Goal: Task Accomplishment & Management: Manage account settings

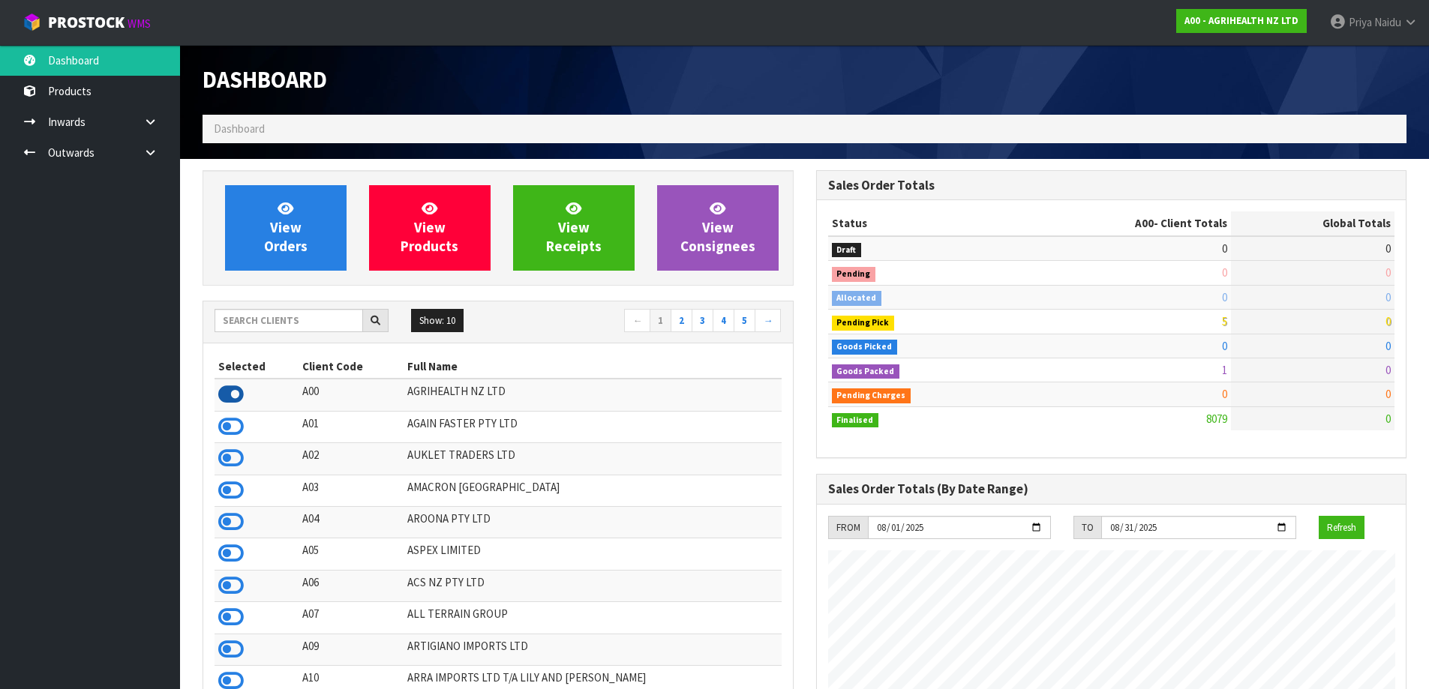
scroll to position [1136, 613]
click at [308, 314] on input "text" at bounding box center [289, 320] width 149 height 23
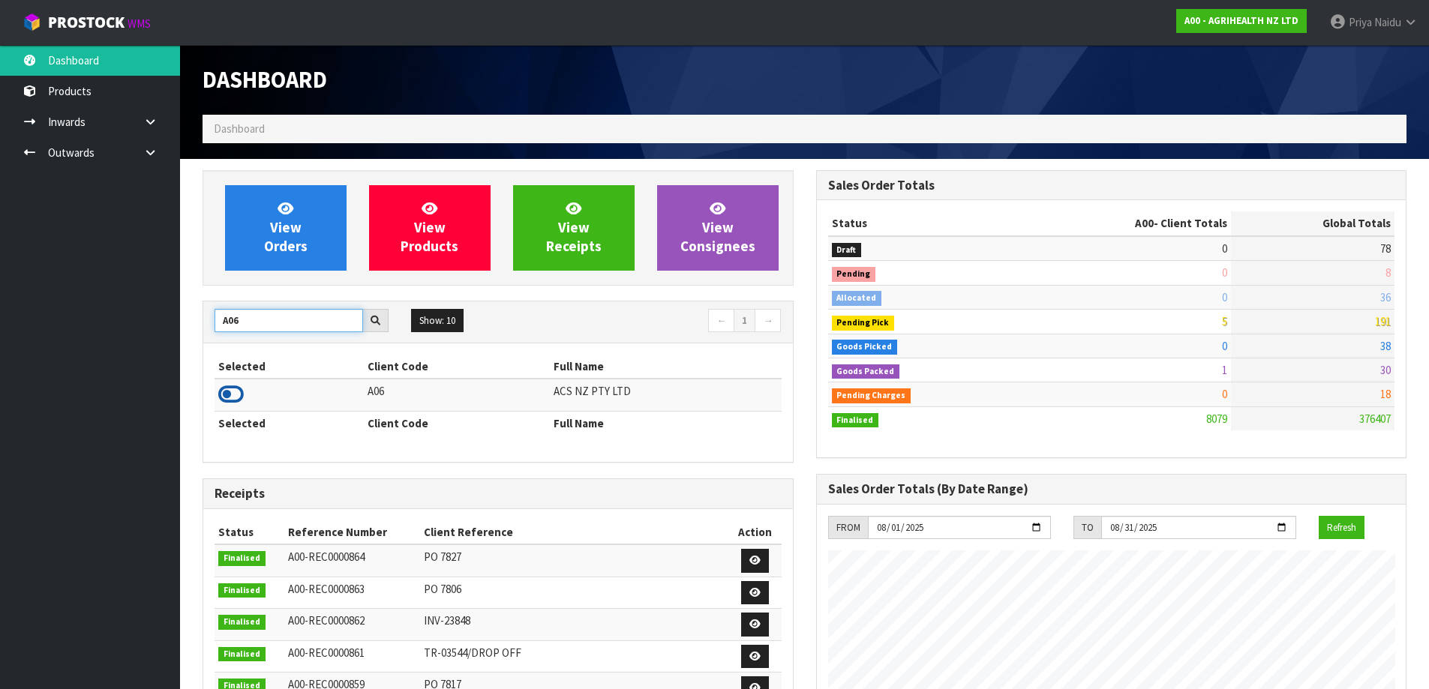
type input "A06"
click at [234, 391] on icon at bounding box center [231, 394] width 26 height 23
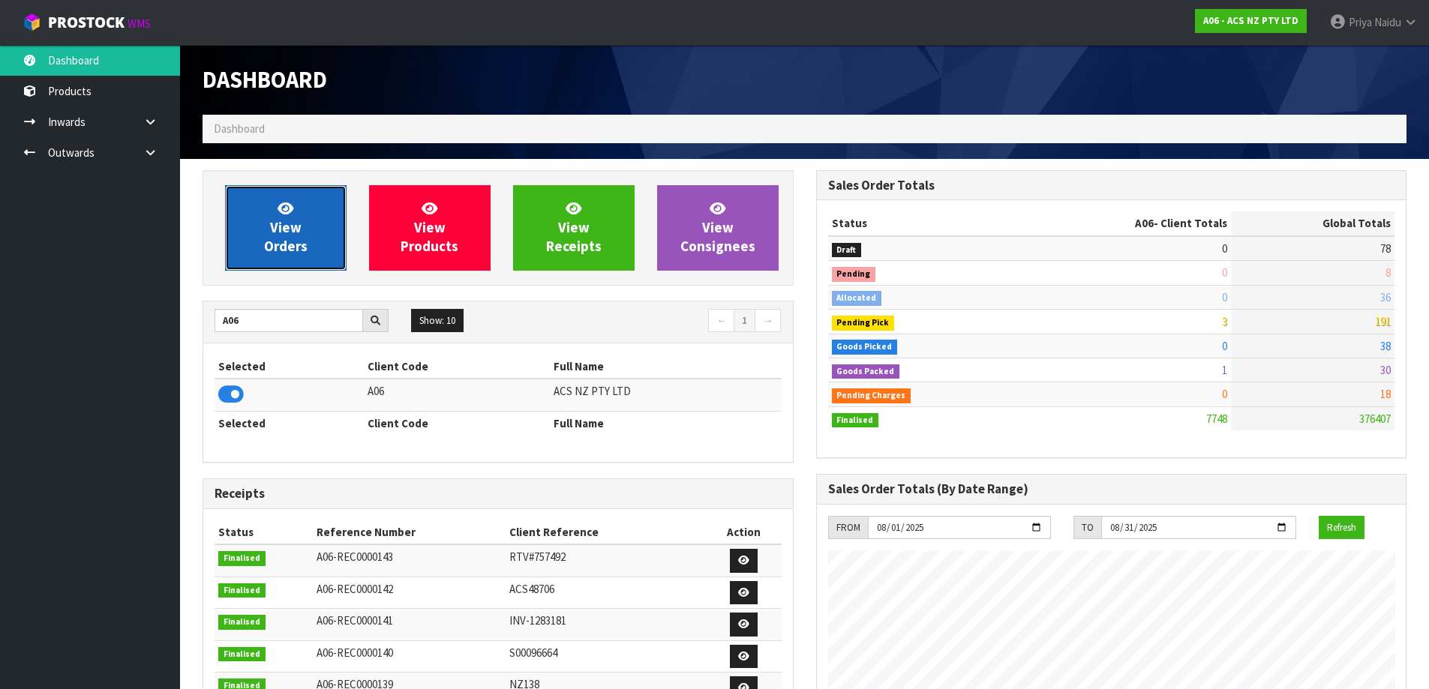
click at [259, 227] on link "View Orders" at bounding box center [286, 228] width 122 height 86
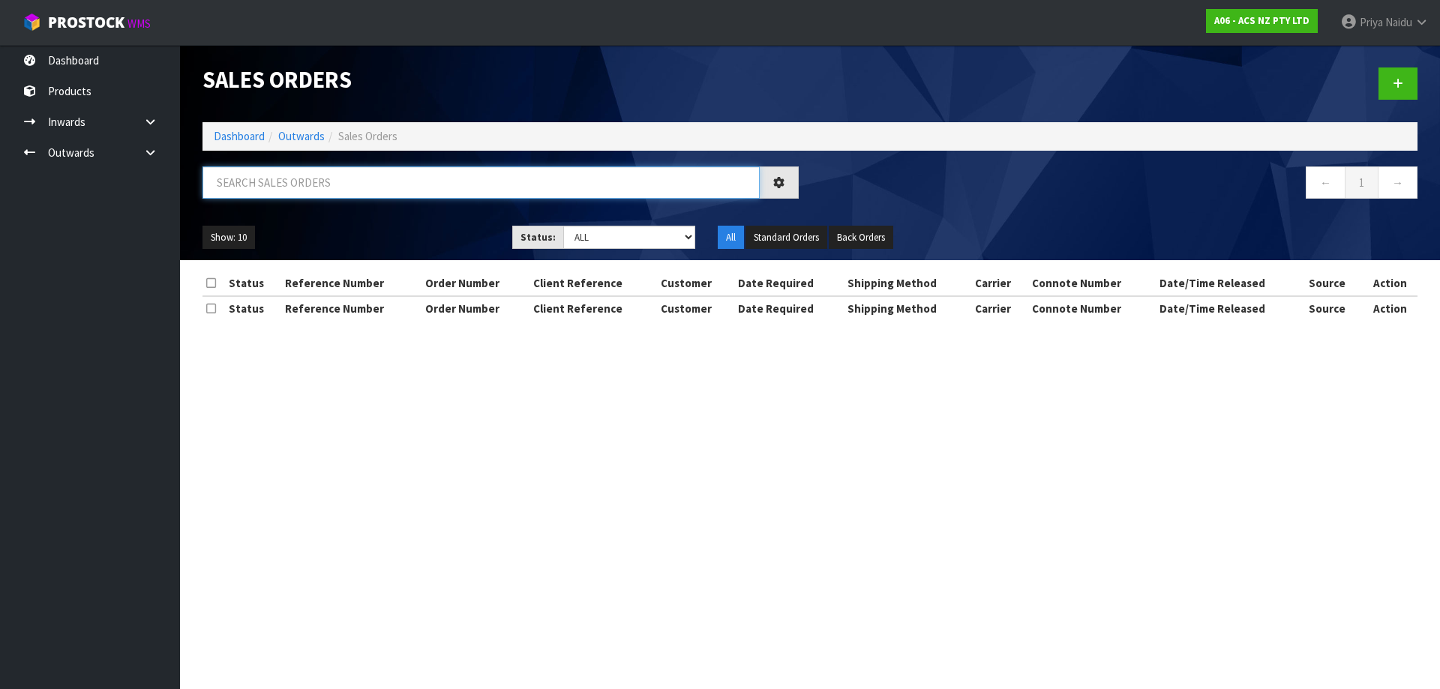
click at [311, 172] on input "text" at bounding box center [481, 183] width 557 height 32
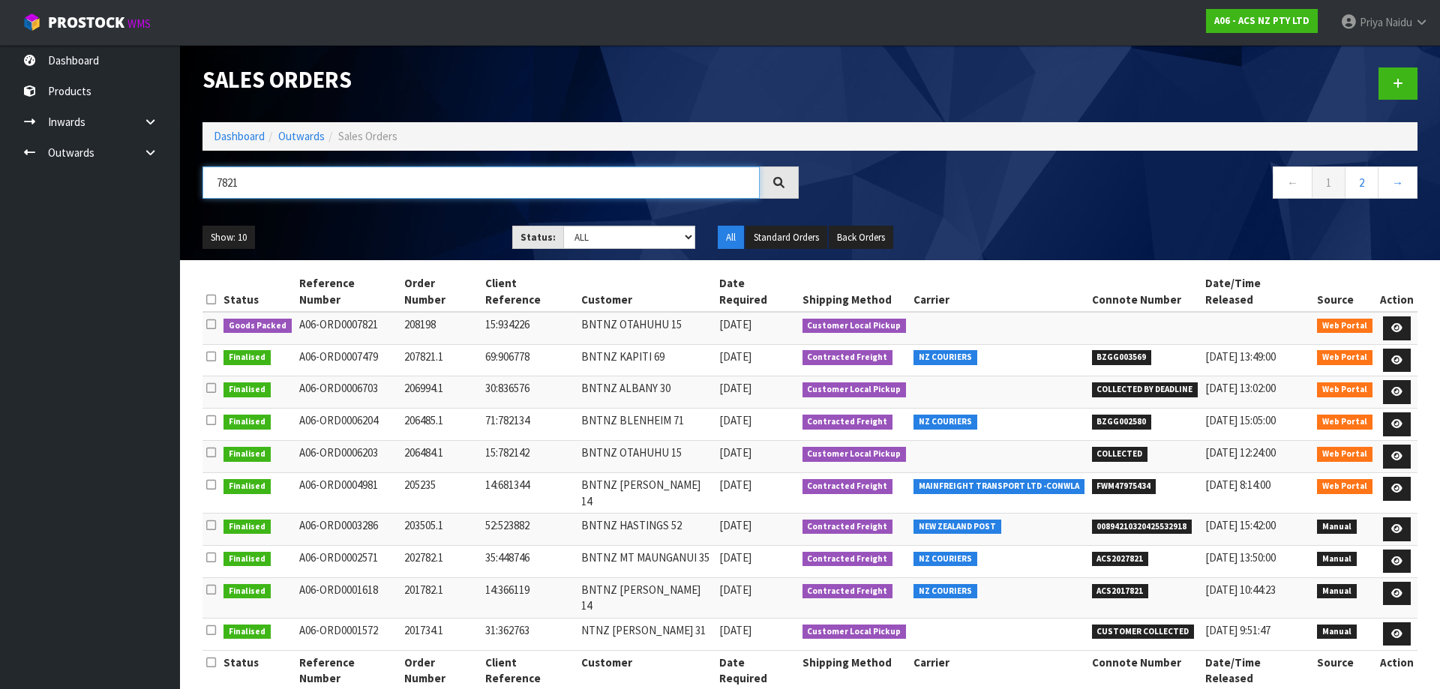
type input "7821"
click at [403, 218] on div "Show: 10 5 10 25 50 Status: Draft Pending Allocated Pending Pick Goods Picked G…" at bounding box center [810, 238] width 1238 height 47
click at [1393, 323] on icon at bounding box center [1396, 328] width 11 height 10
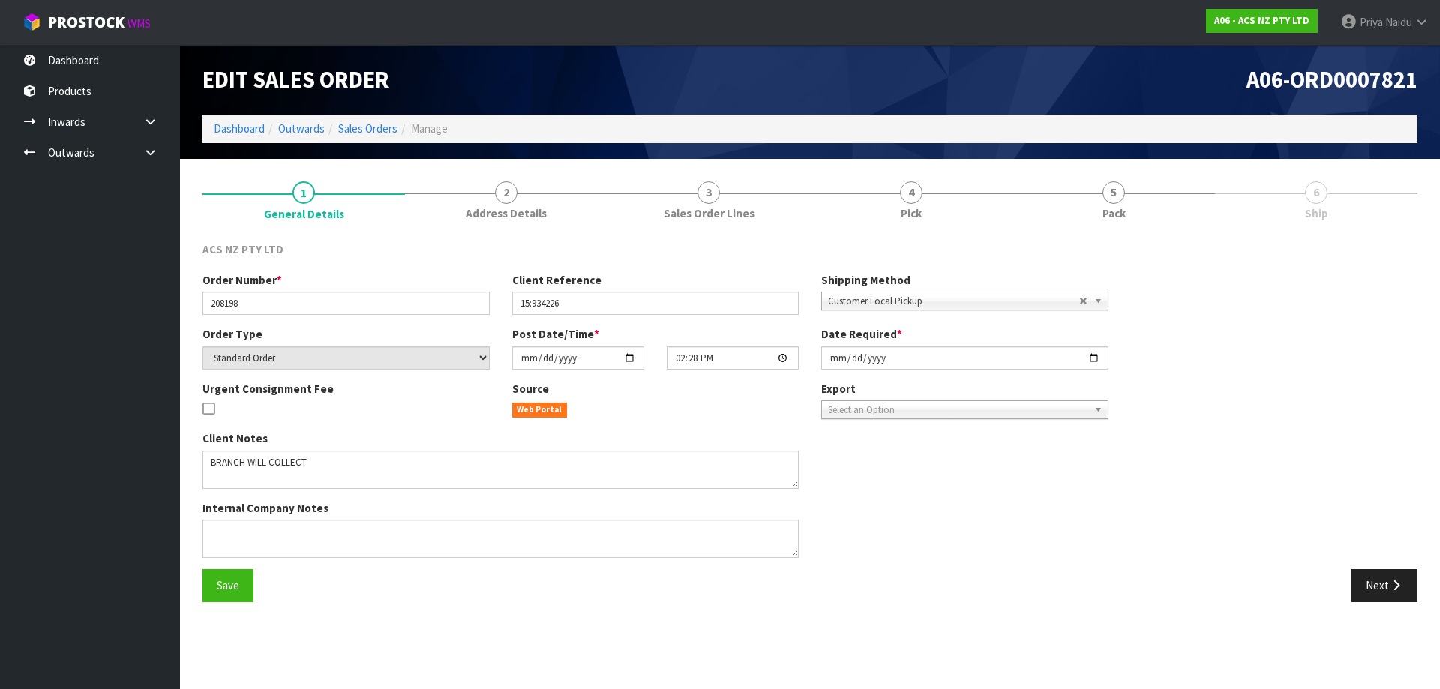
click at [1106, 215] on span "Pack" at bounding box center [1114, 214] width 23 height 16
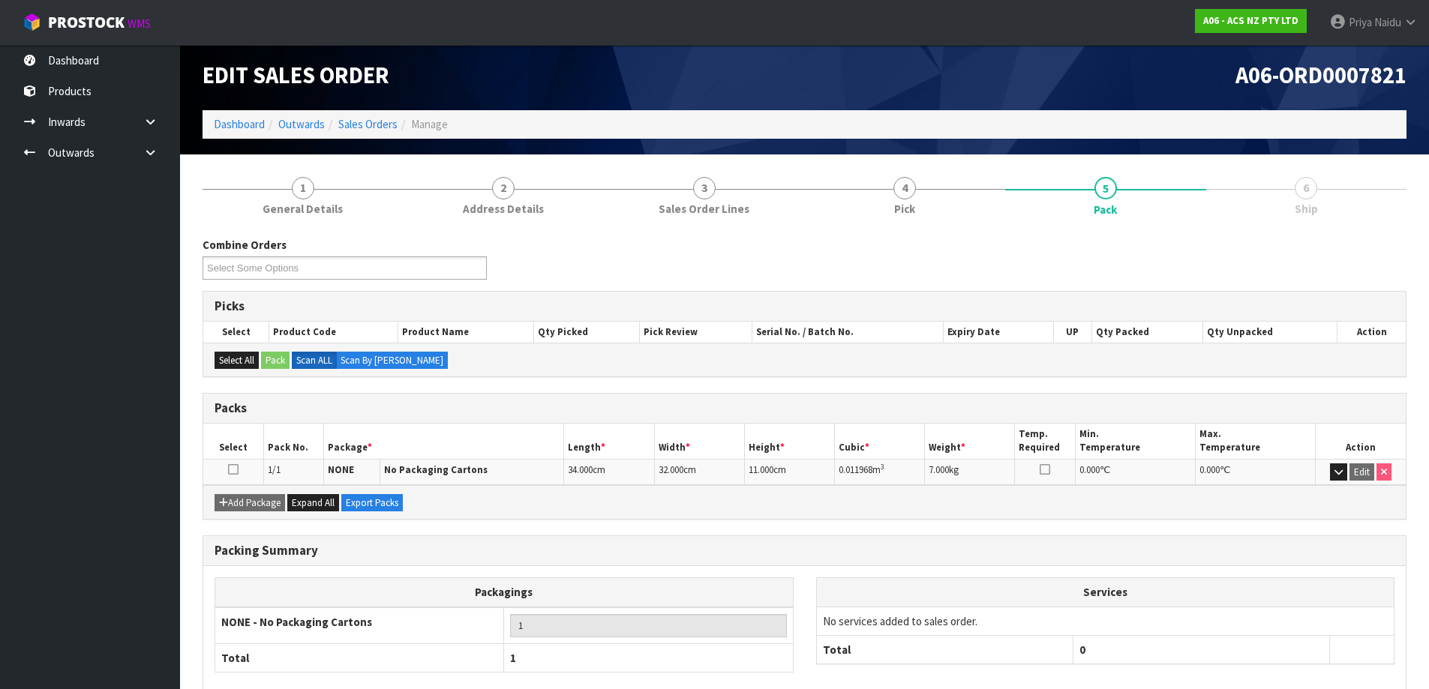
scroll to position [86, 0]
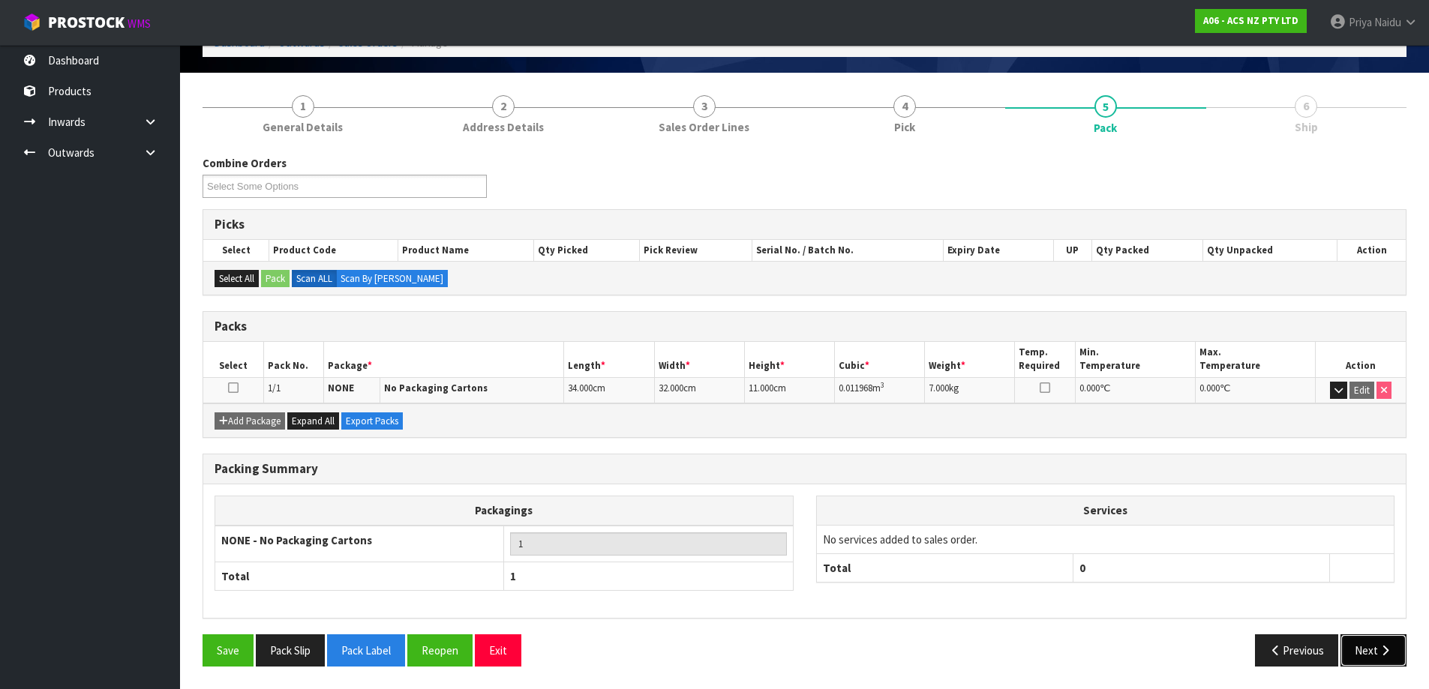
drag, startPoint x: 1388, startPoint y: 652, endPoint x: 1253, endPoint y: 613, distance: 140.5
click at [1387, 651] on icon "button" at bounding box center [1385, 650] width 14 height 11
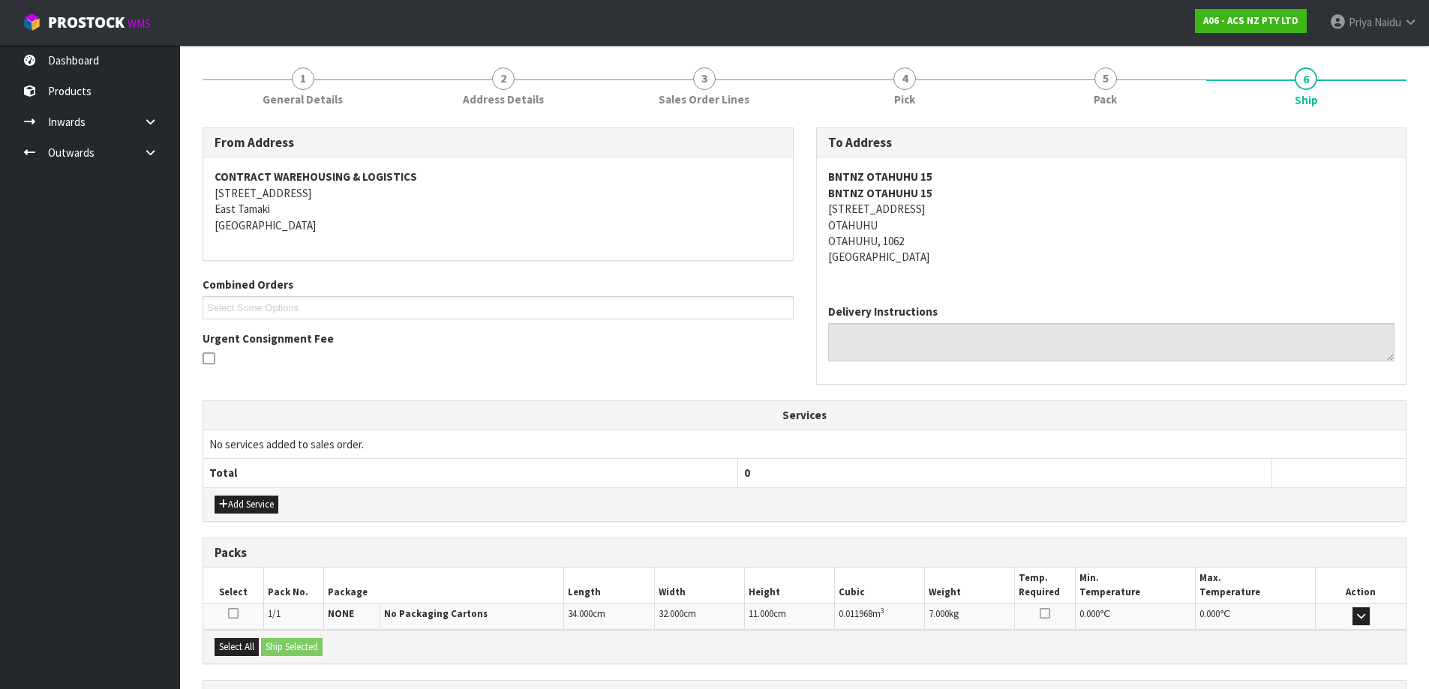
scroll to position [251, 0]
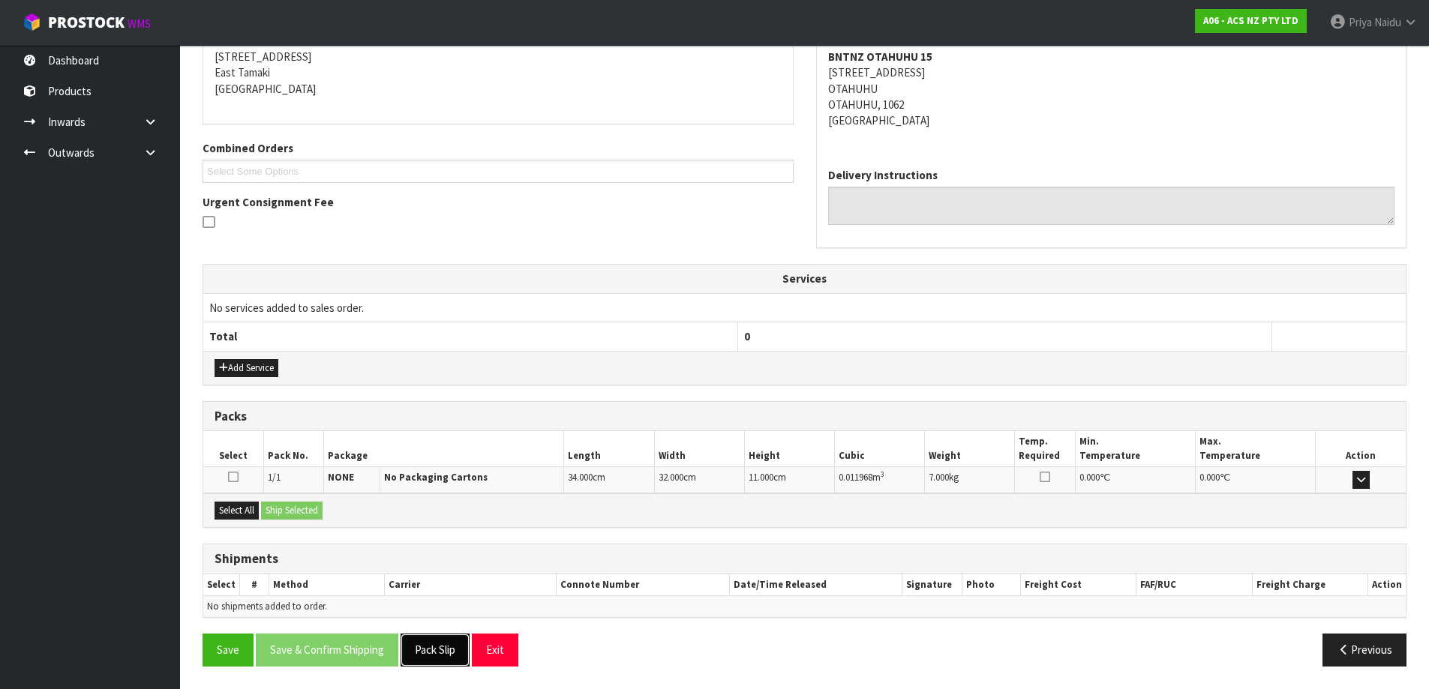
click at [450, 656] on button "Pack Slip" at bounding box center [435, 650] width 69 height 32
click at [239, 503] on button "Select All" at bounding box center [237, 511] width 44 height 18
click at [305, 512] on button "Ship Selected" at bounding box center [292, 511] width 62 height 18
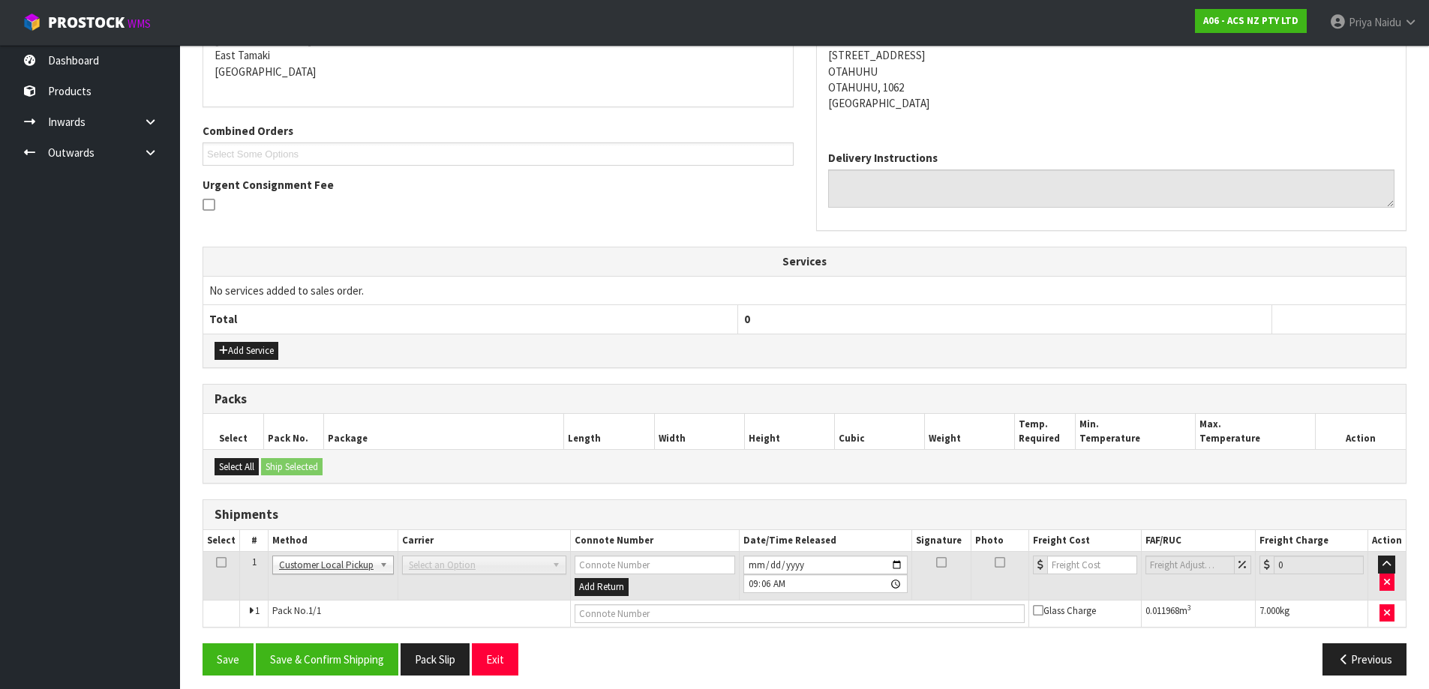
scroll to position [277, 0]
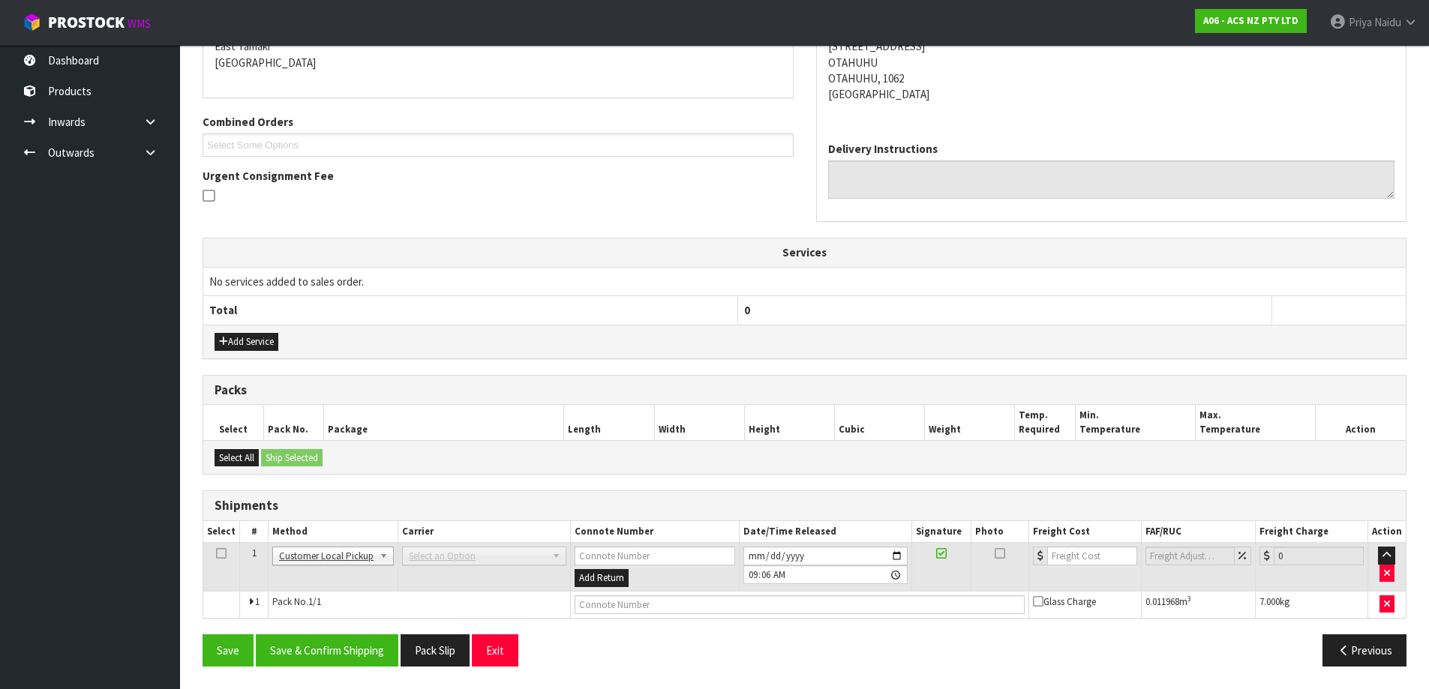
click at [651, 593] on td at bounding box center [800, 604] width 458 height 27
click at [666, 608] on input "text" at bounding box center [800, 605] width 450 height 19
type input "CUSTOMER COLLECTED"
click at [310, 668] on div "Save Save & Confirm Shipping Pack Slip Exit Previous" at bounding box center [804, 657] width 1226 height 44
click at [339, 647] on button "Save & Confirm Shipping" at bounding box center [327, 651] width 143 height 32
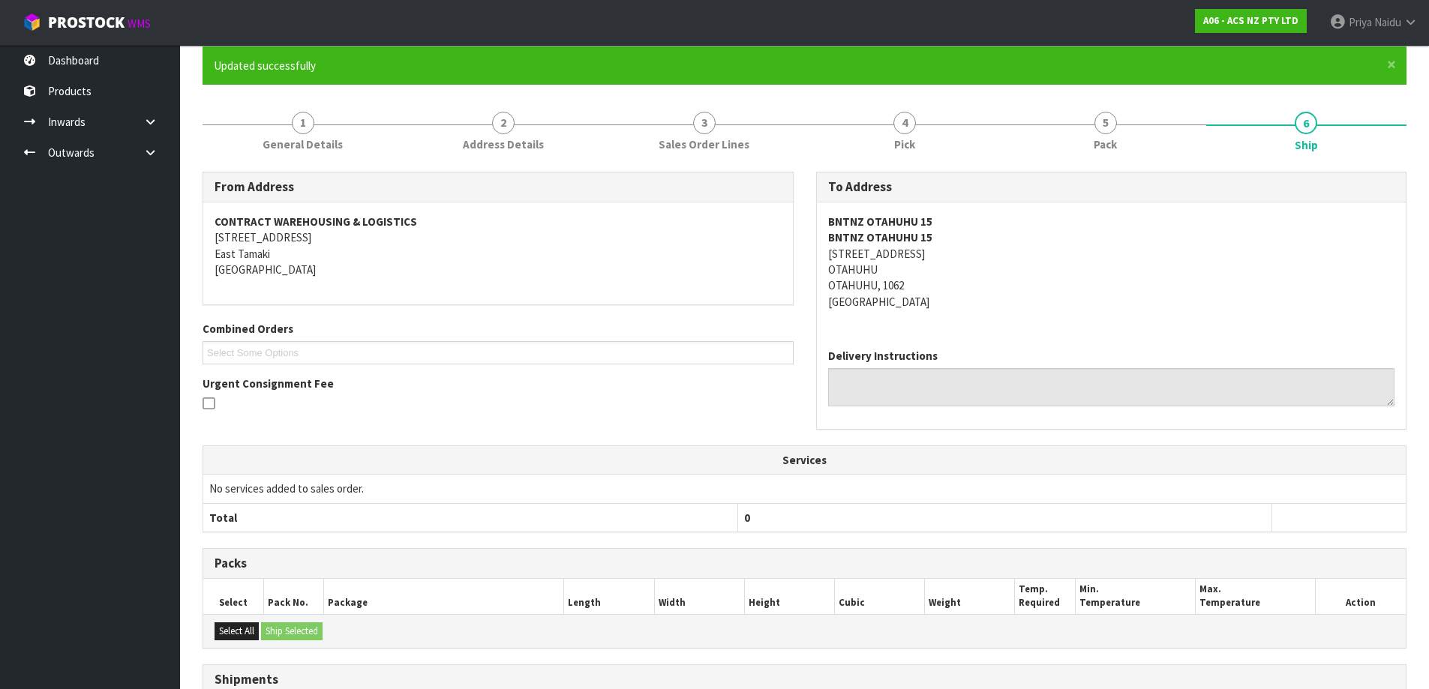
scroll to position [0, 0]
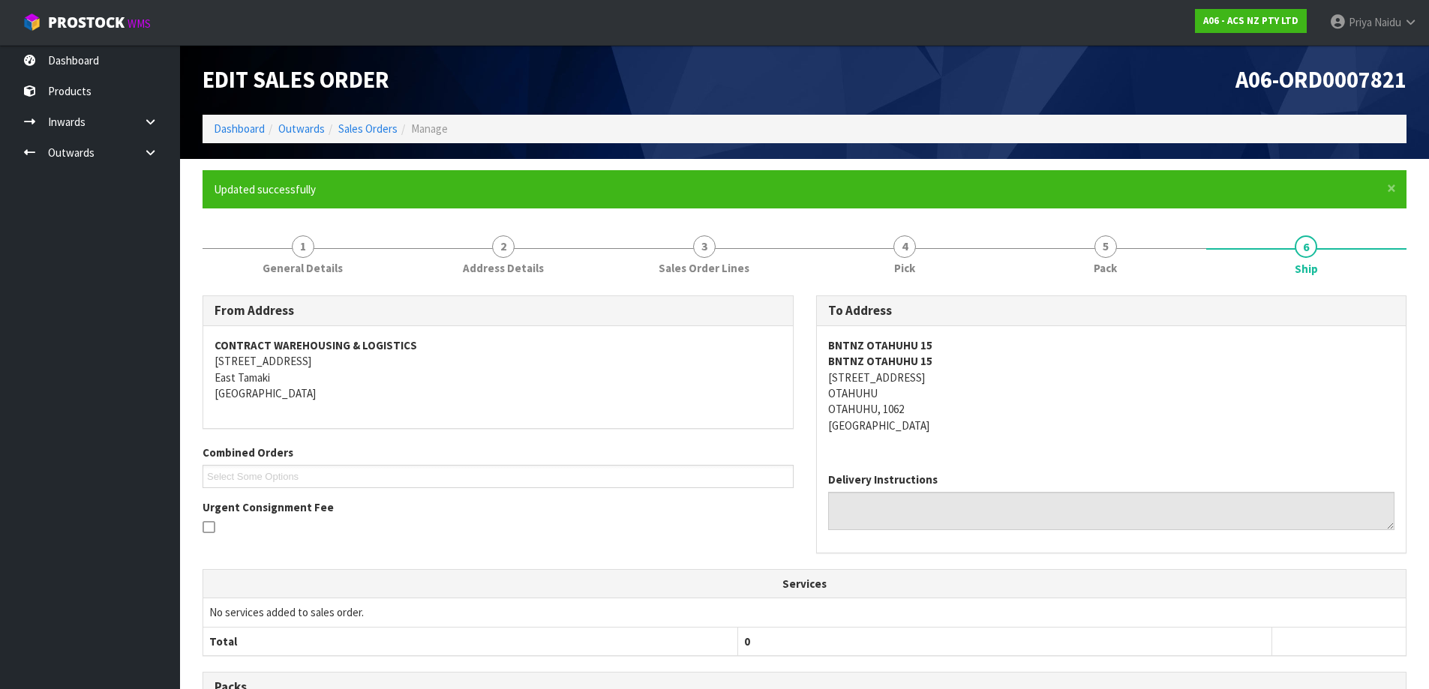
click at [228, 120] on ol "Dashboard Outwards Sales Orders Manage" at bounding box center [805, 129] width 1204 height 28
click at [232, 125] on link "Dashboard" at bounding box center [239, 129] width 51 height 14
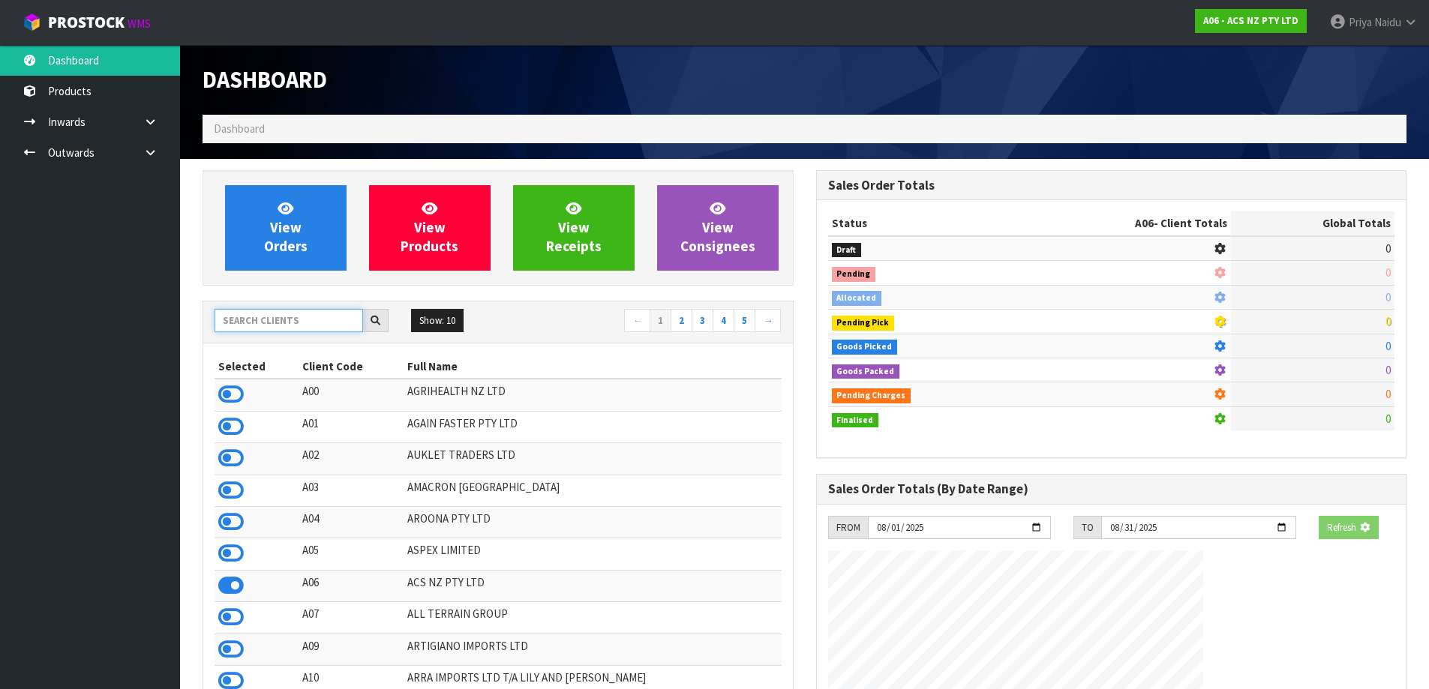
click at [259, 317] on input "text" at bounding box center [289, 320] width 149 height 23
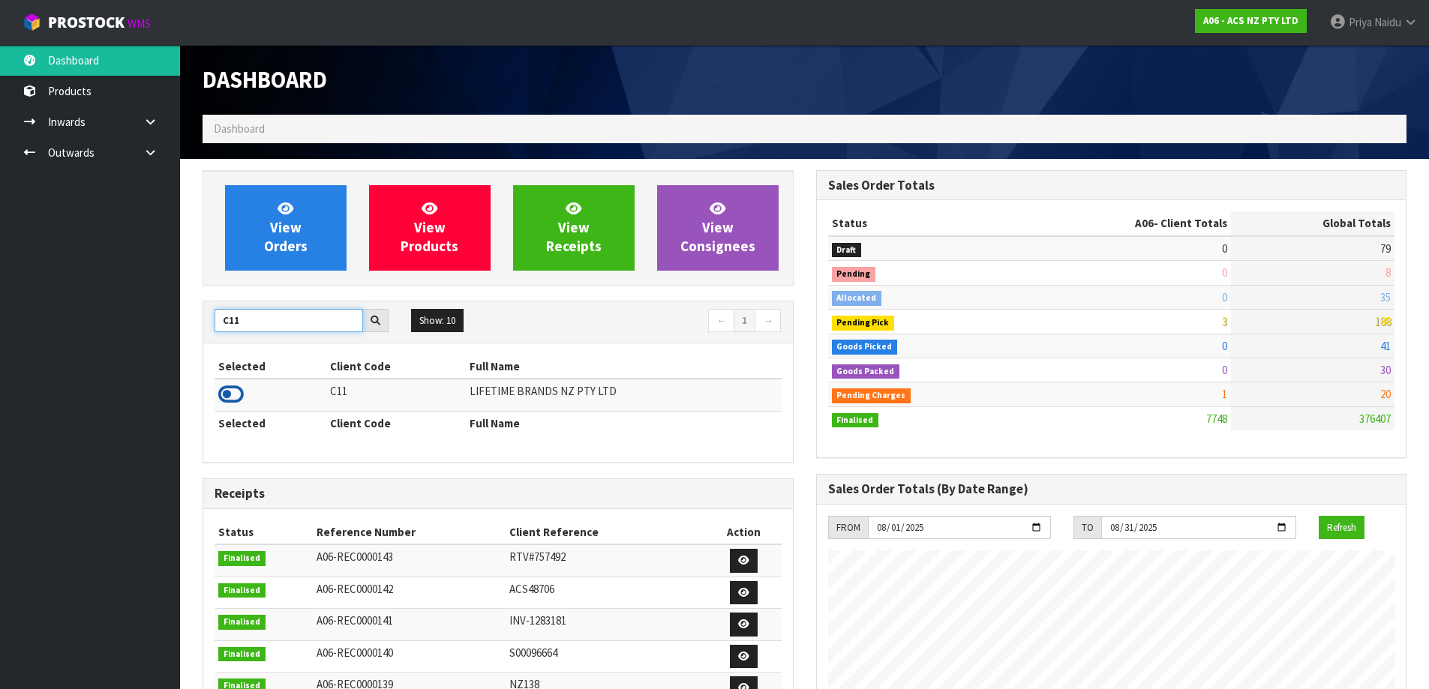
type input "C11"
click at [239, 399] on icon at bounding box center [231, 394] width 26 height 23
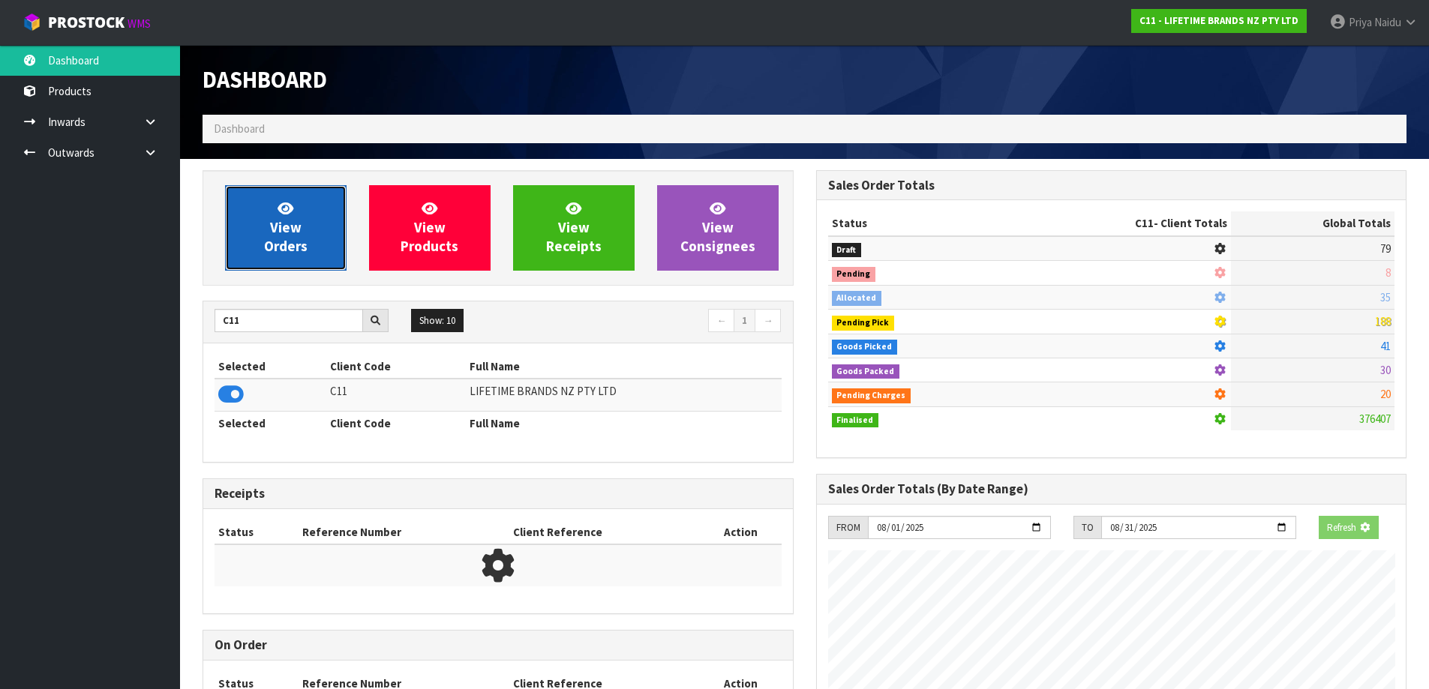
click at [308, 193] on link "View Orders" at bounding box center [286, 228] width 122 height 86
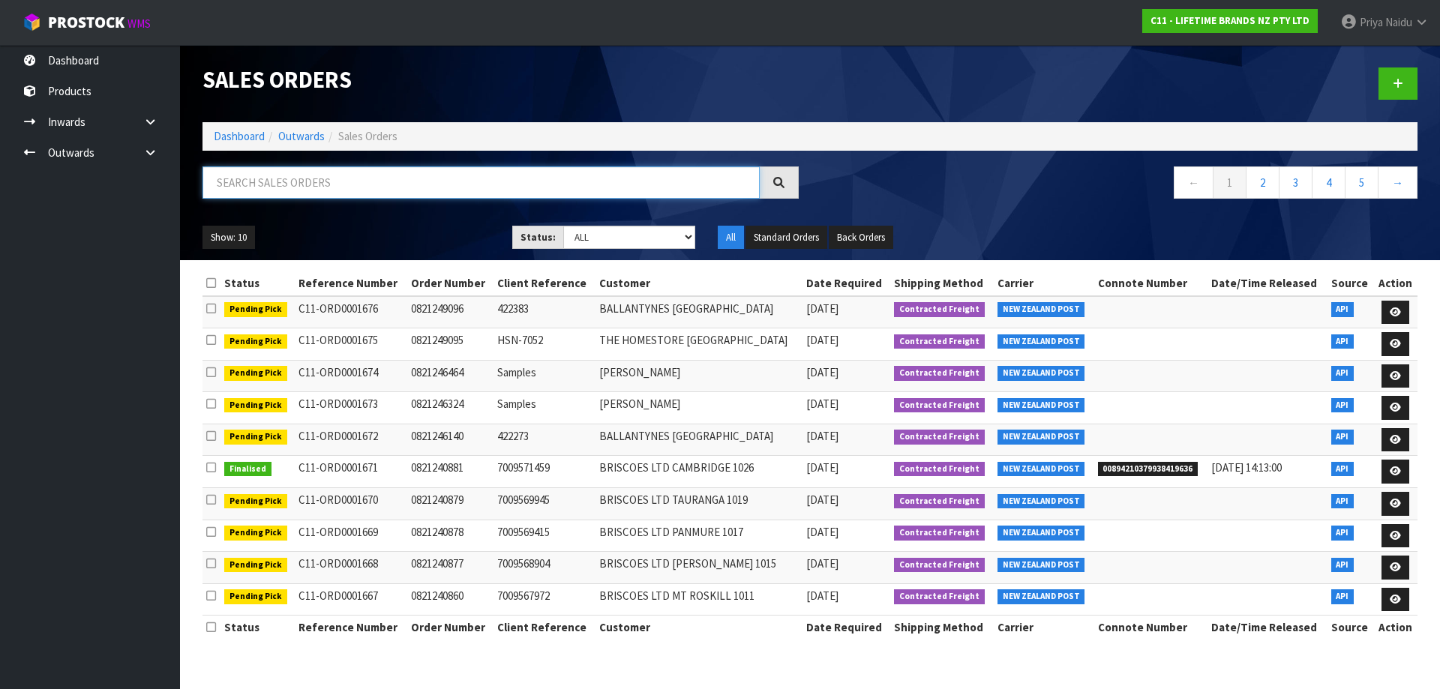
click at [308, 185] on input "text" at bounding box center [481, 183] width 557 height 32
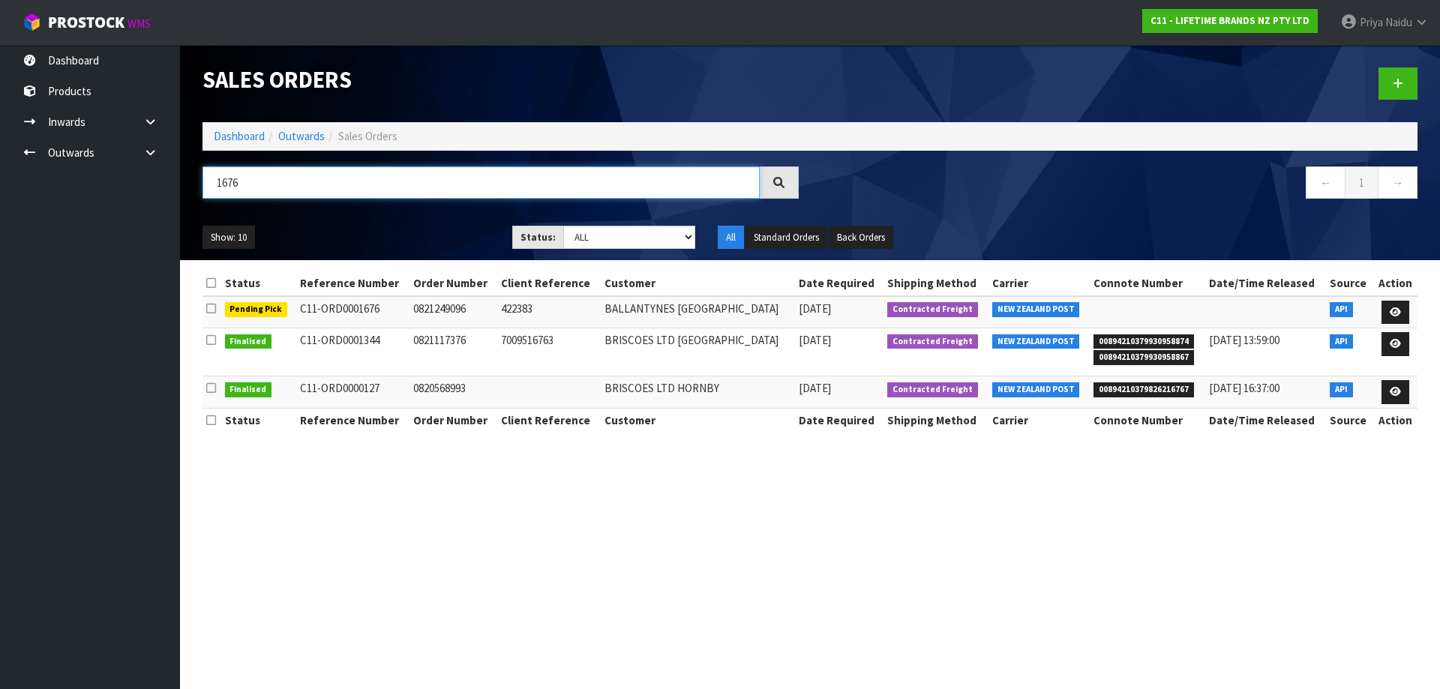
type input "1676"
click at [395, 231] on ul "Show: 10 5 10 25 50" at bounding box center [346, 238] width 287 height 24
click at [225, 135] on link "Dashboard" at bounding box center [239, 136] width 51 height 14
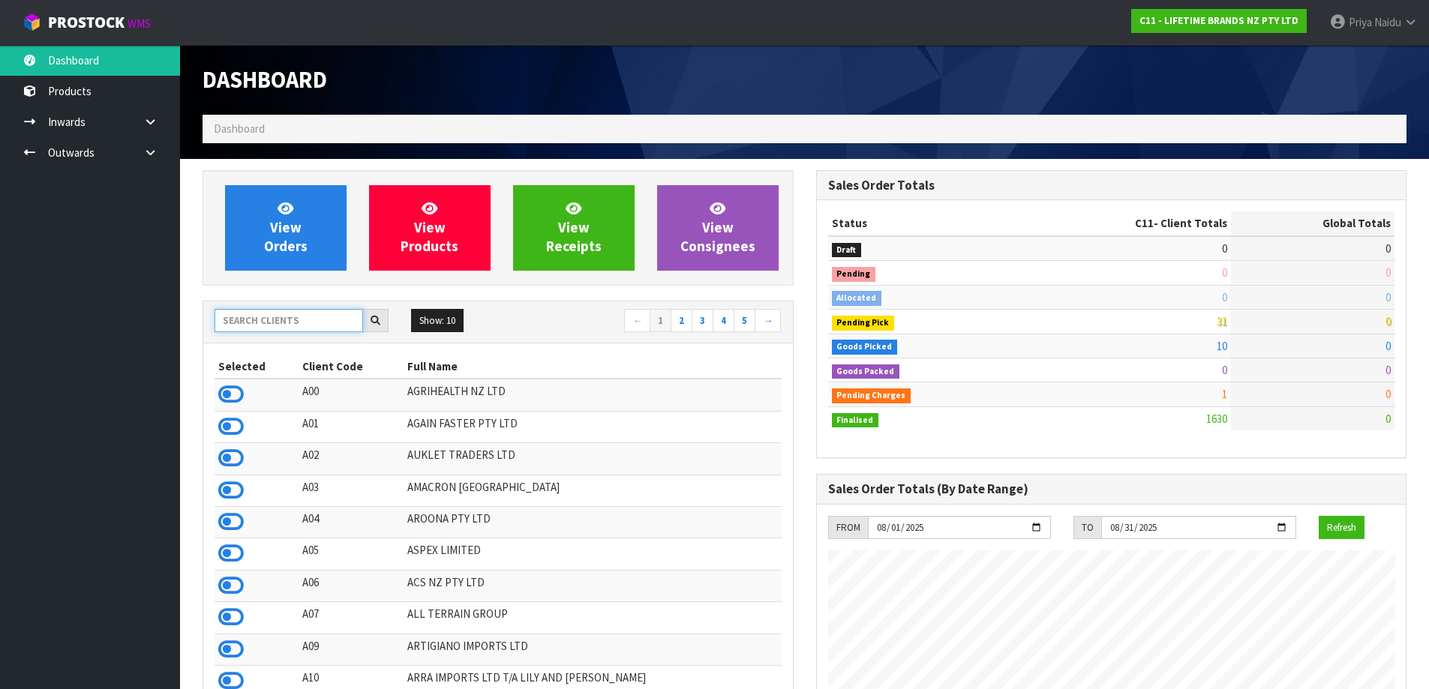
click at [263, 324] on input "text" at bounding box center [289, 320] width 149 height 23
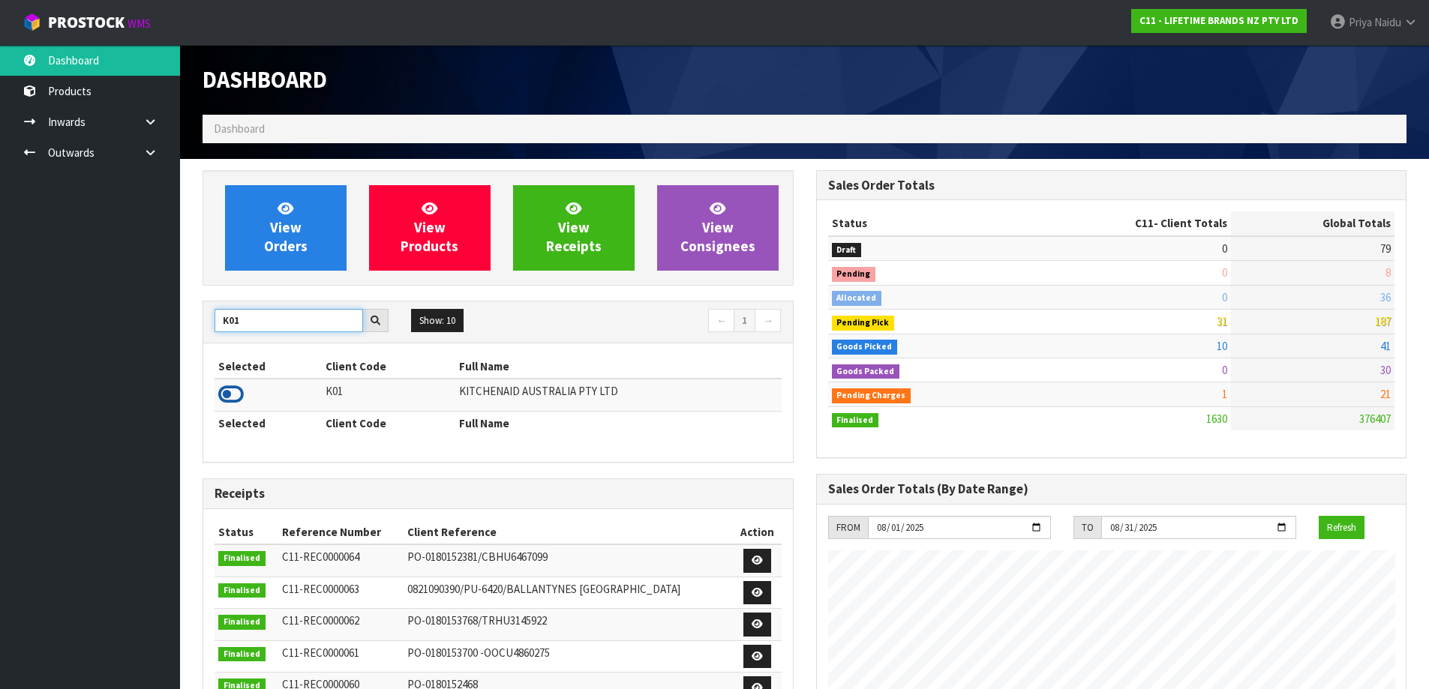
type input "K01"
click at [230, 397] on icon at bounding box center [231, 394] width 26 height 23
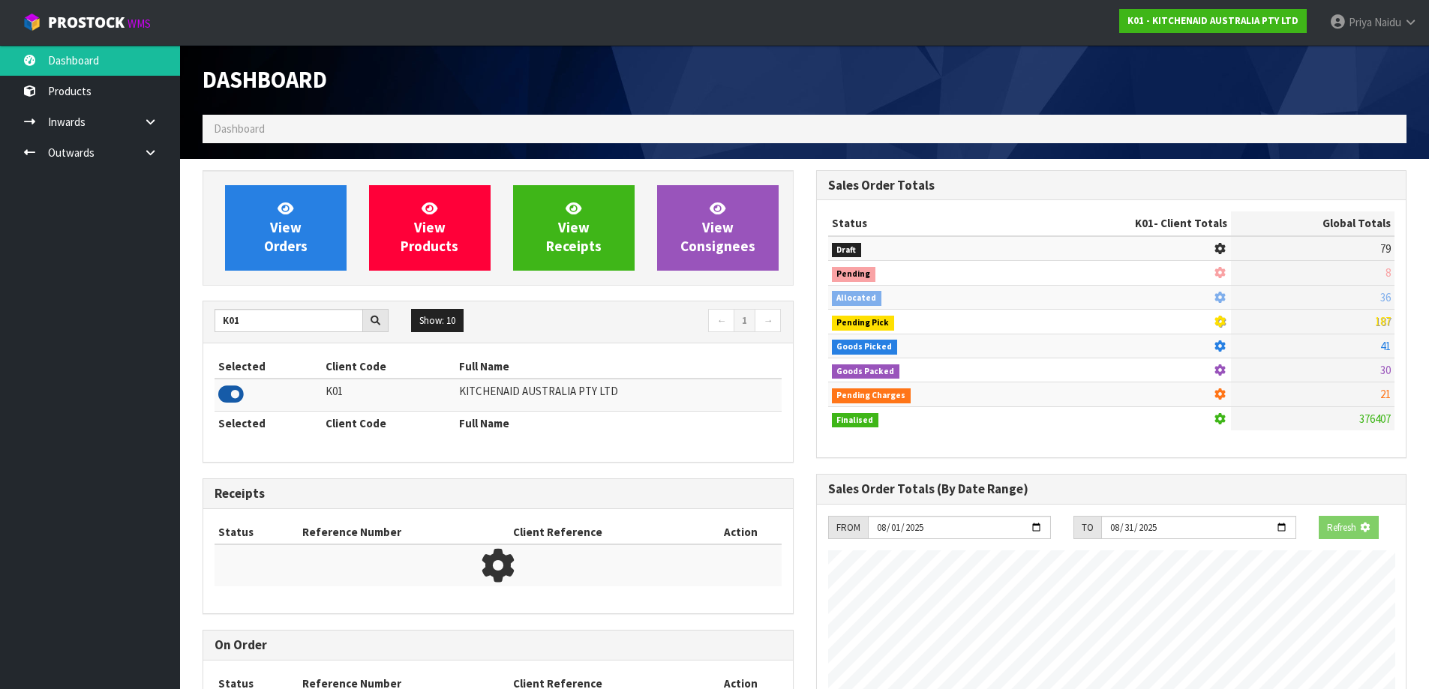
scroll to position [749142, 749464]
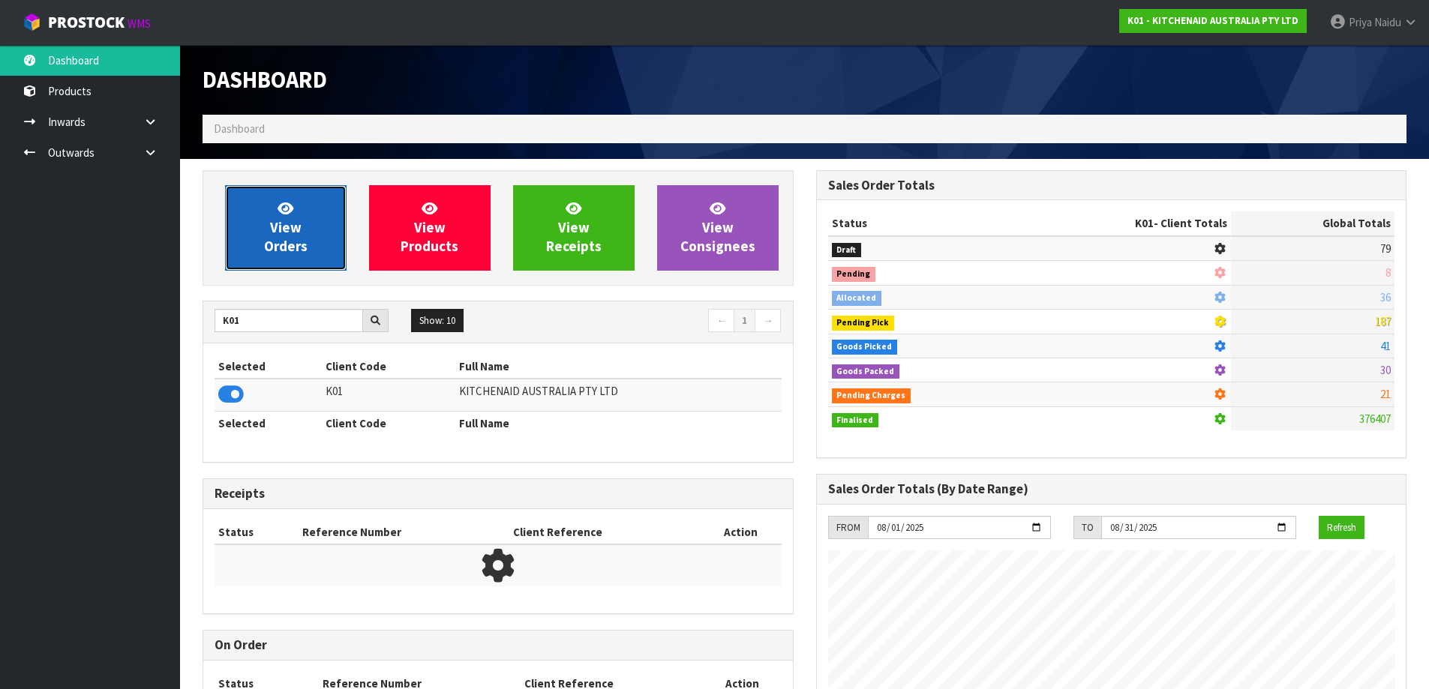
click at [280, 232] on span "View Orders" at bounding box center [286, 228] width 44 height 56
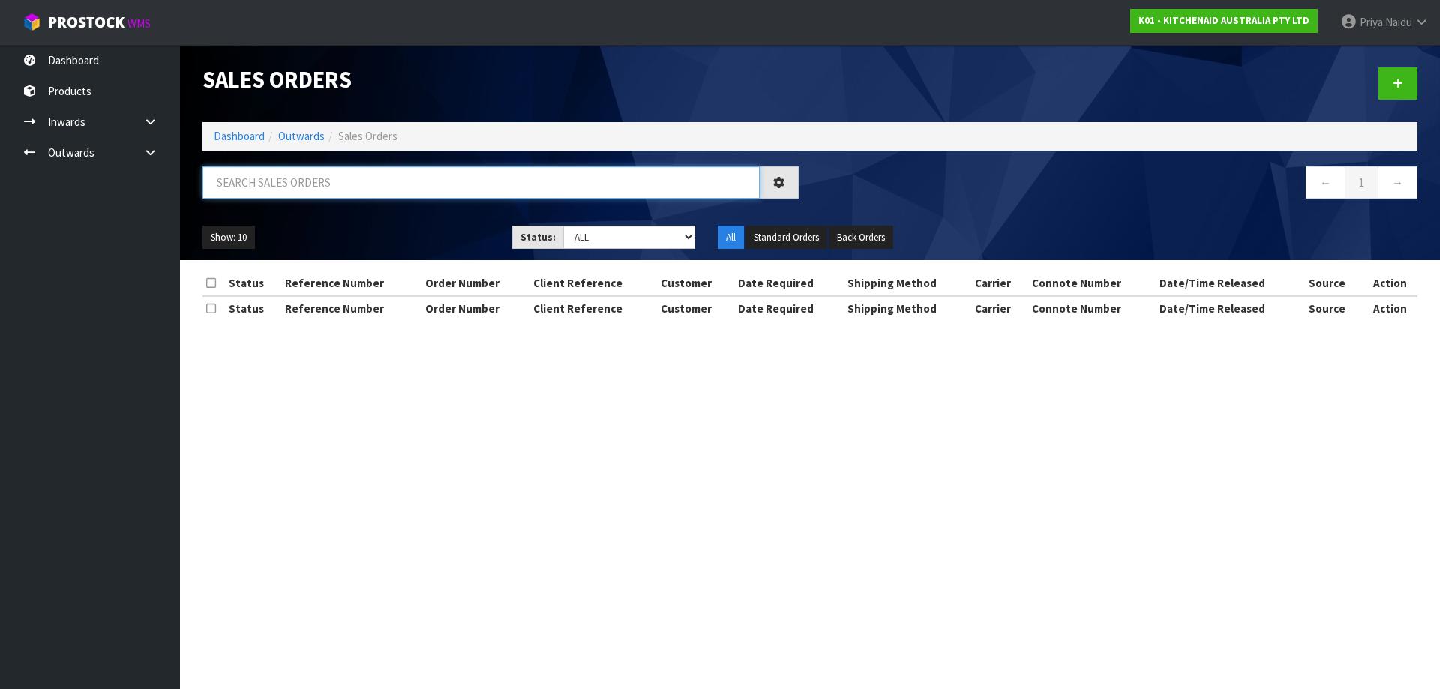
click at [315, 196] on input "text" at bounding box center [481, 183] width 557 height 32
type input "77679"
click at [341, 229] on ul "Show: 10 5 10 25 50" at bounding box center [346, 238] width 287 height 24
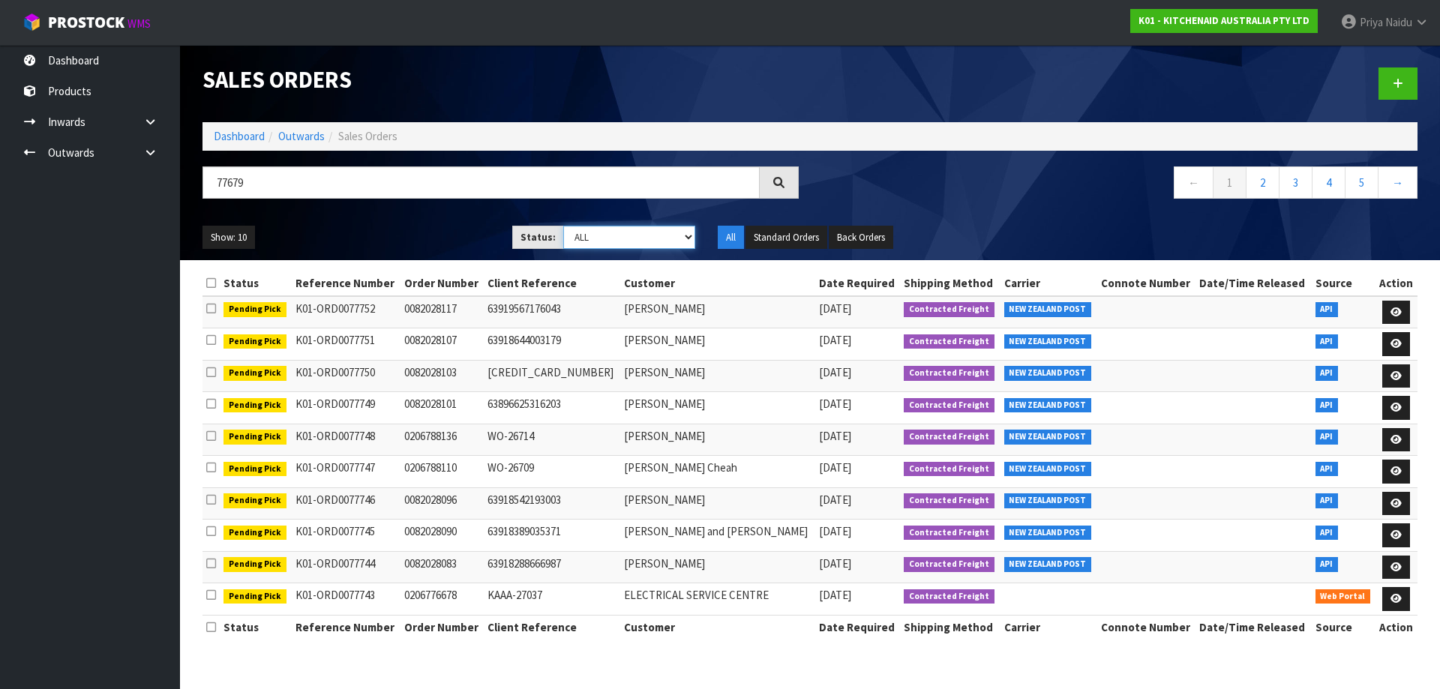
drag, startPoint x: 616, startPoint y: 230, endPoint x: 611, endPoint y: 240, distance: 11.1
click at [616, 230] on select "Draft Pending Allocated Pending Pick Goods Picked Goods Packed Pending Charges …" at bounding box center [629, 237] width 133 height 23
click at [563, 226] on select "Draft Pending Allocated Pending Pick Goods Picked Goods Packed Pending Charges …" at bounding box center [629, 237] width 133 height 23
drag, startPoint x: 583, startPoint y: 240, endPoint x: 580, endPoint y: 248, distance: 8.1
click at [583, 240] on select "Draft Pending Allocated Pending Pick Goods Picked Goods Packed Pending Charges …" at bounding box center [629, 237] width 133 height 23
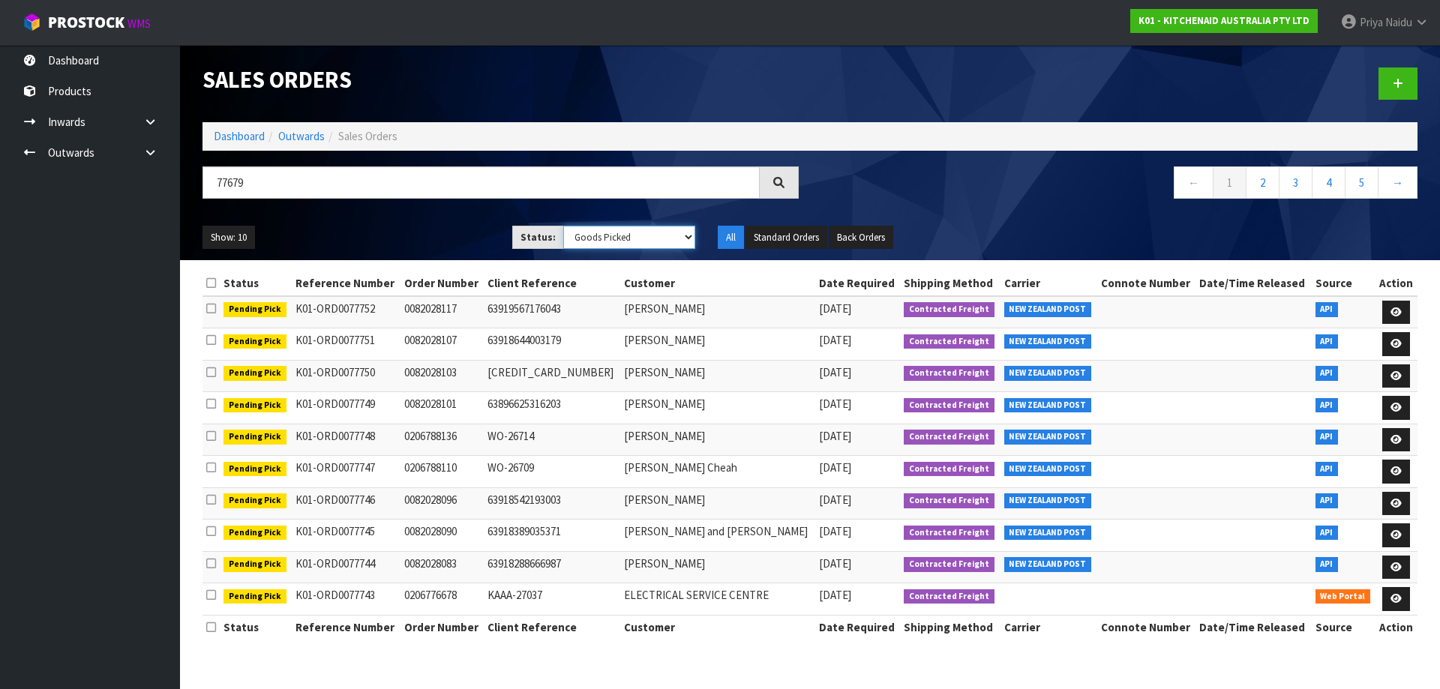
select select "string:5"
click at [563, 226] on select "Draft Pending Allocated Pending Pick Goods Picked Goods Packed Pending Charges …" at bounding box center [629, 237] width 133 height 23
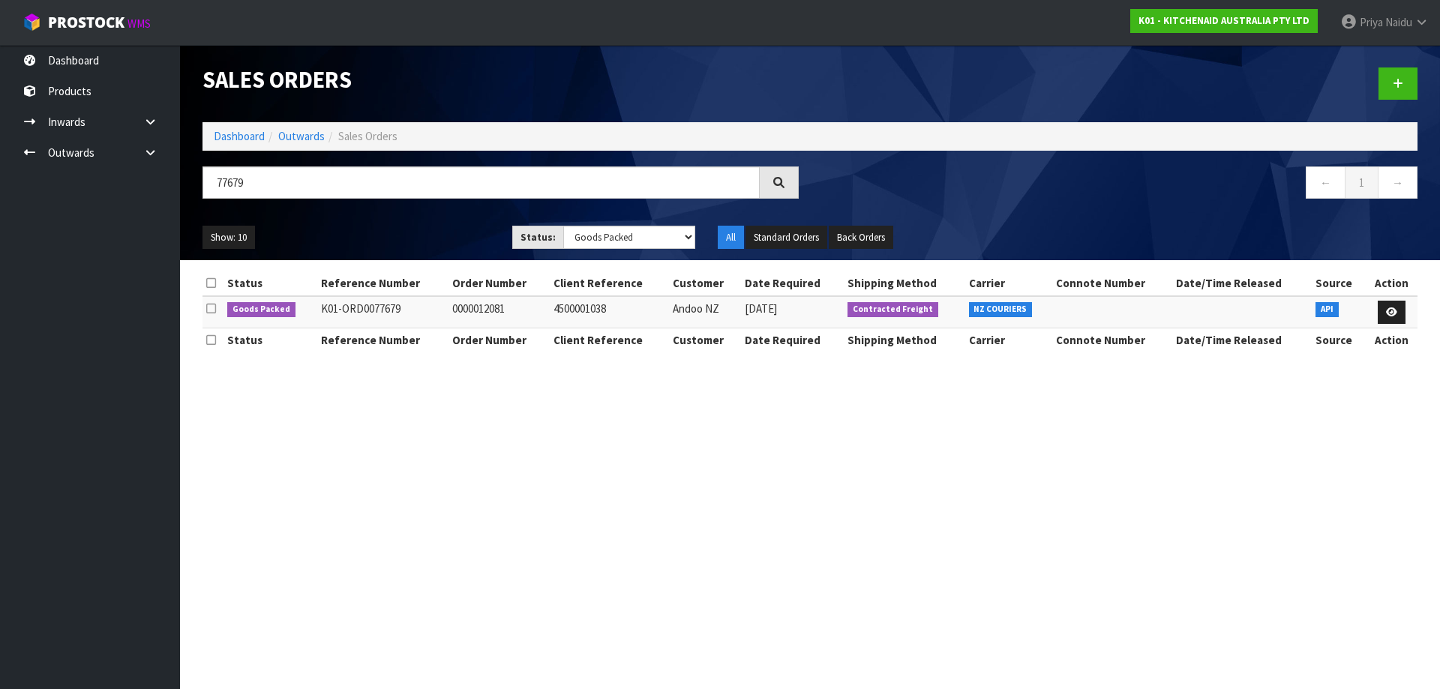
click at [433, 227] on ul "Show: 10 5 10 25 50" at bounding box center [346, 238] width 287 height 24
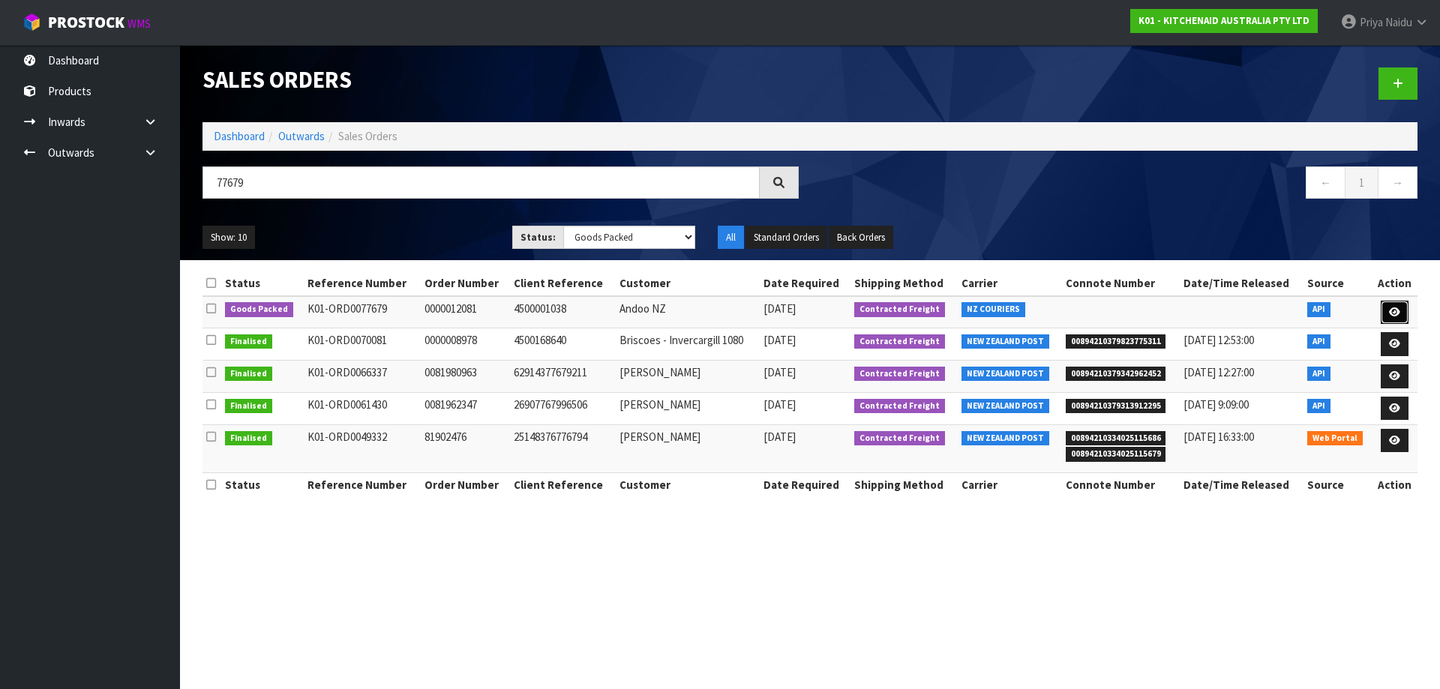
click at [1392, 305] on link at bounding box center [1395, 313] width 28 height 24
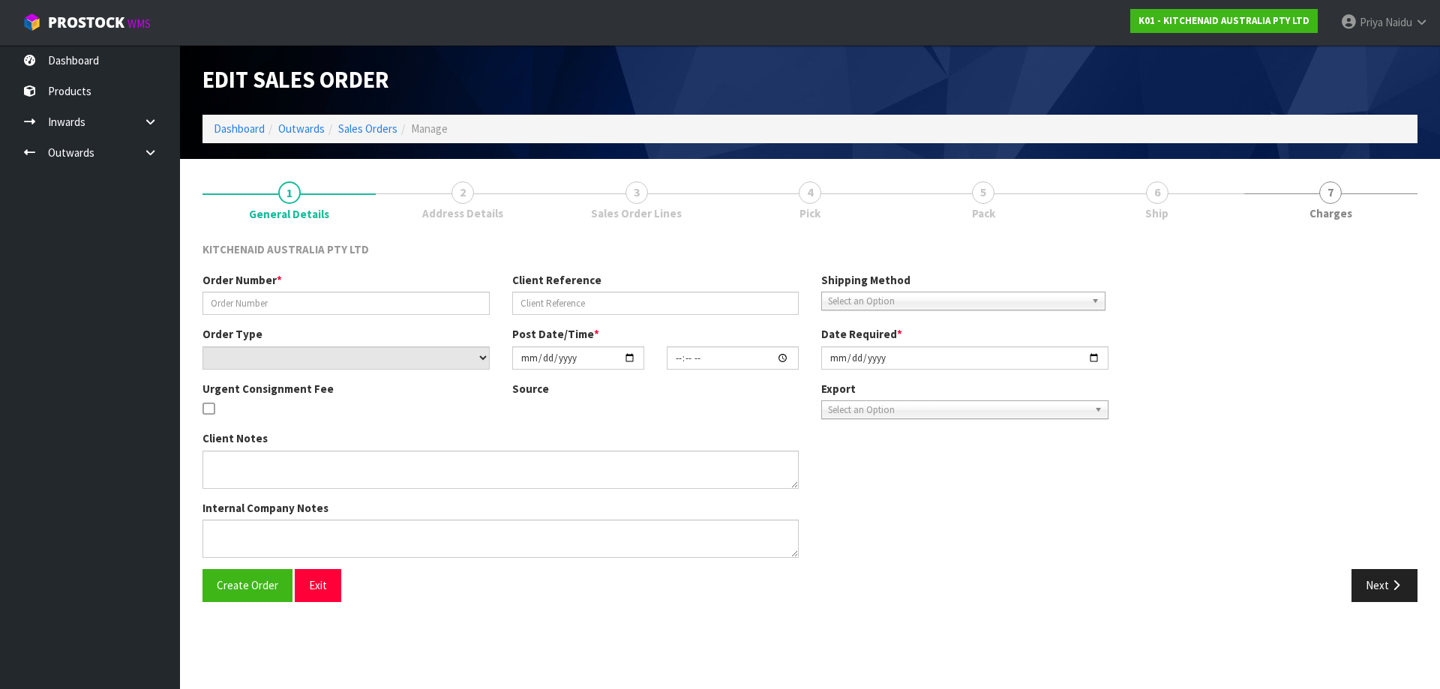
click at [1169, 211] on link "6 Ship" at bounding box center [1156, 199] width 173 height 59
type input "0000012081"
type input "4500001038"
select select "number:0"
type input "2025-08-11"
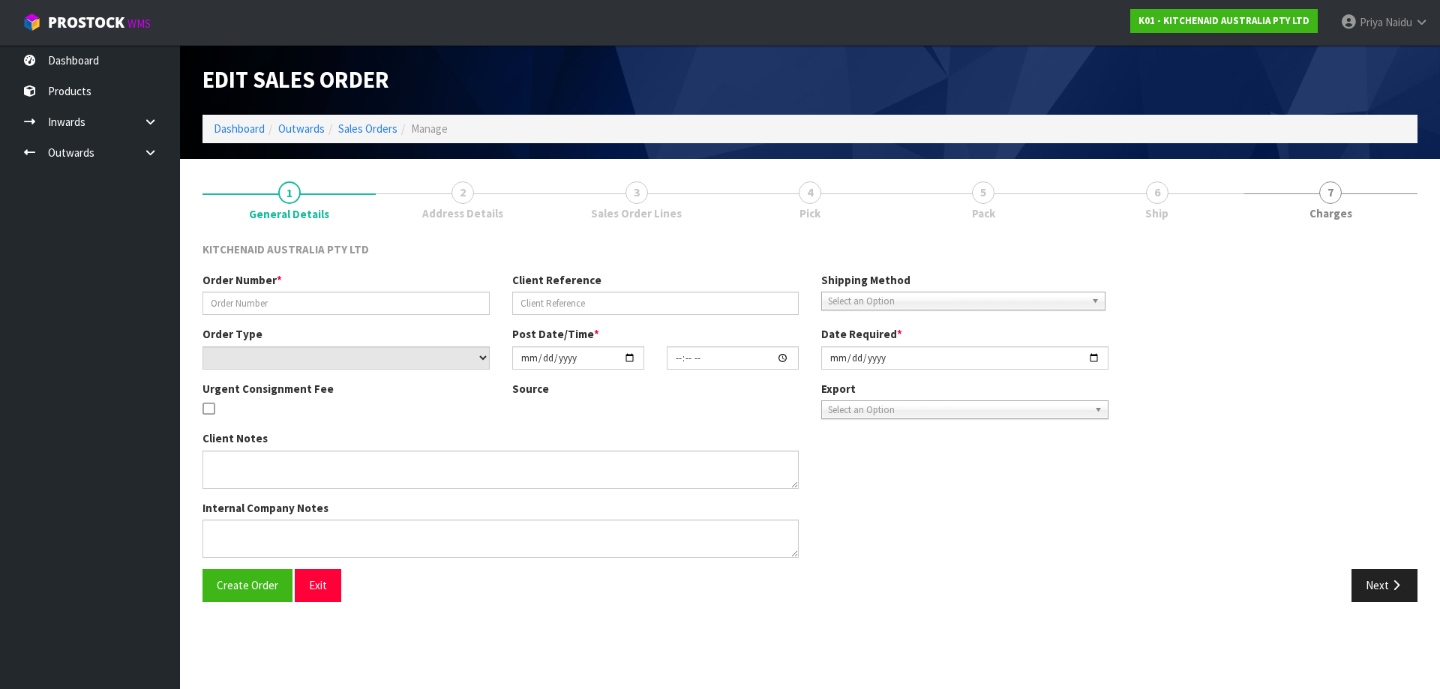
type input "09:32:10.000"
type input "2025-08-11"
type textarea "VIA NZ COURIERS"
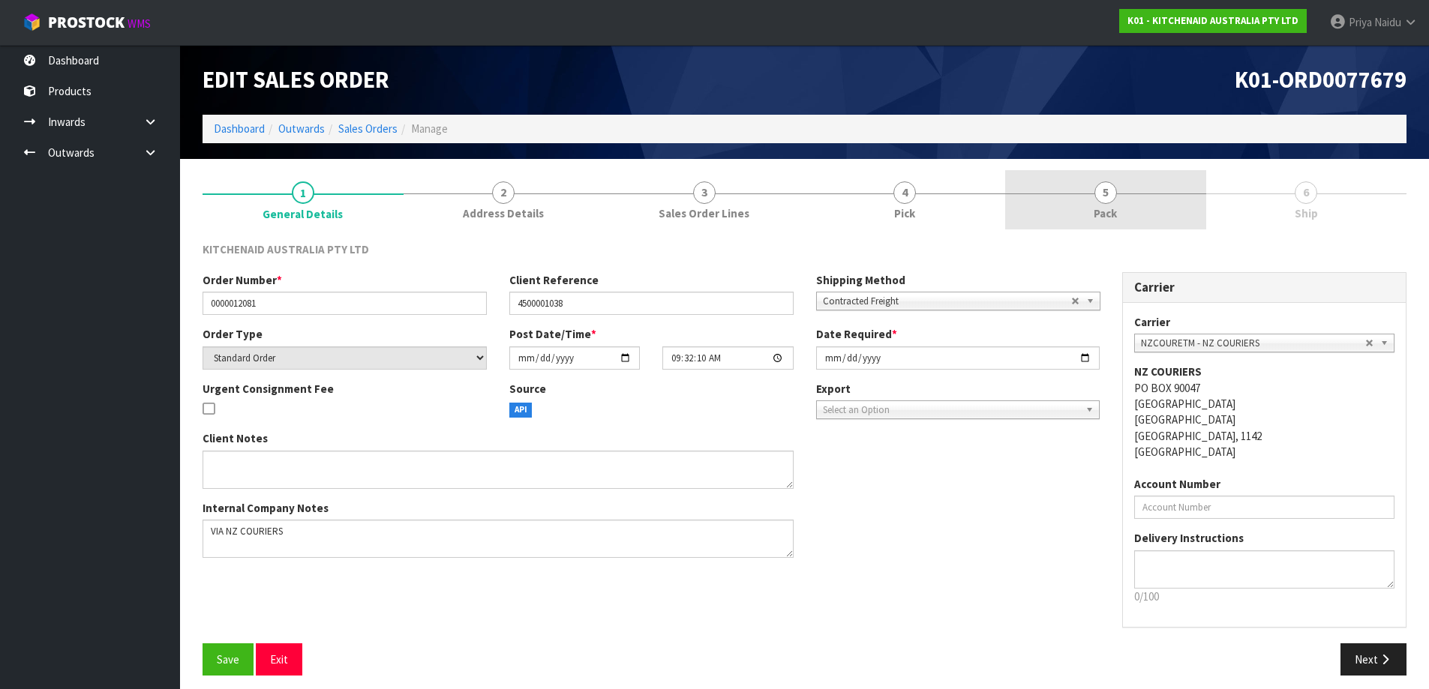
click at [1141, 216] on link "5 Pack" at bounding box center [1105, 199] width 201 height 59
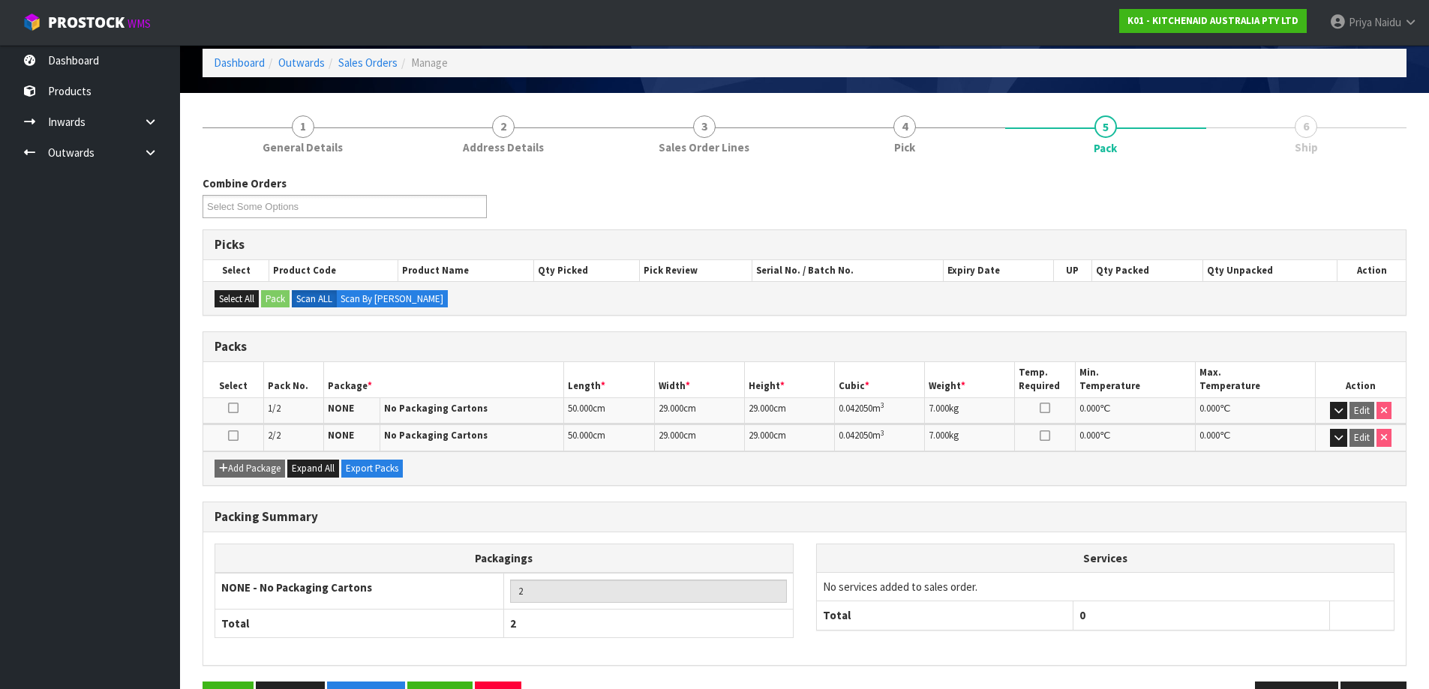
scroll to position [114, 0]
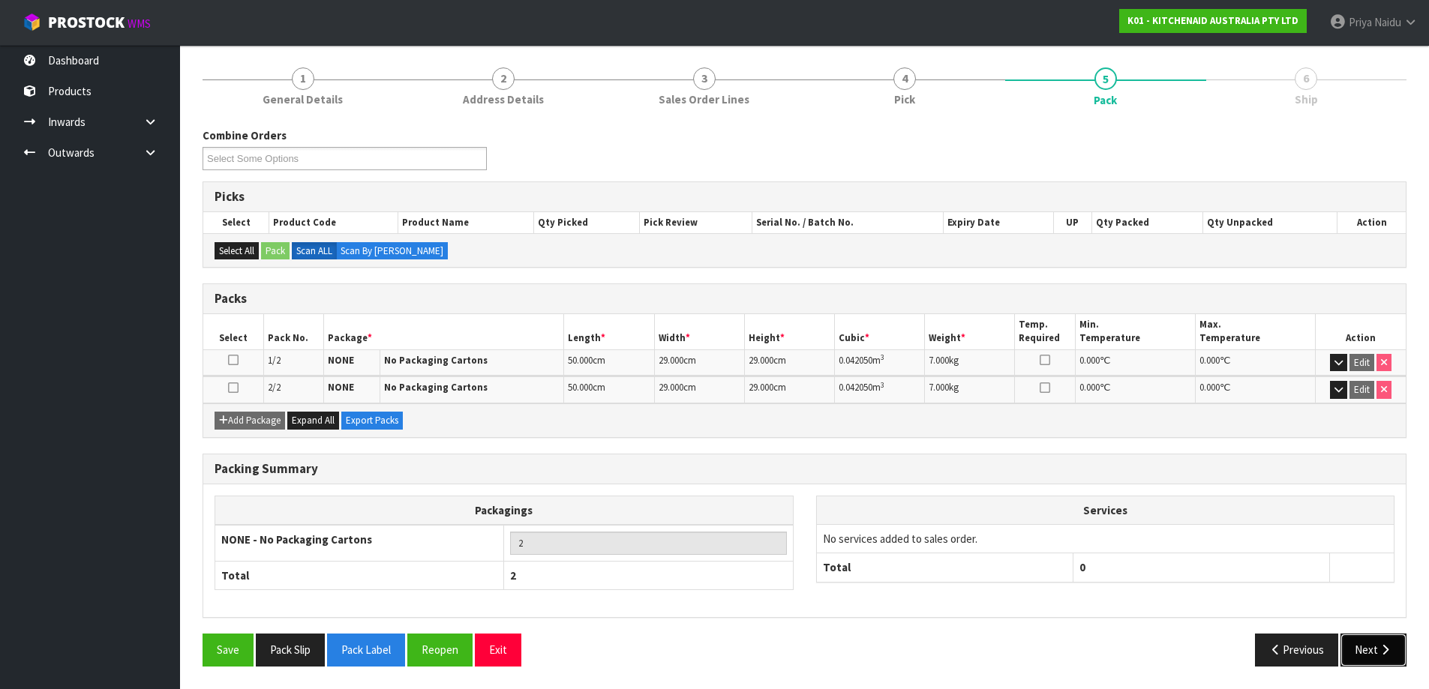
click at [1354, 635] on button "Next" at bounding box center [1373, 650] width 66 height 32
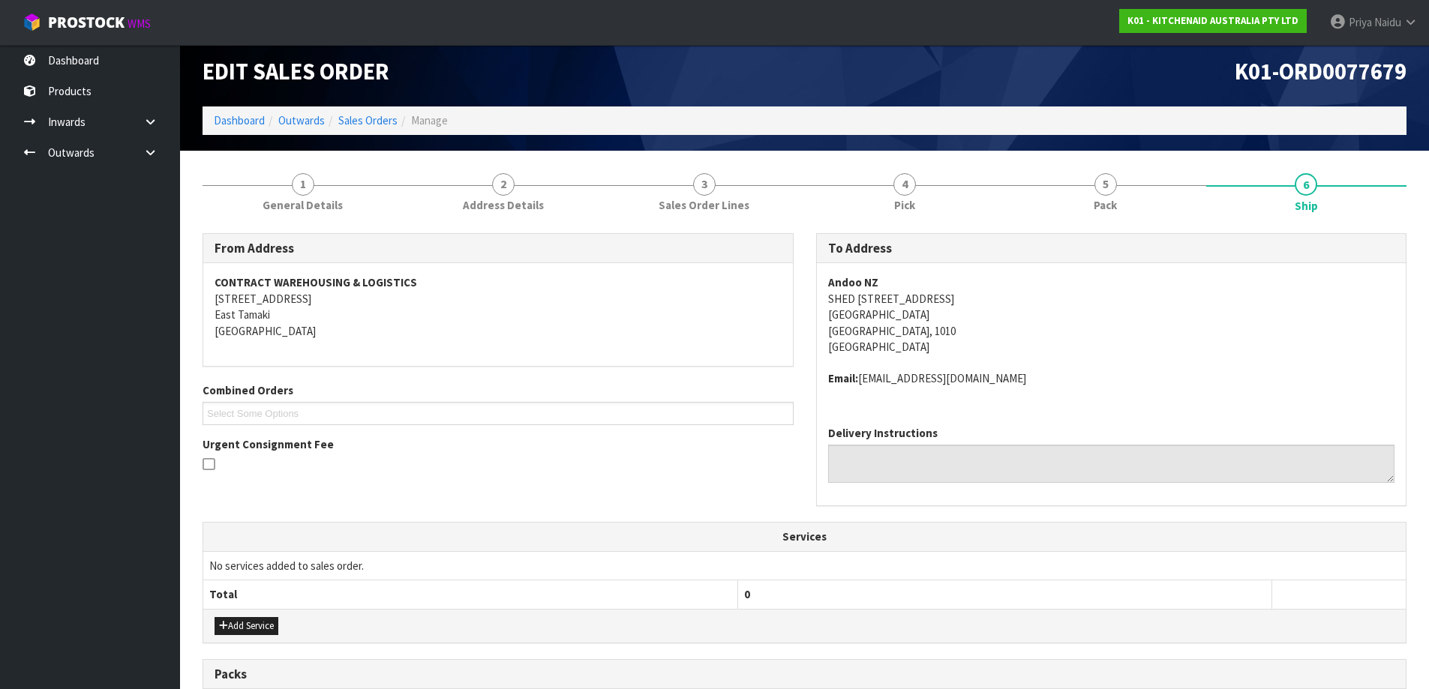
scroll to position [0, 0]
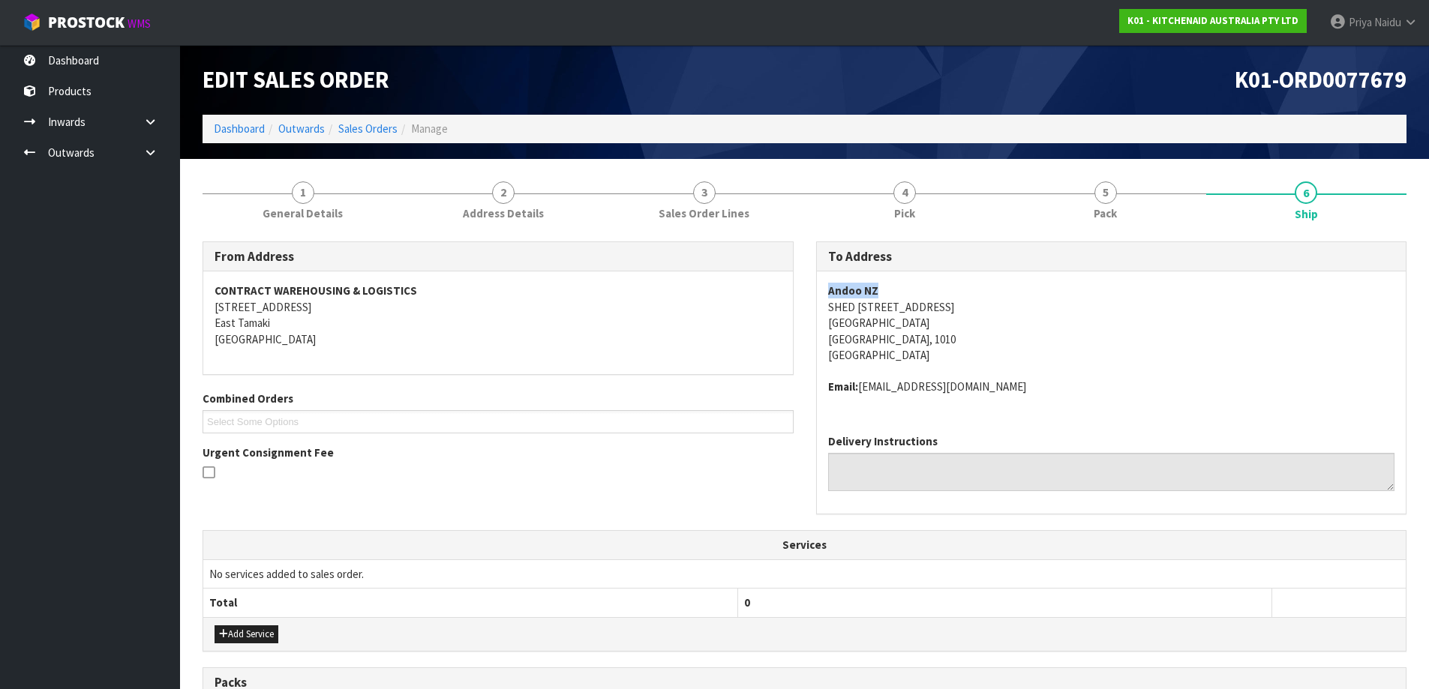
copy strong "Andoo NZ"
drag, startPoint x: 824, startPoint y: 290, endPoint x: 897, endPoint y: 285, distance: 72.9
click at [897, 285] on div "Andoo NZ SHED 2, Tinely St Entrance Ports of Auckland Auckland Central Auckland…" at bounding box center [1112, 347] width 590 height 151
copy address "SHED 2, Tinely St Entrance Ports of Auckland"
drag, startPoint x: 820, startPoint y: 300, endPoint x: 1061, endPoint y: 314, distance: 241.2
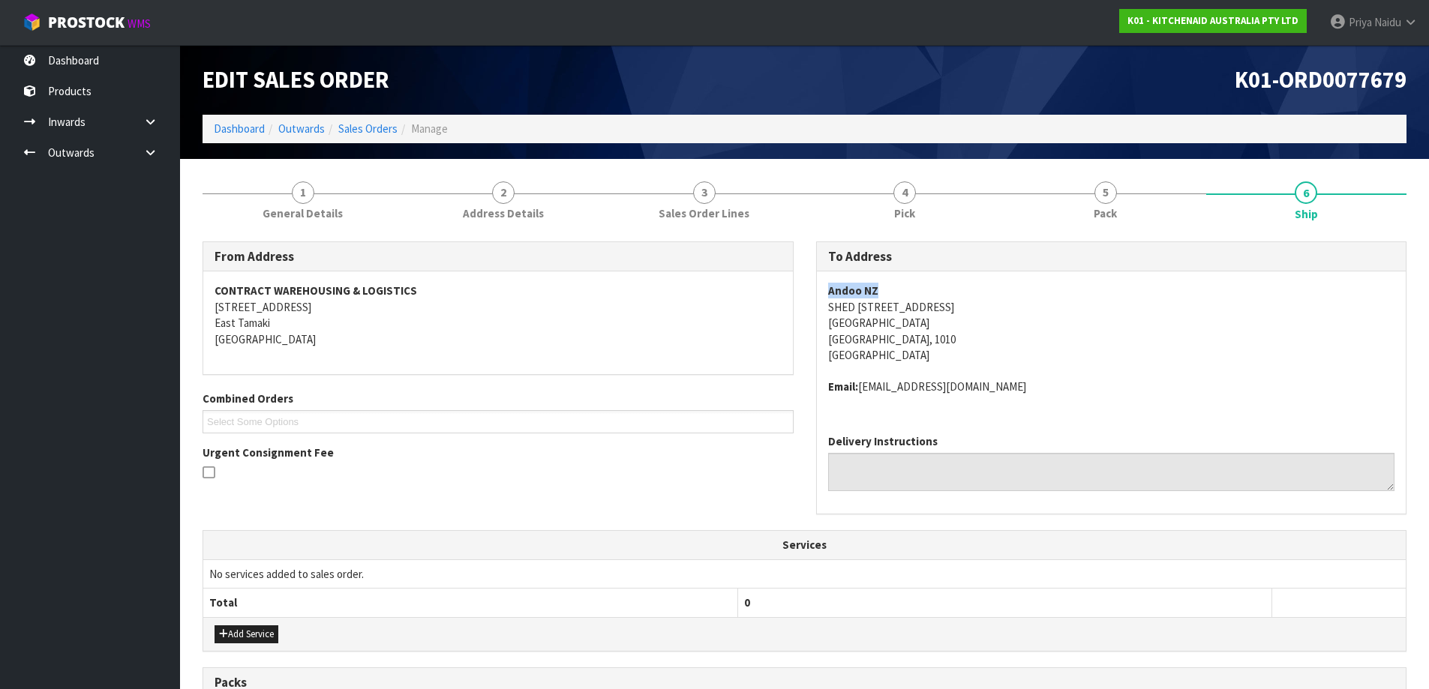
click at [1061, 314] on div "Andoo NZ SHED 2, Tinely St Entrance Ports of Auckland Auckland Central Auckland…" at bounding box center [1112, 347] width 590 height 151
click at [1108, 385] on address "Email: claims@kitchenaid.com.au" at bounding box center [1111, 387] width 567 height 16
copy address "Auckland Central"
drag, startPoint x: 818, startPoint y: 327, endPoint x: 939, endPoint y: 324, distance: 121.5
click at [939, 324] on div "Andoo NZ SHED 2, Tinely St Entrance Ports of Auckland Auckland Central Auckland…" at bounding box center [1112, 347] width 590 height 151
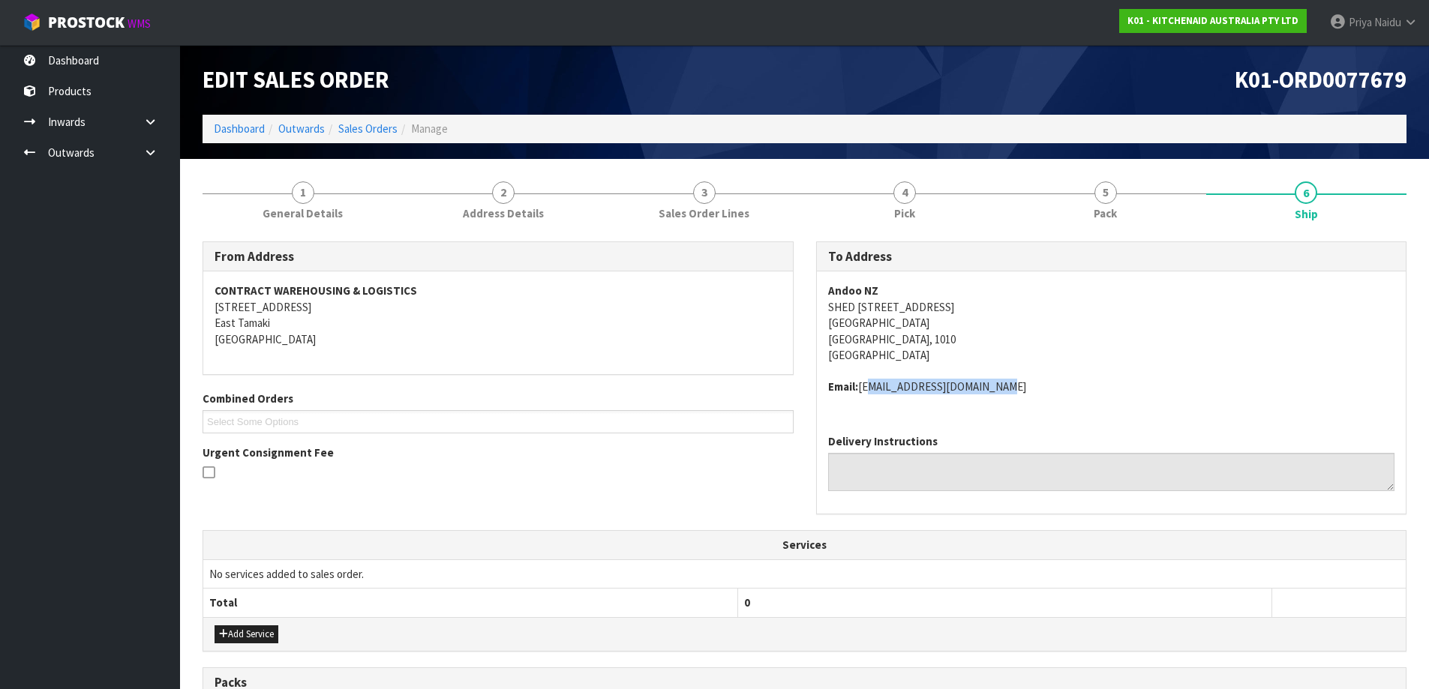
copy address "claims@kitchenaid.com.au"
drag, startPoint x: 862, startPoint y: 391, endPoint x: 977, endPoint y: 404, distance: 116.3
click at [1000, 404] on div "Andoo NZ SHED 2, Tinely St Entrance Ports of Auckland Auckland Central Auckland…" at bounding box center [1112, 347] width 590 height 151
copy strong "Andoo NZ"
drag, startPoint x: 824, startPoint y: 287, endPoint x: 878, endPoint y: 286, distance: 54.0
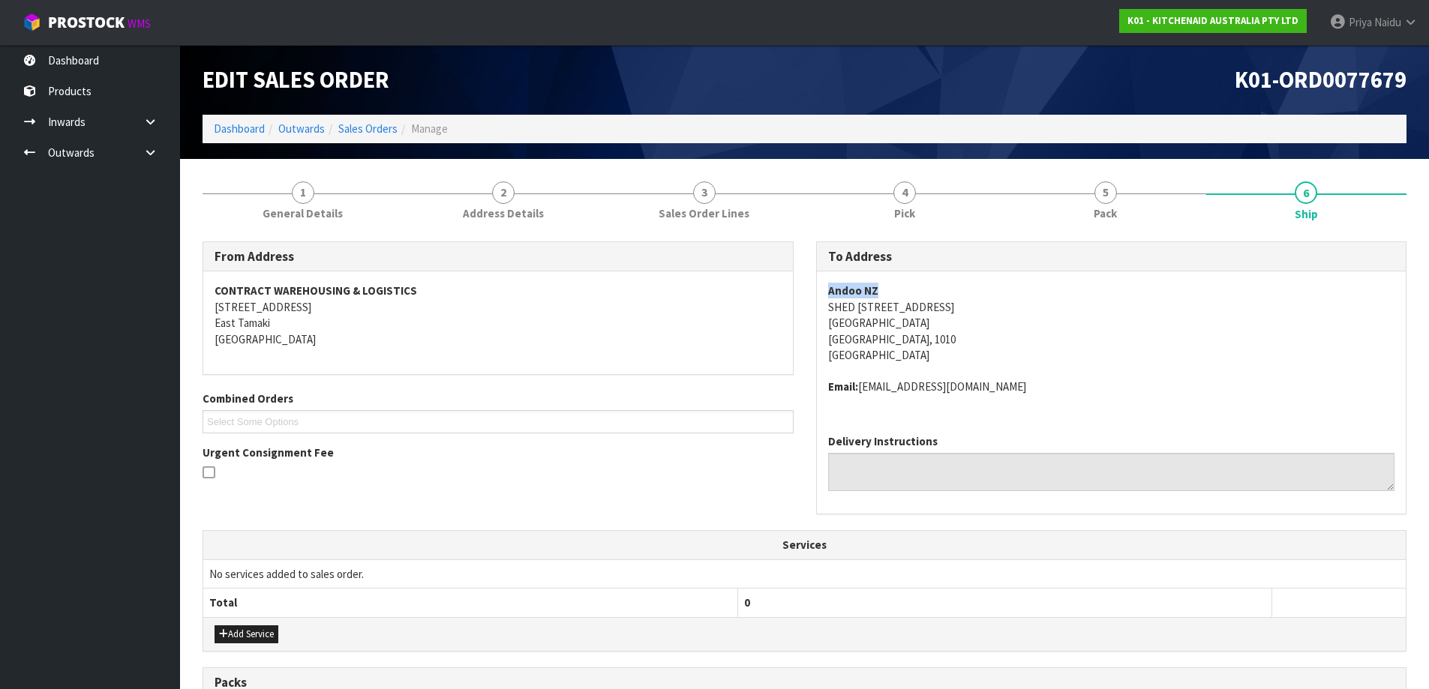
click at [884, 284] on div "Andoo NZ SHED 2, Tinely St Entrance Ports of Auckland Auckland Central Auckland…" at bounding box center [1112, 347] width 590 height 151
click at [270, 184] on link "1 General Details" at bounding box center [303, 199] width 201 height 59
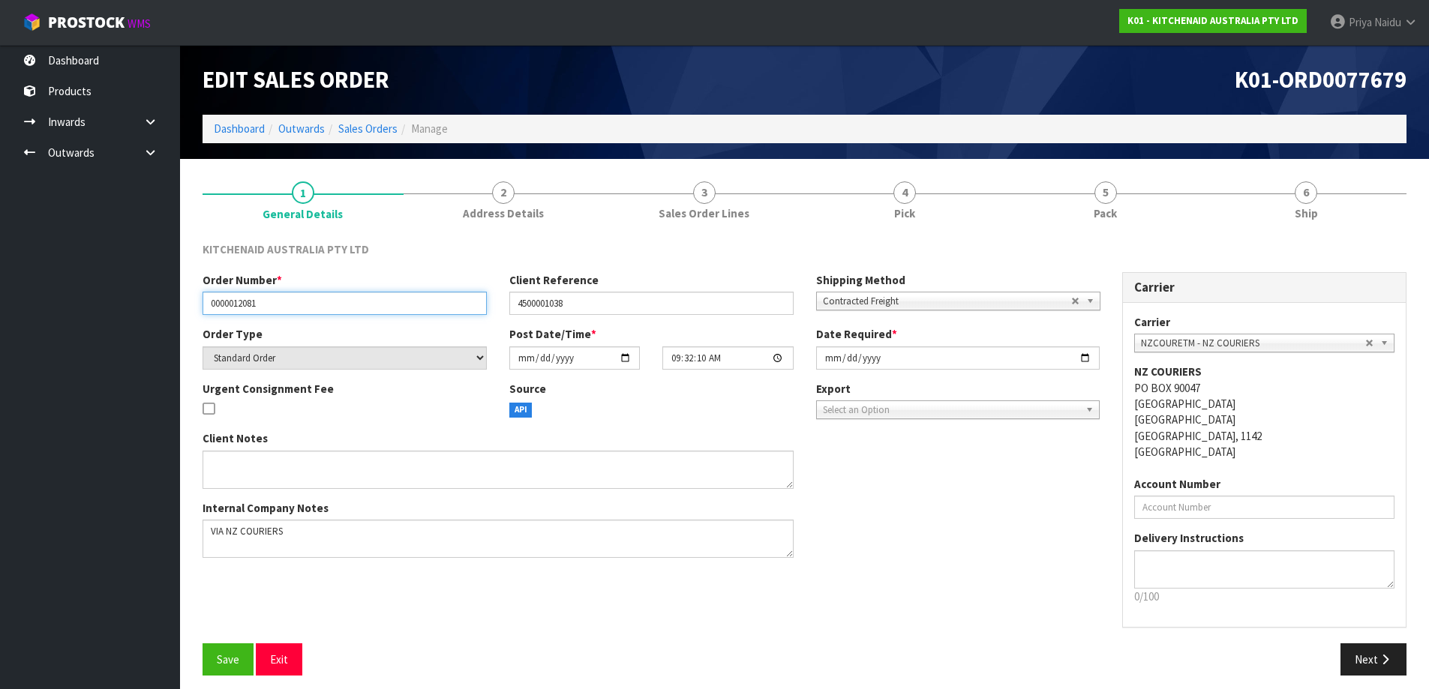
drag, startPoint x: 207, startPoint y: 304, endPoint x: 294, endPoint y: 292, distance: 87.8
click at [294, 292] on input "0000012081" at bounding box center [345, 303] width 284 height 23
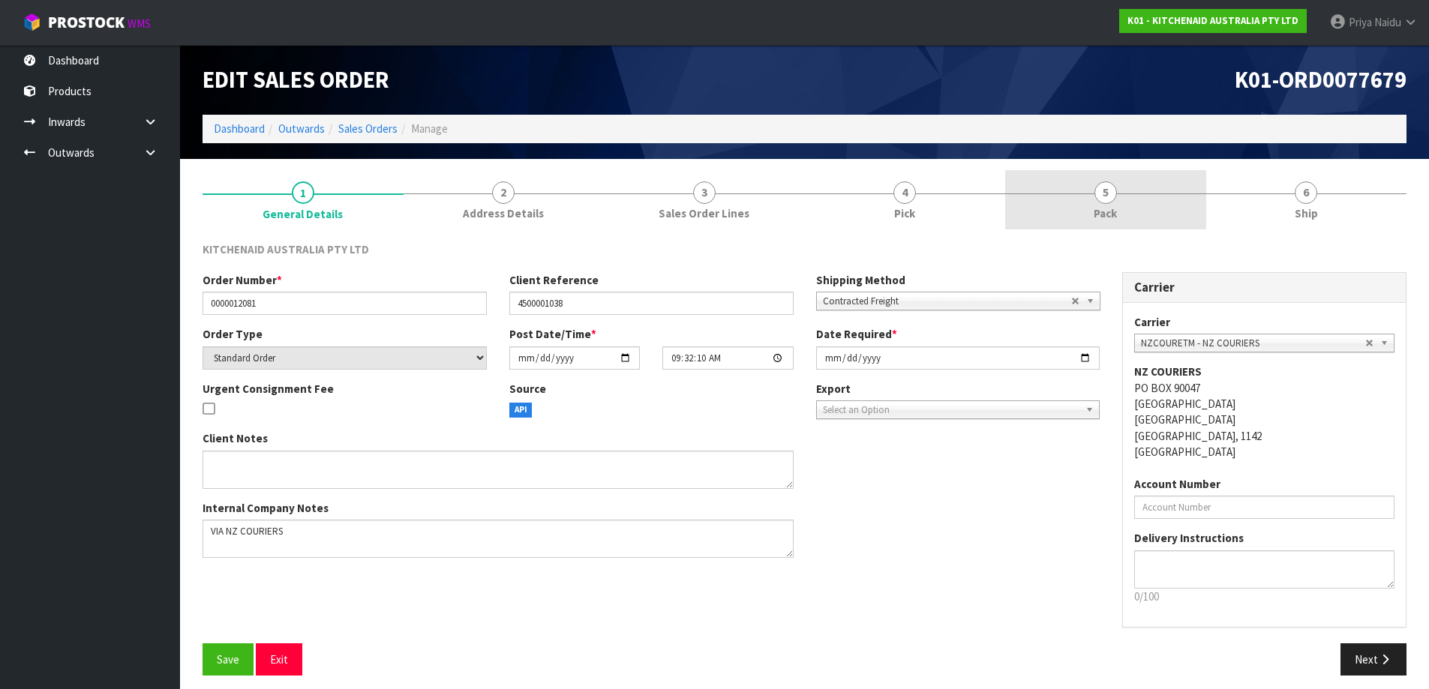
click at [1156, 207] on link "5 Pack" at bounding box center [1105, 199] width 201 height 59
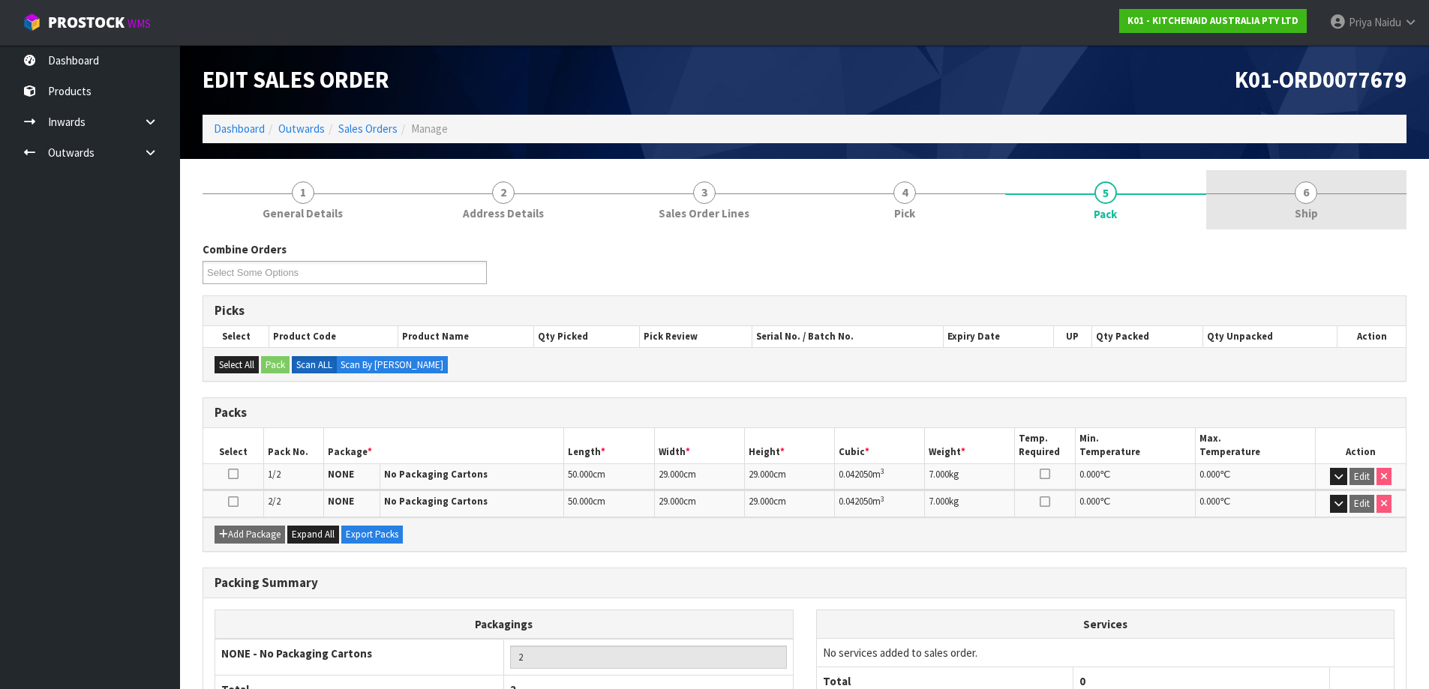
click at [1330, 212] on link "6 Ship" at bounding box center [1306, 199] width 201 height 59
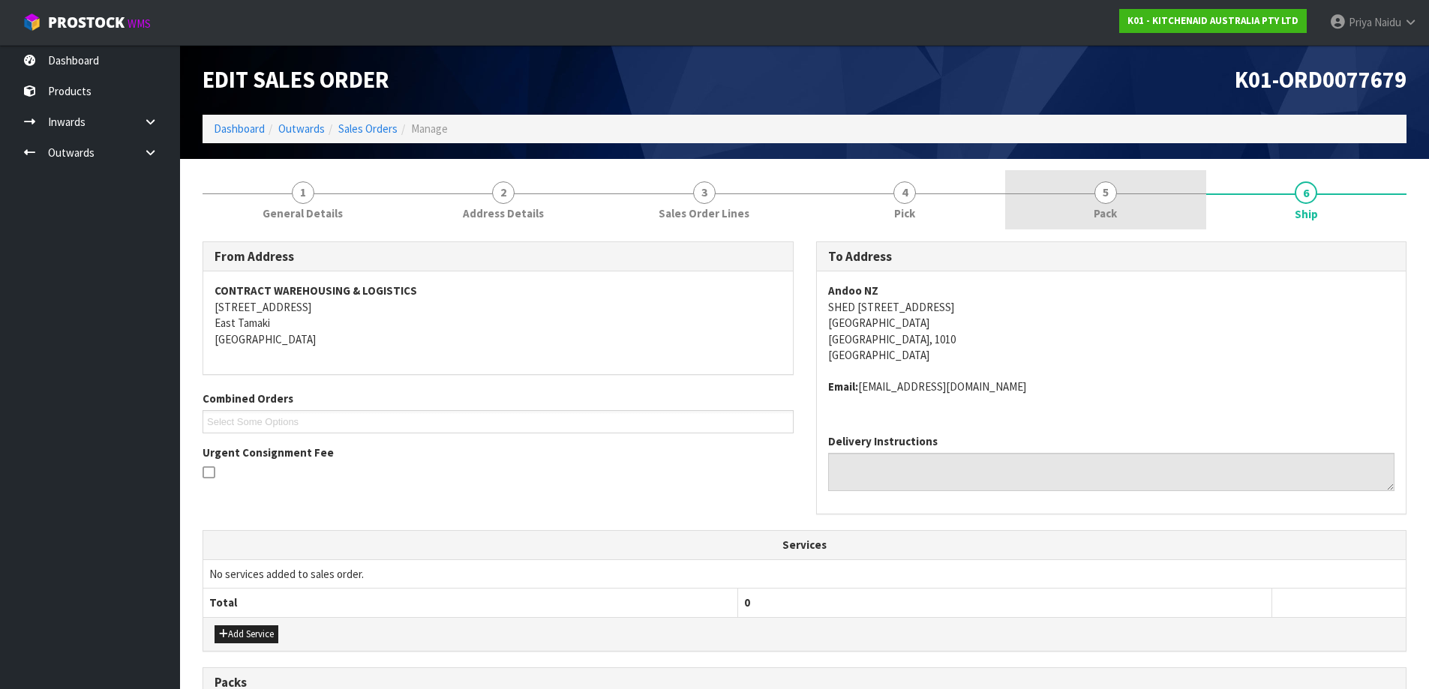
click at [1109, 189] on span "5" at bounding box center [1105, 193] width 23 height 23
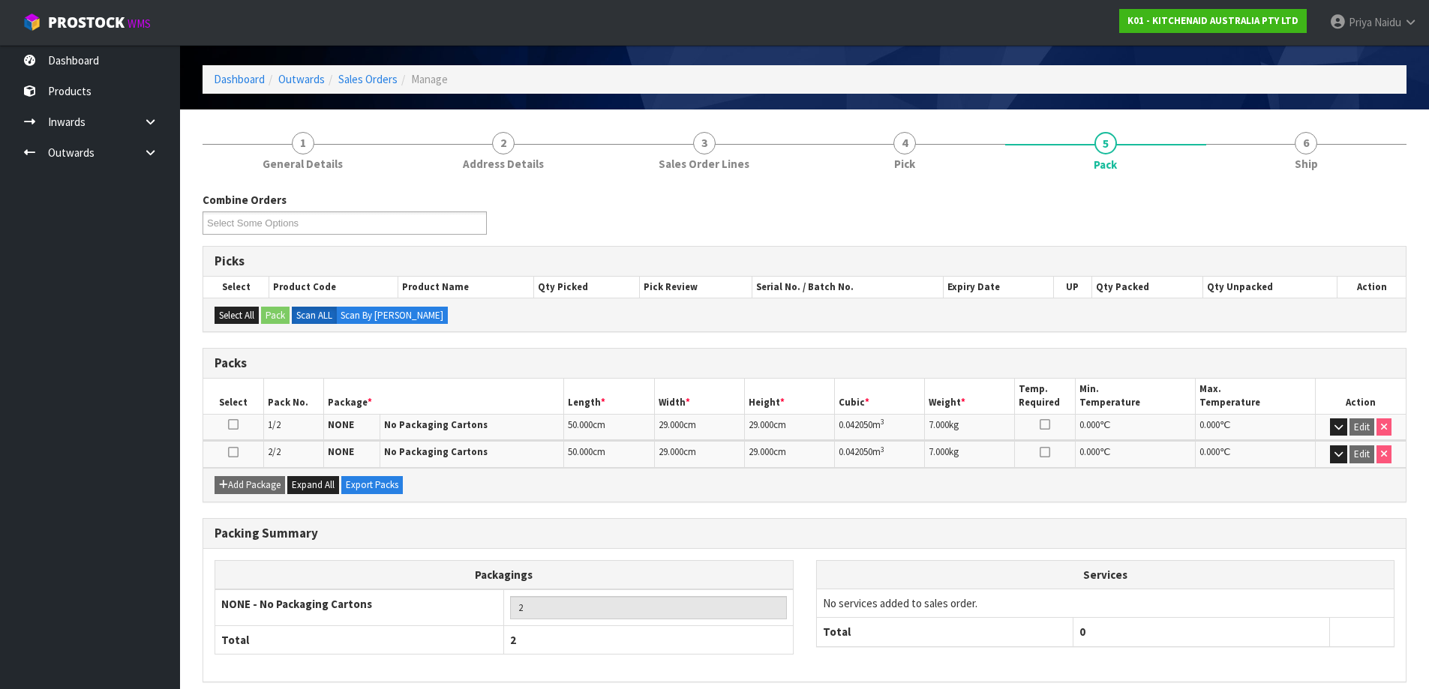
scroll to position [75, 0]
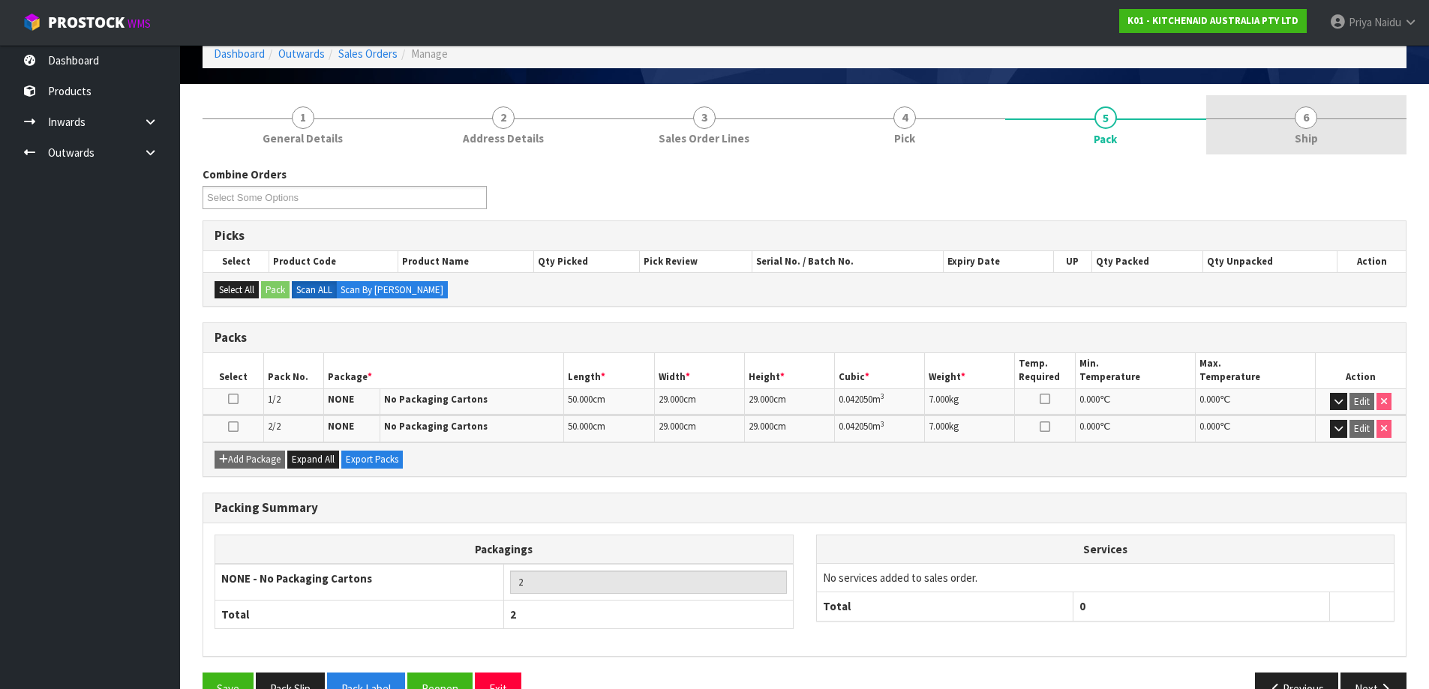
click at [1313, 140] on span "Ship" at bounding box center [1306, 139] width 23 height 16
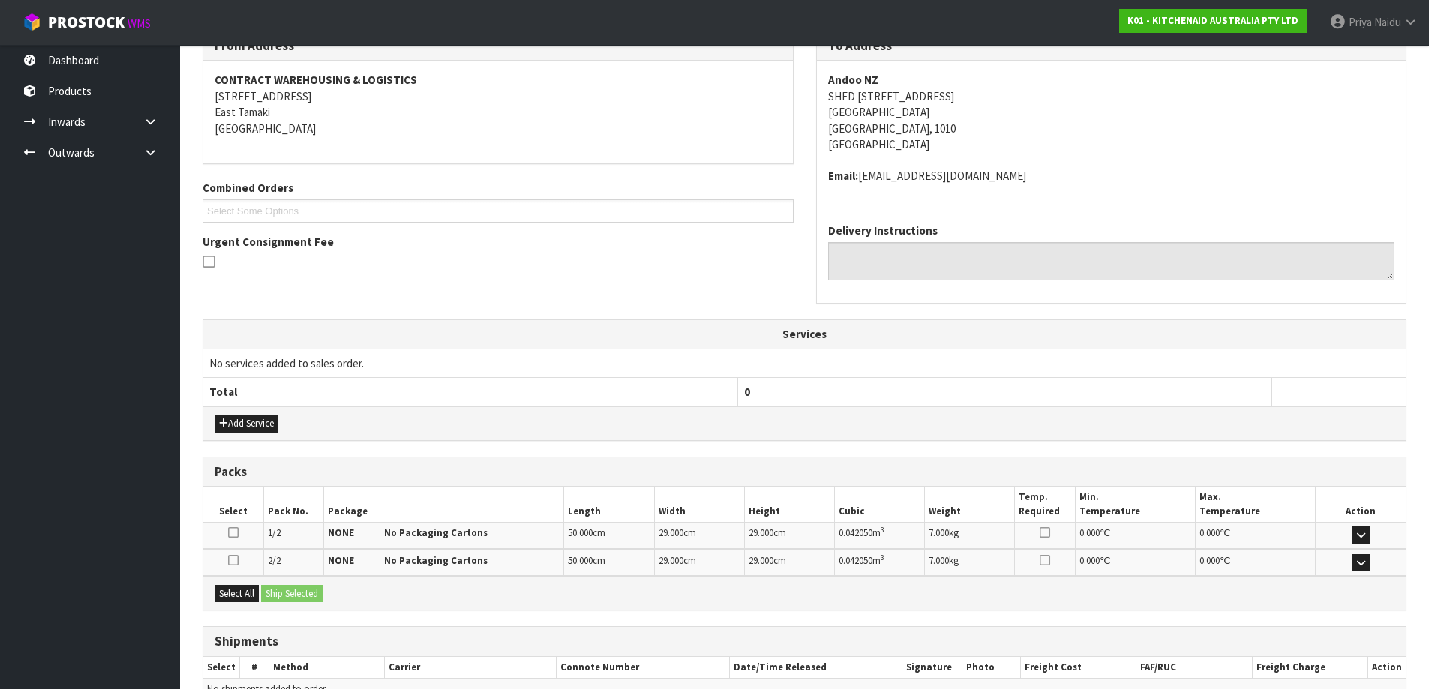
scroll to position [293, 0]
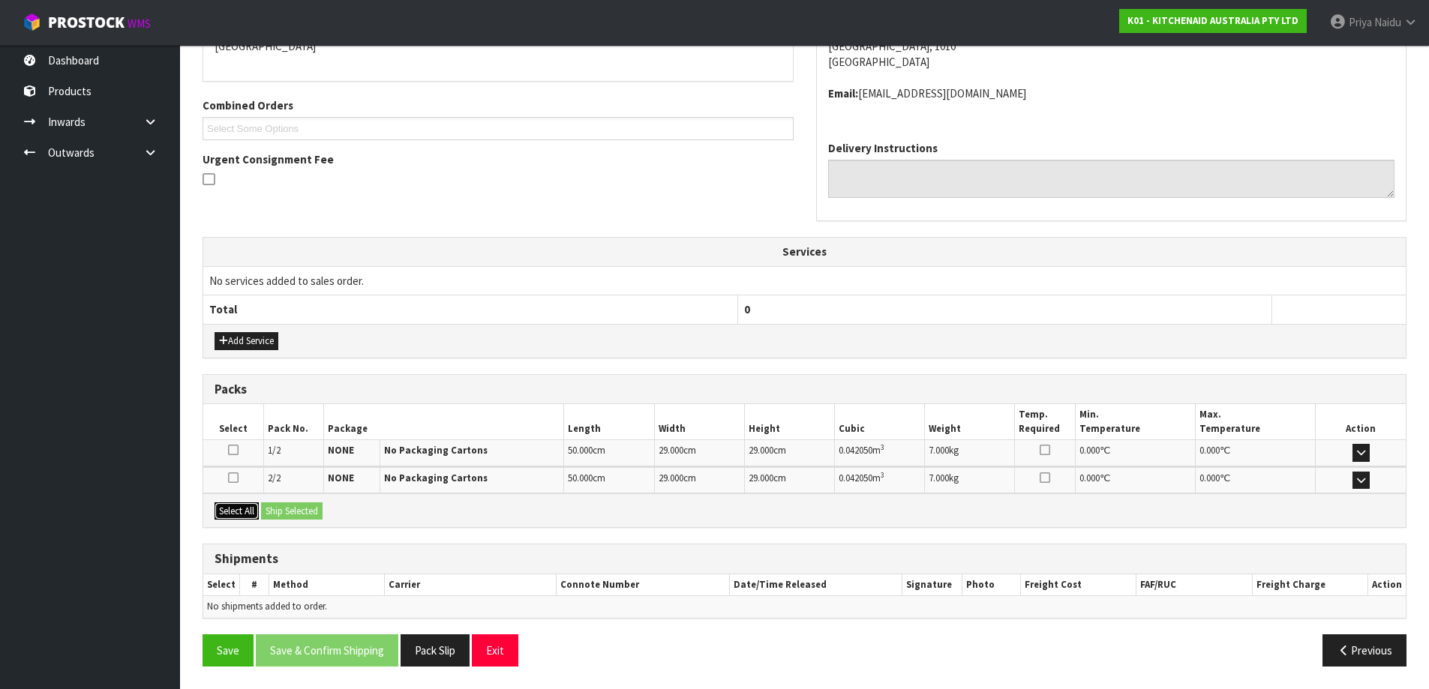
drag, startPoint x: 242, startPoint y: 509, endPoint x: 270, endPoint y: 508, distance: 27.8
click at [242, 508] on button "Select All" at bounding box center [237, 512] width 44 height 18
click at [273, 508] on button "Ship Selected" at bounding box center [292, 512] width 62 height 18
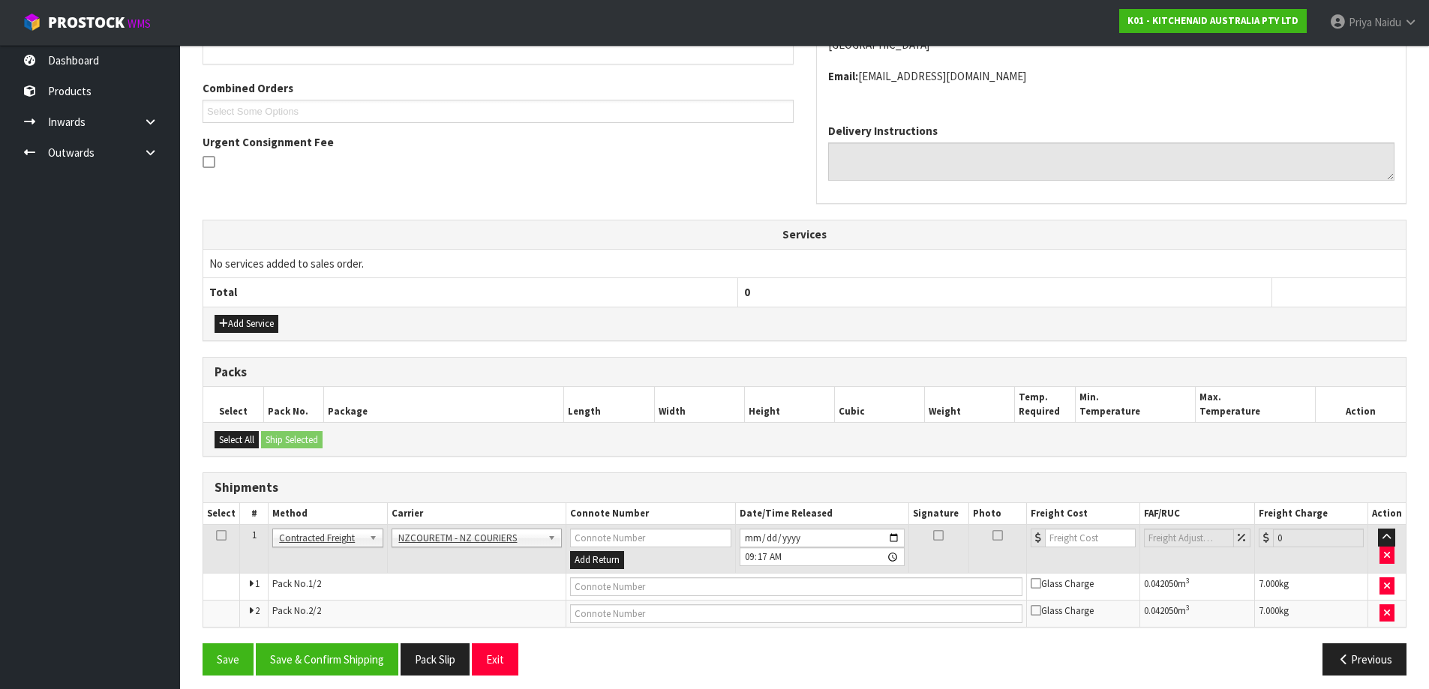
scroll to position [320, 0]
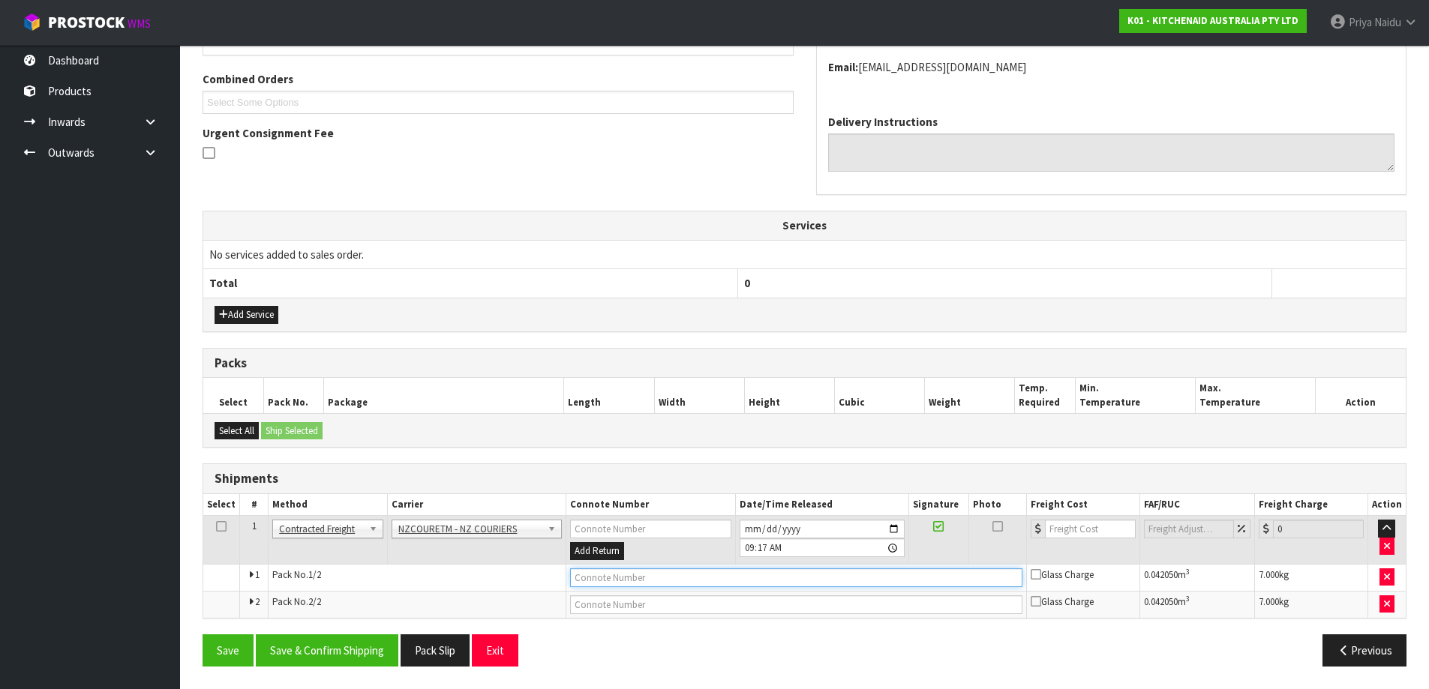
click at [647, 577] on input "text" at bounding box center [796, 578] width 452 height 19
paste input "BZGG003871"
type input "BZGG003871"
click at [1082, 529] on input "number" at bounding box center [1090, 529] width 91 height 19
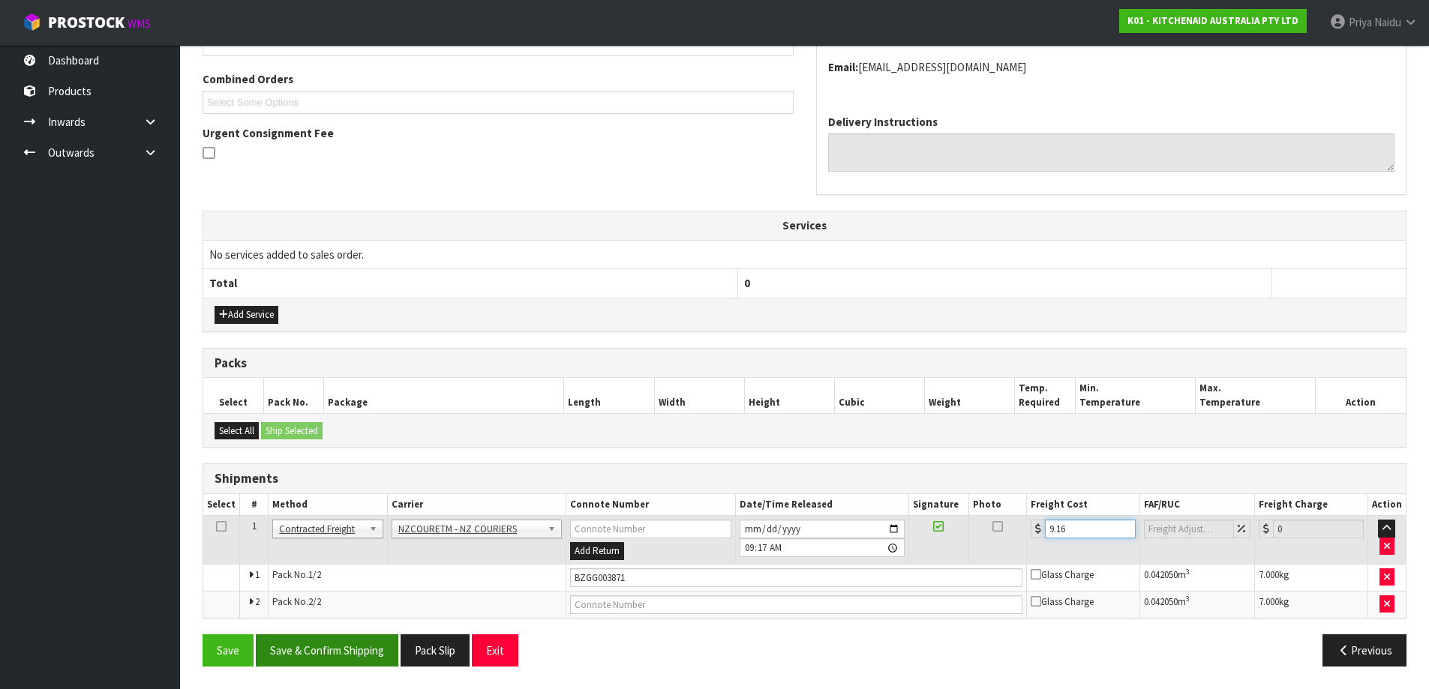
type input "9.16"
click at [341, 641] on button "Save & Confirm Shipping" at bounding box center [327, 651] width 143 height 32
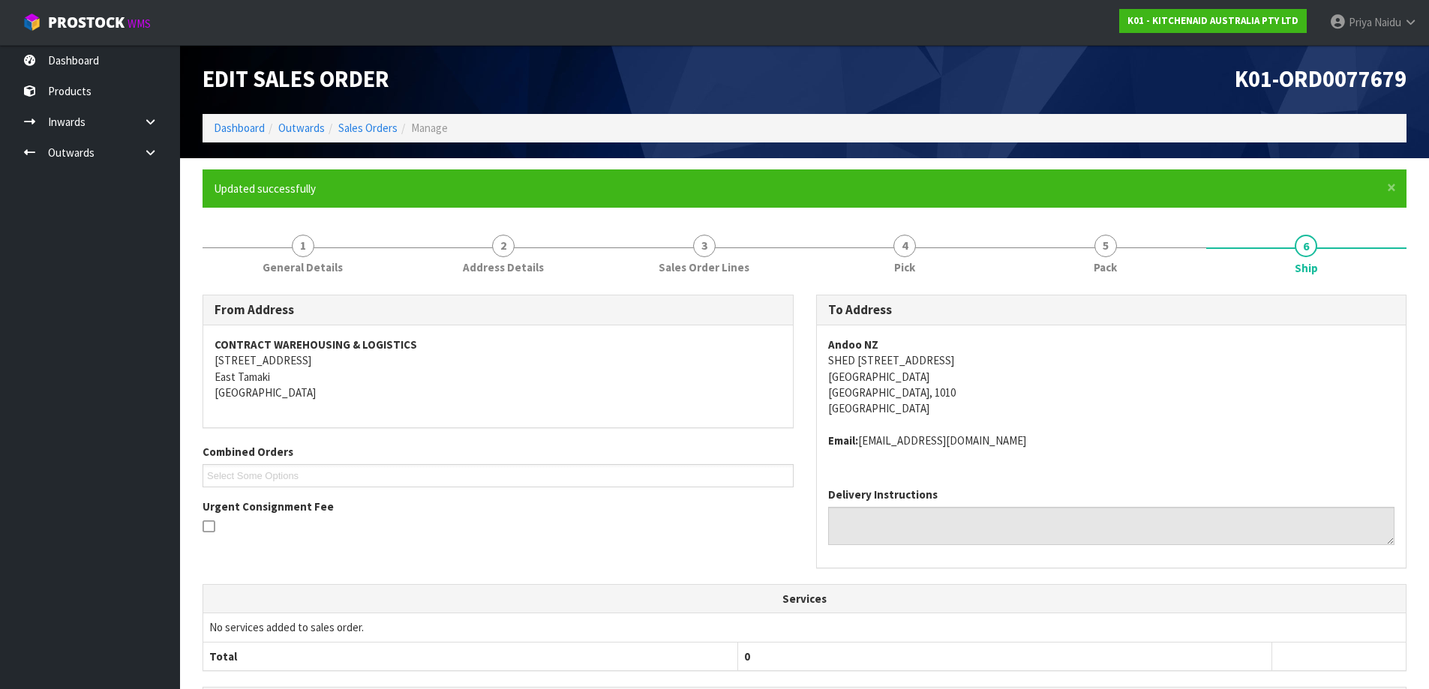
scroll to position [0, 0]
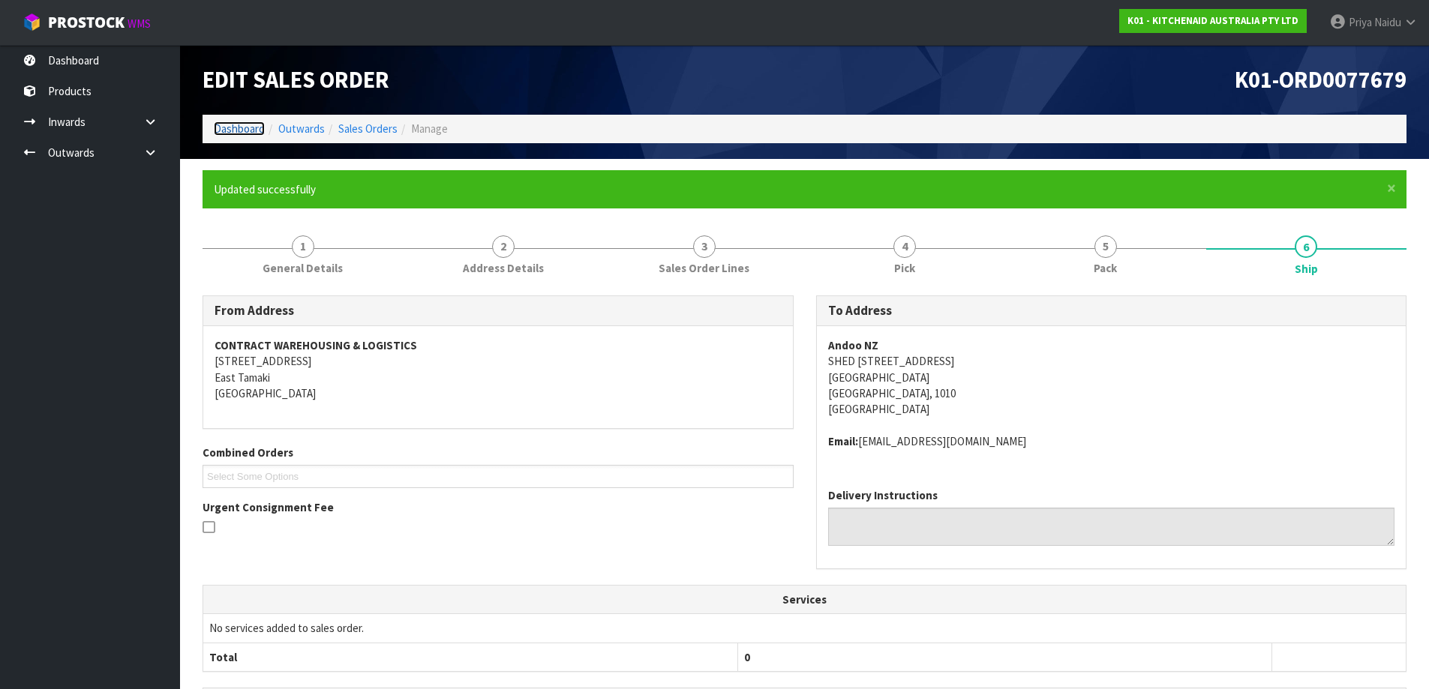
click at [236, 132] on link "Dashboard" at bounding box center [239, 129] width 51 height 14
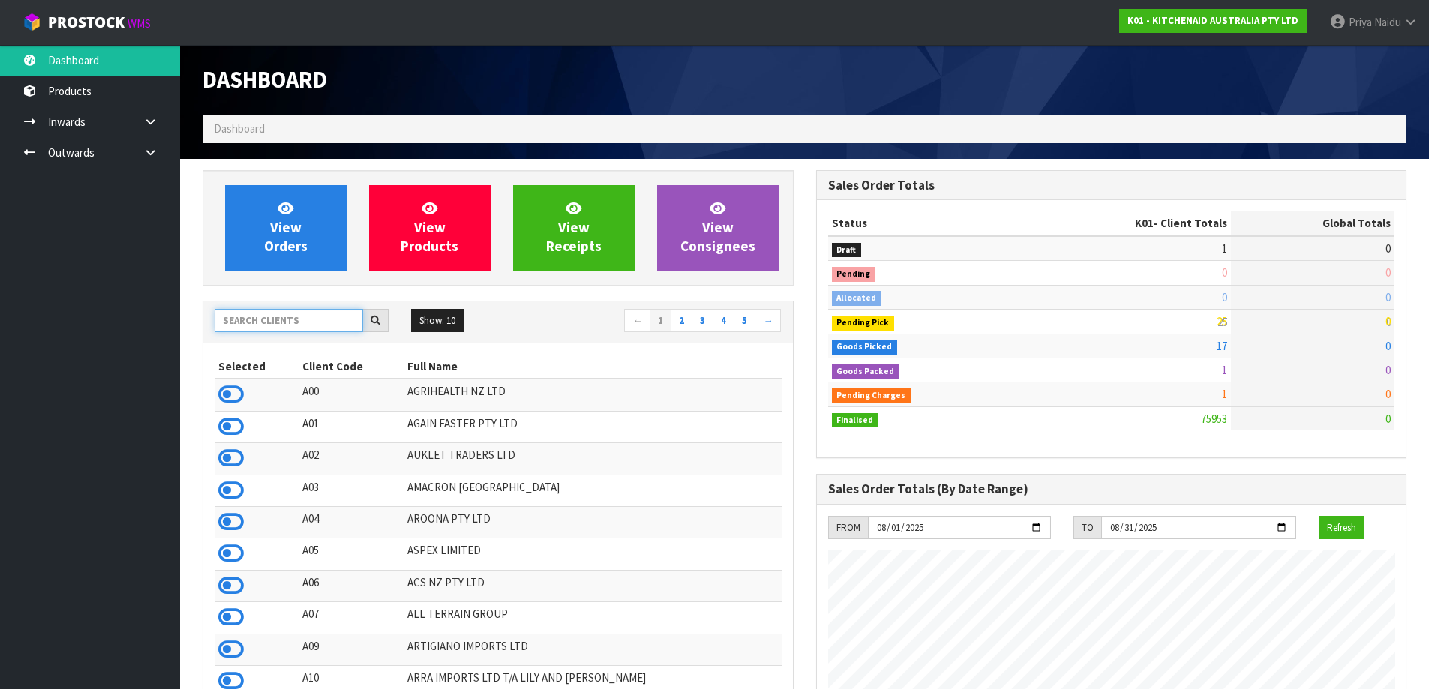
click at [257, 316] on input "text" at bounding box center [289, 320] width 149 height 23
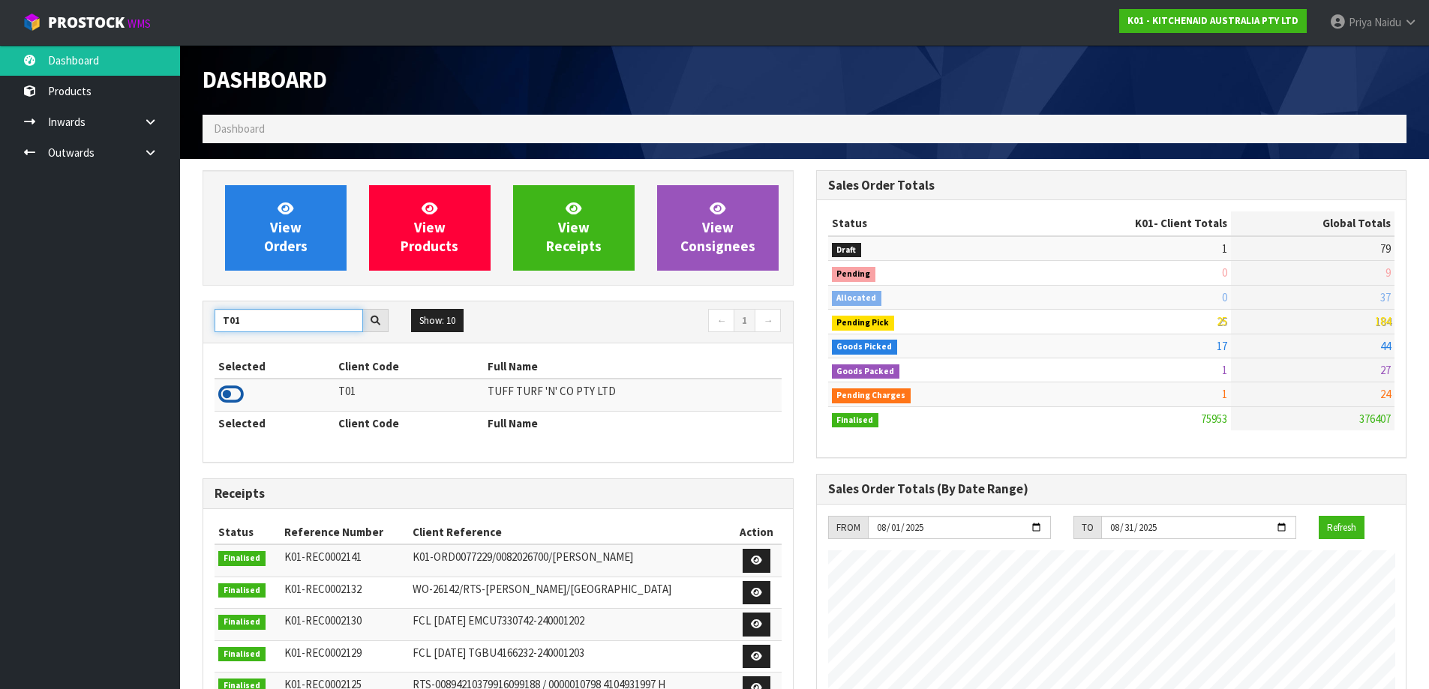
type input "T01"
click at [228, 396] on icon at bounding box center [231, 394] width 26 height 23
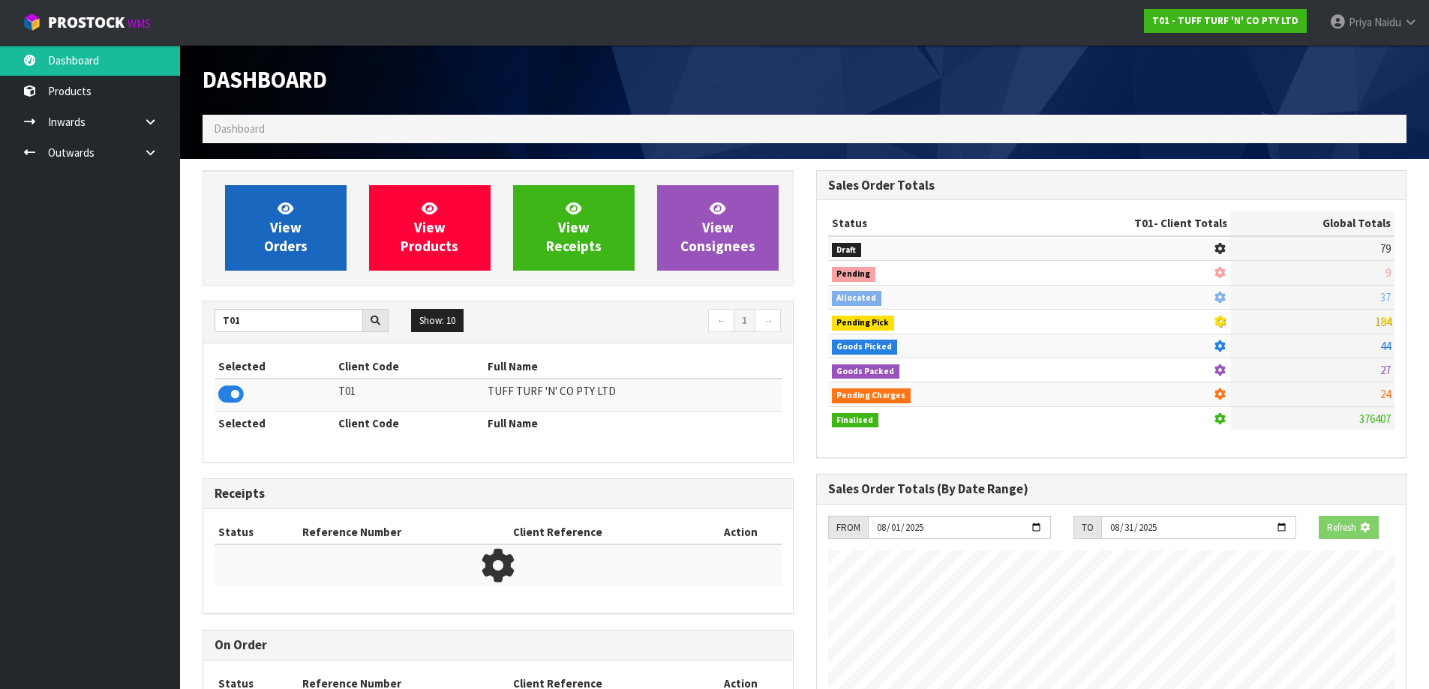
scroll to position [935, 613]
click at [284, 245] on span "View Orders" at bounding box center [286, 228] width 44 height 56
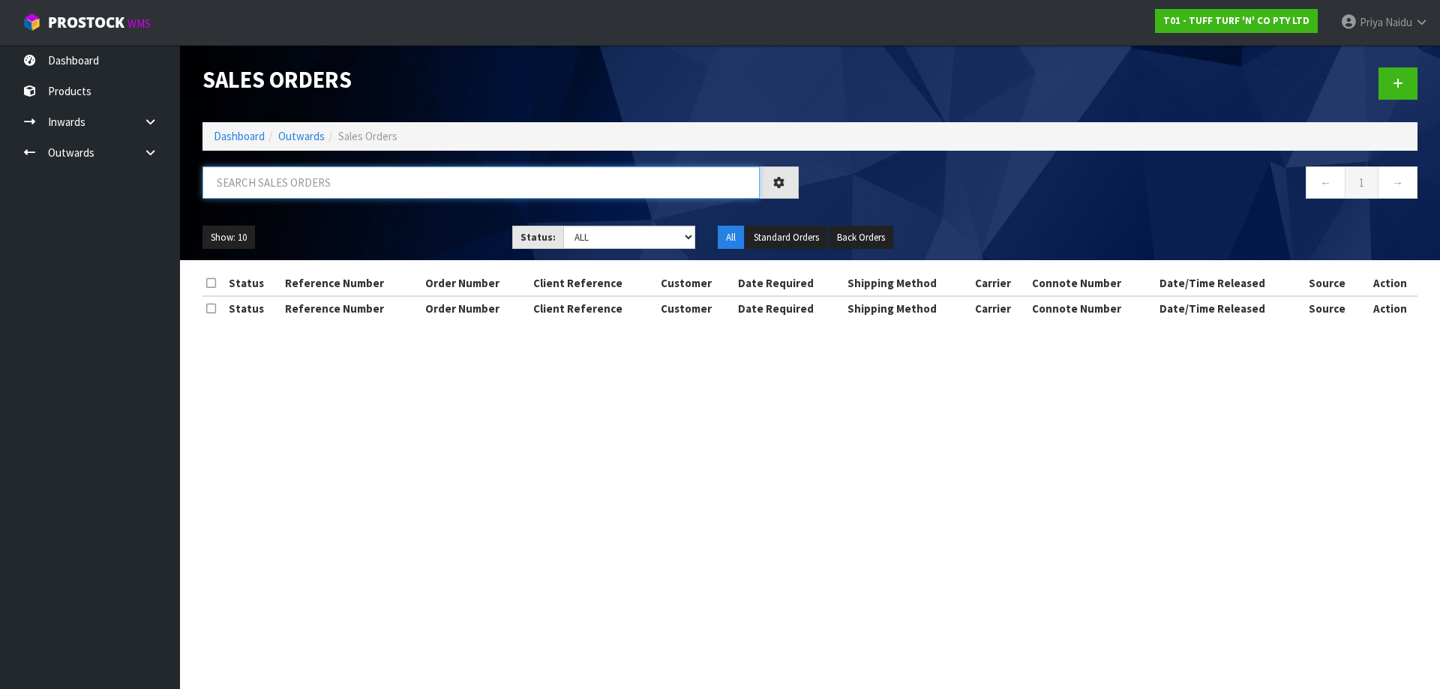
click at [329, 176] on input "text" at bounding box center [481, 183] width 557 height 32
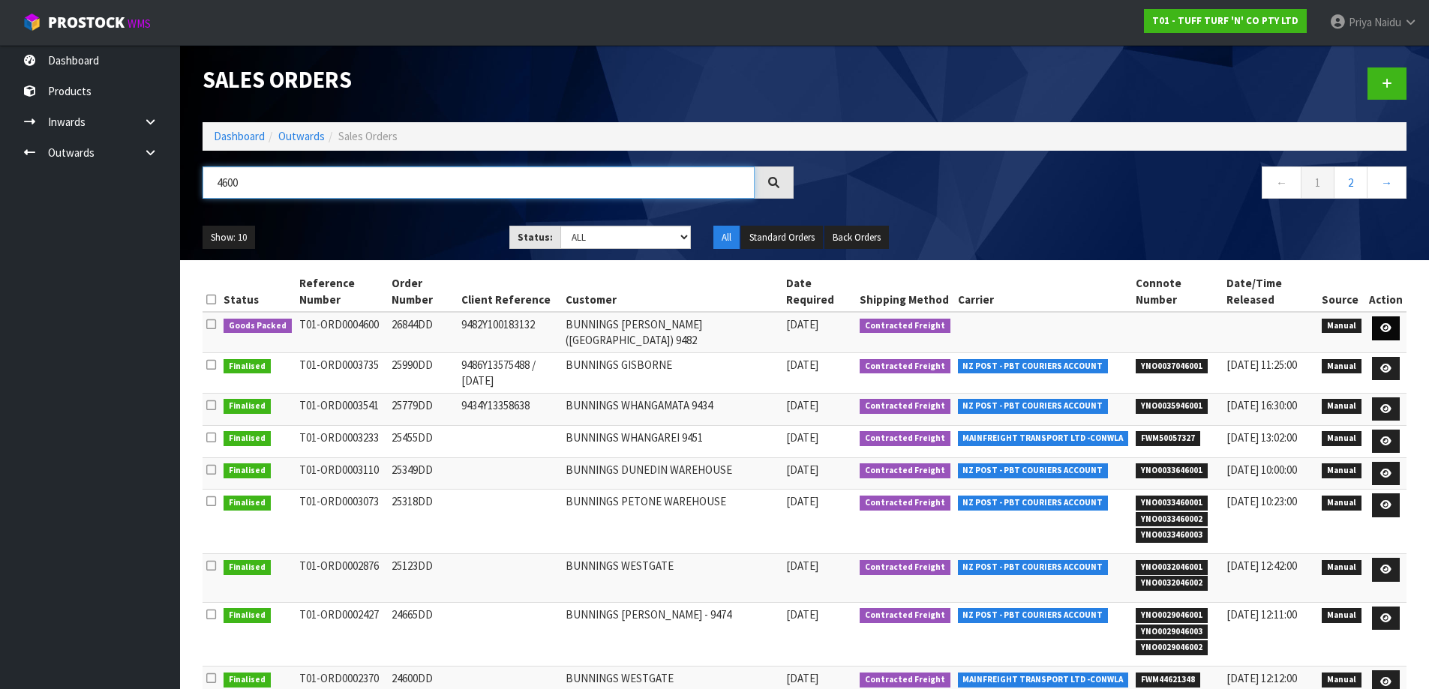
type input "4600"
click at [1388, 327] on icon at bounding box center [1385, 328] width 11 height 10
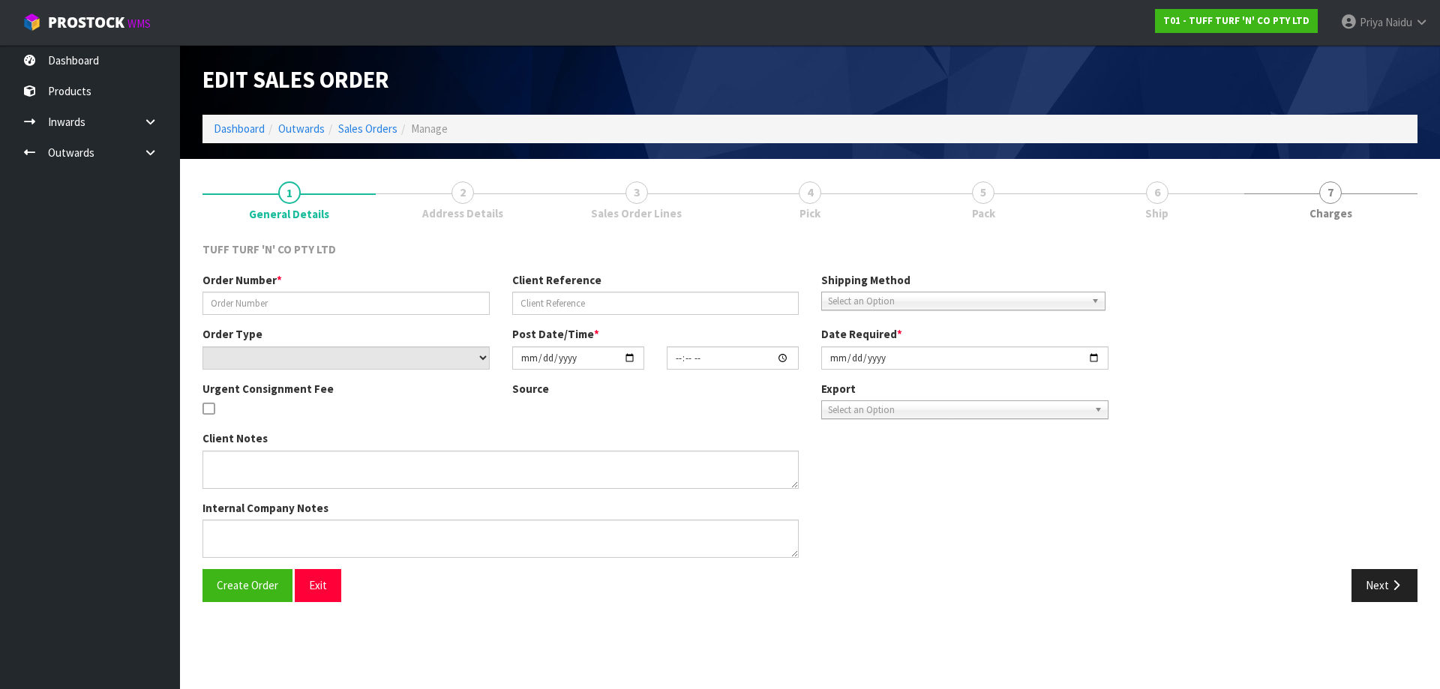
type input "26844DD"
type input "9482Y100183132"
select select "number:0"
type input "2025-08-11"
type input "14:07:00.000"
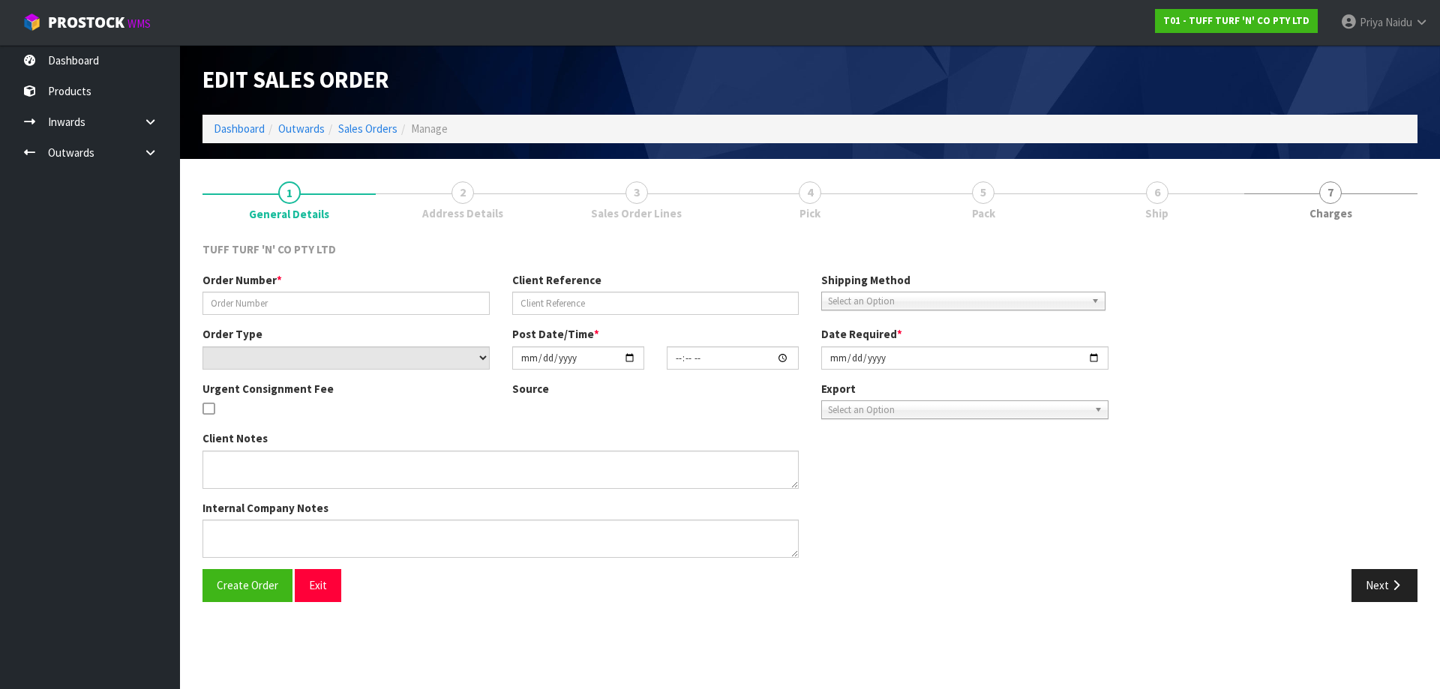
type input "2025-08-12"
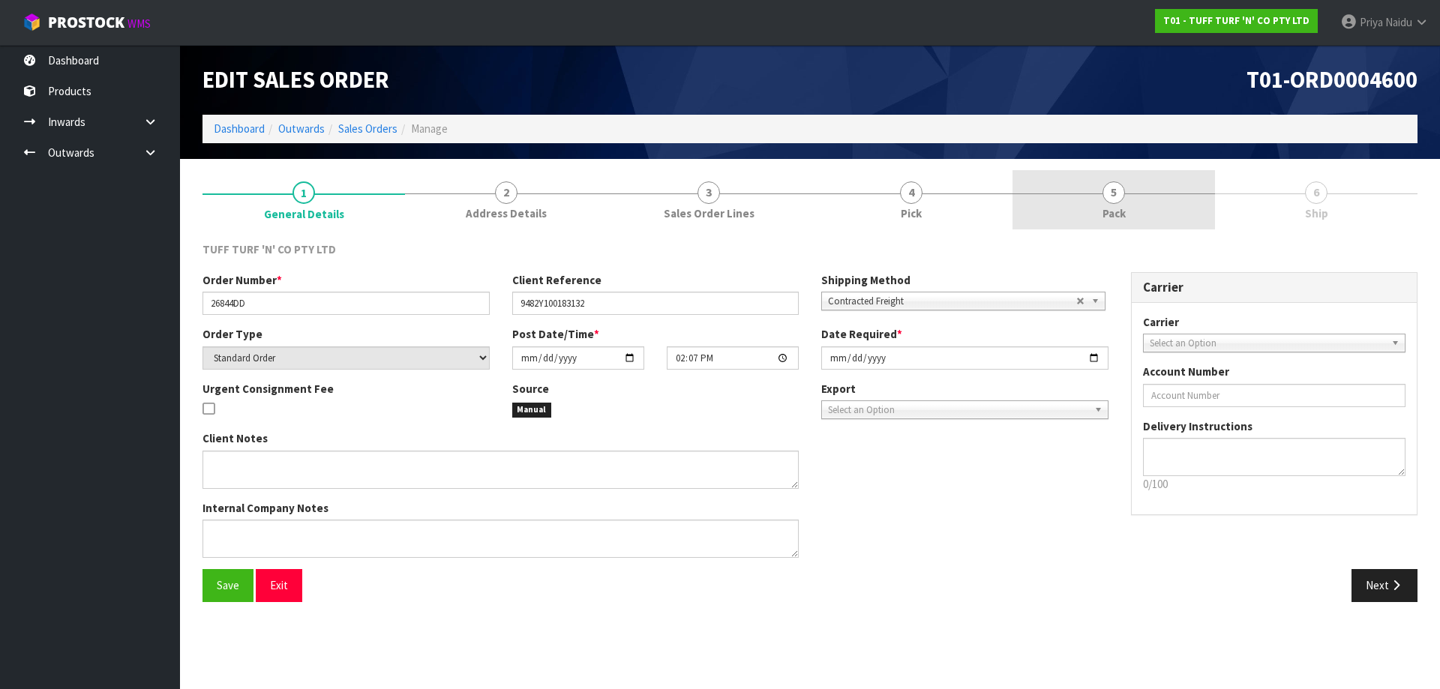
click at [1134, 200] on link "5 Pack" at bounding box center [1114, 199] width 203 height 59
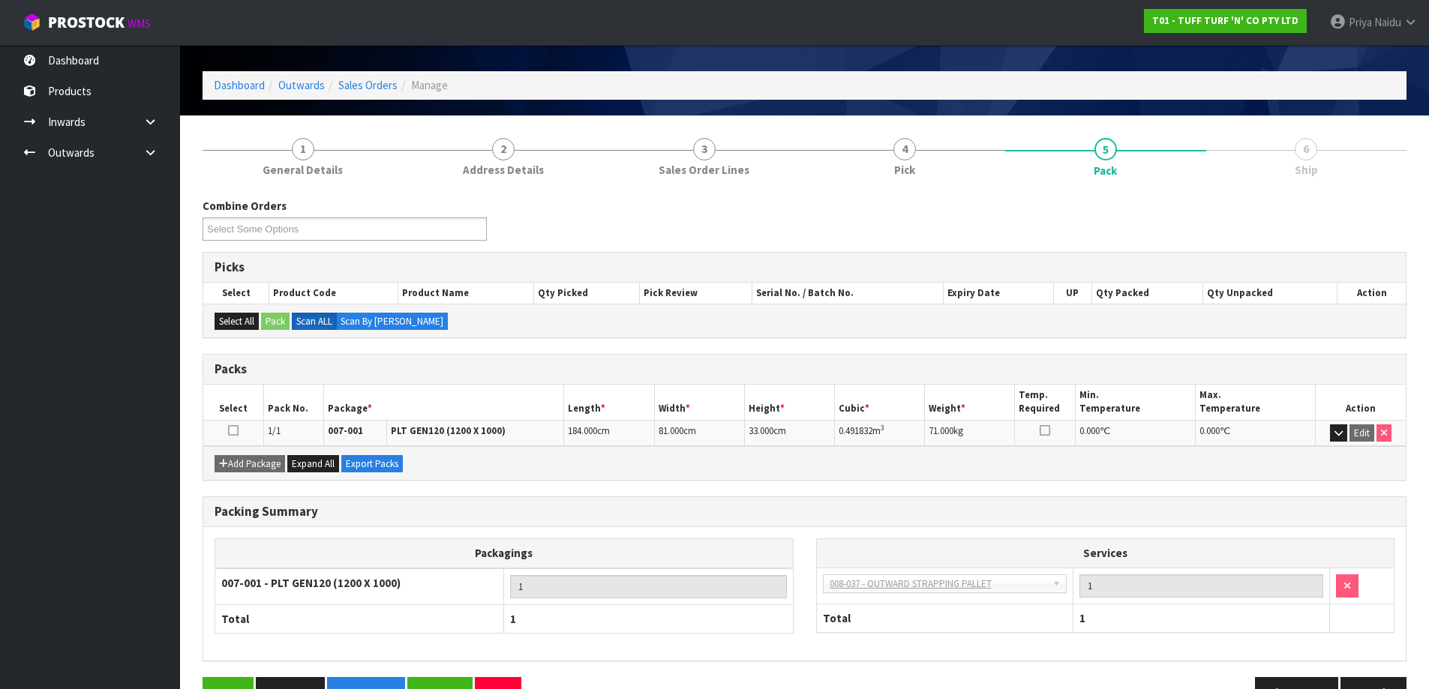
scroll to position [86, 0]
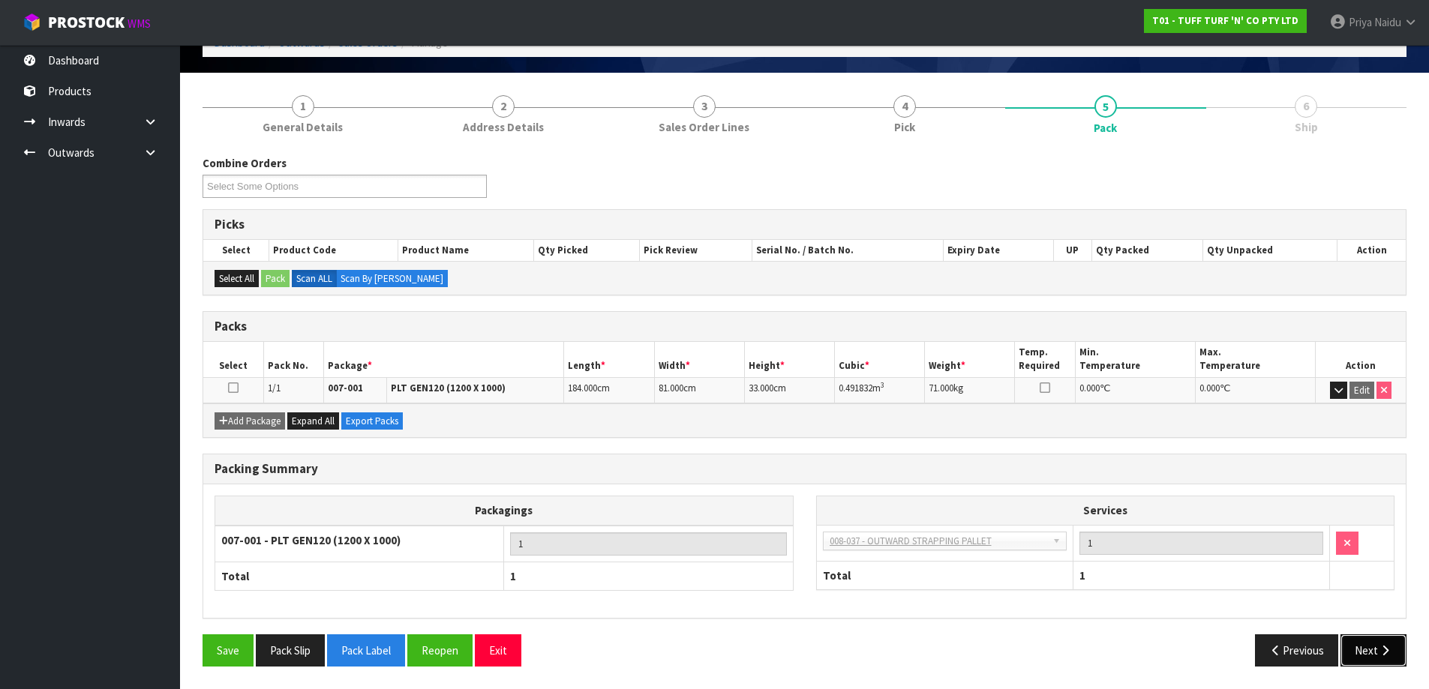
click at [1352, 646] on button "Next" at bounding box center [1373, 651] width 66 height 32
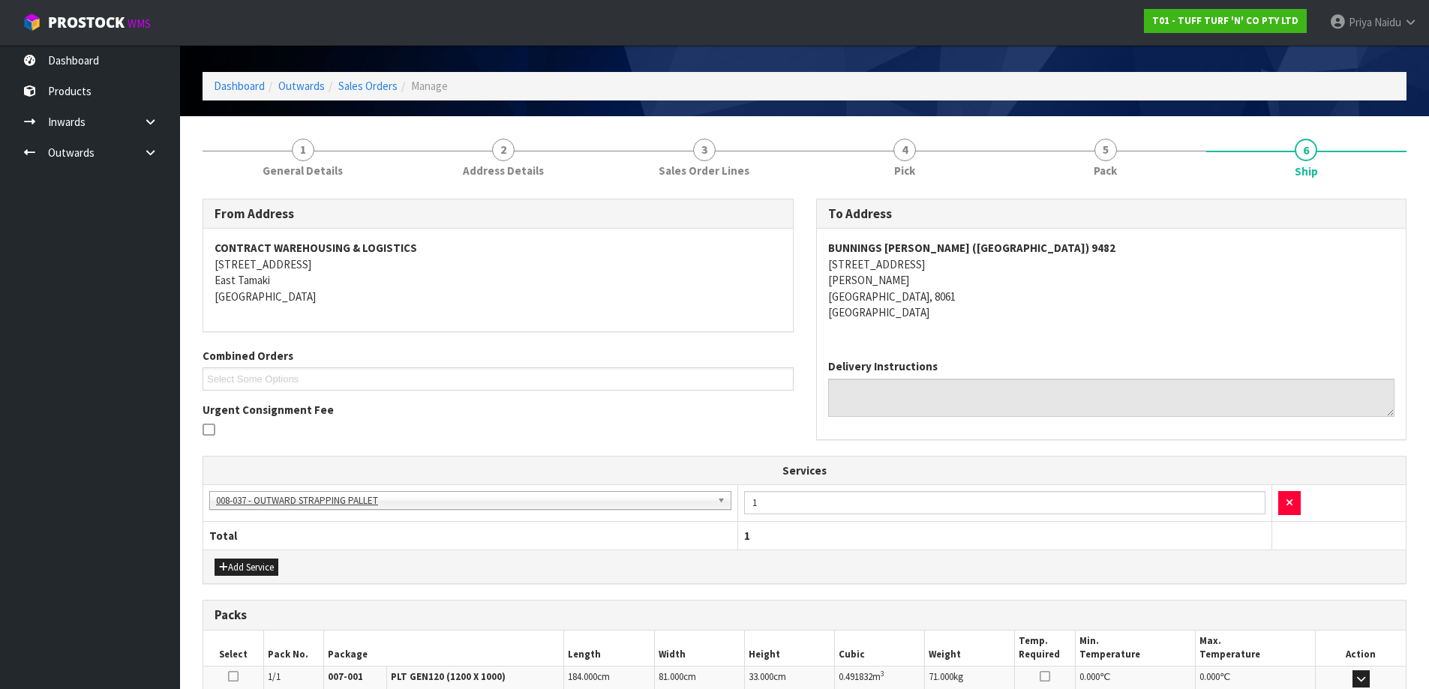
scroll to position [0, 0]
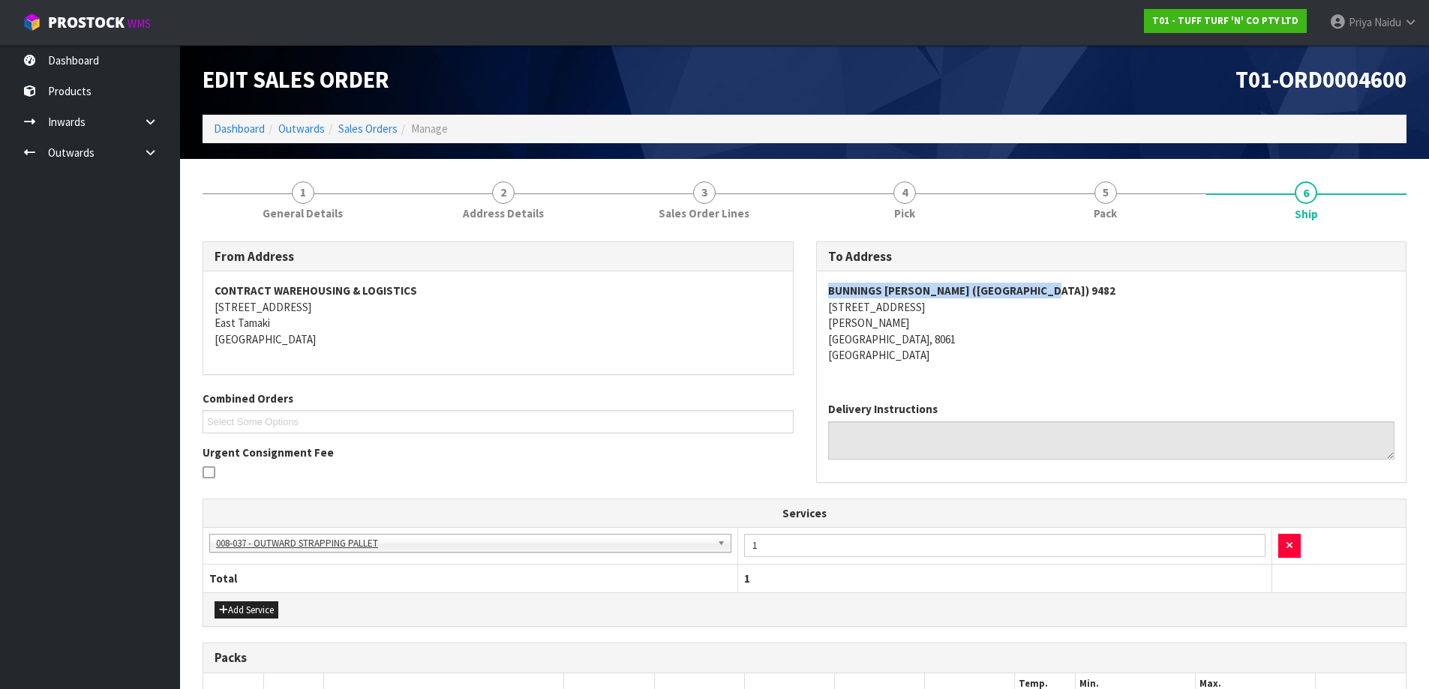
copy strong "BUNNINGS SHIRLEY (CHRISTCHURCH) 9482"
drag, startPoint x: 826, startPoint y: 293, endPoint x: 1109, endPoint y: 285, distance: 282.9
click at [1109, 285] on div "BUNNINGS SHIRLEY (CHRISTCHURCH) 9482 197 MARSHLAND ROAD SHIRLEY CHRISTCHURCH, 8…" at bounding box center [1112, 331] width 590 height 119
click at [820, 286] on div "BUNNINGS SHIRLEY (CHRISTCHURCH) 9482 197 MARSHLAND ROAD SHIRLEY CHRISTCHURCH, 8…" at bounding box center [1112, 331] width 590 height 119
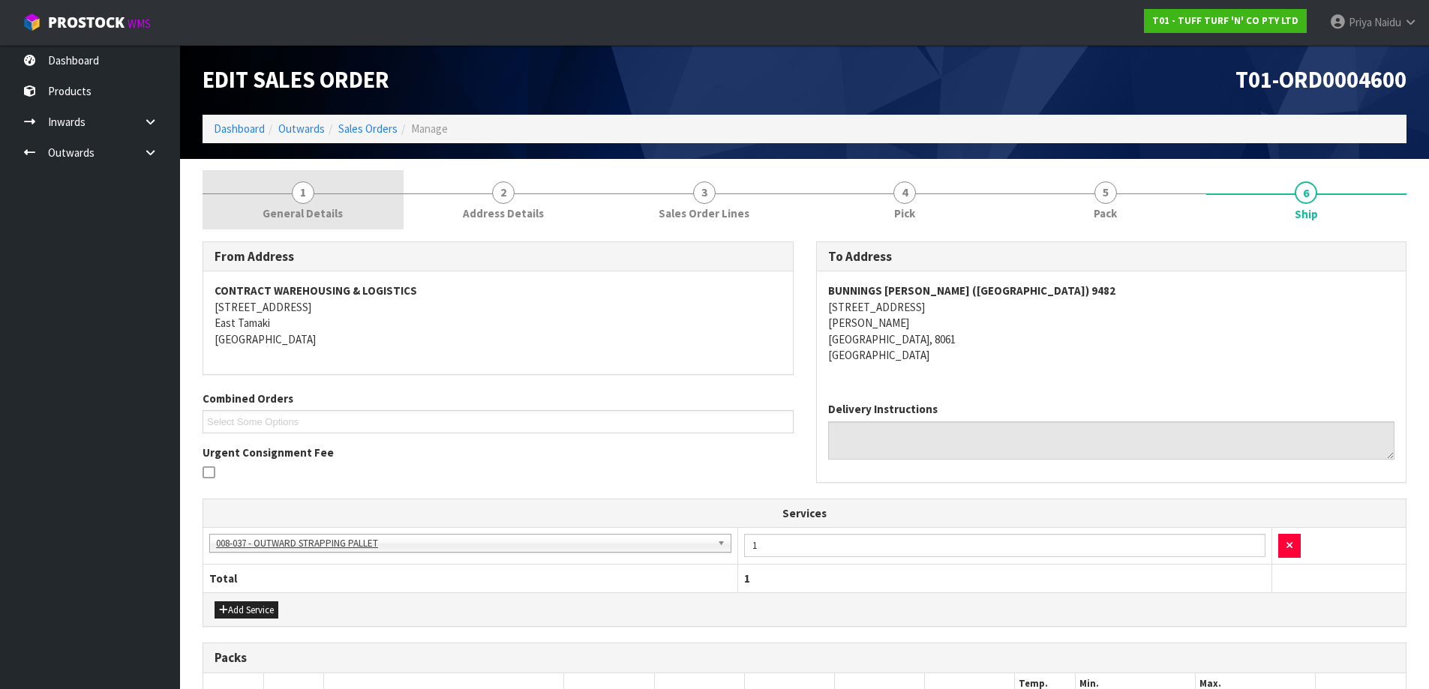
drag, startPoint x: 305, startPoint y: 209, endPoint x: 297, endPoint y: 217, distance: 10.6
click at [305, 209] on span "General Details" at bounding box center [303, 214] width 80 height 16
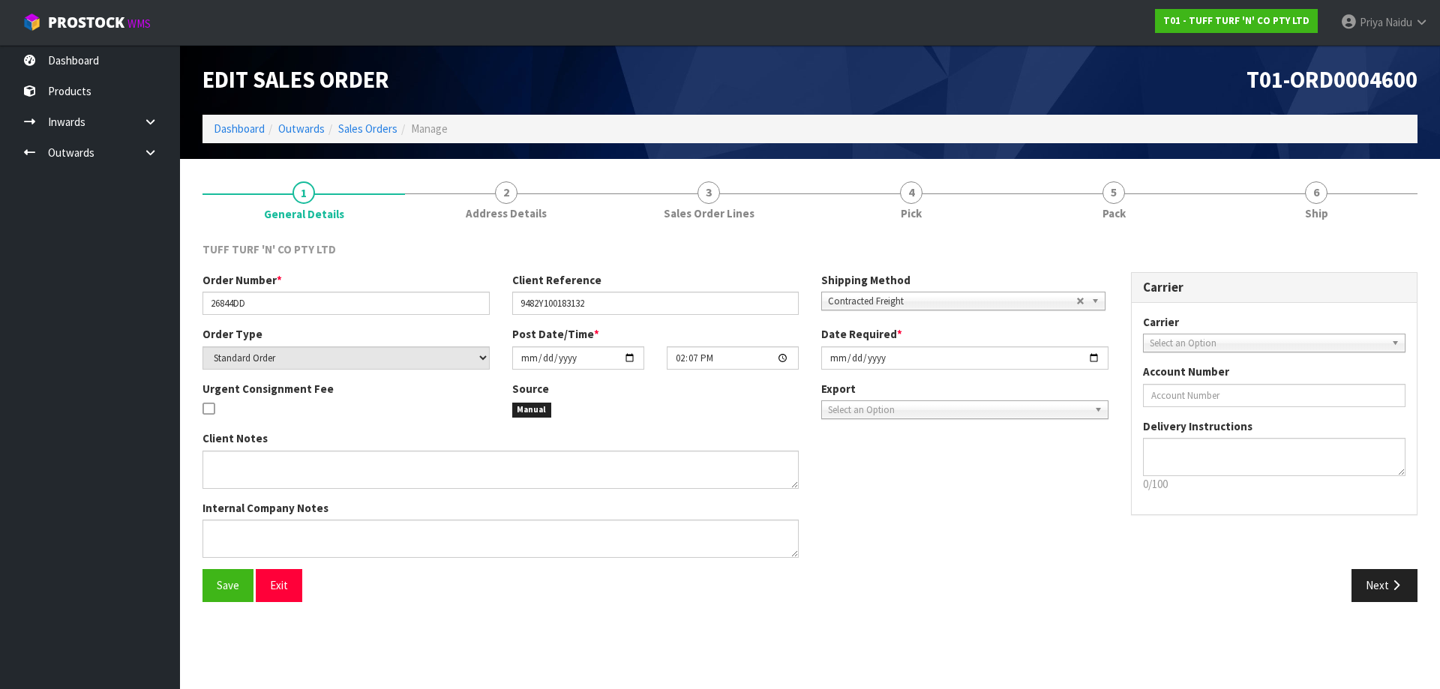
click at [202, 299] on div "Order Number * 26844DD" at bounding box center [346, 293] width 310 height 43
drag, startPoint x: 204, startPoint y: 301, endPoint x: 277, endPoint y: 301, distance: 72.8
click at [277, 301] on input "26844DD" at bounding box center [346, 303] width 287 height 23
drag, startPoint x: 515, startPoint y: 306, endPoint x: 614, endPoint y: 299, distance: 100.0
click at [614, 299] on input "9482Y100183132" at bounding box center [655, 303] width 287 height 23
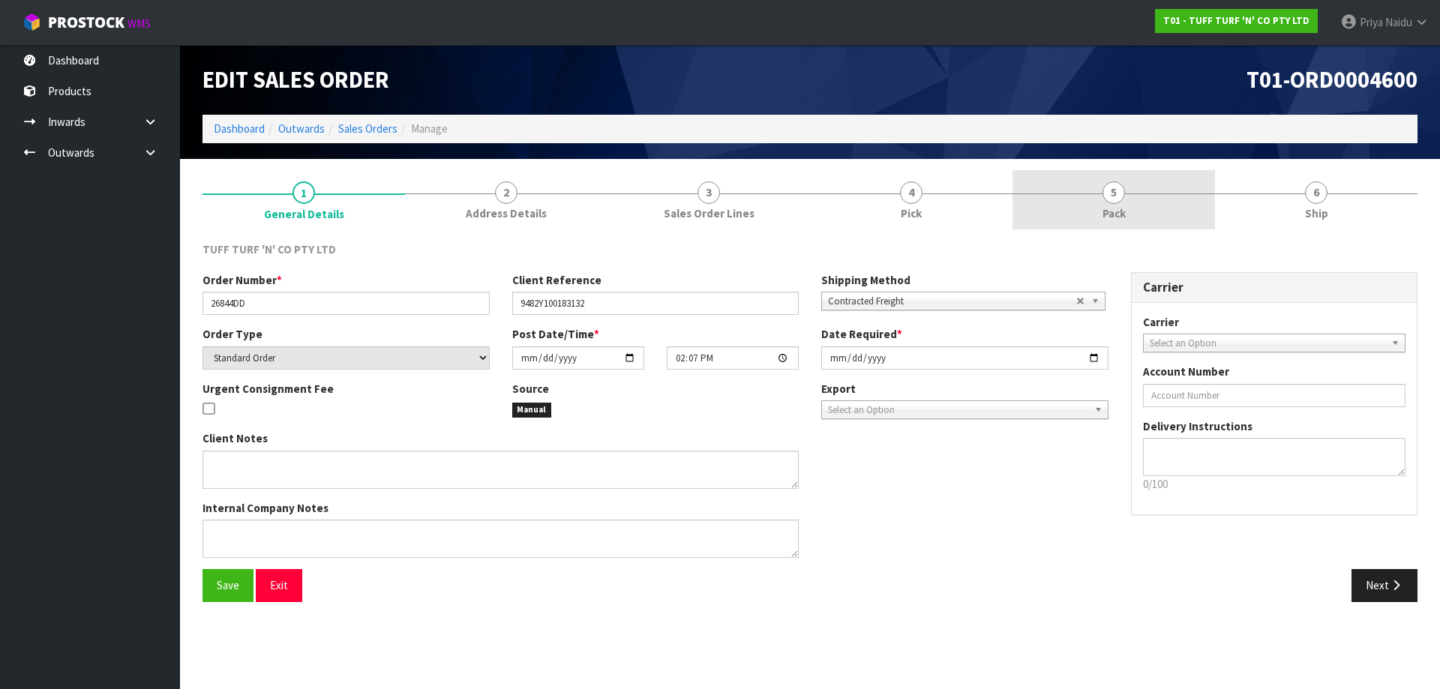
click at [1082, 184] on link "5 Pack" at bounding box center [1114, 199] width 203 height 59
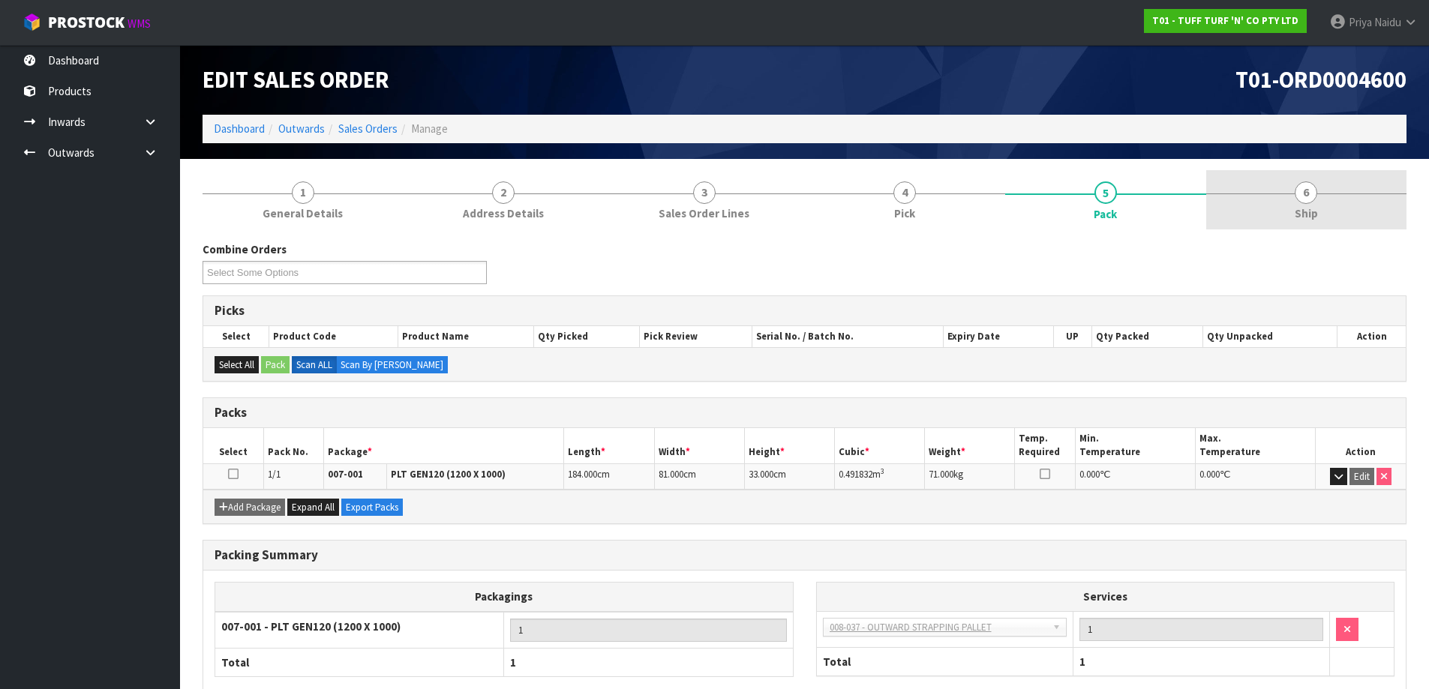
click at [1322, 221] on link "6 Ship" at bounding box center [1306, 199] width 201 height 59
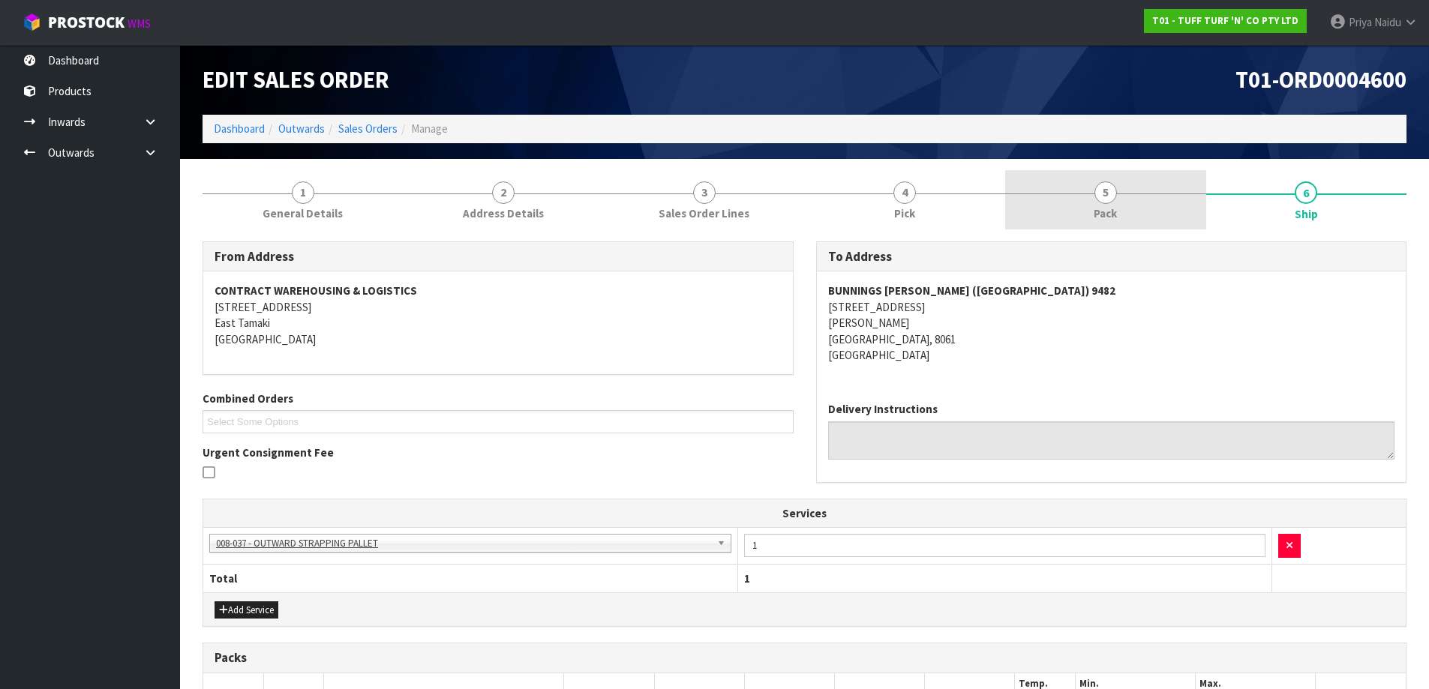
click at [1094, 214] on span "Pack" at bounding box center [1105, 214] width 23 height 16
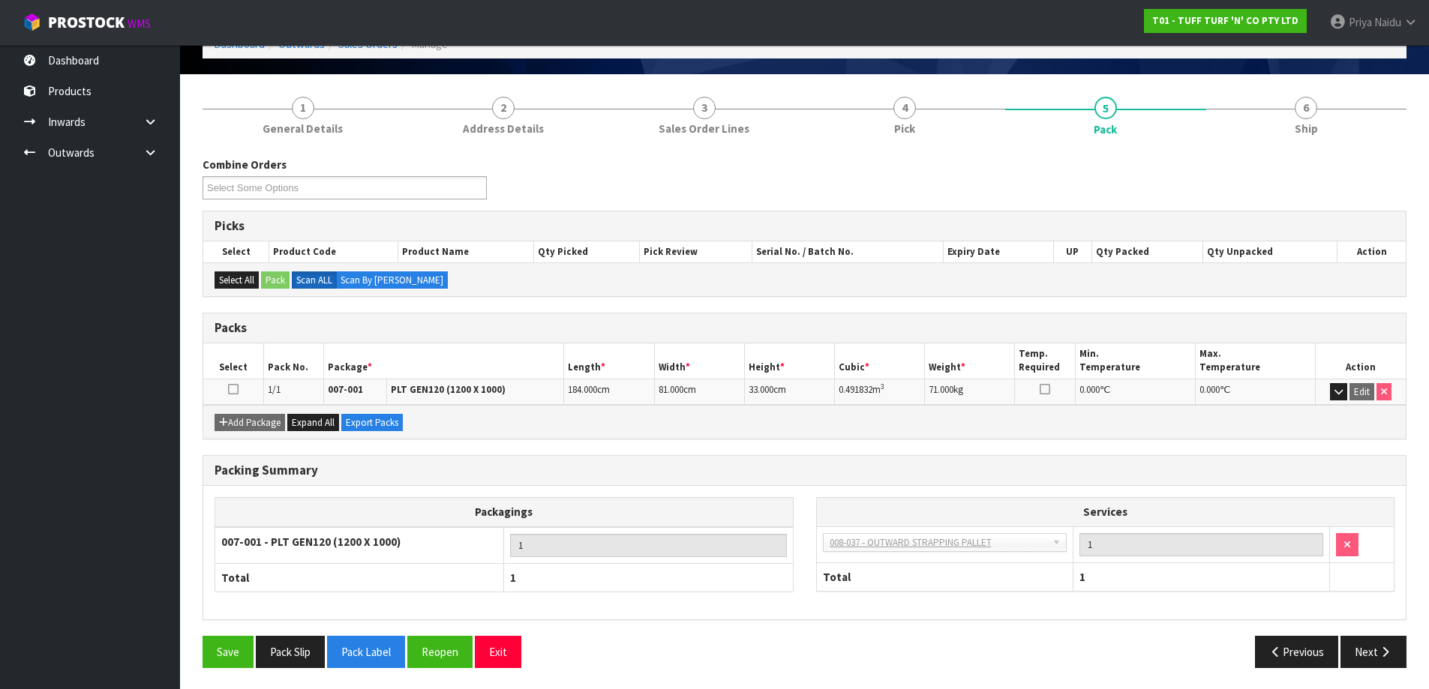
scroll to position [86, 0]
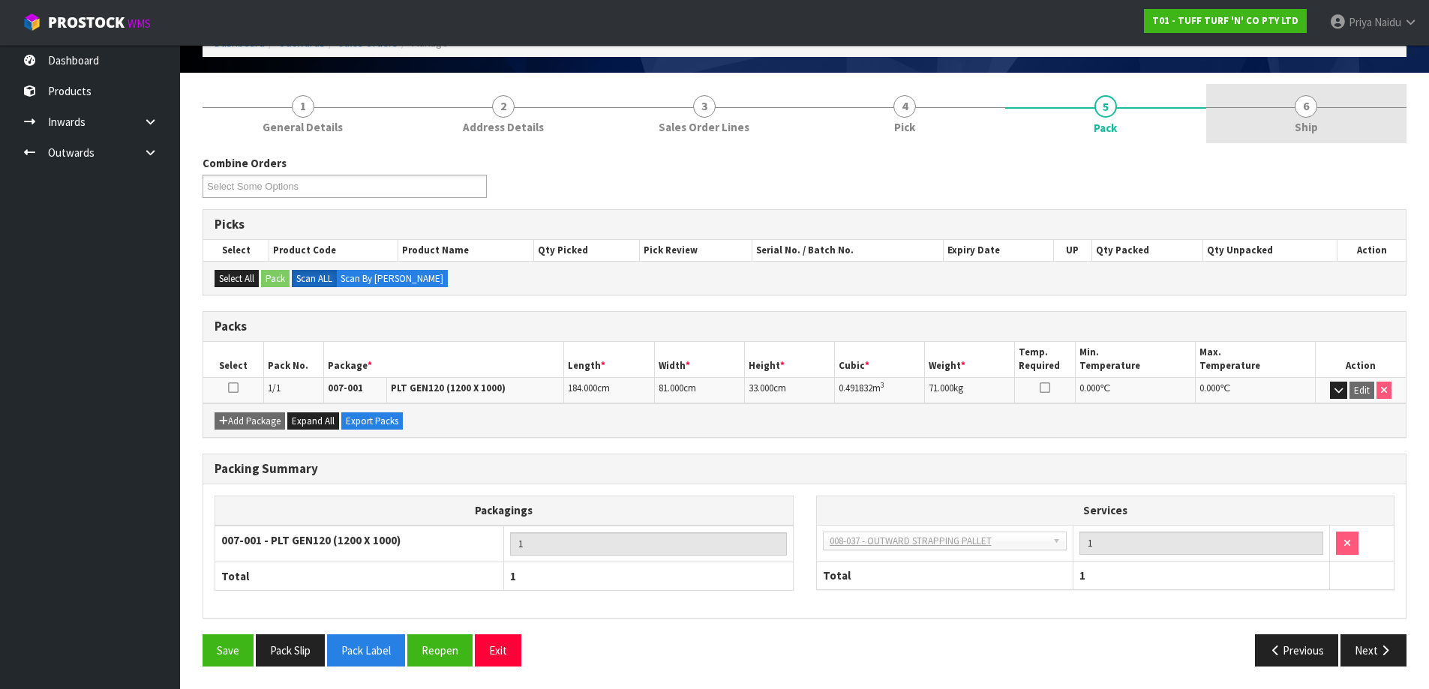
drag, startPoint x: 1273, startPoint y: 114, endPoint x: 1248, endPoint y: 135, distance: 32.5
click at [1273, 114] on link "6 Ship" at bounding box center [1306, 113] width 201 height 59
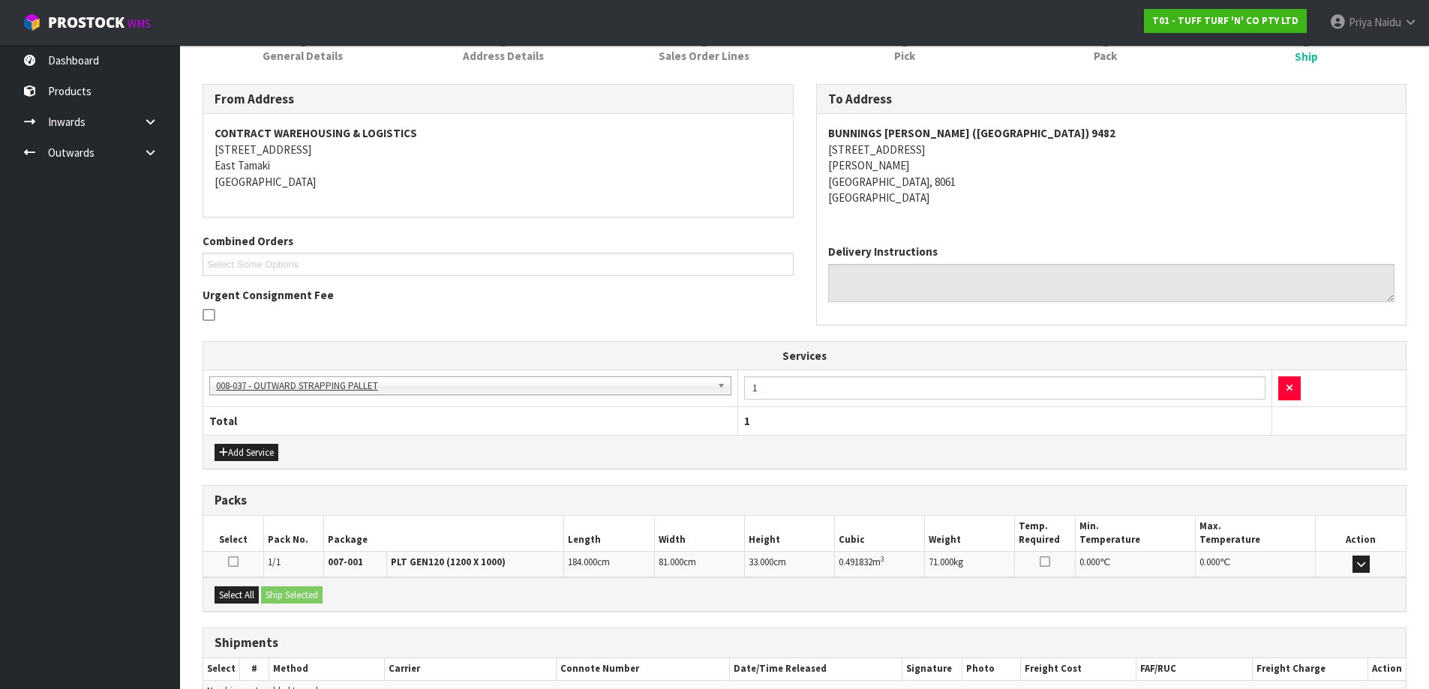
scroll to position [242, 0]
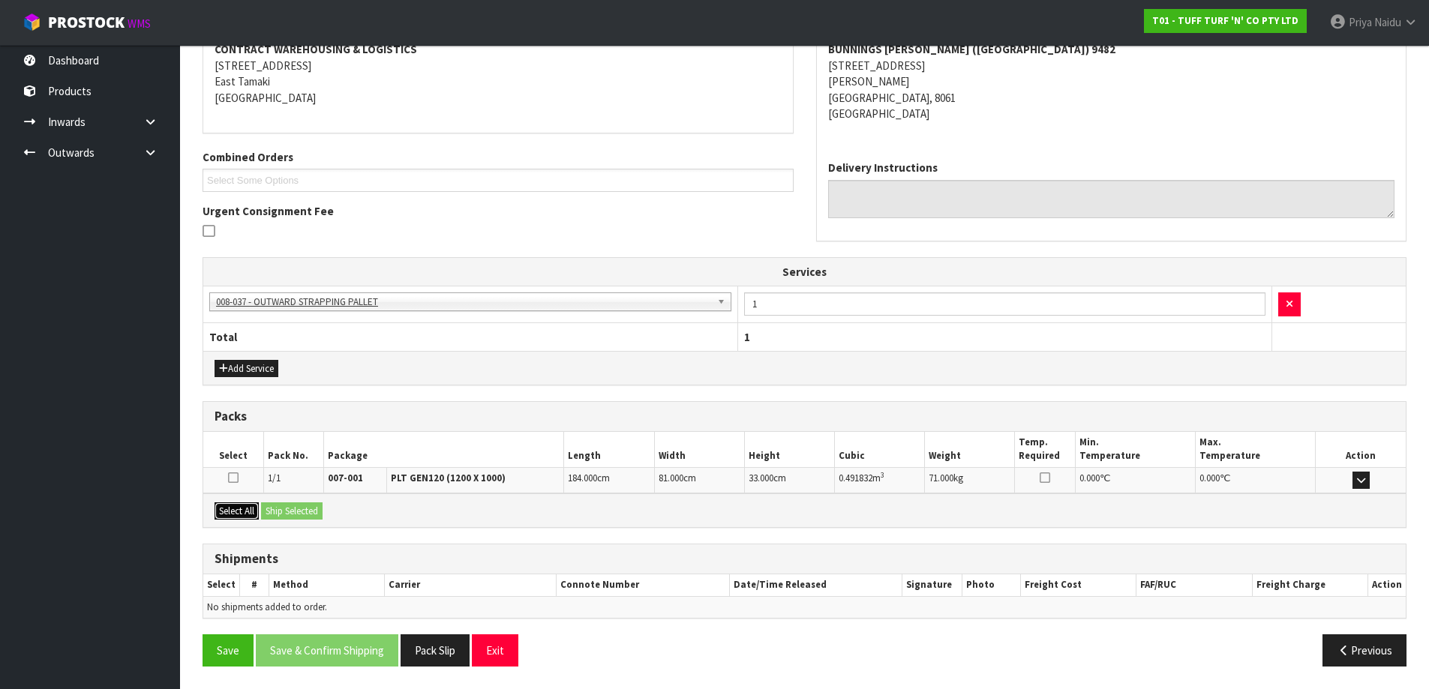
click at [254, 515] on button "Select All" at bounding box center [237, 512] width 44 height 18
click at [272, 518] on button "Ship Selected" at bounding box center [292, 512] width 62 height 18
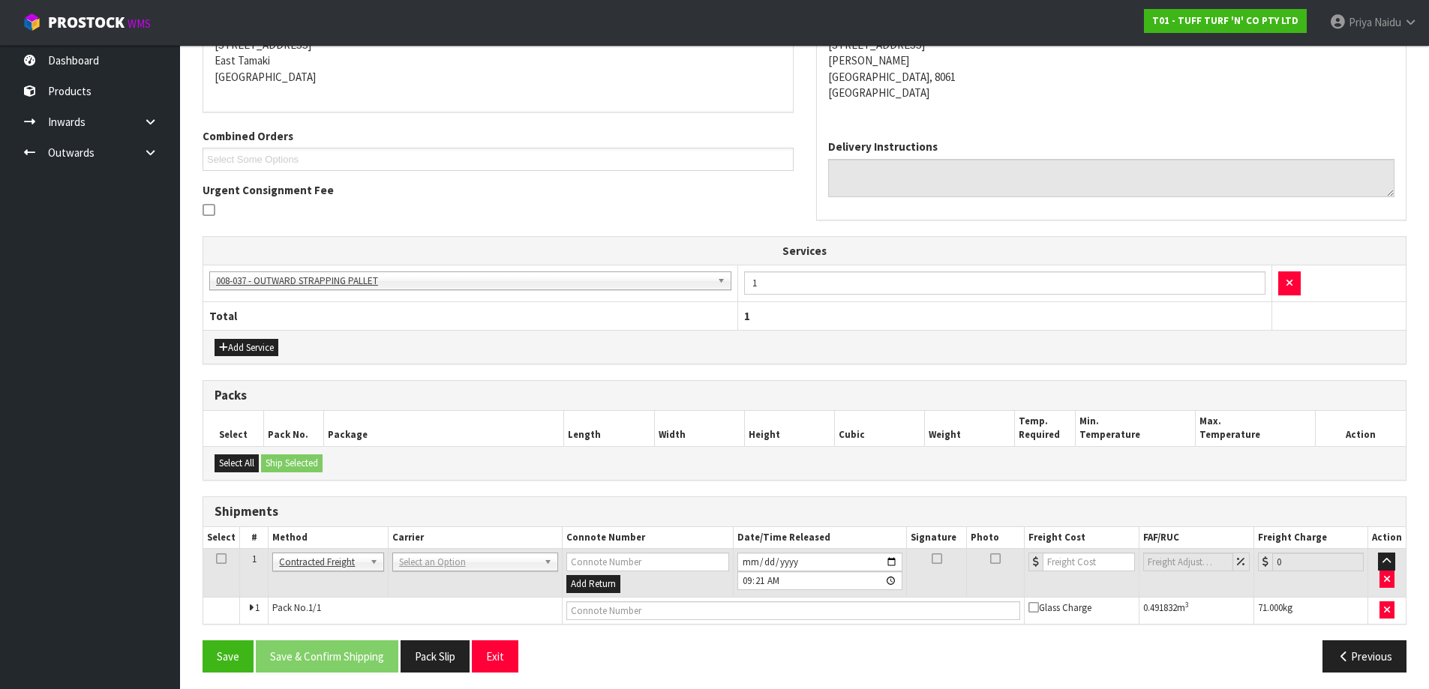
scroll to position [269, 0]
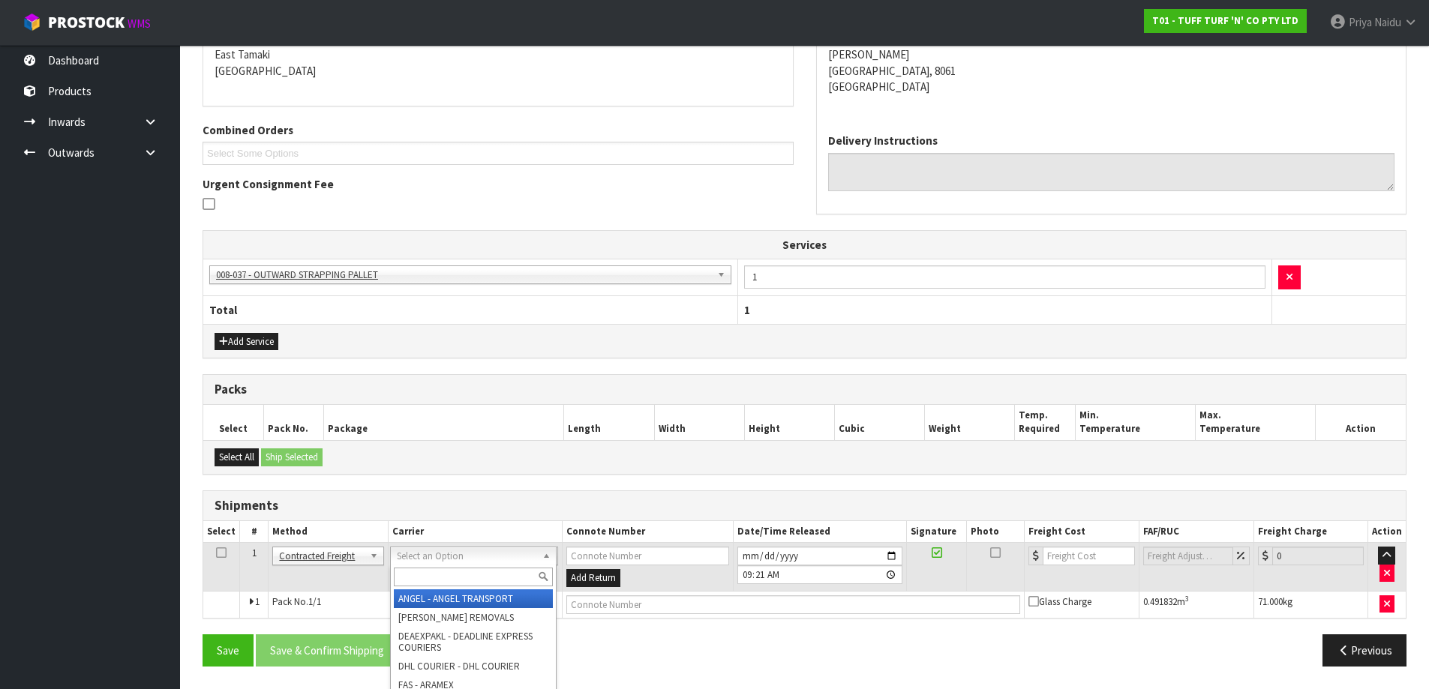
click at [419, 578] on input "text" at bounding box center [473, 577] width 159 height 19
type input "MF"
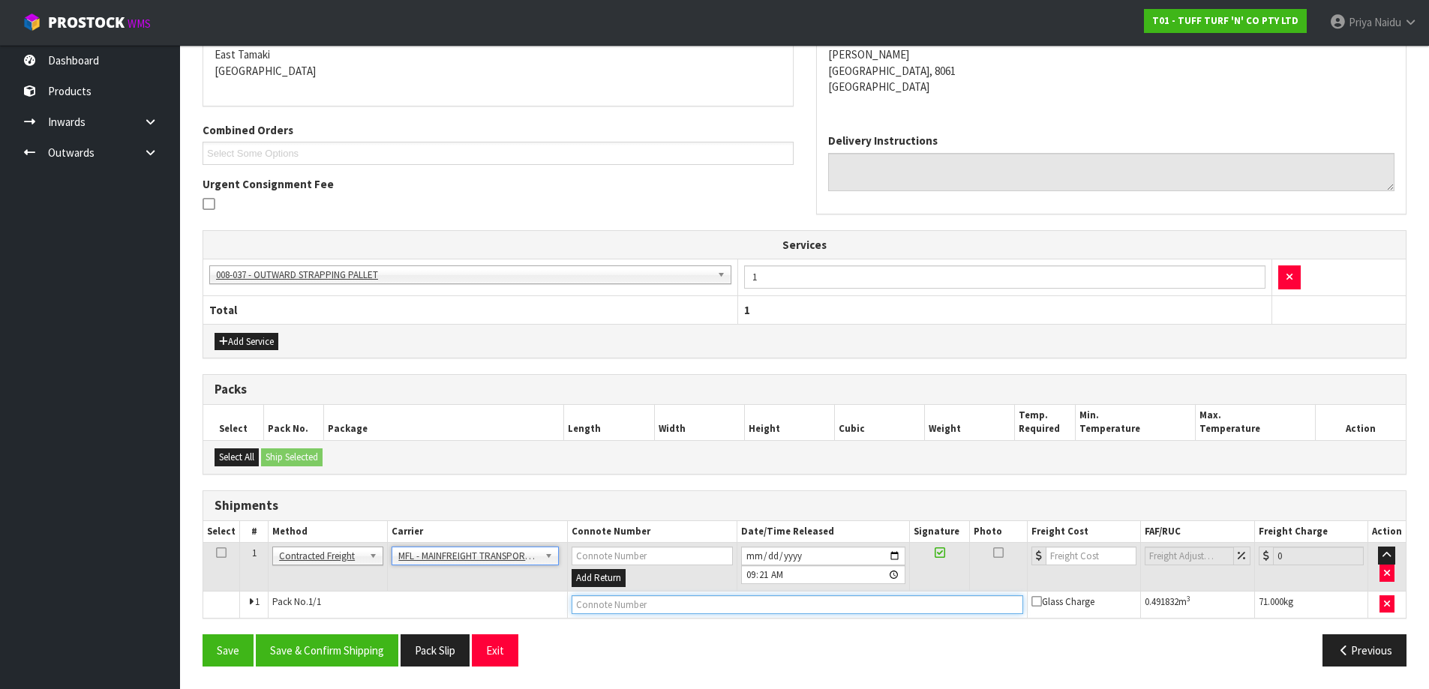
click at [611, 610] on input "text" at bounding box center [798, 605] width 452 height 19
paste input "FWM58238391"
type input "FWM58238391"
click at [1064, 551] on input "number" at bounding box center [1091, 556] width 91 height 19
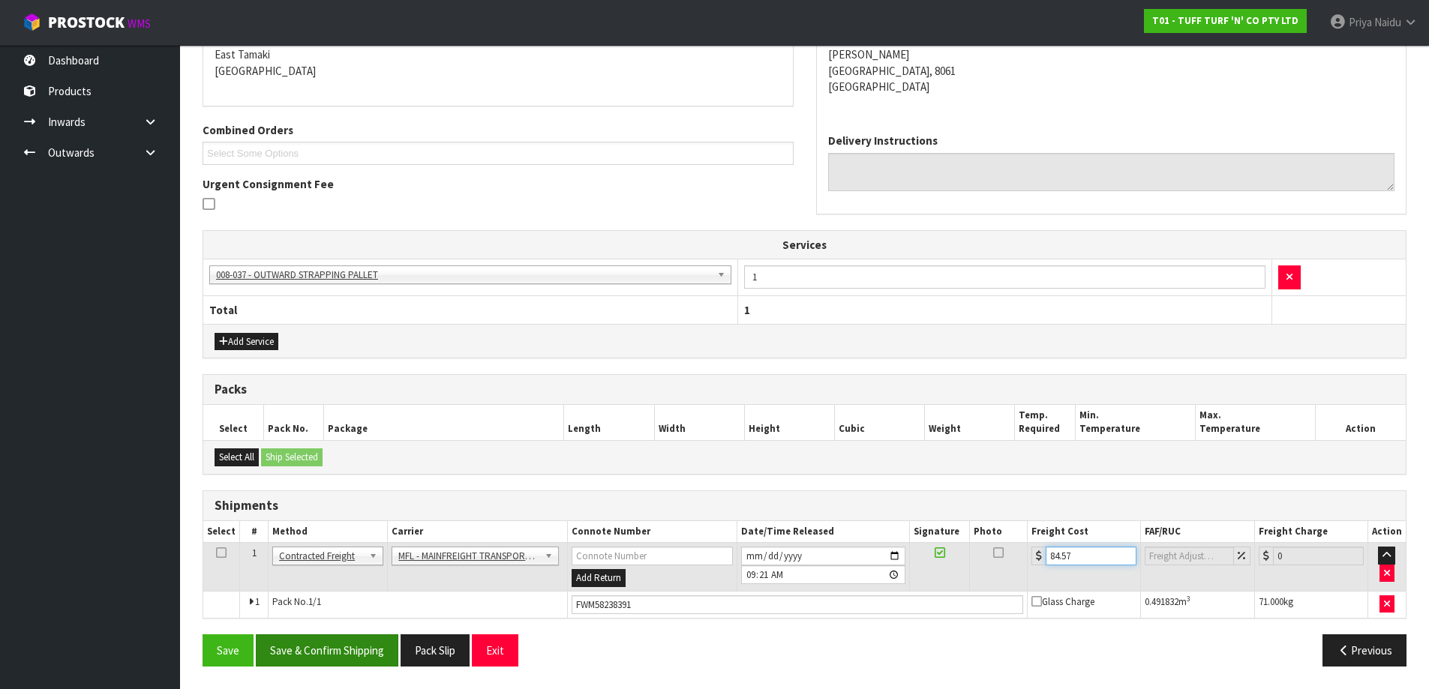
type input "84.57"
click at [363, 644] on button "Save & Confirm Shipping" at bounding box center [327, 651] width 143 height 32
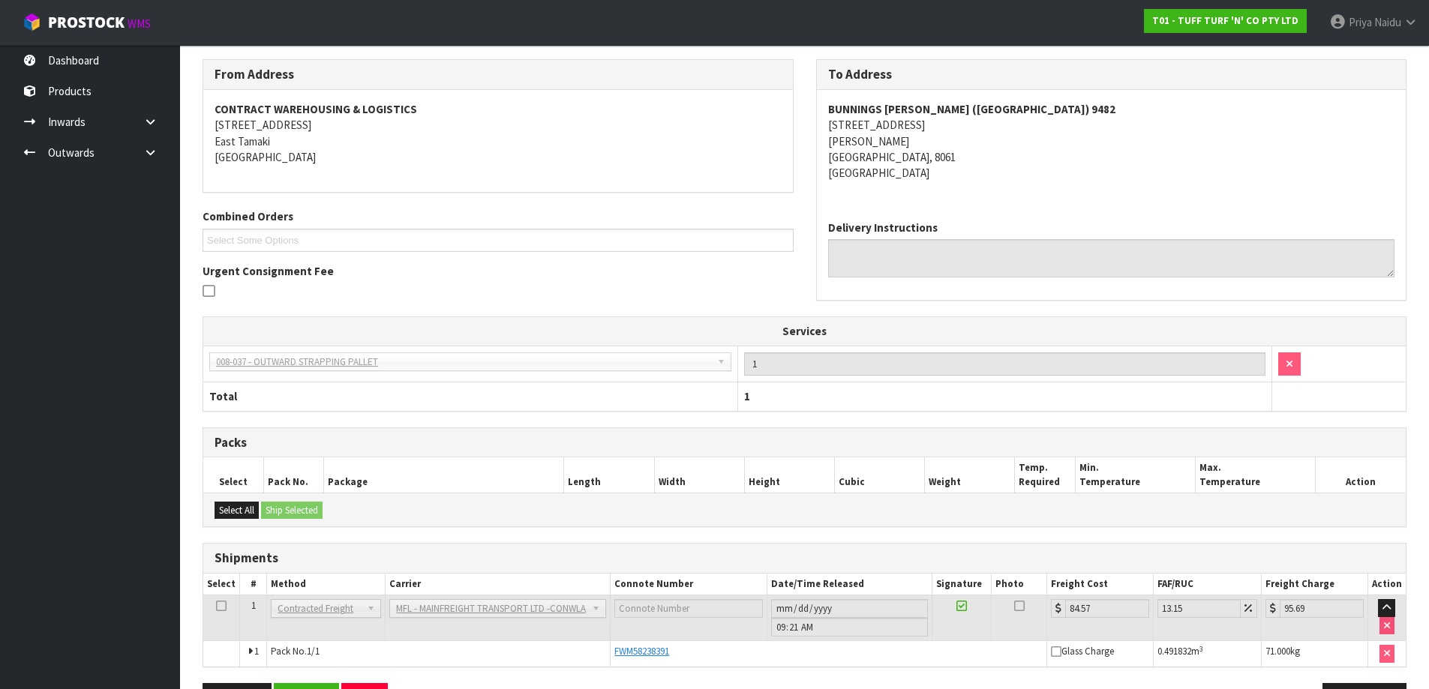
scroll to position [0, 0]
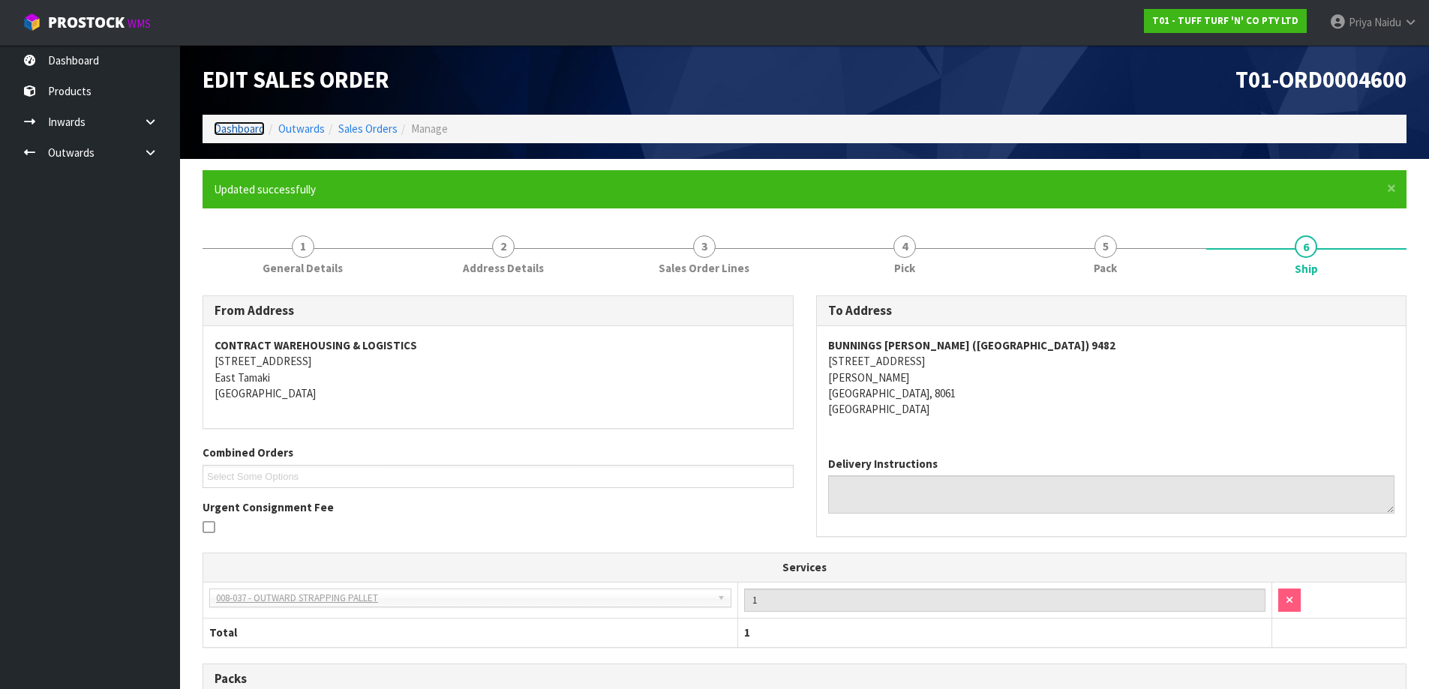
click at [218, 127] on link "Dashboard" at bounding box center [239, 129] width 51 height 14
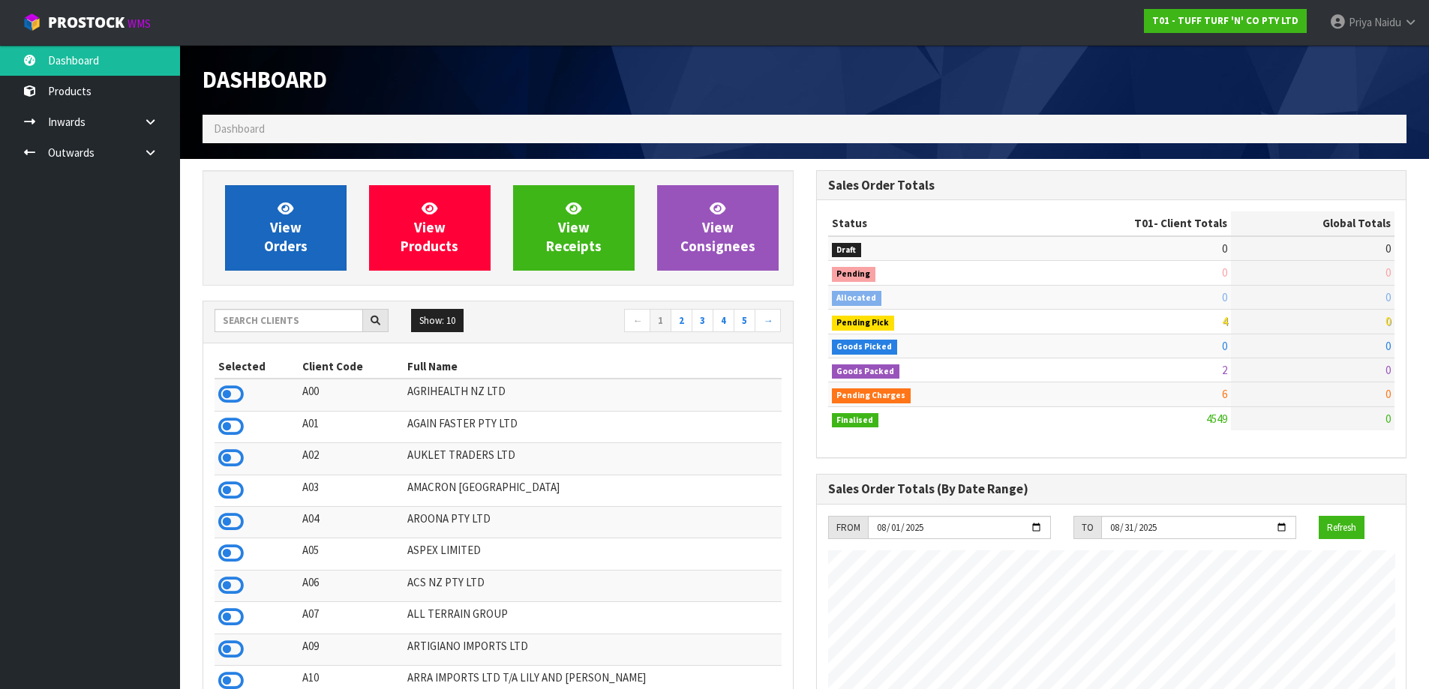
scroll to position [1136, 613]
click at [298, 218] on span "View Orders" at bounding box center [286, 228] width 44 height 56
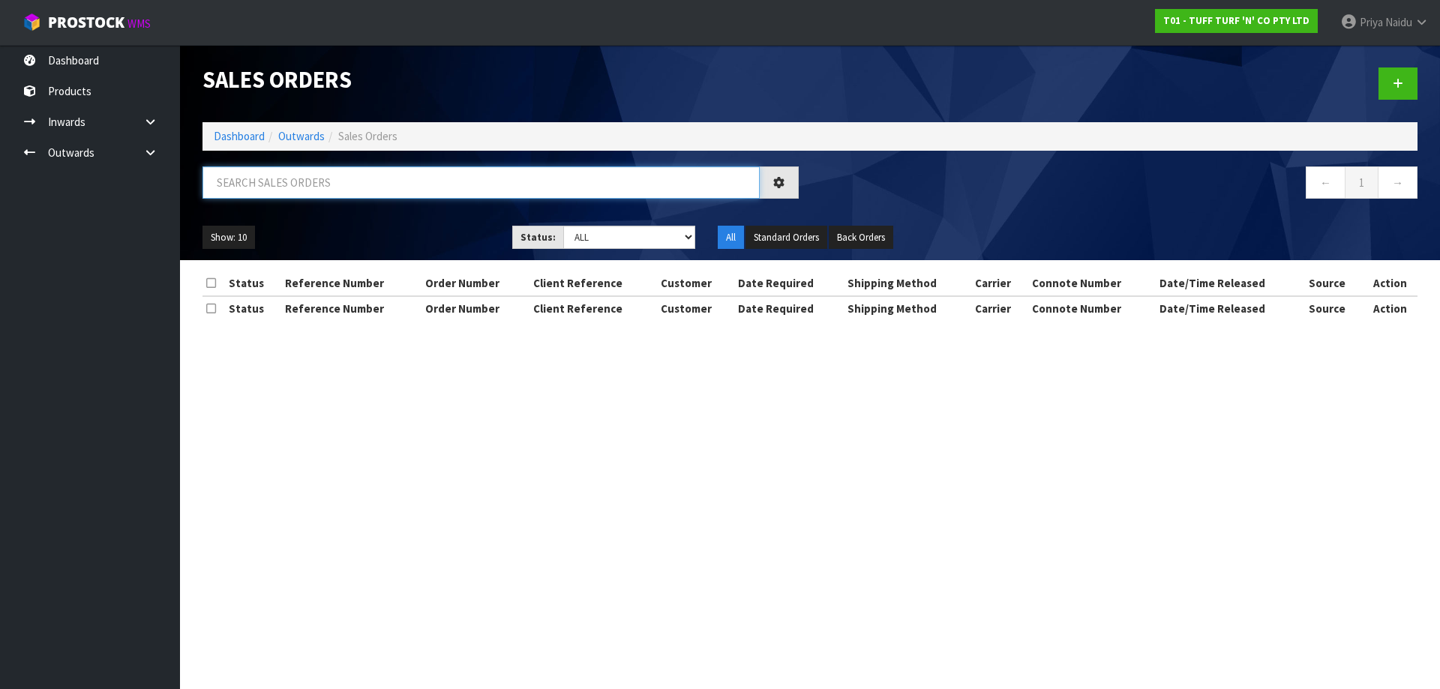
click at [304, 193] on input "text" at bounding box center [481, 183] width 557 height 32
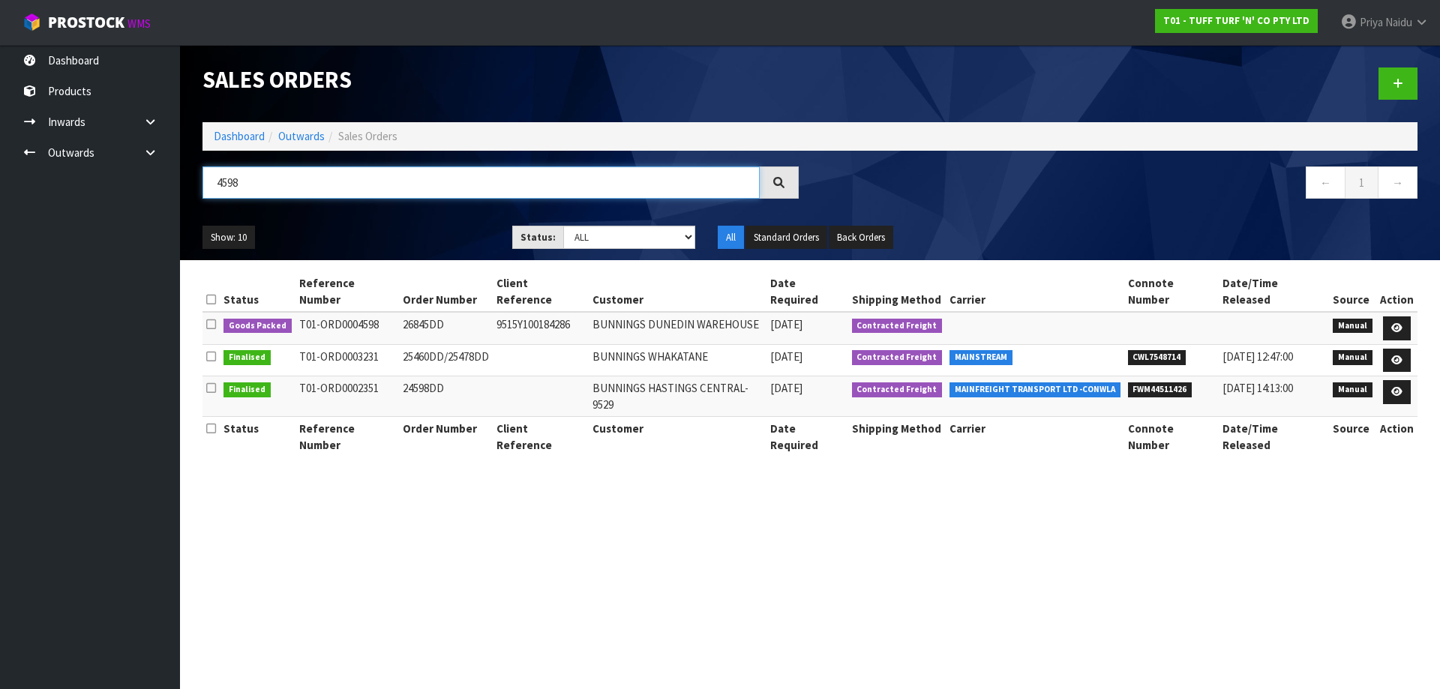
type input "4598"
click at [388, 227] on ul "Show: 10 5 10 25 50" at bounding box center [346, 238] width 287 height 24
click at [1400, 323] on icon at bounding box center [1396, 328] width 11 height 10
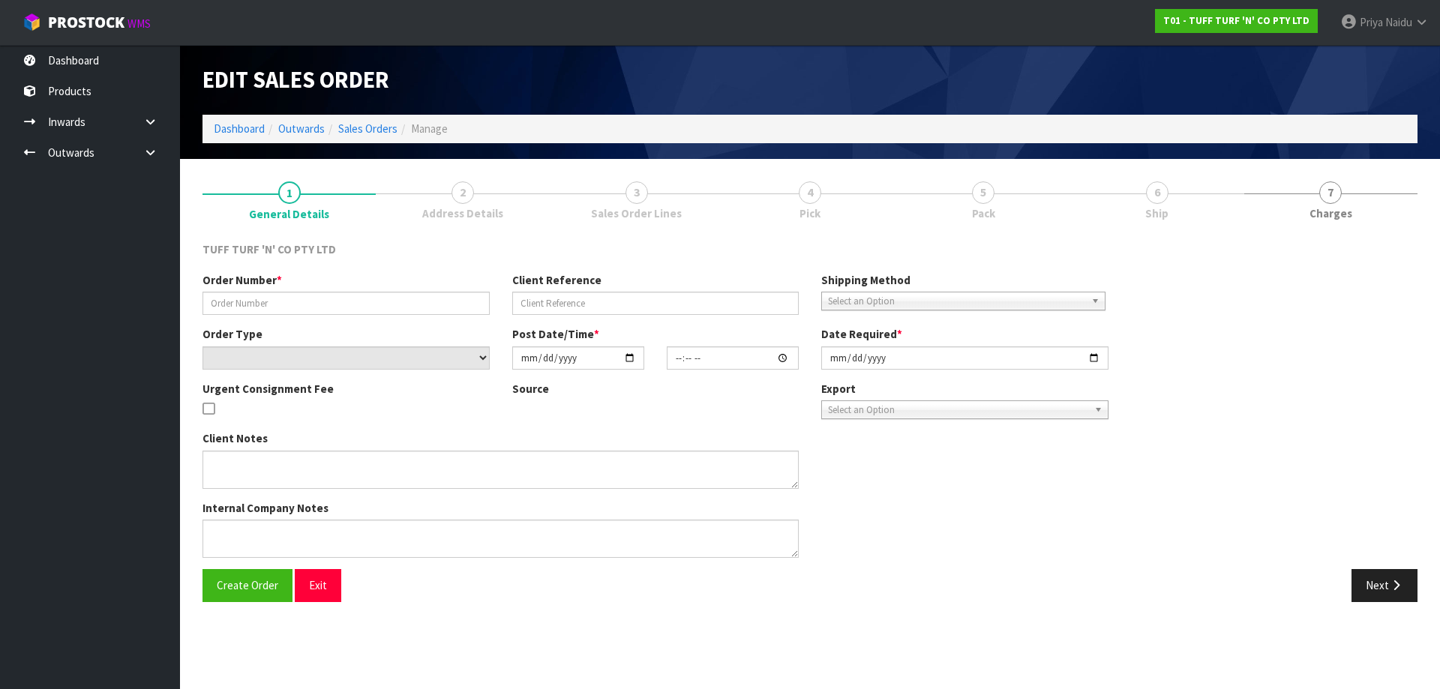
type input "26845DD"
type input "9515Y100184286"
select select "number:0"
type input "2025-08-11"
type input "14:05:00.000"
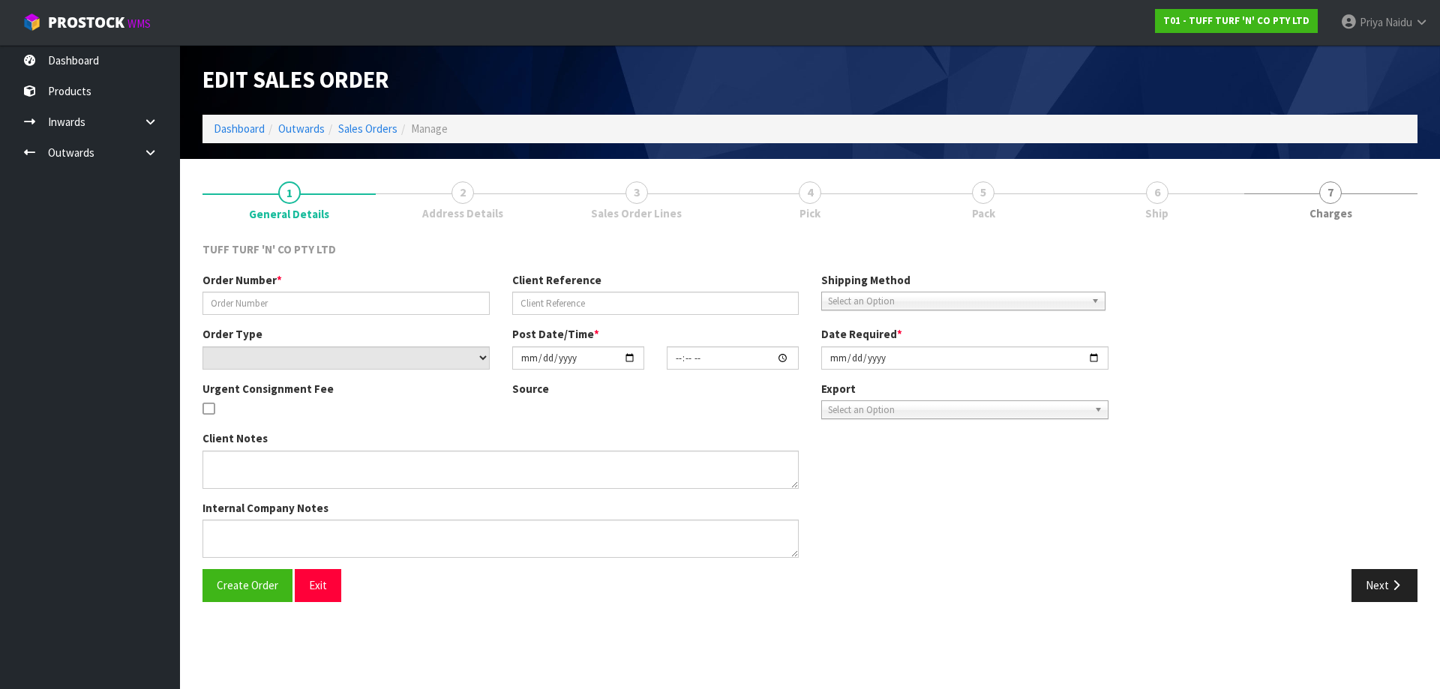
type input "2025-08-12"
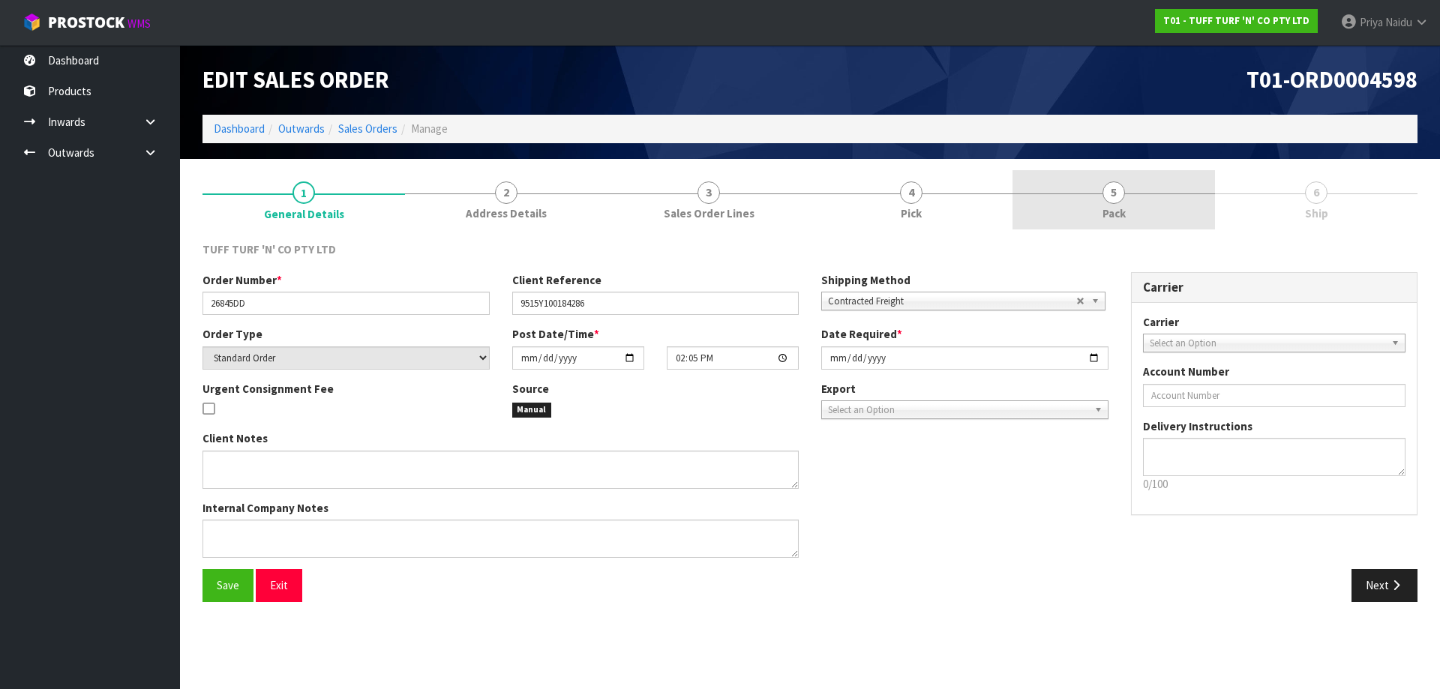
click at [1121, 217] on span "Pack" at bounding box center [1114, 214] width 23 height 16
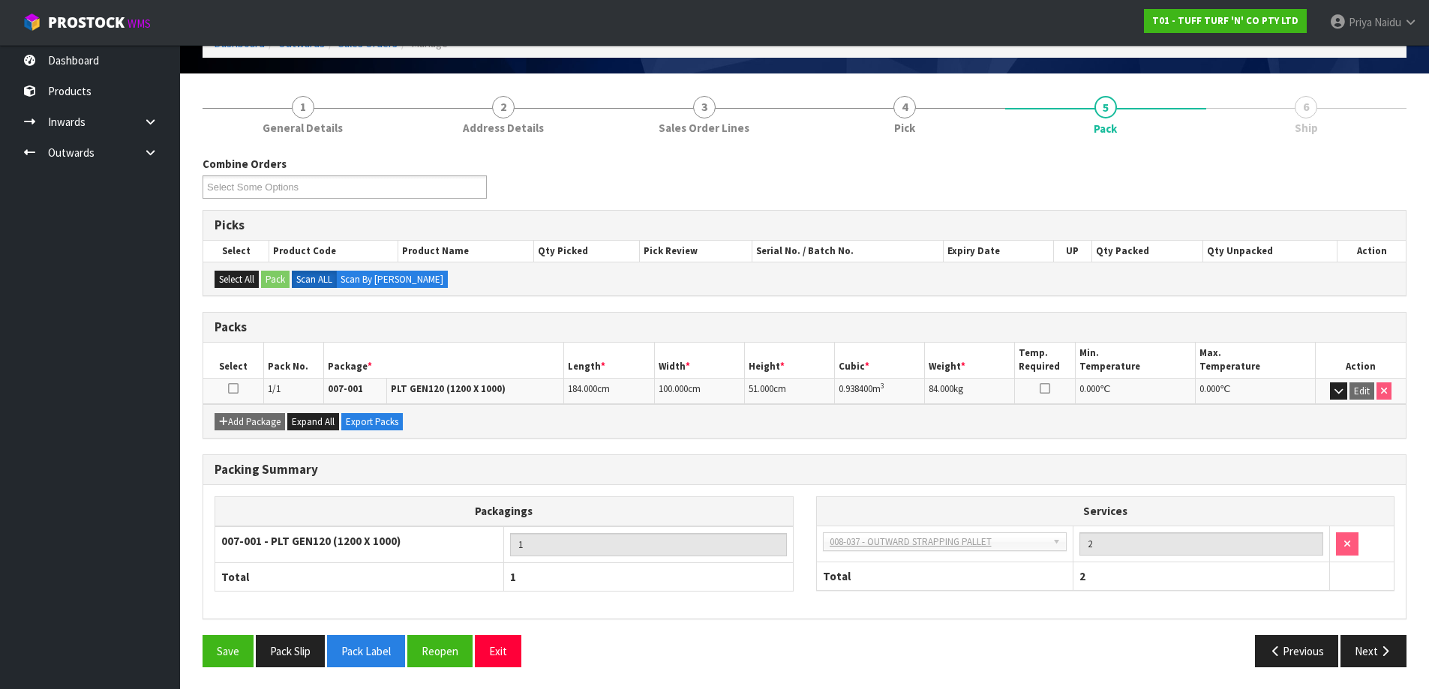
scroll to position [86, 0]
click at [1394, 650] on button "Next" at bounding box center [1373, 651] width 66 height 32
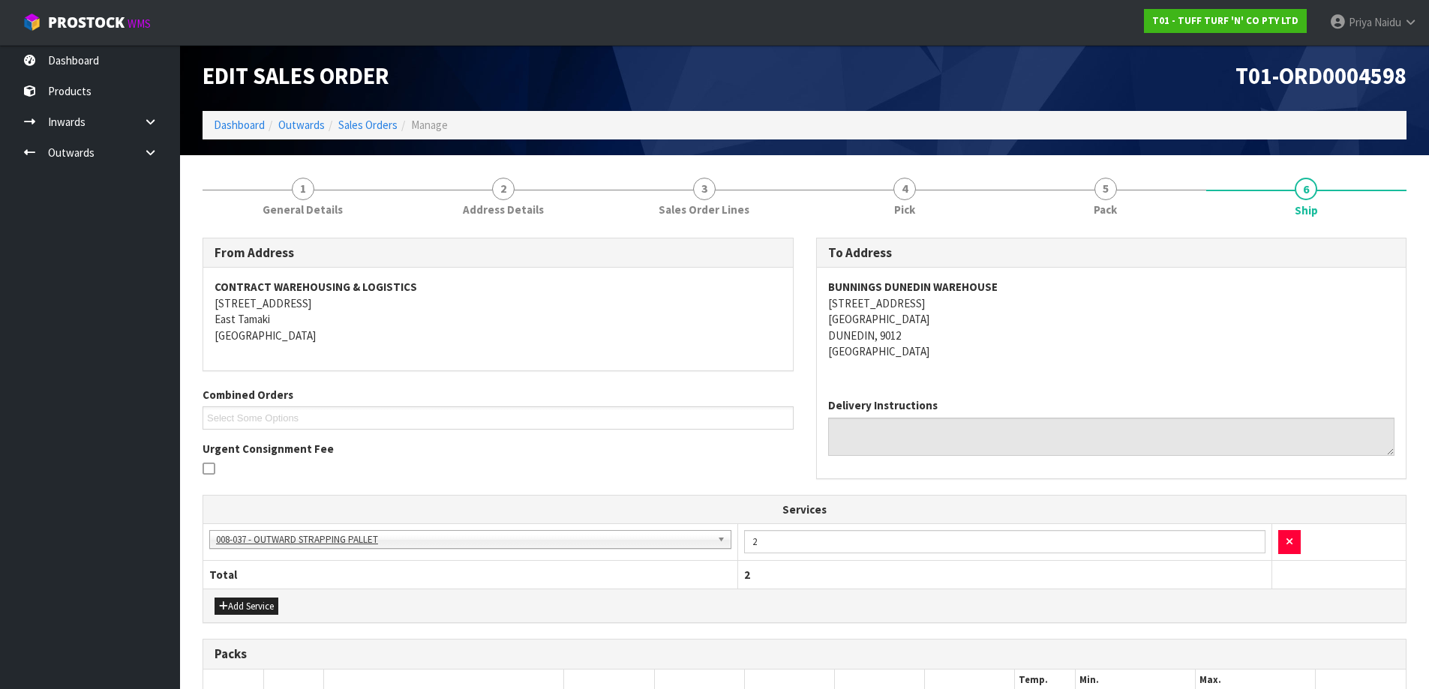
scroll to position [0, 0]
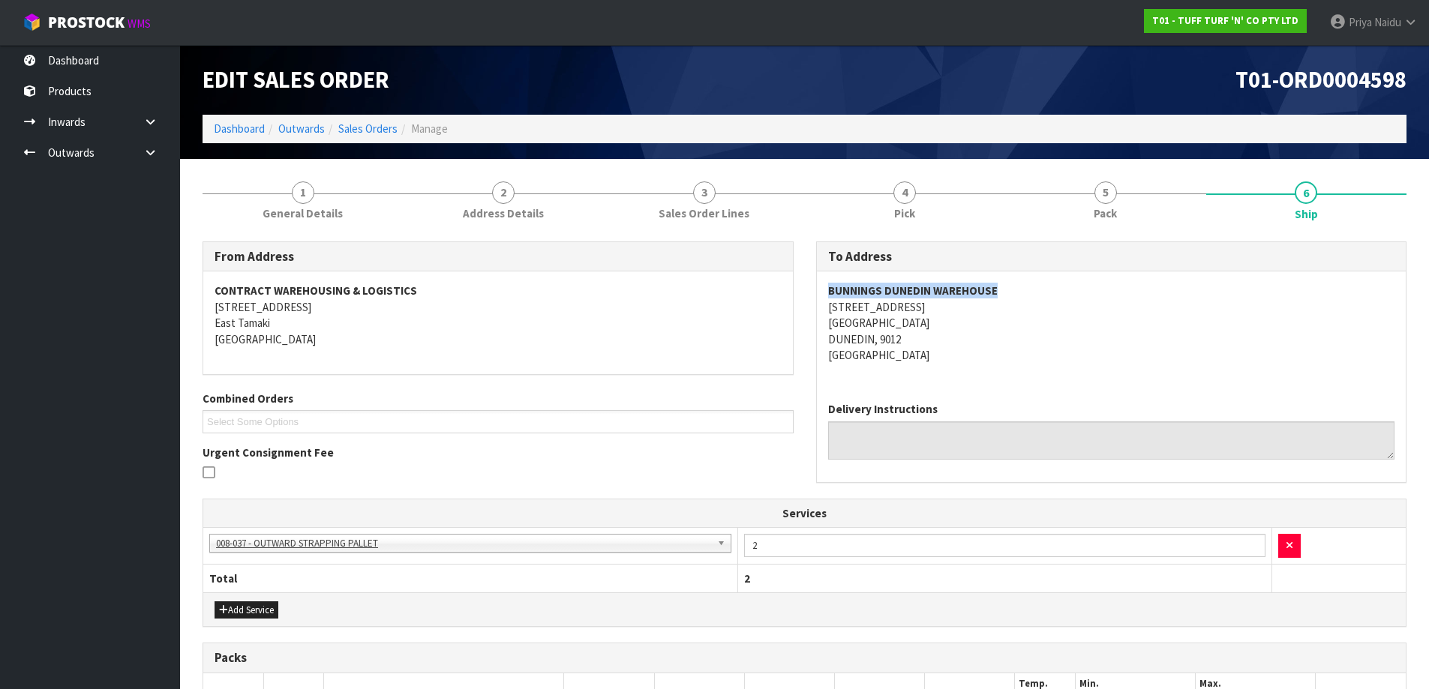
copy strong "BUNNINGS DUNEDIN WAREHOUSE"
drag, startPoint x: 832, startPoint y: 292, endPoint x: 1067, endPoint y: 294, distance: 234.8
click at [1067, 294] on div "To Address BUNNINGS DUNEDIN WAREHOUSE 18 STRATHALLAN STREET SOUTH DUNEDIN DUNED…" at bounding box center [1112, 370] width 614 height 257
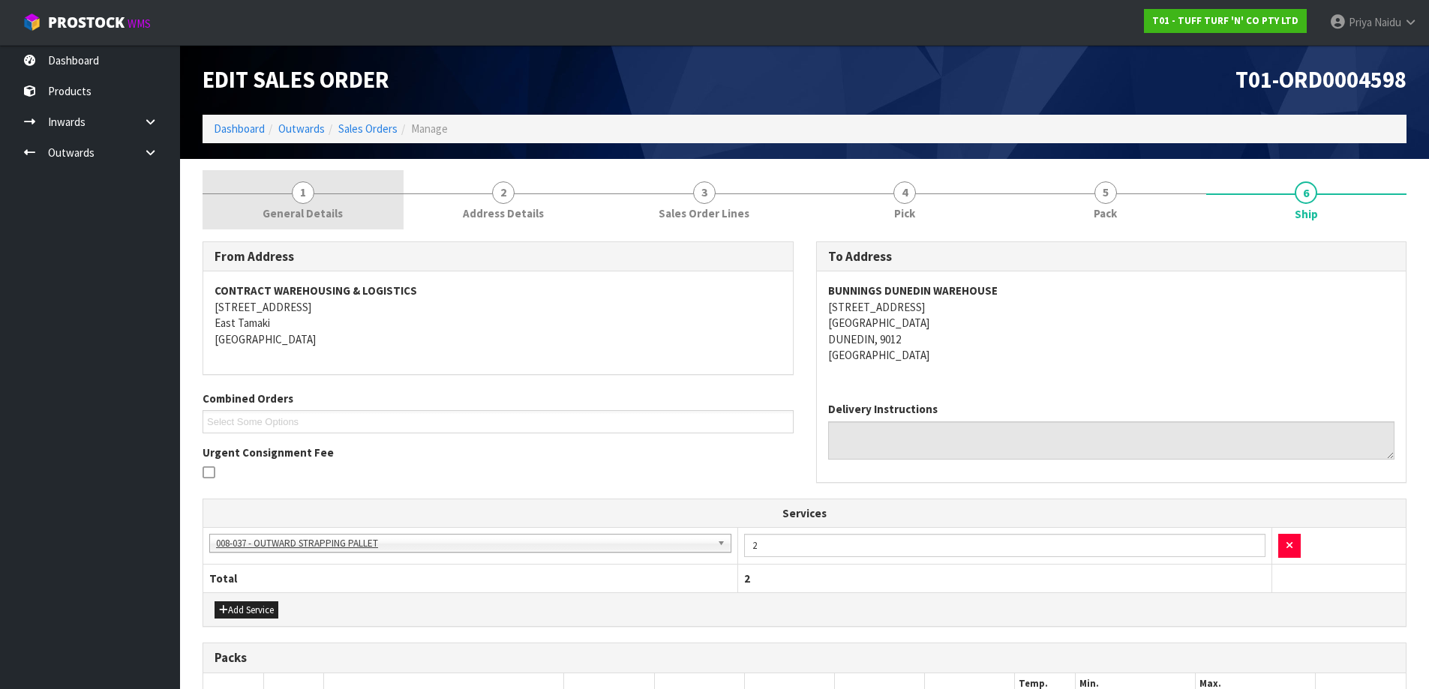
drag, startPoint x: 308, startPoint y: 191, endPoint x: 283, endPoint y: 202, distance: 27.6
click at [308, 191] on span "1" at bounding box center [303, 193] width 23 height 23
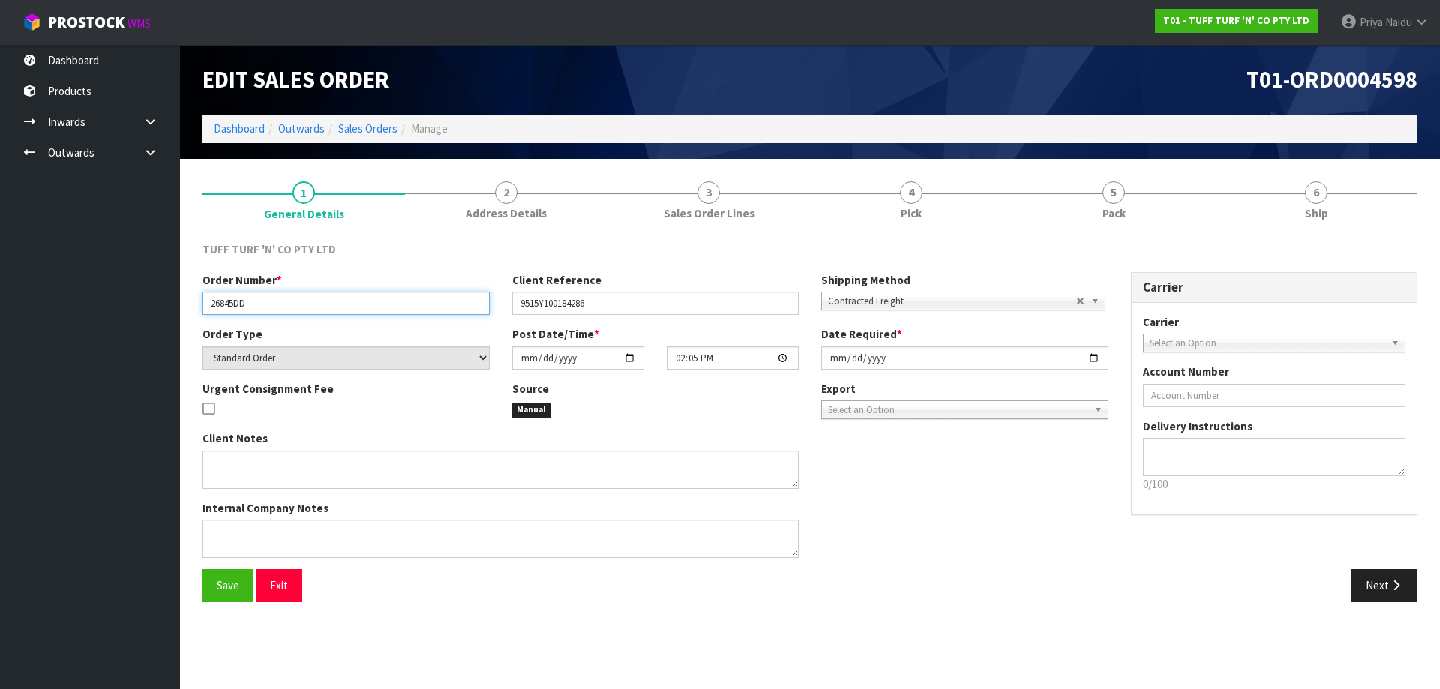
drag, startPoint x: 203, startPoint y: 304, endPoint x: 310, endPoint y: 315, distance: 107.8
click at [310, 315] on input "26845DD" at bounding box center [346, 303] width 287 height 23
drag, startPoint x: 517, startPoint y: 302, endPoint x: 605, endPoint y: 302, distance: 87.8
click at [605, 302] on input "9515Y100184286" at bounding box center [655, 303] width 287 height 23
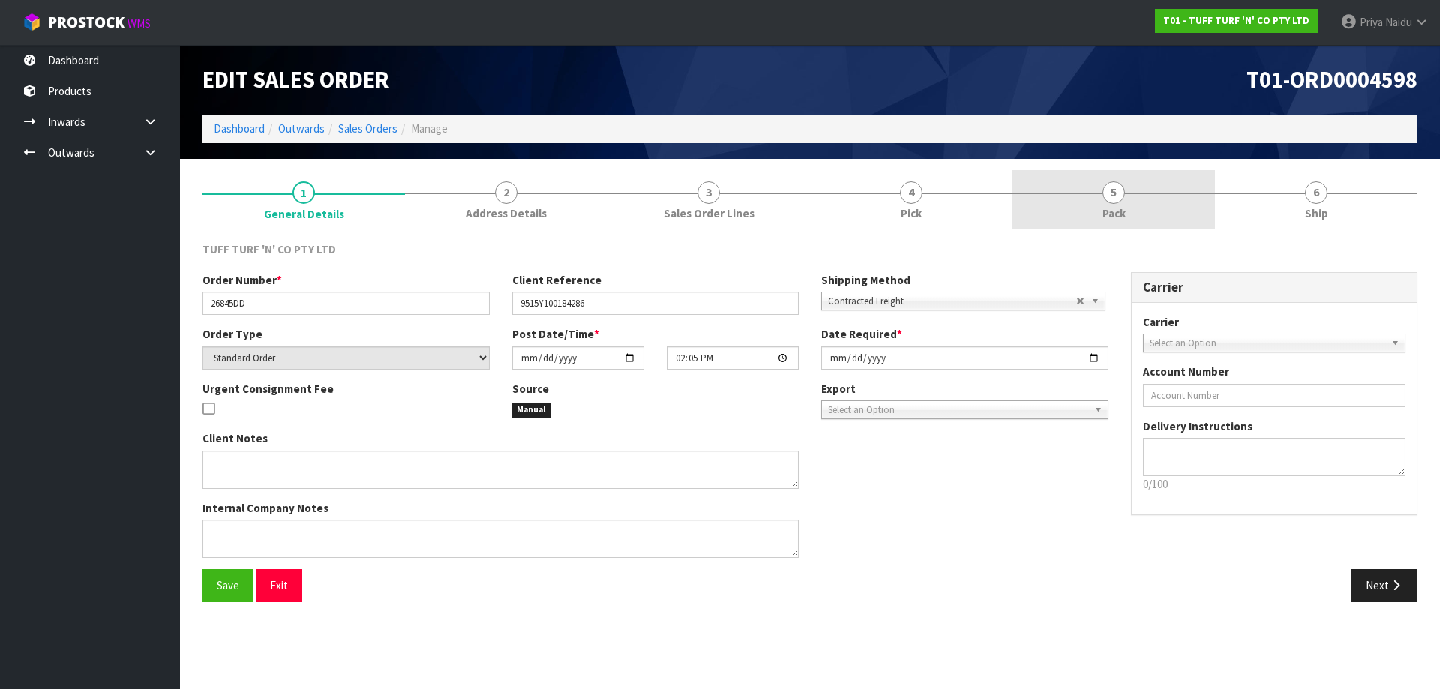
drag, startPoint x: 1082, startPoint y: 209, endPoint x: 1076, endPoint y: 188, distance: 22.8
click at [1079, 197] on link "5 Pack" at bounding box center [1114, 199] width 203 height 59
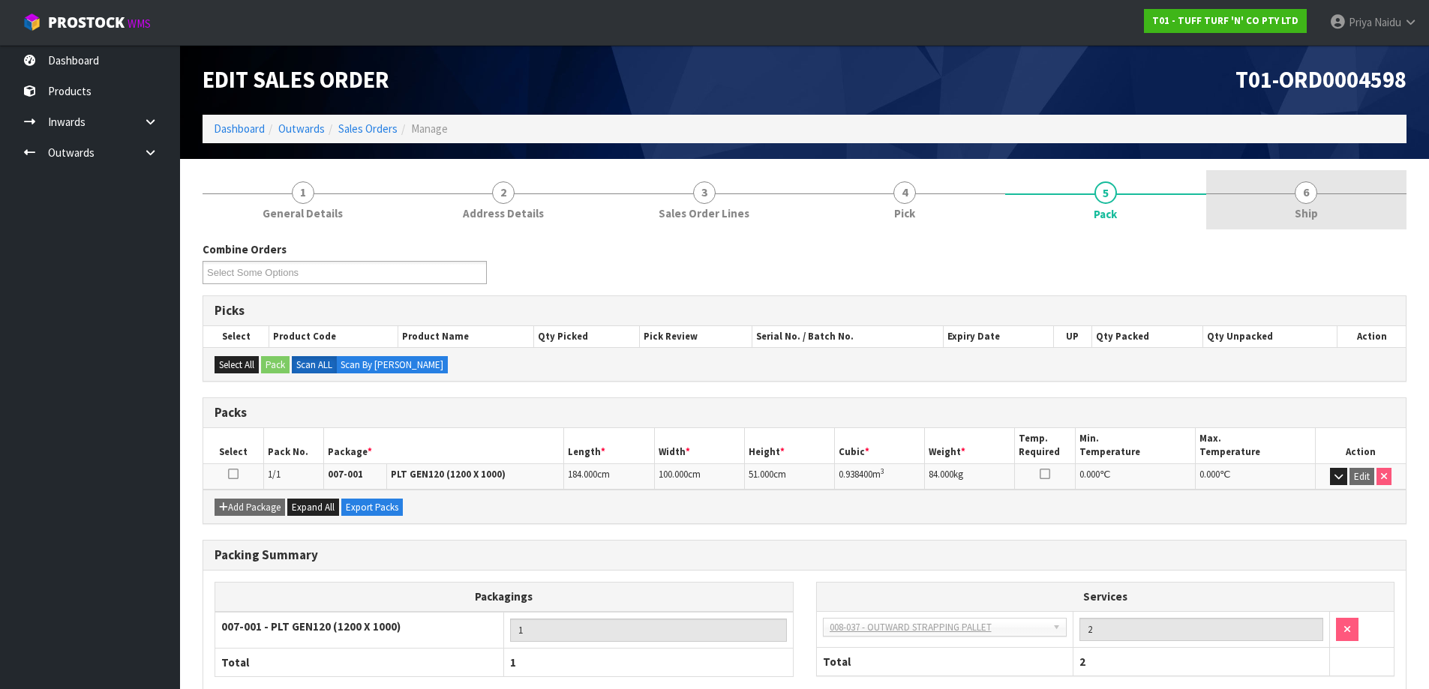
click at [1307, 207] on span "Ship" at bounding box center [1306, 214] width 23 height 16
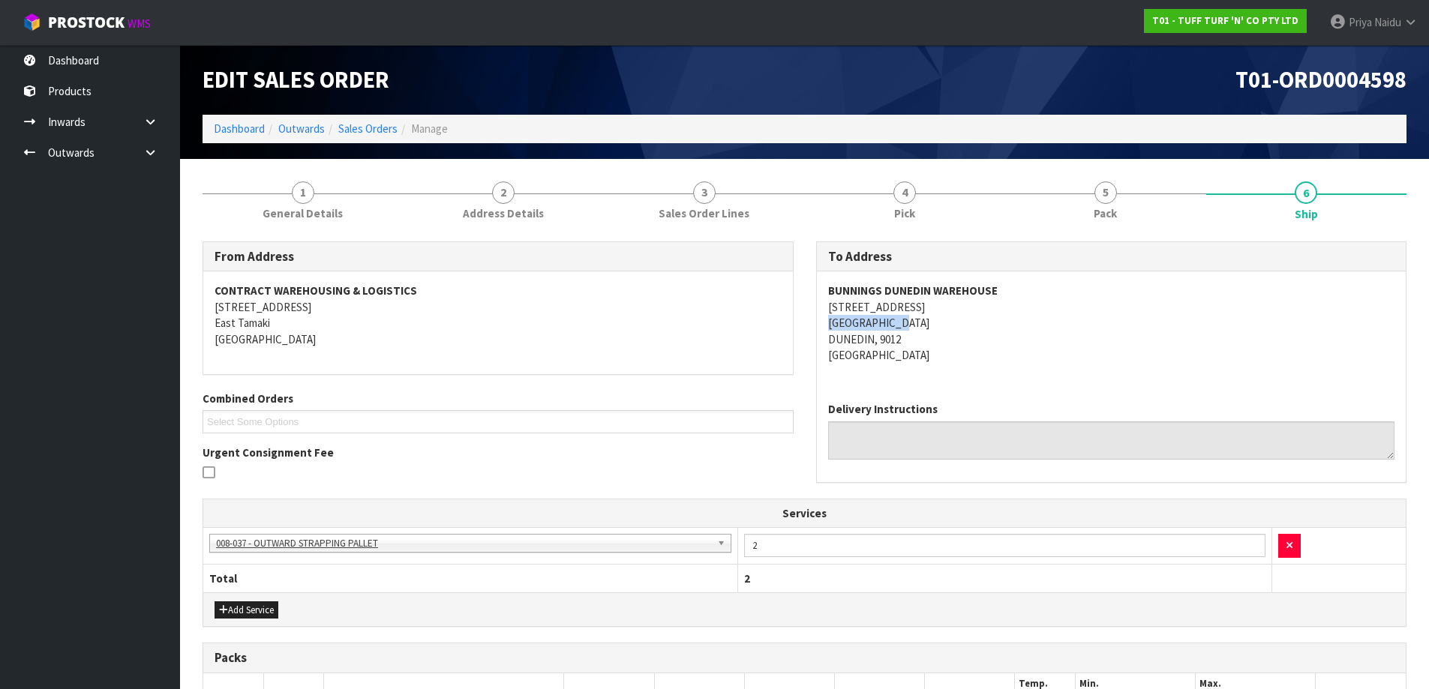
copy address "SOUTH DUNEDIN"
drag, startPoint x: 824, startPoint y: 324, endPoint x: 944, endPoint y: 325, distance: 120.0
click at [944, 325] on div "BUNNINGS DUNEDIN WAREHOUSE 18 STRATHALLAN STREET SOUTH DUNEDIN DUNEDIN, 9012 Ne…" at bounding box center [1112, 331] width 590 height 119
drag, startPoint x: 1117, startPoint y: 207, endPoint x: 1089, endPoint y: 227, distance: 33.9
click at [1117, 207] on span "Pack" at bounding box center [1105, 214] width 23 height 16
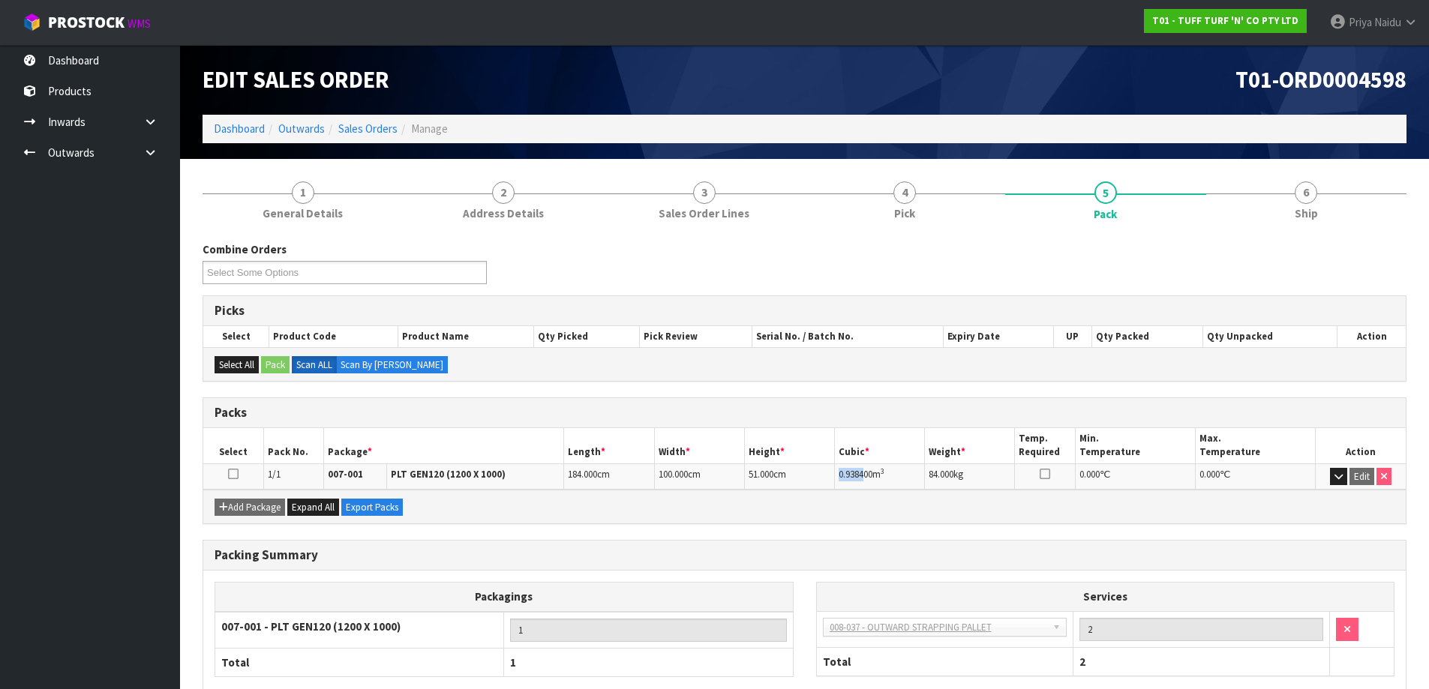
copy span "0.9384"
drag, startPoint x: 839, startPoint y: 478, endPoint x: 863, endPoint y: 476, distance: 24.8
click at [863, 476] on span "0.938400" at bounding box center [856, 474] width 34 height 13
click at [1366, 213] on link "6 Ship" at bounding box center [1306, 199] width 201 height 59
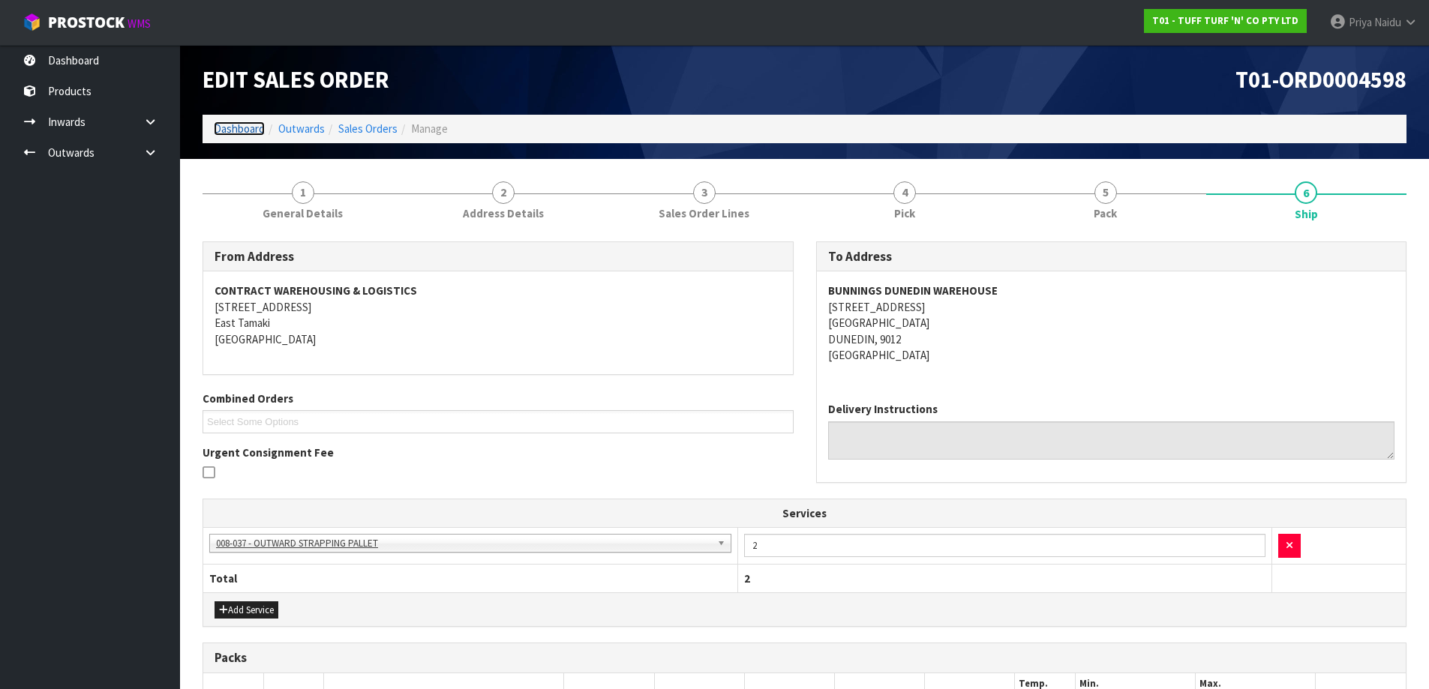
click at [234, 125] on link "Dashboard" at bounding box center [239, 129] width 51 height 14
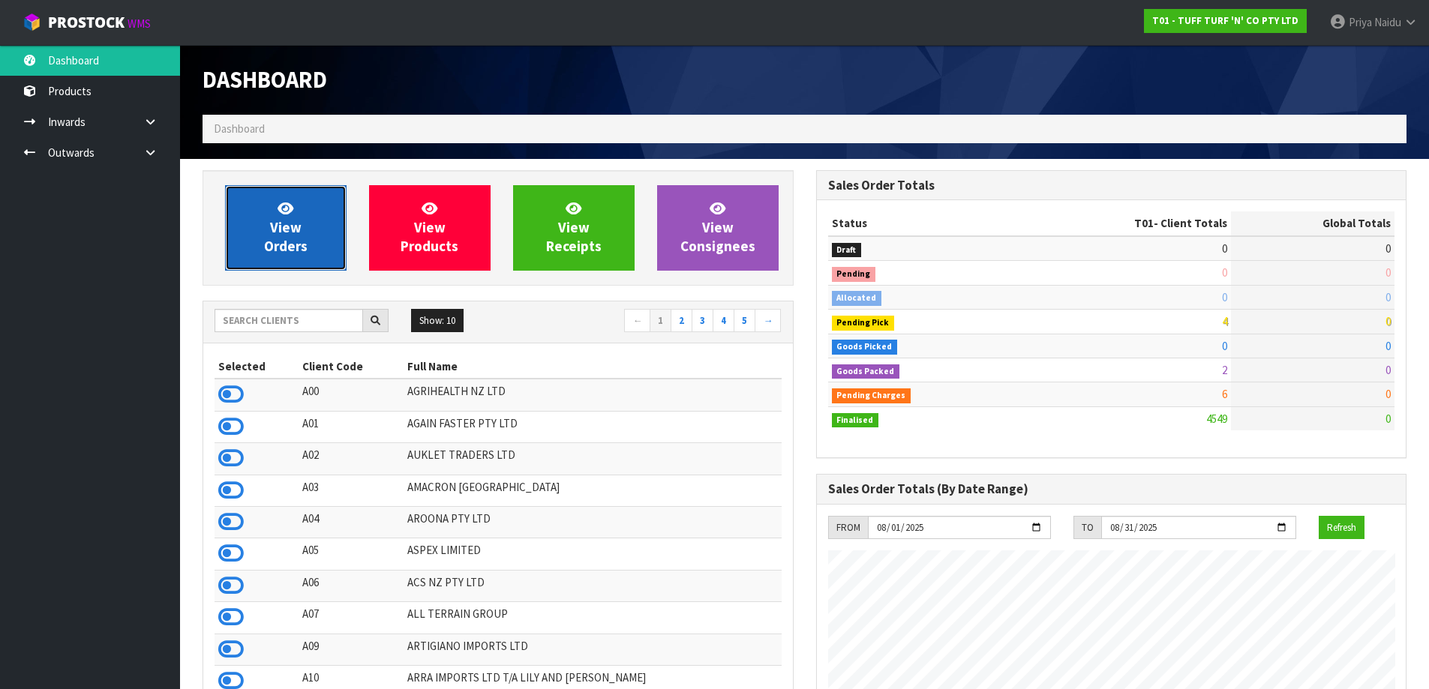
click at [293, 235] on span "View Orders" at bounding box center [286, 228] width 44 height 56
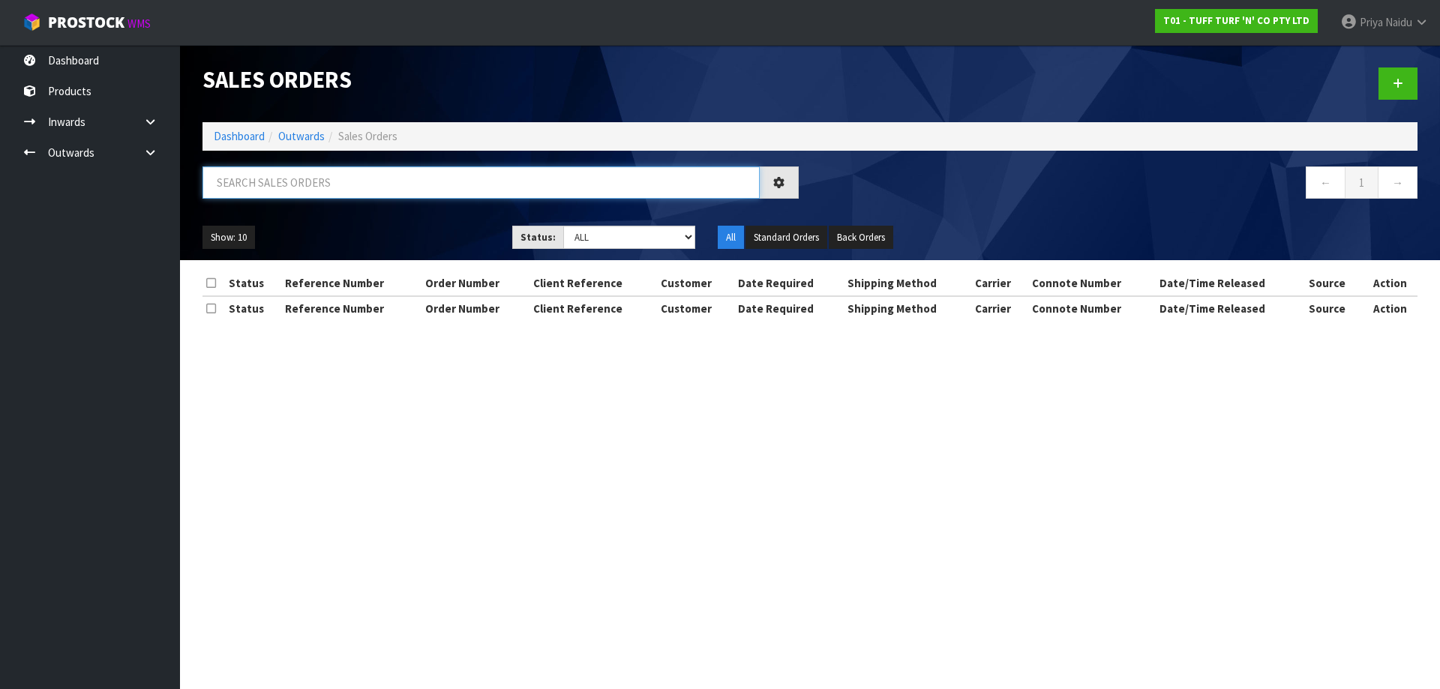
click at [334, 173] on input "text" at bounding box center [481, 183] width 557 height 32
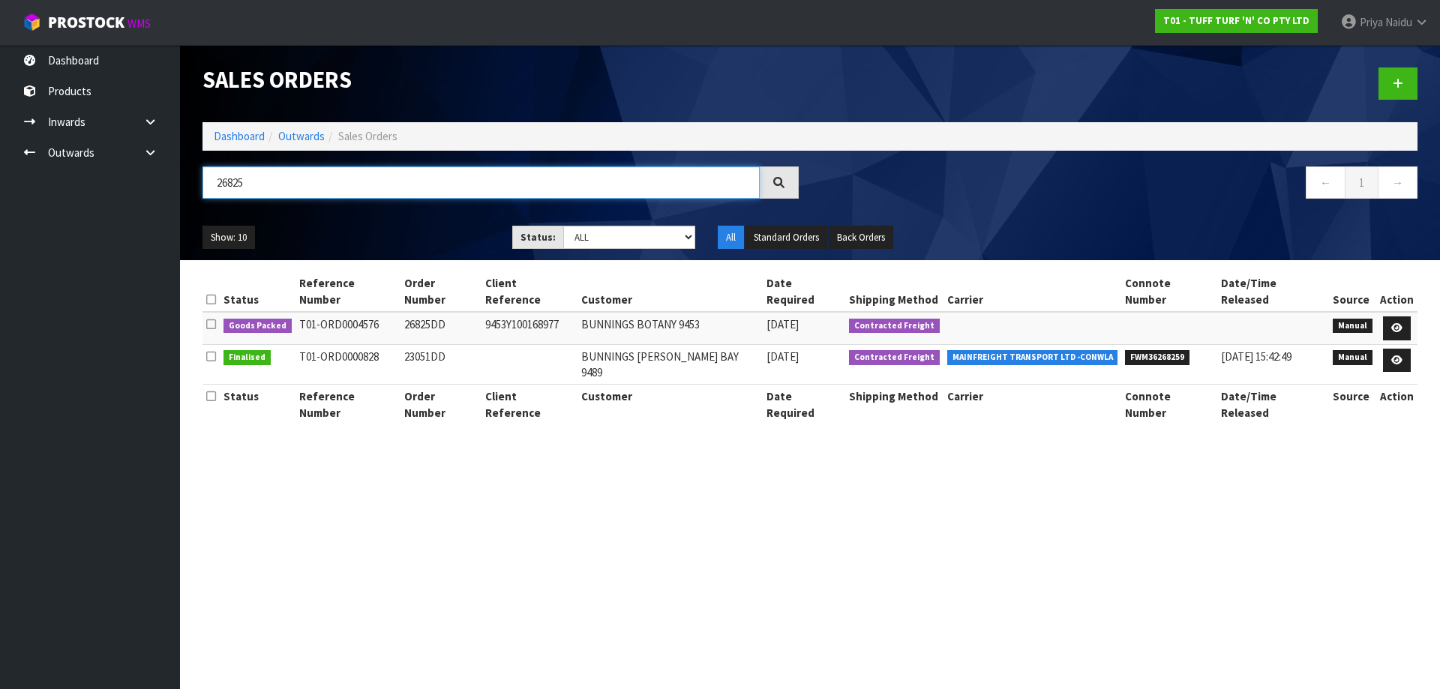
type input "26825"
drag, startPoint x: 303, startPoint y: 214, endPoint x: 794, endPoint y: 446, distance: 542.5
click at [794, 446] on section "Sales Orders Dashboard Outwards Sales Orders 26825 ← 1 → Show: 10 5 10 25 50 St…" at bounding box center [720, 344] width 1440 height 689
click at [1391, 323] on icon at bounding box center [1396, 328] width 11 height 10
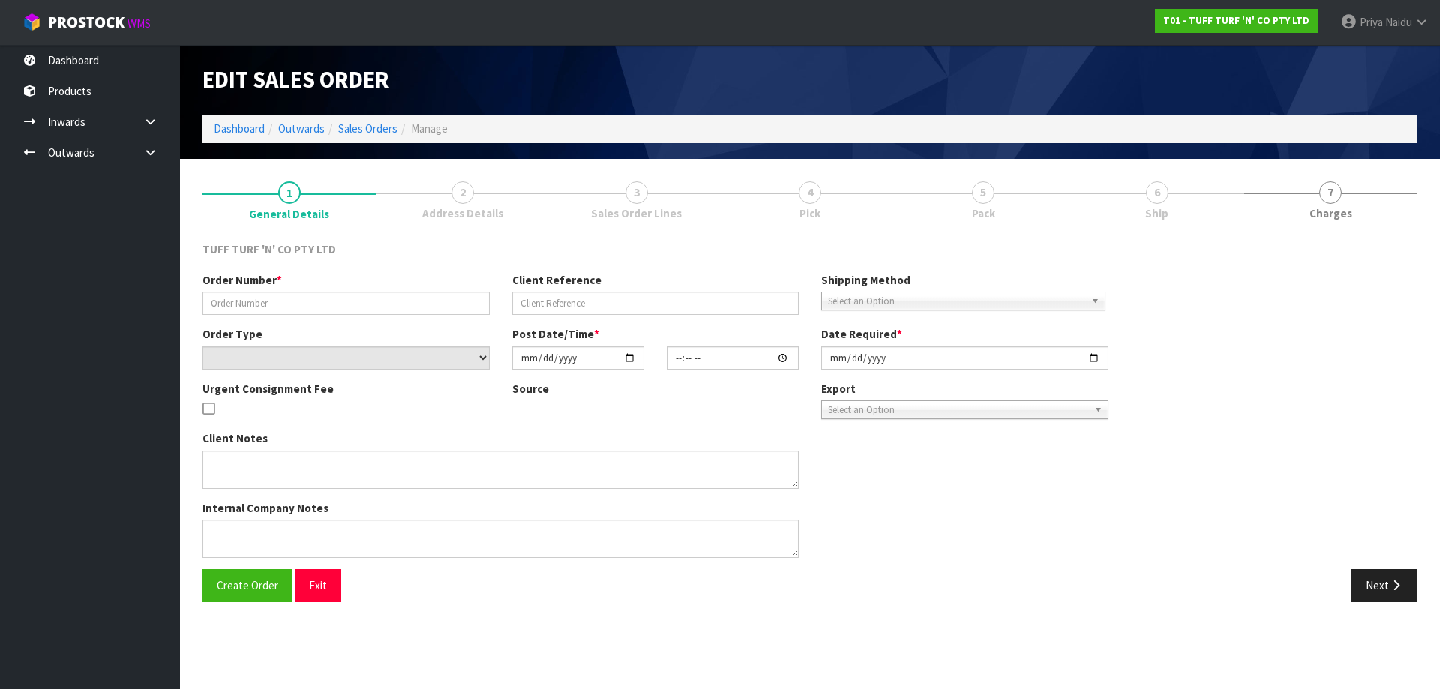
type input "26825DD"
type input "9453Y100168977"
select select "number:0"
type input "2025-08-04"
type input "12:27:00.000"
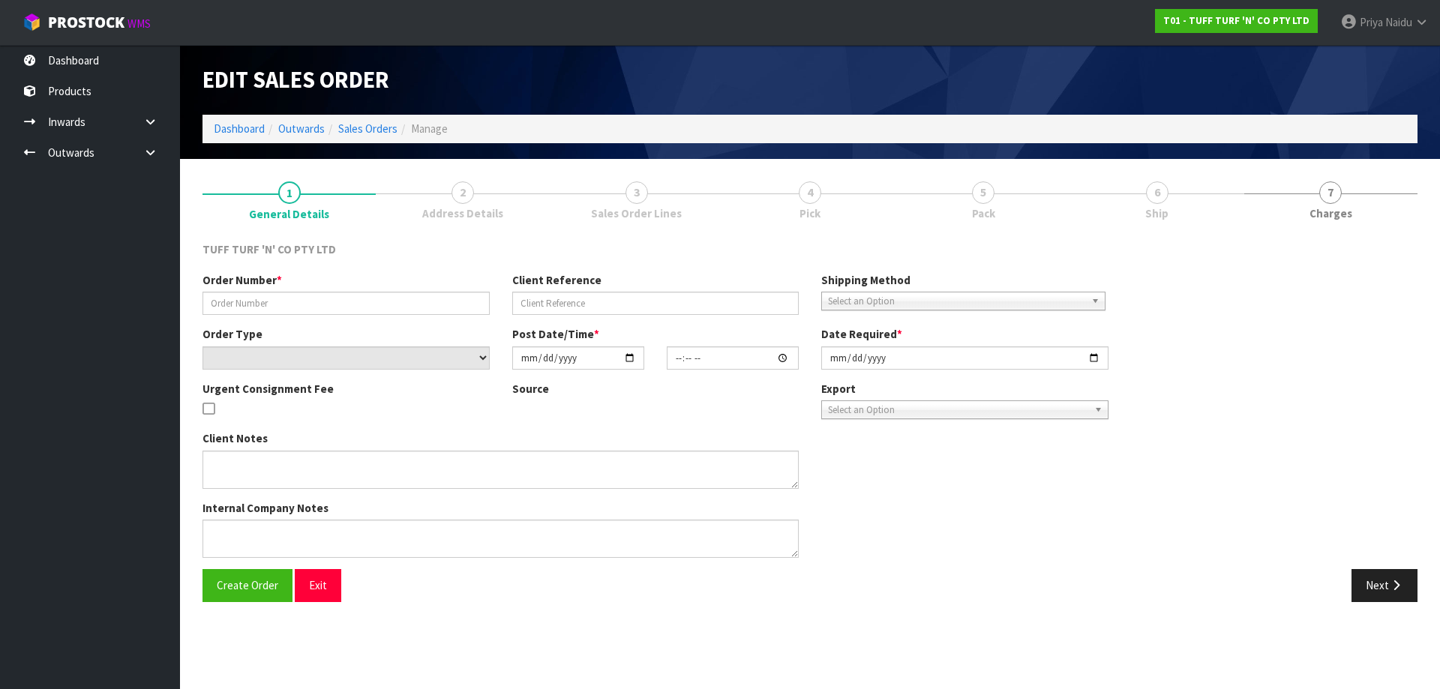
type input "2025-08-05"
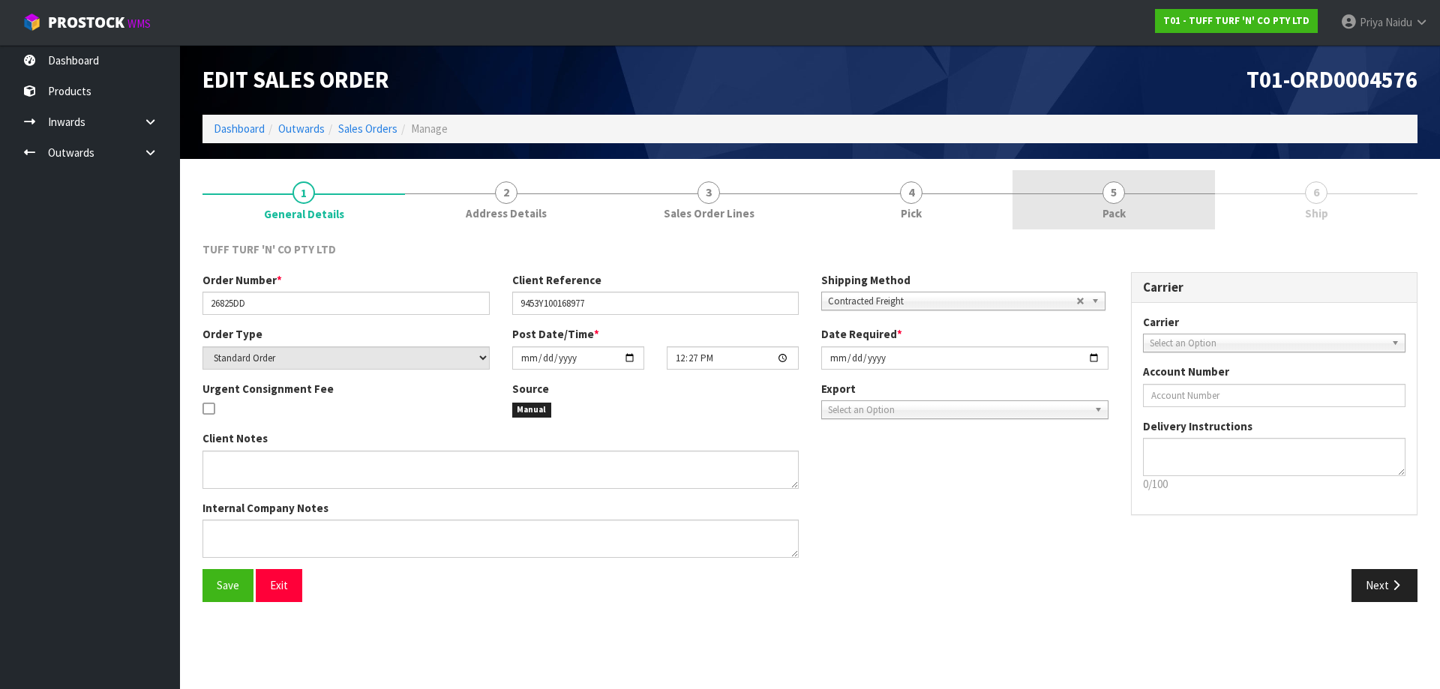
click at [1133, 214] on link "5 Pack" at bounding box center [1114, 199] width 203 height 59
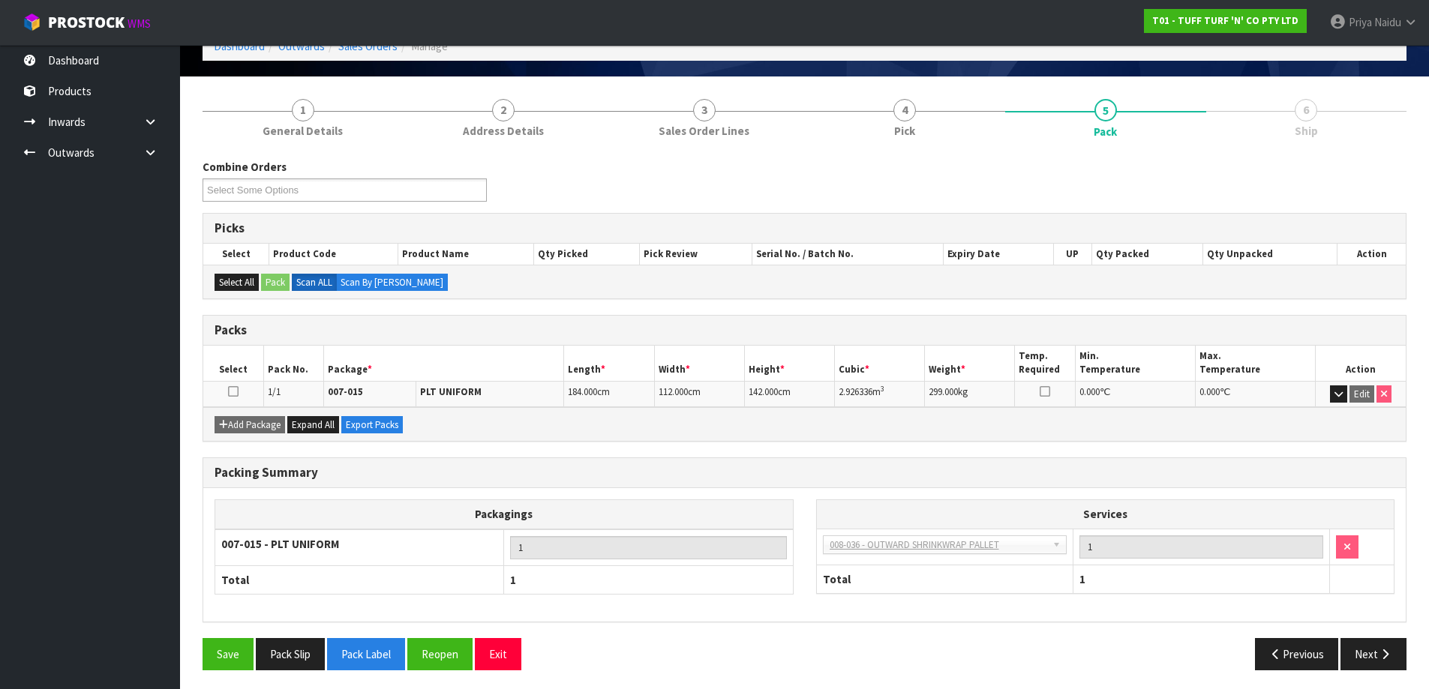
scroll to position [86, 0]
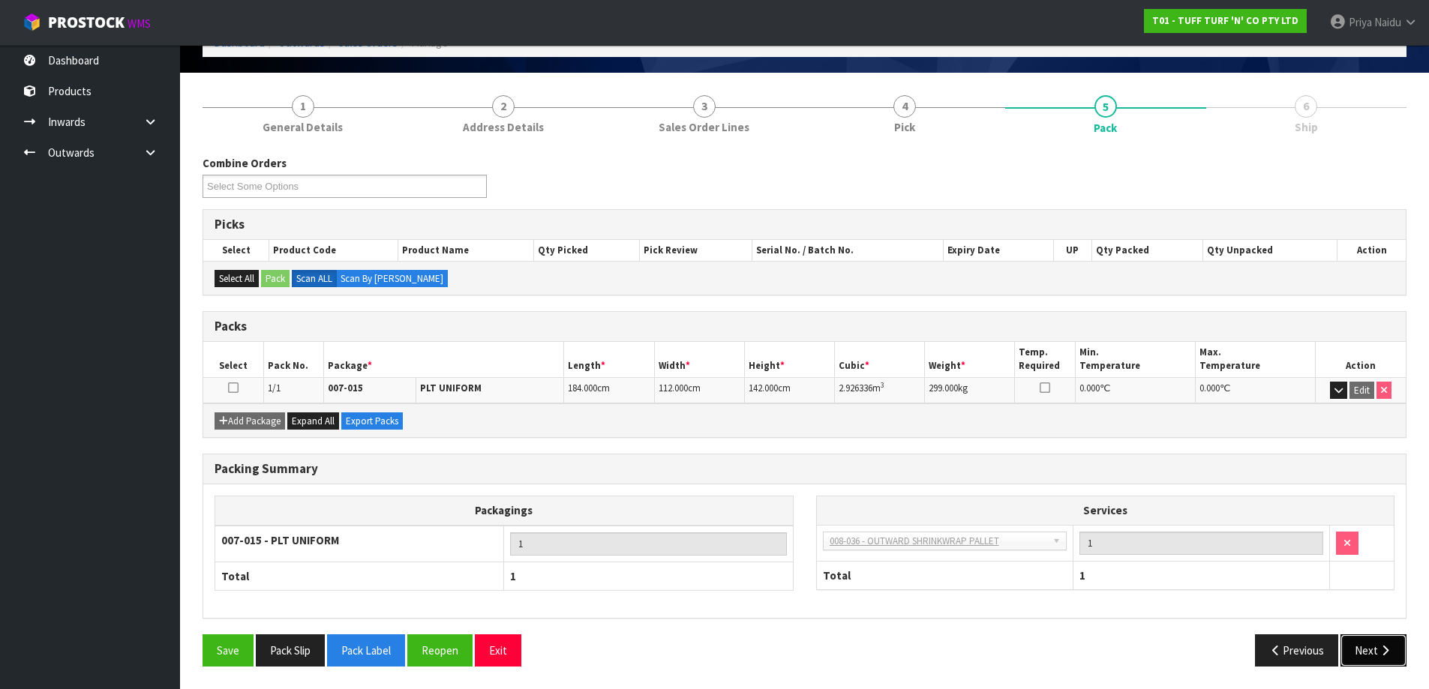
click at [1359, 655] on button "Next" at bounding box center [1373, 651] width 66 height 32
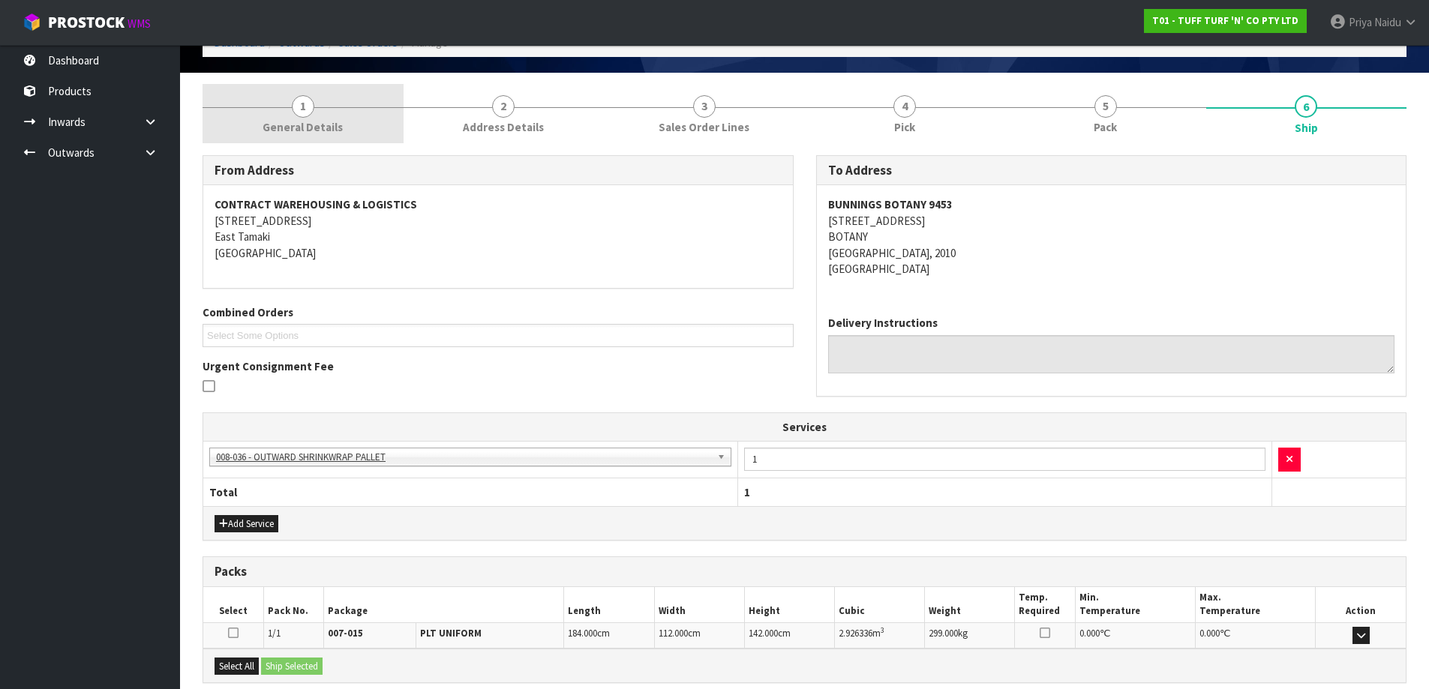
click at [276, 101] on link "1 General Details" at bounding box center [303, 113] width 201 height 59
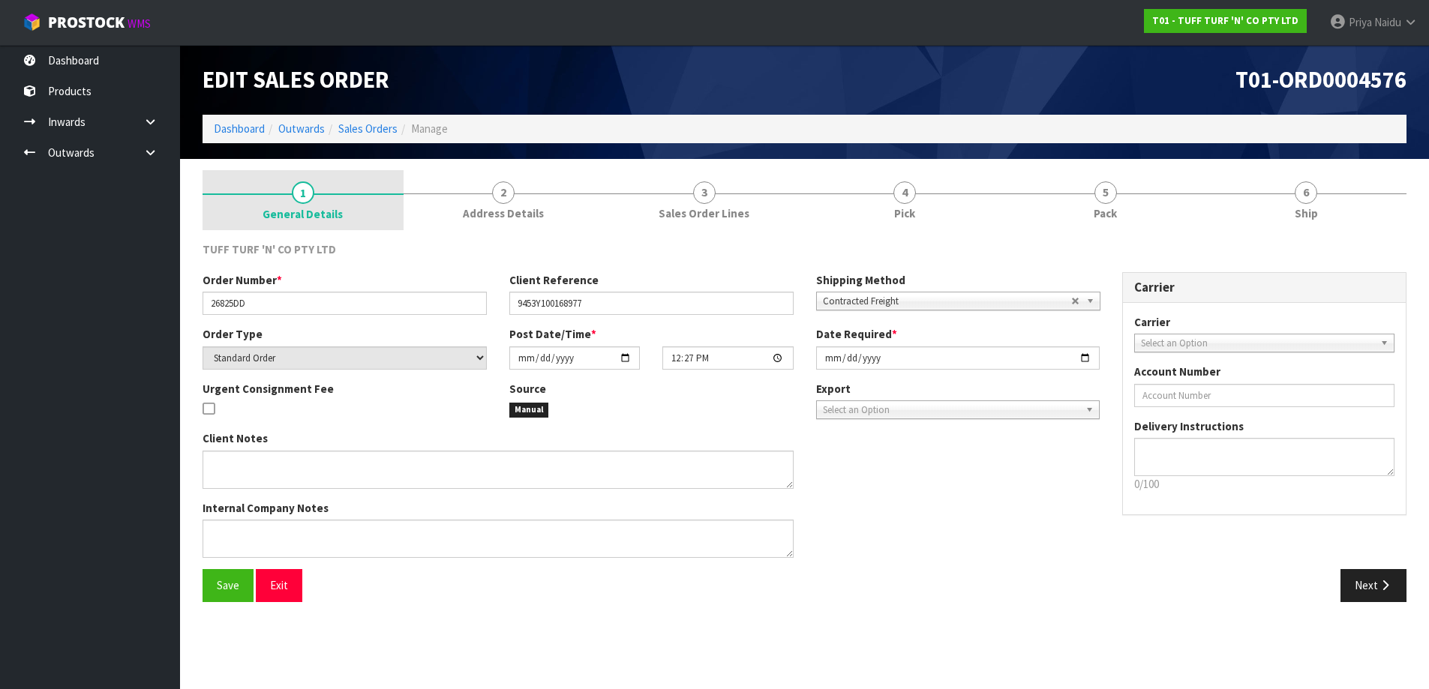
scroll to position [0, 0]
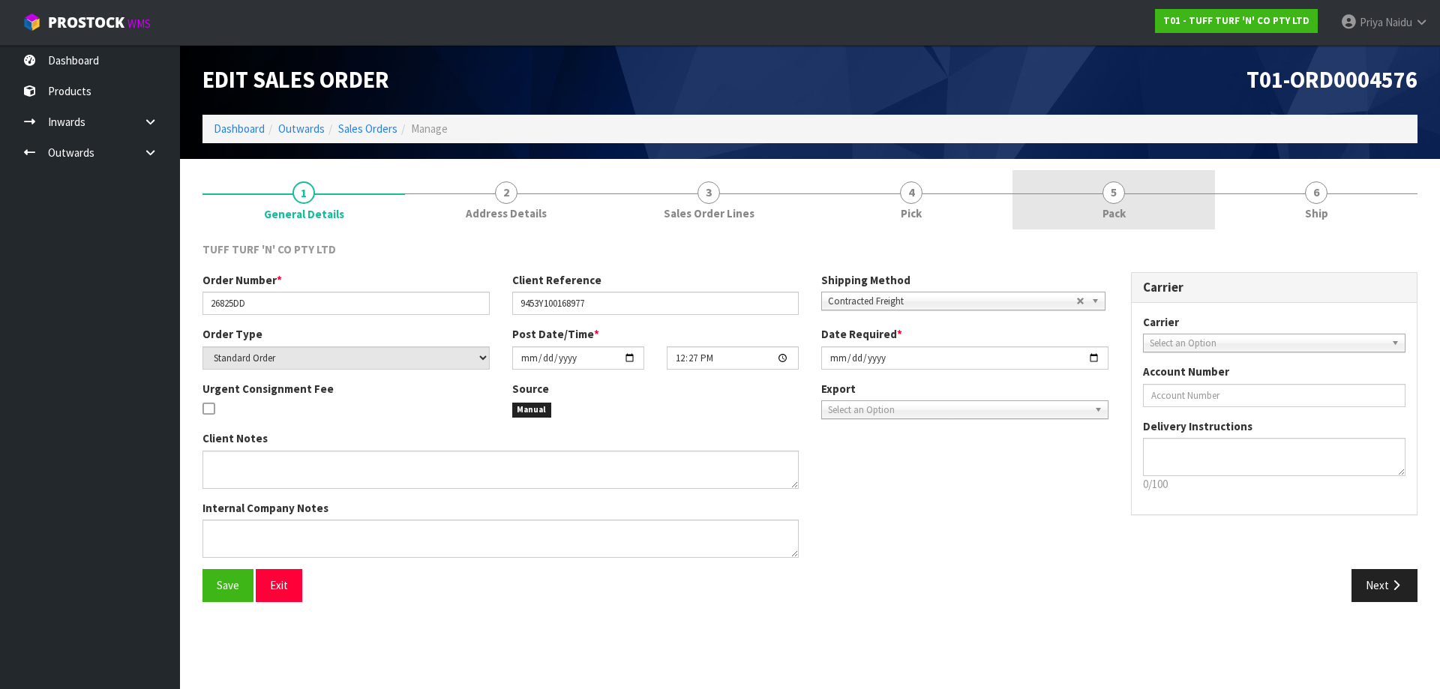
click at [1103, 212] on span "Pack" at bounding box center [1114, 214] width 23 height 16
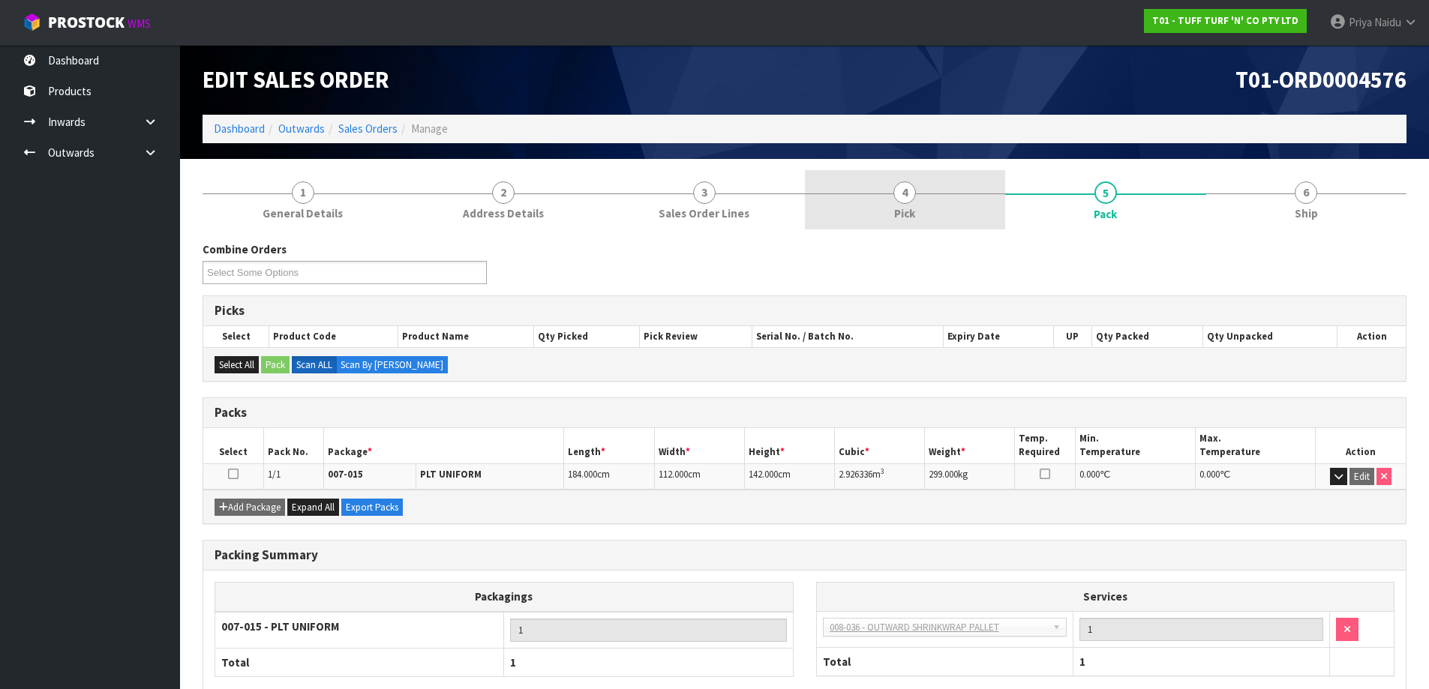
click at [918, 191] on link "4 Pick" at bounding box center [905, 199] width 201 height 59
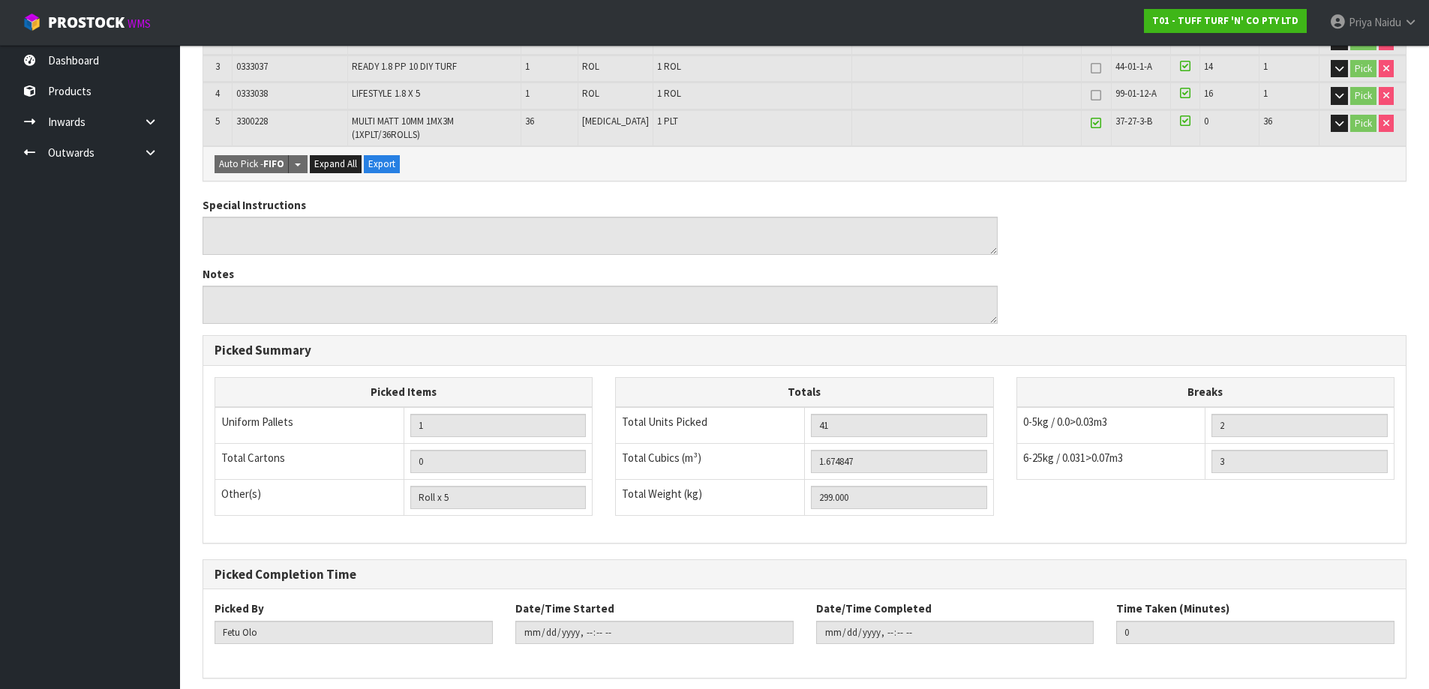
scroll to position [421, 0]
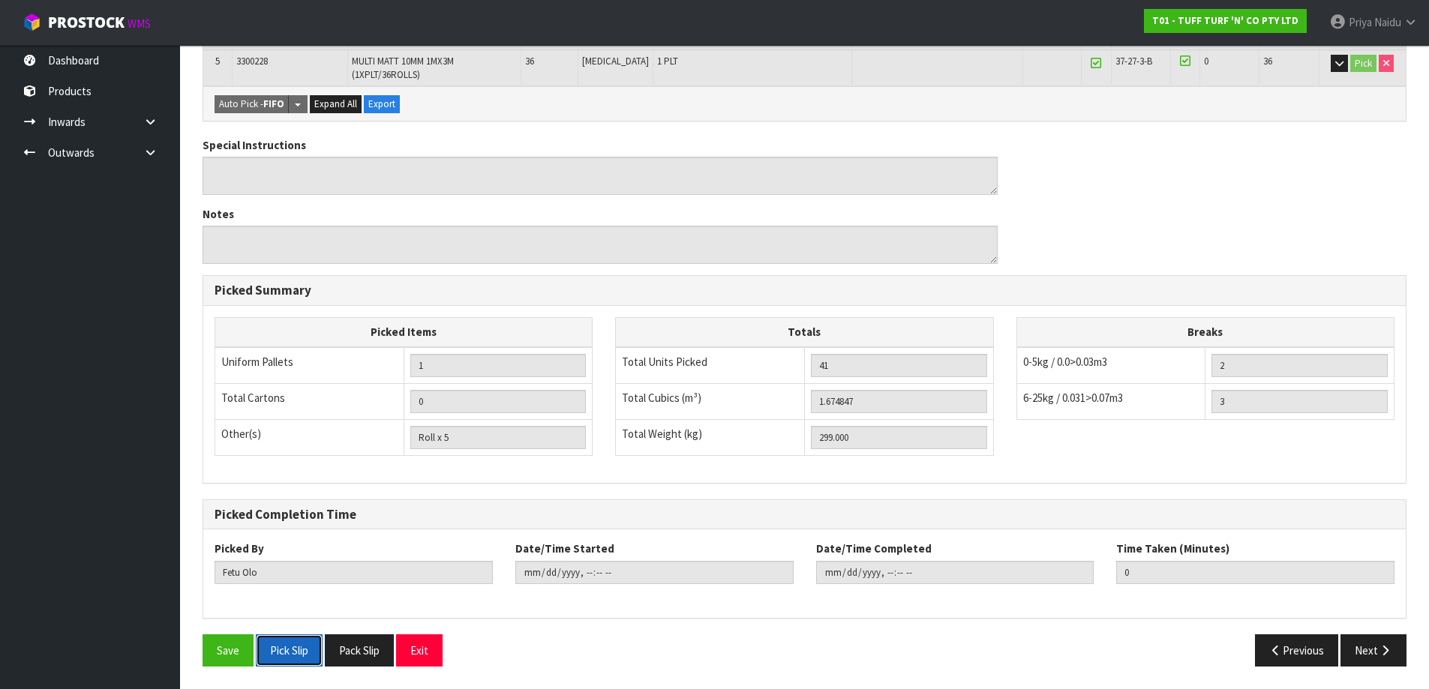
click at [301, 644] on button "Pick Slip" at bounding box center [289, 651] width 67 height 32
drag, startPoint x: 1382, startPoint y: 674, endPoint x: 1382, endPoint y: 656, distance: 18.0
click at [1383, 671] on div "Save Pick Slip Pack Slip Exit Previous Next" at bounding box center [804, 657] width 1226 height 44
click at [1382, 656] on button "Next" at bounding box center [1373, 651] width 66 height 32
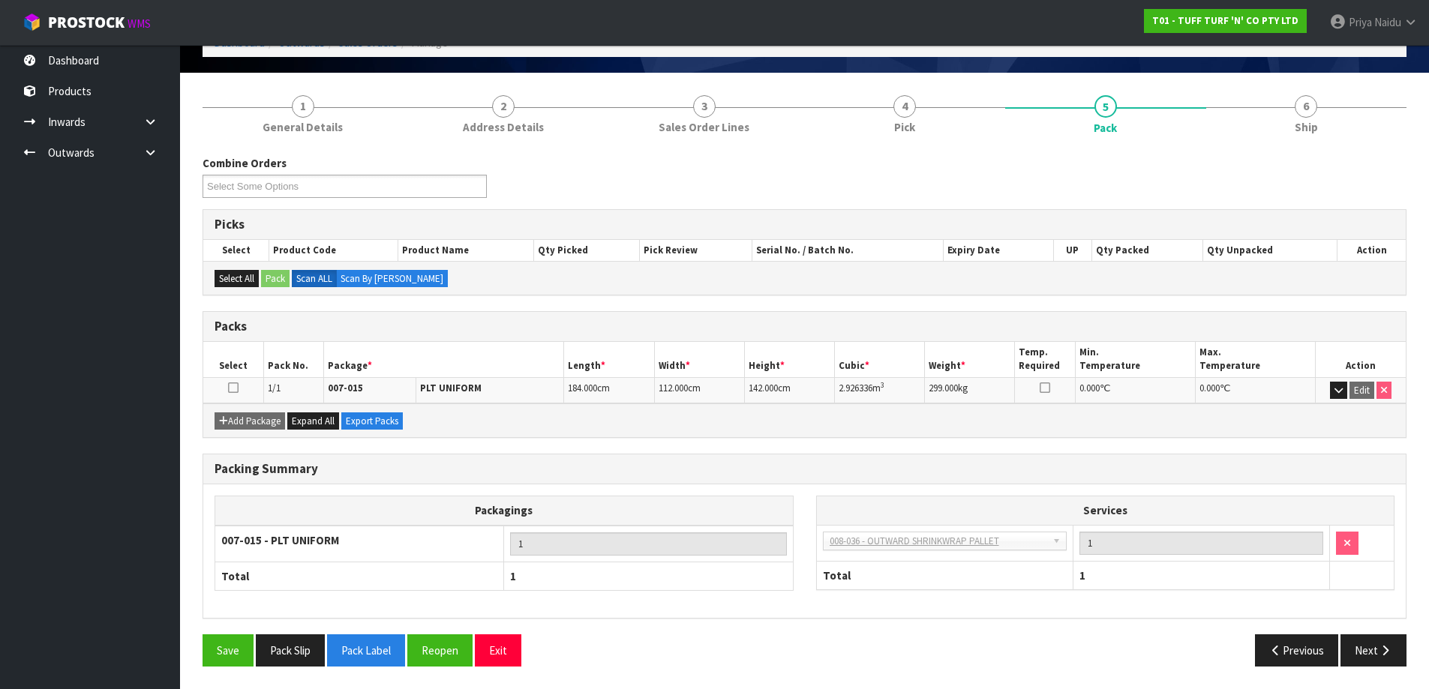
scroll to position [0, 0]
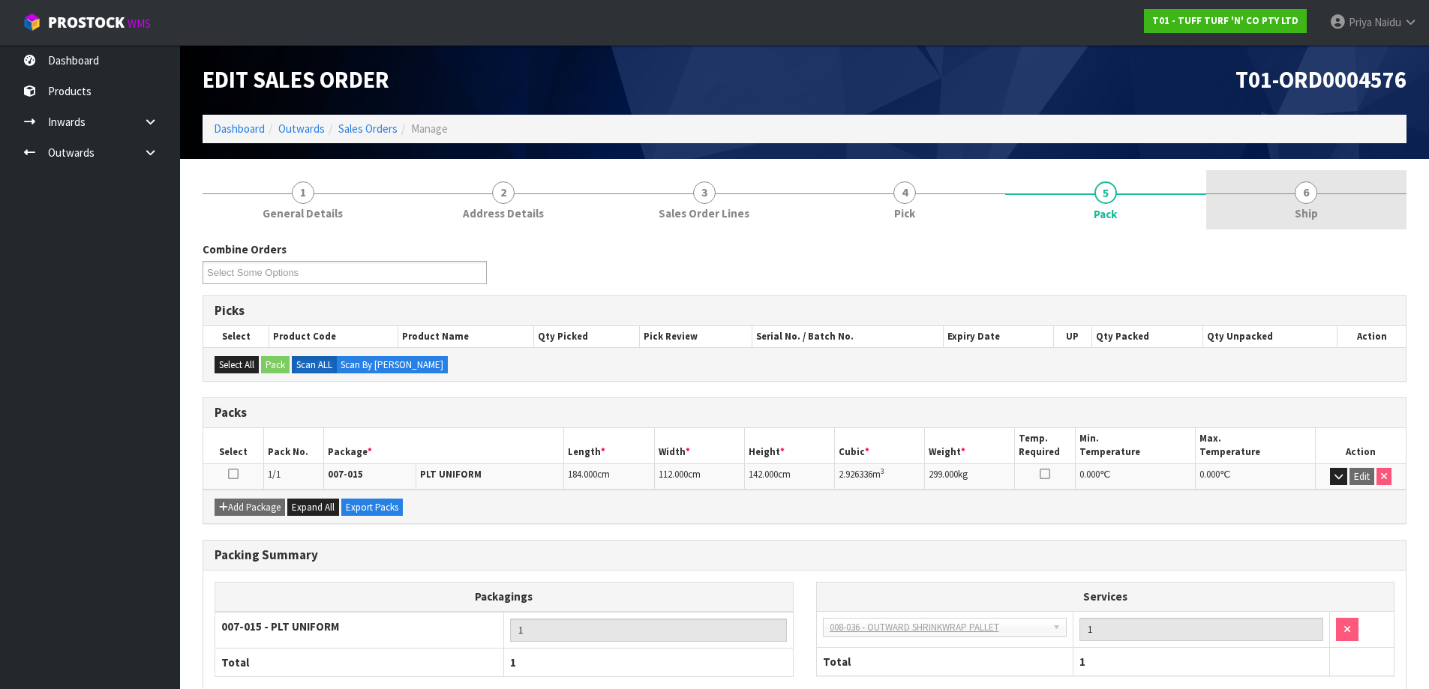
click at [1241, 206] on link "6 Ship" at bounding box center [1306, 199] width 201 height 59
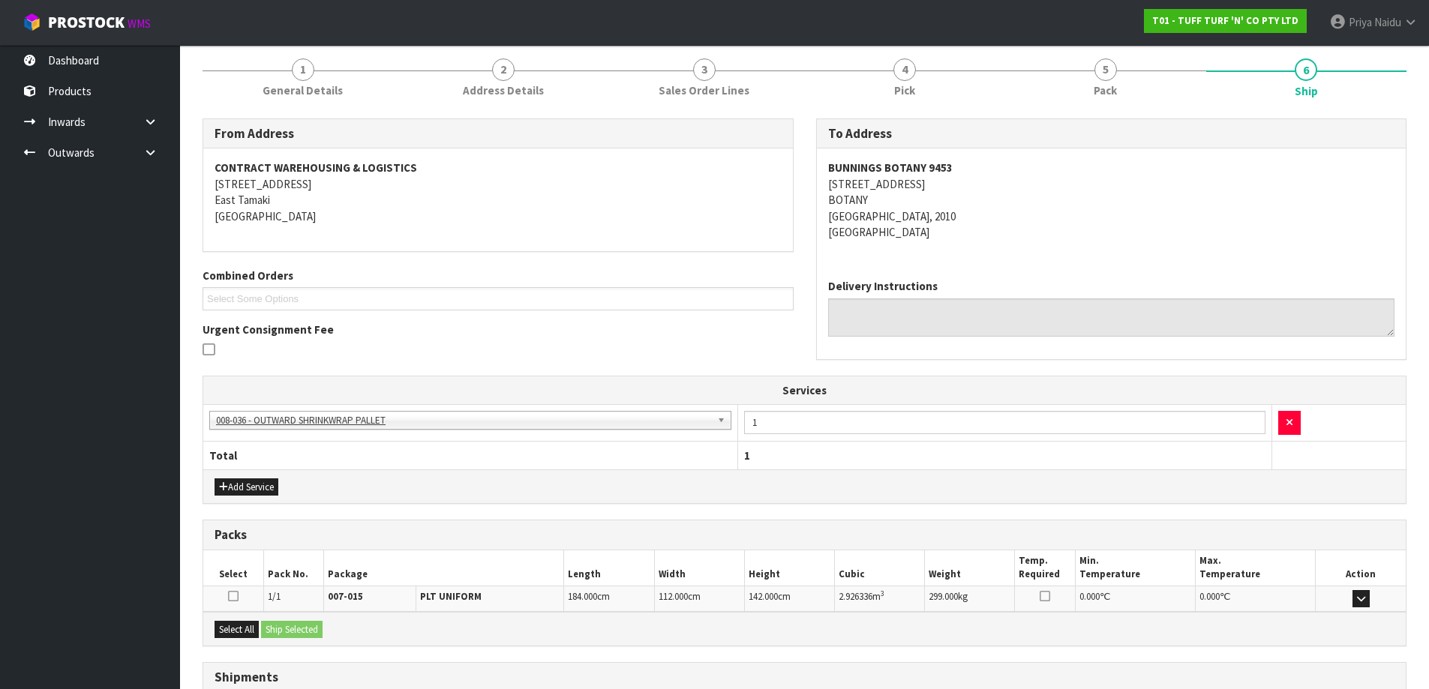
scroll to position [242, 0]
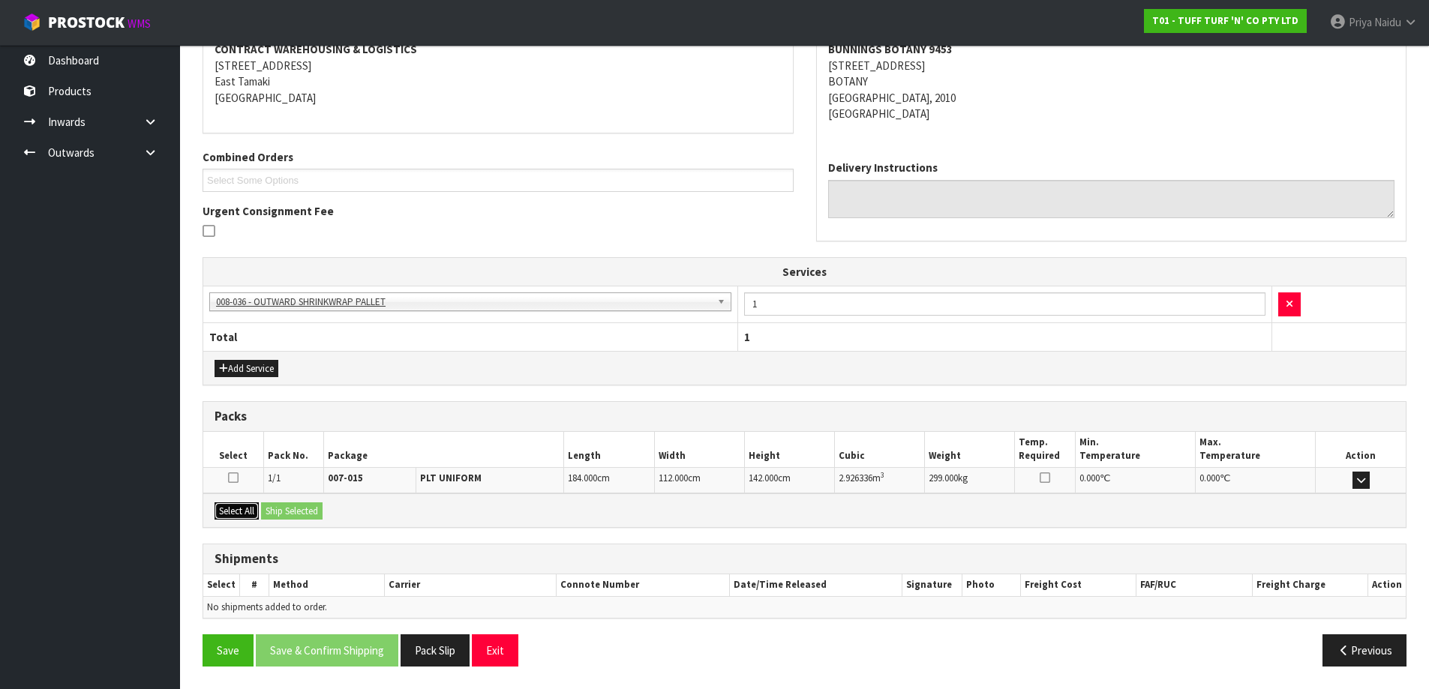
click at [246, 505] on button "Select All" at bounding box center [237, 512] width 44 height 18
drag, startPoint x: 286, startPoint y: 503, endPoint x: 362, endPoint y: 515, distance: 77.4
click at [287, 503] on button "Ship Selected" at bounding box center [292, 512] width 62 height 18
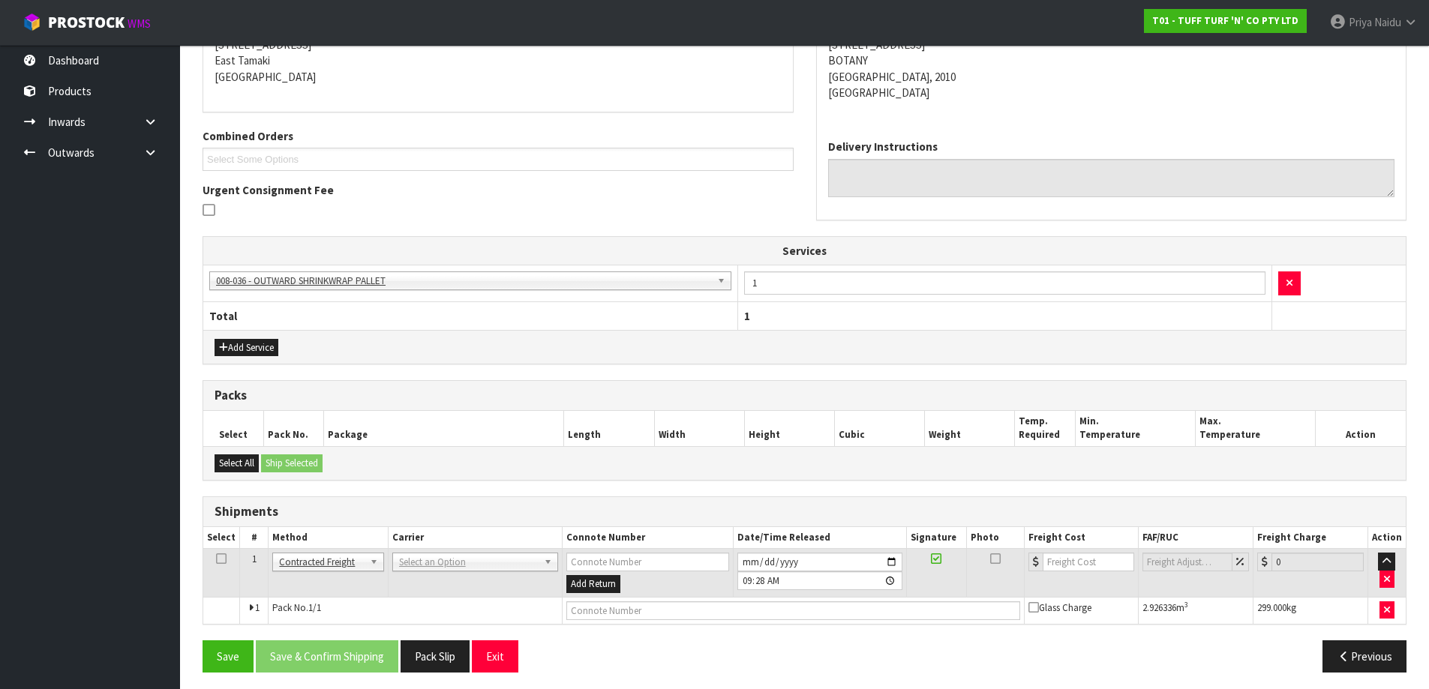
scroll to position [269, 0]
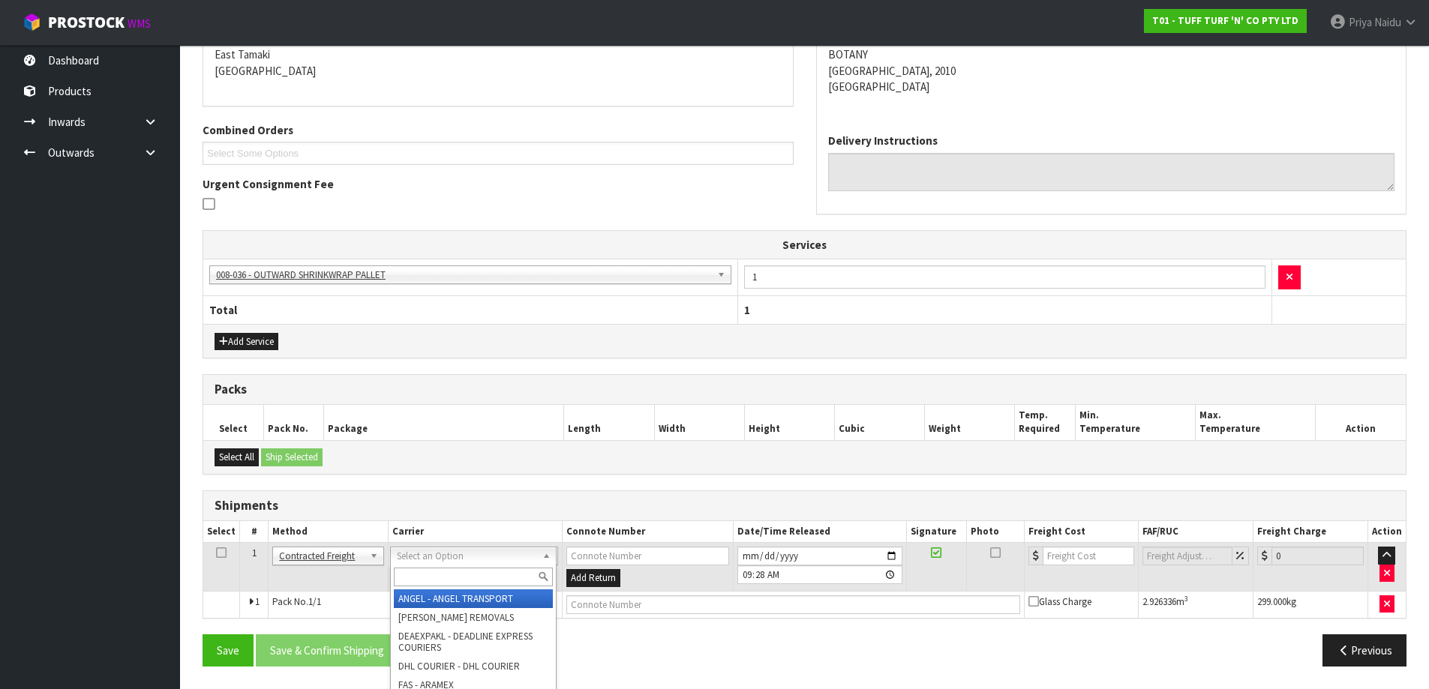
drag, startPoint x: 412, startPoint y: 561, endPoint x: 420, endPoint y: 558, distance: 8.8
drag, startPoint x: 316, startPoint y: 559, endPoint x: 315, endPoint y: 568, distance: 9.0
click at [428, 576] on input "text" at bounding box center [473, 577] width 159 height 19
type input "CWL"
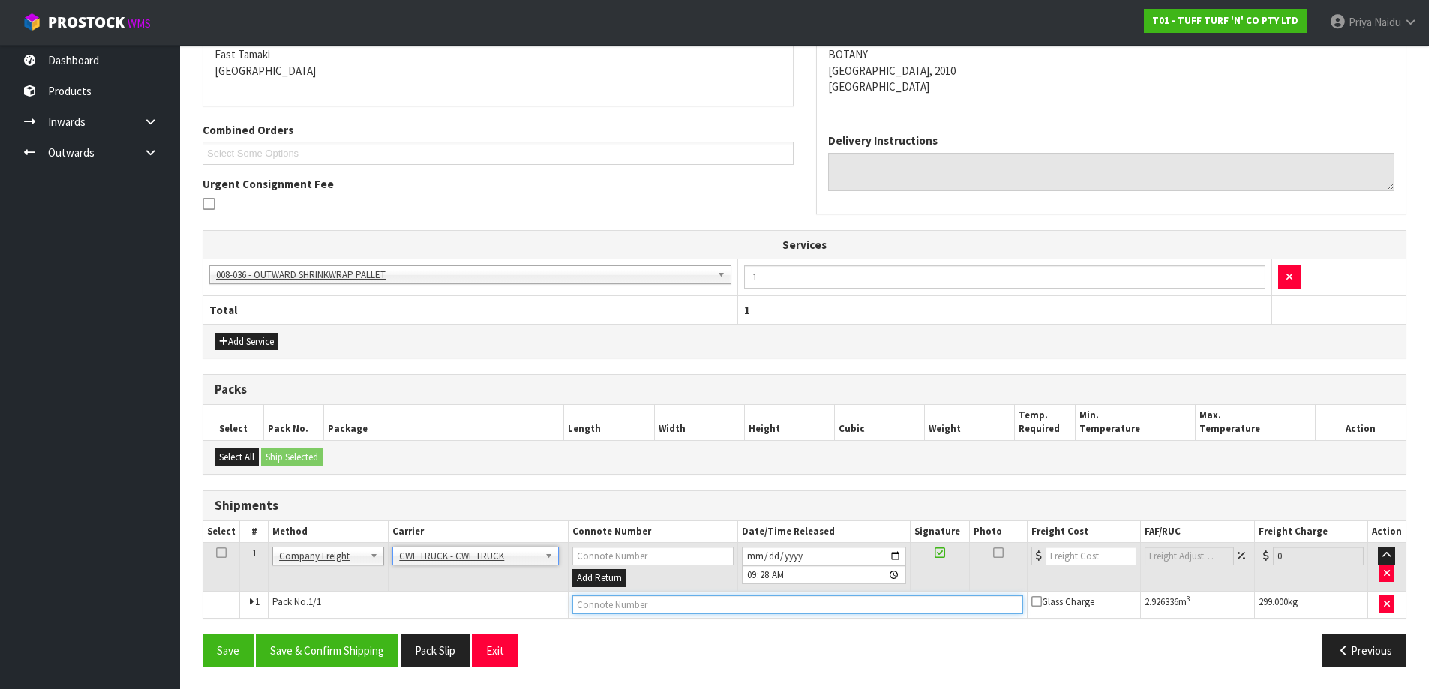
click at [626, 608] on input "text" at bounding box center [797, 605] width 451 height 19
type input "CWL TRUCK DELIVERY"
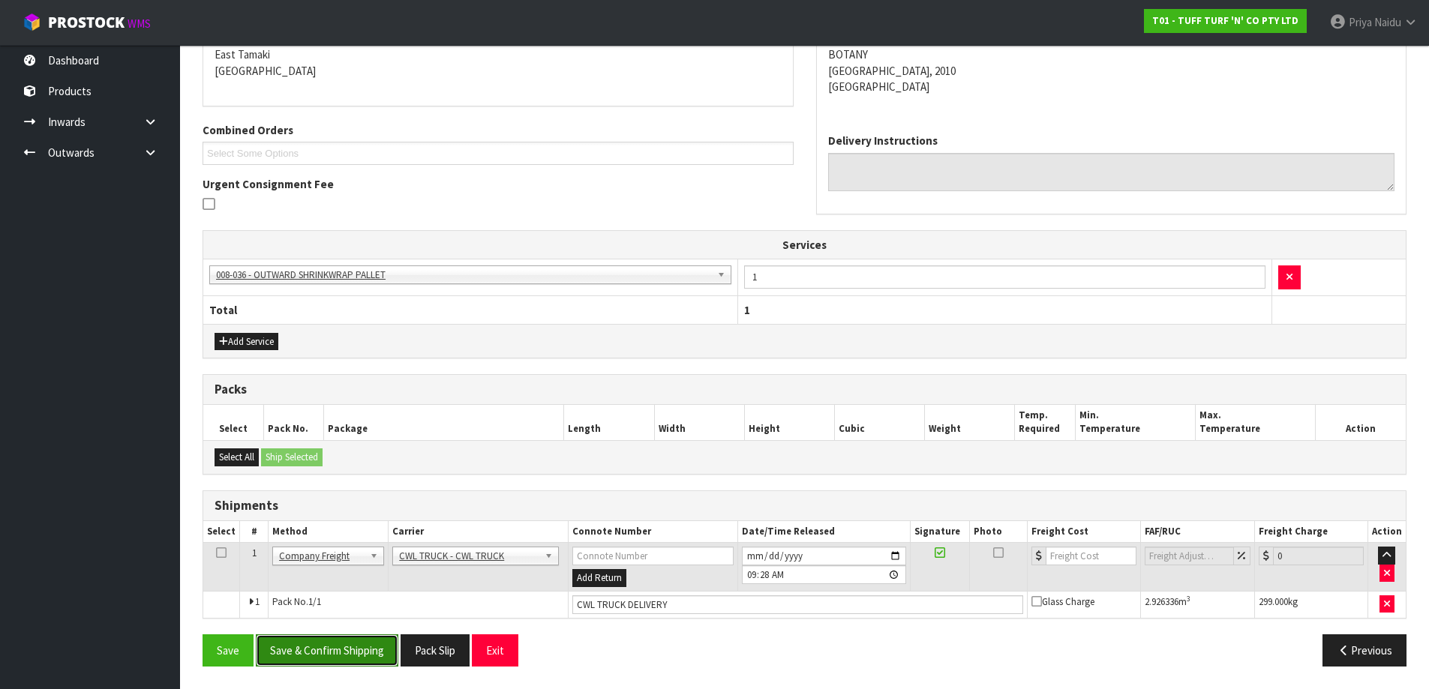
click at [377, 644] on button "Save & Confirm Shipping" at bounding box center [327, 651] width 143 height 32
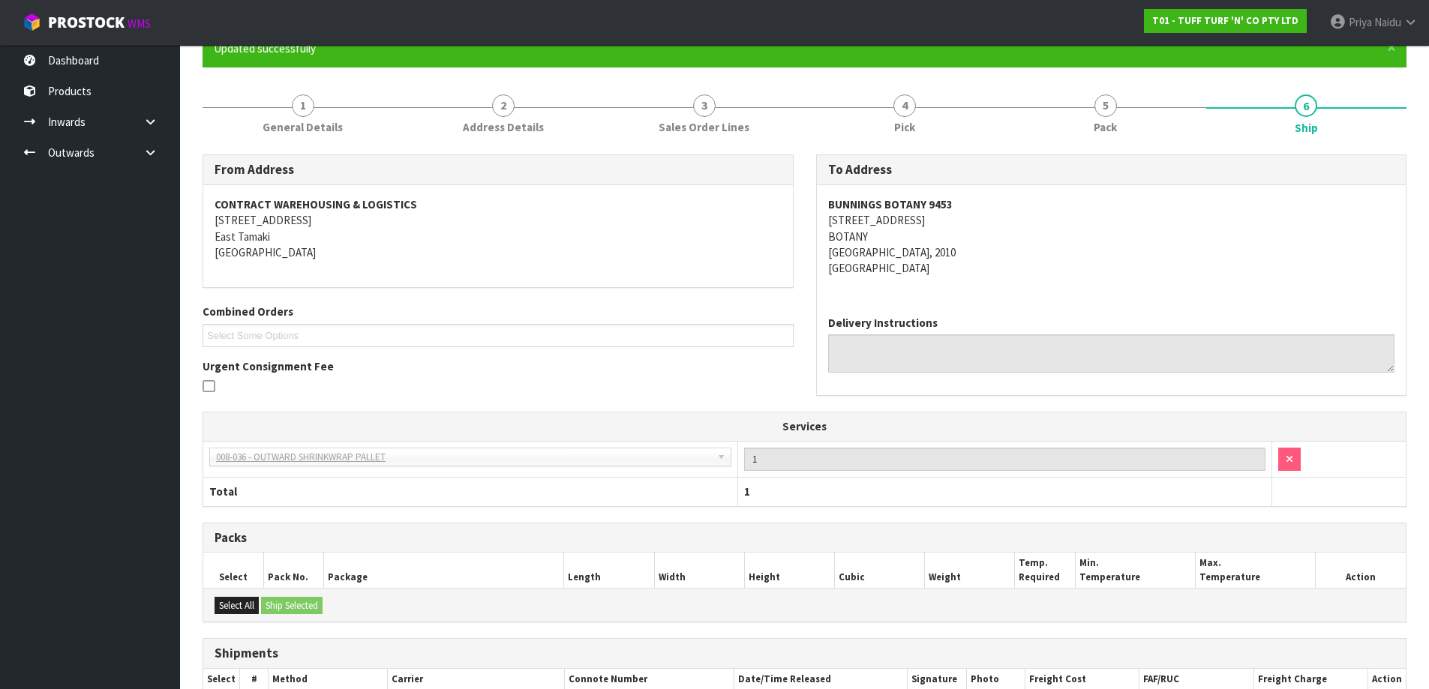
scroll to position [285, 0]
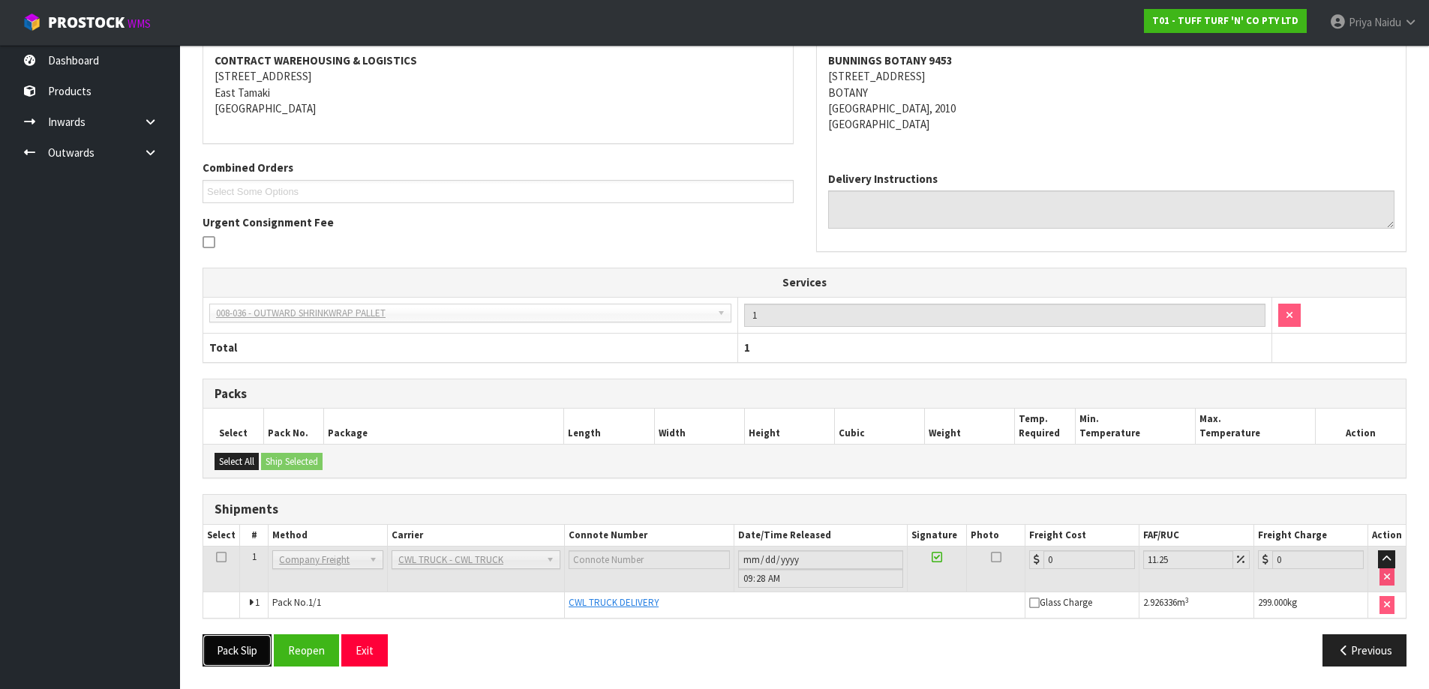
click at [222, 662] on button "Pack Slip" at bounding box center [237, 651] width 69 height 32
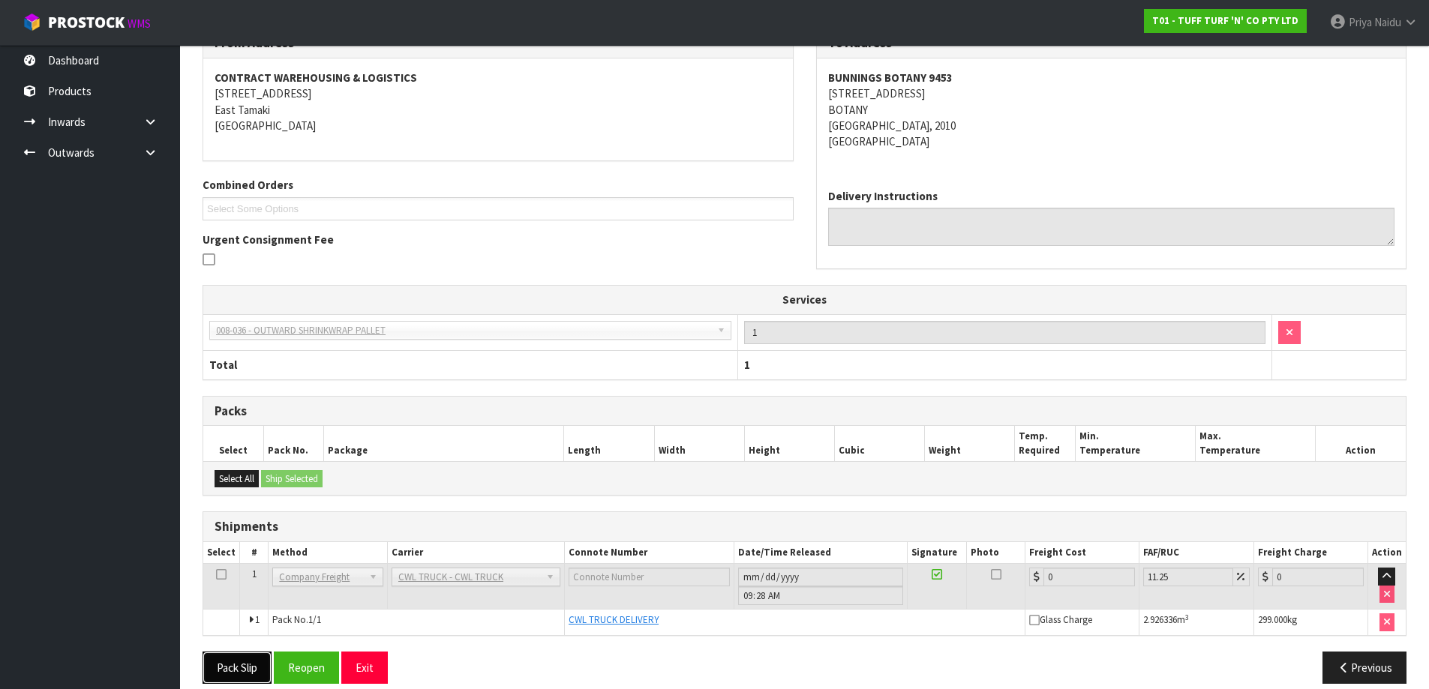
scroll to position [0, 0]
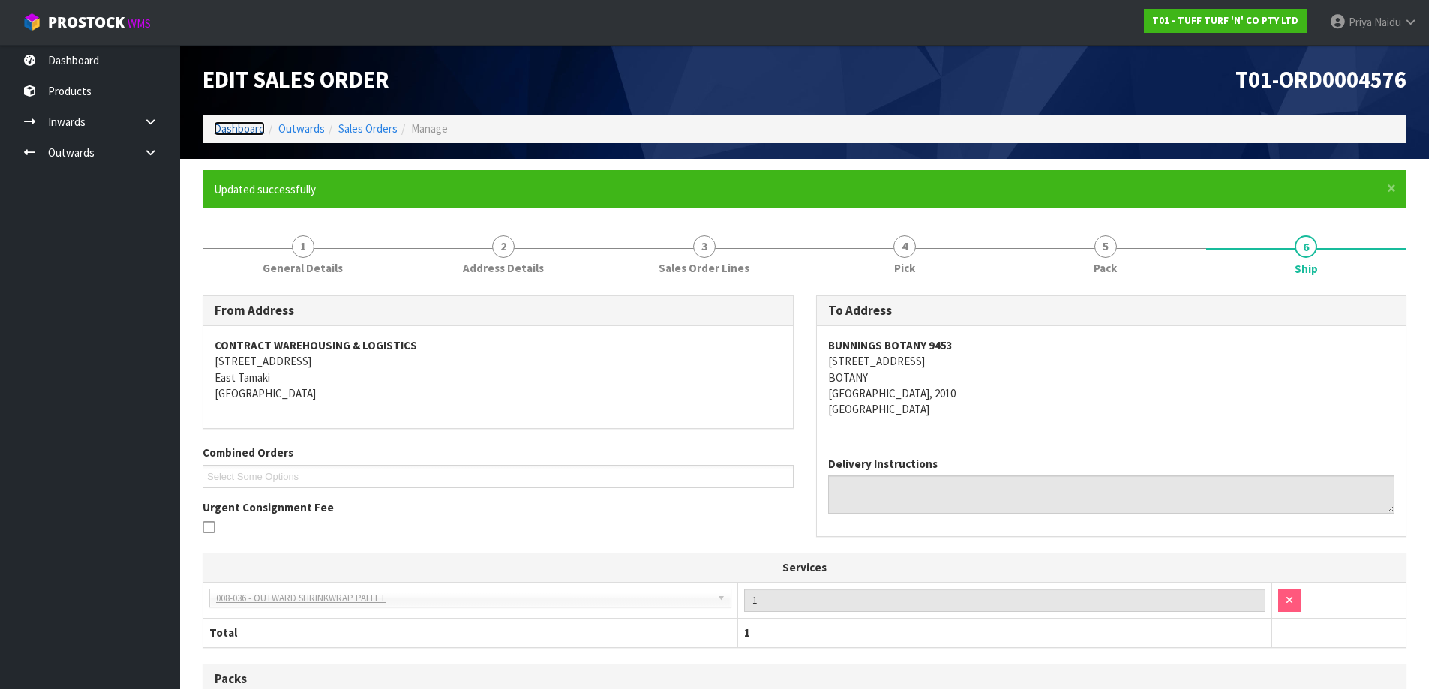
click at [244, 123] on link "Dashboard" at bounding box center [239, 129] width 51 height 14
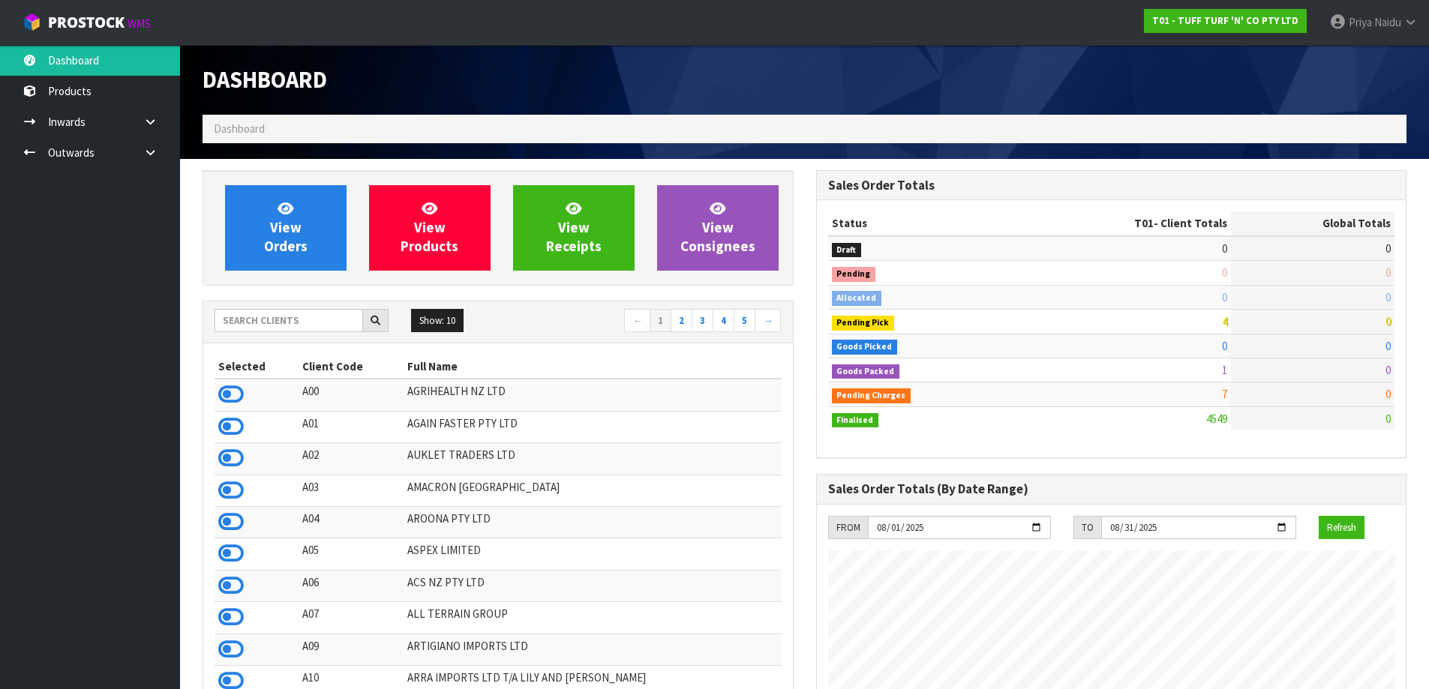
scroll to position [1136, 613]
click at [258, 311] on input "text" at bounding box center [289, 320] width 149 height 23
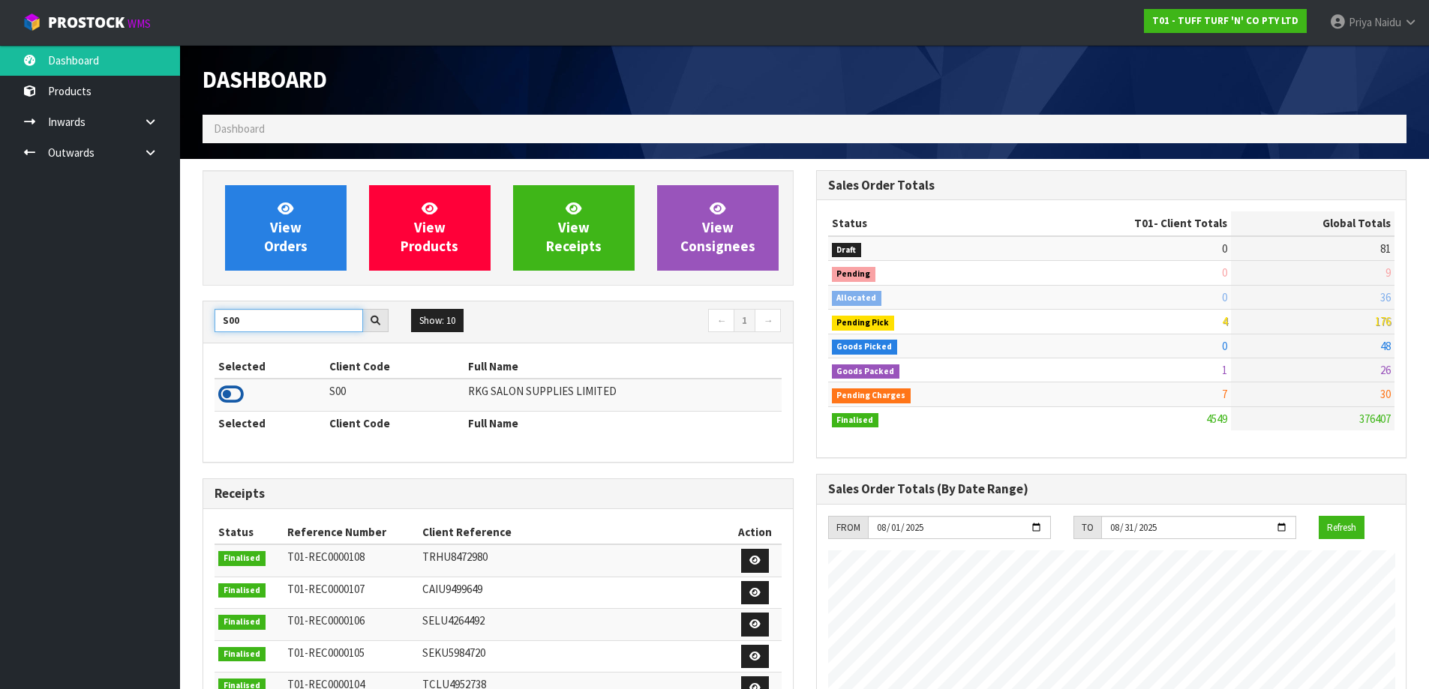
type input "S00"
click at [231, 392] on icon at bounding box center [231, 394] width 26 height 23
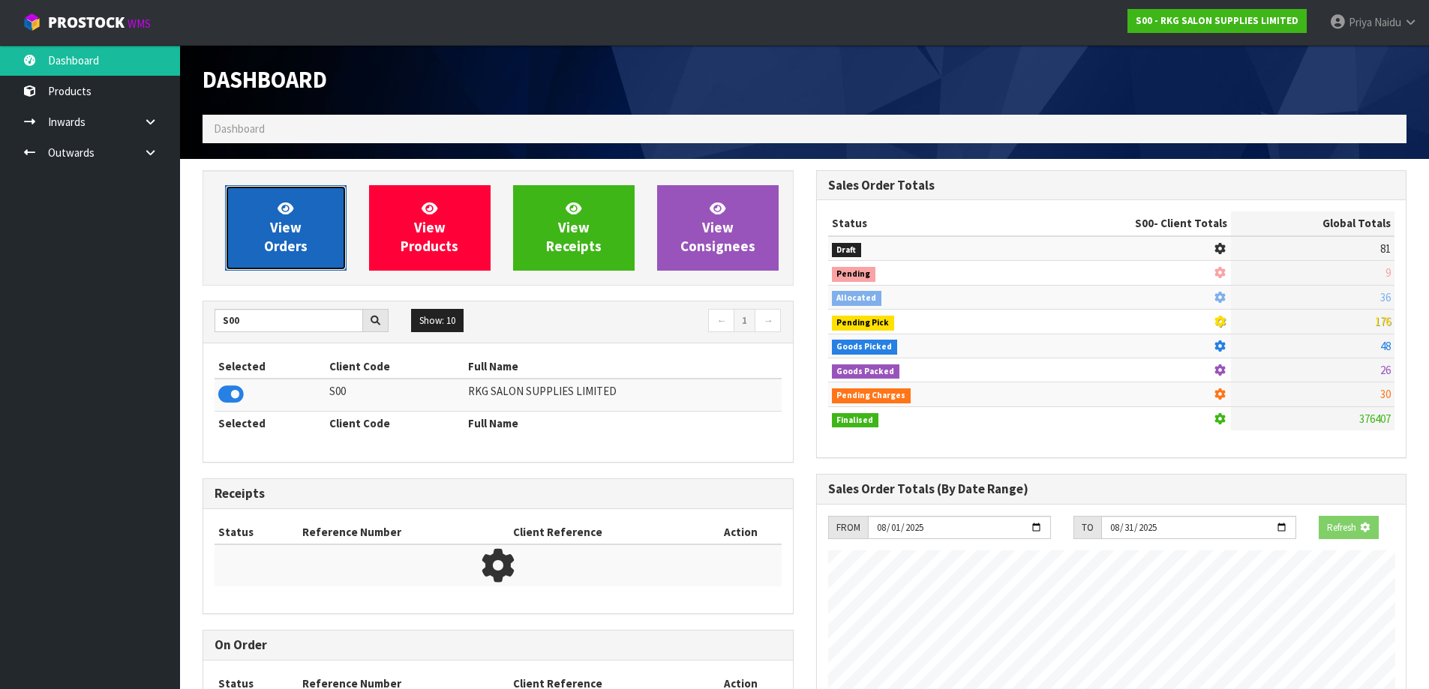
click at [289, 236] on link "View Orders" at bounding box center [286, 228] width 122 height 86
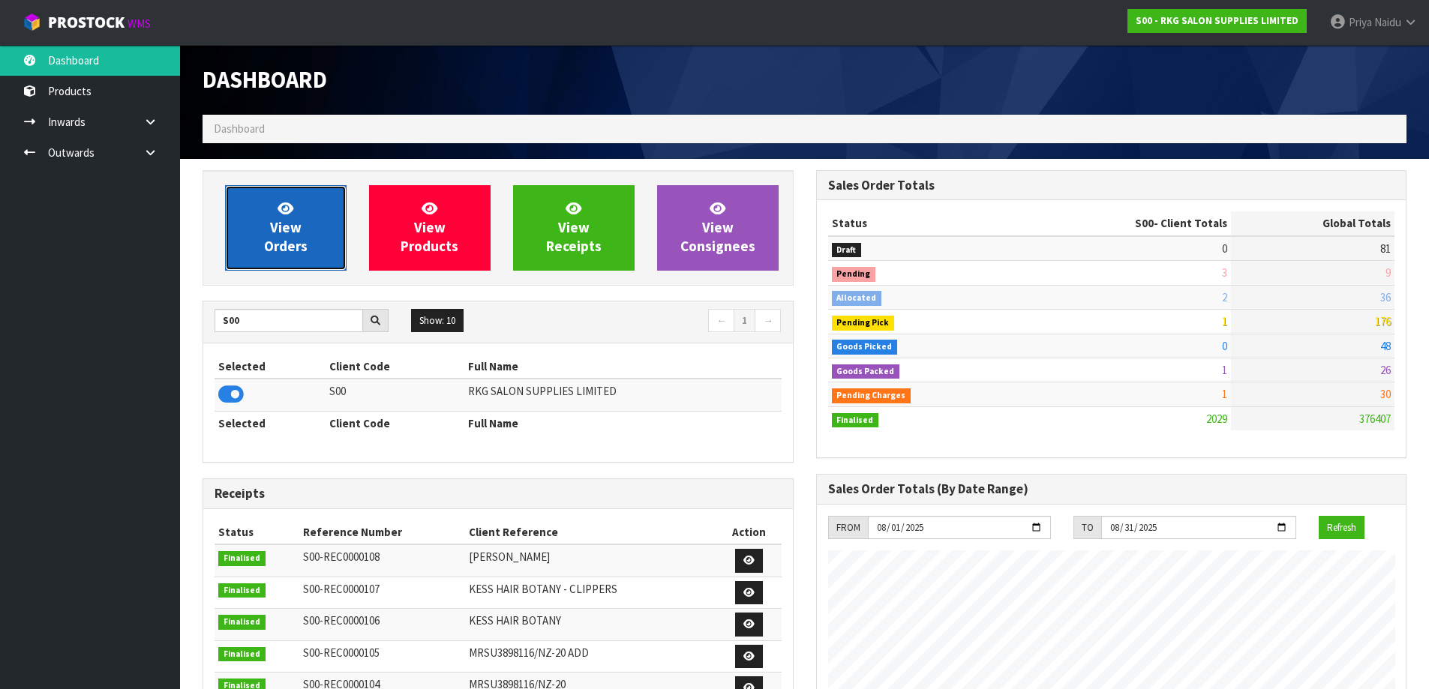
scroll to position [1136, 613]
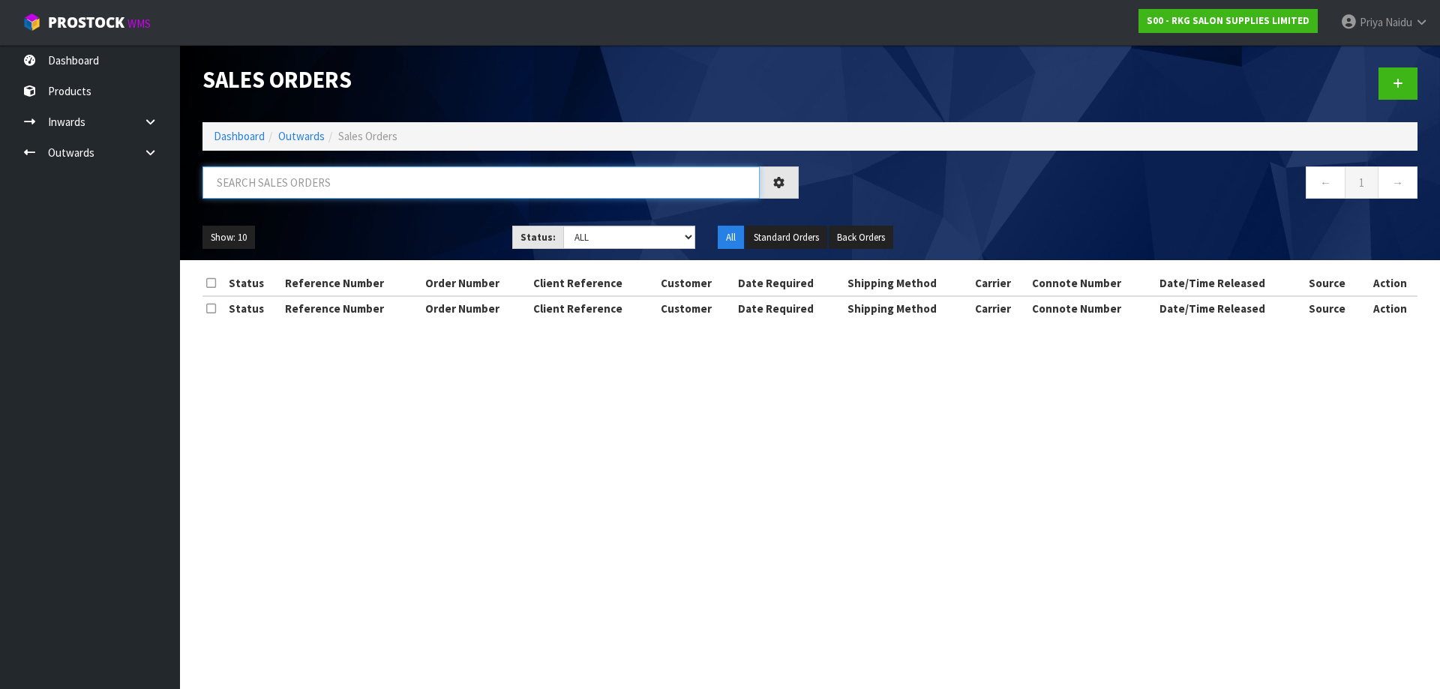
click at [315, 180] on input "text" at bounding box center [481, 183] width 557 height 32
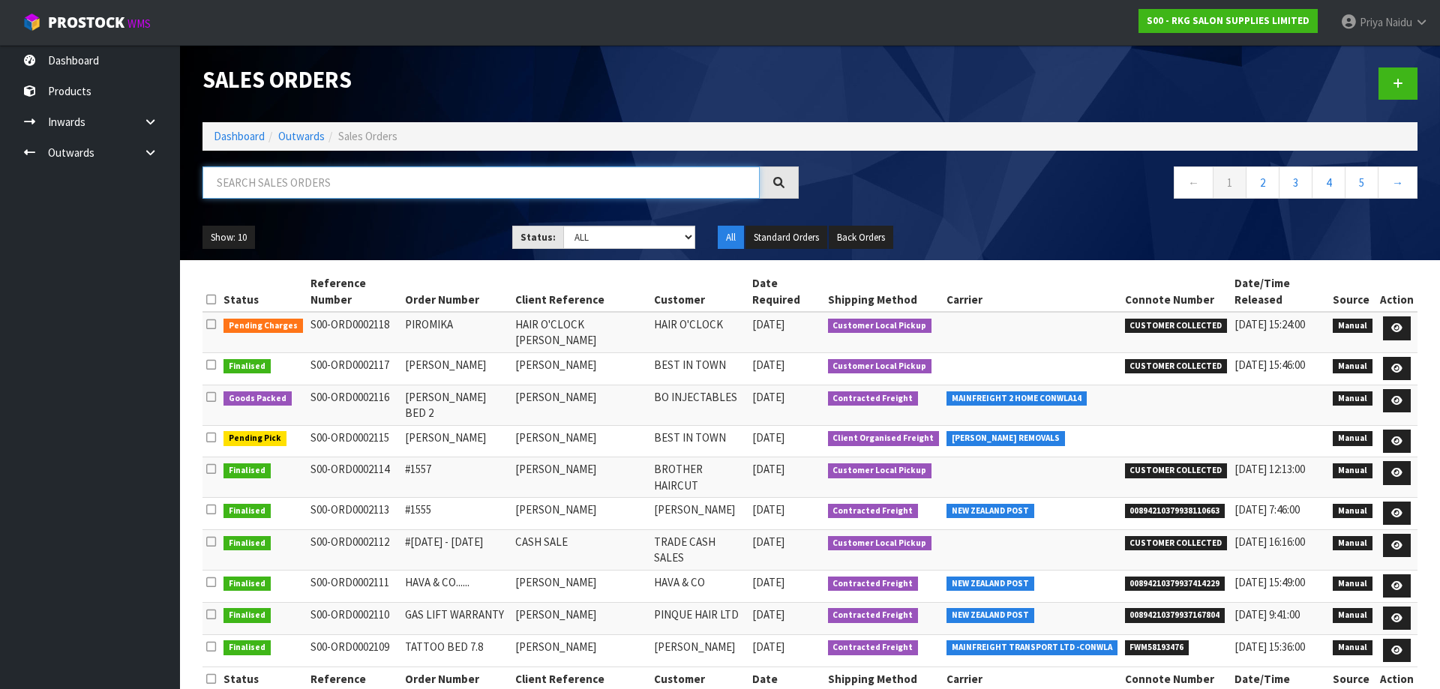
click at [399, 186] on input "text" at bounding box center [481, 183] width 557 height 32
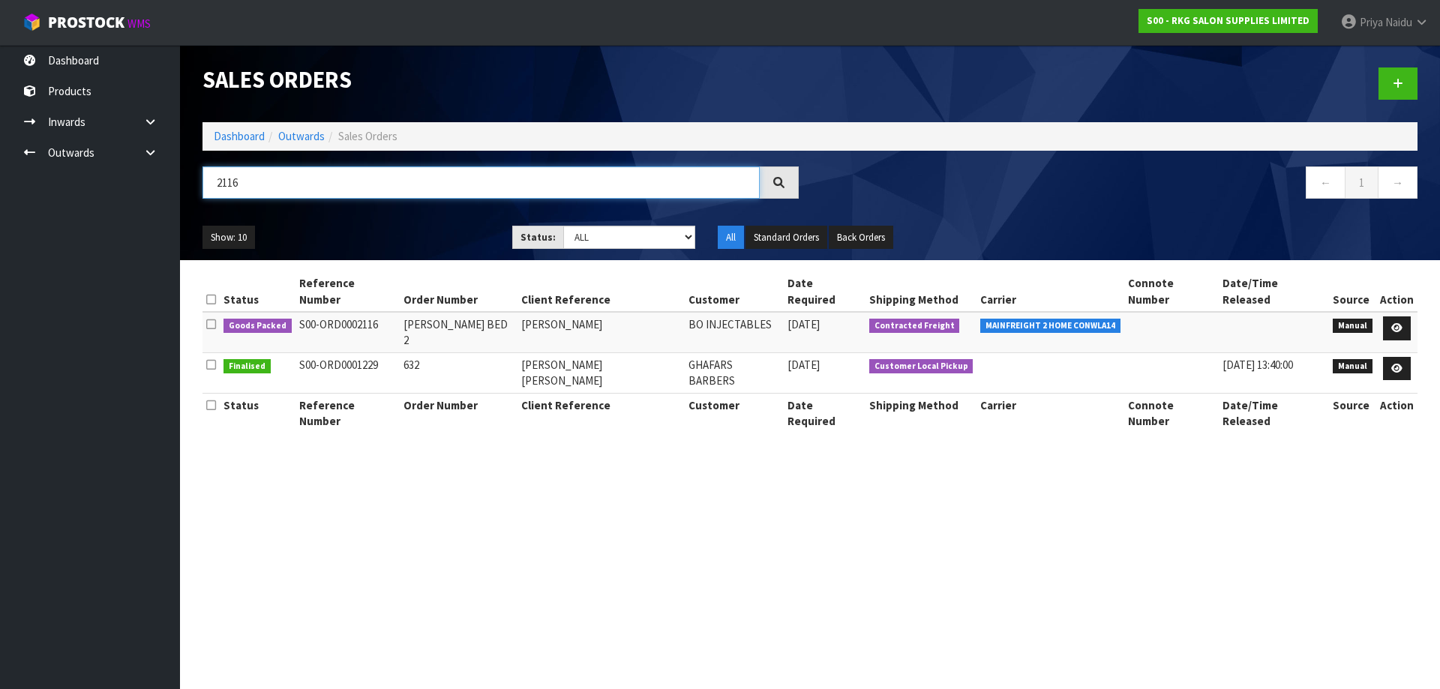
type input "2116"
click at [374, 219] on div "Show: 10 5 10 25 50 Status: Draft Pending Allocated Pending Pick Goods Picked G…" at bounding box center [810, 238] width 1238 height 47
click at [1399, 323] on icon at bounding box center [1396, 328] width 11 height 10
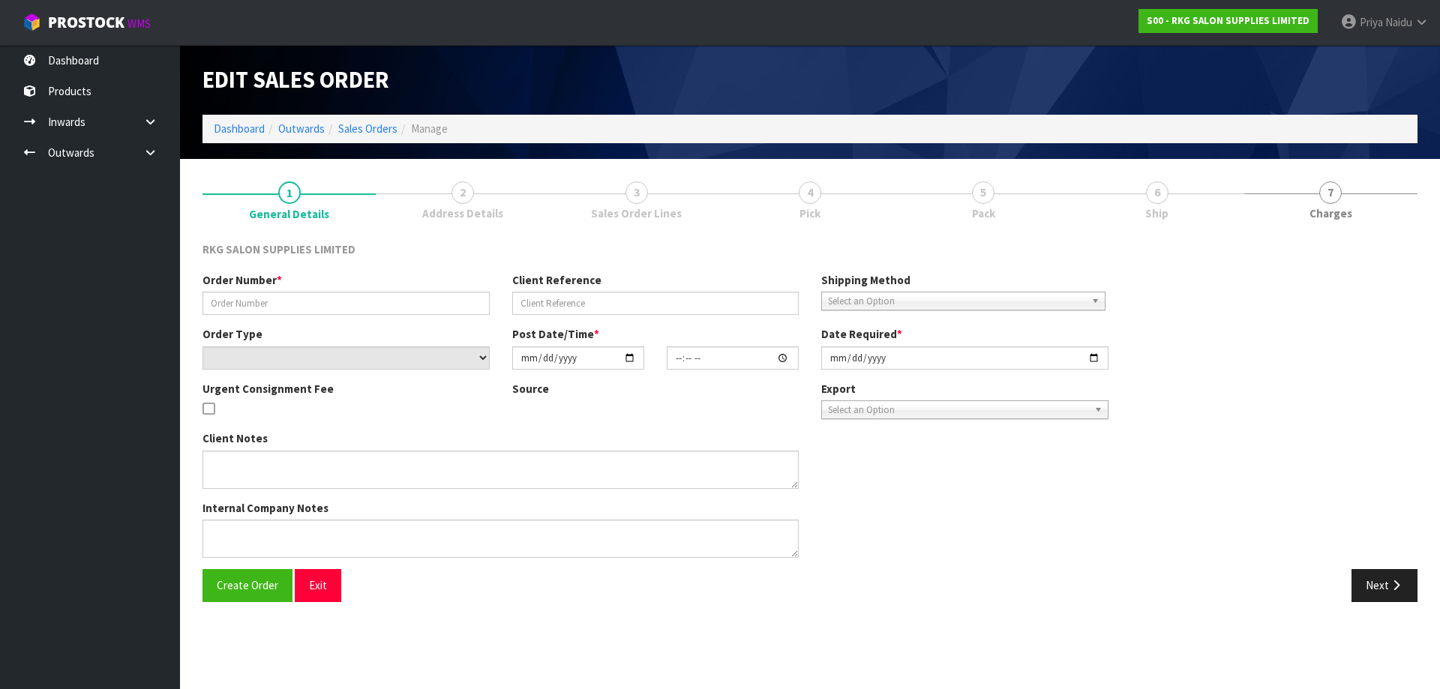
type input "COURTNEY BED 2"
type input "COURTNEY CLARK"
select select "number:0"
type input "2025-08-12"
type input "00:00:00.000"
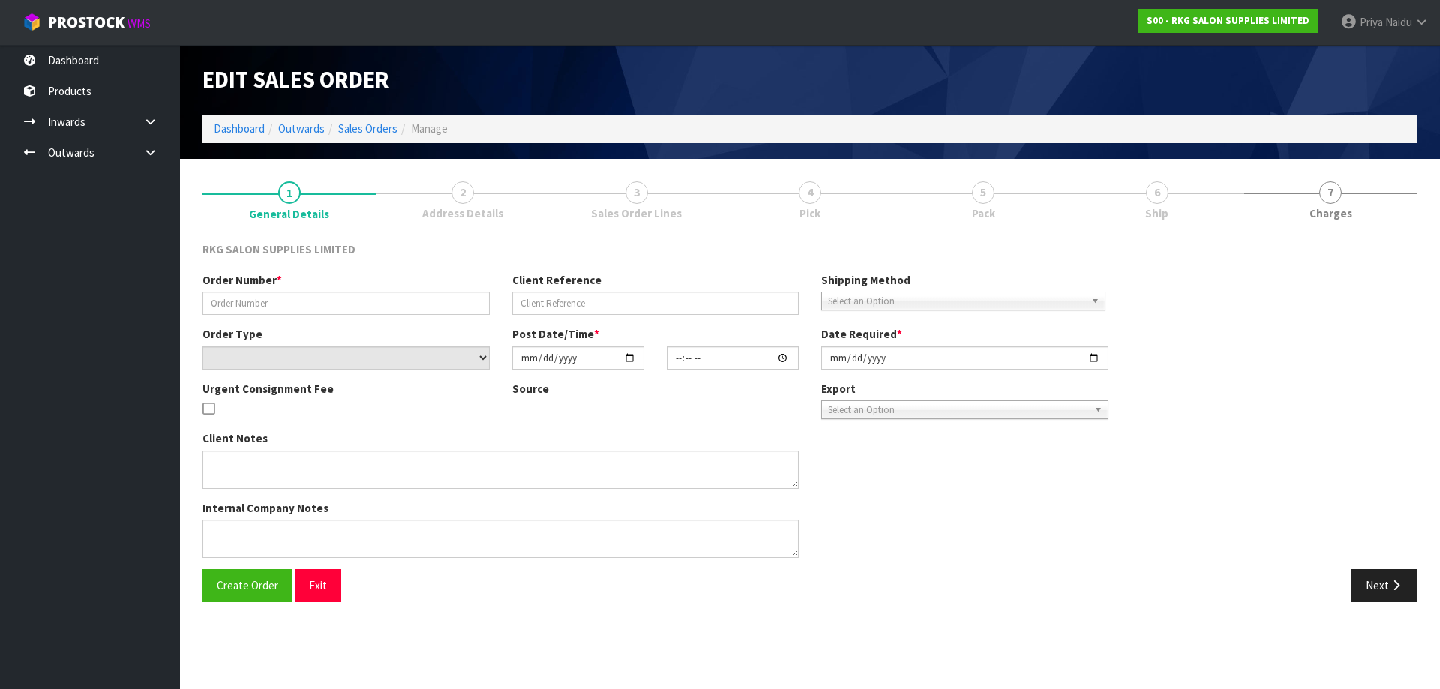
type input "2025-08-12"
type textarea "IS IT POSSIBLE TO PLEASE HAVE ALL THE PACKING REMOVED SO IT’S JUST THE BED."
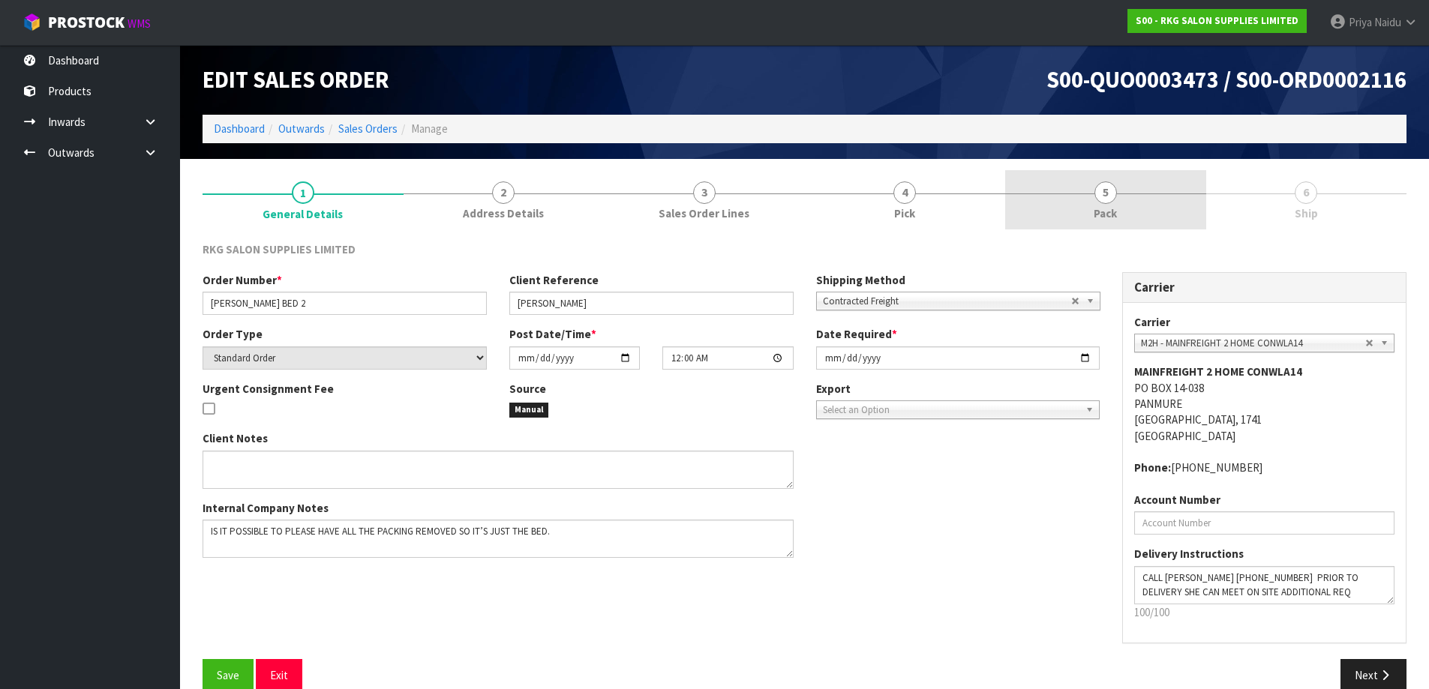
click at [1151, 212] on link "5 Pack" at bounding box center [1105, 199] width 201 height 59
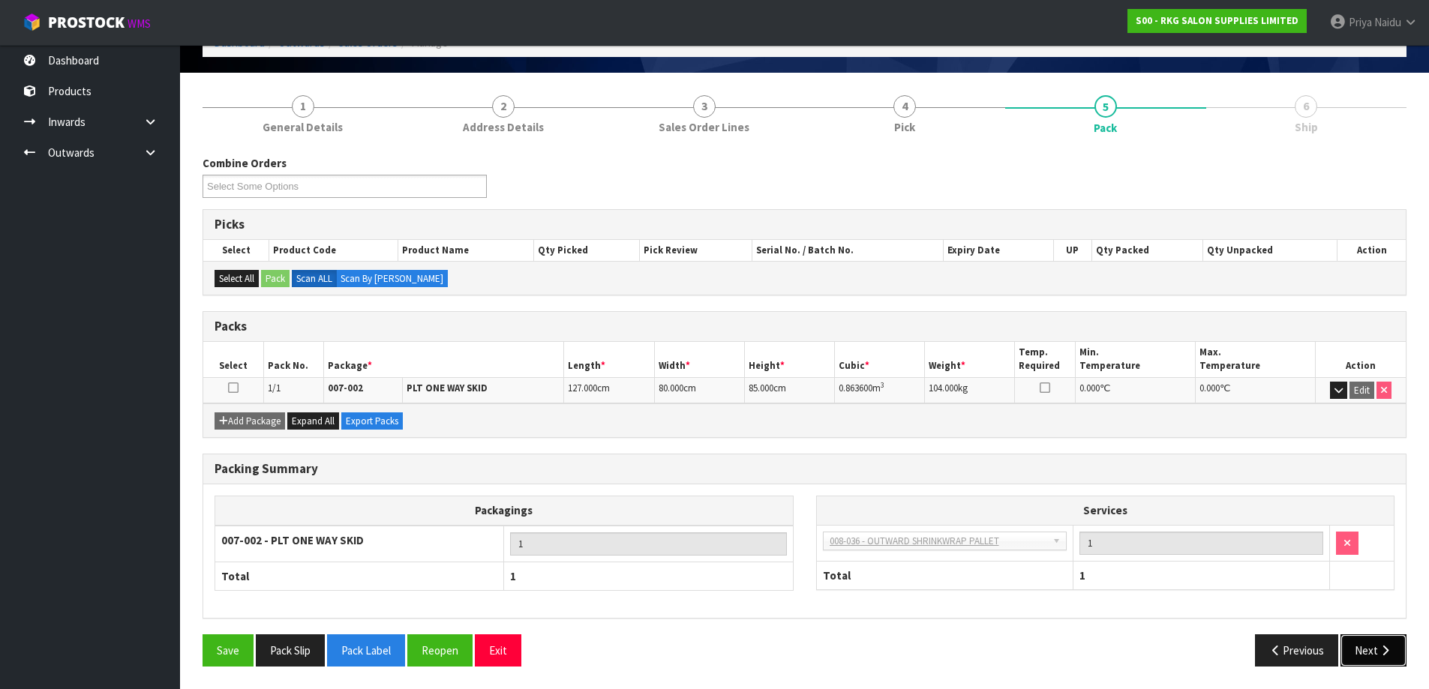
click at [1369, 648] on button "Next" at bounding box center [1373, 651] width 66 height 32
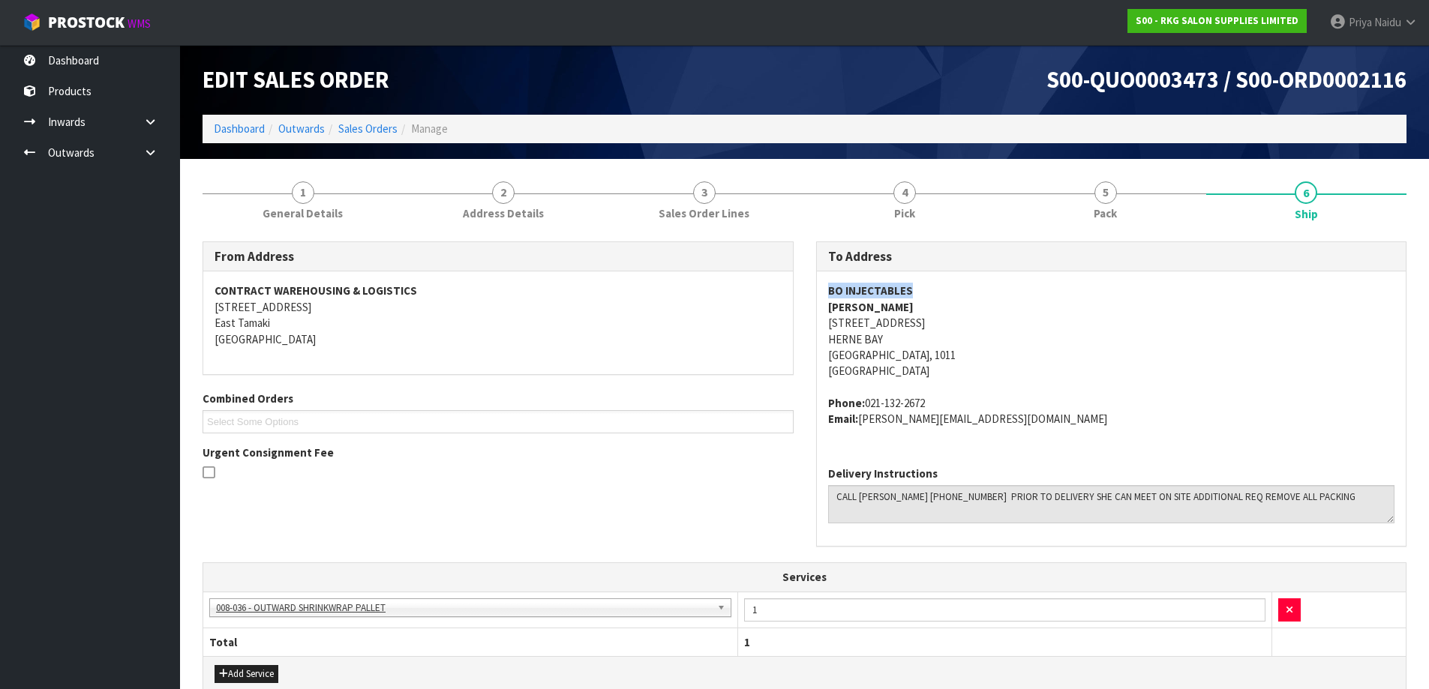
copy strong "BO INJECTABLES"
drag, startPoint x: 823, startPoint y: 293, endPoint x: 943, endPoint y: 278, distance: 121.0
click at [943, 278] on div "BO INJECTABLES COURTNEY CLARK 172 JERVOIS ROAD HERNE BAY Auckland, 1011 New Zea…" at bounding box center [1112, 363] width 590 height 182
drag, startPoint x: 815, startPoint y: 326, endPoint x: 203, endPoint y: 283, distance: 612.9
click at [982, 362] on div "To Address BO INJECTABLES COURTNEY CLARK 172 JERVOIS ROAD HERNE BAY Auckland, 1…" at bounding box center [1112, 402] width 614 height 321
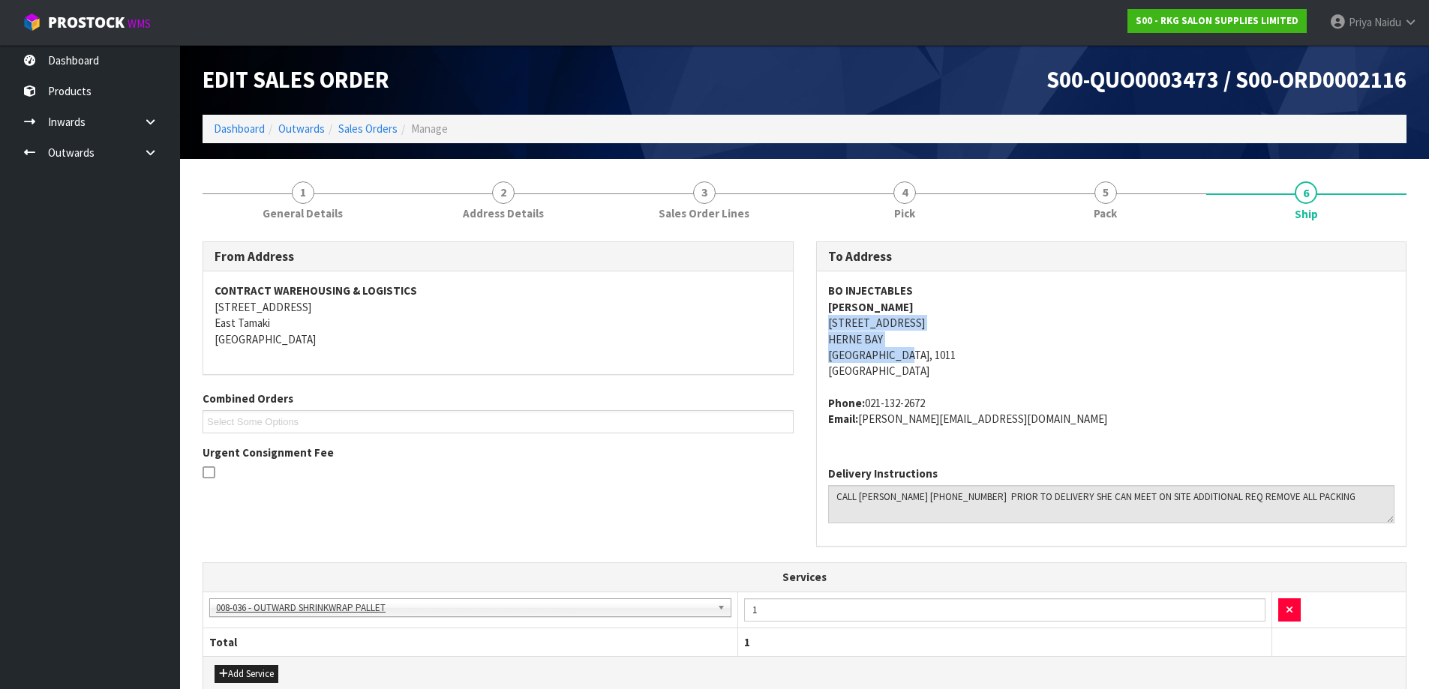
click at [820, 343] on div "BO INJECTABLES COURTNEY CLARK 172 JERVOIS ROAD HERNE BAY Auckland, 1011 New Zea…" at bounding box center [1112, 363] width 590 height 182
drag, startPoint x: 820, startPoint y: 343, endPoint x: 839, endPoint y: 335, distance: 20.2
click at [839, 335] on div "BO INJECTABLES COURTNEY CLARK 172 JERVOIS ROAD HERNE BAY Auckland, 1011 New Zea…" at bounding box center [1112, 363] width 590 height 182
click at [822, 339] on div "BO INJECTABLES COURTNEY CLARK 172 JERVOIS ROAD HERNE BAY Auckland, 1011 New Zea…" at bounding box center [1112, 363] width 590 height 182
drag, startPoint x: 822, startPoint y: 339, endPoint x: 887, endPoint y: 339, distance: 64.5
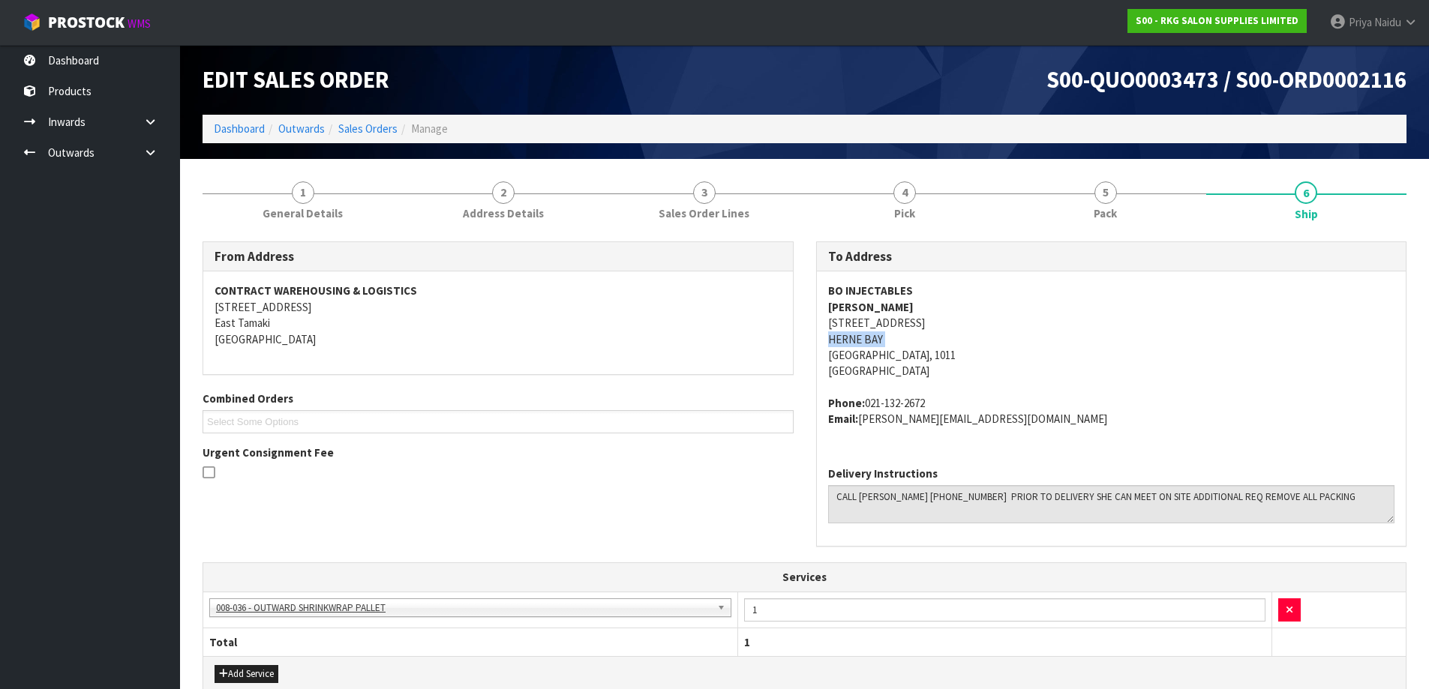
click at [887, 339] on div "BO INJECTABLES COURTNEY CLARK 172 JERVOIS ROAD HERNE BAY Auckland, 1011 New Zea…" at bounding box center [1112, 363] width 590 height 182
click at [824, 320] on div "BO INJECTABLES COURTNEY CLARK 172 JERVOIS ROAD HERNE BAY Auckland, 1011 New Zea…" at bounding box center [1112, 363] width 590 height 182
drag, startPoint x: 824, startPoint y: 320, endPoint x: 945, endPoint y: 320, distance: 120.8
click at [945, 320] on div "BO INJECTABLES COURTNEY CLARK 172 JERVOIS ROAD HERNE BAY Auckland, 1011 New Zea…" at bounding box center [1112, 363] width 590 height 182
drag, startPoint x: 864, startPoint y: 402, endPoint x: 945, endPoint y: 395, distance: 81.3
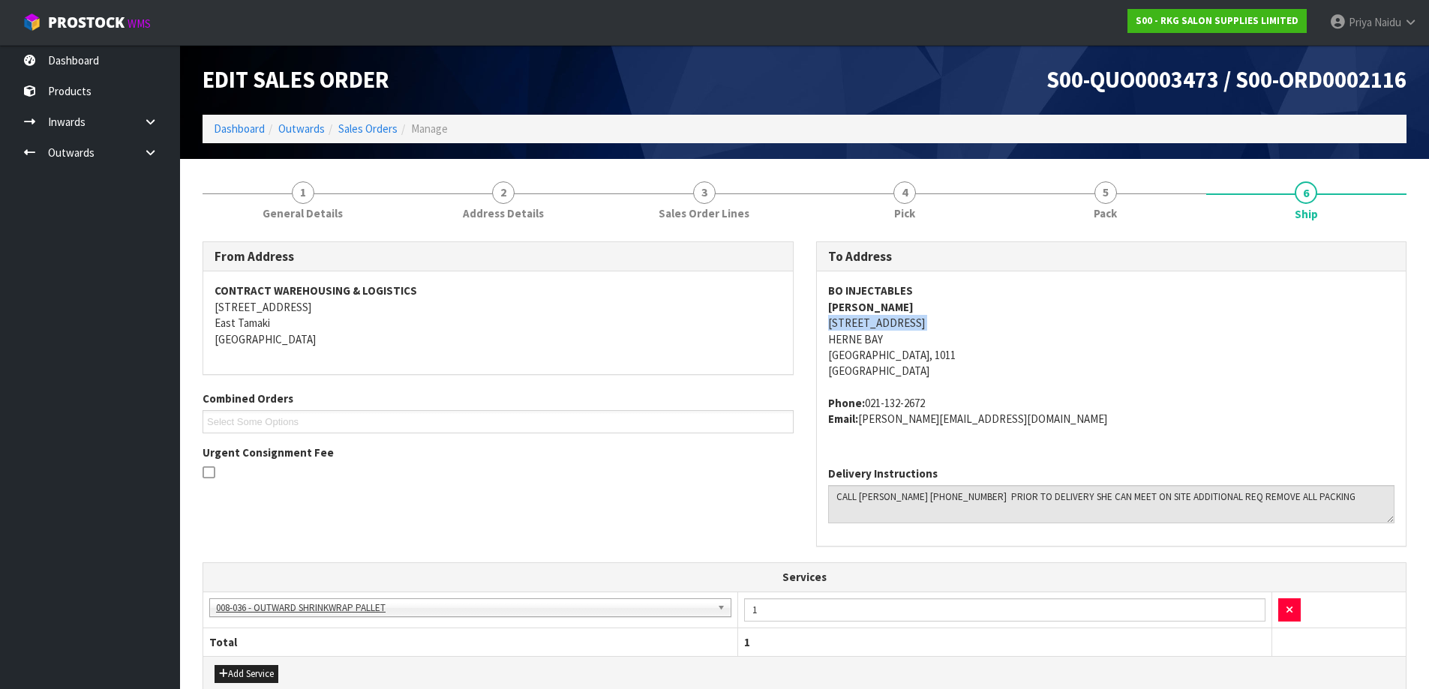
click at [945, 395] on address "Phone: 021-132-2672 Email: courtney@boinjectables.co.nz" at bounding box center [1111, 411] width 567 height 32
drag, startPoint x: 862, startPoint y: 419, endPoint x: 1006, endPoint y: 439, distance: 145.3
click at [1006, 439] on div "BO INJECTABLES COURTNEY CLARK 172 JERVOIS ROAD HERNE BAY Auckland, 1011 New Zea…" at bounding box center [1112, 363] width 590 height 182
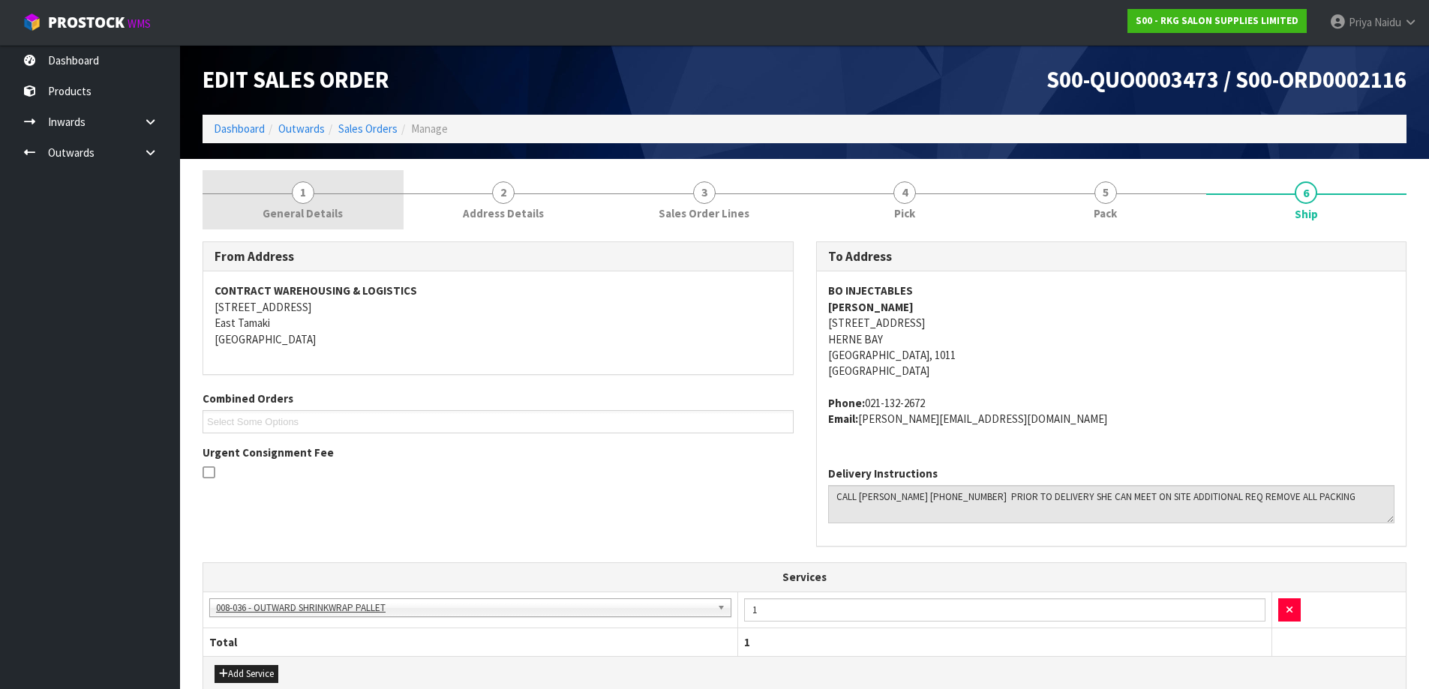
drag, startPoint x: 256, startPoint y: 193, endPoint x: 251, endPoint y: 212, distance: 19.5
click at [256, 193] on link "1 General Details" at bounding box center [303, 199] width 201 height 59
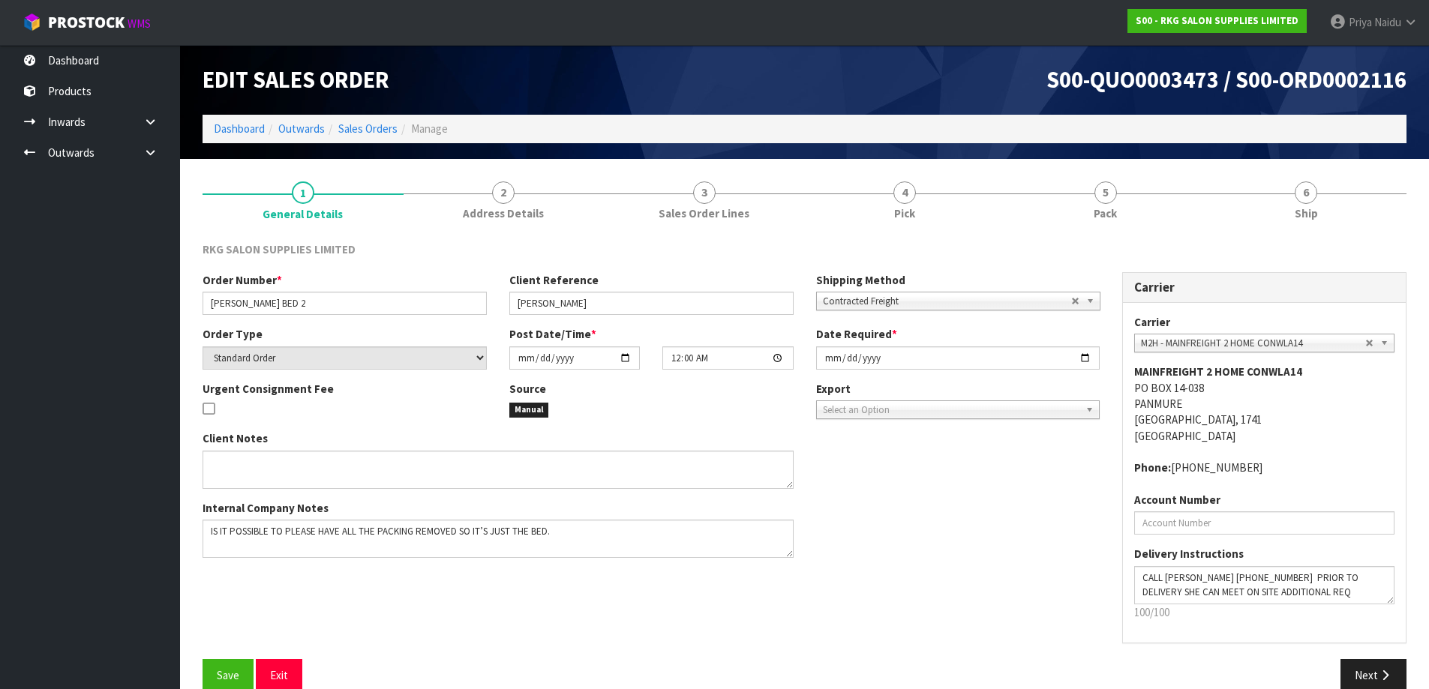
click at [206, 296] on div "Order Number * COURTNEY BED 2" at bounding box center [344, 293] width 307 height 43
drag, startPoint x: 209, startPoint y: 297, endPoint x: 381, endPoint y: 325, distance: 174.7
click at [381, 325] on div "Order Number * COURTNEY BED 2 Client Reference COURTNEY CLARK Shipping Method C…" at bounding box center [651, 299] width 920 height 54
drag, startPoint x: 518, startPoint y: 304, endPoint x: 607, endPoint y: 300, distance: 89.3
click at [607, 300] on input "COURTNEY CLARK" at bounding box center [651, 303] width 284 height 23
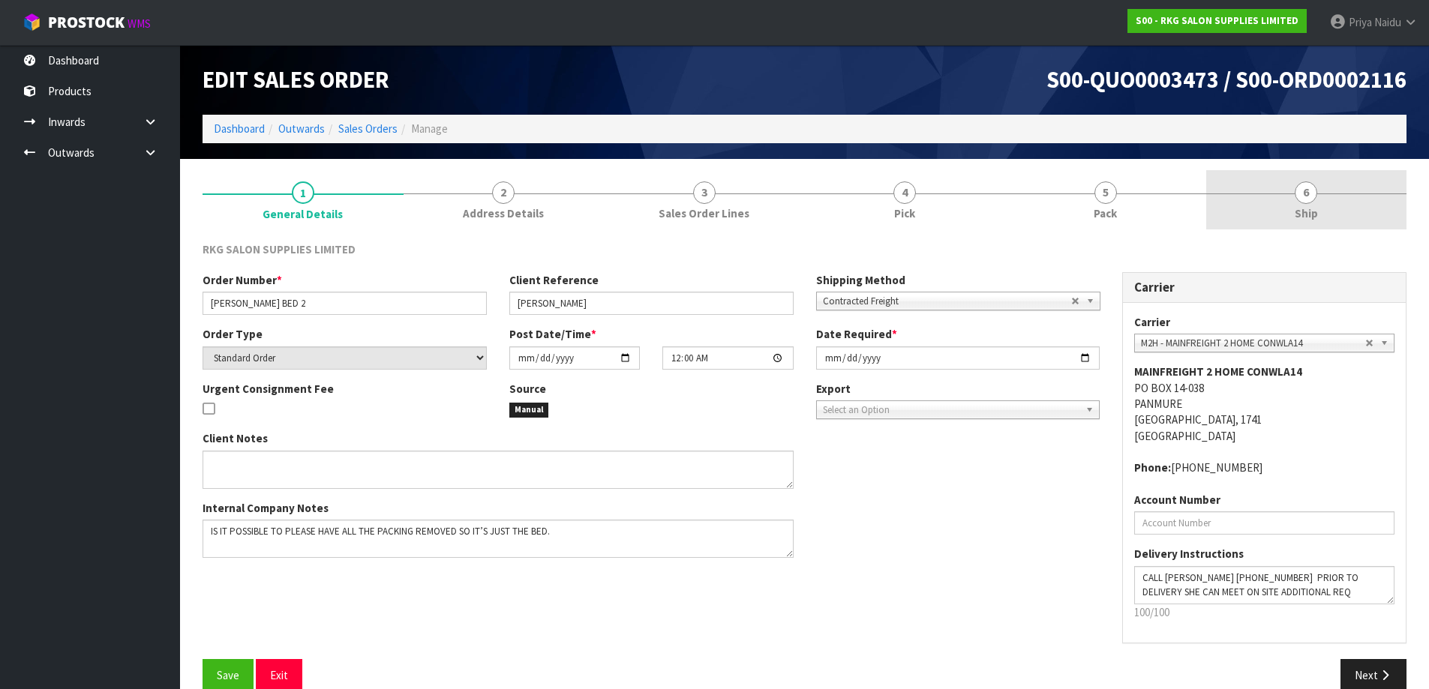
click at [1310, 209] on span "Ship" at bounding box center [1306, 214] width 23 height 16
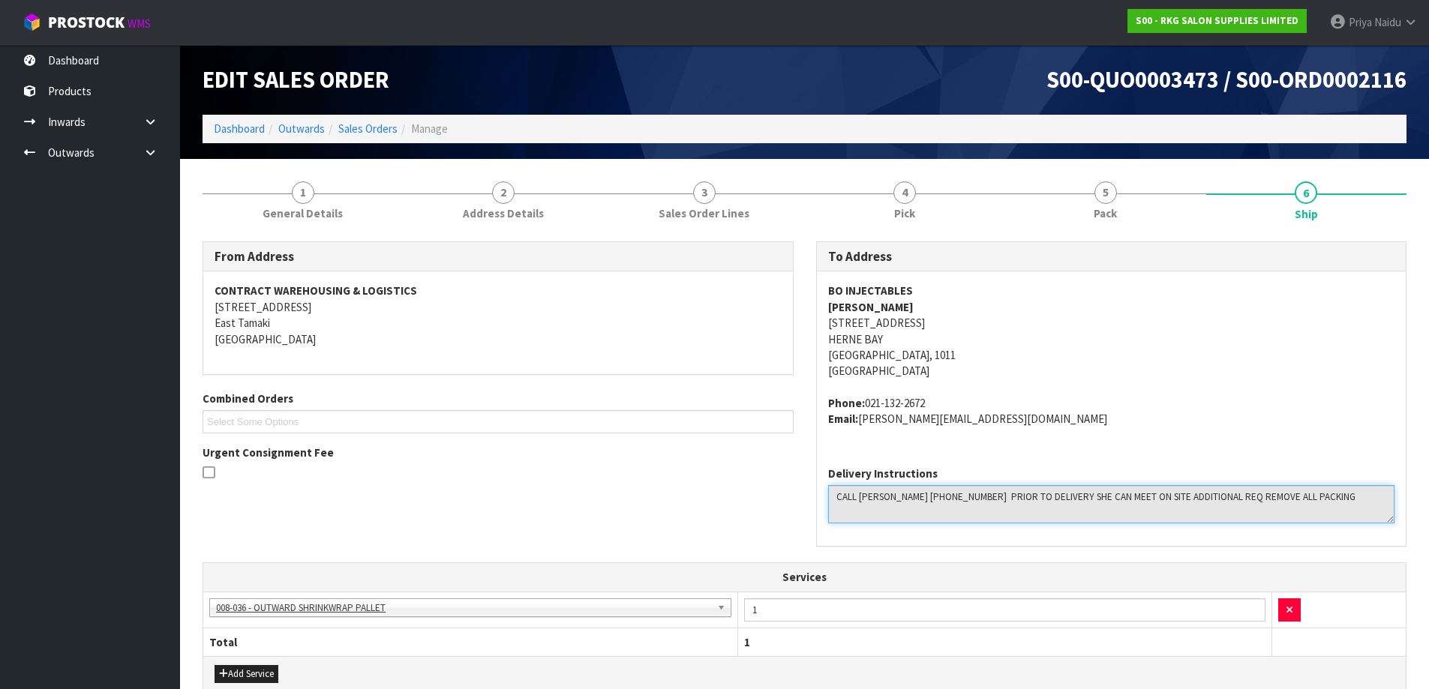
drag, startPoint x: 832, startPoint y: 495, endPoint x: 1327, endPoint y: 495, distance: 495.1
click at [1327, 495] on textarea at bounding box center [1111, 504] width 567 height 38
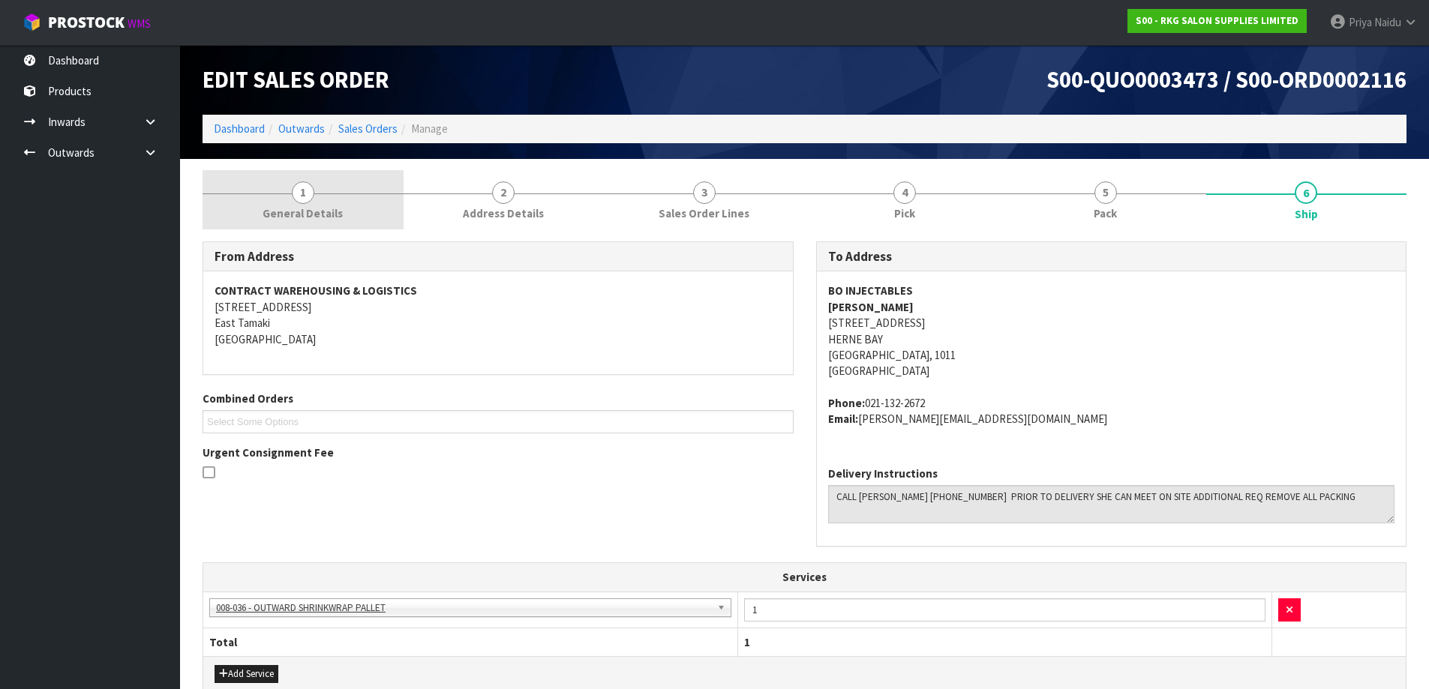
click at [282, 194] on div at bounding box center [303, 194] width 201 height 1
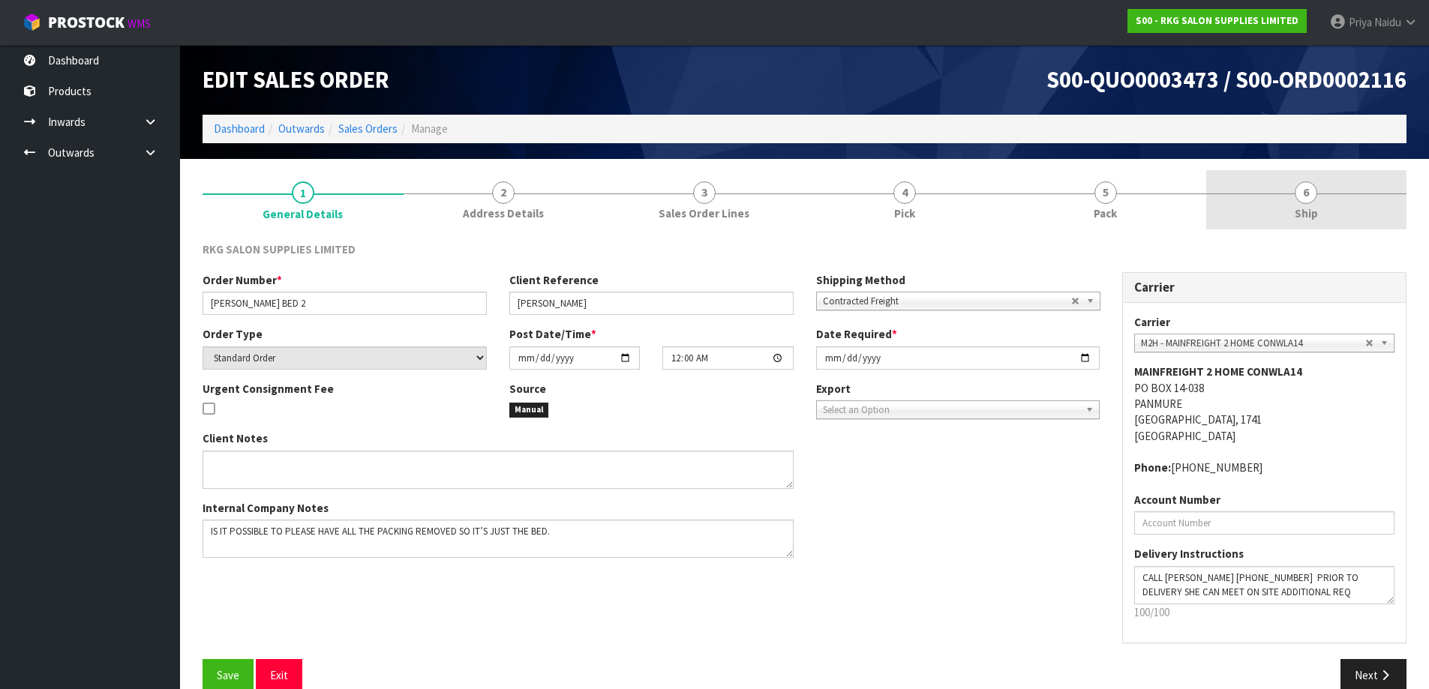
click at [1286, 205] on link "6 Ship" at bounding box center [1306, 199] width 201 height 59
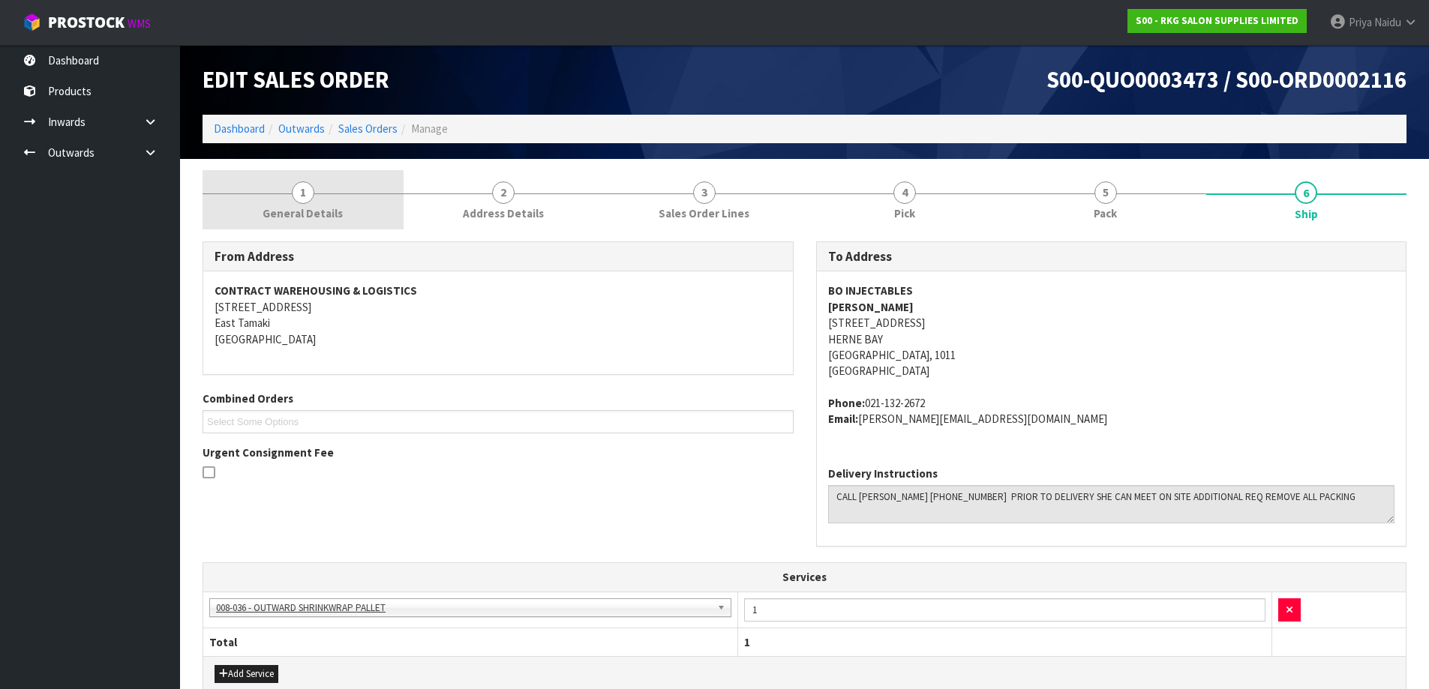
click at [260, 217] on link "1 General Details" at bounding box center [303, 199] width 201 height 59
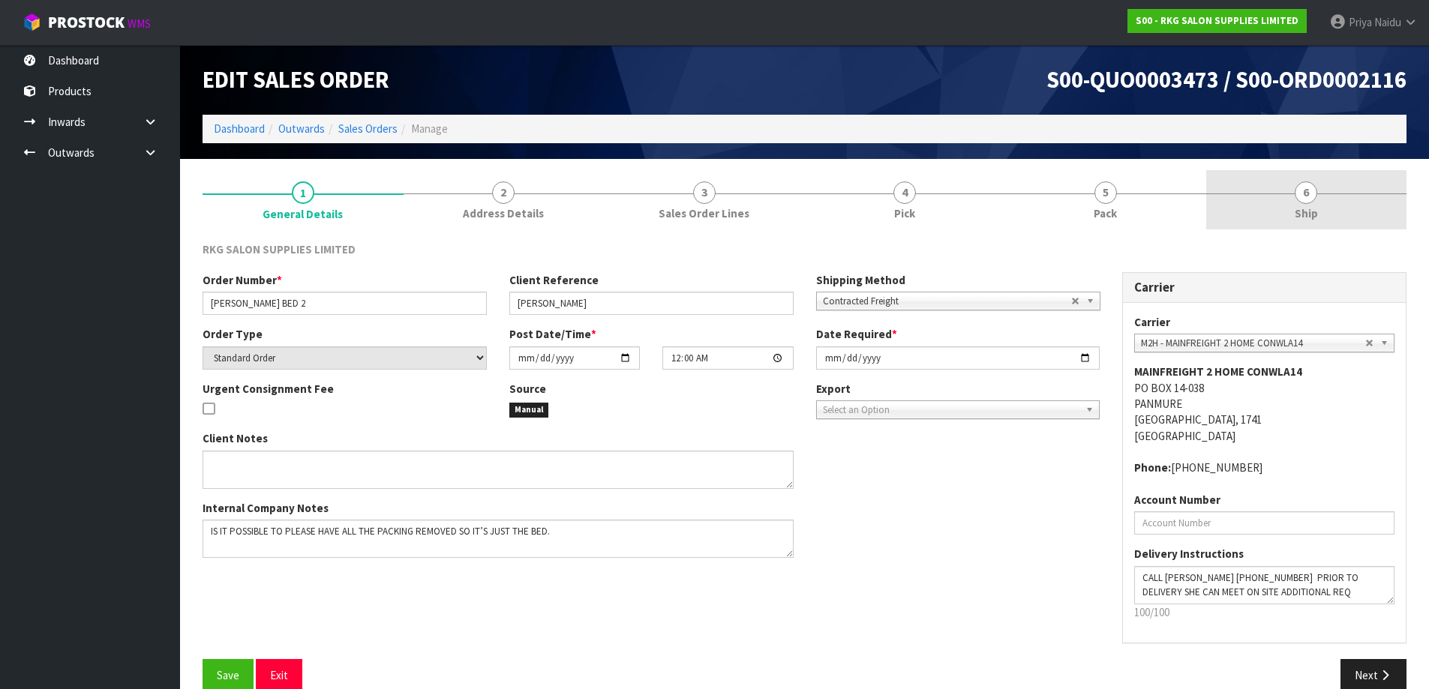
click at [1277, 220] on link "6 Ship" at bounding box center [1306, 199] width 201 height 59
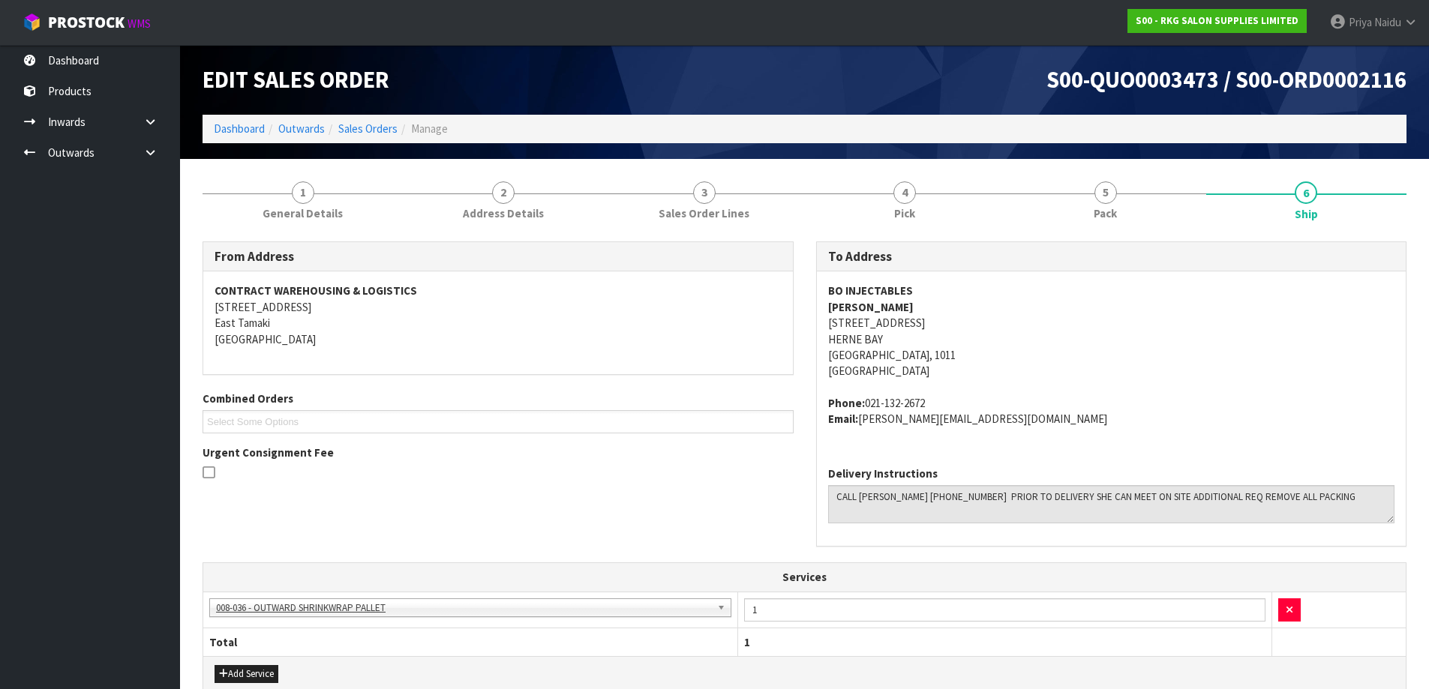
drag, startPoint x: 820, startPoint y: 303, endPoint x: 512, endPoint y: 329, distance: 308.7
click at [929, 302] on div "BO INJECTABLES COURTNEY CLARK 172 JERVOIS ROAD HERNE BAY Auckland, 1011 New Zea…" at bounding box center [1112, 363] width 590 height 182
drag, startPoint x: 1135, startPoint y: 212, endPoint x: 1130, endPoint y: 220, distance: 9.4
click at [1135, 212] on link "5 Pack" at bounding box center [1105, 199] width 201 height 59
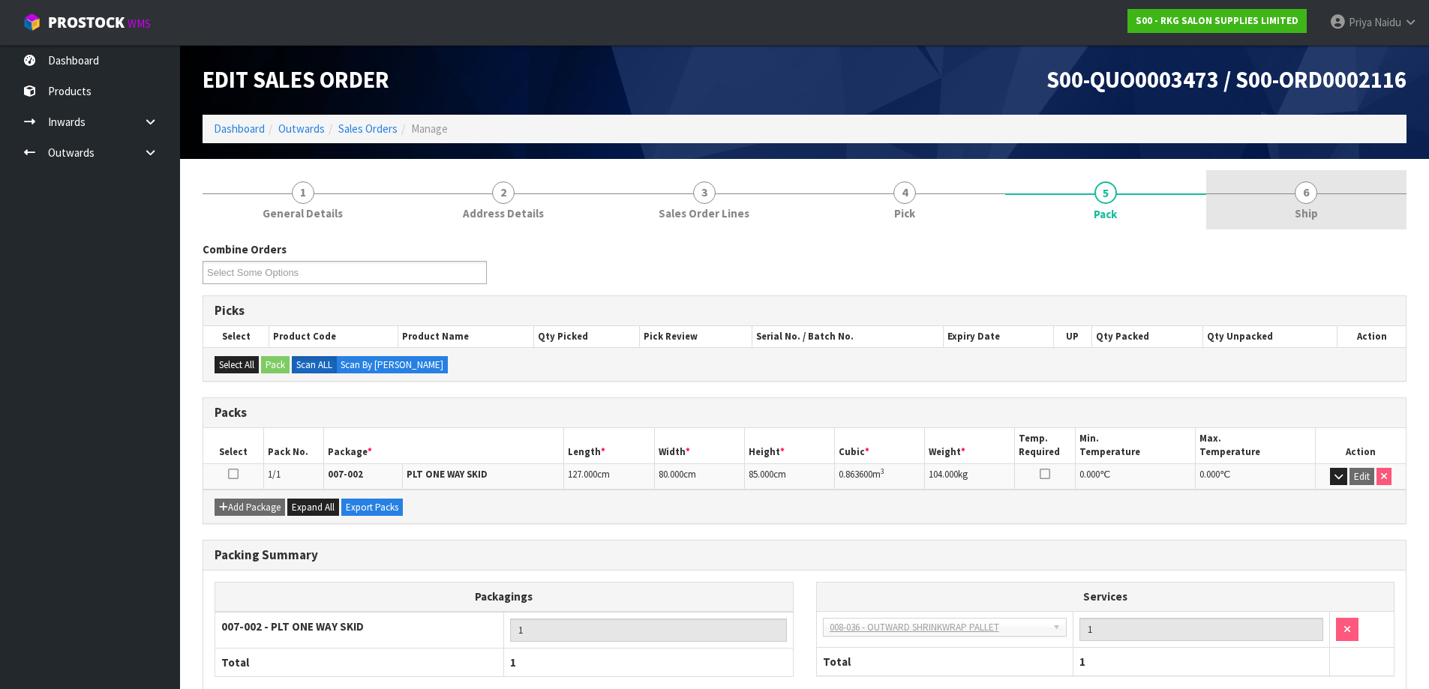
click at [1268, 197] on link "6 Ship" at bounding box center [1306, 199] width 201 height 59
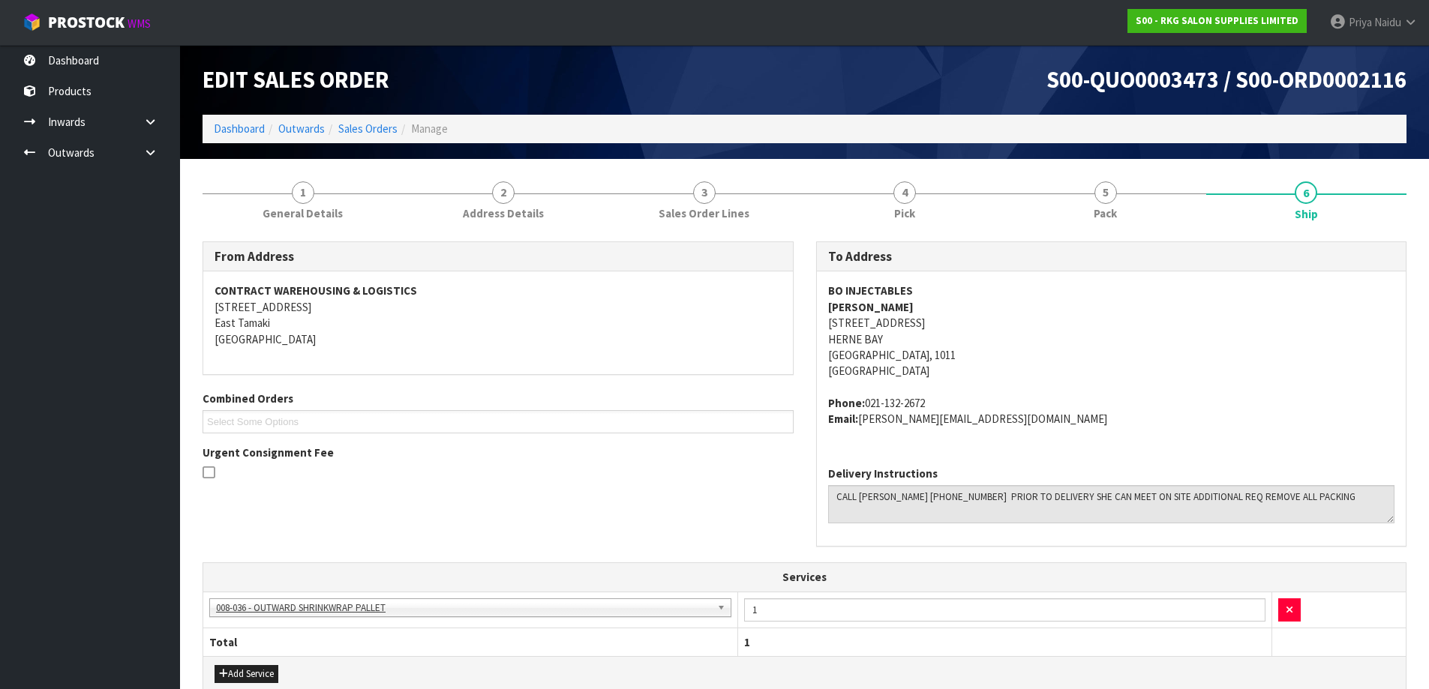
drag, startPoint x: 817, startPoint y: 305, endPoint x: 944, endPoint y: 309, distance: 126.8
click at [944, 309] on div "BO INJECTABLES COURTNEY CLARK 172 JERVOIS ROAD HERNE BAY Auckland, 1011 New Zea…" at bounding box center [1112, 363] width 590 height 182
click at [1130, 200] on link "5 Pack" at bounding box center [1105, 199] width 201 height 59
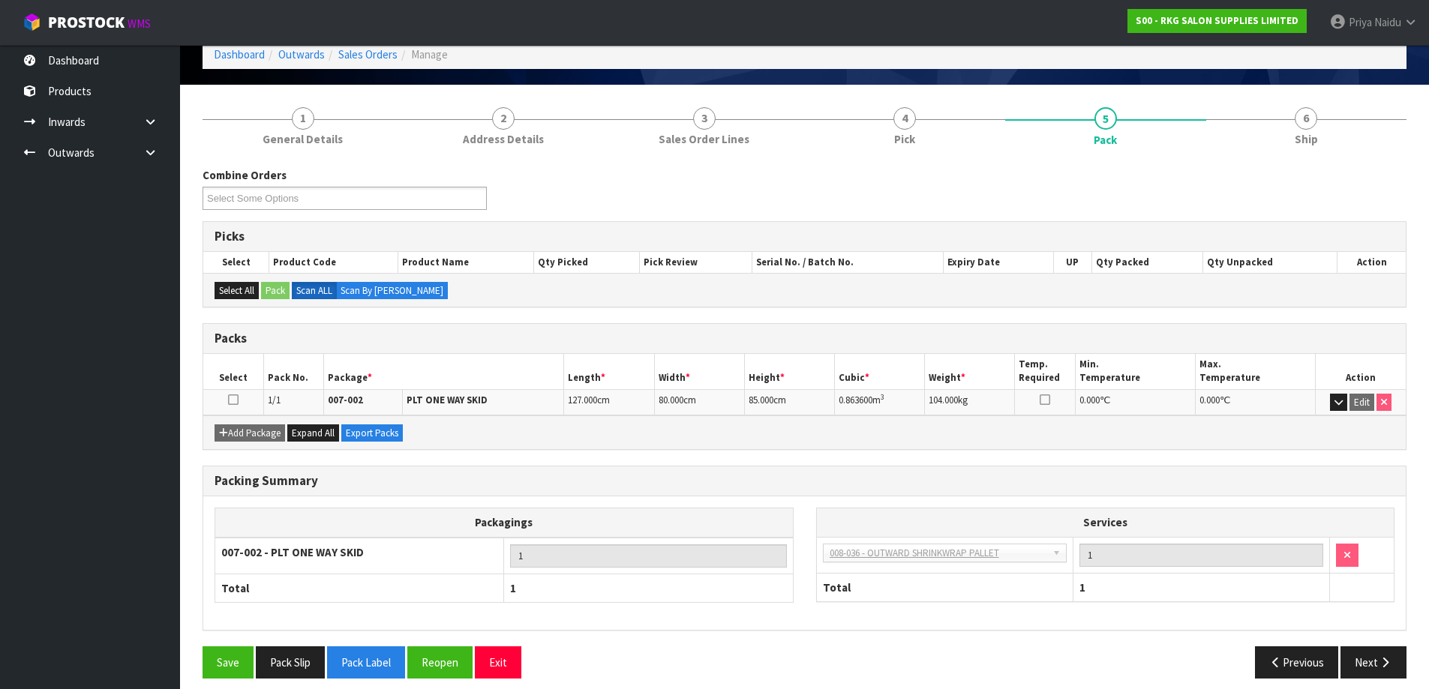
scroll to position [75, 0]
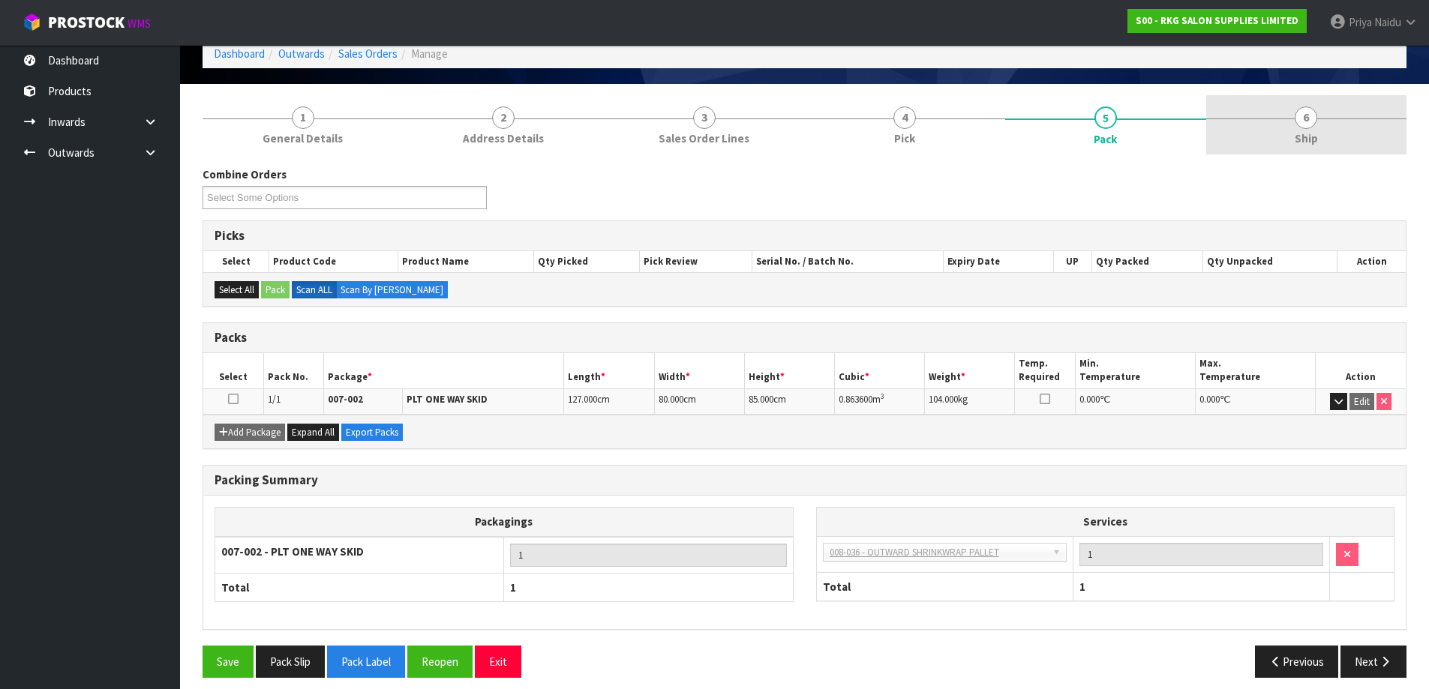
click at [1277, 129] on link "6 Ship" at bounding box center [1306, 124] width 201 height 59
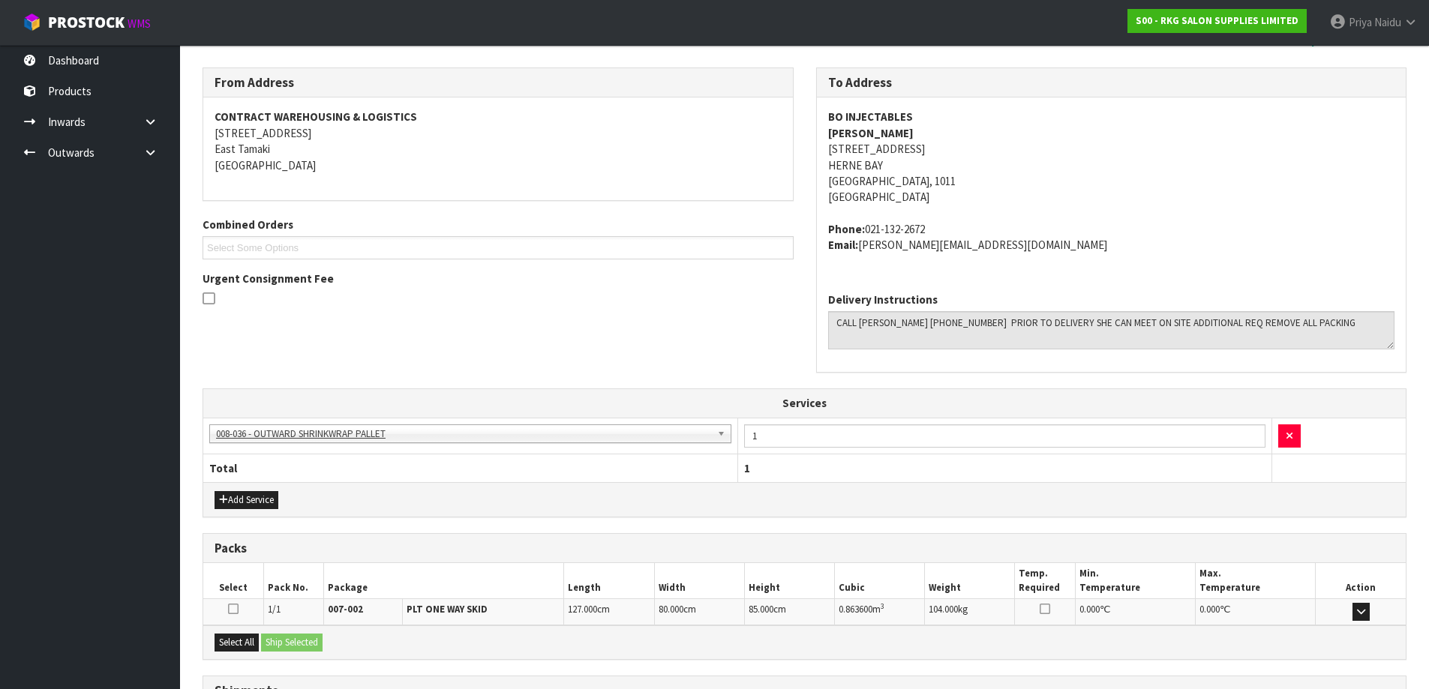
scroll to position [306, 0]
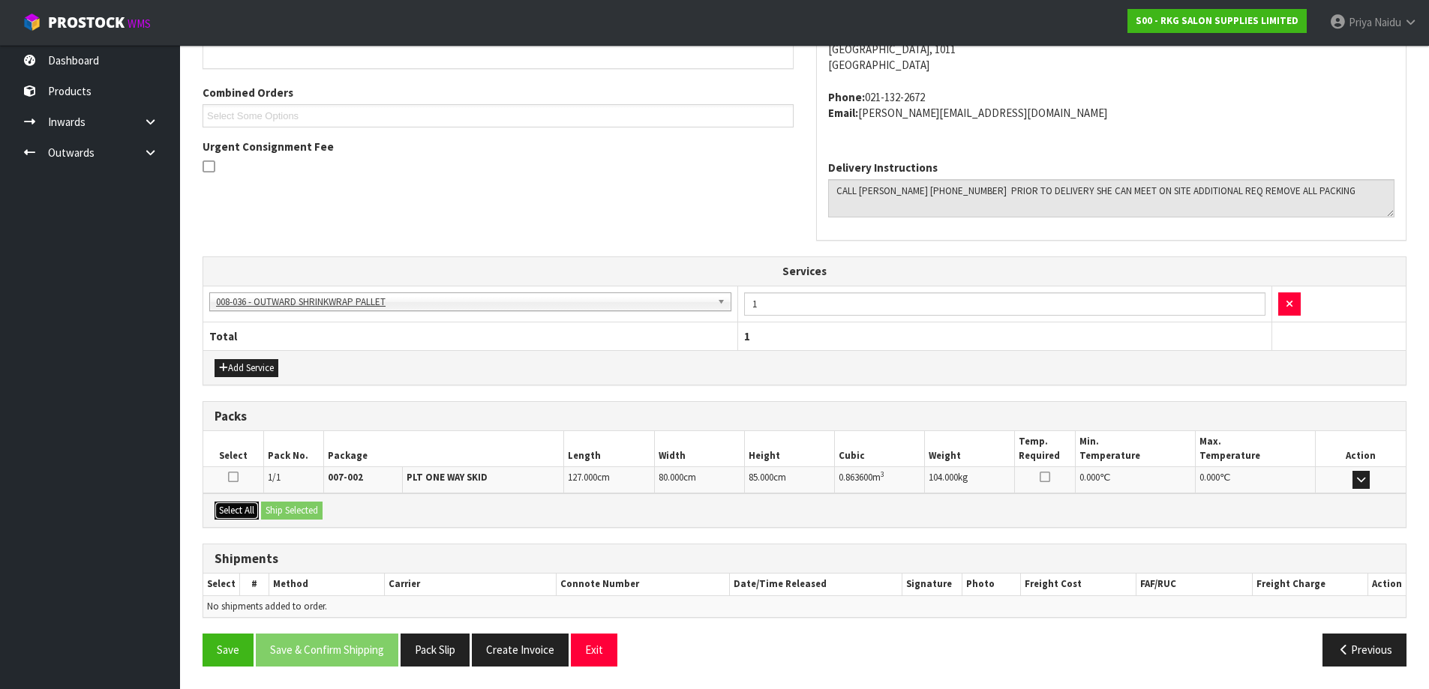
drag, startPoint x: 229, startPoint y: 503, endPoint x: 251, endPoint y: 504, distance: 22.6
click at [230, 503] on button "Select All" at bounding box center [237, 511] width 44 height 18
click at [316, 508] on button "Ship Selected" at bounding box center [292, 511] width 62 height 18
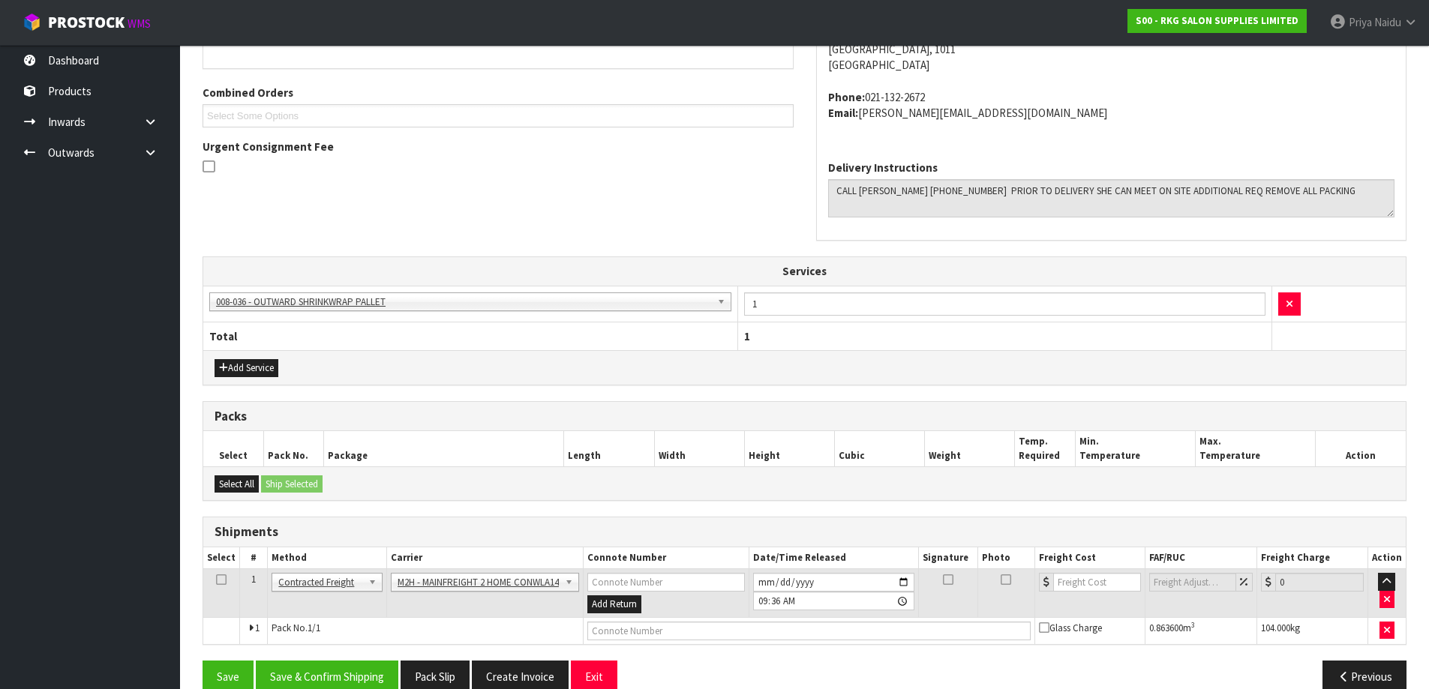
scroll to position [332, 0]
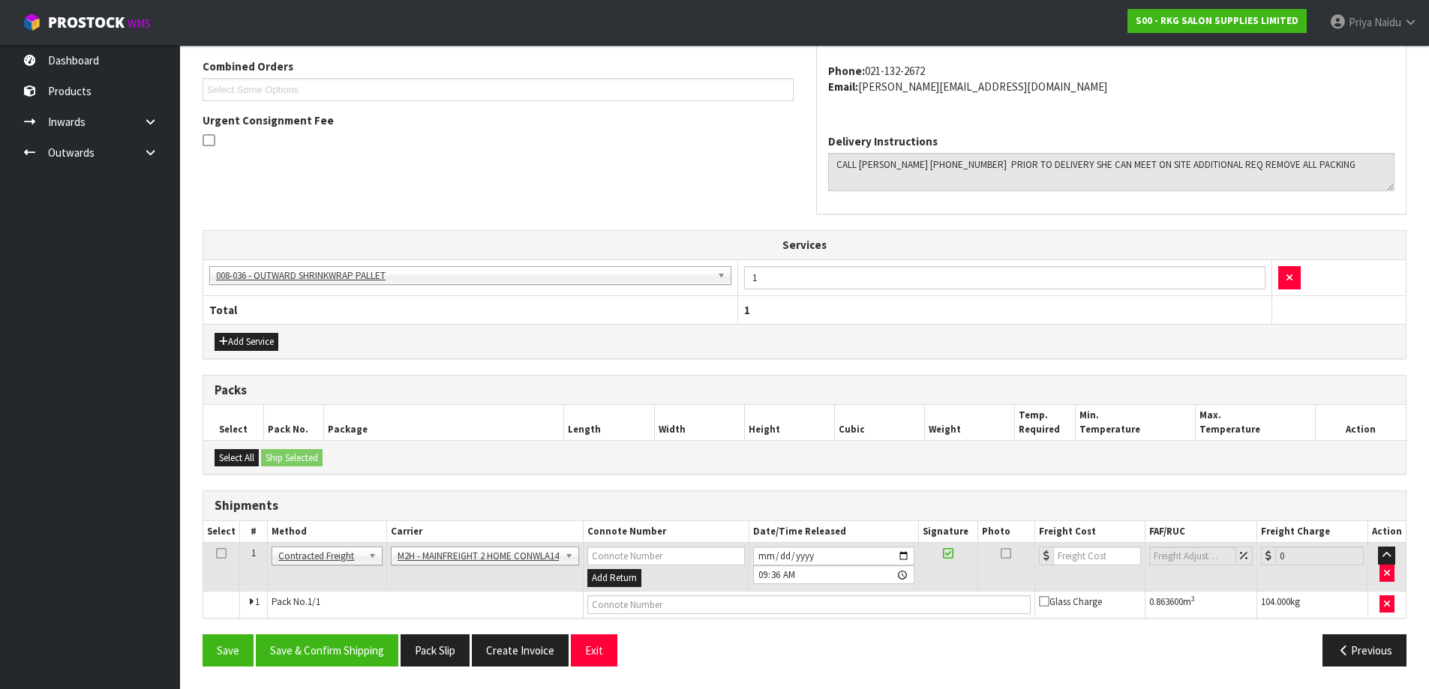
click at [635, 616] on td at bounding box center [810, 604] width 452 height 27
click at [643, 597] on input "text" at bounding box center [808, 605] width 443 height 19
paste input "FWM58238857"
type input "FWM58238857"
click at [1093, 554] on input "number" at bounding box center [1097, 556] width 88 height 19
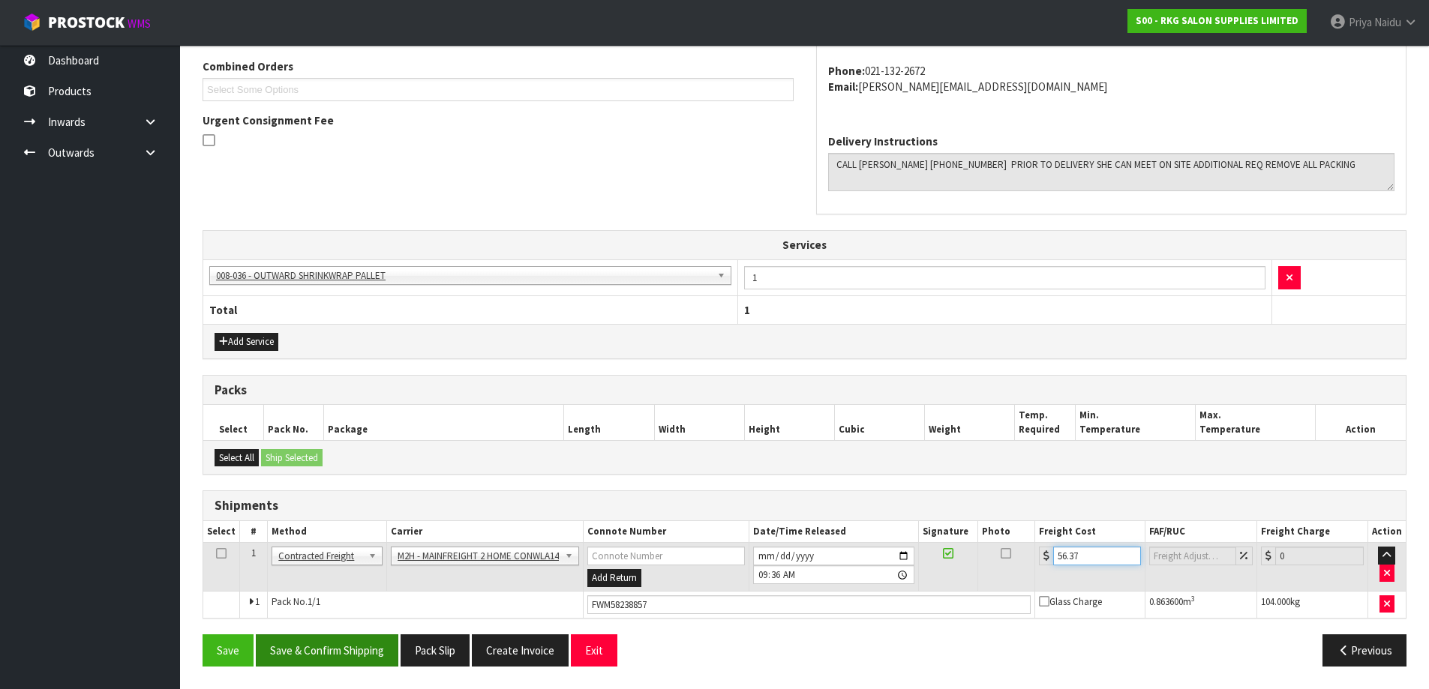
type input "56.37"
click at [350, 641] on button "Save & Confirm Shipping" at bounding box center [327, 651] width 143 height 32
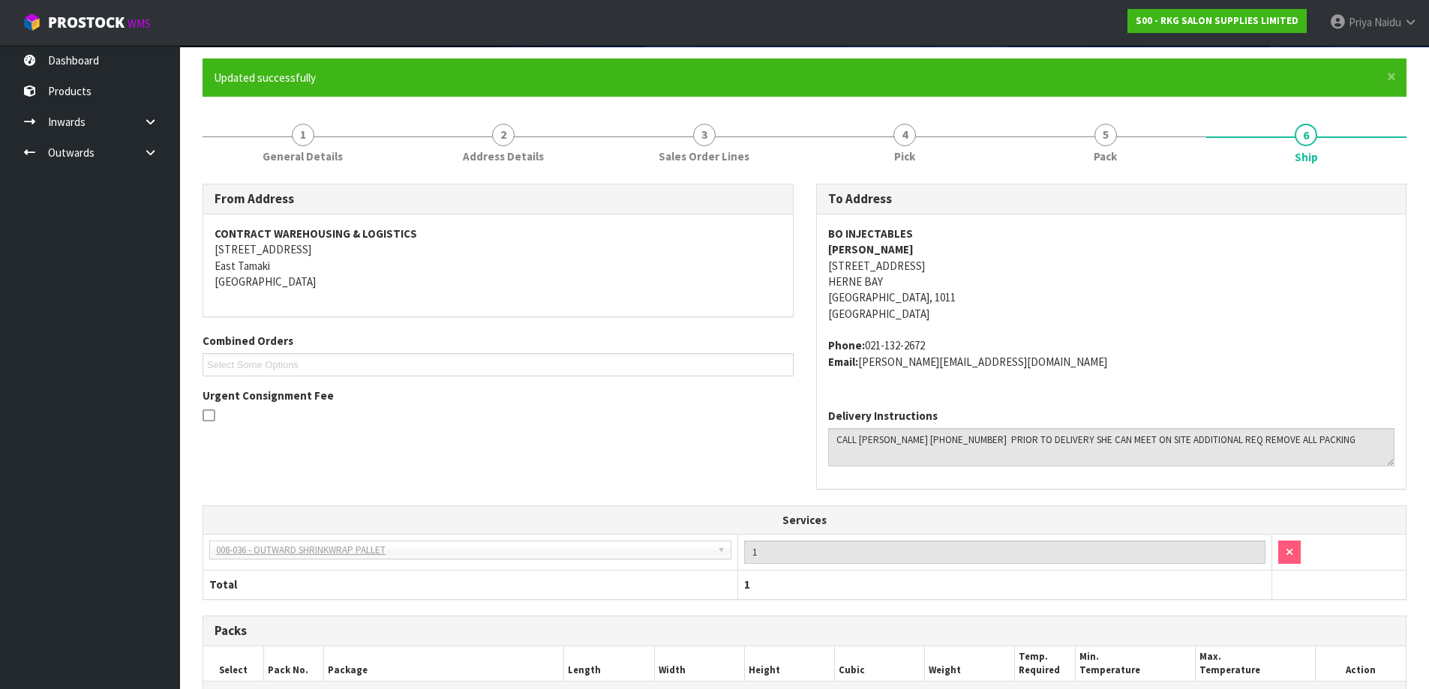
scroll to position [0, 0]
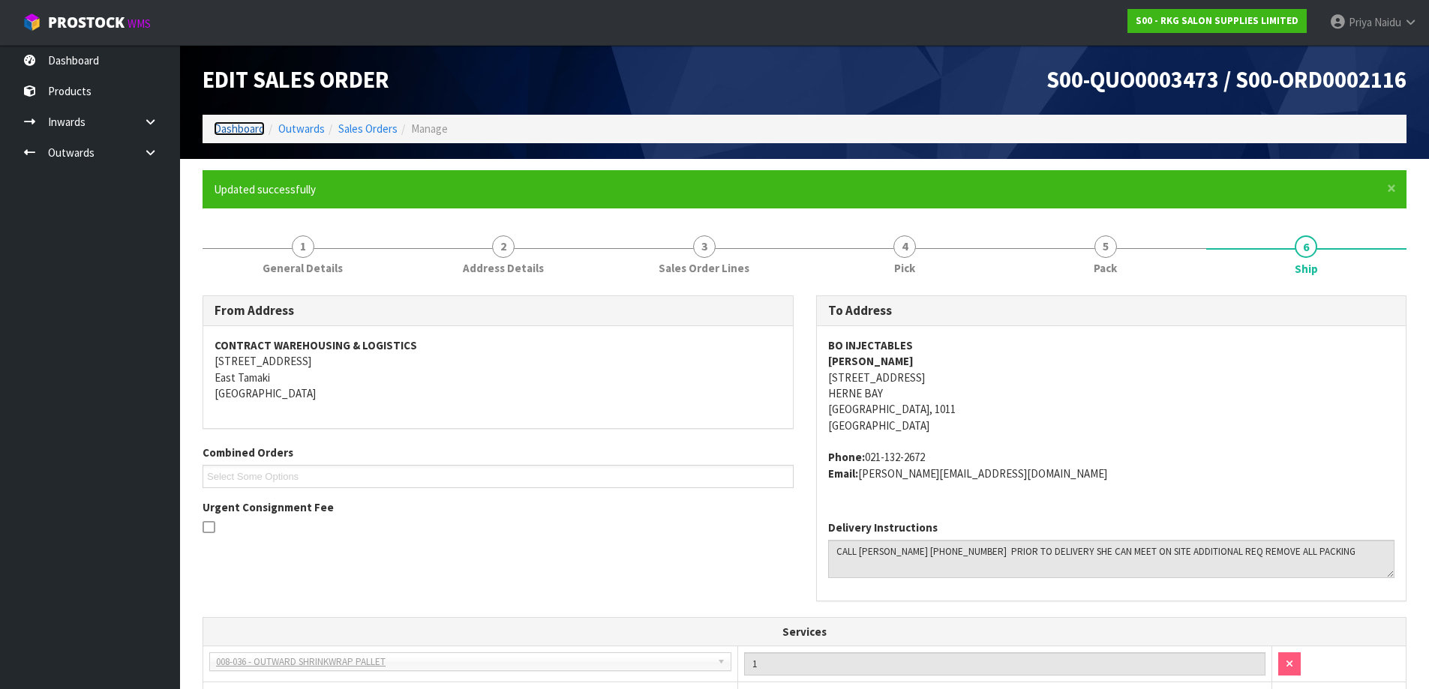
click at [246, 126] on link "Dashboard" at bounding box center [239, 129] width 51 height 14
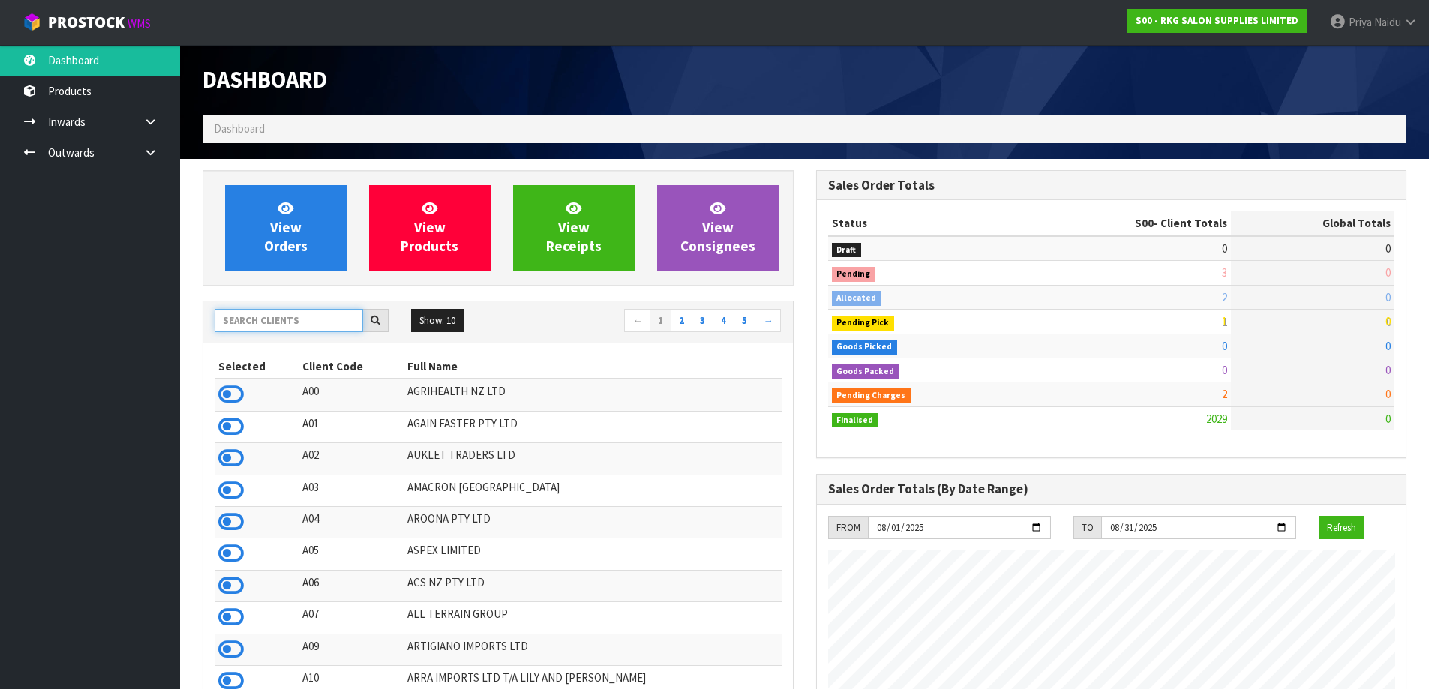
scroll to position [1136, 613]
click at [263, 314] on input "text" at bounding box center [289, 320] width 149 height 23
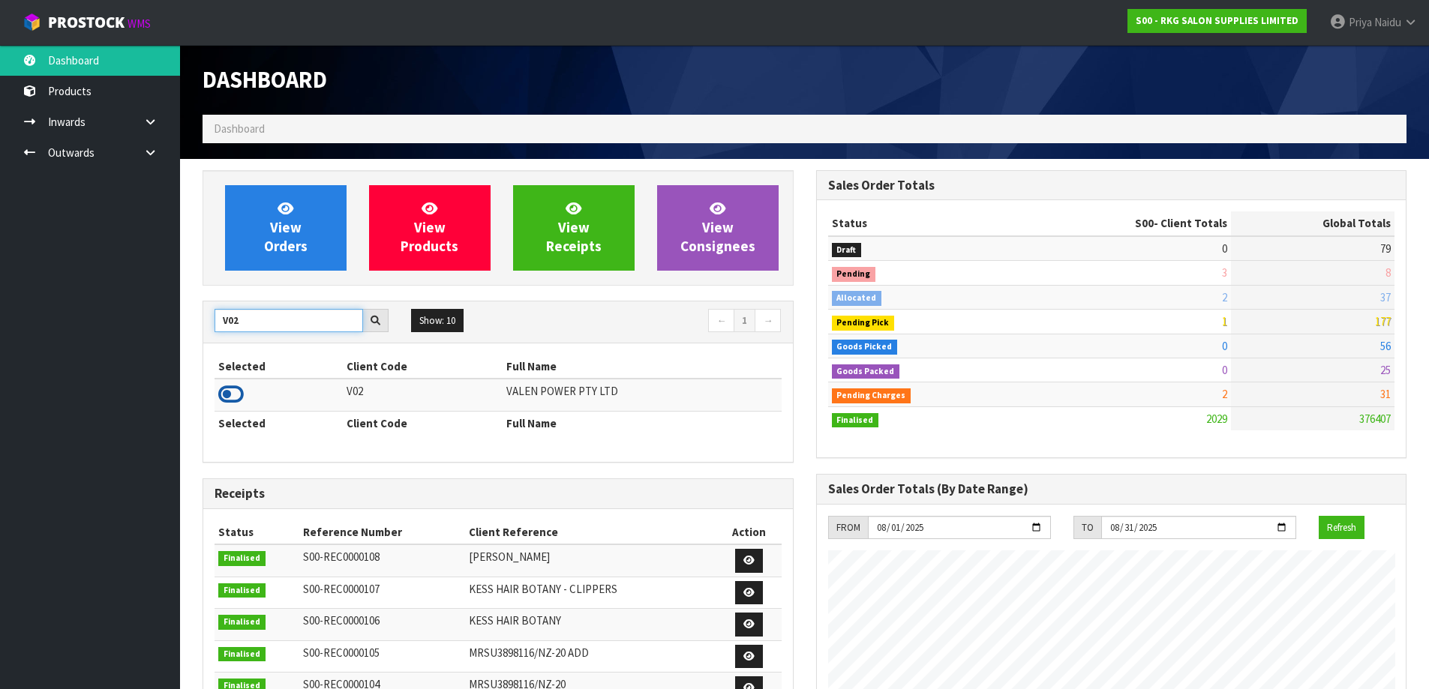
type input "V02"
click at [238, 392] on icon at bounding box center [231, 394] width 26 height 23
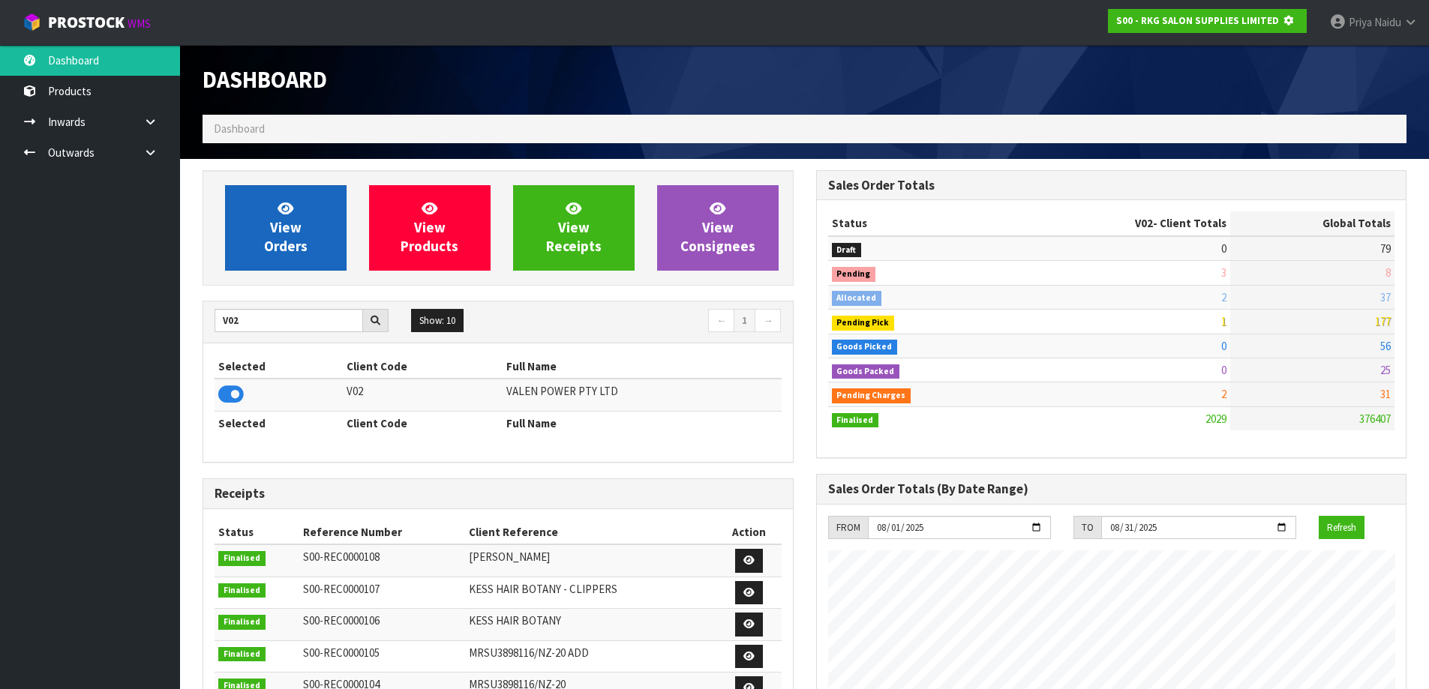
scroll to position [935, 613]
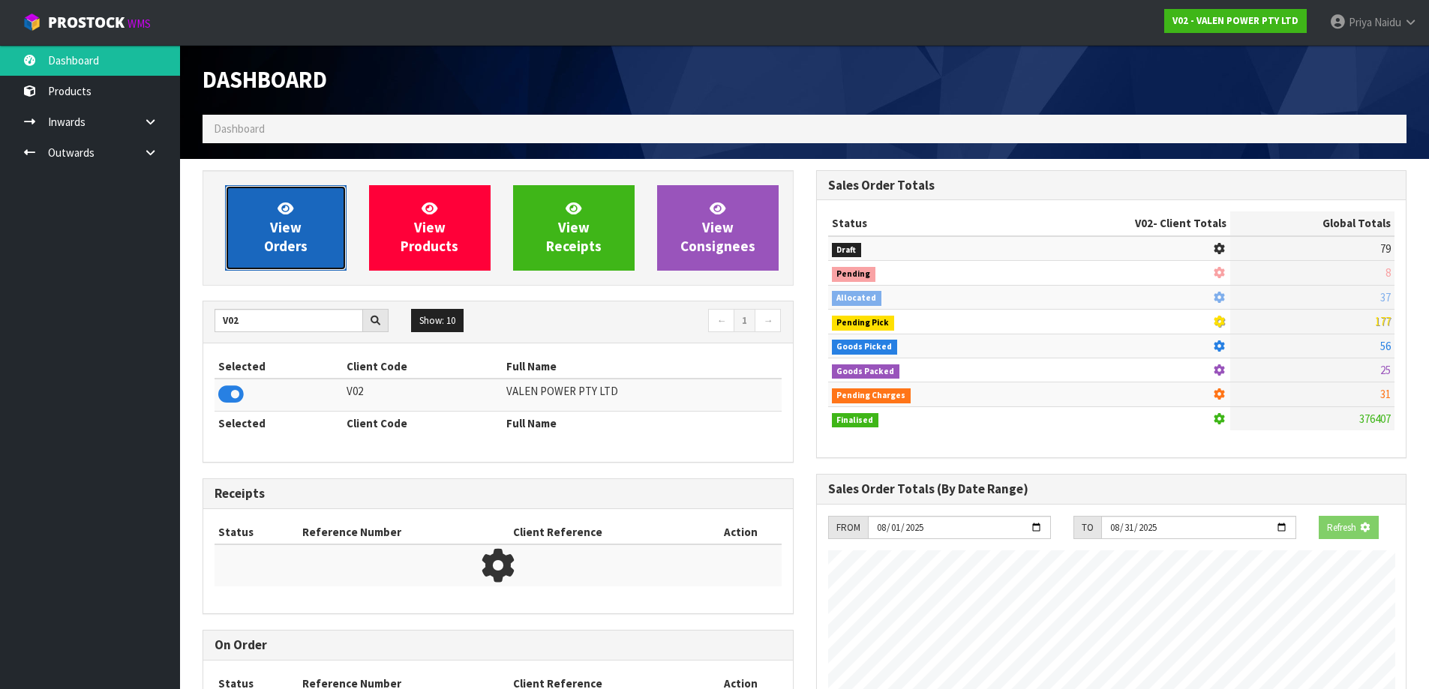
click at [279, 225] on span "View Orders" at bounding box center [286, 228] width 44 height 56
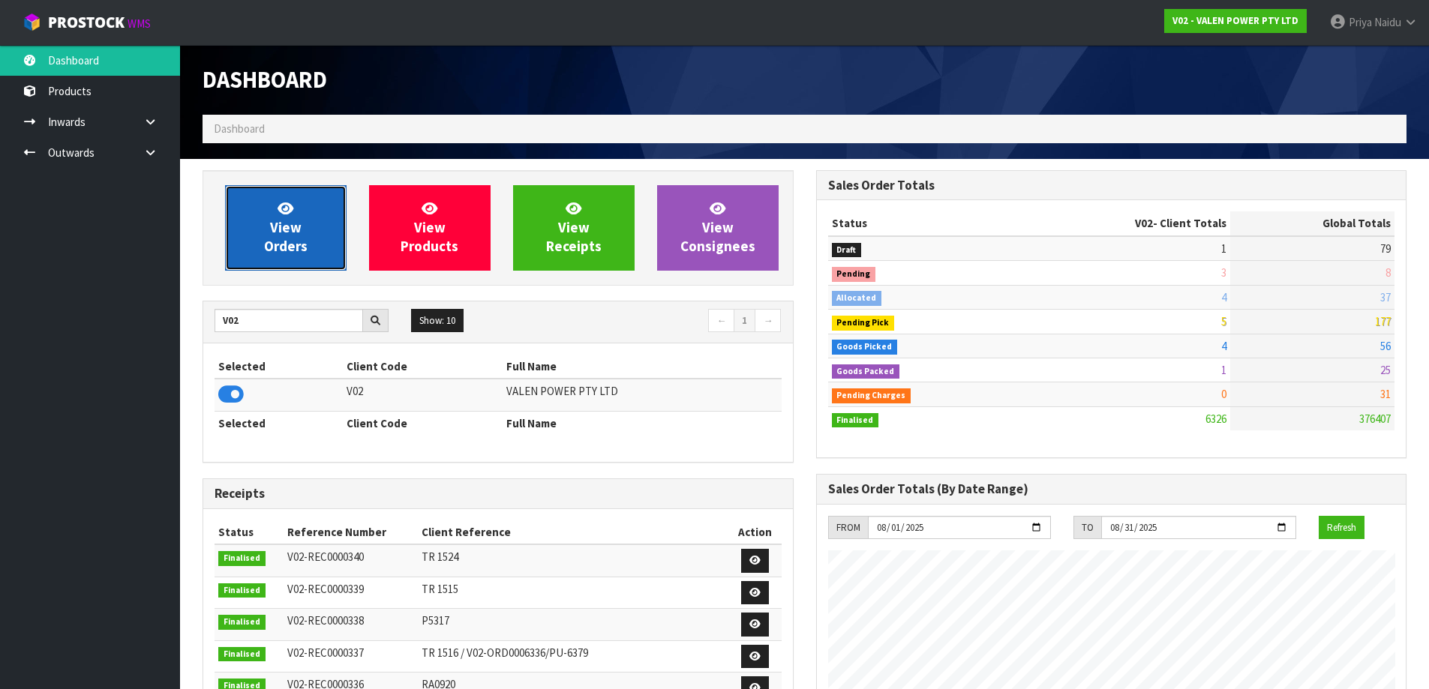
scroll to position [1136, 613]
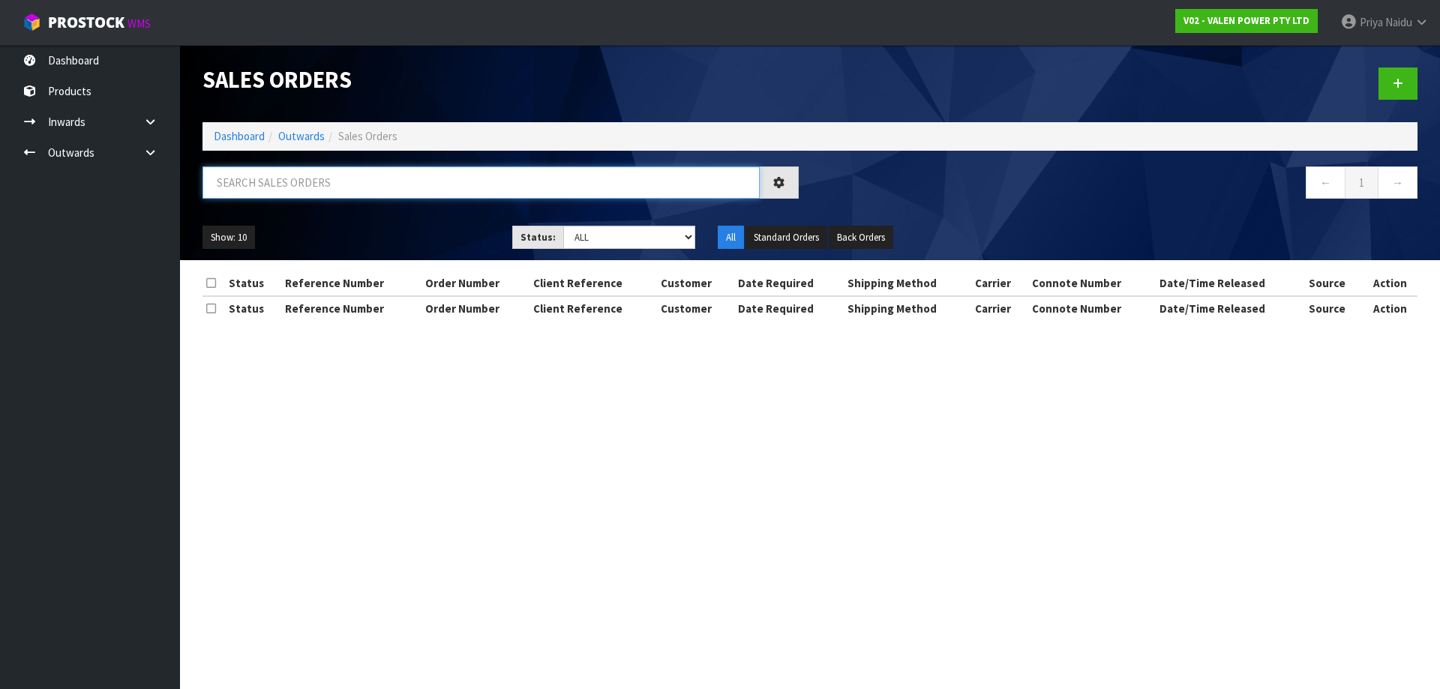
click at [323, 181] on input "text" at bounding box center [481, 183] width 557 height 32
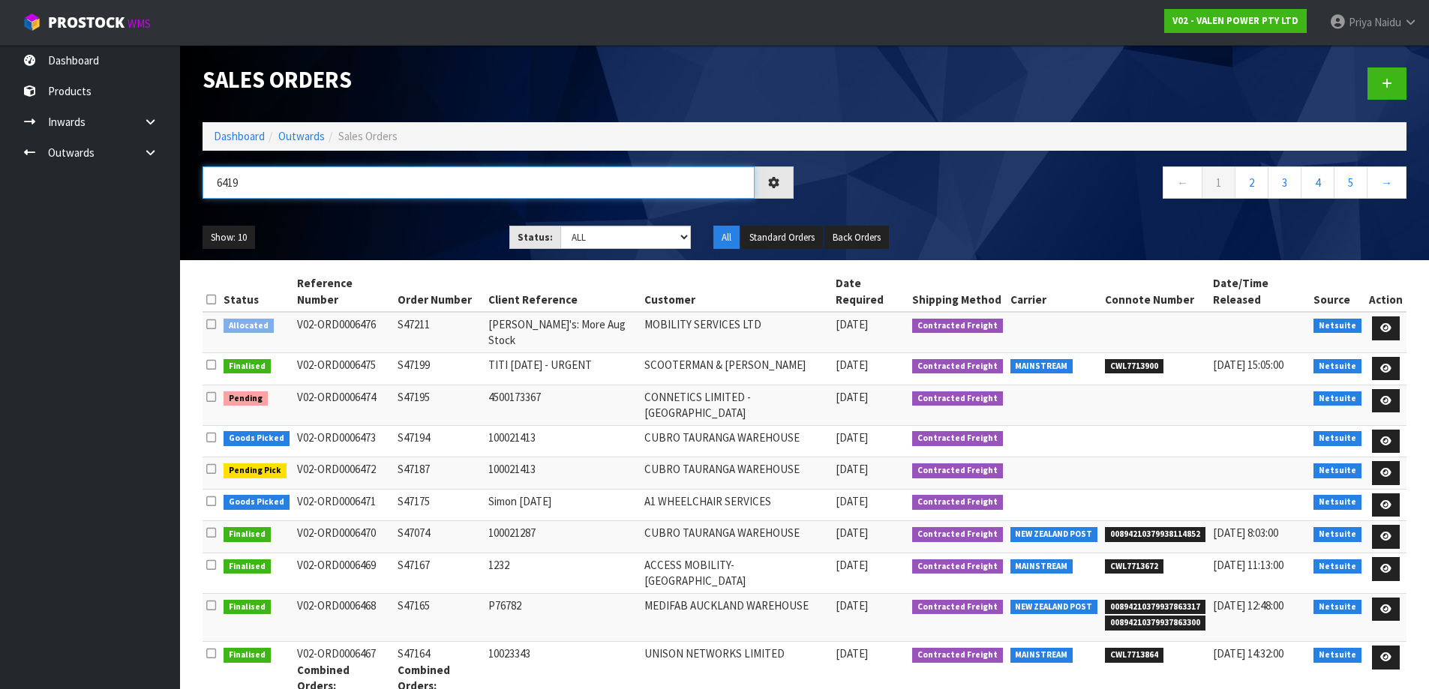
type input "6419"
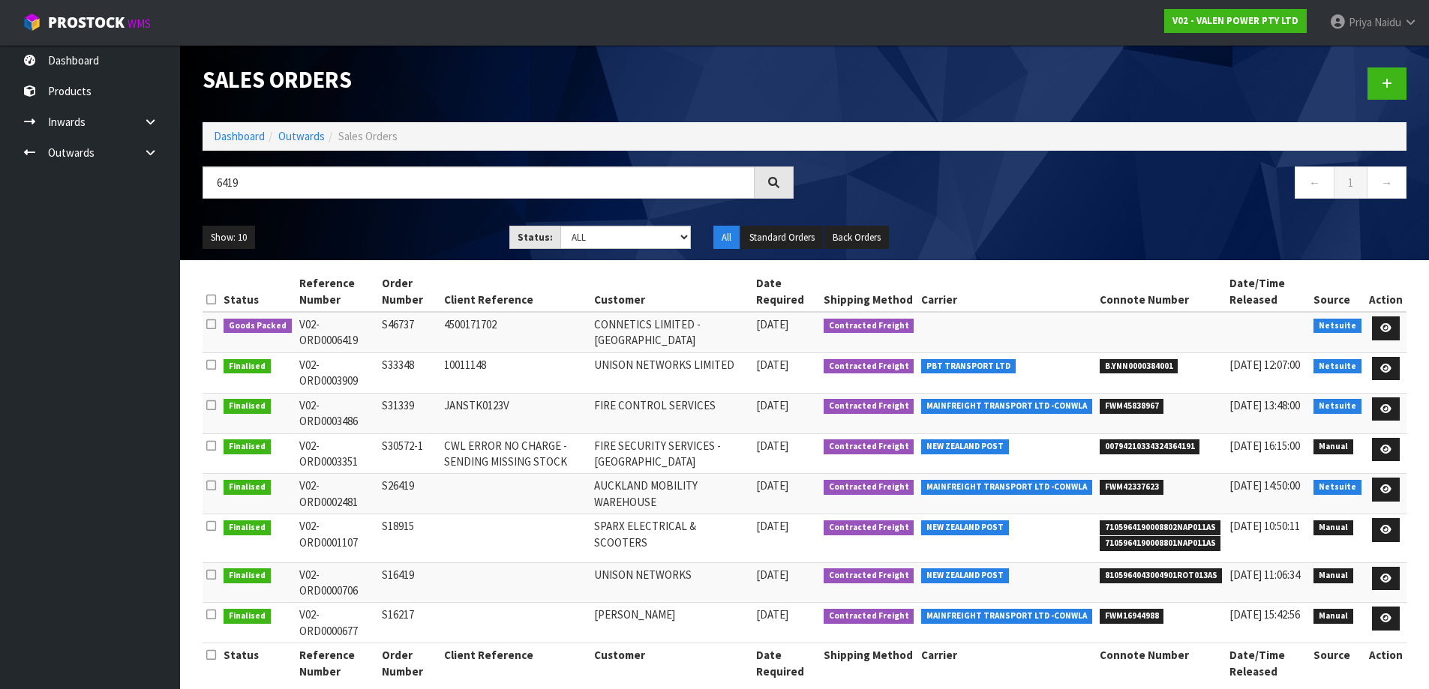
click at [388, 241] on ul "Show: 10 5 10 25 50" at bounding box center [345, 238] width 284 height 24
click at [1382, 332] on icon at bounding box center [1385, 328] width 11 height 10
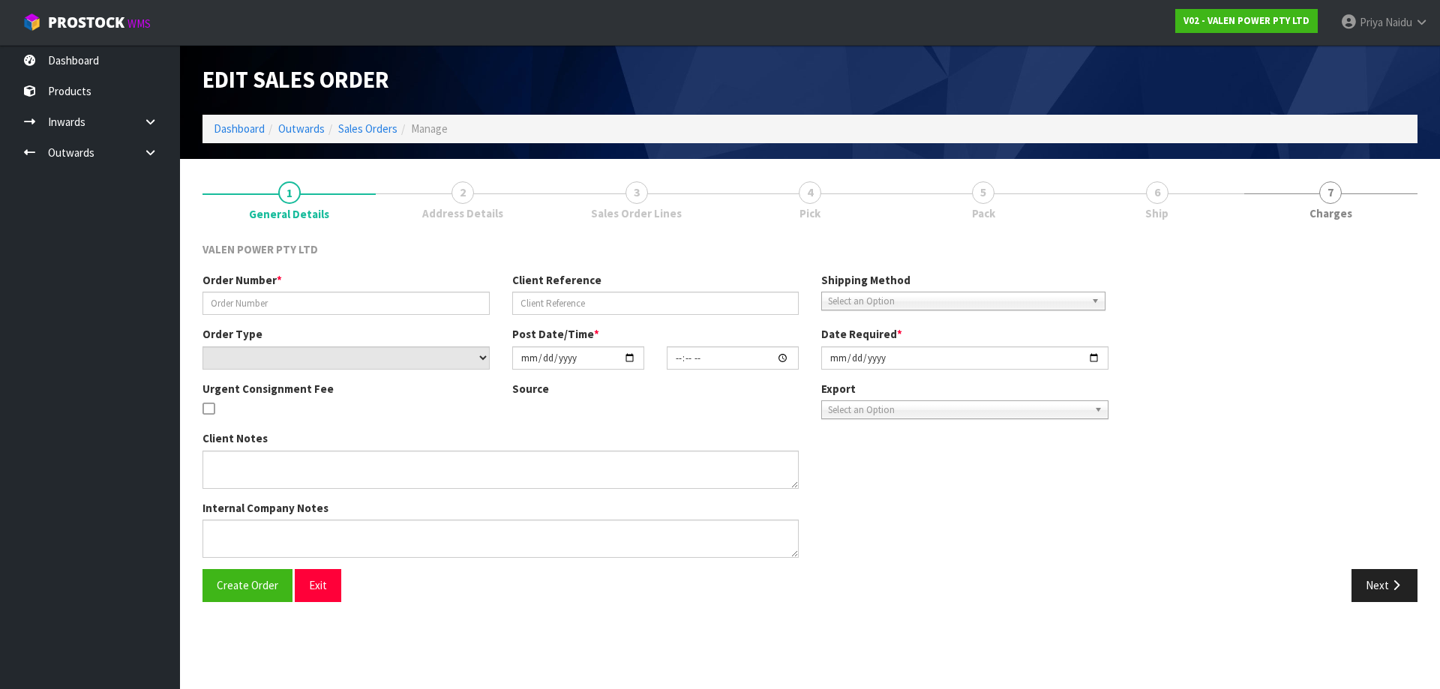
type input "S46737"
type input "4500171702"
select select "number:0"
type input "2025-07-17"
type input "16:30:10.000"
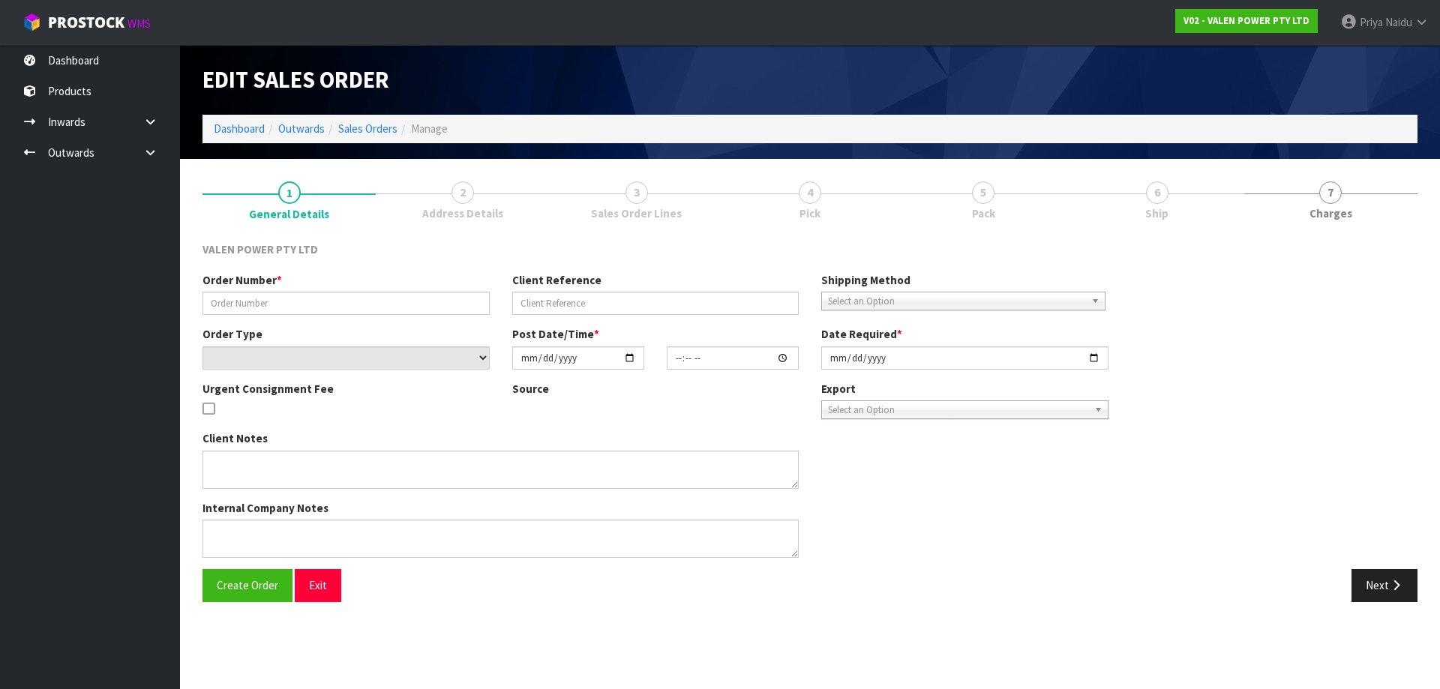
type input "2025-08-11"
type textarea "Backordered Items"
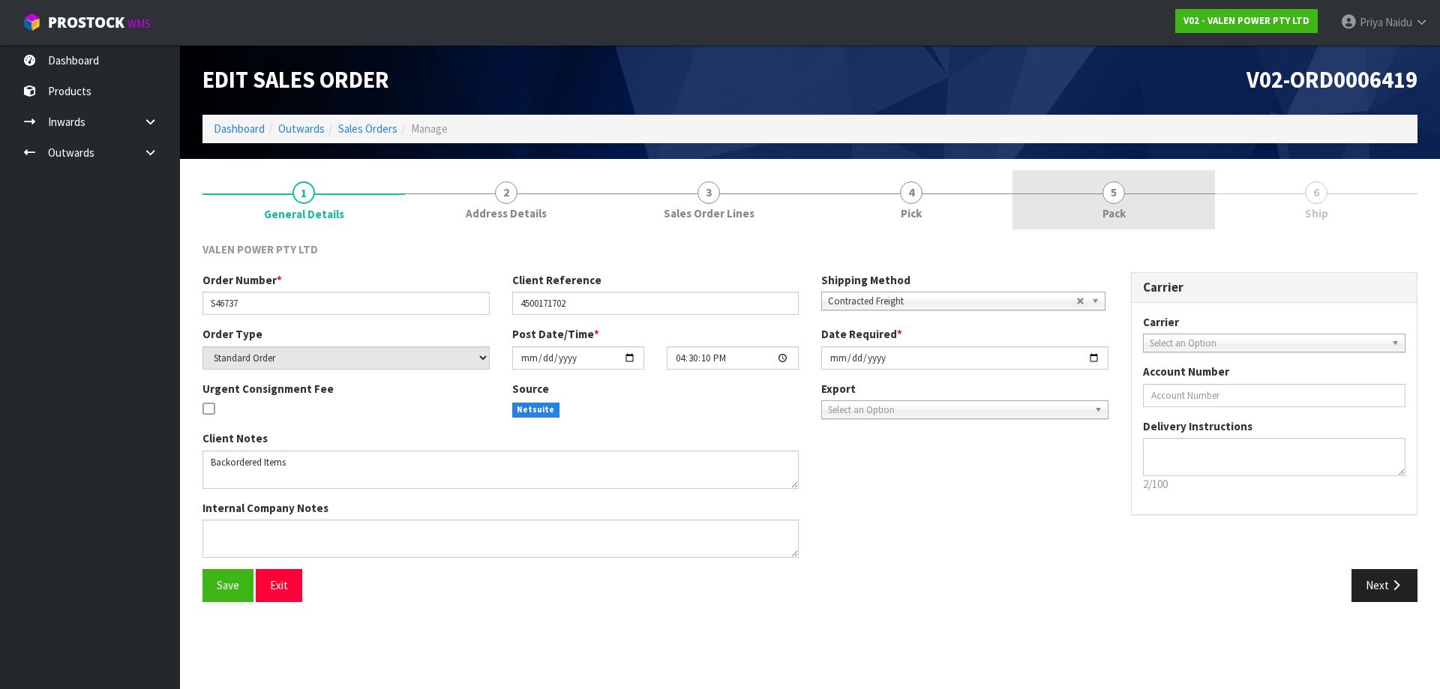
click at [1100, 208] on link "5 Pack" at bounding box center [1114, 199] width 203 height 59
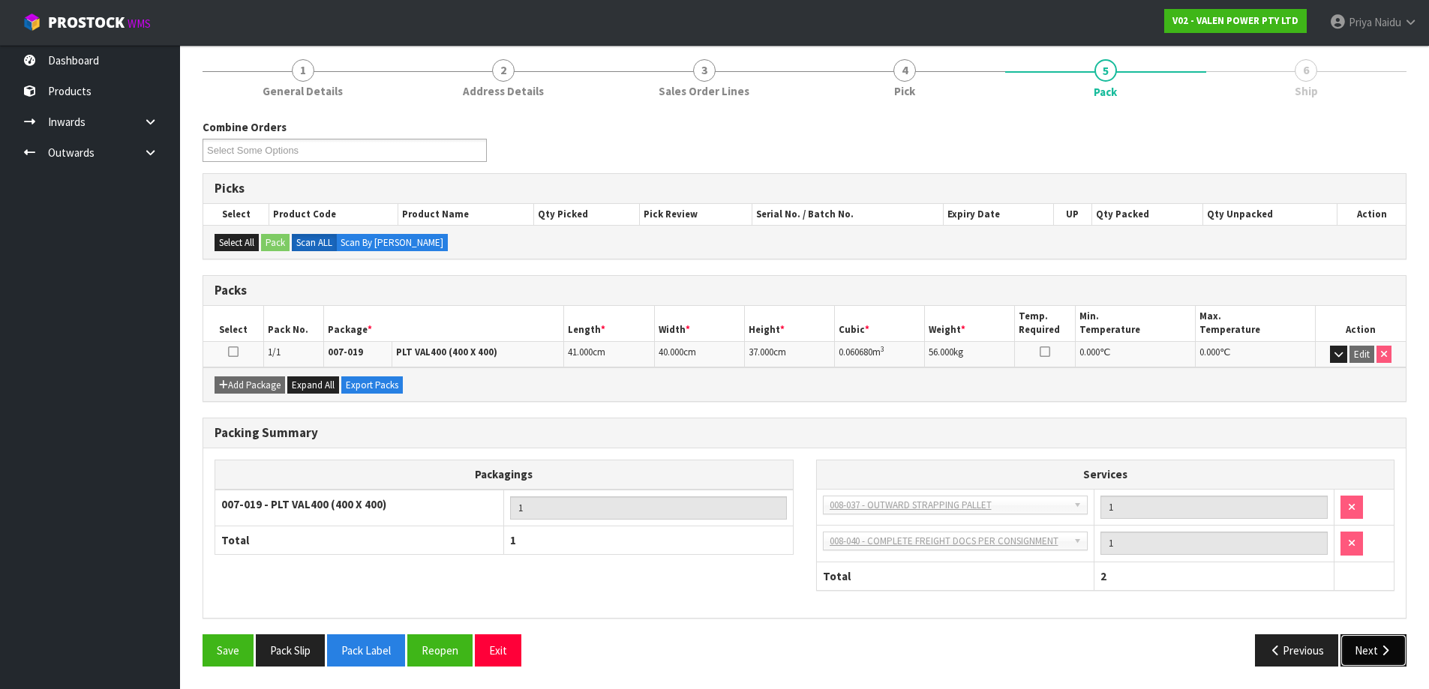
click at [1356, 646] on button "Next" at bounding box center [1373, 651] width 66 height 32
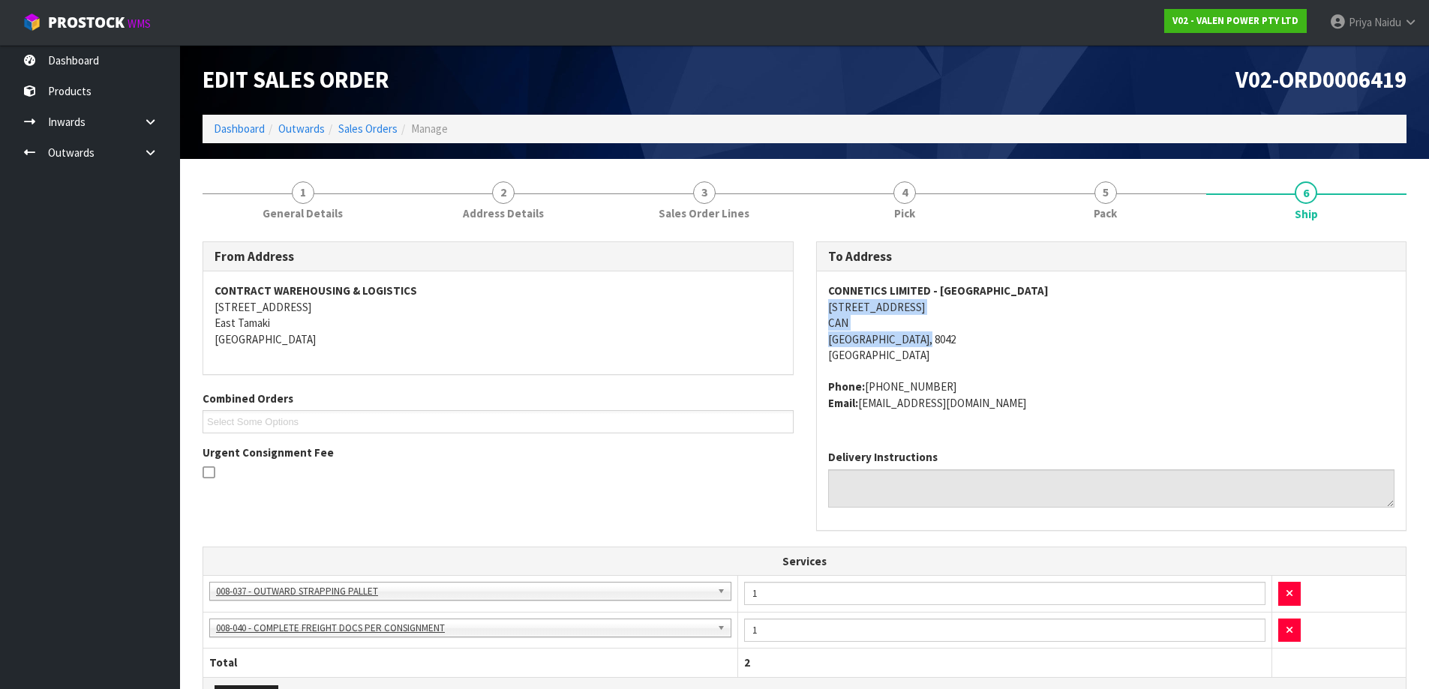
drag, startPoint x: 812, startPoint y: 313, endPoint x: 959, endPoint y: 335, distance: 149.5
click at [959, 335] on div "To Address CONNETICS LIMITED - CHRISTCHURCH 11 ISLINGTON AVENUE CAN CHRISTCHURC…" at bounding box center [1112, 394] width 614 height 305
drag, startPoint x: 1152, startPoint y: 345, endPoint x: 1143, endPoint y: 341, distance: 9.8
click at [1152, 345] on address "CONNETICS LIMITED - CHRISTCHURCH 11 ISLINGTON AVENUE CAN CHRISTCHURCH, 8042 New…" at bounding box center [1111, 323] width 567 height 80
drag, startPoint x: 815, startPoint y: 291, endPoint x: 1041, endPoint y: 281, distance: 226.8
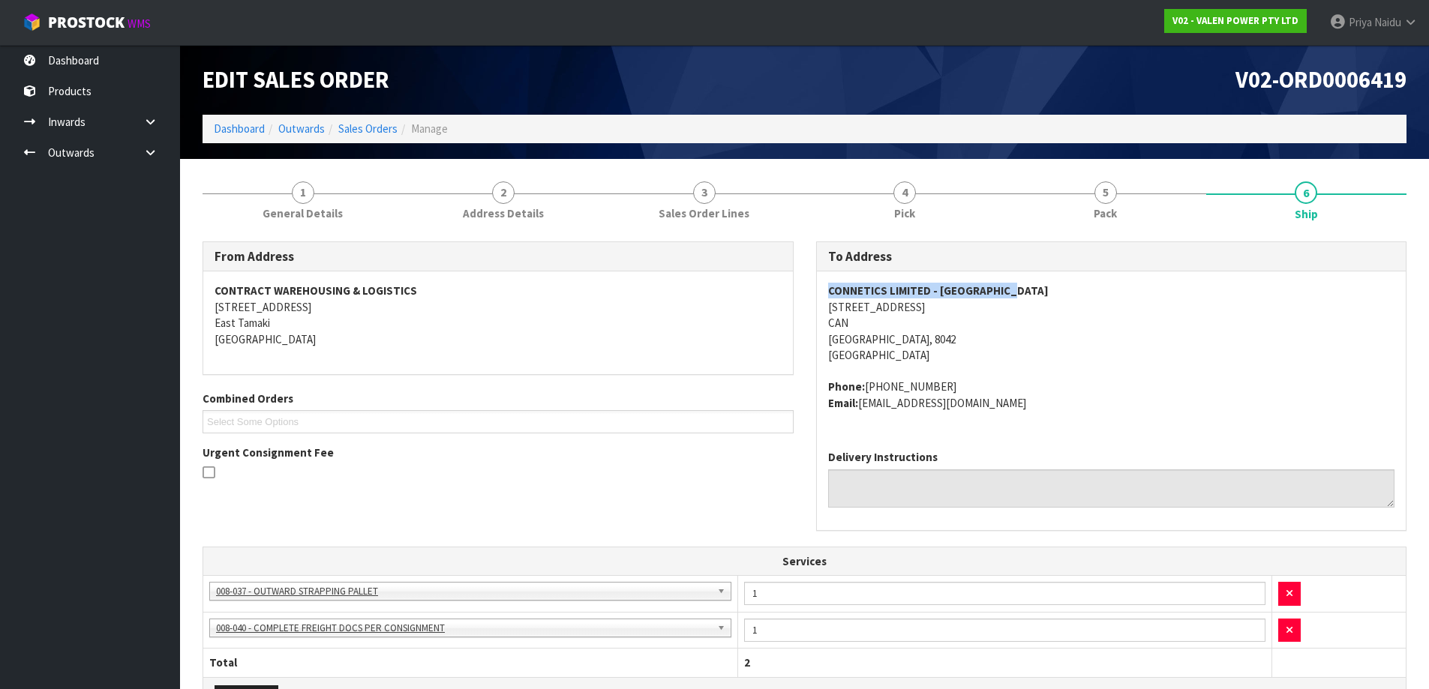
click at [1041, 281] on div "To Address CONNETICS LIMITED - CHRISTCHURCH 11 ISLINGTON AVENUE CAN CHRISTCHURC…" at bounding box center [1112, 394] width 614 height 305
drag, startPoint x: 825, startPoint y: 387, endPoint x: 1094, endPoint y: 408, distance: 269.3
click at [1094, 408] on div "CONNETICS LIMITED - CHRISTCHURCH 11 ISLINGTON AVENUE CAN CHRISTCHURCH, 8042 New…" at bounding box center [1112, 355] width 590 height 167
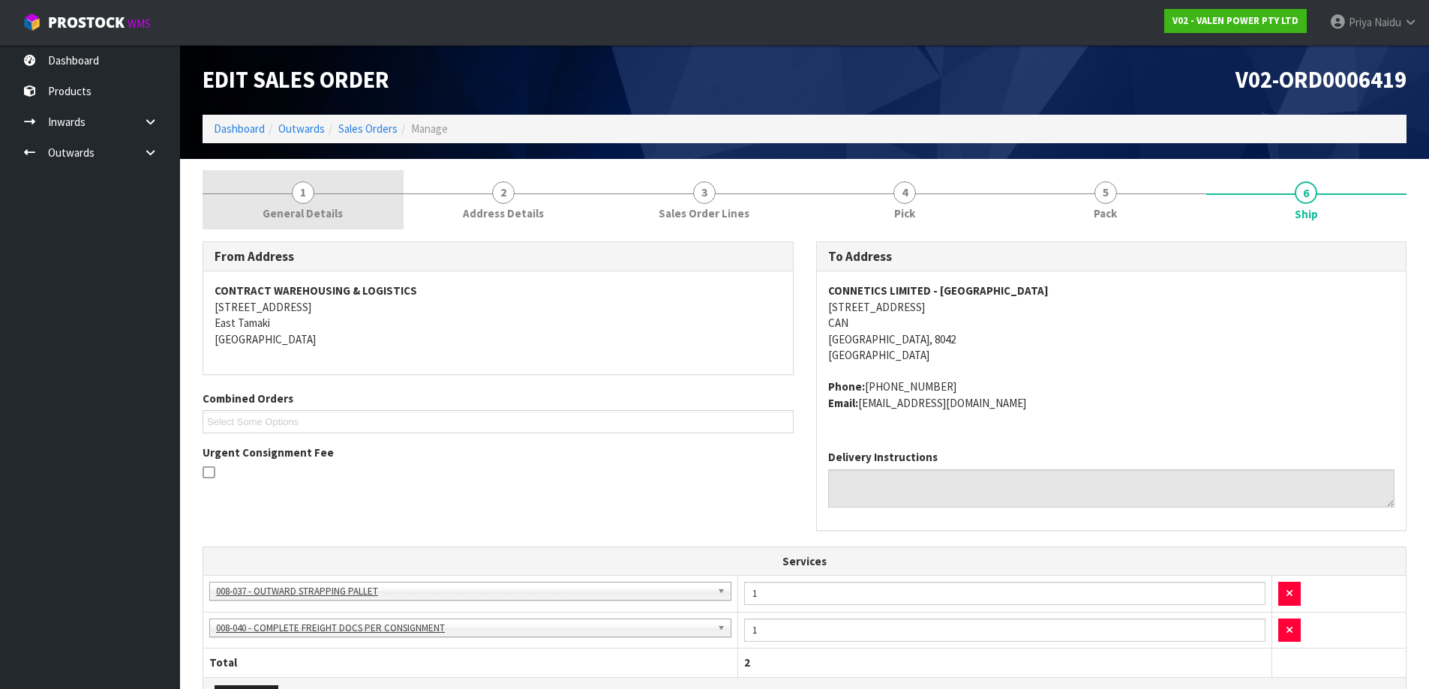
click at [324, 224] on link "1 General Details" at bounding box center [303, 199] width 201 height 59
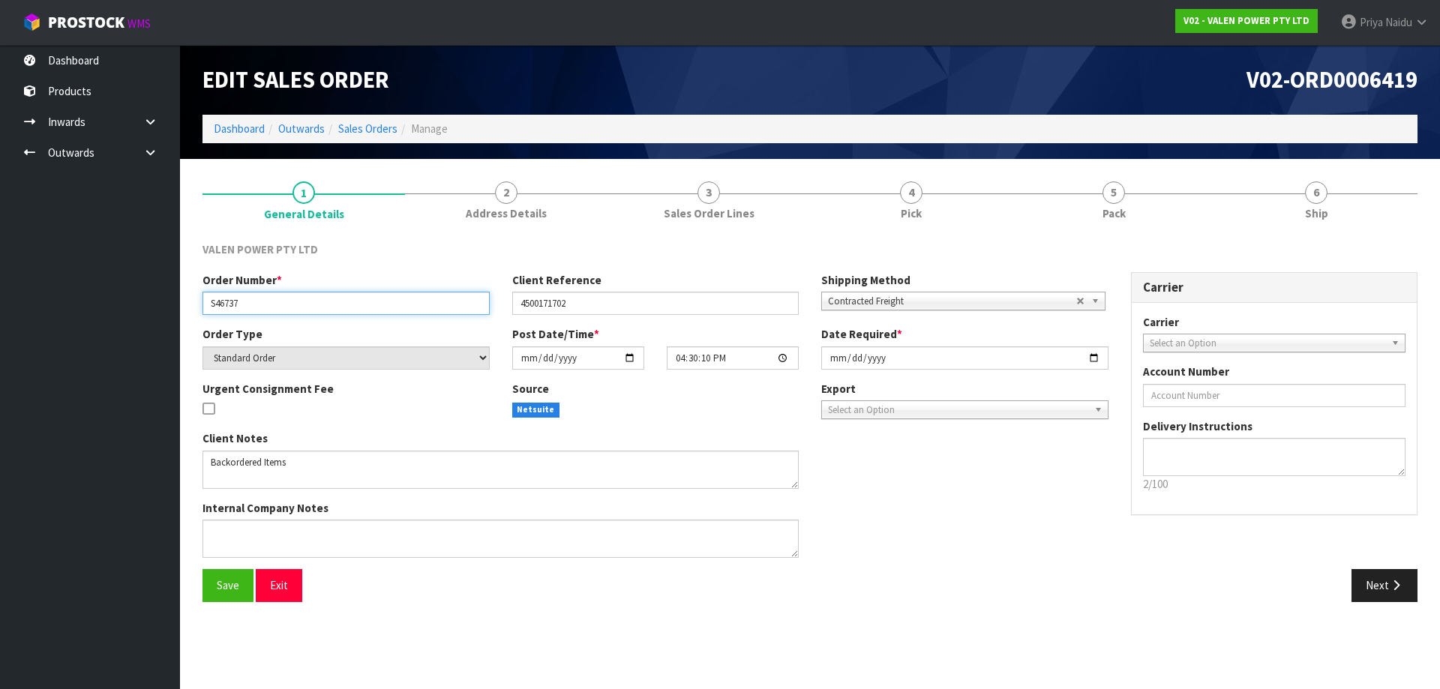
drag, startPoint x: 203, startPoint y: 305, endPoint x: 284, endPoint y: 301, distance: 80.3
click at [284, 301] on input "S46737" at bounding box center [346, 303] width 287 height 23
drag, startPoint x: 522, startPoint y: 301, endPoint x: 613, endPoint y: 298, distance: 90.8
click at [613, 298] on input "4500171702" at bounding box center [655, 303] width 287 height 23
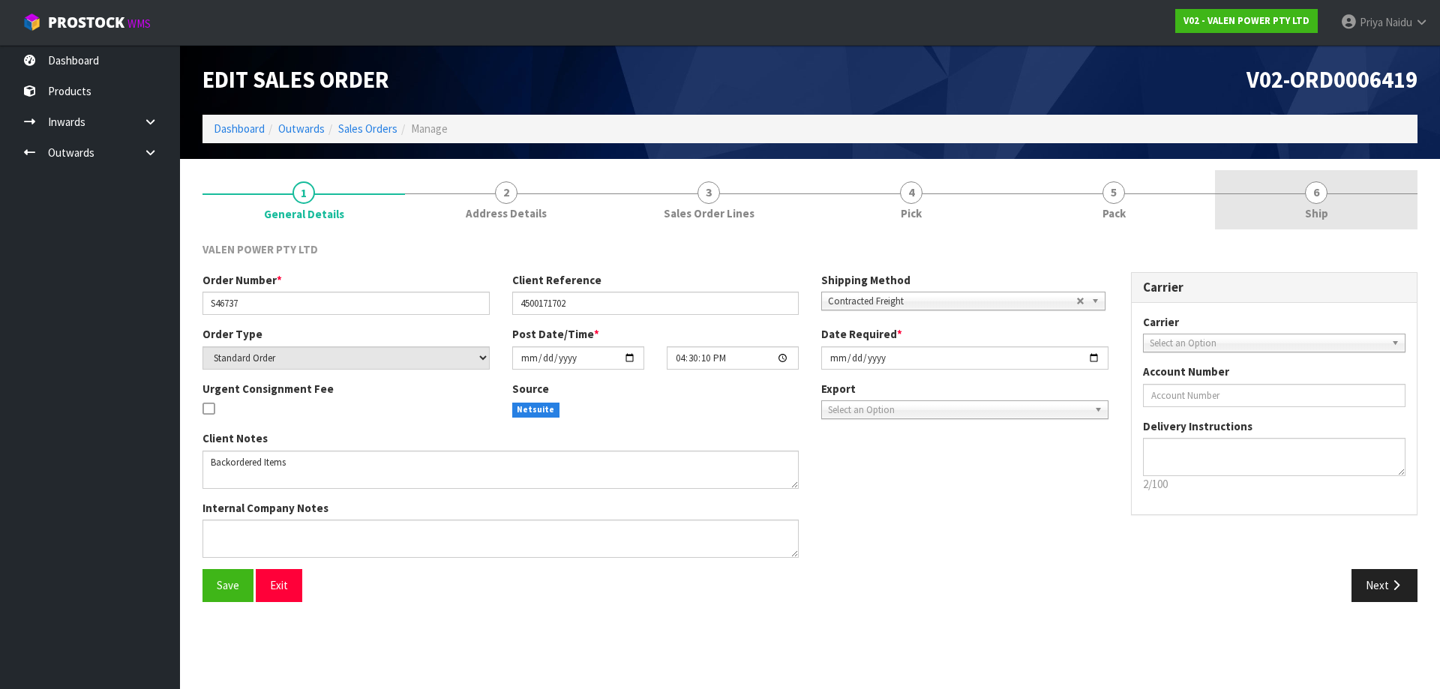
click at [1350, 215] on link "6 Ship" at bounding box center [1316, 199] width 203 height 59
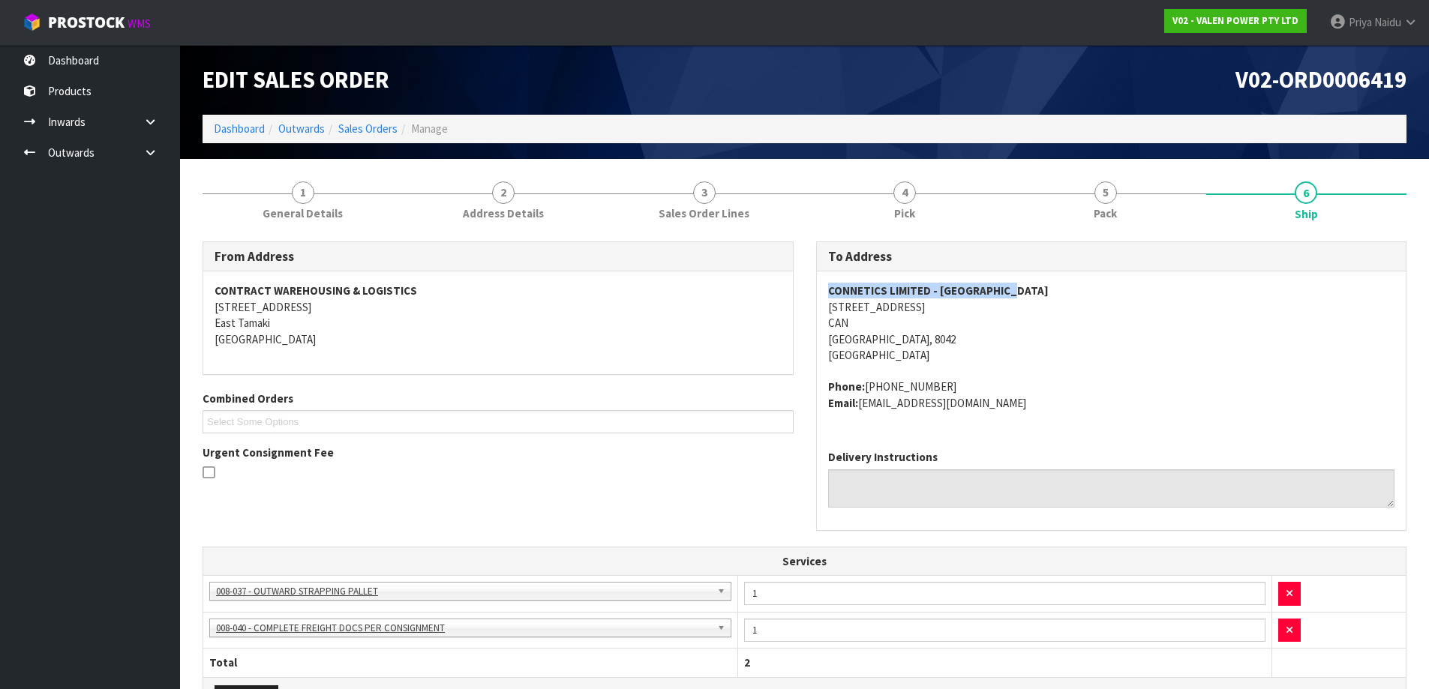
drag, startPoint x: 822, startPoint y: 290, endPoint x: 1079, endPoint y: 290, distance: 256.5
click at [1079, 290] on div "CONNETICS LIMITED - CHRISTCHURCH 11 ISLINGTON AVENUE CAN CHRISTCHURCH, 8042 New…" at bounding box center [1112, 355] width 590 height 167
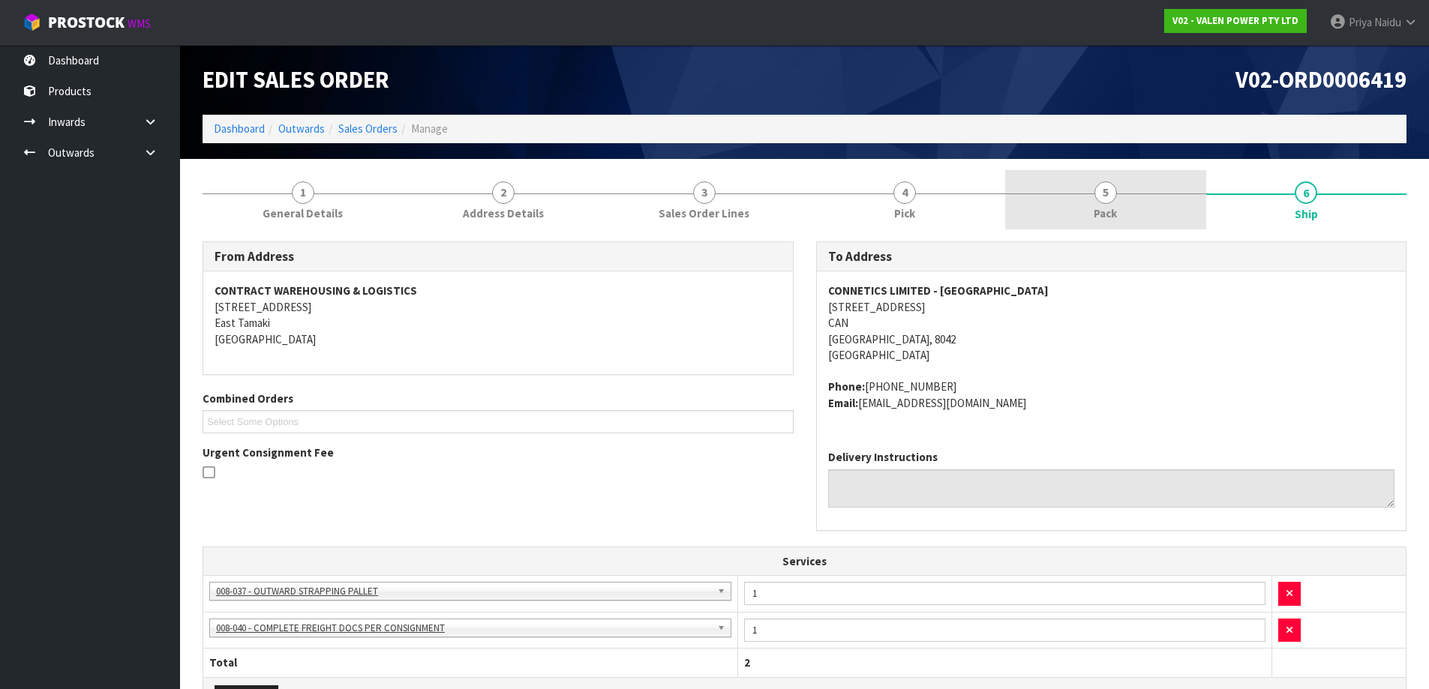
click at [1068, 196] on link "5 Pack" at bounding box center [1105, 199] width 201 height 59
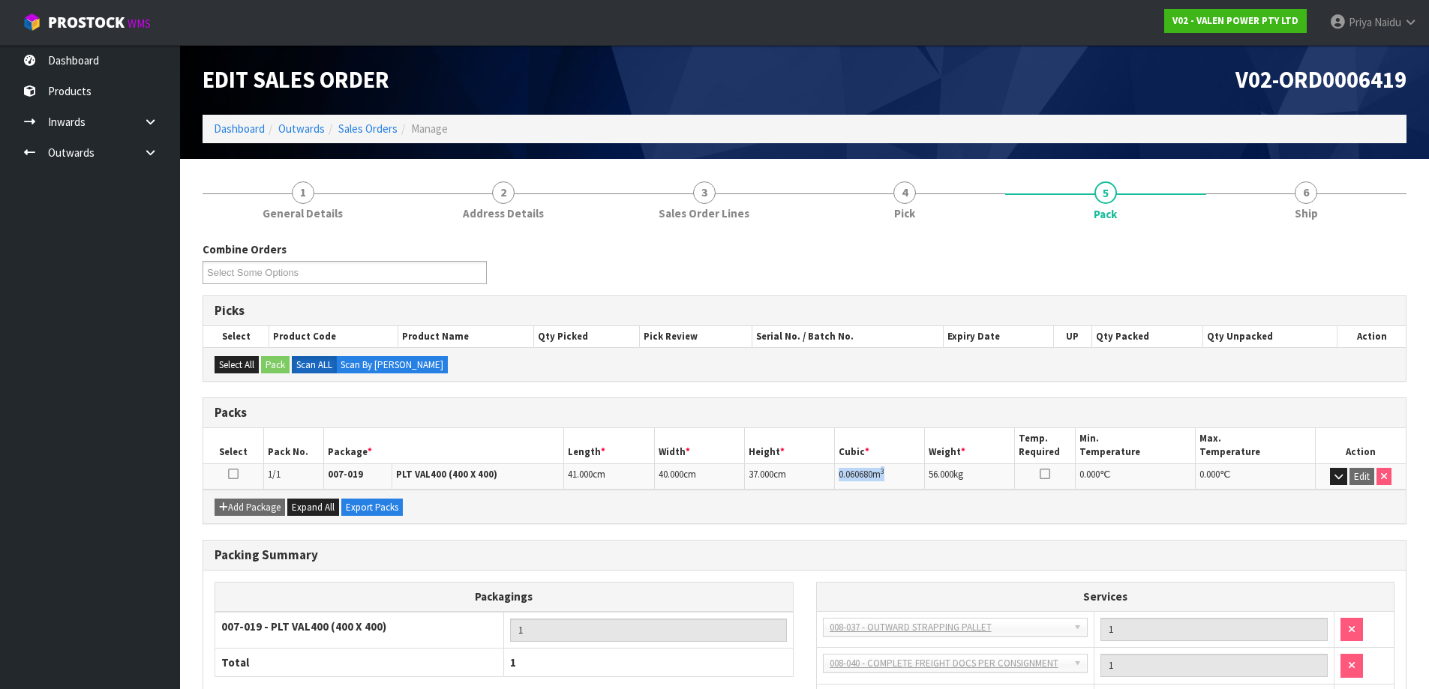
drag, startPoint x: 841, startPoint y: 476, endPoint x: 913, endPoint y: 465, distance: 72.8
click at [913, 465] on td "0.060680 m 3" at bounding box center [880, 477] width 90 height 26
click at [1328, 186] on link "6 Ship" at bounding box center [1306, 199] width 201 height 59
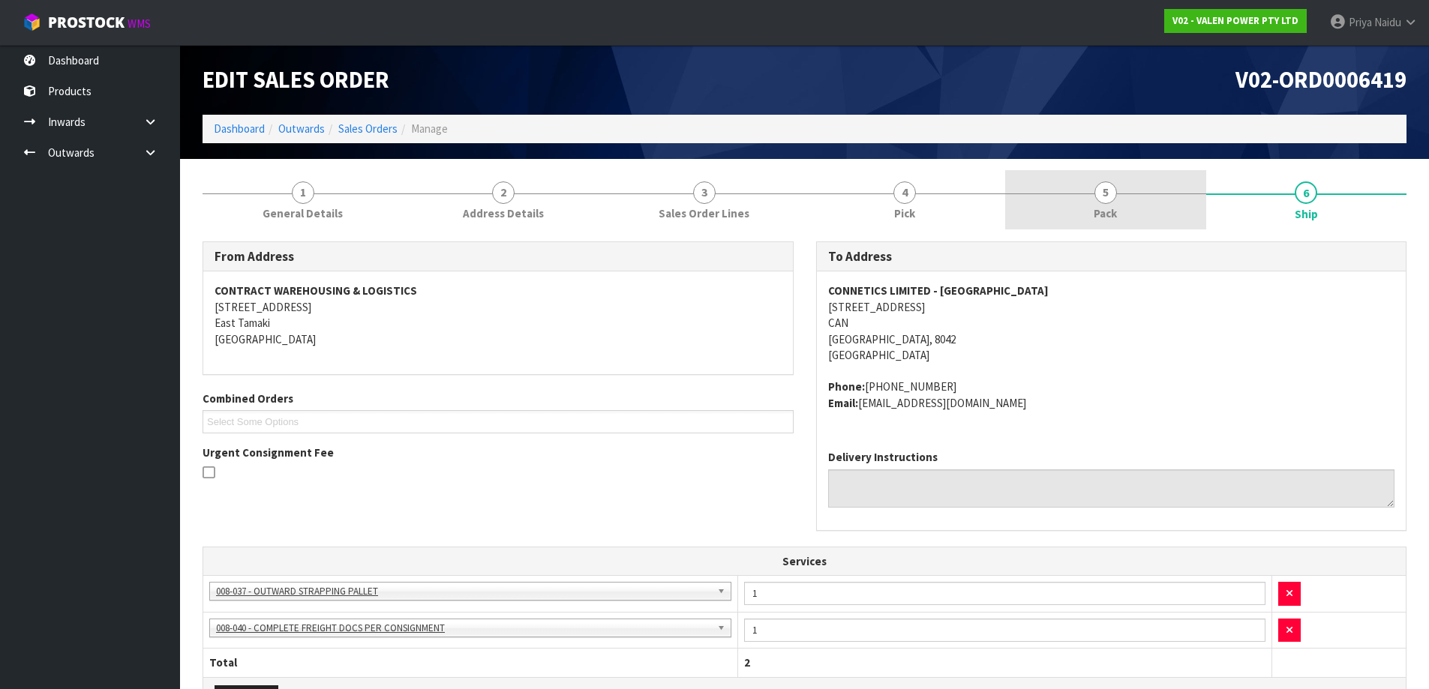
click at [1089, 229] on link "5 Pack" at bounding box center [1105, 199] width 201 height 59
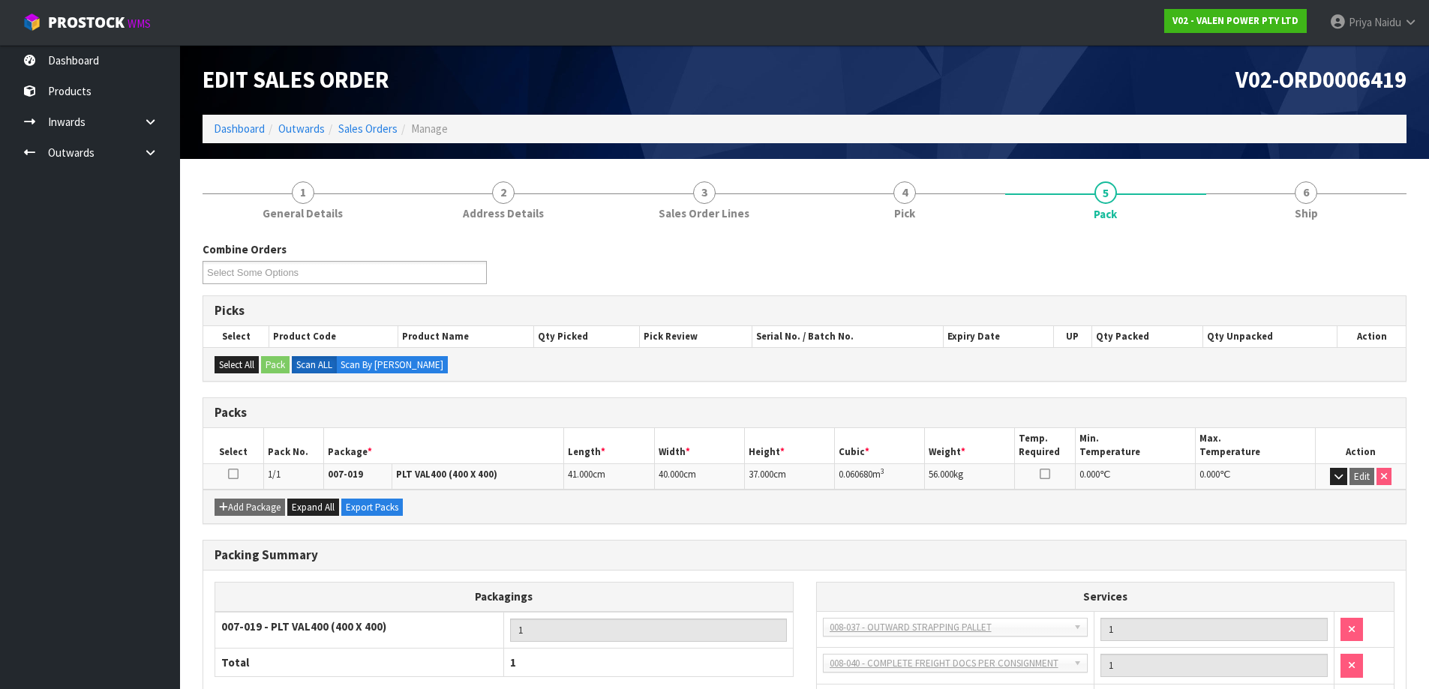
scroll to position [75, 0]
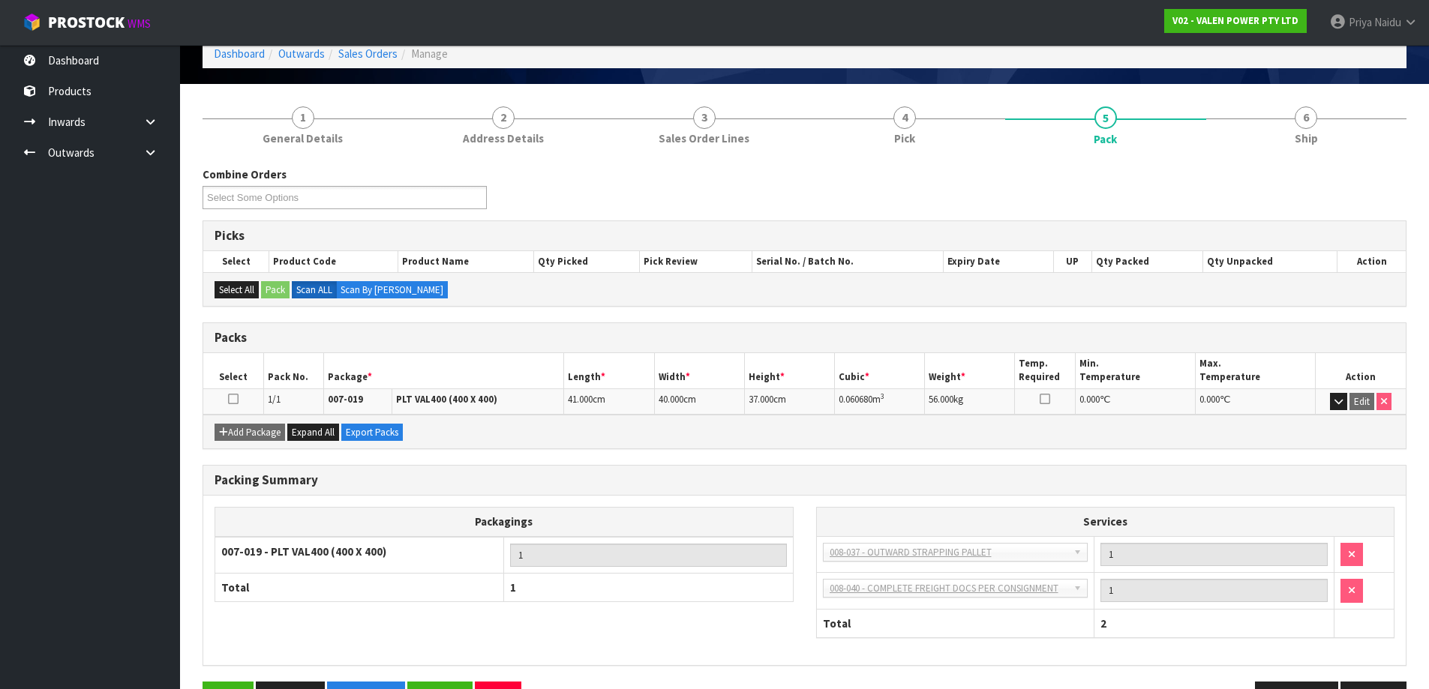
drag, startPoint x: 1396, startPoint y: 161, endPoint x: 1367, endPoint y: 157, distance: 29.6
click at [1394, 158] on div "Combine Orders V02-ORD0006196 V02-ORD0006198 V02-ORD0006199 V02-ORD0006371 V02-…" at bounding box center [805, 440] width 1204 height 571
click at [1342, 151] on link "6 Ship" at bounding box center [1306, 124] width 201 height 59
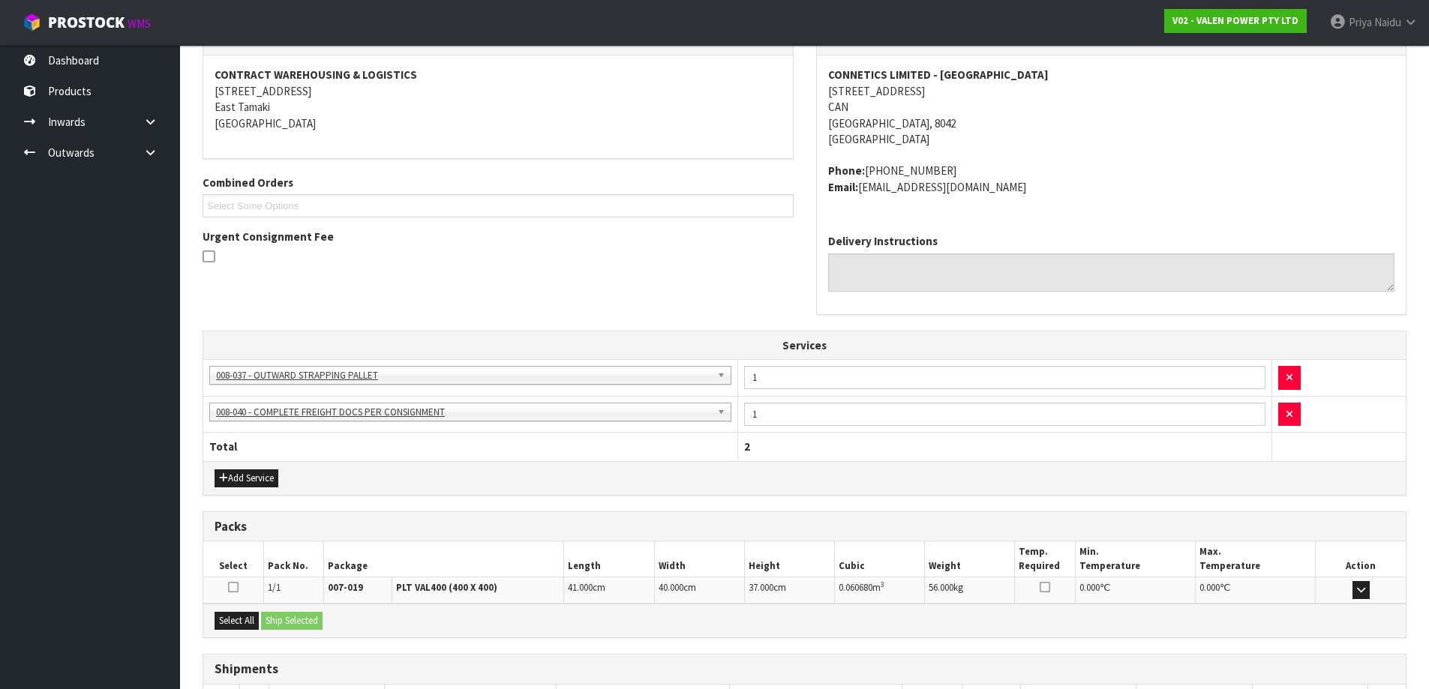
scroll to position [326, 0]
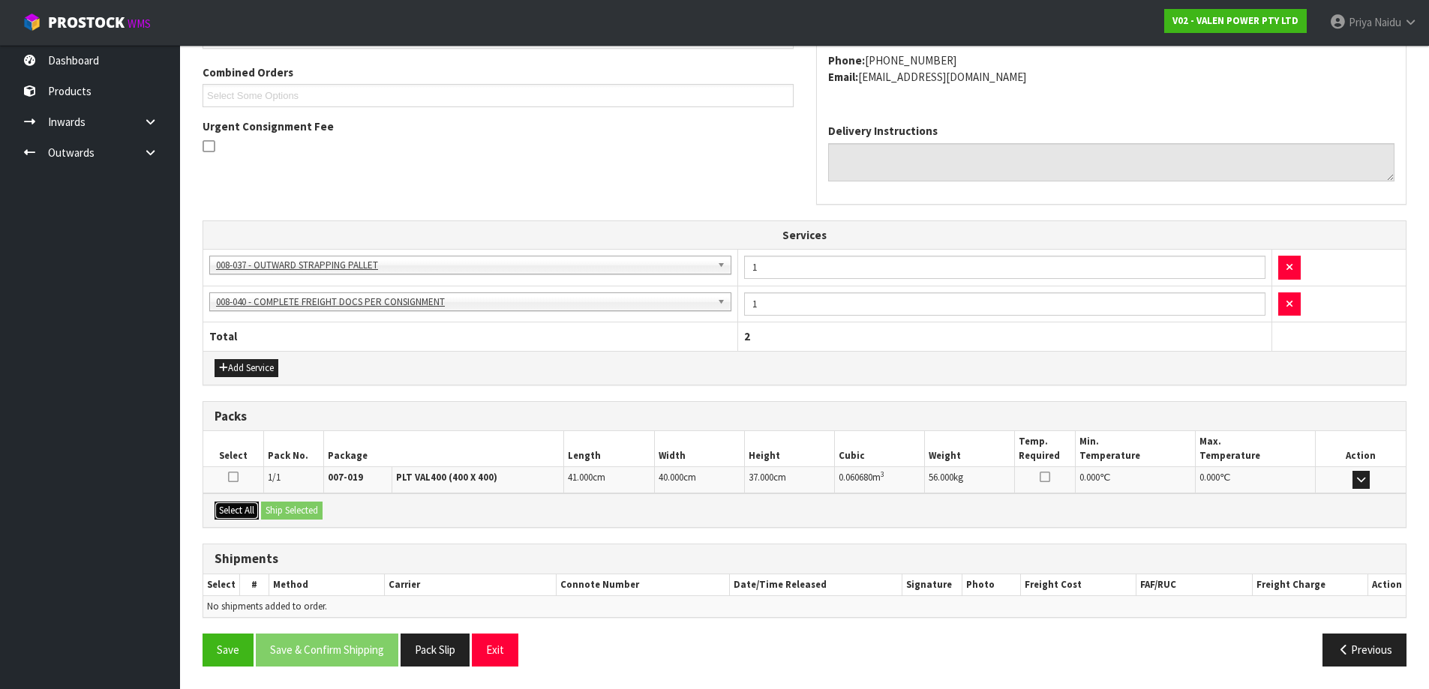
drag, startPoint x: 248, startPoint y: 518, endPoint x: 256, endPoint y: 512, distance: 10.2
click at [248, 516] on button "Select All" at bounding box center [237, 511] width 44 height 18
click at [275, 509] on button "Ship Selected" at bounding box center [292, 511] width 62 height 18
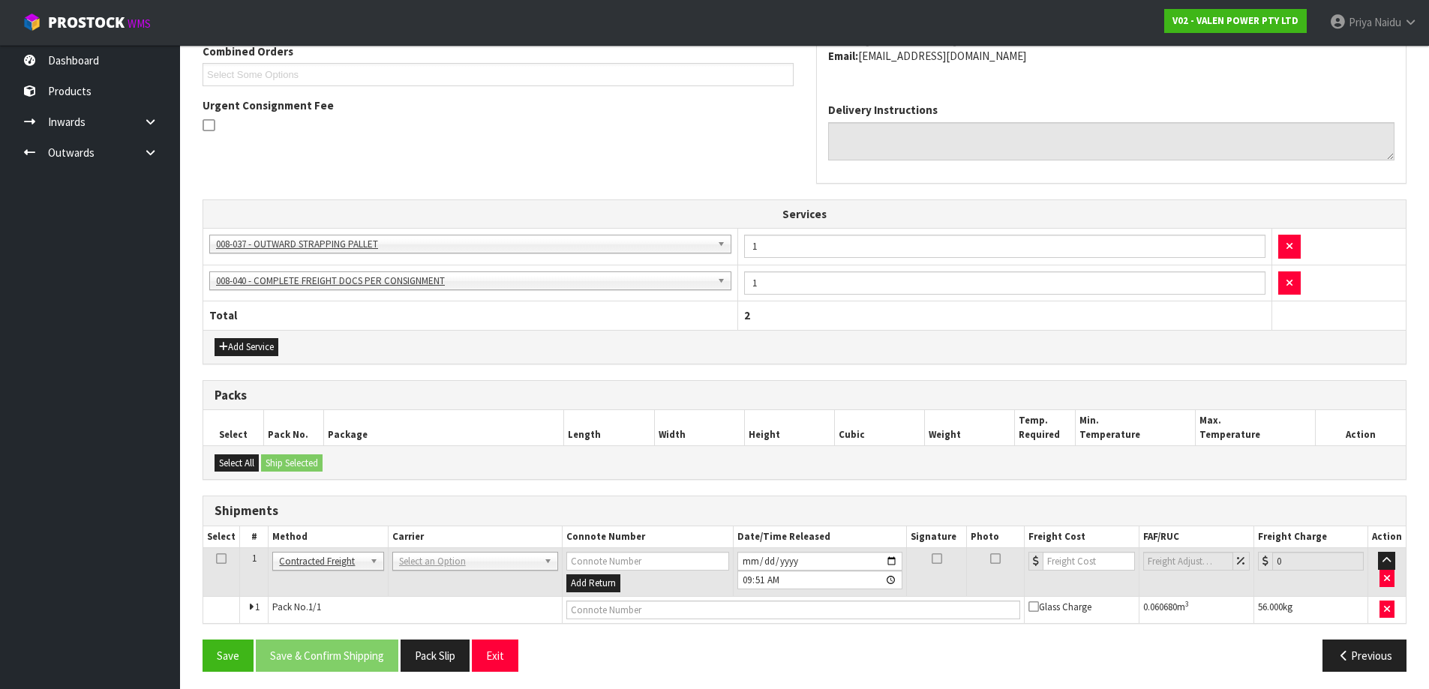
scroll to position [353, 0]
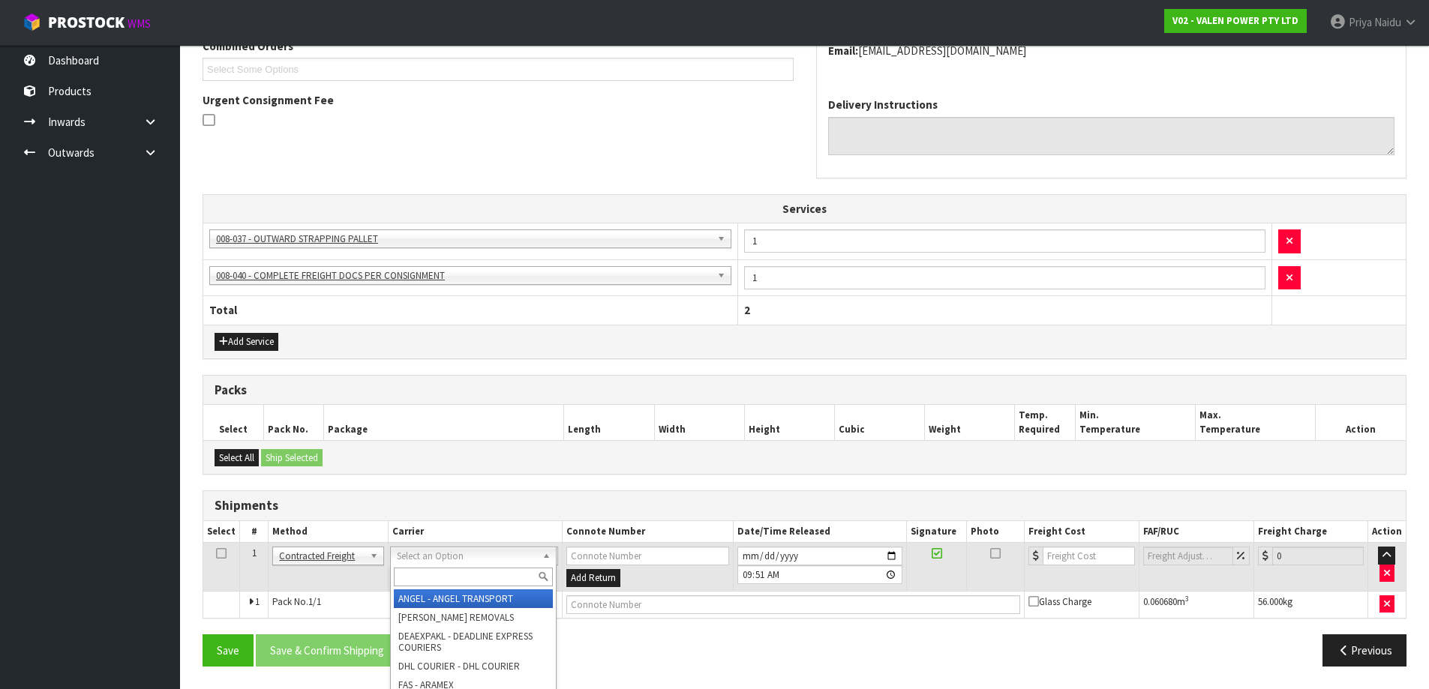
click at [455, 576] on input "text" at bounding box center [473, 577] width 159 height 19
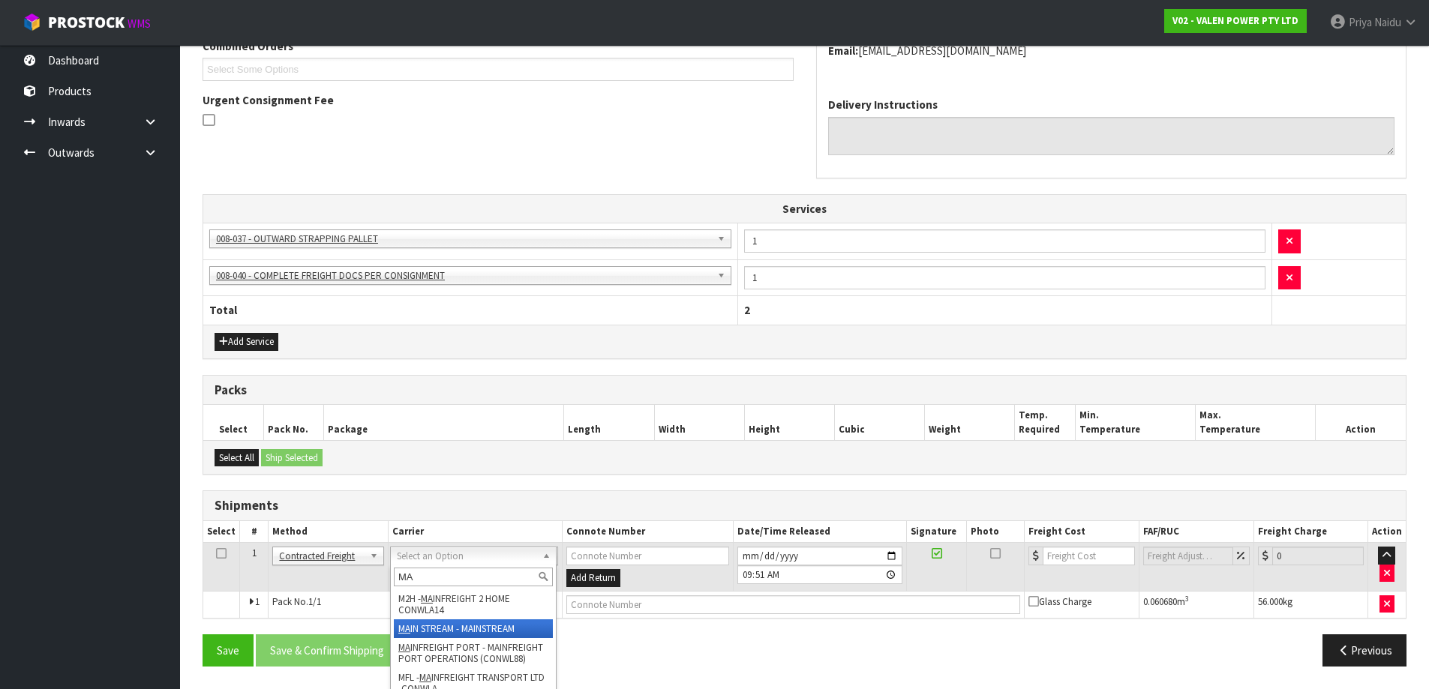
type input "MA"
drag, startPoint x: 473, startPoint y: 625, endPoint x: 495, endPoint y: 625, distance: 21.8
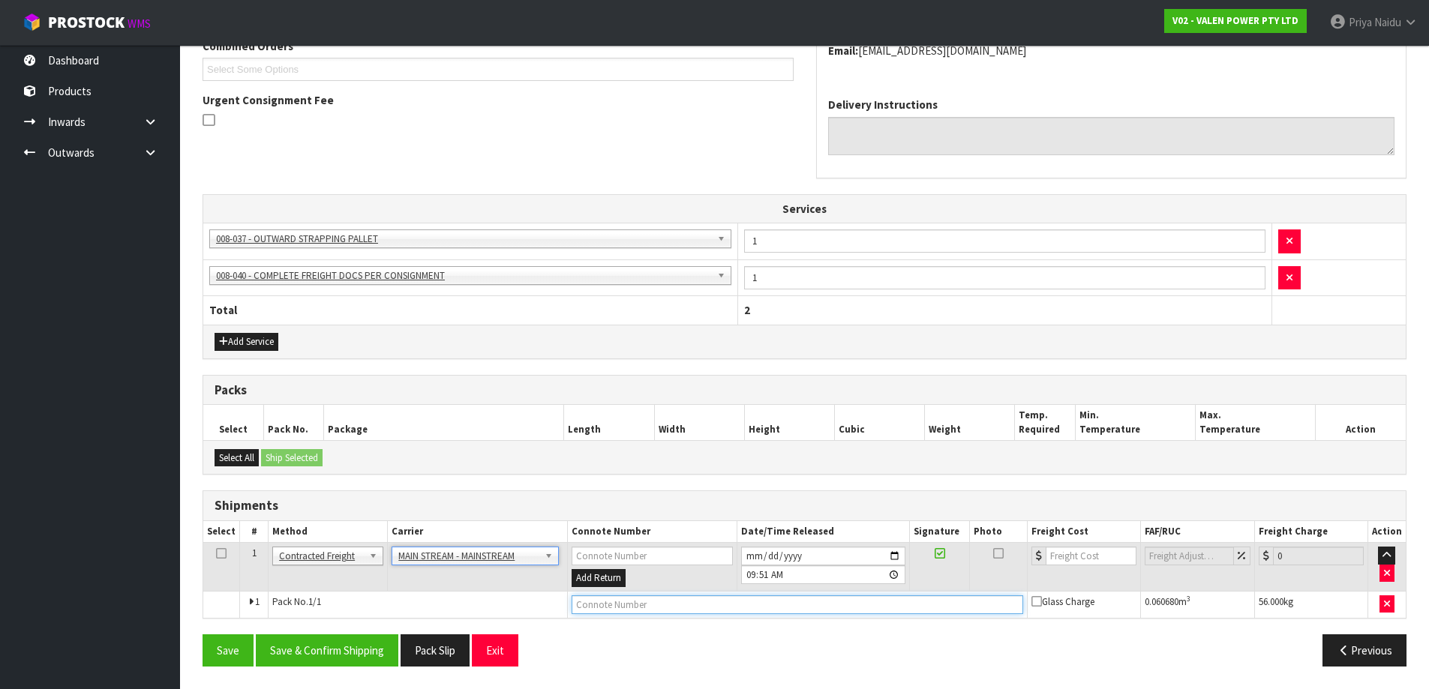
click at [616, 608] on input "text" at bounding box center [798, 605] width 452 height 19
paste input "CWL7714023"
type input "CWL7714023"
click at [1067, 558] on input "number" at bounding box center [1091, 556] width 91 height 19
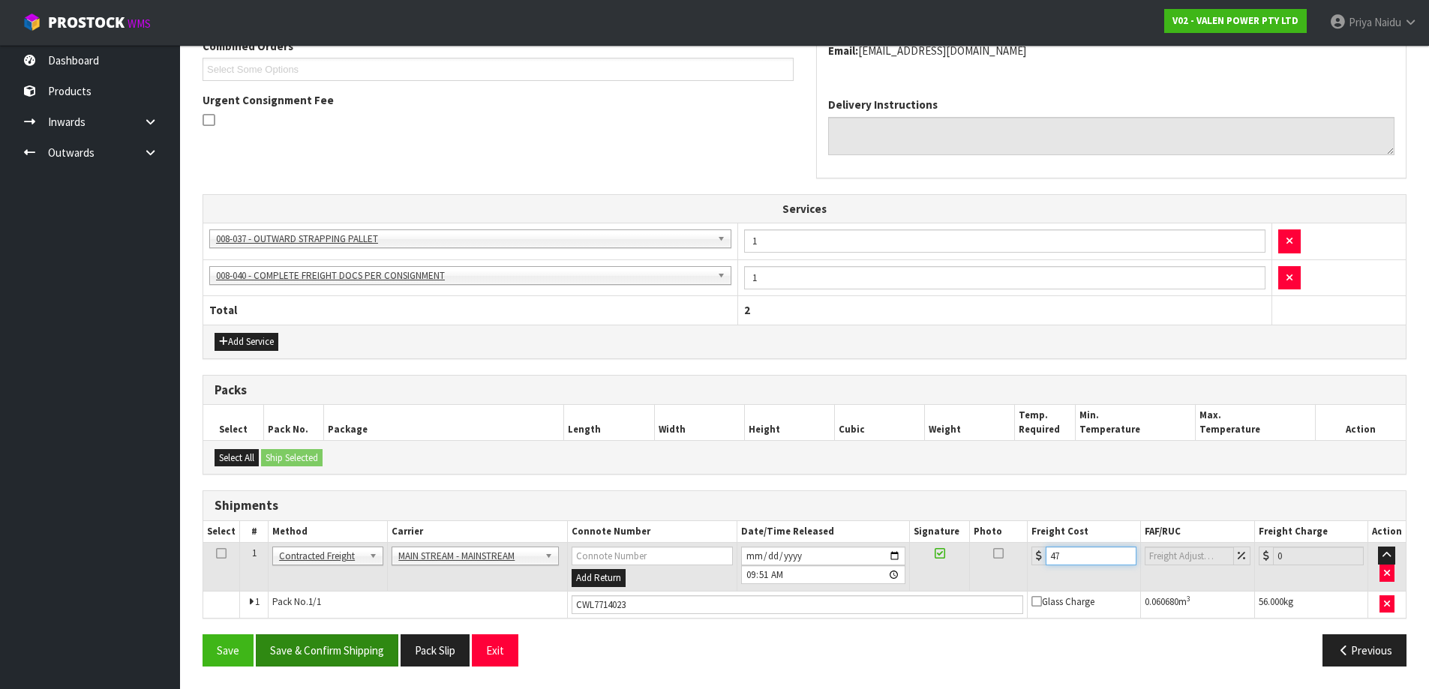
type input "47"
click at [362, 651] on button "Save & Confirm Shipping" at bounding box center [327, 651] width 143 height 32
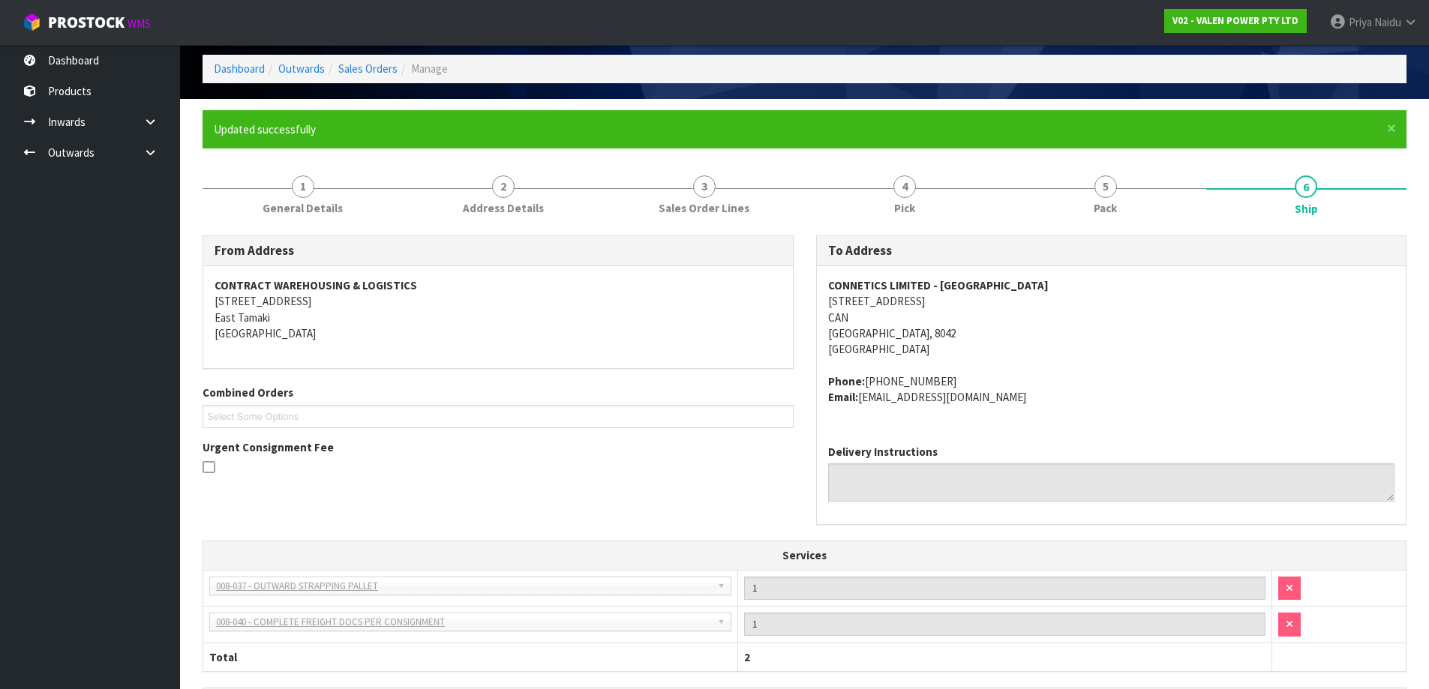
scroll to position [0, 0]
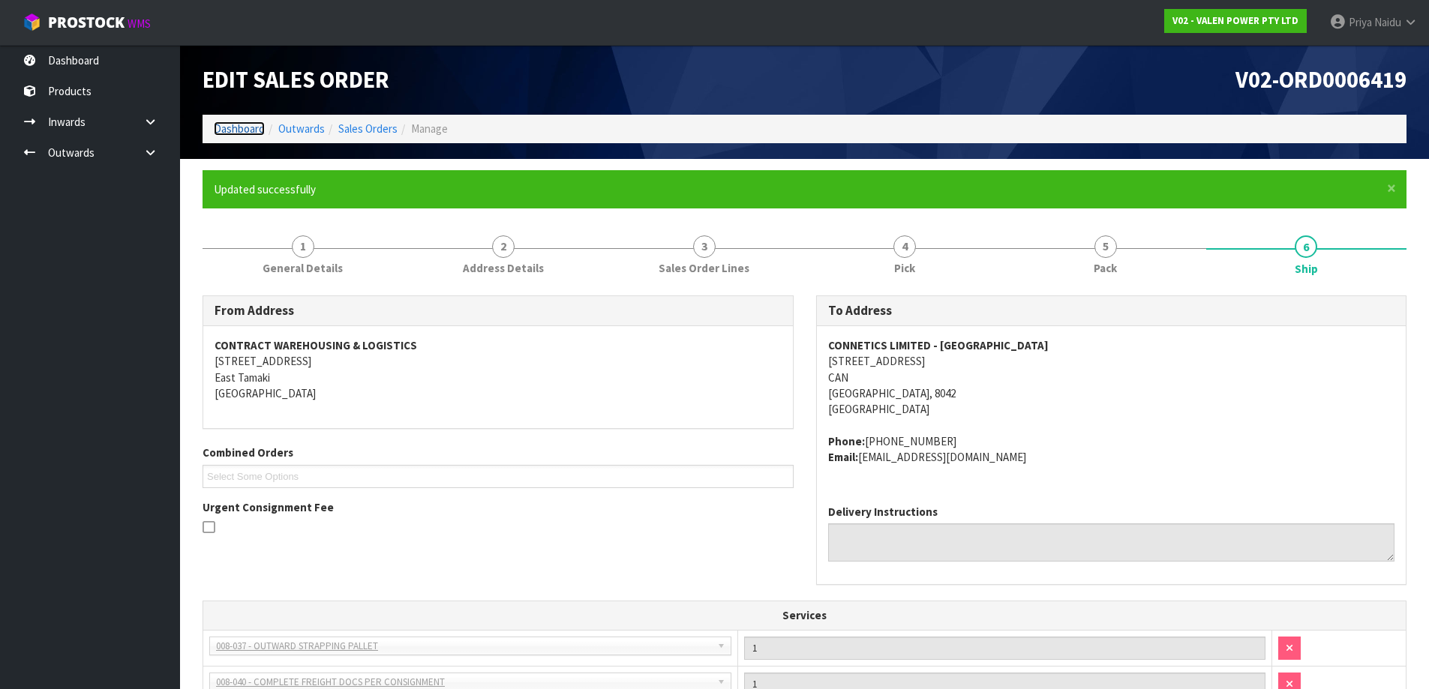
click at [233, 131] on link "Dashboard" at bounding box center [239, 129] width 51 height 14
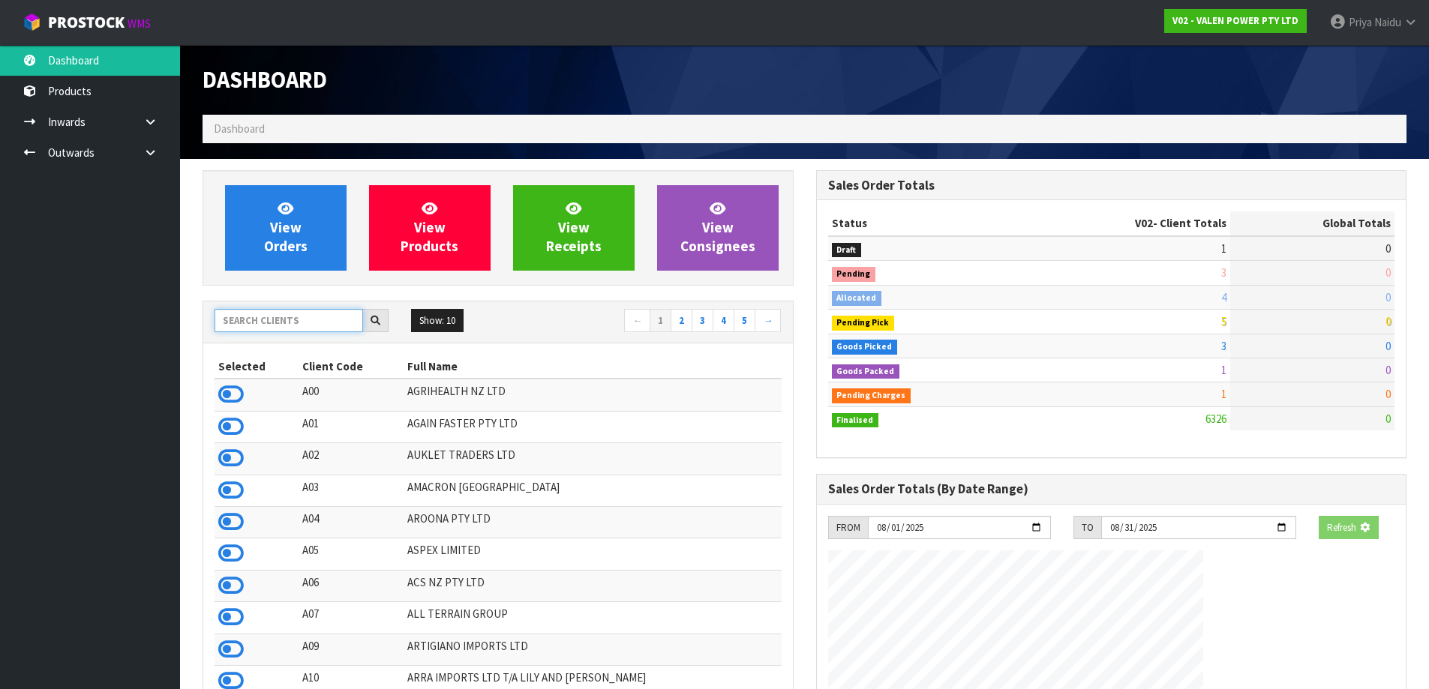
click at [276, 321] on input "text" at bounding box center [289, 320] width 149 height 23
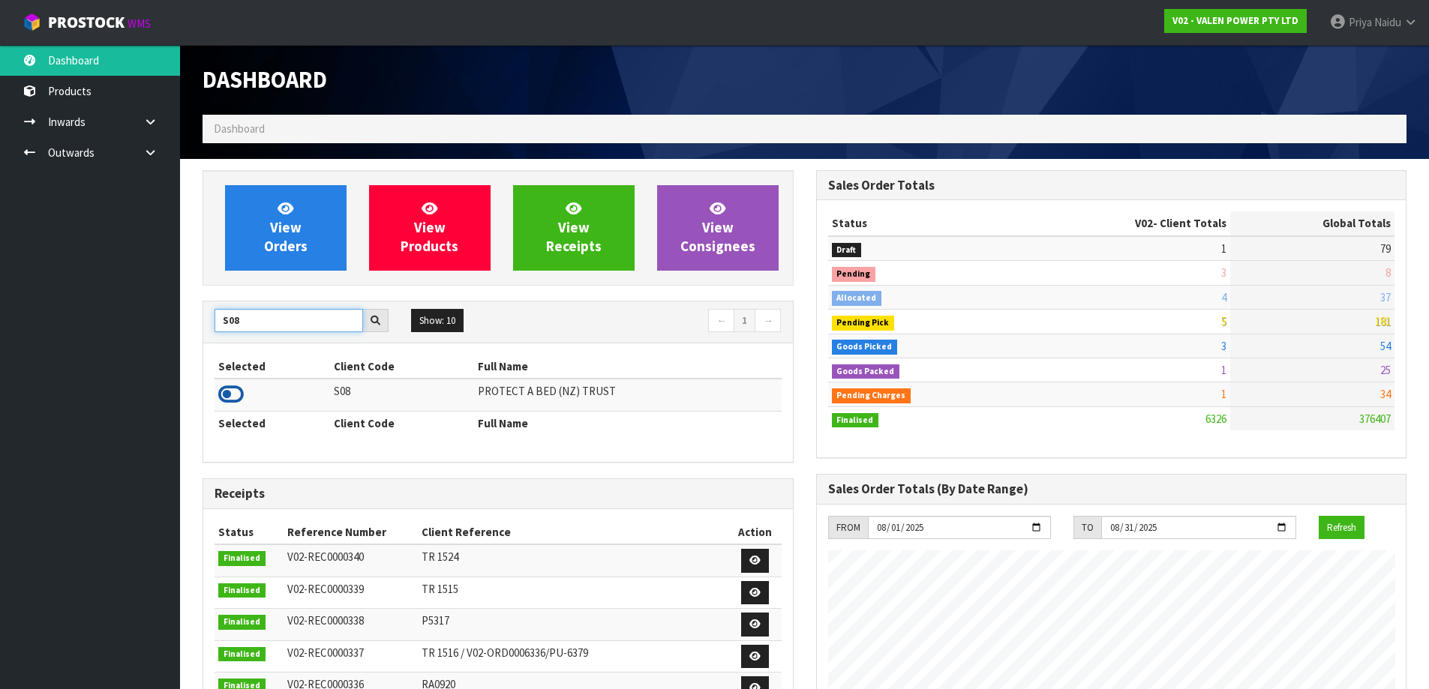
type input "S08"
click at [230, 396] on icon at bounding box center [231, 394] width 26 height 23
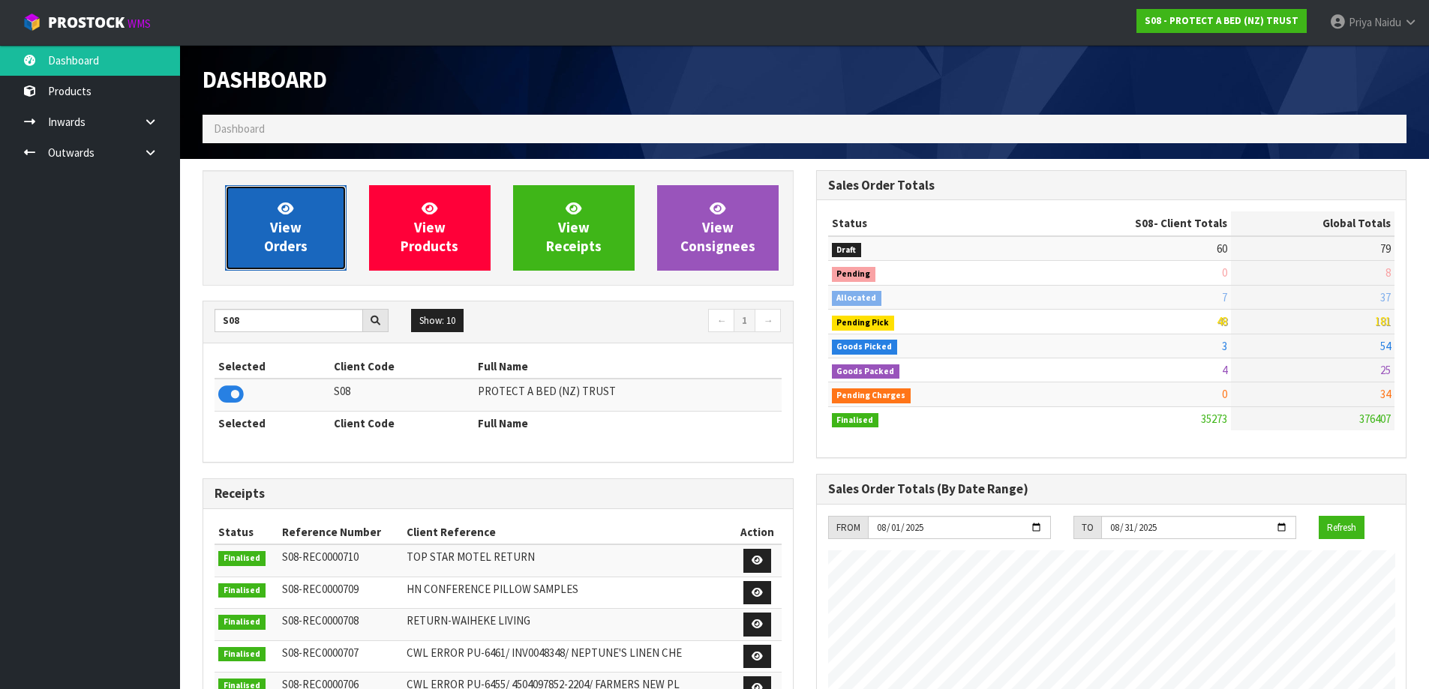
click at [305, 241] on span "View Orders" at bounding box center [286, 228] width 44 height 56
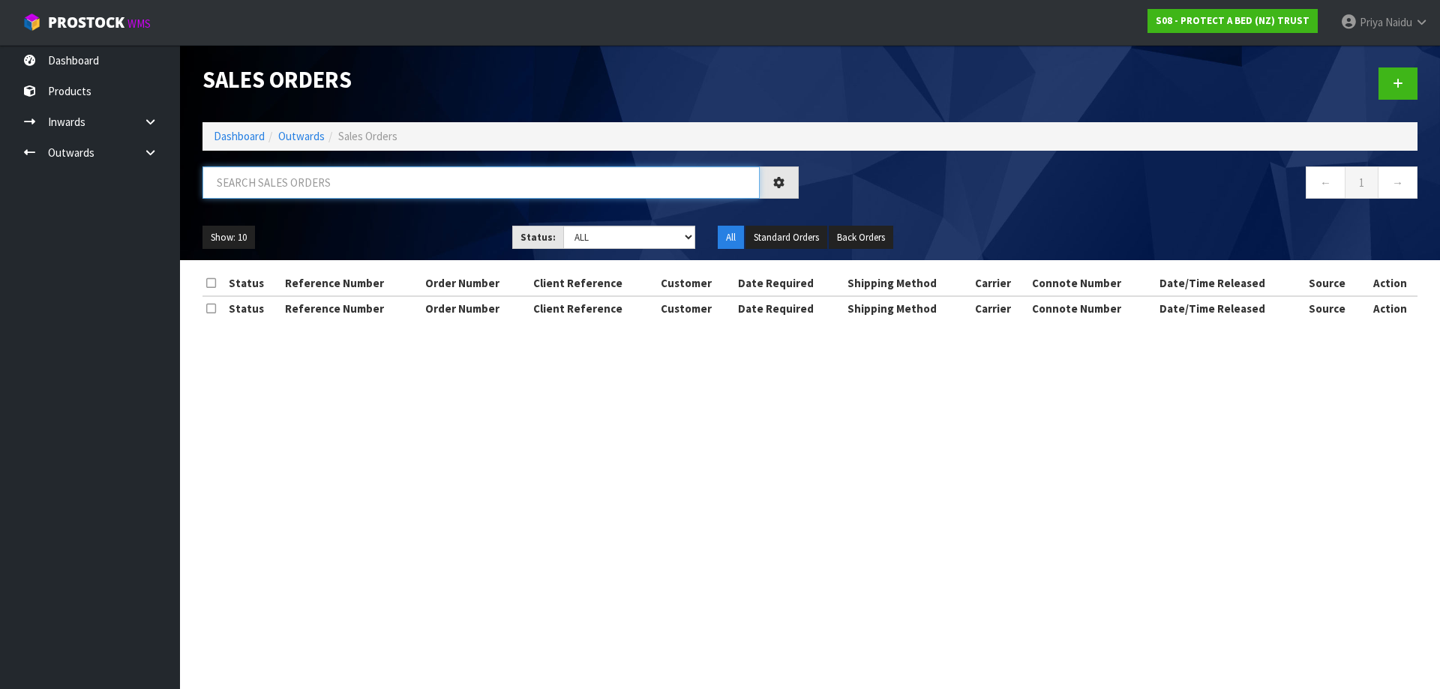
click at [393, 184] on input "text" at bounding box center [481, 183] width 557 height 32
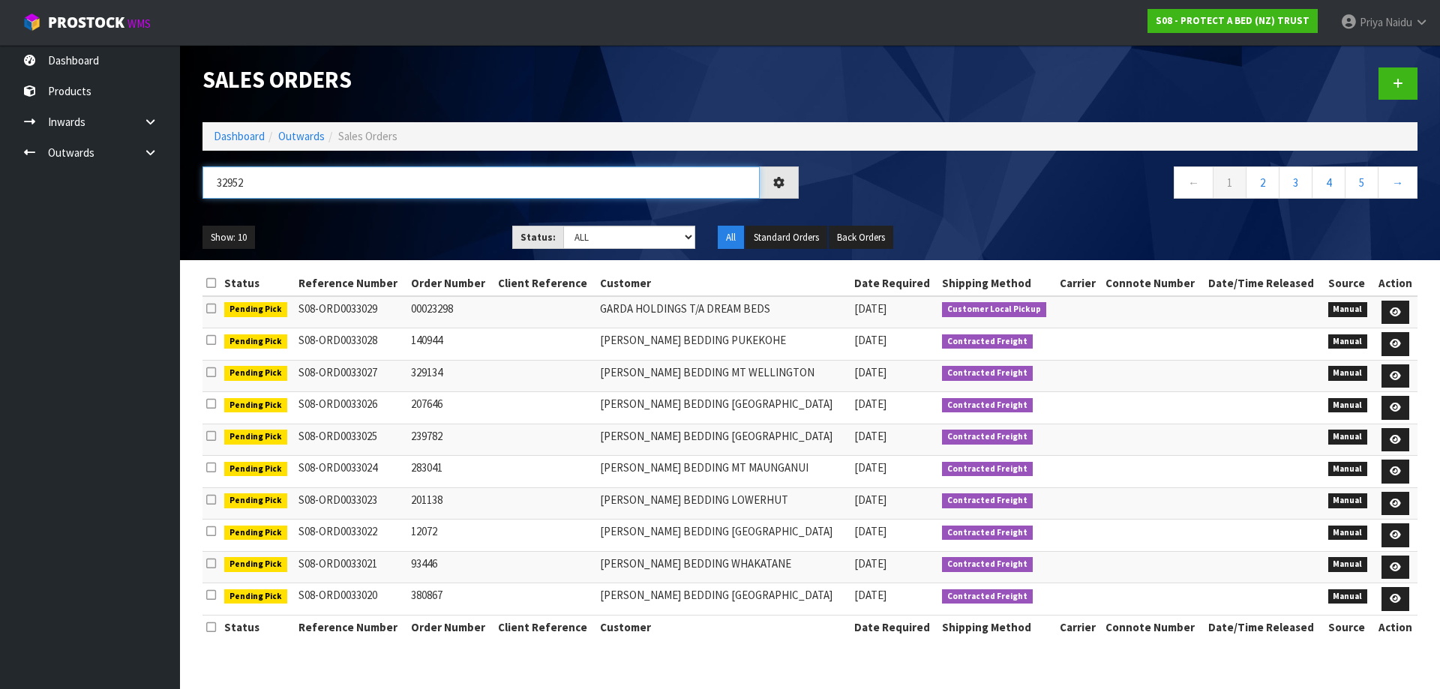
type input "32952"
drag, startPoint x: 591, startPoint y: 234, endPoint x: 591, endPoint y: 248, distance: 14.3
click at [591, 234] on select "Draft Pending Allocated Pending Pick Goods Picked Goods Packed Pending Charges …" at bounding box center [629, 237] width 133 height 23
select select "string:5"
click at [563, 226] on select "Draft Pending Allocated Pending Pick Goods Picked Goods Packed Pending Charges …" at bounding box center [629, 237] width 133 height 23
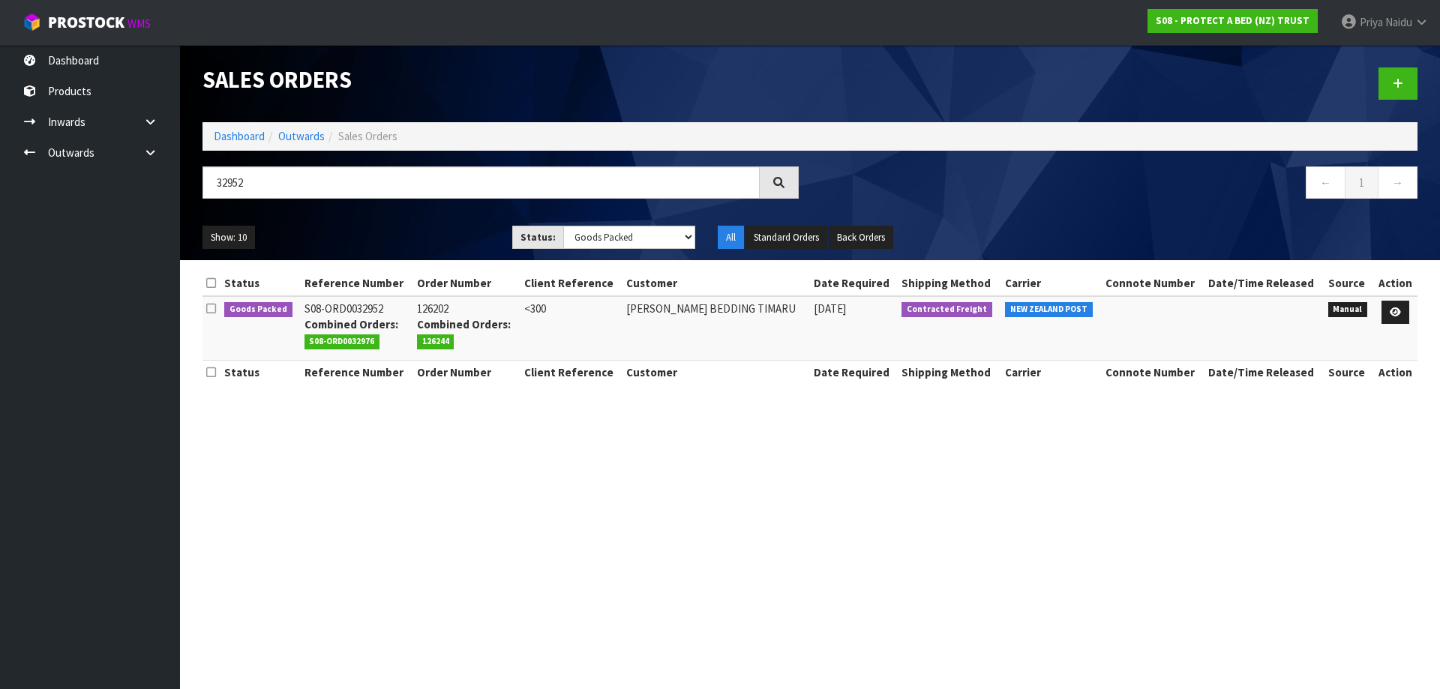
click at [418, 251] on div "Show: 10 5 10 25 50 Status: Draft Pending Allocated Pending Pick Goods Picked G…" at bounding box center [810, 238] width 1238 height 47
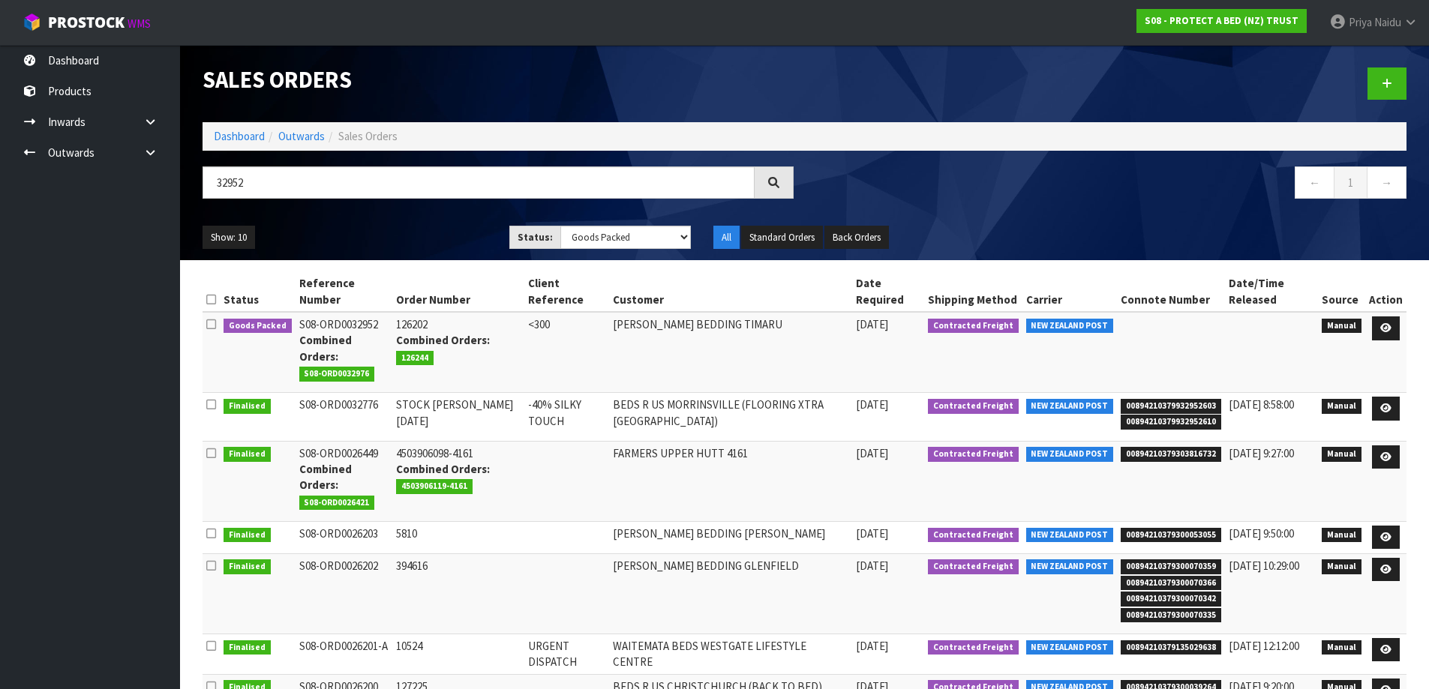
click at [435, 227] on ul "Show: 10 5 10 25 50" at bounding box center [345, 238] width 284 height 24
click at [1383, 326] on icon at bounding box center [1385, 328] width 11 height 10
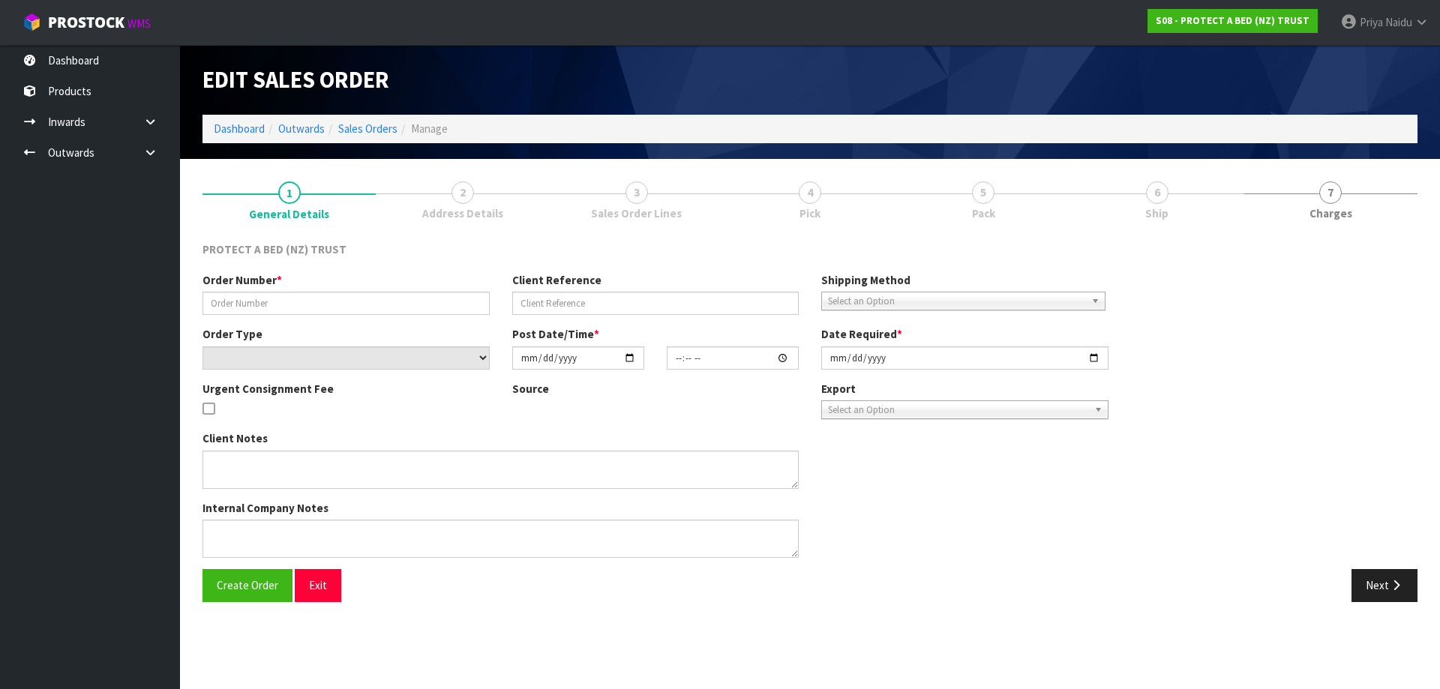
type input "126202"
type input "<300"
select select "number:0"
type input "2025-08-07"
type input "10:39:00.000"
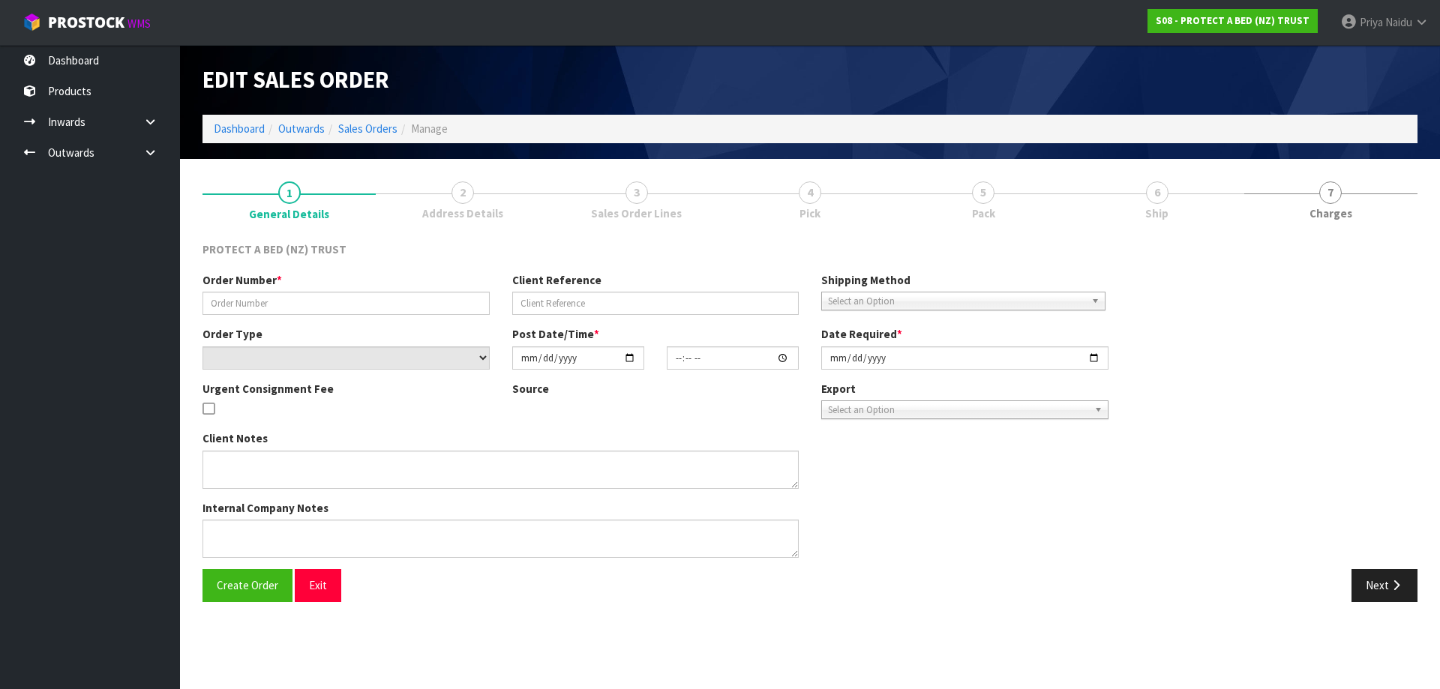
type input "2025-08-11"
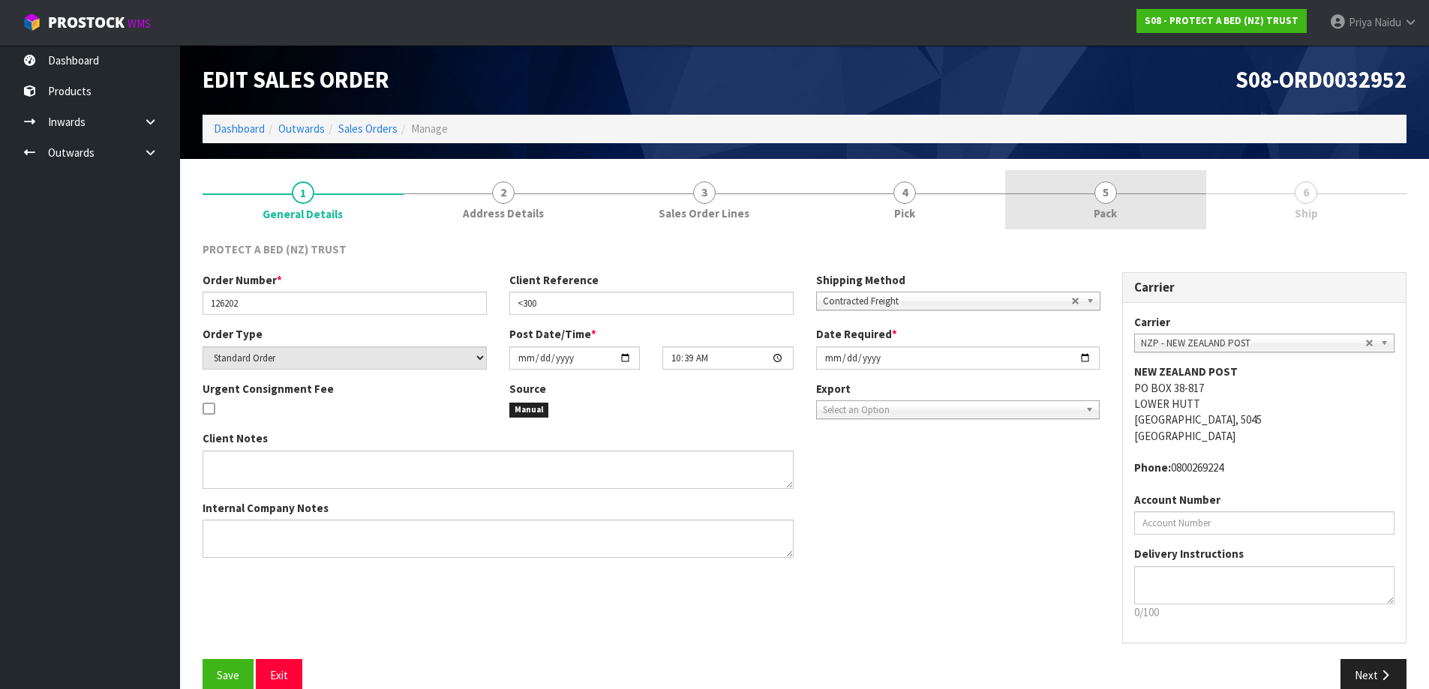
click at [1136, 223] on link "5 Pack" at bounding box center [1105, 199] width 201 height 59
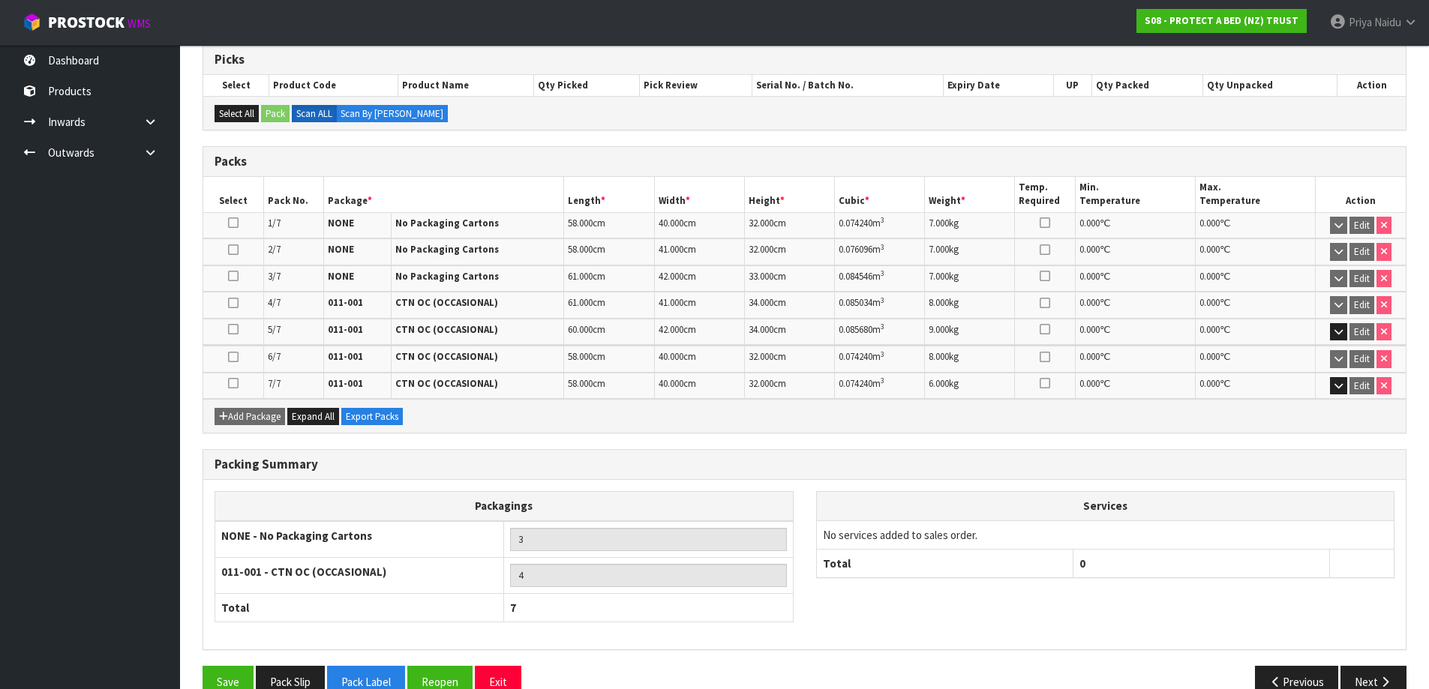
scroll to position [283, 0]
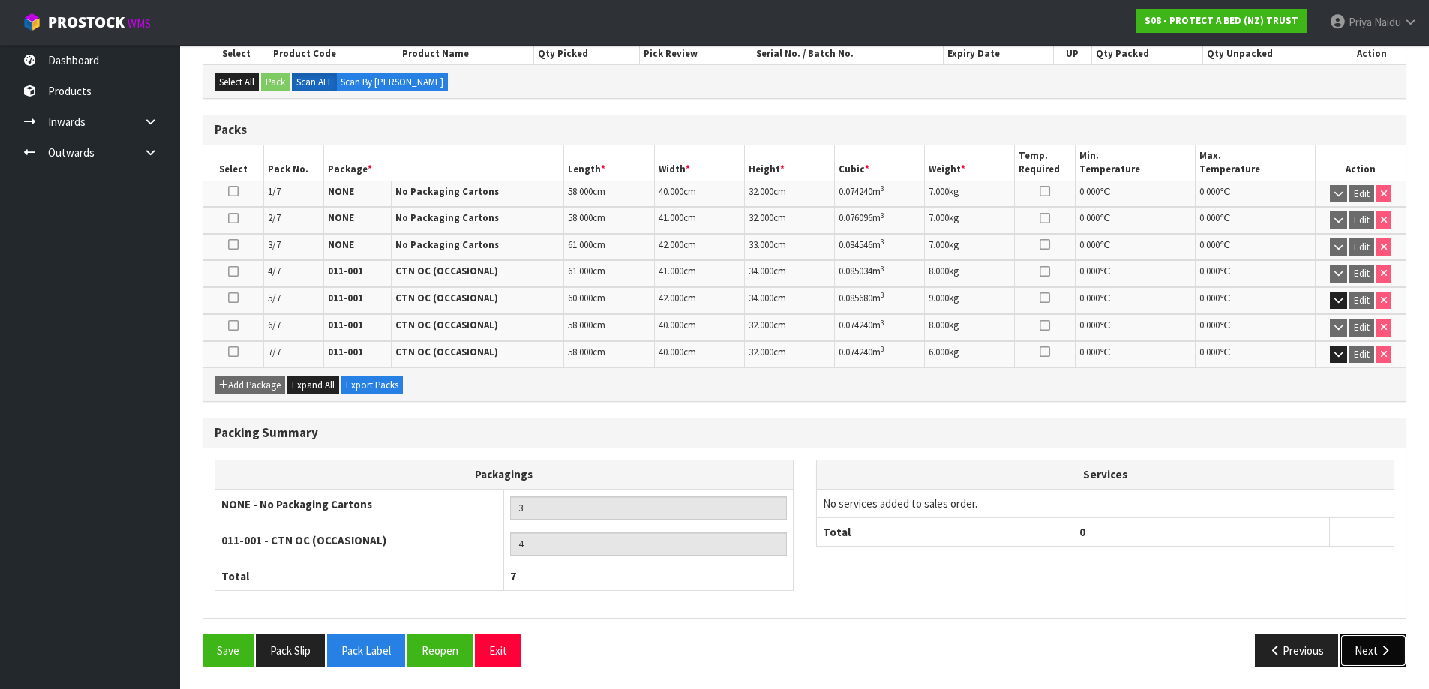
click at [1368, 657] on button "Next" at bounding box center [1373, 651] width 66 height 32
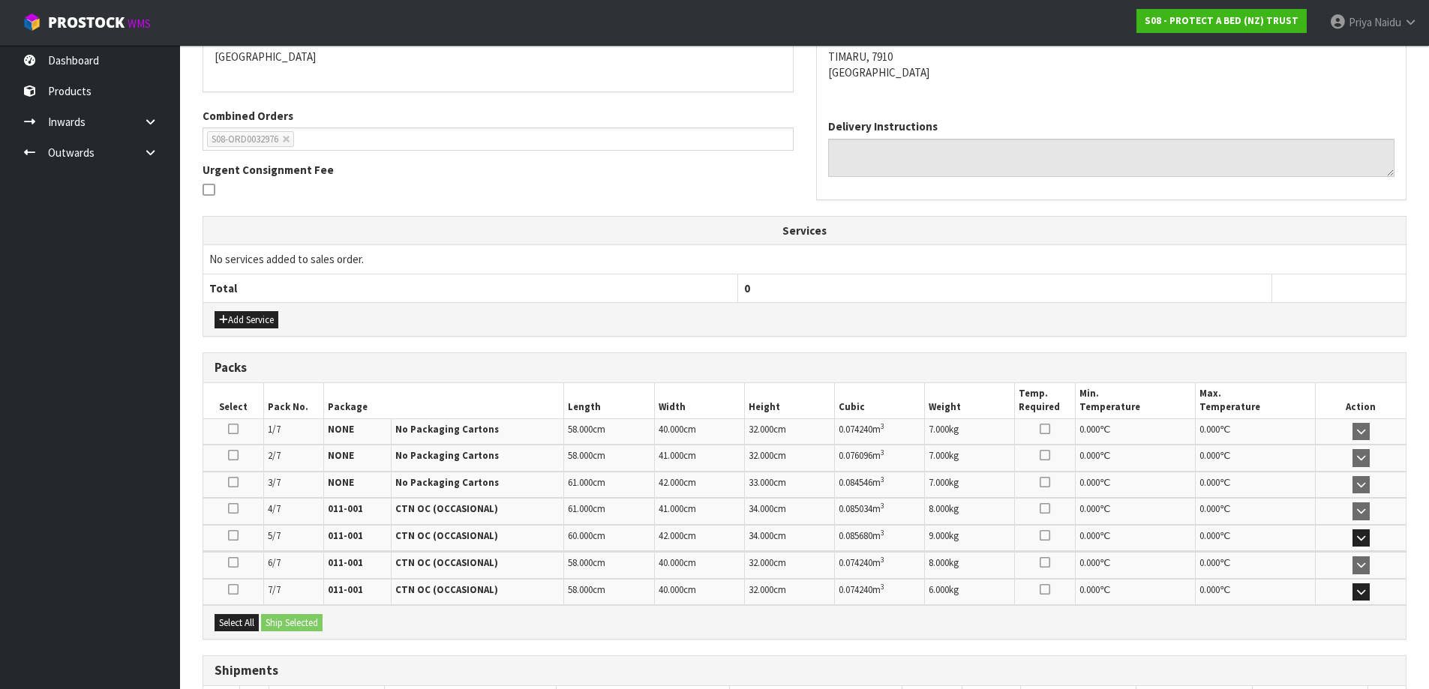
scroll to position [0, 0]
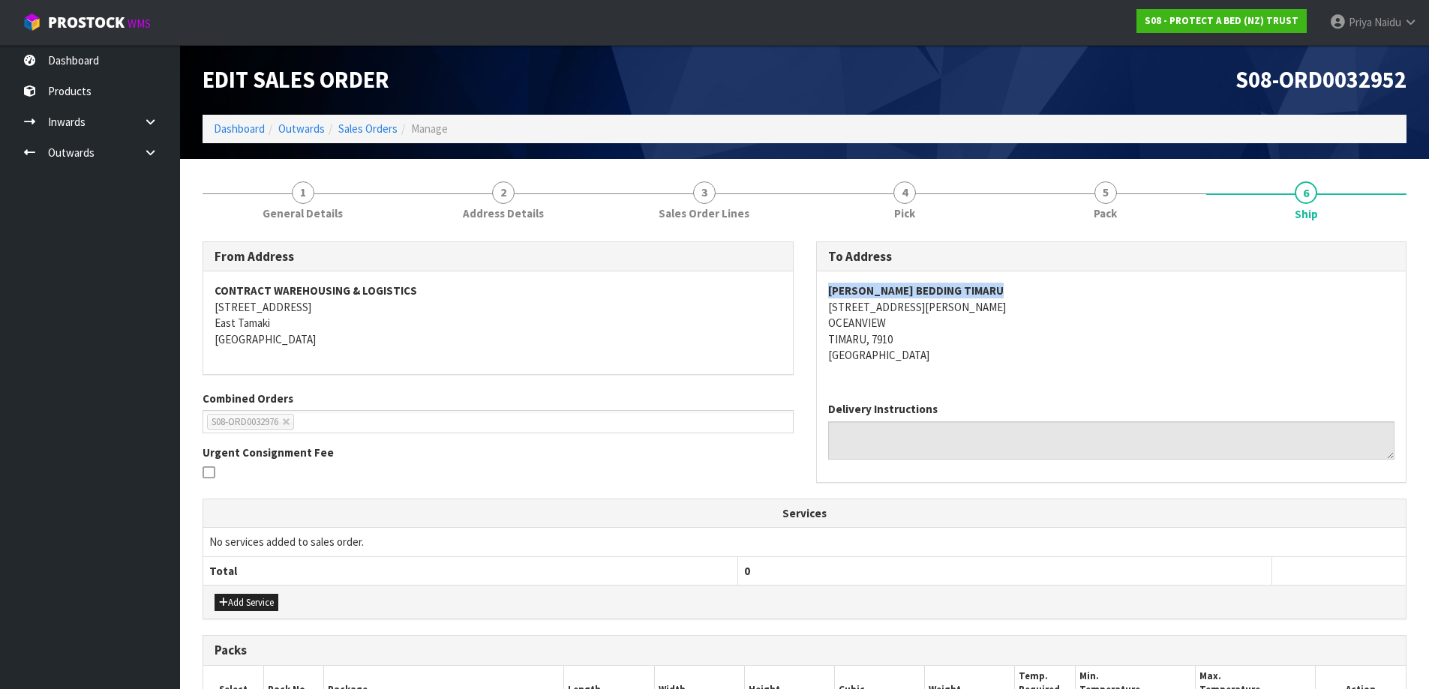
drag, startPoint x: 924, startPoint y: 299, endPoint x: 1149, endPoint y: 292, distance: 225.1
click at [1149, 292] on div "HARVEY NORMAN BEDDING TIMARU 226 EVANS STREET OCEANVIEW TIMARU, 7910 New Zealand" at bounding box center [1112, 331] width 590 height 119
click at [817, 302] on div "HARVEY NORMAN BEDDING TIMARU 226 EVANS STREET OCEANVIEW TIMARU, 7910 New Zealand" at bounding box center [1112, 331] width 590 height 119
drag, startPoint x: 818, startPoint y: 308, endPoint x: 965, endPoint y: 333, distance: 149.2
click at [965, 333] on div "HARVEY NORMAN BEDDING TIMARU 226 EVANS STREET OCEANVIEW TIMARU, 7910 New Zealand" at bounding box center [1112, 331] width 590 height 119
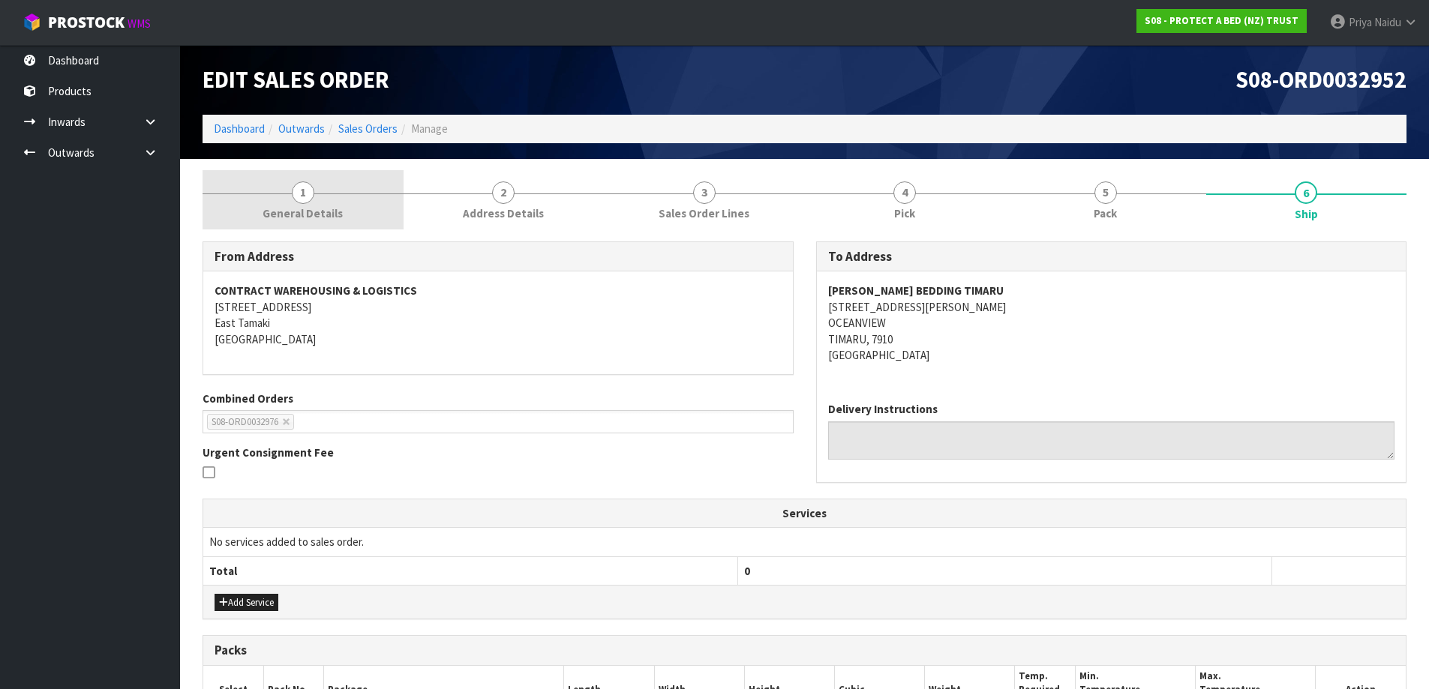
click at [281, 198] on link "1 General Details" at bounding box center [303, 199] width 201 height 59
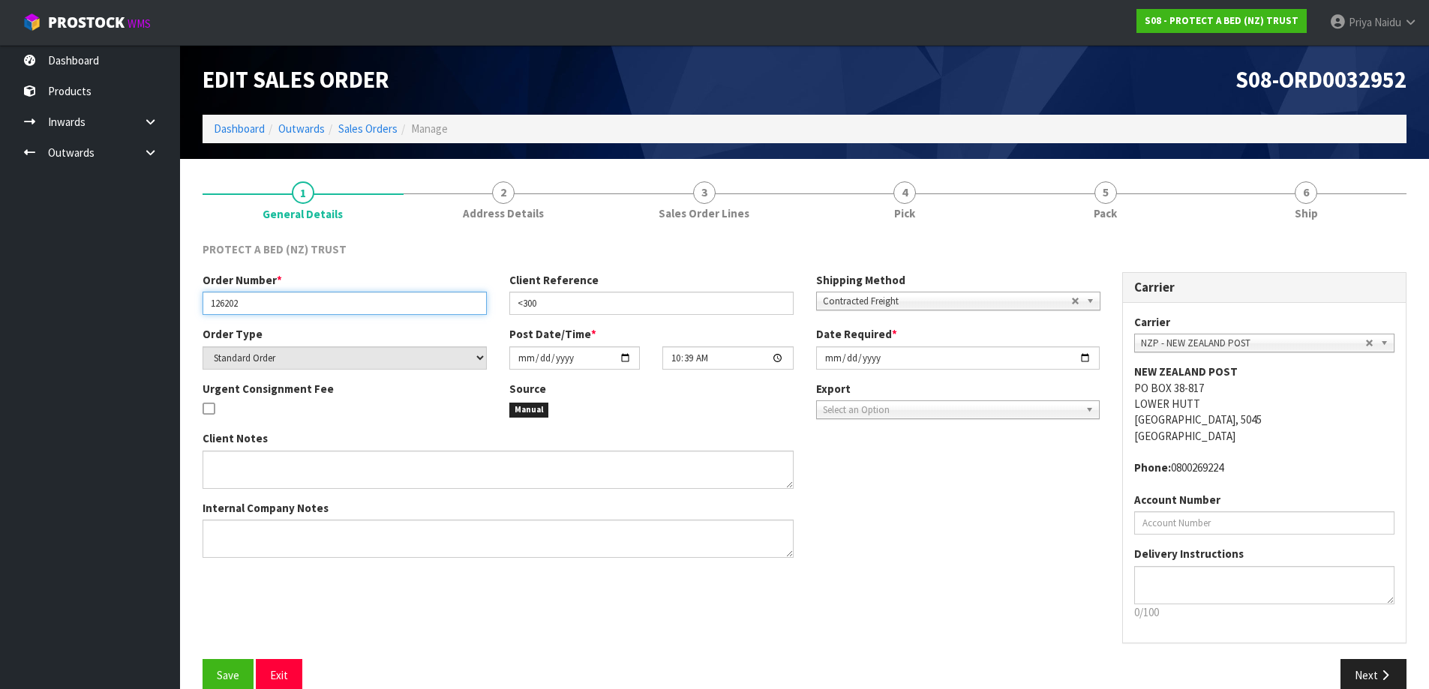
drag, startPoint x: 210, startPoint y: 303, endPoint x: 295, endPoint y: 302, distance: 84.8
click at [295, 302] on input "126202" at bounding box center [345, 303] width 284 height 23
drag, startPoint x: 518, startPoint y: 304, endPoint x: 571, endPoint y: 304, distance: 53.3
click at [571, 304] on input "<300" at bounding box center [651, 303] width 284 height 23
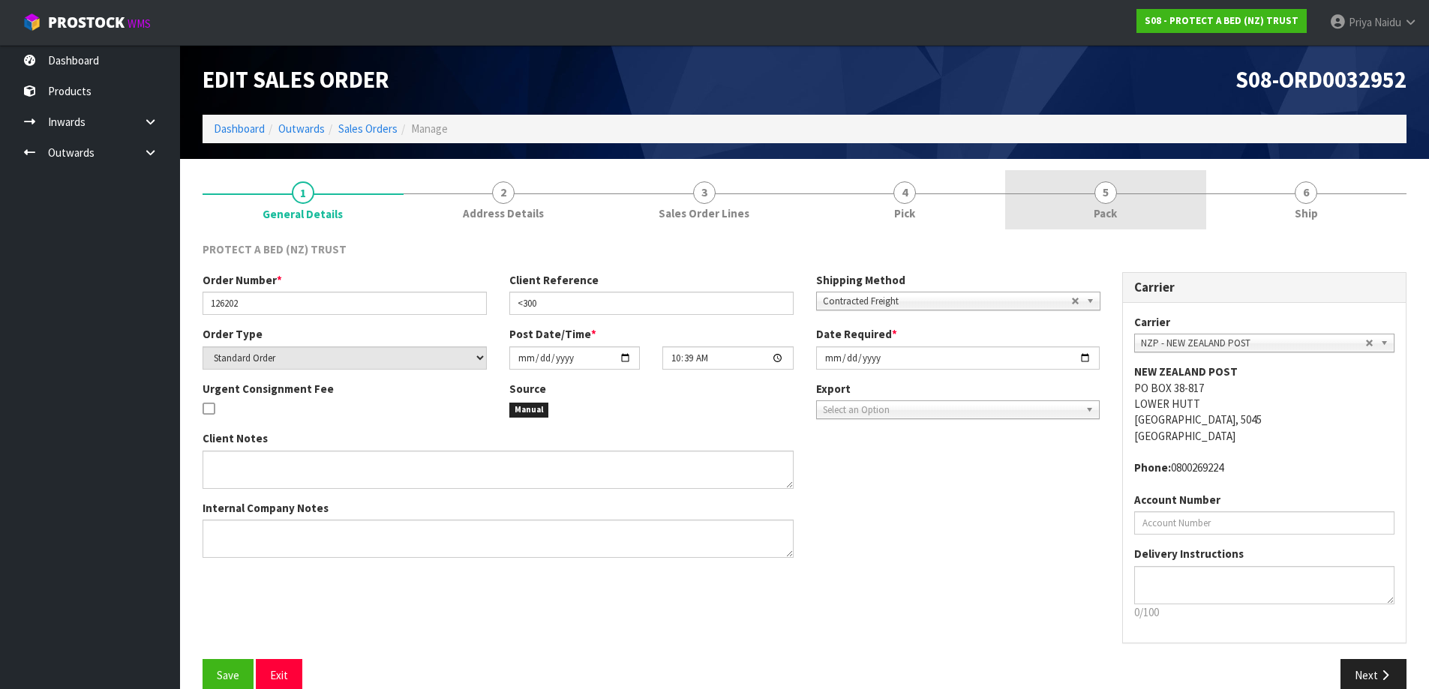
click at [1102, 185] on span "5" at bounding box center [1105, 193] width 23 height 23
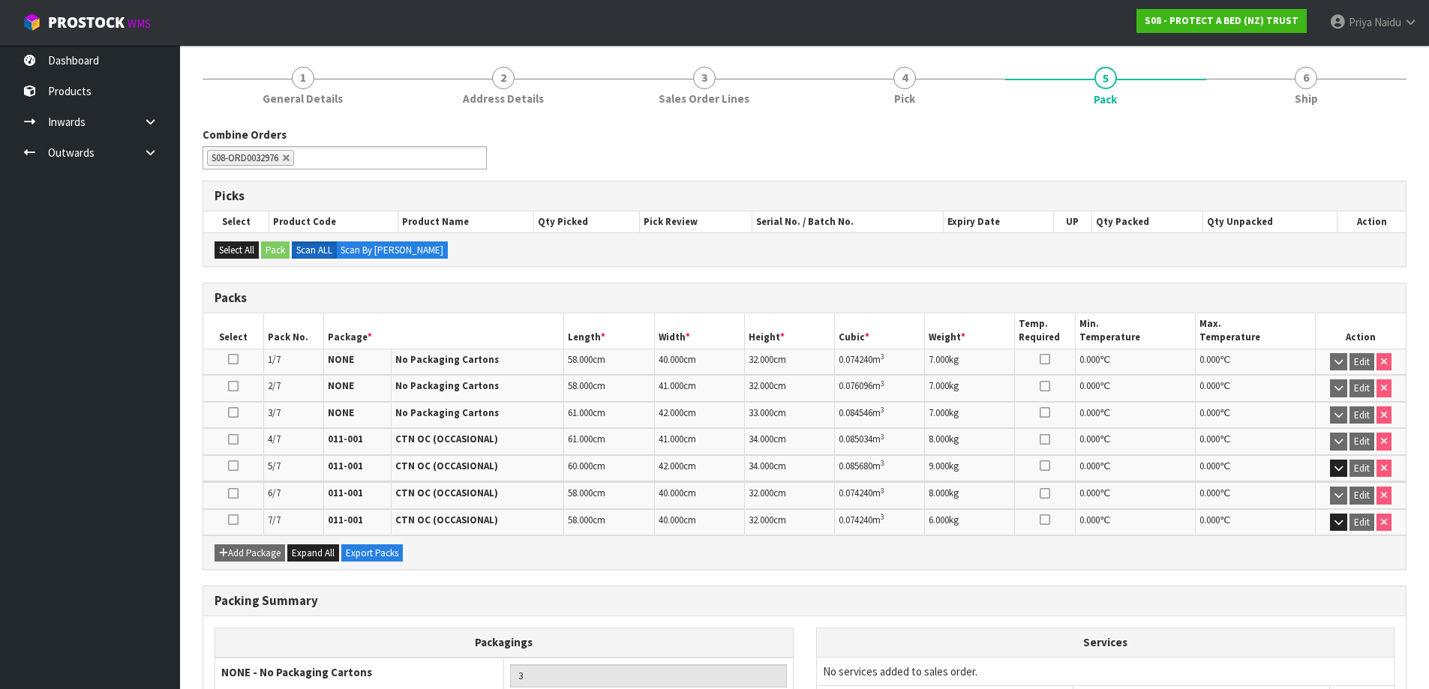
scroll to position [150, 0]
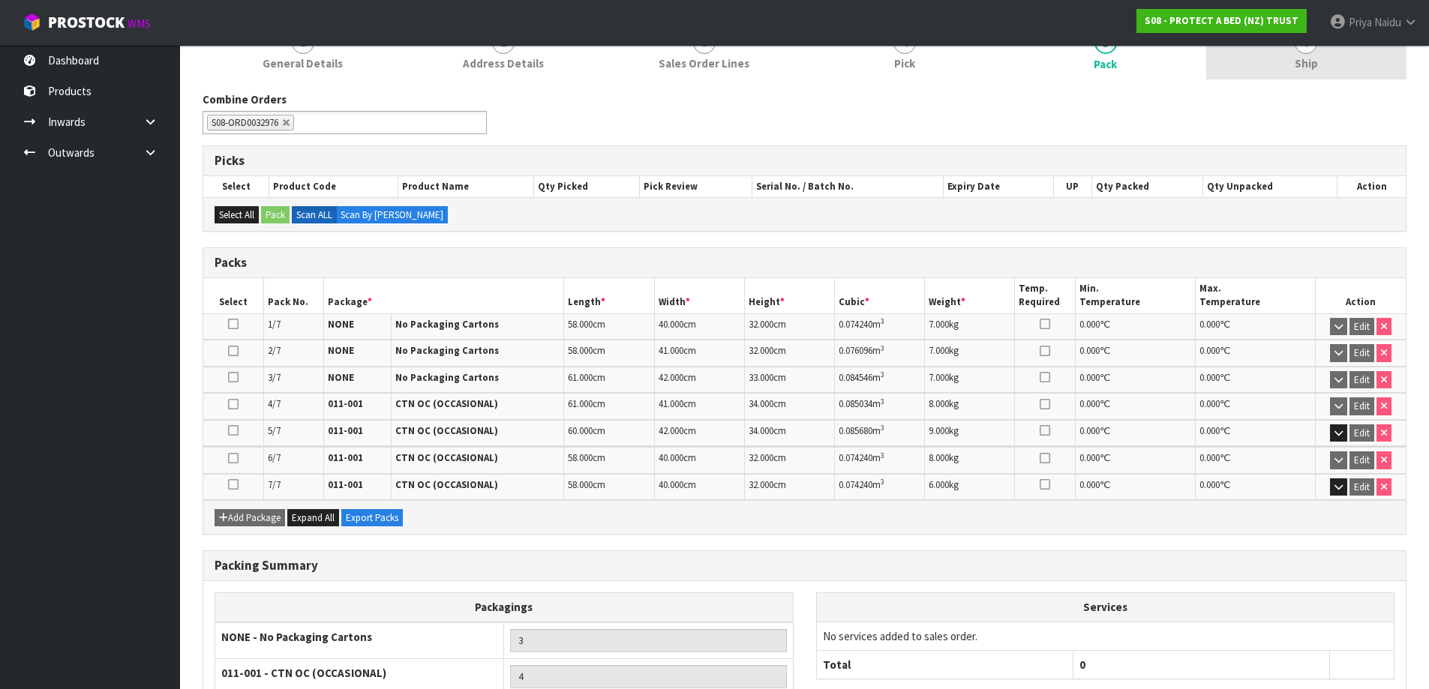
drag, startPoint x: 1275, startPoint y: 59, endPoint x: 1261, endPoint y: 71, distance: 18.6
click at [1275, 59] on link "6 Ship" at bounding box center [1306, 49] width 201 height 59
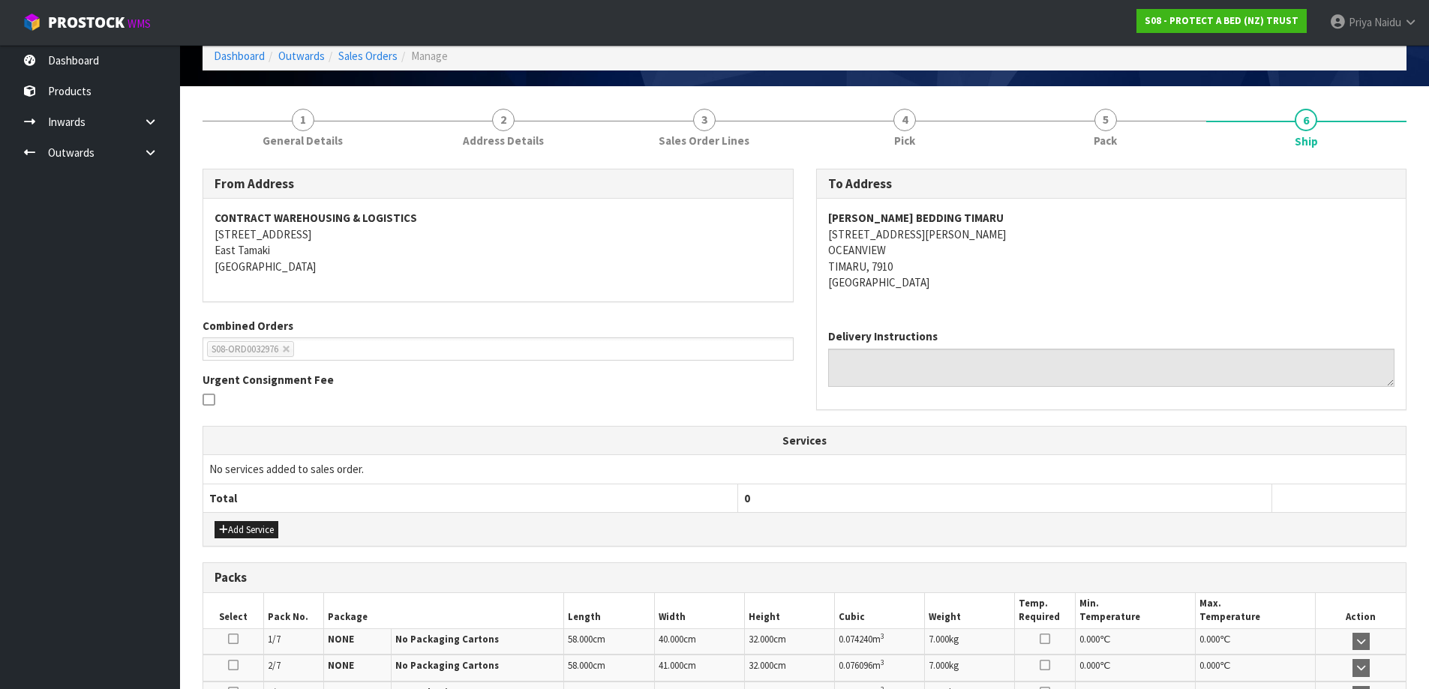
scroll to position [0, 0]
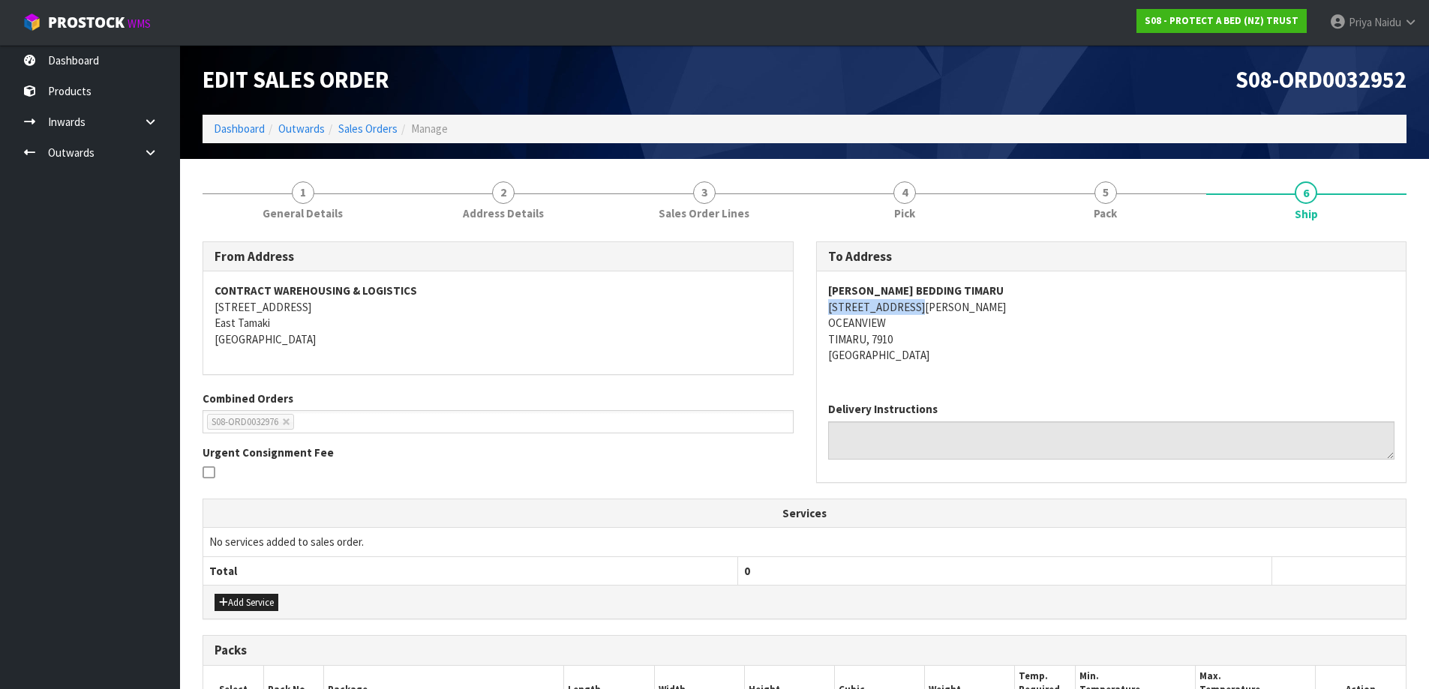
drag, startPoint x: 828, startPoint y: 308, endPoint x: 929, endPoint y: 303, distance: 100.6
click at [929, 303] on address "HARVEY NORMAN BEDDING TIMARU 226 EVANS STREET OCEANVIEW TIMARU, 7910 New Zealand" at bounding box center [1111, 323] width 567 height 80
drag, startPoint x: 1126, startPoint y: 173, endPoint x: 1055, endPoint y: 204, distance: 77.2
click at [1126, 173] on link "5 Pack" at bounding box center [1105, 199] width 201 height 59
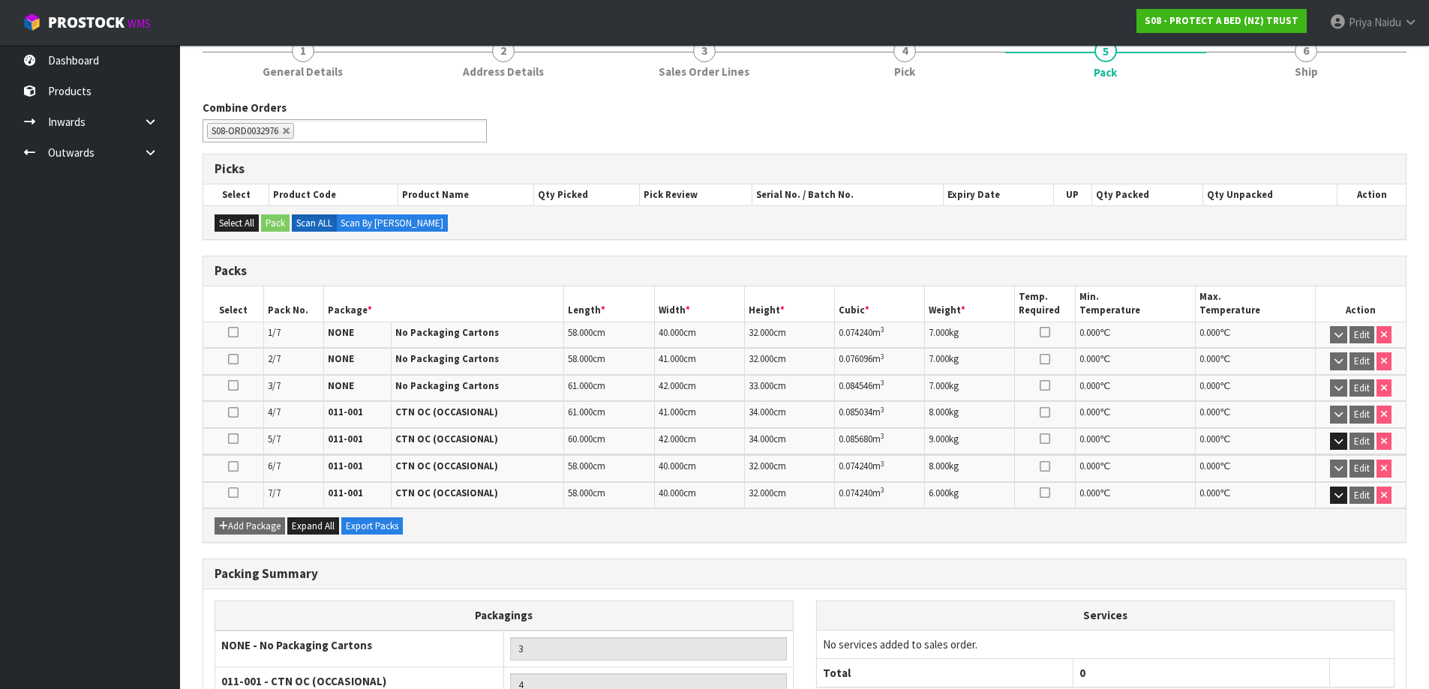
scroll to position [150, 0]
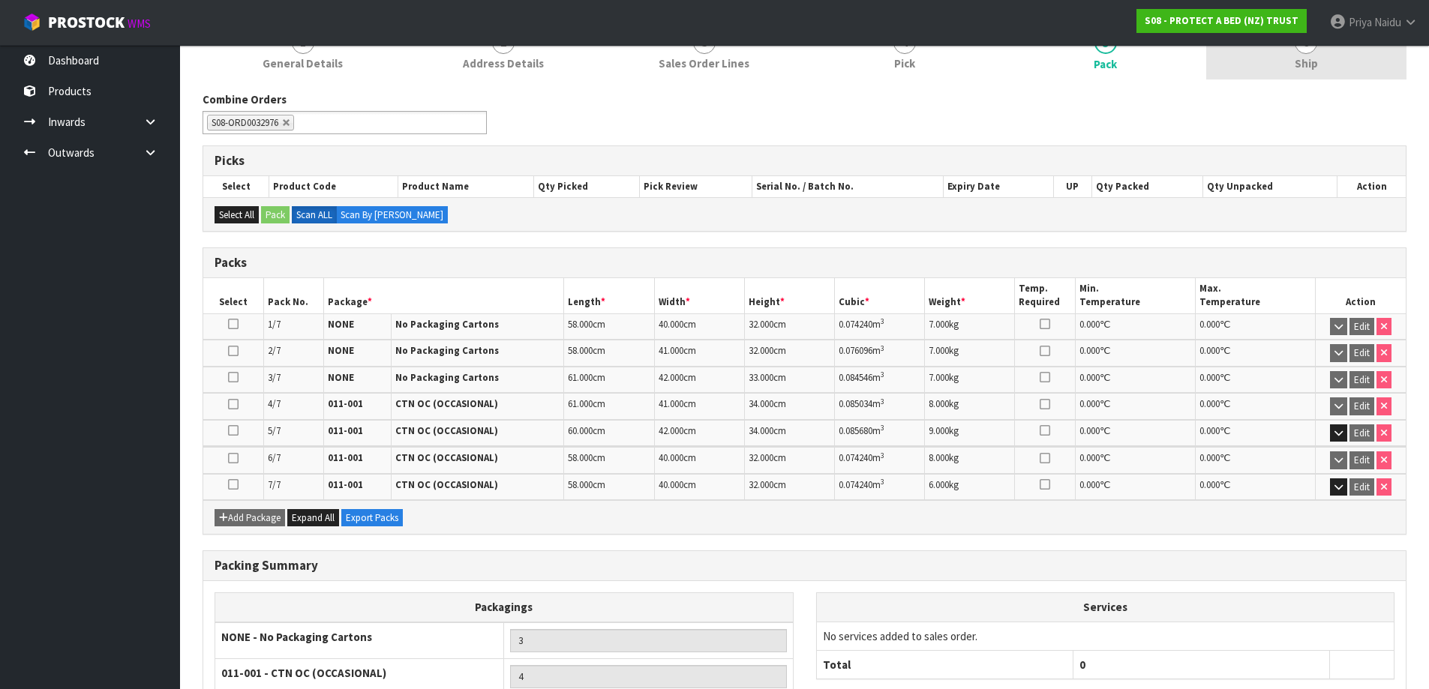
click at [1295, 65] on span "Ship" at bounding box center [1306, 64] width 23 height 16
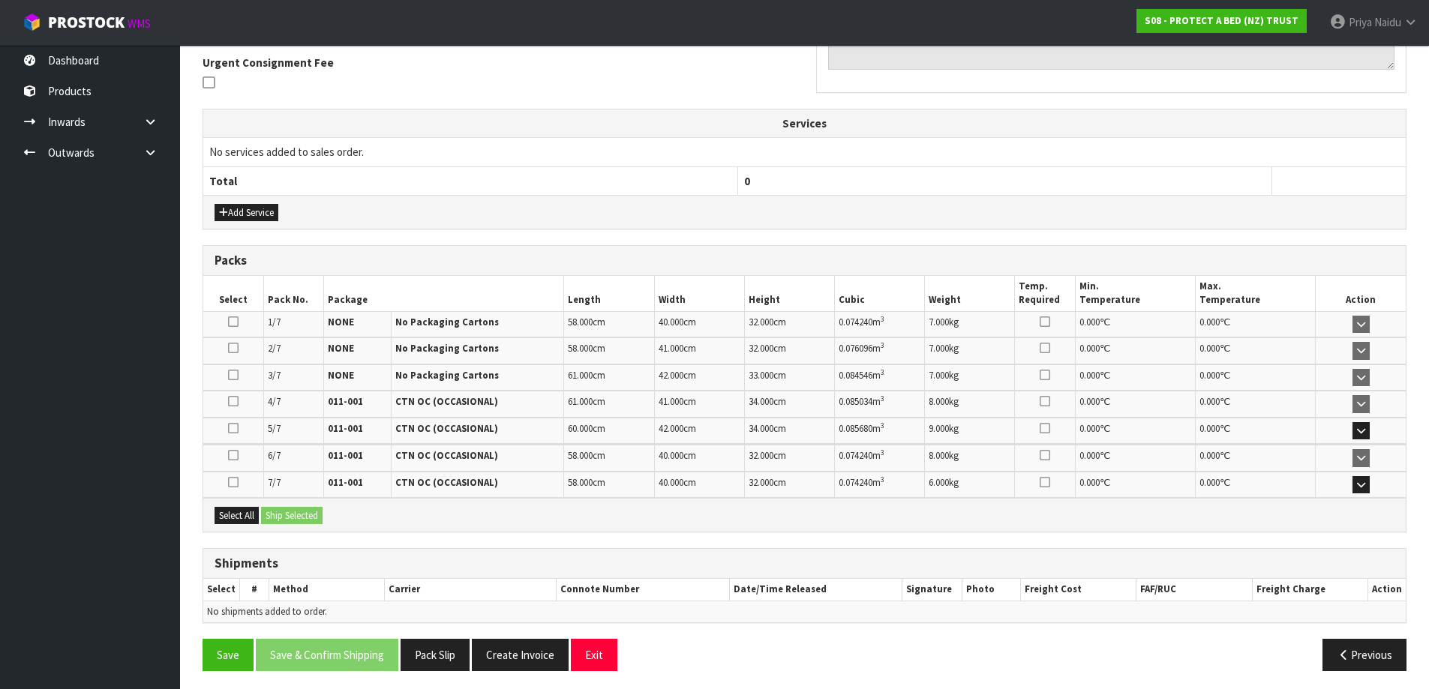
scroll to position [395, 0]
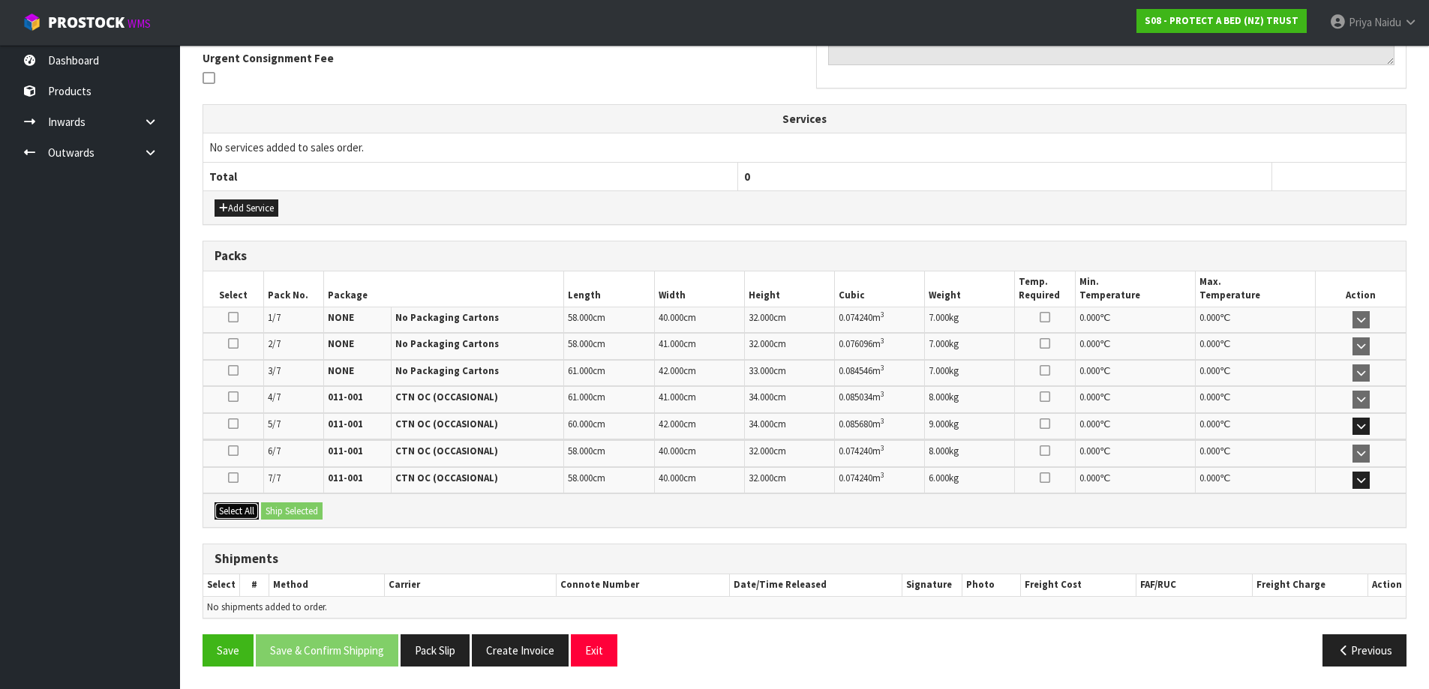
click at [250, 515] on button "Select All" at bounding box center [237, 512] width 44 height 18
drag, startPoint x: 269, startPoint y: 509, endPoint x: 284, endPoint y: 509, distance: 15.8
click at [274, 509] on button "Ship Selected" at bounding box center [292, 512] width 62 height 18
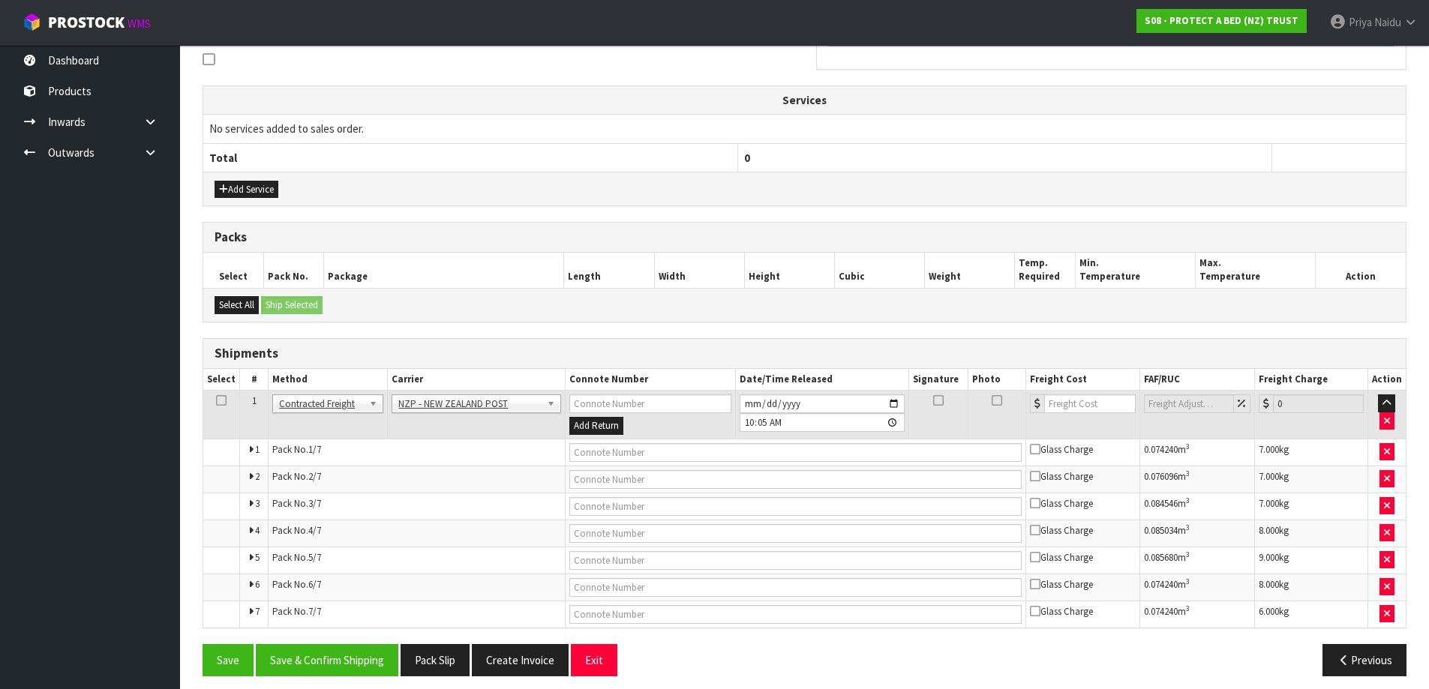
scroll to position [423, 0]
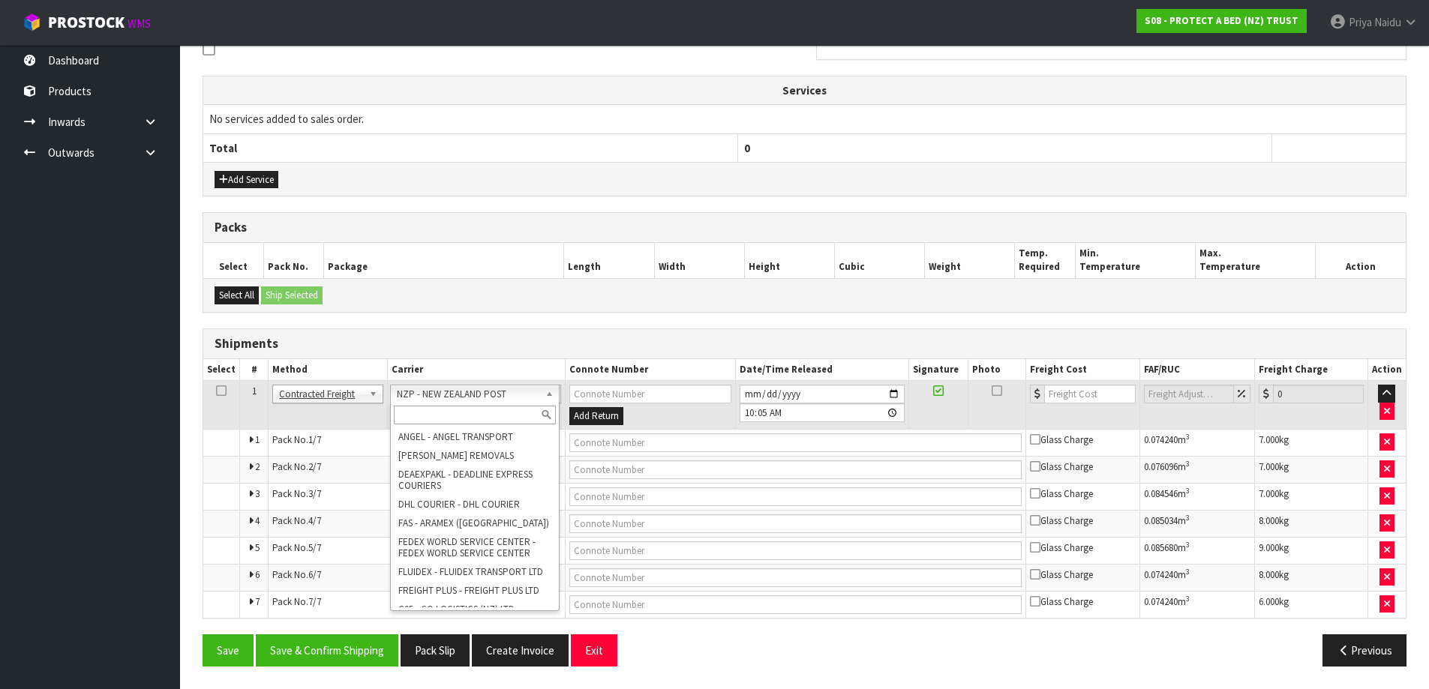
click at [460, 419] on input "text" at bounding box center [475, 415] width 162 height 19
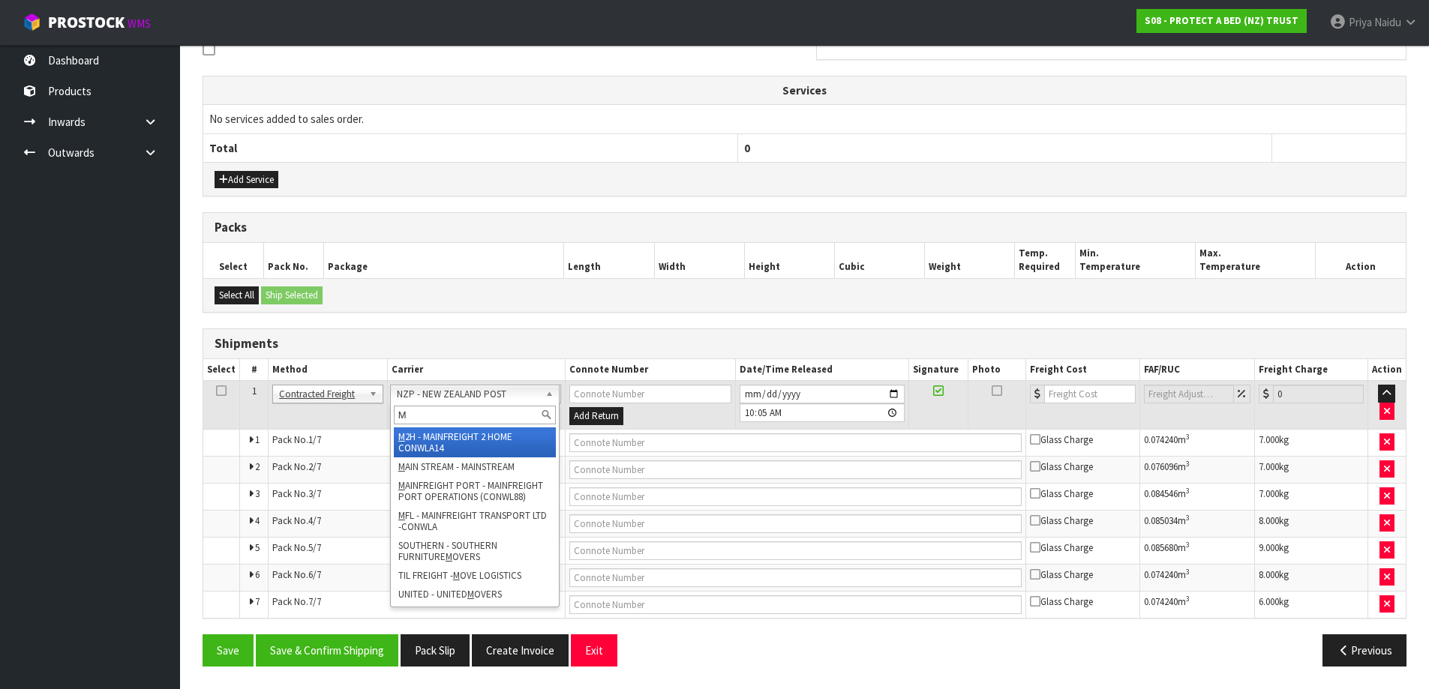
type input "MF"
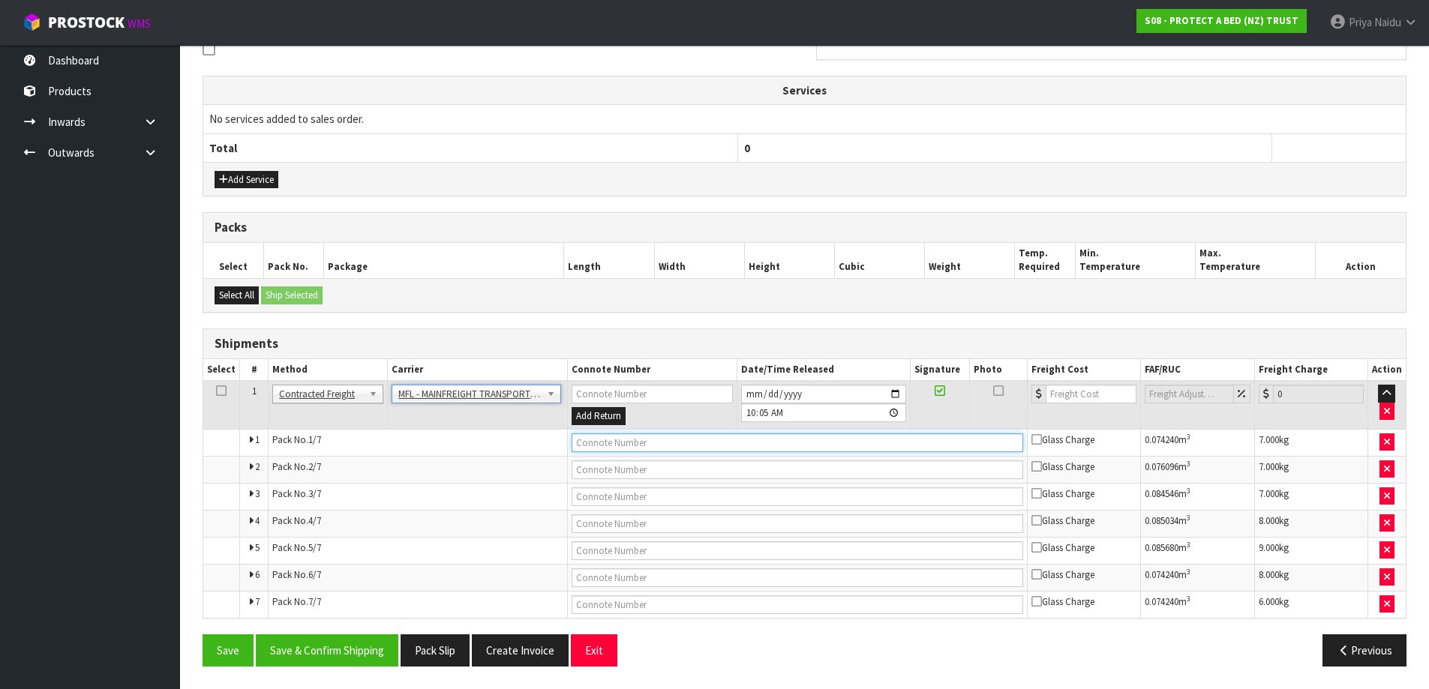
click at [634, 440] on input "text" at bounding box center [798, 443] width 452 height 19
paste input "FWM58239838"
type input "FWM58239838"
click at [1079, 398] on input "number" at bounding box center [1091, 394] width 91 height 19
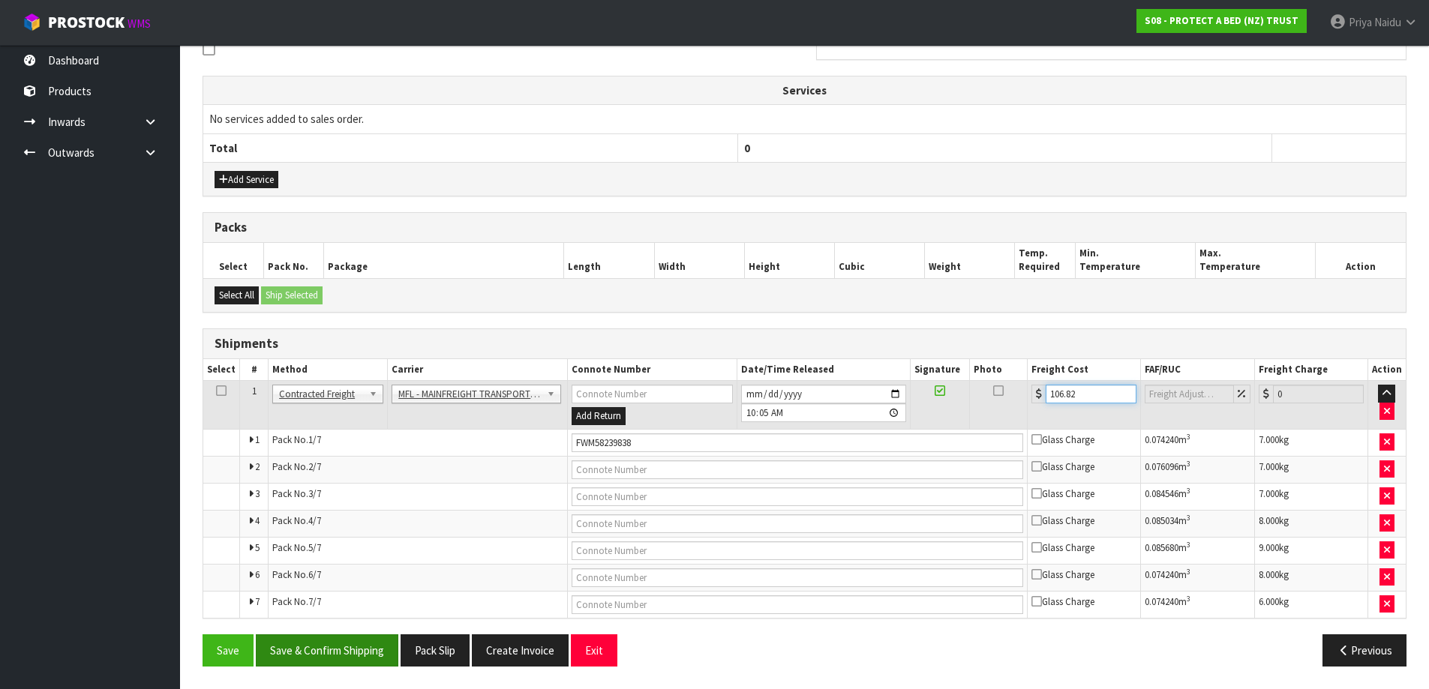
type input "106.82"
click at [368, 644] on button "Save & Confirm Shipping" at bounding box center [327, 651] width 143 height 32
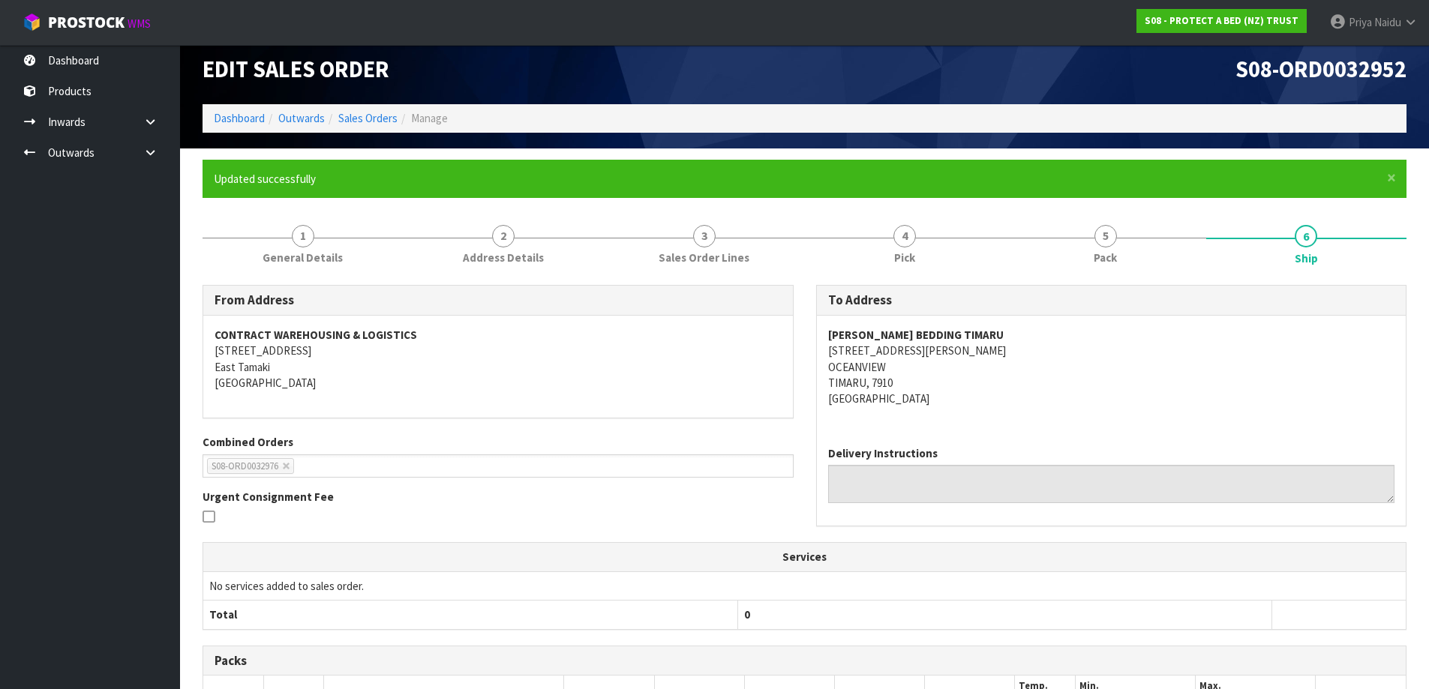
scroll to position [0, 0]
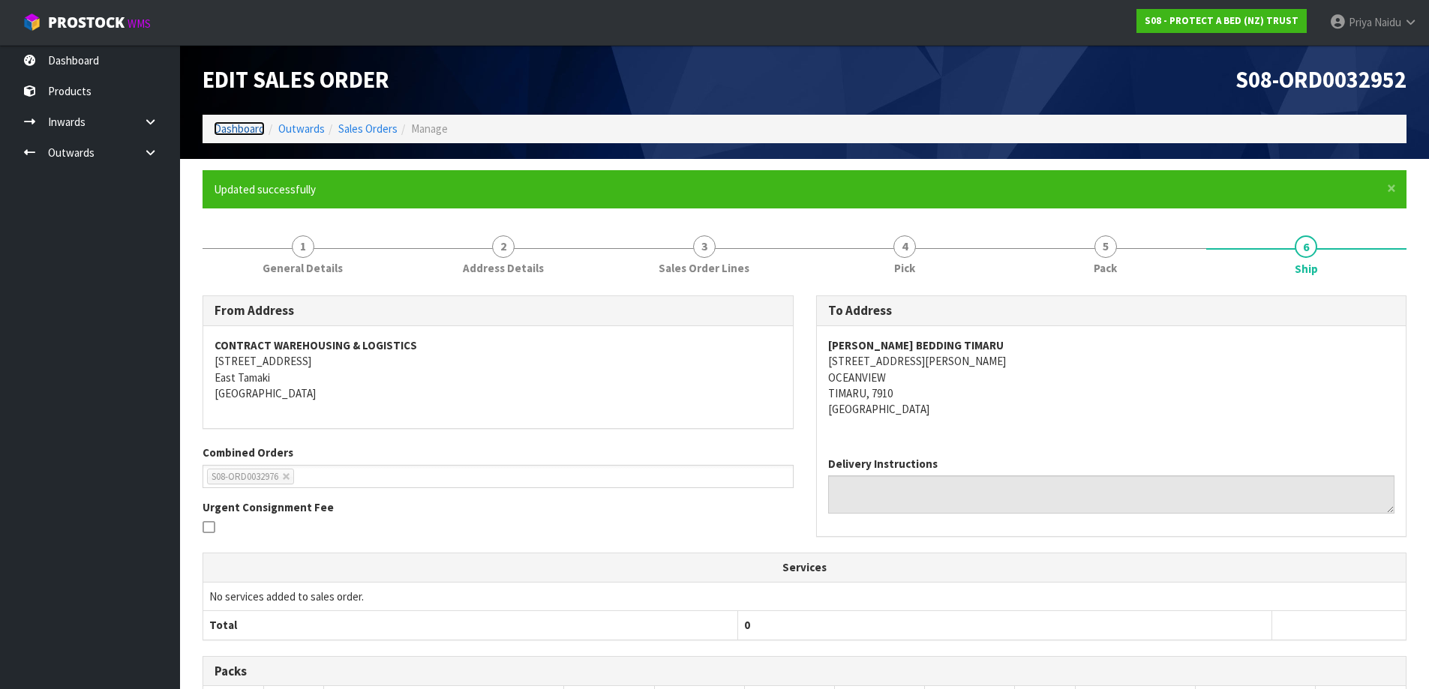
click at [250, 126] on link "Dashboard" at bounding box center [239, 129] width 51 height 14
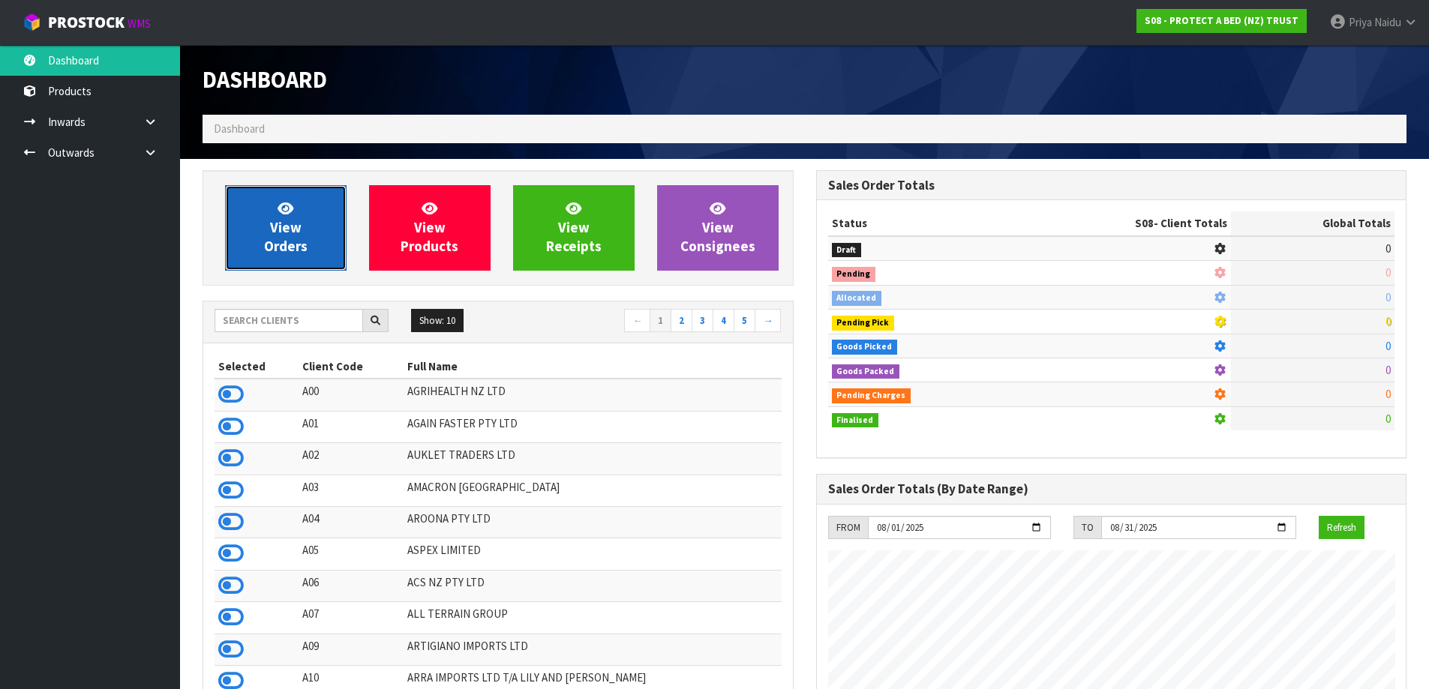
click at [255, 188] on link "View Orders" at bounding box center [286, 228] width 122 height 86
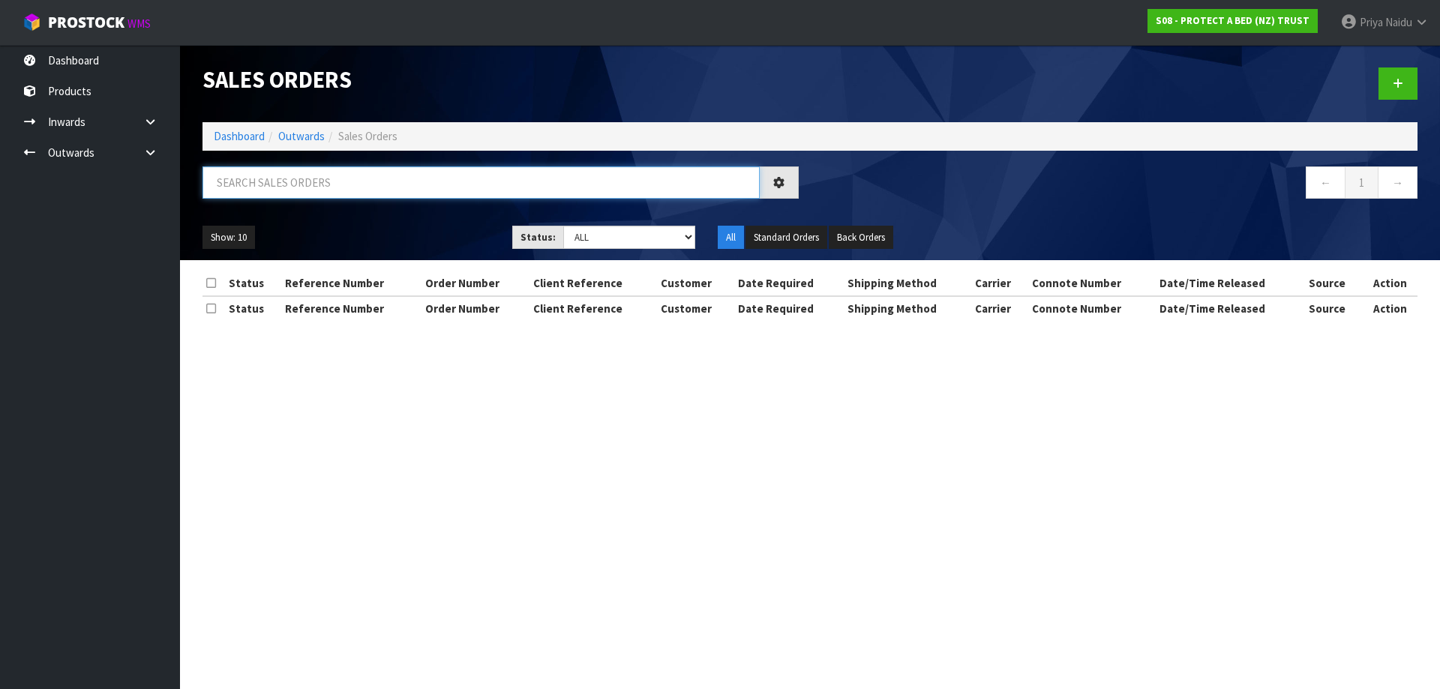
click at [274, 173] on input "text" at bounding box center [481, 183] width 557 height 32
type input "32976"
click at [615, 246] on select "Draft Pending Allocated Pending Pick Goods Picked Goods Packed Pending Charges …" at bounding box center [629, 237] width 133 height 23
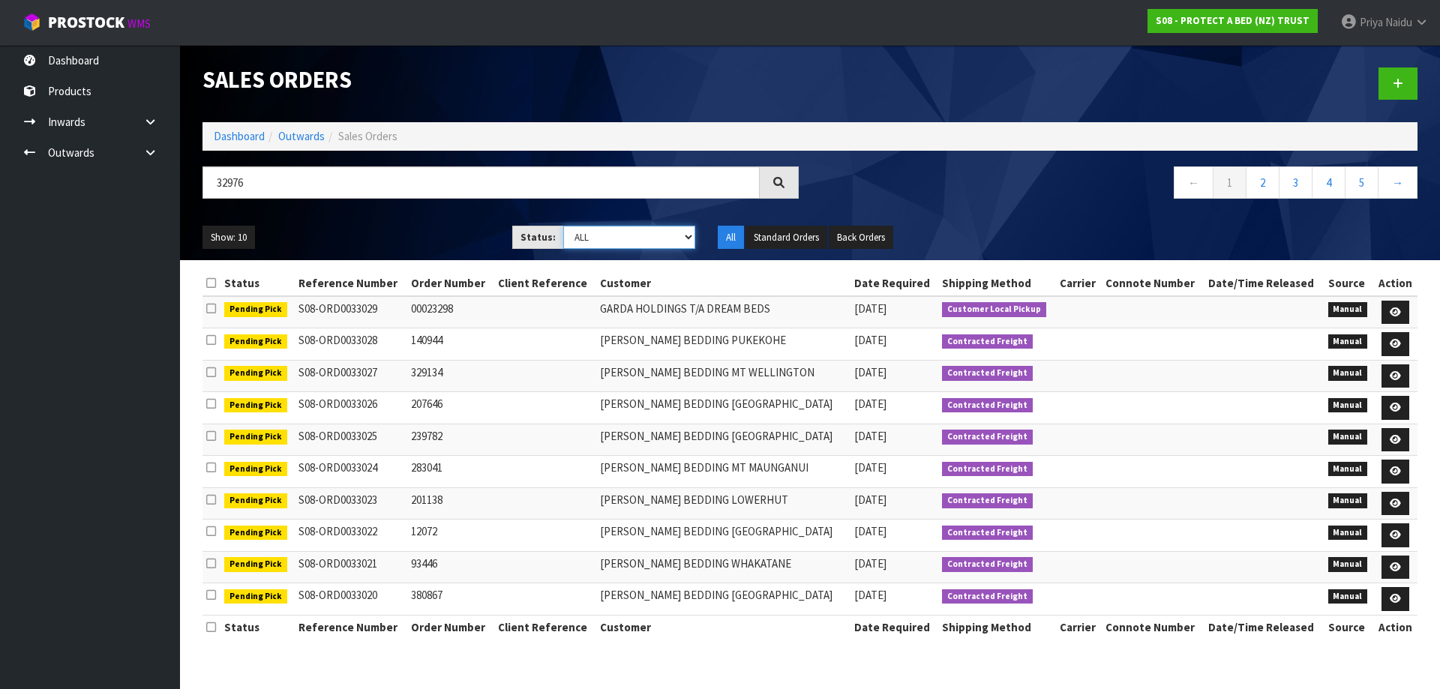
select select "string:5"
click at [563, 226] on select "Draft Pending Allocated Pending Pick Goods Picked Goods Packed Pending Charges …" at bounding box center [629, 237] width 133 height 23
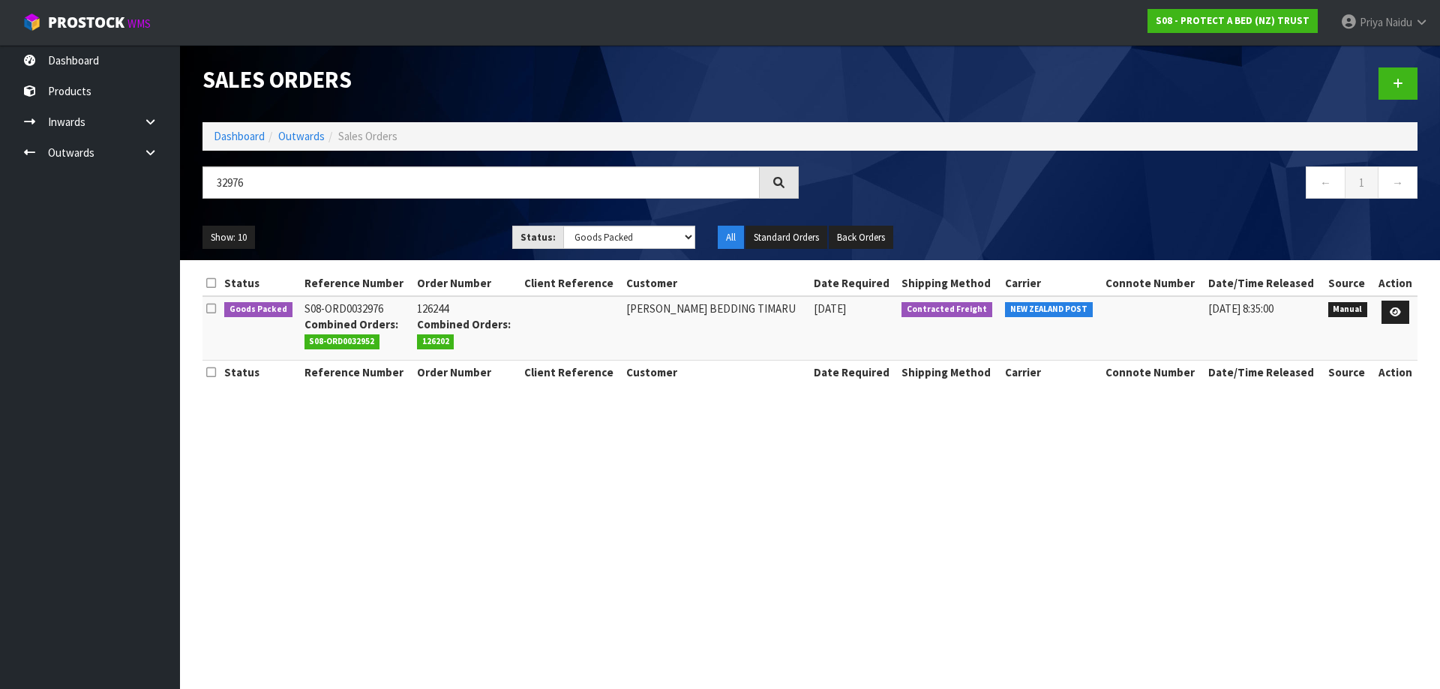
click at [444, 221] on div "Show: 10 5 10 25 50 Status: Draft Pending Allocated Pending Pick Goods Picked G…" at bounding box center [810, 238] width 1238 height 47
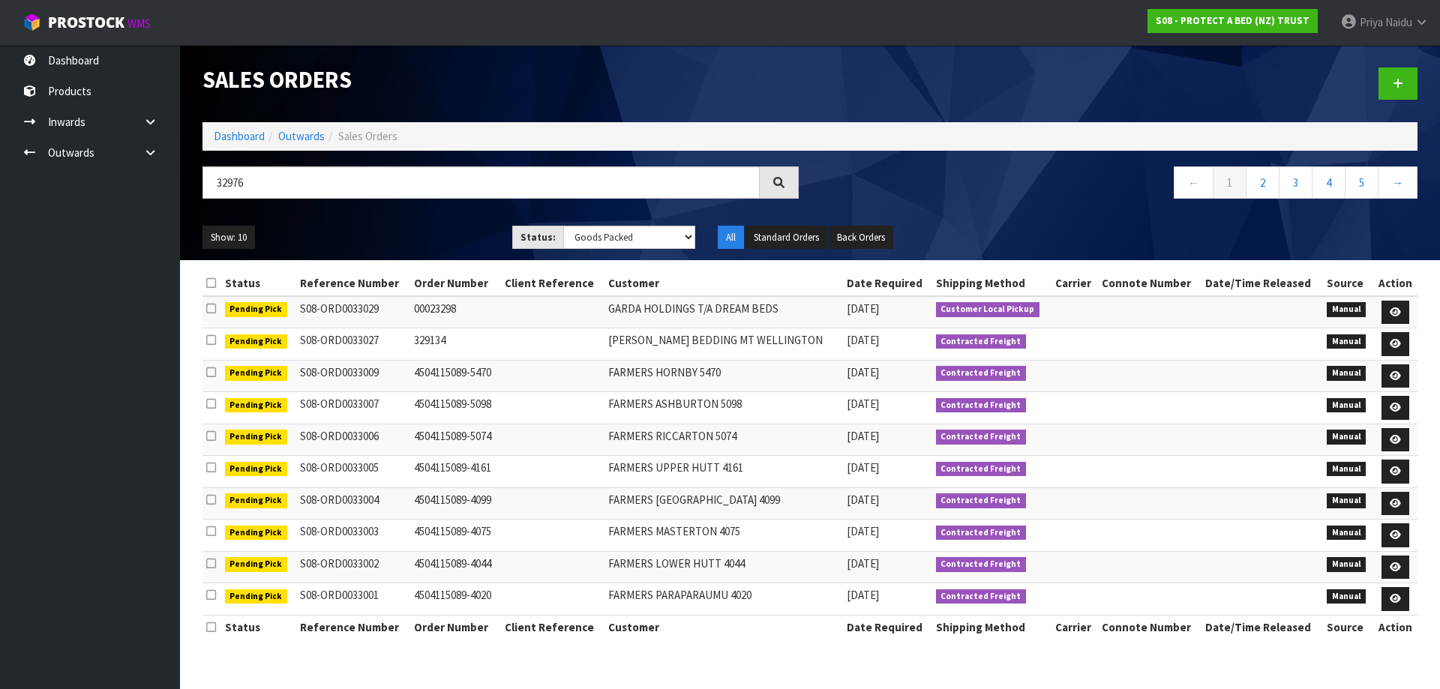
click at [444, 221] on div "Show: 10 5 10 25 50 Status: Draft Pending Allocated Pending Pick Goods Picked G…" at bounding box center [810, 238] width 1238 height 47
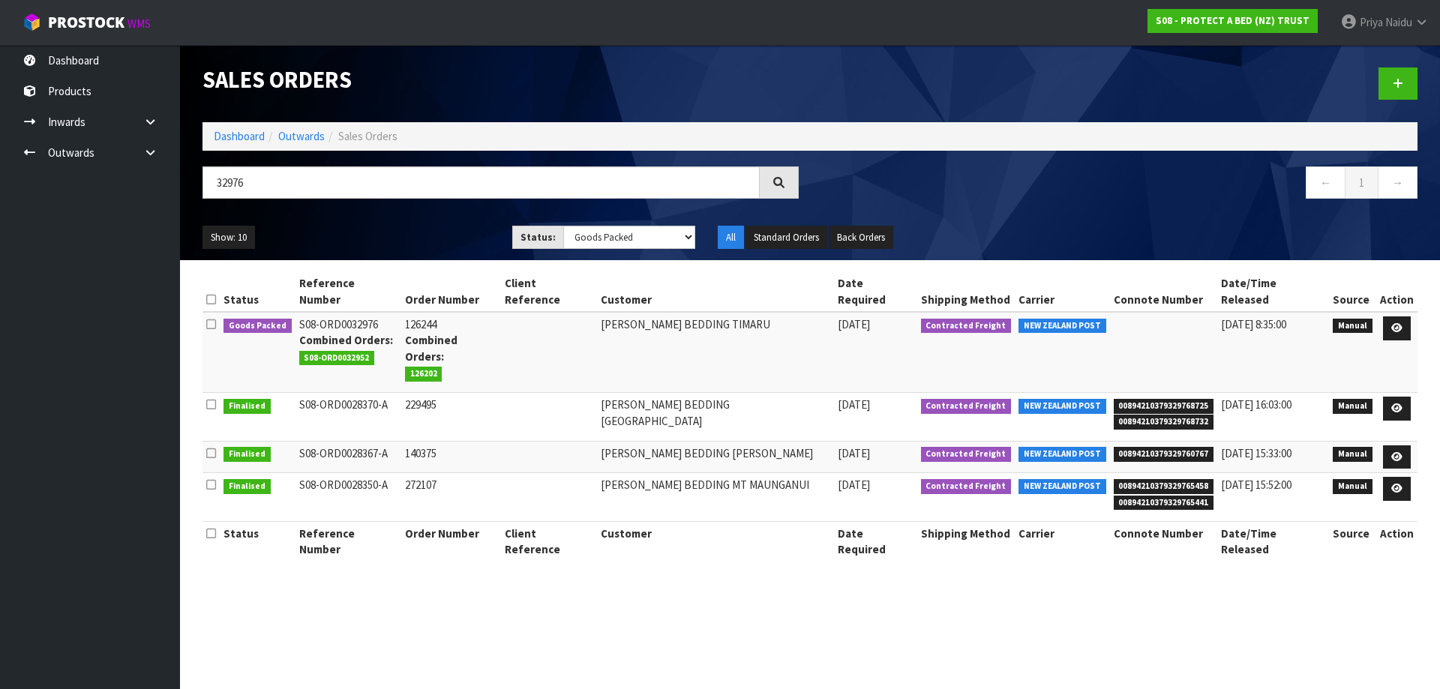
click at [444, 221] on div "Show: 10 5 10 25 50 Status: Draft Pending Allocated Pending Pick Goods Picked G…" at bounding box center [810, 238] width 1238 height 47
click at [1400, 323] on icon at bounding box center [1396, 328] width 11 height 10
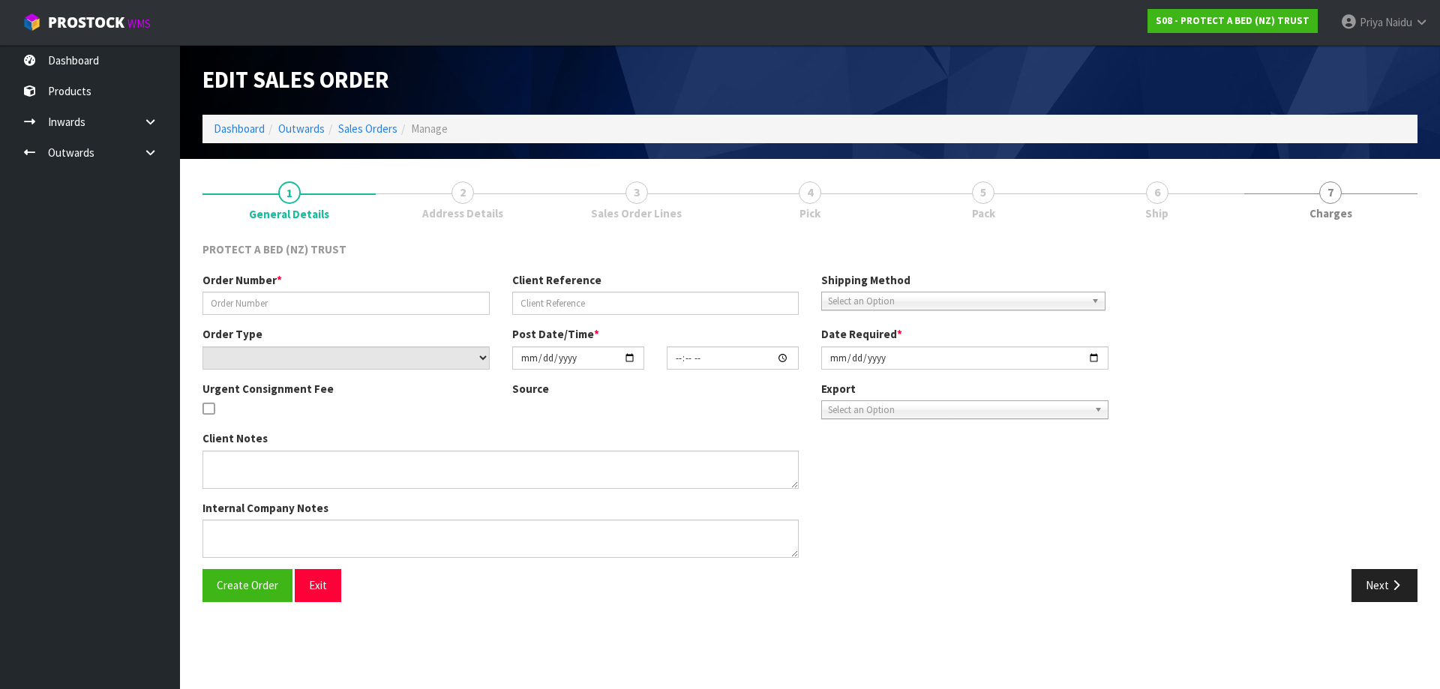
type input "126244"
select select "number:0"
type input "2025-08-11"
type input "09:20:00.000"
type input "2025-08-11"
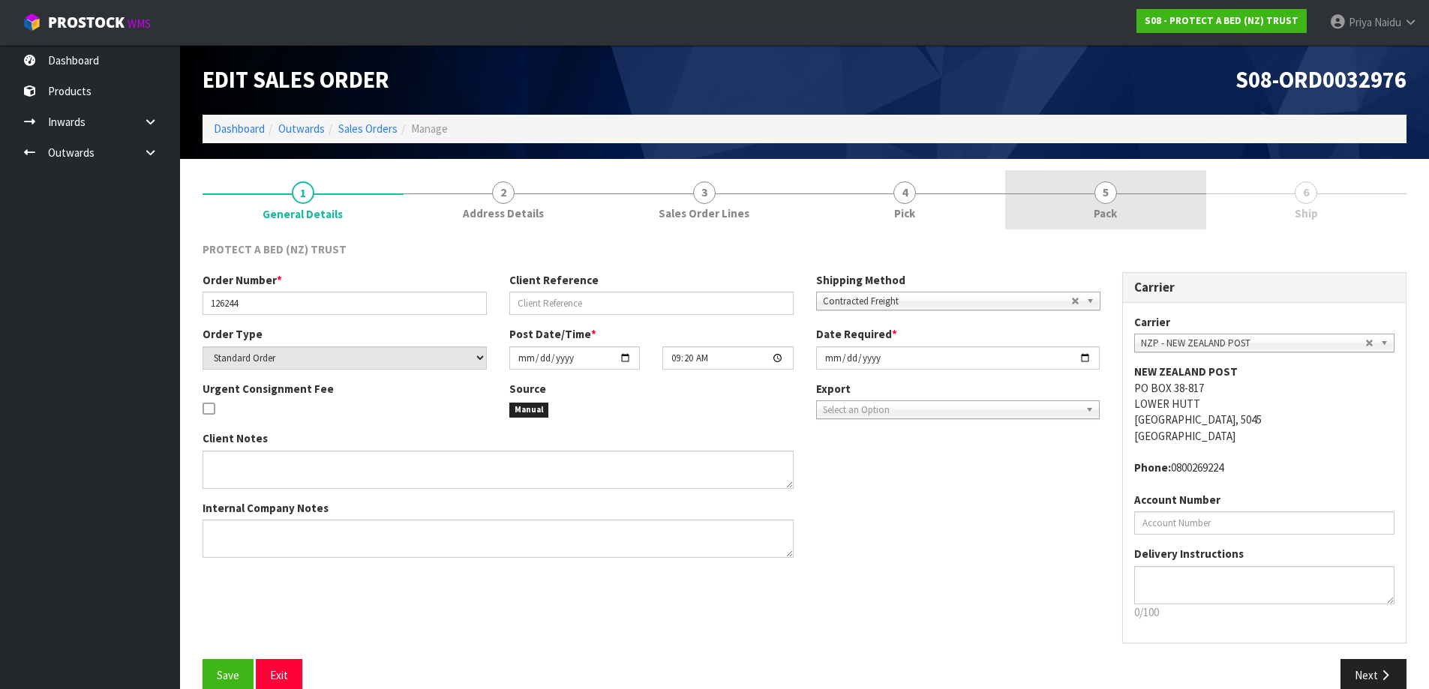
click at [1134, 190] on link "5 Pack" at bounding box center [1105, 199] width 201 height 59
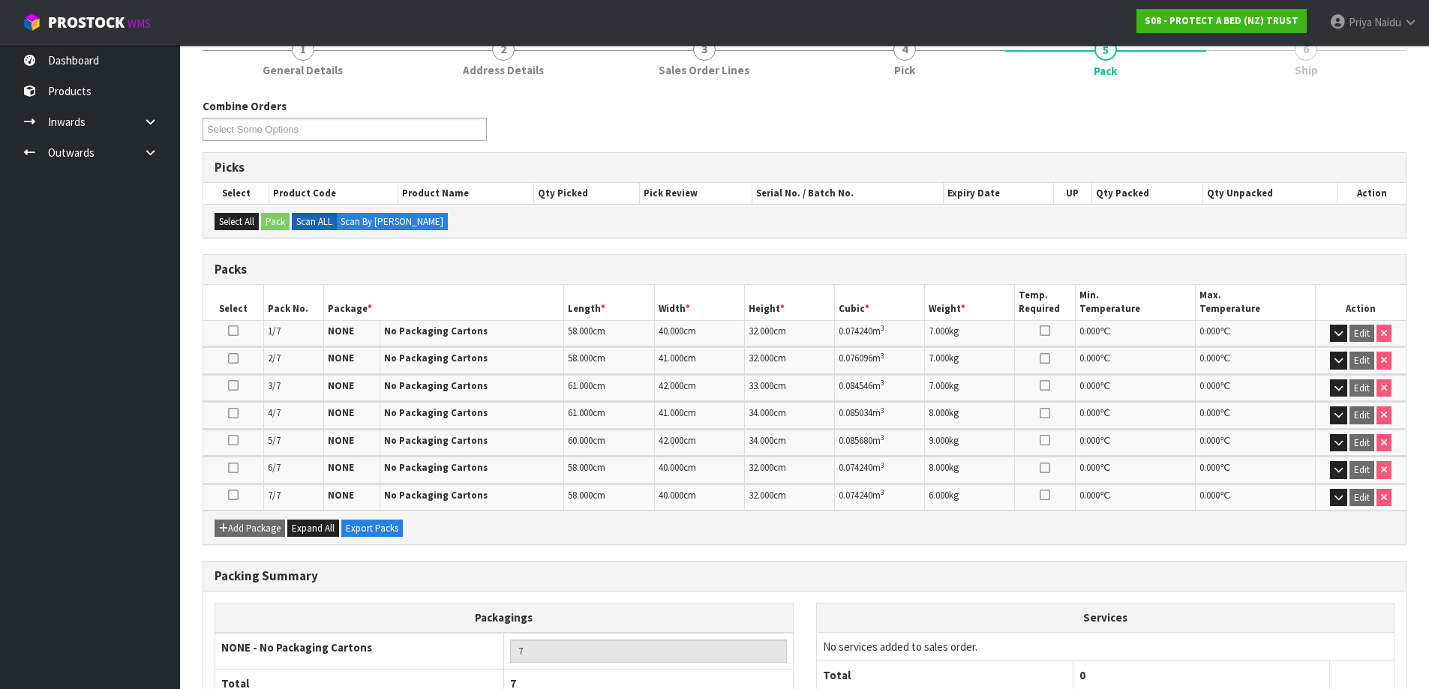
scroll to position [251, 0]
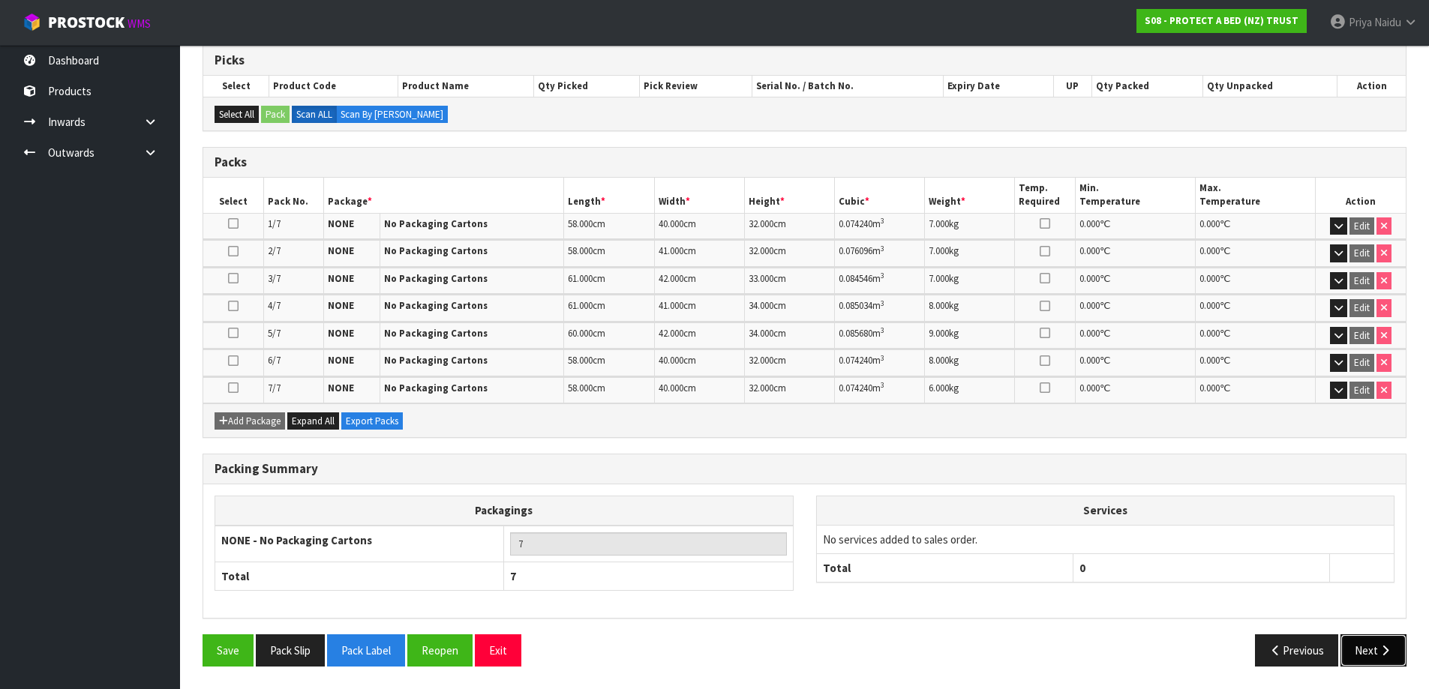
click at [1350, 636] on button "Next" at bounding box center [1373, 651] width 66 height 32
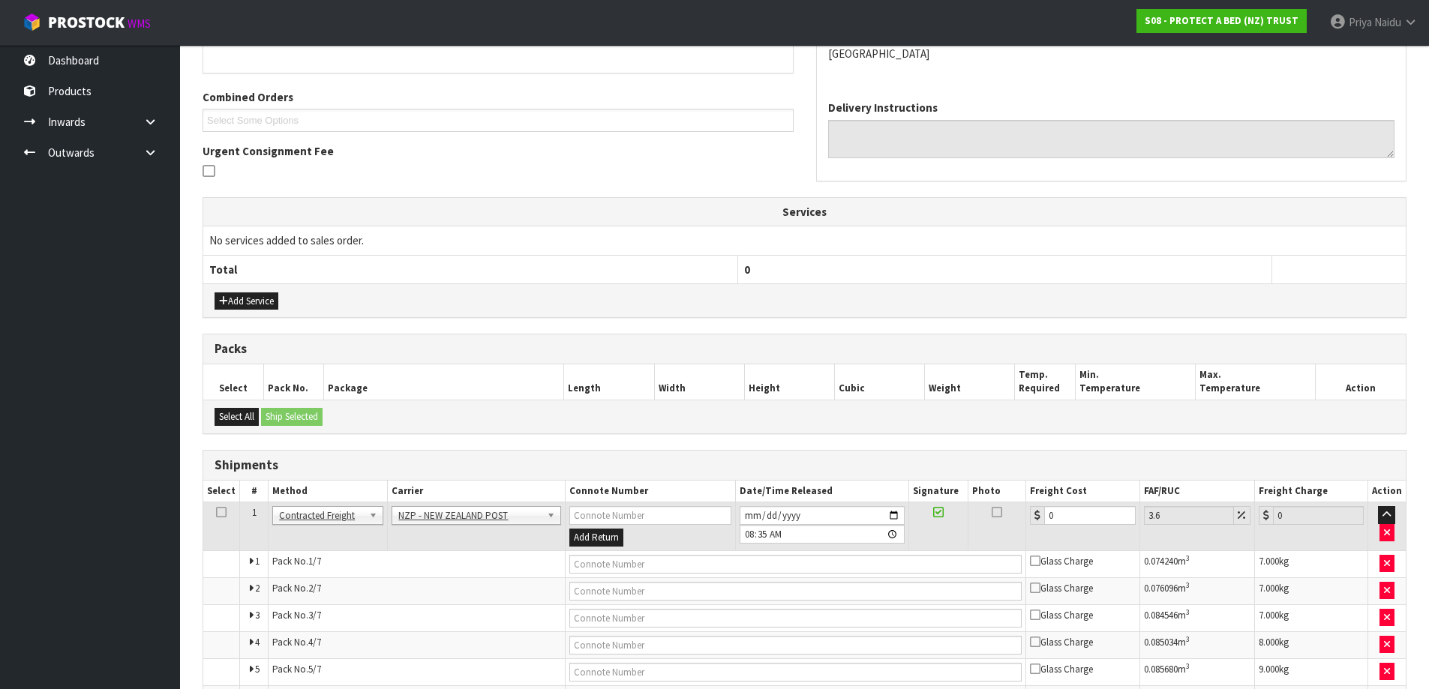
scroll to position [423, 0]
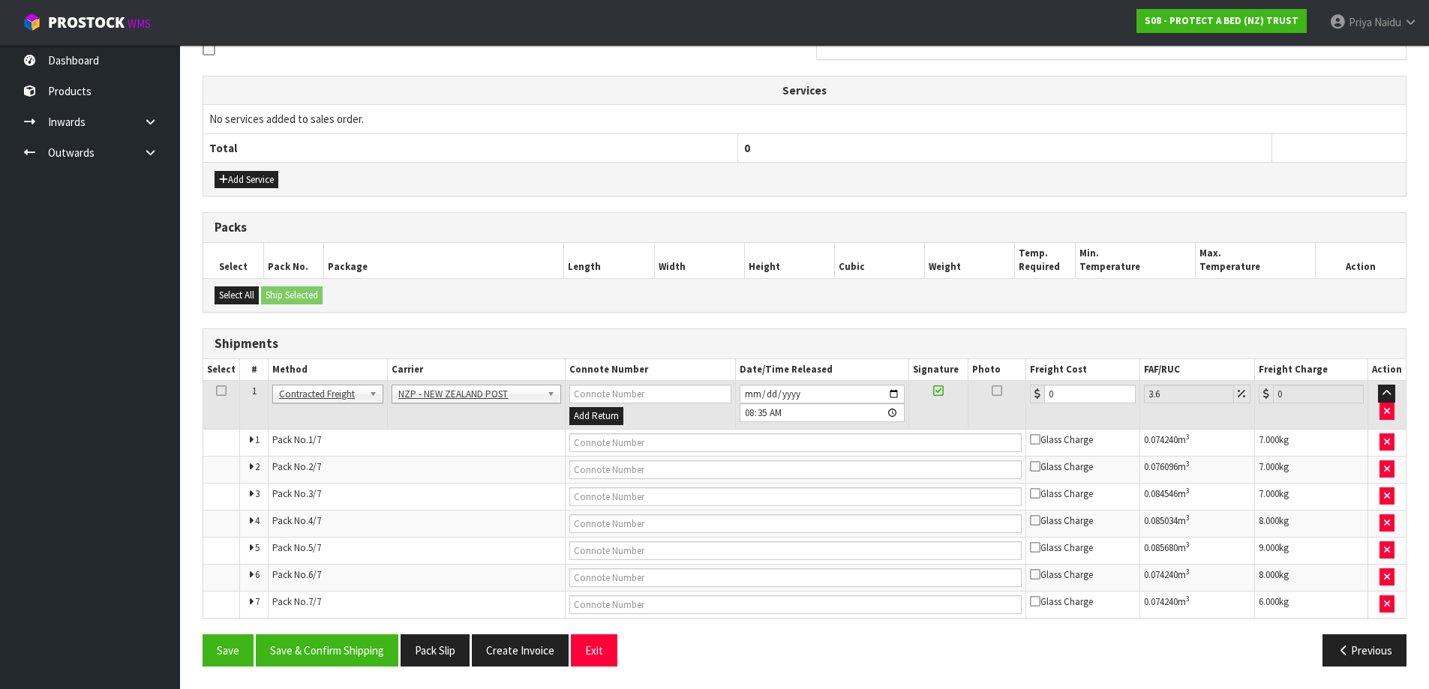
drag, startPoint x: 454, startPoint y: 389, endPoint x: 457, endPoint y: 401, distance: 11.6
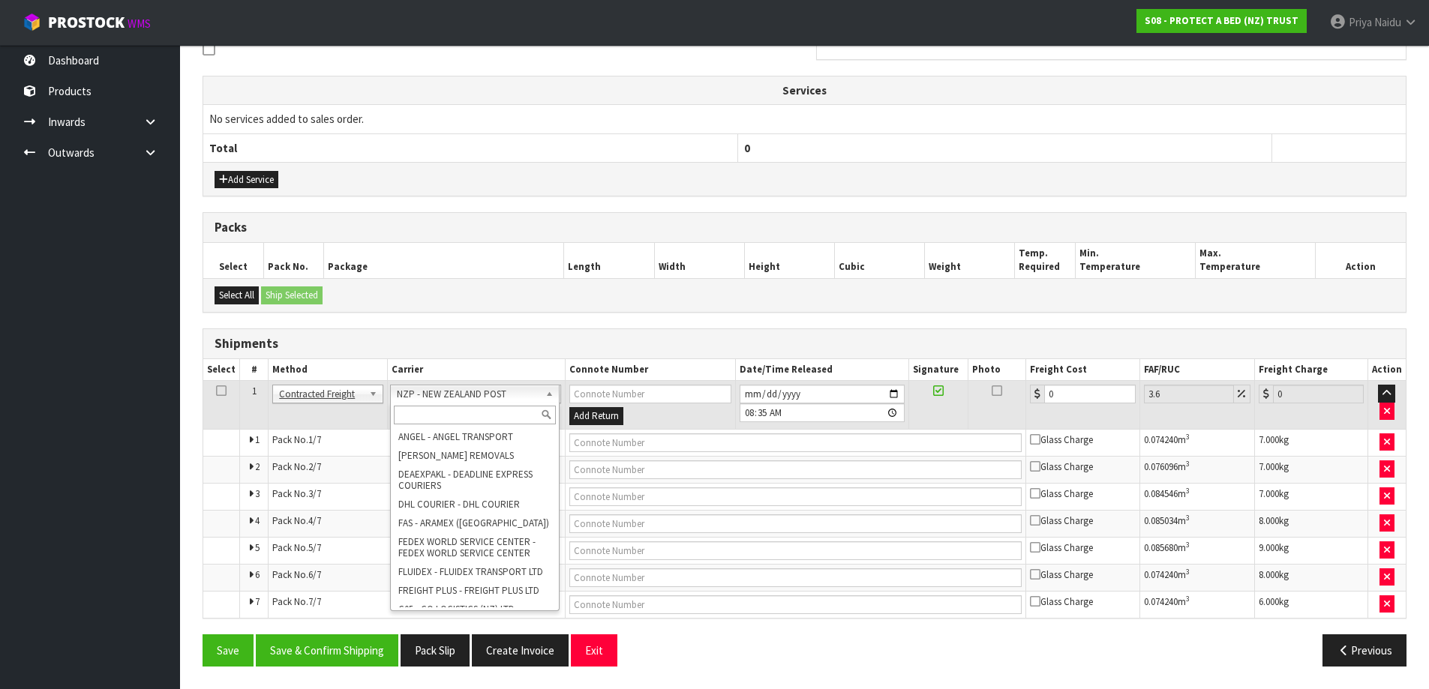
click at [457, 410] on input "text" at bounding box center [475, 415] width 162 height 19
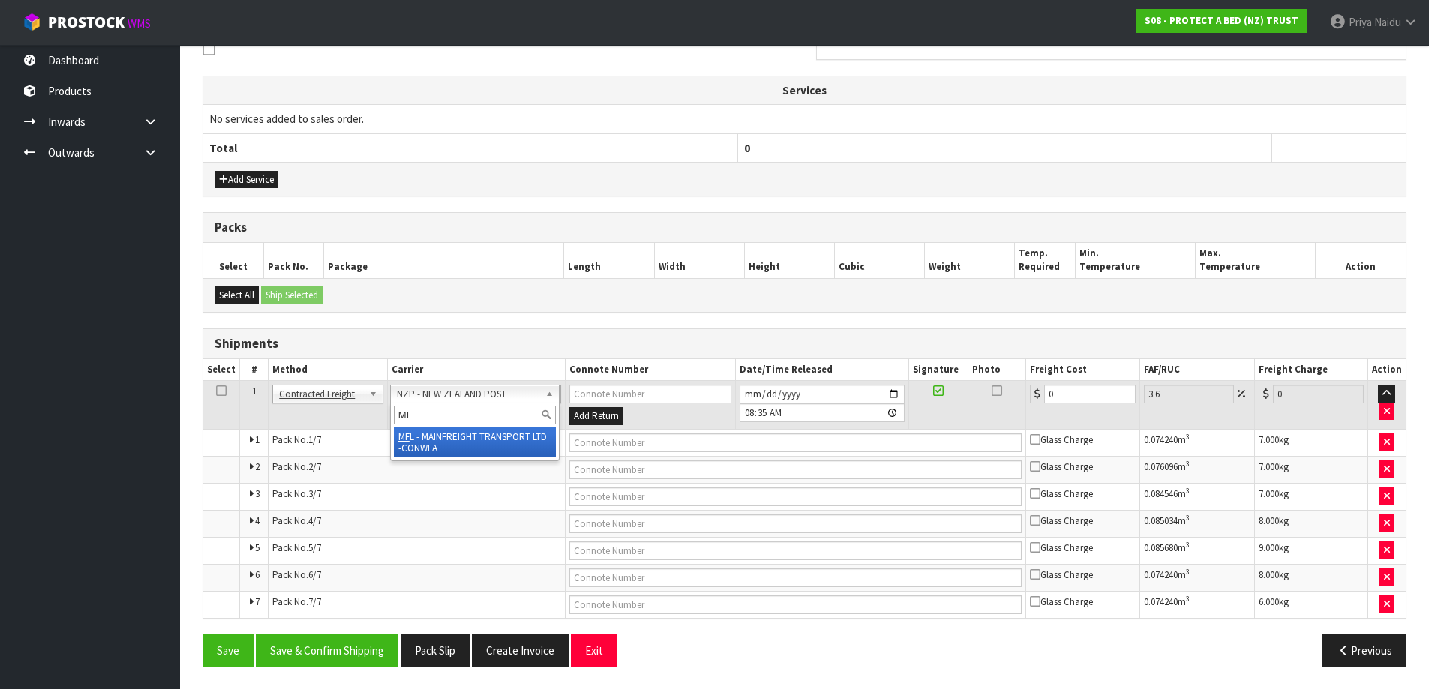
type input "MF"
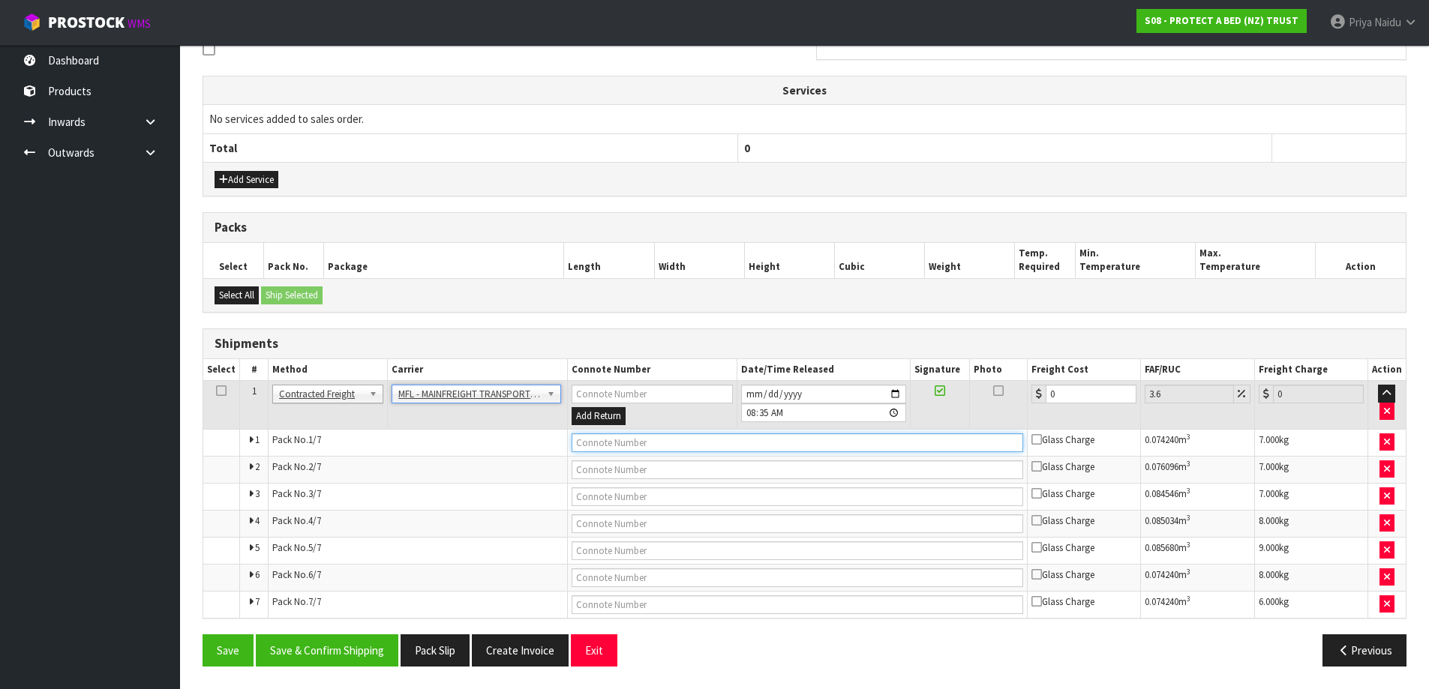
click at [621, 445] on input "text" at bounding box center [798, 443] width 452 height 19
paste input "FWM58239838"
type input "FWM58239838"
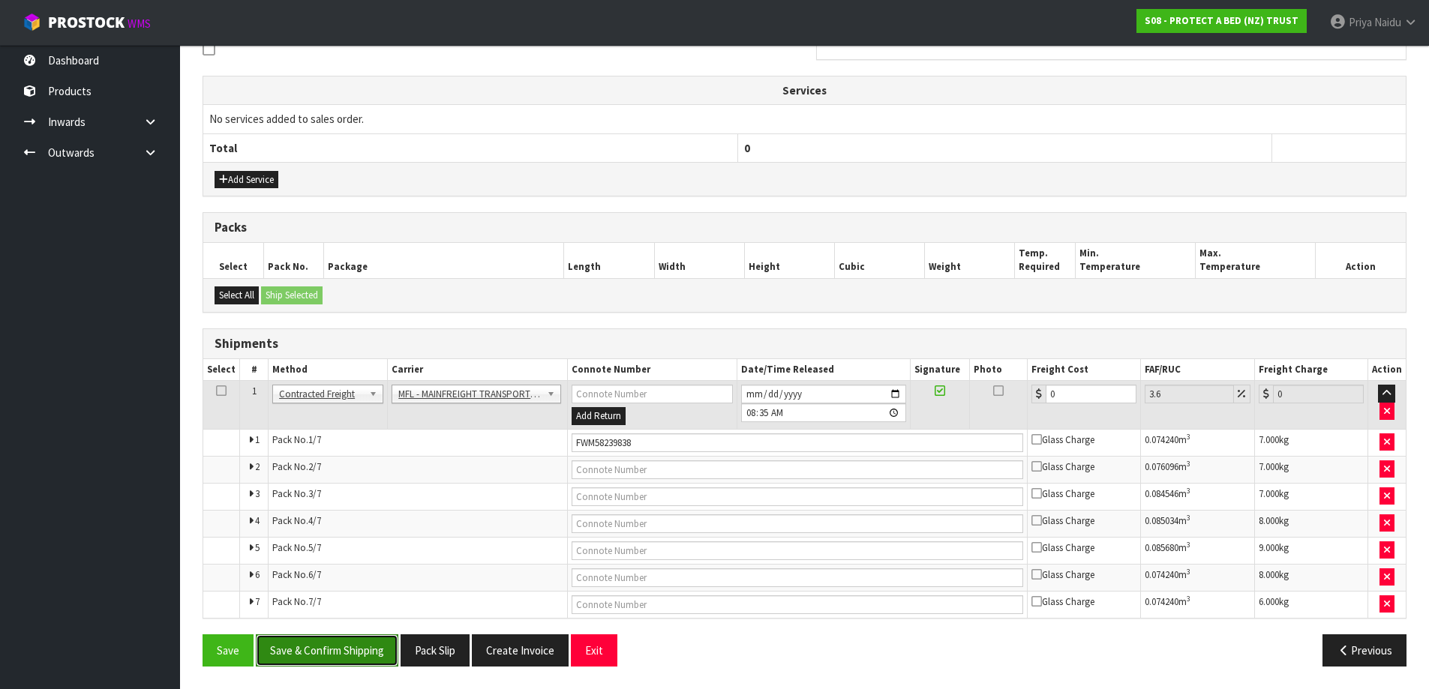
click at [356, 650] on button "Save & Confirm Shipping" at bounding box center [327, 651] width 143 height 32
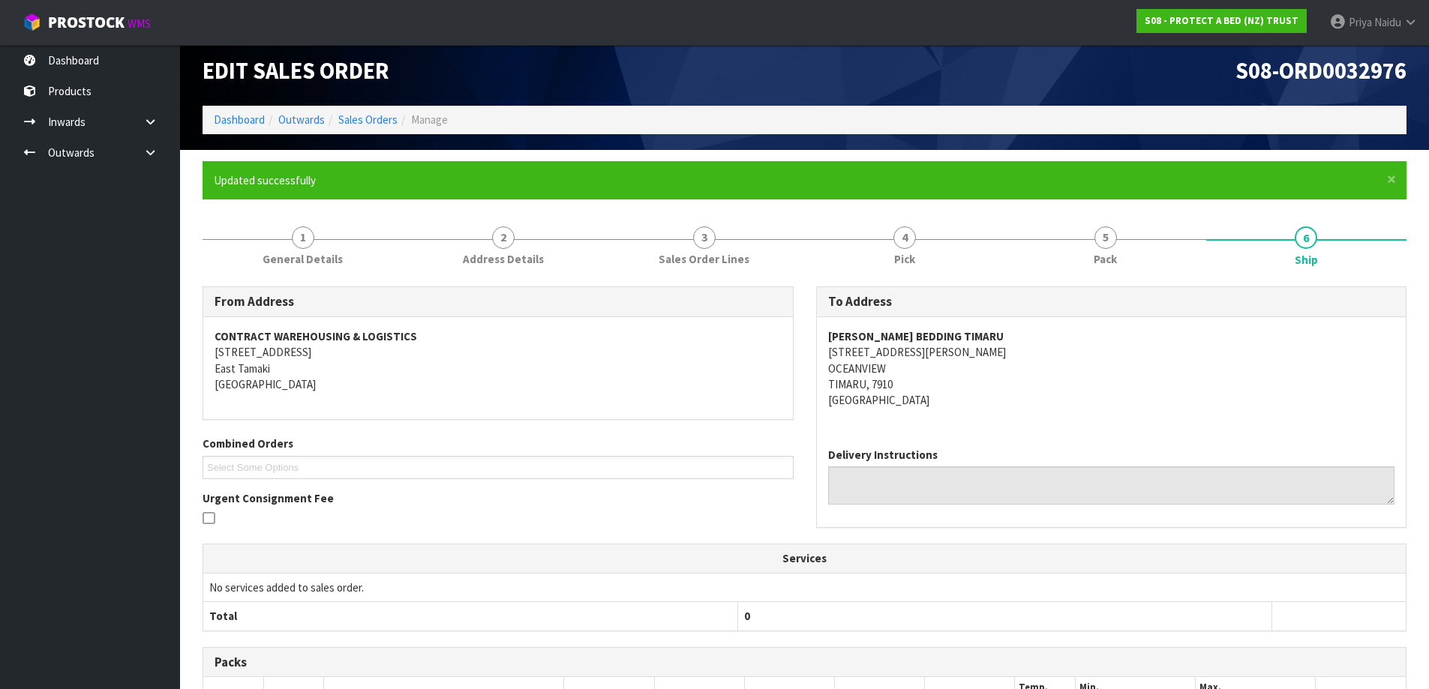
scroll to position [0, 0]
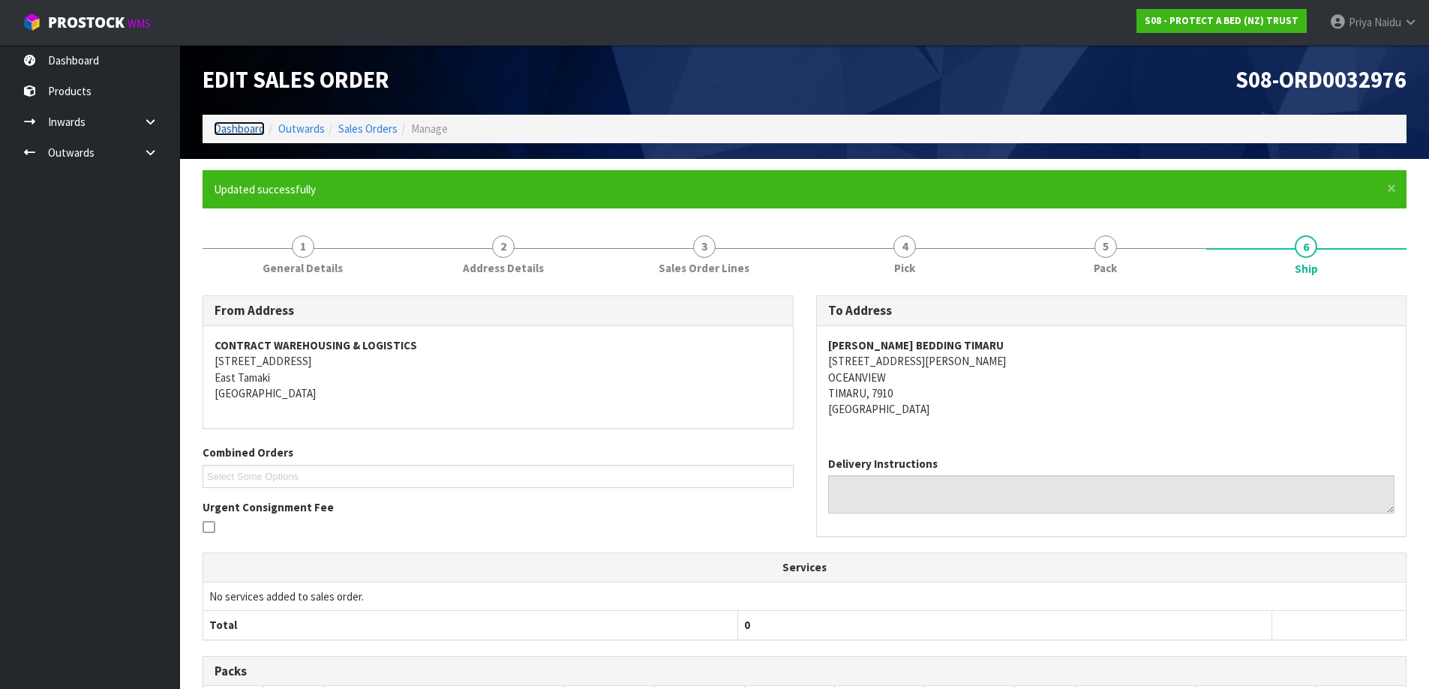
click at [254, 122] on link "Dashboard" at bounding box center [239, 129] width 51 height 14
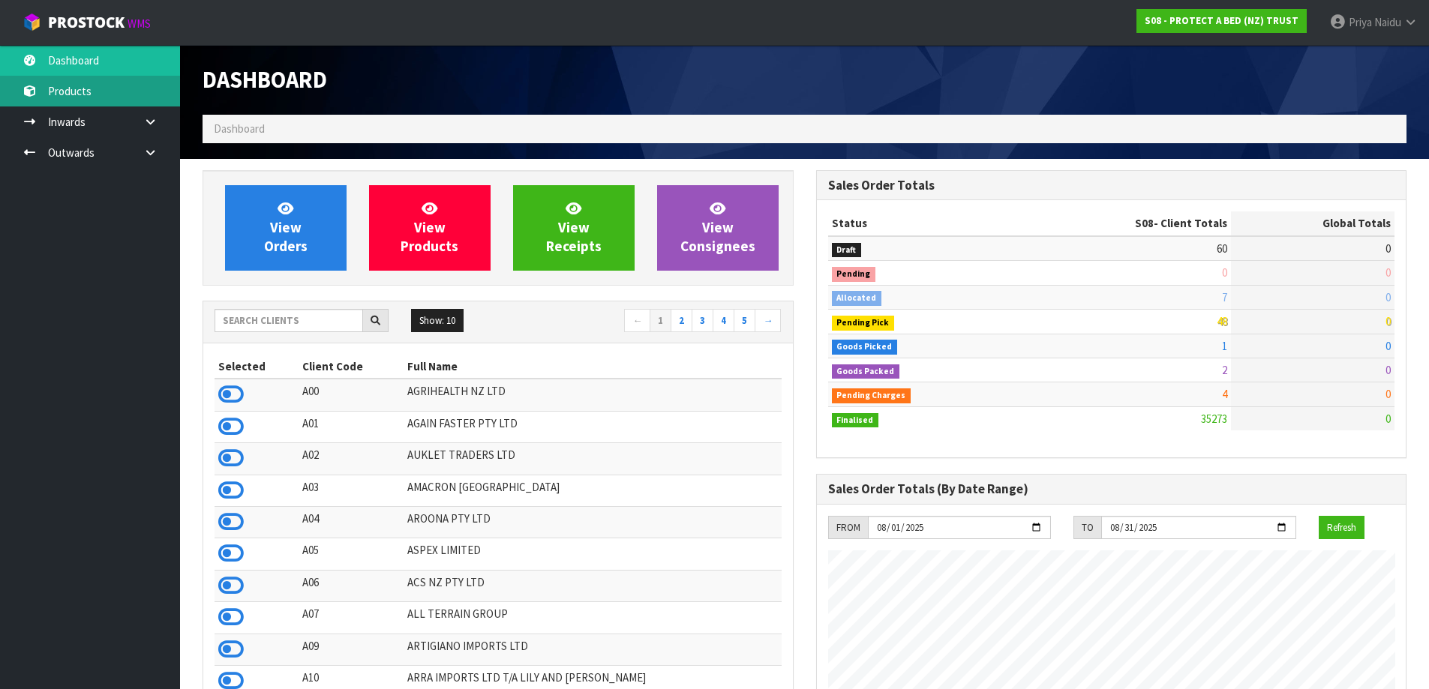
scroll to position [1136, 613]
click at [306, 273] on div "View Orders View Products View Receipts View Consignees" at bounding box center [498, 228] width 591 height 116
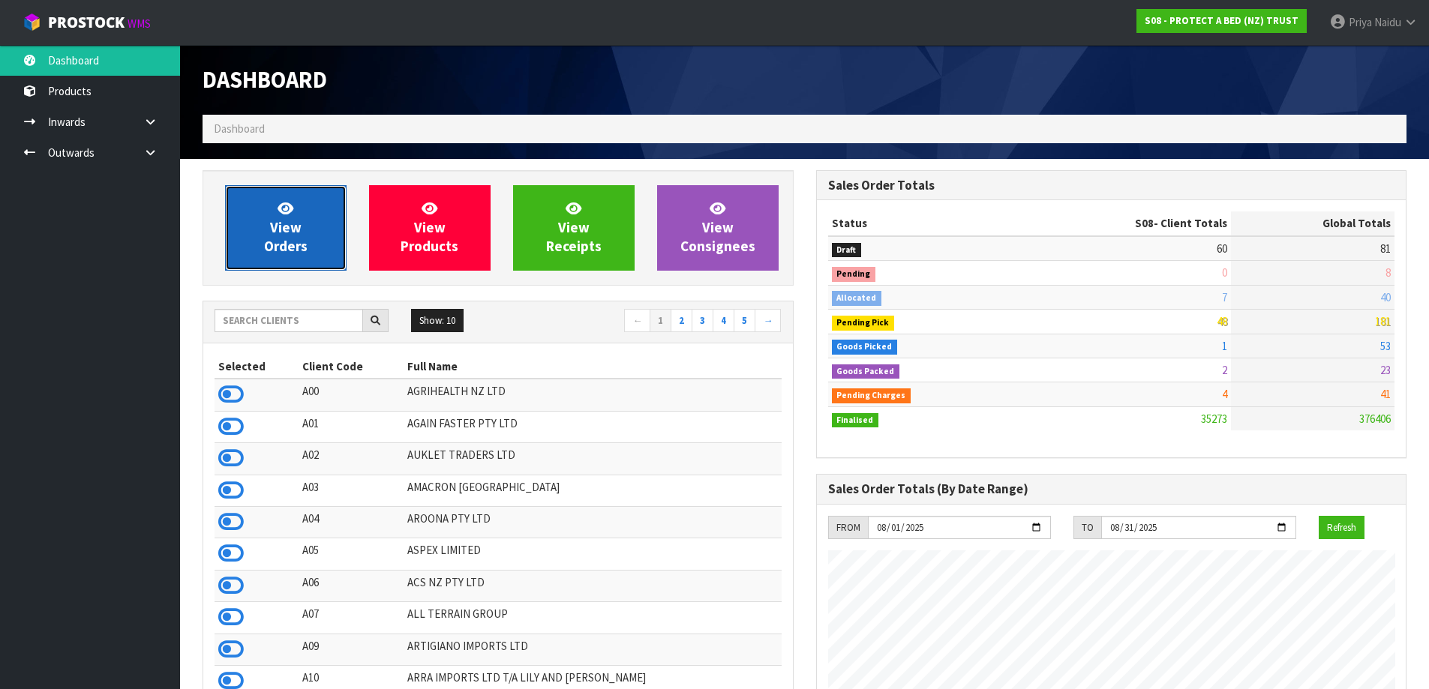
click at [305, 225] on link "View Orders" at bounding box center [286, 228] width 122 height 86
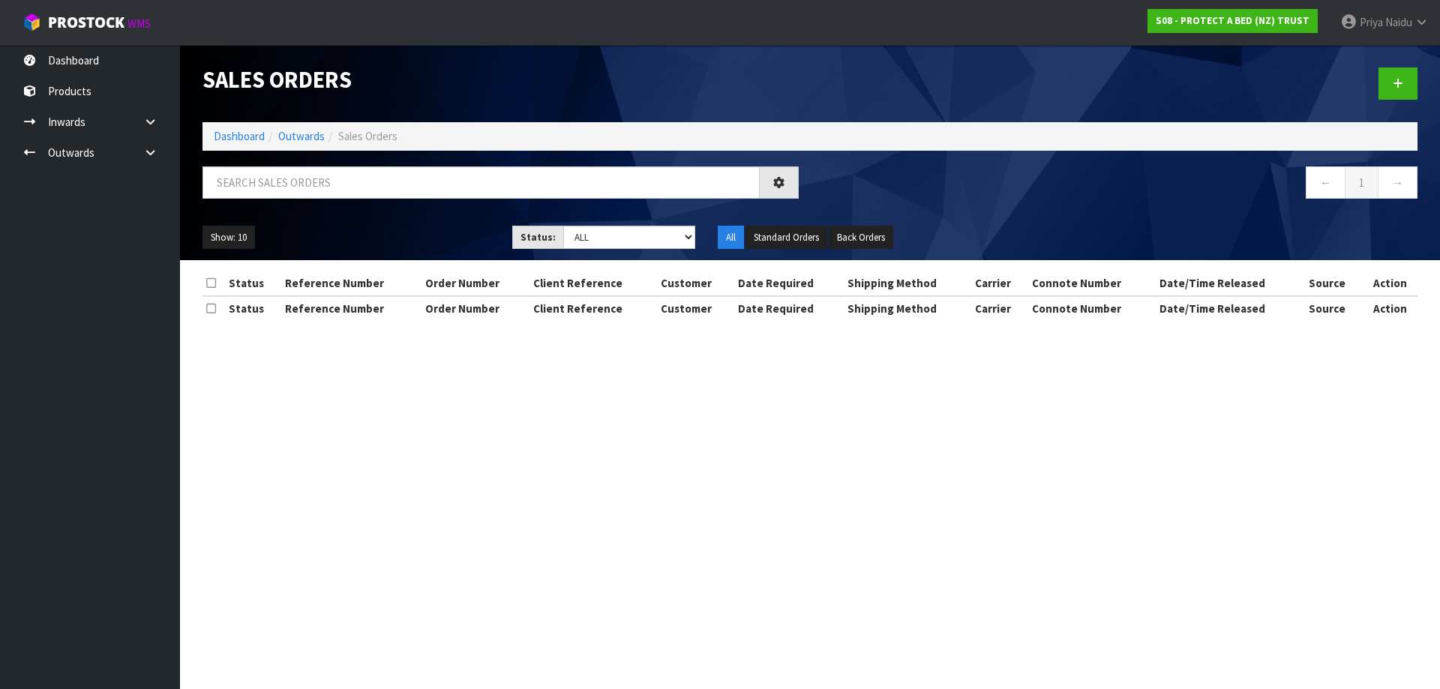
click at [317, 199] on div at bounding box center [500, 189] width 619 height 44
click at [322, 190] on input "text" at bounding box center [481, 183] width 557 height 32
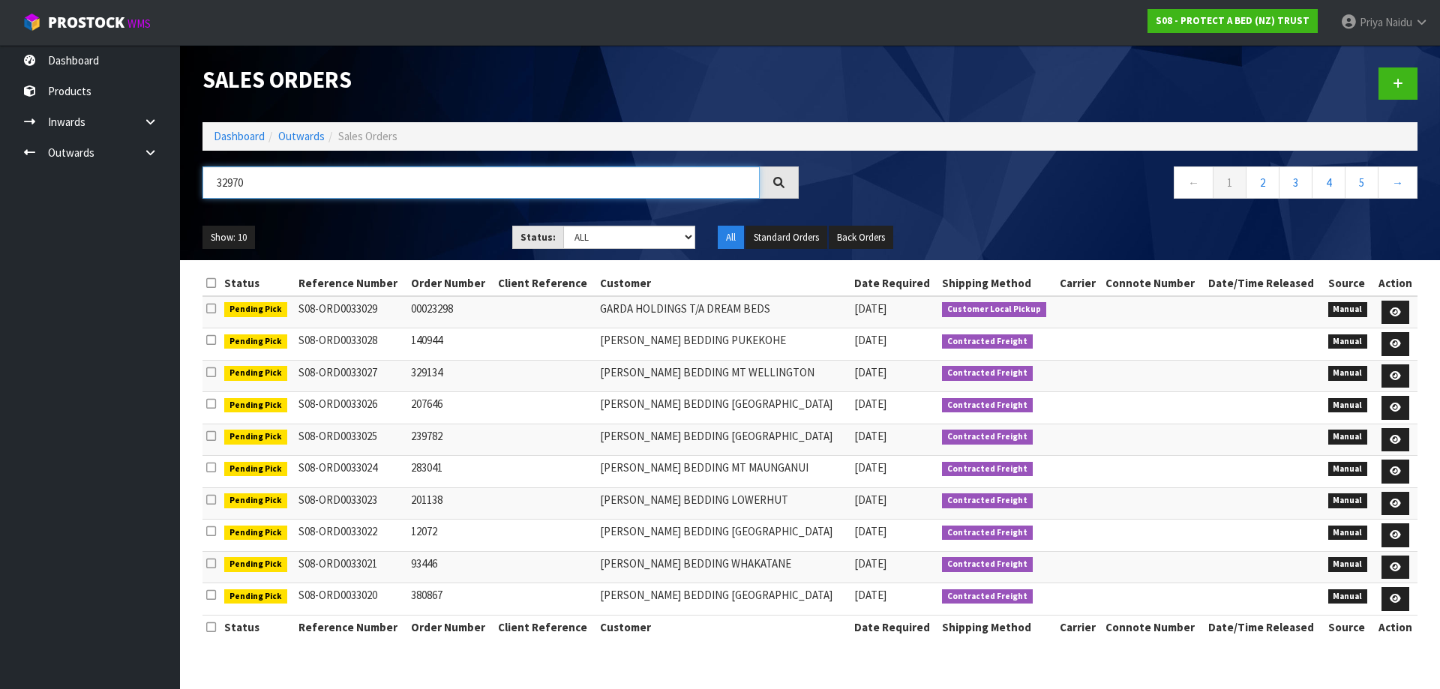
type input "32970"
click at [589, 236] on select "Draft Pending Allocated Pending Pick Goods Picked Goods Packed Pending Charges …" at bounding box center [629, 237] width 133 height 23
select select "string:5"
click at [563, 226] on select "Draft Pending Allocated Pending Pick Goods Picked Goods Packed Pending Charges …" at bounding box center [629, 237] width 133 height 23
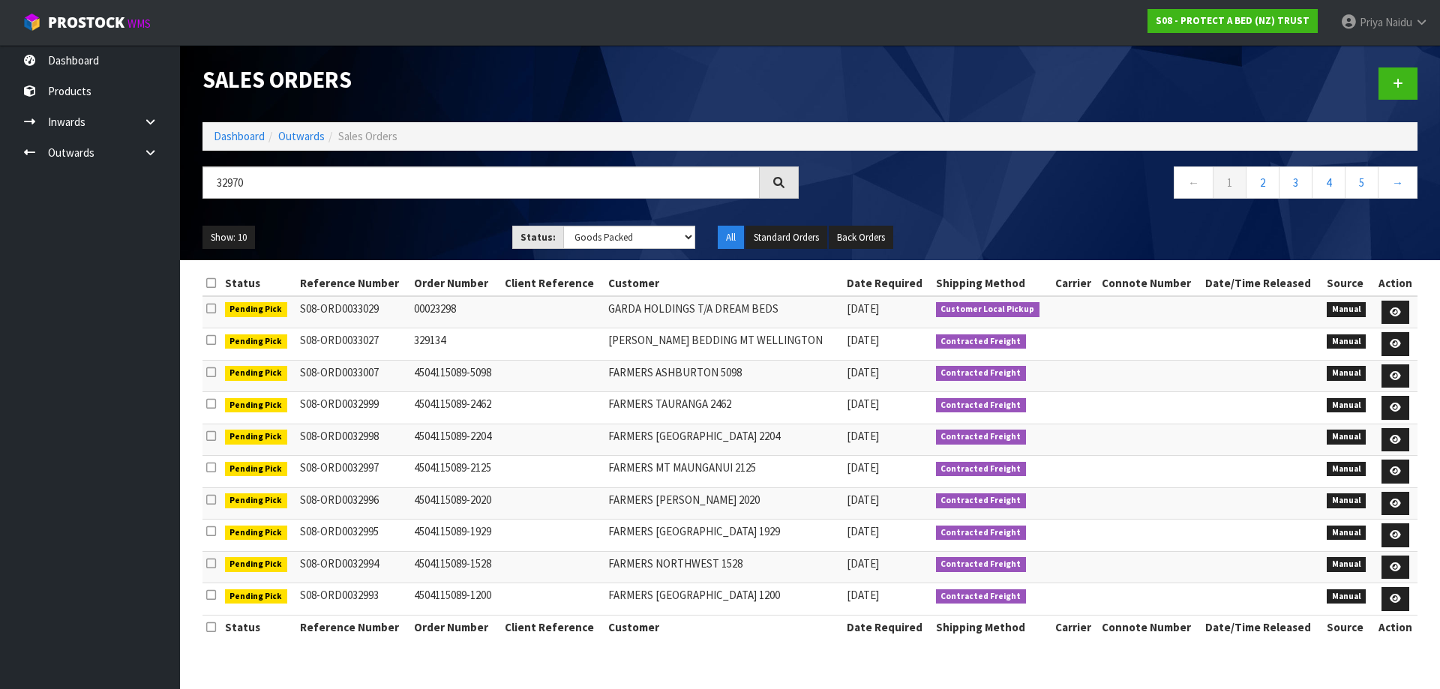
click at [419, 235] on ul "Show: 10 5 10 25 50" at bounding box center [346, 238] width 287 height 24
click at [419, 236] on ul "Show: 10 5 10 25 50" at bounding box center [346, 238] width 287 height 24
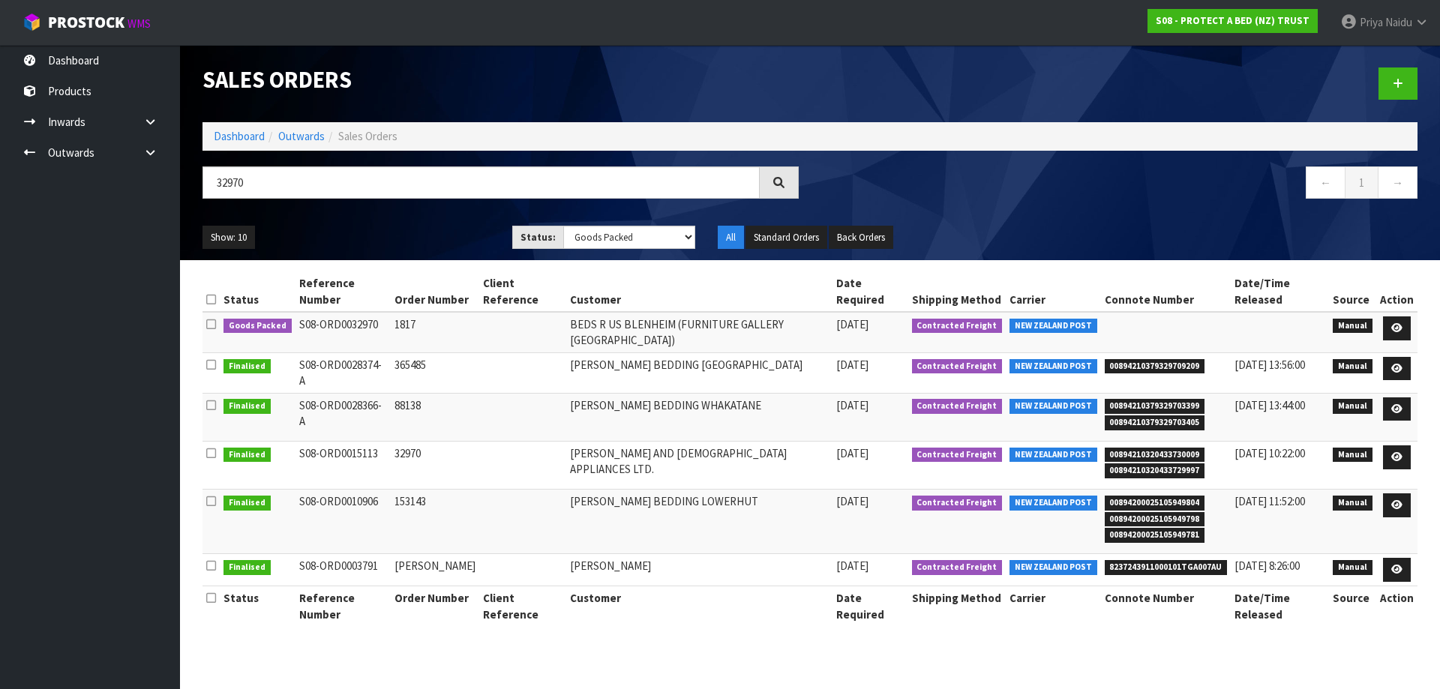
click at [418, 237] on ul "Show: 10 5 10 25 50" at bounding box center [346, 238] width 287 height 24
click at [433, 230] on ul "Show: 10 5 10 25 50" at bounding box center [346, 238] width 287 height 24
click at [1393, 323] on icon at bounding box center [1396, 328] width 11 height 10
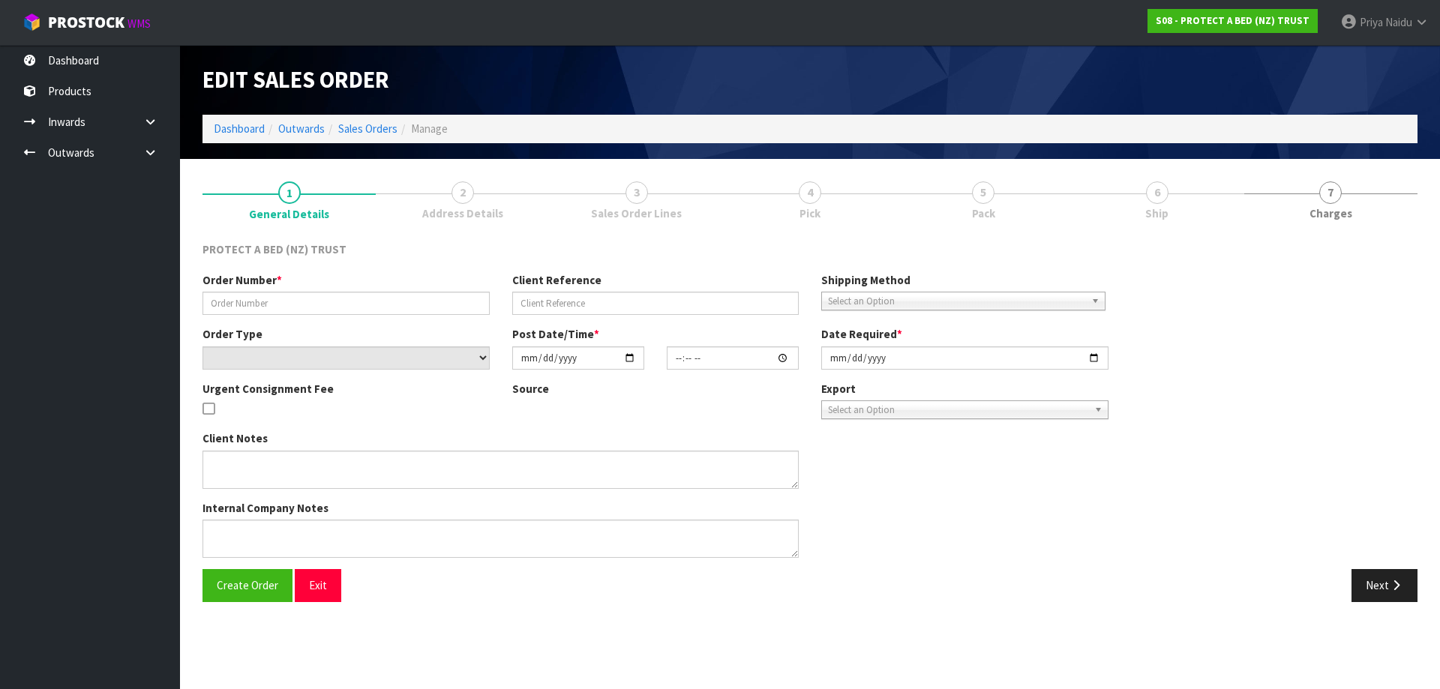
type input "1817"
select select "number:0"
type input "2025-08-11"
type input "08:51:00.000"
type input "2025-08-11"
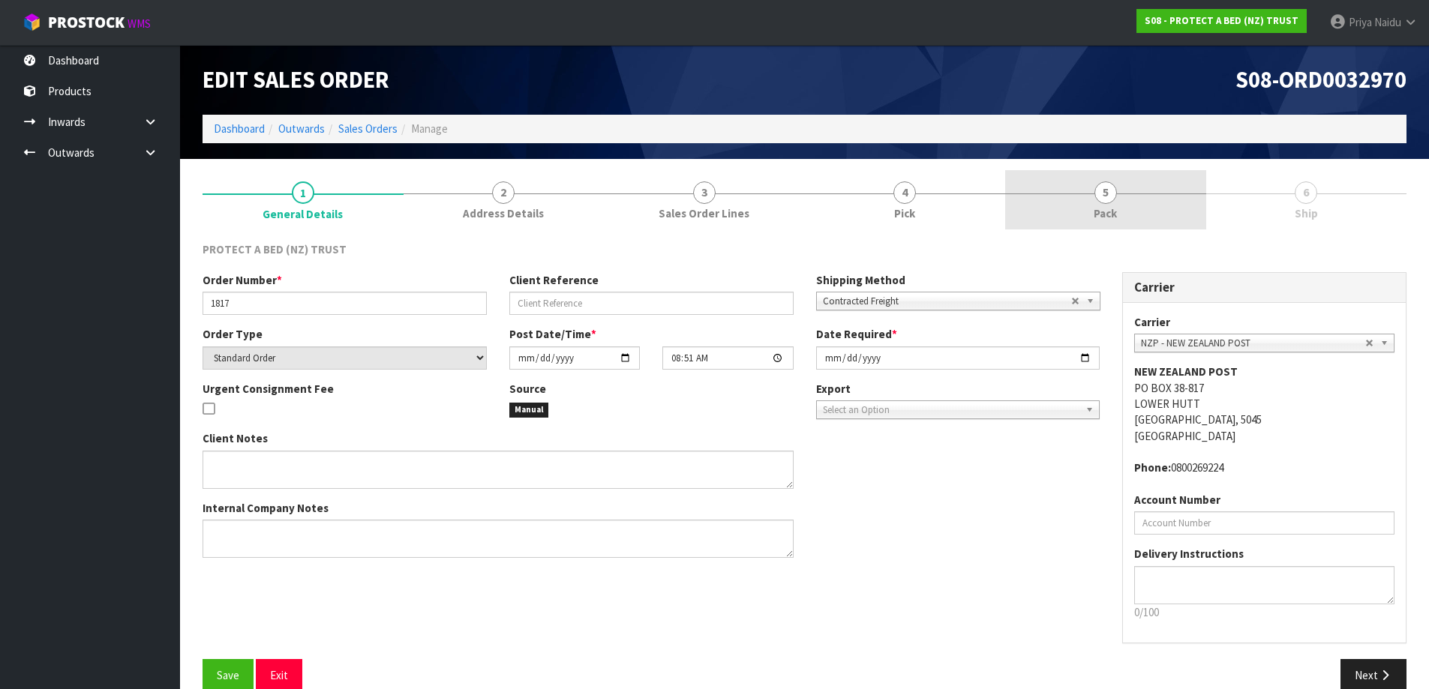
click at [1139, 209] on link "5 Pack" at bounding box center [1105, 199] width 201 height 59
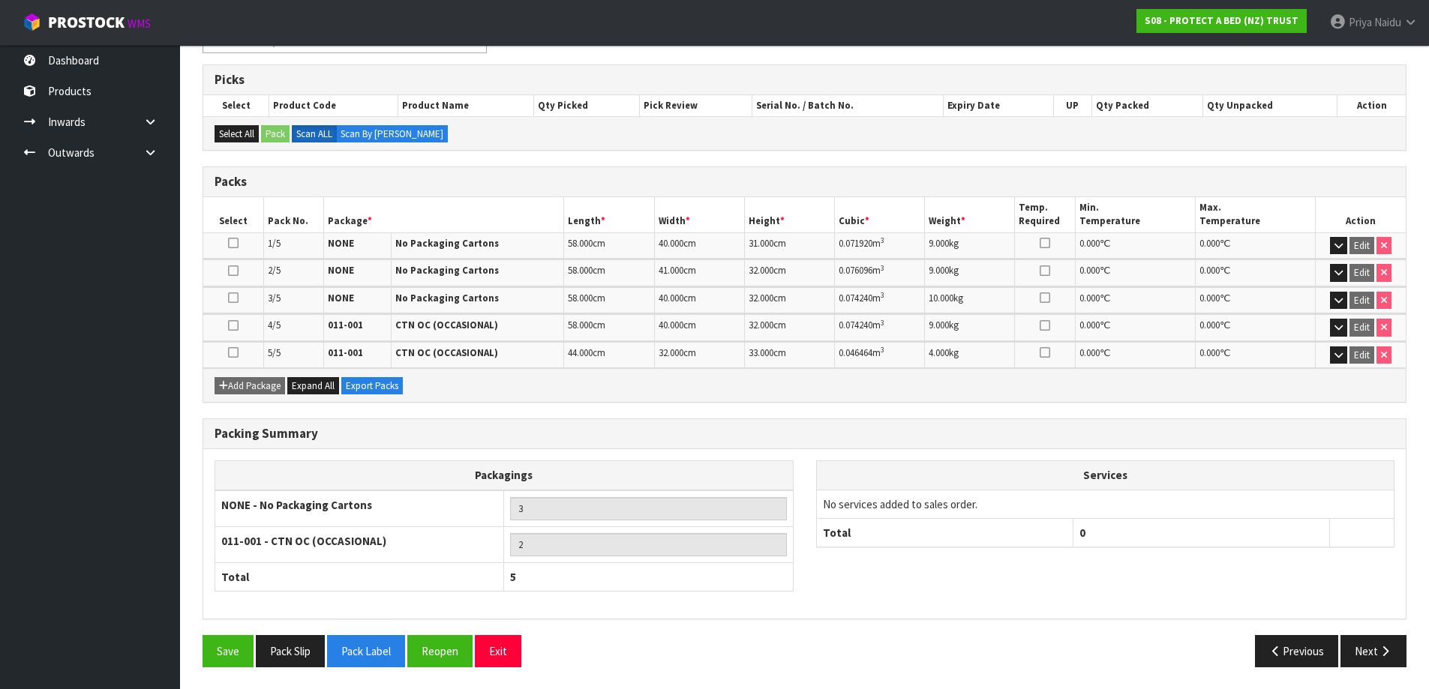
scroll to position [232, 0]
click at [1370, 657] on button "Next" at bounding box center [1373, 651] width 66 height 32
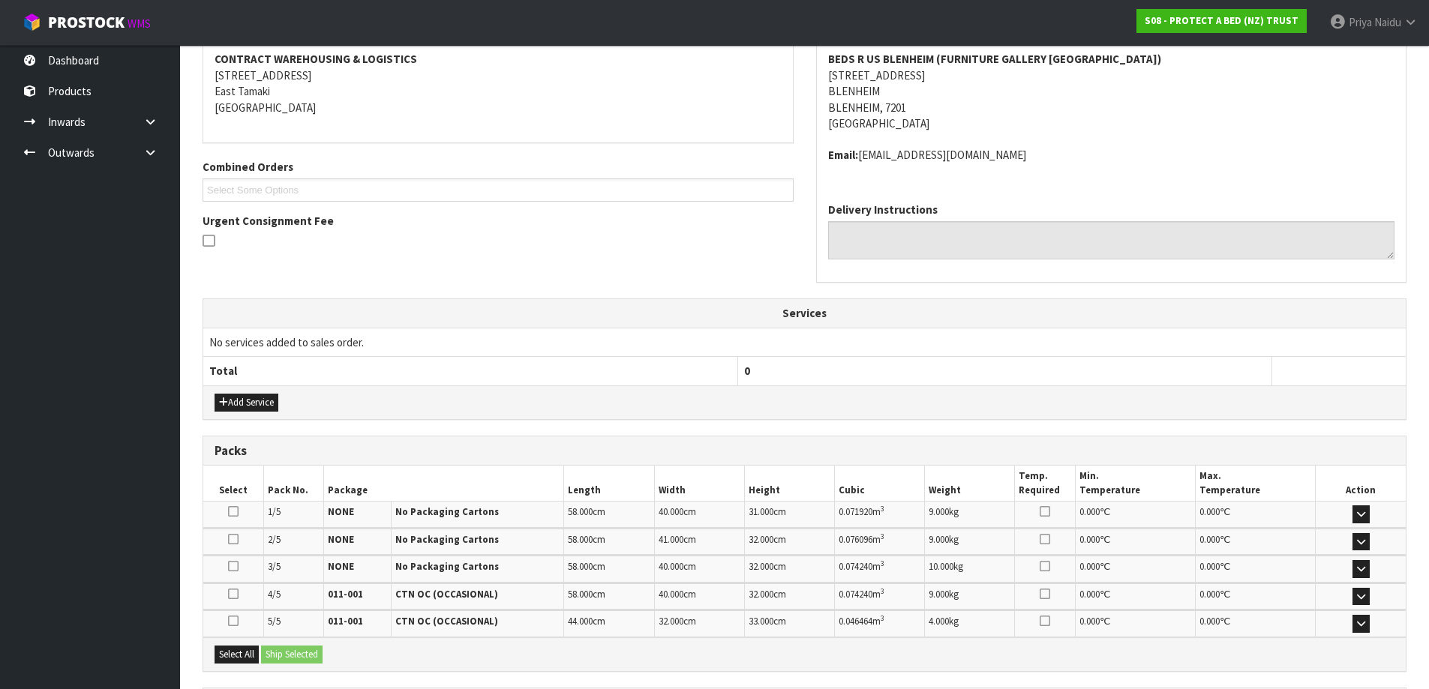
scroll to position [0, 0]
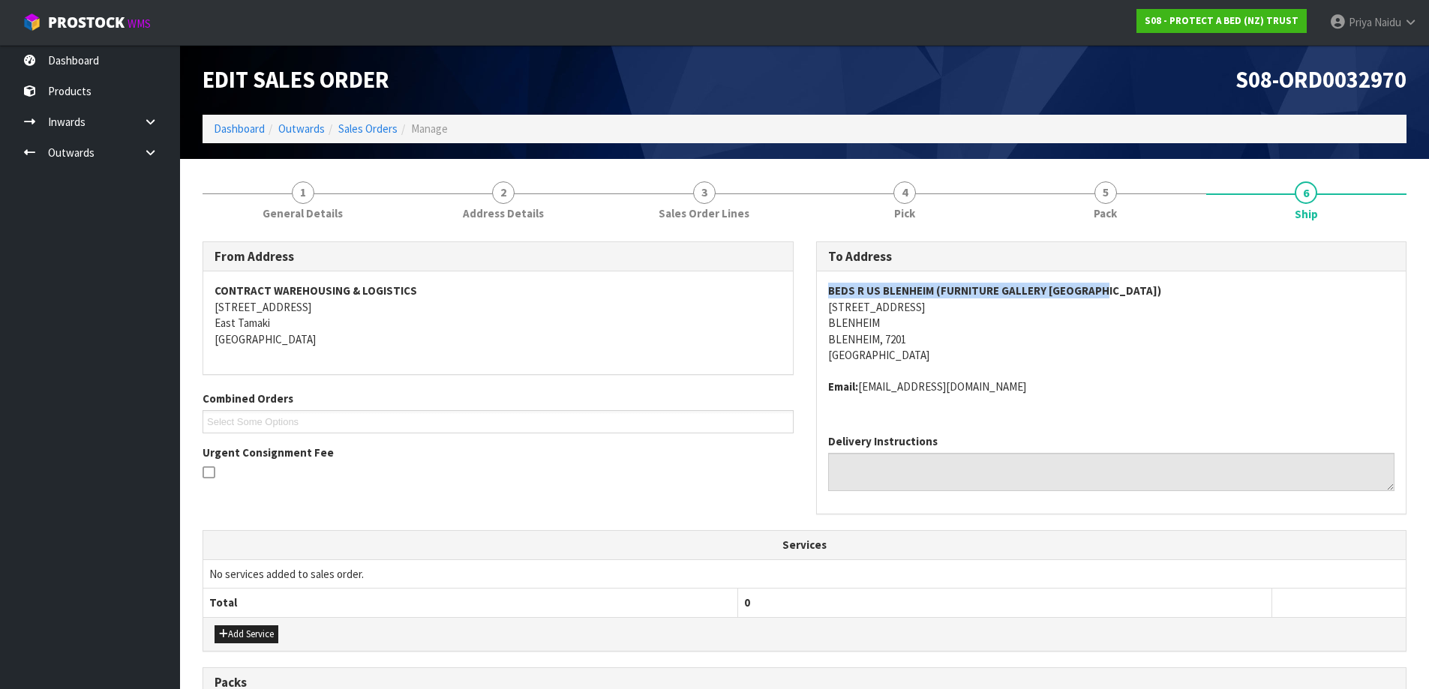
drag, startPoint x: 826, startPoint y: 290, endPoint x: 1138, endPoint y: 279, distance: 312.2
click at [1138, 279] on div "BEDS R US BLENHEIM (FURNITURE GALLERY BLENHEIM) 48 GROVE ROAD BLENHEIM BLENHEIM…" at bounding box center [1112, 347] width 590 height 151
drag, startPoint x: 818, startPoint y: 309, endPoint x: 935, endPoint y: 339, distance: 120.8
click at [935, 339] on div "BEDS R US BLENHEIM (FURNITURE GALLERY BLENHEIM) 48 GROVE ROAD BLENHEIM BLENHEIM…" at bounding box center [1112, 347] width 590 height 151
drag, startPoint x: 823, startPoint y: 287, endPoint x: 1140, endPoint y: 283, distance: 317.3
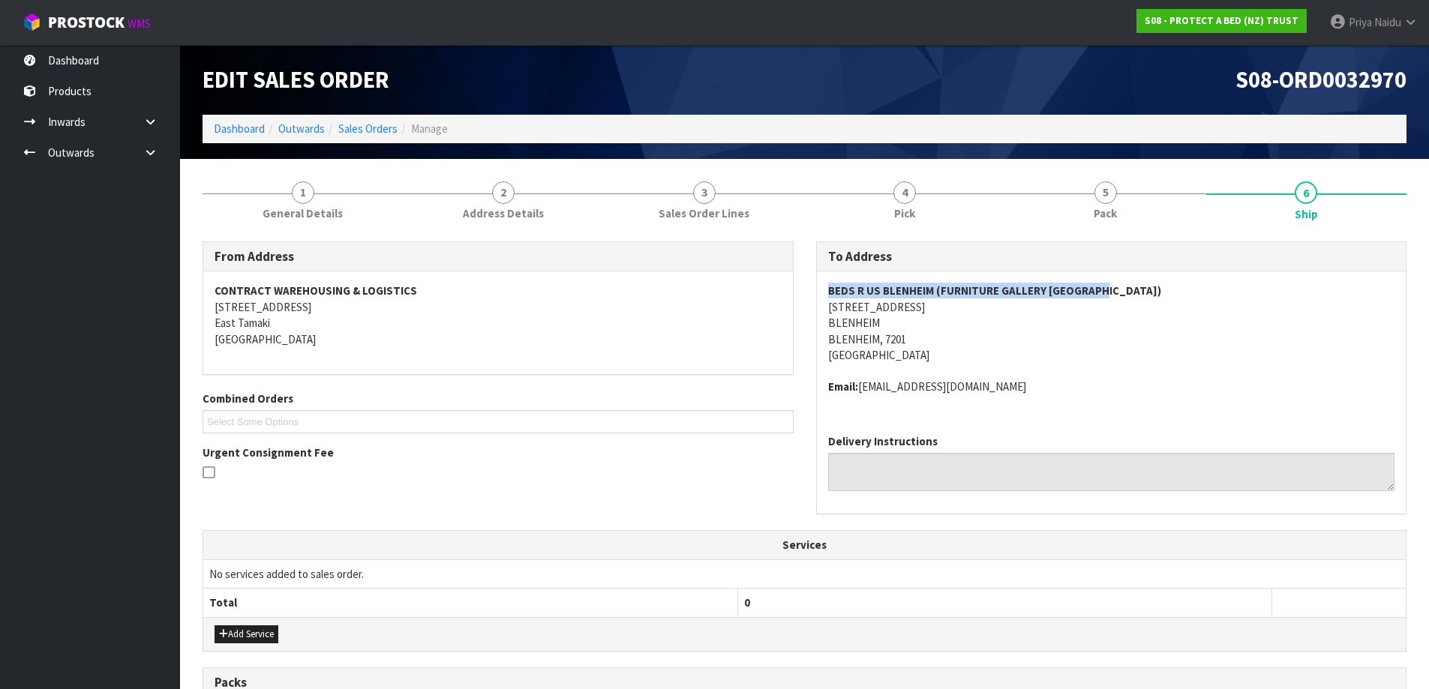
click at [1140, 283] on div "BEDS R US BLENHEIM (FURNITURE GALLERY BLENHEIM) 48 GROVE ROAD BLENHEIM BLENHEIM…" at bounding box center [1112, 347] width 590 height 151
drag, startPoint x: 822, startPoint y: 316, endPoint x: 822, endPoint y: 307, distance: 9.0
click at [822, 313] on div "BEDS R US BLENHEIM (FURNITURE GALLERY BLENHEIM) 48 GROVE ROAD BLENHEIM BLENHEIM…" at bounding box center [1112, 347] width 590 height 151
click at [822, 308] on div "BEDS R US BLENHEIM (FURNITURE GALLERY BLENHEIM) 48 GROVE ROAD BLENHEIM BLENHEIM…" at bounding box center [1112, 347] width 590 height 151
drag, startPoint x: 822, startPoint y: 308, endPoint x: 958, endPoint y: 332, distance: 137.9
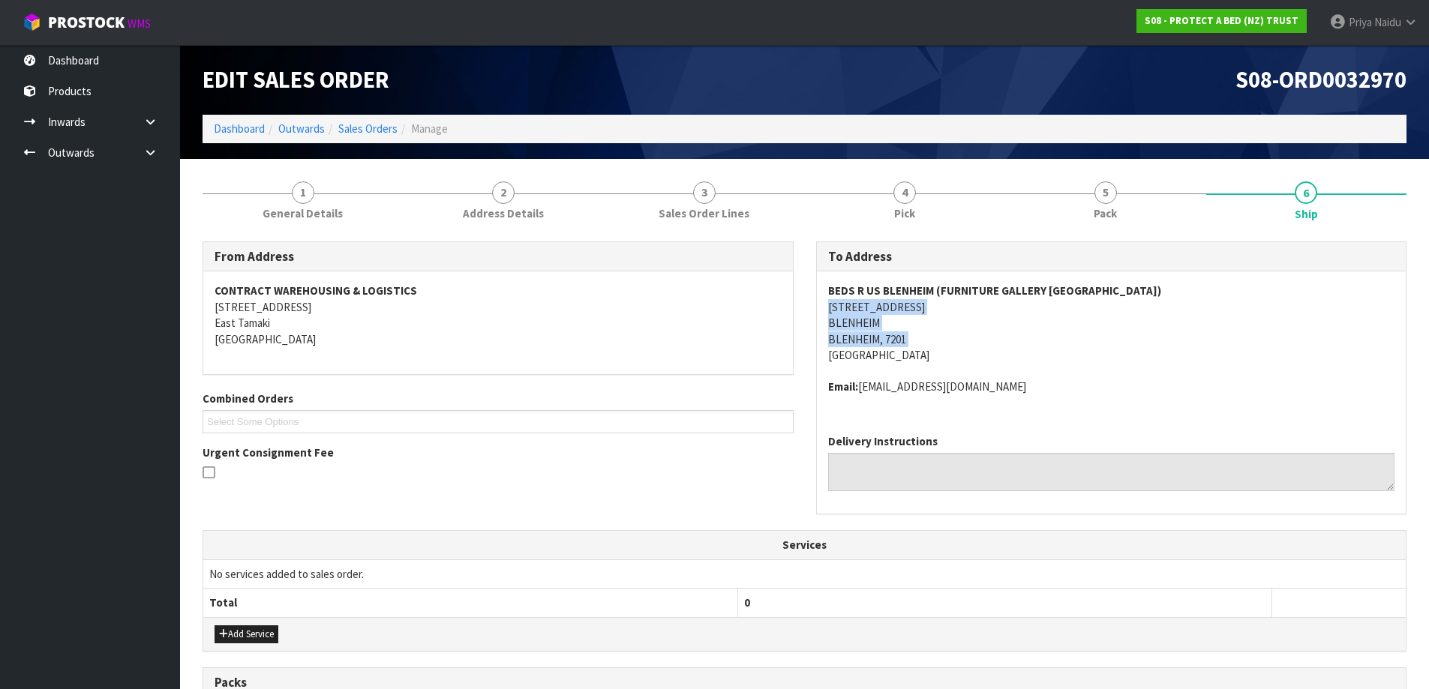
click at [958, 332] on div "BEDS R US BLENHEIM (FURNITURE GALLERY BLENHEIM) 48 GROVE ROAD BLENHEIM BLENHEIM…" at bounding box center [1112, 347] width 590 height 151
click at [1119, 342] on address "BEDS R US BLENHEIM (FURNITURE GALLERY BLENHEIM) 48 GROVE ROAD BLENHEIM BLENHEIM…" at bounding box center [1111, 323] width 567 height 80
drag, startPoint x: 862, startPoint y: 389, endPoint x: 1082, endPoint y: 395, distance: 220.6
click at [1082, 395] on address "Email: rachael@furnituregalleryblenheim.co.nz" at bounding box center [1111, 387] width 567 height 16
click at [1196, 356] on address "BEDS R US BLENHEIM (FURNITURE GALLERY BLENHEIM) 48 GROVE ROAD BLENHEIM BLENHEIM…" at bounding box center [1111, 323] width 567 height 80
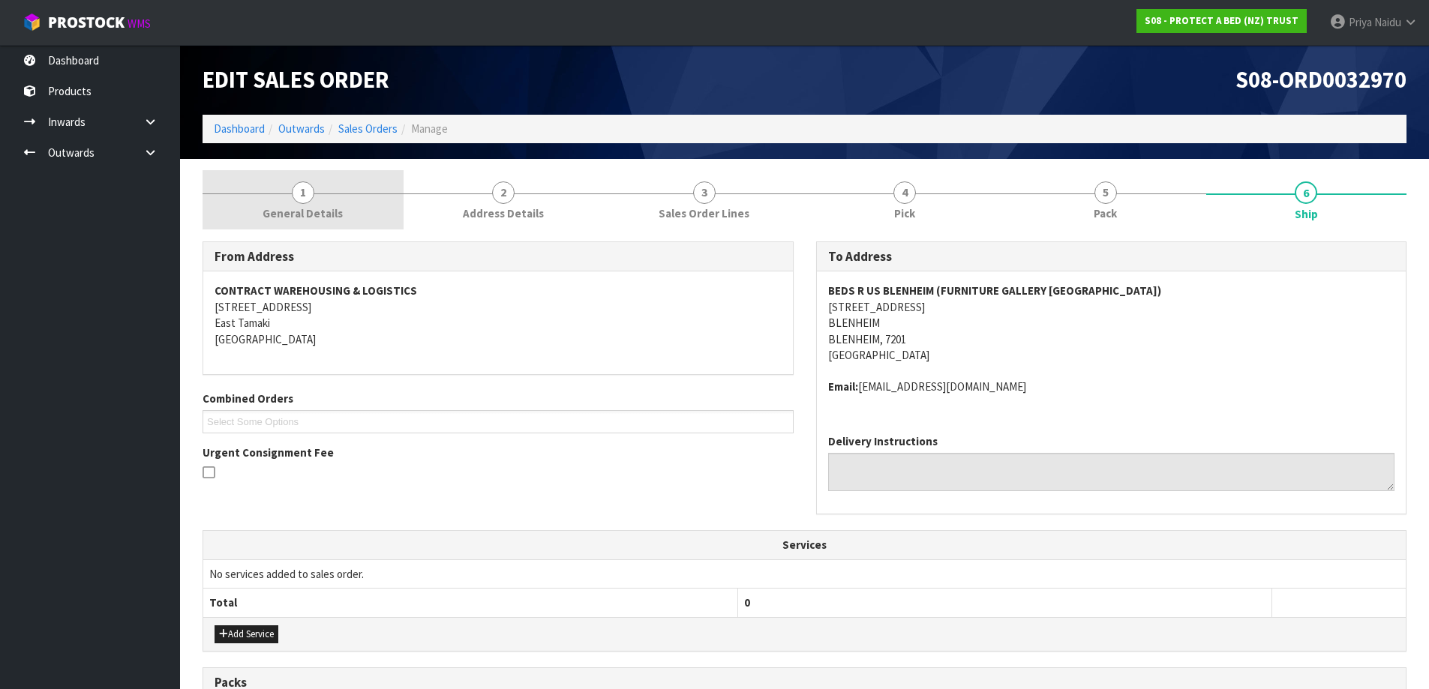
click at [305, 201] on span "1" at bounding box center [303, 193] width 23 height 23
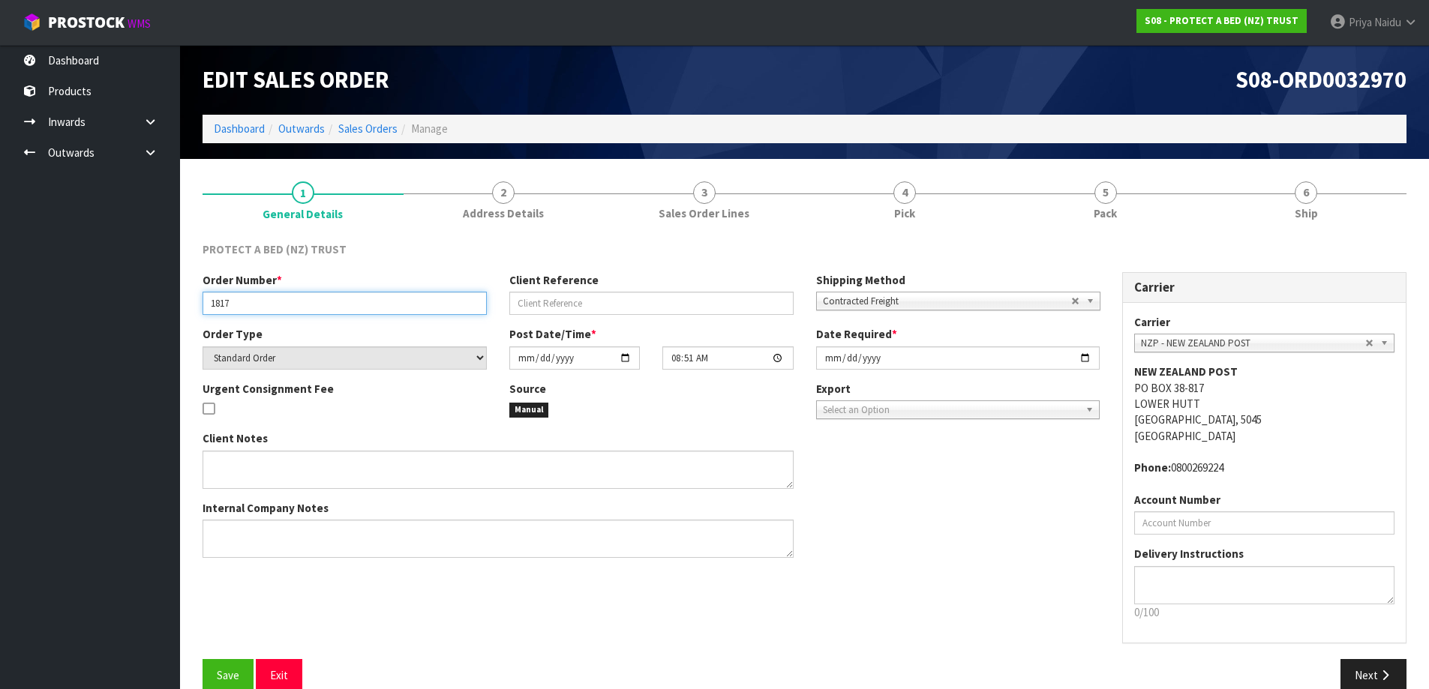
drag, startPoint x: 205, startPoint y: 305, endPoint x: 264, endPoint y: 302, distance: 59.3
click at [264, 302] on input "1817" at bounding box center [345, 303] width 284 height 23
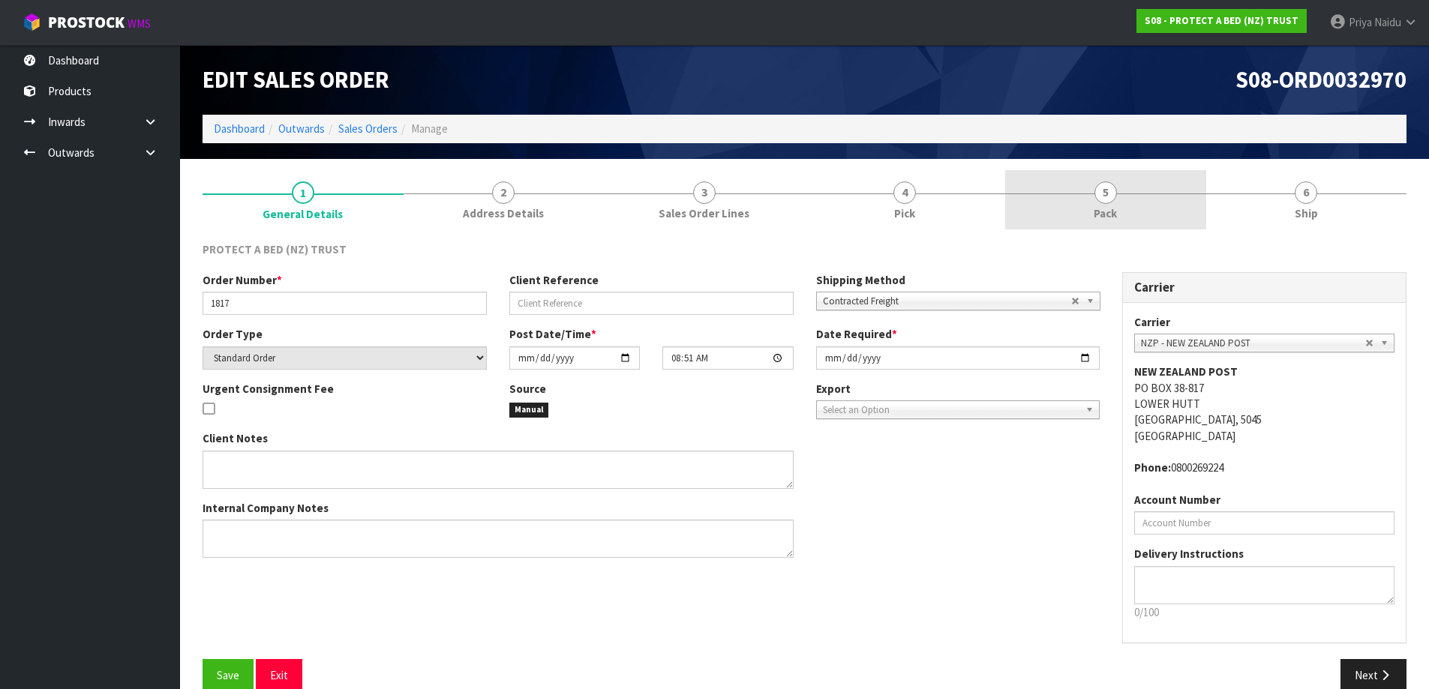
click at [1081, 212] on link "5 Pack" at bounding box center [1105, 199] width 201 height 59
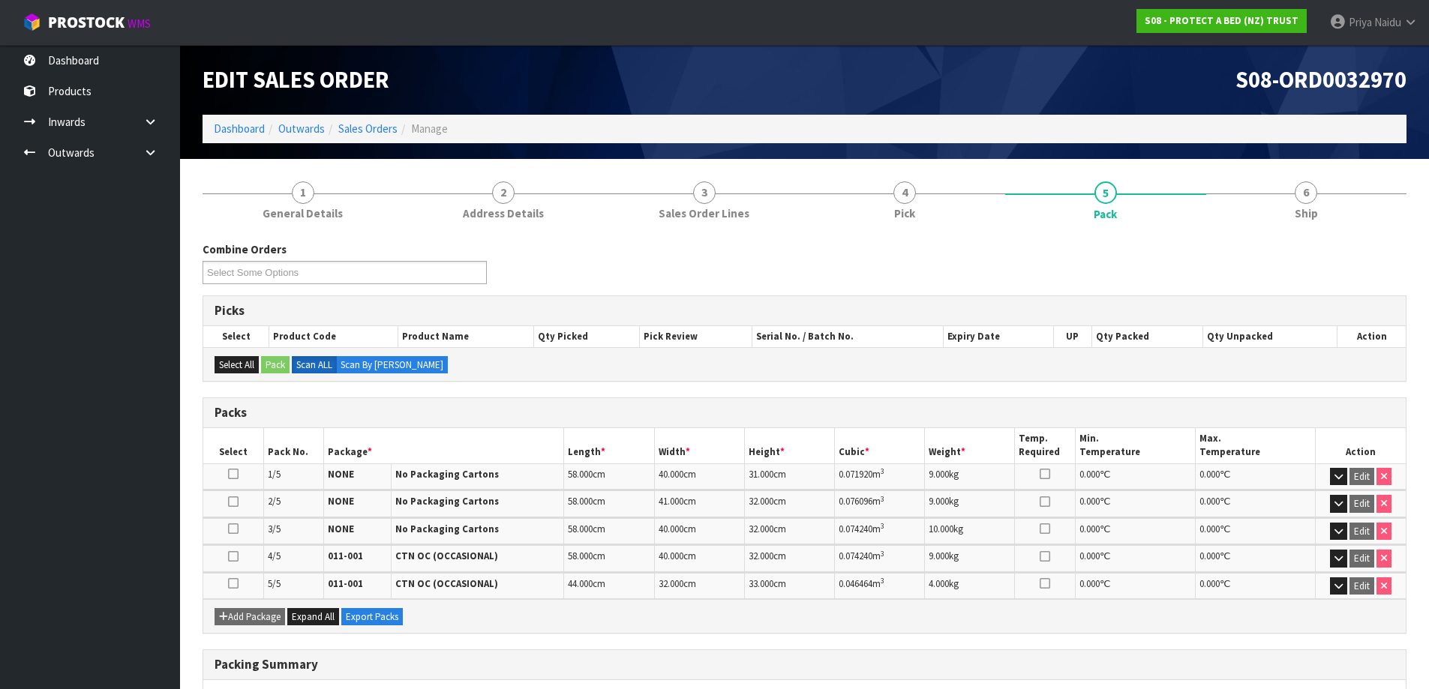
scroll to position [75, 0]
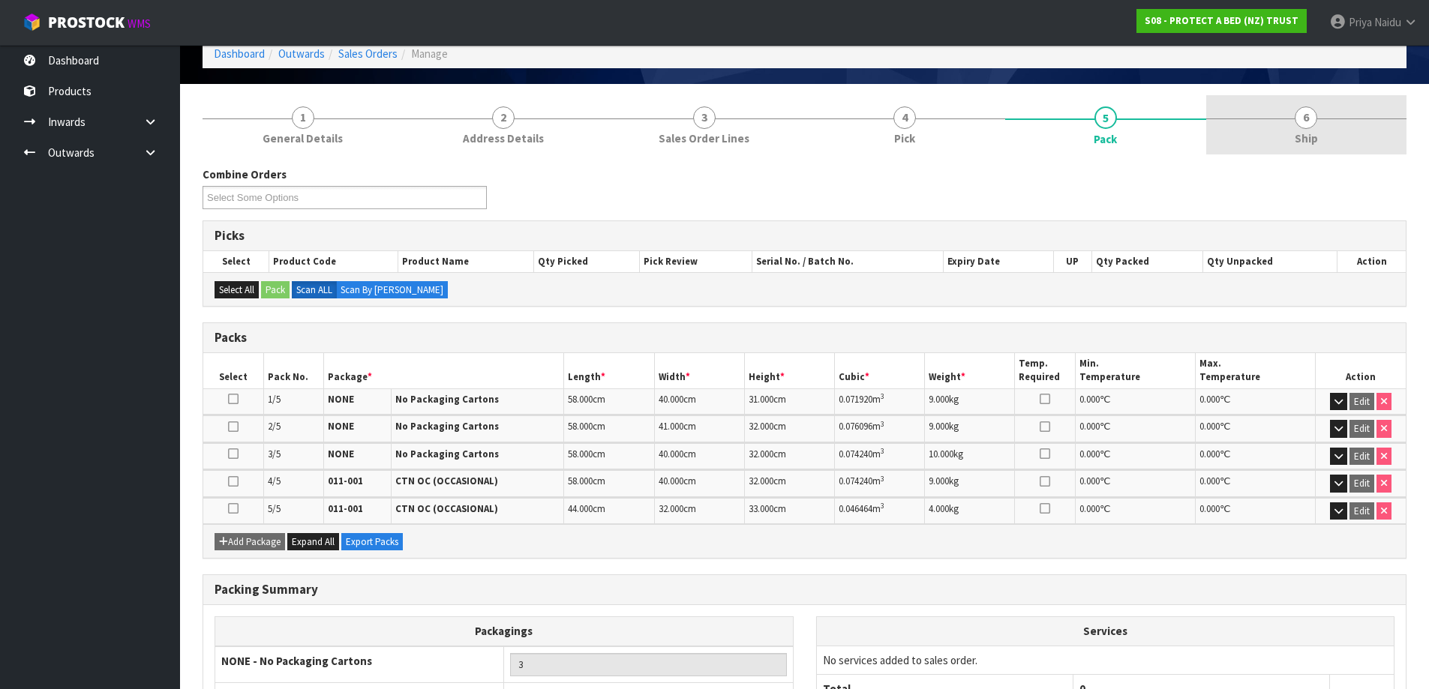
click at [1347, 137] on link "6 Ship" at bounding box center [1306, 124] width 201 height 59
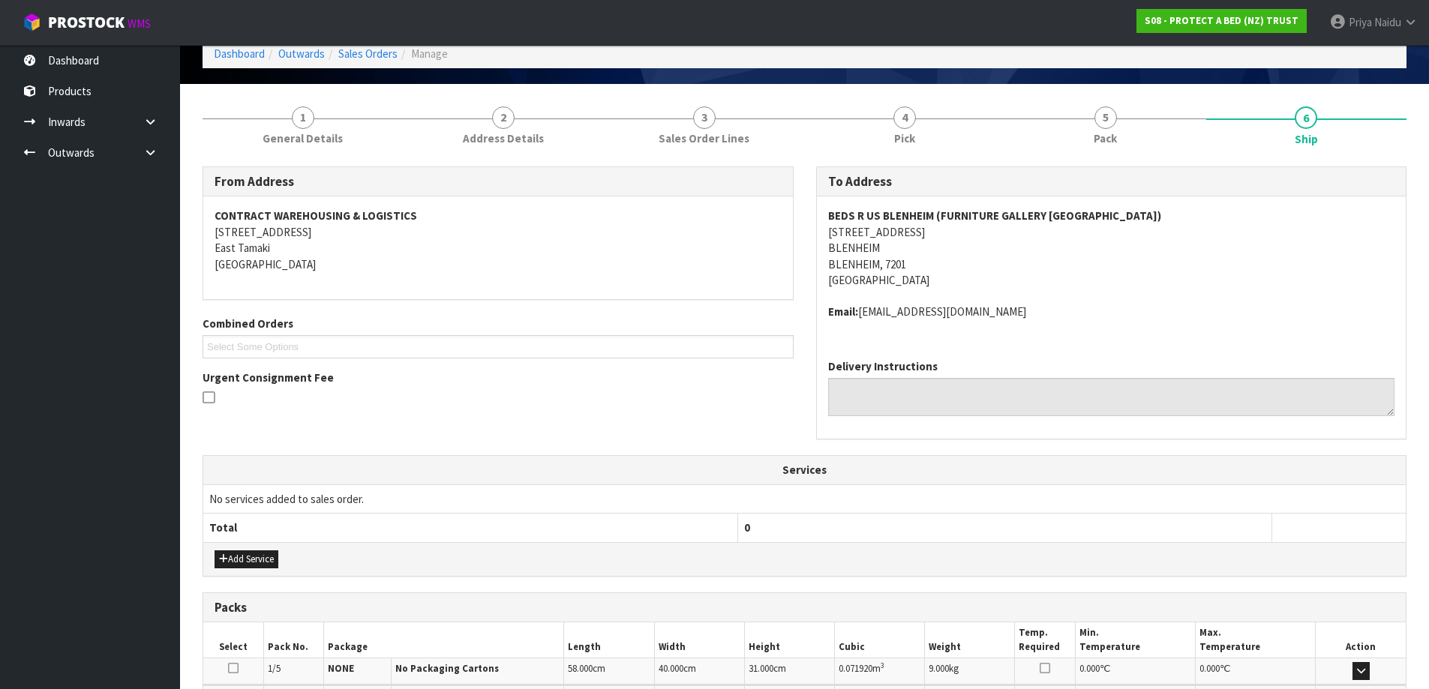
scroll to position [0, 0]
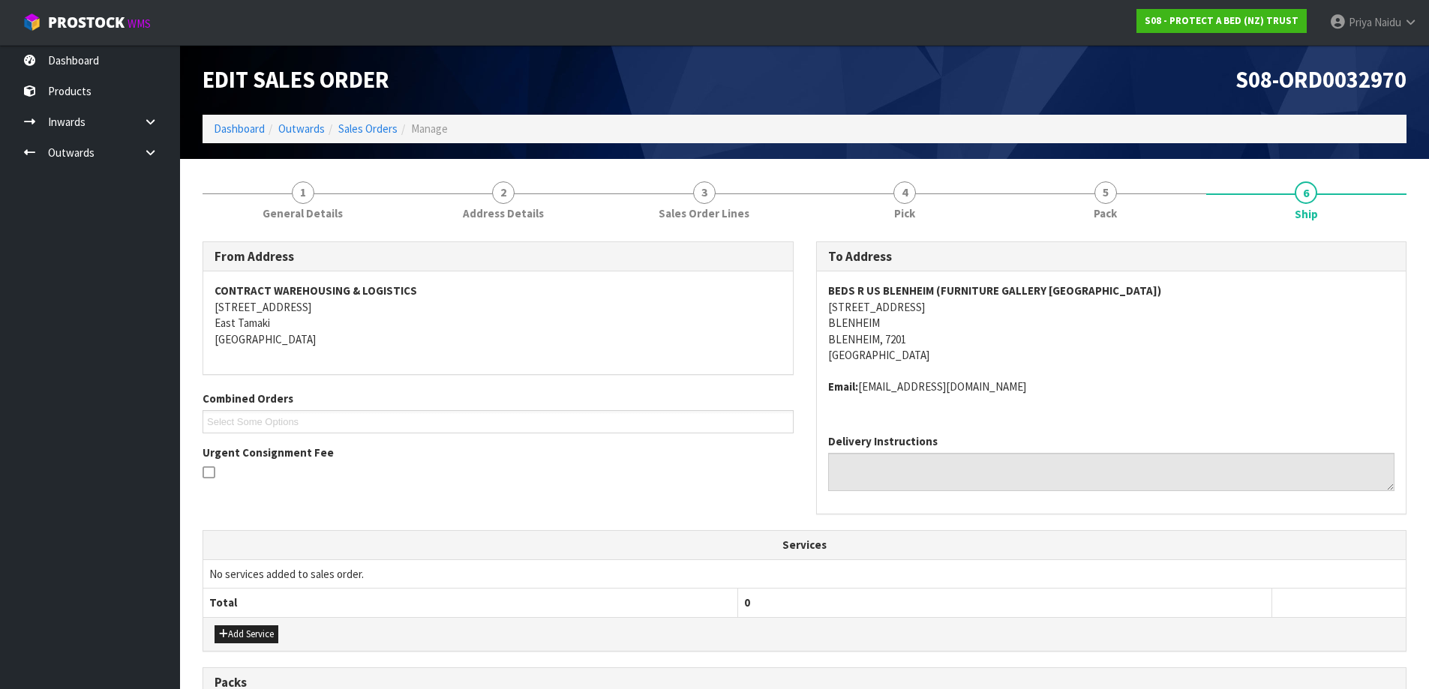
click at [1038, 337] on address "BEDS R US BLENHEIM (FURNITURE GALLERY BLENHEIM) 48 GROVE ROAD BLENHEIM BLENHEIM…" at bounding box center [1111, 323] width 567 height 80
drag, startPoint x: 809, startPoint y: 305, endPoint x: 947, endPoint y: 303, distance: 138.8
click at [947, 303] on div "To Address BEDS R US BLENHEIM (FURNITURE GALLERY BLENHEIM) 48 GROVE ROAD BLENHE…" at bounding box center [1112, 387] width 614 height 290
drag, startPoint x: 818, startPoint y: 289, endPoint x: 932, endPoint y: 293, distance: 114.9
click at [932, 293] on div "BEDS R US BLENHEIM (FURNITURE GALLERY BLENHEIM) 48 GROVE ROAD BLENHEIM BLENHEIM…" at bounding box center [1112, 347] width 590 height 151
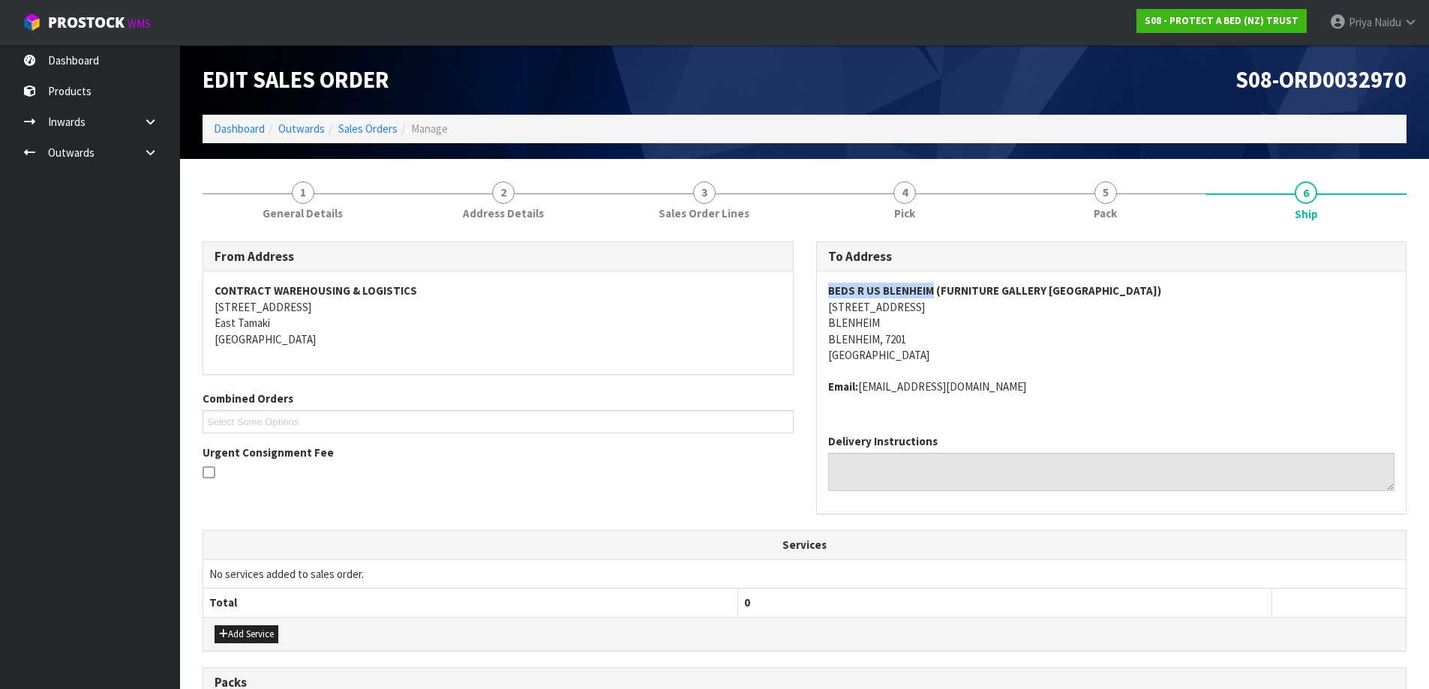
drag, startPoint x: 860, startPoint y: 391, endPoint x: 1084, endPoint y: 391, distance: 223.5
click at [1084, 391] on address "Email: rachael@furnituregalleryblenheim.co.nz" at bounding box center [1111, 387] width 567 height 16
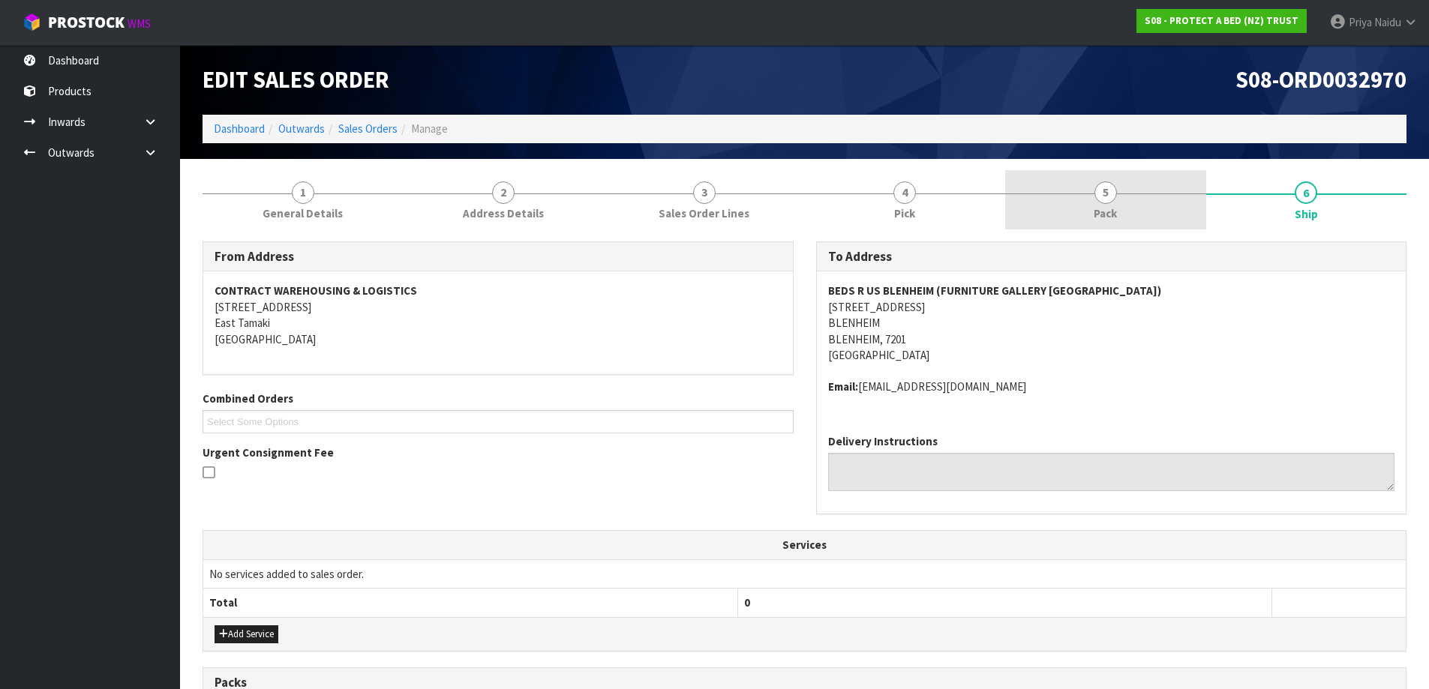
click at [1105, 205] on link "5 Pack" at bounding box center [1105, 199] width 201 height 59
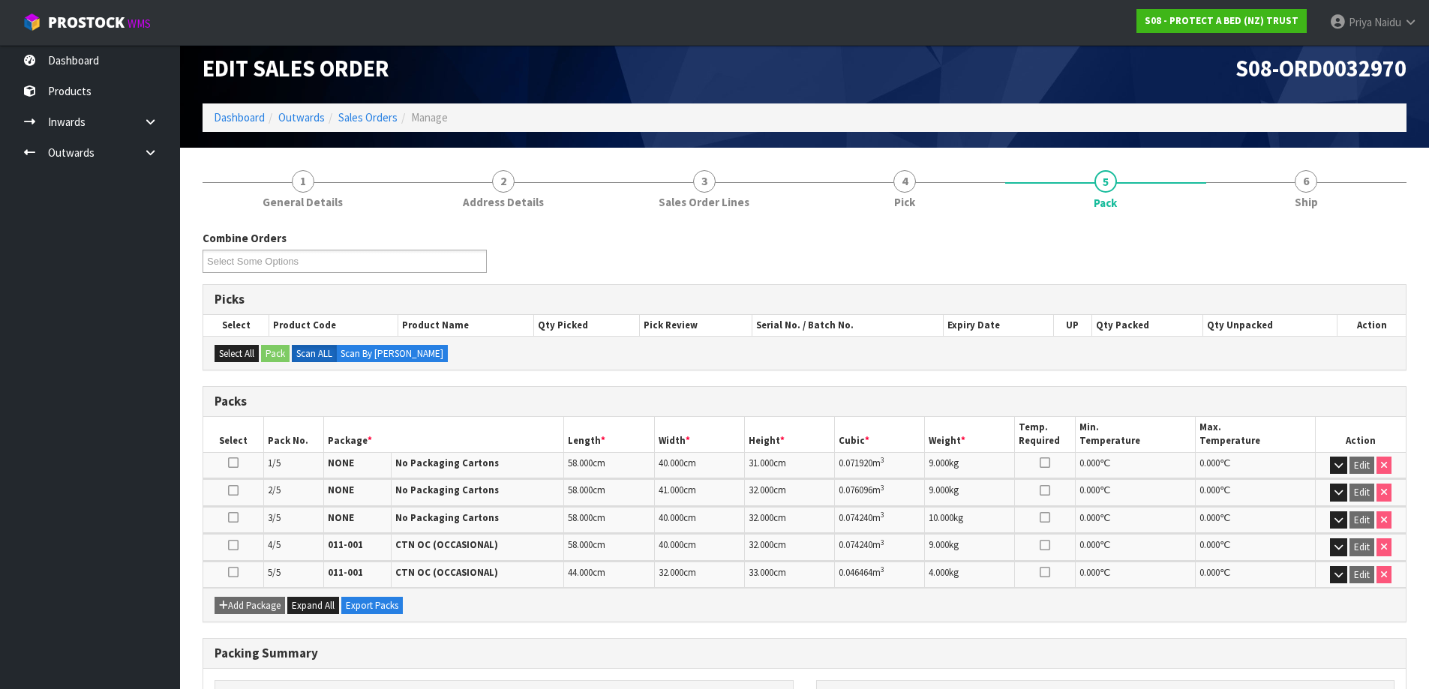
scroll to position [150, 0]
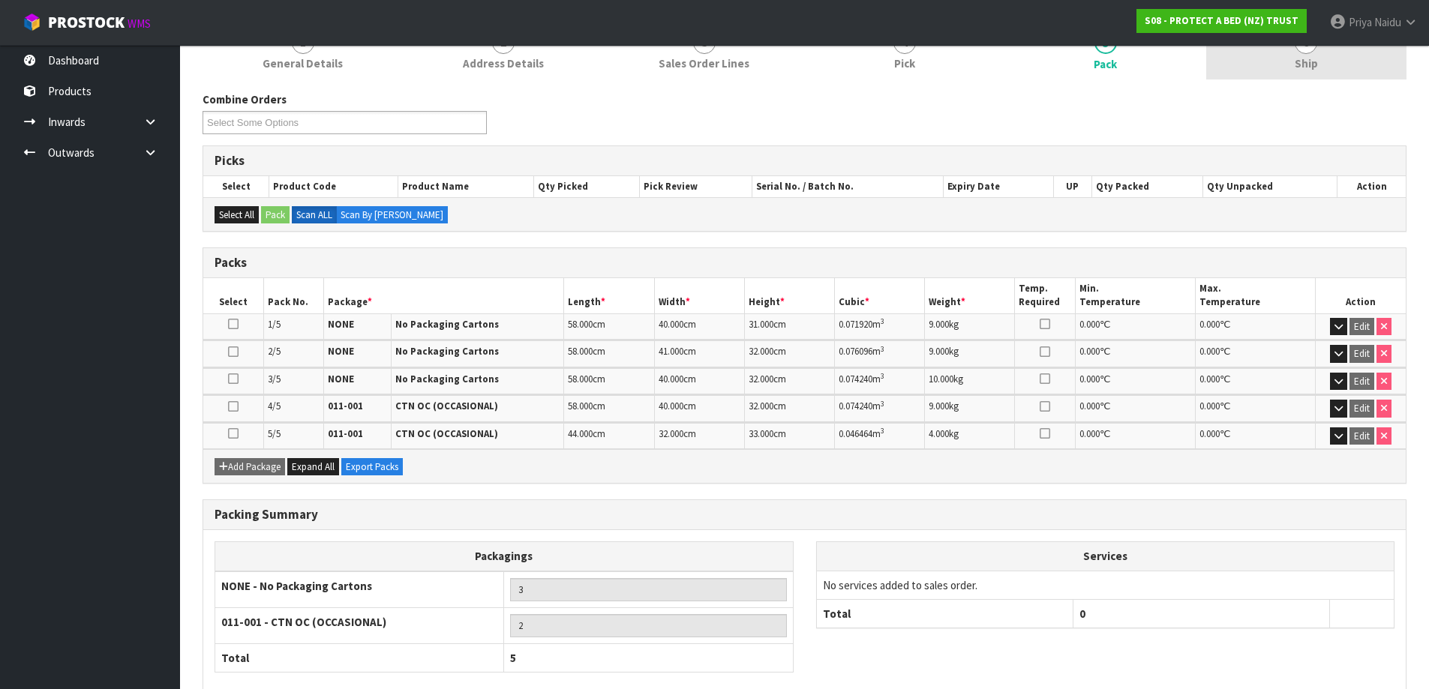
click at [1321, 63] on link "6 Ship" at bounding box center [1306, 49] width 201 height 59
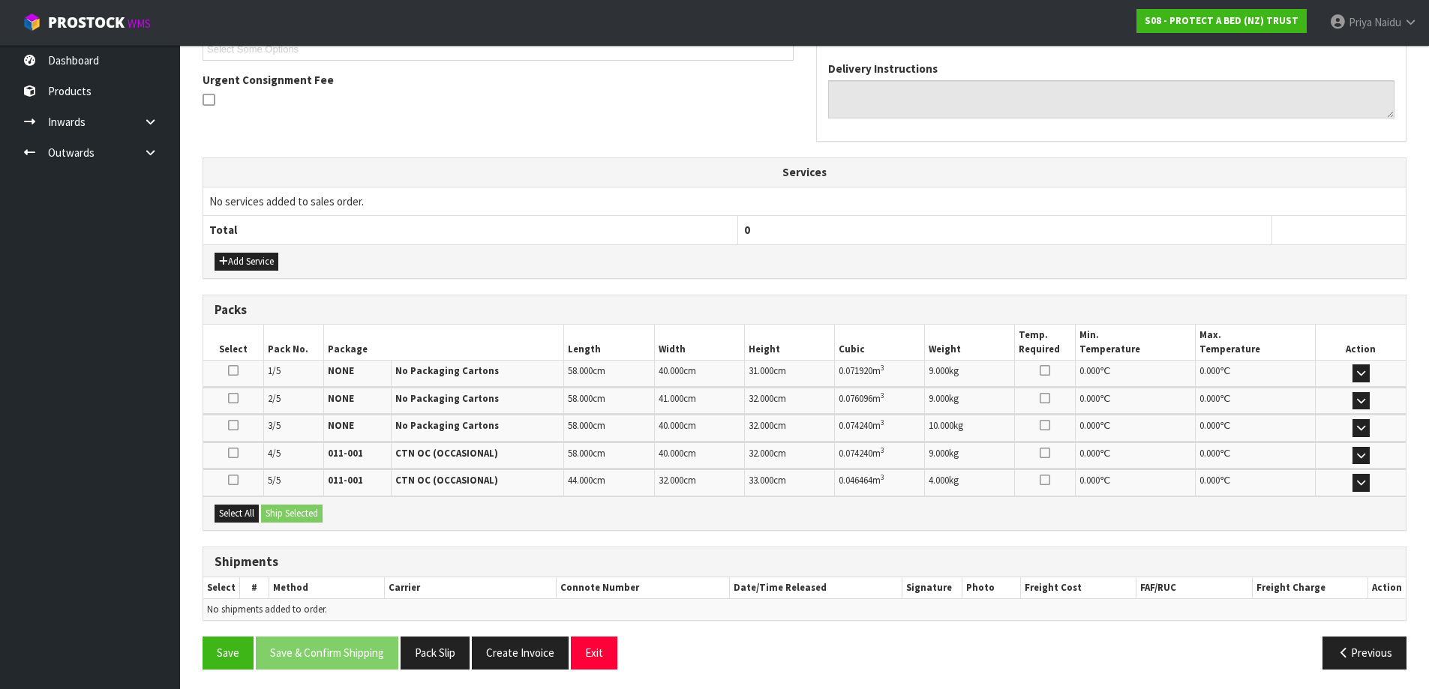
scroll to position [376, 0]
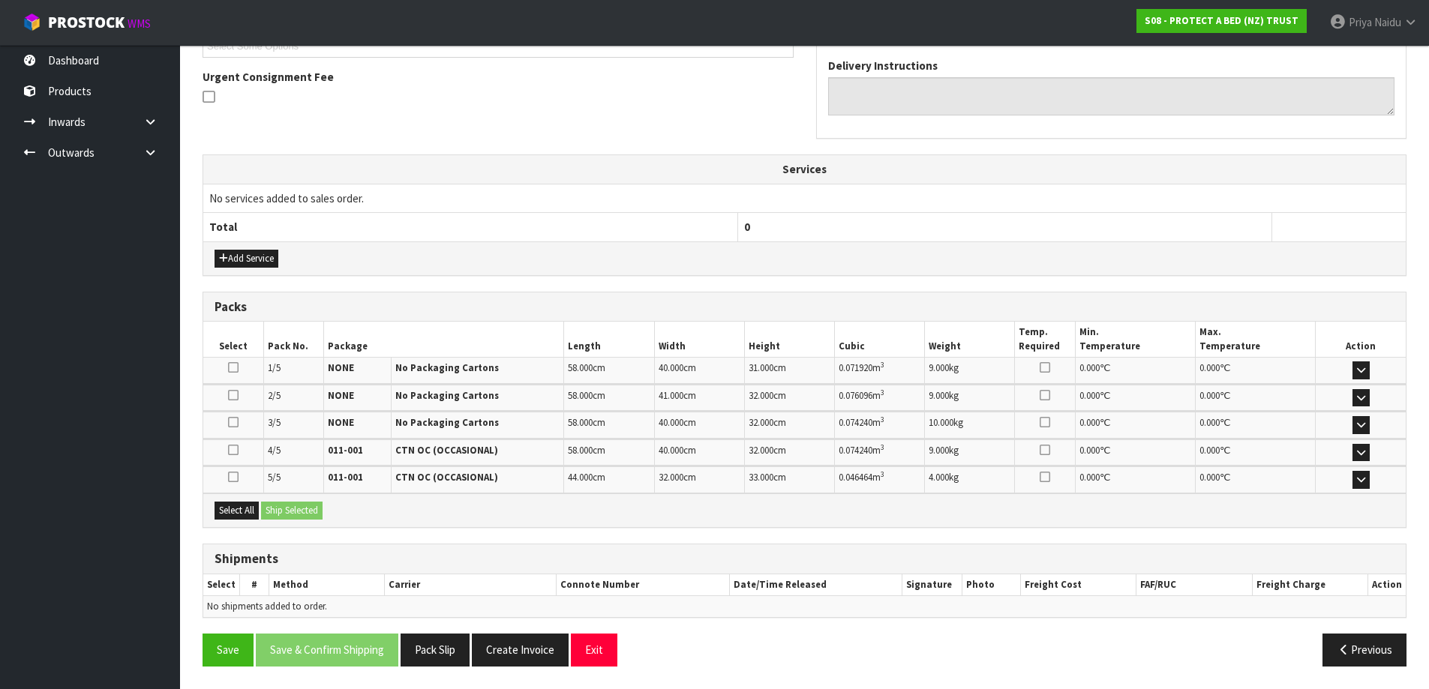
click at [239, 498] on div "Select All Ship Selected" at bounding box center [804, 511] width 1202 height 34
click at [241, 507] on button "Select All" at bounding box center [237, 511] width 44 height 18
click at [278, 509] on button "Ship Selected" at bounding box center [292, 511] width 62 height 18
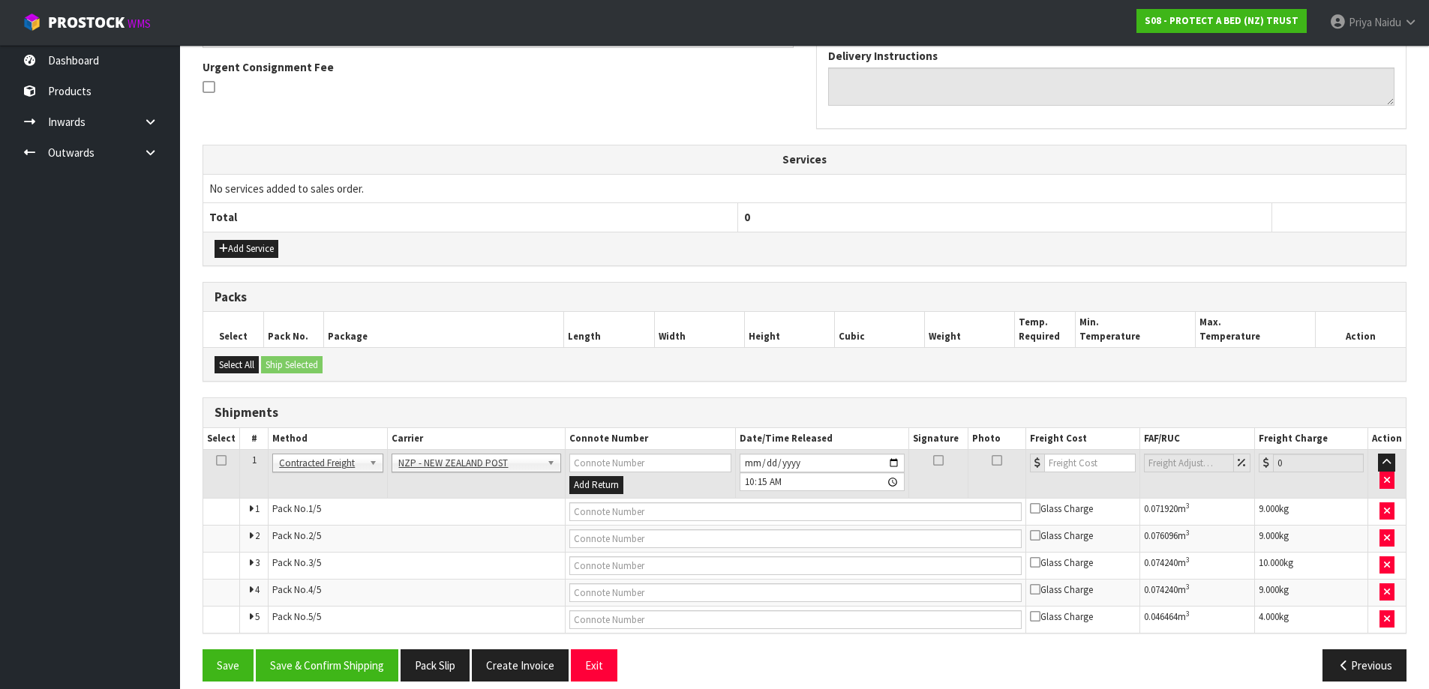
scroll to position [401, 0]
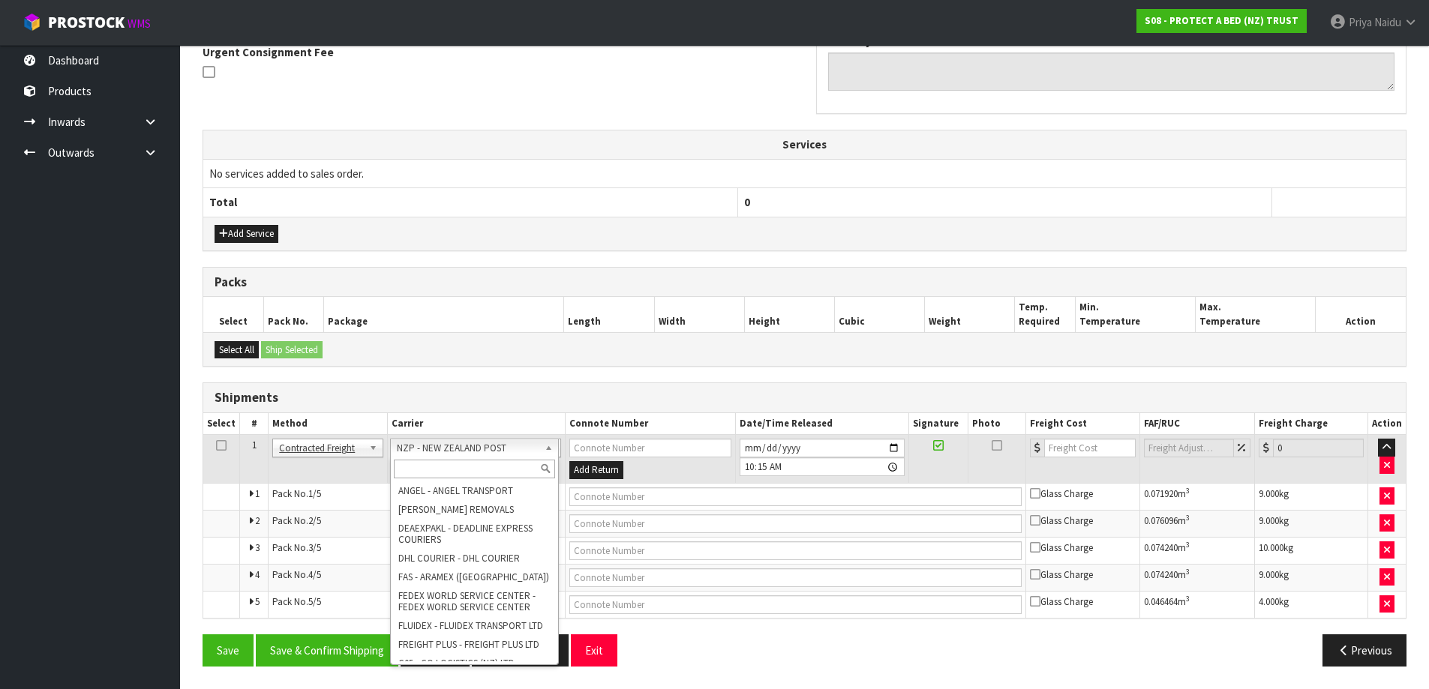
click at [434, 476] on input "text" at bounding box center [475, 469] width 162 height 19
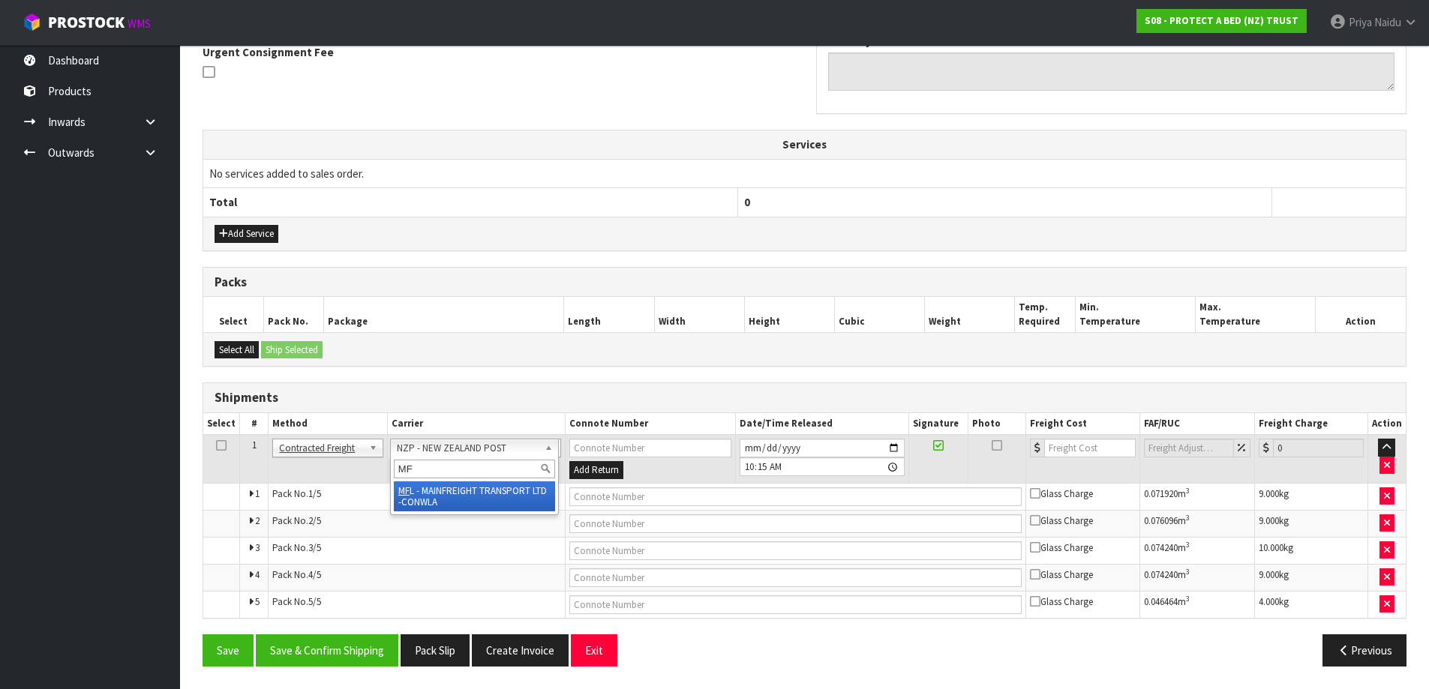
type input "MF"
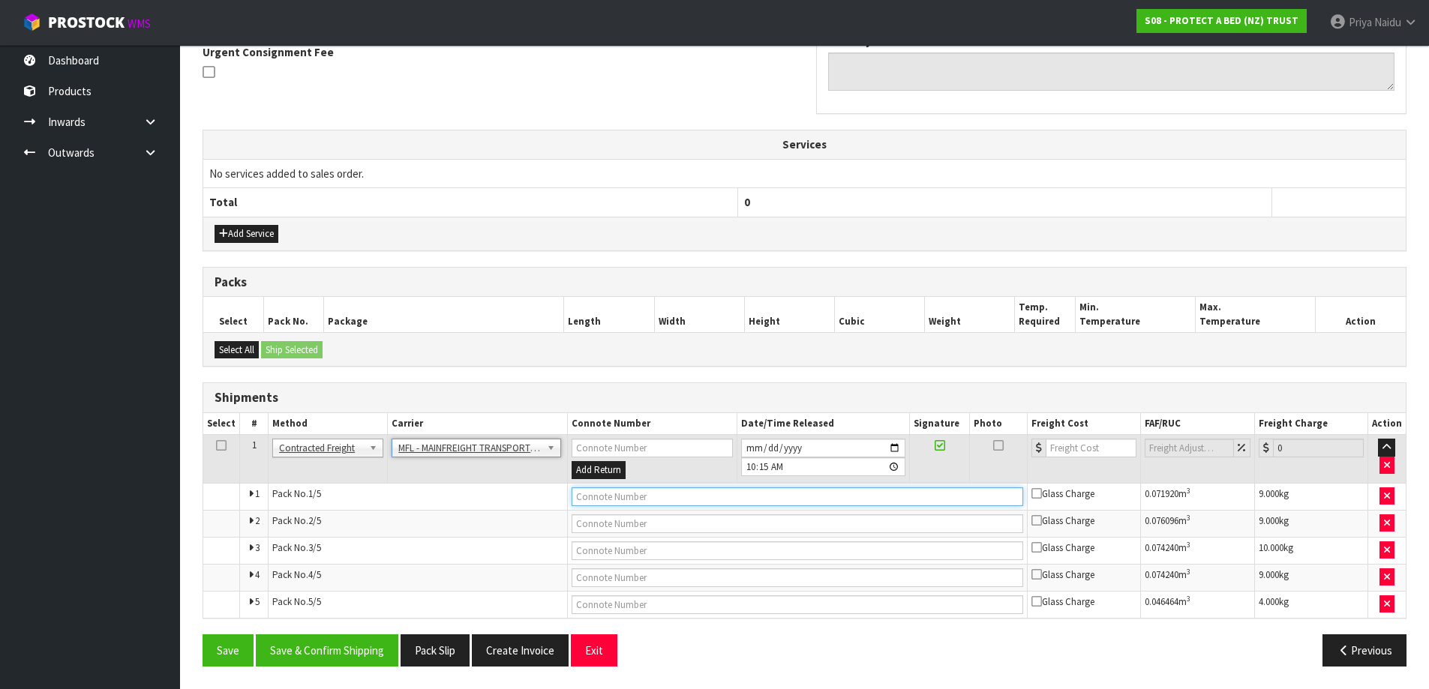
click at [656, 491] on input "text" at bounding box center [798, 497] width 452 height 19
paste input "FWM58240138"
type input "FWM58240138"
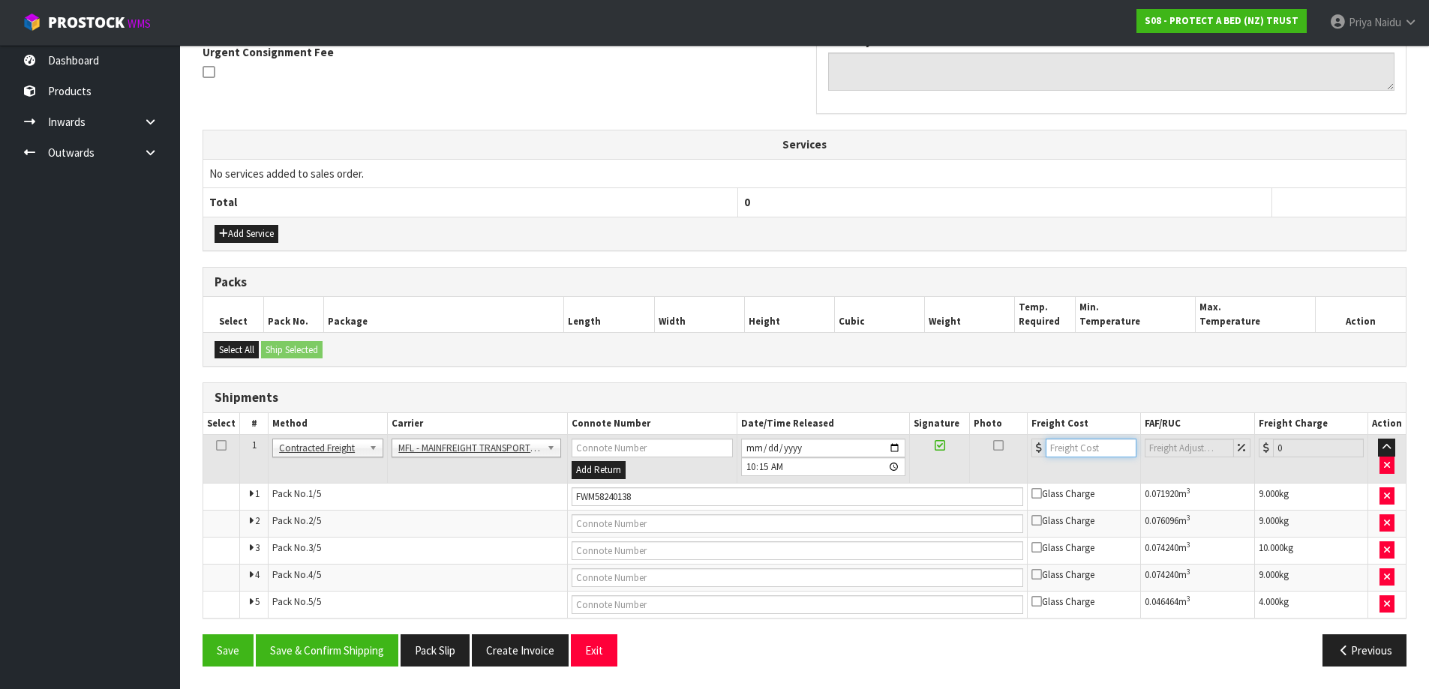
click at [1070, 442] on input "number" at bounding box center [1091, 448] width 91 height 19
type input "62.83"
click at [352, 653] on button "Save & Confirm Shipping" at bounding box center [327, 651] width 143 height 32
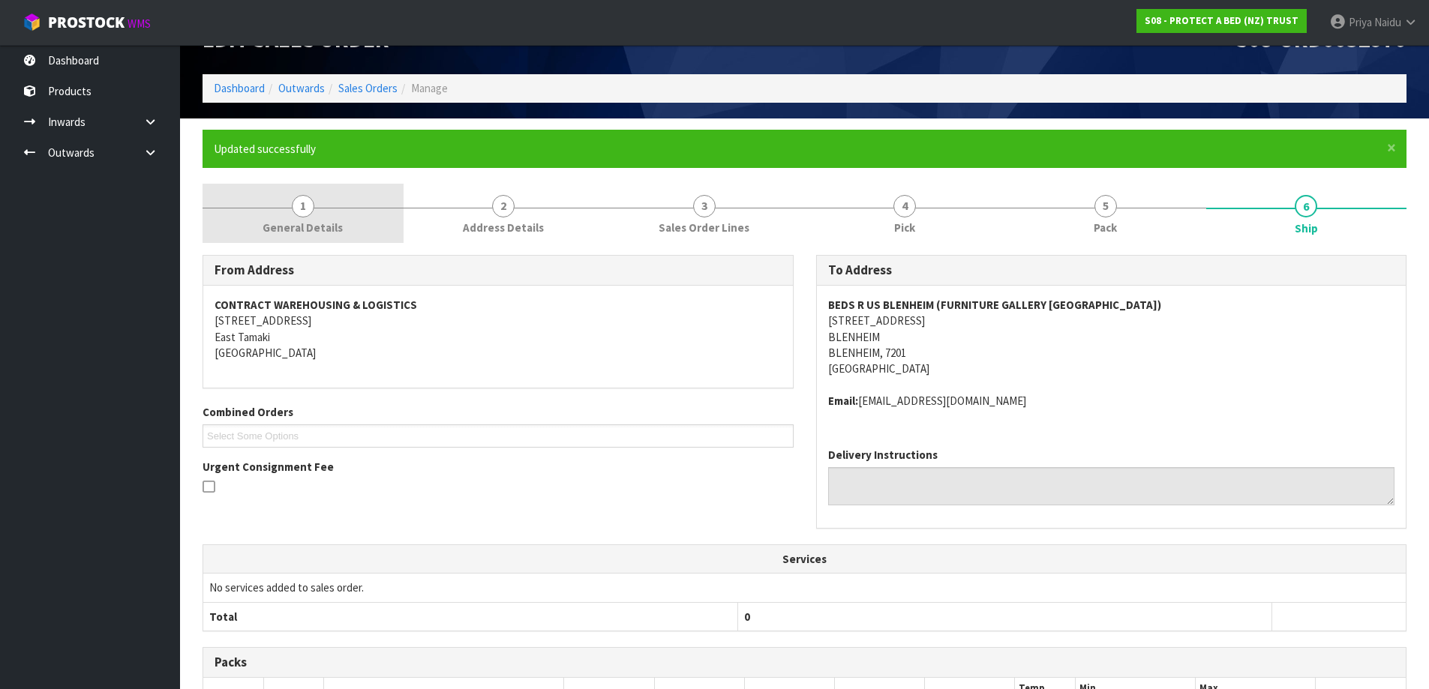
scroll to position [38, 0]
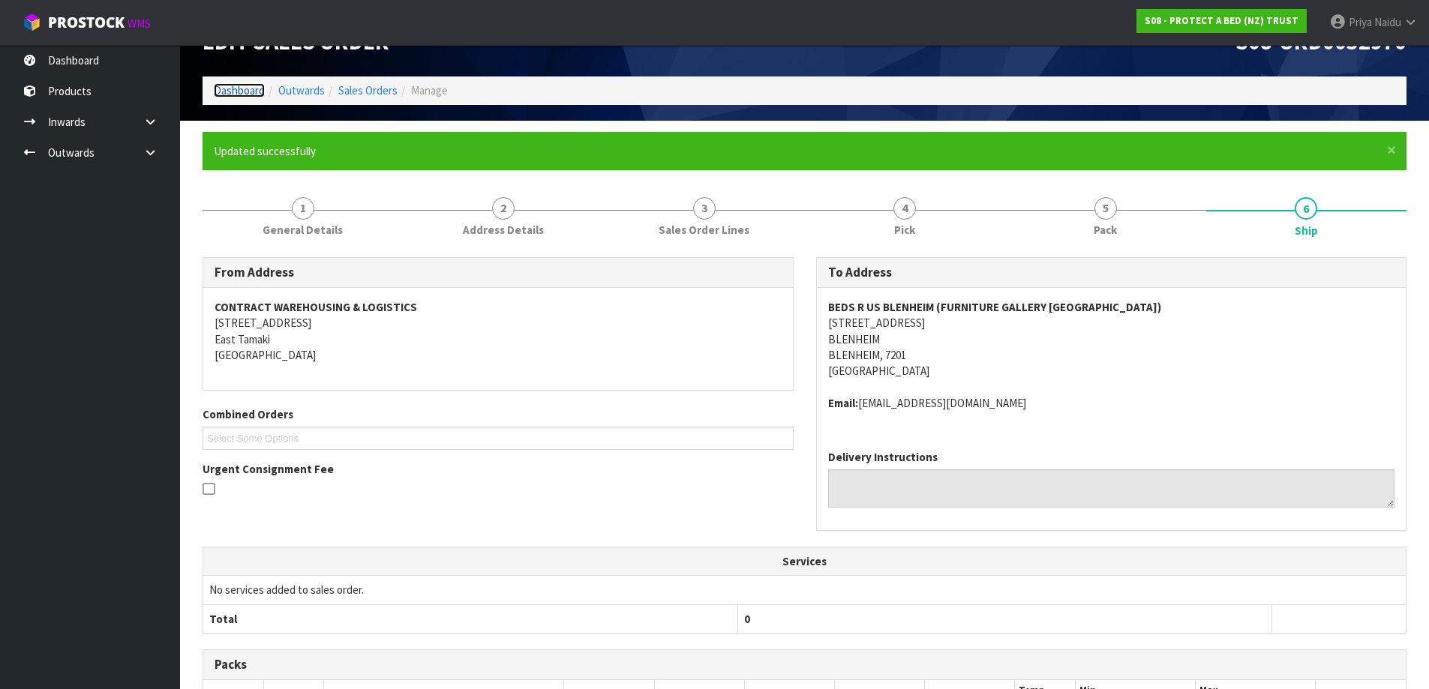
click at [228, 91] on link "Dashboard" at bounding box center [239, 90] width 51 height 14
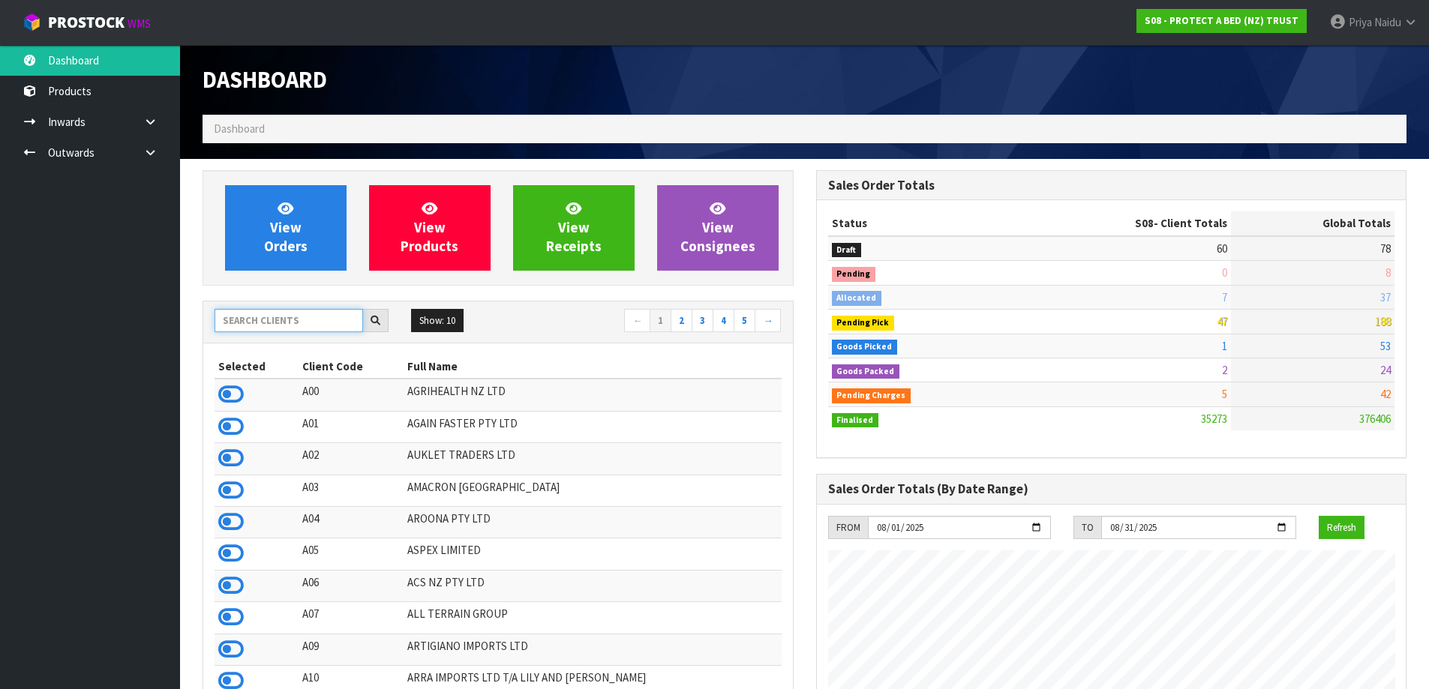
drag, startPoint x: 250, startPoint y: 323, endPoint x: 266, endPoint y: 310, distance: 21.3
click at [252, 323] on input "text" at bounding box center [289, 320] width 149 height 23
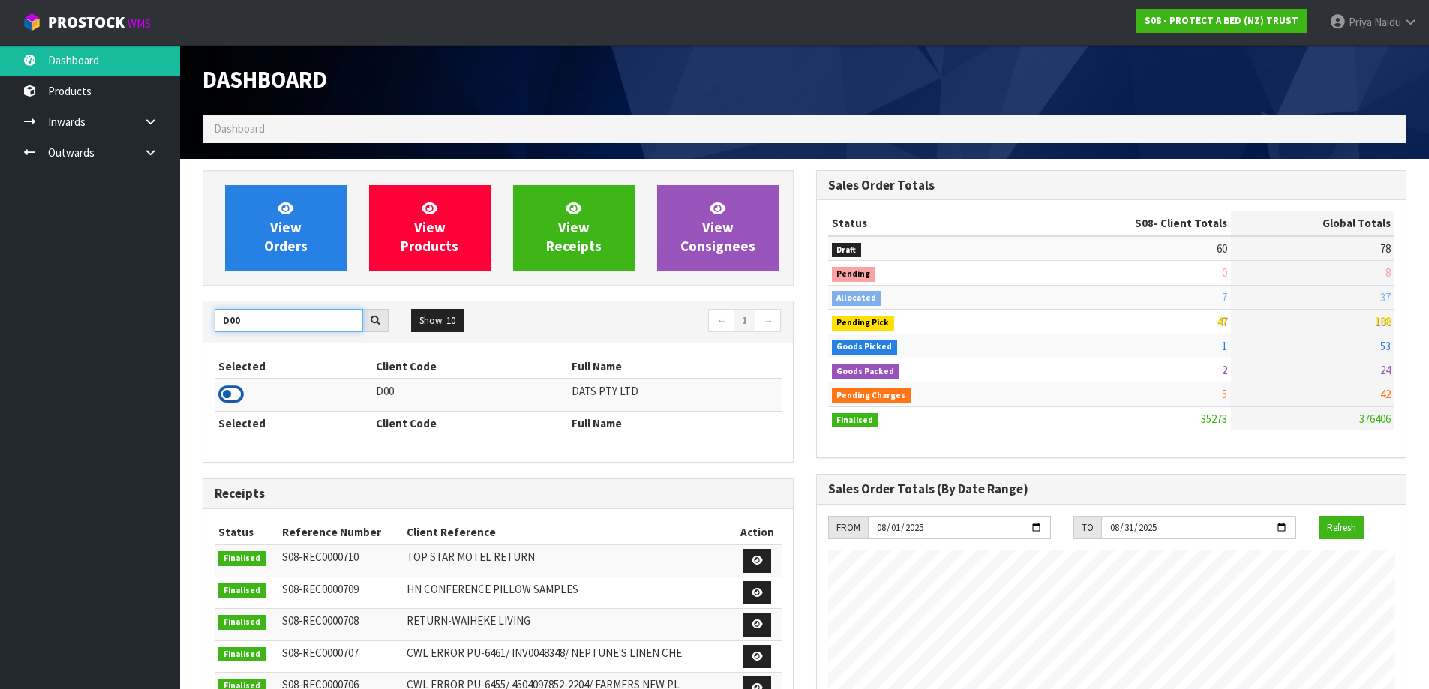
type input "D00"
click at [235, 394] on icon at bounding box center [231, 394] width 26 height 23
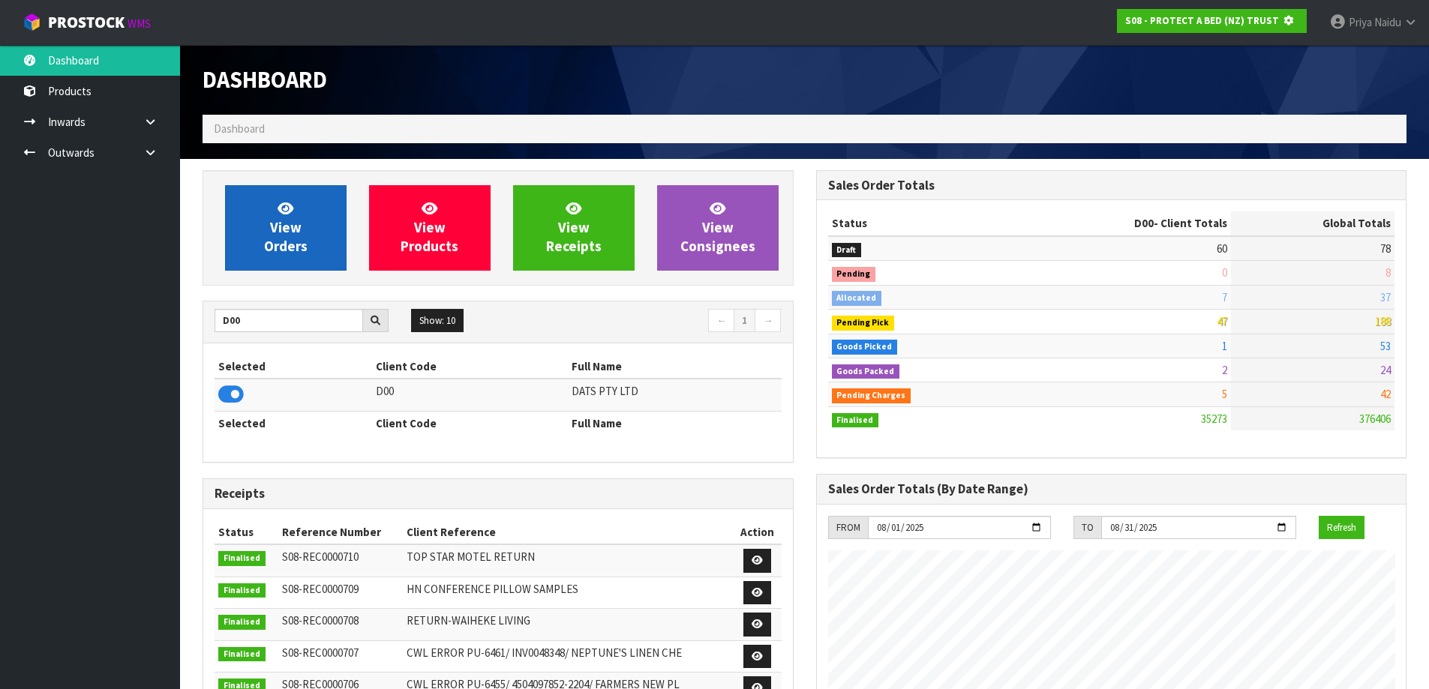
scroll to position [749142, 749464]
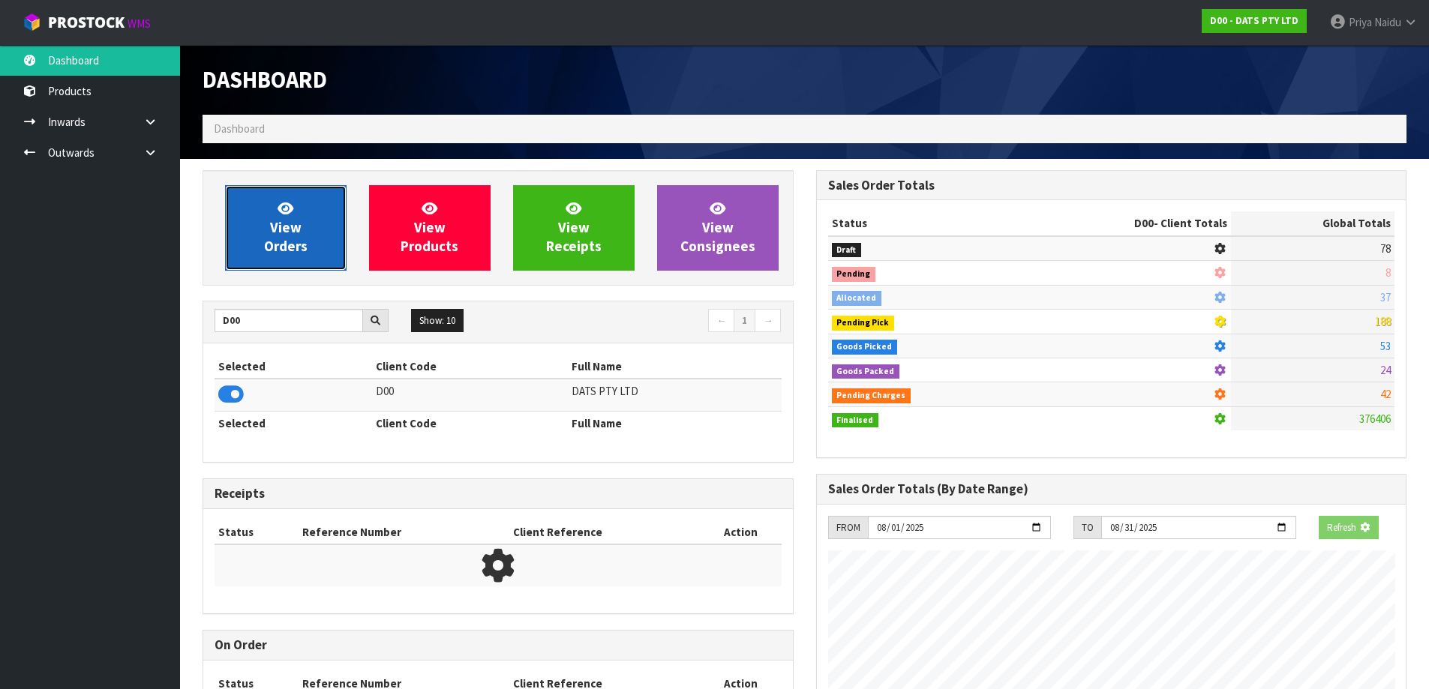
click at [292, 245] on span "View Orders" at bounding box center [286, 228] width 44 height 56
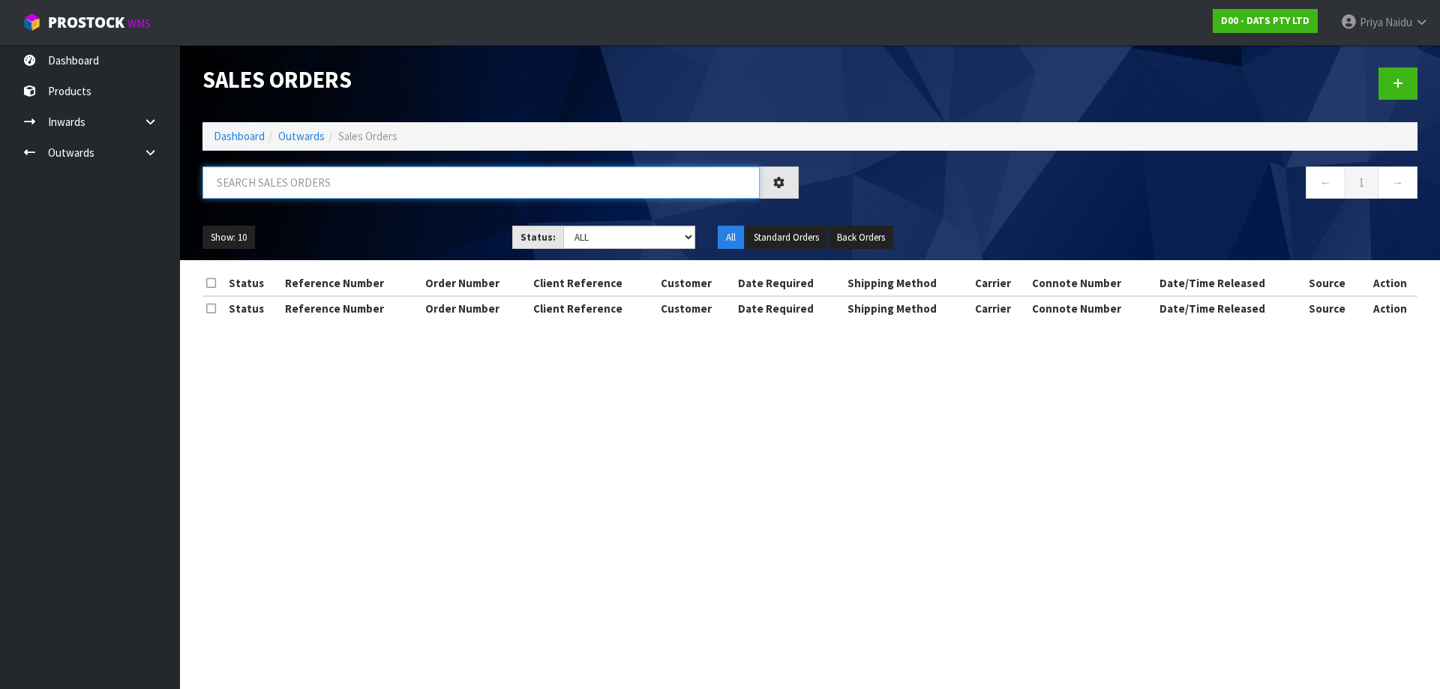
click at [293, 187] on input "text" at bounding box center [481, 183] width 557 height 32
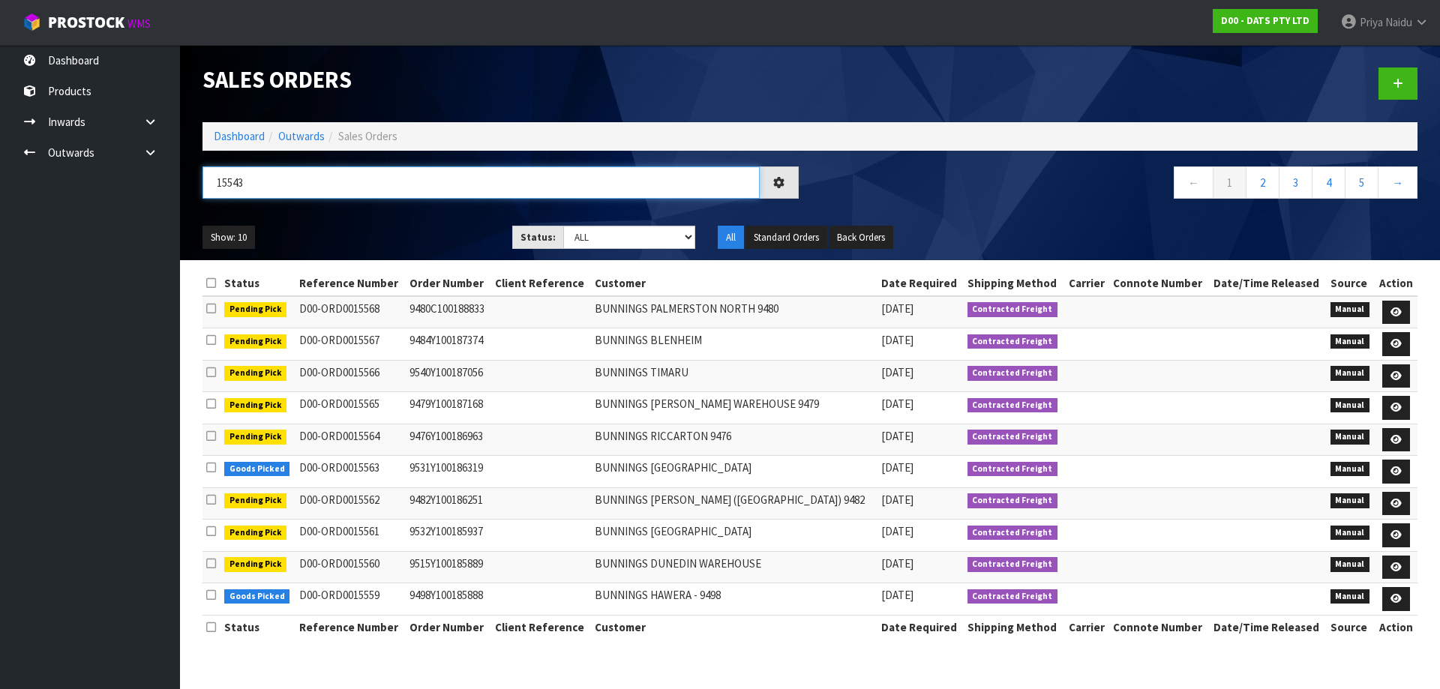
type input "15543"
click at [600, 239] on select "Draft Pending Allocated Pending Pick Goods Picked Goods Packed Pending Charges …" at bounding box center [629, 237] width 133 height 23
select select "string:5"
click at [563, 226] on select "Draft Pending Allocated Pending Pick Goods Picked Goods Packed Pending Charges …" at bounding box center [629, 237] width 133 height 23
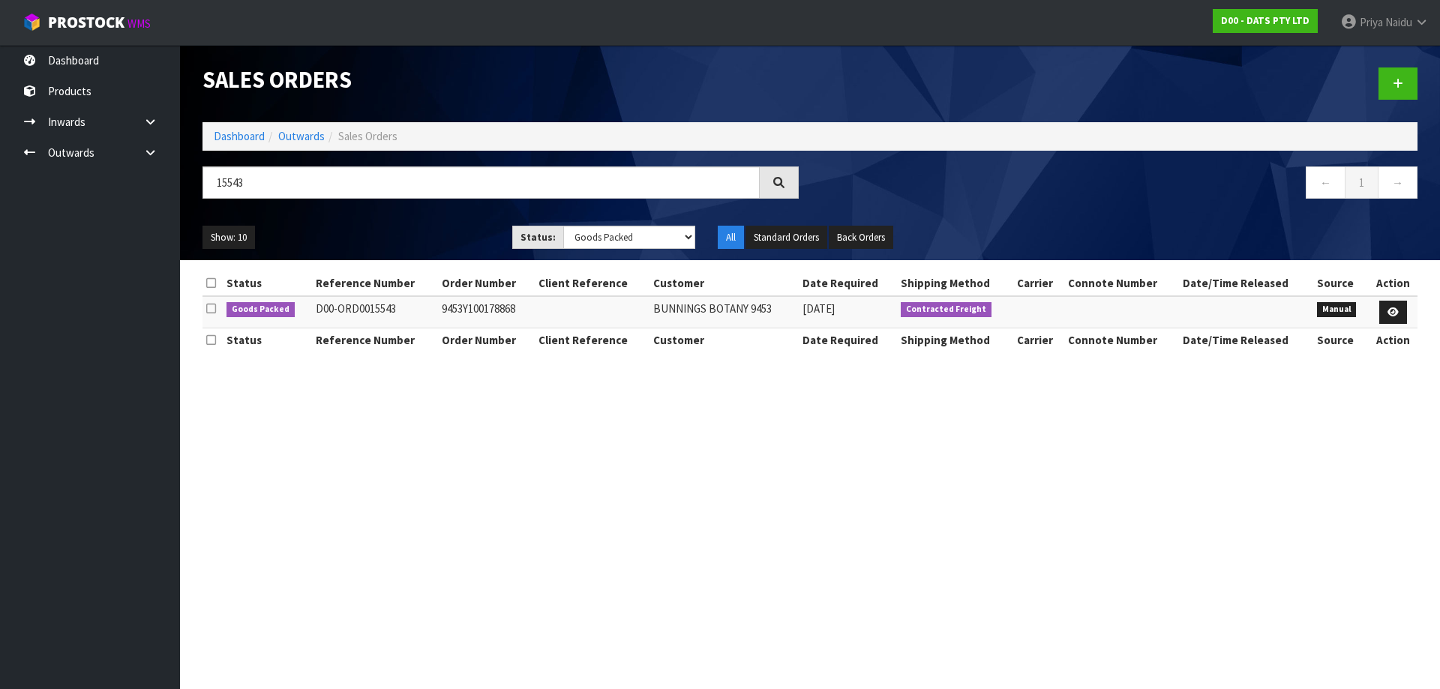
click at [420, 227] on ul "Show: 10 5 10 25 50" at bounding box center [346, 238] width 287 height 24
click at [420, 232] on ul "Show: 10 5 10 25 50" at bounding box center [346, 238] width 287 height 24
click at [1398, 310] on icon at bounding box center [1393, 313] width 11 height 10
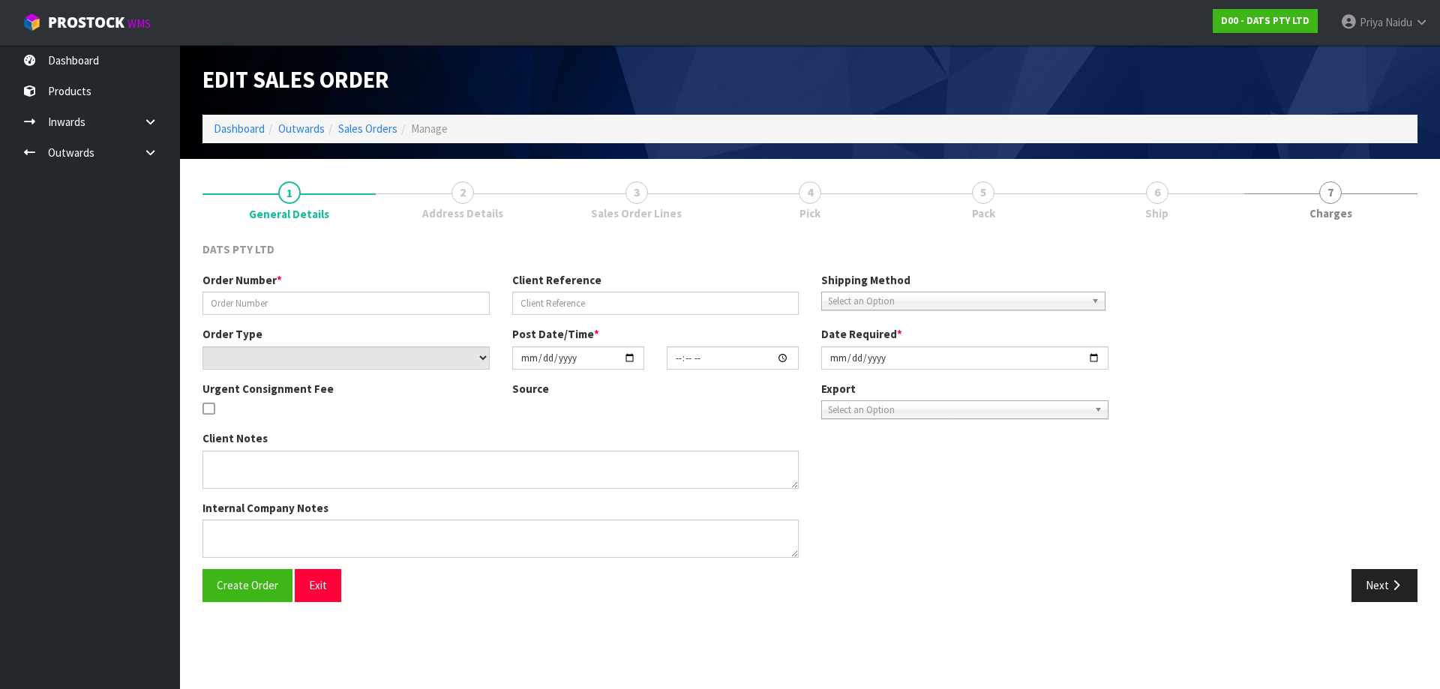
type input "9453Y100178868"
select select "number:0"
type input "2025-08-08"
type input "09:14:00.000"
type input "2025-08-08"
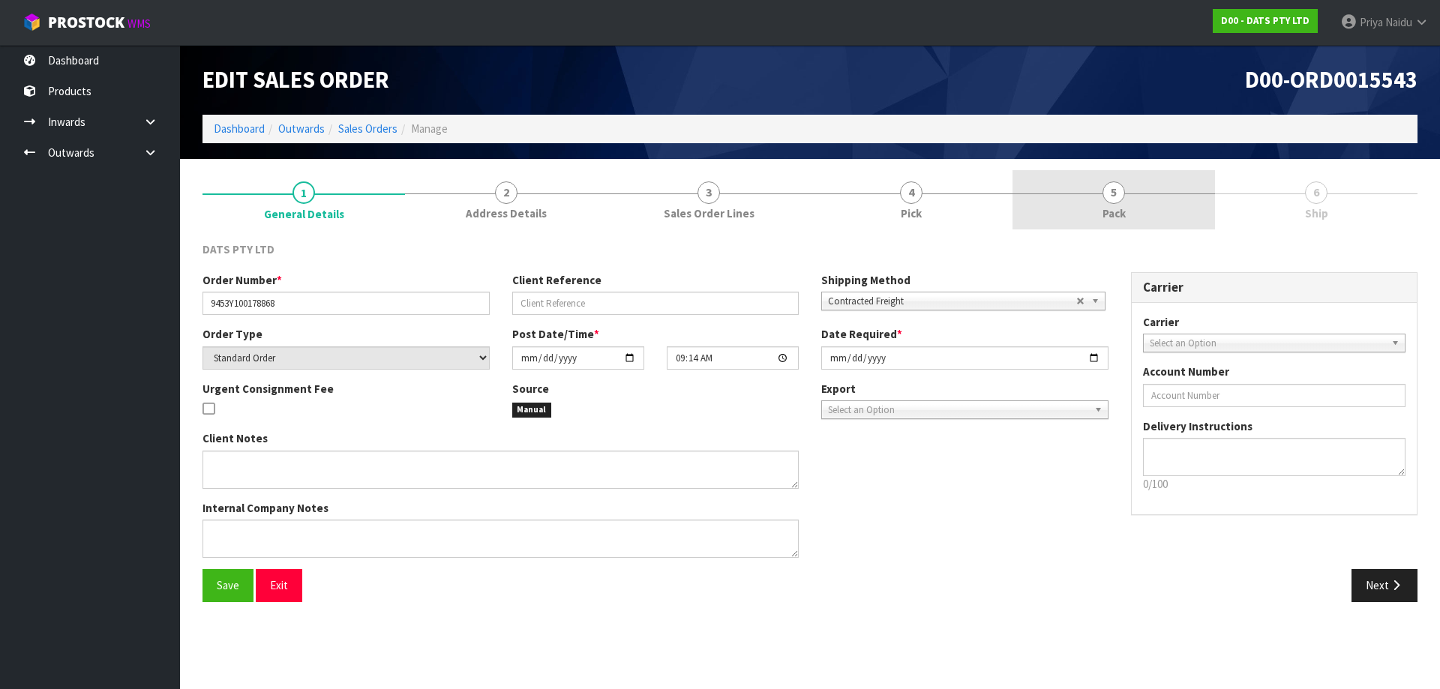
click at [1102, 198] on link "5 Pack" at bounding box center [1114, 199] width 203 height 59
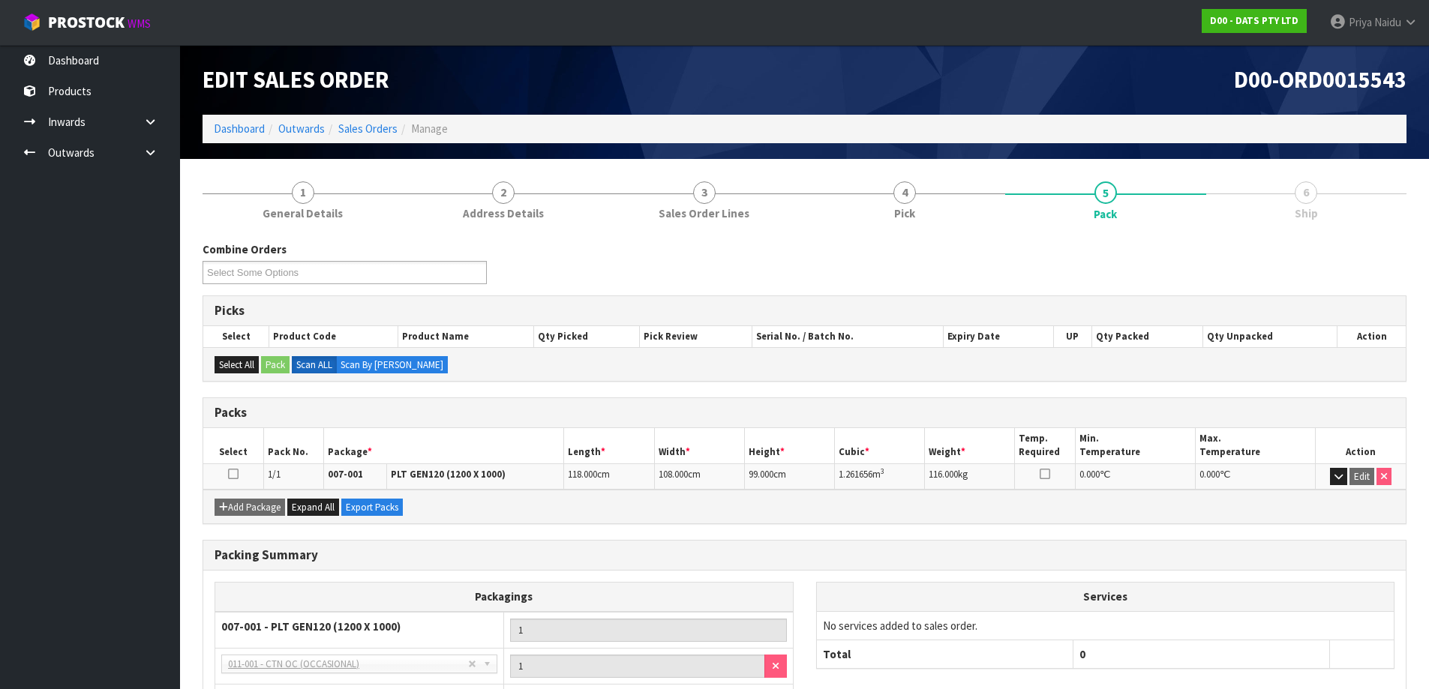
scroll to position [123, 0]
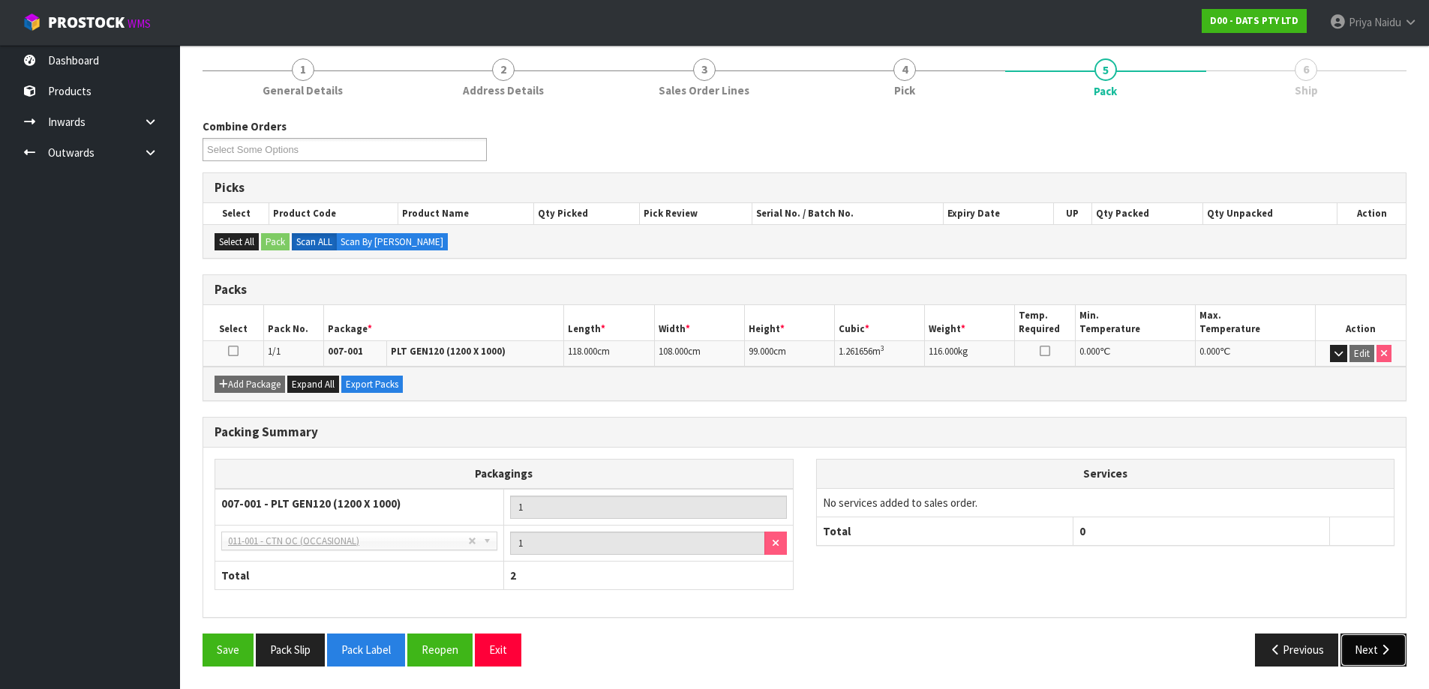
click at [1350, 648] on button "Next" at bounding box center [1373, 650] width 66 height 32
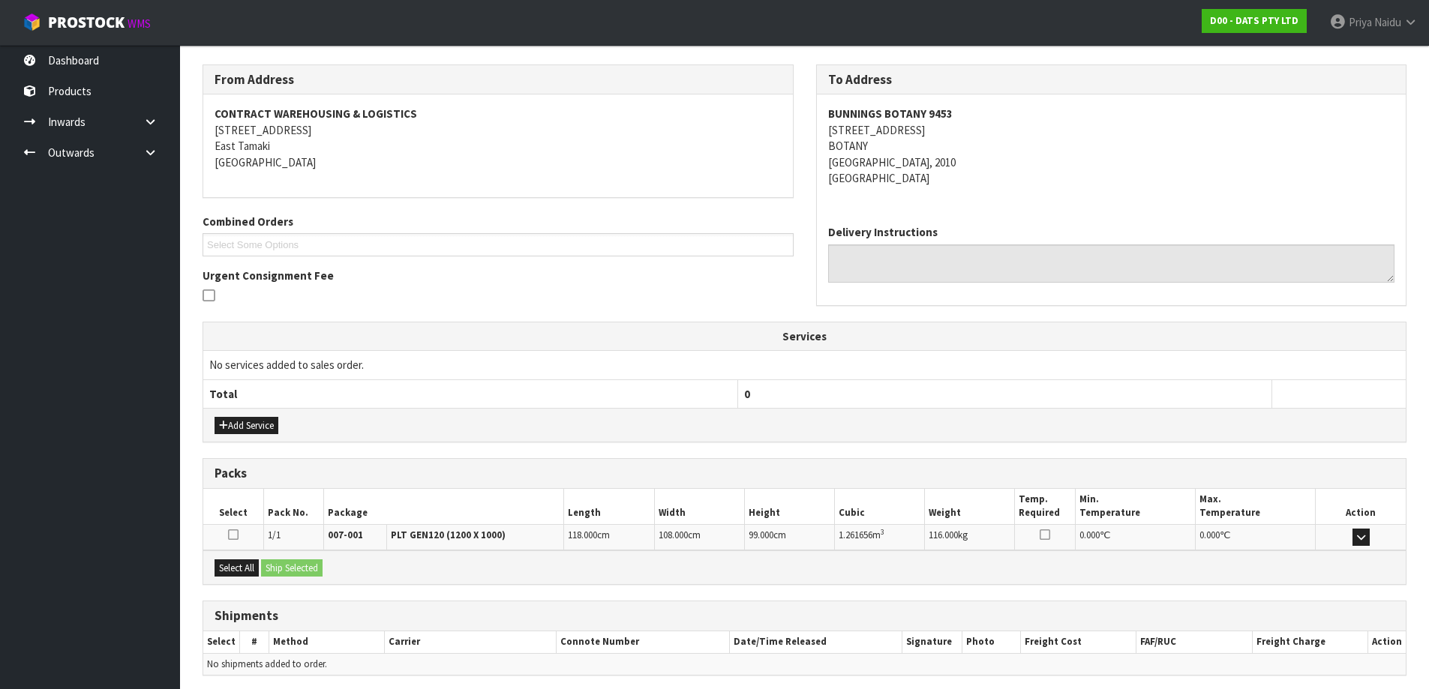
scroll to position [234, 0]
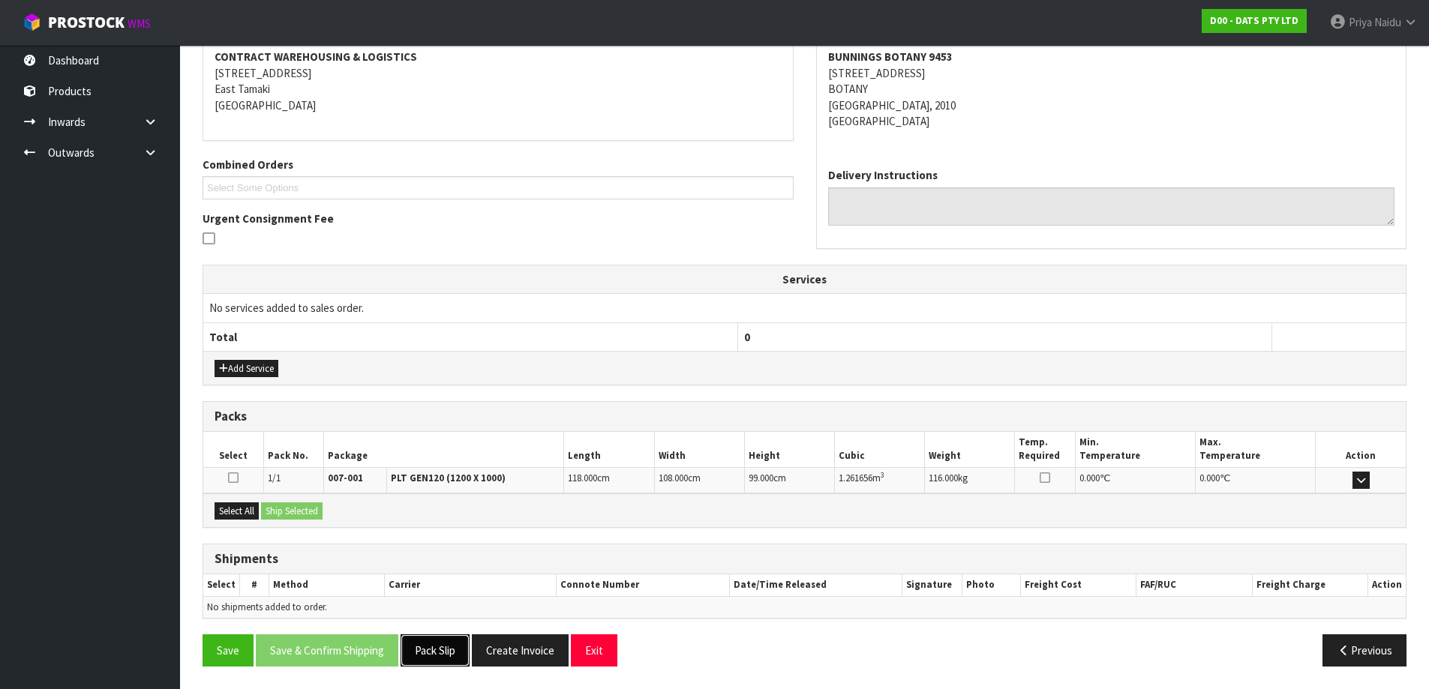
click at [439, 643] on button "Pack Slip" at bounding box center [435, 651] width 69 height 32
click at [251, 515] on button "Select All" at bounding box center [237, 512] width 44 height 18
click at [313, 515] on button "Ship Selected" at bounding box center [292, 512] width 62 height 18
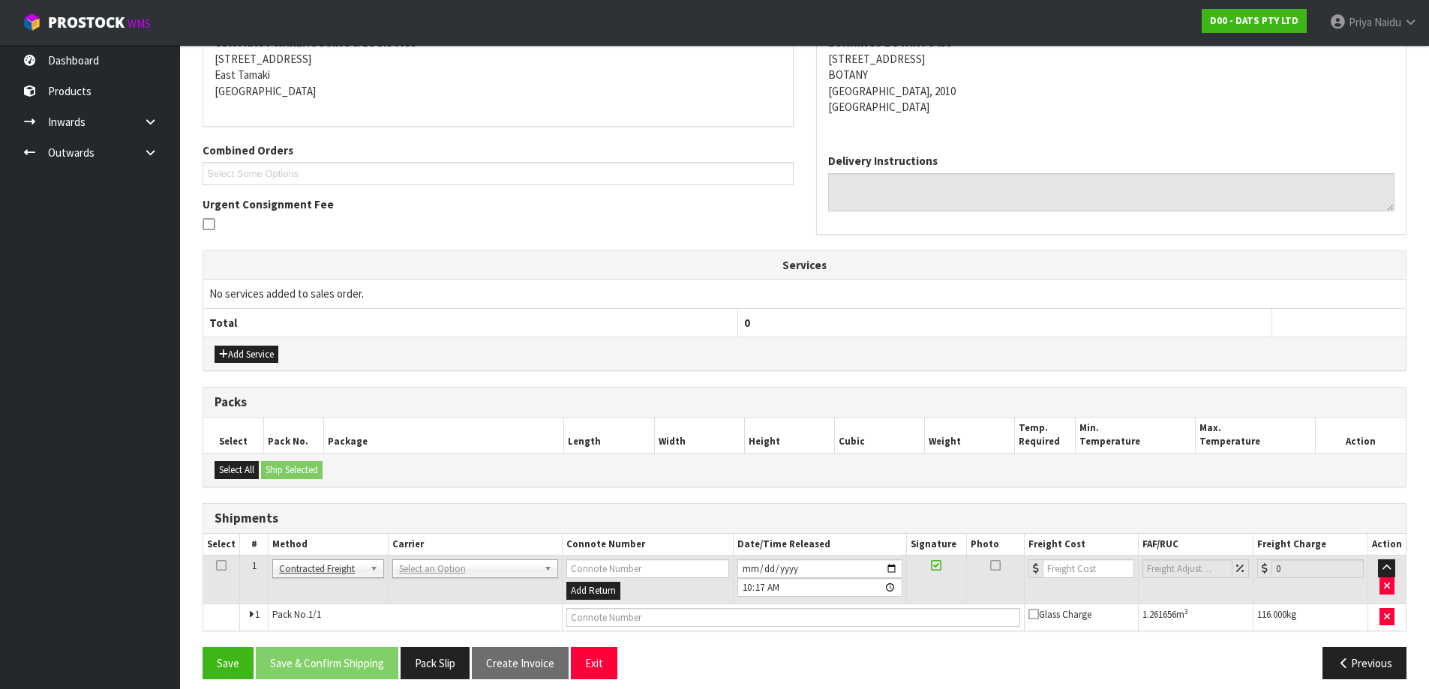
scroll to position [261, 0]
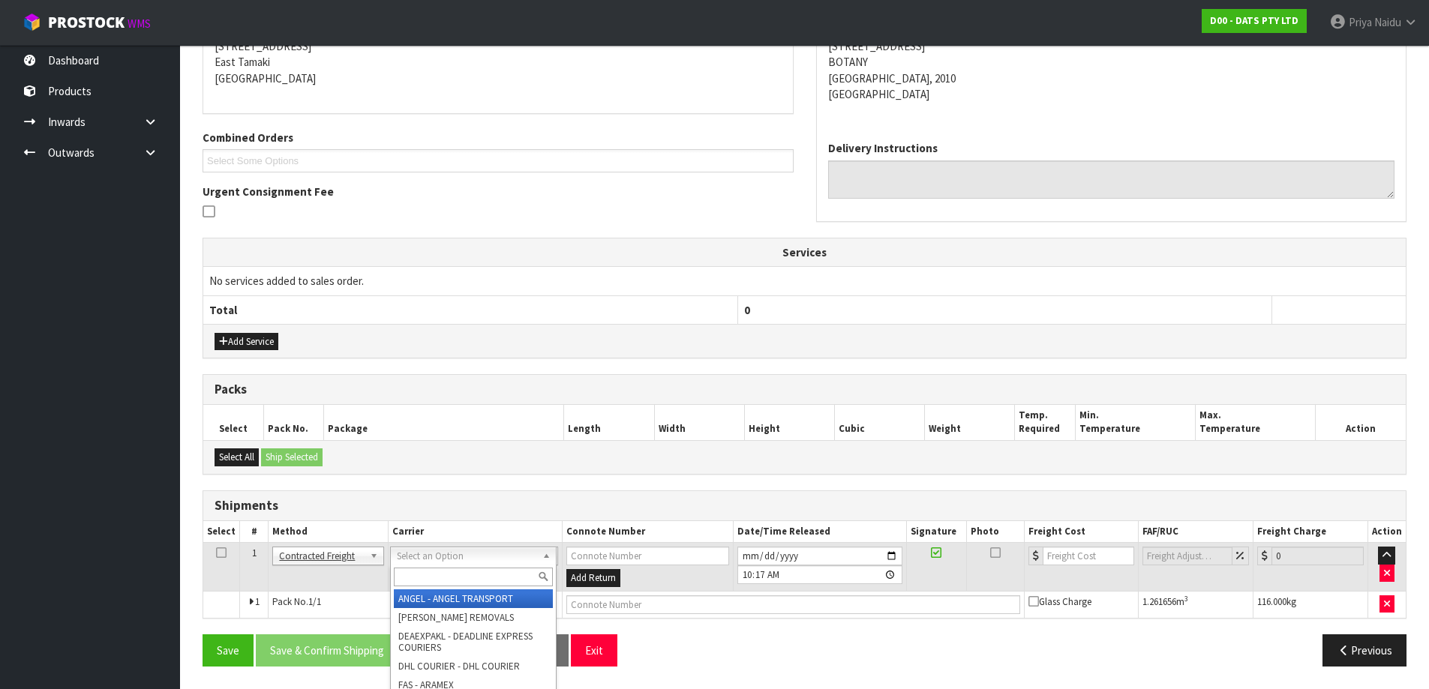
click at [413, 574] on input "text" at bounding box center [473, 577] width 159 height 19
click at [443, 578] on input "text" at bounding box center [474, 577] width 159 height 19
type input "W"
type input "CWL"
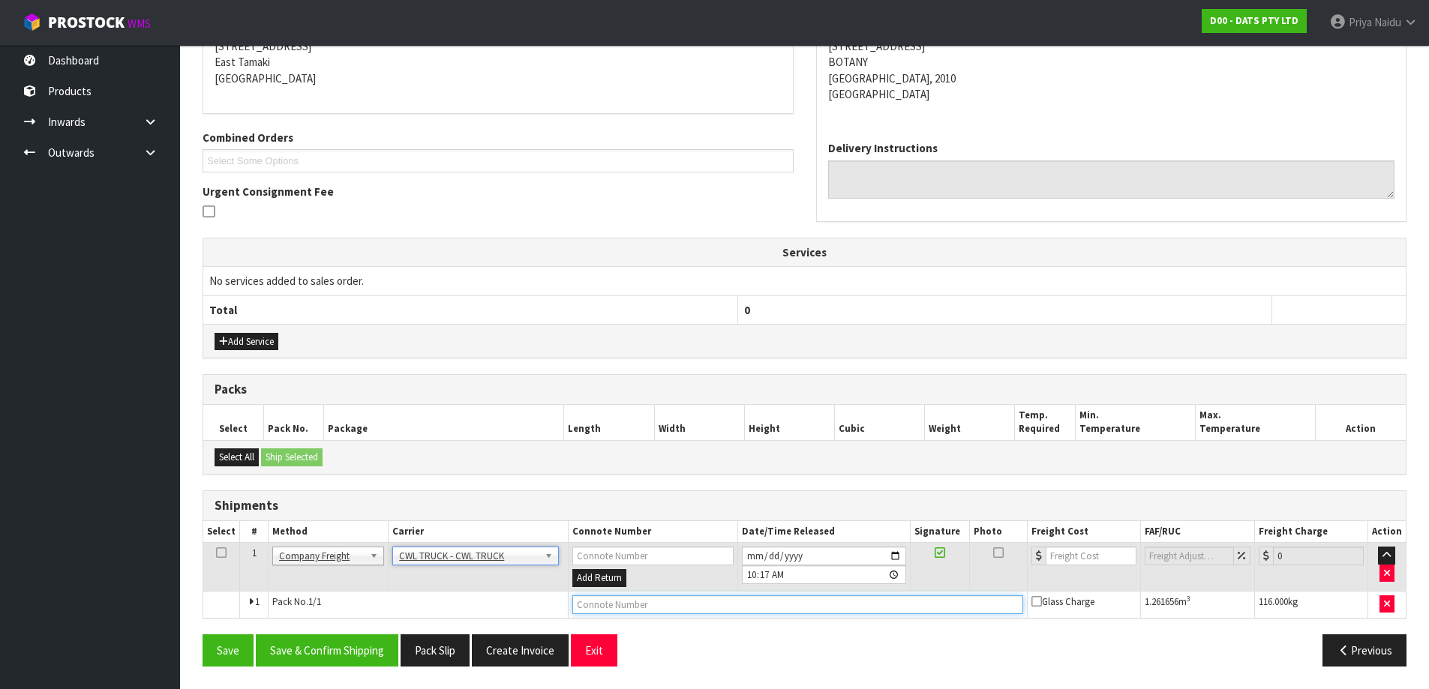
click at [622, 600] on input "text" at bounding box center [797, 605] width 451 height 19
type input "CWL TRUCK DELIVERY"
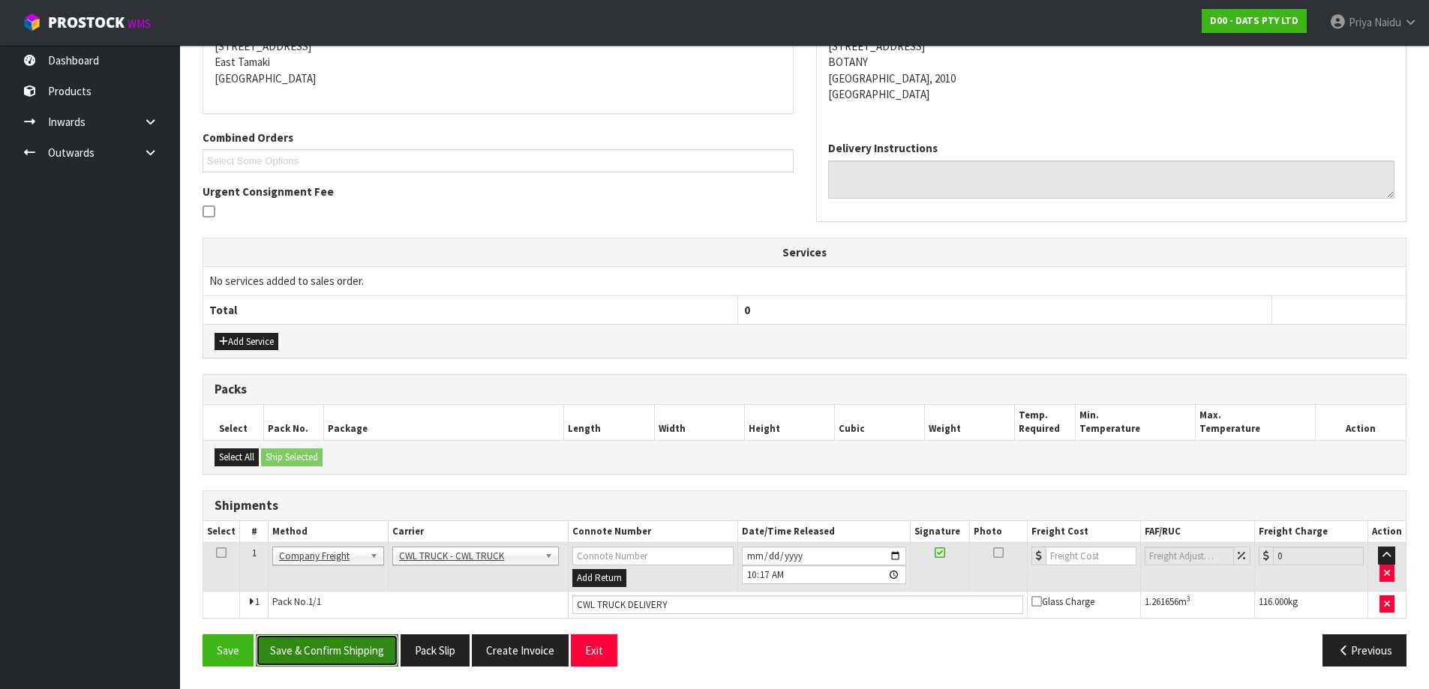
click at [373, 649] on button "Save & Confirm Shipping" at bounding box center [327, 651] width 143 height 32
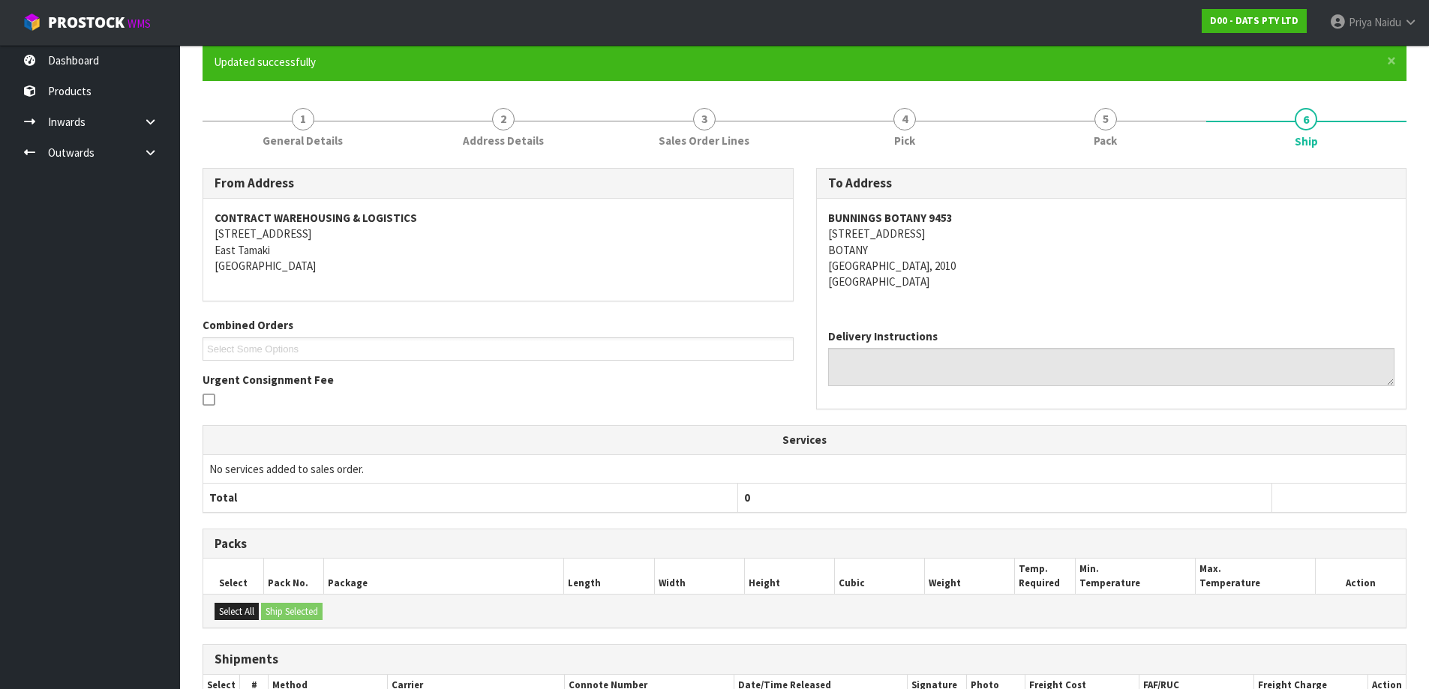
scroll to position [0, 0]
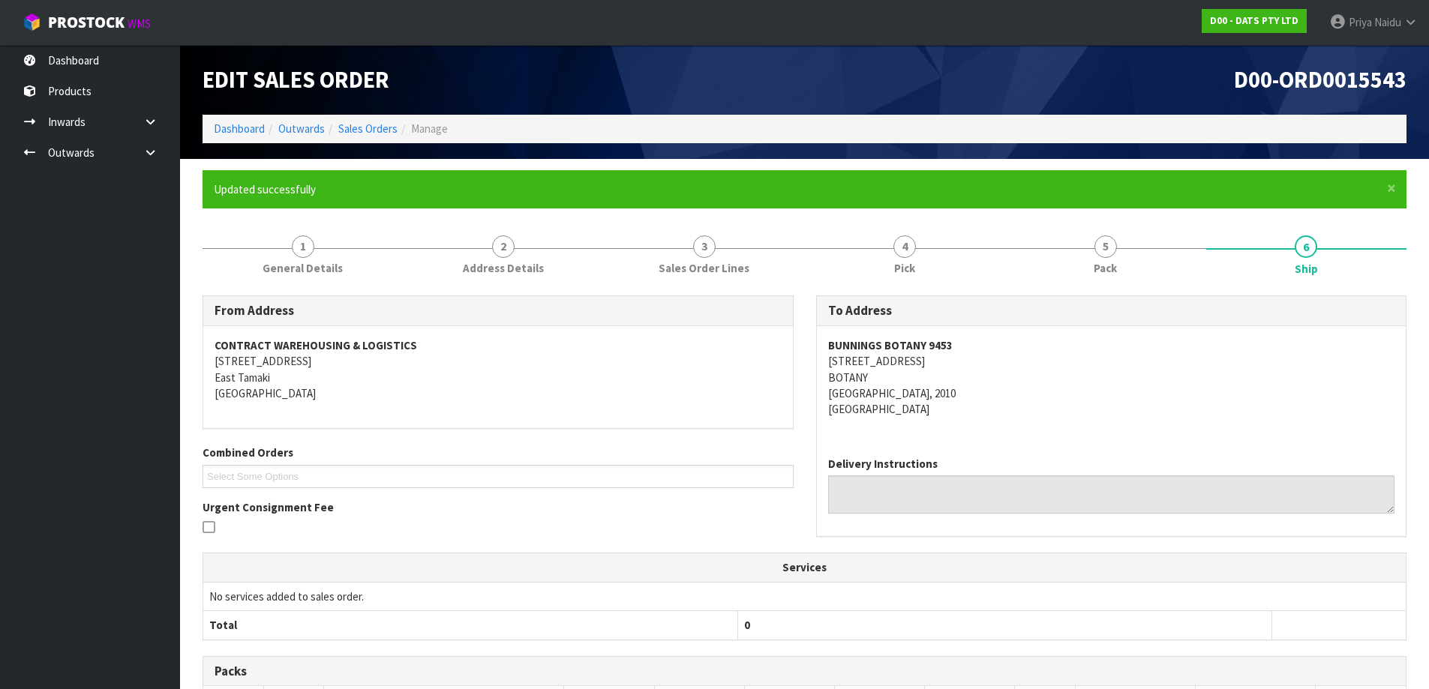
click at [242, 138] on ol "Dashboard Outwards Sales Orders Manage" at bounding box center [805, 129] width 1204 height 28
click at [242, 135] on link "Dashboard" at bounding box center [239, 129] width 51 height 14
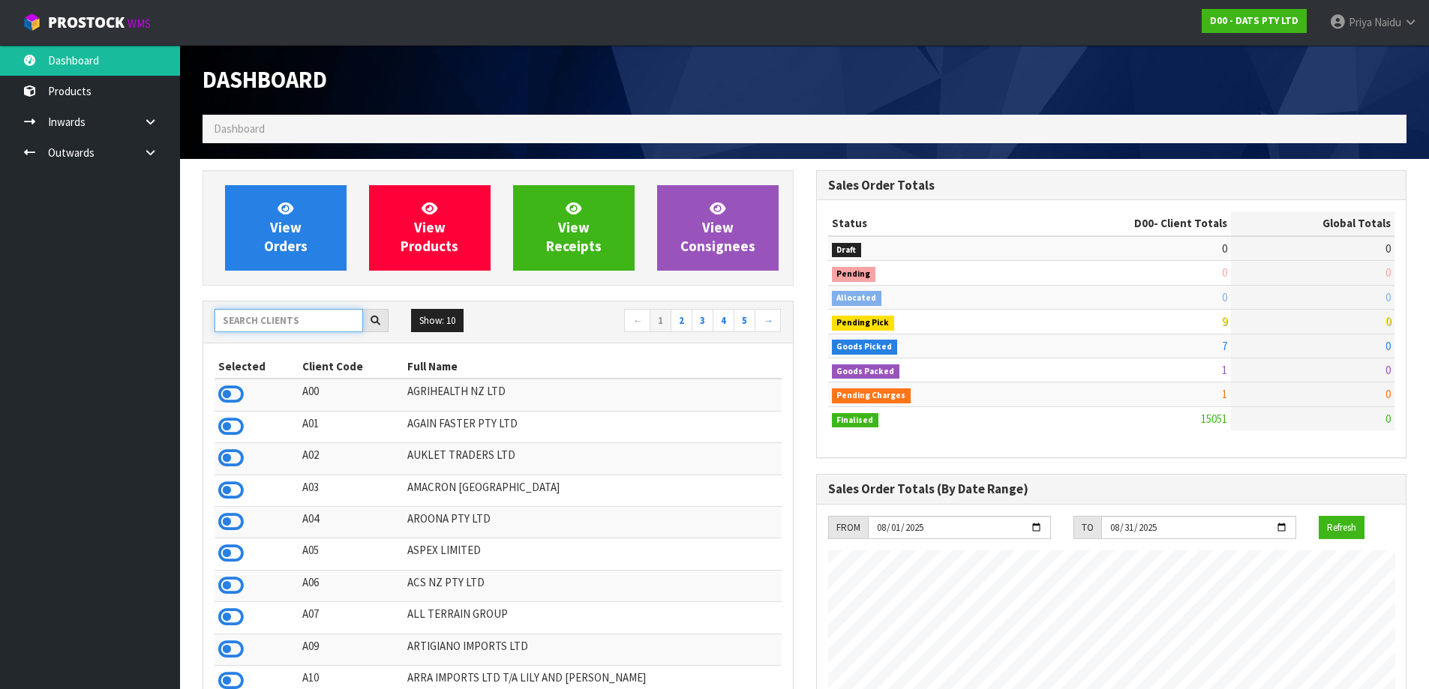
click at [244, 321] on input "text" at bounding box center [289, 320] width 149 height 23
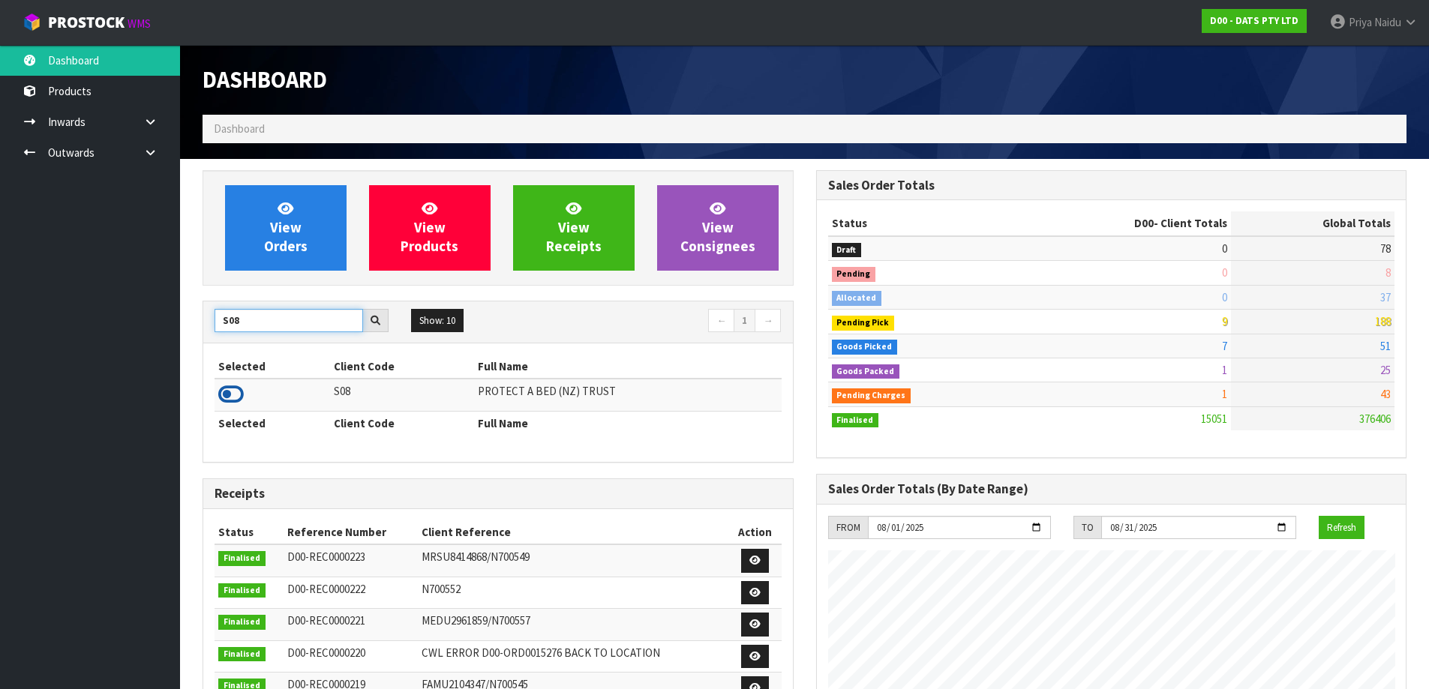
type input "S08"
click at [232, 392] on icon at bounding box center [231, 394] width 26 height 23
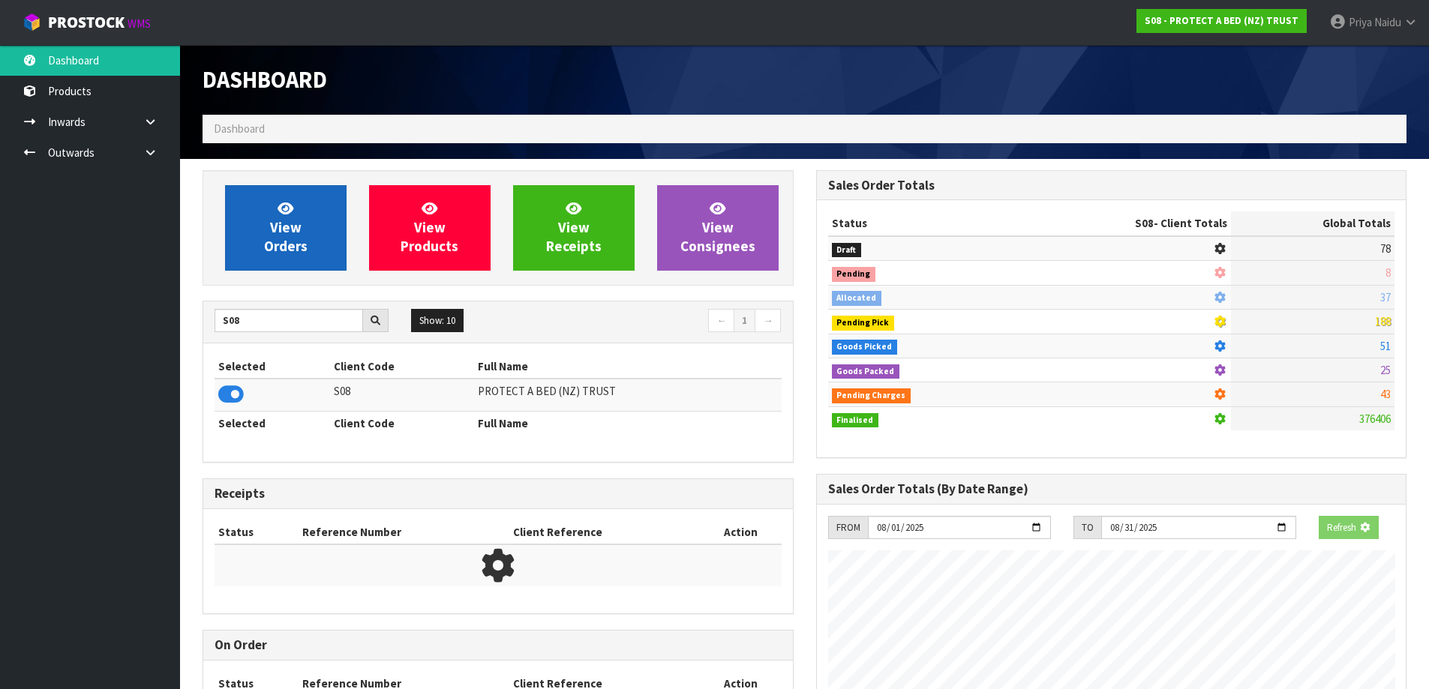
scroll to position [749142, 749464]
click at [296, 218] on span "View Orders" at bounding box center [286, 228] width 44 height 56
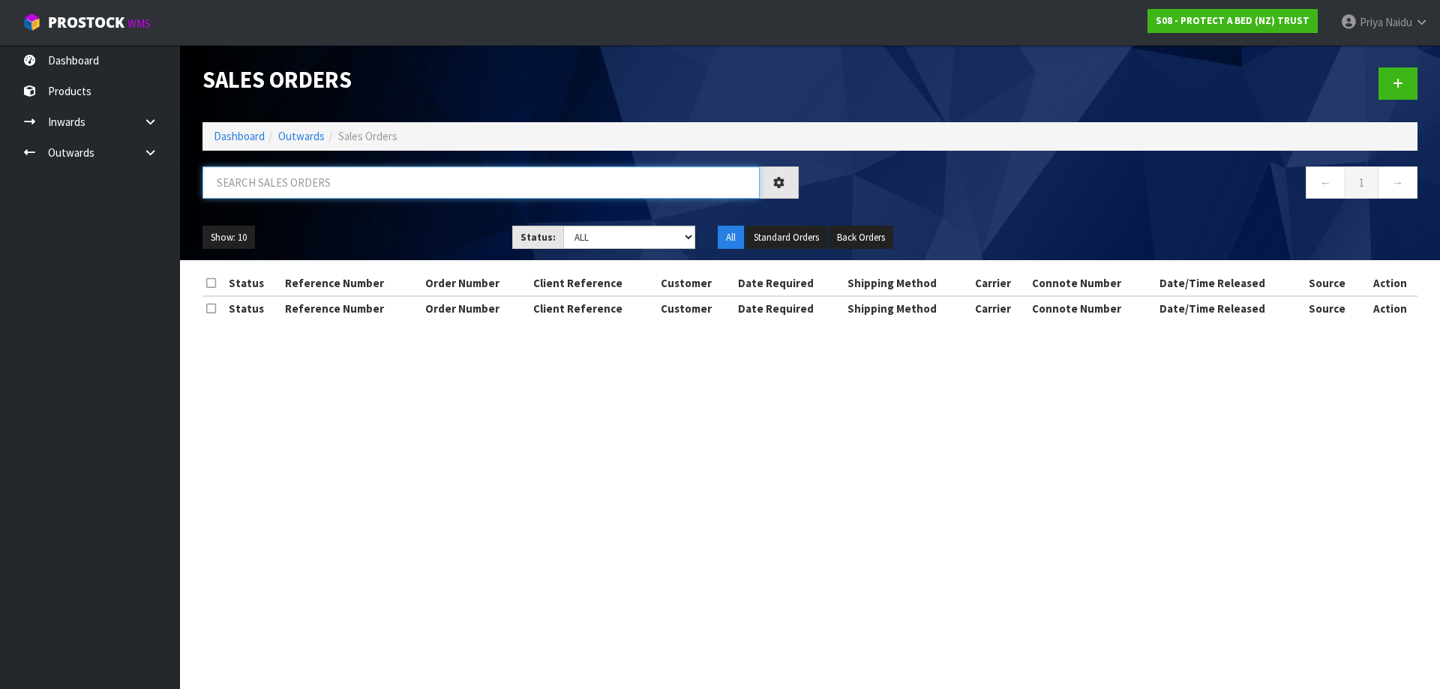
click at [317, 190] on input "text" at bounding box center [481, 183] width 557 height 32
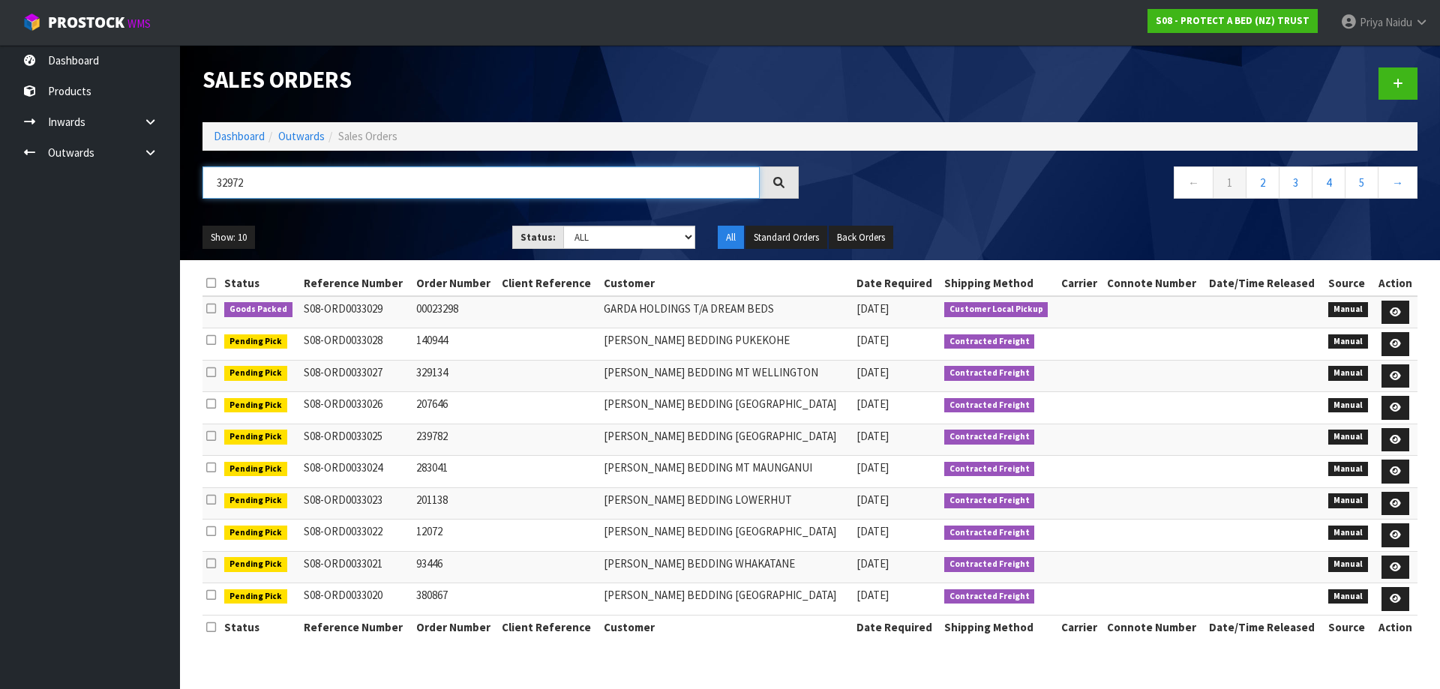
type input "32972"
click at [634, 235] on select "Draft Pending Allocated Pending Pick Goods Picked Goods Packed Pending Charges …" at bounding box center [629, 237] width 133 height 23
select select "string:5"
click at [563, 226] on select "Draft Pending Allocated Pending Pick Goods Picked Goods Packed Pending Charges …" at bounding box center [629, 237] width 133 height 23
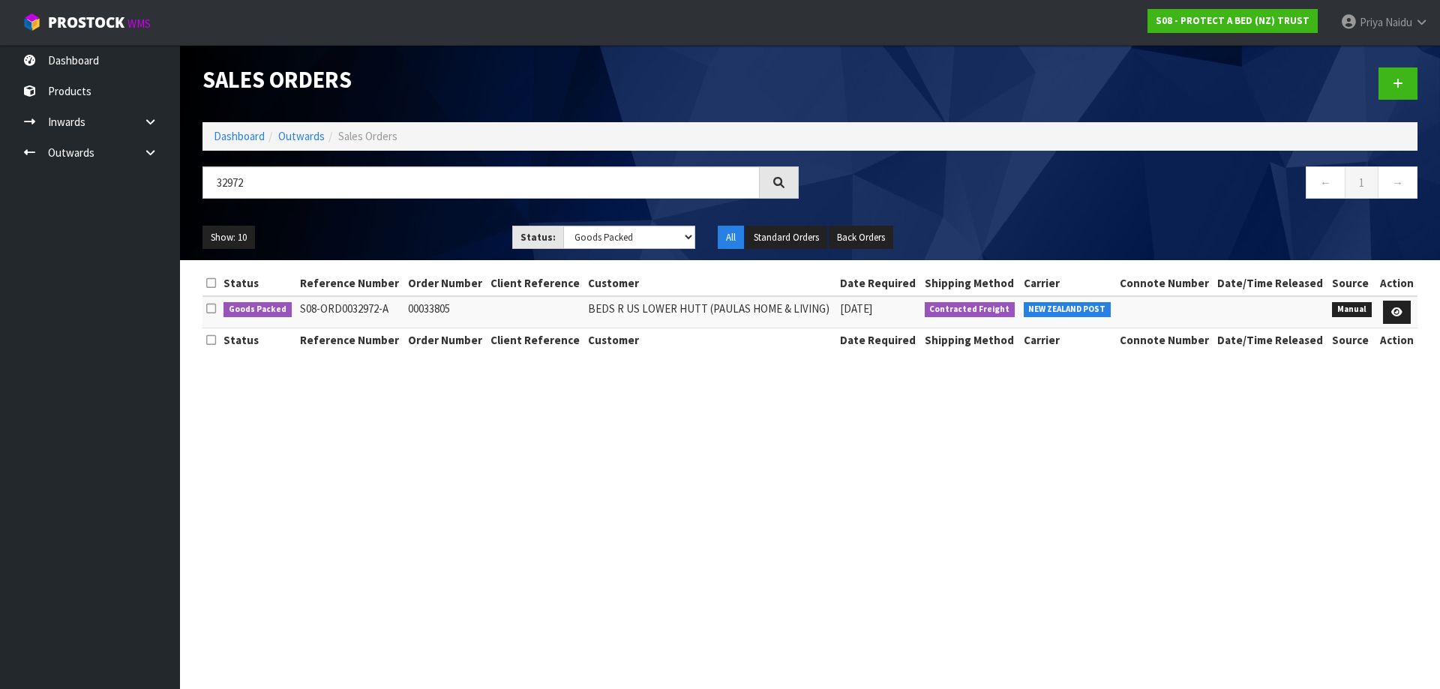
click at [366, 224] on div "Show: 10 5 10 25 50 Status: Draft Pending Allocated Pending Pick Goods Picked G…" at bounding box center [810, 238] width 1238 height 47
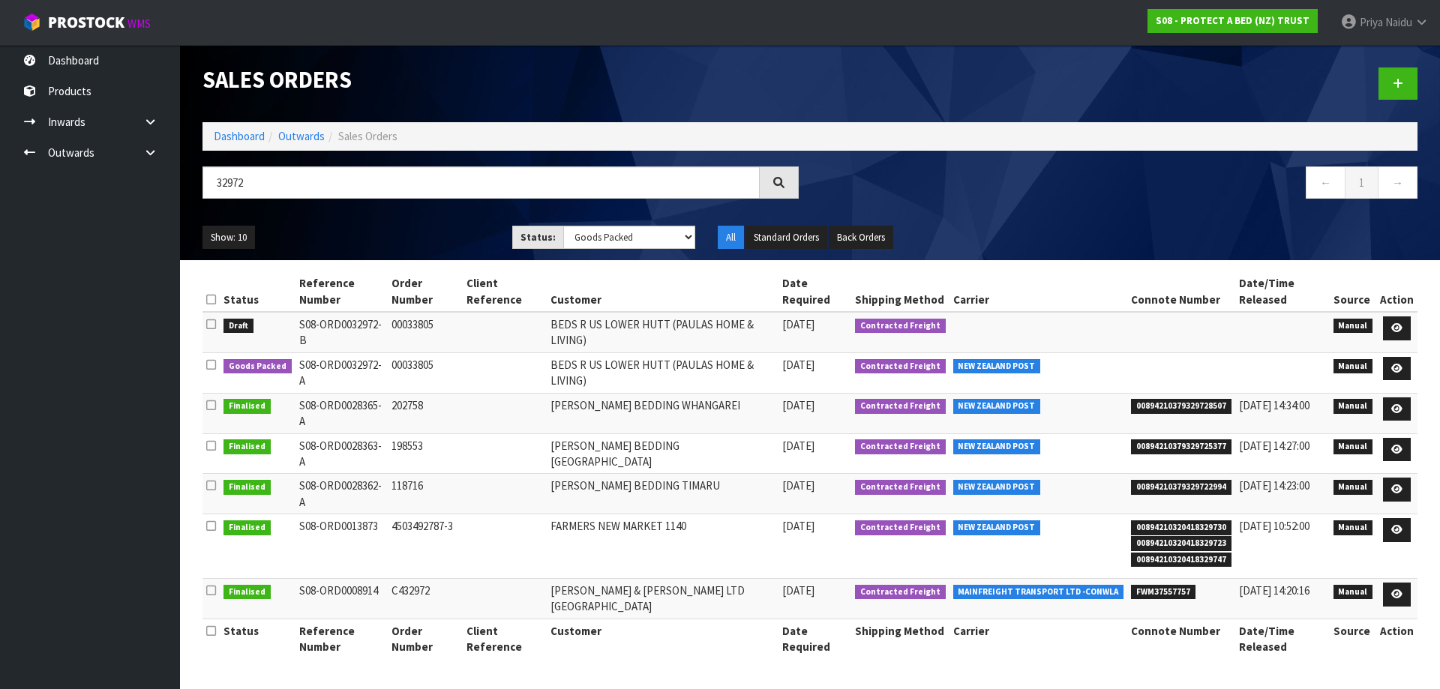
click at [368, 226] on ul "Show: 10 5 10 25 50" at bounding box center [346, 238] width 287 height 24
click at [1400, 368] on icon at bounding box center [1396, 369] width 11 height 10
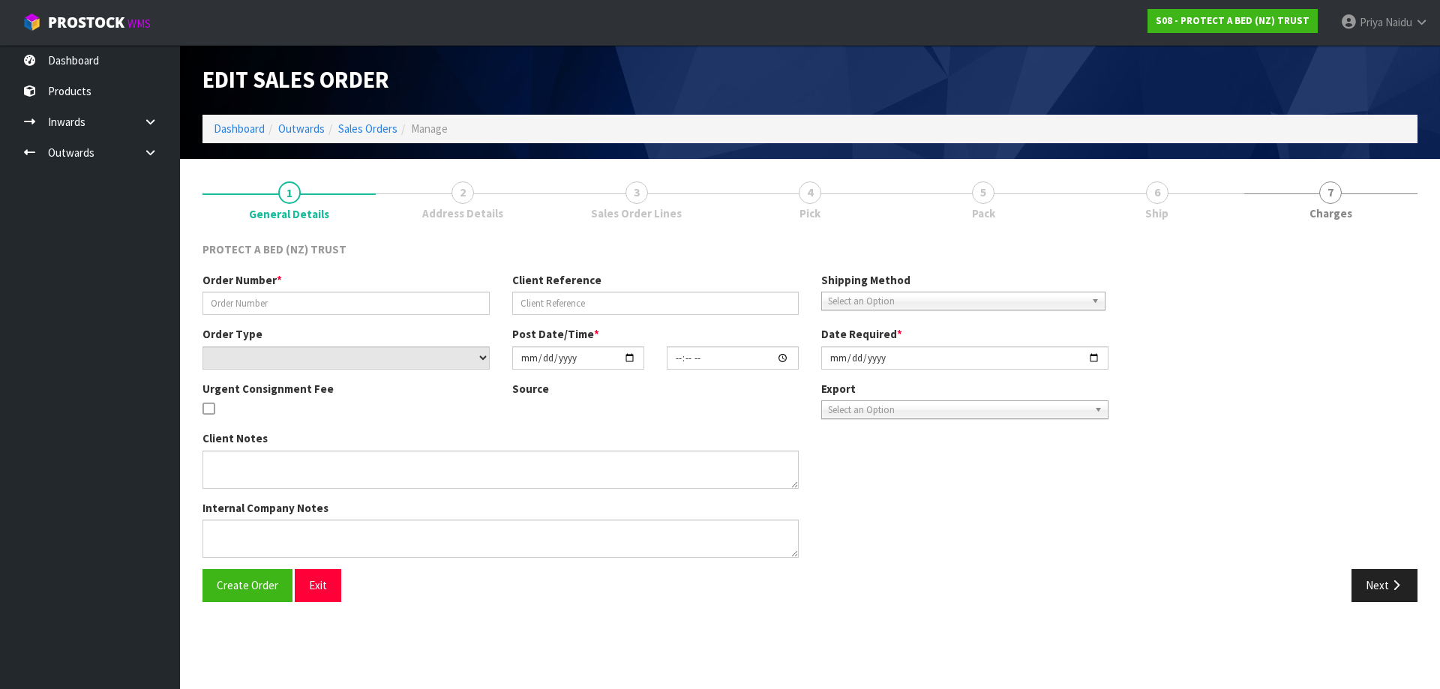
type input "00033805"
select select "number:0"
type input "2025-08-11"
type input "08:59:00.000"
type input "2025-08-11"
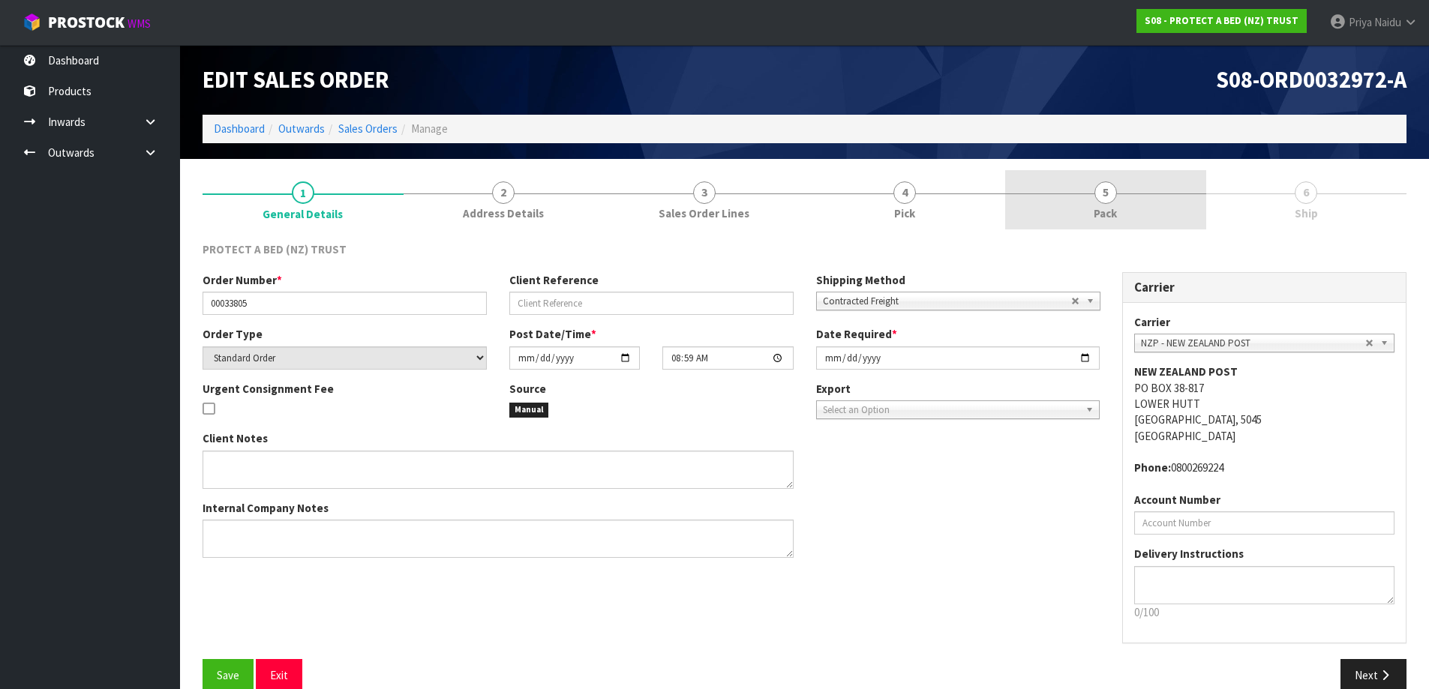
click at [1130, 204] on link "5 Pack" at bounding box center [1105, 199] width 201 height 59
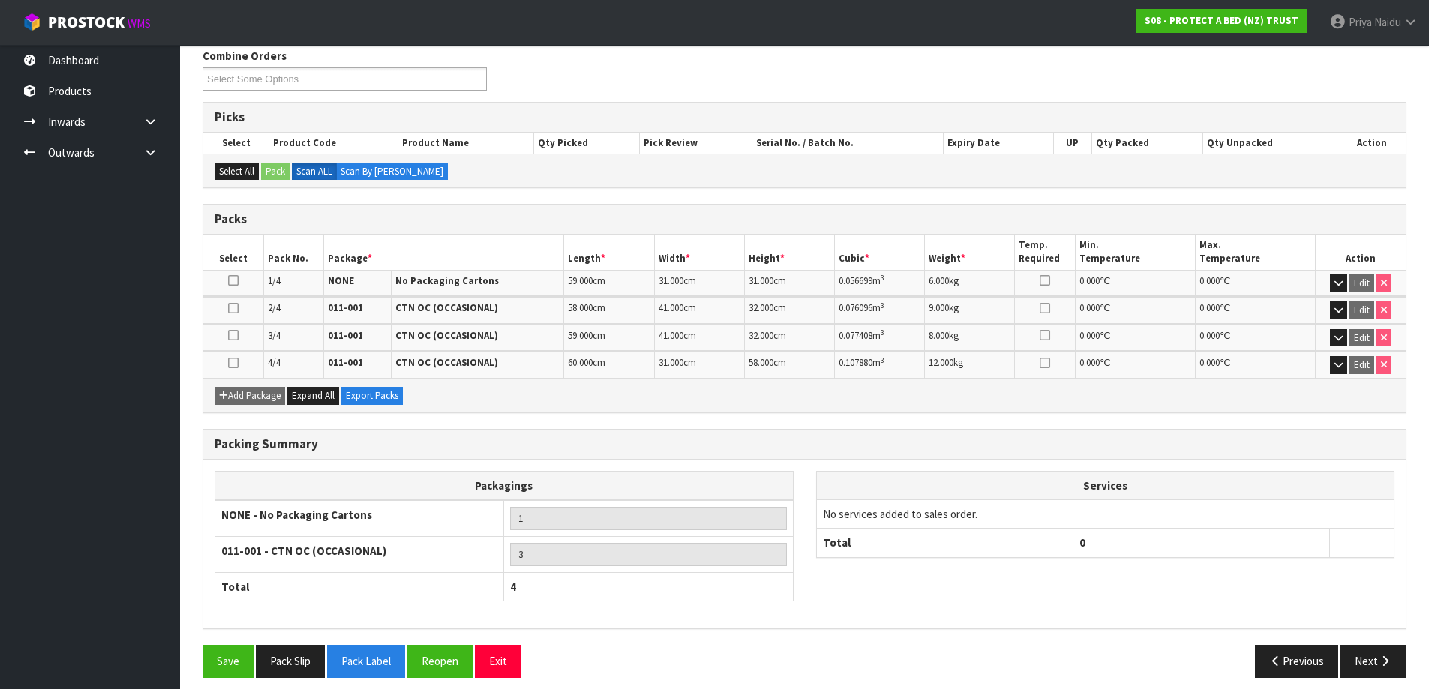
scroll to position [205, 0]
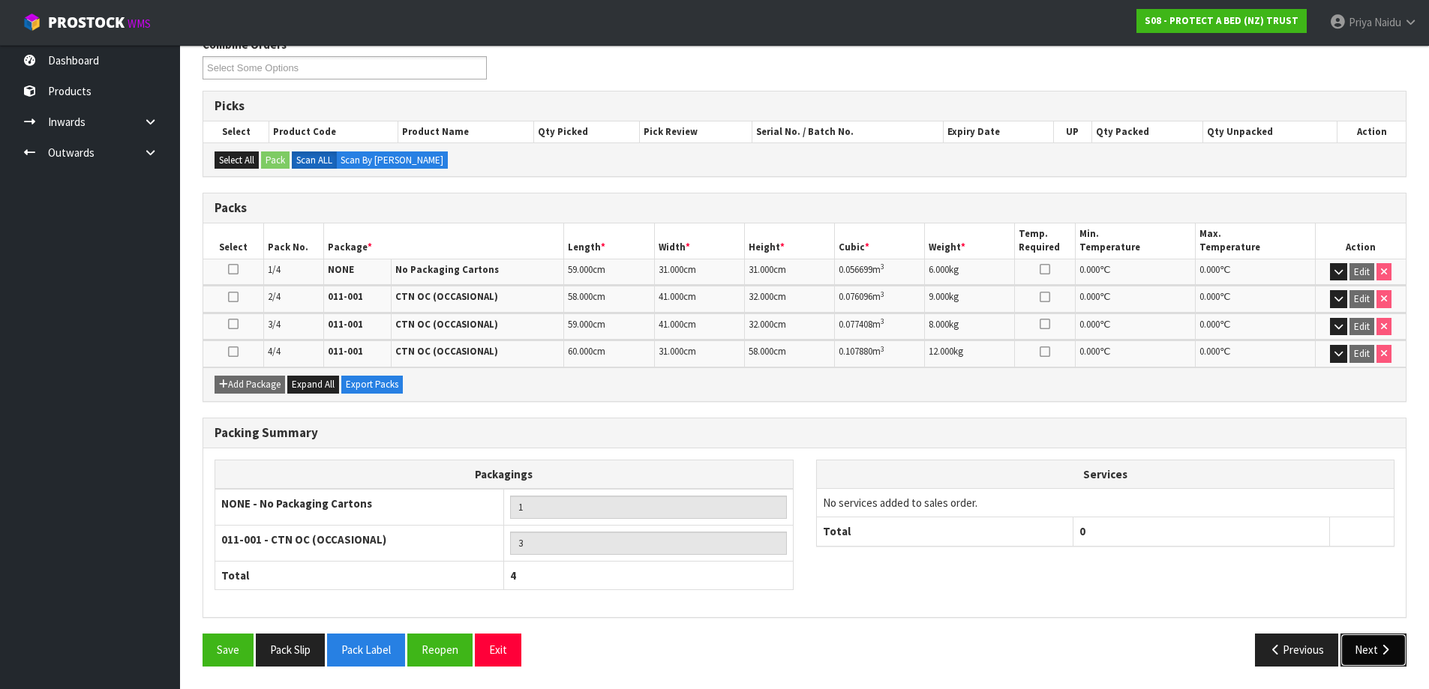
click at [1370, 647] on button "Next" at bounding box center [1373, 650] width 66 height 32
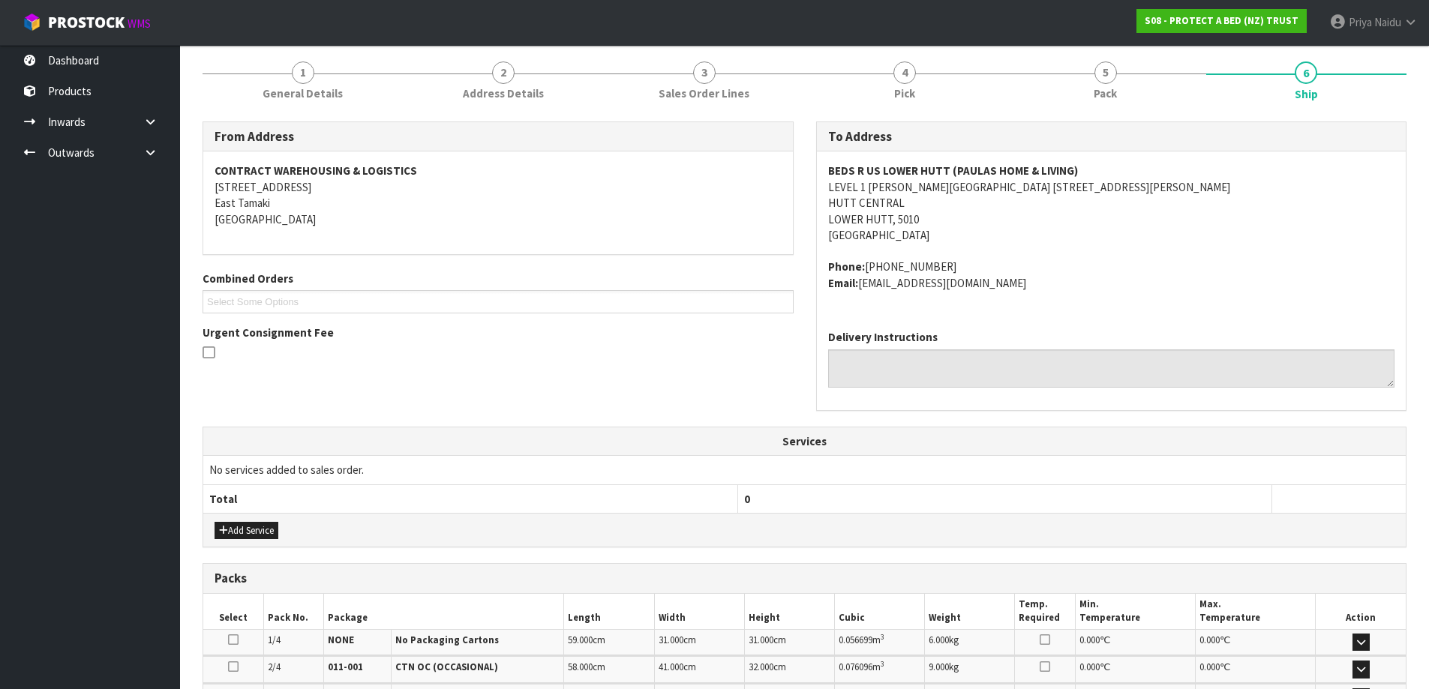
scroll to position [0, 0]
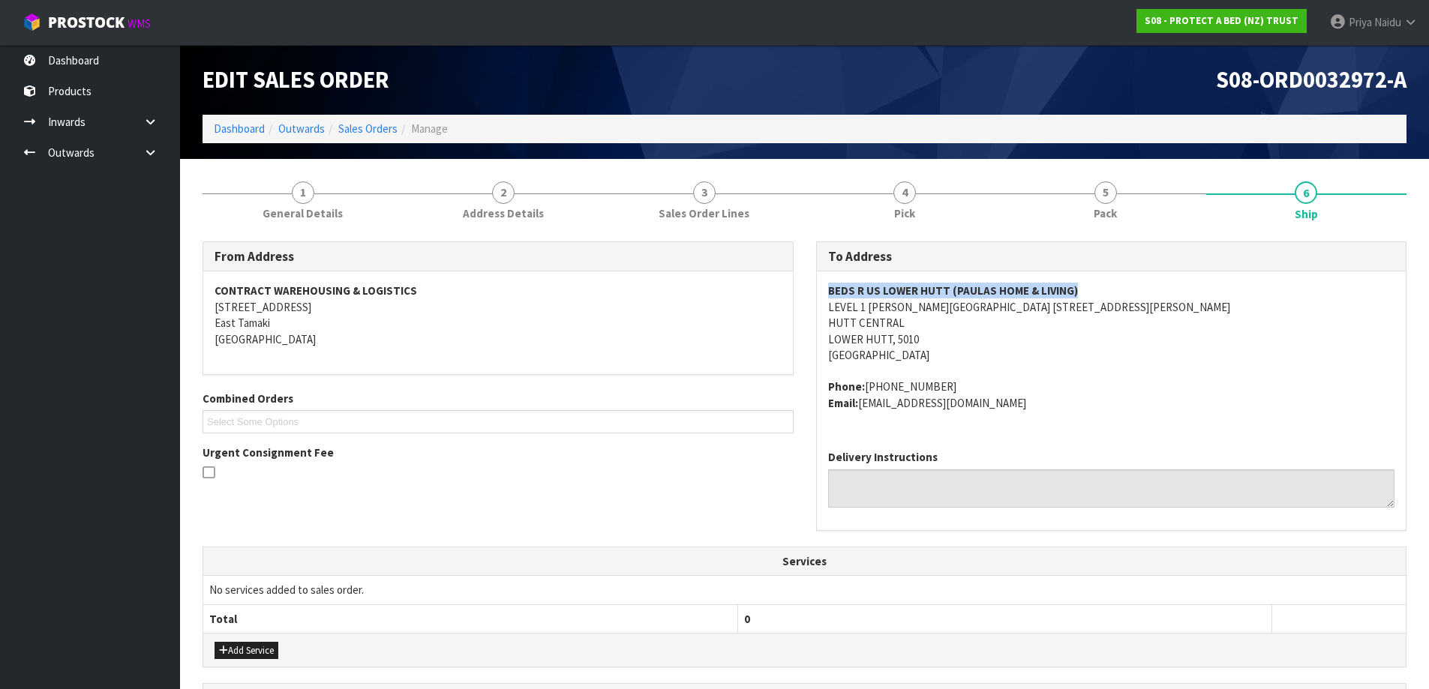
drag, startPoint x: 825, startPoint y: 287, endPoint x: 1106, endPoint y: 274, distance: 280.8
click at [1106, 274] on div "BEDS R US LOWER HUTT (PAULAS HOME & LIVING) LEVEL 1 HARVEY NORMAN CENTRE 28 RUT…" at bounding box center [1112, 355] width 590 height 167
click at [817, 291] on div "BEDS R US LOWER HUTT (PAULAS HOME & LIVING) LEVEL 1 HARVEY NORMAN CENTRE 28 RUT…" at bounding box center [1112, 355] width 590 height 167
drag, startPoint x: 815, startPoint y: 290, endPoint x: 932, endPoint y: 295, distance: 117.1
click at [932, 295] on div "To Address BEDS R US LOWER HUTT (PAULAS HOME & LIVING) LEVEL 1 HARVEY NORMAN CE…" at bounding box center [1111, 387] width 591 height 290
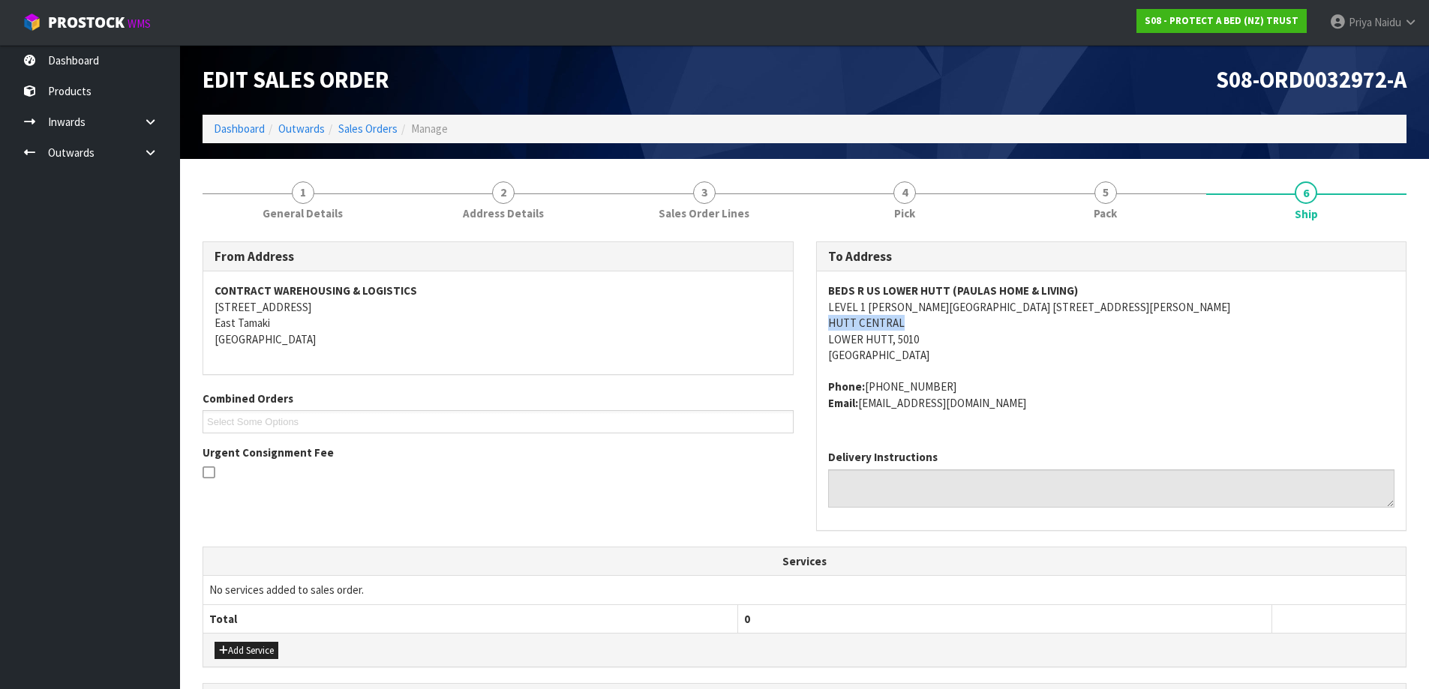
drag, startPoint x: 816, startPoint y: 323, endPoint x: 907, endPoint y: 323, distance: 90.8
click at [907, 323] on div "To Address BEDS R US LOWER HUTT (PAULAS HOME & LIVING) LEVEL 1 HARVEY NORMAN CE…" at bounding box center [1112, 394] width 614 height 305
drag, startPoint x: 864, startPoint y: 390, endPoint x: 965, endPoint y: 380, distance: 101.1
click at [965, 380] on address "Phone: +64 4-570 0919 Email: bedsrus@paulas.co.nz" at bounding box center [1111, 395] width 567 height 32
drag, startPoint x: 861, startPoint y: 401, endPoint x: 968, endPoint y: 416, distance: 107.5
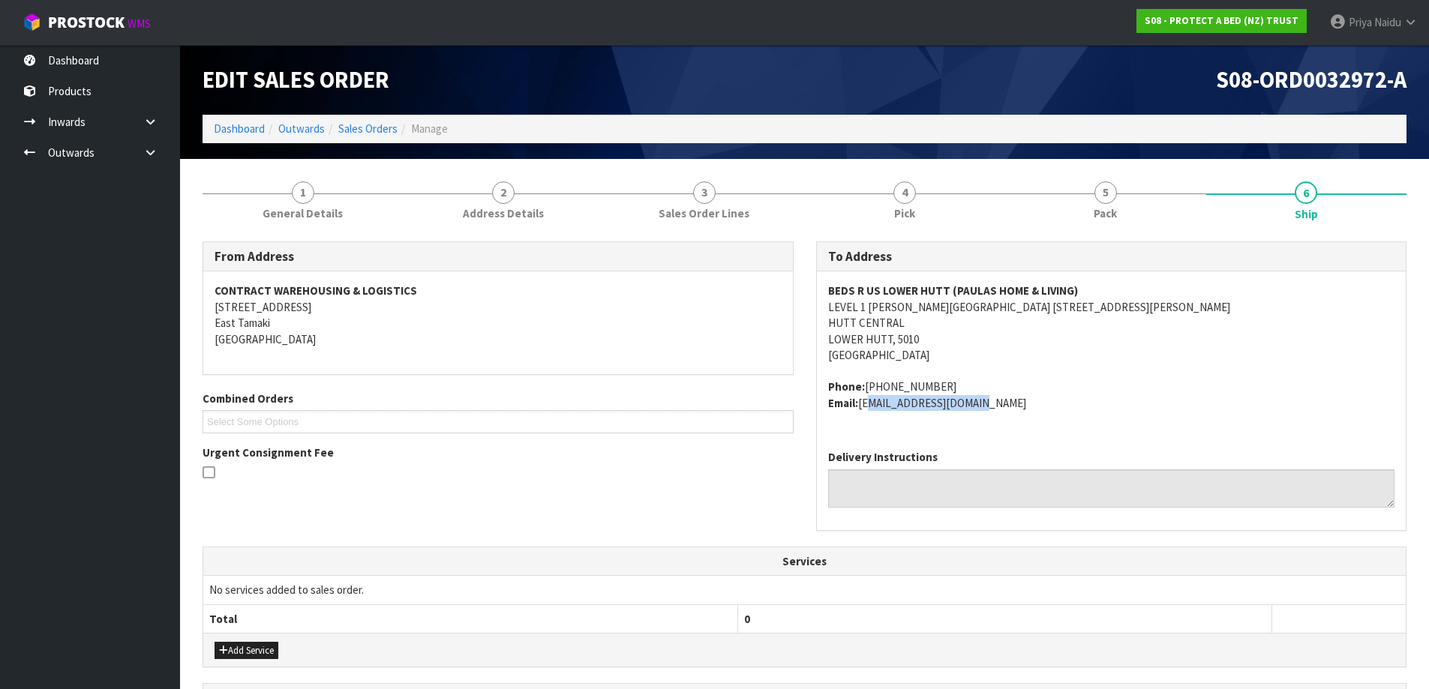
click at [968, 416] on div "BEDS R US LOWER HUTT (PAULAS HOME & LIVING) LEVEL 1 HARVEY NORMAN CENTRE 28 RUT…" at bounding box center [1112, 355] width 590 height 167
click at [1065, 354] on address "BEDS R US LOWER HUTT (PAULAS HOME & LIVING) LEVEL 1 HARVEY NORMAN CENTRE 28 RUT…" at bounding box center [1111, 323] width 567 height 80
drag, startPoint x: 1132, startPoint y: 365, endPoint x: 1119, endPoint y: 362, distance: 13.3
click at [1128, 365] on span "BEDS R US LOWER HUTT (PAULAS HOME & LIVING) LEVEL 1 HARVEY NORMAN CENTRE 28 RUT…" at bounding box center [1111, 347] width 567 height 128
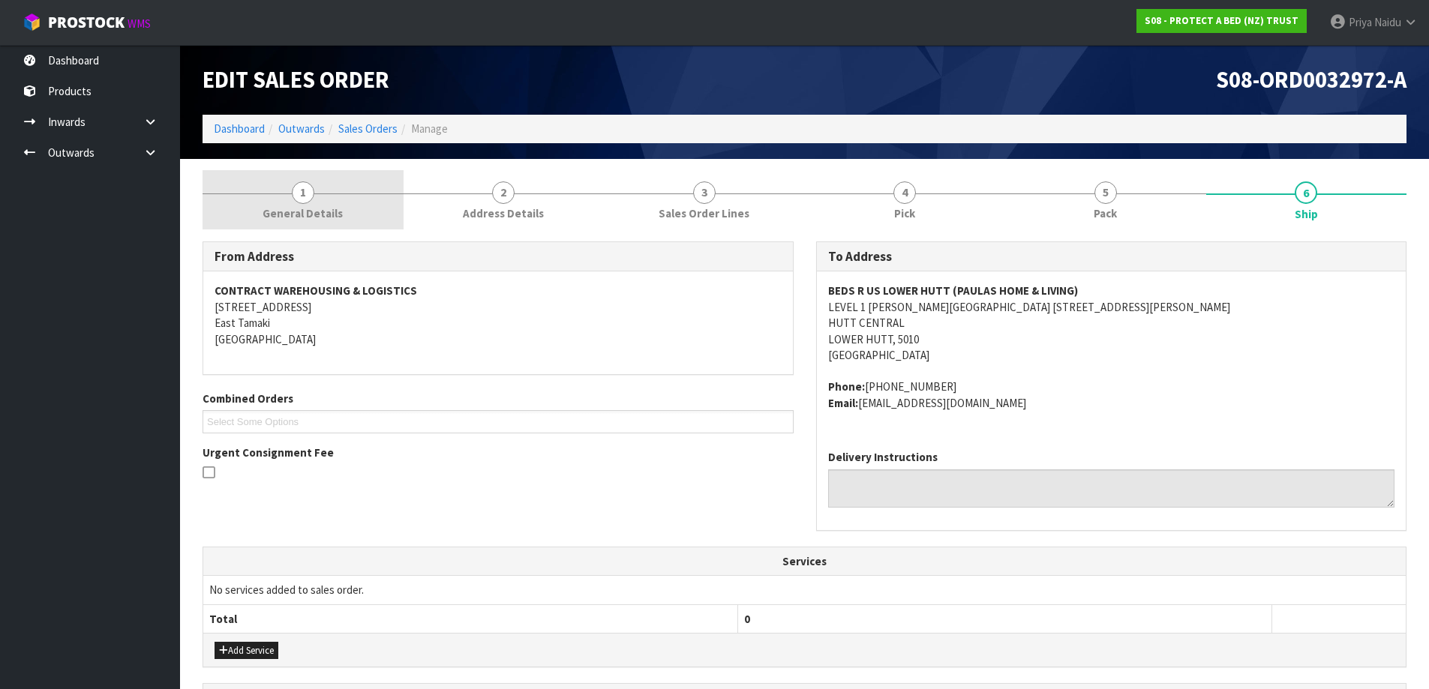
click at [324, 191] on link "1 General Details" at bounding box center [303, 199] width 201 height 59
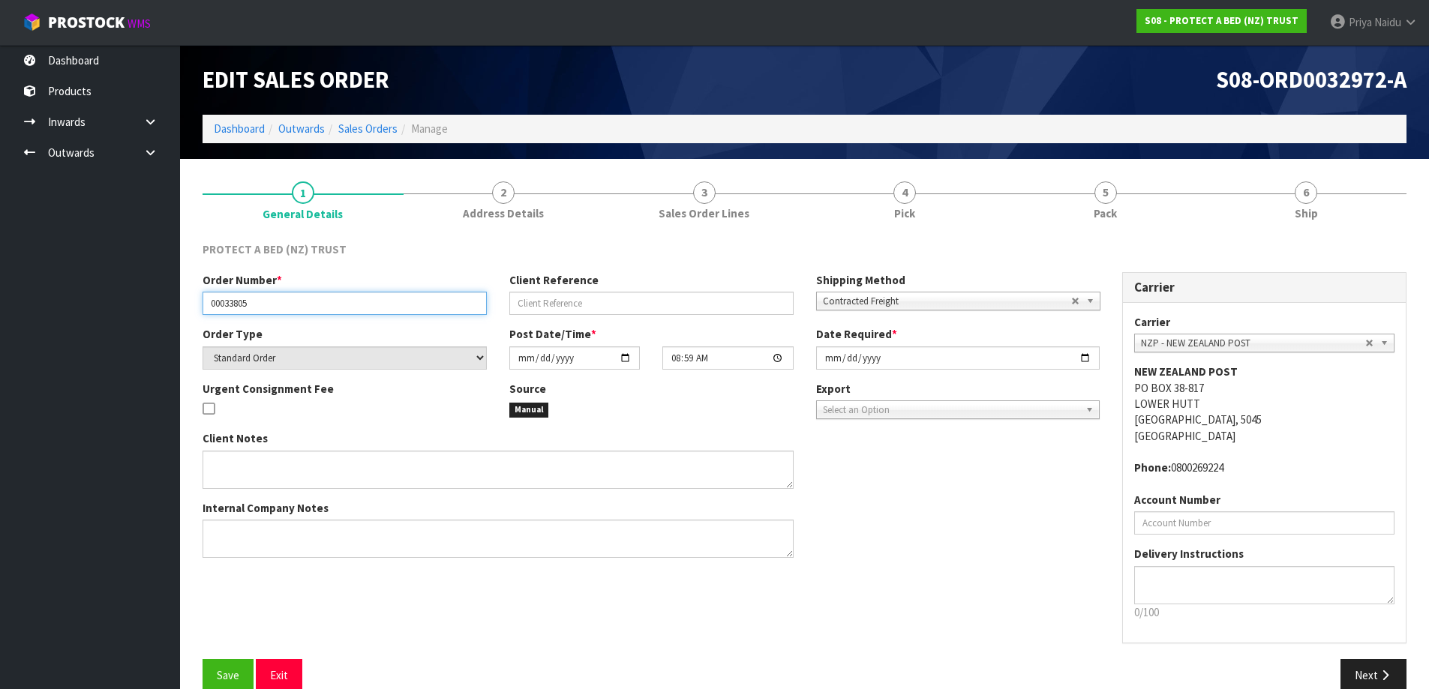
drag, startPoint x: 209, startPoint y: 306, endPoint x: 283, endPoint y: 320, distance: 74.7
click at [283, 320] on div "Order Number * 00033805 Client Reference Shipping Method Client Local Pickup Cu…" at bounding box center [651, 299] width 920 height 54
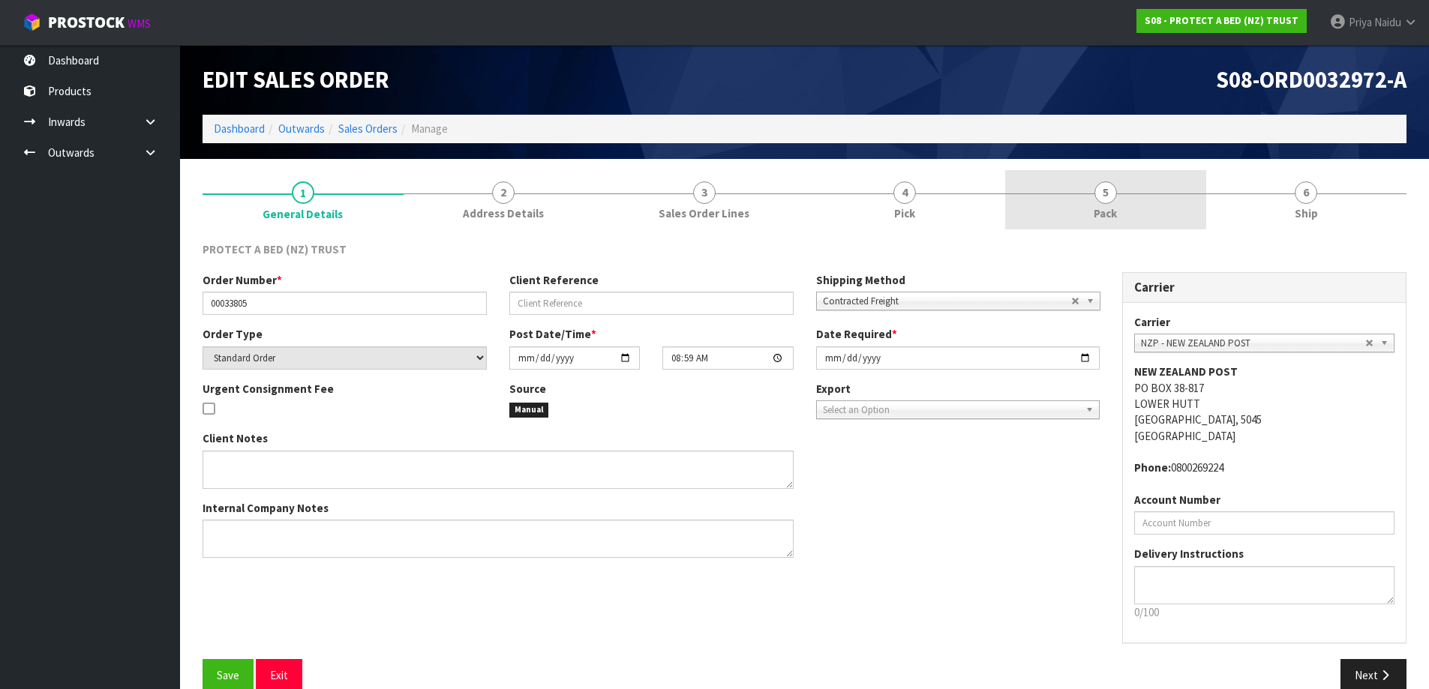
click at [1125, 214] on link "5 Pack" at bounding box center [1105, 199] width 201 height 59
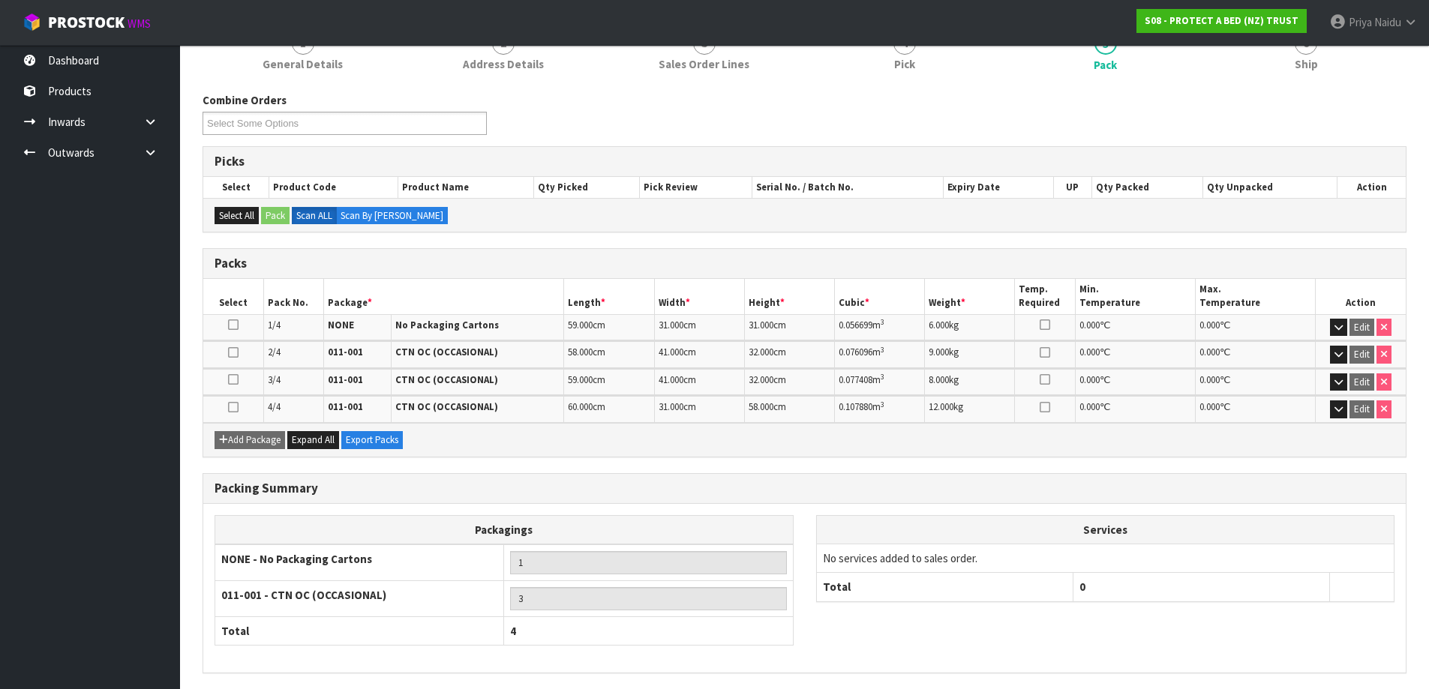
scroll to position [150, 0]
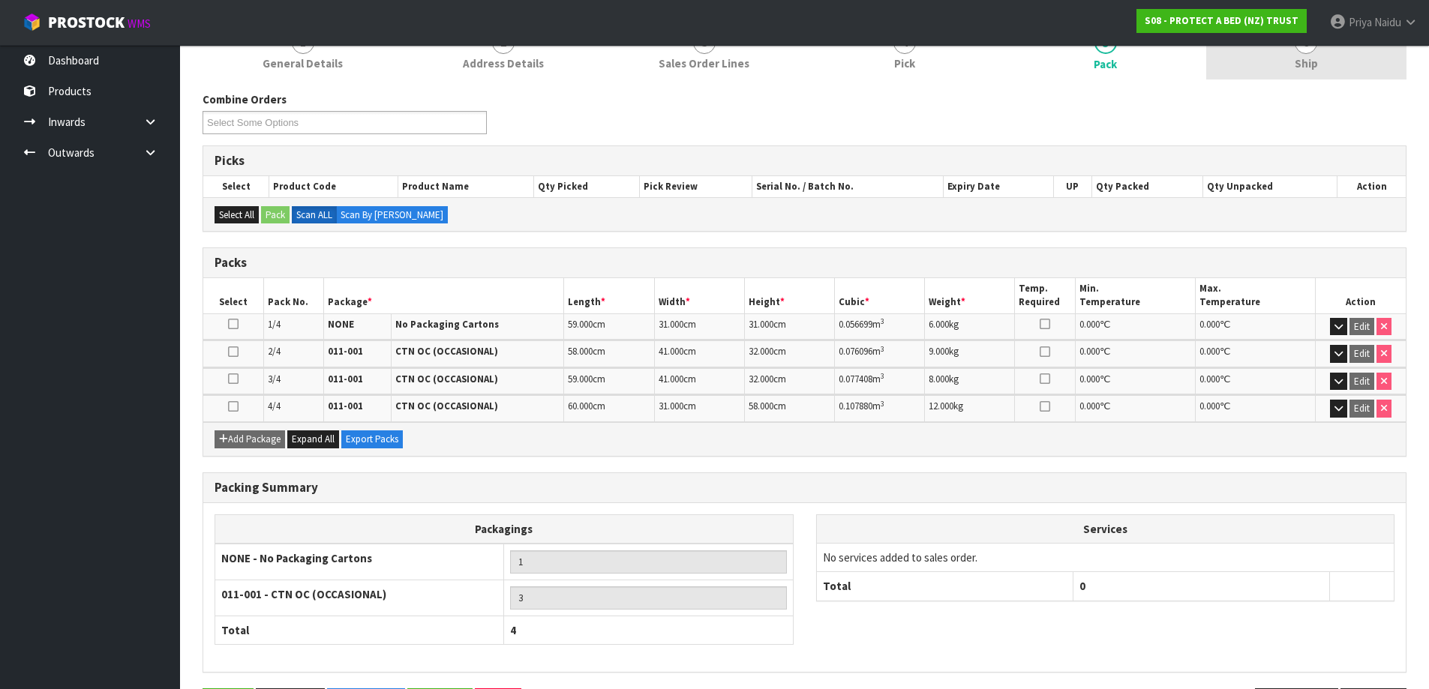
click at [1300, 62] on span "Ship" at bounding box center [1306, 64] width 23 height 16
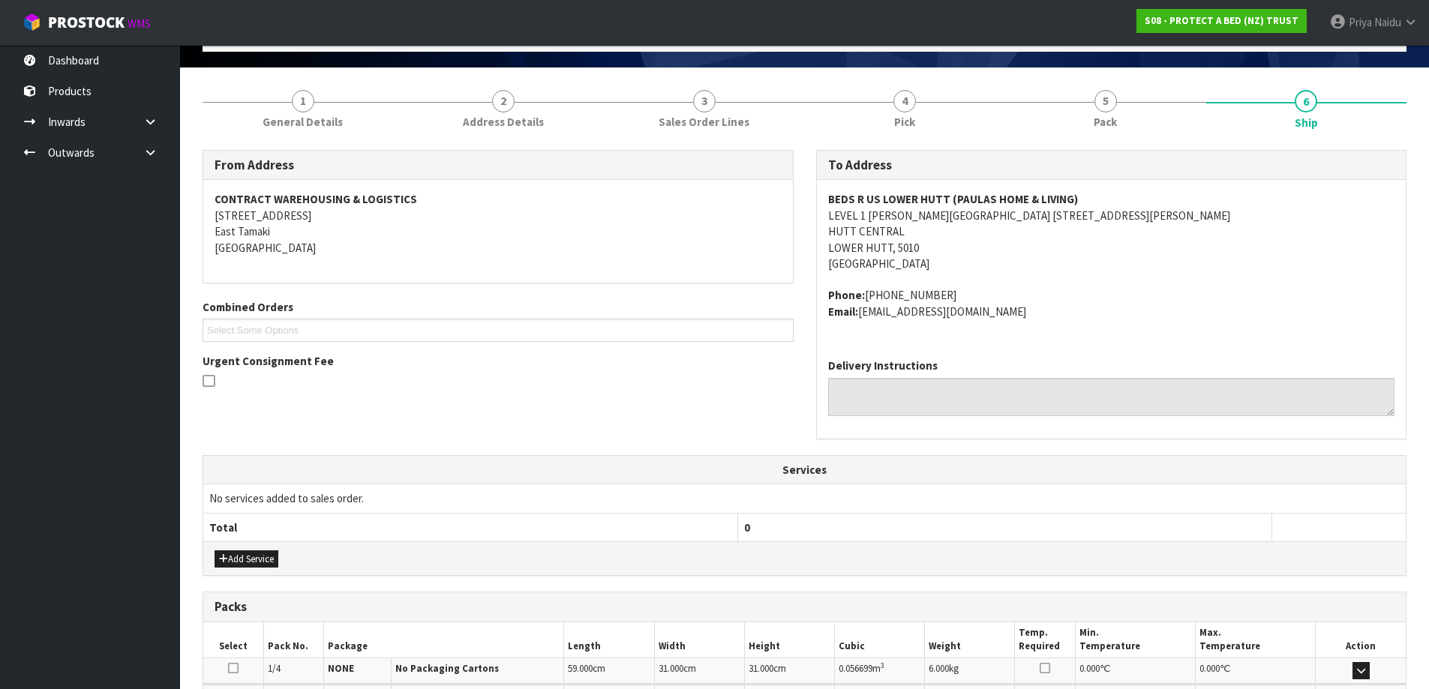
scroll to position [0, 0]
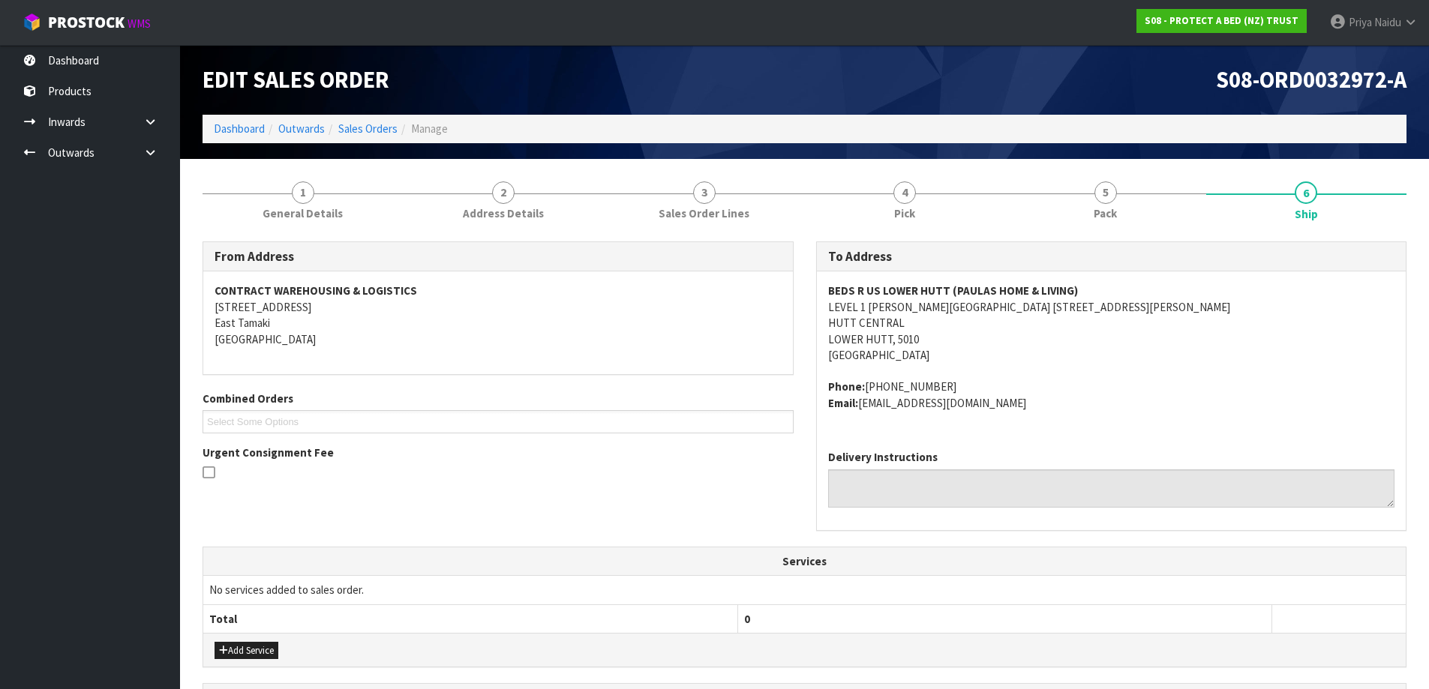
drag, startPoint x: 1066, startPoint y: 252, endPoint x: 1048, endPoint y: 230, distance: 28.8
click at [1064, 246] on div "To Address" at bounding box center [1112, 257] width 590 height 30
click at [1045, 208] on link "5 Pack" at bounding box center [1105, 199] width 201 height 59
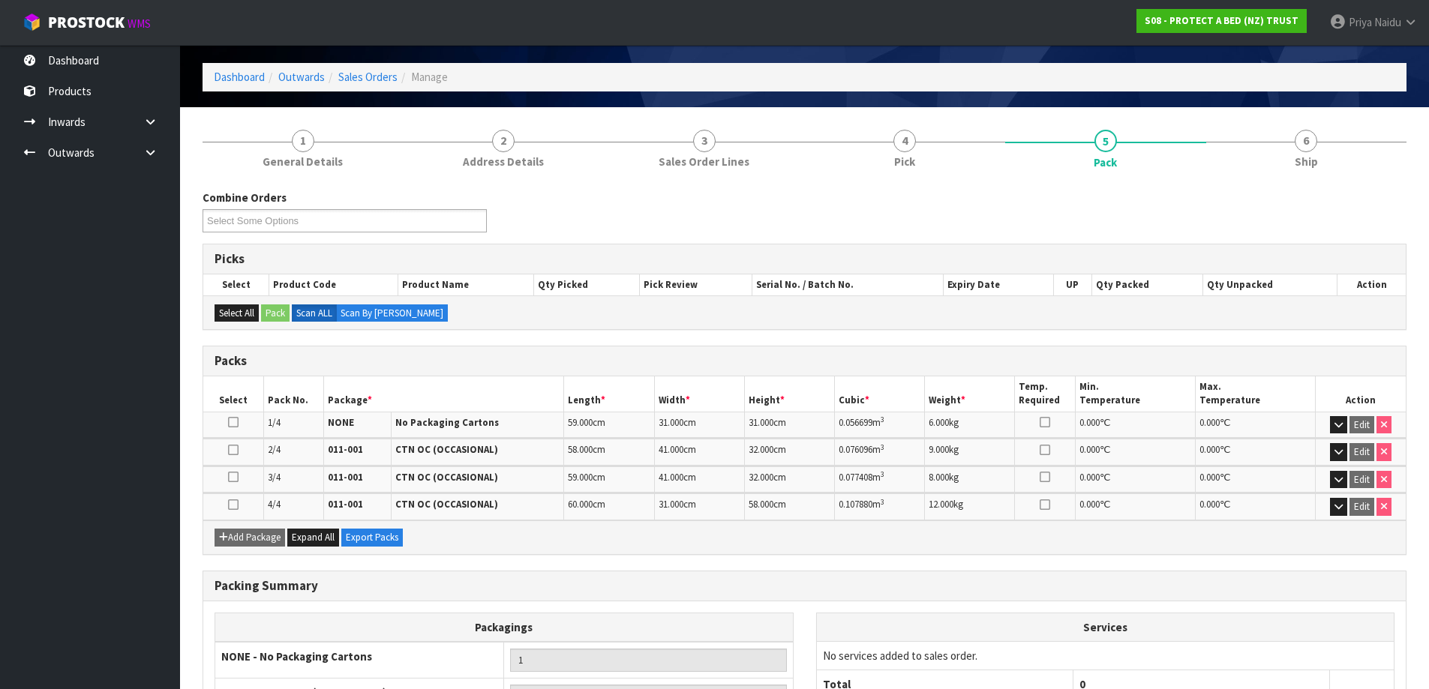
scroll to position [75, 0]
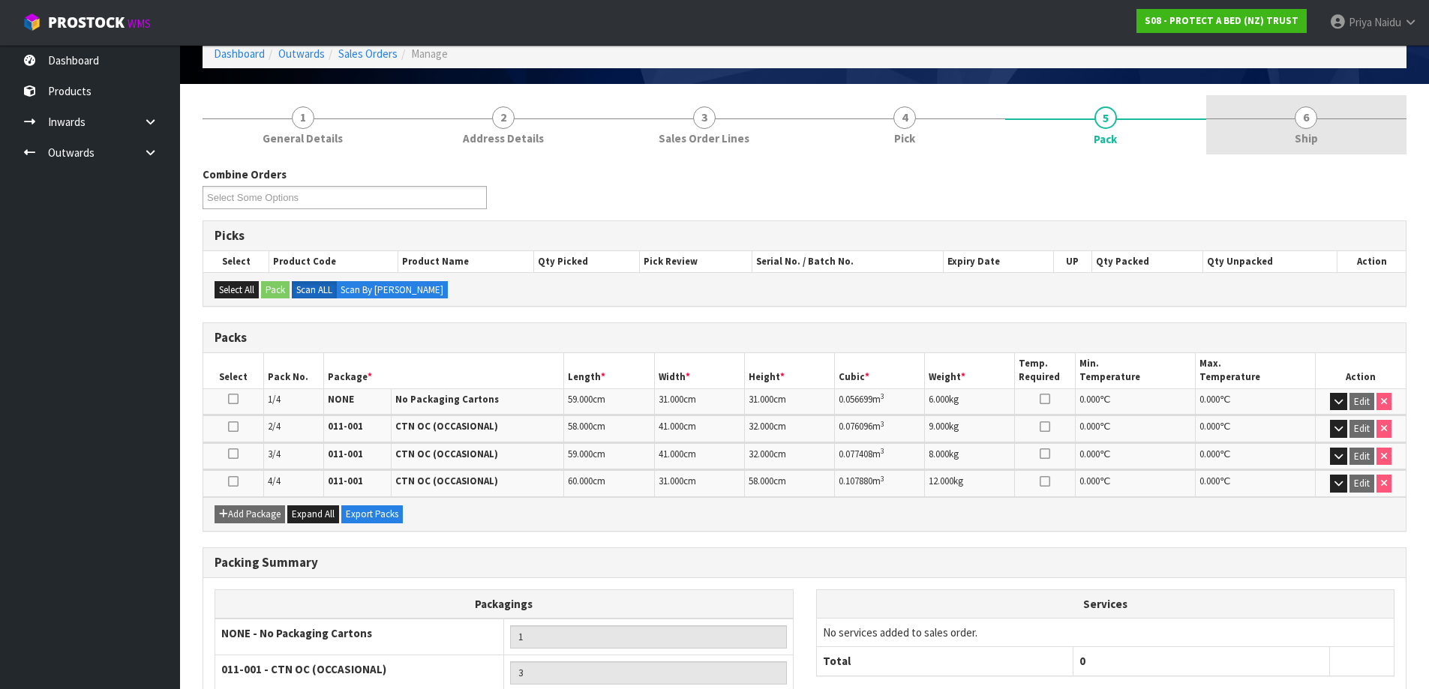
click at [1299, 128] on link "6 Ship" at bounding box center [1306, 124] width 201 height 59
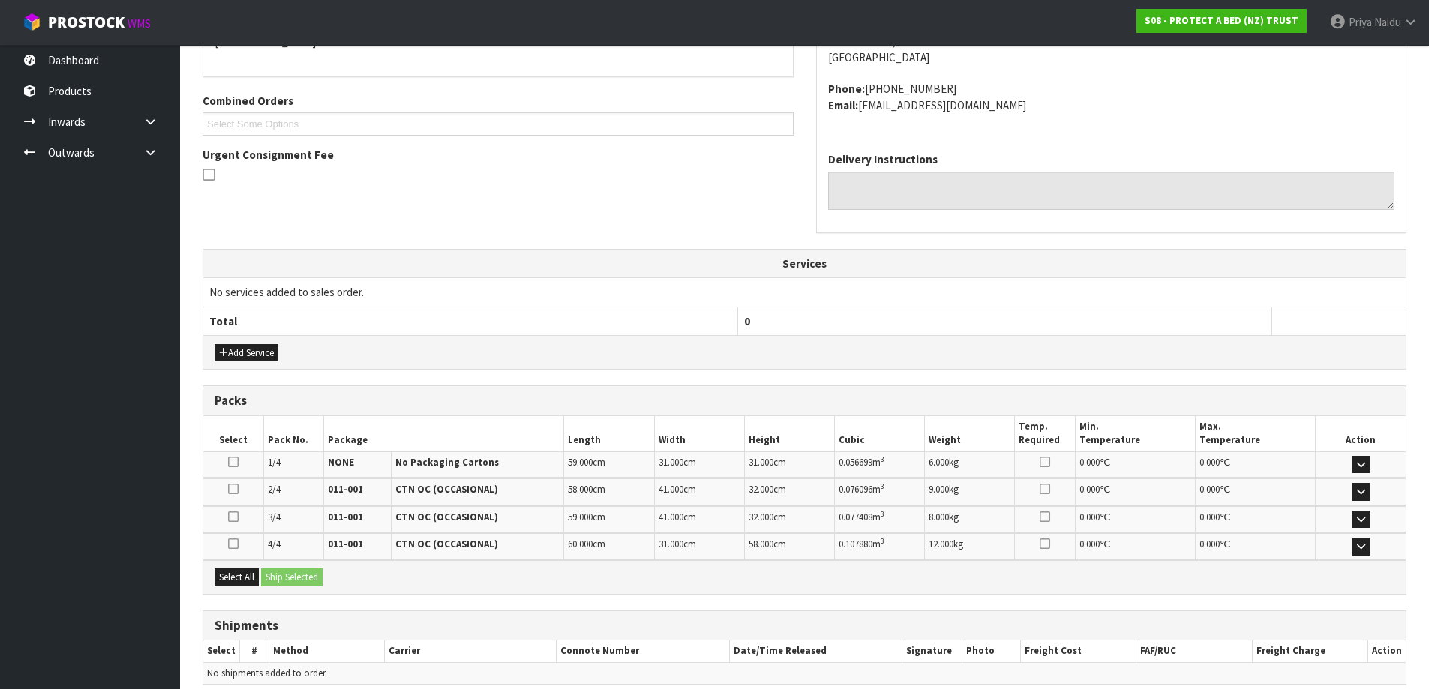
scroll to position [365, 0]
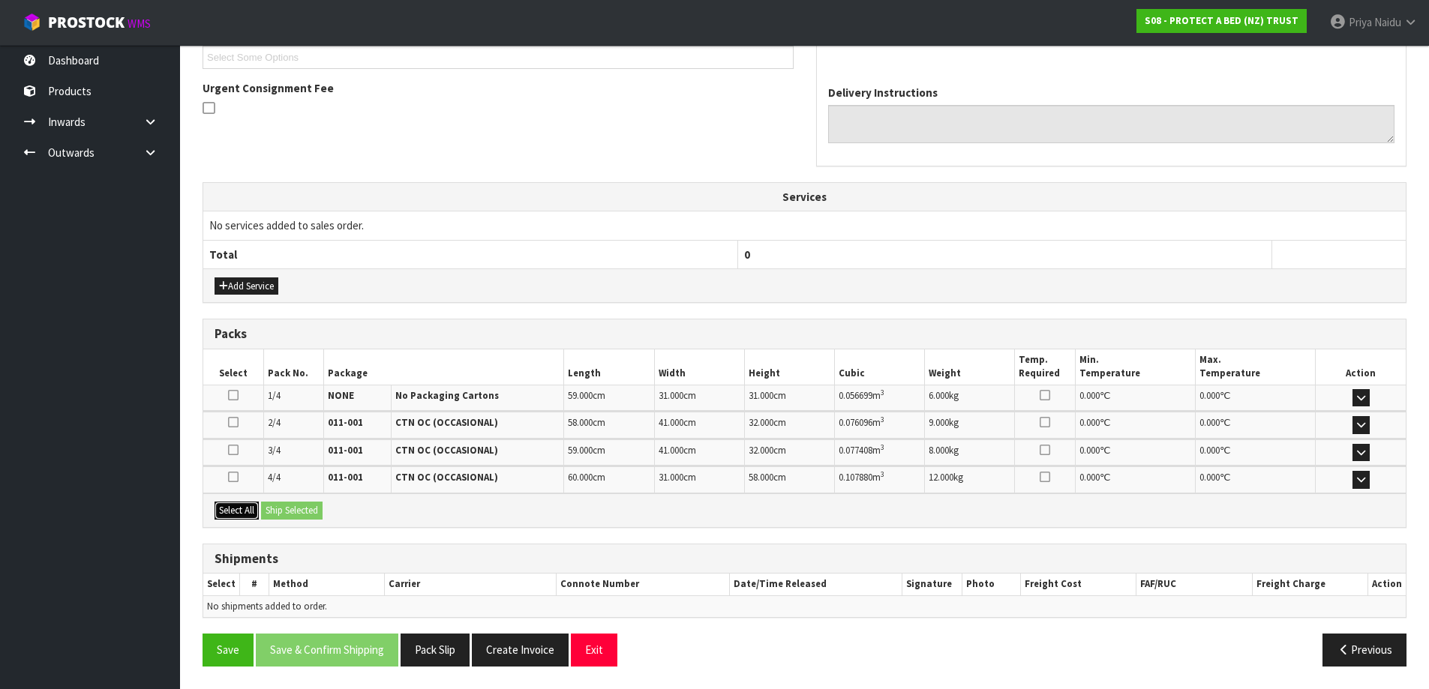
click at [246, 509] on button "Select All" at bounding box center [237, 511] width 44 height 18
click at [299, 503] on button "Ship Selected" at bounding box center [292, 511] width 62 height 18
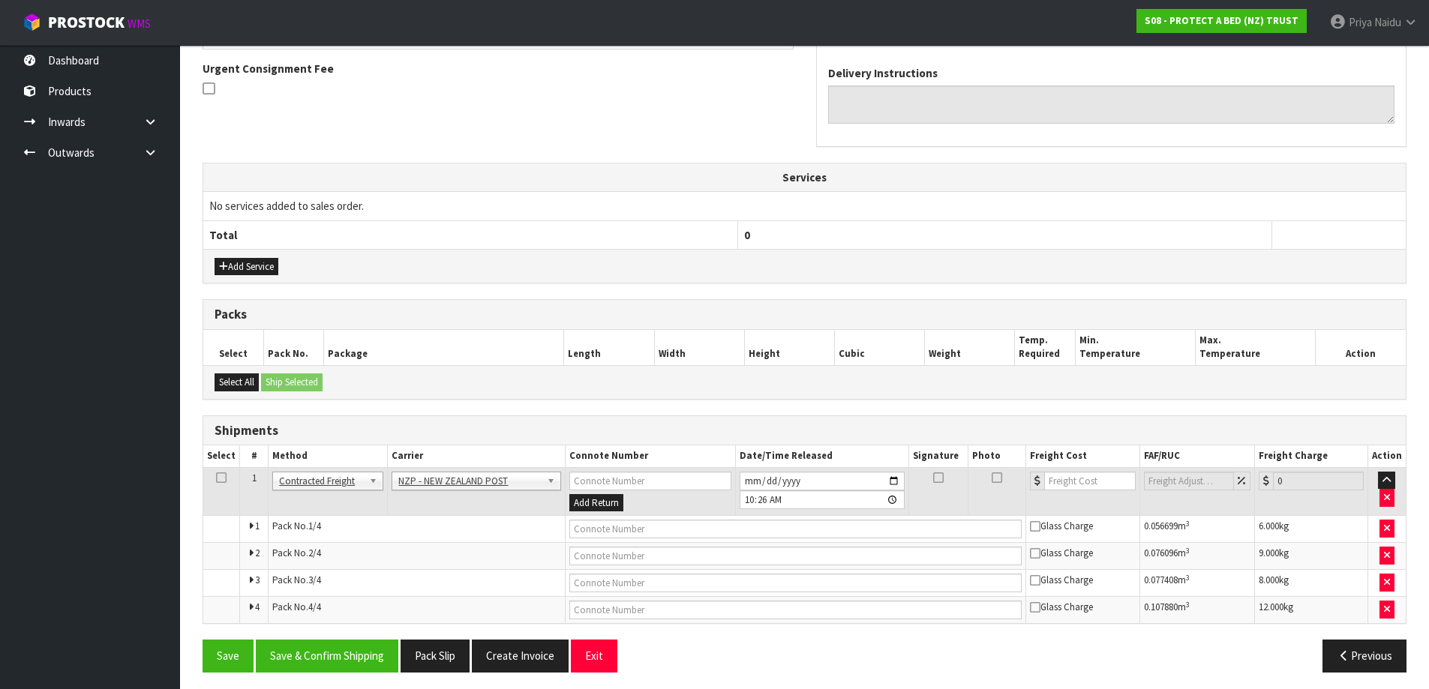
scroll to position [390, 0]
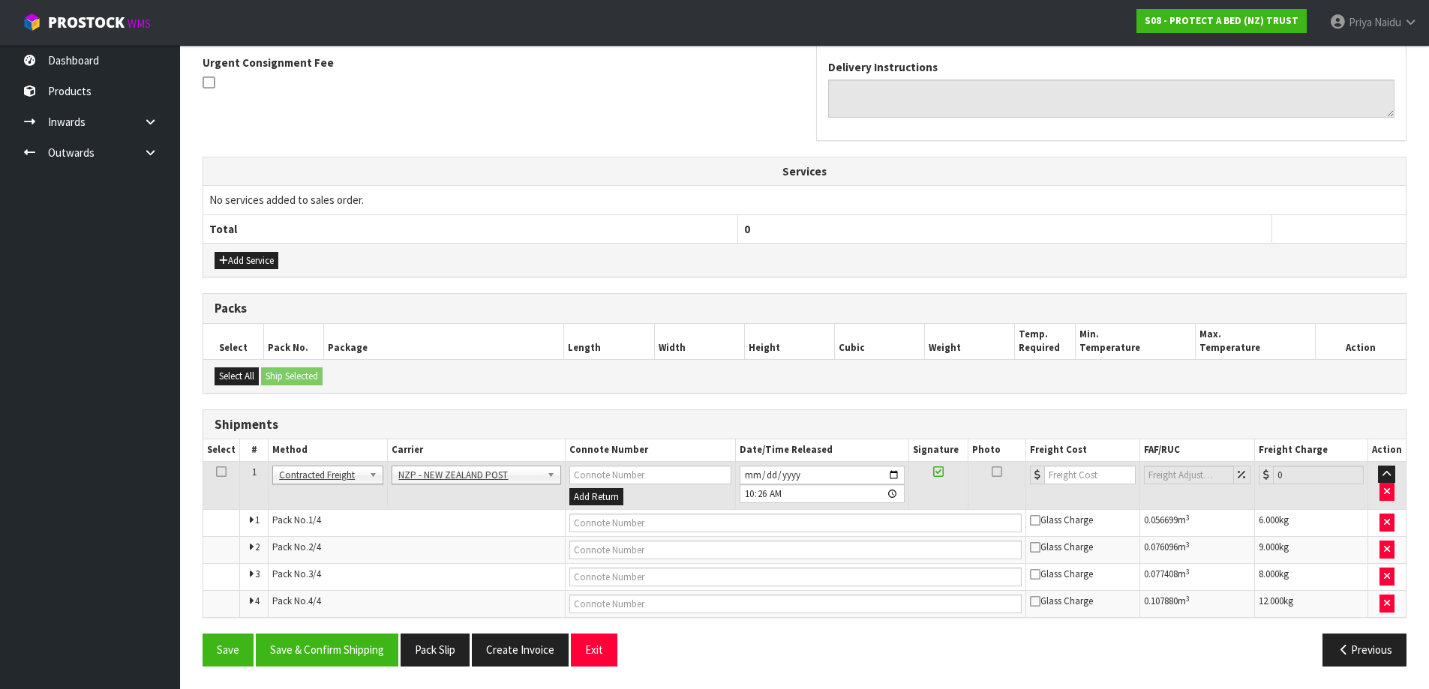
click at [478, 463] on td "ANGEL - ANGEL TRANSPORT CONROY - CONROY REMOVALS DEAEXPAKL - DEADLINE EXPRESS C…" at bounding box center [476, 485] width 177 height 49
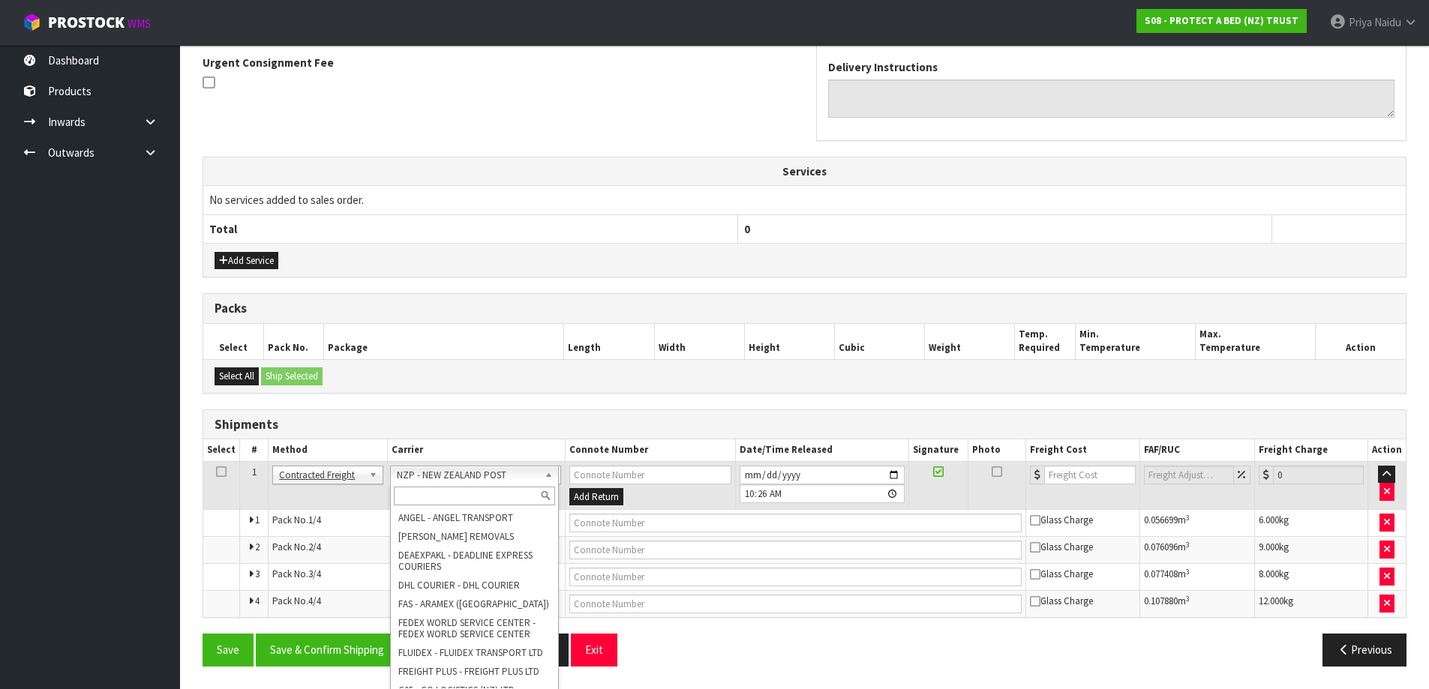
click at [453, 491] on input "text" at bounding box center [475, 496] width 162 height 19
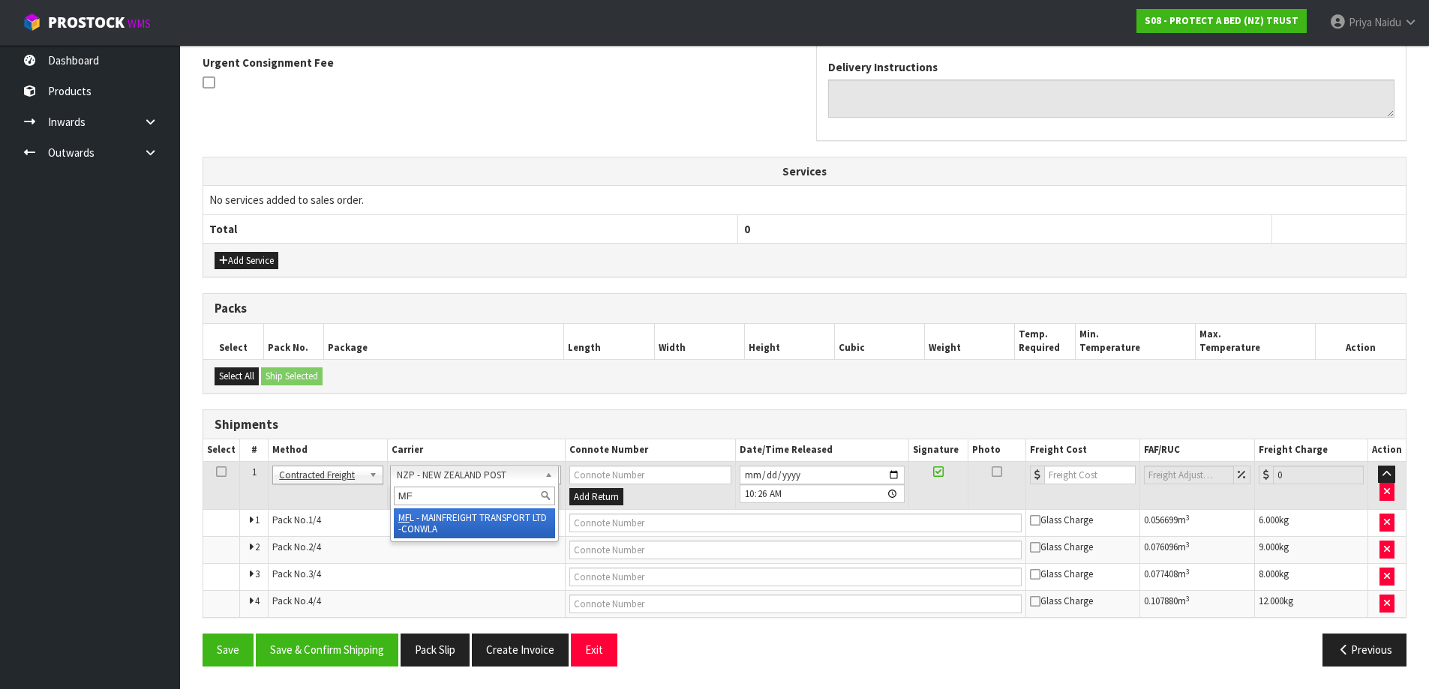
type input "MF"
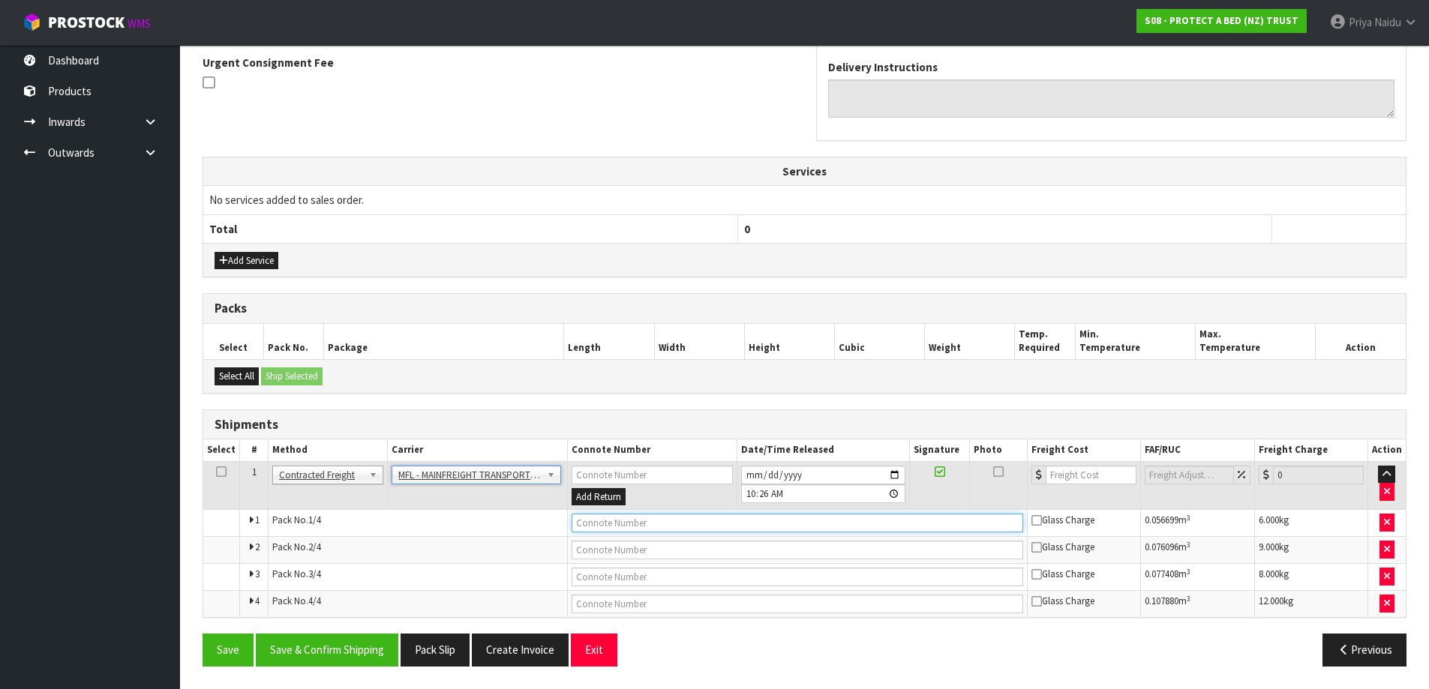
click at [616, 524] on input "text" at bounding box center [798, 523] width 452 height 19
paste input "FWM58240545"
type input "FWM58240545"
click at [1078, 463] on td at bounding box center [1084, 485] width 113 height 49
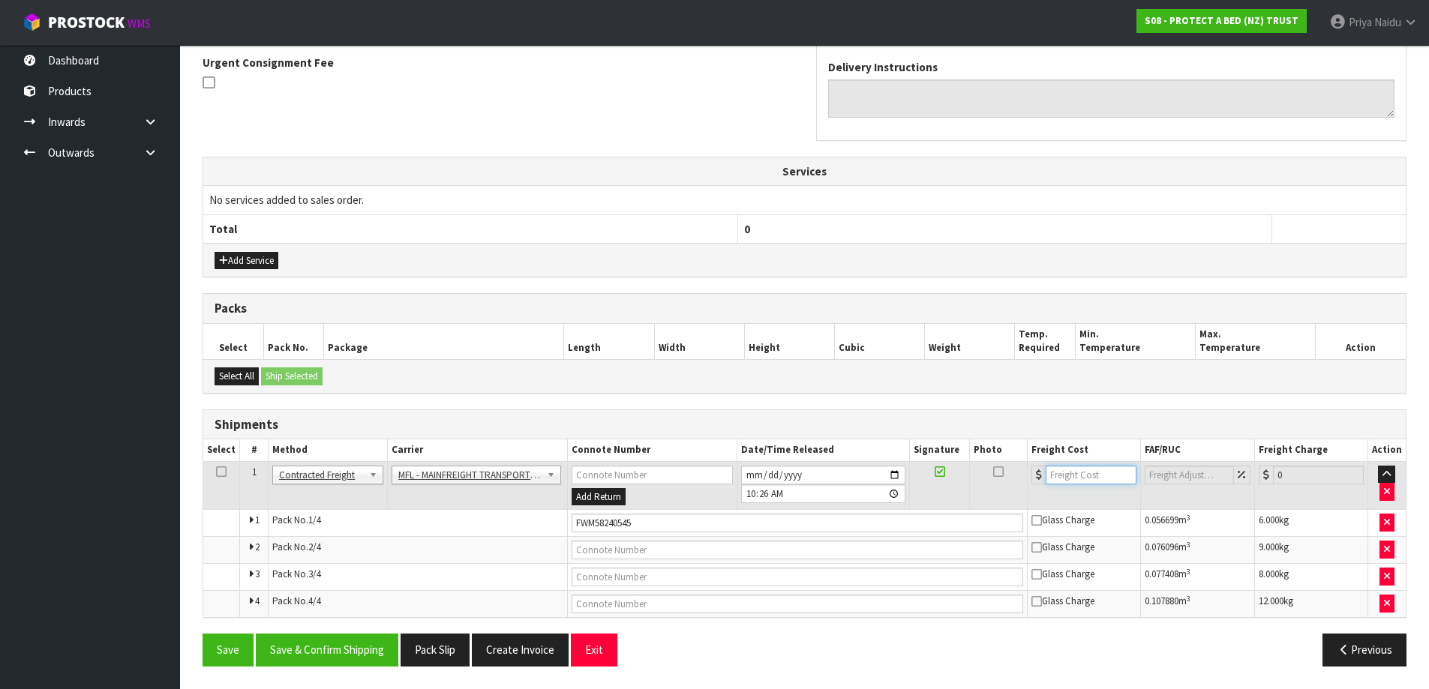
click at [1072, 476] on input "number" at bounding box center [1091, 475] width 91 height 19
type input "46"
click at [343, 635] on button "Save & Confirm Shipping" at bounding box center [327, 650] width 143 height 32
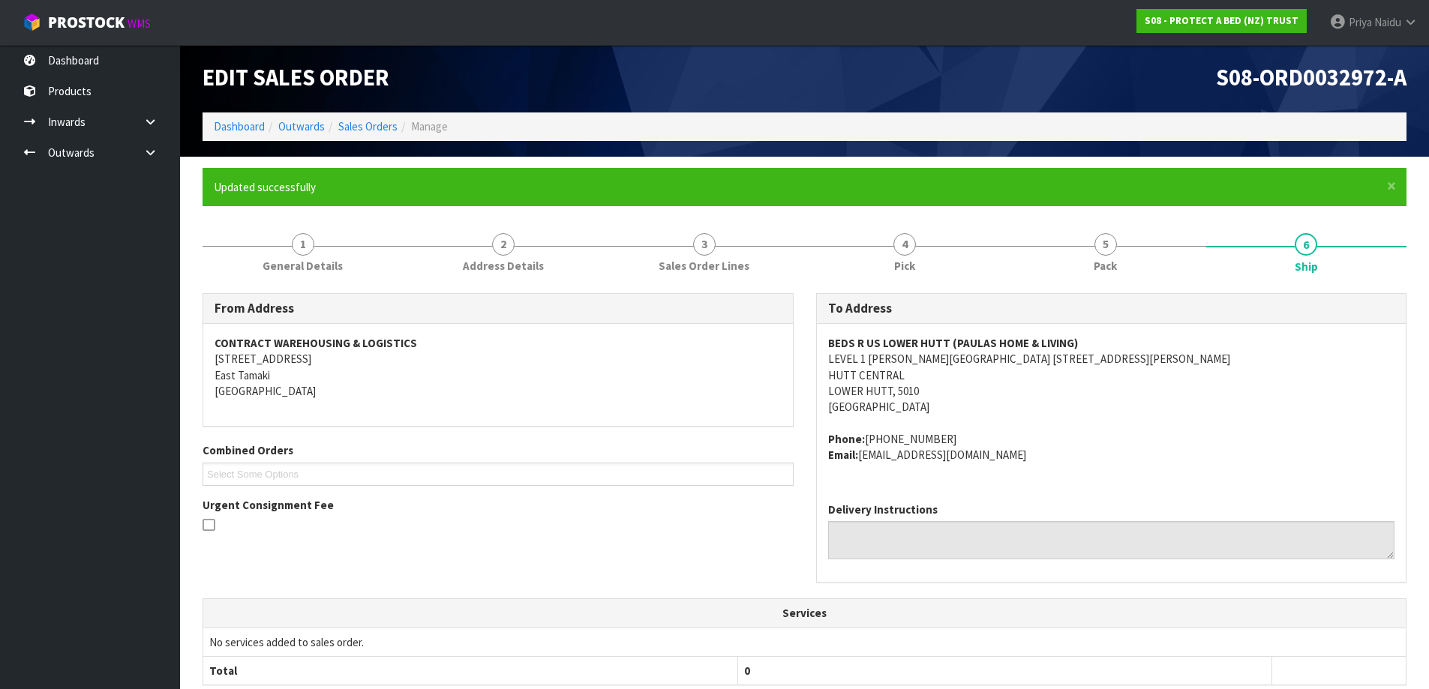
scroll to position [0, 0]
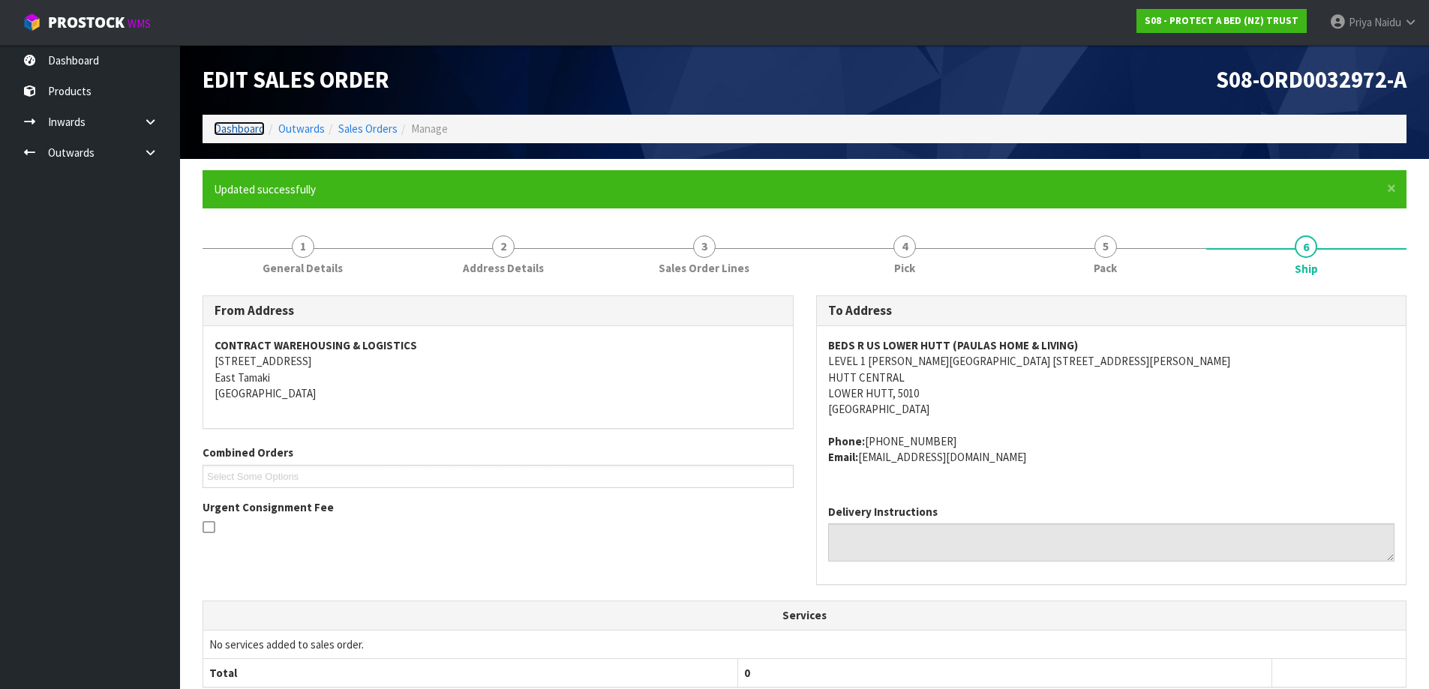
click at [250, 129] on link "Dashboard" at bounding box center [239, 129] width 51 height 14
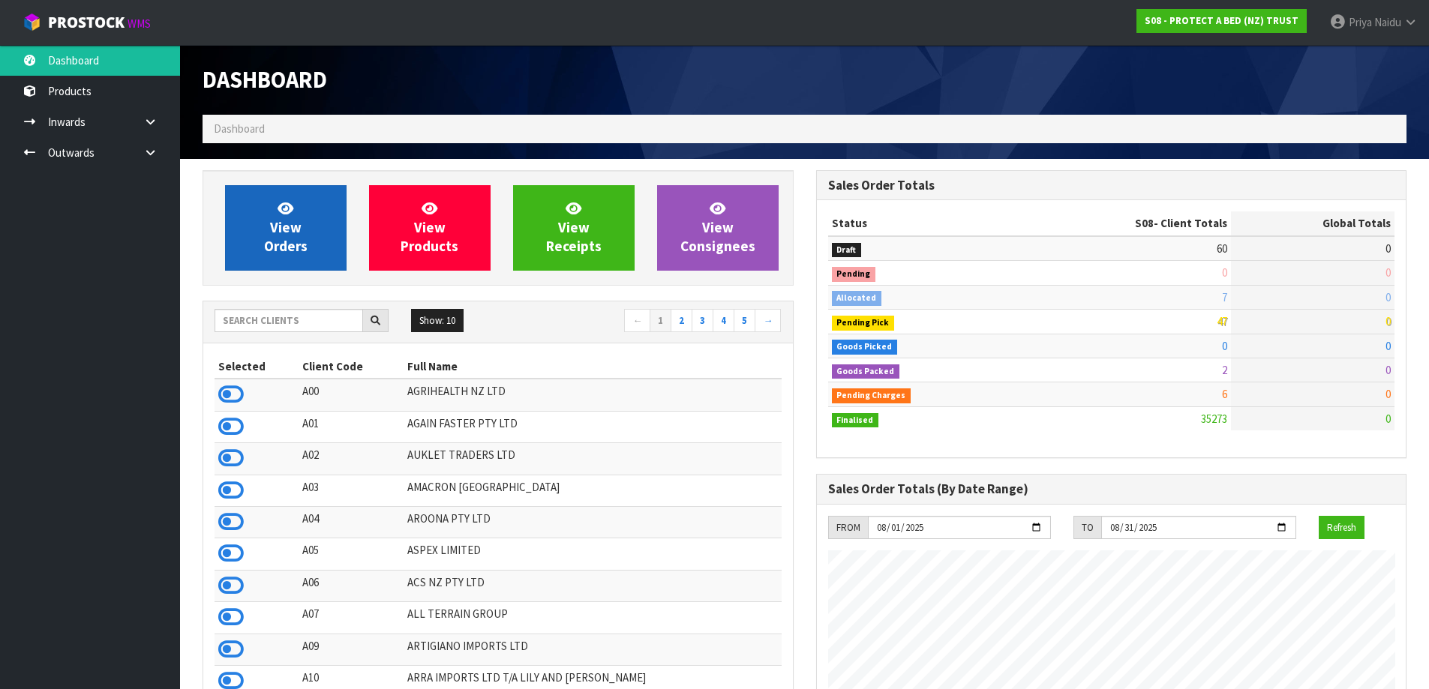
scroll to position [1136, 613]
click at [296, 210] on link "View Orders" at bounding box center [286, 228] width 122 height 86
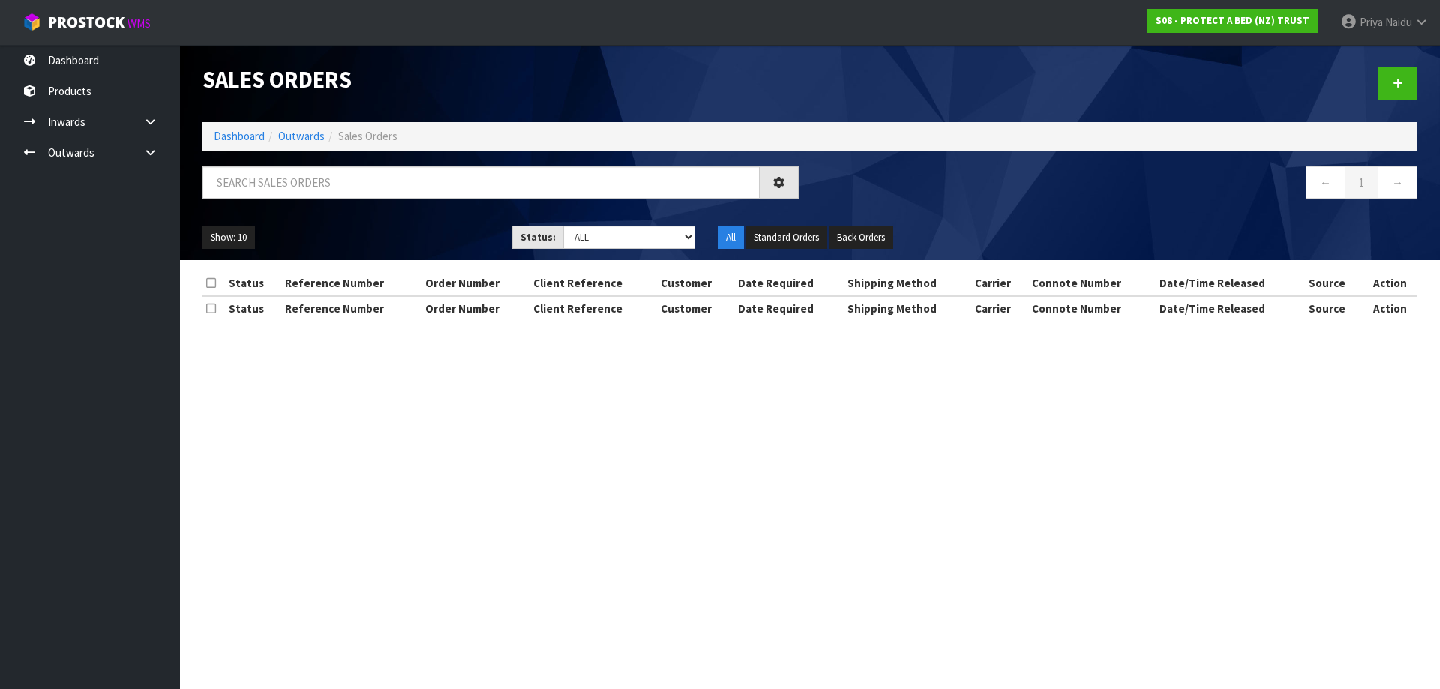
click at [299, 201] on div at bounding box center [500, 189] width 619 height 44
click at [303, 196] on input "text" at bounding box center [481, 183] width 557 height 32
paste input "BEDS R US BLENHEIM"
type input "BEDS R US BLENHEIM"
click at [421, 223] on div "Show: 10 5 10 25 50 Status: Draft Pending Allocated Pending Pick Goods Picked G…" at bounding box center [810, 238] width 1238 height 47
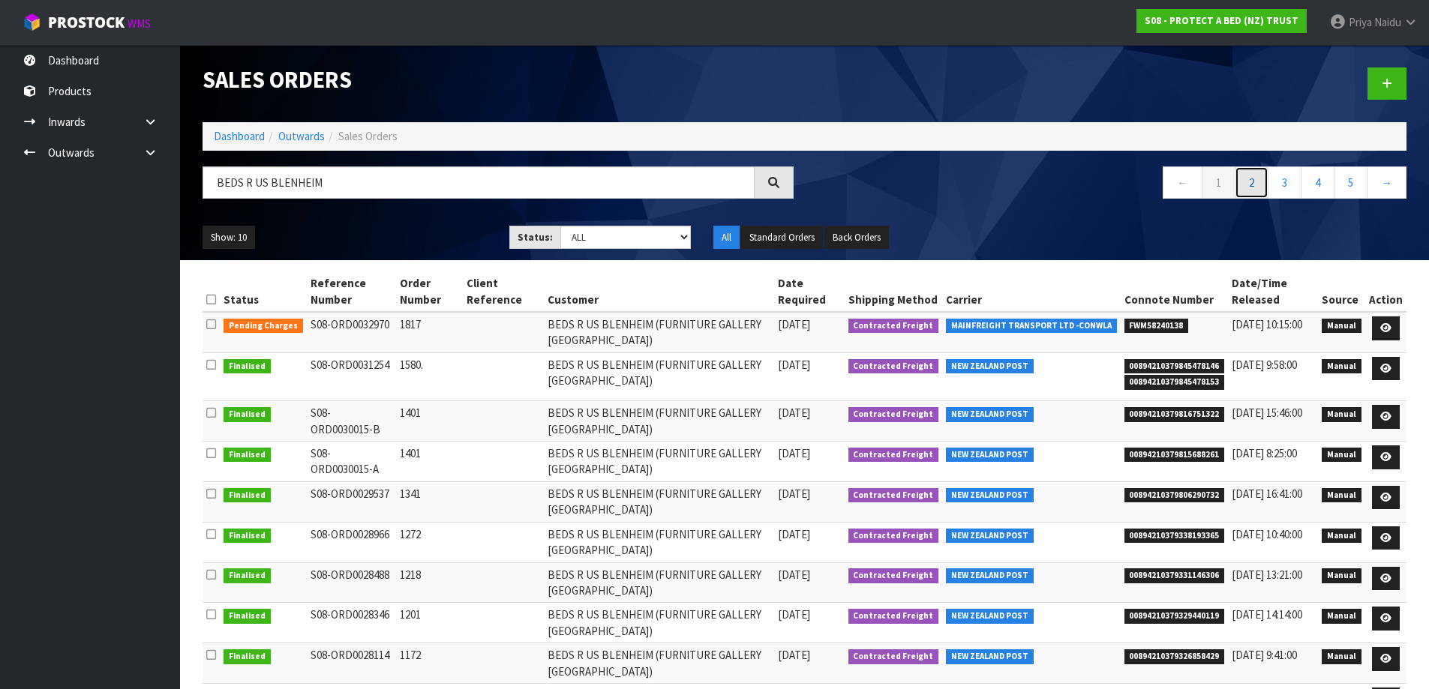
click at [1251, 179] on link "2" at bounding box center [1252, 183] width 34 height 32
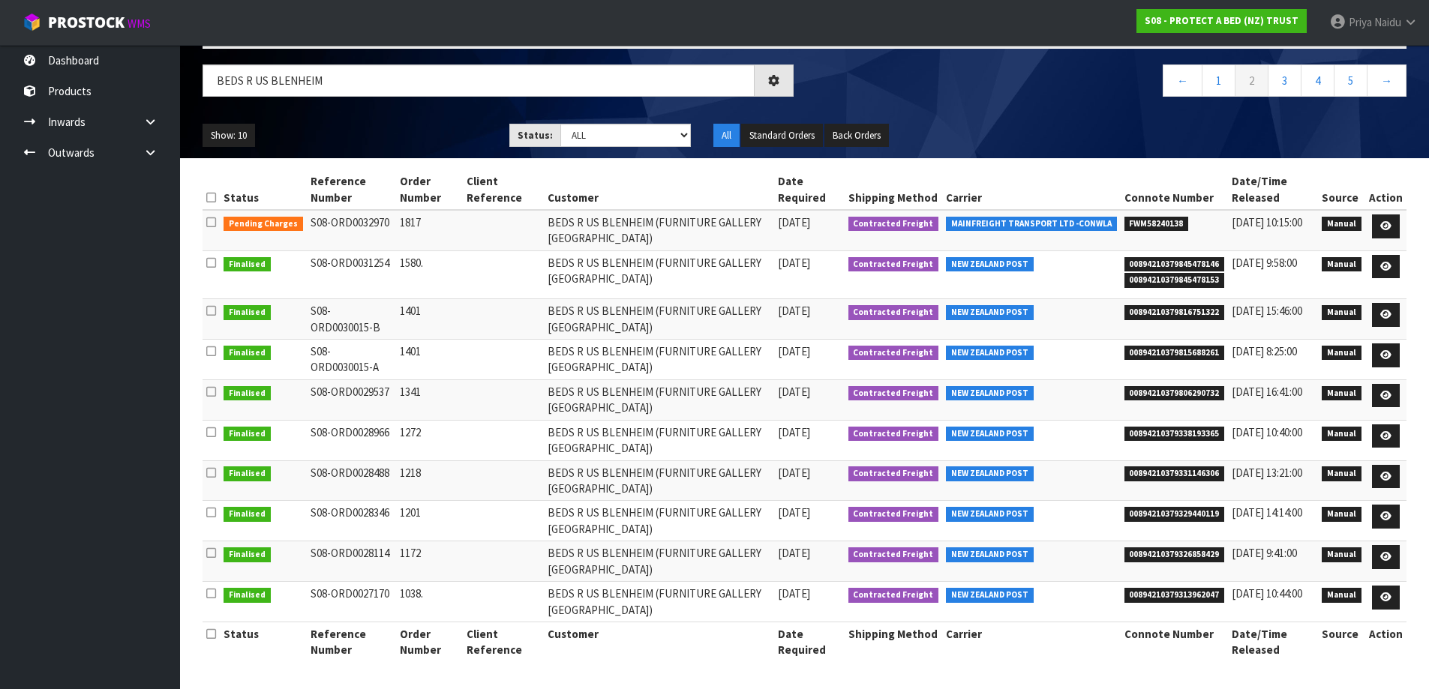
scroll to position [12, 0]
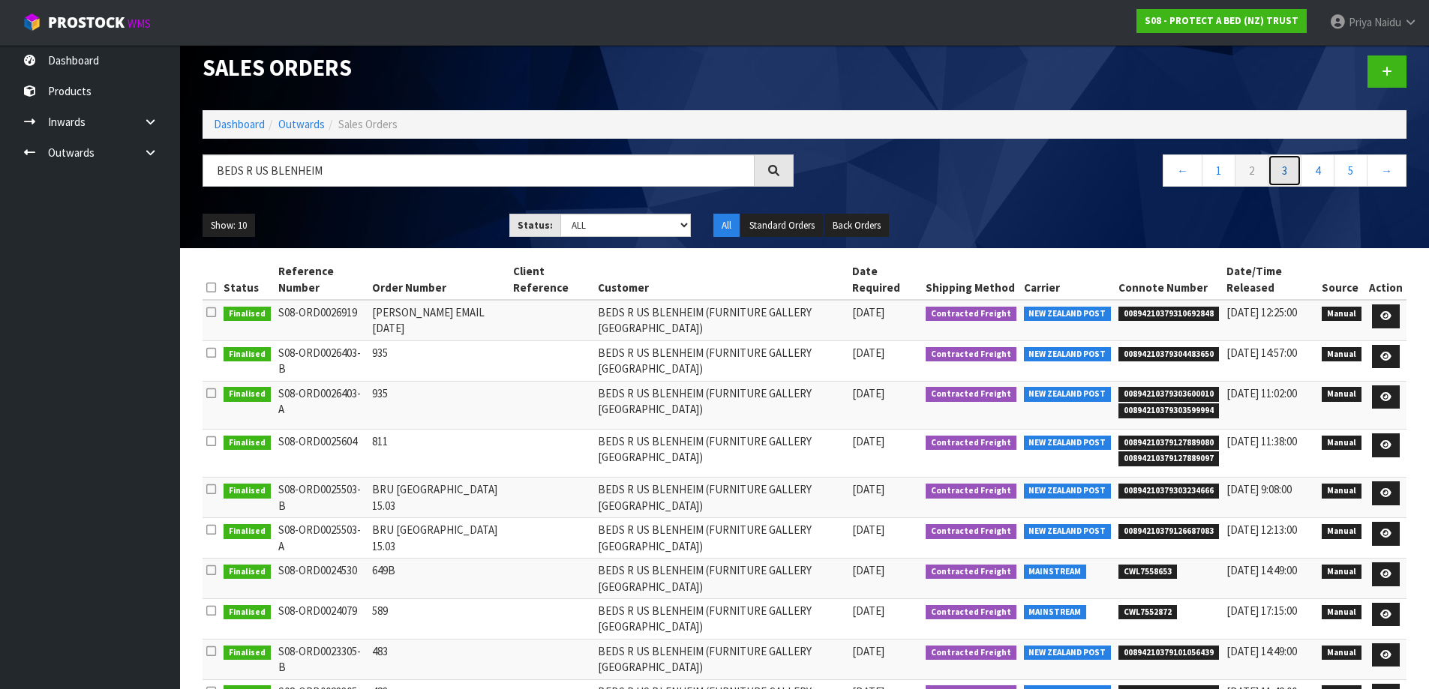
click at [1291, 170] on link "3" at bounding box center [1285, 171] width 34 height 32
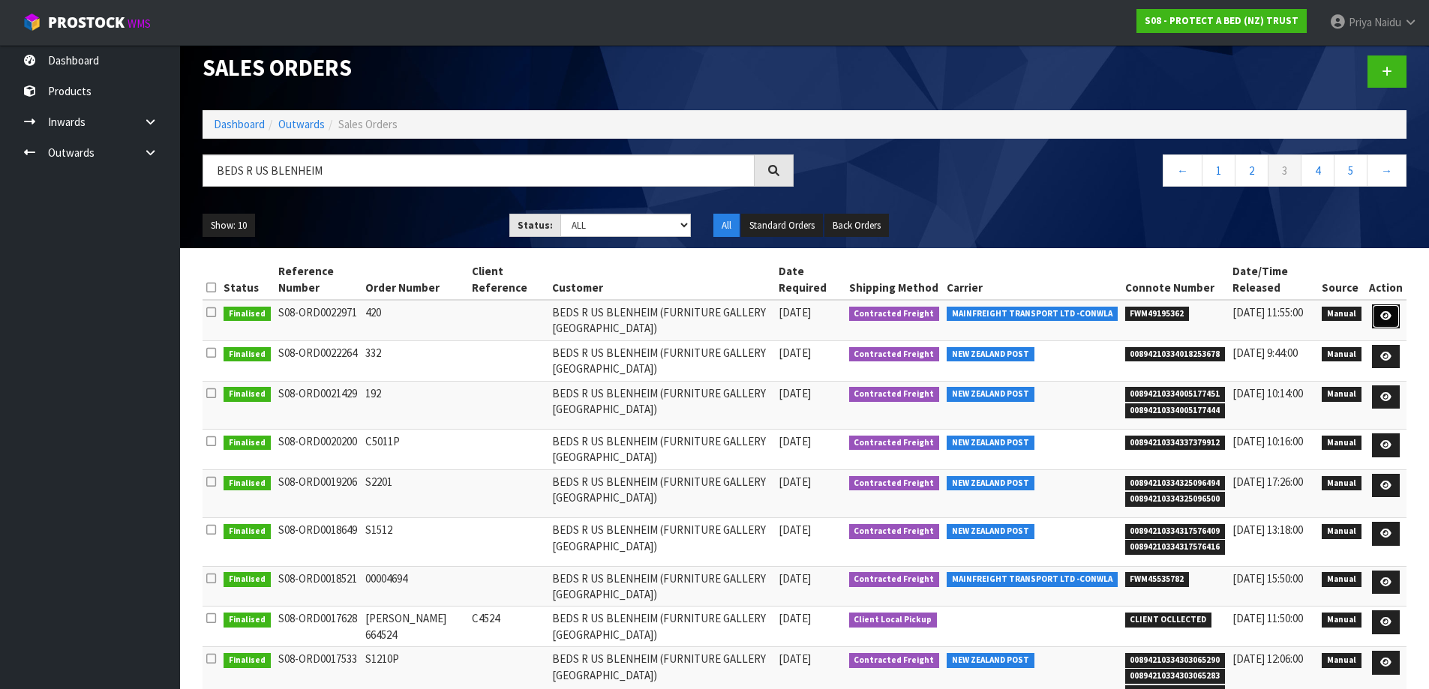
click at [1382, 316] on icon at bounding box center [1385, 316] width 11 height 10
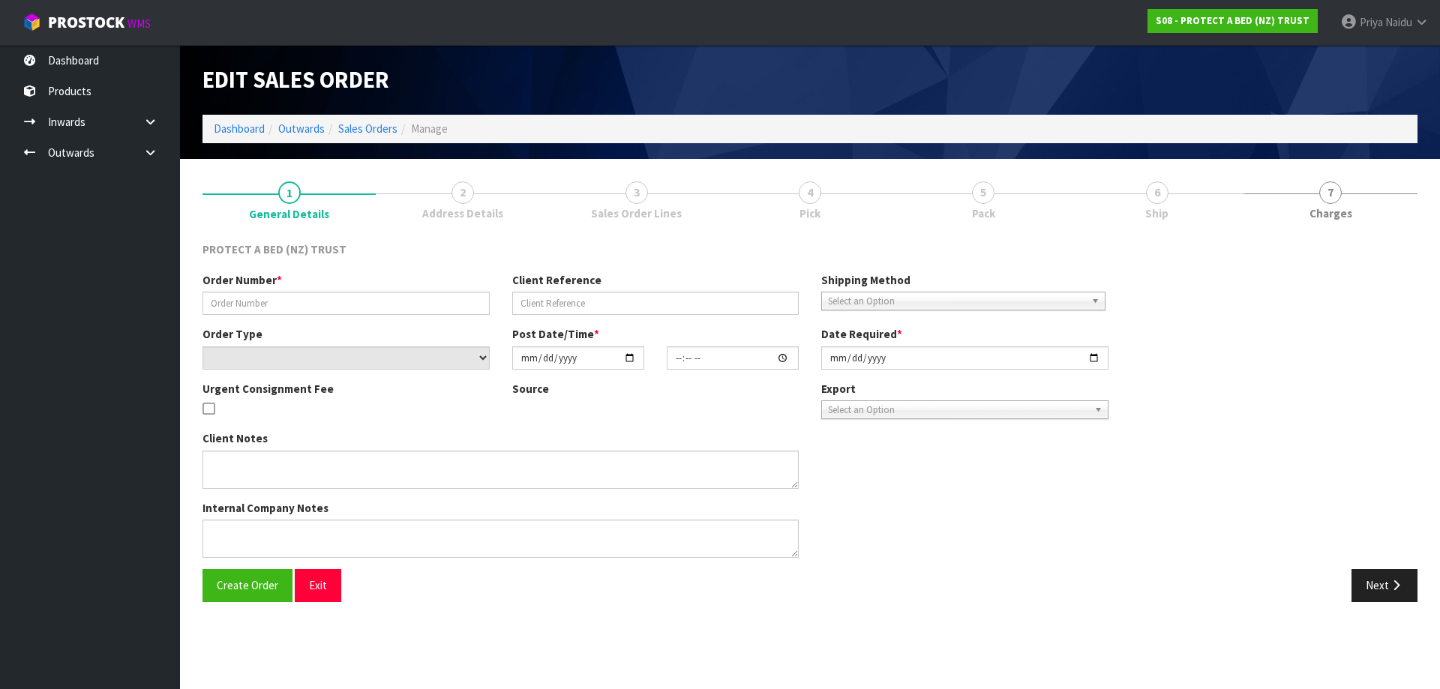
type input "420"
select select "number:0"
type input "2023-10-04"
type input "10:59:00.000"
type input "2023-10-04"
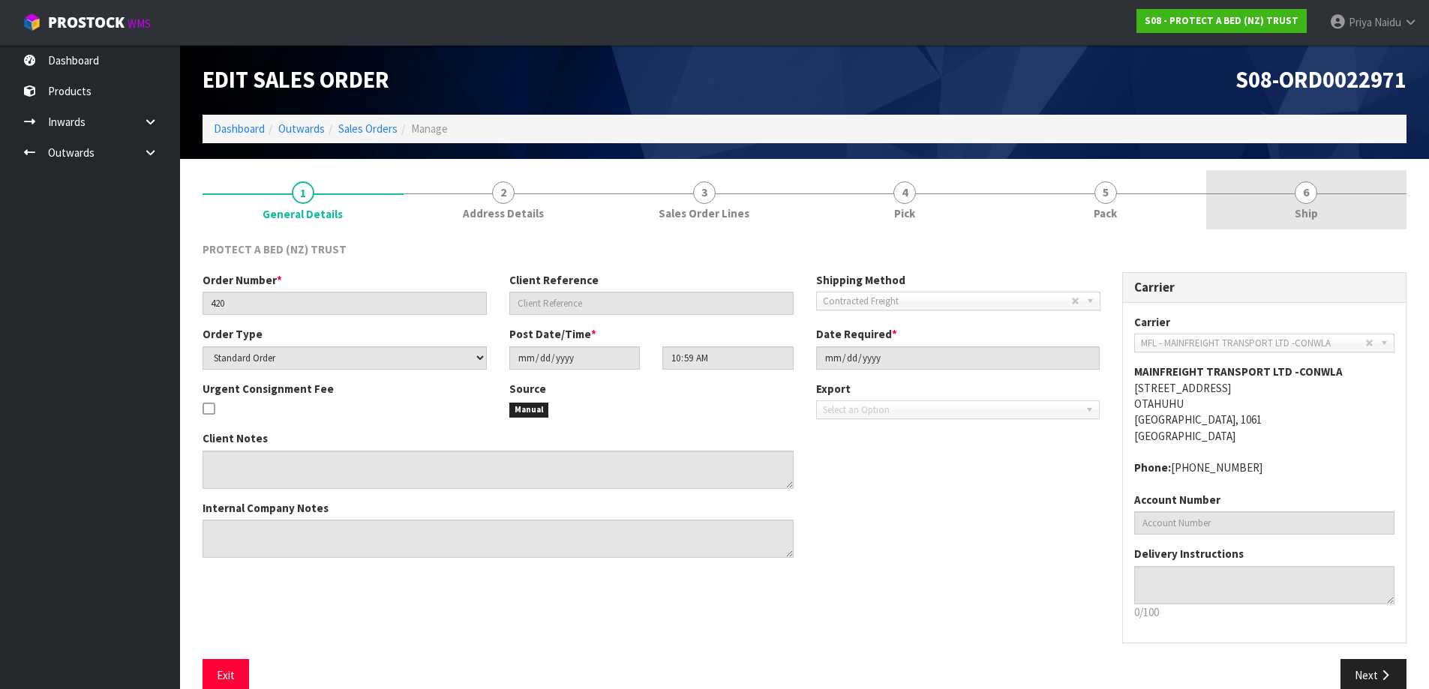
click at [1304, 197] on span "6" at bounding box center [1306, 193] width 23 height 23
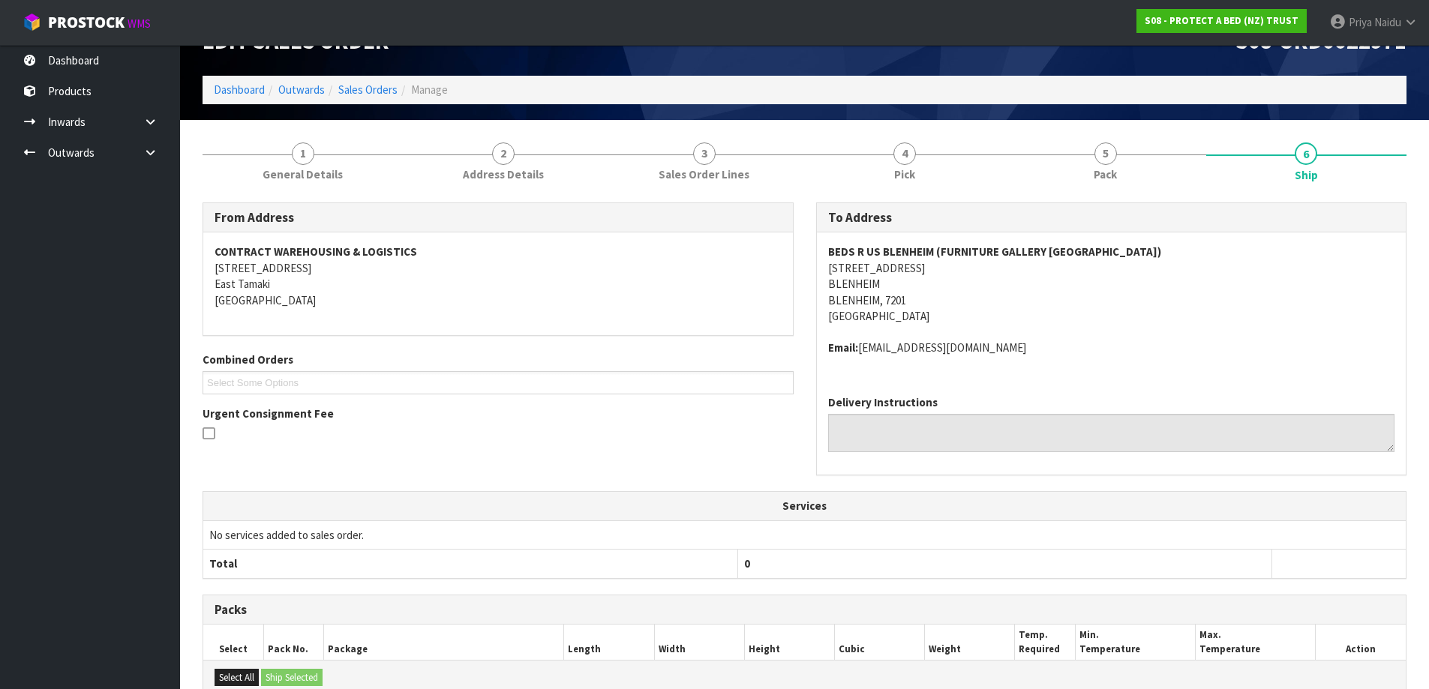
scroll to position [75, 0]
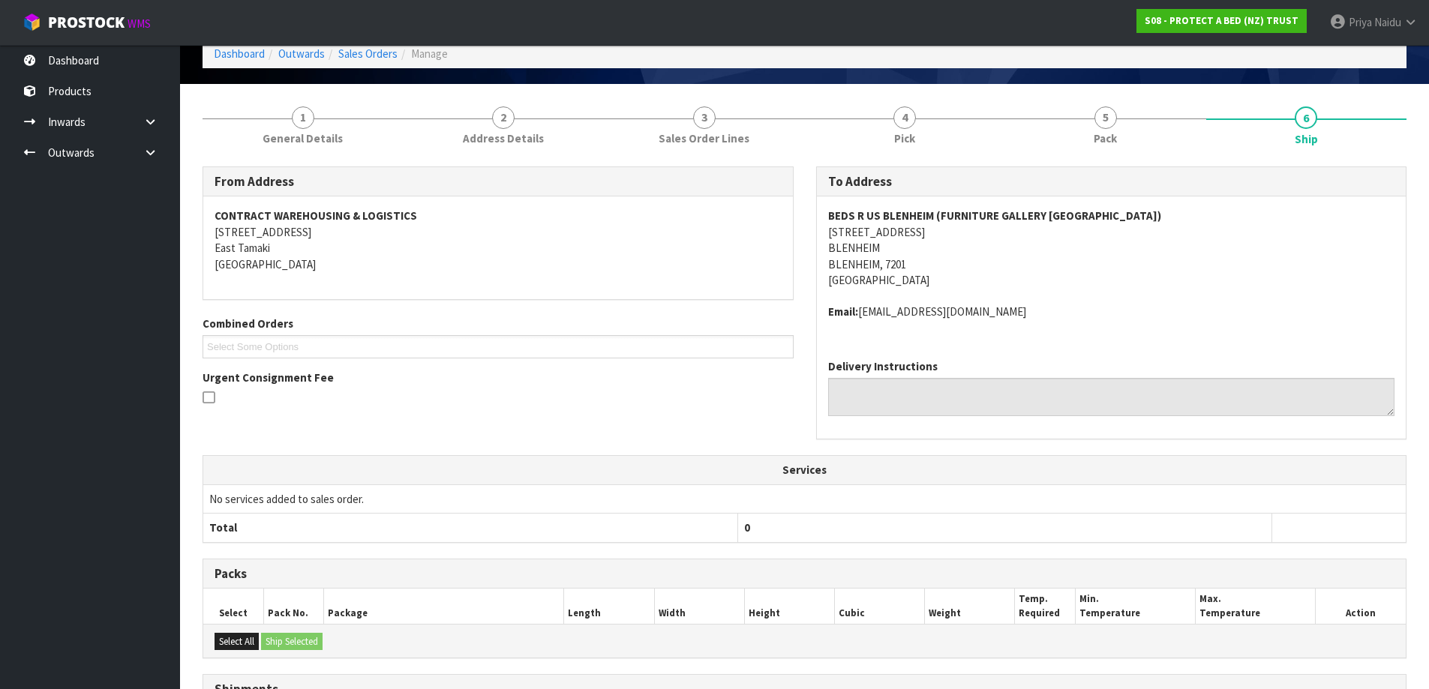
drag, startPoint x: 1022, startPoint y: 539, endPoint x: 593, endPoint y: 430, distance: 442.6
click at [593, 430] on div "From Address CONTRACT WAREHOUSING & LOGISTICS 17 Allens Road East Tamaki Auckla…" at bounding box center [804, 312] width 1226 height 290
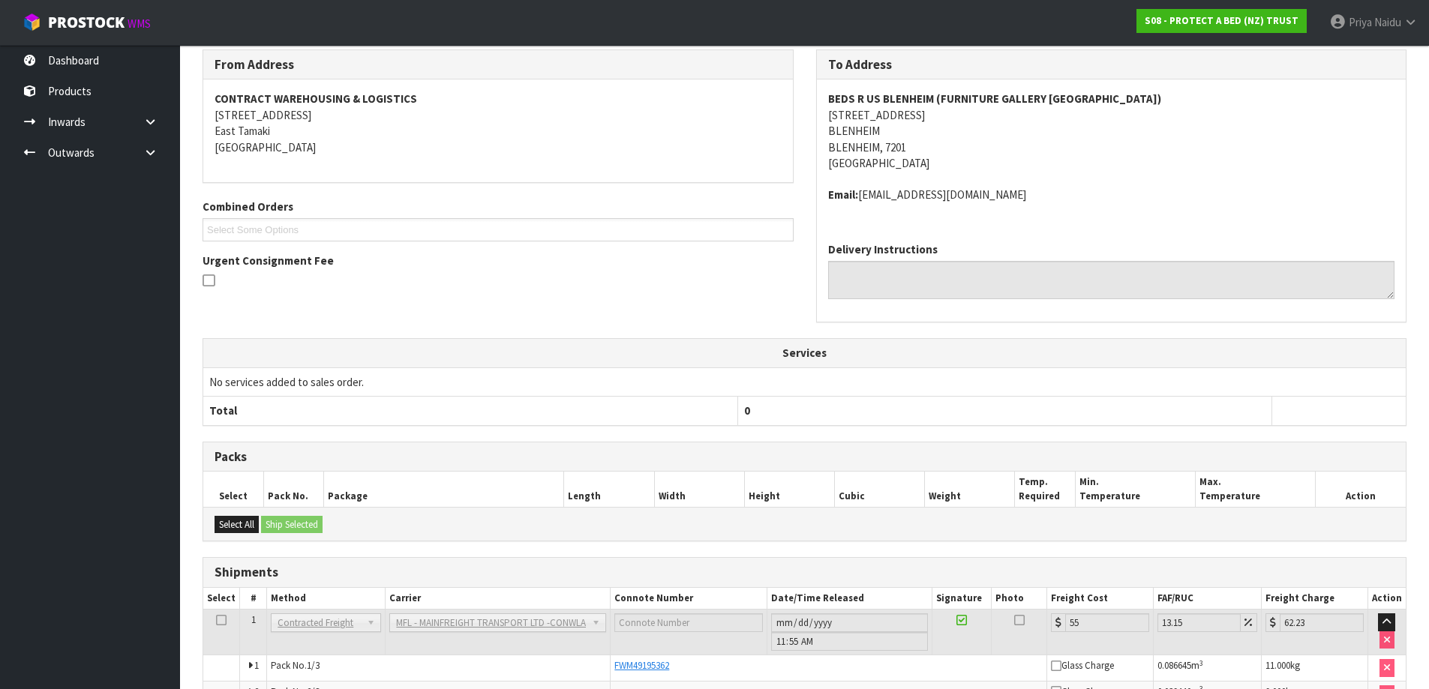
scroll to position [307, 0]
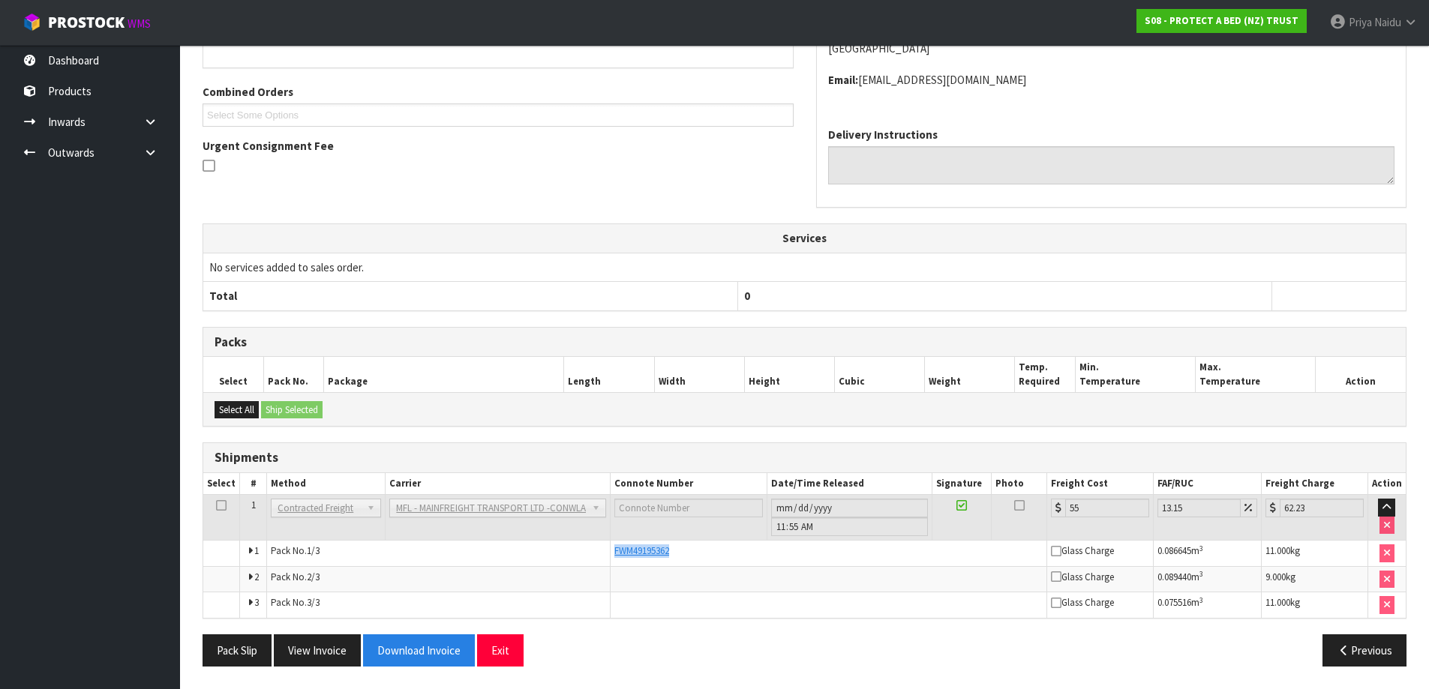
drag, startPoint x: 611, startPoint y: 550, endPoint x: 694, endPoint y: 549, distance: 83.3
click at [694, 549] on td "FWM49195362" at bounding box center [829, 554] width 437 height 26
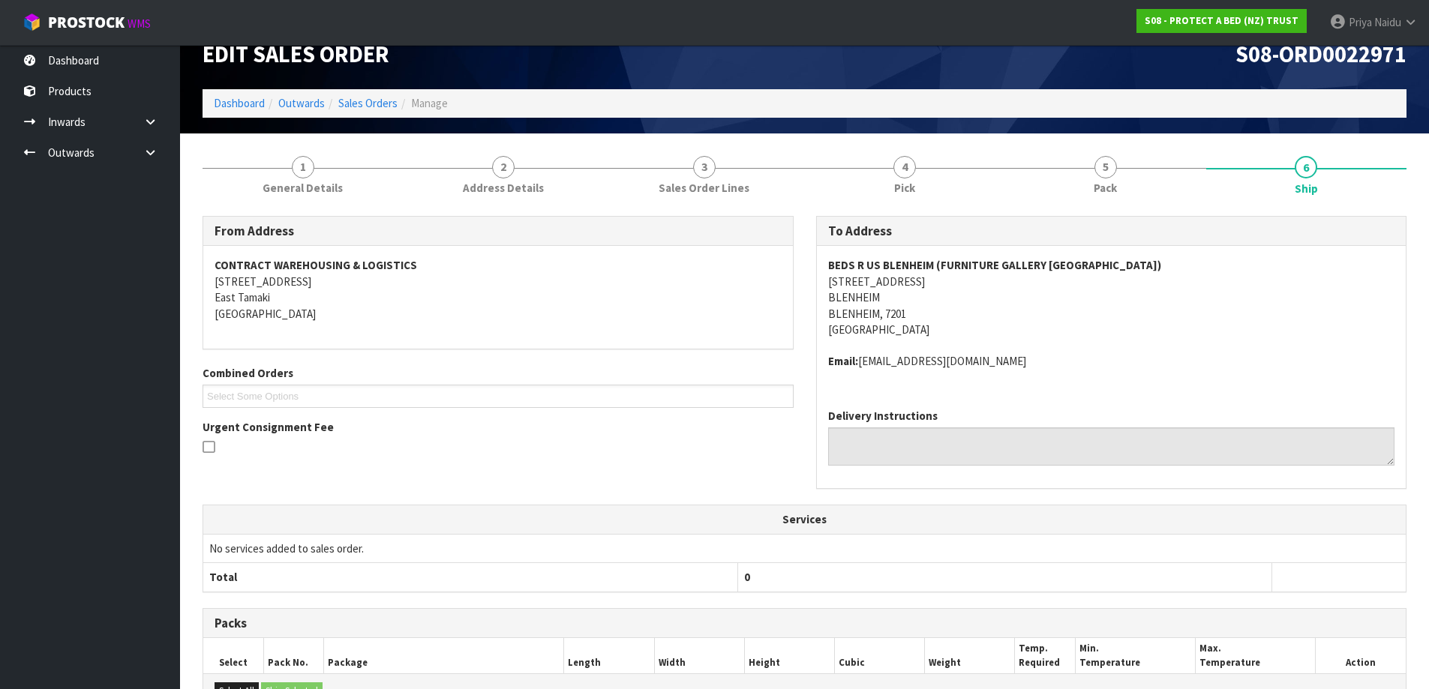
scroll to position [0, 0]
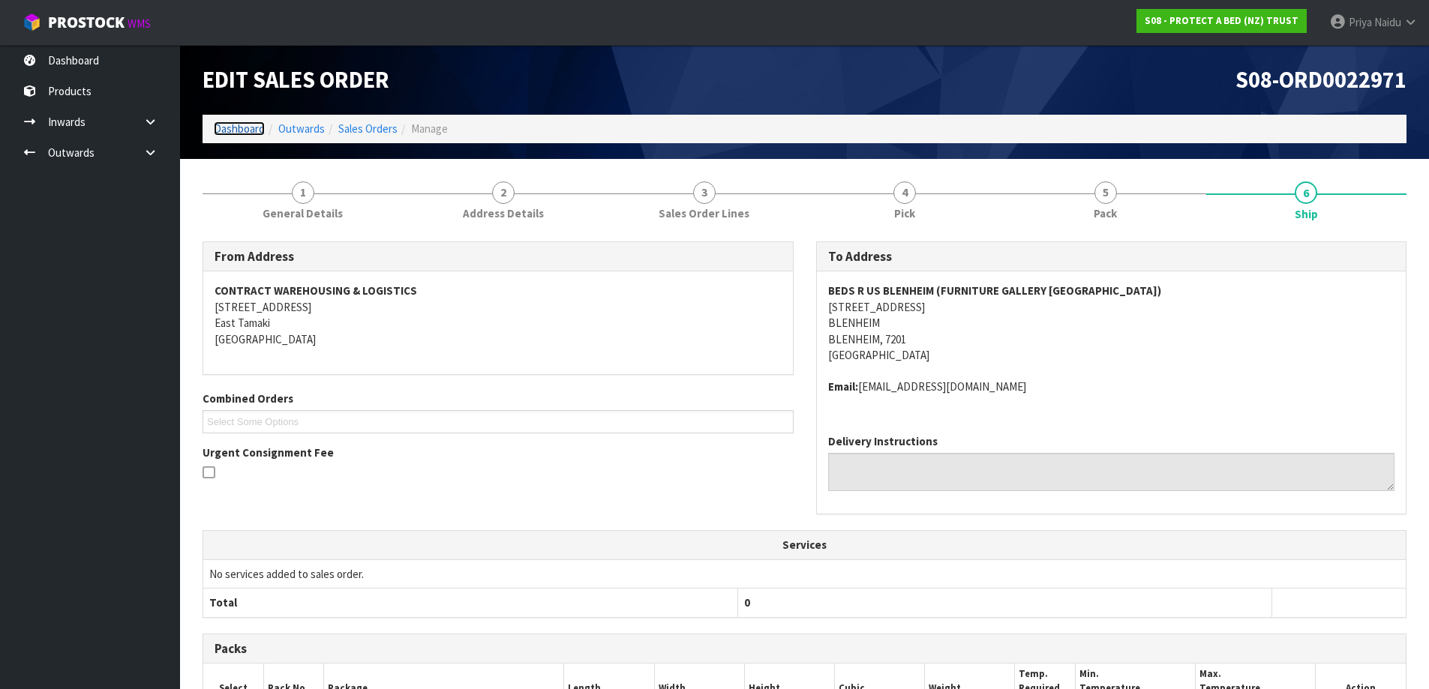
click at [246, 124] on link "Dashboard" at bounding box center [239, 129] width 51 height 14
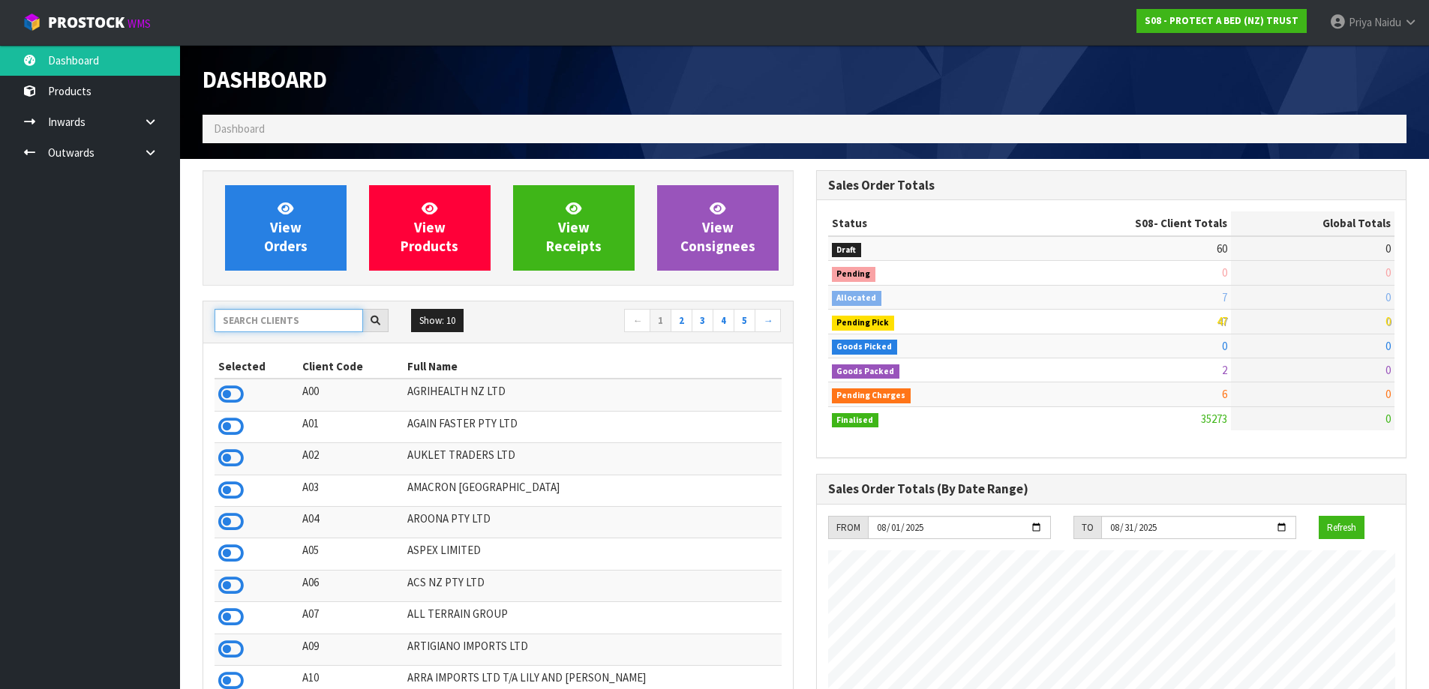
scroll to position [935, 613]
click at [263, 324] on input "text" at bounding box center [289, 320] width 149 height 23
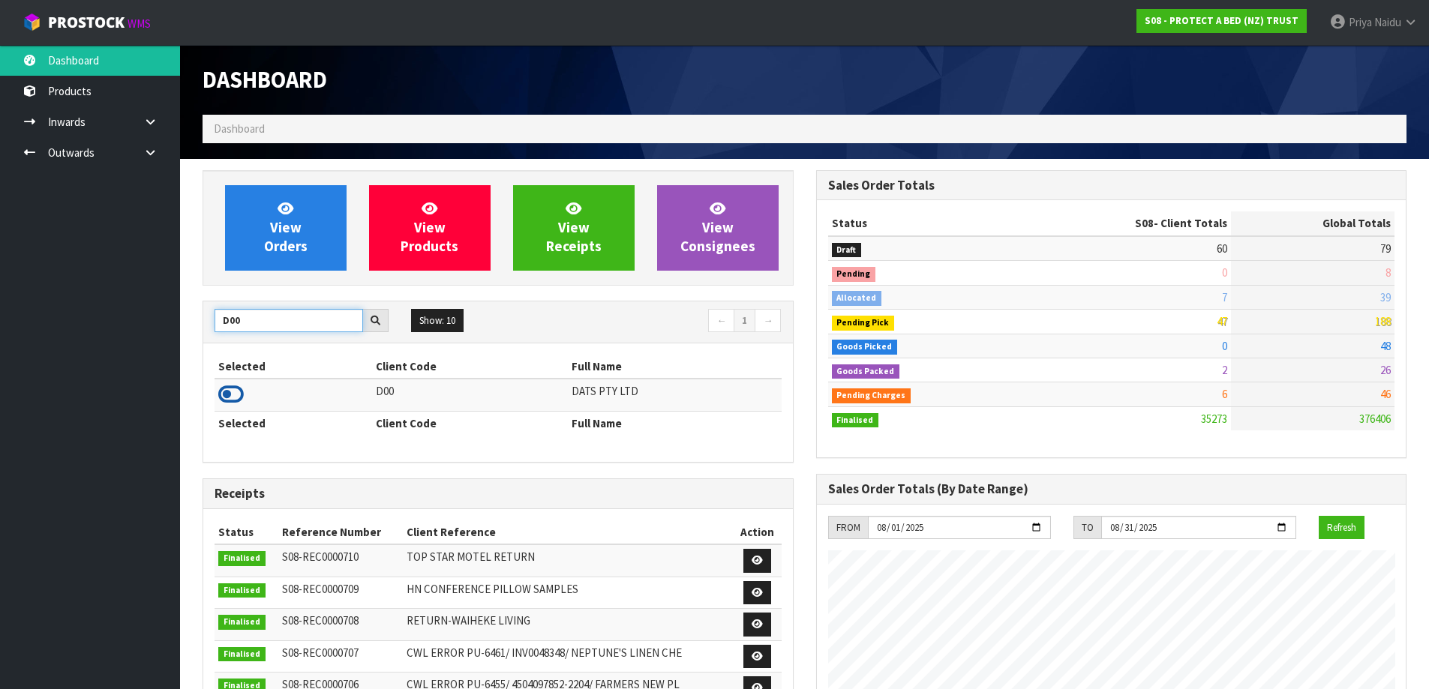
type input "D00"
click at [227, 396] on icon at bounding box center [231, 394] width 26 height 23
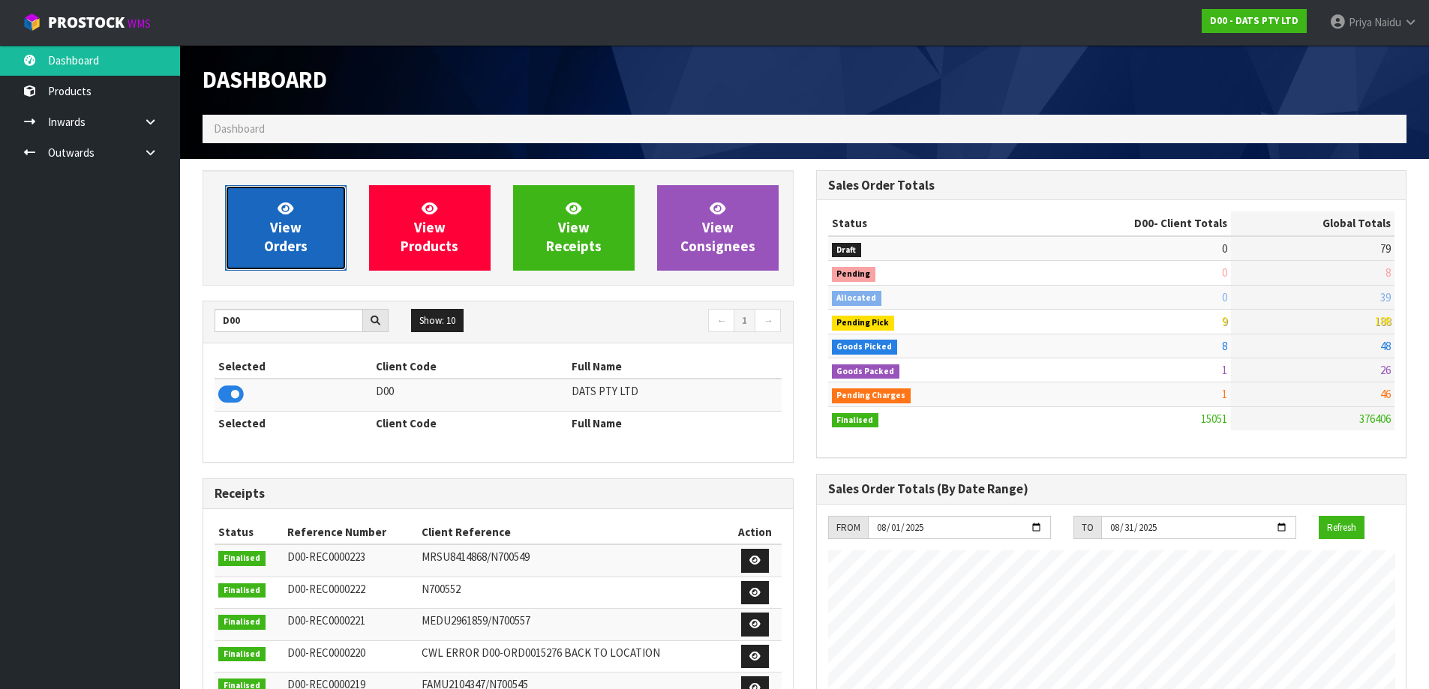
click at [328, 199] on link "View Orders" at bounding box center [286, 228] width 122 height 86
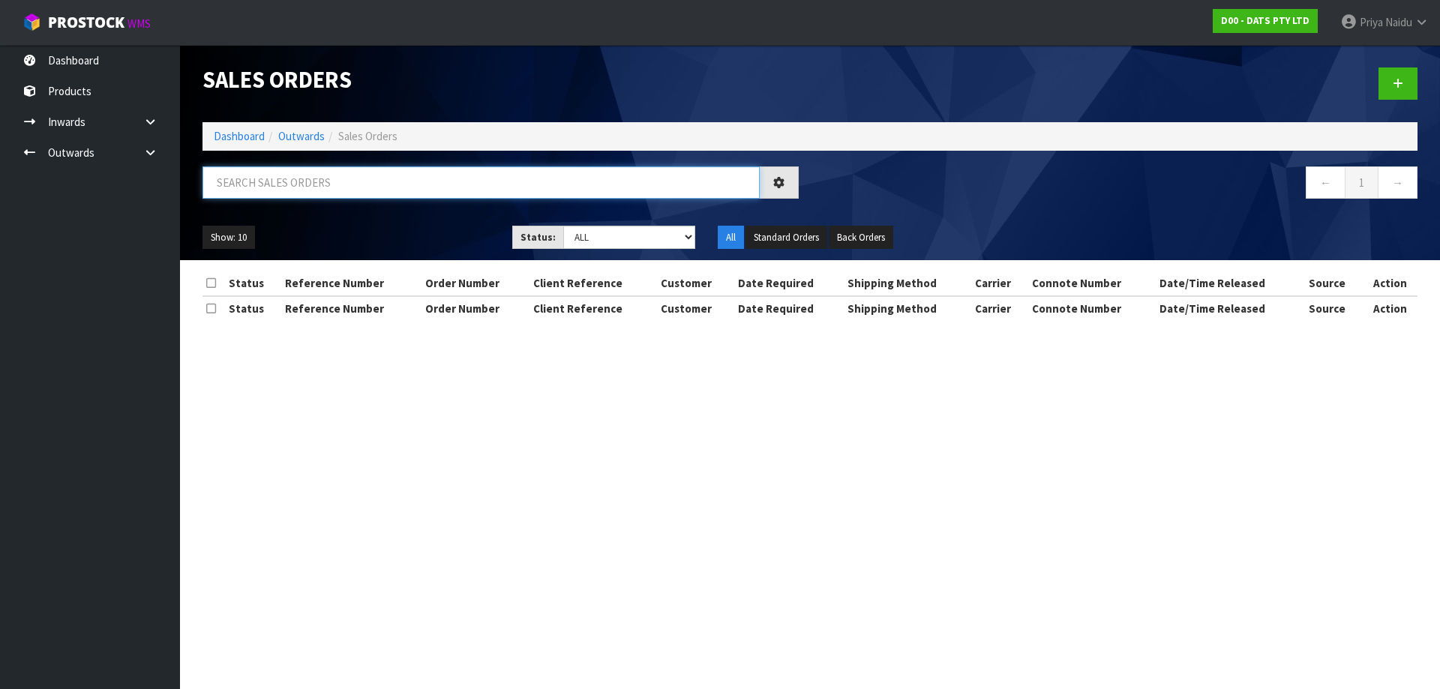
click at [309, 195] on input "text" at bounding box center [481, 183] width 557 height 32
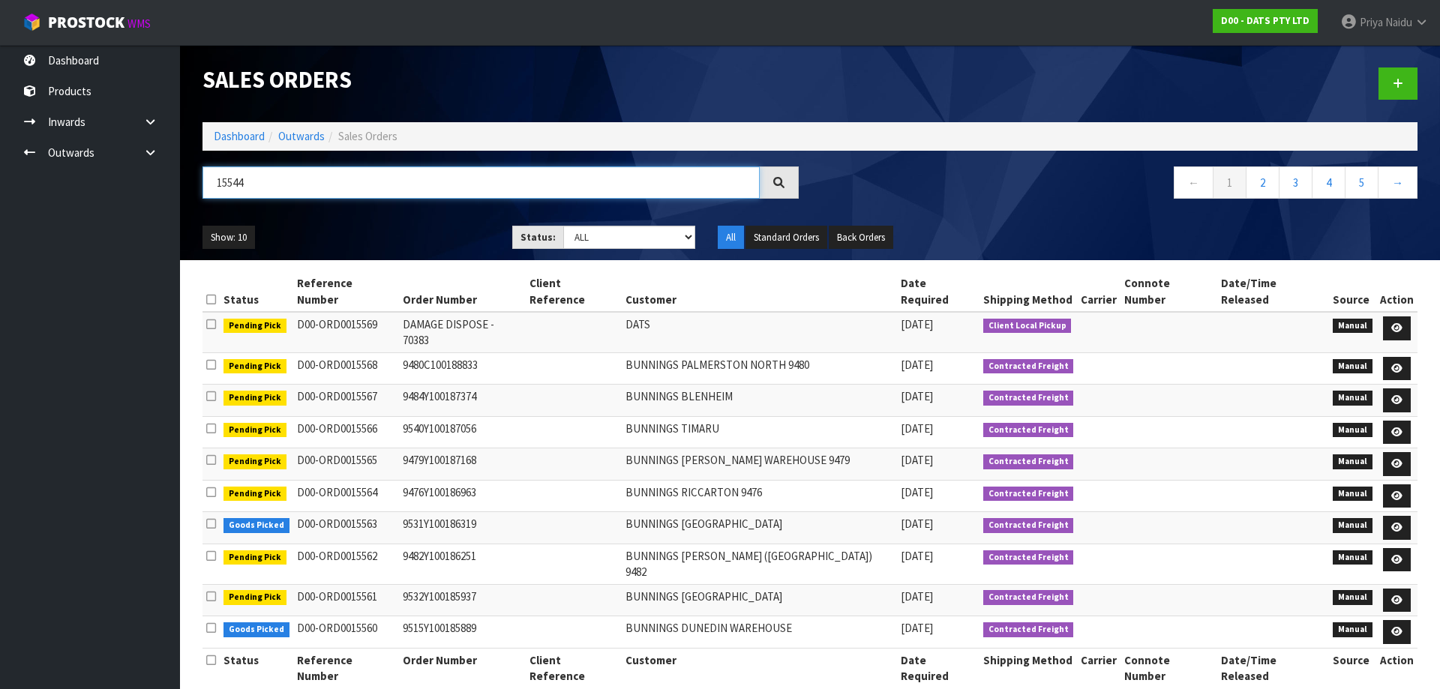
type input "15544"
drag, startPoint x: 611, startPoint y: 229, endPoint x: 609, endPoint y: 237, distance: 8.4
click at [611, 229] on select "Draft Pending Allocated Pending Pick Goods Picked Goods Packed Pending Charges …" at bounding box center [629, 237] width 133 height 23
select select "string:5"
click at [563, 226] on select "Draft Pending Allocated Pending Pick Goods Picked Goods Packed Pending Charges …" at bounding box center [629, 237] width 133 height 23
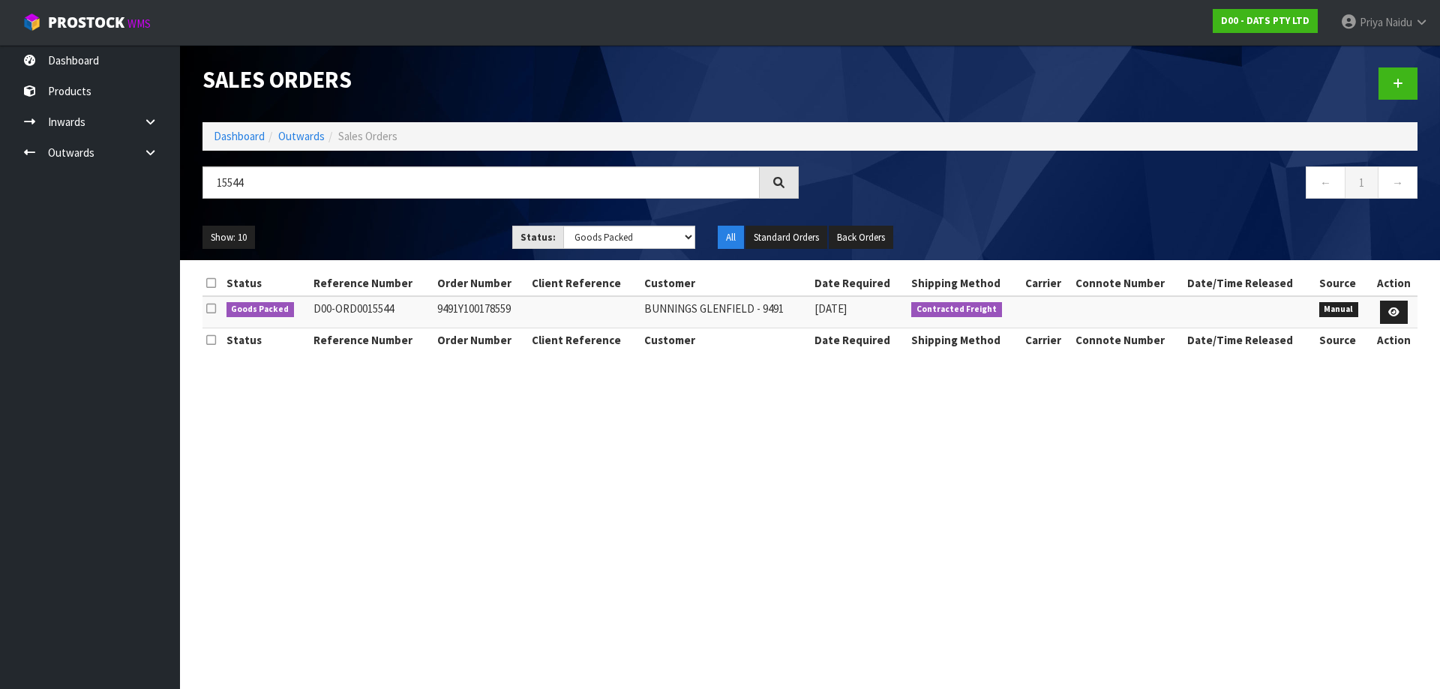
click at [402, 202] on div "15544" at bounding box center [500, 189] width 619 height 44
click at [402, 224] on div "Show: 10 5 10 25 50 Status: Draft Pending Allocated Pending Pick Goods Picked G…" at bounding box center [810, 238] width 1238 height 47
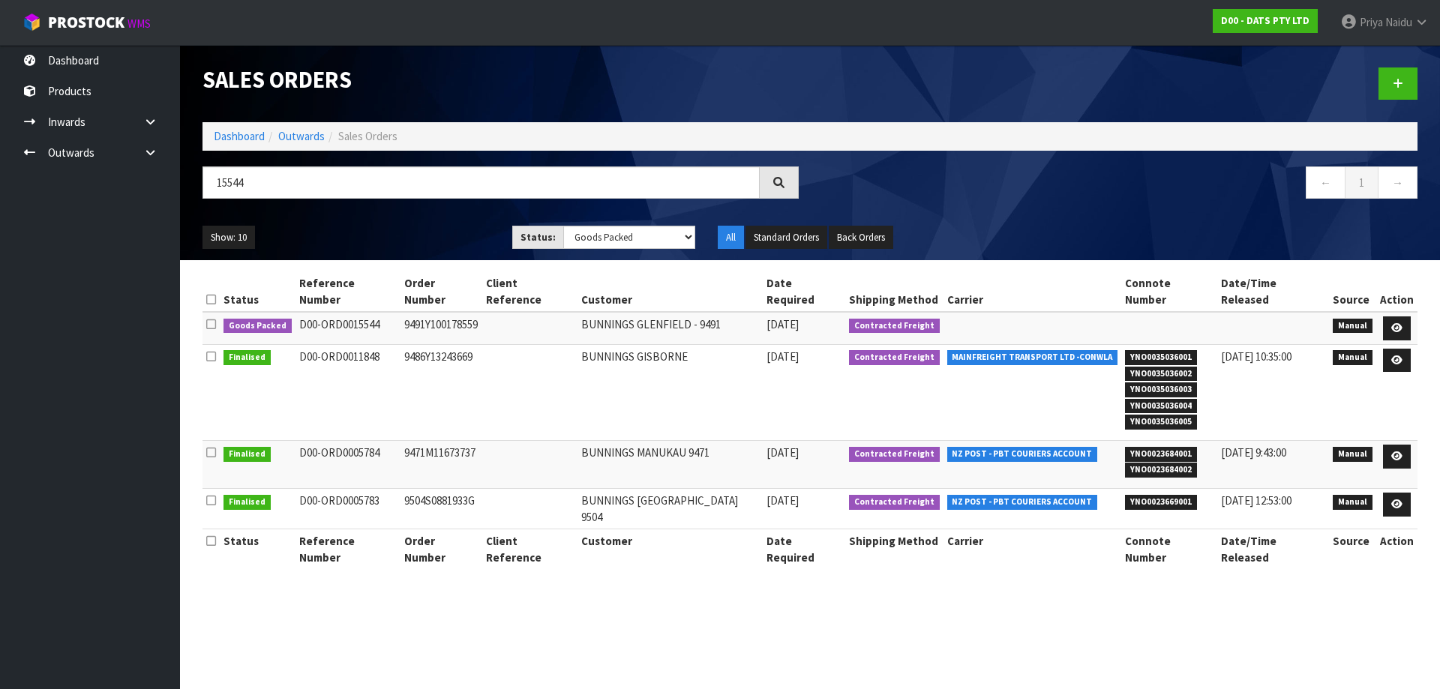
click at [402, 224] on div "Show: 10 5 10 25 50 Status: Draft Pending Allocated Pending Pick Goods Picked G…" at bounding box center [810, 238] width 1238 height 47
click at [1403, 317] on link at bounding box center [1397, 329] width 28 height 24
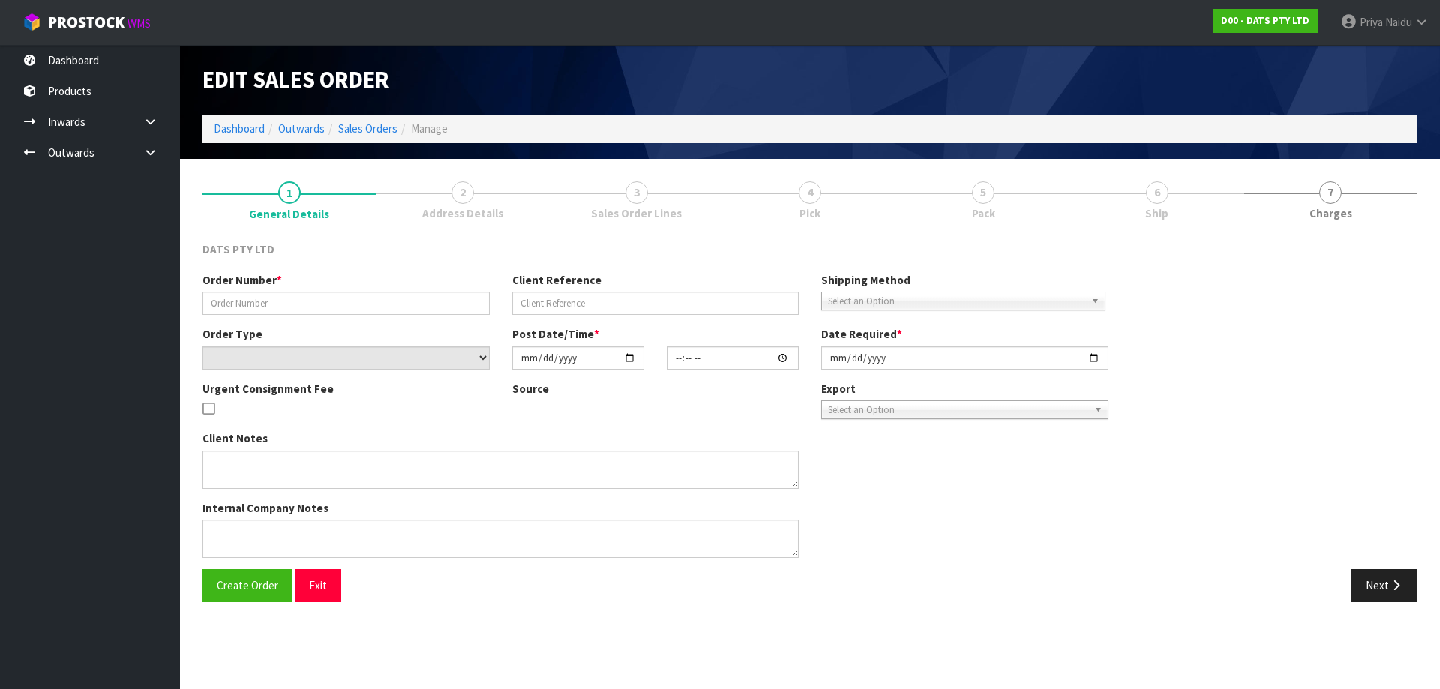
type input "9491Y100178559"
select select "number:0"
type input "2025-08-08"
type input "09:18:00.000"
type input "2025-08-08"
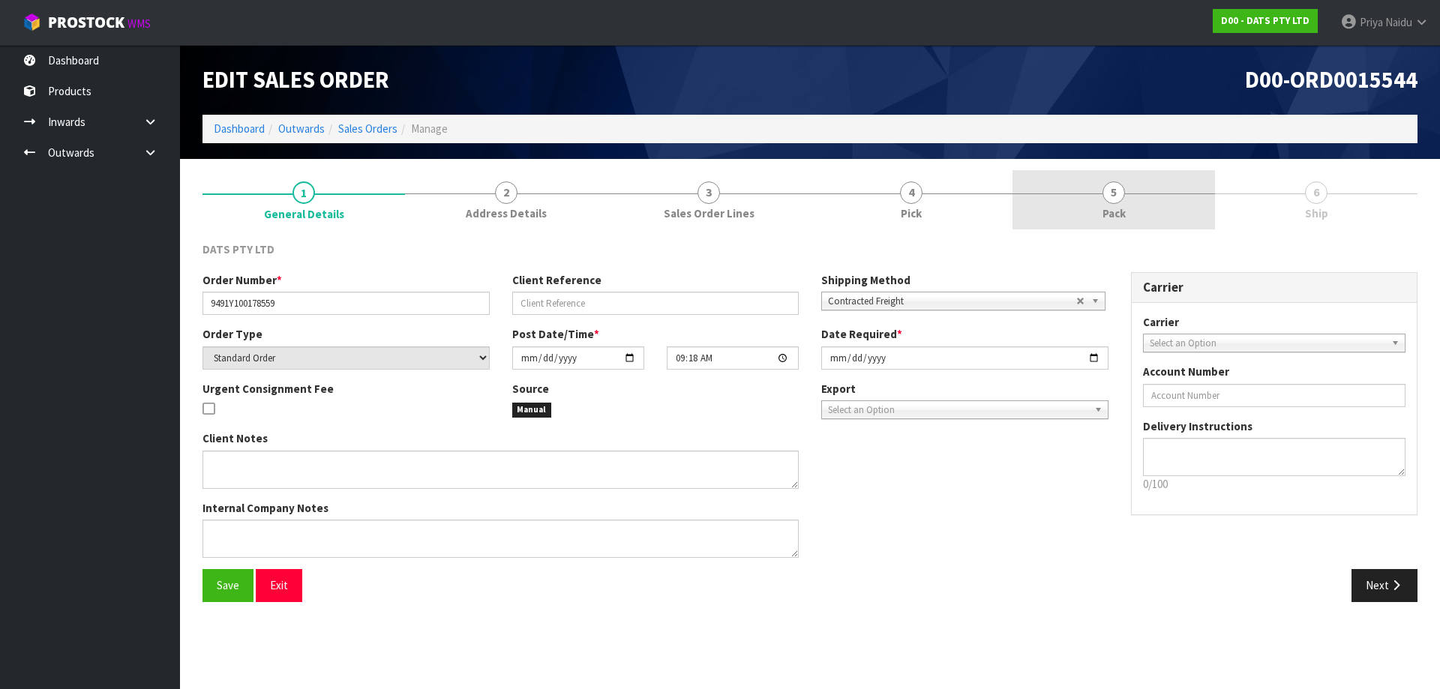
click at [1123, 200] on link "5 Pack" at bounding box center [1114, 199] width 203 height 59
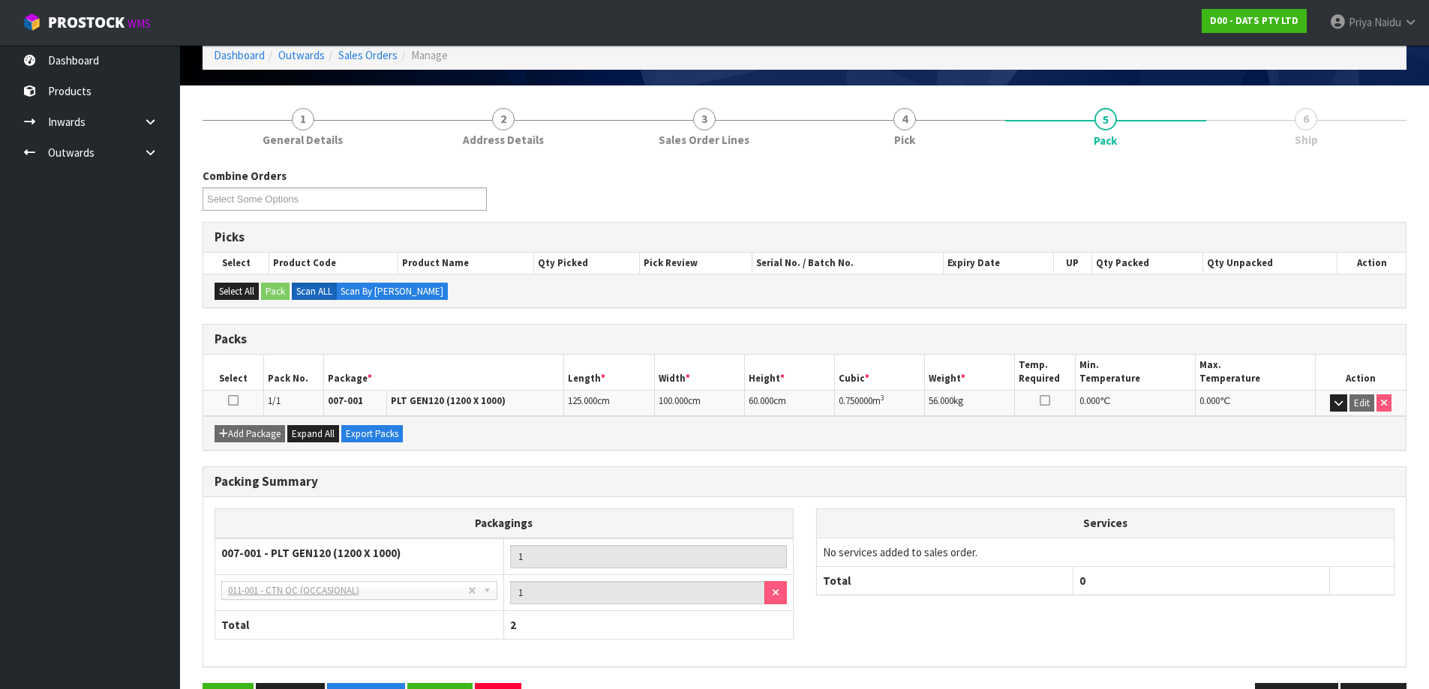
scroll to position [123, 0]
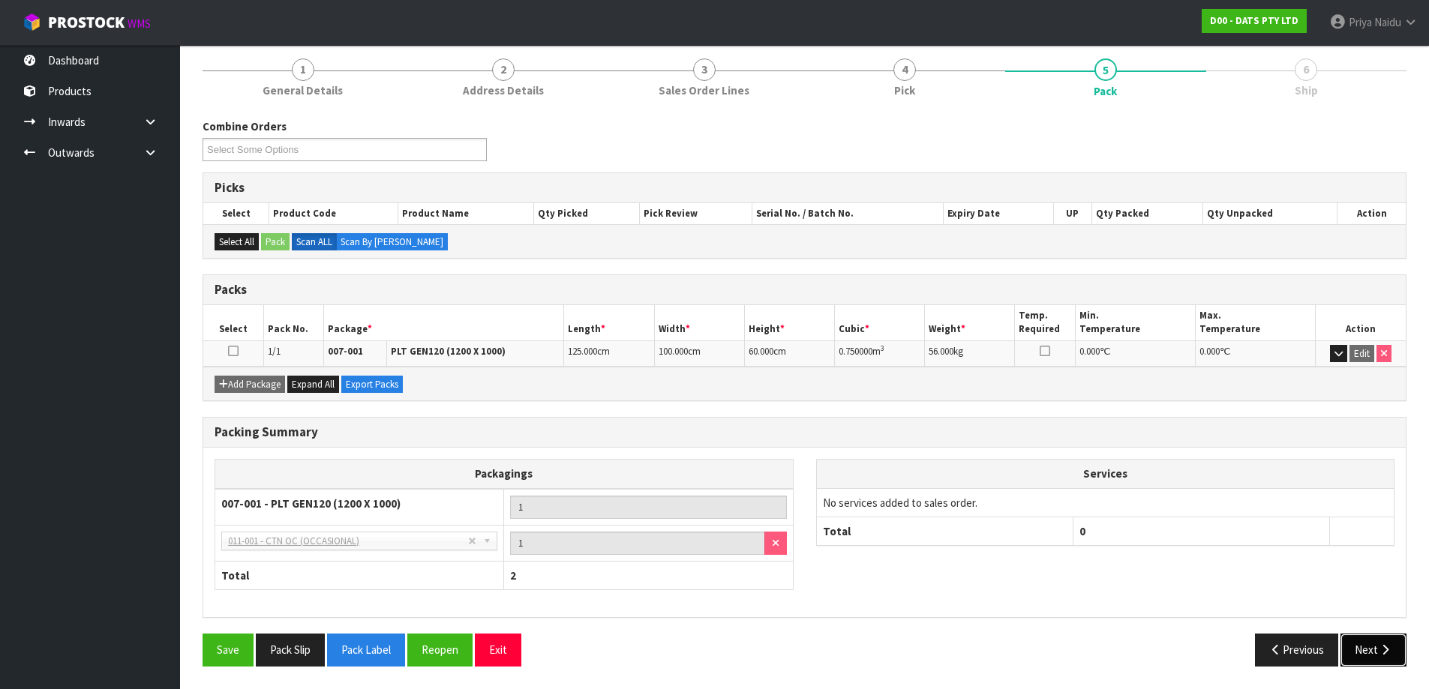
click at [1364, 649] on button "Next" at bounding box center [1373, 650] width 66 height 32
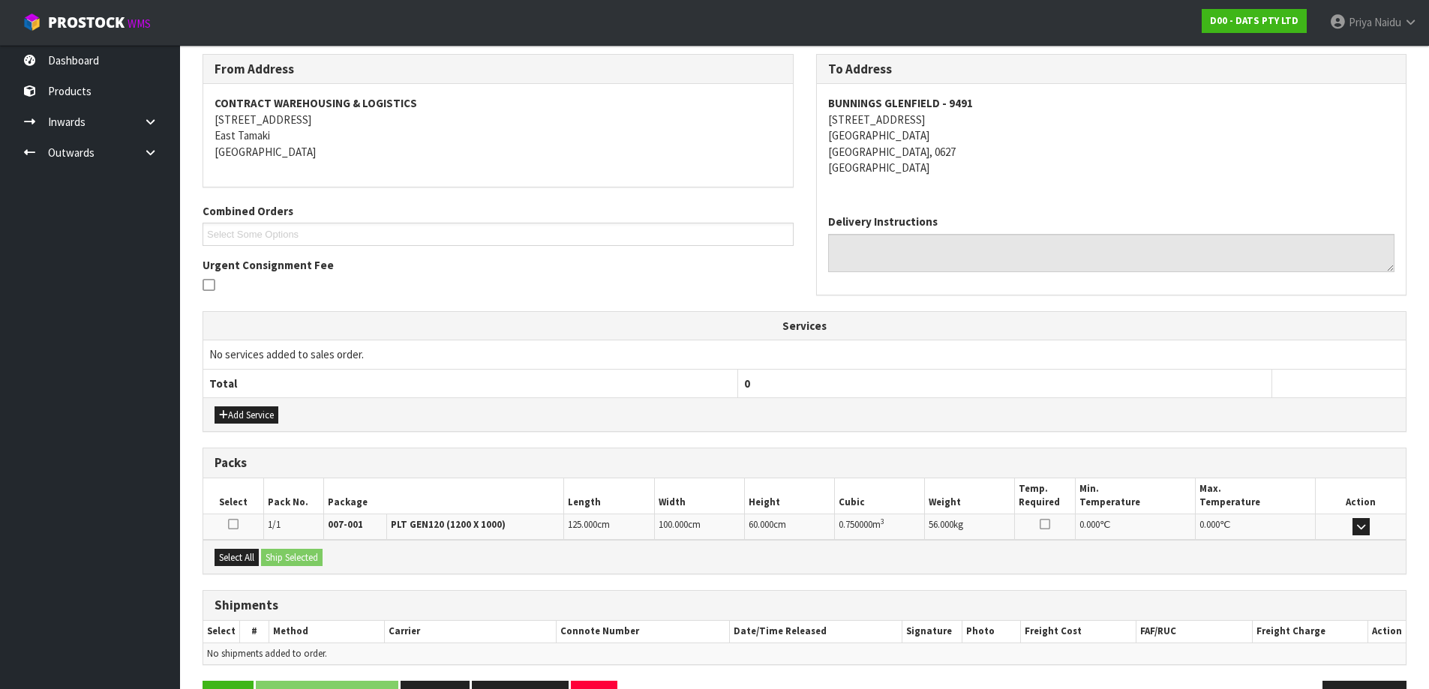
scroll to position [234, 0]
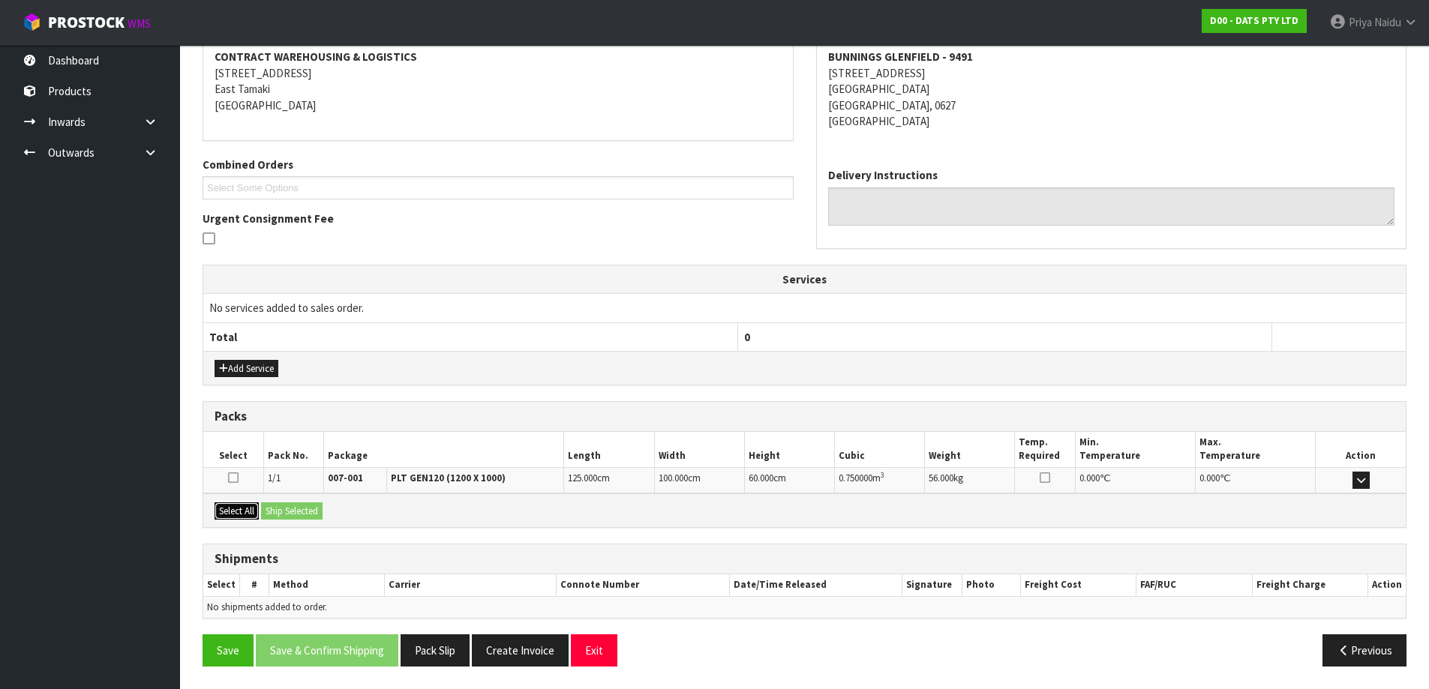
drag, startPoint x: 239, startPoint y: 508, endPoint x: 251, endPoint y: 508, distance: 12.0
click at [240, 508] on button "Select All" at bounding box center [237, 512] width 44 height 18
click at [290, 505] on button "Ship Selected" at bounding box center [292, 512] width 62 height 18
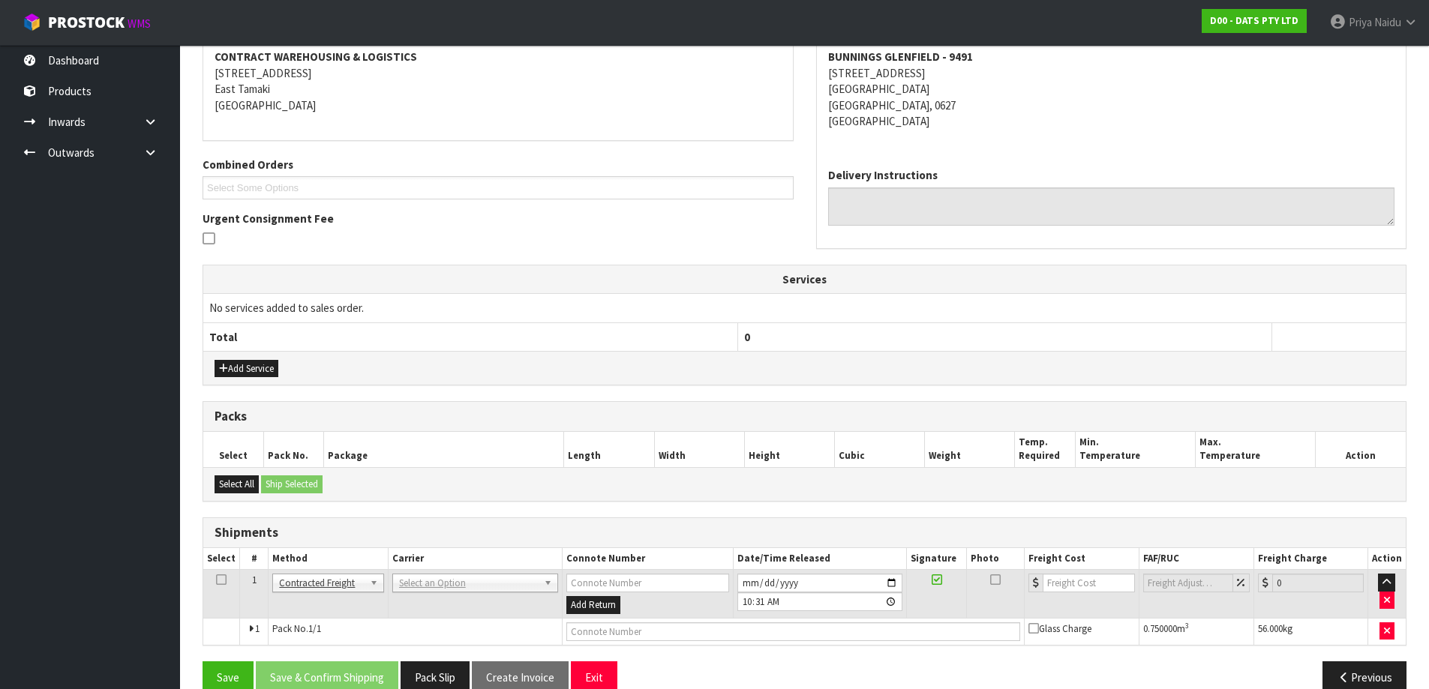
scroll to position [261, 0]
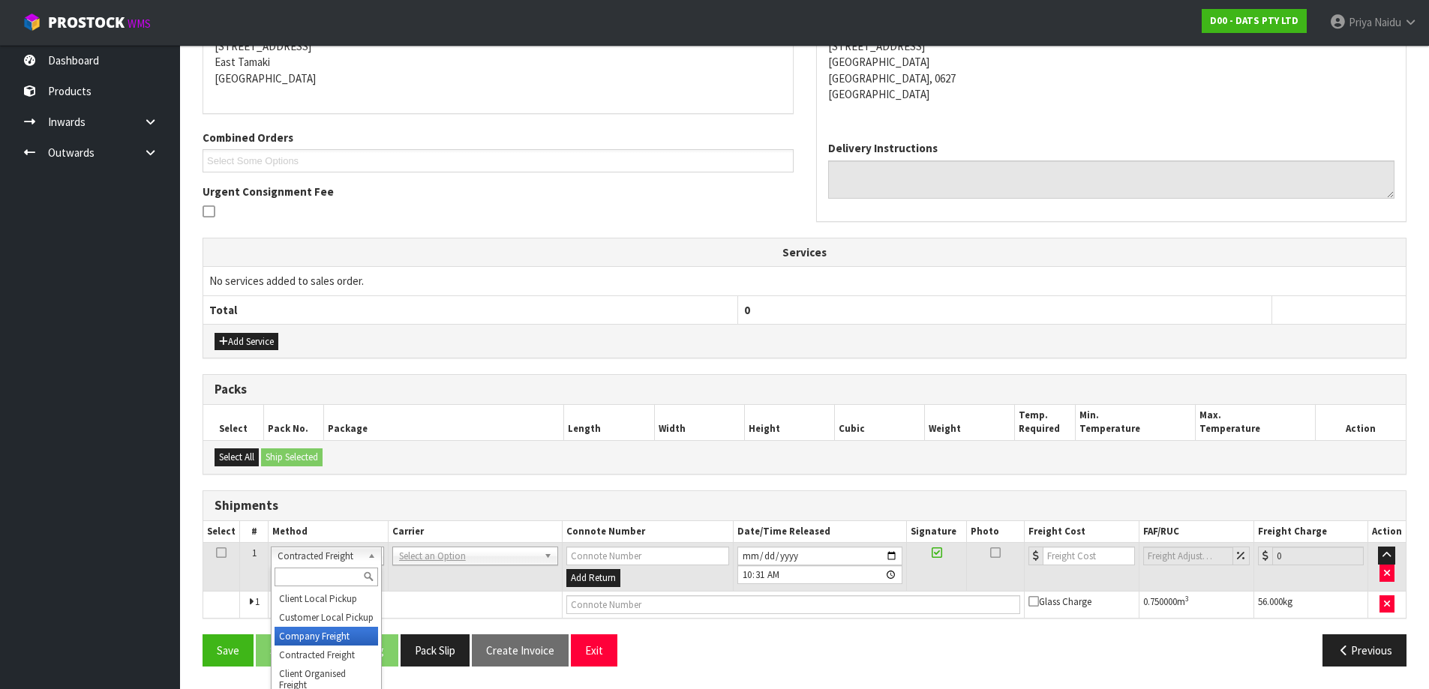
drag, startPoint x: 296, startPoint y: 632, endPoint x: 321, endPoint y: 632, distance: 25.5
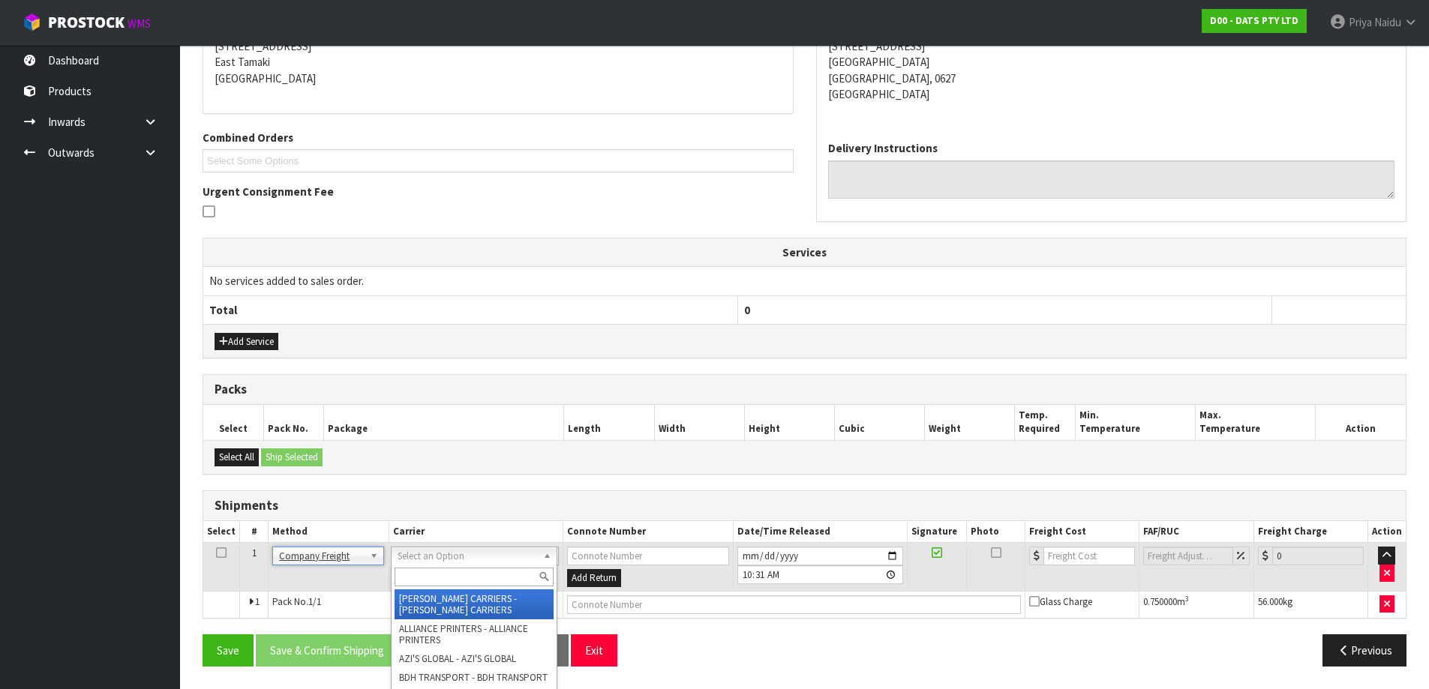
click at [443, 566] on div at bounding box center [474, 577] width 165 height 25
click at [443, 571] on input "text" at bounding box center [474, 577] width 159 height 19
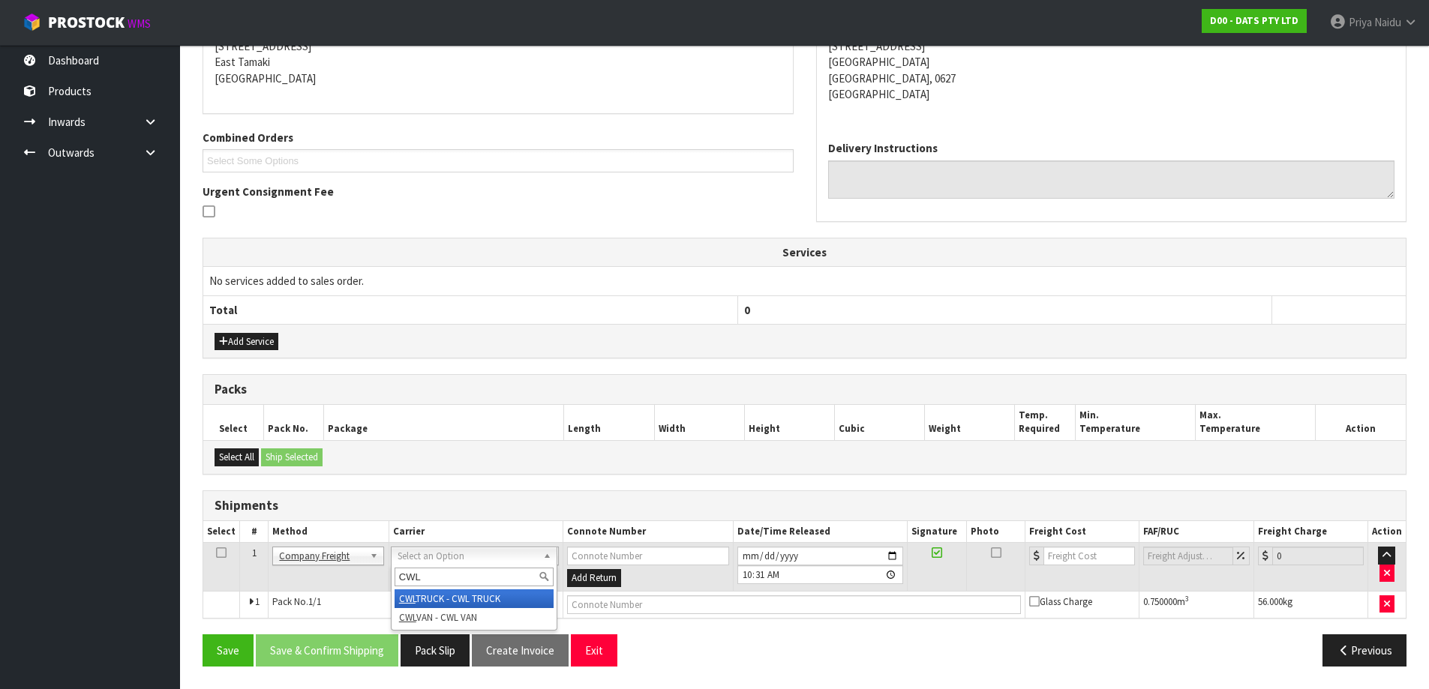
type input "CWL"
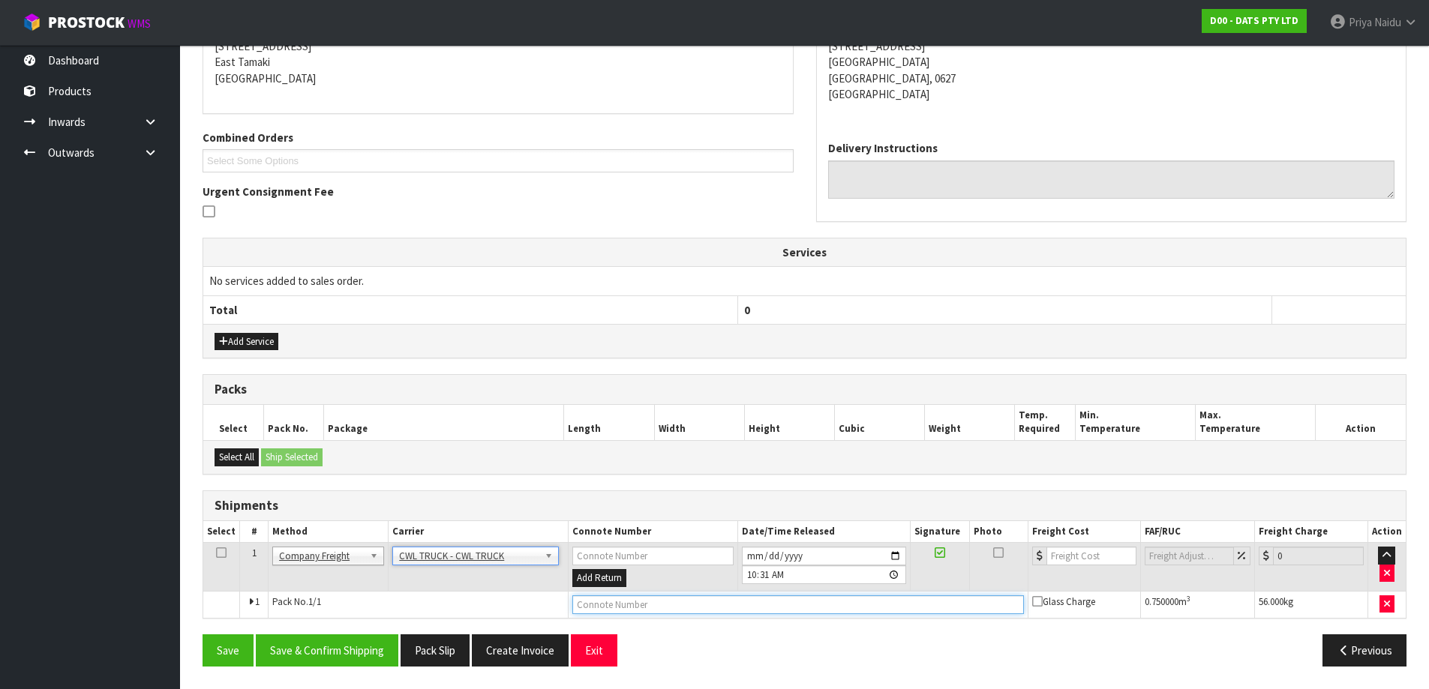
click at [653, 608] on input "text" at bounding box center [797, 605] width 451 height 19
type input "CWL TRUCK DELIVERY"
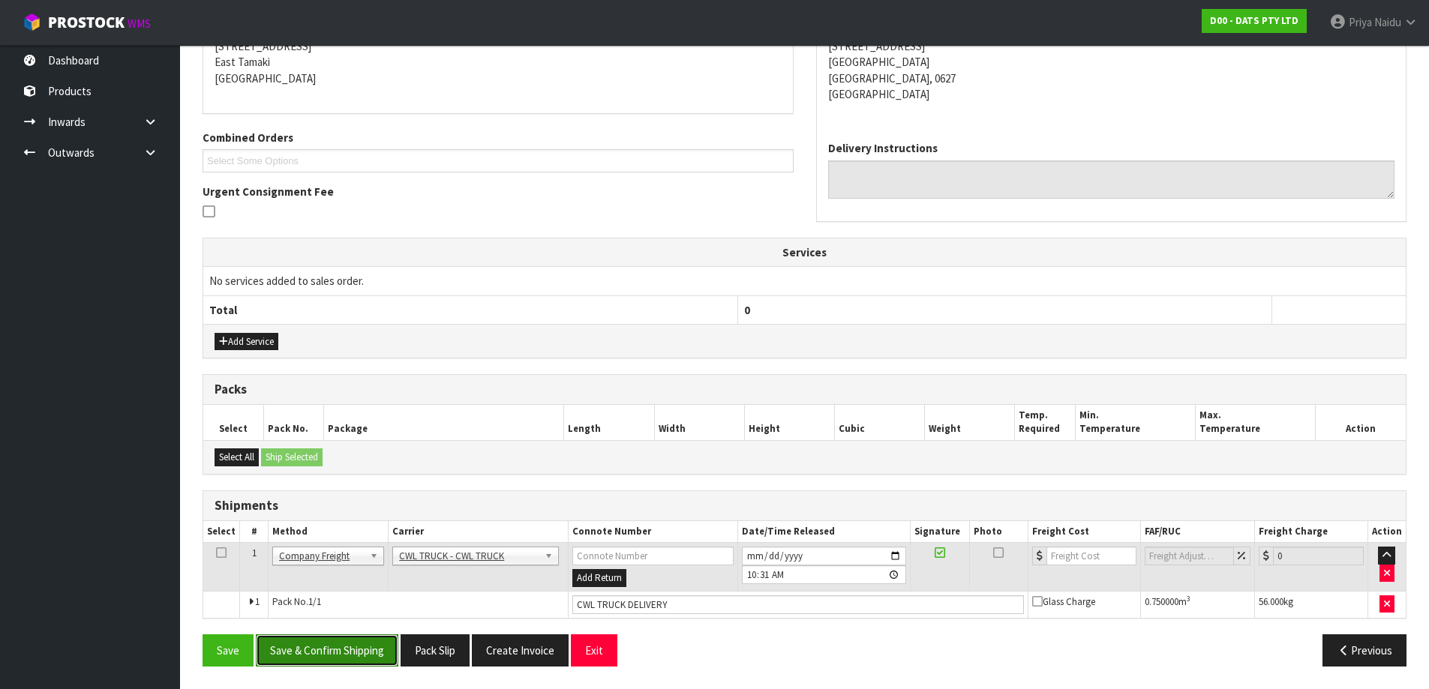
click at [333, 652] on button "Save & Confirm Shipping" at bounding box center [327, 651] width 143 height 32
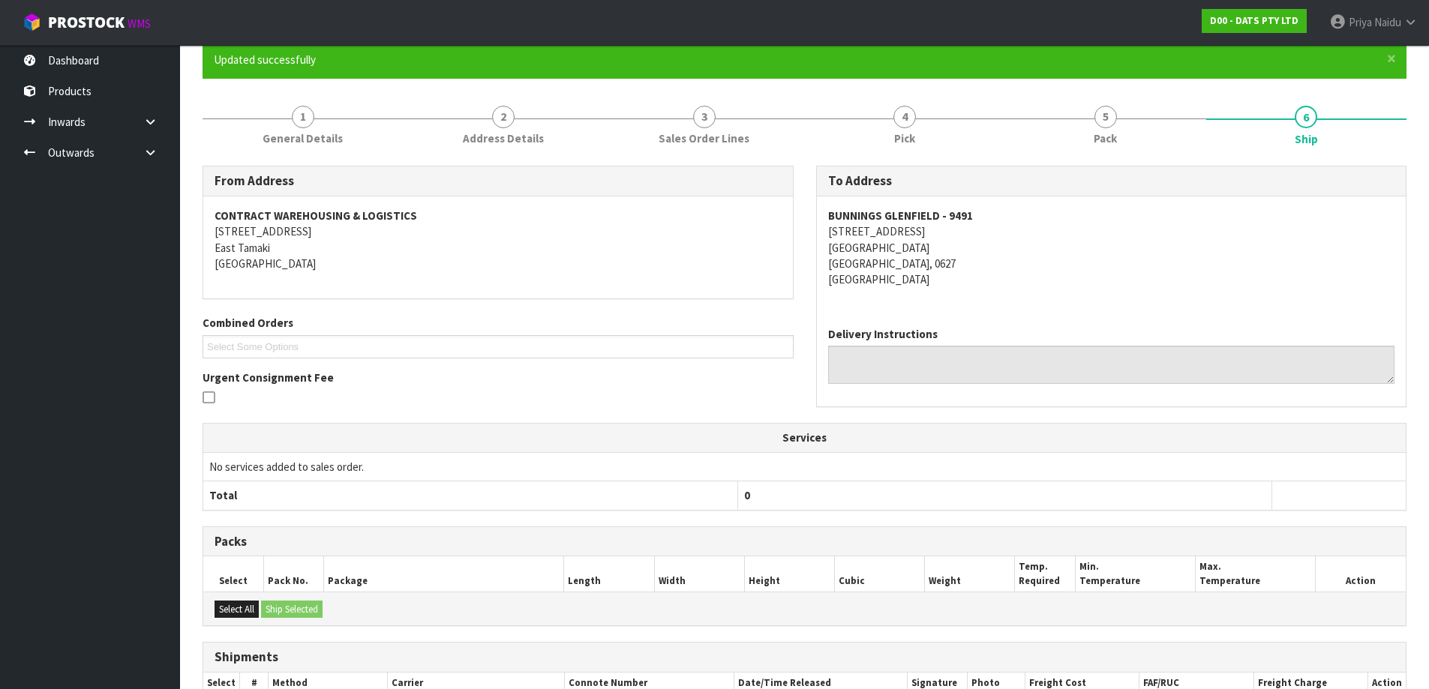
scroll to position [278, 0]
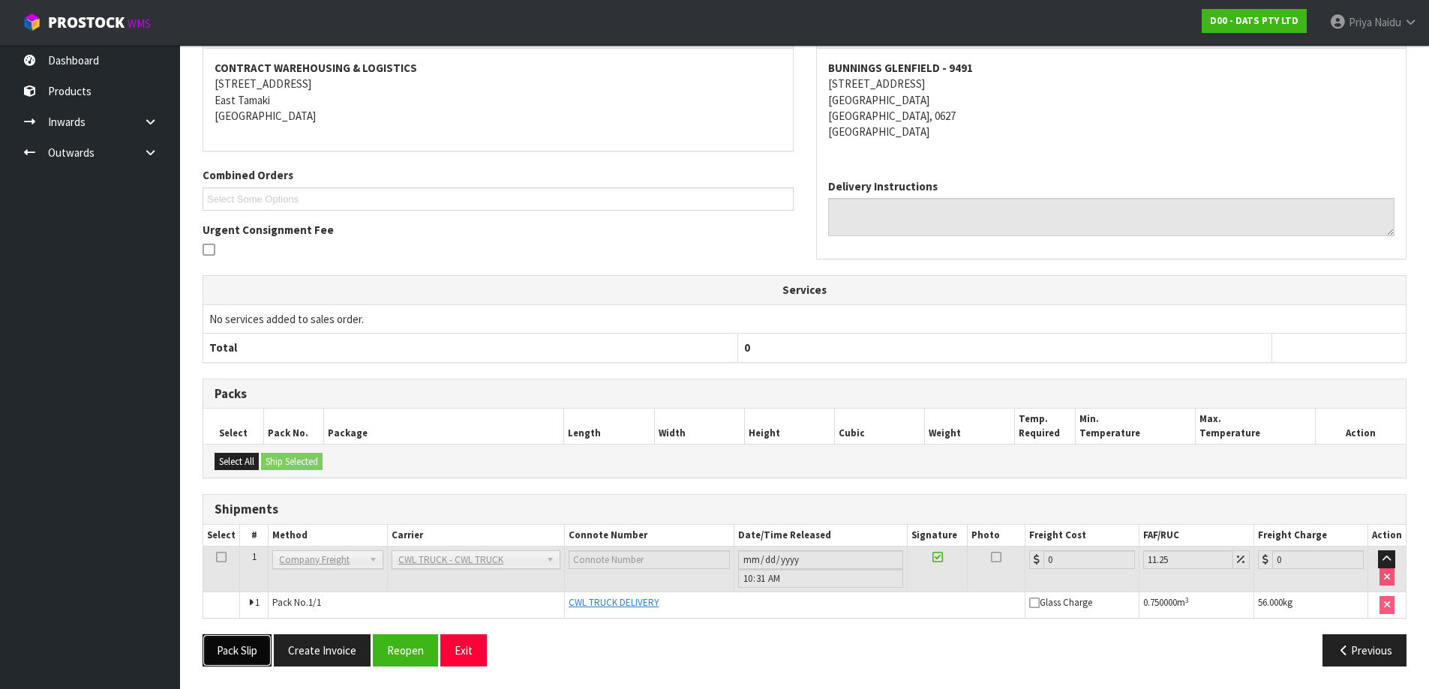
click at [238, 664] on button "Pack Slip" at bounding box center [237, 651] width 69 height 32
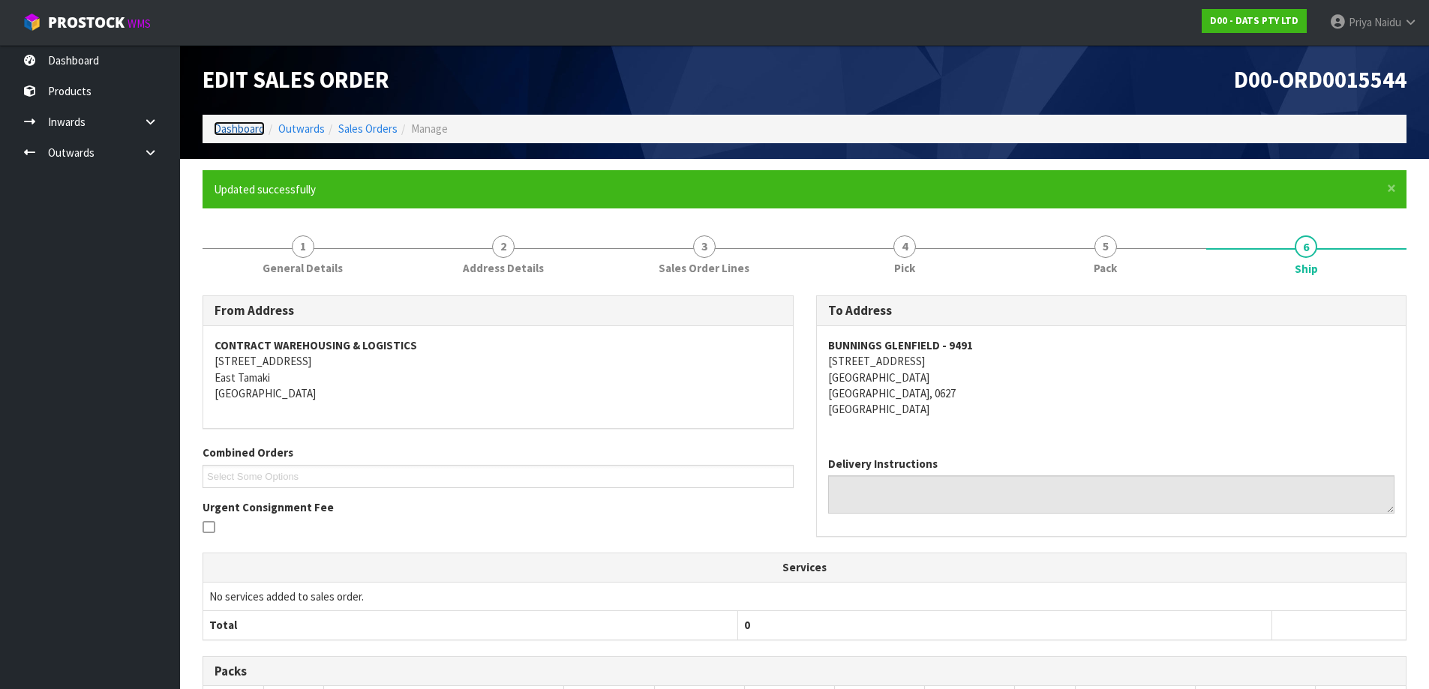
click at [248, 132] on link "Dashboard" at bounding box center [239, 129] width 51 height 14
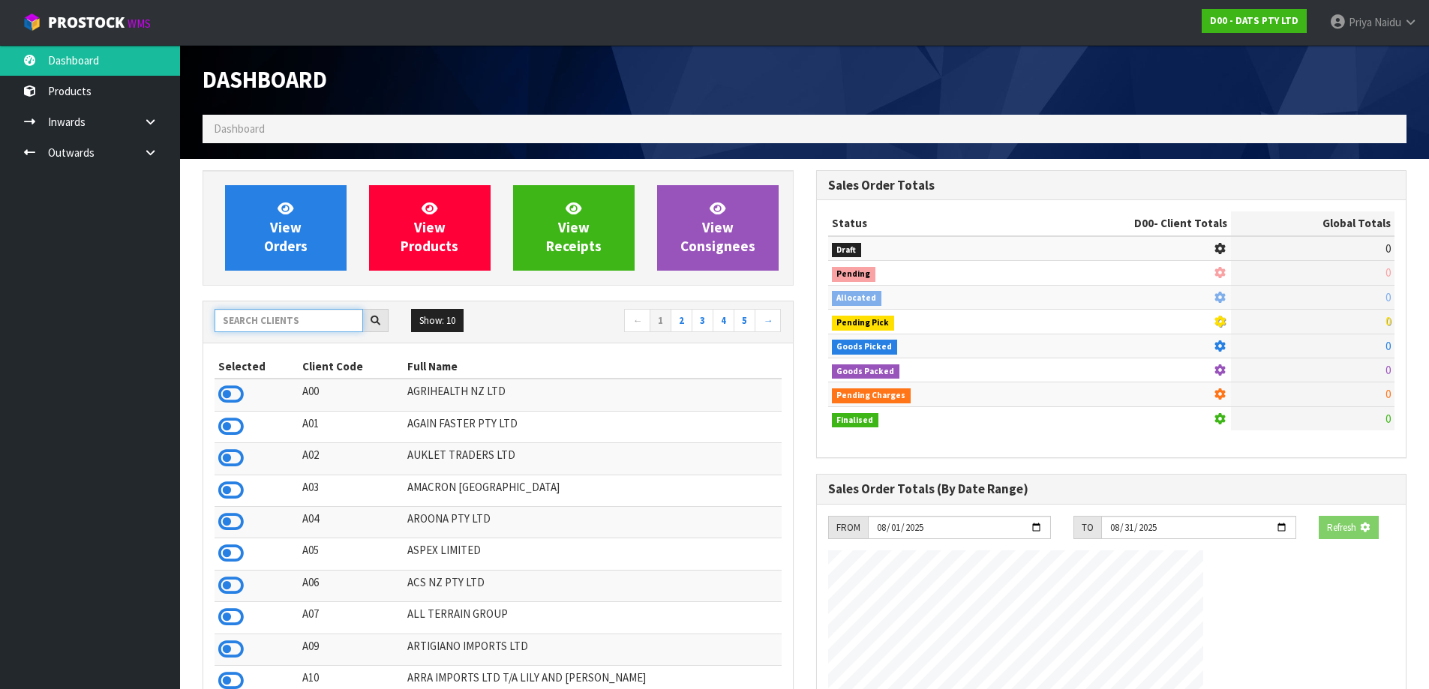
click at [285, 328] on input "text" at bounding box center [289, 320] width 149 height 23
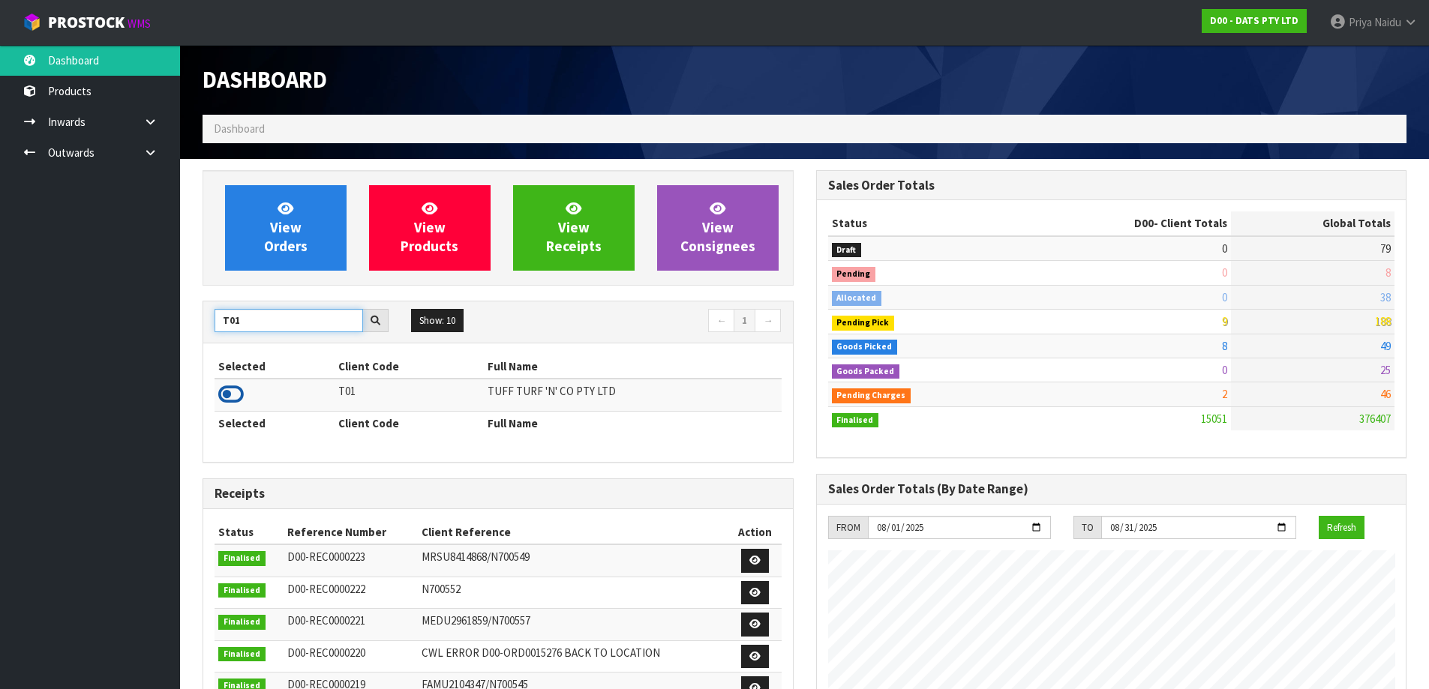
type input "T01"
click at [242, 394] on icon at bounding box center [231, 394] width 26 height 23
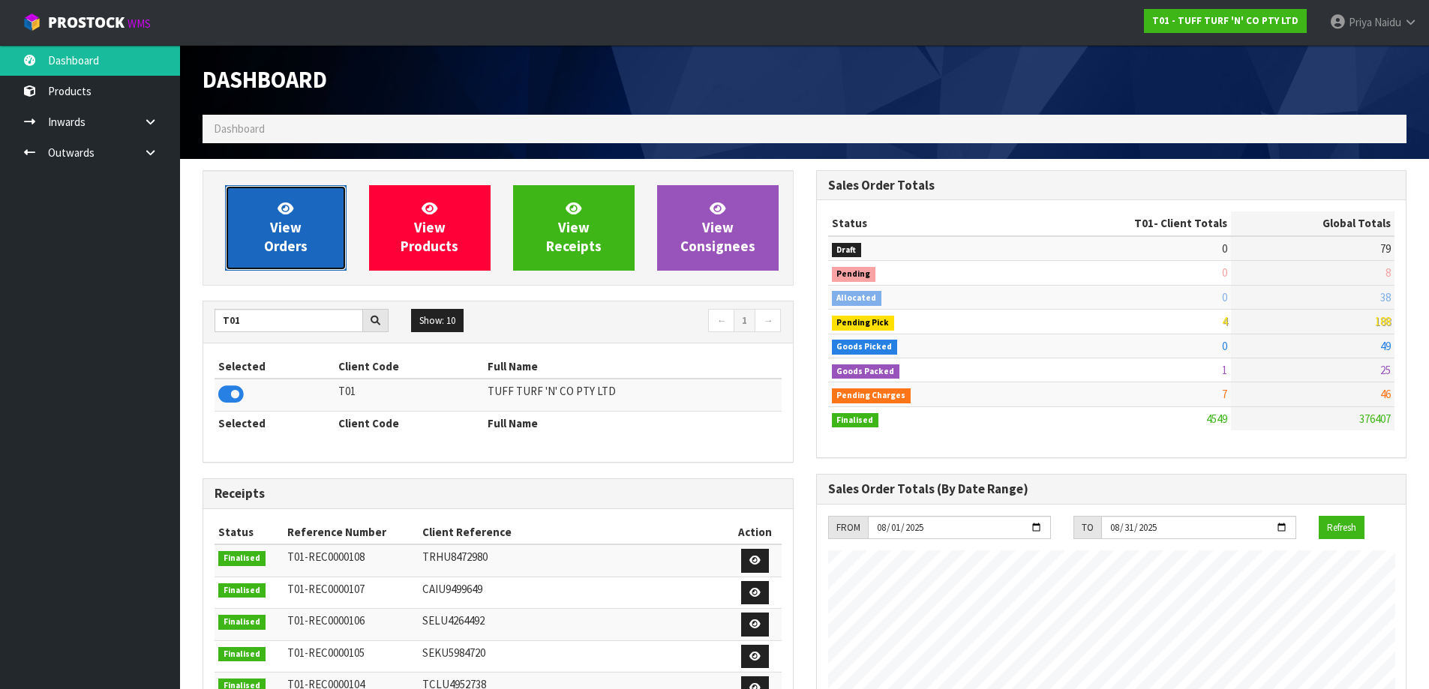
click at [278, 260] on link "View Orders" at bounding box center [286, 228] width 122 height 86
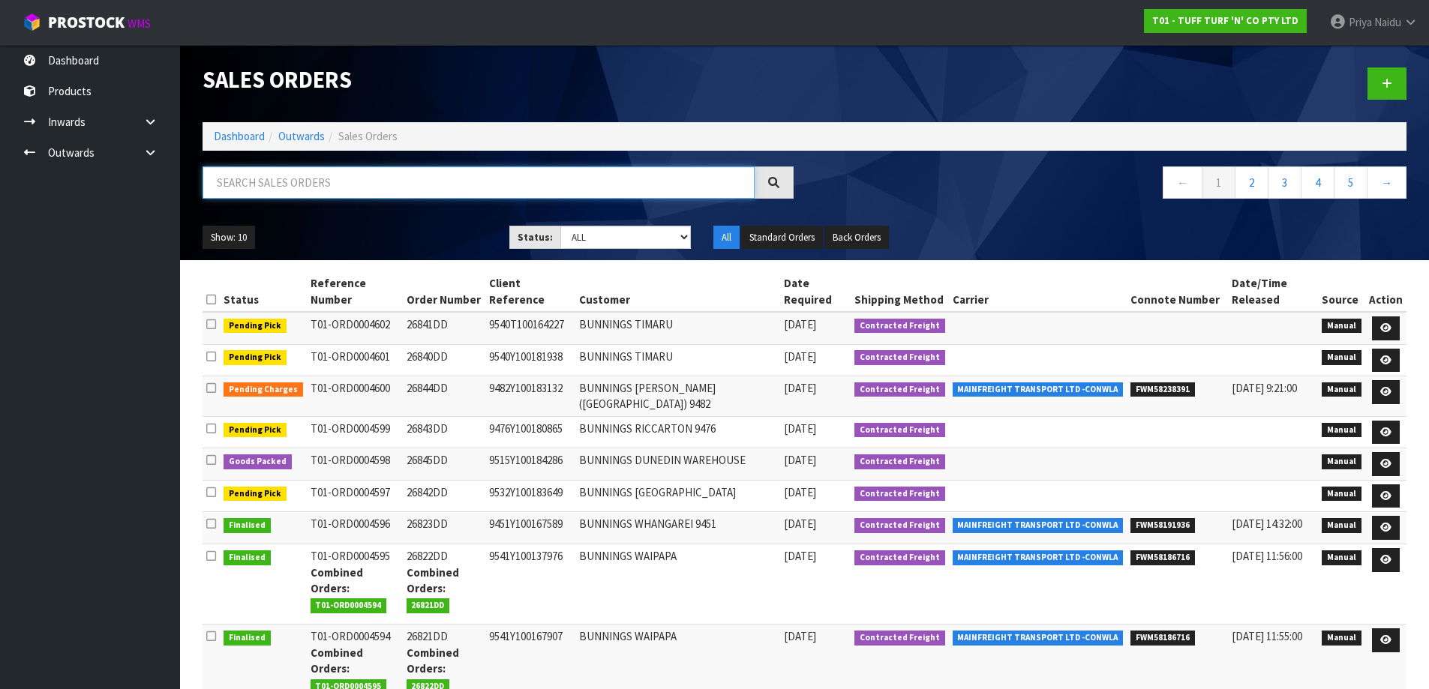
click at [346, 195] on input "text" at bounding box center [479, 183] width 552 height 32
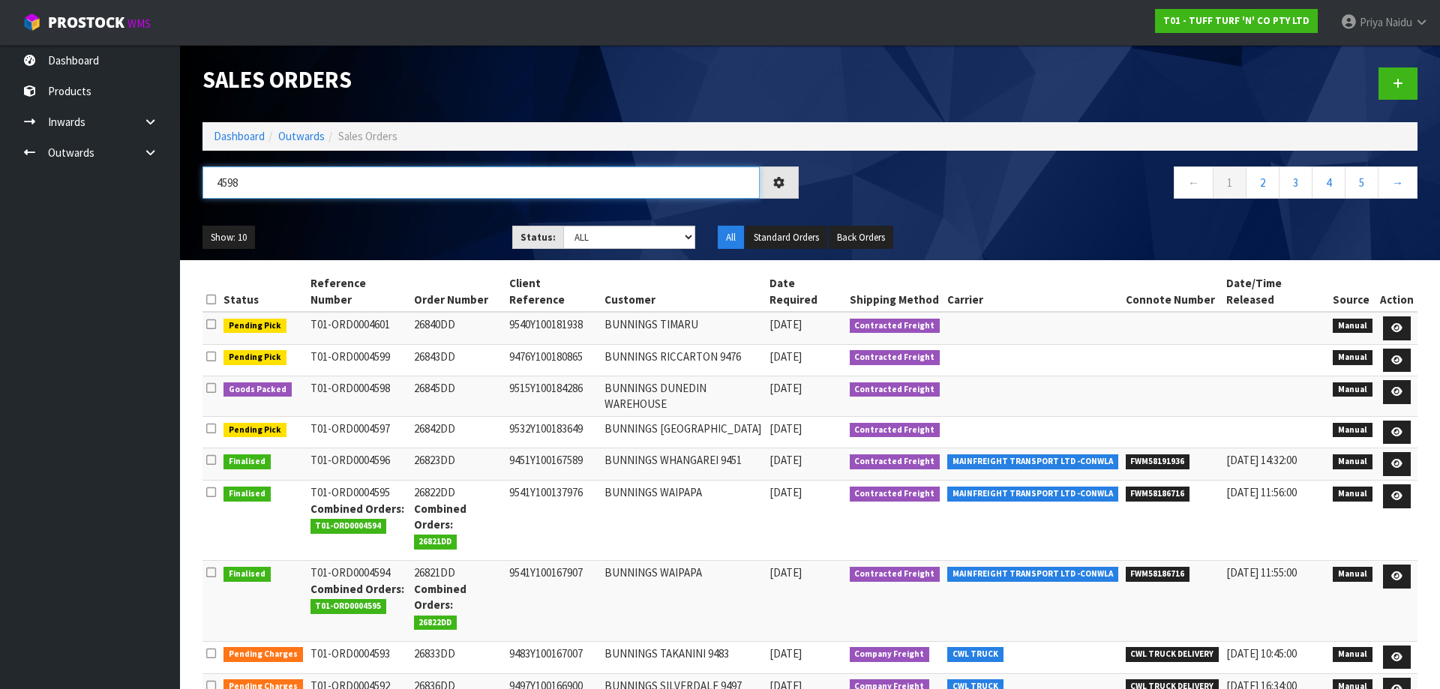
type input "4598"
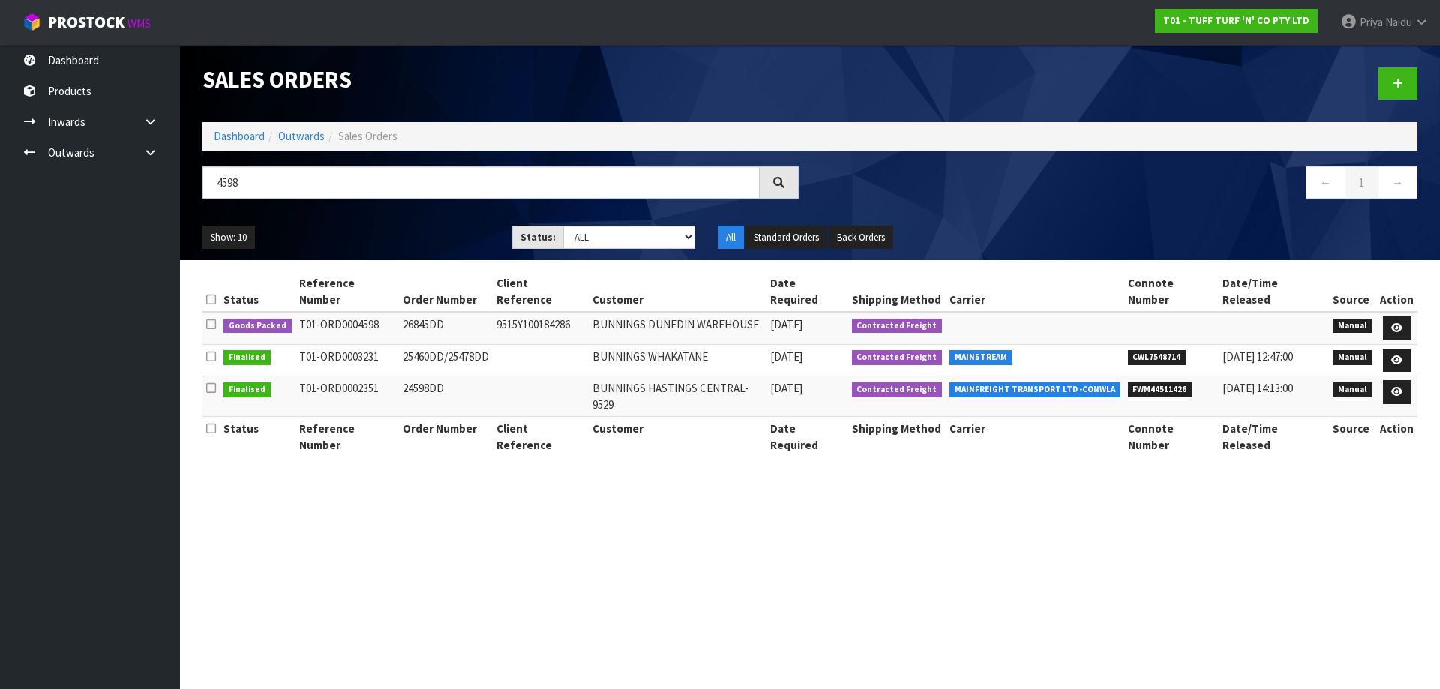
click at [397, 220] on div "Show: 10 5 10 25 50 Status: Draft Pending Allocated Pending Pick Goods Picked G…" at bounding box center [810, 238] width 1238 height 47
click at [378, 215] on div "Show: 10 5 10 25 50 Status: Draft Pending Allocated Pending Pick Goods Picked G…" at bounding box center [810, 238] width 1238 height 47
click at [1389, 317] on link at bounding box center [1397, 329] width 28 height 24
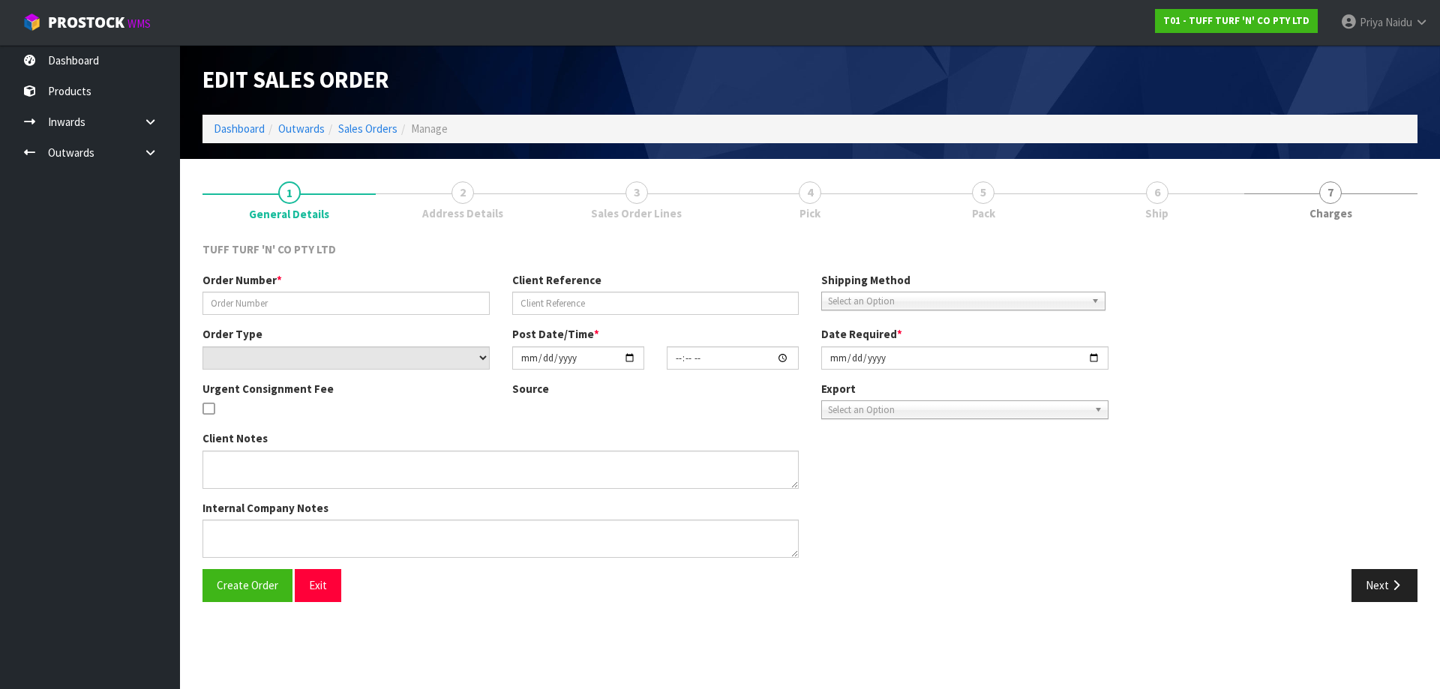
type input "26845DD"
type input "9515Y100184286"
select select "number:0"
type input "2025-08-11"
type input "14:05:00.000"
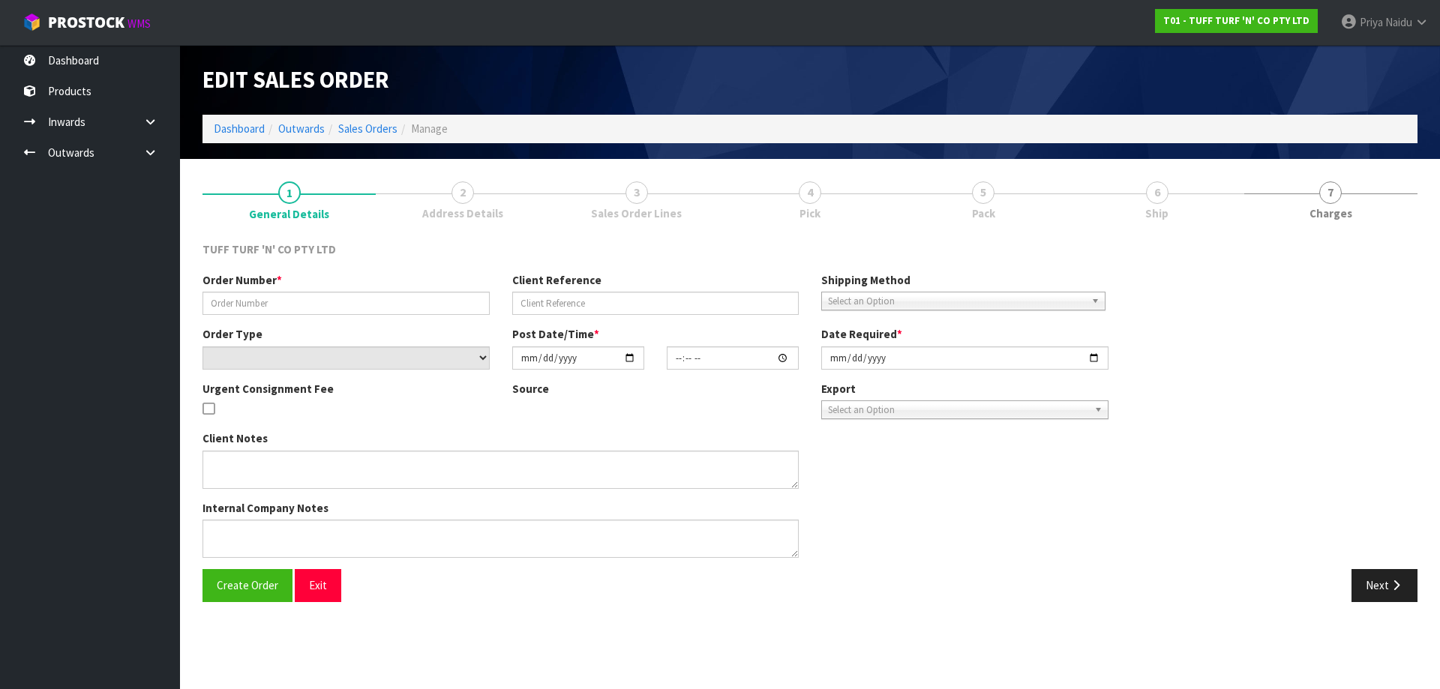
type input "2025-08-12"
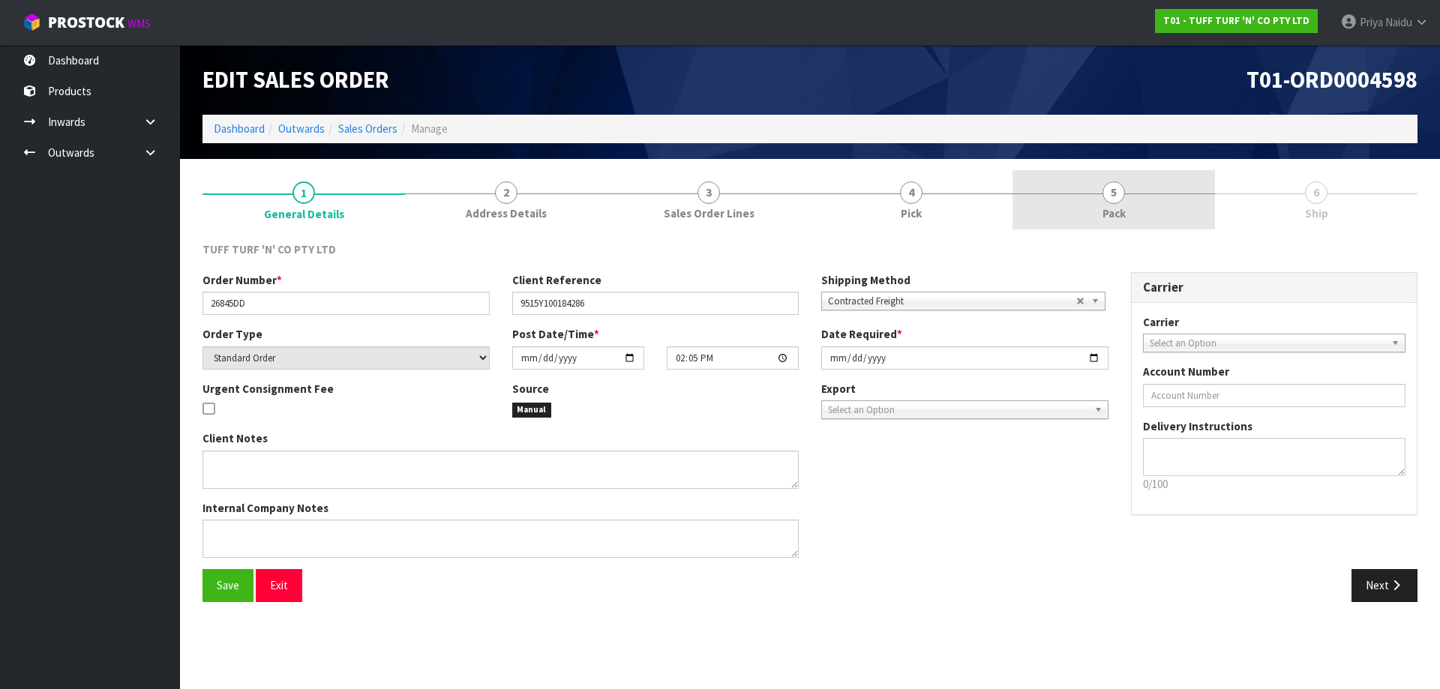
click at [1104, 204] on link "5 Pack" at bounding box center [1114, 199] width 203 height 59
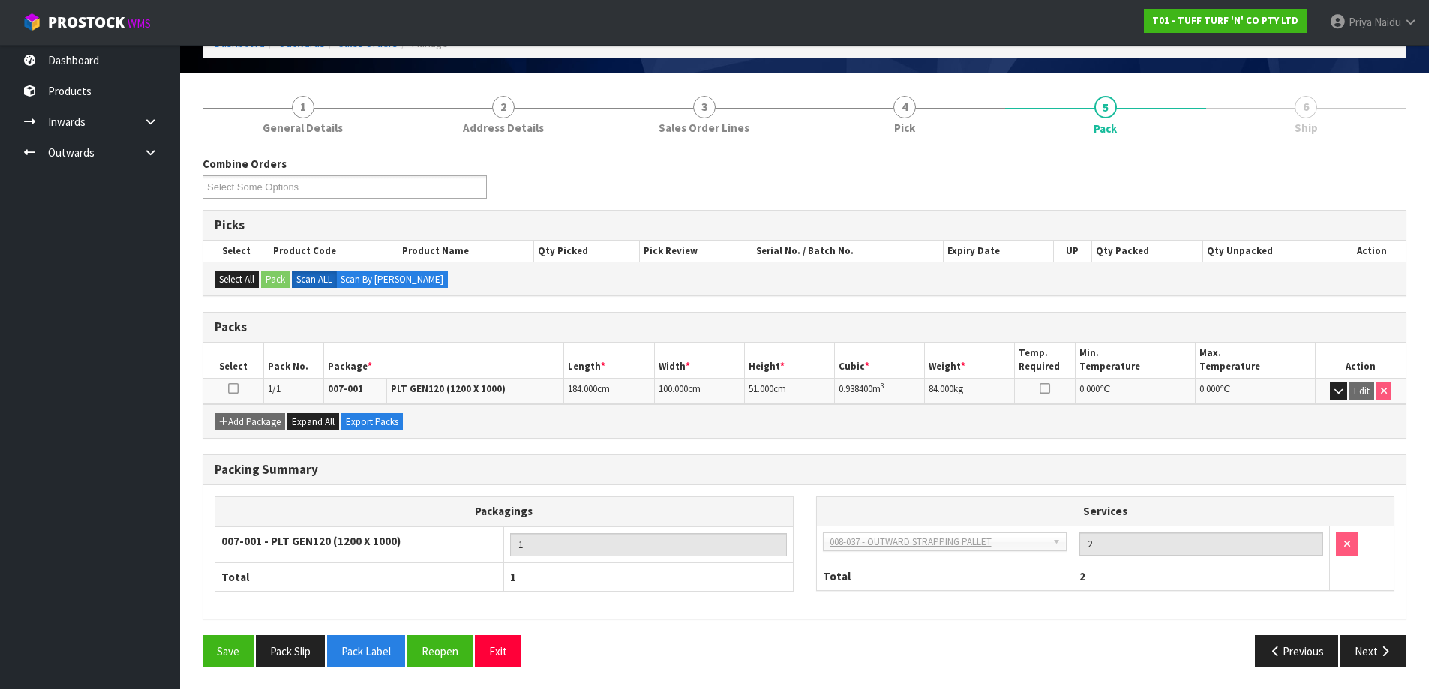
scroll to position [86, 0]
click at [1358, 644] on button "Next" at bounding box center [1373, 651] width 66 height 32
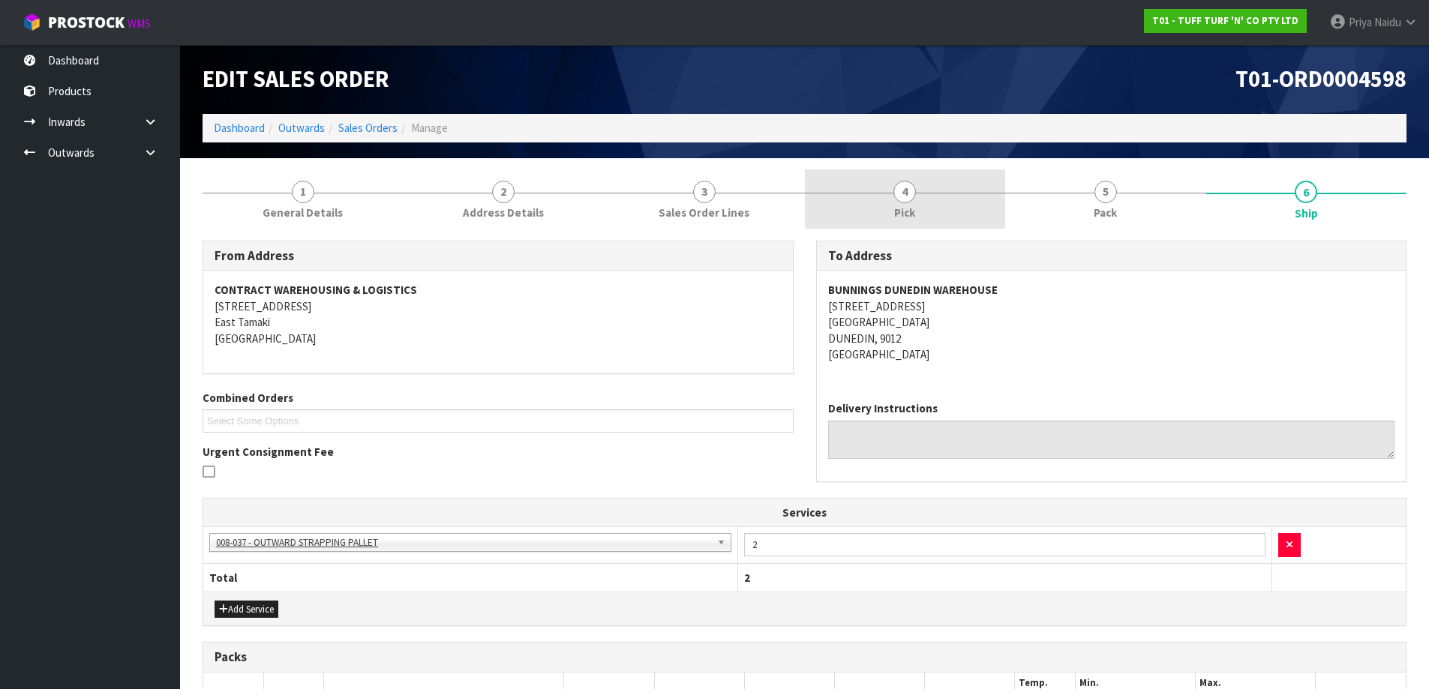
scroll to position [0, 0]
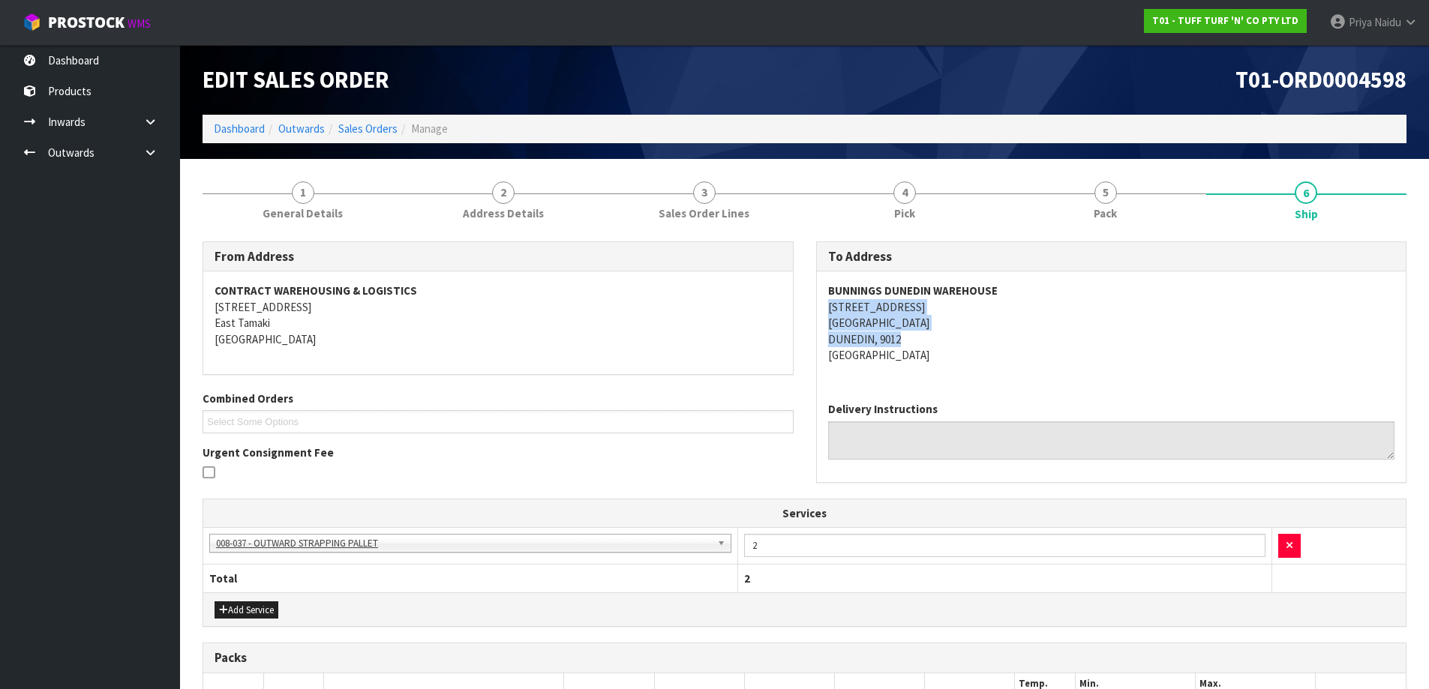
drag, startPoint x: 822, startPoint y: 307, endPoint x: 968, endPoint y: 328, distance: 147.8
click at [970, 331] on div "BUNNINGS DUNEDIN WAREHOUSE 18 STRATHALLAN STREET SOUTH DUNEDIN DUNEDIN, 9012 Ne…" at bounding box center [1112, 331] width 590 height 119
drag, startPoint x: 1073, startPoint y: 352, endPoint x: 1001, endPoint y: 316, distance: 80.5
click at [1072, 350] on address "BUNNINGS DUNEDIN WAREHOUSE 18 STRATHALLAN STREET SOUTH DUNEDIN DUNEDIN, 9012 Ne…" at bounding box center [1111, 323] width 567 height 80
drag, startPoint x: 818, startPoint y: 287, endPoint x: 1012, endPoint y: 287, distance: 193.5
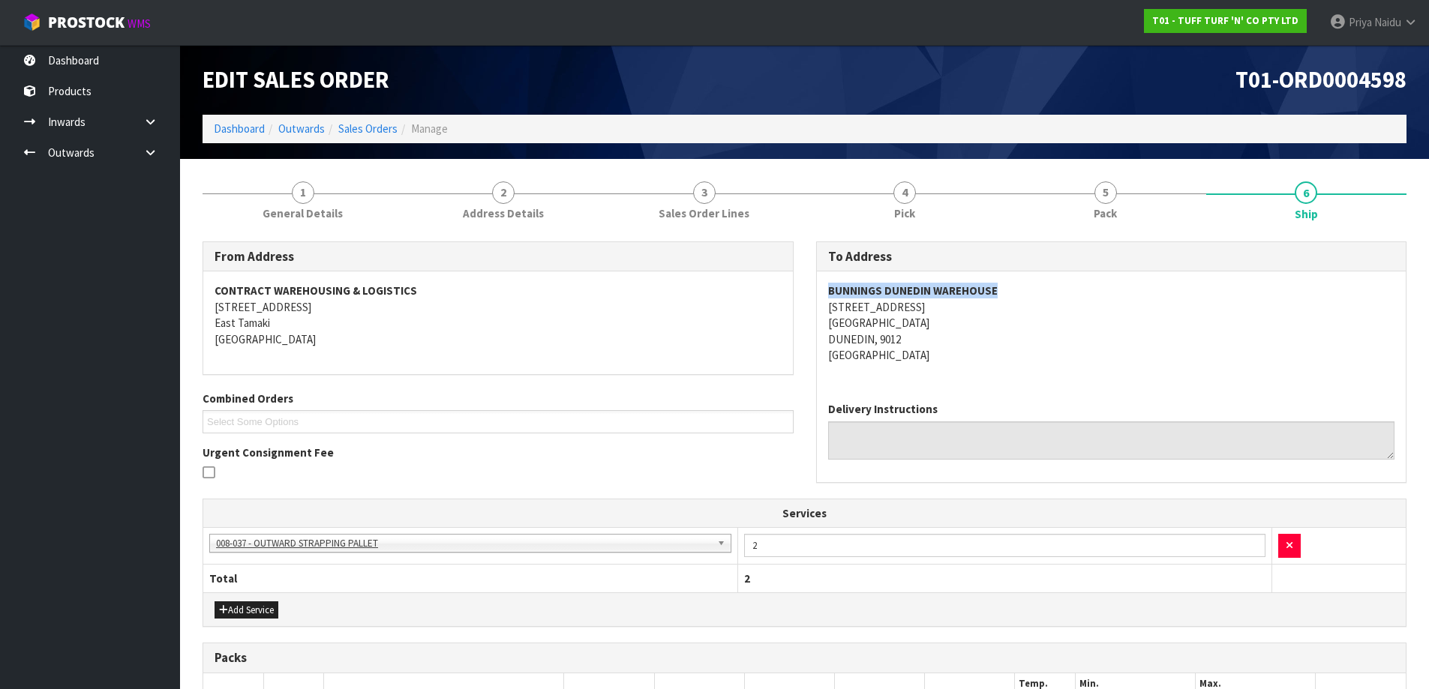
click at [1012, 287] on div "BUNNINGS DUNEDIN WAREHOUSE 18 STRATHALLAN STREET SOUTH DUNEDIN DUNEDIN, 9012 Ne…" at bounding box center [1112, 331] width 590 height 119
click at [299, 147] on div "Edit Sales Order T01-ORD0004598 Dashboard Outwards Sales Orders Manage" at bounding box center [804, 102] width 1226 height 114
click at [296, 234] on div "From Address CONTRACT WAREHOUSING & LOGISTICS 17 Allens Road East Tamaki Auckla…" at bounding box center [805, 575] width 1204 height 690
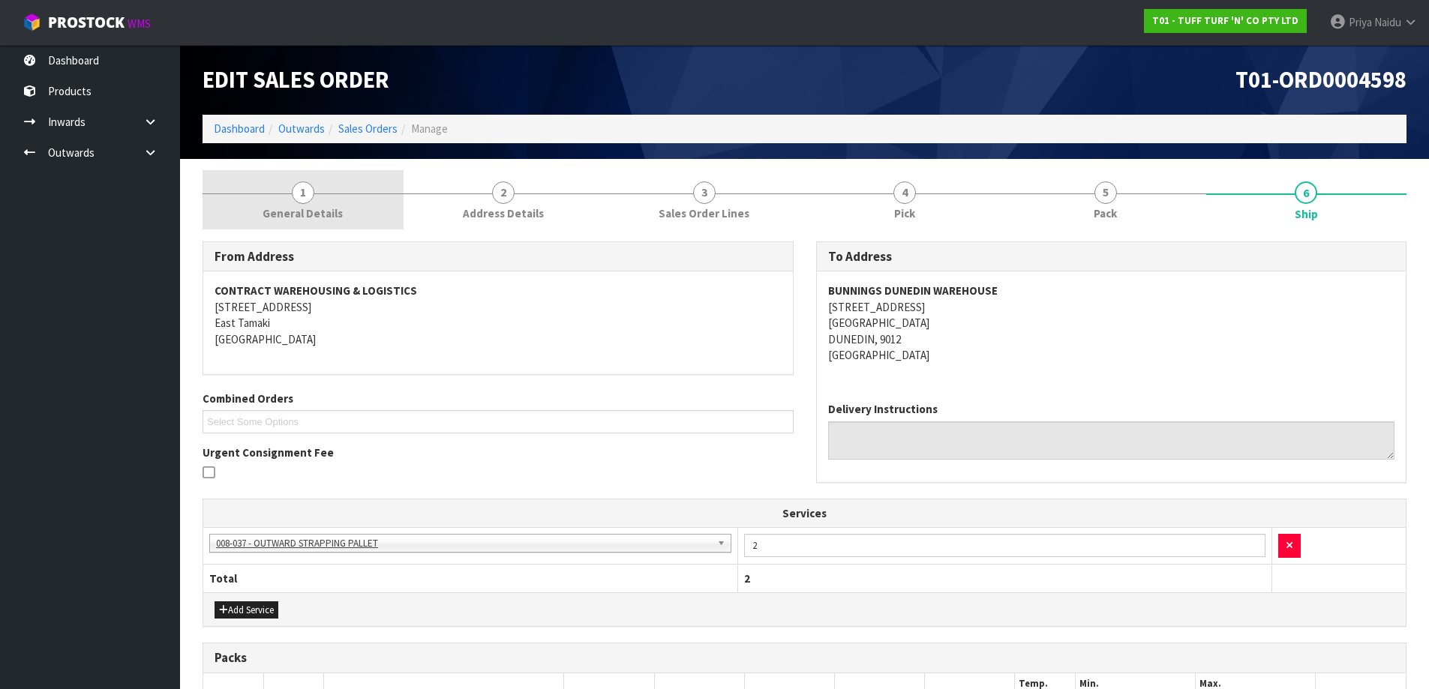
click at [295, 219] on span "General Details" at bounding box center [303, 214] width 80 height 16
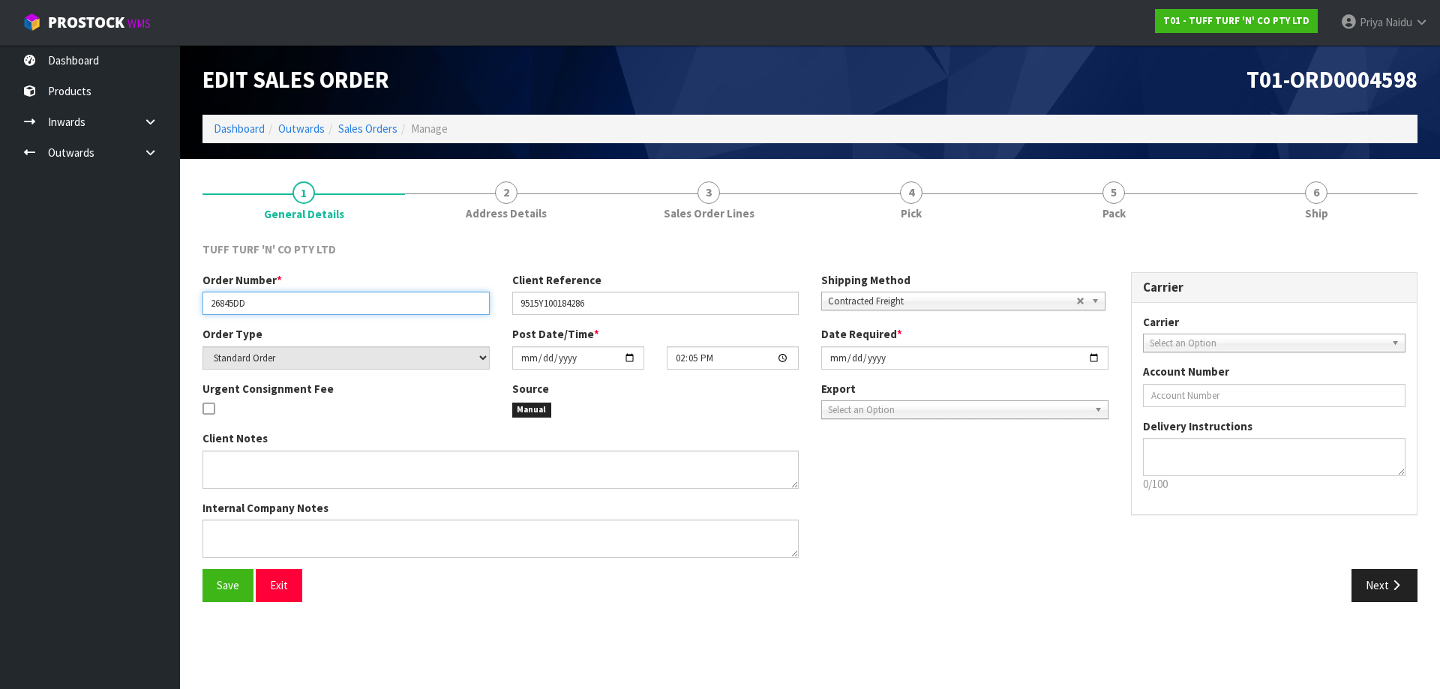
drag, startPoint x: 206, startPoint y: 303, endPoint x: 294, endPoint y: 304, distance: 88.5
click at [294, 304] on input "26845DD" at bounding box center [346, 303] width 287 height 23
drag, startPoint x: 527, startPoint y: 303, endPoint x: 644, endPoint y: 303, distance: 117.8
click at [644, 303] on input "9515Y100184286" at bounding box center [655, 303] width 287 height 23
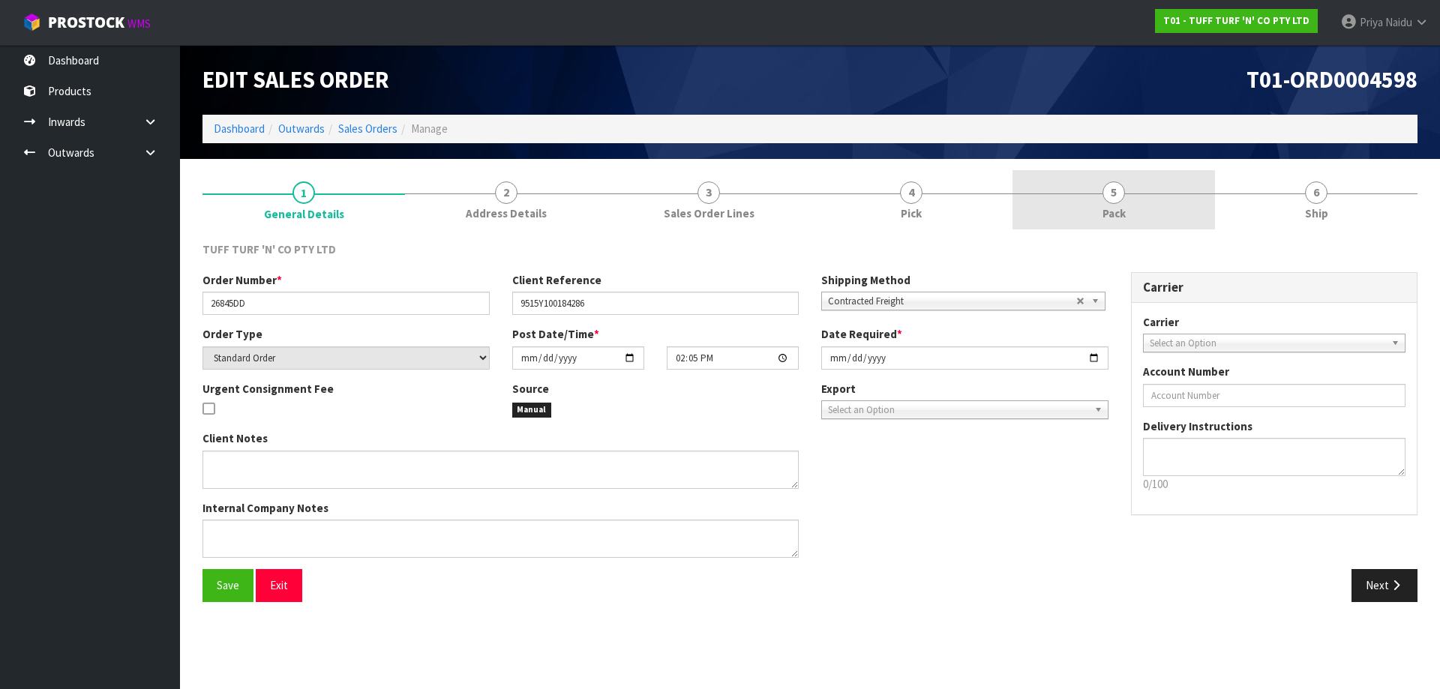
drag, startPoint x: 1074, startPoint y: 203, endPoint x: 1047, endPoint y: 220, distance: 32.0
click at [1074, 203] on link "5 Pack" at bounding box center [1114, 199] width 203 height 59
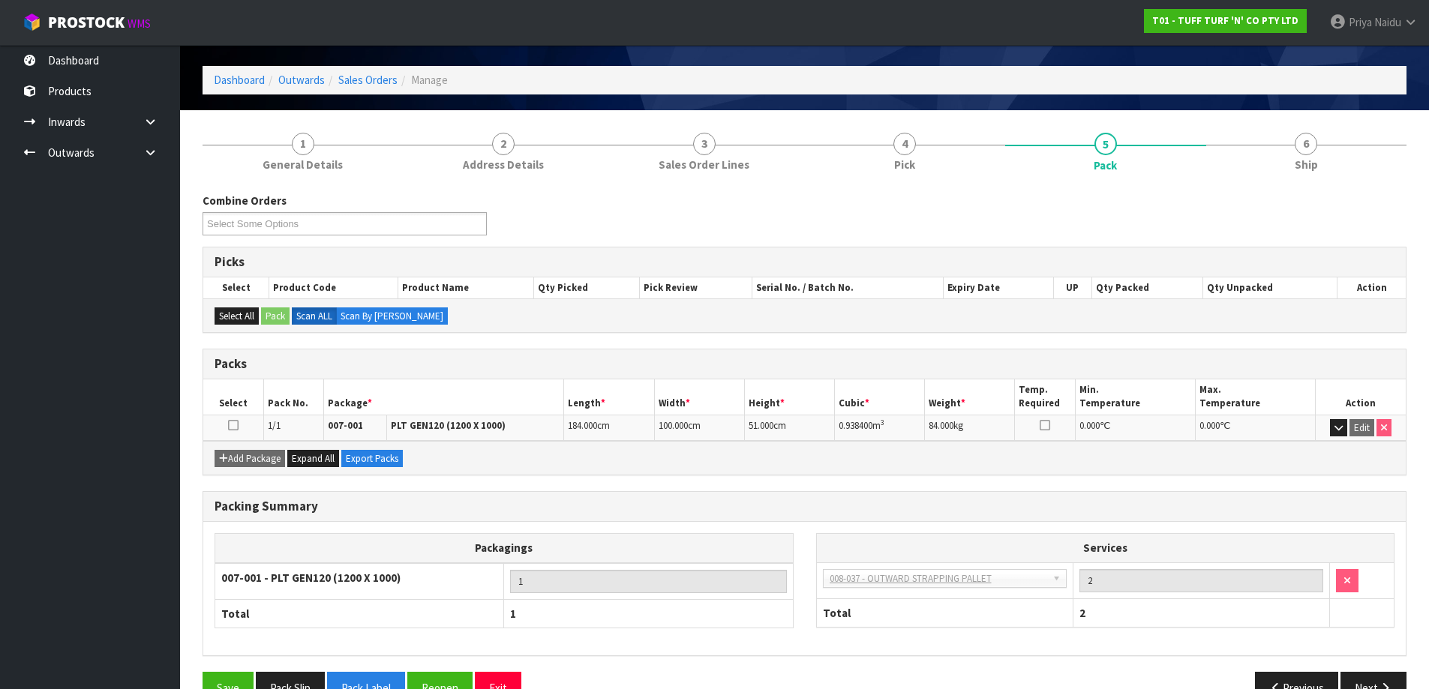
scroll to position [75, 0]
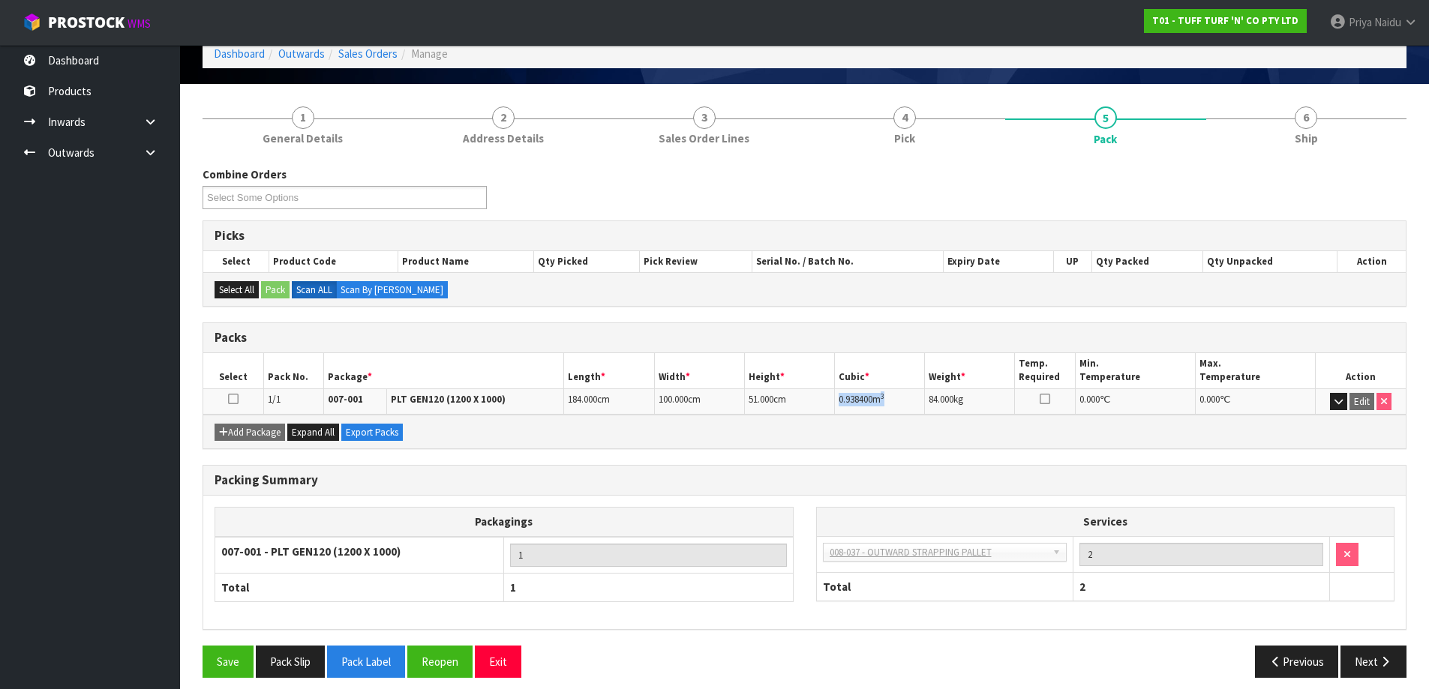
drag, startPoint x: 839, startPoint y: 401, endPoint x: 910, endPoint y: 398, distance: 70.6
click at [910, 398] on td "0.938400 m 3" at bounding box center [880, 402] width 90 height 26
click at [1325, 137] on link "6 Ship" at bounding box center [1306, 124] width 201 height 59
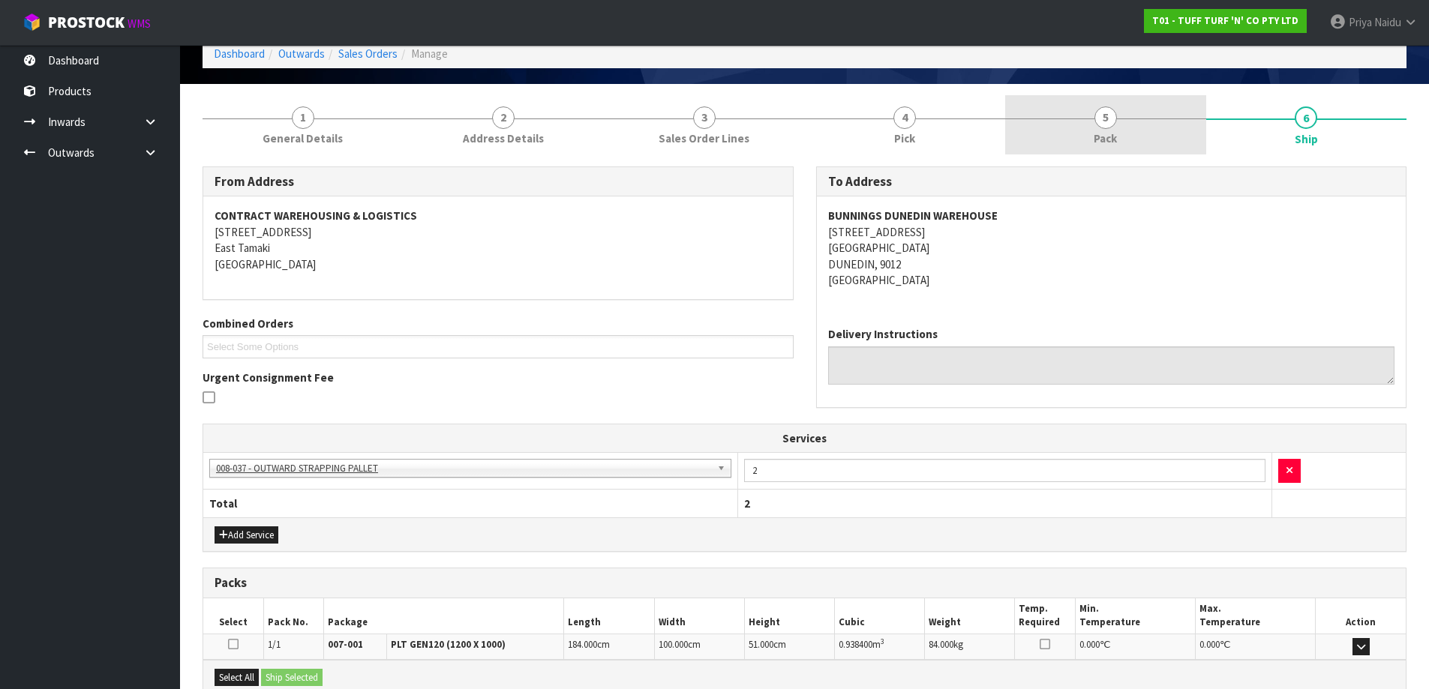
click at [1157, 132] on link "5 Pack" at bounding box center [1105, 124] width 201 height 59
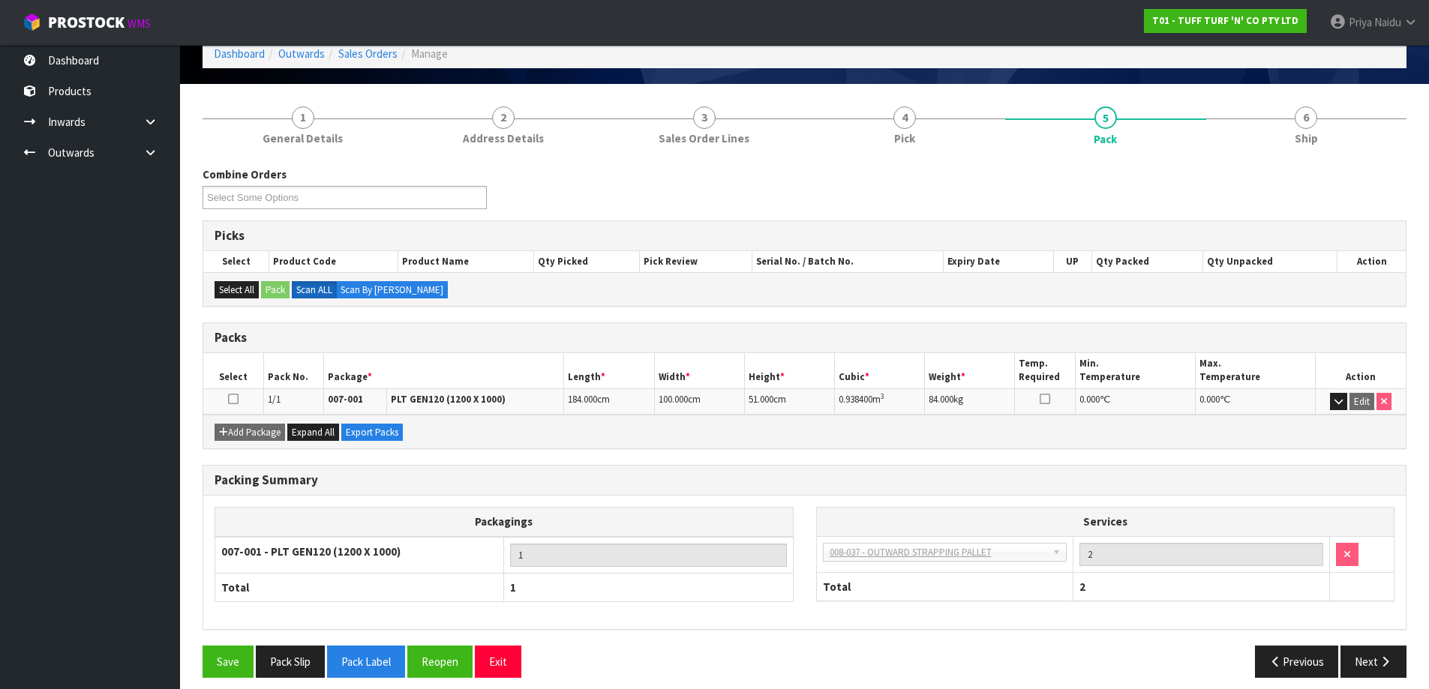
click at [1337, 88] on section "1 General Details 2 Address Details 3 Sales Order Lines 4 Pick 5 Pack 6 Ship Co…" at bounding box center [804, 392] width 1249 height 617
click at [1331, 107] on link "6 Ship" at bounding box center [1306, 124] width 201 height 59
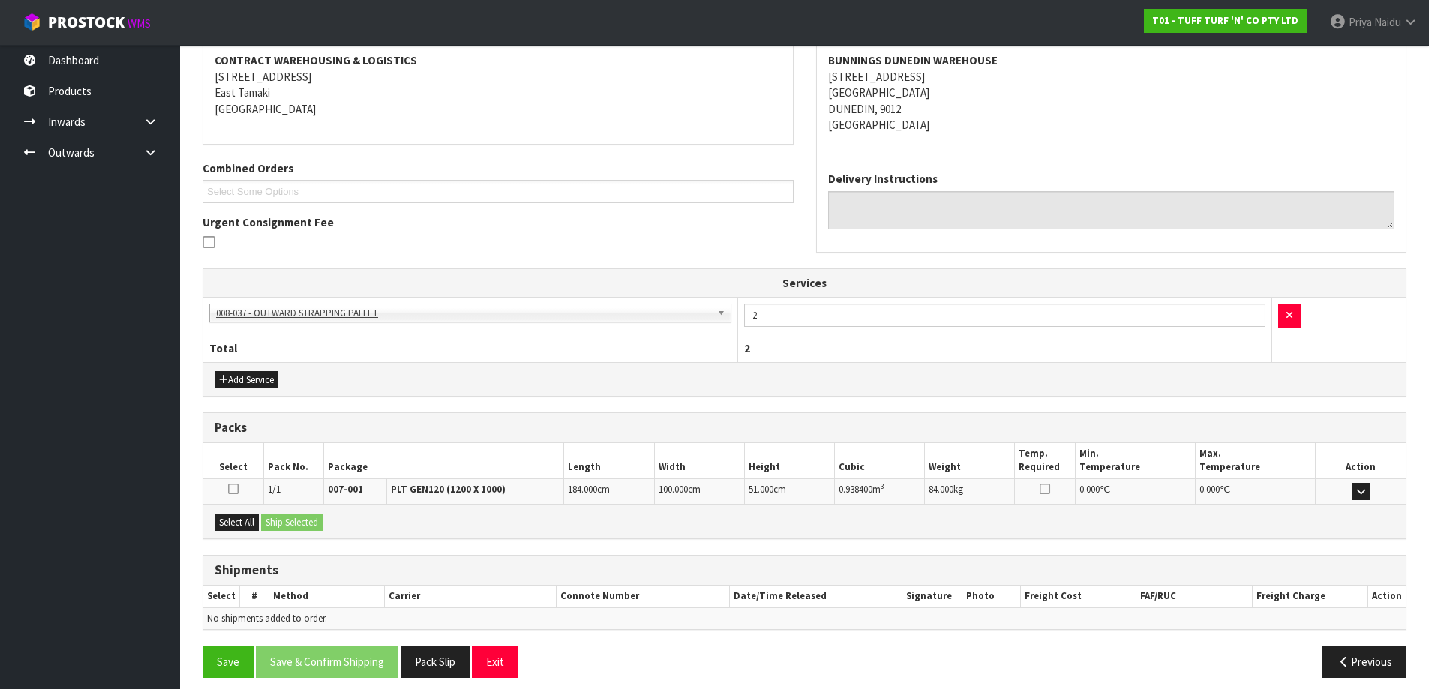
scroll to position [242, 0]
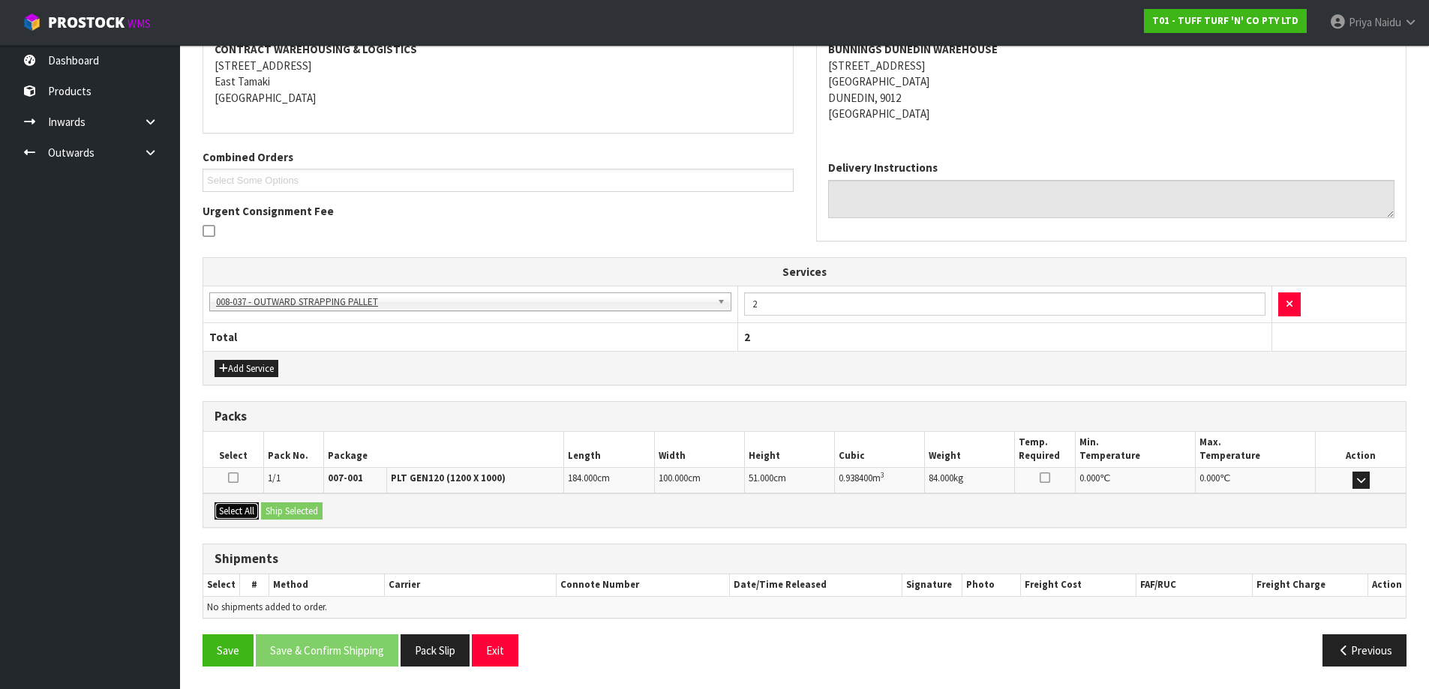
click at [250, 501] on div "Select All Ship Selected" at bounding box center [804, 511] width 1202 height 34
click at [238, 515] on button "Select All" at bounding box center [237, 512] width 44 height 18
drag, startPoint x: 288, startPoint y: 521, endPoint x: 306, endPoint y: 525, distance: 18.4
click at [289, 521] on div "Select All Ship Selected" at bounding box center [804, 511] width 1202 height 34
click at [314, 509] on button "Ship Selected" at bounding box center [292, 512] width 62 height 18
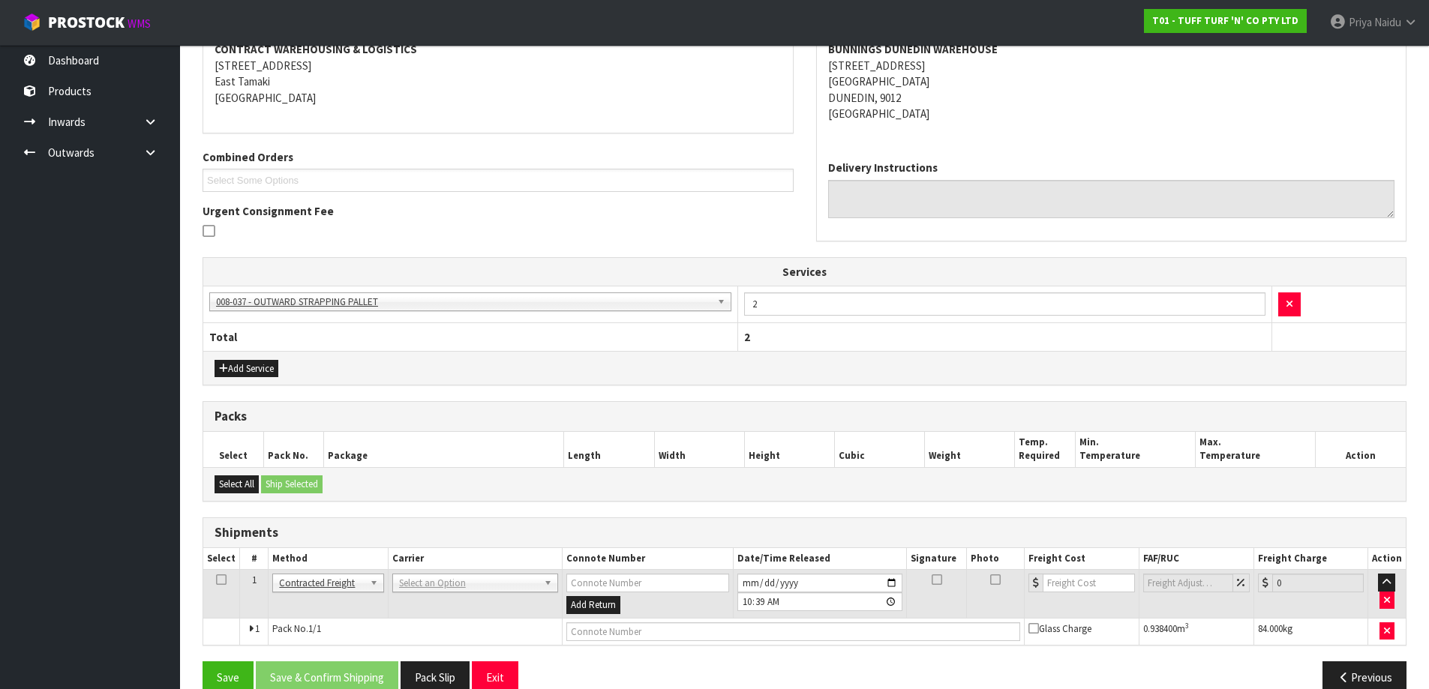
scroll to position [269, 0]
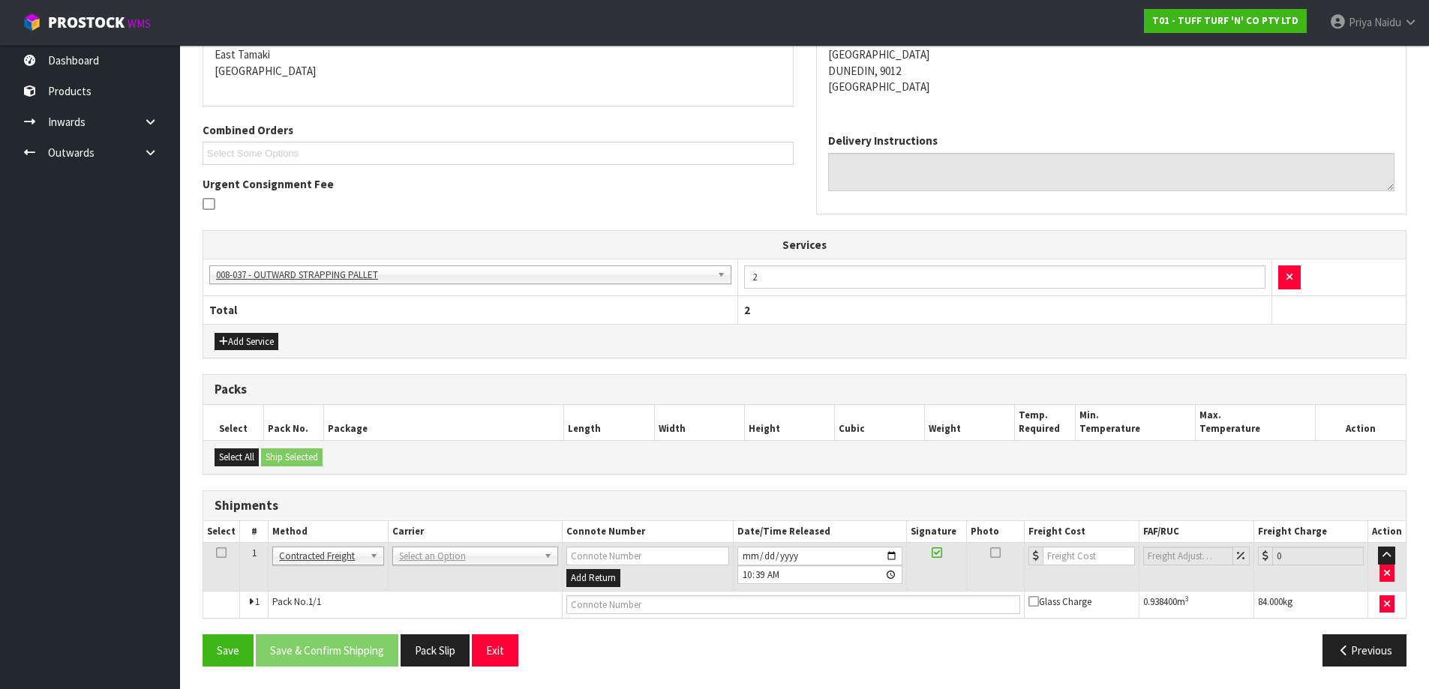
click at [464, 569] on td "ANGEL - ANGEL TRANSPORT CONROY - CONROY REMOVALS DEAEXPAKL - DEADLINE EXPRESS C…" at bounding box center [475, 567] width 174 height 49
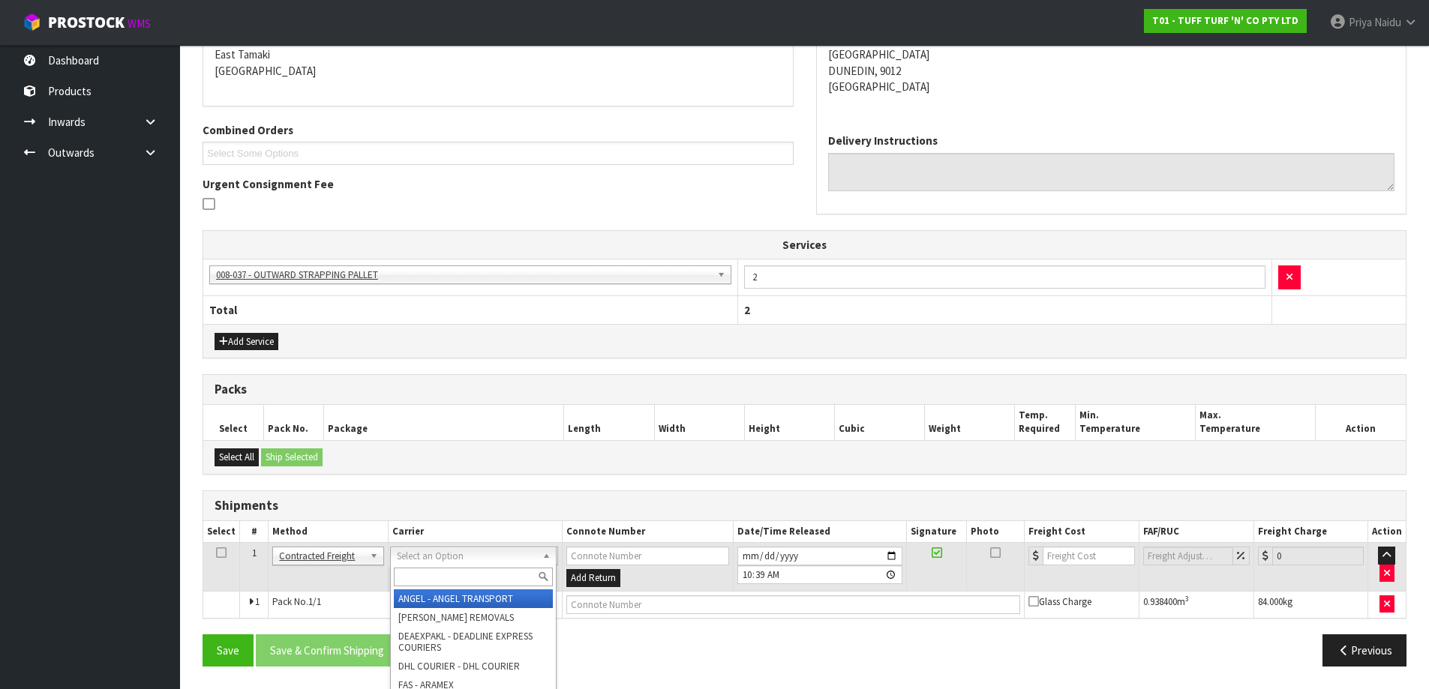
click at [470, 575] on input "text" at bounding box center [473, 577] width 159 height 19
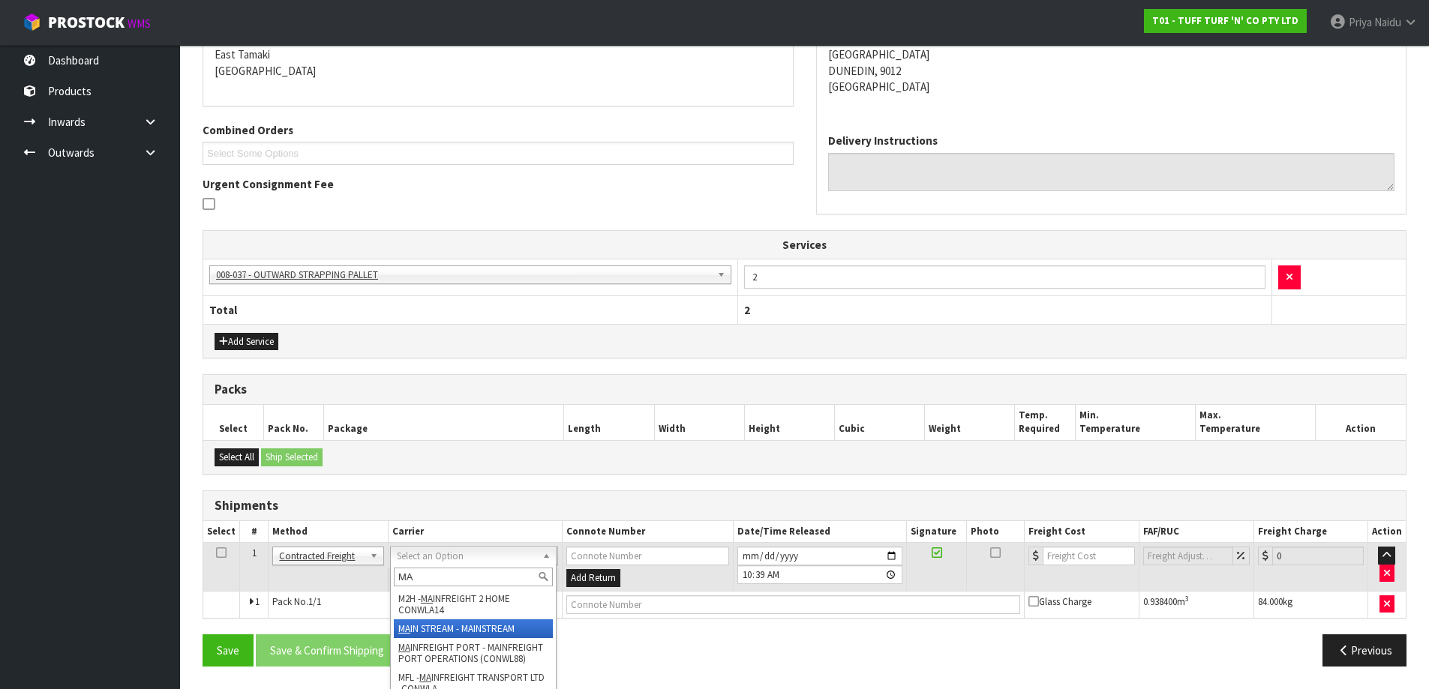
type input "MA"
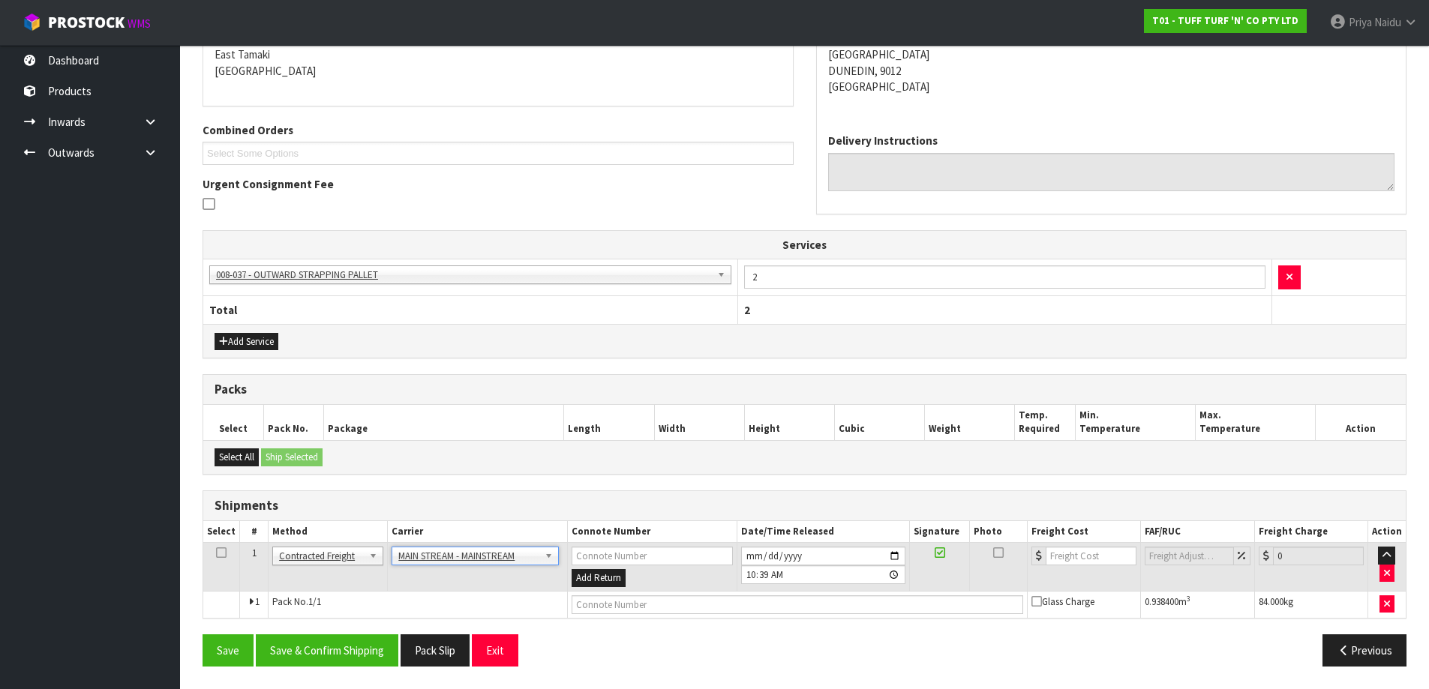
click at [671, 619] on div "From Address CONTRACT WAREHOUSING & LOGISTICS 17 Allens Road East Tamaki Auckla…" at bounding box center [805, 325] width 1204 height 705
click at [674, 610] on input "text" at bounding box center [798, 605] width 452 height 19
paste input "CWL7714027"
type input "CWL7714027"
click at [1091, 551] on input "number" at bounding box center [1091, 556] width 91 height 19
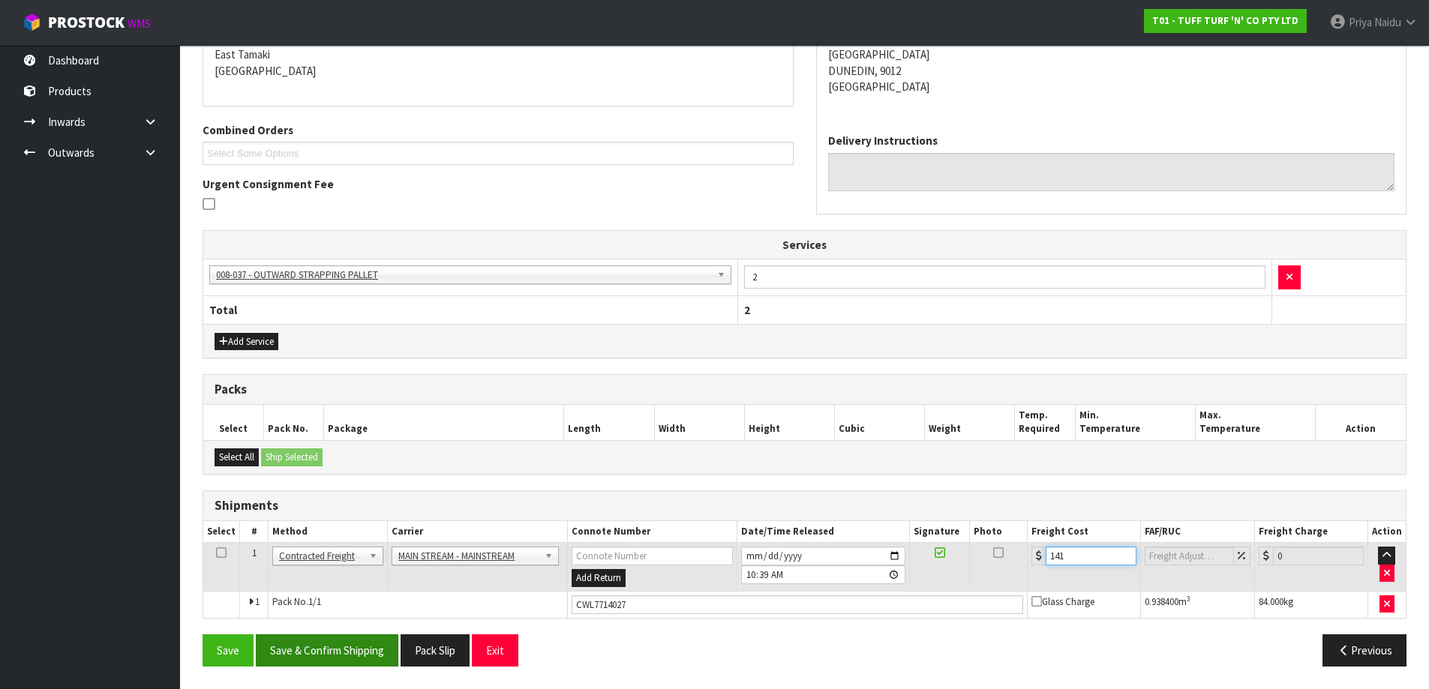
type input "141"
click at [351, 653] on button "Save & Confirm Shipping" at bounding box center [327, 651] width 143 height 32
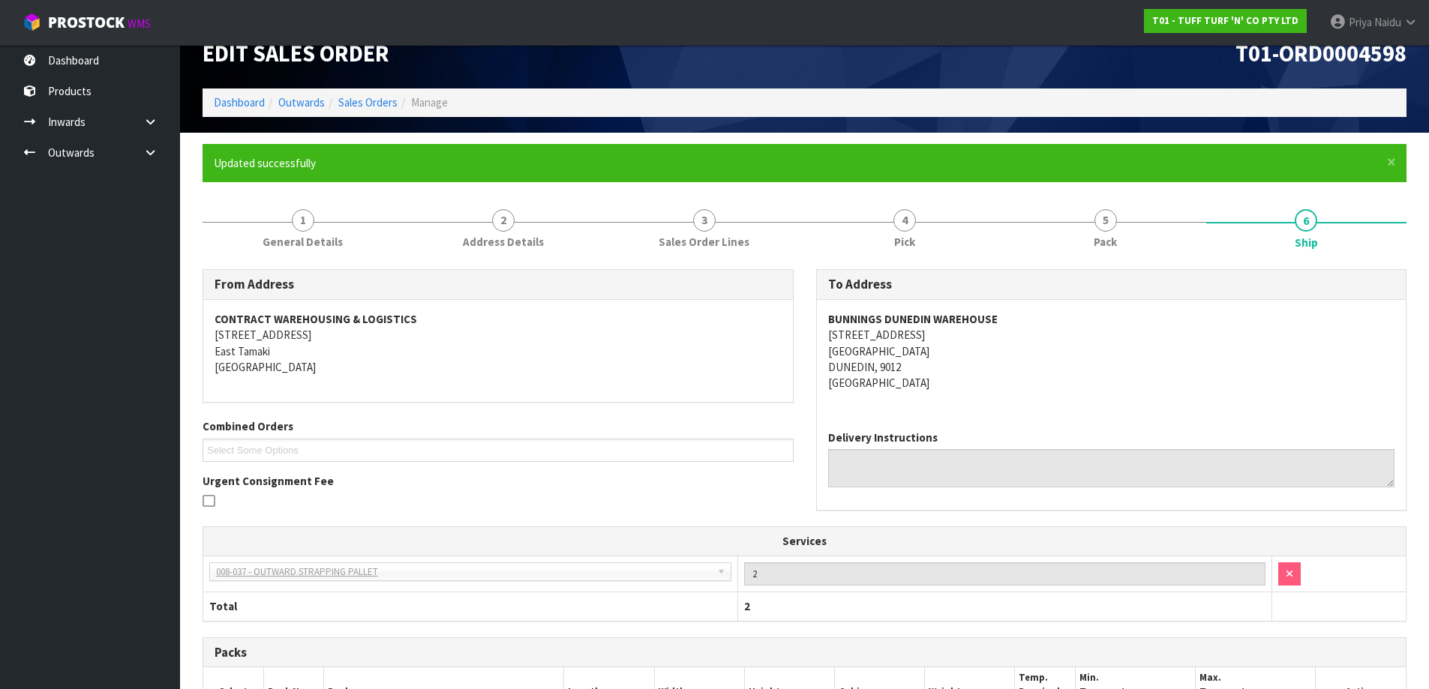
scroll to position [0, 0]
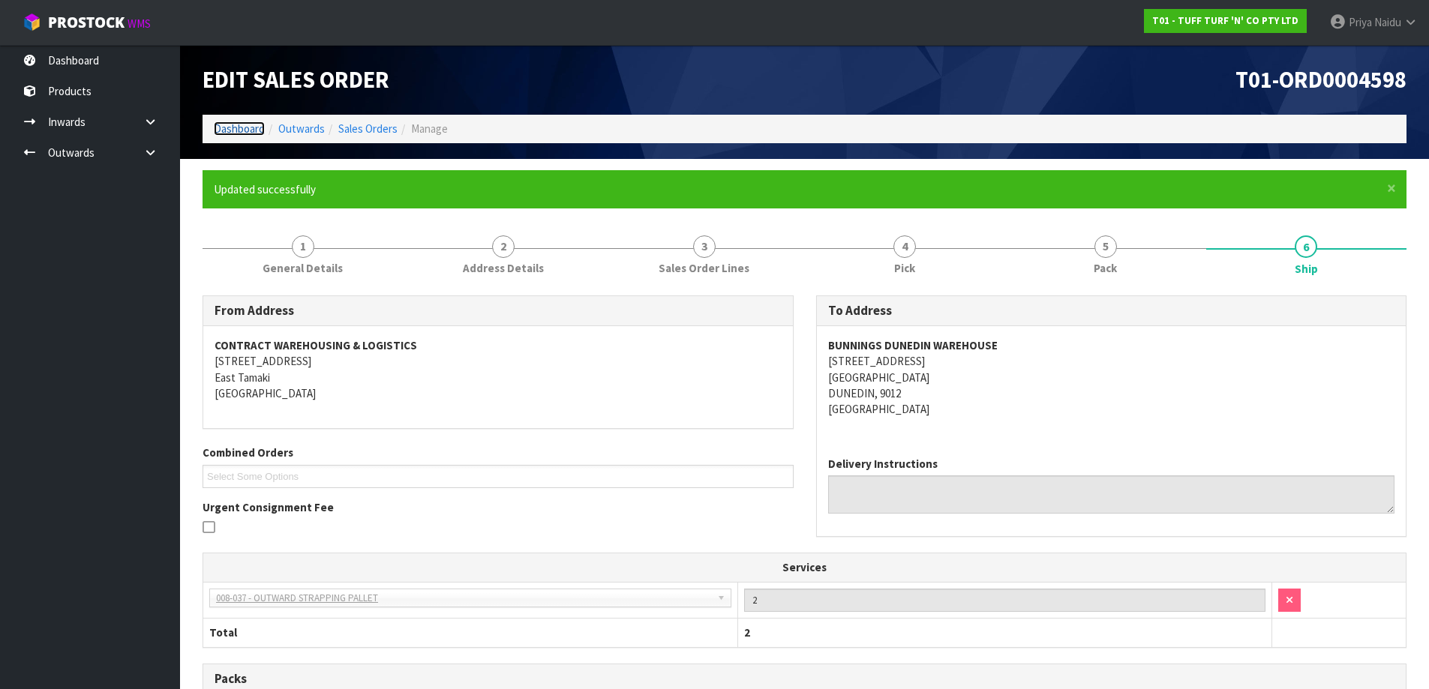
click at [229, 125] on link "Dashboard" at bounding box center [239, 129] width 51 height 14
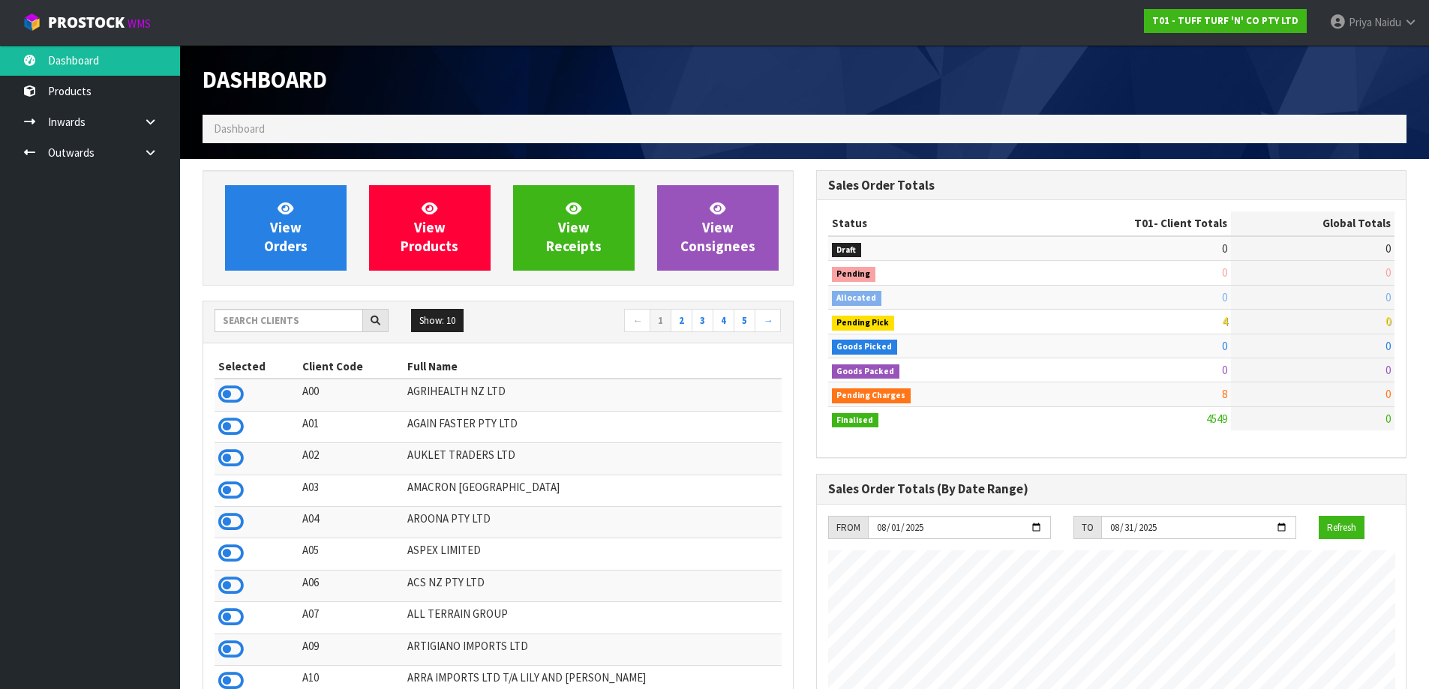
scroll to position [1136, 613]
click at [311, 329] on input "text" at bounding box center [289, 320] width 149 height 23
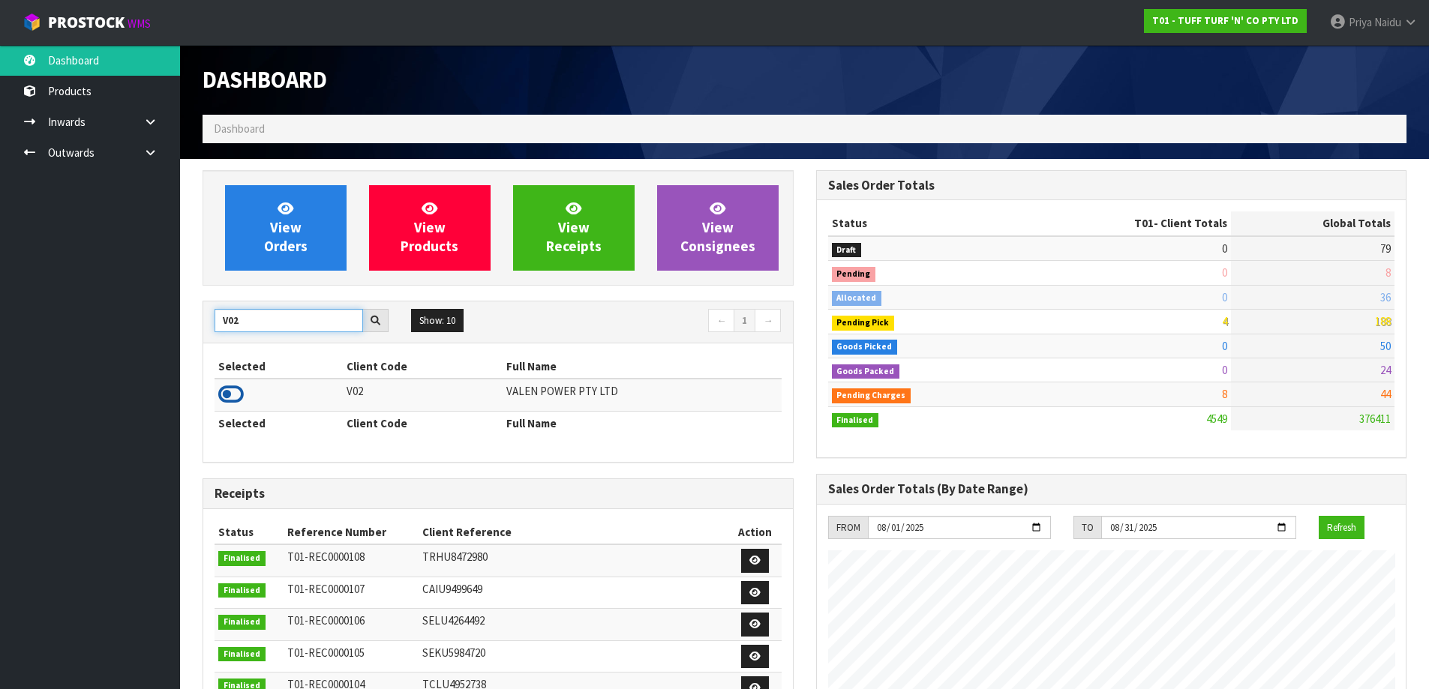
type input "V02"
click at [232, 401] on icon at bounding box center [231, 394] width 26 height 23
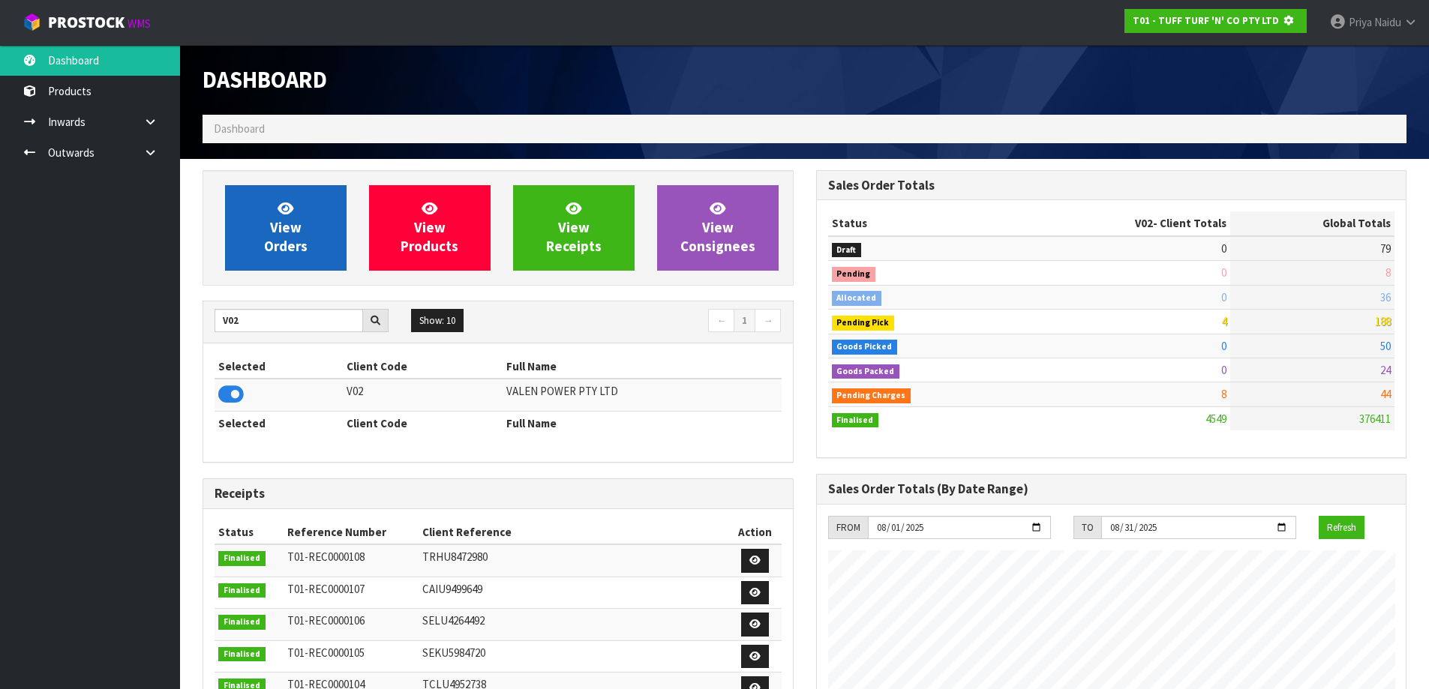
scroll to position [935, 613]
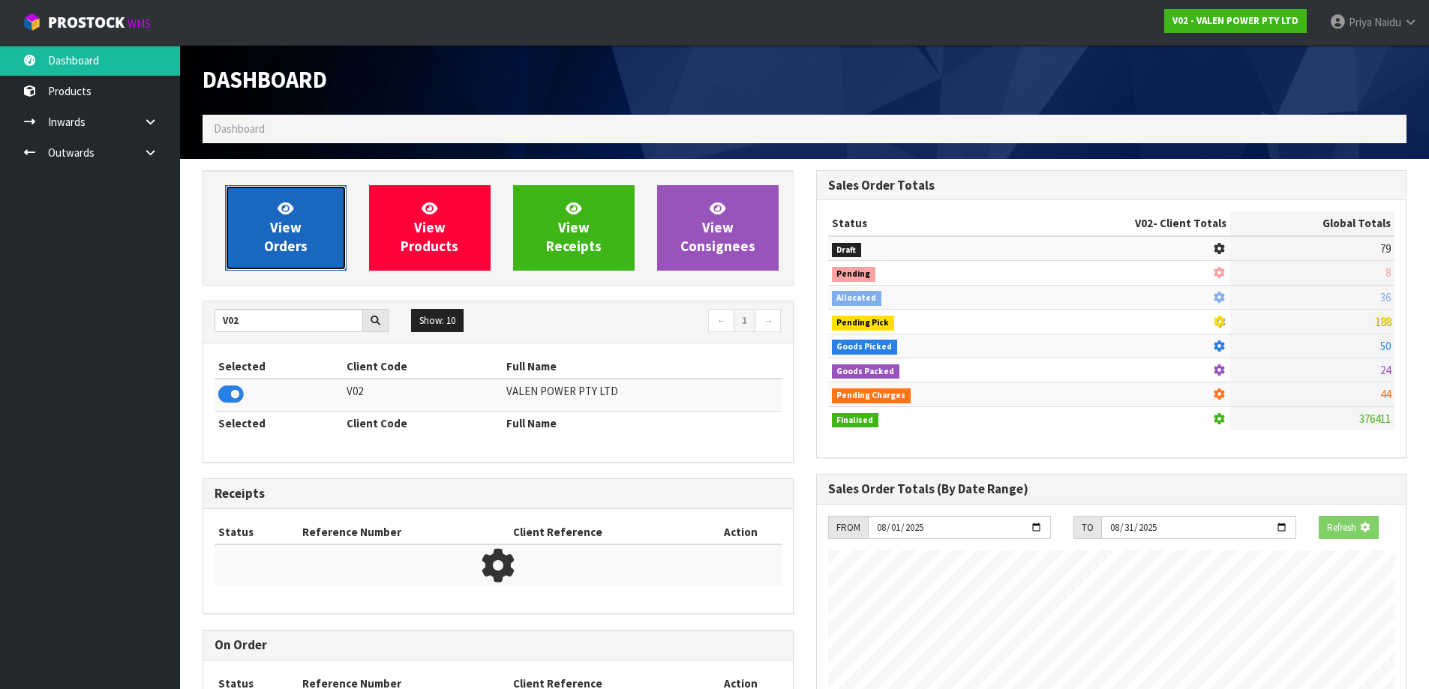
click at [299, 240] on span "View Orders" at bounding box center [286, 228] width 44 height 56
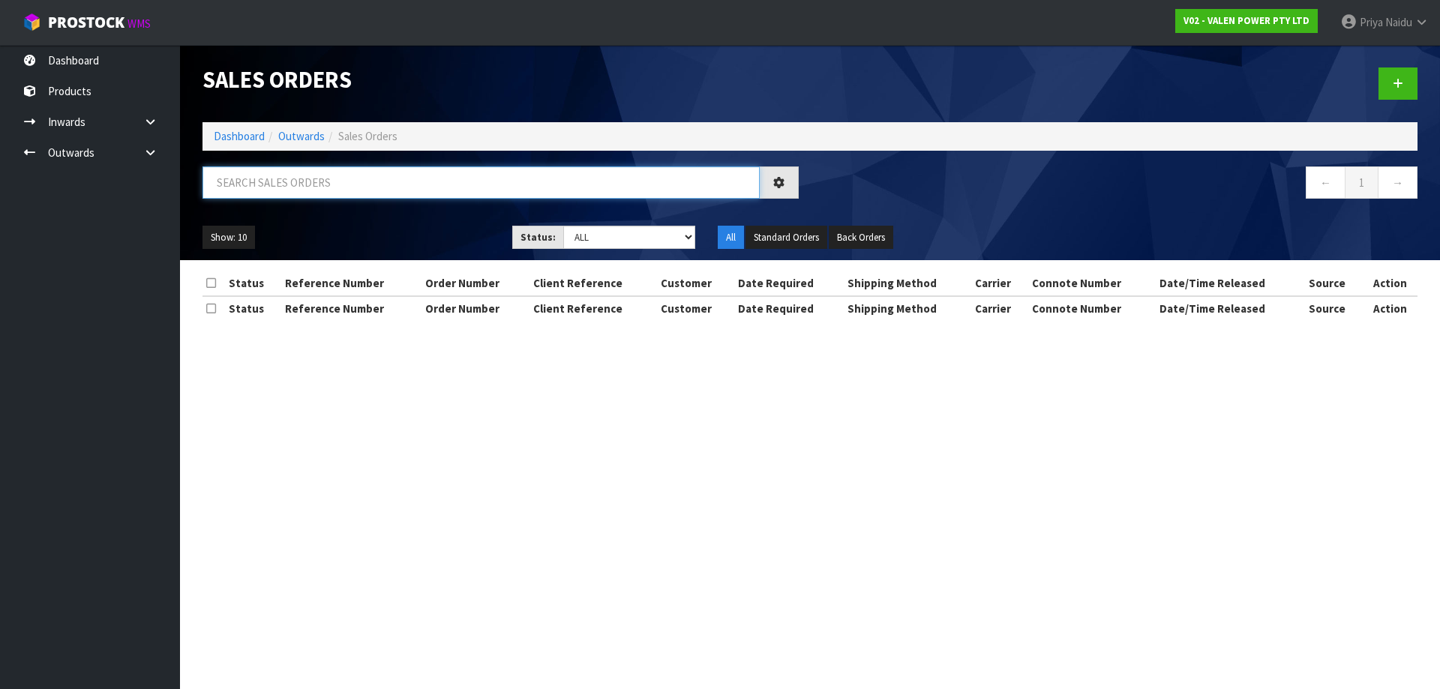
click at [335, 176] on input "text" at bounding box center [481, 183] width 557 height 32
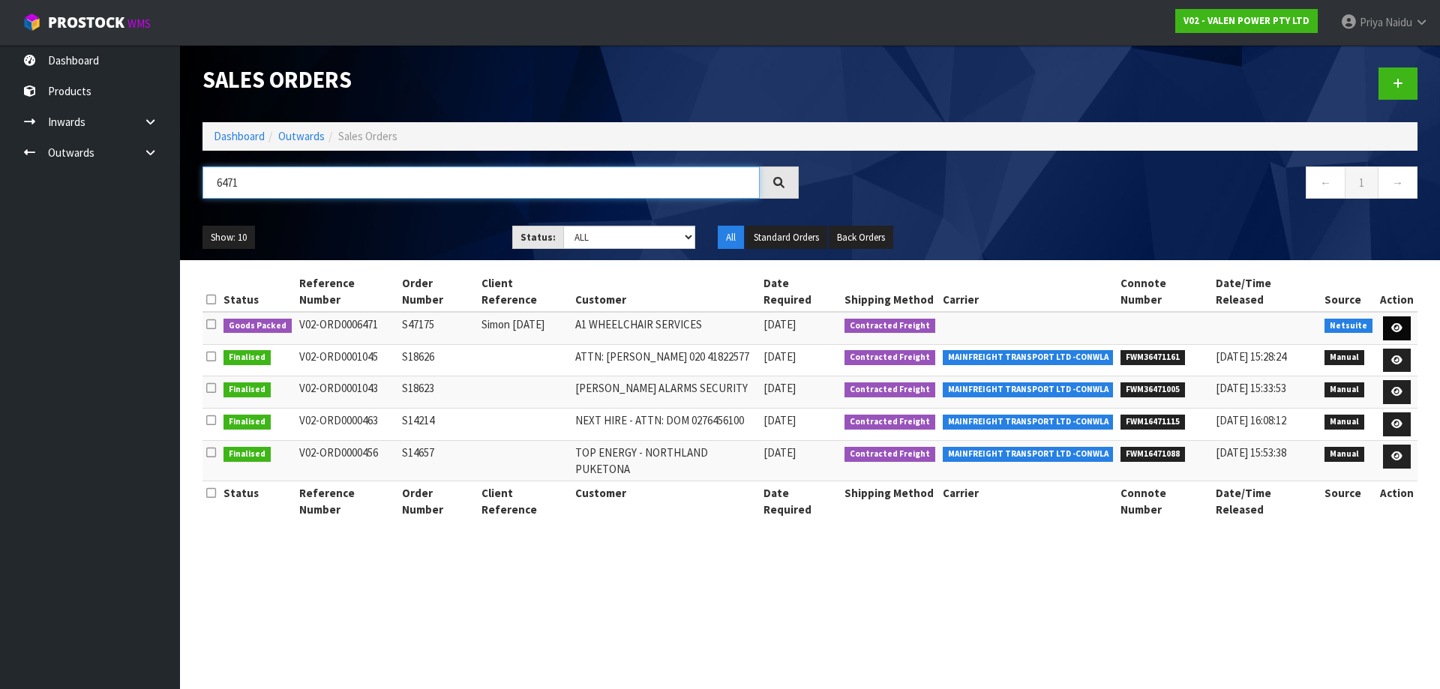
type input "6471"
click at [1390, 317] on link at bounding box center [1397, 329] width 28 height 24
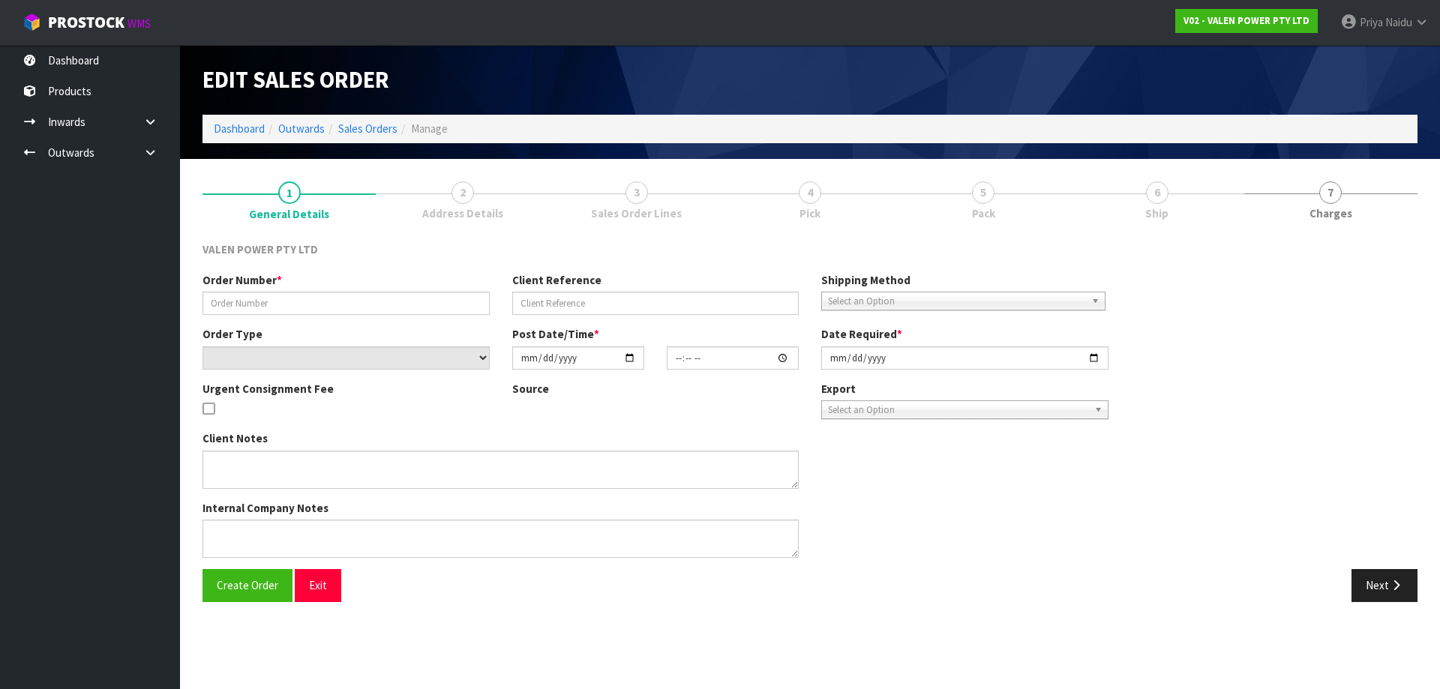
type input "S47175"
type input "Simon 11.08.2025"
select select "number:0"
type input "2025-08-11"
type input "12:00:07.000"
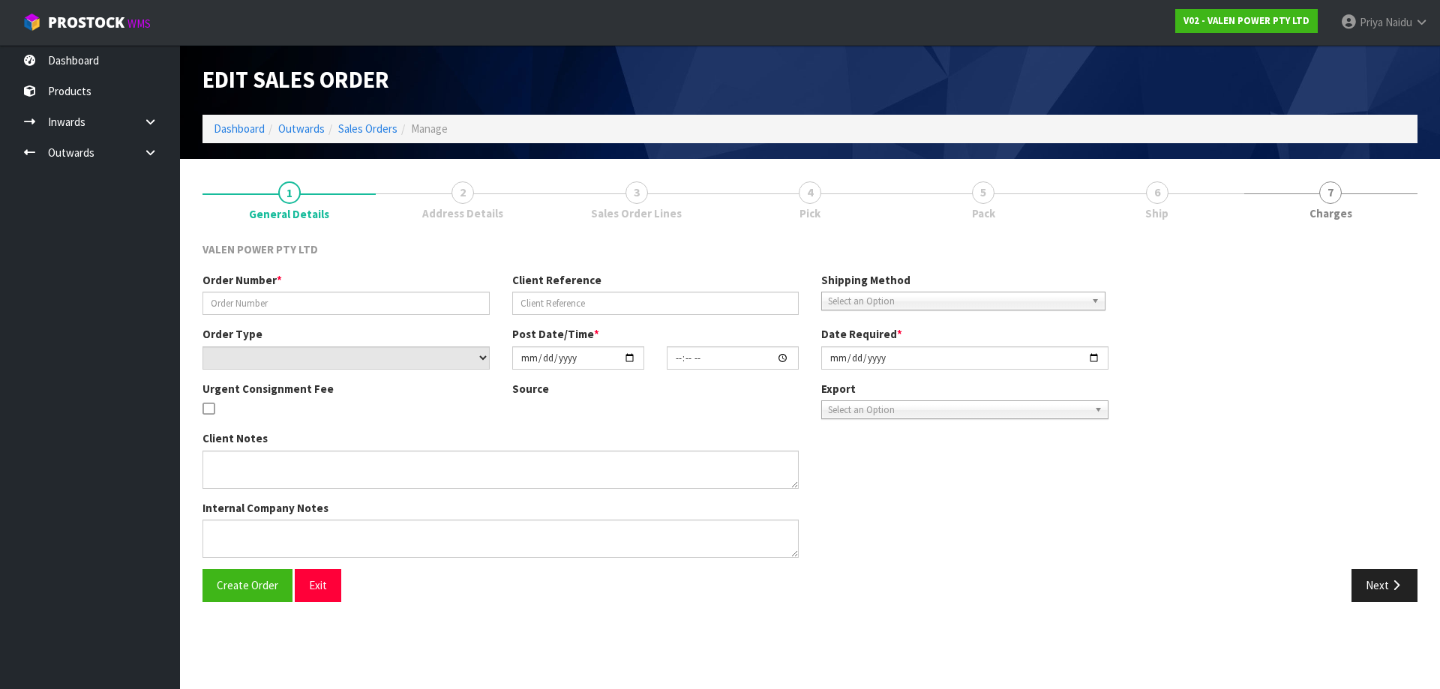
type input "2025-08-11"
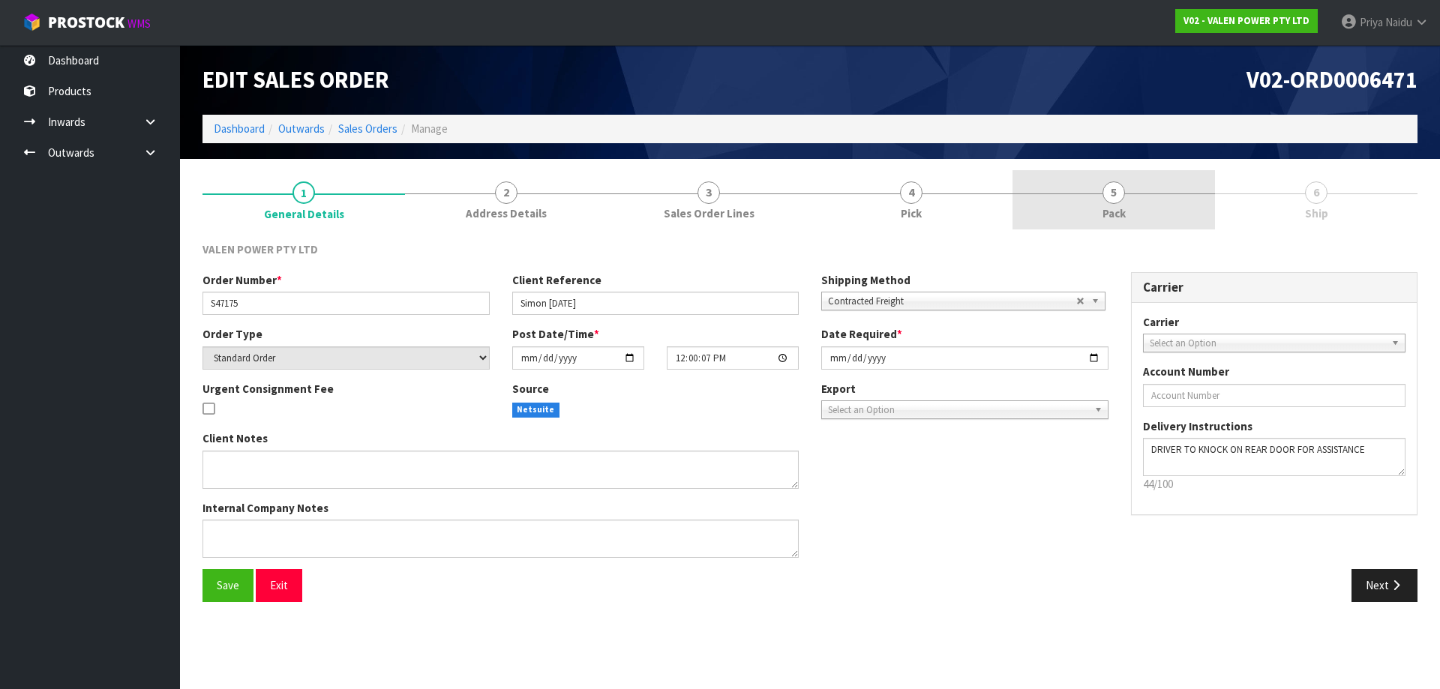
click at [1142, 215] on link "5 Pack" at bounding box center [1114, 199] width 203 height 59
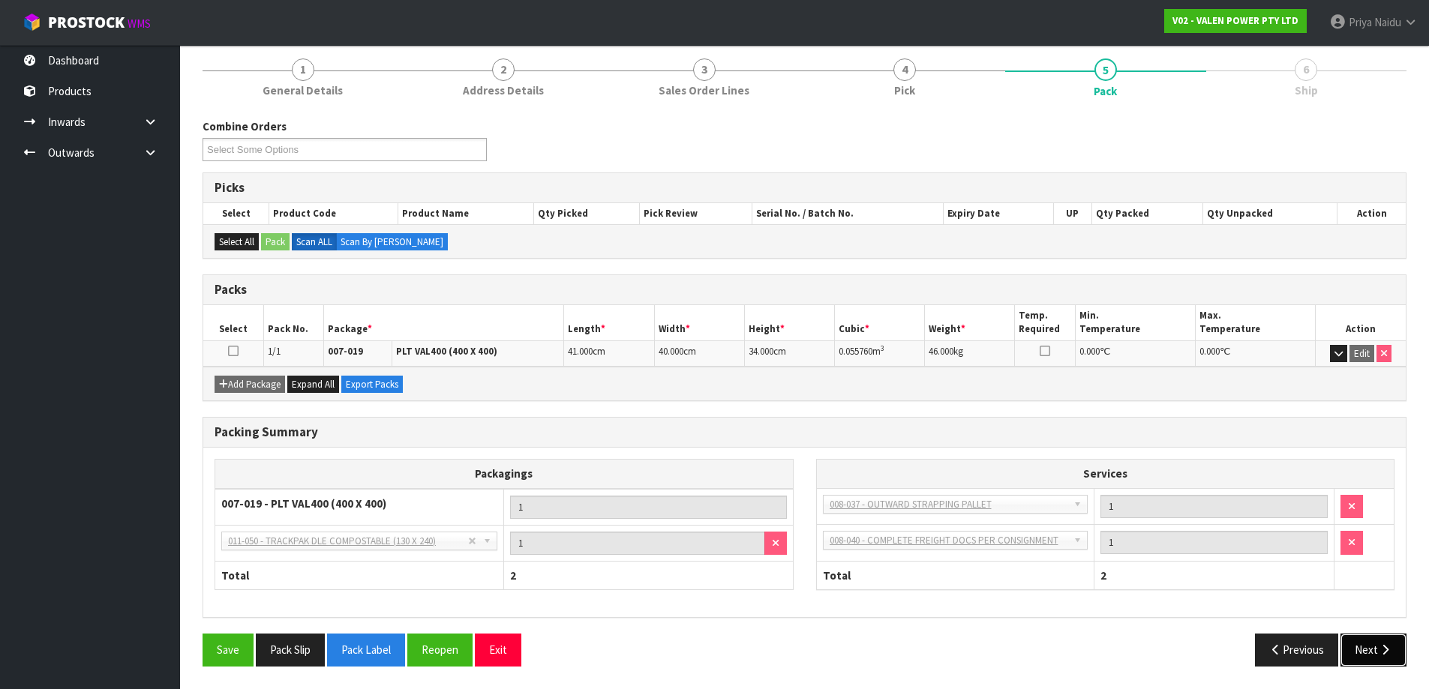
click at [1367, 655] on button "Next" at bounding box center [1373, 650] width 66 height 32
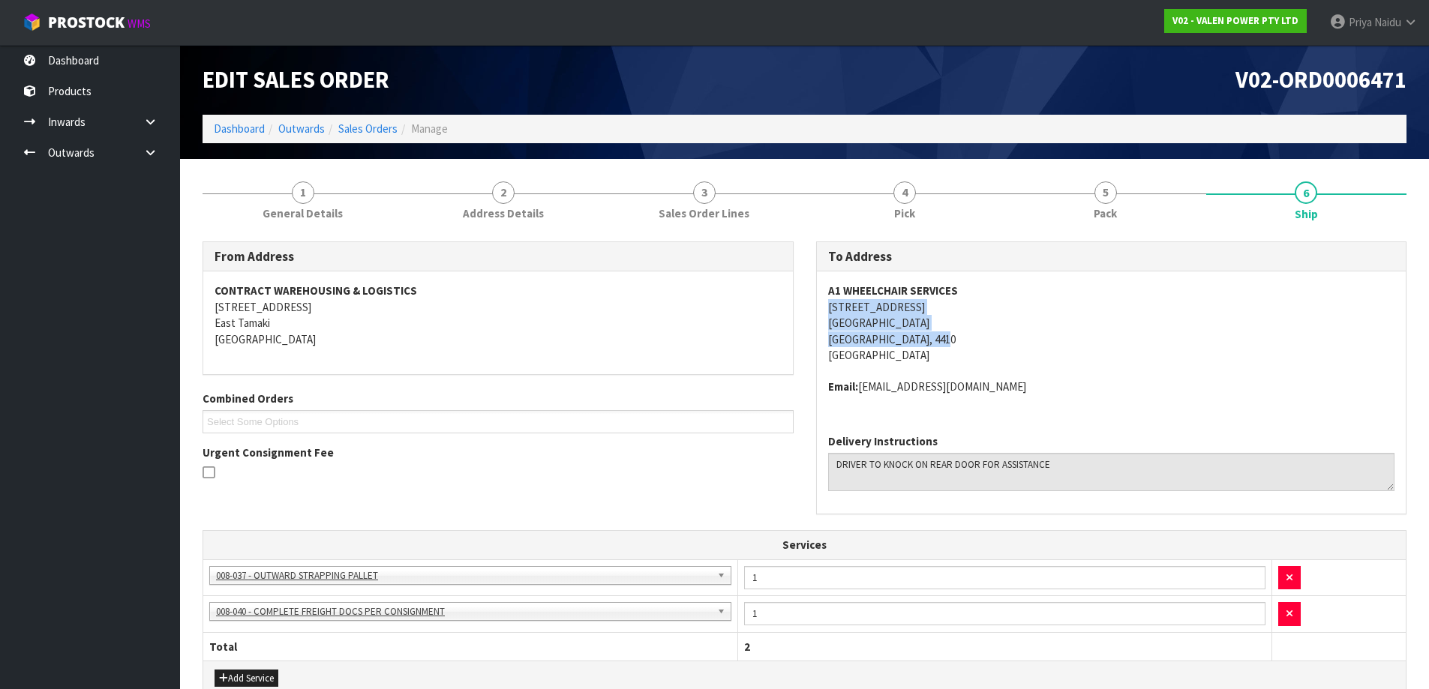
drag, startPoint x: 824, startPoint y: 311, endPoint x: 969, endPoint y: 338, distance: 147.3
click at [969, 338] on div "A1 WHEELCHAIR SERVICES 585 TREMAINE AVENUE PALMERSTON NORTH PALMERSTON NORTH, 4…" at bounding box center [1112, 347] width 590 height 151
click at [1103, 324] on address "A1 WHEELCHAIR SERVICES 585 TREMAINE AVENUE PALMERSTON NORTH PALMERSTON NORTH, 4…" at bounding box center [1111, 323] width 567 height 80
drag, startPoint x: 809, startPoint y: 295, endPoint x: 968, endPoint y: 290, distance: 159.9
click at [968, 290] on div "To Address A1 WHEELCHAIR SERVICES 585 TREMAINE AVENUE PALMERSTON NORTH PALMERST…" at bounding box center [1112, 387] width 614 height 290
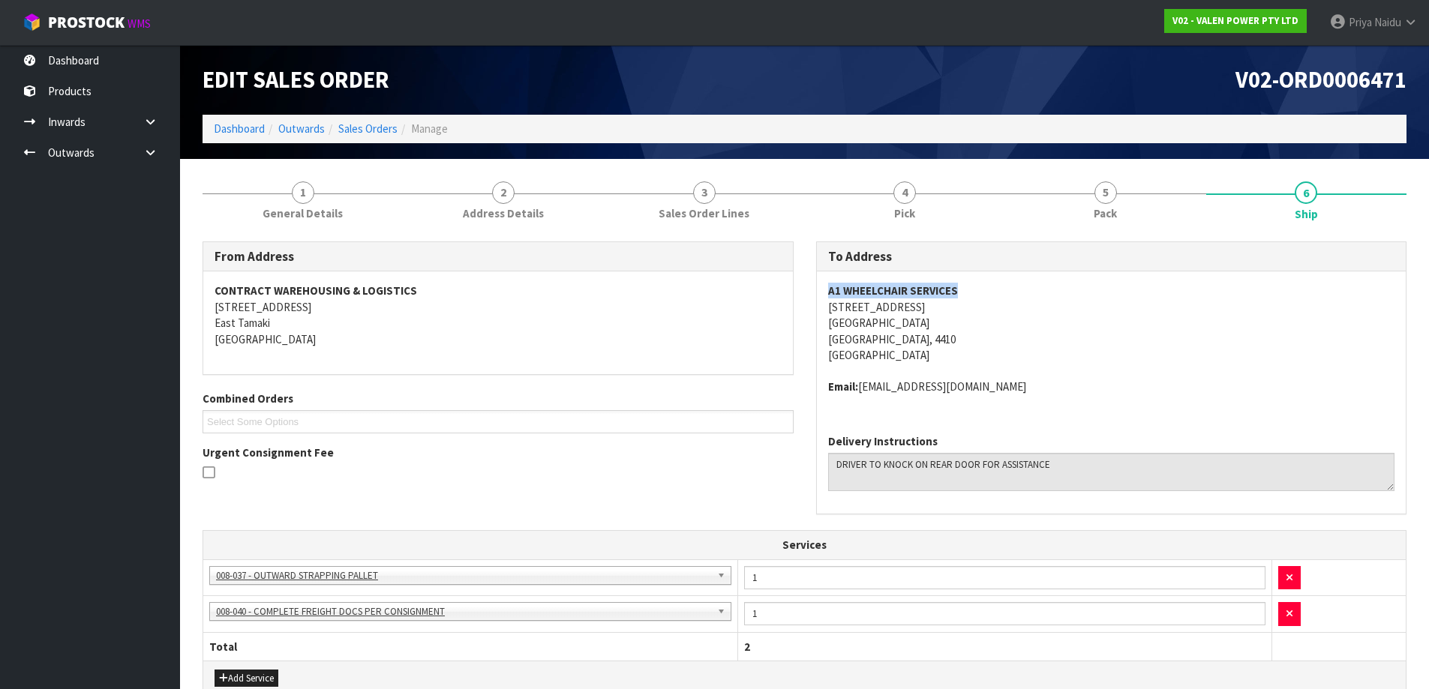
click at [1011, 323] on address "A1 WHEELCHAIR SERVICES 585 TREMAINE AVENUE PALMERSTON NORTH PALMERSTON NORTH, 4…" at bounding box center [1111, 323] width 567 height 80
drag, startPoint x: 815, startPoint y: 295, endPoint x: 1008, endPoint y: 286, distance: 193.7
click at [1008, 286] on div "To Address A1 WHEELCHAIR SERVICES 585 TREMAINE AVENUE PALMERSTON NORTH PALMERST…" at bounding box center [1112, 387] width 614 height 290
drag, startPoint x: 818, startPoint y: 387, endPoint x: 1021, endPoint y: 392, distance: 203.3
click at [1021, 392] on div "A1 WHEELCHAIR SERVICES 585 TREMAINE AVENUE PALMERSTON NORTH PALMERSTON NORTH, 4…" at bounding box center [1112, 347] width 590 height 151
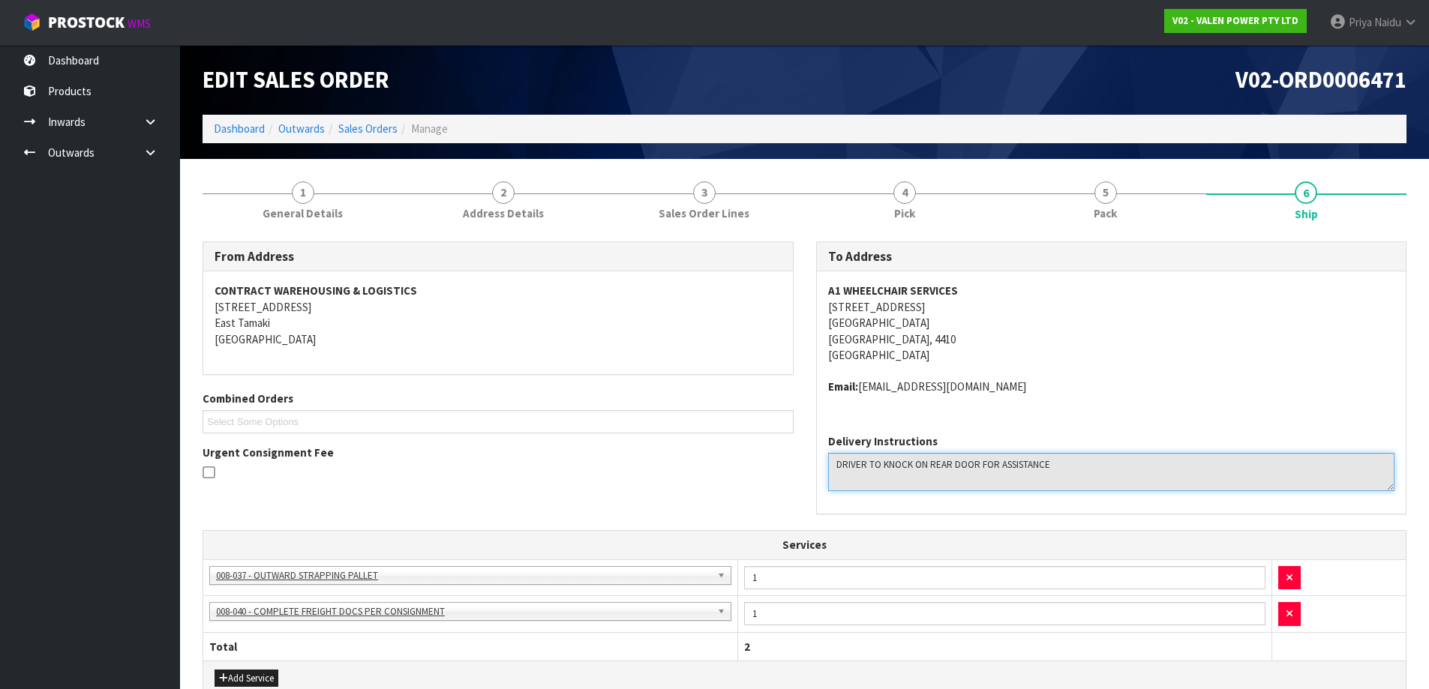
drag, startPoint x: 833, startPoint y: 461, endPoint x: 1090, endPoint y: 460, distance: 257.3
click at [1090, 460] on textarea at bounding box center [1111, 472] width 567 height 38
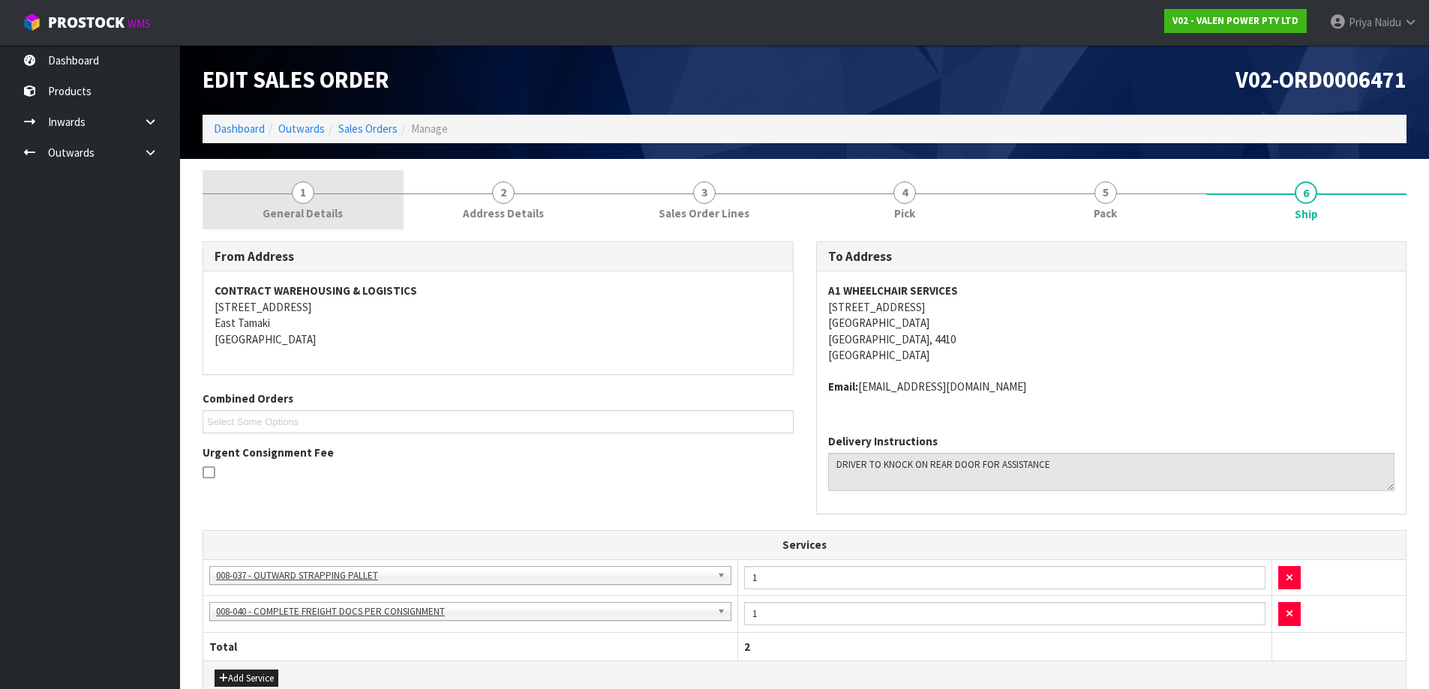
click at [327, 221] on span "General Details" at bounding box center [303, 214] width 80 height 16
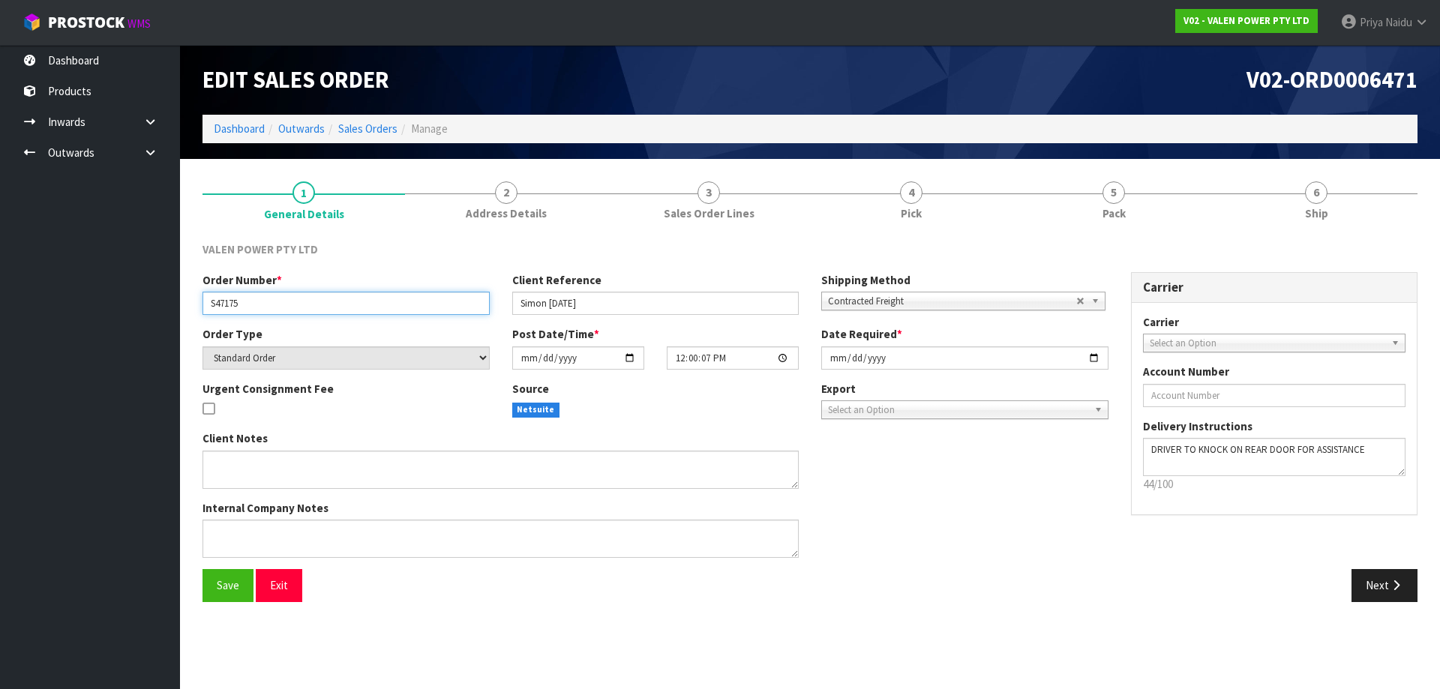
drag, startPoint x: 205, startPoint y: 302, endPoint x: 258, endPoint y: 307, distance: 53.4
click at [302, 307] on input "S47175" at bounding box center [346, 303] width 287 height 23
drag, startPoint x: 518, startPoint y: 304, endPoint x: 607, endPoint y: 303, distance: 89.3
click at [607, 303] on input "Simon 11.08.2025" at bounding box center [655, 303] width 287 height 23
click at [1372, 233] on div "VALEN POWER PTY LTD Order Number * S47175 Client Reference Simon 11.08.2025 Shi…" at bounding box center [810, 421] width 1215 height 383
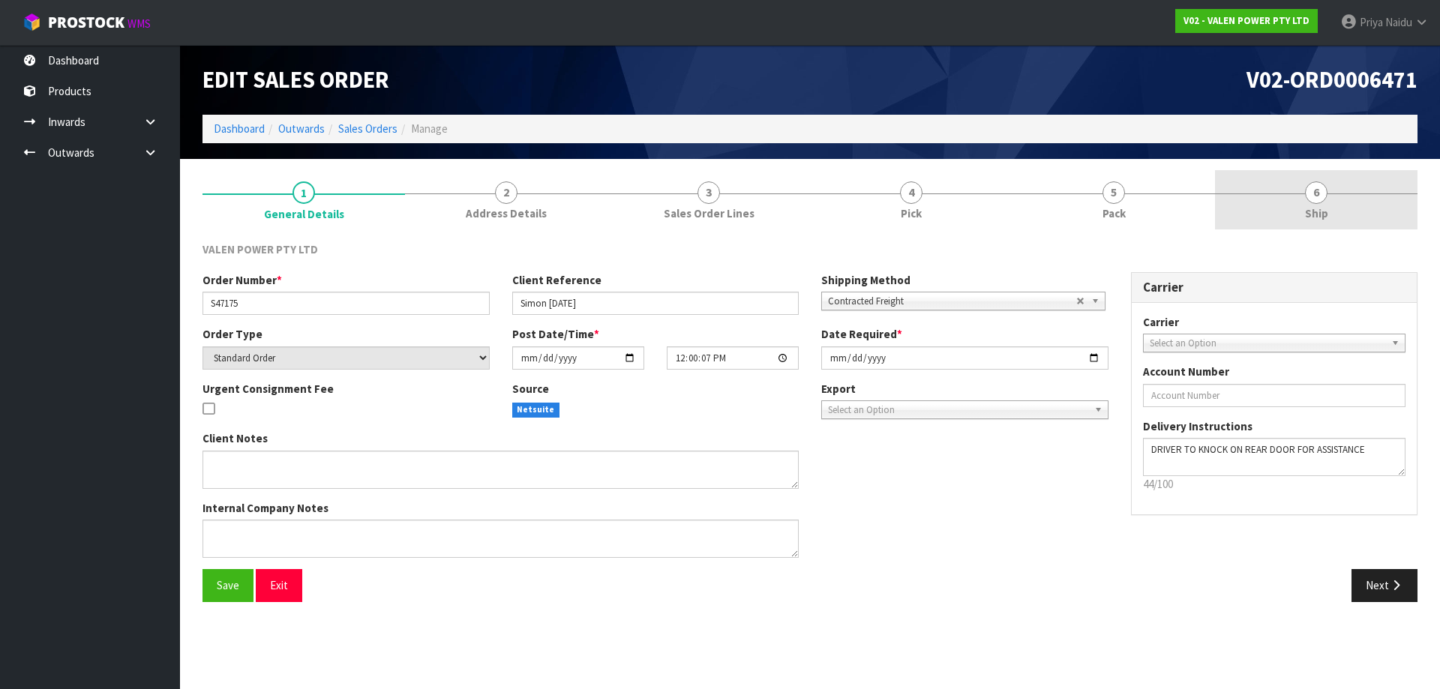
click at [1351, 220] on link "6 Ship" at bounding box center [1316, 199] width 203 height 59
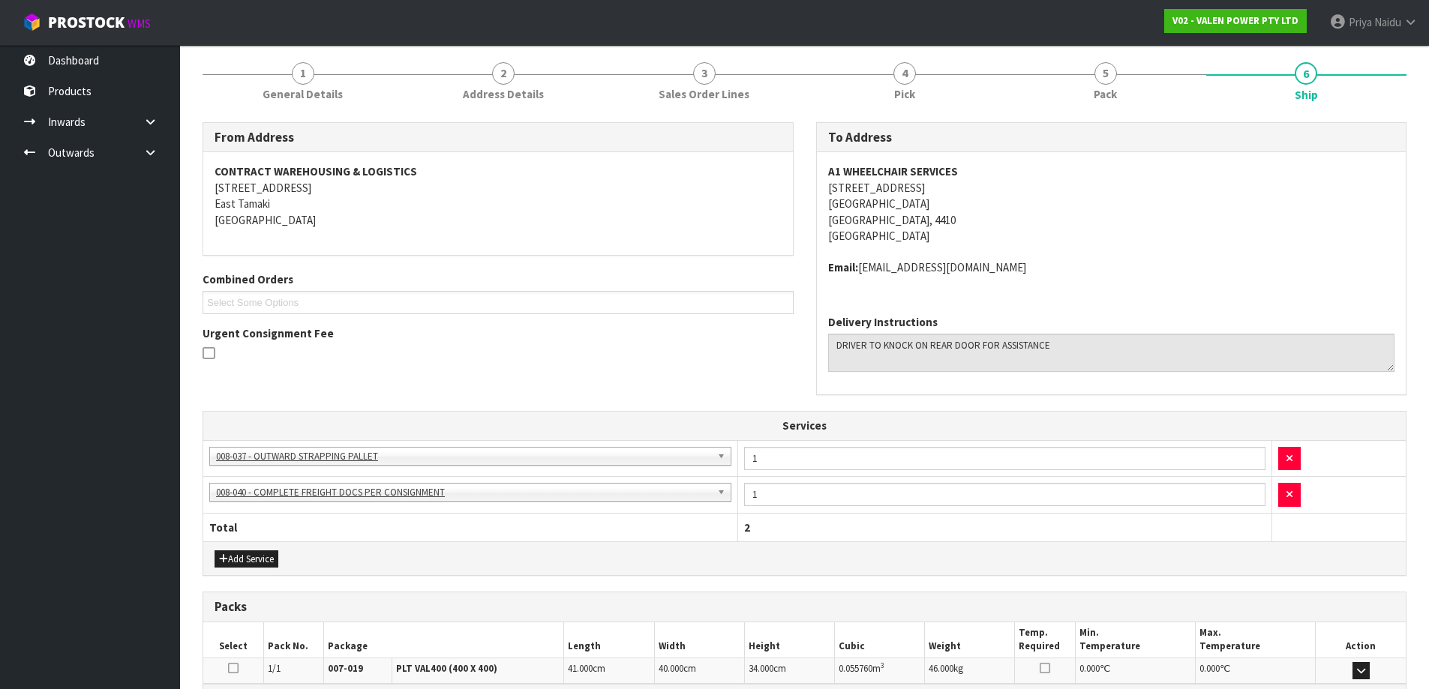
scroll to position [85, 0]
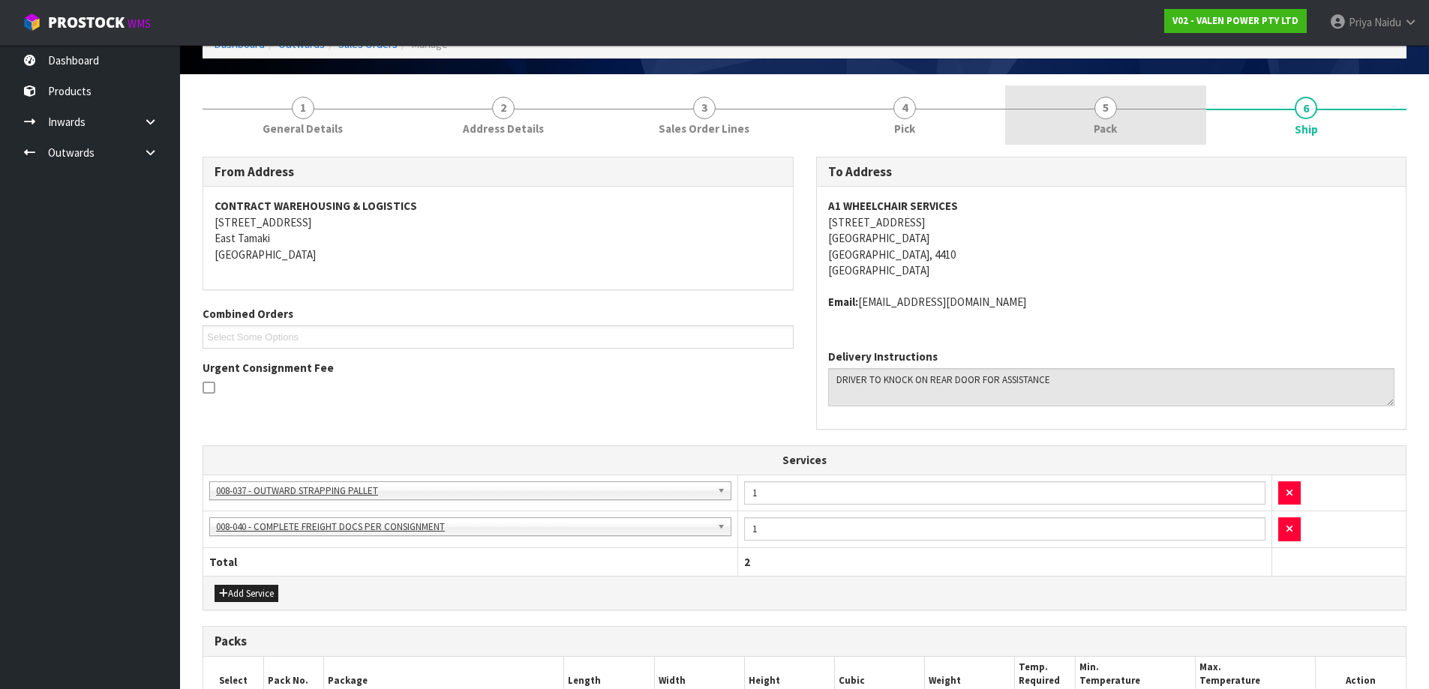
click at [1118, 134] on link "5 Pack" at bounding box center [1105, 115] width 201 height 59
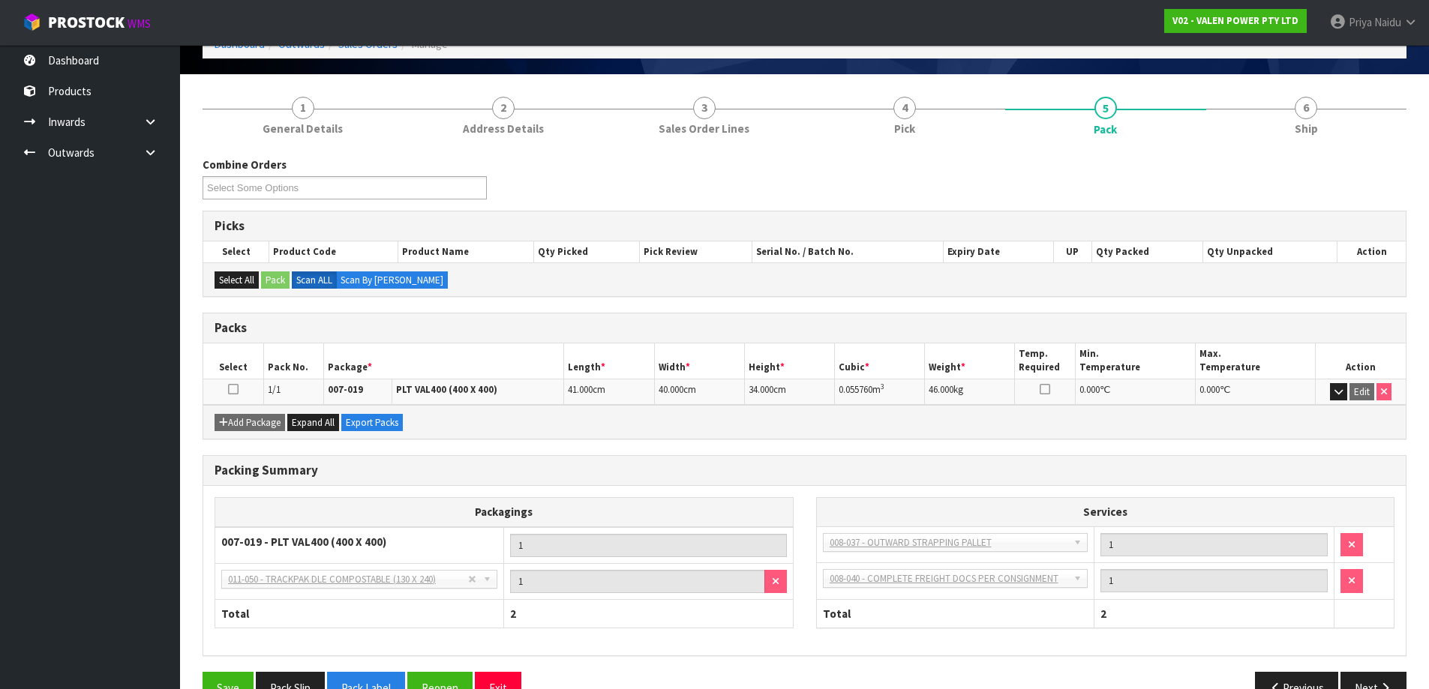
drag, startPoint x: 833, startPoint y: 391, endPoint x: 899, endPoint y: 393, distance: 66.0
click at [899, 393] on tr "1/1 007-019 PLT VAL400 (400 X 400) 41.000 cm 40.000 cm 34.000 cm 0.055760 m 3 4…" at bounding box center [804, 392] width 1202 height 26
click at [1311, 134] on span "Ship" at bounding box center [1306, 129] width 23 height 16
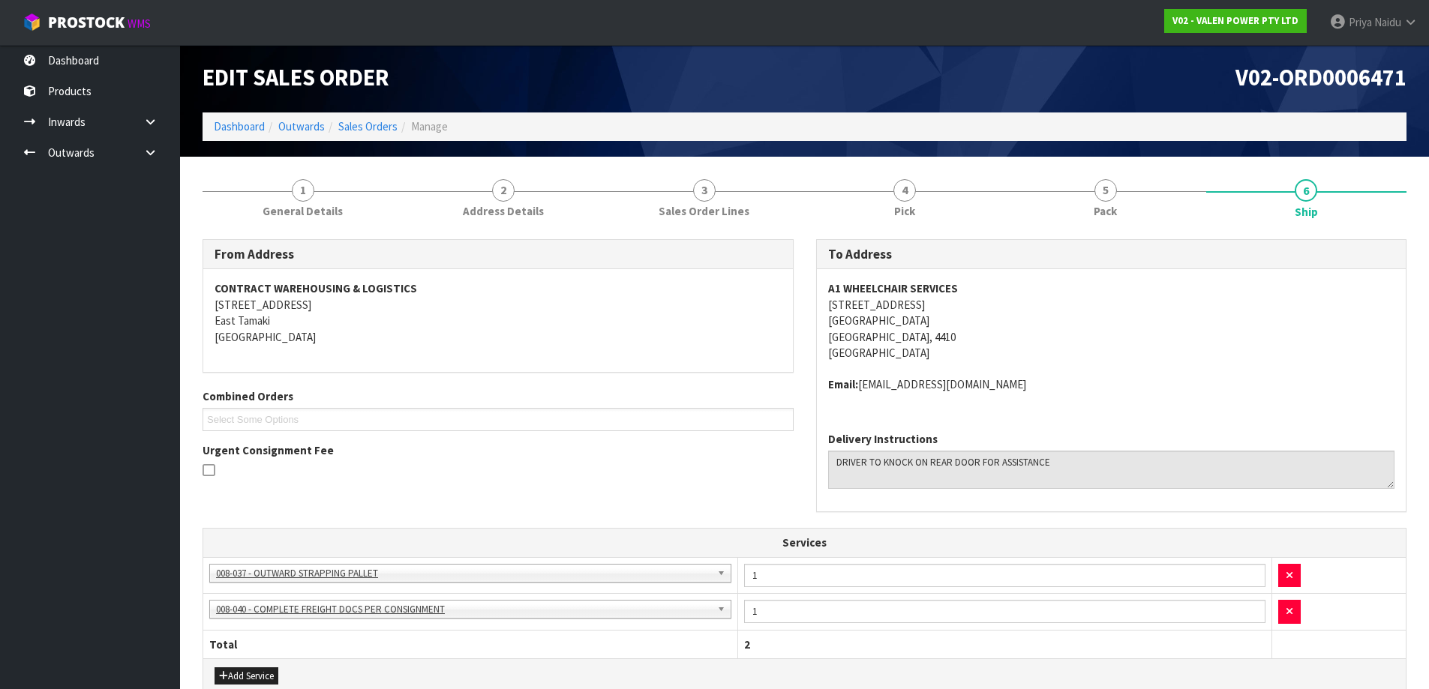
scroll to position [0, 0]
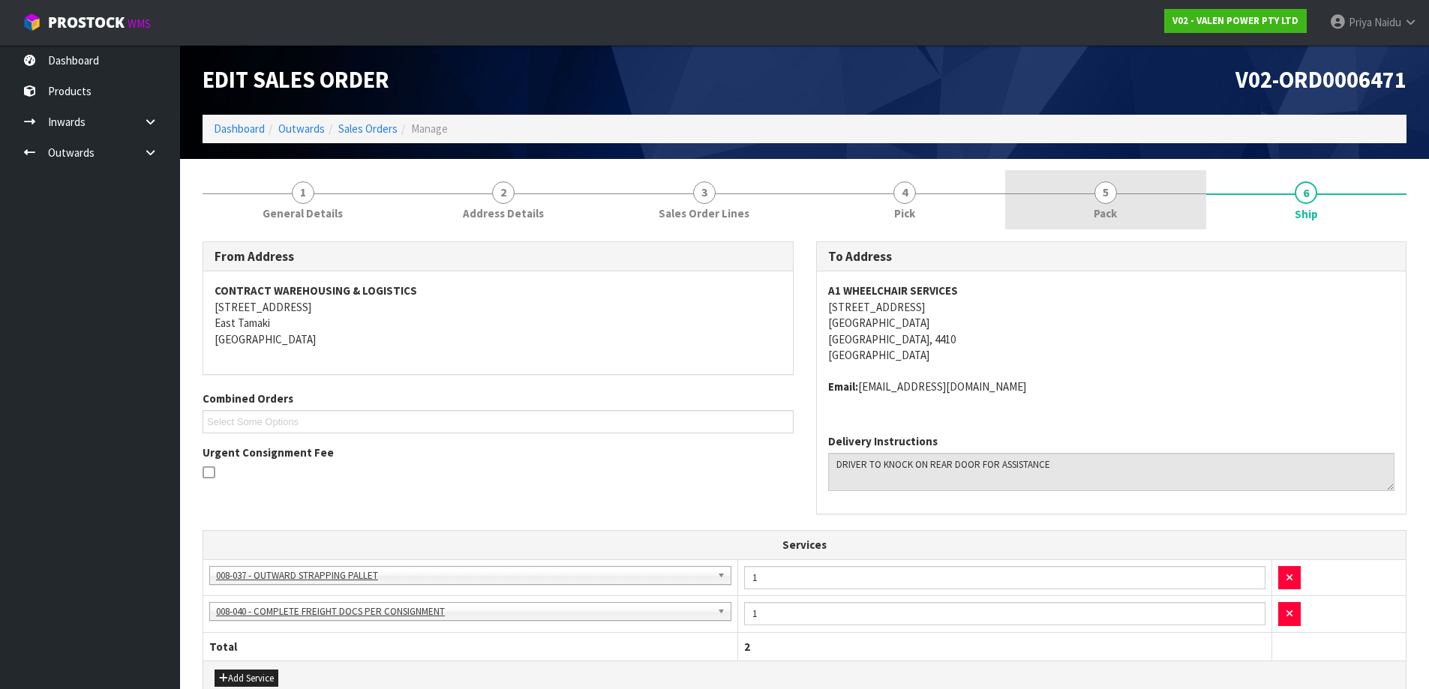
click at [1112, 225] on link "5 Pack" at bounding box center [1105, 199] width 201 height 59
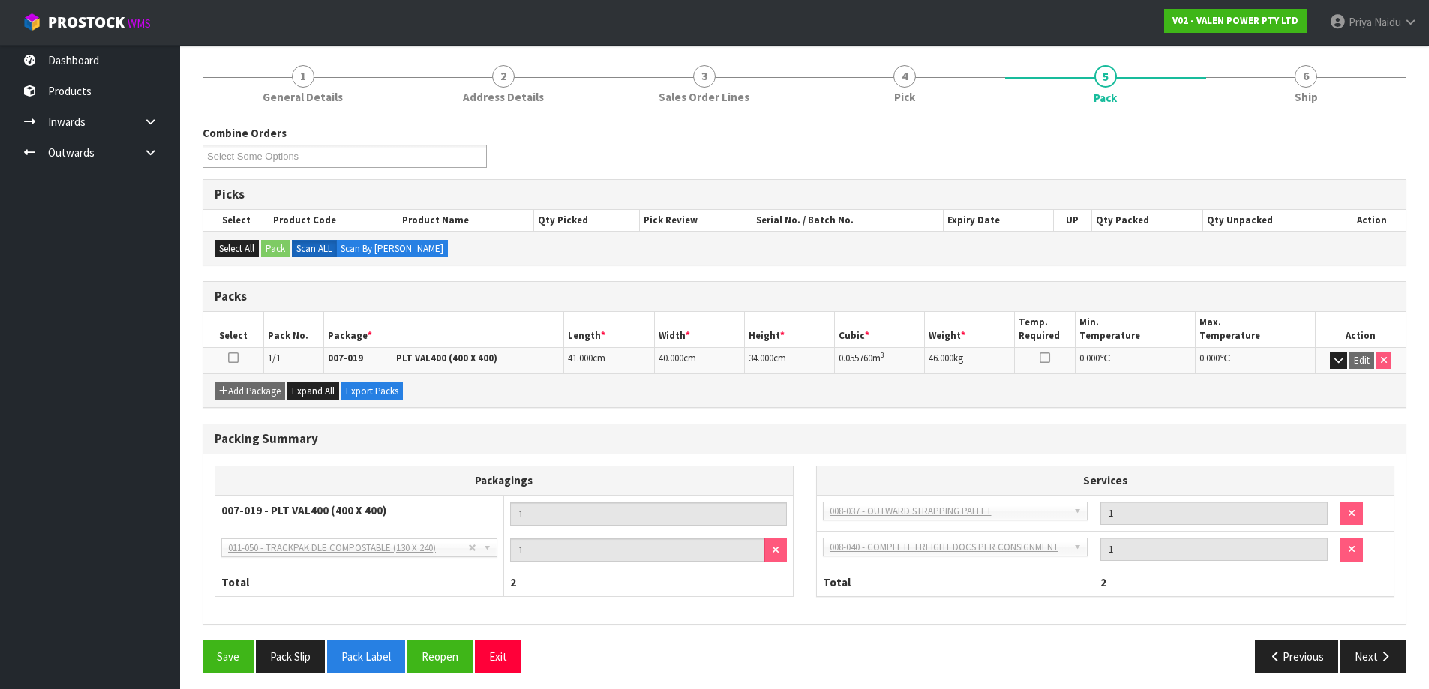
scroll to position [123, 0]
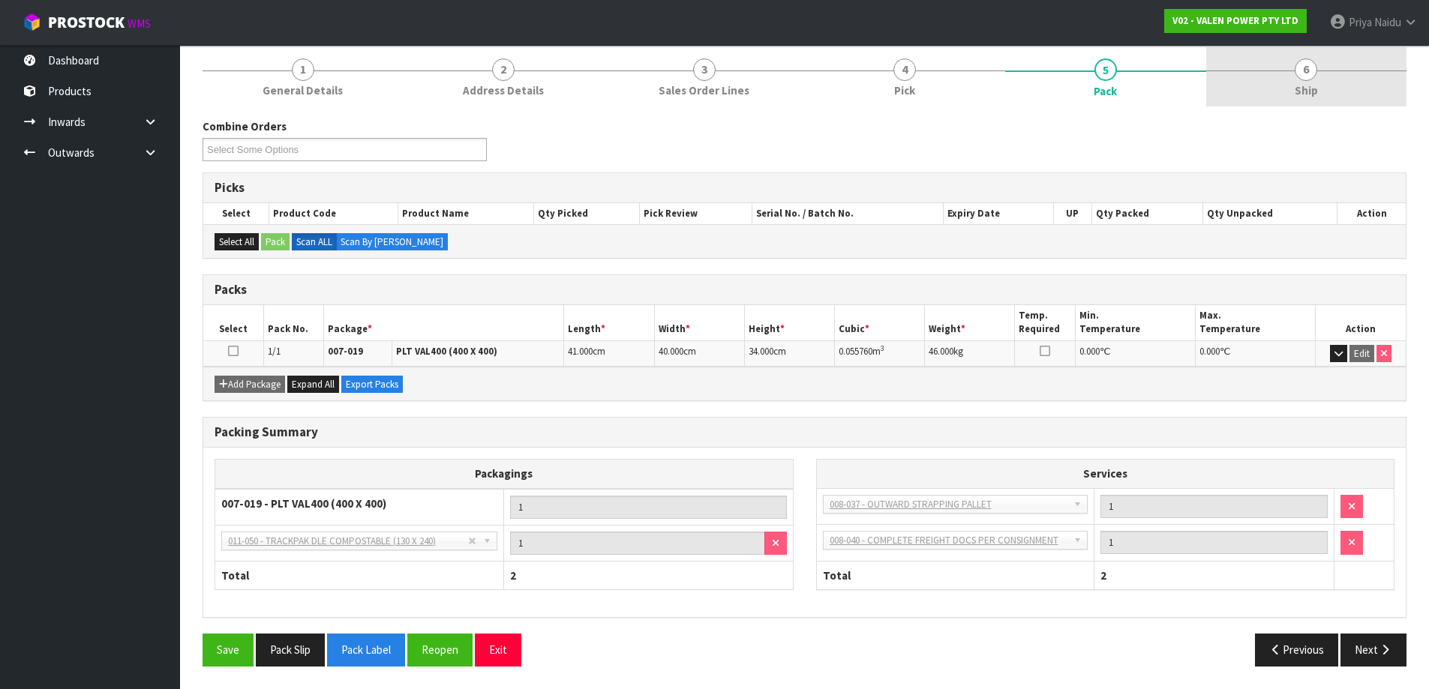
drag, startPoint x: 1308, startPoint y: 74, endPoint x: 1281, endPoint y: 90, distance: 31.3
click at [1308, 74] on span "6" at bounding box center [1306, 70] width 23 height 23
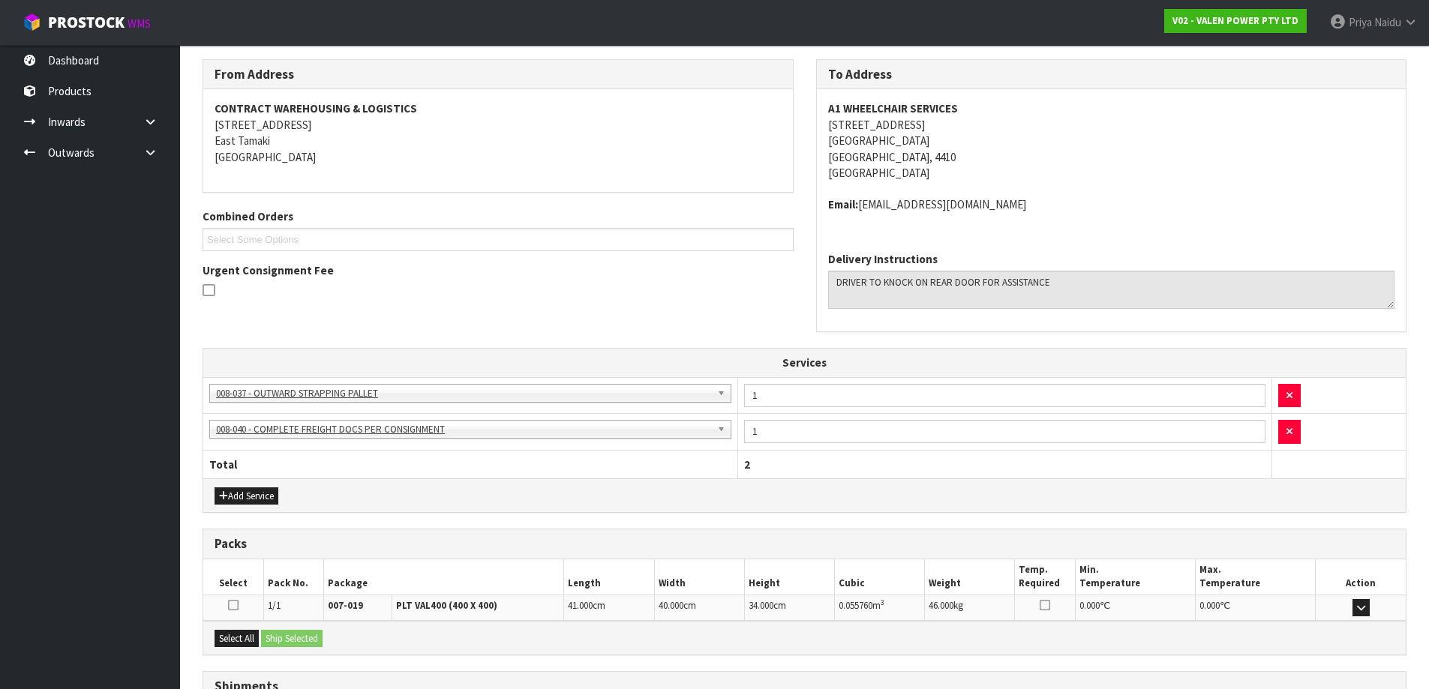
scroll to position [310, 0]
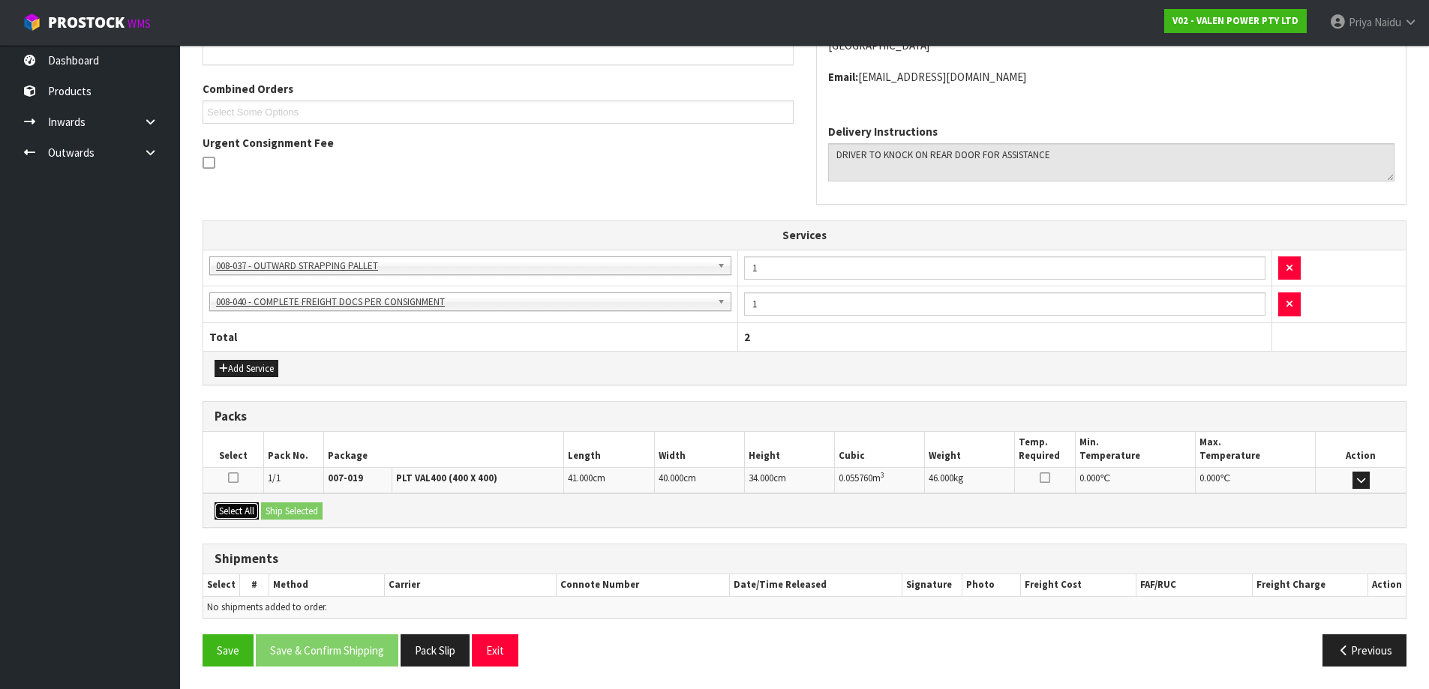
click at [240, 515] on button "Select All" at bounding box center [237, 512] width 44 height 18
drag, startPoint x: 269, startPoint y: 518, endPoint x: 308, endPoint y: 503, distance: 40.8
click at [272, 517] on button "Ship Selected" at bounding box center [292, 512] width 62 height 18
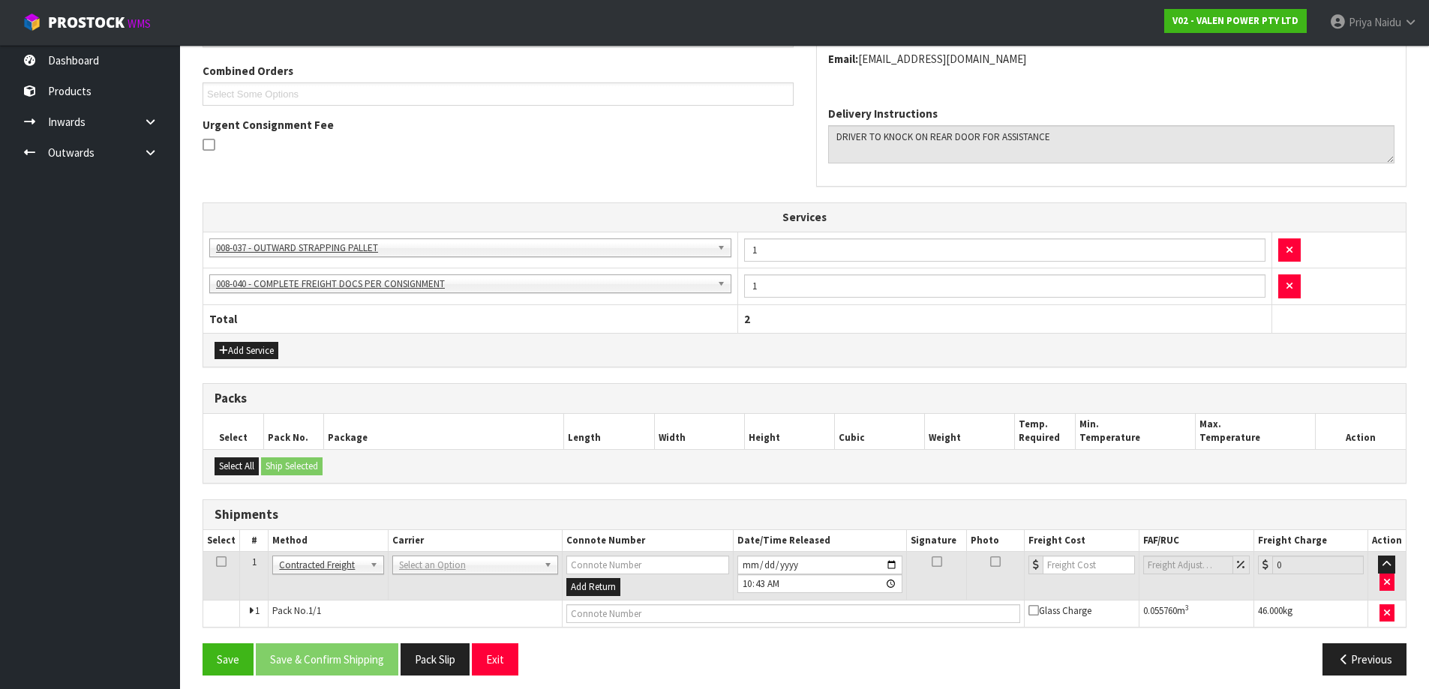
scroll to position [337, 0]
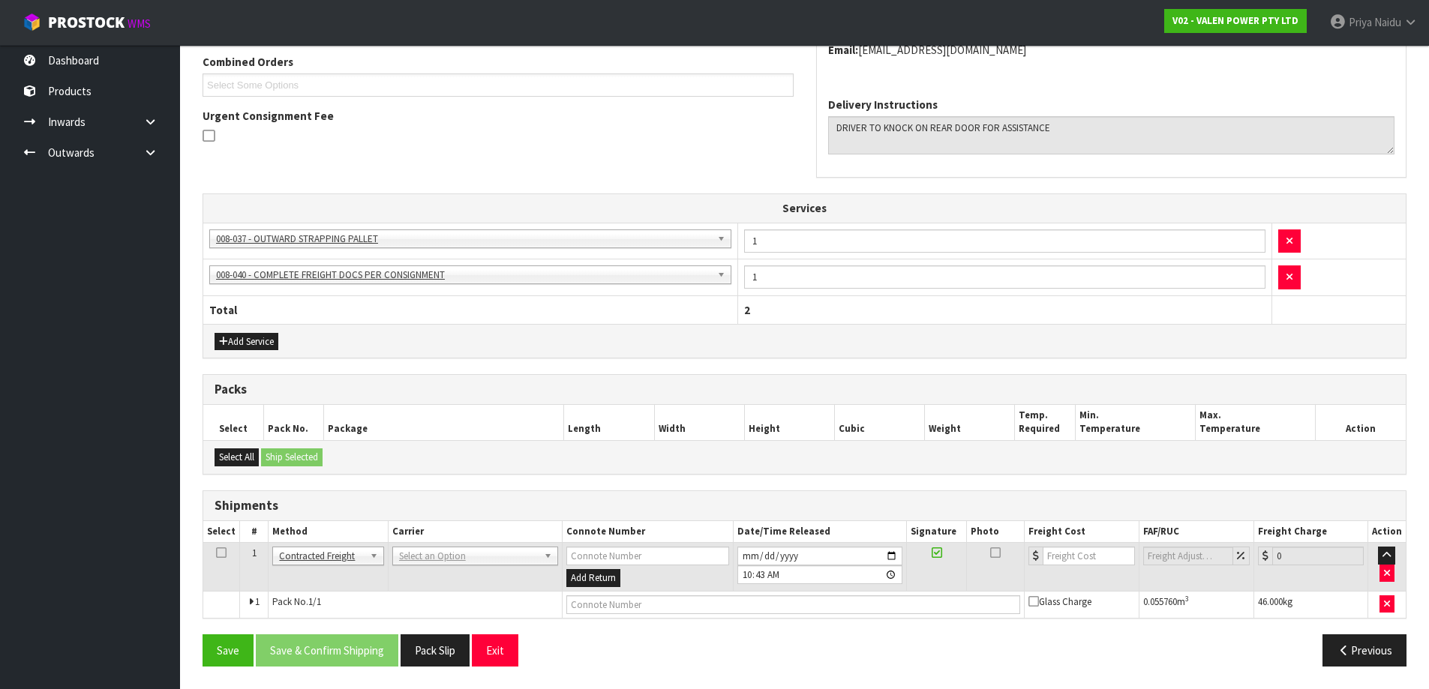
drag, startPoint x: 441, startPoint y: 558, endPoint x: 435, endPoint y: 570, distance: 13.4
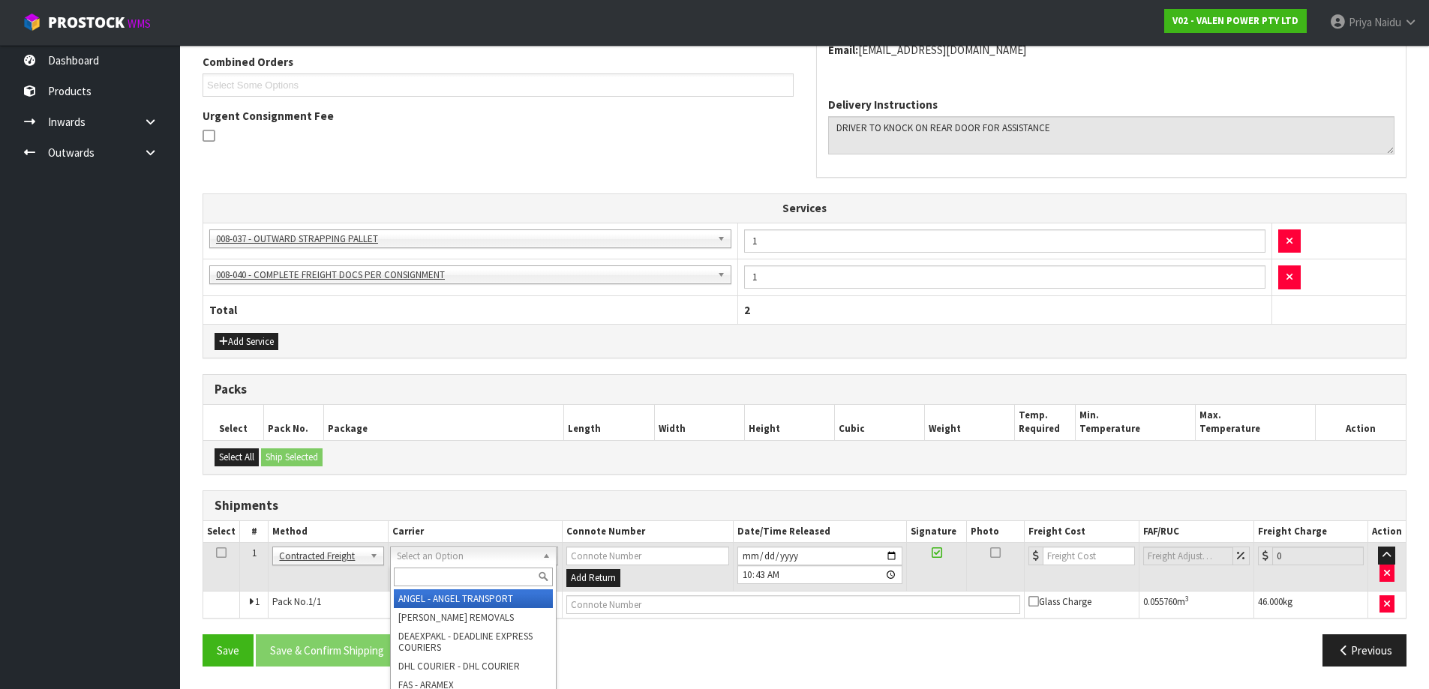
click at [433, 579] on input "text" at bounding box center [473, 577] width 159 height 19
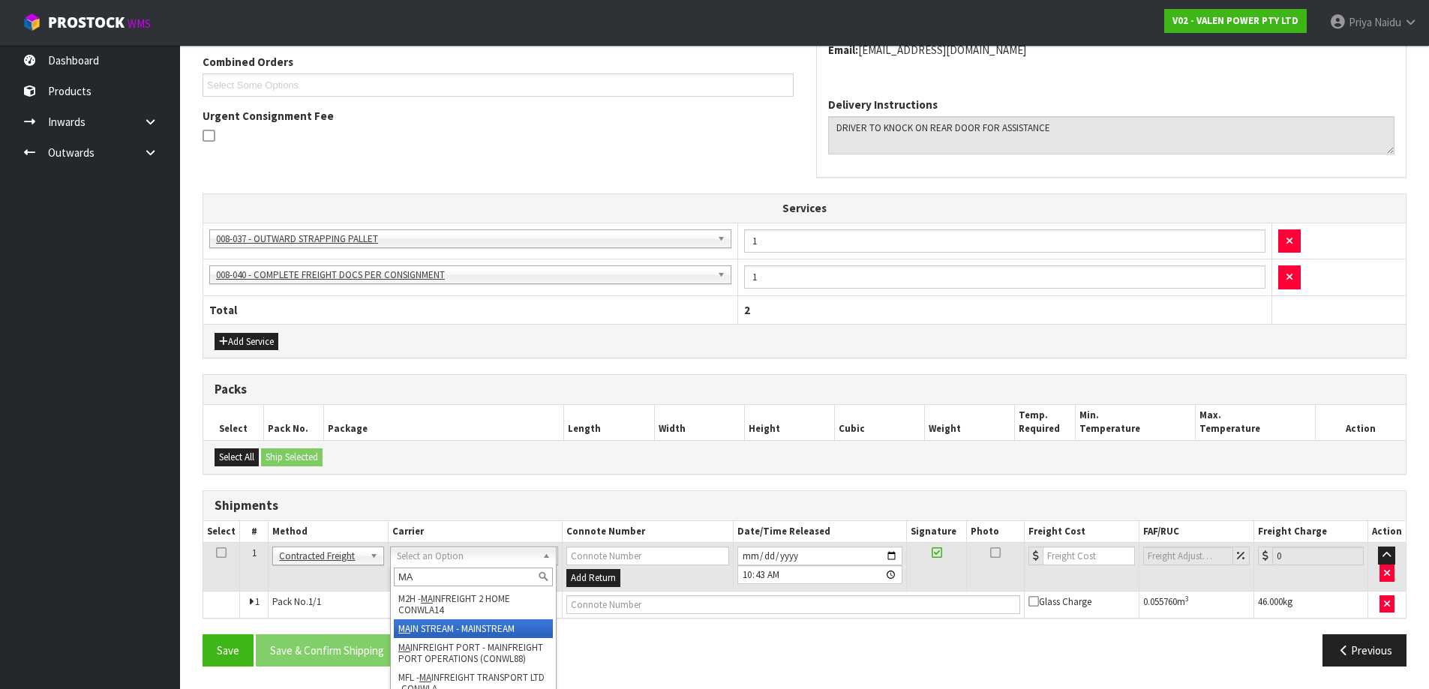
type input "MA"
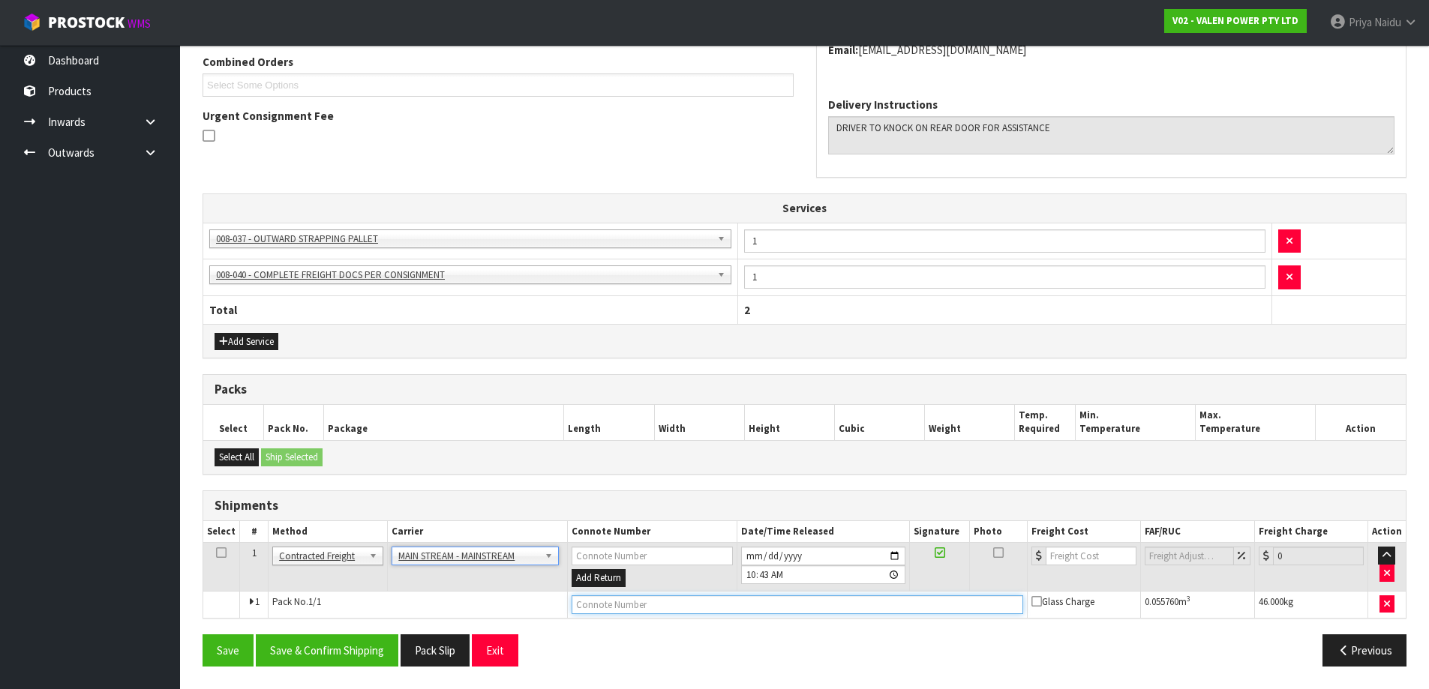
click at [674, 597] on input "text" at bounding box center [798, 605] width 452 height 19
paste input "CWL7714084"
type input "CWL7714084"
click at [1081, 560] on input "number" at bounding box center [1091, 556] width 91 height 19
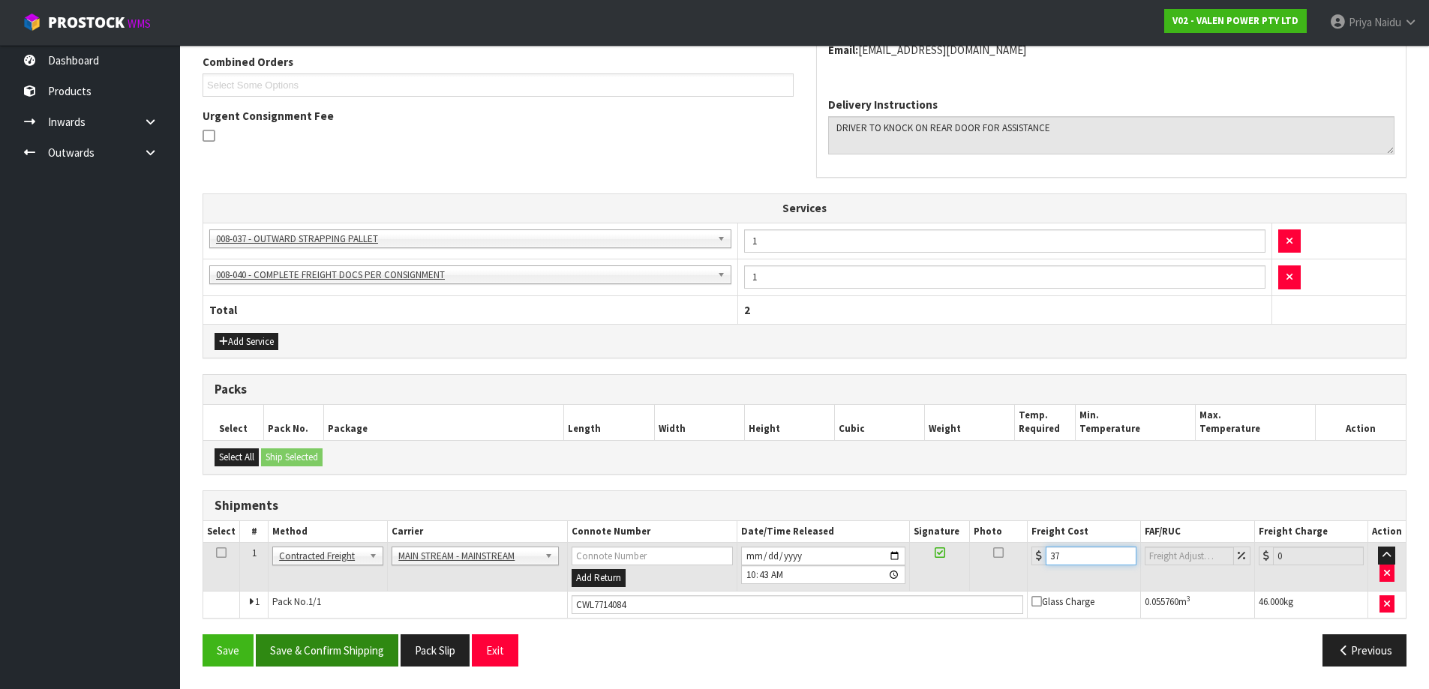
type input "37"
click at [353, 653] on button "Save & Confirm Shipping" at bounding box center [327, 651] width 143 height 32
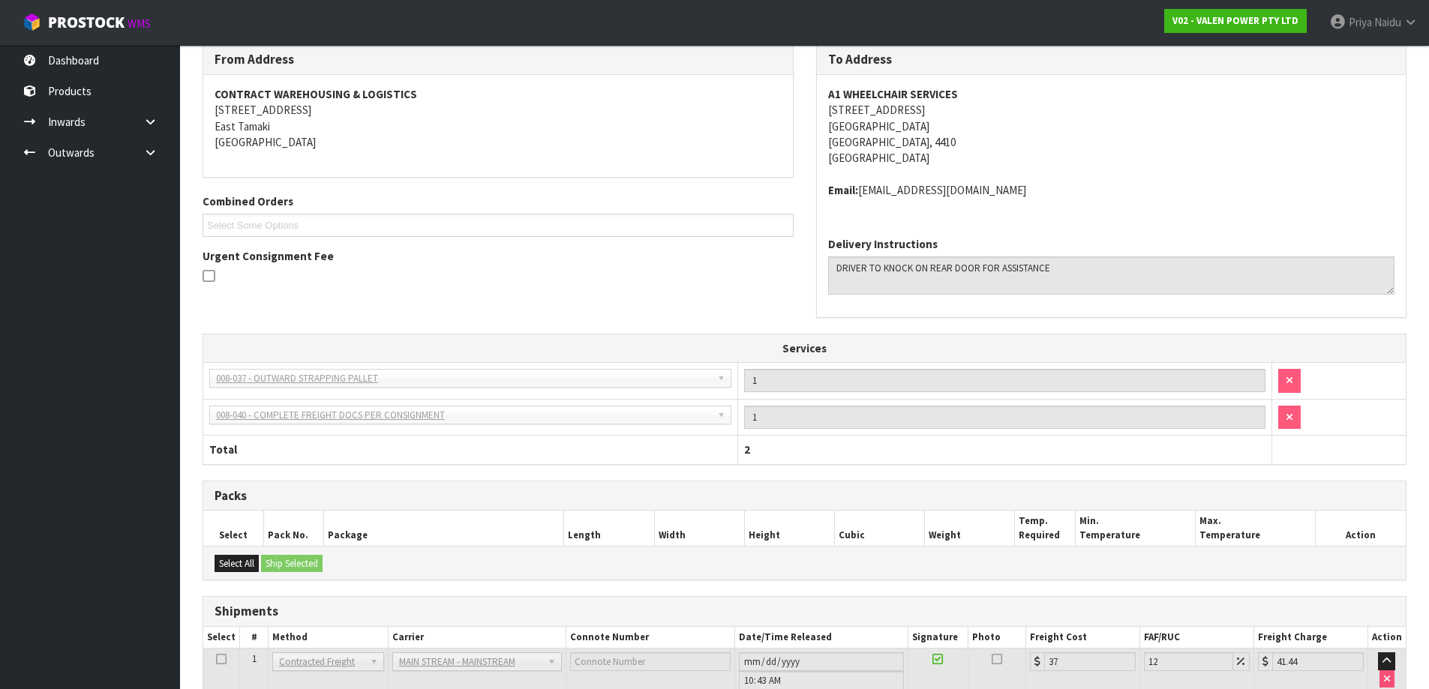
scroll to position [0, 0]
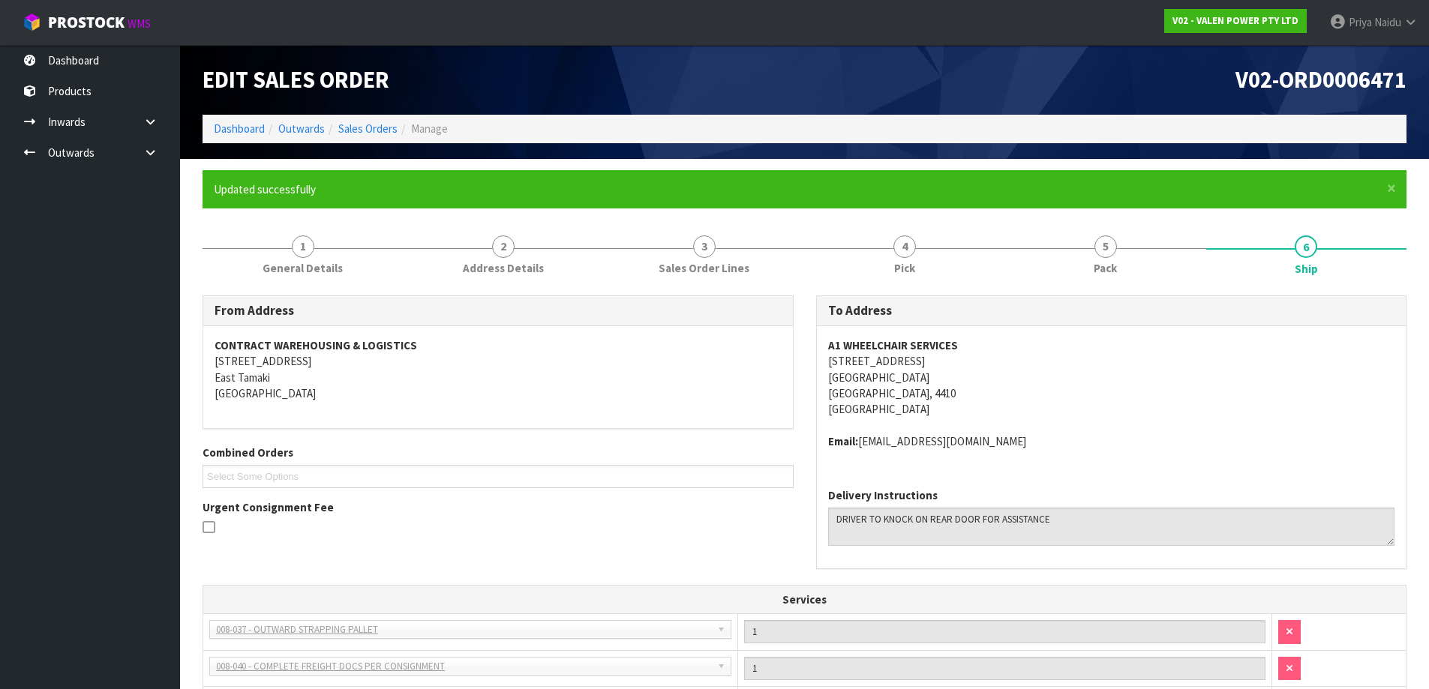
click at [231, 118] on ol "Dashboard Outwards Sales Orders Manage" at bounding box center [805, 129] width 1204 height 28
click at [231, 122] on link "Dashboard" at bounding box center [239, 129] width 51 height 14
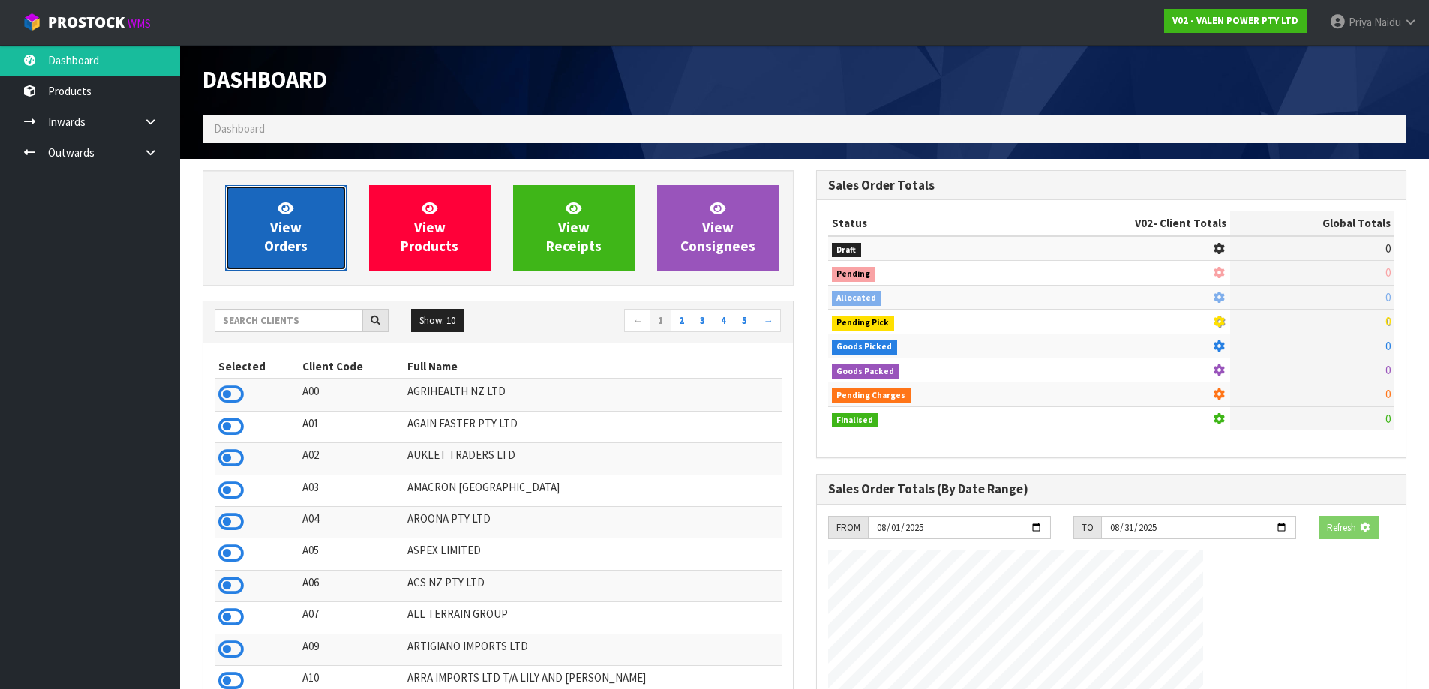
click at [313, 251] on link "View Orders" at bounding box center [286, 228] width 122 height 86
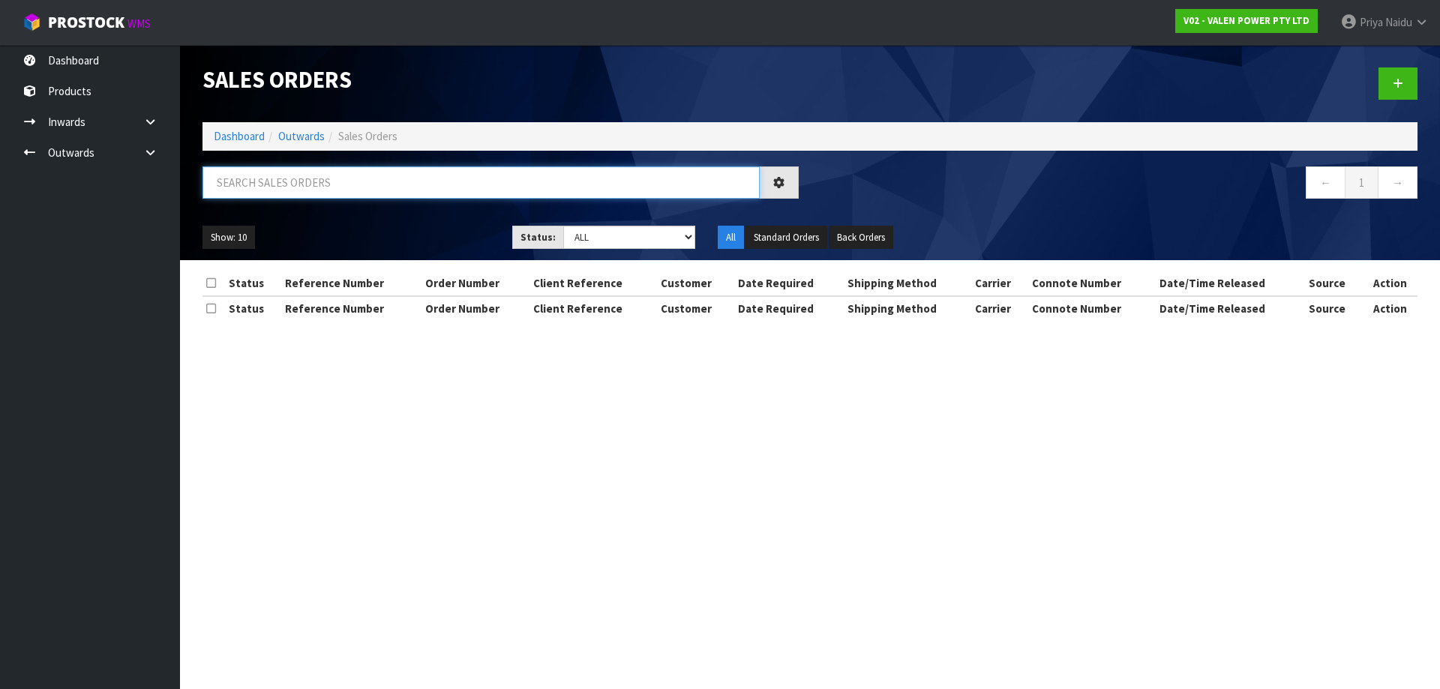
click at [327, 188] on input "text" at bounding box center [481, 183] width 557 height 32
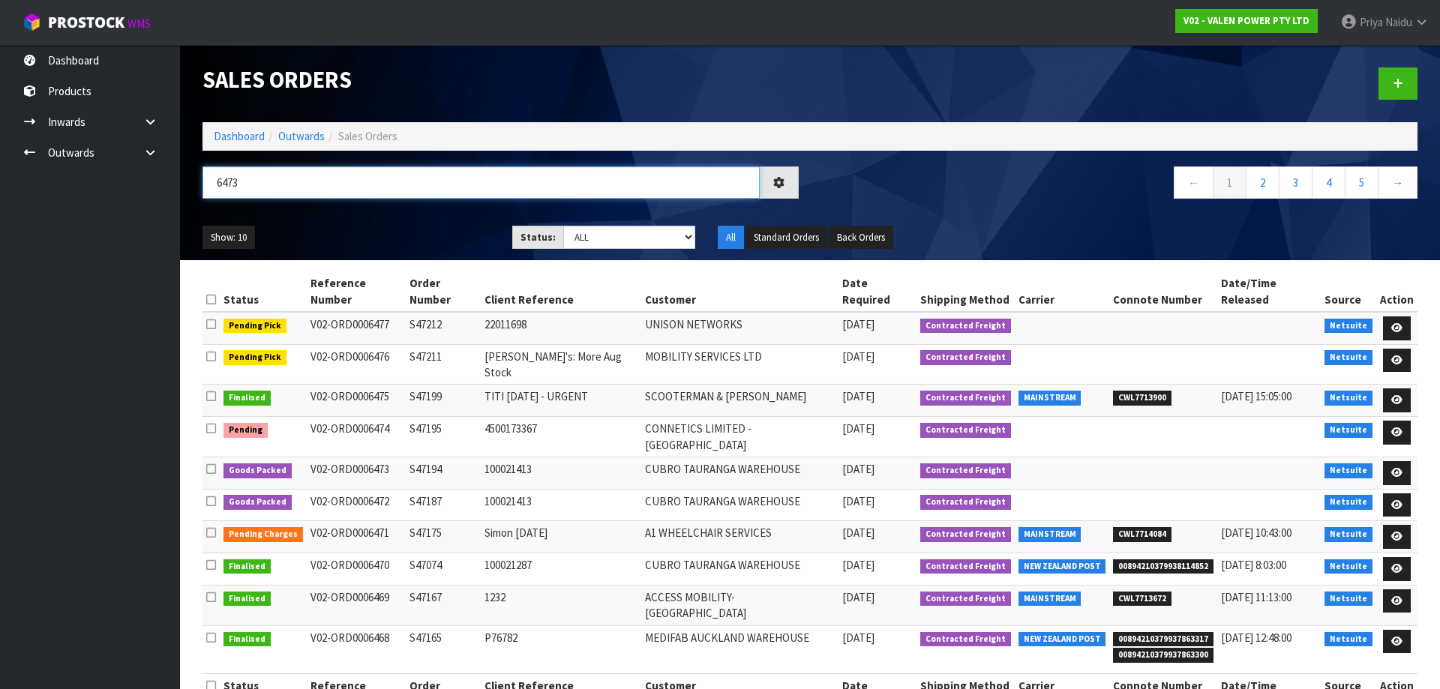
type input "6473"
click at [386, 219] on div "Show: 10 5 10 25 50 Status: Draft Pending Allocated Pending Pick Goods Picked G…" at bounding box center [810, 238] width 1238 height 47
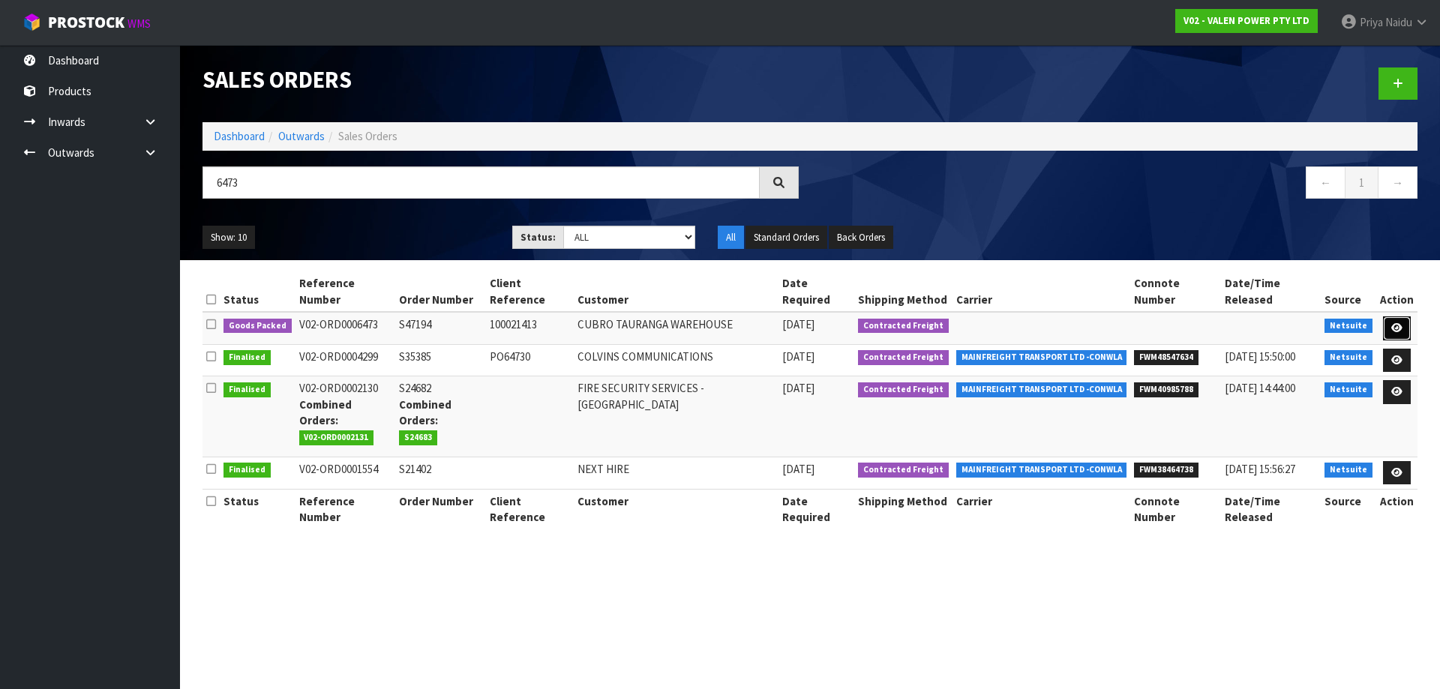
click at [1394, 317] on link at bounding box center [1397, 329] width 28 height 24
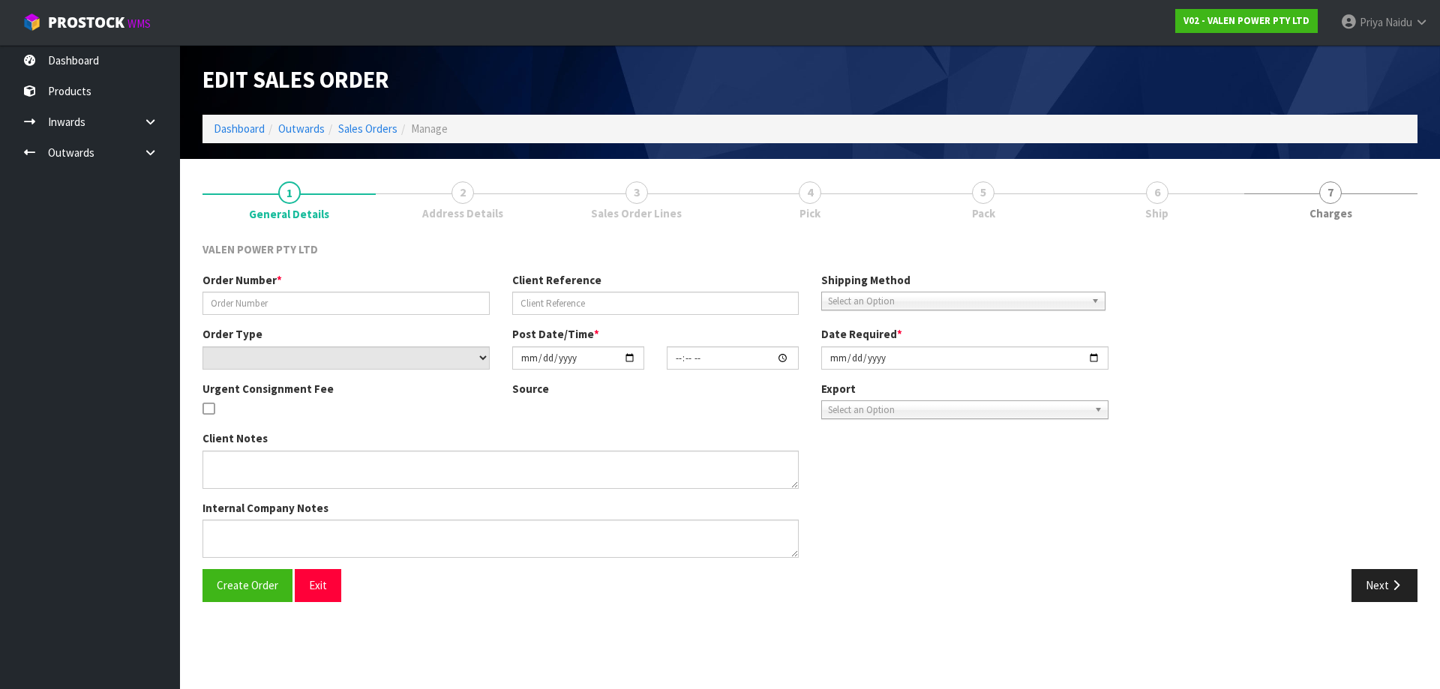
type input "S47194"
type input "100021413"
select select "number:0"
type input "2025-08-12"
type input "10:45:09.000"
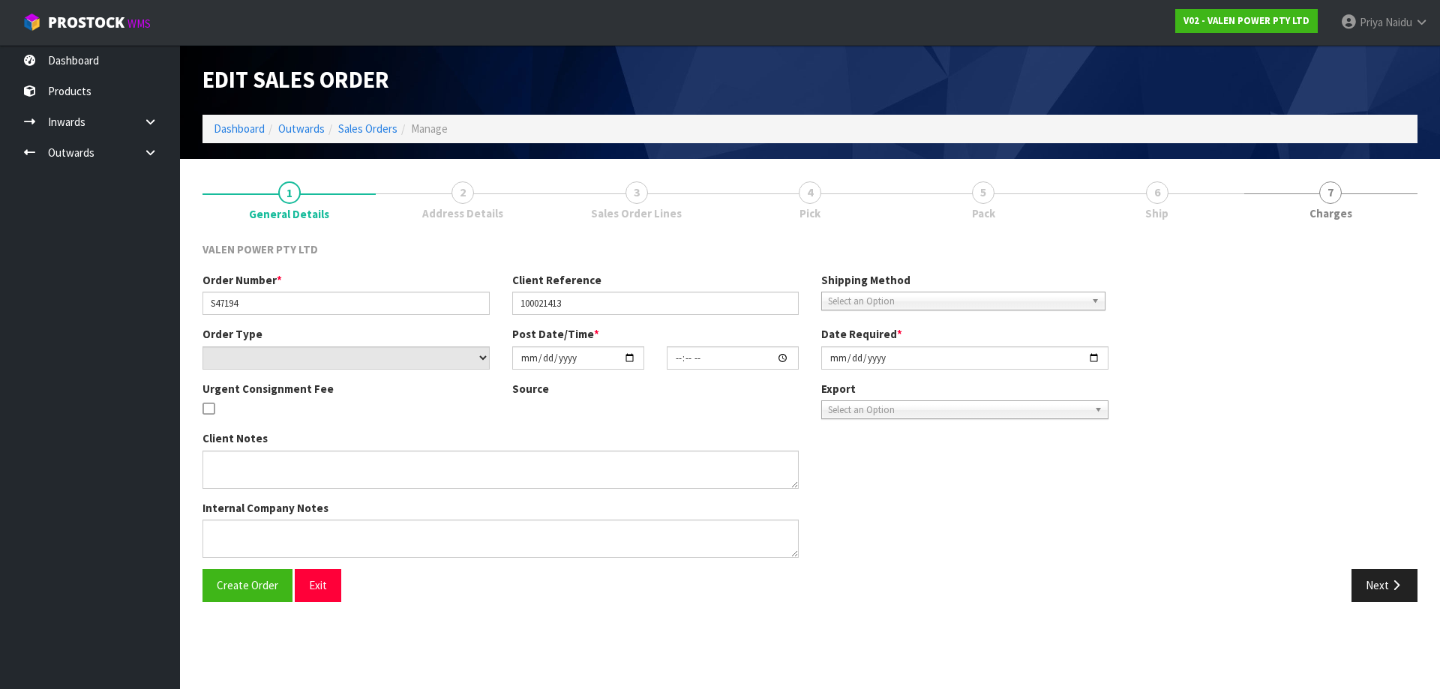
type input "2025-08-12"
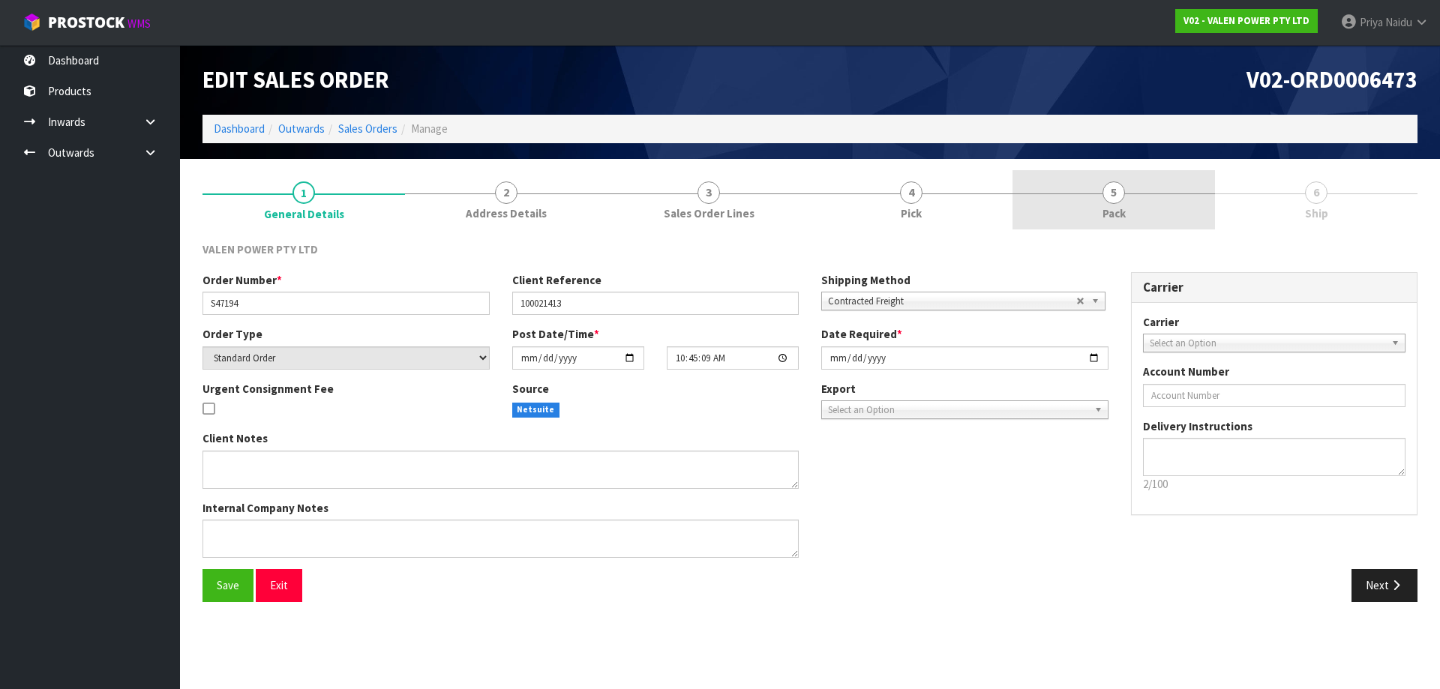
click at [1125, 182] on link "5 Pack" at bounding box center [1114, 199] width 203 height 59
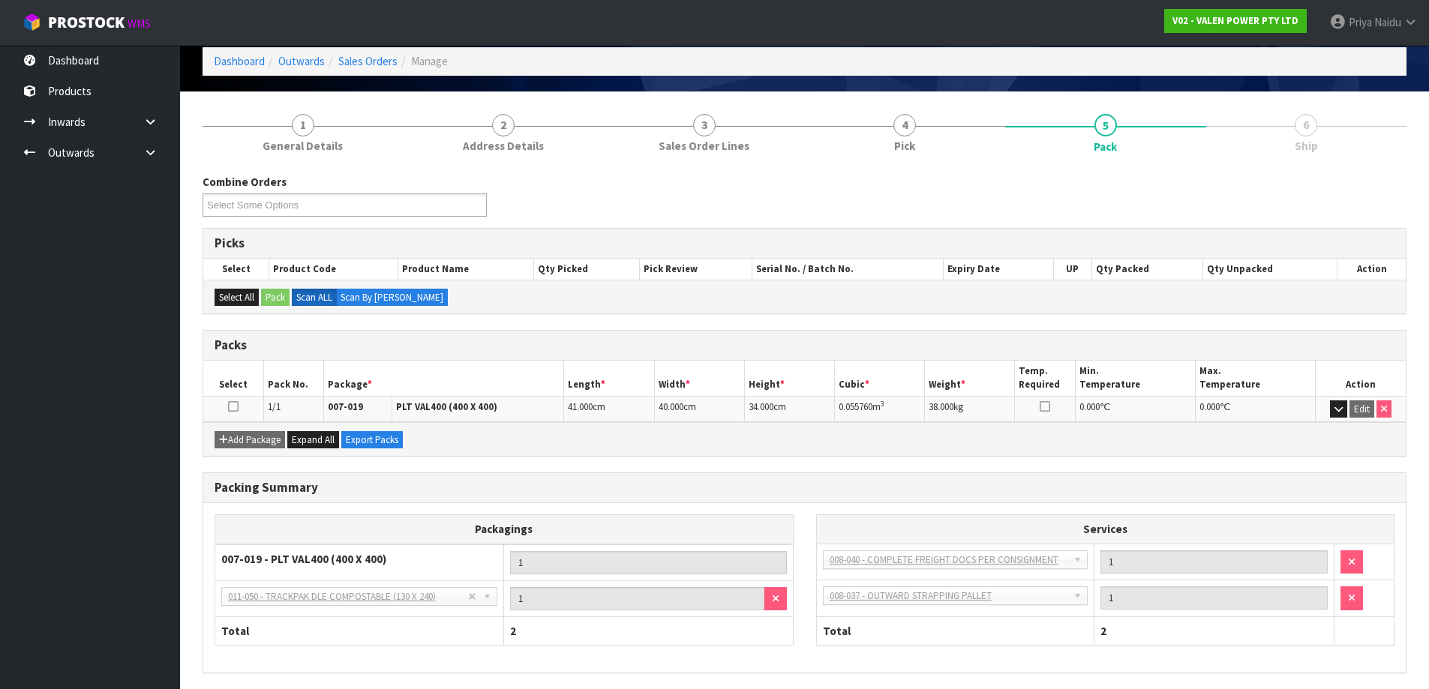
scroll to position [123, 0]
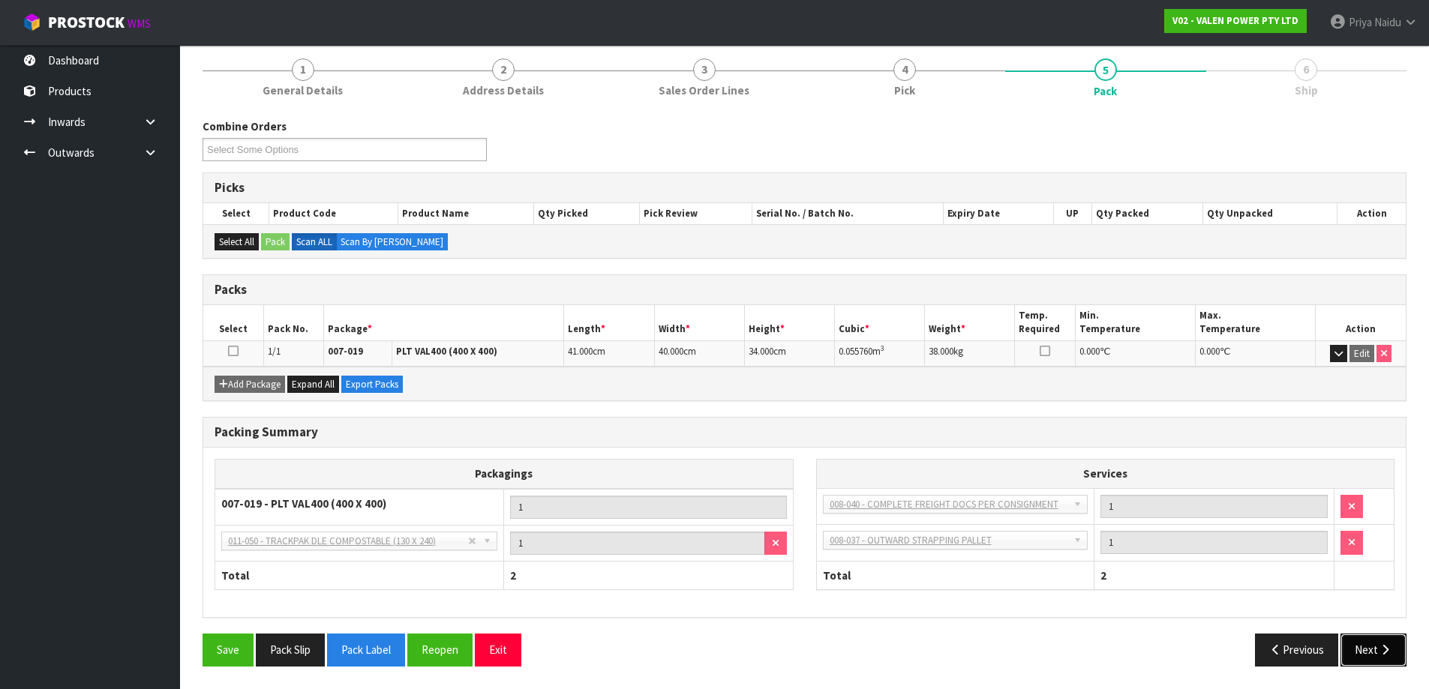
click at [1364, 647] on button "Next" at bounding box center [1373, 650] width 66 height 32
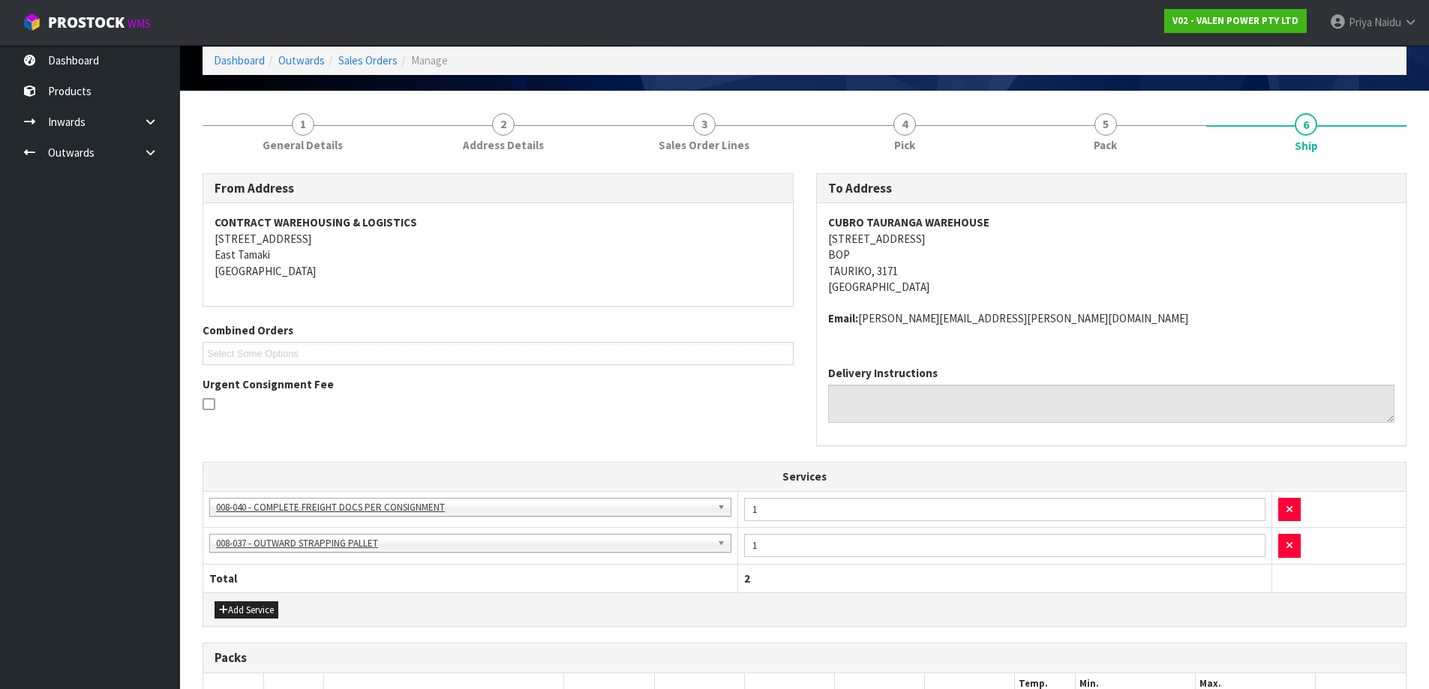
scroll to position [0, 0]
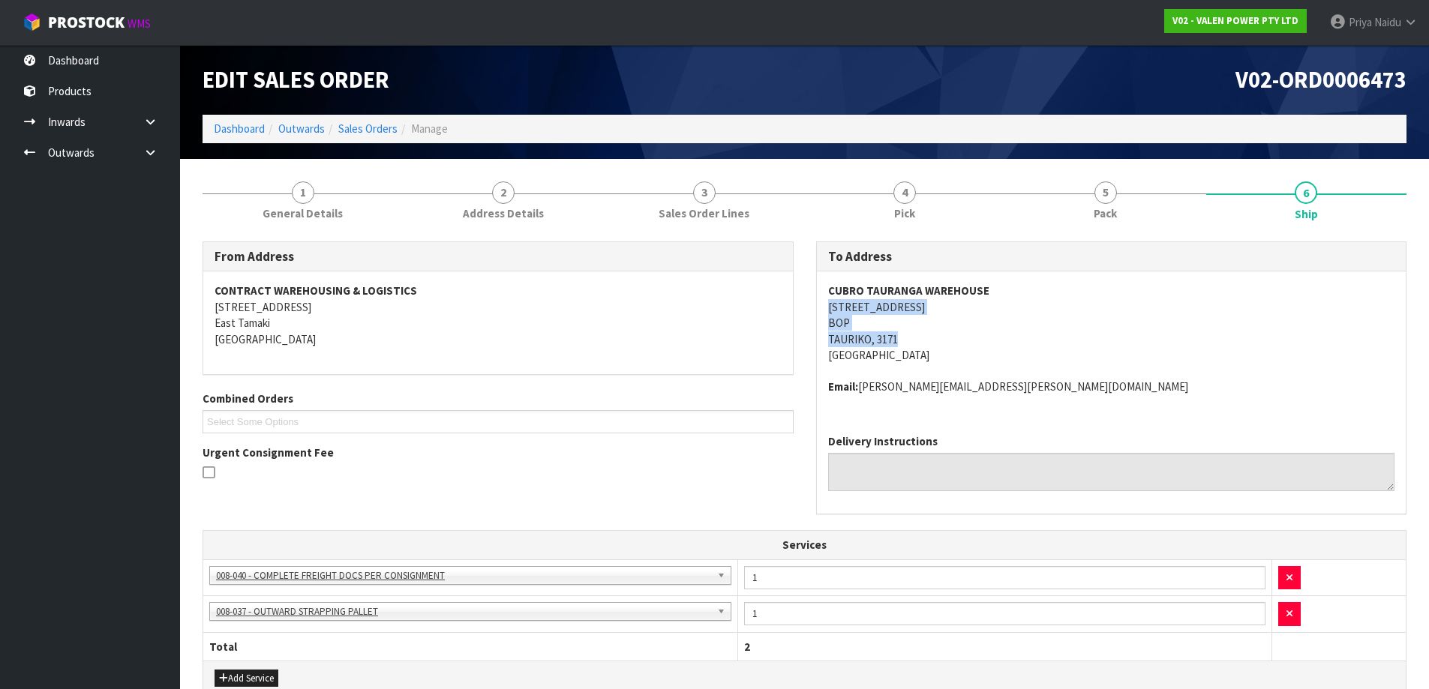
drag, startPoint x: 825, startPoint y: 307, endPoint x: 1007, endPoint y: 345, distance: 186.2
click at [1007, 345] on div "CUBRO TAURANGA WAREHOUSE 149 TAURIKURA DRIVE BOP TAURIKO, 3171 New Zealand Emai…" at bounding box center [1112, 347] width 590 height 151
click at [818, 293] on div "CUBRO TAURANGA WAREHOUSE 149 TAURIKURA DRIVE BOP TAURIKO, 3171 New Zealand Emai…" at bounding box center [1112, 347] width 590 height 151
drag, startPoint x: 818, startPoint y: 293, endPoint x: 1000, endPoint y: 293, distance: 181.5
click at [1000, 293] on div "CUBRO TAURANGA WAREHOUSE 149 TAURIKURA DRIVE BOP TAURIKO, 3171 New Zealand Emai…" at bounding box center [1112, 347] width 590 height 151
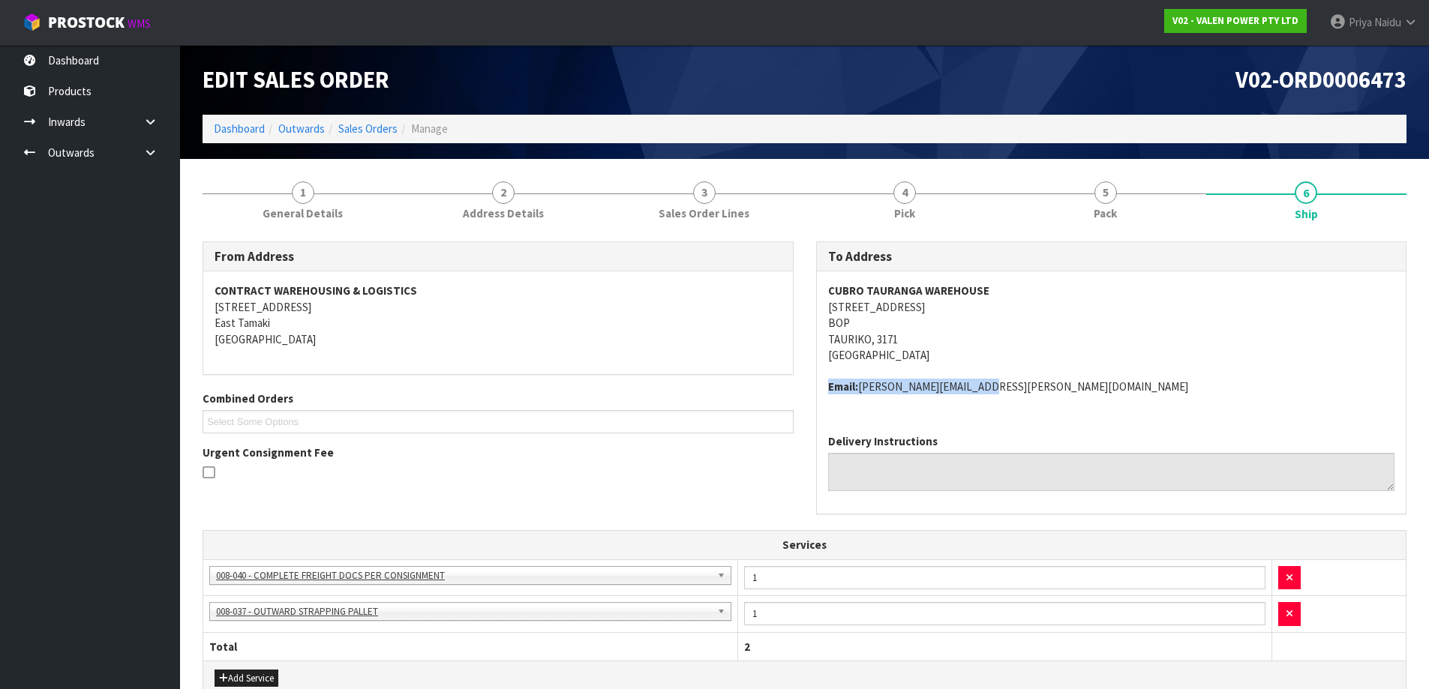
drag, startPoint x: 827, startPoint y: 387, endPoint x: 1024, endPoint y: 407, distance: 197.5
click at [1024, 407] on div "CUBRO TAURANGA WAREHOUSE 149 TAURIKURA DRIVE BOP TAURIKO, 3171 New Zealand Emai…" at bounding box center [1112, 347] width 590 height 151
click at [960, 335] on address "CUBRO TAURANGA WAREHOUSE 149 TAURIKURA DRIVE BOP TAURIKO, 3171 New Zealand" at bounding box center [1111, 323] width 567 height 80
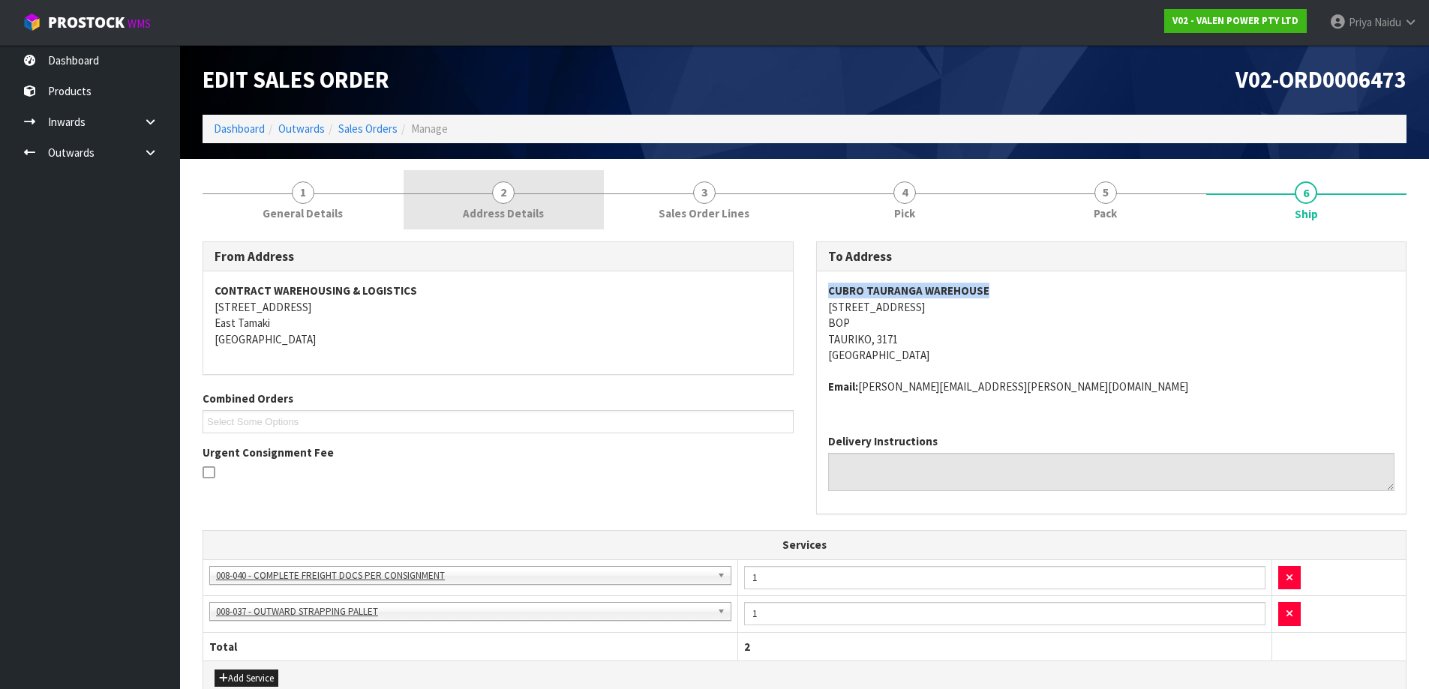
drag, startPoint x: 817, startPoint y: 283, endPoint x: 566, endPoint y: 218, distance: 259.6
click at [1039, 290] on div "CUBRO TAURANGA WAREHOUSE 149 TAURIKURA DRIVE BOP TAURIKO, 3171 New Zealand Emai…" at bounding box center [1112, 347] width 590 height 151
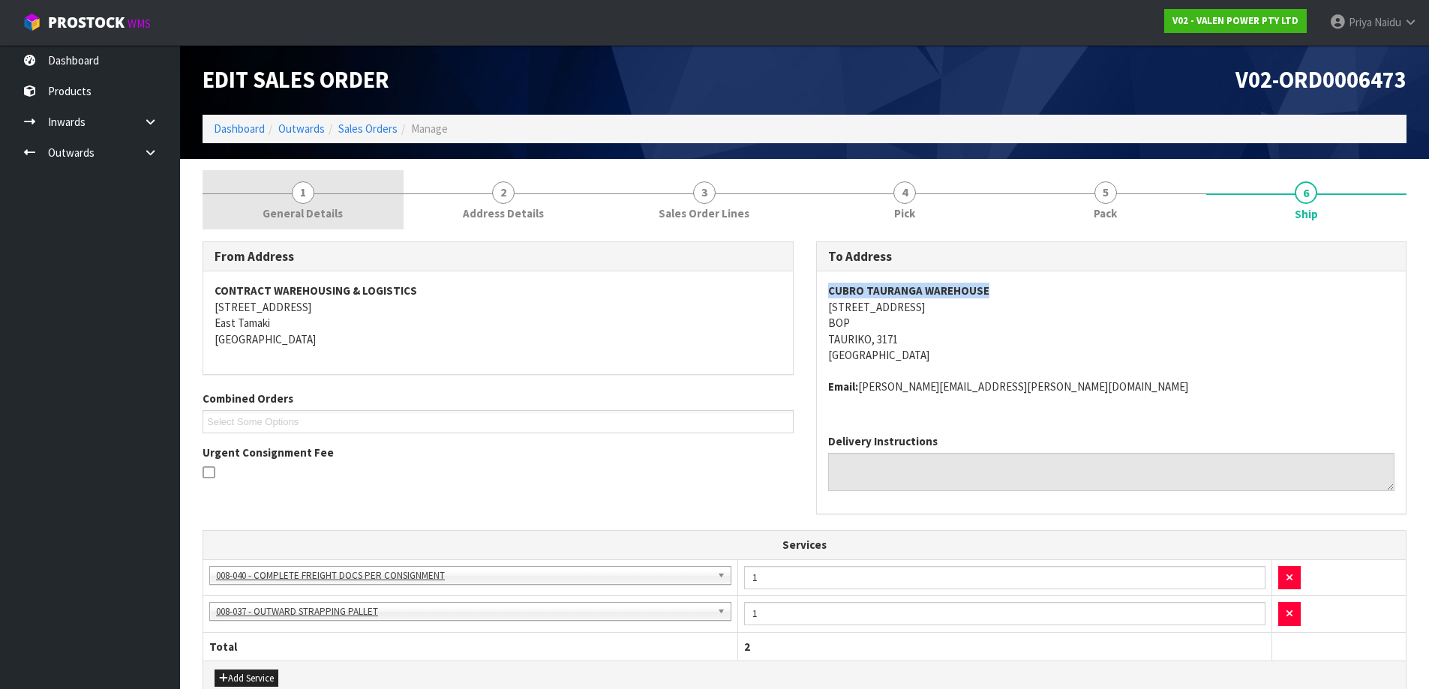
click at [295, 196] on span "1" at bounding box center [303, 193] width 23 height 23
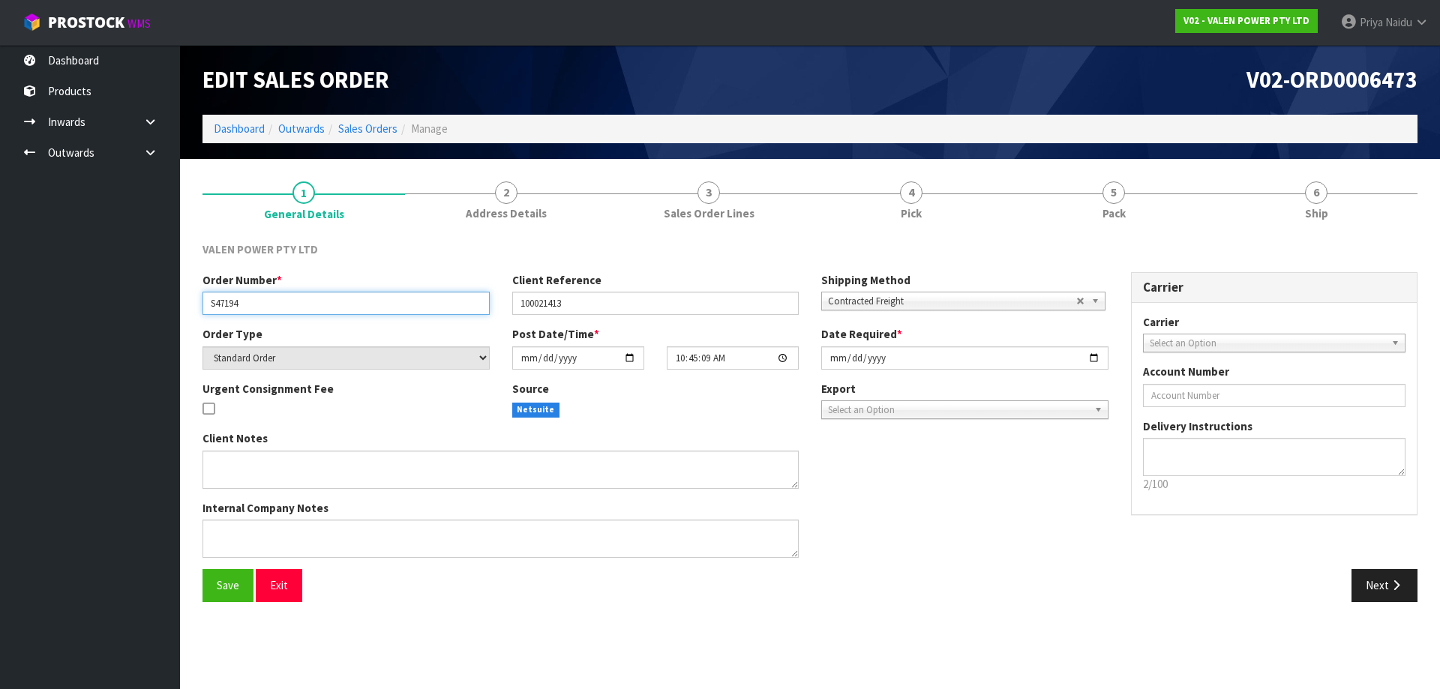
drag, startPoint x: 210, startPoint y: 298, endPoint x: 275, endPoint y: 307, distance: 65.1
click at [275, 307] on input "S47194" at bounding box center [346, 303] width 287 height 23
drag, startPoint x: 515, startPoint y: 307, endPoint x: 458, endPoint y: 299, distance: 58.3
click at [614, 300] on input "100021413" at bounding box center [655, 303] width 287 height 23
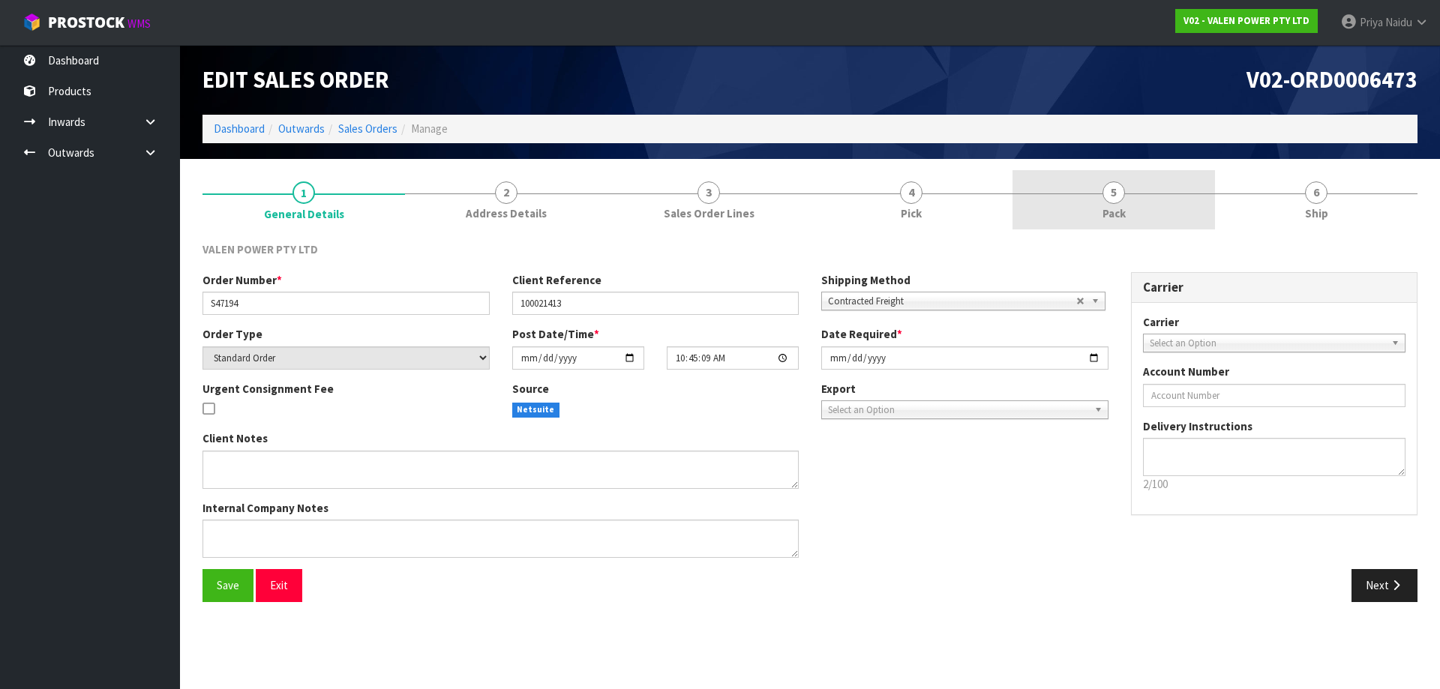
click at [1207, 178] on link "5 Pack" at bounding box center [1114, 199] width 203 height 59
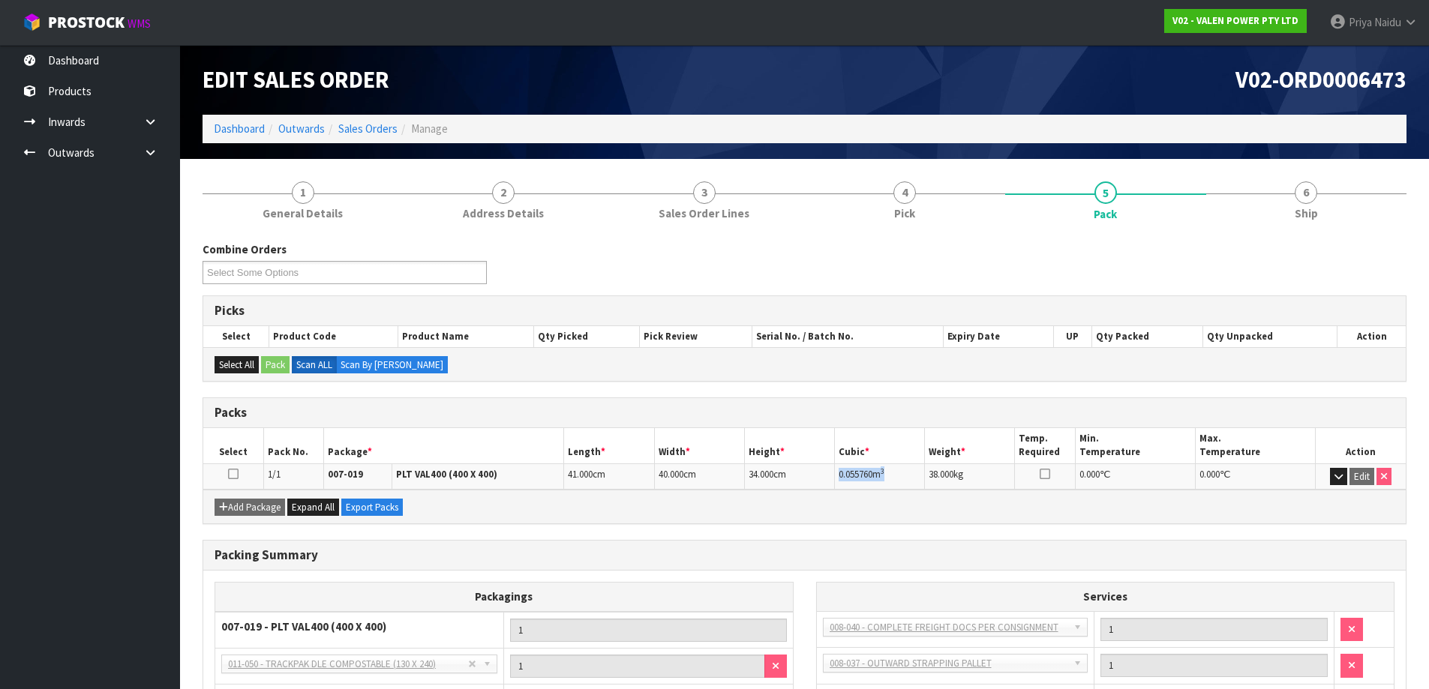
drag, startPoint x: 836, startPoint y: 472, endPoint x: 905, endPoint y: 471, distance: 69.8
click at [905, 471] on td "0.055760 m 3" at bounding box center [880, 477] width 90 height 26
drag, startPoint x: 917, startPoint y: 328, endPoint x: 1139, endPoint y: 299, distance: 223.8
drag, startPoint x: 1139, startPoint y: 299, endPoint x: 1247, endPoint y: 227, distance: 129.8
click at [1245, 227] on link "6 Ship" at bounding box center [1306, 199] width 201 height 59
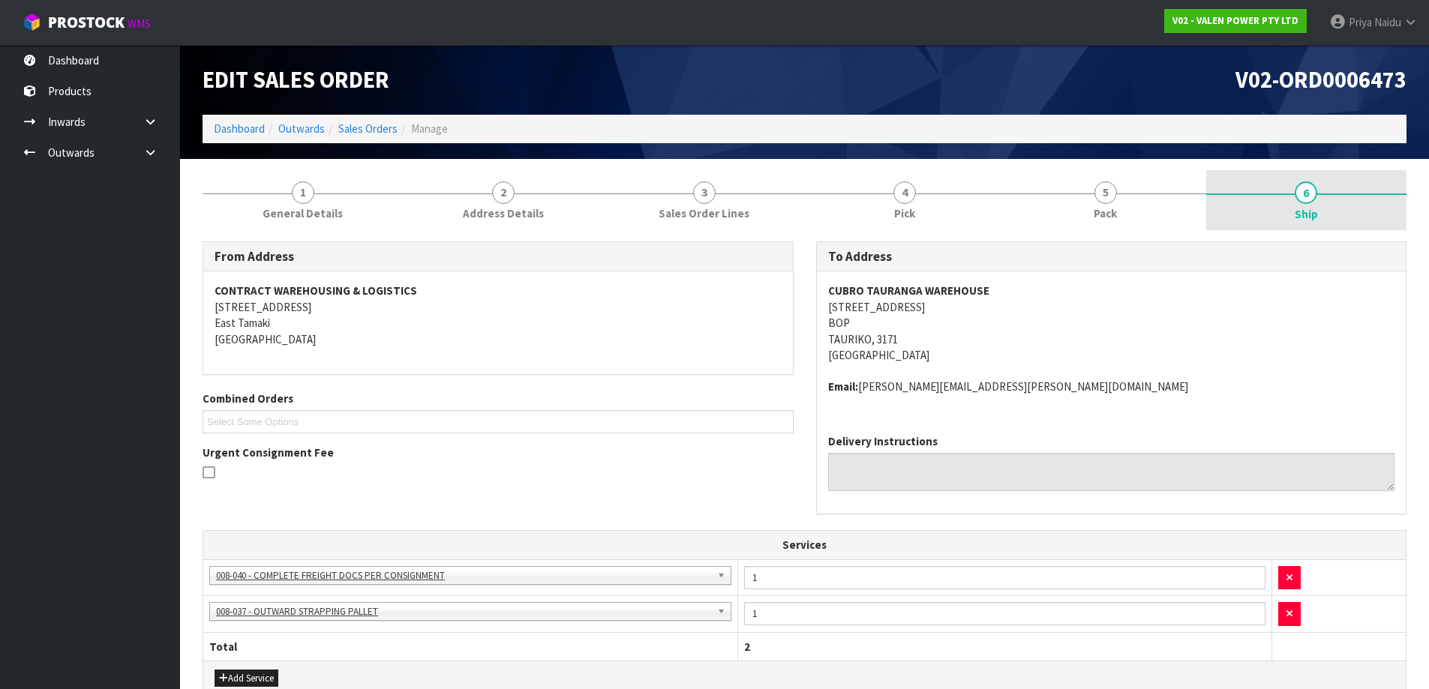
click at [1284, 214] on link "6 Ship" at bounding box center [1306, 200] width 201 height 60
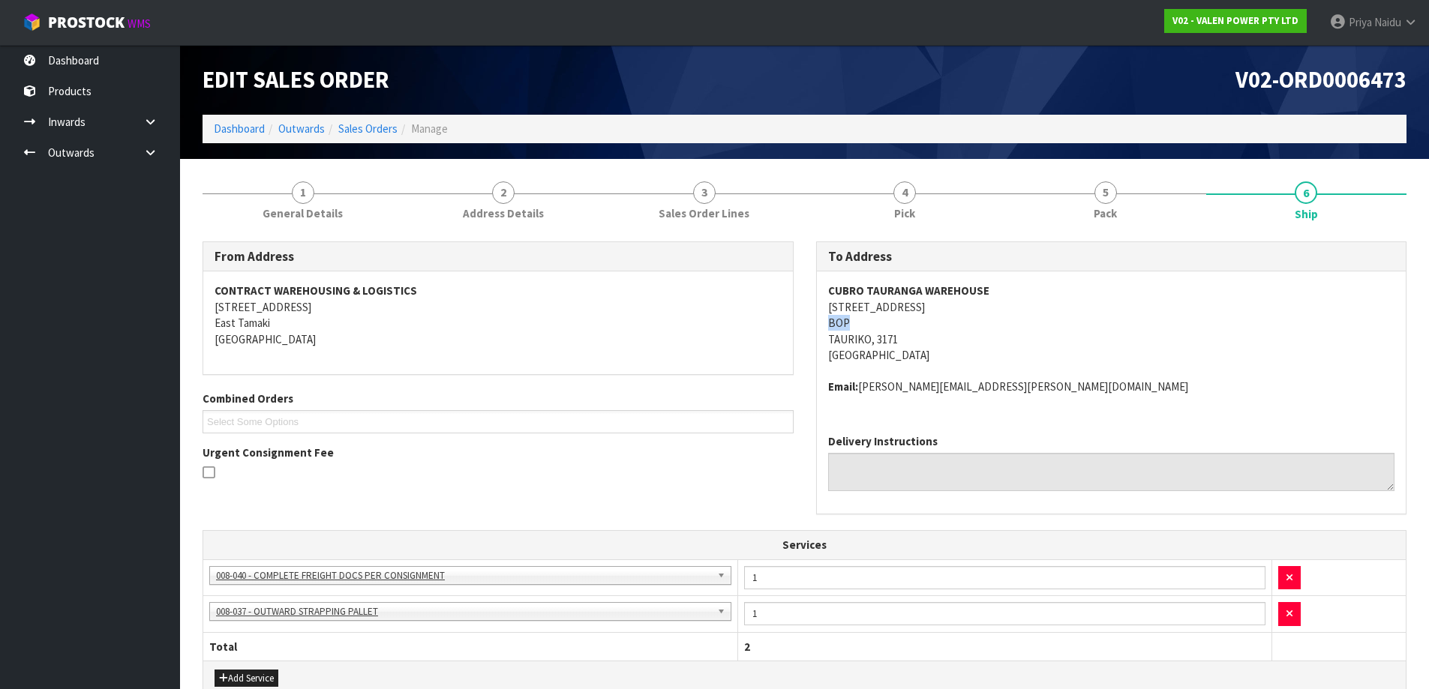
drag, startPoint x: 817, startPoint y: 321, endPoint x: 889, endPoint y: 323, distance: 72.0
click at [889, 323] on div "CUBRO TAURANGA WAREHOUSE 149 TAURIKURA DRIVE BOP TAURIKO, 3171 New Zealand Emai…" at bounding box center [1112, 347] width 590 height 151
drag, startPoint x: 1135, startPoint y: 213, endPoint x: 1119, endPoint y: 218, distance: 16.6
click at [1135, 212] on link "5 Pack" at bounding box center [1105, 199] width 201 height 59
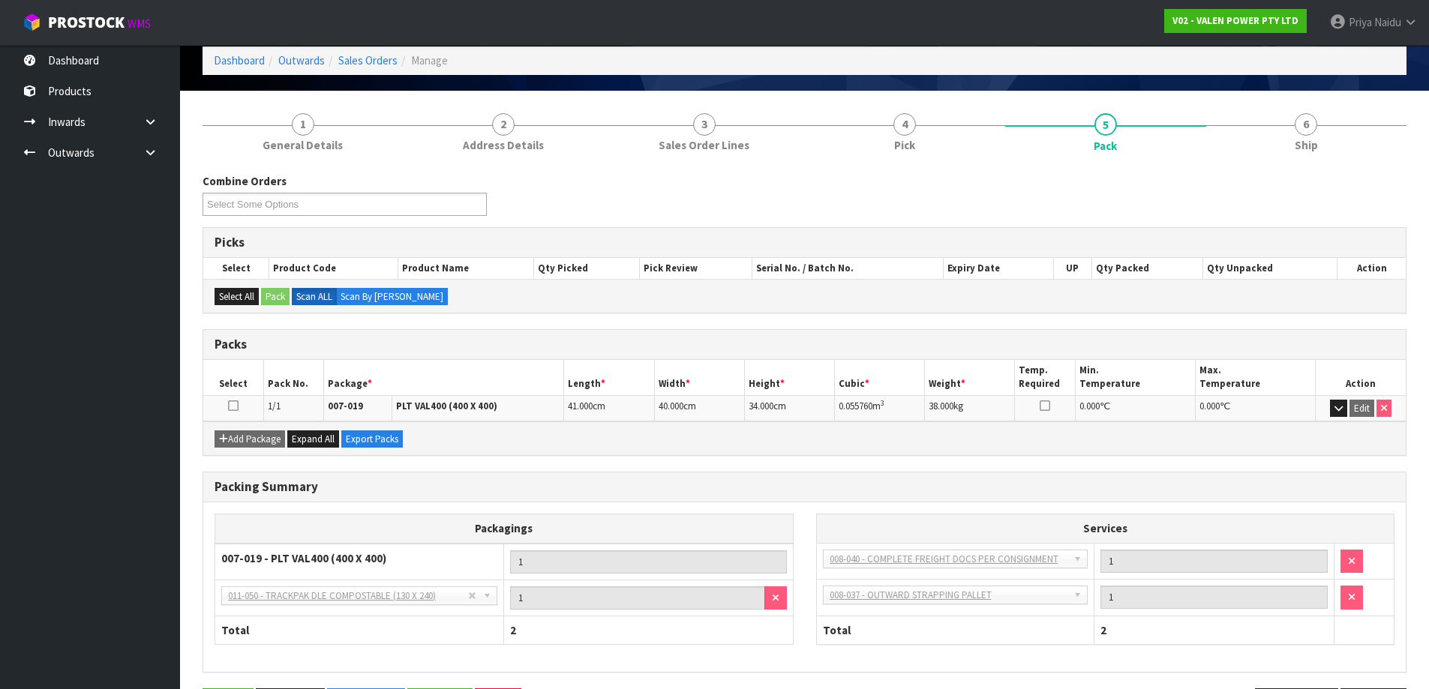
scroll to position [123, 0]
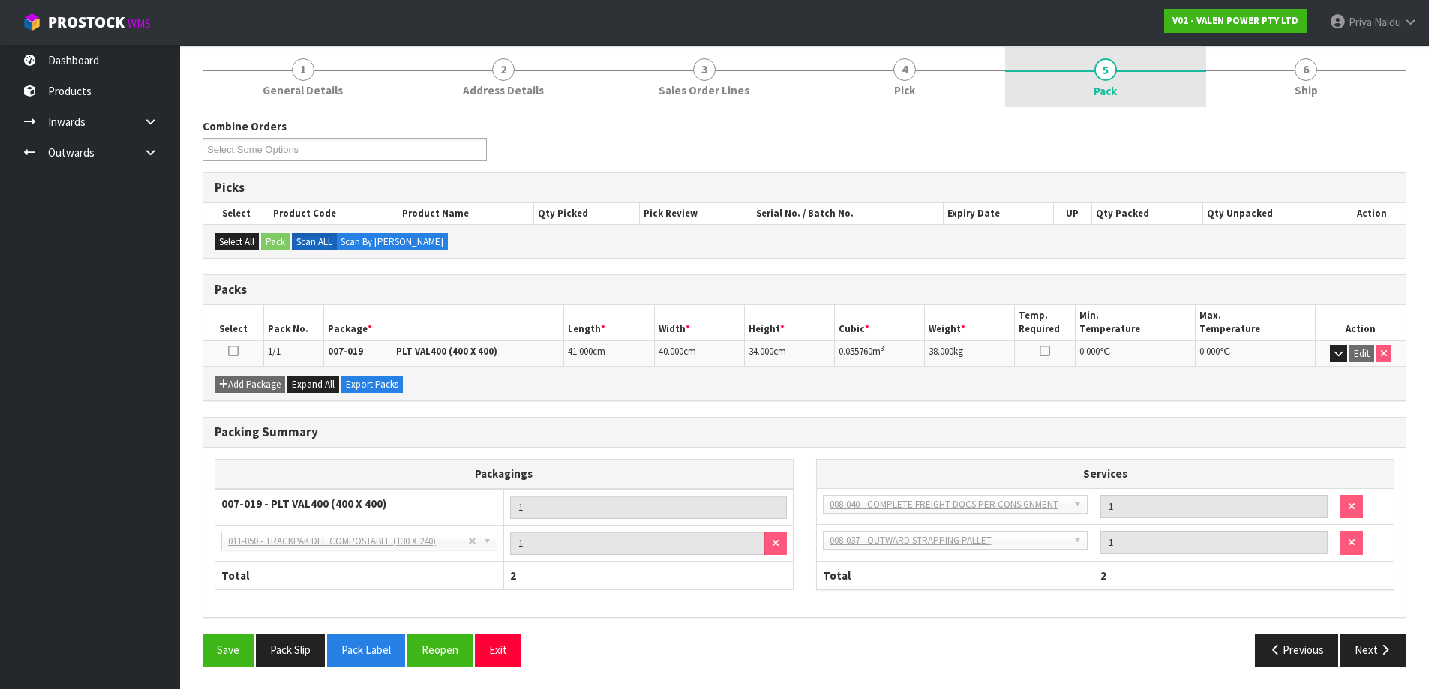
drag, startPoint x: 1326, startPoint y: 86, endPoint x: 1182, endPoint y: 84, distance: 144.0
click at [1322, 83] on link "6 Ship" at bounding box center [1306, 76] width 201 height 59
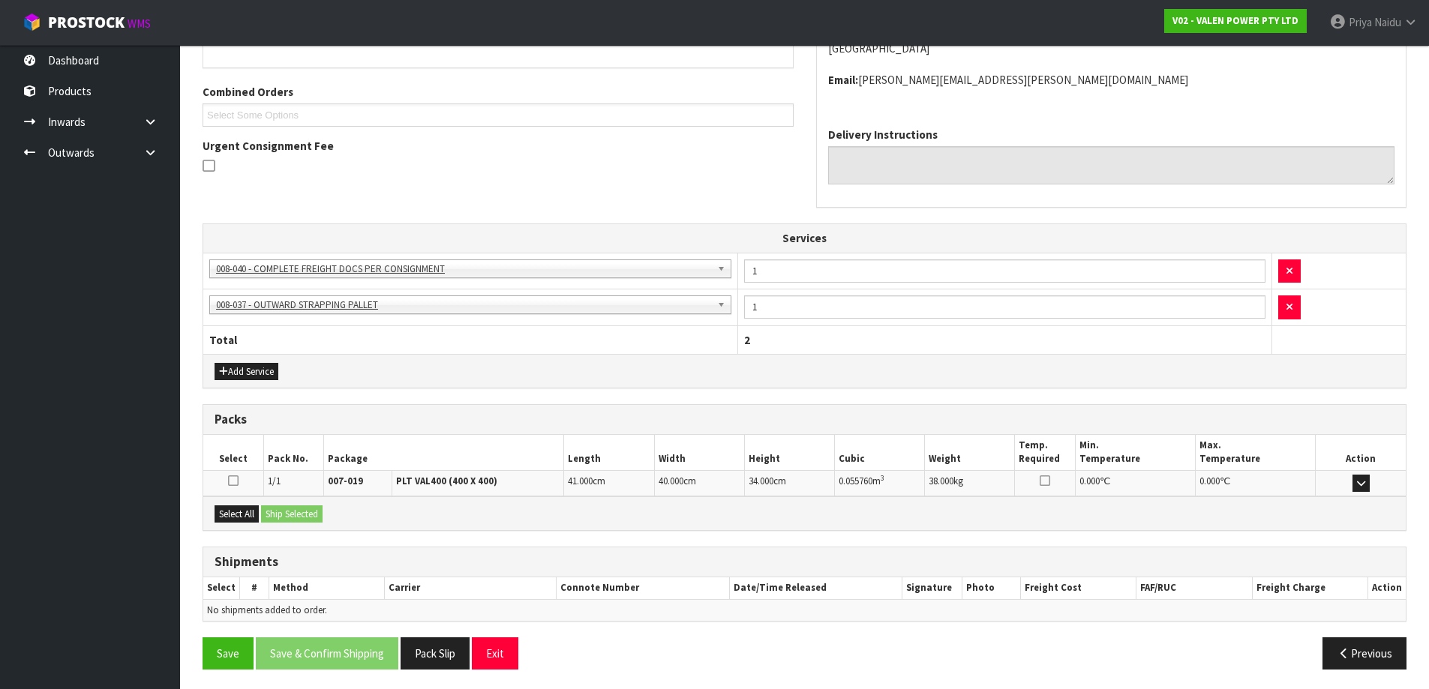
scroll to position [310, 0]
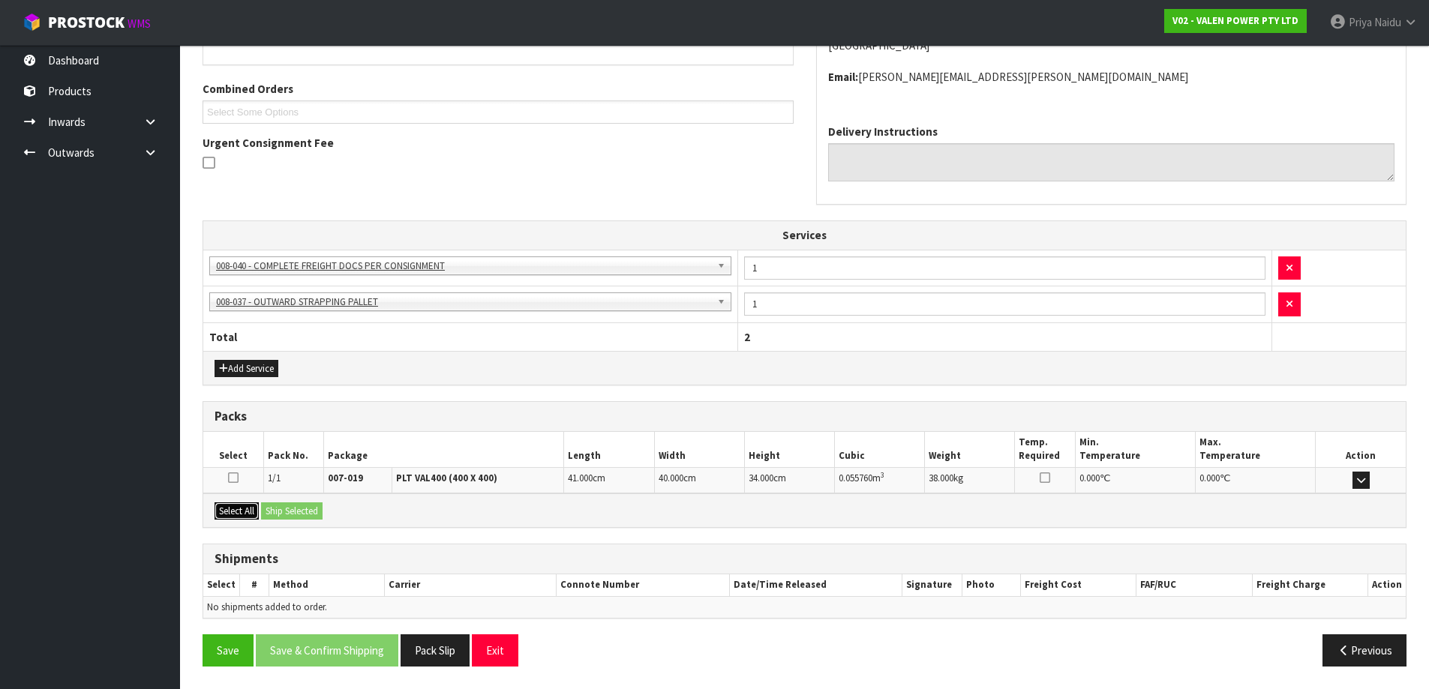
drag, startPoint x: 235, startPoint y: 509, endPoint x: 293, endPoint y: 509, distance: 57.8
click at [242, 509] on button "Select All" at bounding box center [237, 512] width 44 height 18
click at [308, 509] on button "Ship Selected" at bounding box center [292, 512] width 62 height 18
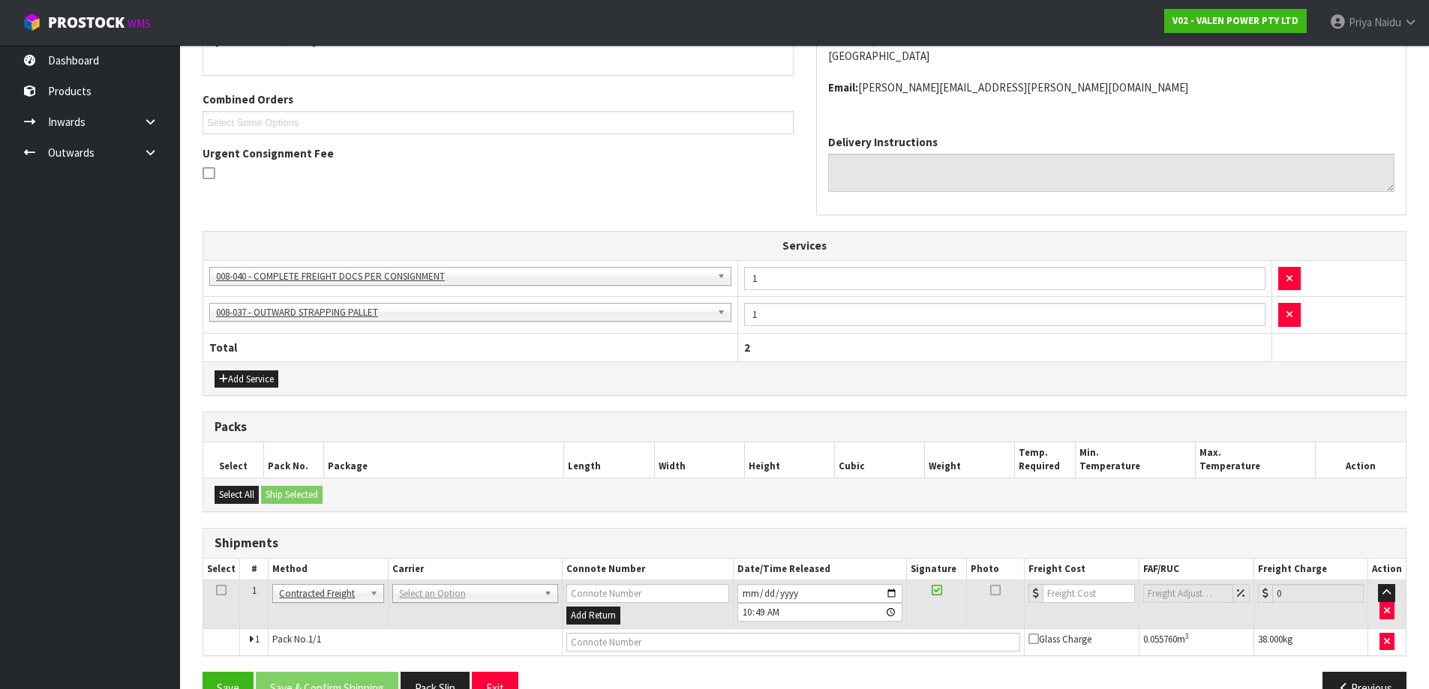
scroll to position [337, 0]
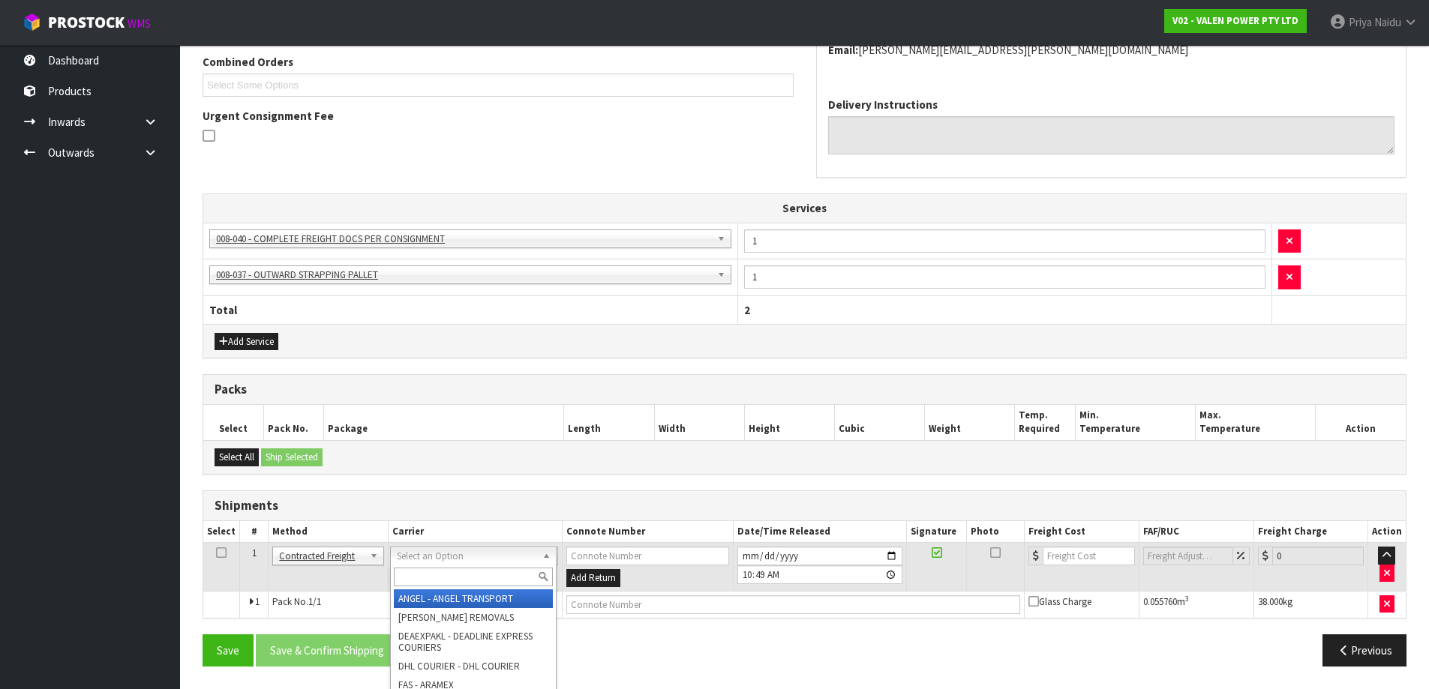
click at [461, 572] on input "text" at bounding box center [473, 577] width 159 height 19
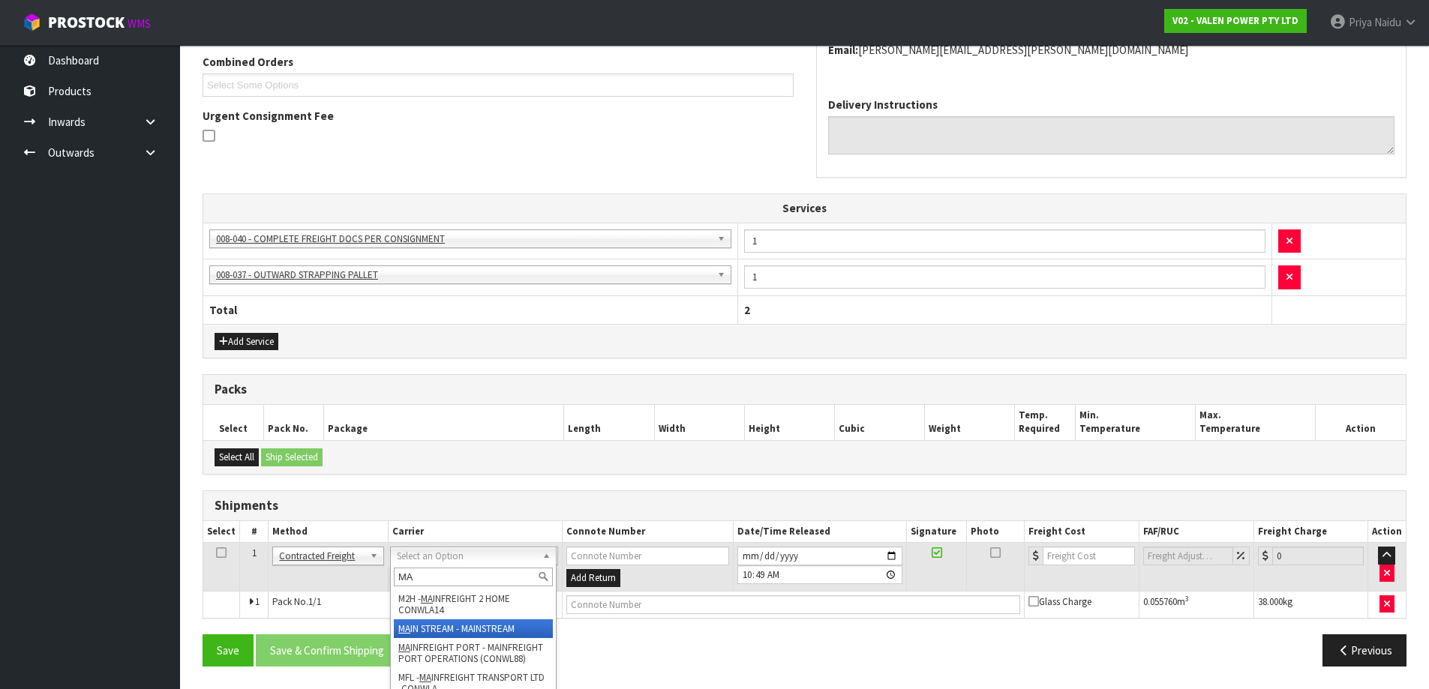
type input "MA"
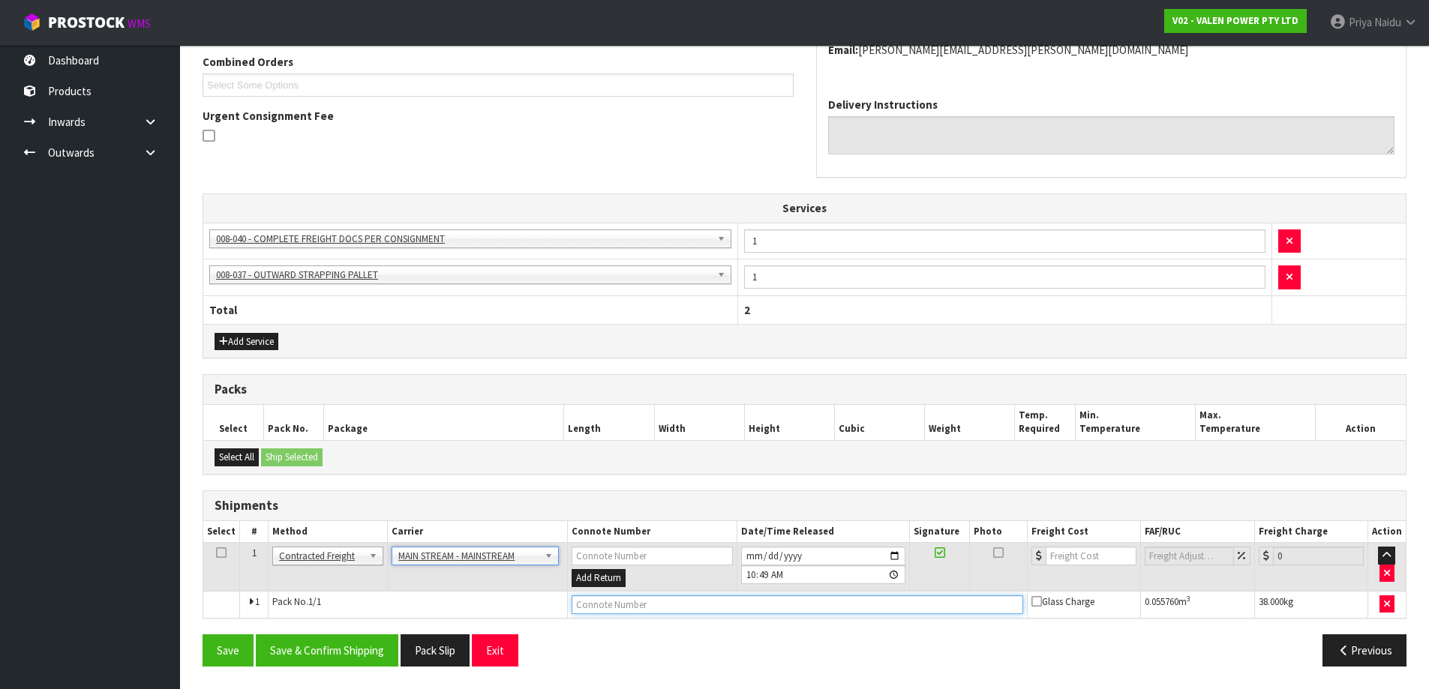
click at [599, 602] on input "text" at bounding box center [798, 605] width 452 height 19
paste input "CWL7714097"
type input "CWL7714097"
click at [1074, 554] on input "number" at bounding box center [1091, 556] width 91 height 19
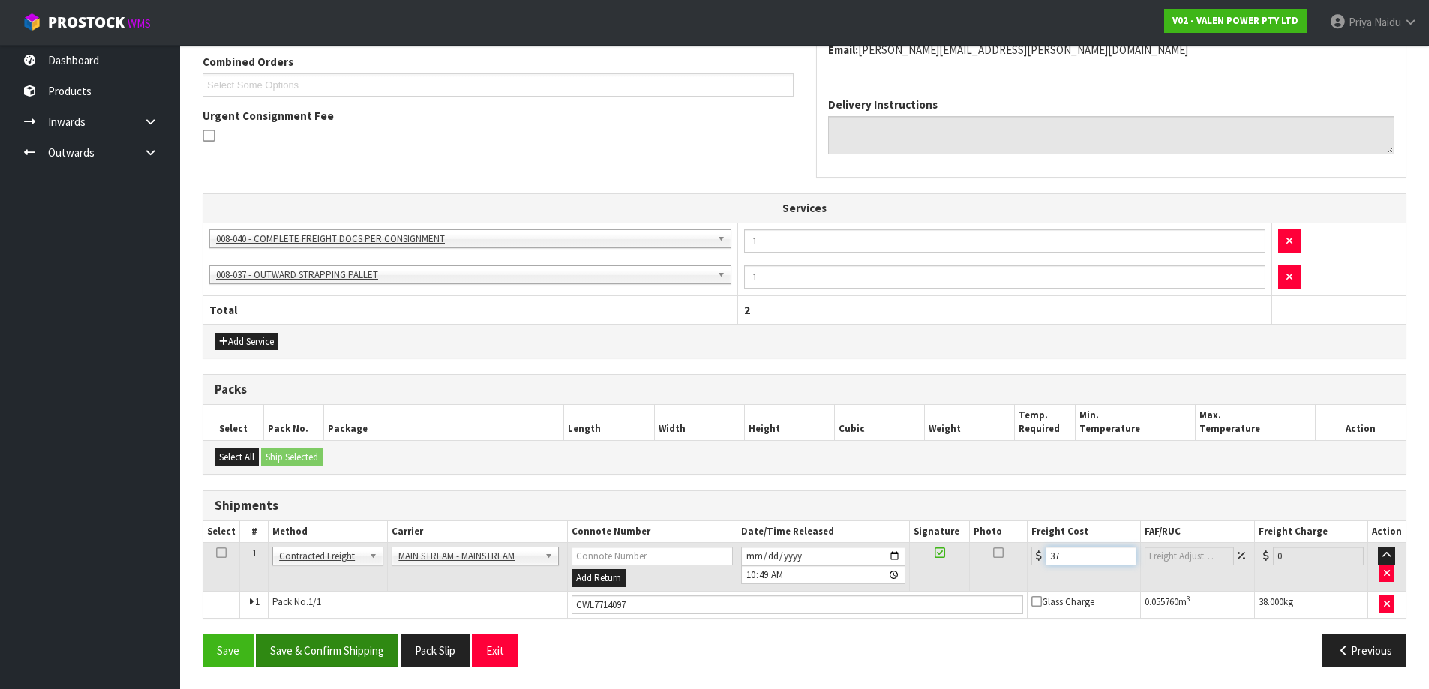
type input "37"
click at [316, 656] on button "Save & Confirm Shipping" at bounding box center [327, 651] width 143 height 32
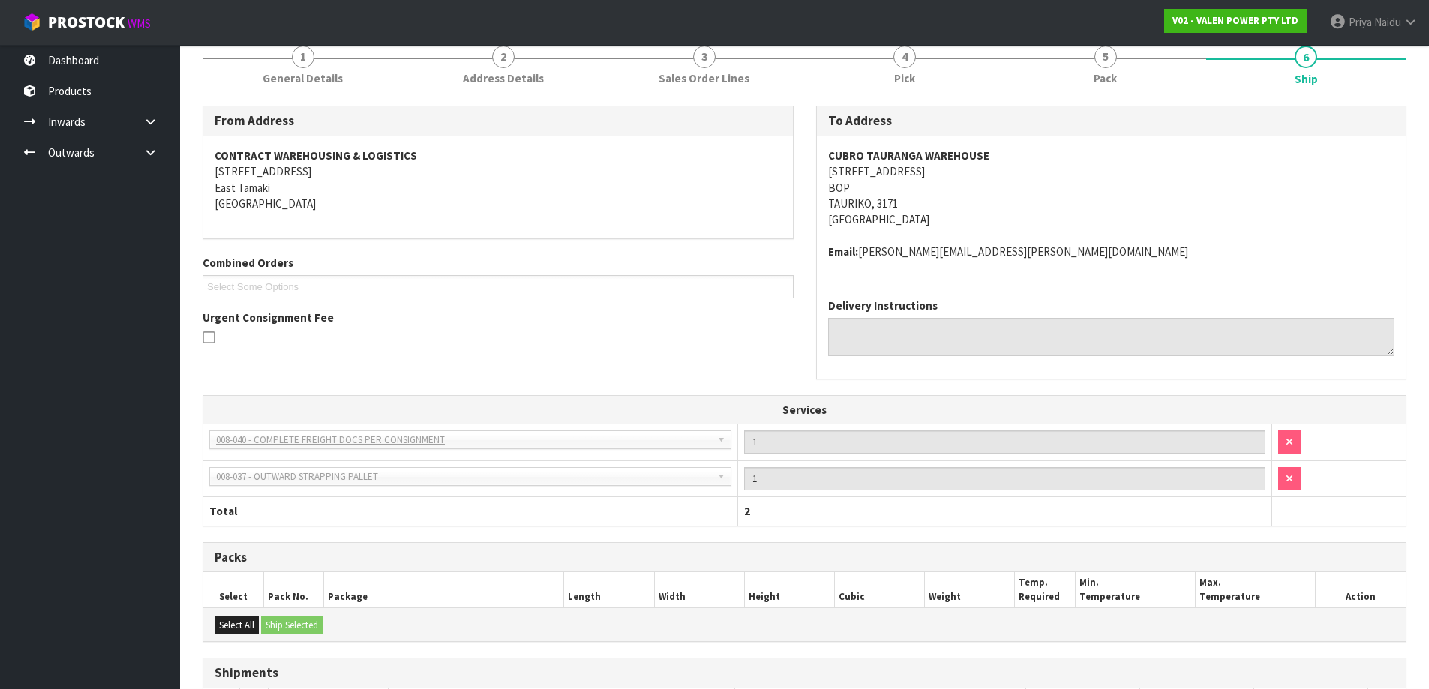
scroll to position [0, 0]
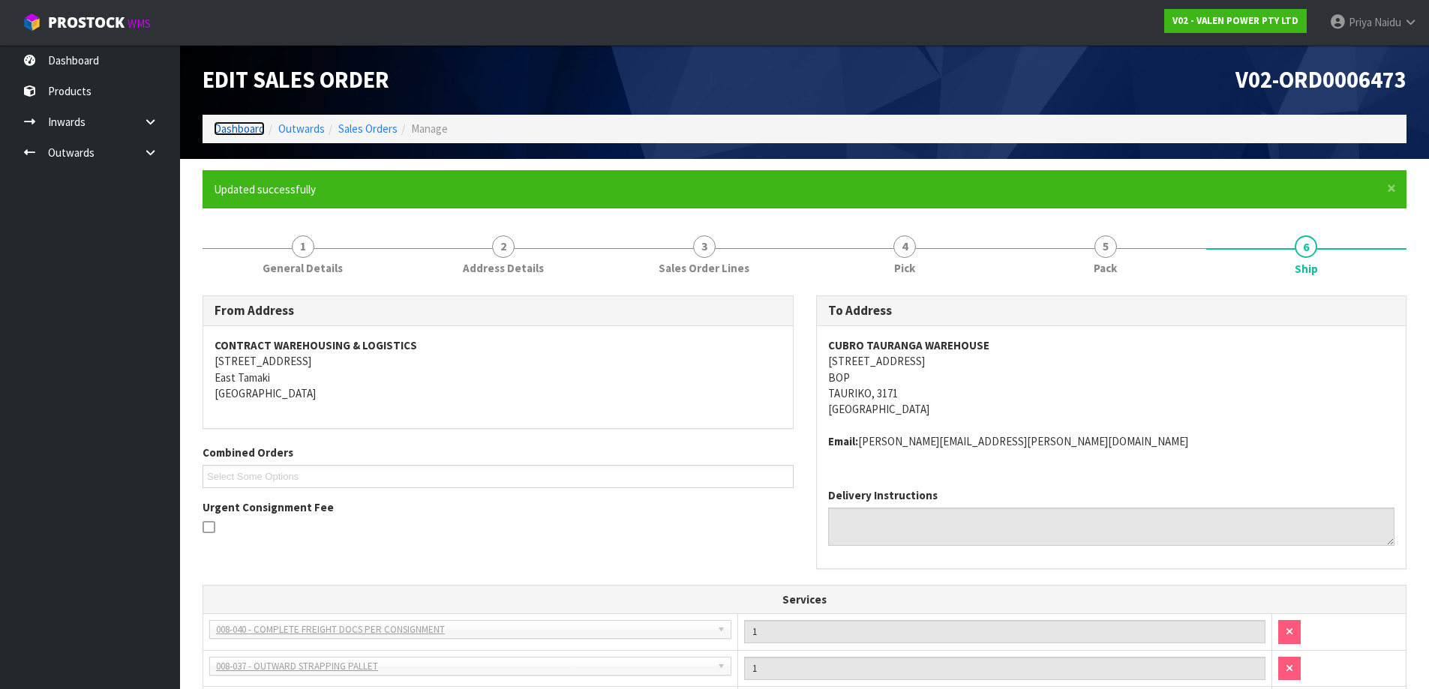
click at [237, 128] on link "Dashboard" at bounding box center [239, 129] width 51 height 14
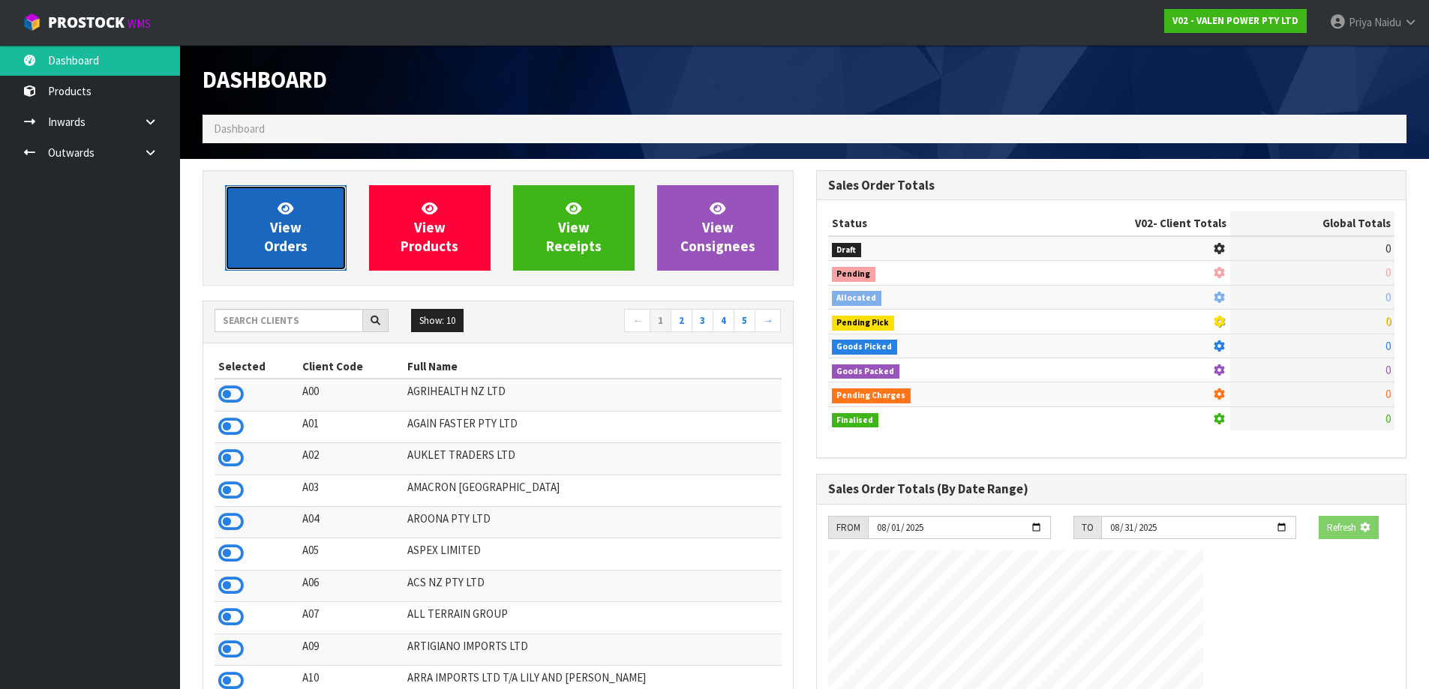
click at [277, 201] on link "View Orders" at bounding box center [286, 228] width 122 height 86
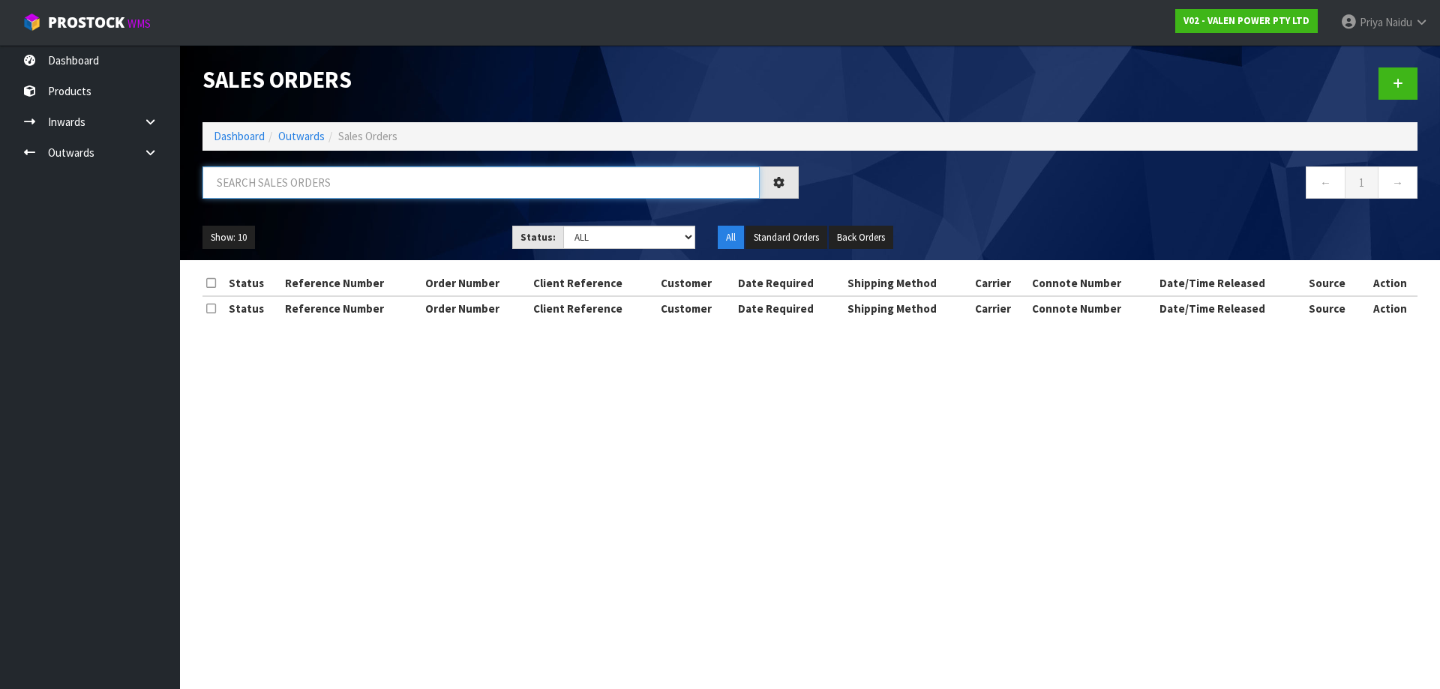
click at [323, 171] on input "text" at bounding box center [481, 183] width 557 height 32
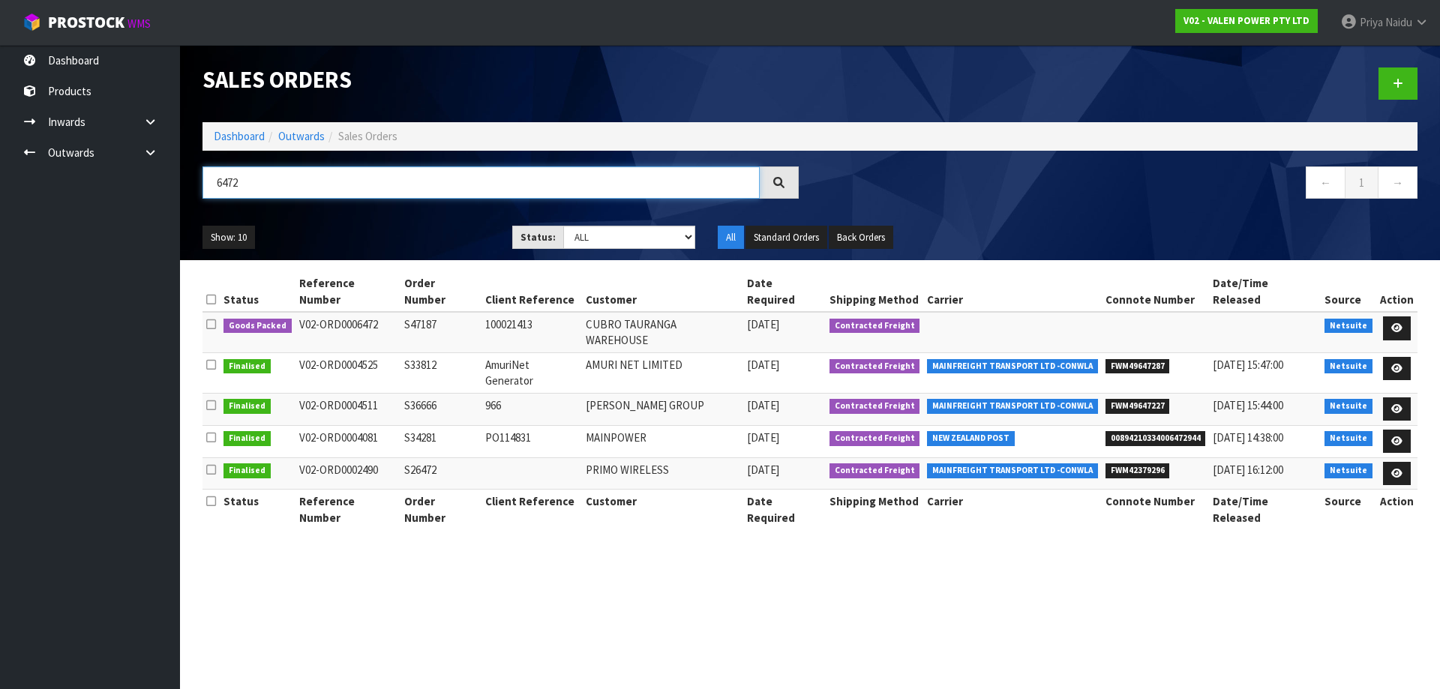
type input "6472"
click at [369, 230] on ul "Show: 10 5 10 25 50" at bounding box center [346, 238] width 287 height 24
click at [1399, 323] on icon at bounding box center [1396, 328] width 11 height 10
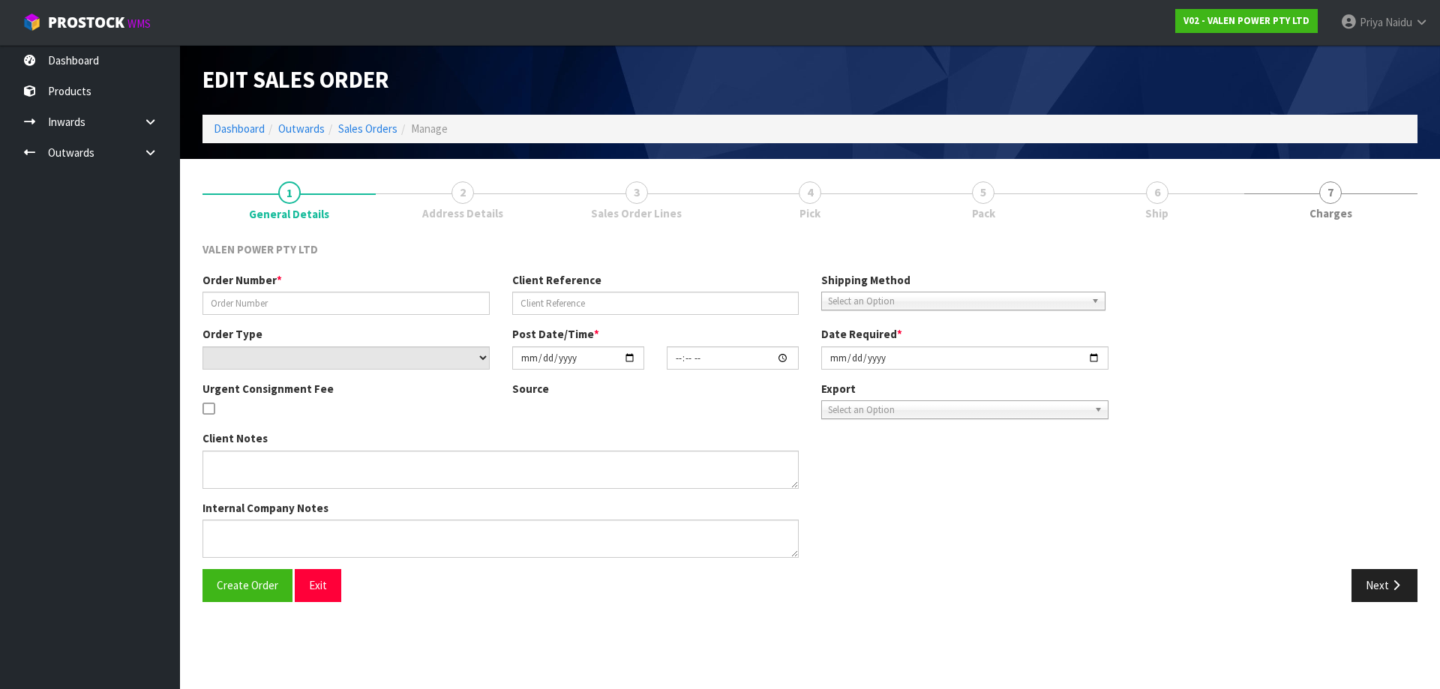
click at [1130, 219] on ul "1 General Details 2 Address Details 3 Sales Order Lines 4 Pick 5 Pack 6 Ship 7 …" at bounding box center [810, 200] width 1215 height 60
type input "S47187"
type input "100021413"
select select "number:0"
type input "2025-08-11"
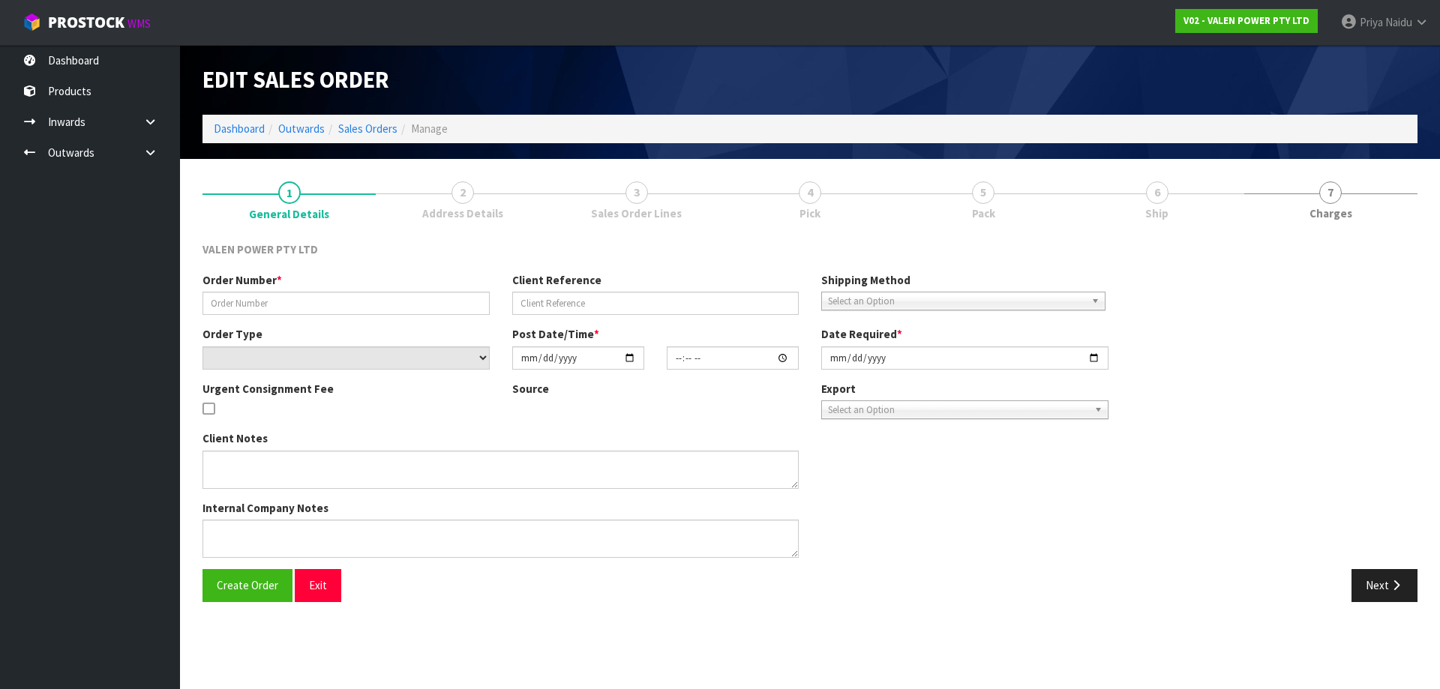
type input "18:15:07.000"
type input "2025-08-12"
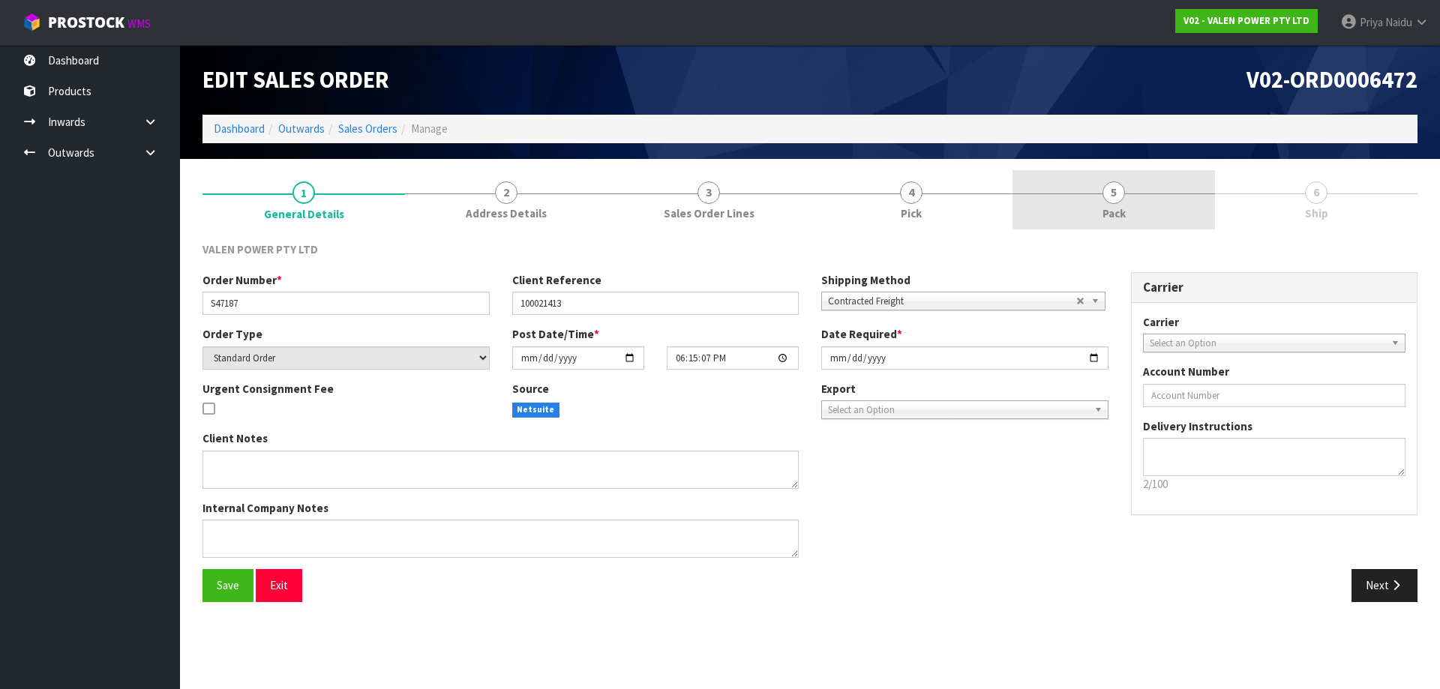
click at [1125, 215] on span "Pack" at bounding box center [1114, 214] width 23 height 16
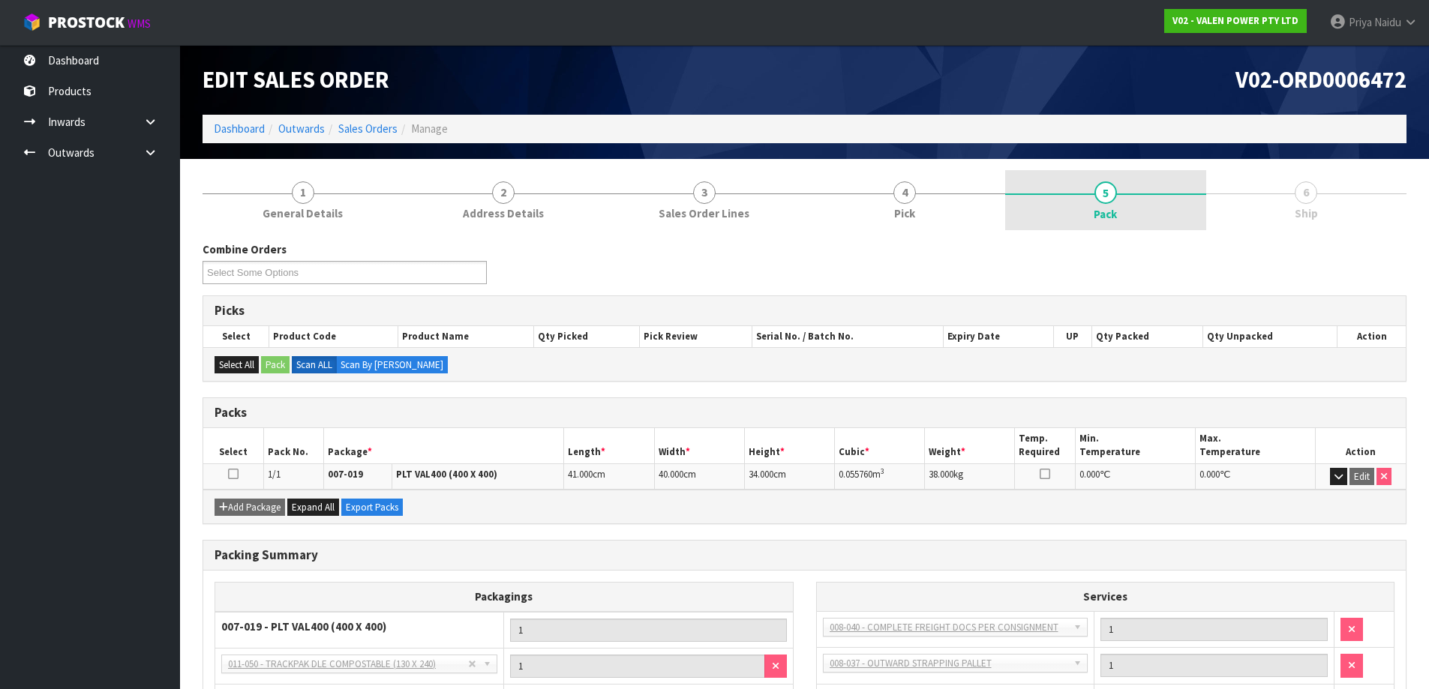
click at [1099, 226] on div "1 General Details 2 Address Details 3 Sales Order Lines 4 Pick 5 Pack 6 Ship Co…" at bounding box center [805, 485] width 1204 height 631
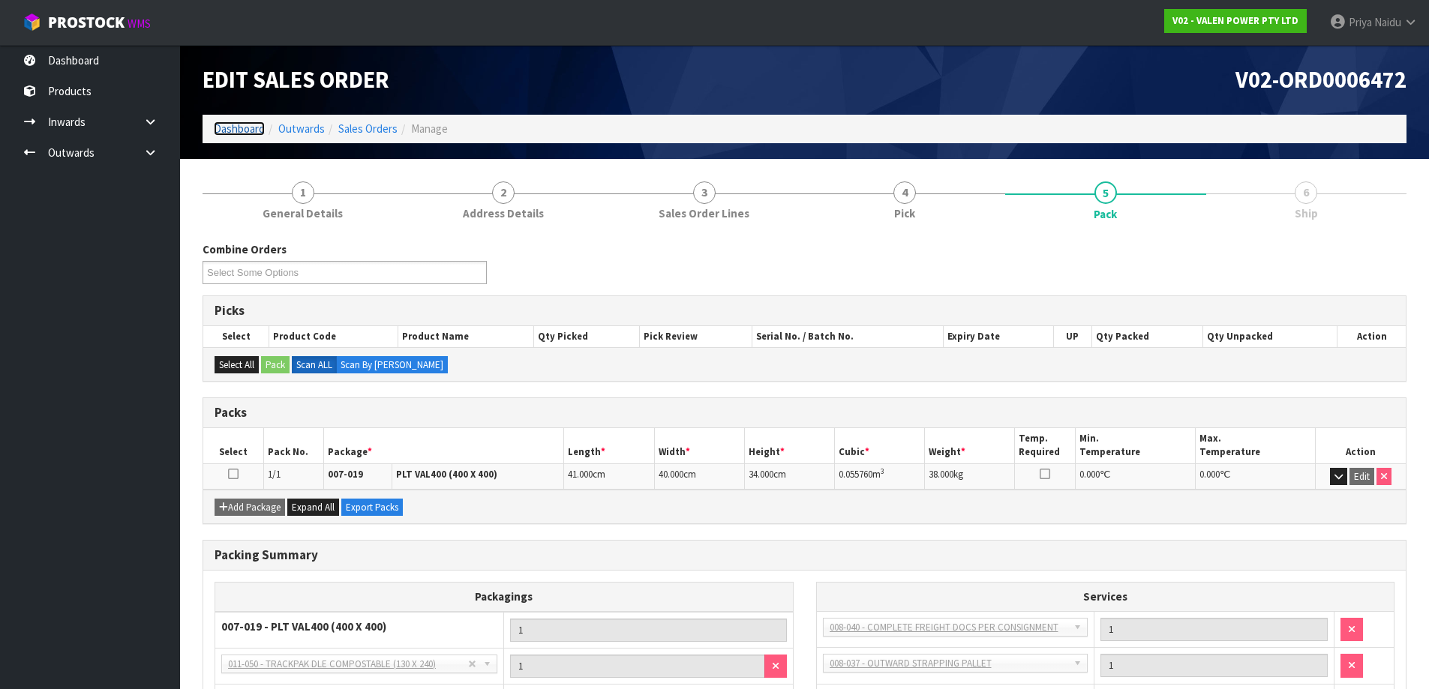
click at [230, 127] on link "Dashboard" at bounding box center [239, 129] width 51 height 14
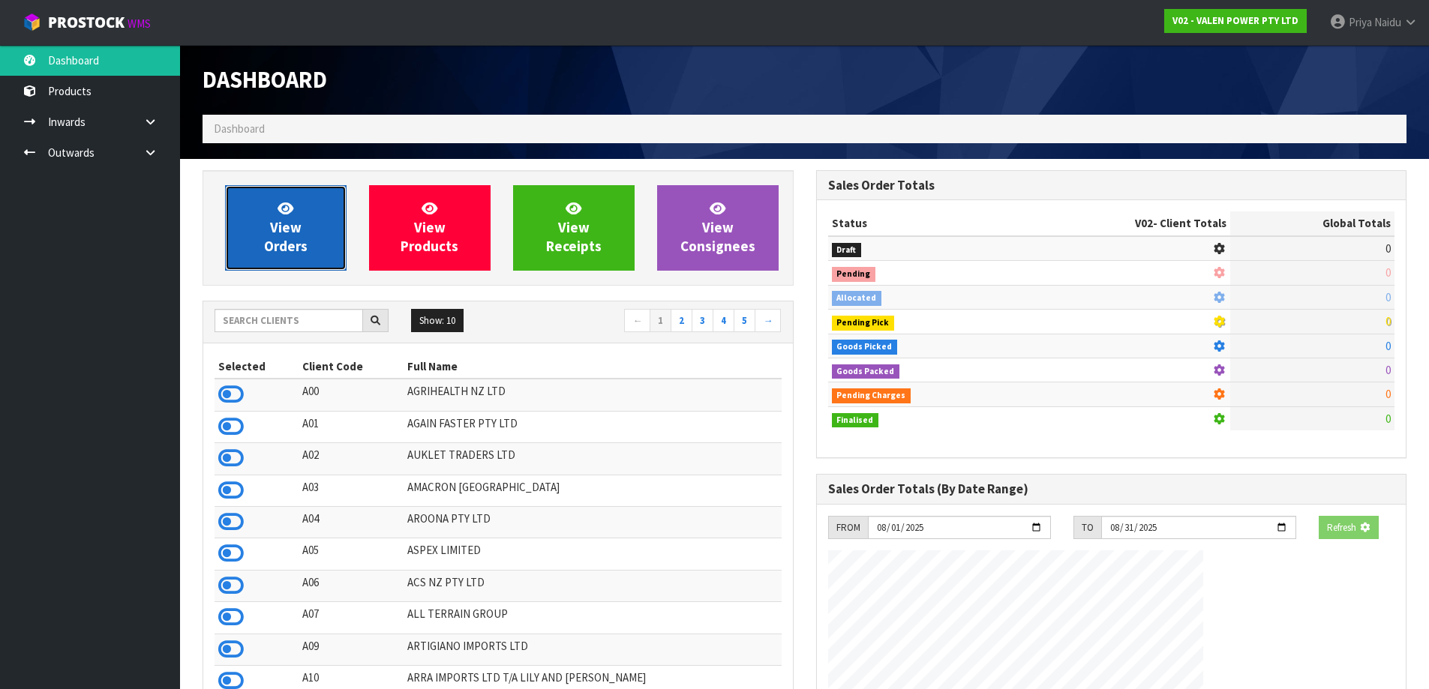
click at [293, 226] on span "View Orders" at bounding box center [286, 228] width 44 height 56
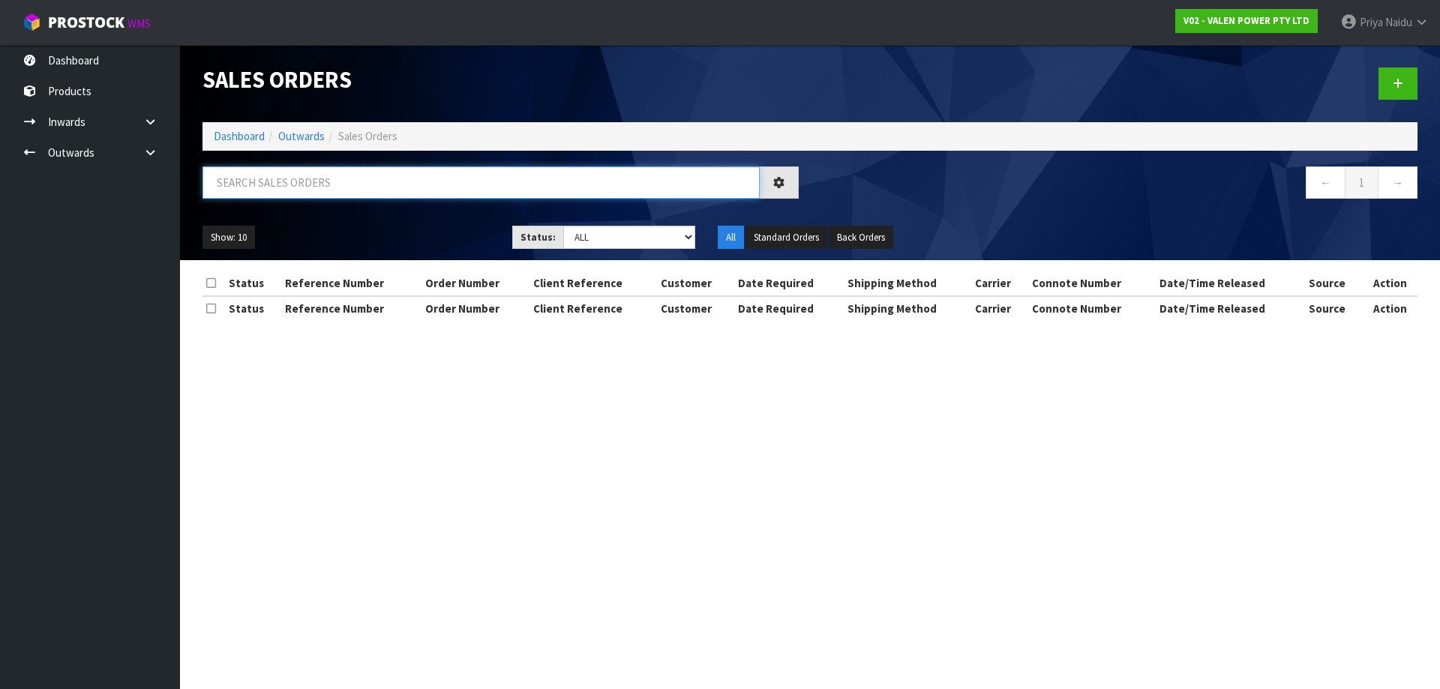
click at [306, 185] on input "text" at bounding box center [481, 183] width 557 height 32
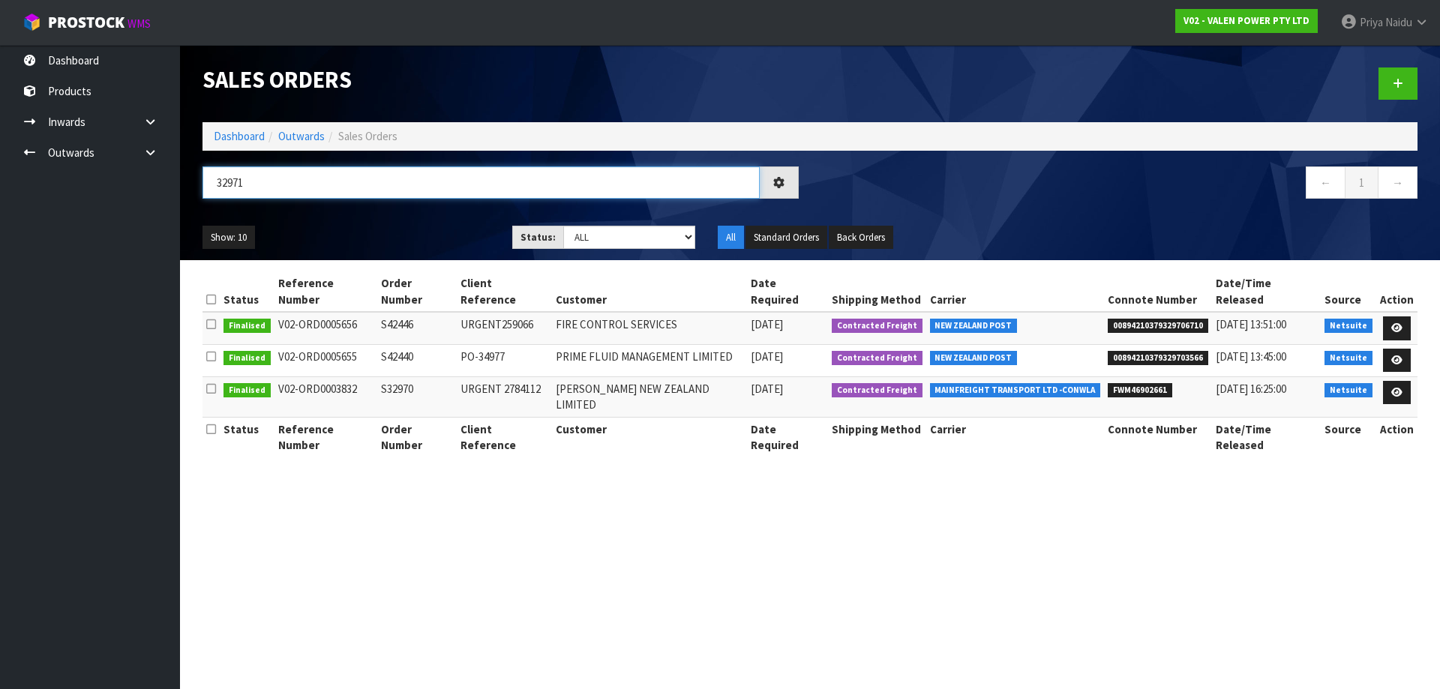
type input "32971"
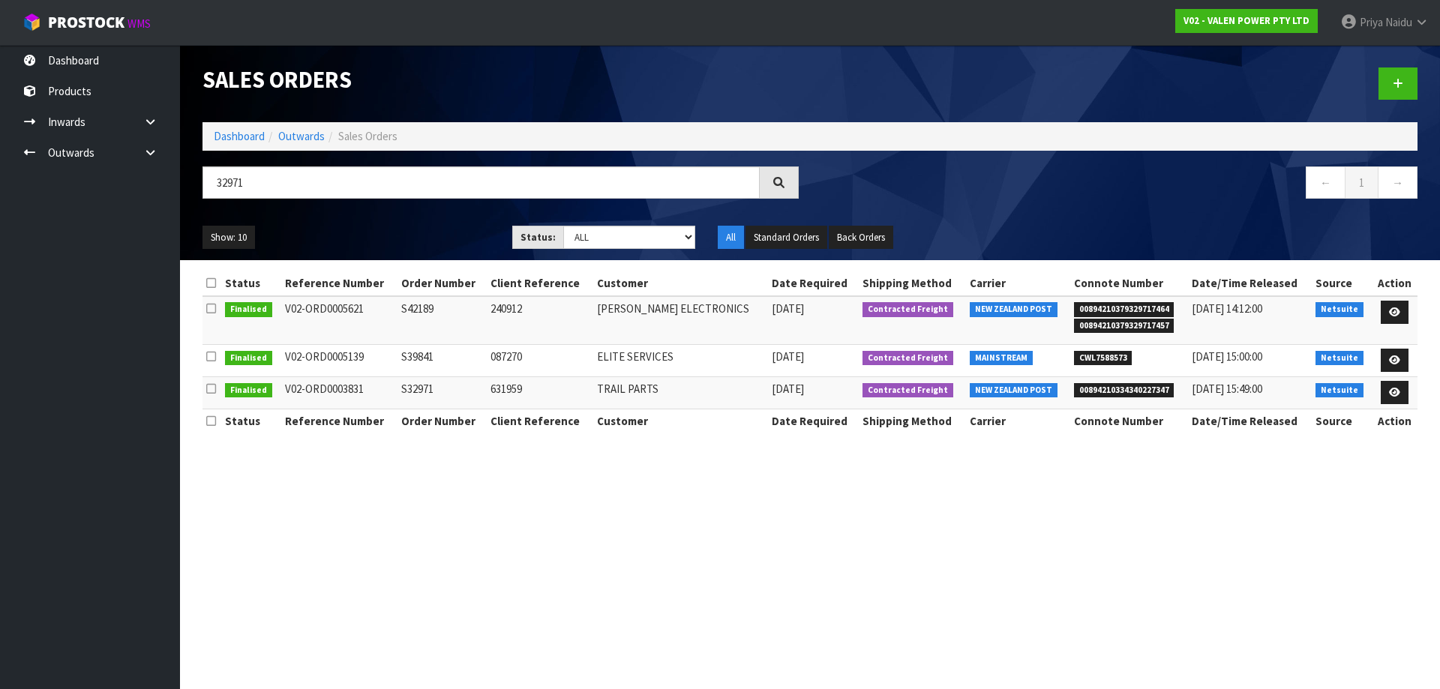
click at [424, 222] on div "Show: 10 5 10 25 50 Status: Draft Pending Allocated Pending Pick Goods Picked G…" at bounding box center [810, 238] width 1238 height 47
click at [221, 133] on link "Dashboard" at bounding box center [239, 136] width 51 height 14
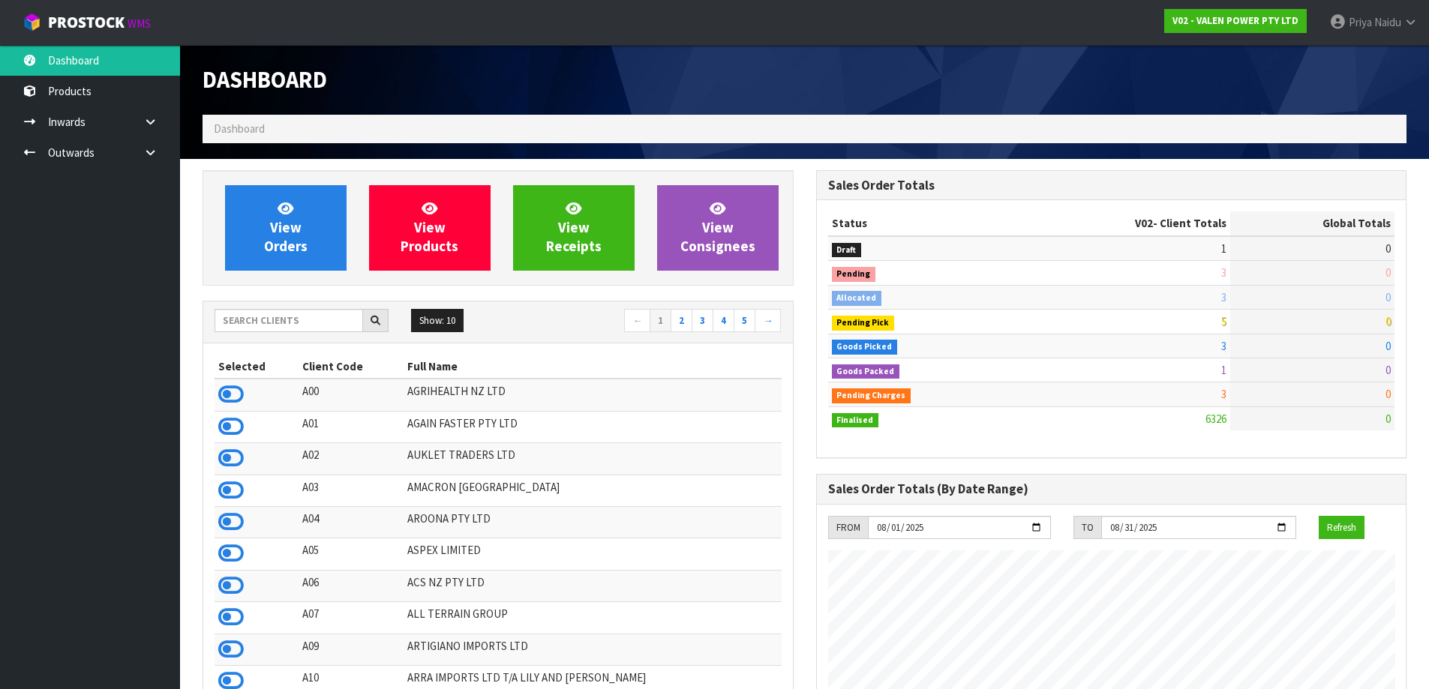
scroll to position [1136, 613]
click at [302, 320] on input "text" at bounding box center [289, 320] width 149 height 23
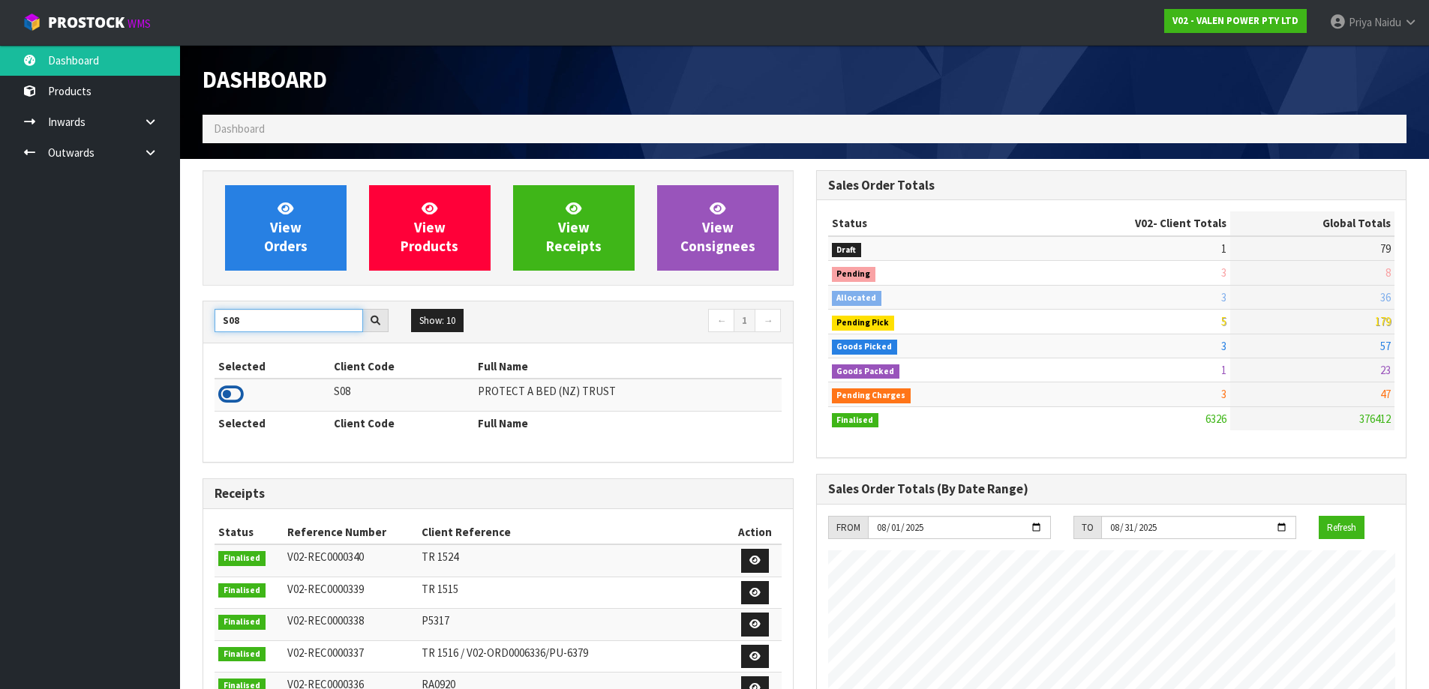
type input "S08"
click at [227, 392] on icon at bounding box center [231, 394] width 26 height 23
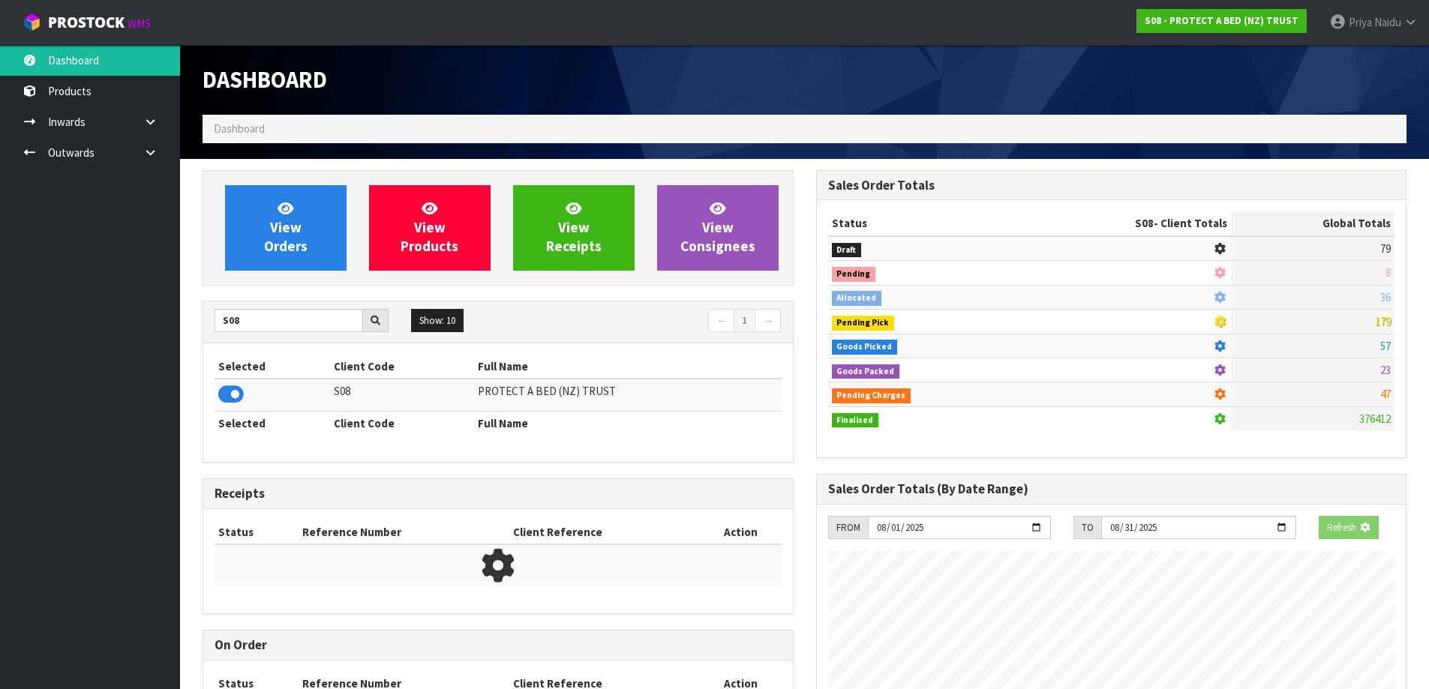
scroll to position [749142, 749464]
click at [324, 245] on link "View Orders" at bounding box center [286, 228] width 122 height 86
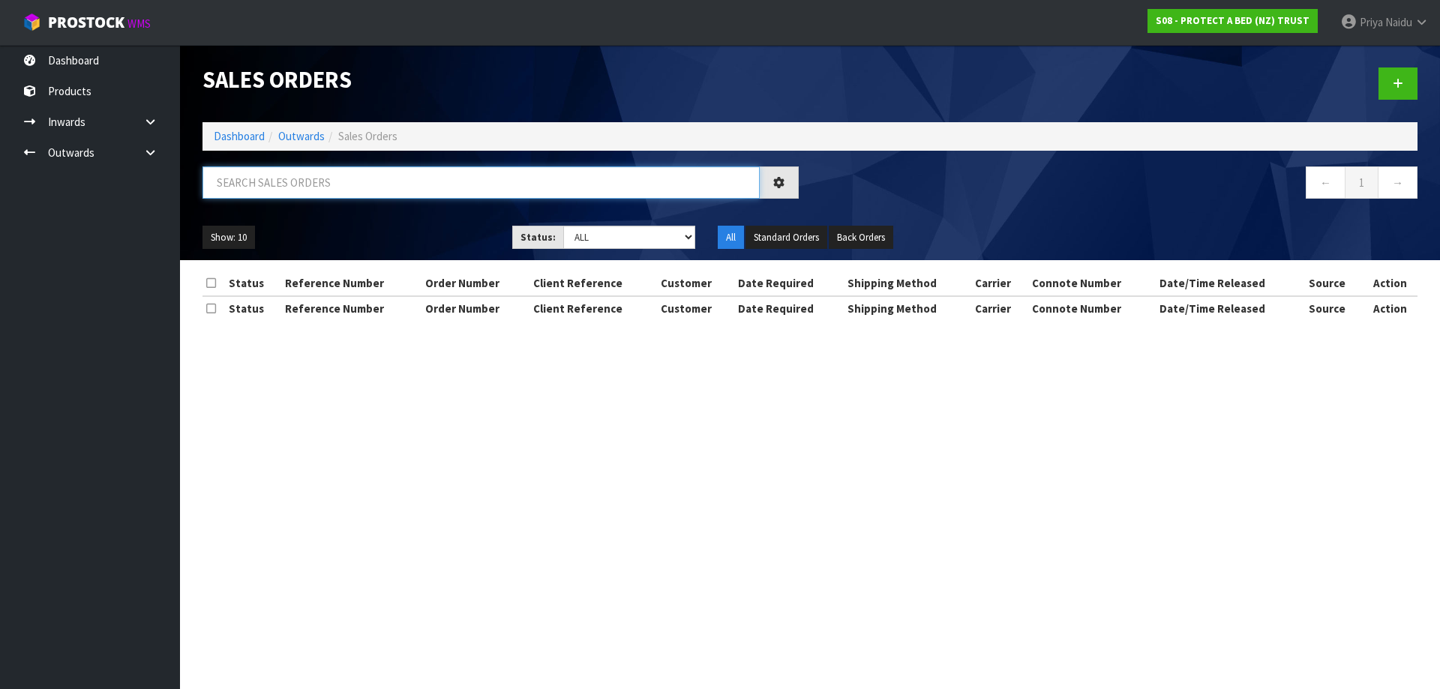
click at [321, 188] on input "text" at bounding box center [481, 183] width 557 height 32
type input "32971"
click at [590, 232] on select "Draft Pending Allocated Pending Pick Goods Picked Goods Packed Pending Charges …" at bounding box center [629, 237] width 133 height 23
select select "string:5"
click at [563, 226] on select "Draft Pending Allocated Pending Pick Goods Picked Goods Packed Pending Charges …" at bounding box center [629, 237] width 133 height 23
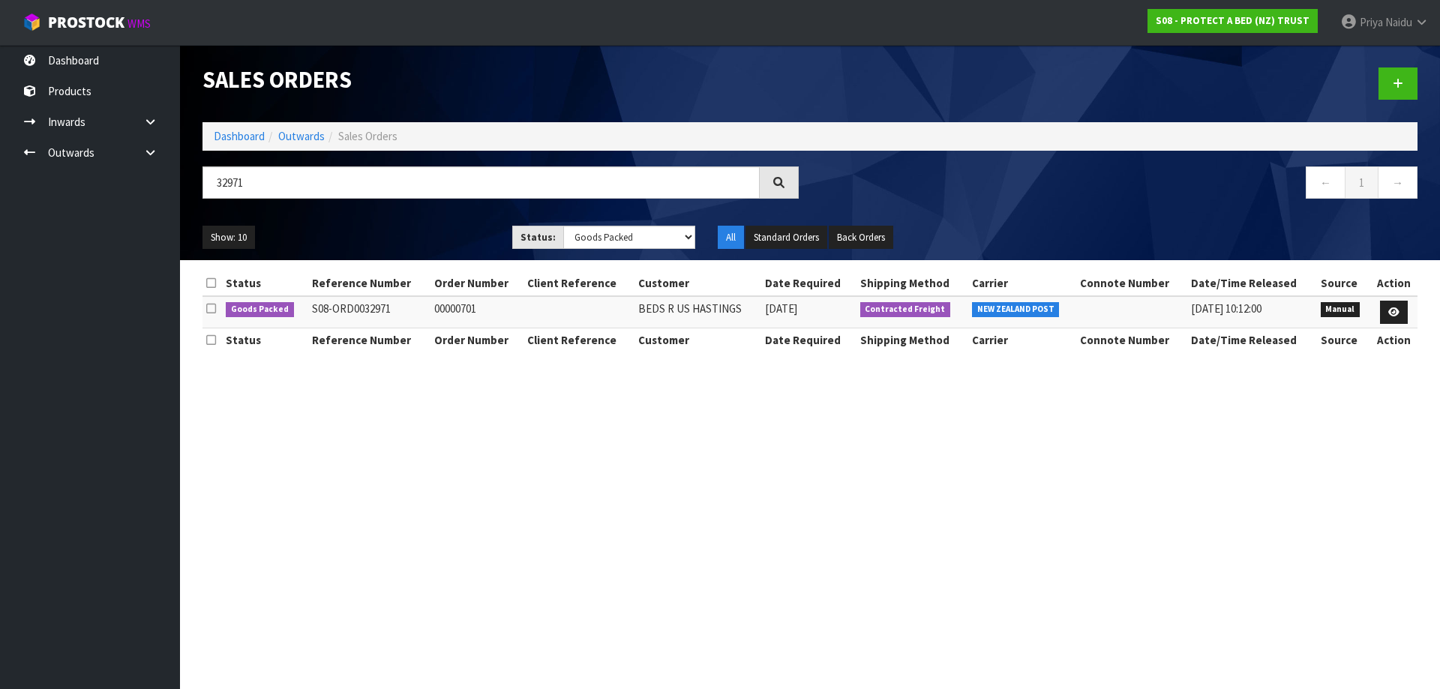
click at [384, 218] on div "Show: 10 5 10 25 50 Status: Draft Pending Allocated Pending Pick Goods Picked G…" at bounding box center [810, 238] width 1238 height 47
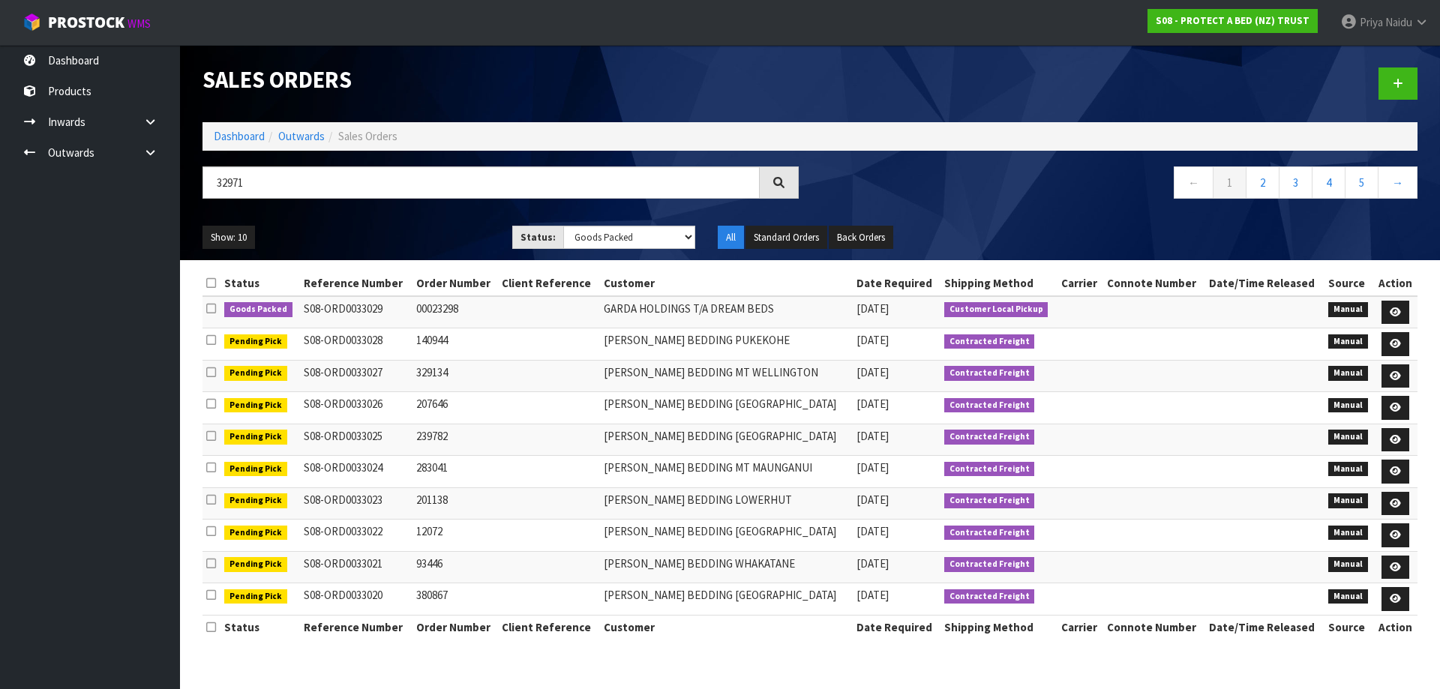
click at [407, 215] on div "Show: 10 5 10 25 50 Status: Draft Pending Allocated Pending Pick Goods Picked G…" at bounding box center [810, 238] width 1238 height 47
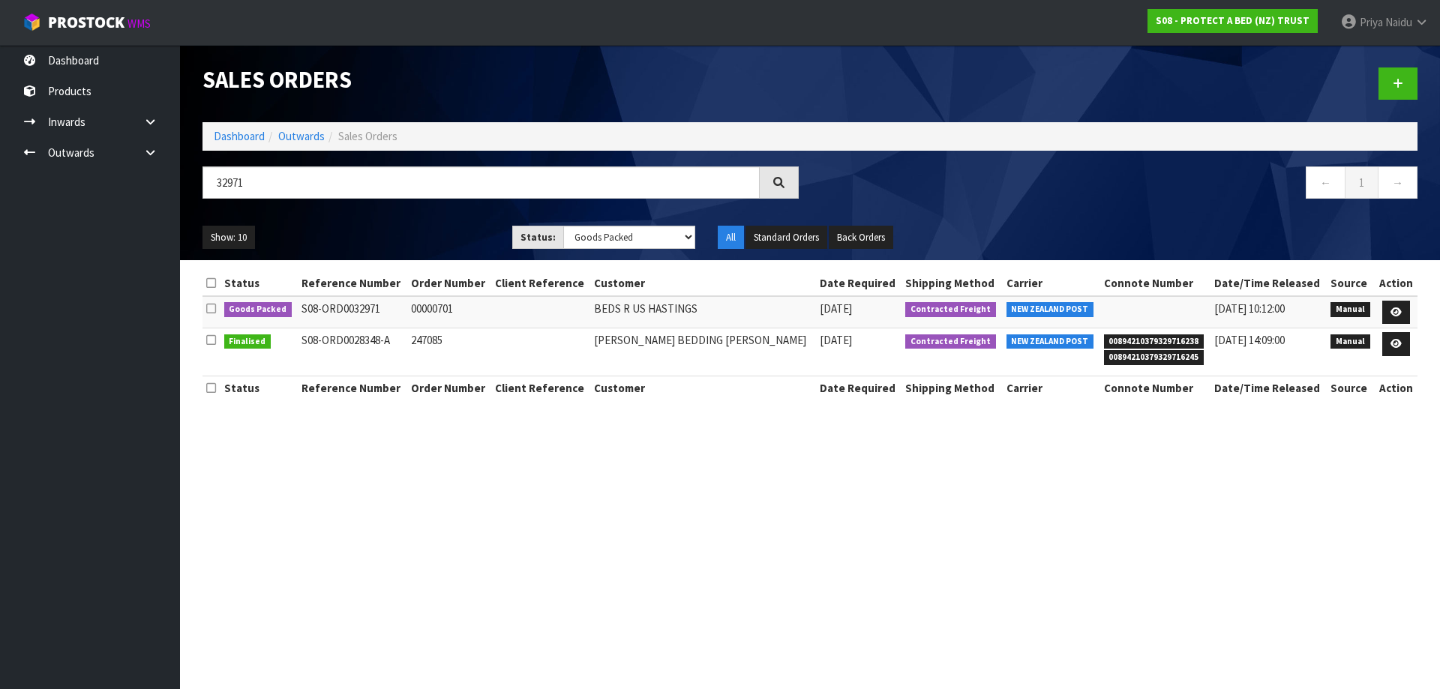
click at [435, 231] on ul "Show: 10 5 10 25 50" at bounding box center [346, 238] width 287 height 24
click at [1393, 311] on icon at bounding box center [1396, 313] width 11 height 10
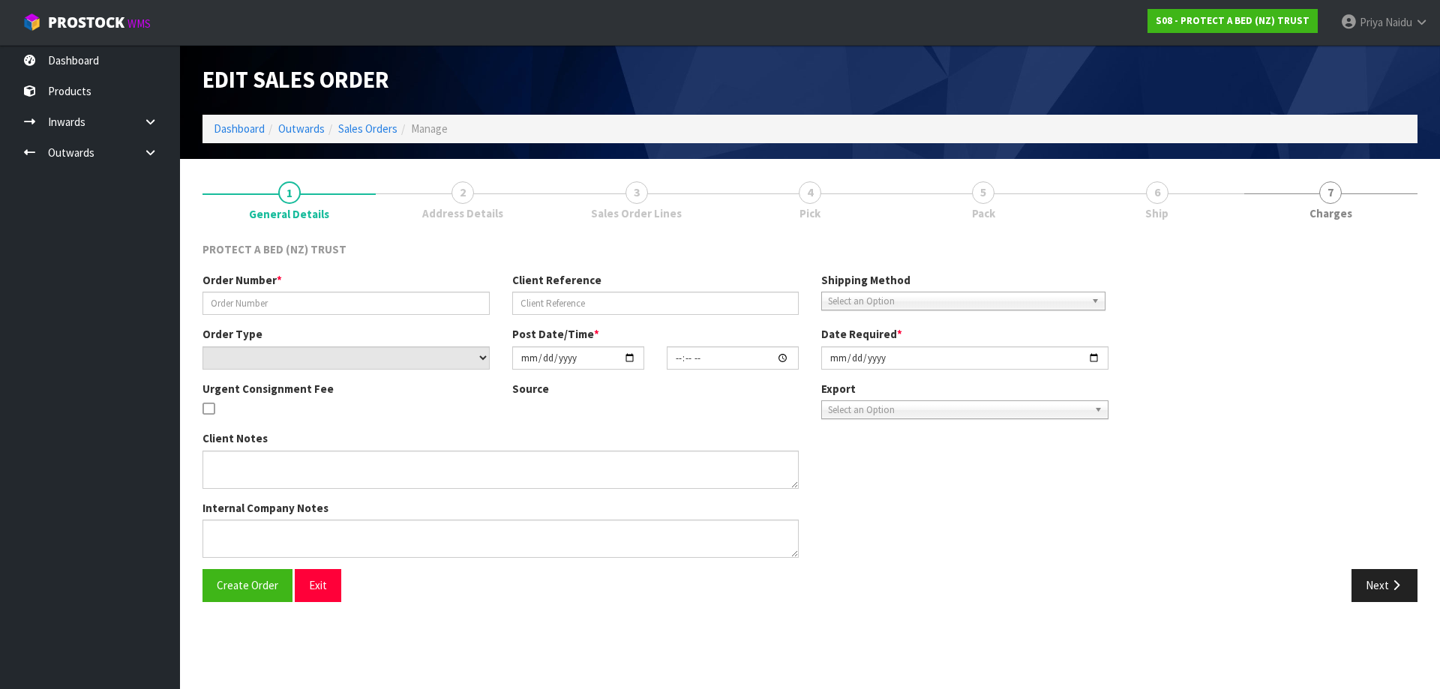
type input "00000701"
select select "number:0"
type input "2025-08-11"
type input "08:55:00.000"
type input "2025-08-11"
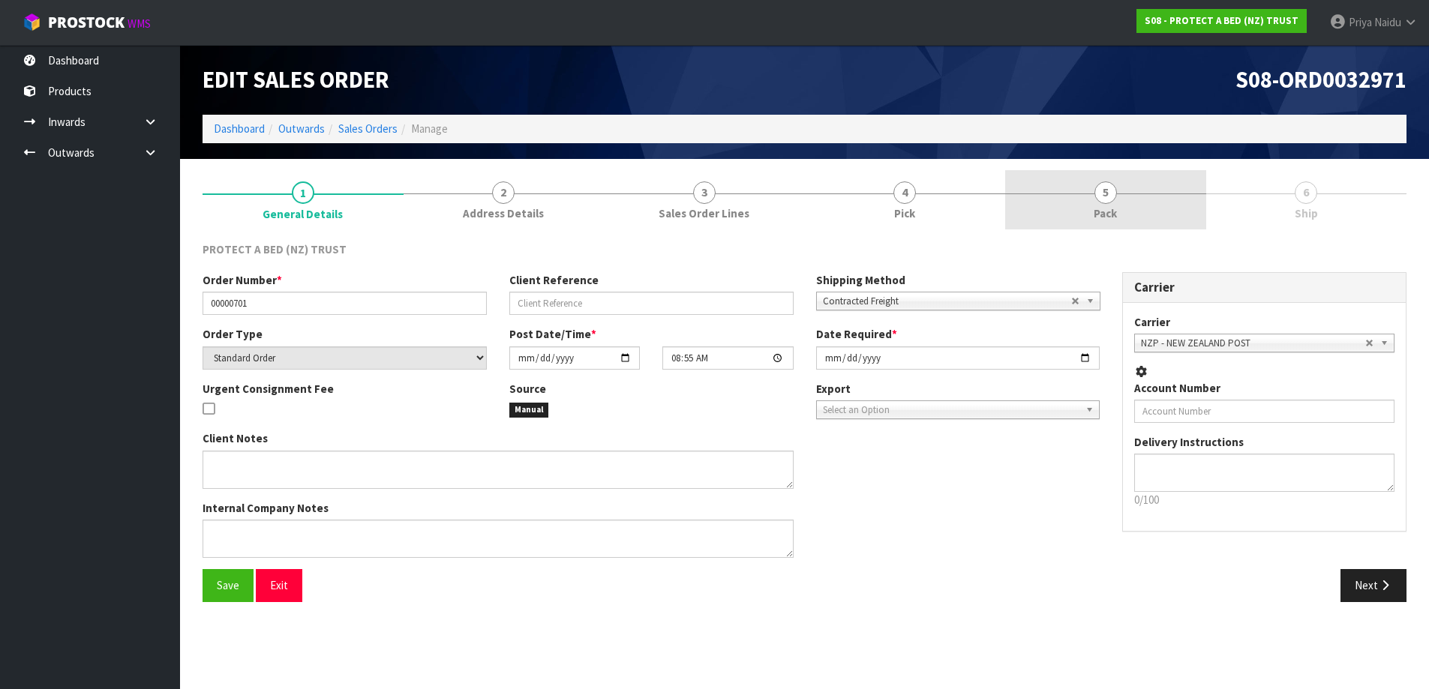
click at [1148, 188] on link "5 Pack" at bounding box center [1105, 199] width 201 height 59
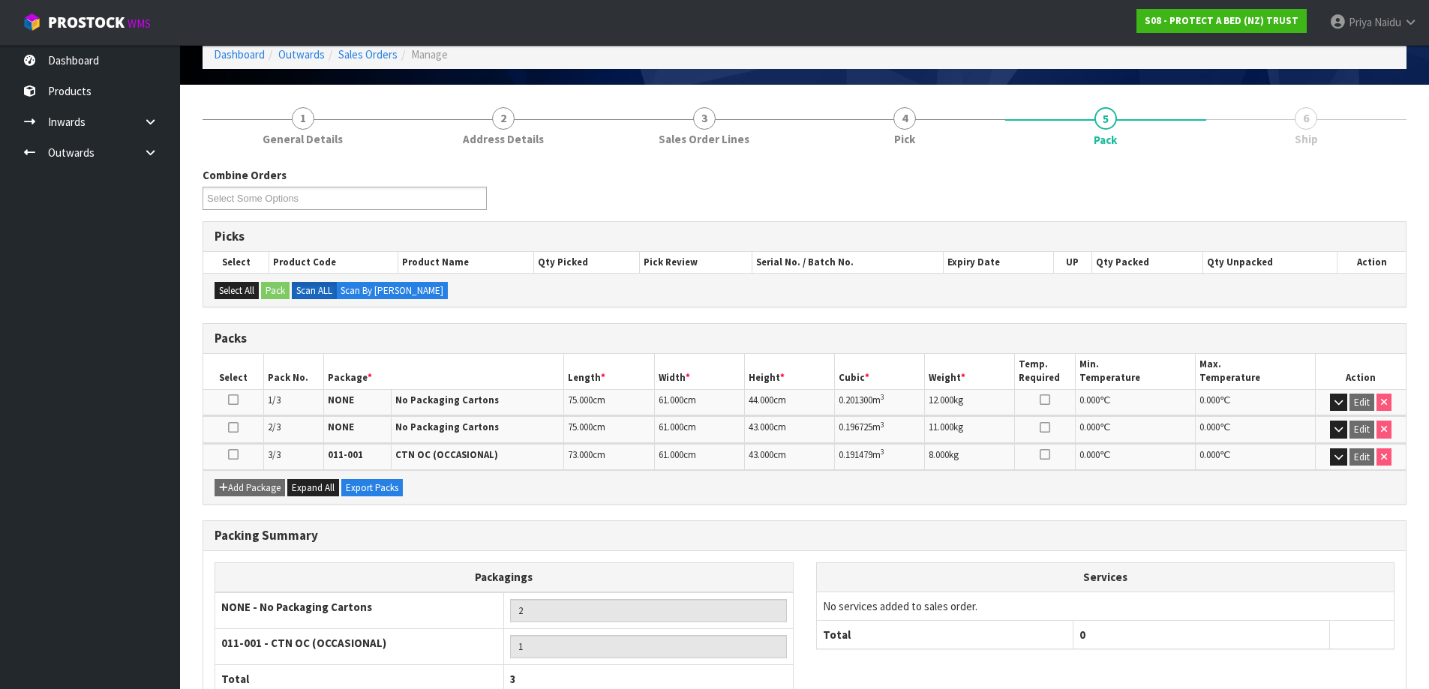
scroll to position [177, 0]
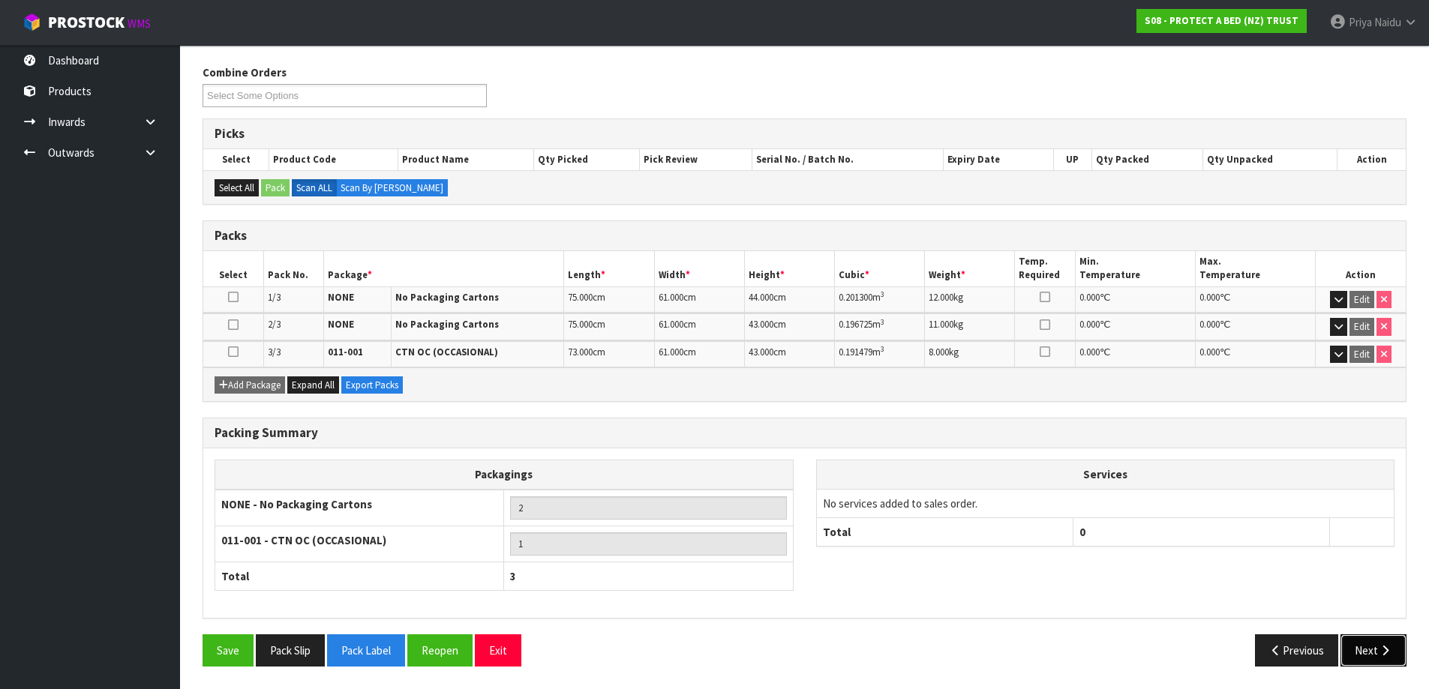
click at [1370, 649] on button "Next" at bounding box center [1373, 651] width 66 height 32
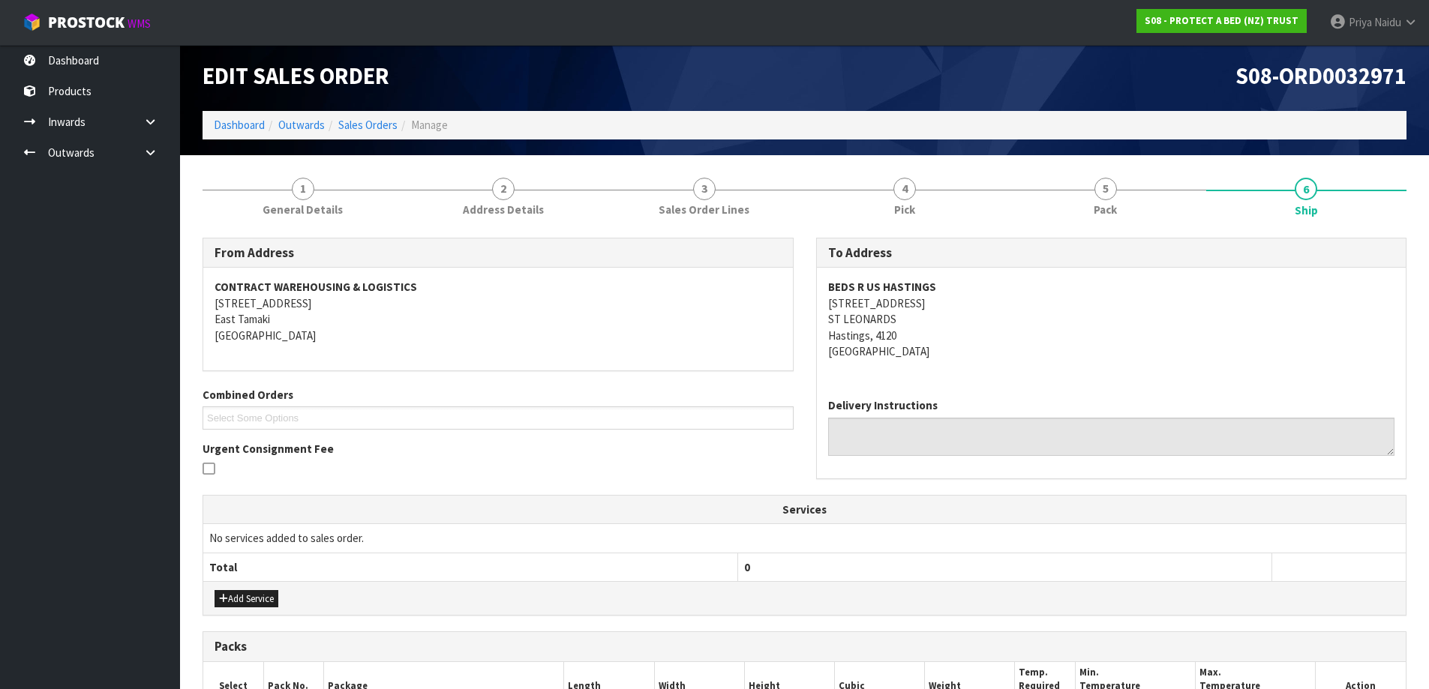
scroll to position [0, 0]
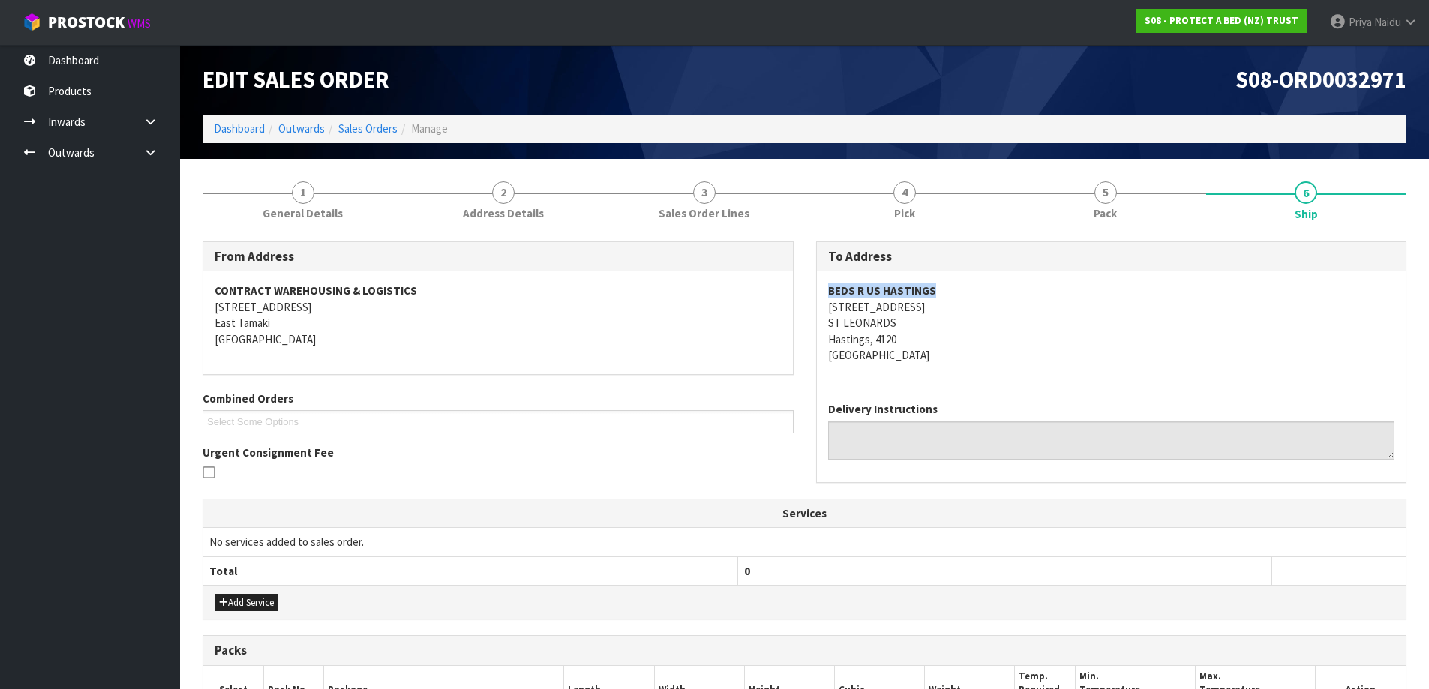
drag, startPoint x: 827, startPoint y: 291, endPoint x: 968, endPoint y: 276, distance: 142.6
click at [968, 276] on div "BEDS R US HASTINGS 810 HERETAUNGA STREET ST LEONARDS Hastings, 4120 New Zealand" at bounding box center [1112, 331] width 590 height 119
drag, startPoint x: 974, startPoint y: 345, endPoint x: 938, endPoint y: 323, distance: 41.4
click at [974, 345] on address "BEDS R US HASTINGS 810 HERETAUNGA STREET ST LEONARDS Hastings, 4120 New Zealand" at bounding box center [1111, 323] width 567 height 80
drag, startPoint x: 820, startPoint y: 305, endPoint x: 973, endPoint y: 302, distance: 153.0
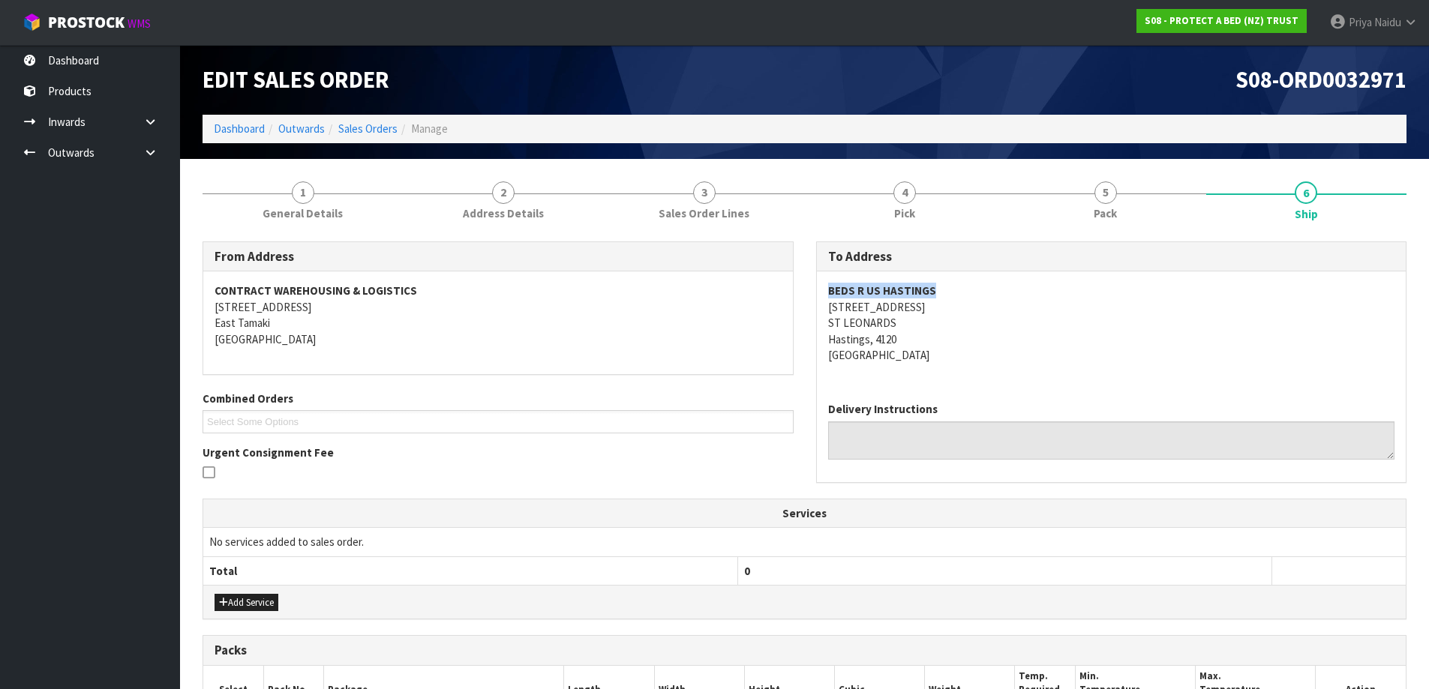
click at [973, 302] on div "BEDS R US HASTINGS 810 HERETAUNGA STREET ST LEONARDS Hastings, 4120 New Zealand" at bounding box center [1112, 331] width 590 height 119
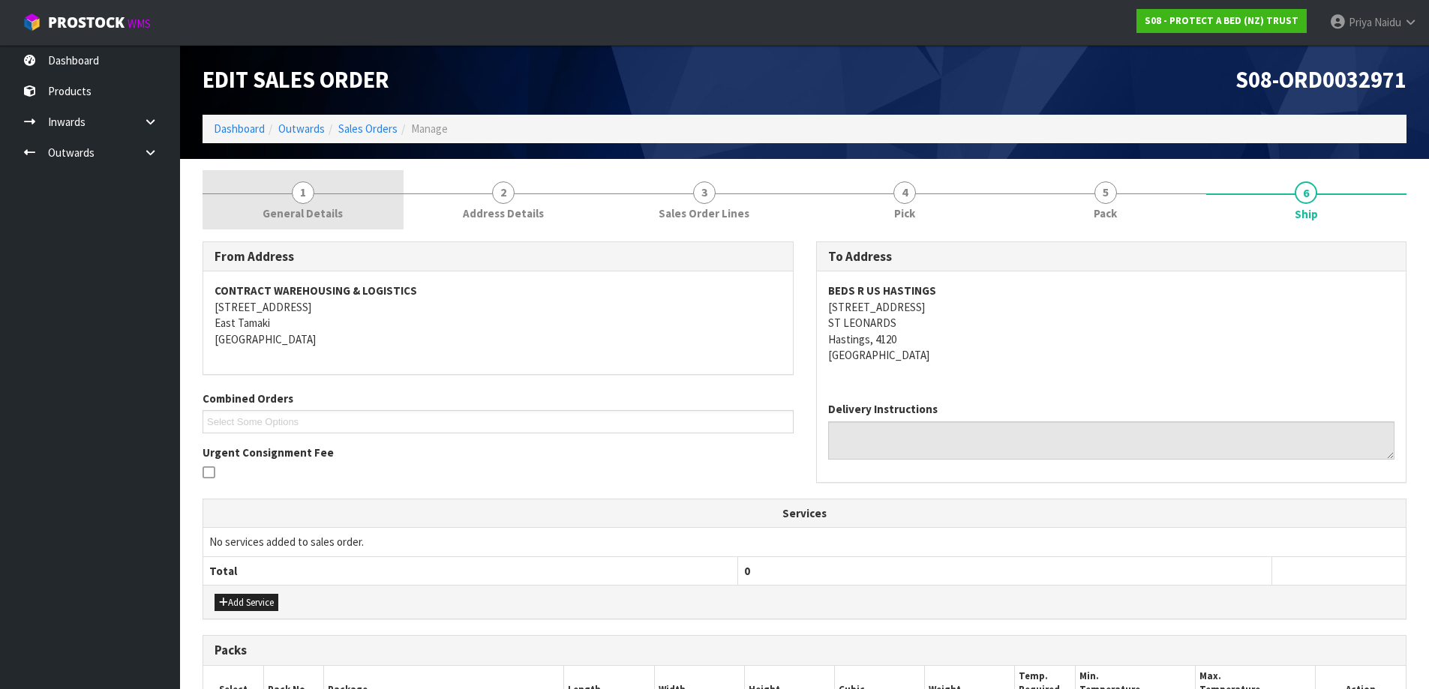
drag, startPoint x: 299, startPoint y: 190, endPoint x: 292, endPoint y: 229, distance: 39.6
click at [299, 190] on span "1" at bounding box center [303, 193] width 23 height 23
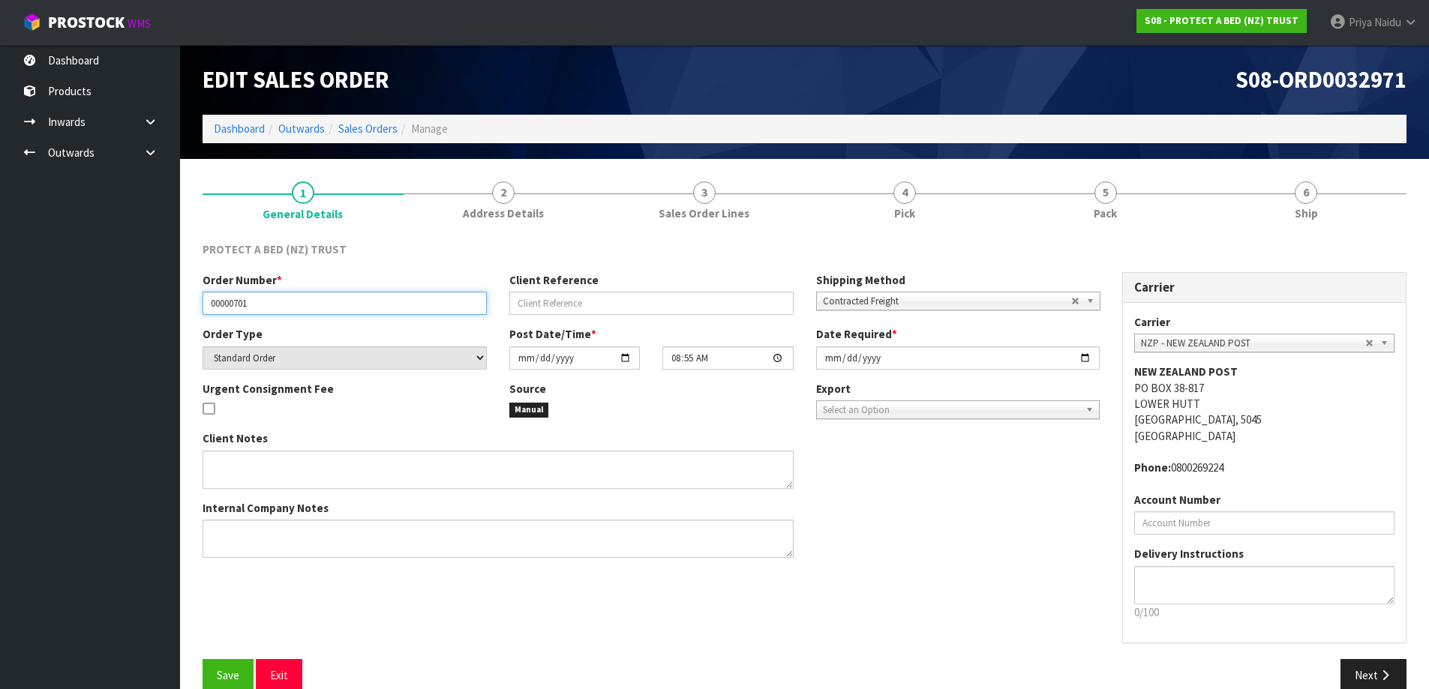
drag, startPoint x: 205, startPoint y: 303, endPoint x: 272, endPoint y: 303, distance: 67.5
click at [272, 303] on input "00000701" at bounding box center [345, 303] width 284 height 23
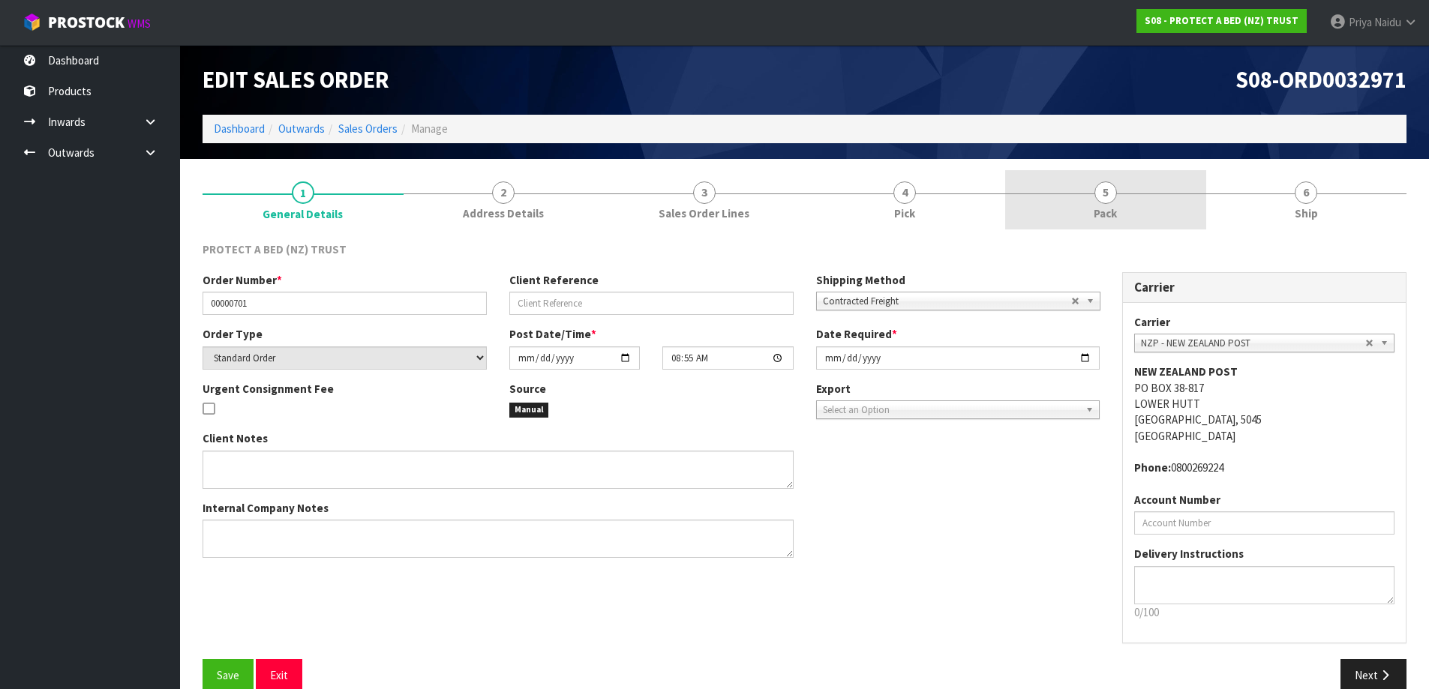
click at [1130, 182] on link "5 Pack" at bounding box center [1105, 199] width 201 height 59
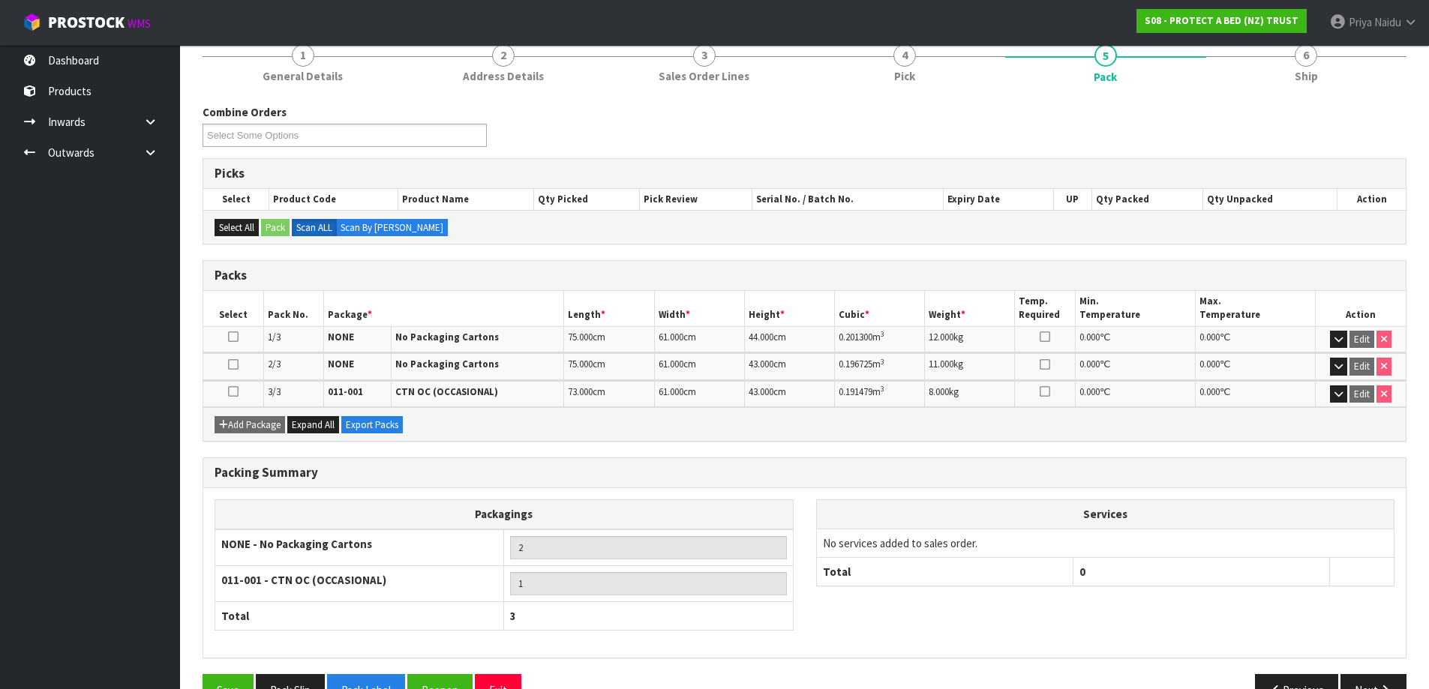
scroll to position [150, 0]
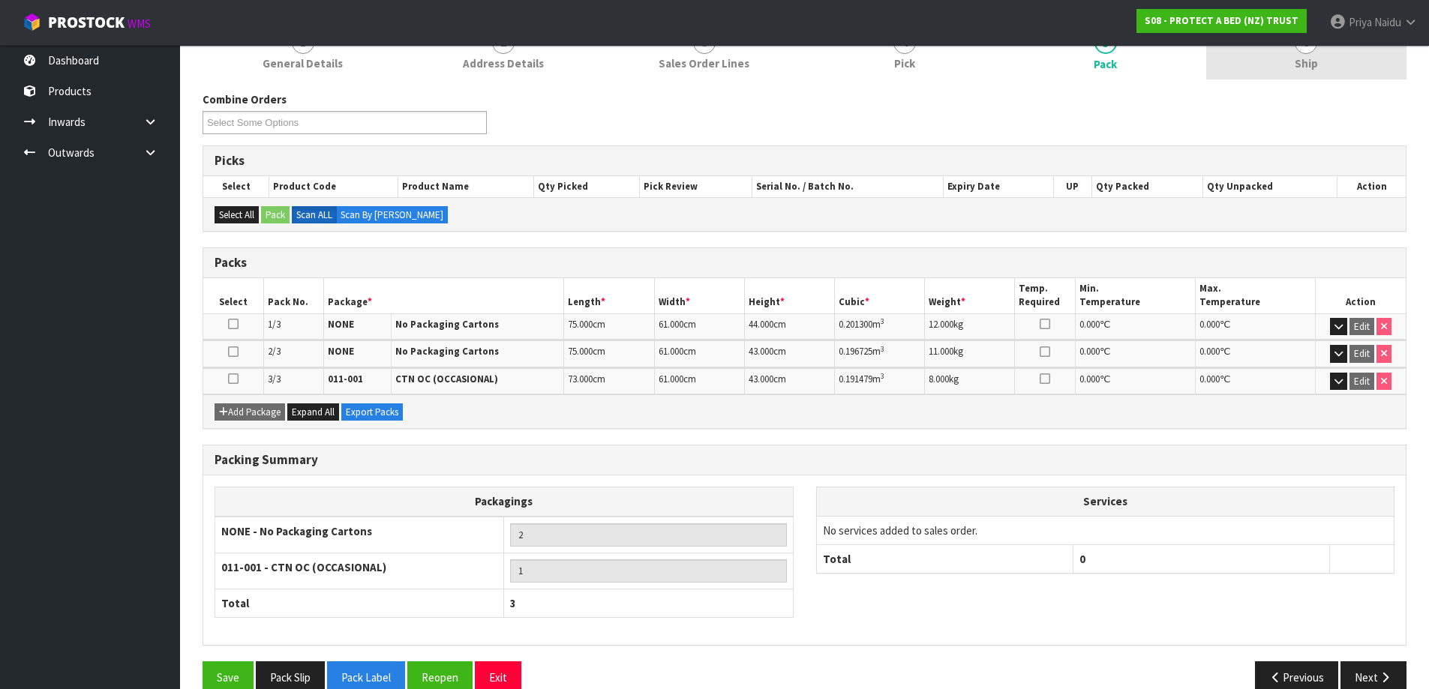
drag, startPoint x: 1347, startPoint y: 66, endPoint x: 1333, endPoint y: 78, distance: 18.6
click at [1346, 65] on link "6 Ship" at bounding box center [1306, 49] width 201 height 59
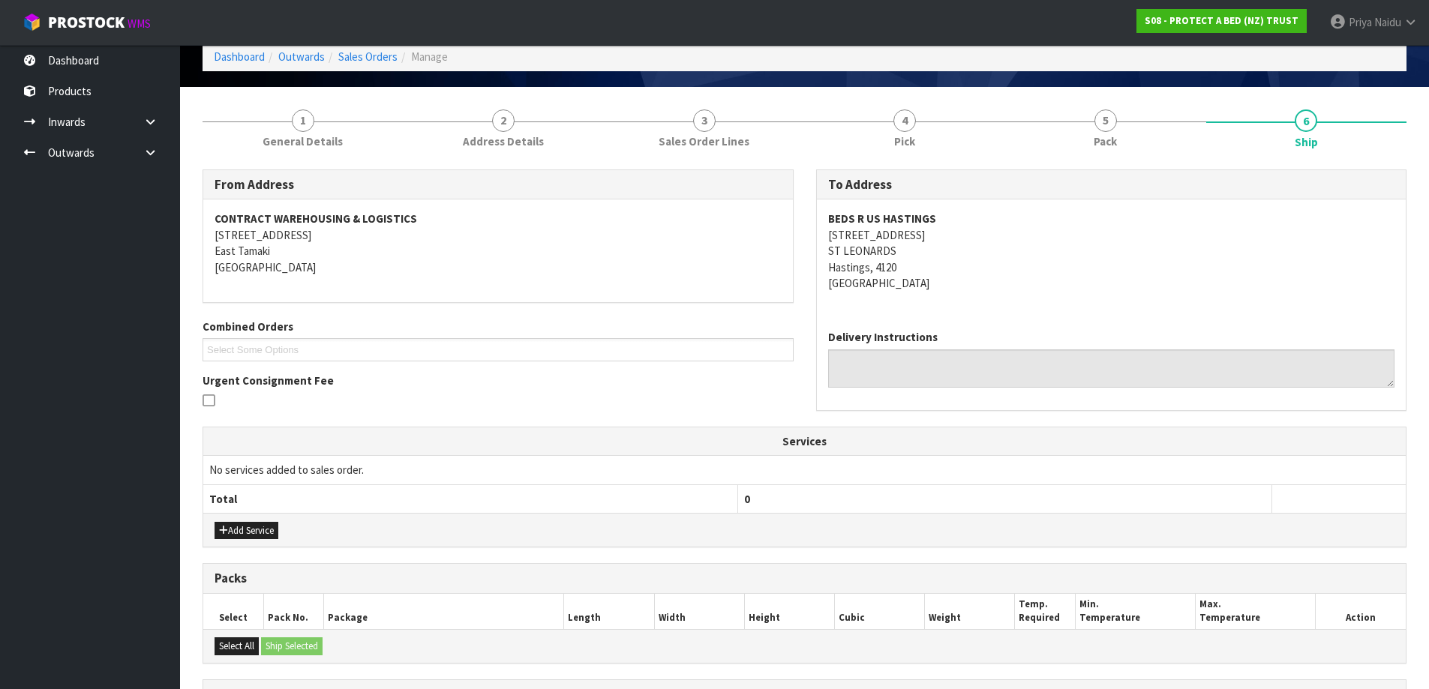
scroll to position [0, 0]
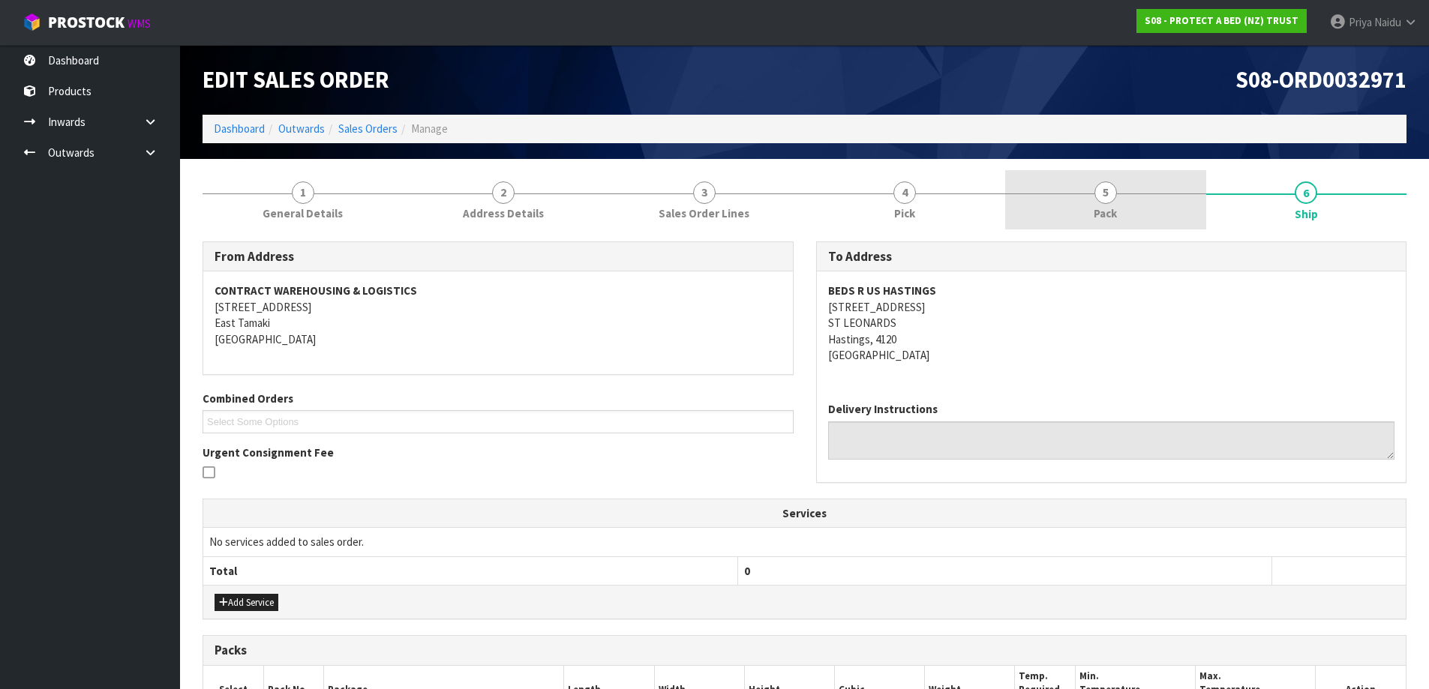
click at [1089, 210] on link "5 Pack" at bounding box center [1105, 199] width 201 height 59
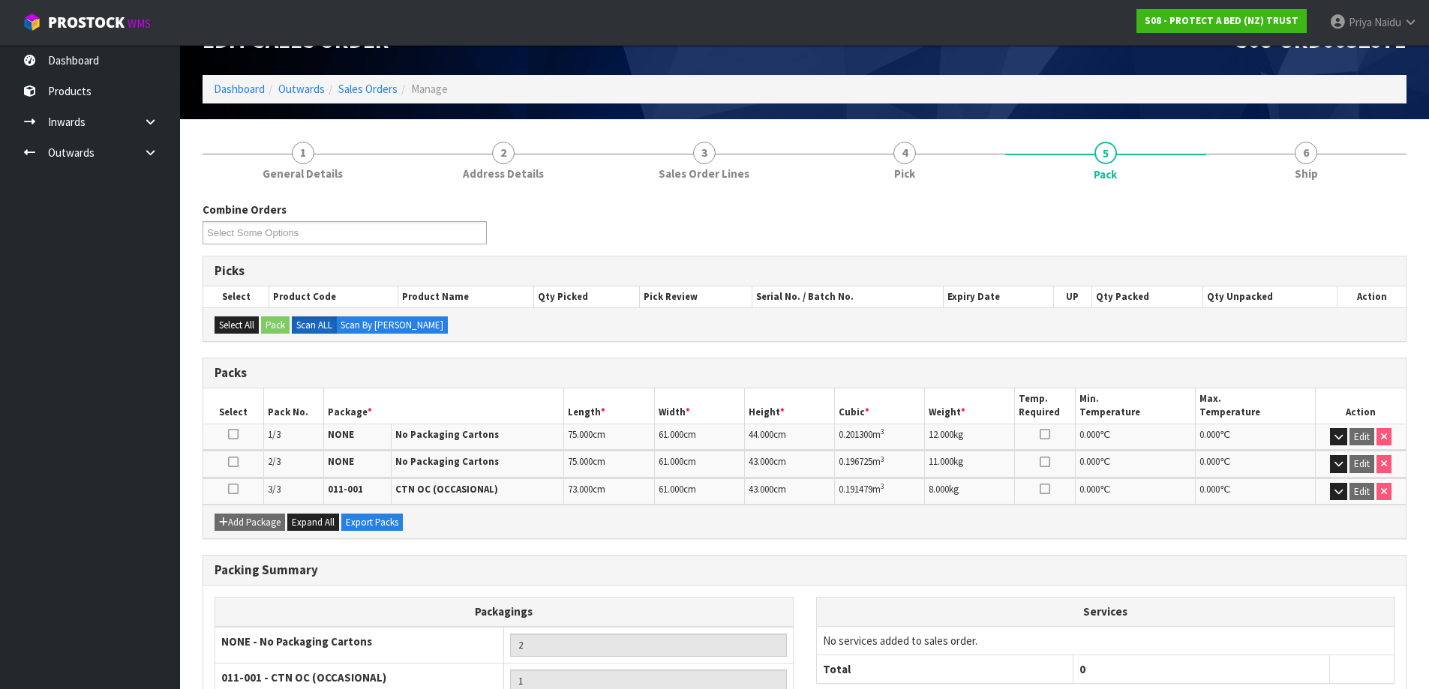
scroll to position [150, 0]
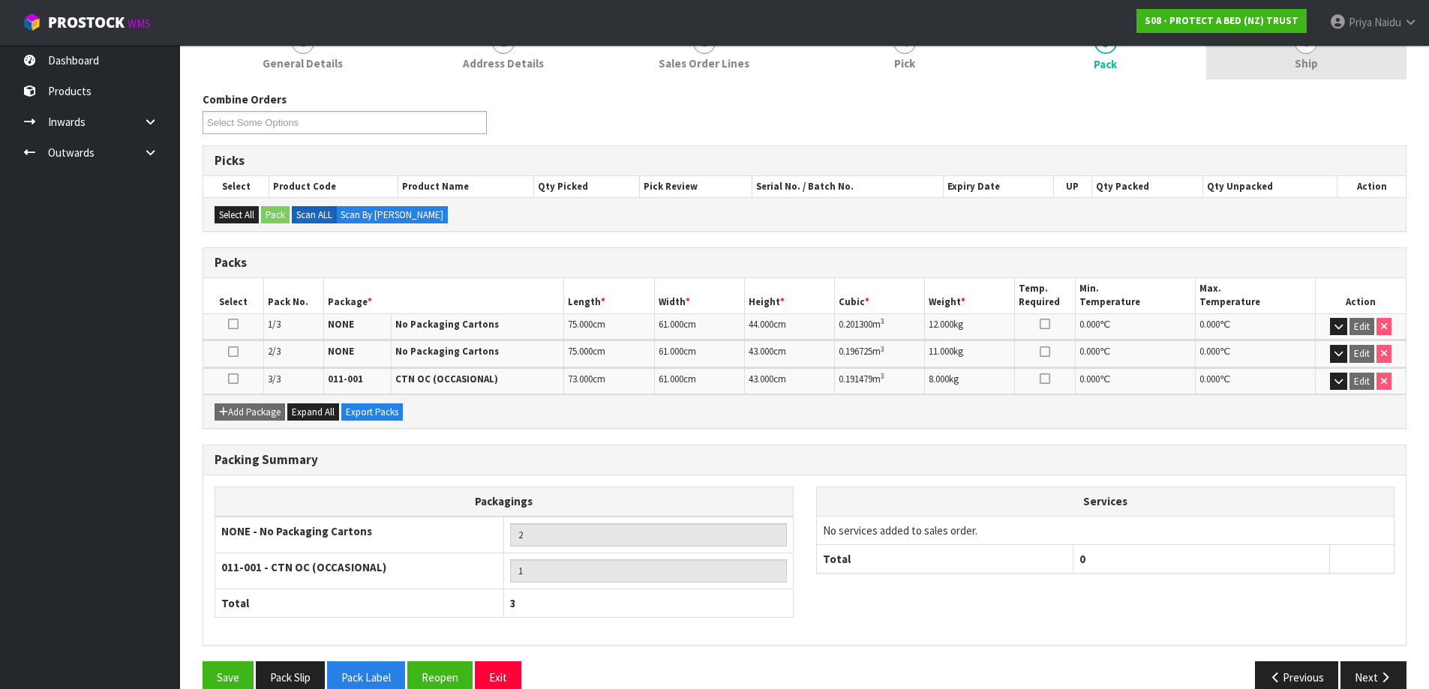
drag, startPoint x: 1327, startPoint y: 71, endPoint x: 1319, endPoint y: 71, distance: 7.5
click at [1327, 71] on link "6 Ship" at bounding box center [1306, 49] width 201 height 59
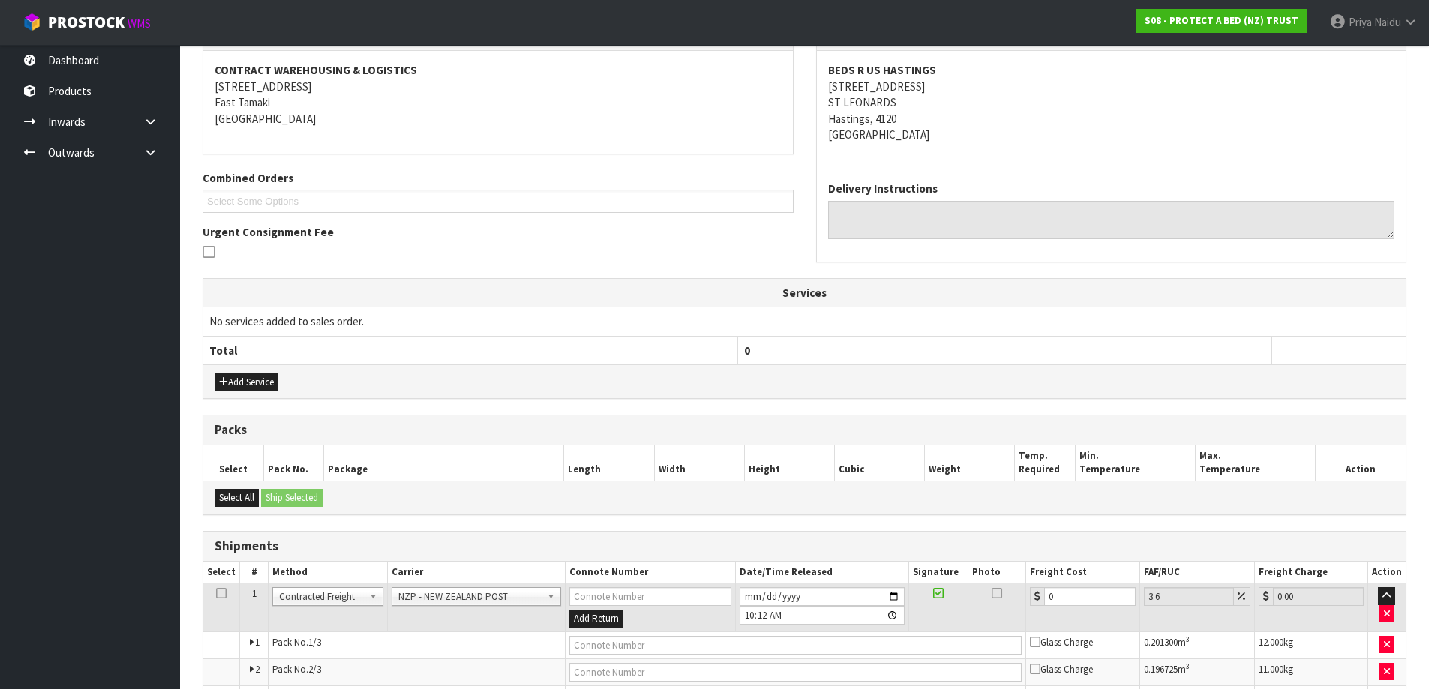
scroll to position [315, 0]
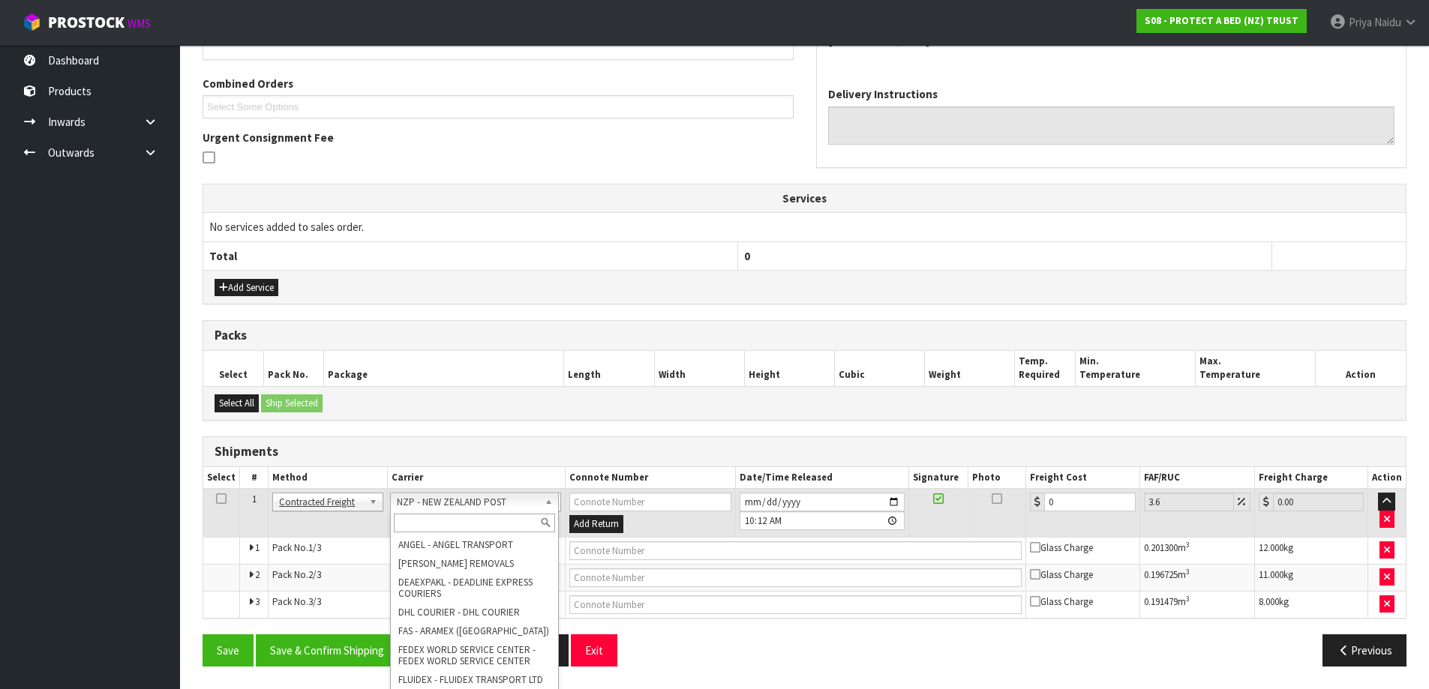
click at [477, 515] on input "text" at bounding box center [475, 523] width 162 height 19
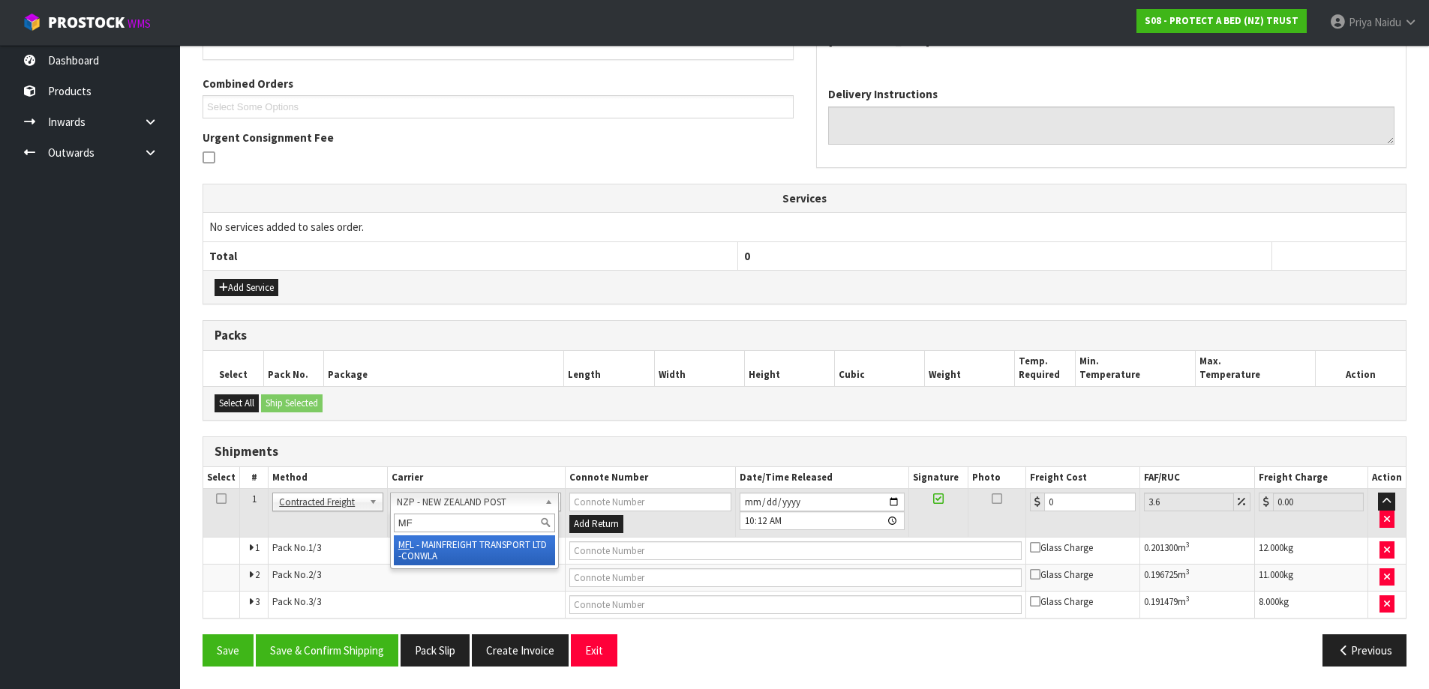
type input "MF"
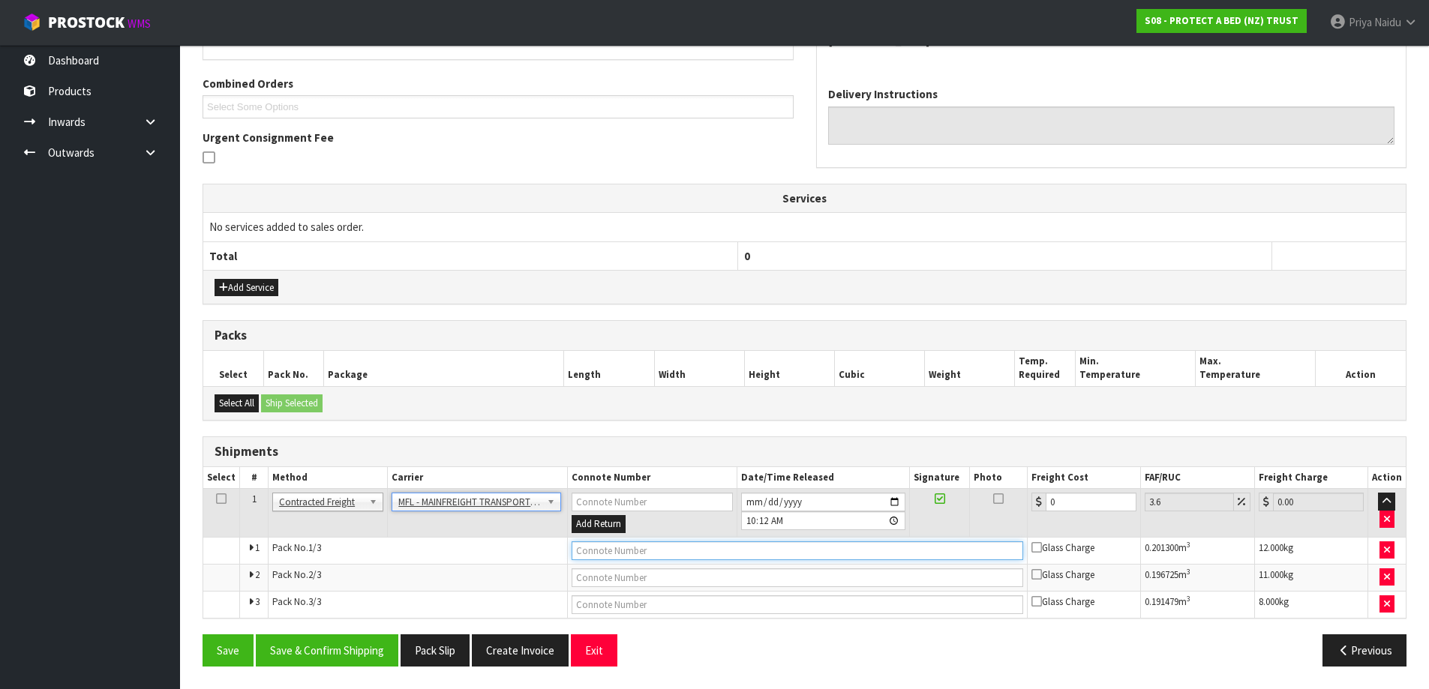
click at [637, 555] on input "text" at bounding box center [798, 551] width 452 height 19
paste input "FWM58241691"
type input "FWM58241691"
click at [1067, 496] on input "0" at bounding box center [1091, 502] width 91 height 19
type input "0"
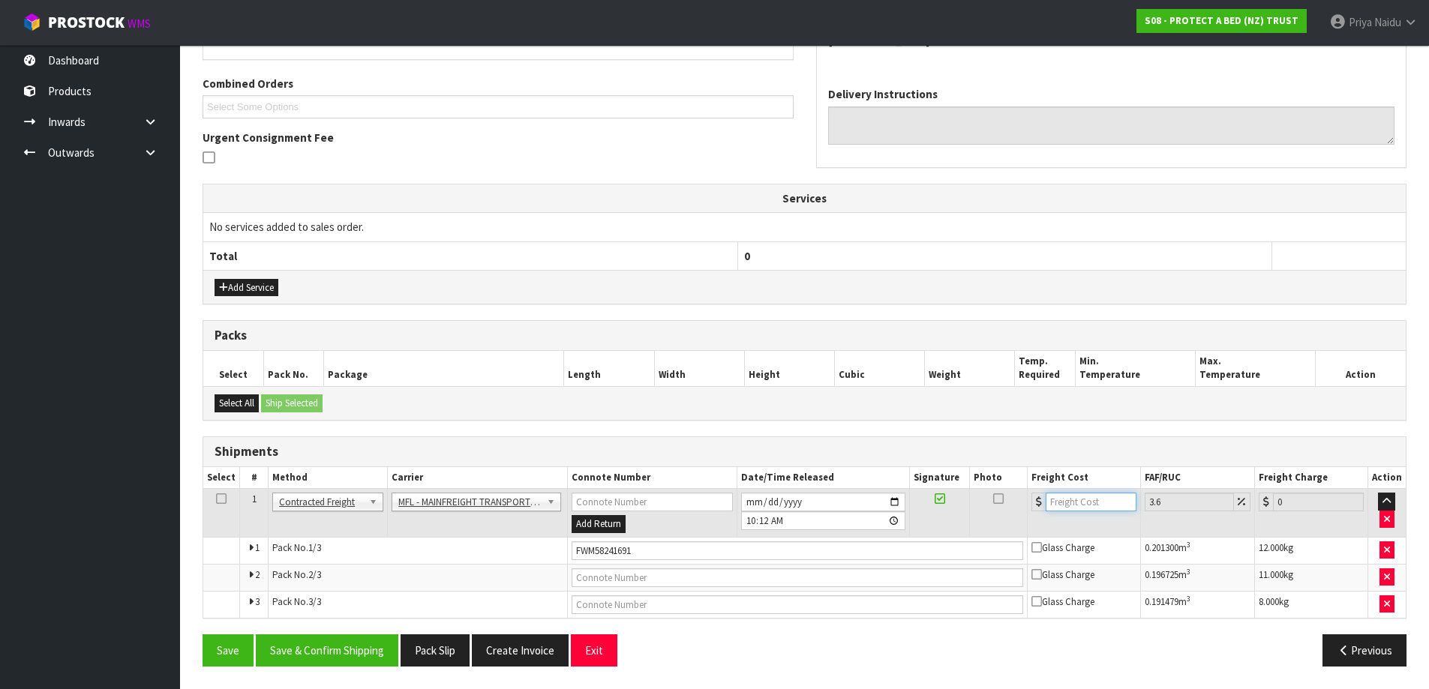
type input "5"
type input "5.18"
type input "54"
type input "55.94"
type input "54.8"
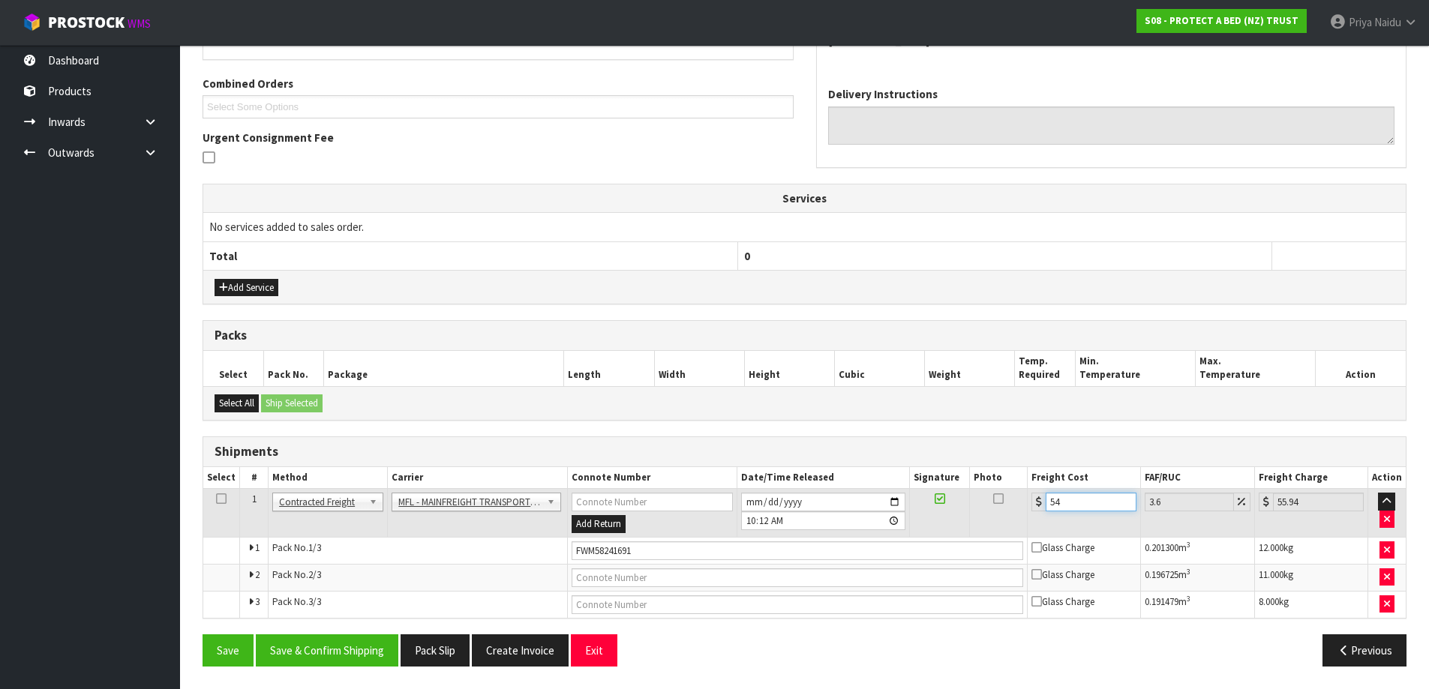
type input "56.77"
type input "54.88"
type input "56.86"
type input "54.88"
click at [335, 639] on button "Save & Confirm Shipping" at bounding box center [327, 651] width 143 height 32
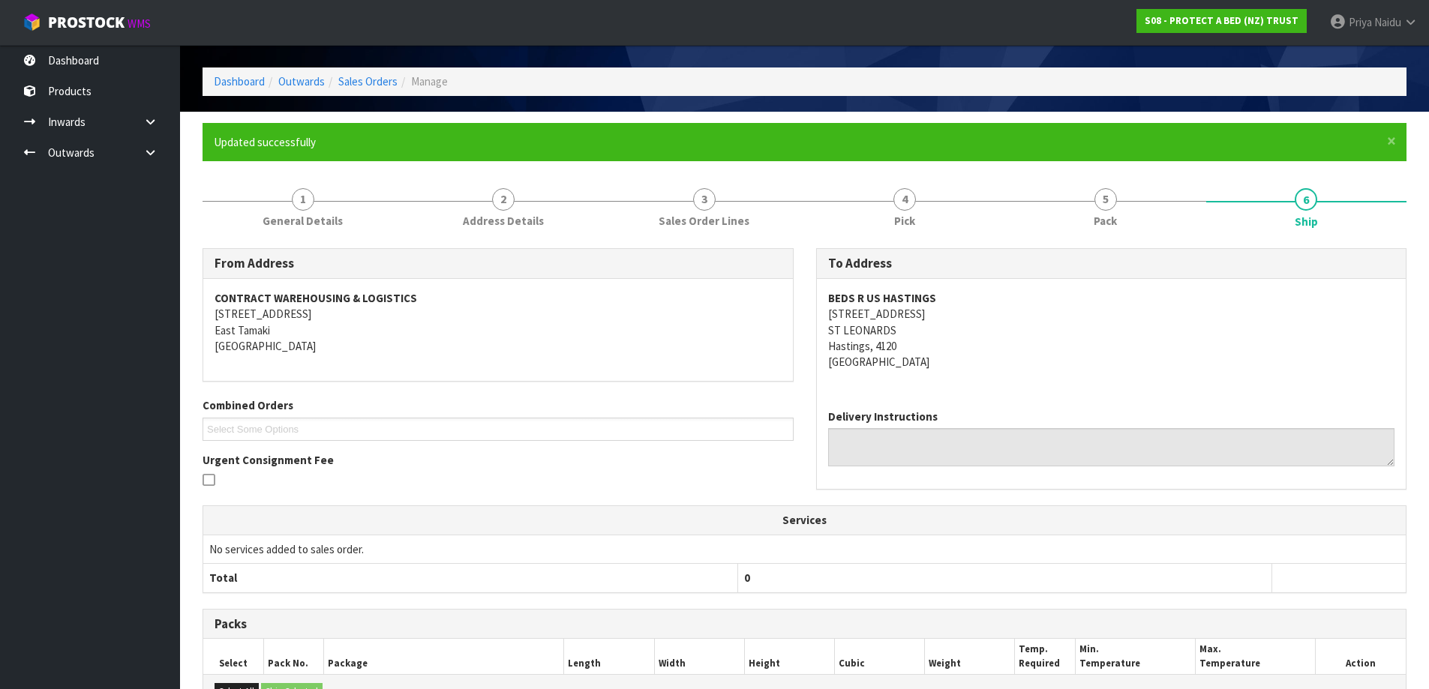
scroll to position [0, 0]
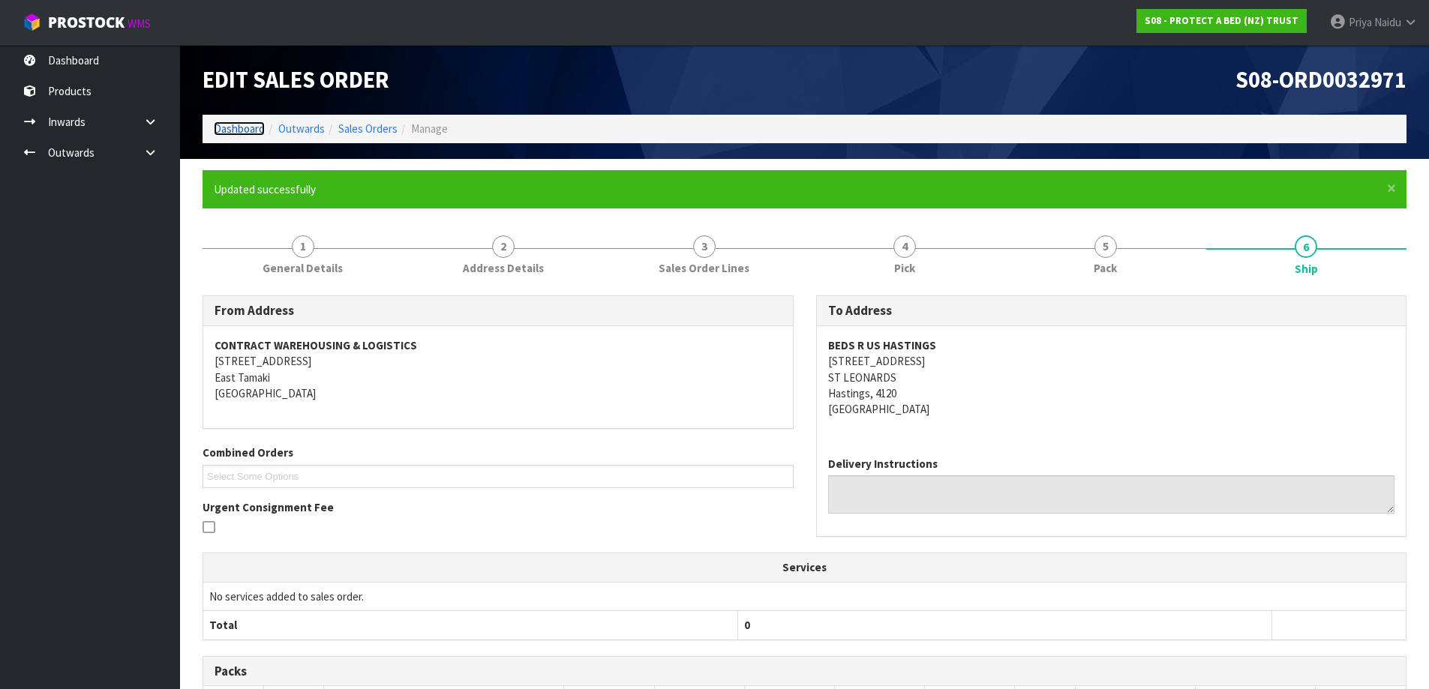
click at [214, 125] on link "Dashboard" at bounding box center [239, 129] width 51 height 14
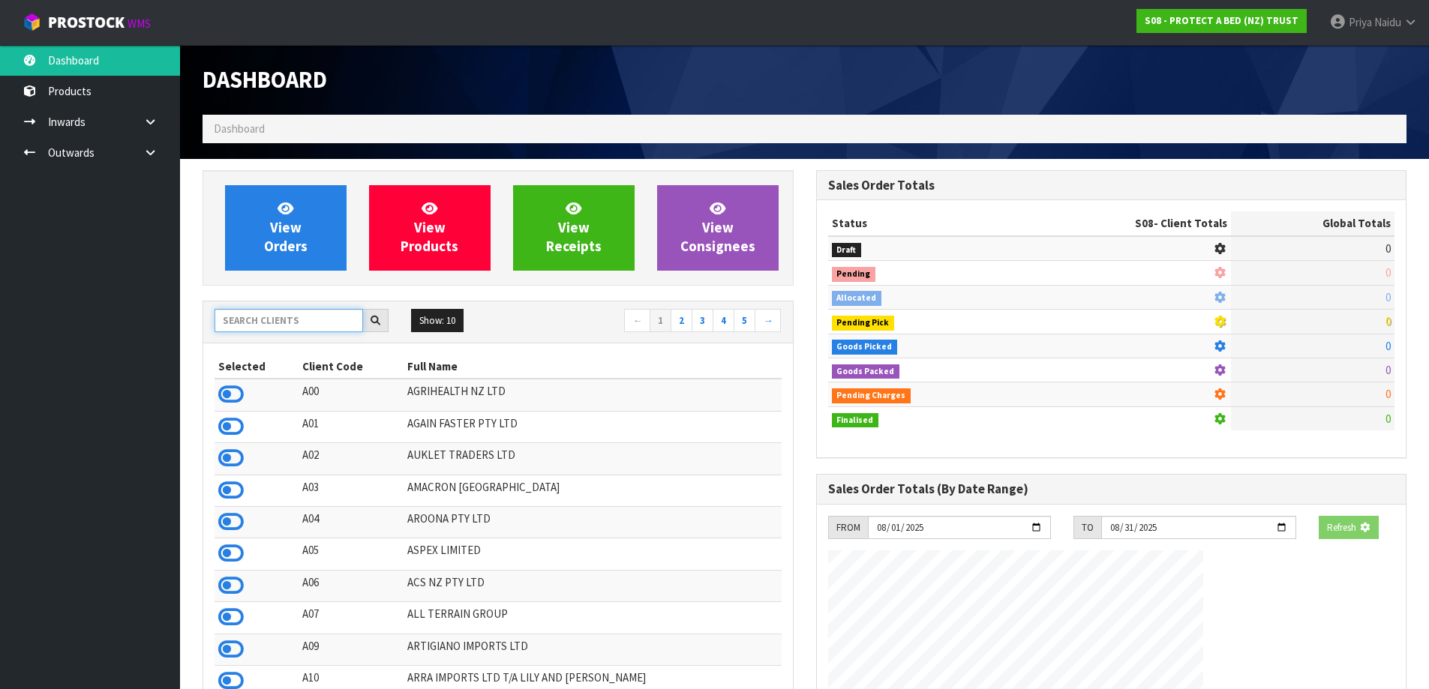
click at [320, 321] on input "text" at bounding box center [289, 320] width 149 height 23
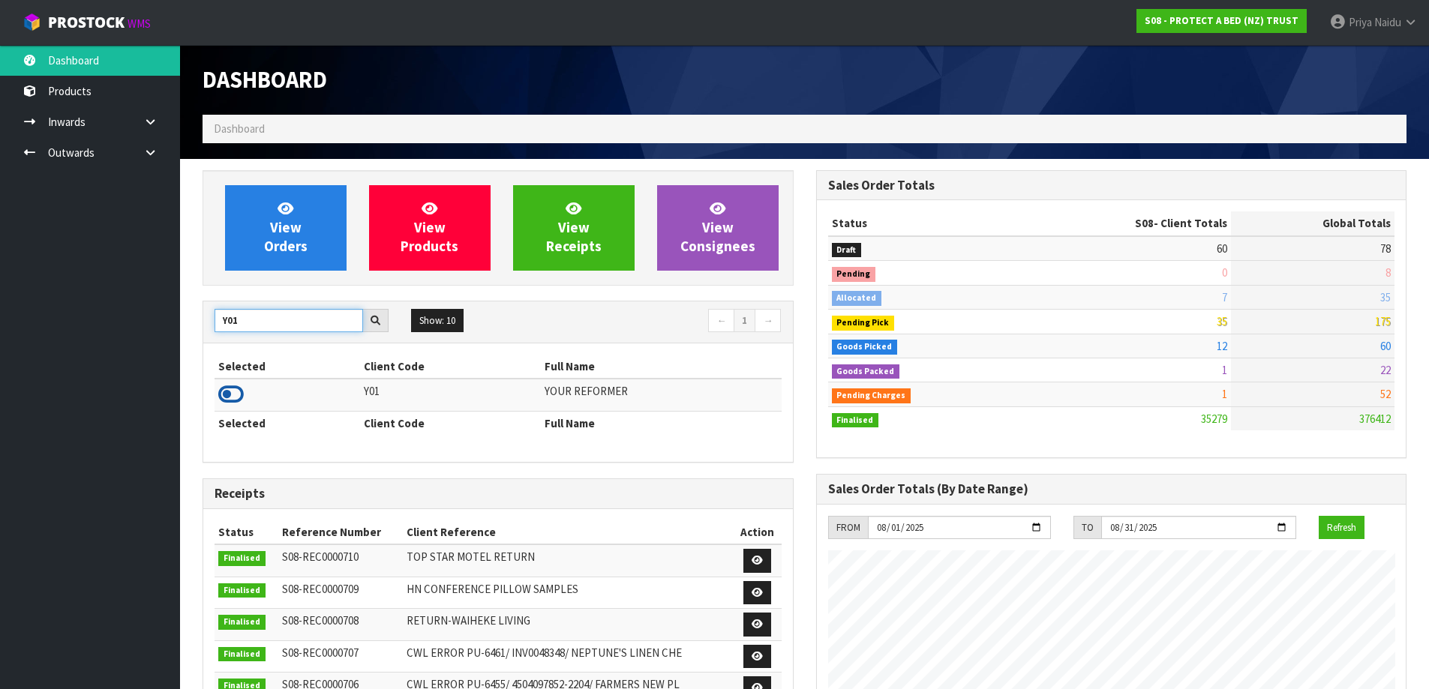
type input "Y01"
click at [238, 392] on icon at bounding box center [231, 394] width 26 height 23
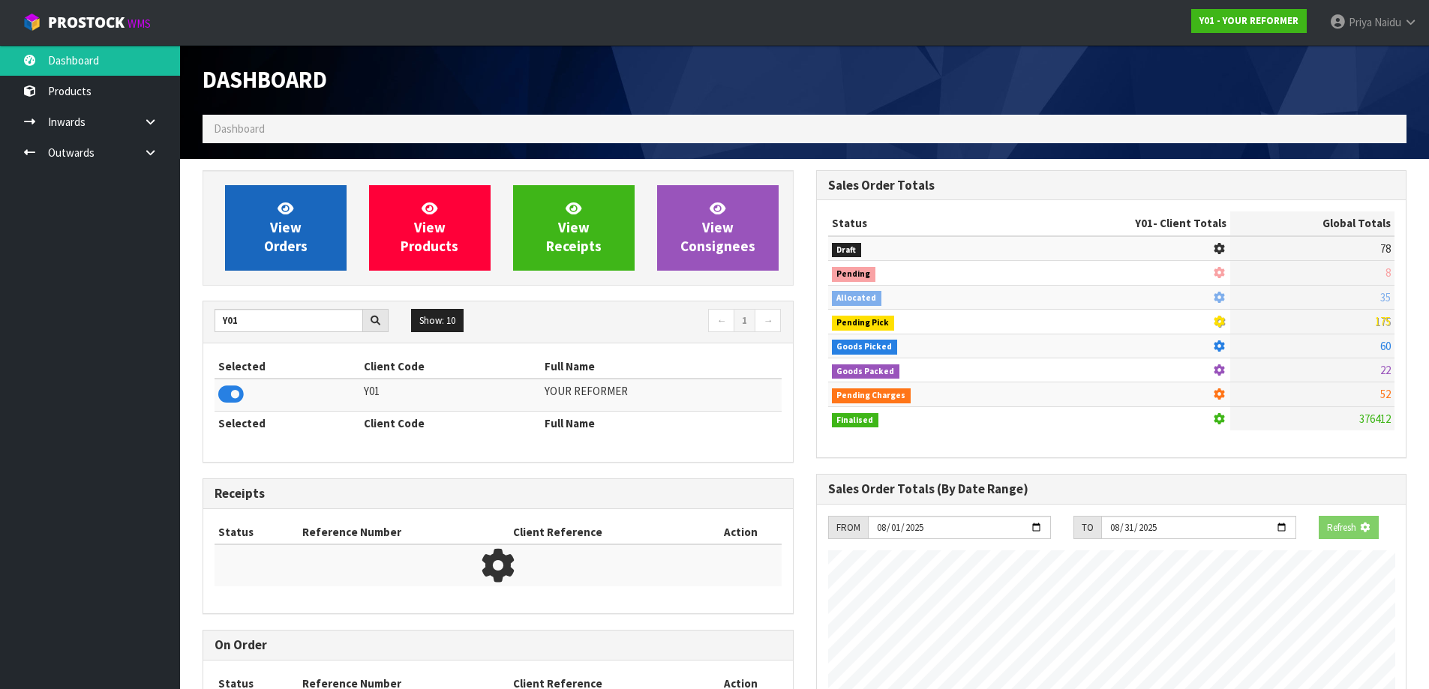
scroll to position [935, 613]
click at [273, 242] on span "View Orders" at bounding box center [286, 228] width 44 height 56
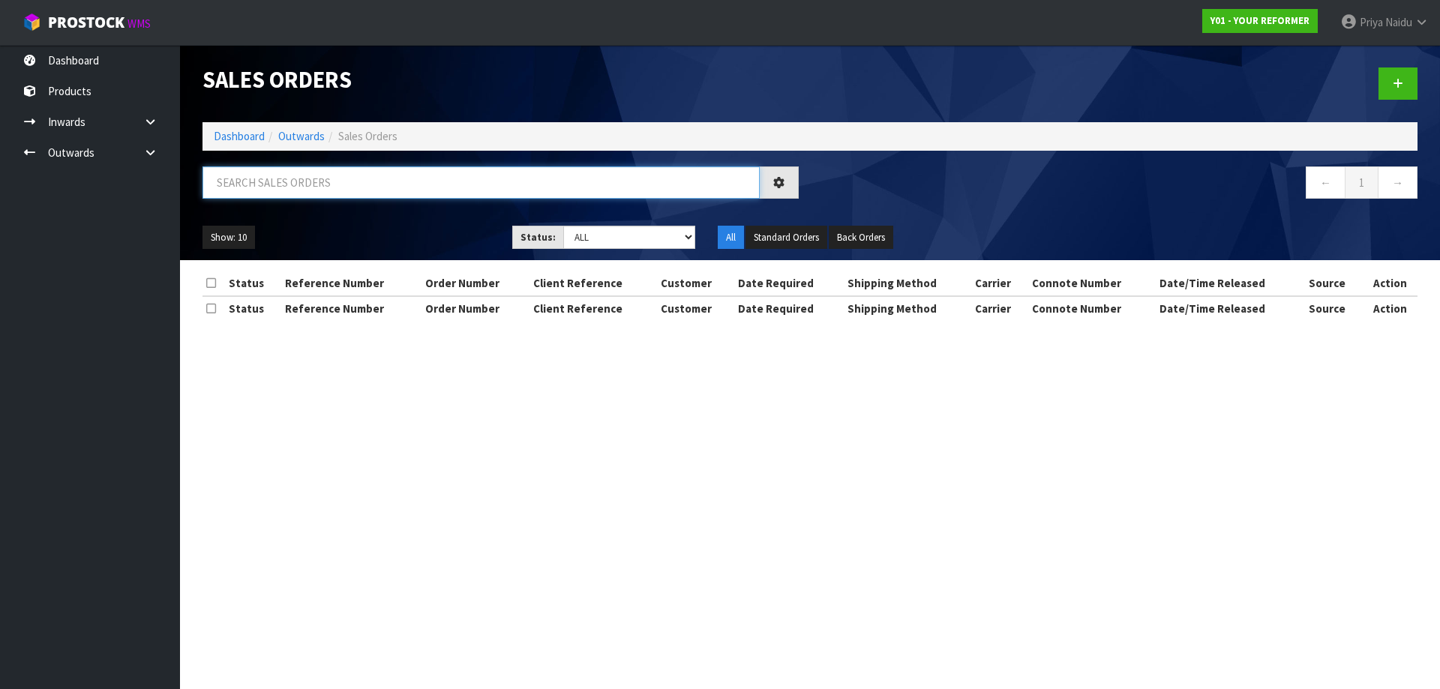
click at [315, 173] on input "text" at bounding box center [481, 183] width 557 height 32
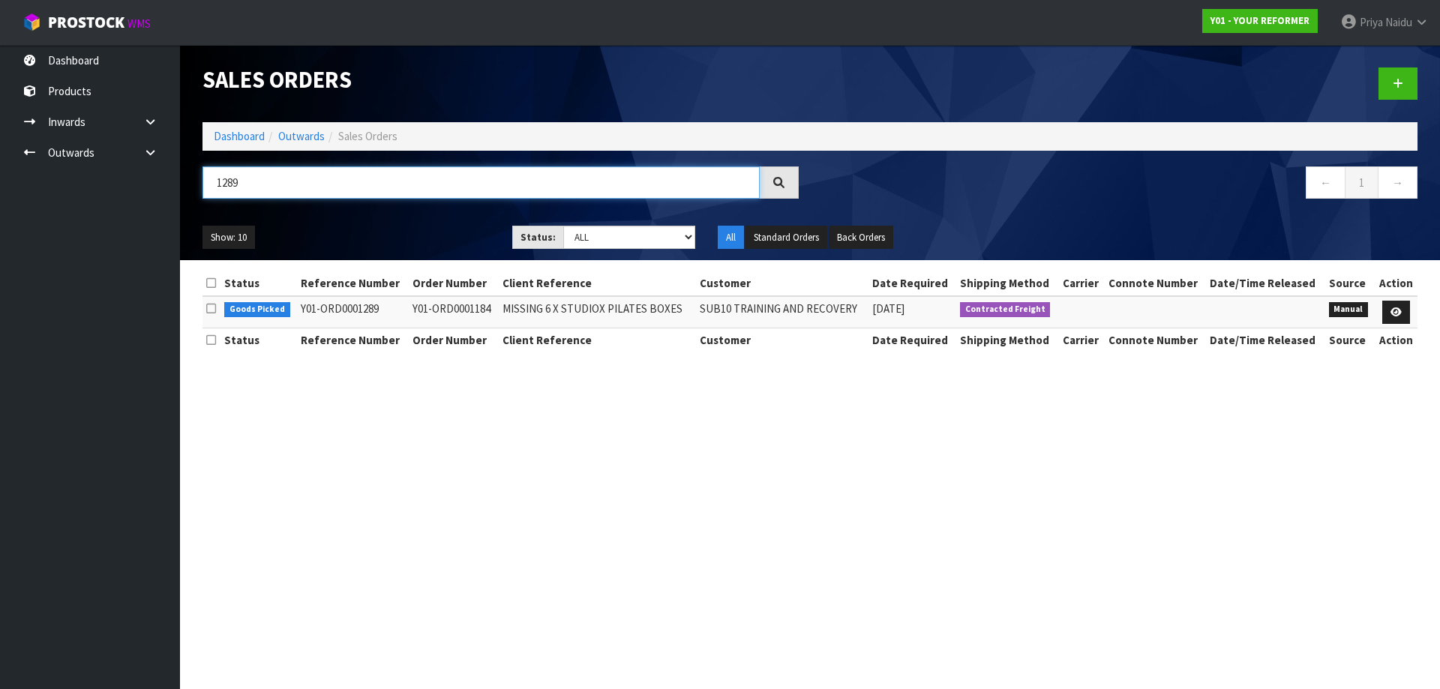
type input "1289"
click at [245, 130] on link "Dashboard" at bounding box center [239, 136] width 51 height 14
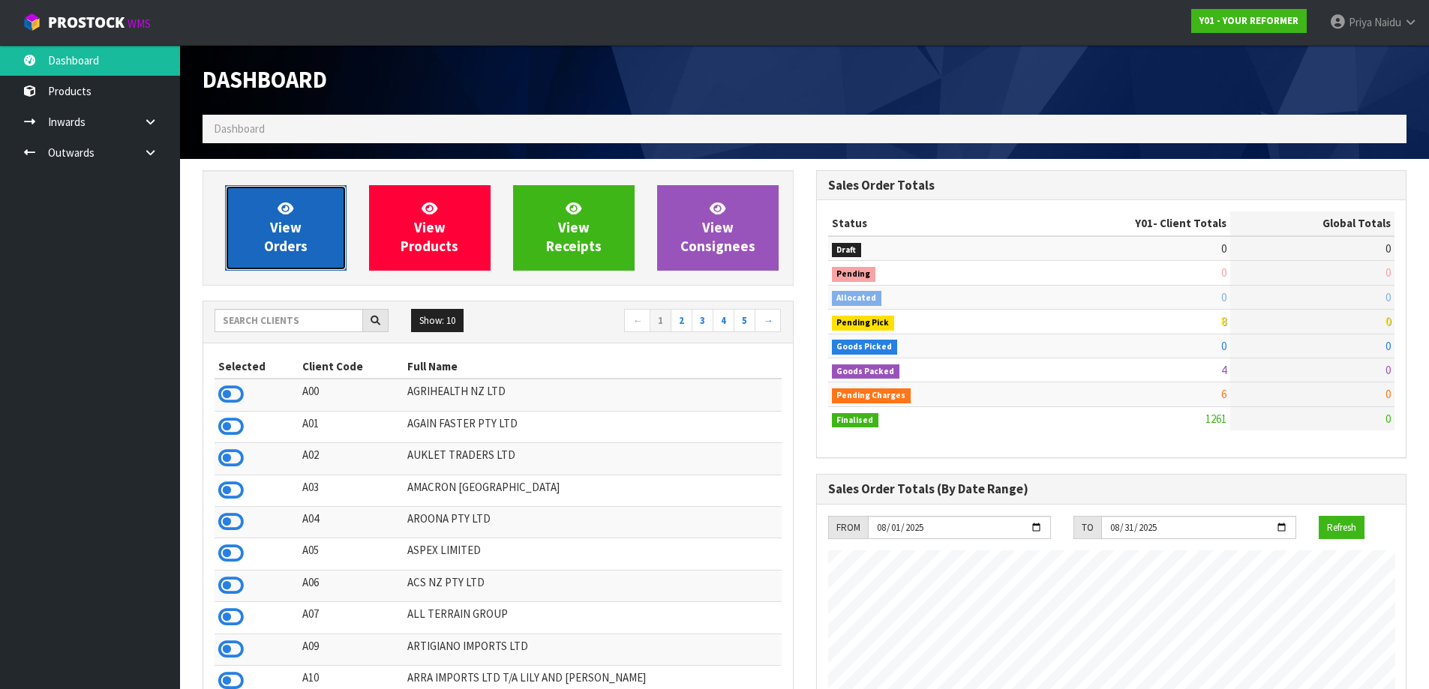
click at [296, 217] on link "View Orders" at bounding box center [286, 228] width 122 height 86
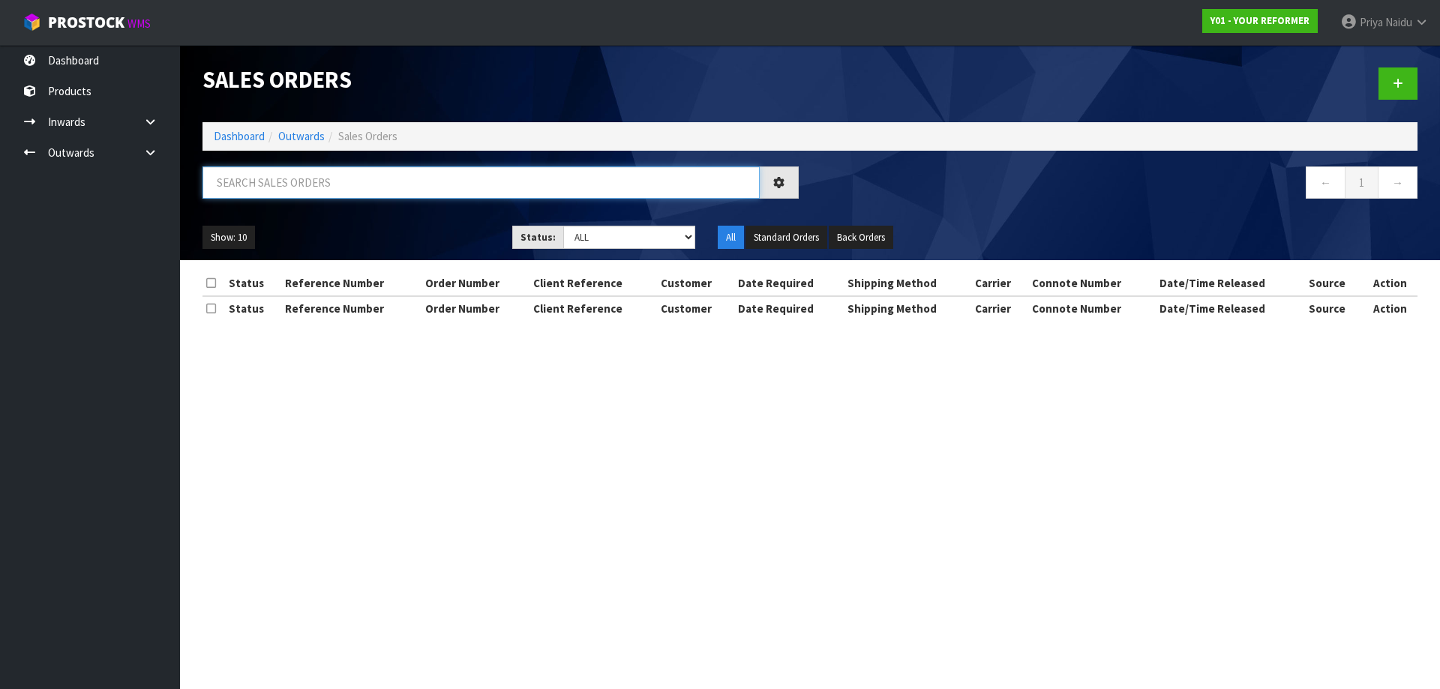
click at [320, 188] on input "text" at bounding box center [481, 183] width 557 height 32
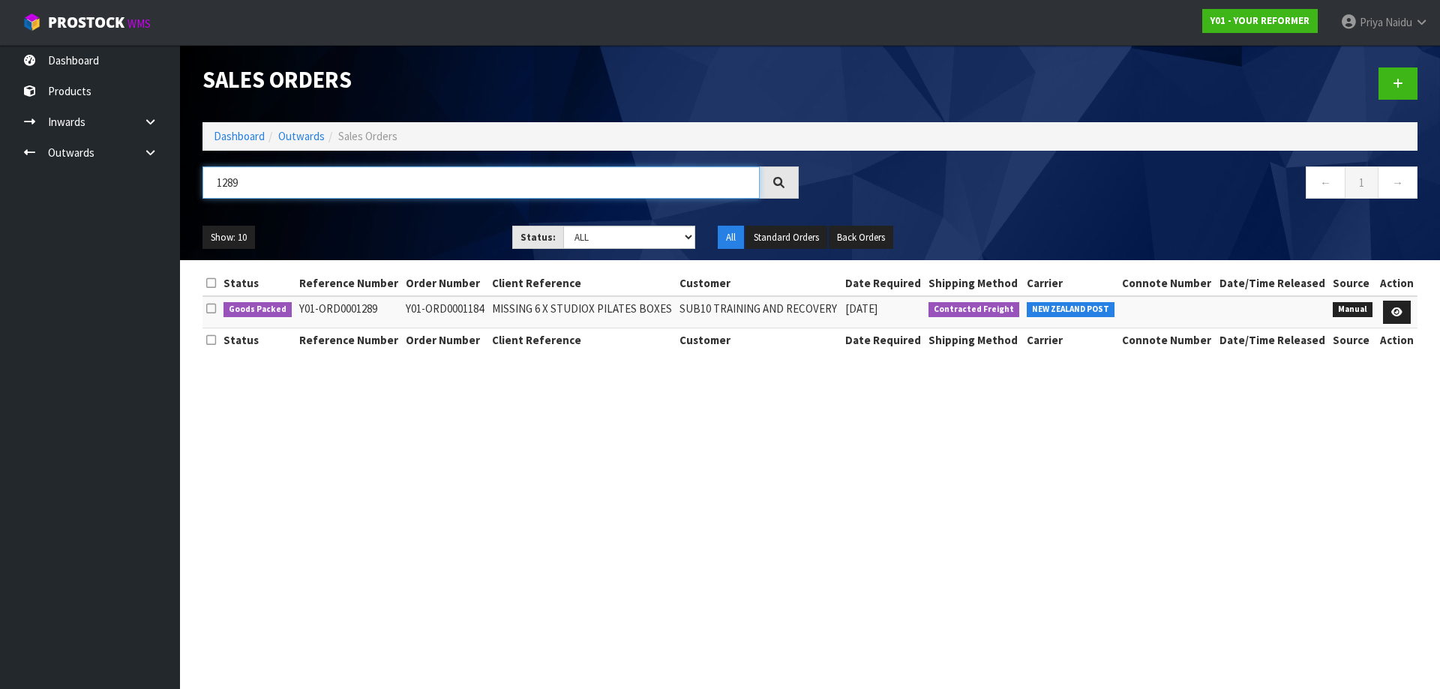
type input "1289"
click at [430, 239] on ul "Show: 10 5 10 25 50" at bounding box center [346, 238] width 287 height 24
click at [1391, 307] on link at bounding box center [1397, 313] width 28 height 24
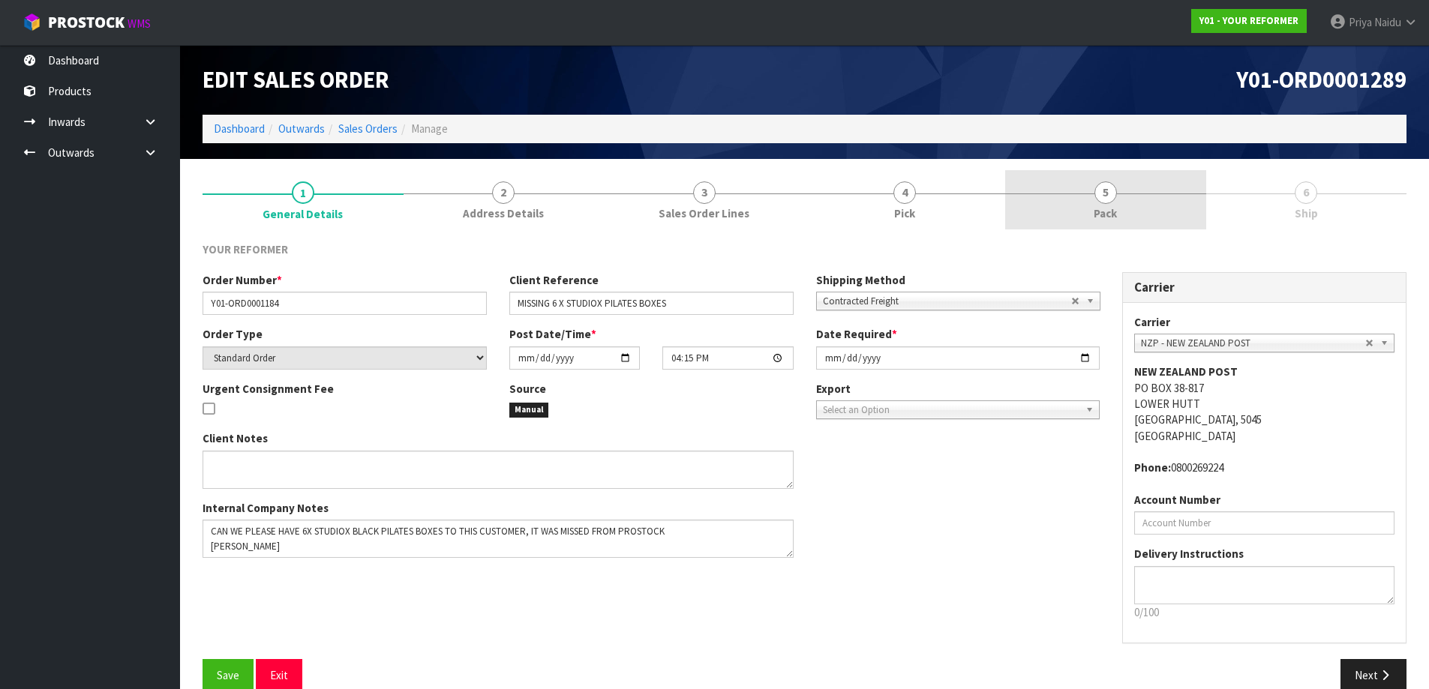
click at [1158, 226] on link "5 Pack" at bounding box center [1105, 199] width 201 height 59
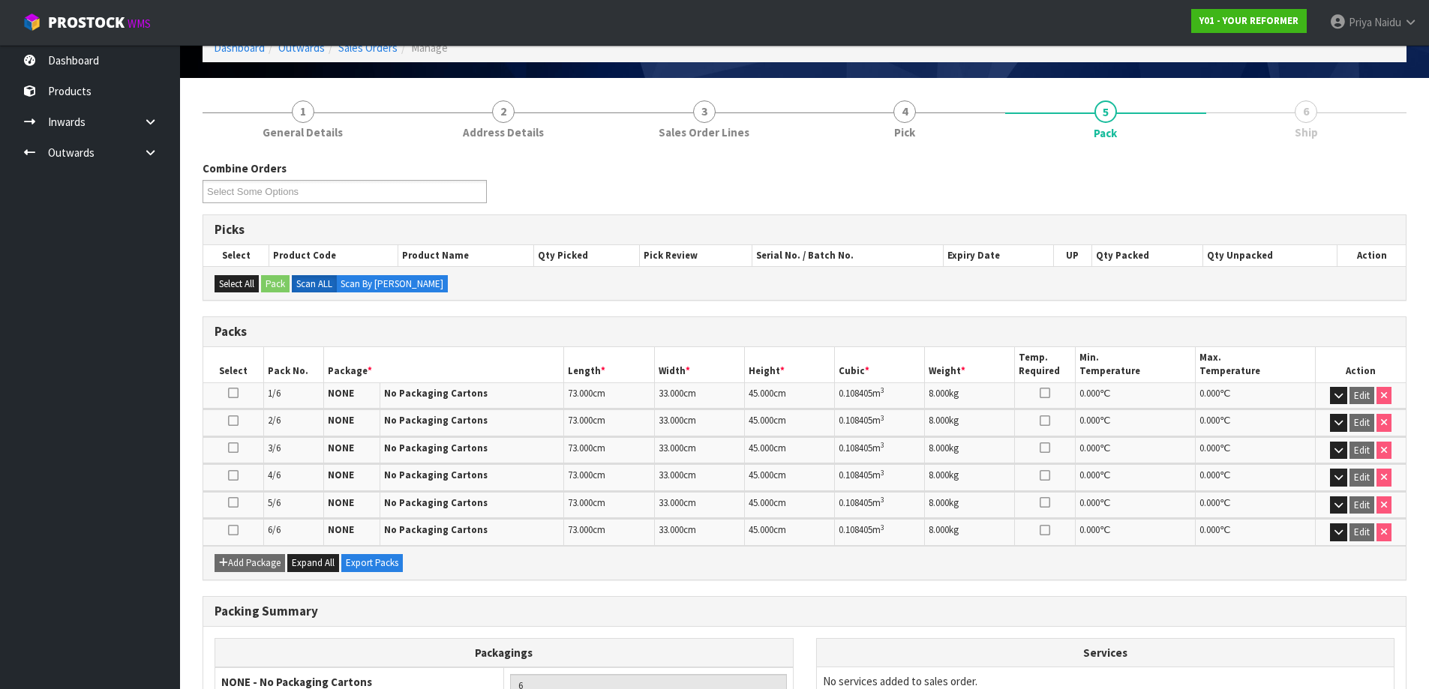
scroll to position [224, 0]
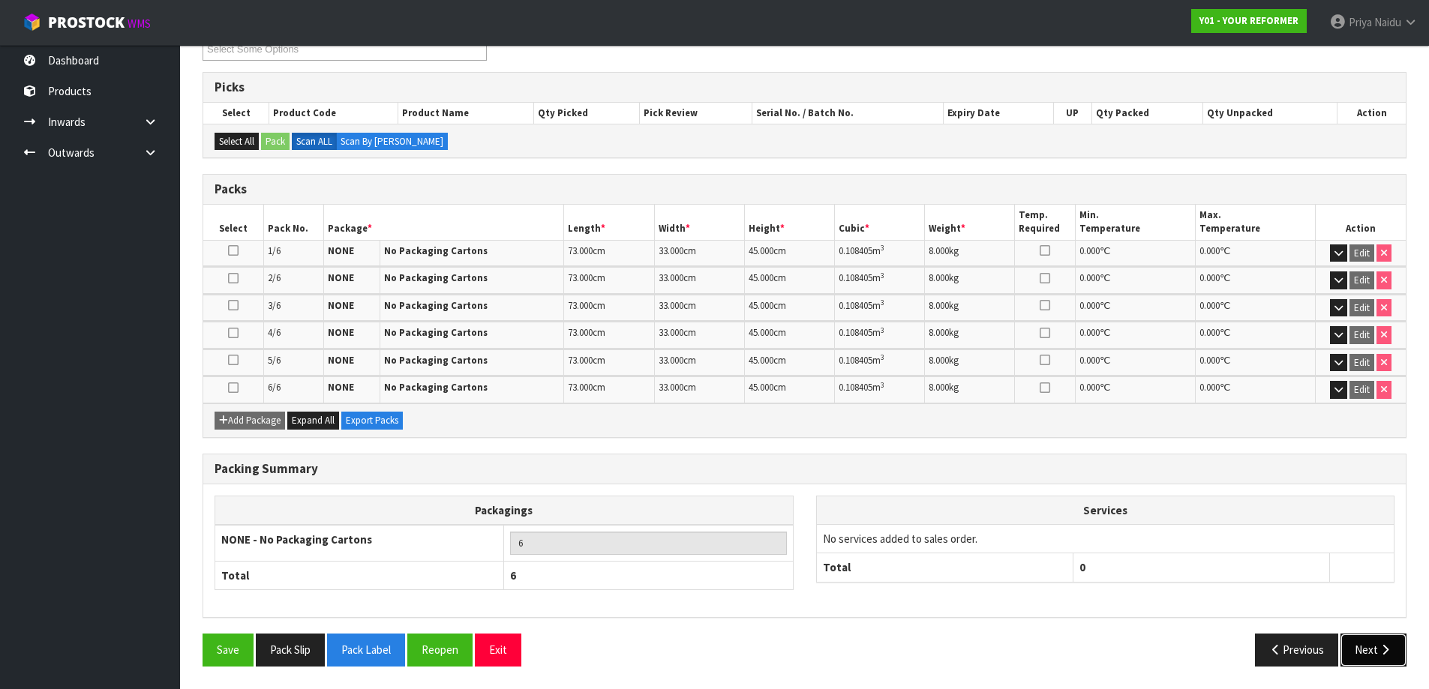
click at [1376, 656] on button "Next" at bounding box center [1373, 650] width 66 height 32
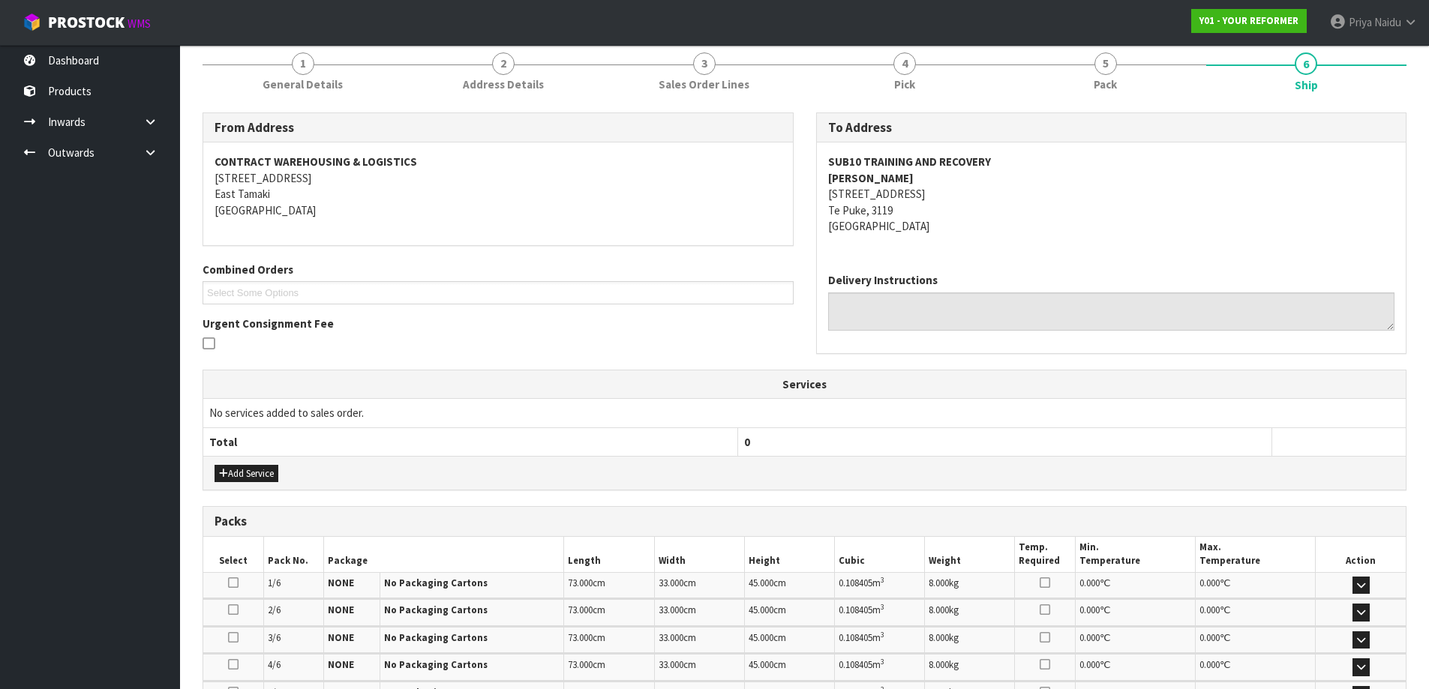
scroll to position [0, 0]
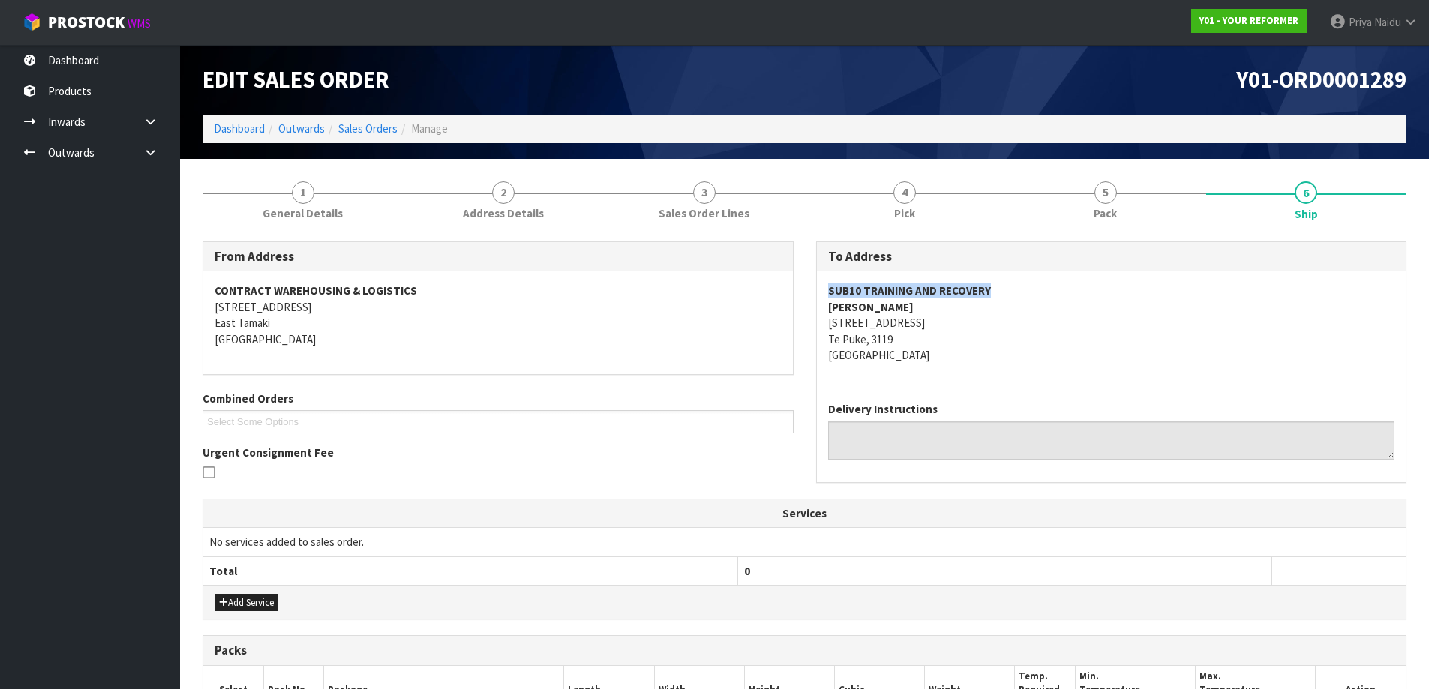
drag, startPoint x: 812, startPoint y: 290, endPoint x: 1043, endPoint y: 295, distance: 230.3
click at [1043, 295] on div "To Address SUB10 TRAINING AND RECOVERY SACHA WISE 67 JELLICOE STREET Te Puke, 3…" at bounding box center [1112, 370] width 614 height 257
drag, startPoint x: 818, startPoint y: 320, endPoint x: 863, endPoint y: 338, distance: 48.5
click at [965, 345] on div "SUB10 TRAINING AND RECOVERY SACHA WISE 67 JELLICOE STREET Te Puke, 3119 New Zea…" at bounding box center [1112, 331] width 590 height 119
click at [1054, 329] on address "SUB10 TRAINING AND RECOVERY SACHA WISE 67 JELLICOE STREET Te Puke, 3119 New Zea…" at bounding box center [1111, 323] width 567 height 80
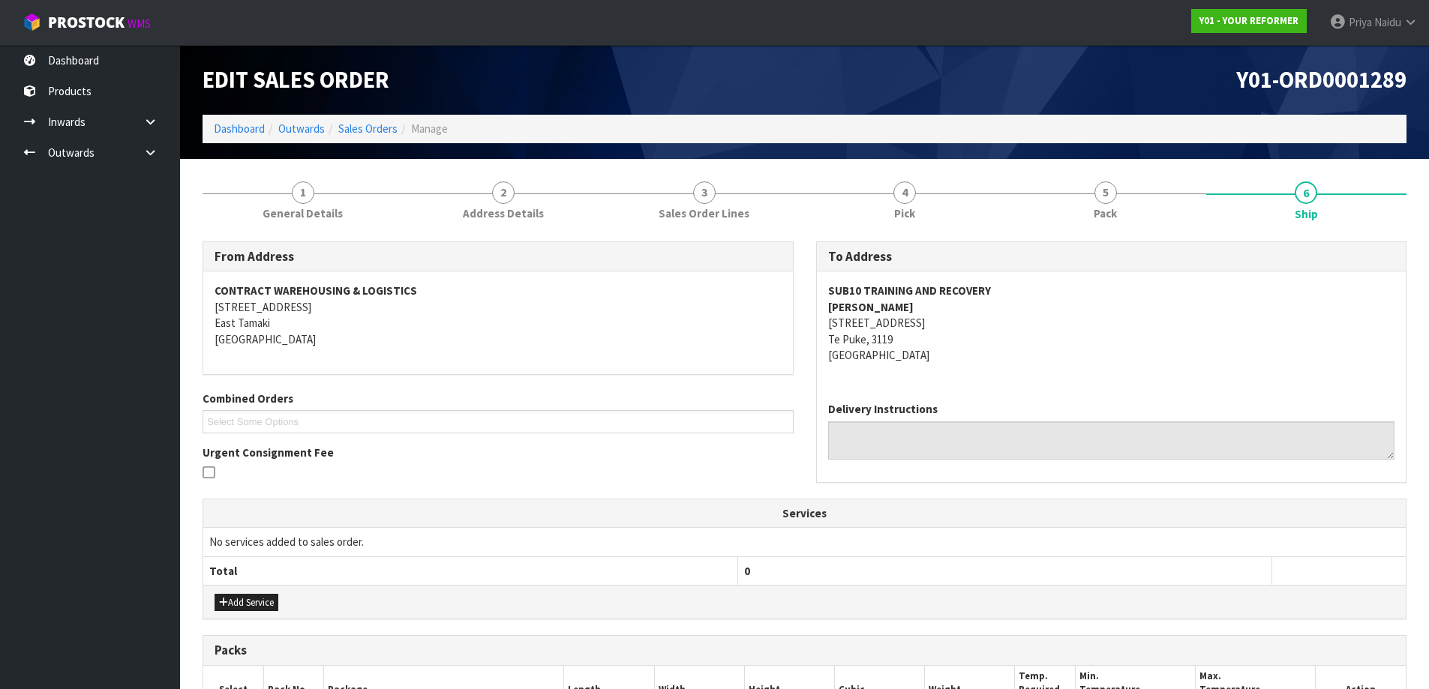
drag, startPoint x: 819, startPoint y: 322, endPoint x: 982, endPoint y: 318, distance: 162.8
click at [982, 318] on div "SUB10 TRAINING AND RECOVERY SACHA WISE 67 JELLICOE STREET Te Puke, 3119 New Zea…" at bounding box center [1112, 331] width 590 height 119
click at [811, 307] on div "To Address SUB10 TRAINING AND RECOVERY SACHA WISE 67 JELLICOE STREET Te Puke, 3…" at bounding box center [1112, 370] width 614 height 257
drag, startPoint x: 813, startPoint y: 305, endPoint x: 922, endPoint y: 302, distance: 108.8
click at [922, 302] on div "To Address SUB10 TRAINING AND RECOVERY SACHA WISE 67 JELLICOE STREET Te Puke, 3…" at bounding box center [1112, 370] width 614 height 257
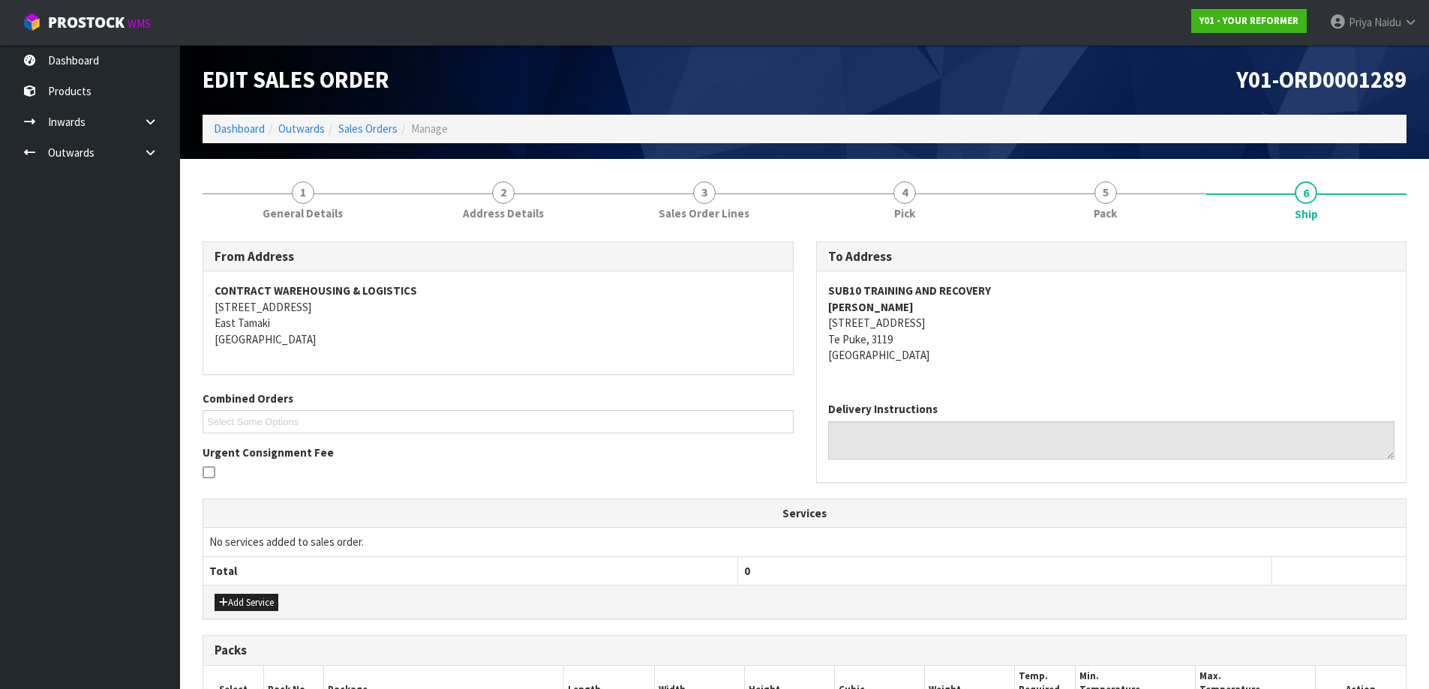
drag, startPoint x: 1157, startPoint y: 346, endPoint x: 971, endPoint y: 323, distance: 188.1
click at [1156, 346] on address "SUB10 TRAINING AND RECOVERY SACHA WISE 67 JELLICOE STREET Te Puke, 3119 New Zea…" at bounding box center [1111, 323] width 567 height 80
click at [315, 224] on link "1 General Details" at bounding box center [303, 199] width 201 height 59
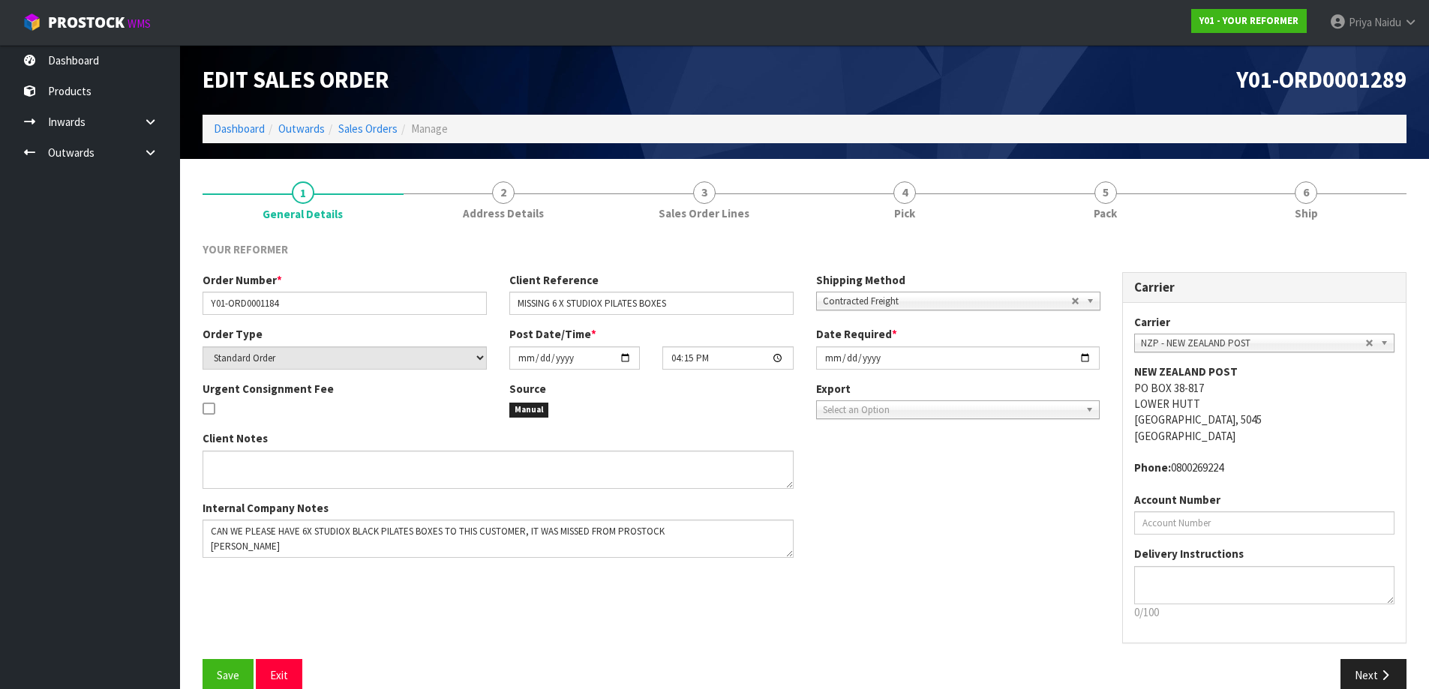
drag, startPoint x: 198, startPoint y: 299, endPoint x: 226, endPoint y: 299, distance: 27.8
click at [226, 299] on div "Order Number * Y01-ORD0001184" at bounding box center [344, 293] width 307 height 43
click at [198, 301] on div "Order Number * Y01-ORD0001184" at bounding box center [344, 293] width 307 height 43
drag, startPoint x: 206, startPoint y: 303, endPoint x: 323, endPoint y: 311, distance: 117.3
click at [323, 311] on input "Y01-ORD0001184" at bounding box center [345, 303] width 284 height 23
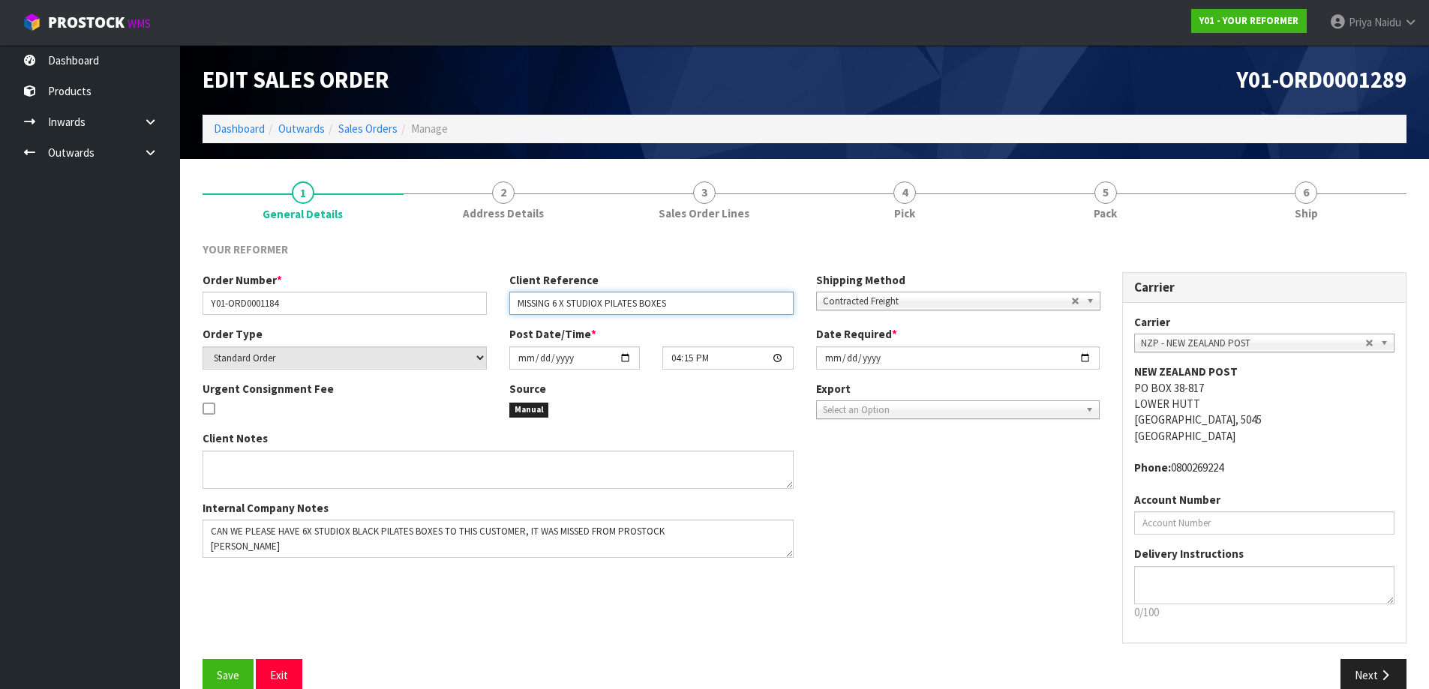
drag, startPoint x: 517, startPoint y: 300, endPoint x: 737, endPoint y: 298, distance: 220.5
click at [737, 298] on input "MISSING 6 X STUDIOX PILATES BOXES" at bounding box center [651, 303] width 284 height 23
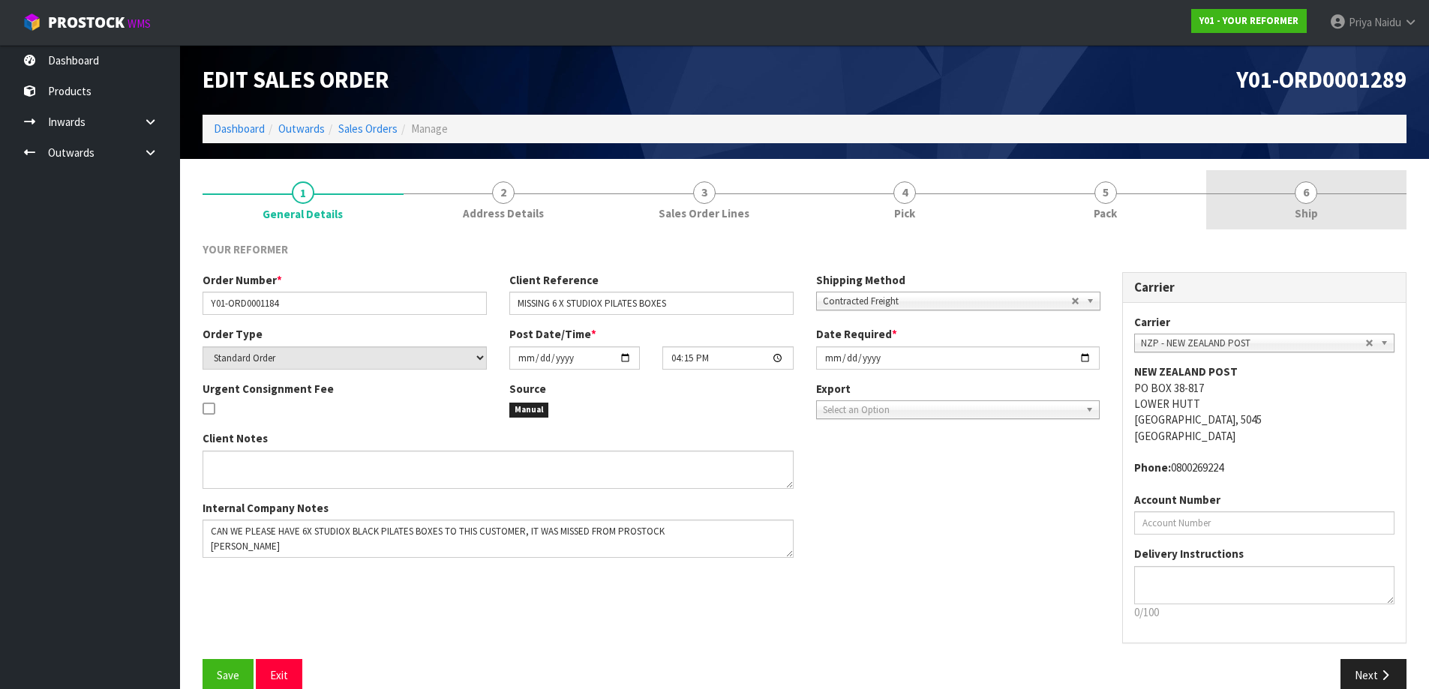
click at [1337, 203] on link "6 Ship" at bounding box center [1306, 199] width 201 height 59
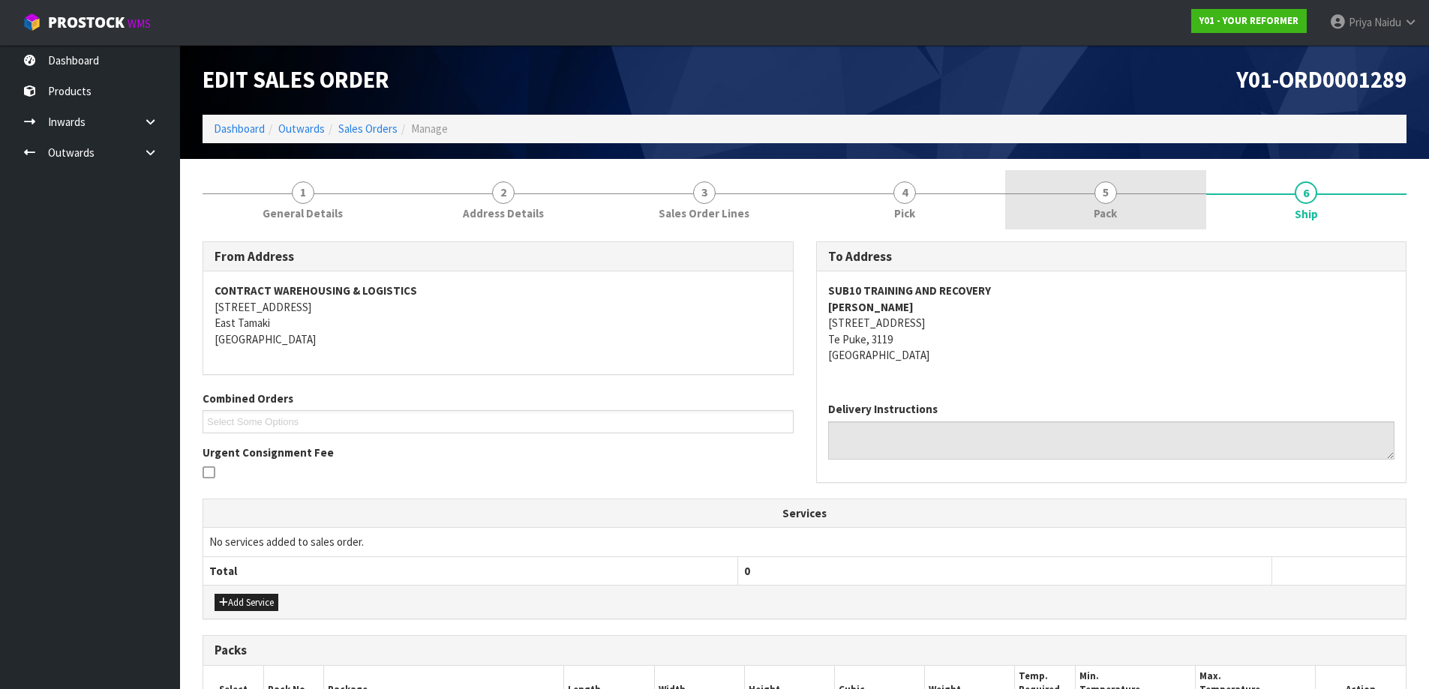
click at [1092, 196] on link "5 Pack" at bounding box center [1105, 199] width 201 height 59
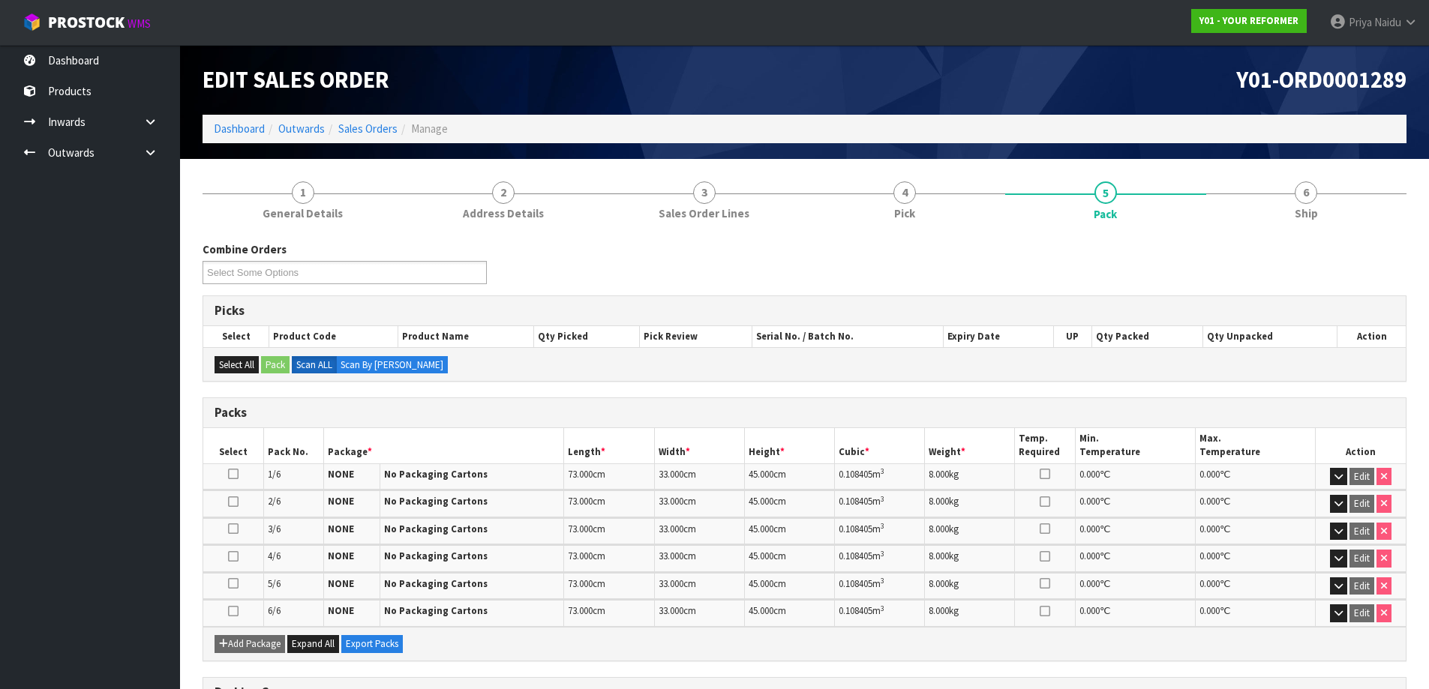
scroll to position [75, 0]
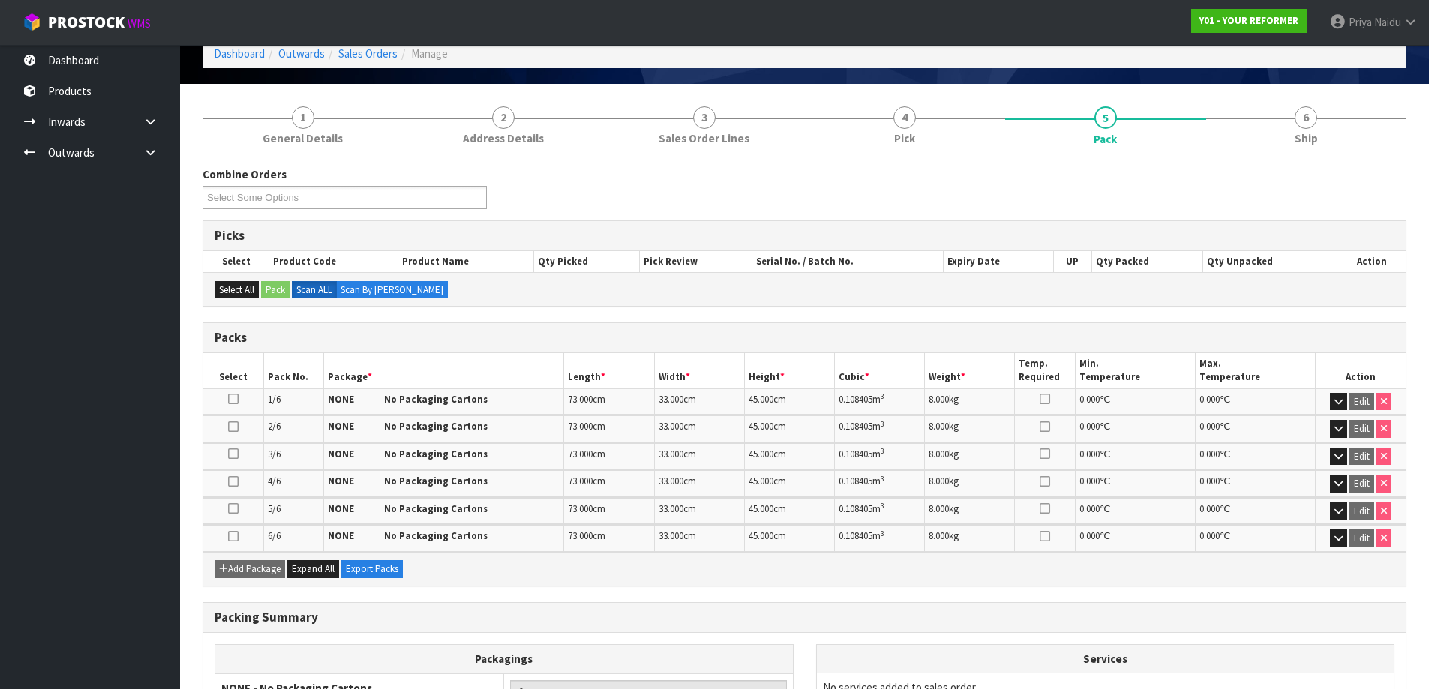
click at [309, 113] on span "1" at bounding box center [303, 118] width 23 height 23
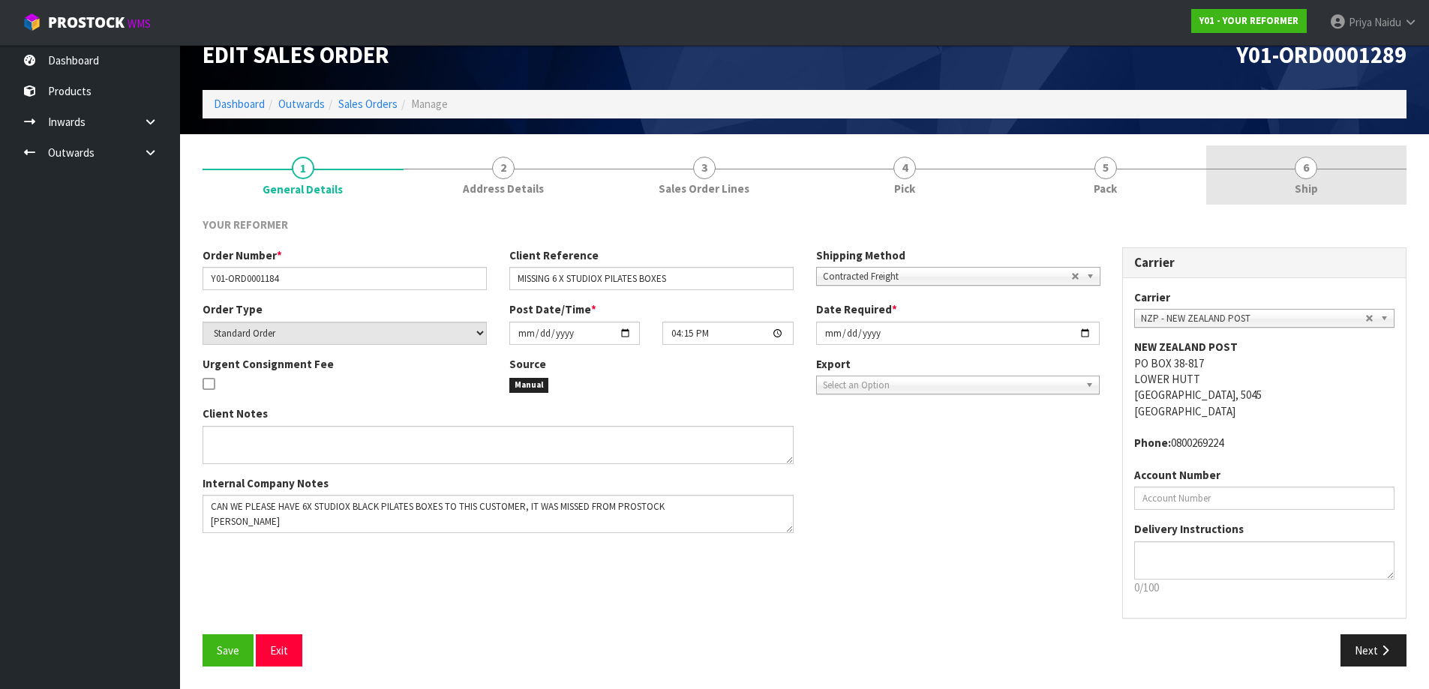
click at [1264, 173] on link "6 Ship" at bounding box center [1306, 175] width 201 height 59
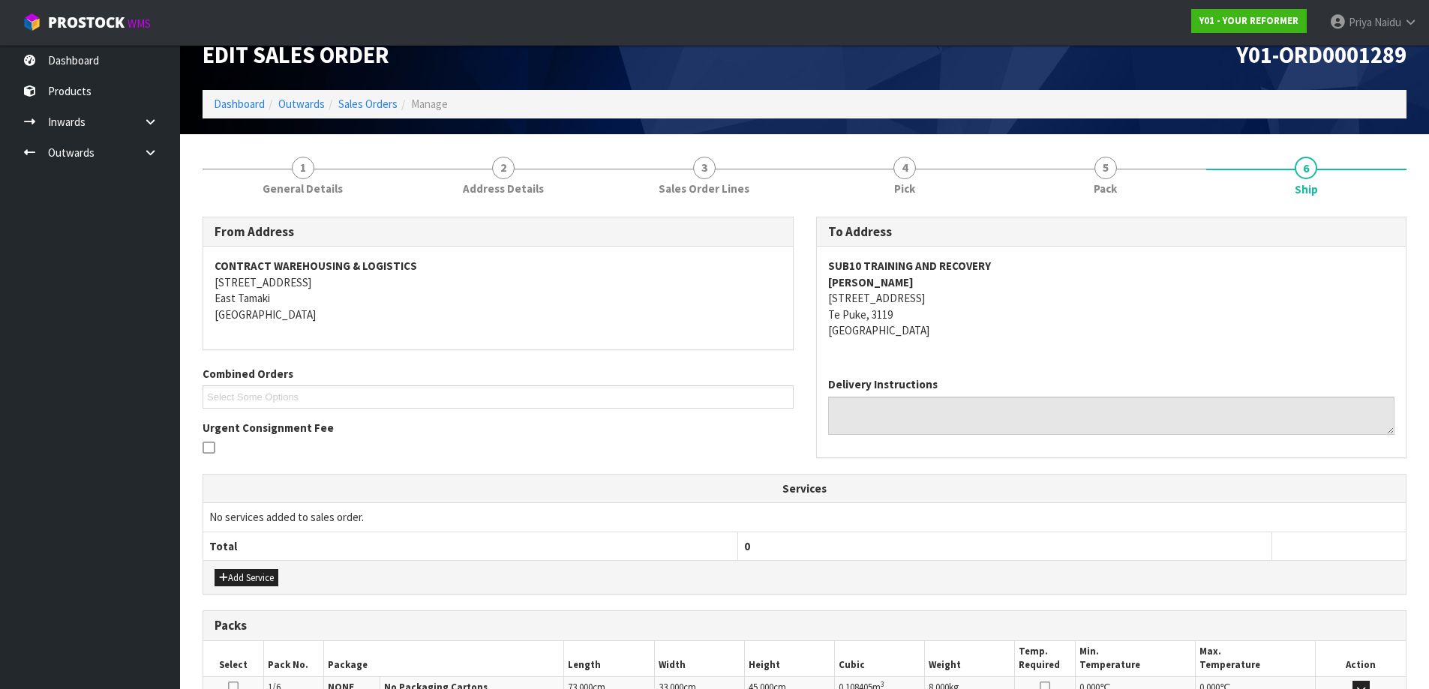
scroll to position [75, 0]
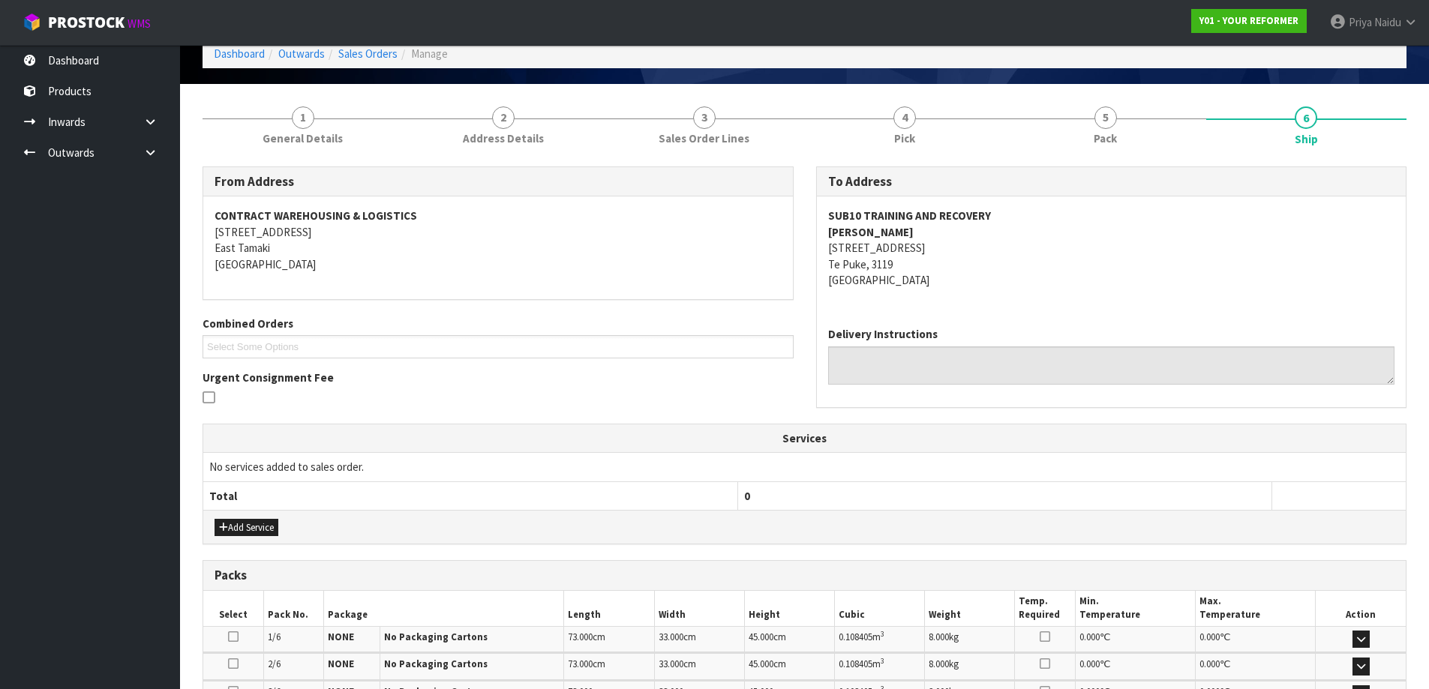
click at [1137, 259] on address "SUB10 TRAINING AND RECOVERY SACHA WISE 67 JELLICOE STREET Te Puke, 3119 New Zea…" at bounding box center [1111, 248] width 567 height 80
click at [1054, 252] on address "SUB10 TRAINING AND RECOVERY SACHA WISE 67 JELLICOE STREET Te Puke, 3119 New Zea…" at bounding box center [1111, 248] width 567 height 80
click at [1077, 131] on link "5 Pack" at bounding box center [1105, 124] width 201 height 59
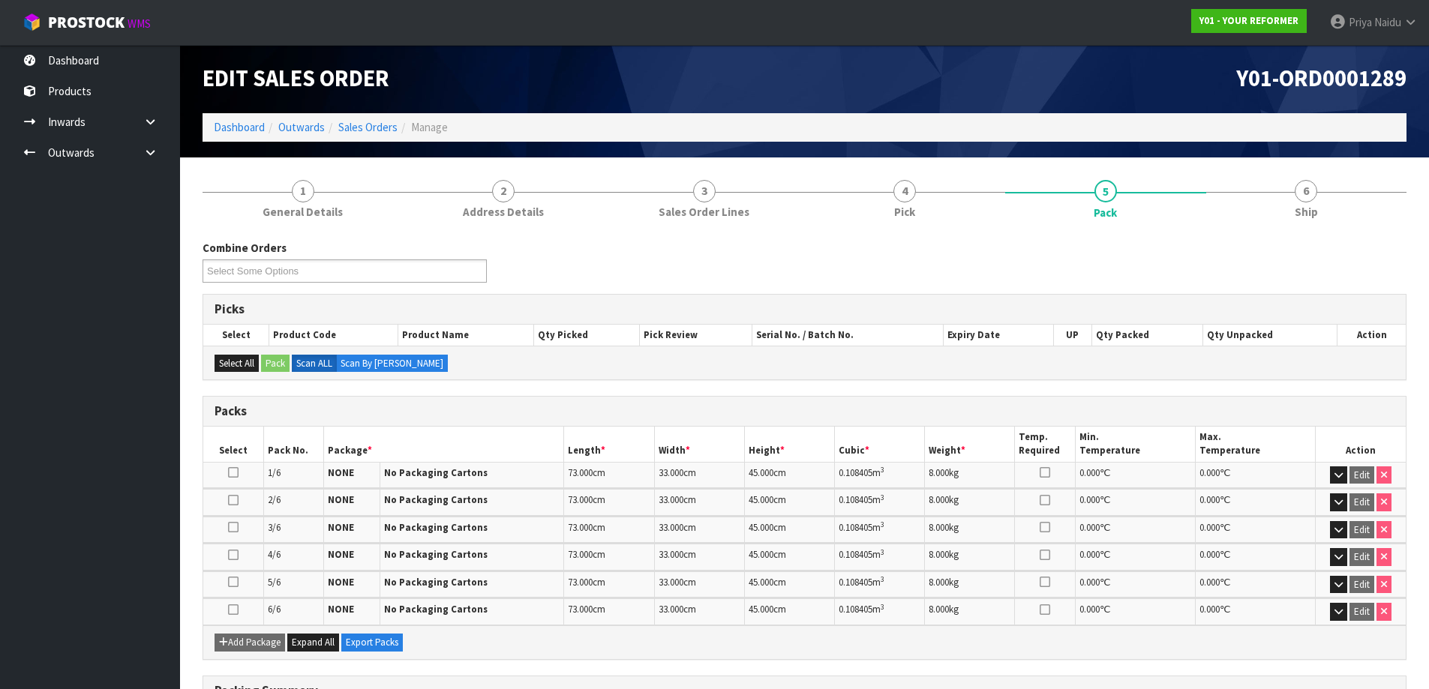
scroll to position [0, 0]
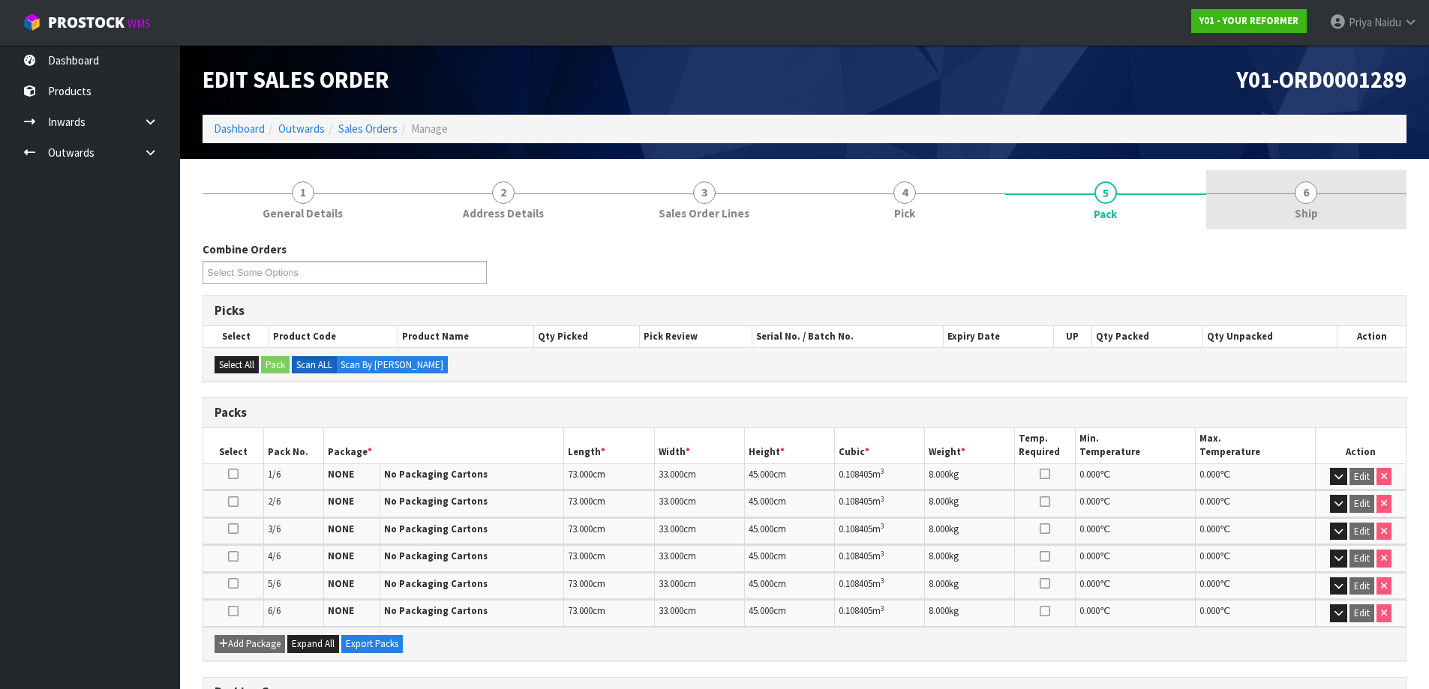
click at [1327, 187] on link "6 Ship" at bounding box center [1306, 199] width 201 height 59
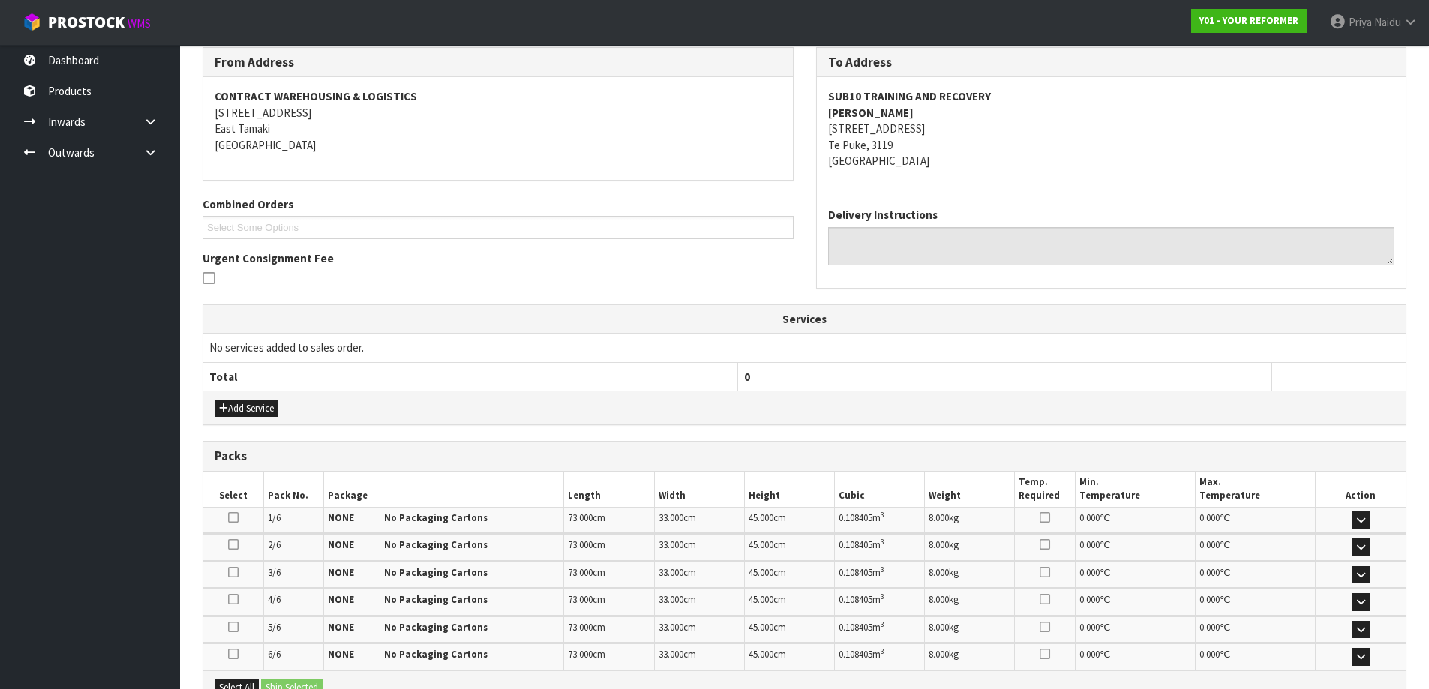
scroll to position [371, 0]
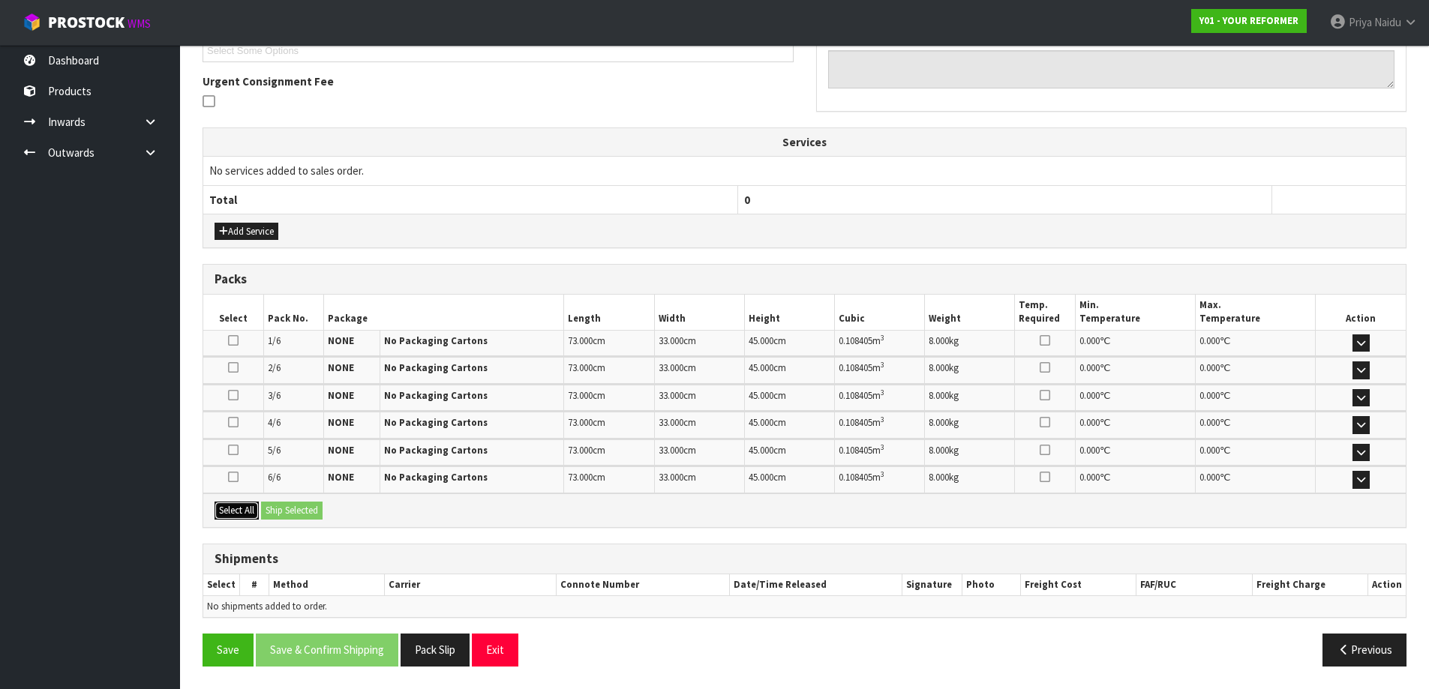
click at [243, 518] on button "Select All" at bounding box center [237, 511] width 44 height 18
click at [289, 512] on button "Ship Selected" at bounding box center [292, 511] width 62 height 18
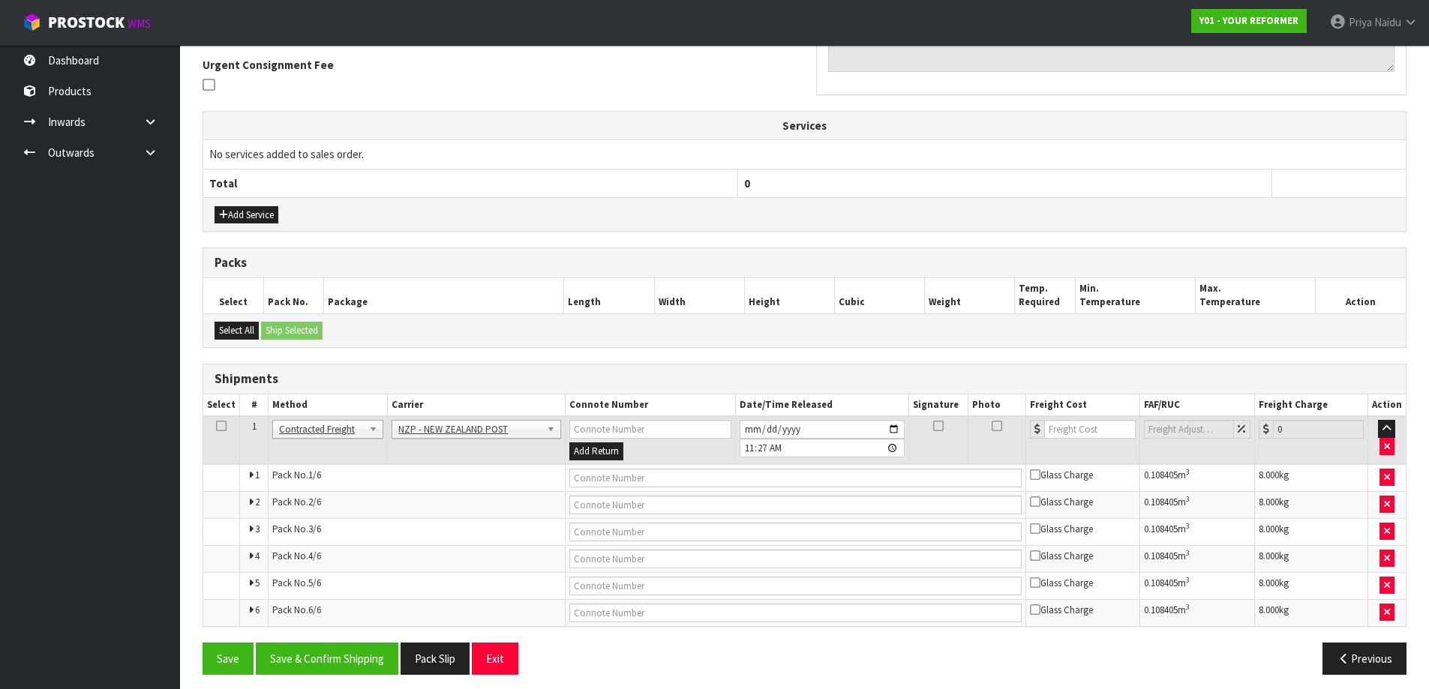
scroll to position [396, 0]
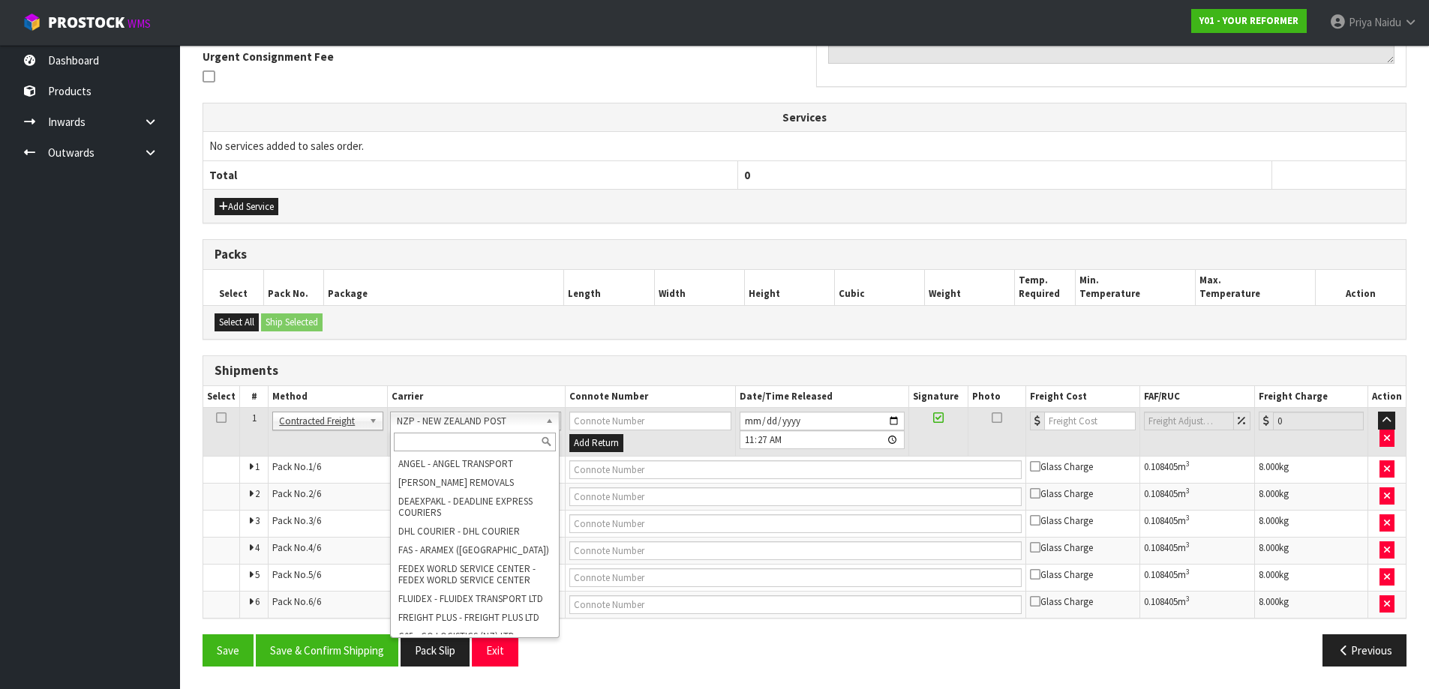
click at [467, 437] on input "text" at bounding box center [475, 442] width 162 height 19
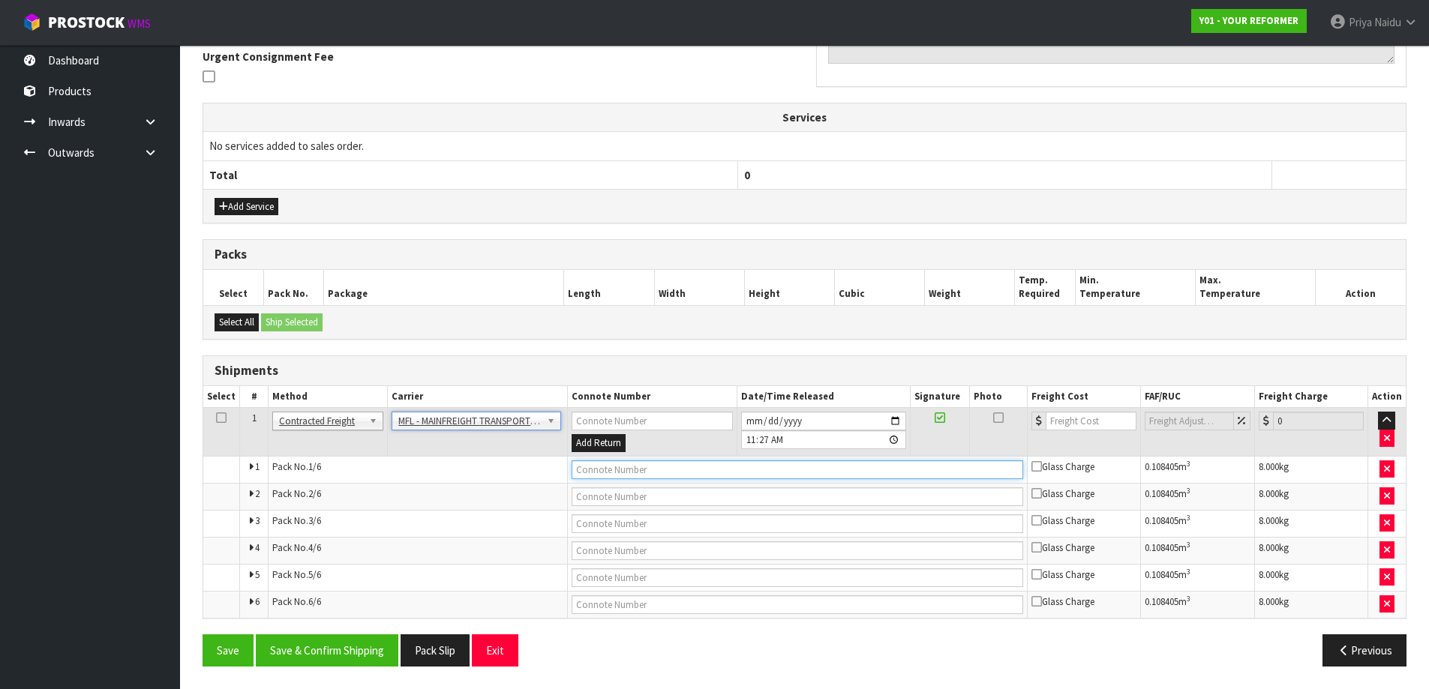
click at [604, 463] on input "text" at bounding box center [798, 470] width 452 height 19
paste input "FWM58242861"
click at [1079, 424] on input "number" at bounding box center [1091, 421] width 91 height 19
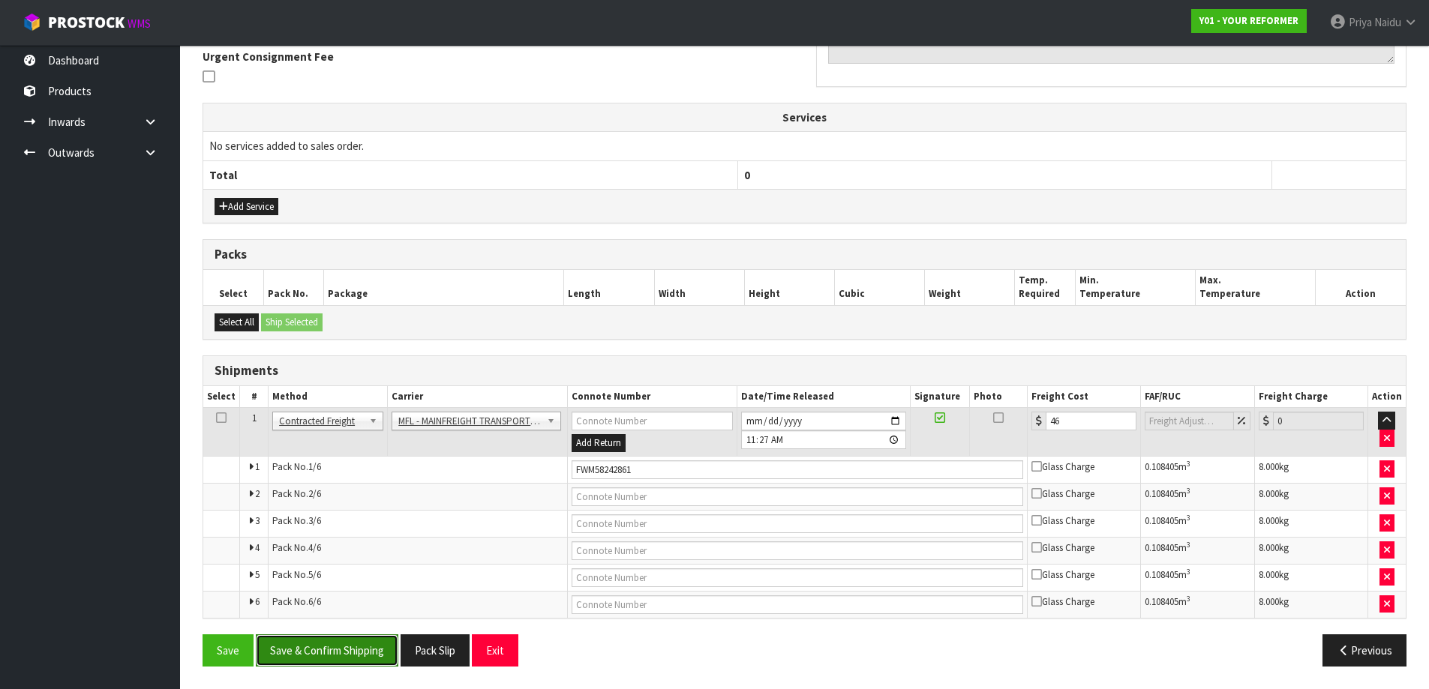
click at [317, 642] on button "Save & Confirm Shipping" at bounding box center [327, 651] width 143 height 32
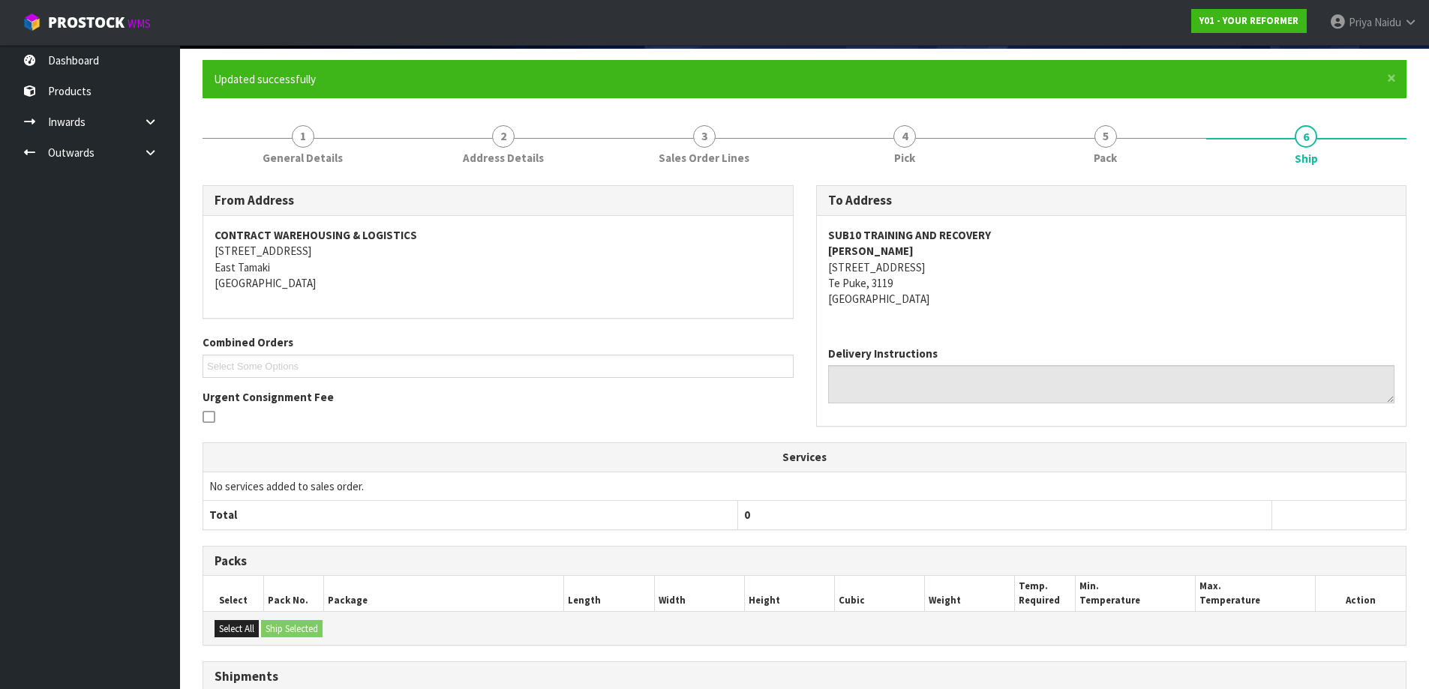
scroll to position [0, 0]
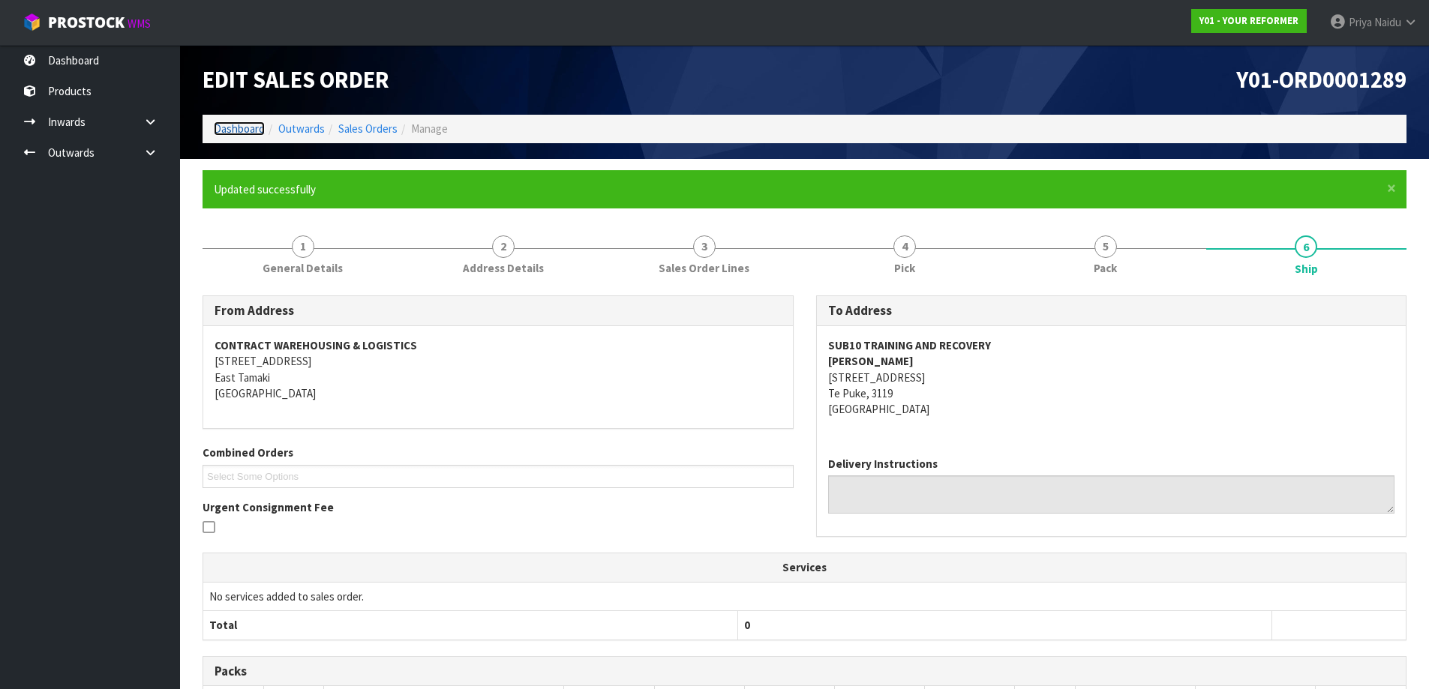
click at [243, 122] on link "Dashboard" at bounding box center [239, 129] width 51 height 14
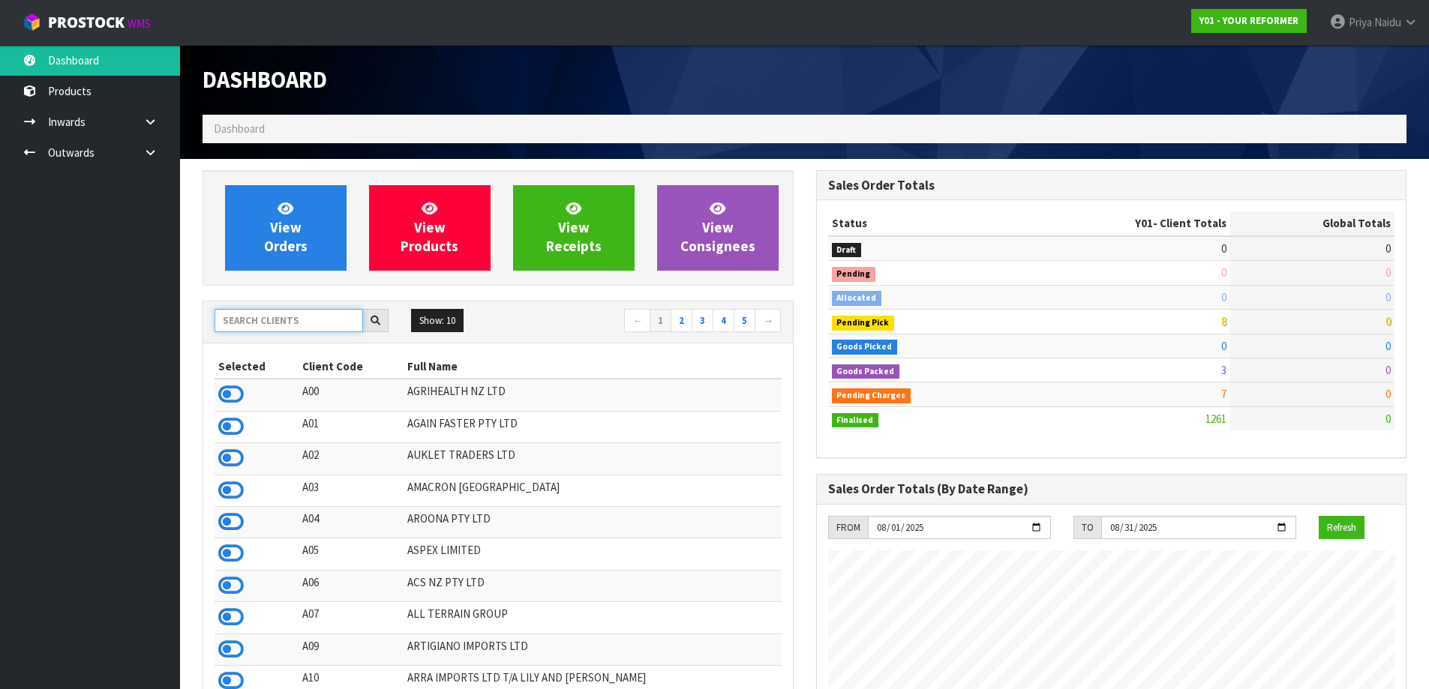
click at [278, 323] on input "text" at bounding box center [289, 320] width 149 height 23
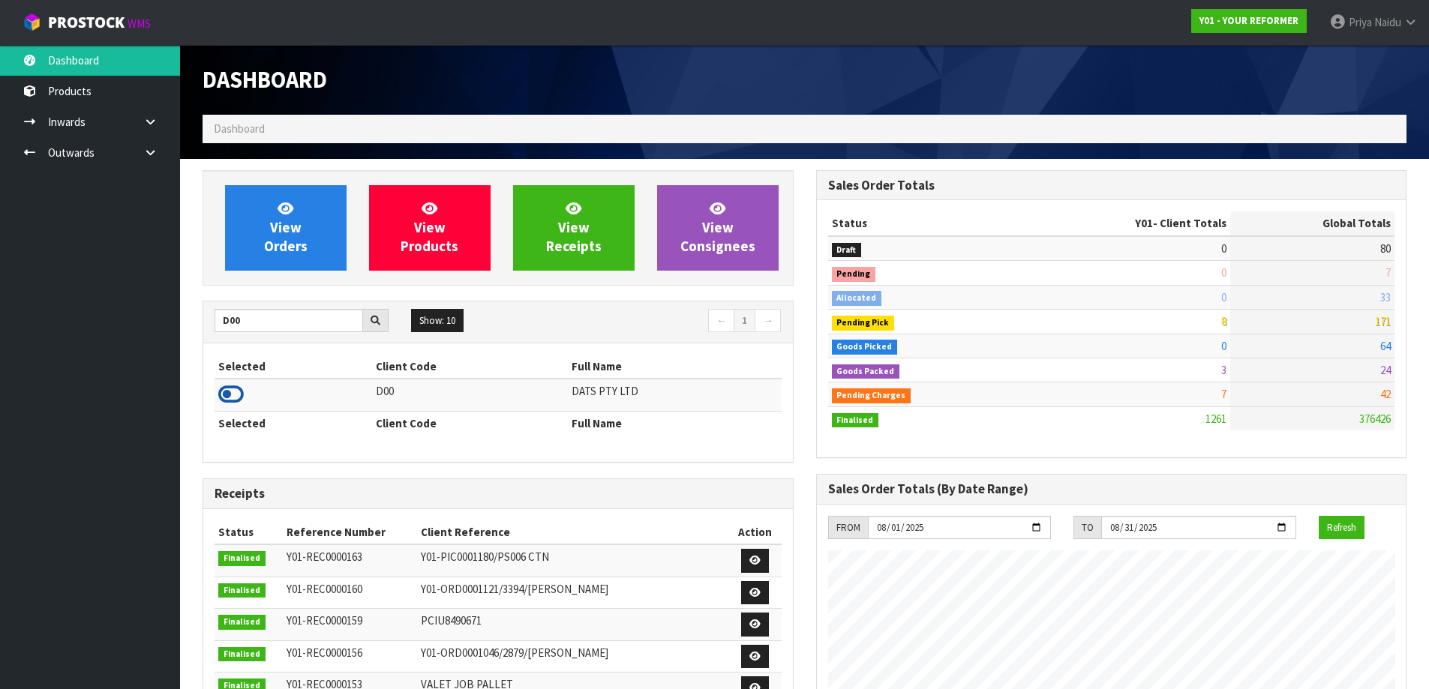
click at [232, 397] on icon at bounding box center [231, 394] width 26 height 23
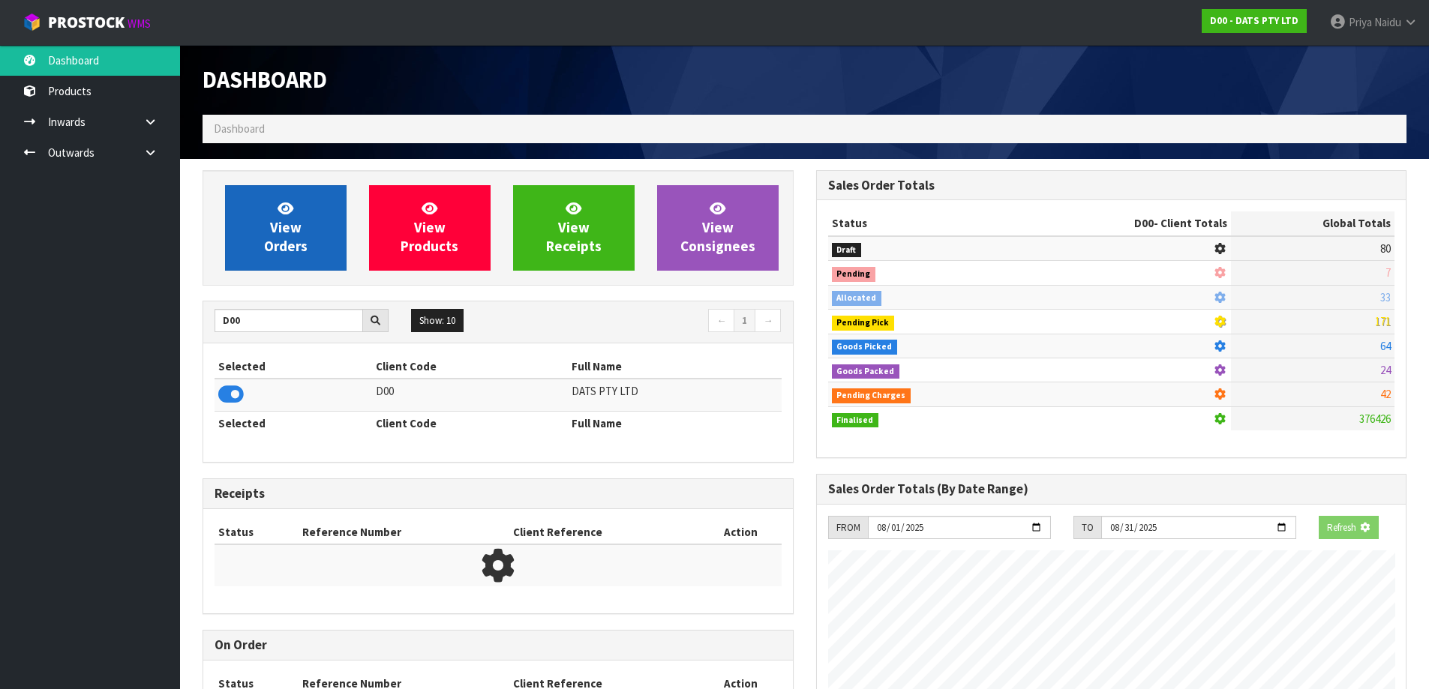
scroll to position [749142, 749464]
click at [315, 233] on link "View Orders" at bounding box center [286, 228] width 122 height 86
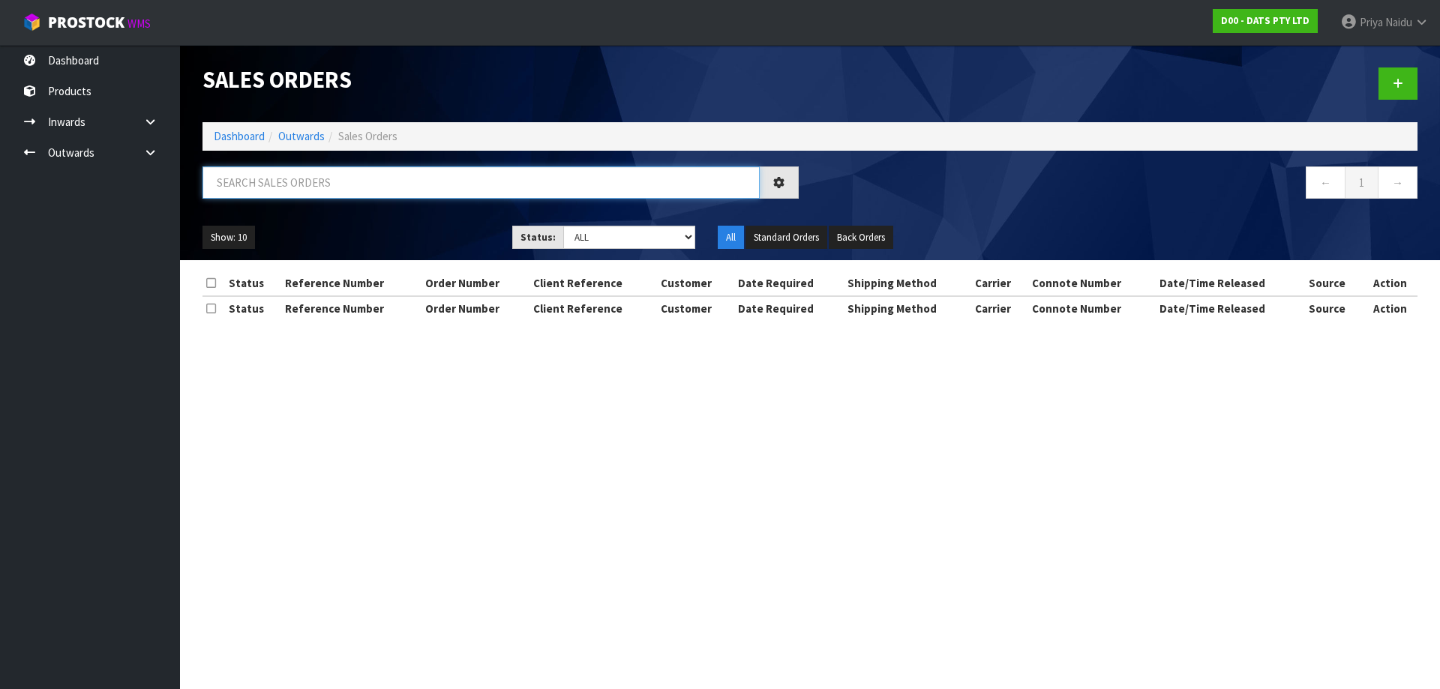
click at [326, 188] on input "text" at bounding box center [481, 183] width 557 height 32
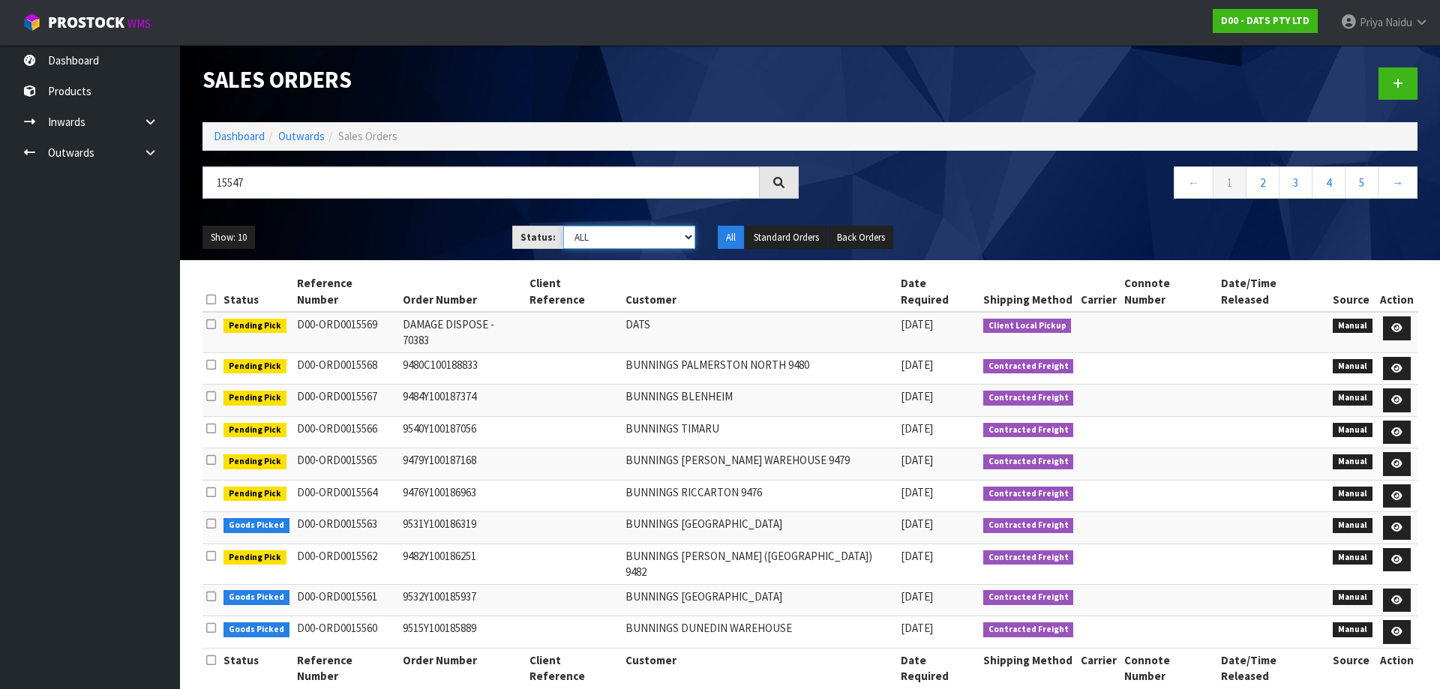
click at [610, 230] on select "Draft Pending Allocated Pending Pick Goods Picked Goods Packed Pending Charges …" at bounding box center [629, 237] width 133 height 23
click at [563, 226] on select "Draft Pending Allocated Pending Pick Goods Picked Goods Packed Pending Charges …" at bounding box center [629, 237] width 133 height 23
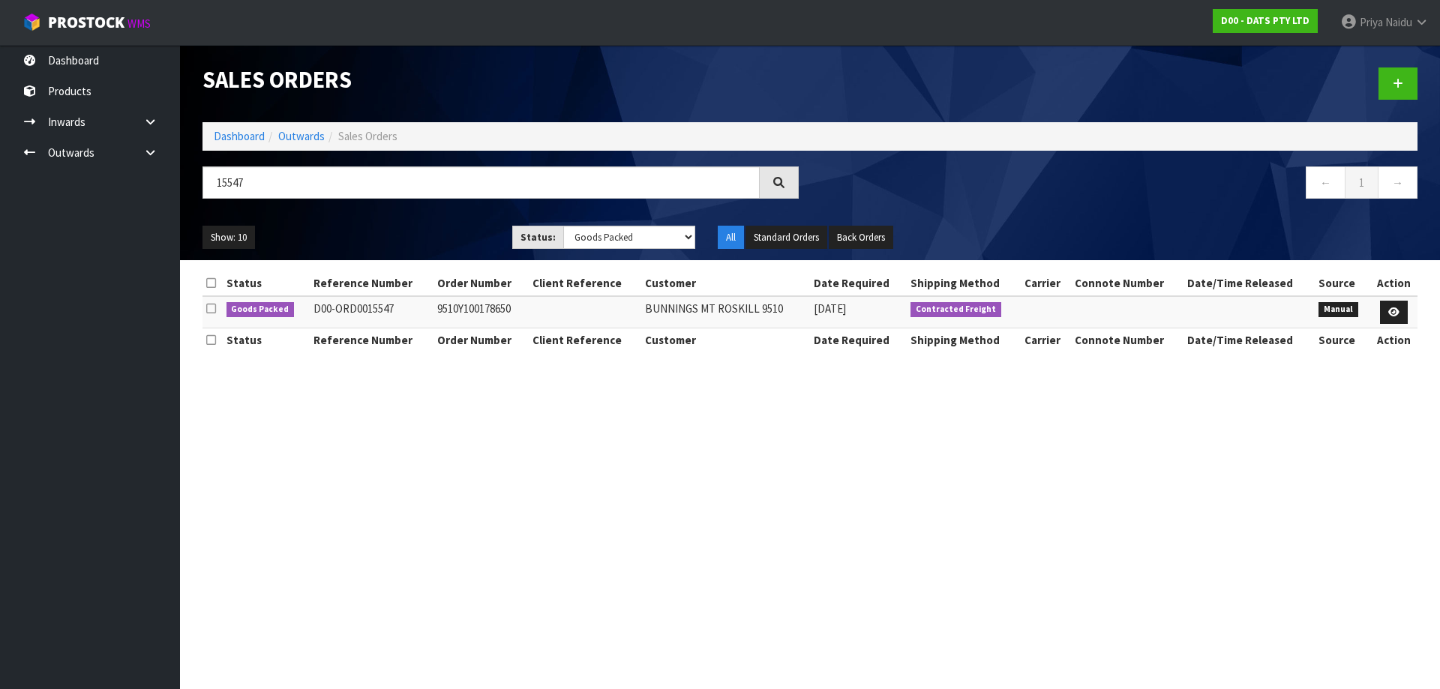
click at [389, 245] on ul "Show: 10 5 10 25 50" at bounding box center [346, 238] width 287 height 24
click at [440, 223] on div "Show: 10 5 10 25 50 Status: Draft Pending Allocated Pending Pick Goods Picked G…" at bounding box center [810, 238] width 1238 height 47
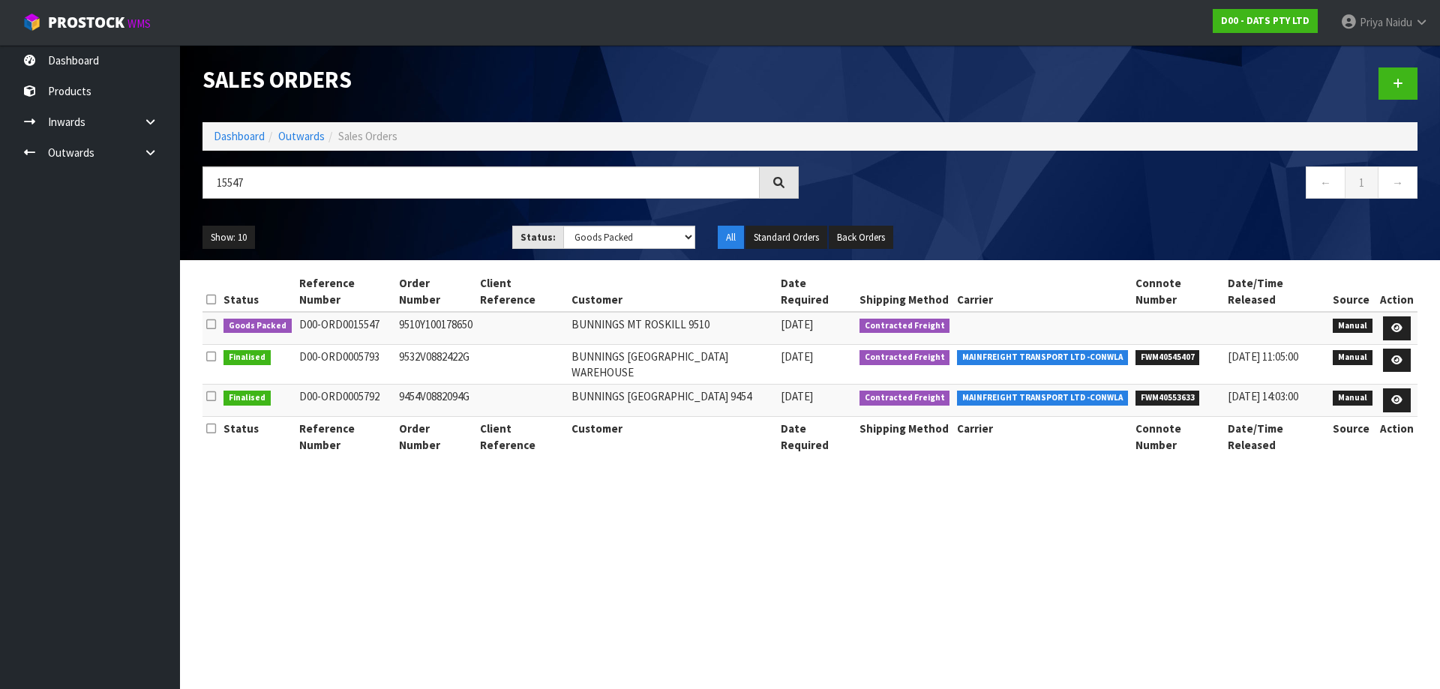
click at [446, 226] on ul "Show: 10 5 10 25 50" at bounding box center [346, 238] width 287 height 24
click at [1397, 327] on icon at bounding box center [1396, 328] width 11 height 10
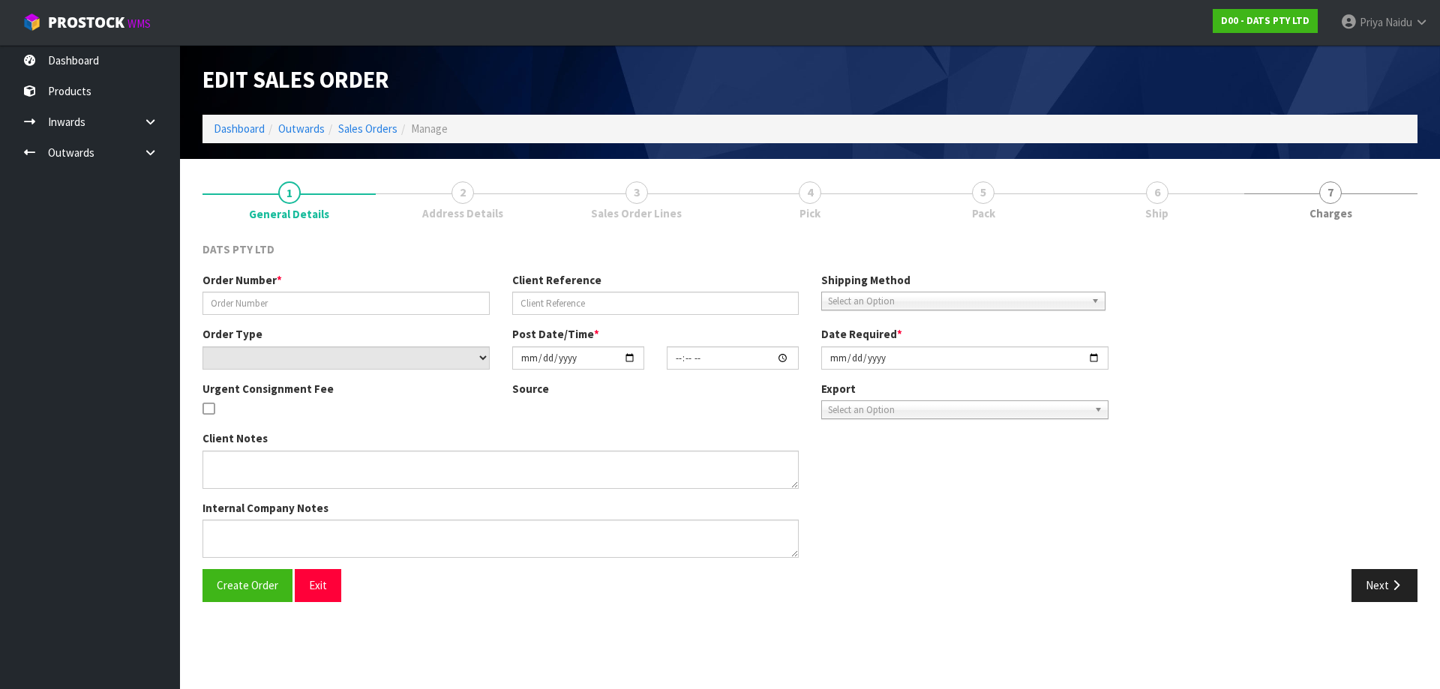
click at [1097, 191] on ul "1 General Details 2 Address Details 3 Sales Order Lines 4 Pick 5 Pack 6 Ship 7 …" at bounding box center [810, 200] width 1215 height 60
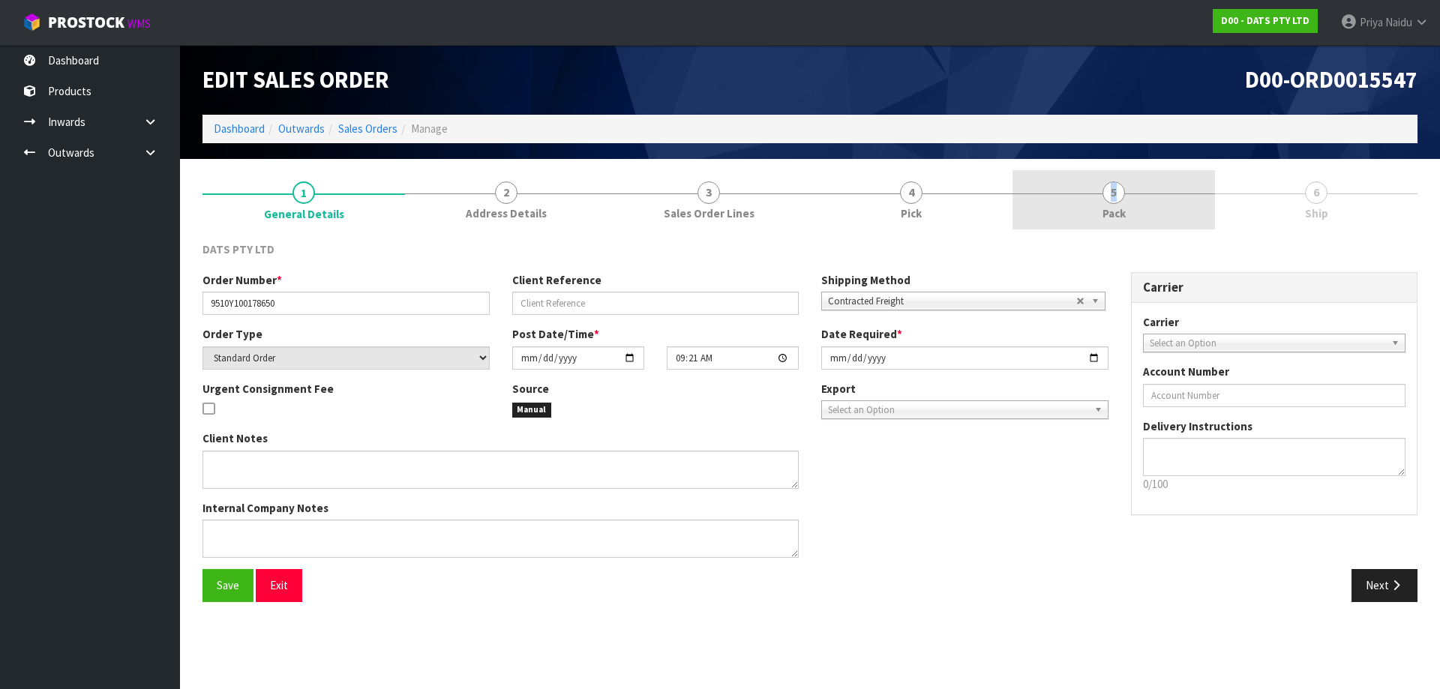
click at [1097, 191] on link "5 Pack" at bounding box center [1114, 199] width 203 height 59
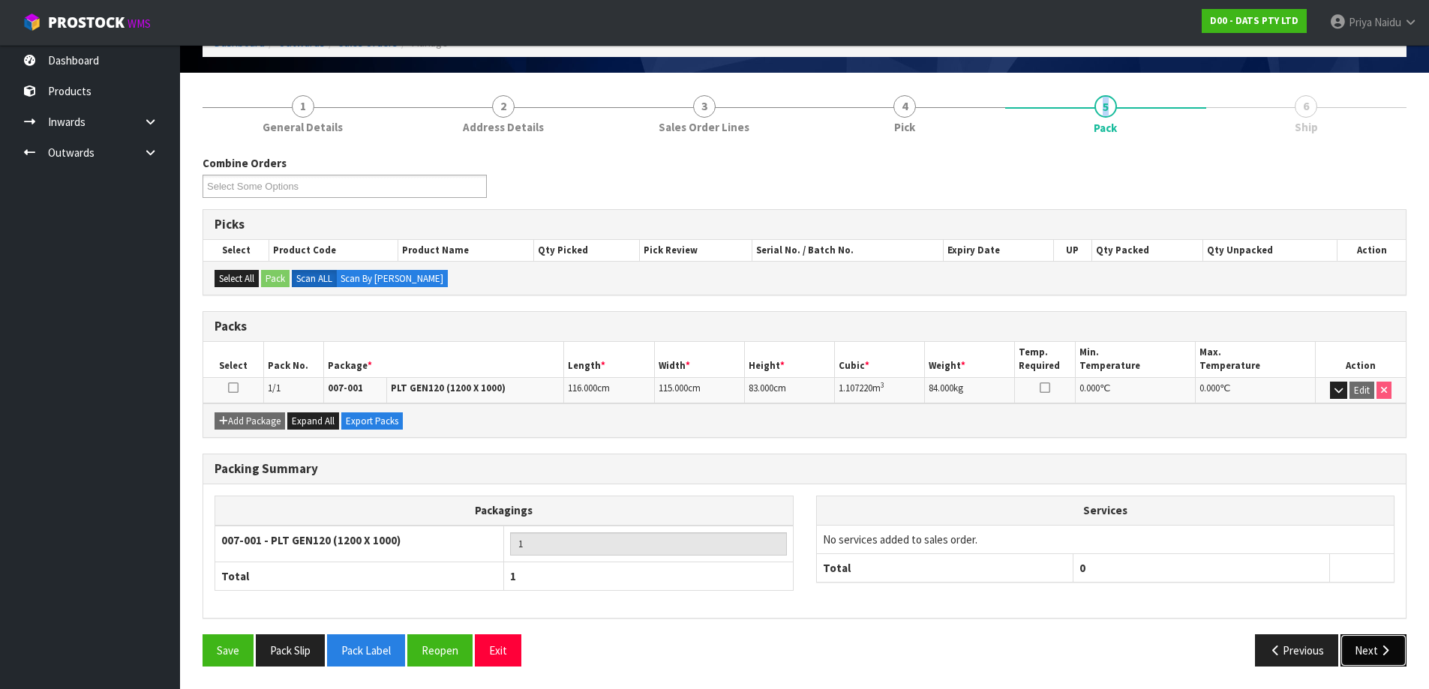
click at [1370, 655] on button "Next" at bounding box center [1373, 651] width 66 height 32
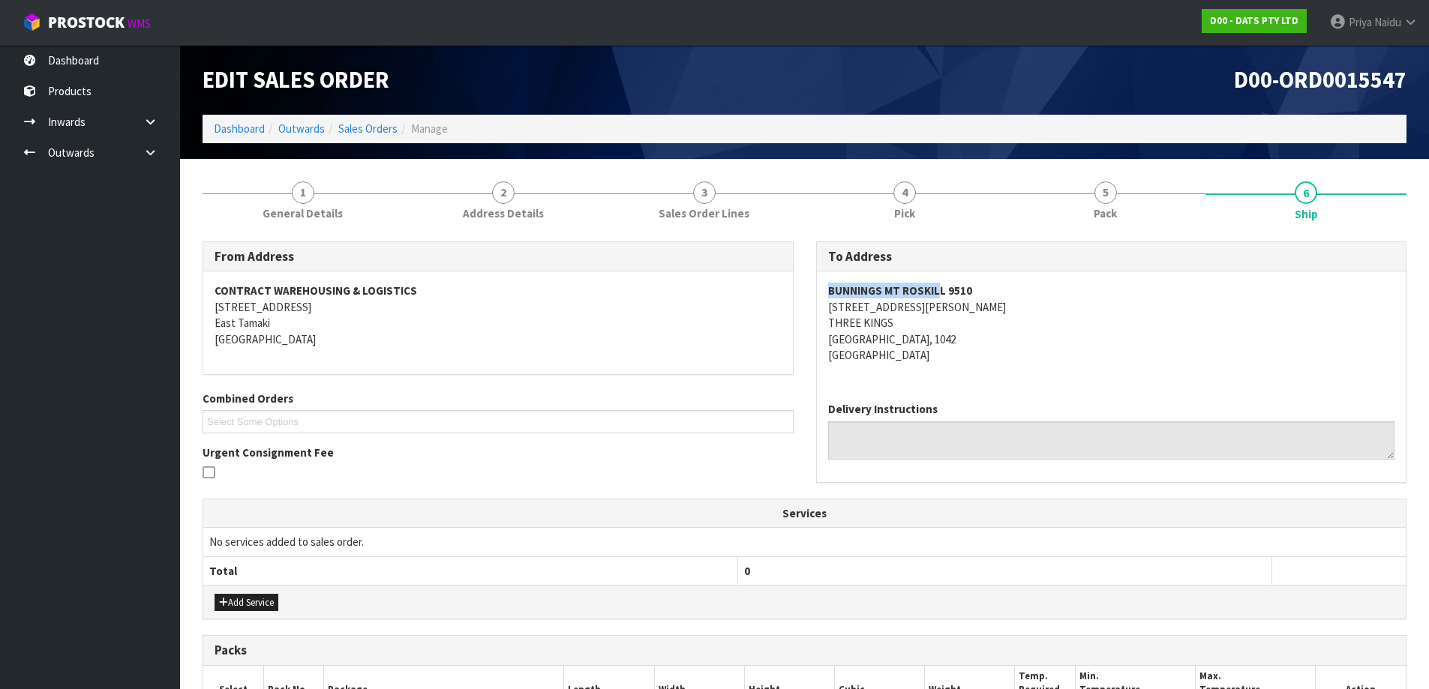
drag, startPoint x: 815, startPoint y: 292, endPoint x: 937, endPoint y: 290, distance: 121.5
click at [937, 290] on div "To Address BUNNINGS MT ROSKILL 9510 2 CARR ROAD THREE KINGS AUCKLAND, 1042 New …" at bounding box center [1111, 363] width 591 height 242
click at [1094, 338] on address "BUNNINGS MT ROSKILL 9510 2 CARR ROAD THREE KINGS AUCKLAND, 1042 New Zealand" at bounding box center [1111, 323] width 567 height 80
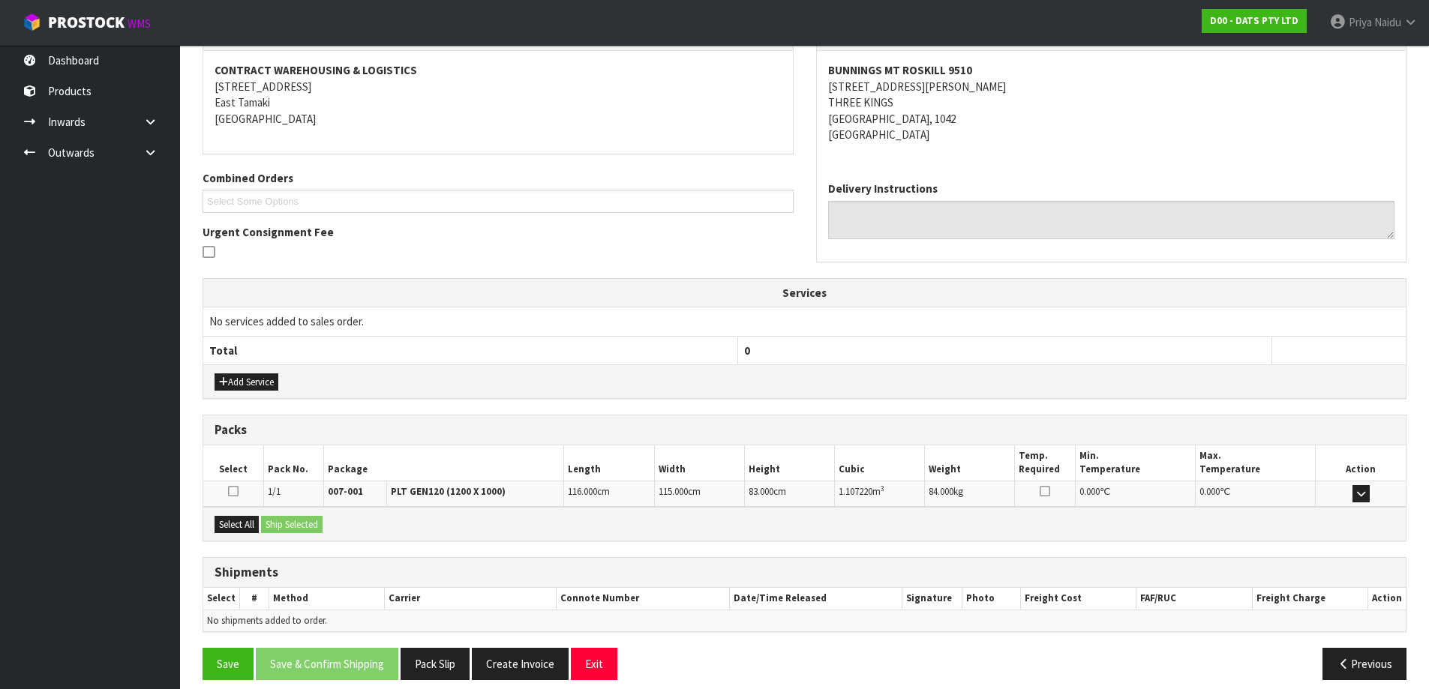
scroll to position [234, 0]
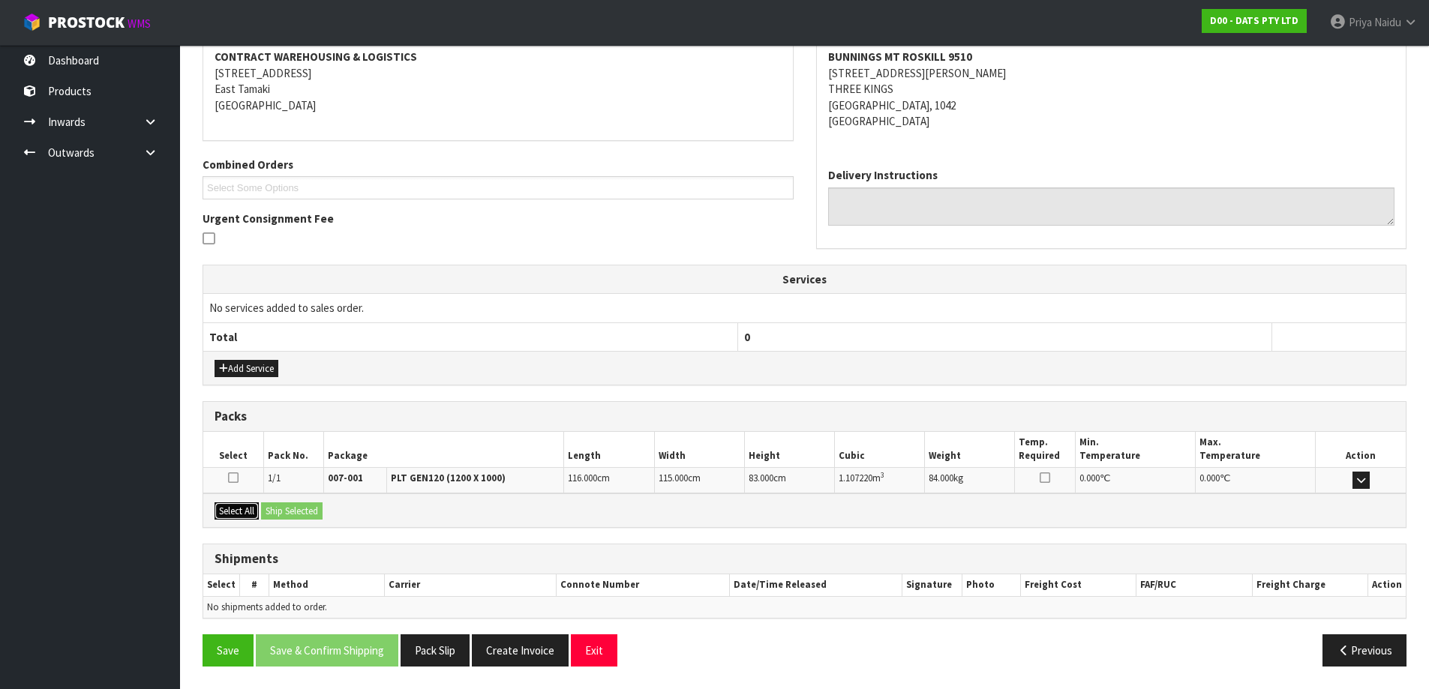
click at [248, 503] on button "Select All" at bounding box center [237, 512] width 44 height 18
click at [301, 509] on button "Ship Selected" at bounding box center [292, 512] width 62 height 18
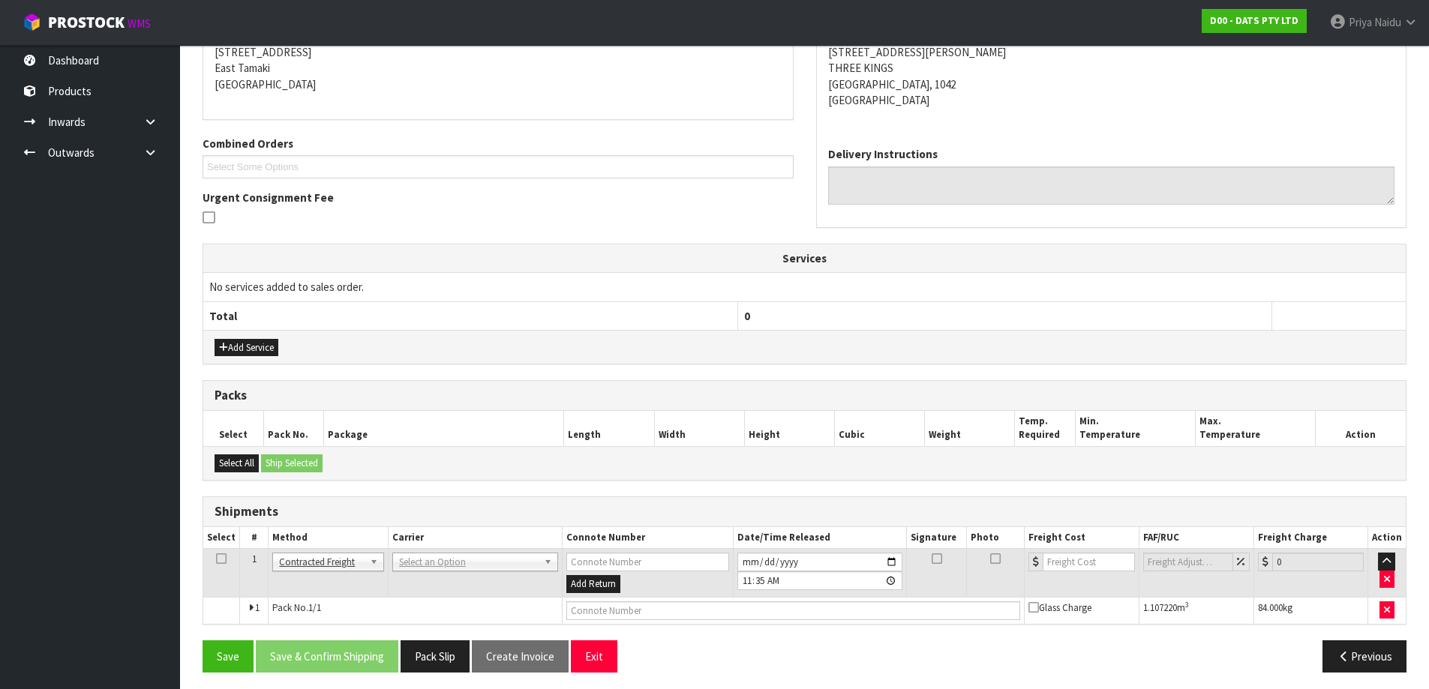
scroll to position [261, 0]
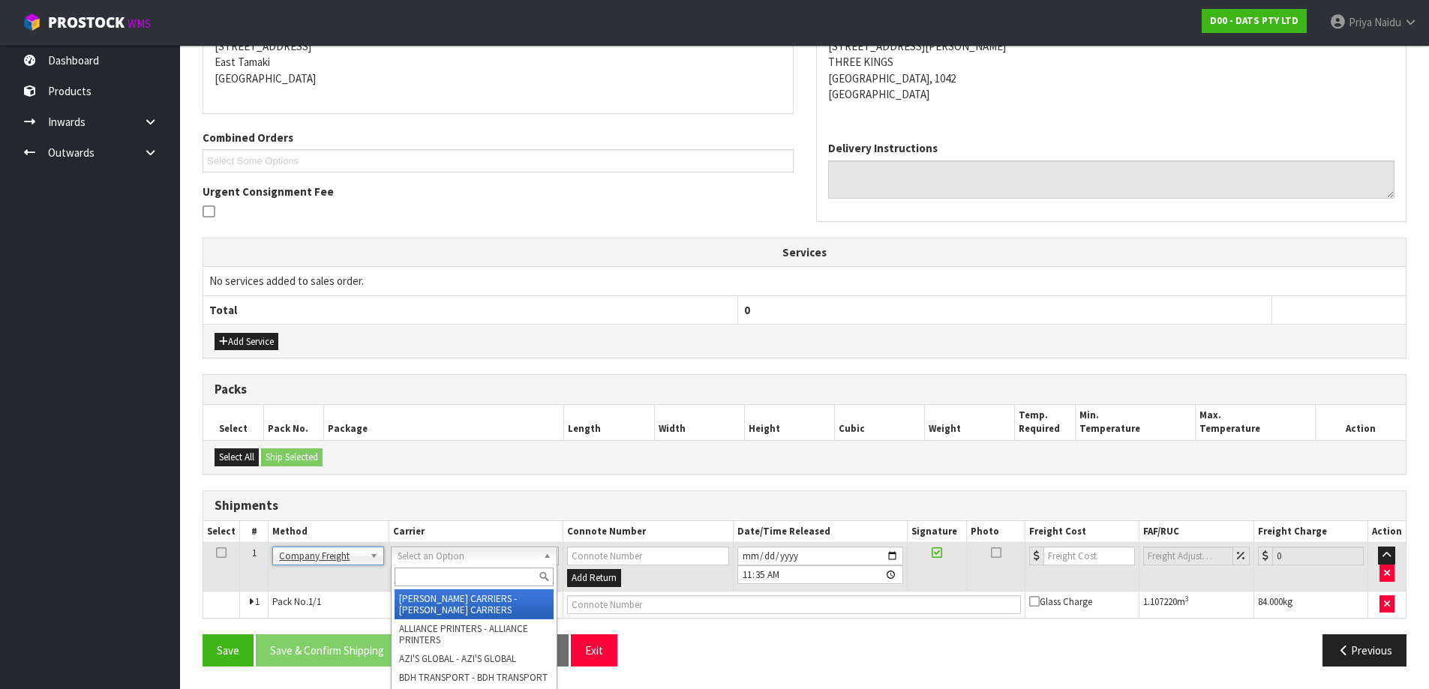
click at [433, 572] on input "text" at bounding box center [474, 577] width 159 height 19
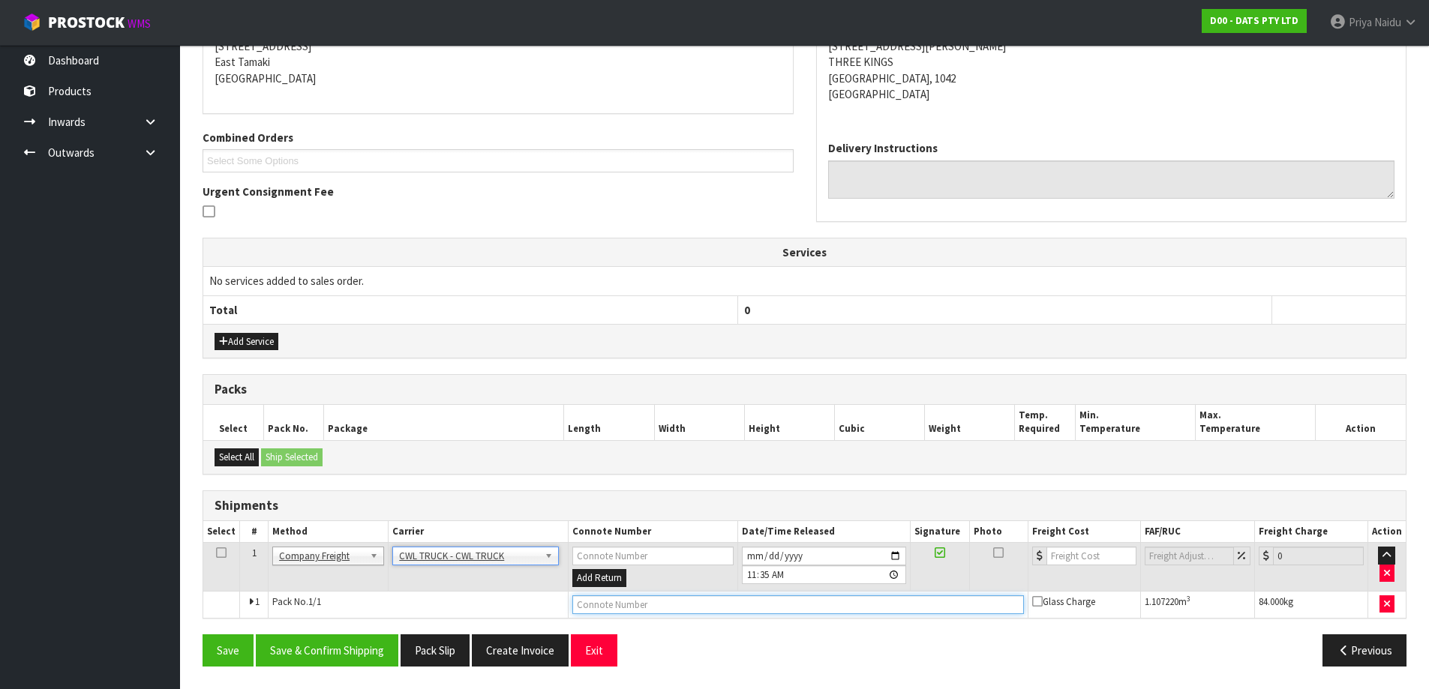
click at [665, 612] on input "text" at bounding box center [797, 605] width 451 height 19
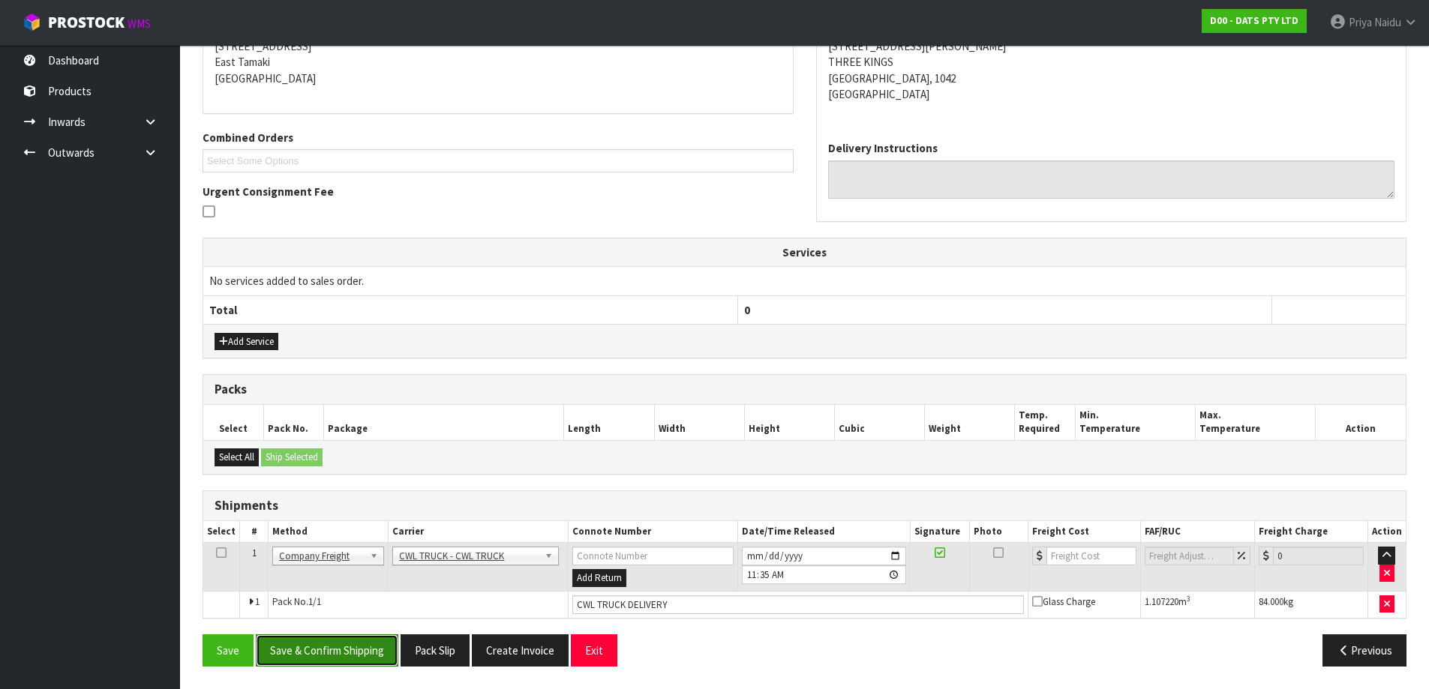
click at [364, 653] on button "Save & Confirm Shipping" at bounding box center [327, 651] width 143 height 32
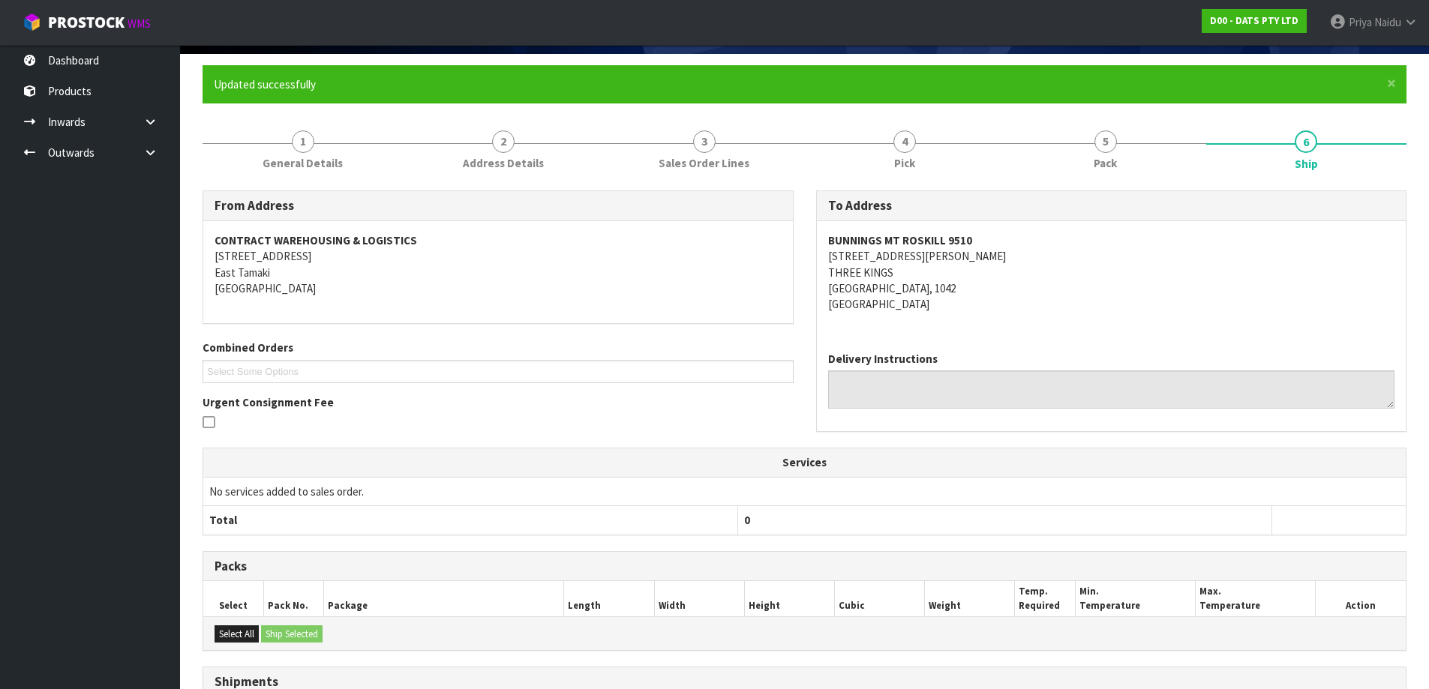
scroll to position [278, 0]
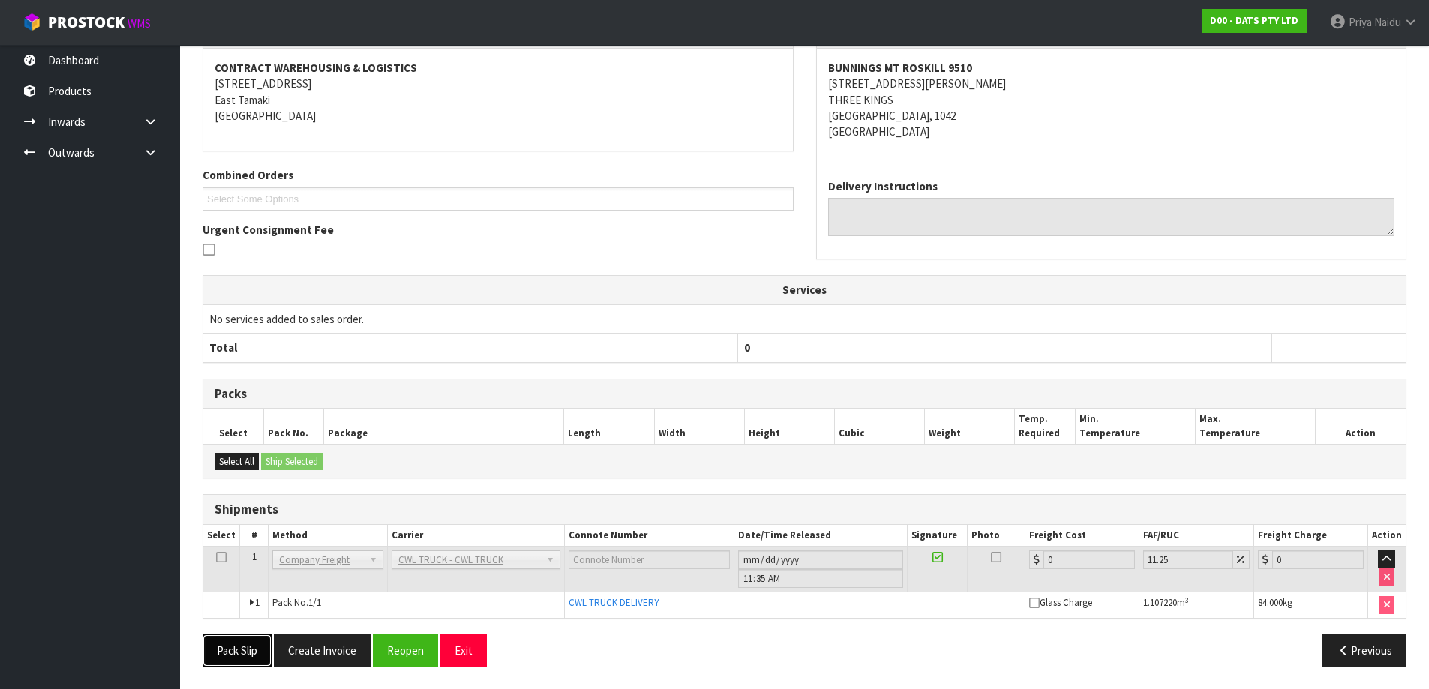
click at [245, 649] on button "Pack Slip" at bounding box center [237, 651] width 69 height 32
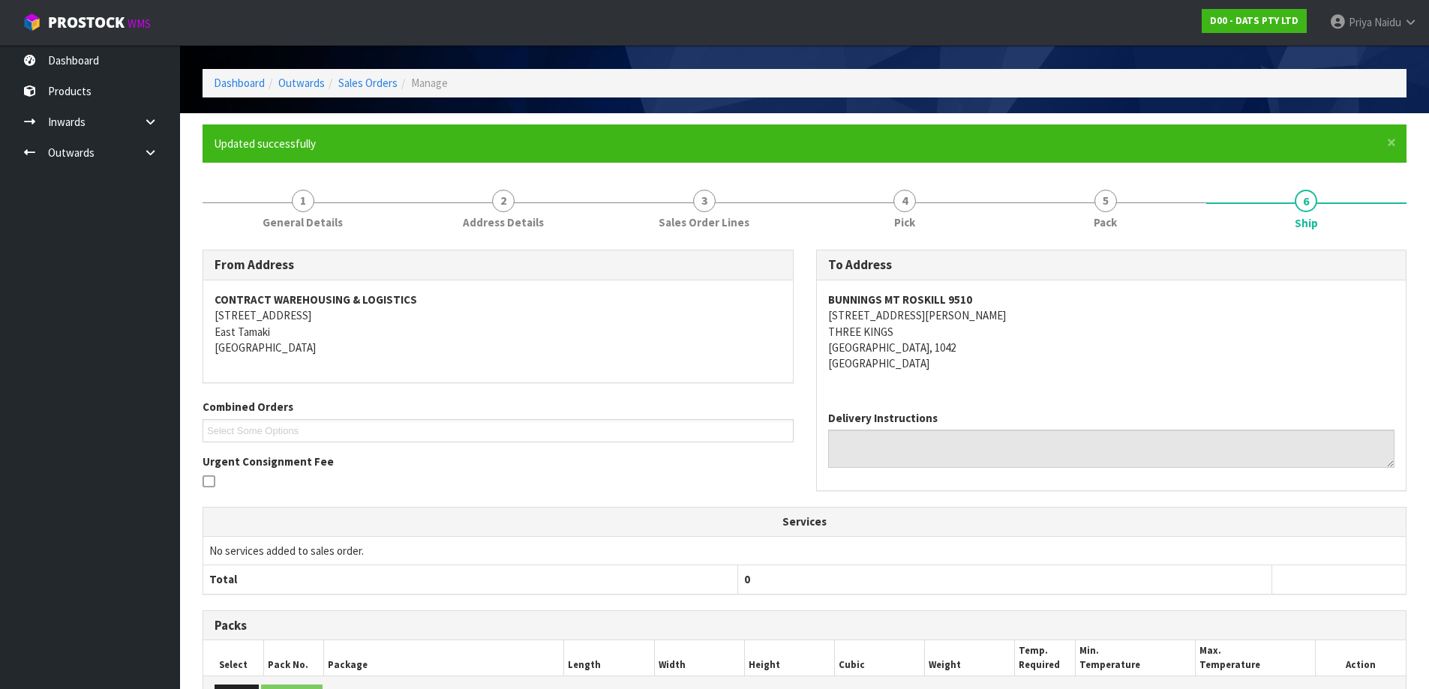
scroll to position [0, 0]
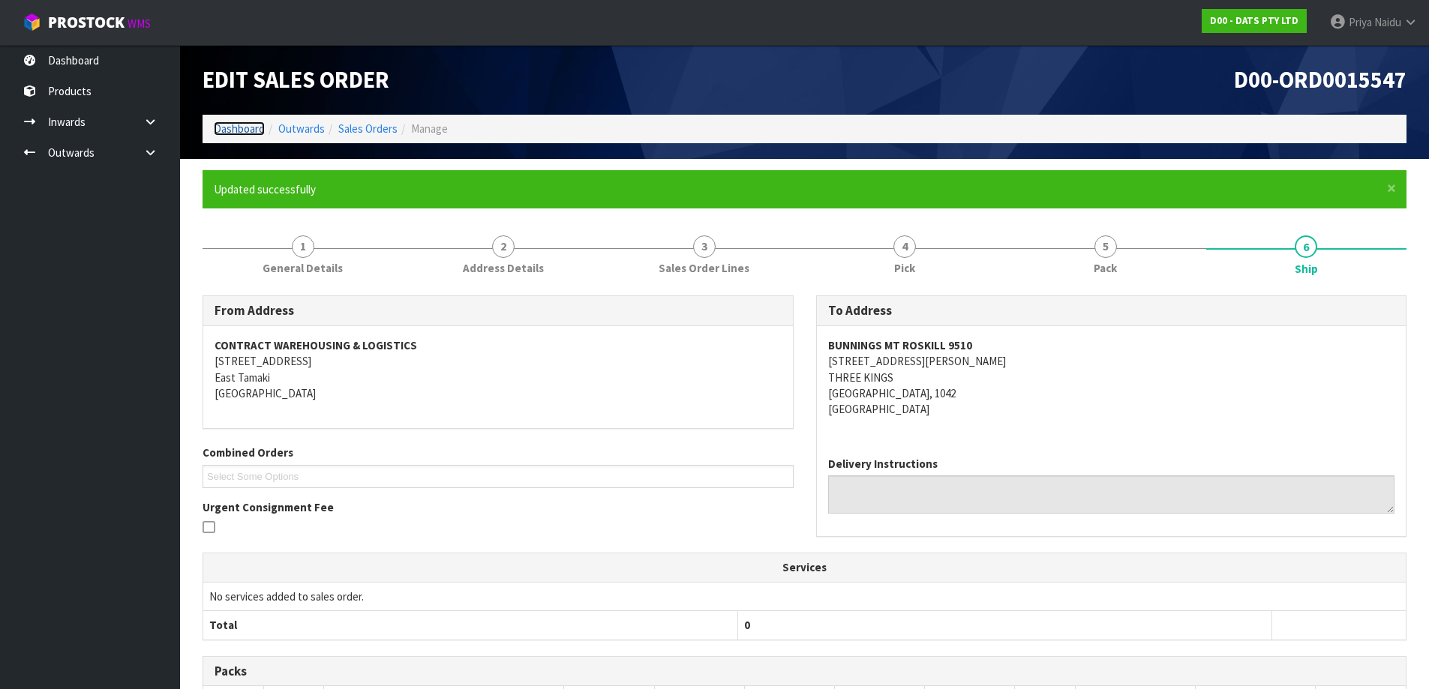
click at [239, 128] on link "Dashboard" at bounding box center [239, 129] width 51 height 14
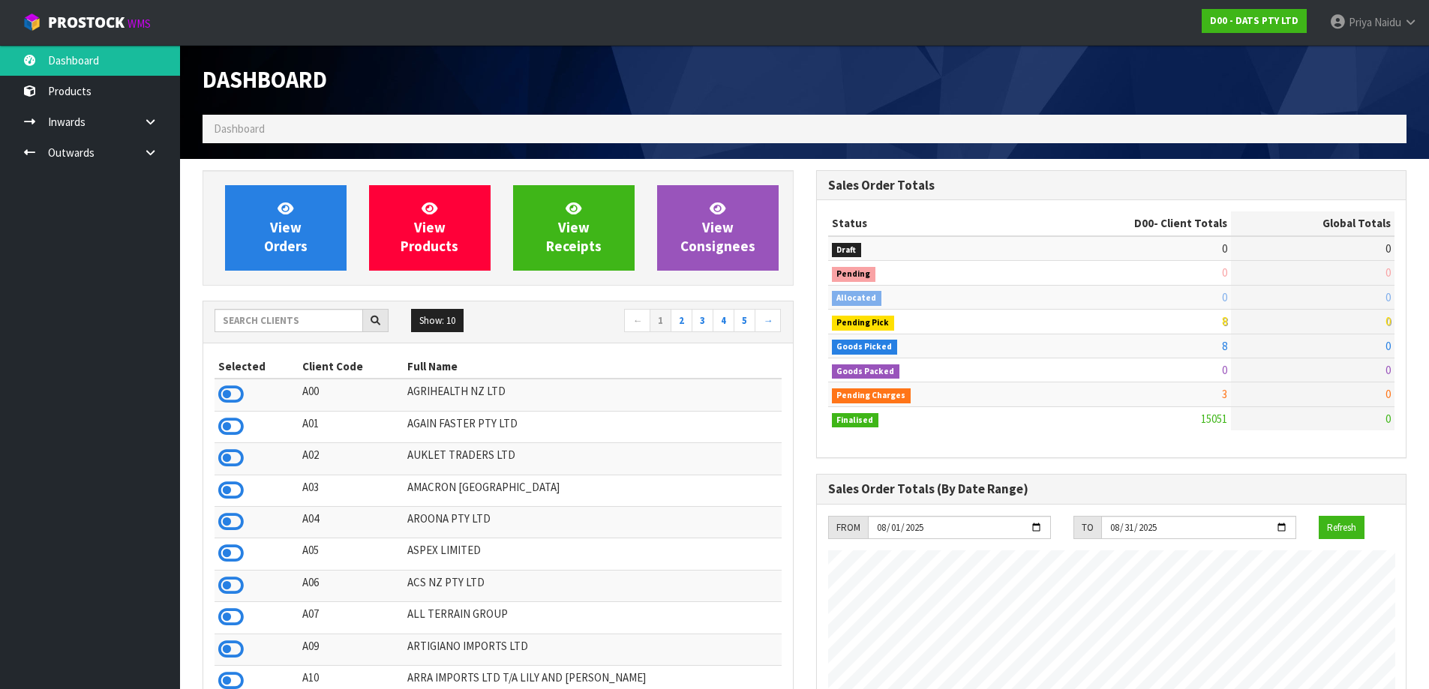
scroll to position [1136, 613]
click at [306, 319] on input "text" at bounding box center [289, 320] width 149 height 23
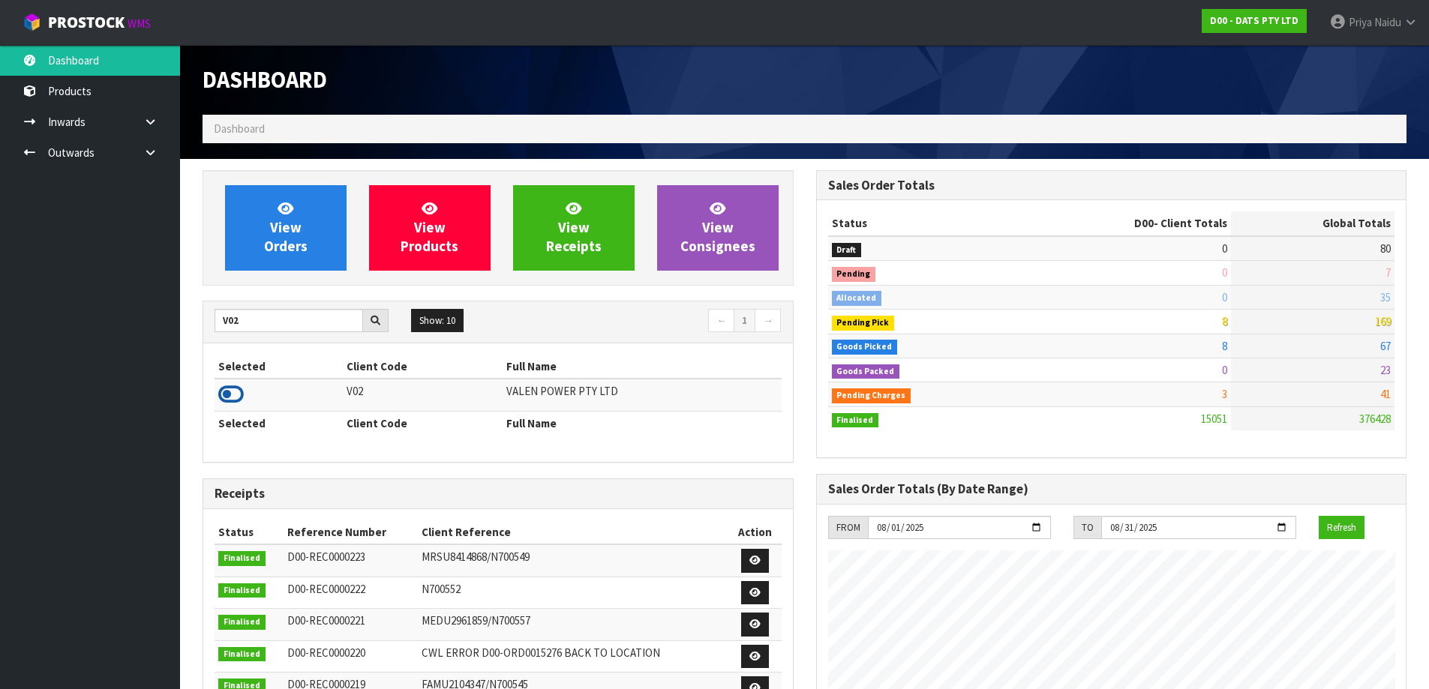
click at [223, 397] on icon at bounding box center [231, 394] width 26 height 23
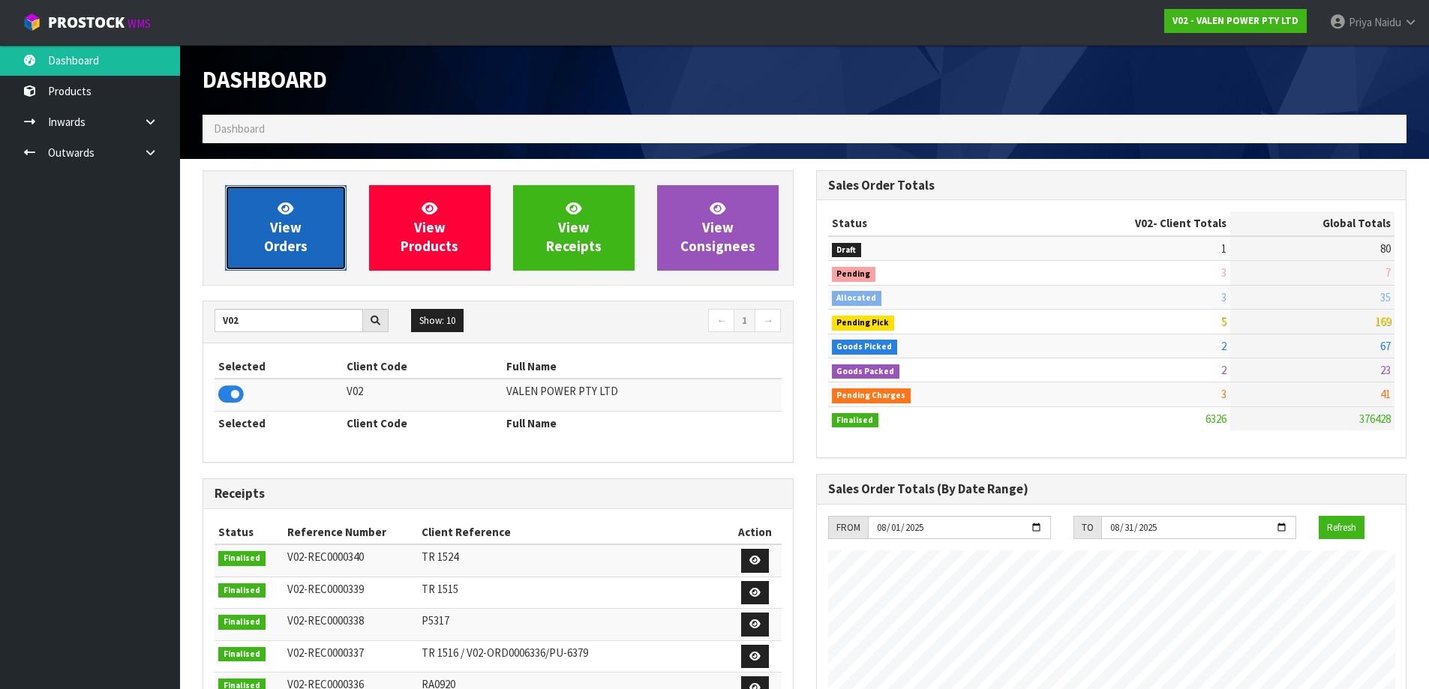
click at [279, 267] on link "View Orders" at bounding box center [286, 228] width 122 height 86
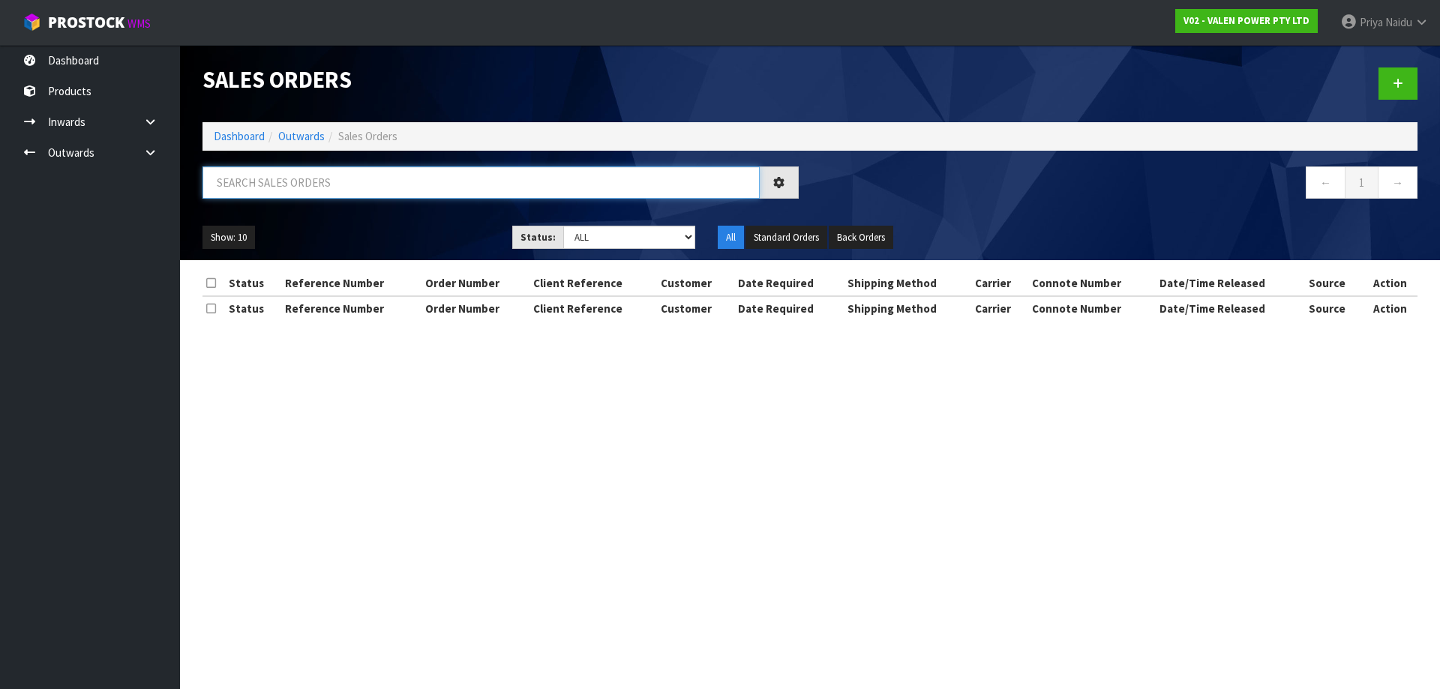
click at [311, 187] on input "text" at bounding box center [481, 183] width 557 height 32
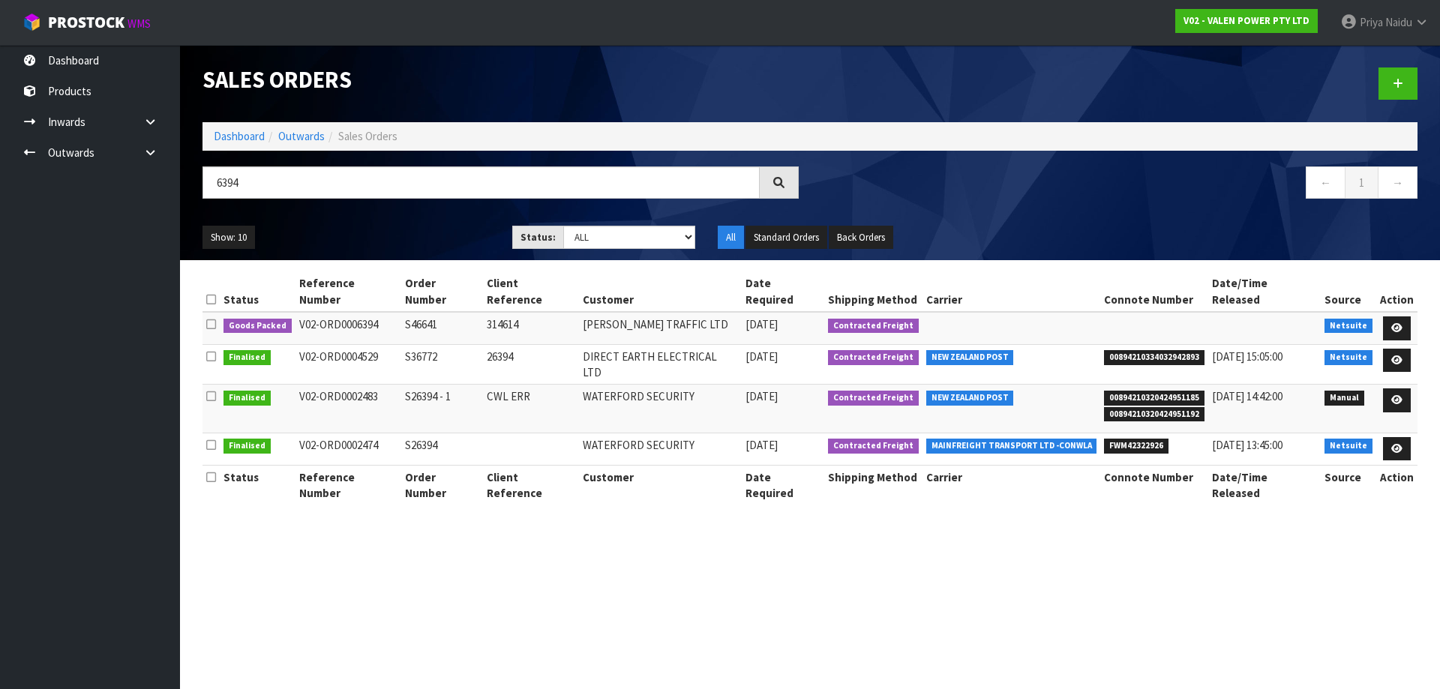
click at [432, 231] on ul "Show: 10 5 10 25 50" at bounding box center [346, 238] width 287 height 24
click at [1399, 323] on icon at bounding box center [1396, 328] width 11 height 10
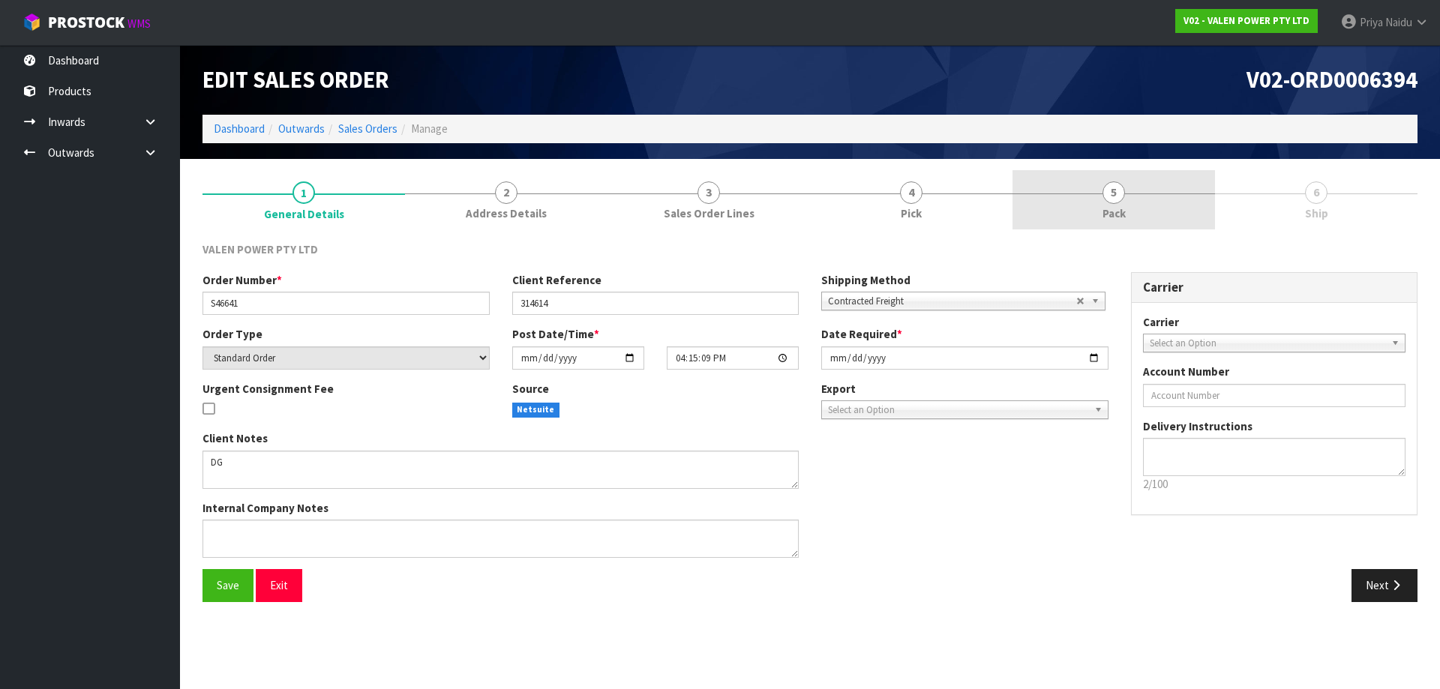
click at [1174, 188] on link "5 Pack" at bounding box center [1114, 199] width 203 height 59
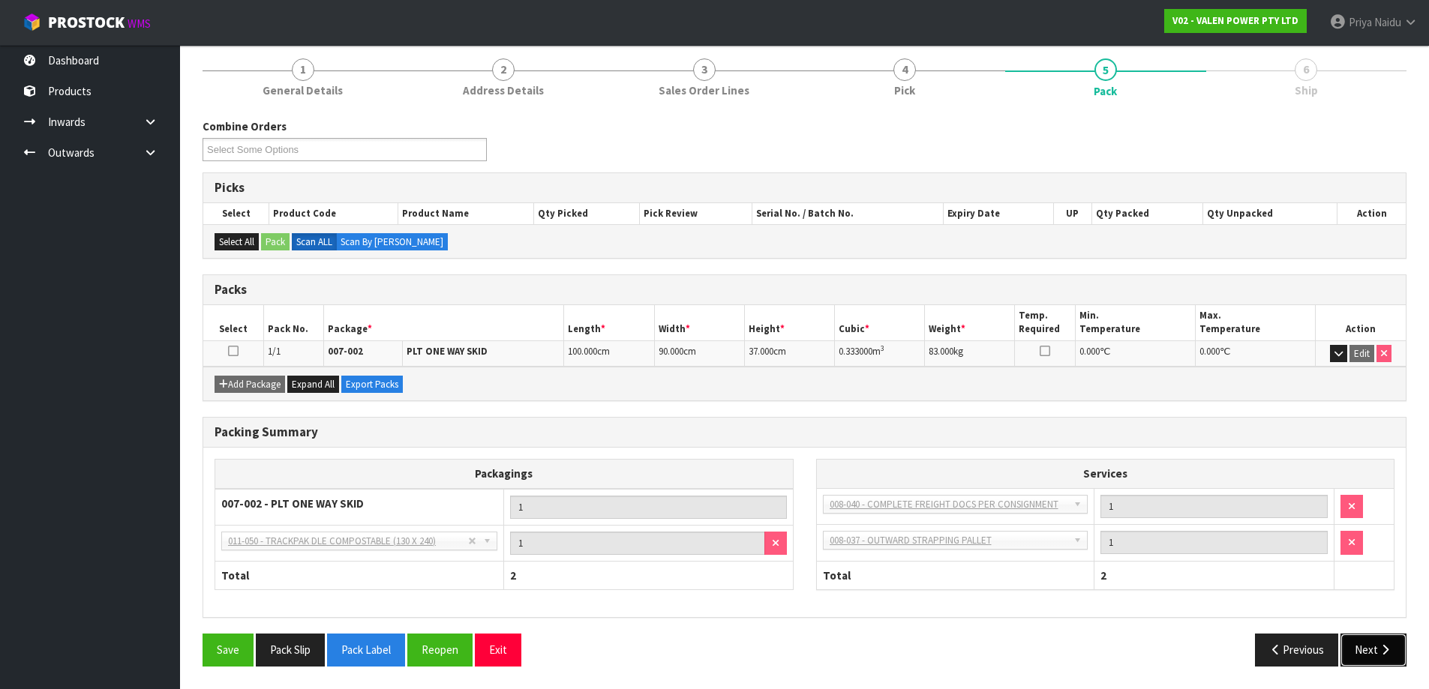
click at [1367, 659] on button "Next" at bounding box center [1373, 650] width 66 height 32
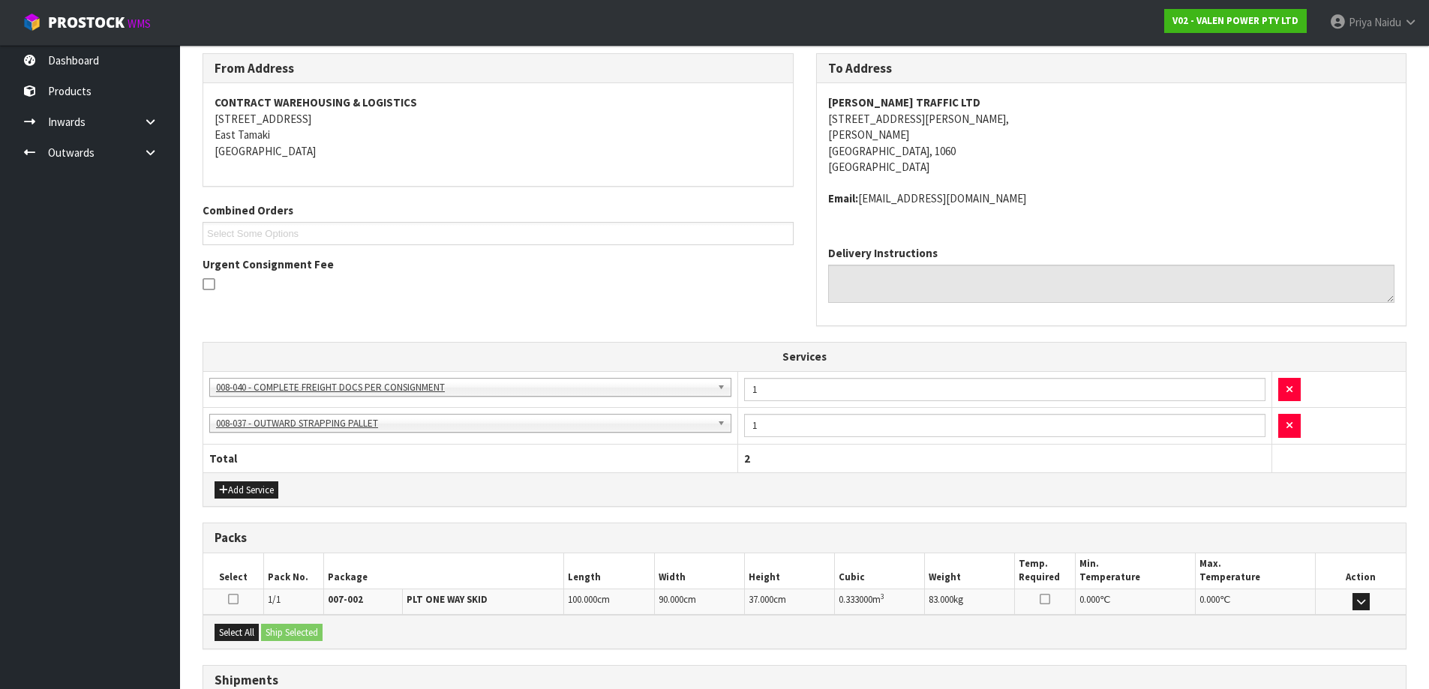
scroll to position [310, 0]
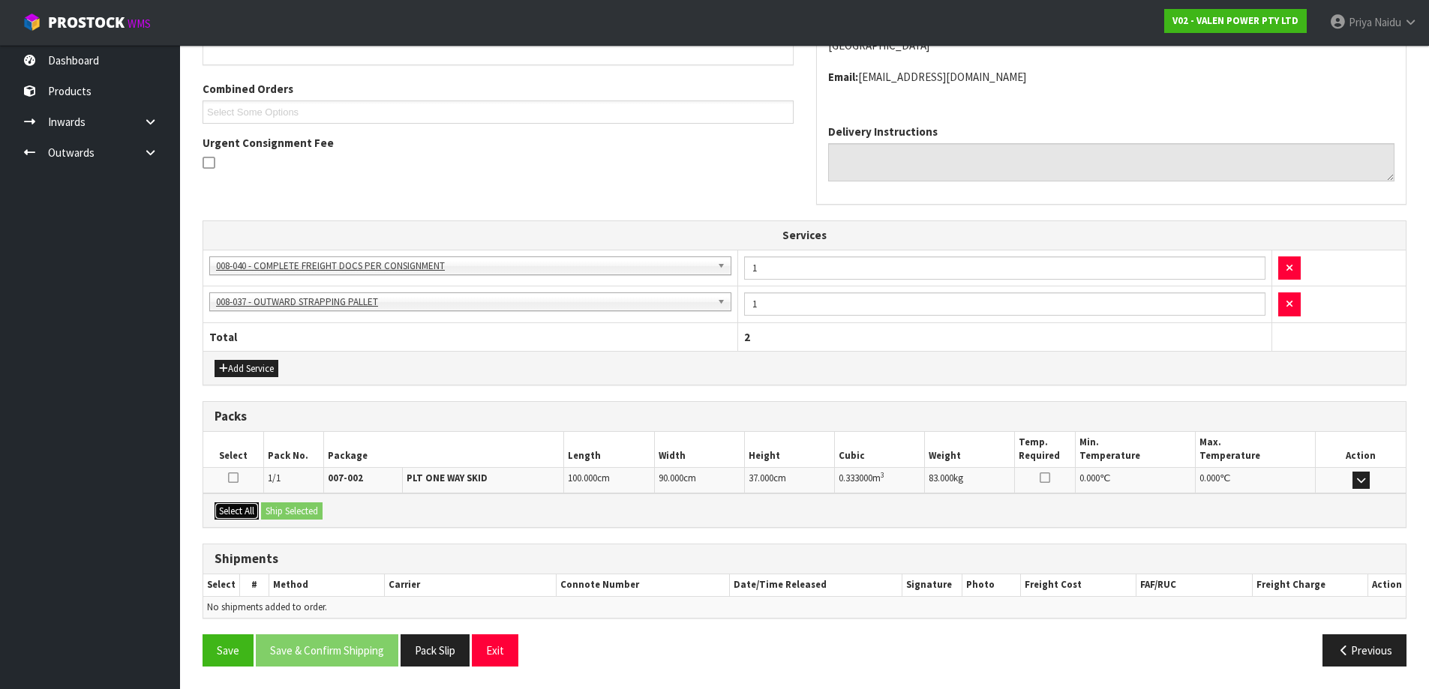
drag, startPoint x: 248, startPoint y: 510, endPoint x: 314, endPoint y: 505, distance: 65.5
click at [253, 510] on button "Select All" at bounding box center [237, 512] width 44 height 18
click at [314, 505] on button "Ship Selected" at bounding box center [292, 512] width 62 height 18
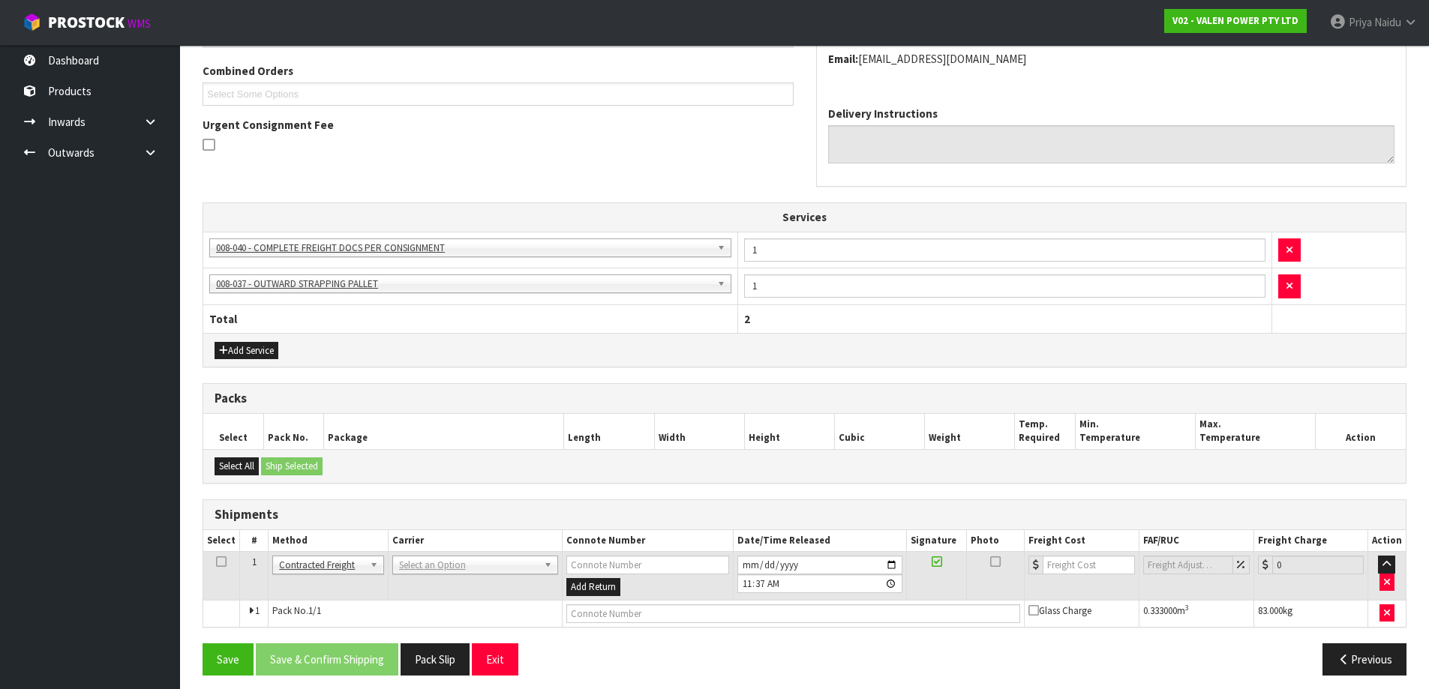
scroll to position [337, 0]
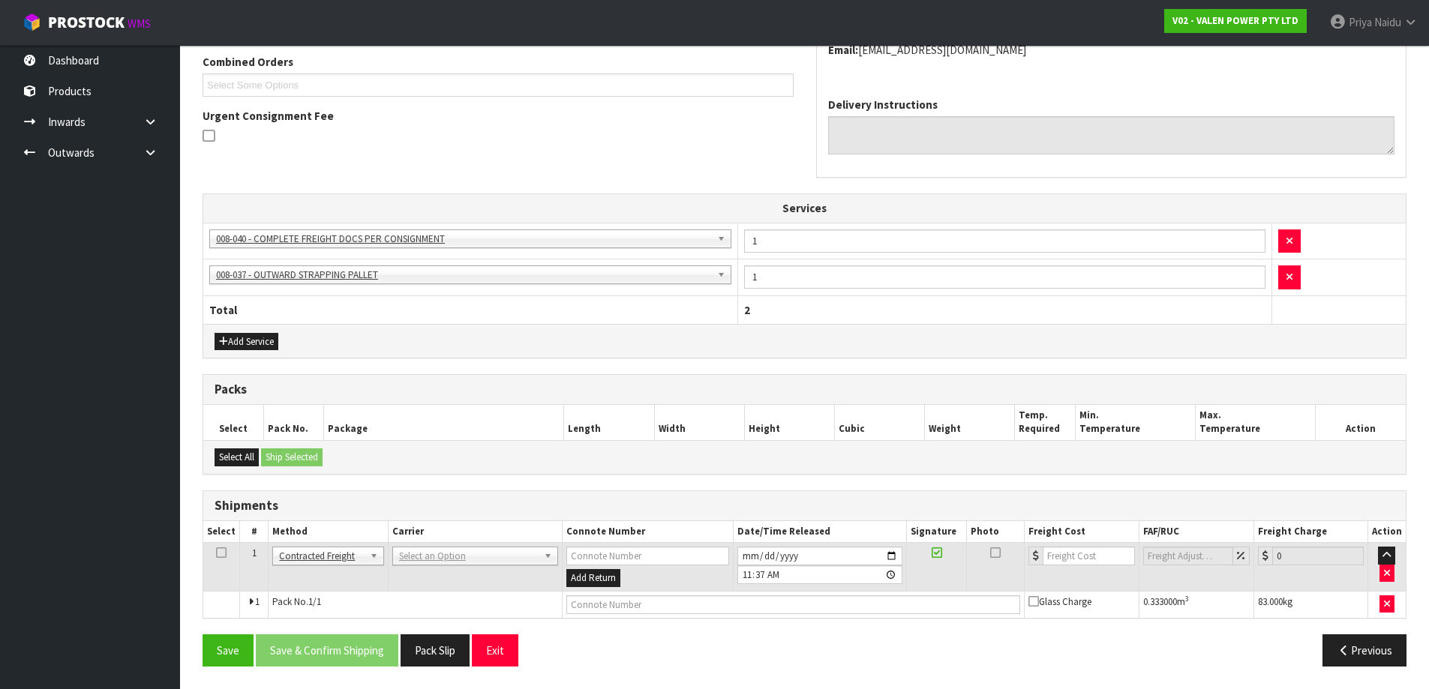
drag, startPoint x: 319, startPoint y: 548, endPoint x: 320, endPoint y: 564, distance: 16.5
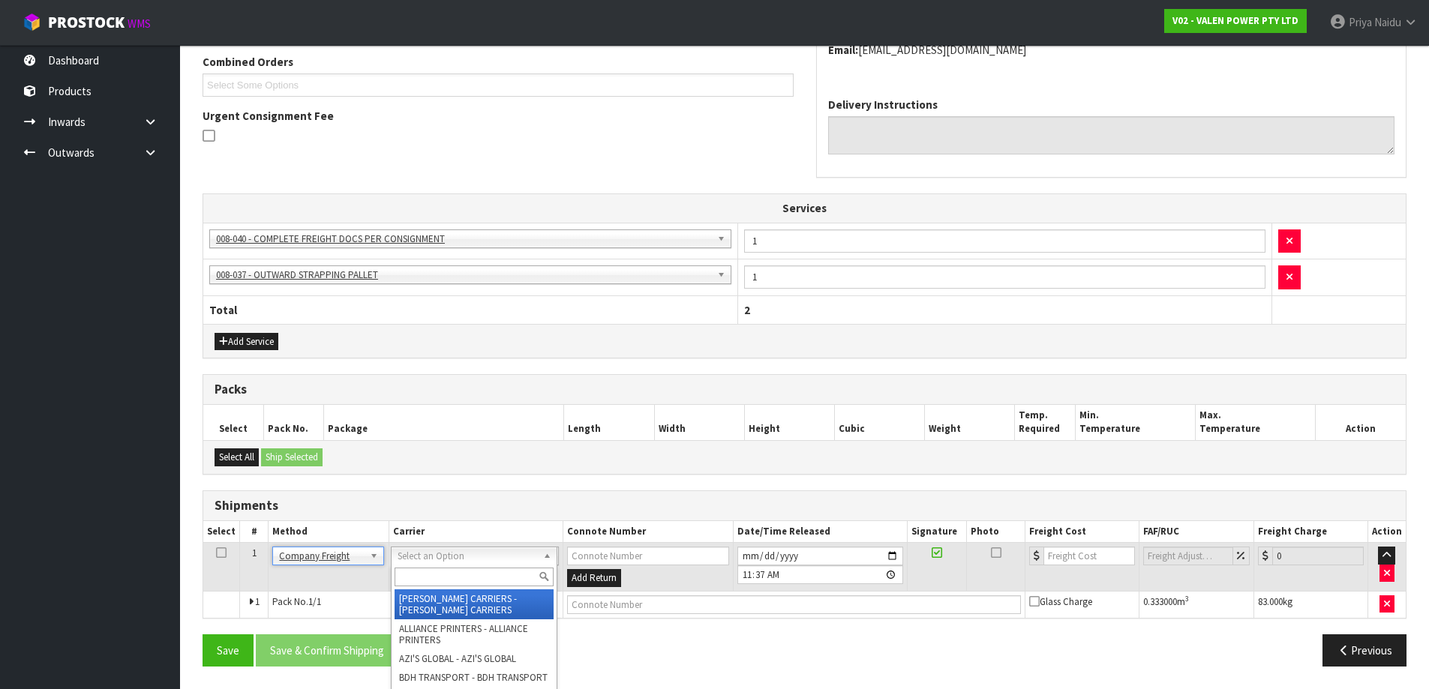
click at [445, 569] on input "text" at bounding box center [474, 577] width 159 height 19
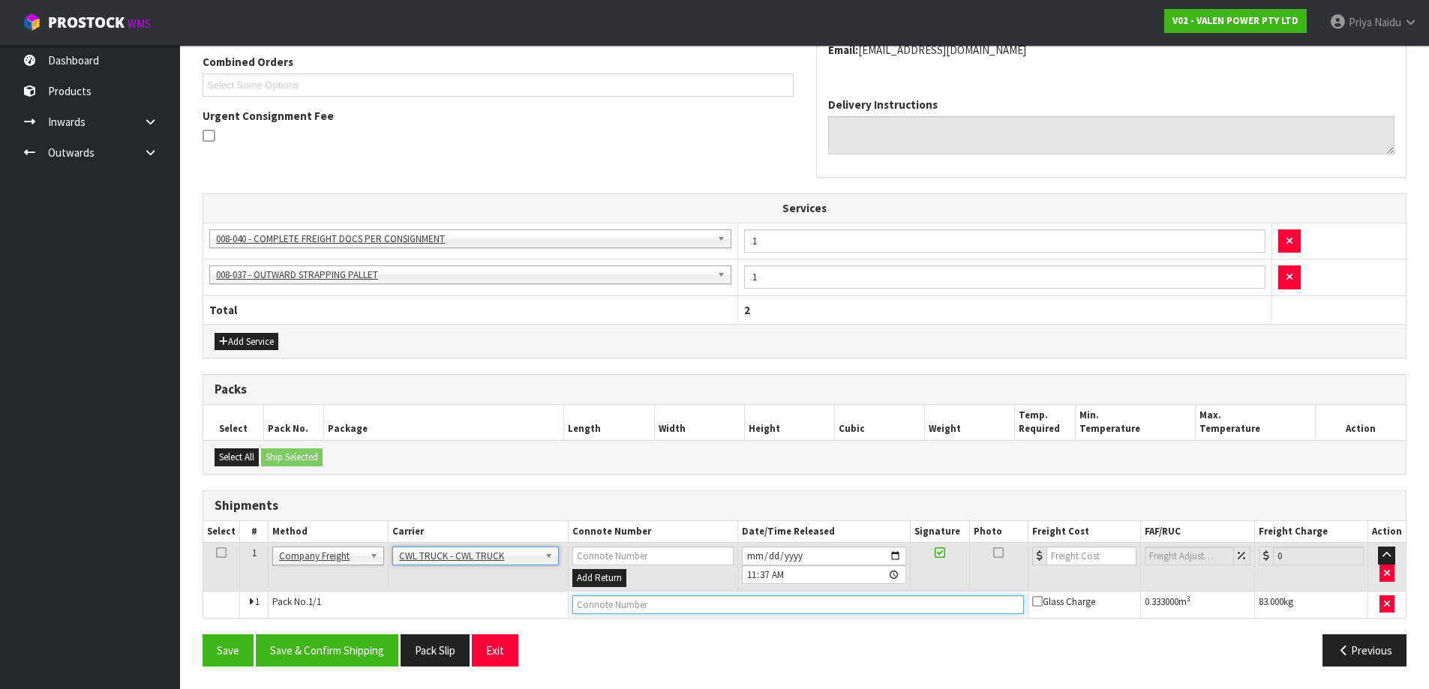
click at [680, 608] on input "text" at bounding box center [797, 605] width 451 height 19
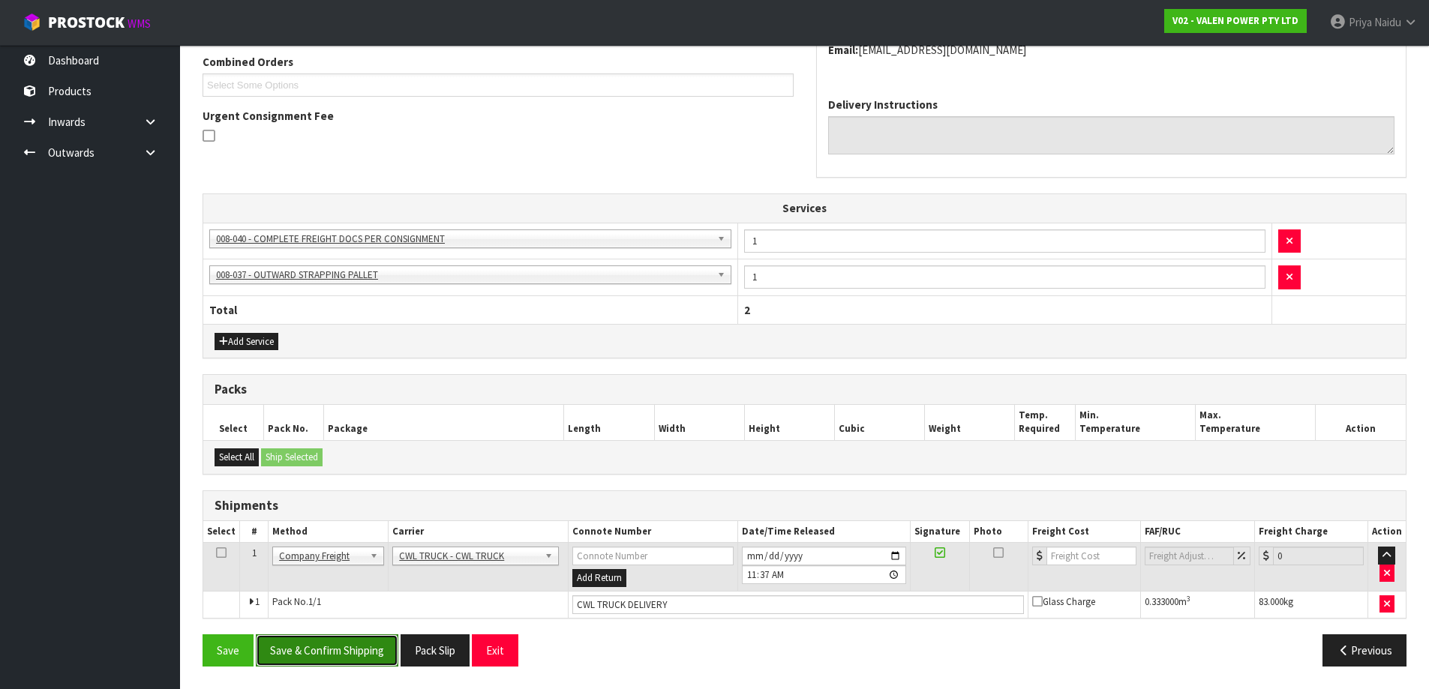
click at [320, 644] on button "Save & Confirm Shipping" at bounding box center [327, 651] width 143 height 32
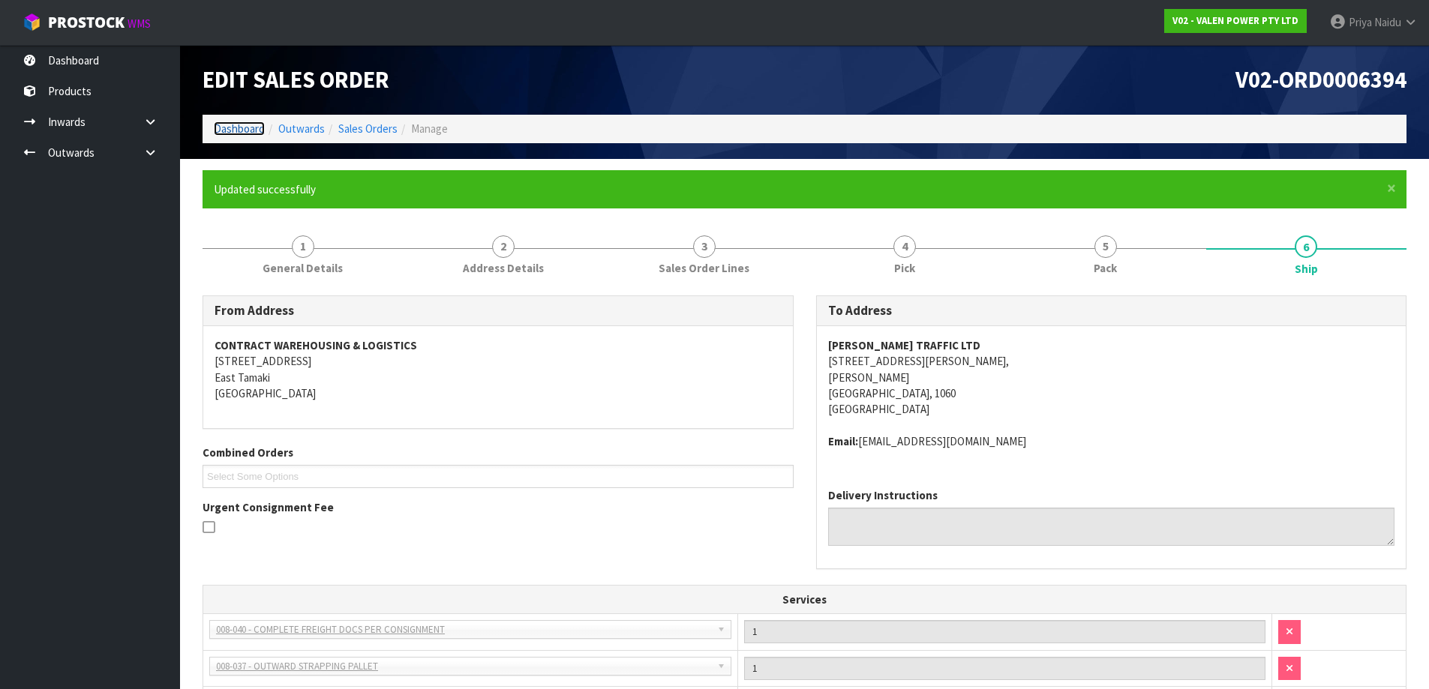
click at [237, 136] on link "Dashboard" at bounding box center [239, 129] width 51 height 14
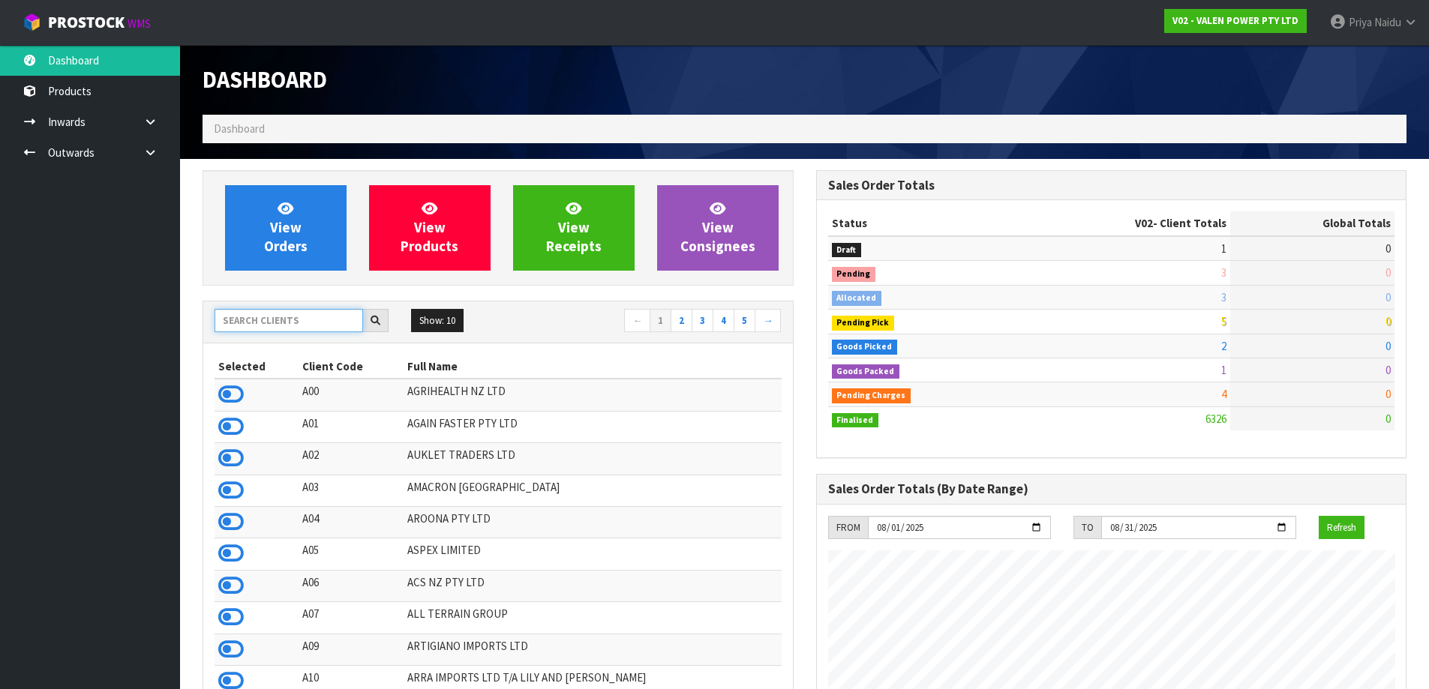
scroll to position [1136, 613]
click at [280, 321] on input "text" at bounding box center [289, 320] width 149 height 23
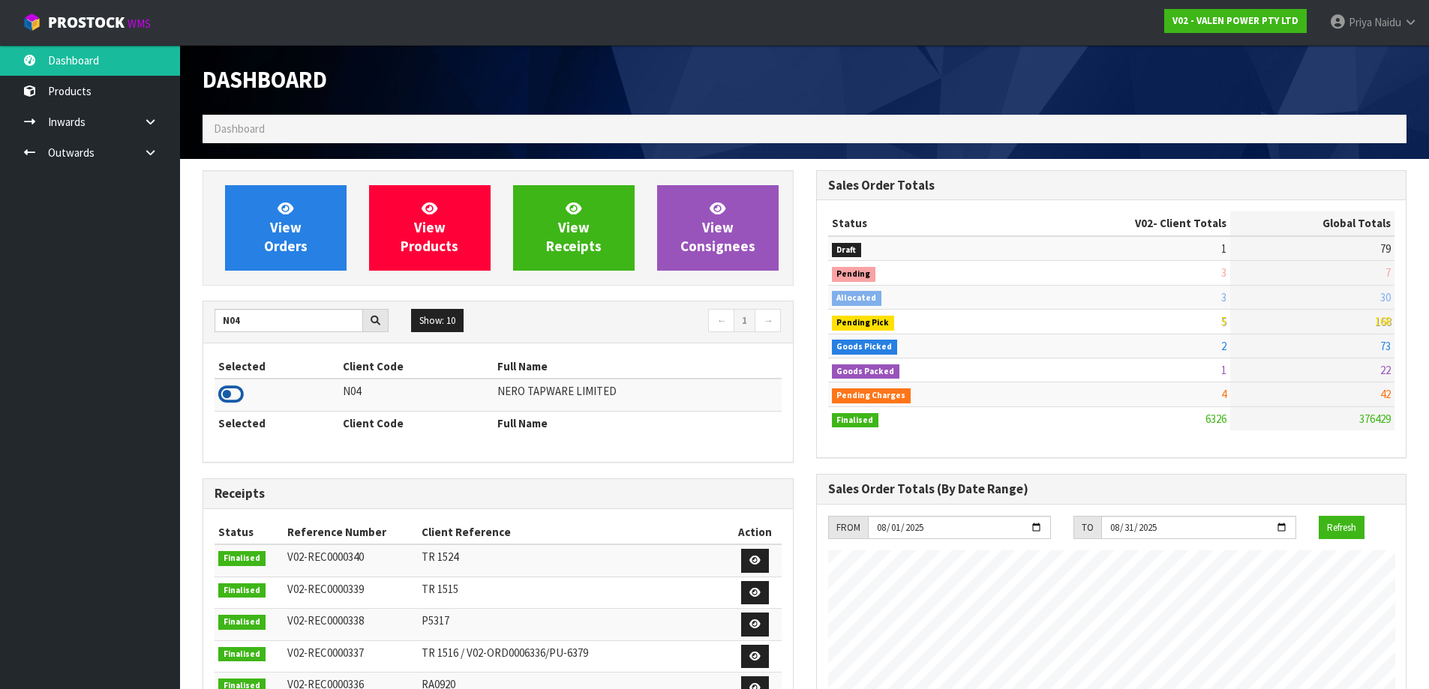
click at [240, 395] on icon at bounding box center [231, 394] width 26 height 23
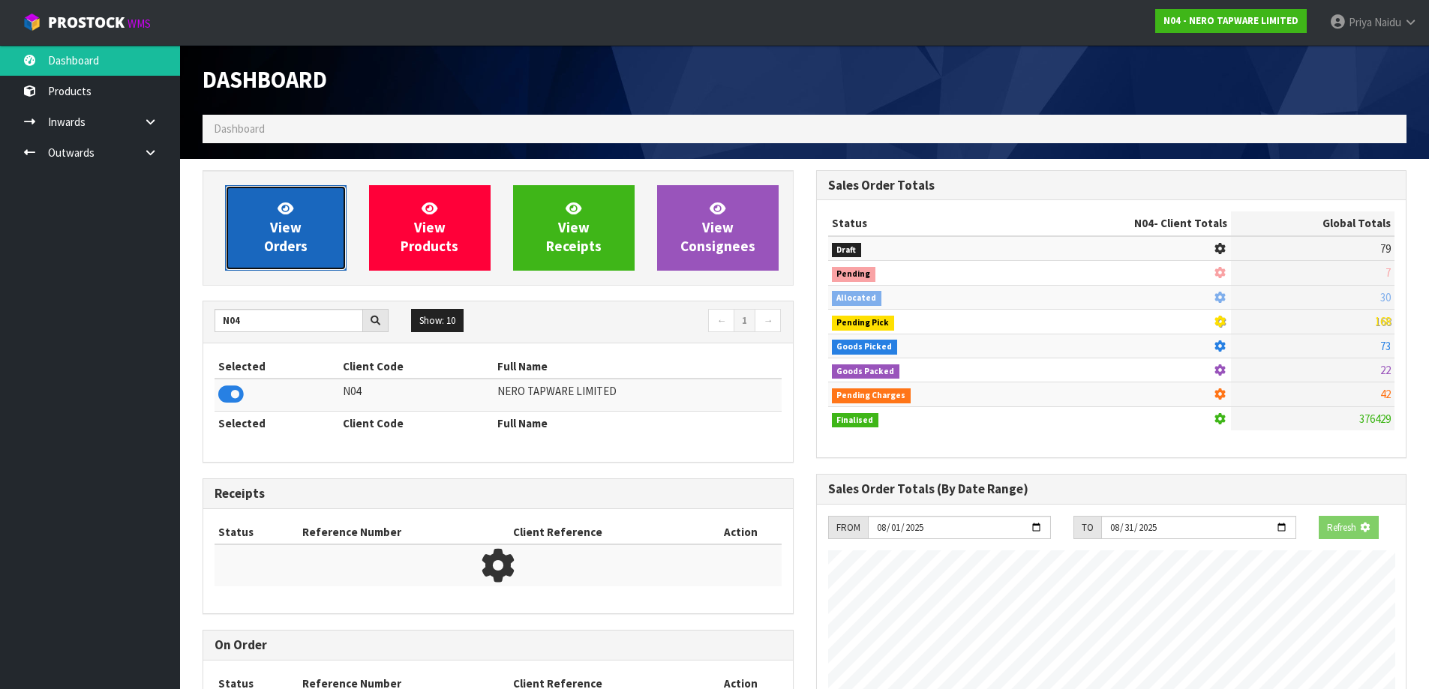
click at [291, 261] on link "View Orders" at bounding box center [286, 228] width 122 height 86
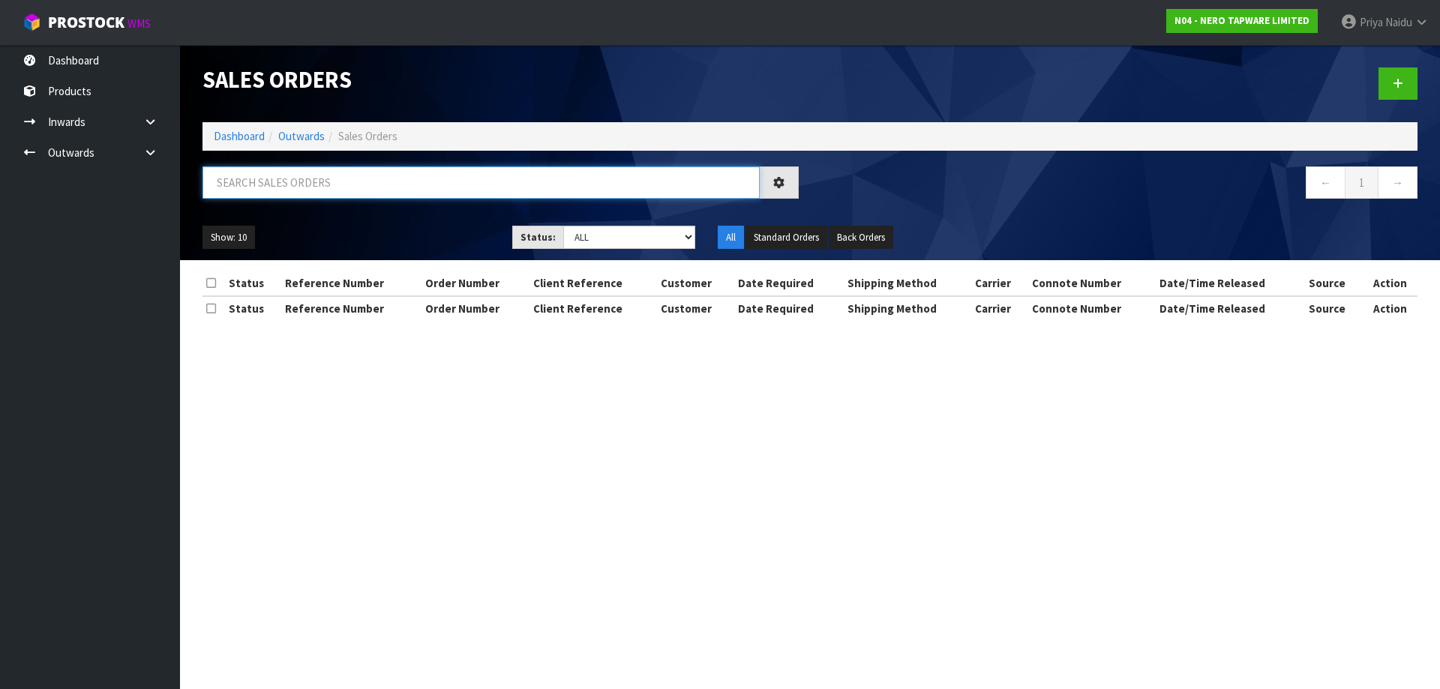
click at [311, 182] on input "text" at bounding box center [481, 183] width 557 height 32
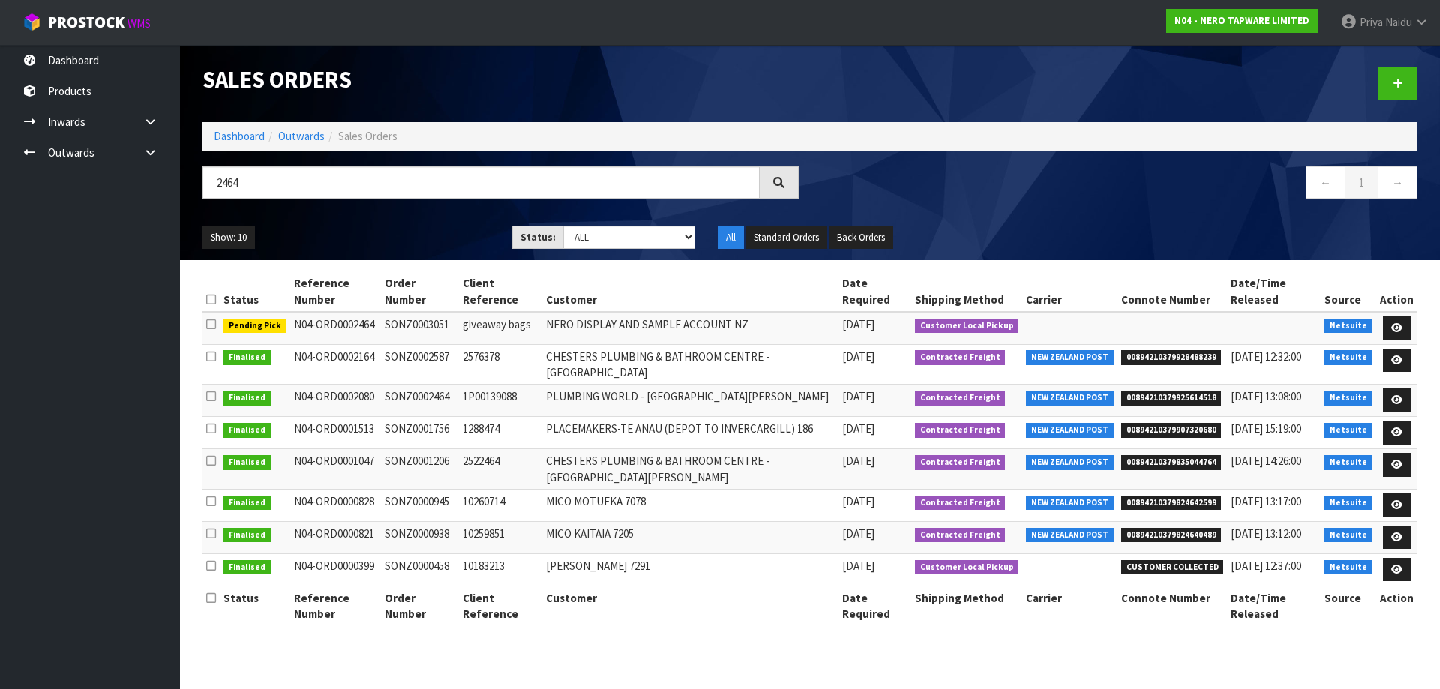
click at [413, 230] on ul "Show: 10 5 10 25 50" at bounding box center [346, 238] width 287 height 24
click at [243, 119] on div "Sales Orders" at bounding box center [810, 83] width 1238 height 77
click at [241, 142] on link "Dashboard" at bounding box center [239, 136] width 51 height 14
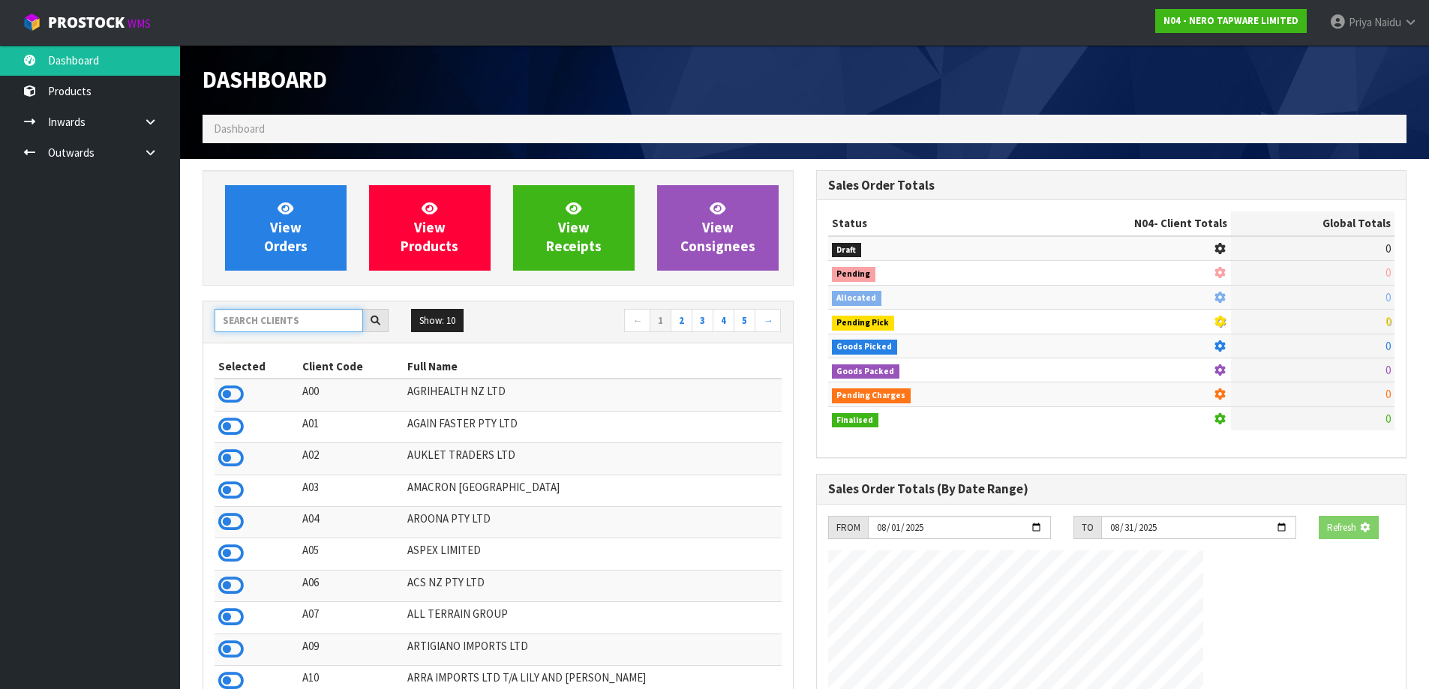
click at [296, 328] on input "text" at bounding box center [289, 320] width 149 height 23
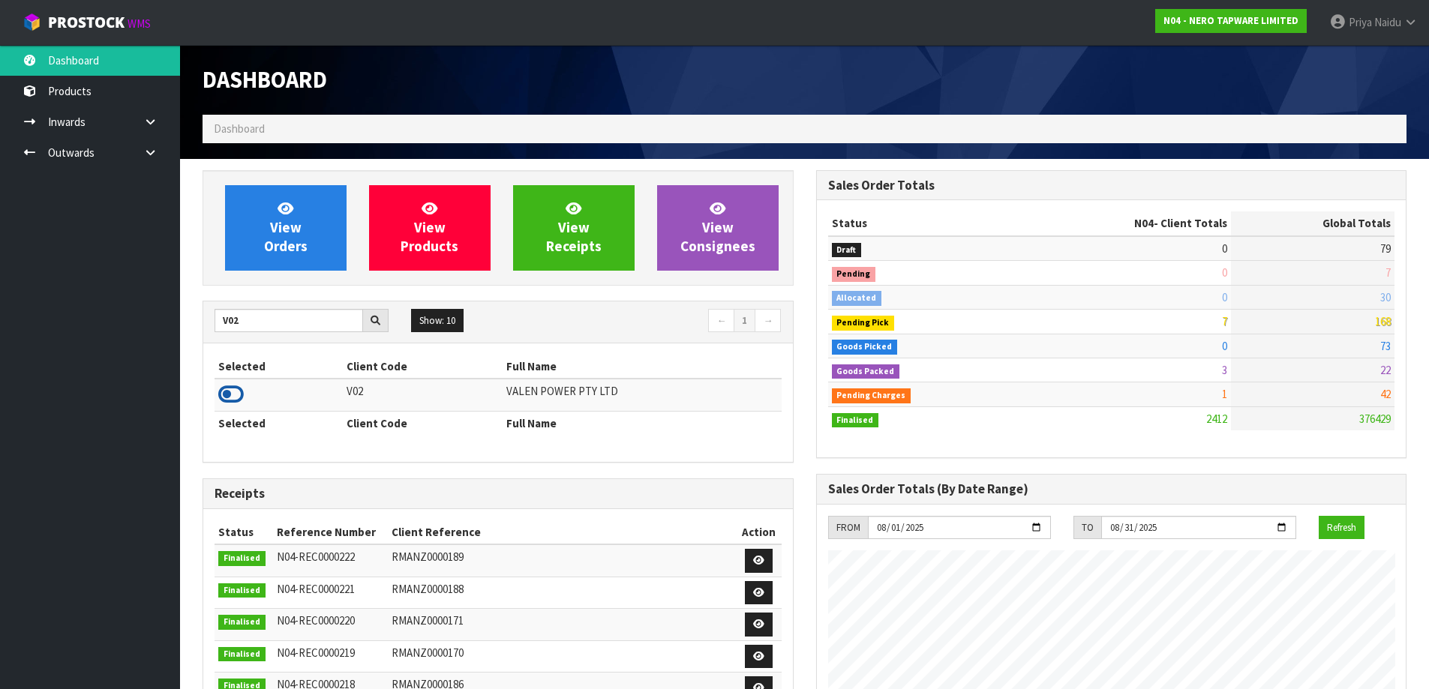
click at [230, 387] on icon at bounding box center [231, 394] width 26 height 23
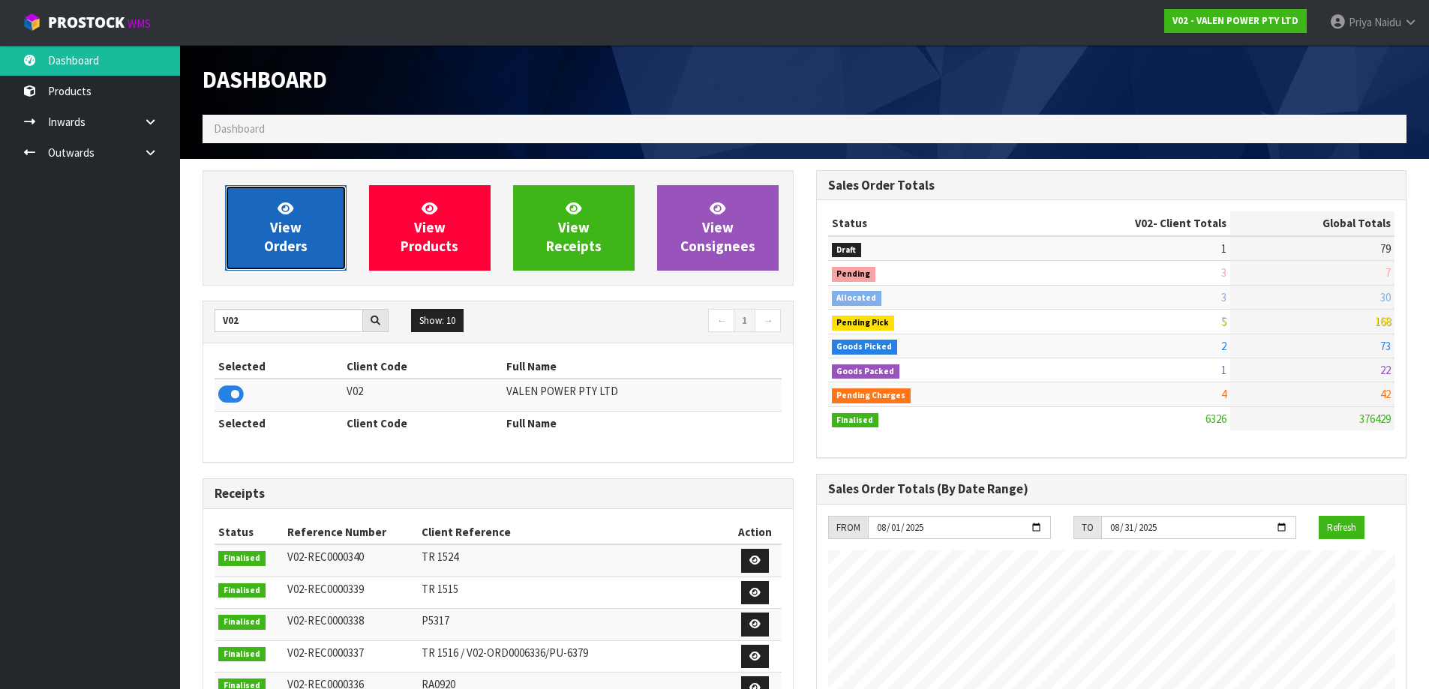
click at [290, 233] on span "View Orders" at bounding box center [286, 228] width 44 height 56
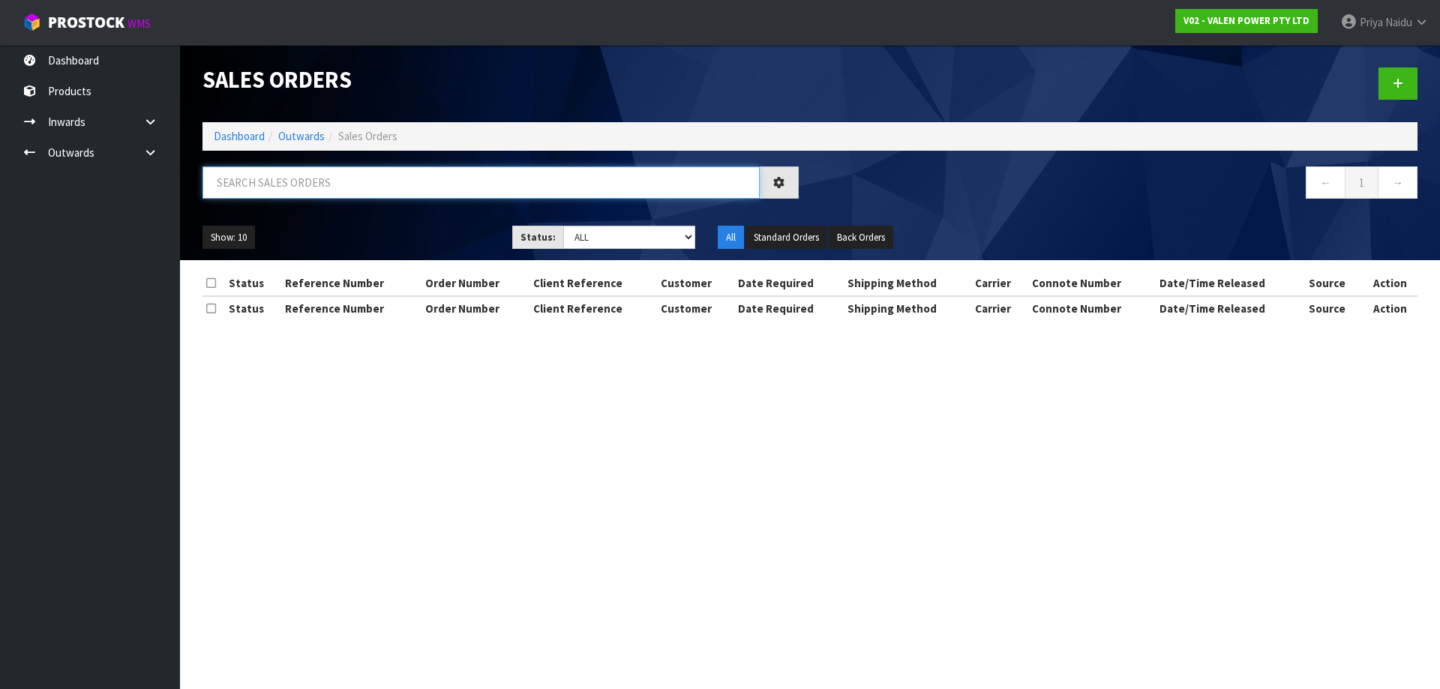
click at [313, 197] on input "text" at bounding box center [481, 183] width 557 height 32
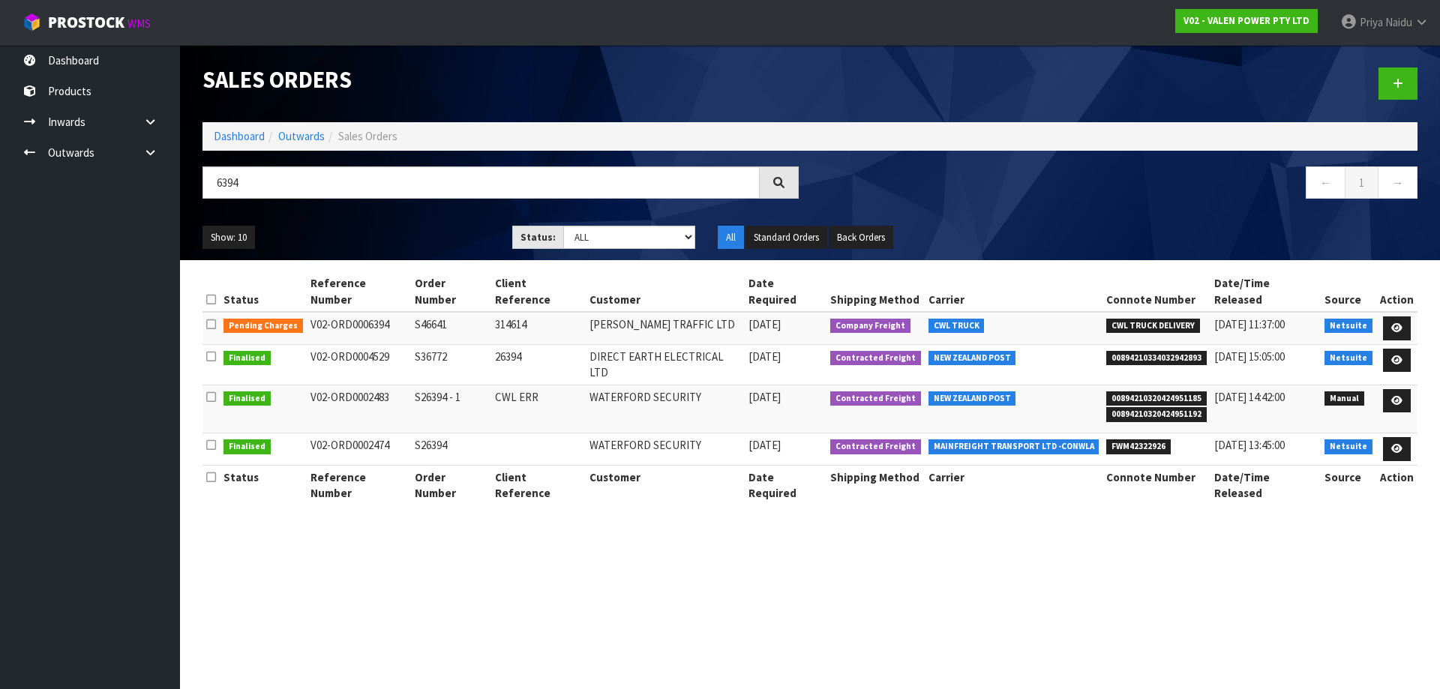
click at [407, 227] on ul "Show: 10 5 10 25 50" at bounding box center [346, 238] width 287 height 24
click at [416, 230] on ul "Show: 10 5 10 25 50" at bounding box center [346, 238] width 287 height 24
click at [1397, 323] on icon at bounding box center [1396, 328] width 11 height 10
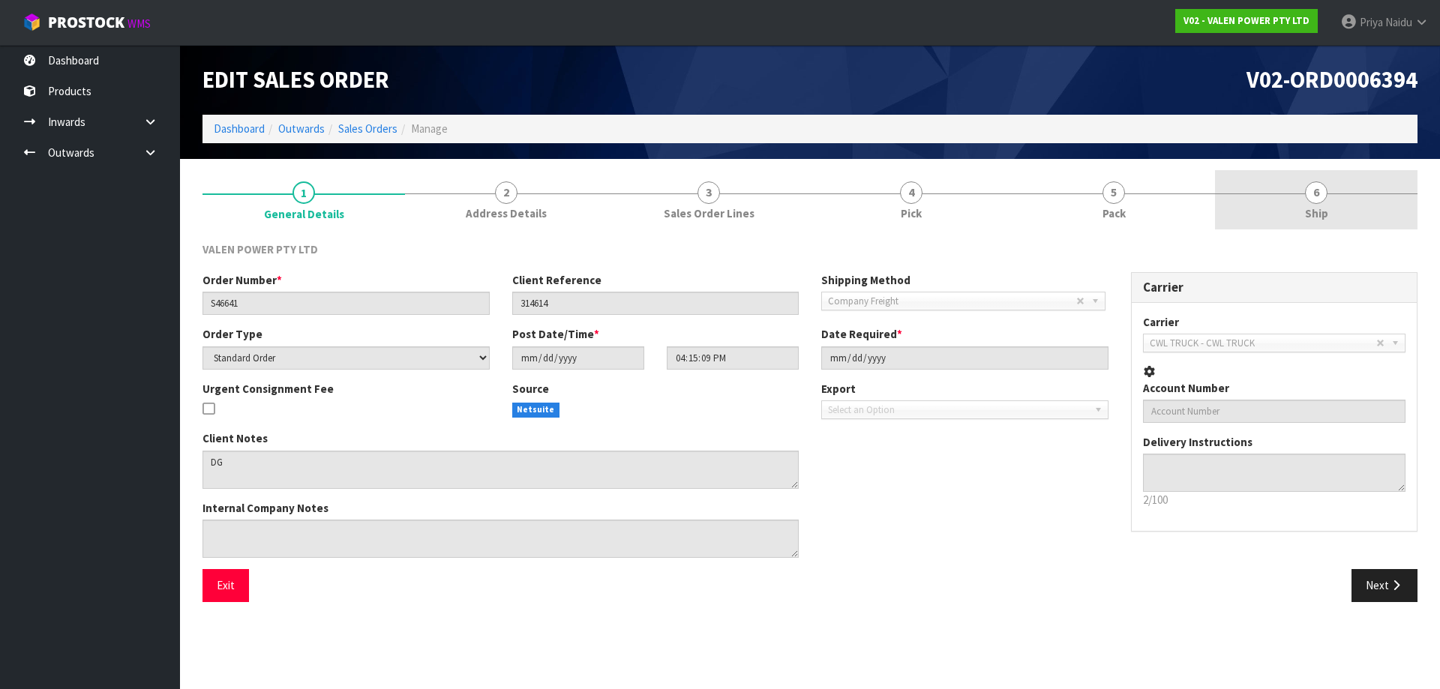
click at [1134, 192] on ul "1 General Details 2 Address Details 3 Sales Order Lines 4 Pick 5 Pack 6 Ship" at bounding box center [810, 200] width 1215 height 60
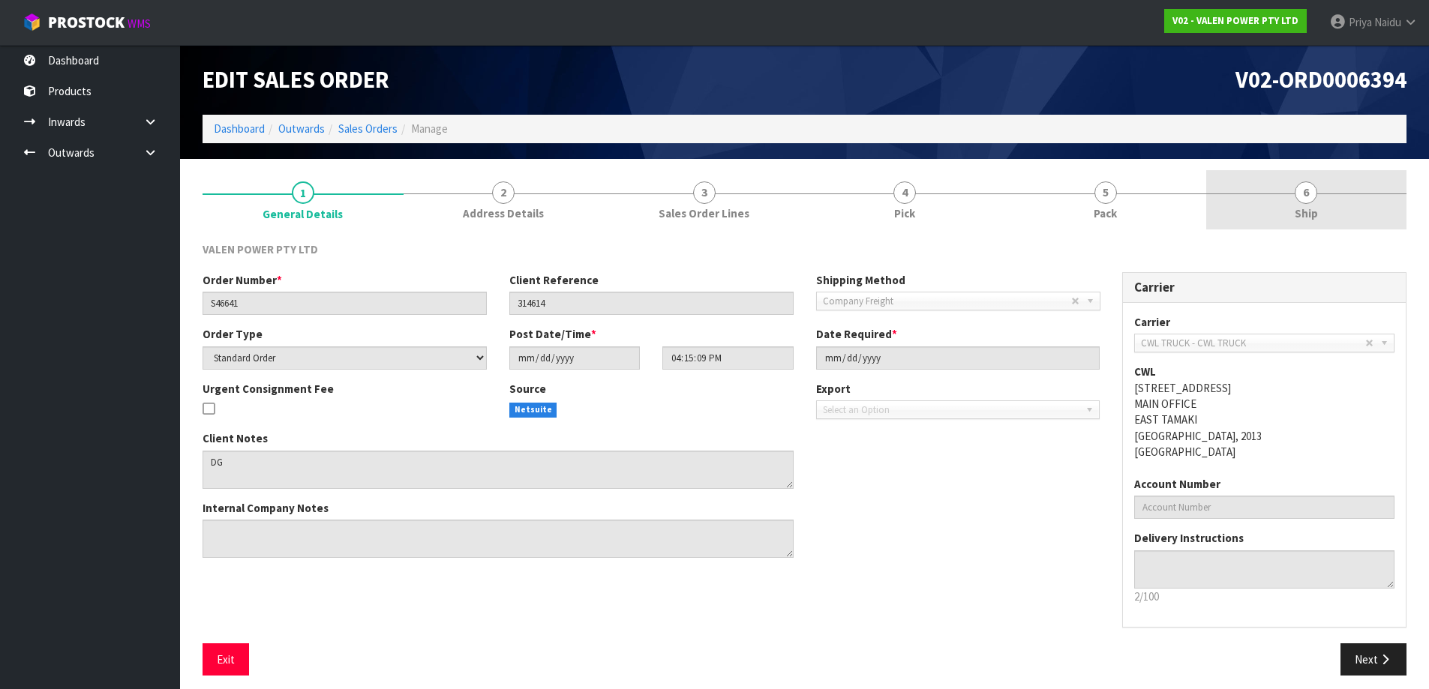
click at [1134, 192] on link "5 Pack" at bounding box center [1105, 199] width 201 height 59
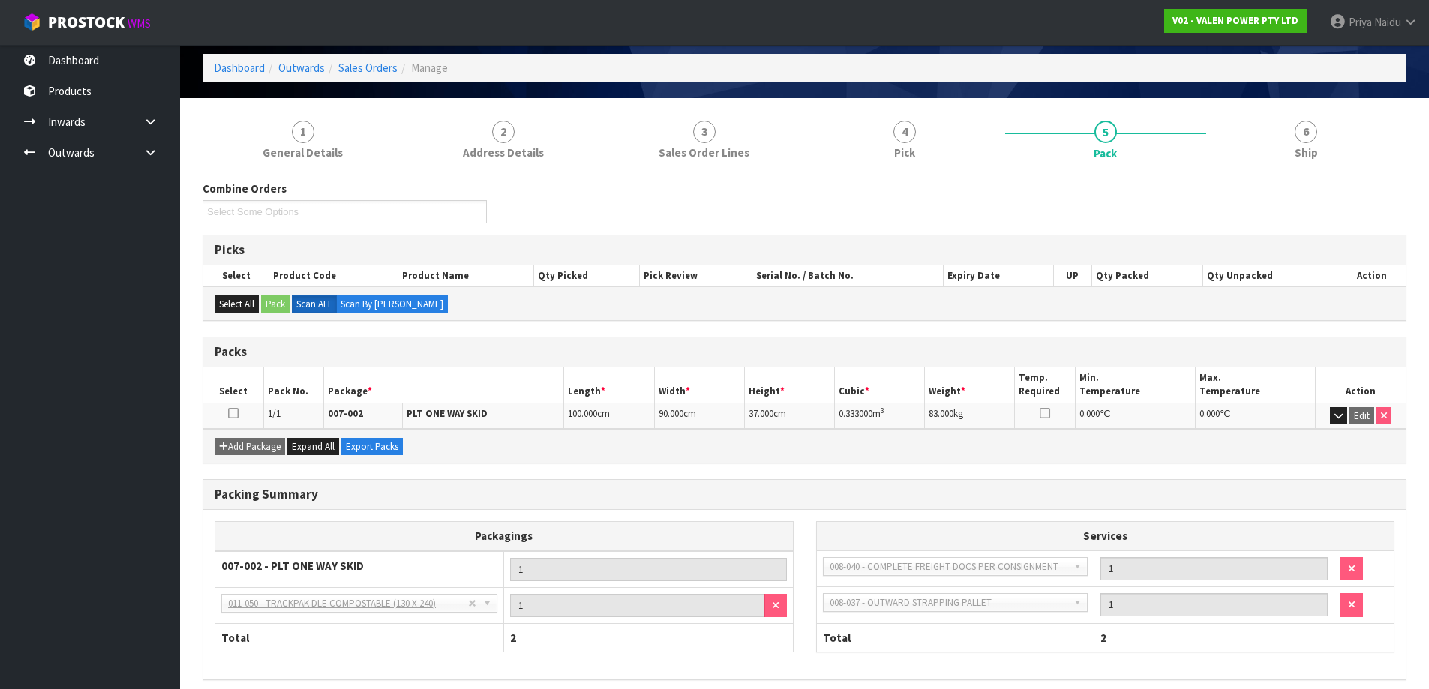
scroll to position [123, 0]
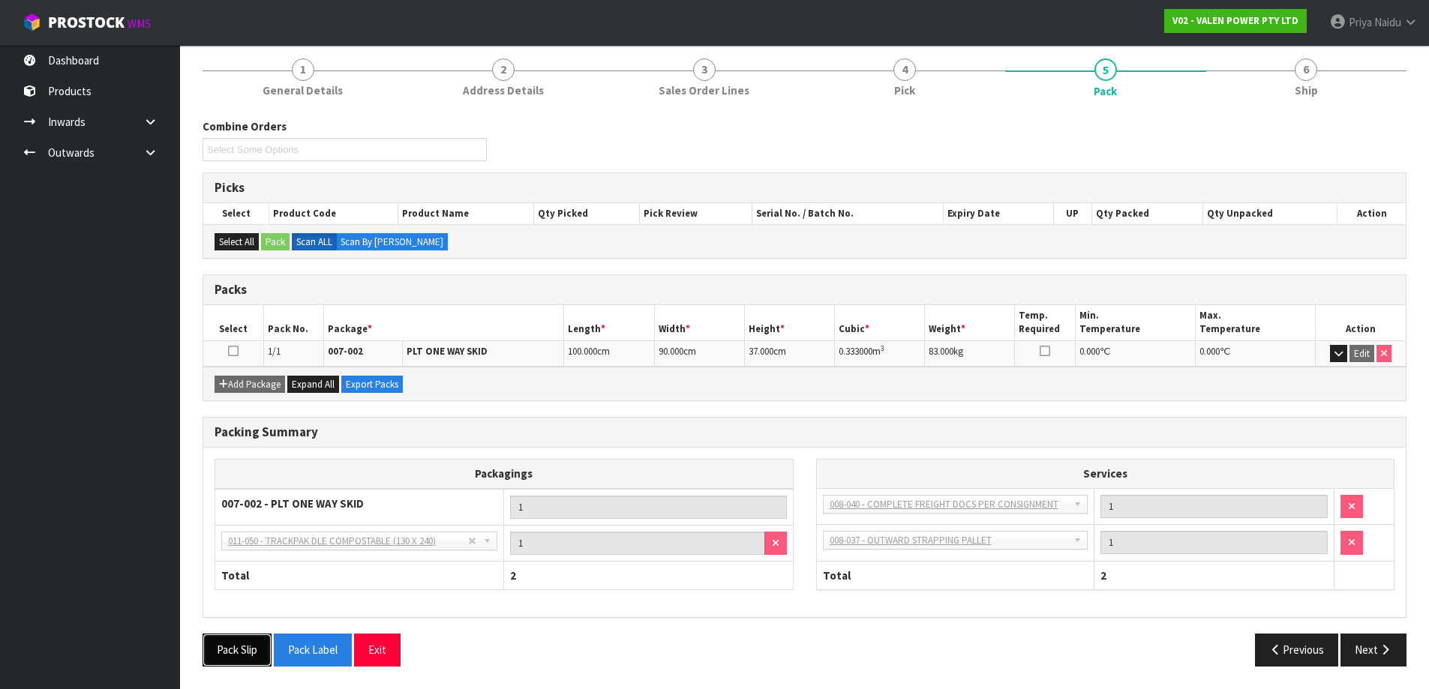
click at [228, 660] on button "Pack Slip" at bounding box center [237, 650] width 69 height 32
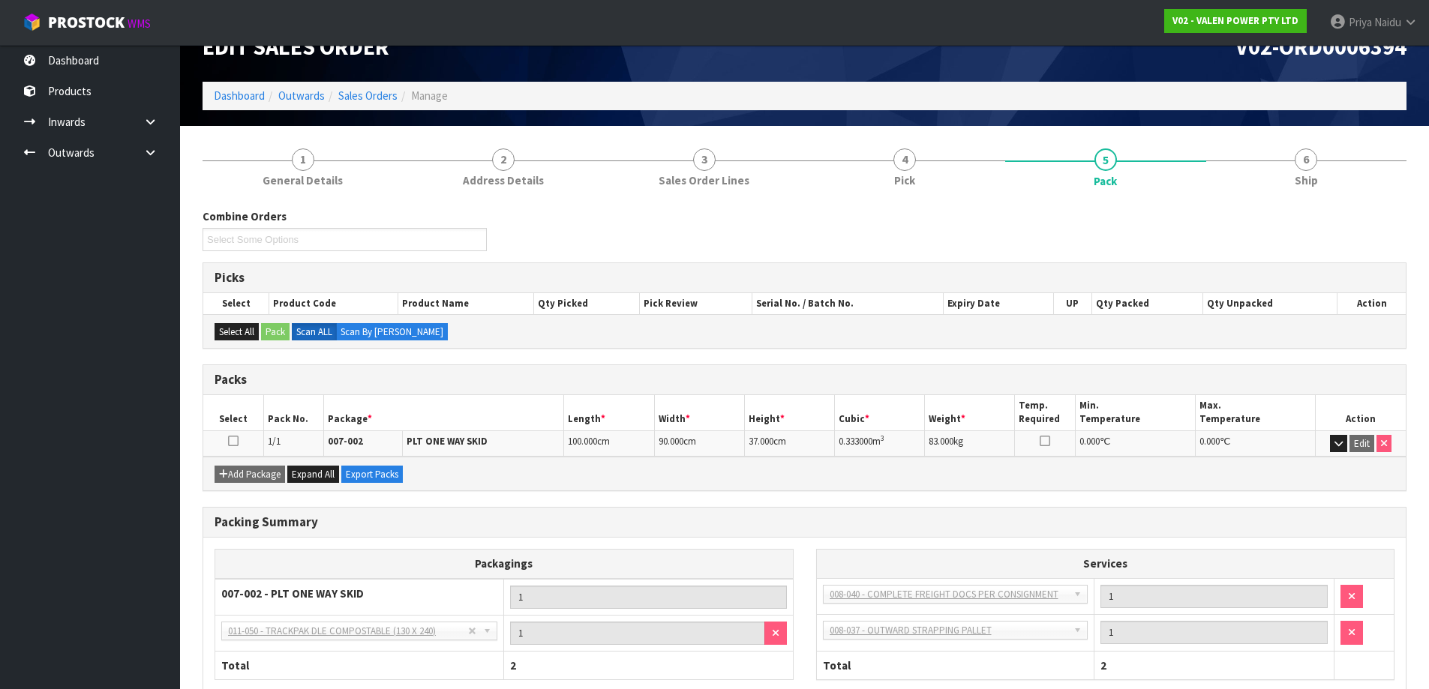
scroll to position [0, 0]
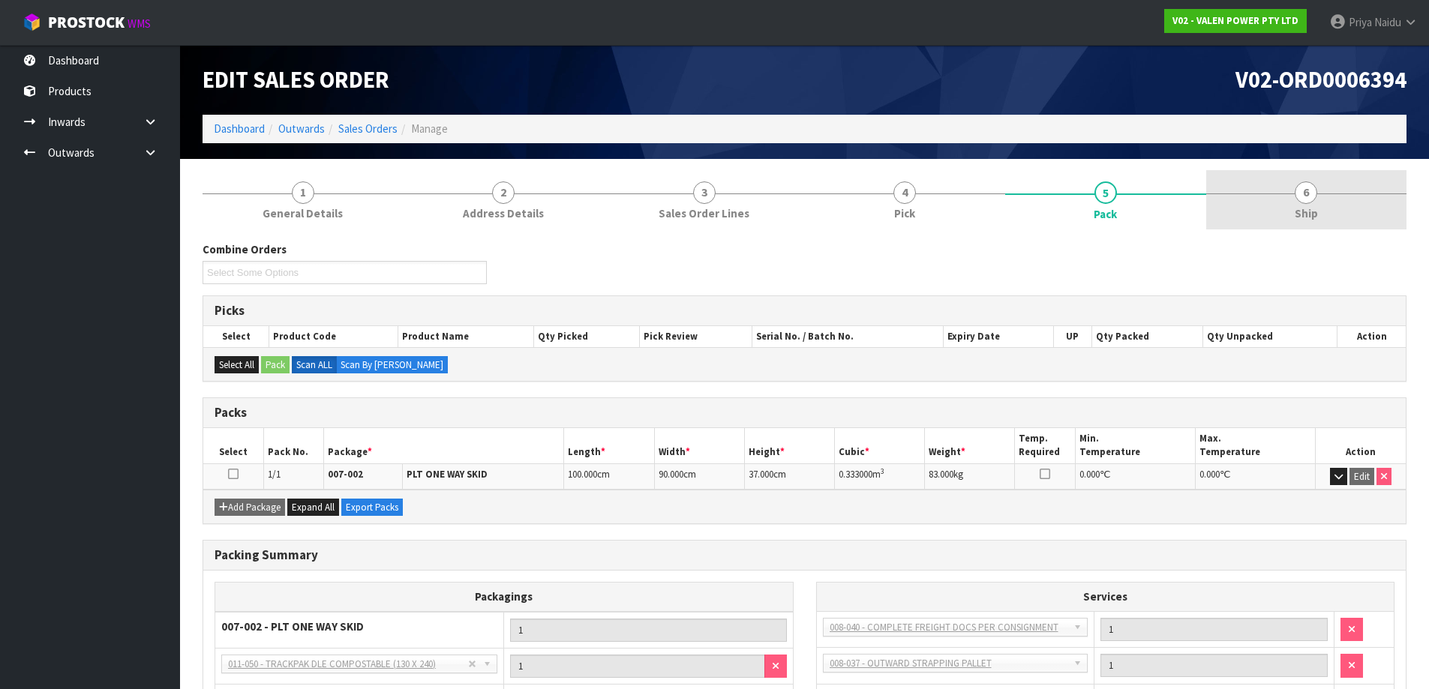
click at [1380, 175] on section "1 General Details 2 Address Details 3 Sales Order Lines 4 Pick 5 Pack 6 Ship Co…" at bounding box center [804, 485] width 1249 height 653
click at [1343, 197] on link "6 Ship" at bounding box center [1306, 199] width 201 height 59
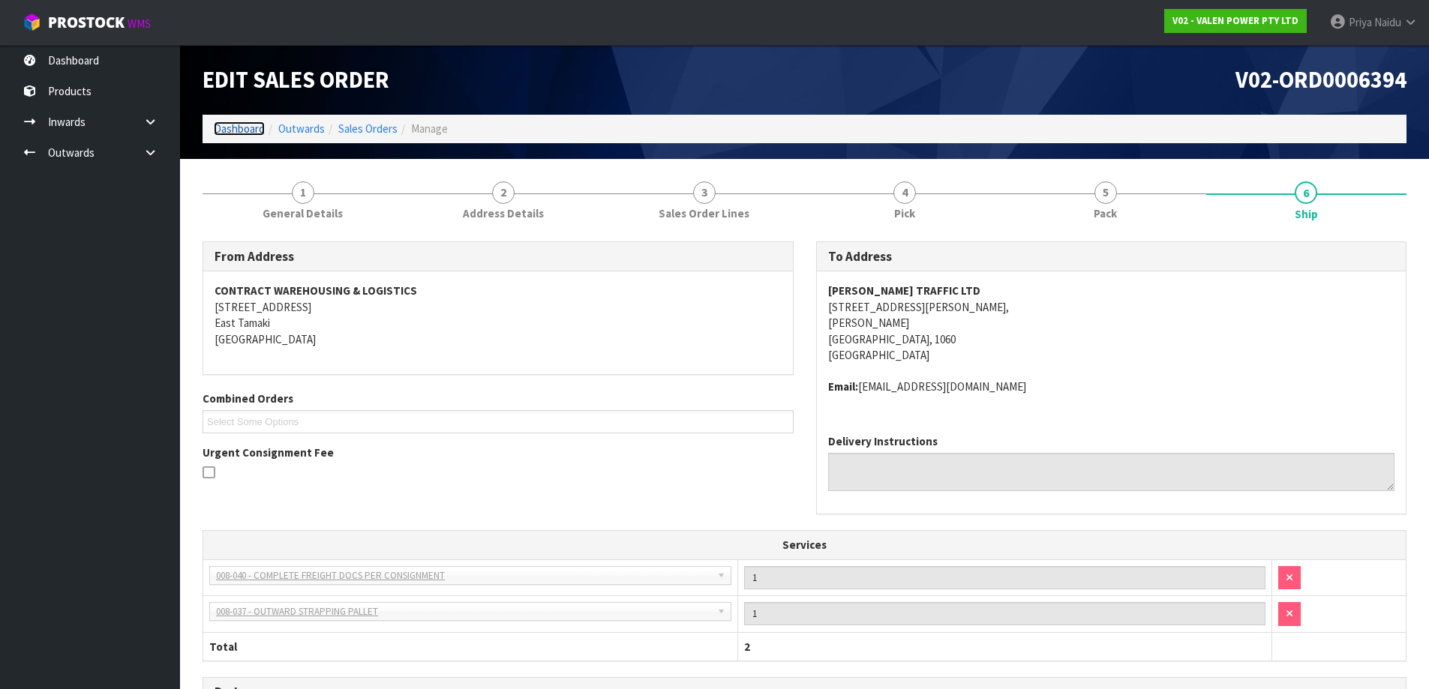
click at [241, 136] on link "Dashboard" at bounding box center [239, 129] width 51 height 14
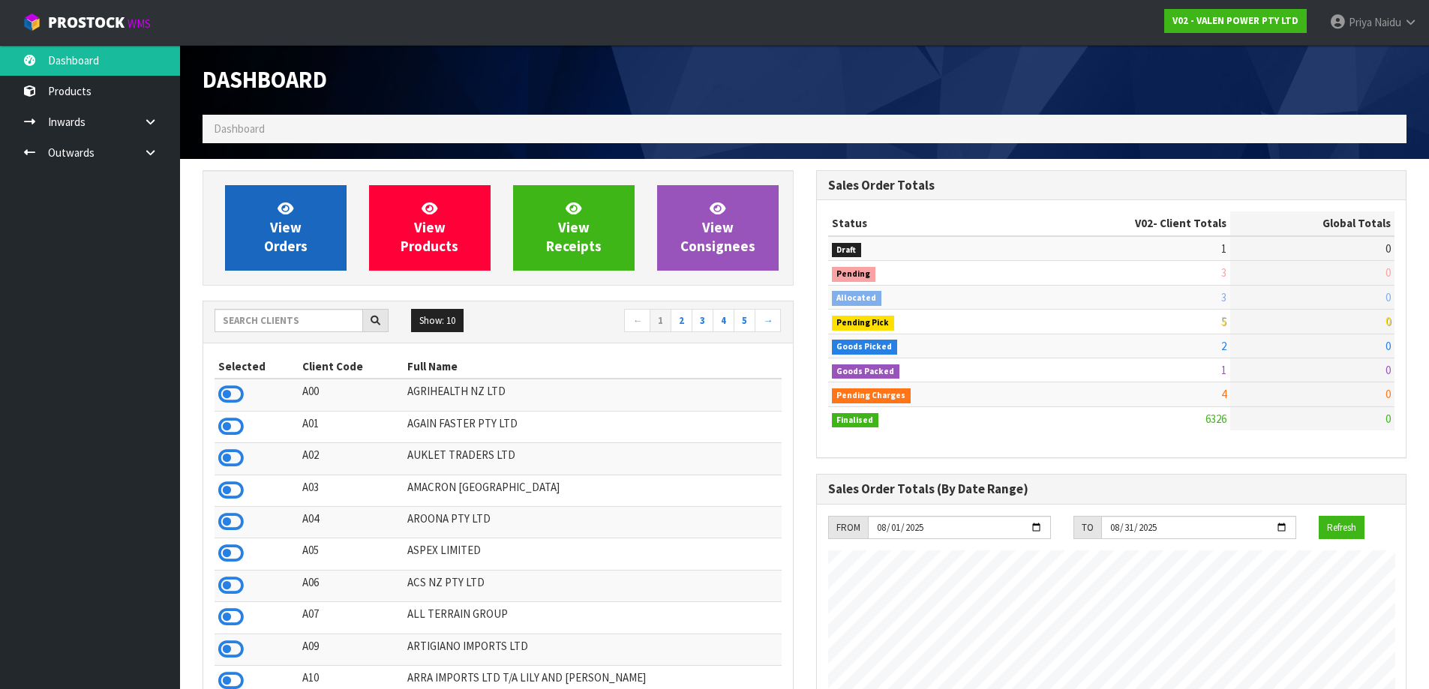
scroll to position [1136, 613]
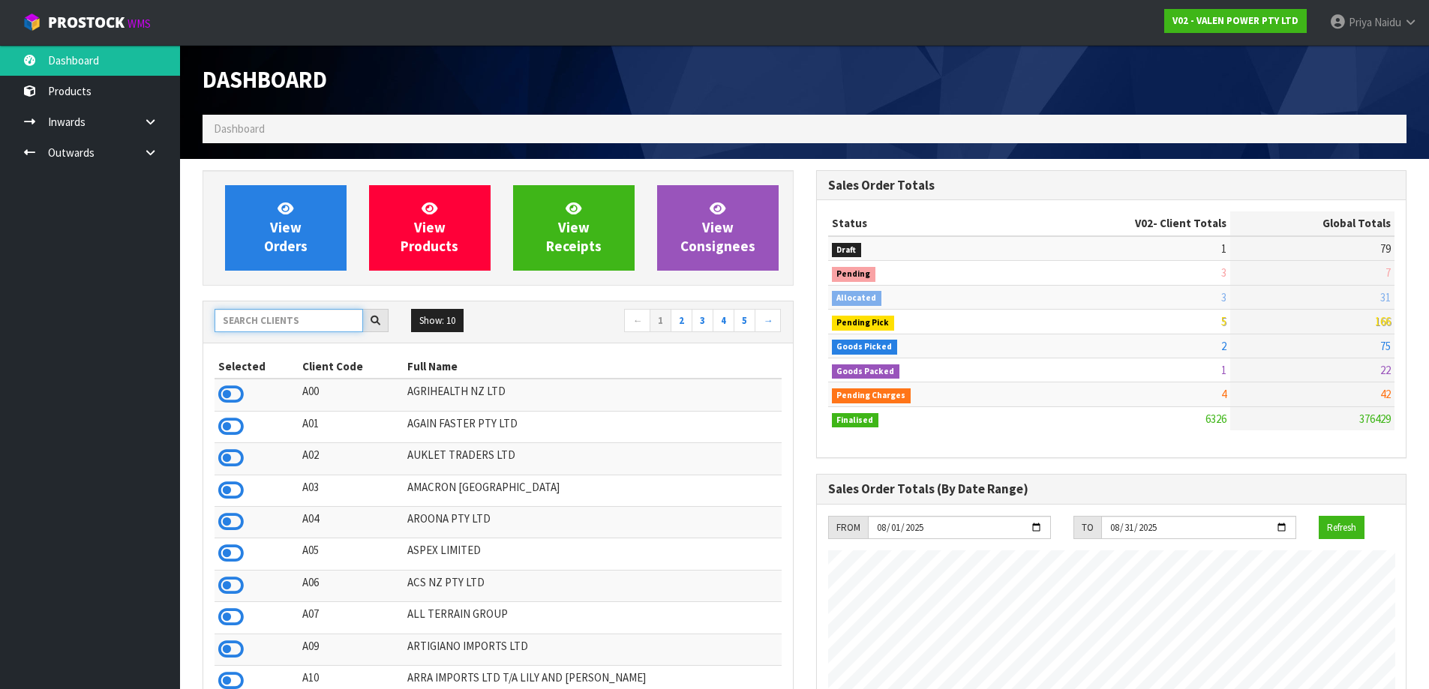
click at [293, 327] on input "text" at bounding box center [289, 320] width 149 height 23
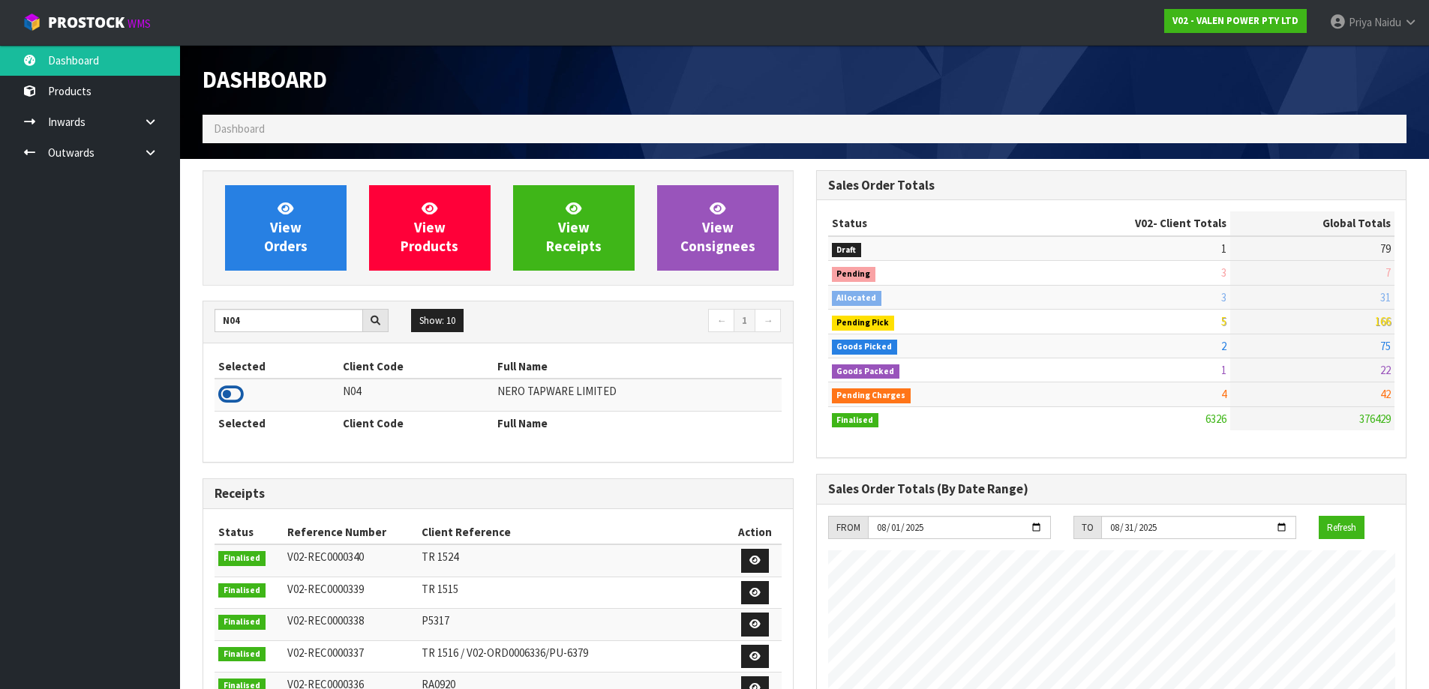
click at [232, 401] on icon at bounding box center [231, 394] width 26 height 23
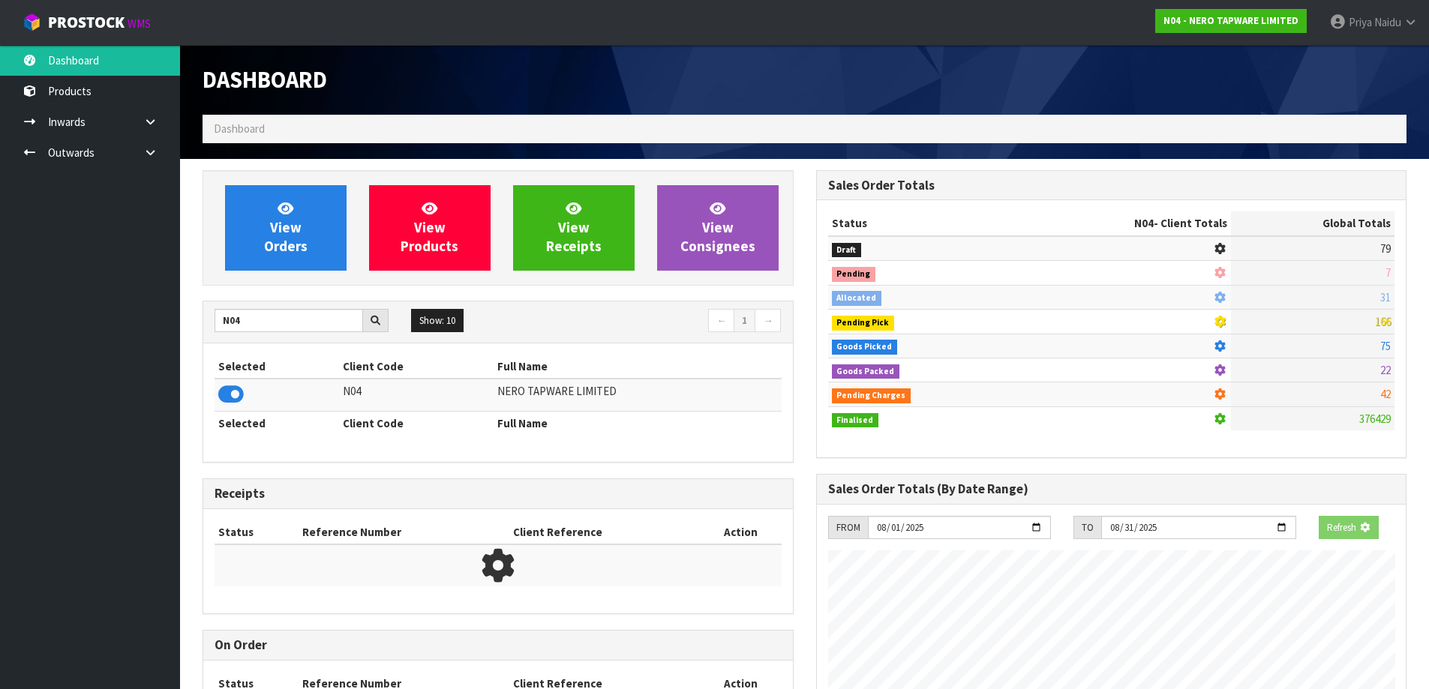
scroll to position [749142, 749464]
click at [302, 253] on span "View Orders" at bounding box center [286, 228] width 44 height 56
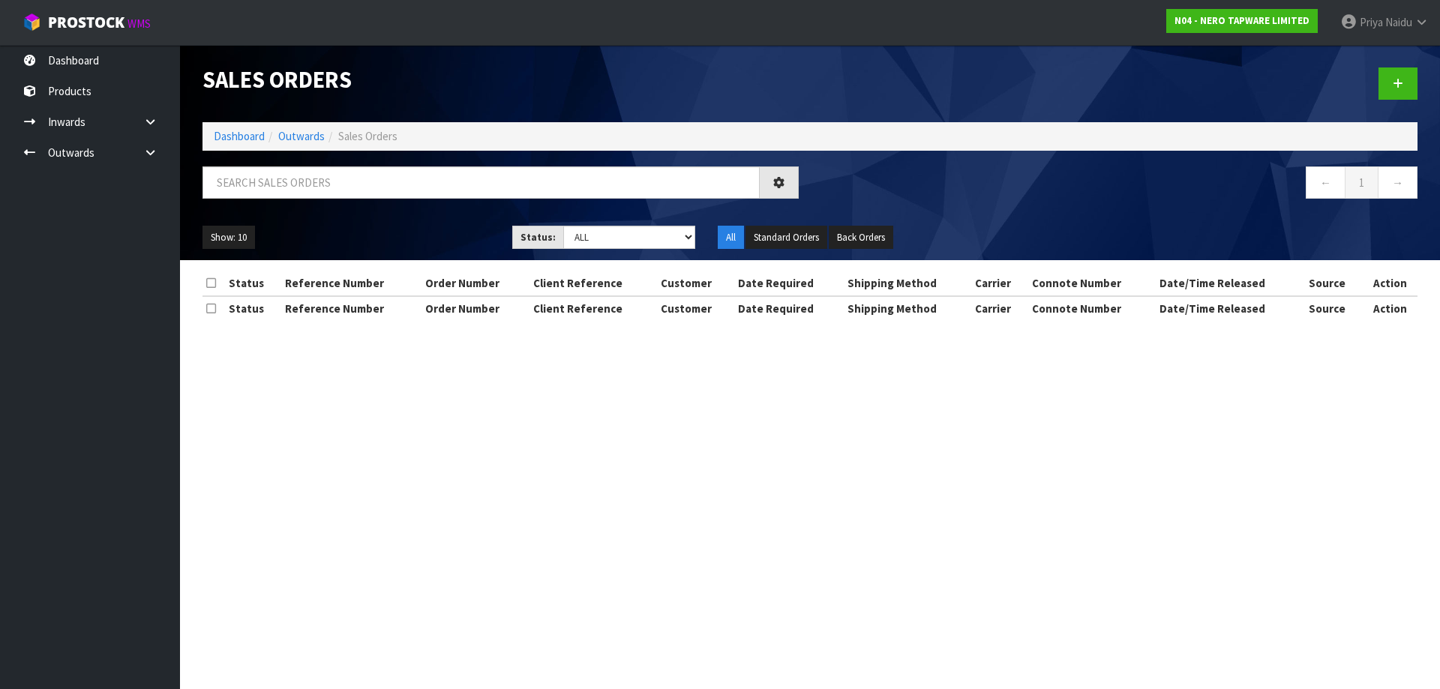
click at [331, 203] on div at bounding box center [500, 189] width 619 height 44
click at [339, 162] on div "Sales Orders Dashboard Outwards Sales Orders ← 1 → Show: 10 5 10 25 50 Status: …" at bounding box center [810, 152] width 1238 height 215
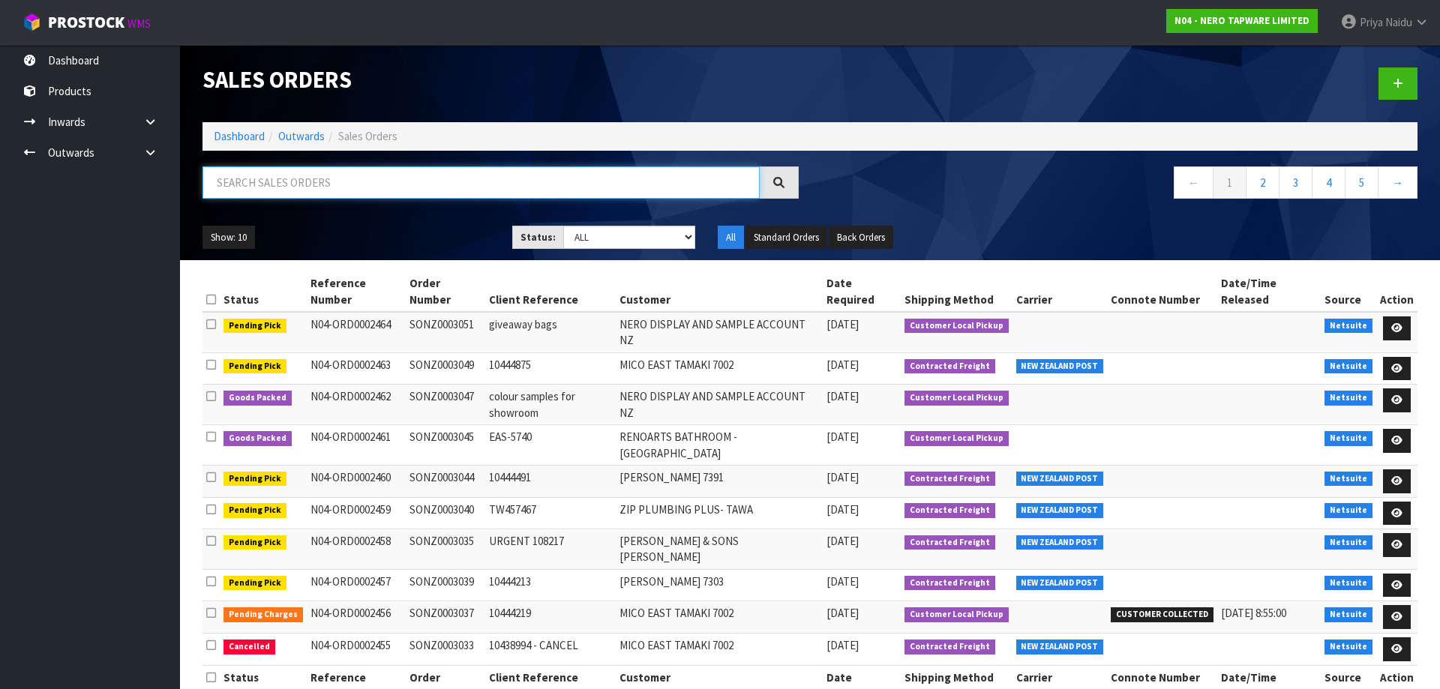
click at [337, 188] on input "text" at bounding box center [481, 183] width 557 height 32
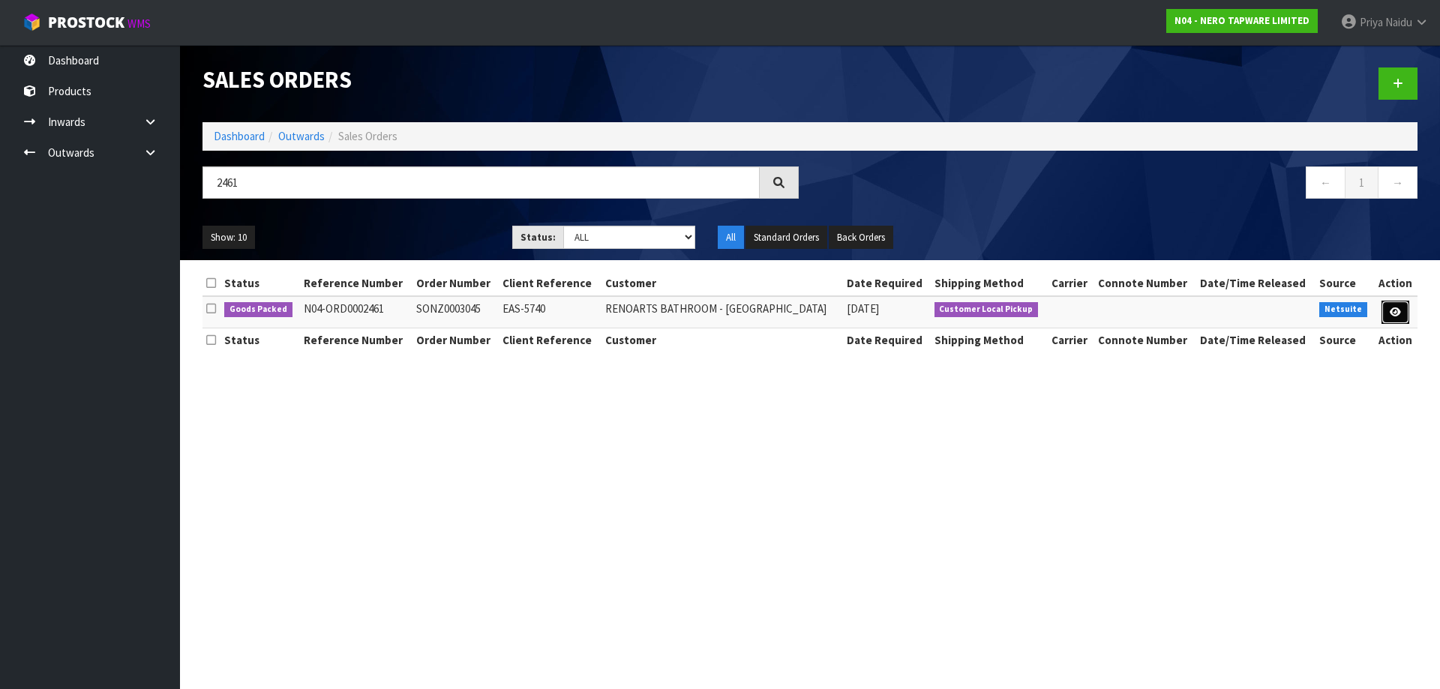
click at [1391, 309] on icon at bounding box center [1395, 313] width 11 height 10
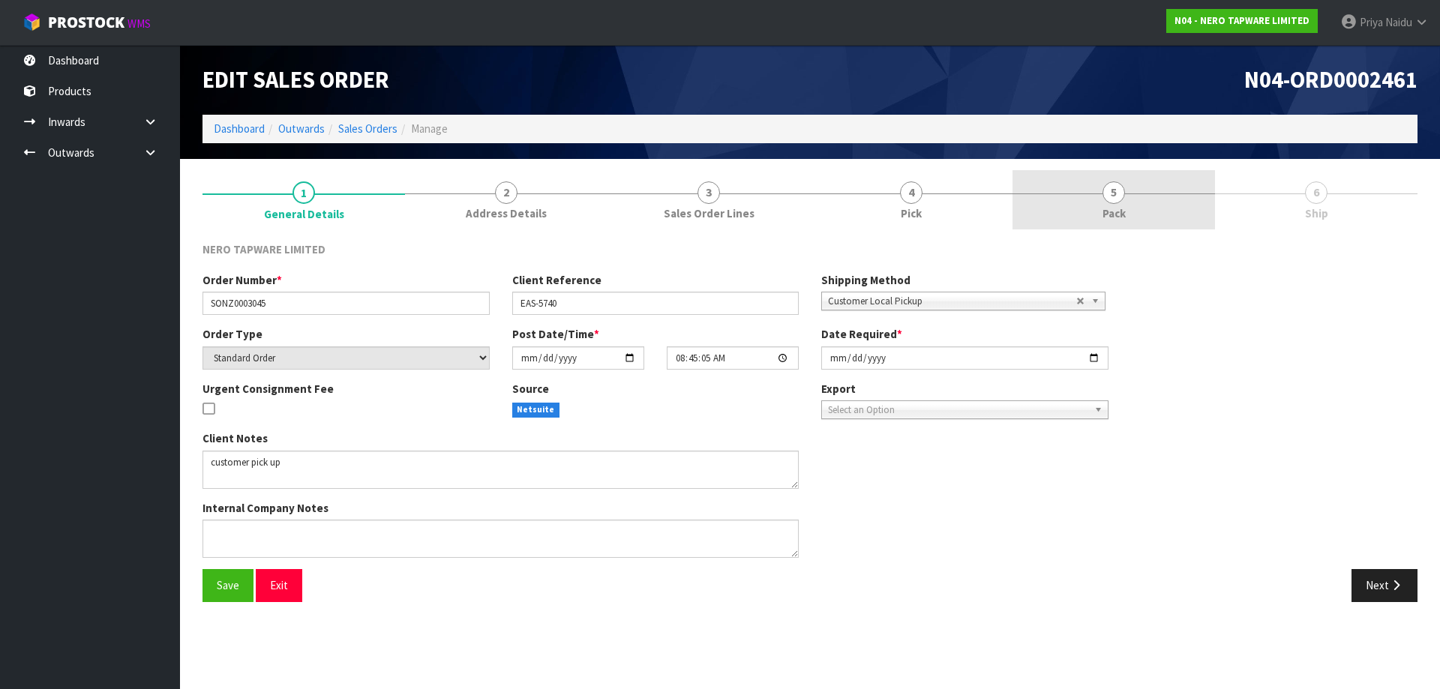
drag, startPoint x: 1166, startPoint y: 197, endPoint x: 1143, endPoint y: 201, distance: 22.9
click at [1158, 201] on link "5 Pack" at bounding box center [1114, 199] width 203 height 59
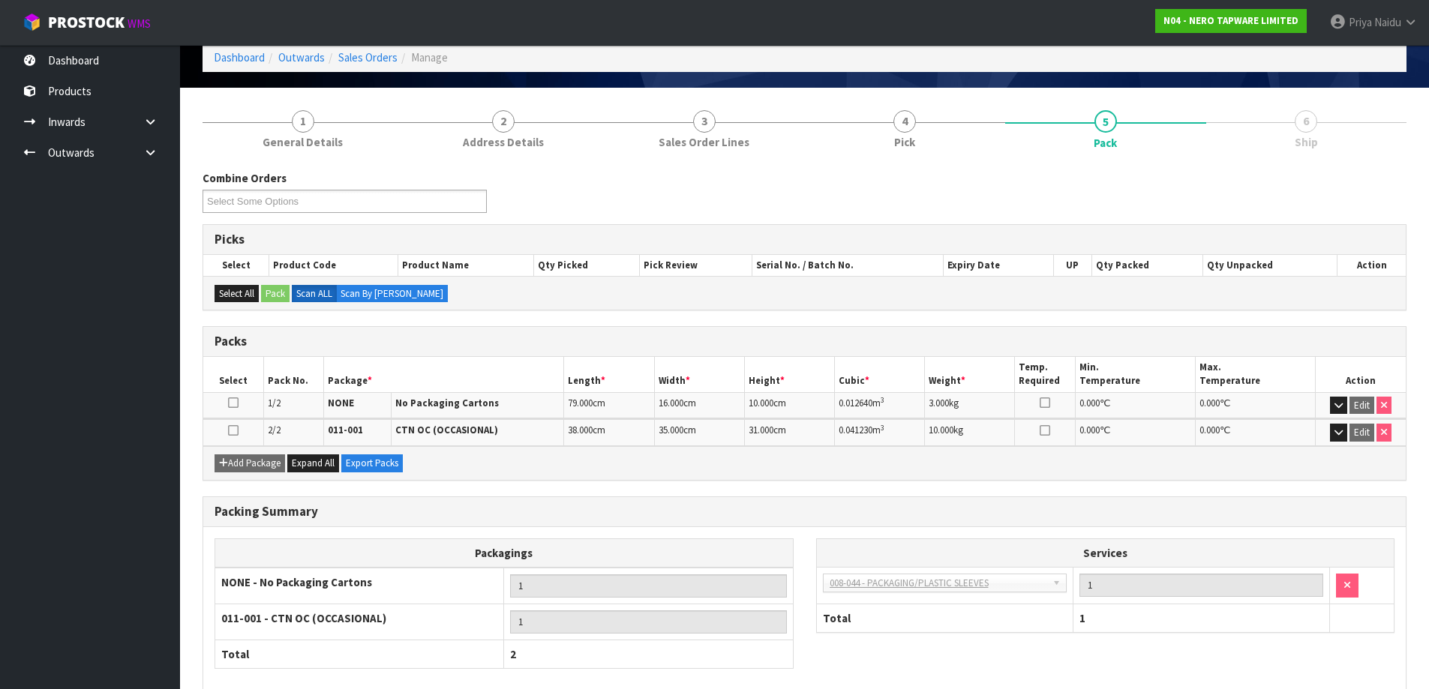
scroll to position [150, 0]
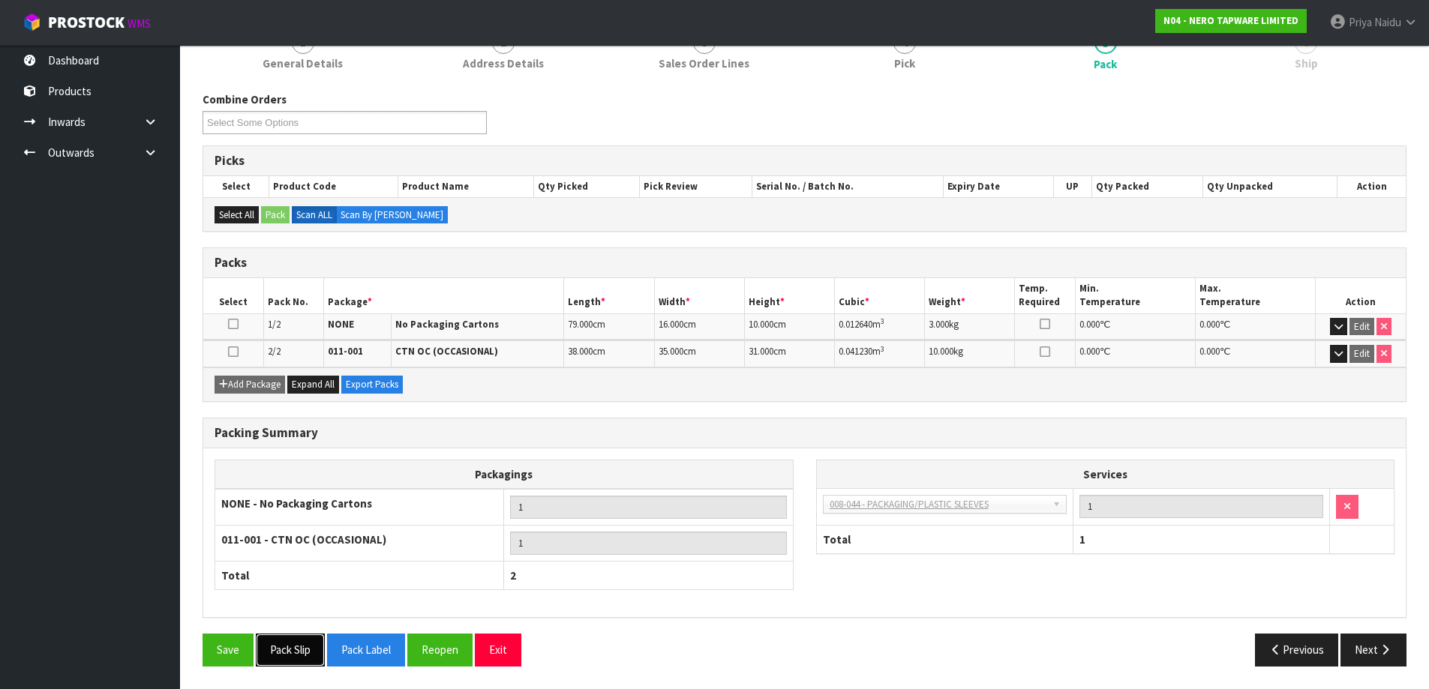
click at [298, 647] on button "Pack Slip" at bounding box center [290, 650] width 69 height 32
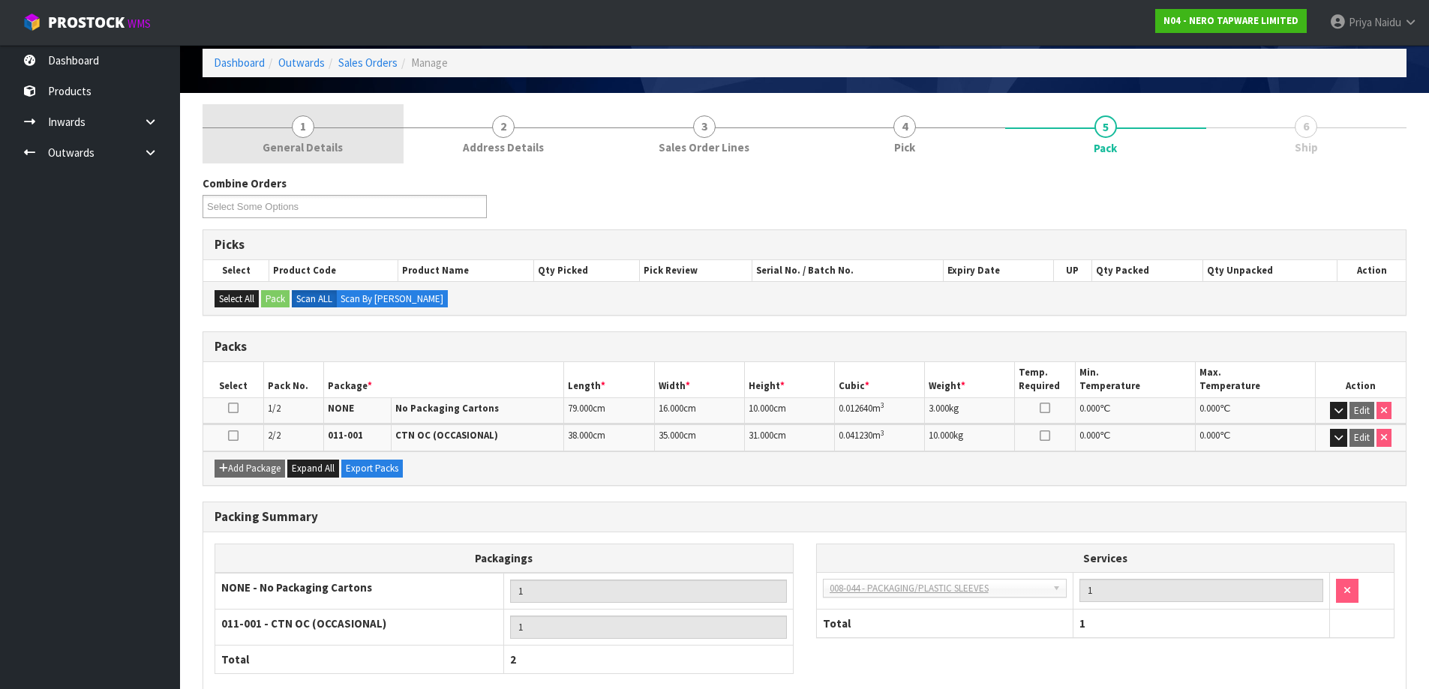
scroll to position [0, 0]
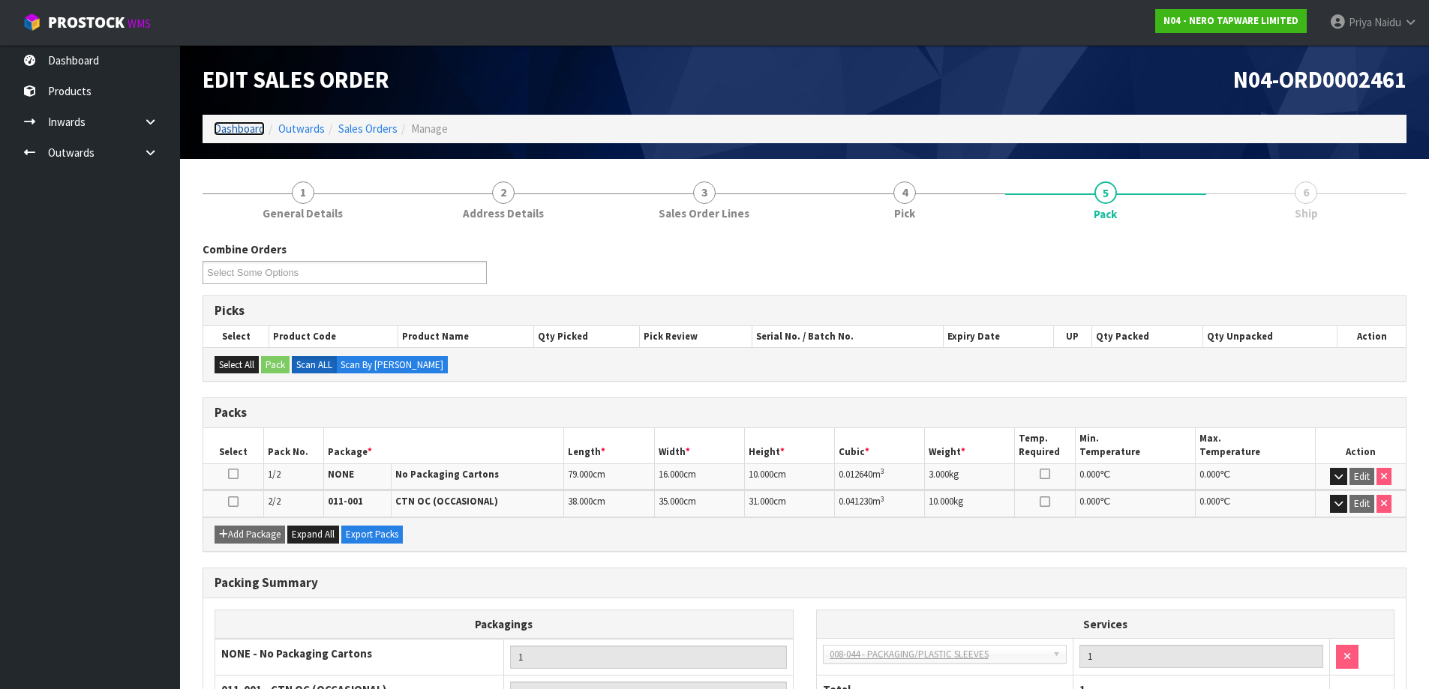
click at [242, 134] on link "Dashboard" at bounding box center [239, 129] width 51 height 14
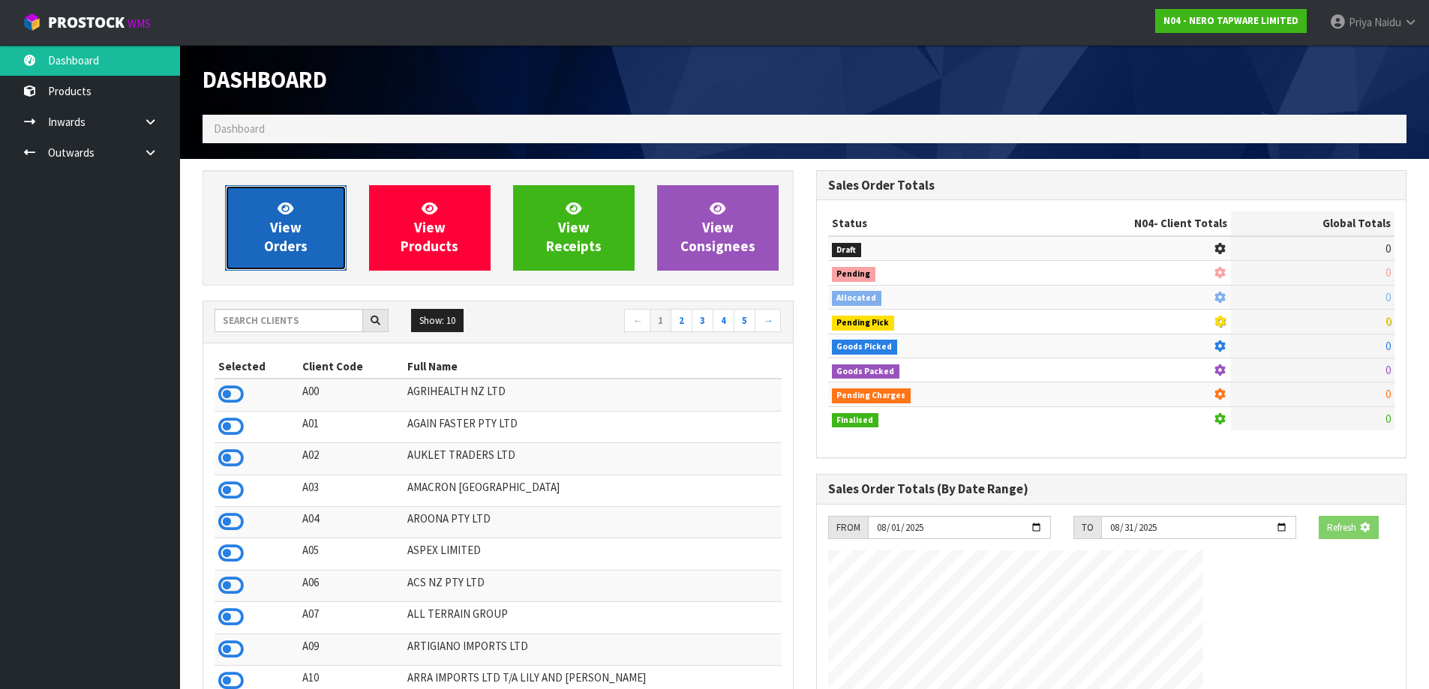
click at [282, 222] on span "View Orders" at bounding box center [286, 228] width 44 height 56
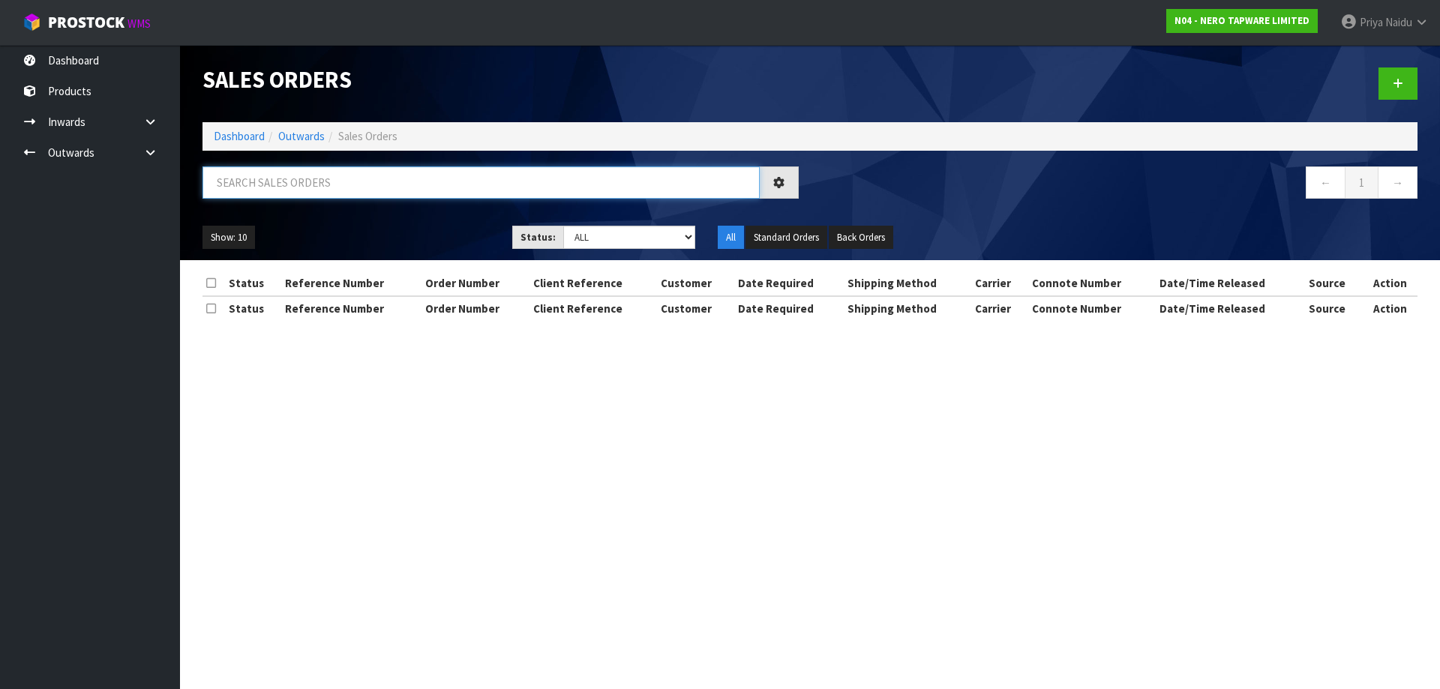
click at [319, 180] on input "text" at bounding box center [481, 183] width 557 height 32
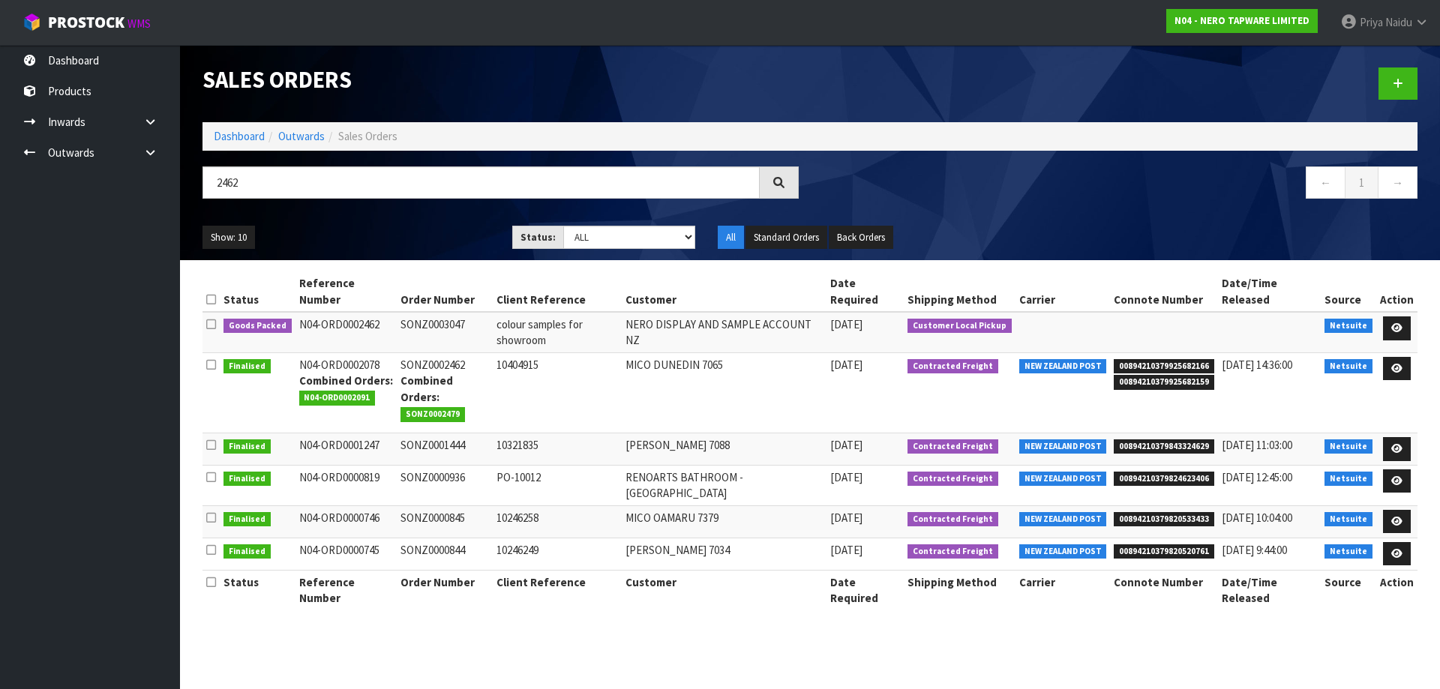
click at [378, 250] on div "Show: 10 5 10 25 50 Status: Draft Pending Allocated Pending Pick Goods Picked G…" at bounding box center [810, 238] width 1238 height 47
click at [1404, 317] on link at bounding box center [1397, 329] width 28 height 24
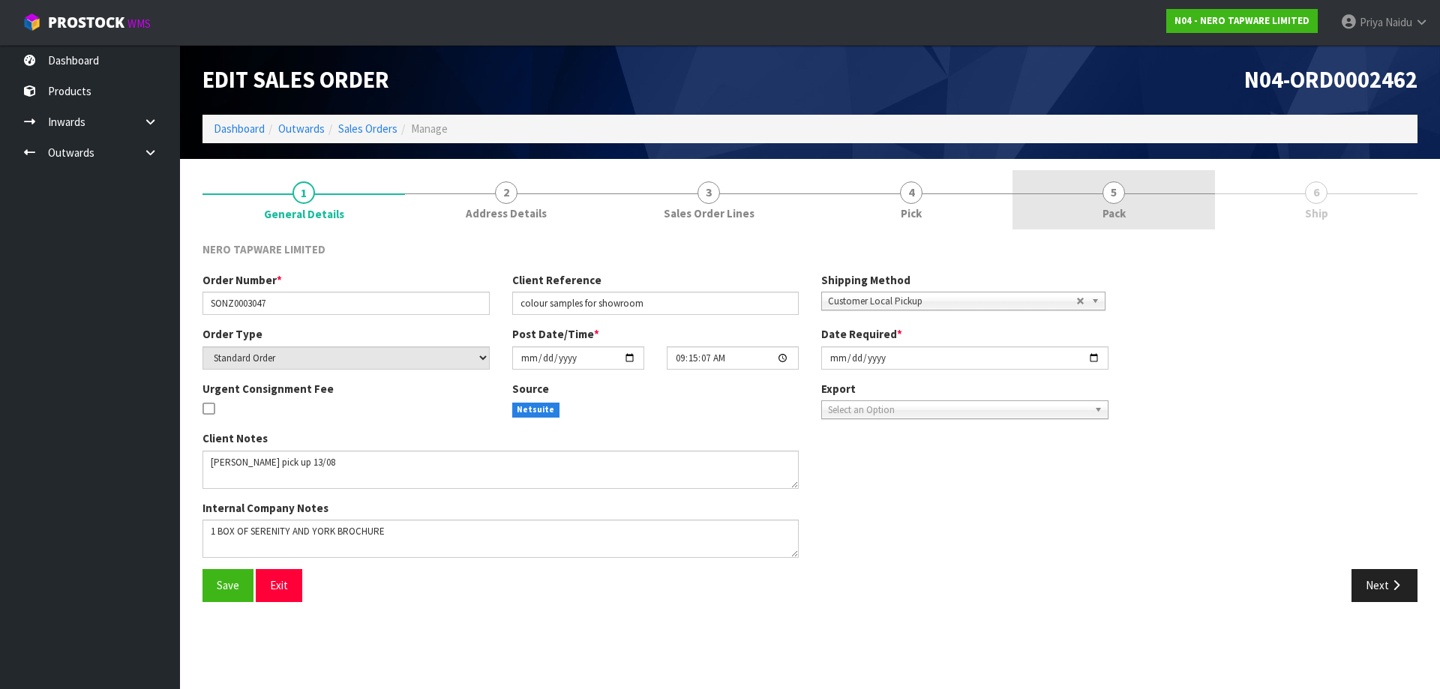
click at [1130, 212] on link "5 Pack" at bounding box center [1114, 199] width 203 height 59
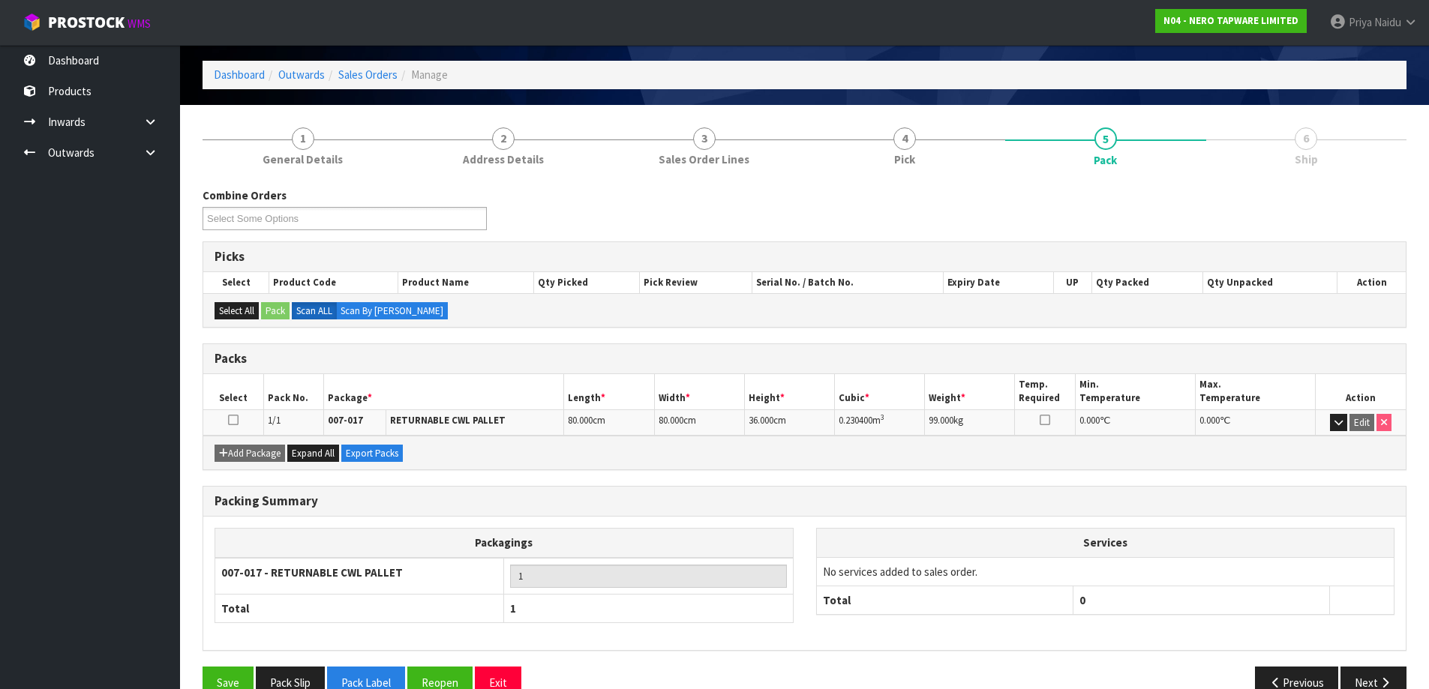
scroll to position [86, 0]
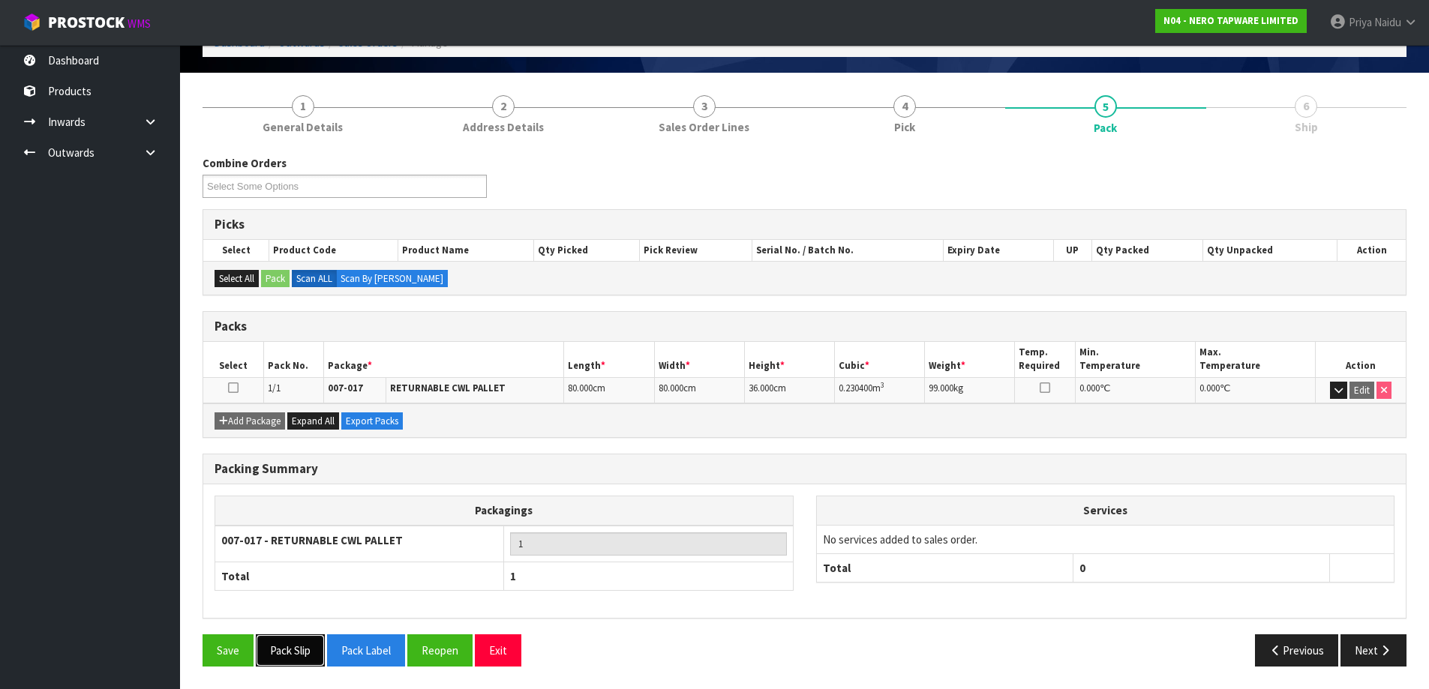
drag, startPoint x: 291, startPoint y: 650, endPoint x: 406, endPoint y: 578, distance: 135.5
click at [293, 648] on button "Pack Slip" at bounding box center [290, 651] width 69 height 32
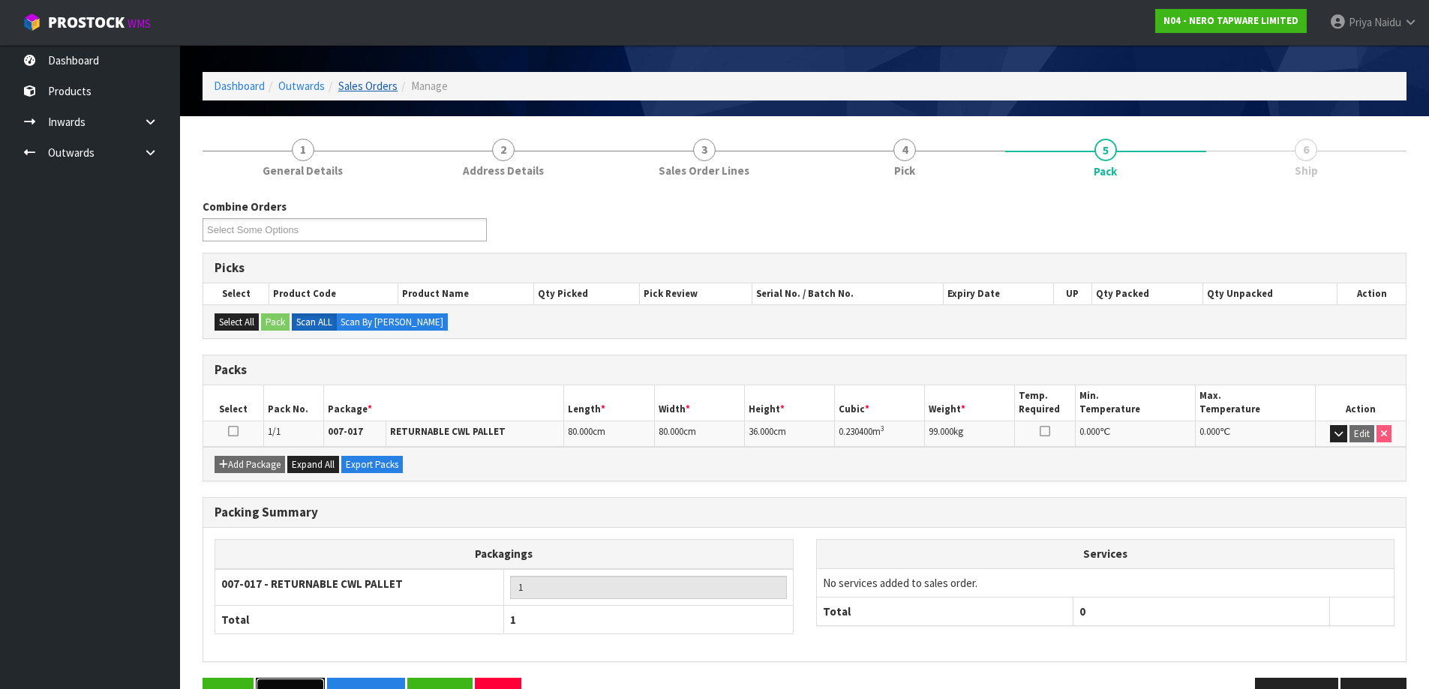
scroll to position [0, 0]
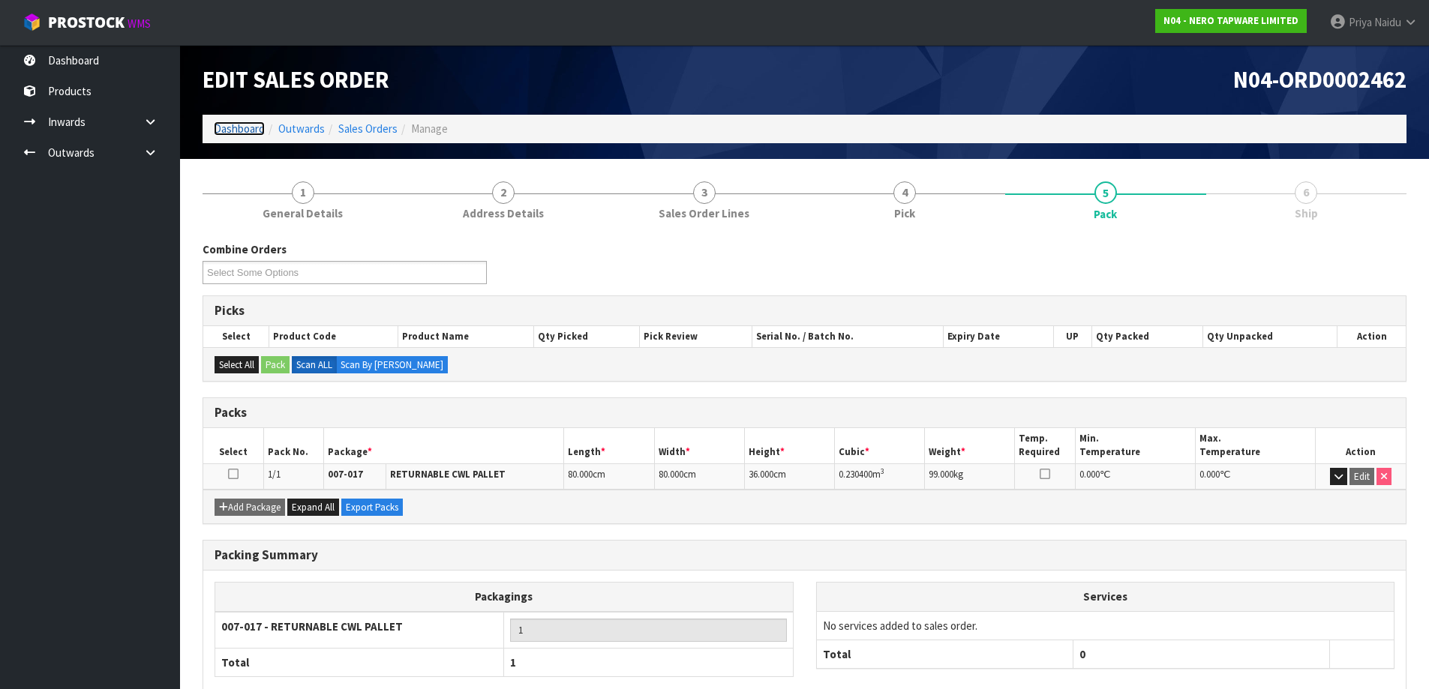
click at [242, 134] on link "Dashboard" at bounding box center [239, 129] width 51 height 14
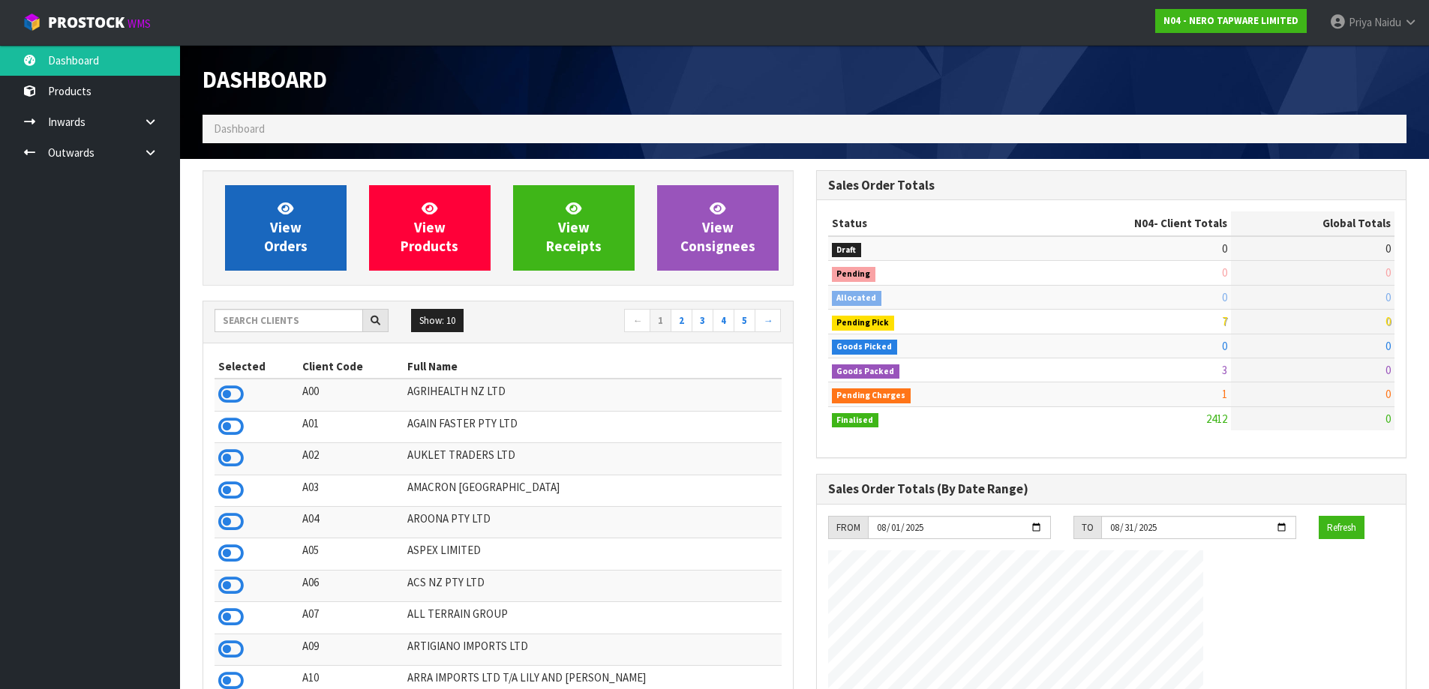
scroll to position [1136, 613]
click at [296, 239] on span "View Orders" at bounding box center [286, 228] width 44 height 56
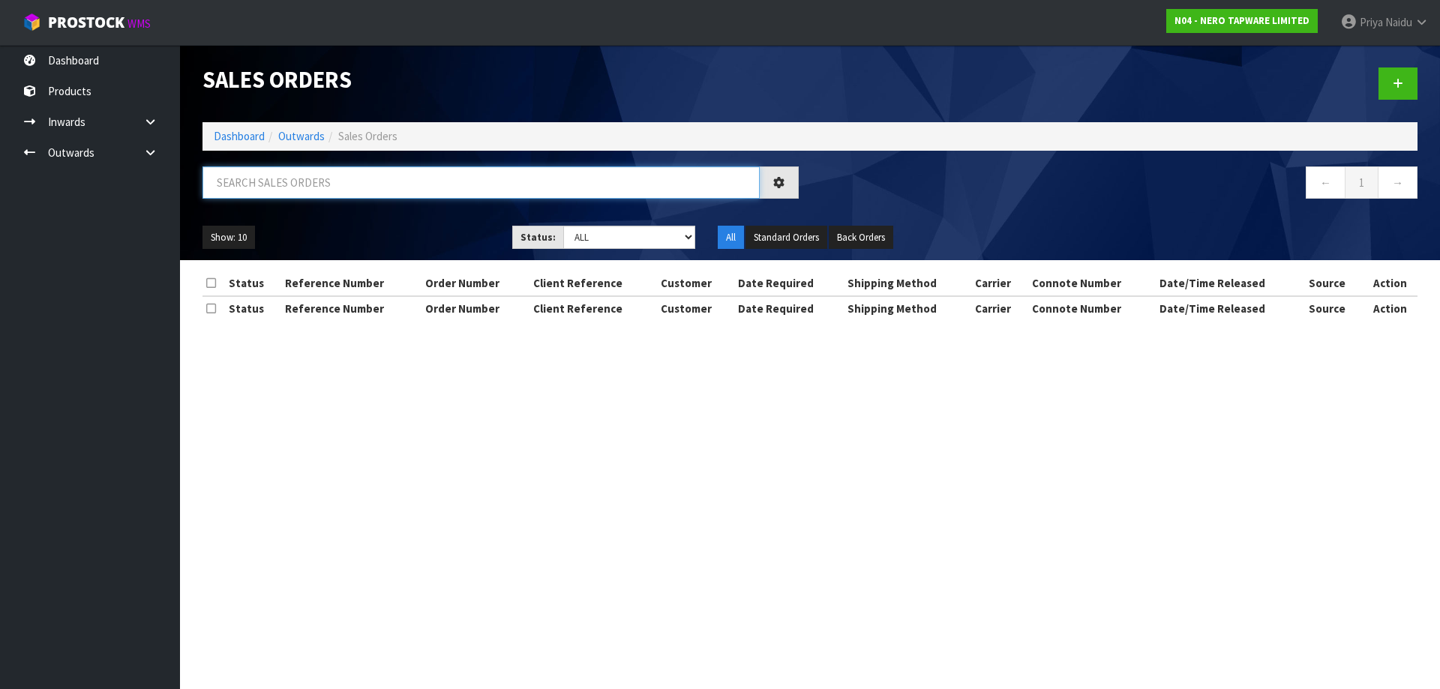
click at [326, 169] on input "text" at bounding box center [481, 183] width 557 height 32
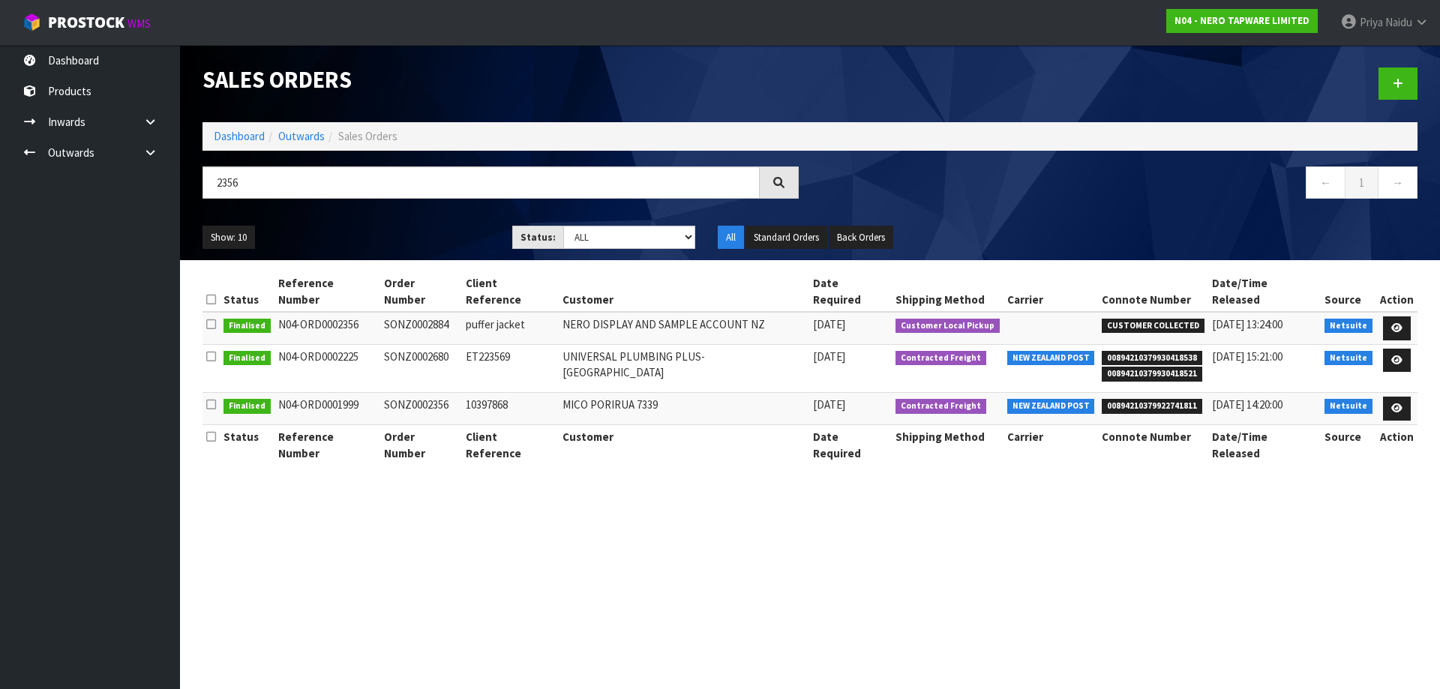
click at [372, 229] on ul "Show: 10 5 10 25 50" at bounding box center [346, 238] width 287 height 24
click at [1392, 323] on icon at bounding box center [1396, 328] width 11 height 10
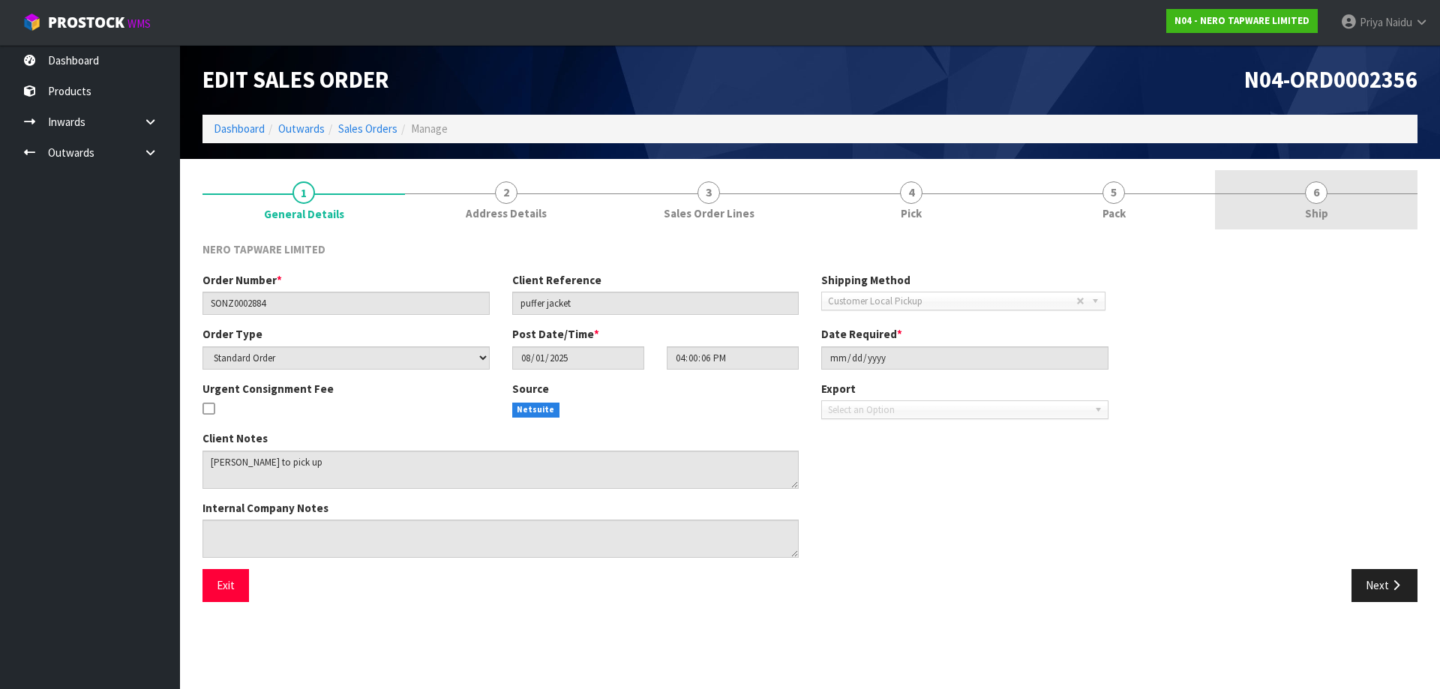
click at [1363, 219] on link "6 Ship" at bounding box center [1316, 199] width 203 height 59
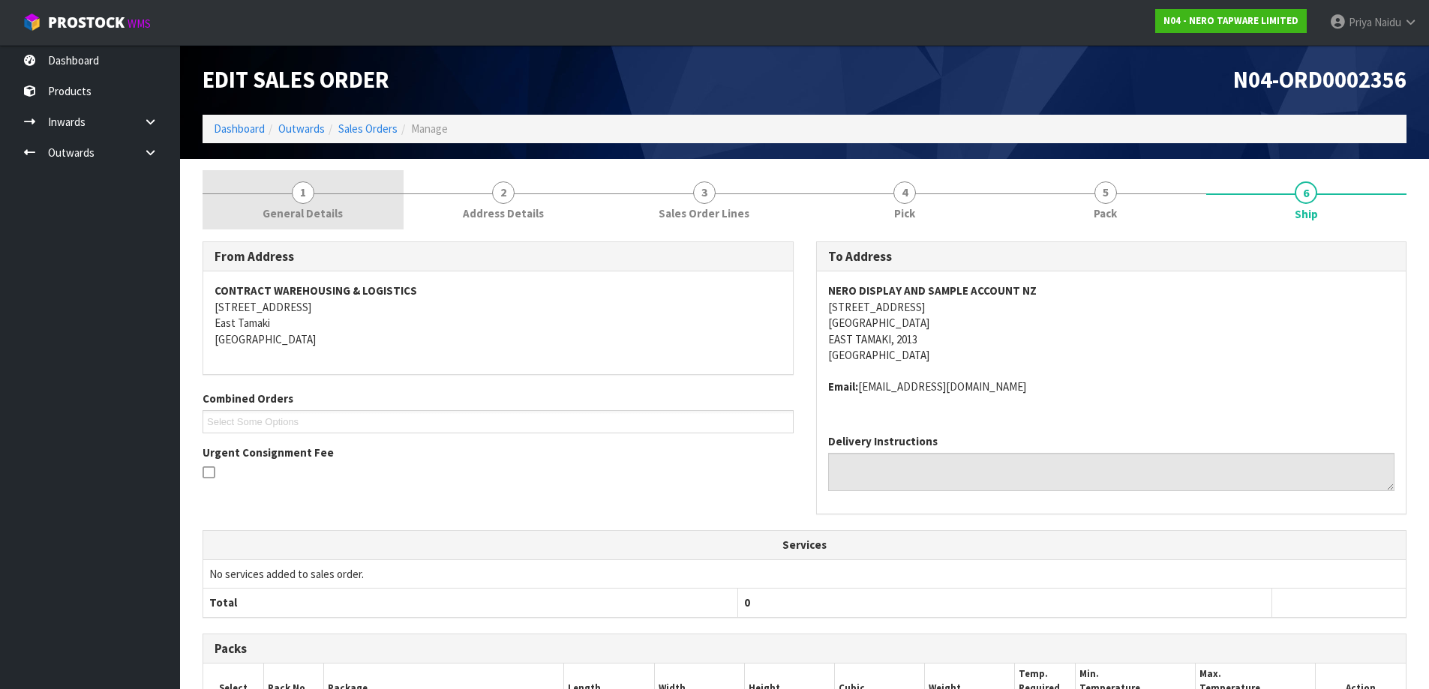
click at [277, 186] on link "1 General Details" at bounding box center [303, 199] width 201 height 59
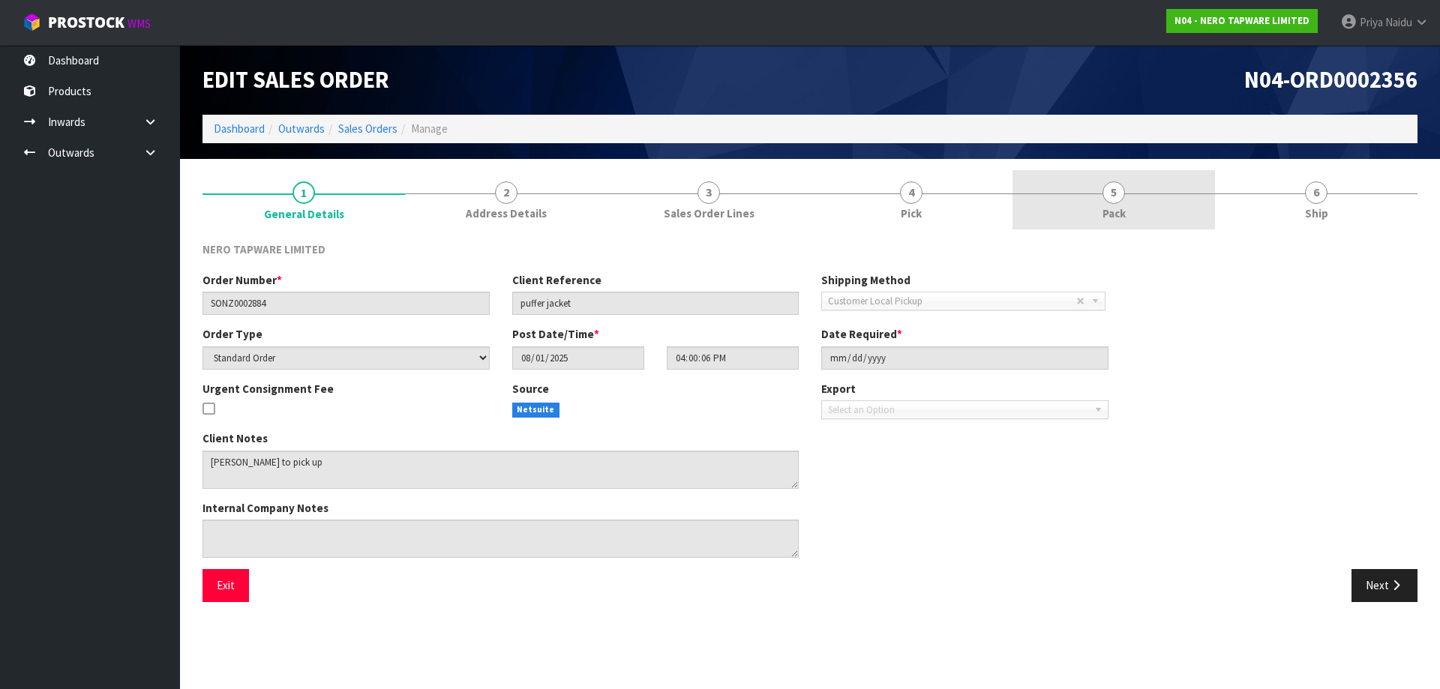
click at [1177, 203] on link "5 Pack" at bounding box center [1114, 199] width 203 height 59
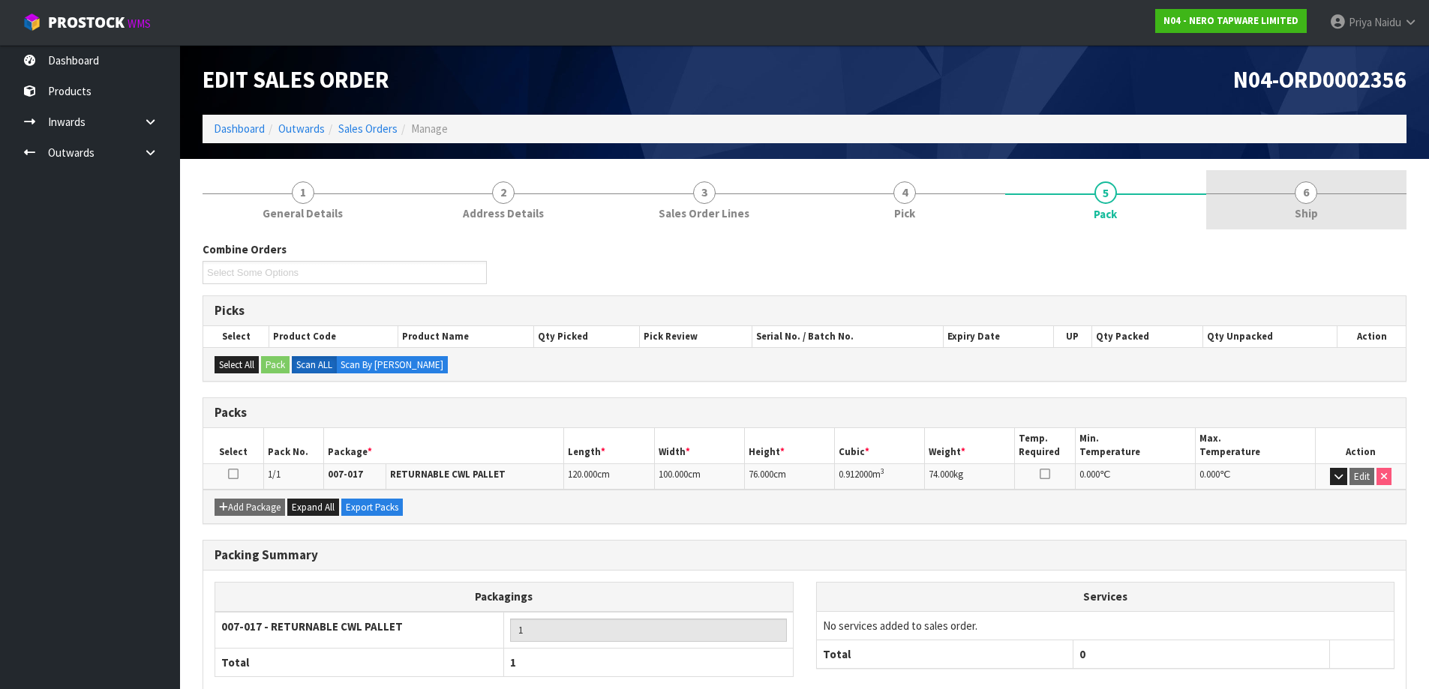
click at [1255, 203] on link "6 Ship" at bounding box center [1306, 199] width 201 height 59
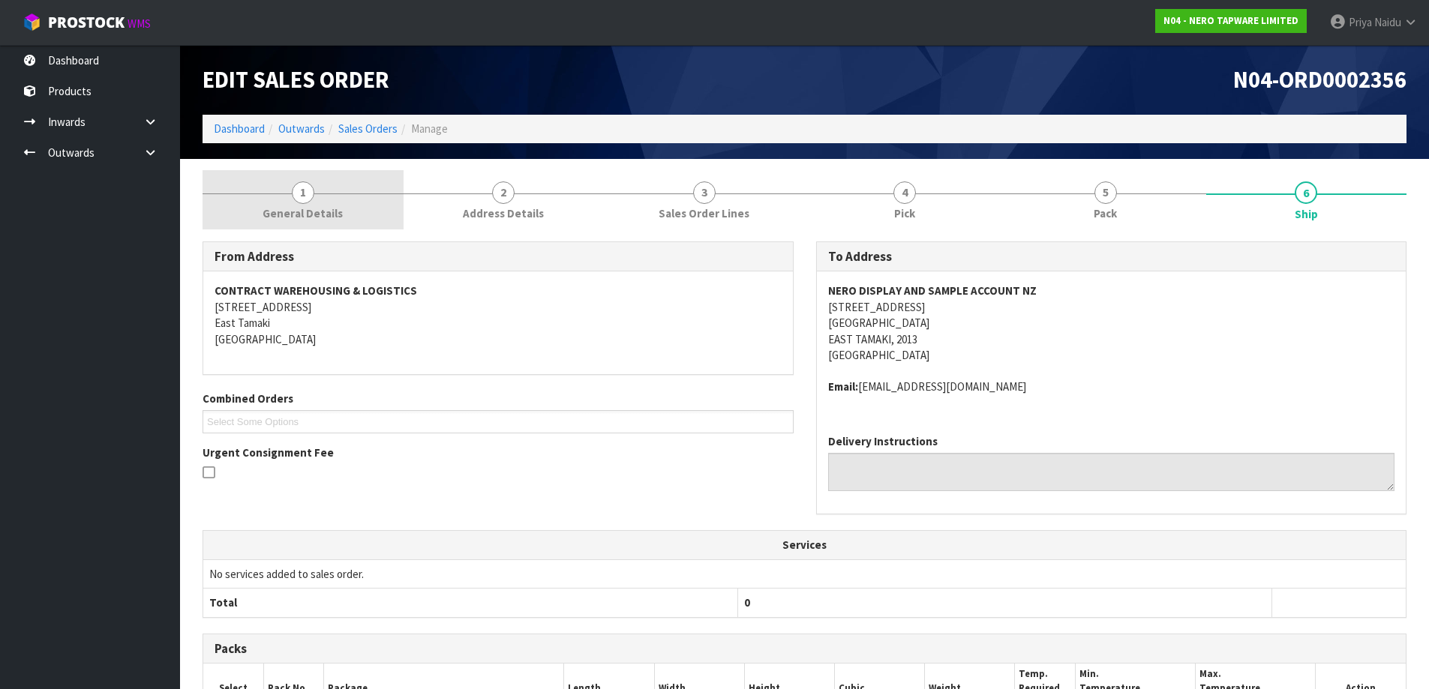
click at [335, 221] on span "General Details" at bounding box center [303, 214] width 80 height 16
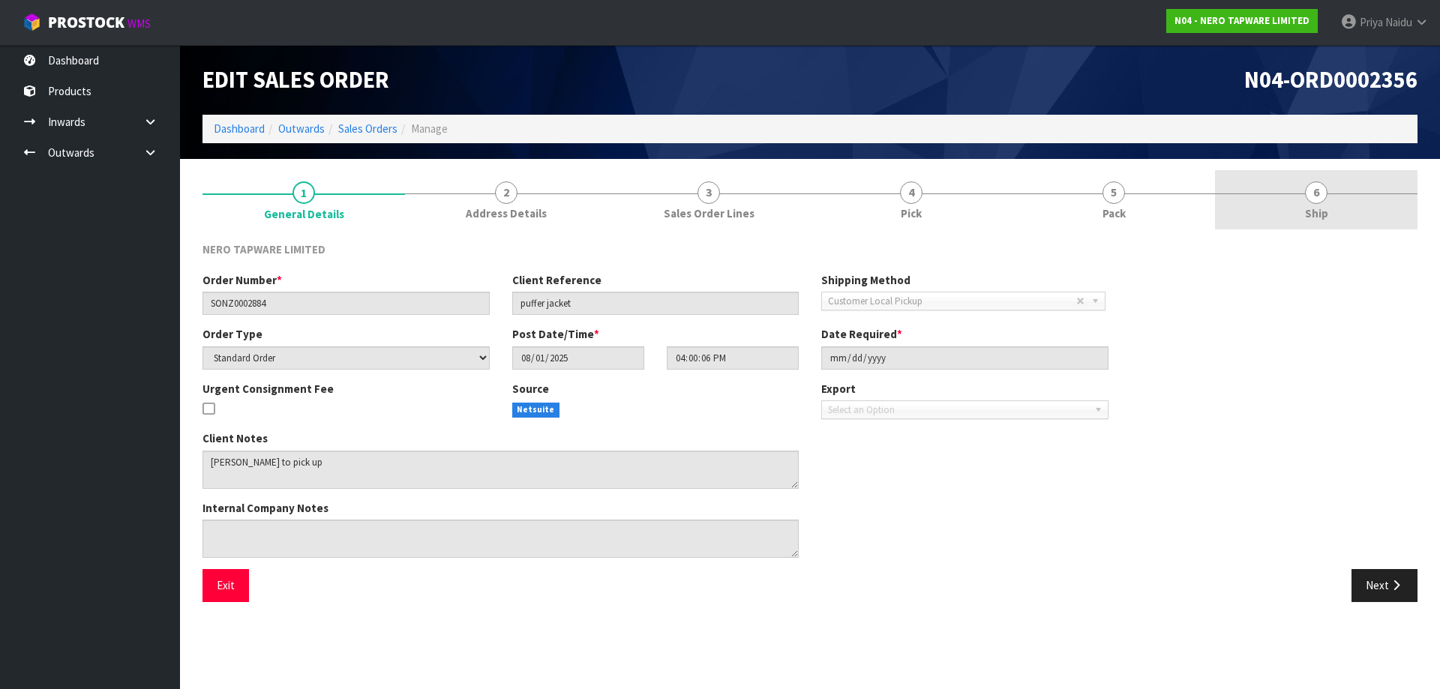
click at [1286, 200] on link "6 Ship" at bounding box center [1316, 199] width 203 height 59
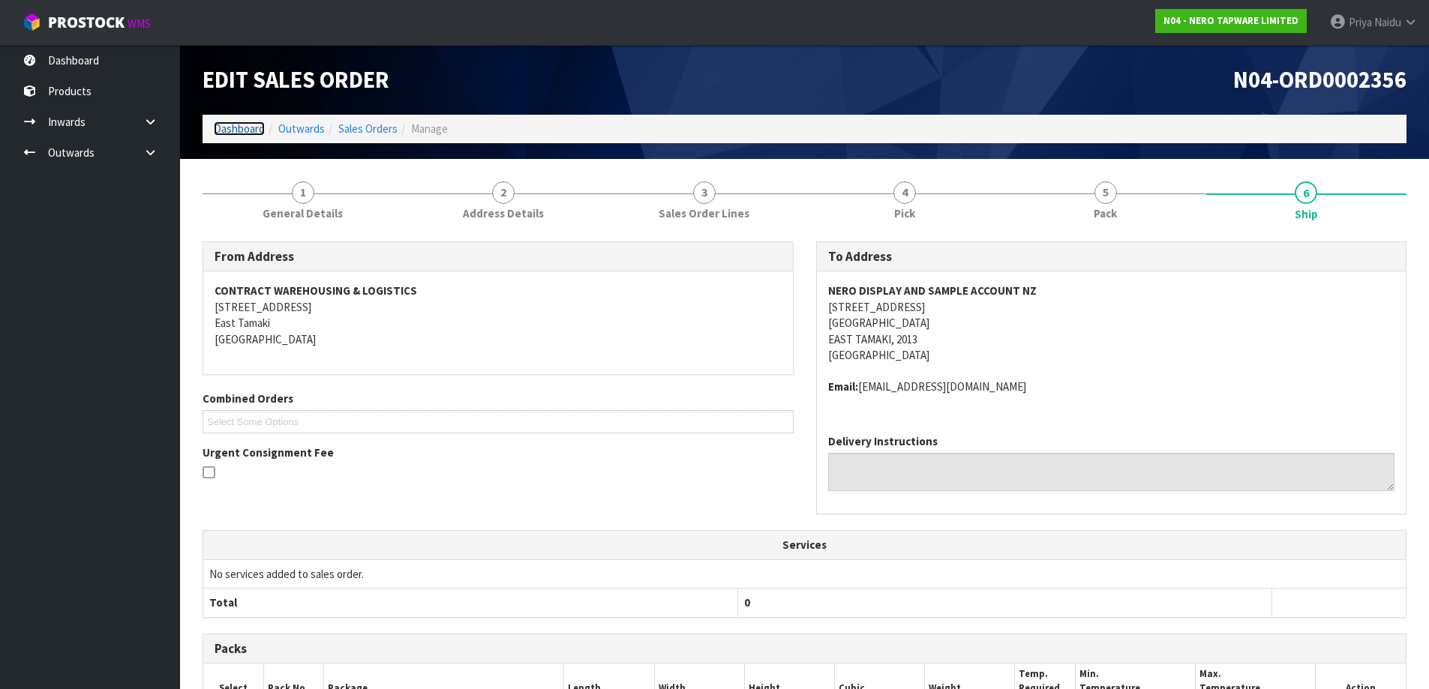
click at [242, 134] on link "Dashboard" at bounding box center [239, 129] width 51 height 14
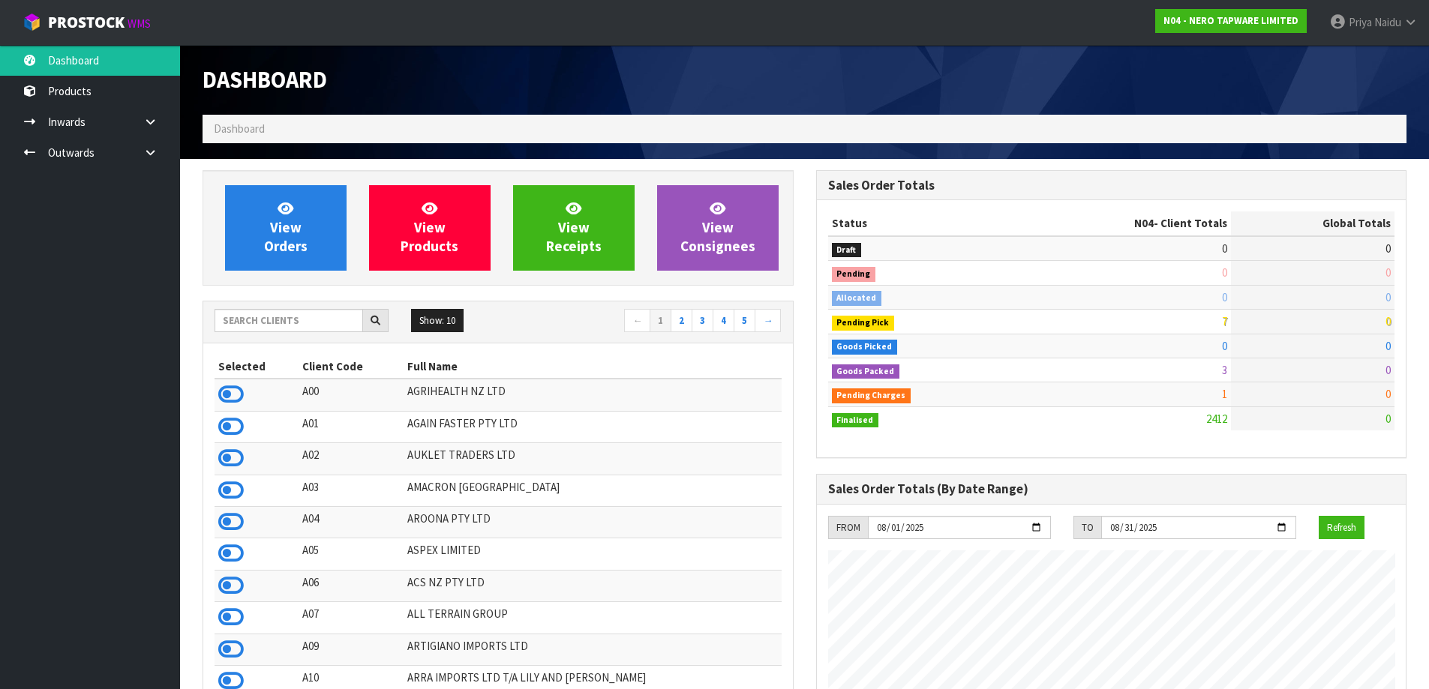
click at [285, 334] on div "Show: 10 5 10 25 50 ← 1 2 3 4 5 →" at bounding box center [498, 322] width 590 height 26
click at [310, 312] on input "text" at bounding box center [289, 320] width 149 height 23
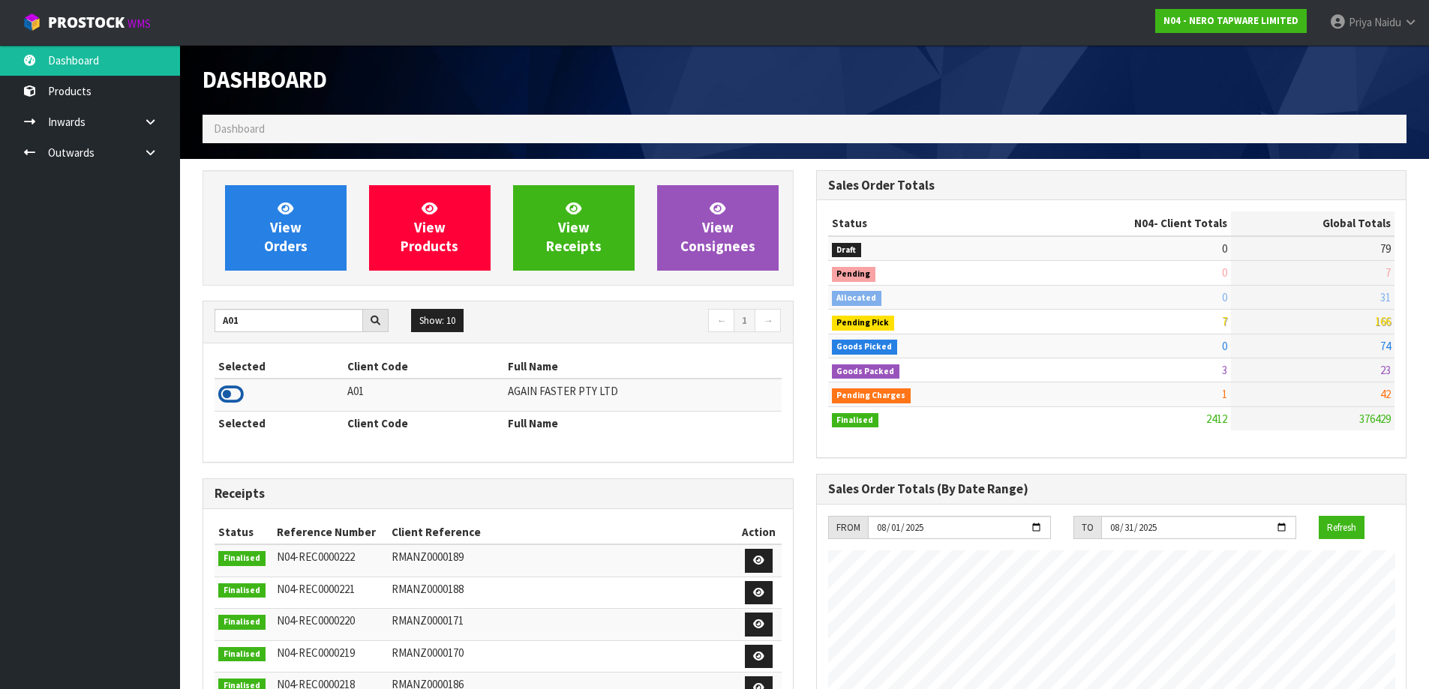
click at [239, 392] on icon at bounding box center [231, 394] width 26 height 23
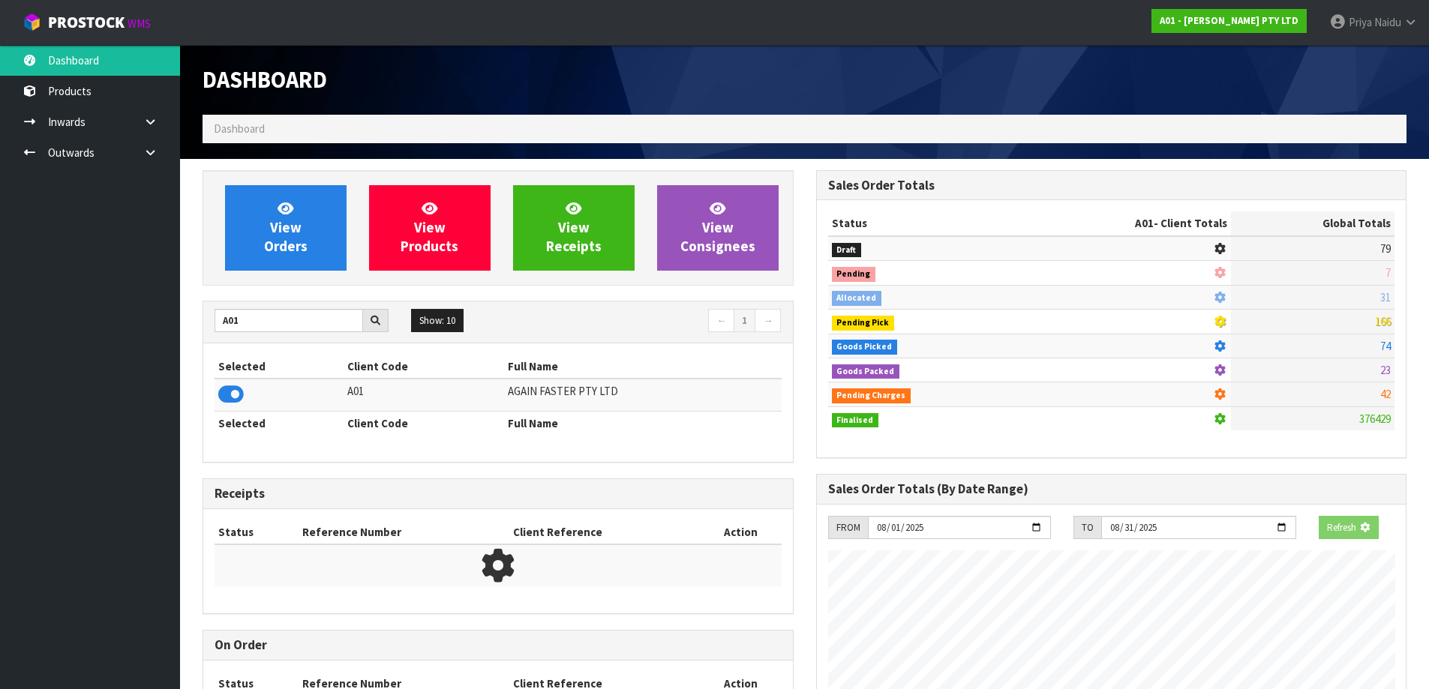
scroll to position [1088, 613]
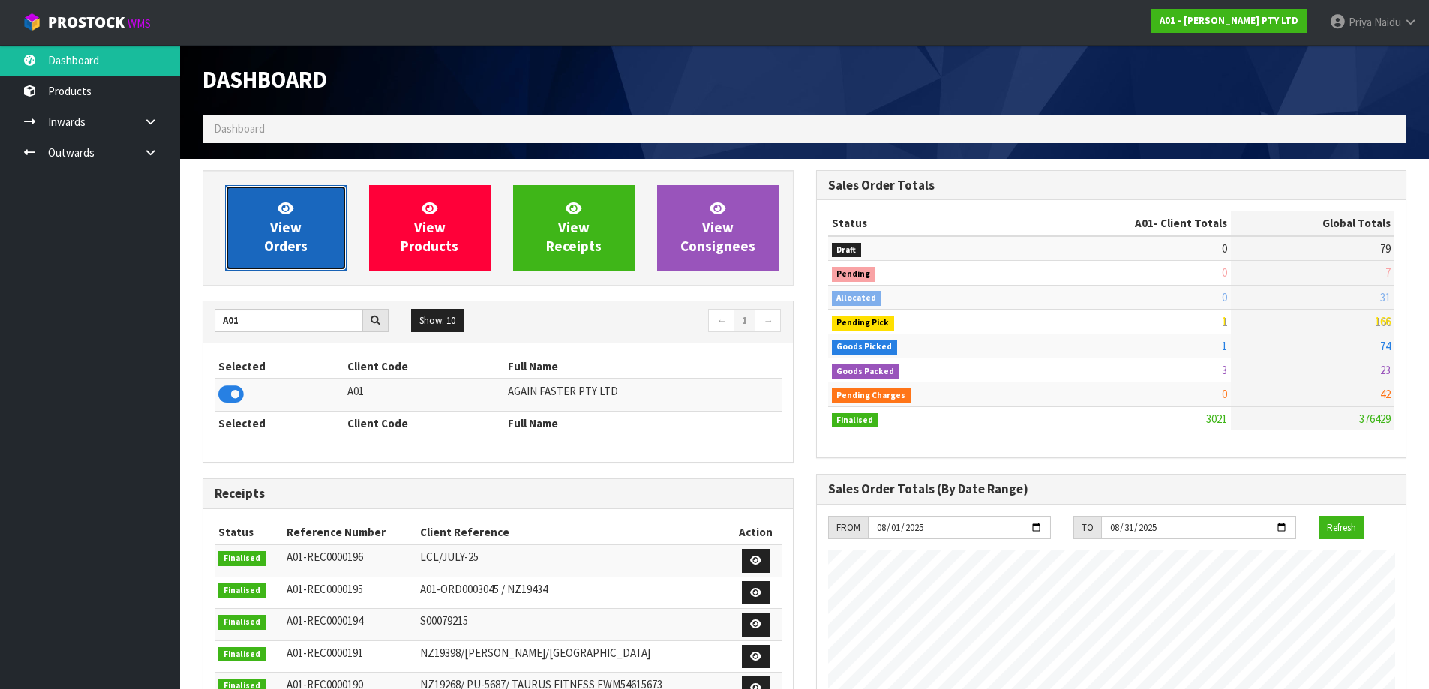
click at [284, 226] on span "View Orders" at bounding box center [286, 228] width 44 height 56
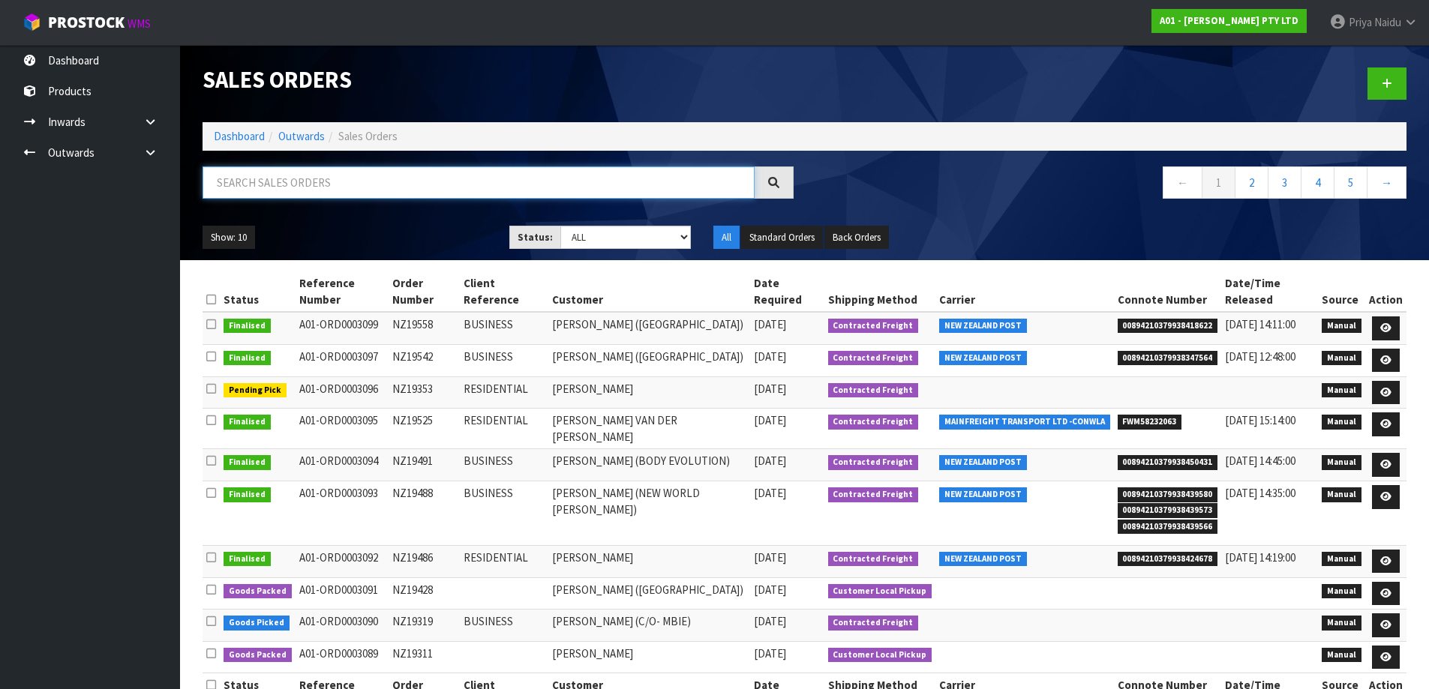
click at [350, 195] on input "text" at bounding box center [479, 183] width 552 height 32
click at [347, 218] on div "Show: 10 5 10 25 50 Status: Draft Pending Allocated Pending Pick Goods Picked G…" at bounding box center [804, 238] width 1226 height 47
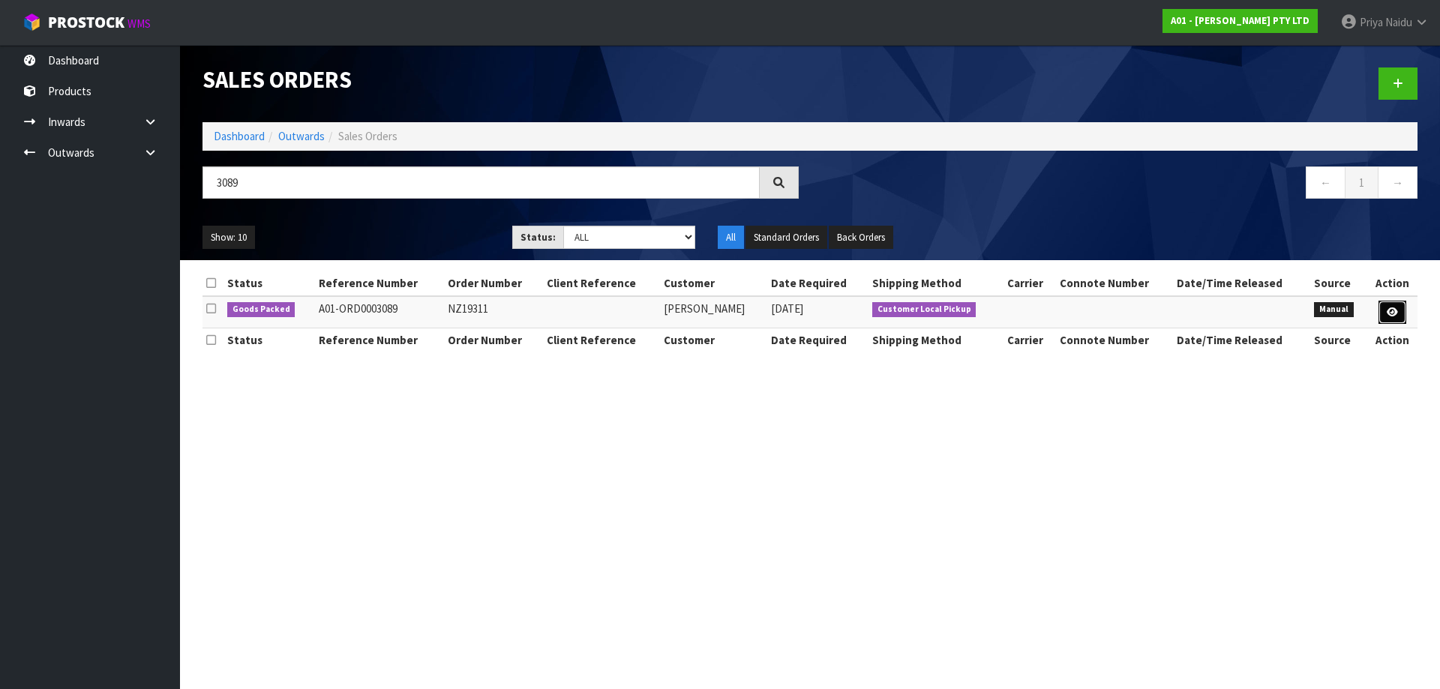
click at [1397, 313] on icon at bounding box center [1392, 313] width 11 height 10
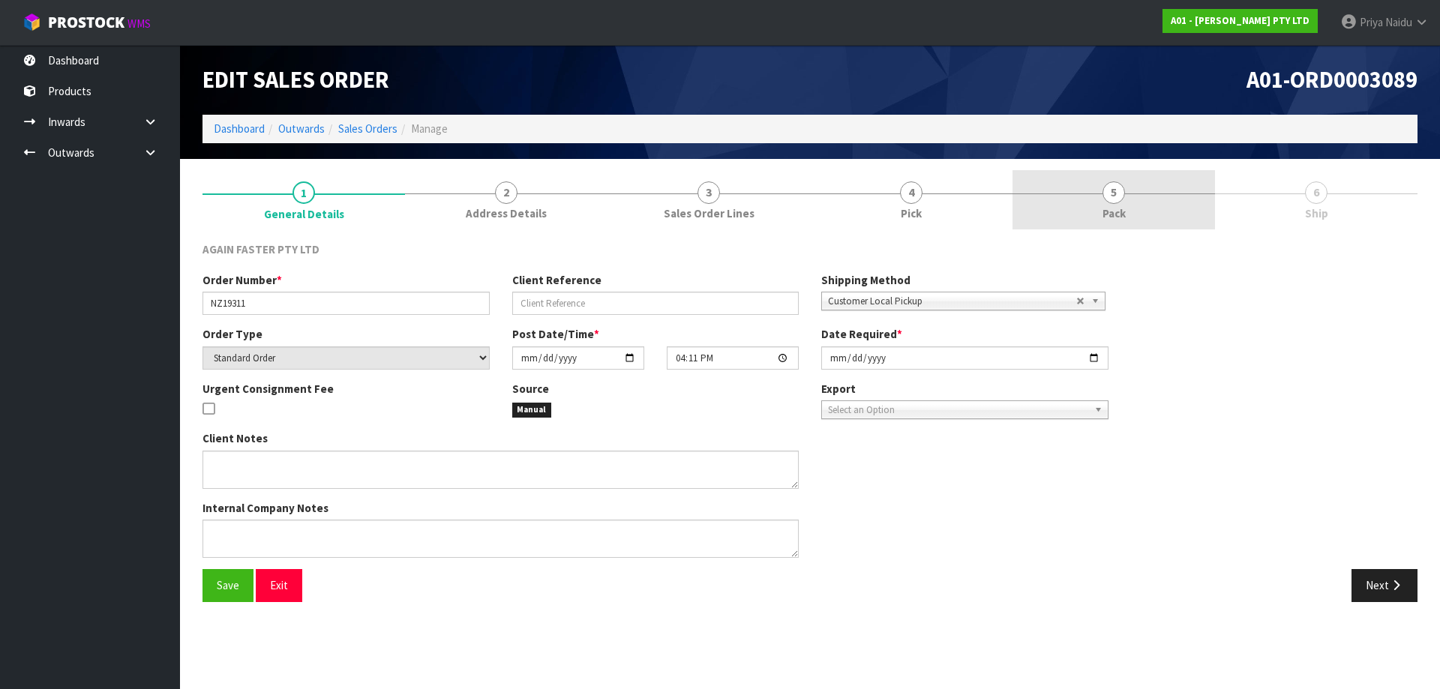
click at [1087, 199] on link "5 Pack" at bounding box center [1114, 199] width 203 height 59
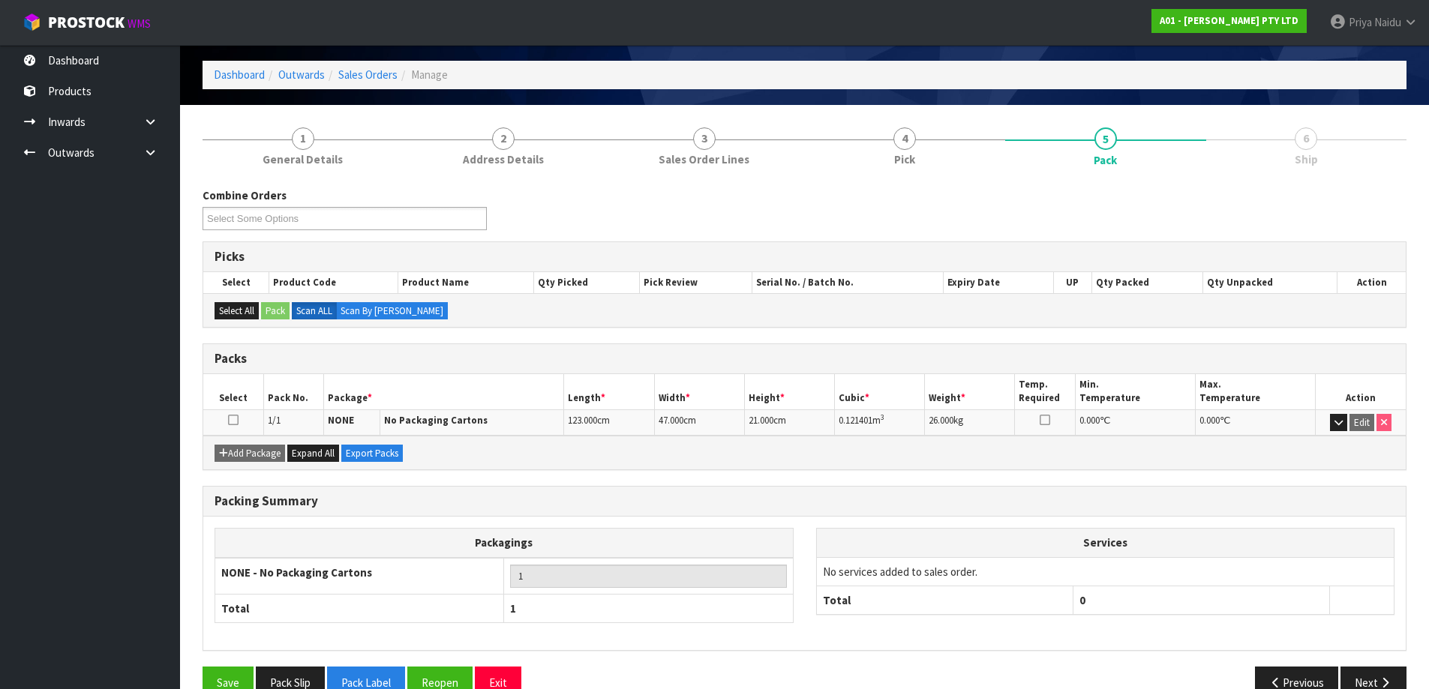
scroll to position [86, 0]
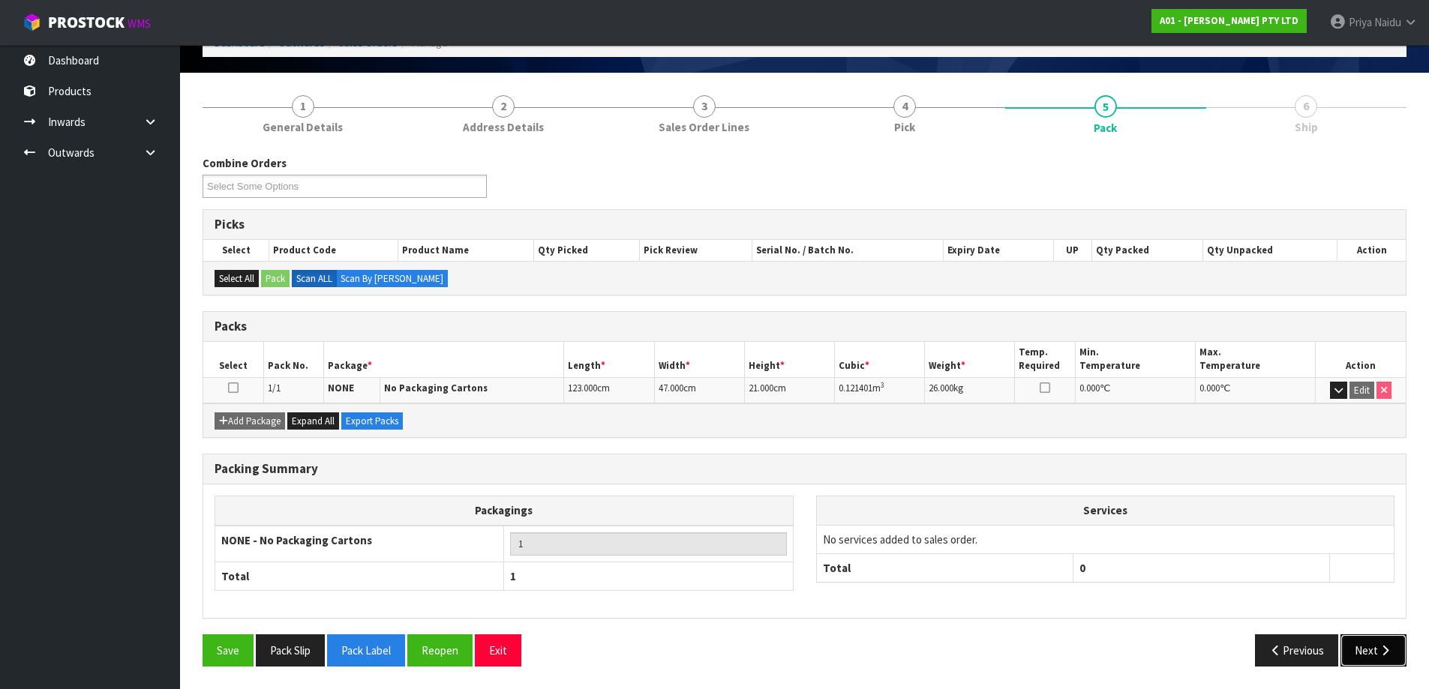
click at [1346, 651] on button "Next" at bounding box center [1373, 651] width 66 height 32
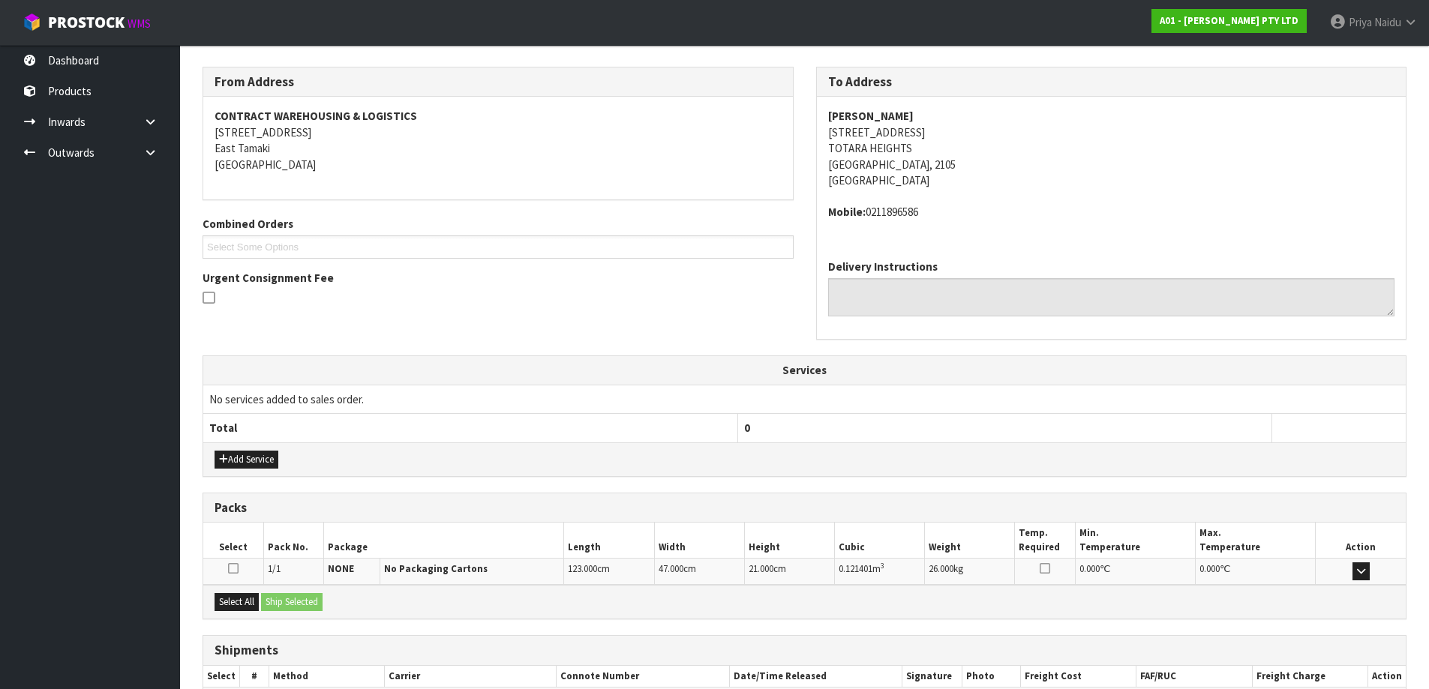
scroll to position [266, 0]
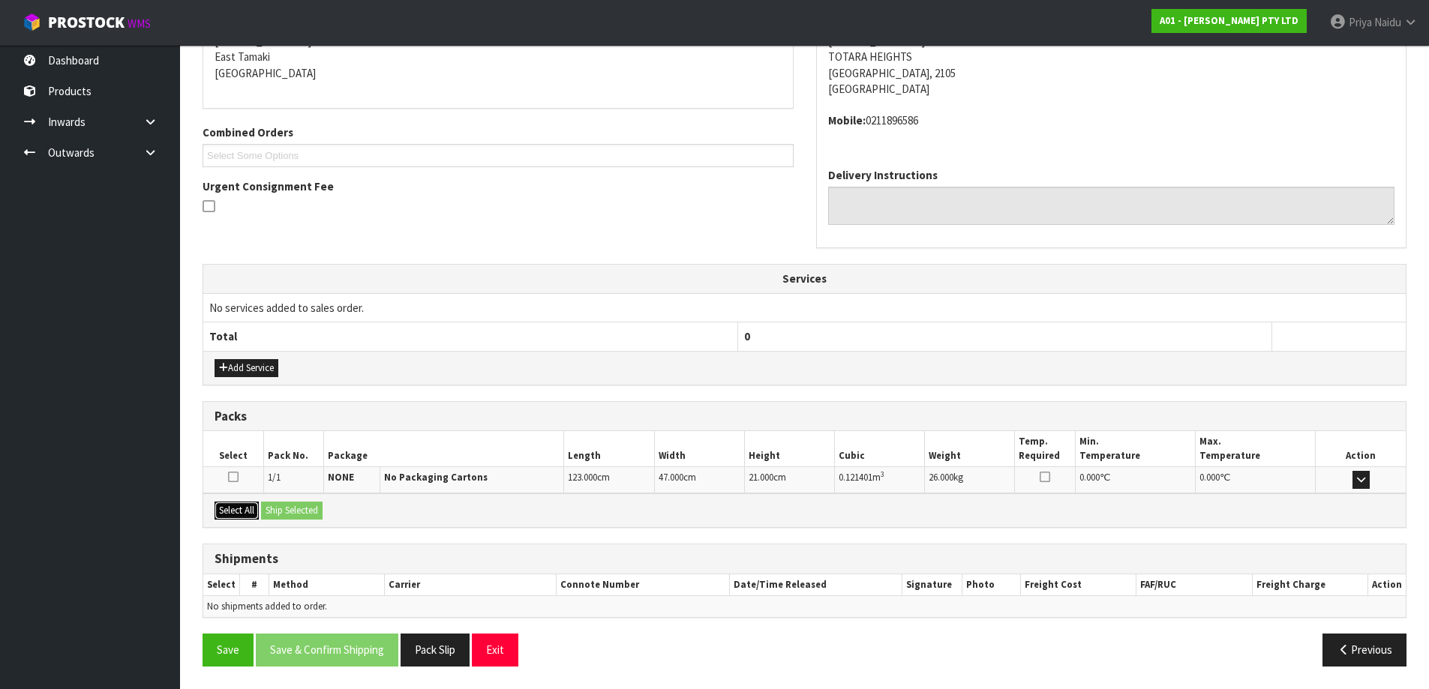
drag, startPoint x: 242, startPoint y: 511, endPoint x: 283, endPoint y: 498, distance: 43.2
click at [244, 509] on button "Select All" at bounding box center [237, 511] width 44 height 18
click at [284, 498] on div "Select All Ship Selected" at bounding box center [804, 511] width 1202 height 34
click at [287, 509] on button "Ship Selected" at bounding box center [292, 511] width 62 height 18
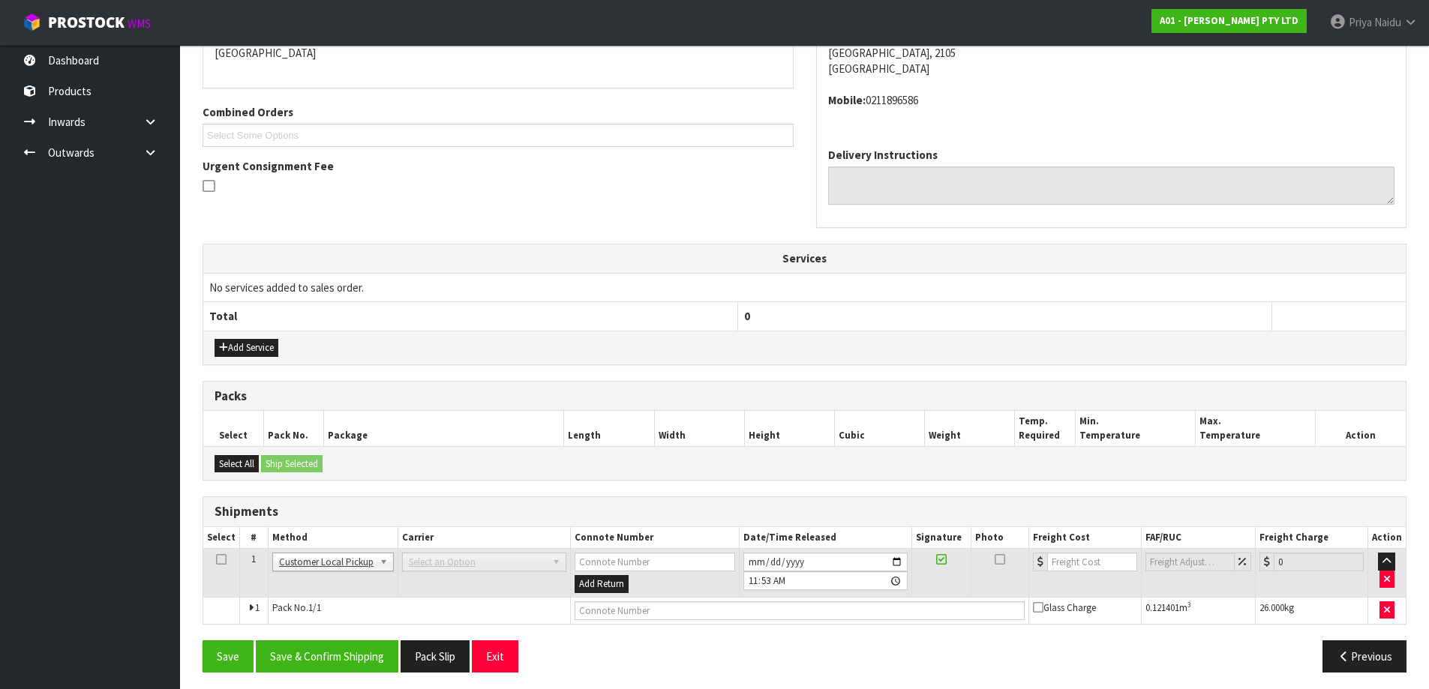
scroll to position [293, 0]
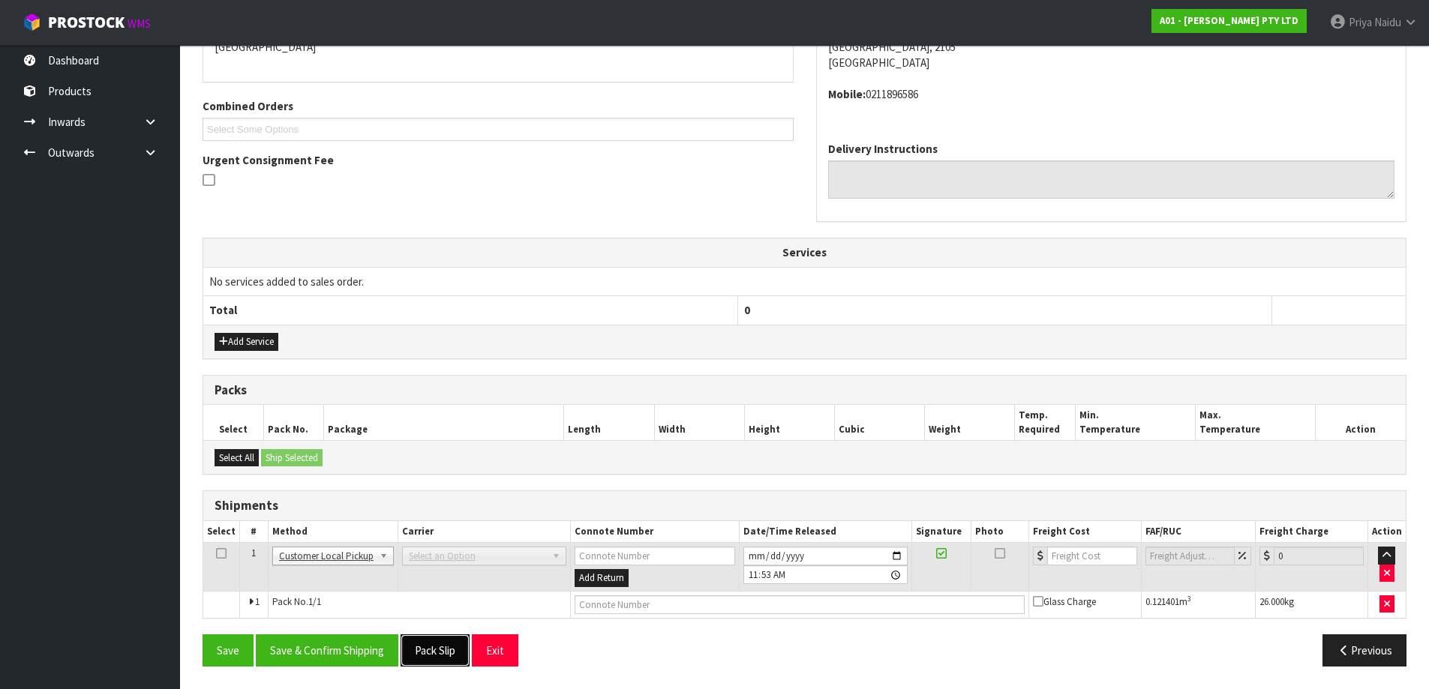
click at [424, 638] on button "Pack Slip" at bounding box center [435, 651] width 69 height 32
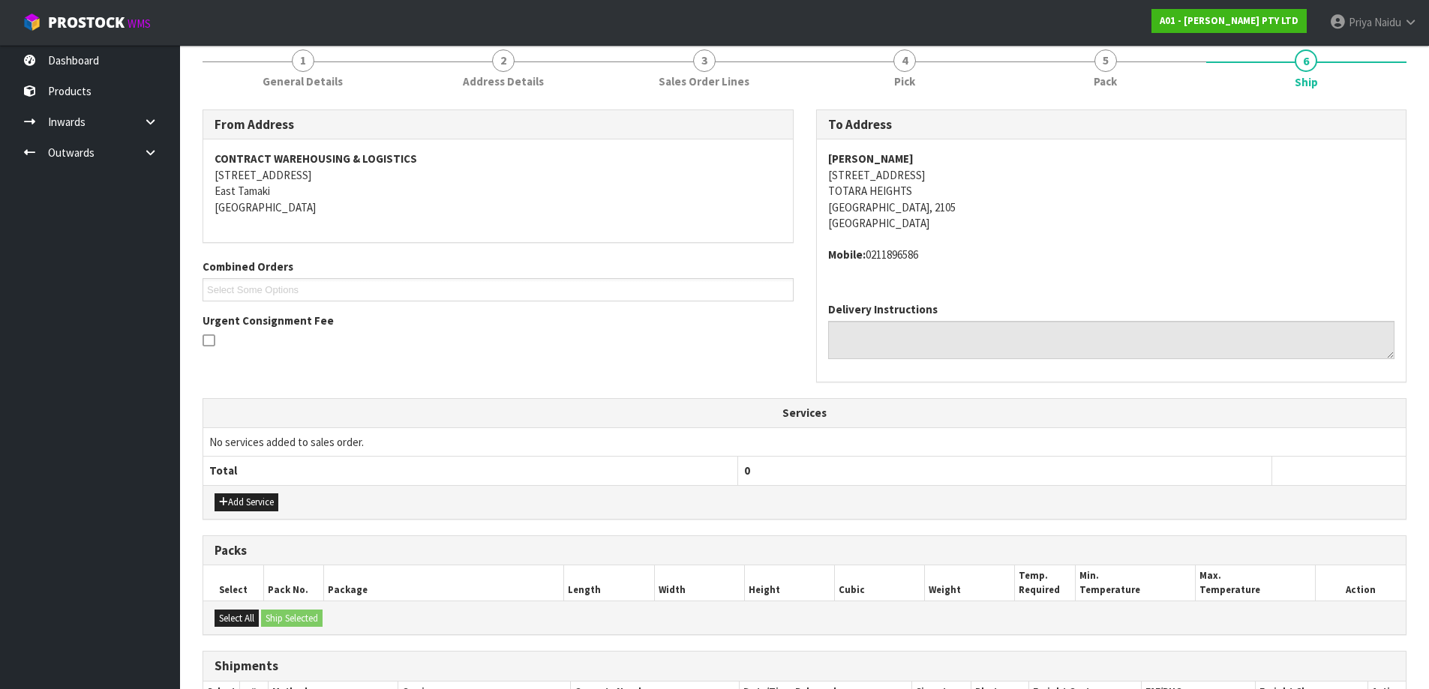
scroll to position [0, 0]
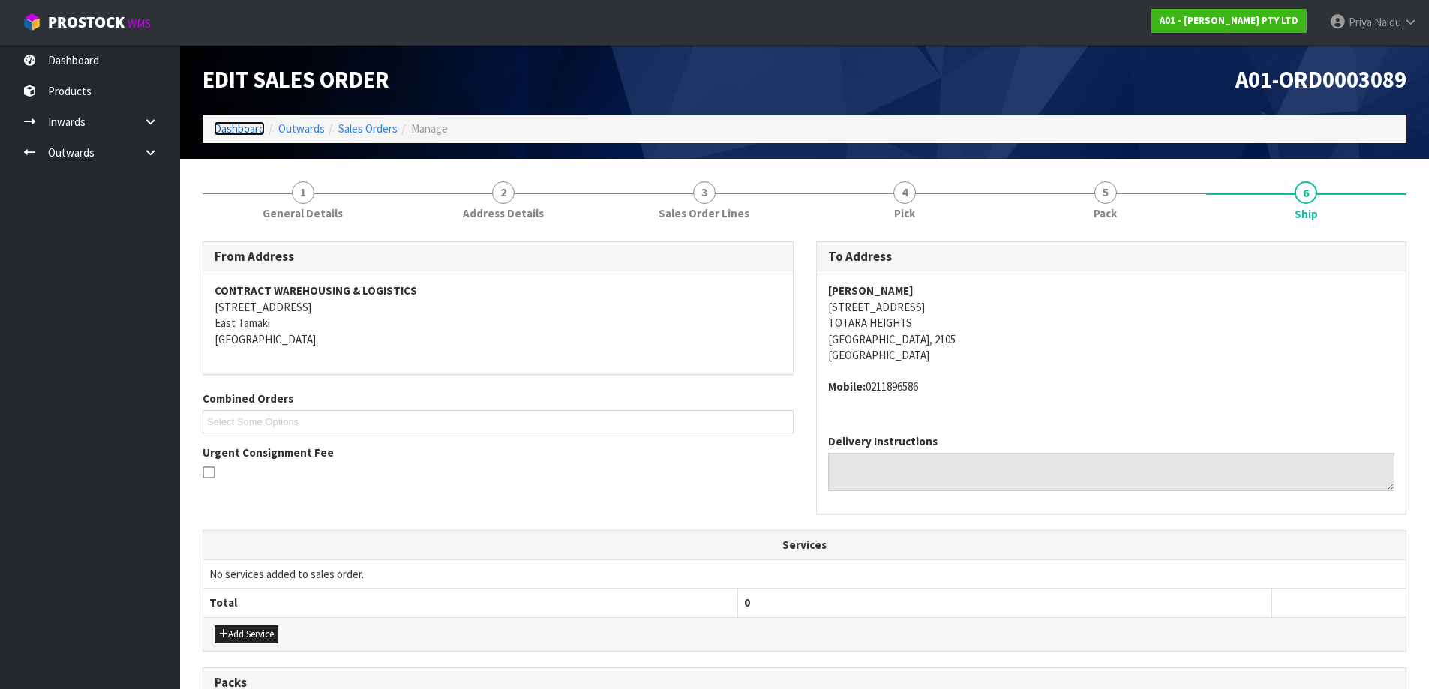
click at [254, 128] on link "Dashboard" at bounding box center [239, 129] width 51 height 14
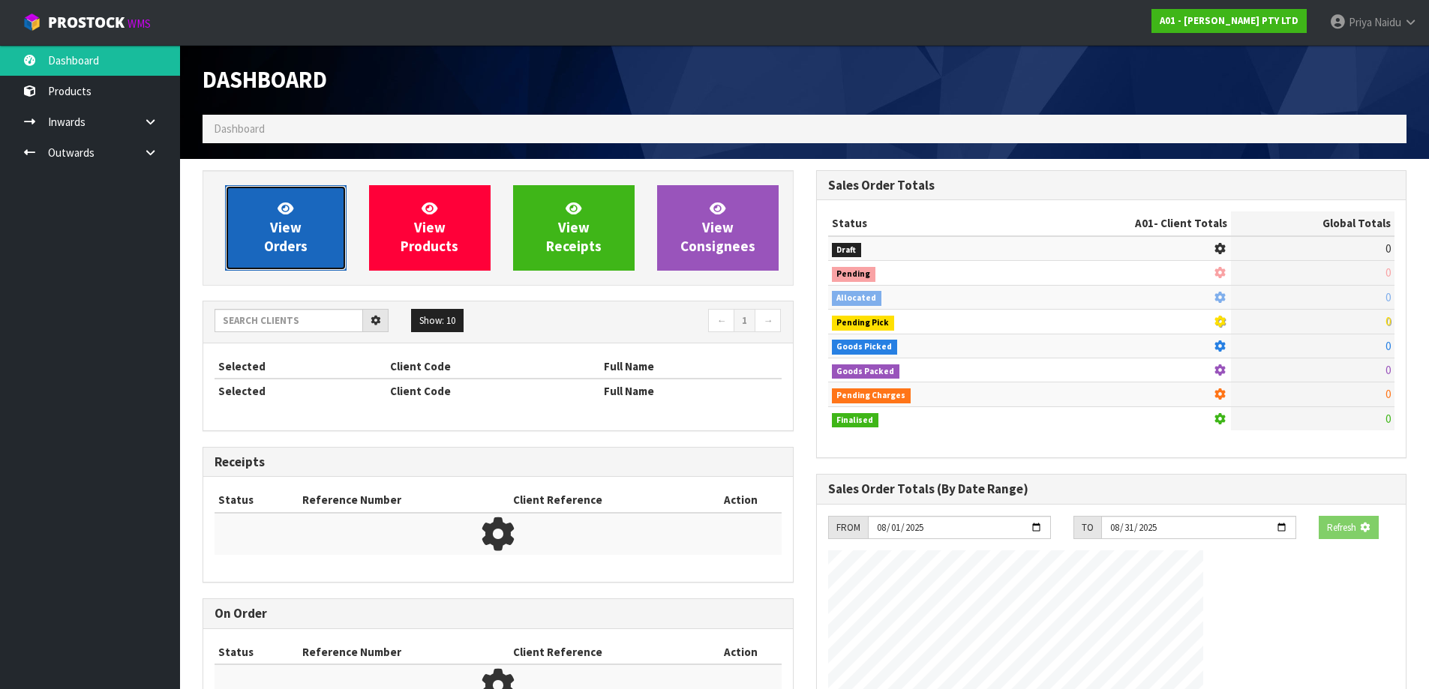
click at [275, 242] on span "View Orders" at bounding box center [286, 228] width 44 height 56
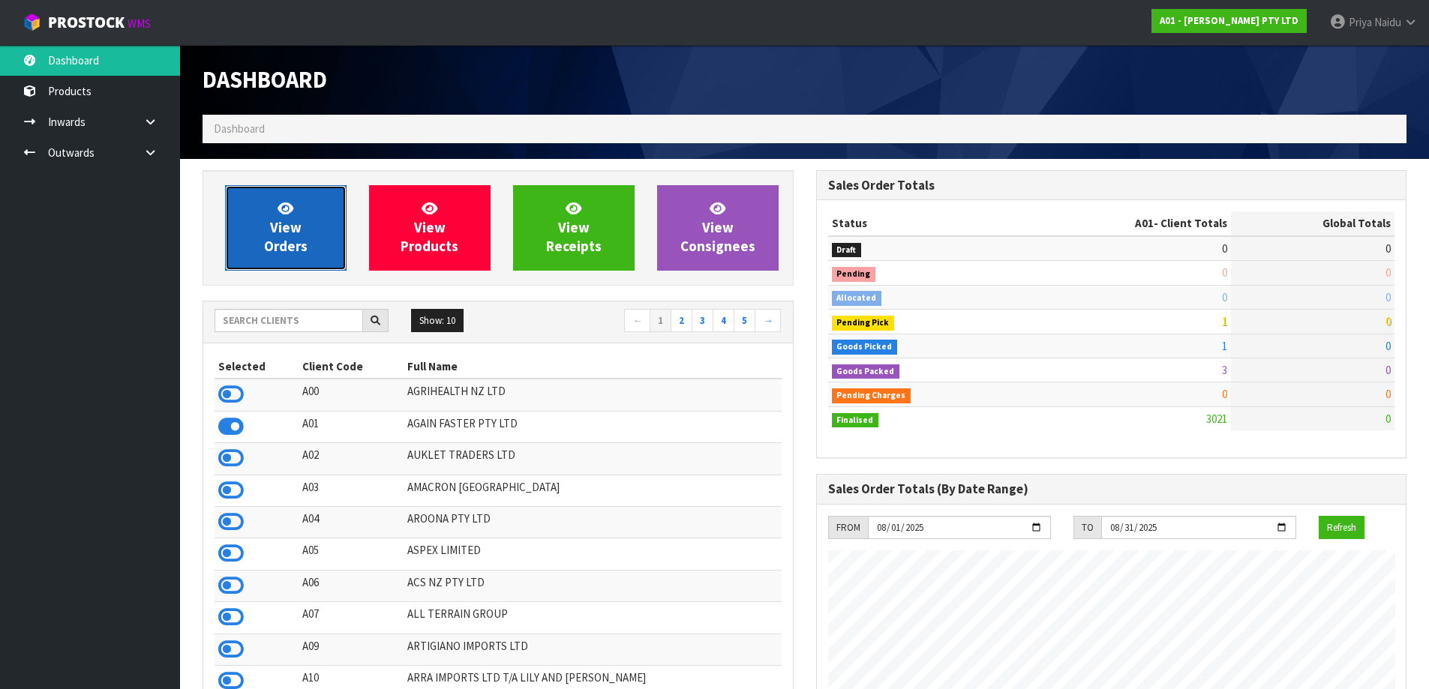
scroll to position [1088, 613]
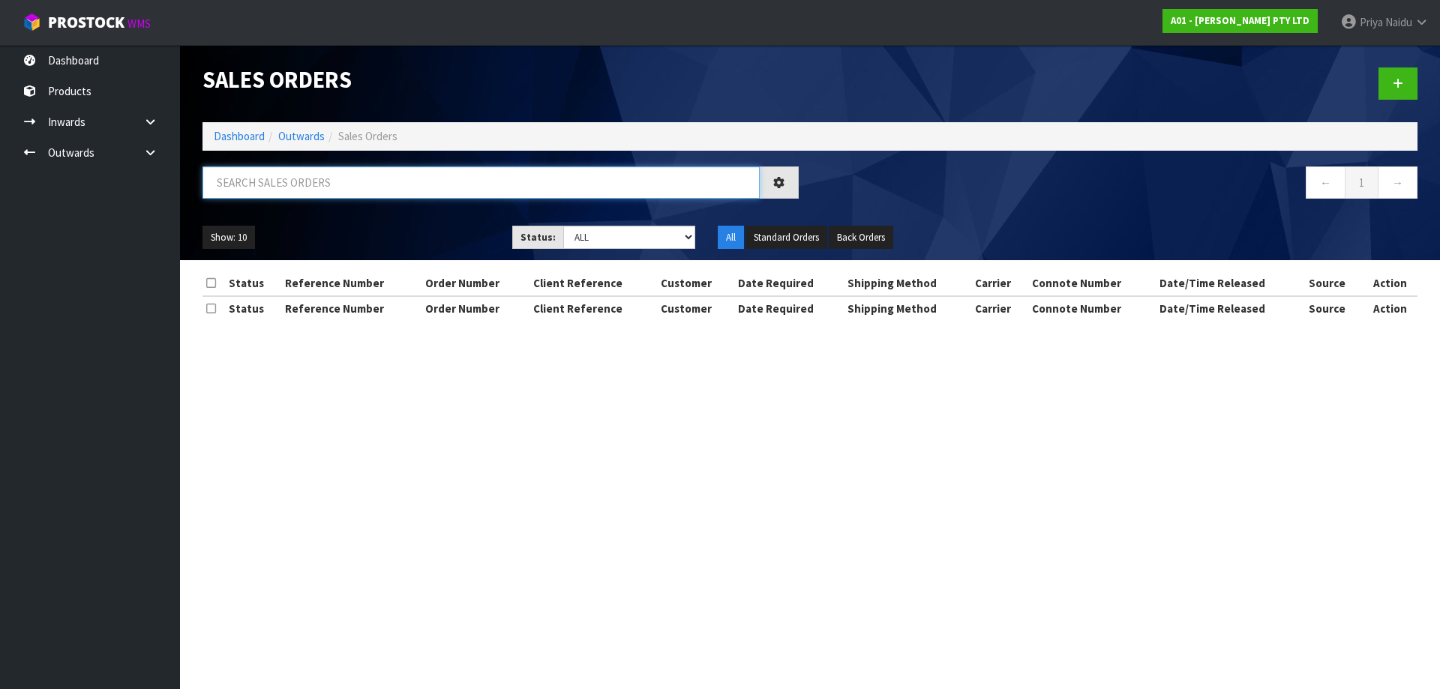
click at [317, 171] on input "text" at bounding box center [481, 183] width 557 height 32
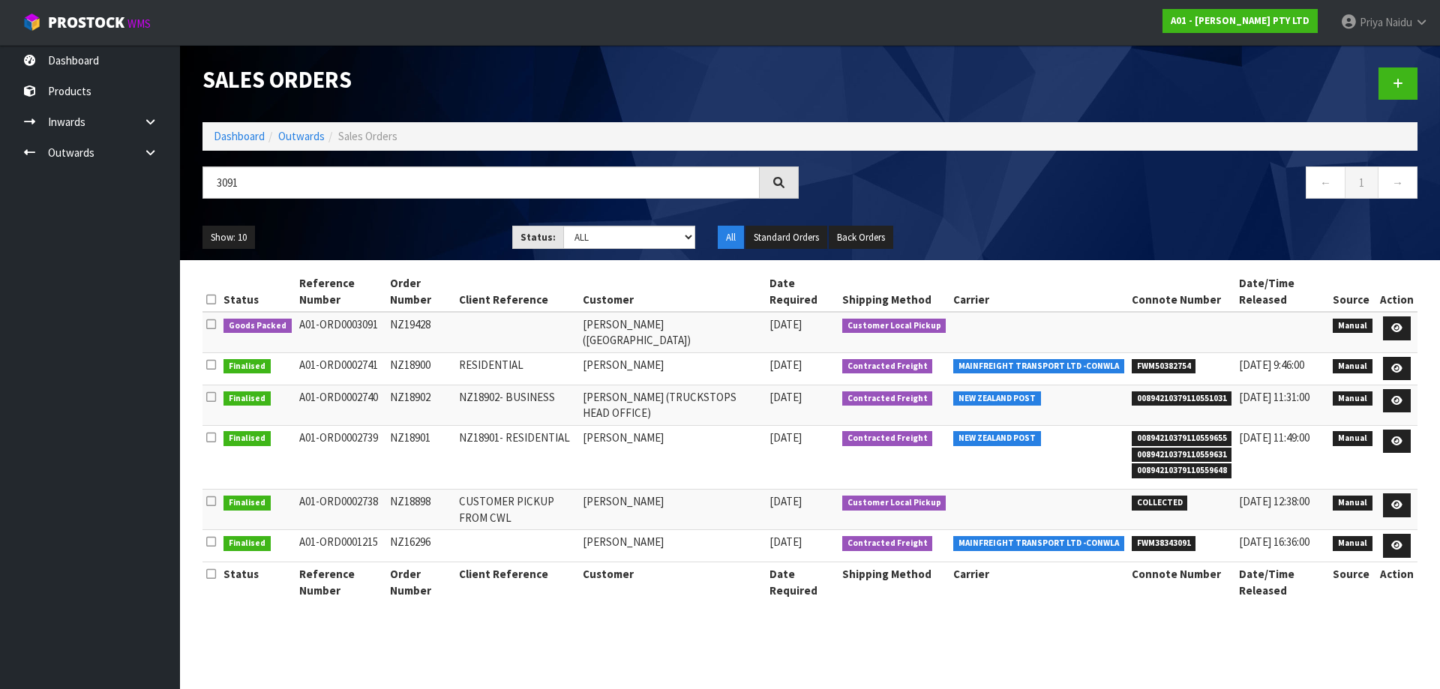
click at [395, 226] on ul "Show: 10 5 10 25 50" at bounding box center [346, 238] width 287 height 24
click at [1397, 329] on icon at bounding box center [1396, 328] width 11 height 10
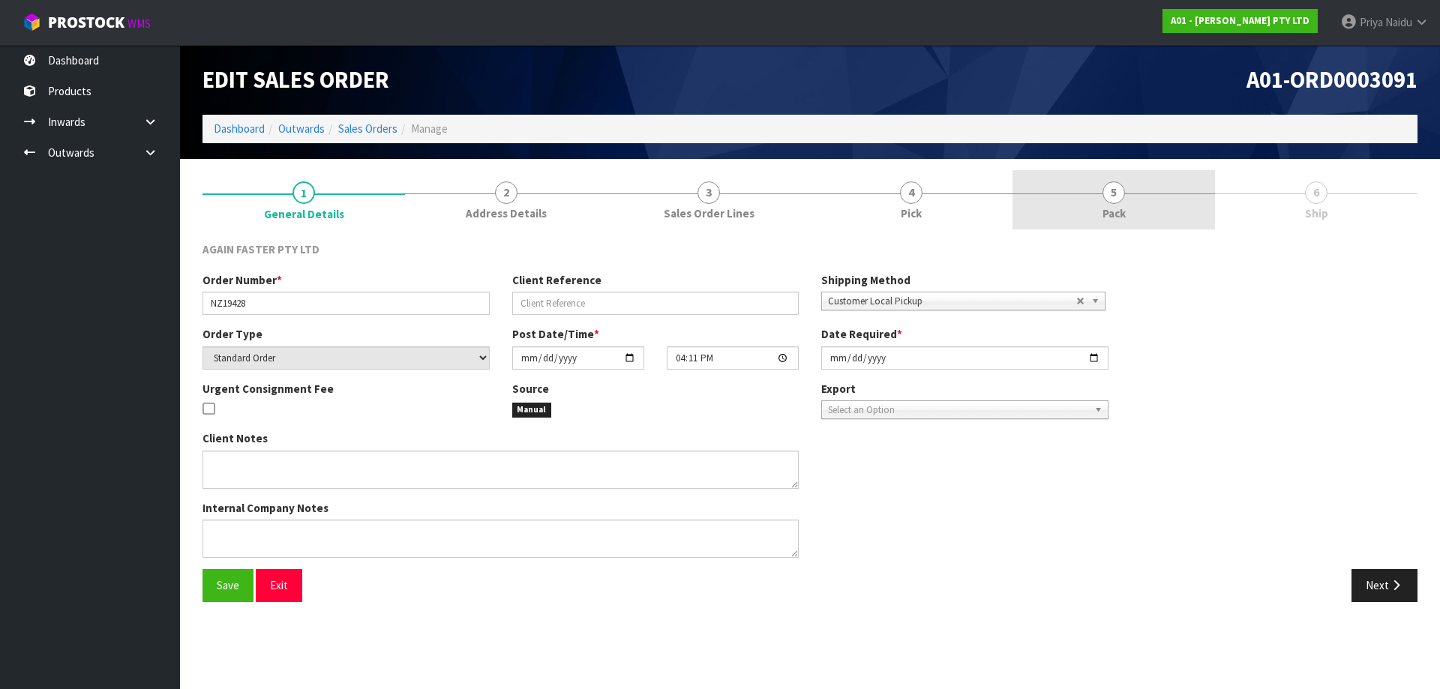
click at [1097, 219] on link "5 Pack" at bounding box center [1114, 199] width 203 height 59
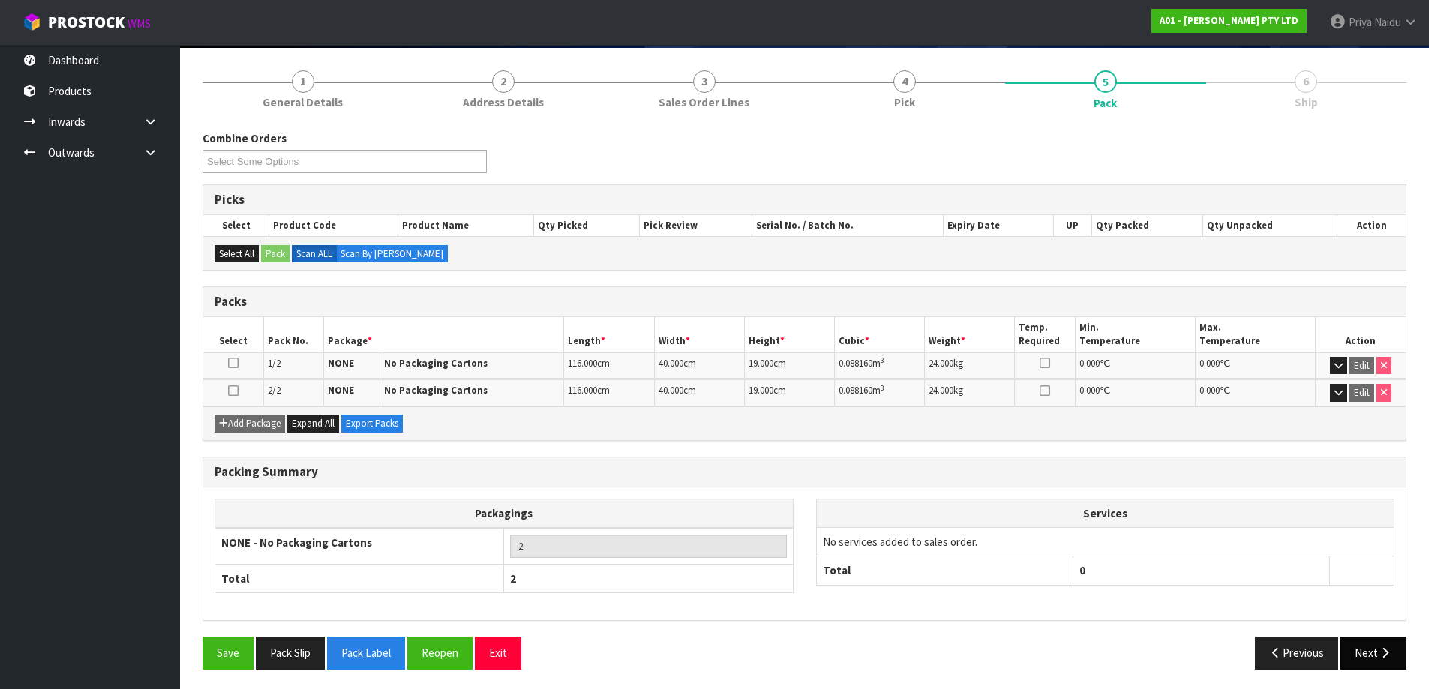
scroll to position [114, 0]
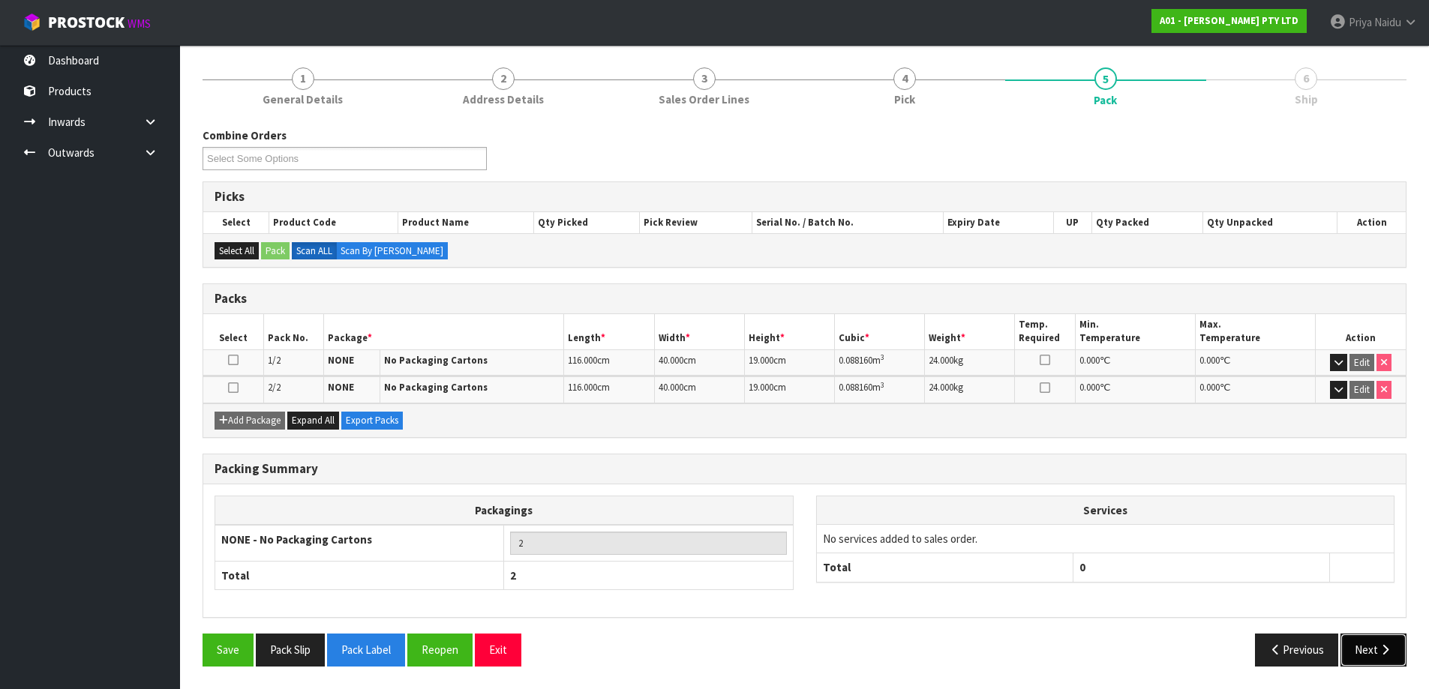
click at [1393, 648] on button "Next" at bounding box center [1373, 650] width 66 height 32
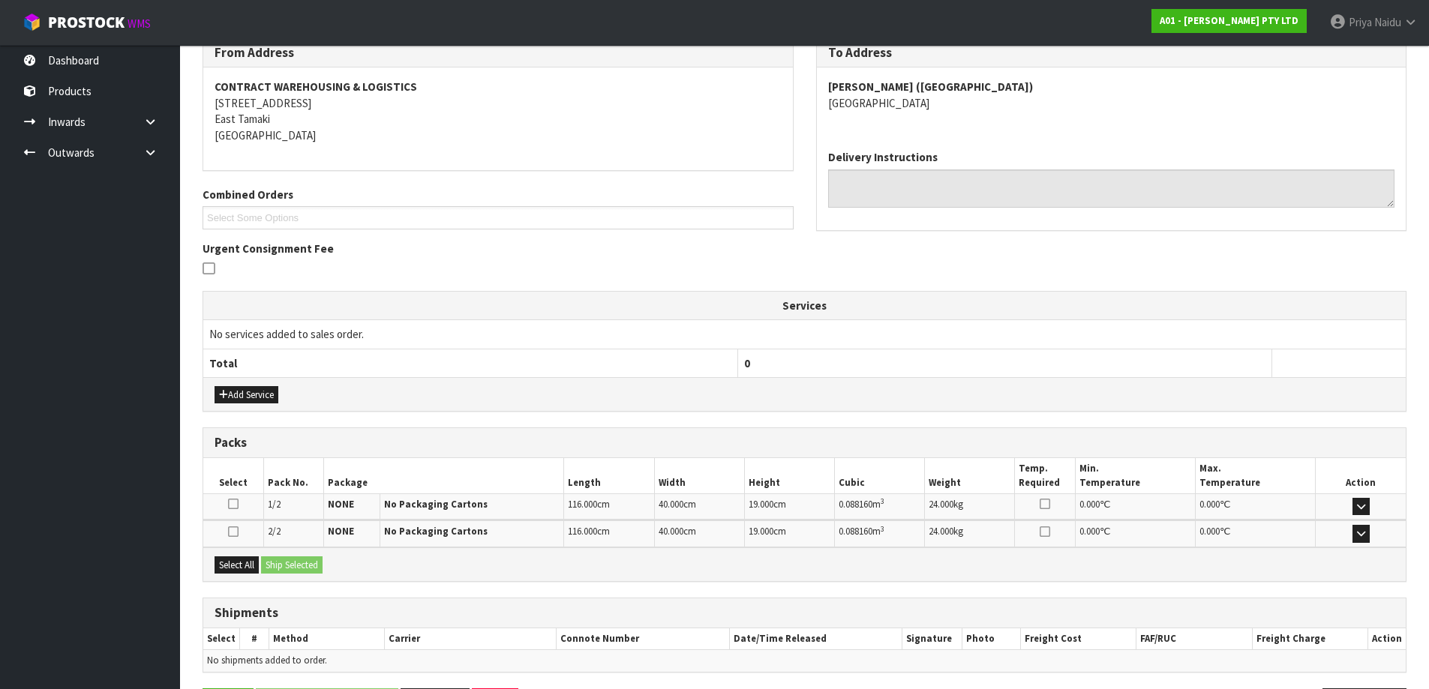
scroll to position [258, 0]
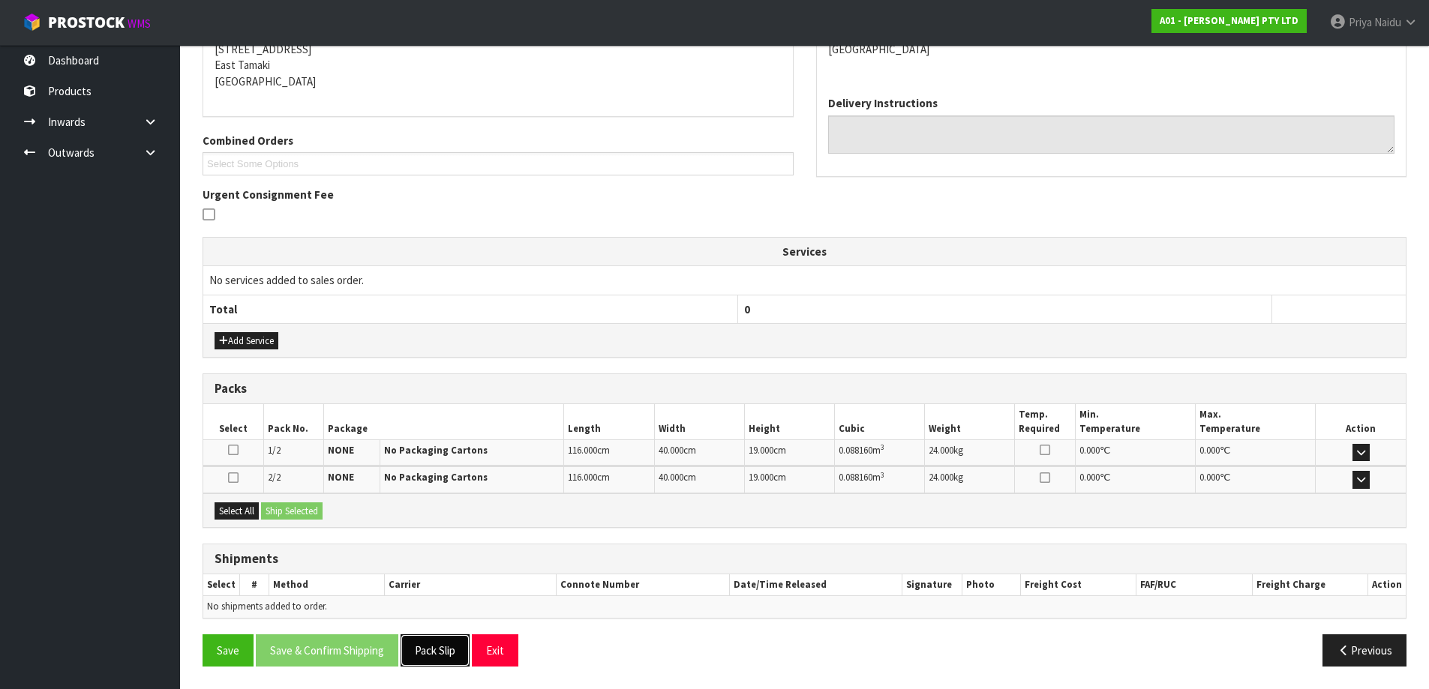
click at [449, 660] on button "Pack Slip" at bounding box center [435, 651] width 69 height 32
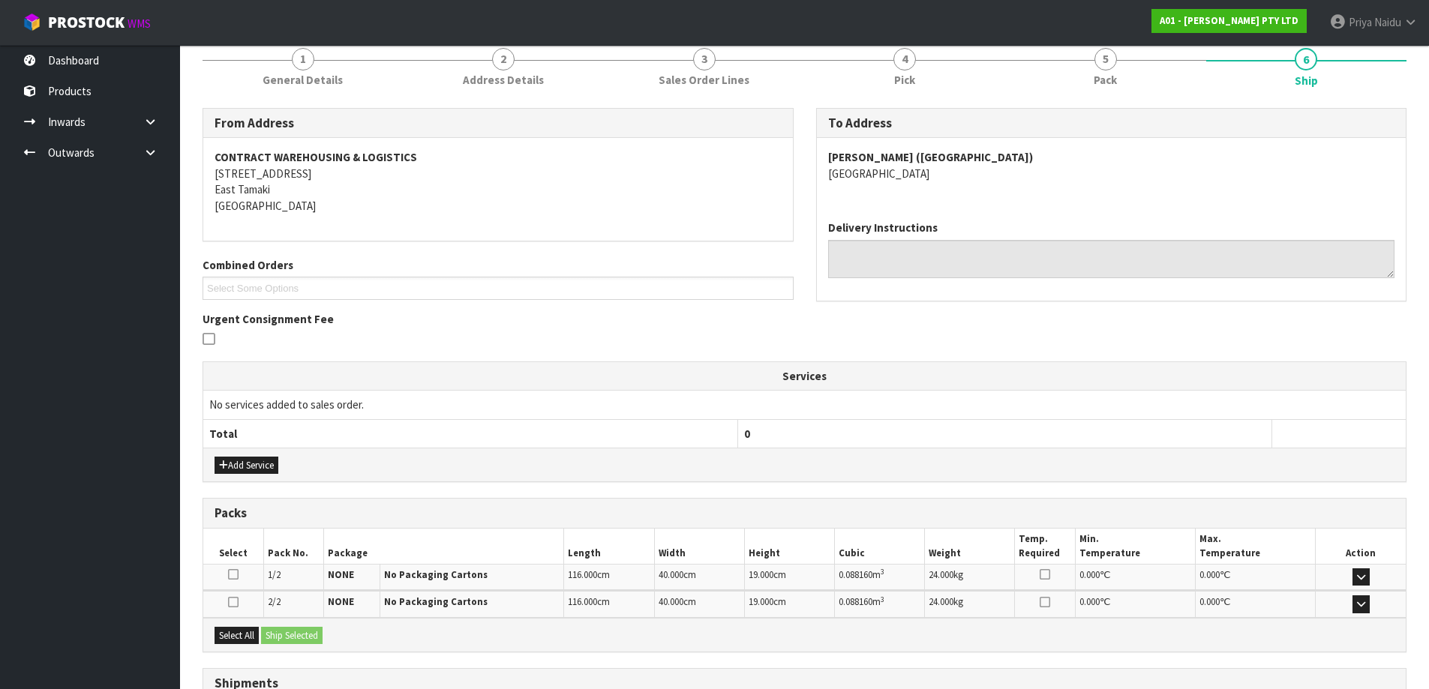
scroll to position [0, 0]
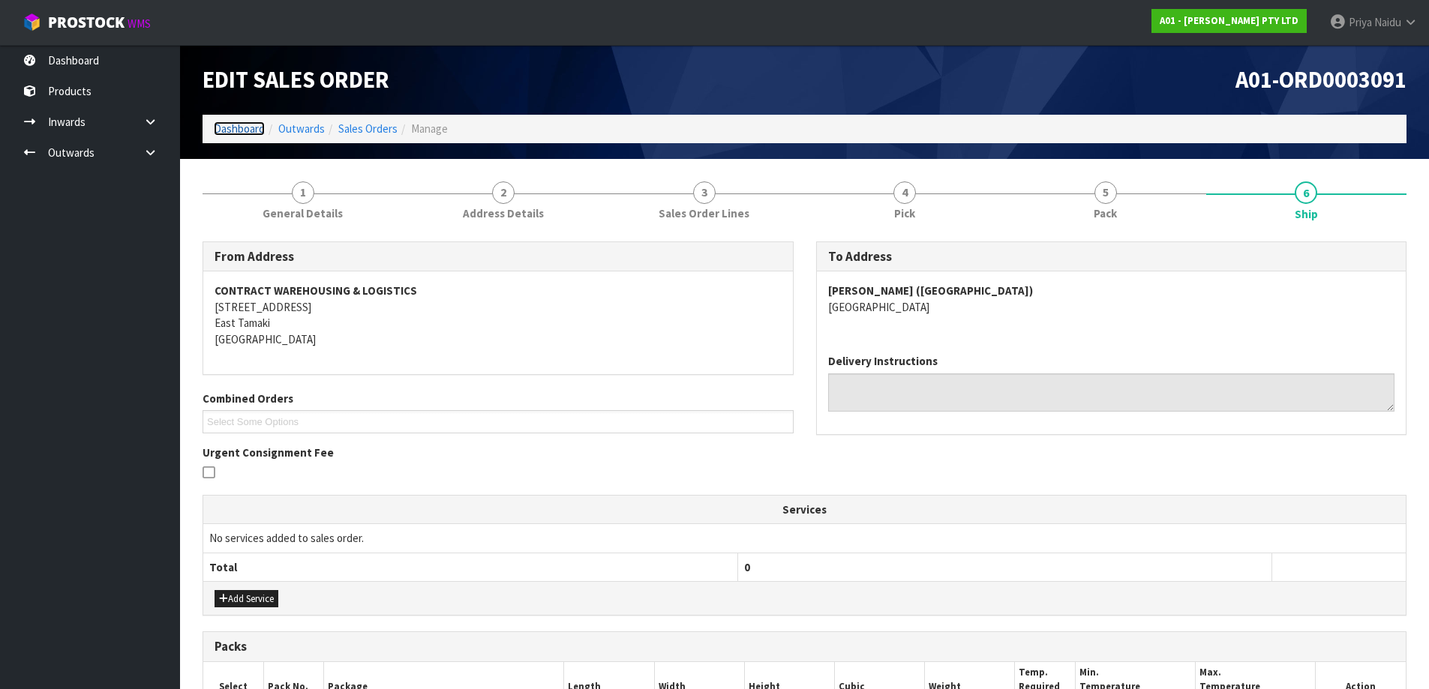
click at [255, 133] on link "Dashboard" at bounding box center [239, 129] width 51 height 14
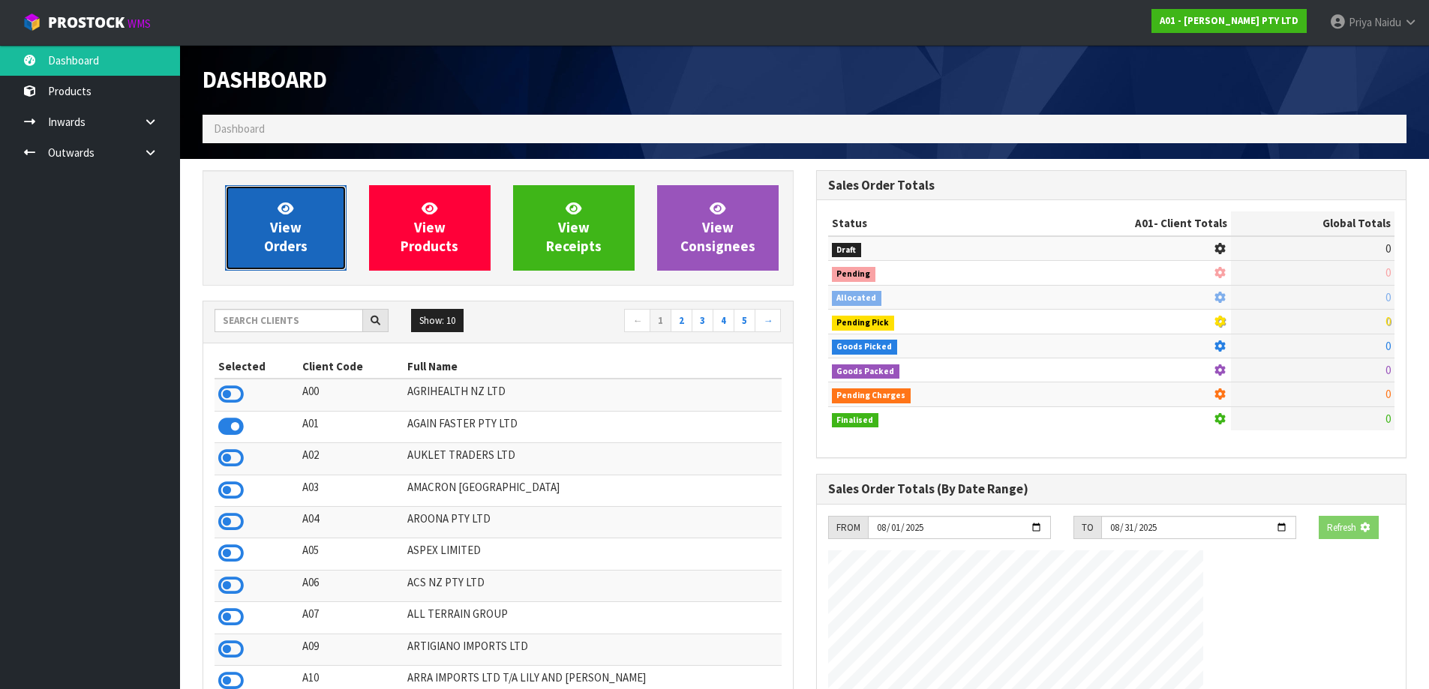
click at [280, 231] on span "View Orders" at bounding box center [286, 228] width 44 height 56
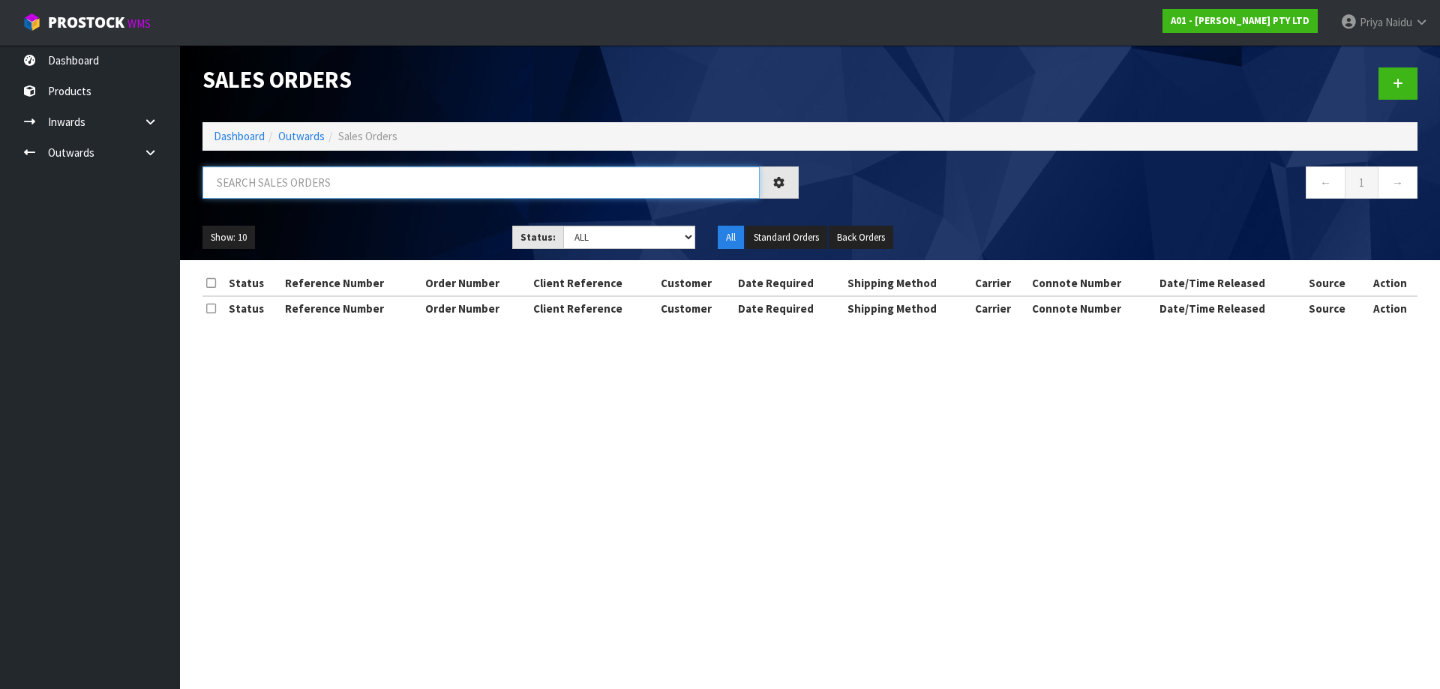
click at [317, 188] on input "text" at bounding box center [481, 183] width 557 height 32
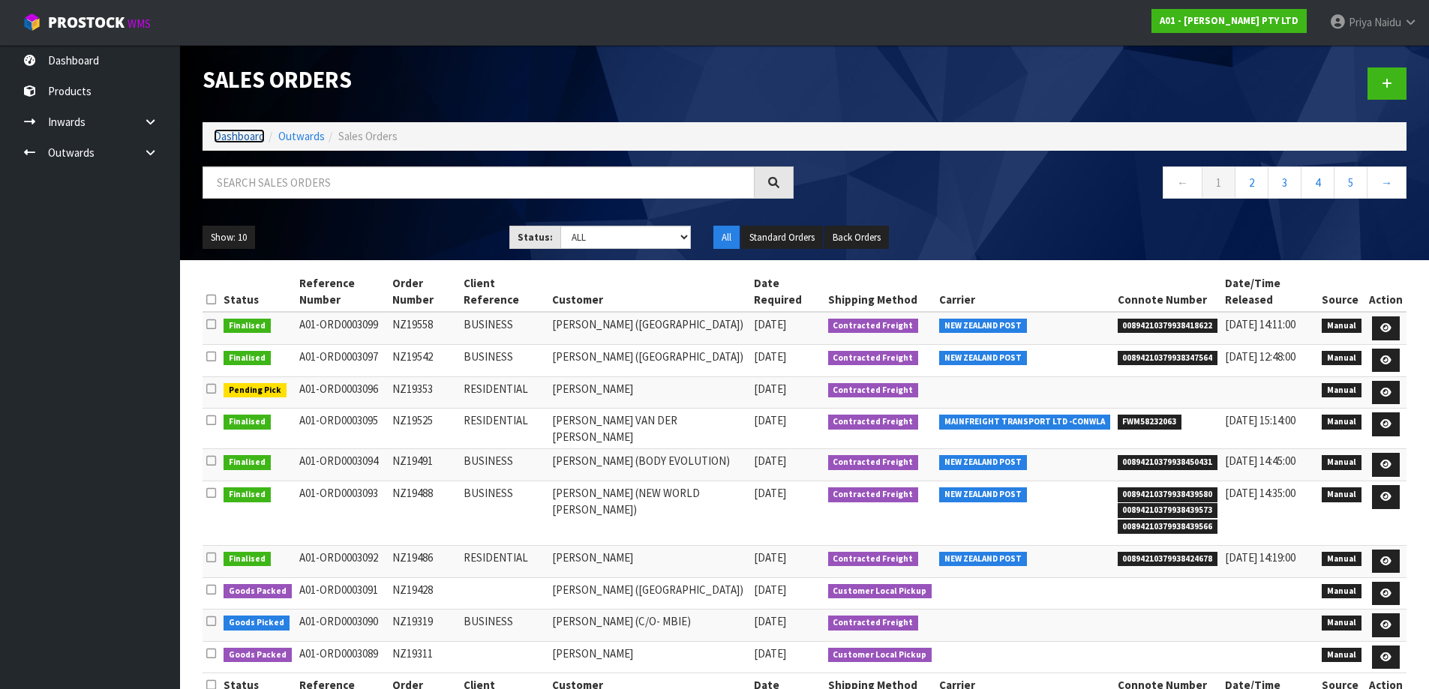
click at [236, 137] on link "Dashboard" at bounding box center [239, 136] width 51 height 14
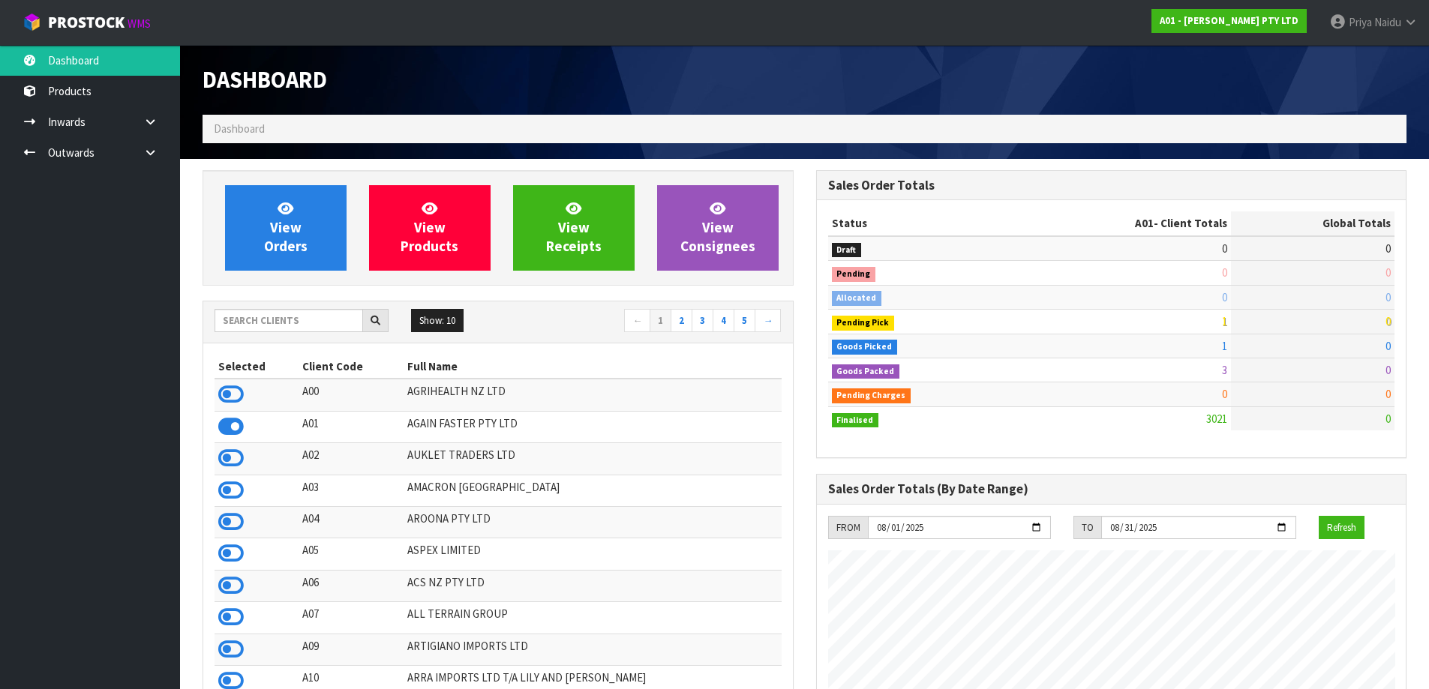
scroll to position [1088, 613]
click at [268, 320] on input "text" at bounding box center [289, 320] width 149 height 23
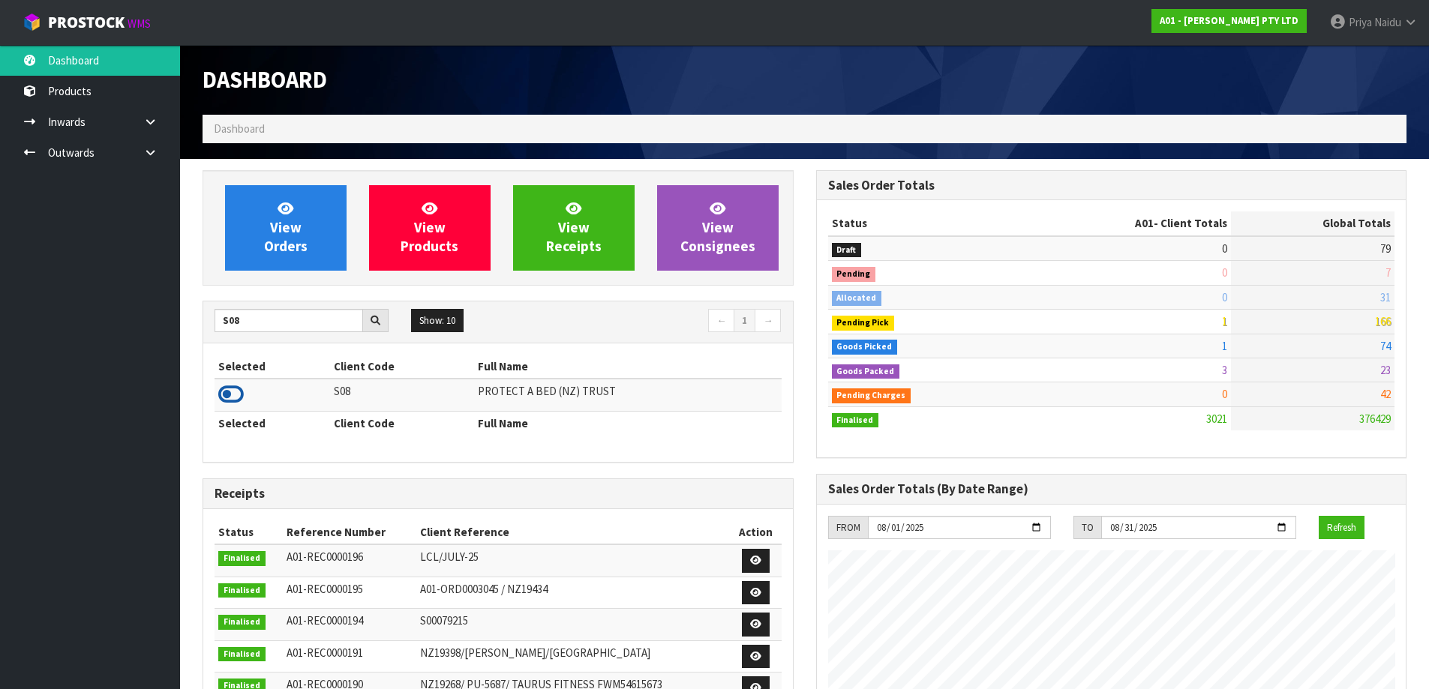
click at [230, 394] on icon at bounding box center [231, 394] width 26 height 23
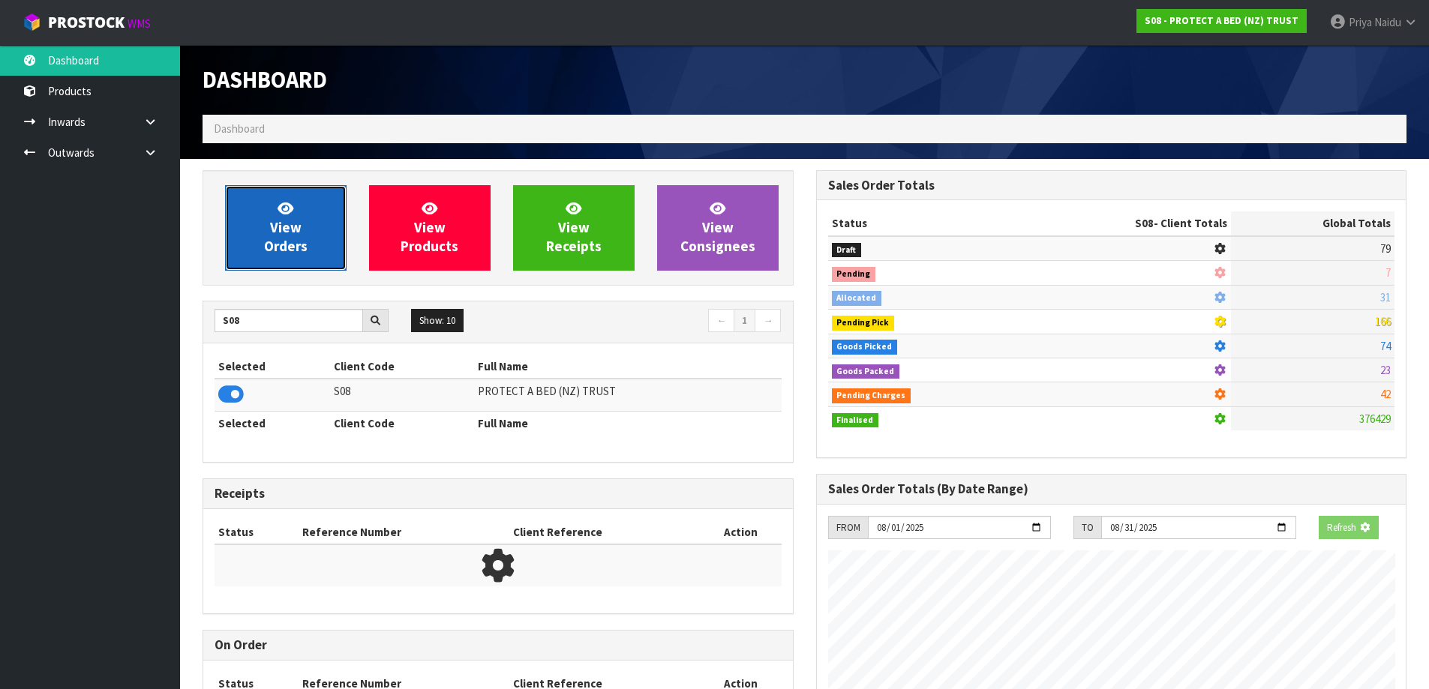
click at [299, 220] on span "View Orders" at bounding box center [286, 228] width 44 height 56
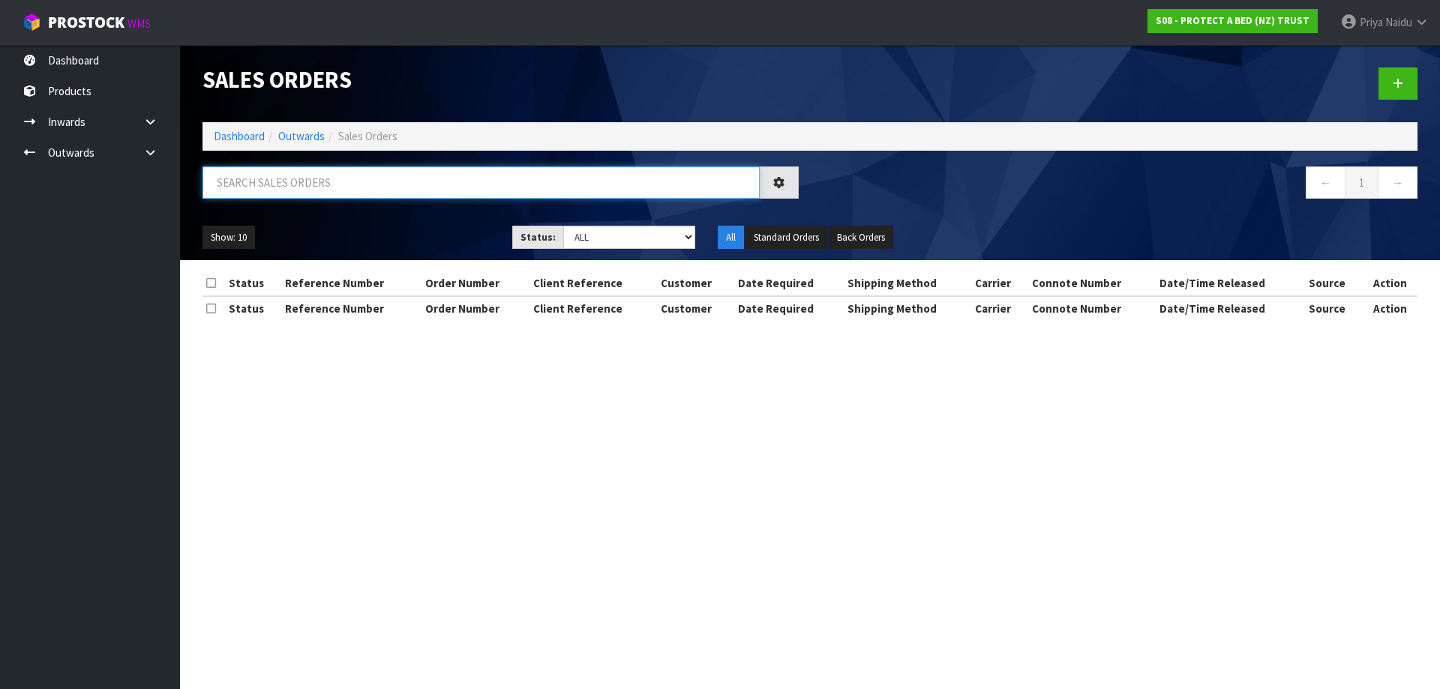
click at [330, 192] on input "text" at bounding box center [481, 183] width 557 height 32
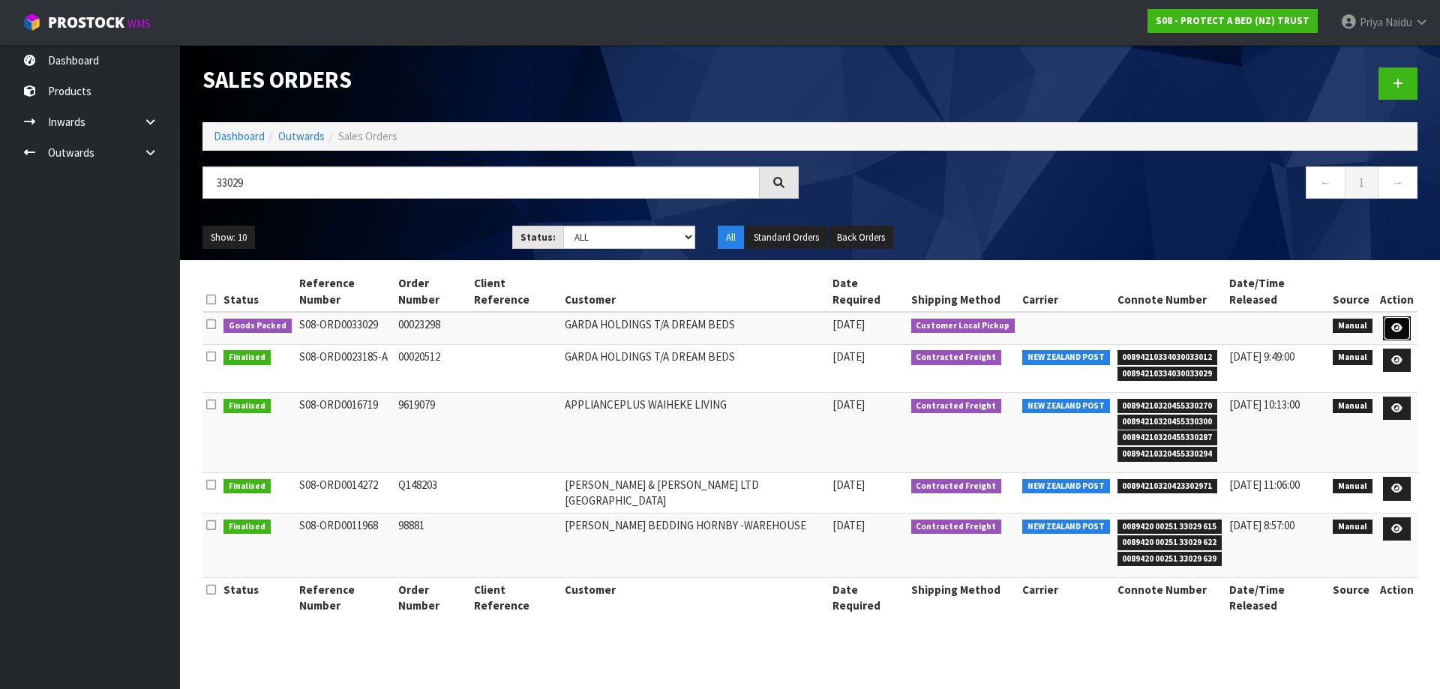
click at [1397, 317] on link at bounding box center [1397, 329] width 28 height 24
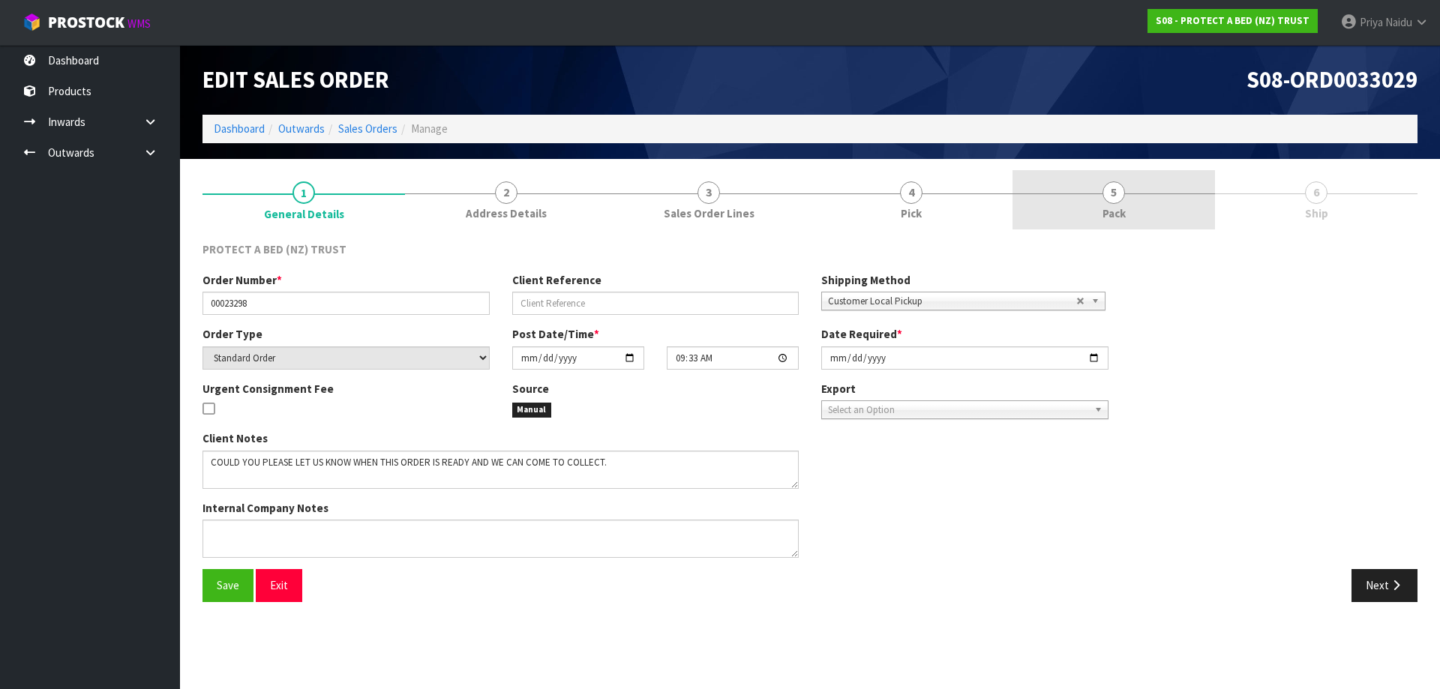
click at [1107, 225] on link "5 Pack" at bounding box center [1114, 199] width 203 height 59
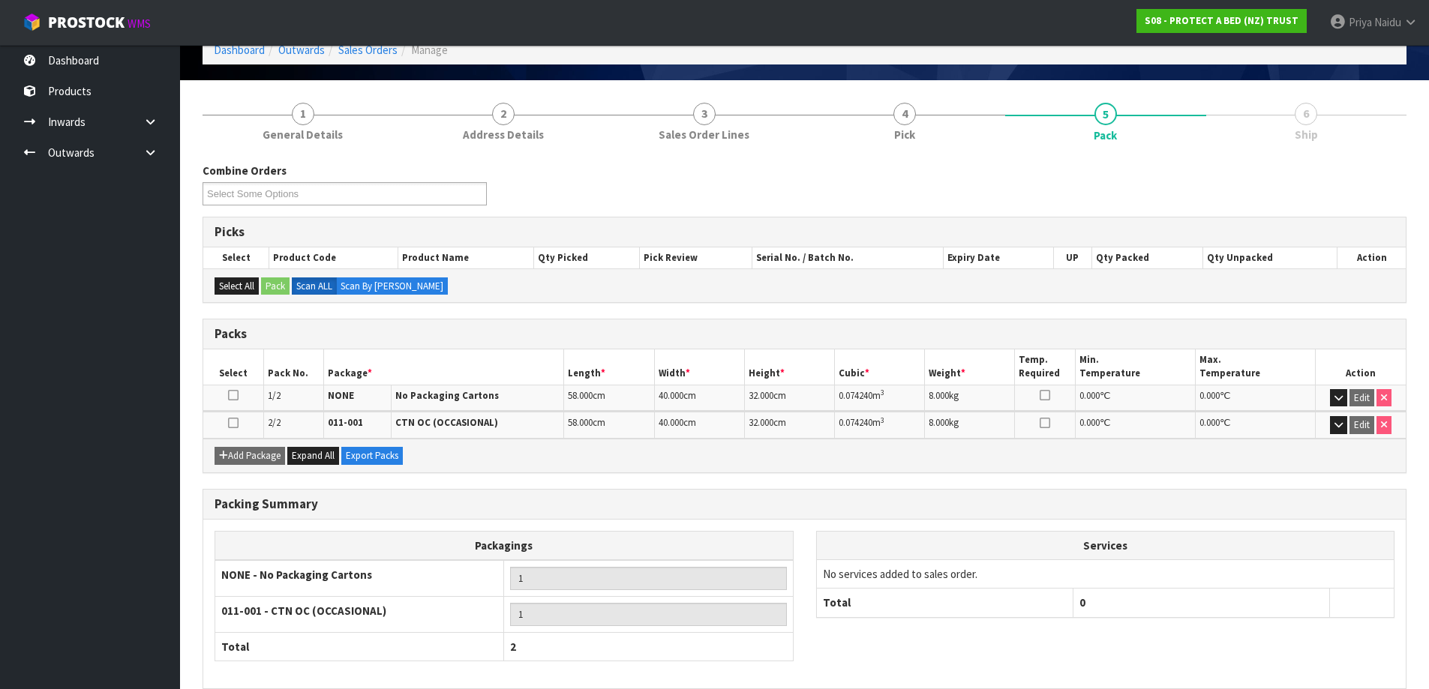
scroll to position [150, 0]
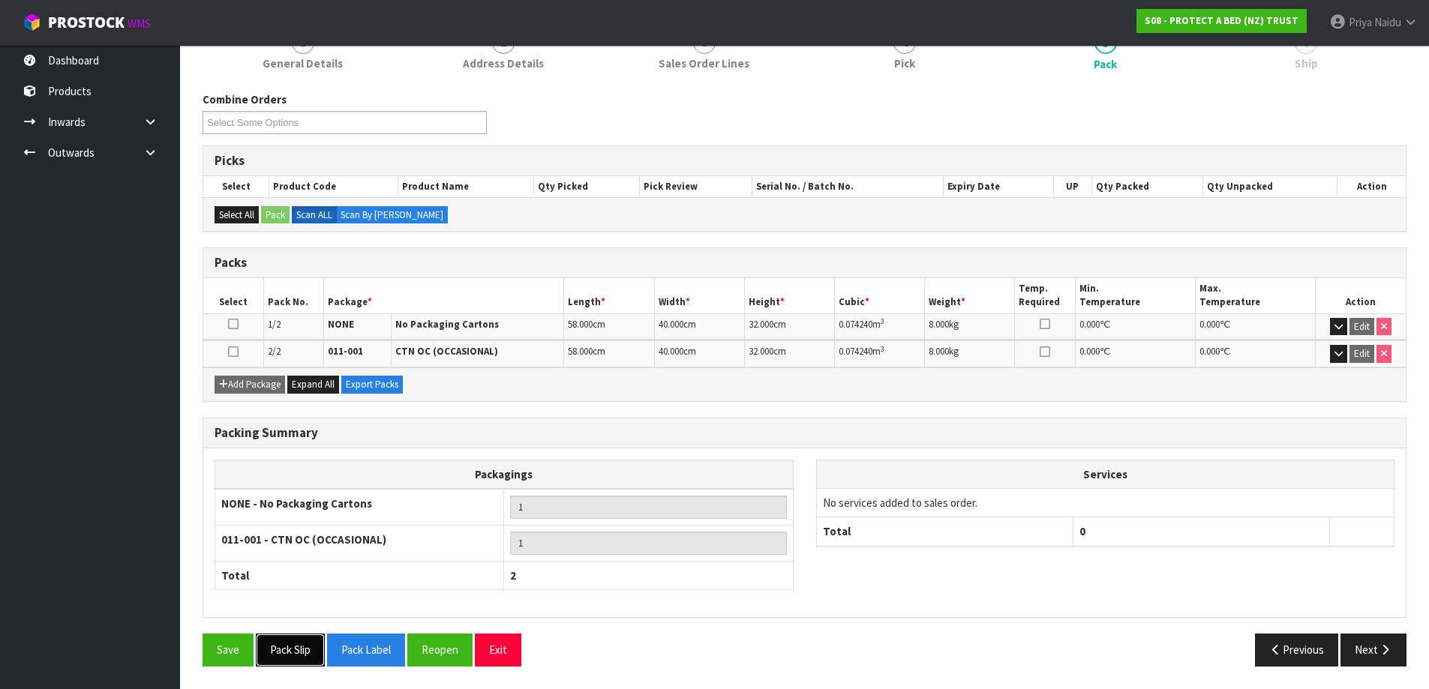
click at [299, 651] on button "Pack Slip" at bounding box center [290, 650] width 69 height 32
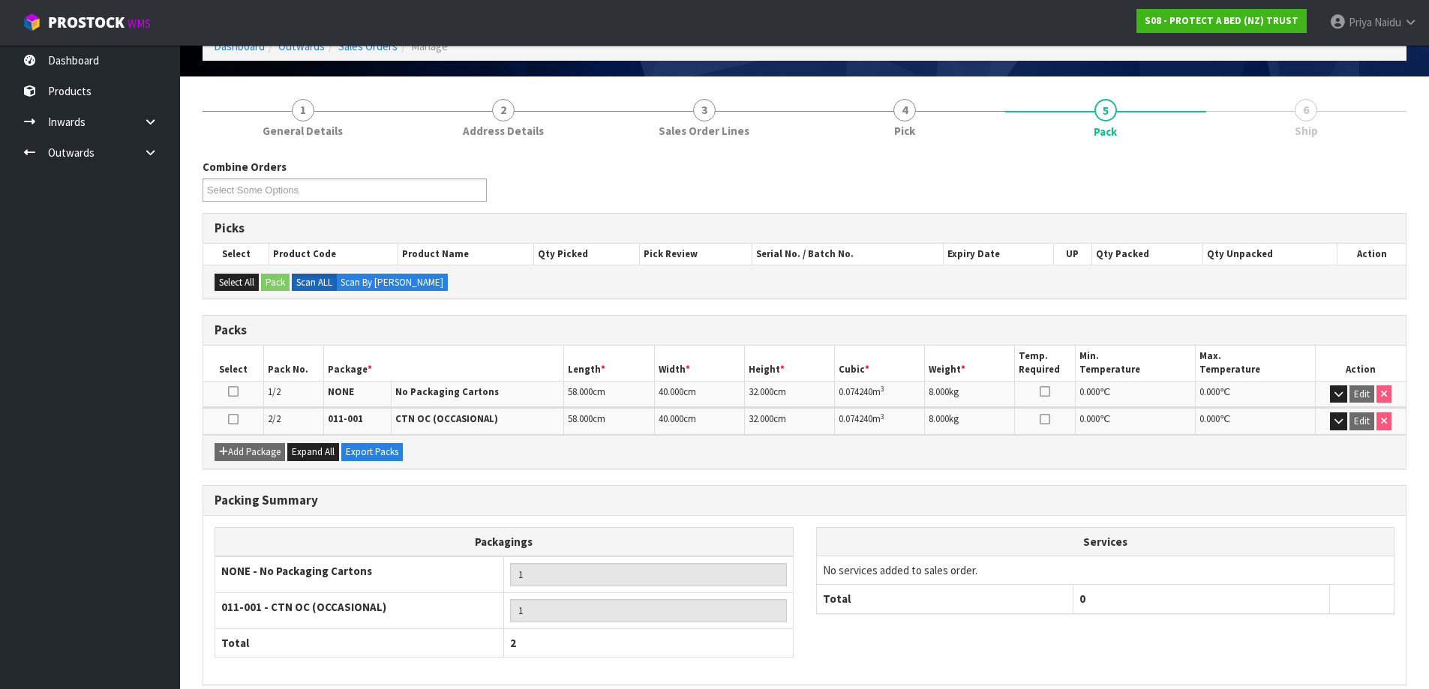
scroll to position [0, 0]
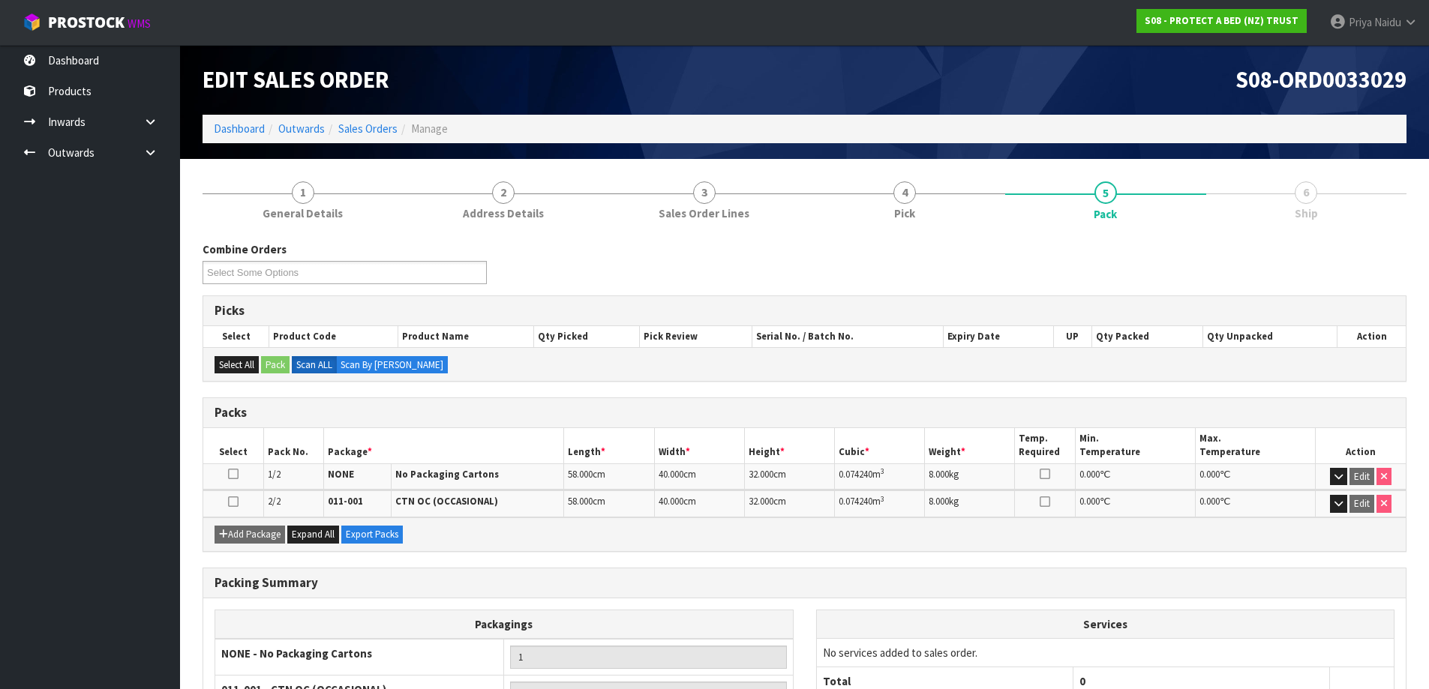
click at [236, 118] on ol "Dashboard Outwards Sales Orders Manage" at bounding box center [805, 129] width 1204 height 28
click at [236, 126] on link "Dashboard" at bounding box center [239, 129] width 51 height 14
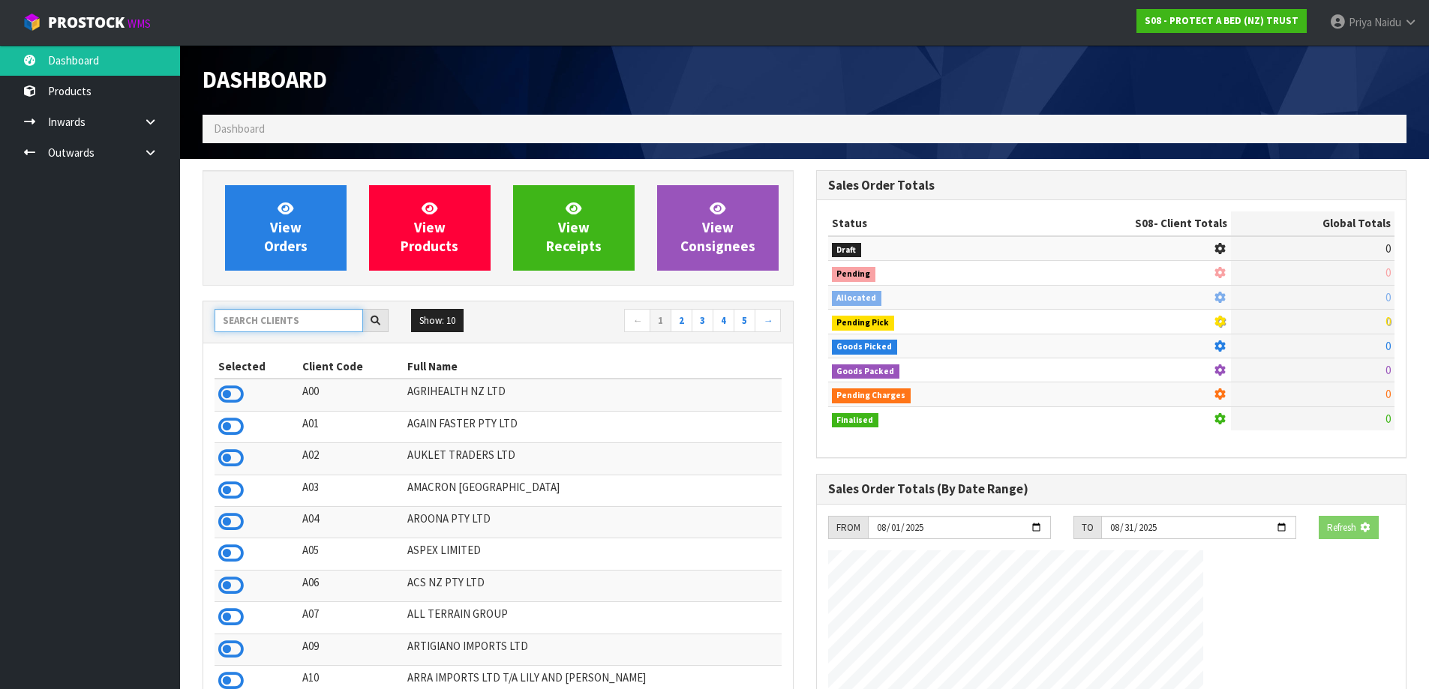
click at [259, 322] on input "text" at bounding box center [289, 320] width 149 height 23
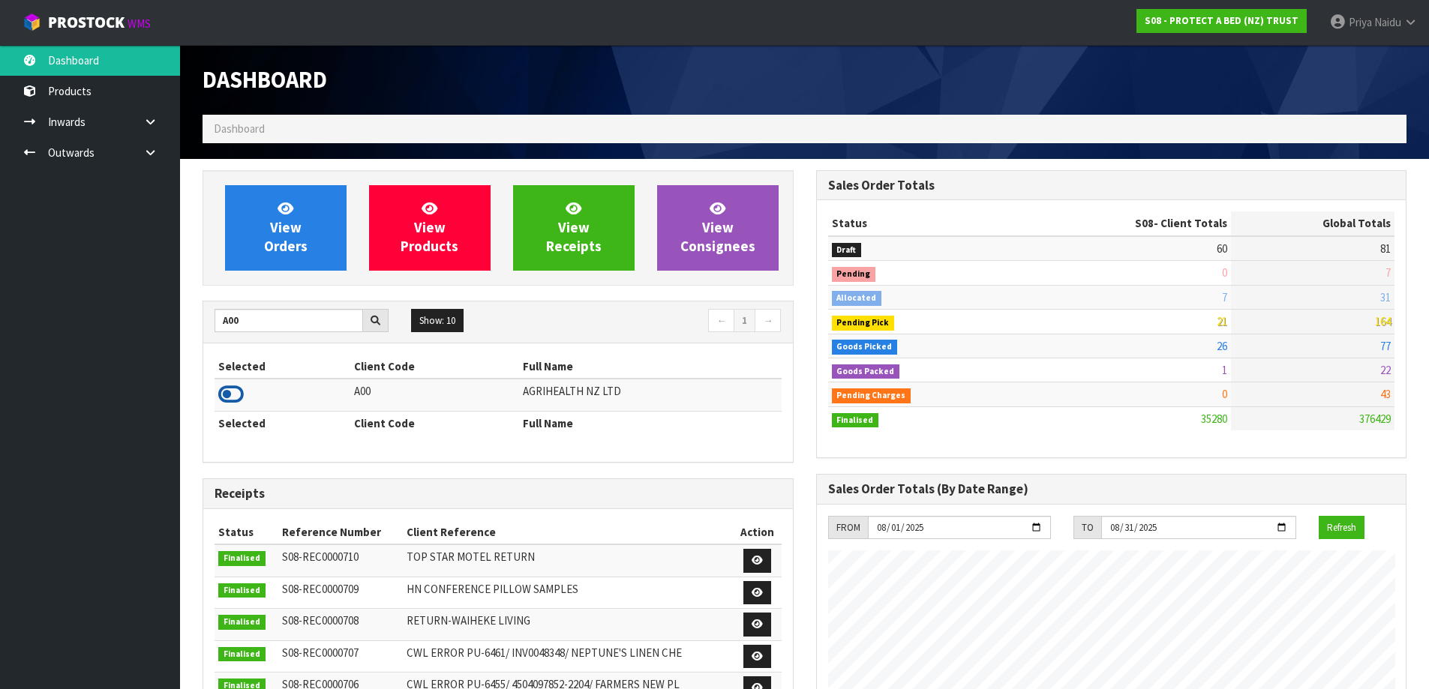
click at [233, 398] on icon at bounding box center [231, 394] width 26 height 23
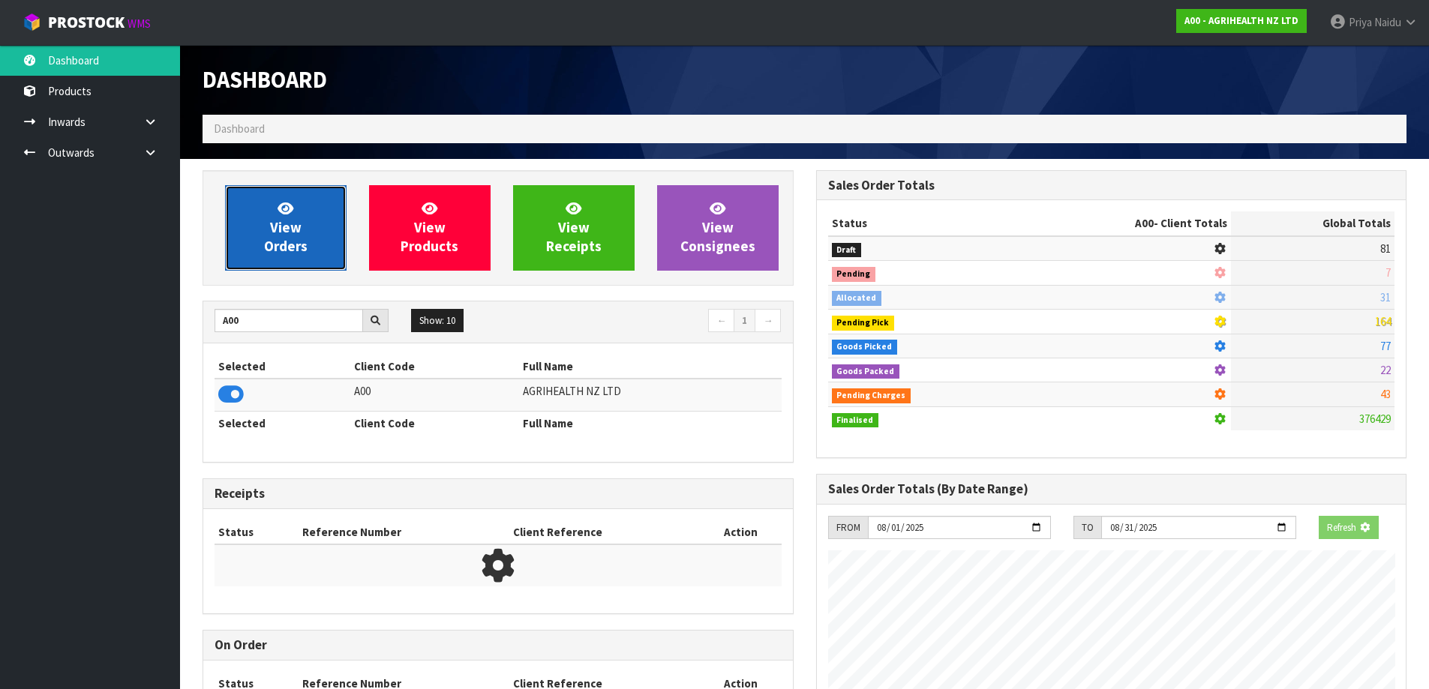
click at [275, 239] on span "View Orders" at bounding box center [286, 228] width 44 height 56
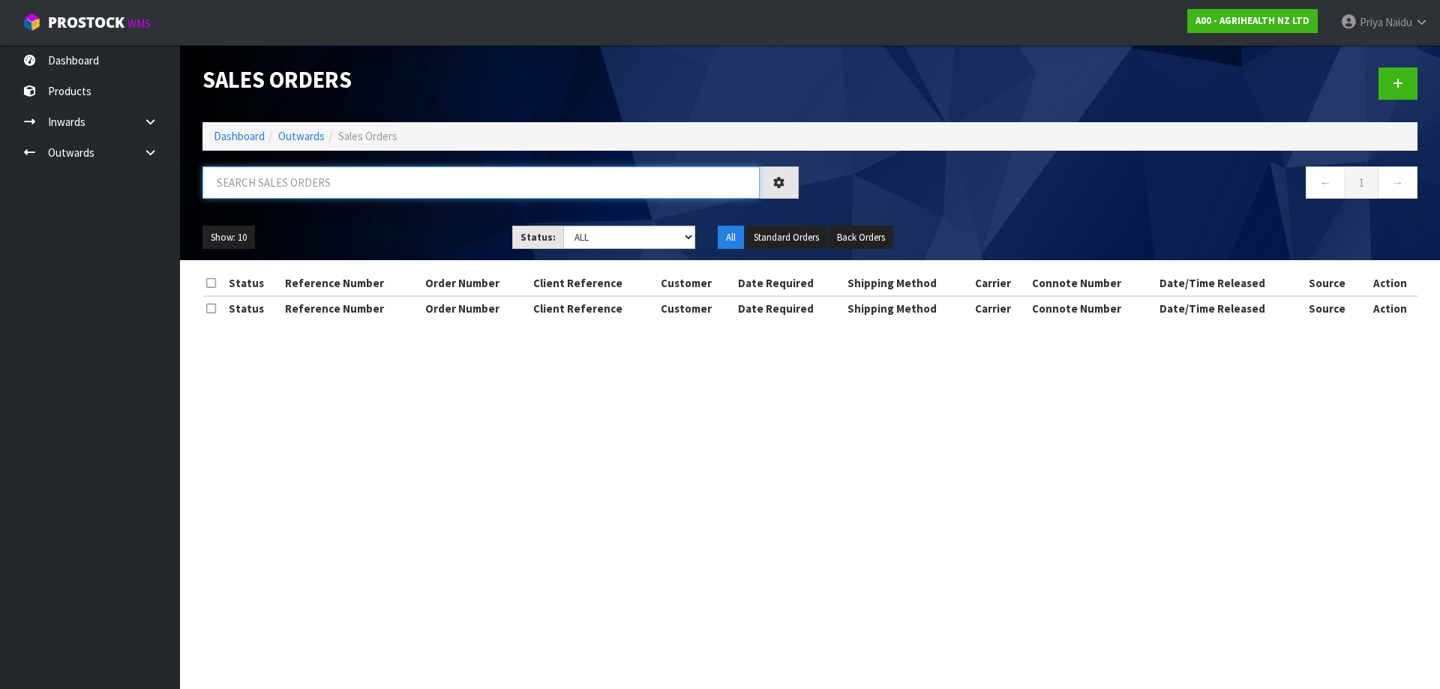
click at [318, 185] on input "text" at bounding box center [481, 183] width 557 height 32
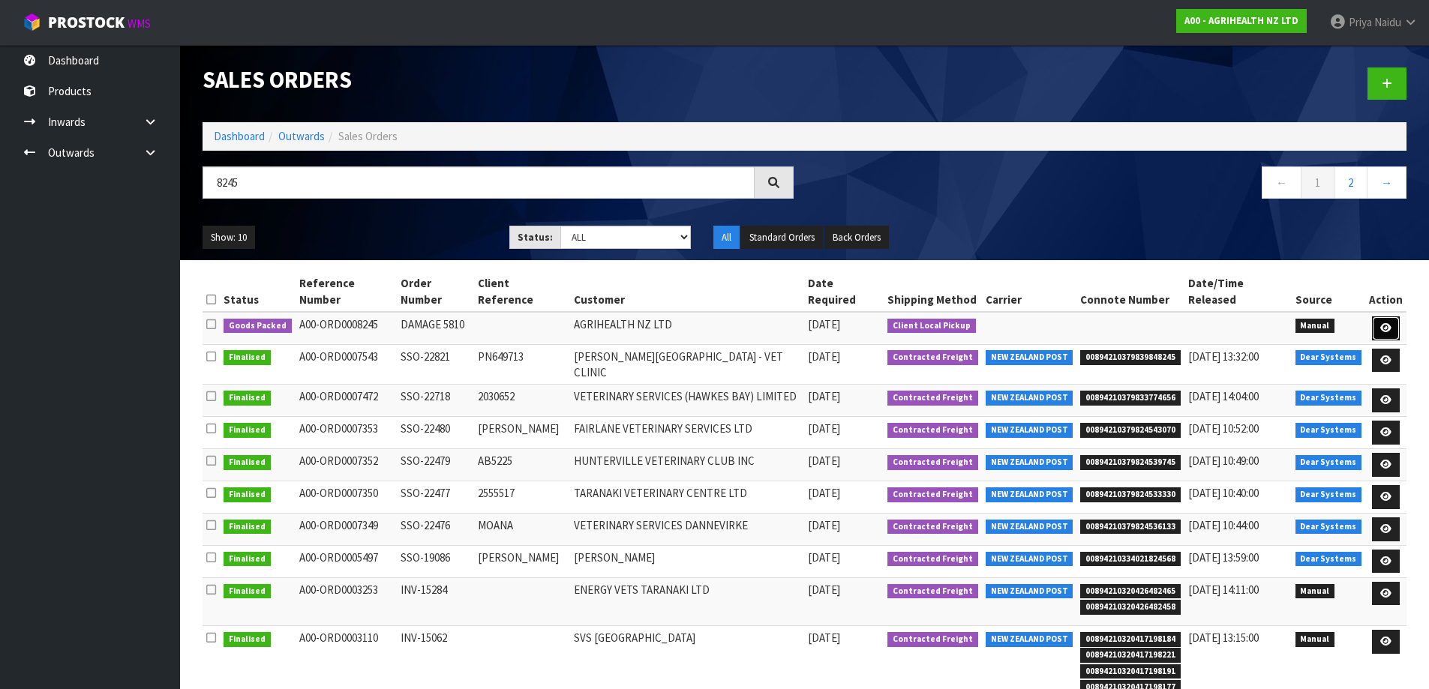
click at [1385, 323] on icon at bounding box center [1385, 328] width 11 height 10
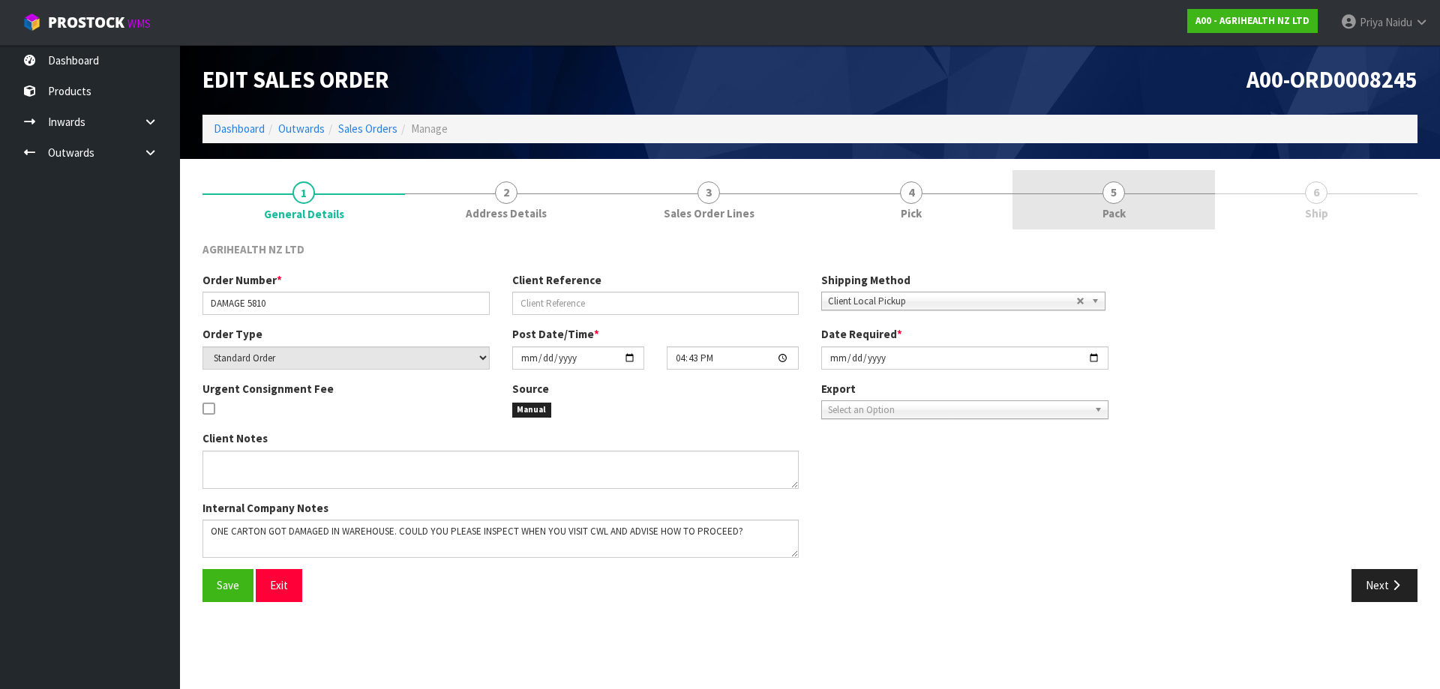
click at [1117, 198] on span "5" at bounding box center [1114, 193] width 23 height 23
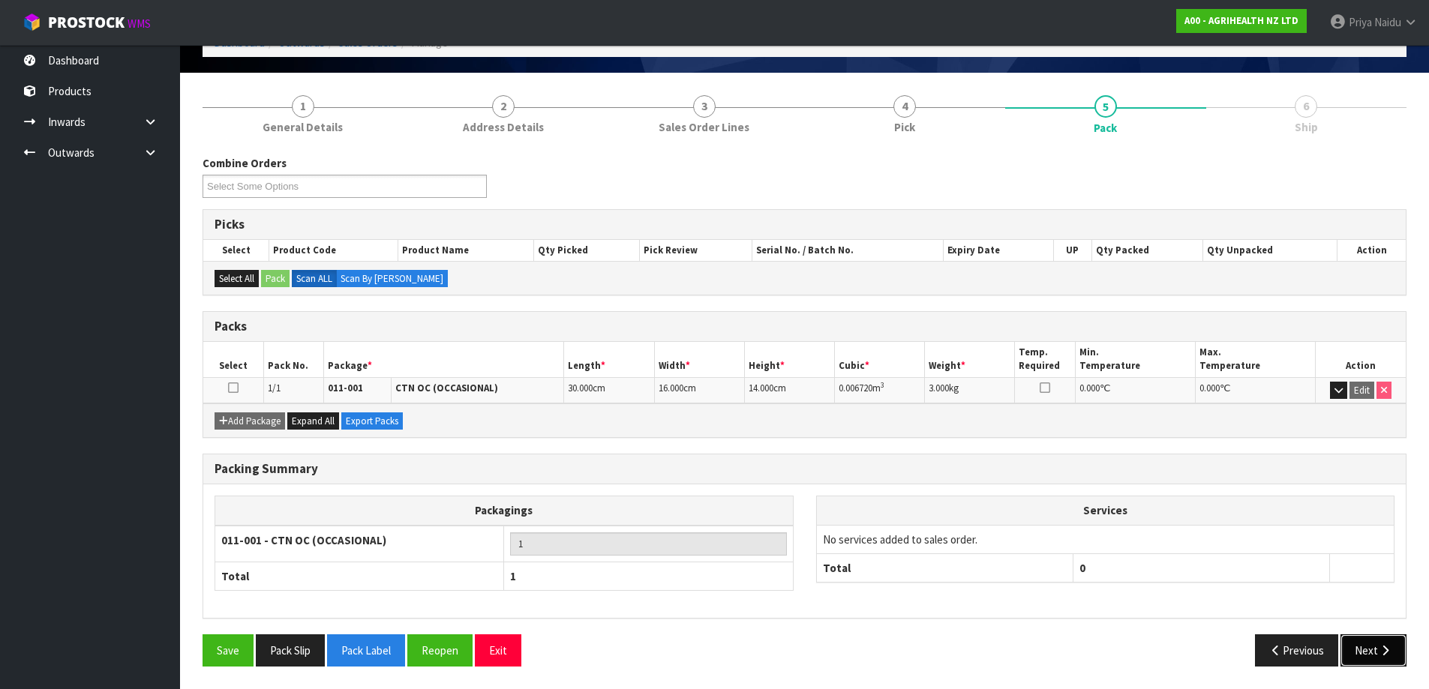
click at [1359, 644] on button "Next" at bounding box center [1373, 651] width 66 height 32
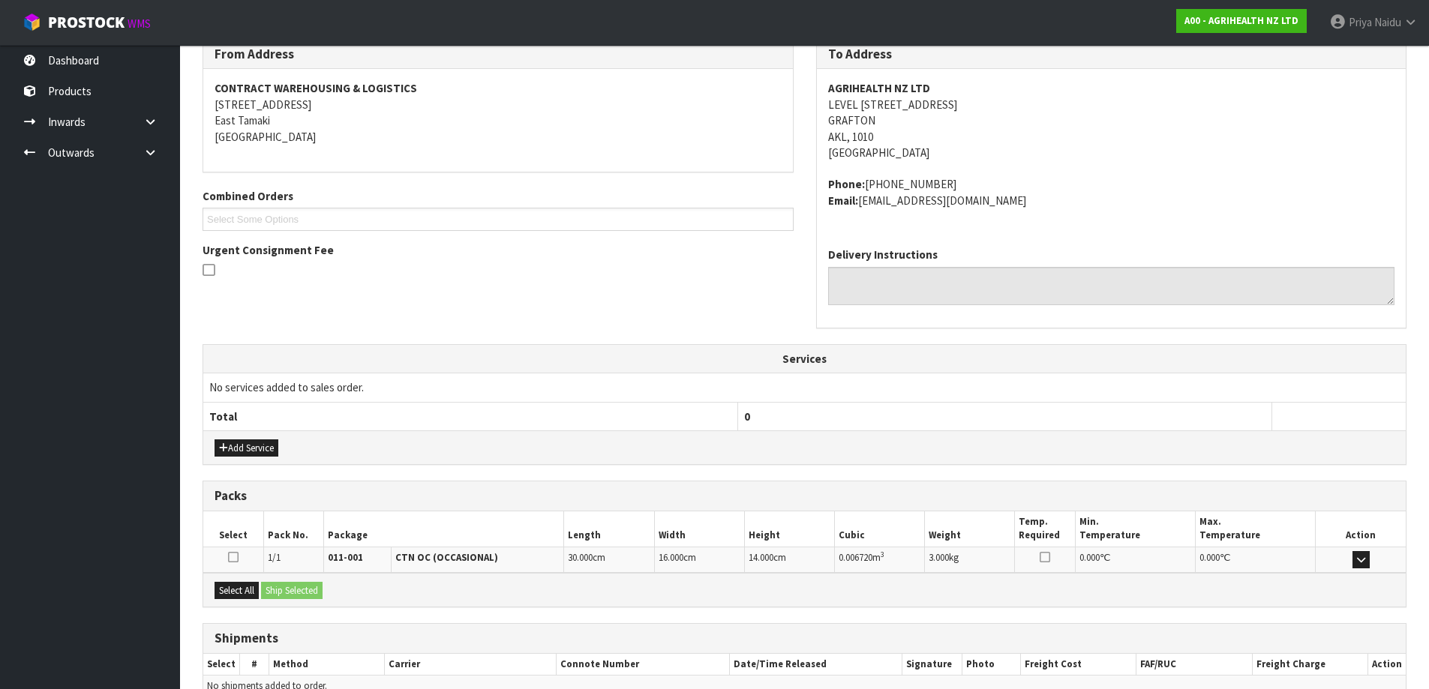
scroll to position [282, 0]
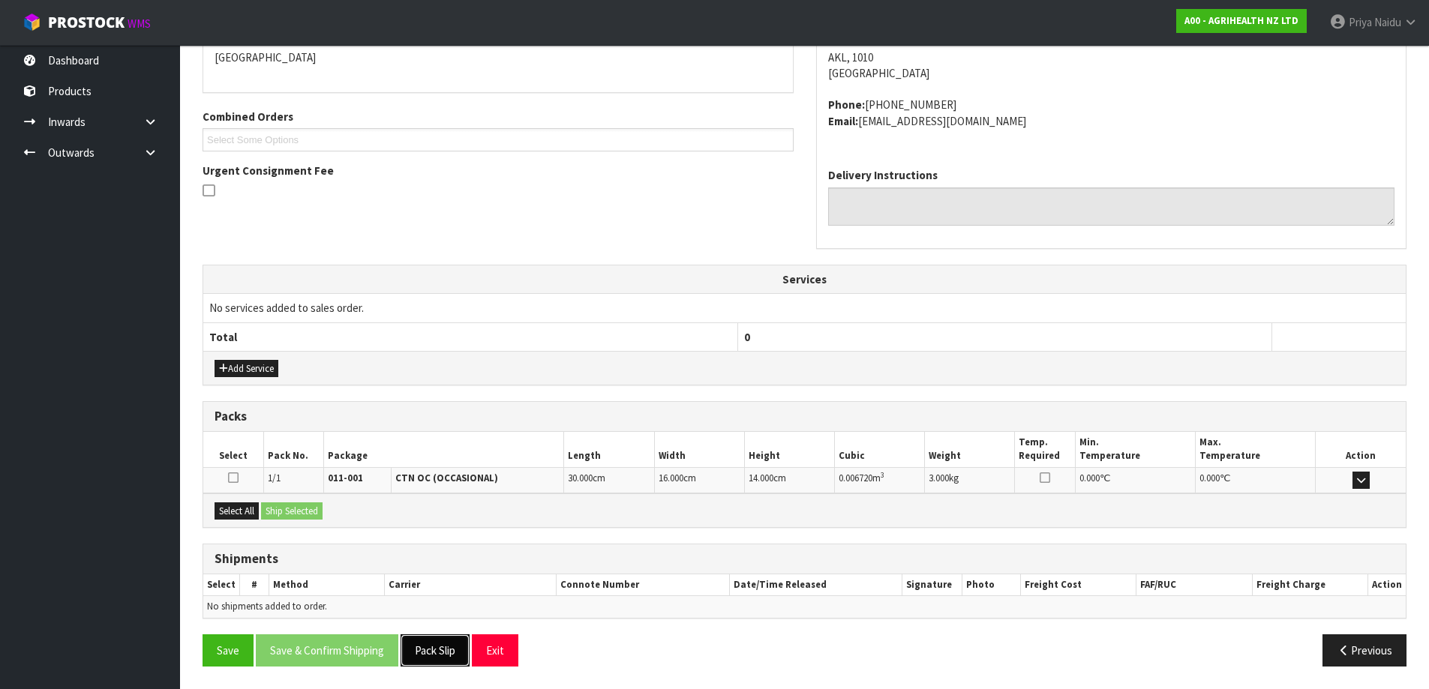
click at [465, 658] on button "Pack Slip" at bounding box center [435, 651] width 69 height 32
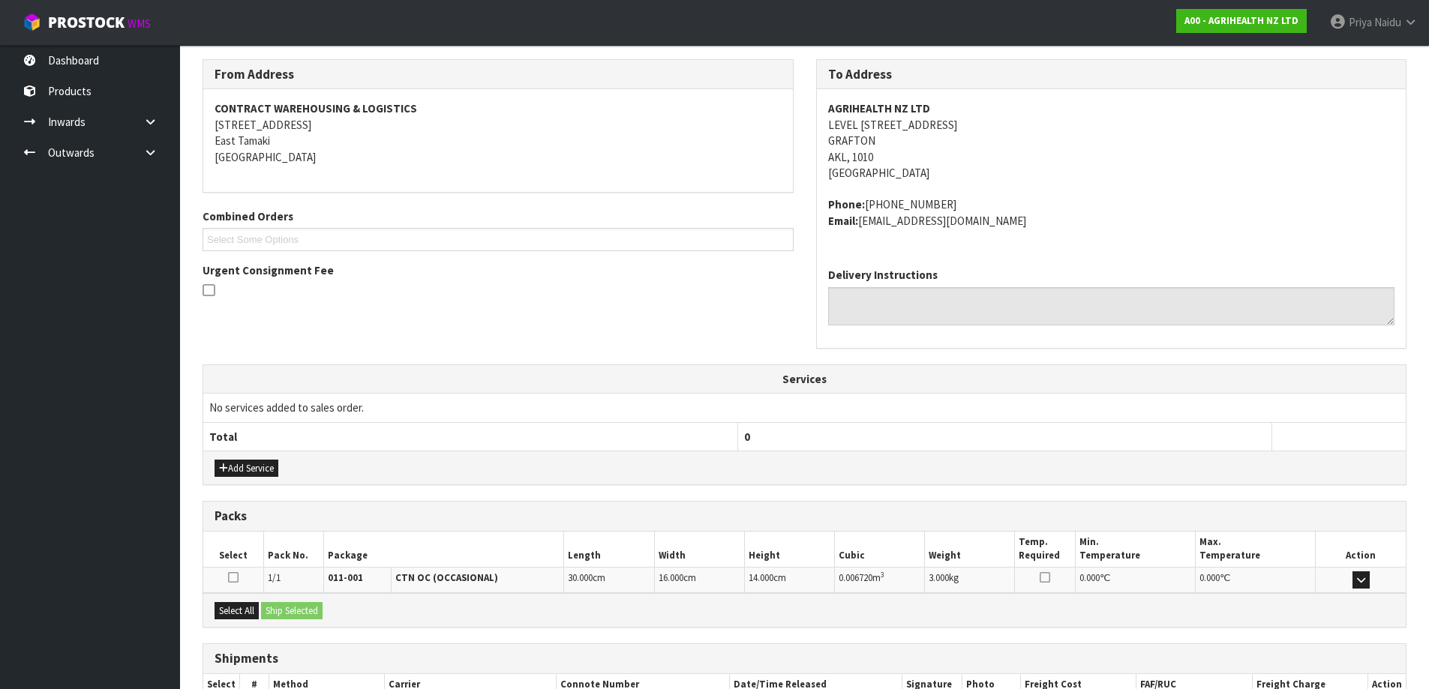
scroll to position [0, 0]
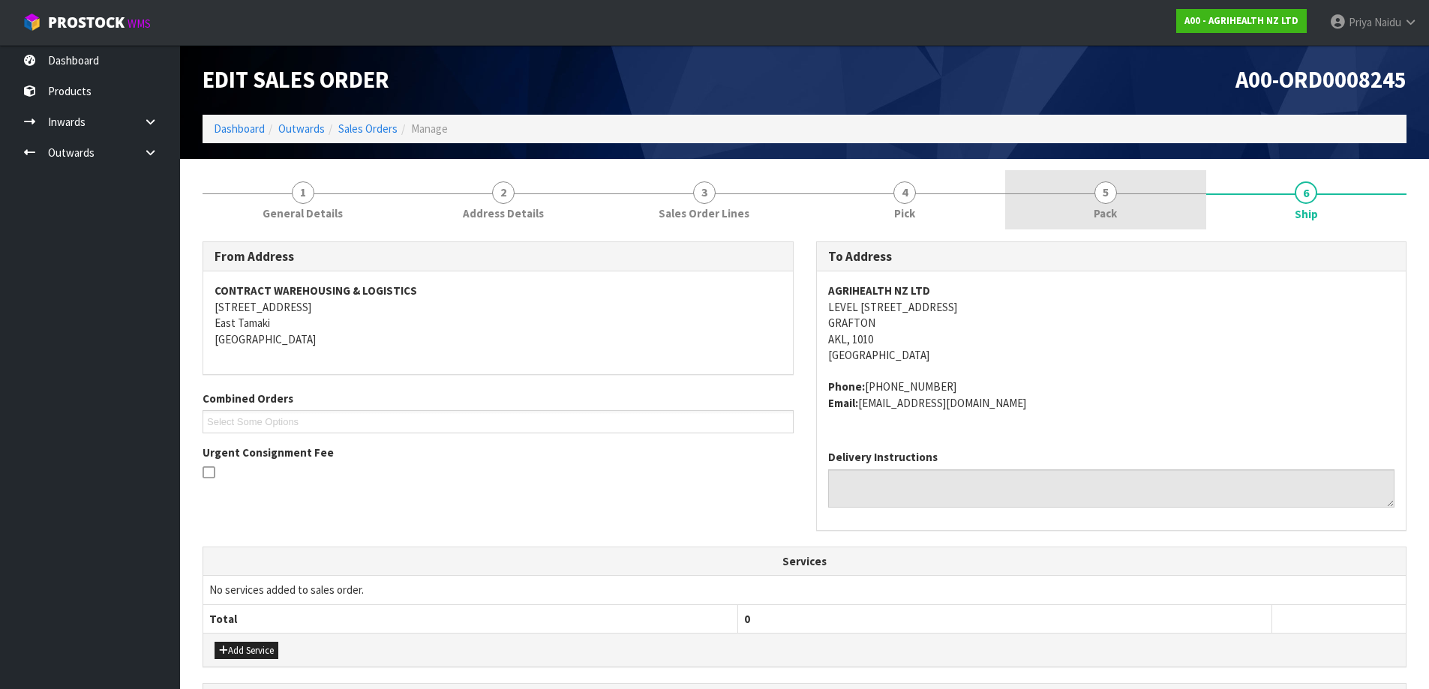
click at [1031, 218] on link "5 Pack" at bounding box center [1105, 199] width 201 height 59
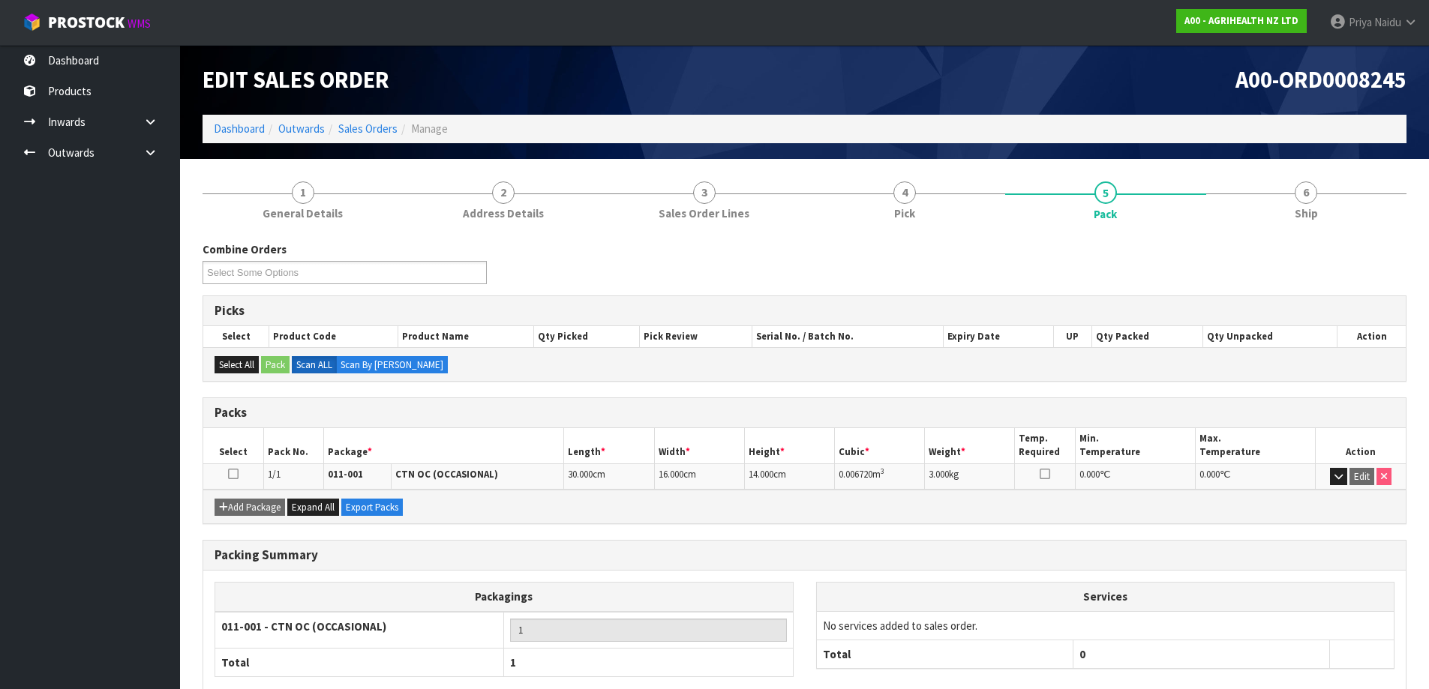
click at [254, 118] on ol "Dashboard Outwards Sales Orders Manage" at bounding box center [805, 129] width 1204 height 28
click at [244, 138] on ol "Dashboard Outwards Sales Orders Manage" at bounding box center [805, 129] width 1204 height 28
click at [247, 129] on link "Dashboard" at bounding box center [239, 129] width 51 height 14
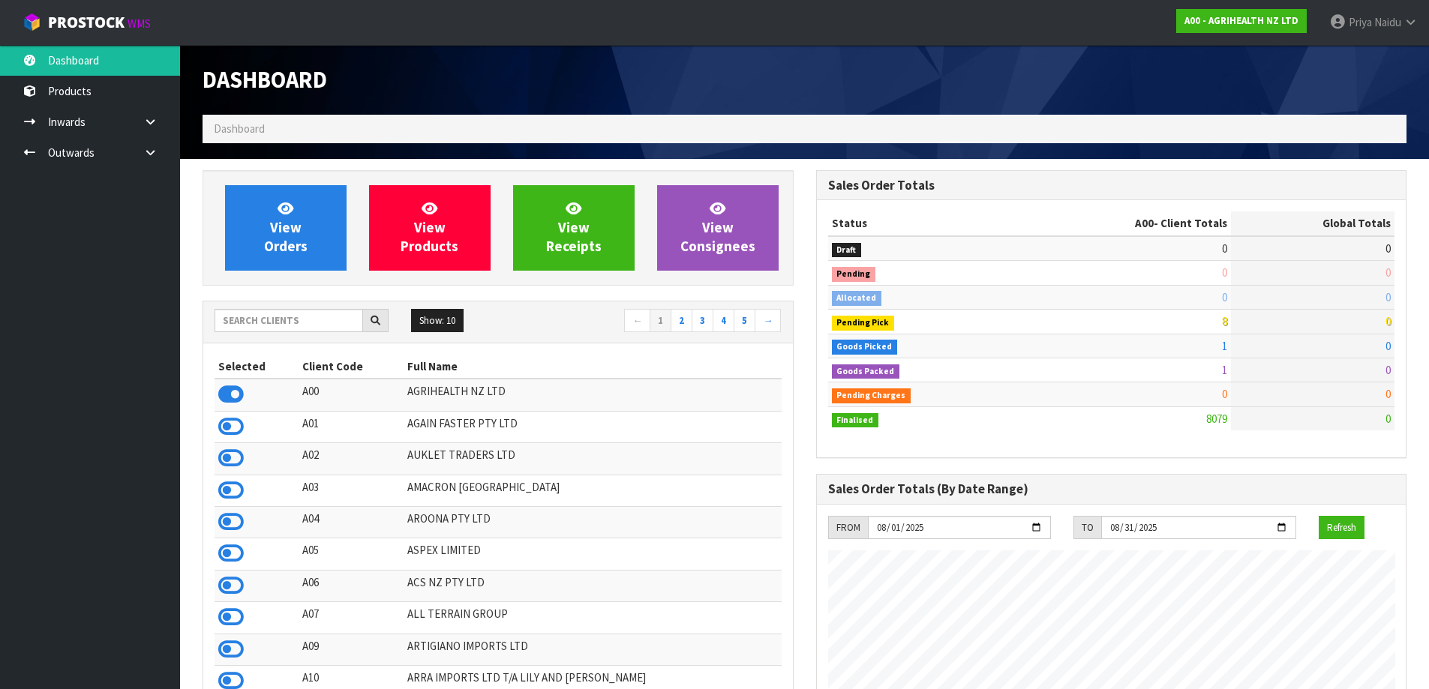
click at [320, 335] on div "Show: 10 5 10 25 50 ← 1 2 3 4 5 →" at bounding box center [498, 322] width 590 height 26
click at [321, 332] on div "Show: 10 5 10 25 50 ← 1 2 3 4 5 →" at bounding box center [498, 322] width 590 height 26
click at [337, 318] on input "text" at bounding box center [289, 320] width 149 height 23
click at [303, 317] on input "text" at bounding box center [289, 320] width 149 height 23
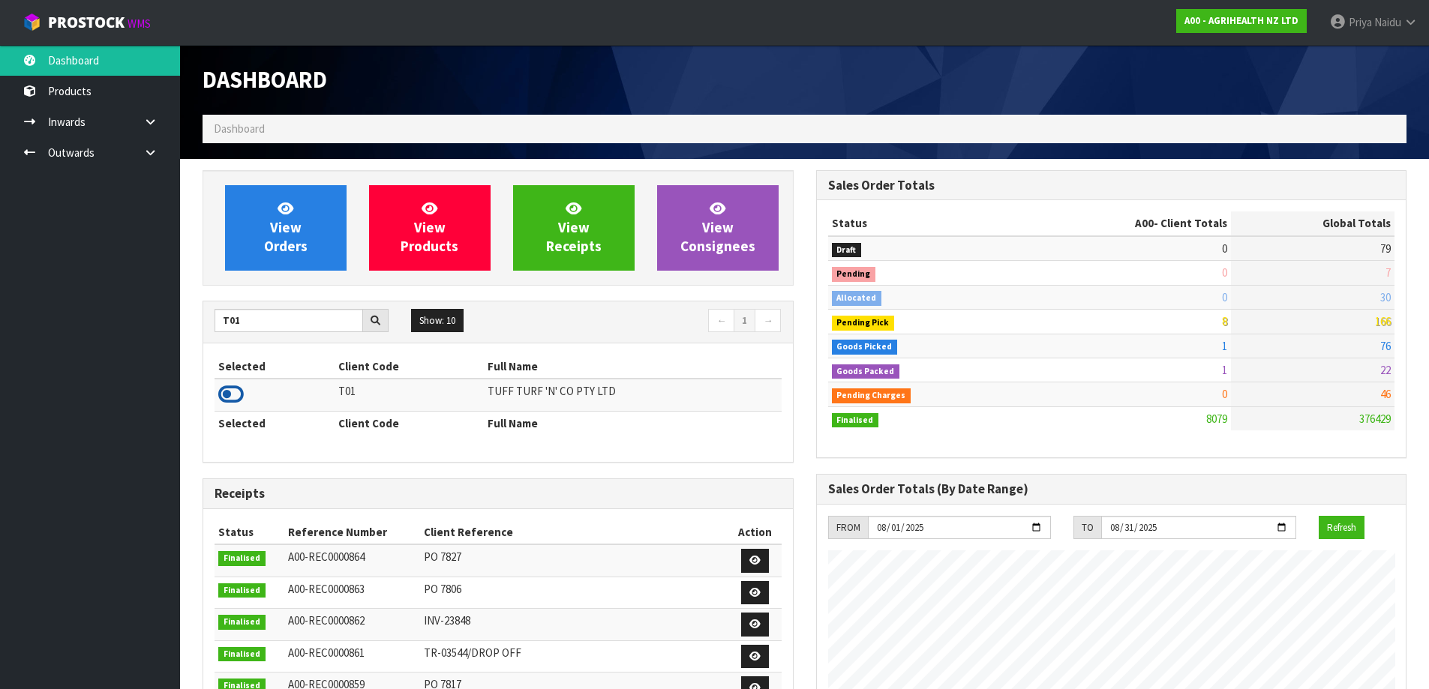
click at [237, 401] on icon at bounding box center [231, 394] width 26 height 23
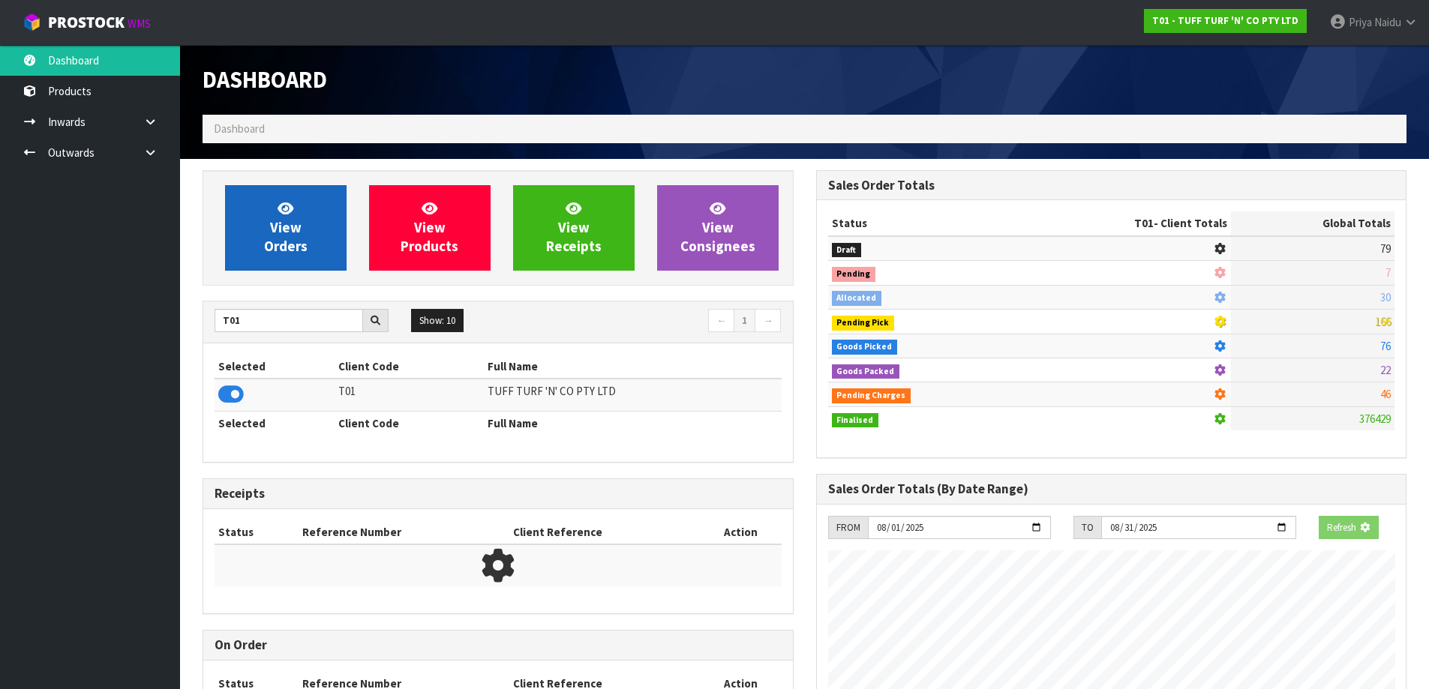
scroll to position [749142, 749464]
click at [281, 245] on span "View Orders" at bounding box center [286, 228] width 44 height 56
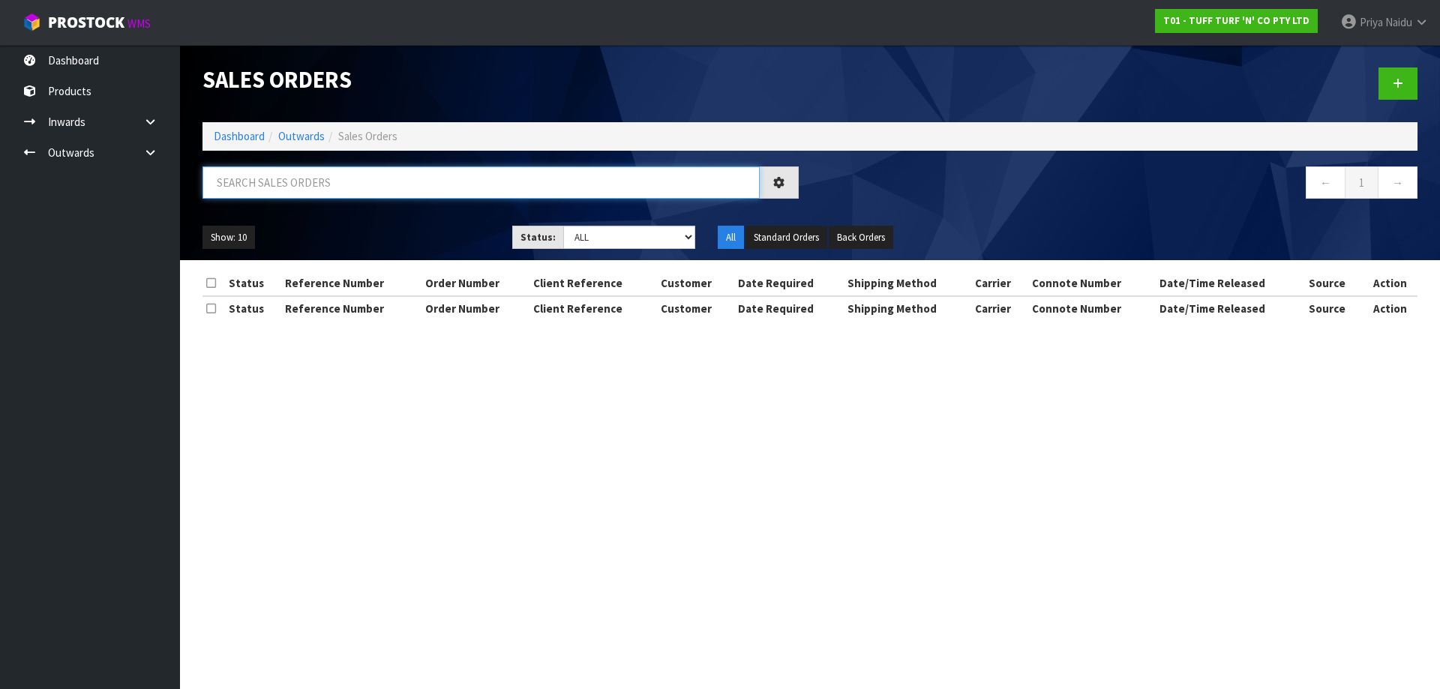
click at [314, 184] on input "text" at bounding box center [481, 183] width 557 height 32
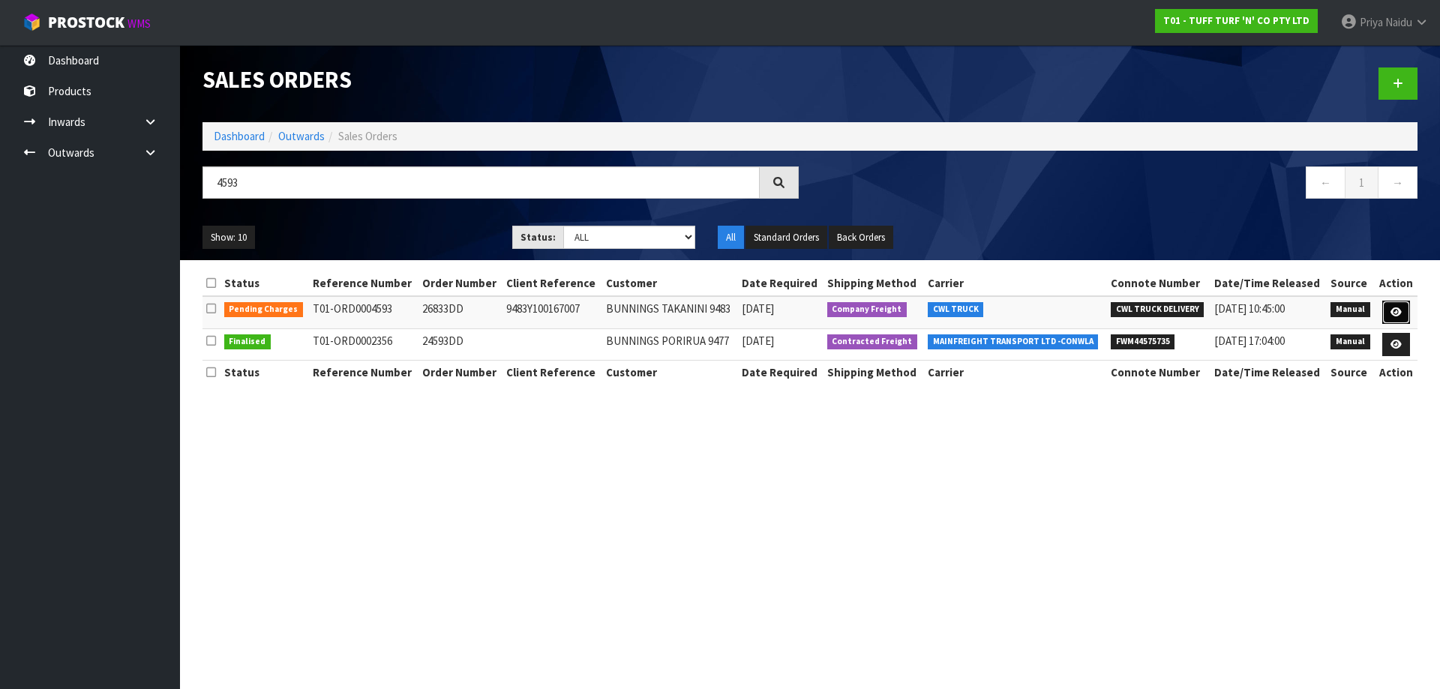
click at [1394, 317] on link at bounding box center [1396, 313] width 28 height 24
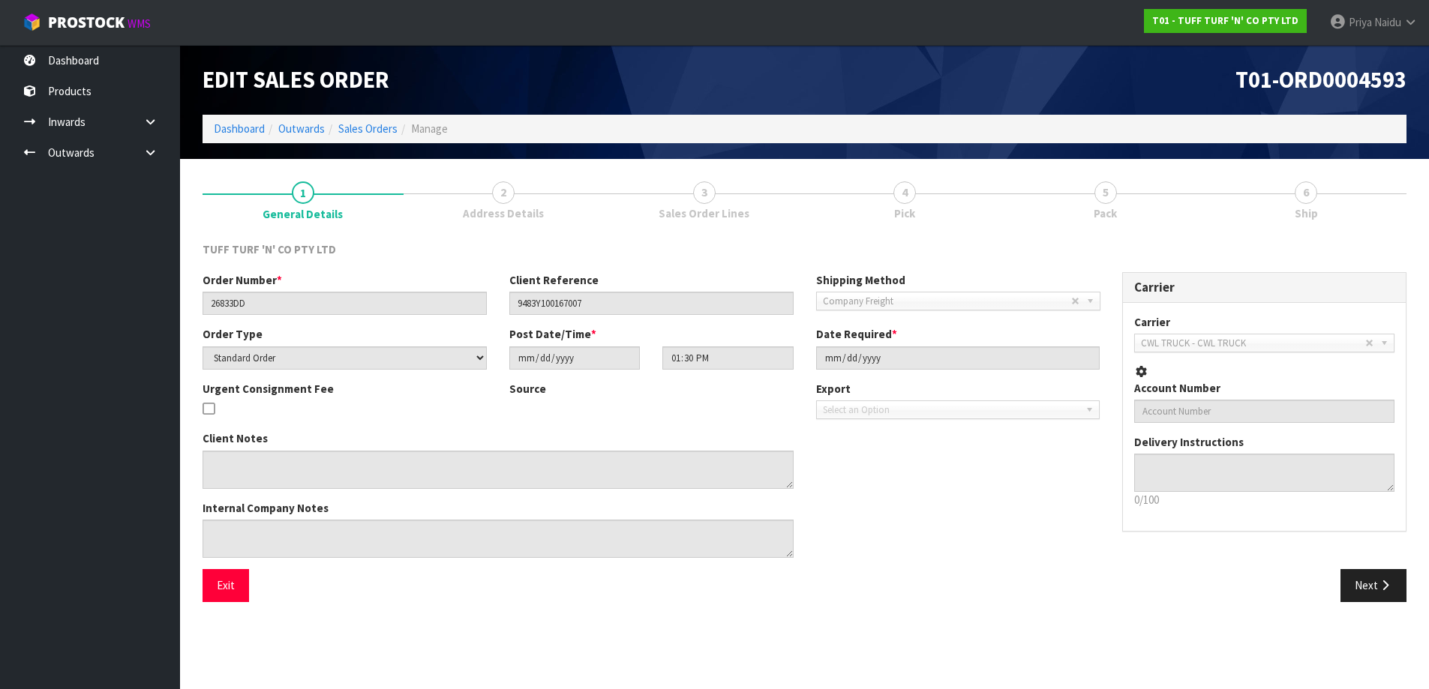
click at [1163, 192] on link "5 Pack" at bounding box center [1105, 199] width 201 height 59
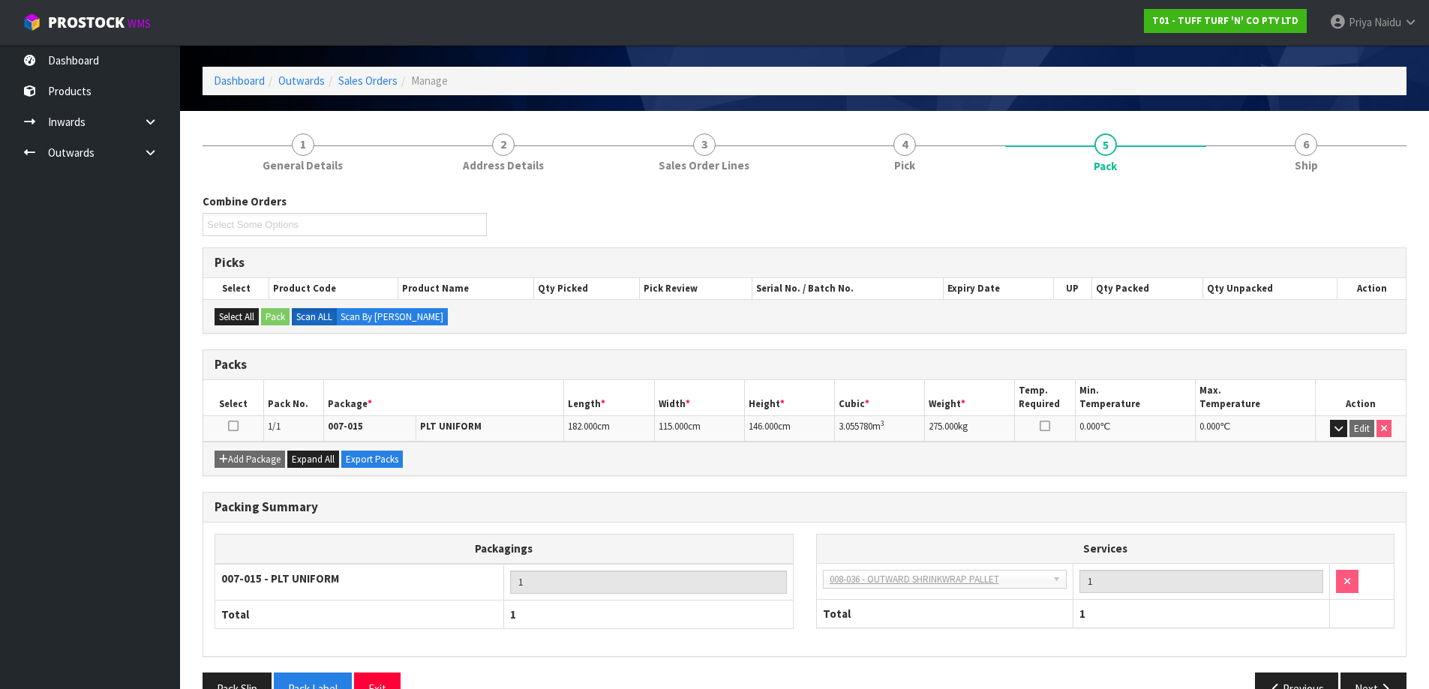
scroll to position [86, 0]
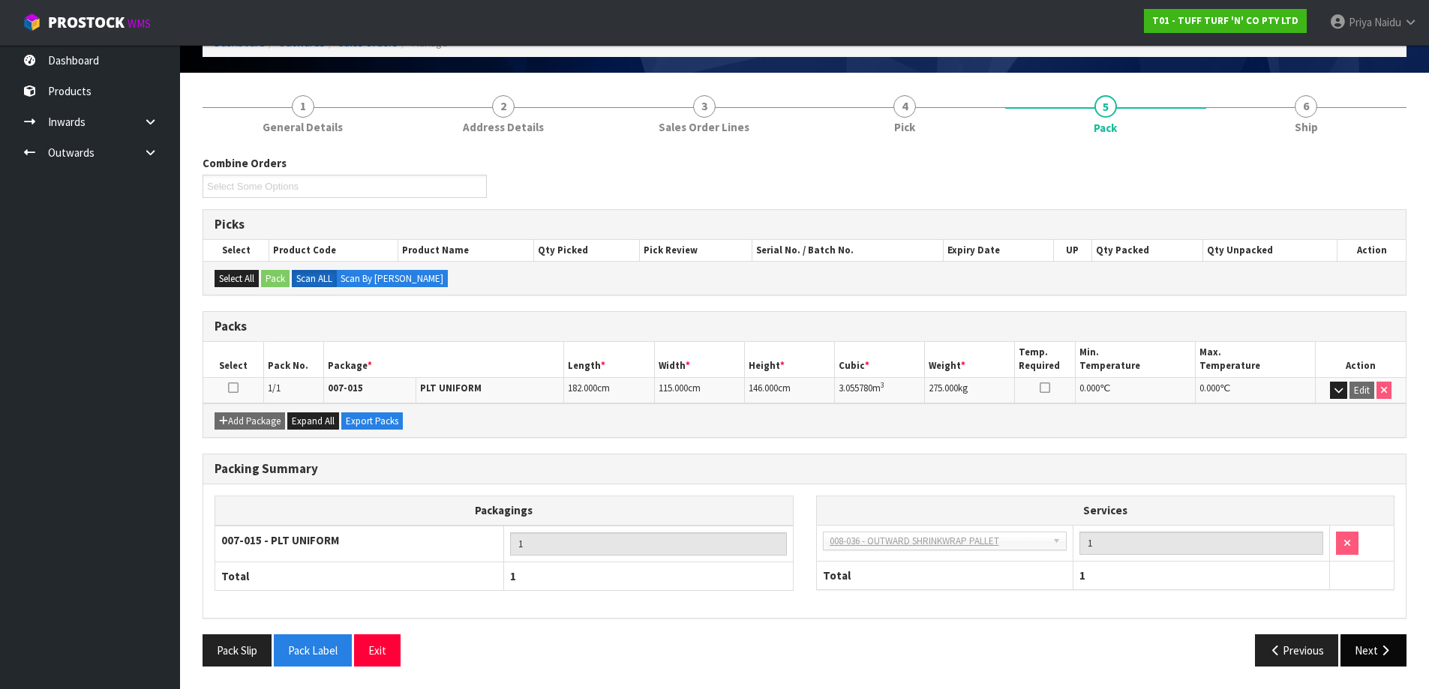
drag, startPoint x: 1404, startPoint y: 674, endPoint x: 1399, endPoint y: 666, distance: 9.2
click at [1404, 671] on div "Pack Slip Pack Label Exit Previous Next" at bounding box center [804, 657] width 1226 height 44
click at [1375, 647] on button "Next" at bounding box center [1373, 651] width 66 height 32
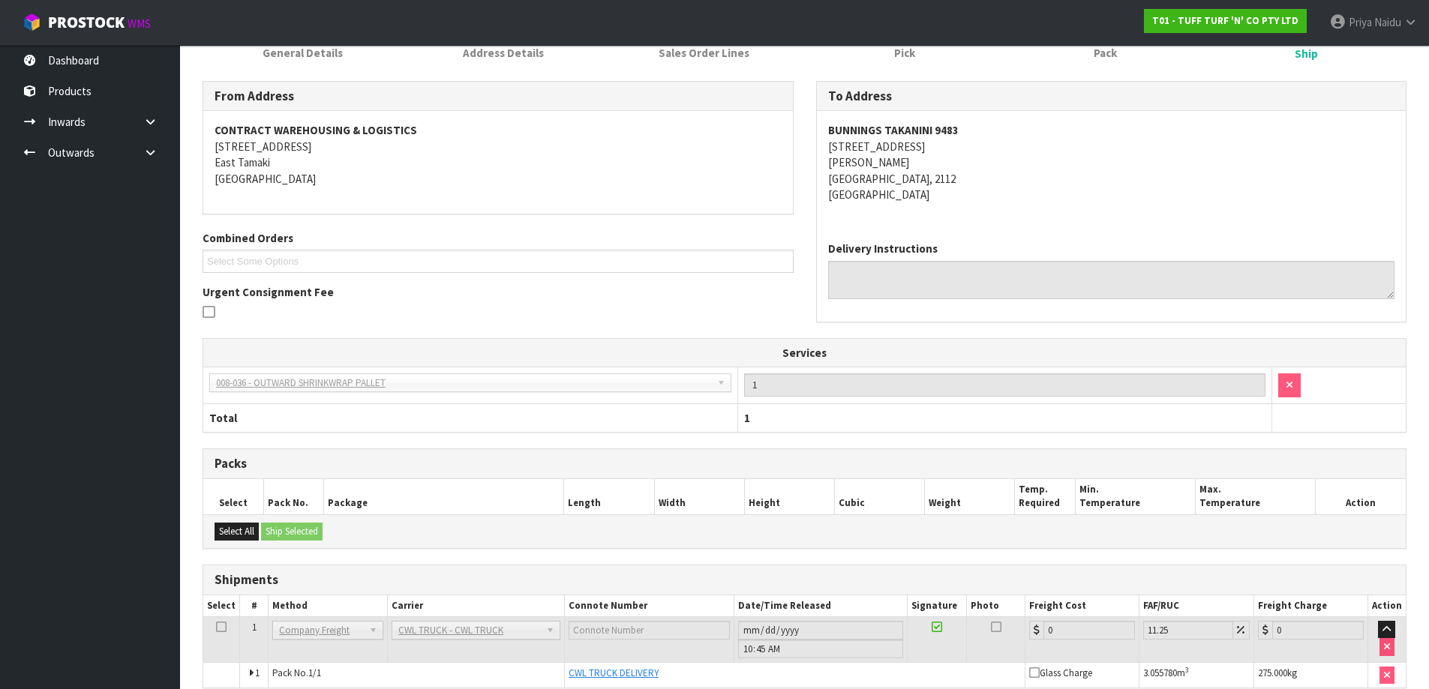
scroll to position [231, 0]
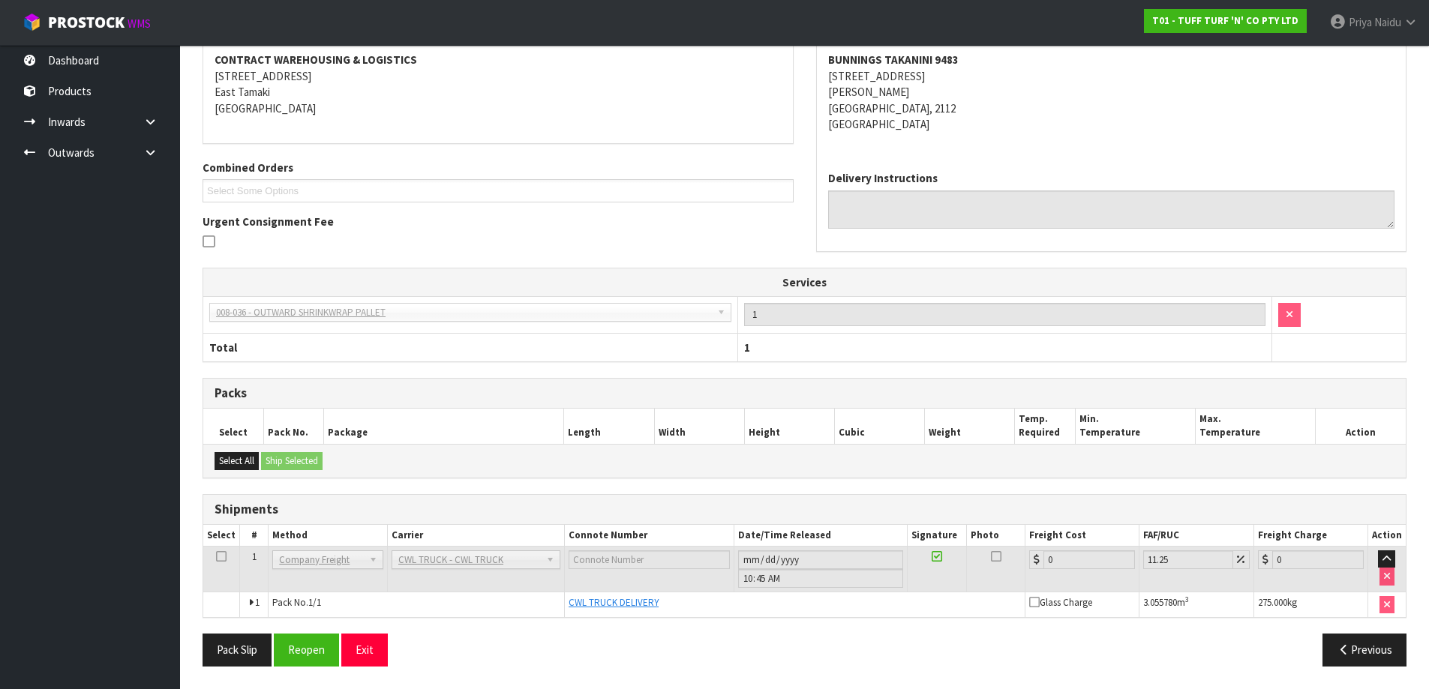
click at [309, 633] on div "From Address CONTRACT WAREHOUSING & LOGISTICS 17 Allens Road East Tamaki Auckla…" at bounding box center [805, 345] width 1204 height 668
click at [312, 648] on button "Reopen" at bounding box center [306, 650] width 65 height 32
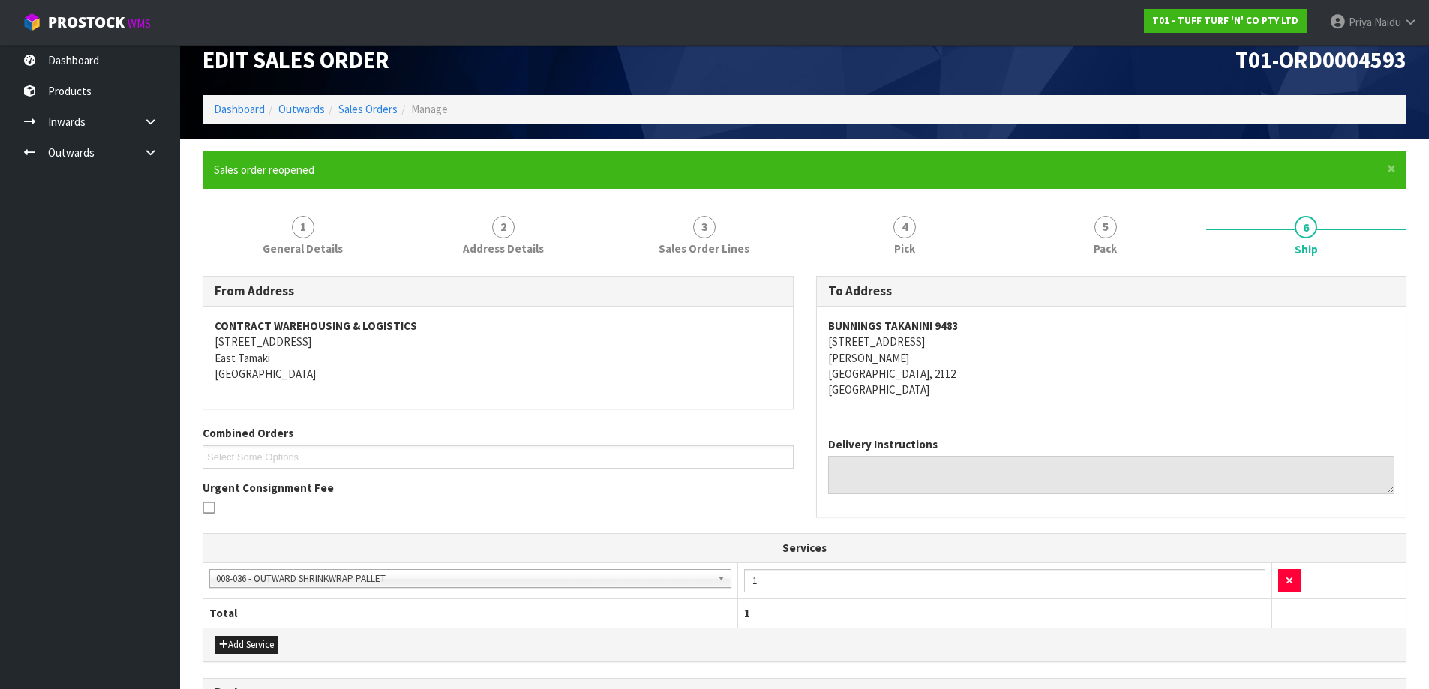
scroll to position [0, 0]
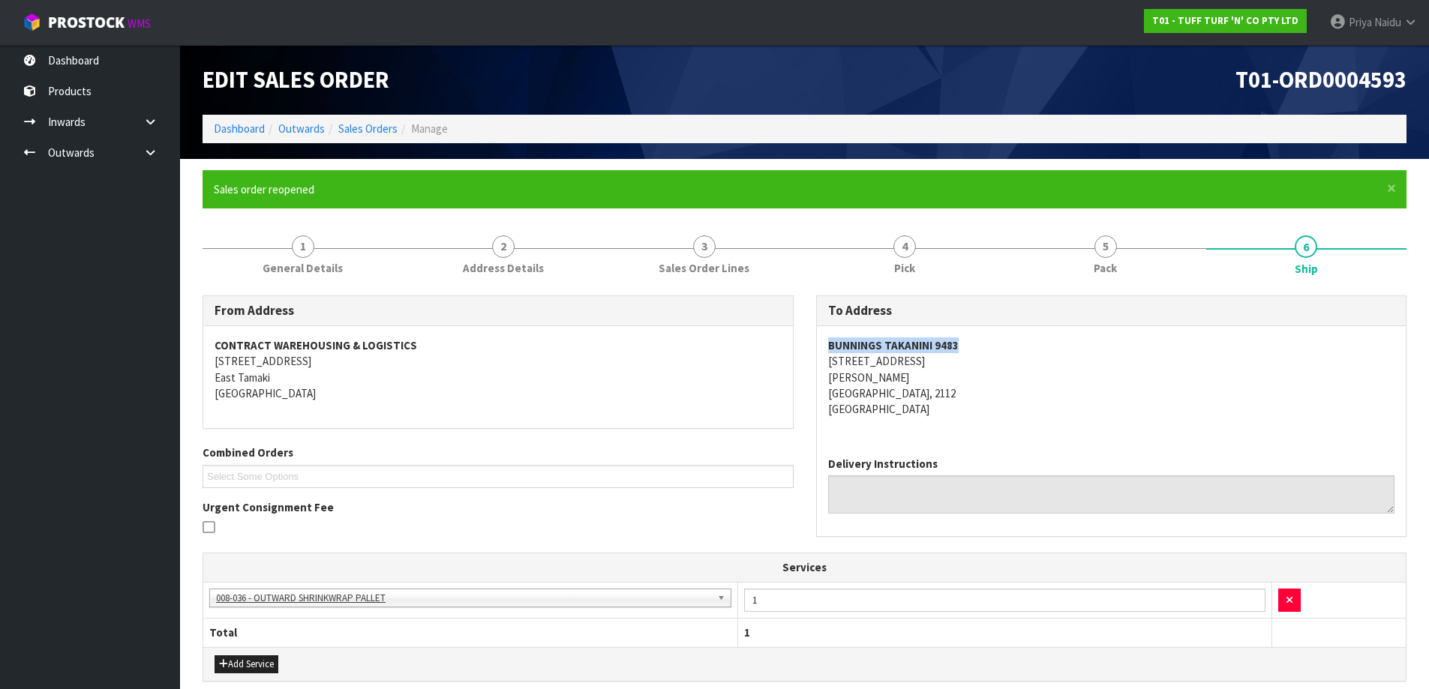
drag, startPoint x: 819, startPoint y: 351, endPoint x: 975, endPoint y: 338, distance: 156.6
click at [975, 338] on div "BUNNINGS TAKANINI 9483 167-179 GREAT SOUTH ROAD TAKANINI AUCKLAND, 2112 New Zea…" at bounding box center [1112, 385] width 590 height 119
click at [322, 234] on link "1 General Details" at bounding box center [303, 253] width 201 height 59
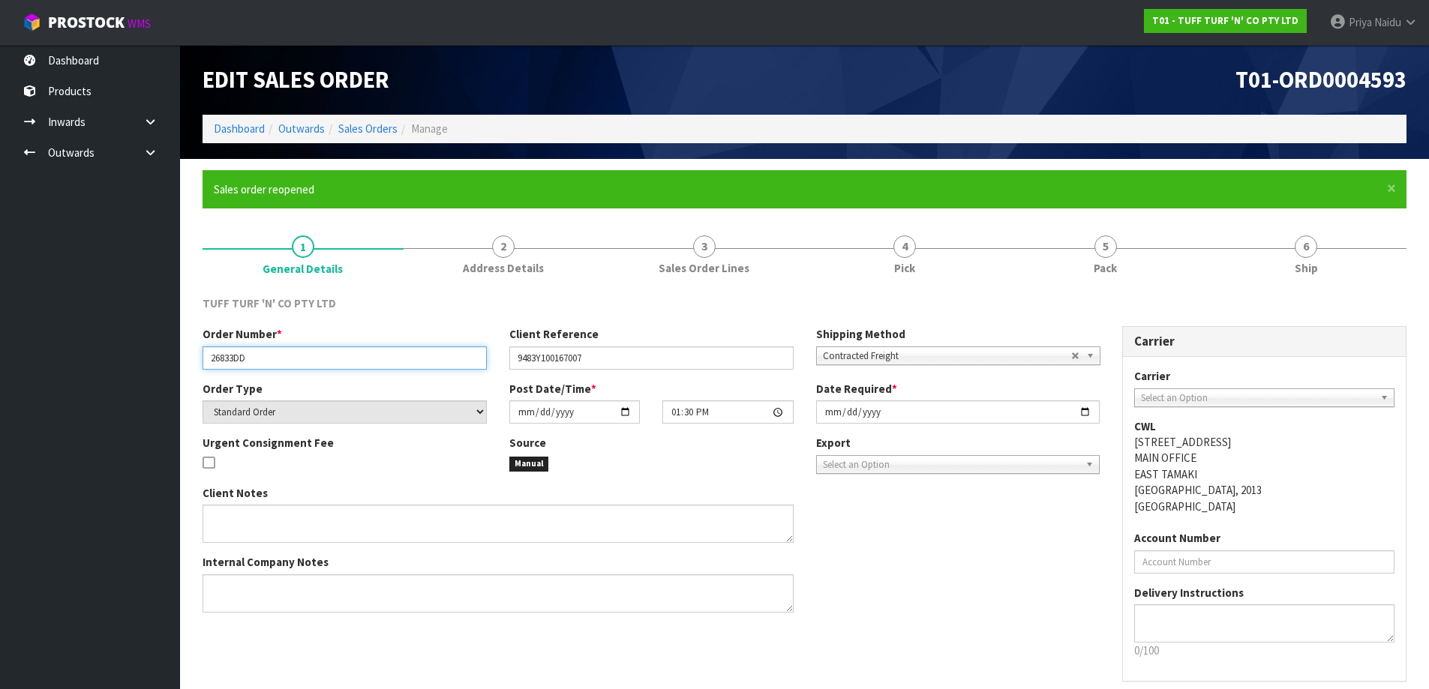
drag, startPoint x: 205, startPoint y: 357, endPoint x: 279, endPoint y: 360, distance: 74.3
click at [279, 360] on input "26833DD" at bounding box center [345, 358] width 284 height 23
drag, startPoint x: 513, startPoint y: 362, endPoint x: 486, endPoint y: 363, distance: 27.0
click at [606, 368] on input "9483Y100167007" at bounding box center [651, 358] width 284 height 23
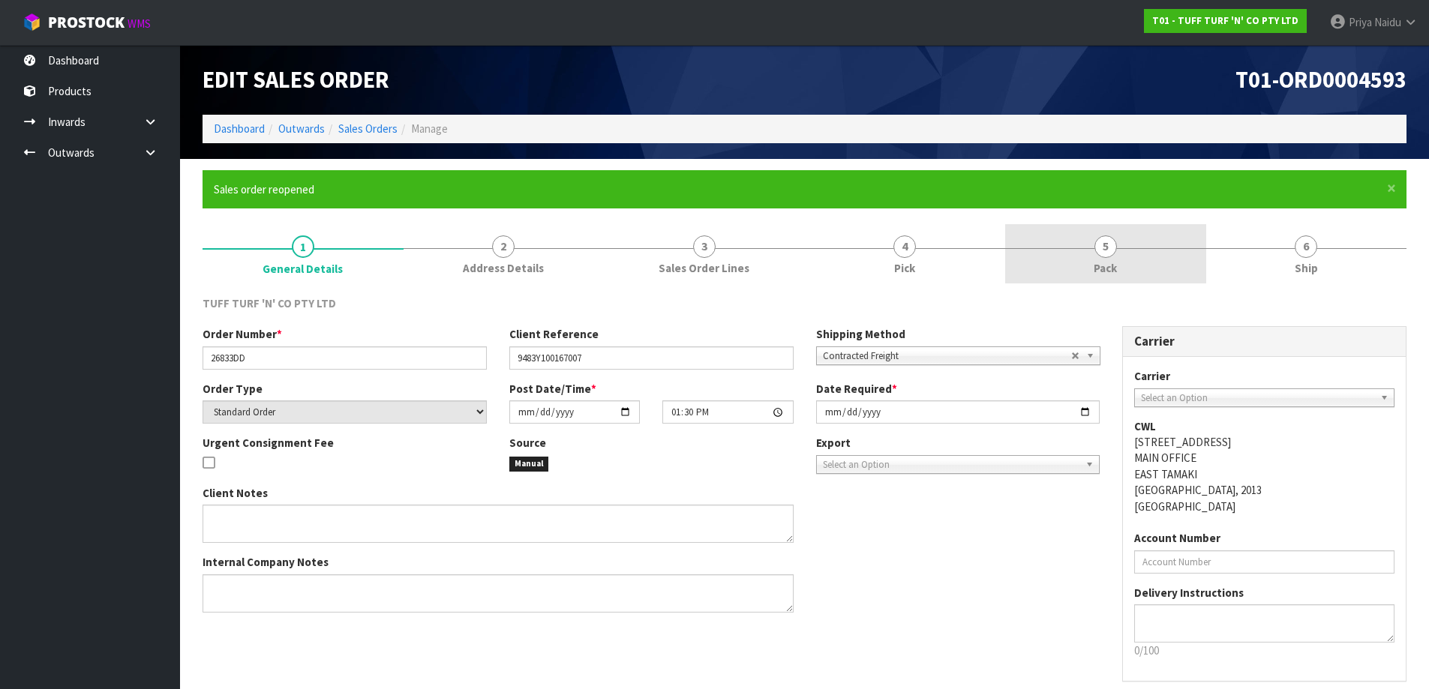
click at [1142, 257] on link "5 Pack" at bounding box center [1105, 253] width 201 height 59
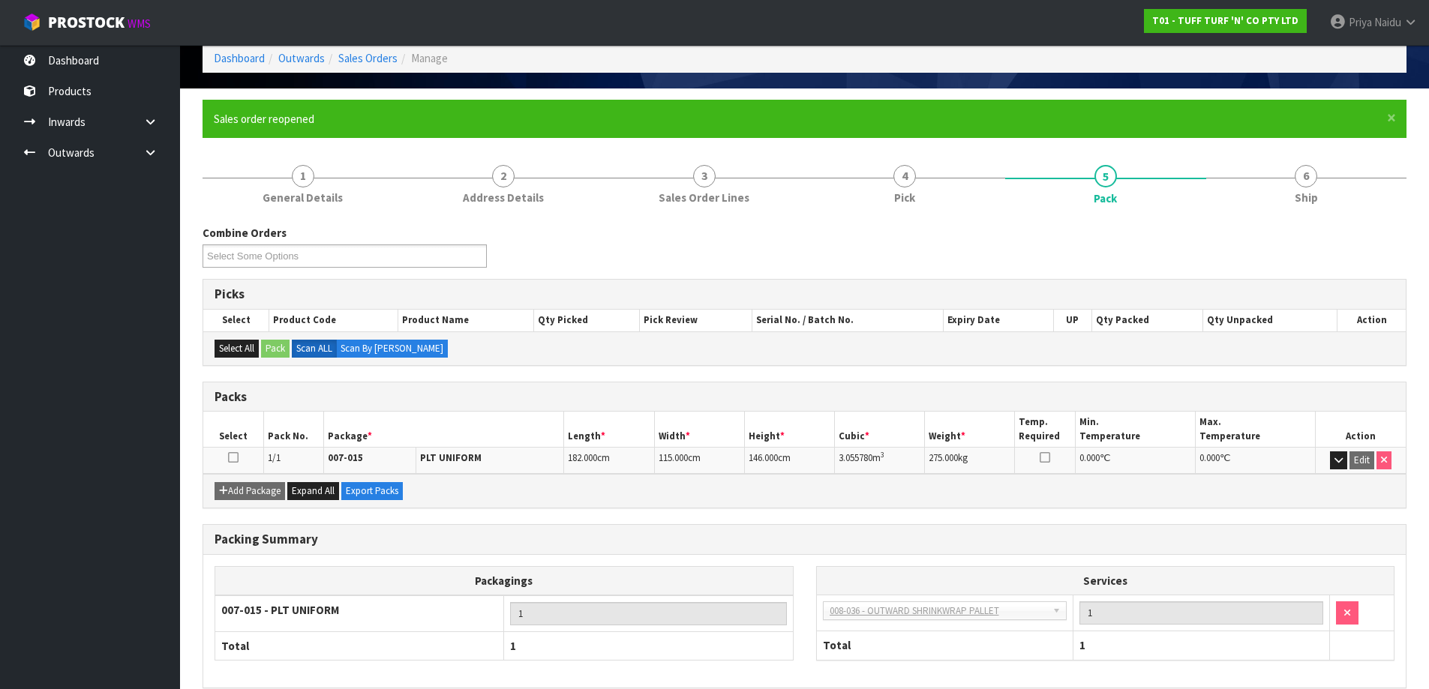
scroll to position [75, 0]
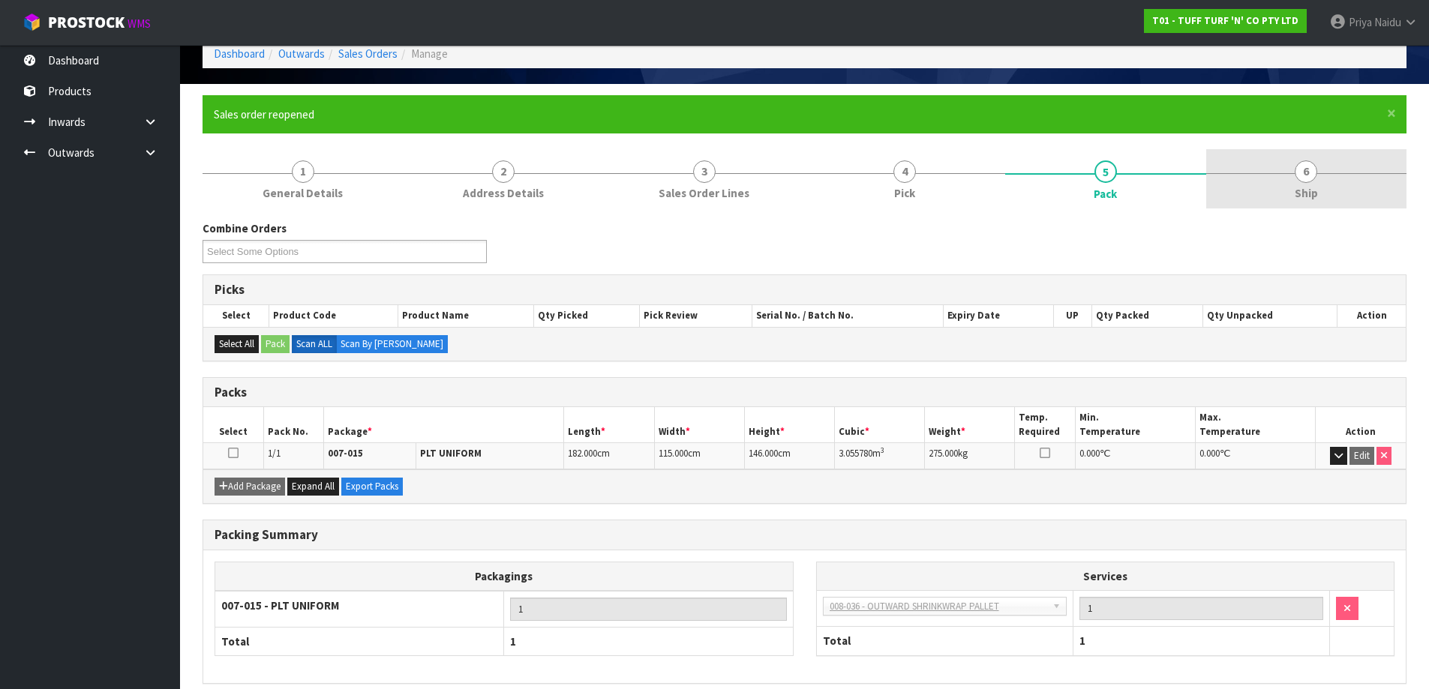
click at [1343, 167] on link "6 Ship" at bounding box center [1306, 178] width 201 height 59
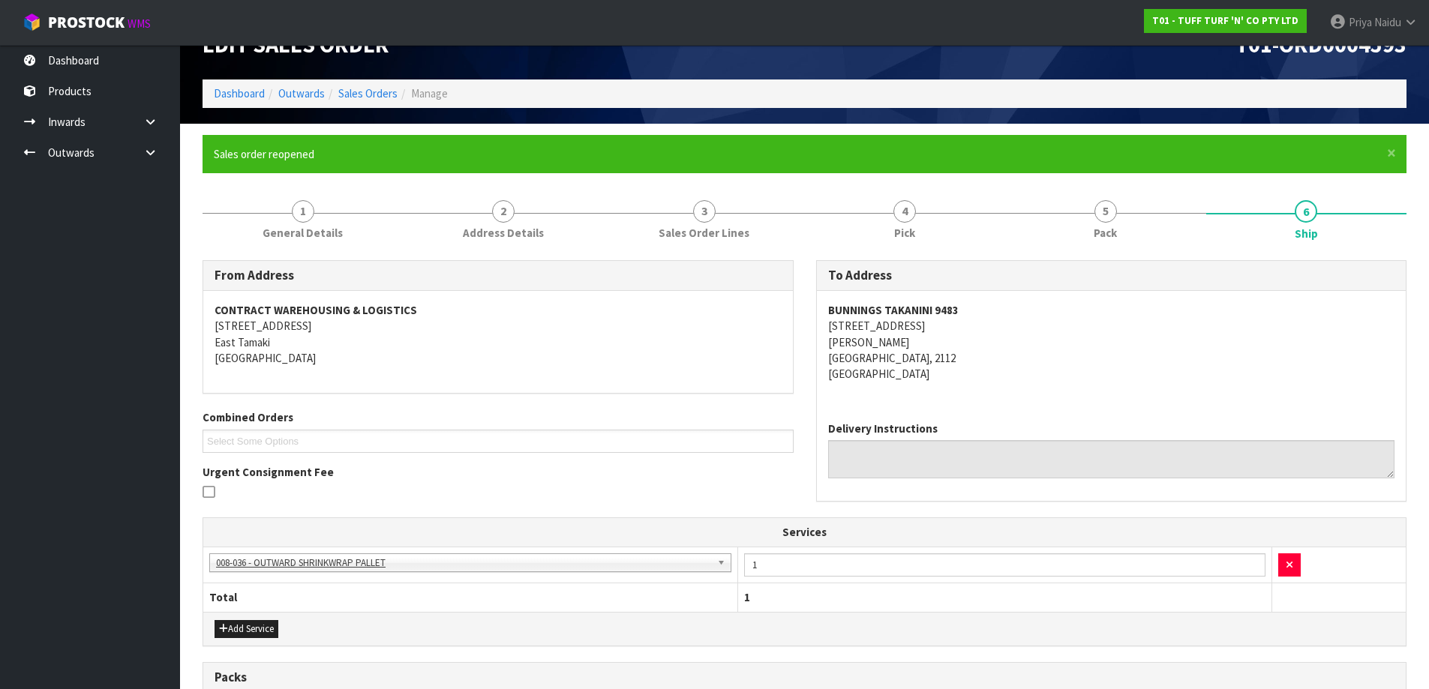
scroll to position [0, 0]
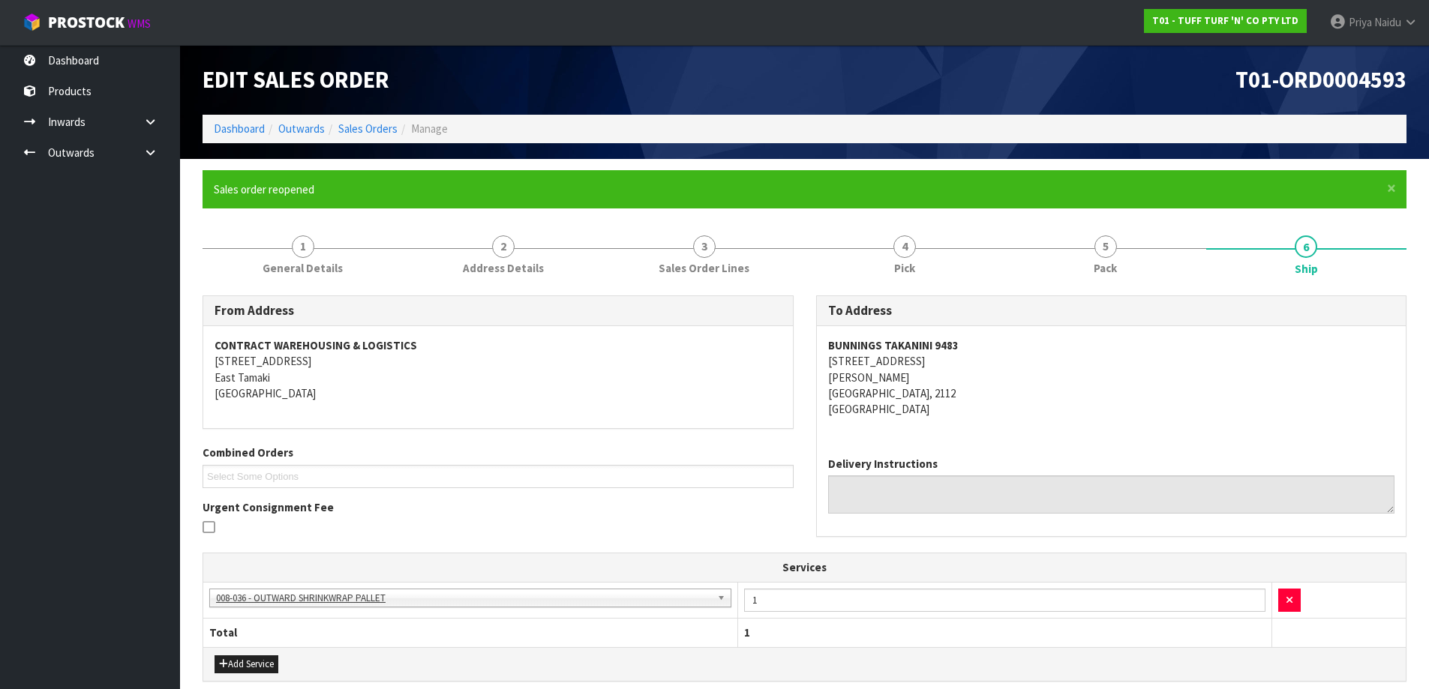
click at [1007, 381] on address "BUNNINGS TAKANINI 9483 167-179 GREAT SOUTH ROAD TAKANINI AUCKLAND, 2112 New Zea…" at bounding box center [1111, 378] width 567 height 80
click at [1078, 224] on form "× Close Sales order reopened 1 General Details 2 Address Details 3 Sales Order …" at bounding box center [805, 585] width 1204 height 831
click at [1103, 257] on span "5" at bounding box center [1105, 247] width 23 height 23
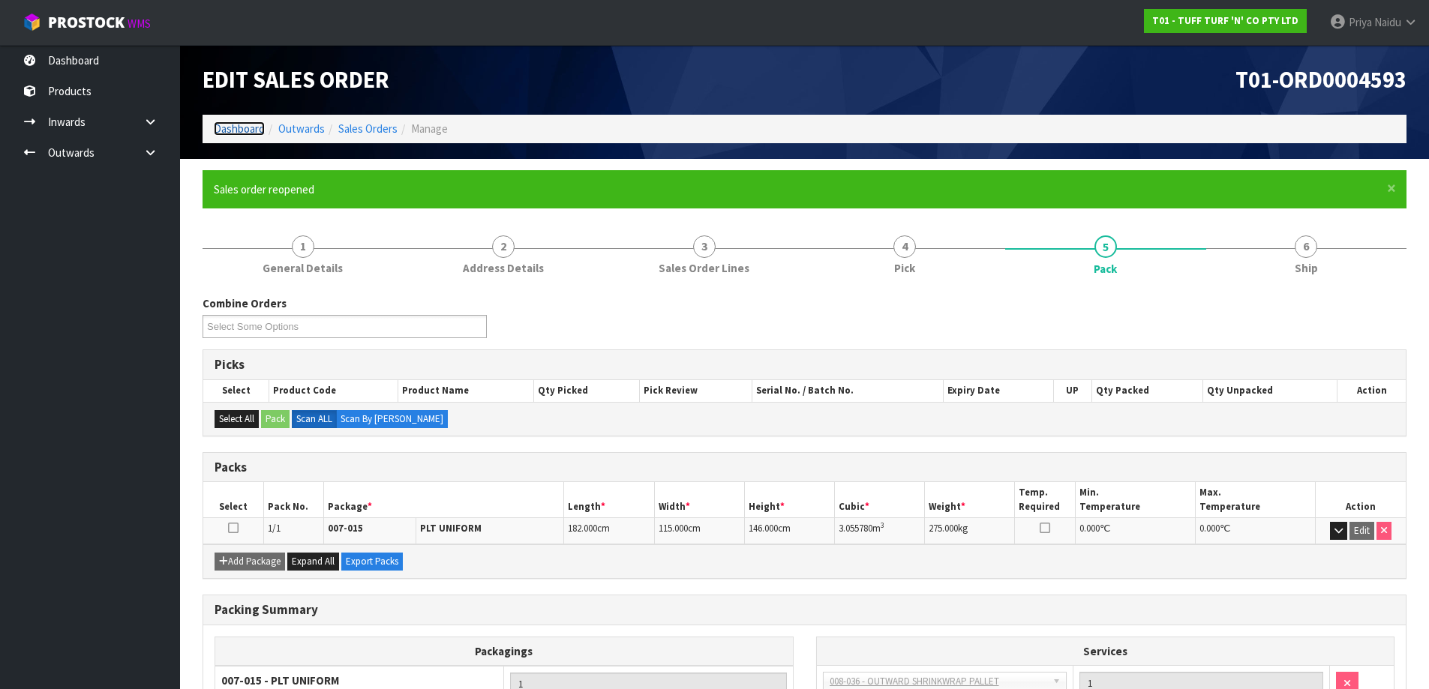
click at [248, 132] on link "Dashboard" at bounding box center [239, 129] width 51 height 14
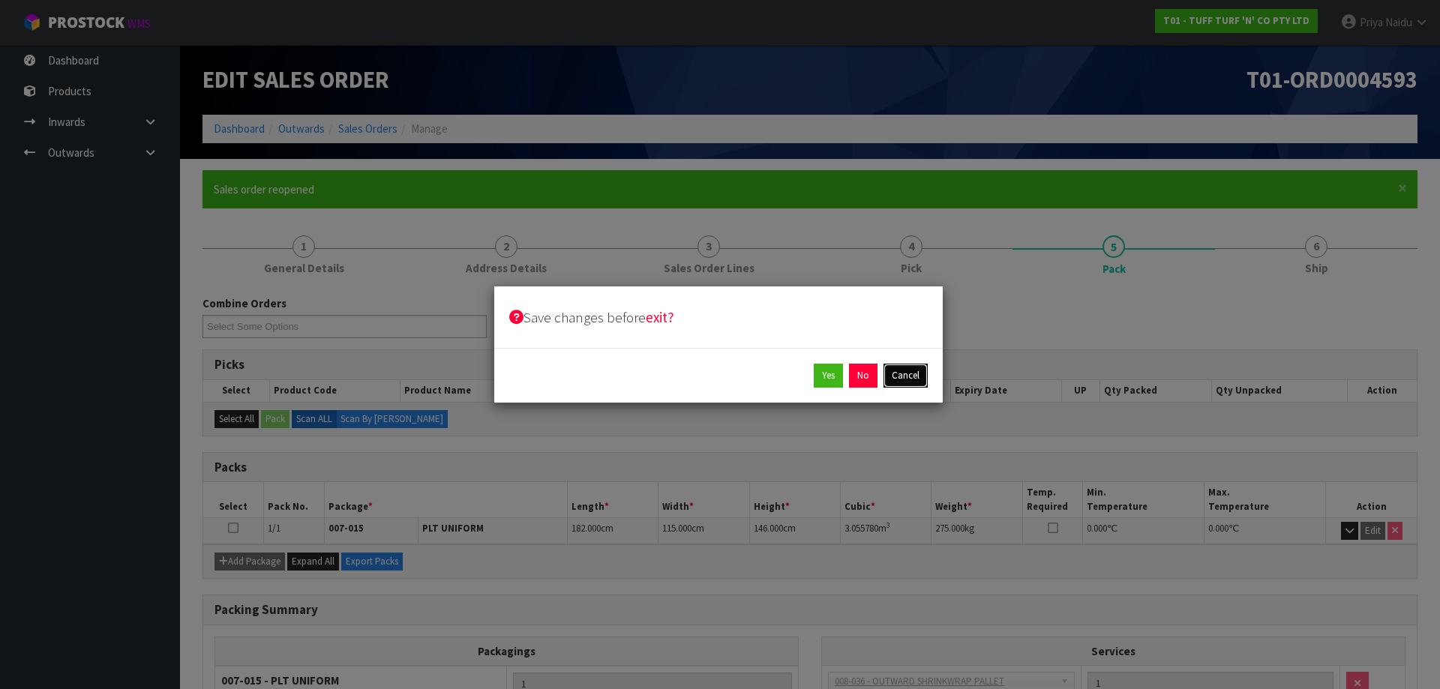
click at [909, 374] on button "Cancel" at bounding box center [906, 376] width 44 height 24
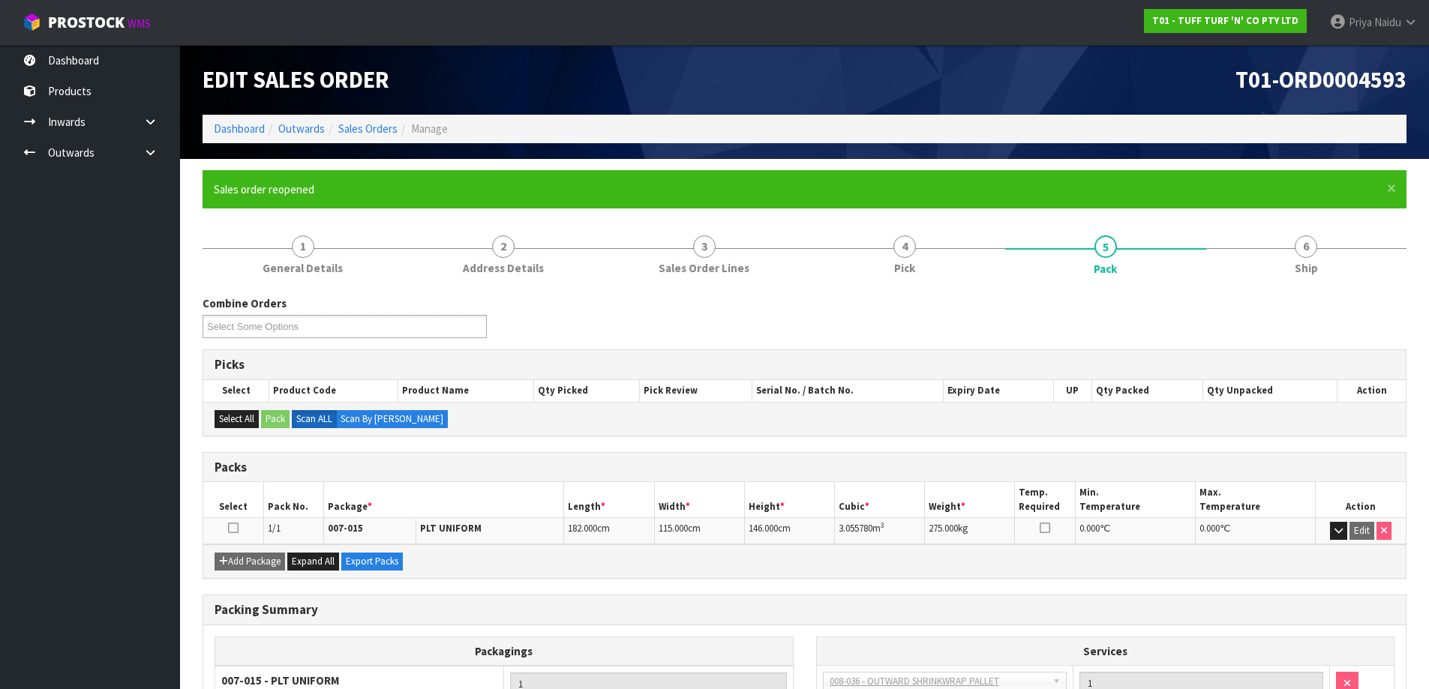
click at [251, 107] on div "Edit Sales Order" at bounding box center [498, 80] width 614 height 70
click at [247, 125] on link "Dashboard" at bounding box center [239, 129] width 51 height 14
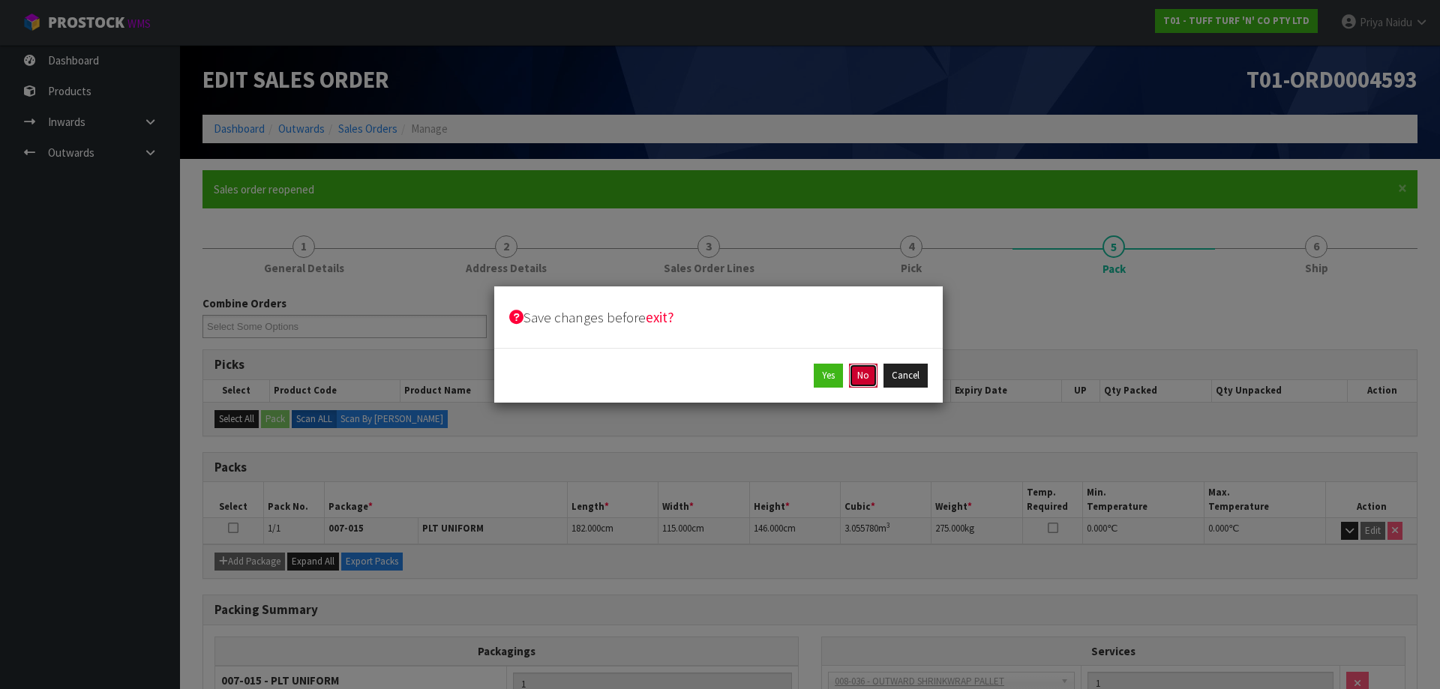
click at [872, 377] on button "No" at bounding box center [863, 376] width 29 height 24
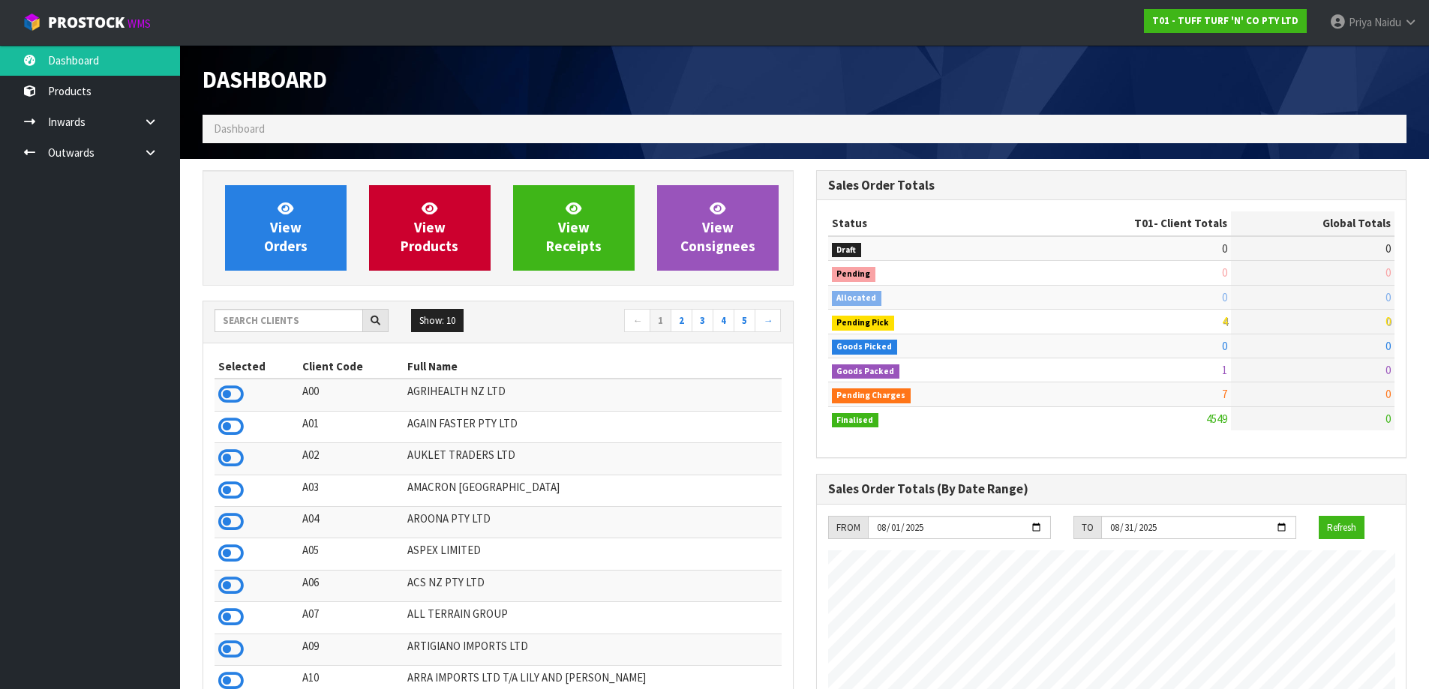
scroll to position [1136, 613]
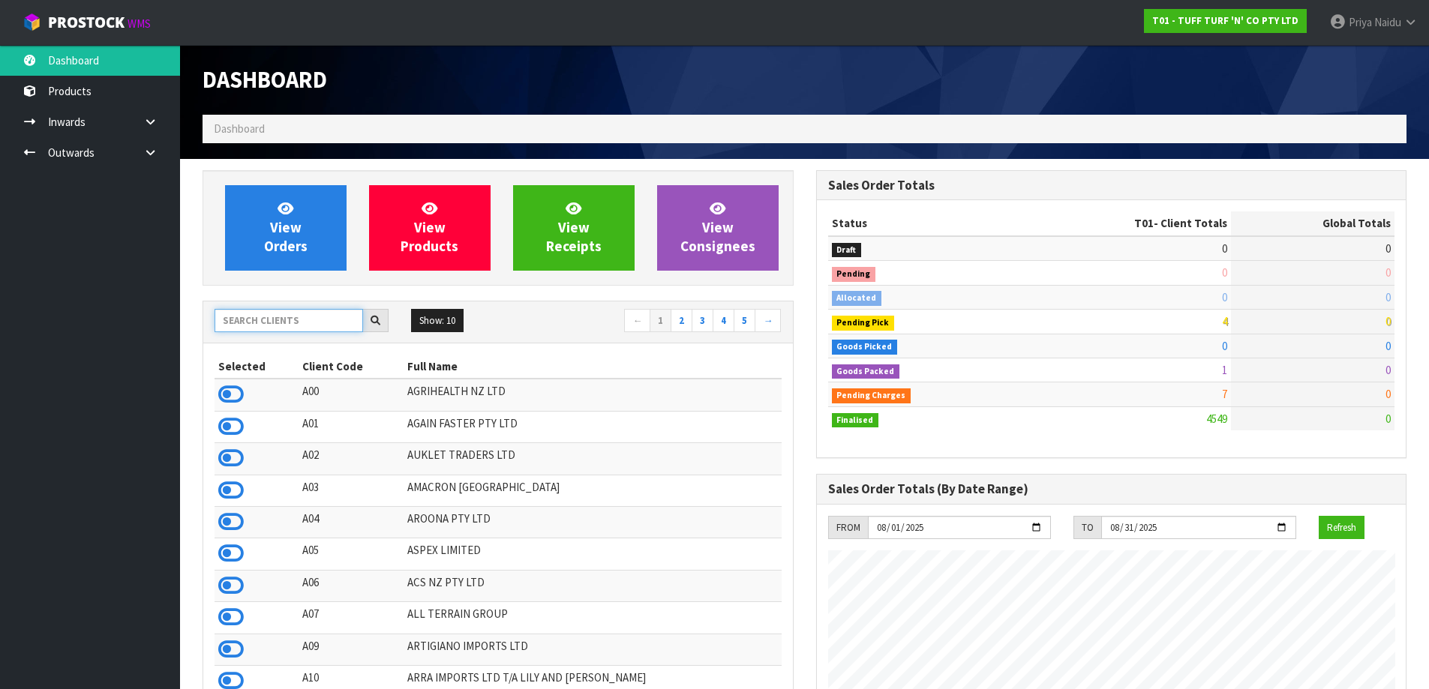
click at [308, 313] on input "text" at bounding box center [289, 320] width 149 height 23
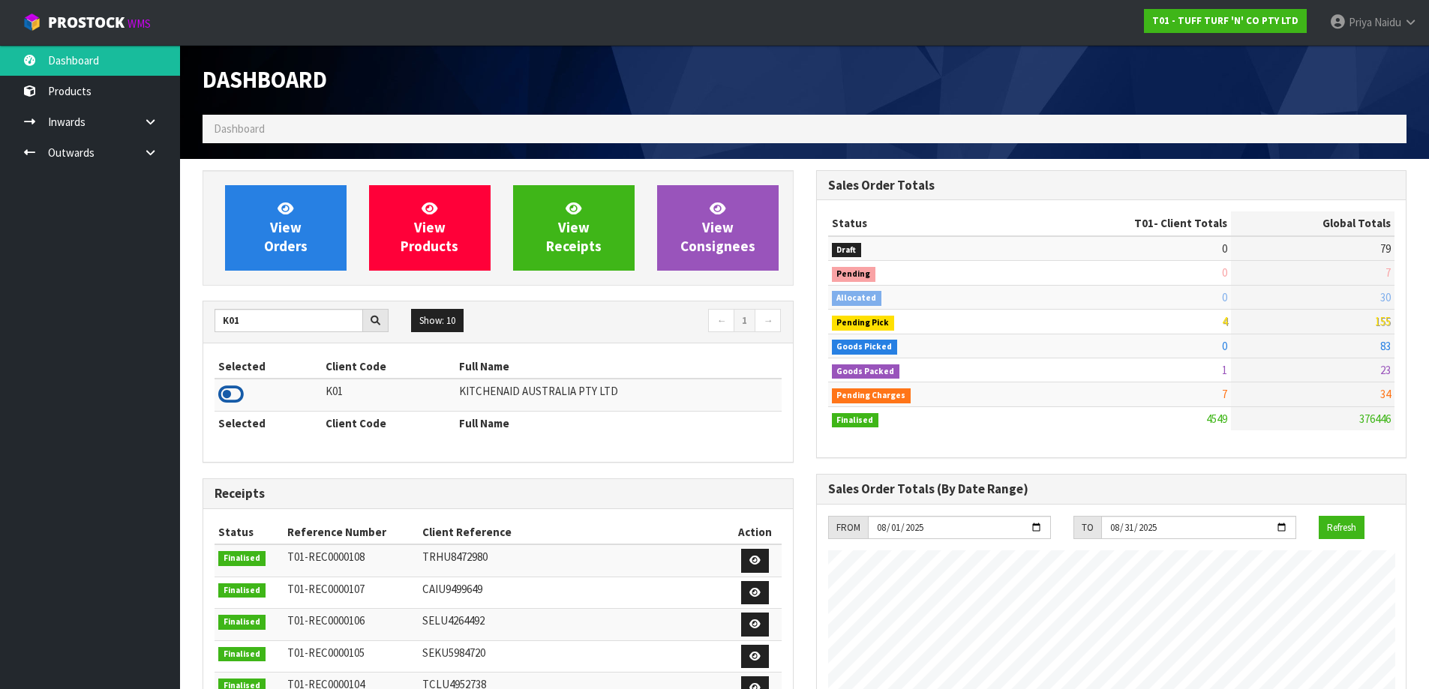
click at [233, 390] on icon at bounding box center [231, 394] width 26 height 23
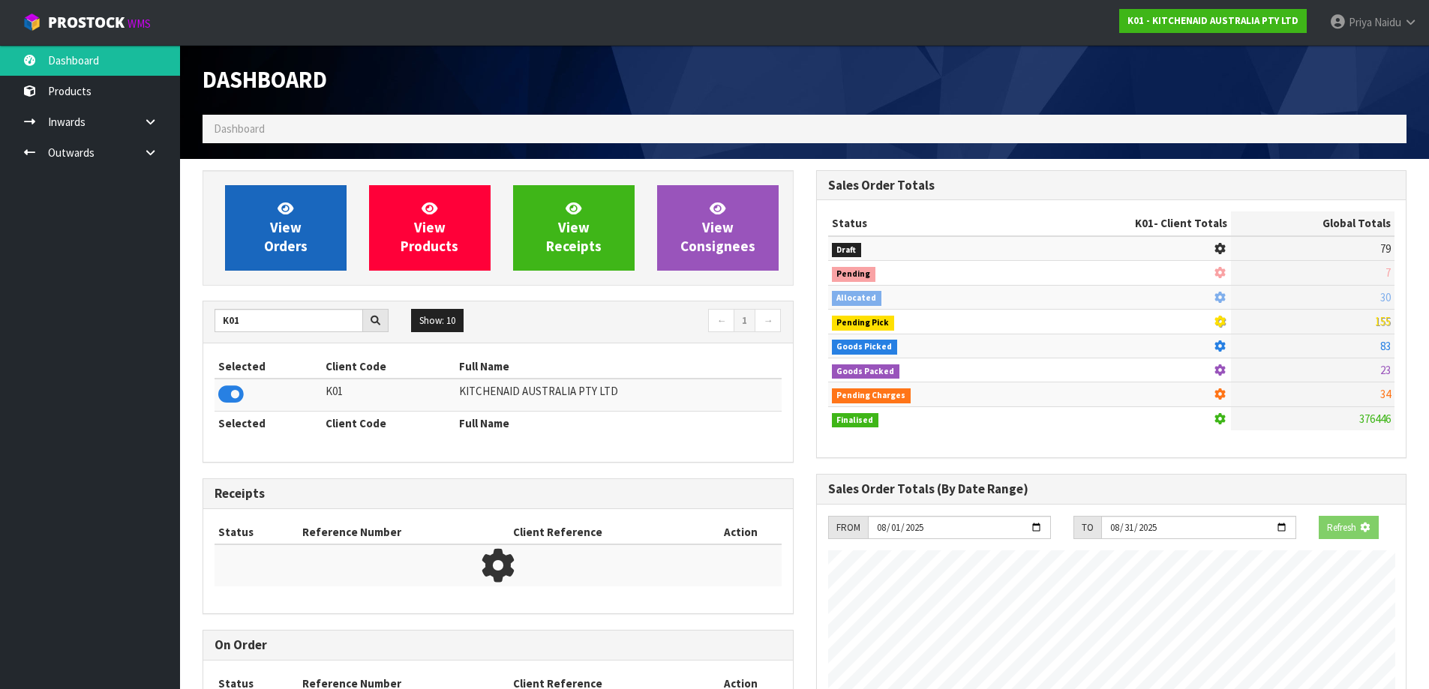
scroll to position [749142, 749464]
click at [302, 242] on span "View Orders" at bounding box center [286, 228] width 44 height 56
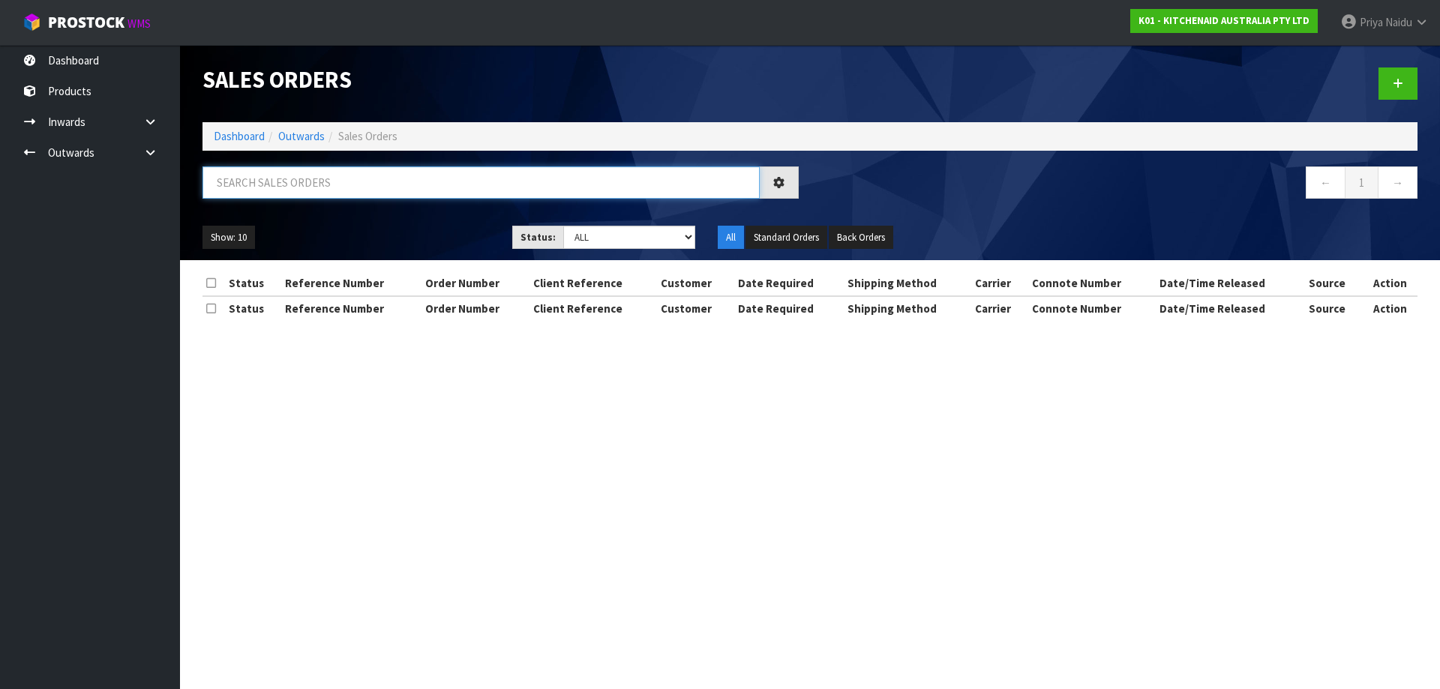
click at [318, 193] on input "text" at bounding box center [481, 183] width 557 height 32
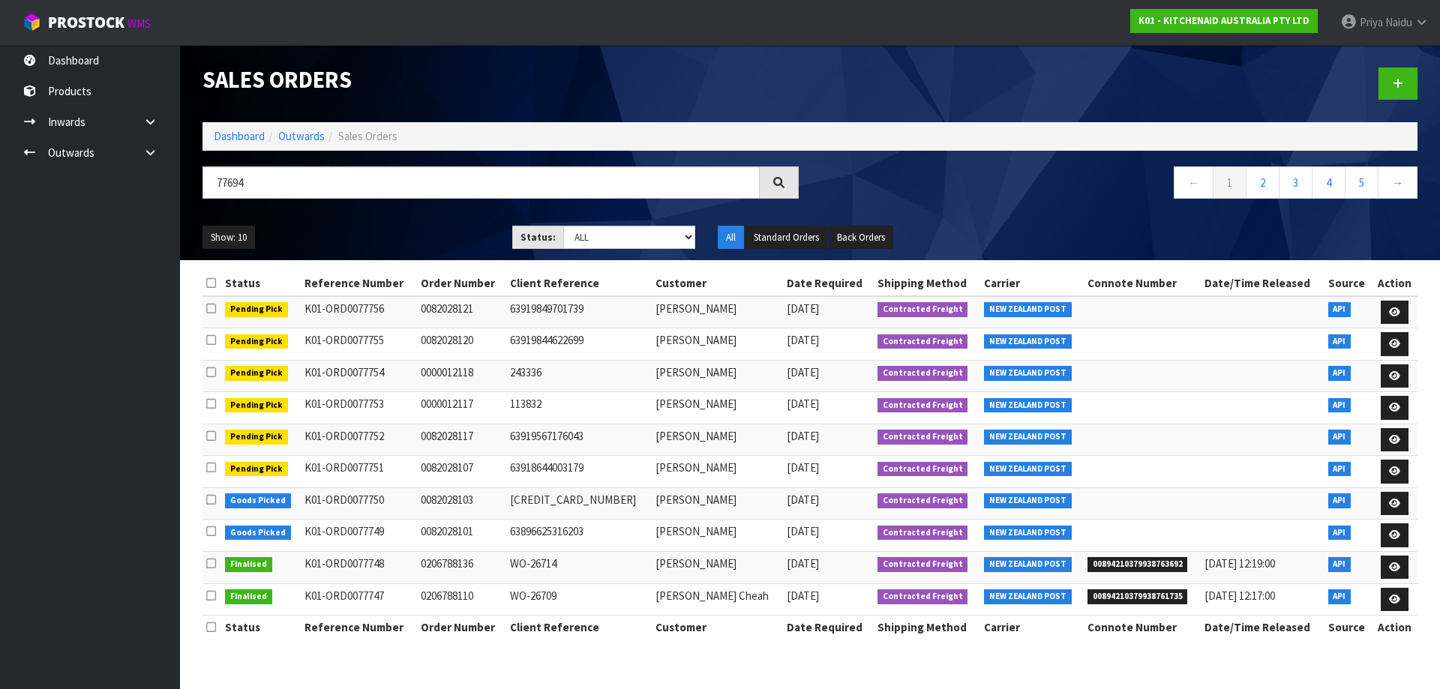
click at [413, 222] on div "Show: 10 5 10 25 50 Status: Draft Pending Allocated Pending Pick Goods Picked G…" at bounding box center [810, 238] width 1238 height 47
click at [422, 222] on div "Show: 10 5 10 25 50 Status: Draft Pending Allocated Pending Pick Goods Picked G…" at bounding box center [810, 238] width 1238 height 47
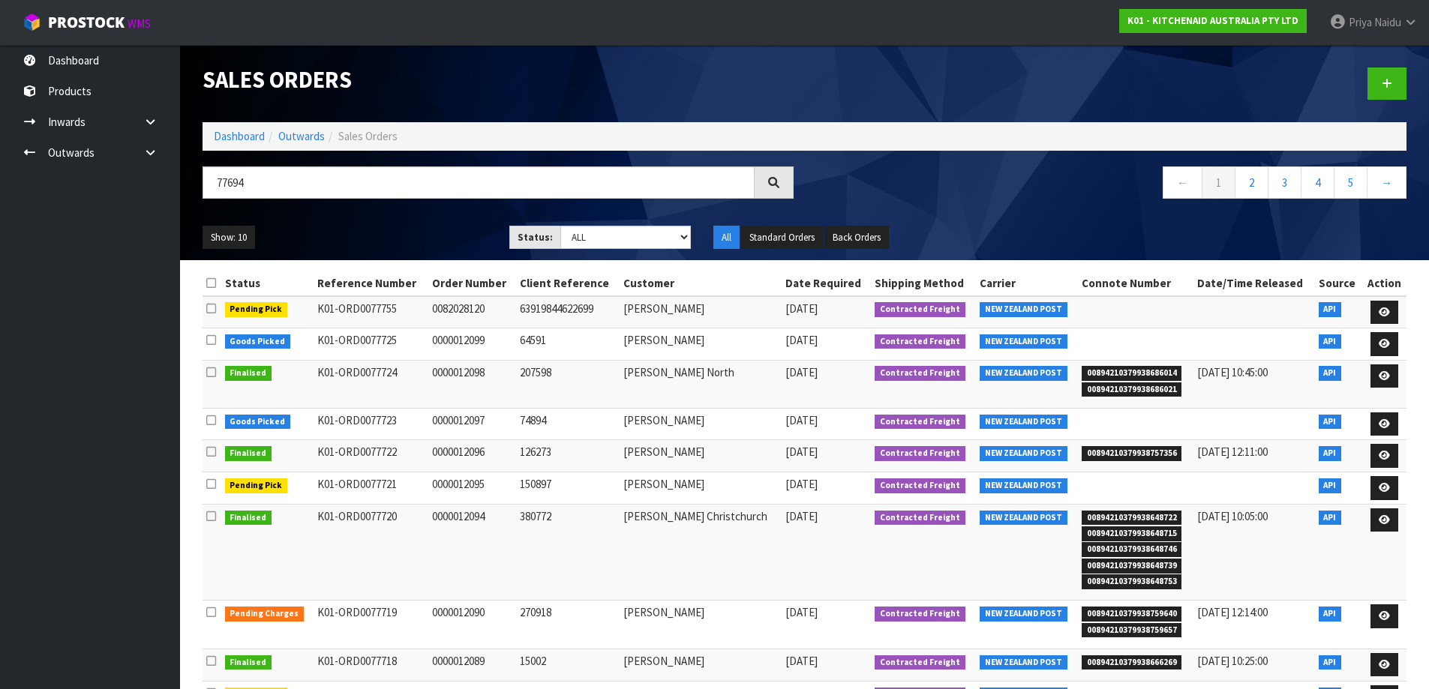
click at [422, 222] on div "Show: 10 5 10 25 50 Status: Draft Pending Allocated Pending Pick Goods Picked G…" at bounding box center [804, 238] width 1226 height 47
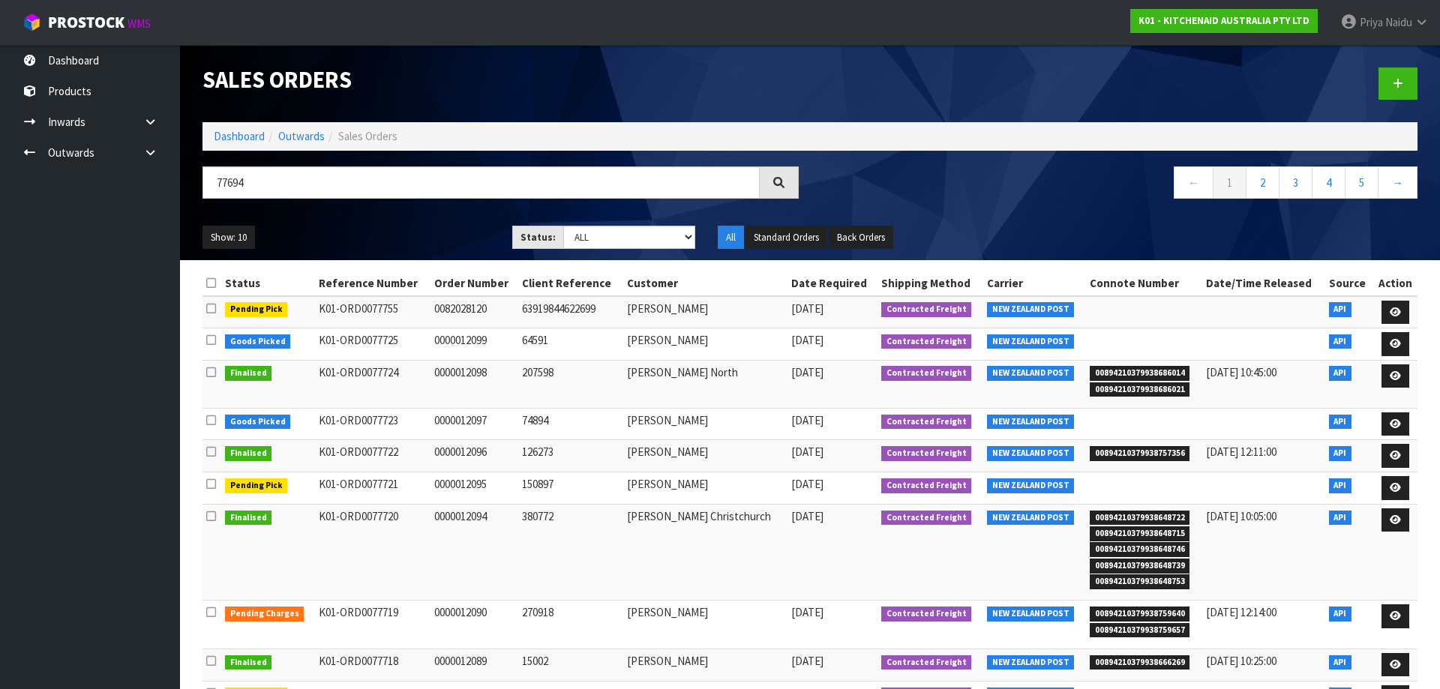
click at [422, 222] on div "Show: 10 5 10 25 50 Status: Draft Pending Allocated Pending Pick Goods Picked G…" at bounding box center [810, 238] width 1238 height 47
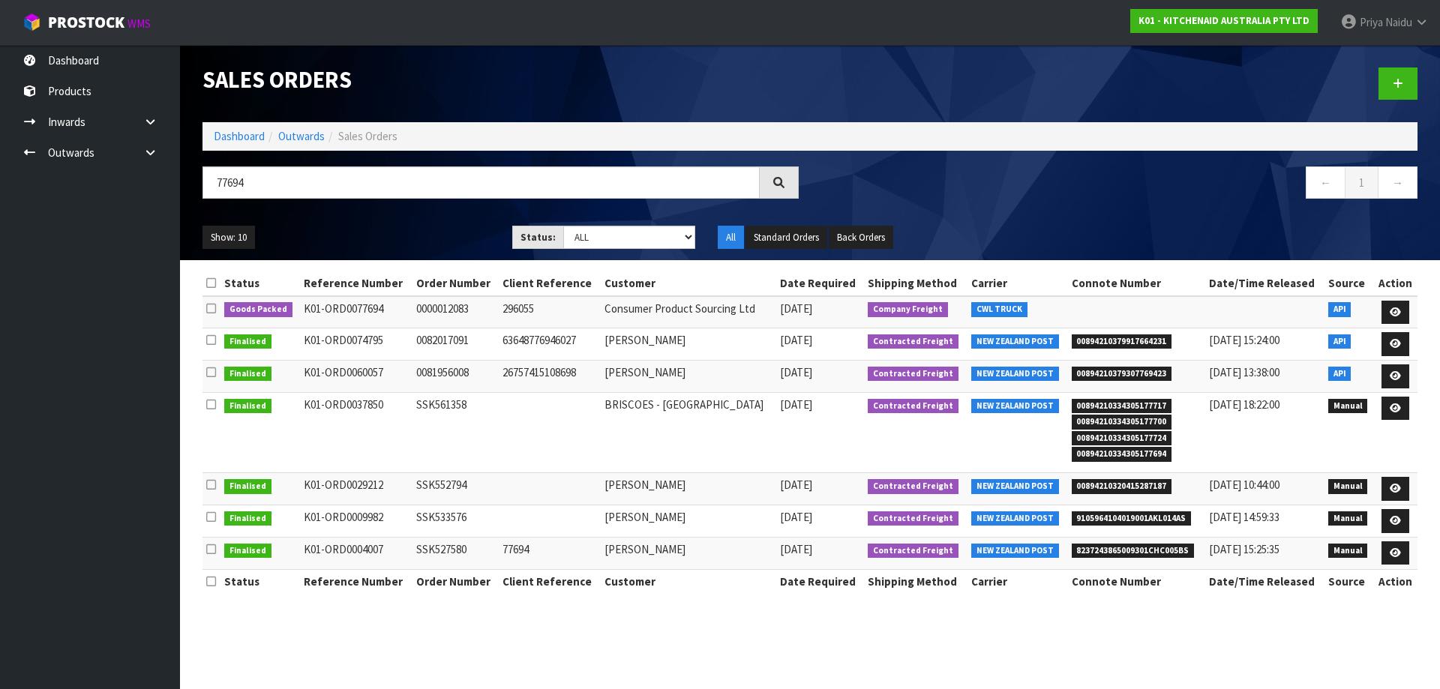
click at [434, 230] on ul "Show: 10 5 10 25 50" at bounding box center [346, 238] width 287 height 24
click at [1397, 308] on icon at bounding box center [1395, 313] width 11 height 10
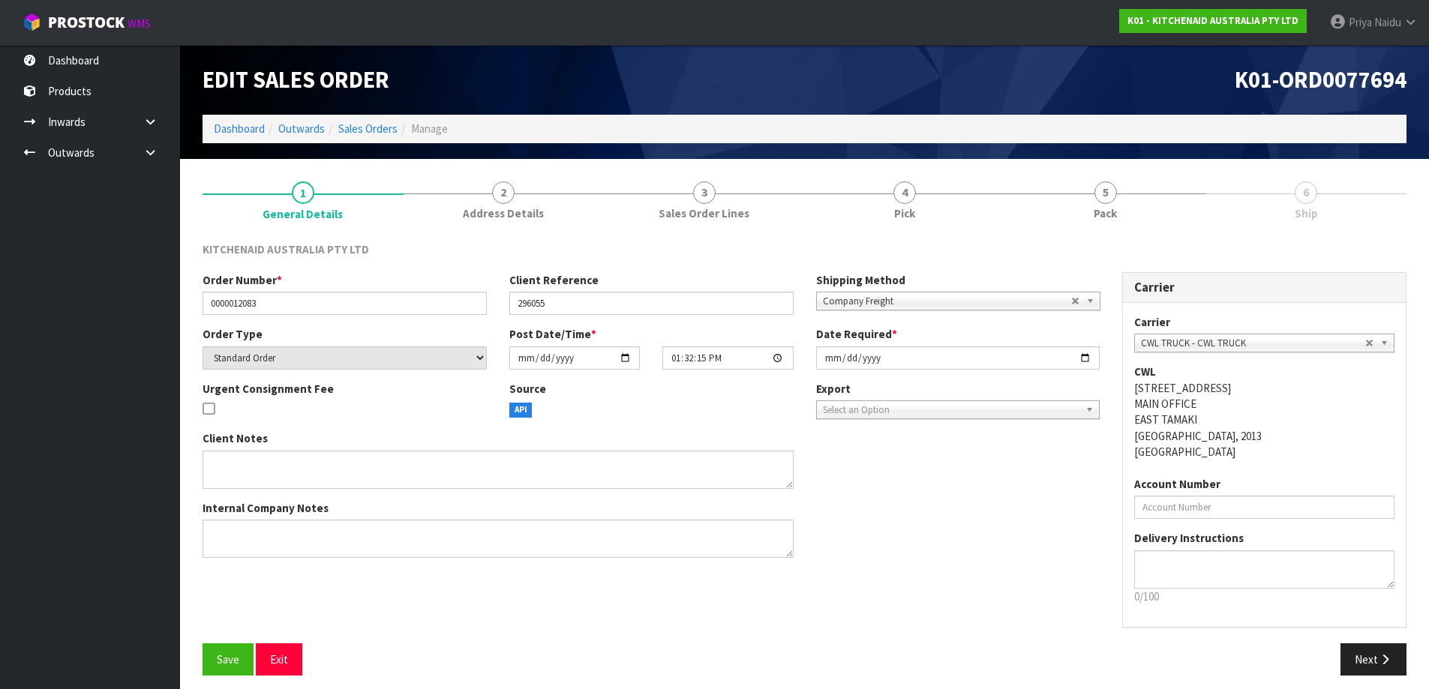
click at [1139, 197] on link "5 Pack" at bounding box center [1105, 199] width 201 height 59
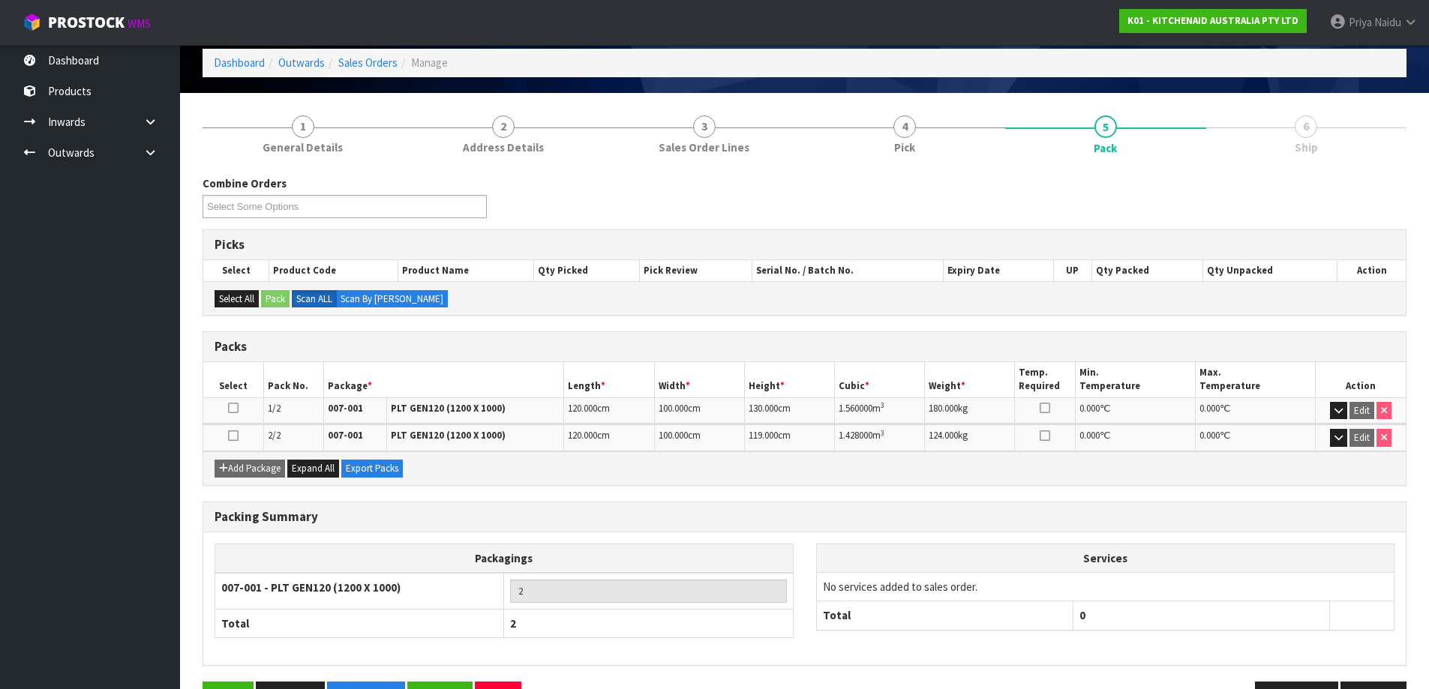
scroll to position [114, 0]
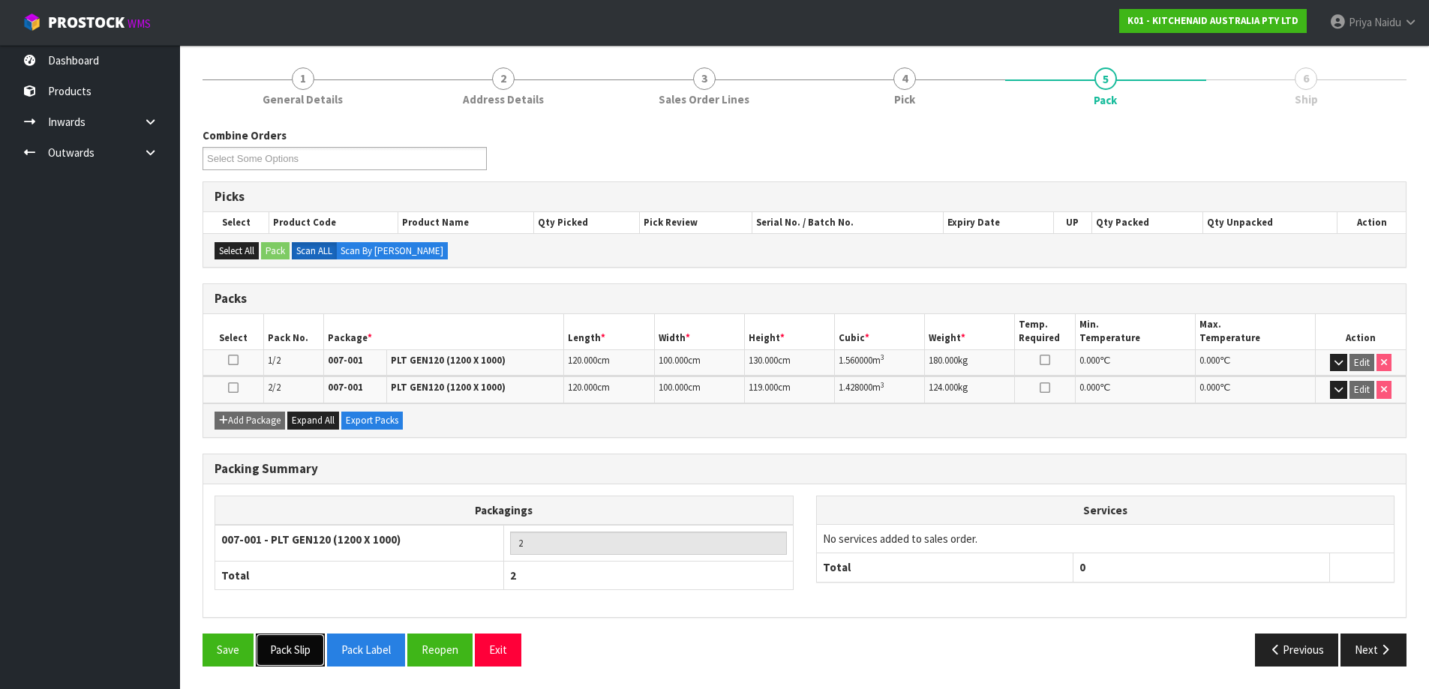
click at [287, 650] on button "Pack Slip" at bounding box center [290, 650] width 69 height 32
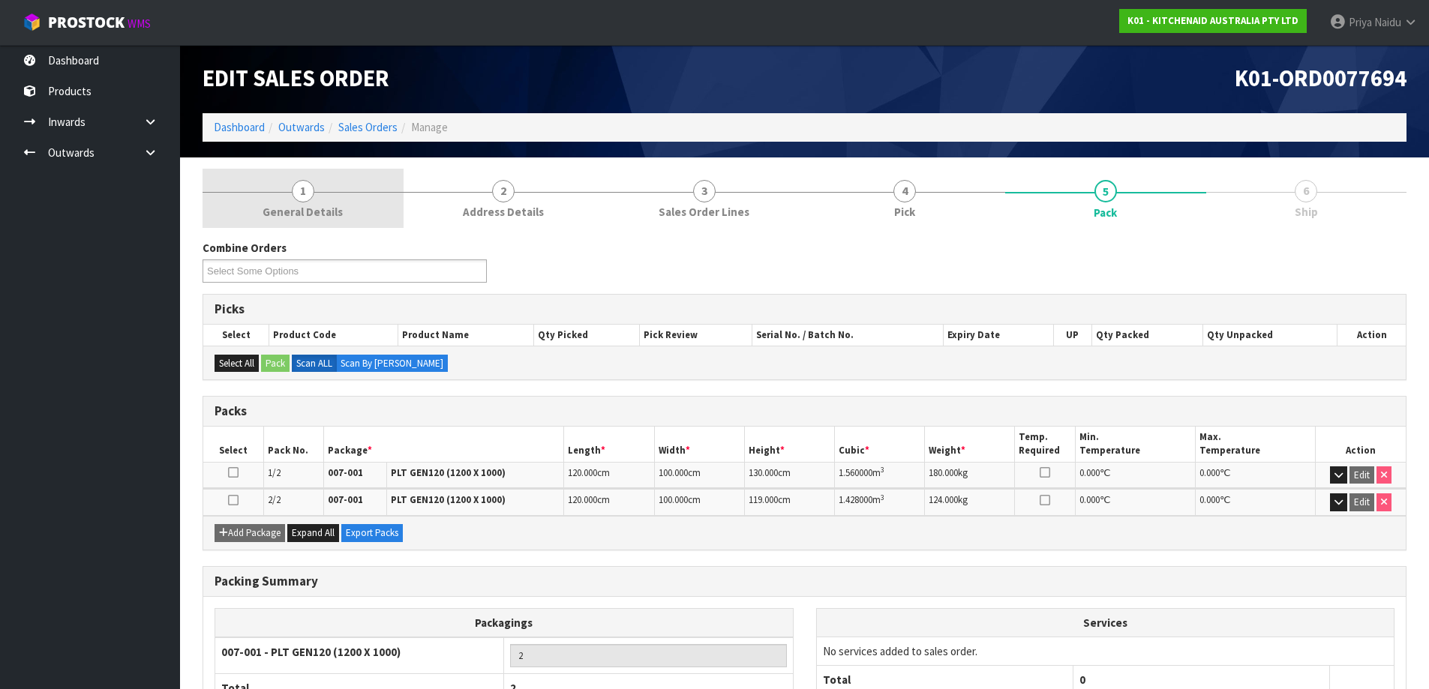
scroll to position [0, 0]
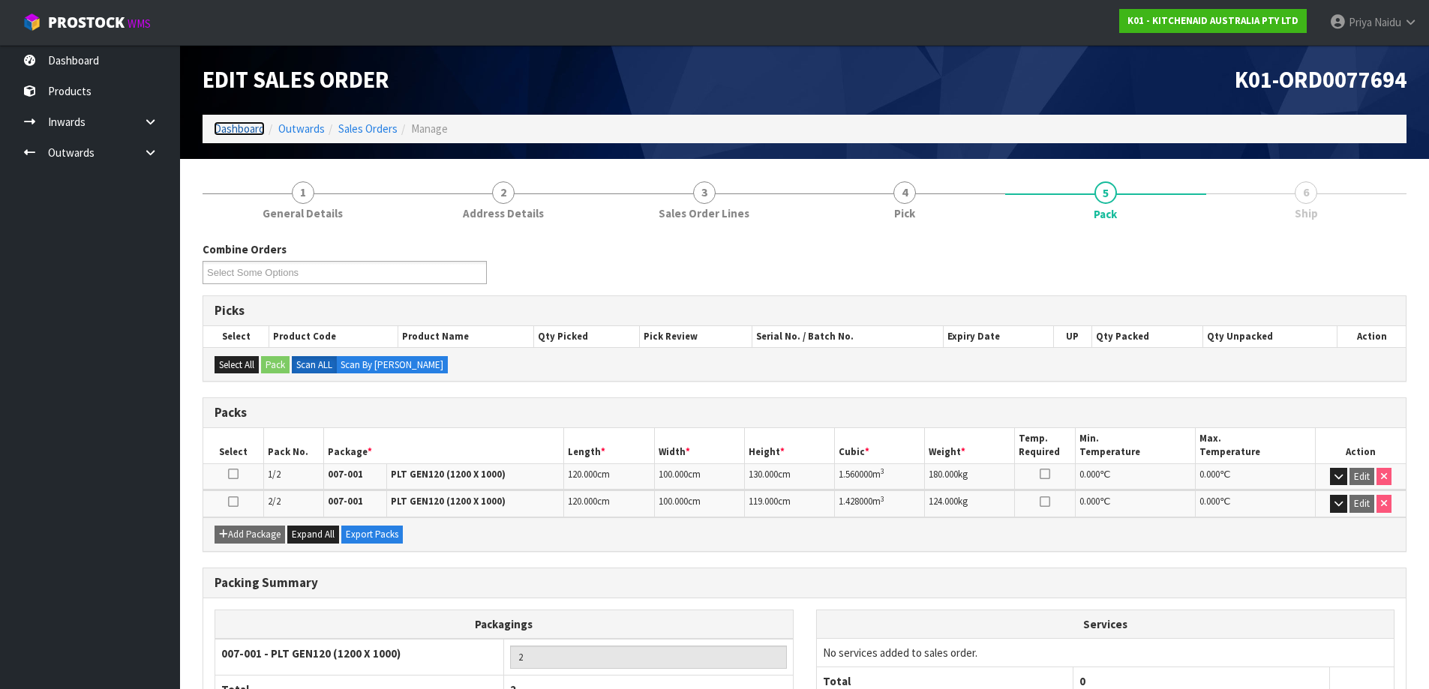
click at [237, 127] on link "Dashboard" at bounding box center [239, 129] width 51 height 14
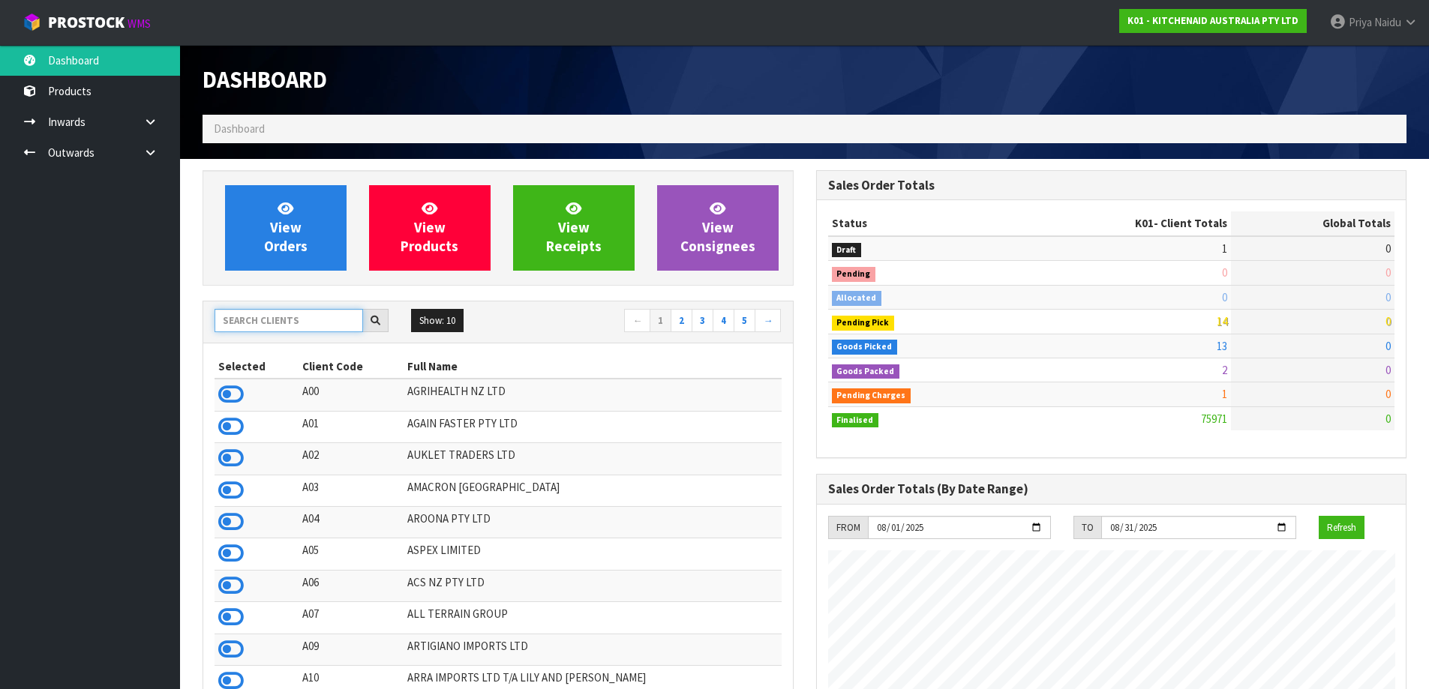
click at [315, 324] on input "text" at bounding box center [289, 320] width 149 height 23
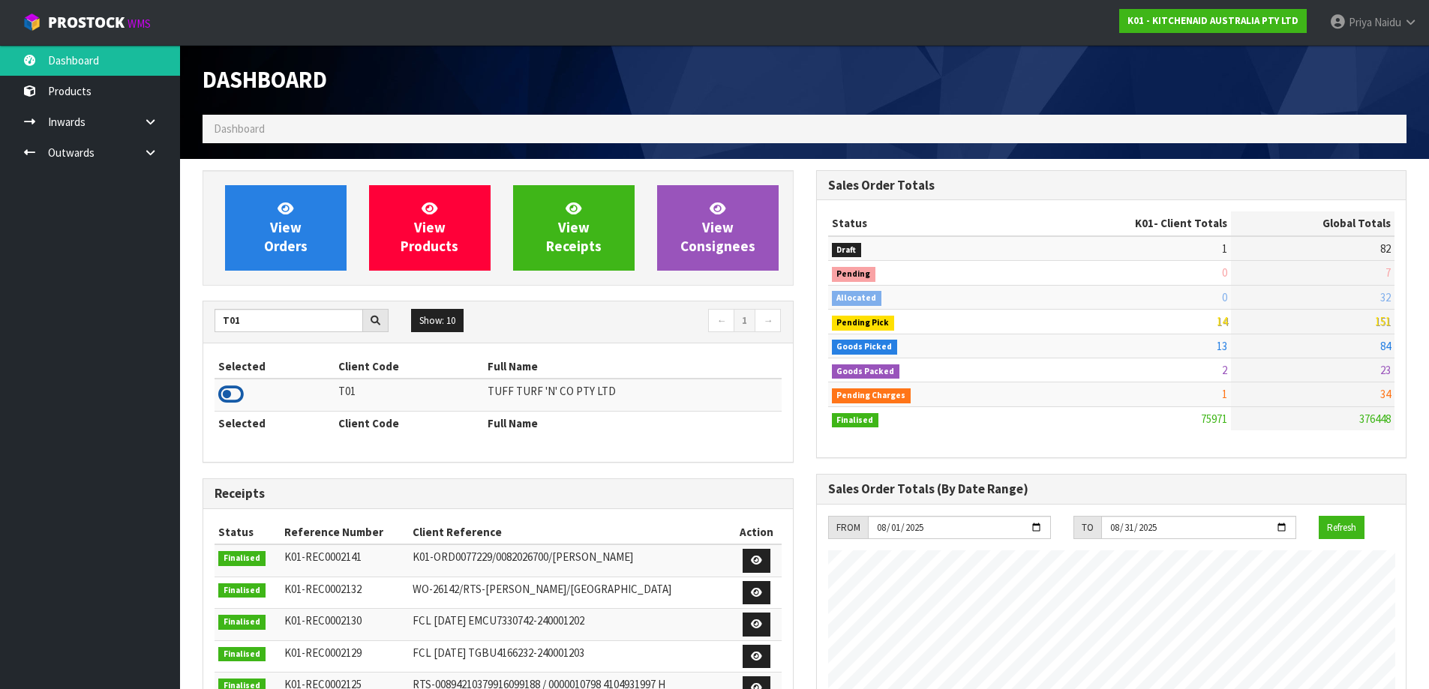
click at [225, 398] on icon at bounding box center [231, 394] width 26 height 23
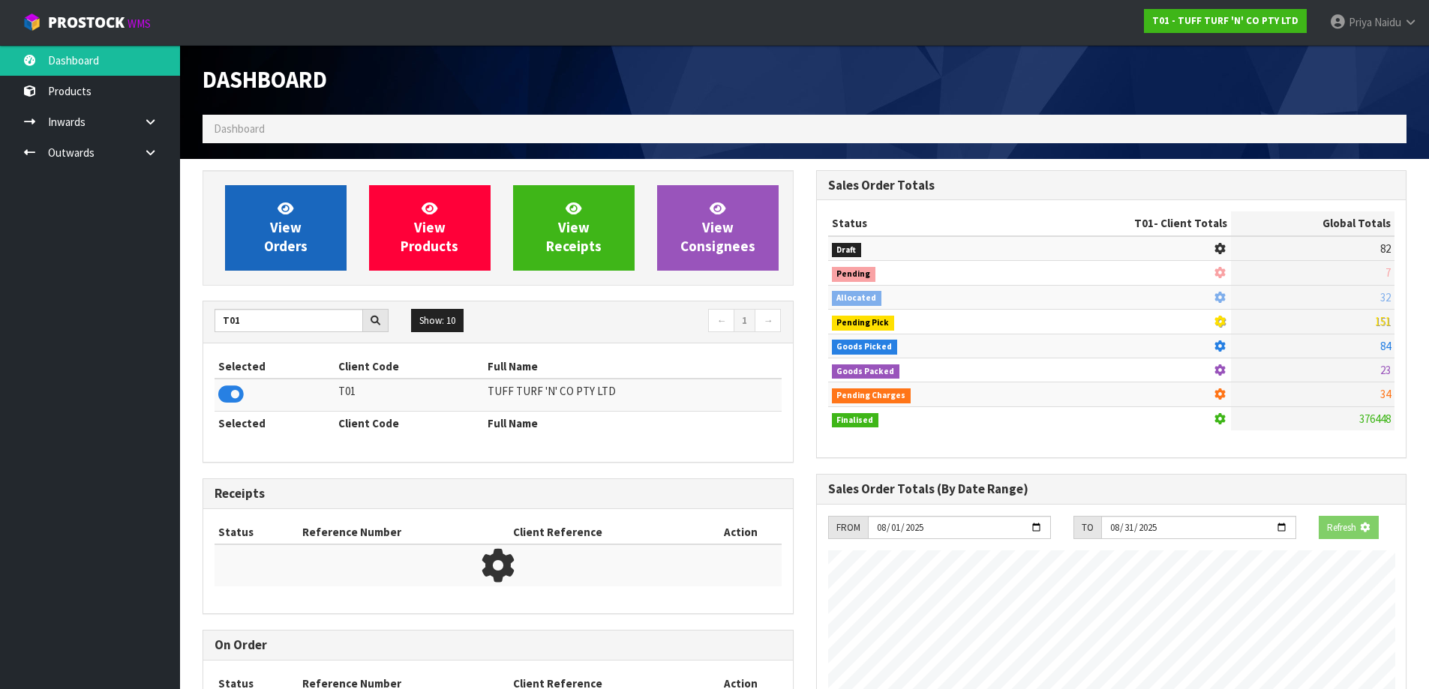
scroll to position [749142, 749464]
click at [281, 257] on link "View Orders" at bounding box center [286, 228] width 122 height 86
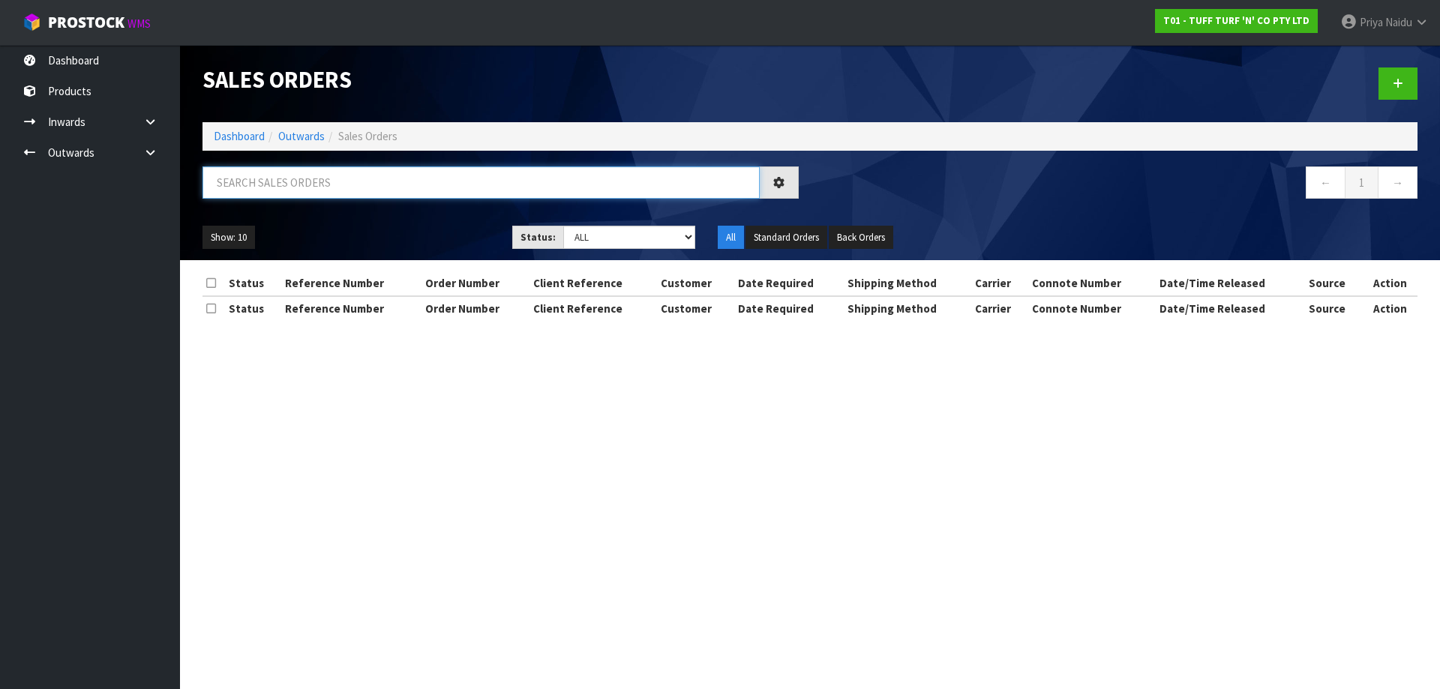
click at [320, 192] on input "text" at bounding box center [481, 183] width 557 height 32
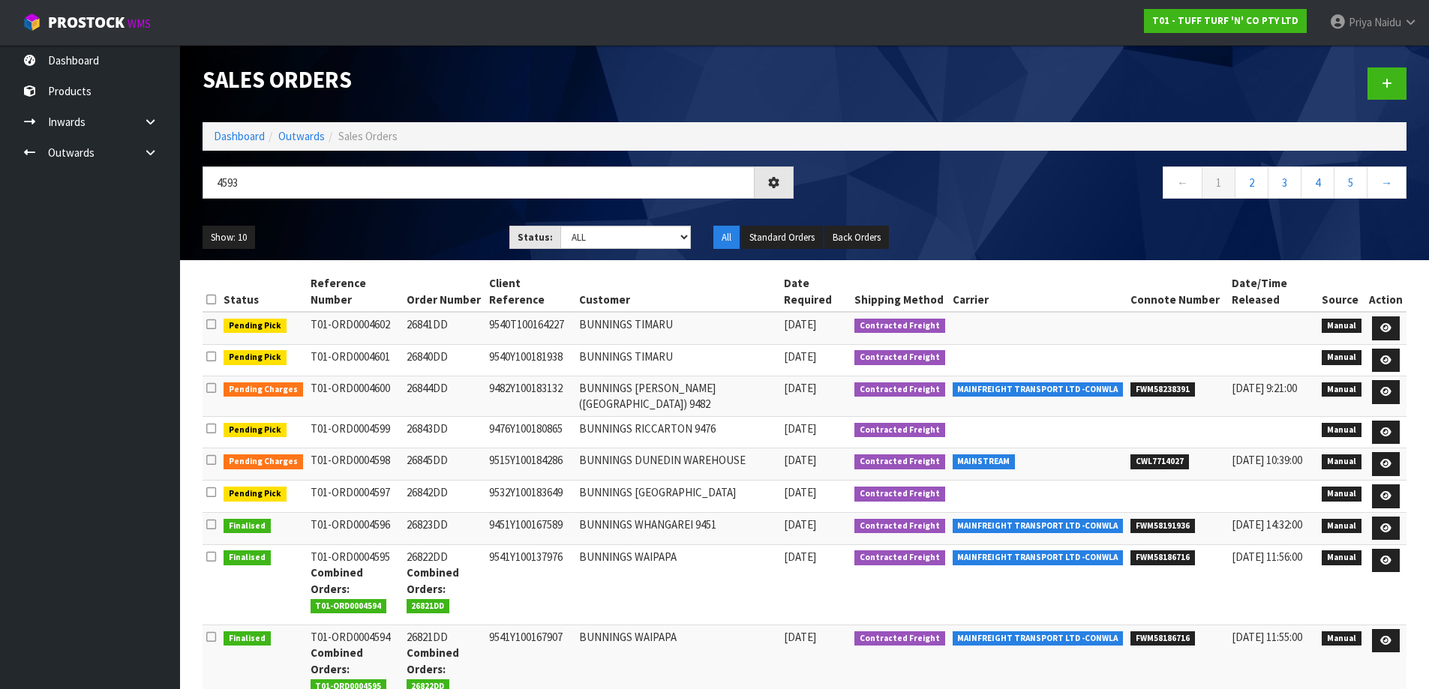
click at [400, 230] on ul "Show: 10 5 10 25 50" at bounding box center [345, 238] width 284 height 24
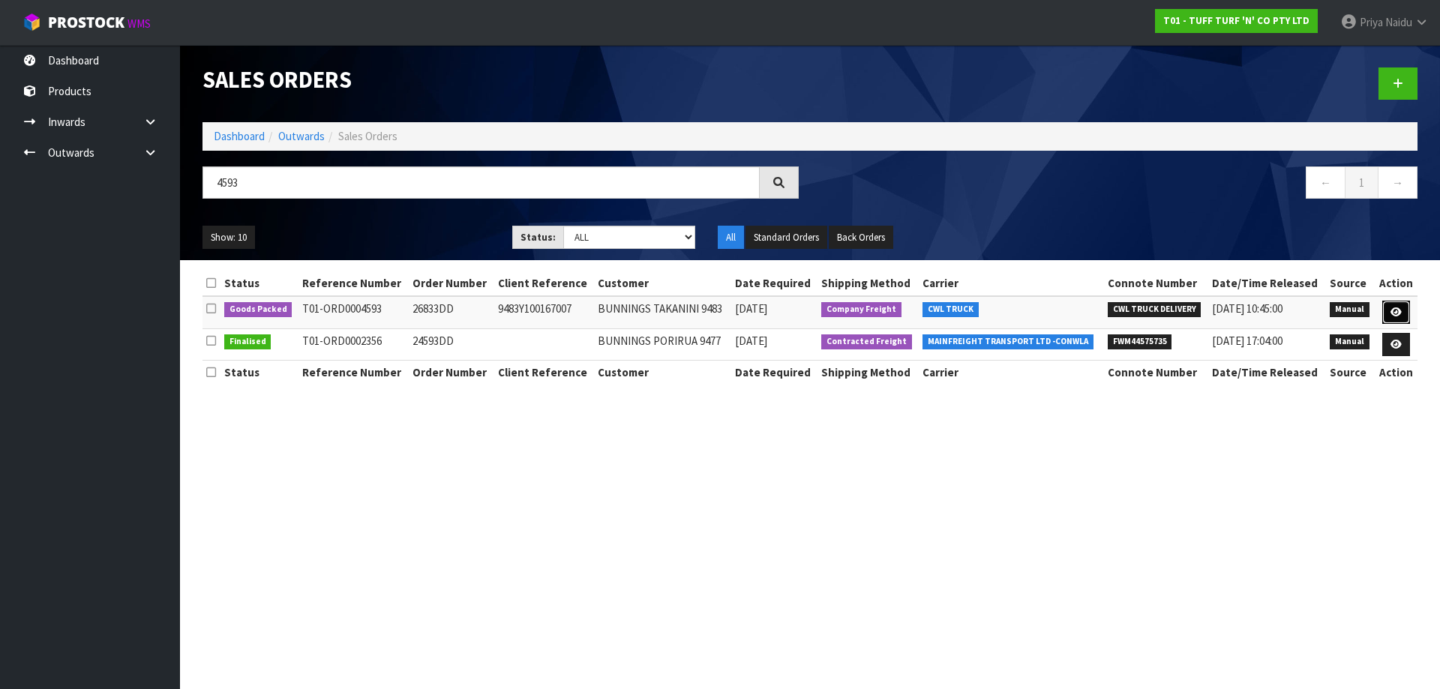
click at [1397, 304] on link at bounding box center [1396, 313] width 28 height 24
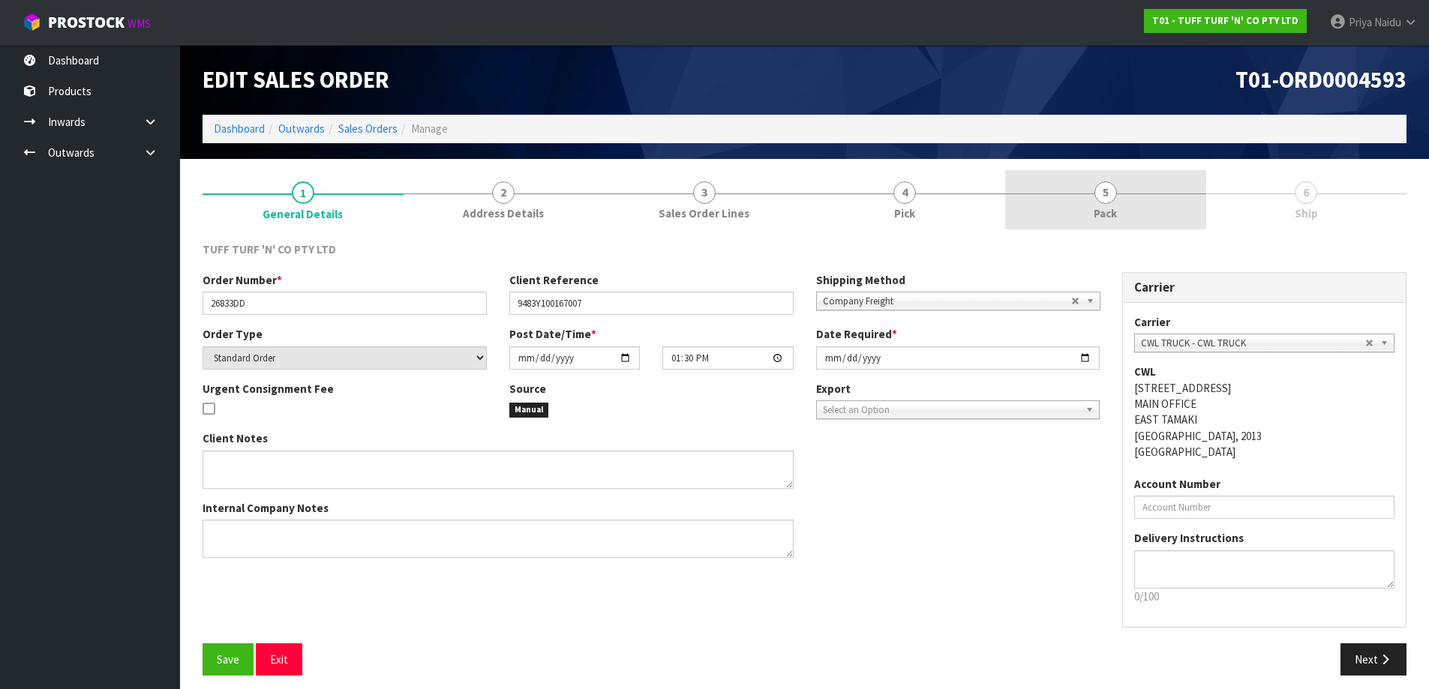
click at [1163, 205] on link "5 Pack" at bounding box center [1105, 199] width 201 height 59
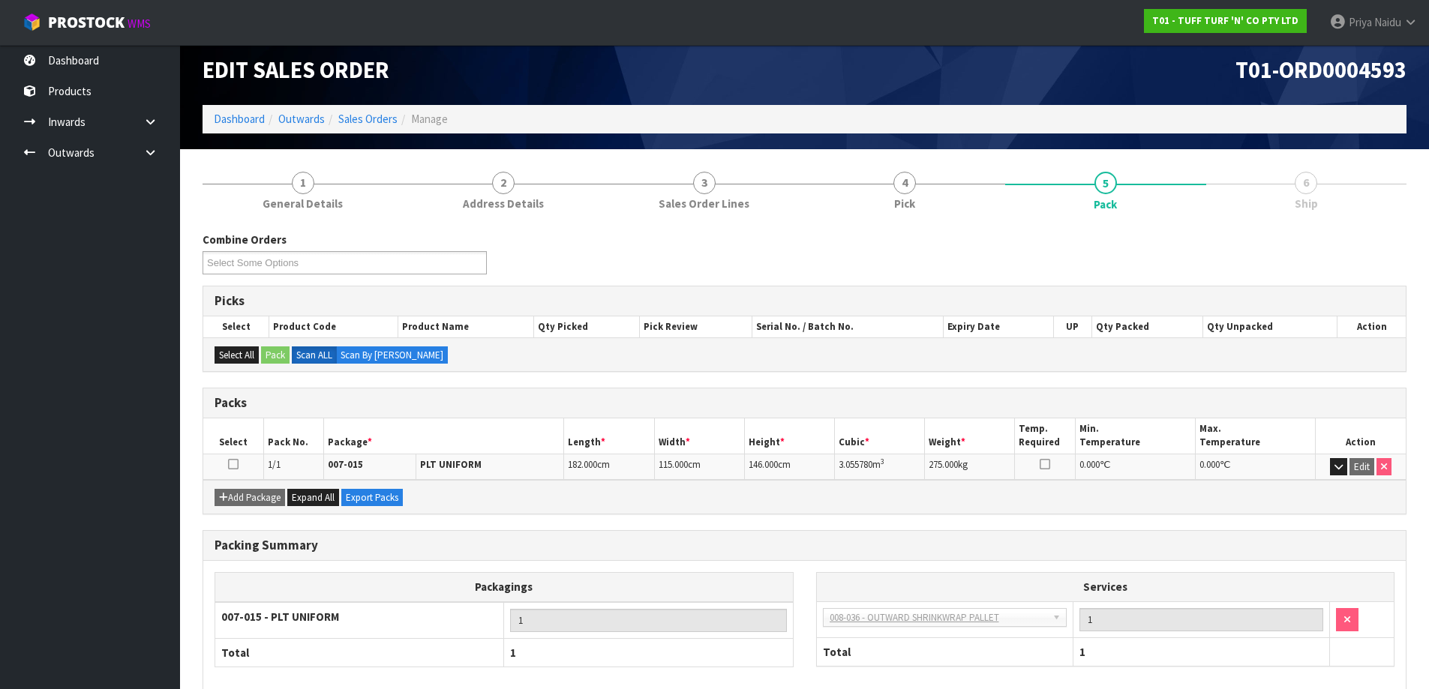
scroll to position [86, 0]
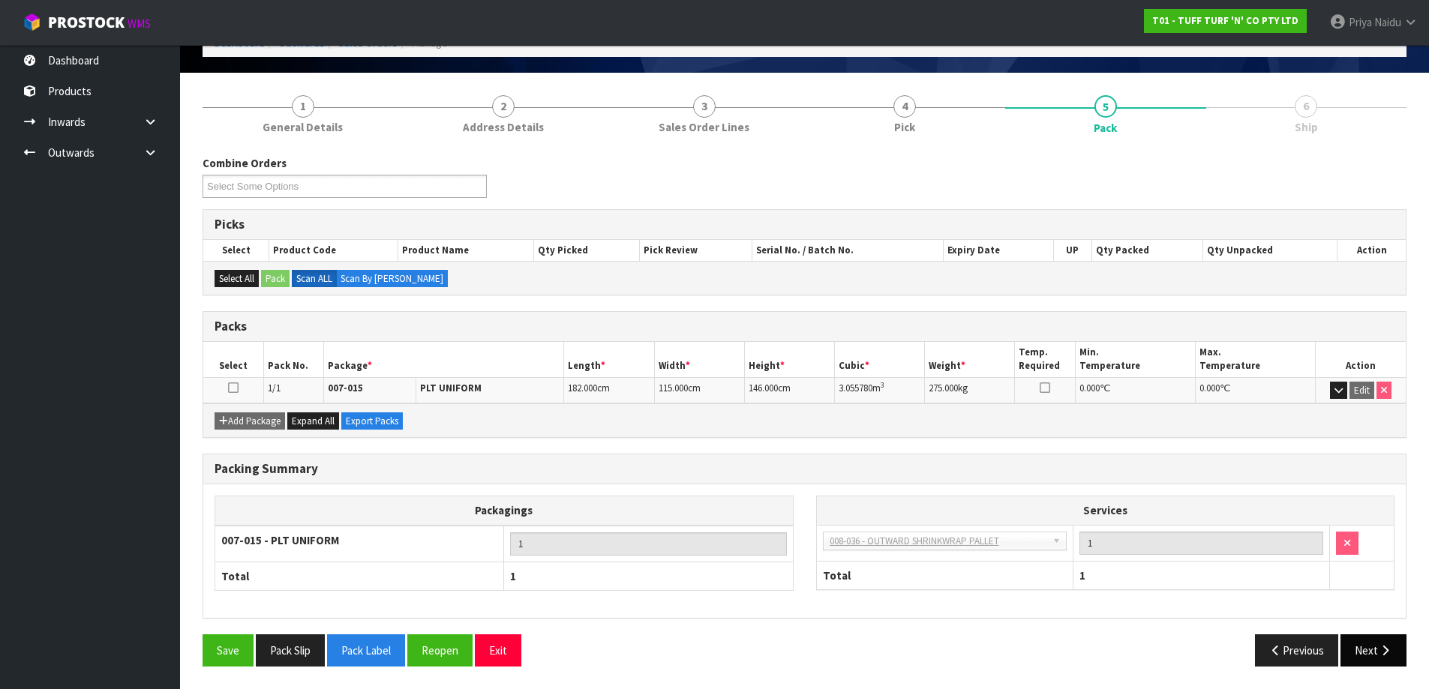
drag, startPoint x: 1366, startPoint y: 669, endPoint x: 1346, endPoint y: 641, distance: 34.4
click at [1366, 668] on div "Save Pack Slip Pack Label Reopen Exit Previous Next" at bounding box center [804, 657] width 1226 height 44
click at [1367, 646] on button "Next" at bounding box center [1373, 651] width 66 height 32
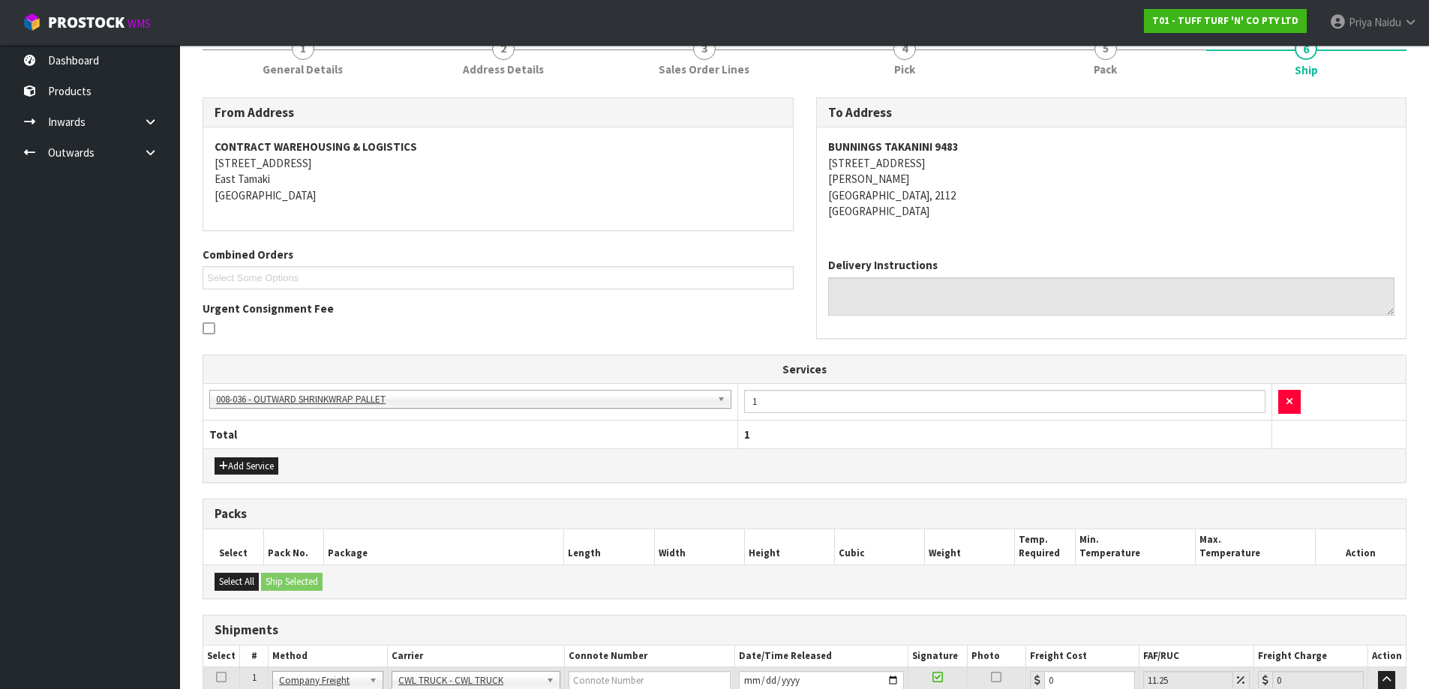
scroll to position [269, 0]
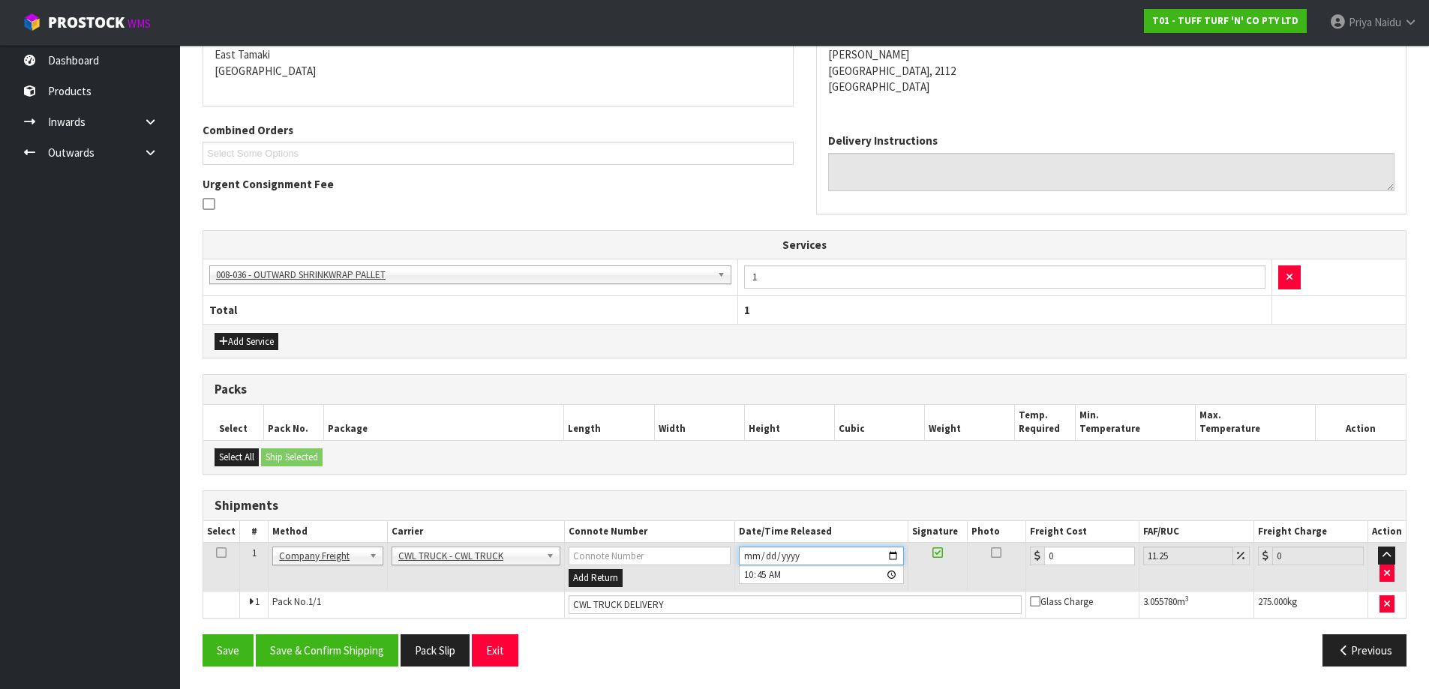
click at [893, 559] on input "2025-08-13" at bounding box center [821, 556] width 165 height 19
click at [310, 659] on button "Save & Confirm Shipping" at bounding box center [327, 651] width 143 height 32
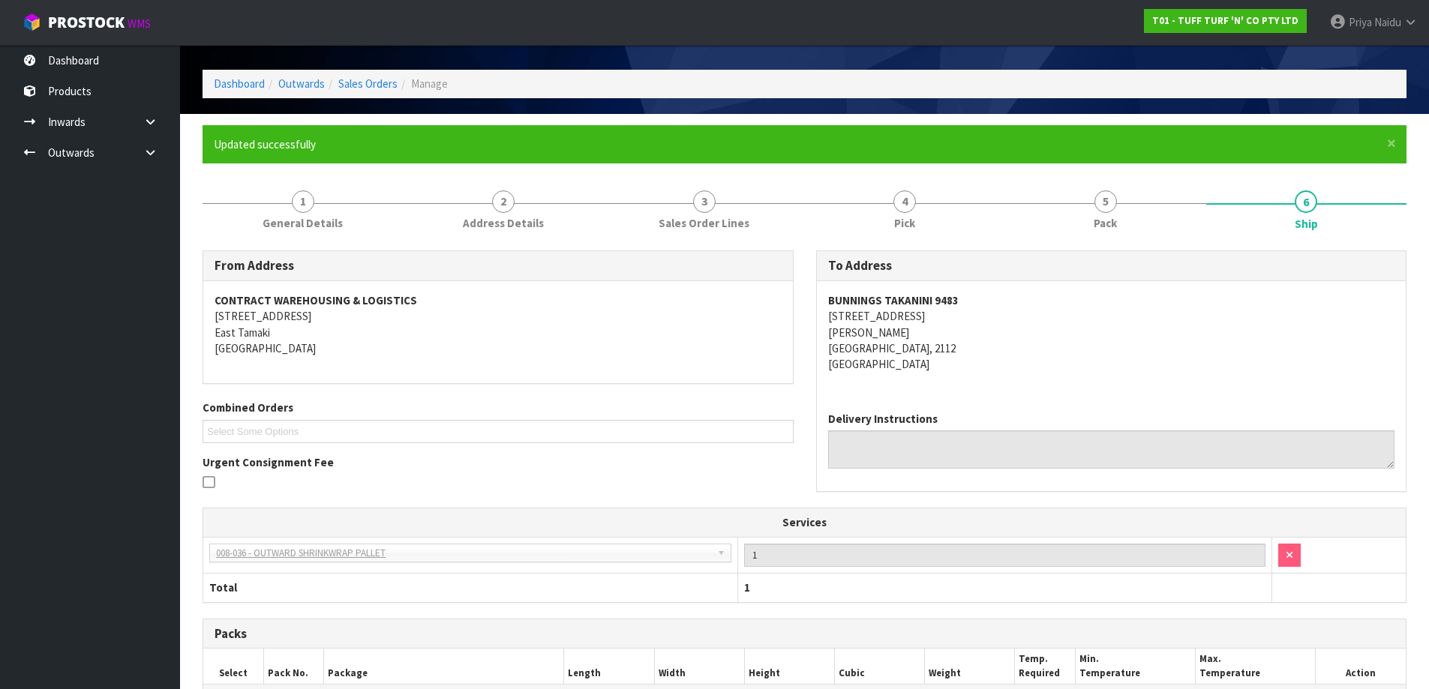
scroll to position [285, 0]
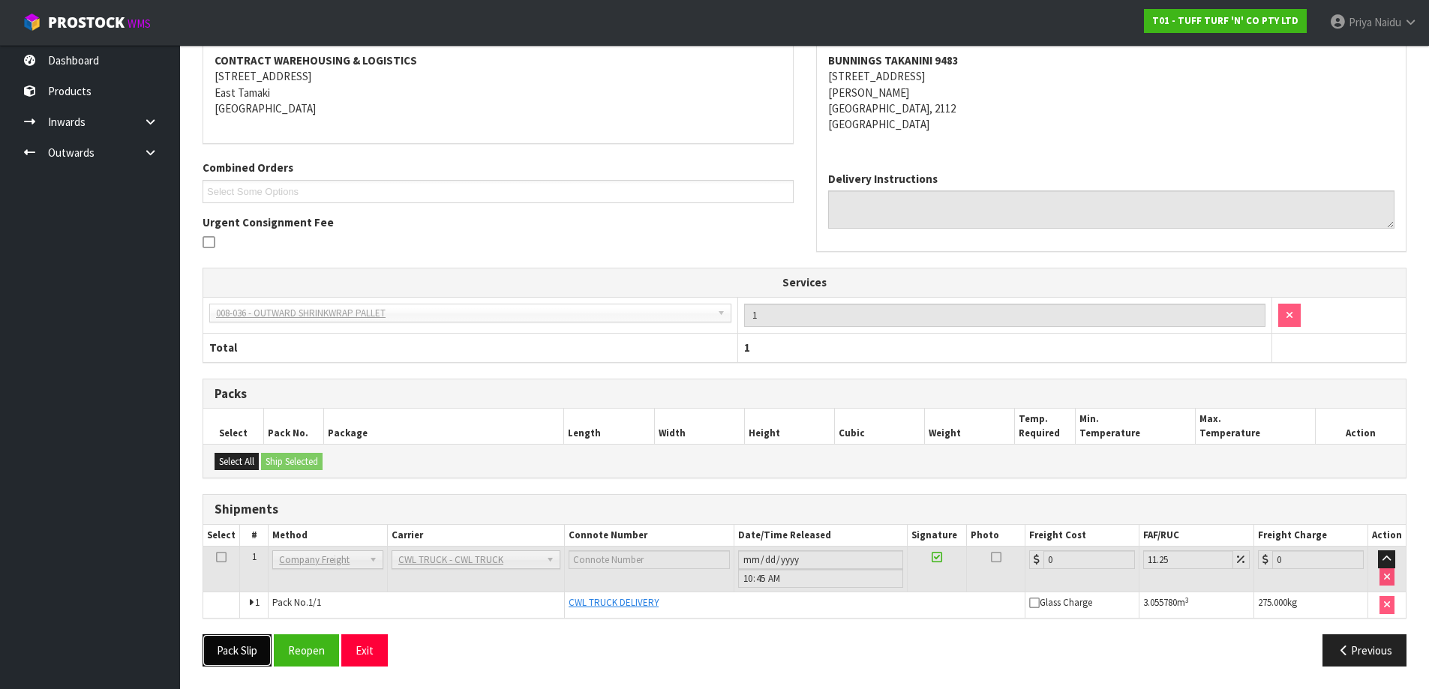
click at [263, 647] on button "Pack Slip" at bounding box center [237, 651] width 69 height 32
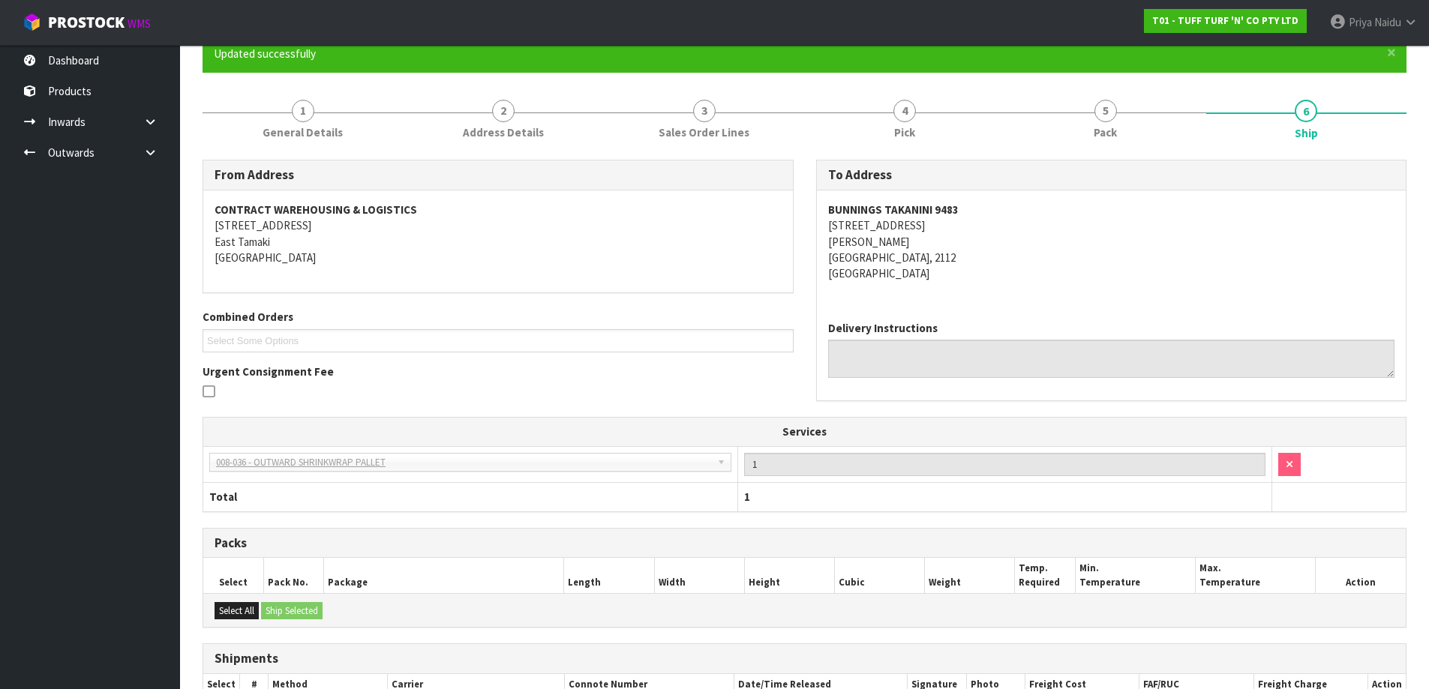
scroll to position [0, 0]
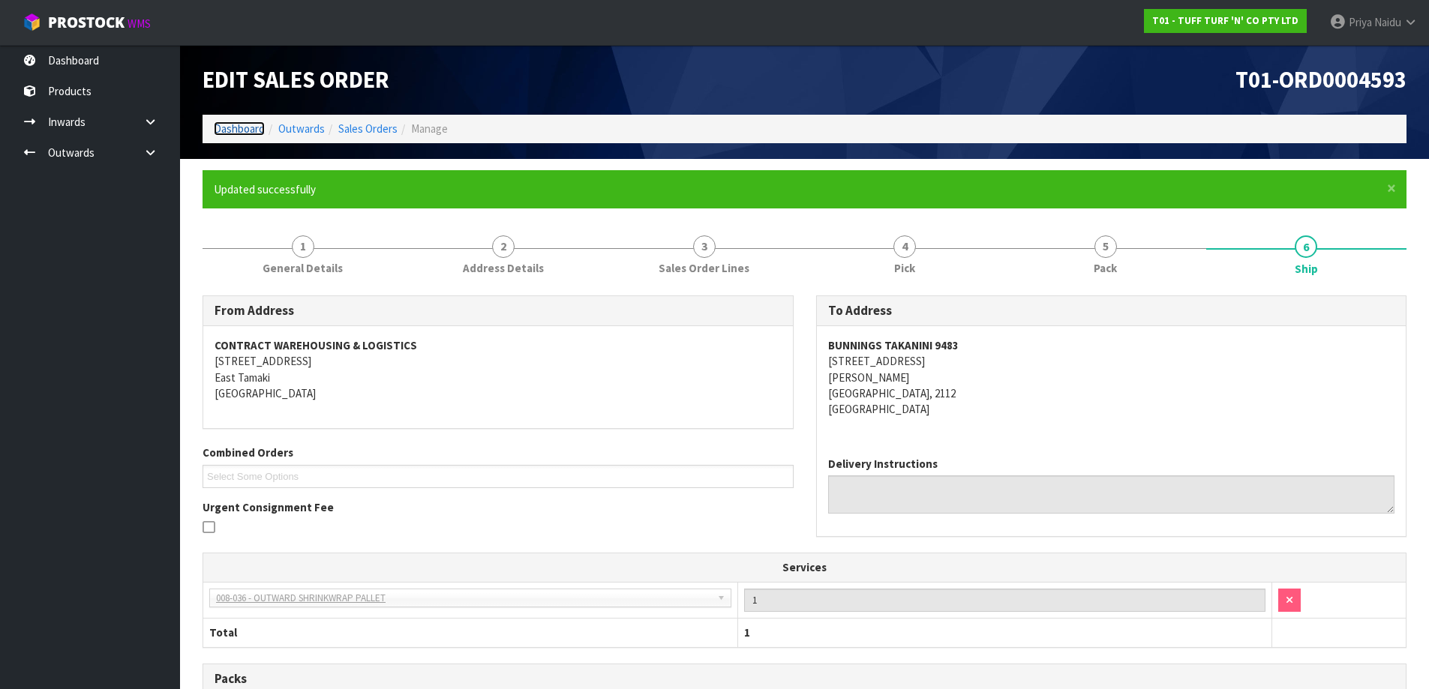
click at [234, 131] on link "Dashboard" at bounding box center [239, 129] width 51 height 14
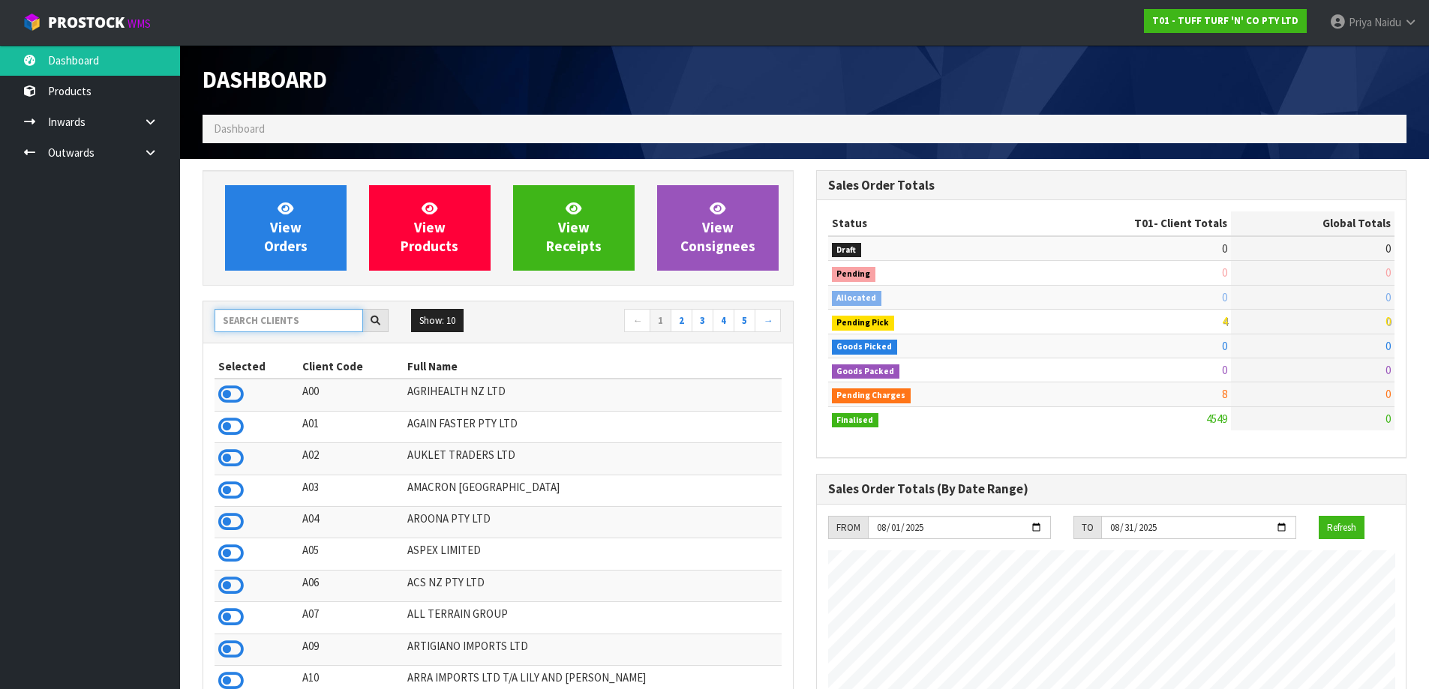
click at [320, 322] on input "text" at bounding box center [289, 320] width 149 height 23
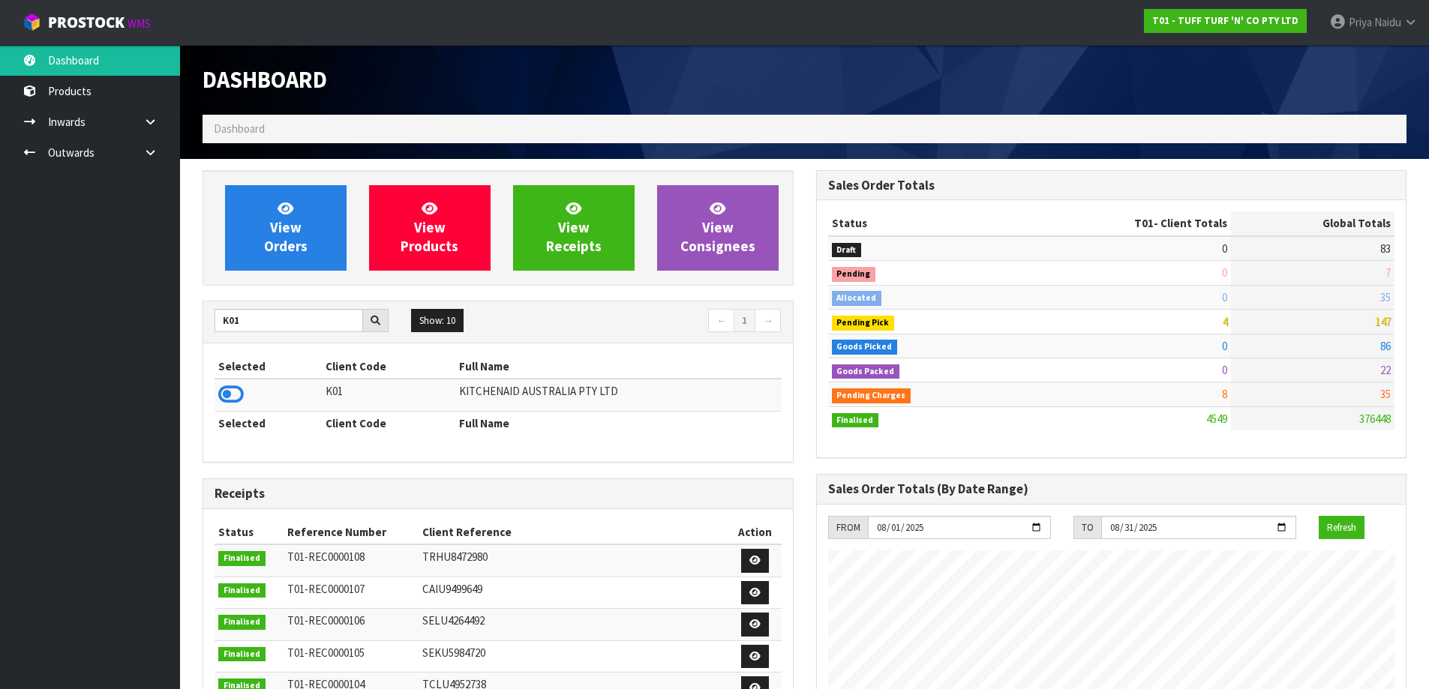
click at [227, 392] on icon at bounding box center [231, 394] width 26 height 23
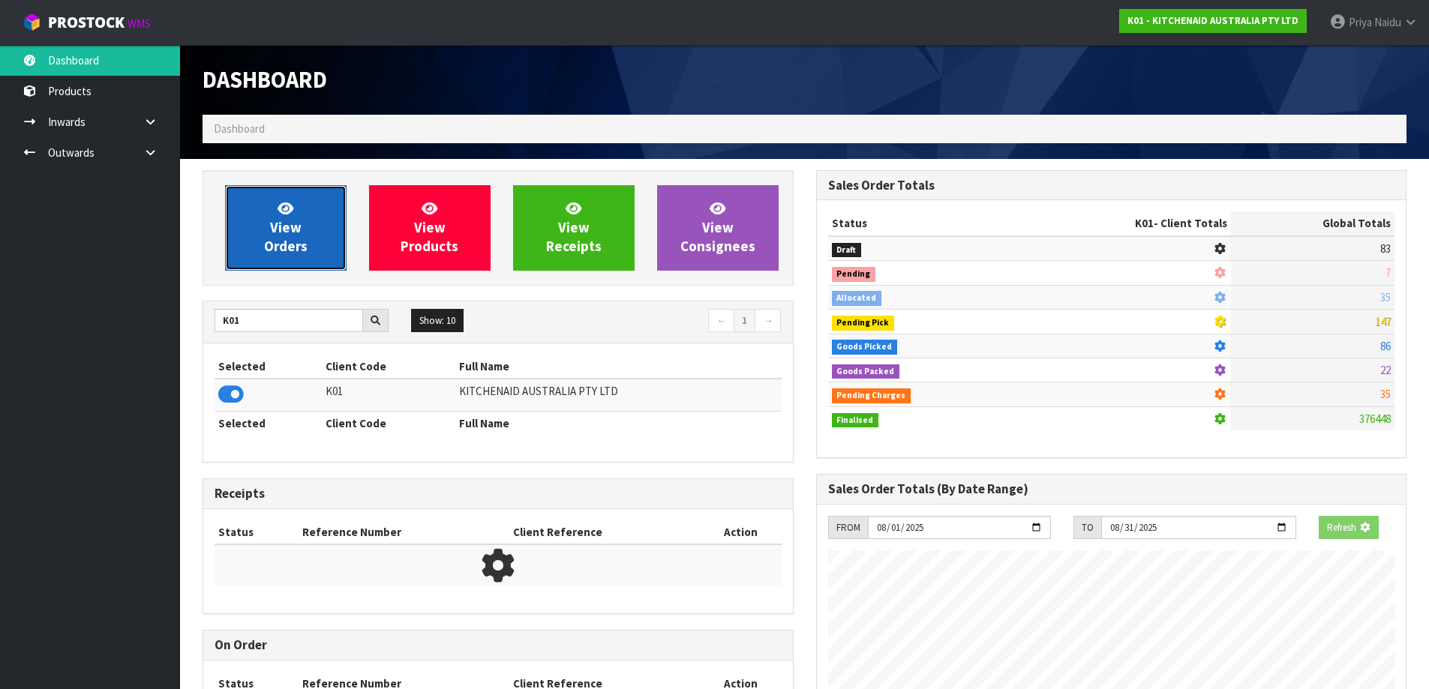
click at [296, 230] on span "View Orders" at bounding box center [286, 228] width 44 height 56
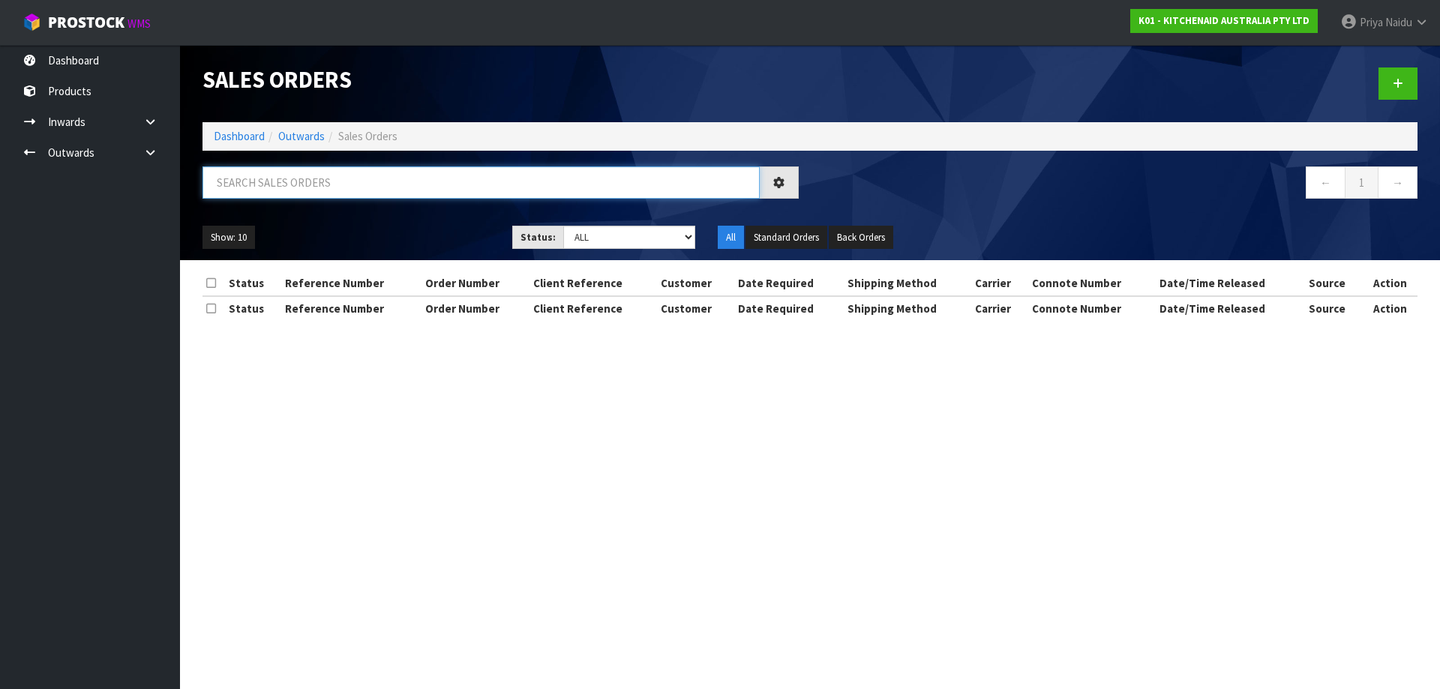
click at [321, 195] on input "text" at bounding box center [481, 183] width 557 height 32
click at [615, 234] on select "Draft Pending Allocated Pending Pick Goods Picked Goods Packed Pending Charges …" at bounding box center [629, 237] width 133 height 23
click at [563, 226] on select "Draft Pending Allocated Pending Pick Goods Picked Goods Packed Pending Charges …" at bounding box center [629, 237] width 133 height 23
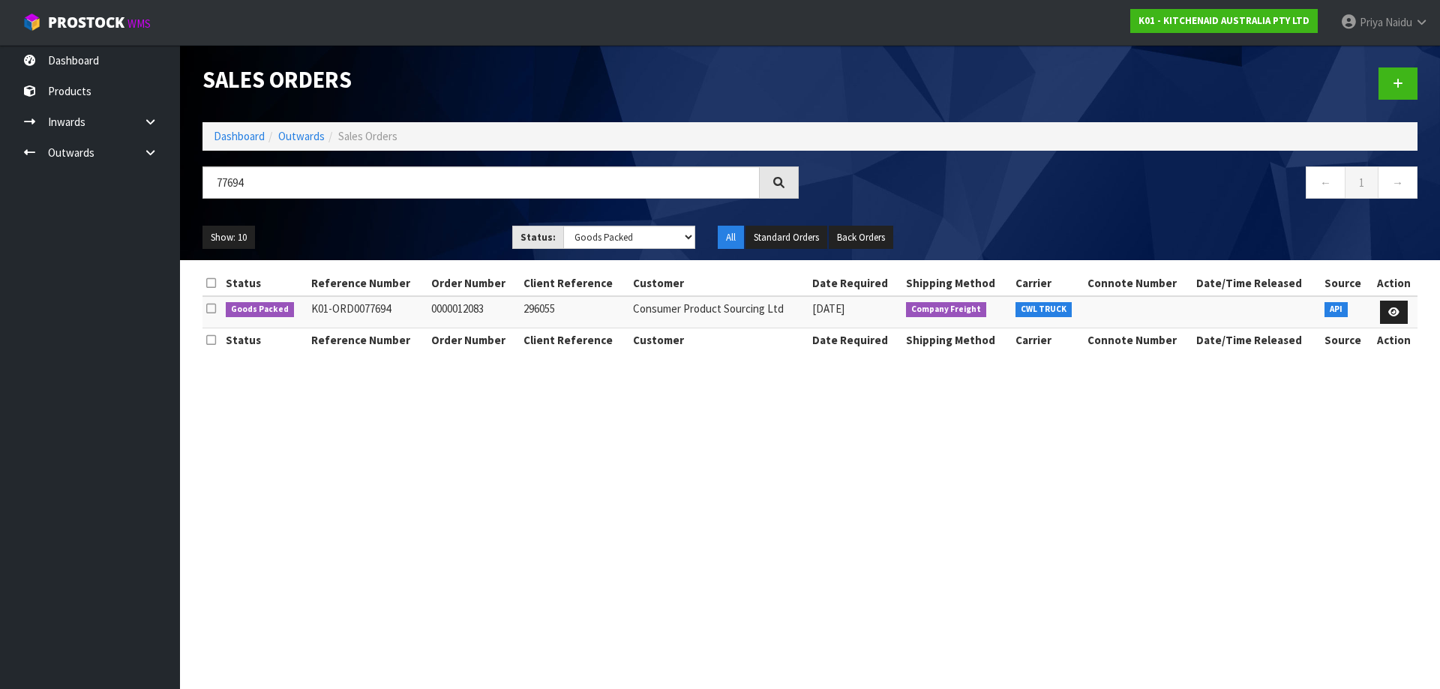
click at [434, 243] on ul "Show: 10 5 10 25 50" at bounding box center [346, 238] width 287 height 24
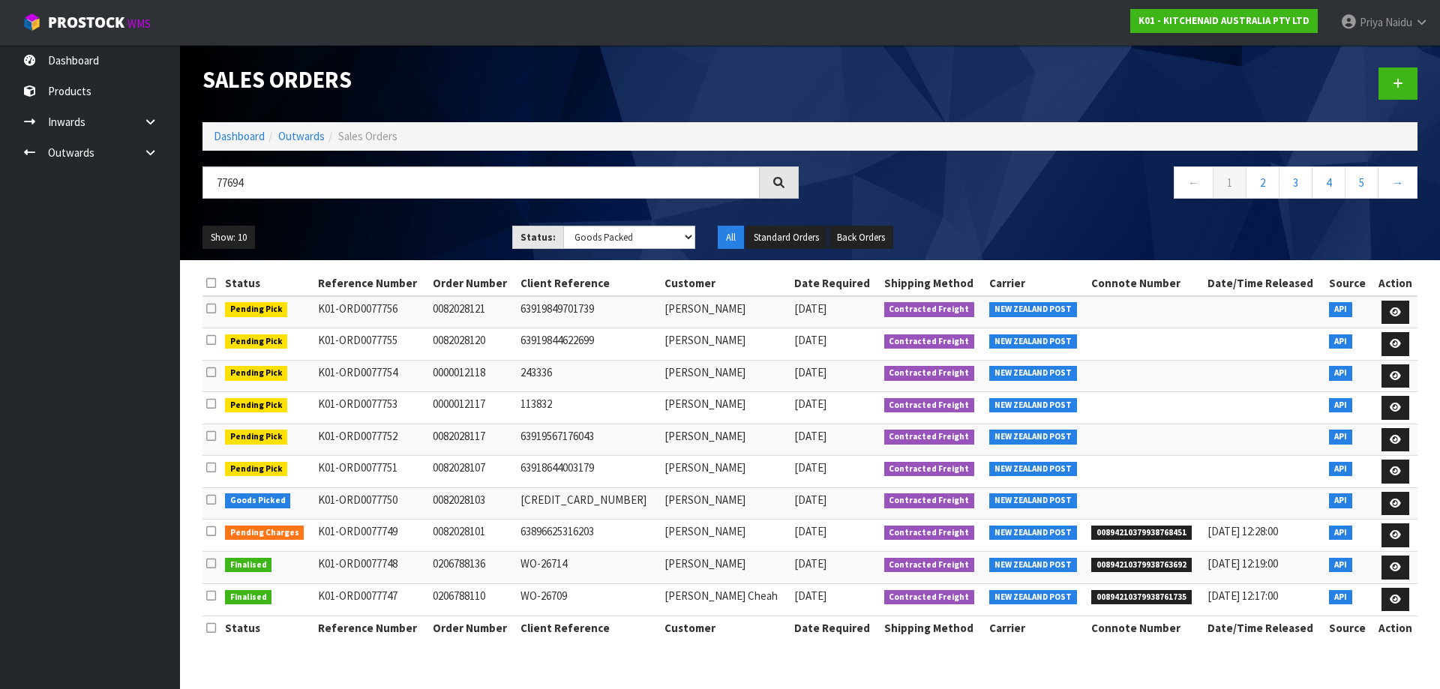
click at [409, 231] on ul "Show: 10 5 10 25 50" at bounding box center [346, 238] width 287 height 24
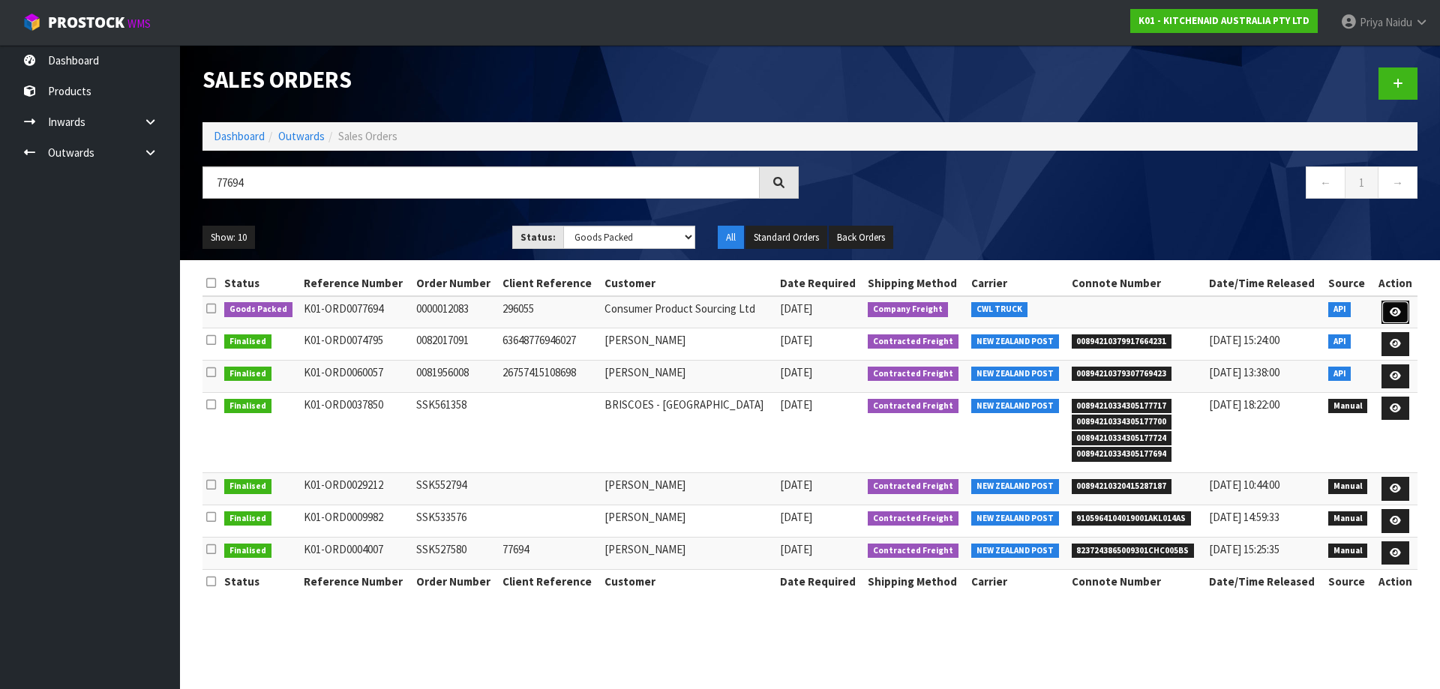
click at [1388, 306] on link at bounding box center [1396, 313] width 28 height 24
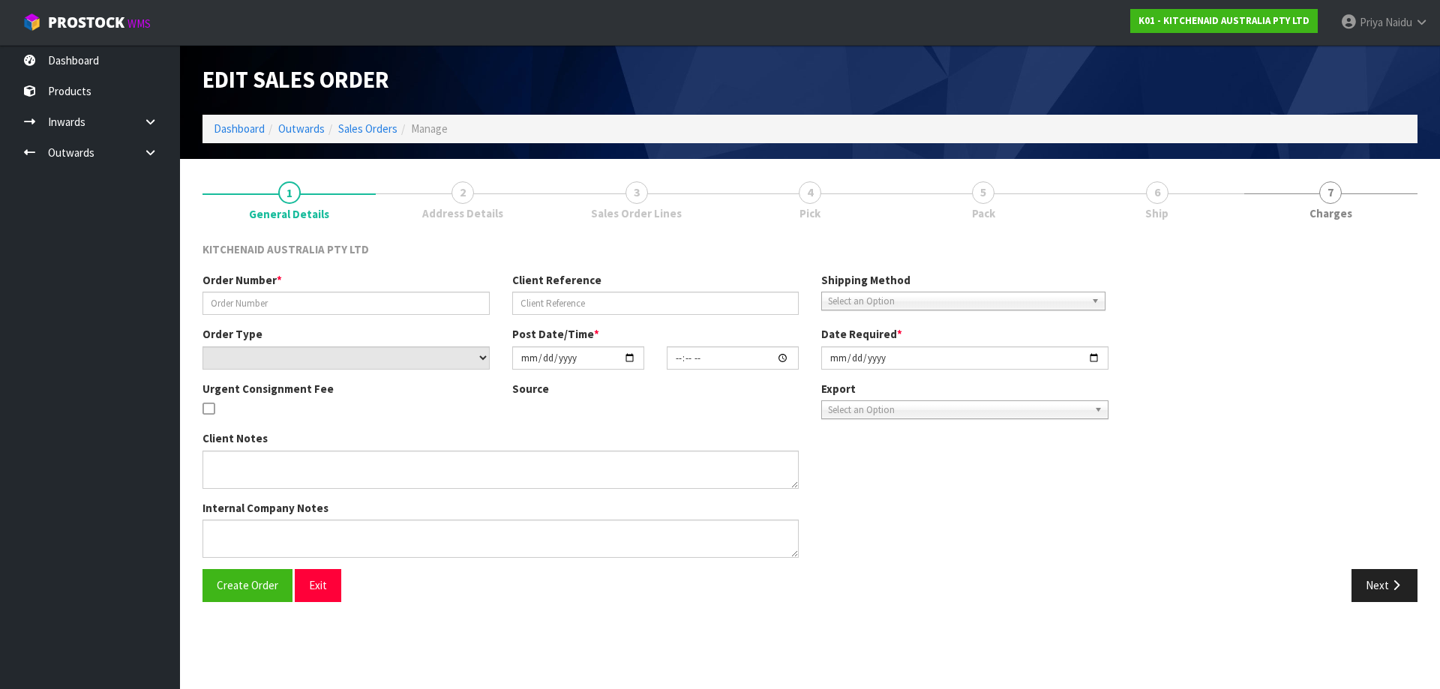
click at [1147, 205] on link "6 Ship" at bounding box center [1156, 199] width 173 height 59
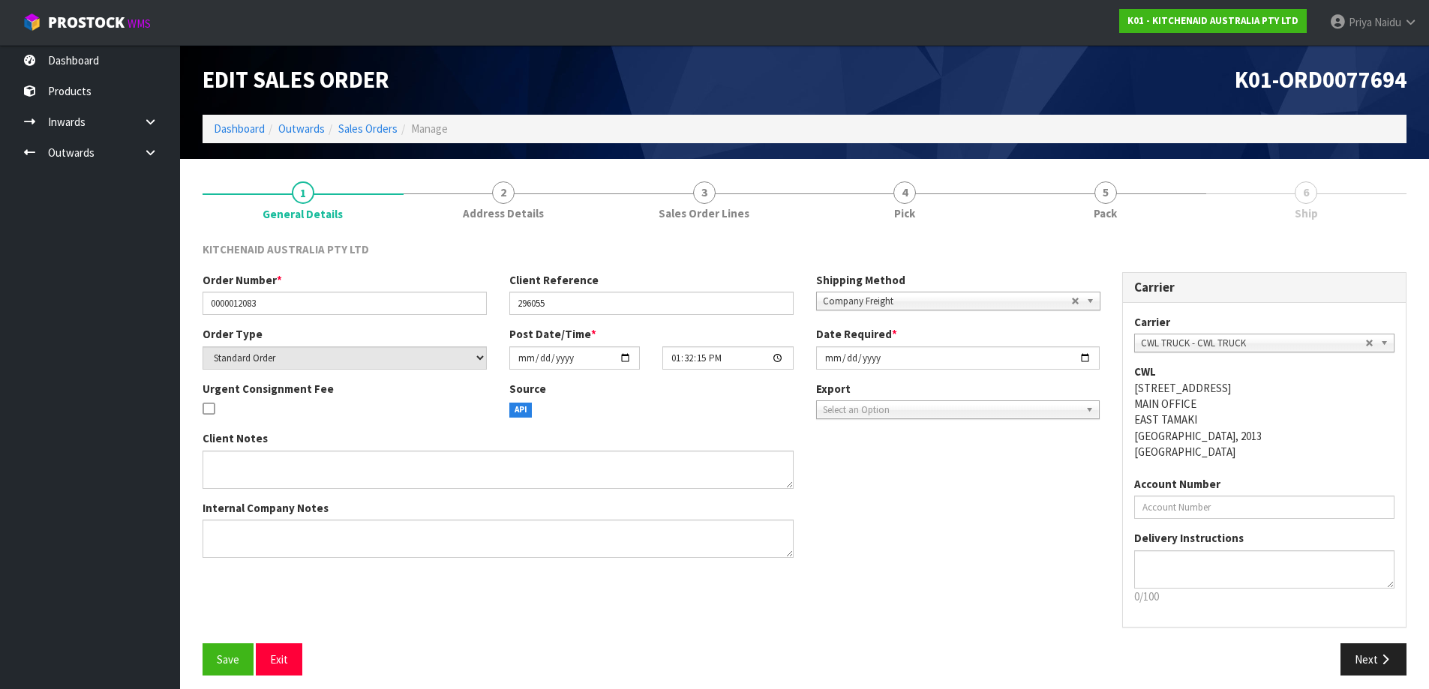
click at [1147, 205] on link "5 Pack" at bounding box center [1105, 199] width 201 height 59
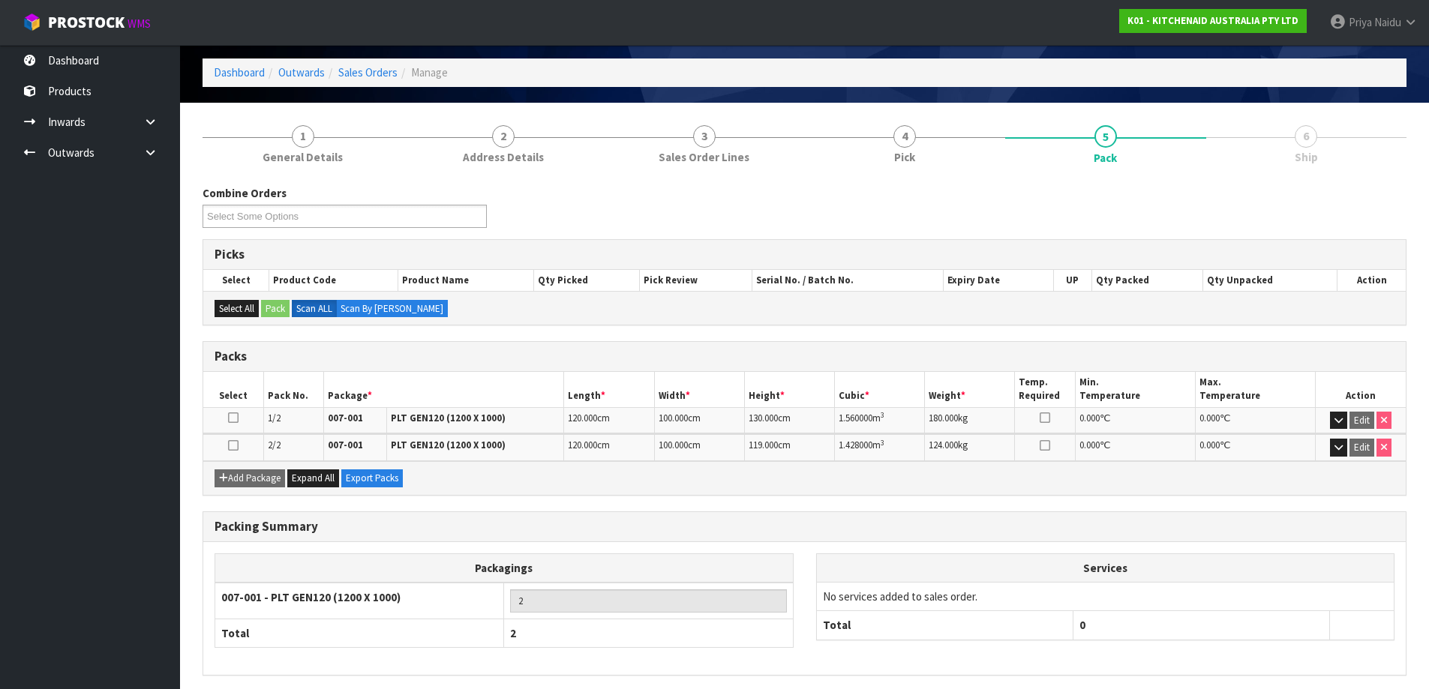
scroll to position [114, 0]
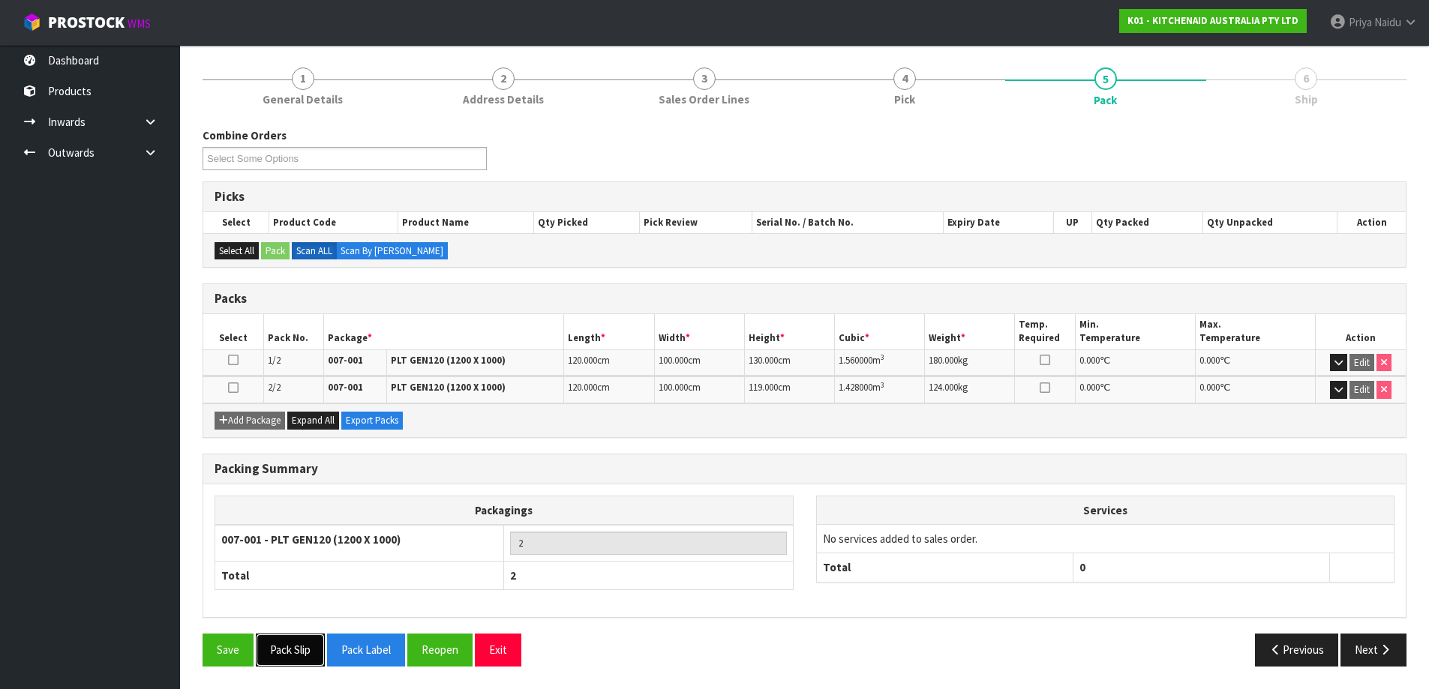
click at [292, 647] on button "Pack Slip" at bounding box center [290, 650] width 69 height 32
click at [1377, 643] on button "Next" at bounding box center [1373, 650] width 66 height 32
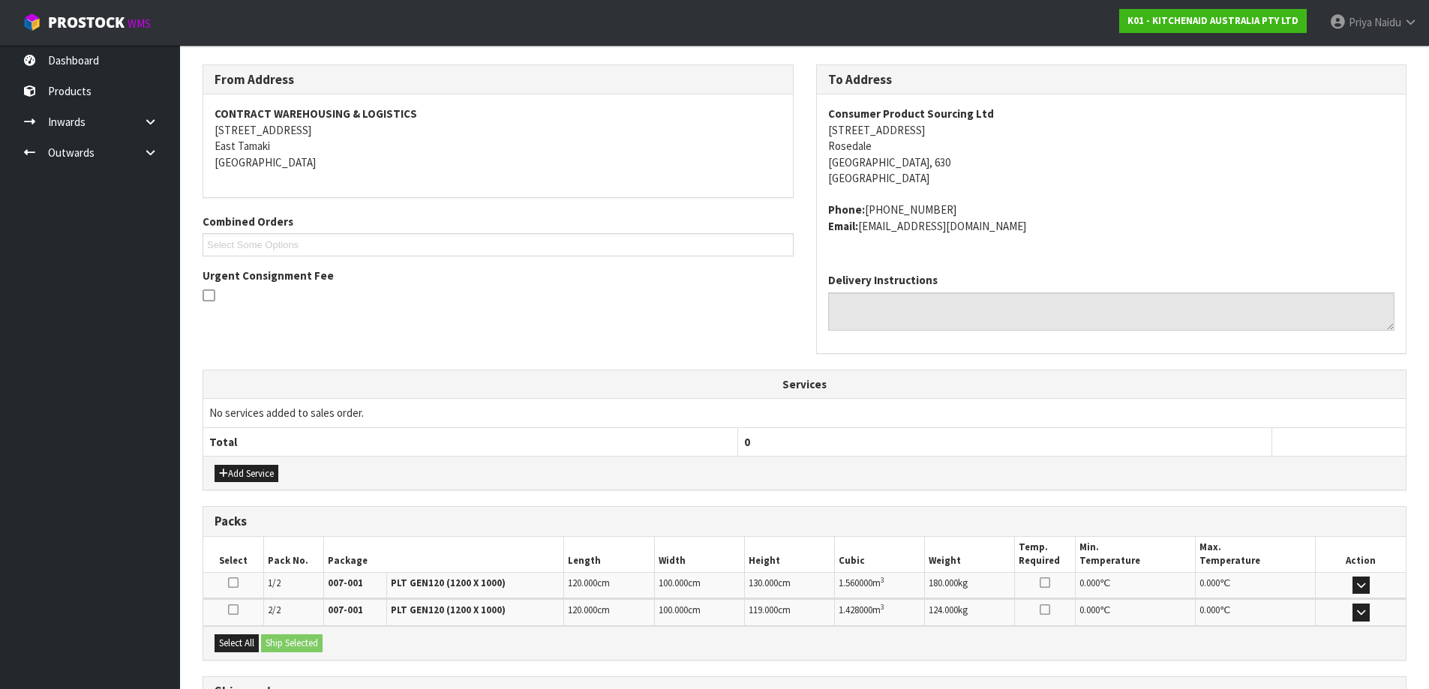
scroll to position [310, 0]
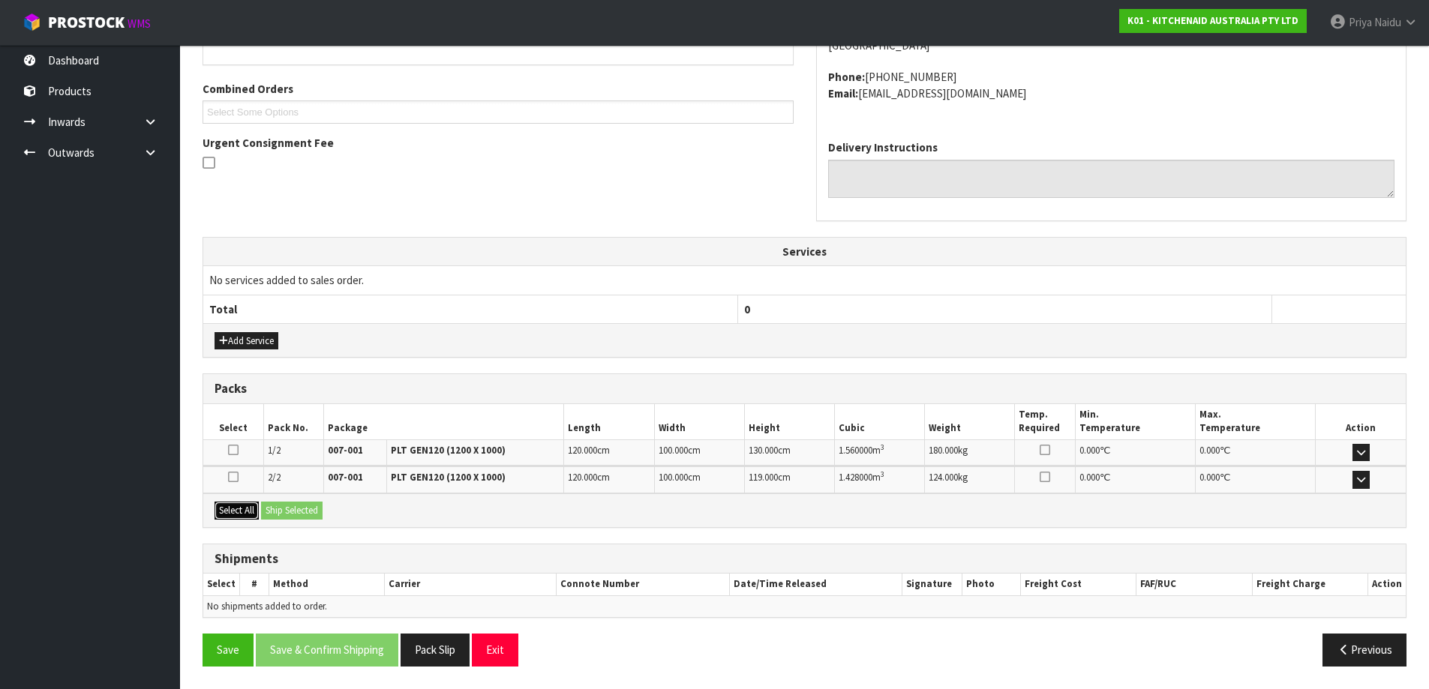
click at [251, 508] on button "Select All" at bounding box center [237, 511] width 44 height 18
click at [308, 510] on button "Ship Selected" at bounding box center [292, 511] width 62 height 18
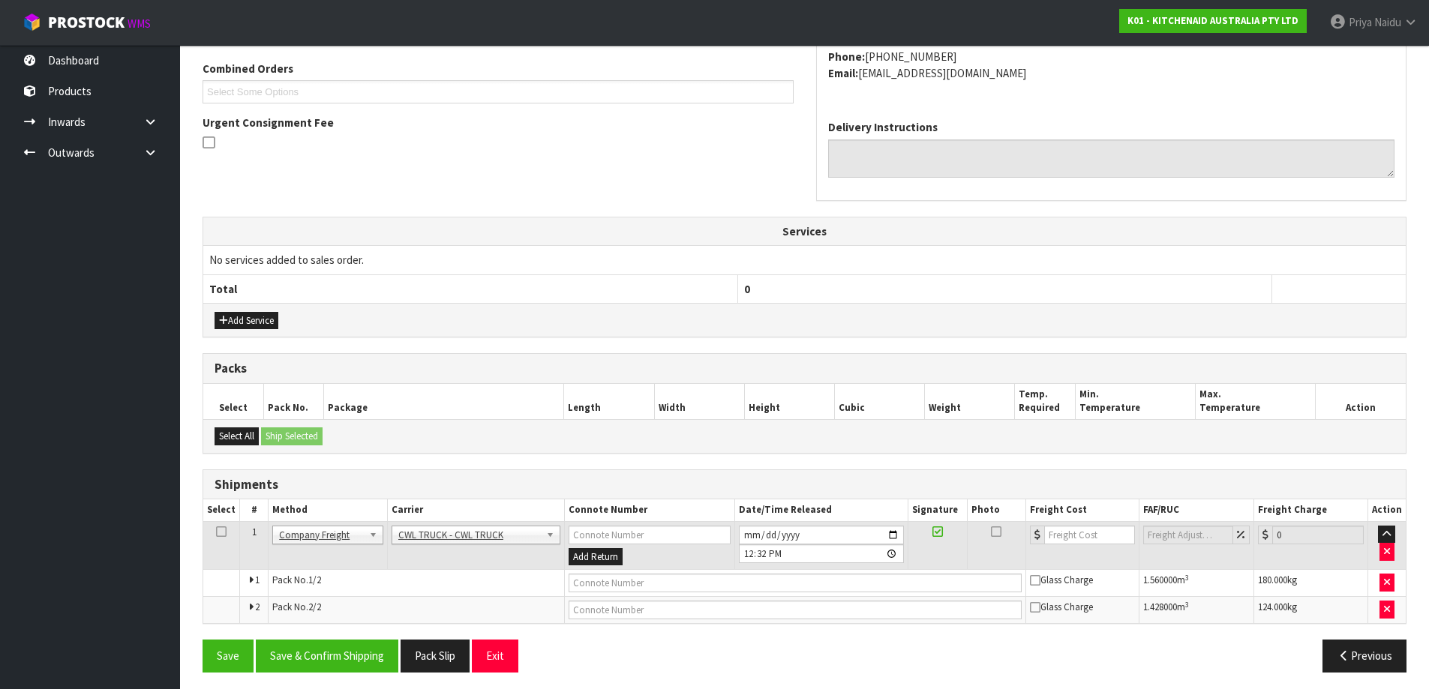
scroll to position [336, 0]
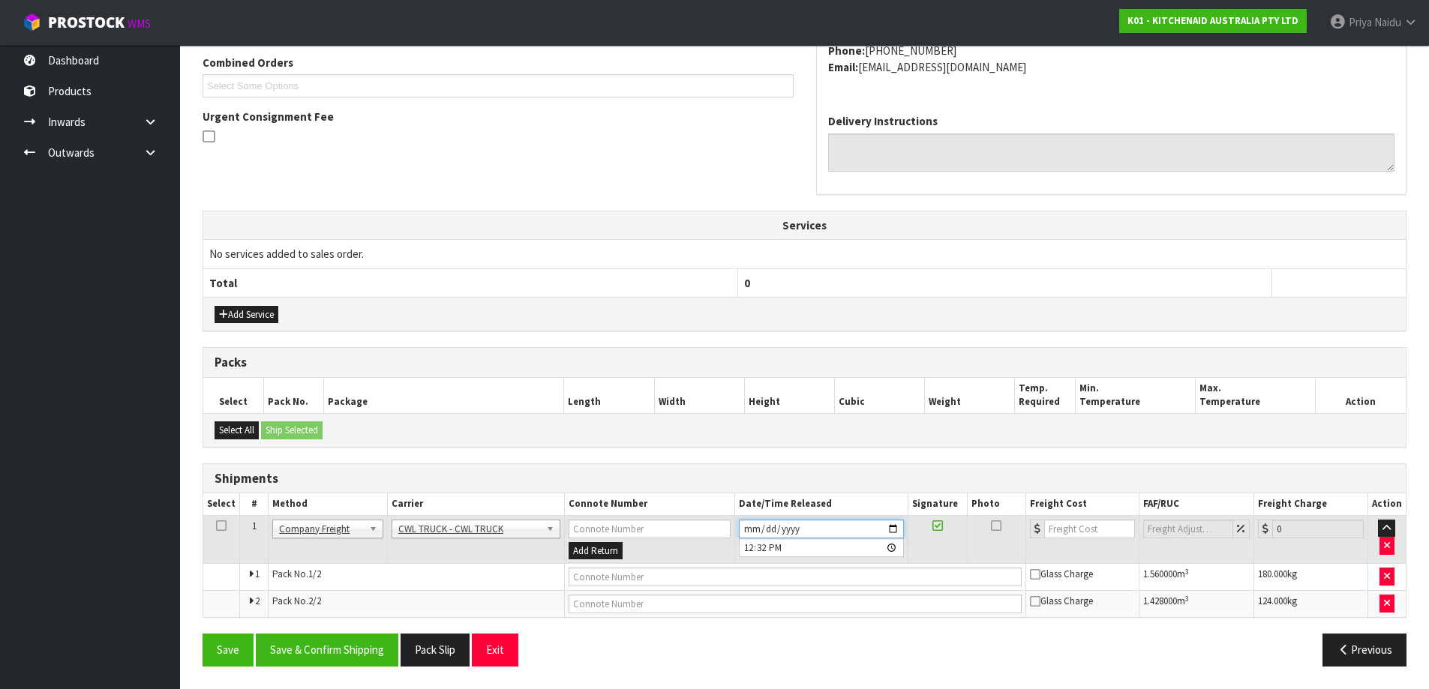
click at [895, 528] on input "2025-08-13" at bounding box center [821, 529] width 165 height 19
click at [614, 578] on input "text" at bounding box center [795, 577] width 453 height 19
click at [355, 652] on button "Save & Confirm Shipping" at bounding box center [327, 650] width 143 height 32
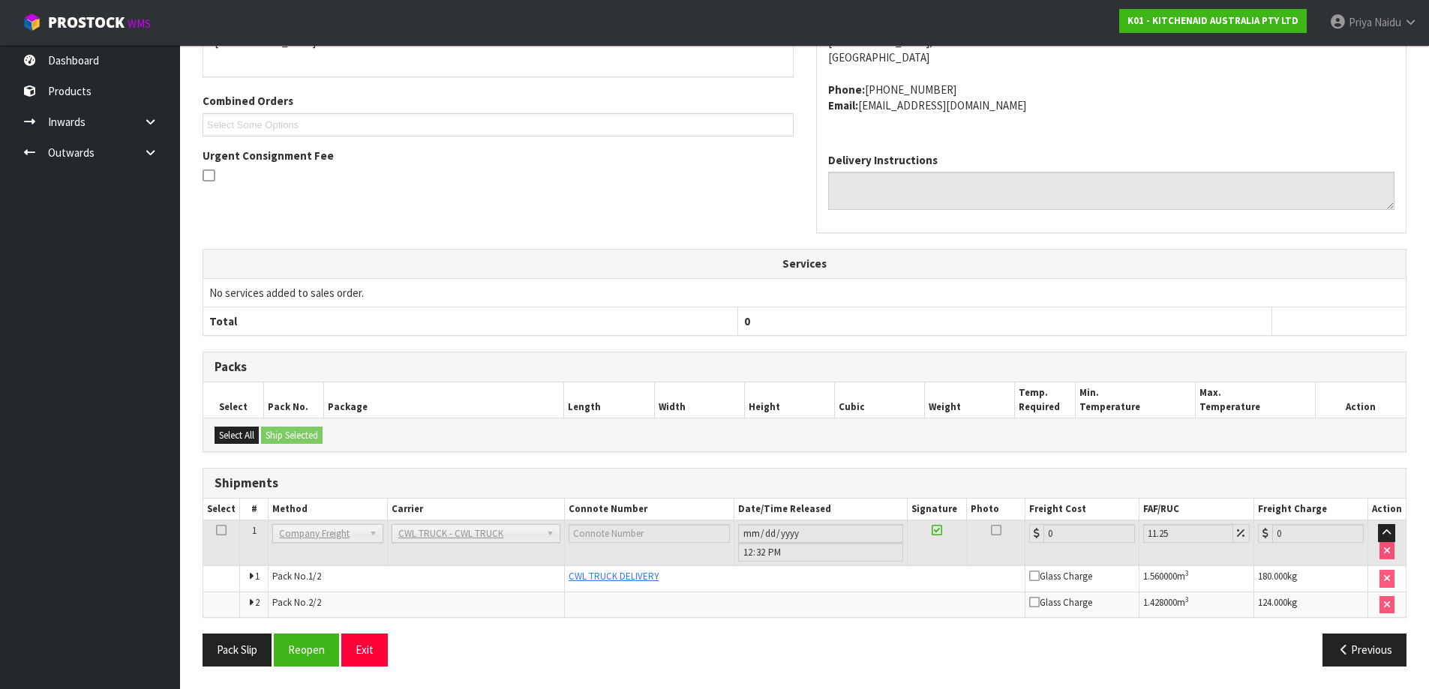
scroll to position [0, 0]
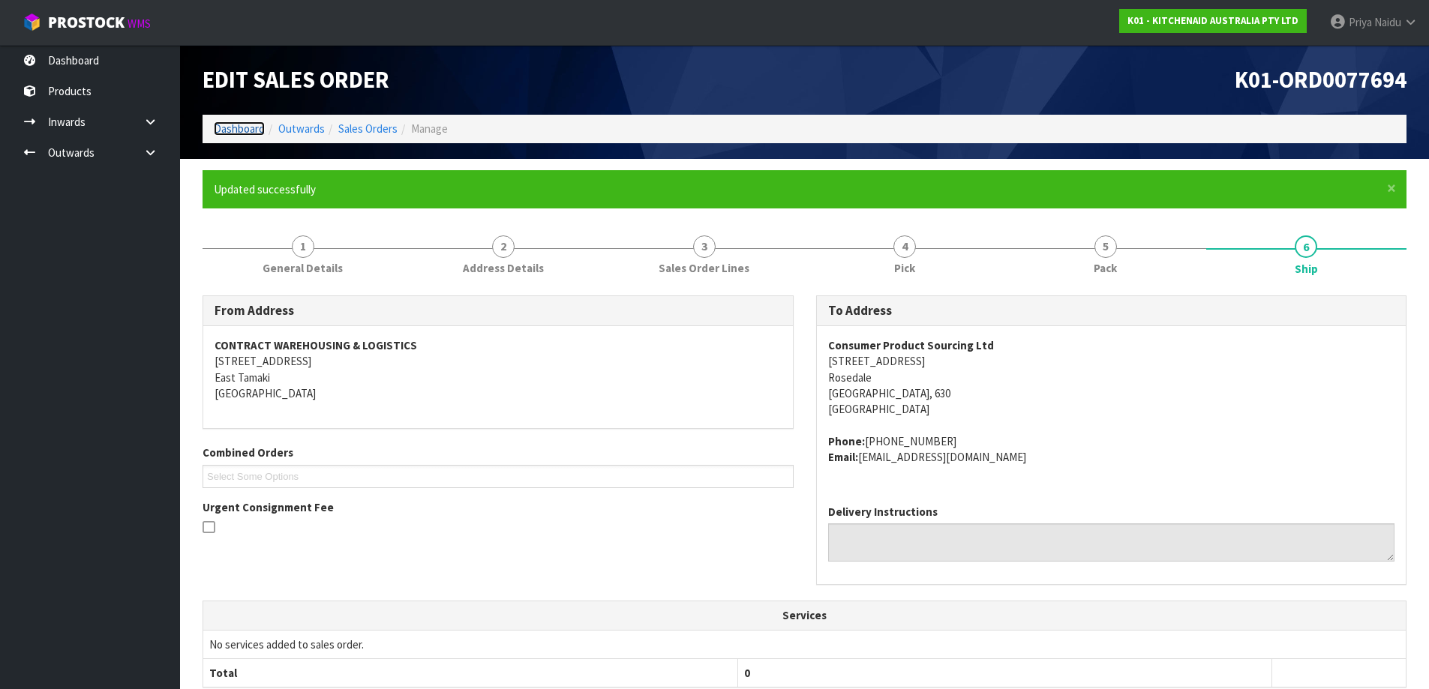
click at [260, 130] on link "Dashboard" at bounding box center [239, 129] width 51 height 14
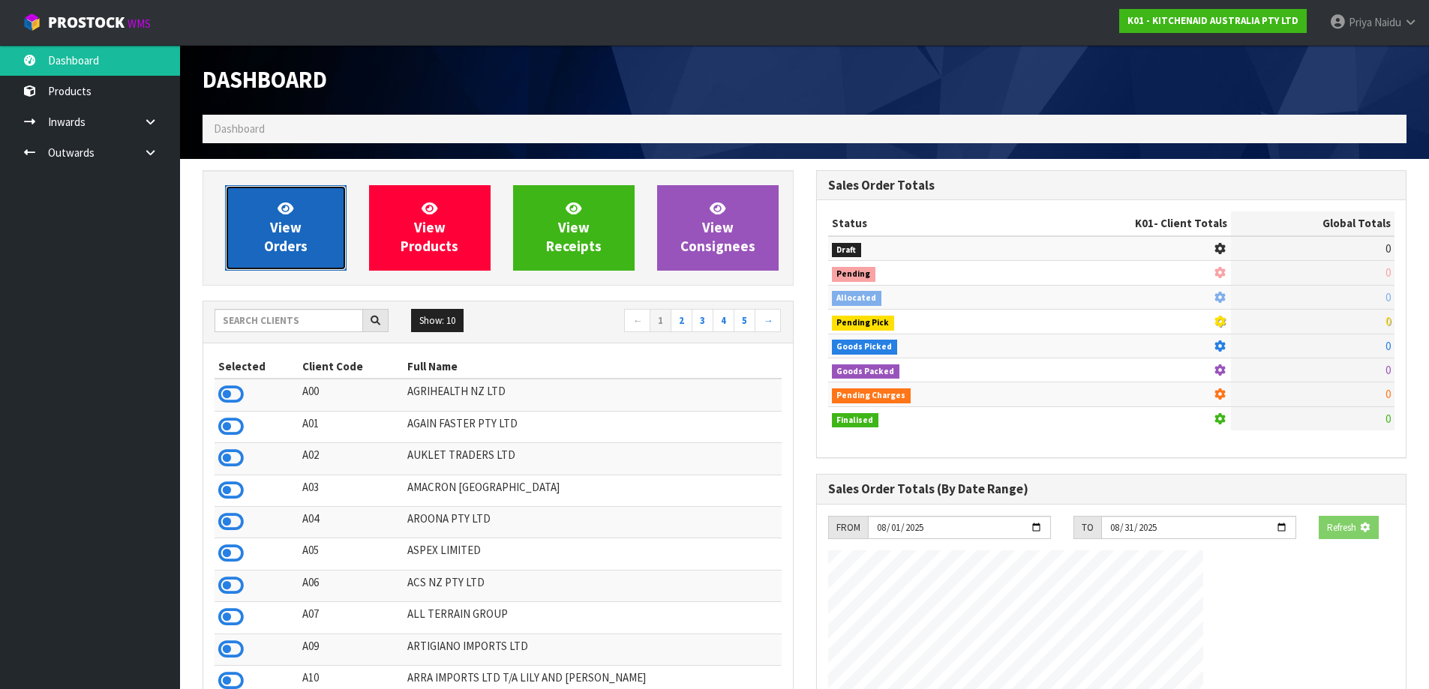
click at [291, 224] on span "View Orders" at bounding box center [286, 228] width 44 height 56
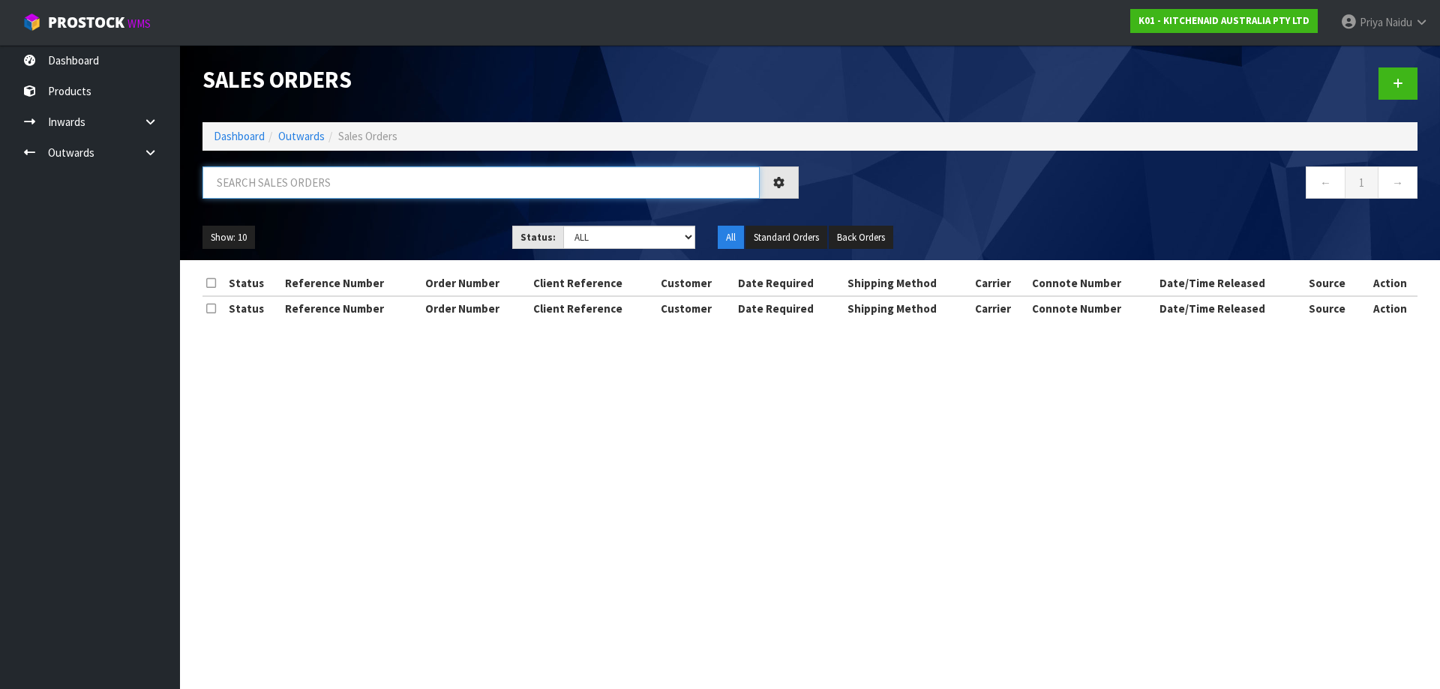
click at [321, 188] on input "text" at bounding box center [481, 183] width 557 height 32
click at [593, 238] on select "Draft Pending Allocated Pending Pick Goods Picked Goods Packed Pending Charges …" at bounding box center [629, 237] width 133 height 23
click at [563, 226] on select "Draft Pending Allocated Pending Pick Goods Picked Goods Packed Pending Charges …" at bounding box center [629, 237] width 133 height 23
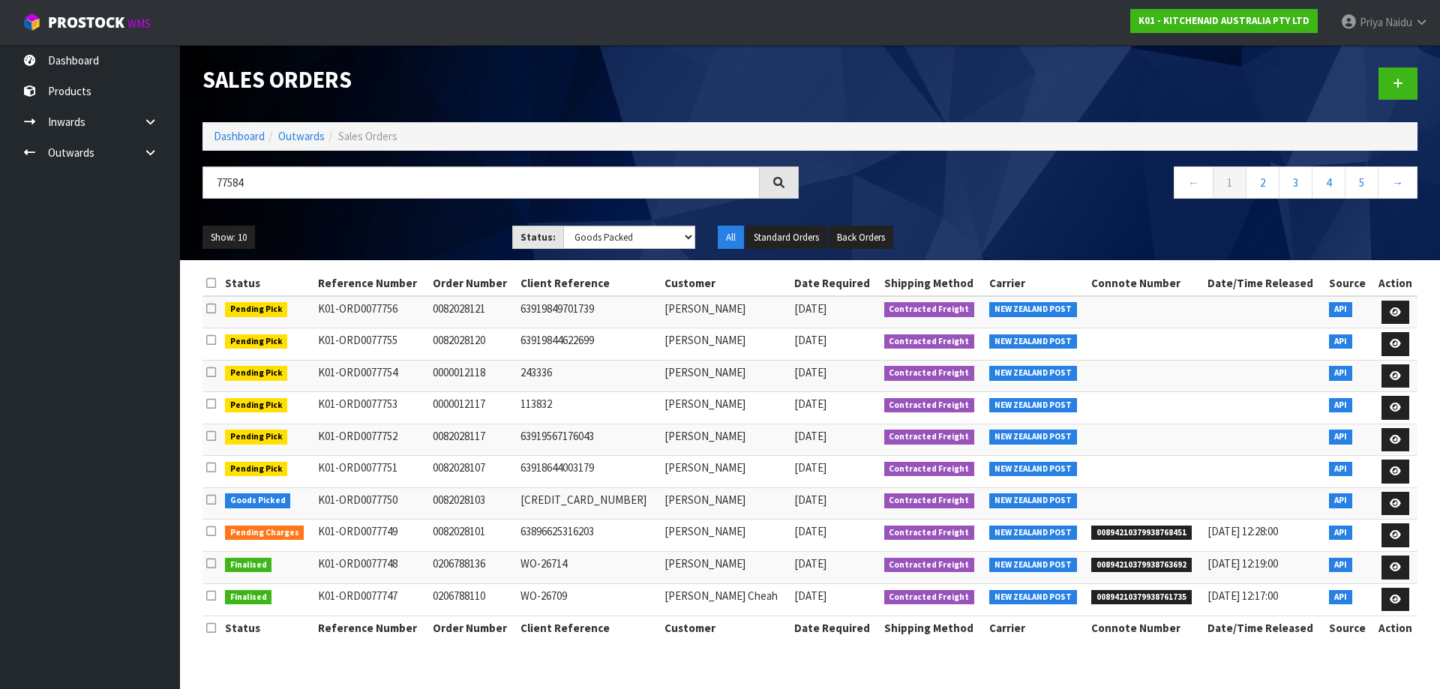
click at [404, 226] on ul "Show: 10 5 10 25 50" at bounding box center [346, 238] width 287 height 24
click at [416, 217] on div "Show: 10 5 10 25 50 Status: Draft Pending Allocated Pending Pick Goods Picked G…" at bounding box center [810, 238] width 1238 height 47
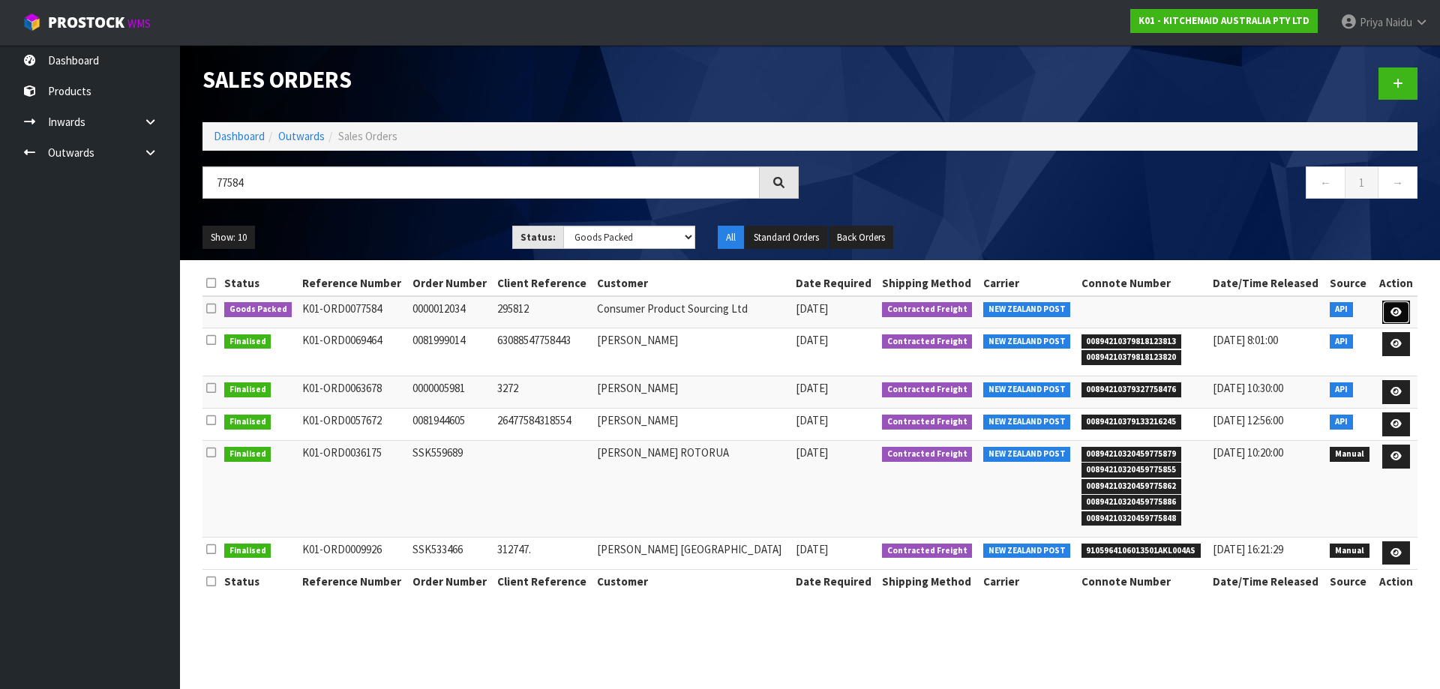
click at [1394, 304] on link at bounding box center [1396, 313] width 28 height 24
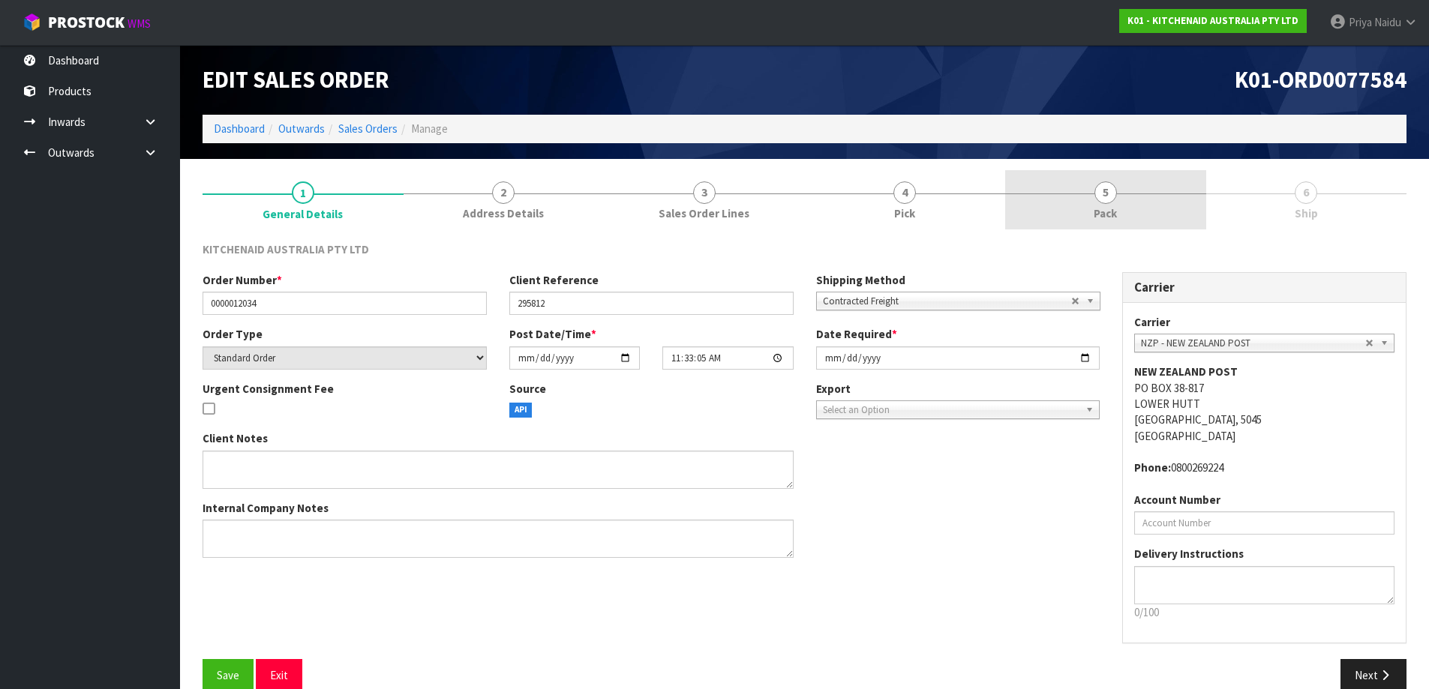
click at [1115, 182] on link "5 Pack" at bounding box center [1105, 199] width 201 height 59
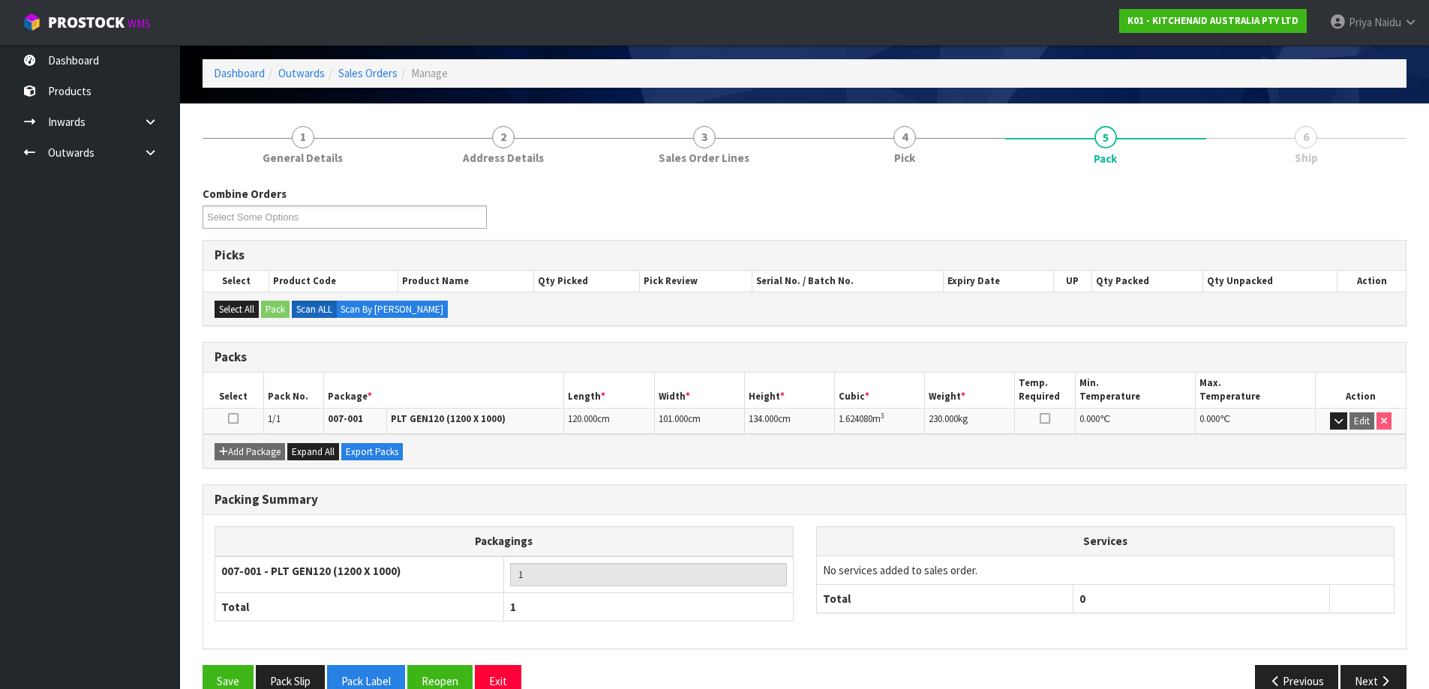
scroll to position [86, 0]
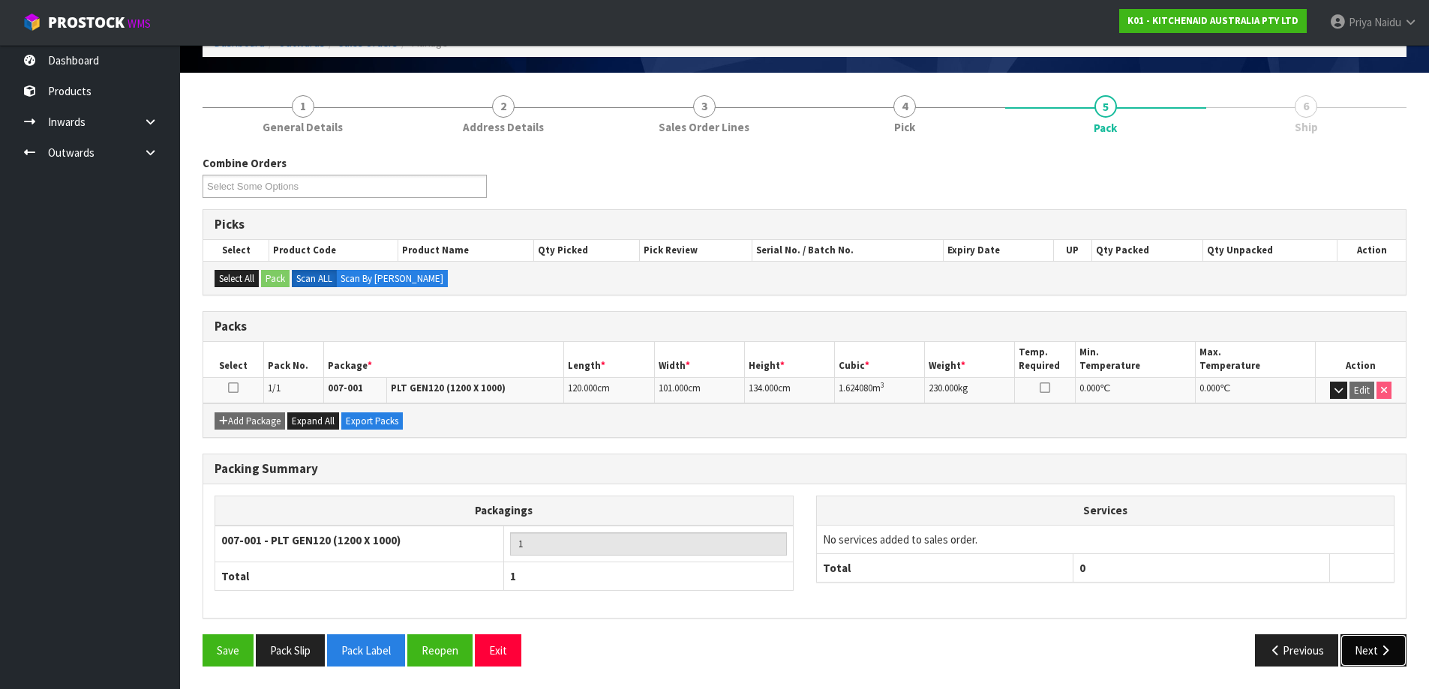
click at [1358, 650] on button "Next" at bounding box center [1373, 651] width 66 height 32
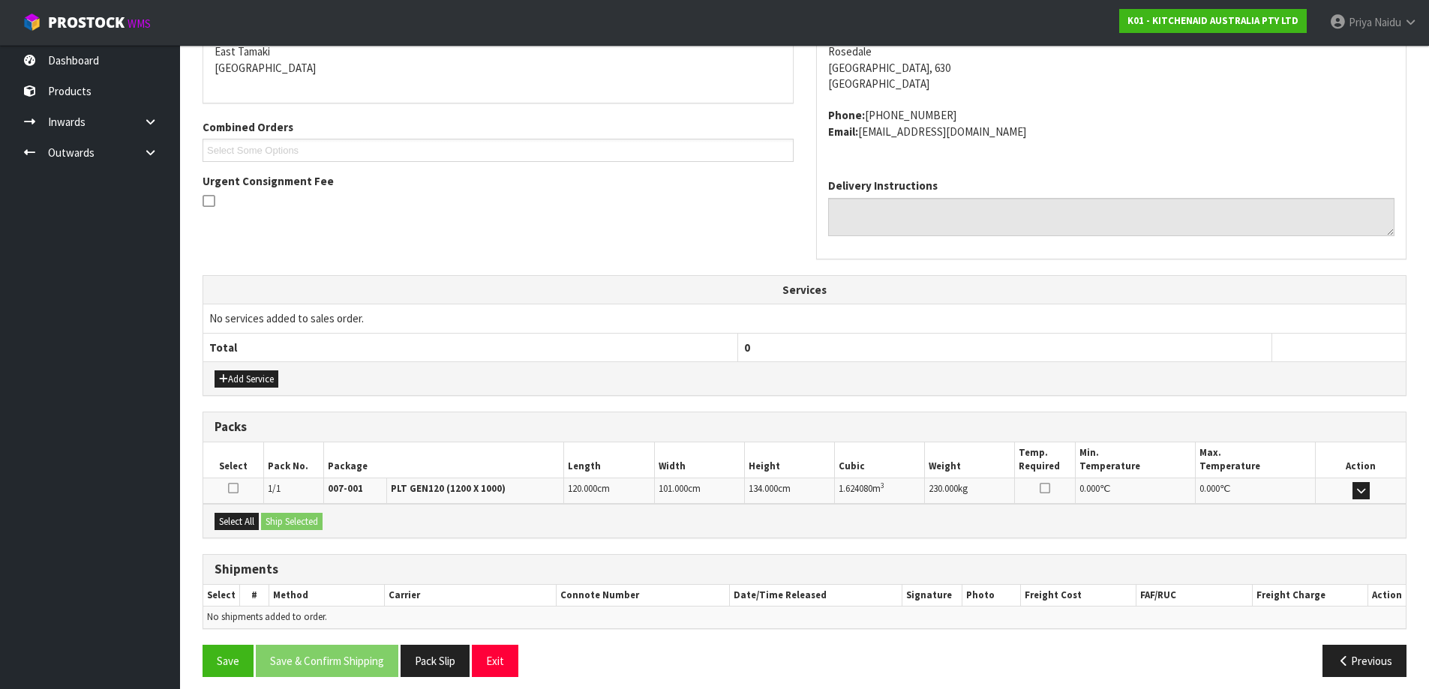
scroll to position [282, 0]
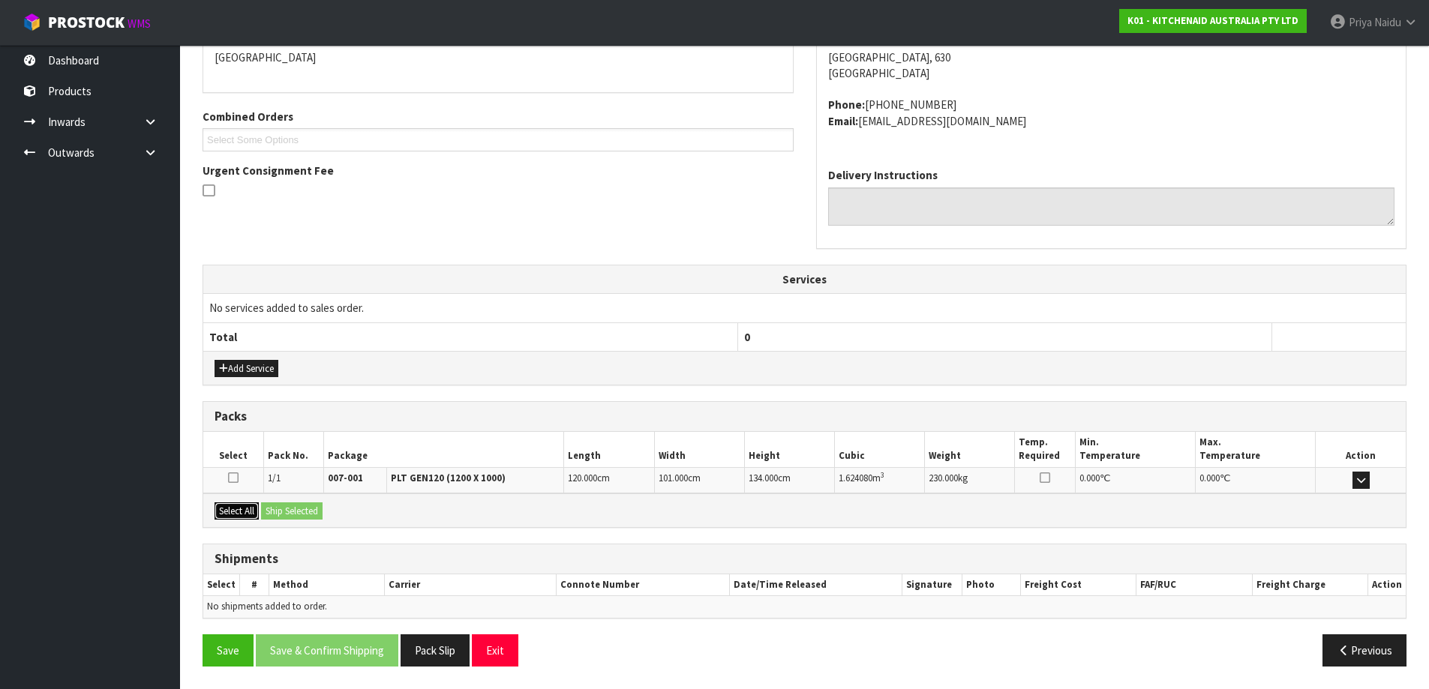
drag, startPoint x: 251, startPoint y: 509, endPoint x: 383, endPoint y: 514, distance: 131.4
click at [251, 510] on button "Select All" at bounding box center [237, 512] width 44 height 18
drag, startPoint x: 395, startPoint y: 514, endPoint x: 380, endPoint y: 514, distance: 15.0
click at [389, 514] on div "Select All Ship Selected" at bounding box center [804, 511] width 1202 height 34
click at [294, 514] on button "Ship Selected" at bounding box center [292, 512] width 62 height 18
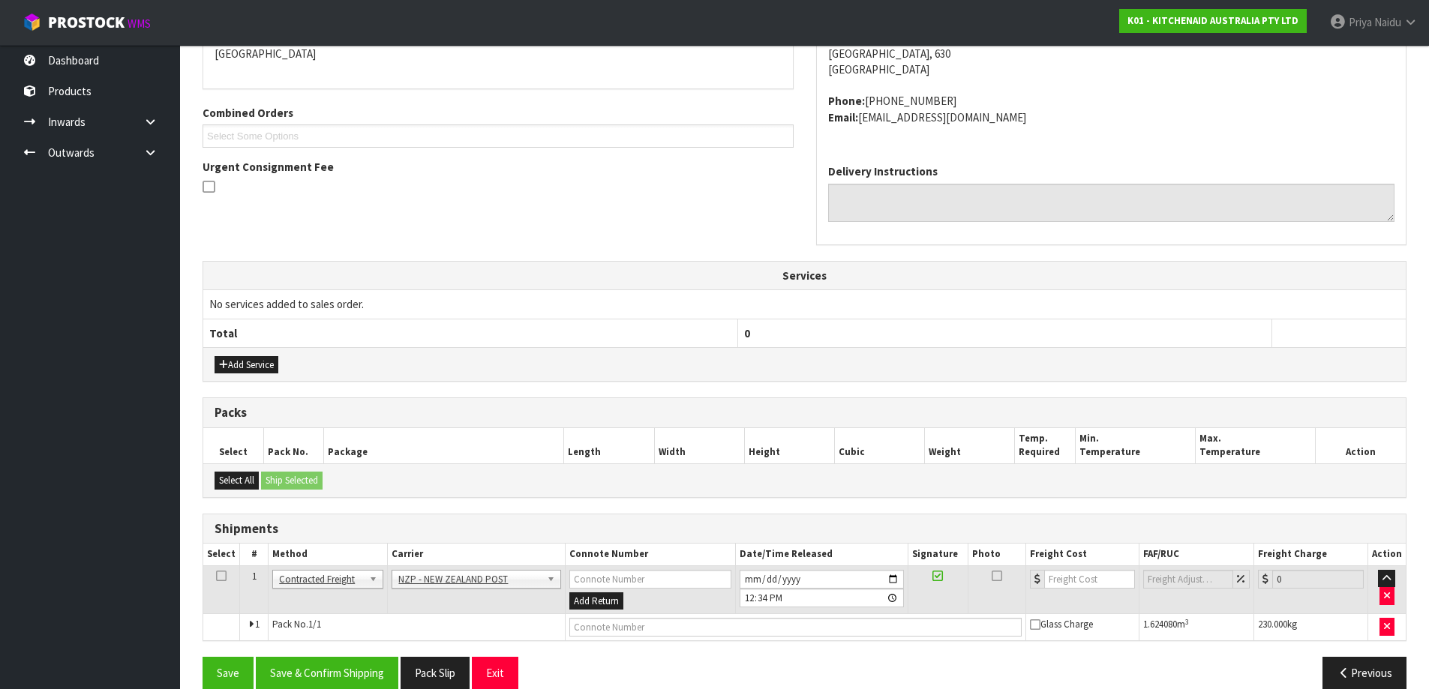
scroll to position [309, 0]
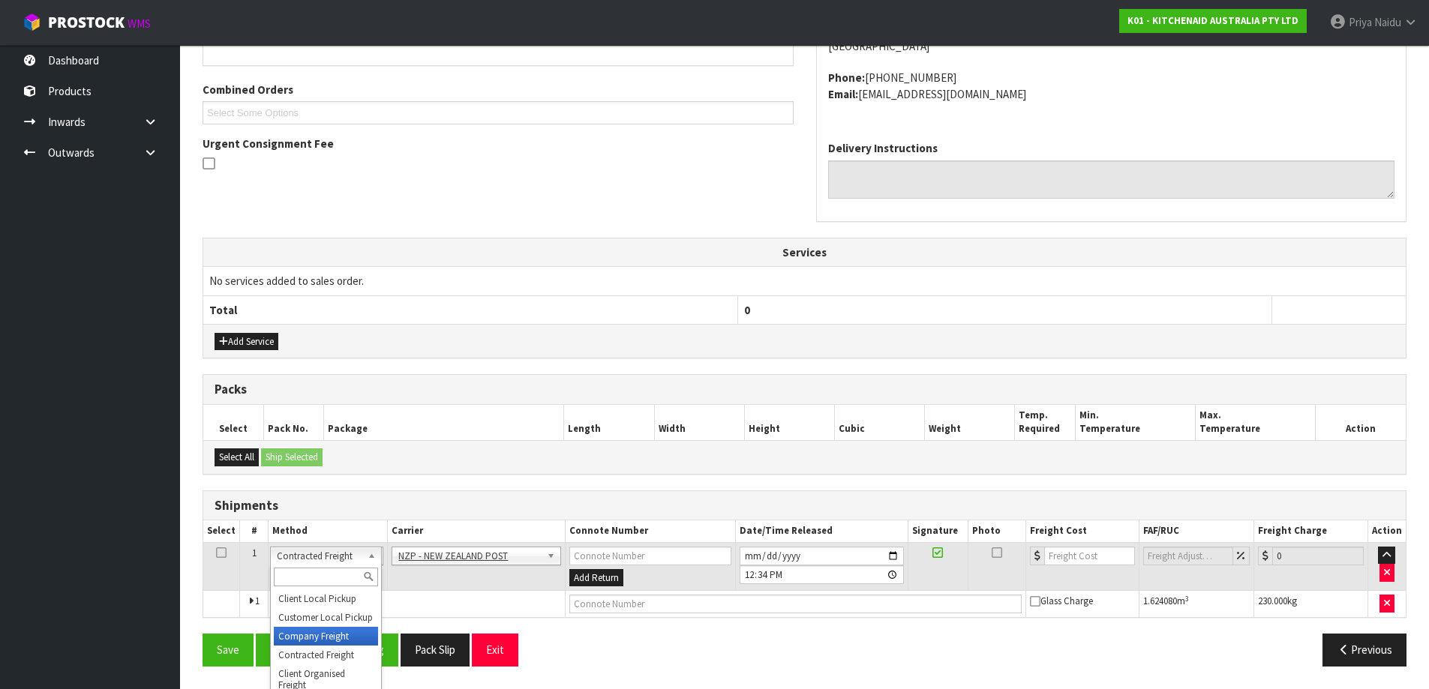
drag, startPoint x: 327, startPoint y: 630, endPoint x: 386, endPoint y: 626, distance: 58.6
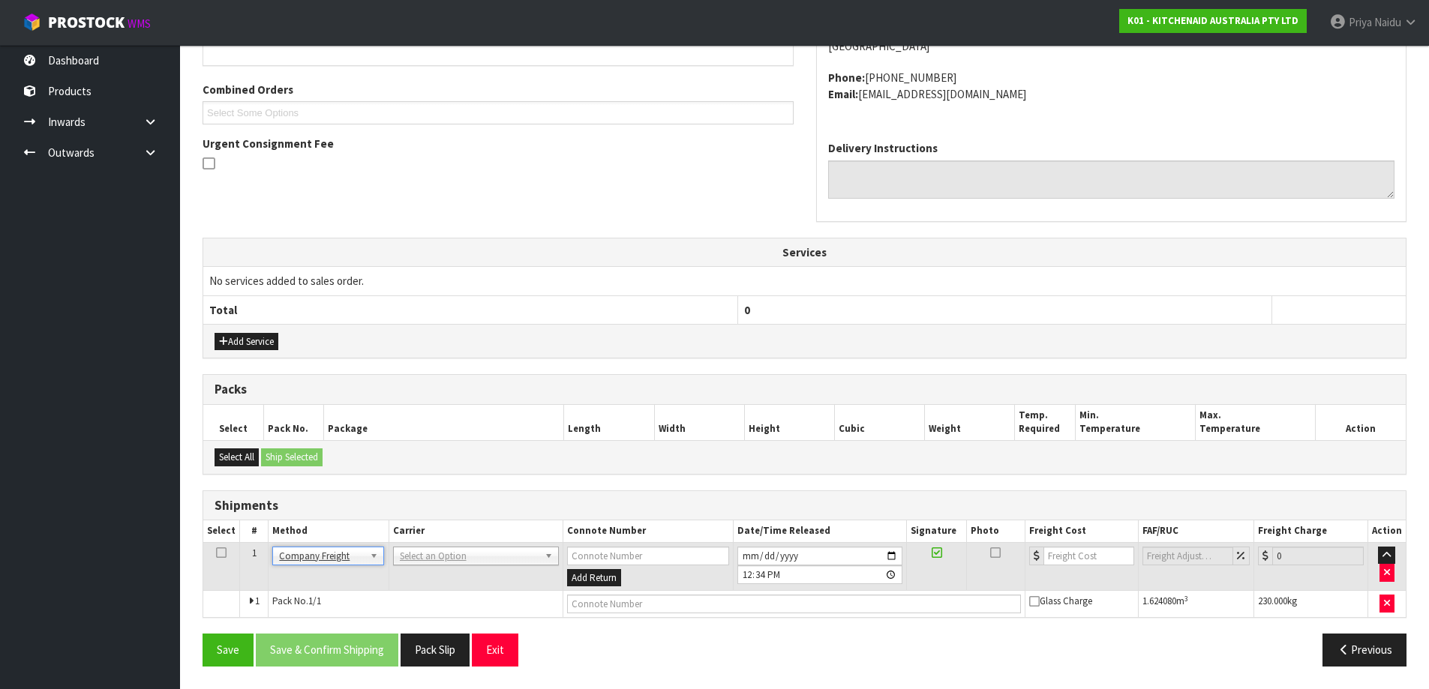
click at [456, 566] on td "AJ TUTILL CARRIERS - AJ TUTILL CARRIERS ALLIANCE PRINTERS - ALLIANCE PRINTERS A…" at bounding box center [476, 566] width 174 height 49
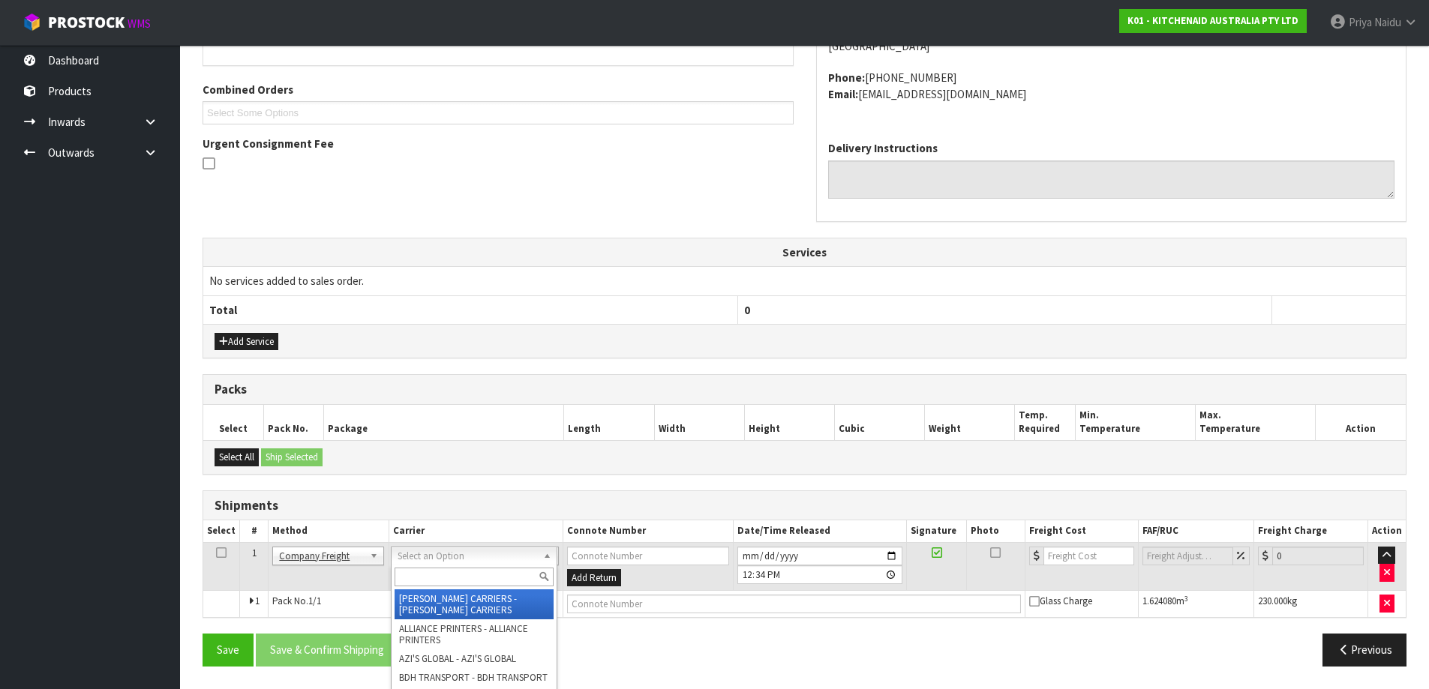
drag, startPoint x: 445, startPoint y: 554, endPoint x: 431, endPoint y: 575, distance: 24.3
click at [430, 577] on input "text" at bounding box center [474, 577] width 159 height 19
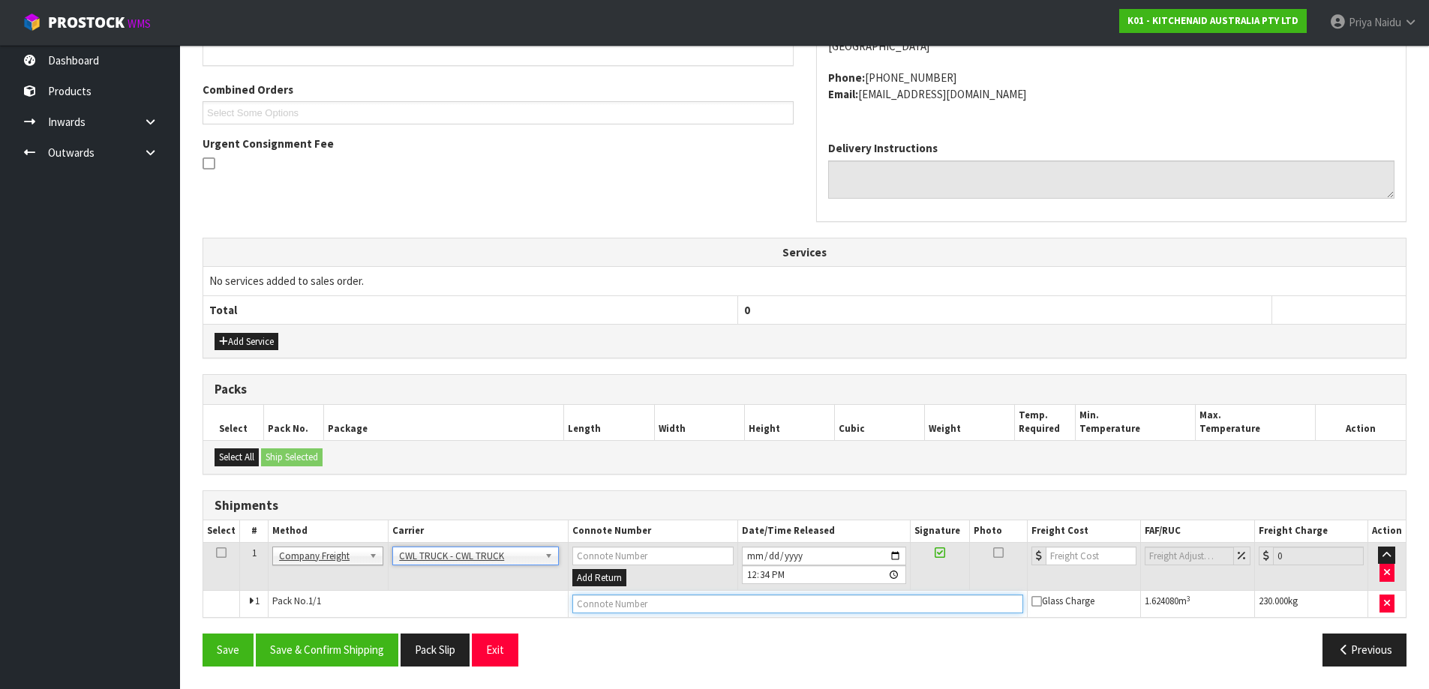
click at [628, 605] on input "text" at bounding box center [797, 604] width 451 height 19
click at [896, 557] on input "2025-08-13" at bounding box center [824, 556] width 164 height 19
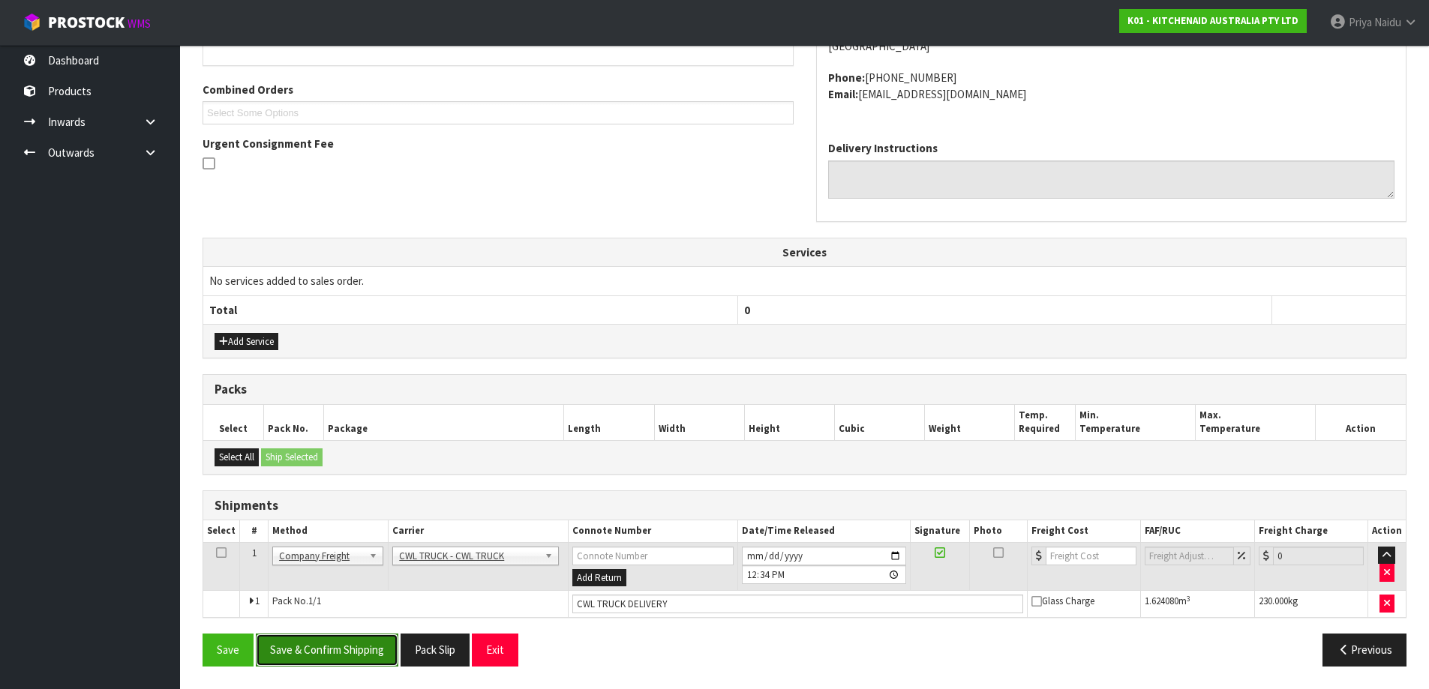
click at [368, 641] on button "Save & Confirm Shipping" at bounding box center [327, 650] width 143 height 32
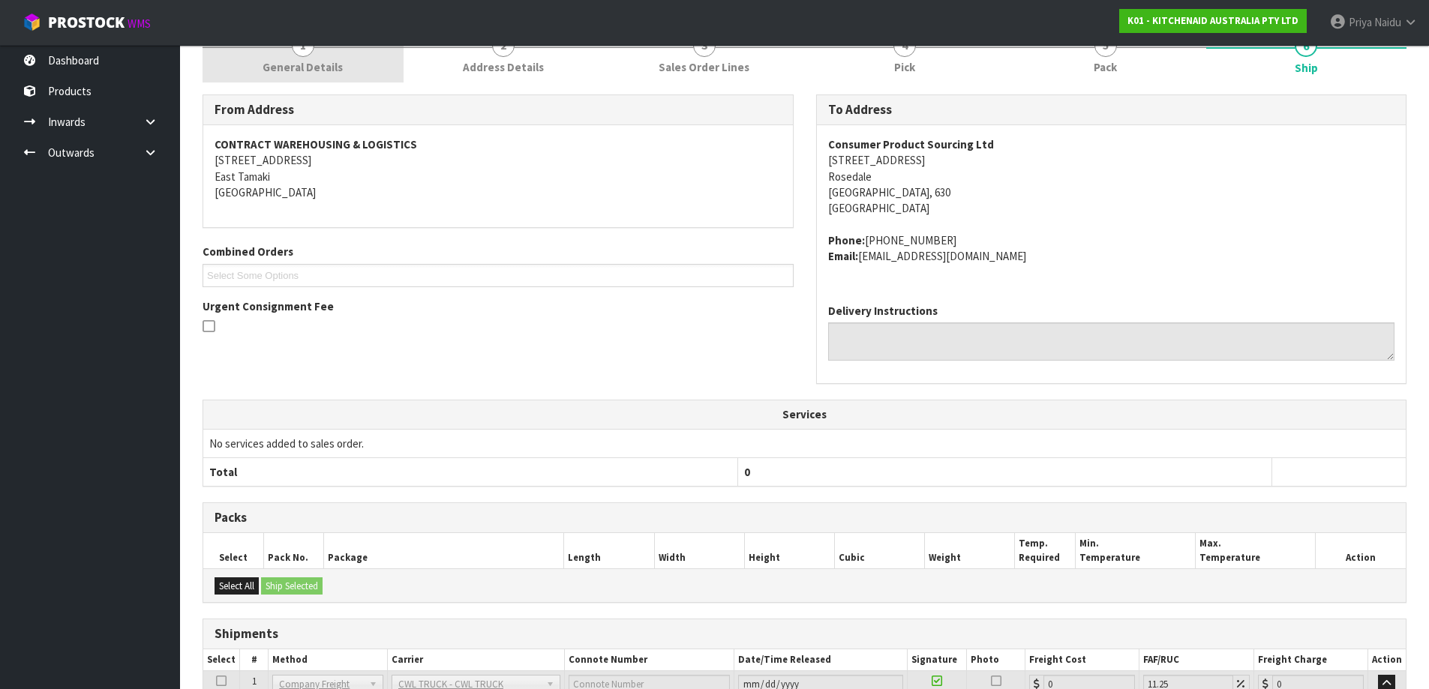
scroll to position [0, 0]
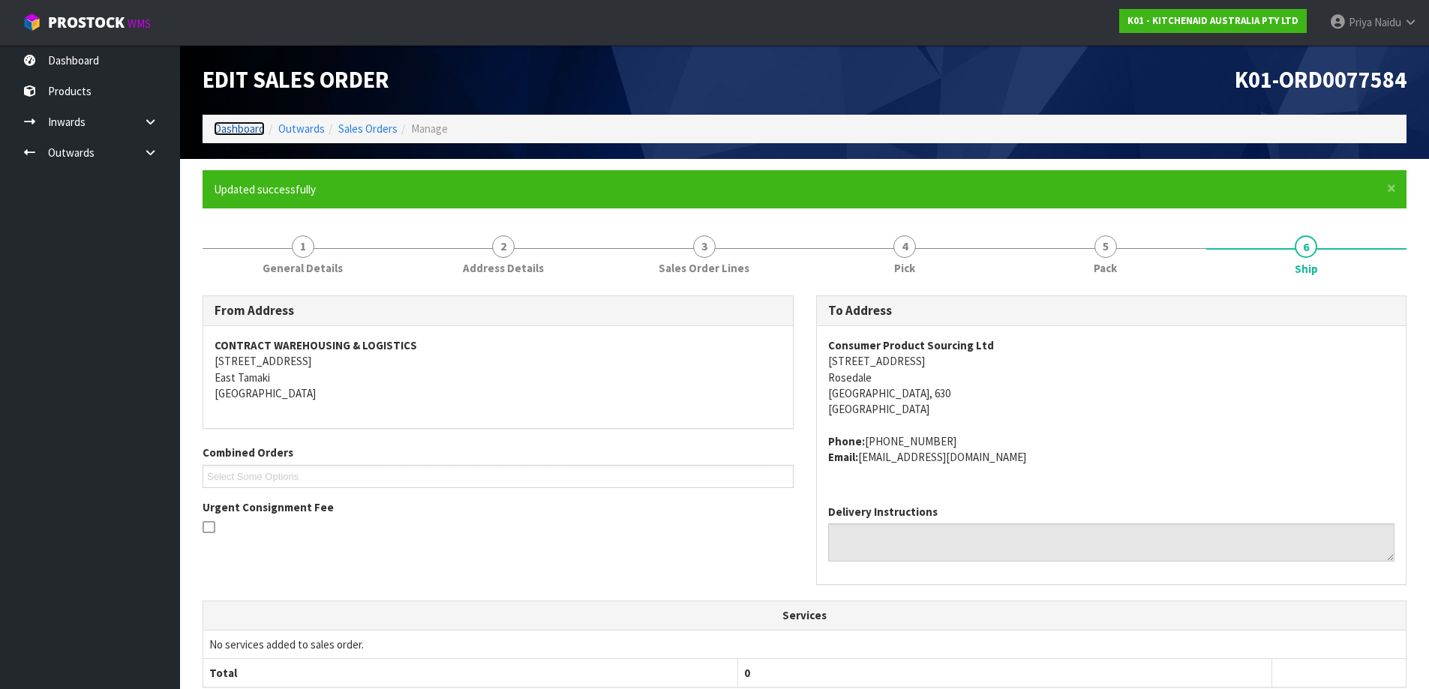
click at [255, 127] on link "Dashboard" at bounding box center [239, 129] width 51 height 14
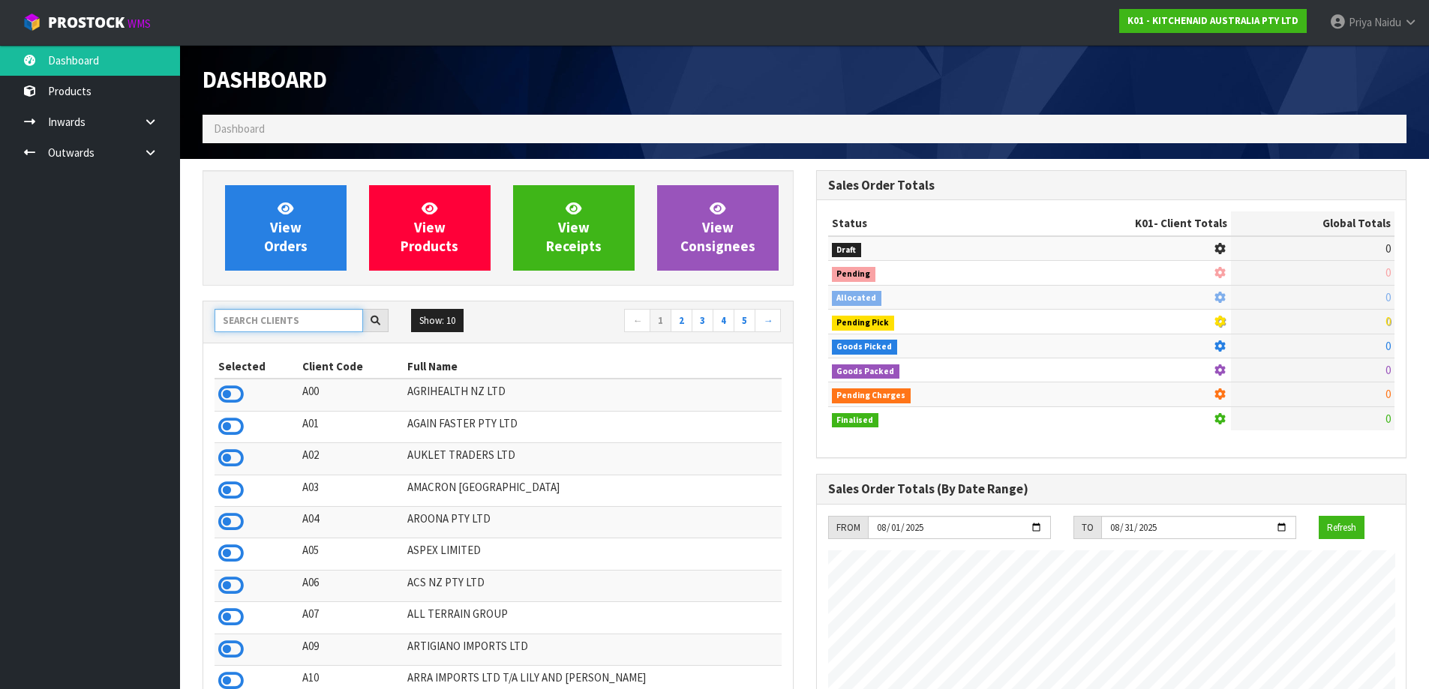
scroll to position [935, 613]
click at [300, 314] on input "text" at bounding box center [289, 320] width 149 height 23
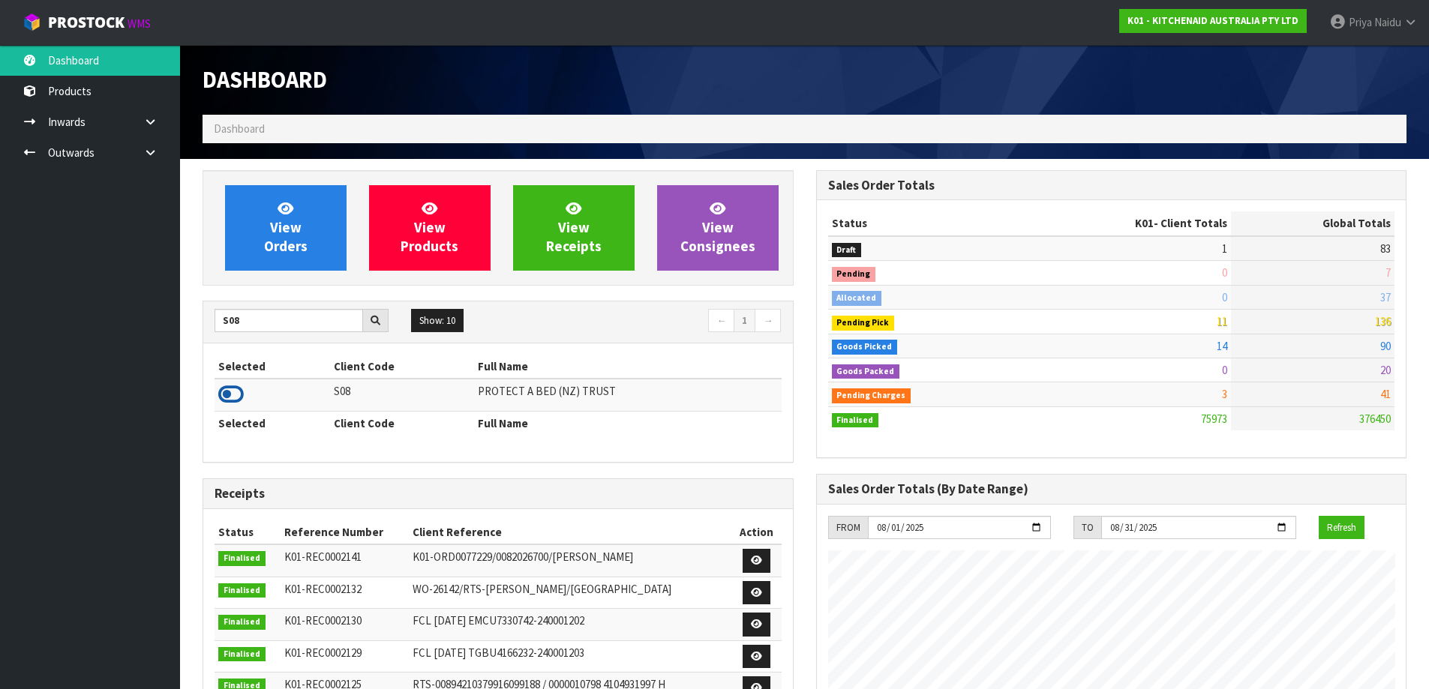
click at [233, 394] on icon at bounding box center [231, 394] width 26 height 23
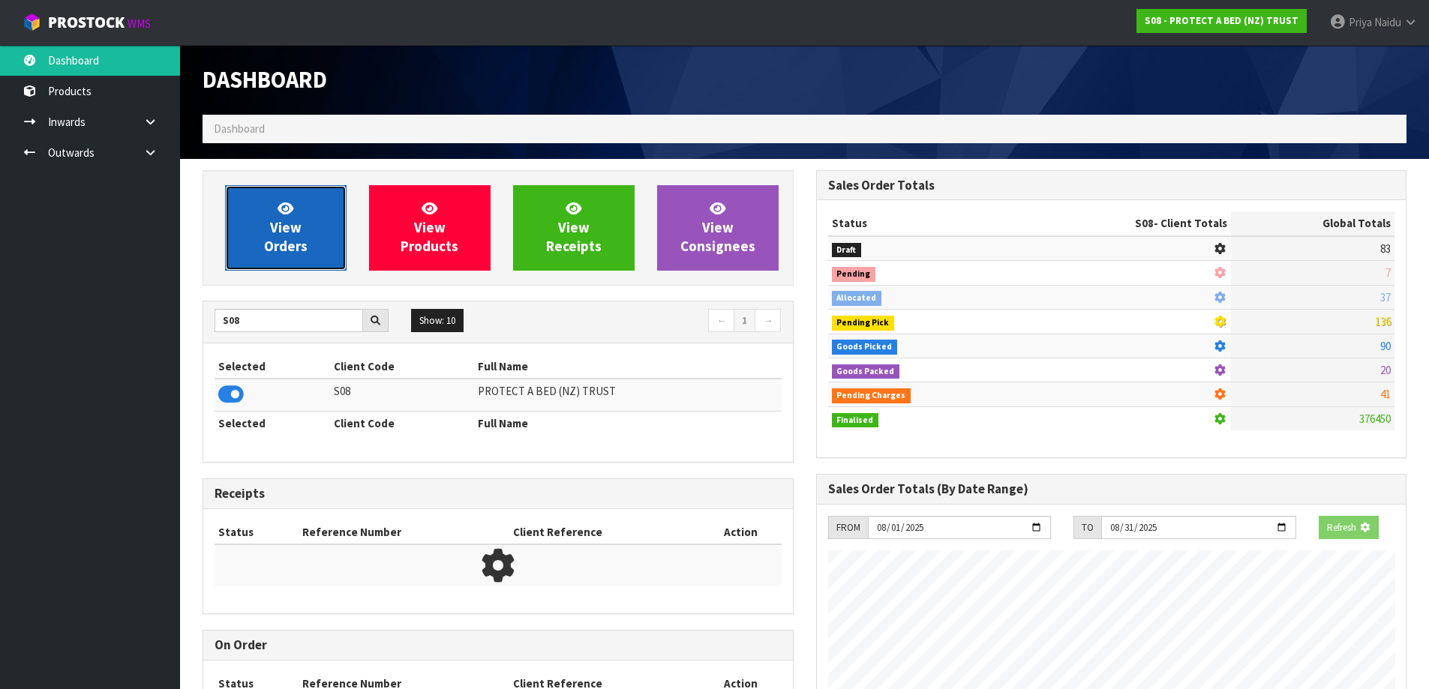
click at [311, 221] on link "View Orders" at bounding box center [286, 228] width 122 height 86
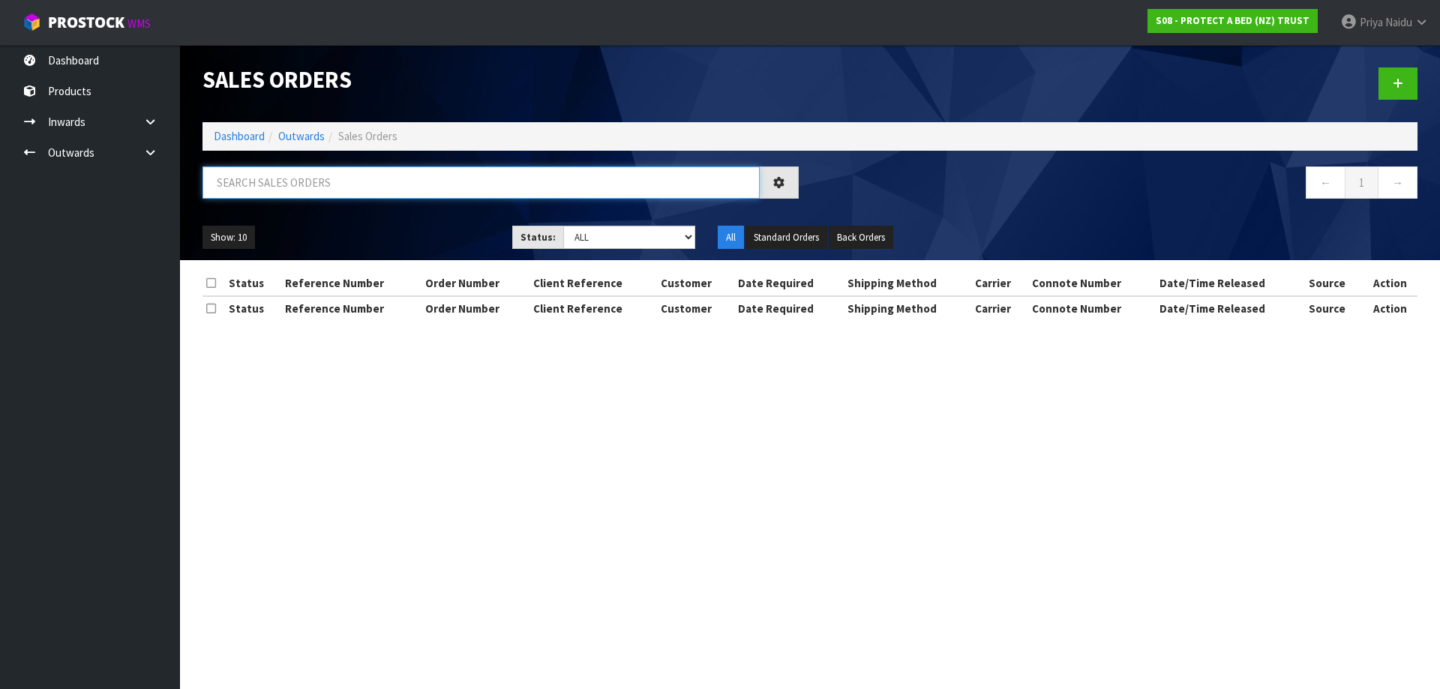
click at [316, 187] on input "text" at bounding box center [481, 183] width 557 height 32
click at [587, 237] on select "Draft Pending Allocated Pending Pick Goods Picked Goods Packed Pending Charges …" at bounding box center [629, 237] width 133 height 23
click at [563, 226] on select "Draft Pending Allocated Pending Pick Goods Picked Goods Packed Pending Charges …" at bounding box center [629, 237] width 133 height 23
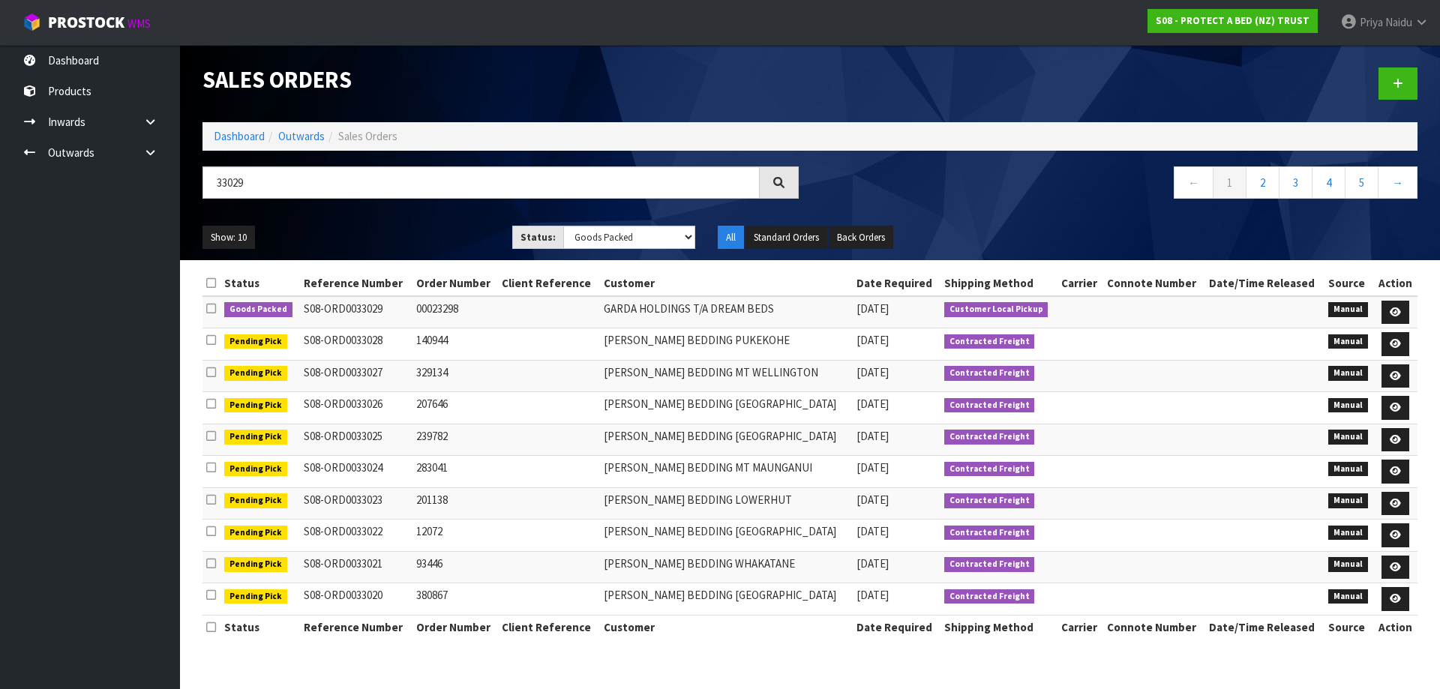
click at [402, 228] on ul "Show: 10 5 10 25 50" at bounding box center [346, 238] width 287 height 24
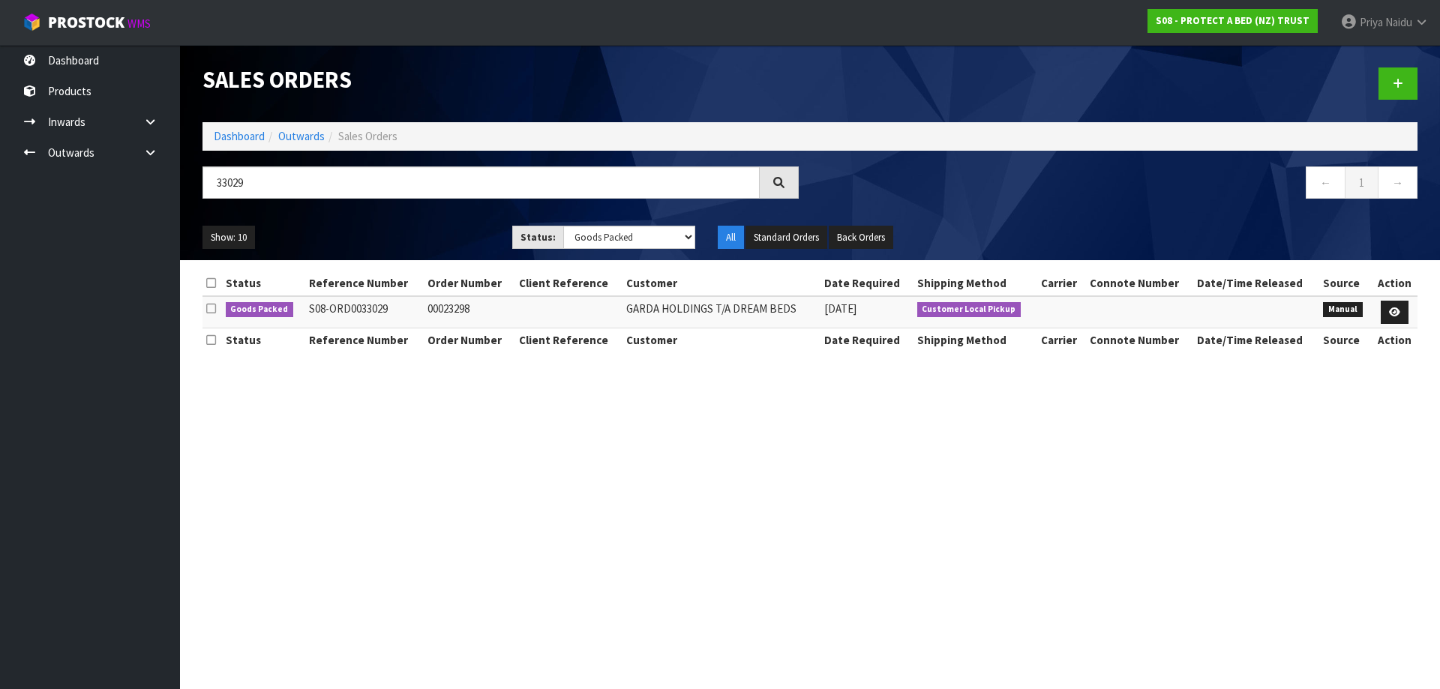
click at [403, 228] on ul "Show: 10 5 10 25 50" at bounding box center [346, 238] width 287 height 24
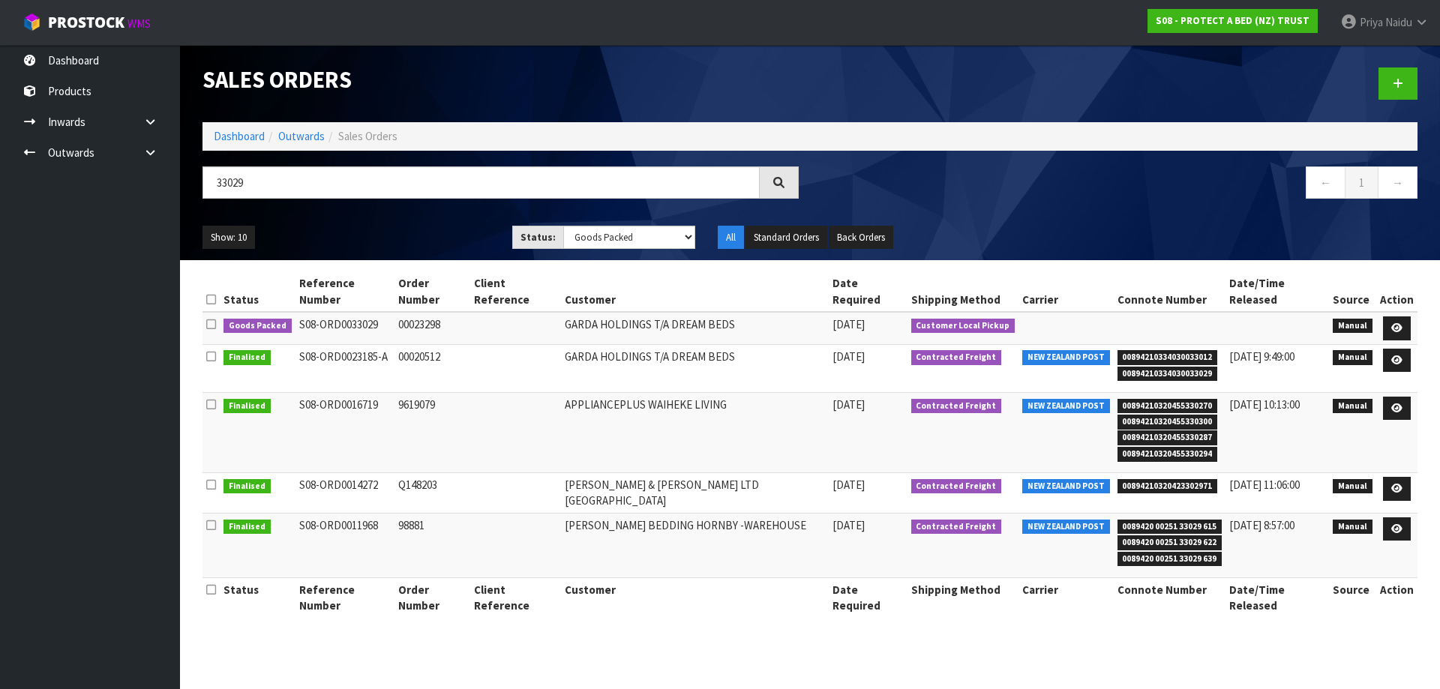
click at [434, 228] on ul "Show: 10 5 10 25 50" at bounding box center [346, 238] width 287 height 24
click at [407, 236] on ul "Show: 10 5 10 25 50" at bounding box center [346, 238] width 287 height 24
click at [1394, 318] on link at bounding box center [1397, 329] width 28 height 24
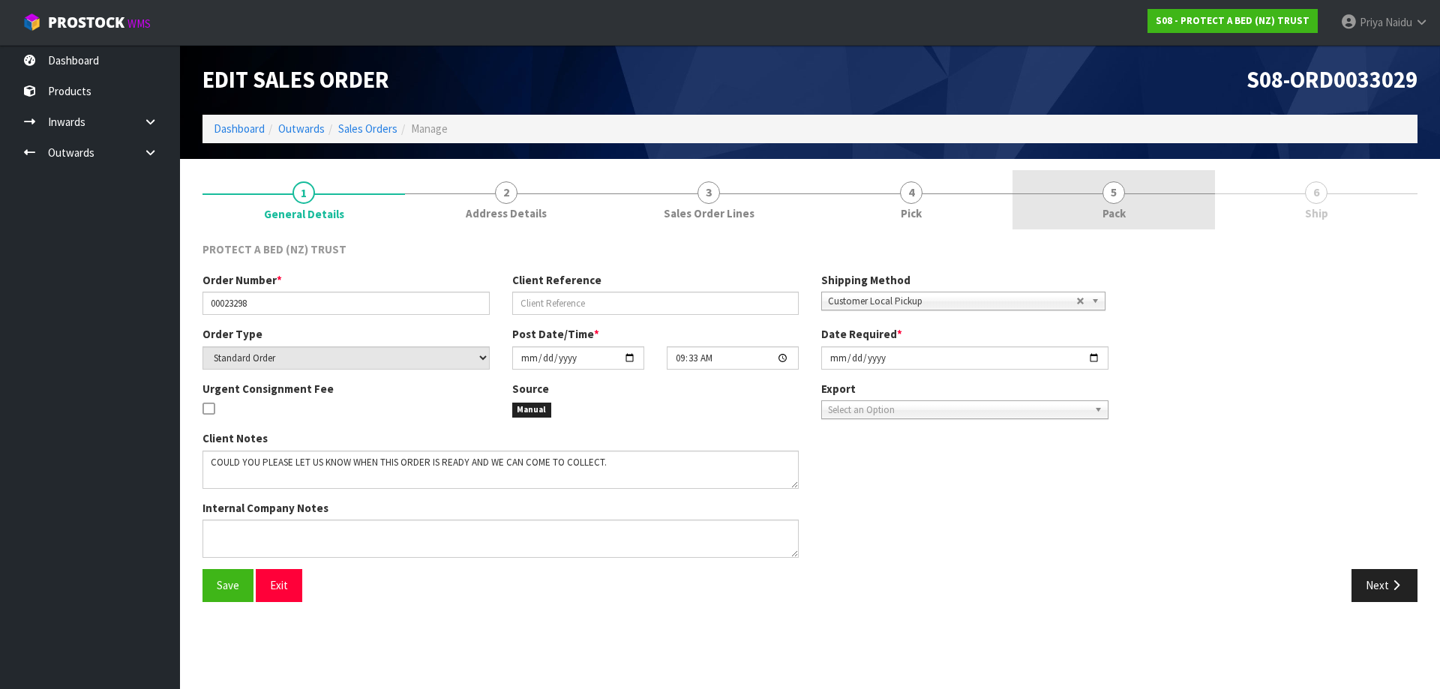
click at [1112, 217] on span "Pack" at bounding box center [1114, 214] width 23 height 16
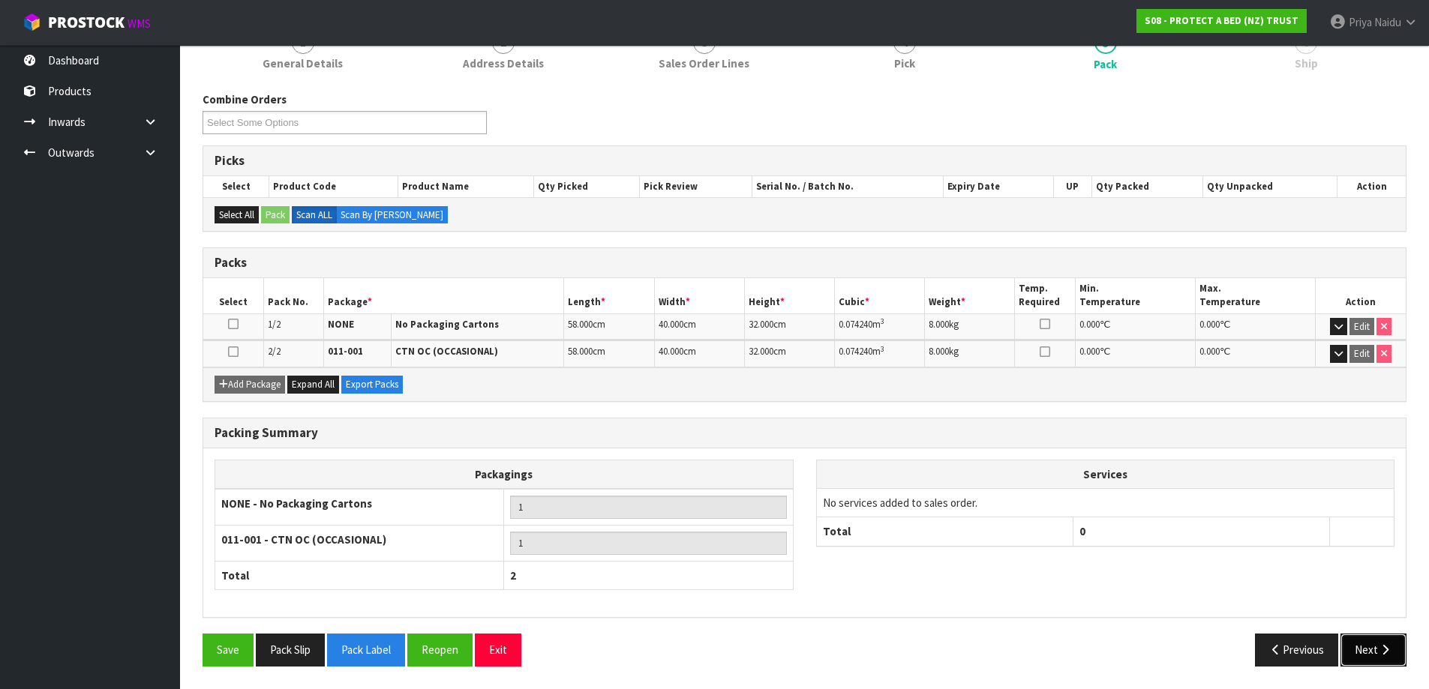
click at [1387, 655] on icon "button" at bounding box center [1385, 649] width 14 height 11
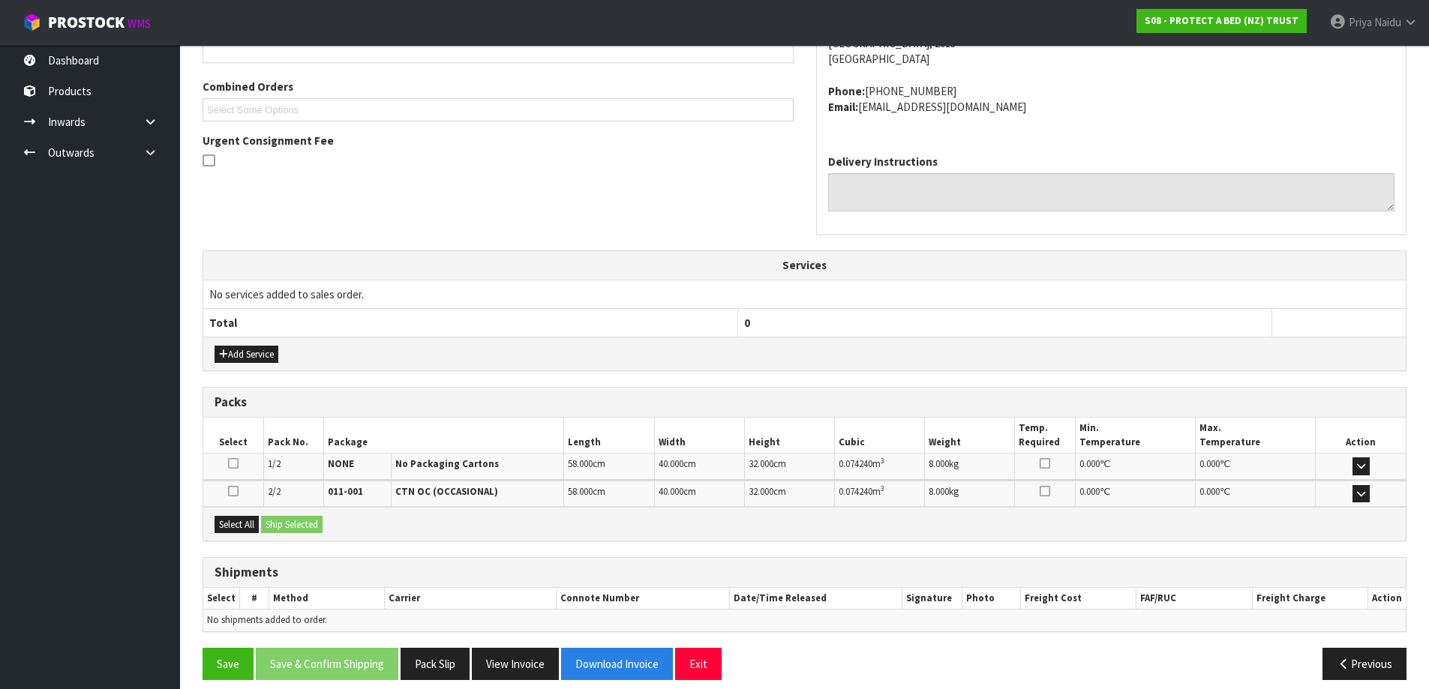
scroll to position [326, 0]
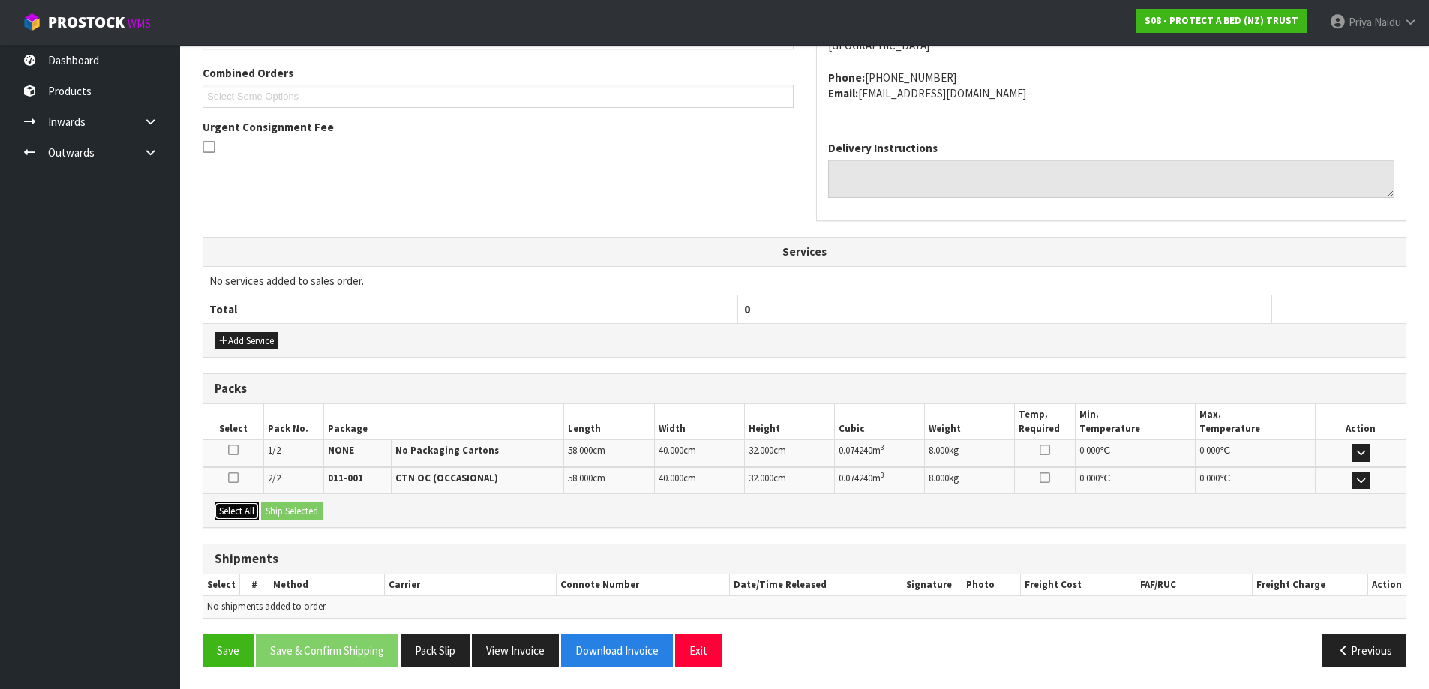
click at [245, 518] on button "Select All" at bounding box center [237, 512] width 44 height 18
drag, startPoint x: 282, startPoint y: 509, endPoint x: 316, endPoint y: 513, distance: 34.0
click at [284, 509] on button "Ship Selected" at bounding box center [292, 512] width 62 height 18
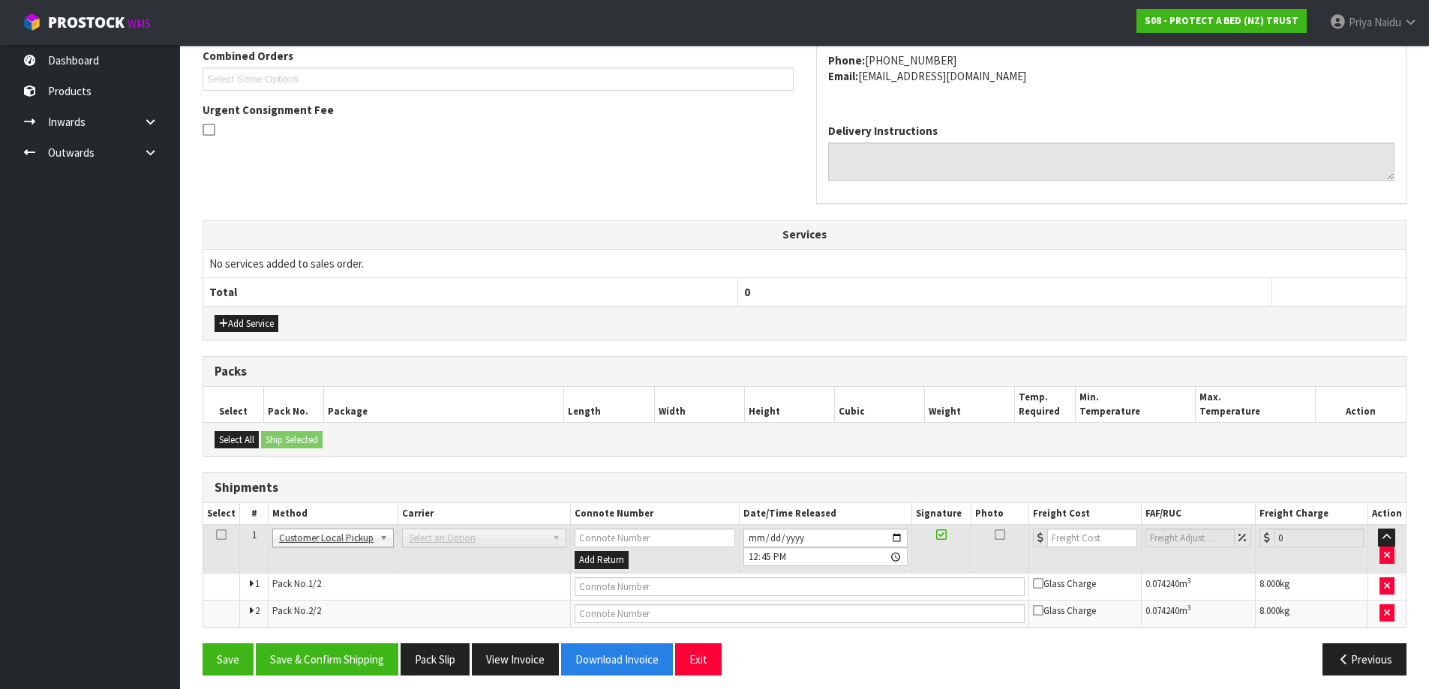
scroll to position [352, 0]
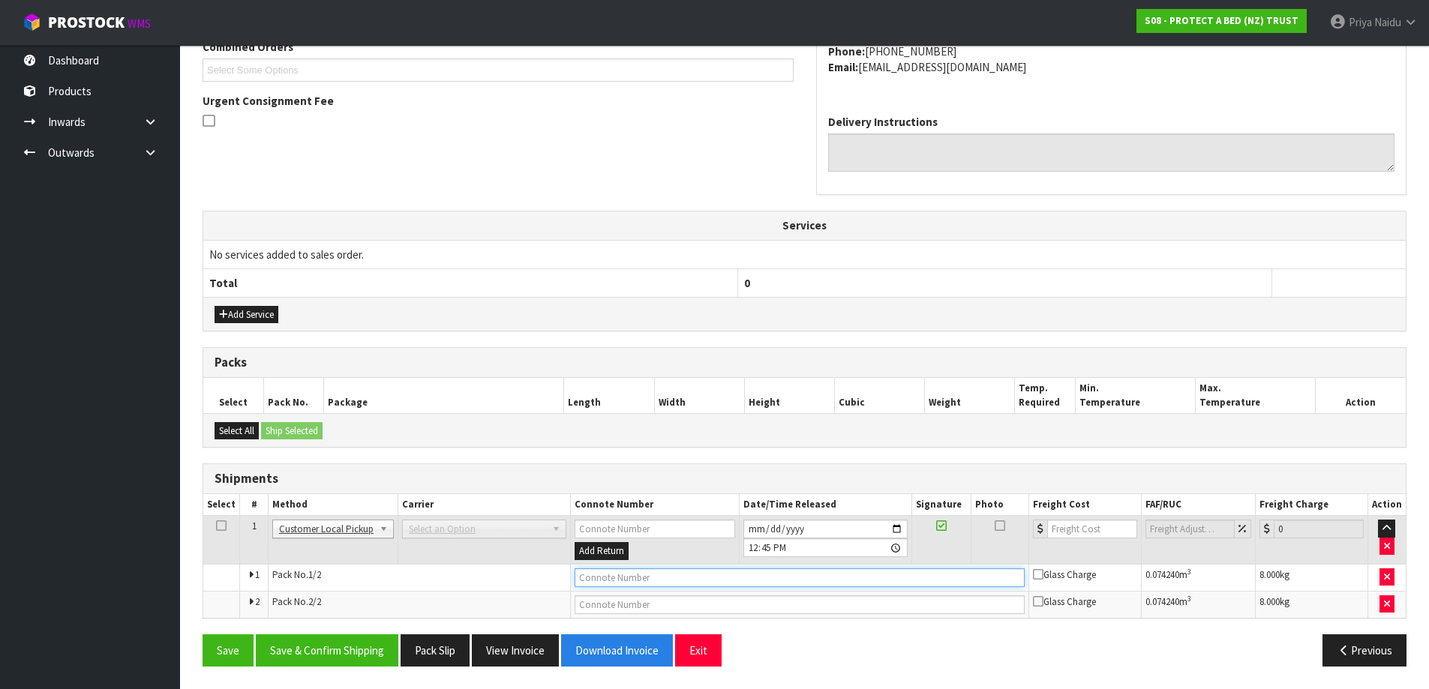
click at [621, 584] on input "text" at bounding box center [800, 578] width 450 height 19
click at [333, 660] on button "Save & Confirm Shipping" at bounding box center [327, 651] width 143 height 32
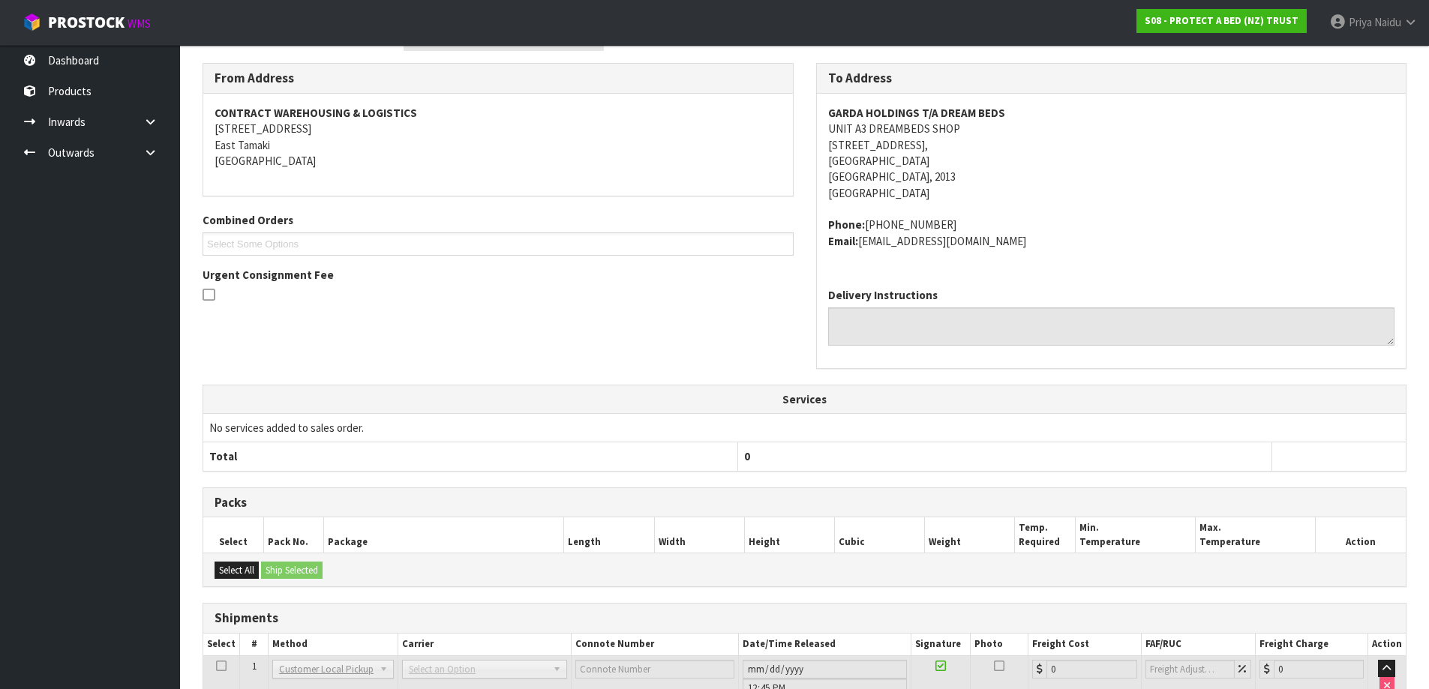
scroll to position [0, 0]
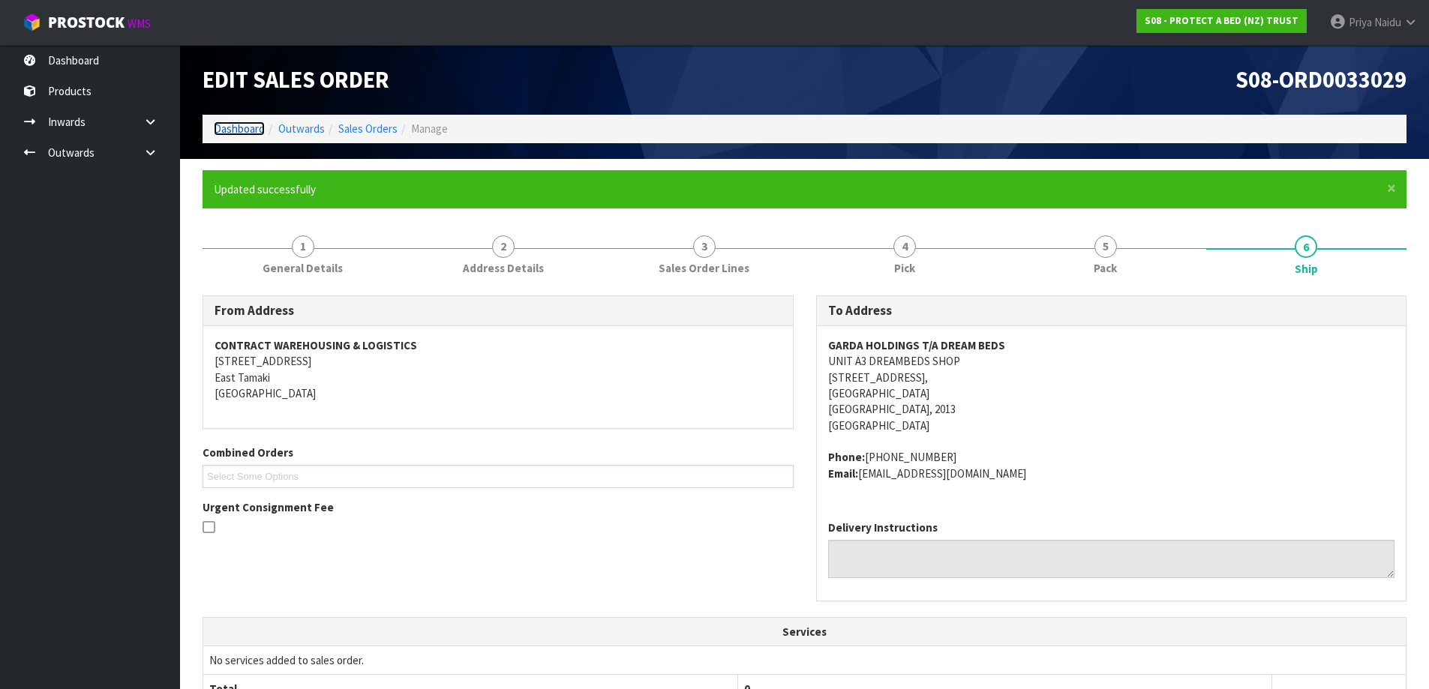
click at [234, 132] on link "Dashboard" at bounding box center [239, 129] width 51 height 14
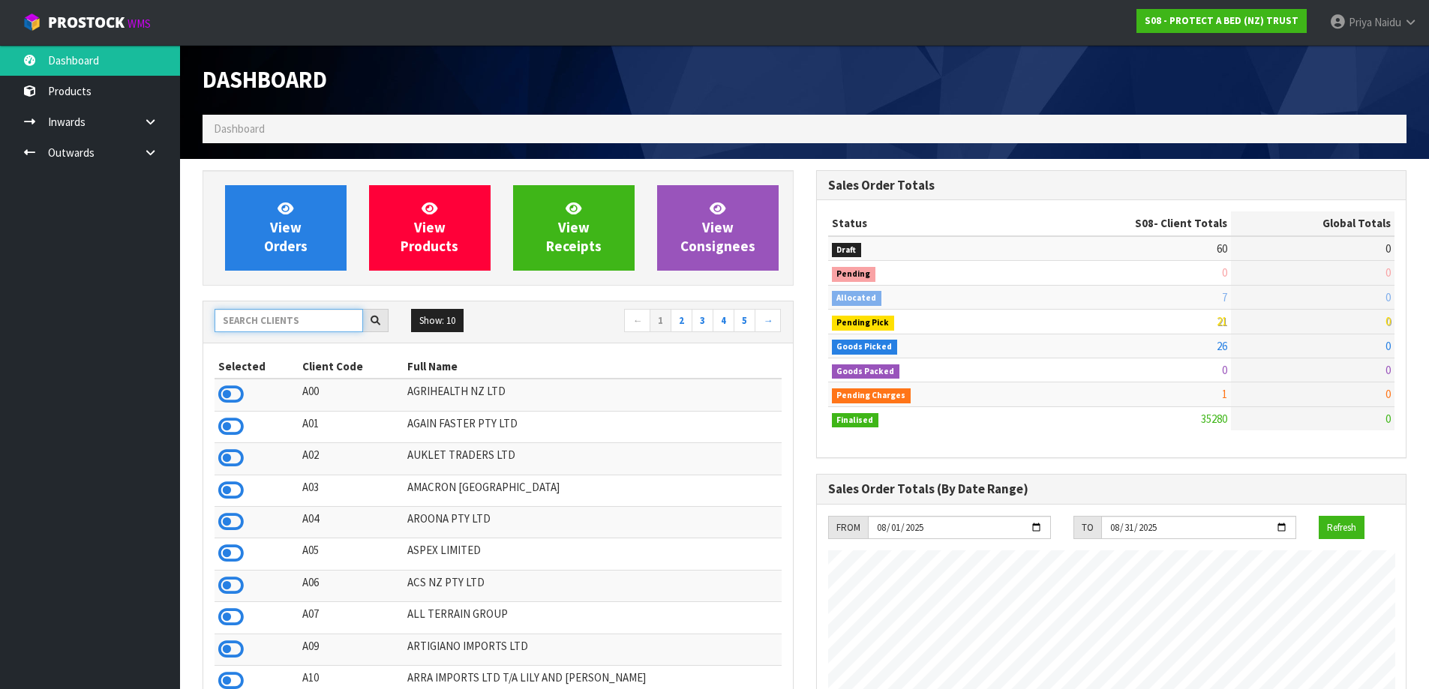
click at [297, 327] on input "text" at bounding box center [289, 320] width 149 height 23
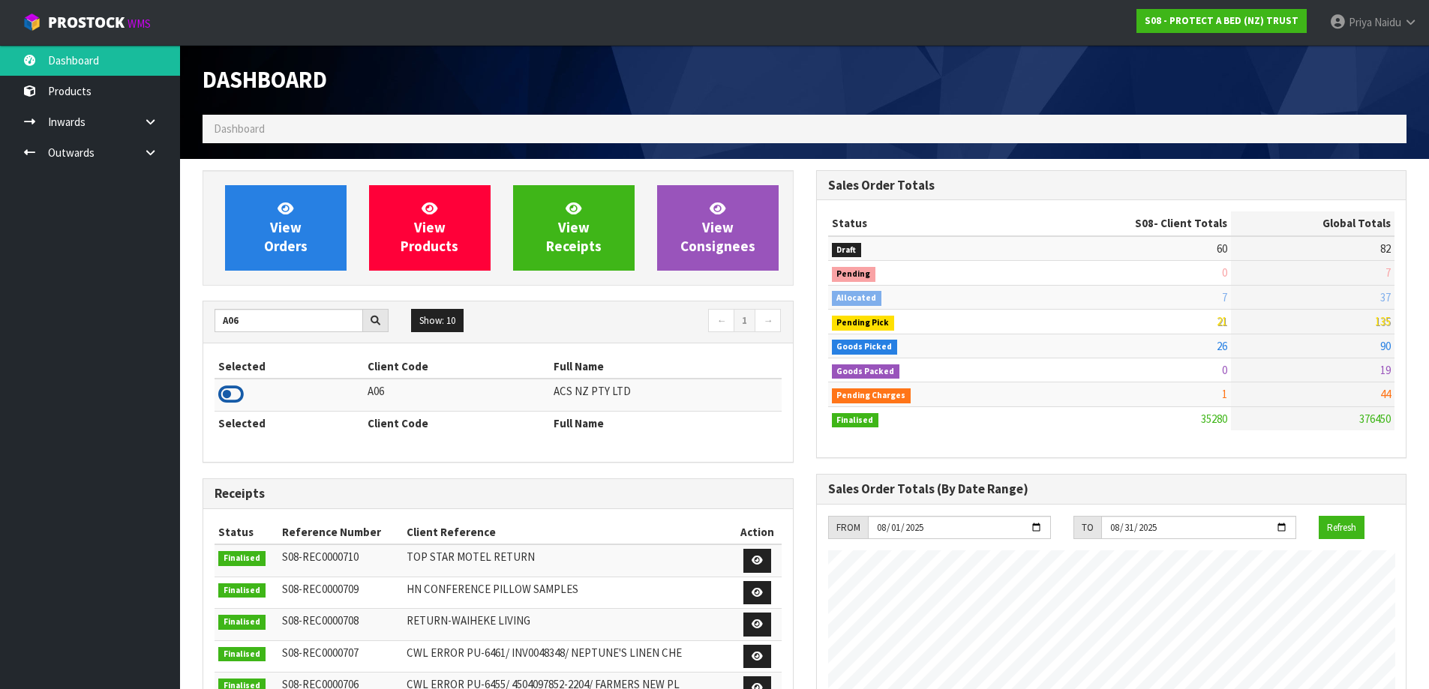
click at [230, 390] on icon at bounding box center [231, 394] width 26 height 23
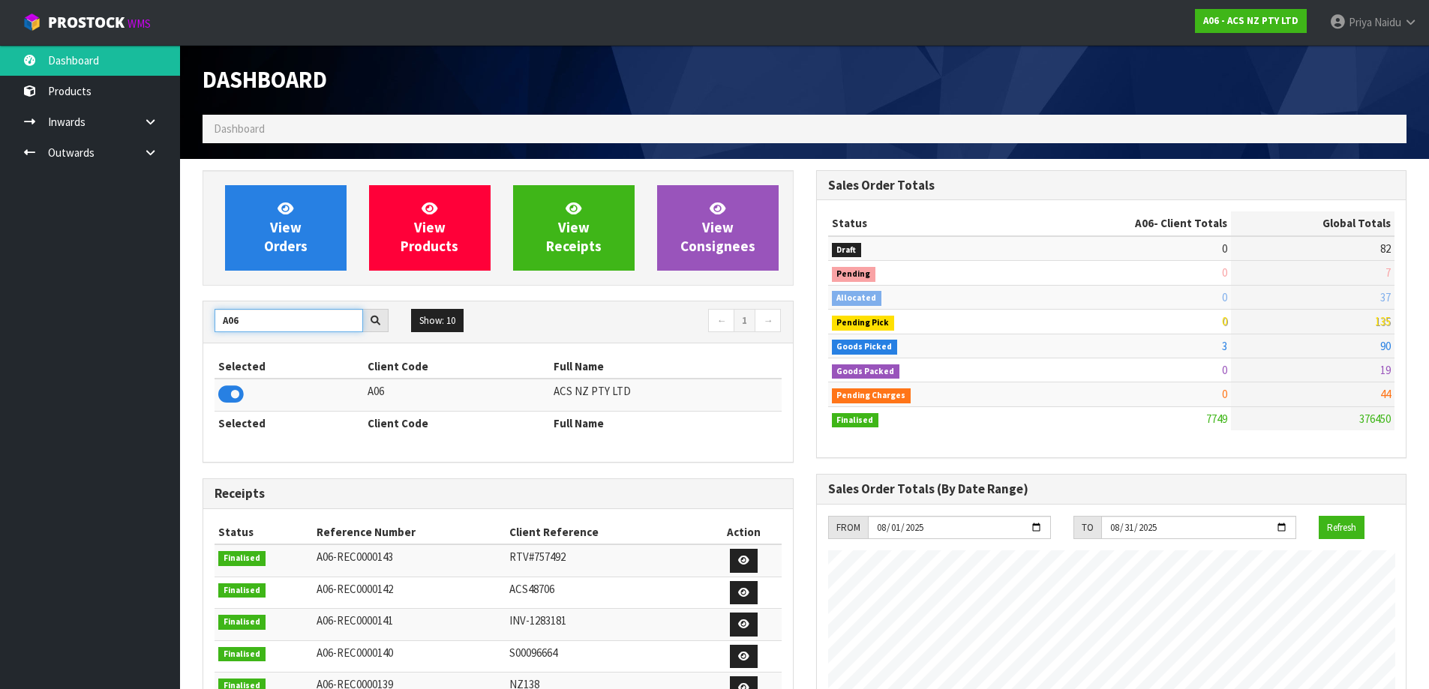
click at [287, 326] on input "A06" at bounding box center [289, 320] width 149 height 23
click at [224, 393] on icon at bounding box center [231, 394] width 26 height 23
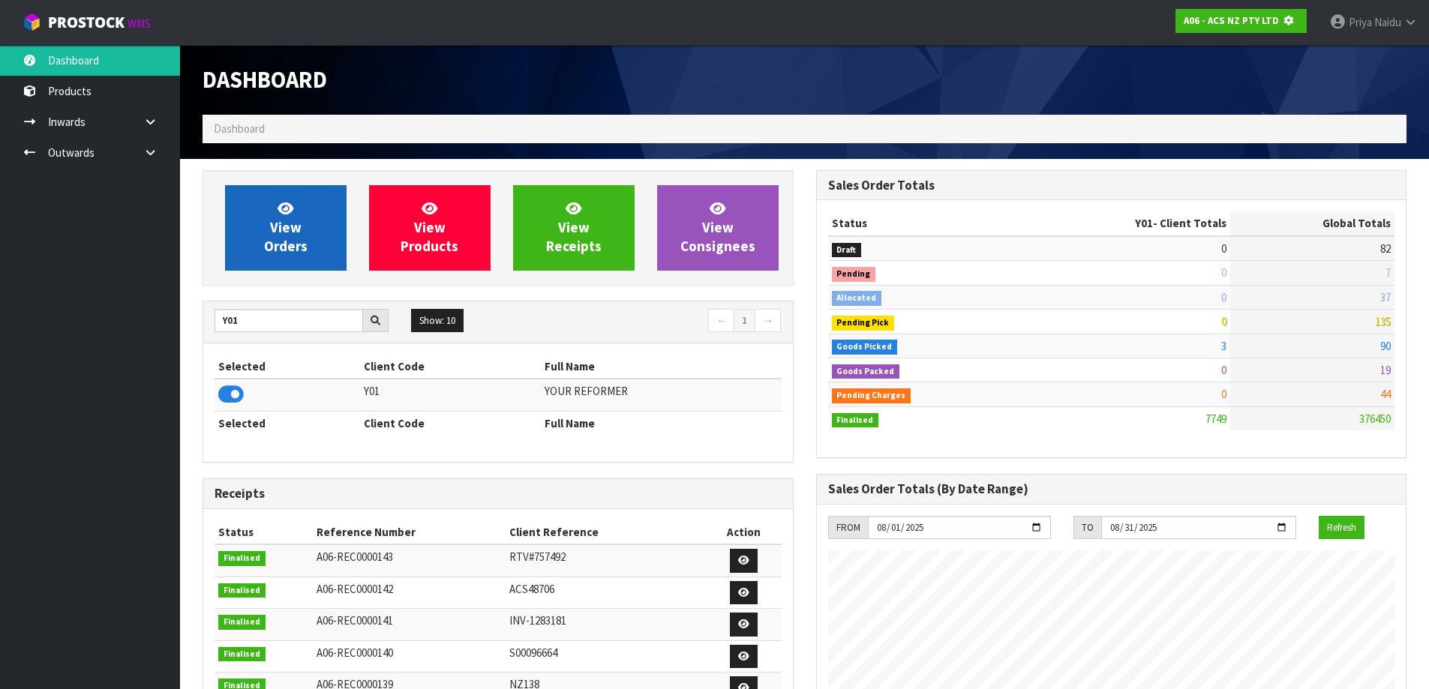
scroll to position [935, 613]
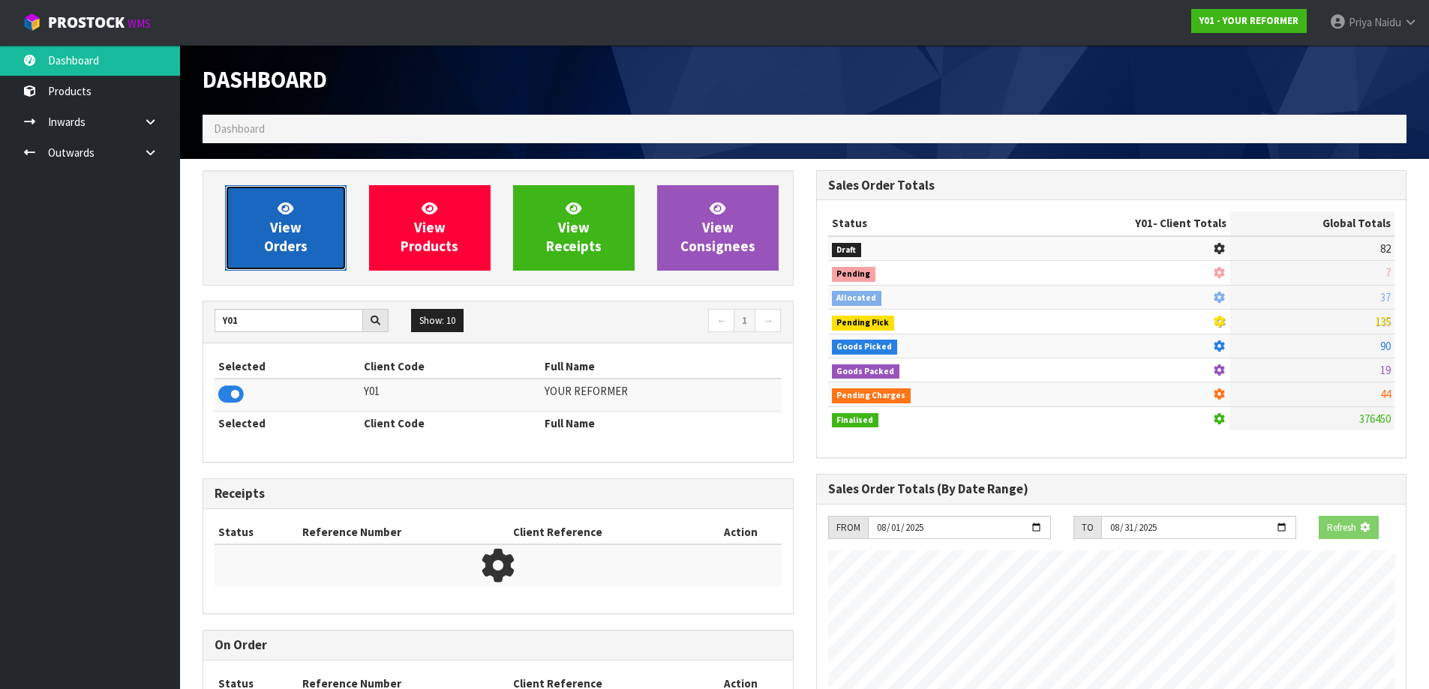
click at [262, 251] on link "View Orders" at bounding box center [286, 228] width 122 height 86
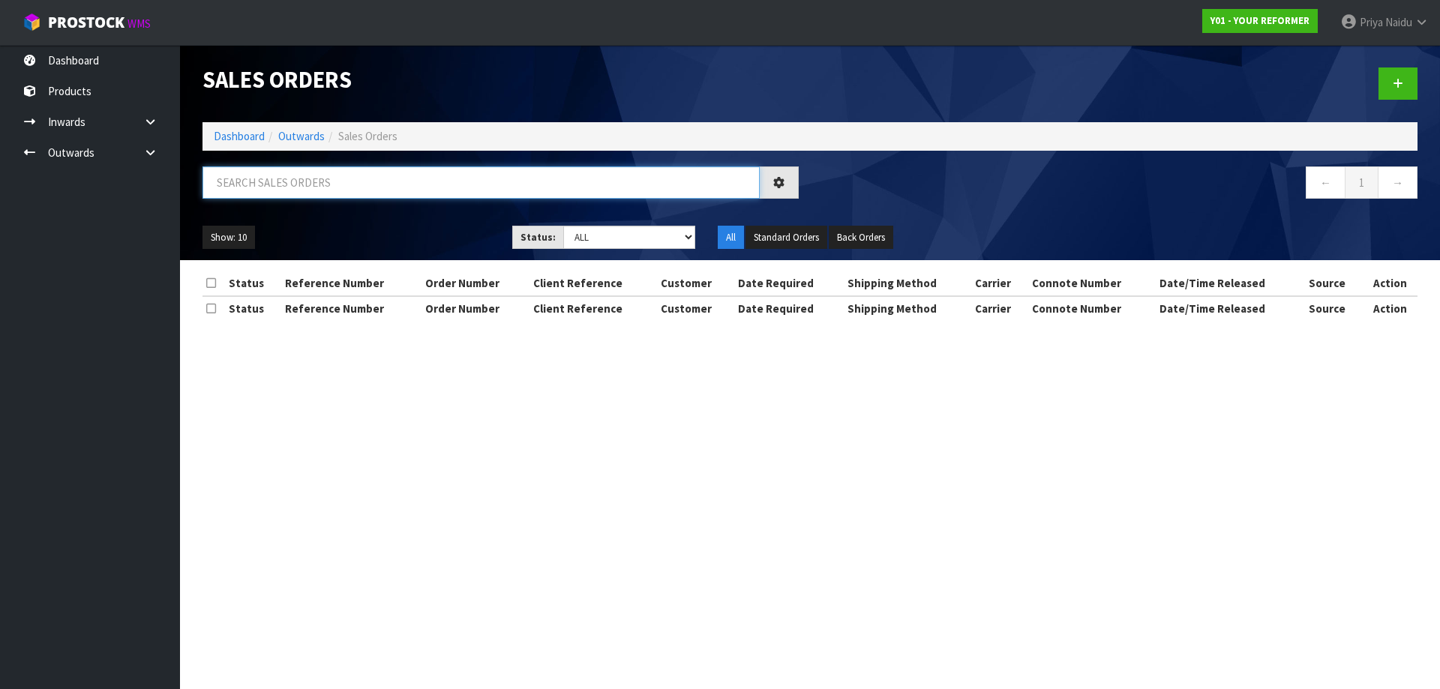
click at [297, 183] on input "text" at bounding box center [481, 183] width 557 height 32
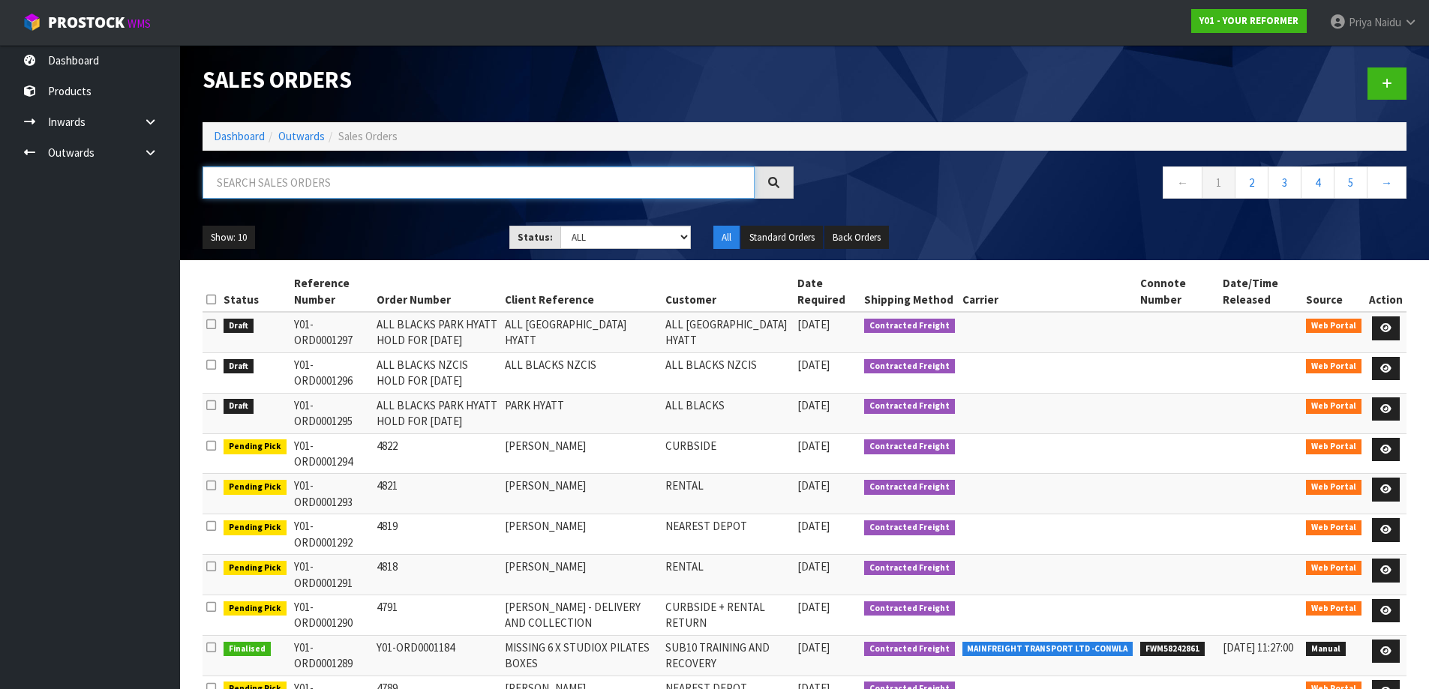
click at [358, 192] on input "text" at bounding box center [479, 183] width 552 height 32
drag, startPoint x: 246, startPoint y: 134, endPoint x: 246, endPoint y: 145, distance: 10.5
click at [246, 134] on link "Dashboard" at bounding box center [239, 136] width 51 height 14
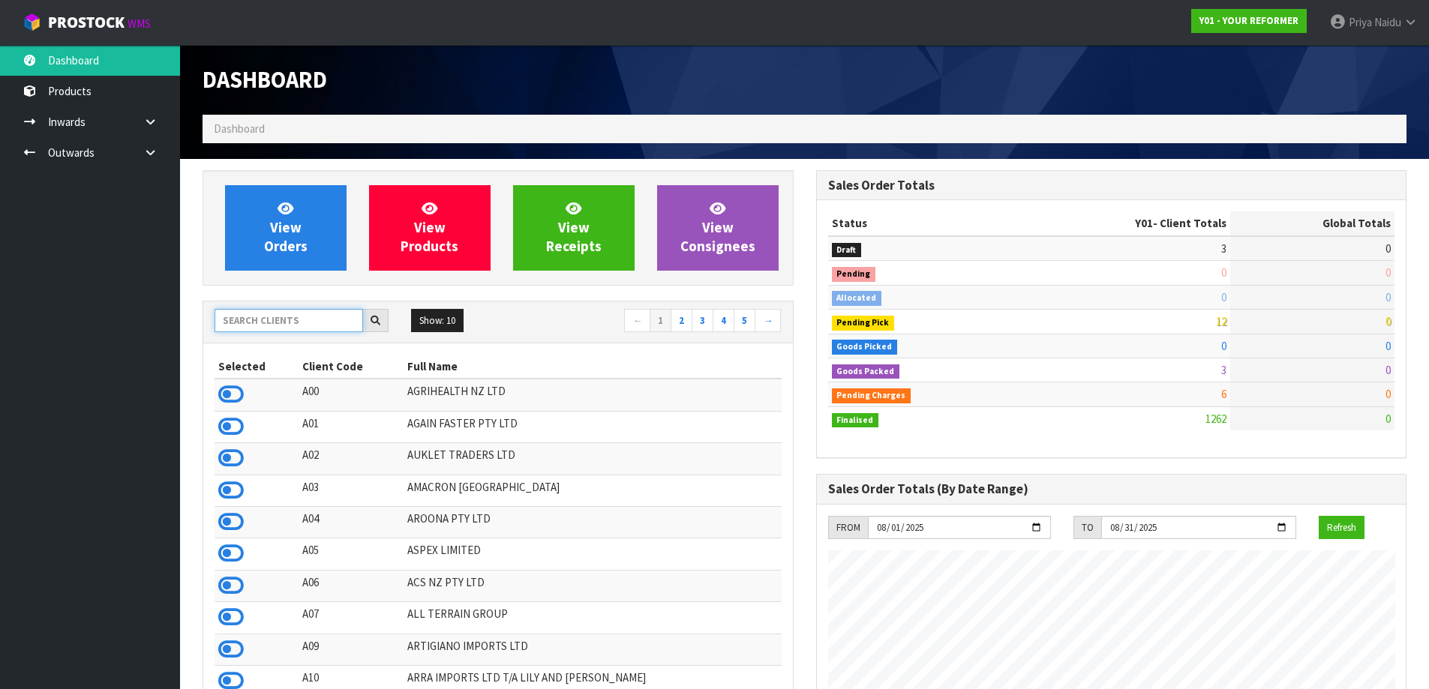
click at [274, 326] on input "text" at bounding box center [289, 320] width 149 height 23
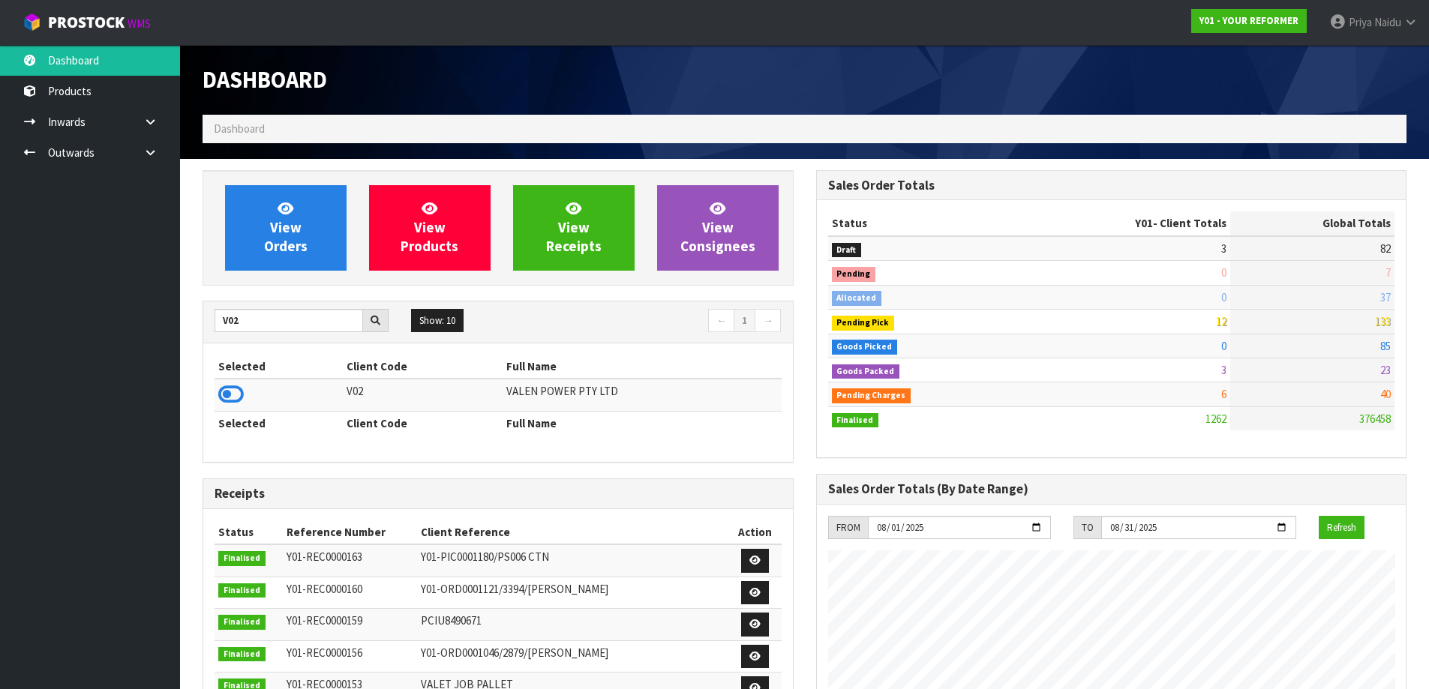
drag, startPoint x: 236, startPoint y: 403, endPoint x: 244, endPoint y: 356, distance: 47.2
click at [236, 401] on icon at bounding box center [231, 394] width 26 height 23
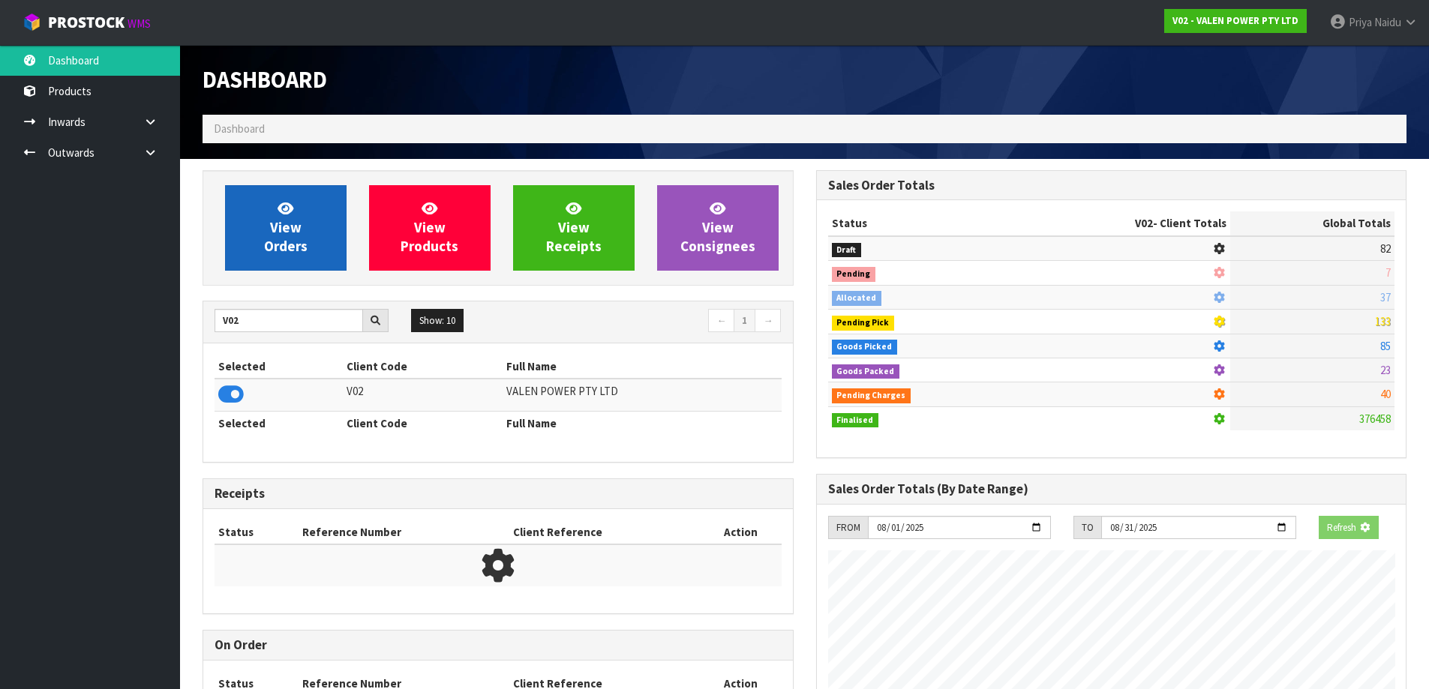
scroll to position [935, 613]
click at [281, 263] on link "View Orders" at bounding box center [286, 228] width 122 height 86
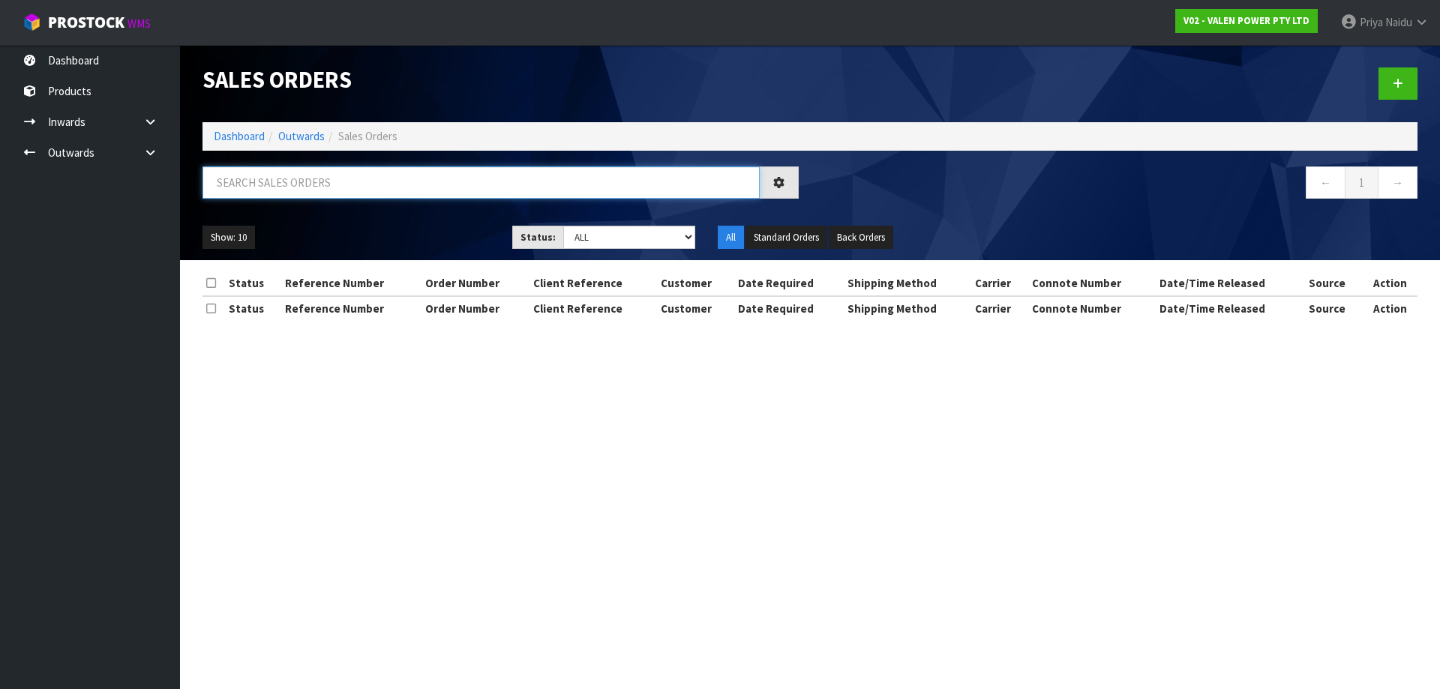
click at [316, 190] on input "text" at bounding box center [481, 183] width 557 height 32
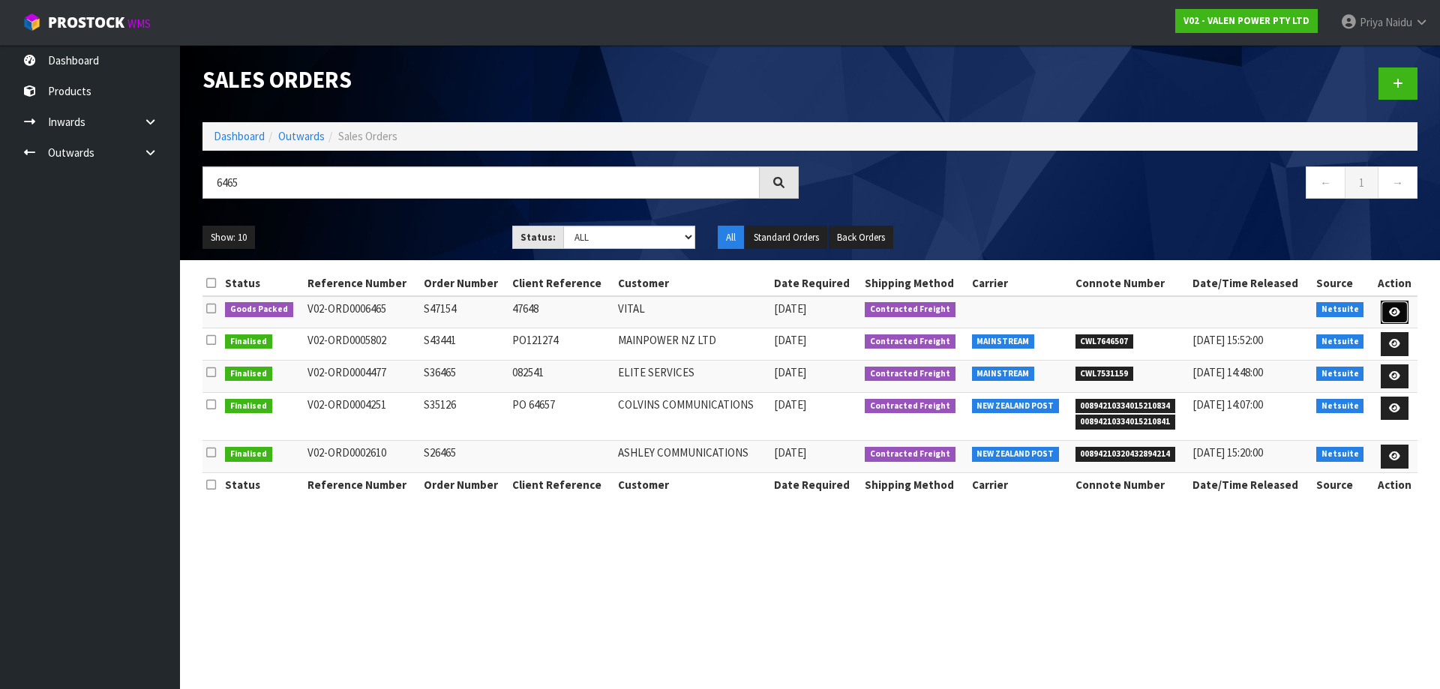
click at [1388, 305] on link at bounding box center [1395, 313] width 28 height 24
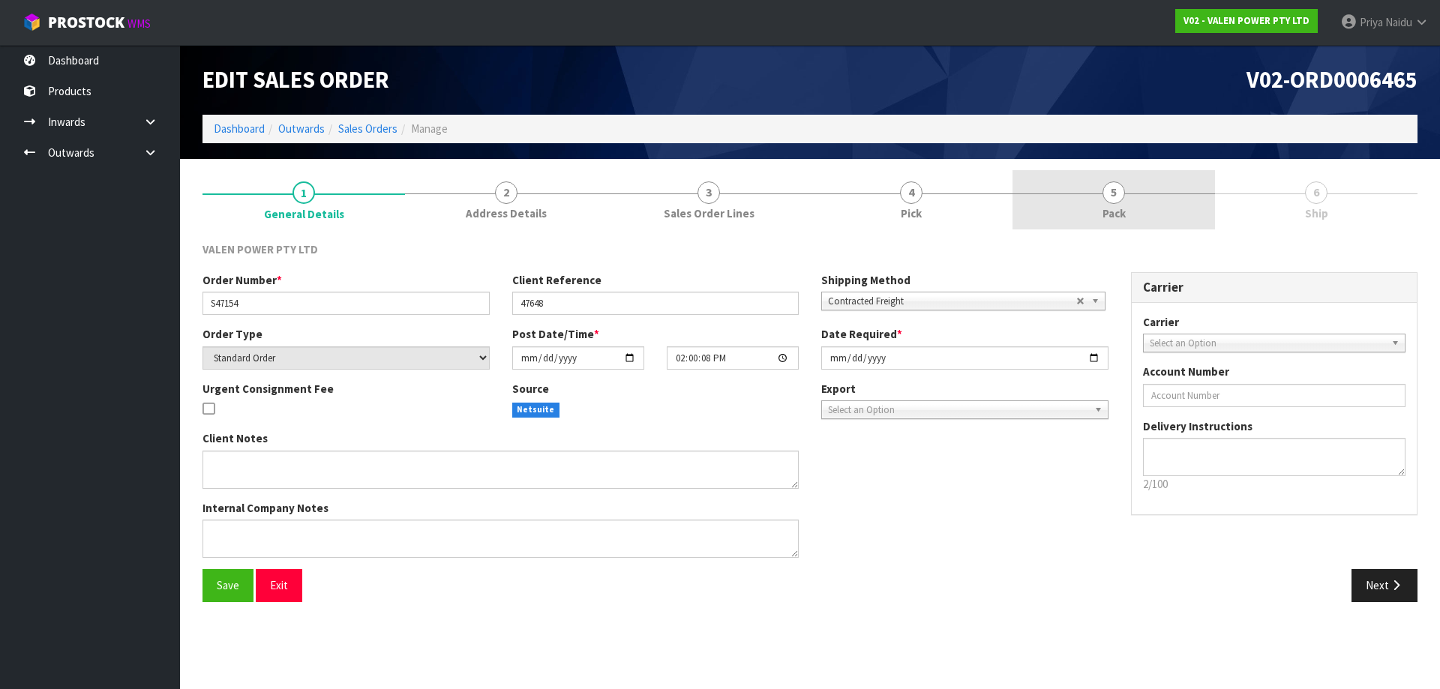
click at [1141, 198] on link "5 Pack" at bounding box center [1114, 199] width 203 height 59
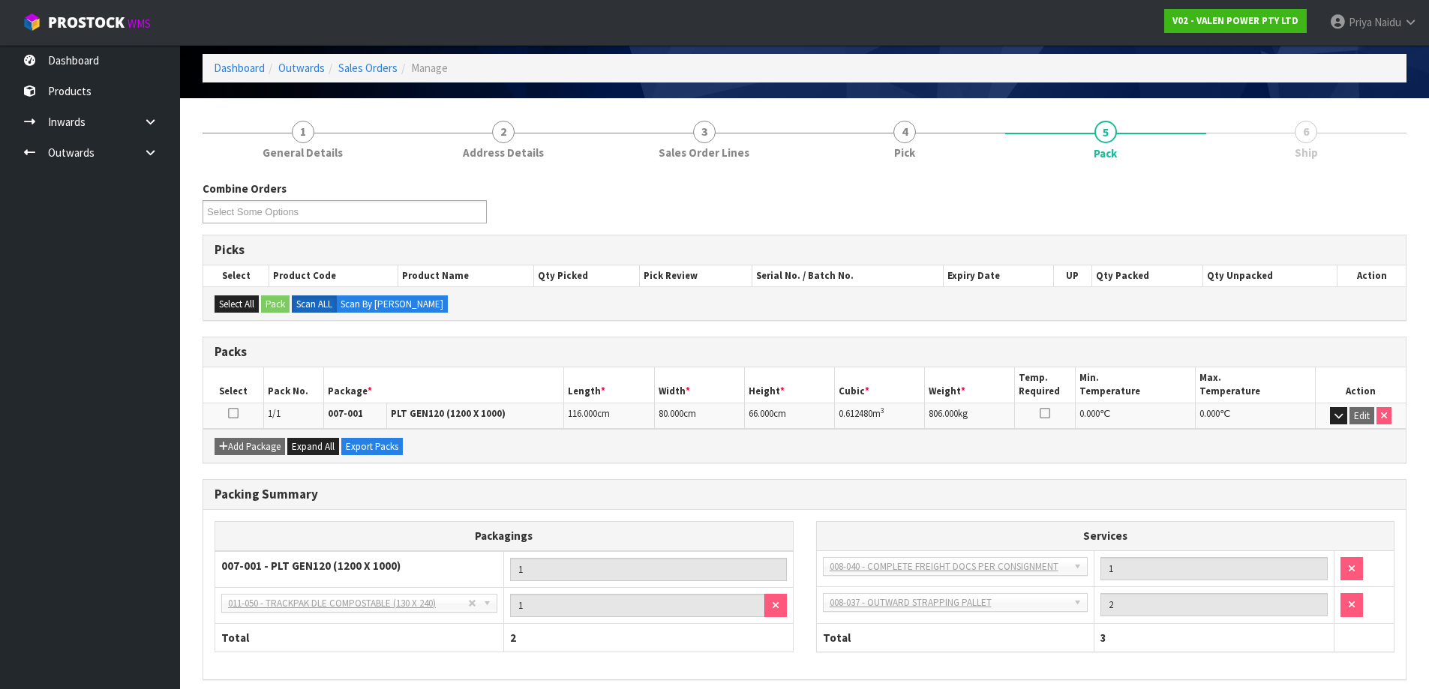
scroll to position [123, 0]
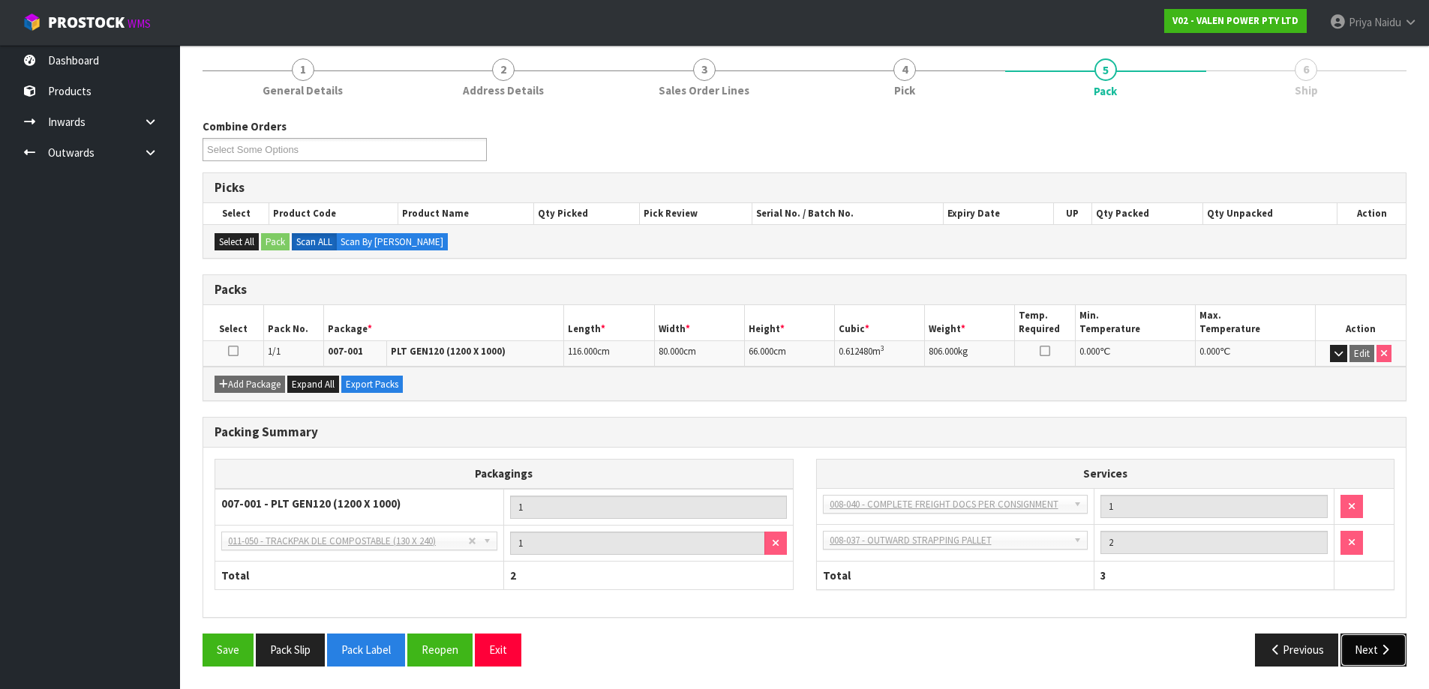
click at [1358, 641] on button "Next" at bounding box center [1373, 650] width 66 height 32
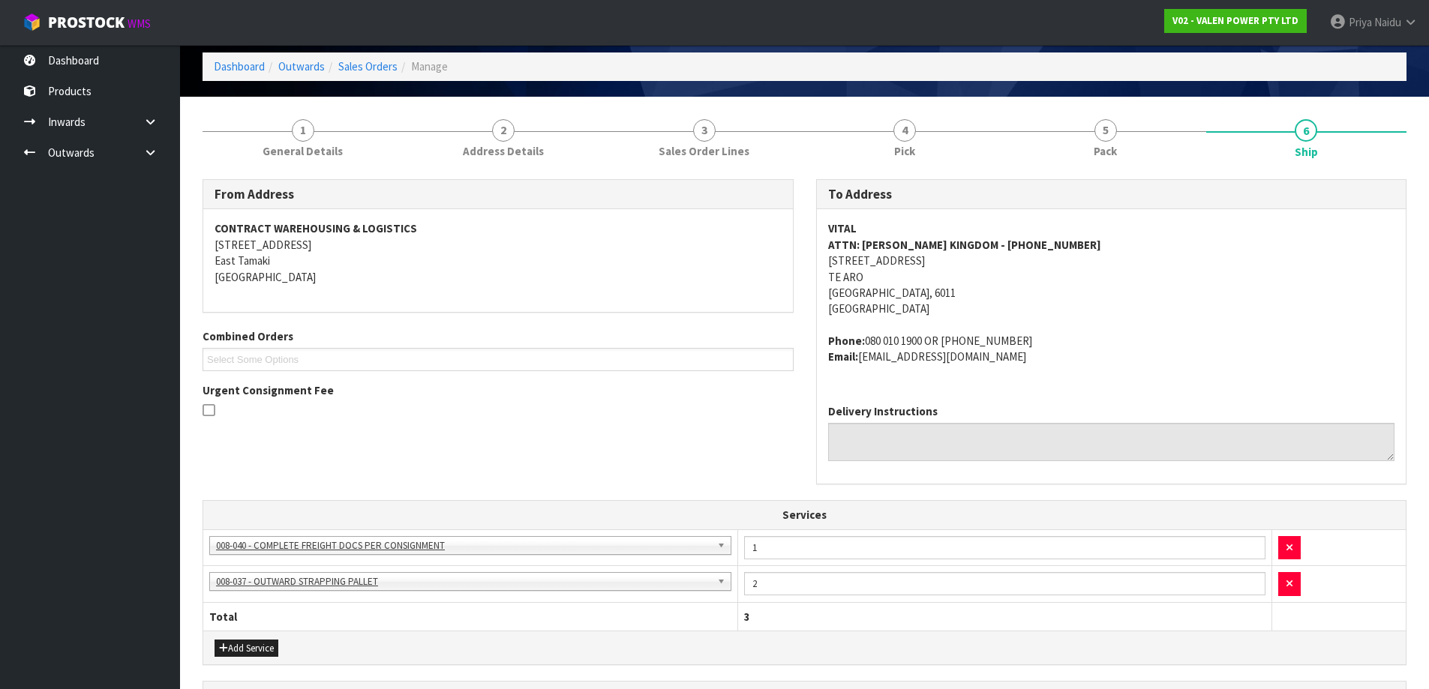
scroll to position [0, 0]
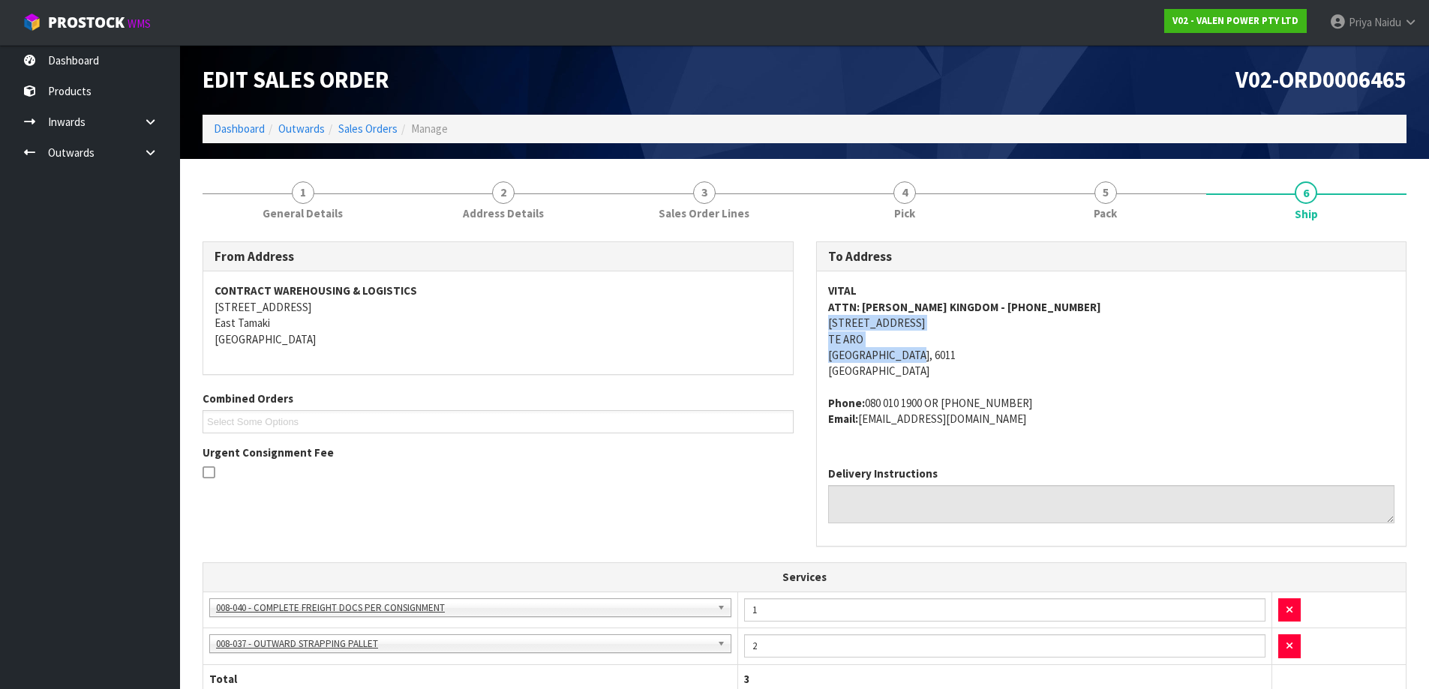
drag, startPoint x: 824, startPoint y: 316, endPoint x: 950, endPoint y: 358, distance: 133.5
click at [950, 358] on div "VITAL ATTN: PAUL KINGDOM - +64 27 216 7624 12 ALPHA STREET TE ARO WELLINGTON, 6…" at bounding box center [1112, 363] width 590 height 182
click at [1051, 344] on address "VITAL ATTN: PAUL KINGDOM - +64 27 216 7624 12 ALPHA STREET TE ARO WELLINGTON, 6…" at bounding box center [1111, 331] width 567 height 97
drag, startPoint x: 823, startPoint y: 292, endPoint x: 886, endPoint y: 283, distance: 63.6
click at [886, 283] on div "VITAL ATTN: PAUL KINGDOM - +64 27 216 7624 12 ALPHA STREET TE ARO WELLINGTON, 6…" at bounding box center [1112, 363] width 590 height 182
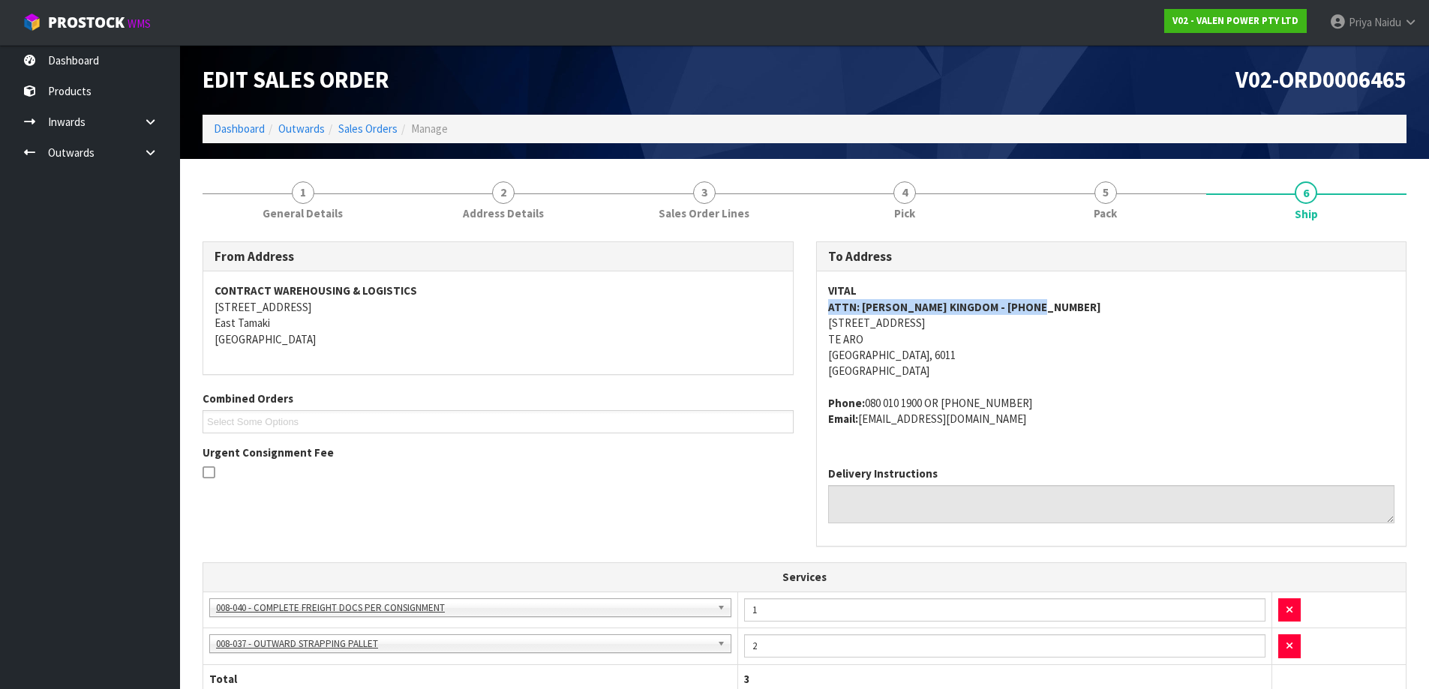
drag, startPoint x: 821, startPoint y: 308, endPoint x: 1068, endPoint y: 313, distance: 247.6
click at [1068, 313] on div "VITAL ATTN: PAUL KINGDOM - +64 27 216 7624 12 ALPHA STREET TE ARO WELLINGTON, 6…" at bounding box center [1112, 363] width 590 height 182
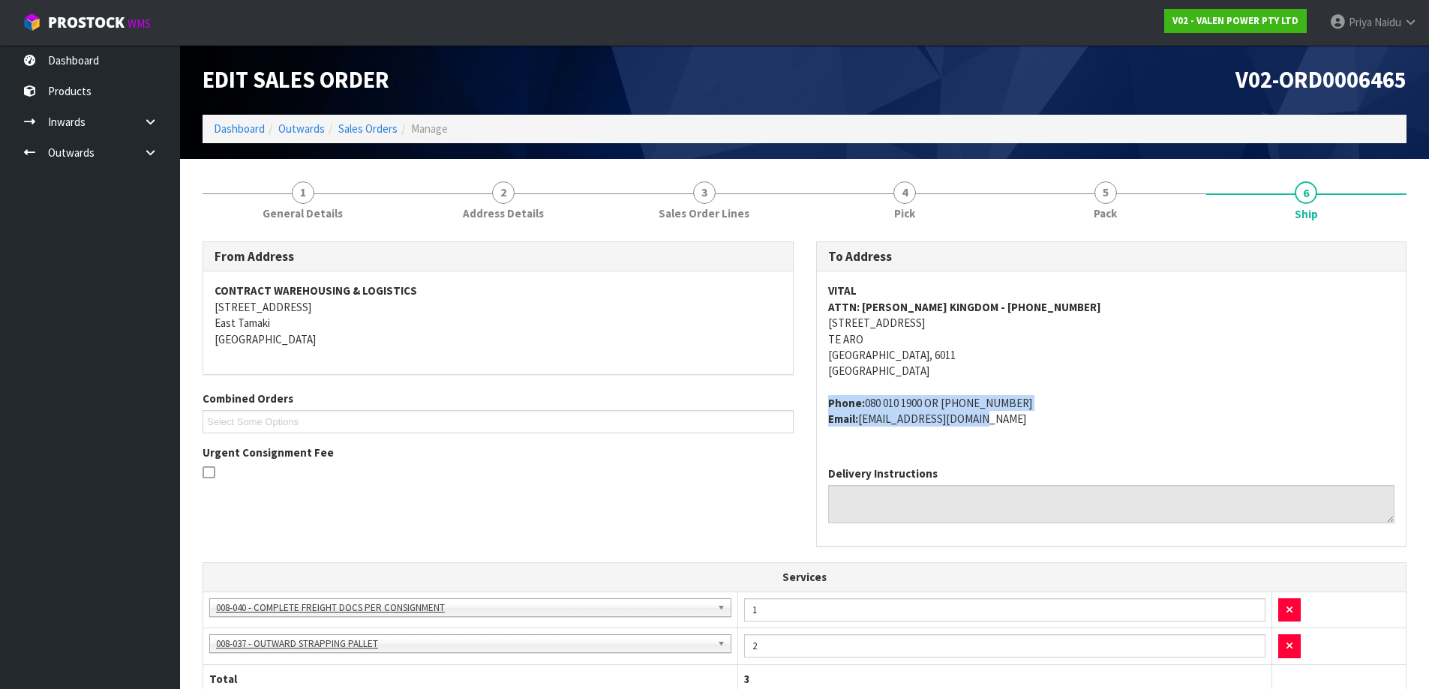
drag, startPoint x: 822, startPoint y: 401, endPoint x: 1058, endPoint y: 430, distance: 237.3
click at [1058, 430] on div "VITAL ATTN: PAUL KINGDOM - +64 27 216 7624 12 ALPHA STREET TE ARO WELLINGTON, 6…" at bounding box center [1112, 363] width 590 height 182
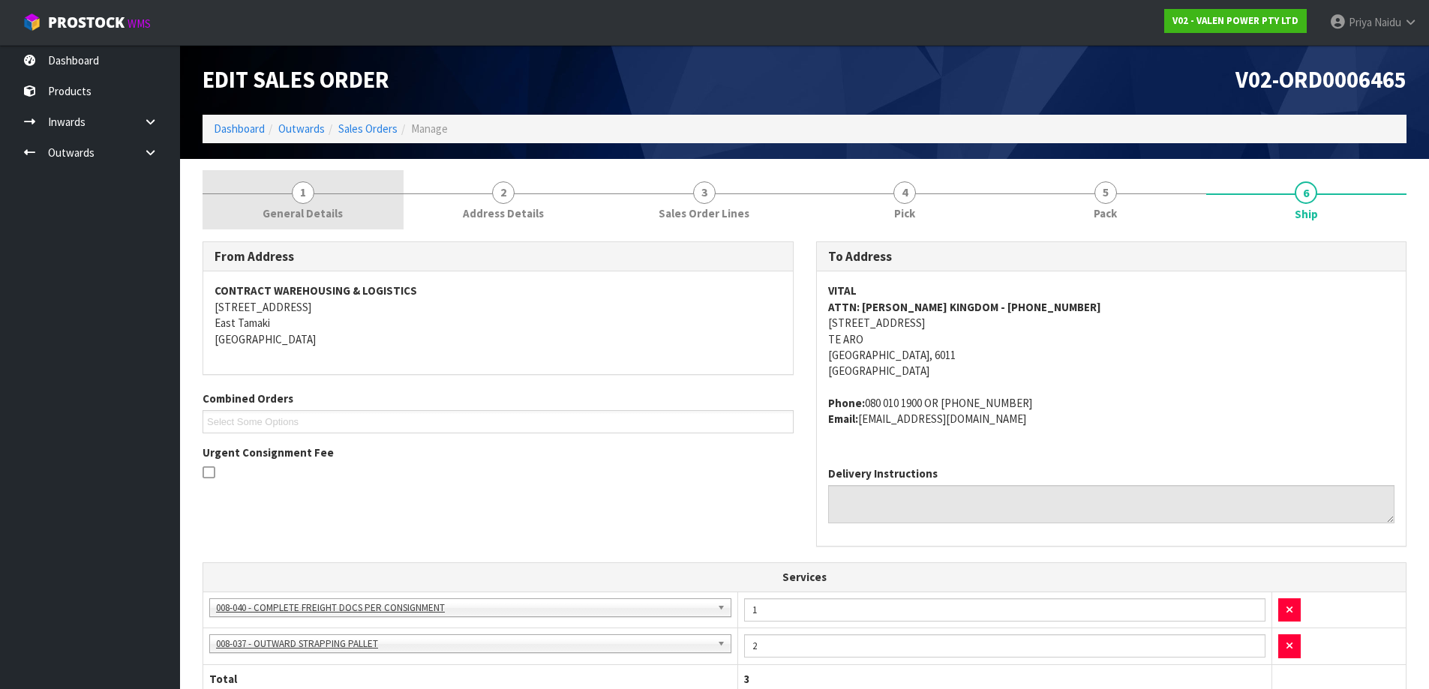
click at [347, 199] on link "1 General Details" at bounding box center [303, 199] width 201 height 59
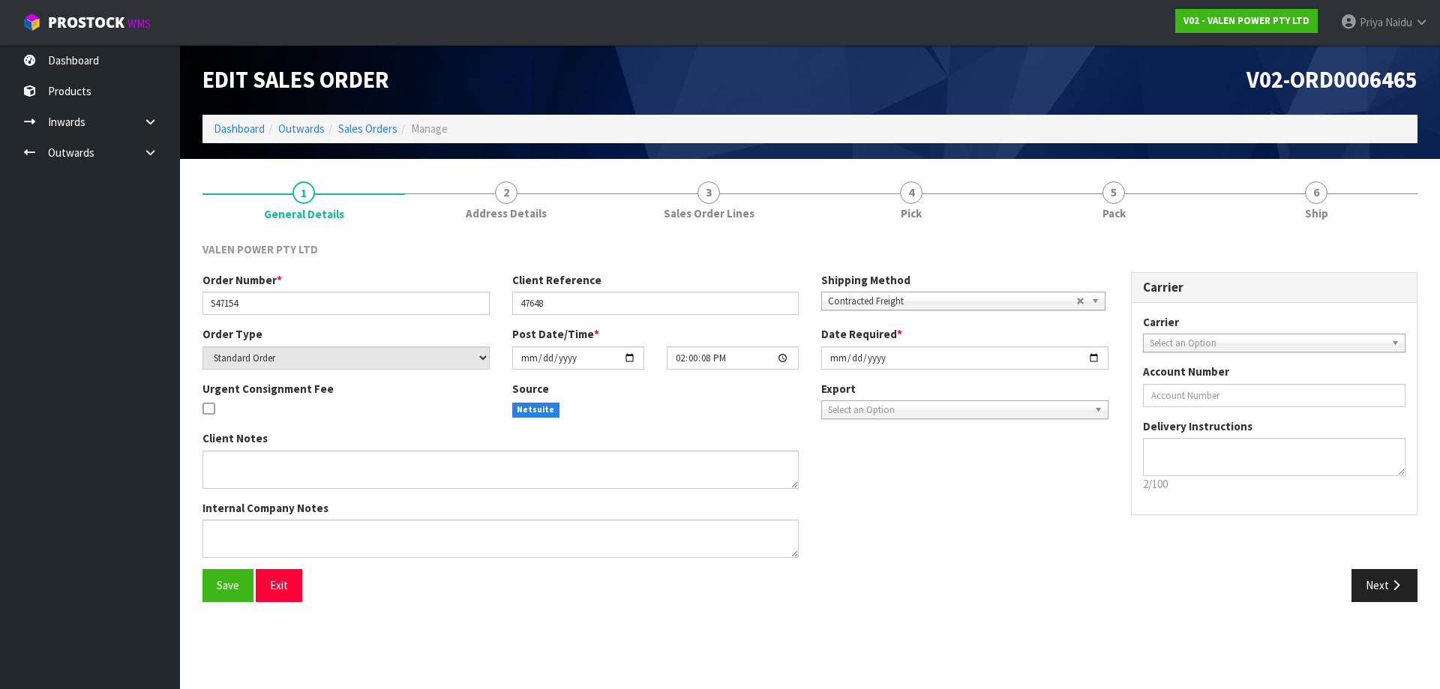
click at [203, 304] on div "Order Number * S47154" at bounding box center [346, 293] width 310 height 43
drag, startPoint x: 203, startPoint y: 304, endPoint x: 255, endPoint y: 304, distance: 52.5
click at [255, 304] on input "S47154" at bounding box center [346, 303] width 287 height 23
drag, startPoint x: 514, startPoint y: 303, endPoint x: 572, endPoint y: 301, distance: 57.8
click at [572, 301] on input "47648" at bounding box center [655, 303] width 287 height 23
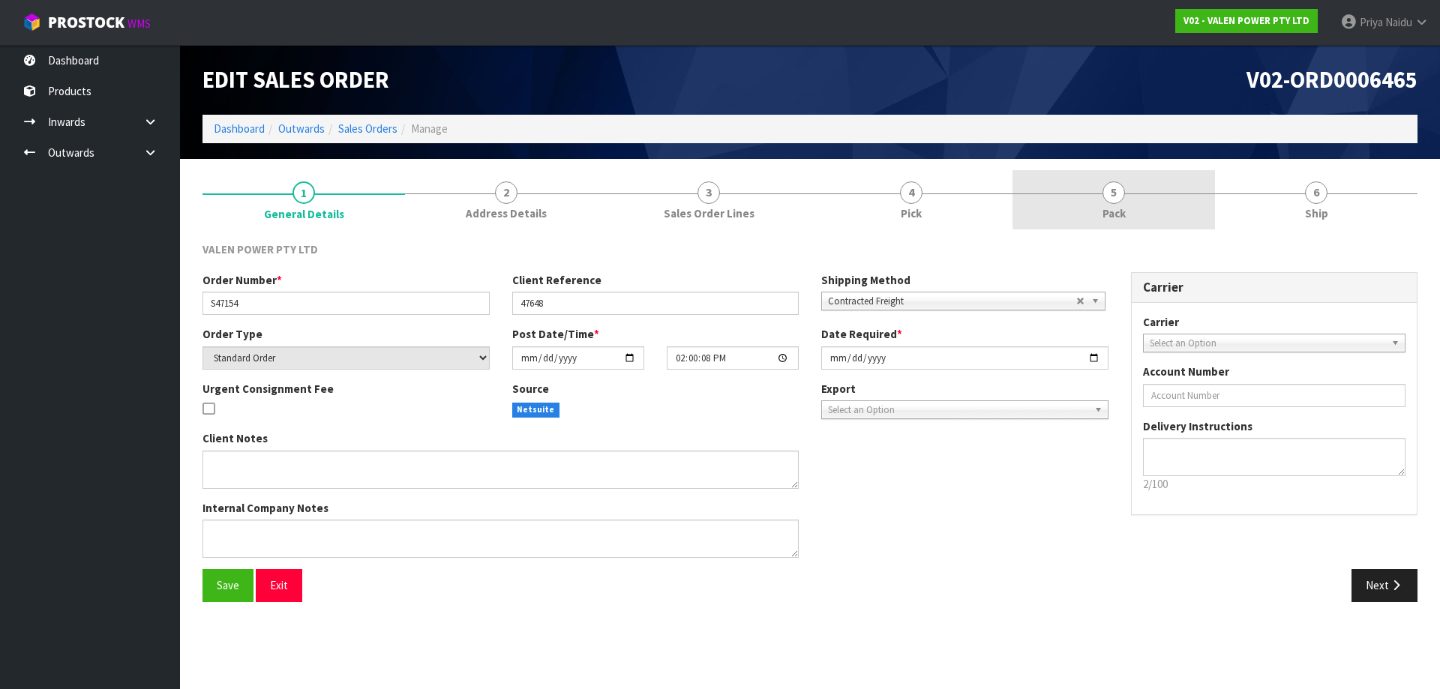
click at [1175, 179] on link "5 Pack" at bounding box center [1114, 199] width 203 height 59
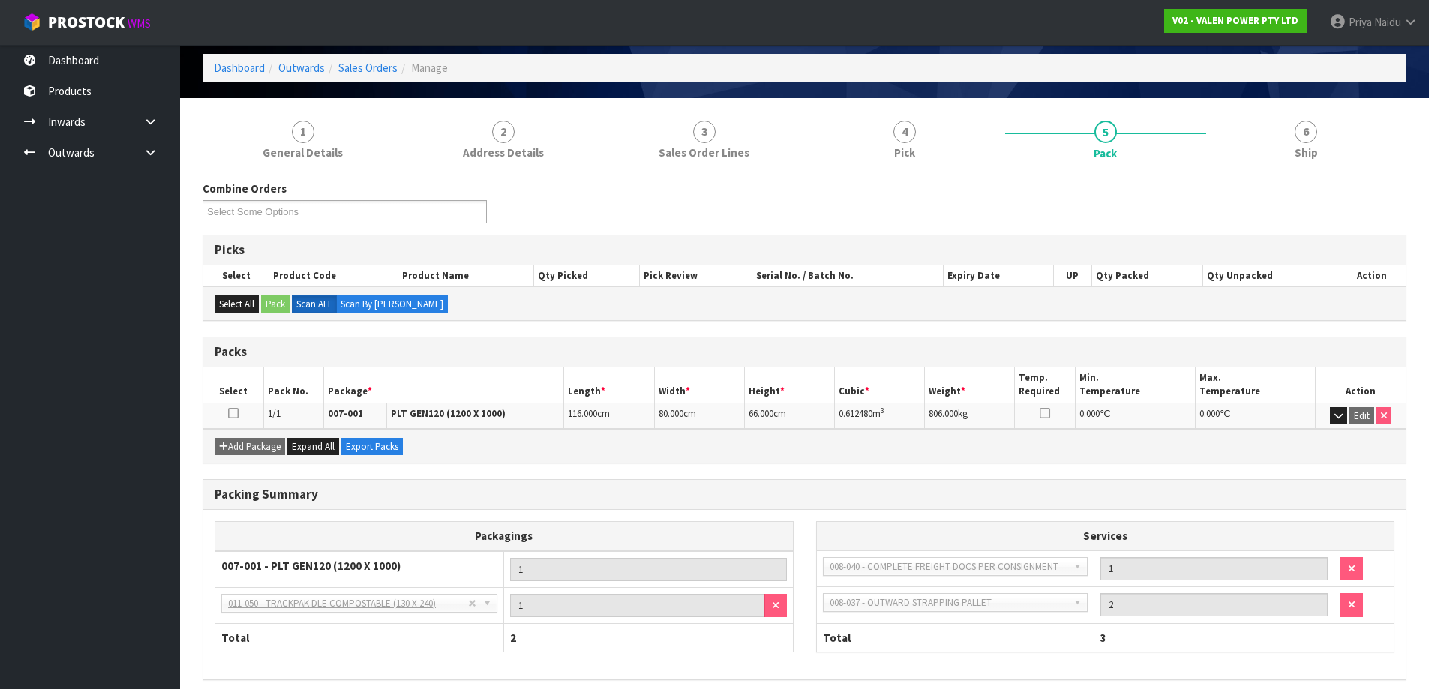
scroll to position [123, 0]
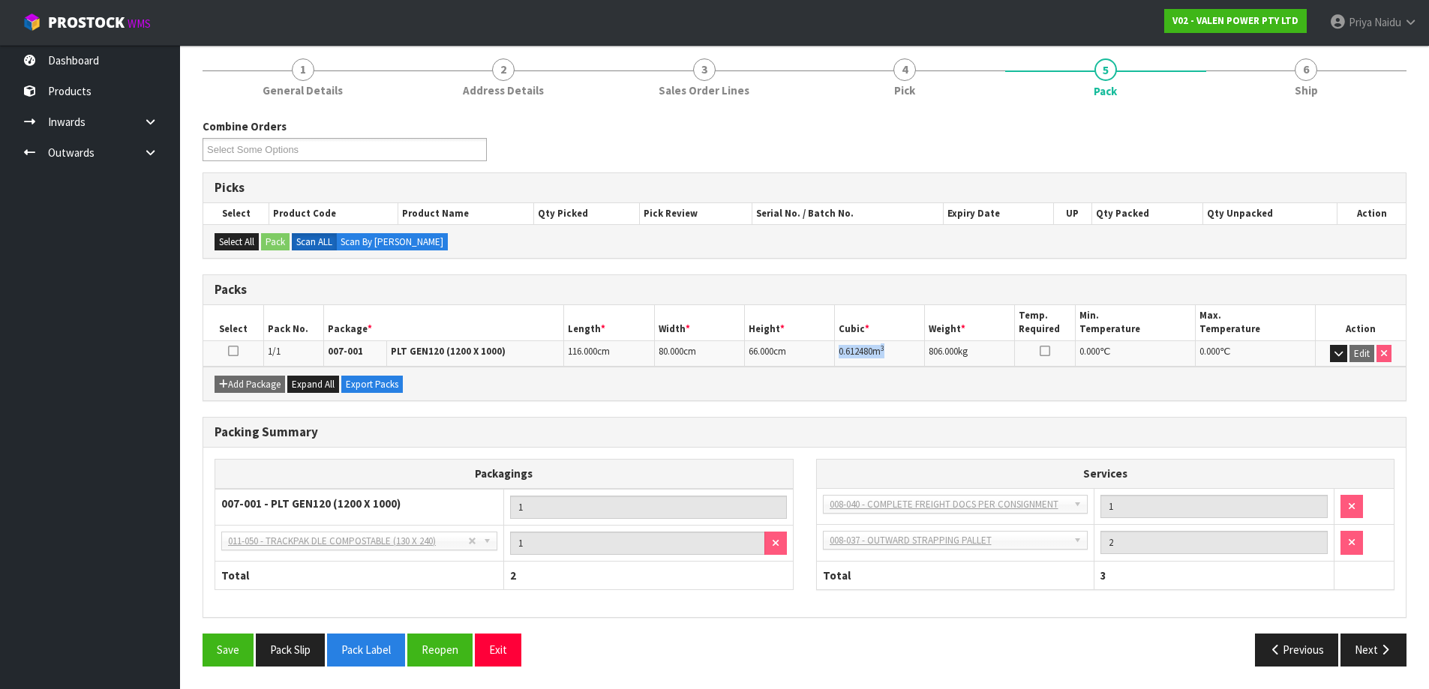
drag, startPoint x: 837, startPoint y: 350, endPoint x: 900, endPoint y: 350, distance: 63.0
click at [900, 350] on td "0.612480 m 3" at bounding box center [880, 354] width 90 height 26
click at [1293, 105] on link "6 Ship" at bounding box center [1306, 76] width 201 height 59
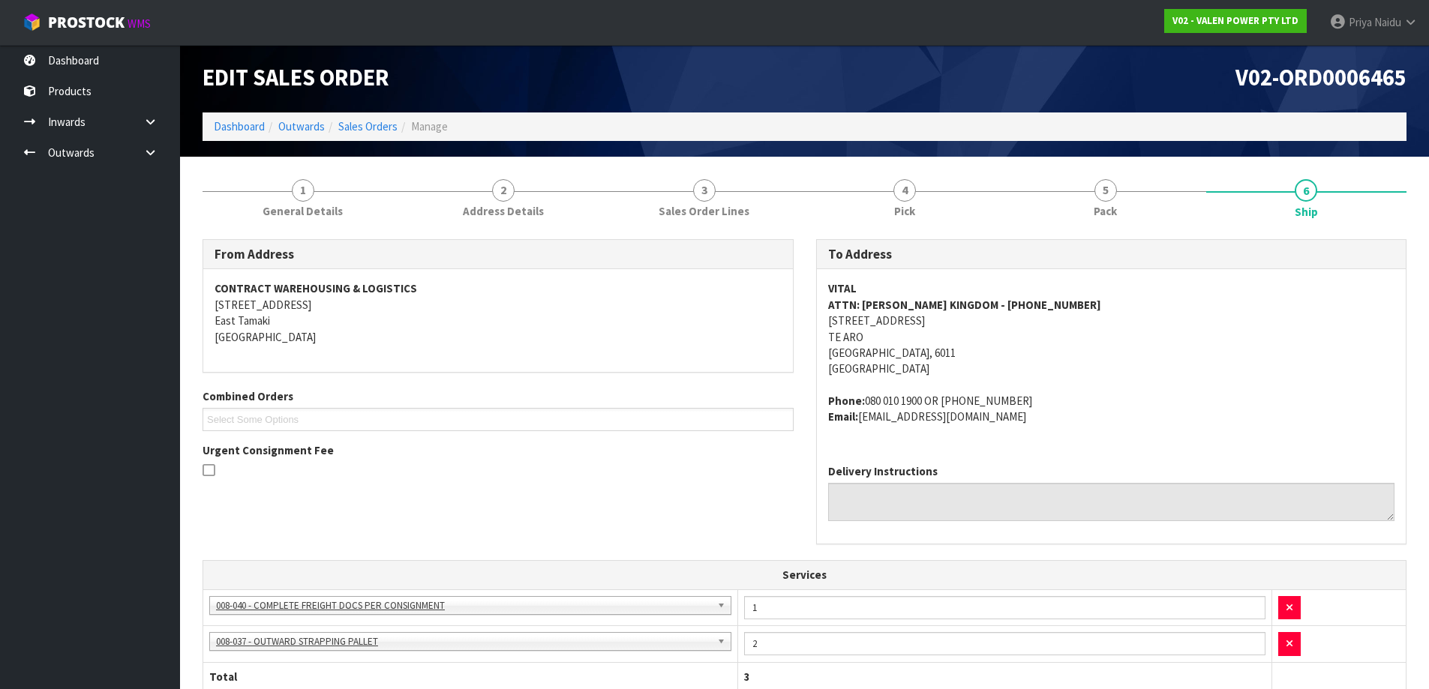
scroll to position [0, 0]
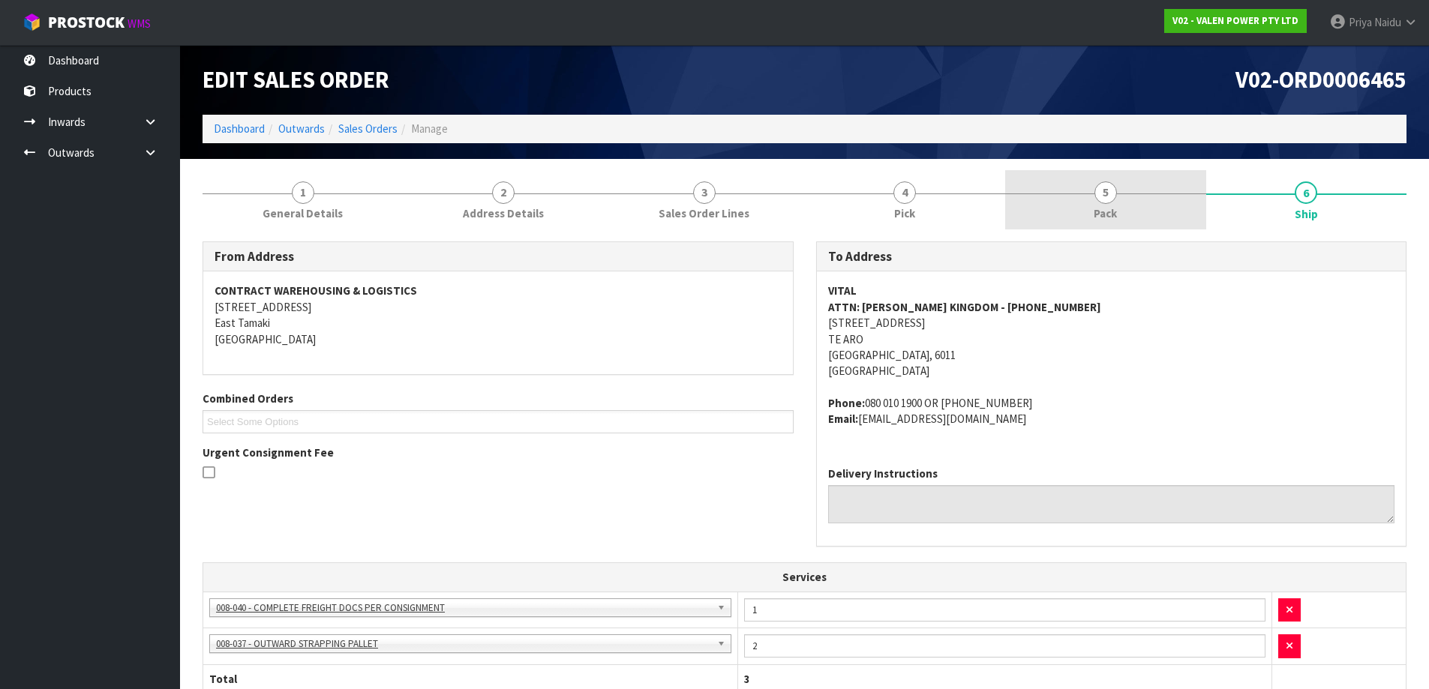
click at [1096, 212] on span "Pack" at bounding box center [1105, 214] width 23 height 16
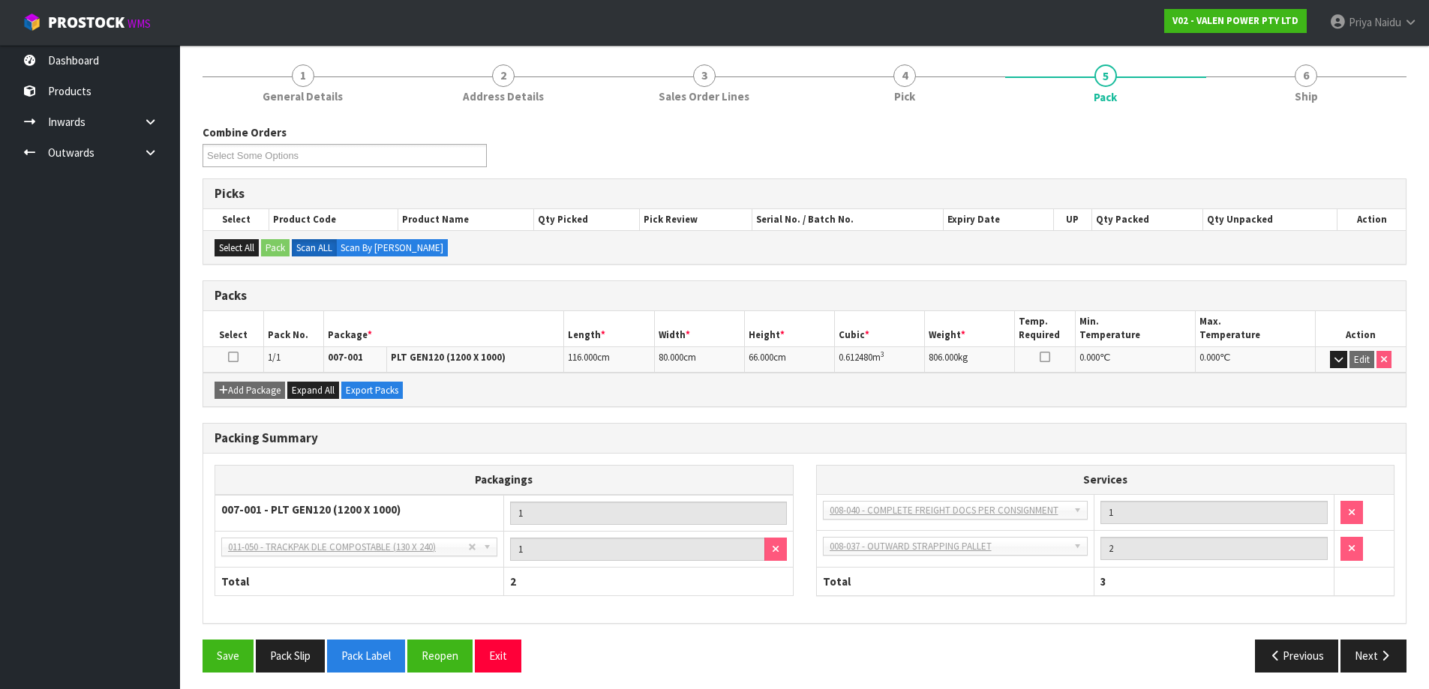
scroll to position [123, 0]
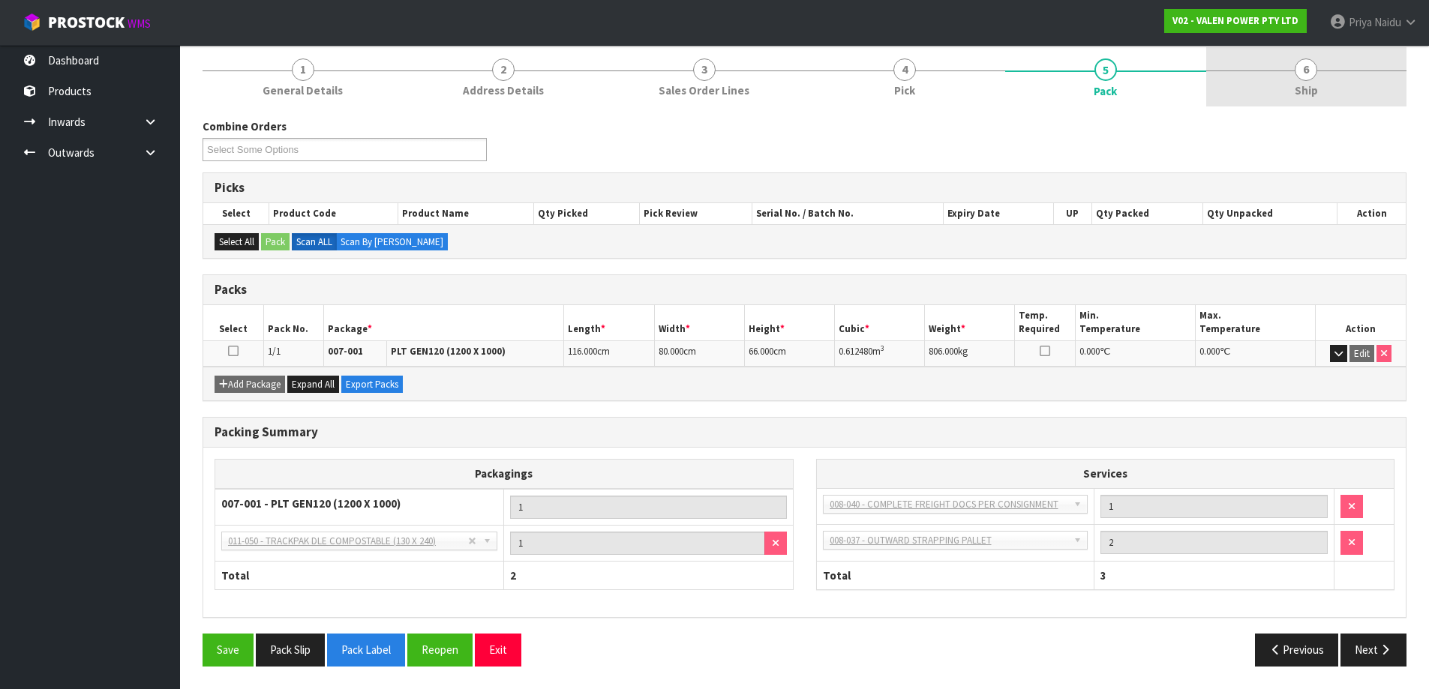
click at [1308, 89] on span "Ship" at bounding box center [1306, 91] width 23 height 16
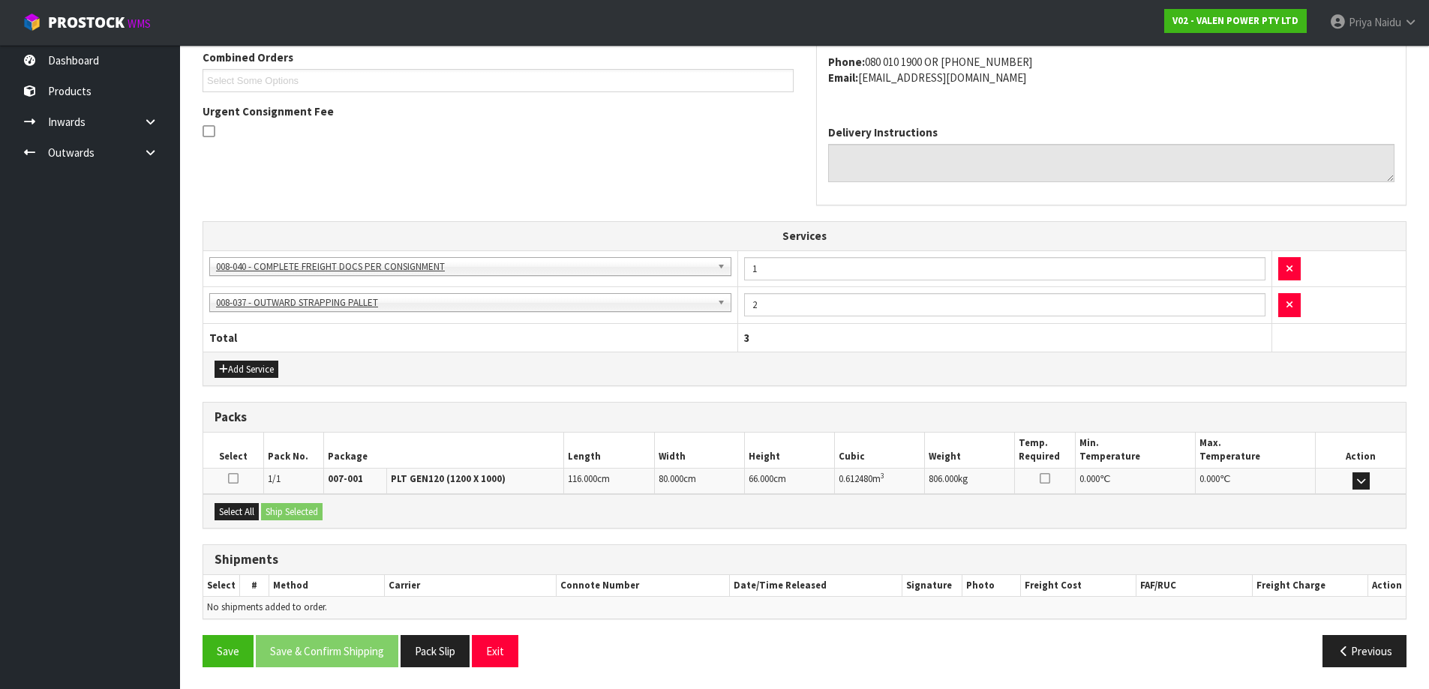
scroll to position [342, 0]
click at [250, 516] on button "Select All" at bounding box center [237, 512] width 44 height 18
drag, startPoint x: 280, startPoint y: 512, endPoint x: 310, endPoint y: 512, distance: 30.0
click at [285, 512] on button "Ship Selected" at bounding box center [292, 512] width 62 height 18
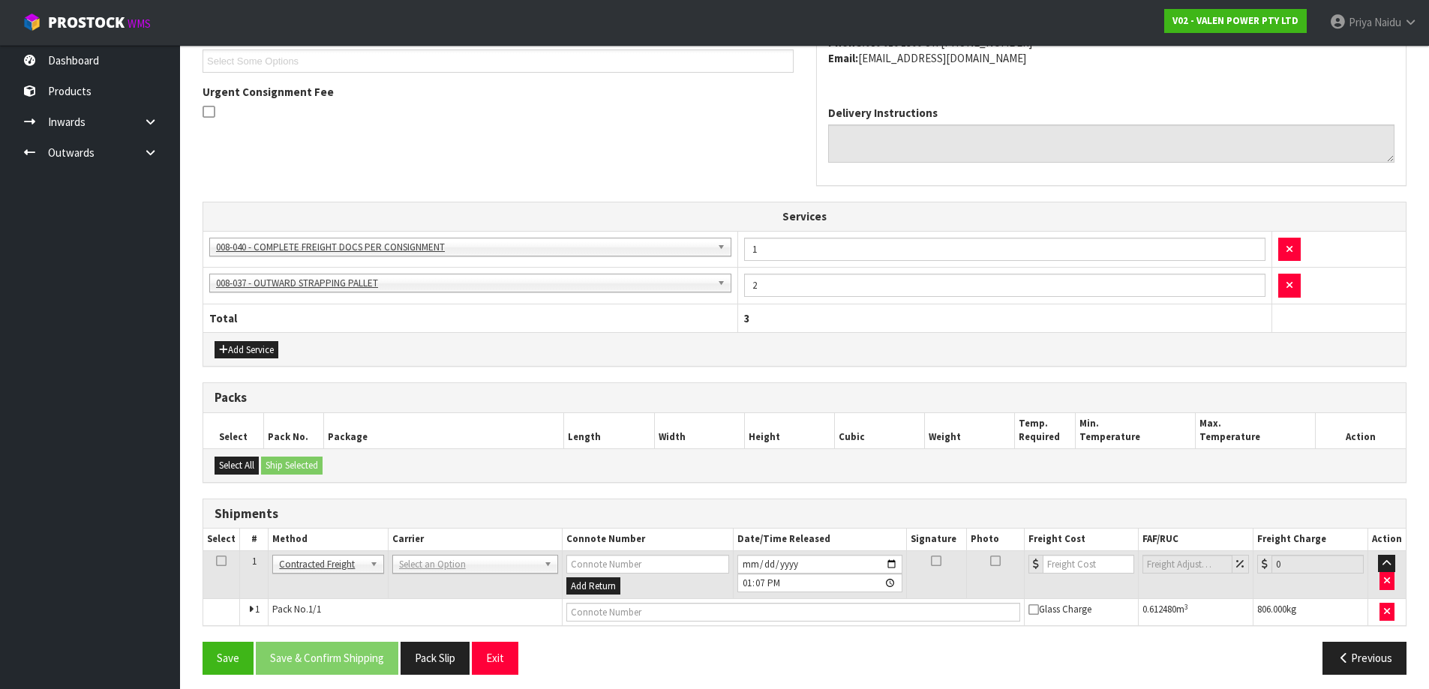
scroll to position [369, 0]
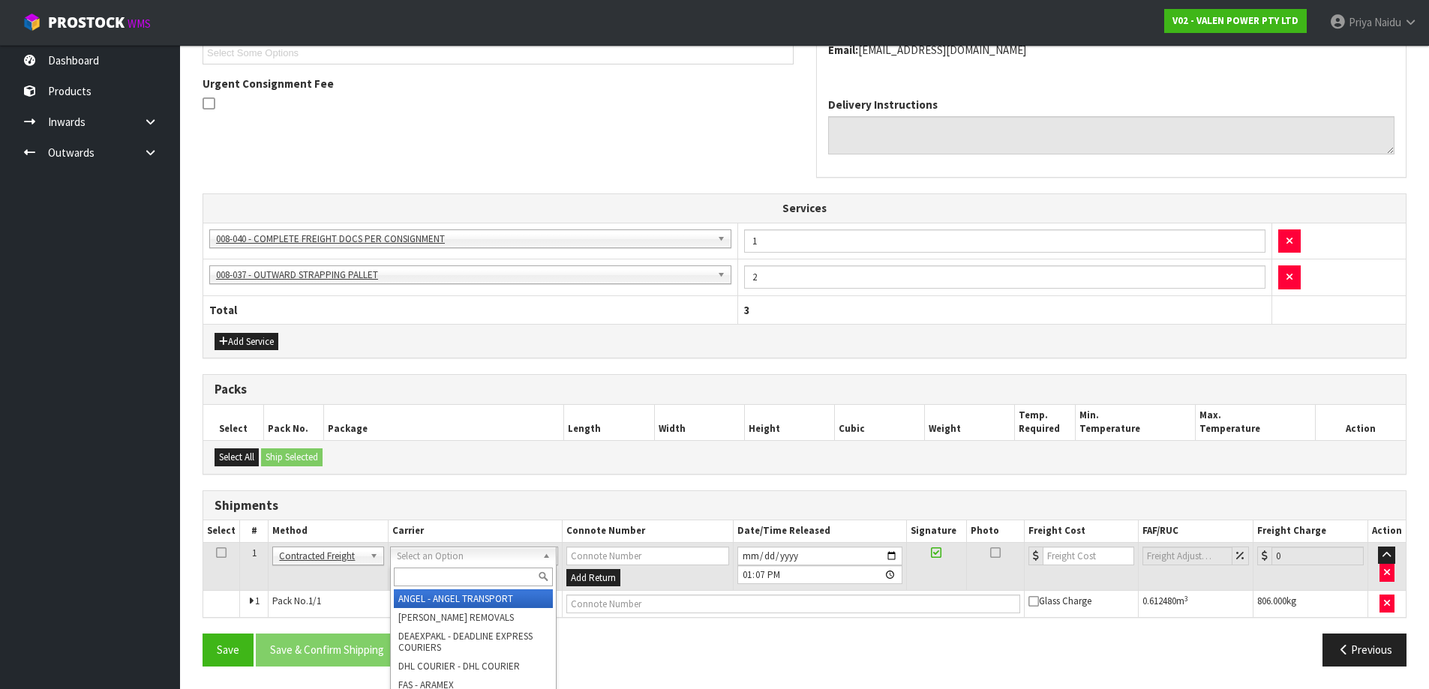
click at [402, 575] on input "text" at bounding box center [473, 577] width 159 height 19
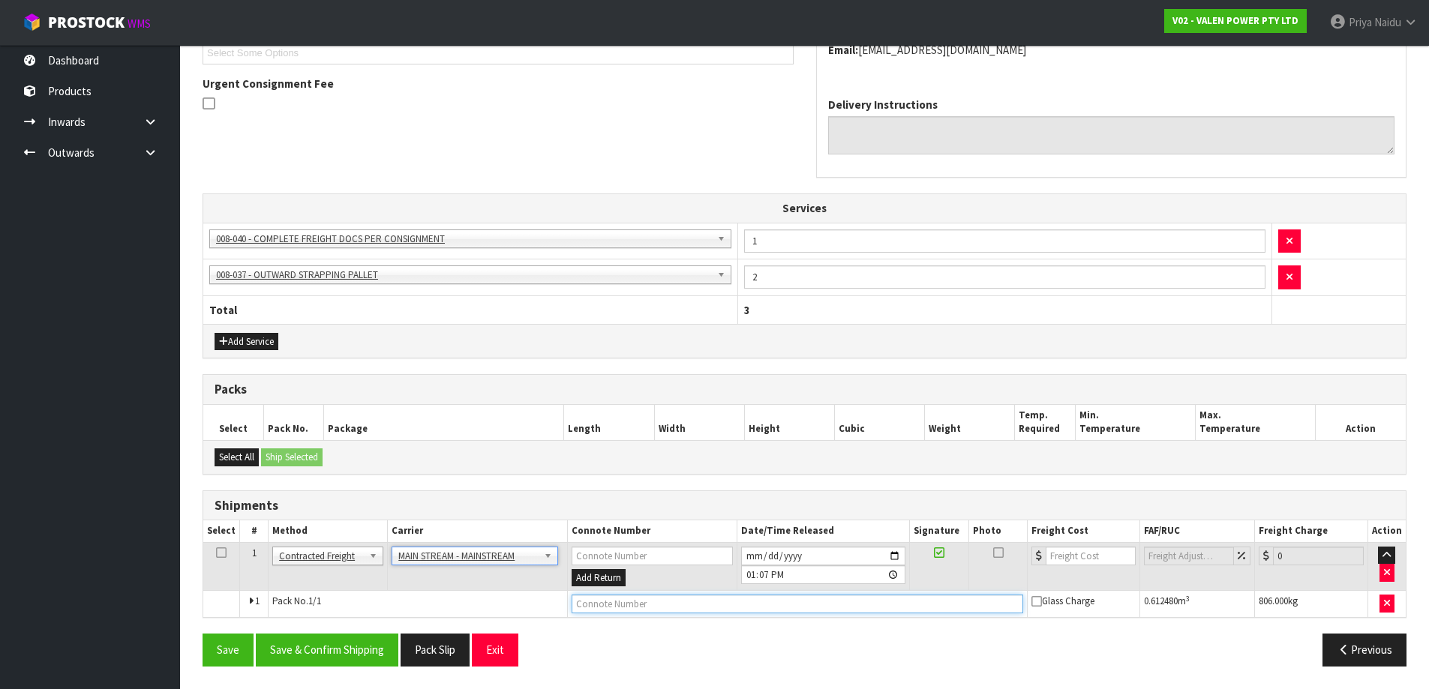
click at [594, 606] on input "text" at bounding box center [798, 604] width 452 height 19
paste input "0.612480M3"
click at [656, 604] on input "text" at bounding box center [798, 604] width 452 height 19
paste input "CWL7714105"
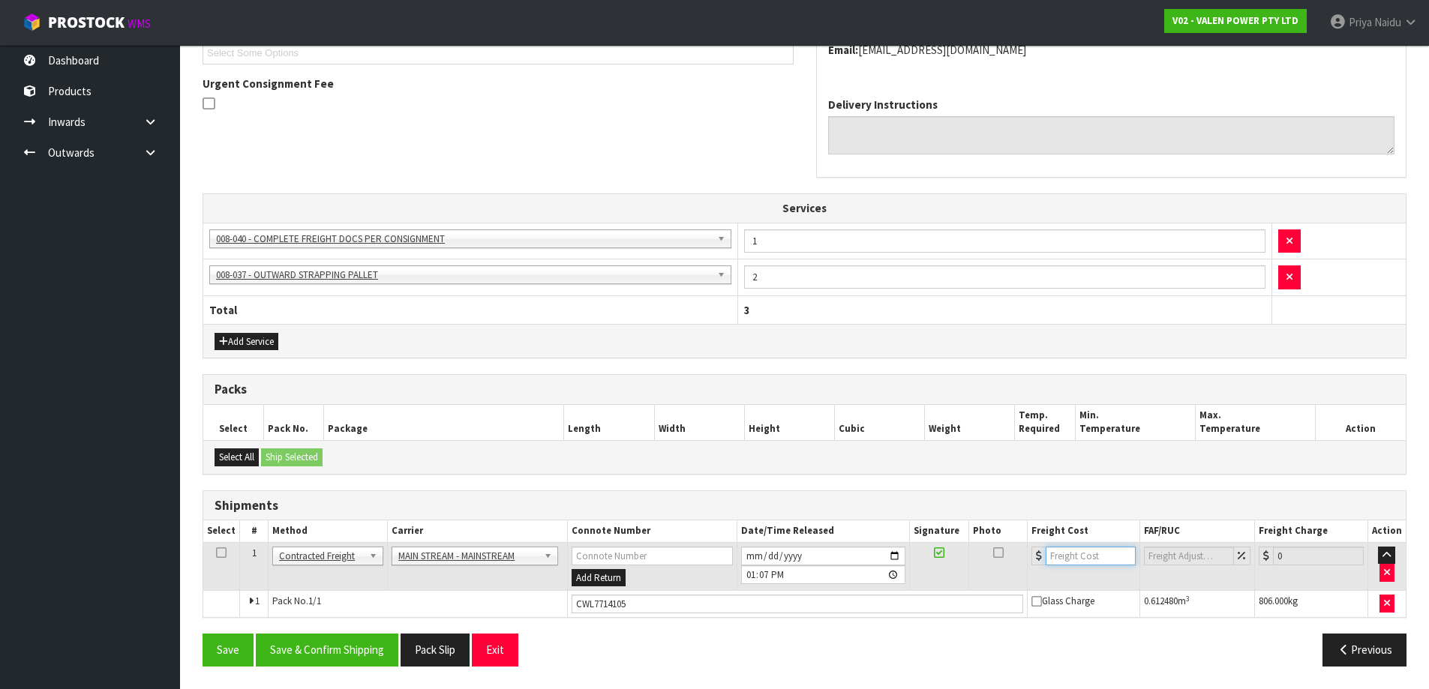
click at [1081, 555] on input "number" at bounding box center [1091, 556] width 91 height 19
click at [357, 659] on button "Save & Confirm Shipping" at bounding box center [327, 650] width 143 height 32
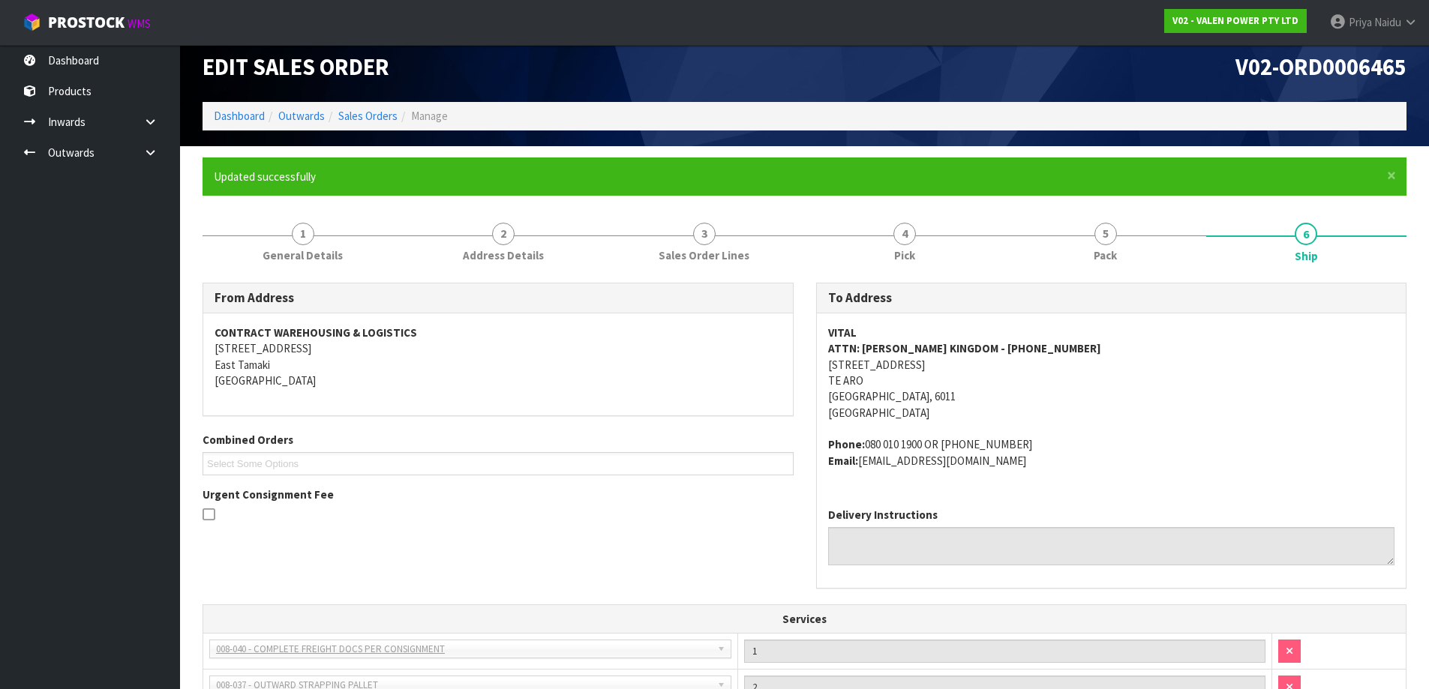
scroll to position [0, 0]
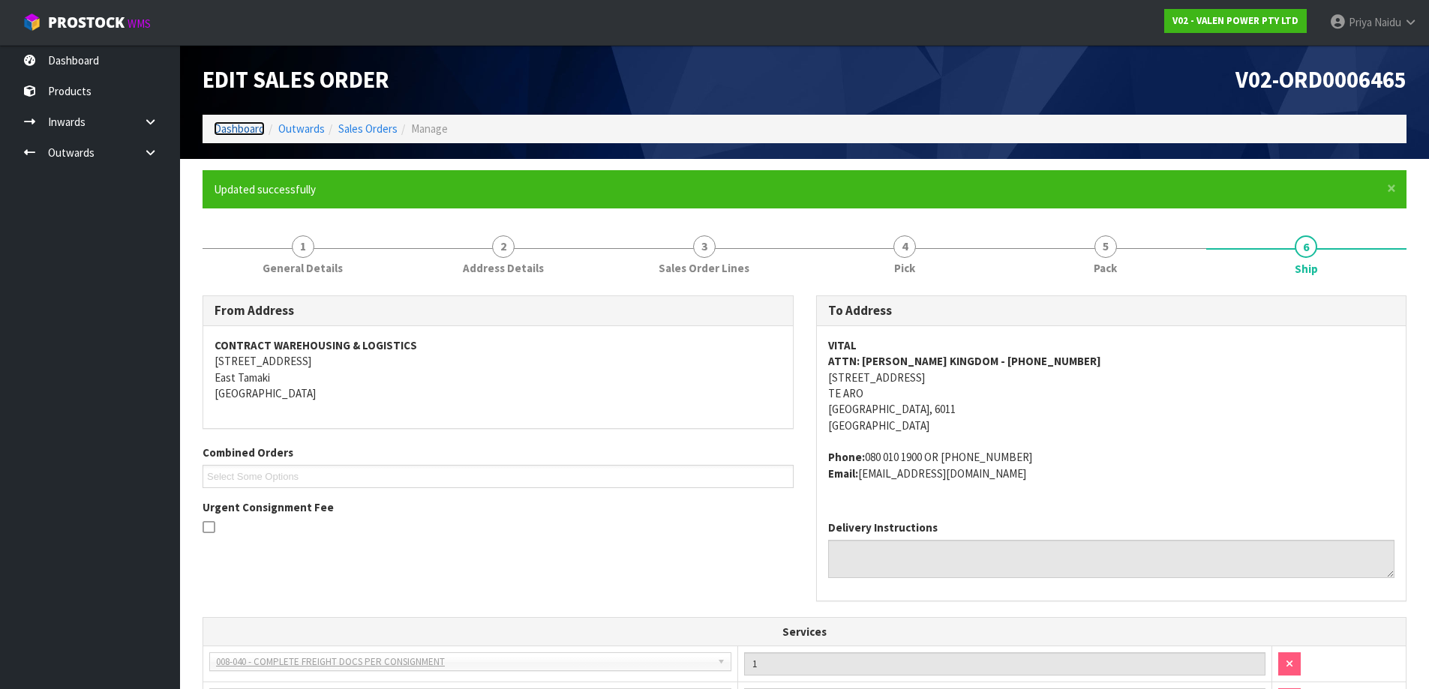
click at [223, 126] on link "Dashboard" at bounding box center [239, 129] width 51 height 14
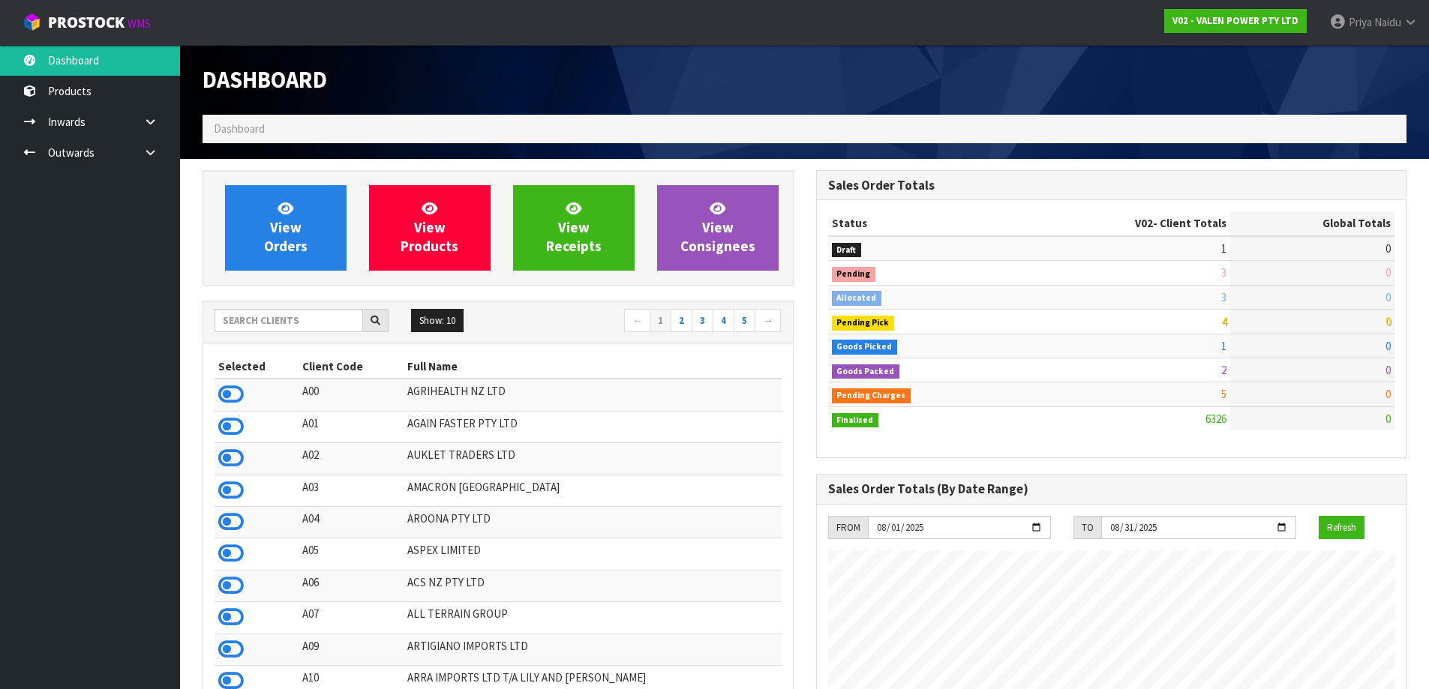
scroll to position [1136, 613]
click at [317, 328] on input "text" at bounding box center [289, 320] width 149 height 23
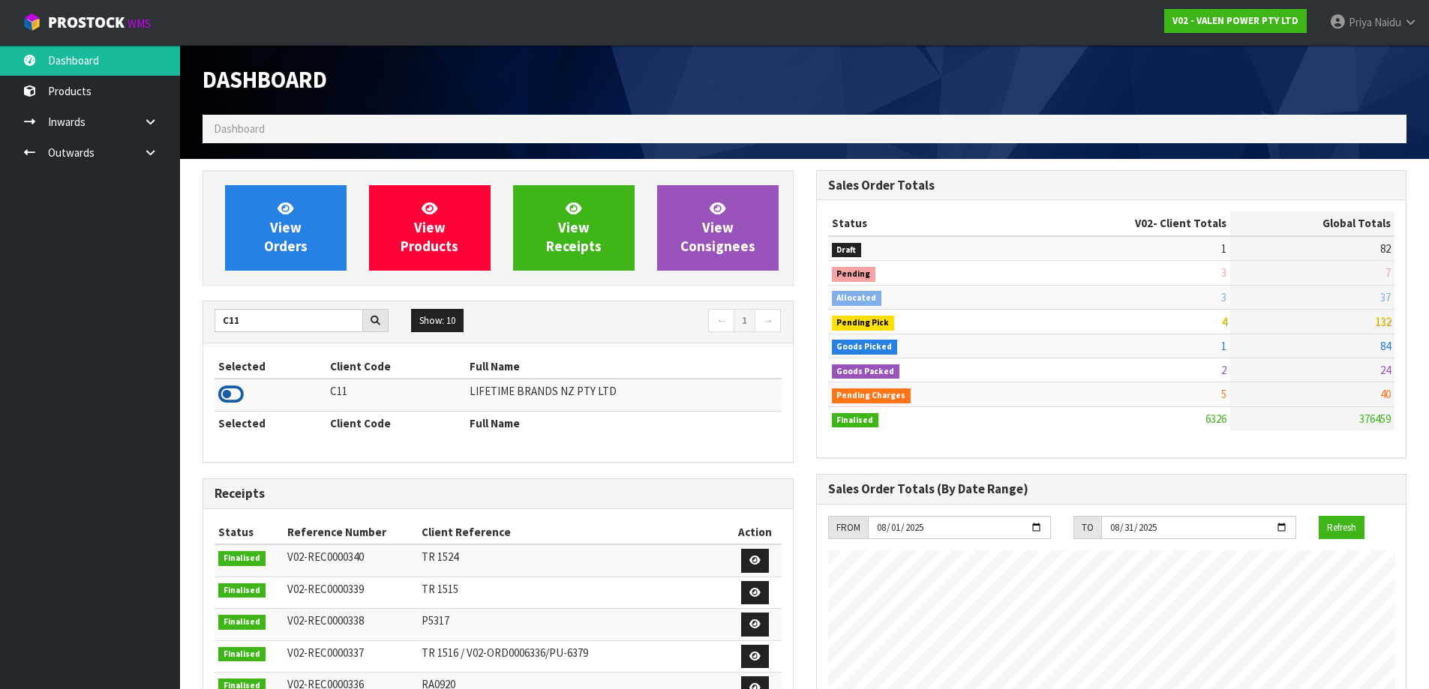
click at [228, 388] on icon at bounding box center [231, 394] width 26 height 23
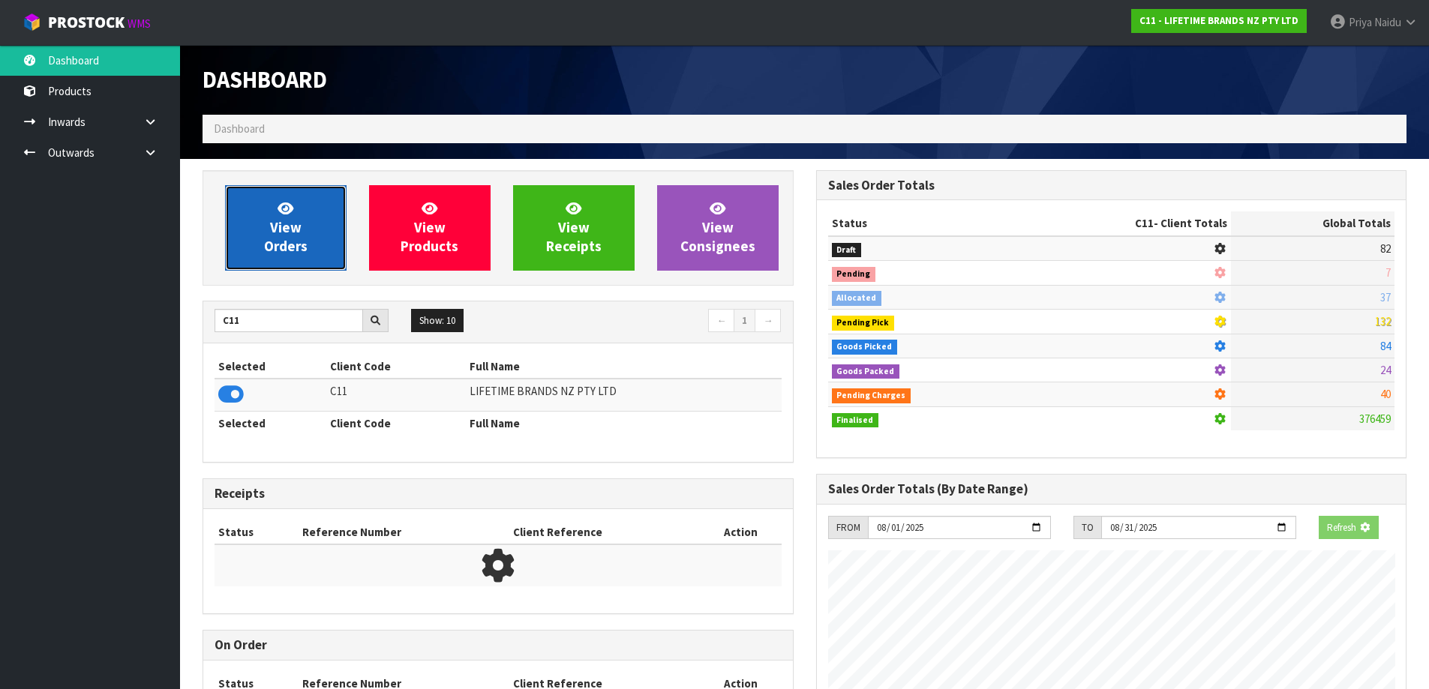
click at [262, 269] on link "View Orders" at bounding box center [286, 228] width 122 height 86
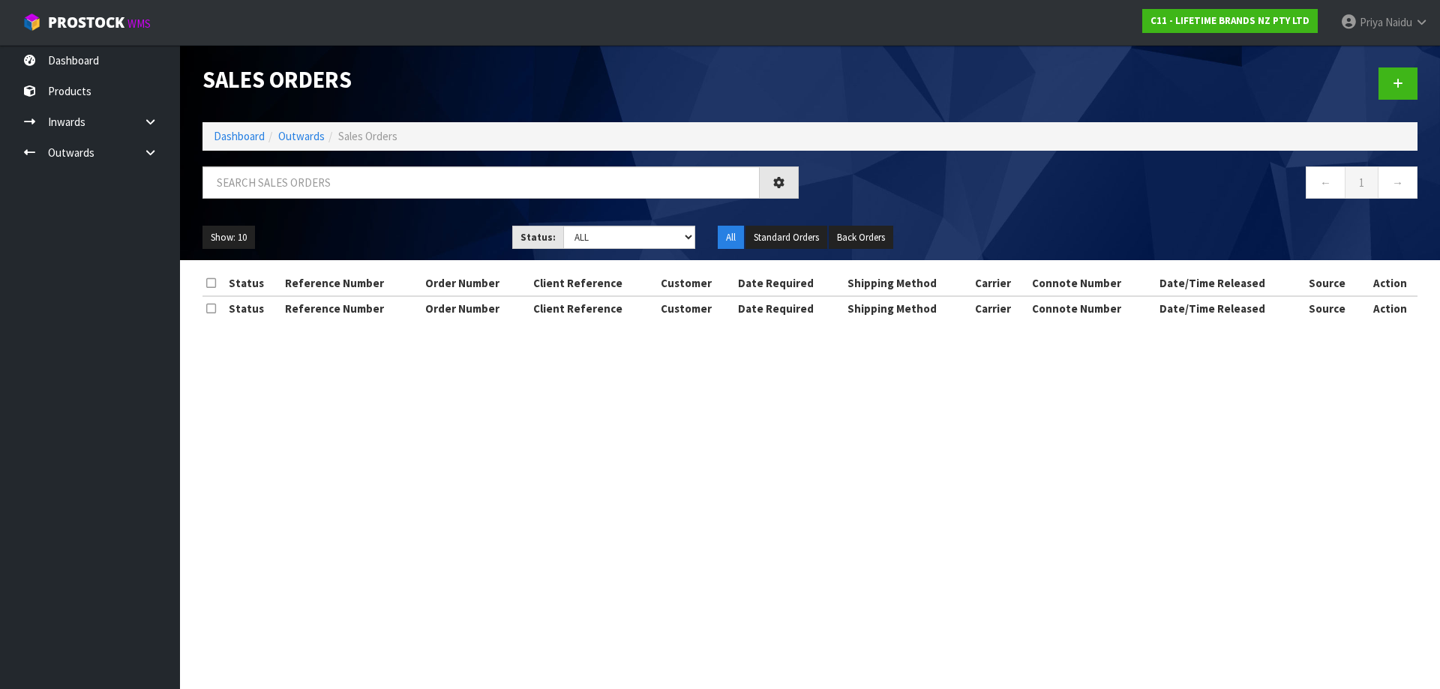
click at [285, 200] on div at bounding box center [500, 189] width 619 height 44
click at [287, 190] on input "text" at bounding box center [481, 183] width 557 height 32
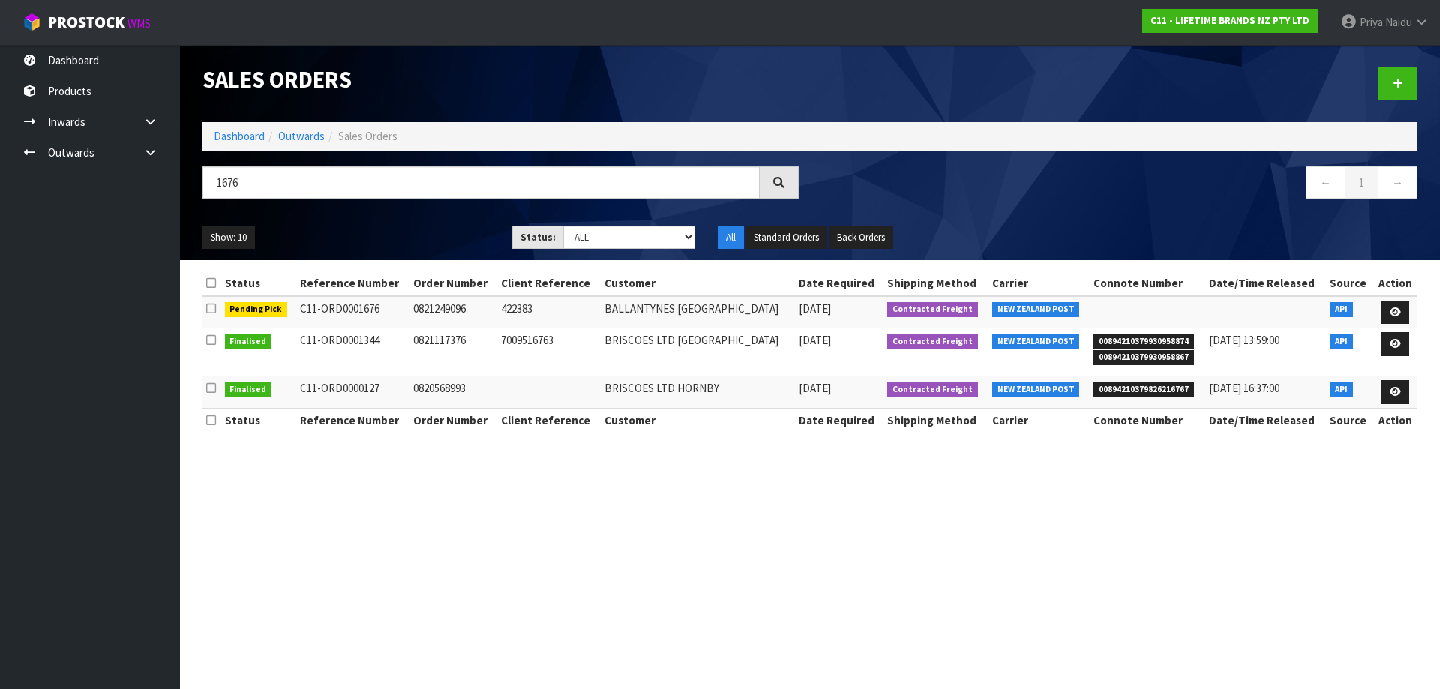
click at [399, 242] on ul "Show: 10 5 10 25 50" at bounding box center [346, 238] width 287 height 24
click at [227, 139] on link "Dashboard" at bounding box center [239, 136] width 51 height 14
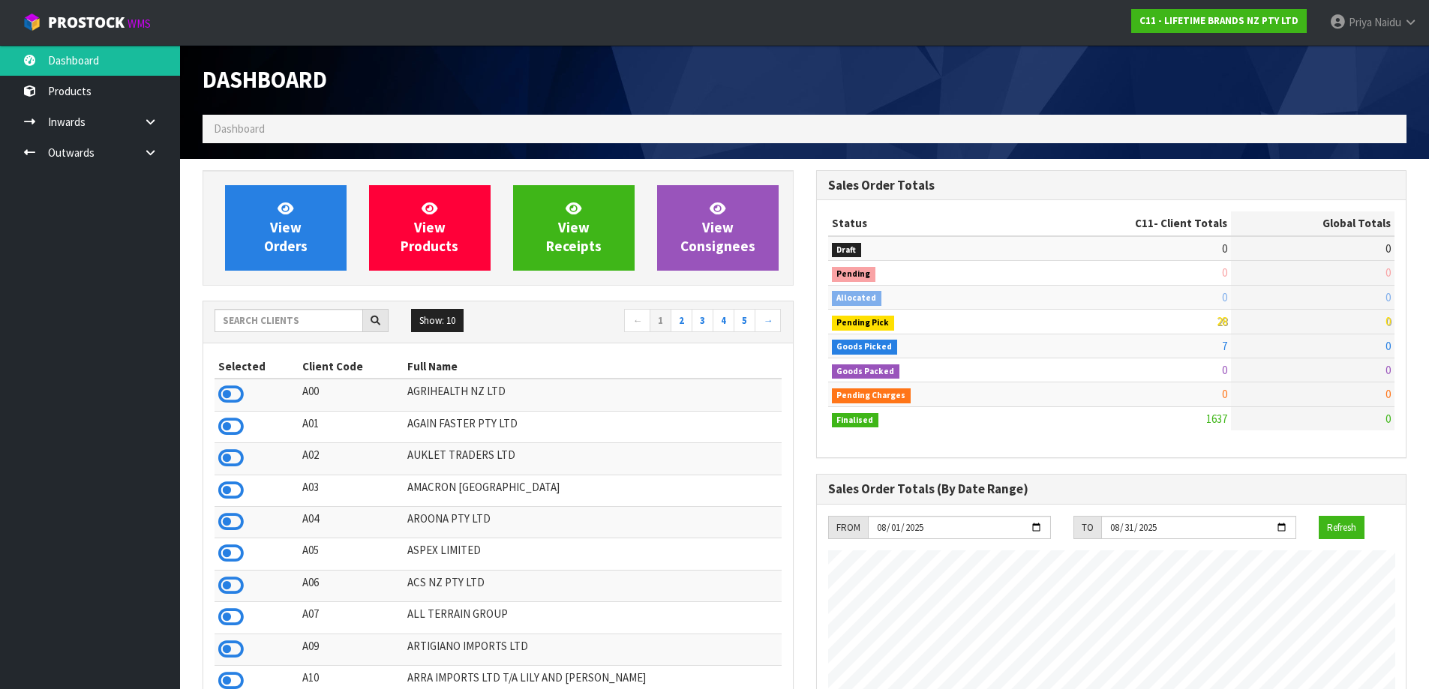
scroll to position [1136, 613]
click at [299, 324] on input "text" at bounding box center [289, 320] width 149 height 23
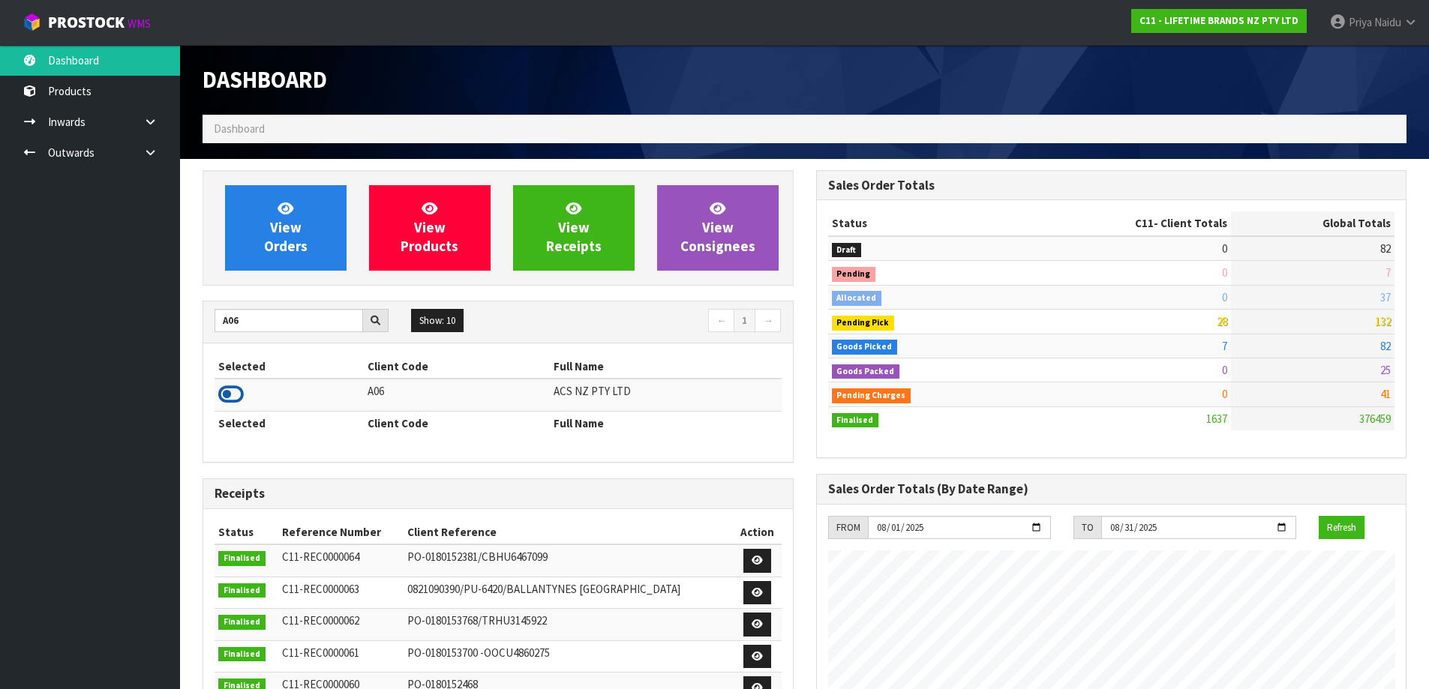
click at [230, 395] on icon at bounding box center [231, 394] width 26 height 23
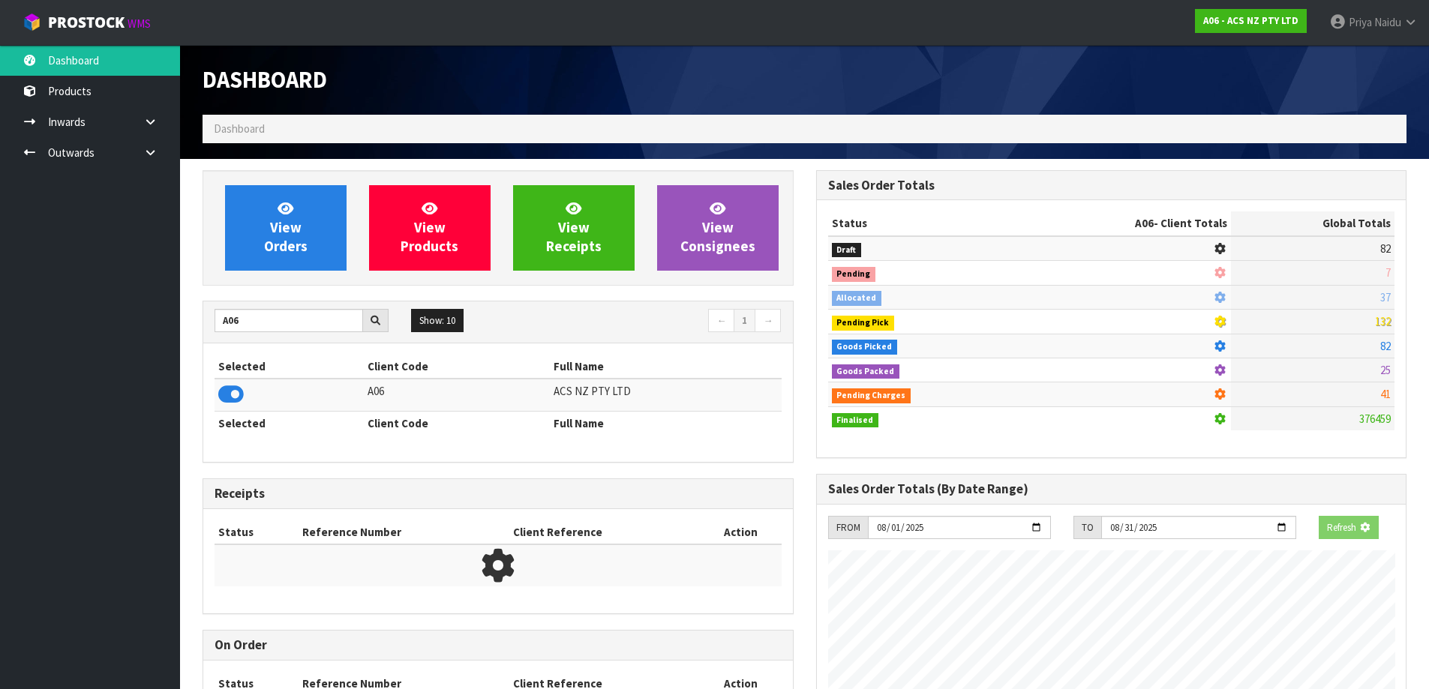
scroll to position [935, 613]
click at [269, 280] on div "View Orders View Products View Receipts View Consignees" at bounding box center [498, 228] width 591 height 116
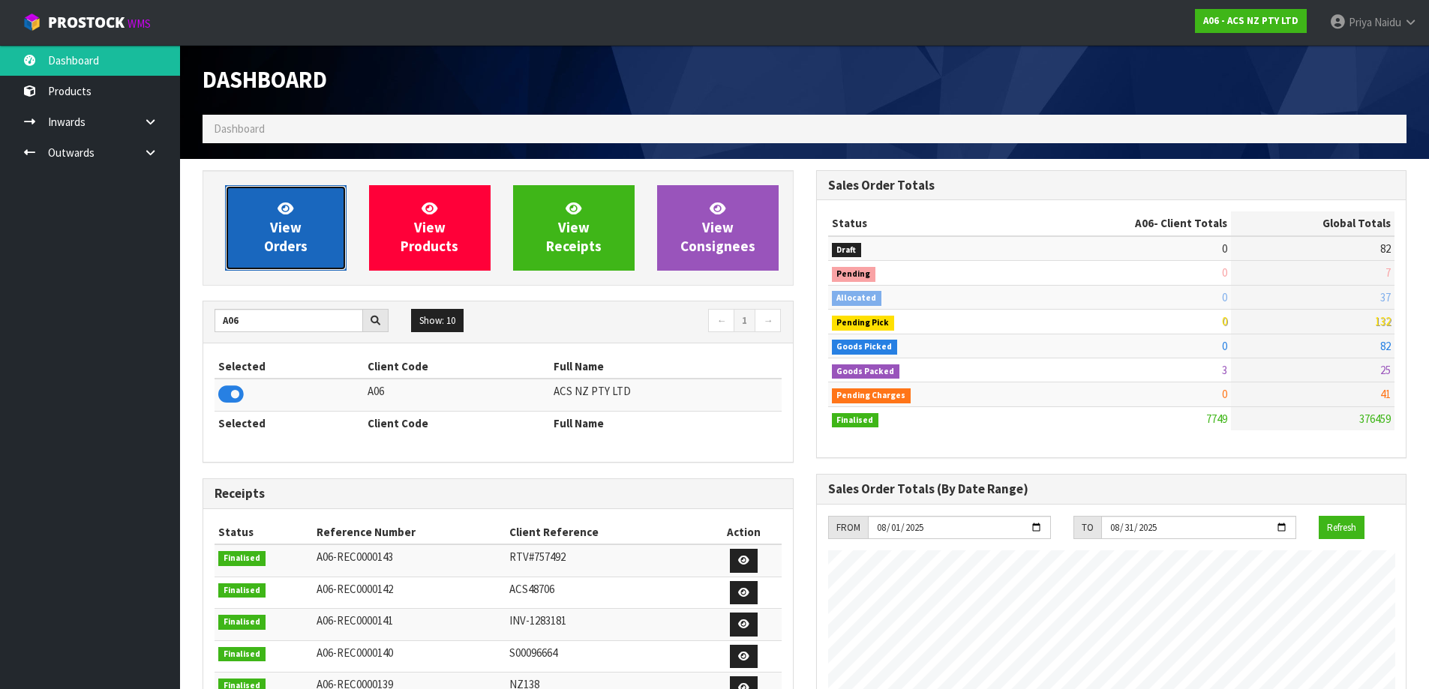
click at [269, 248] on span "View Orders" at bounding box center [286, 228] width 44 height 56
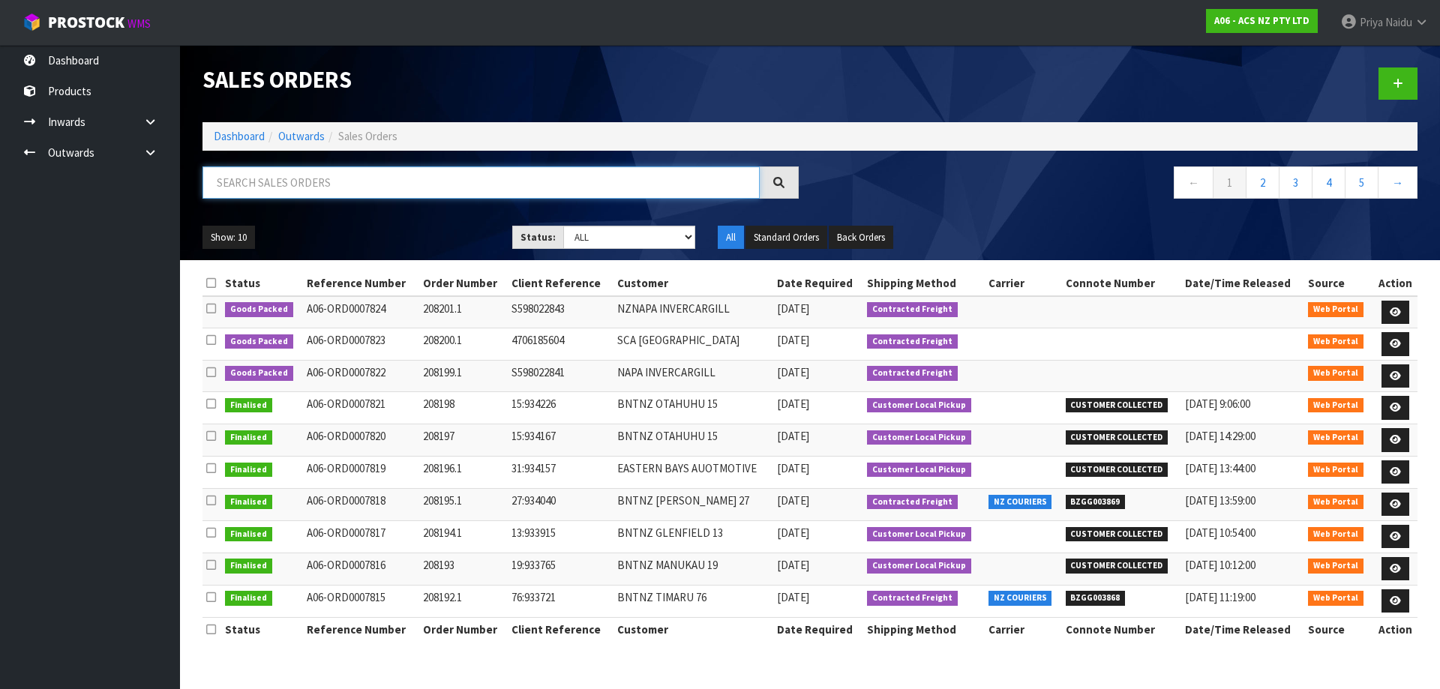
click at [322, 191] on input "text" at bounding box center [481, 183] width 557 height 32
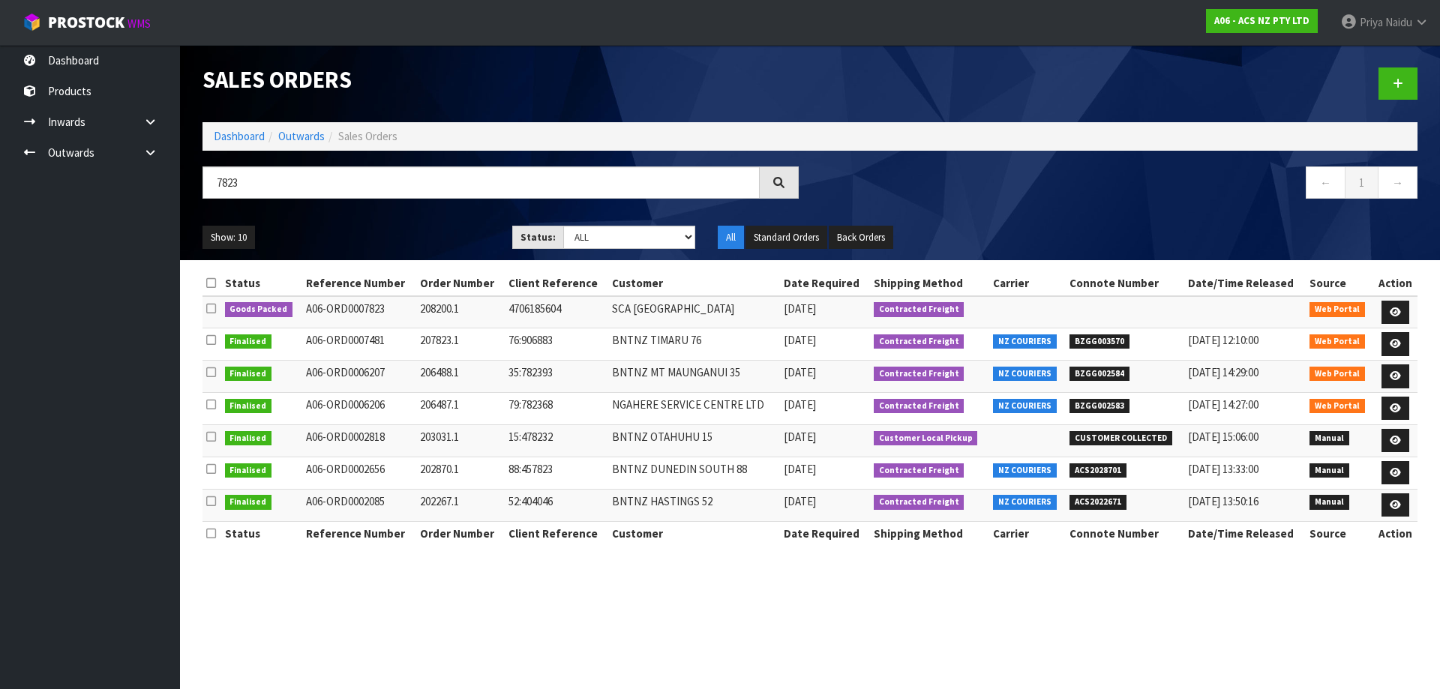
click at [353, 230] on ul "Show: 10 5 10 25 50" at bounding box center [346, 238] width 287 height 24
click at [1392, 308] on icon at bounding box center [1395, 313] width 11 height 10
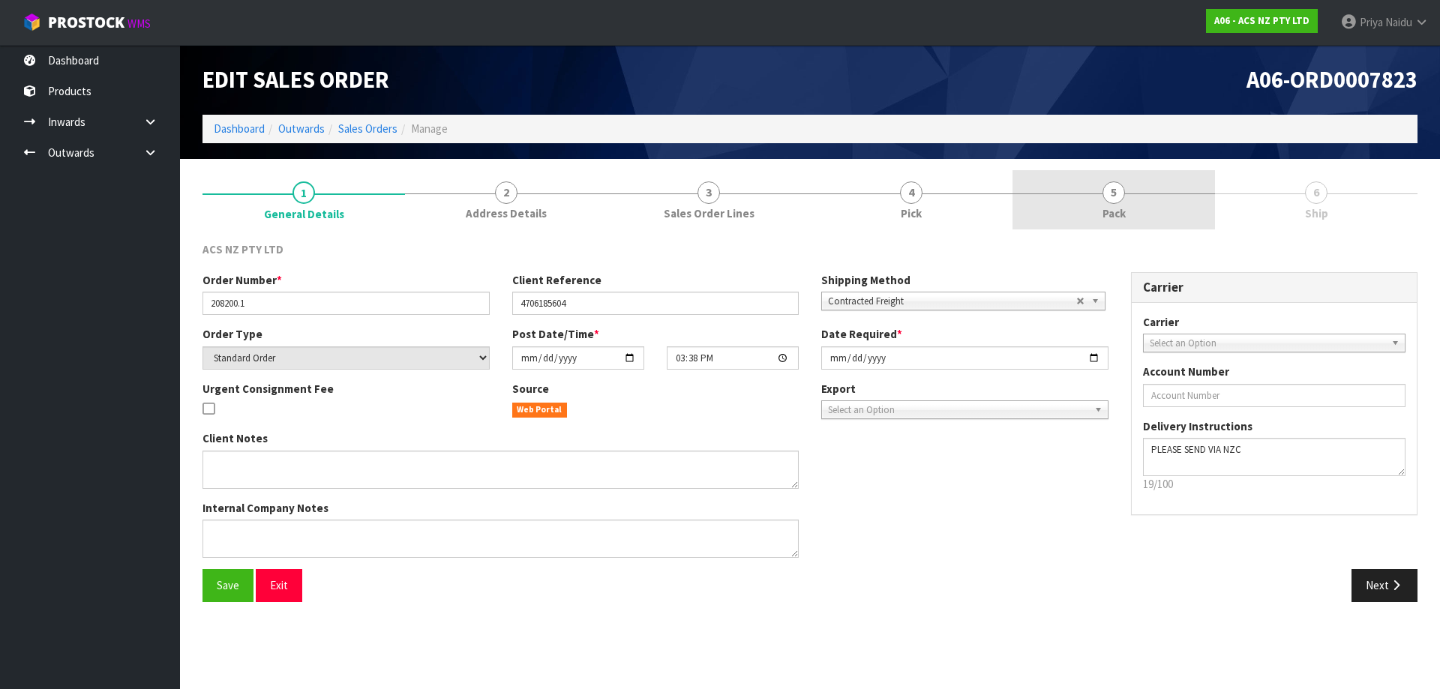
click at [1136, 210] on link "5 Pack" at bounding box center [1114, 199] width 203 height 59
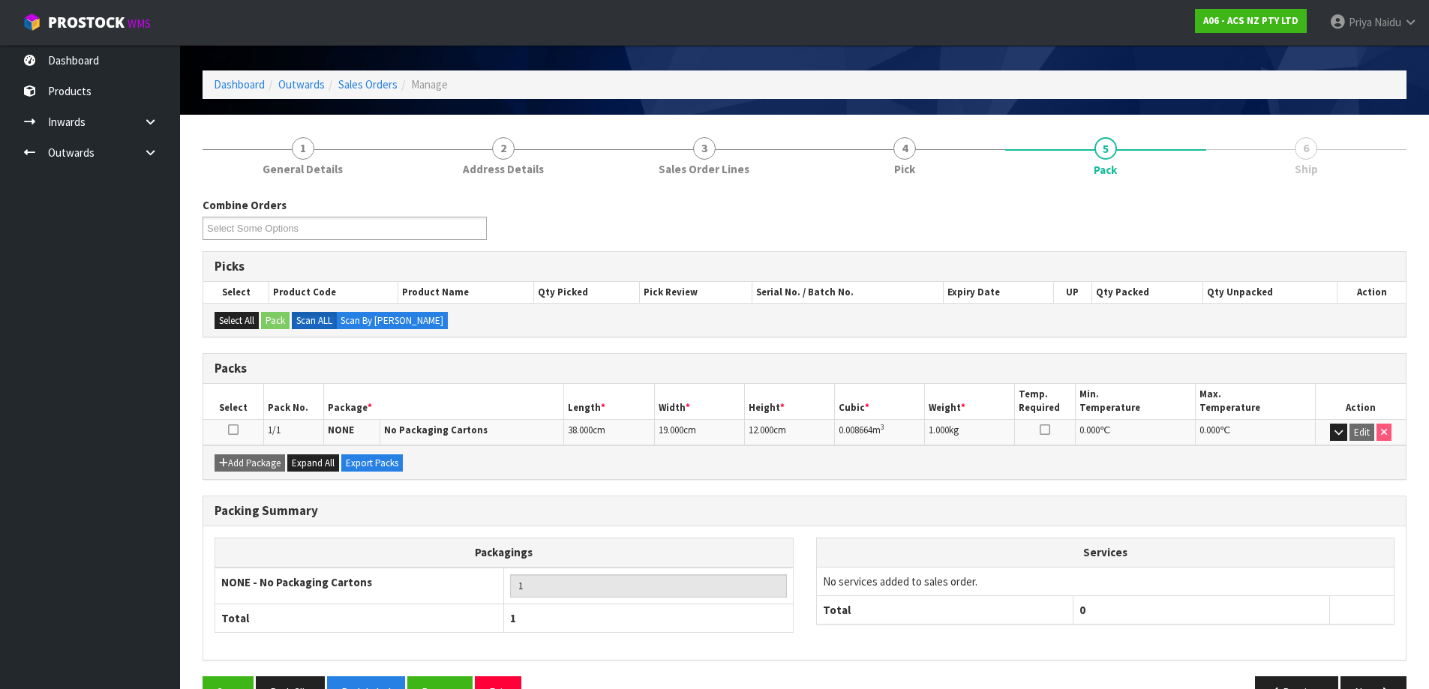
scroll to position [86, 0]
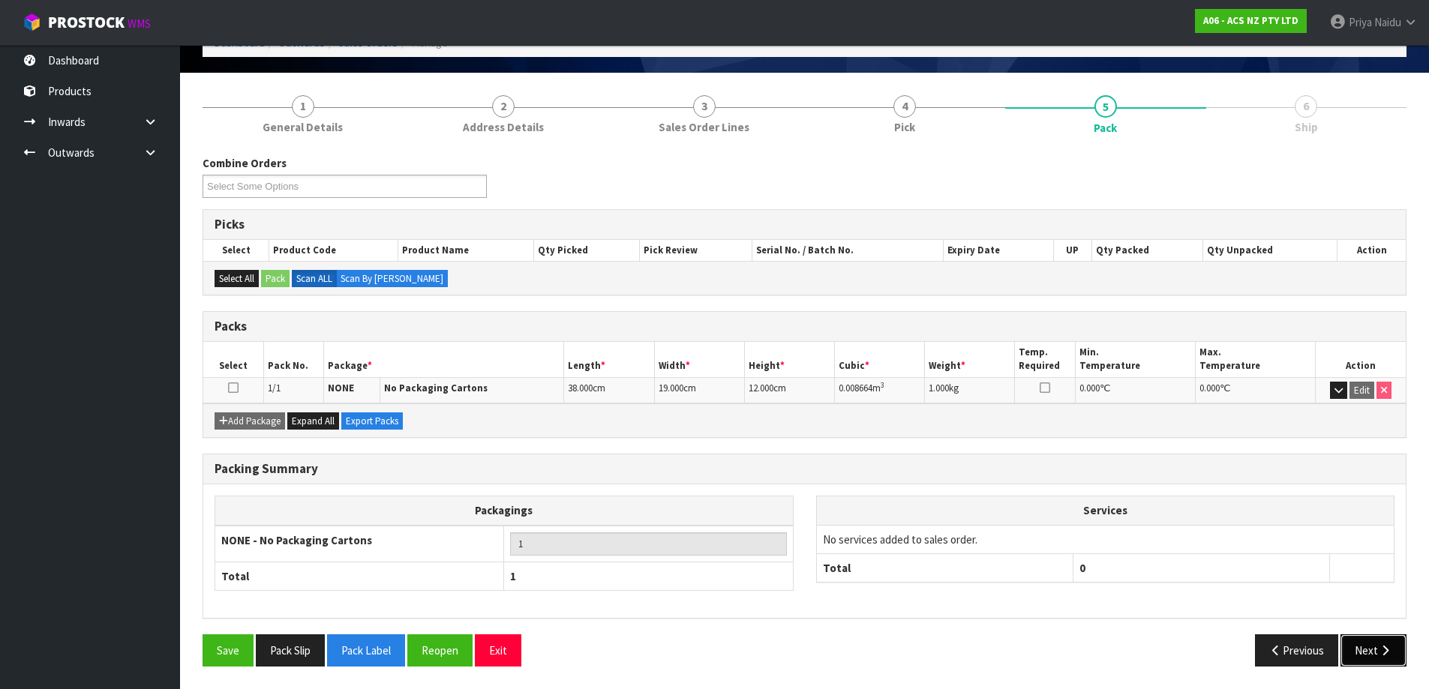
click at [1365, 644] on button "Next" at bounding box center [1373, 651] width 66 height 32
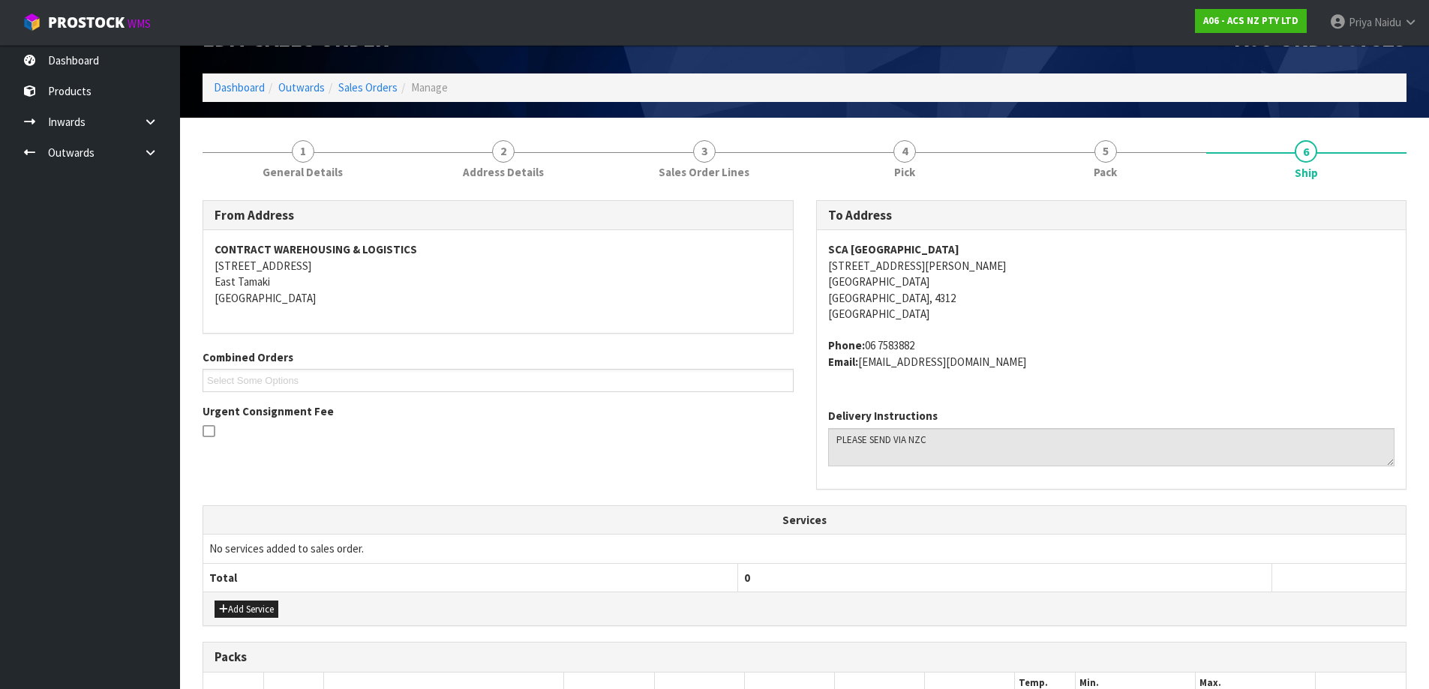
scroll to position [0, 0]
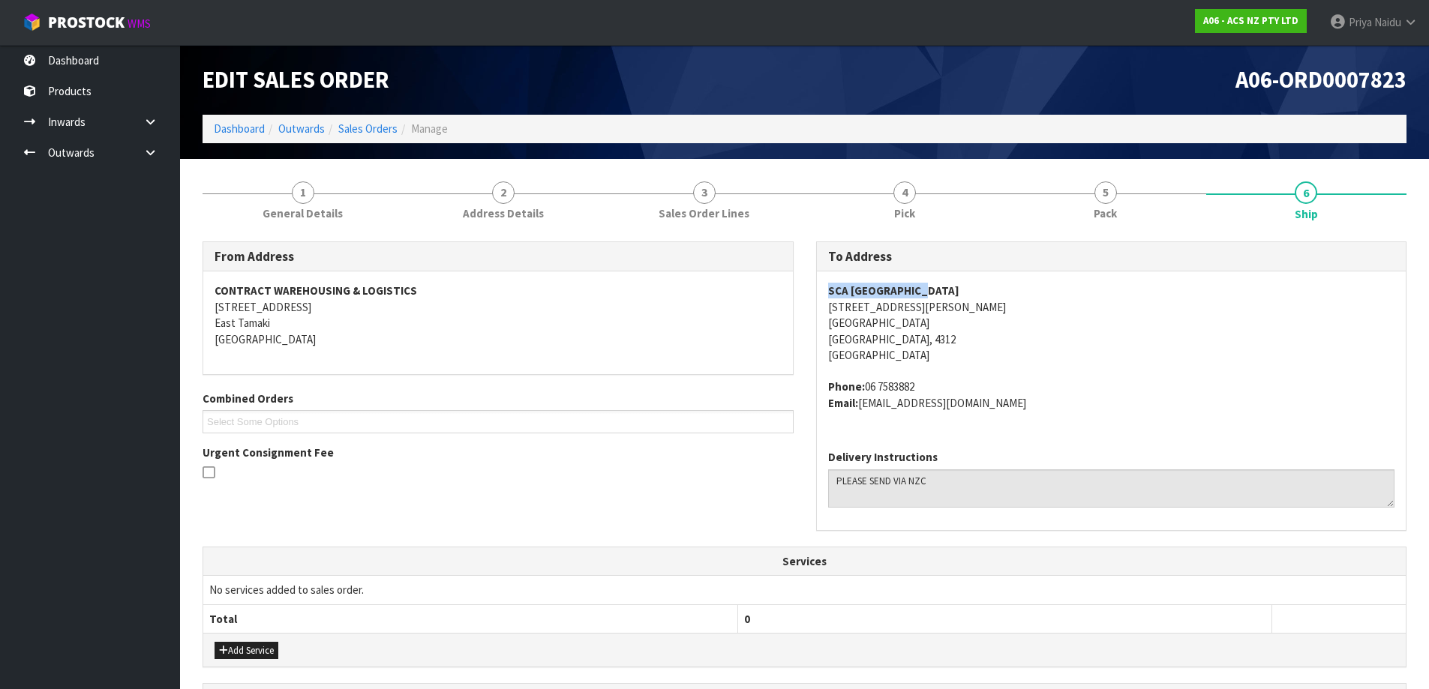
drag, startPoint x: 818, startPoint y: 284, endPoint x: 965, endPoint y: 281, distance: 147.0
click at [965, 281] on div "SCA NEW PLYMOUTH UNIT 1 106-116 LEACH STREET NEW PLYMOUTH New Plymouth, 4312 Ne…" at bounding box center [1112, 355] width 590 height 167
drag, startPoint x: 821, startPoint y: 305, endPoint x: 993, endPoint y: 314, distance: 172.0
click at [993, 314] on div "SCA NEW PLYMOUTH UNIT 1 106-116 LEACH STREET NEW PLYMOUTH New Plymouth, 4312 Ne…" at bounding box center [1112, 355] width 590 height 167
click at [1197, 362] on address "SCA NEW PLYMOUTH UNIT 1 106-116 LEACH STREET NEW PLYMOUTH New Plymouth, 4312 Ne…" at bounding box center [1111, 323] width 567 height 80
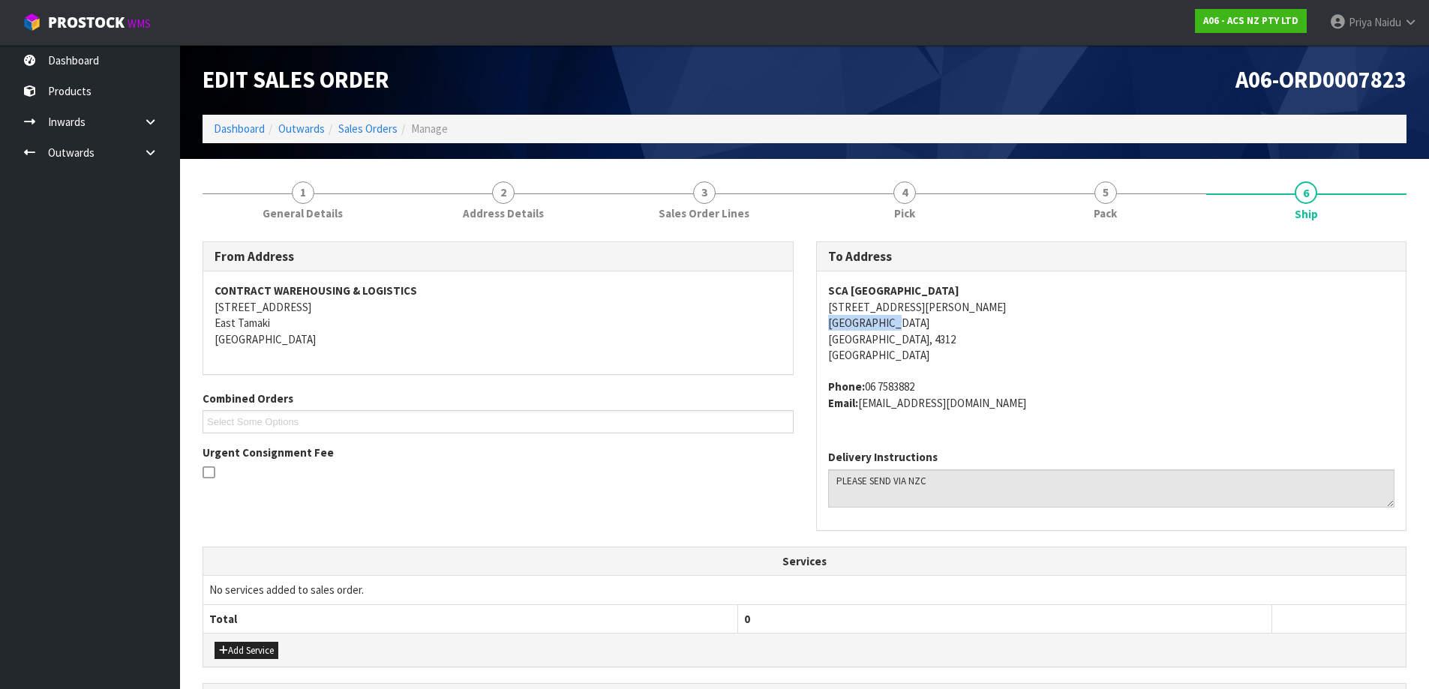
drag, startPoint x: 826, startPoint y: 322, endPoint x: 917, endPoint y: 323, distance: 90.8
click at [917, 323] on div "SCA NEW PLYMOUTH UNIT 1 106-116 LEACH STREET NEW PLYMOUTH New Plymouth, 4312 Ne…" at bounding box center [1112, 355] width 590 height 167
drag, startPoint x: 865, startPoint y: 387, endPoint x: 920, endPoint y: 370, distance: 57.4
click at [920, 370] on span "SCA NEW PLYMOUTH UNIT 1 106-116 LEACH STREET NEW PLYMOUTH New Plymouth, 4312 Ne…" at bounding box center [1111, 347] width 567 height 128
drag, startPoint x: 865, startPoint y: 404, endPoint x: 1070, endPoint y: 413, distance: 205.7
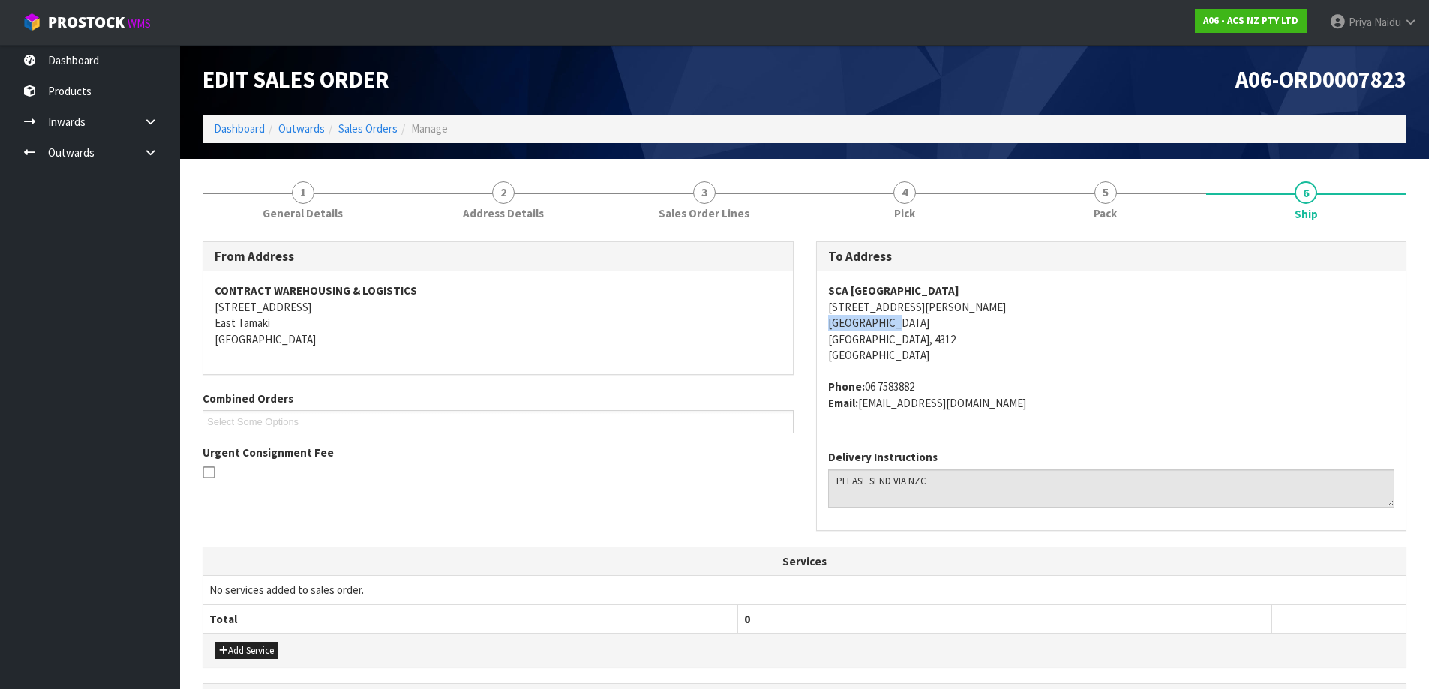
click at [1070, 413] on div "SCA NEW PLYMOUTH UNIT 1 106-116 LEACH STREET NEW PLYMOUTH New Plymouth, 4312 Ne…" at bounding box center [1112, 355] width 590 height 167
drag, startPoint x: 820, startPoint y: 287, endPoint x: 947, endPoint y: 281, distance: 127.7
click at [947, 281] on div "SCA NEW PLYMOUTH UNIT 1 106-116 LEACH STREET NEW PLYMOUTH New Plymouth, 4312 Ne…" at bounding box center [1112, 355] width 590 height 167
click at [337, 203] on link "1 General Details" at bounding box center [303, 199] width 201 height 59
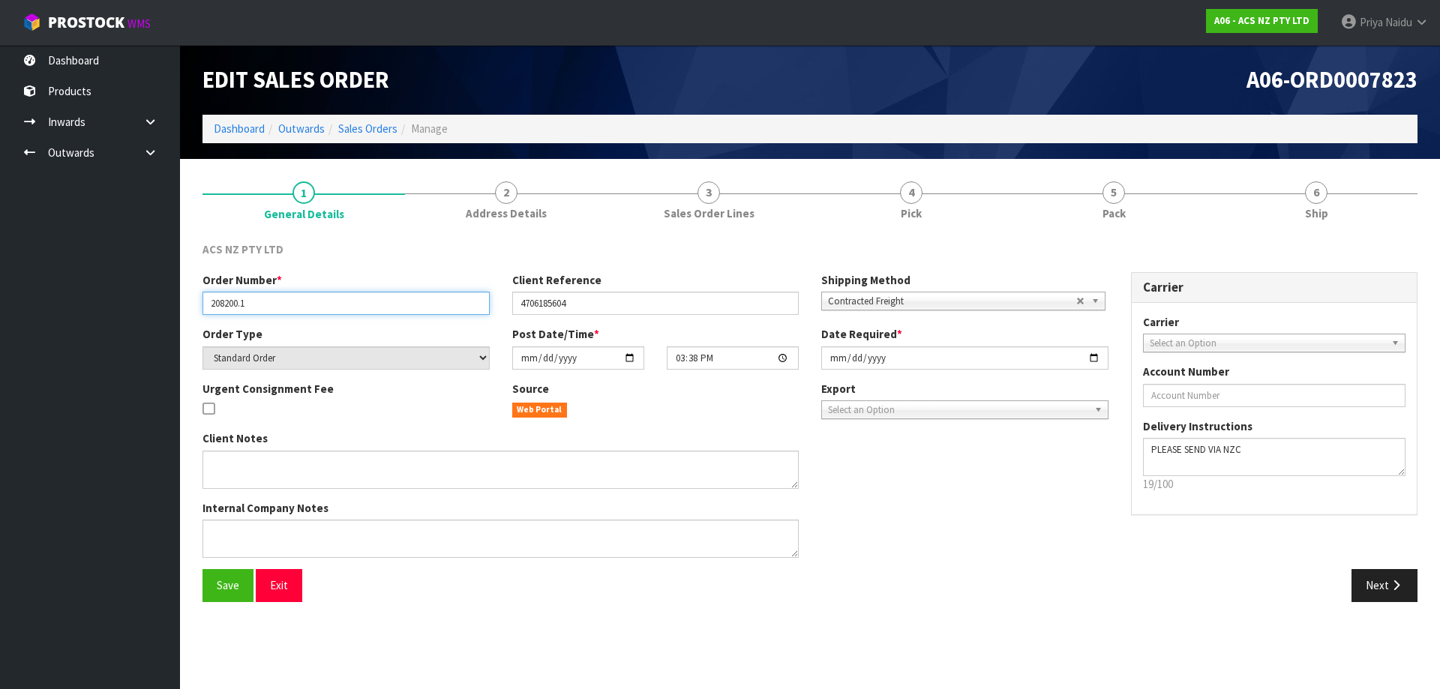
drag, startPoint x: 208, startPoint y: 302, endPoint x: 286, endPoint y: 301, distance: 78.0
click at [286, 301] on input "208200.1" at bounding box center [346, 303] width 287 height 23
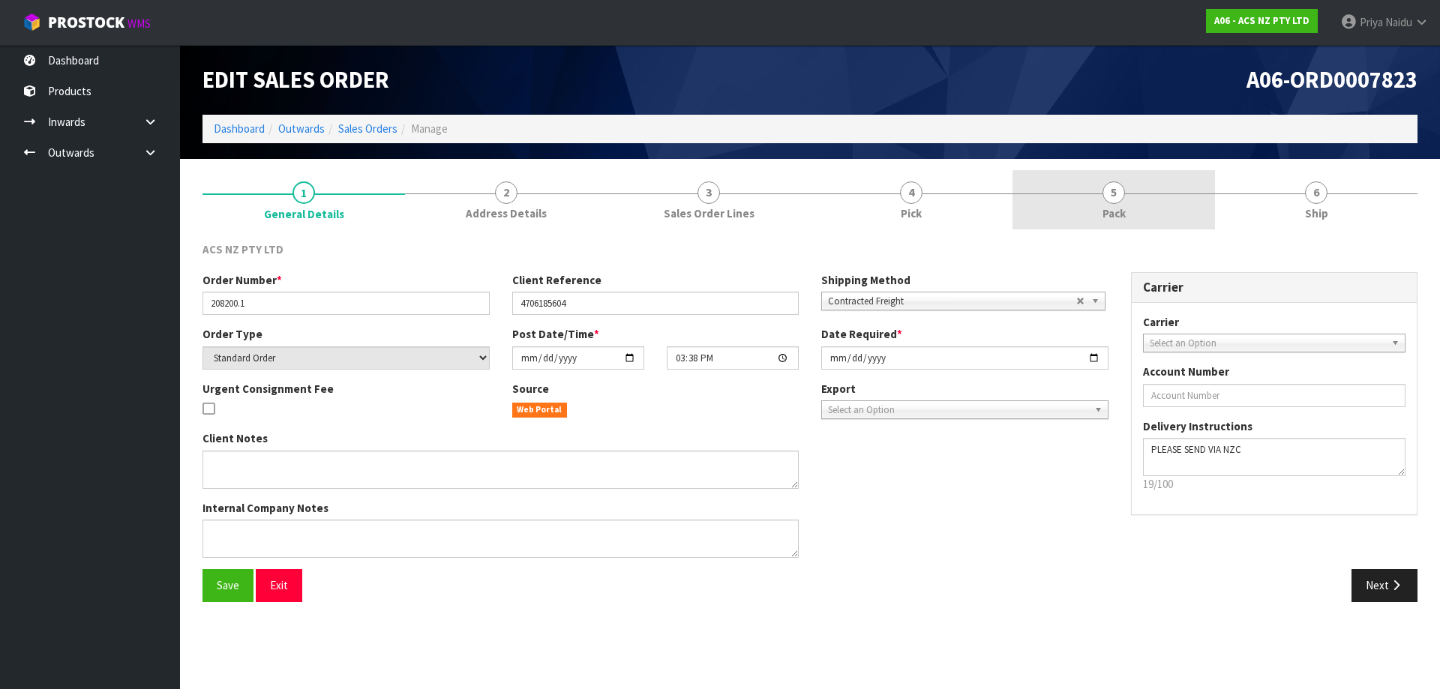
click at [1154, 227] on link "5 Pack" at bounding box center [1114, 199] width 203 height 59
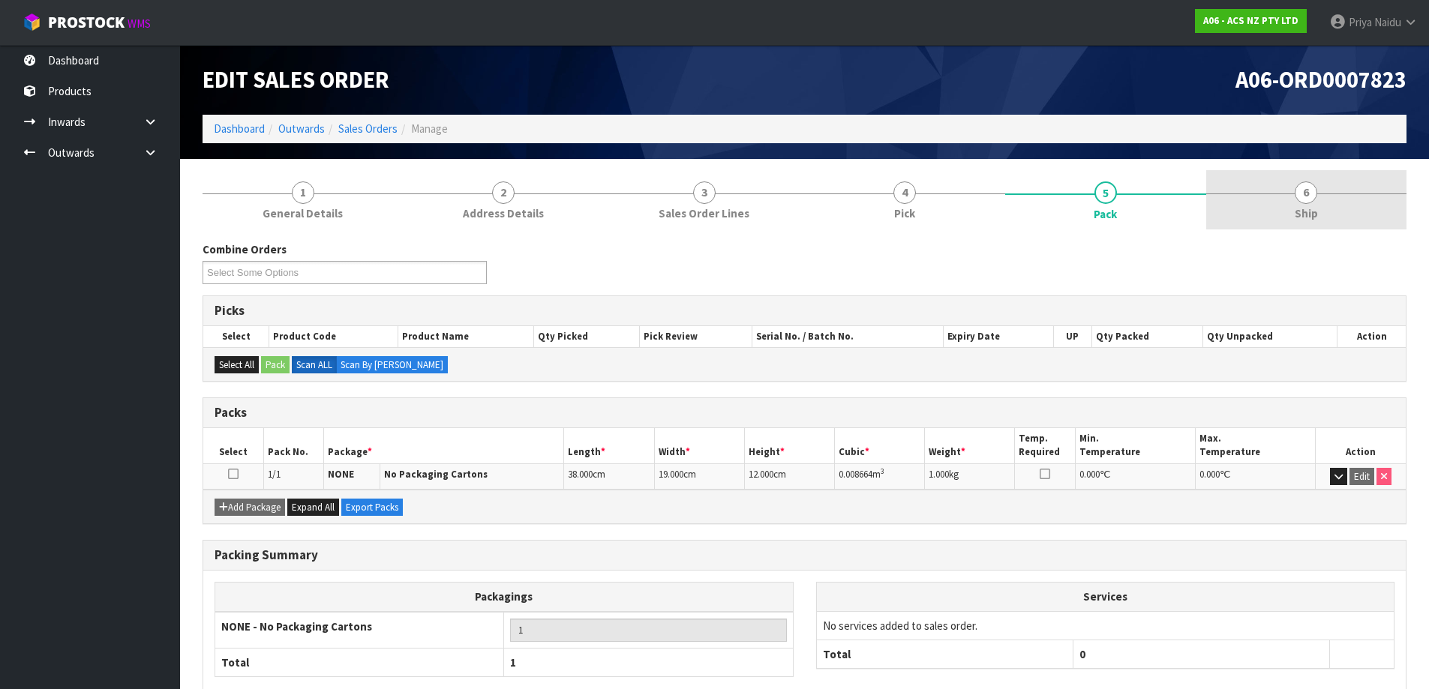
click at [1271, 212] on link "6 Ship" at bounding box center [1306, 199] width 201 height 59
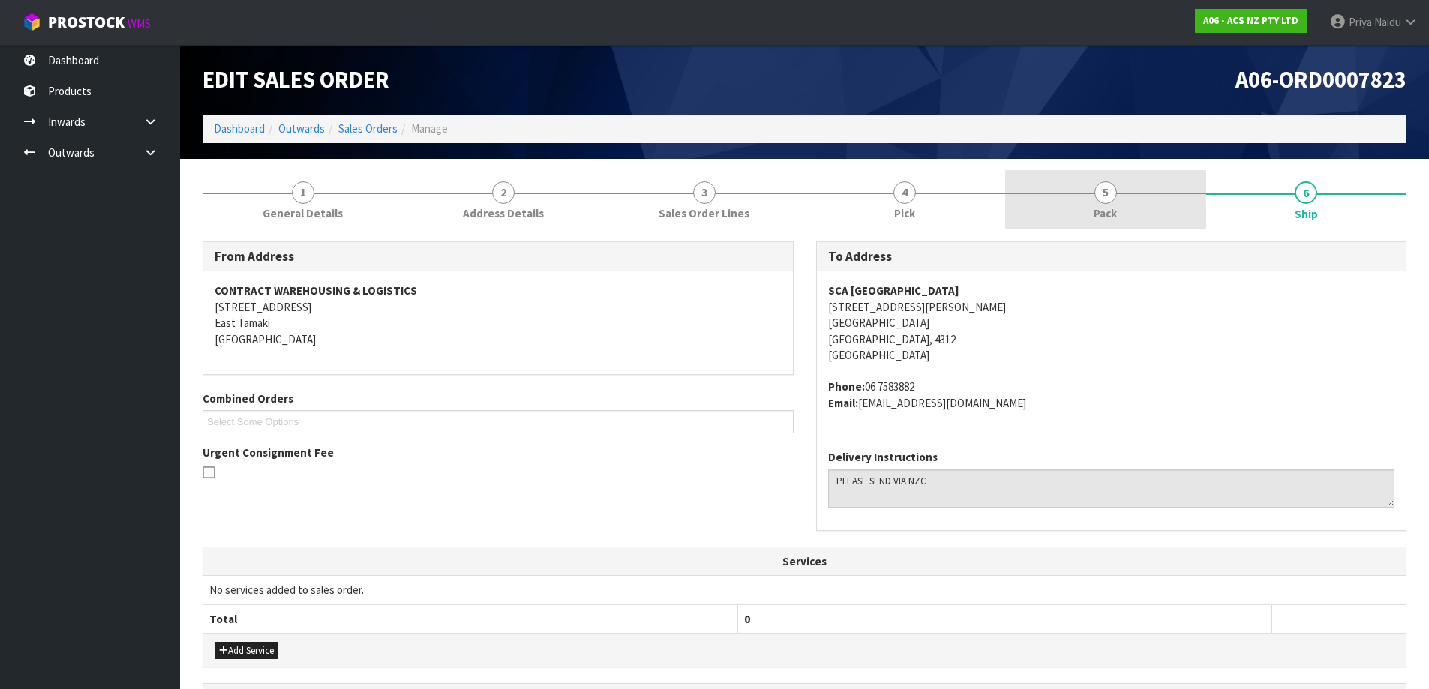
click at [1150, 204] on link "5 Pack" at bounding box center [1105, 199] width 201 height 59
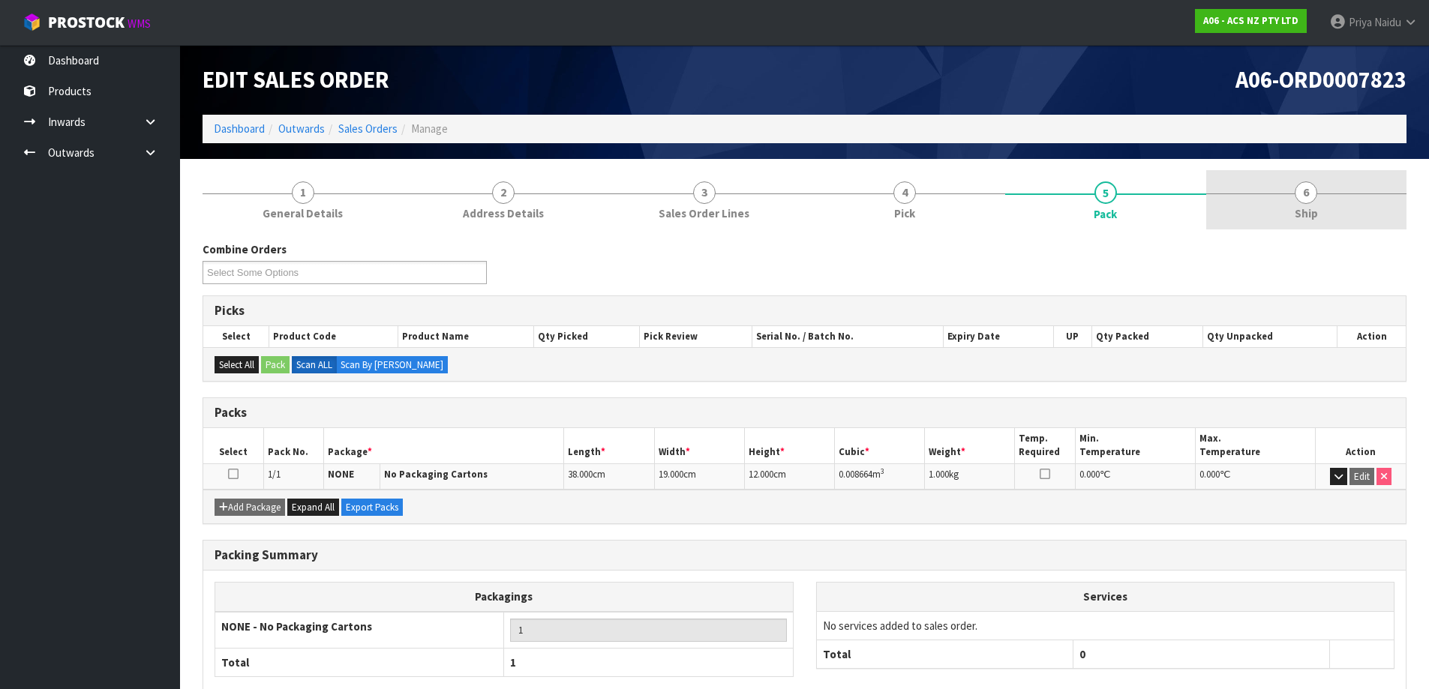
click at [1280, 224] on link "6 Ship" at bounding box center [1306, 199] width 201 height 59
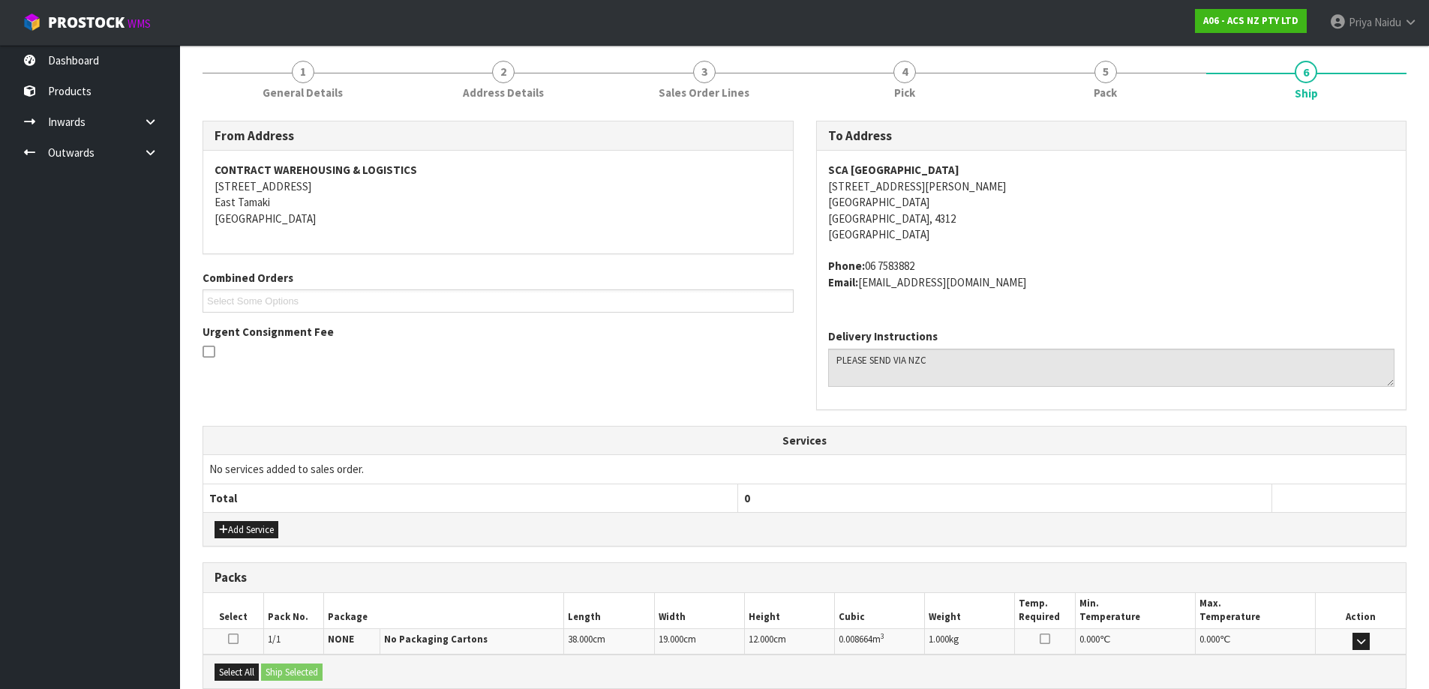
scroll to position [282, 0]
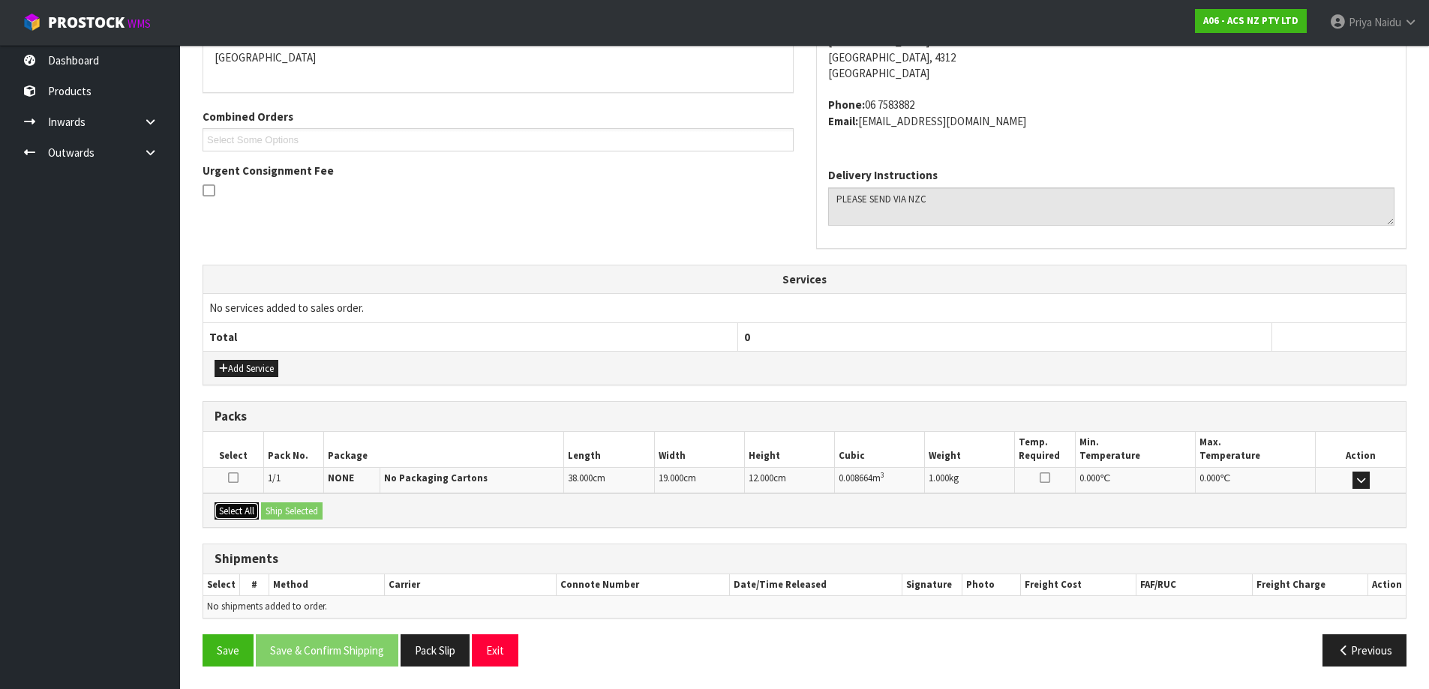
click at [254, 512] on button "Select All" at bounding box center [237, 512] width 44 height 18
drag, startPoint x: 283, startPoint y: 511, endPoint x: 302, endPoint y: 517, distance: 19.7
click at [284, 511] on button "Ship Selected" at bounding box center [292, 512] width 62 height 18
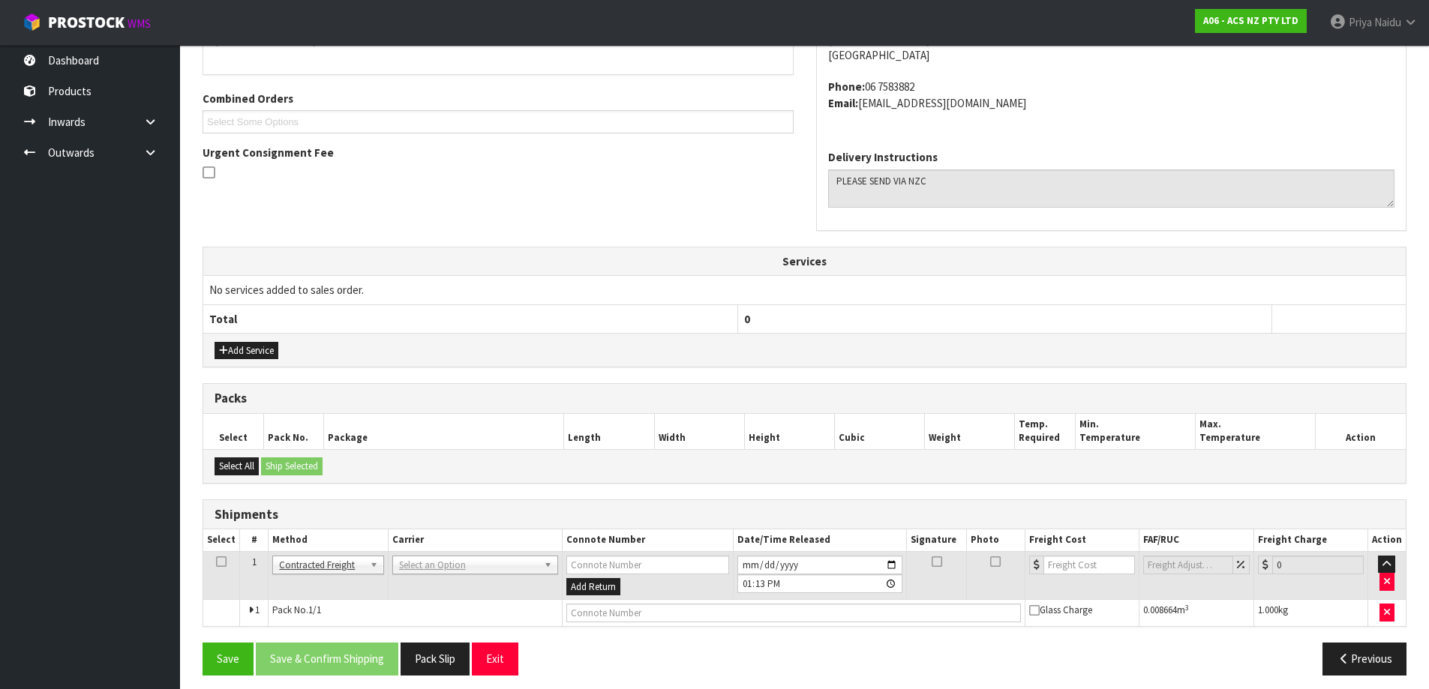
scroll to position [309, 0]
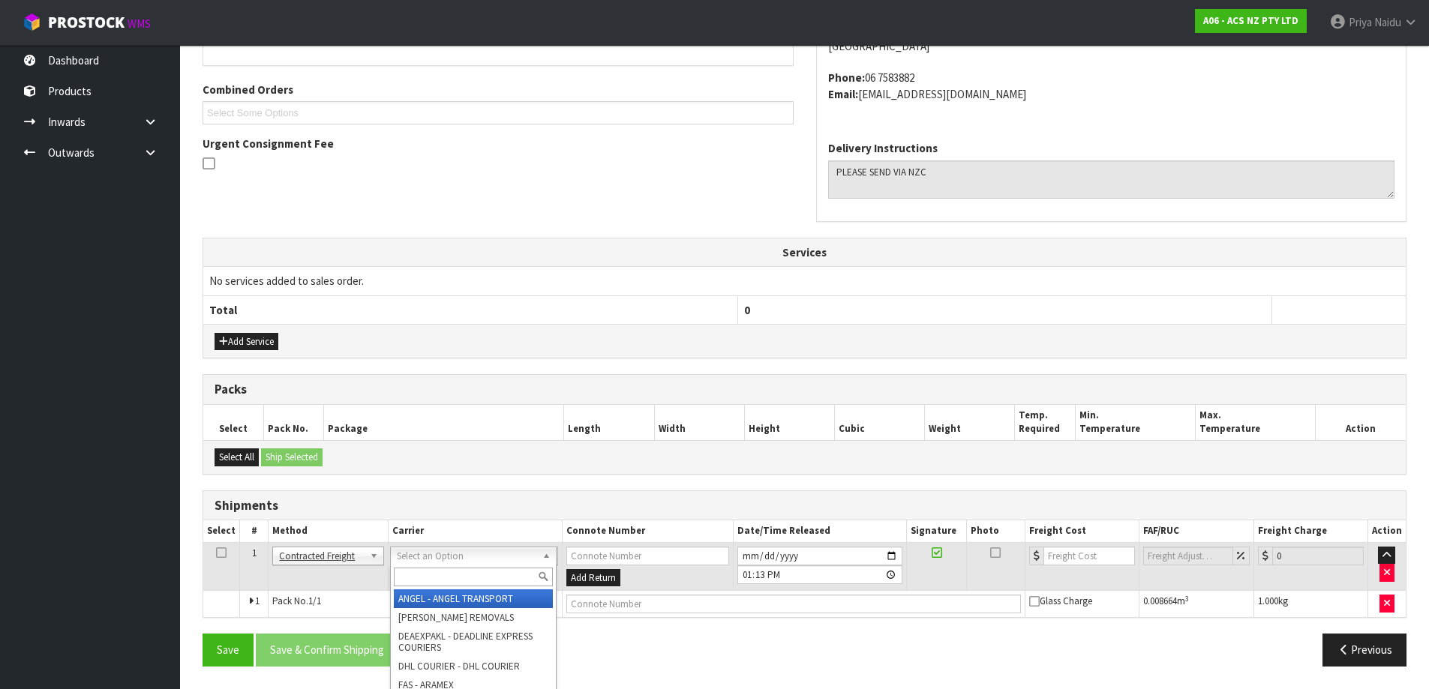
click at [416, 575] on input "text" at bounding box center [473, 577] width 159 height 19
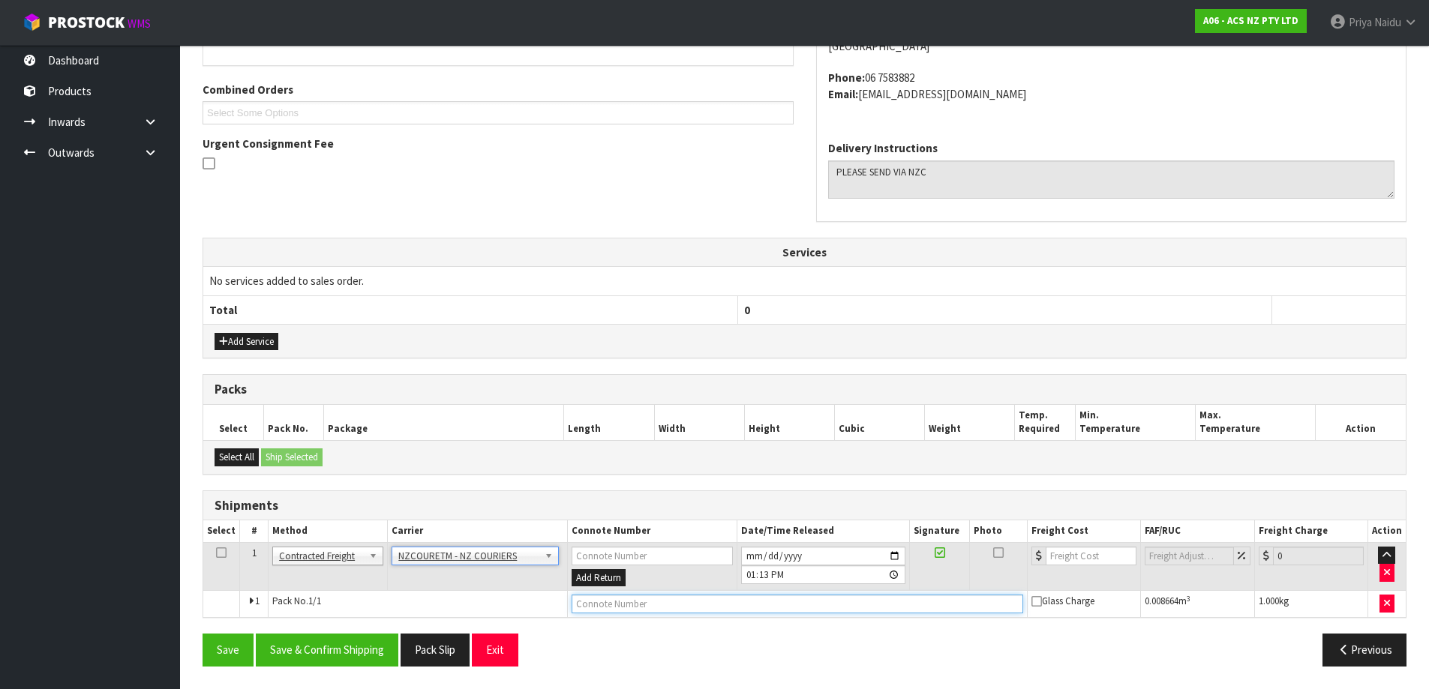
click at [660, 612] on input "text" at bounding box center [798, 604] width 452 height 19
paste input "BZGG003872"
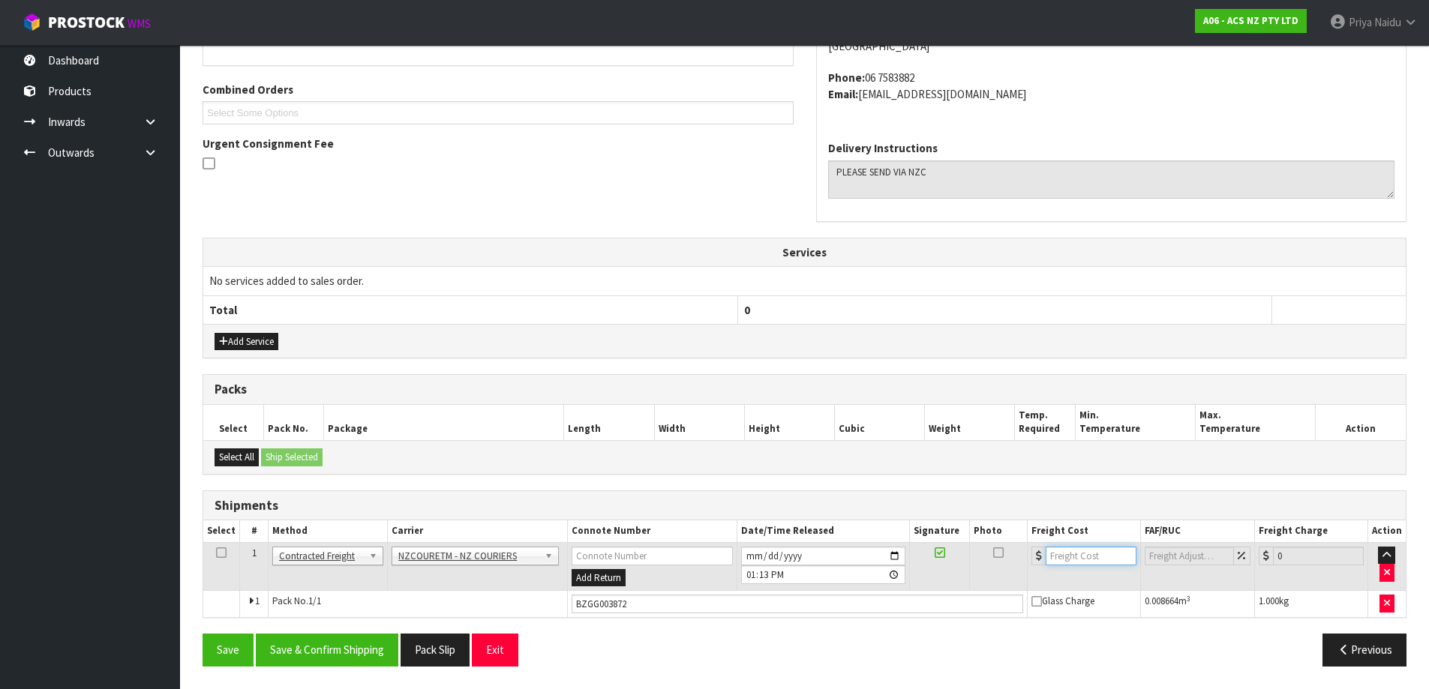
click at [1064, 553] on input "number" at bounding box center [1091, 556] width 91 height 19
click at [360, 648] on button "Save & Confirm Shipping" at bounding box center [327, 650] width 143 height 32
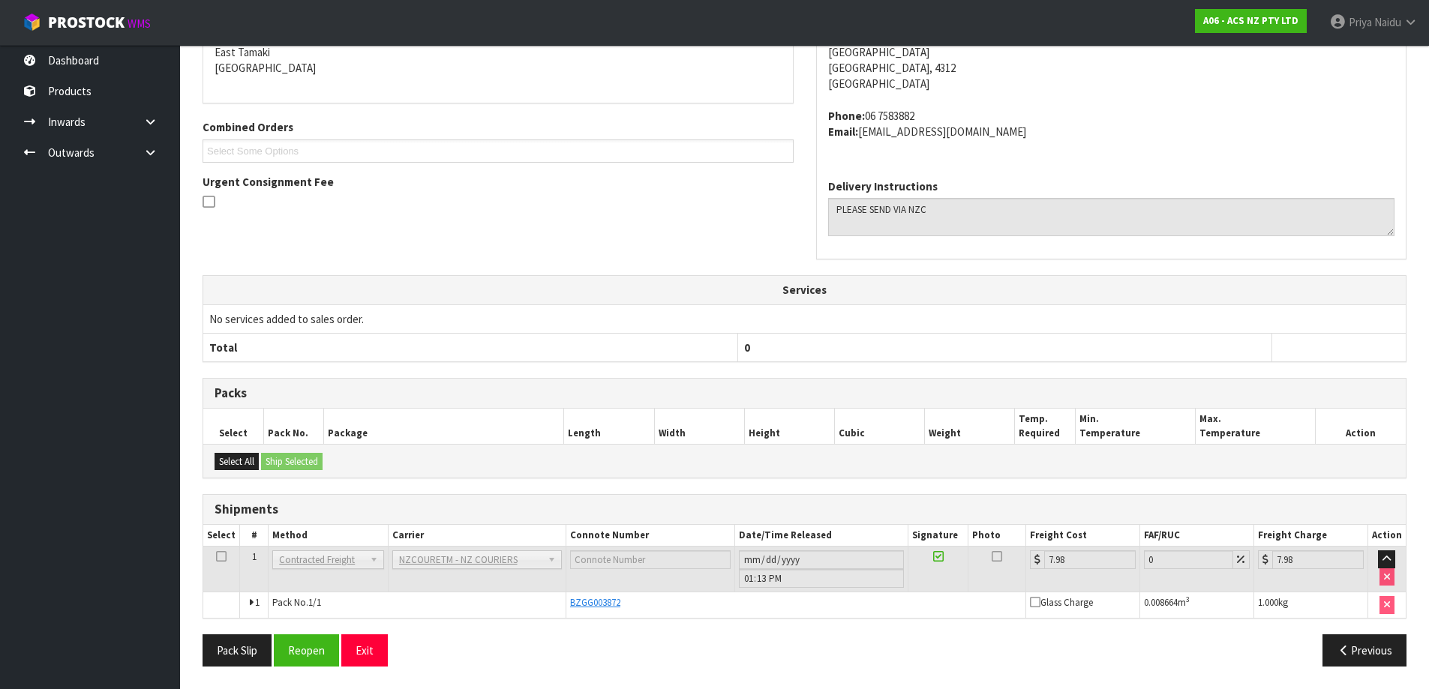
scroll to position [0, 0]
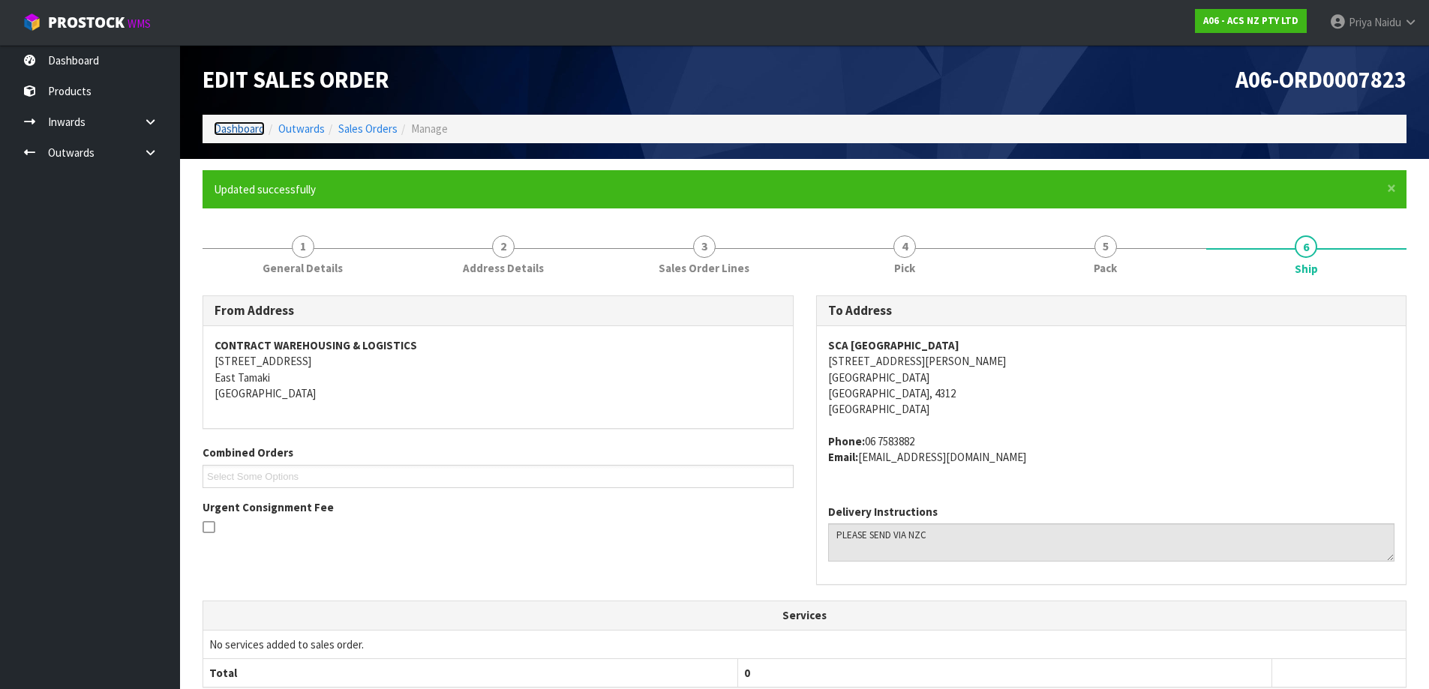
click at [225, 124] on link "Dashboard" at bounding box center [239, 129] width 51 height 14
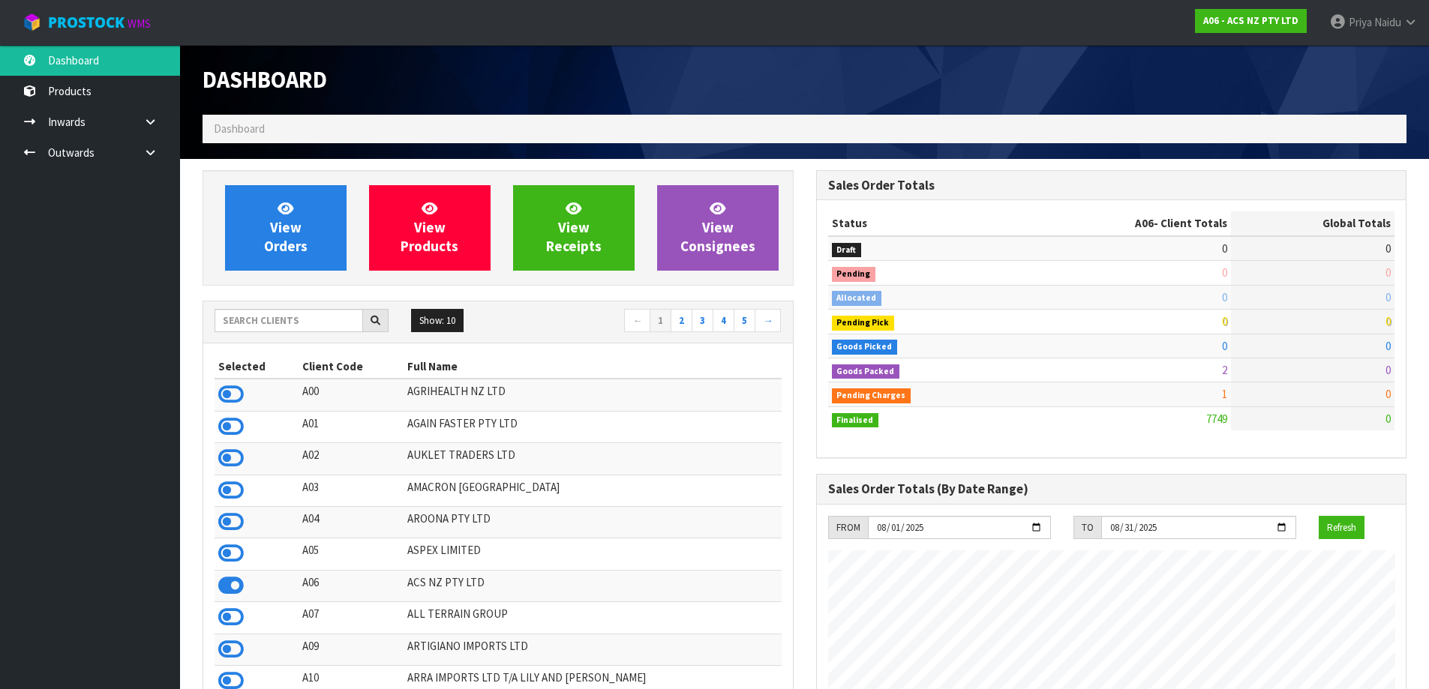
scroll to position [1136, 613]
click at [284, 329] on input "text" at bounding box center [289, 320] width 149 height 23
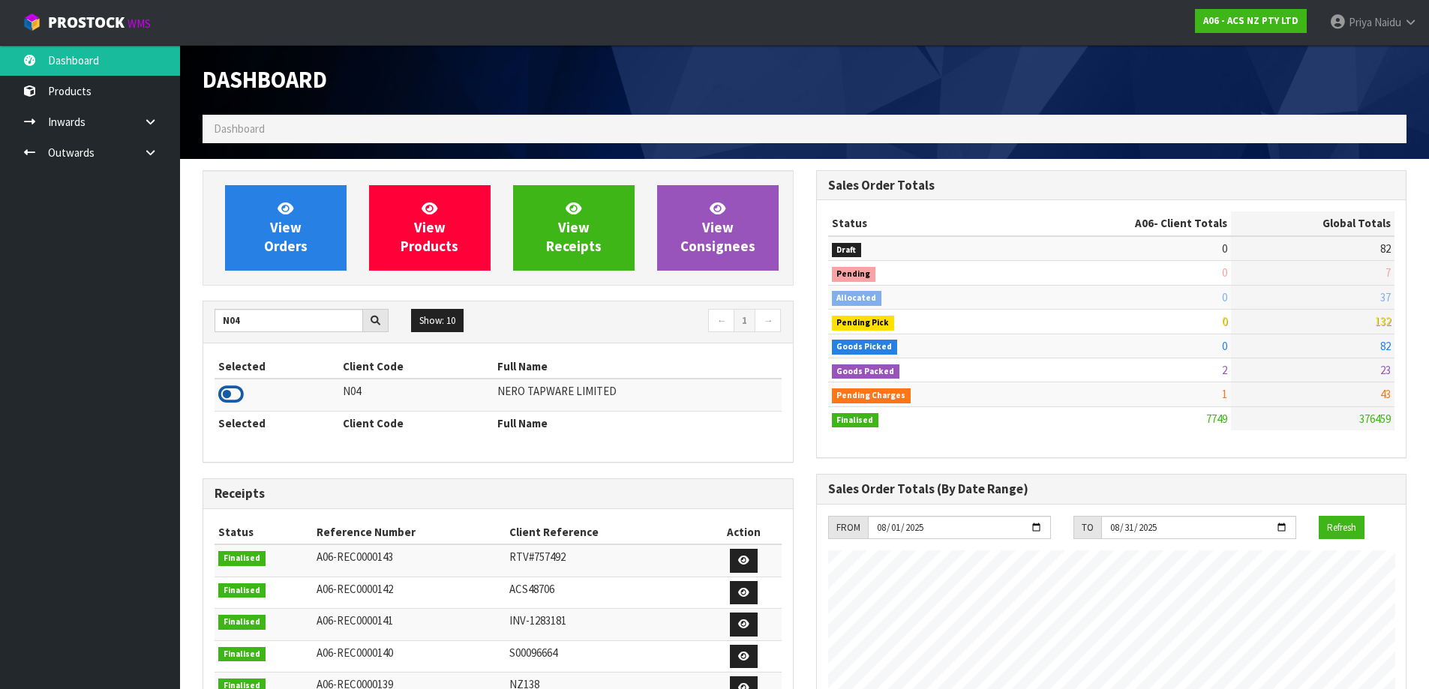
click at [236, 393] on icon at bounding box center [231, 394] width 26 height 23
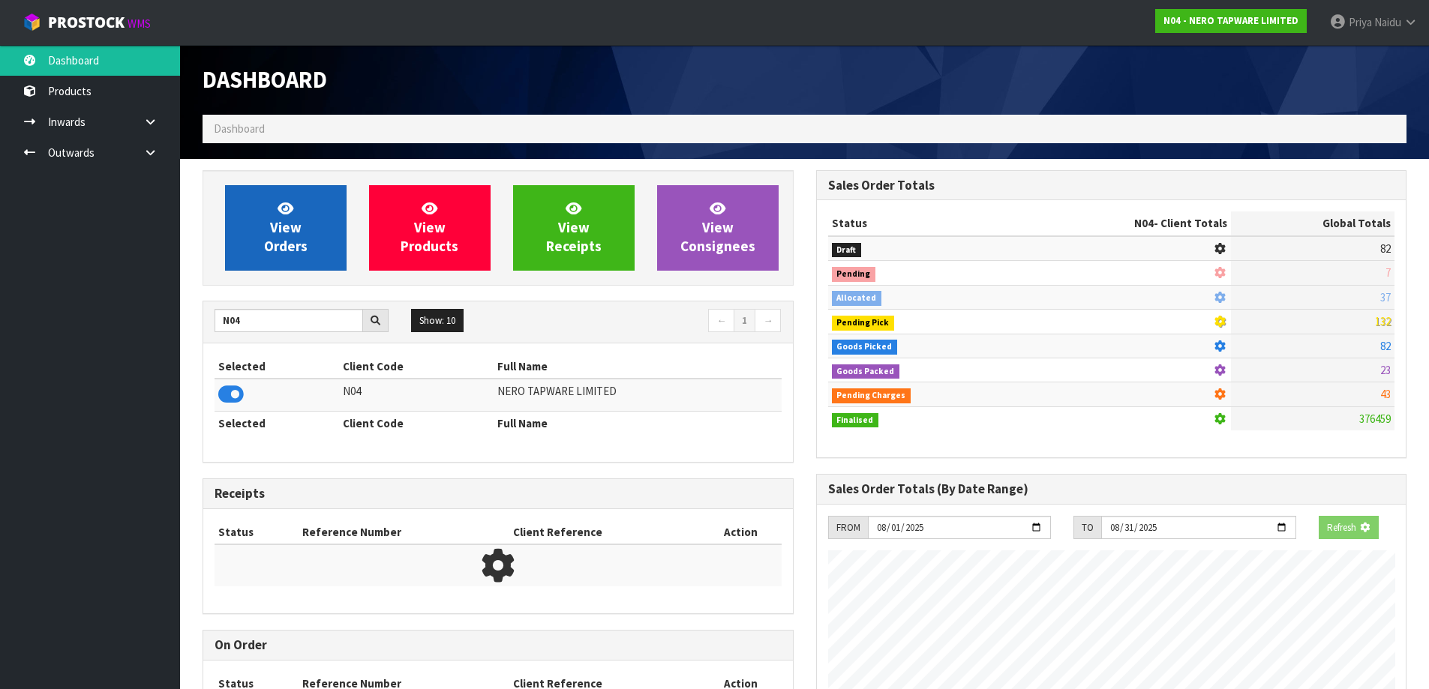
scroll to position [749142, 749464]
click at [274, 257] on link "View Orders" at bounding box center [286, 228] width 122 height 86
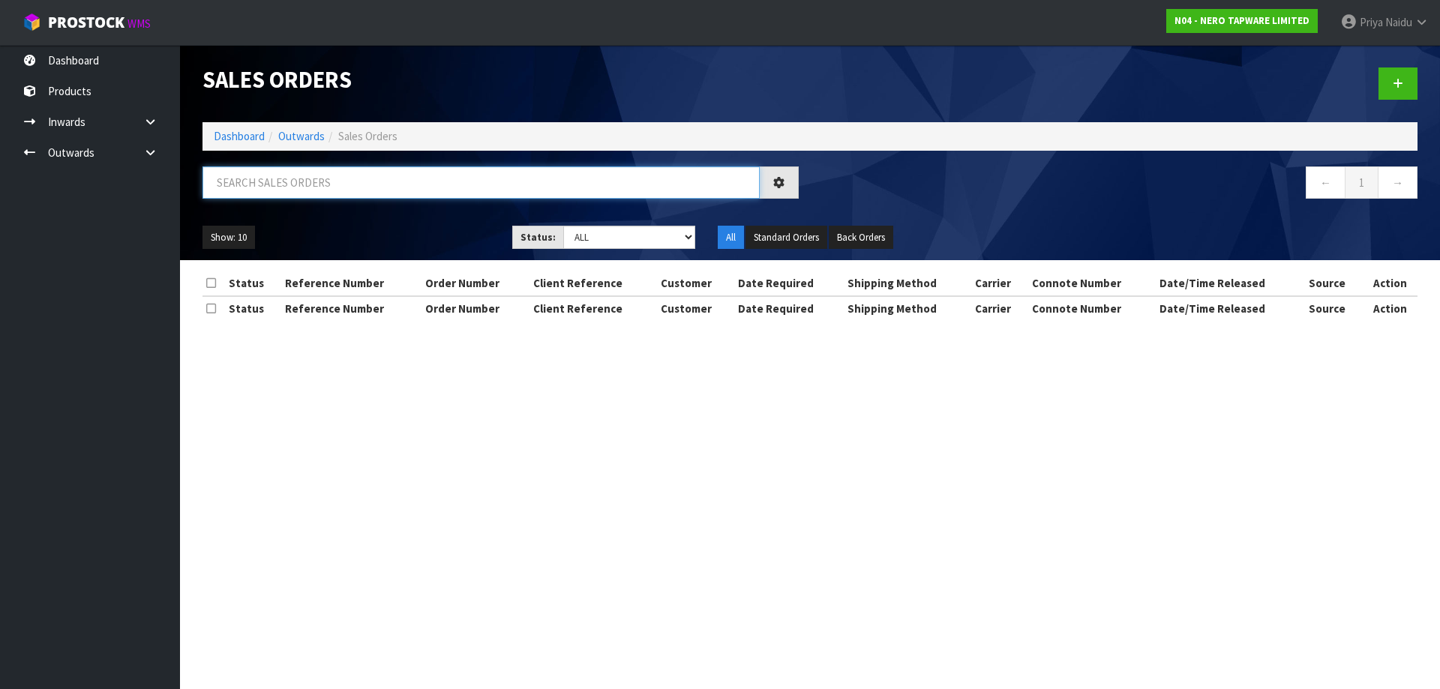
click at [302, 190] on input "text" at bounding box center [481, 183] width 557 height 32
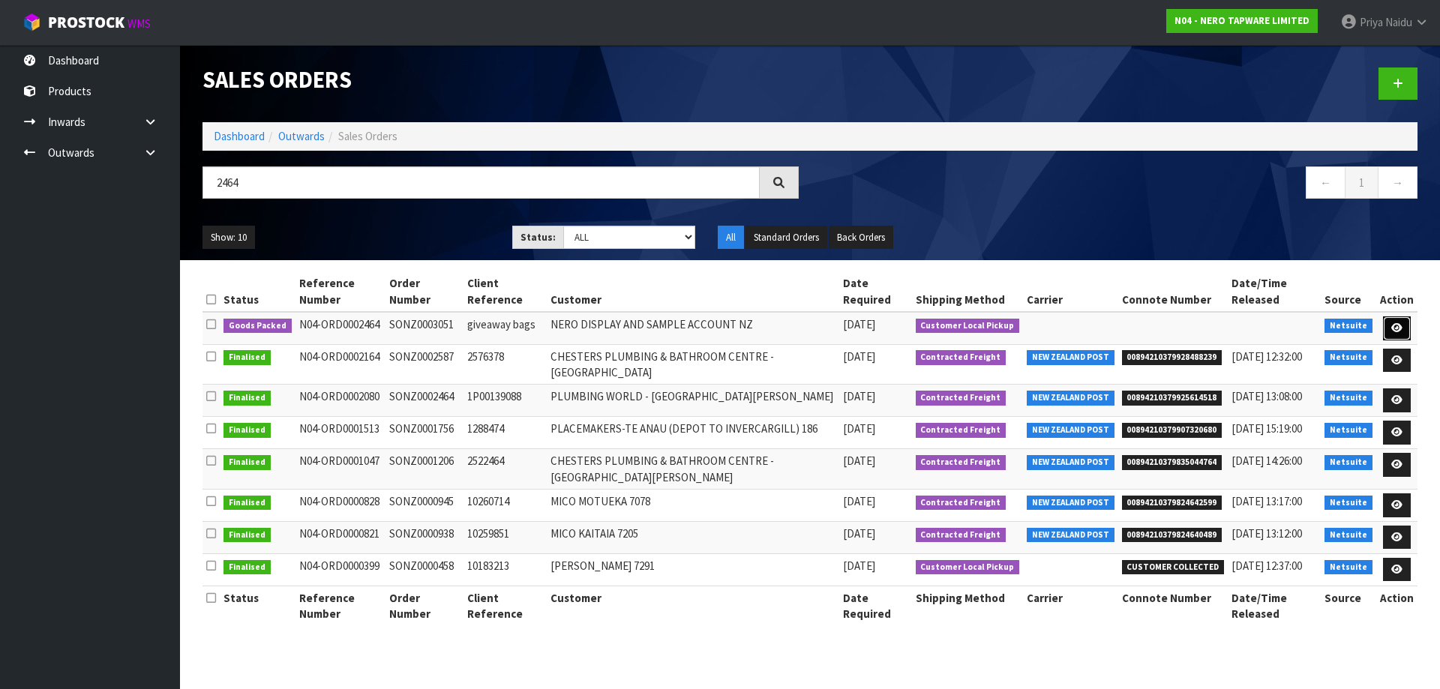
click at [1392, 323] on icon at bounding box center [1396, 328] width 11 height 10
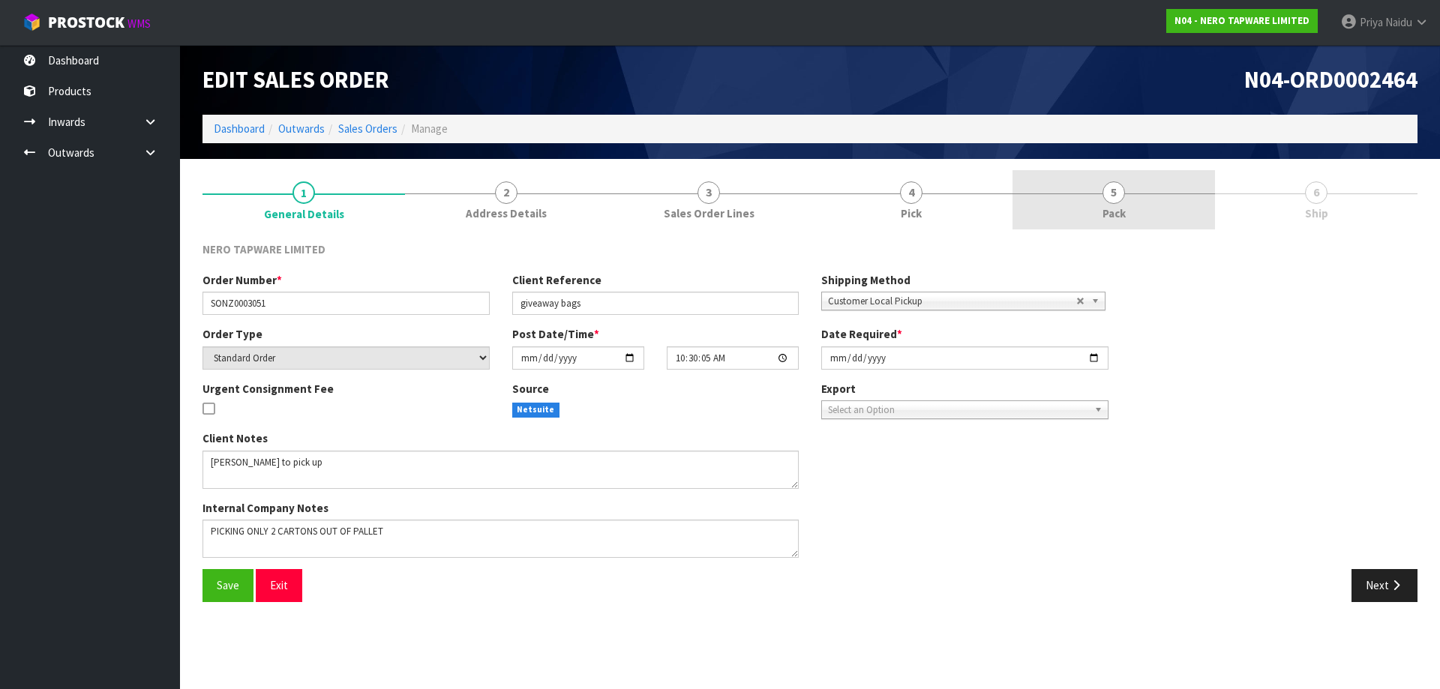
click at [1155, 187] on link "5 Pack" at bounding box center [1114, 199] width 203 height 59
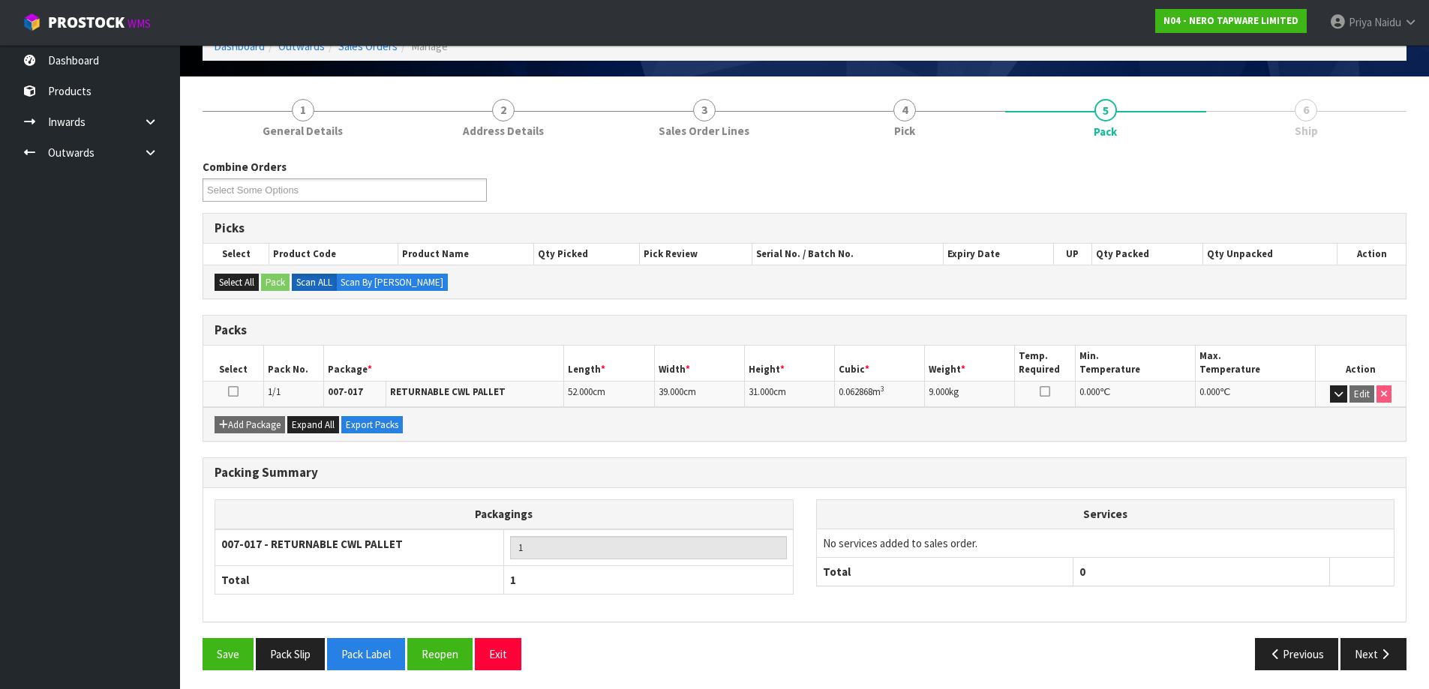
scroll to position [86, 0]
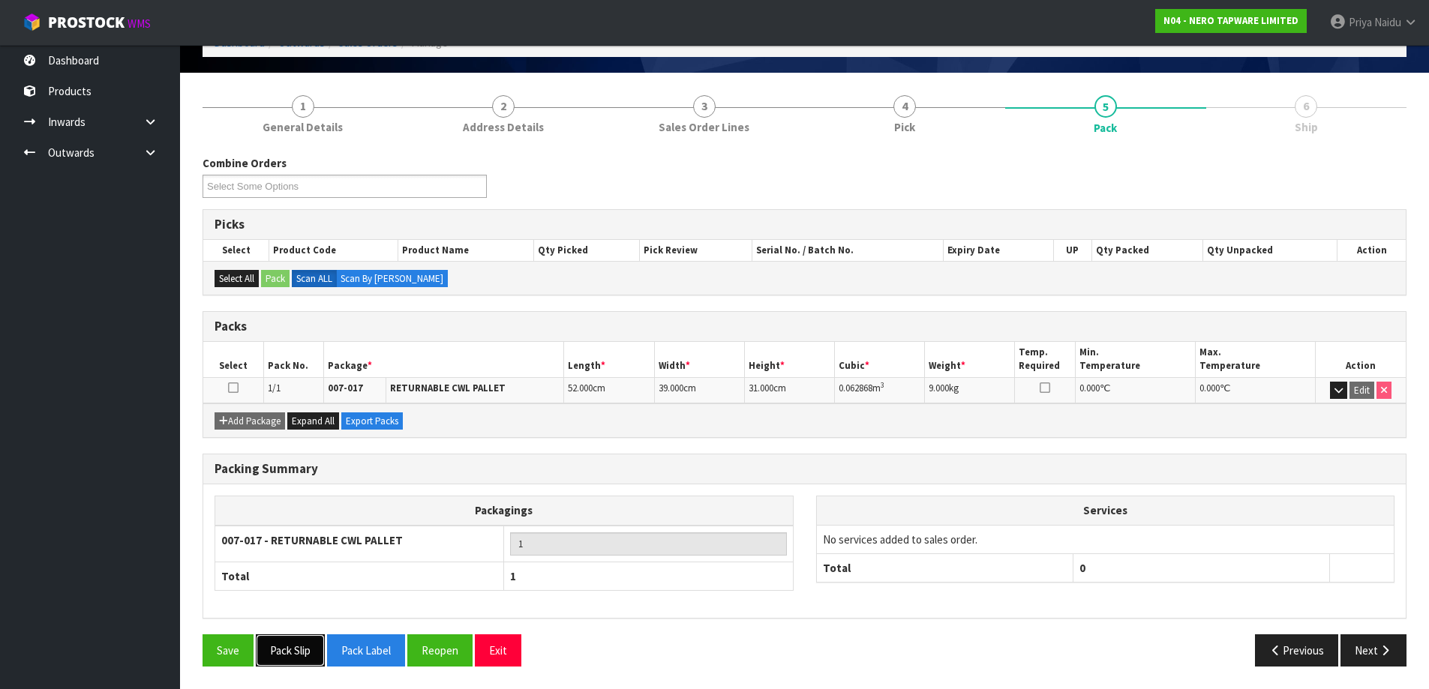
drag, startPoint x: 281, startPoint y: 650, endPoint x: 296, endPoint y: 648, distance: 15.1
click at [282, 652] on button "Pack Slip" at bounding box center [290, 651] width 69 height 32
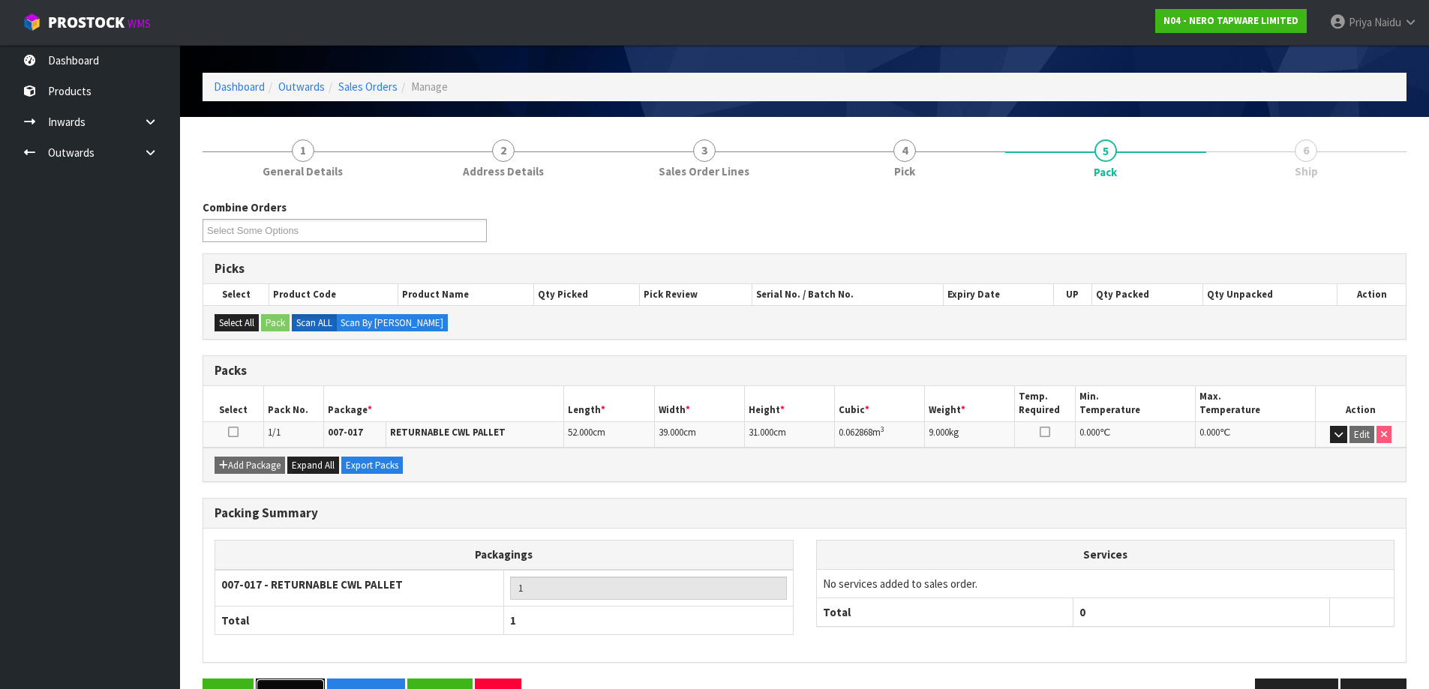
scroll to position [0, 0]
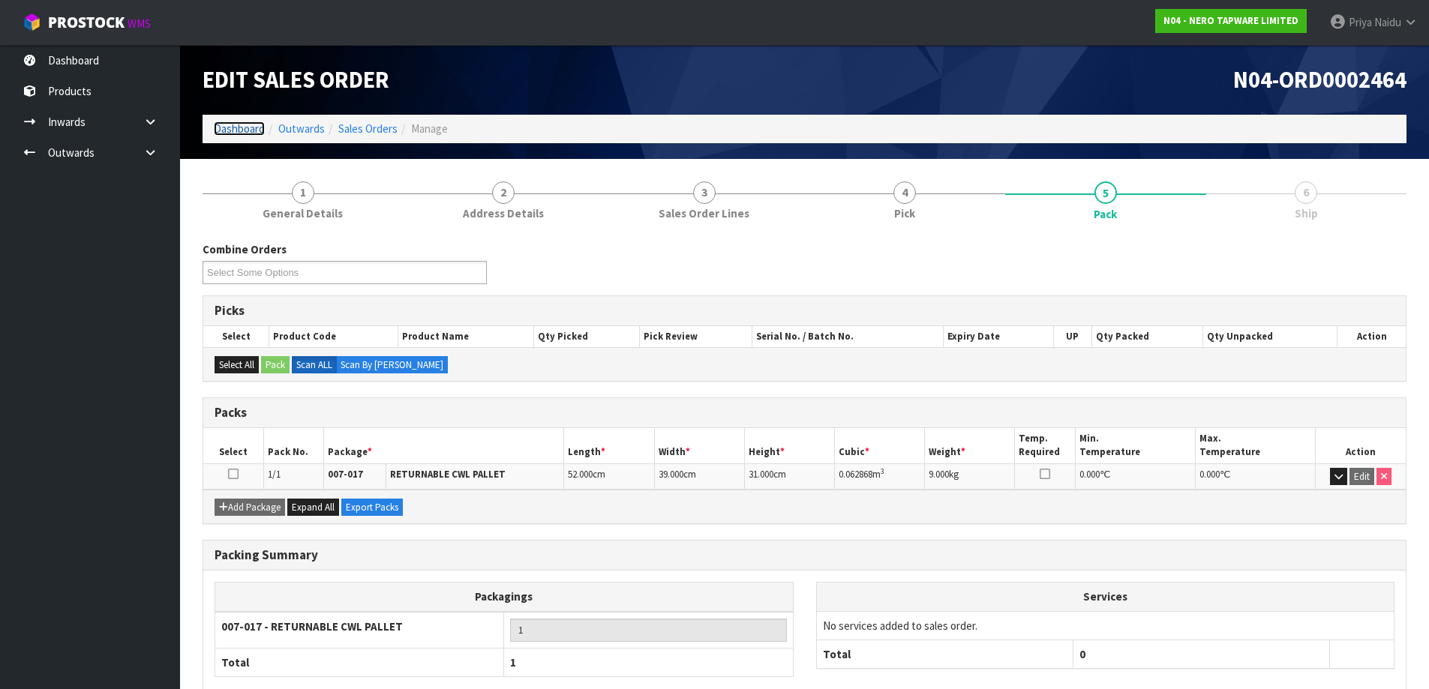
click at [247, 133] on link "Dashboard" at bounding box center [239, 129] width 51 height 14
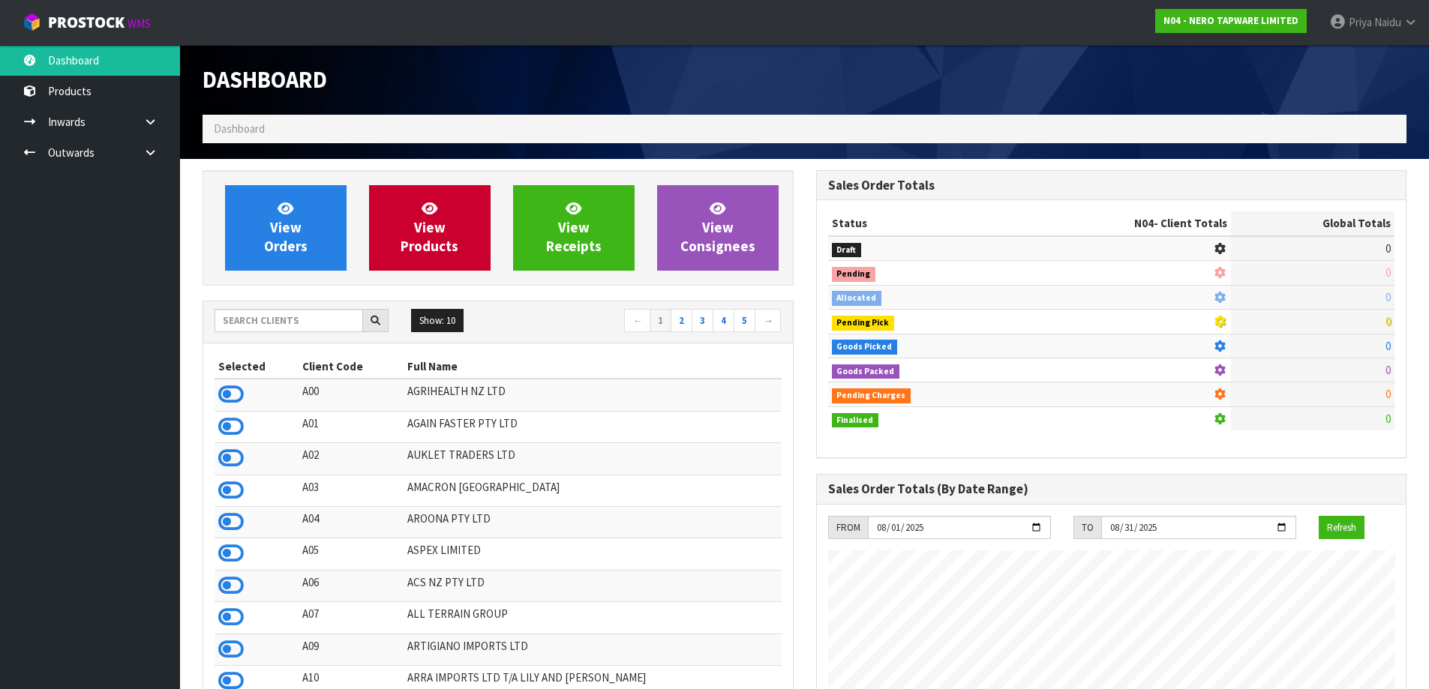
scroll to position [1169, 613]
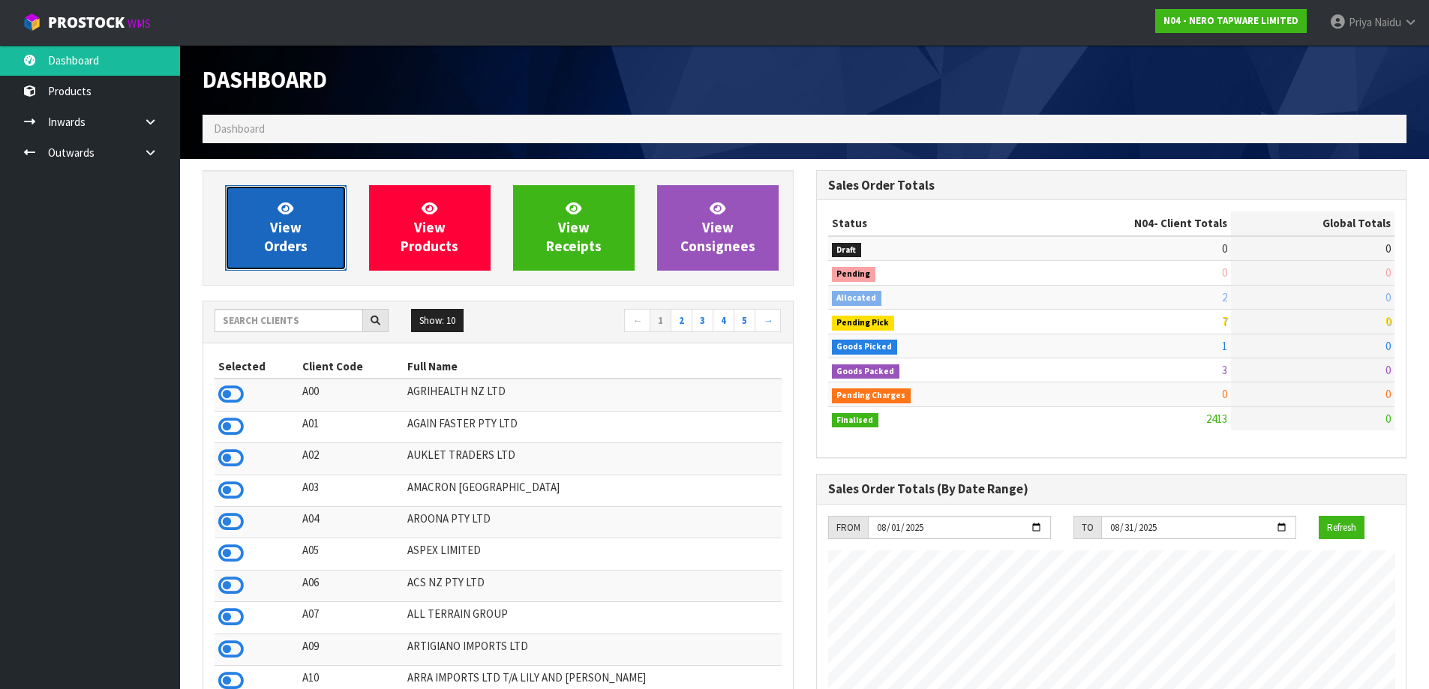
click at [284, 236] on span "View Orders" at bounding box center [286, 228] width 44 height 56
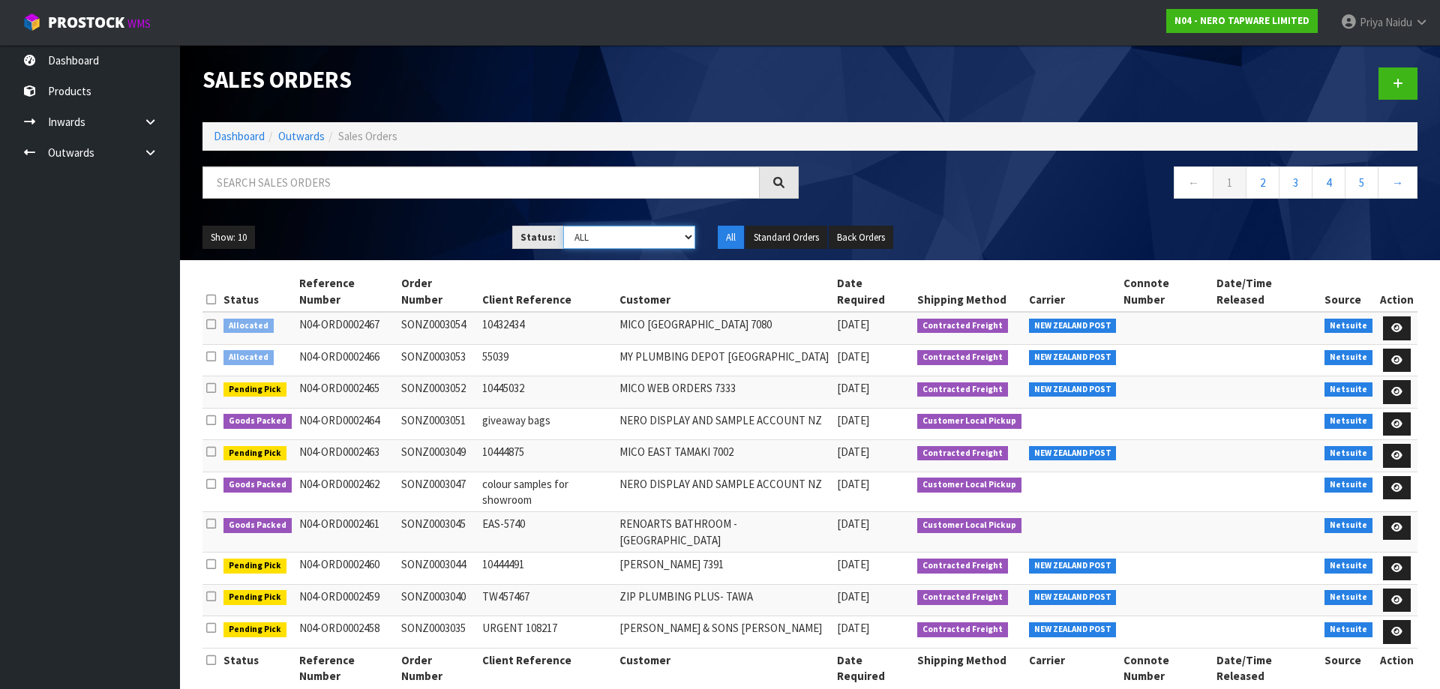
drag, startPoint x: 616, startPoint y: 239, endPoint x: 608, endPoint y: 246, distance: 10.6
click at [616, 239] on select "Draft Pending Allocated Pending Pick Goods Picked Goods Packed Pending Charges …" at bounding box center [629, 237] width 133 height 23
click at [563, 226] on select "Draft Pending Allocated Pending Pick Goods Picked Goods Packed Pending Charges …" at bounding box center [629, 237] width 133 height 23
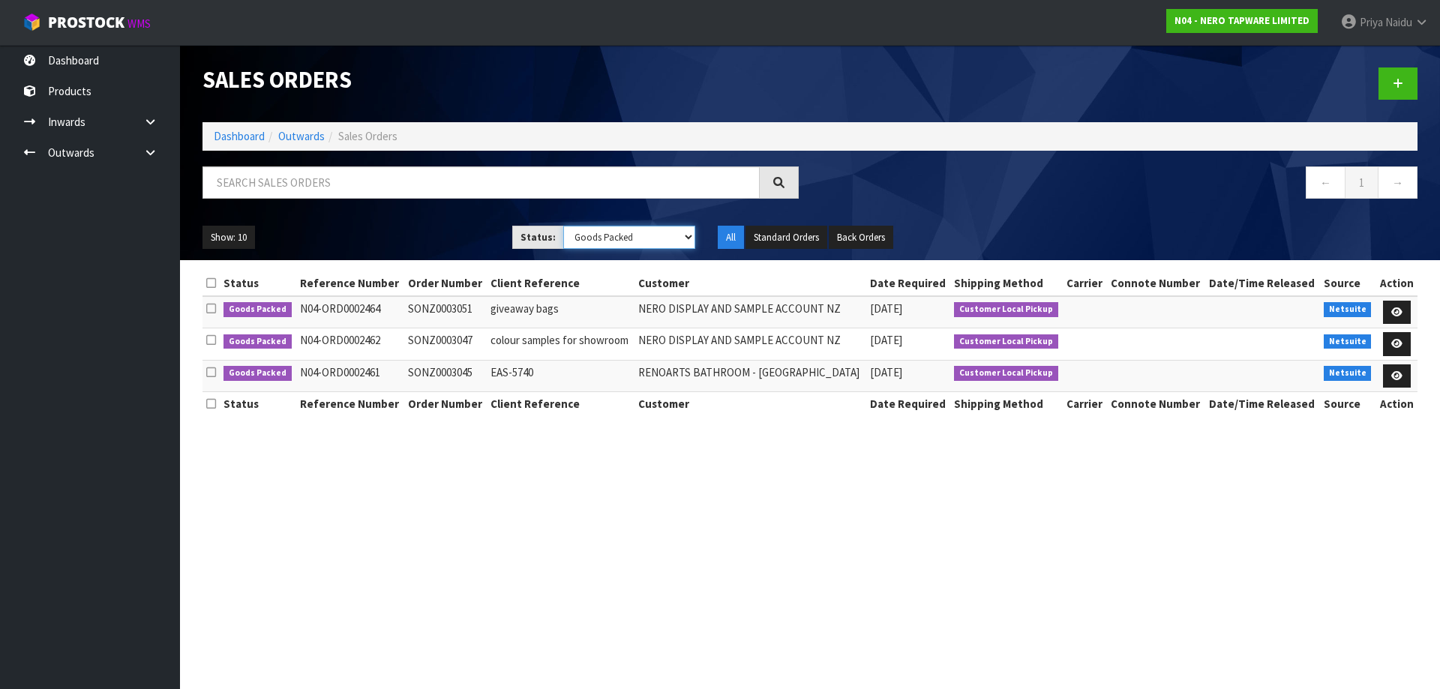
click at [603, 242] on select "Draft Pending Allocated Pending Pick Goods Picked Goods Packed Pending Charges …" at bounding box center [629, 237] width 133 height 23
click at [563, 226] on select "Draft Pending Allocated Pending Pick Goods Picked Goods Packed Pending Charges …" at bounding box center [629, 237] width 133 height 23
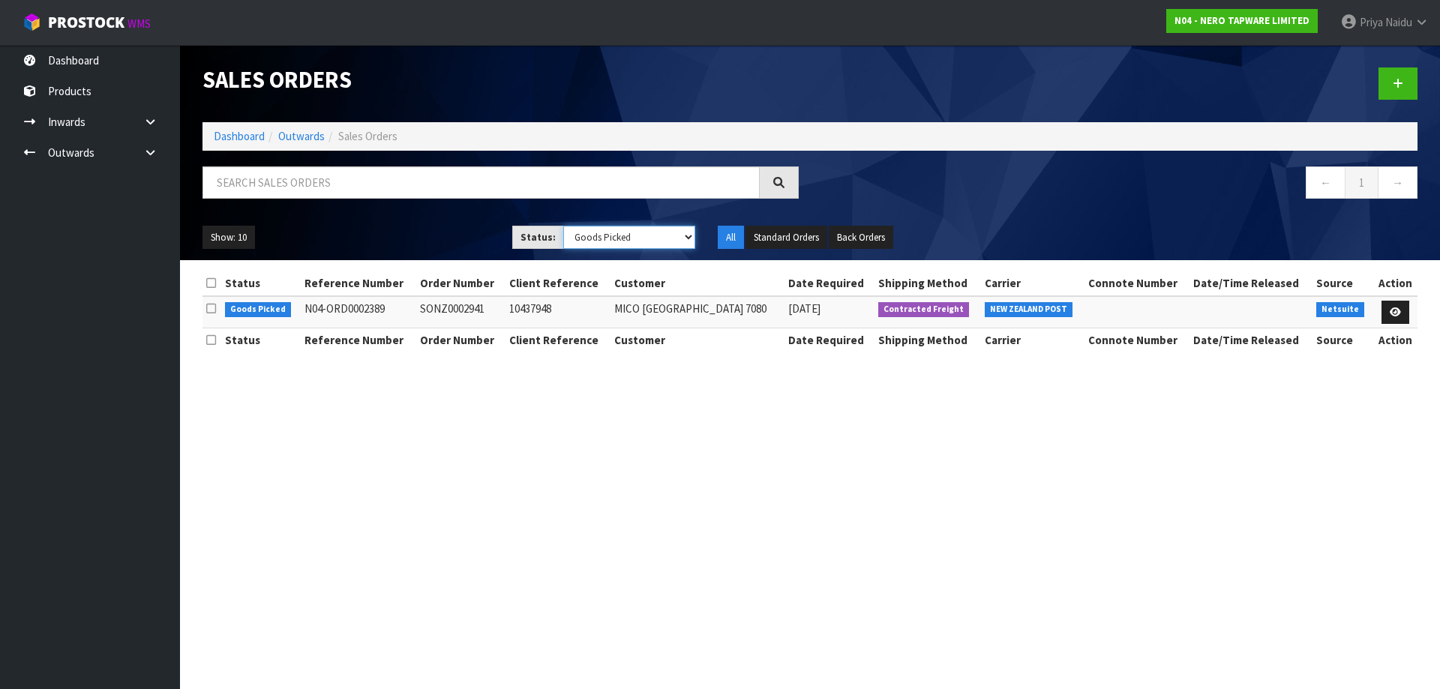
click at [629, 235] on select "Draft Pending Allocated Pending Pick Goods Picked Goods Packed Pending Charges …" at bounding box center [629, 237] width 133 height 23
click at [563, 226] on select "Draft Pending Allocated Pending Pick Goods Picked Goods Packed Pending Charges …" at bounding box center [629, 237] width 133 height 23
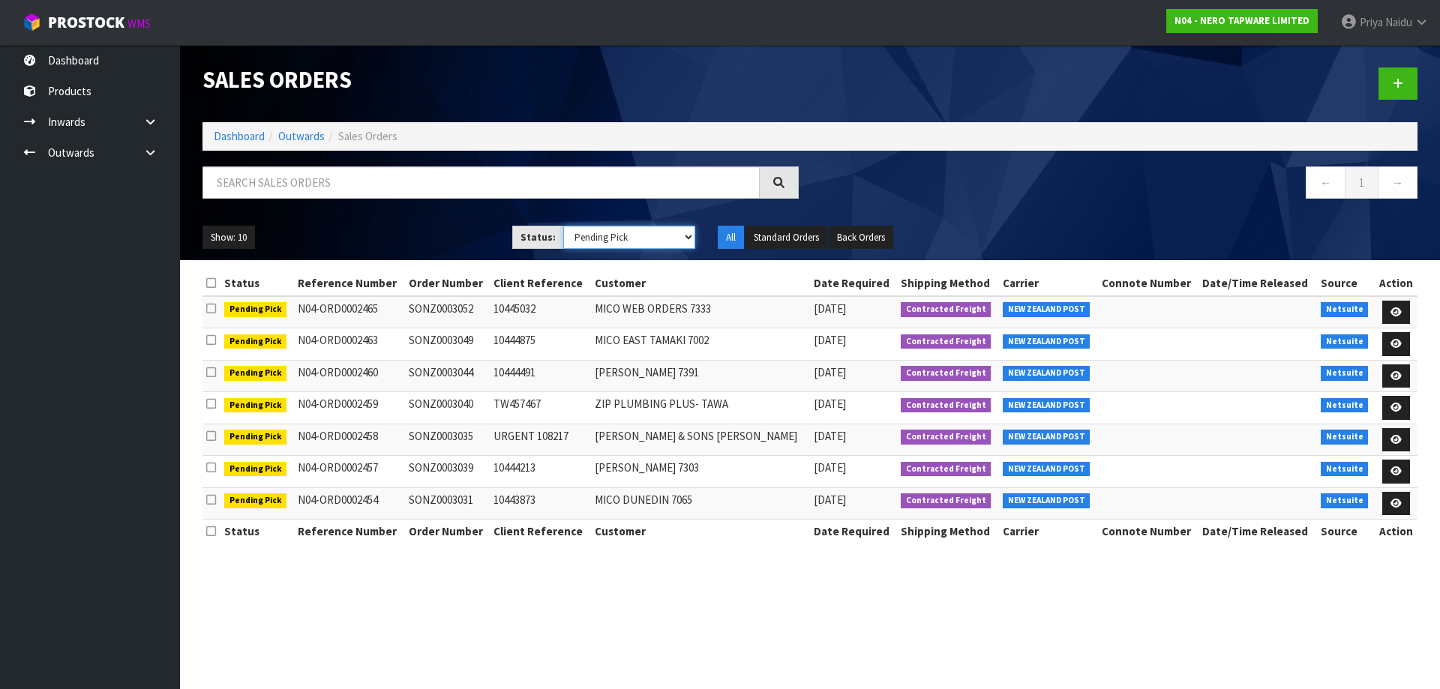
click at [591, 241] on select "Draft Pending Allocated Pending Pick Goods Picked Goods Packed Pending Charges …" at bounding box center [629, 237] width 133 height 23
click at [563, 226] on select "Draft Pending Allocated Pending Pick Goods Picked Goods Packed Pending Charges …" at bounding box center [629, 237] width 133 height 23
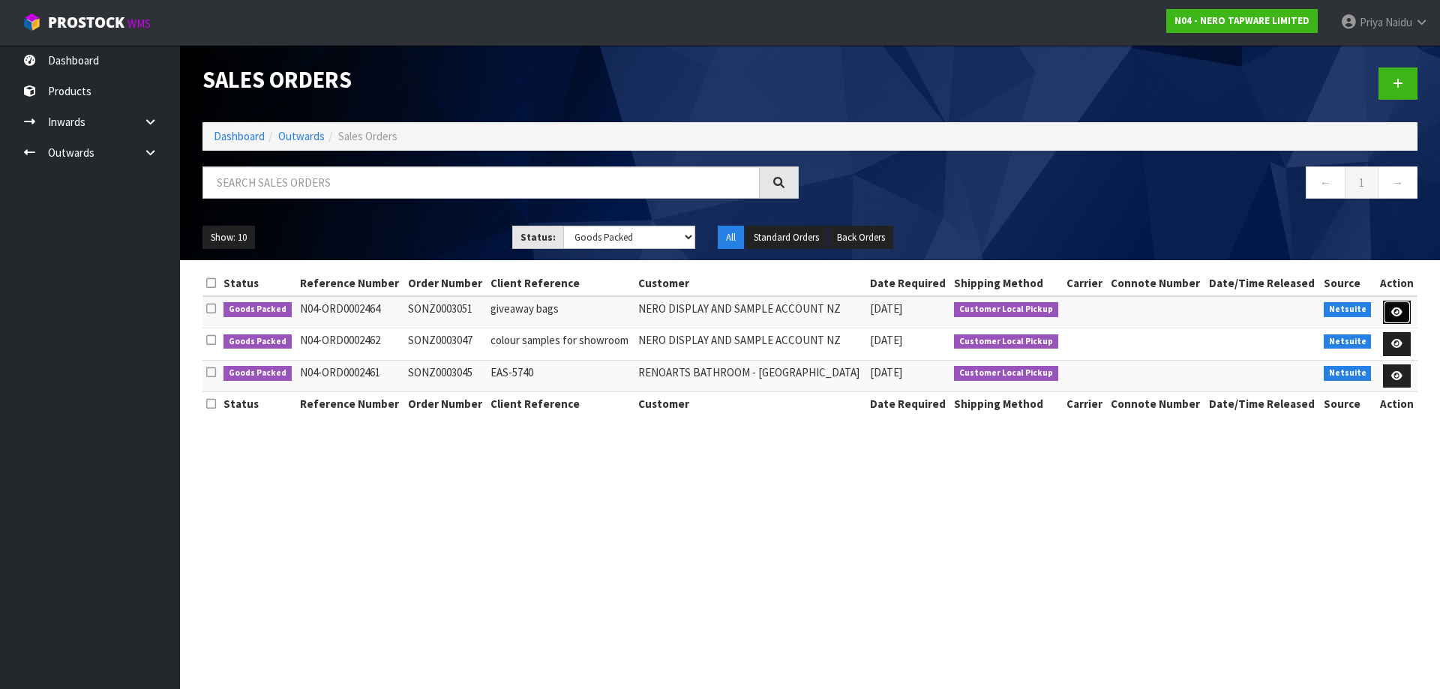
click at [1393, 308] on icon at bounding box center [1396, 313] width 11 height 10
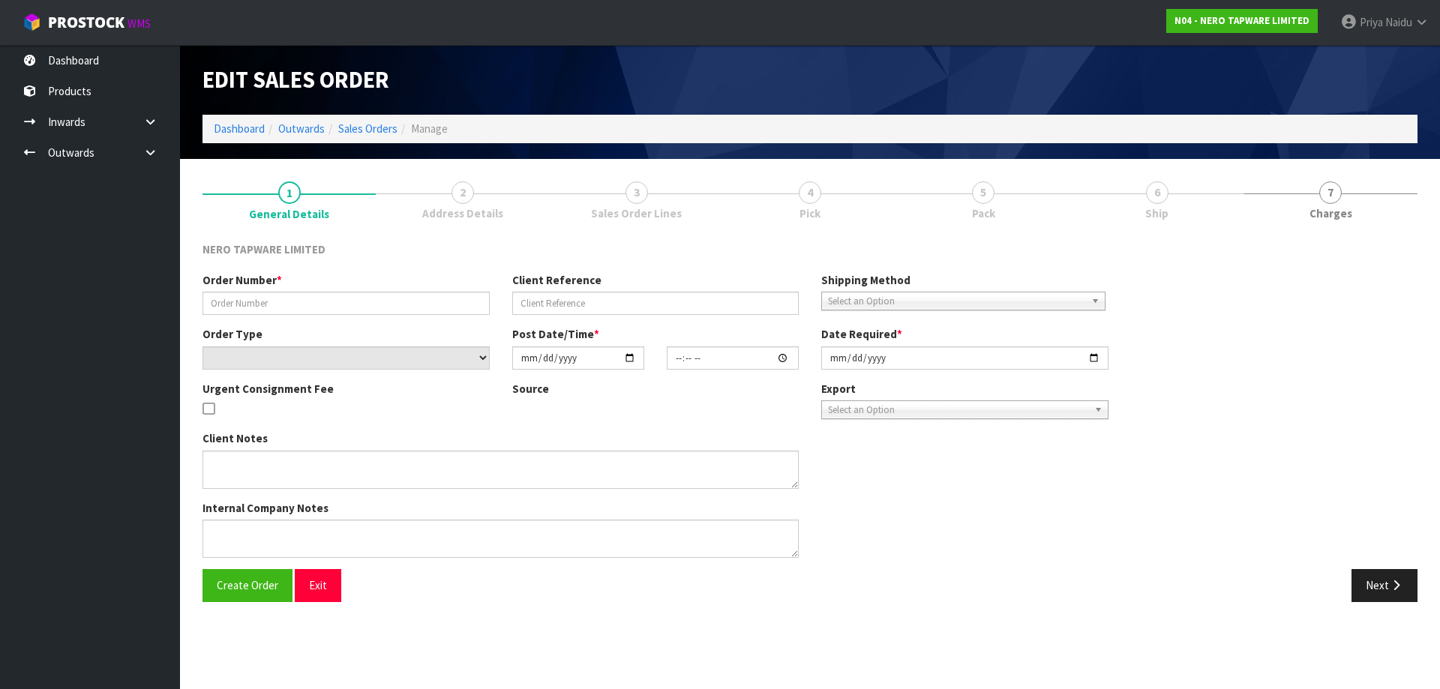
drag, startPoint x: 1148, startPoint y: 207, endPoint x: 1090, endPoint y: 218, distance: 59.6
click at [1147, 206] on span "Ship" at bounding box center [1156, 214] width 23 height 16
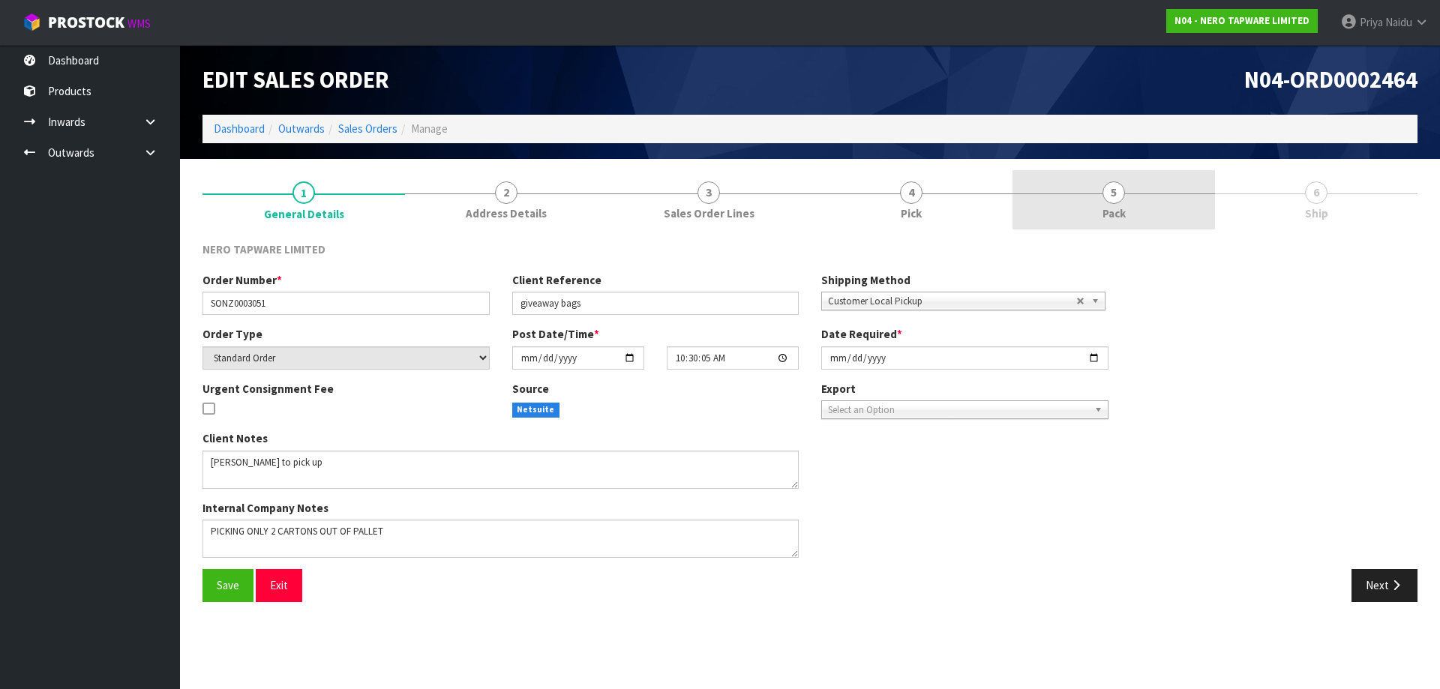
click at [1124, 218] on span "Pack" at bounding box center [1114, 214] width 23 height 16
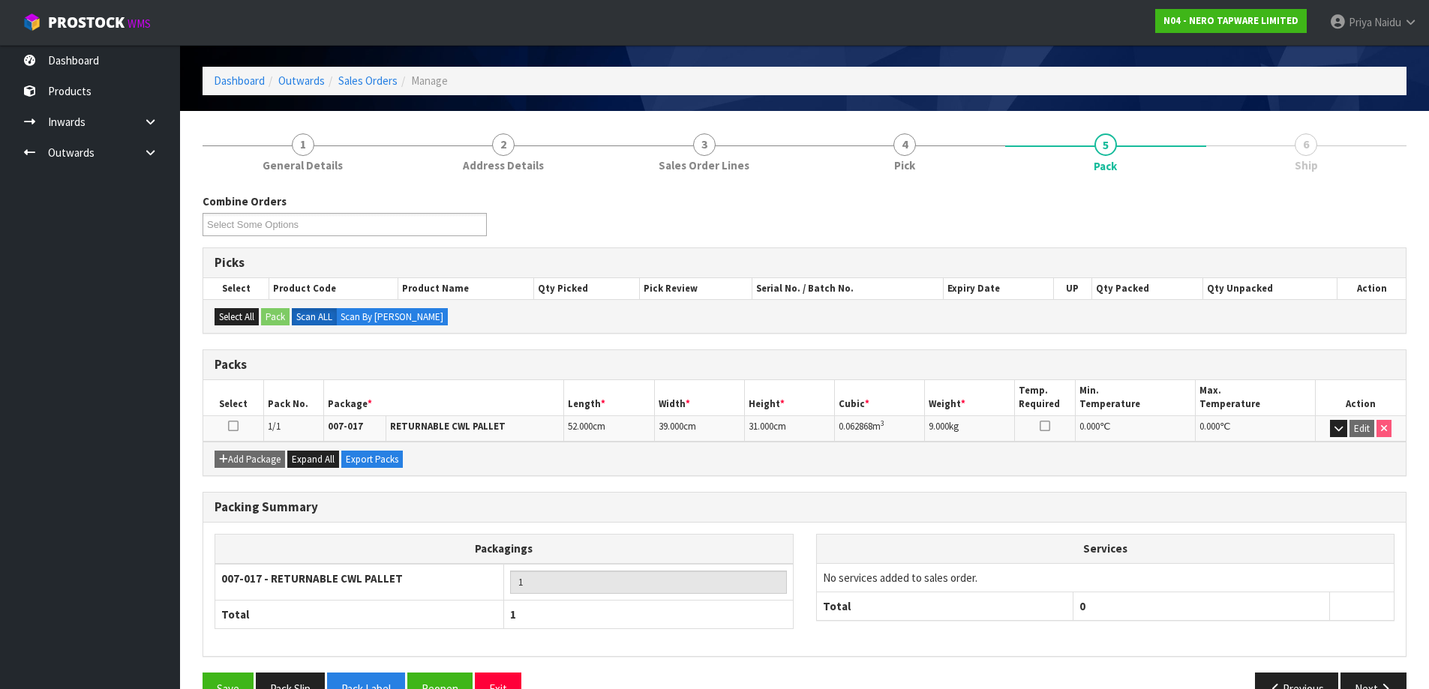
scroll to position [86, 0]
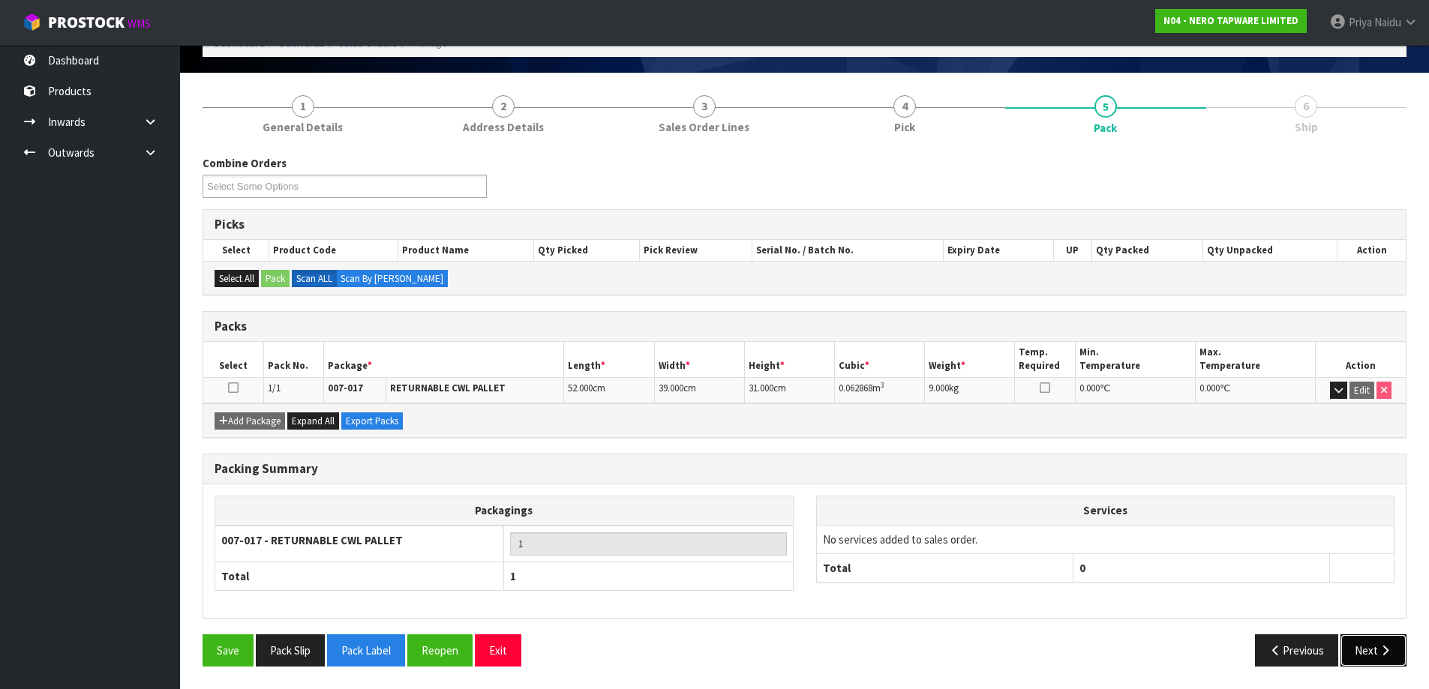
click at [1366, 651] on button "Next" at bounding box center [1373, 651] width 66 height 32
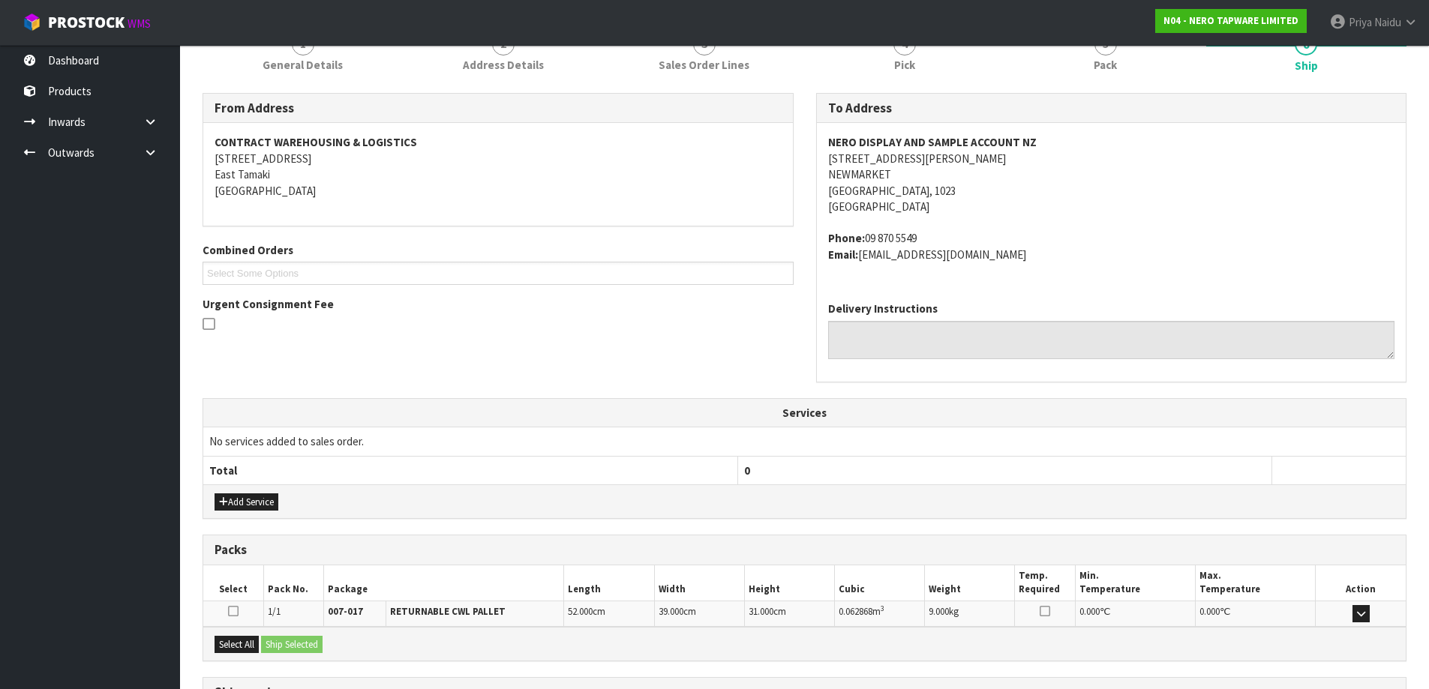
scroll to position [282, 0]
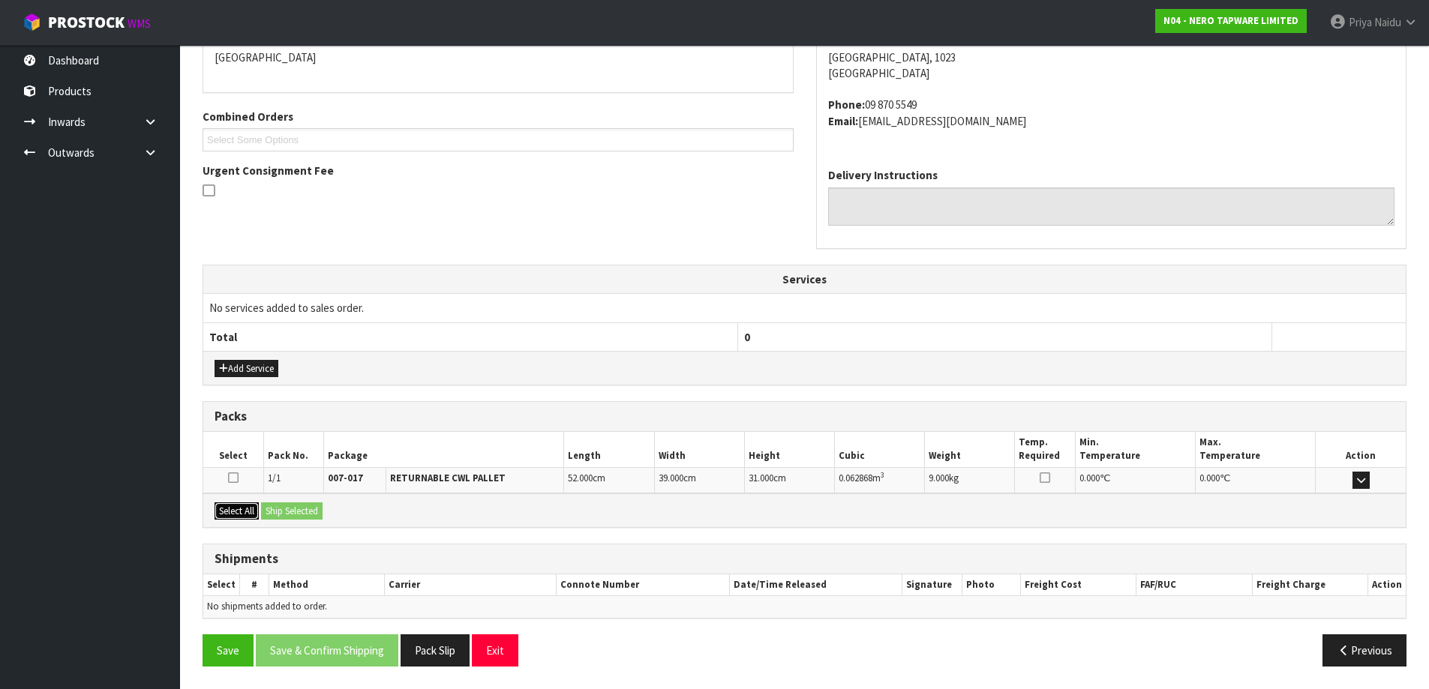
click at [240, 517] on button "Select All" at bounding box center [237, 512] width 44 height 18
drag, startPoint x: 280, startPoint y: 515, endPoint x: 308, endPoint y: 513, distance: 28.6
click at [283, 515] on button "Ship Selected" at bounding box center [292, 512] width 62 height 18
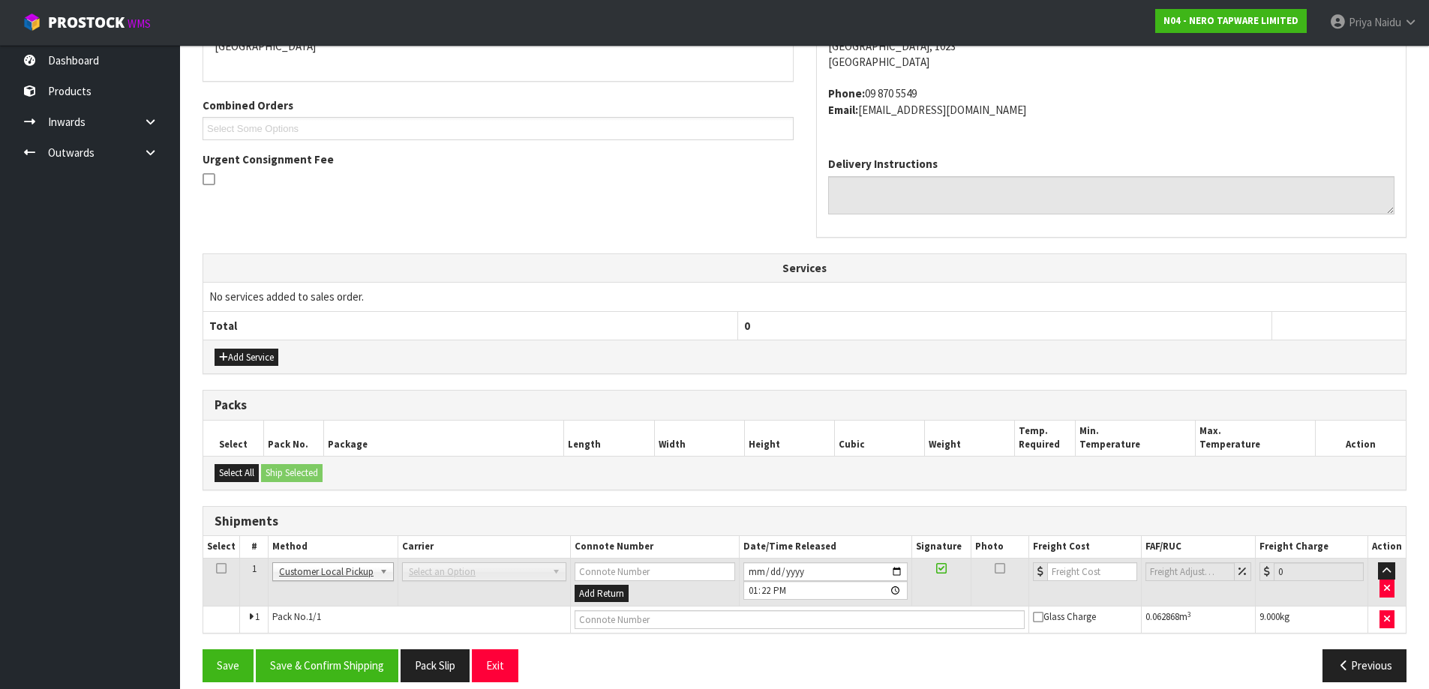
scroll to position [309, 0]
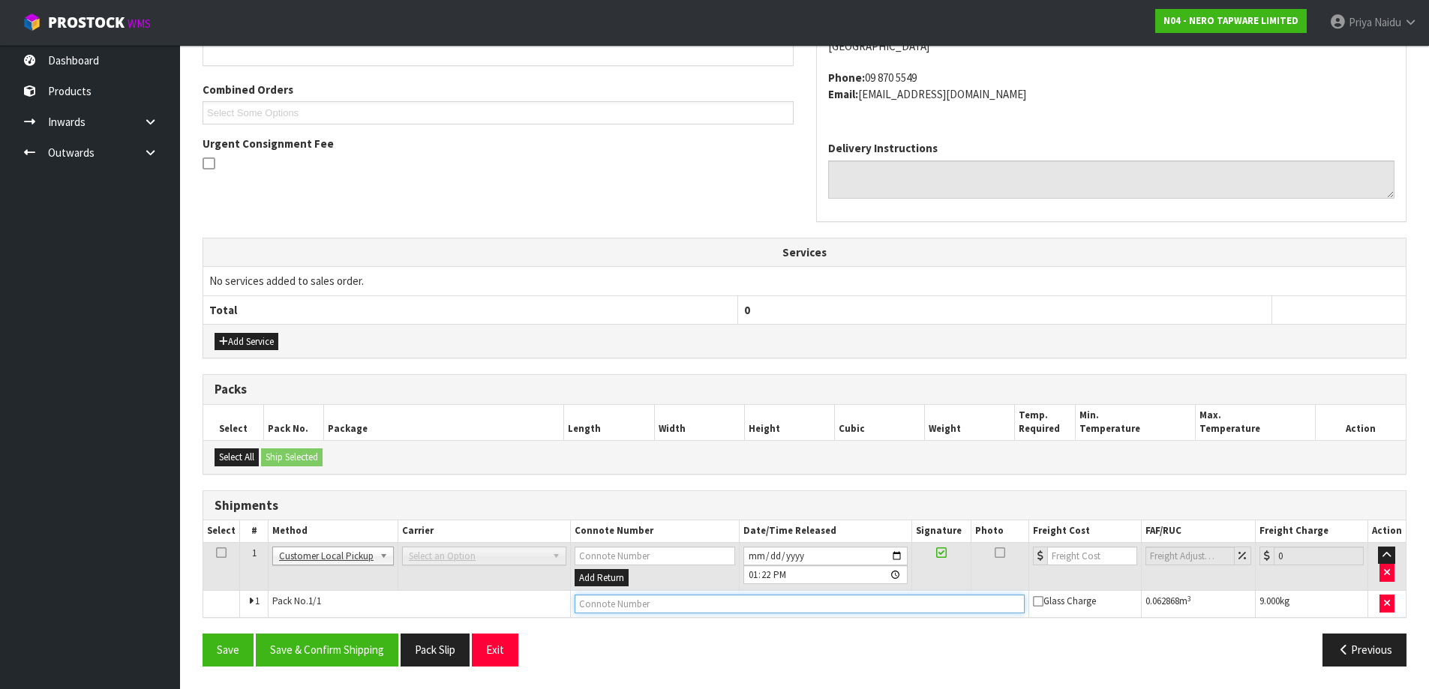
click at [595, 601] on input "text" at bounding box center [800, 604] width 450 height 19
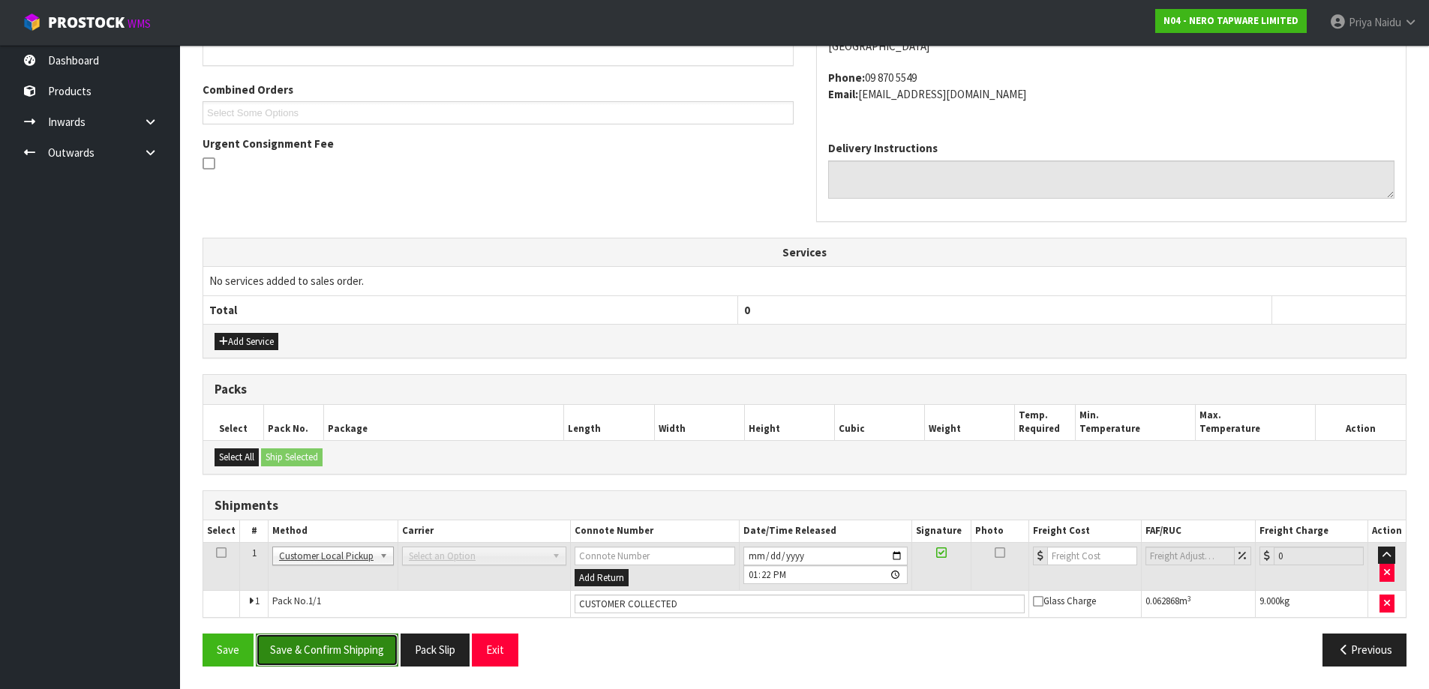
click at [359, 654] on button "Save & Confirm Shipping" at bounding box center [327, 650] width 143 height 32
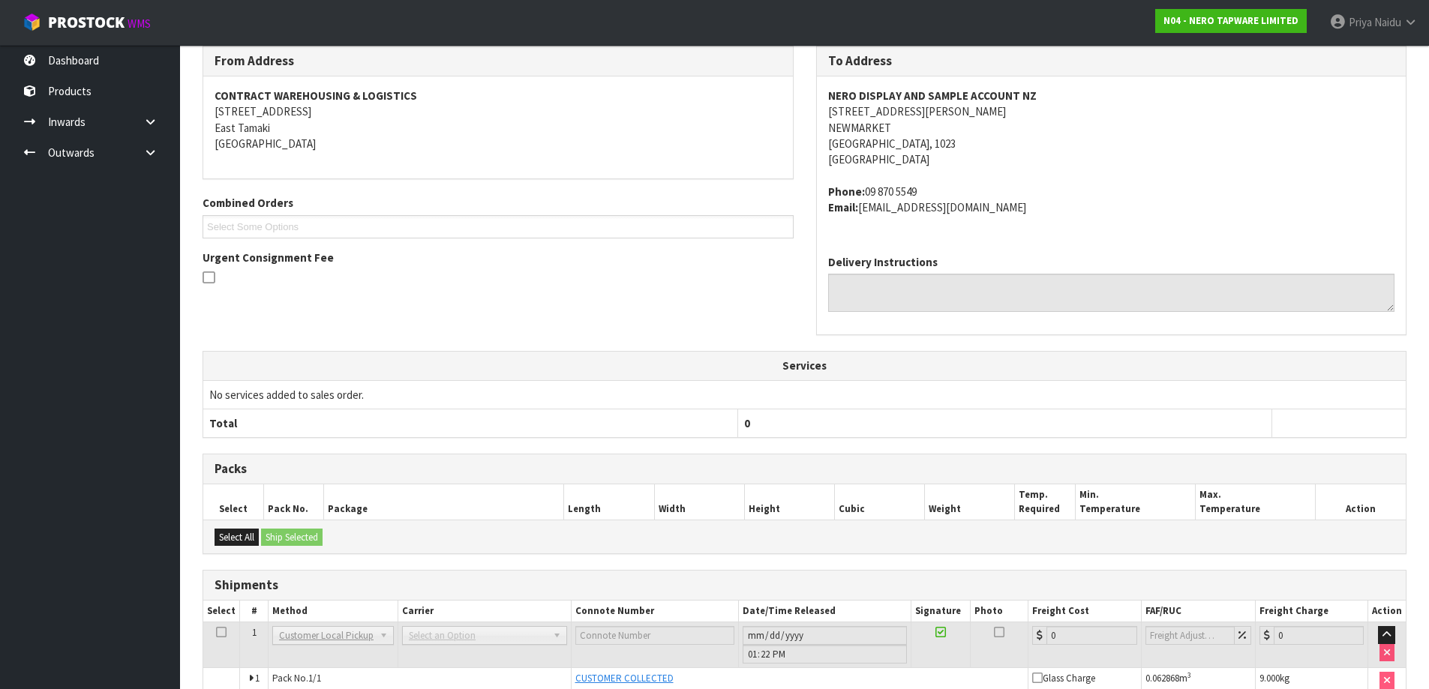
scroll to position [0, 0]
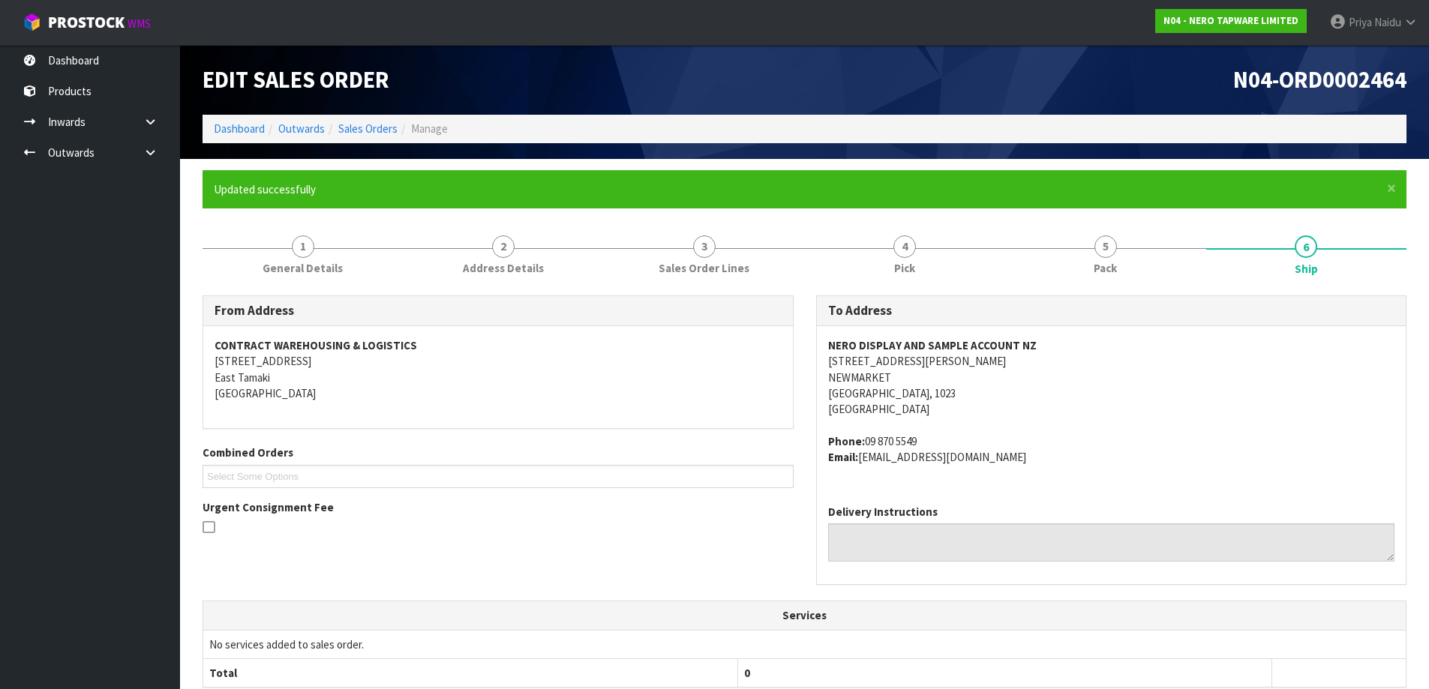
click at [258, 137] on ol "Dashboard Outwards Sales Orders Manage" at bounding box center [805, 129] width 1204 height 28
click at [255, 130] on link "Dashboard" at bounding box center [239, 129] width 51 height 14
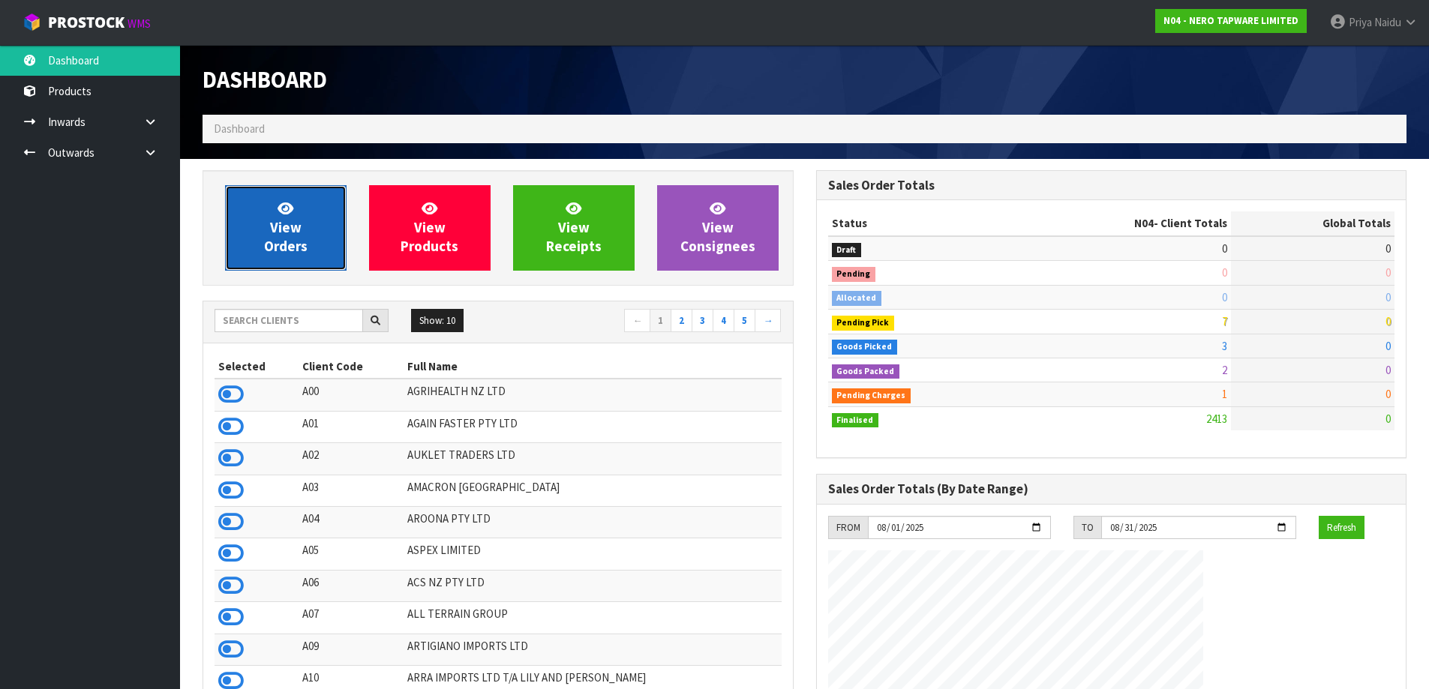
click at [272, 202] on link "View Orders" at bounding box center [286, 228] width 122 height 86
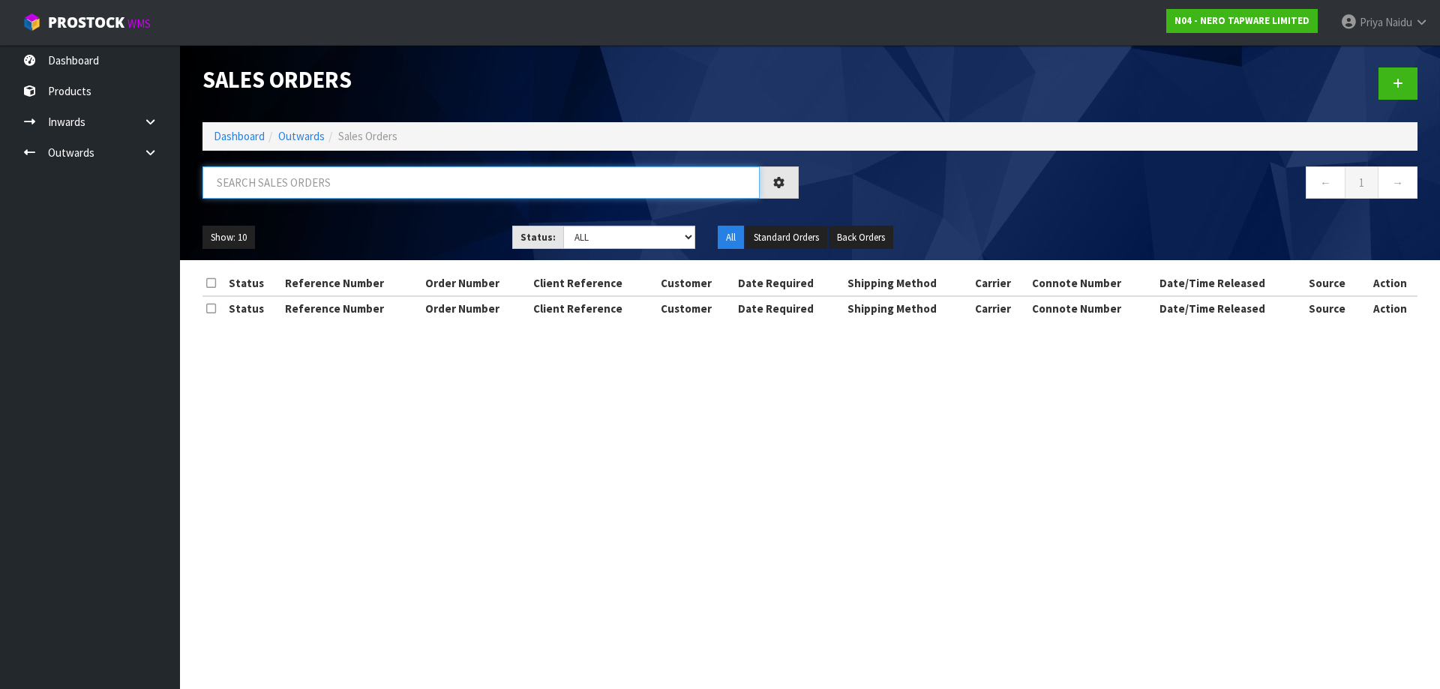
click at [290, 182] on input "text" at bounding box center [481, 183] width 557 height 32
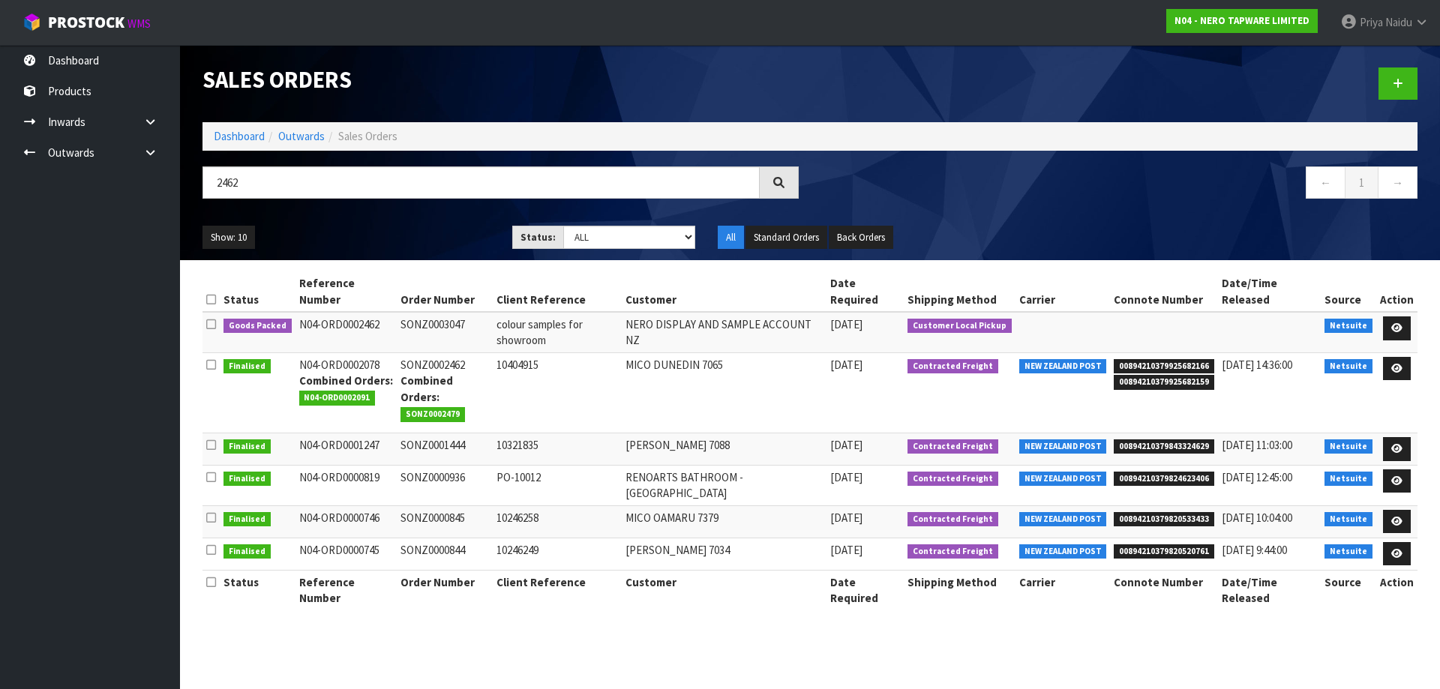
click at [313, 212] on div "2462 ← 1 →" at bounding box center [810, 191] width 1238 height 48
click at [1396, 323] on icon at bounding box center [1396, 328] width 11 height 10
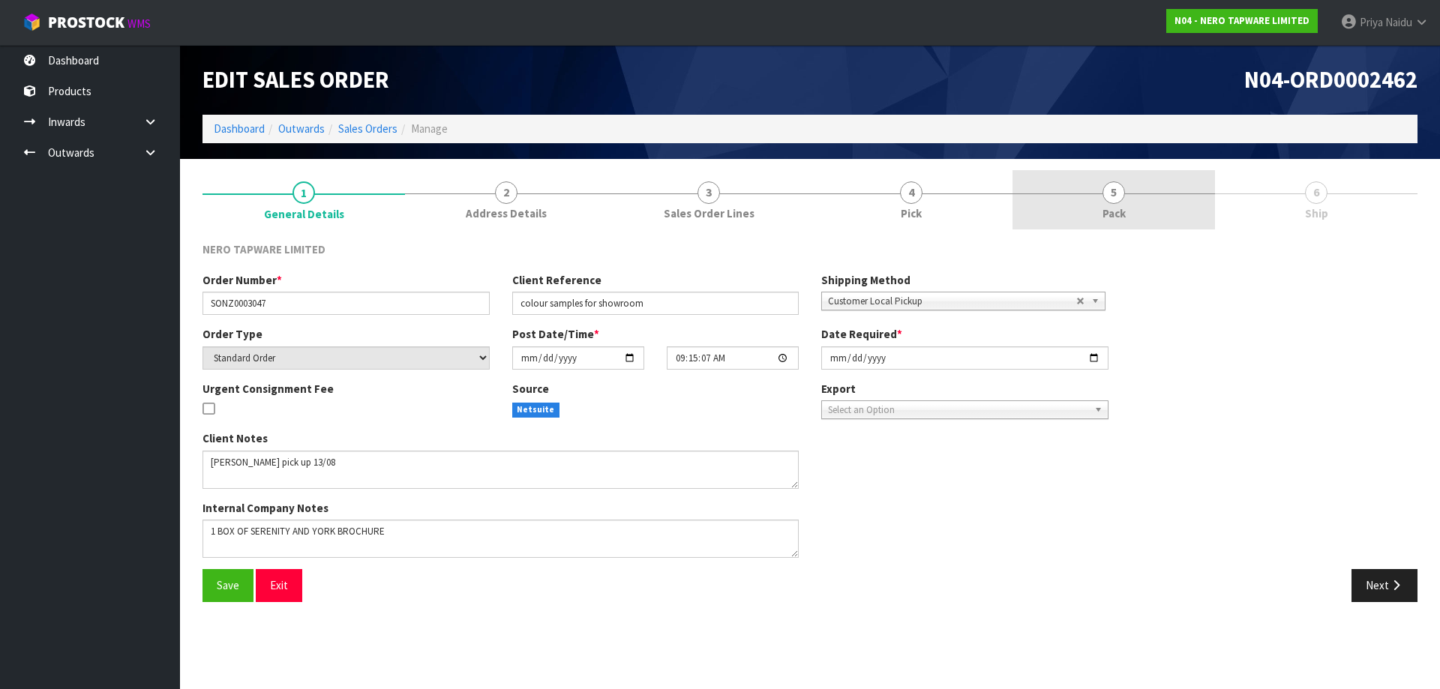
click at [1146, 202] on link "5 Pack" at bounding box center [1114, 199] width 203 height 59
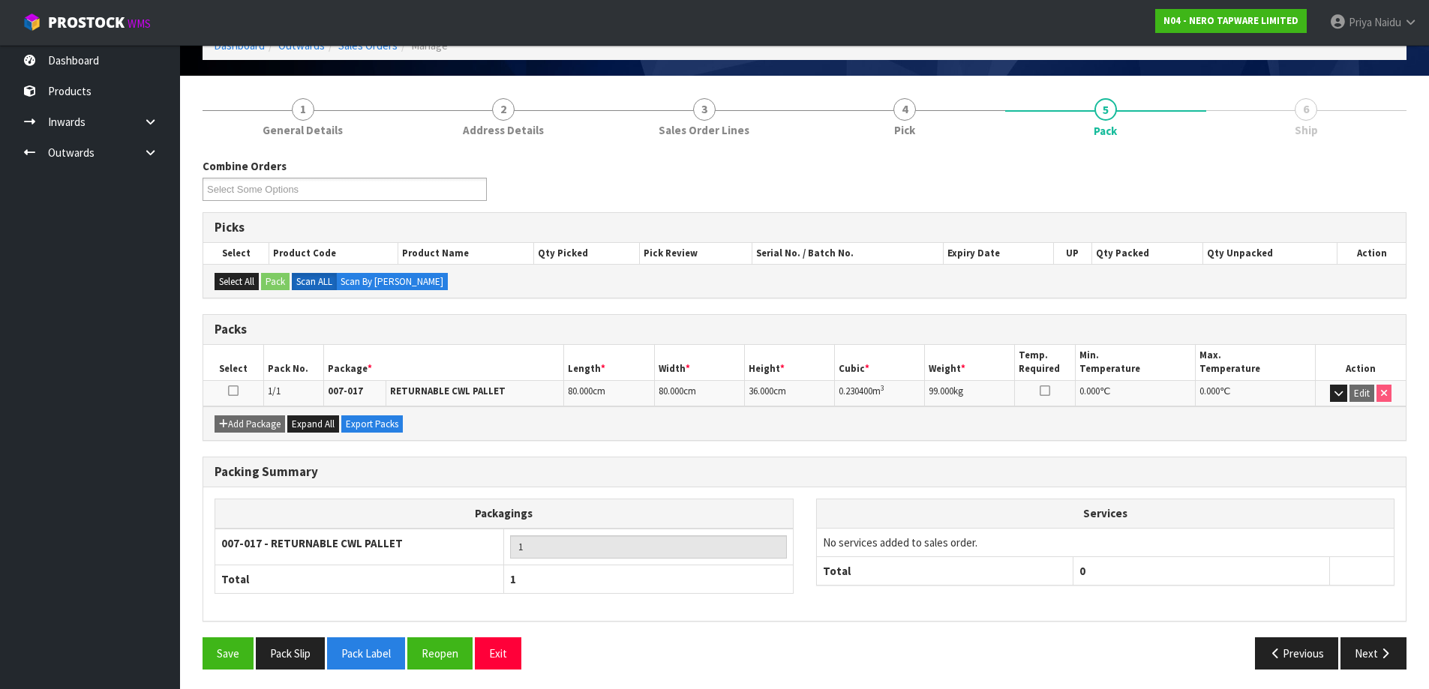
scroll to position [86, 0]
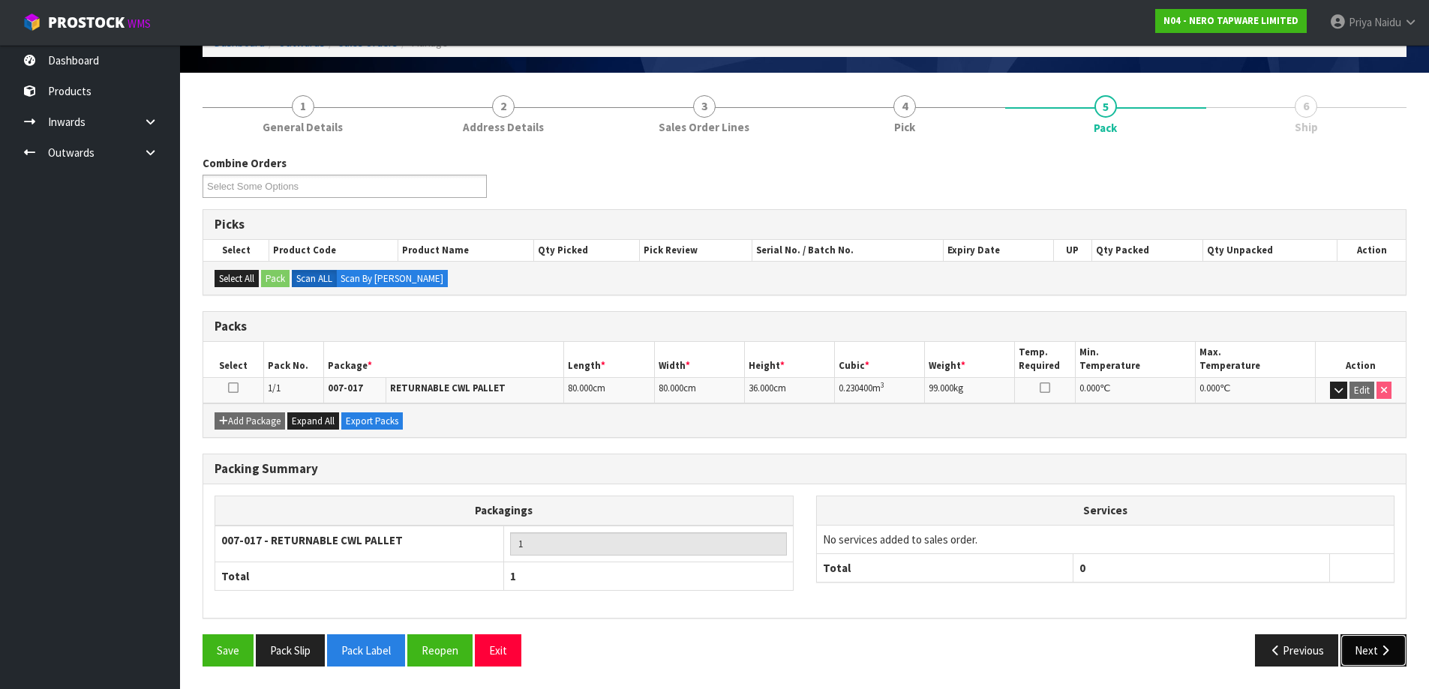
click at [1358, 635] on button "Next" at bounding box center [1373, 651] width 66 height 32
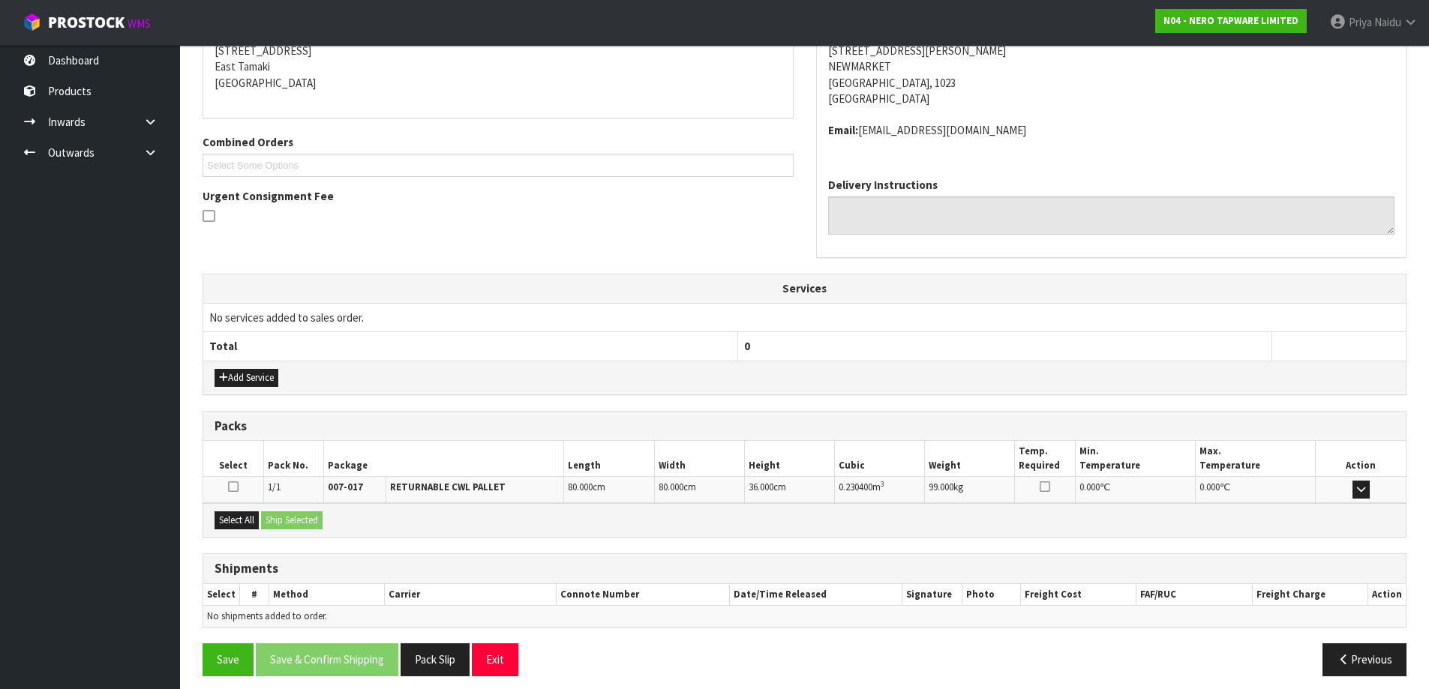
scroll to position [266, 0]
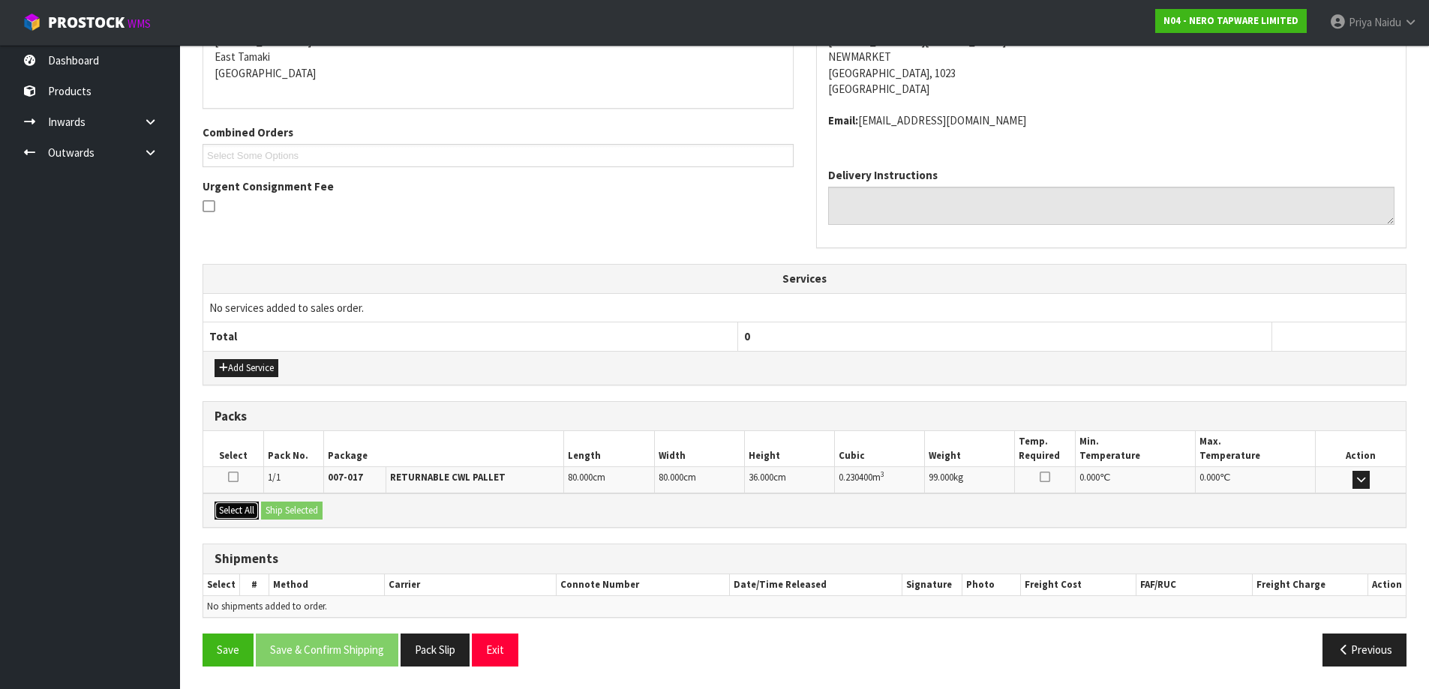
drag, startPoint x: 232, startPoint y: 511, endPoint x: 276, endPoint y: 514, distance: 44.4
click at [233, 511] on button "Select All" at bounding box center [237, 511] width 44 height 18
drag, startPoint x: 287, startPoint y: 515, endPoint x: 335, endPoint y: 519, distance: 47.5
click at [289, 515] on button "Ship Selected" at bounding box center [292, 511] width 62 height 18
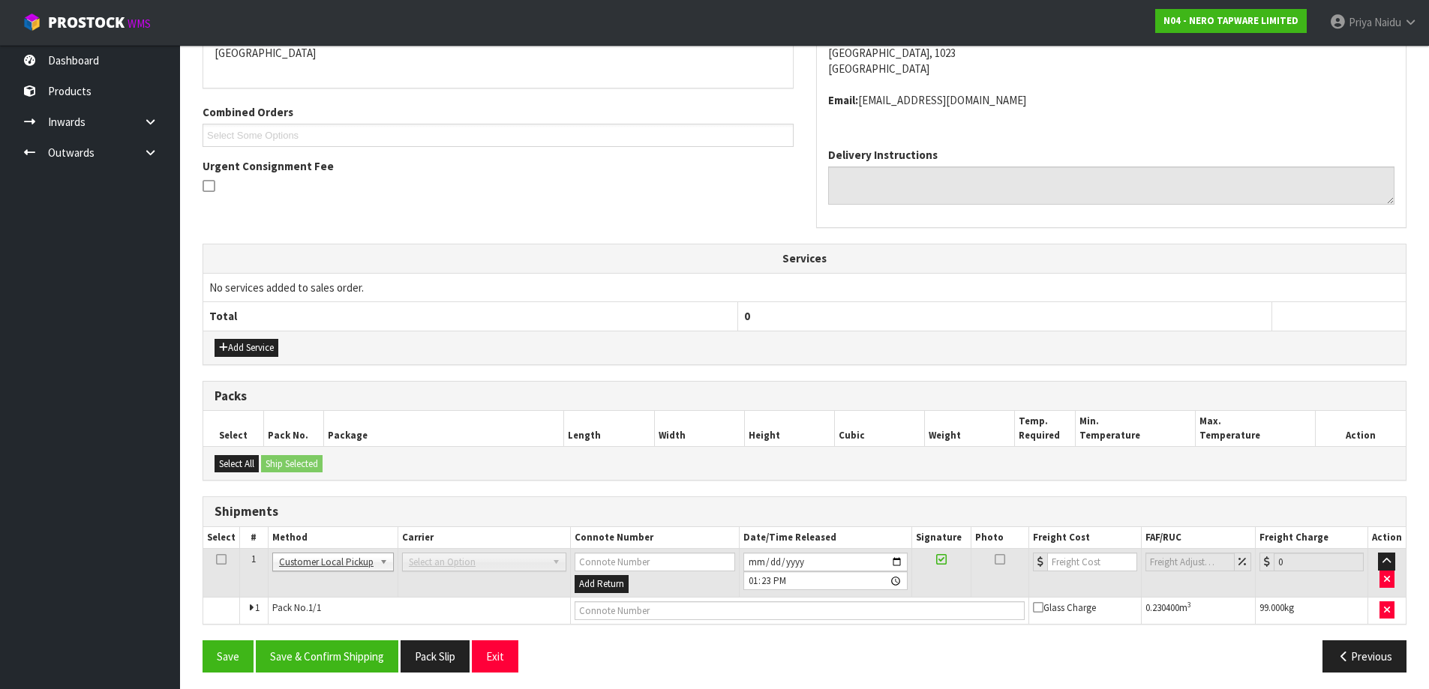
scroll to position [293, 0]
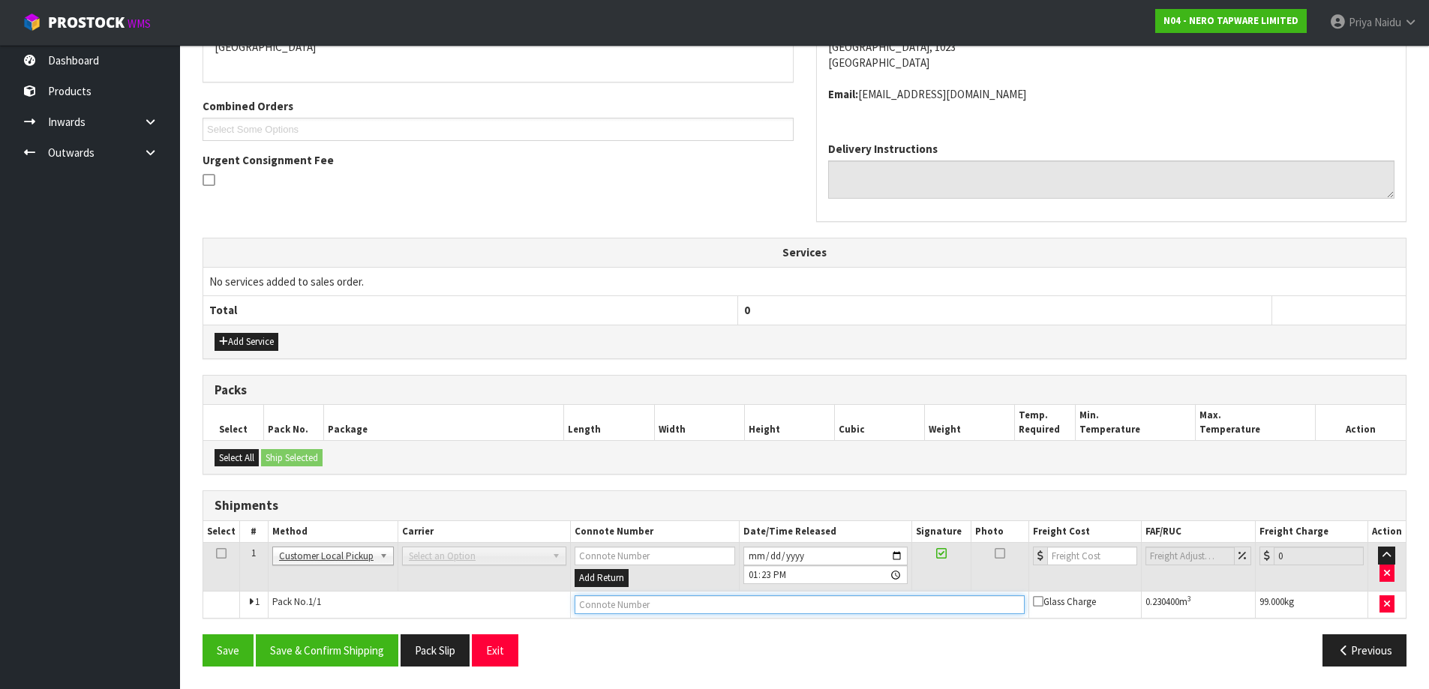
click at [635, 606] on input "text" at bounding box center [800, 605] width 450 height 19
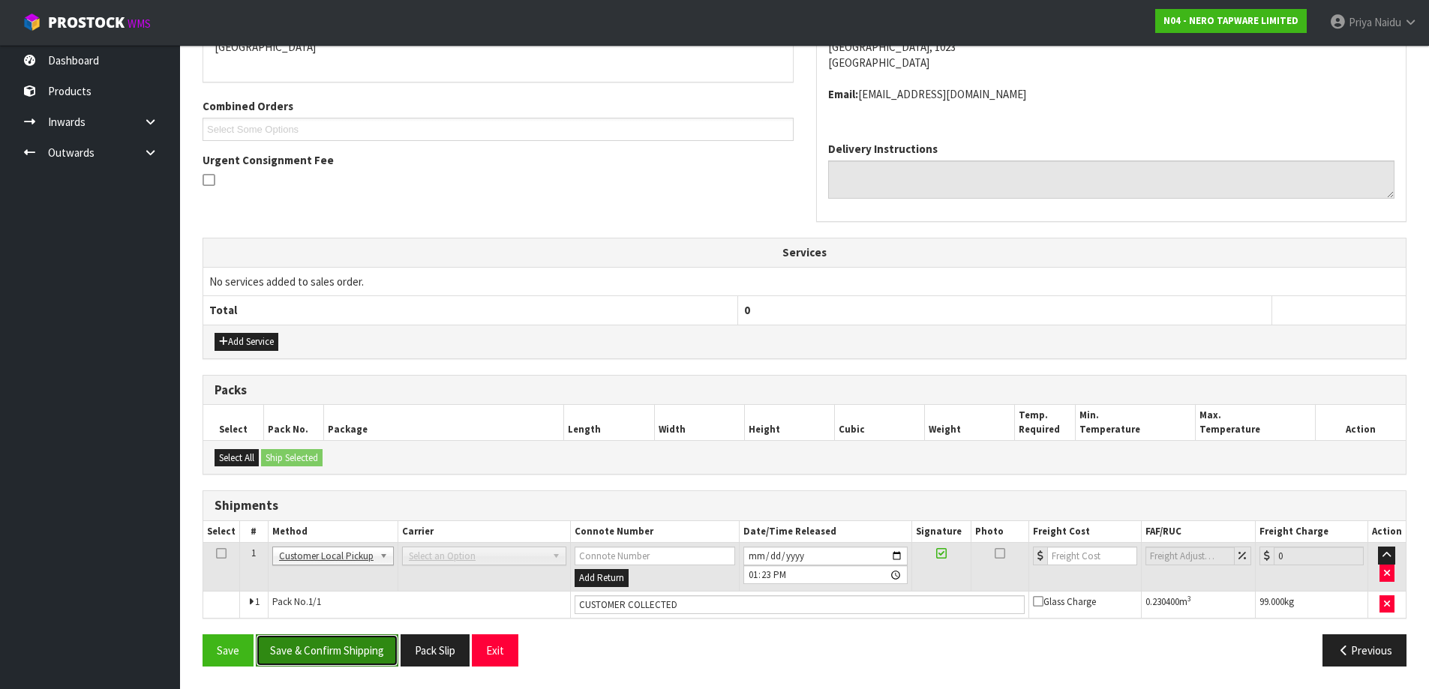
click at [344, 643] on button "Save & Confirm Shipping" at bounding box center [327, 651] width 143 height 32
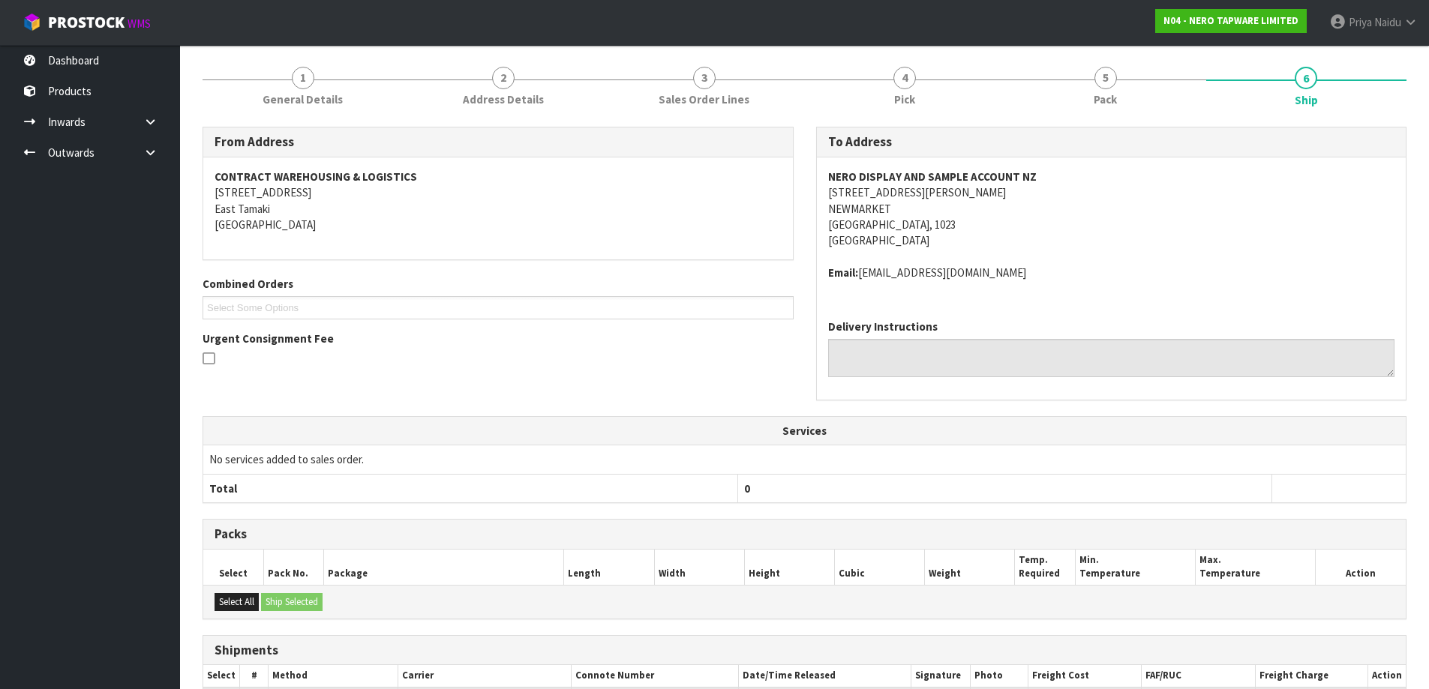
scroll to position [0, 0]
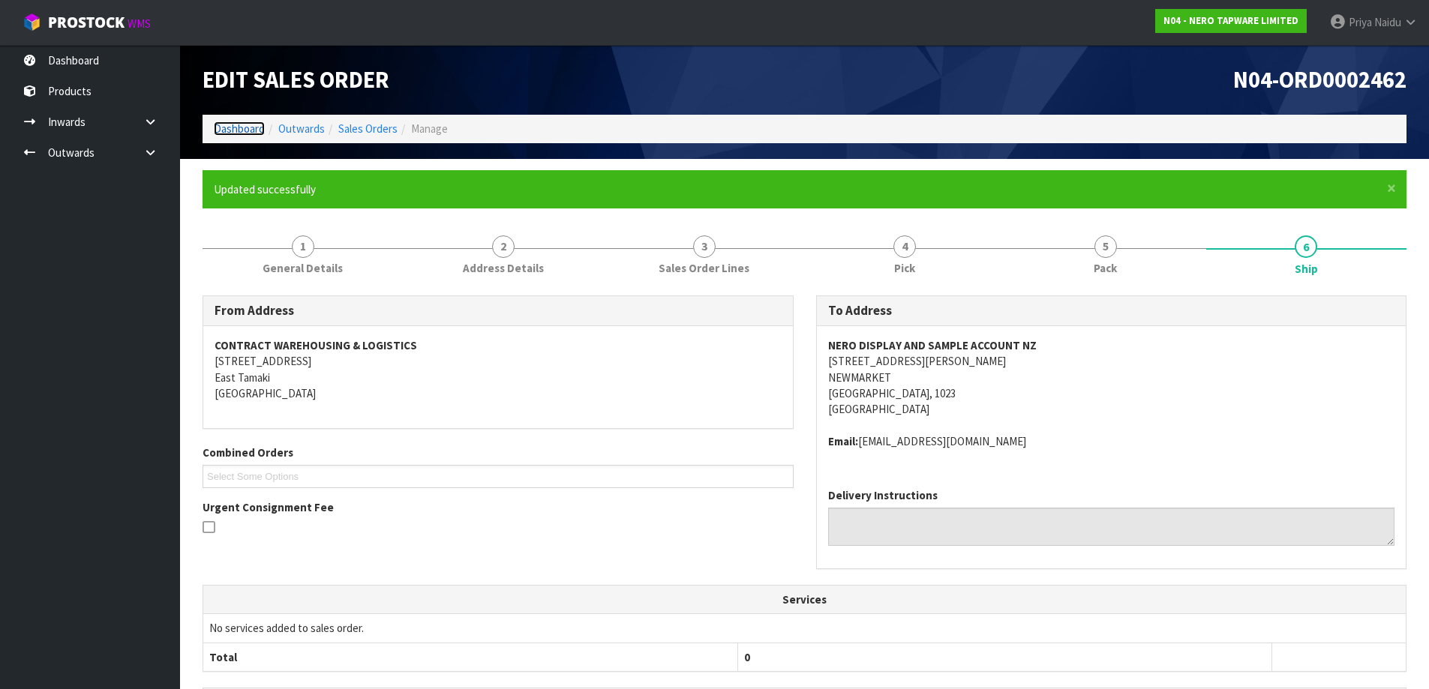
click at [249, 130] on link "Dashboard" at bounding box center [239, 129] width 51 height 14
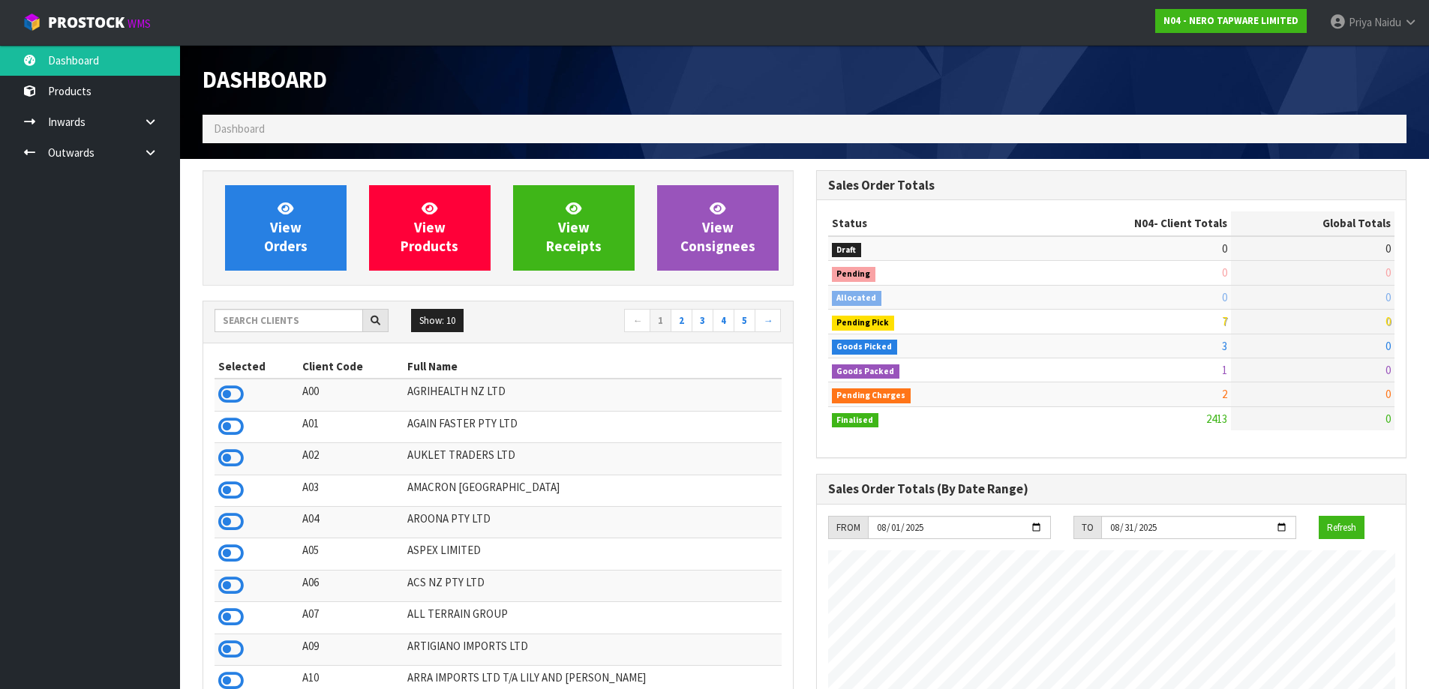
scroll to position [1136, 613]
drag, startPoint x: 247, startPoint y: 319, endPoint x: 251, endPoint y: 311, distance: 8.4
click at [247, 319] on input "text" at bounding box center [289, 320] width 149 height 23
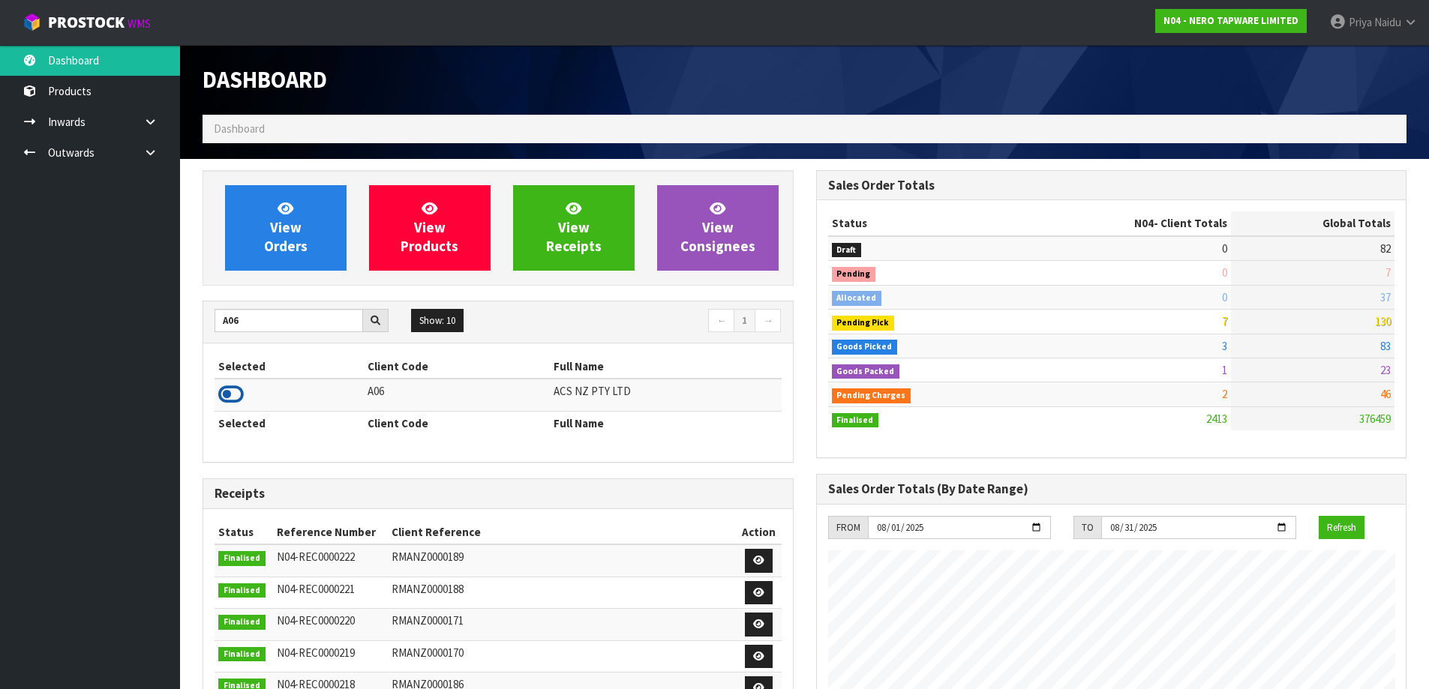
click at [230, 397] on icon at bounding box center [231, 394] width 26 height 23
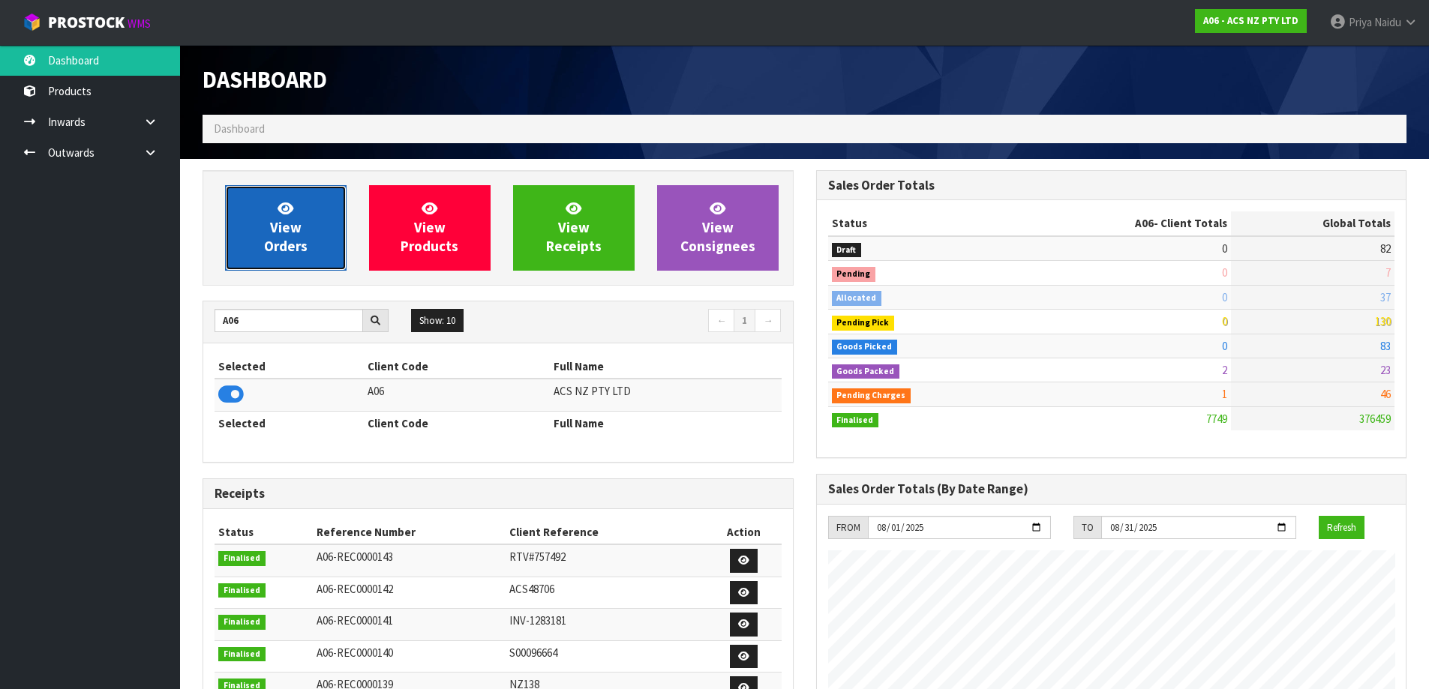
click at [267, 257] on link "View Orders" at bounding box center [286, 228] width 122 height 86
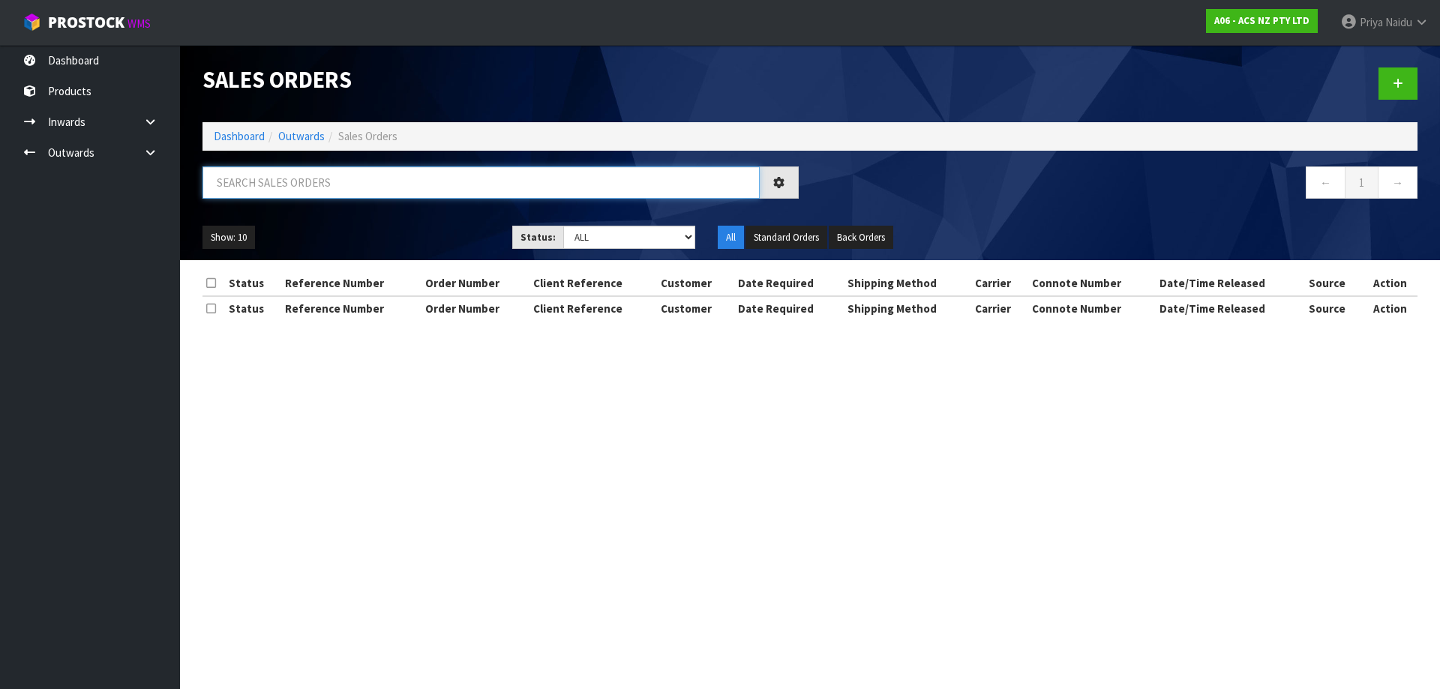
click at [336, 196] on input "text" at bounding box center [481, 183] width 557 height 32
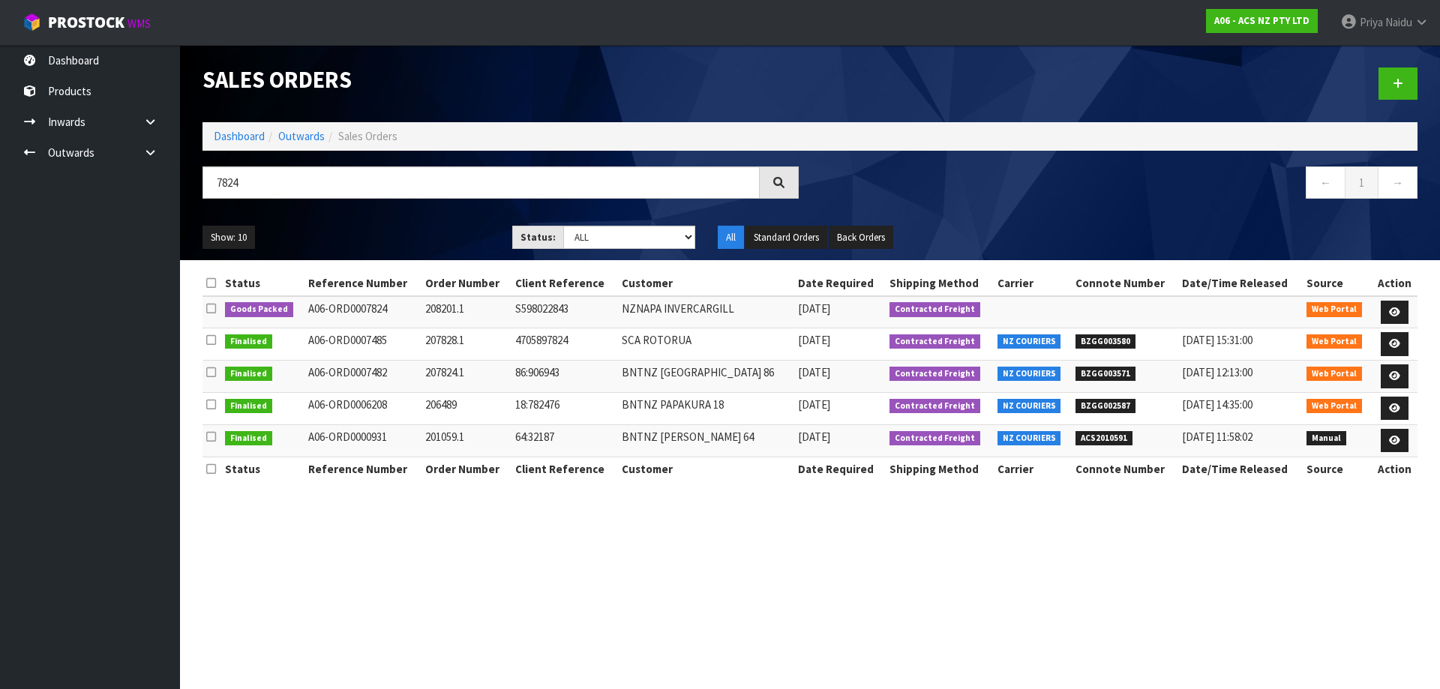
click at [369, 212] on div "7824 ← 1 →" at bounding box center [810, 191] width 1238 height 48
click at [1398, 310] on icon at bounding box center [1394, 313] width 11 height 10
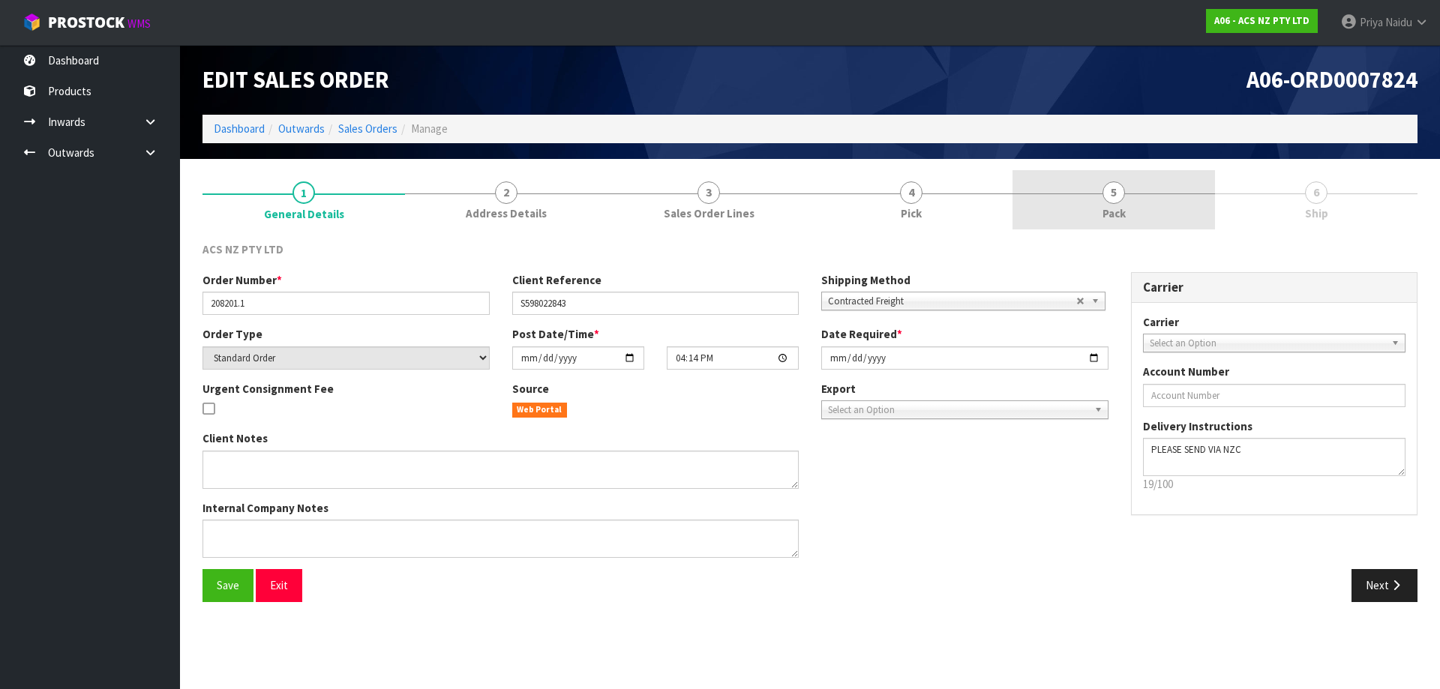
click at [1130, 206] on link "5 Pack" at bounding box center [1114, 199] width 203 height 59
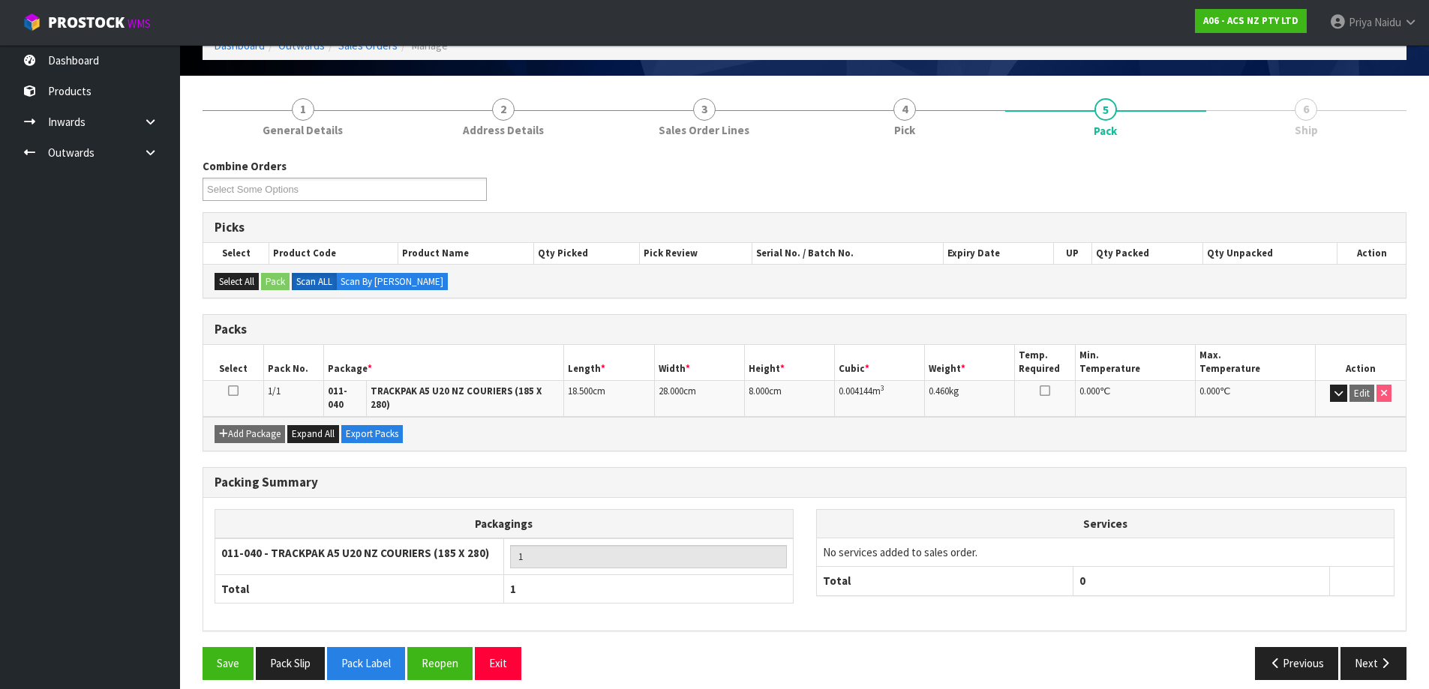
scroll to position [86, 0]
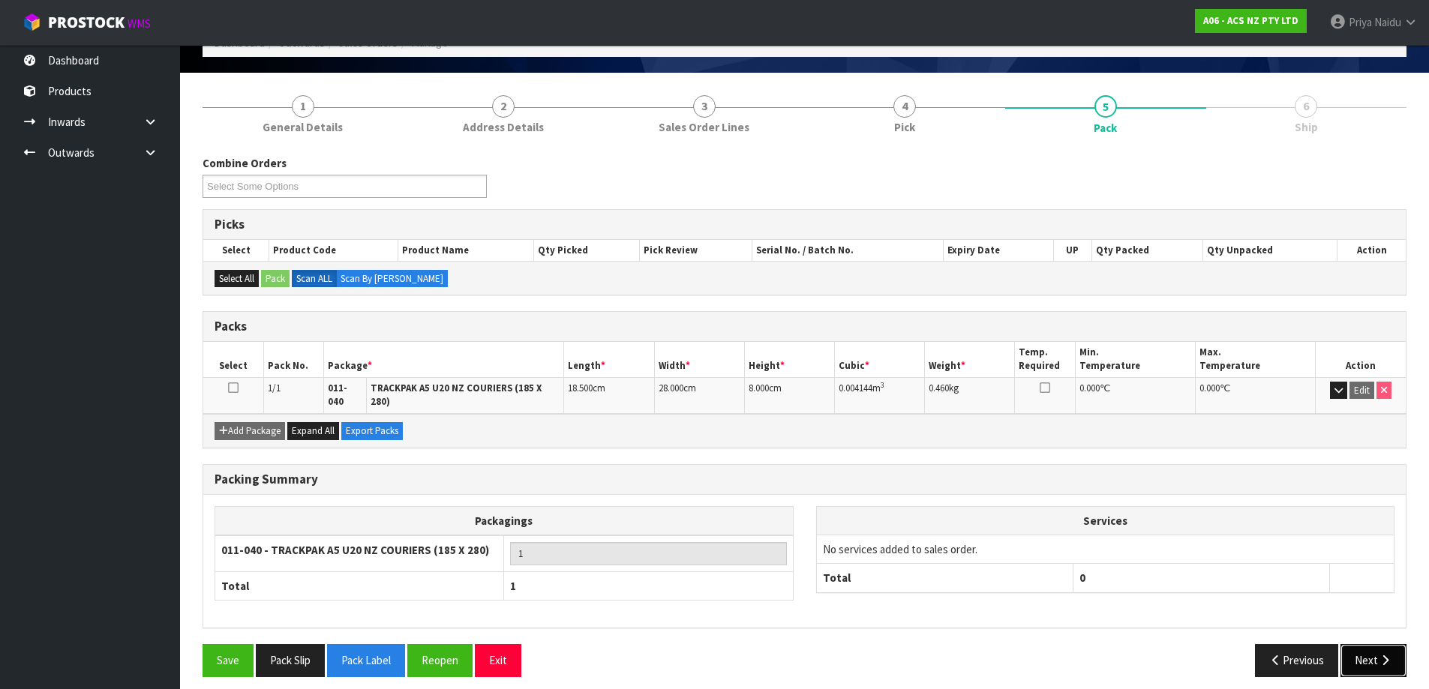
click at [1366, 644] on button "Next" at bounding box center [1373, 660] width 66 height 32
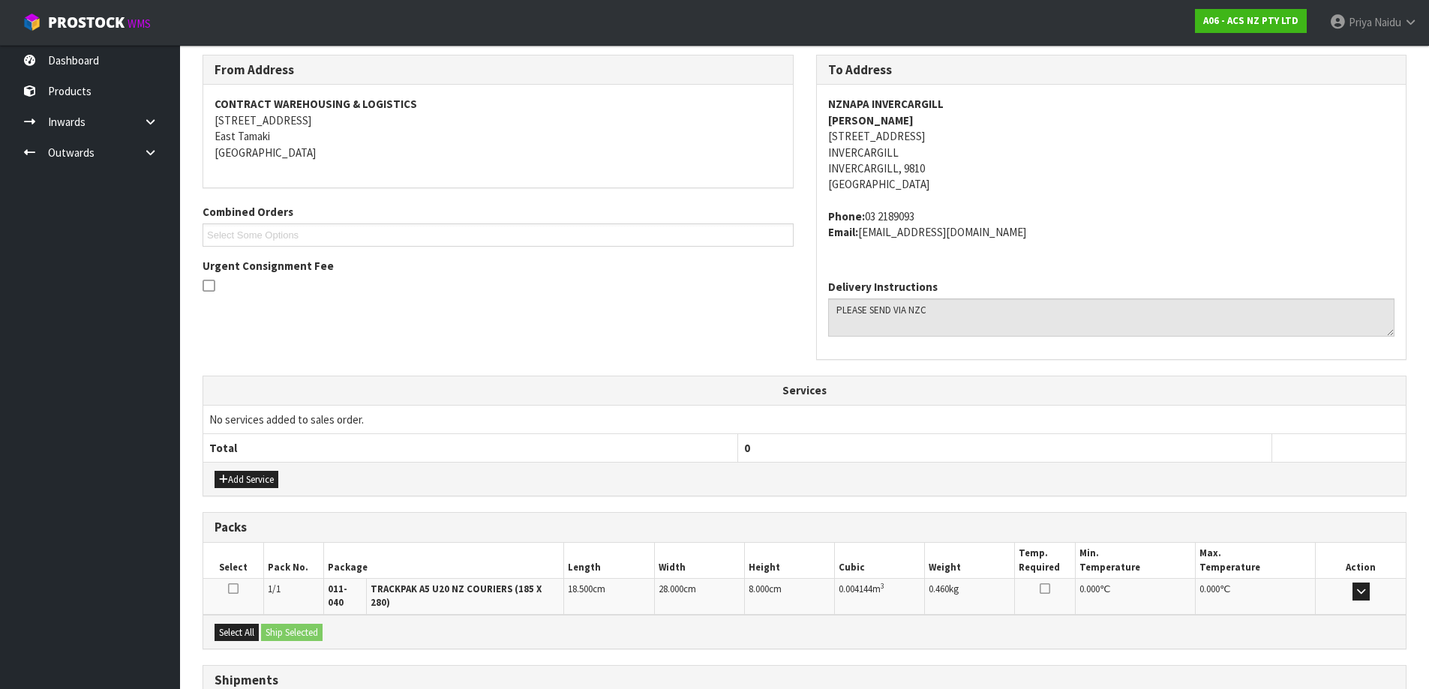
scroll to position [299, 0]
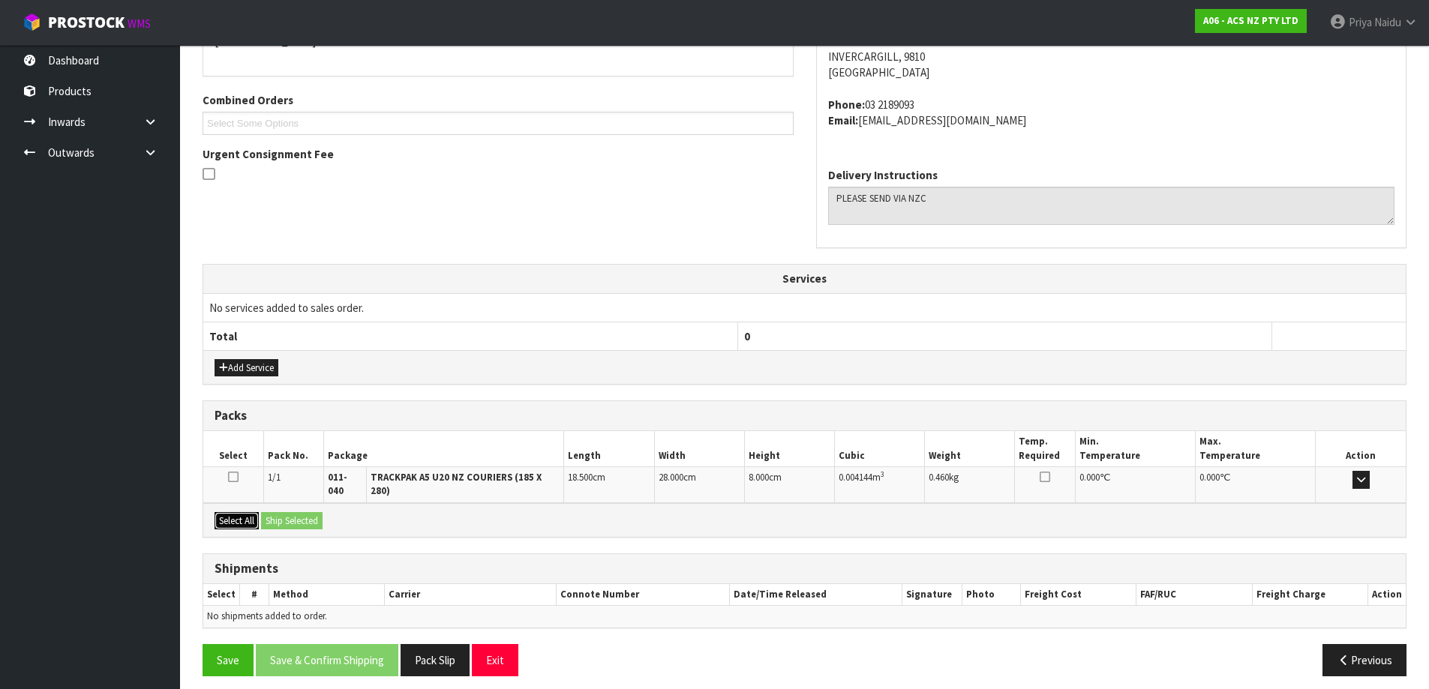
click at [239, 512] on button "Select All" at bounding box center [237, 521] width 44 height 18
drag, startPoint x: 303, startPoint y: 514, endPoint x: 320, endPoint y: 514, distance: 16.5
click at [311, 514] on button "Ship Selected" at bounding box center [292, 521] width 62 height 18
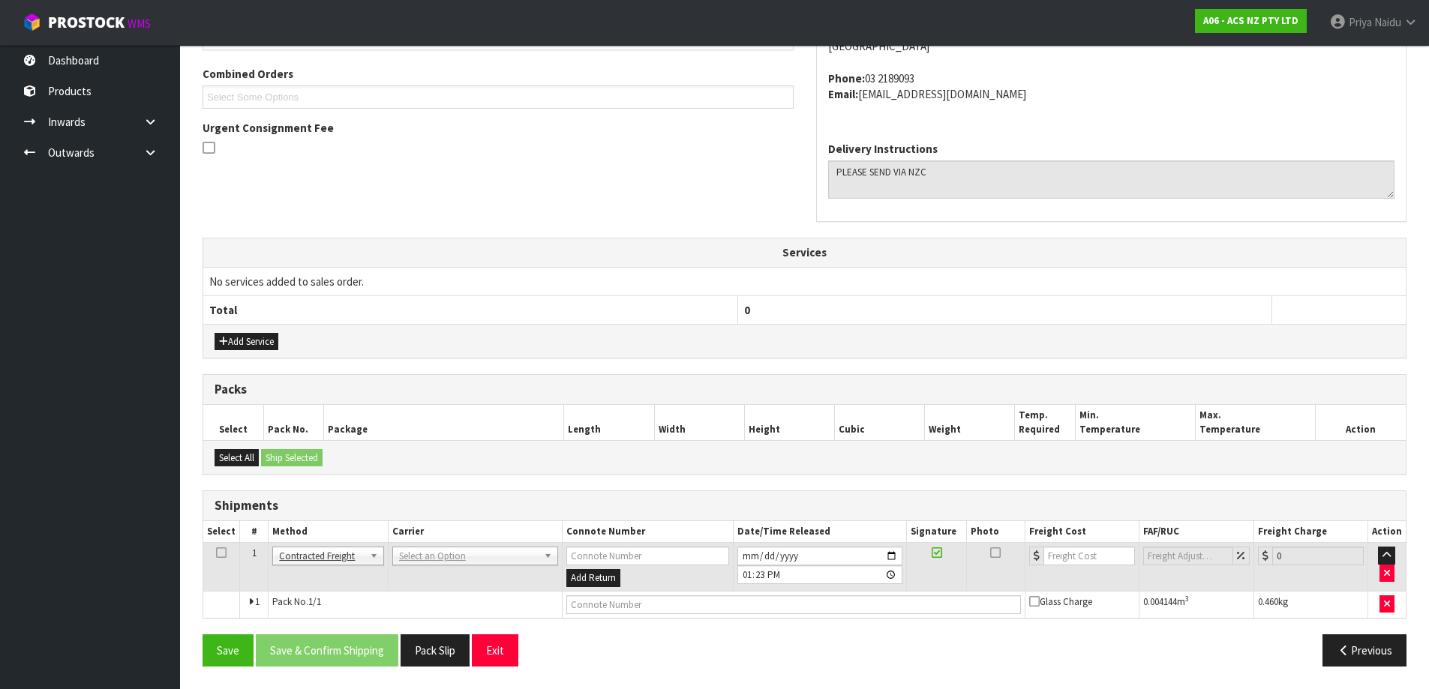
scroll to position [0, 0]
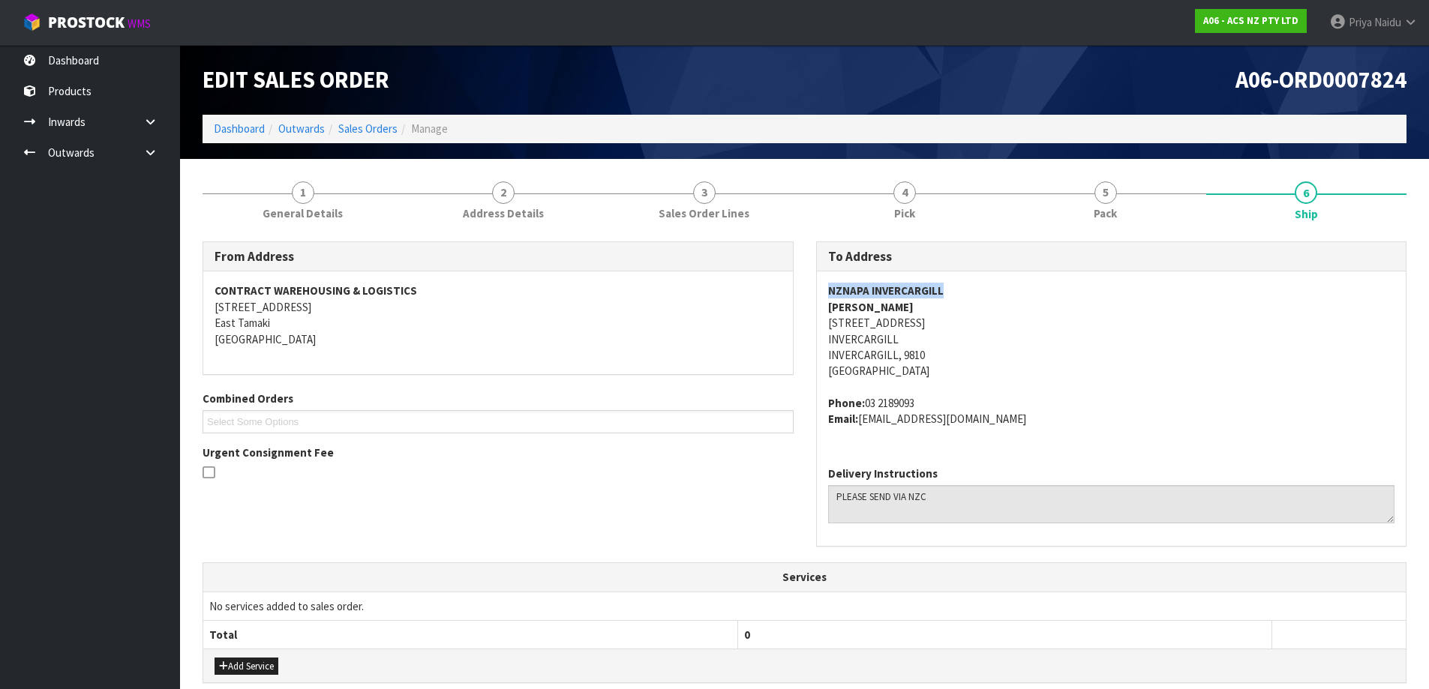
drag, startPoint x: 823, startPoint y: 288, endPoint x: 965, endPoint y: 276, distance: 143.0
click at [965, 276] on div "NZNAPA INVERCARGILL Craig Everett 106 YARROW STREET INVERCARGILL INVERCARGILL, …" at bounding box center [1112, 363] width 590 height 182
drag, startPoint x: 817, startPoint y: 312, endPoint x: 911, endPoint y: 302, distance: 94.3
click at [911, 302] on div "NZNAPA INVERCARGILL Craig Everett 106 YARROW STREET INVERCARGILL INVERCARGILL, …" at bounding box center [1112, 363] width 590 height 182
drag, startPoint x: 817, startPoint y: 320, endPoint x: 960, endPoint y: 322, distance: 143.3
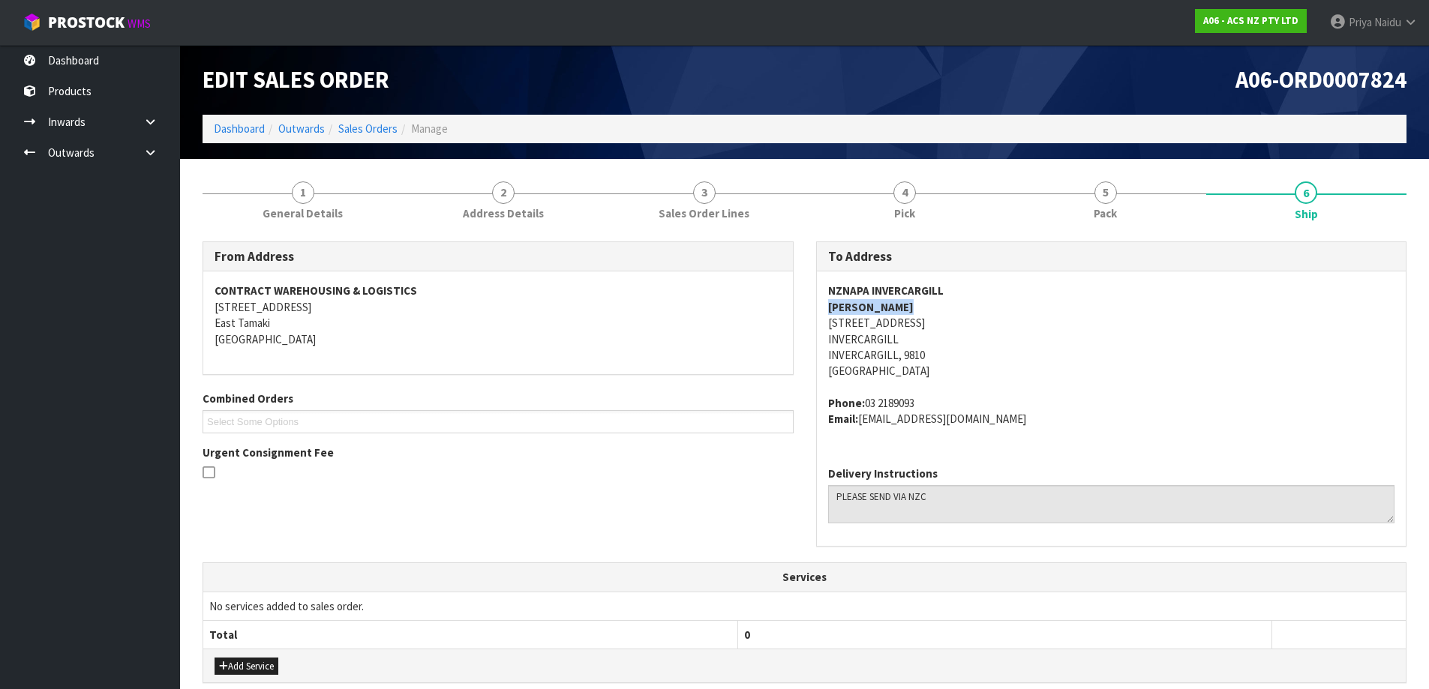
click at [960, 322] on div "NZNAPA INVERCARGILL Craig Everett 106 YARROW STREET INVERCARGILL INVERCARGILL, …" at bounding box center [1112, 363] width 590 height 182
drag, startPoint x: 864, startPoint y: 404, endPoint x: 940, endPoint y: 393, distance: 76.6
click at [940, 393] on span "NZNAPA INVERCARGILL Craig Everett 106 YARROW STREET INVERCARGILL INVERCARGILL, …" at bounding box center [1111, 355] width 567 height 144
drag, startPoint x: 861, startPoint y: 420, endPoint x: 991, endPoint y: 425, distance: 129.9
click at [991, 425] on address "Phone: 03 2189093 Email: invercargill@napa.co.nz" at bounding box center [1111, 411] width 567 height 32
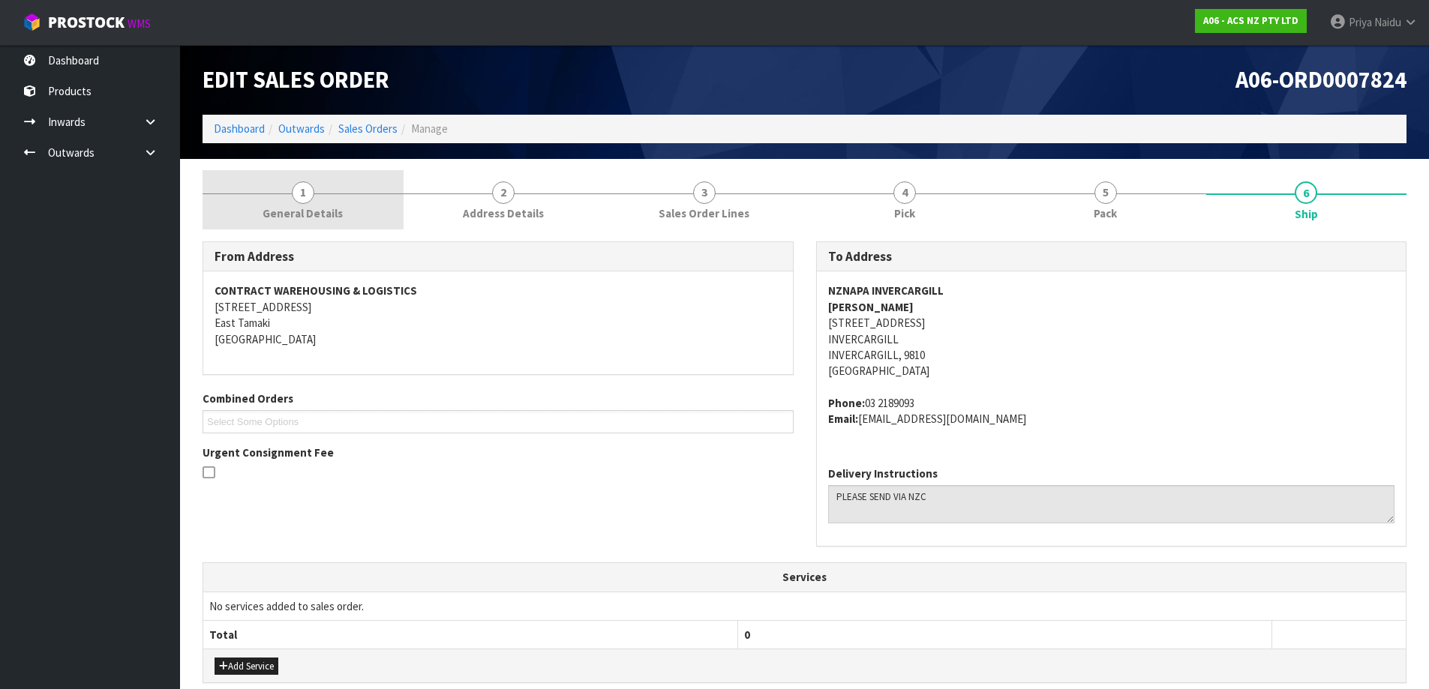
drag, startPoint x: 326, startPoint y: 220, endPoint x: 317, endPoint y: 229, distance: 12.7
click at [326, 220] on span "General Details" at bounding box center [303, 214] width 80 height 16
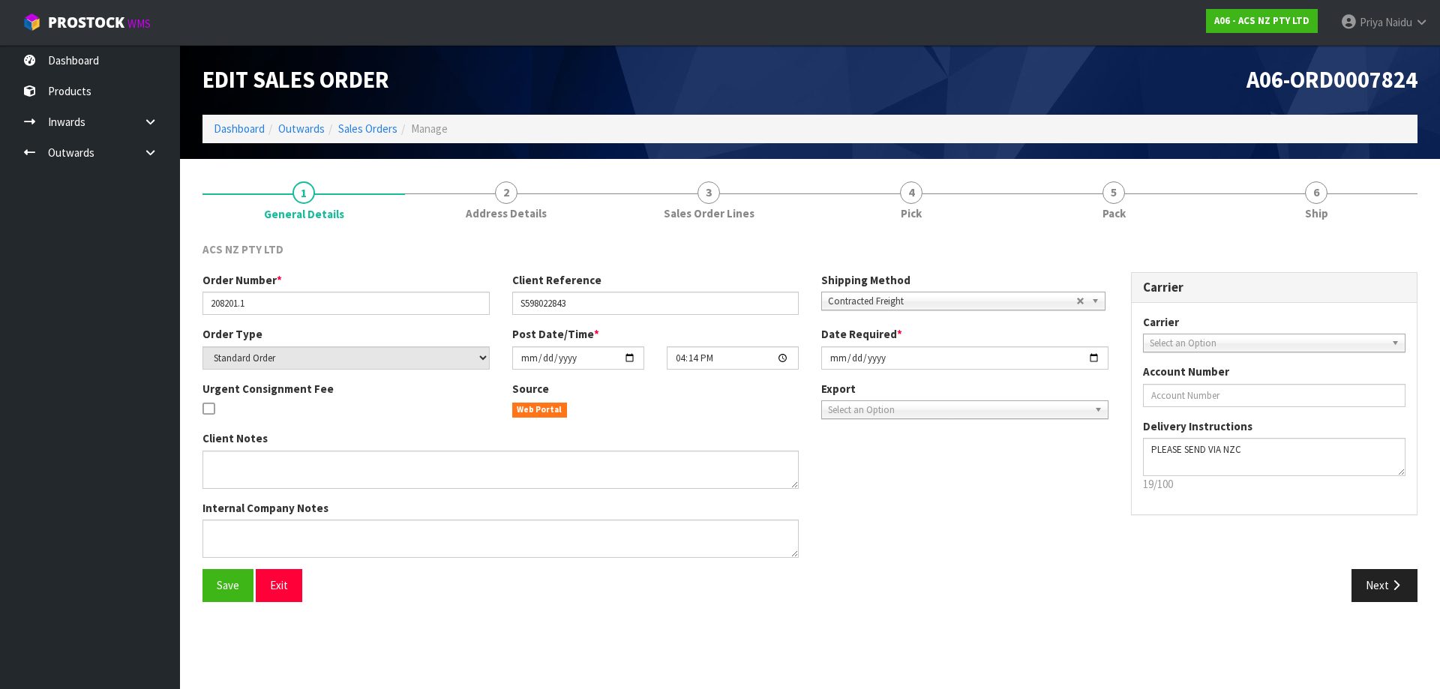
drag, startPoint x: 202, startPoint y: 308, endPoint x: 224, endPoint y: 307, distance: 22.5
click at [224, 307] on div "Order Number * 208201.1" at bounding box center [346, 293] width 310 height 43
drag, startPoint x: 212, startPoint y: 307, endPoint x: 277, endPoint y: 305, distance: 65.3
click at [277, 305] on input "208201.1" at bounding box center [346, 303] width 287 height 23
click at [1074, 221] on link "5 Pack" at bounding box center [1114, 199] width 203 height 59
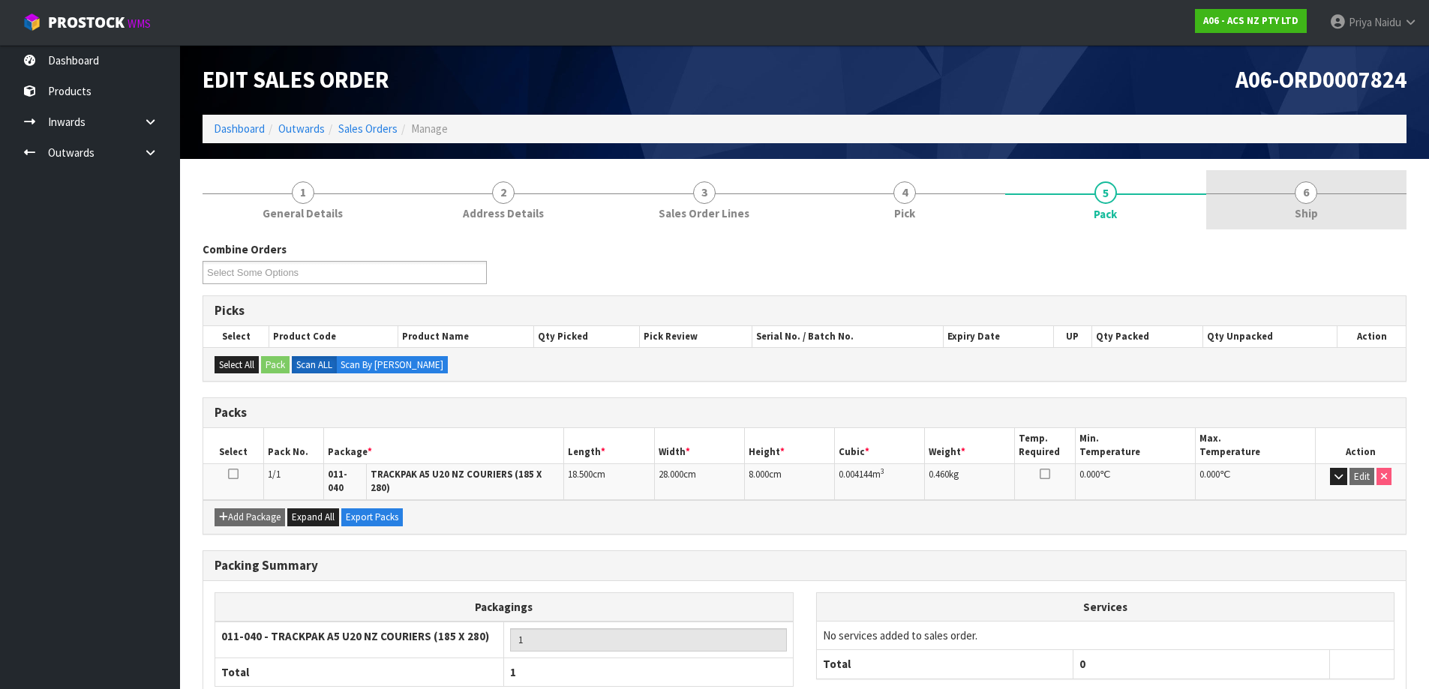
click at [1303, 201] on span "6" at bounding box center [1306, 193] width 23 height 23
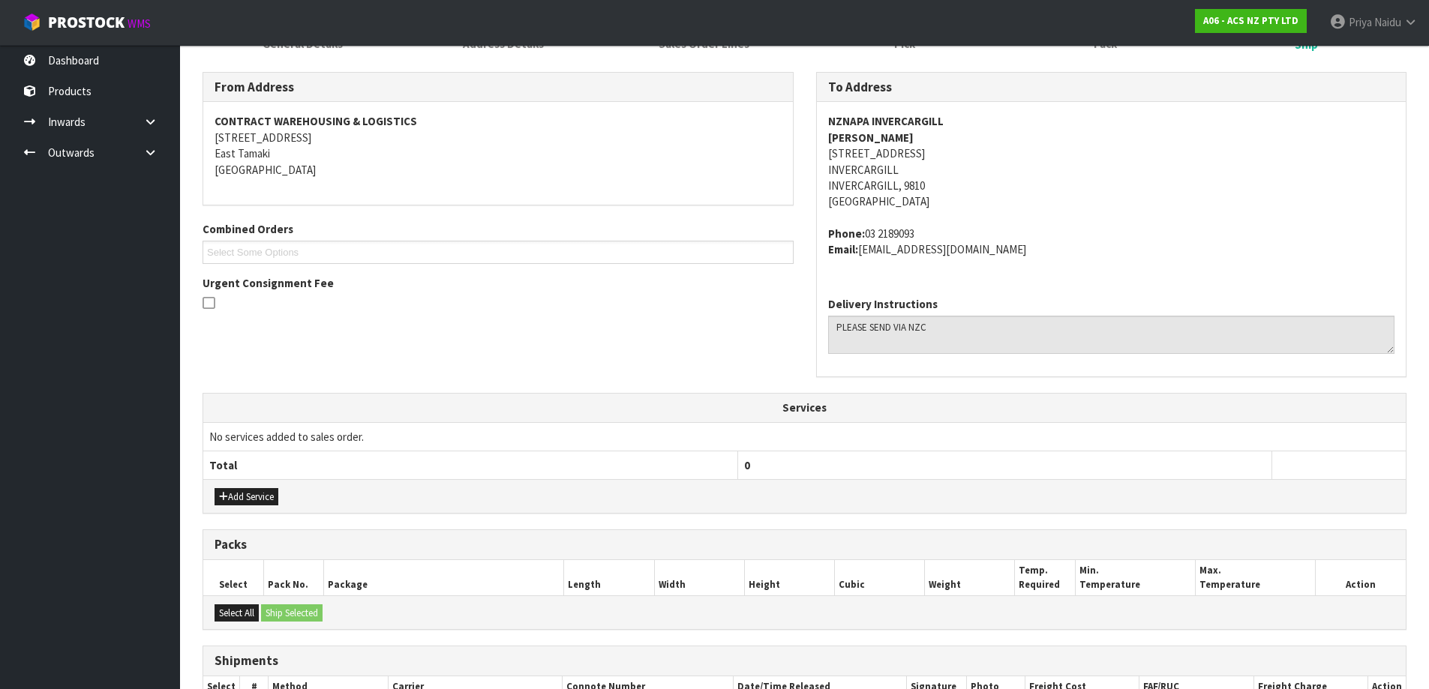
scroll to position [325, 0]
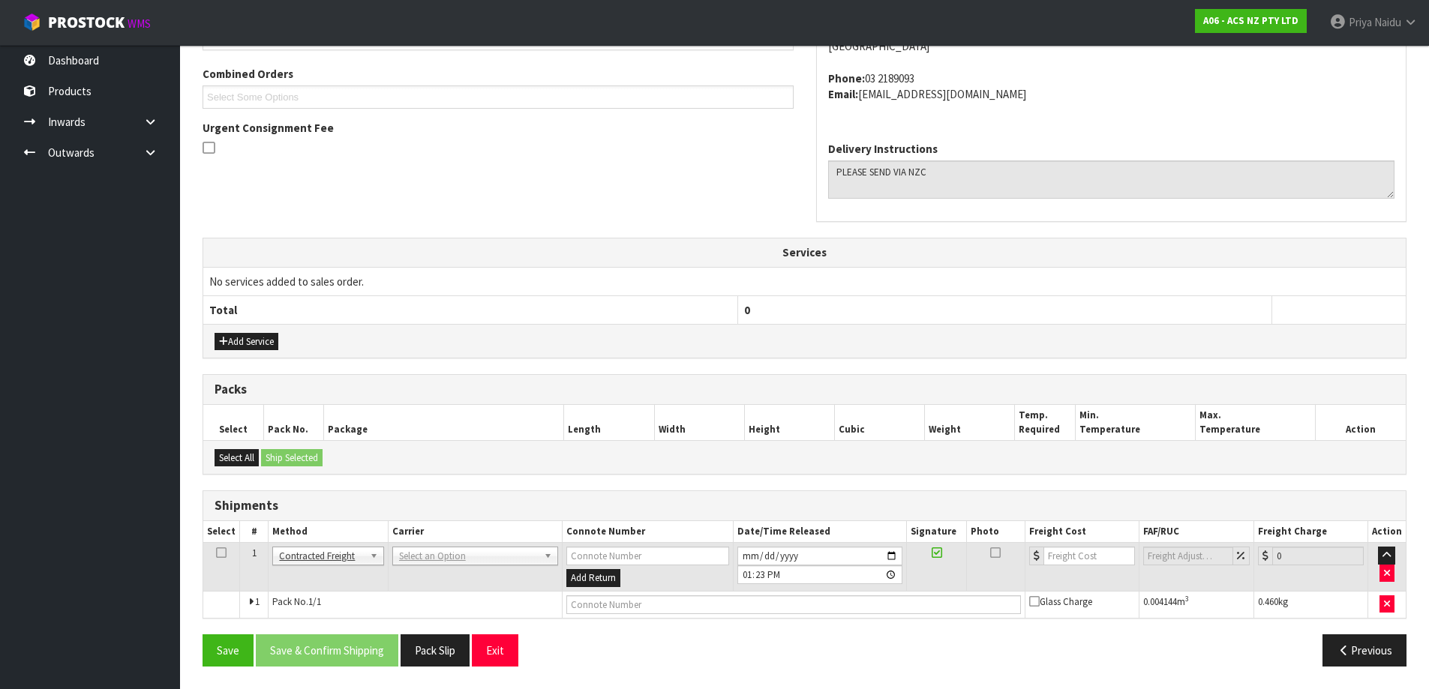
click at [402, 544] on td "ANGEL - ANGEL TRANSPORT CONROY - CONROY REMOVALS DEAEXPAKL - DEADLINE EXPRESS C…" at bounding box center [475, 567] width 174 height 49
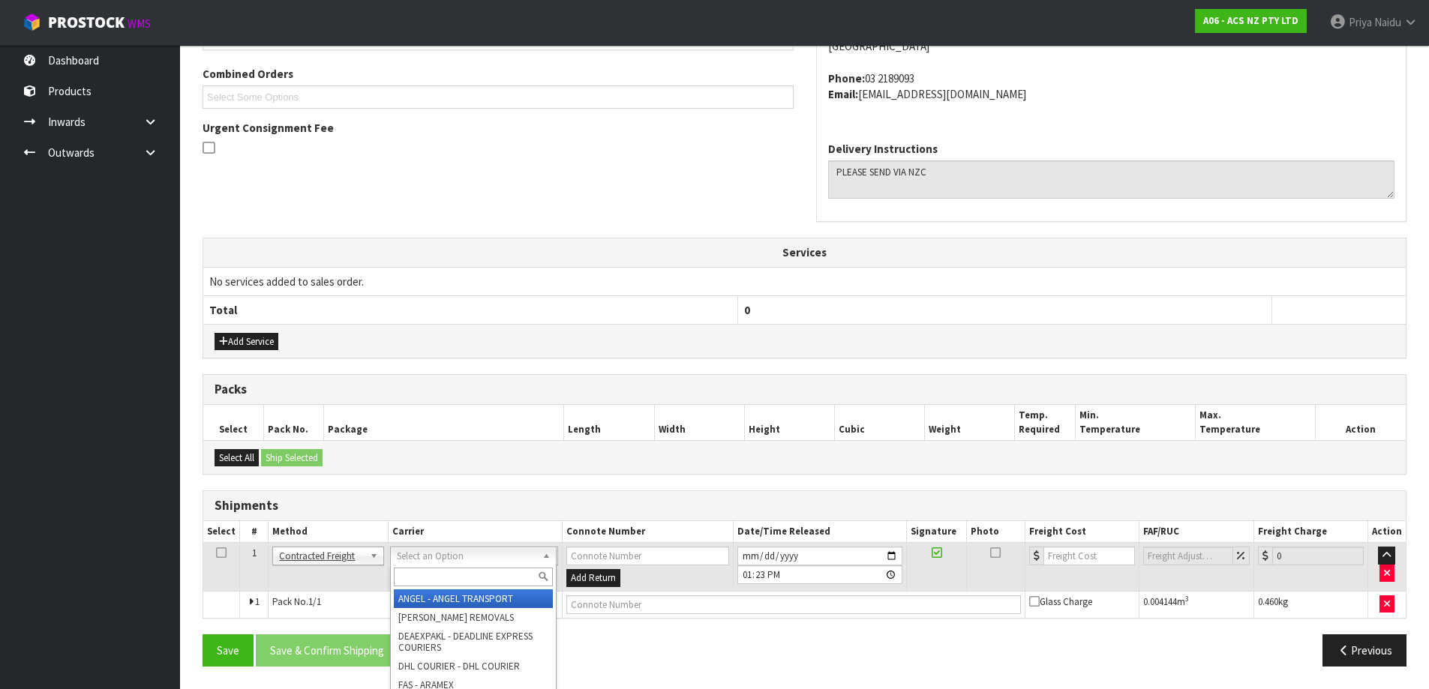
click at [407, 569] on input "text" at bounding box center [473, 577] width 159 height 19
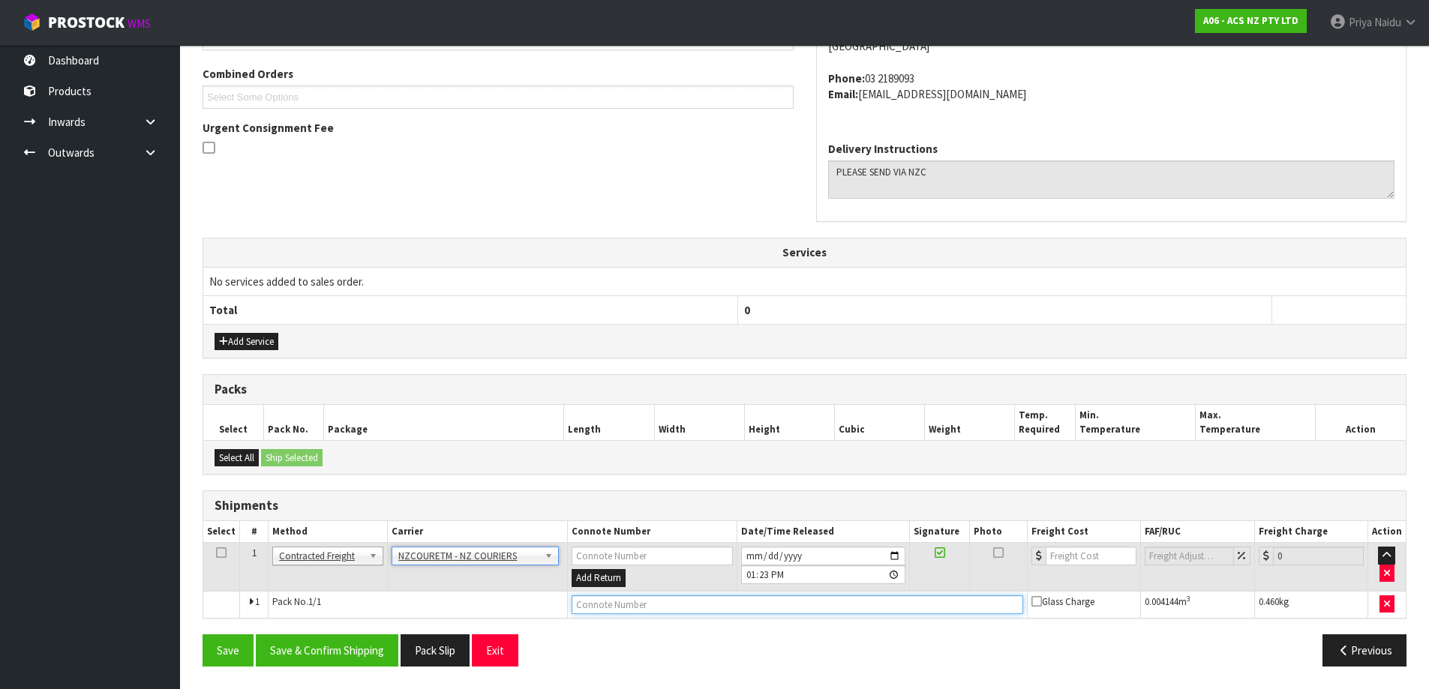
click at [629, 602] on input "text" at bounding box center [798, 605] width 452 height 19
paste input "BZGG003873"
click at [1074, 560] on input "number" at bounding box center [1091, 556] width 91 height 19
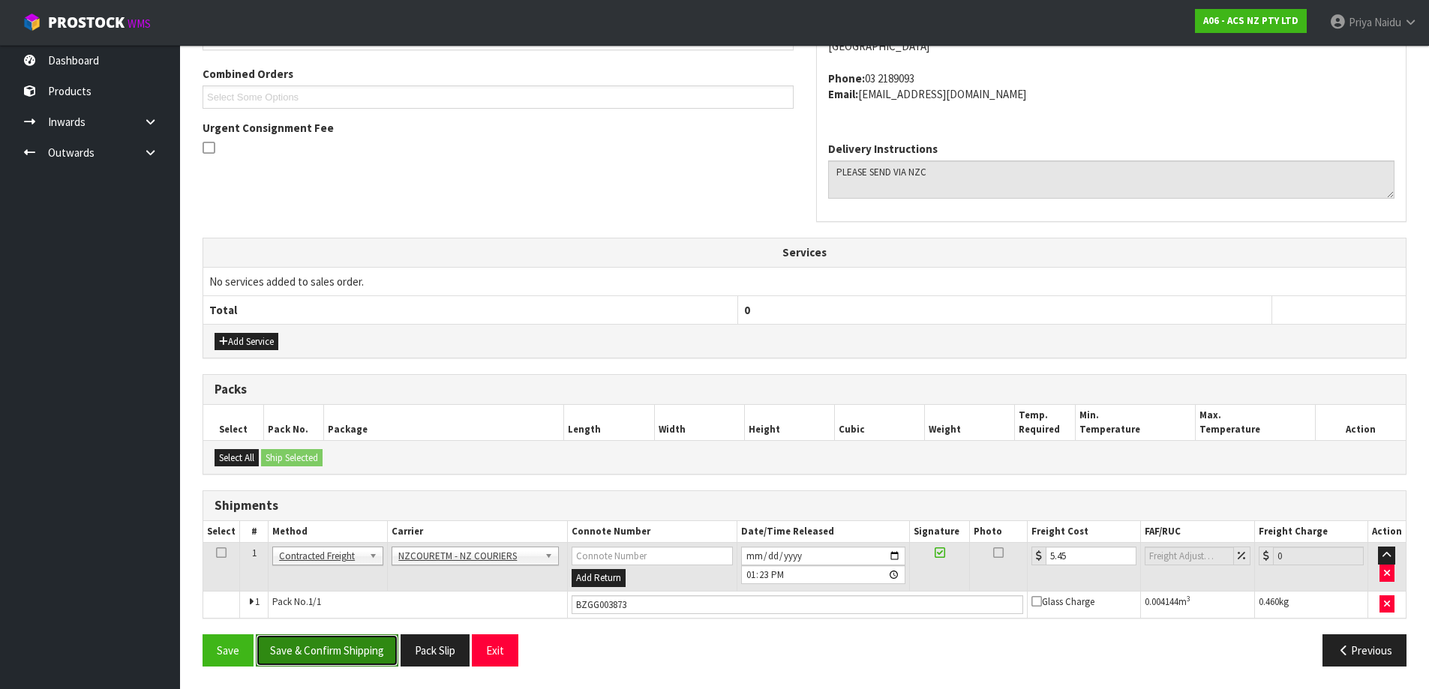
click at [350, 659] on button "Save & Confirm Shipping" at bounding box center [327, 651] width 143 height 32
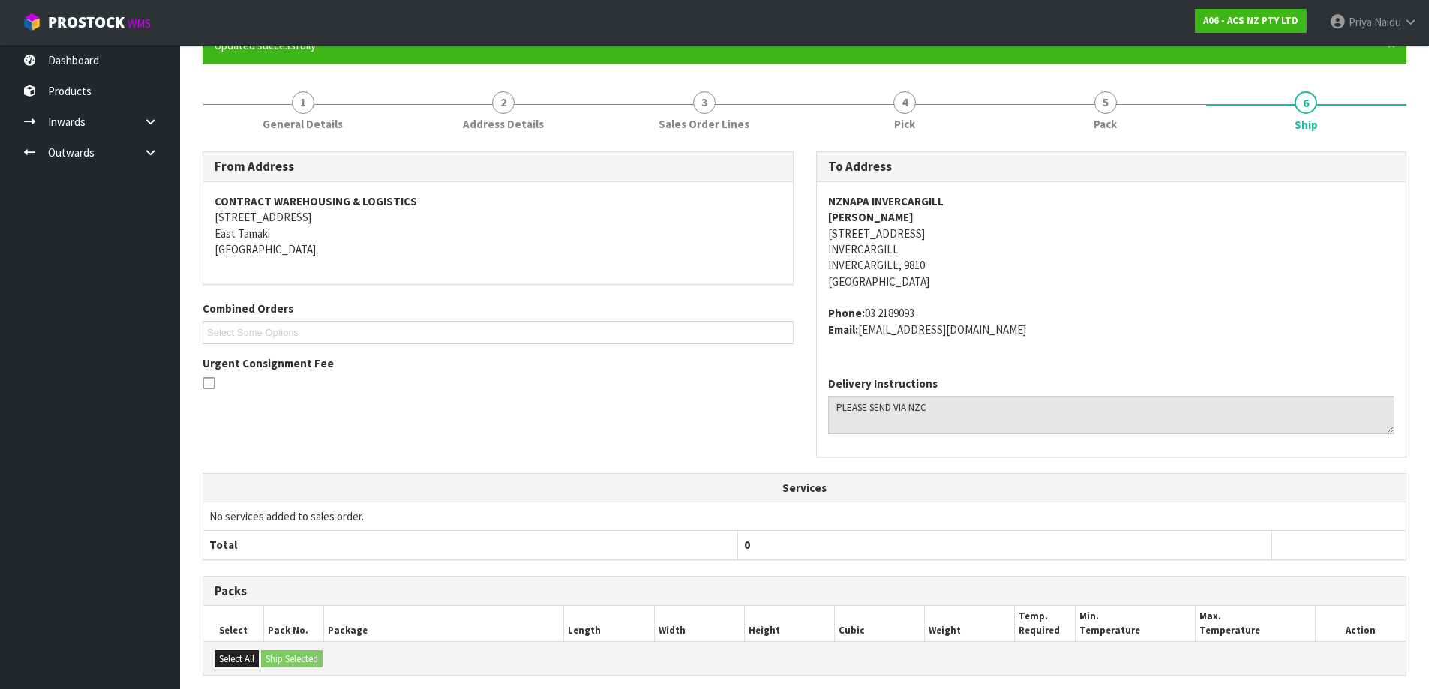
scroll to position [0, 0]
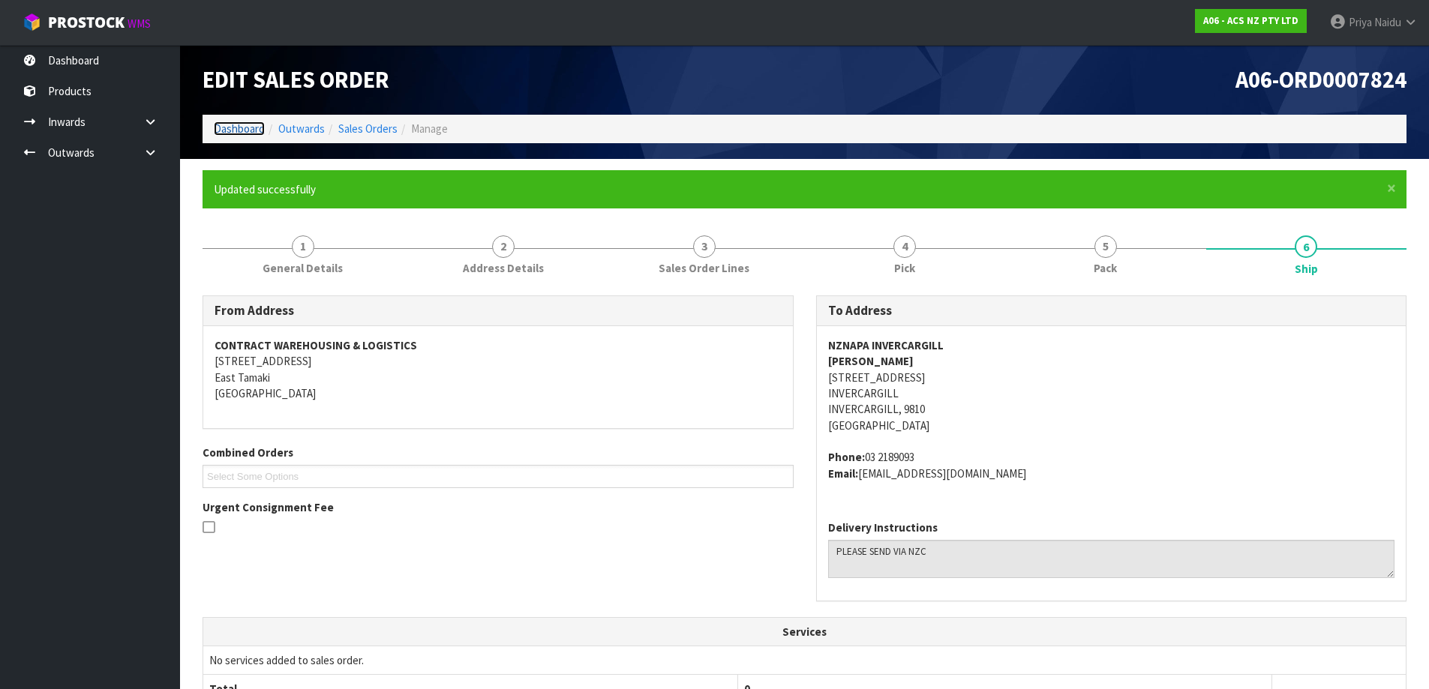
click at [244, 129] on link "Dashboard" at bounding box center [239, 129] width 51 height 14
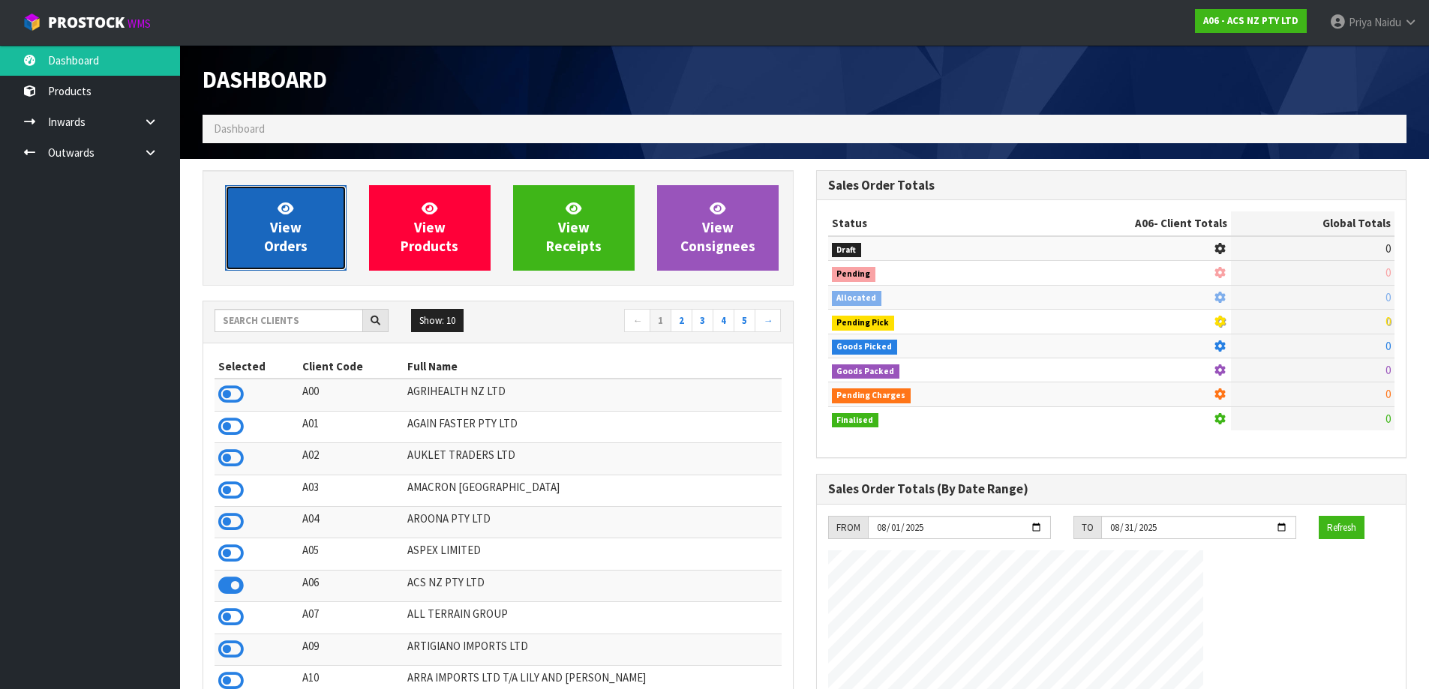
click at [303, 239] on span "View Orders" at bounding box center [286, 228] width 44 height 56
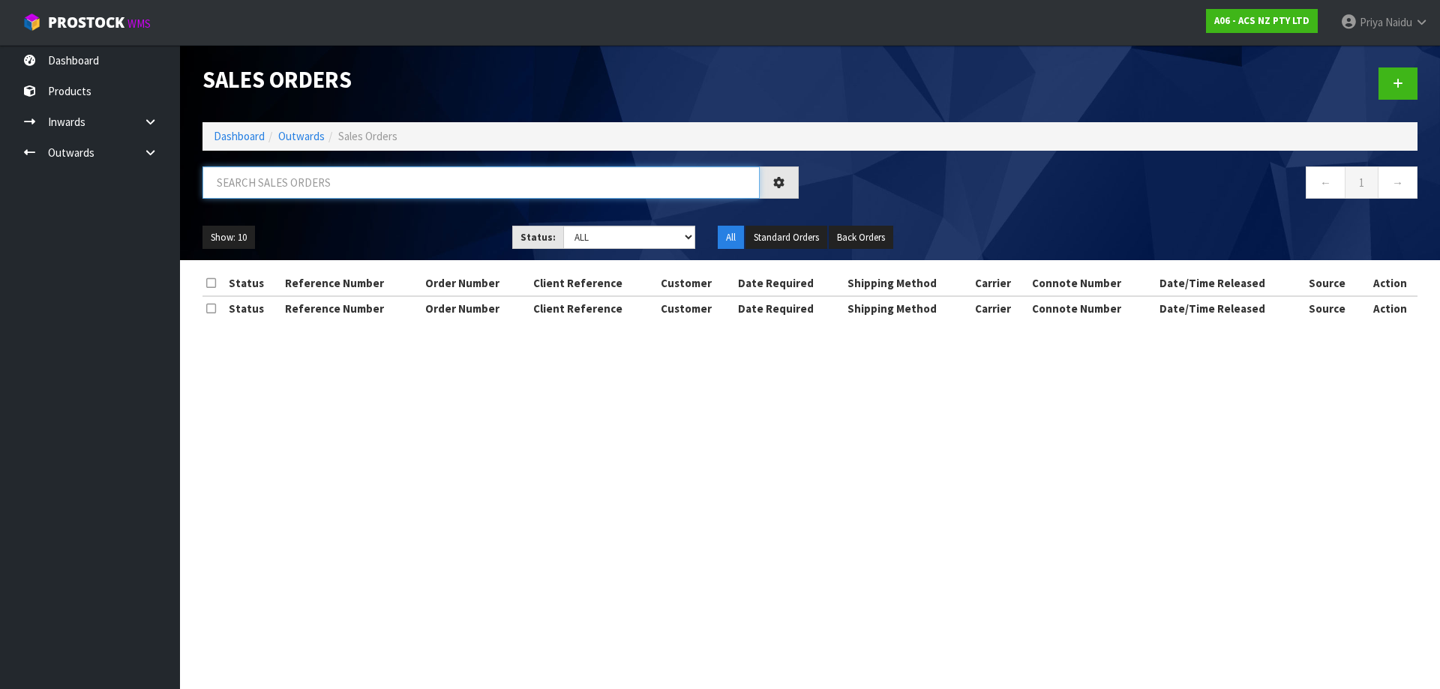
click at [318, 191] on input "text" at bounding box center [481, 183] width 557 height 32
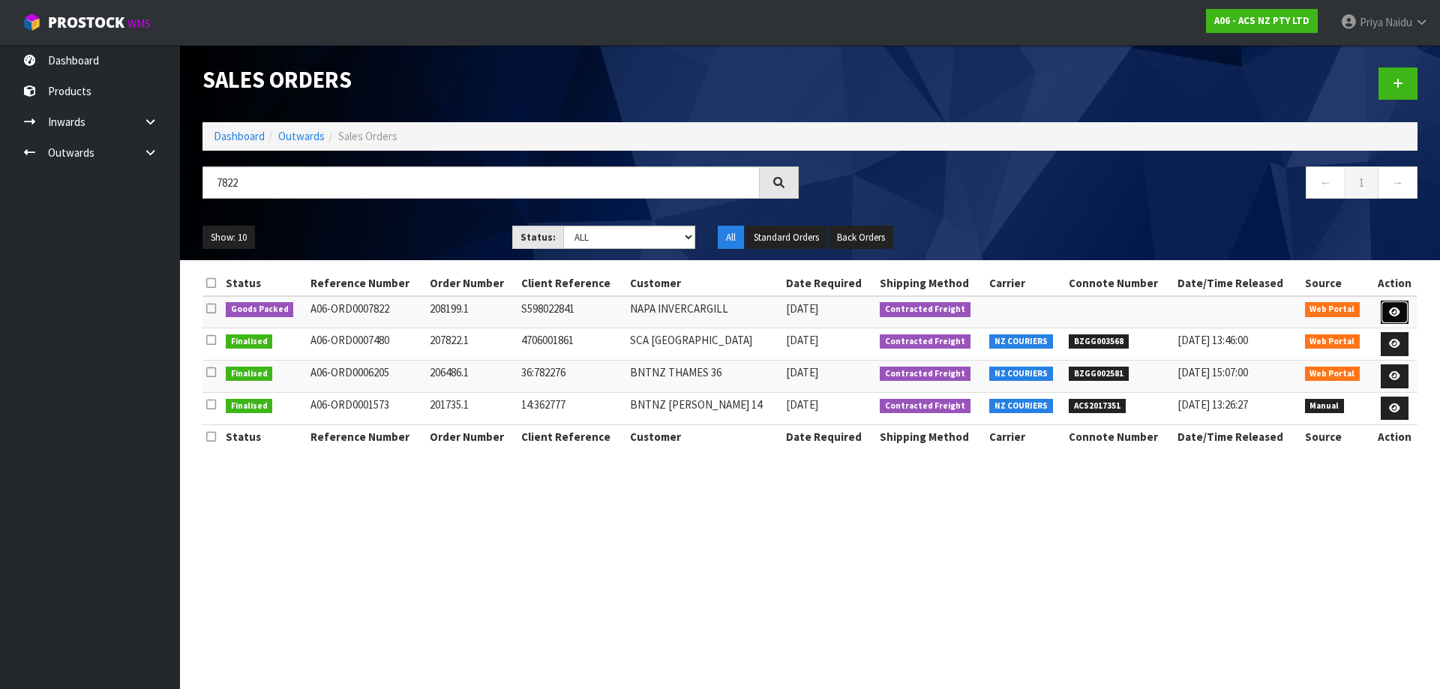
click at [1388, 305] on link at bounding box center [1395, 313] width 28 height 24
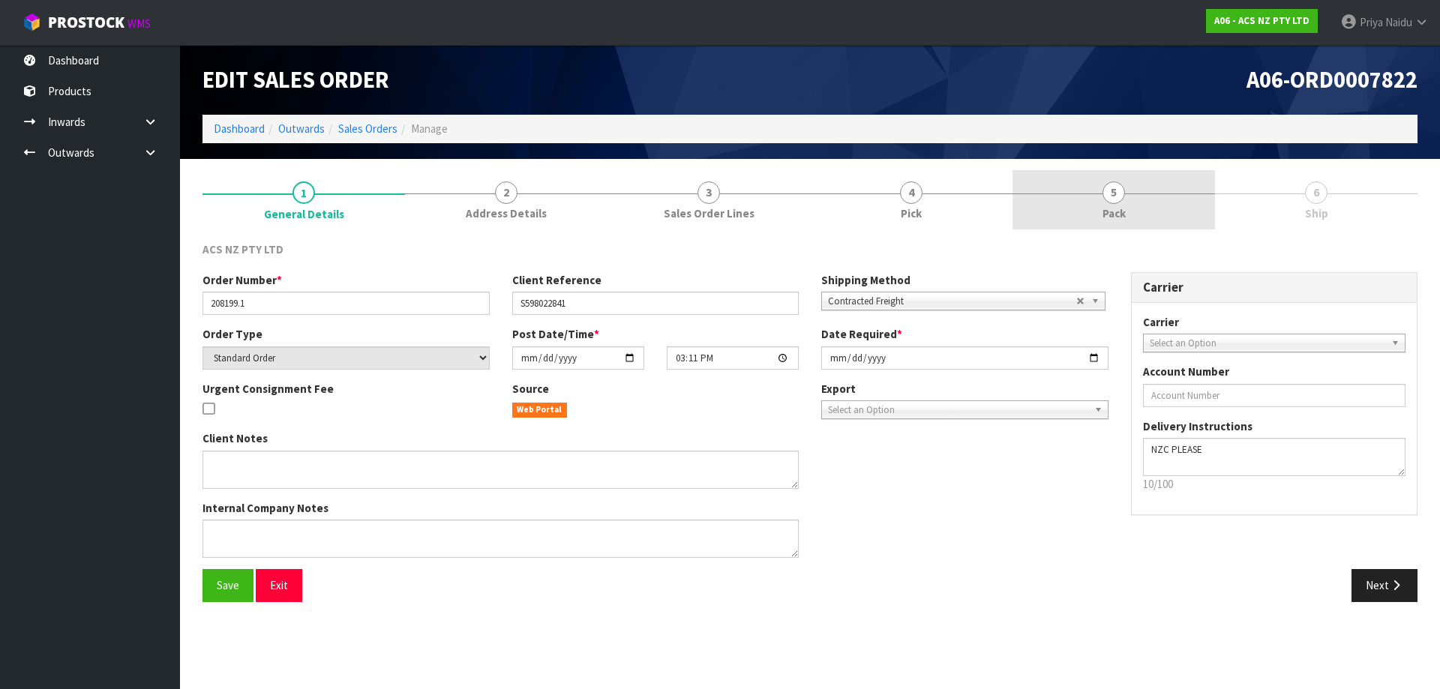
click at [1195, 209] on link "5 Pack" at bounding box center [1114, 199] width 203 height 59
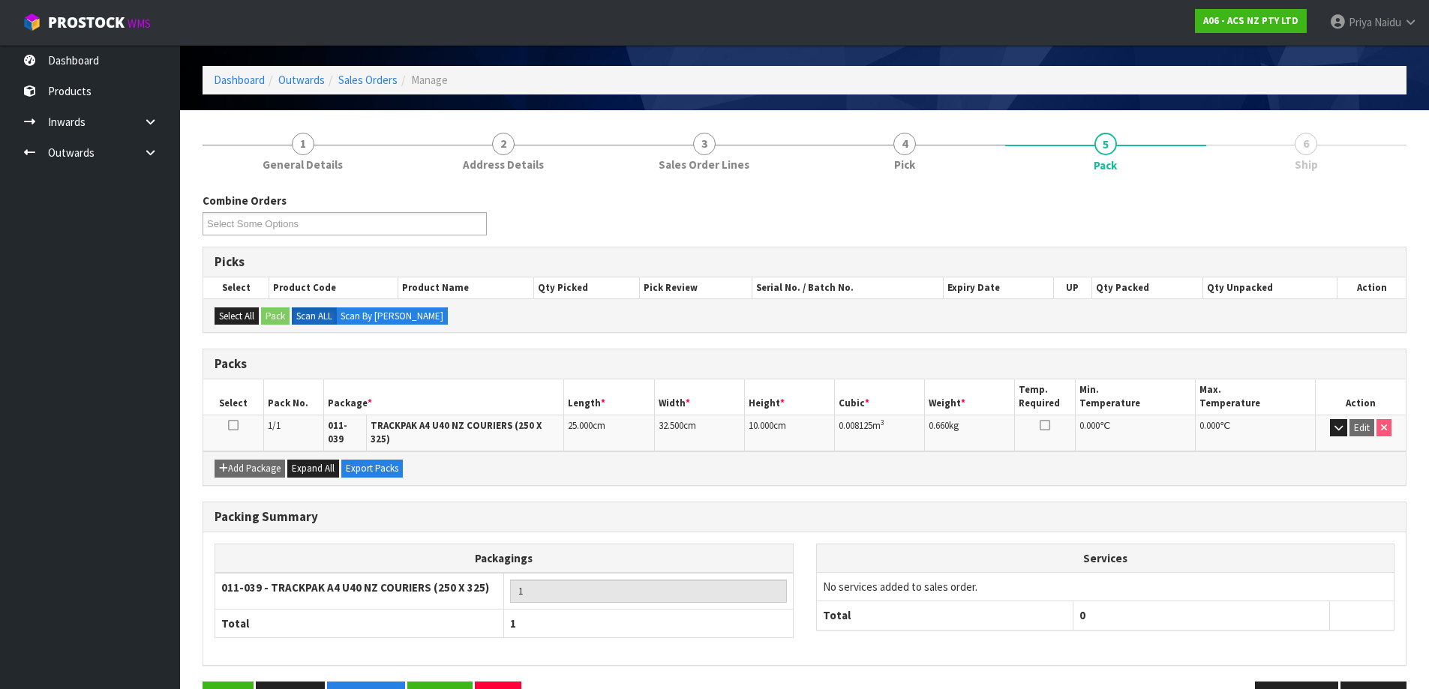
scroll to position [86, 0]
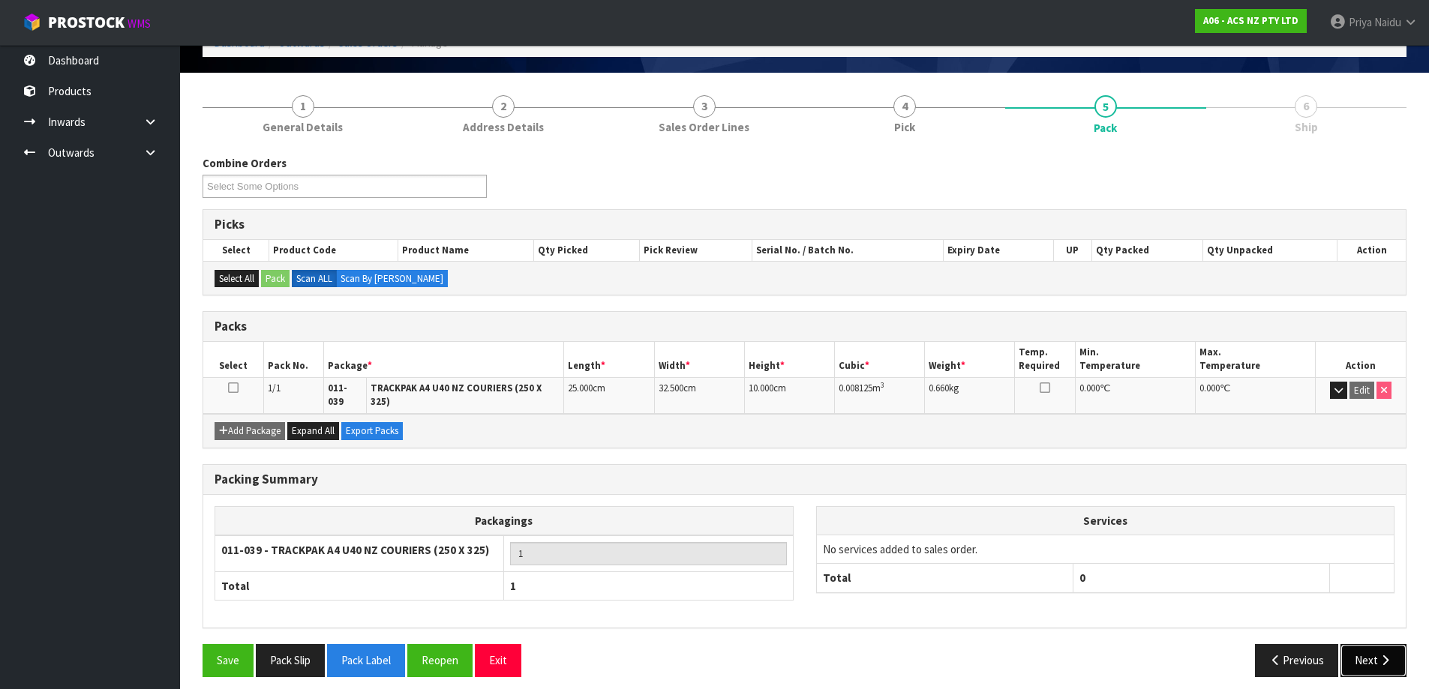
click at [1361, 644] on button "Next" at bounding box center [1373, 660] width 66 height 32
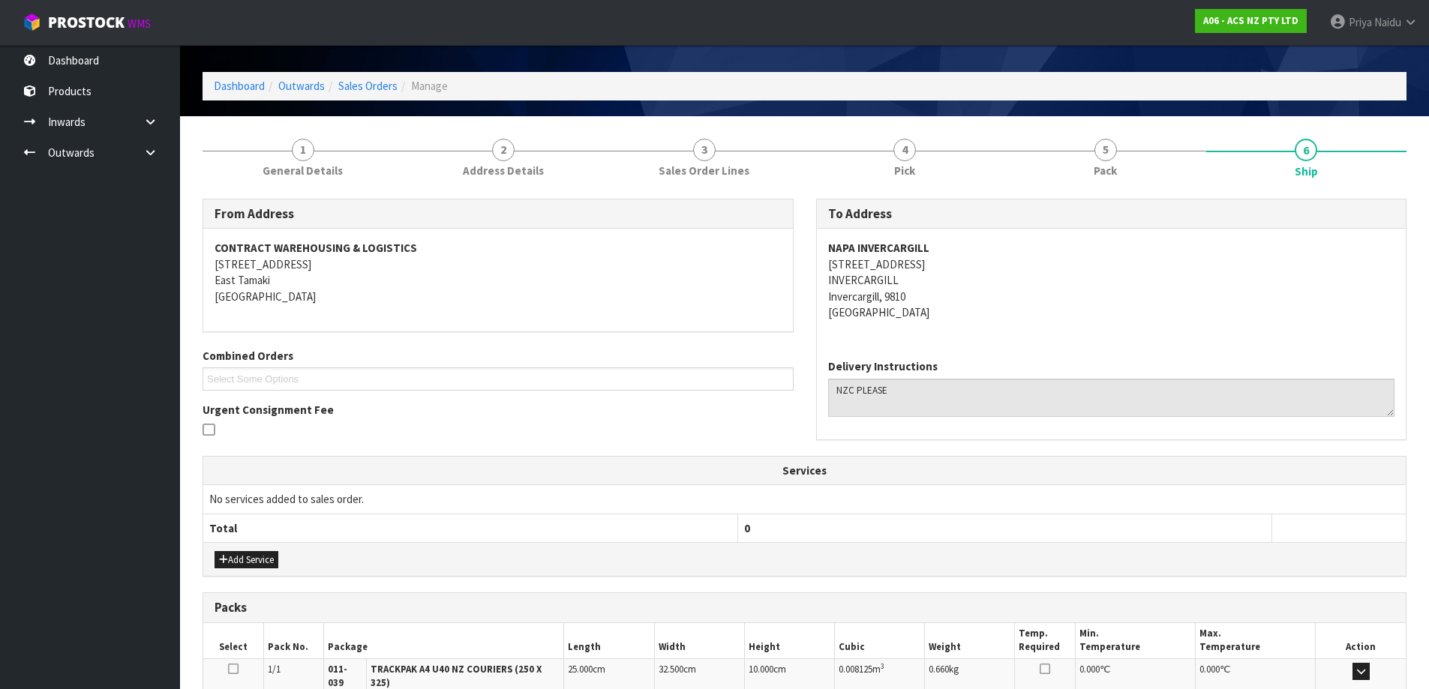
scroll to position [0, 0]
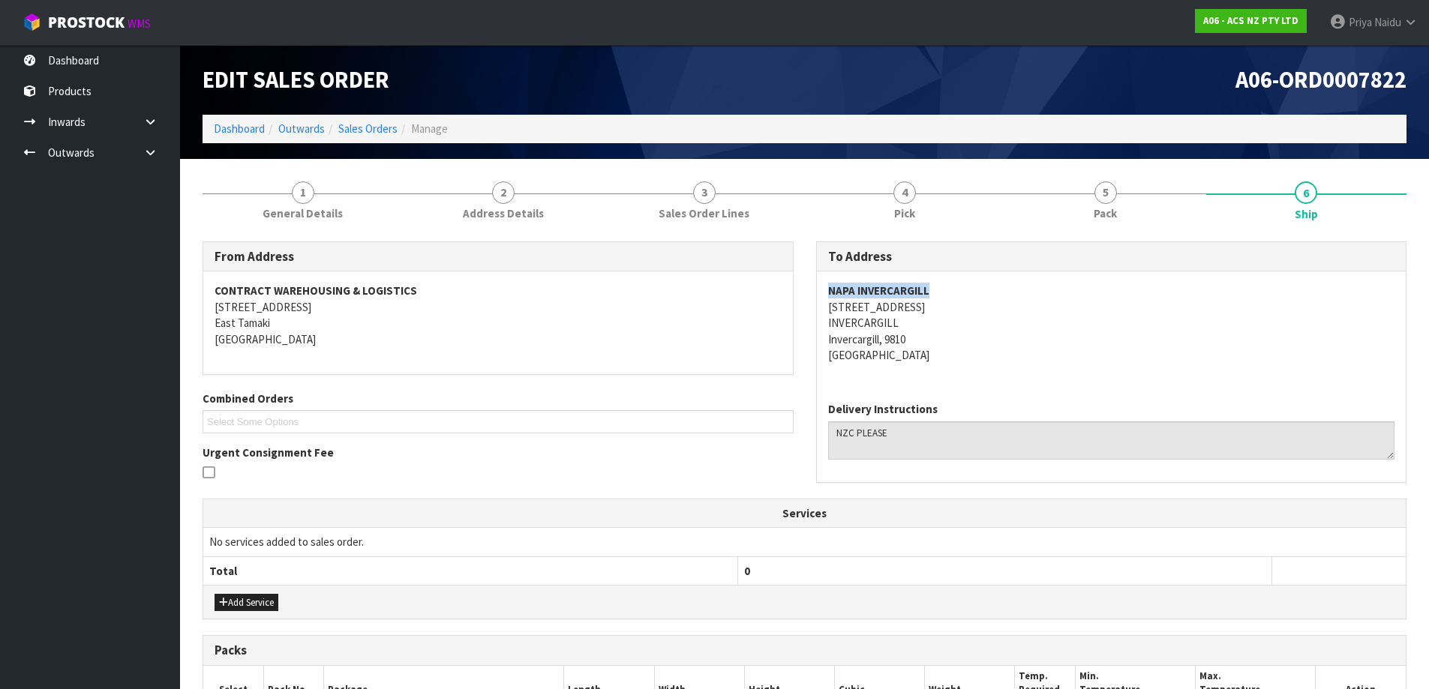
drag, startPoint x: 824, startPoint y: 294, endPoint x: 986, endPoint y: 296, distance: 162.0
click at [986, 296] on div "NAPA INVERCARGILL 106 YARROW STREET INVERCARGILL Invercargill, 9810 New Zealand" at bounding box center [1112, 331] width 590 height 119
drag, startPoint x: 827, startPoint y: 310, endPoint x: 947, endPoint y: 307, distance: 119.3
click at [947, 307] on address "NAPA INVERCARGILL 106 YARROW STREET INVERCARGILL Invercargill, 9810 New Zealand" at bounding box center [1111, 323] width 567 height 80
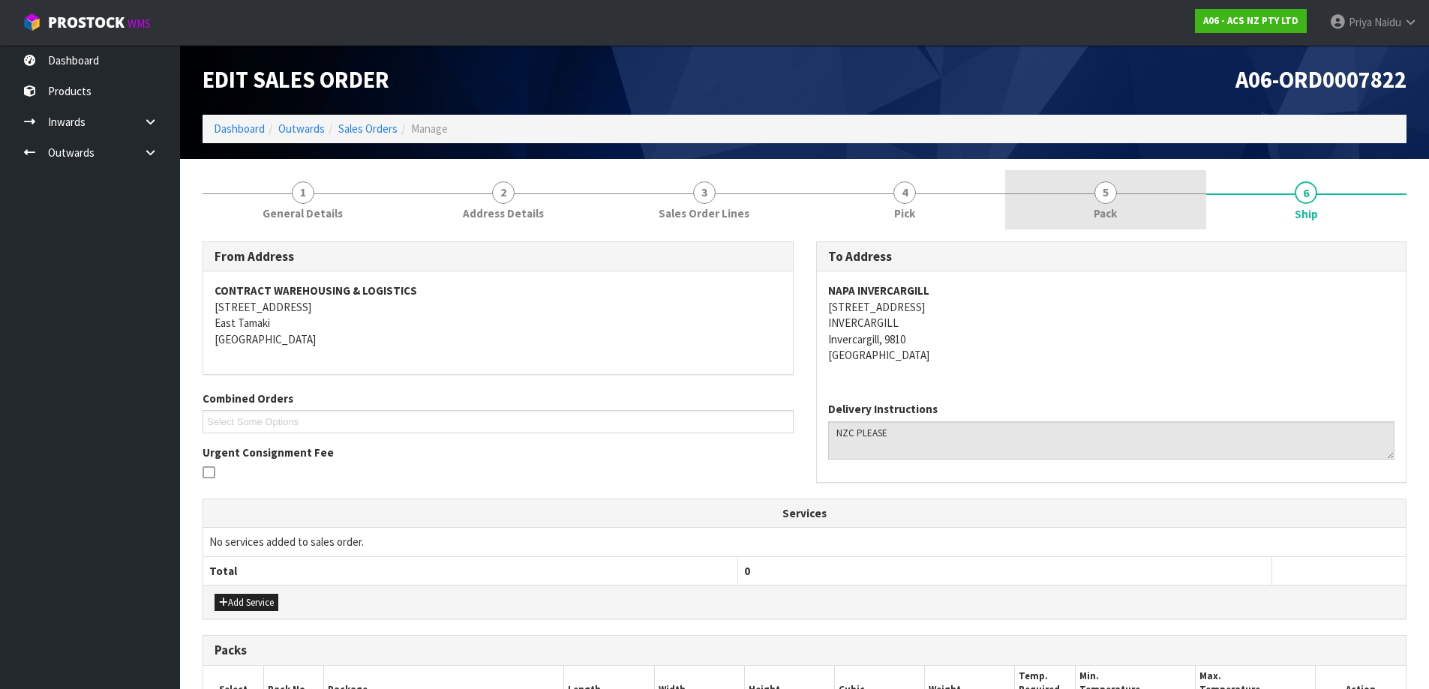
click at [1093, 227] on link "5 Pack" at bounding box center [1105, 199] width 201 height 59
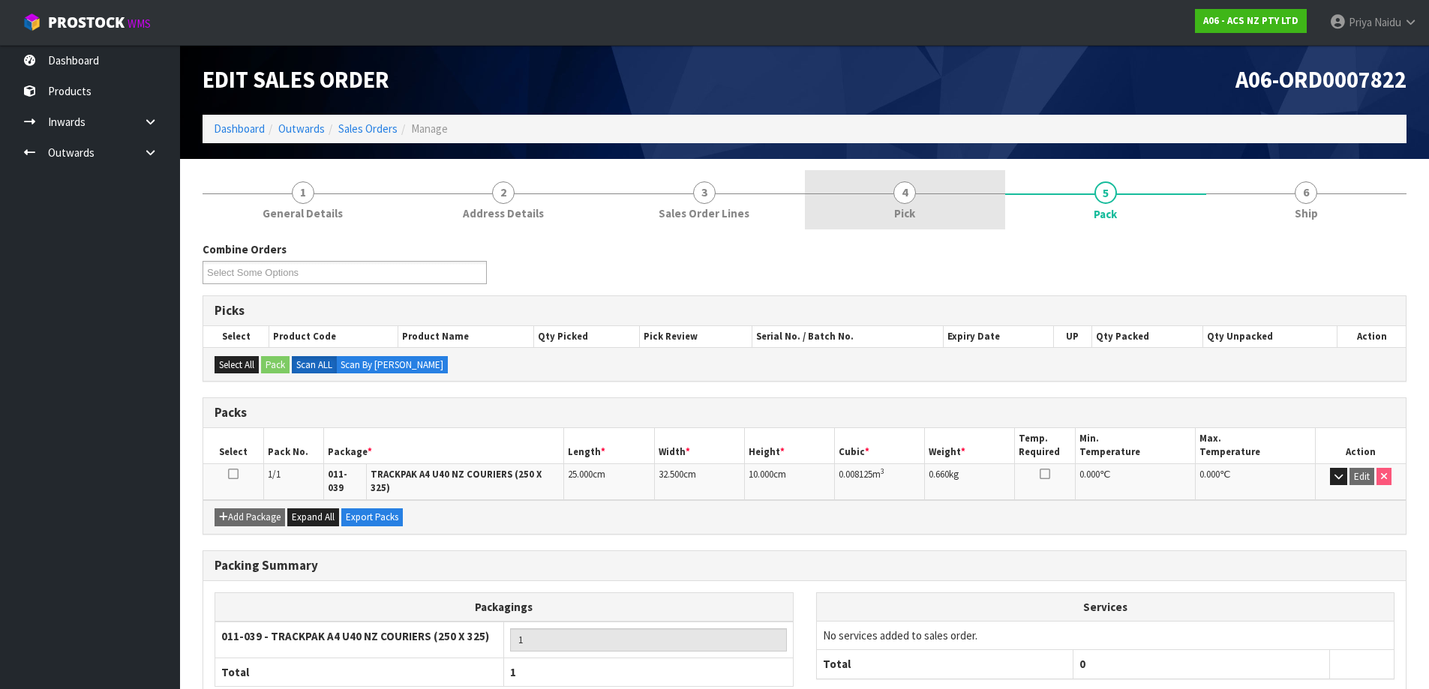
click at [915, 229] on li "4 Pick" at bounding box center [905, 200] width 201 height 60
click at [906, 212] on span "Pick" at bounding box center [904, 214] width 21 height 16
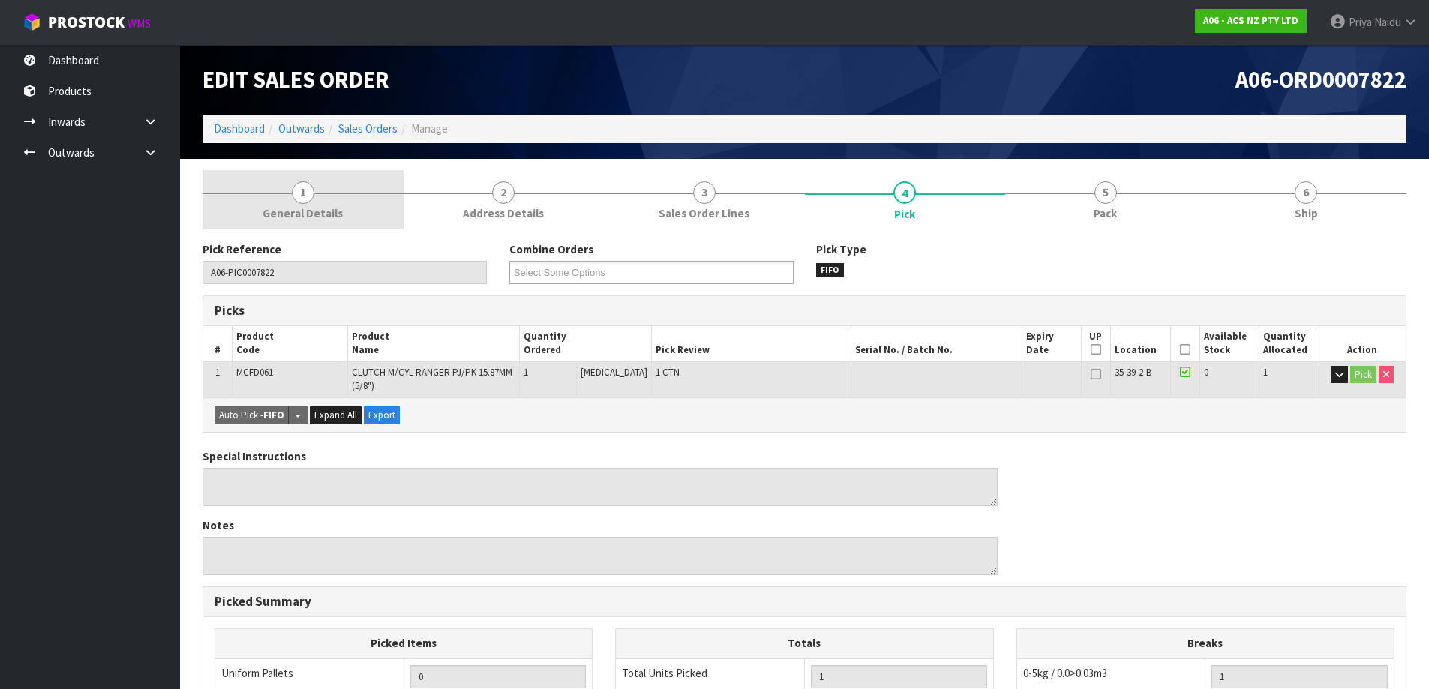
click at [320, 222] on link "1 General Details" at bounding box center [303, 199] width 201 height 59
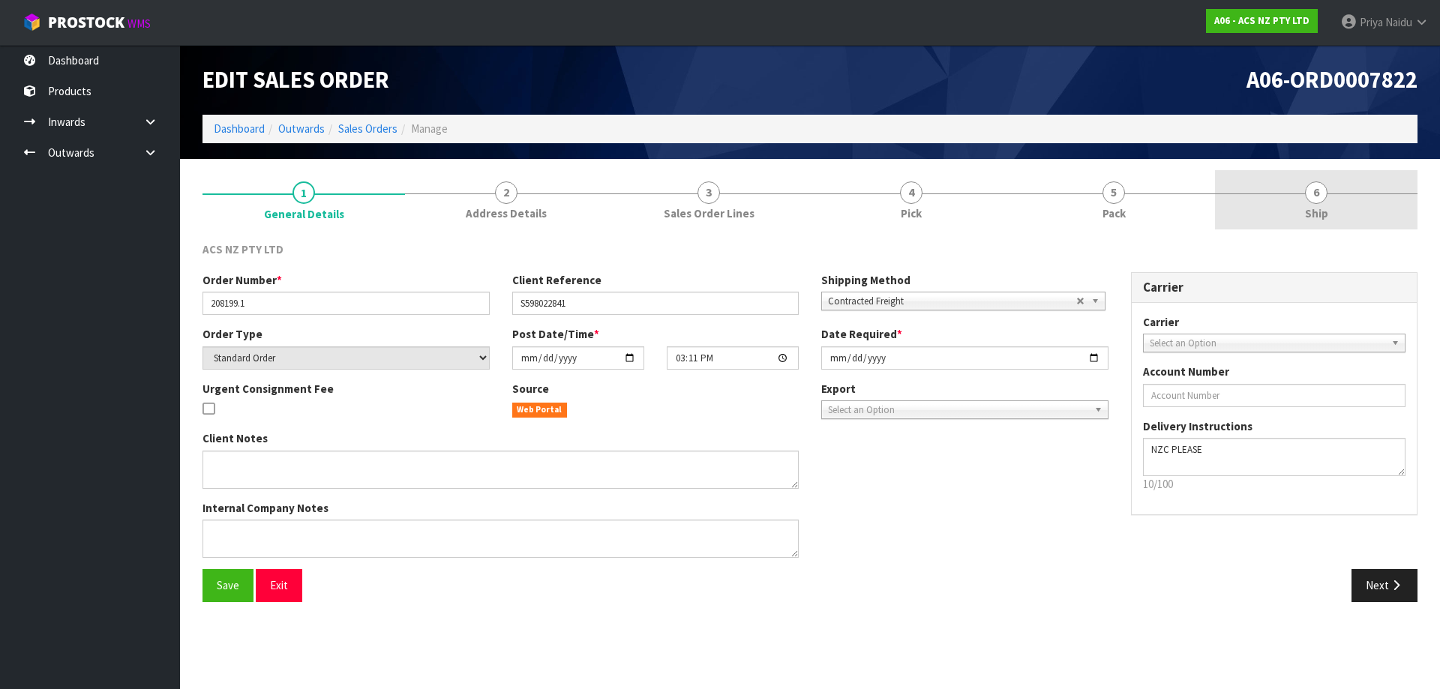
click at [1315, 198] on span "6" at bounding box center [1316, 193] width 23 height 23
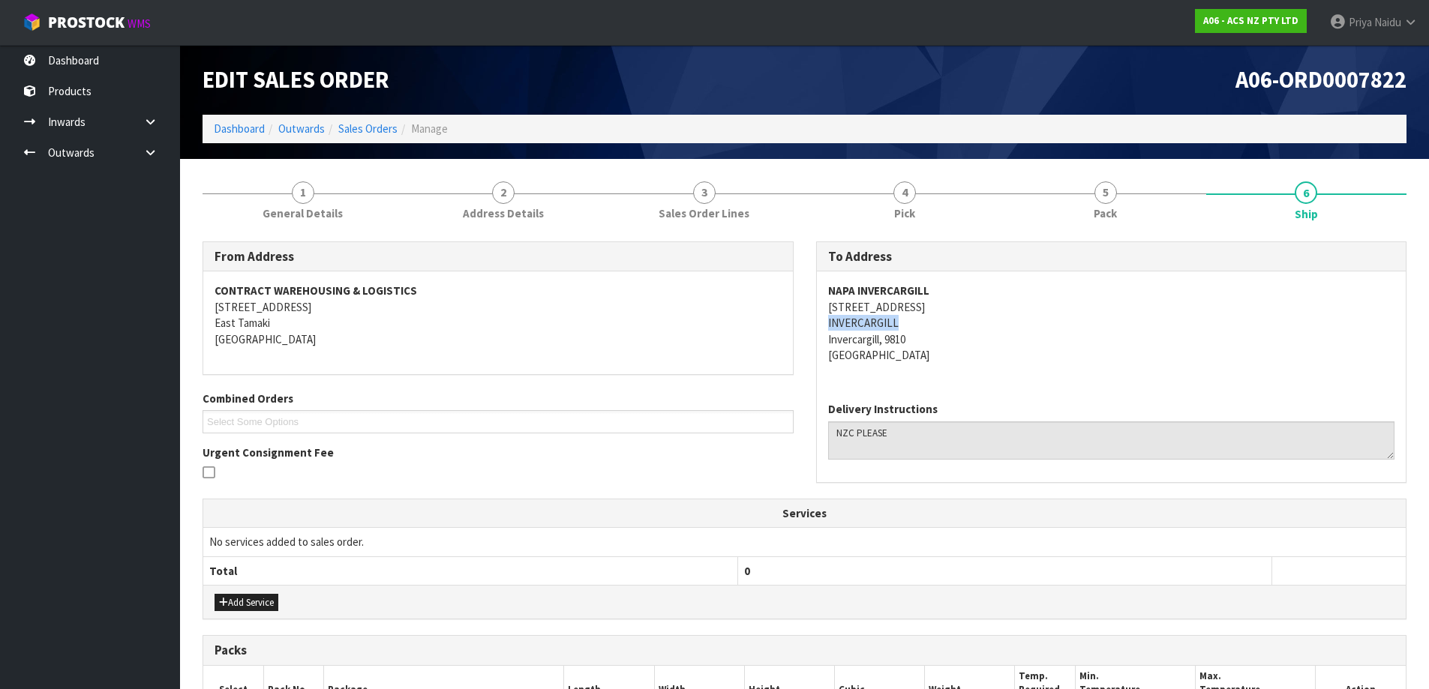
drag, startPoint x: 839, startPoint y: 321, endPoint x: 945, endPoint y: 328, distance: 106.7
click at [945, 328] on div "NAPA INVERCARGILL 106 YARROW STREET INVERCARGILL Invercargill, 9810 New Zealand" at bounding box center [1112, 331] width 590 height 119
click at [276, 201] on link "1 General Details" at bounding box center [303, 199] width 201 height 59
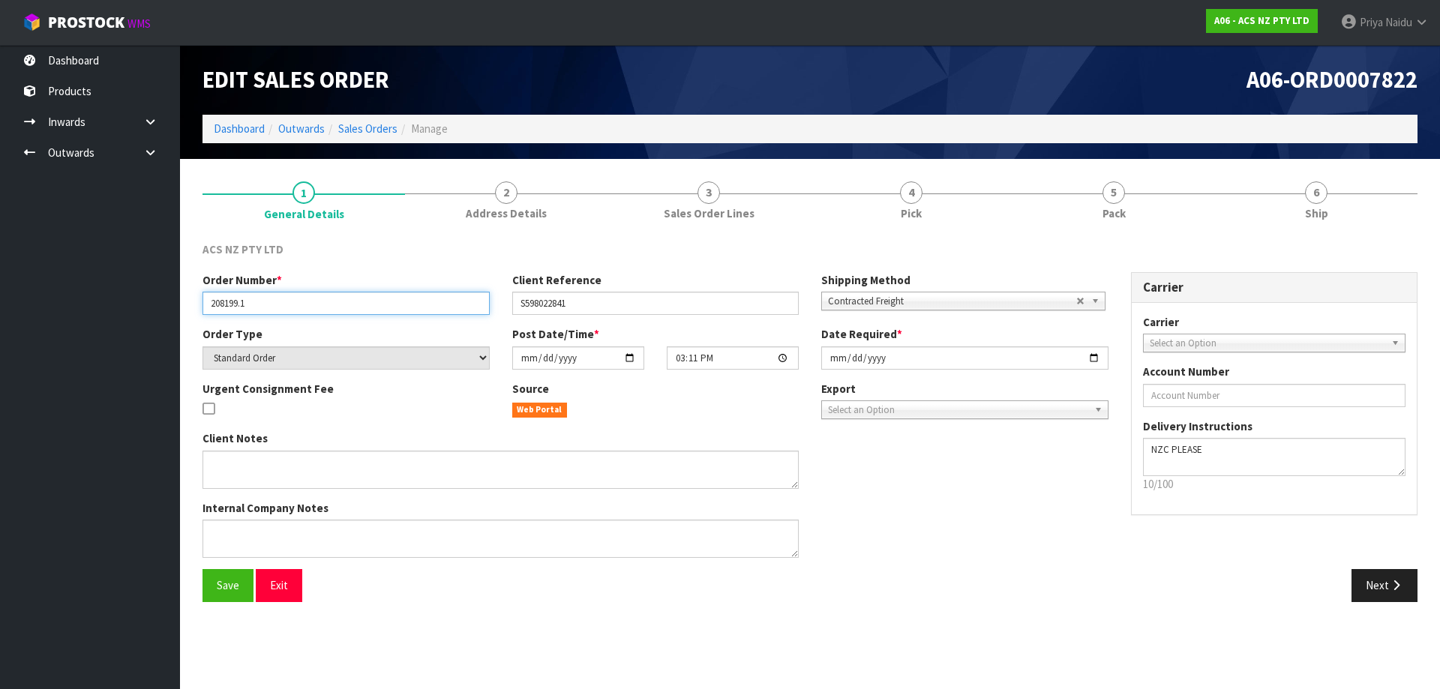
drag, startPoint x: 207, startPoint y: 305, endPoint x: 281, endPoint y: 298, distance: 73.9
click at [281, 298] on input "208199.1" at bounding box center [346, 303] width 287 height 23
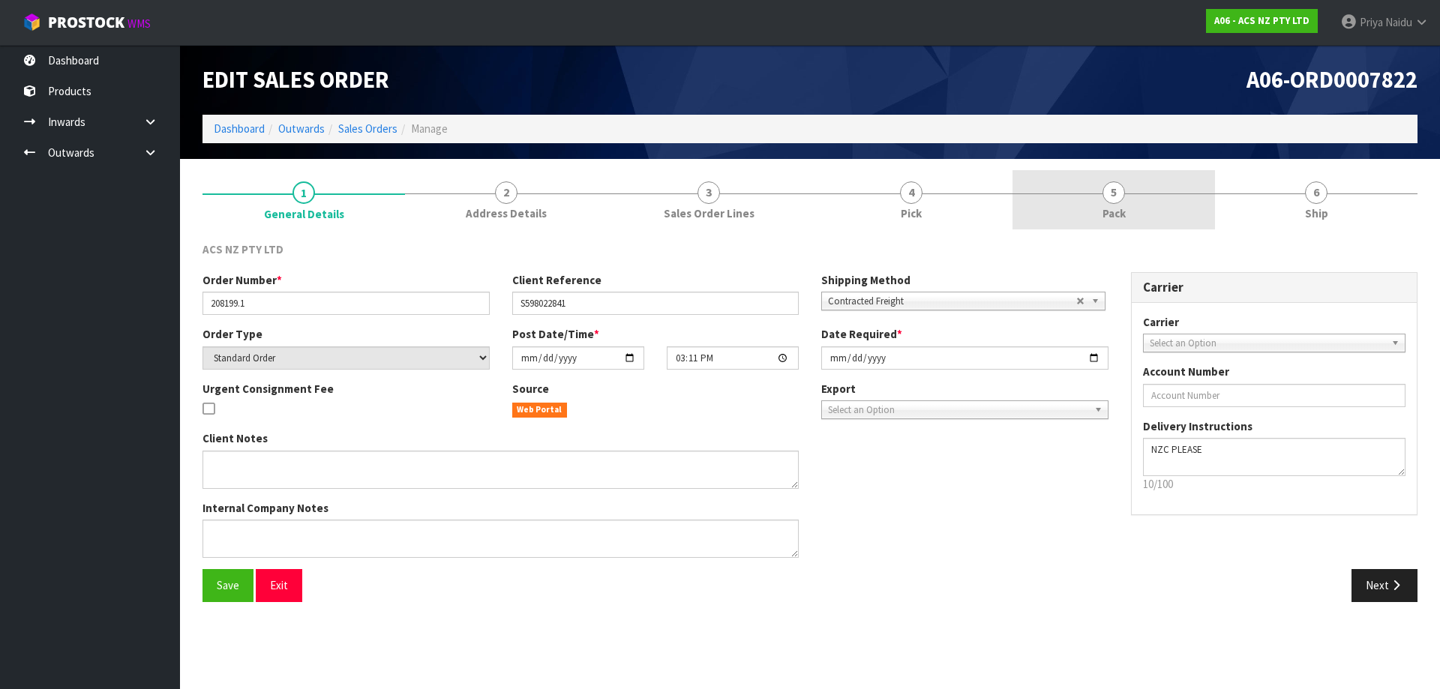
drag, startPoint x: 1121, startPoint y: 205, endPoint x: 1120, endPoint y: 212, distance: 7.5
click at [1121, 205] on link "5 Pack" at bounding box center [1114, 199] width 203 height 59
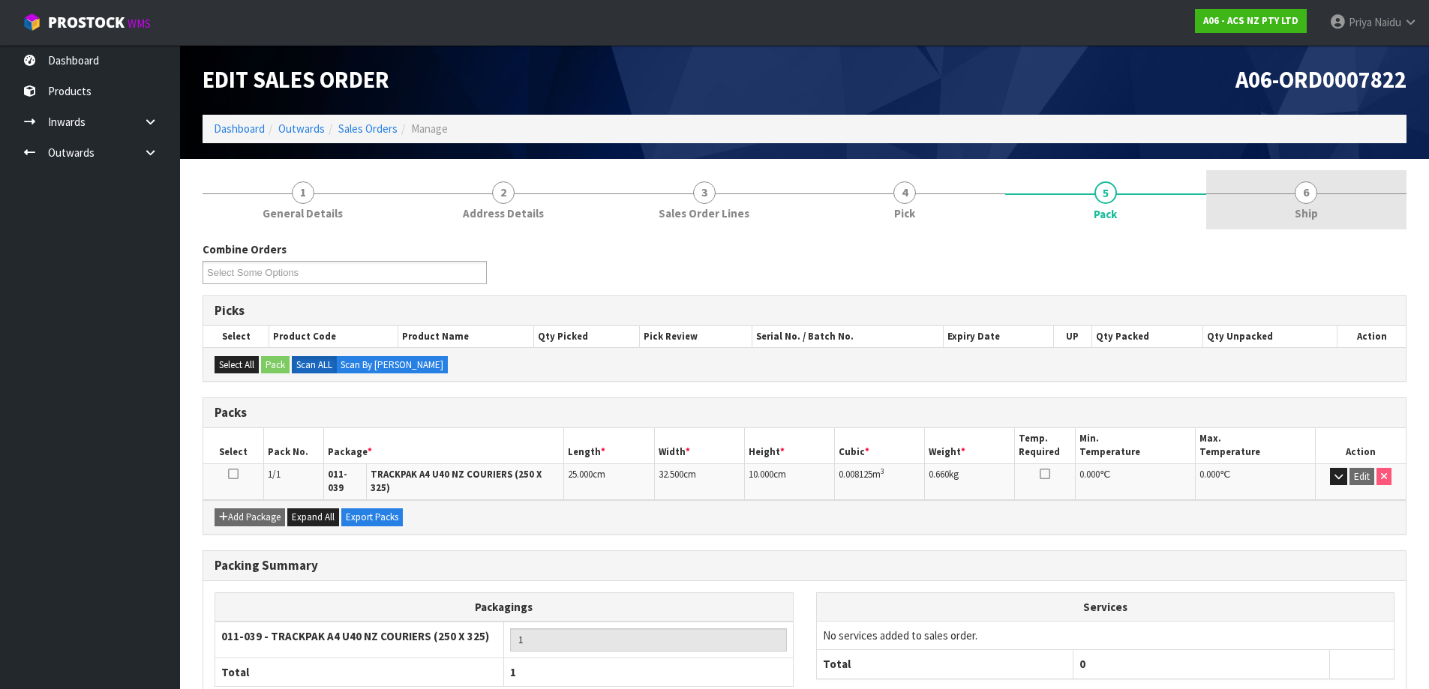
click at [1327, 202] on link "6 Ship" at bounding box center [1306, 199] width 201 height 59
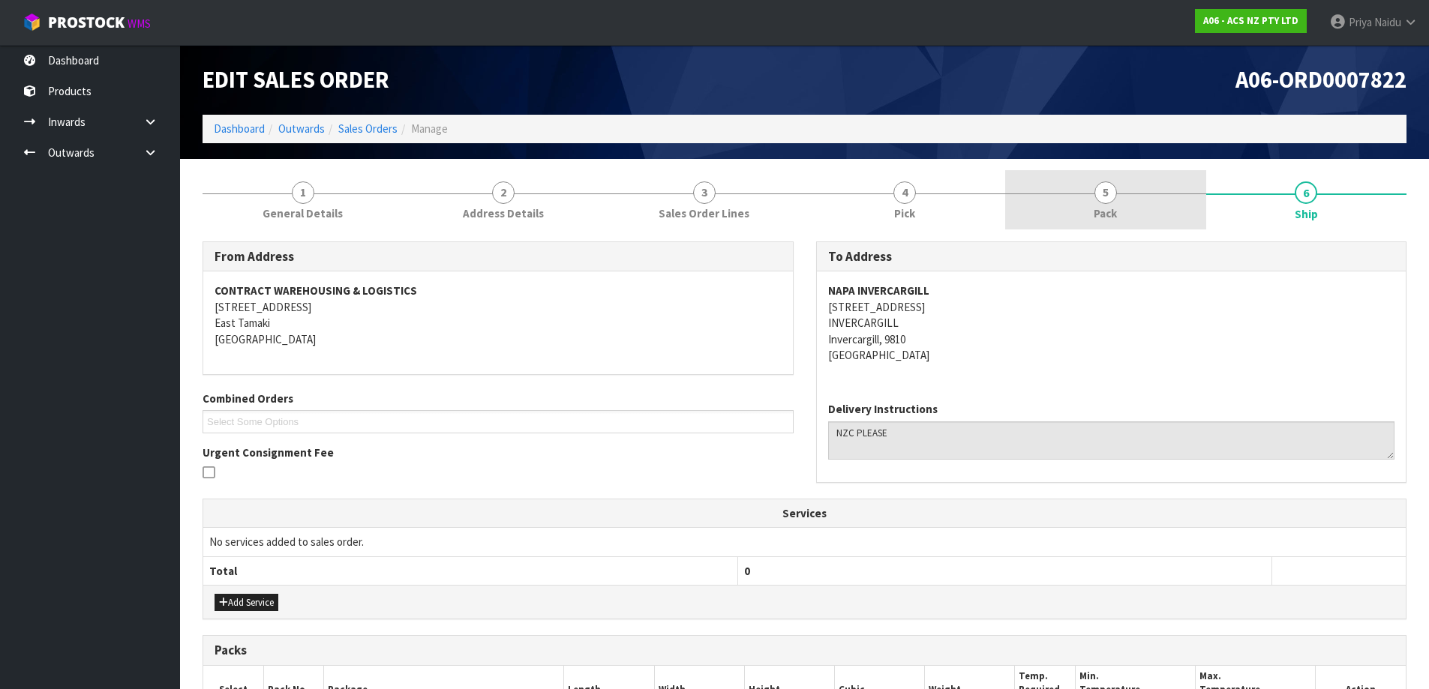
click at [1145, 211] on link "5 Pack" at bounding box center [1105, 199] width 201 height 59
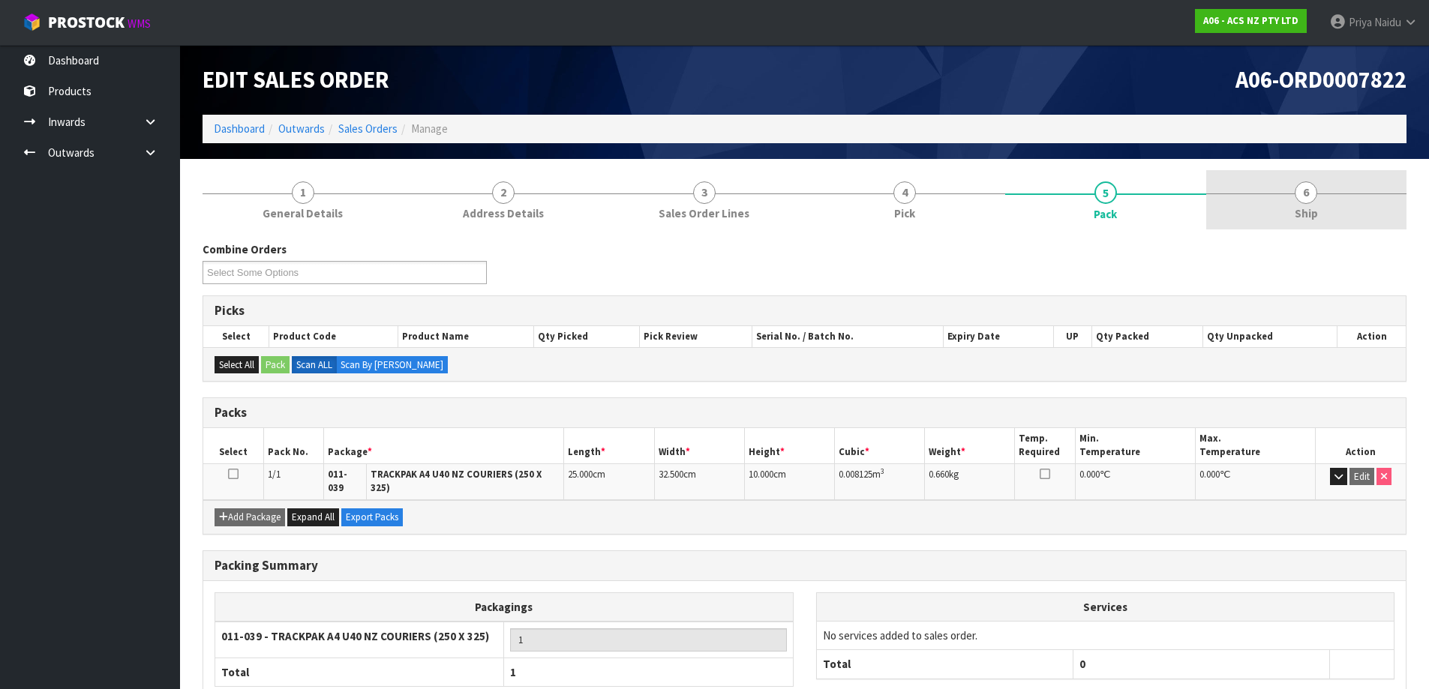
click at [1316, 203] on link "6 Ship" at bounding box center [1306, 199] width 201 height 59
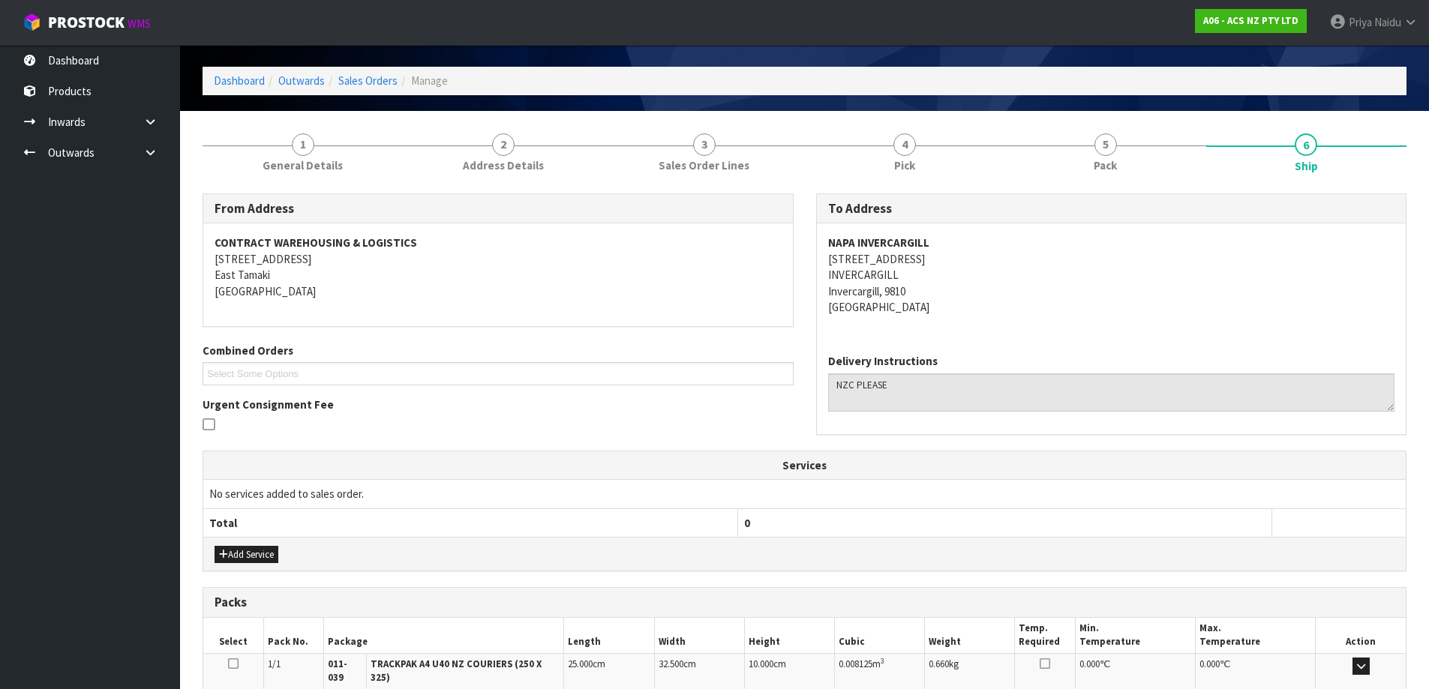
scroll to position [234, 0]
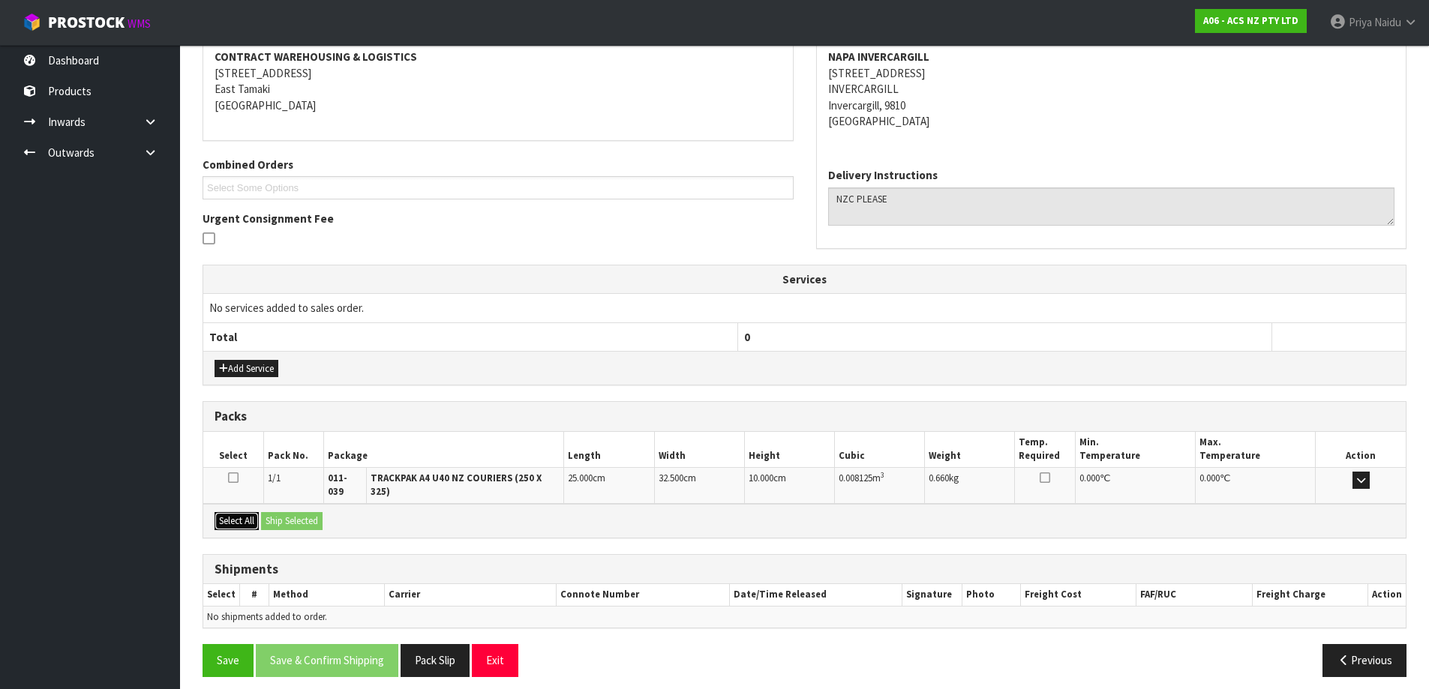
click at [251, 512] on button "Select All" at bounding box center [237, 521] width 44 height 18
drag, startPoint x: 273, startPoint y: 512, endPoint x: 290, endPoint y: 512, distance: 17.3
click at [278, 512] on button "Ship Selected" at bounding box center [292, 521] width 62 height 18
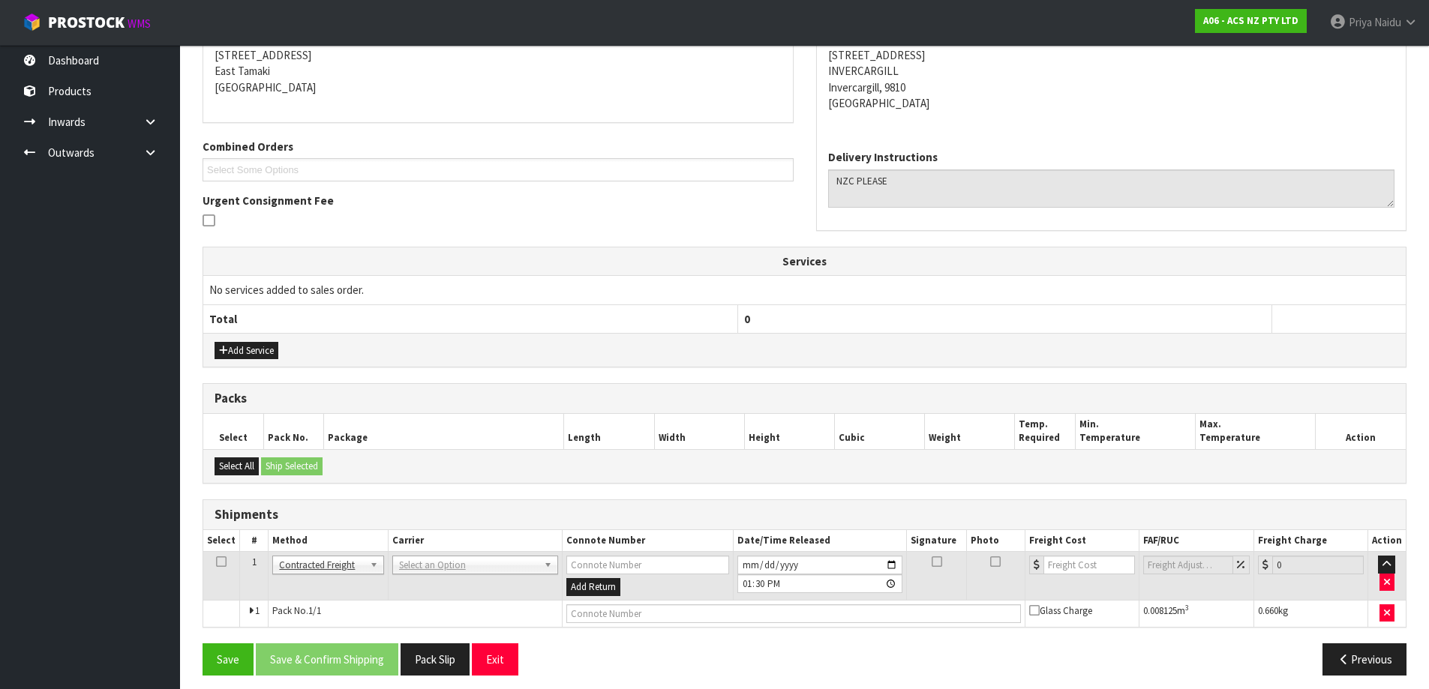
scroll to position [261, 0]
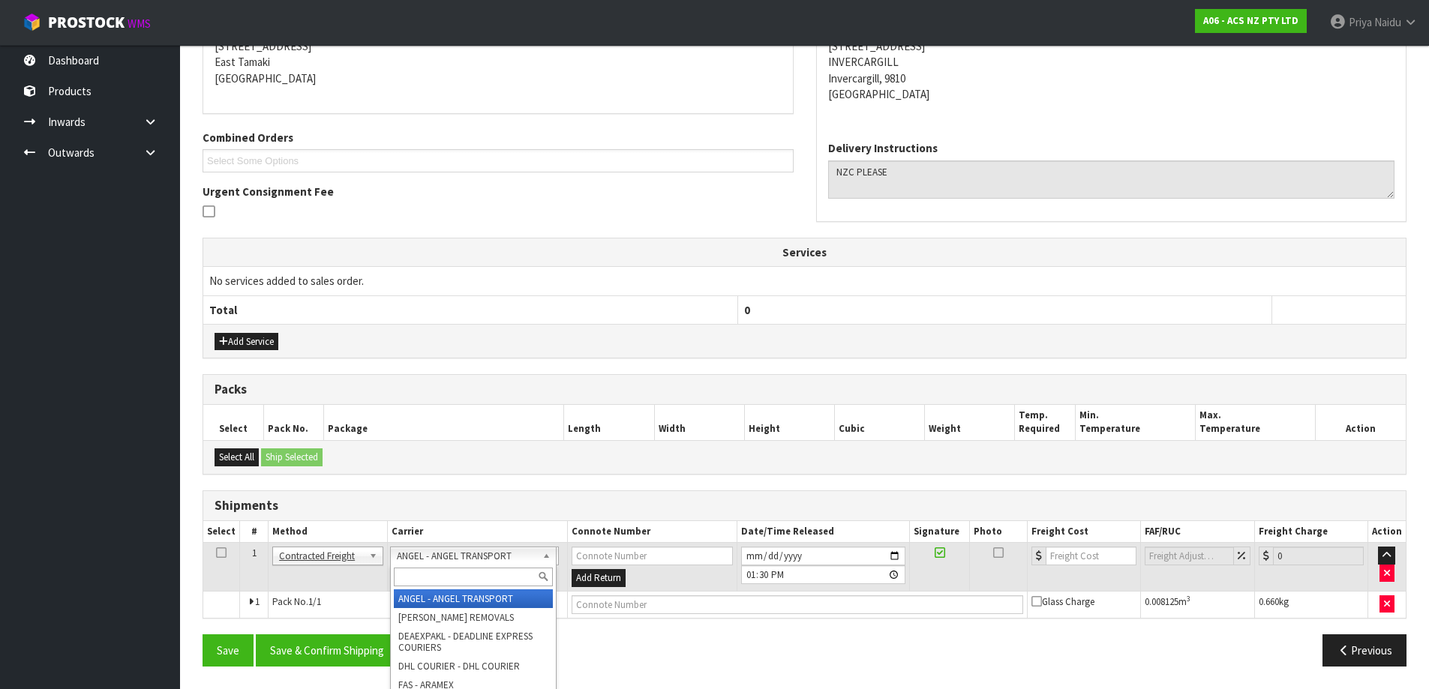
click at [434, 572] on input "text" at bounding box center [473, 577] width 159 height 19
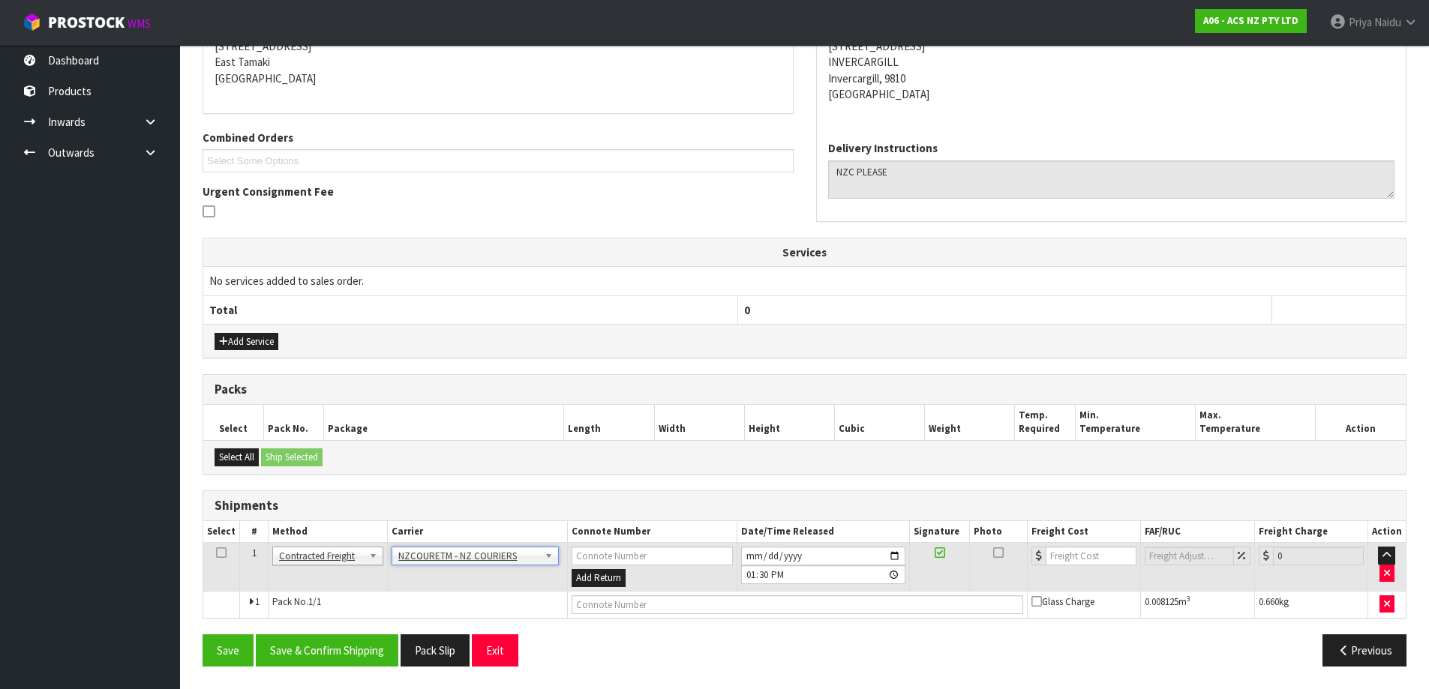
click at [670, 619] on div "From Address CONTRACT WAREHOUSING & LOGISTICS 17 Allens Road East Tamaki Auckla…" at bounding box center [805, 329] width 1204 height 698
click at [673, 614] on input "text" at bounding box center [798, 605] width 452 height 19
paste input "BZGG003874"
click at [1073, 554] on input "number" at bounding box center [1091, 556] width 91 height 19
click at [336, 648] on button "Save & Confirm Shipping" at bounding box center [327, 651] width 143 height 32
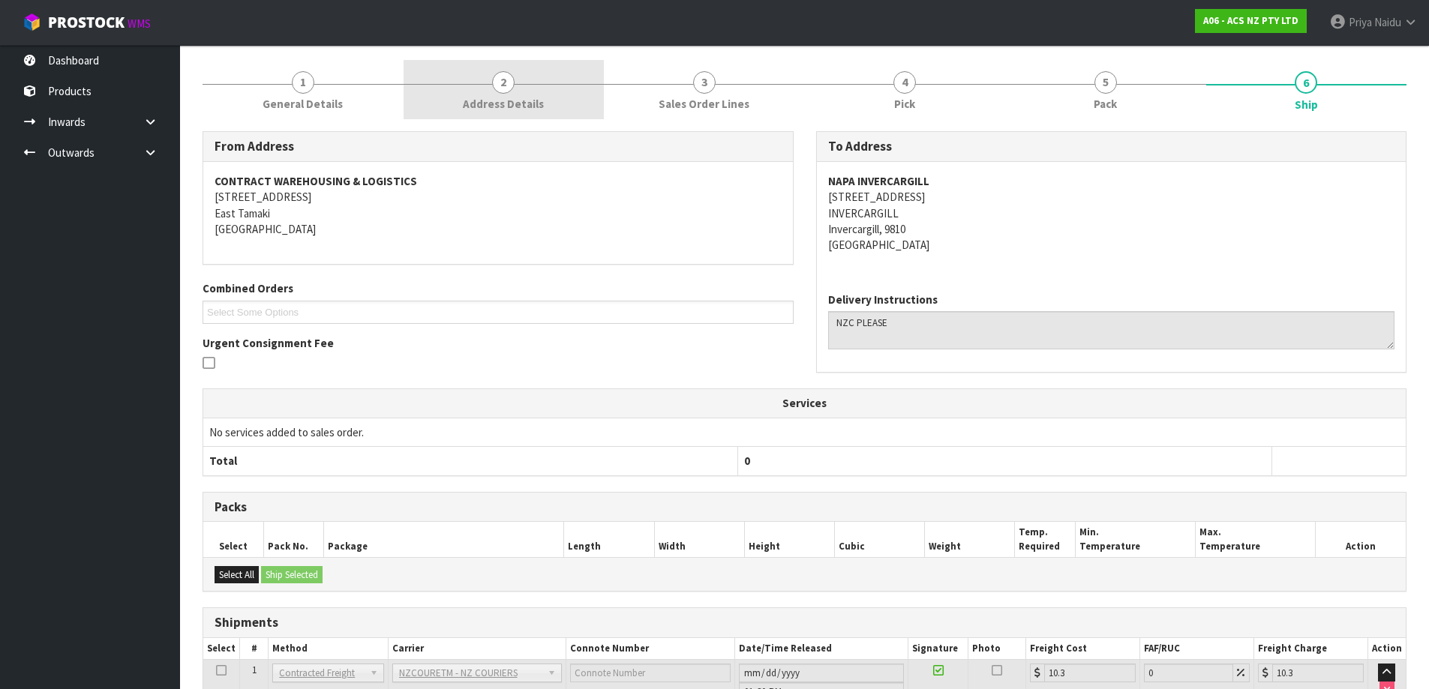
scroll to position [0, 0]
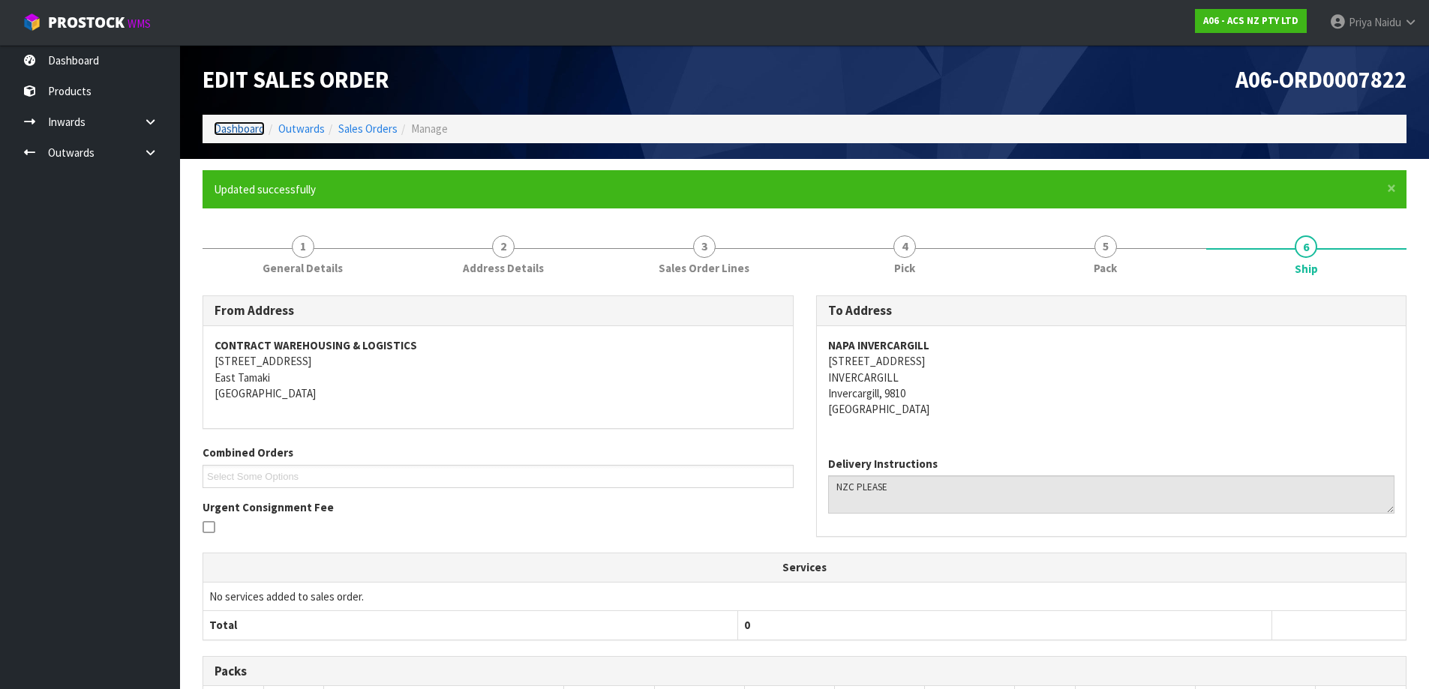
click at [239, 127] on link "Dashboard" at bounding box center [239, 129] width 51 height 14
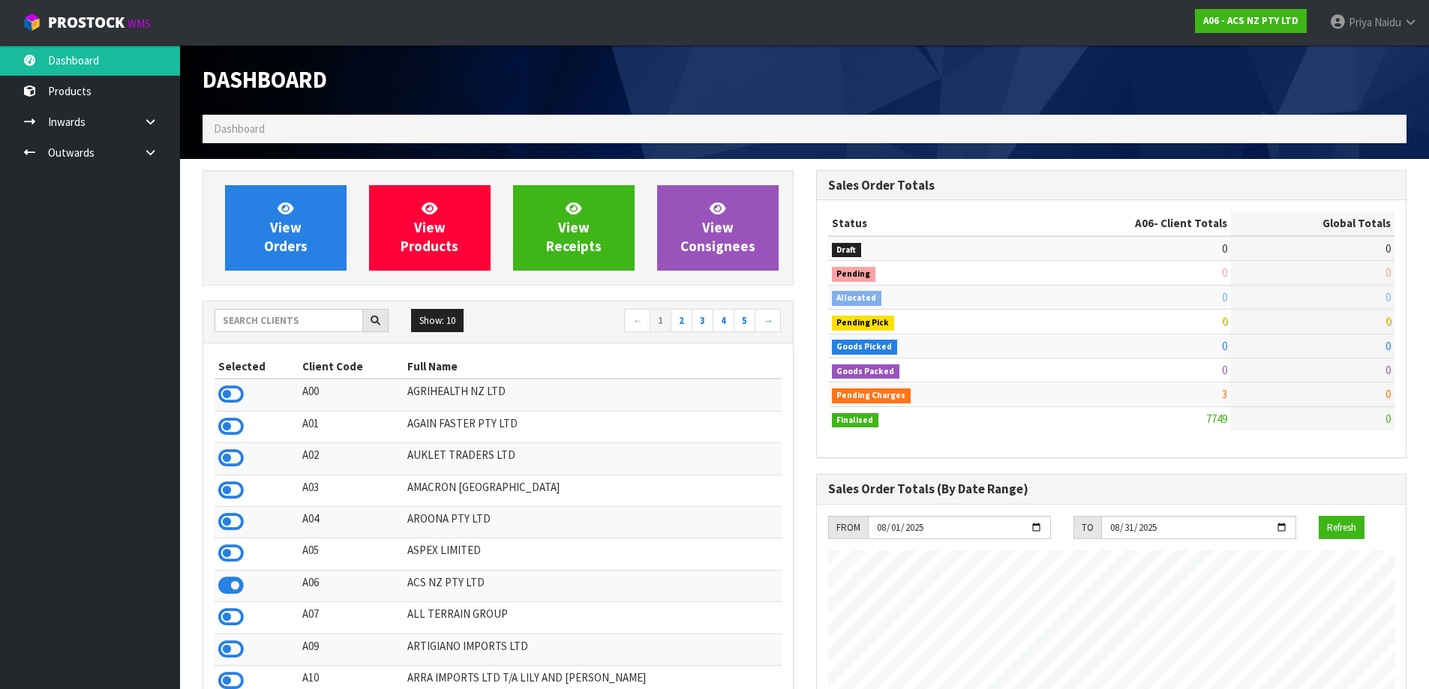
scroll to position [1136, 613]
click at [312, 325] on input "text" at bounding box center [289, 320] width 149 height 23
click at [277, 318] on input "text" at bounding box center [289, 320] width 149 height 23
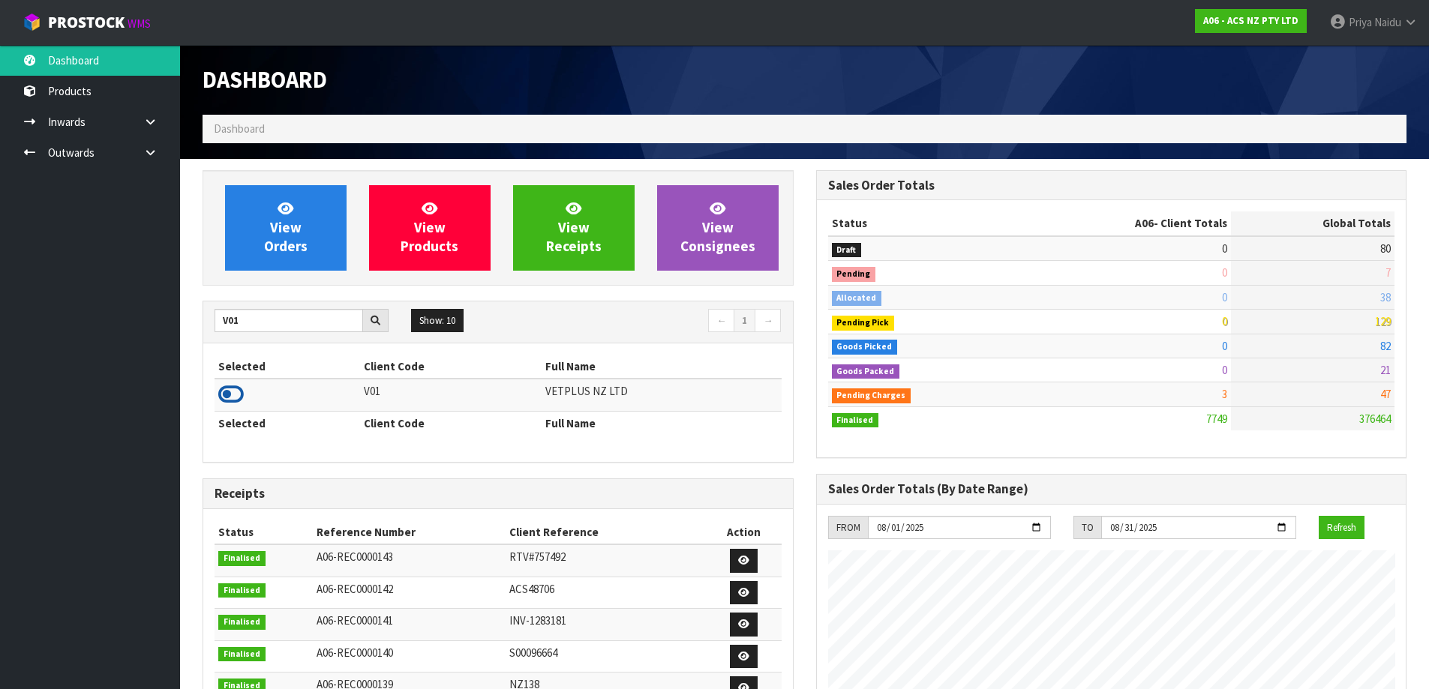
click at [227, 391] on icon at bounding box center [231, 394] width 26 height 23
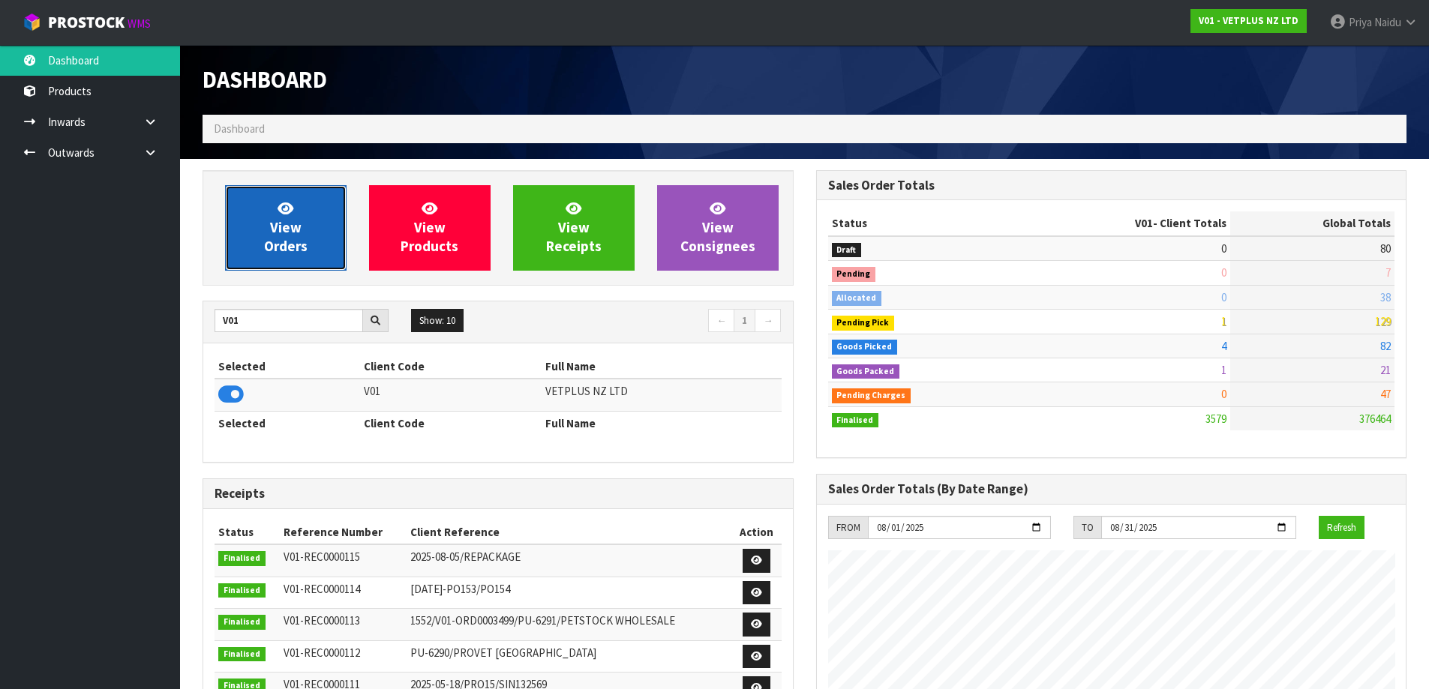
click at [283, 244] on span "View Orders" at bounding box center [286, 228] width 44 height 56
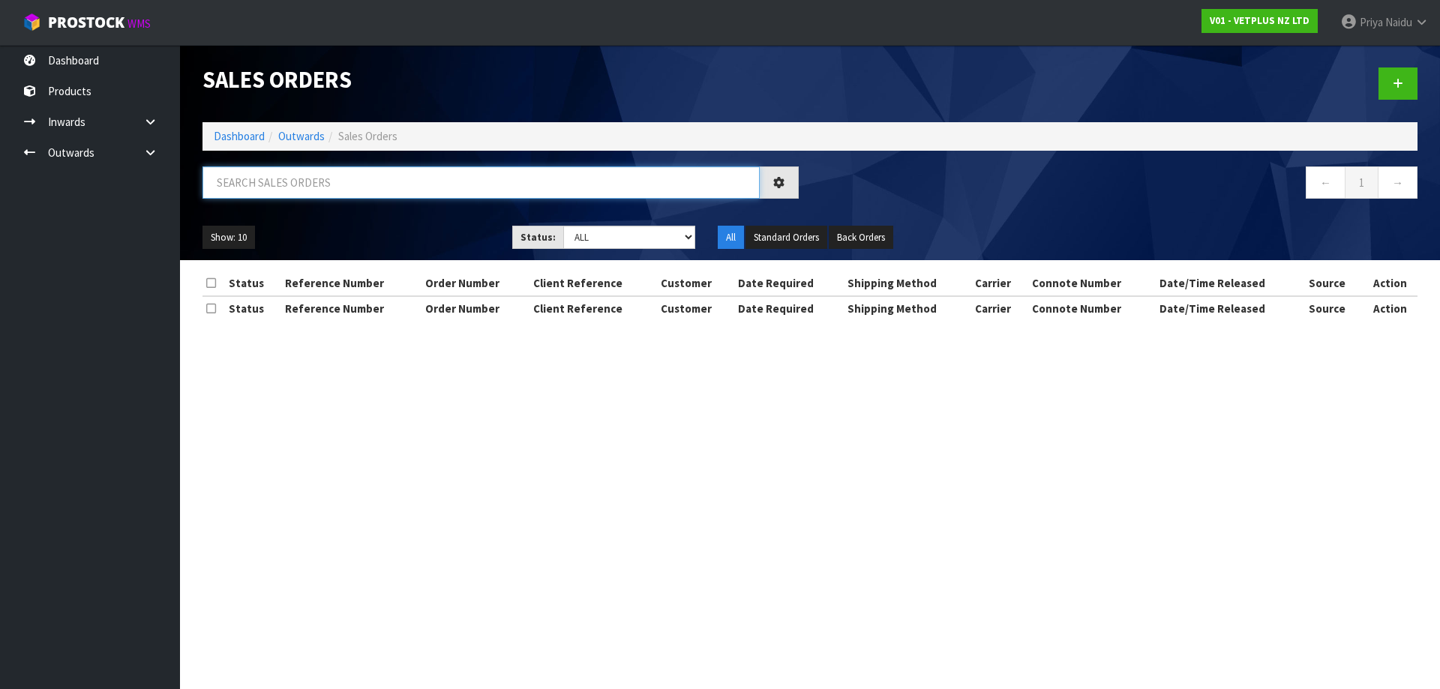
click at [341, 182] on input "text" at bounding box center [481, 183] width 557 height 32
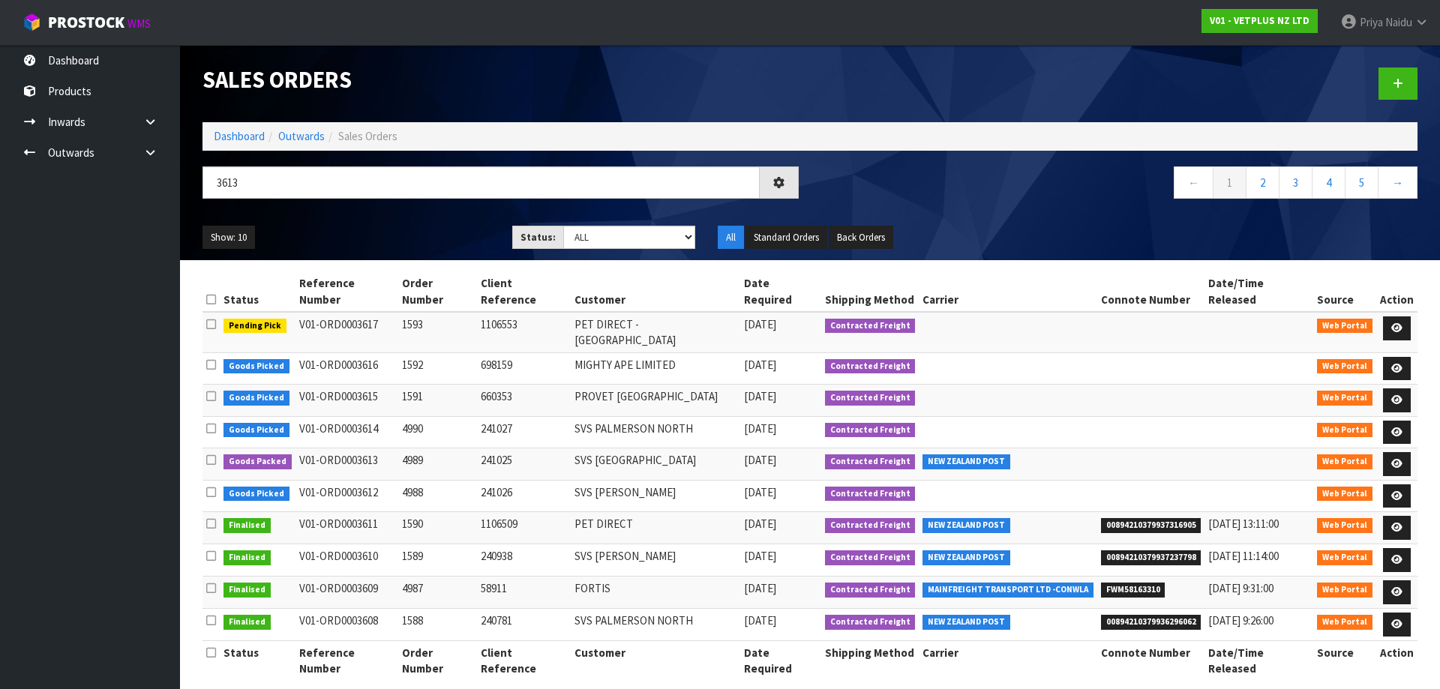
click at [385, 231] on ul "Show: 10 5 10 25 50" at bounding box center [346, 238] width 287 height 24
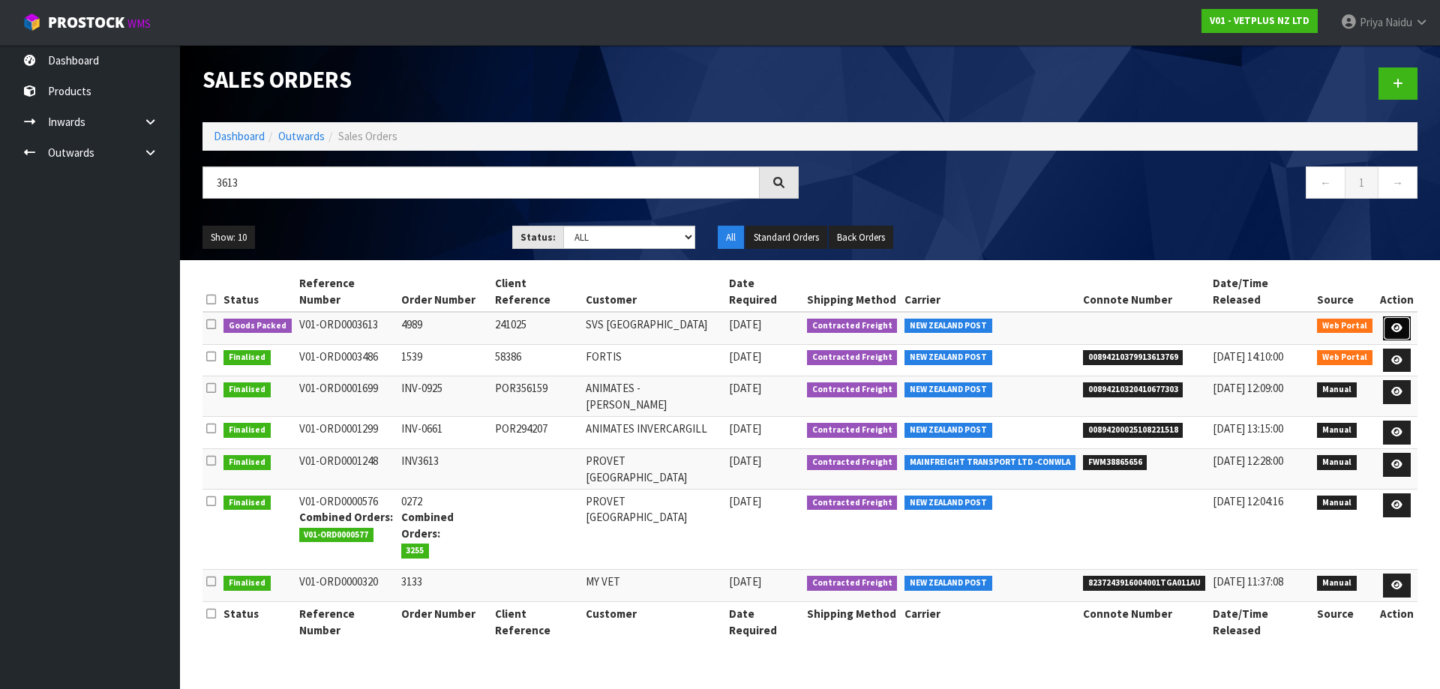
click at [1396, 323] on icon at bounding box center [1396, 328] width 11 height 10
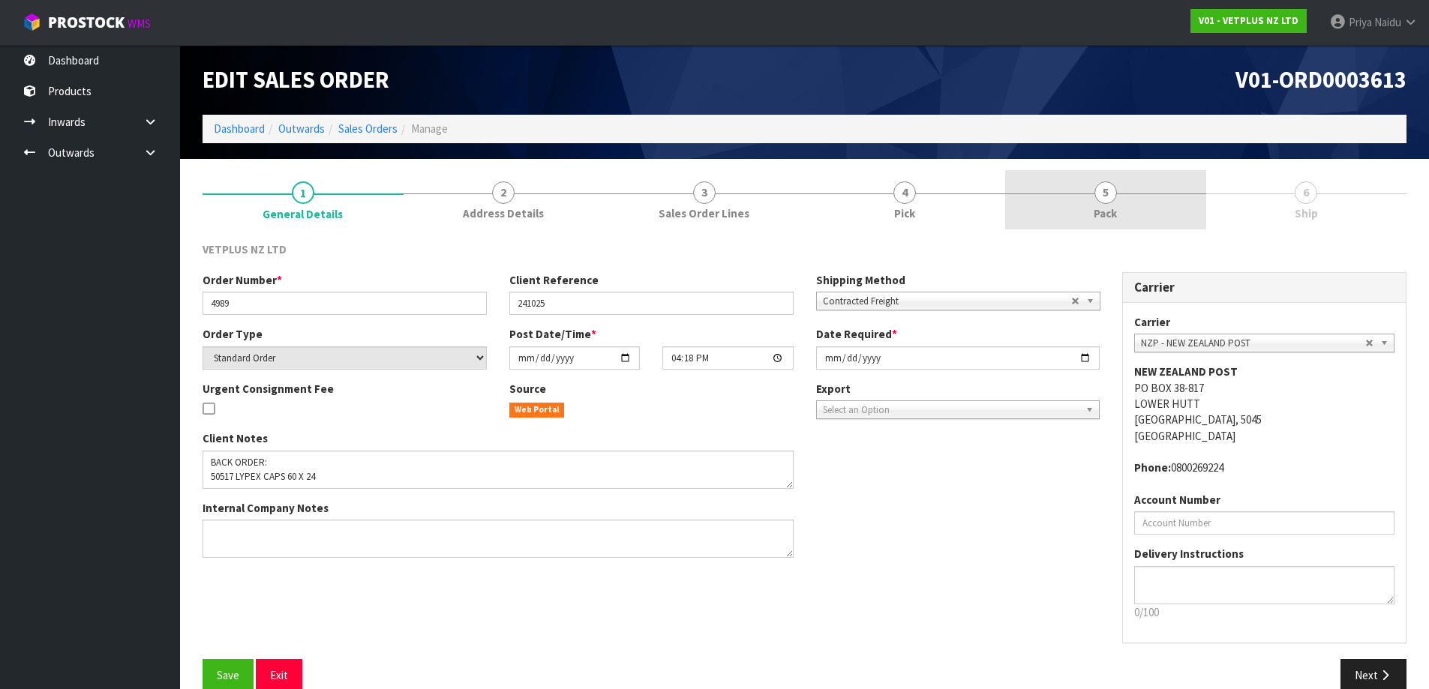
click at [1147, 225] on link "5 Pack" at bounding box center [1105, 199] width 201 height 59
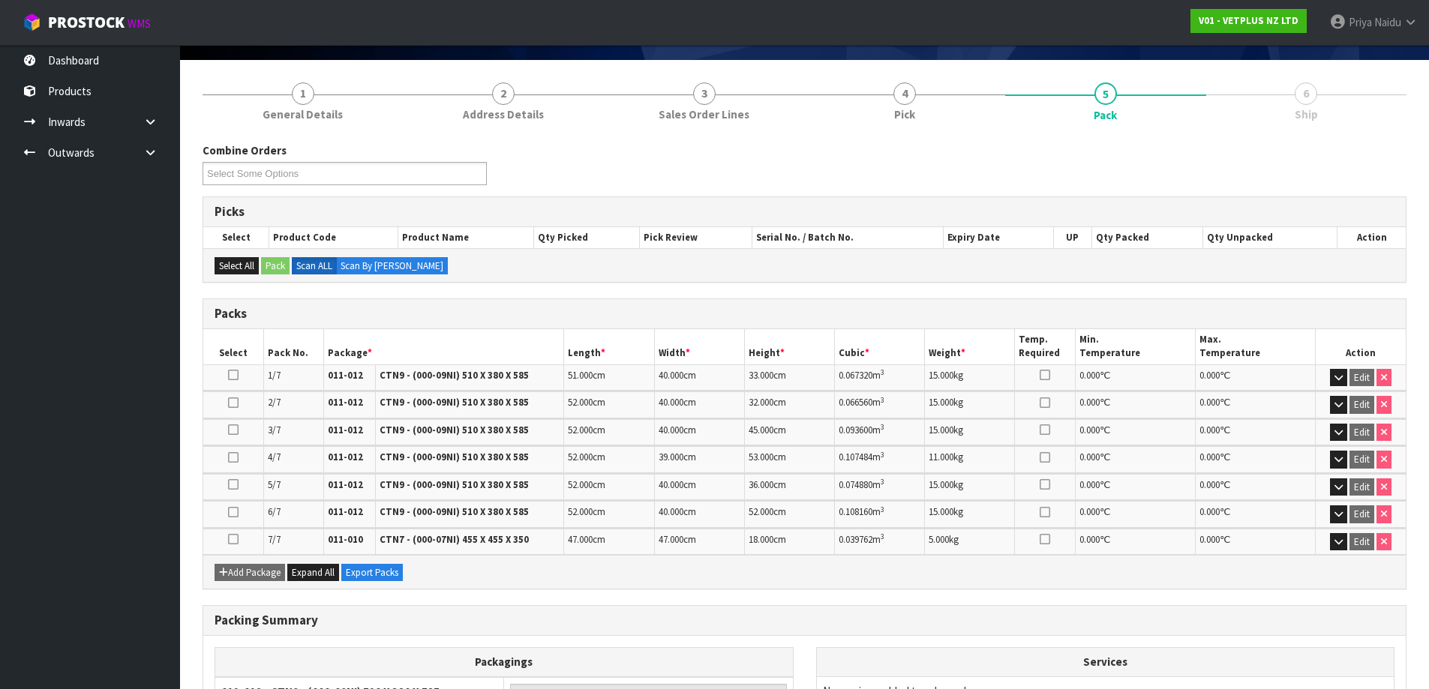
scroll to position [359, 0]
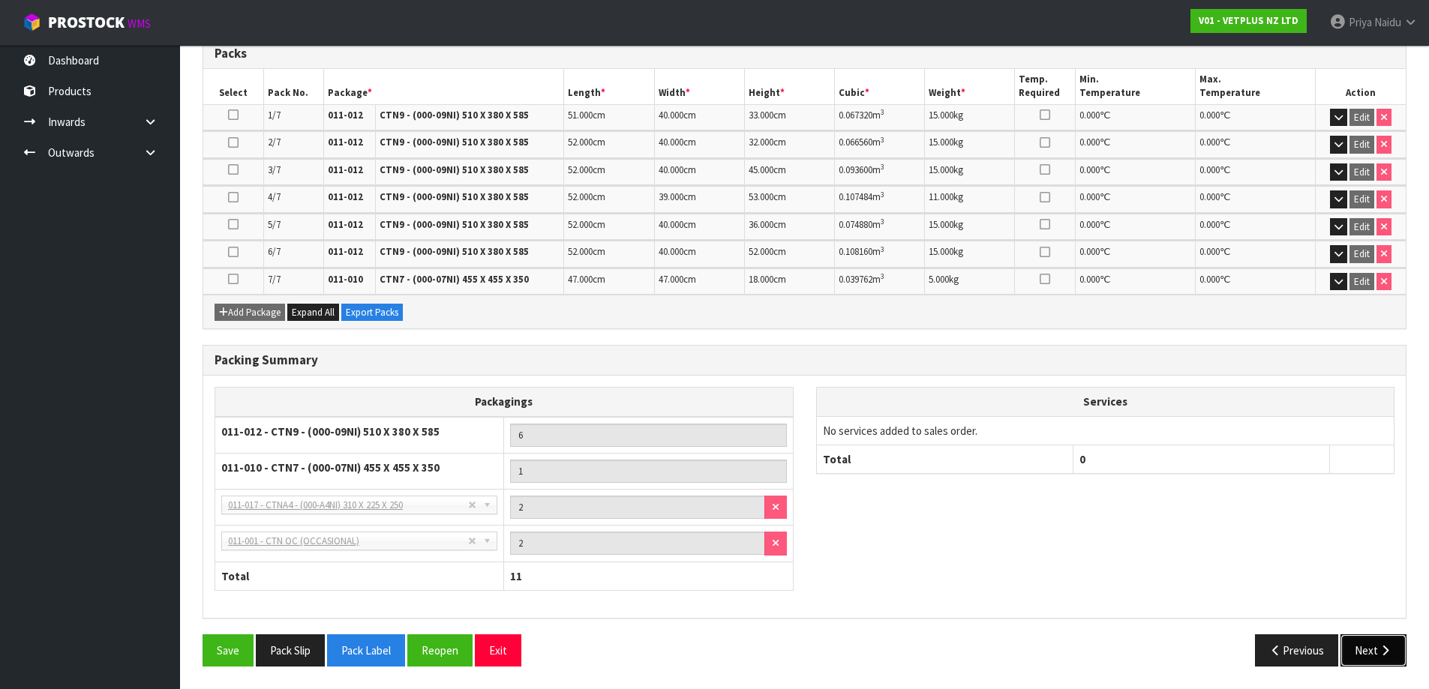
click at [1360, 650] on button "Next" at bounding box center [1373, 651] width 66 height 32
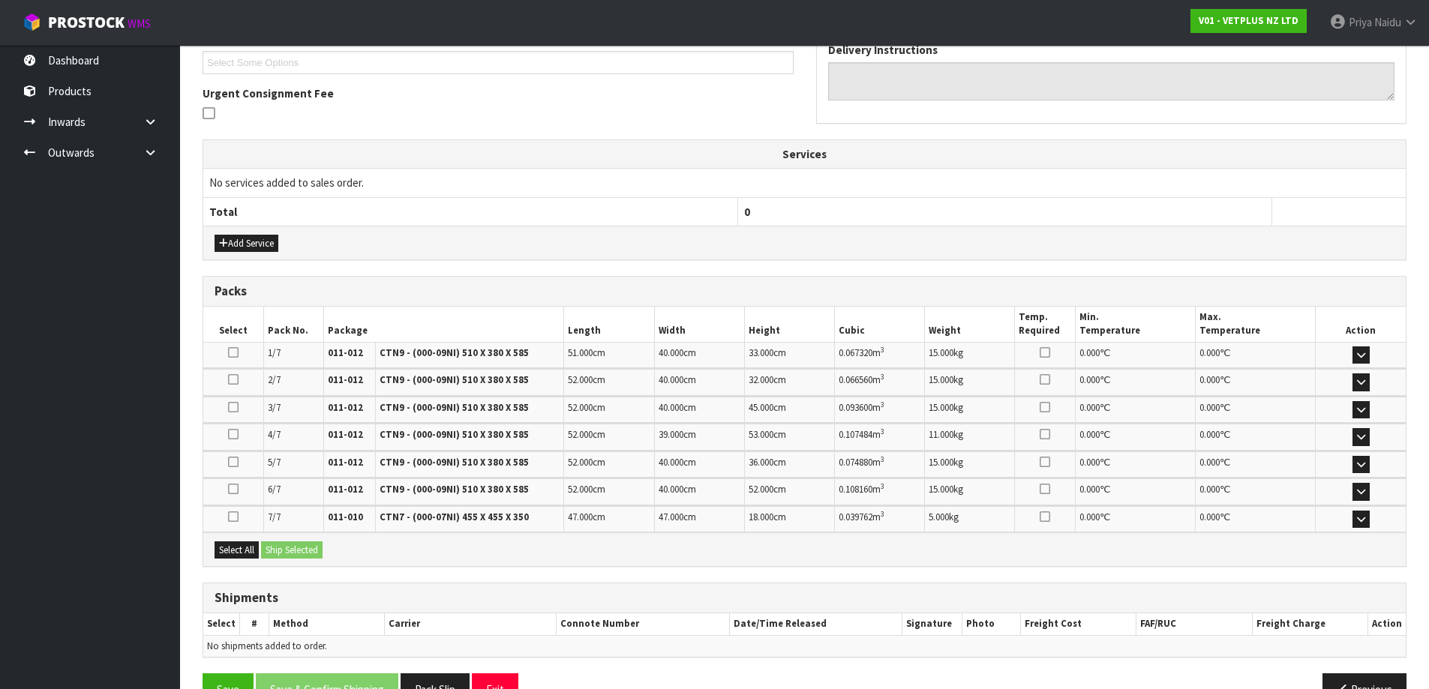
scroll to position [0, 0]
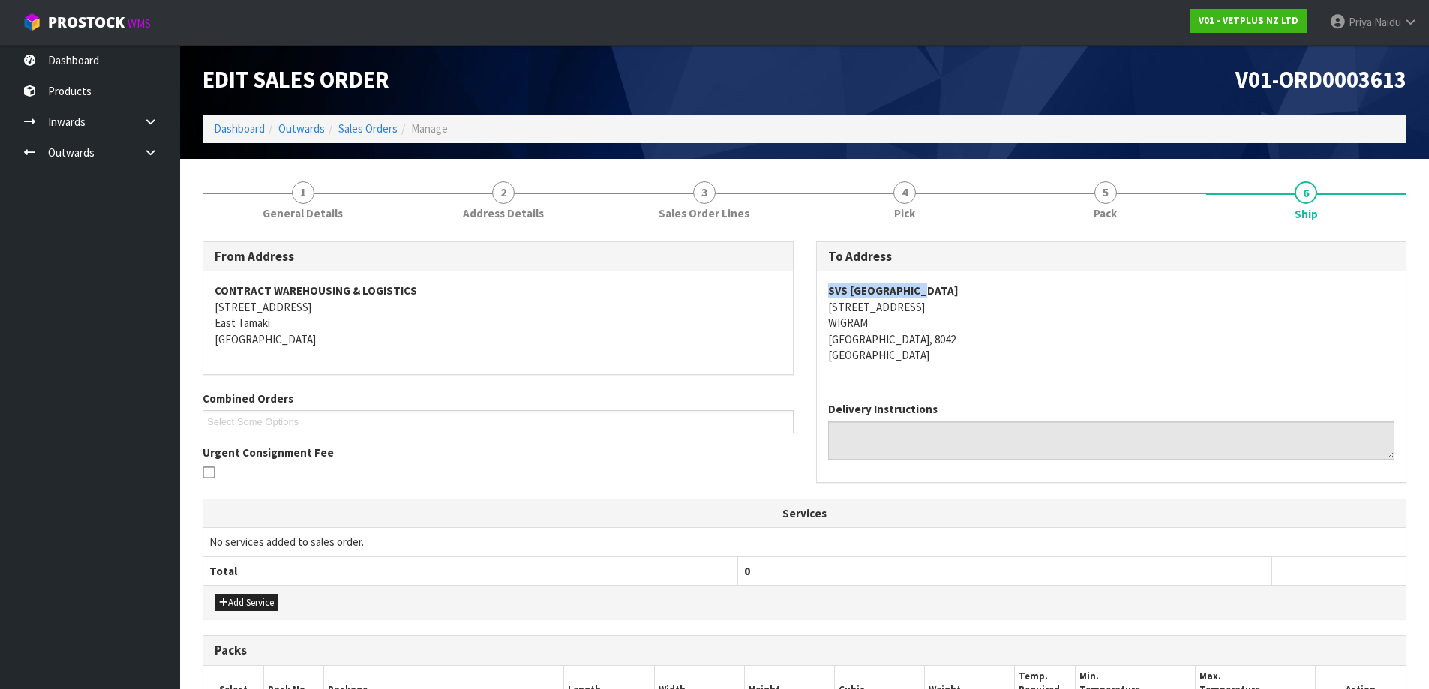
drag, startPoint x: 823, startPoint y: 287, endPoint x: 966, endPoint y: 290, distance: 143.3
click at [966, 290] on div "SVS CHRISTCHURCH 57 HAMMERSMITH DRIVE WIGRAM CHRISTCHURCH, 8042 New Zealand" at bounding box center [1112, 331] width 590 height 119
click at [287, 223] on link "1 General Details" at bounding box center [303, 199] width 201 height 59
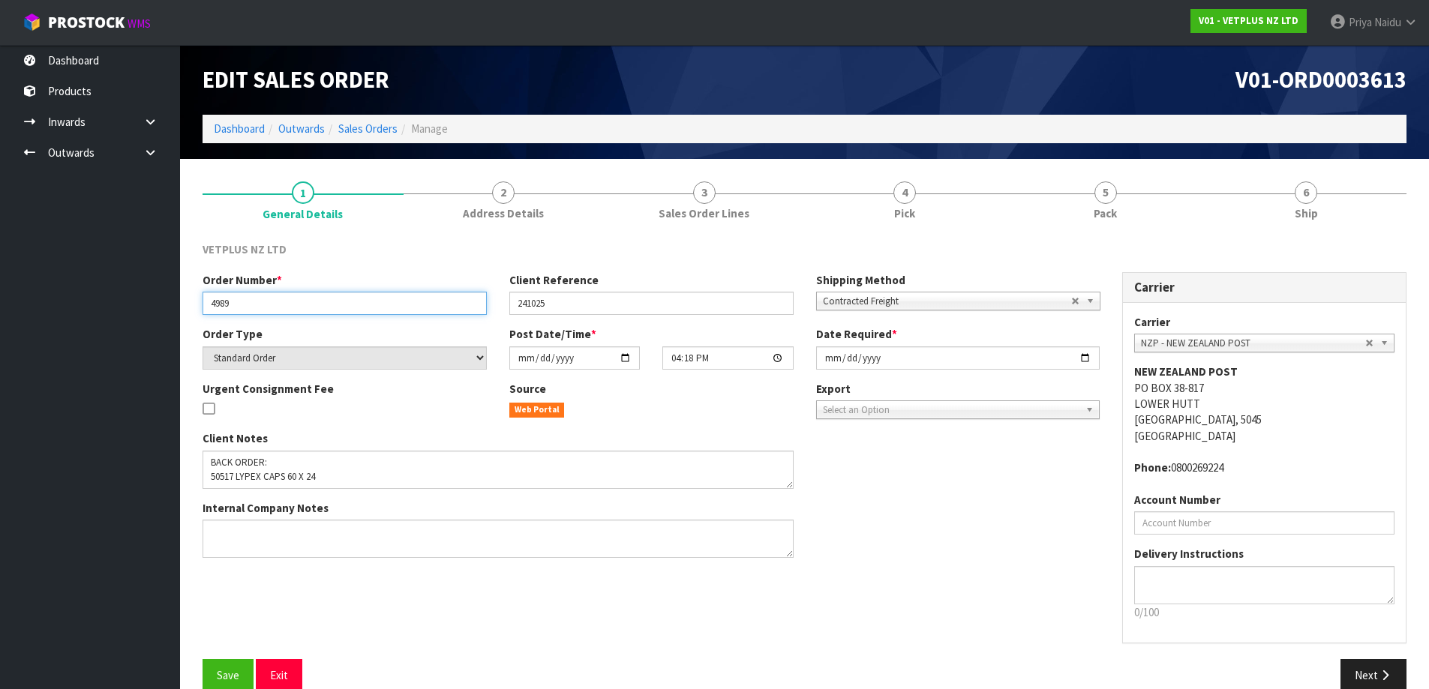
drag, startPoint x: 204, startPoint y: 300, endPoint x: 255, endPoint y: 300, distance: 51.0
click at [255, 300] on input "4989" at bounding box center [345, 303] width 284 height 23
drag, startPoint x: 513, startPoint y: 305, endPoint x: 584, endPoint y: 305, distance: 71.3
click at [584, 305] on input "241025" at bounding box center [651, 303] width 284 height 23
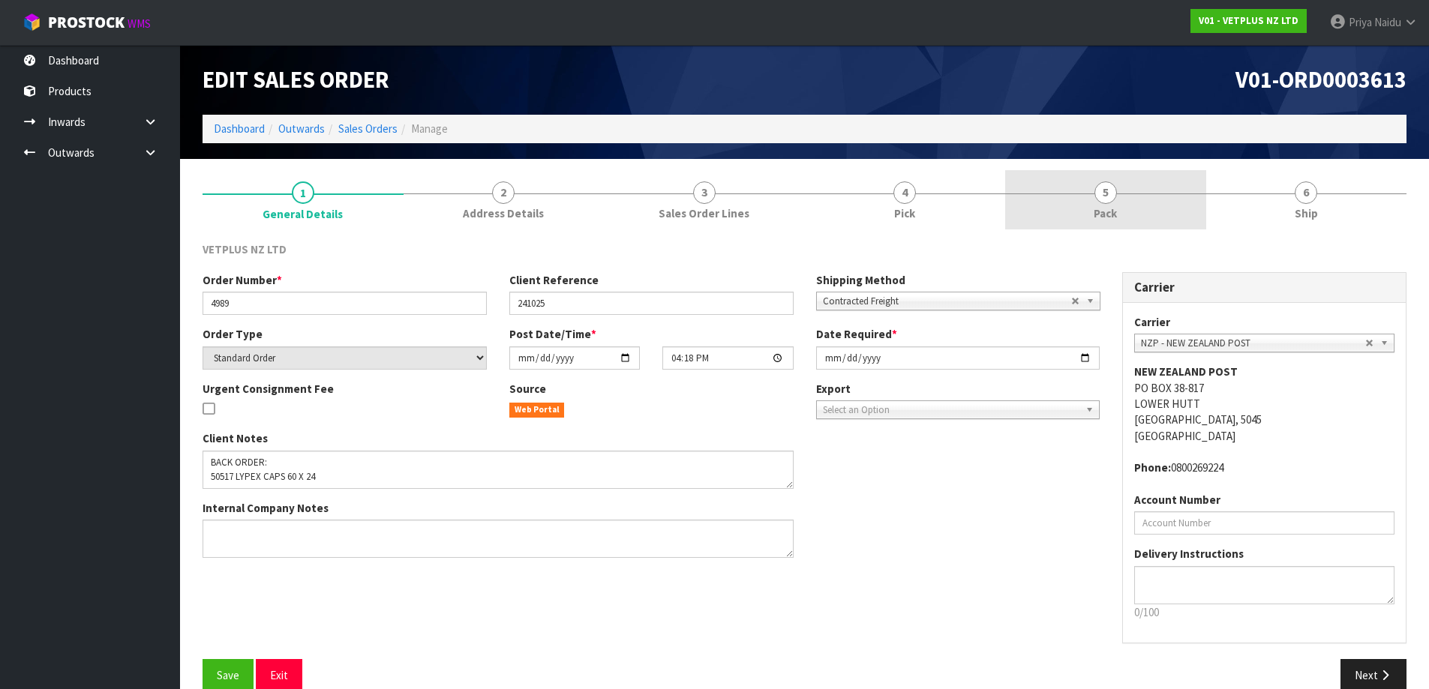
drag, startPoint x: 1067, startPoint y: 218, endPoint x: 1057, endPoint y: 226, distance: 12.3
click at [1067, 218] on link "5 Pack" at bounding box center [1105, 199] width 201 height 59
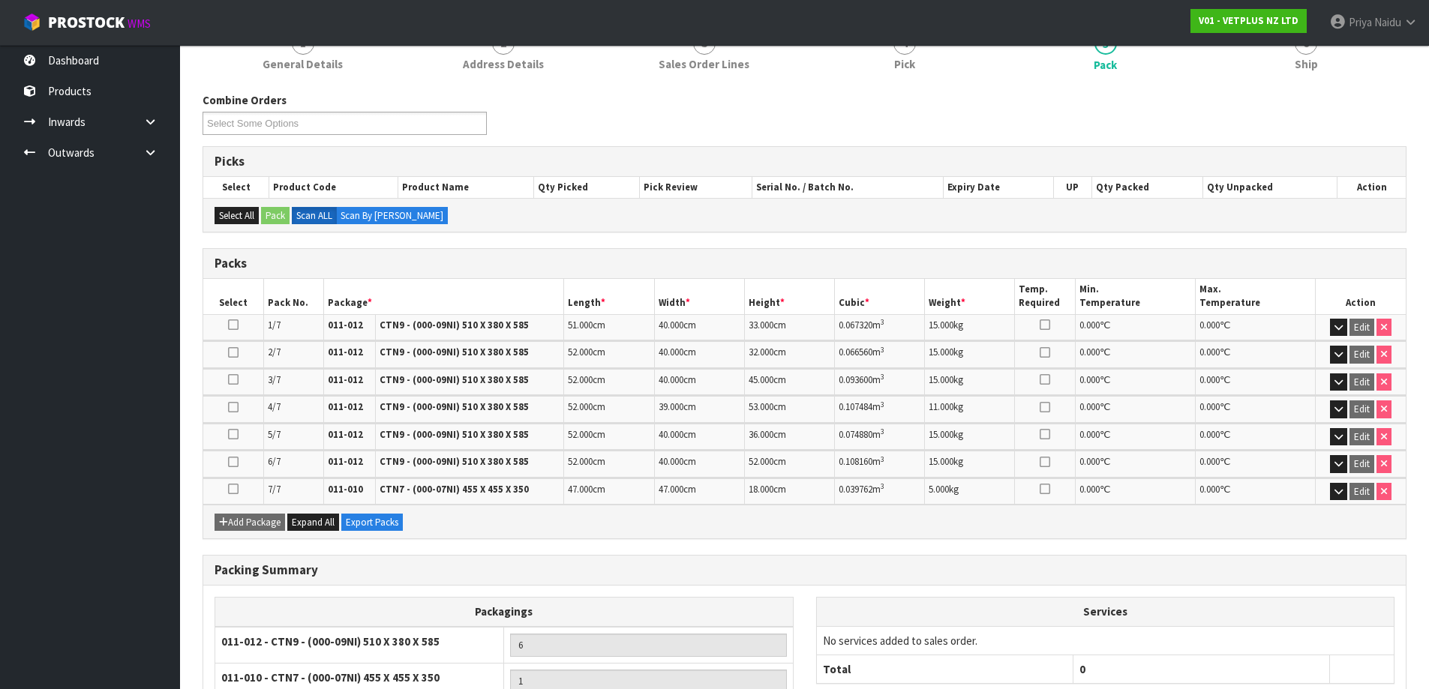
scroll to position [150, 0]
click at [1307, 50] on span "6" at bounding box center [1306, 43] width 23 height 23
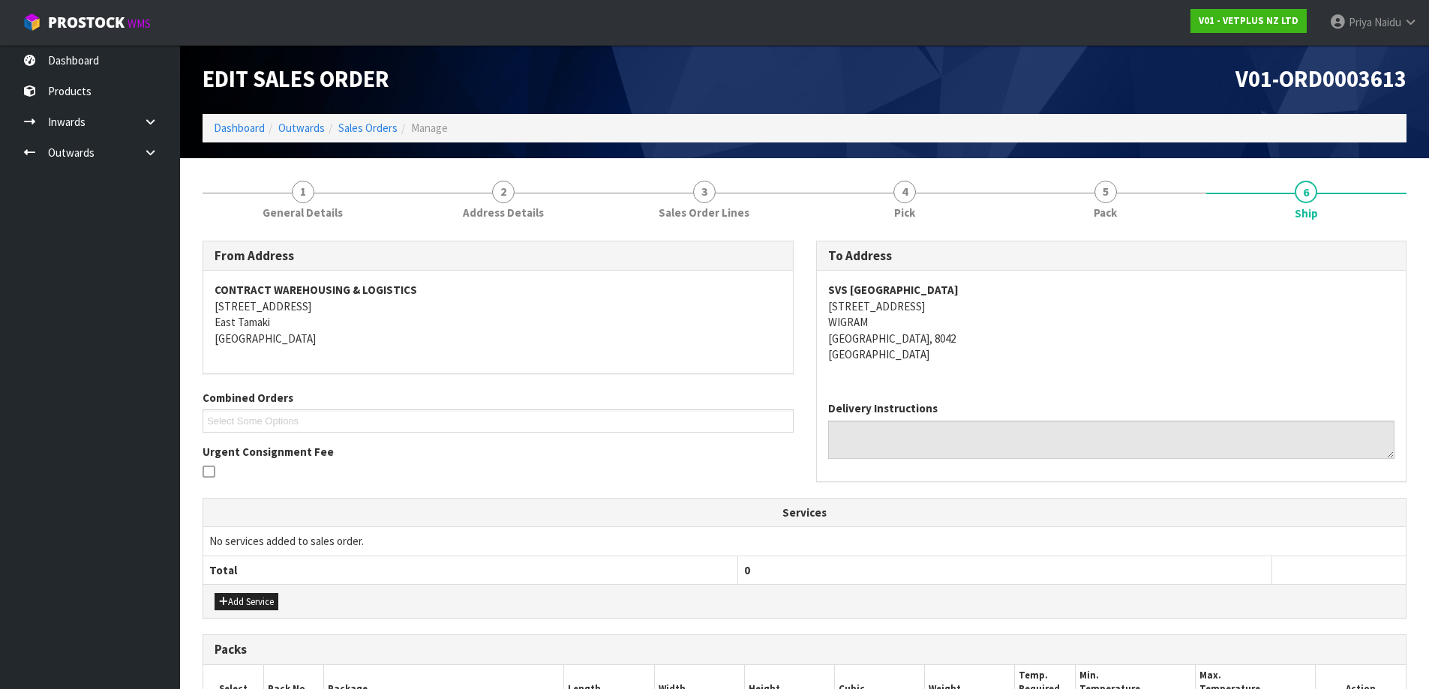
scroll to position [0, 0]
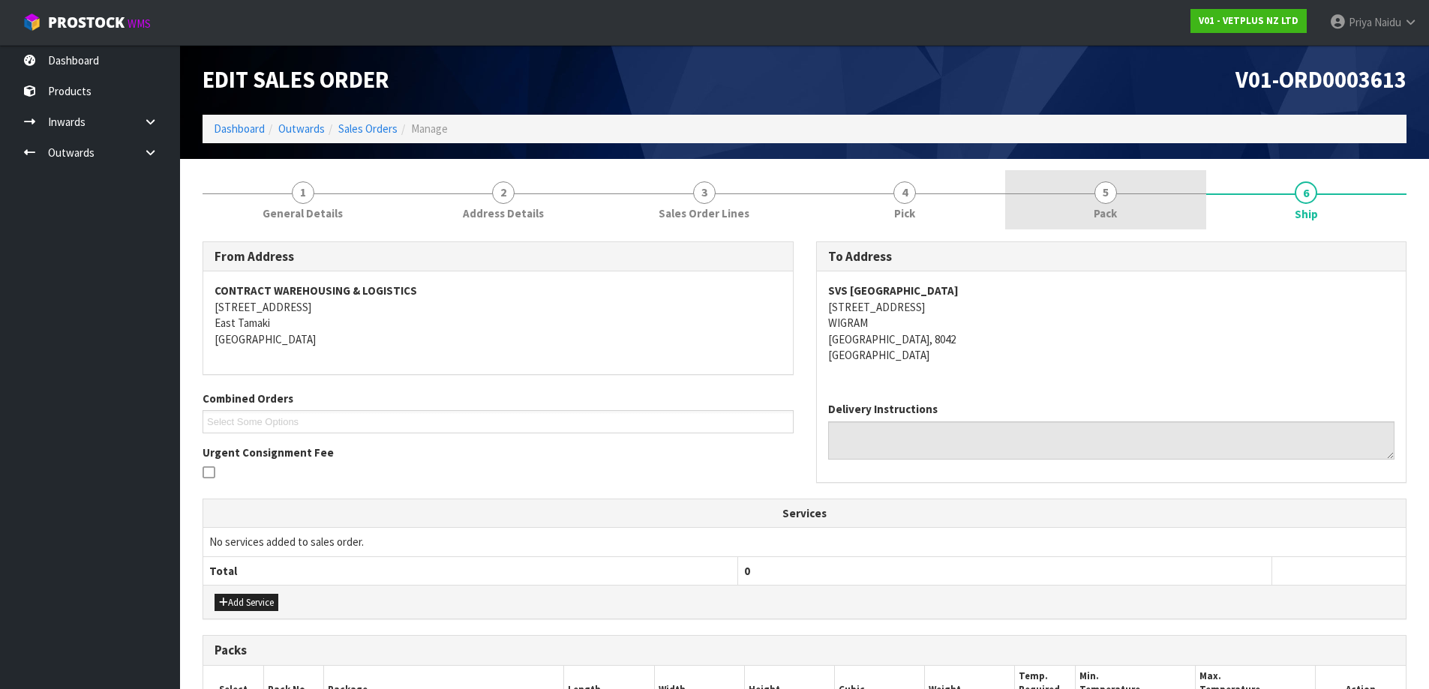
click at [1094, 211] on span "Pack" at bounding box center [1105, 214] width 23 height 16
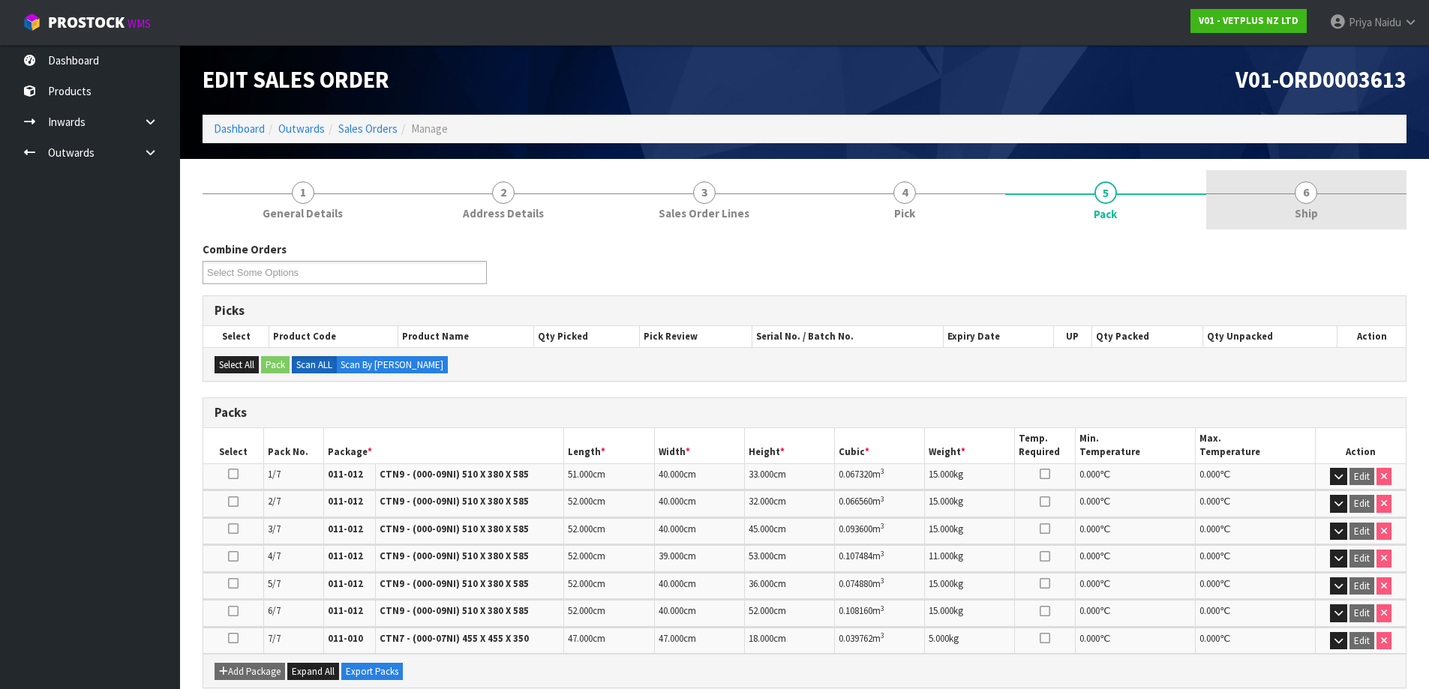
drag, startPoint x: 1304, startPoint y: 199, endPoint x: 1215, endPoint y: 220, distance: 91.0
click at [1304, 199] on span "6" at bounding box center [1306, 193] width 23 height 23
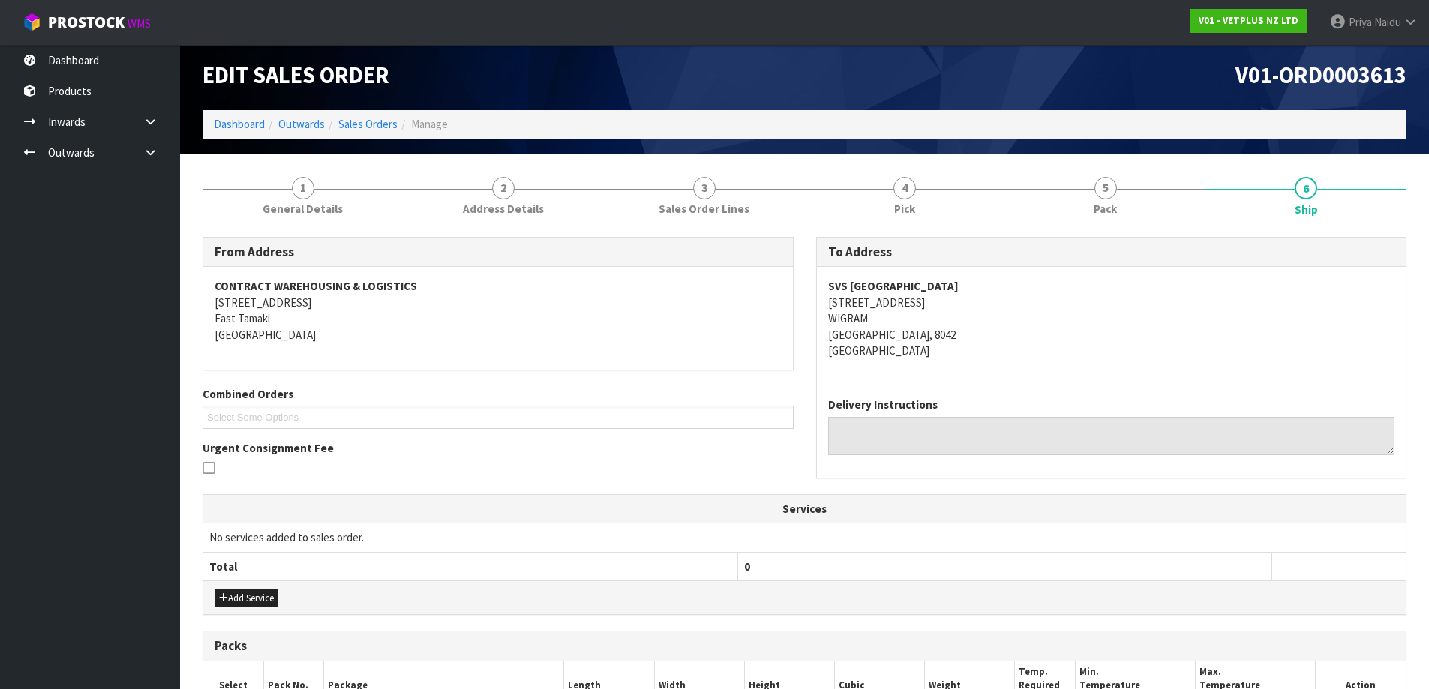
scroll to position [375, 0]
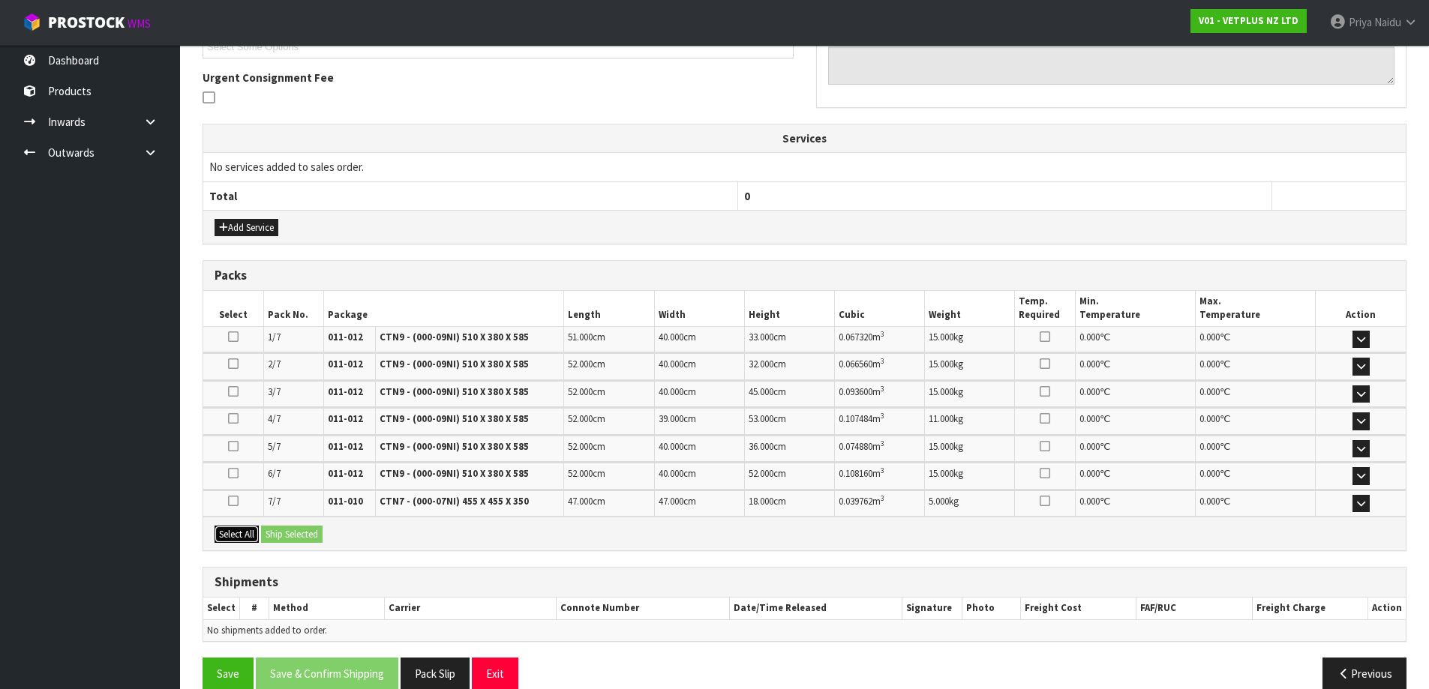
drag, startPoint x: 238, startPoint y: 536, endPoint x: 271, endPoint y: 536, distance: 33.0
click at [239, 536] on button "Select All" at bounding box center [237, 535] width 44 height 18
click at [290, 536] on button "Ship Selected" at bounding box center [292, 535] width 62 height 18
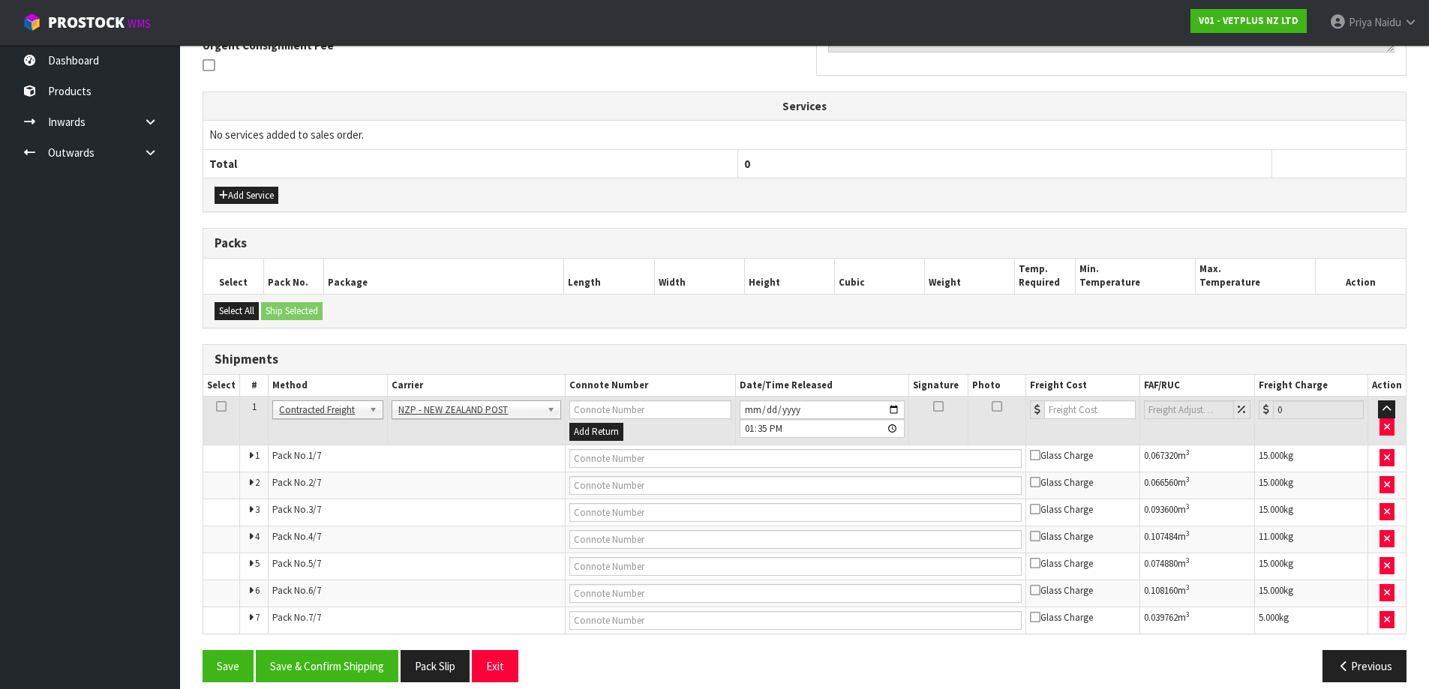
scroll to position [423, 0]
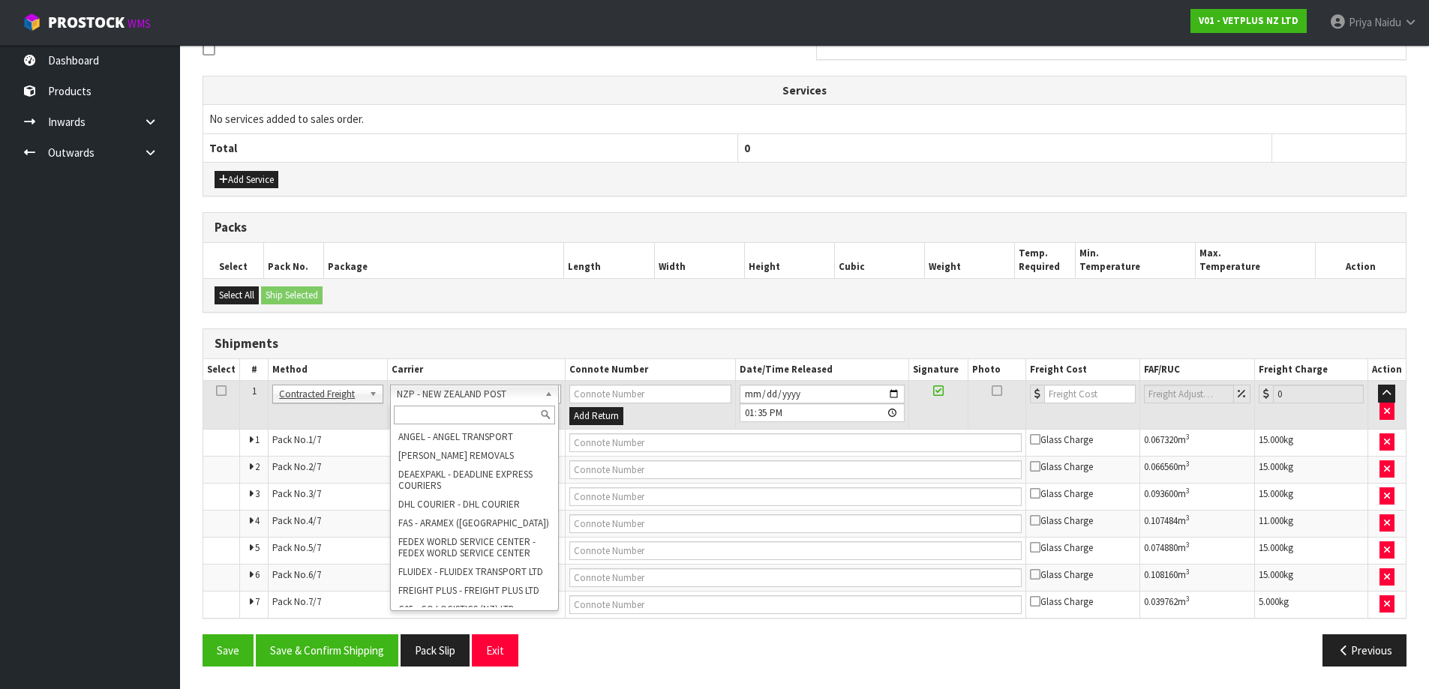
click at [445, 420] on input "text" at bounding box center [475, 415] width 162 height 19
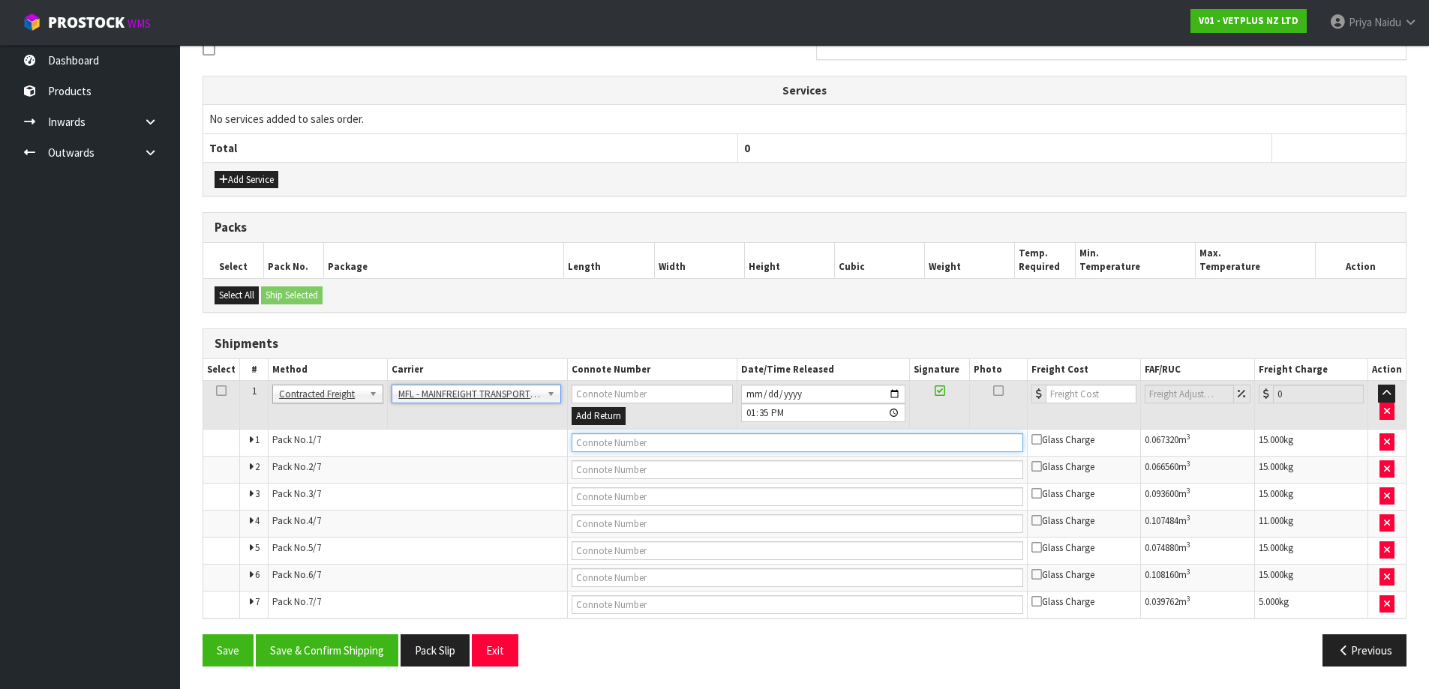
click at [611, 440] on input "text" at bounding box center [798, 443] width 452 height 19
paste input "FWM58247948"
drag, startPoint x: 1070, startPoint y: 390, endPoint x: 1068, endPoint y: 377, distance: 12.9
click at [1070, 389] on input "number" at bounding box center [1091, 394] width 91 height 19
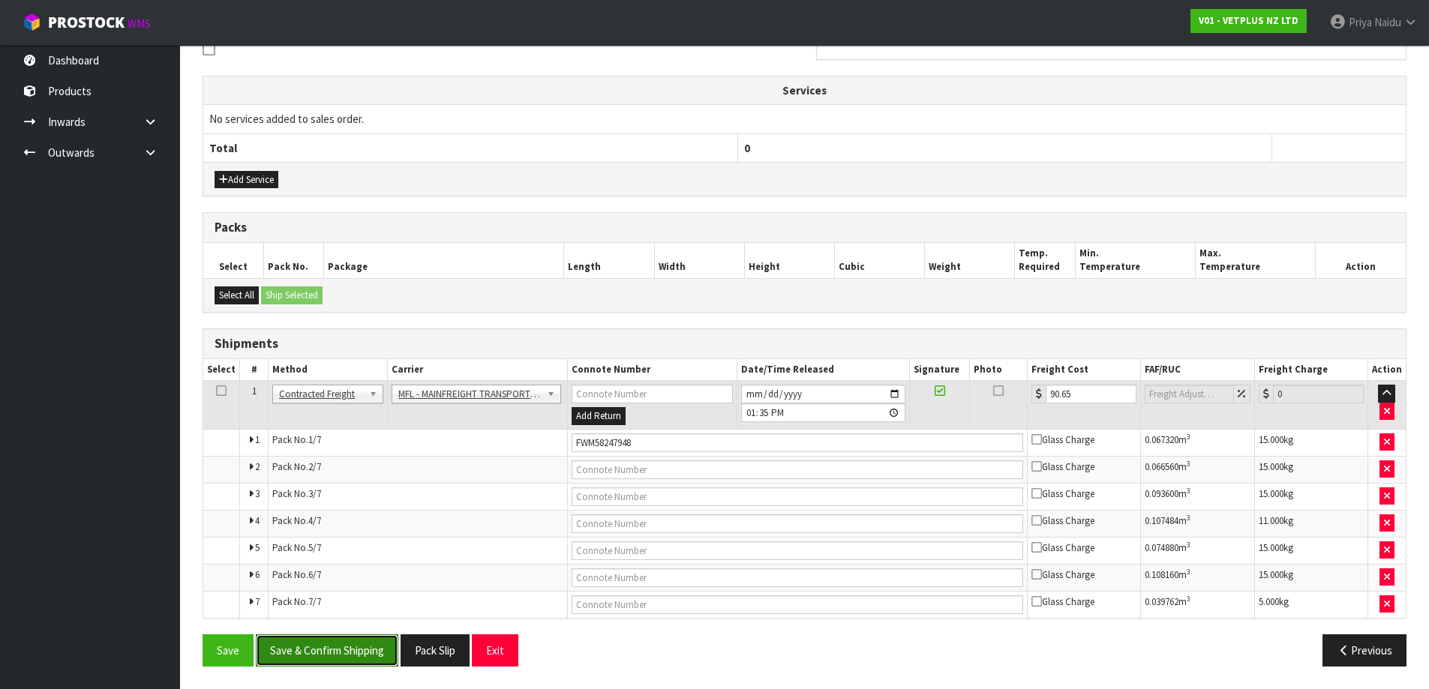
click at [353, 645] on button "Save & Confirm Shipping" at bounding box center [327, 651] width 143 height 32
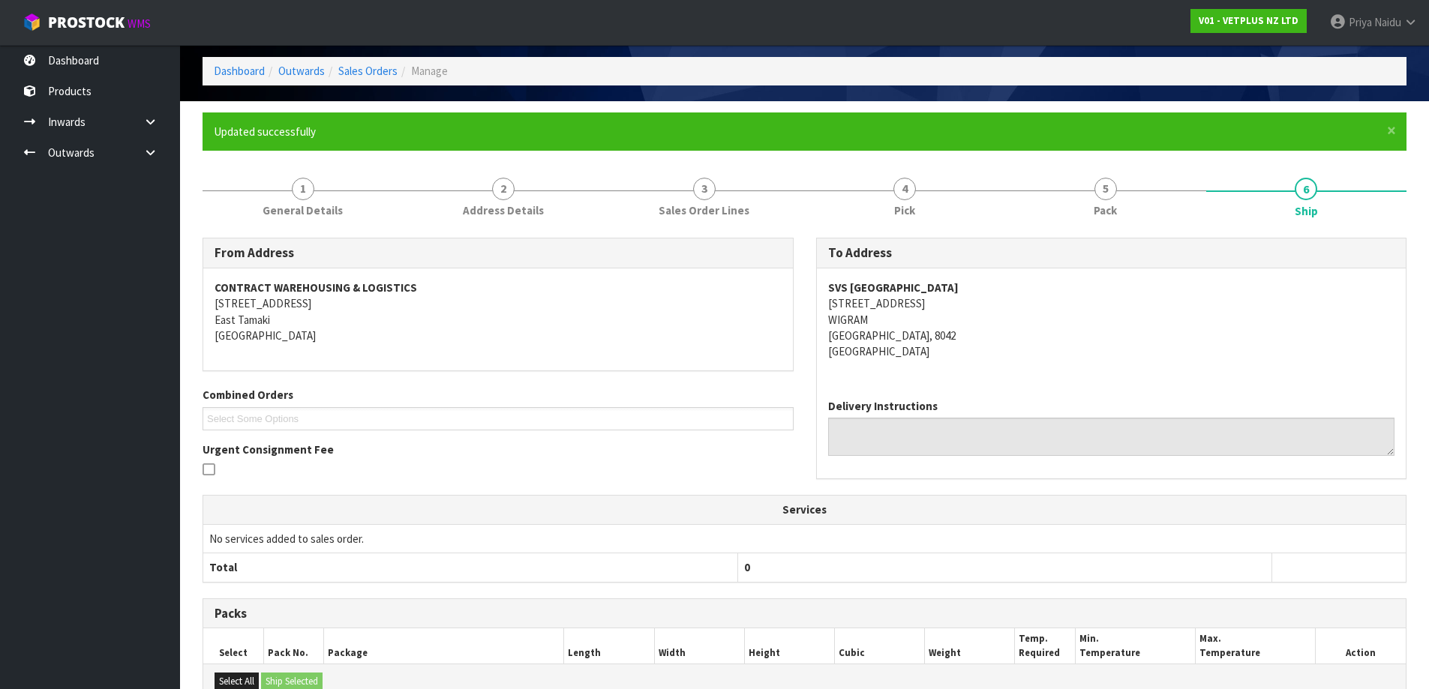
scroll to position [0, 0]
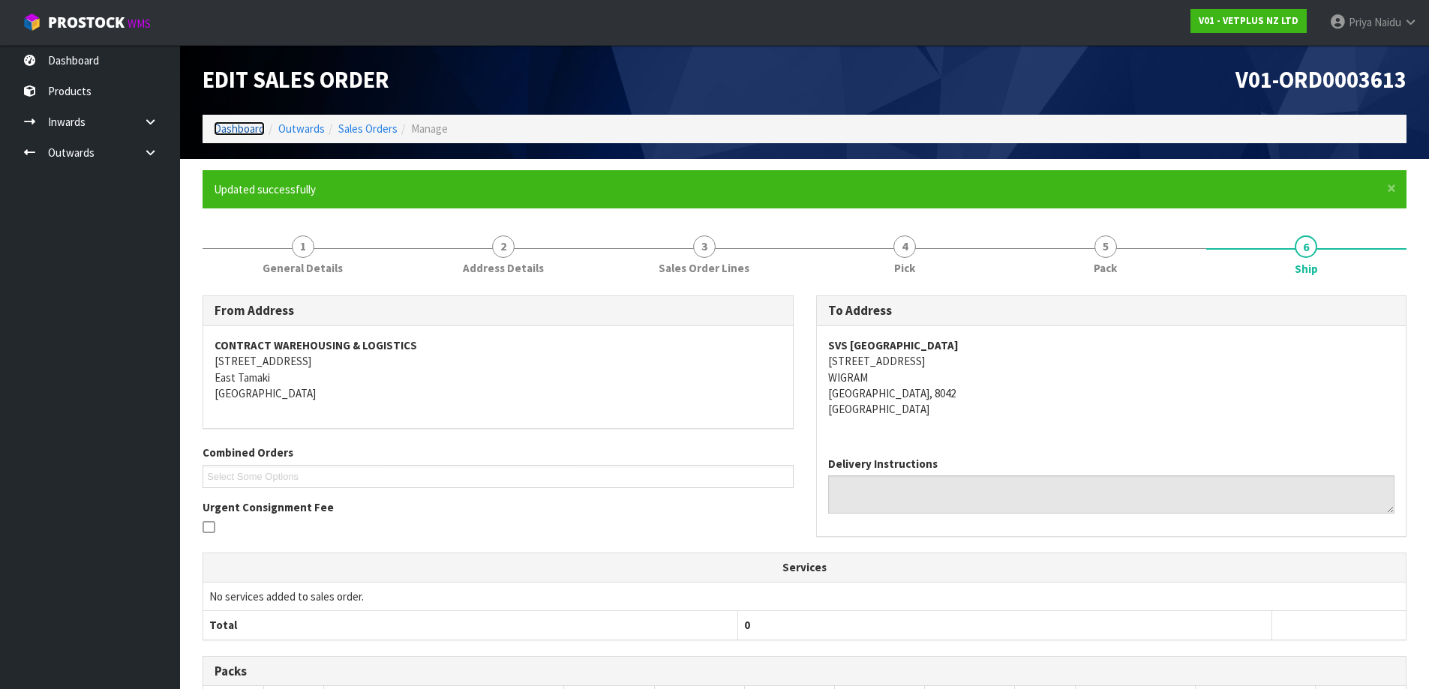
click at [248, 132] on link "Dashboard" at bounding box center [239, 129] width 51 height 14
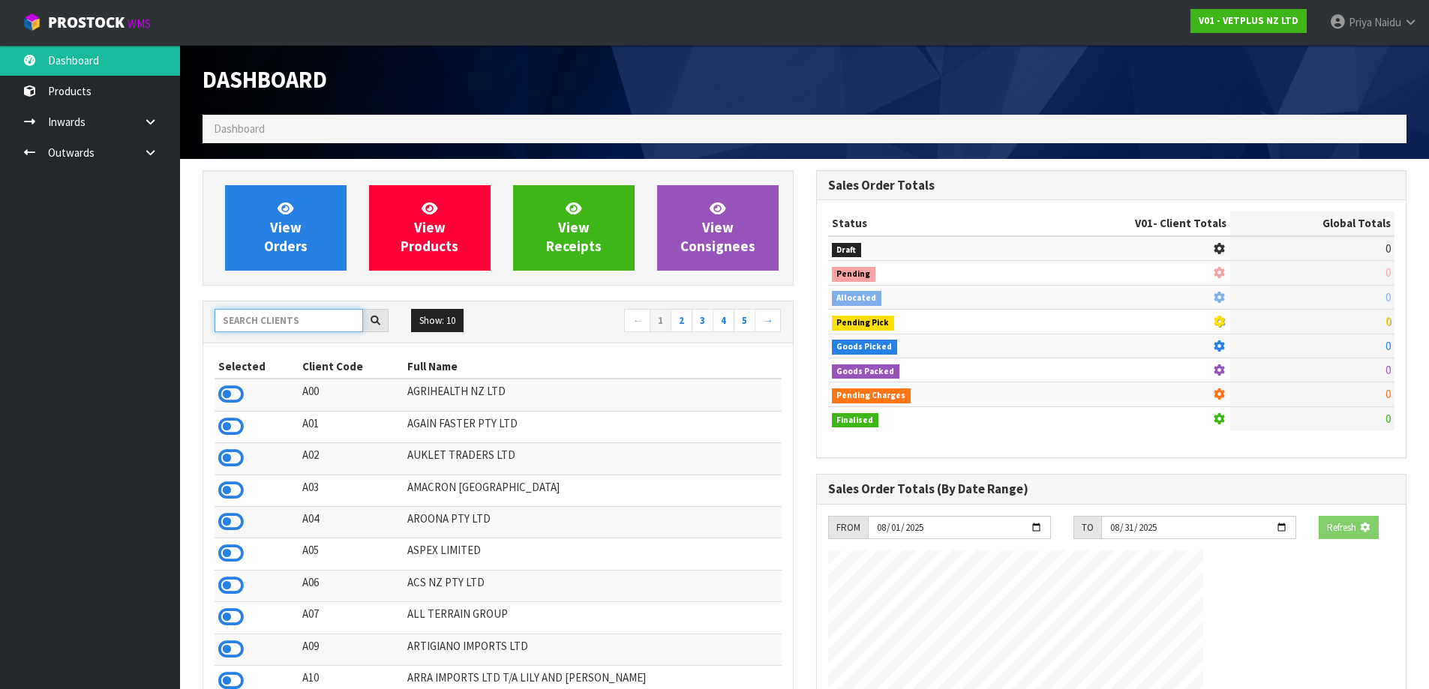
click at [288, 318] on input "text" at bounding box center [289, 320] width 149 height 23
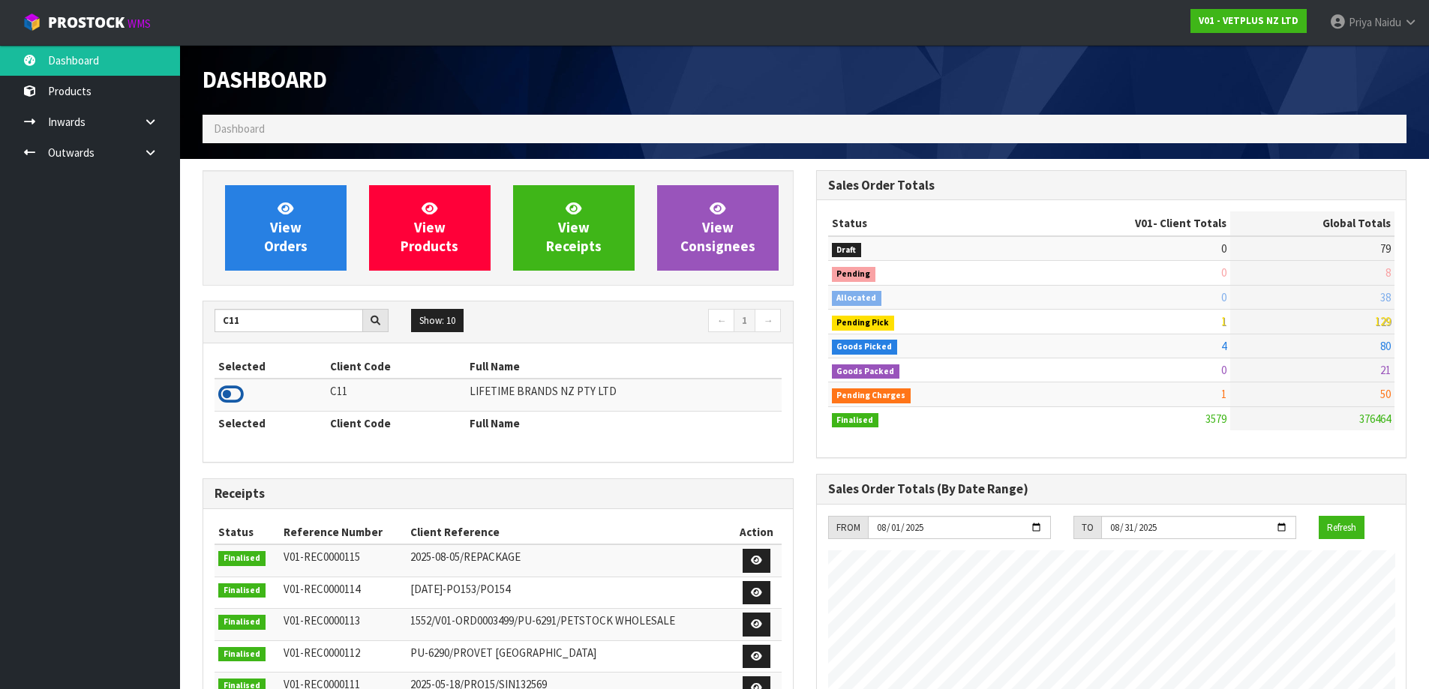
click at [221, 389] on icon at bounding box center [231, 394] width 26 height 23
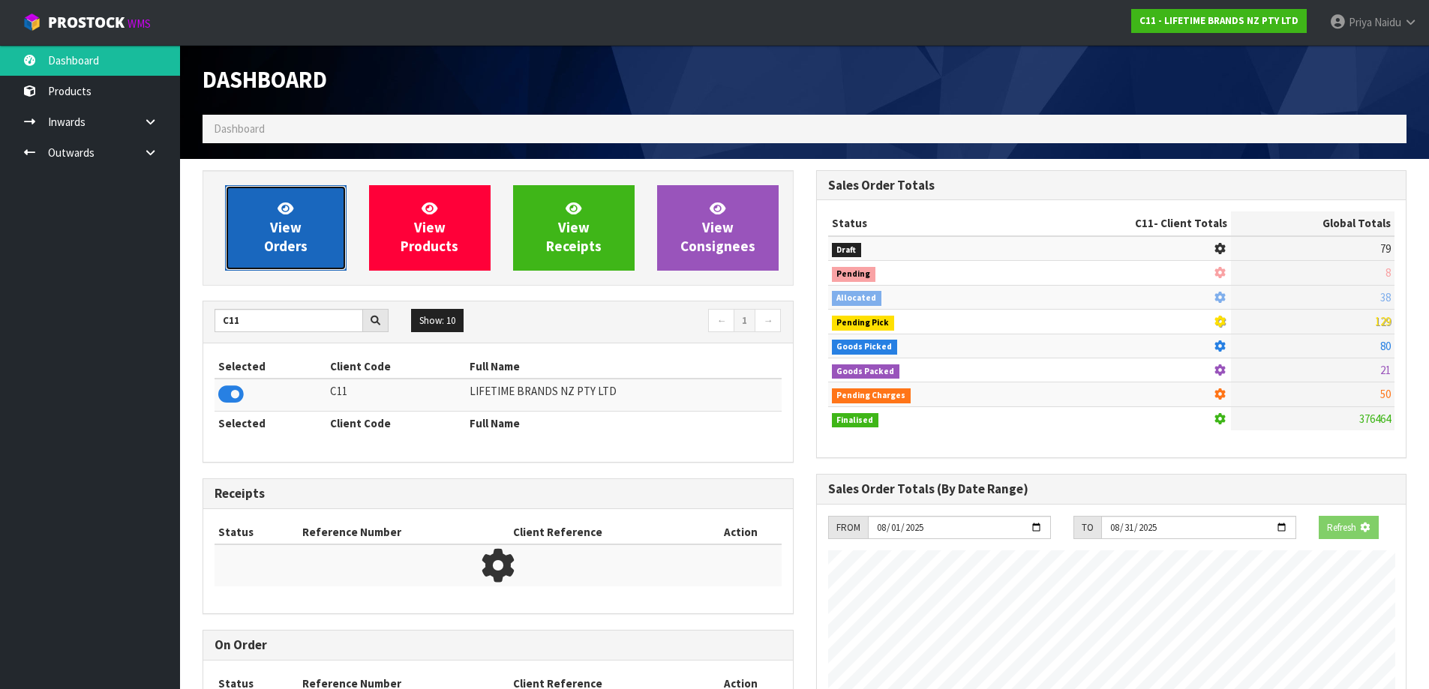
click at [281, 239] on span "View Orders" at bounding box center [286, 228] width 44 height 56
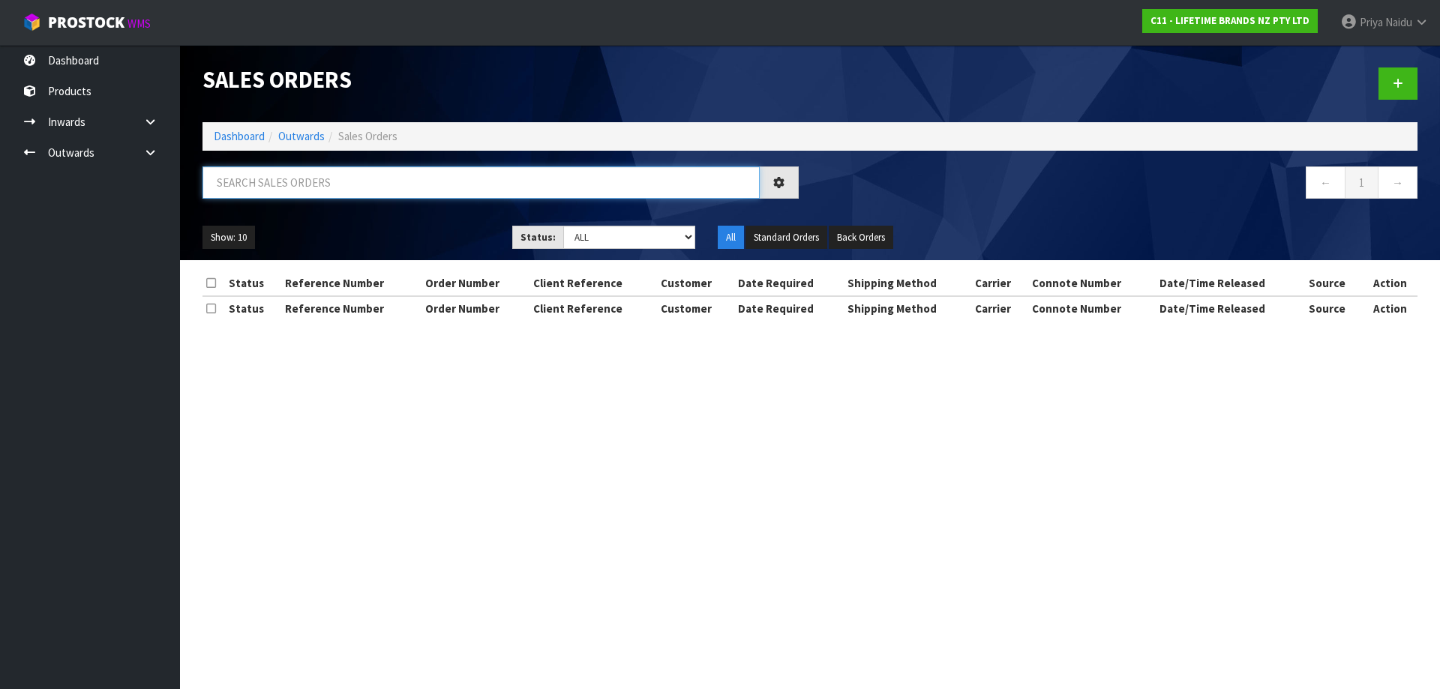
click at [314, 185] on input "text" at bounding box center [481, 183] width 557 height 32
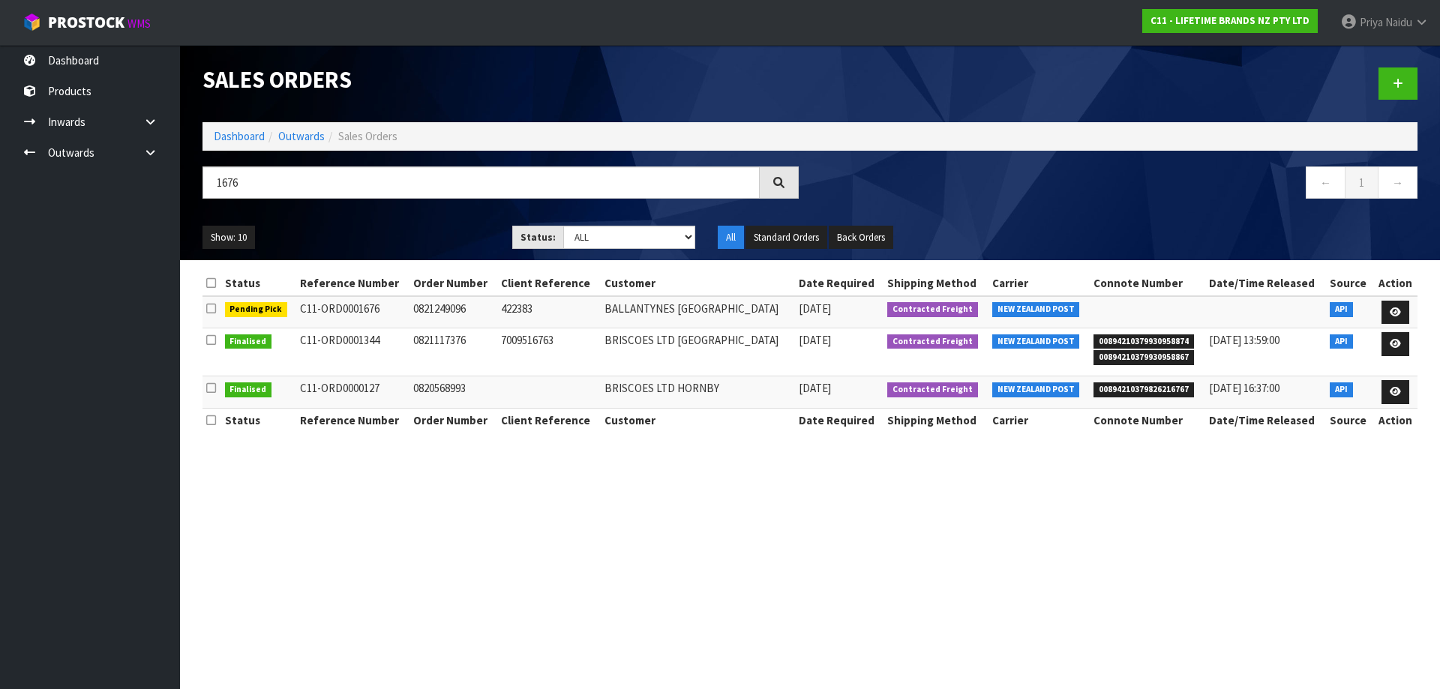
click at [408, 227] on ul "Show: 10 5 10 25 50" at bounding box center [346, 238] width 287 height 24
click at [296, 221] on div "Show: 10 5 10 25 50 Status: Draft Pending Allocated Pending Pick Goods Picked G…" at bounding box center [810, 238] width 1238 height 47
click at [278, 179] on input "1676" at bounding box center [481, 183] width 557 height 32
click at [245, 141] on link "Dashboard" at bounding box center [239, 136] width 51 height 14
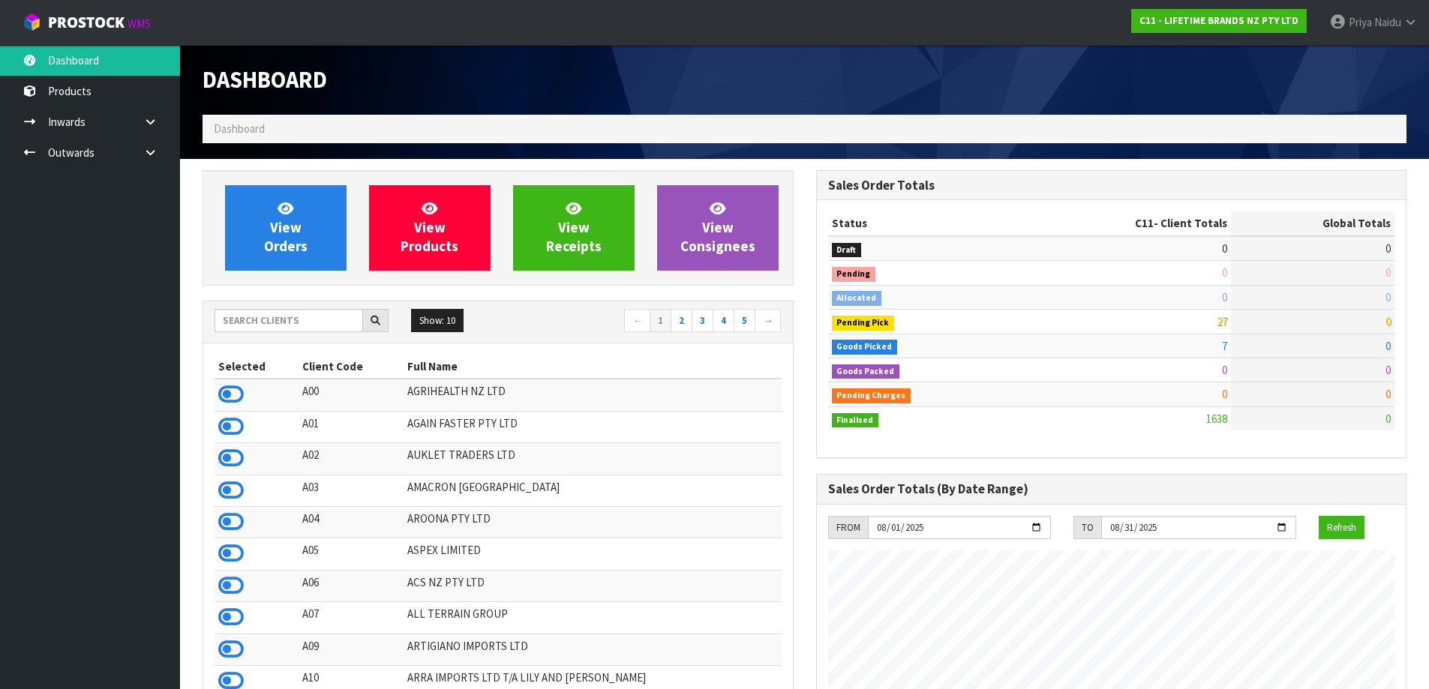
scroll to position [1136, 613]
drag, startPoint x: 287, startPoint y: 319, endPoint x: 300, endPoint y: 299, distance: 24.3
click at [287, 319] on input "text" at bounding box center [289, 320] width 149 height 23
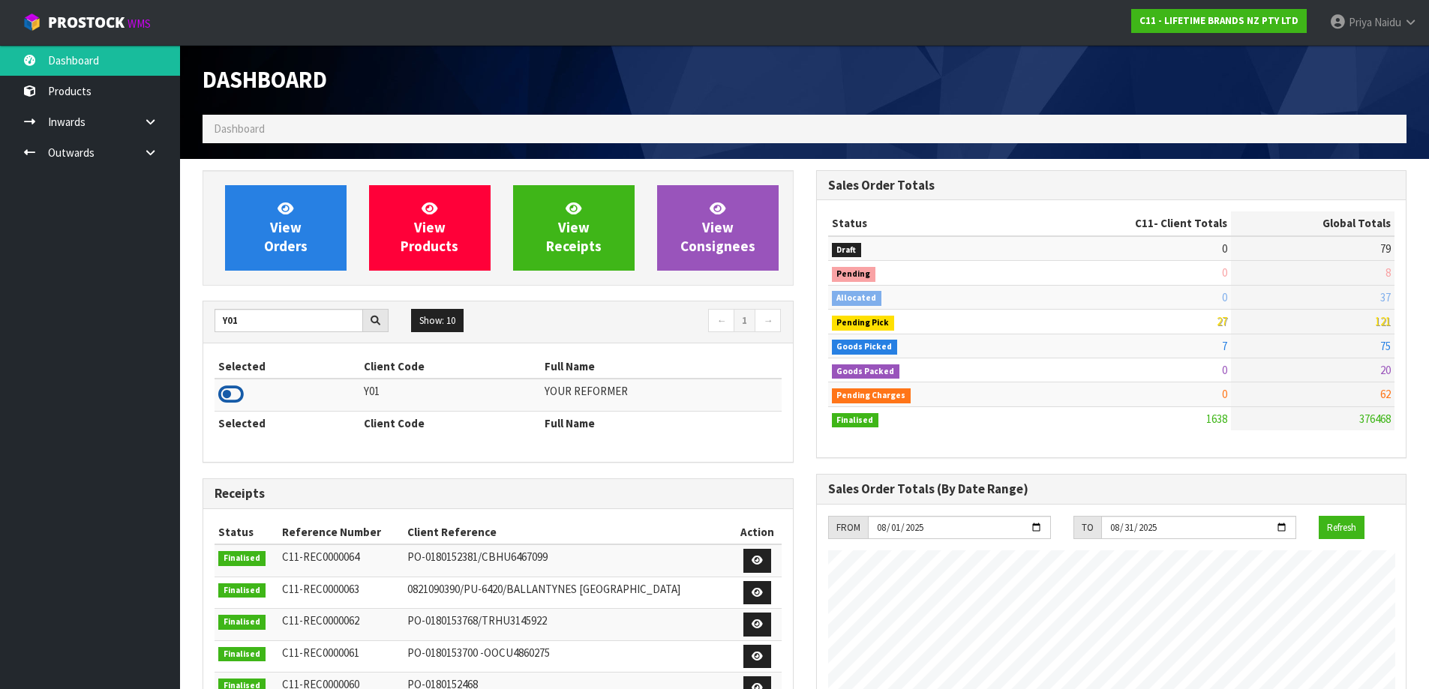
click at [234, 386] on icon at bounding box center [231, 394] width 26 height 23
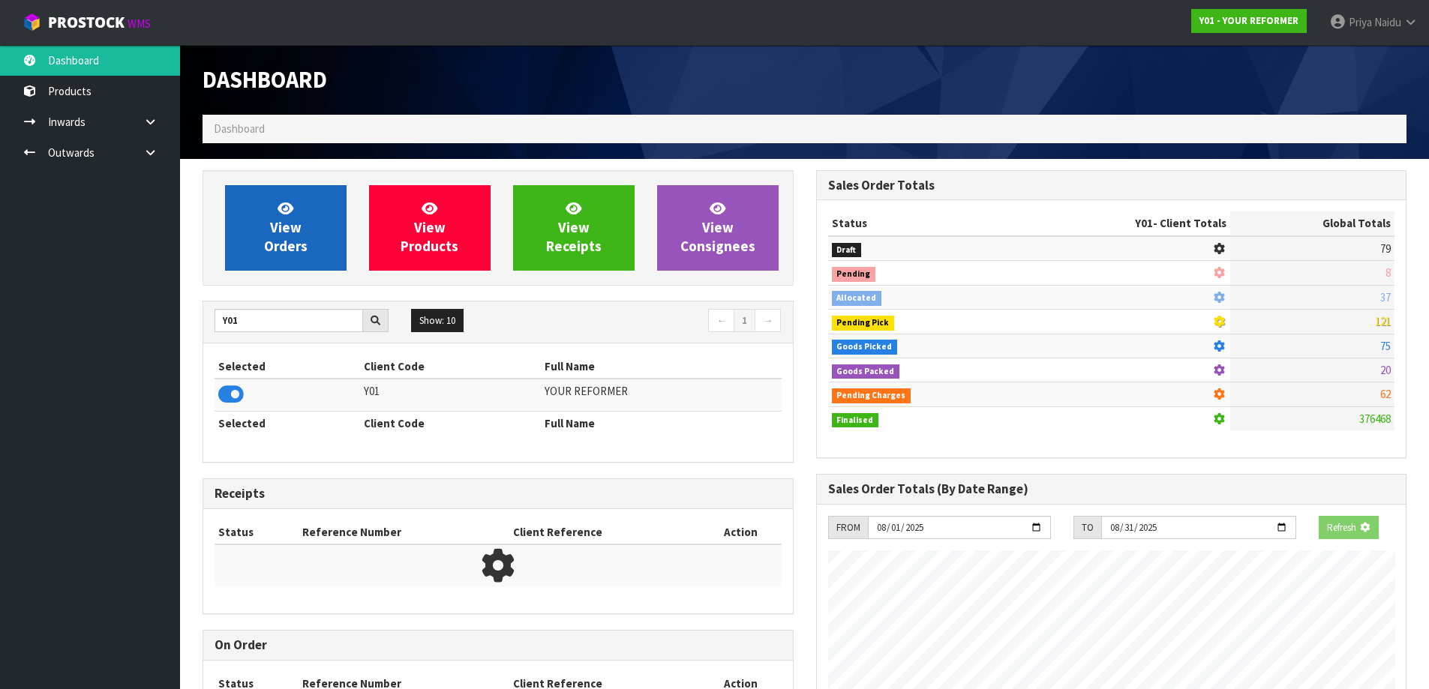
scroll to position [935, 613]
click at [286, 233] on span "View Orders" at bounding box center [286, 228] width 44 height 56
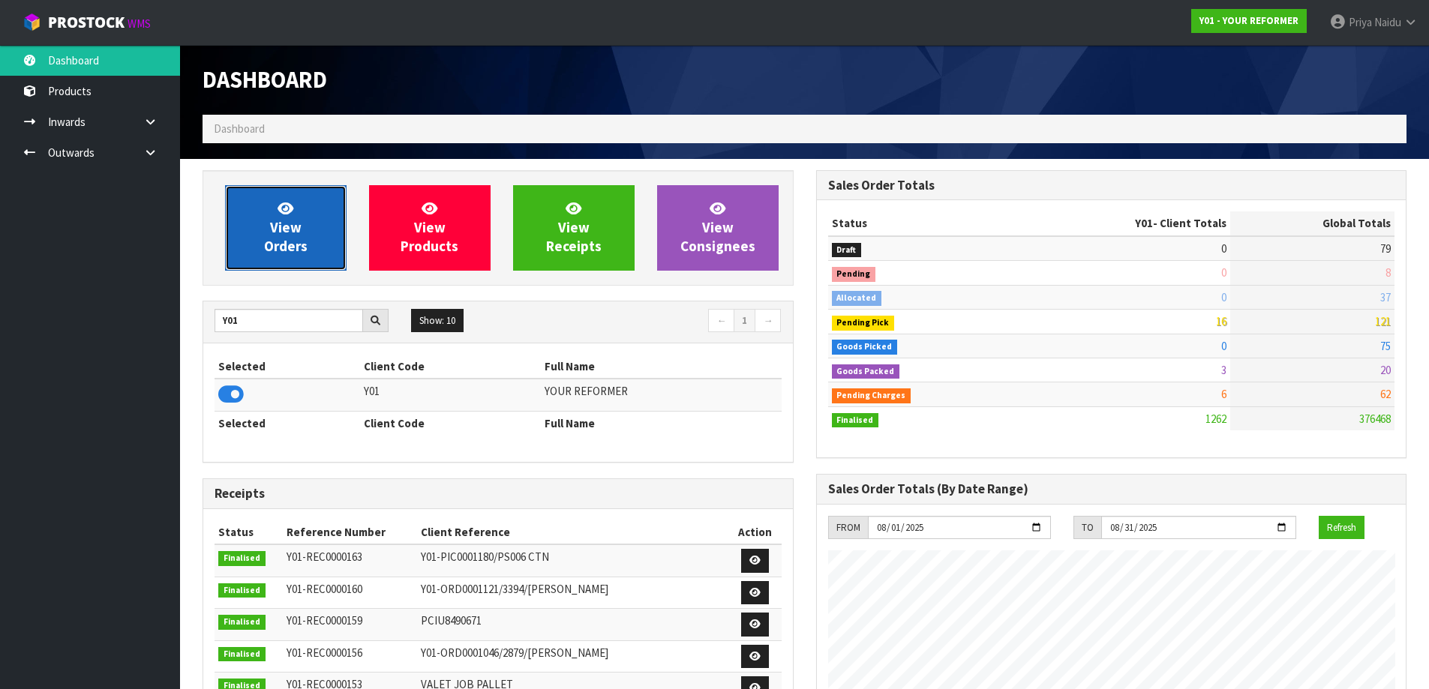
scroll to position [1136, 613]
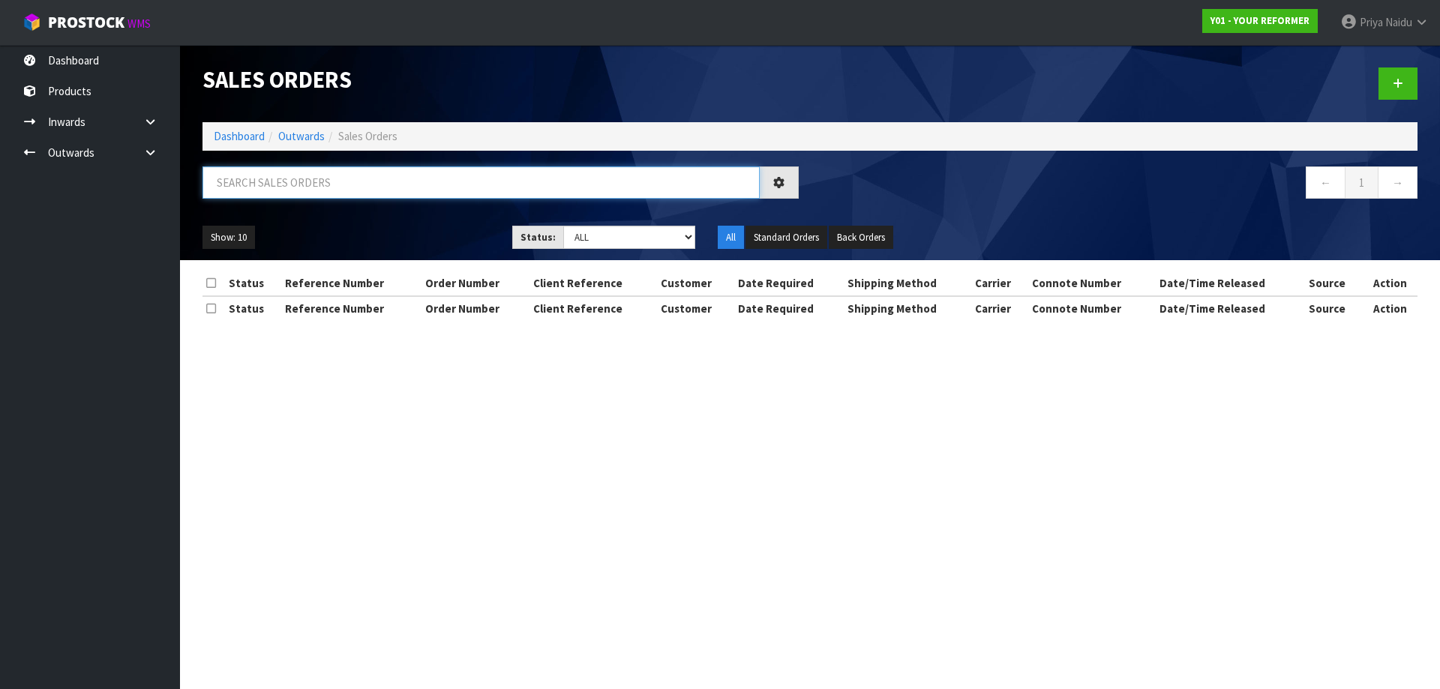
click at [314, 185] on input "text" at bounding box center [481, 183] width 557 height 32
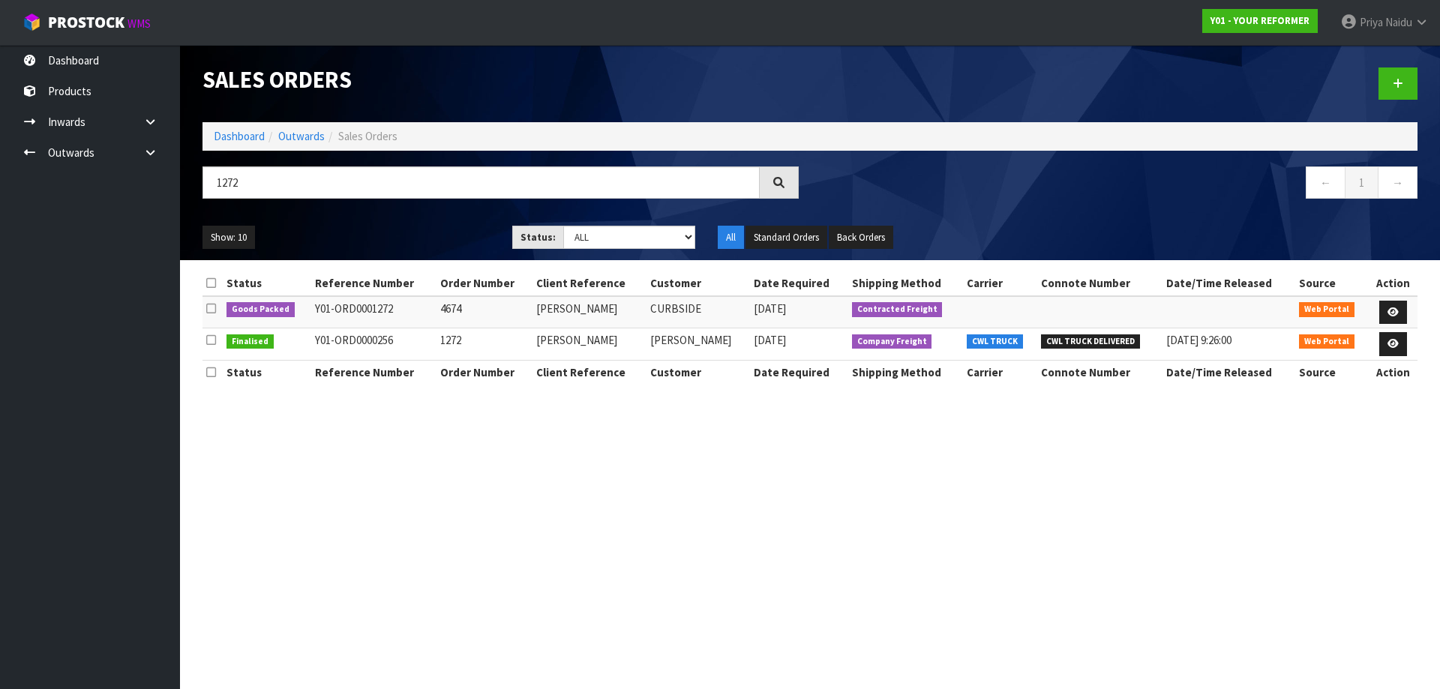
click at [377, 244] on ul "Show: 10 5 10 25 50" at bounding box center [346, 238] width 287 height 24
click at [1389, 310] on icon at bounding box center [1393, 313] width 11 height 10
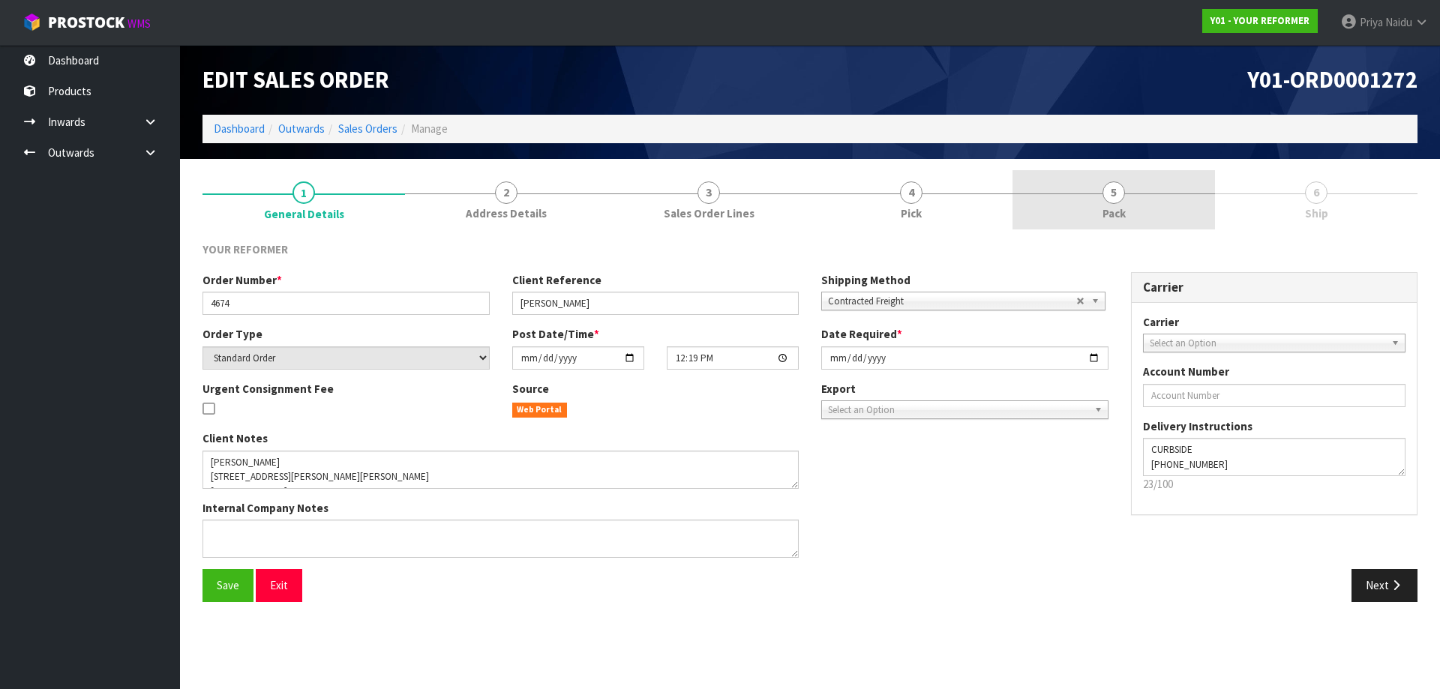
click at [1179, 213] on link "5 Pack" at bounding box center [1114, 199] width 203 height 59
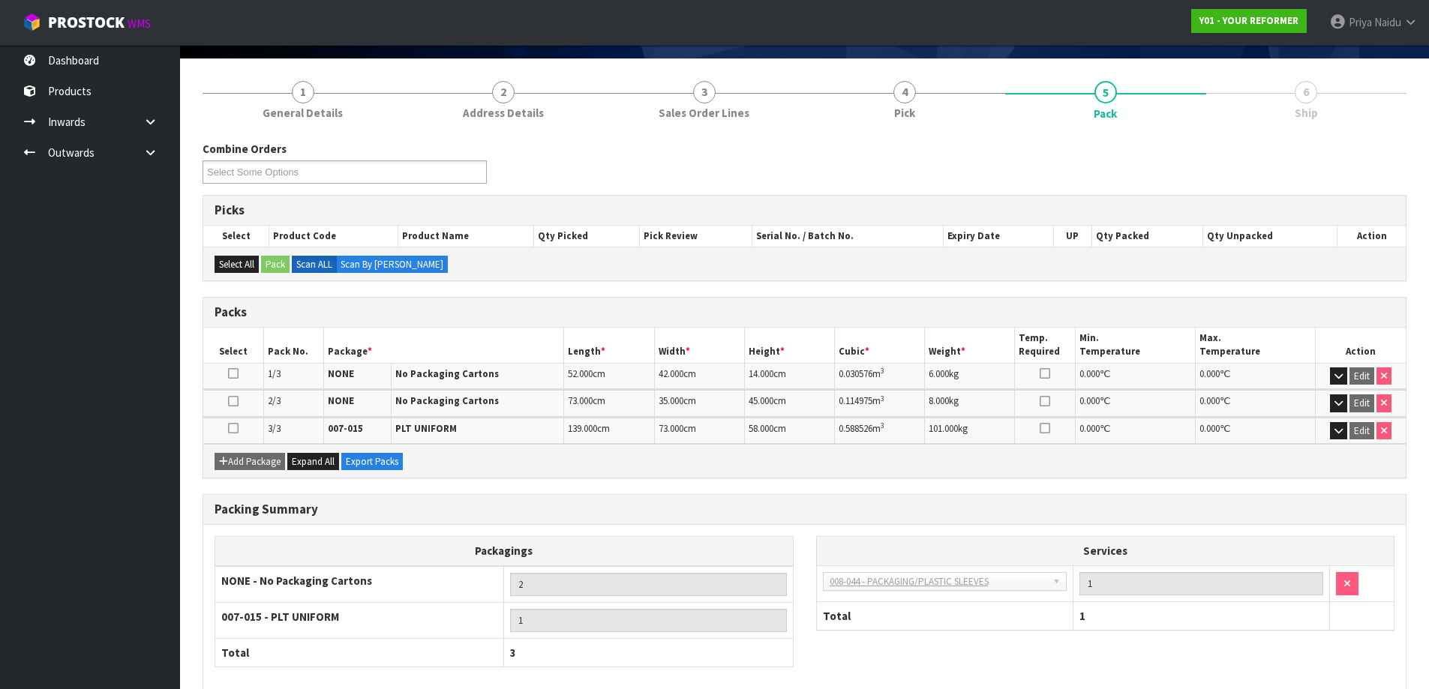
scroll to position [177, 0]
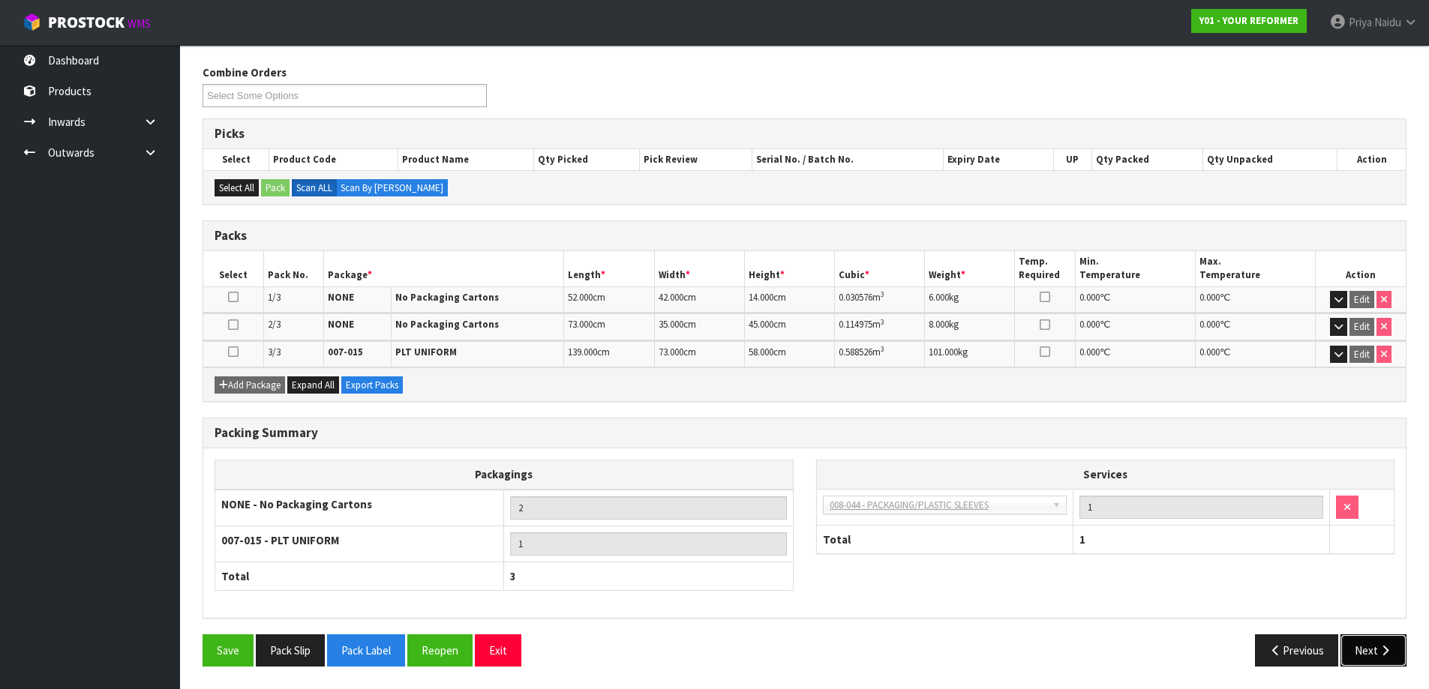
click at [1369, 646] on button "Next" at bounding box center [1373, 651] width 66 height 32
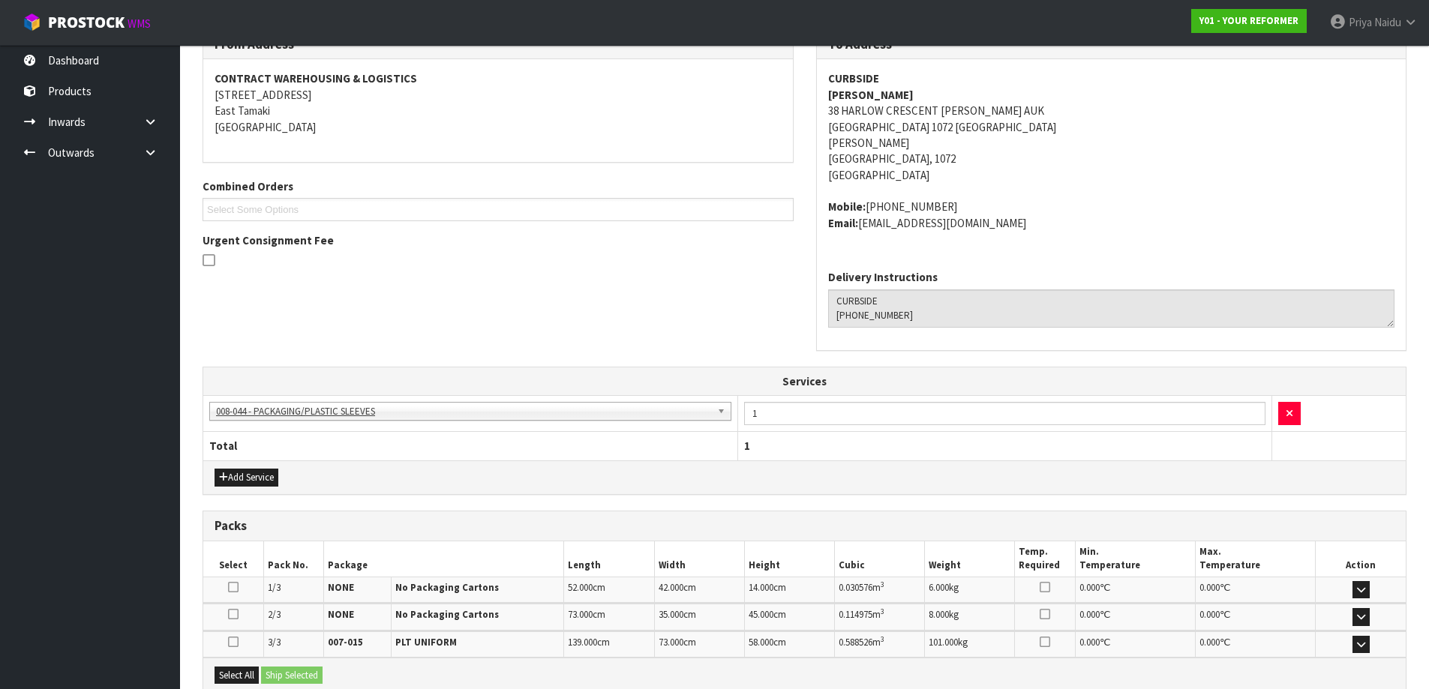
scroll to position [377, 0]
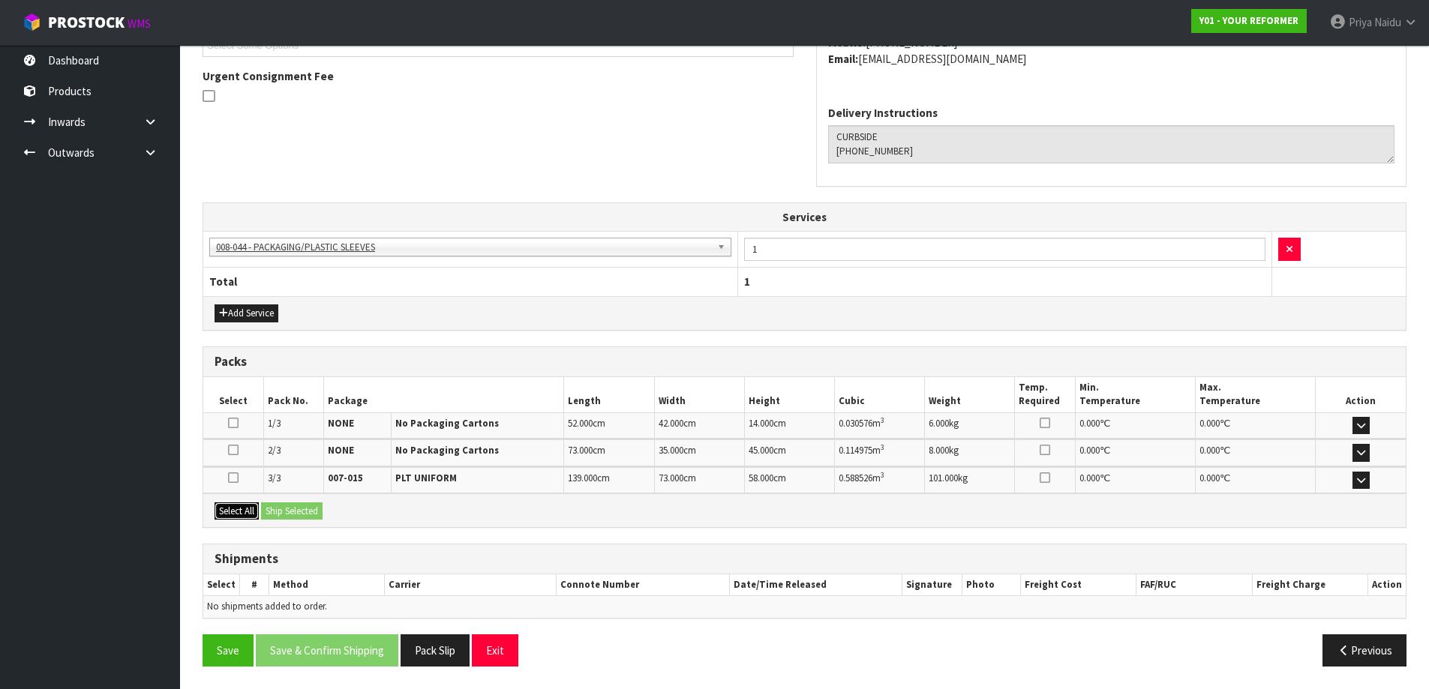
click at [254, 512] on button "Select All" at bounding box center [237, 512] width 44 height 18
click at [282, 510] on button "Ship Selected" at bounding box center [292, 512] width 62 height 18
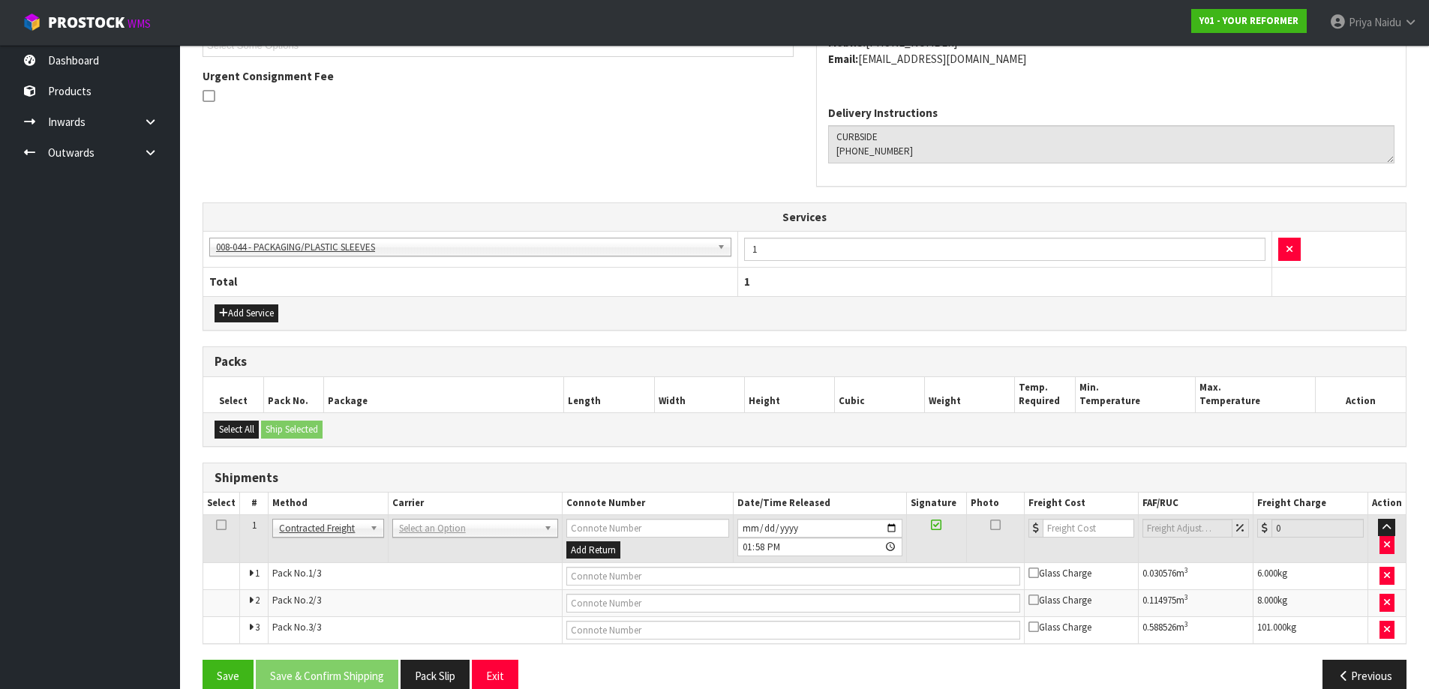
scroll to position [403, 0]
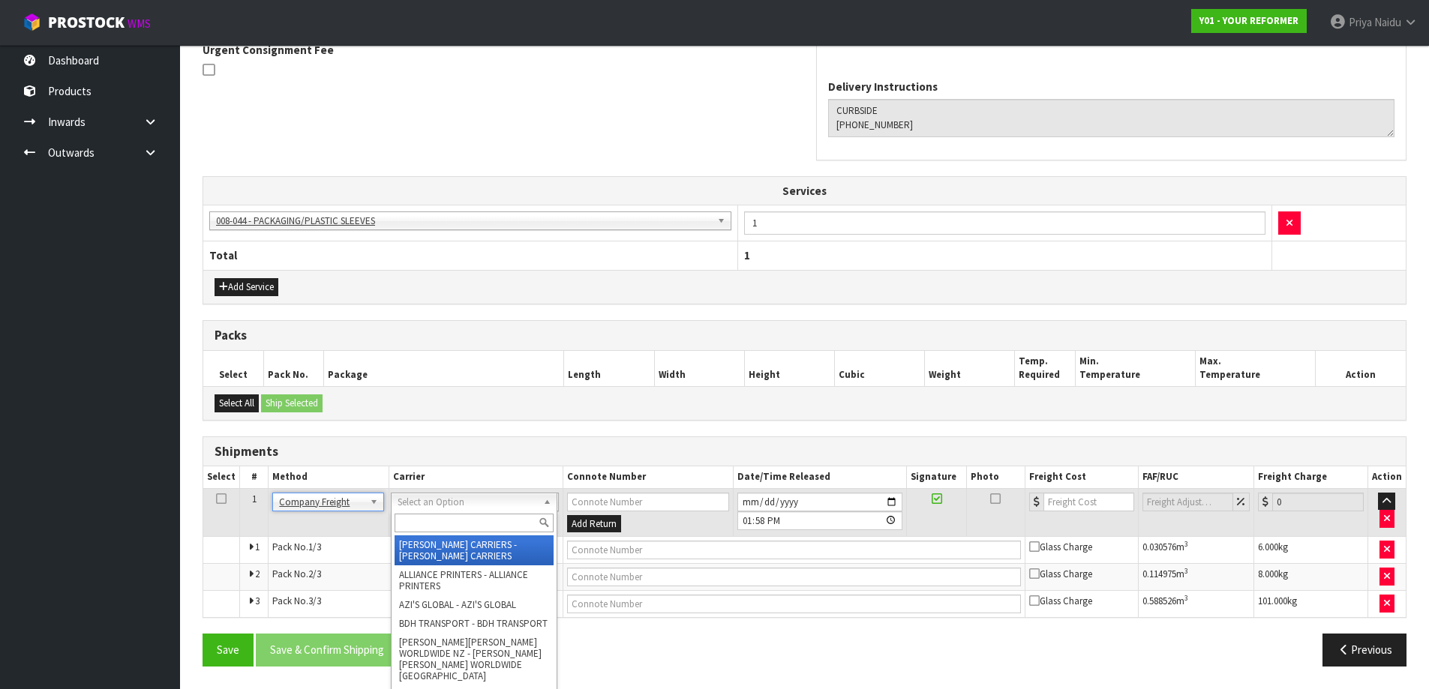
drag, startPoint x: 405, startPoint y: 511, endPoint x: 418, endPoint y: 508, distance: 13.1
click at [419, 530] on input "text" at bounding box center [474, 523] width 159 height 19
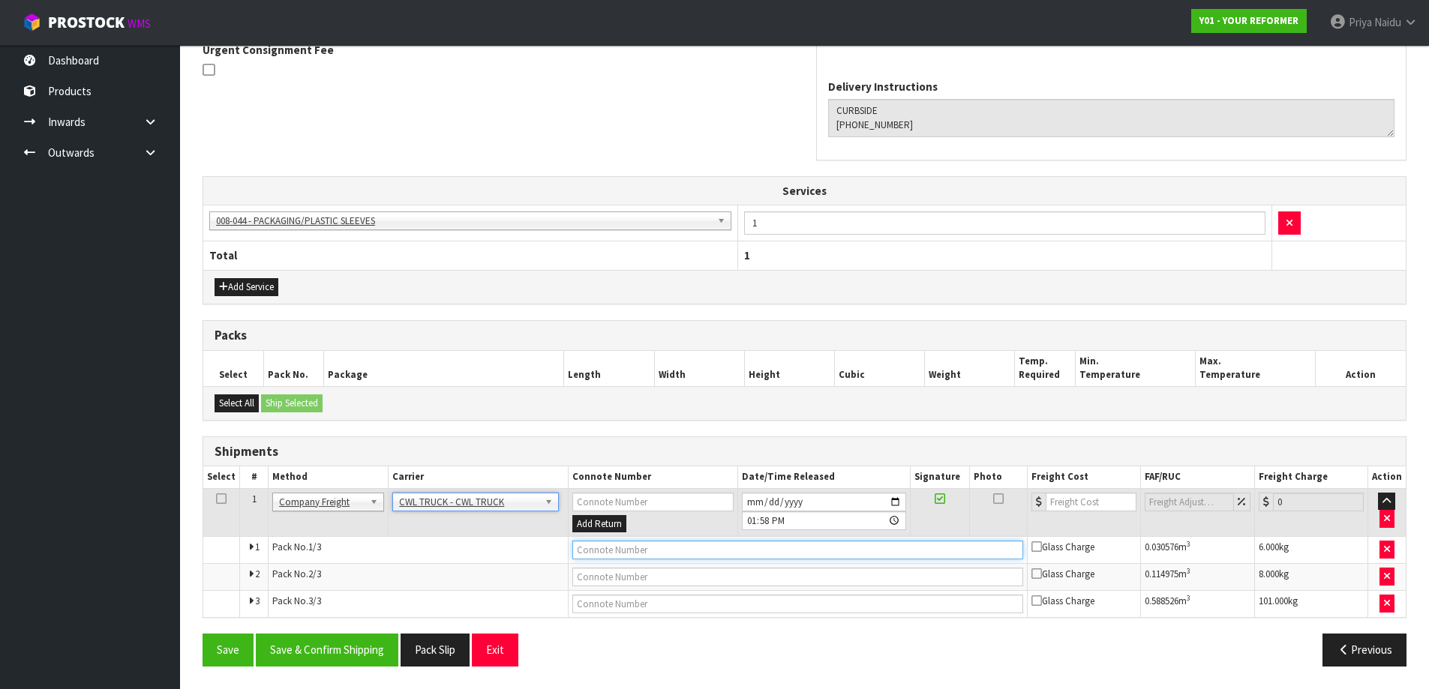
click at [652, 549] on input "text" at bounding box center [797, 550] width 451 height 19
click at [893, 500] on input "2025-08-13" at bounding box center [824, 502] width 164 height 19
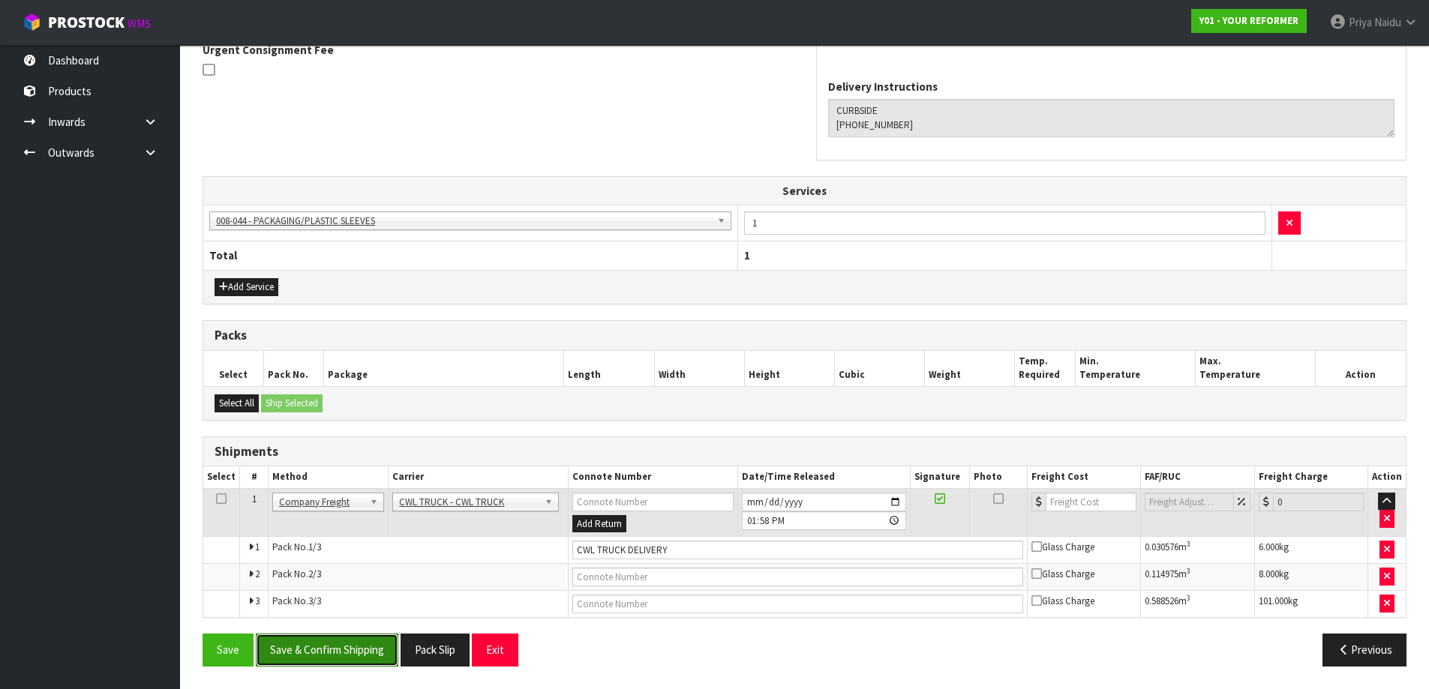
click at [348, 650] on button "Save & Confirm Shipping" at bounding box center [327, 650] width 143 height 32
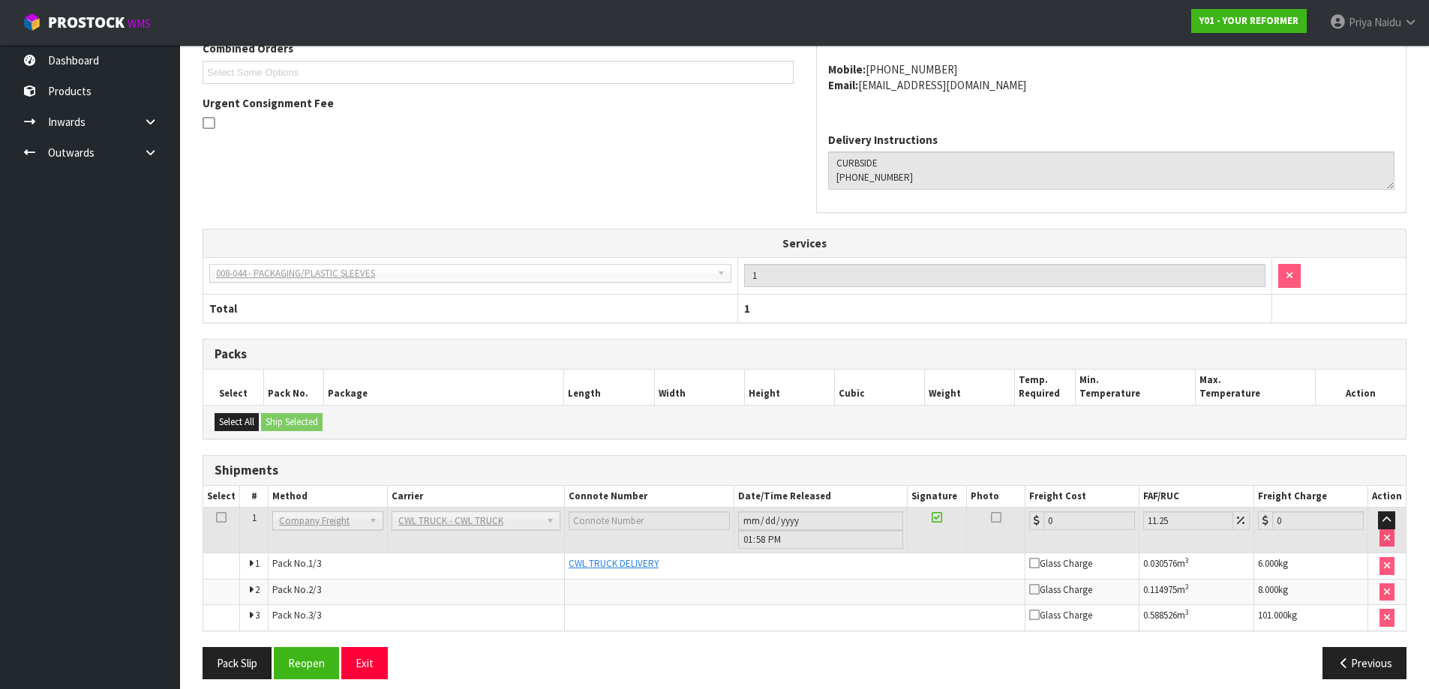
scroll to position [417, 0]
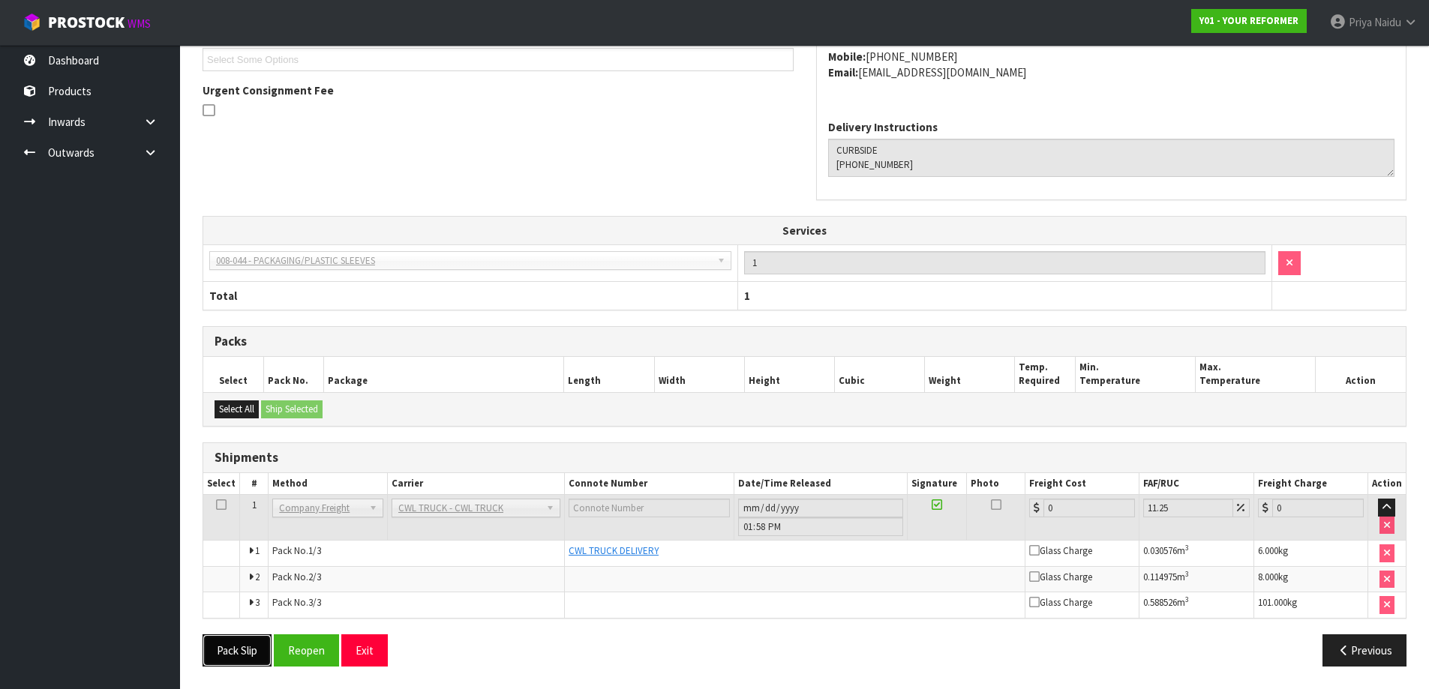
drag, startPoint x: 245, startPoint y: 647, endPoint x: 259, endPoint y: 640, distance: 15.8
click at [245, 647] on button "Pack Slip" at bounding box center [237, 651] width 69 height 32
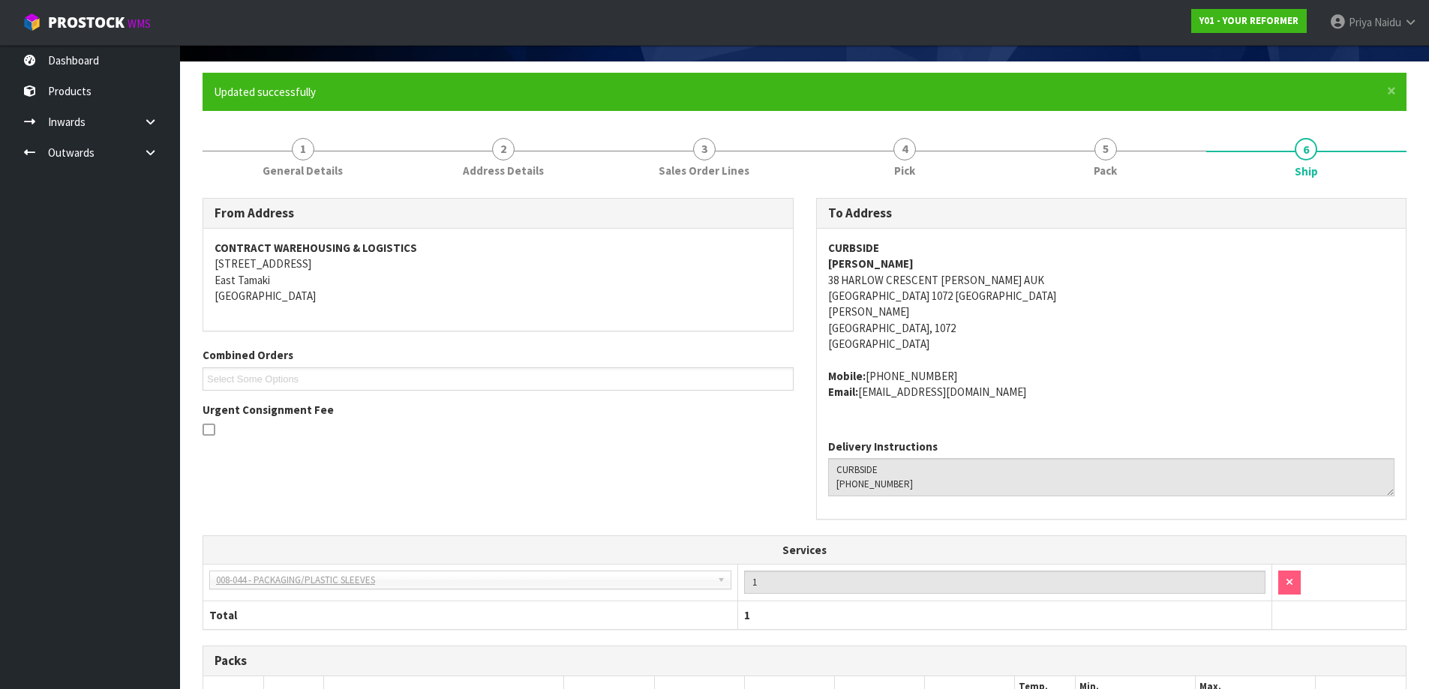
scroll to position [0, 0]
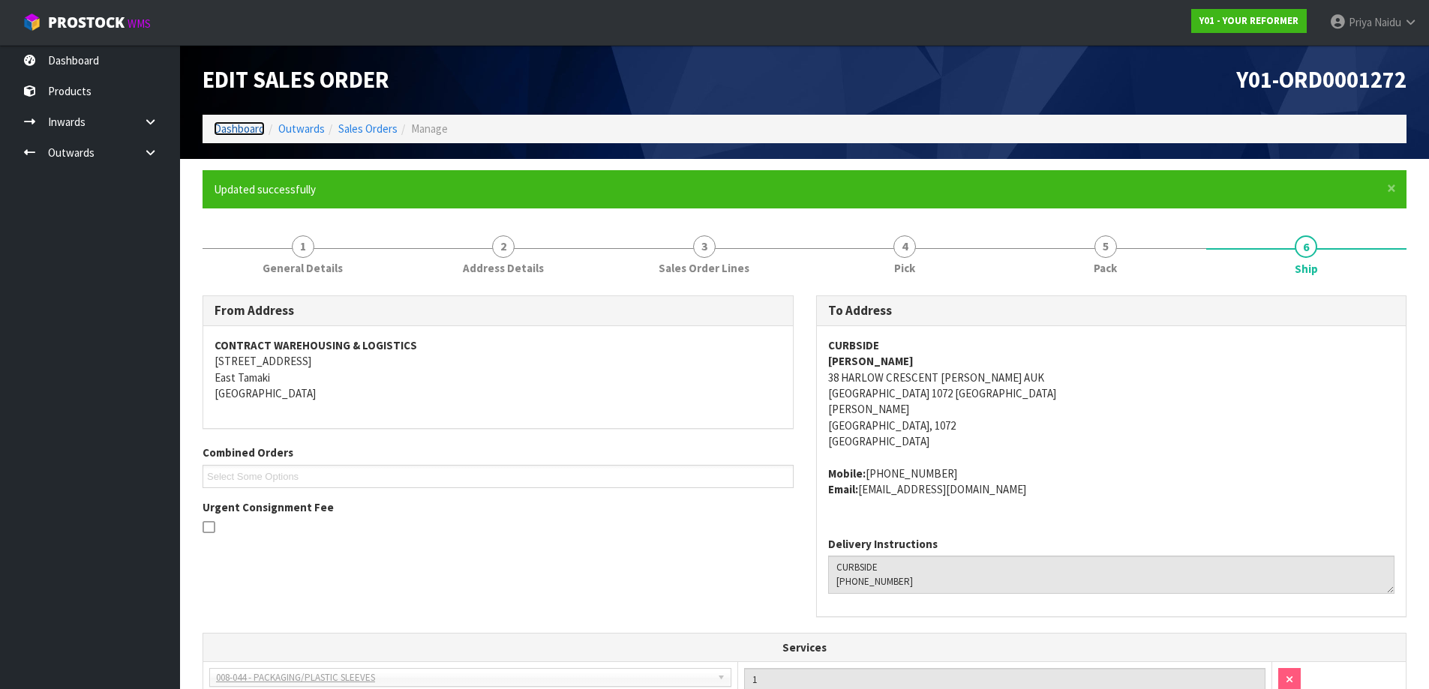
click at [228, 125] on link "Dashboard" at bounding box center [239, 129] width 51 height 14
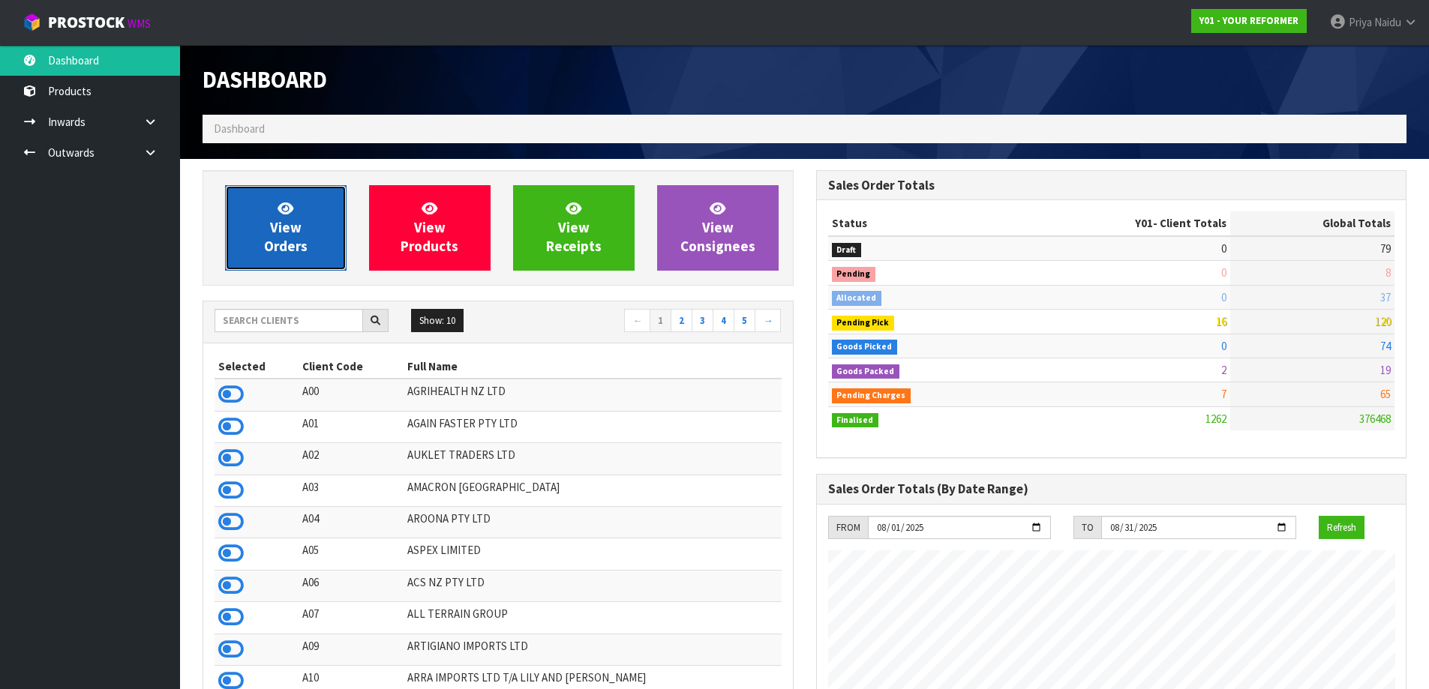
click at [300, 260] on link "View Orders" at bounding box center [286, 228] width 122 height 86
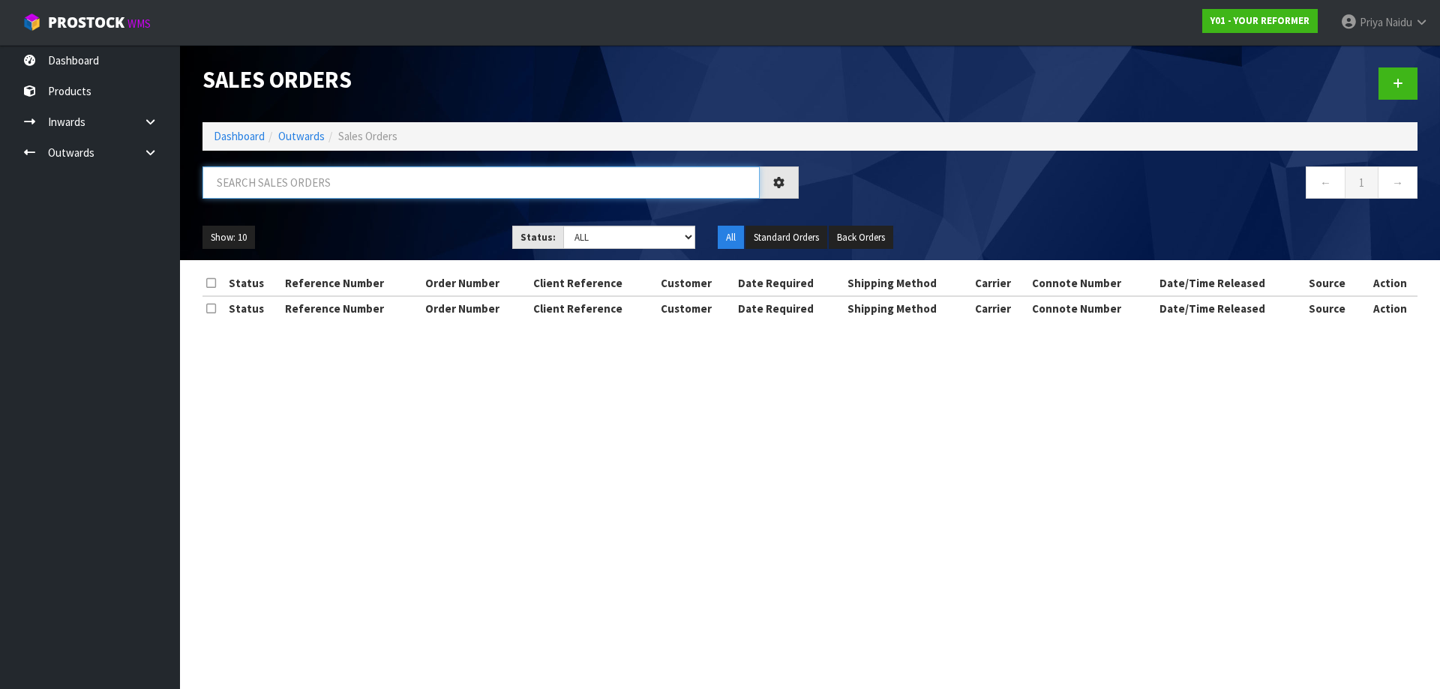
click at [323, 176] on input "text" at bounding box center [481, 183] width 557 height 32
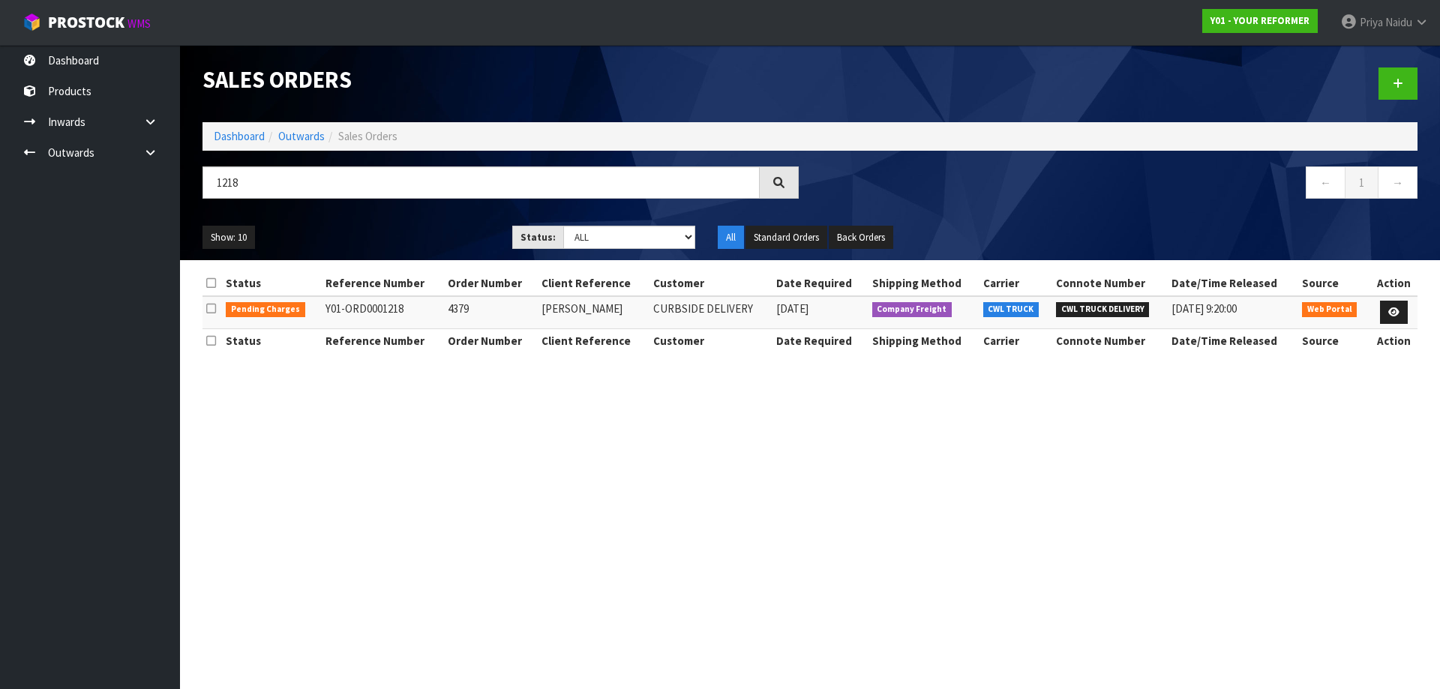
click at [411, 232] on ul "Show: 10 5 10 25 50" at bounding box center [346, 238] width 287 height 24
click at [1384, 319] on link at bounding box center [1394, 313] width 28 height 24
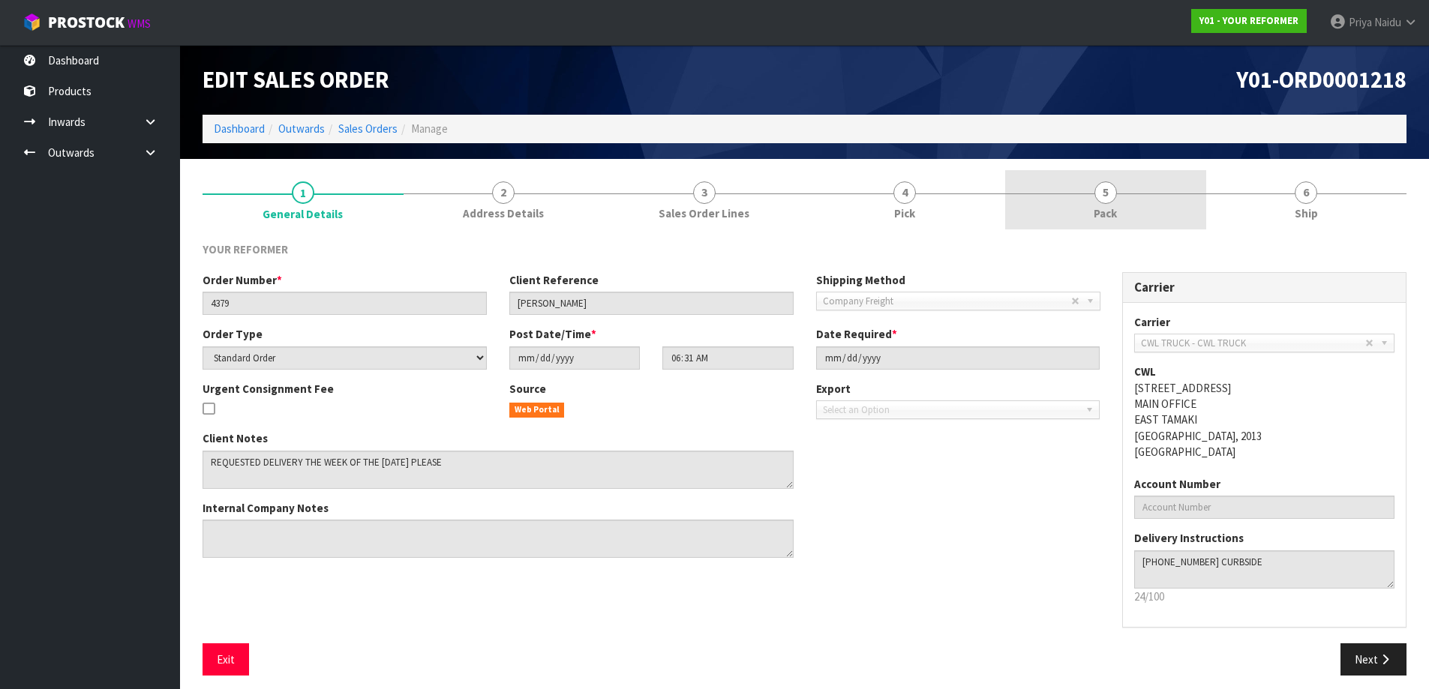
click at [1165, 201] on link "5 Pack" at bounding box center [1105, 199] width 201 height 59
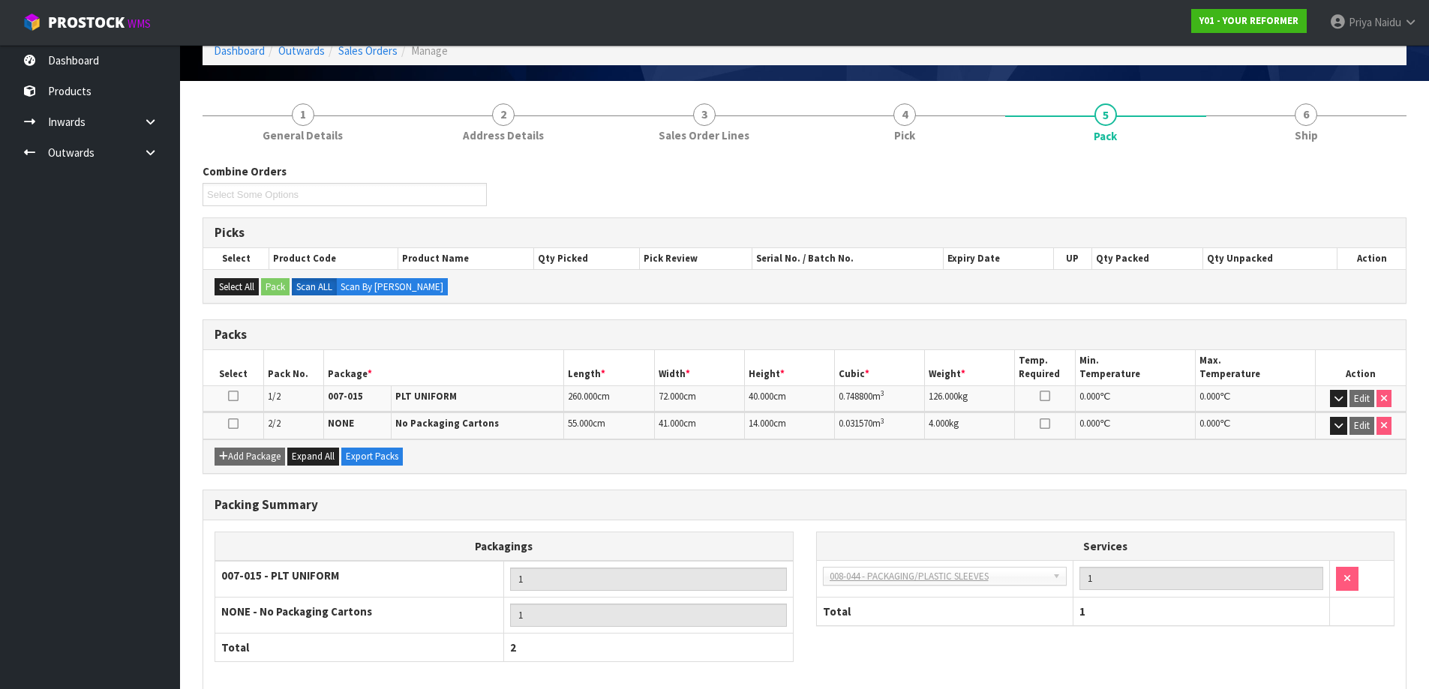
scroll to position [150, 0]
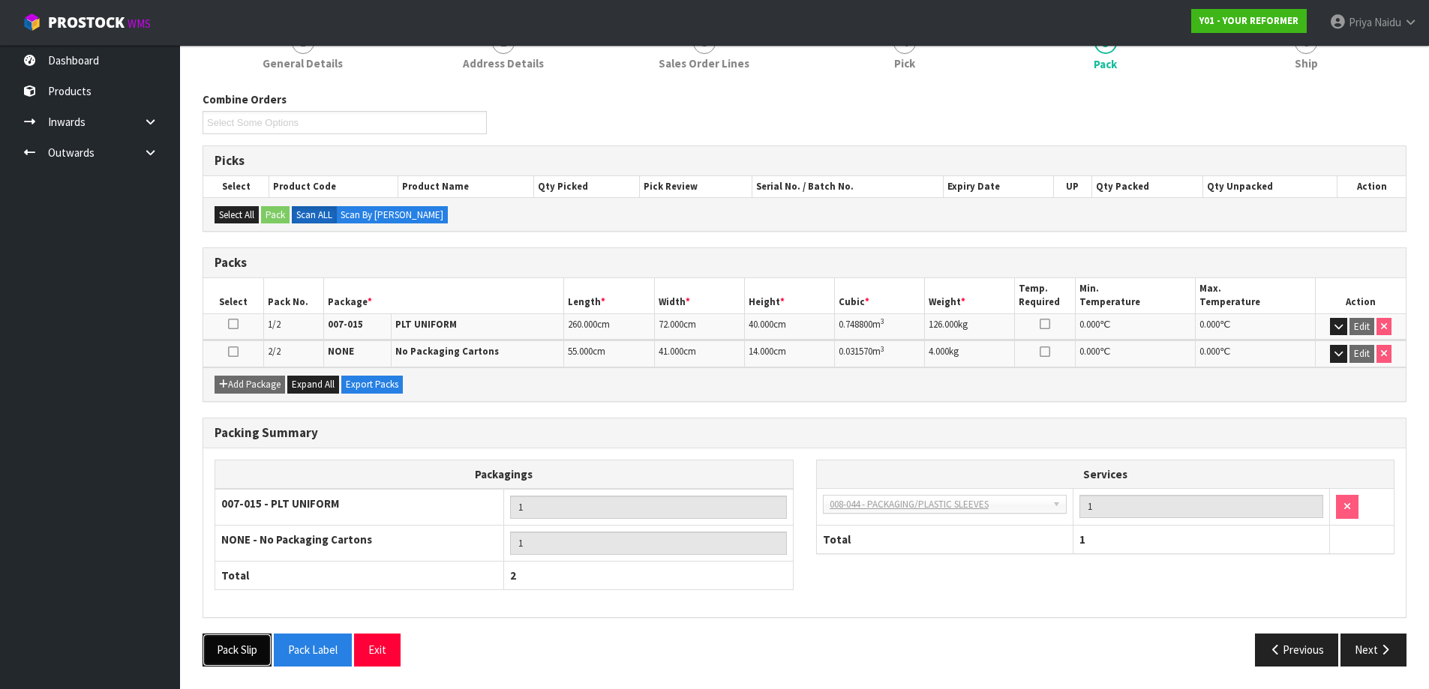
click at [222, 666] on button "Pack Slip" at bounding box center [237, 650] width 69 height 32
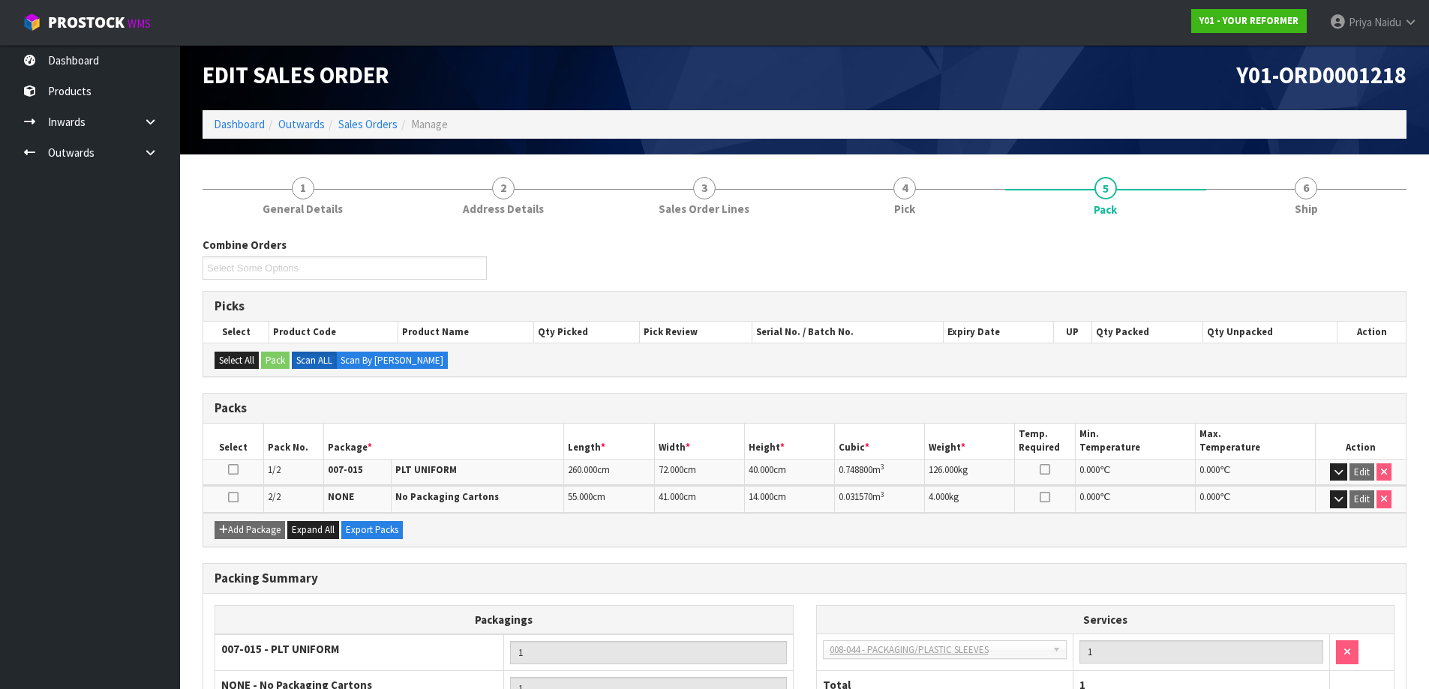
scroll to position [0, 0]
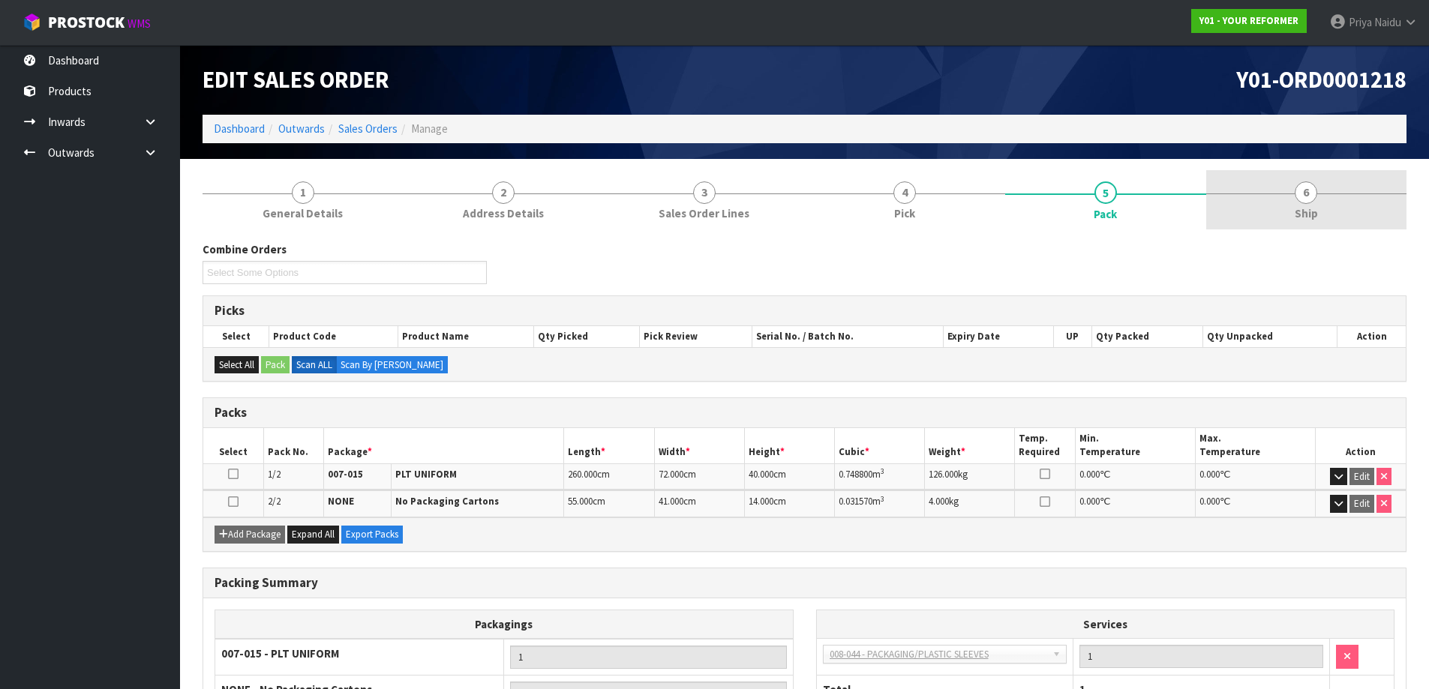
click at [1277, 209] on link "6 Ship" at bounding box center [1306, 199] width 201 height 59
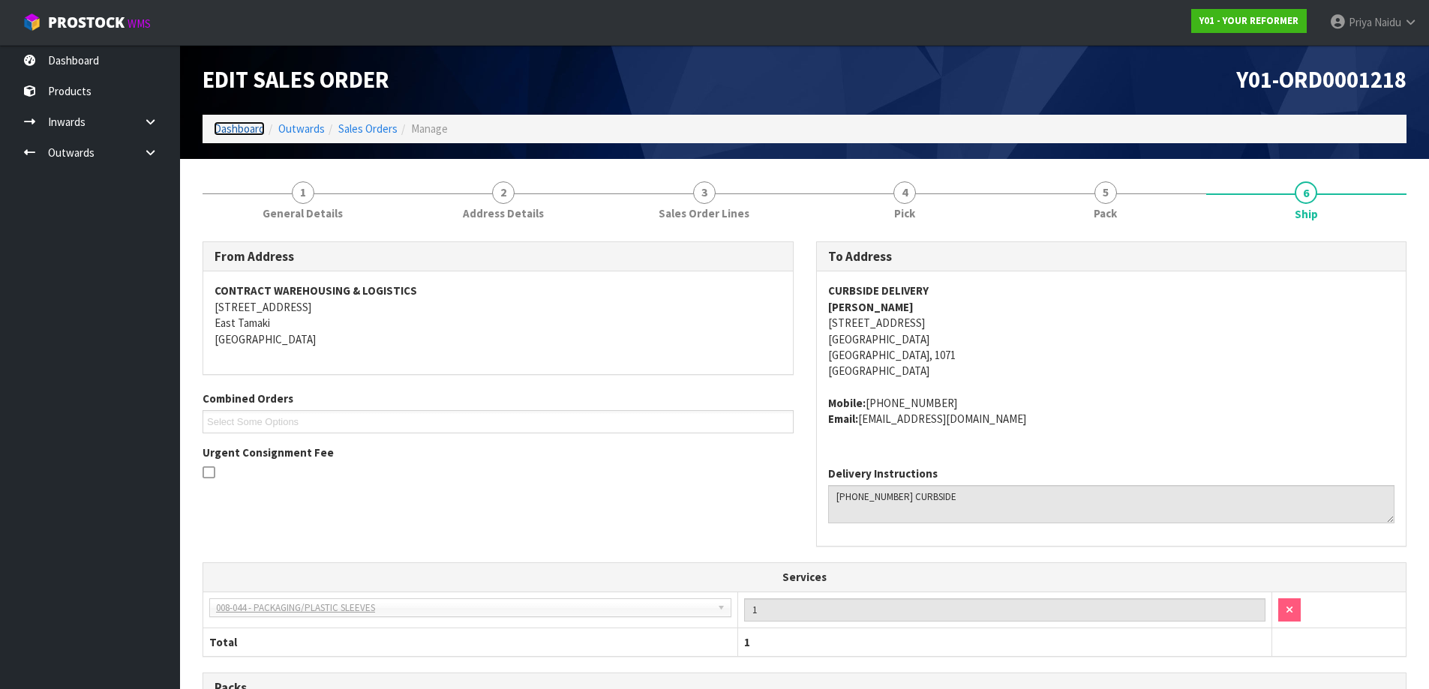
click at [248, 136] on link "Dashboard" at bounding box center [239, 129] width 51 height 14
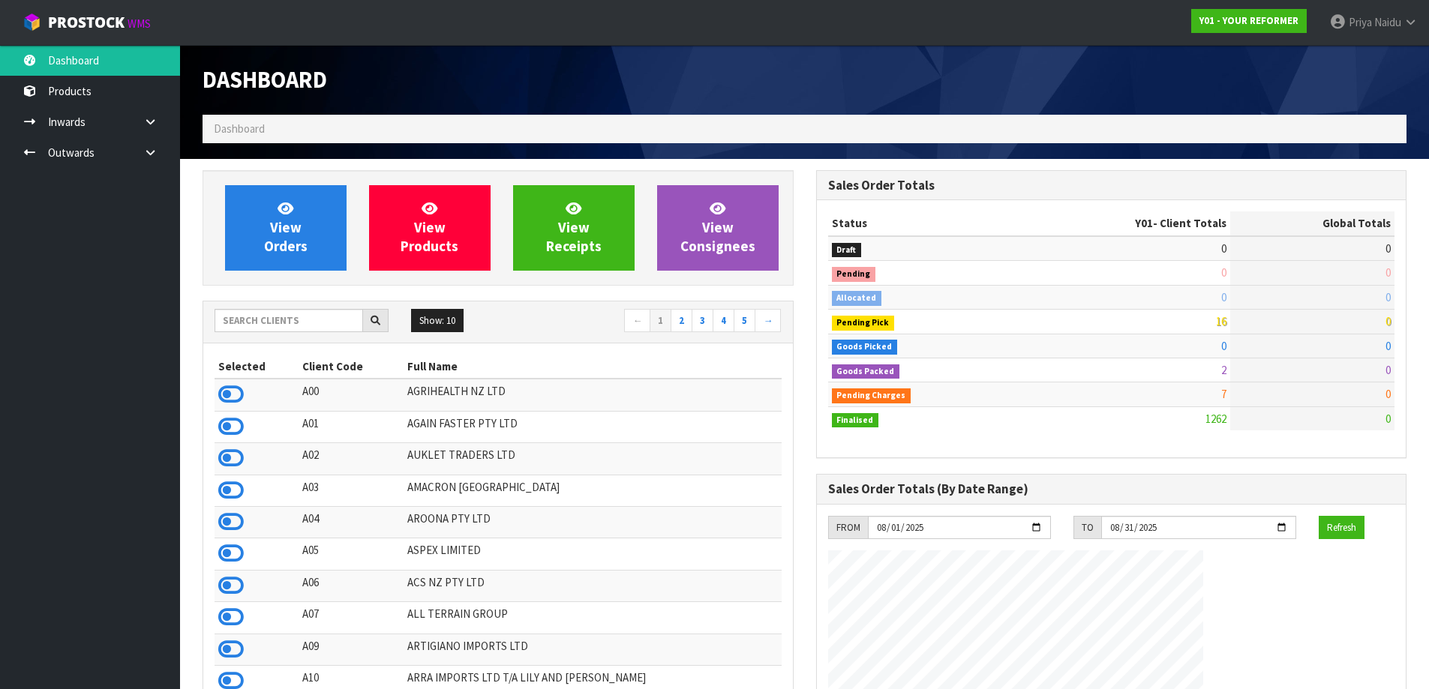
scroll to position [1136, 613]
drag, startPoint x: 281, startPoint y: 320, endPoint x: 295, endPoint y: 304, distance: 21.2
click at [281, 320] on input "text" at bounding box center [289, 320] width 149 height 23
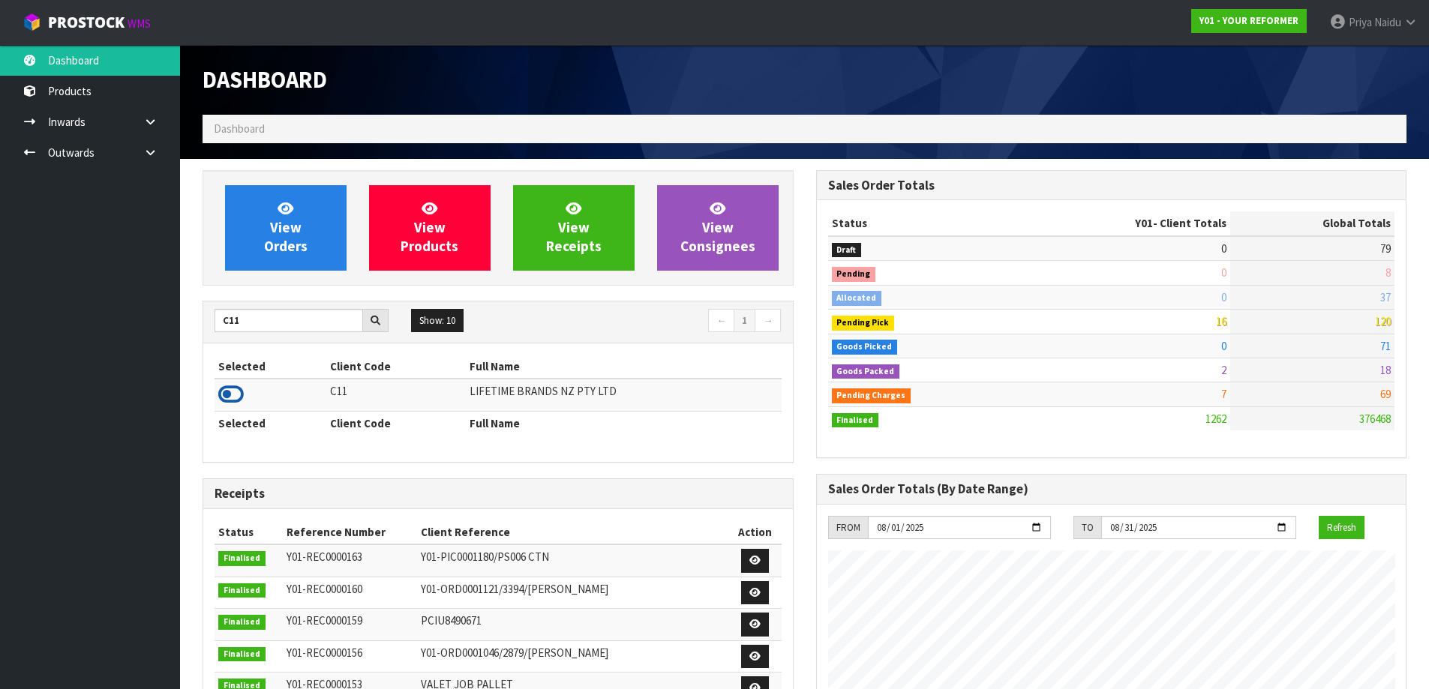
click at [232, 405] on icon at bounding box center [231, 394] width 26 height 23
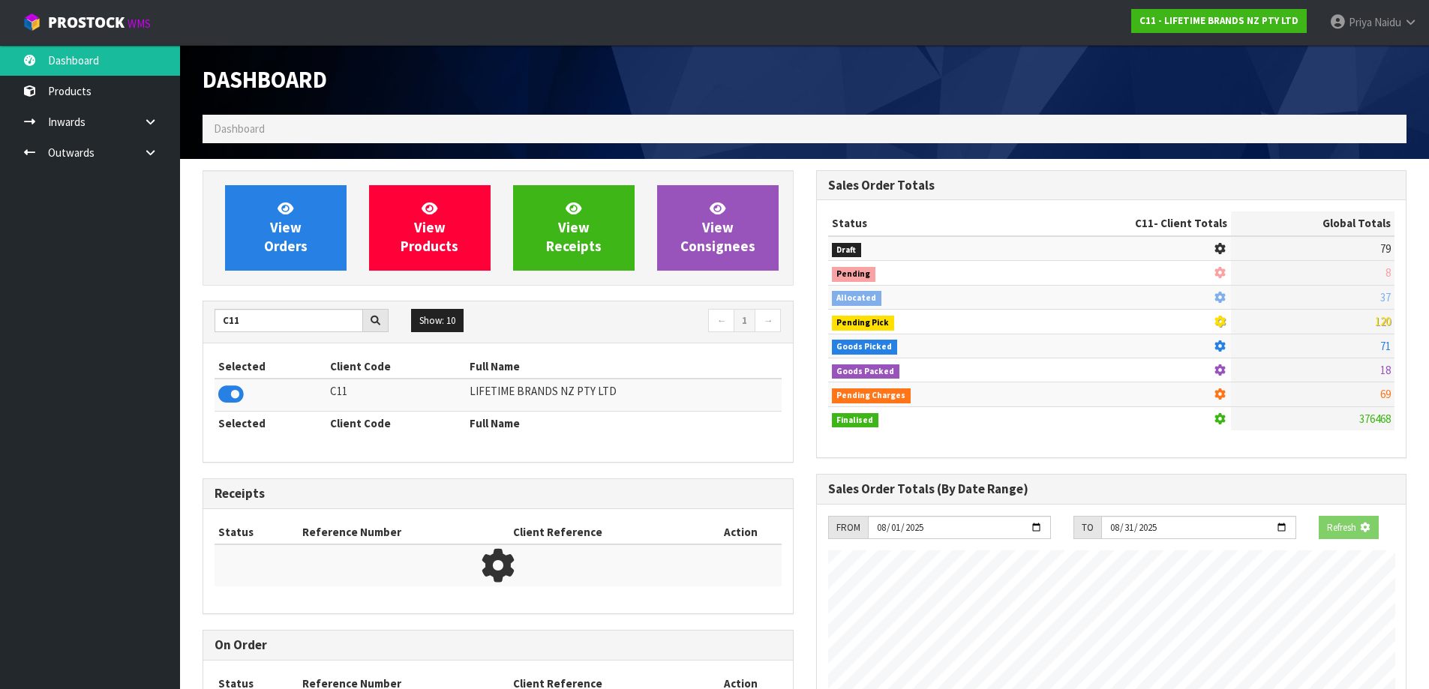
scroll to position [935, 613]
click at [276, 271] on div "View Orders View Products View Receipts View Consignees" at bounding box center [498, 228] width 591 height 116
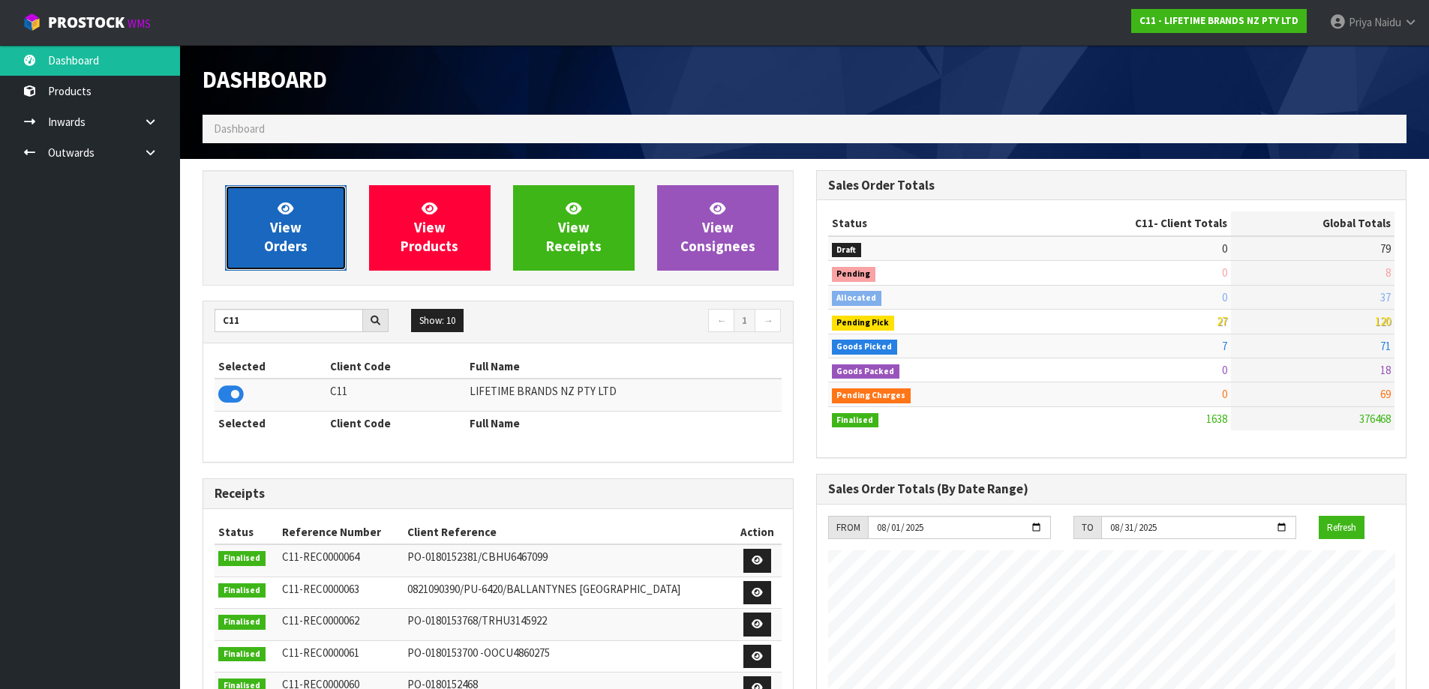
click at [304, 214] on link "View Orders" at bounding box center [286, 228] width 122 height 86
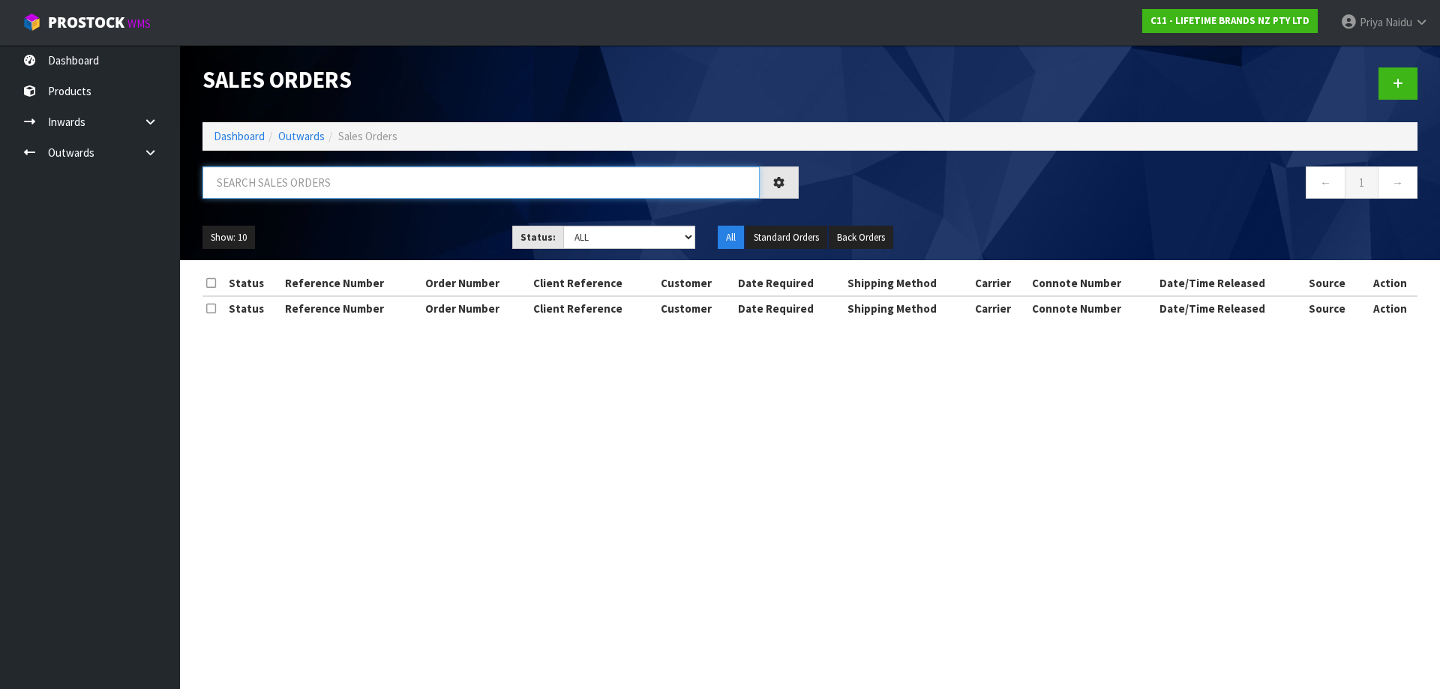
click at [326, 190] on input "text" at bounding box center [481, 183] width 557 height 32
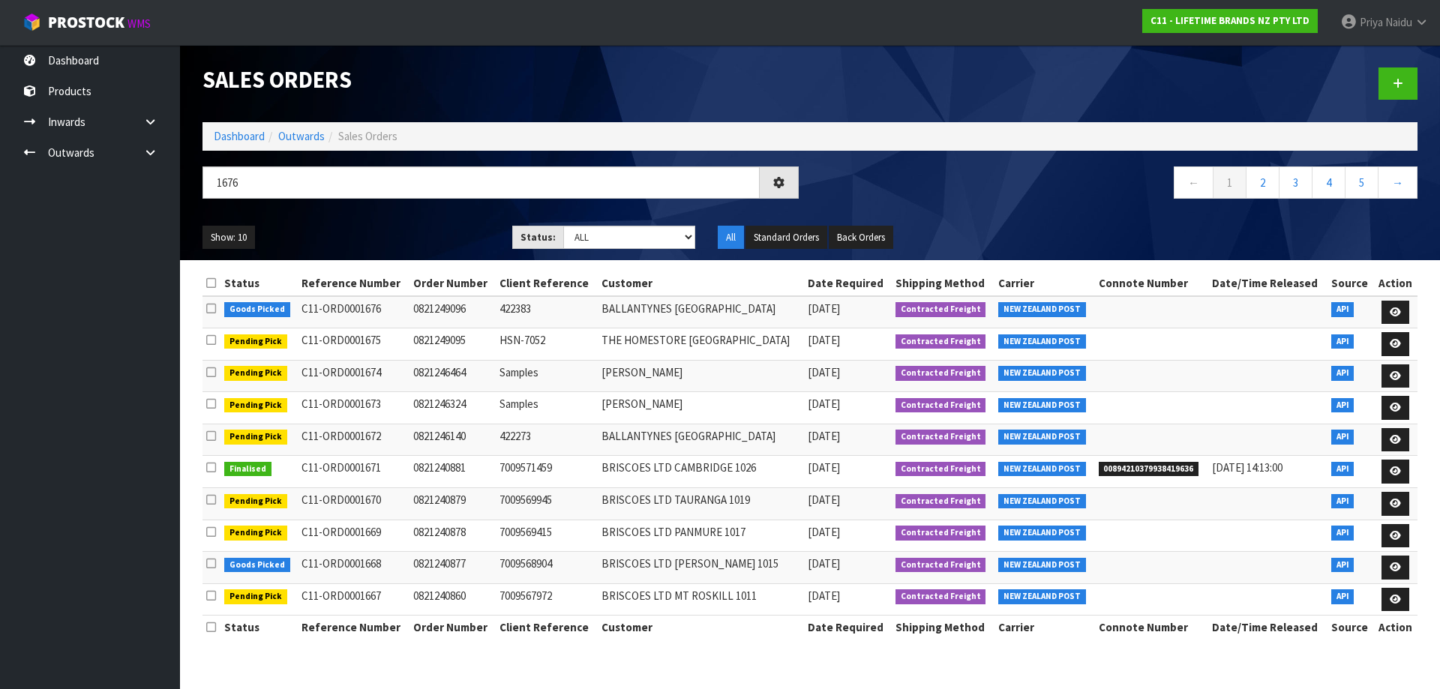
click at [408, 230] on ul "Show: 10 5 10 25 50" at bounding box center [346, 238] width 287 height 24
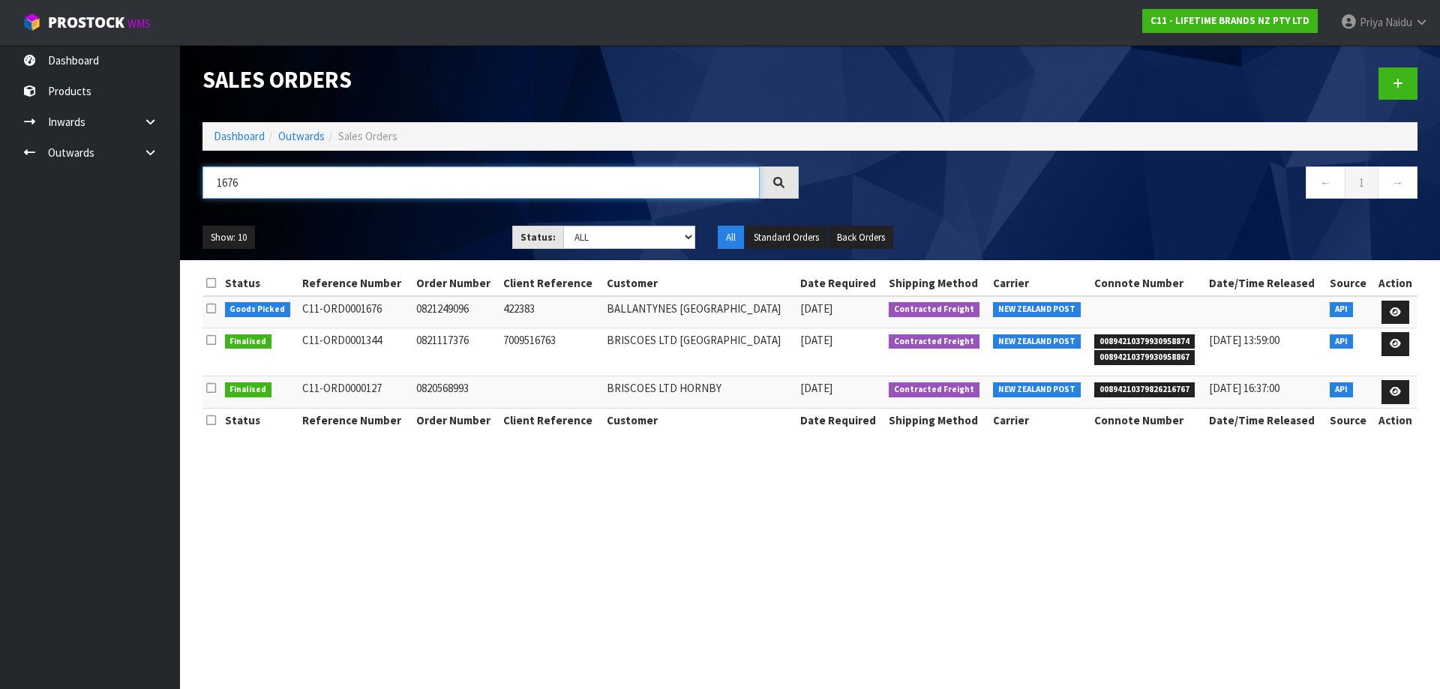
click at [314, 185] on input "1676" at bounding box center [481, 183] width 557 height 32
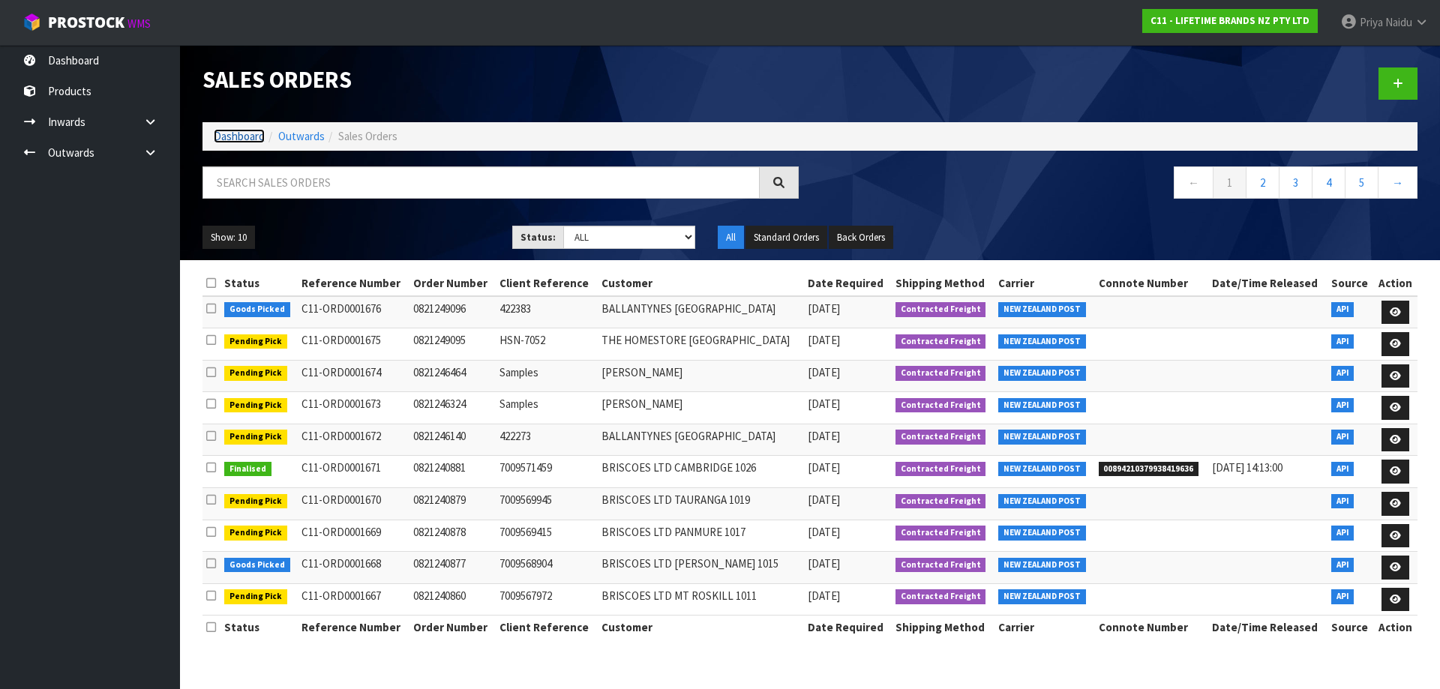
click at [238, 139] on link "Dashboard" at bounding box center [239, 136] width 51 height 14
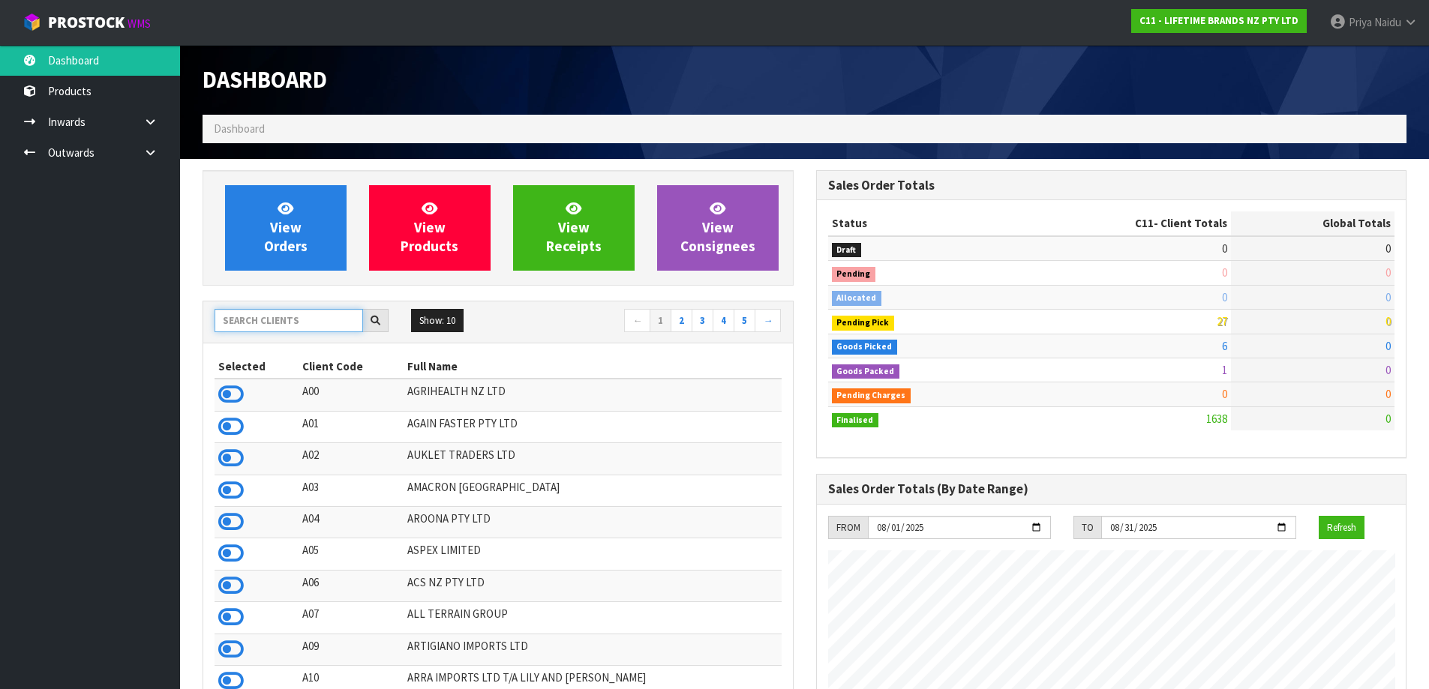
click at [295, 314] on input "text" at bounding box center [289, 320] width 149 height 23
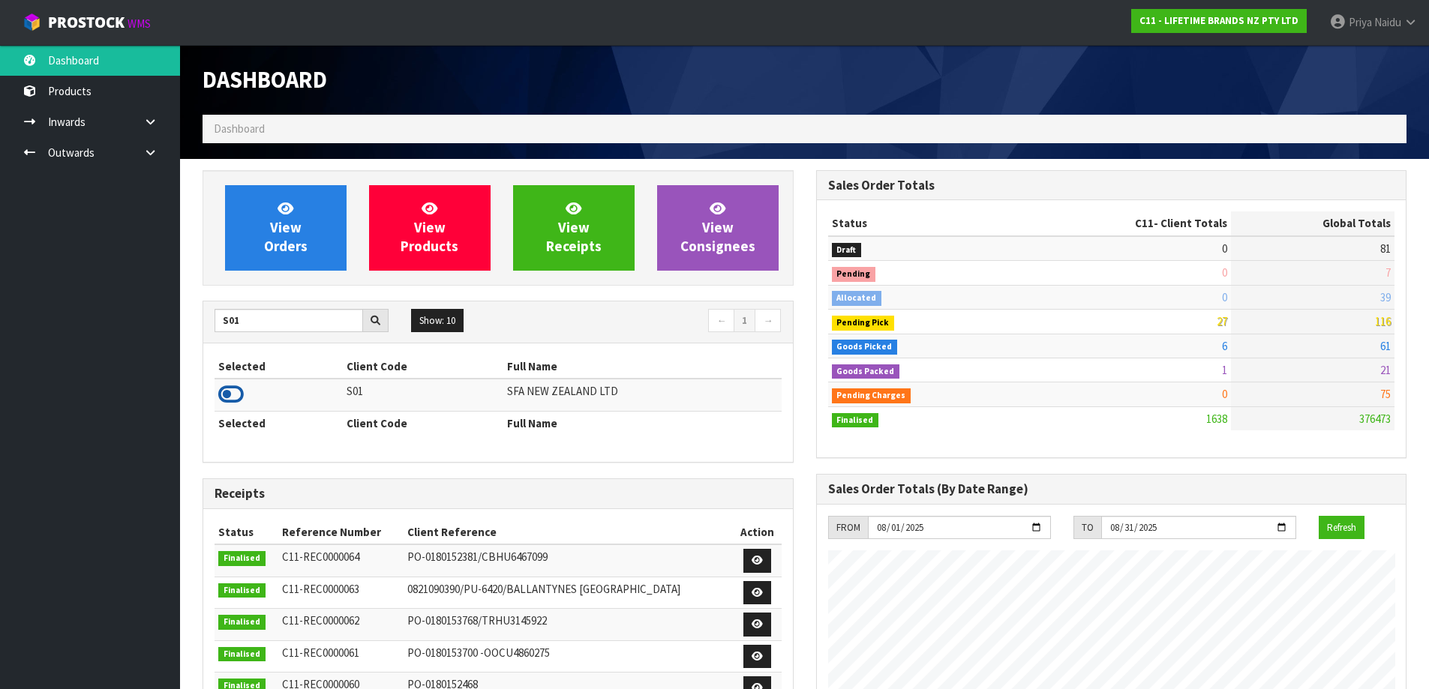
click at [218, 396] on icon at bounding box center [231, 394] width 26 height 23
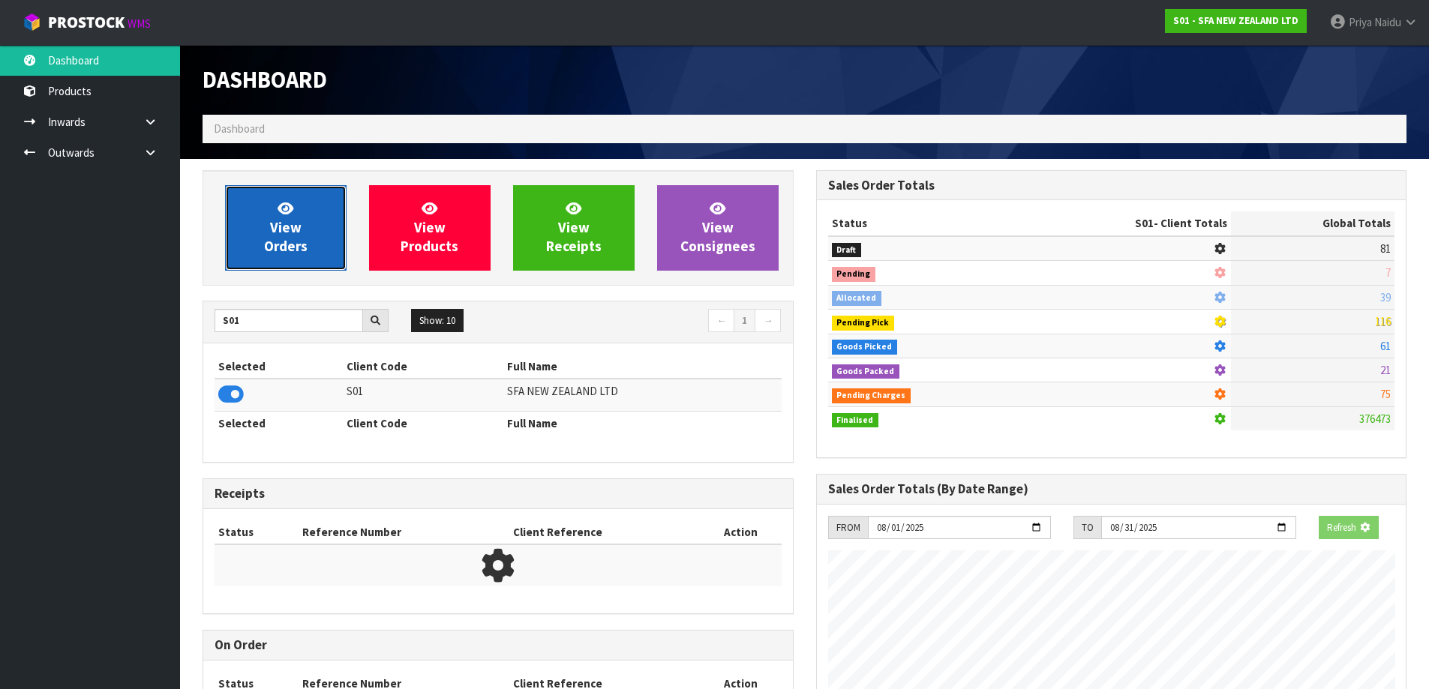
click at [264, 251] on span "View Orders" at bounding box center [286, 228] width 44 height 56
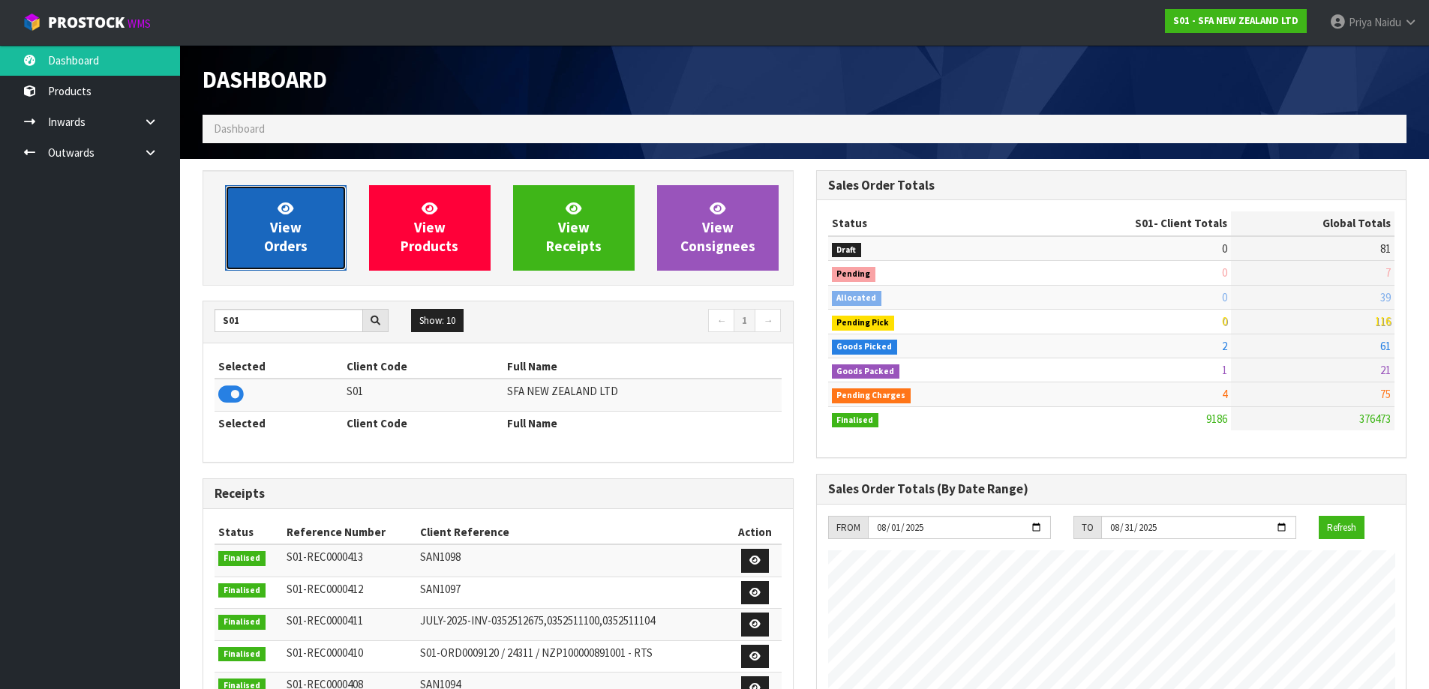
scroll to position [1136, 613]
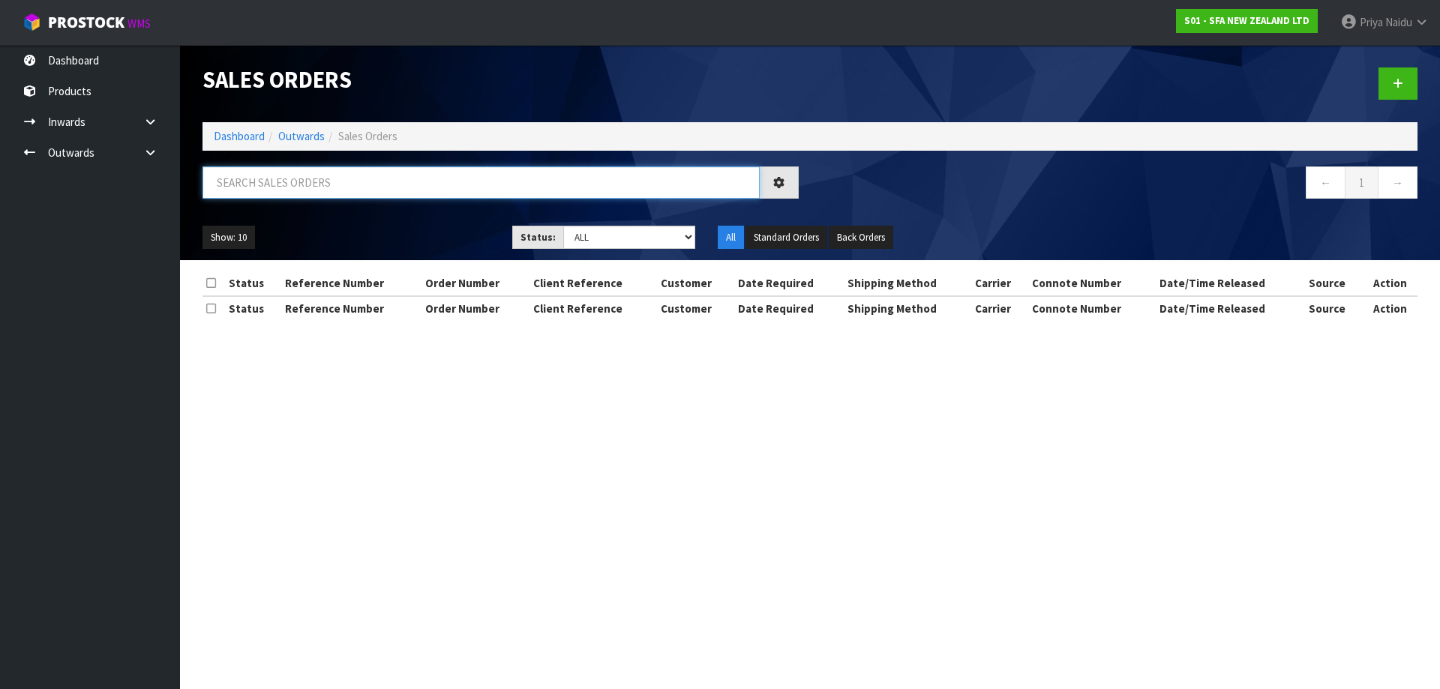
click at [308, 180] on input "text" at bounding box center [481, 183] width 557 height 32
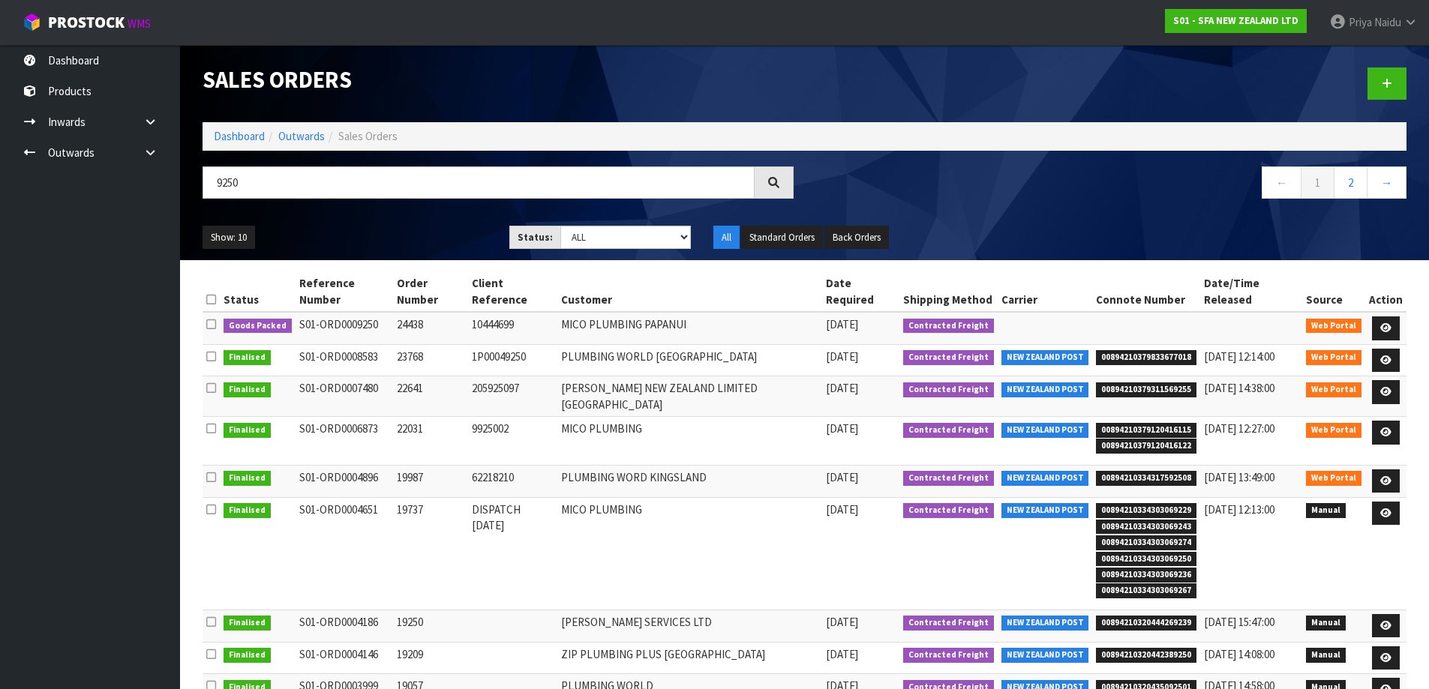
click at [400, 204] on div "9250" at bounding box center [498, 189] width 614 height 44
click at [1384, 317] on link at bounding box center [1386, 329] width 28 height 24
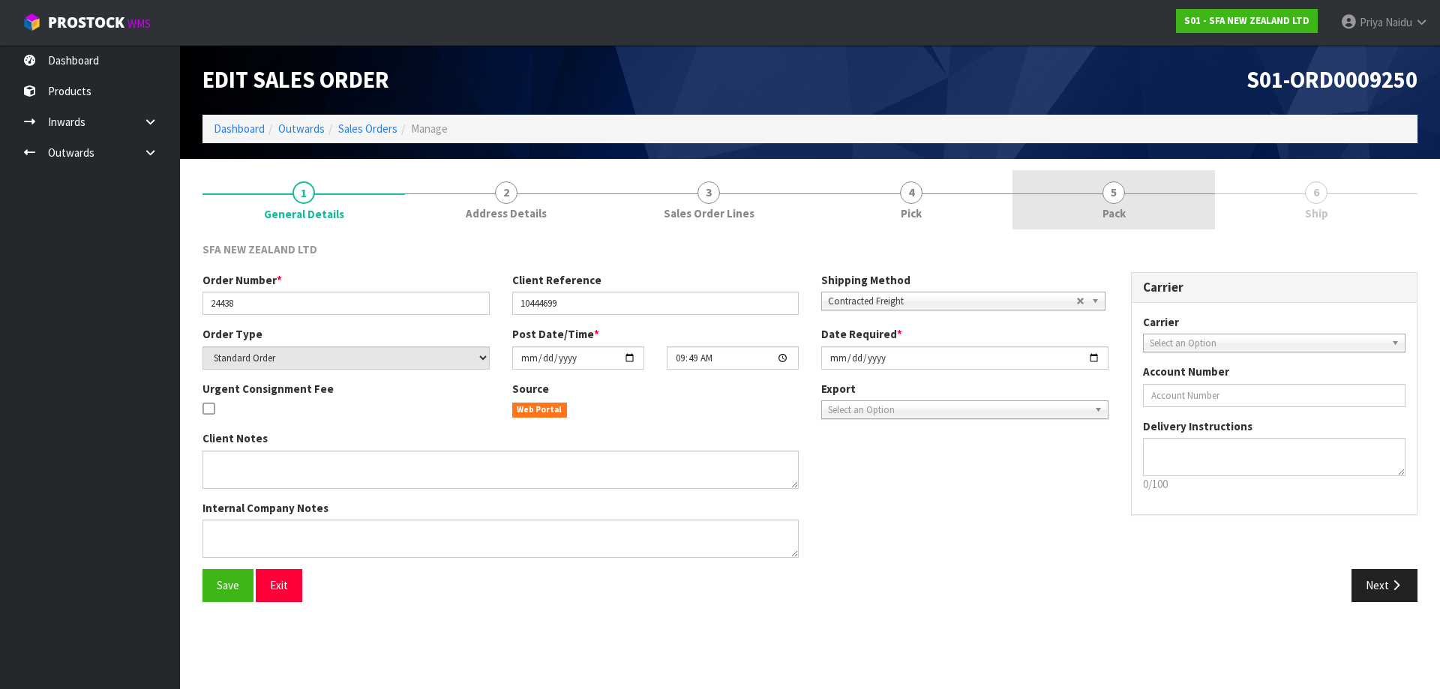
click at [1109, 204] on link "5 Pack" at bounding box center [1114, 199] width 203 height 59
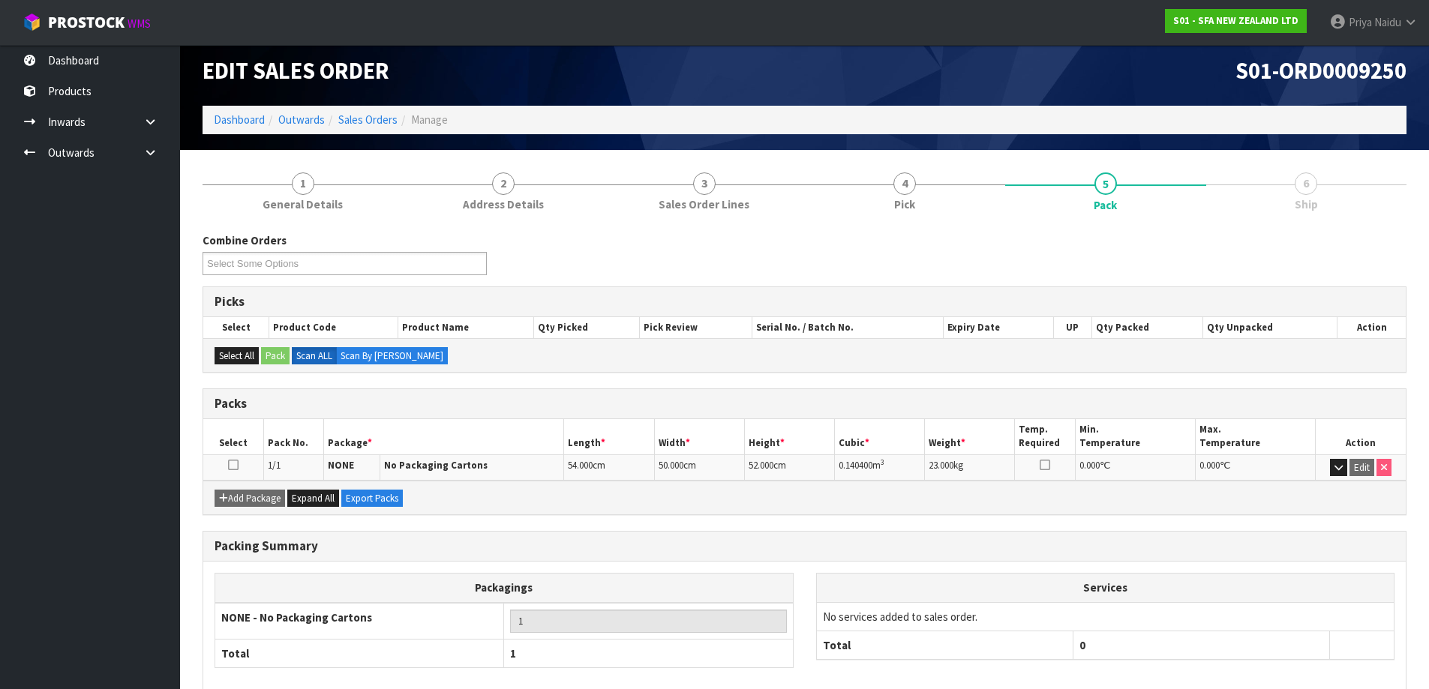
scroll to position [86, 0]
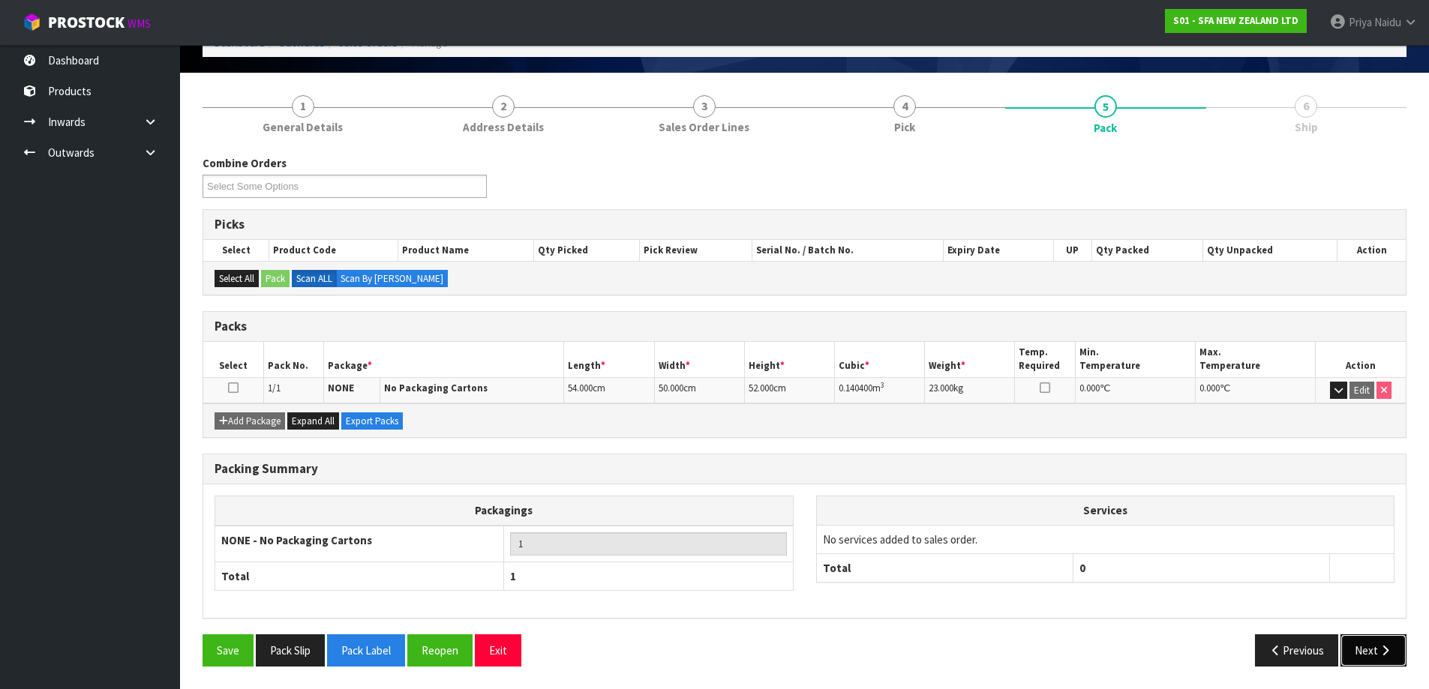
click at [1370, 653] on button "Next" at bounding box center [1373, 651] width 66 height 32
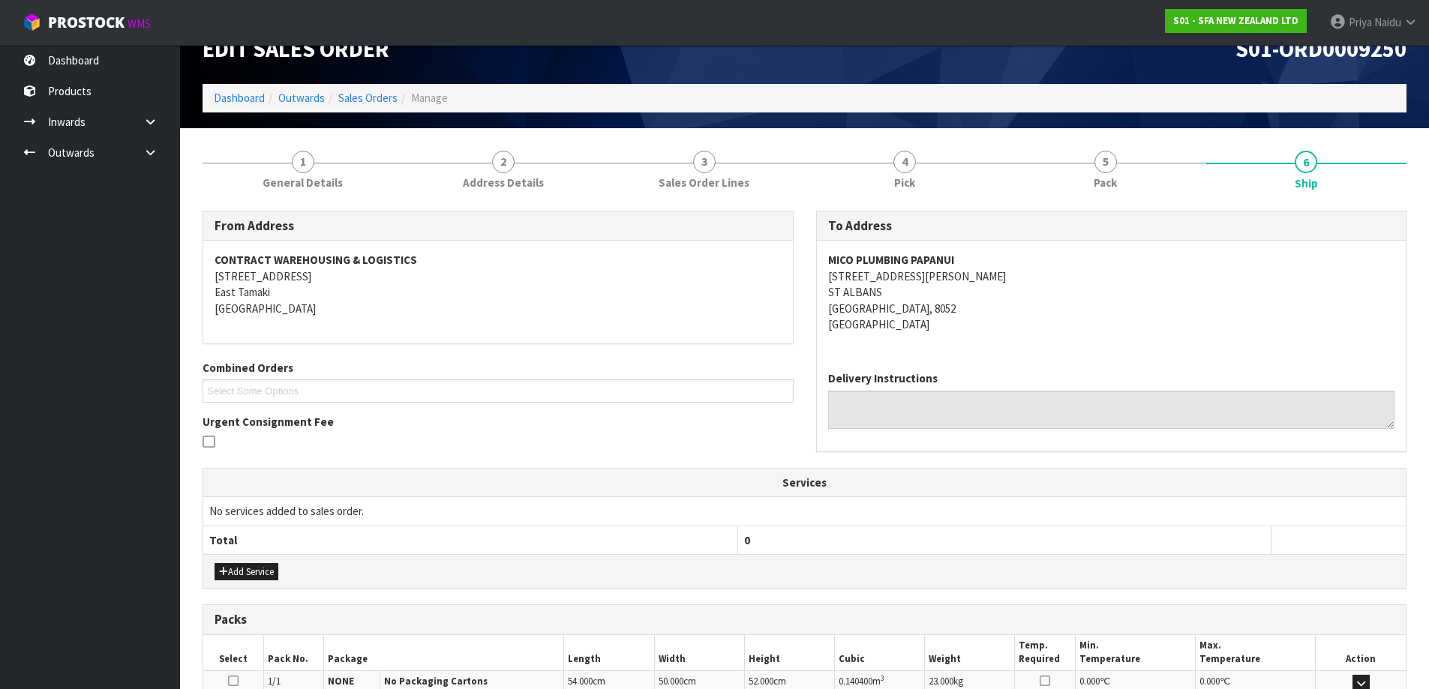
scroll to position [0, 0]
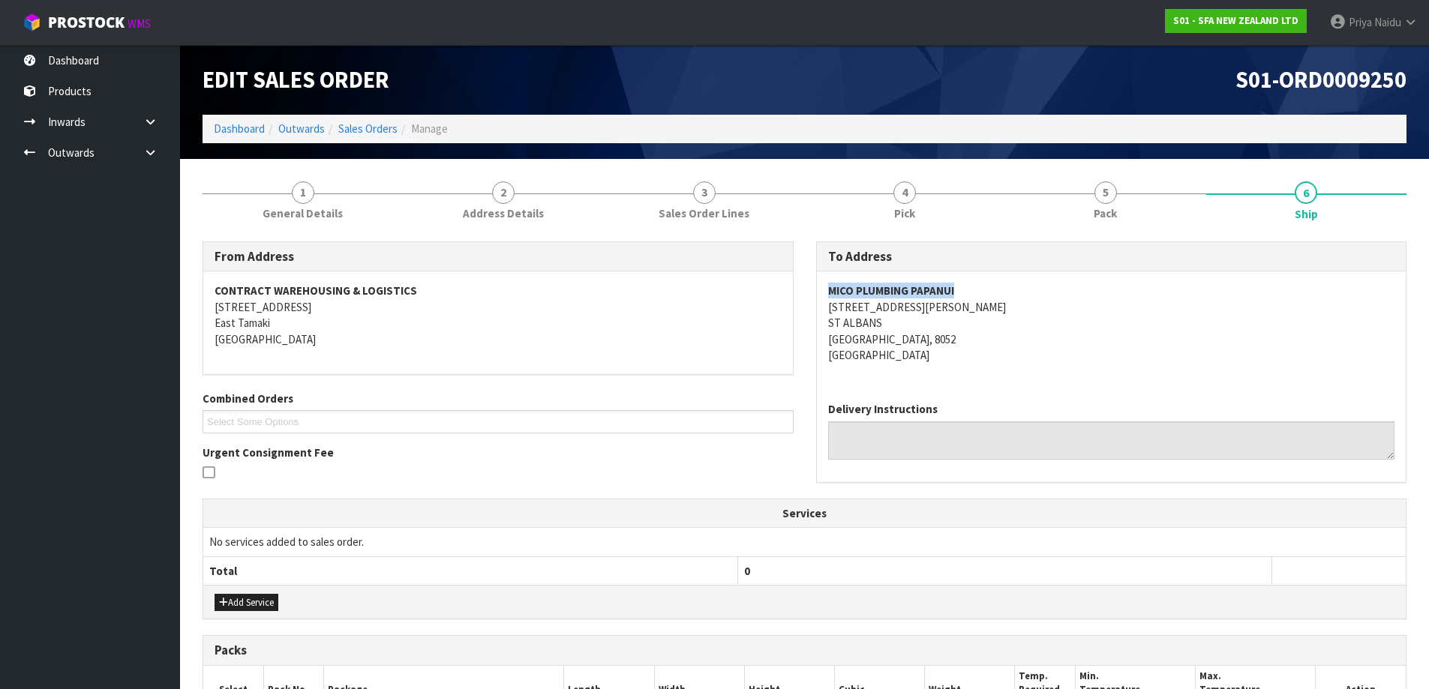
drag, startPoint x: 822, startPoint y: 292, endPoint x: 245, endPoint y: 310, distance: 577.1
click at [1003, 281] on div "MICO PLUMBING PAPANUI 297 CRANFORD STREET ST ALBANS CHRISTCHURCH, 8052 New Zeal…" at bounding box center [1112, 331] width 590 height 119
drag, startPoint x: 1100, startPoint y: 301, endPoint x: 1091, endPoint y: 298, distance: 9.5
click at [1100, 301] on address "MICO PLUMBING PAPANUI 297 CRANFORD STREET ST ALBANS CHRISTCHURCH, 8052 New Zeal…" at bounding box center [1111, 323] width 567 height 80
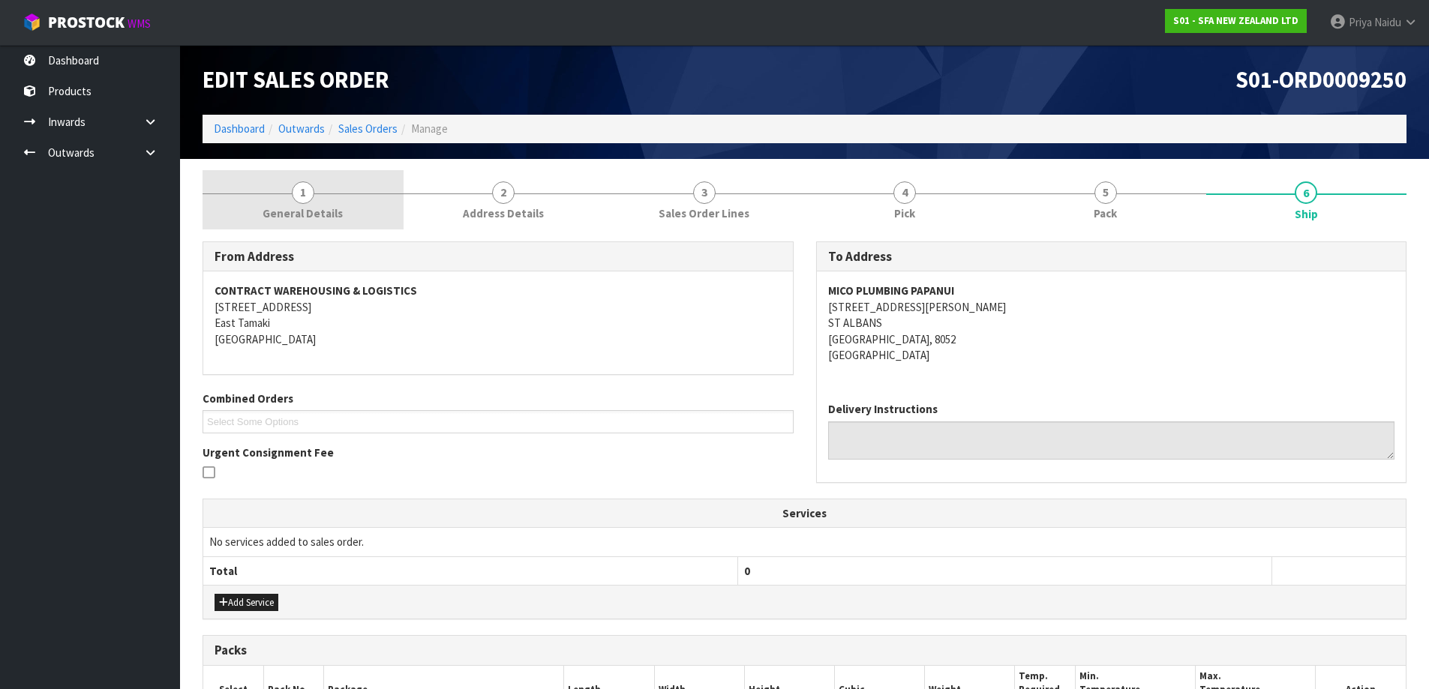
click at [310, 209] on span "General Details" at bounding box center [303, 214] width 80 height 16
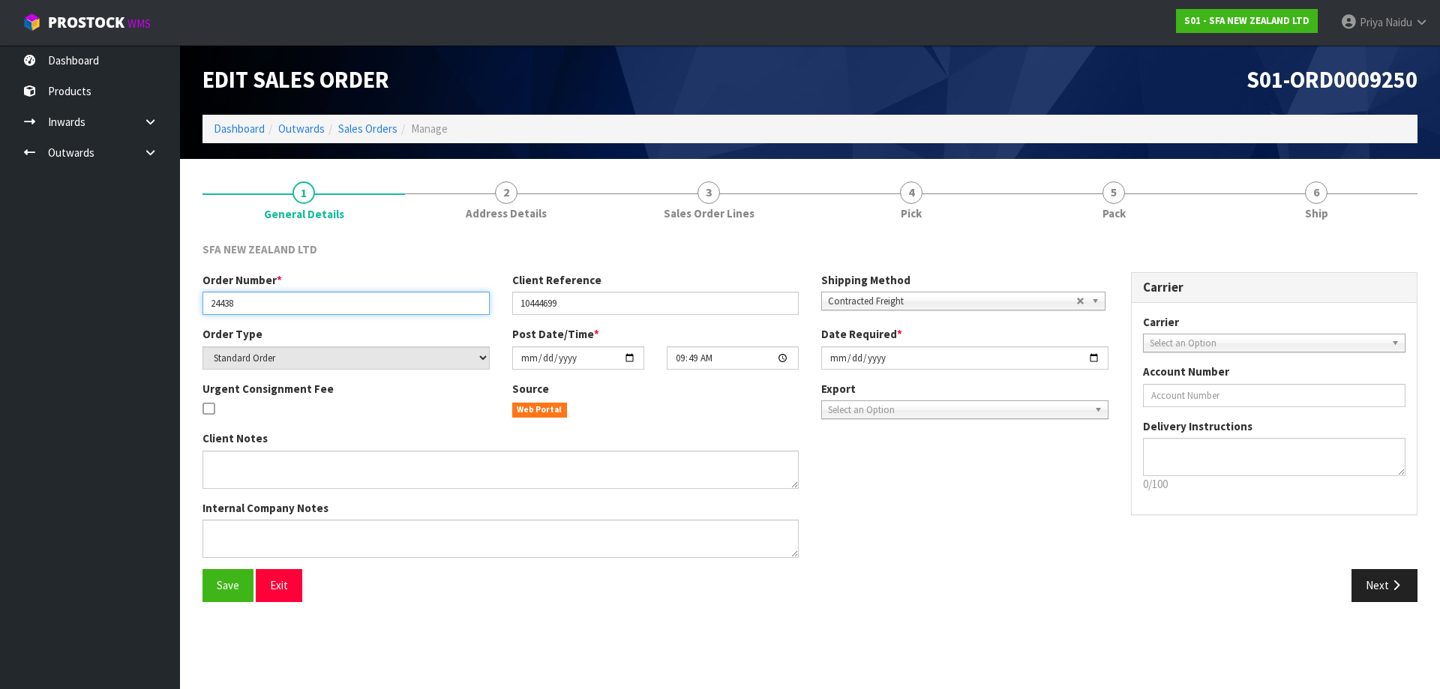
drag, startPoint x: 207, startPoint y: 302, endPoint x: 268, endPoint y: 308, distance: 61.0
click at [268, 308] on input "24438" at bounding box center [346, 303] width 287 height 23
drag, startPoint x: 516, startPoint y: 305, endPoint x: 587, endPoint y: 293, distance: 72.4
click at [587, 293] on input "10444699" at bounding box center [655, 303] width 287 height 23
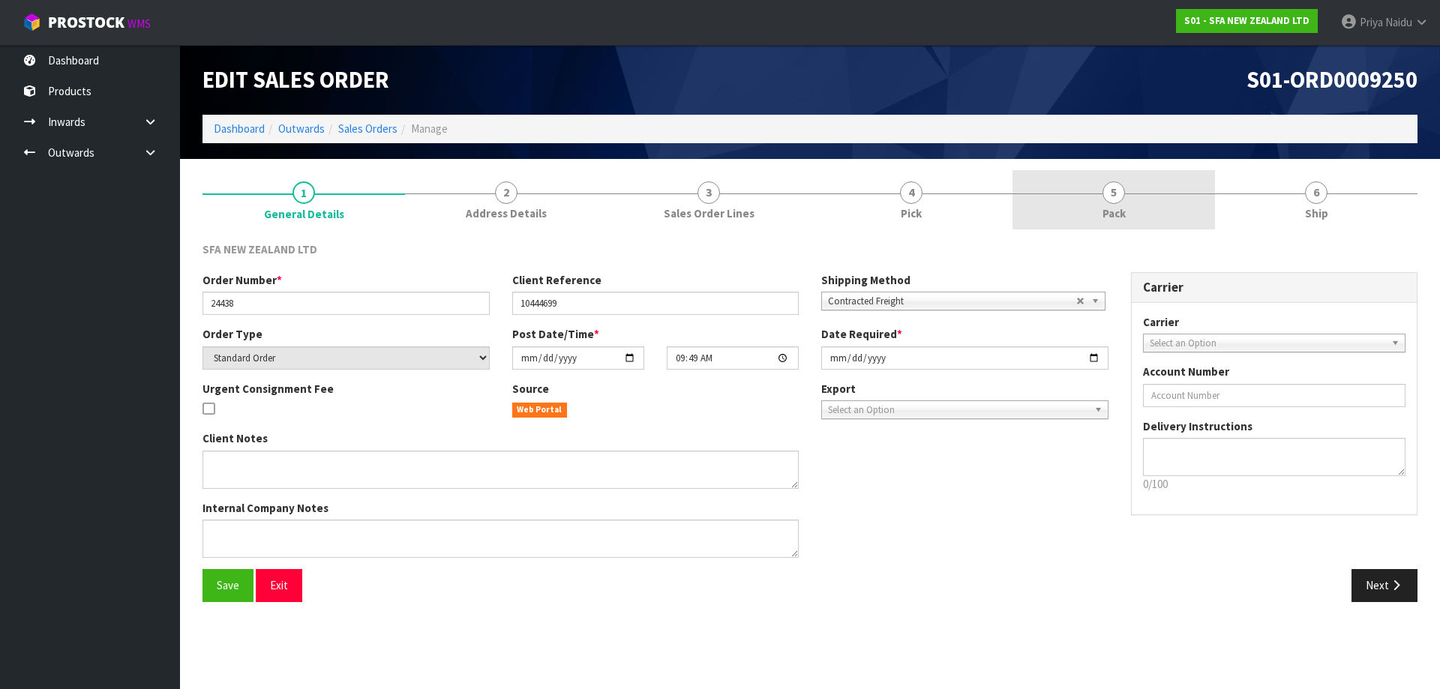
click at [1198, 170] on link "5 Pack" at bounding box center [1114, 199] width 203 height 59
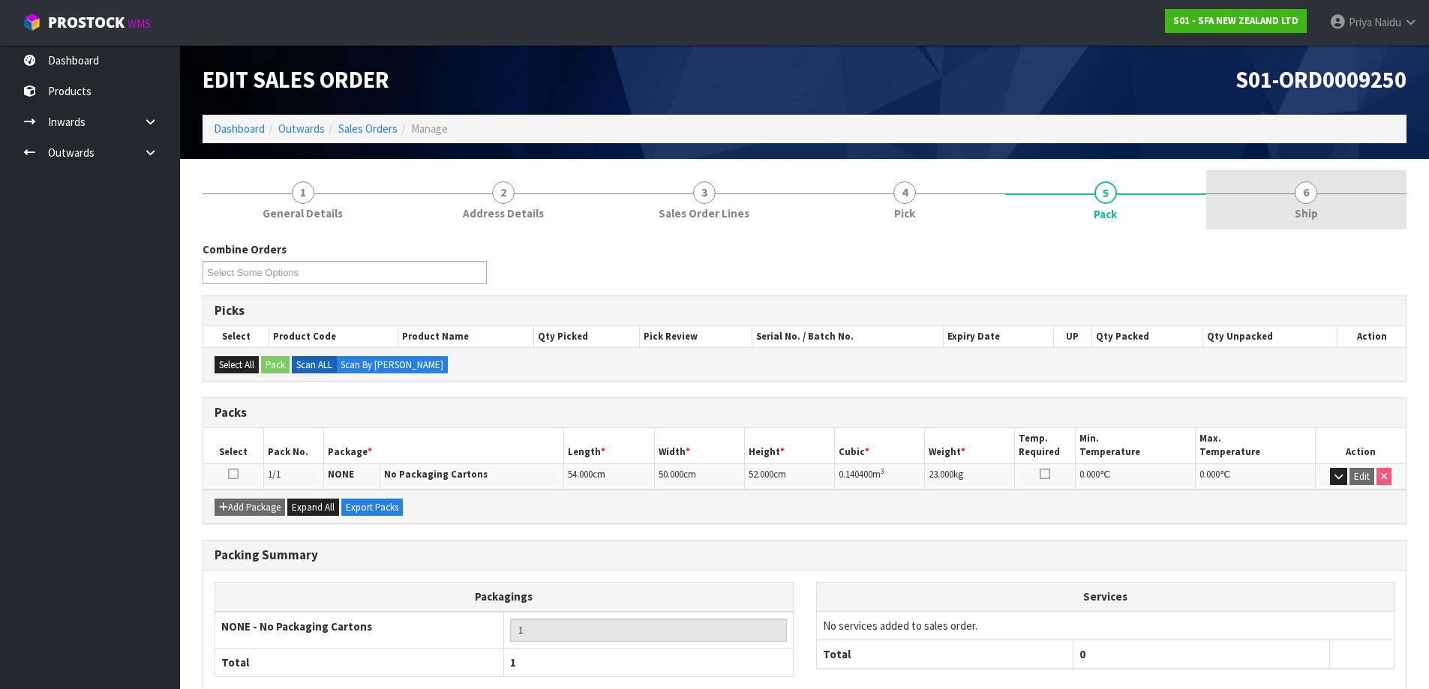
click at [1238, 208] on link "6 Ship" at bounding box center [1306, 199] width 201 height 59
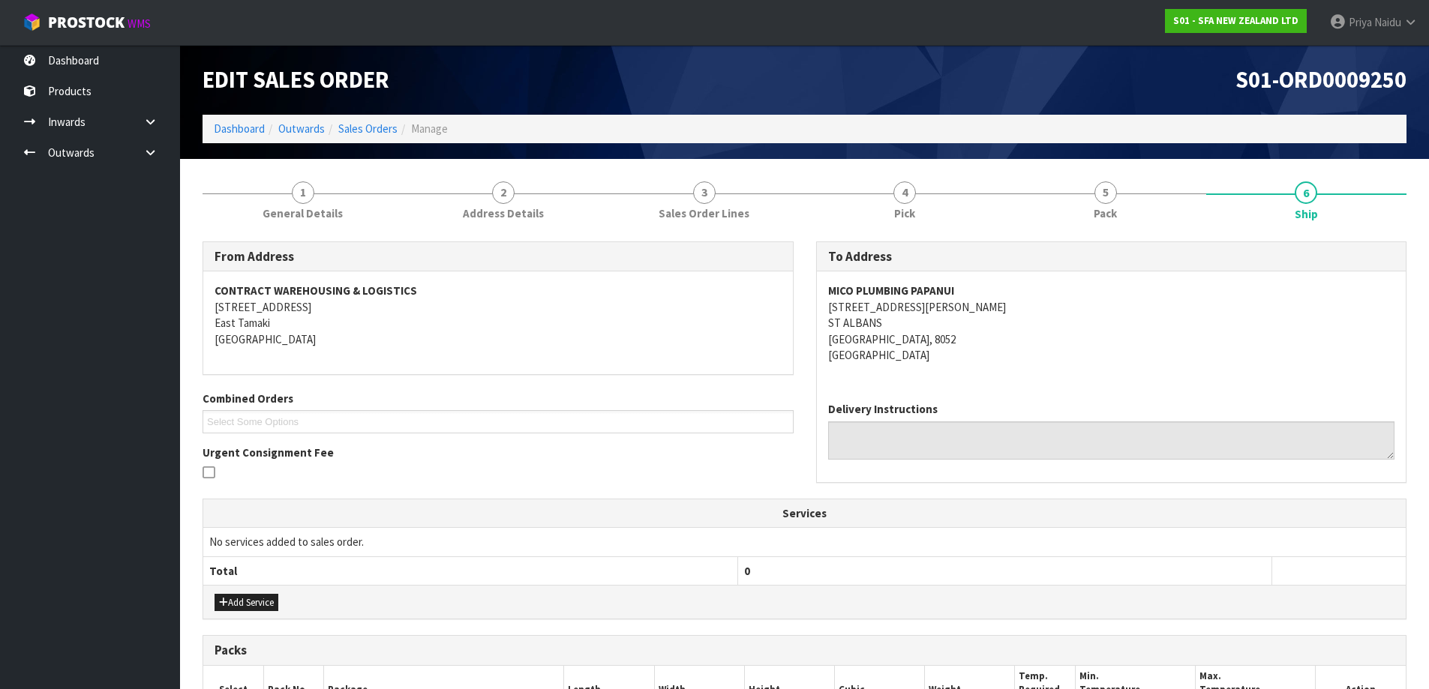
click at [992, 339] on address "MICO PLUMBING PAPANUI 297 CRANFORD STREET ST ALBANS CHRISTCHURCH, 8052 New Zeal…" at bounding box center [1111, 323] width 567 height 80
drag, startPoint x: 825, startPoint y: 287, endPoint x: 1019, endPoint y: 288, distance: 194.3
click at [1019, 288] on div "MICO PLUMBING PAPANUI 297 CRANFORD STREET ST ALBANS CHRISTCHURCH, 8052 New Zeal…" at bounding box center [1112, 331] width 590 height 119
click at [820, 305] on div "MICO PLUMBING PAPANUI 297 CRANFORD STREET ST ALBANS CHRISTCHURCH, 8052 New Zeal…" at bounding box center [1112, 331] width 590 height 119
drag, startPoint x: 820, startPoint y: 305, endPoint x: 968, endPoint y: 308, distance: 148.5
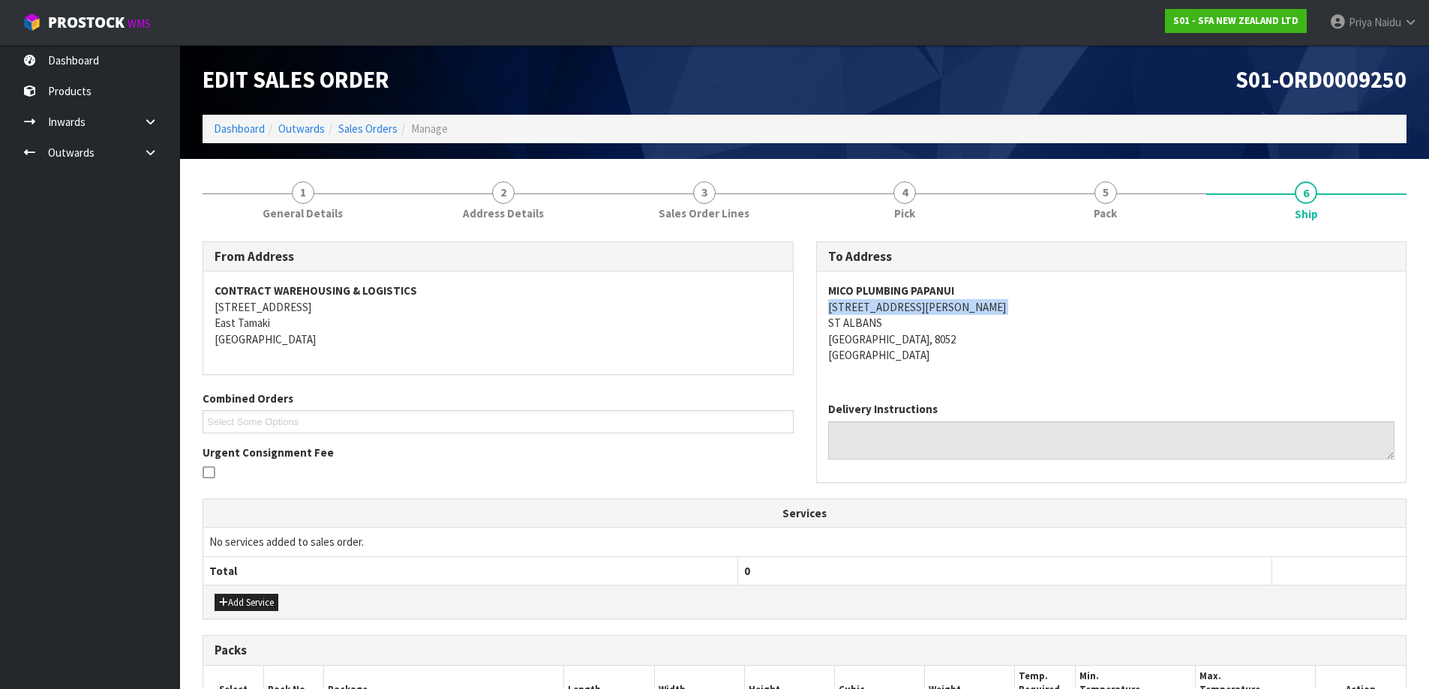
click at [968, 308] on div "MICO PLUMBING PAPANUI 297 CRANFORD STREET ST ALBANS CHRISTCHURCH, 8052 New Zeal…" at bounding box center [1112, 331] width 590 height 119
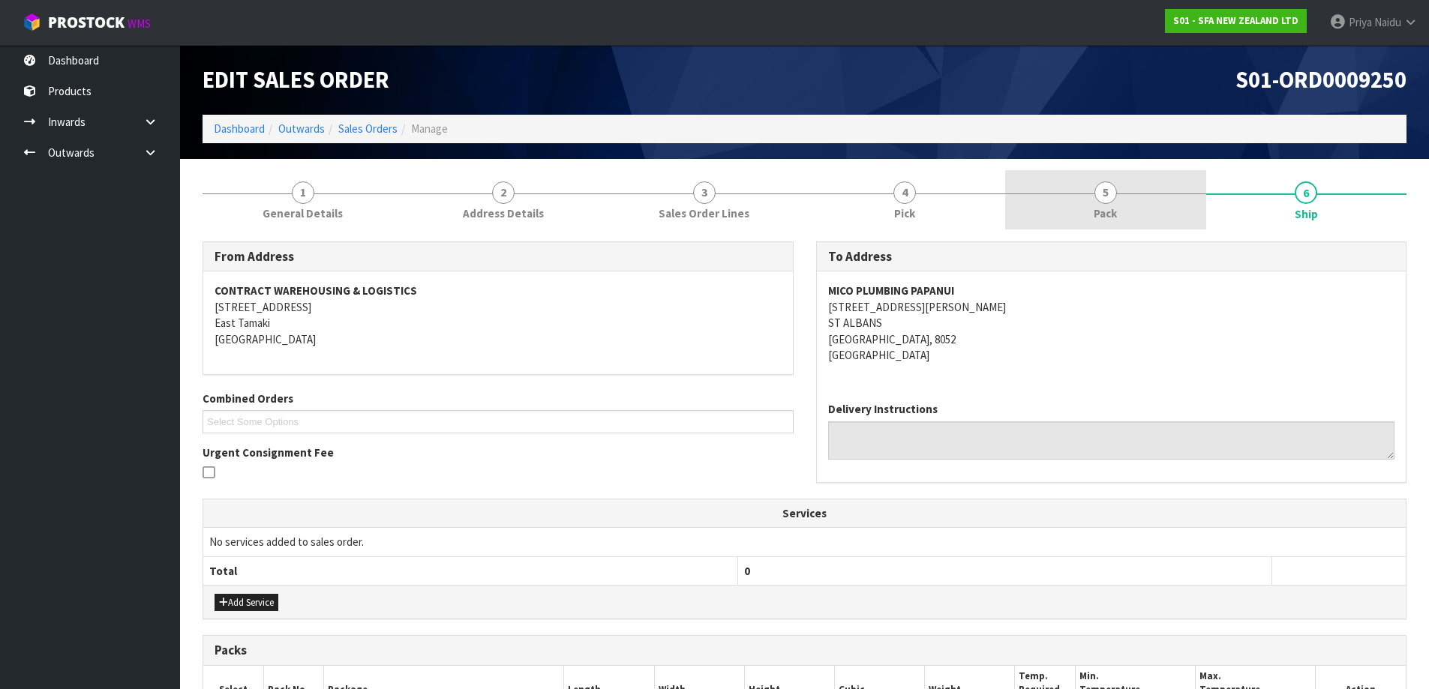
drag, startPoint x: 1100, startPoint y: 212, endPoint x: 1089, endPoint y: 219, distance: 13.5
click at [1100, 212] on span "Pack" at bounding box center [1105, 214] width 23 height 16
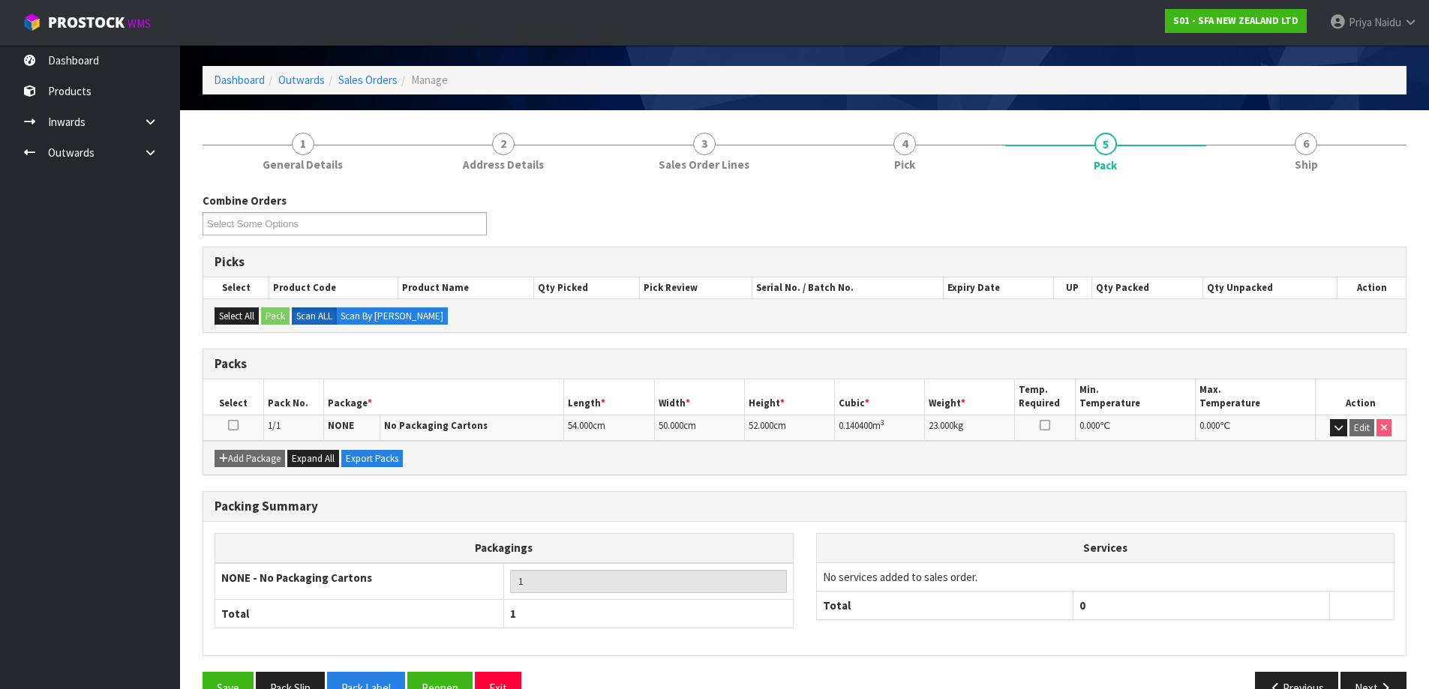
scroll to position [75, 0]
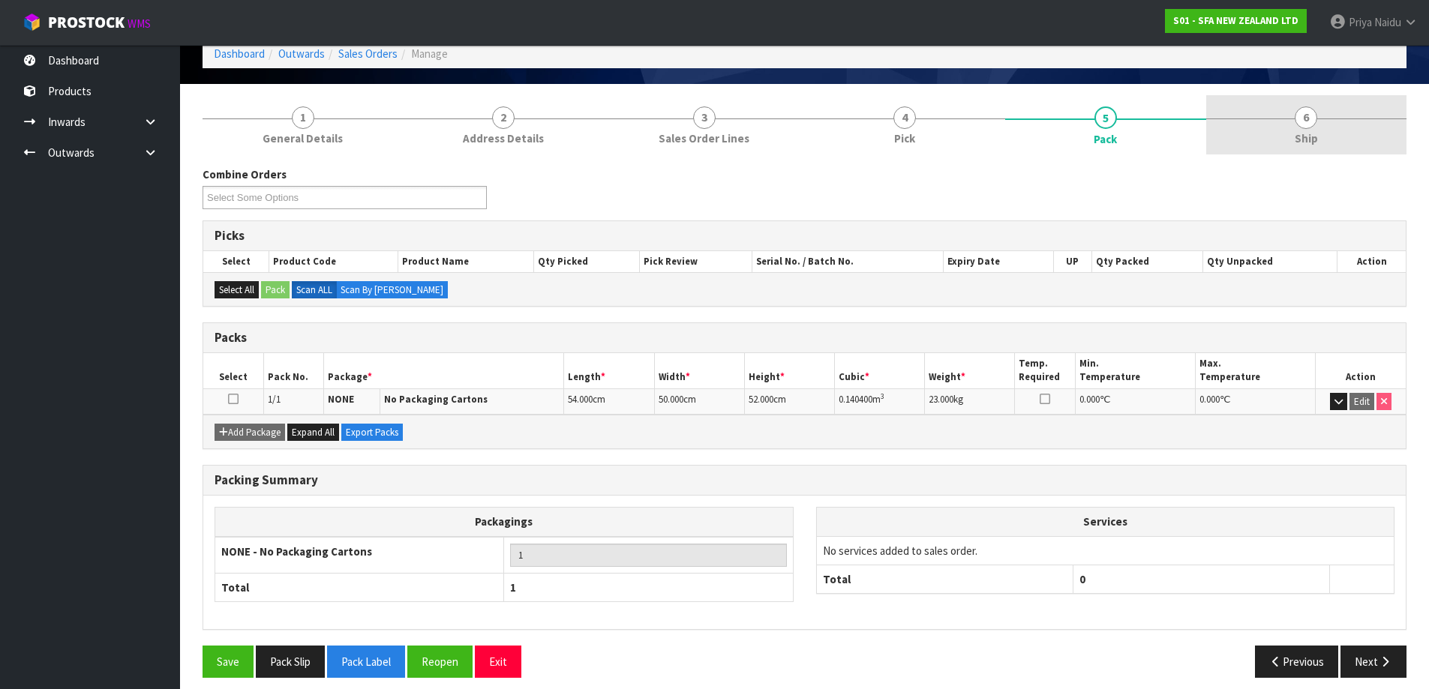
click at [1313, 131] on span "Ship" at bounding box center [1306, 139] width 23 height 16
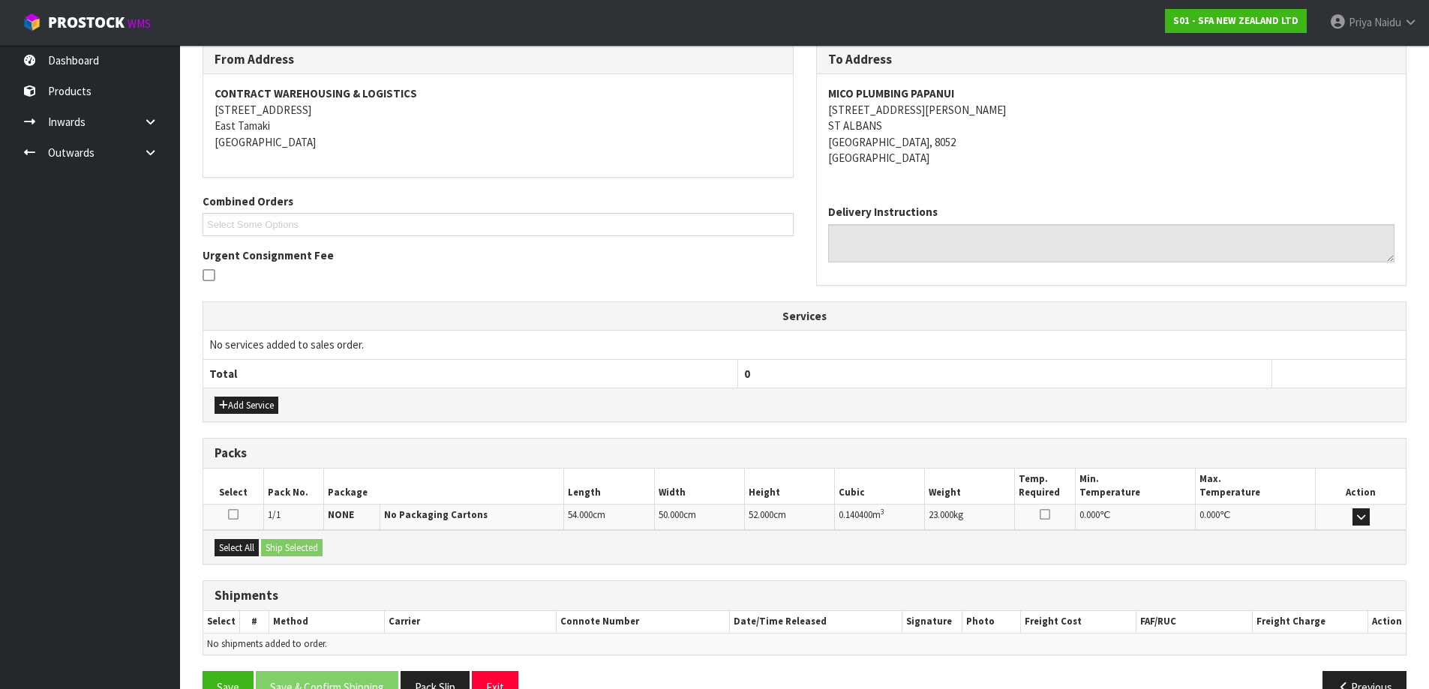
scroll to position [234, 0]
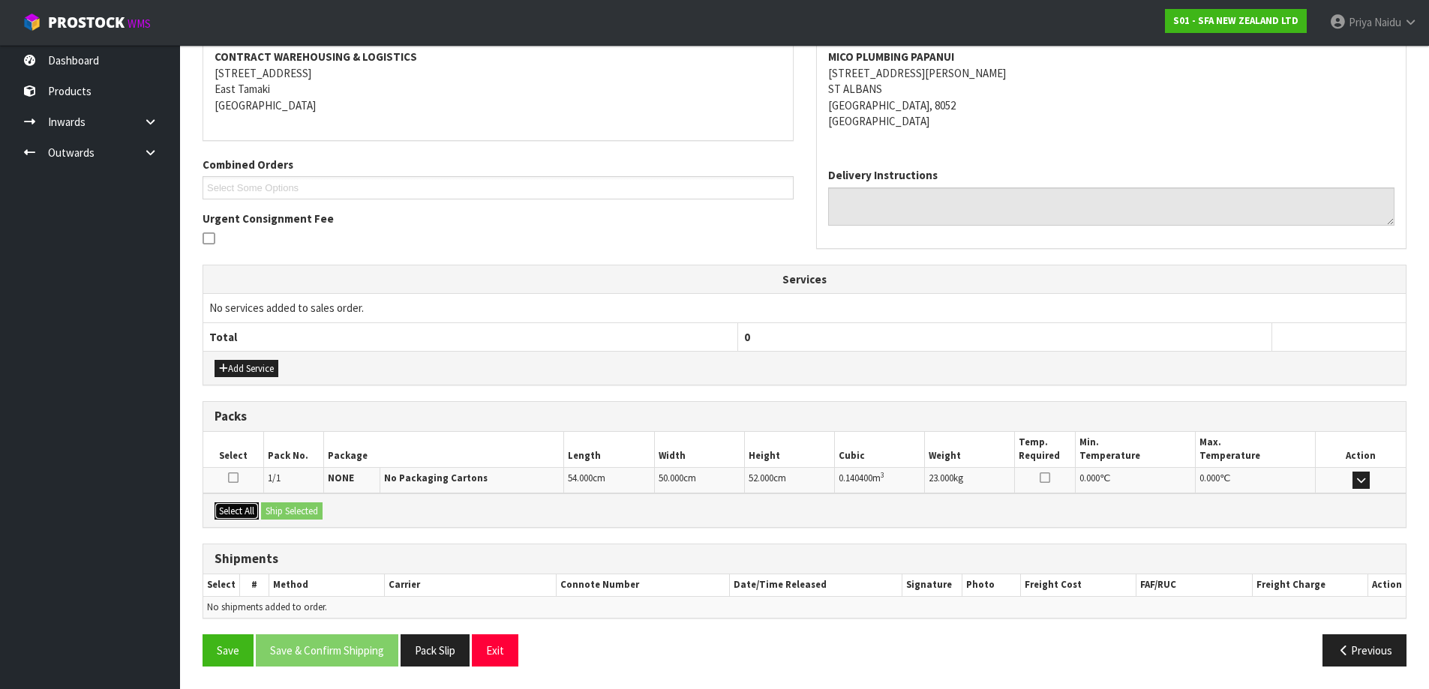
click at [248, 514] on button "Select All" at bounding box center [237, 512] width 44 height 18
click at [280, 512] on button "Ship Selected" at bounding box center [292, 512] width 62 height 18
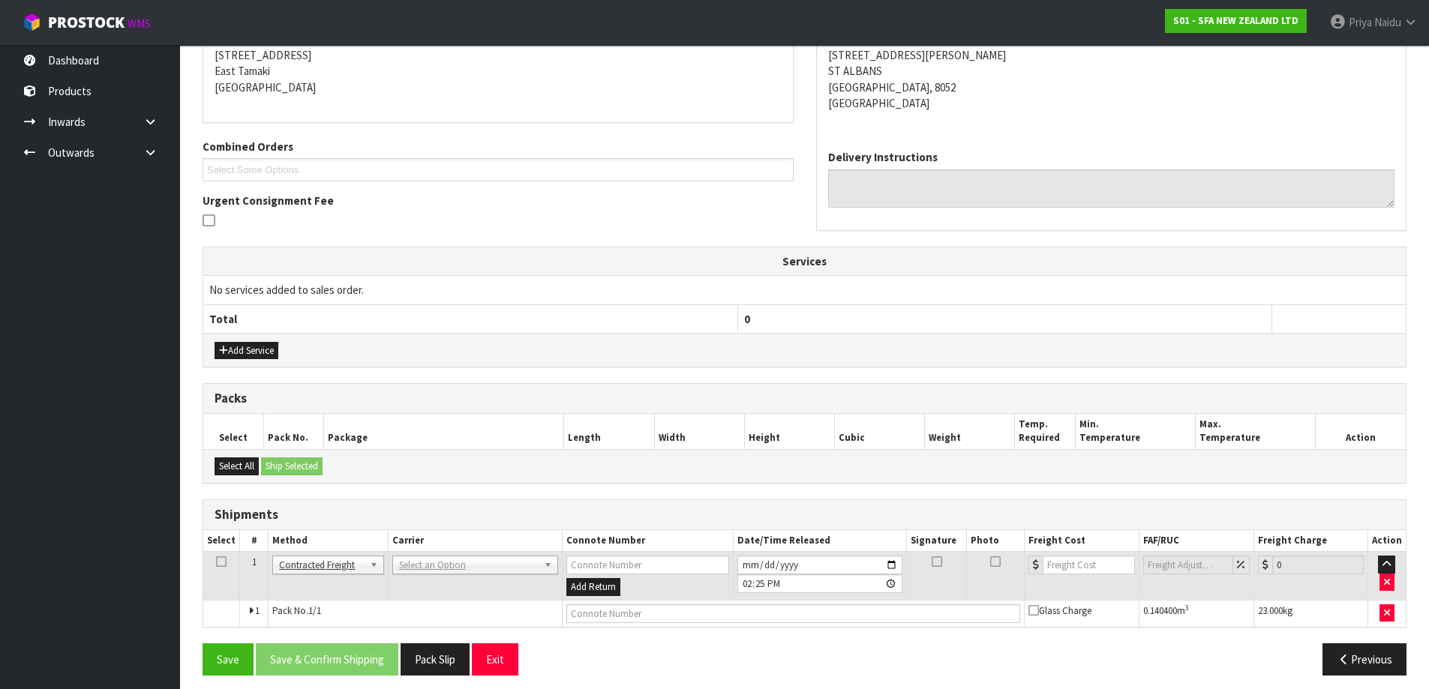
scroll to position [261, 0]
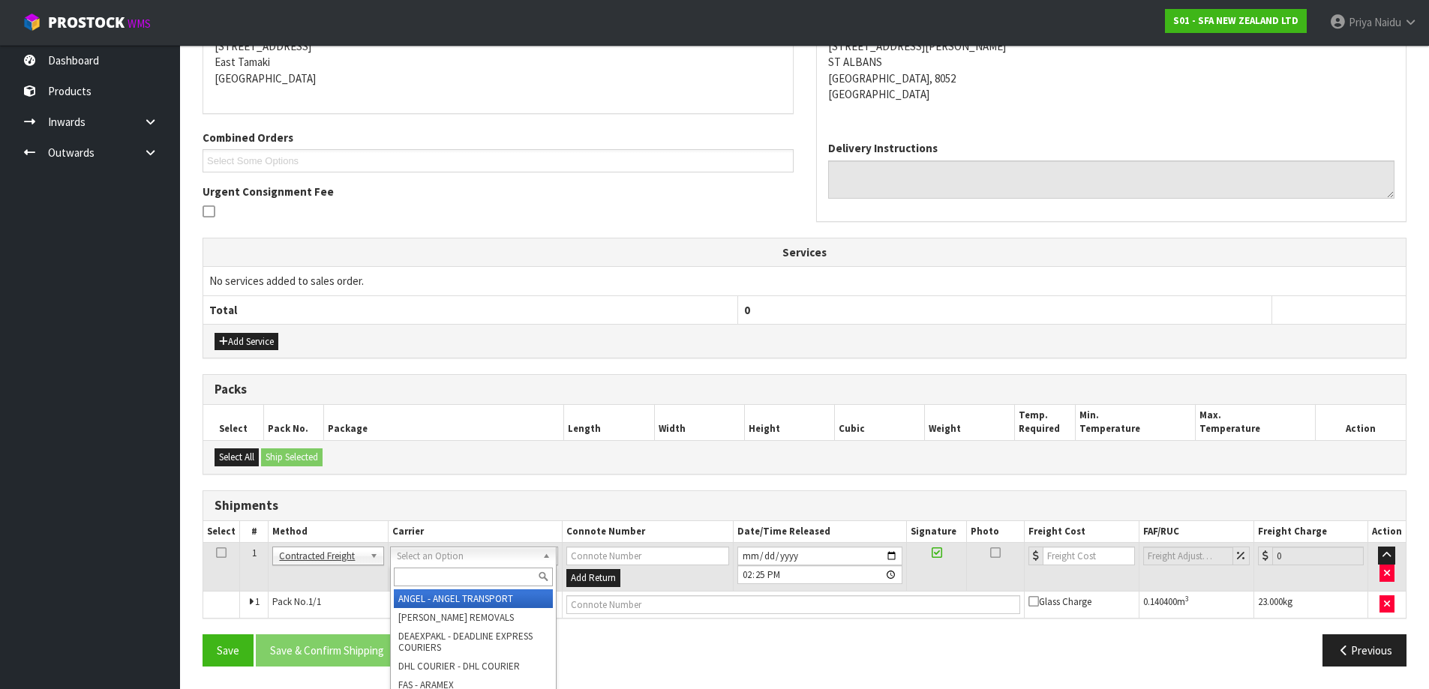
click at [436, 571] on input "text" at bounding box center [473, 577] width 159 height 19
drag, startPoint x: 486, startPoint y: 611, endPoint x: 553, endPoint y: 608, distance: 66.8
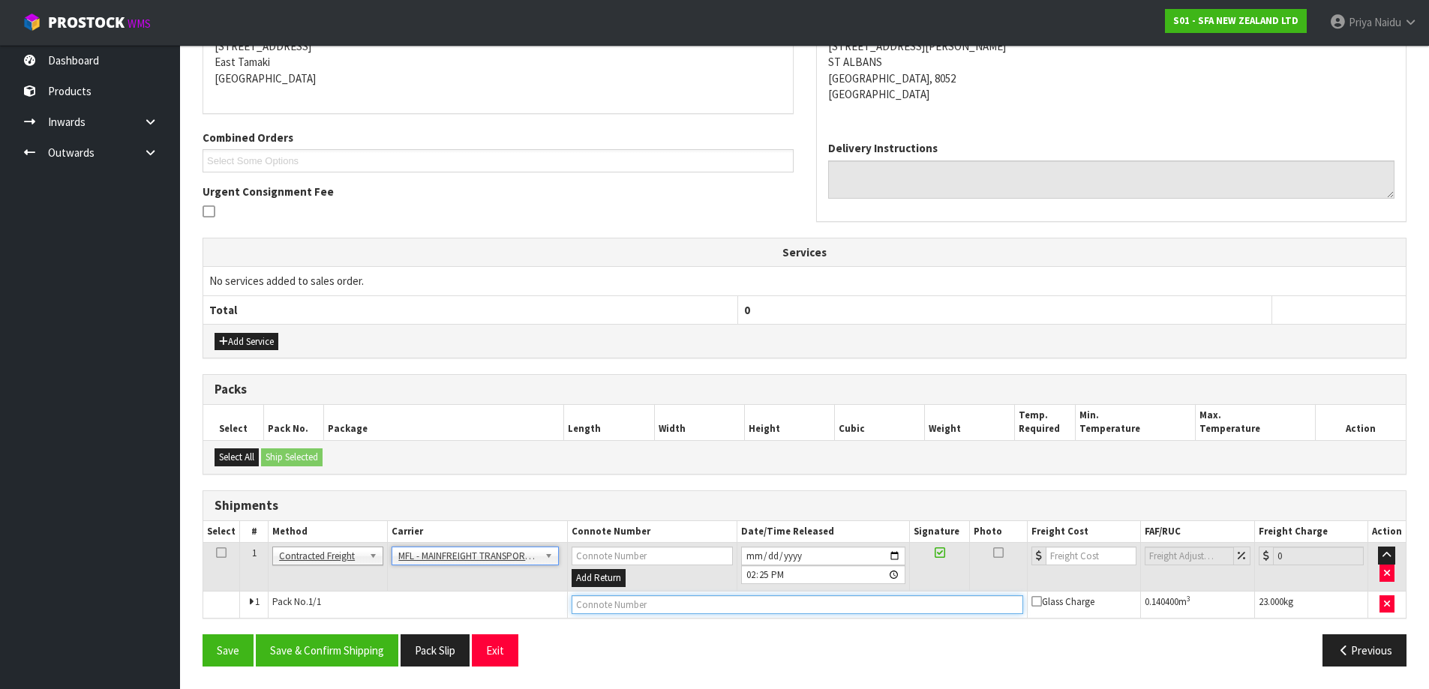
click at [605, 609] on input "text" at bounding box center [798, 605] width 452 height 19
paste input "FWM58249778"
drag, startPoint x: 1061, startPoint y: 557, endPoint x: 1063, endPoint y: 549, distance: 8.4
click at [1061, 557] on input "number" at bounding box center [1091, 556] width 91 height 19
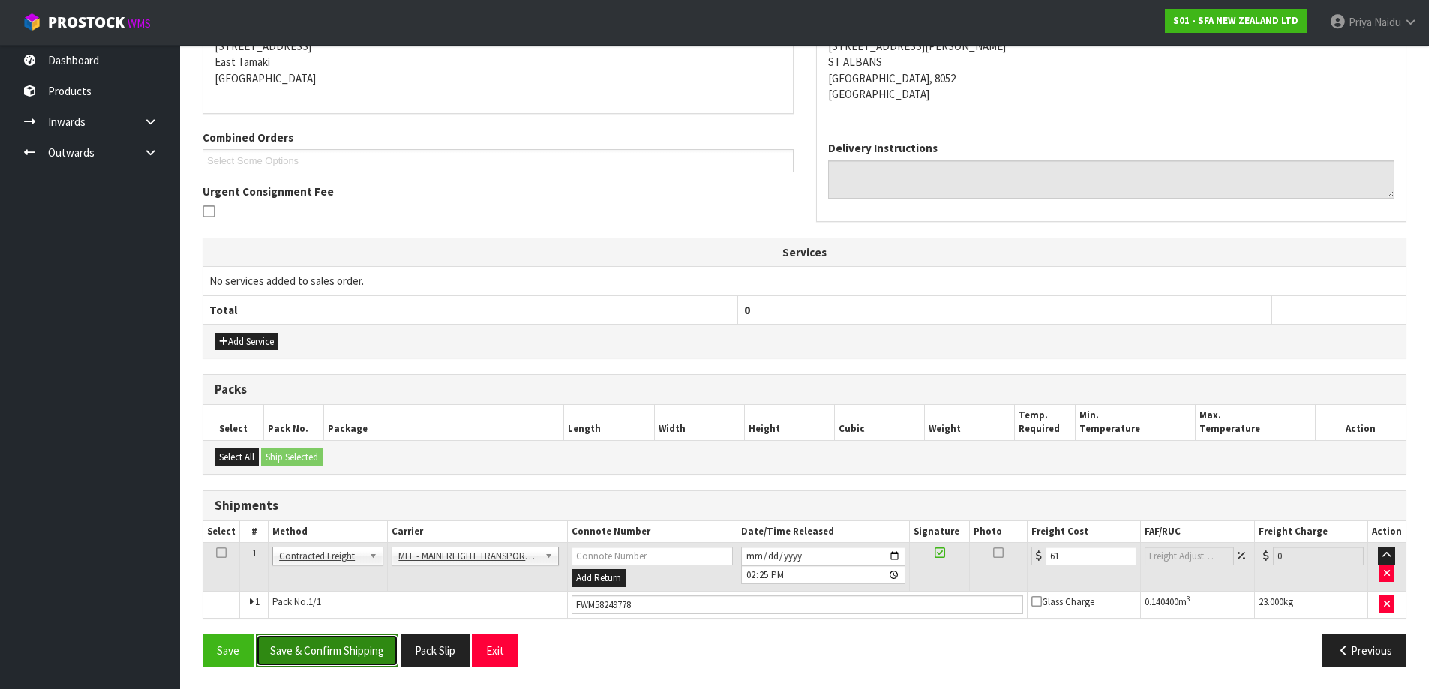
click at [360, 650] on button "Save & Confirm Shipping" at bounding box center [327, 651] width 143 height 32
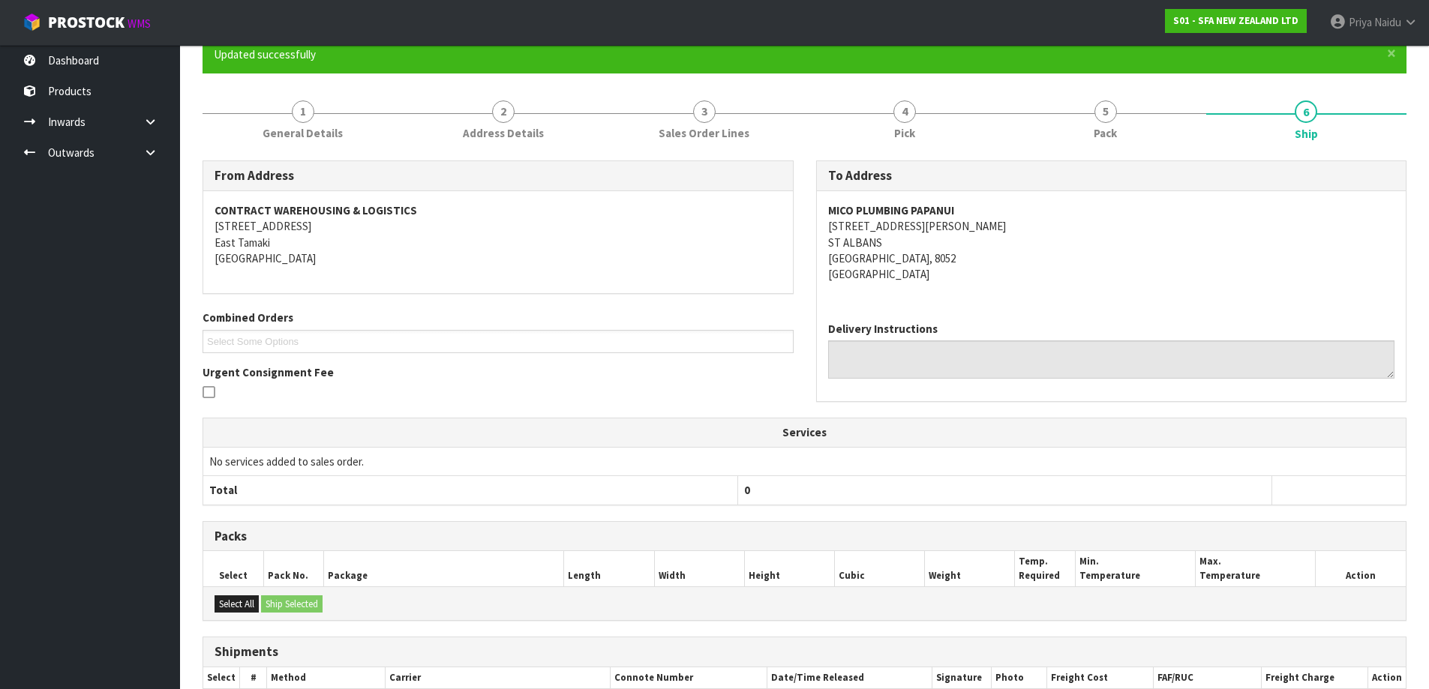
scroll to position [0, 0]
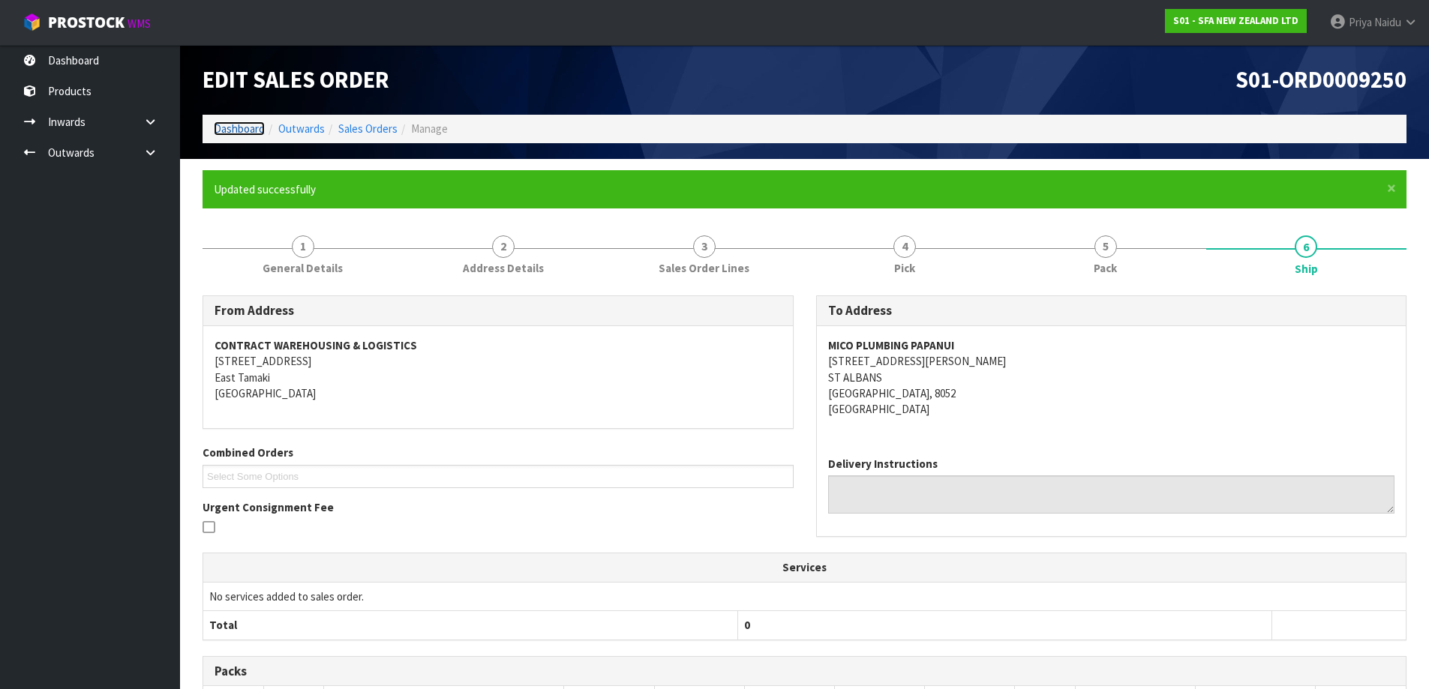
drag, startPoint x: 229, startPoint y: 131, endPoint x: 233, endPoint y: 140, distance: 9.8
click at [229, 131] on link "Dashboard" at bounding box center [239, 129] width 51 height 14
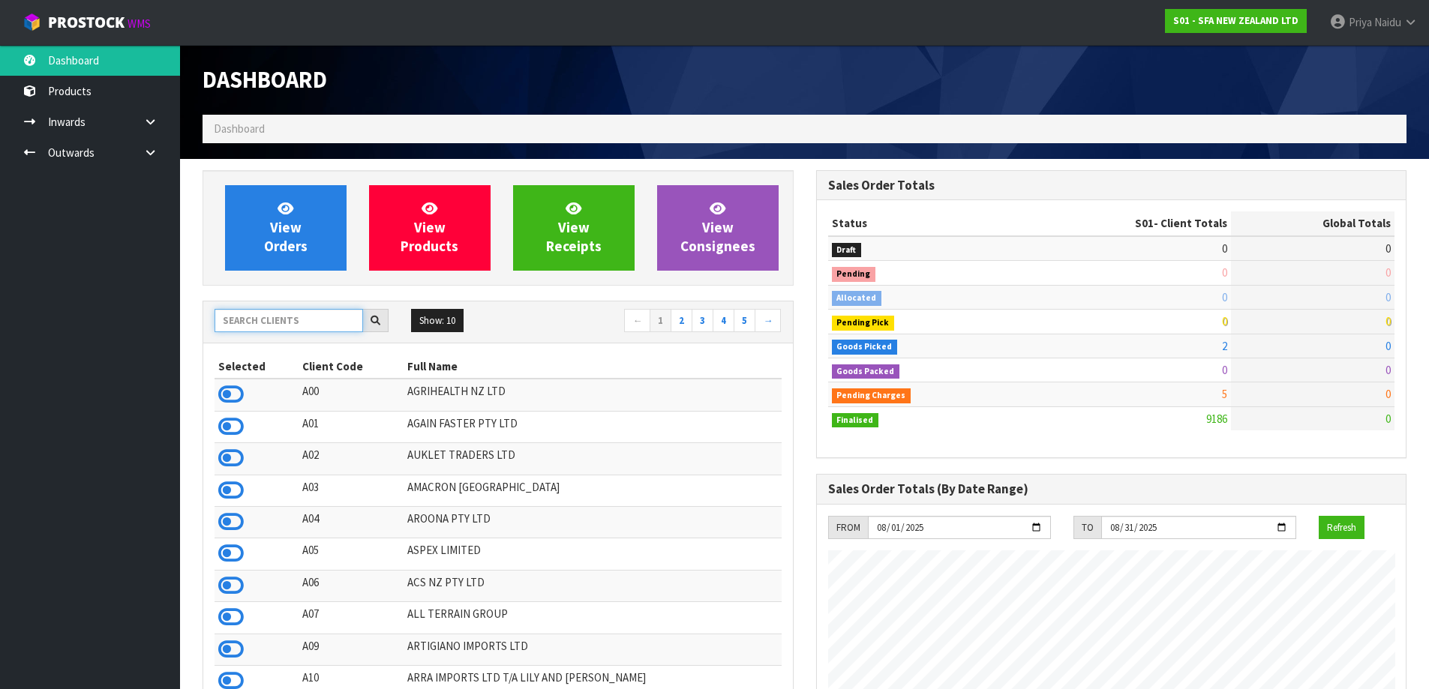
scroll to position [1136, 613]
click at [269, 328] on input "text" at bounding box center [289, 320] width 149 height 23
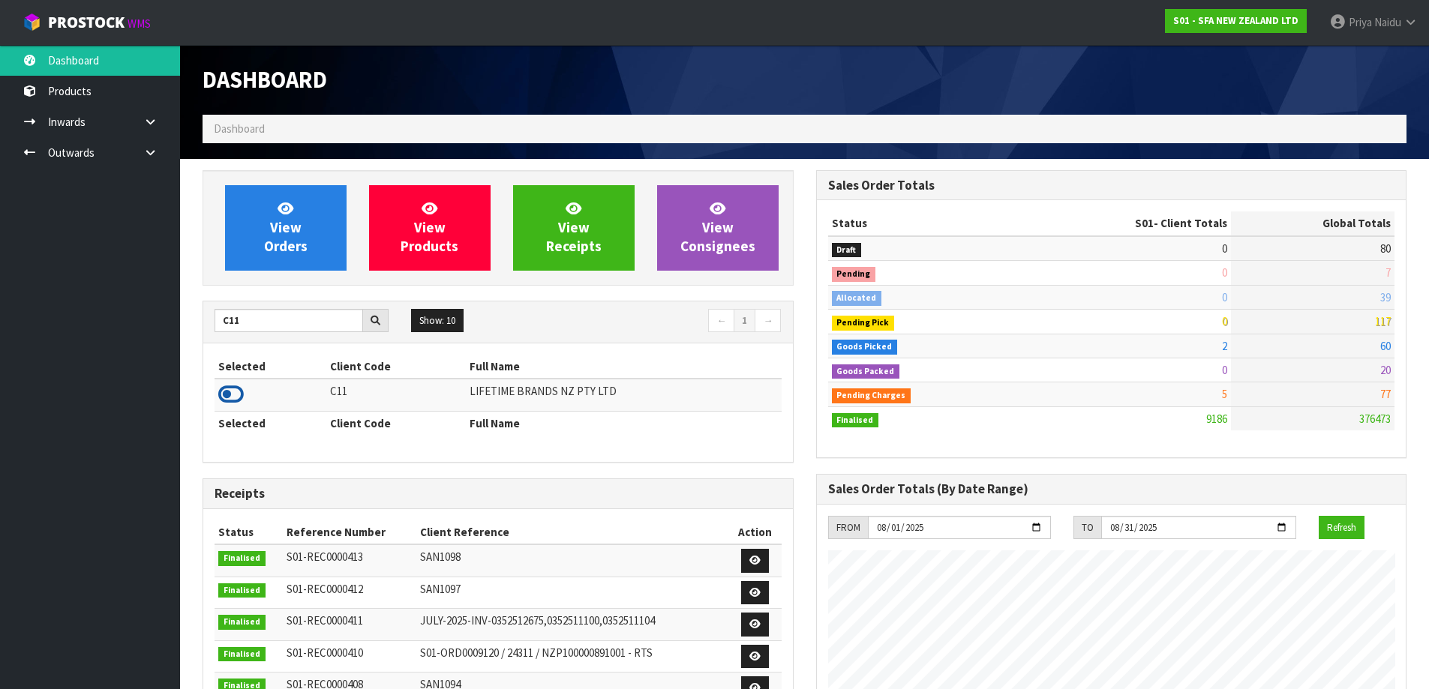
click at [236, 386] on icon at bounding box center [231, 394] width 26 height 23
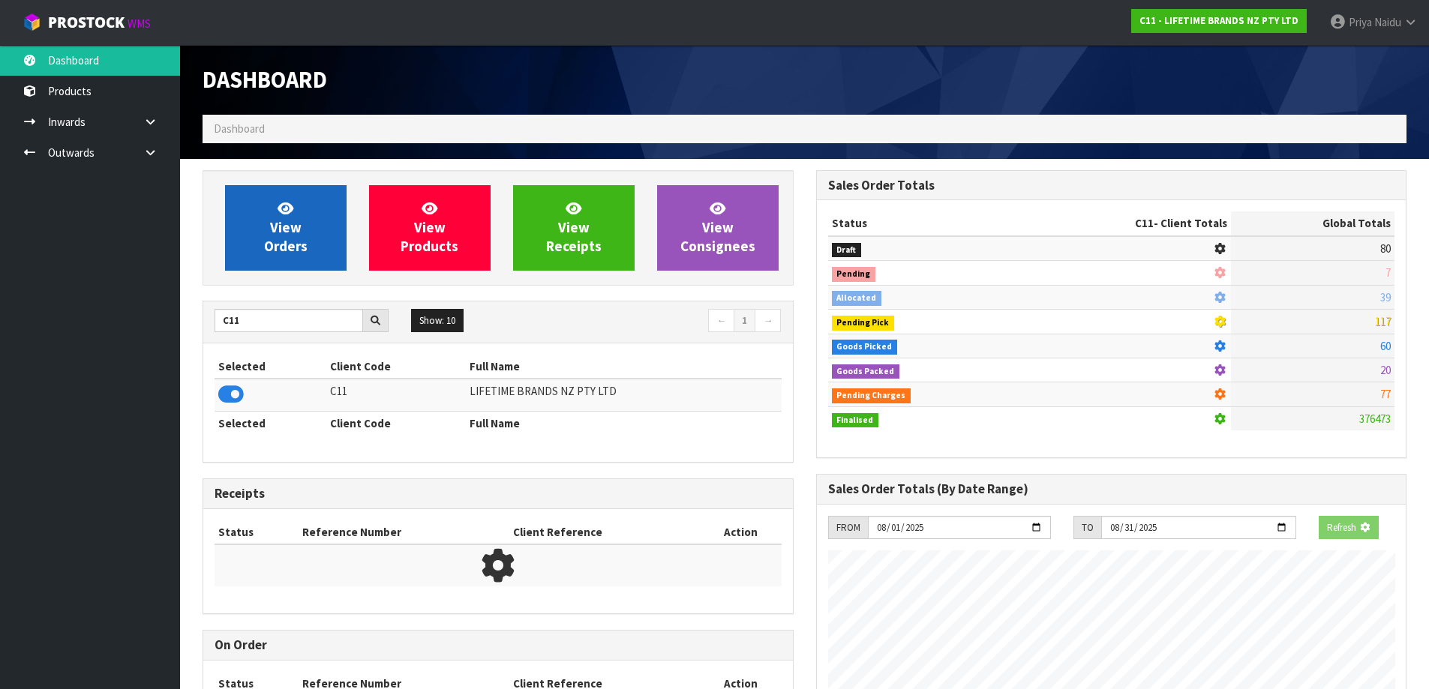
scroll to position [749142, 749464]
click at [306, 259] on link "View Orders" at bounding box center [286, 228] width 122 height 86
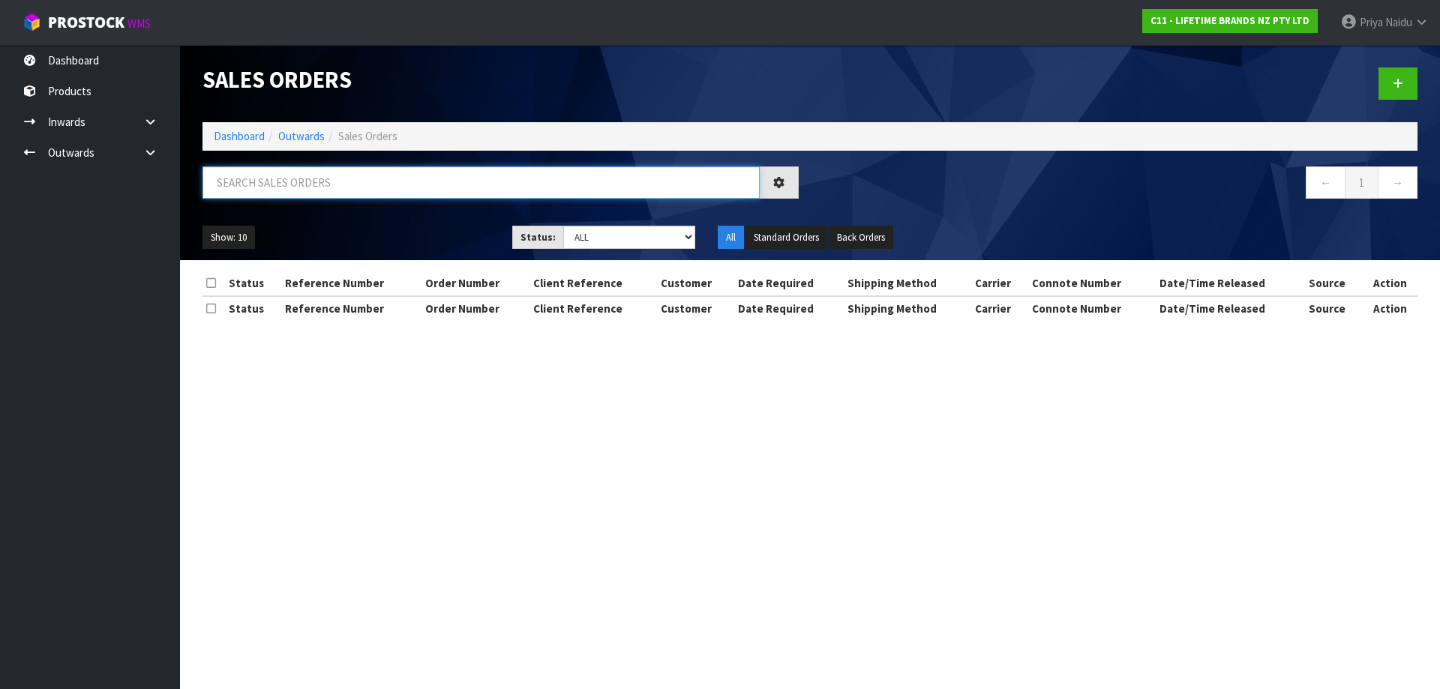
click at [318, 179] on input "text" at bounding box center [481, 183] width 557 height 32
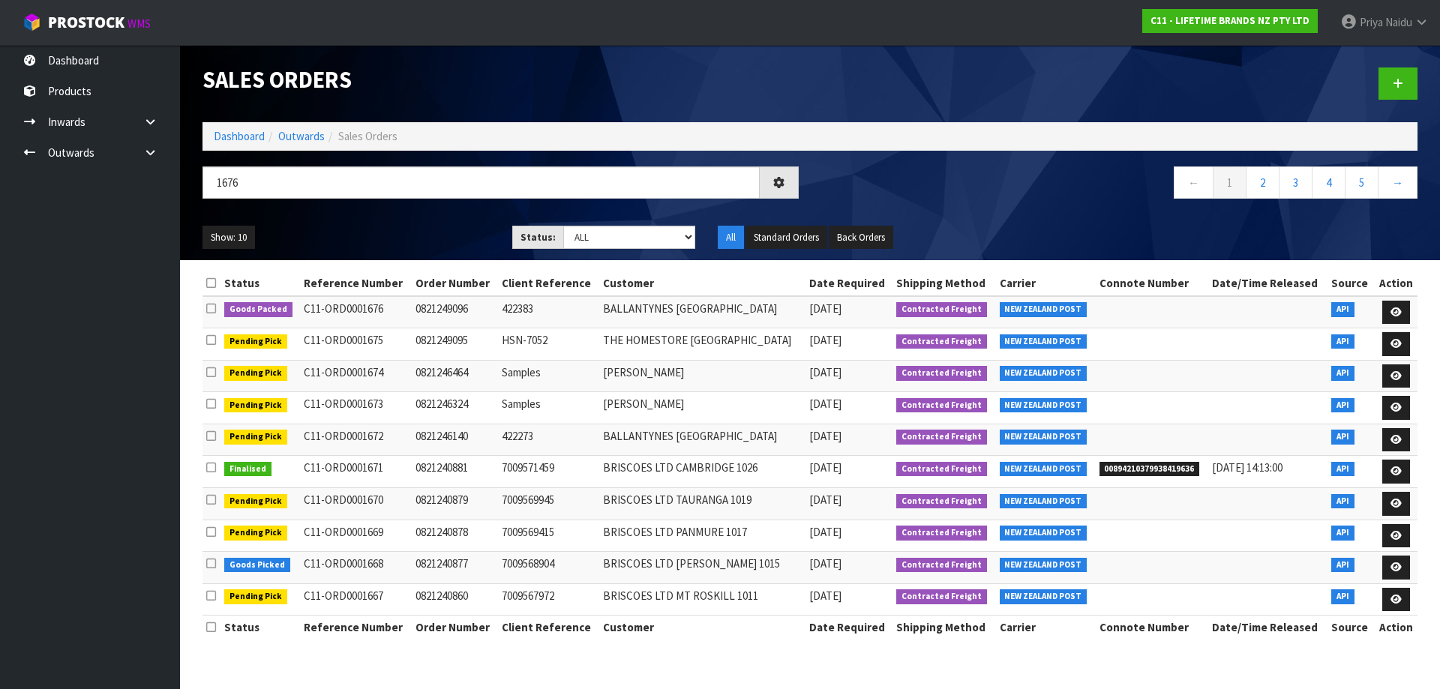
click at [410, 229] on ul "Show: 10 5 10 25 50" at bounding box center [346, 238] width 287 height 24
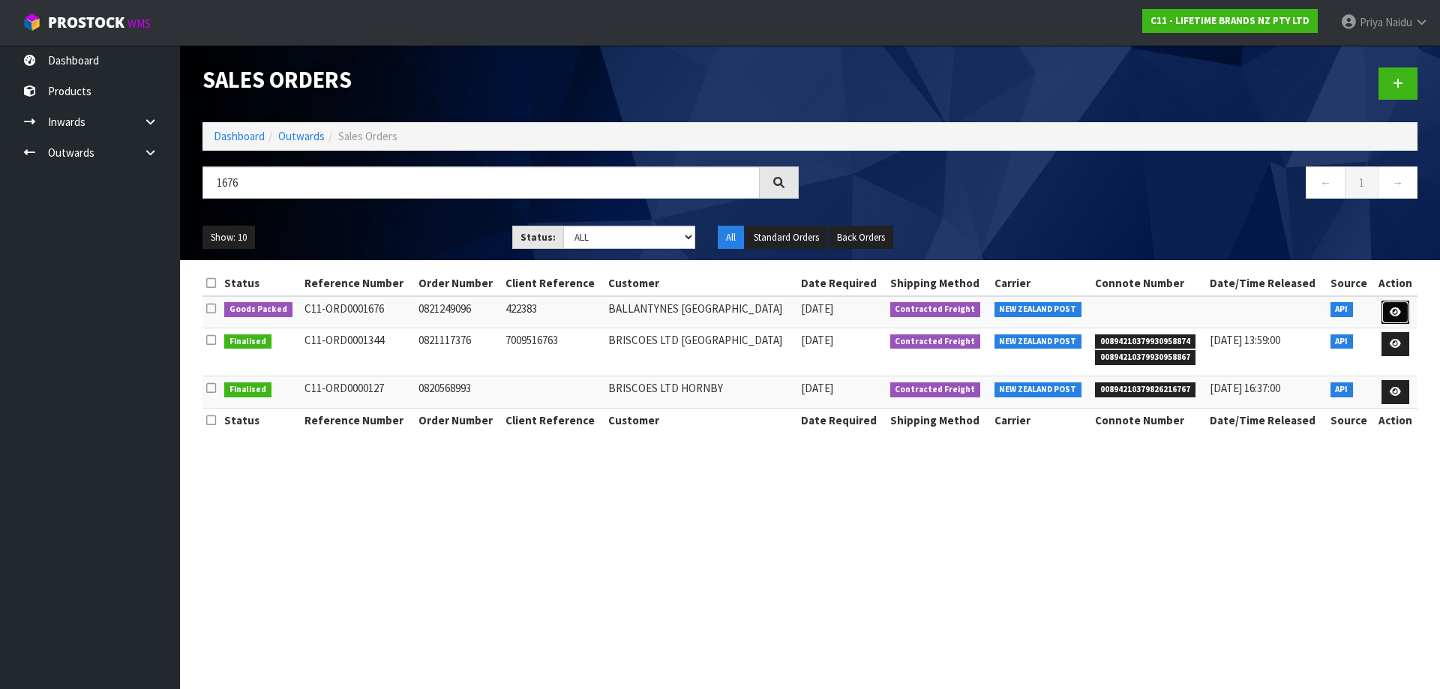
click at [1397, 308] on icon at bounding box center [1395, 313] width 11 height 10
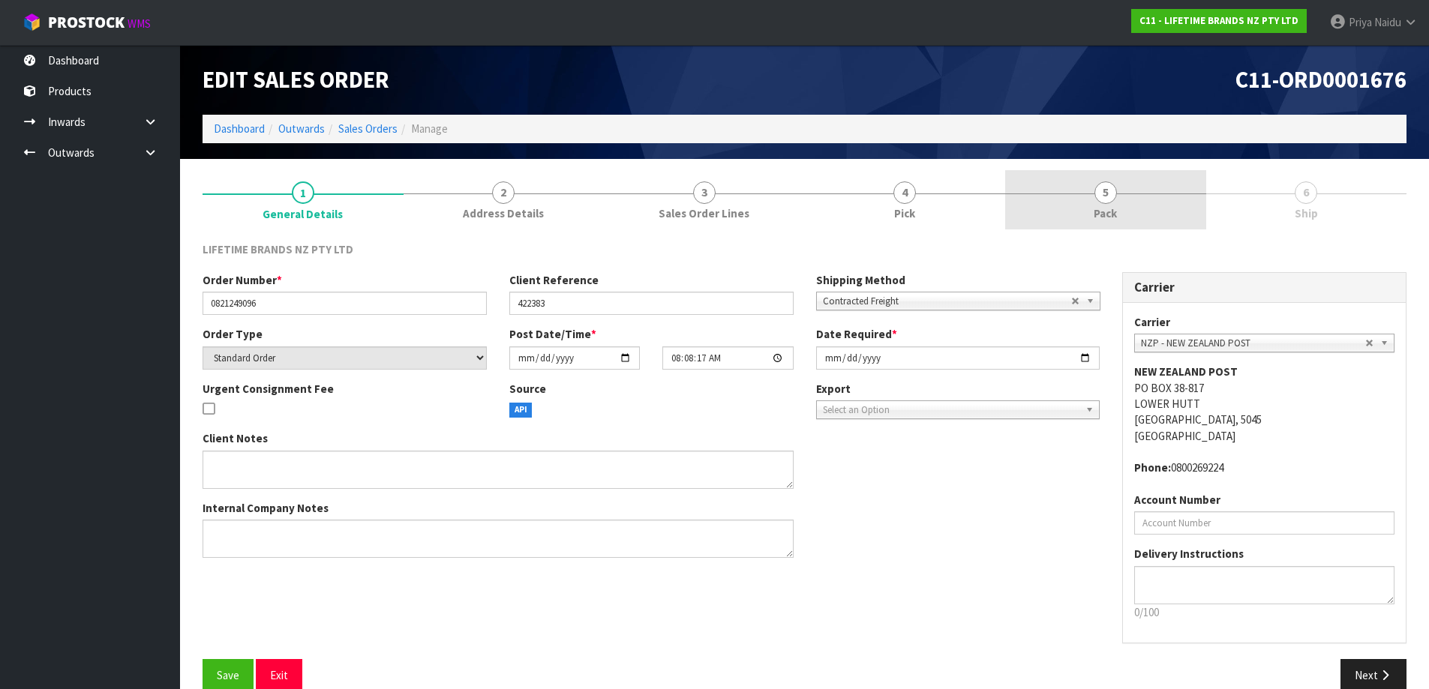
click at [1109, 215] on span "Pack" at bounding box center [1105, 214] width 23 height 16
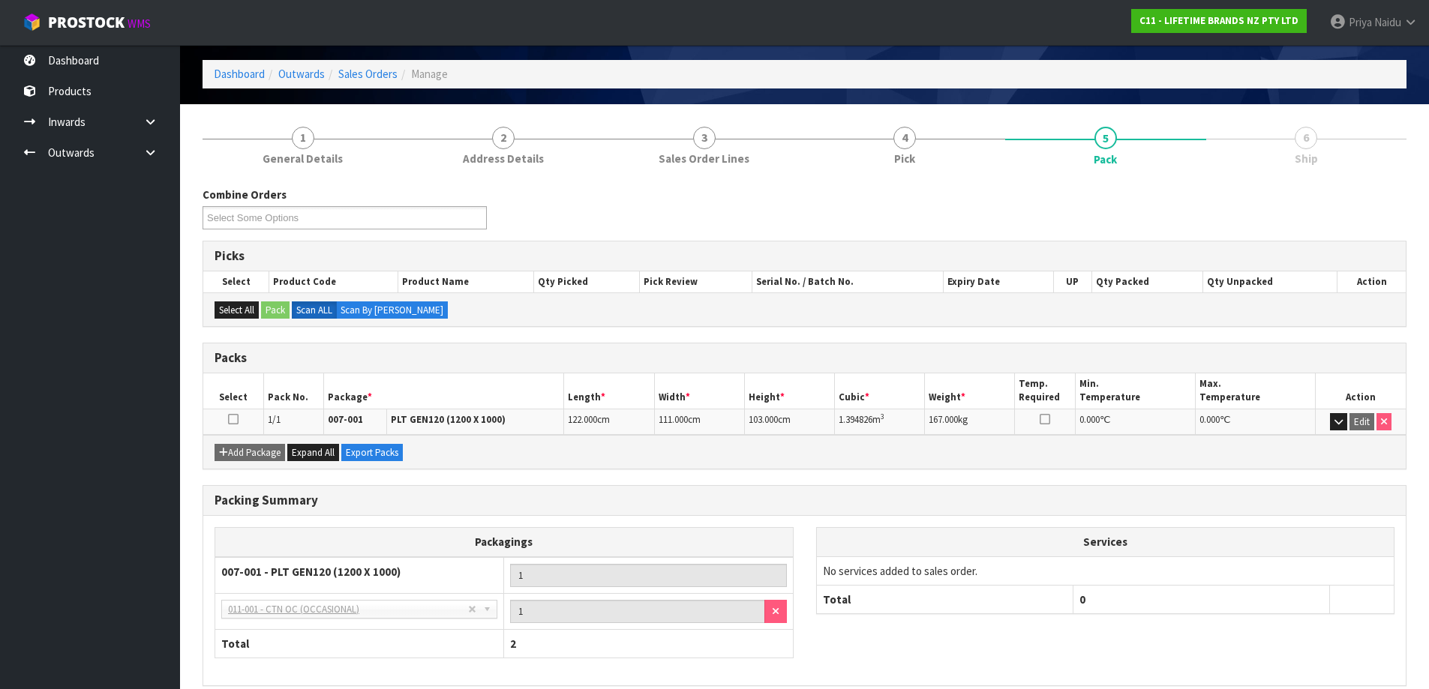
scroll to position [123, 0]
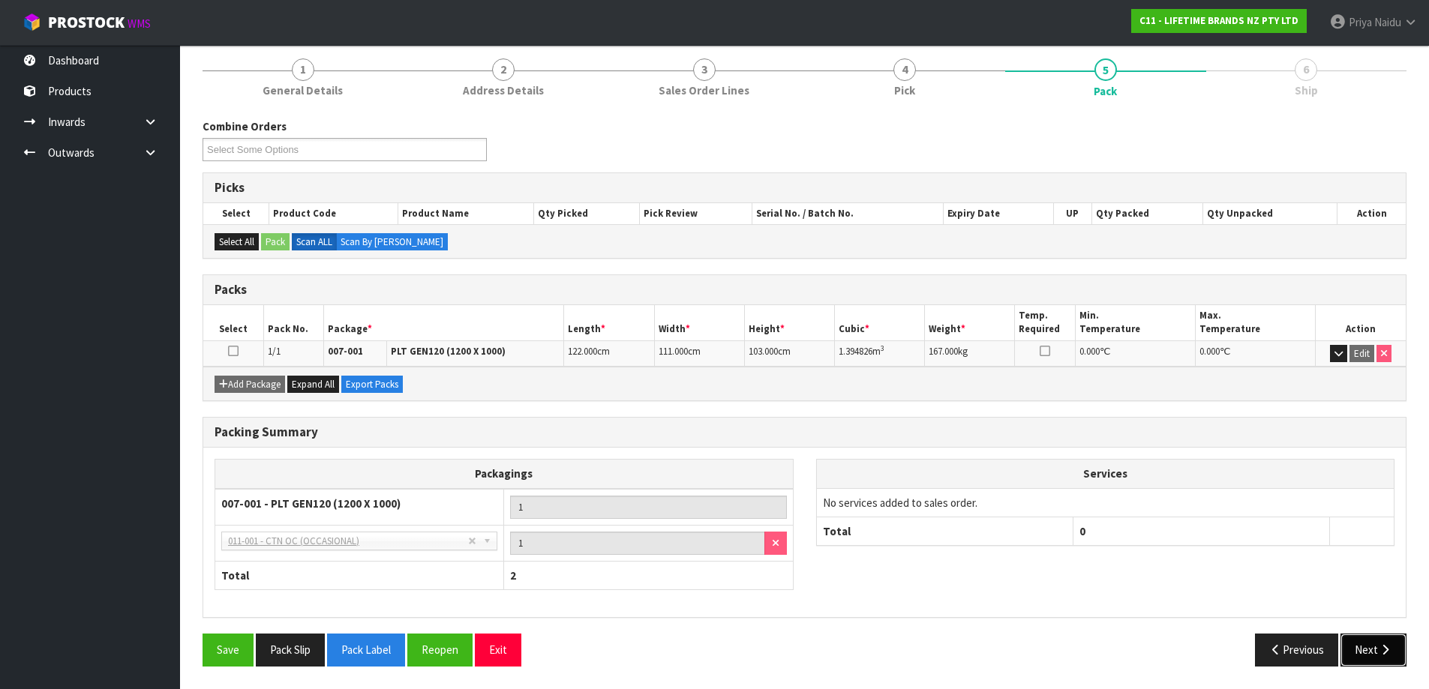
click at [1385, 638] on button "Next" at bounding box center [1373, 650] width 66 height 32
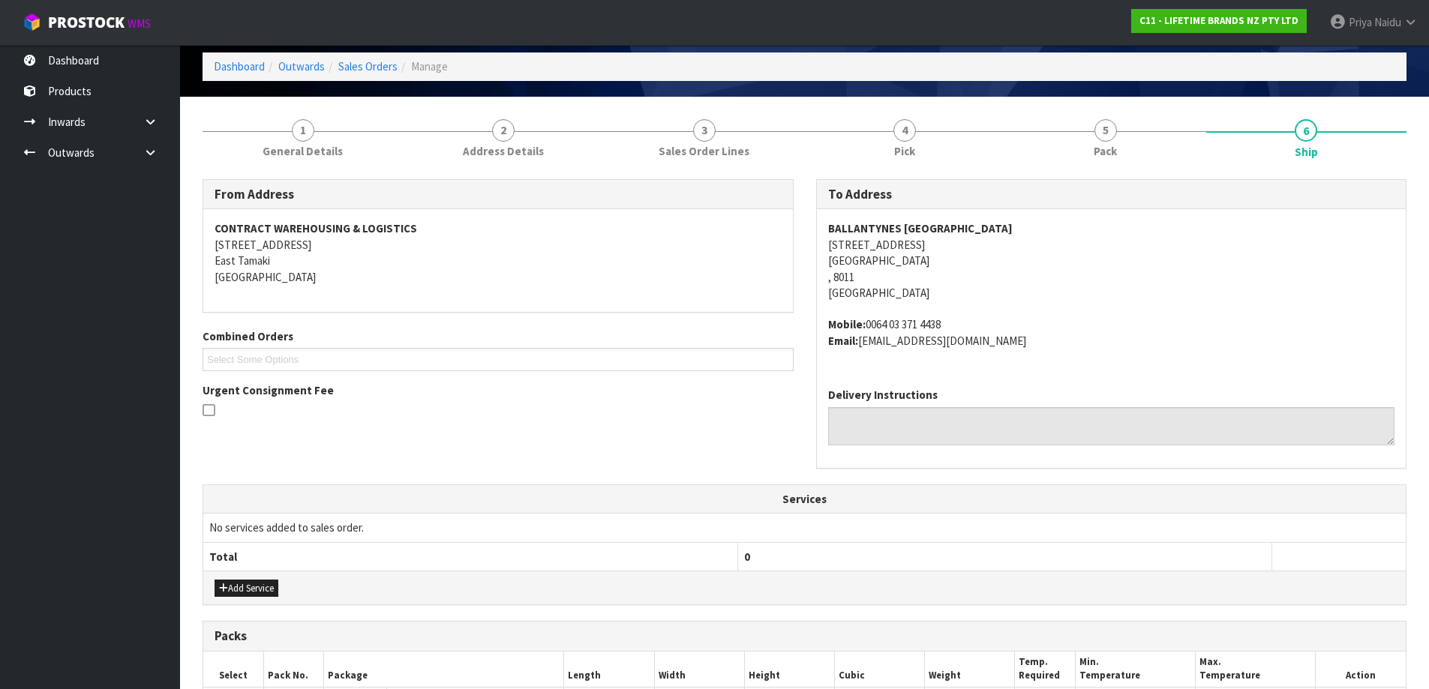
scroll to position [0, 0]
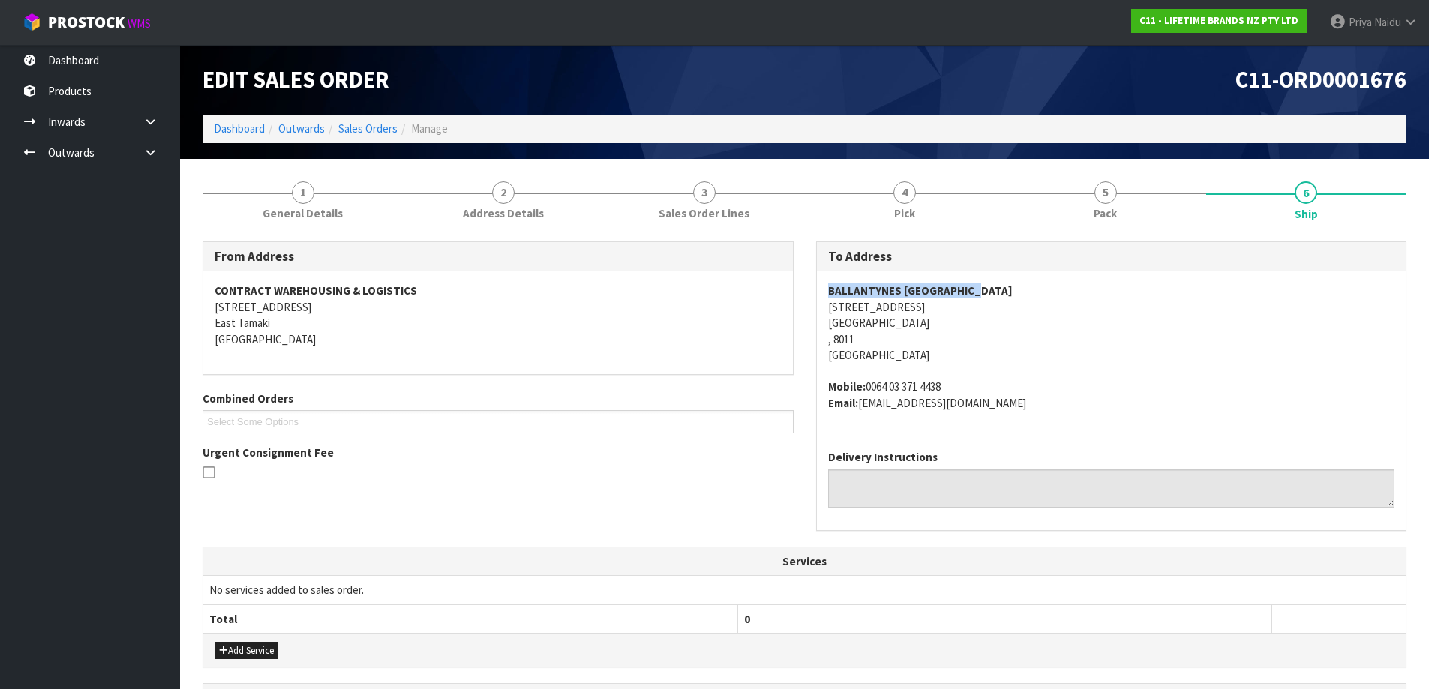
drag, startPoint x: 819, startPoint y: 292, endPoint x: 1012, endPoint y: 295, distance: 192.8
click at [1012, 295] on div "BALLANTYNES CHRISTCHURCH 99 FERRY ROAD CHRISTCHURCH , 8011 New Zealand Mobile: …" at bounding box center [1112, 355] width 590 height 167
drag, startPoint x: 815, startPoint y: 304, endPoint x: 943, endPoint y: 337, distance: 132.4
click at [943, 337] on div "To Address BALLANTYNES CHRISTCHURCH 99 FERRY ROAD CHRISTCHURCH , 8011 New Zeala…" at bounding box center [1112, 394] width 614 height 305
click at [991, 341] on address "BALLANTYNES CHRISTCHURCH 99 FERRY ROAD CHRISTCHURCH , 8011 New Zealand" at bounding box center [1111, 323] width 567 height 80
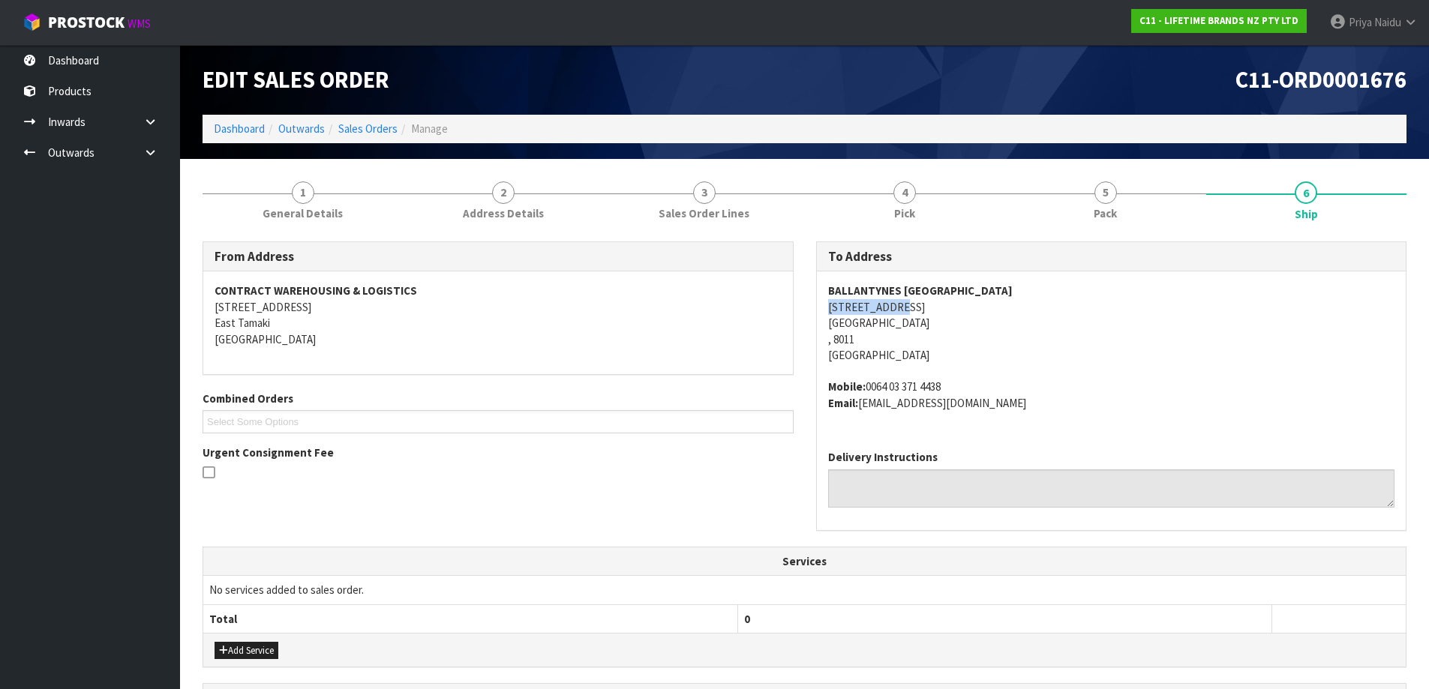
drag, startPoint x: 821, startPoint y: 308, endPoint x: 923, endPoint y: 310, distance: 102.8
click at [923, 310] on div "BALLANTYNES CHRISTCHURCH 99 FERRY ROAD CHRISTCHURCH , 8011 New Zealand Mobile: …" at bounding box center [1112, 355] width 590 height 167
drag, startPoint x: 868, startPoint y: 386, endPoint x: 965, endPoint y: 375, distance: 97.4
click at [965, 375] on span "BALLANTYNES CHRISTCHURCH 99 FERRY ROAD CHRISTCHURCH , 8011 New Zealand Mobile: …" at bounding box center [1111, 347] width 567 height 128
click at [1120, 415] on div "BALLANTYNES CHRISTCHURCH 99 FERRY ROAD CHRISTCHURCH , 8011 New Zealand Mobile: …" at bounding box center [1112, 355] width 590 height 167
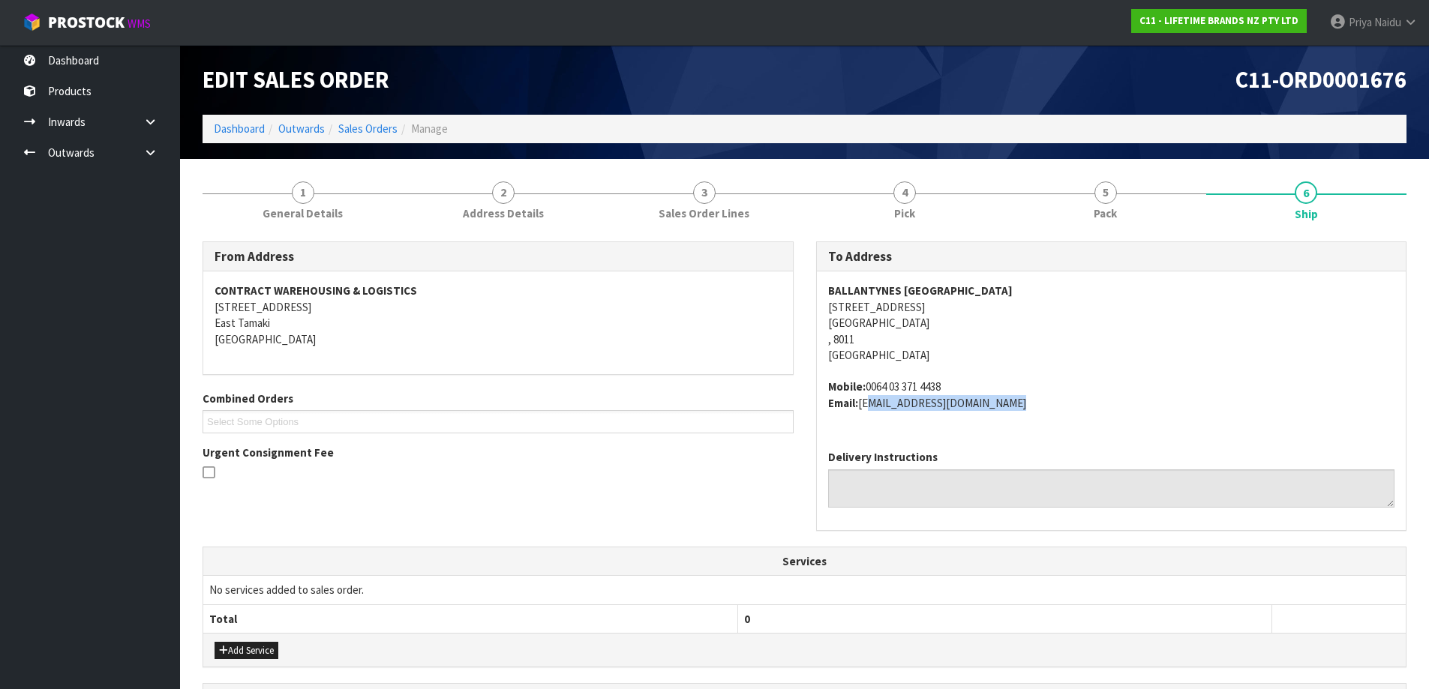
drag, startPoint x: 862, startPoint y: 407, endPoint x: 1047, endPoint y: 403, distance: 185.3
click at [1047, 403] on address "Mobile: 0064 03 371 4438 Email: payables@ballantynes.co.nz" at bounding box center [1111, 395] width 567 height 32
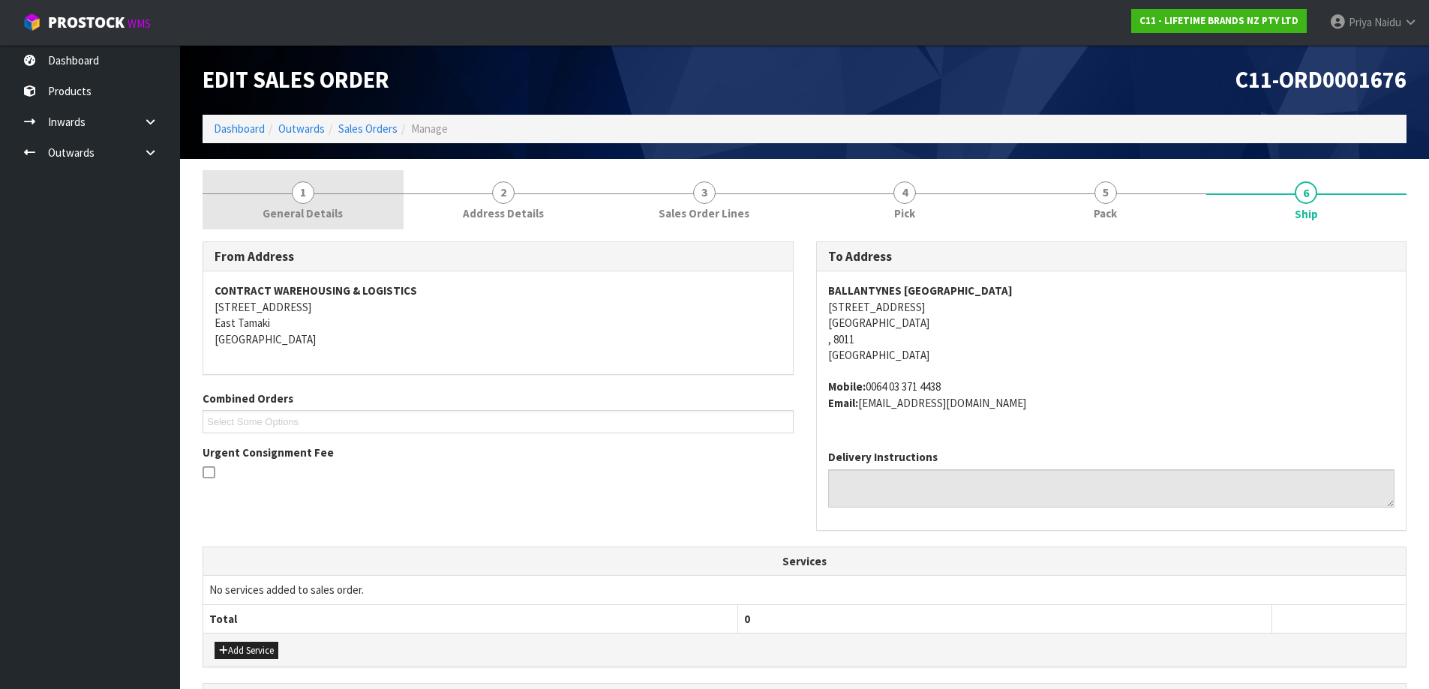
click at [304, 217] on span "General Details" at bounding box center [303, 214] width 80 height 16
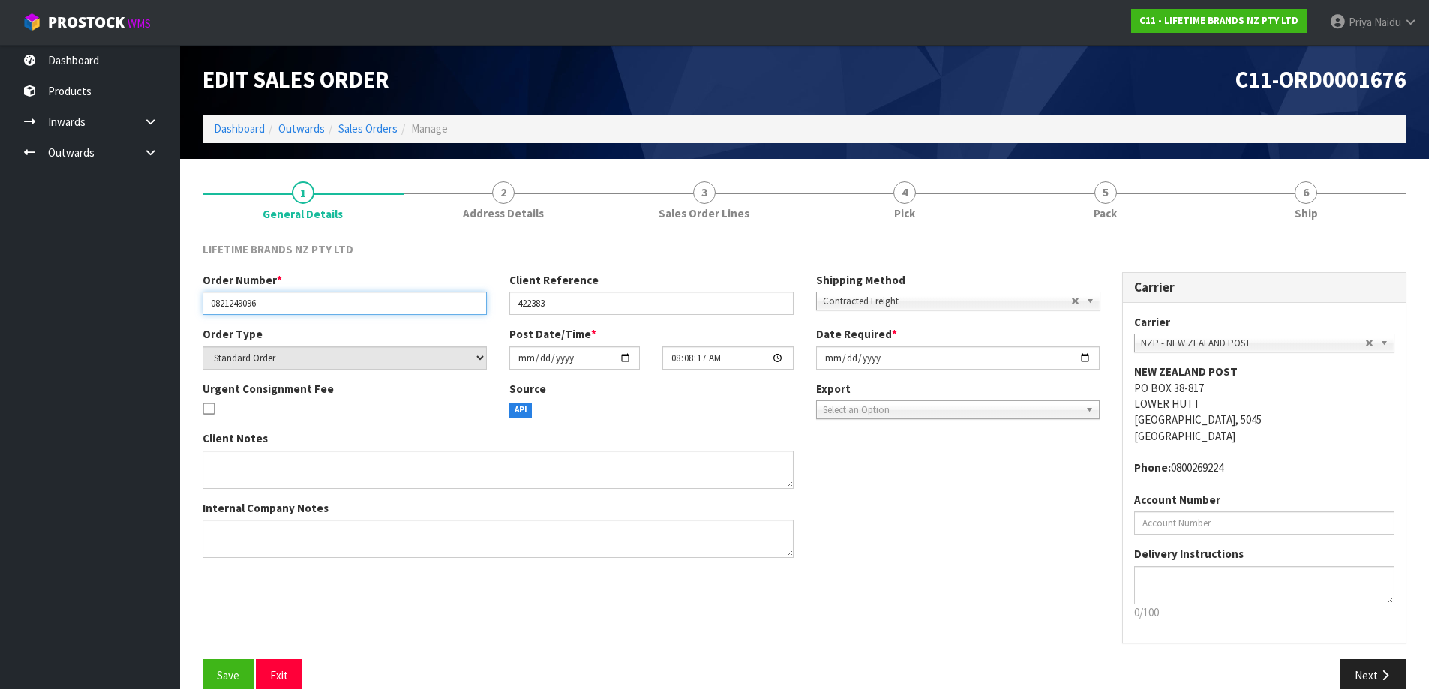
drag, startPoint x: 207, startPoint y: 309, endPoint x: 291, endPoint y: 307, distance: 84.0
click at [291, 307] on input "0821249096" at bounding box center [345, 303] width 284 height 23
drag, startPoint x: 515, startPoint y: 305, endPoint x: 597, endPoint y: 303, distance: 81.8
click at [597, 303] on input "422383" at bounding box center [651, 303] width 284 height 23
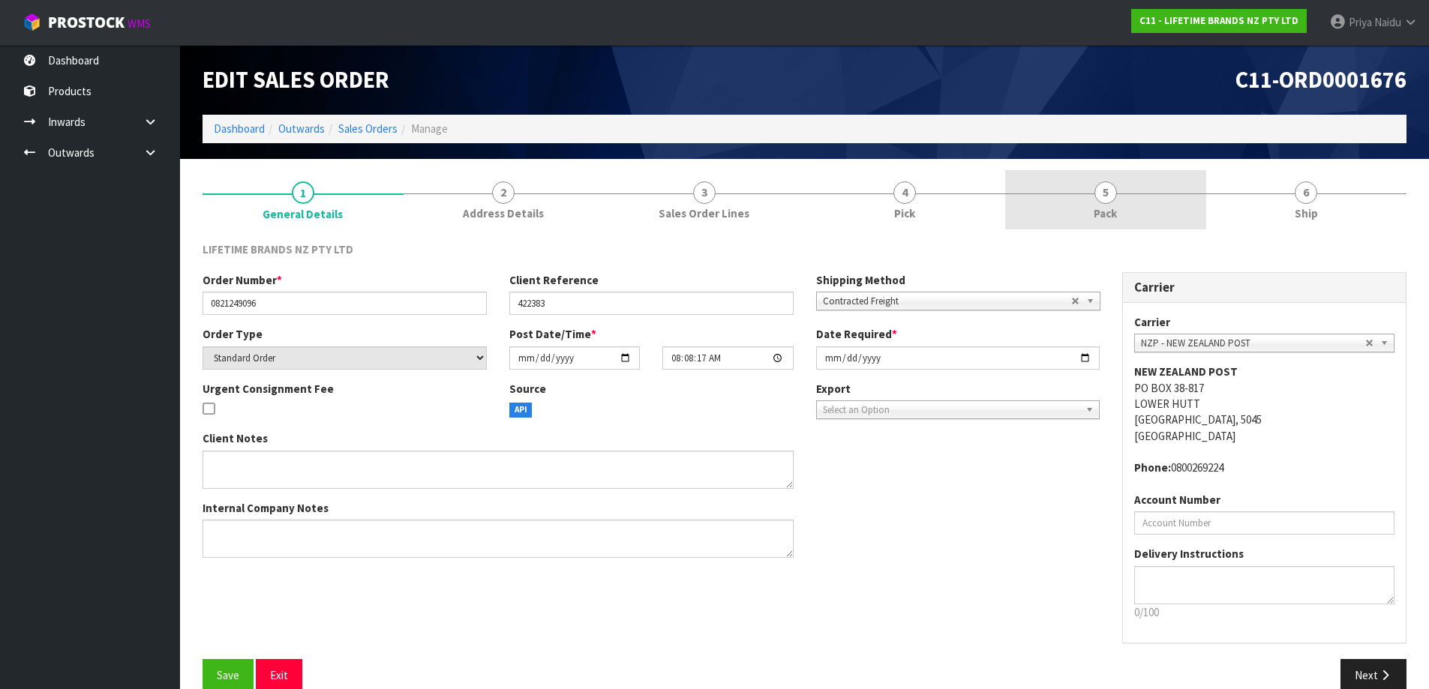
click at [1134, 215] on link "5 Pack" at bounding box center [1105, 199] width 201 height 59
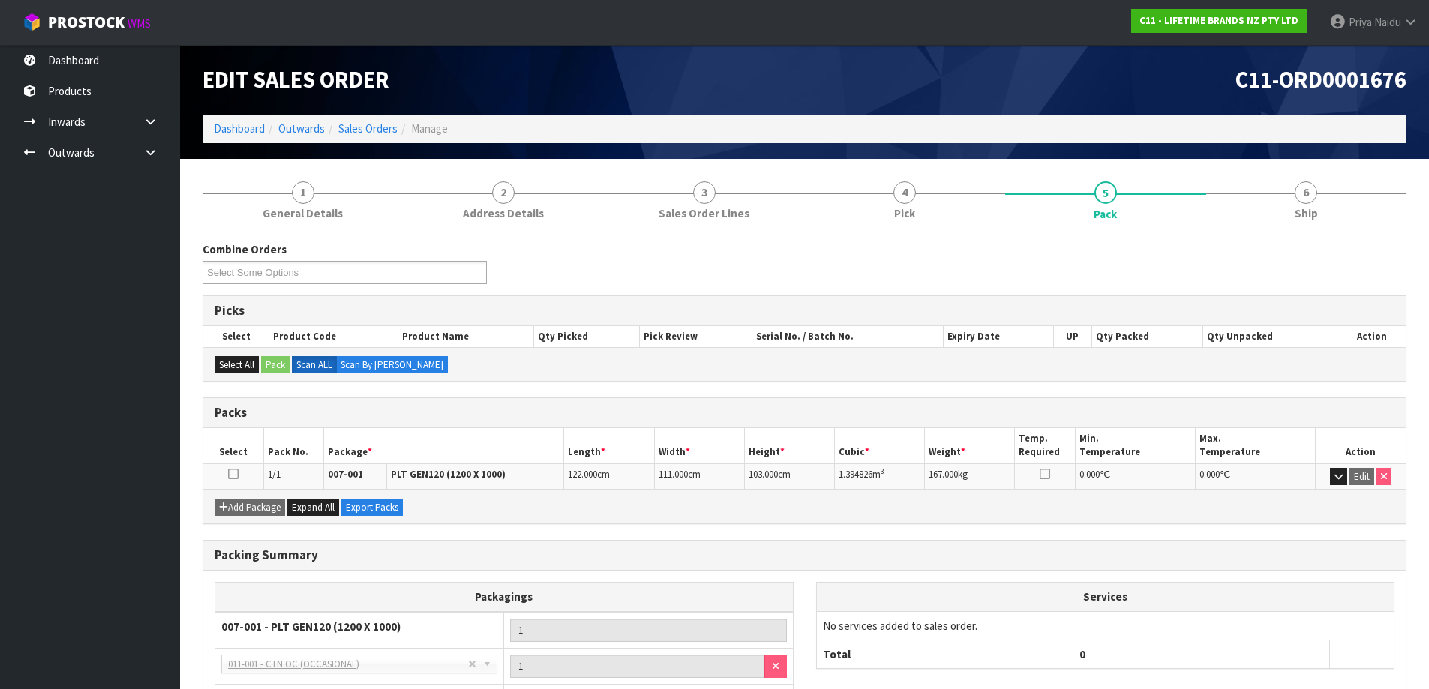
click at [1257, 164] on section "1 General Details 2 Address Details 3 Sales Order Lines 4 Pick 5 Pack 6 Ship Co…" at bounding box center [804, 485] width 1249 height 653
click at [1357, 203] on link "6 Ship" at bounding box center [1306, 199] width 201 height 59
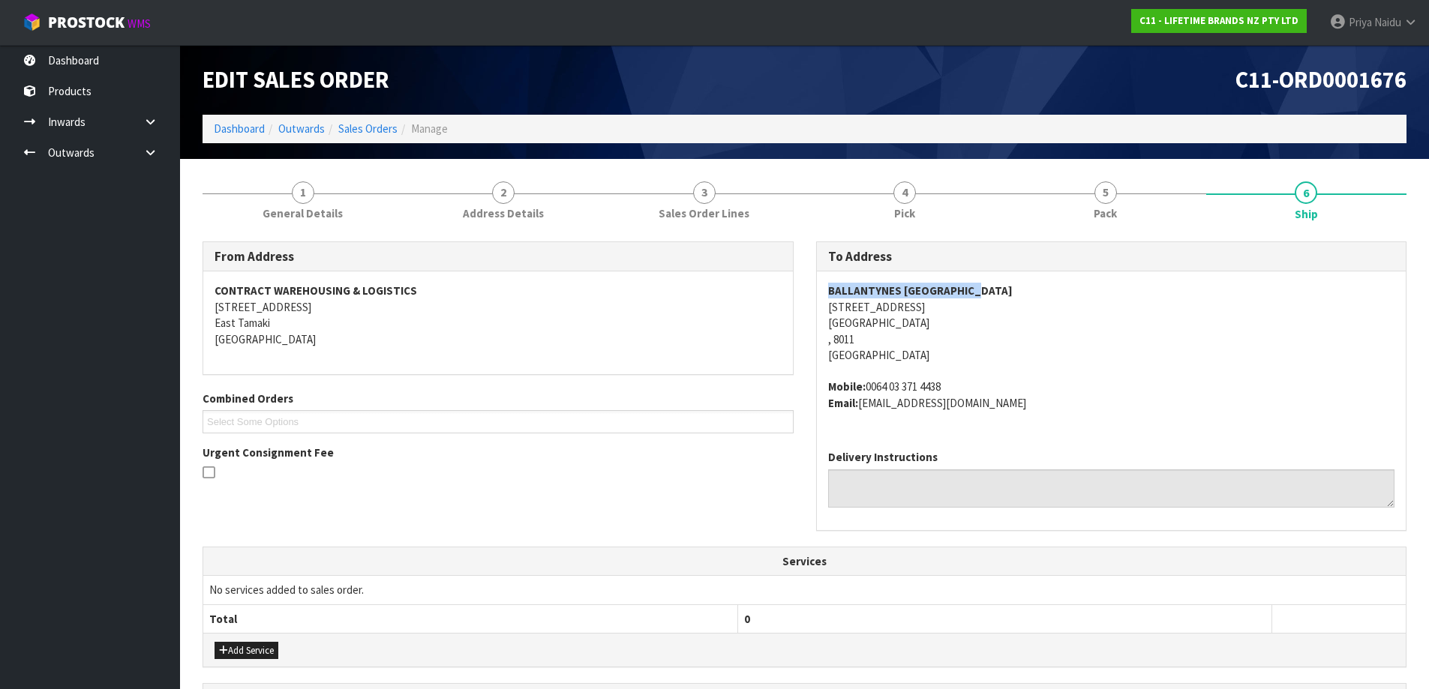
drag, startPoint x: 811, startPoint y: 292, endPoint x: 1046, endPoint y: 278, distance: 235.2
click at [1046, 278] on div "To Address BALLANTYNES CHRISTCHURCH 99 FERRY ROAD CHRISTCHURCH , 8011 New Zeala…" at bounding box center [1112, 394] width 614 height 305
drag, startPoint x: 810, startPoint y: 303, endPoint x: 933, endPoint y: 344, distance: 129.5
click at [933, 344] on div "To Address BALLANTYNES CHRISTCHURCH 99 FERRY ROAD CHRISTCHURCH , 8011 New Zeala…" at bounding box center [1112, 394] width 614 height 305
drag, startPoint x: 821, startPoint y: 294, endPoint x: 986, endPoint y: 278, distance: 165.8
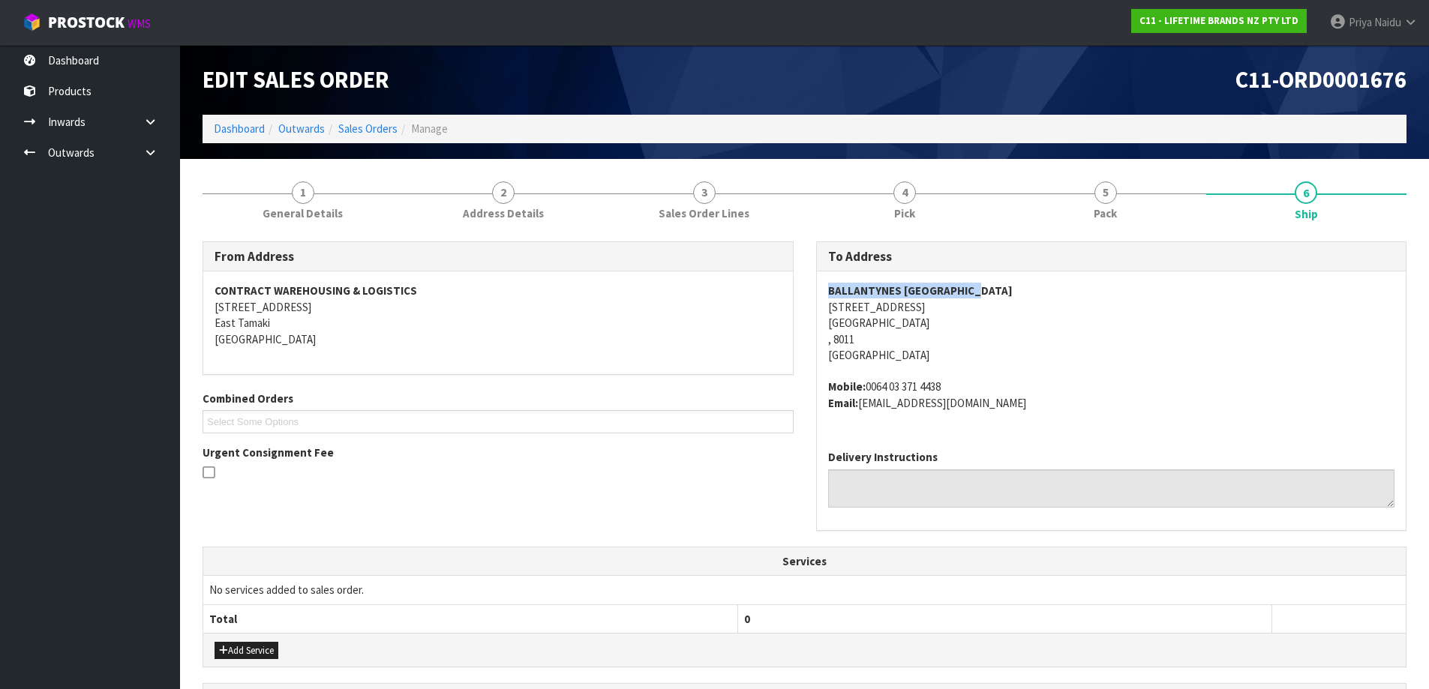
click at [986, 278] on div "BALLANTYNES CHRISTCHURCH 99 FERRY ROAD CHRISTCHURCH , 8011 New Zealand Mobile: …" at bounding box center [1112, 355] width 590 height 167
drag, startPoint x: 827, startPoint y: 322, endPoint x: 940, endPoint y: 322, distance: 113.3
click at [940, 322] on div "BALLANTYNES CHRISTCHURCH 99 FERRY ROAD CHRISTCHURCH , 8011 New Zealand Mobile: …" at bounding box center [1112, 355] width 590 height 167
click at [1049, 323] on address "BALLANTYNES CHRISTCHURCH 99 FERRY ROAD CHRISTCHURCH , 8011 New Zealand" at bounding box center [1111, 323] width 567 height 80
drag, startPoint x: 827, startPoint y: 320, endPoint x: 180, endPoint y: 476, distance: 664.9
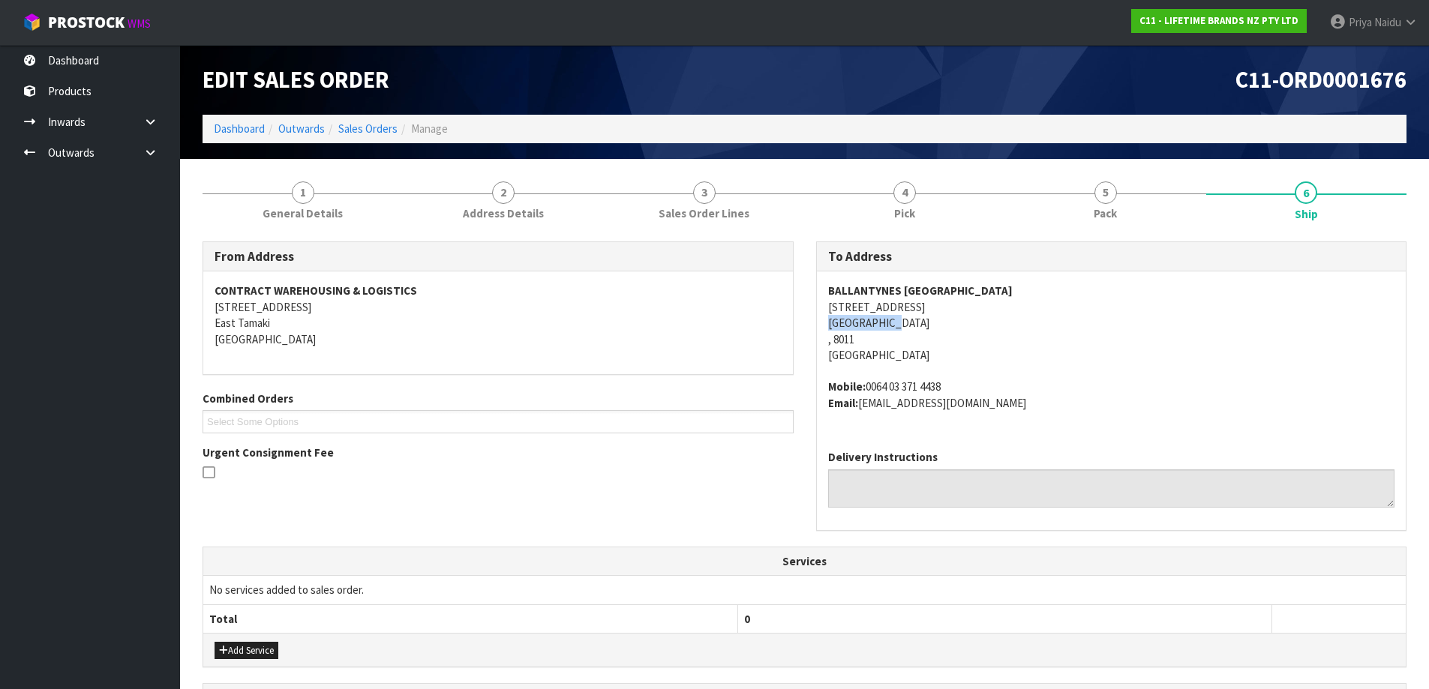
click at [931, 320] on div "BALLANTYNES CHRISTCHURCH 99 FERRY ROAD CHRISTCHURCH , 8011 New Zealand Mobile: …" at bounding box center [1112, 355] width 590 height 167
drag, startPoint x: 818, startPoint y: 289, endPoint x: 998, endPoint y: 282, distance: 179.4
click at [998, 282] on div "BALLANTYNES CHRISTCHURCH 99 FERRY ROAD CHRISTCHURCH , 8011 New Zealand Mobile: …" at bounding box center [1112, 355] width 590 height 167
drag, startPoint x: 821, startPoint y: 306, endPoint x: 950, endPoint y: 332, distance: 130.9
click at [950, 332] on div "BALLANTYNES CHRISTCHURCH 99 FERRY ROAD CHRISTCHURCH , 8011 New Zealand Mobile: …" at bounding box center [1112, 355] width 590 height 167
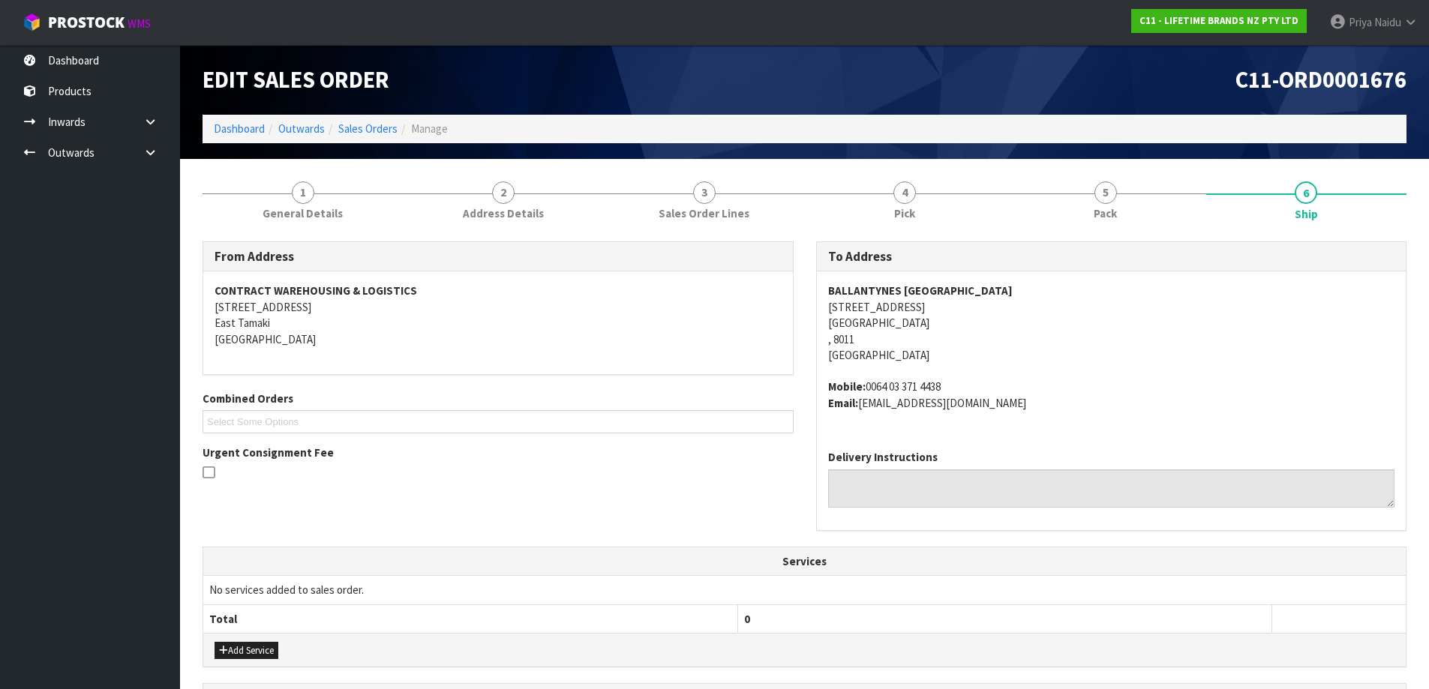
click at [1030, 356] on address "BALLANTYNES CHRISTCHURCH 99 FERRY ROAD CHRISTCHURCH , 8011 New Zealand" at bounding box center [1111, 323] width 567 height 80
drag, startPoint x: 840, startPoint y: 306, endPoint x: 872, endPoint y: 306, distance: 32.3
click at [872, 306] on address "BALLANTYNES CHRISTCHURCH 99 FERRY ROAD CHRISTCHURCH , 8011 New Zealand" at bounding box center [1111, 323] width 567 height 80
drag, startPoint x: 817, startPoint y: 323, endPoint x: 879, endPoint y: 329, distance: 62.5
click at [898, 327] on div "BALLANTYNES CHRISTCHURCH 99 FERRY ROAD CHRISTCHURCH , 8011 New Zealand Mobile: …" at bounding box center [1112, 355] width 590 height 167
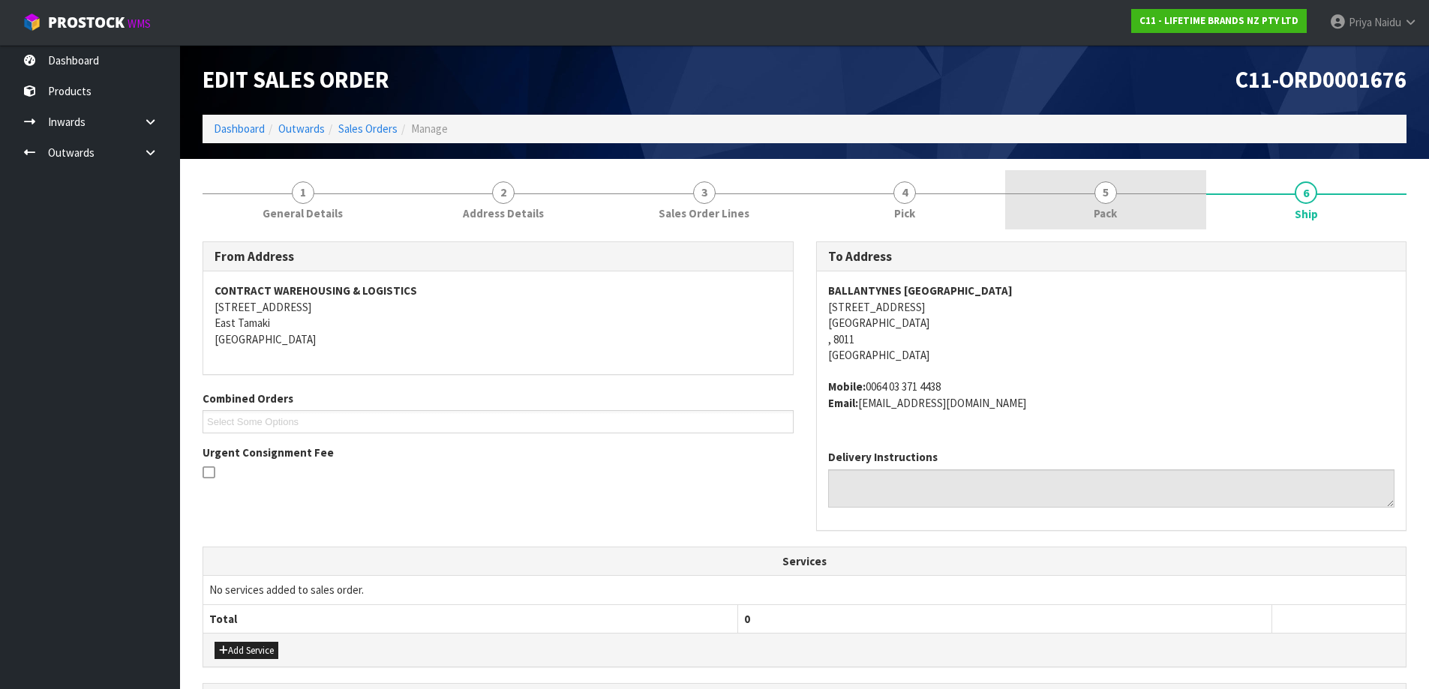
drag, startPoint x: 1070, startPoint y: 165, endPoint x: 1076, endPoint y: 190, distance: 25.5
click at [1070, 165] on section "1 General Details 2 Address Details 3 Sales Order Lines 4 Pick 5 Pack 6 Ship Fr…" at bounding box center [804, 565] width 1249 height 812
click at [1081, 193] on link "5 Pack" at bounding box center [1105, 199] width 201 height 59
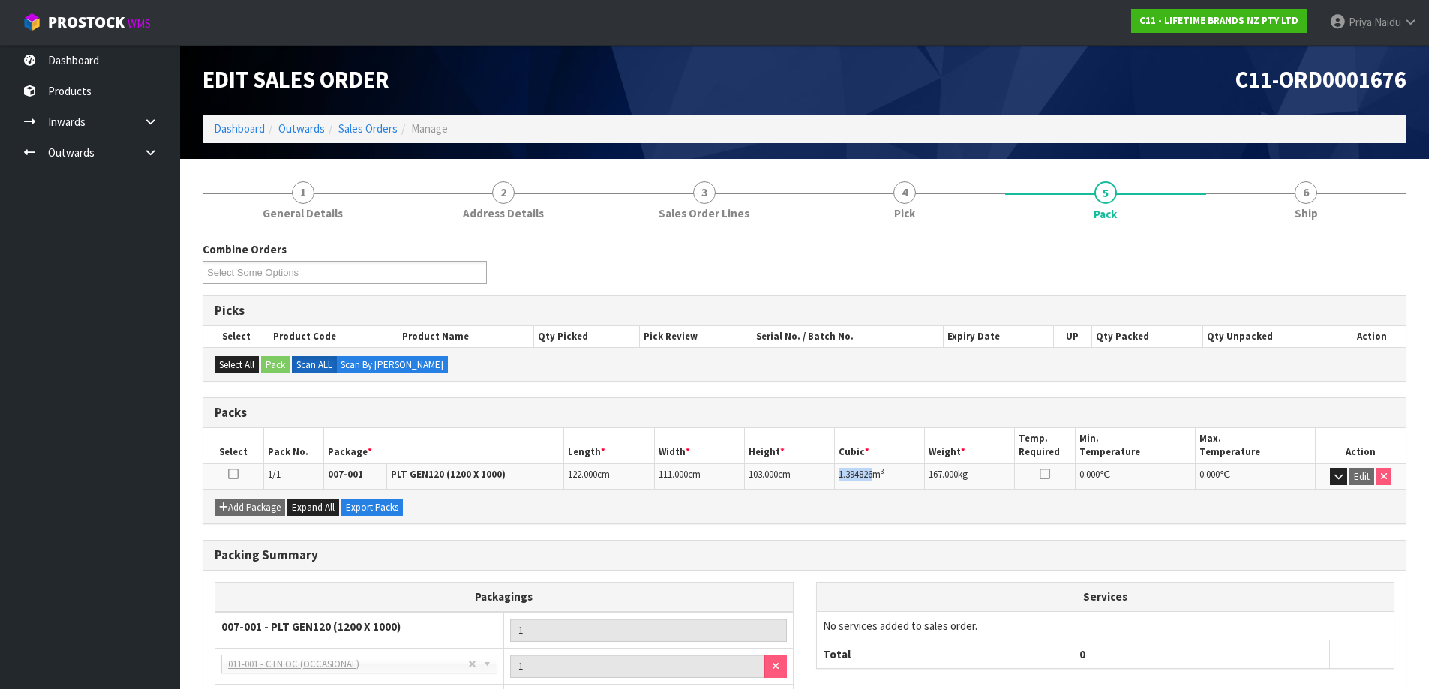
drag, startPoint x: 836, startPoint y: 473, endPoint x: 875, endPoint y: 473, distance: 38.3
click at [875, 473] on td "1.394826 m 3" at bounding box center [880, 477] width 90 height 26
click at [239, 127] on link "Dashboard" at bounding box center [239, 129] width 51 height 14
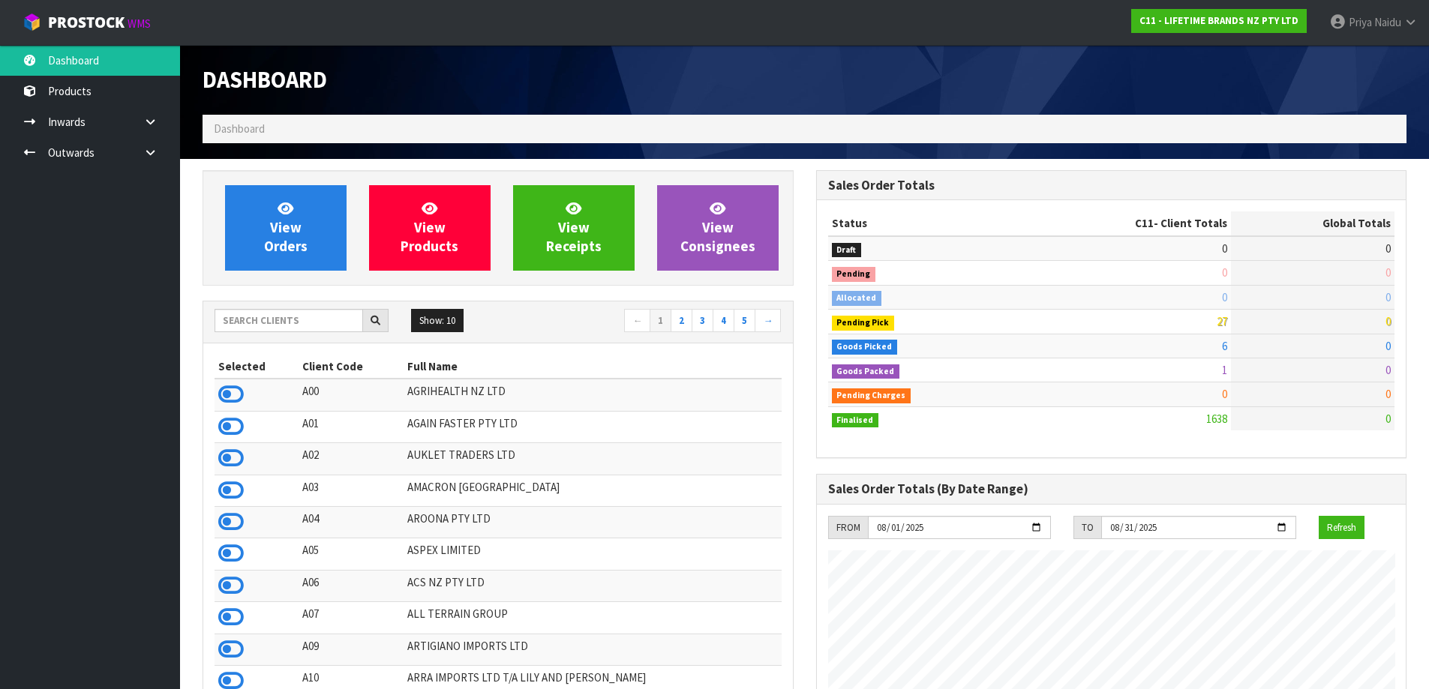
scroll to position [1136, 613]
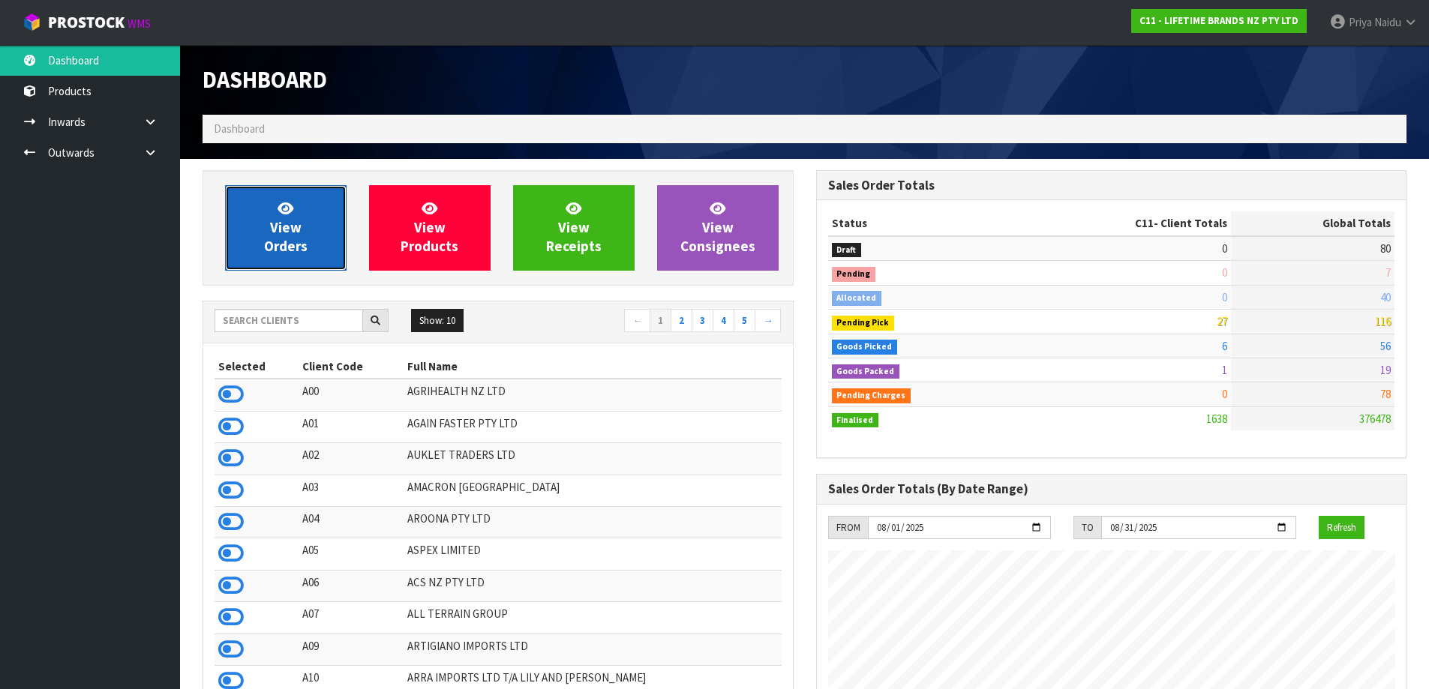
click at [281, 230] on span "View Orders" at bounding box center [286, 228] width 44 height 56
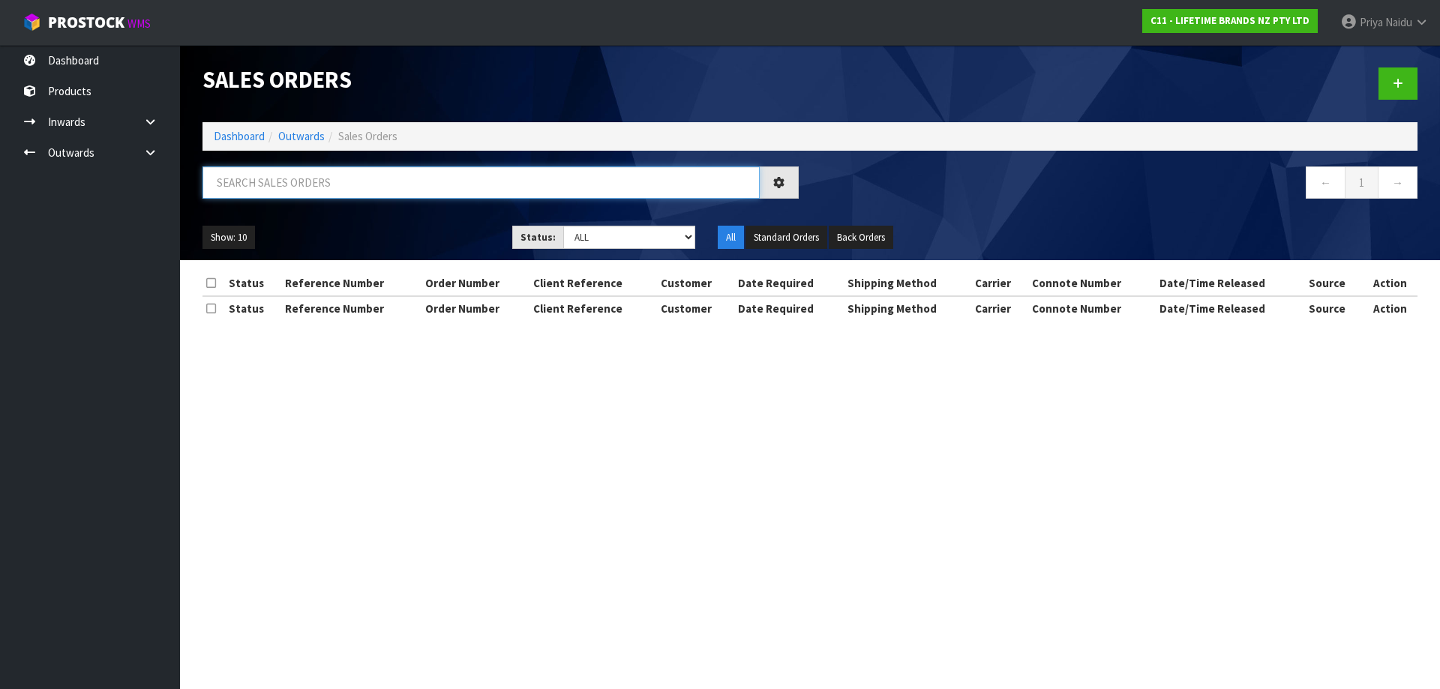
click at [308, 177] on input "text" at bounding box center [481, 183] width 557 height 32
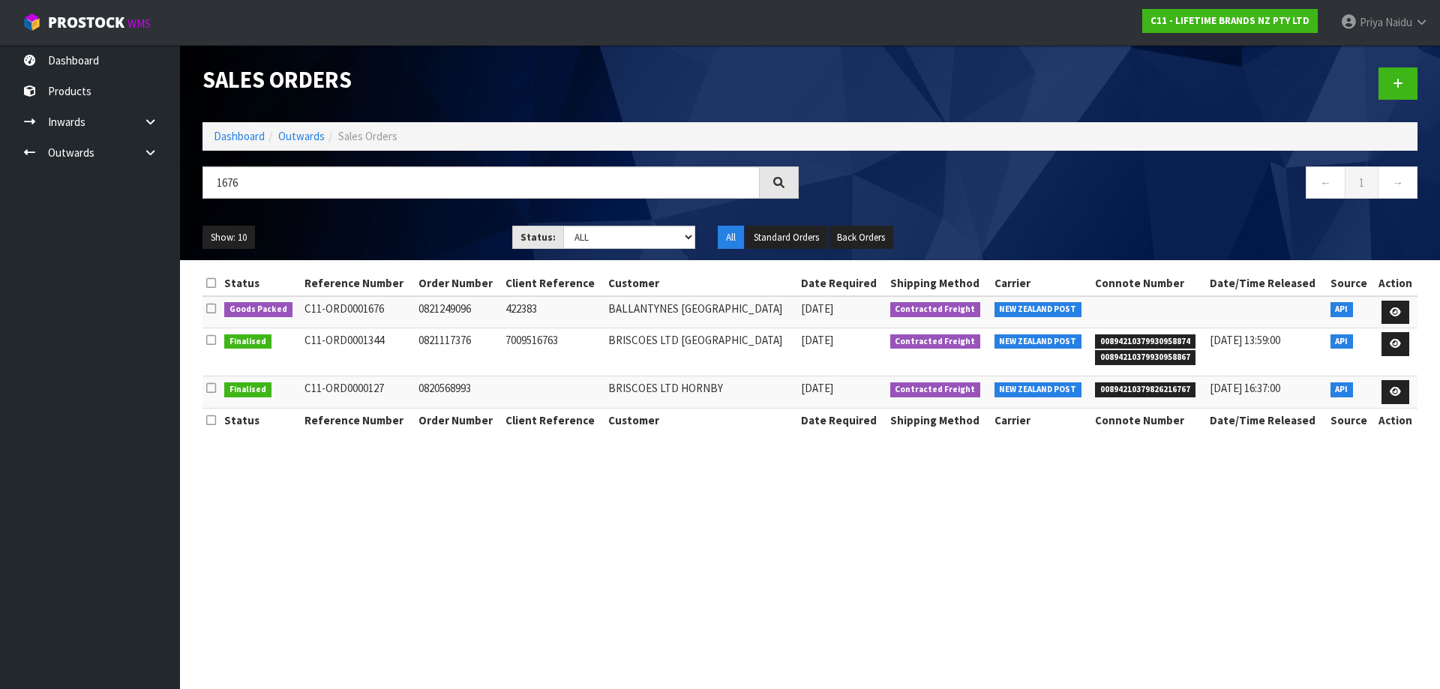
click at [383, 228] on ul "Show: 10 5 10 25 50" at bounding box center [346, 238] width 287 height 24
click at [1394, 310] on icon at bounding box center [1395, 313] width 11 height 10
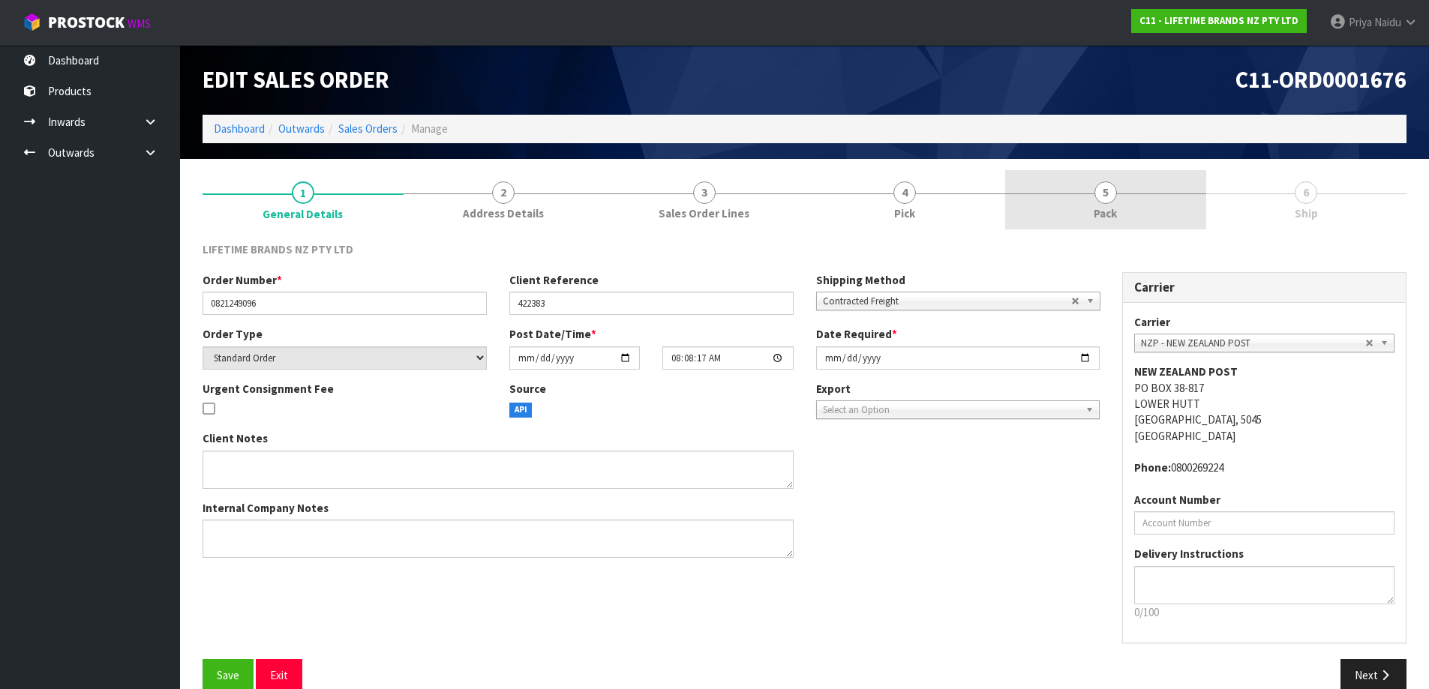
click at [1094, 218] on span "Pack" at bounding box center [1105, 214] width 23 height 16
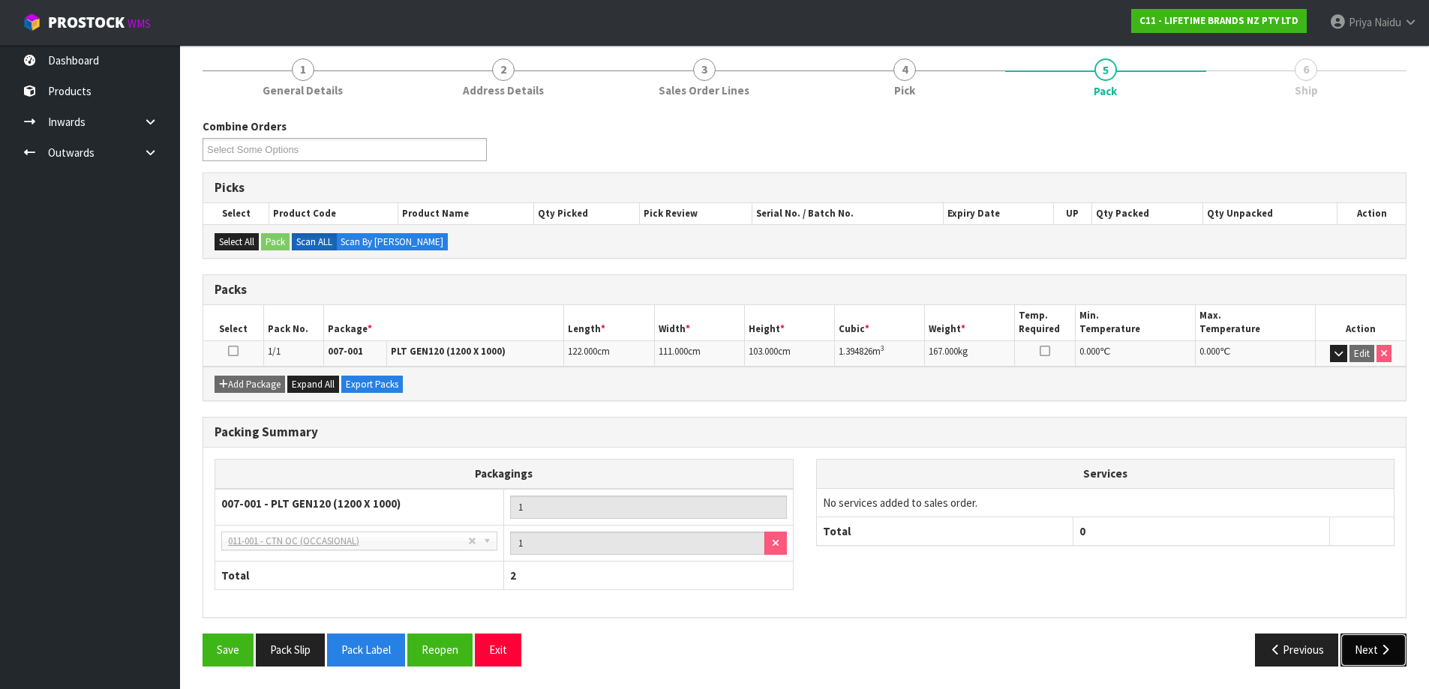
click at [1366, 647] on button "Next" at bounding box center [1373, 650] width 66 height 32
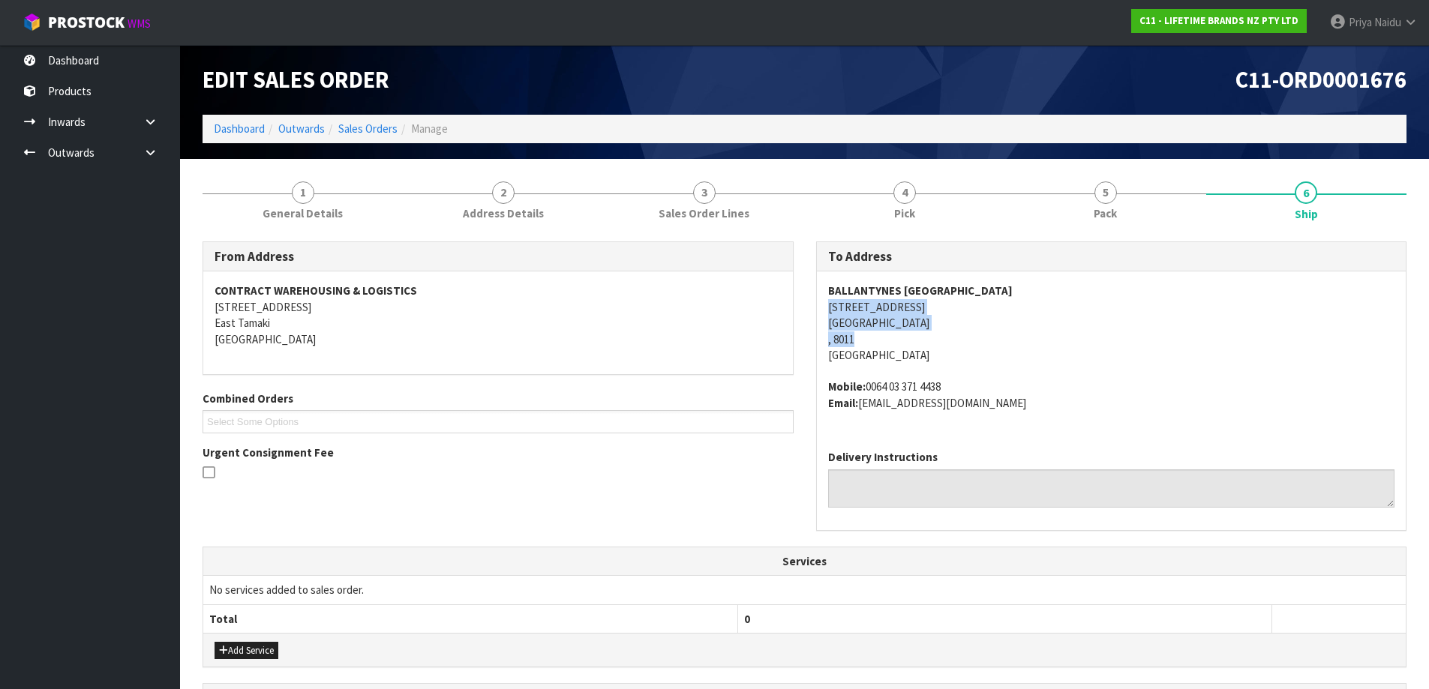
drag, startPoint x: 821, startPoint y: 308, endPoint x: 934, endPoint y: 337, distance: 116.8
click at [934, 337] on div "BALLANTYNES CHRISTCHURCH 99 FERRY ROAD CHRISTCHURCH , 8011 New Zealand Mobile: …" at bounding box center [1112, 355] width 590 height 167
drag, startPoint x: 821, startPoint y: 287, endPoint x: 1032, endPoint y: 295, distance: 211.7
click at [1034, 295] on div "BALLANTYNES CHRISTCHURCH 99 FERRY ROAD CHRISTCHURCH , 8011 New Zealand Mobile: …" at bounding box center [1112, 355] width 590 height 167
drag, startPoint x: 818, startPoint y: 384, endPoint x: 1018, endPoint y: 425, distance: 204.3
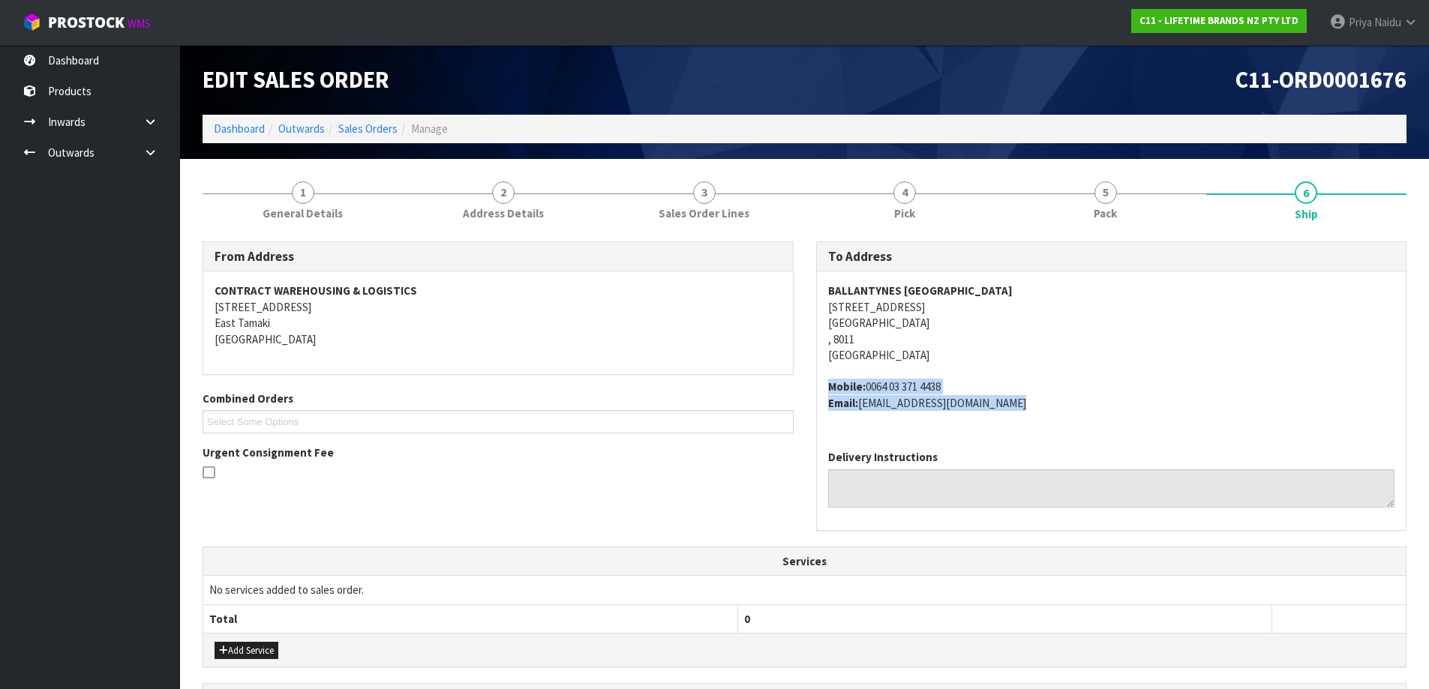
click at [1018, 425] on div "BALLANTYNES CHRISTCHURCH 99 FERRY ROAD CHRISTCHURCH , 8011 New Zealand Mobile: …" at bounding box center [1112, 355] width 590 height 167
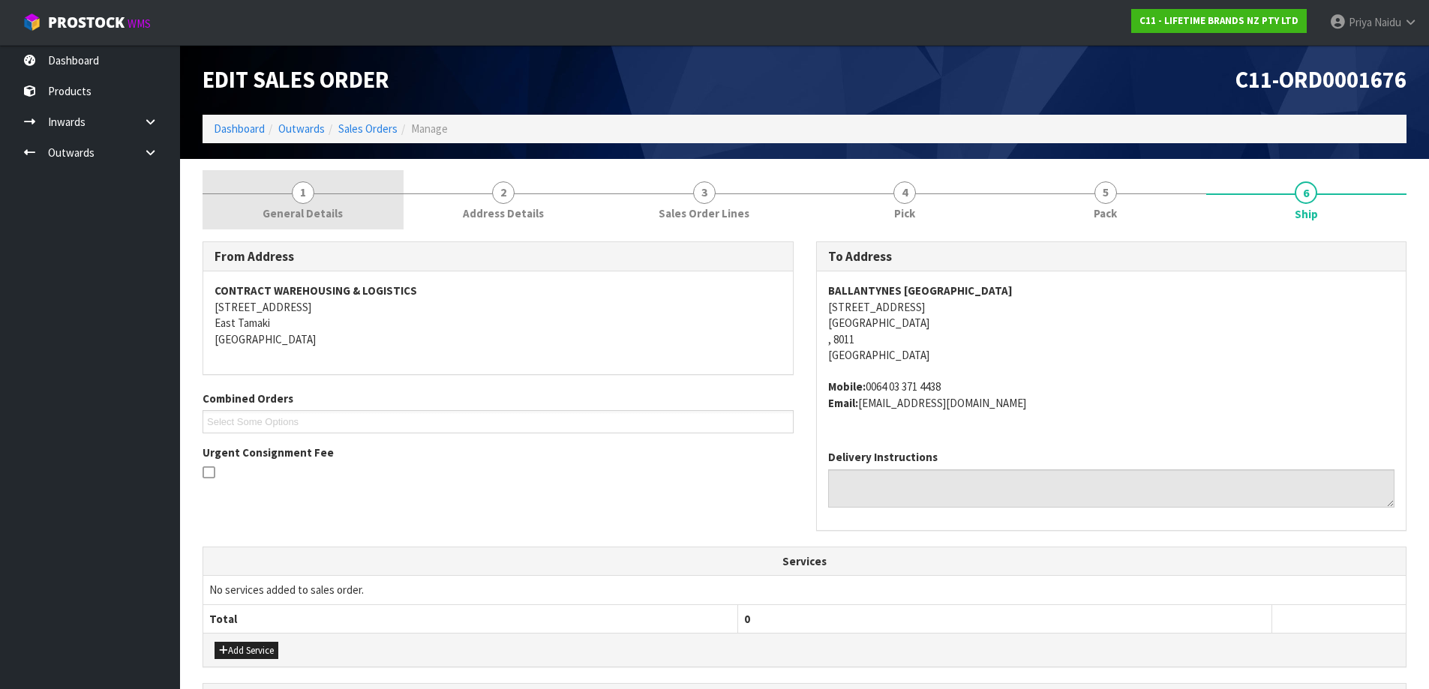
click at [317, 190] on link "1 General Details" at bounding box center [303, 199] width 201 height 59
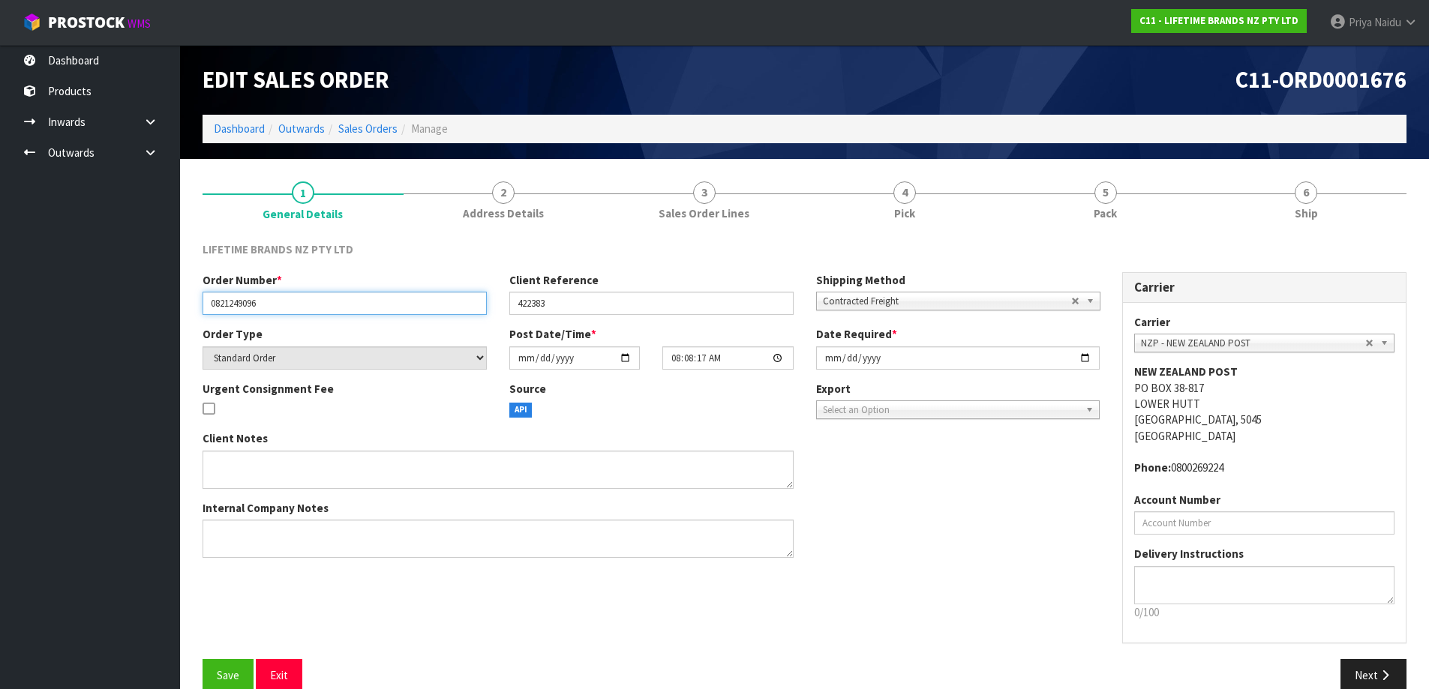
drag, startPoint x: 207, startPoint y: 302, endPoint x: 283, endPoint y: 303, distance: 75.8
click at [283, 303] on input "0821249096" at bounding box center [345, 303] width 284 height 23
drag, startPoint x: 516, startPoint y: 302, endPoint x: 47, endPoint y: 410, distance: 481.2
click at [566, 299] on input "422383" at bounding box center [651, 303] width 284 height 23
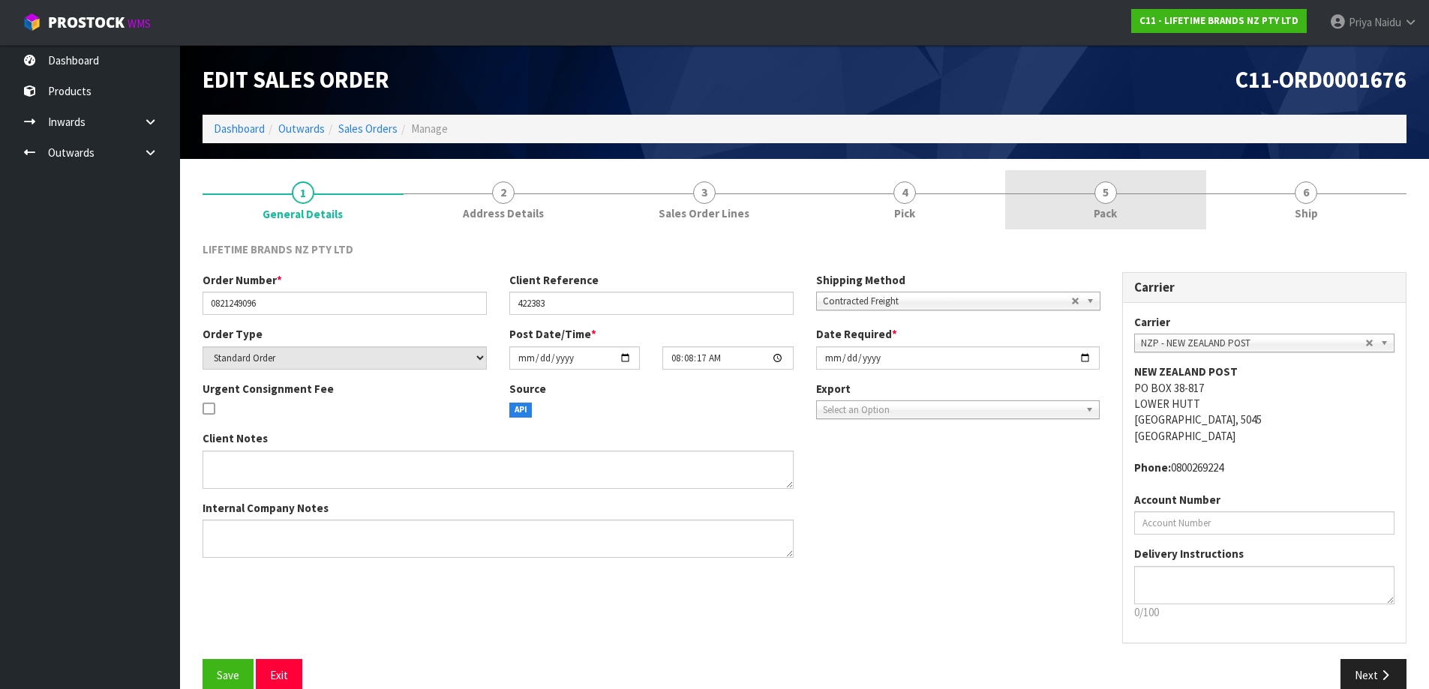
click at [1145, 221] on link "5 Pack" at bounding box center [1105, 199] width 201 height 59
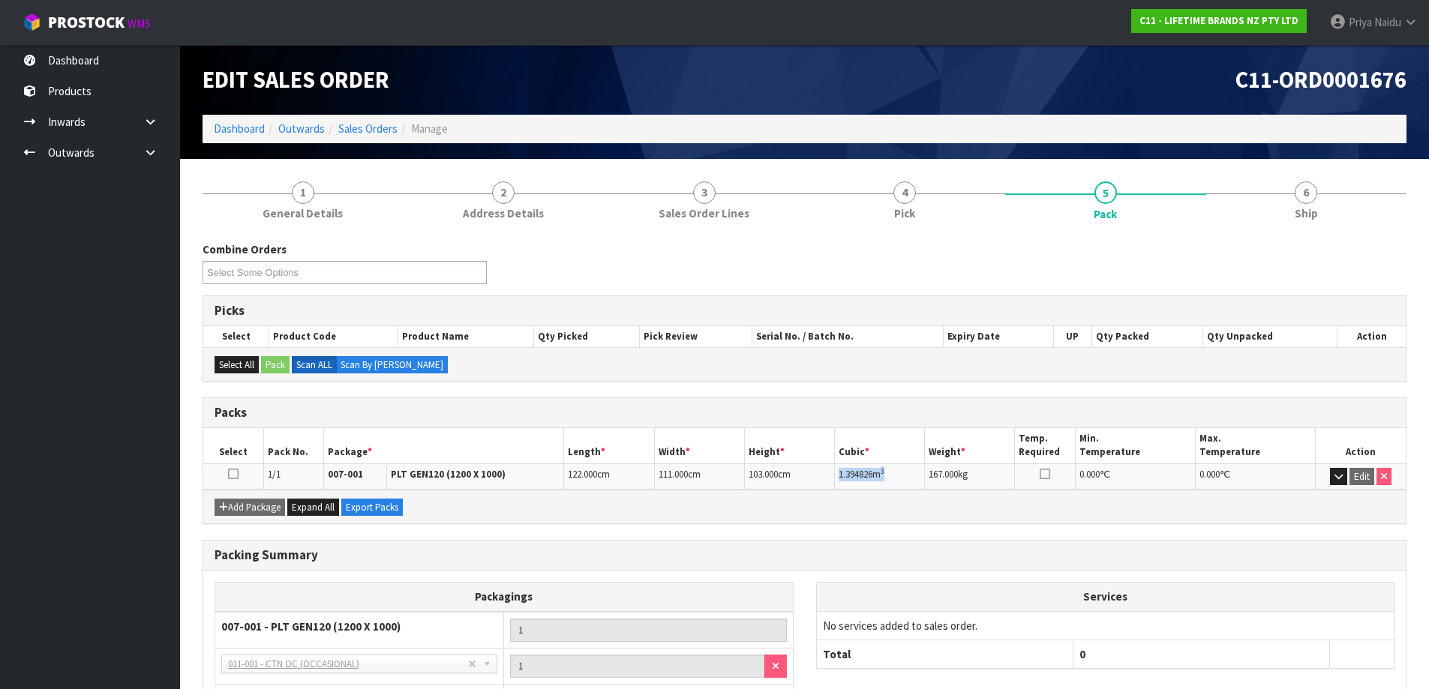
drag, startPoint x: 836, startPoint y: 470, endPoint x: 899, endPoint y: 477, distance: 63.4
click at [899, 477] on td "1.394826 m 3" at bounding box center [880, 477] width 90 height 26
click at [1281, 207] on link "6 Ship" at bounding box center [1306, 199] width 201 height 59
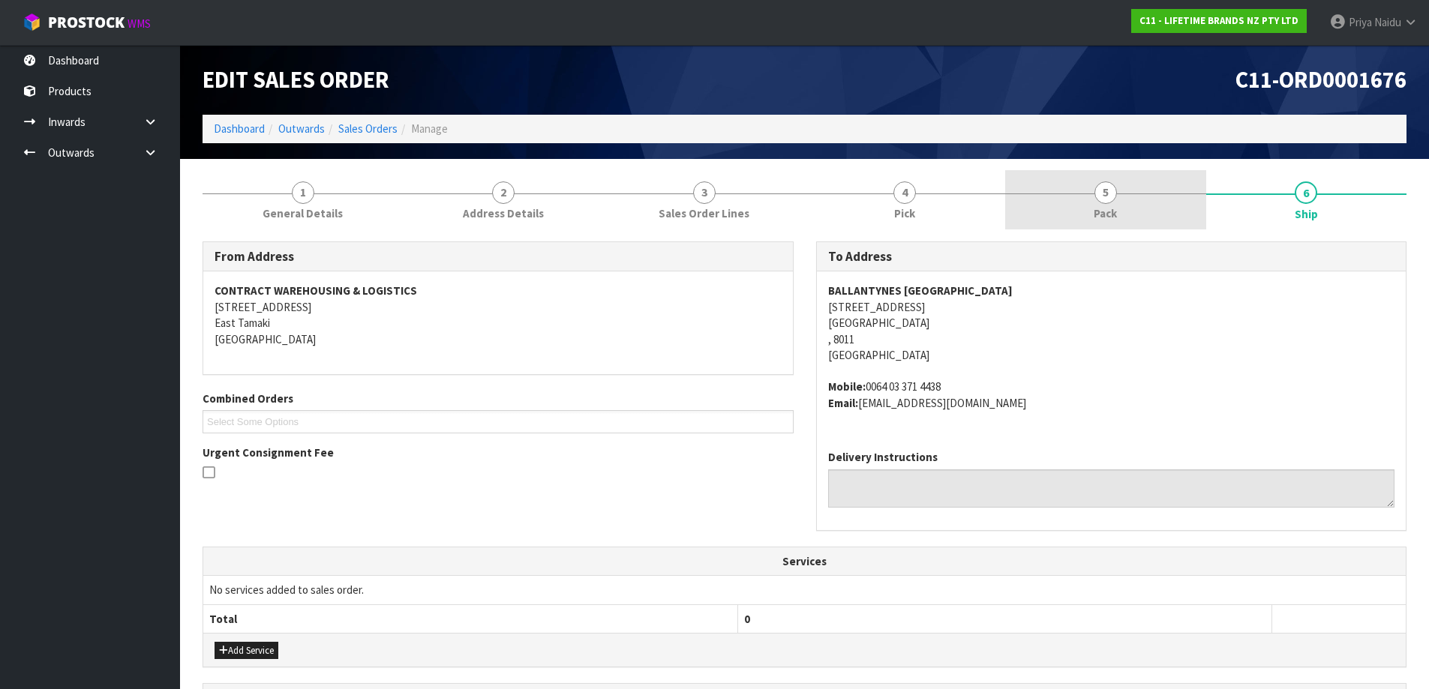
click at [1085, 212] on link "5 Pack" at bounding box center [1105, 199] width 201 height 59
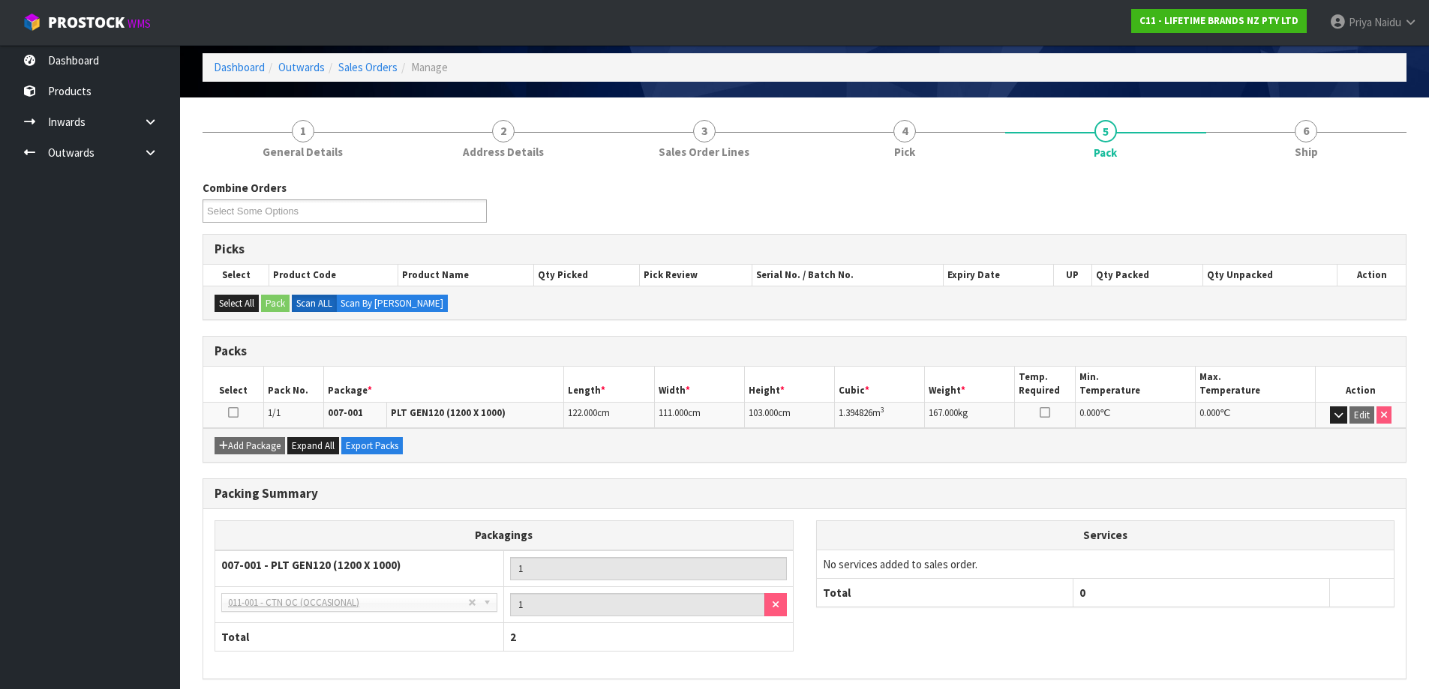
scroll to position [123, 0]
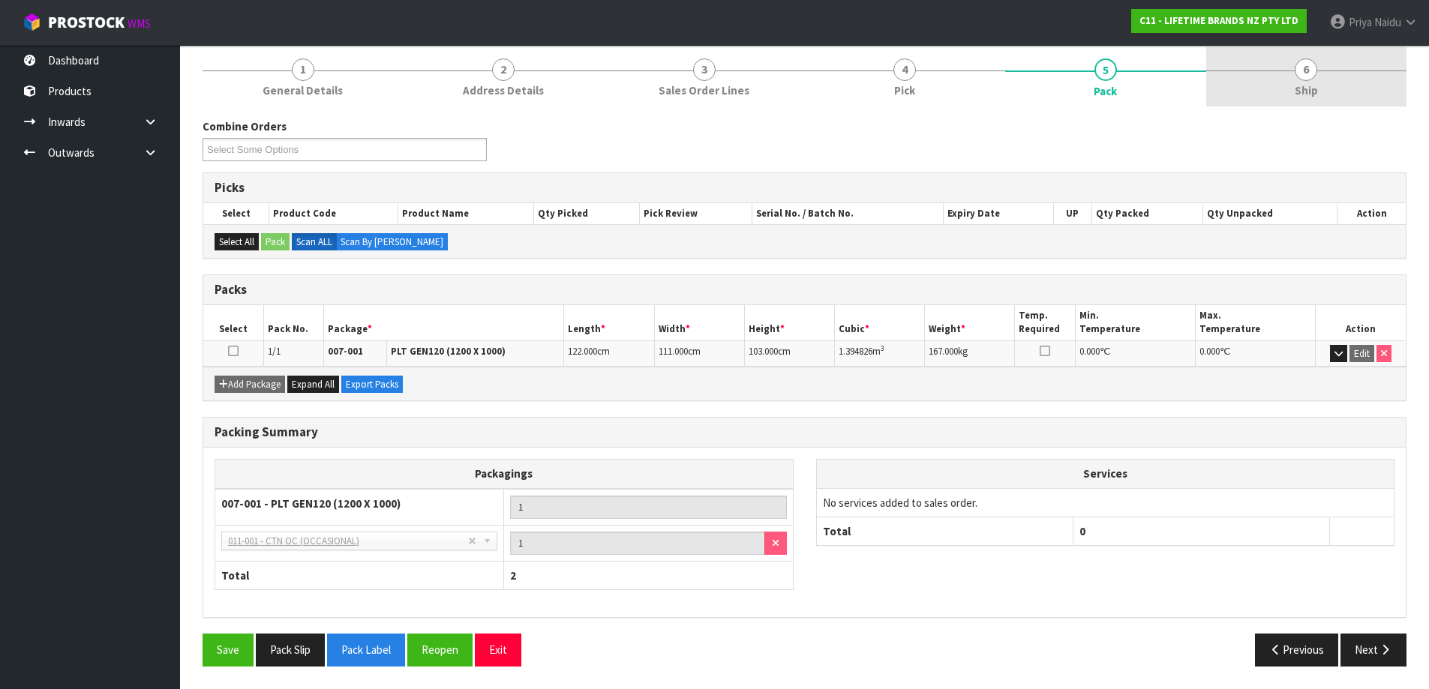
drag, startPoint x: 1273, startPoint y: 72, endPoint x: 1236, endPoint y: 99, distance: 45.6
click at [1273, 72] on link "6 Ship" at bounding box center [1306, 76] width 201 height 59
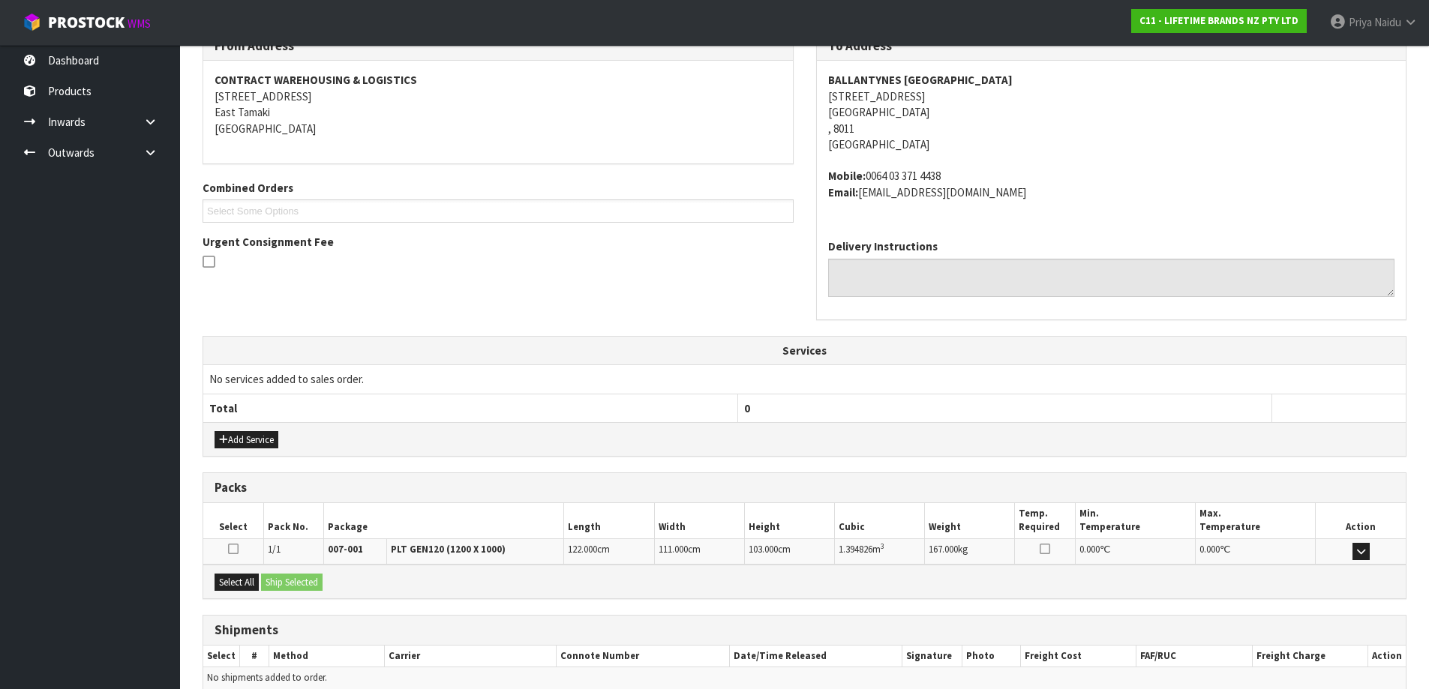
scroll to position [282, 0]
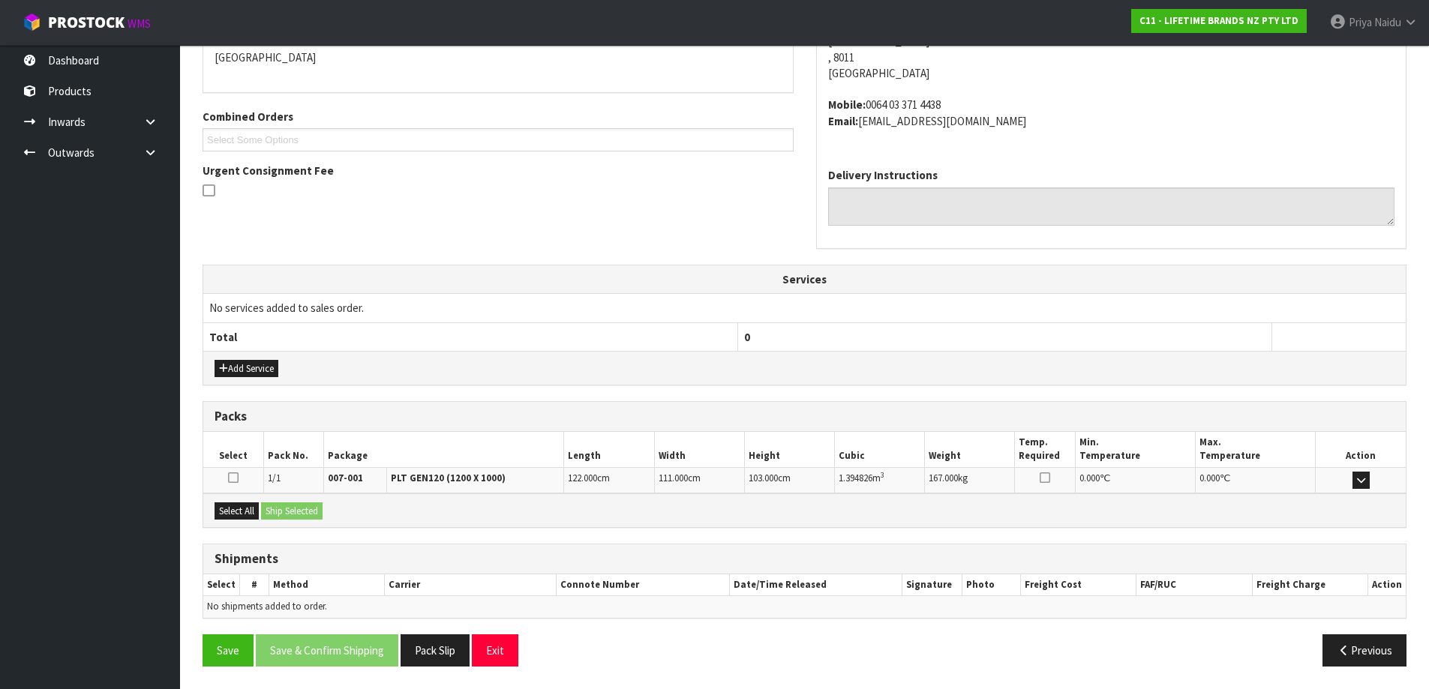
click at [243, 501] on div "Select All Ship Selected" at bounding box center [804, 511] width 1202 height 34
drag, startPoint x: 246, startPoint y: 511, endPoint x: 303, endPoint y: 512, distance: 57.0
click at [246, 512] on button "Select All" at bounding box center [237, 512] width 44 height 18
click at [303, 512] on button "Ship Selected" at bounding box center [292, 512] width 62 height 18
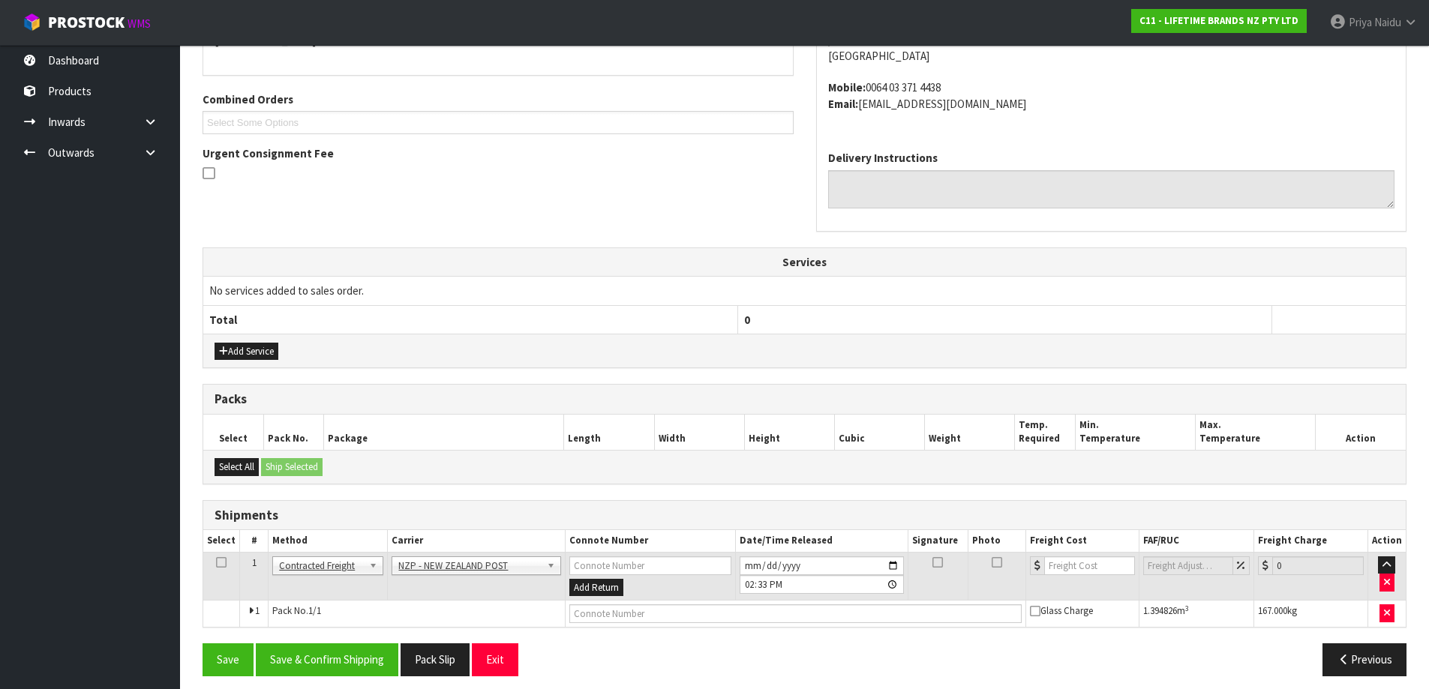
scroll to position [309, 0]
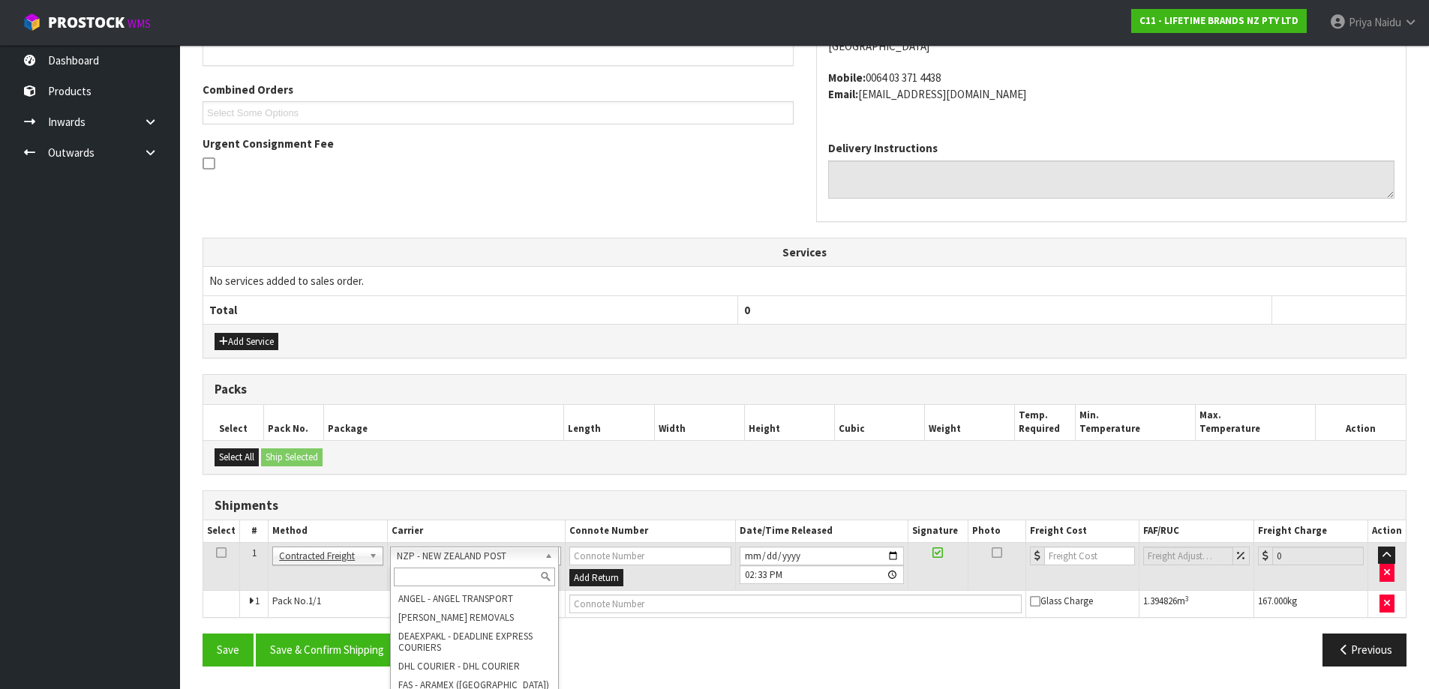
click at [455, 581] on input "text" at bounding box center [475, 577] width 162 height 19
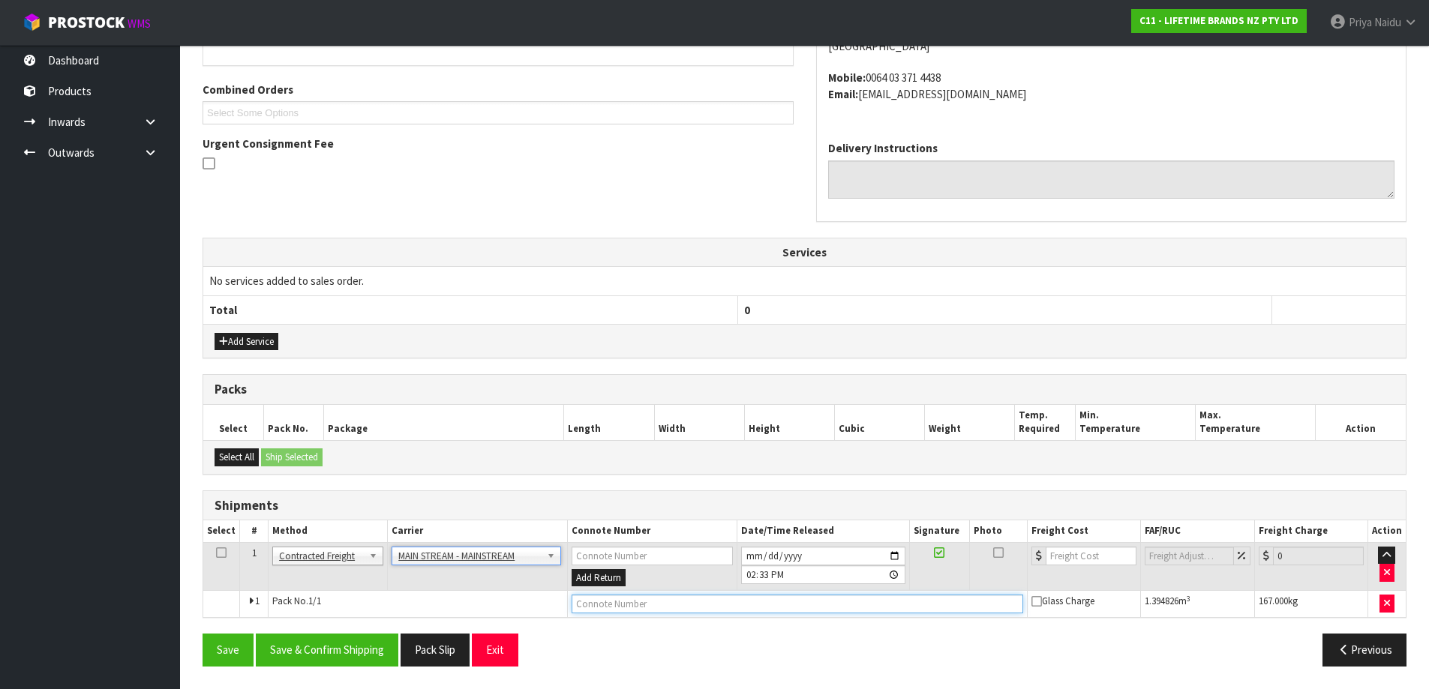
click at [692, 611] on input "text" at bounding box center [798, 604] width 452 height 19
paste input "CWL7714324"
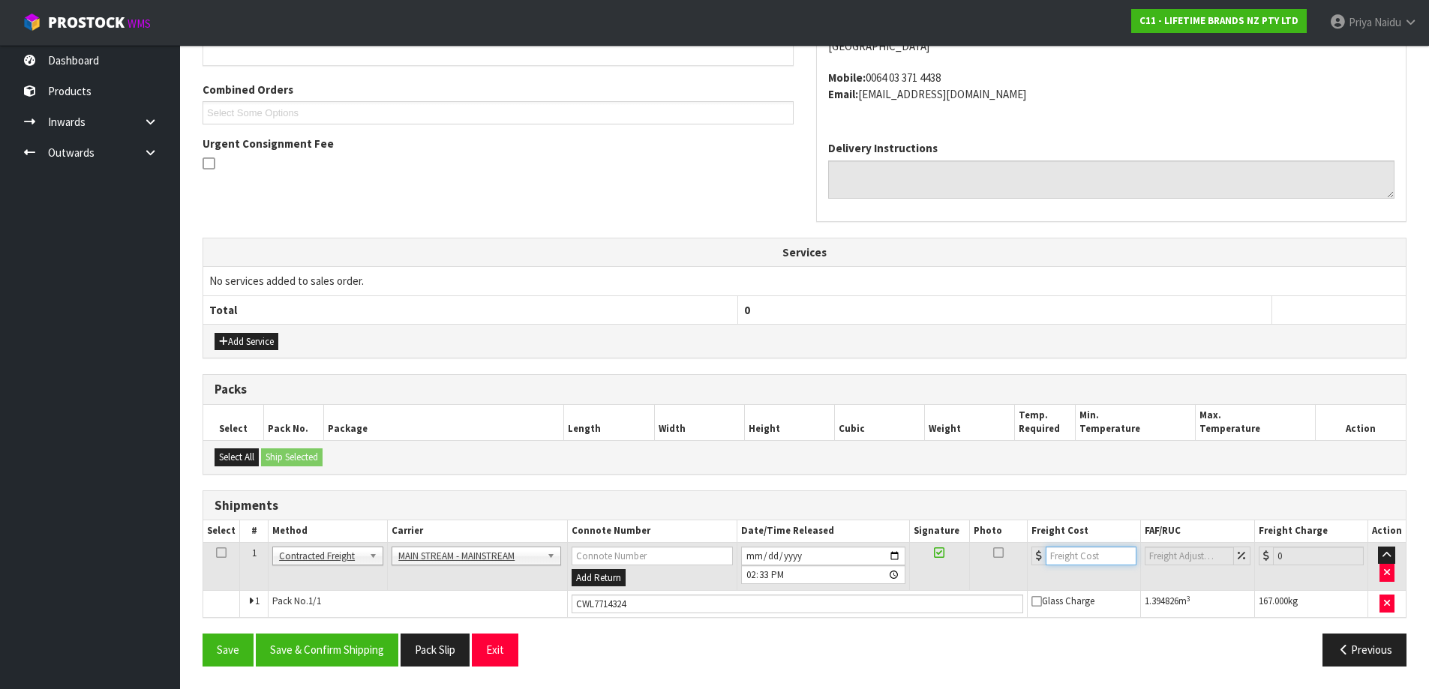
click at [1089, 562] on input "number" at bounding box center [1091, 556] width 91 height 19
click at [314, 658] on button "Save & Confirm Shipping" at bounding box center [327, 650] width 143 height 32
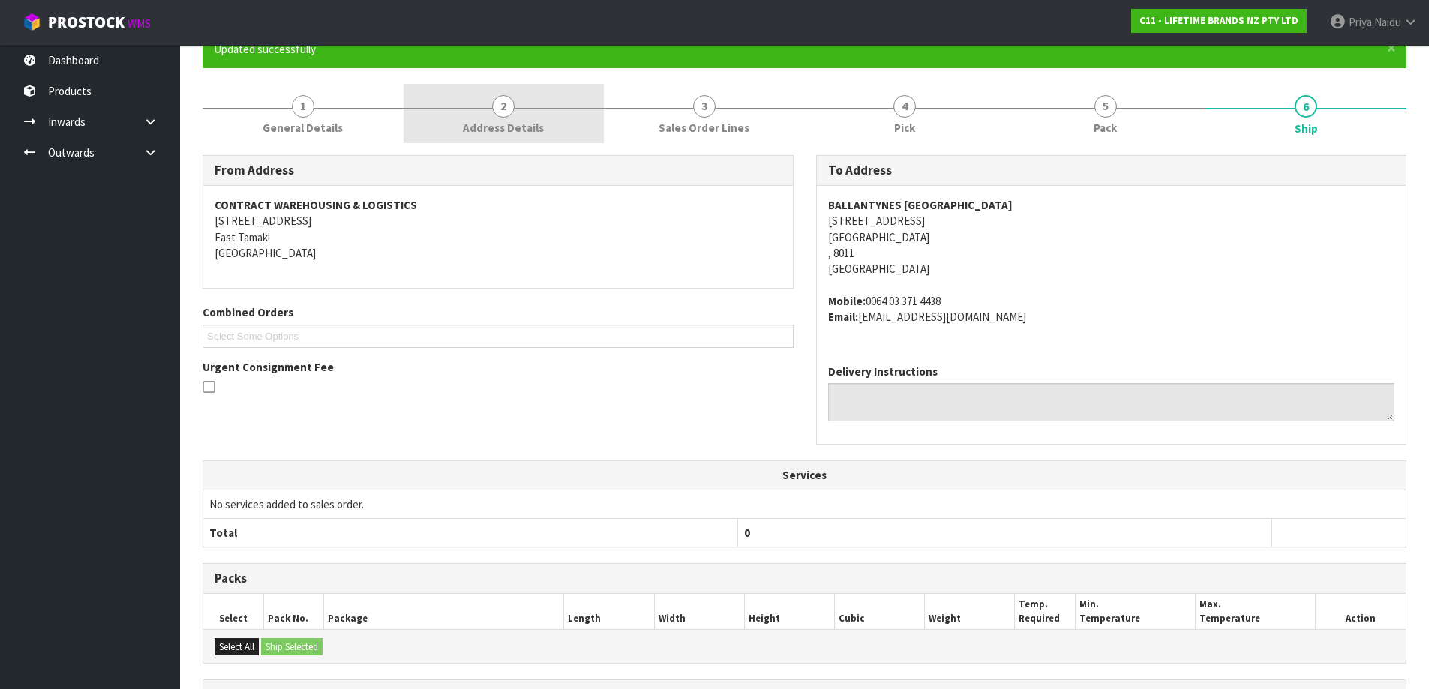
scroll to position [0, 0]
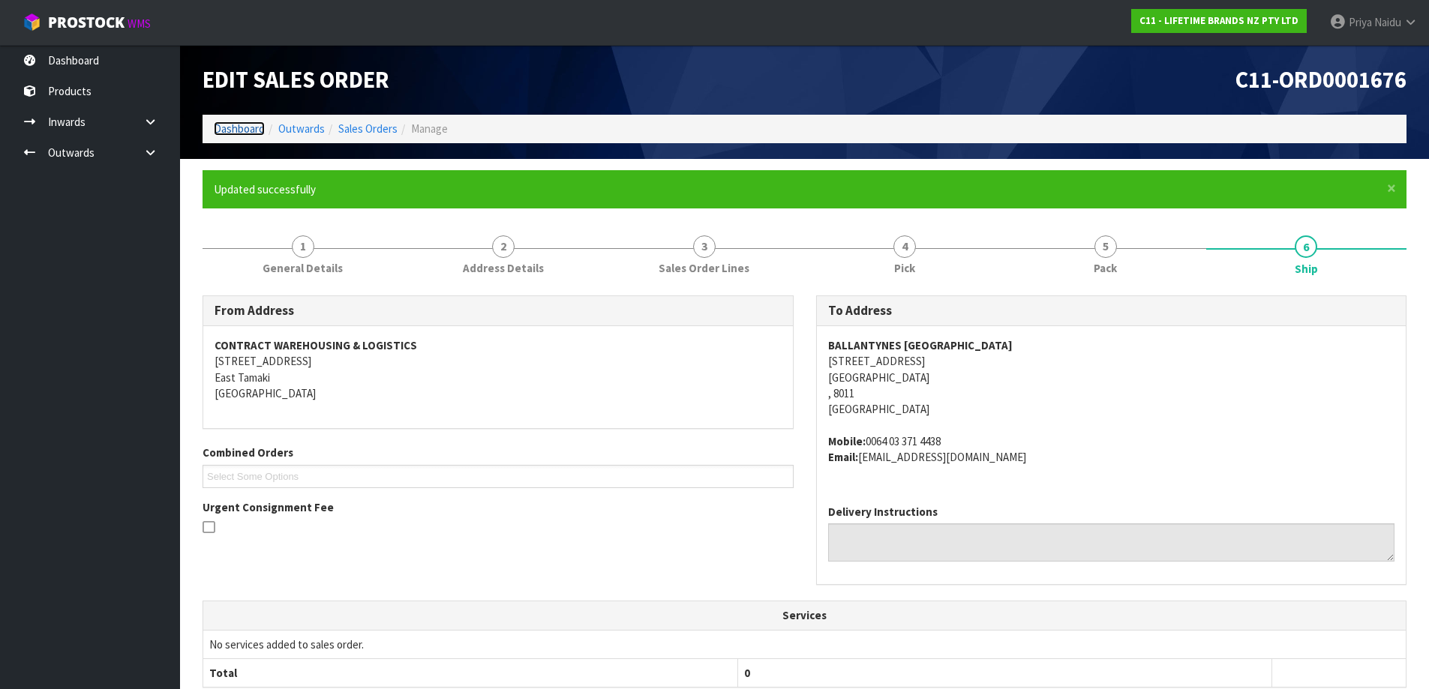
click at [260, 134] on link "Dashboard" at bounding box center [239, 129] width 51 height 14
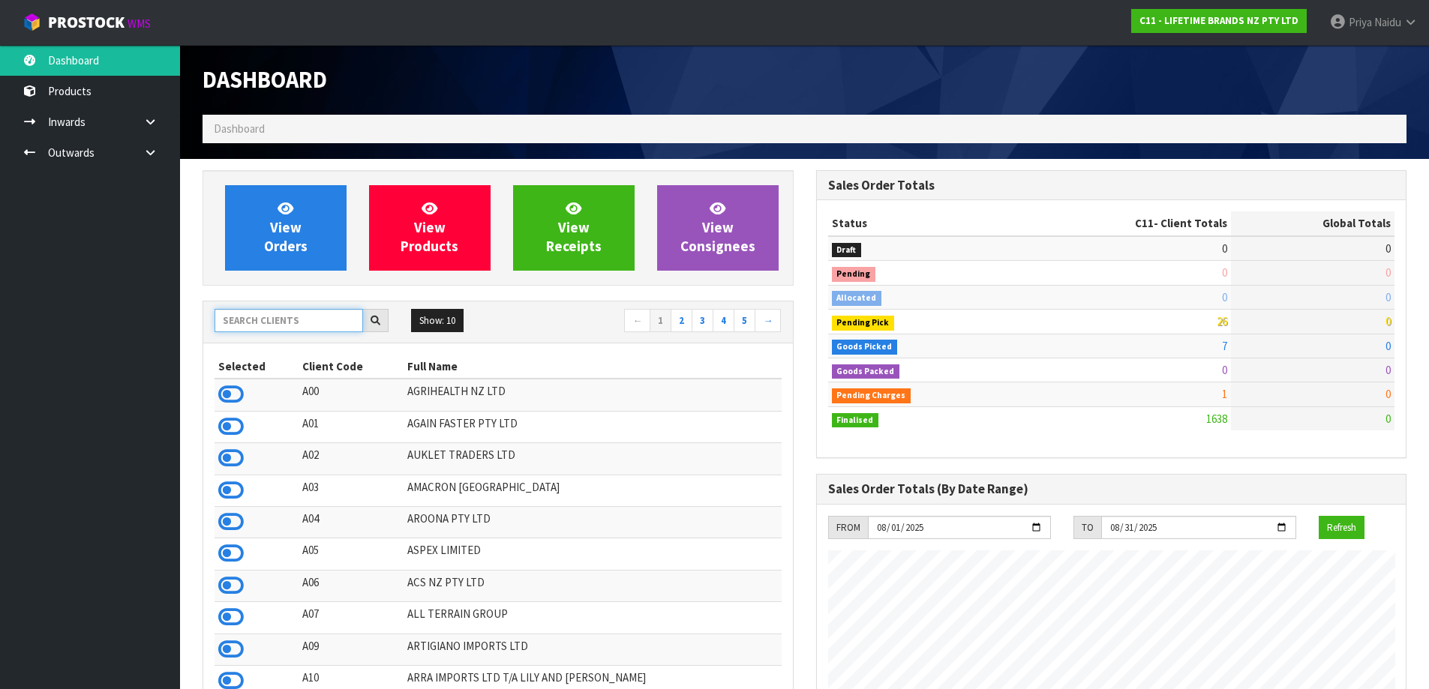
click at [317, 326] on input "text" at bounding box center [289, 320] width 149 height 23
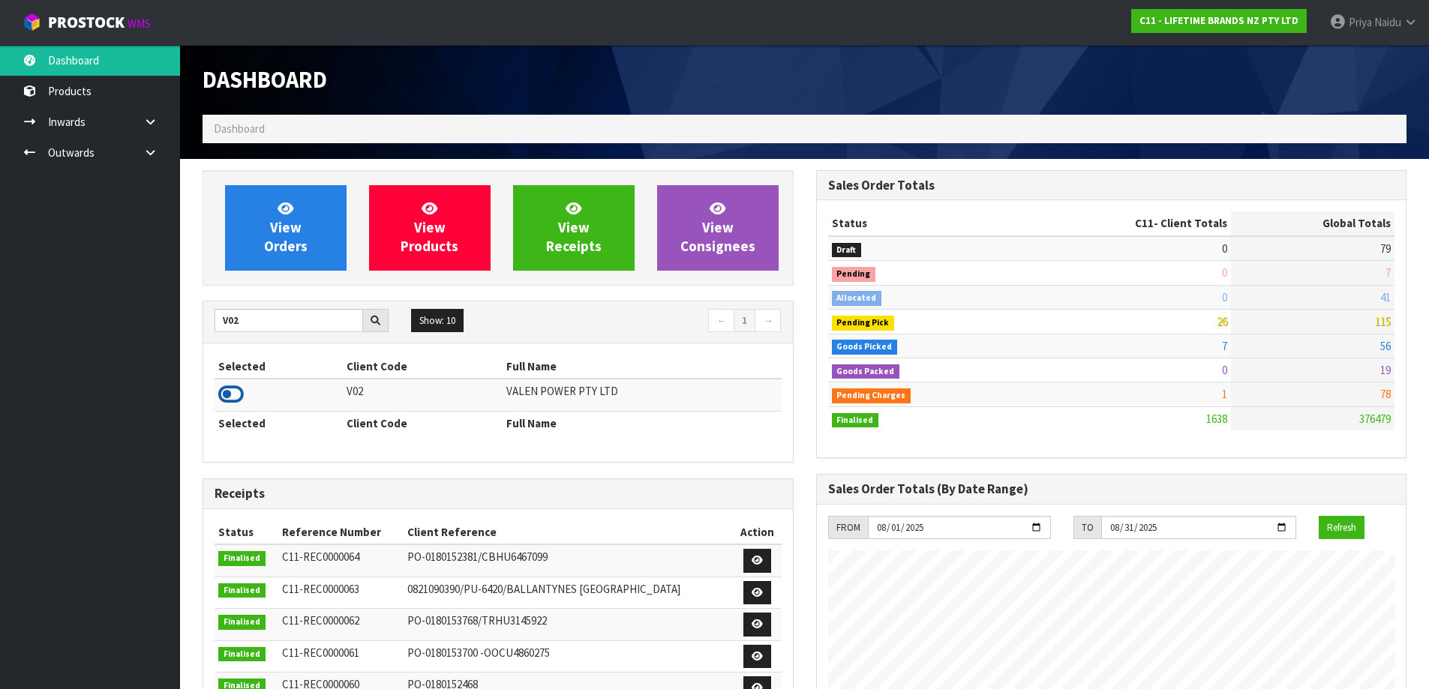
click at [234, 392] on icon at bounding box center [231, 394] width 26 height 23
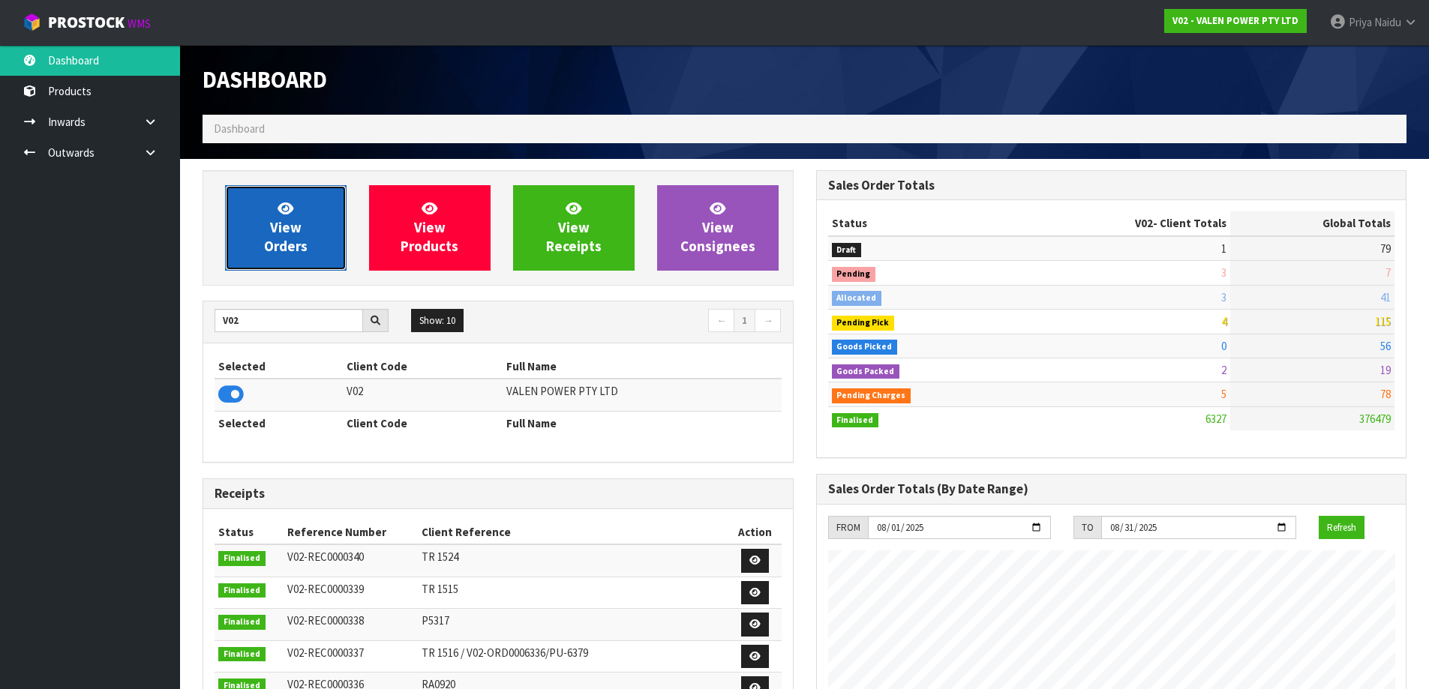
click at [242, 263] on link "View Orders" at bounding box center [286, 228] width 122 height 86
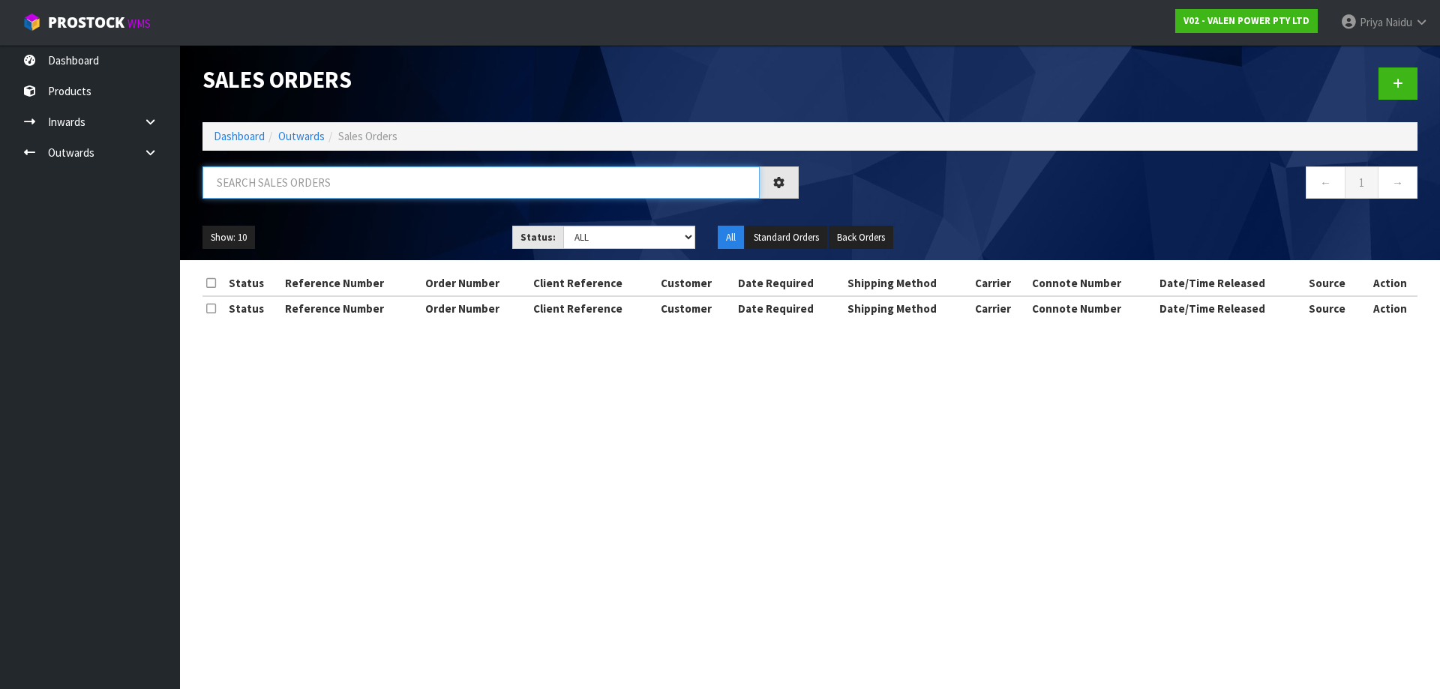
click at [307, 174] on input "text" at bounding box center [481, 183] width 557 height 32
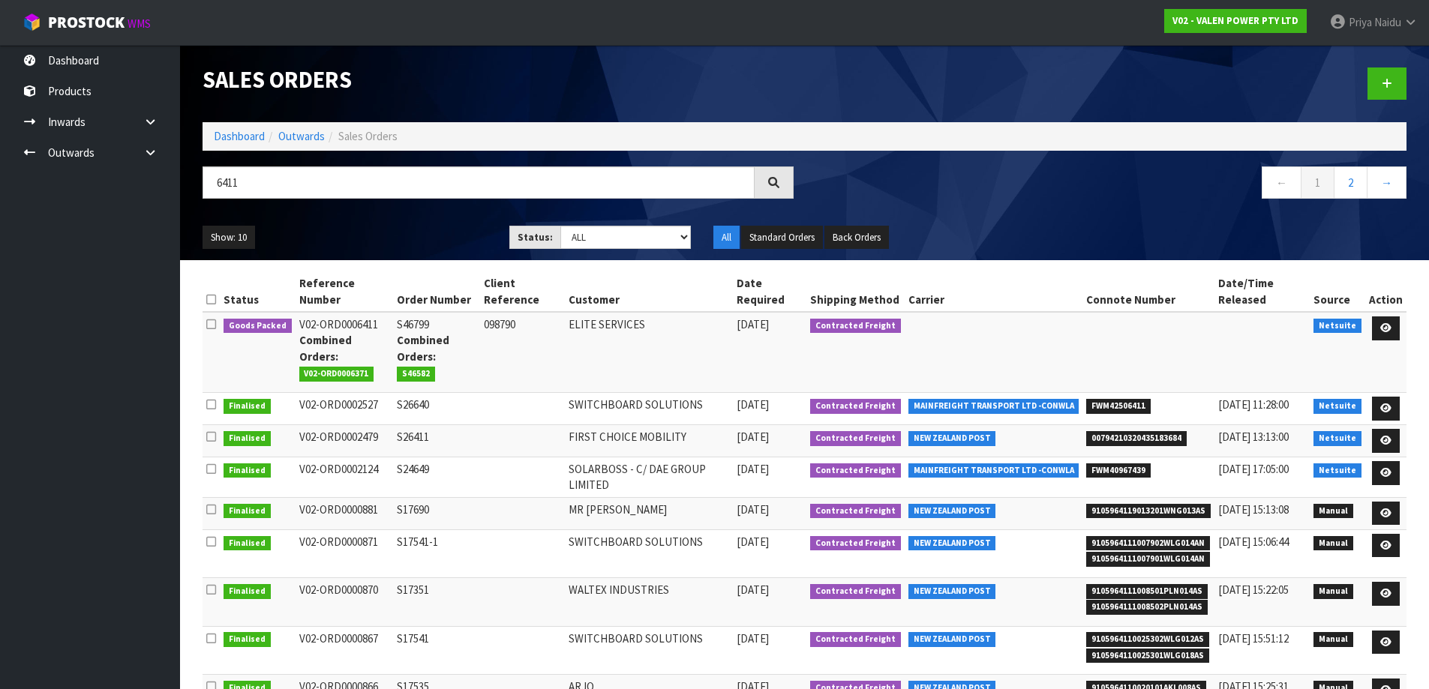
click at [393, 344] on td "S46799 Combined Orders: S46582" at bounding box center [436, 352] width 87 height 81
click at [1388, 329] on icon at bounding box center [1385, 328] width 11 height 10
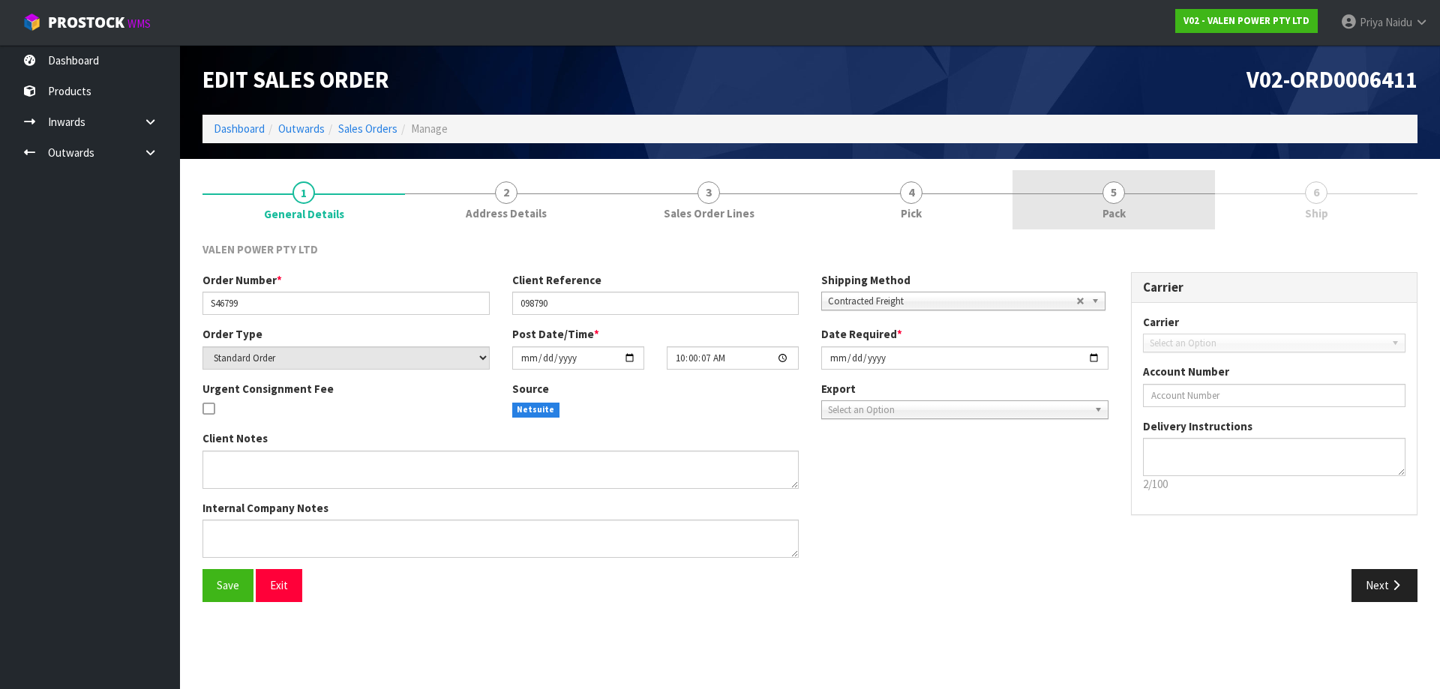
click at [1097, 194] on div at bounding box center [1114, 194] width 203 height 1
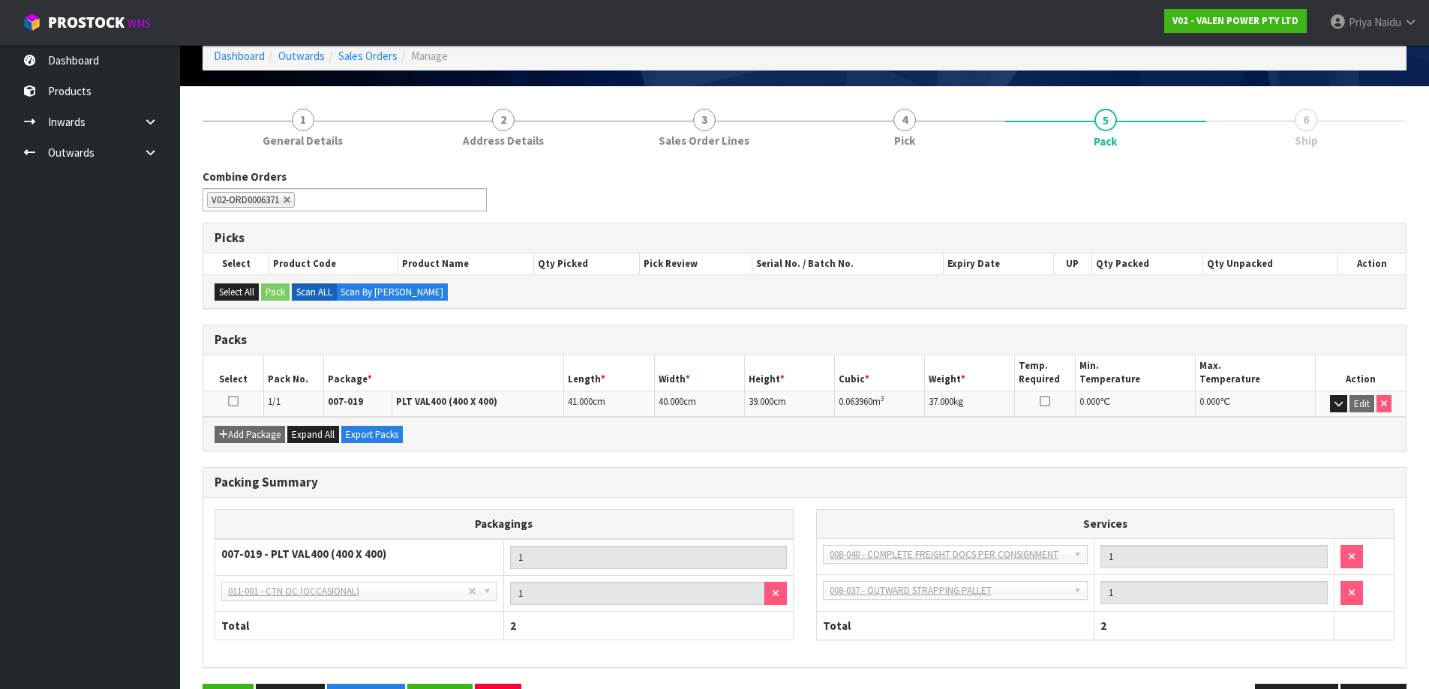
scroll to position [123, 0]
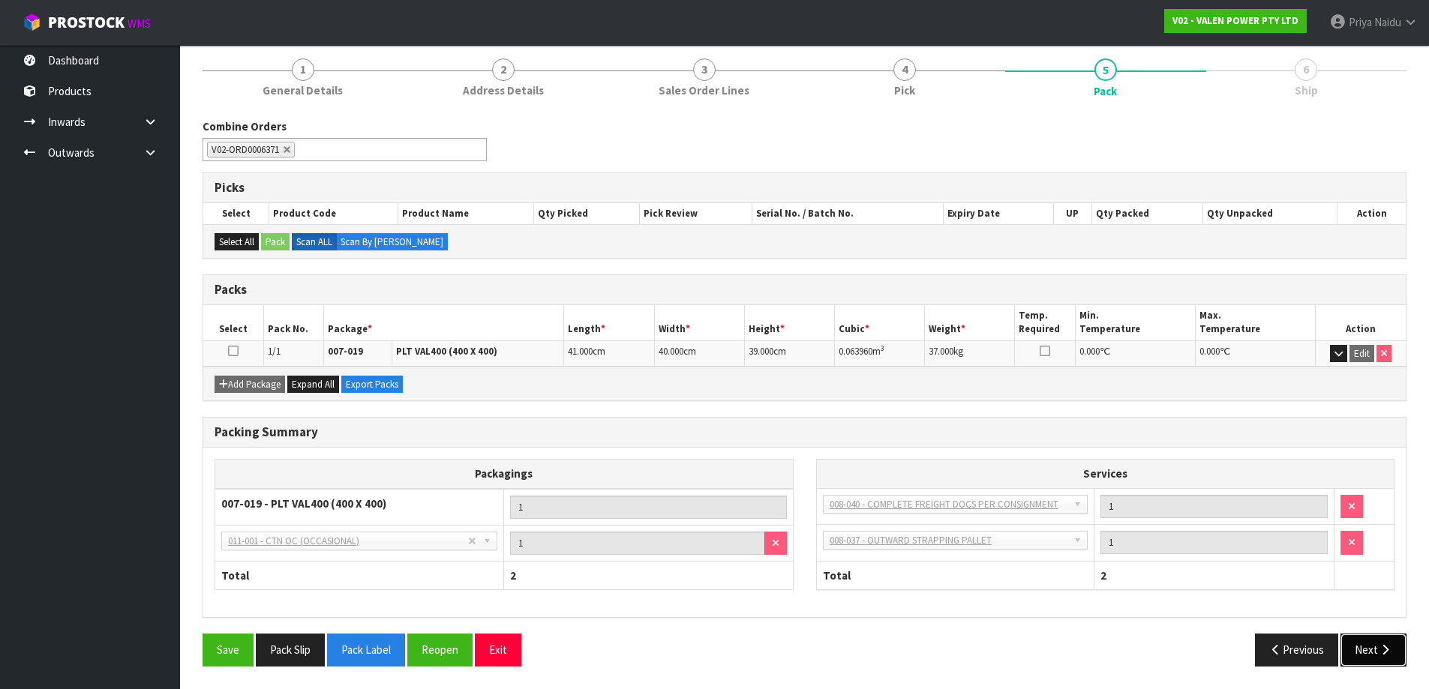
click at [1349, 653] on button "Next" at bounding box center [1373, 650] width 66 height 32
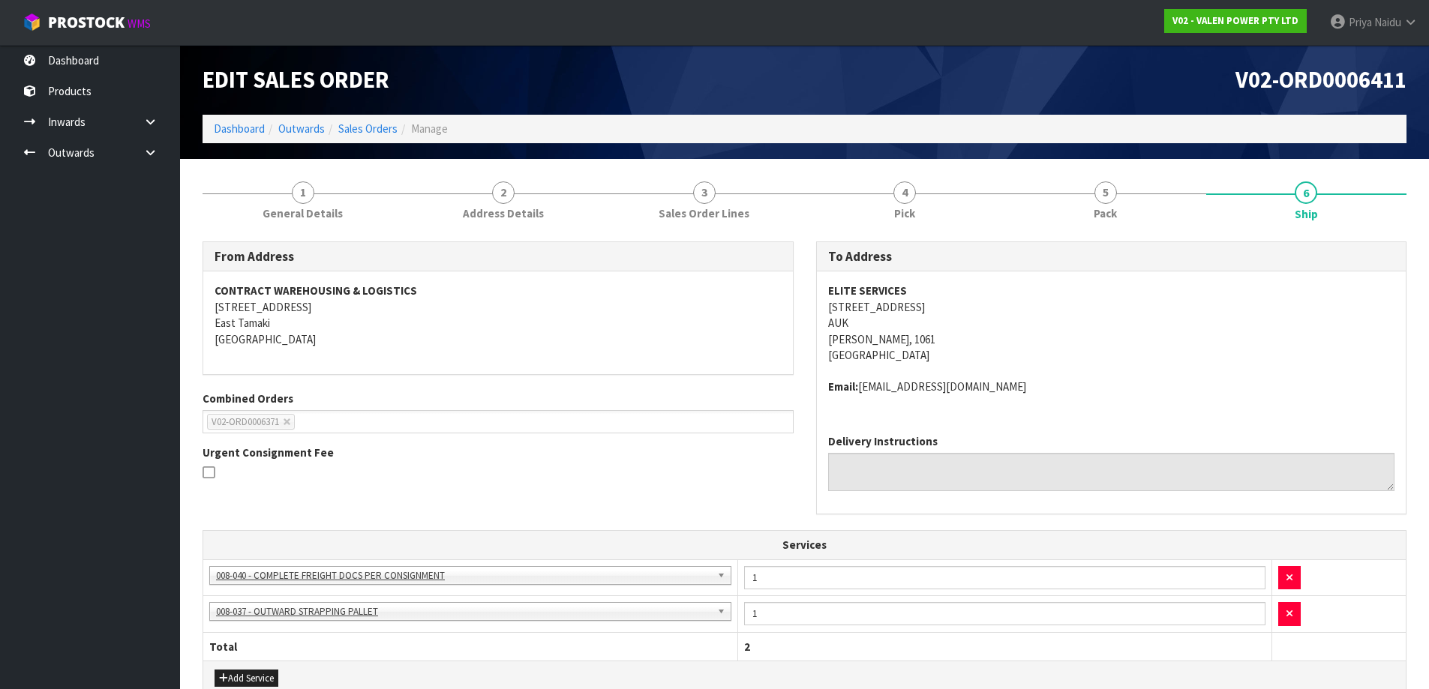
scroll to position [310, 0]
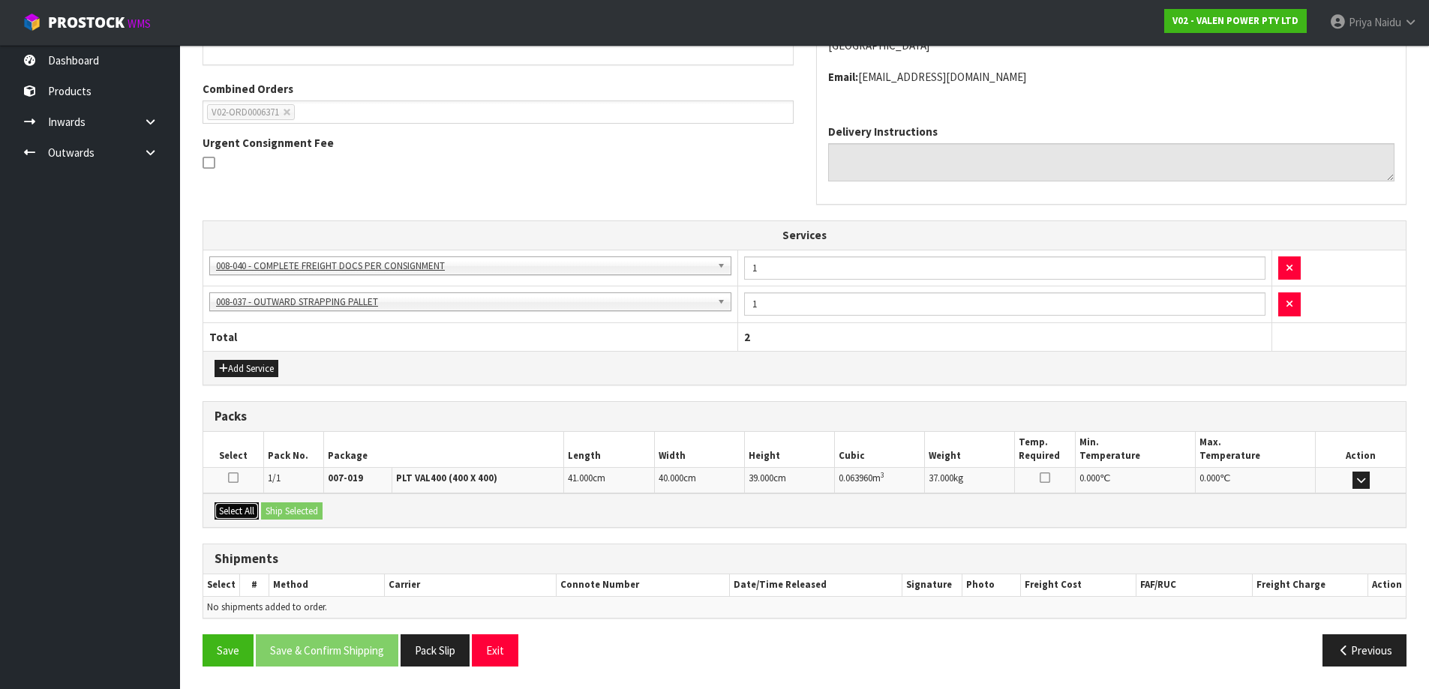
click at [253, 515] on button "Select All" at bounding box center [237, 512] width 44 height 18
drag, startPoint x: 284, startPoint y: 511, endPoint x: 293, endPoint y: 511, distance: 9.8
click at [284, 511] on button "Ship Selected" at bounding box center [292, 512] width 62 height 18
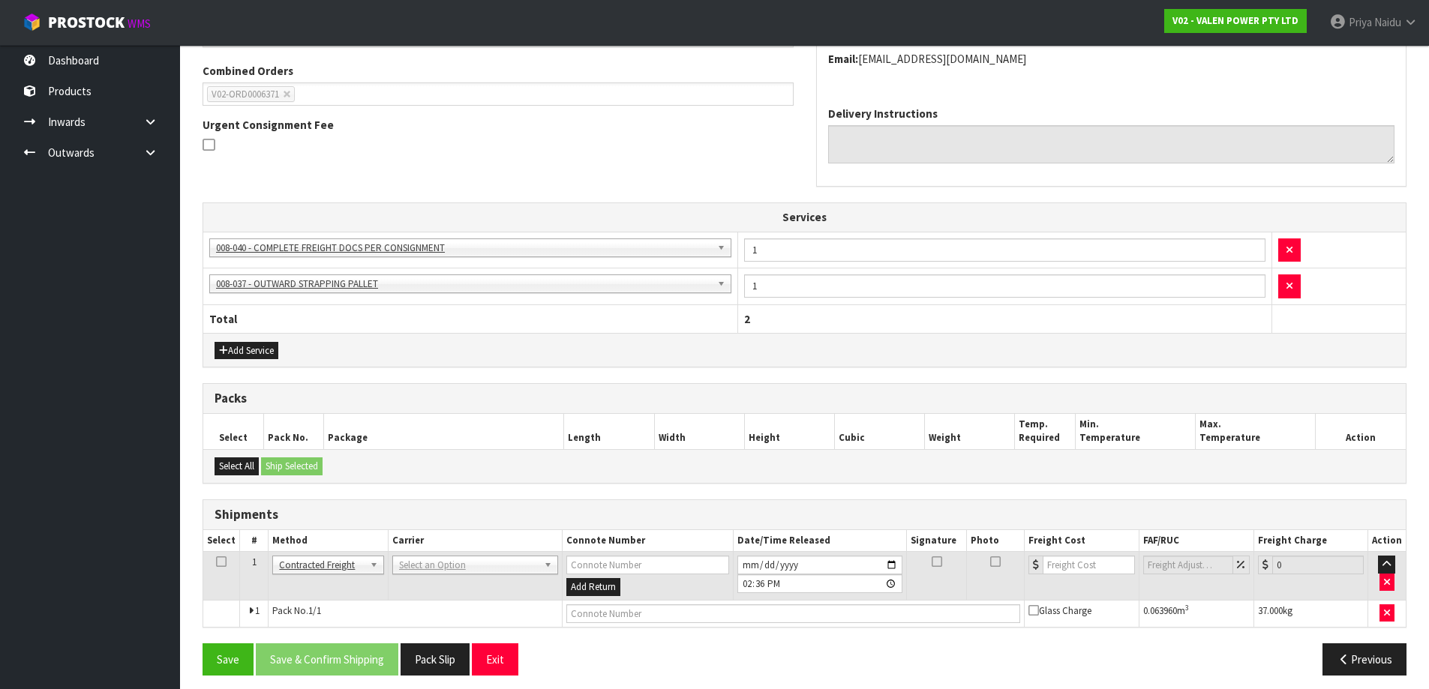
scroll to position [337, 0]
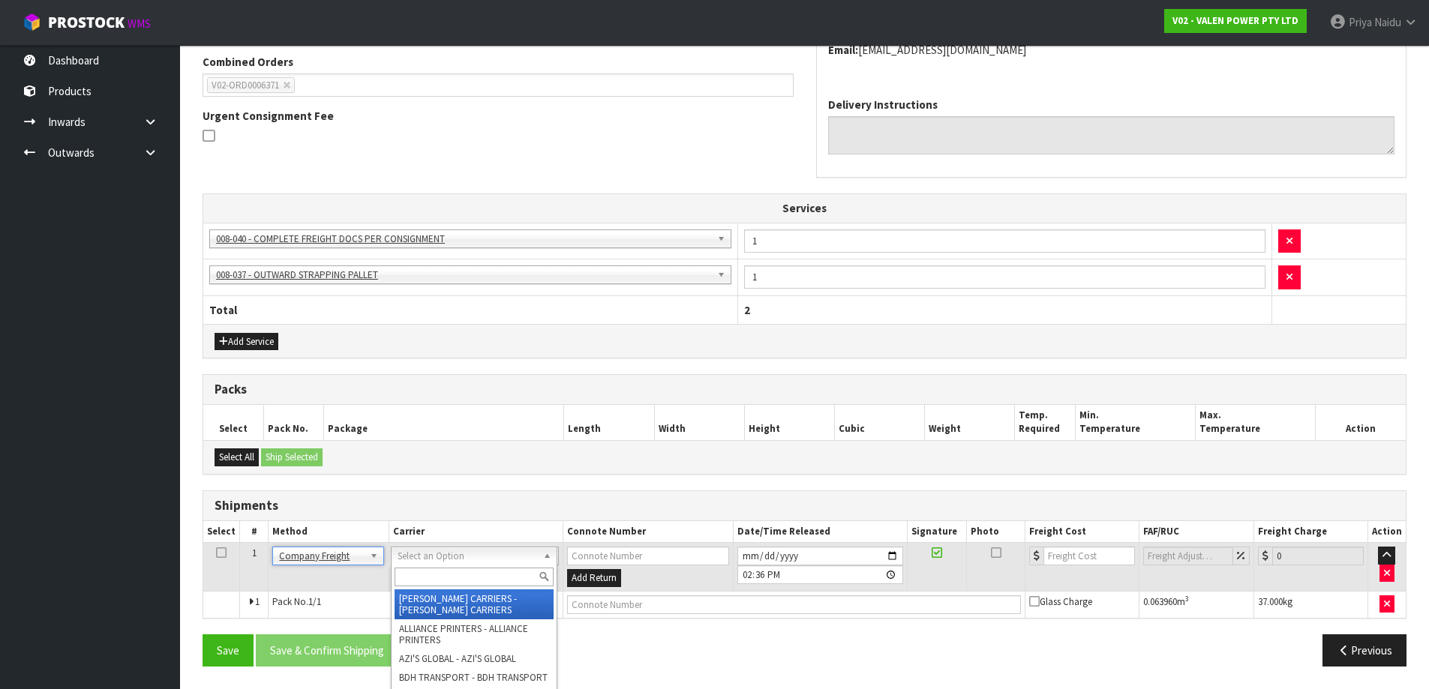
click at [423, 575] on input "text" at bounding box center [474, 577] width 159 height 19
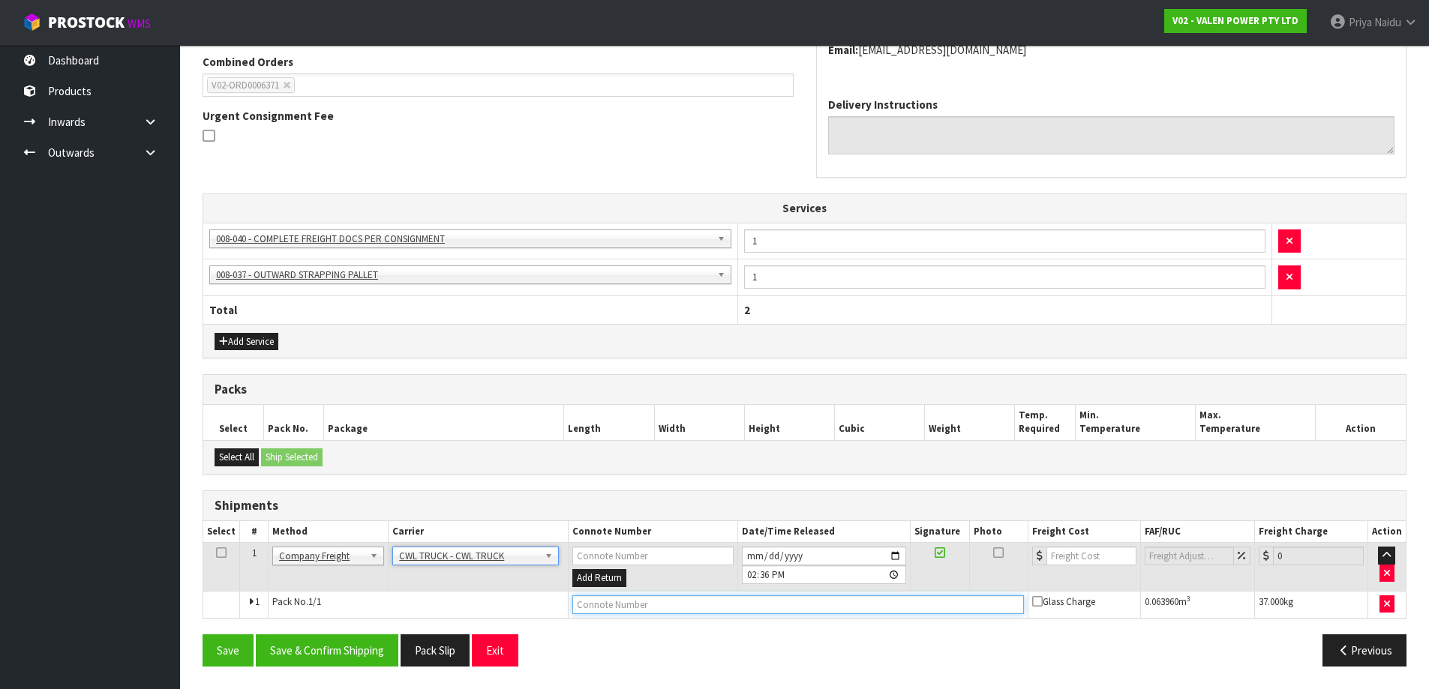
click at [590, 605] on input "text" at bounding box center [797, 605] width 451 height 19
click at [894, 554] on input "2025-08-13" at bounding box center [824, 556] width 164 height 19
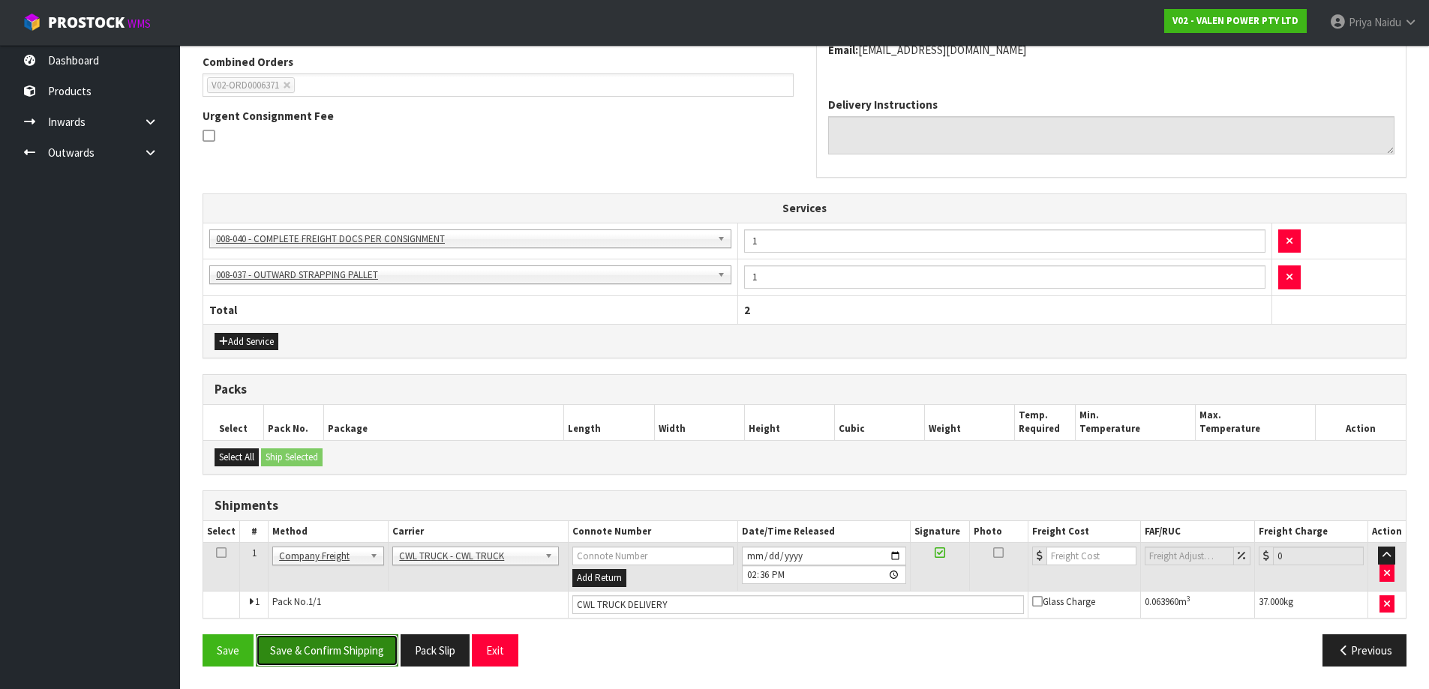
click at [336, 647] on button "Save & Confirm Shipping" at bounding box center [327, 651] width 143 height 32
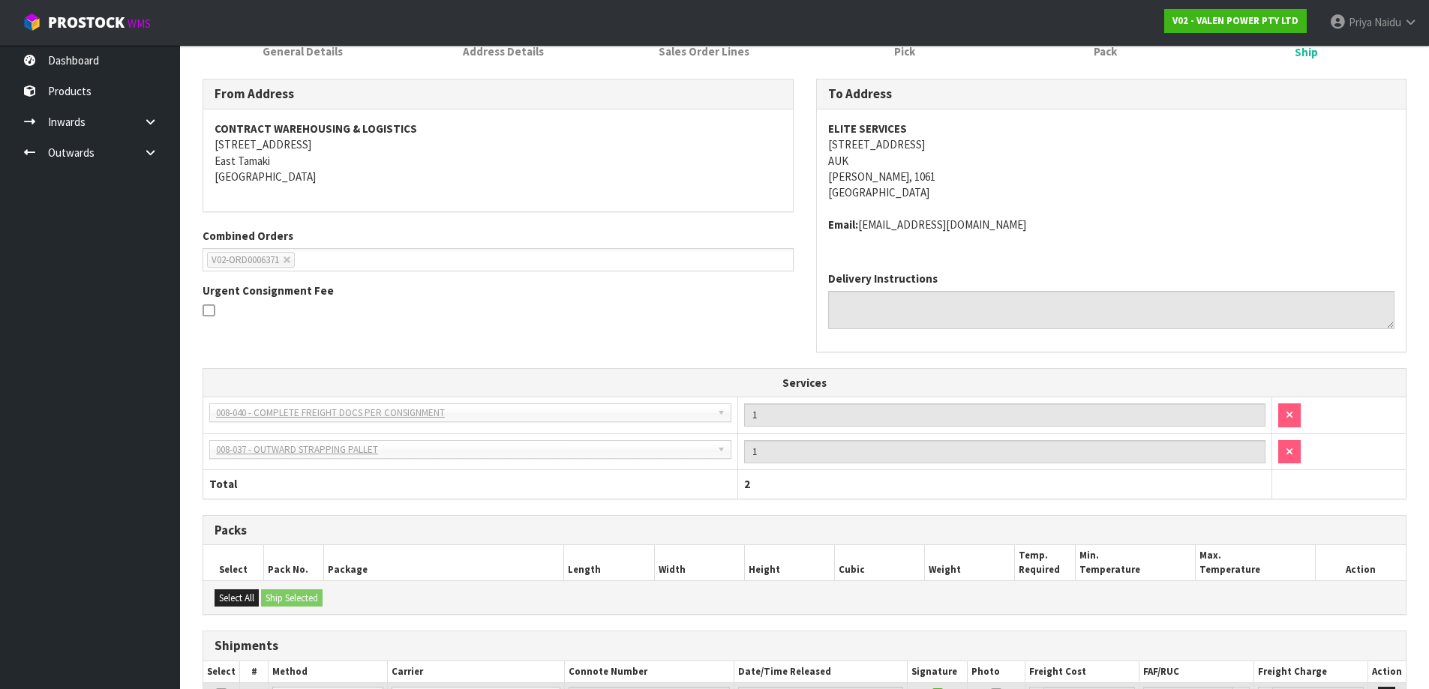
scroll to position [353, 0]
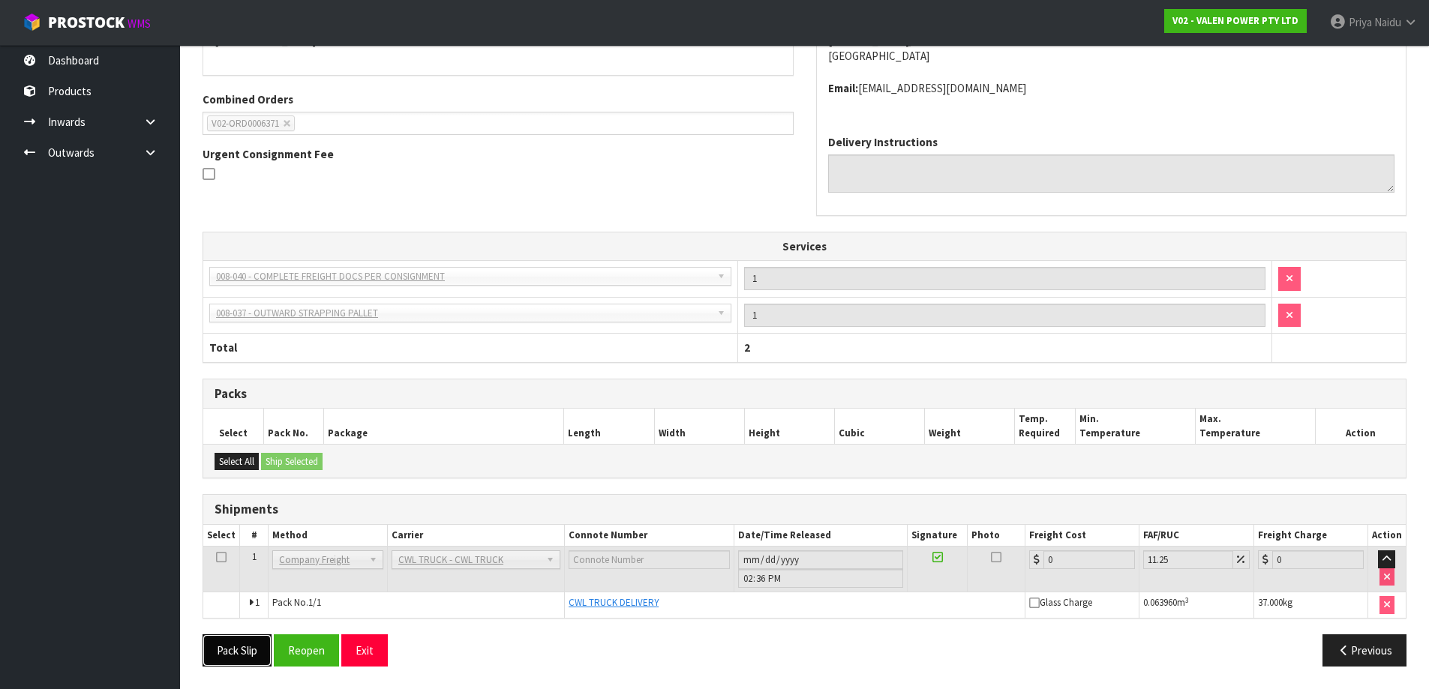
click at [232, 642] on button "Pack Slip" at bounding box center [237, 651] width 69 height 32
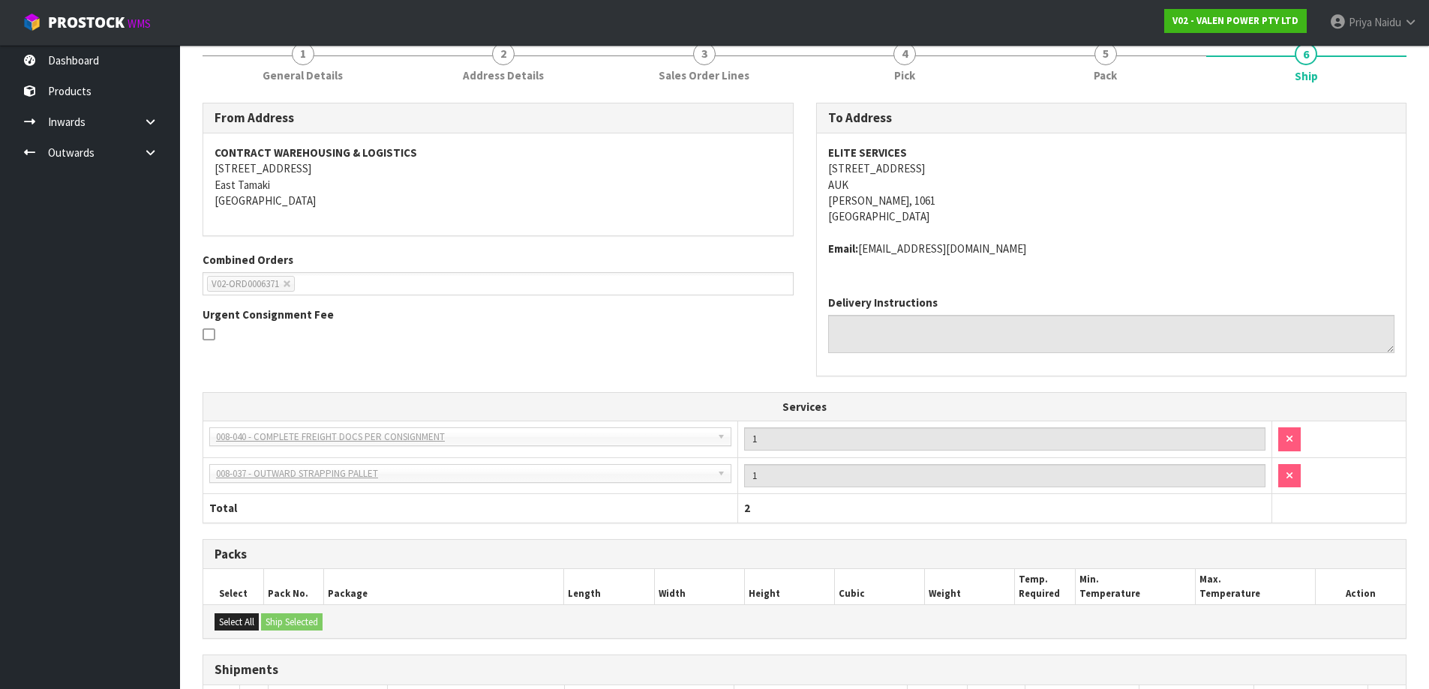
scroll to position [0, 0]
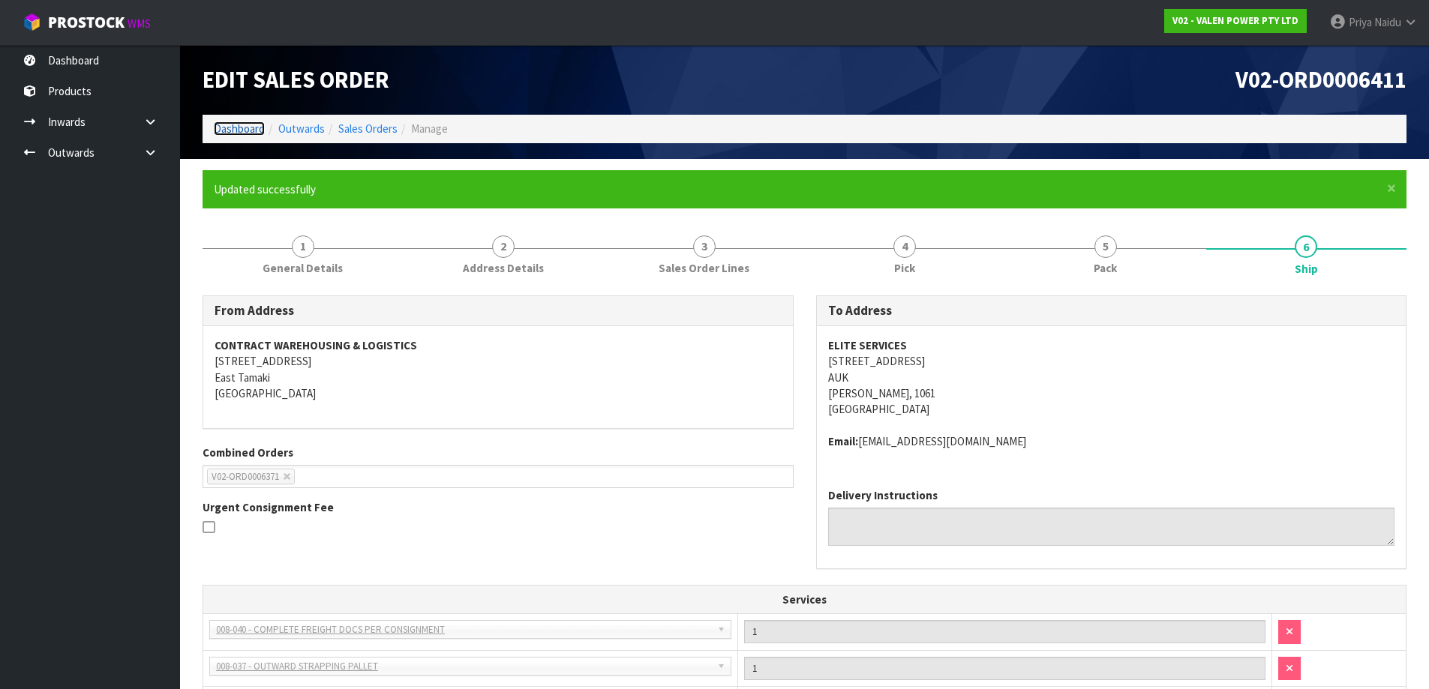
click at [252, 134] on link "Dashboard" at bounding box center [239, 129] width 51 height 14
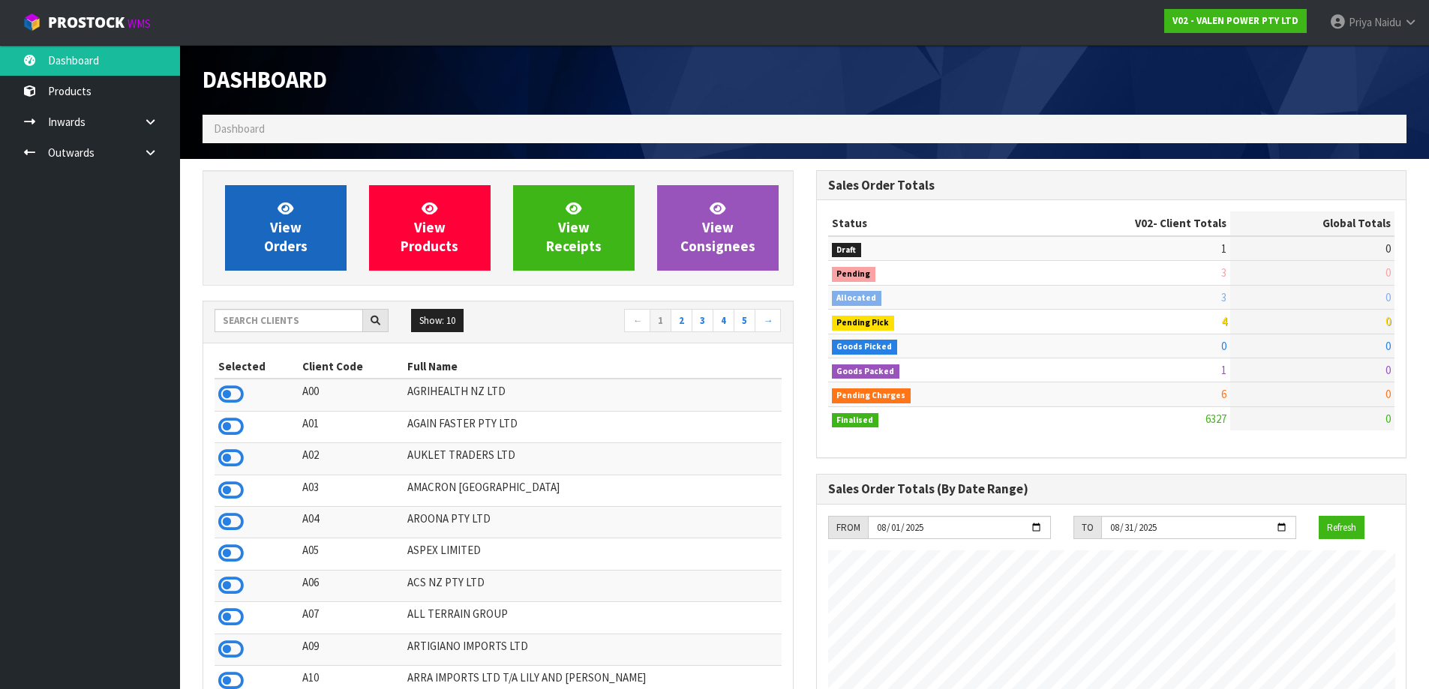
scroll to position [1136, 613]
click at [252, 230] on link "View Orders" at bounding box center [286, 228] width 122 height 86
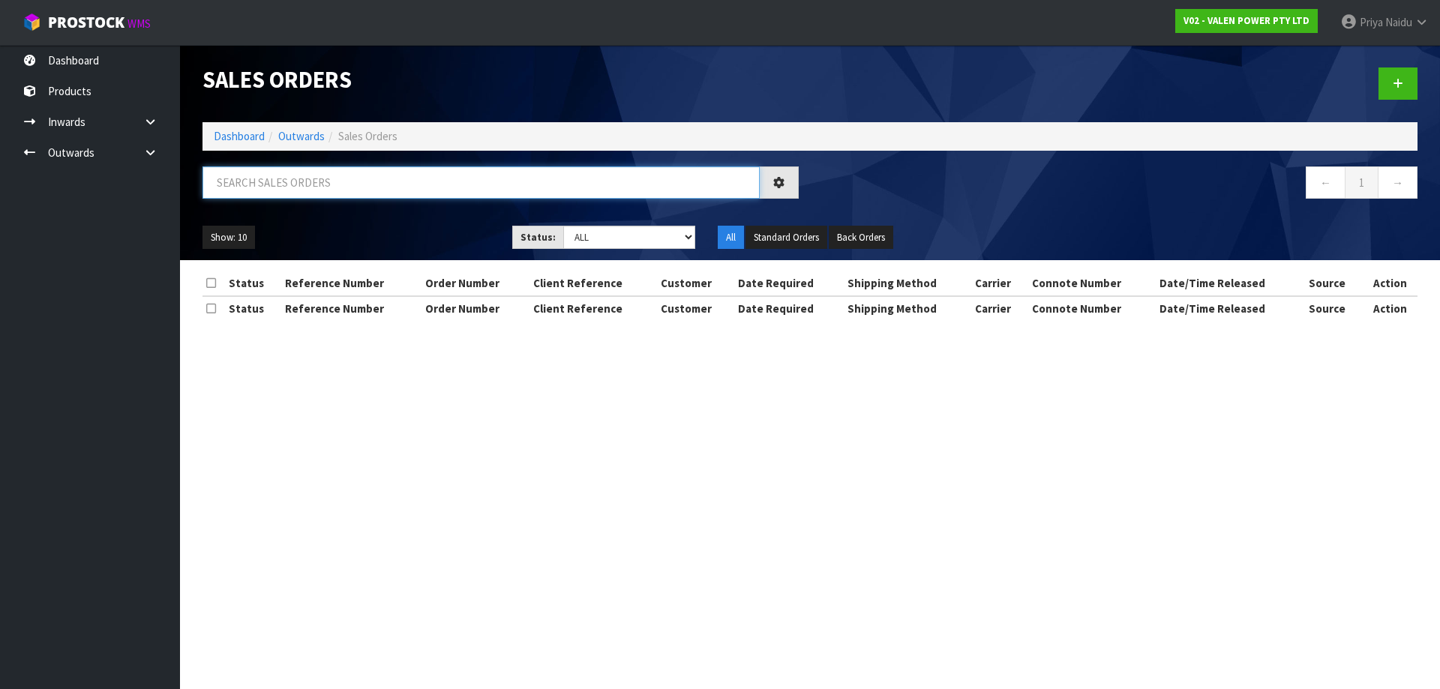
click at [301, 182] on input "text" at bounding box center [481, 183] width 557 height 32
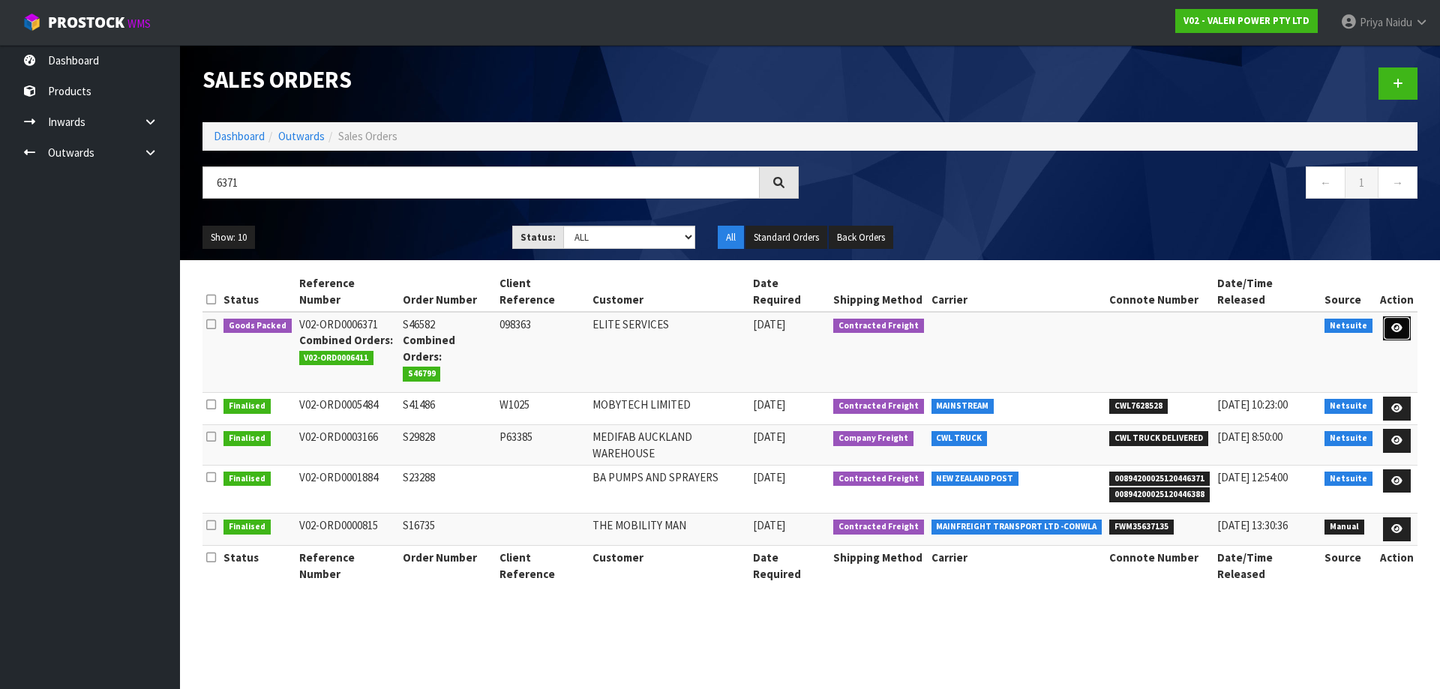
click at [1400, 323] on icon at bounding box center [1396, 328] width 11 height 10
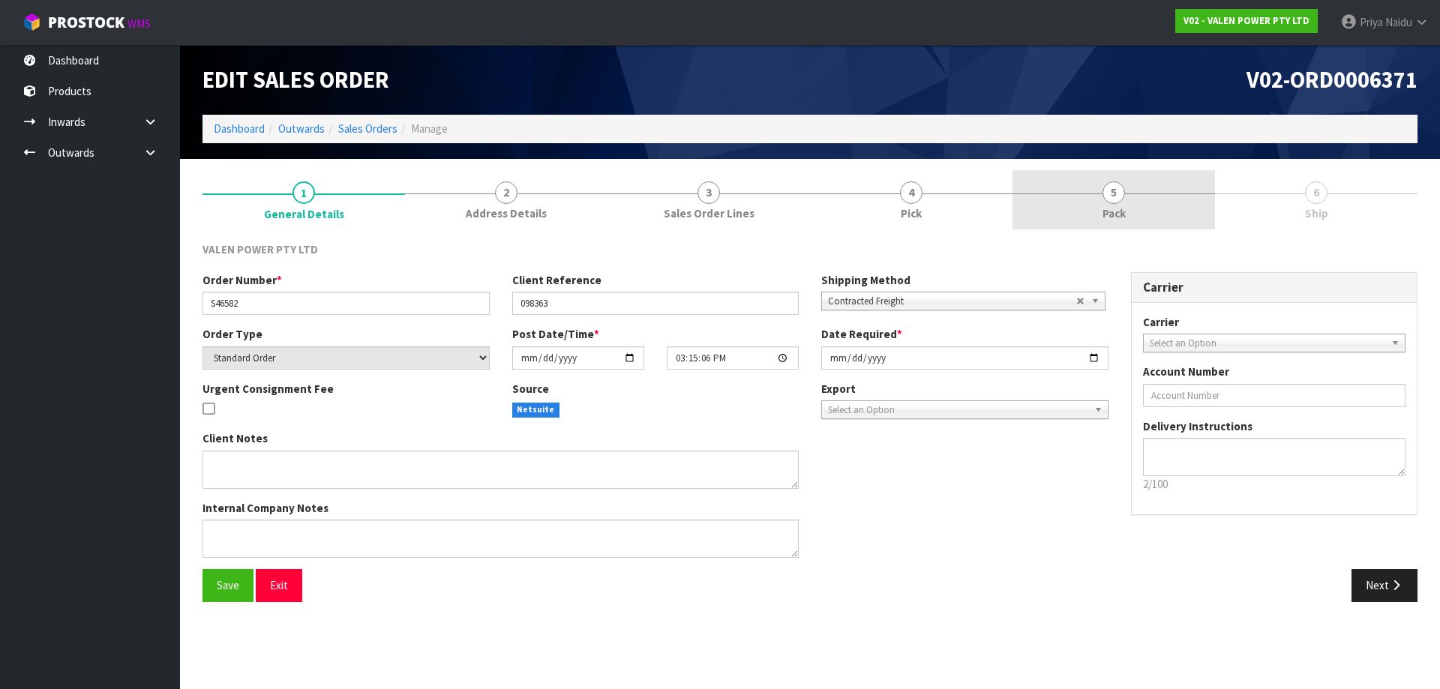
click at [1105, 213] on span "Pack" at bounding box center [1114, 214] width 23 height 16
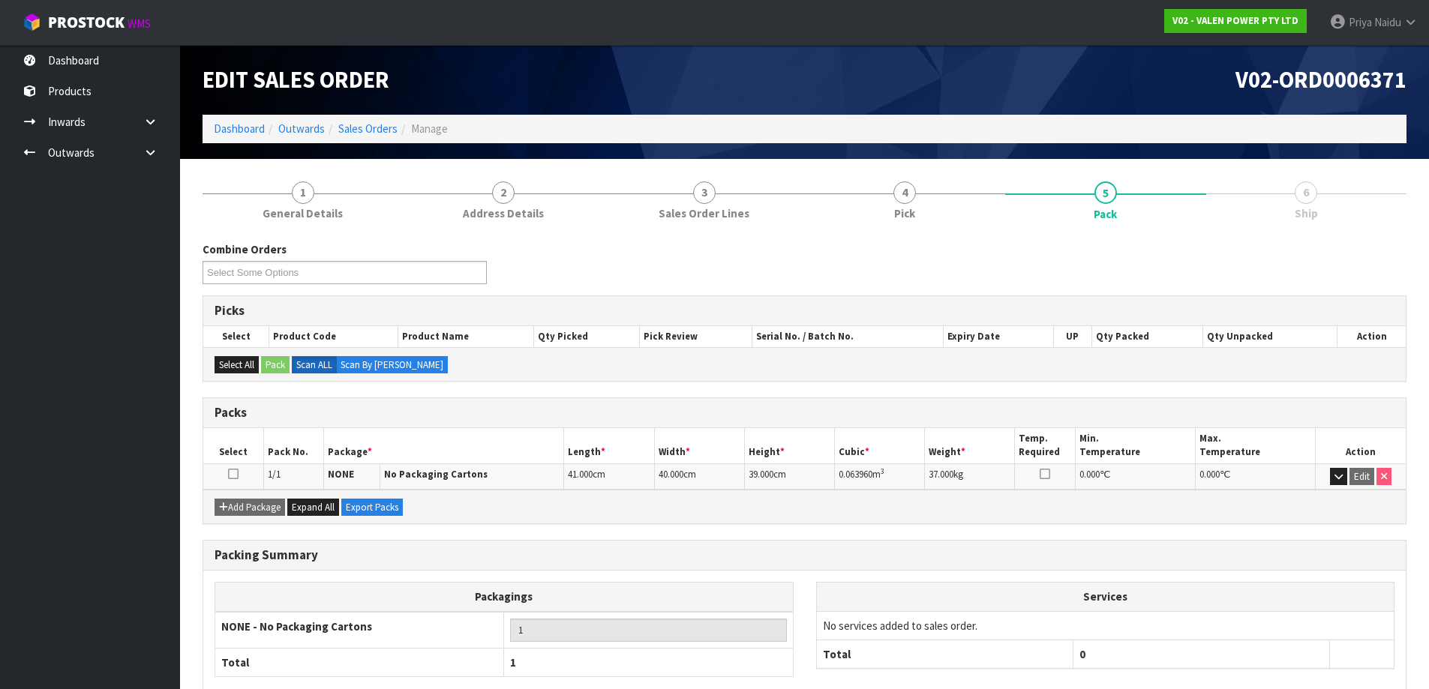
scroll to position [86, 0]
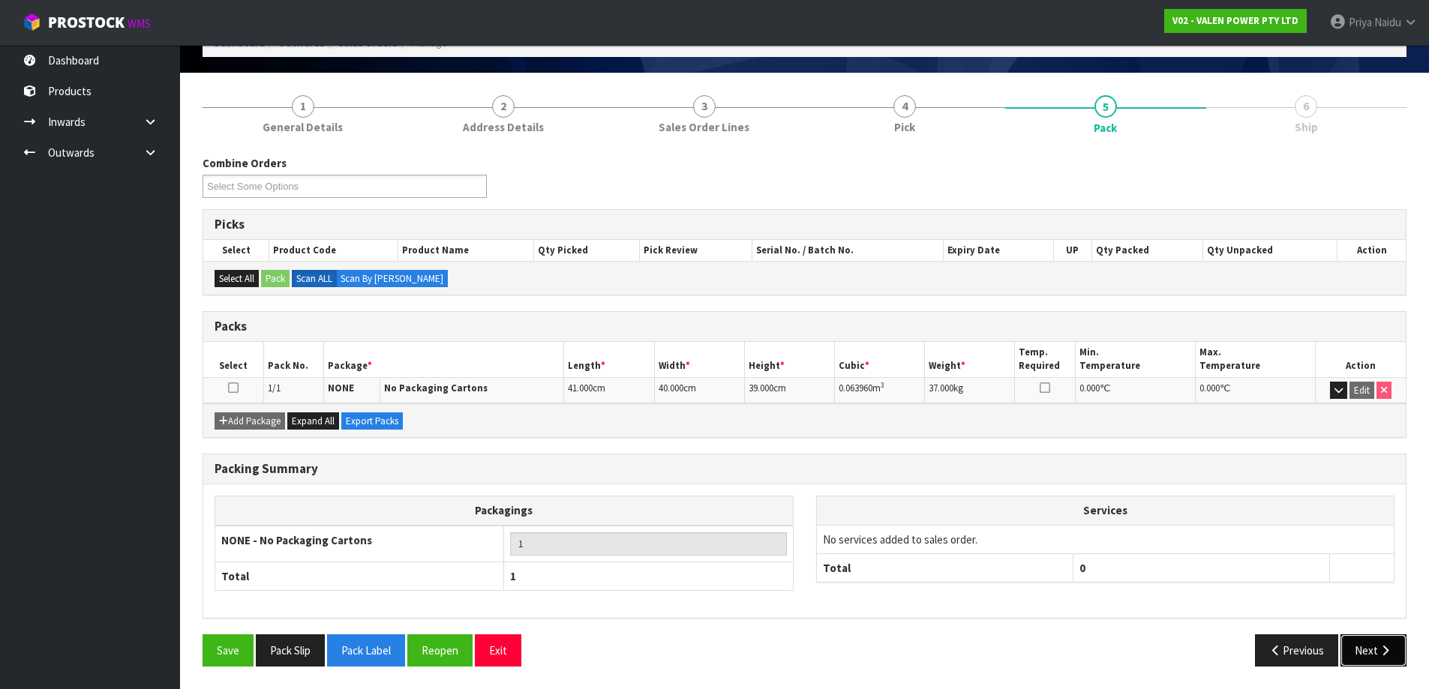
click at [1381, 652] on button "Next" at bounding box center [1373, 651] width 66 height 32
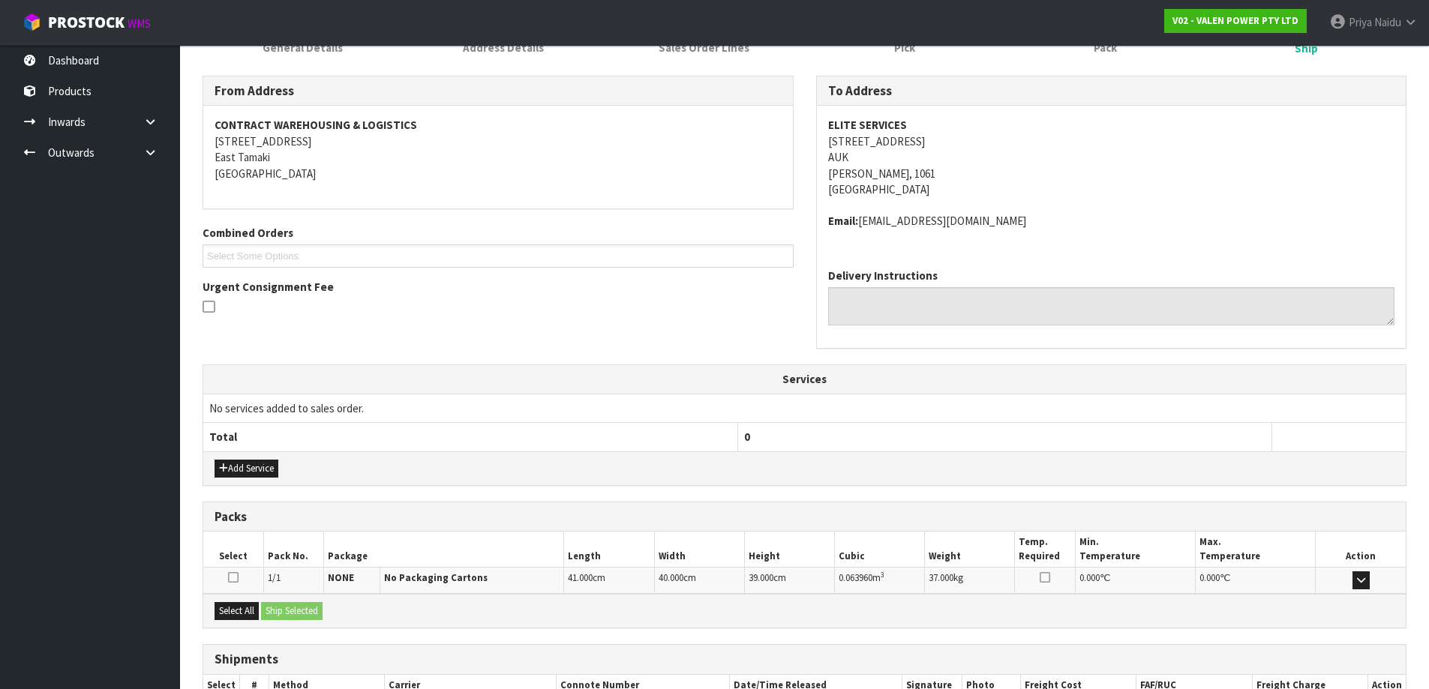
scroll to position [266, 0]
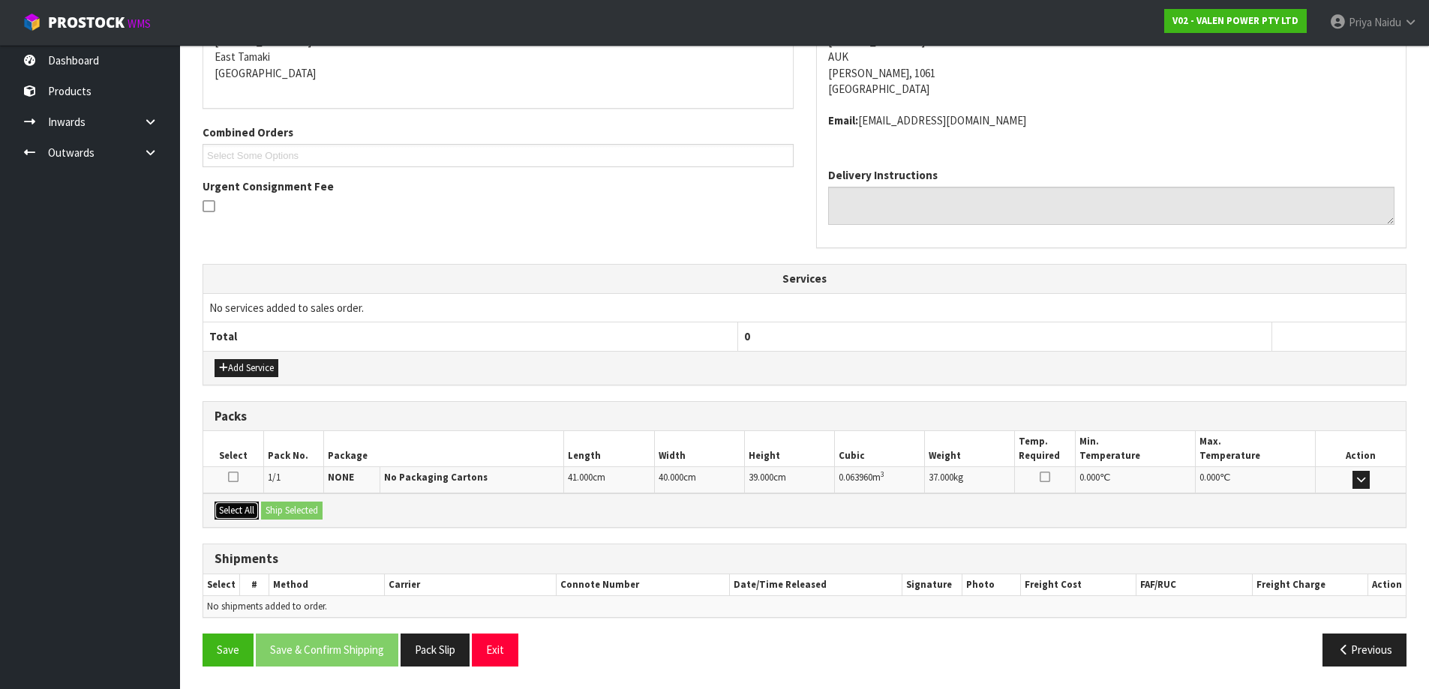
click at [244, 514] on button "Select All" at bounding box center [237, 511] width 44 height 18
drag, startPoint x: 281, startPoint y: 514, endPoint x: 304, endPoint y: 518, distance: 22.9
click at [282, 514] on button "Ship Selected" at bounding box center [292, 511] width 62 height 18
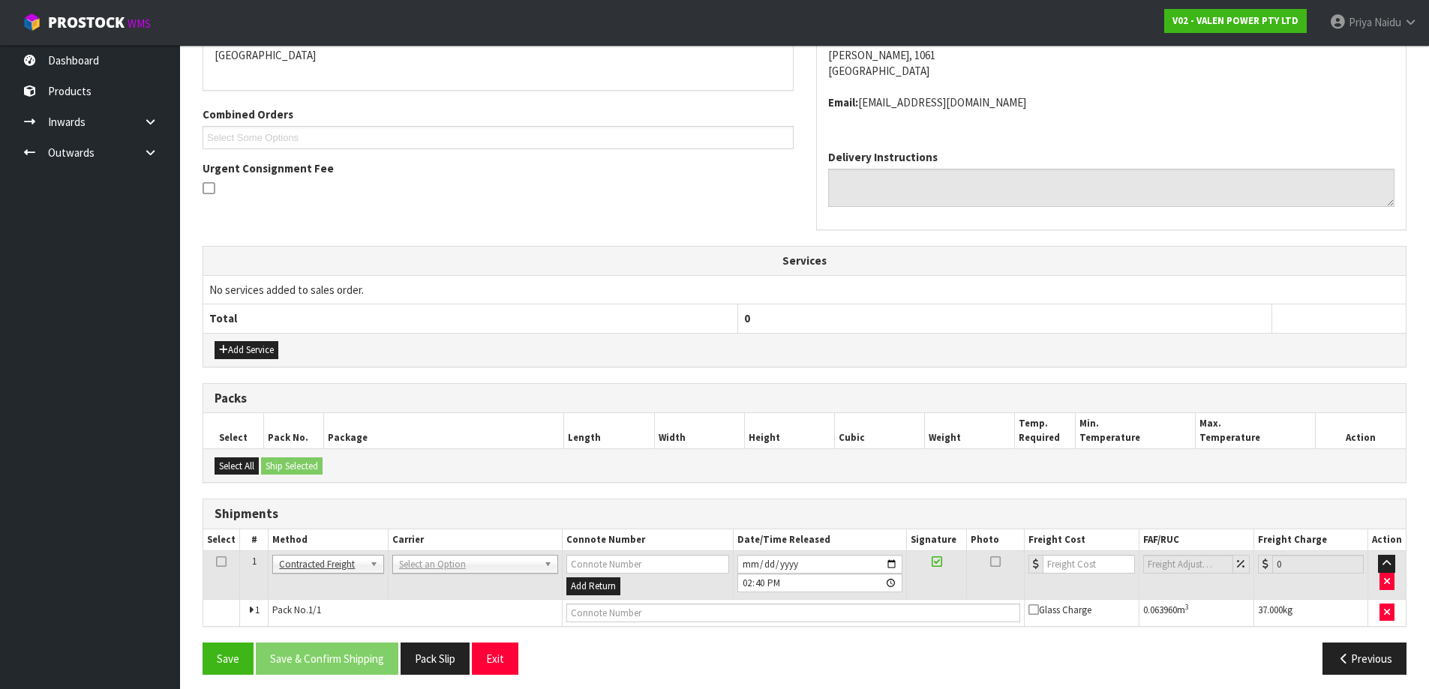
scroll to position [293, 0]
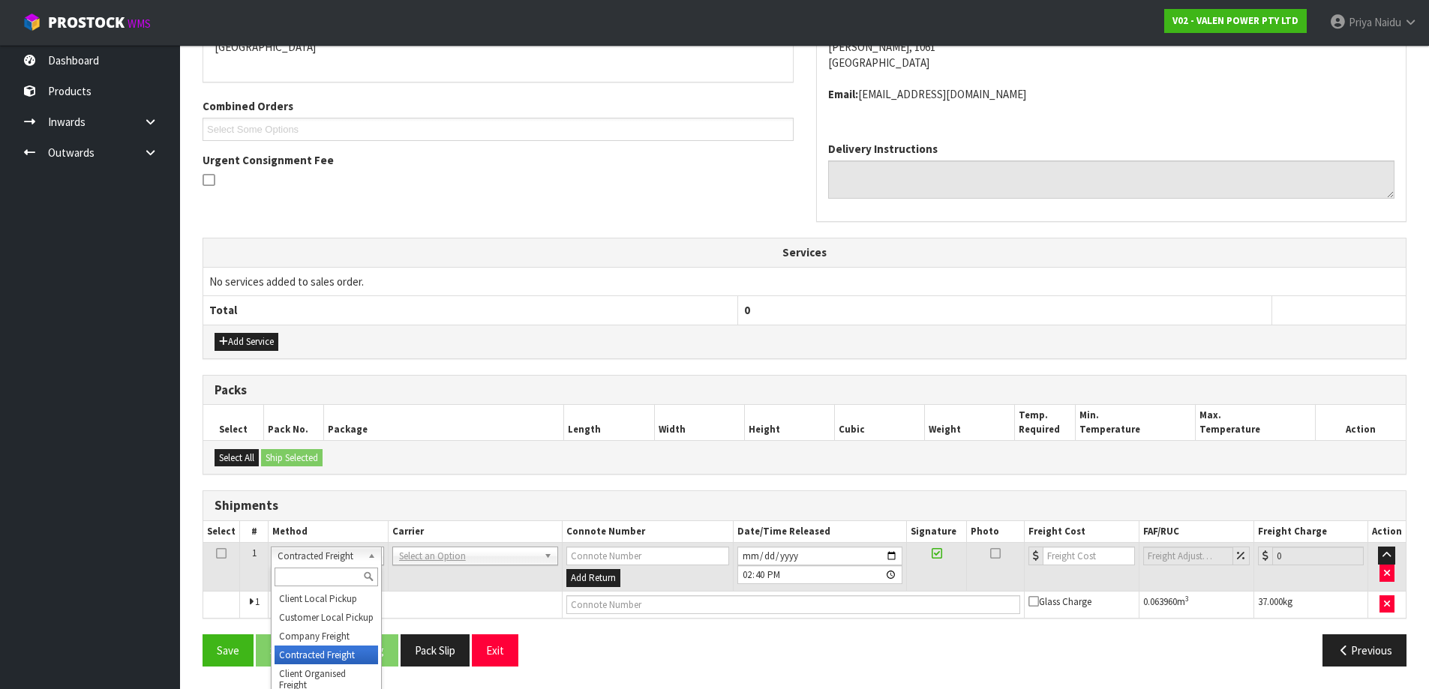
drag, startPoint x: 326, startPoint y: 553, endPoint x: 314, endPoint y: 569, distance: 20.4
drag, startPoint x: 308, startPoint y: 637, endPoint x: 347, endPoint y: 612, distance: 46.2
click at [462, 545] on td "AJ TUTILL CARRIERS - AJ TUTILL CARRIERS ALLIANCE PRINTERS - ALLIANCE PRINTERS A…" at bounding box center [476, 567] width 174 height 49
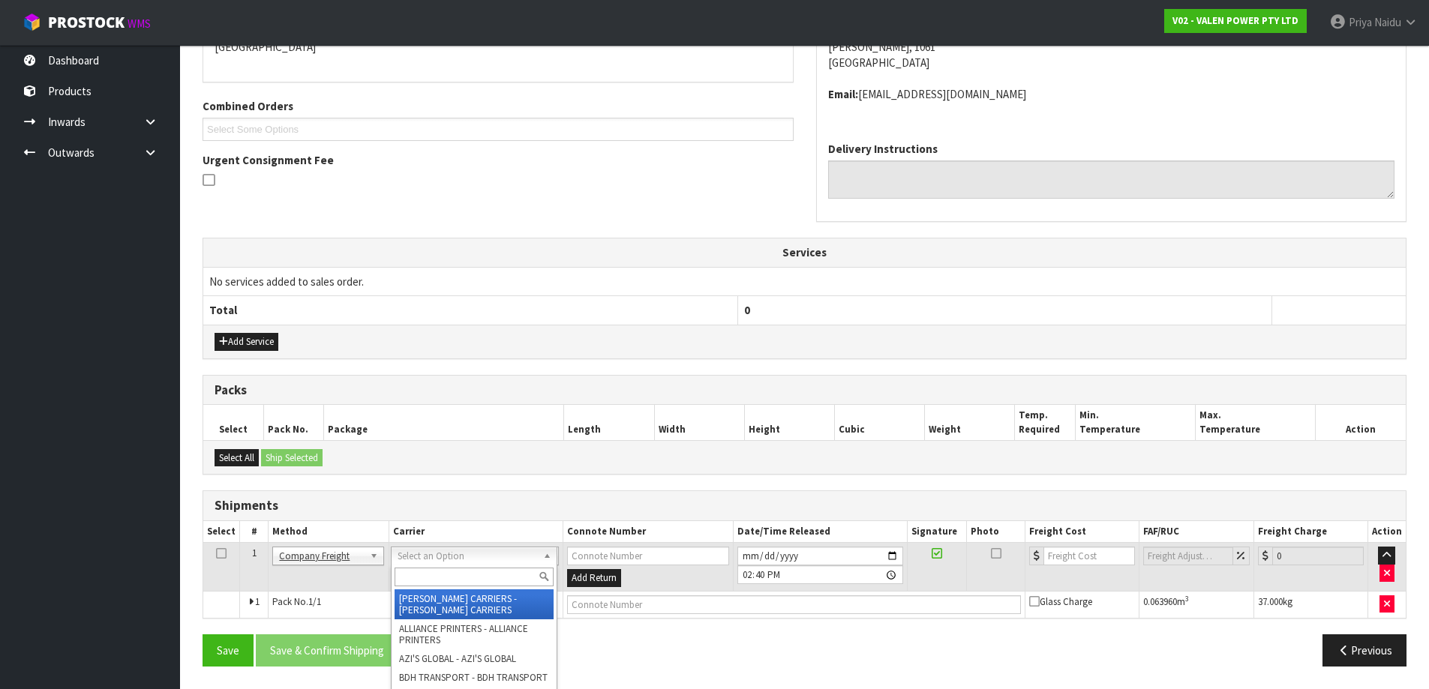
click at [446, 582] on input "text" at bounding box center [474, 577] width 159 height 19
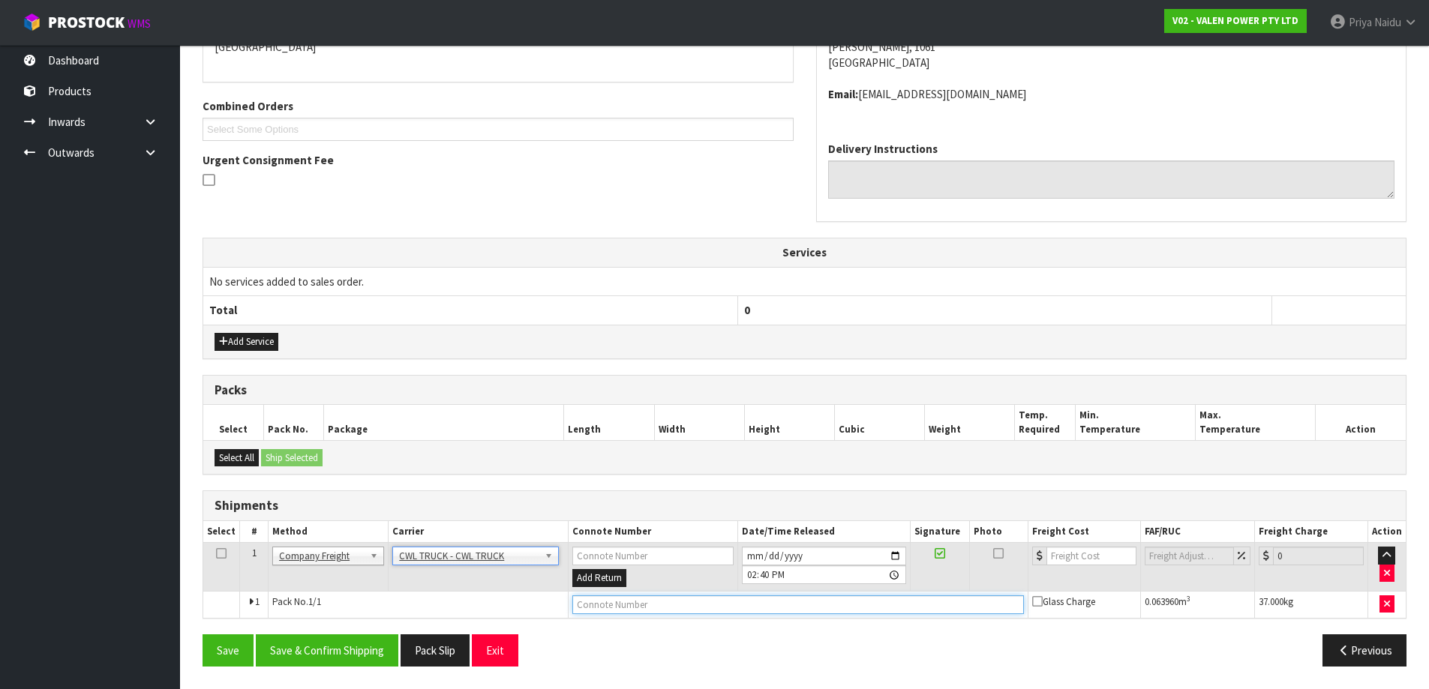
click at [605, 603] on input "text" at bounding box center [797, 605] width 451 height 19
click at [899, 555] on input "2025-08-13" at bounding box center [824, 556] width 164 height 19
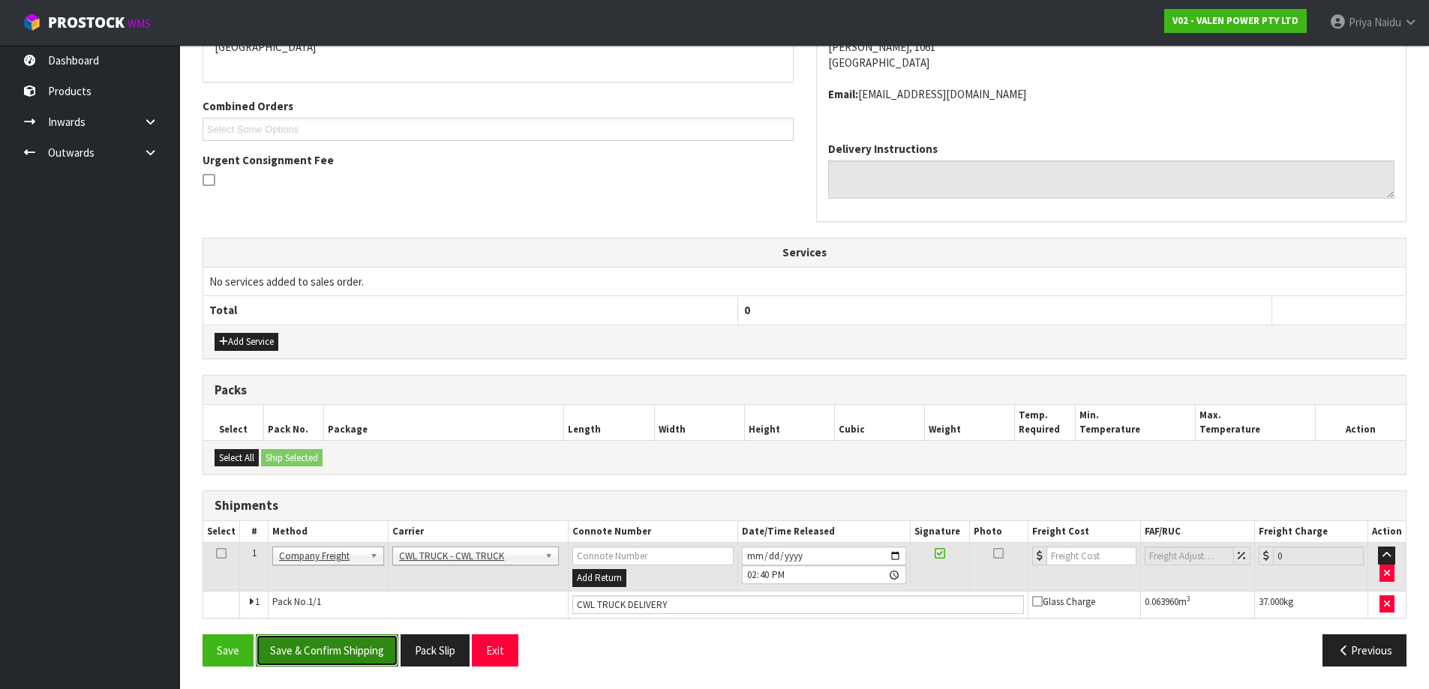
click at [332, 644] on button "Save & Confirm Shipping" at bounding box center [327, 651] width 143 height 32
click at [451, 648] on button "Pack Slip" at bounding box center [451, 651] width 69 height 32
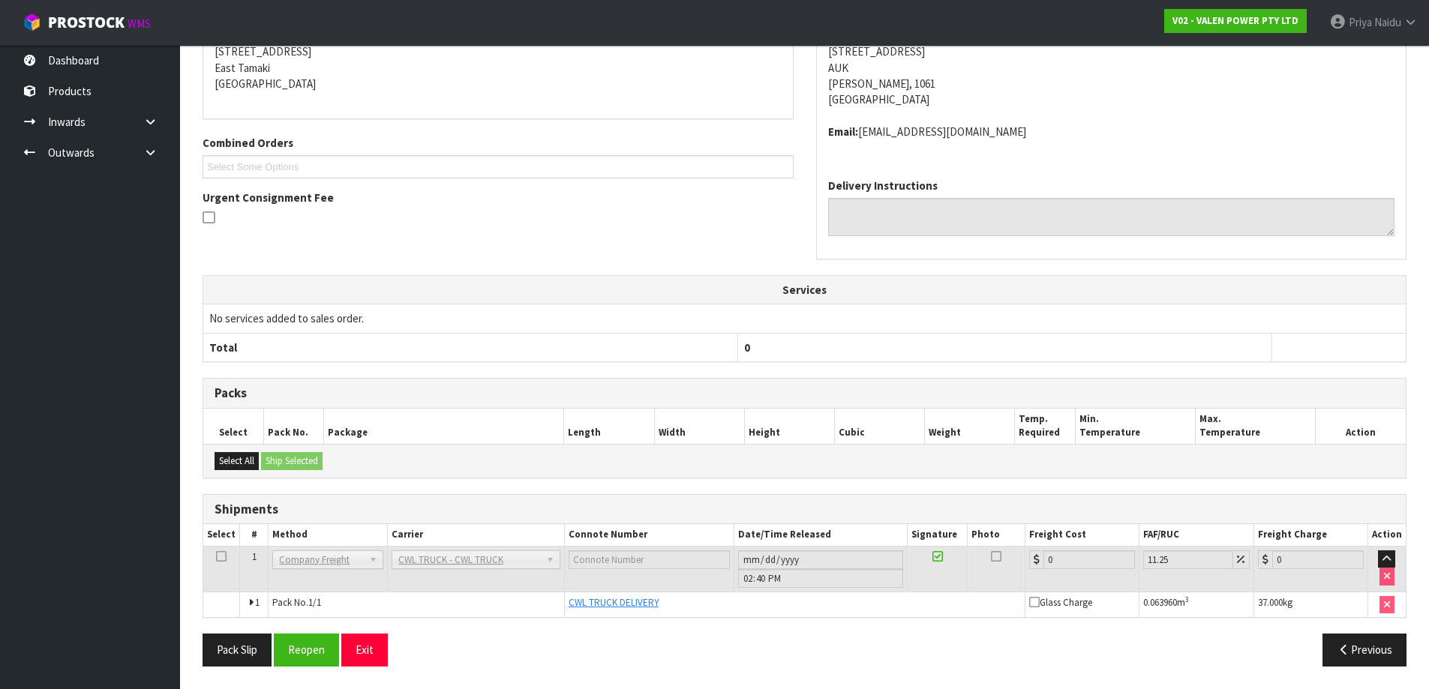
scroll to position [0, 0]
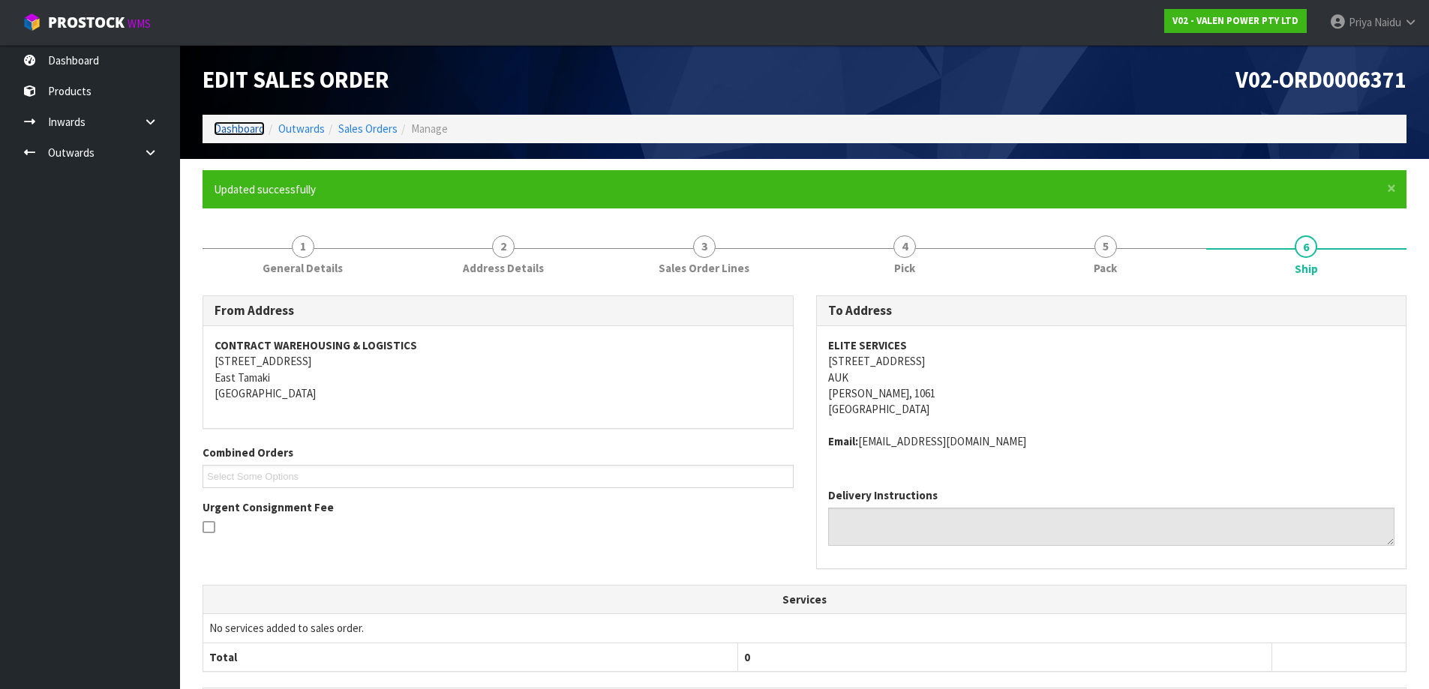
click at [240, 124] on link "Dashboard" at bounding box center [239, 129] width 51 height 14
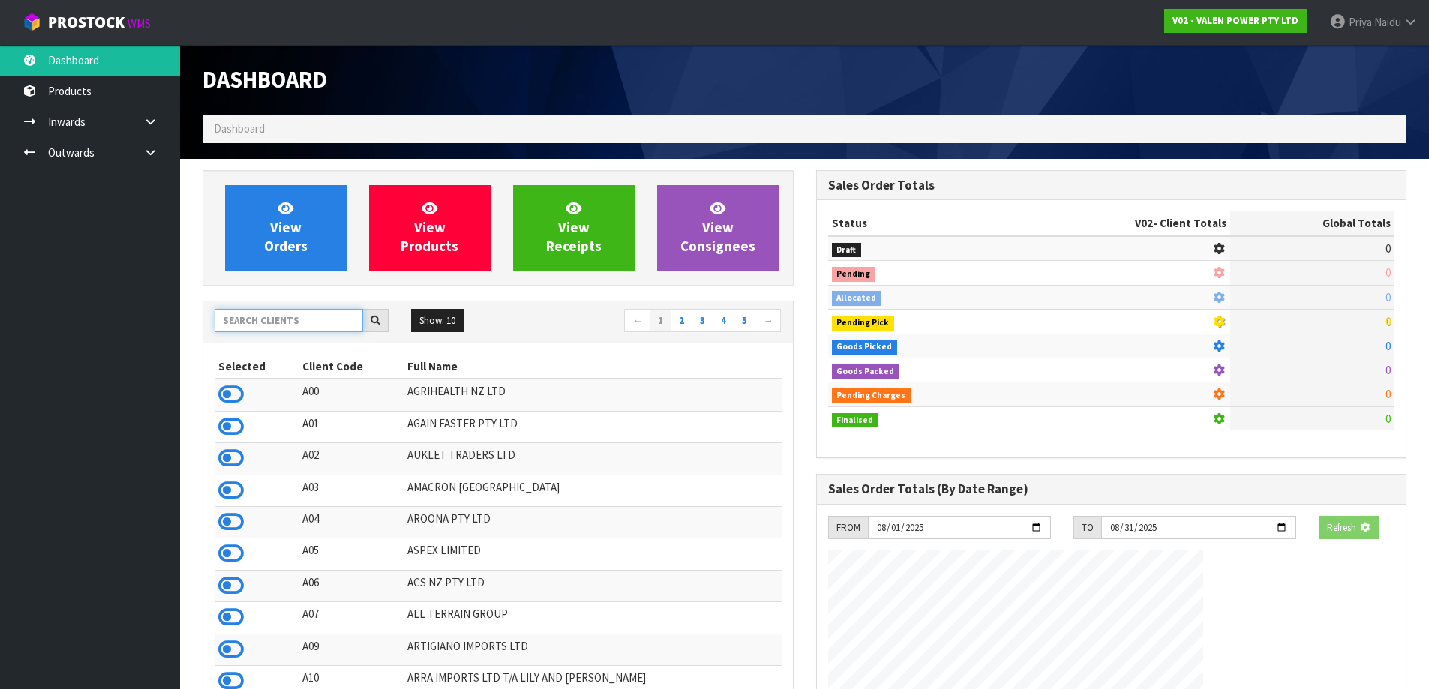
click at [254, 323] on input "text" at bounding box center [289, 320] width 149 height 23
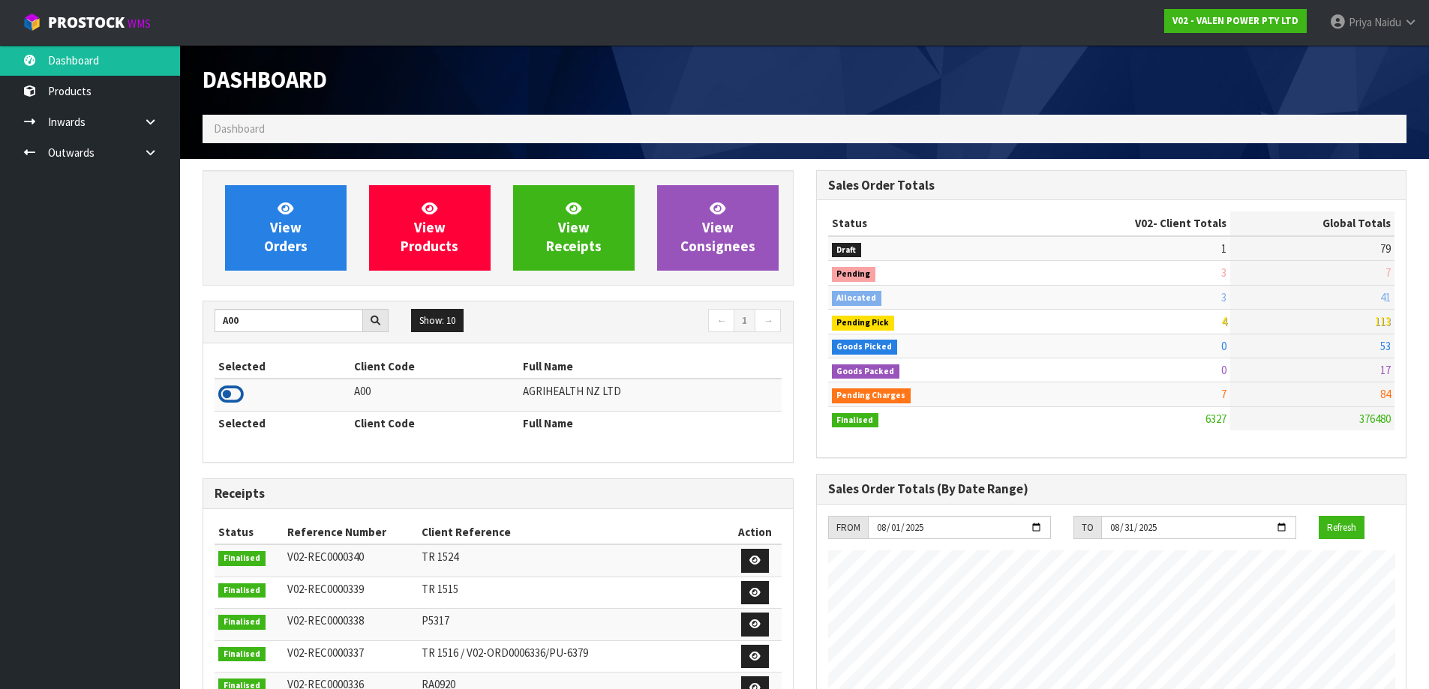
click at [225, 389] on icon at bounding box center [231, 394] width 26 height 23
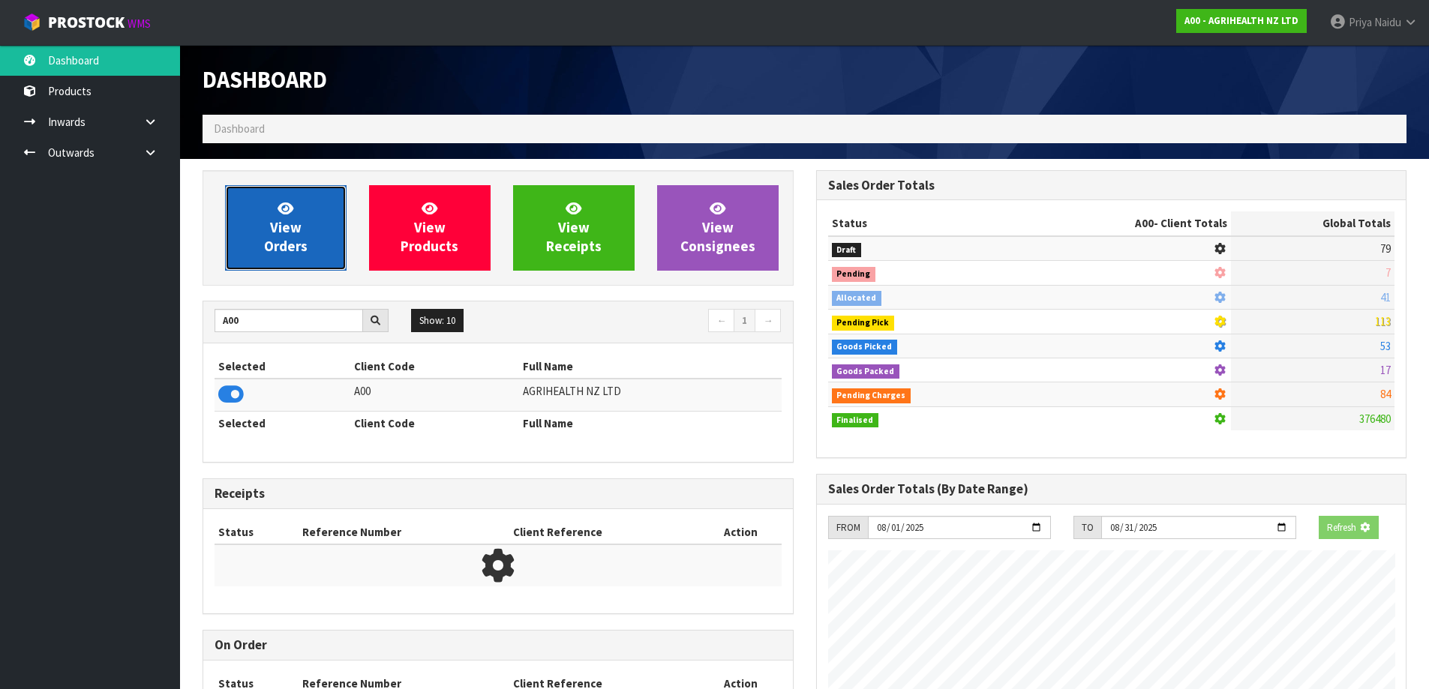
click at [290, 251] on span "View Orders" at bounding box center [286, 228] width 44 height 56
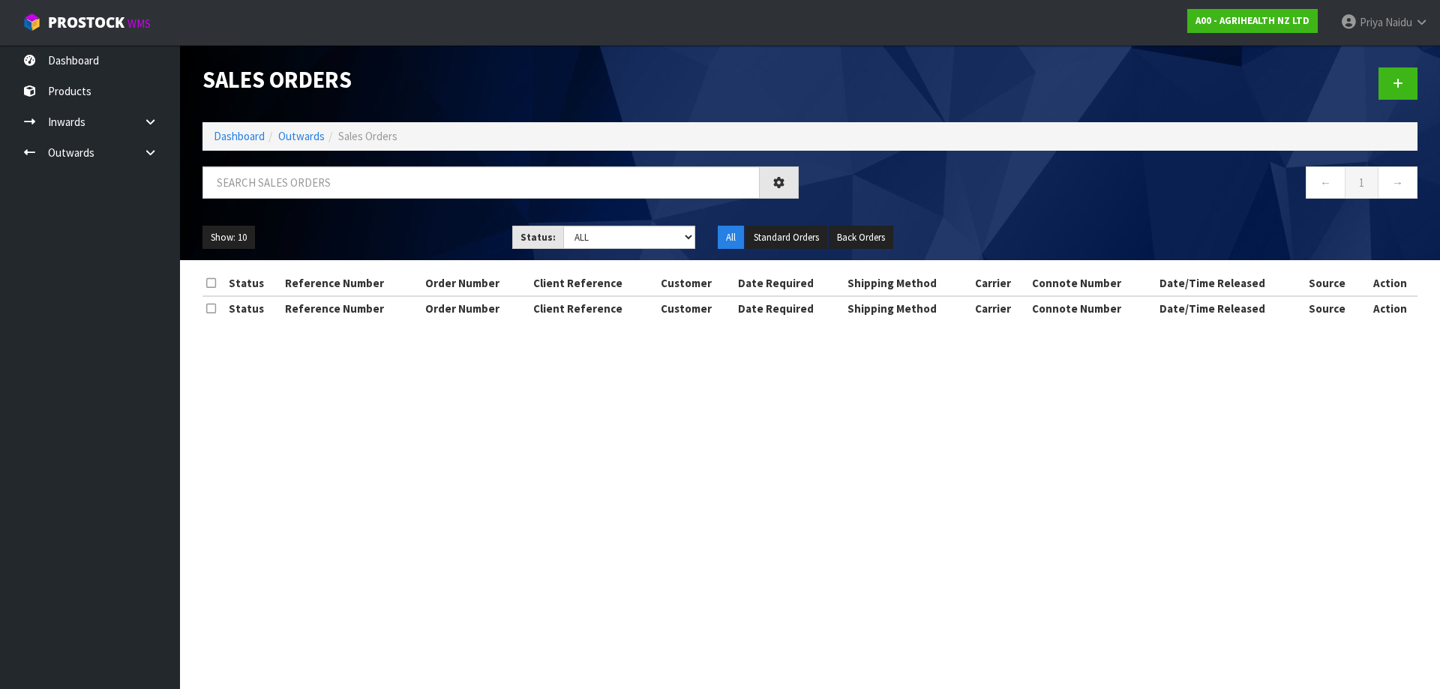
click at [302, 200] on div at bounding box center [500, 189] width 619 height 44
click at [310, 181] on input "text" at bounding box center [481, 183] width 557 height 32
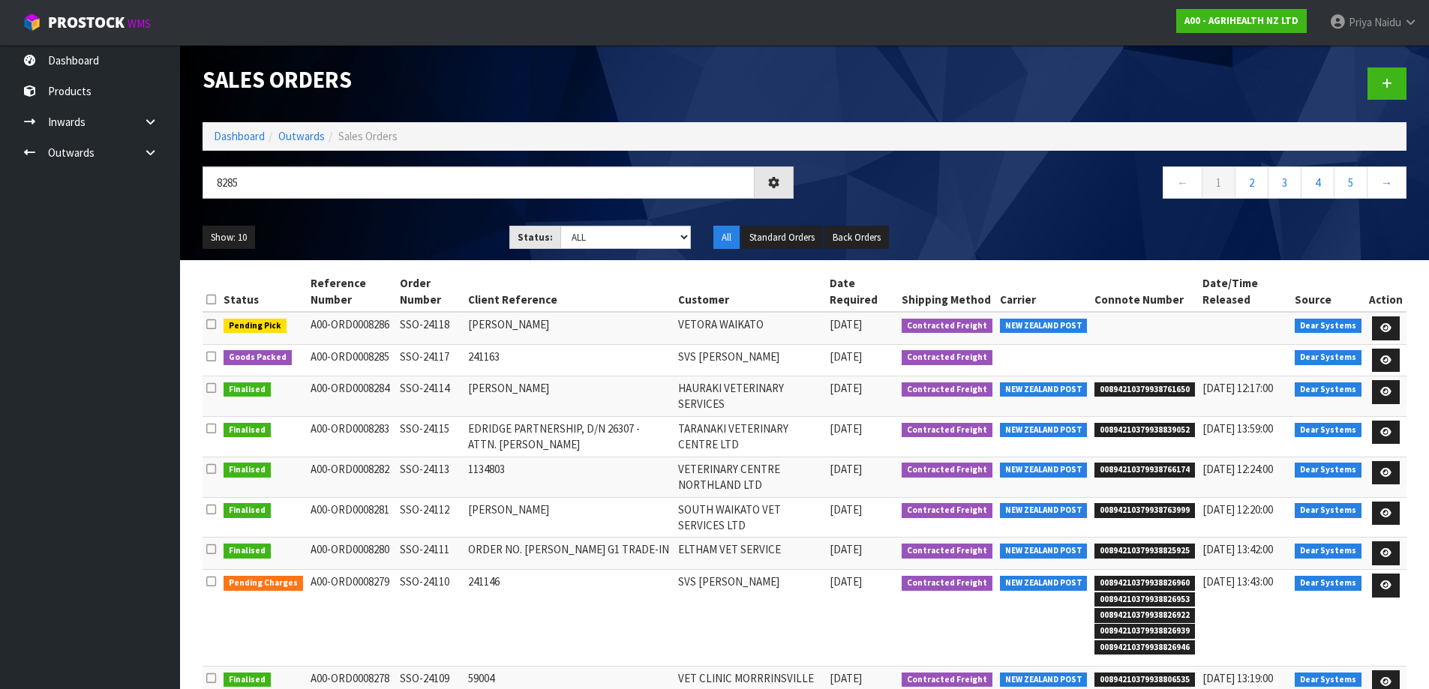
type input "8285"
click at [428, 213] on div "8285 ← 1 2 3 4 5 →" at bounding box center [804, 191] width 1226 height 48
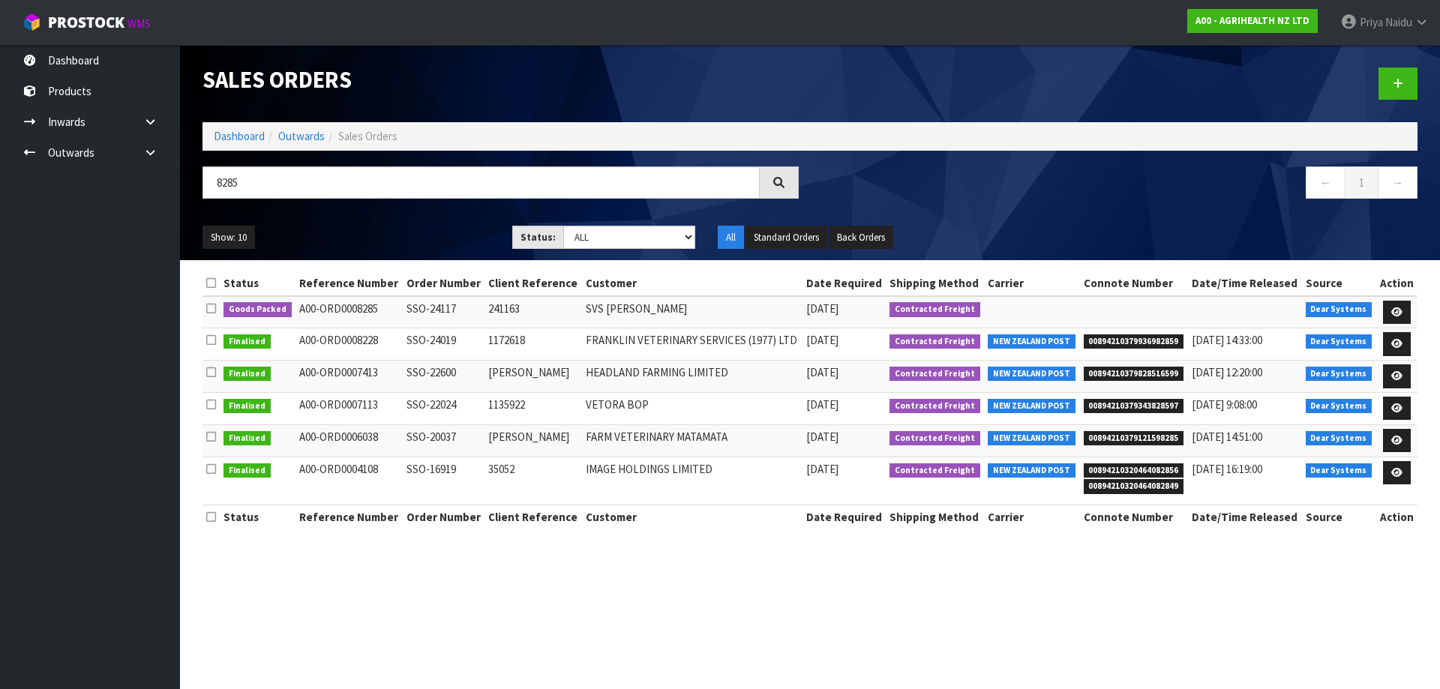
click at [406, 234] on ul "Show: 10 5 10 25 50" at bounding box center [346, 238] width 287 height 24
click at [1391, 311] on icon at bounding box center [1396, 313] width 11 height 10
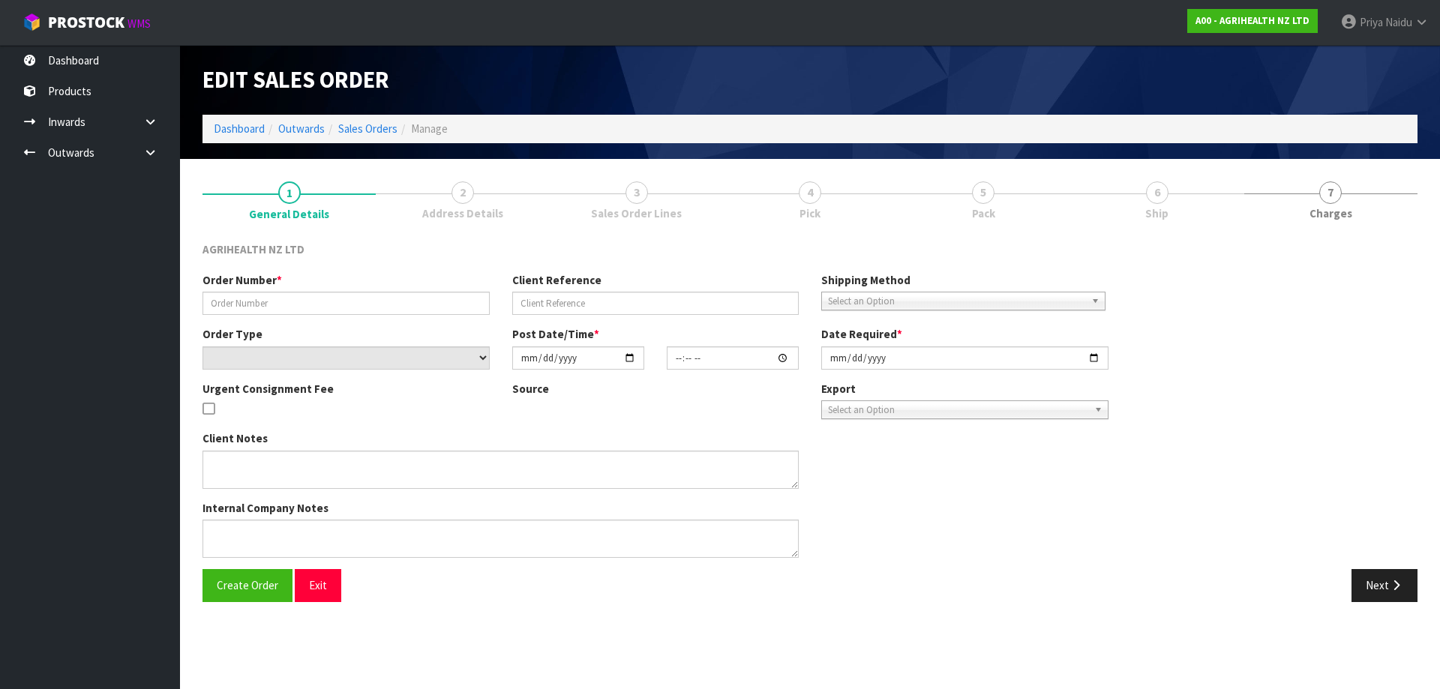
type input "SSO-24117"
type input "241163"
select select "number:0"
type input "[DATE]"
type input "10:24:14.000"
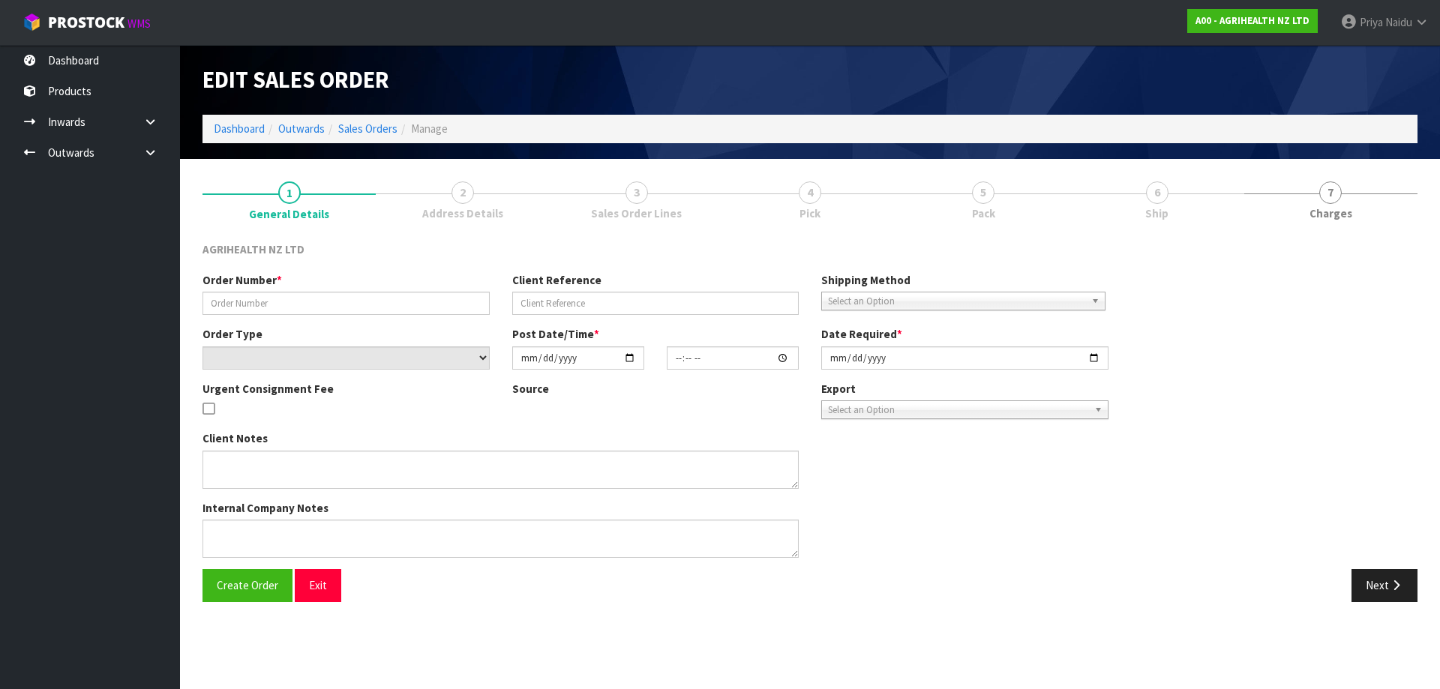
type input "[DATE]"
type textarea "SHIP BY: Freight"
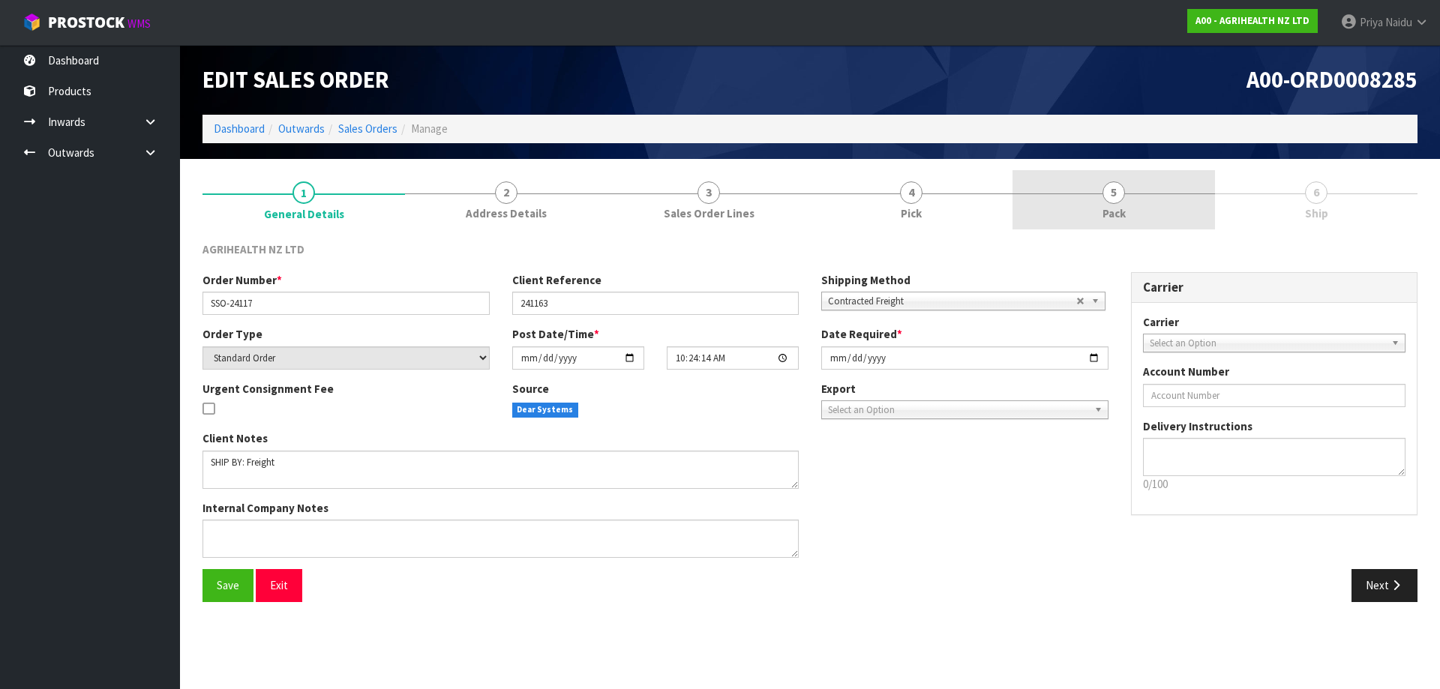
click at [1131, 212] on link "5 Pack" at bounding box center [1114, 199] width 203 height 59
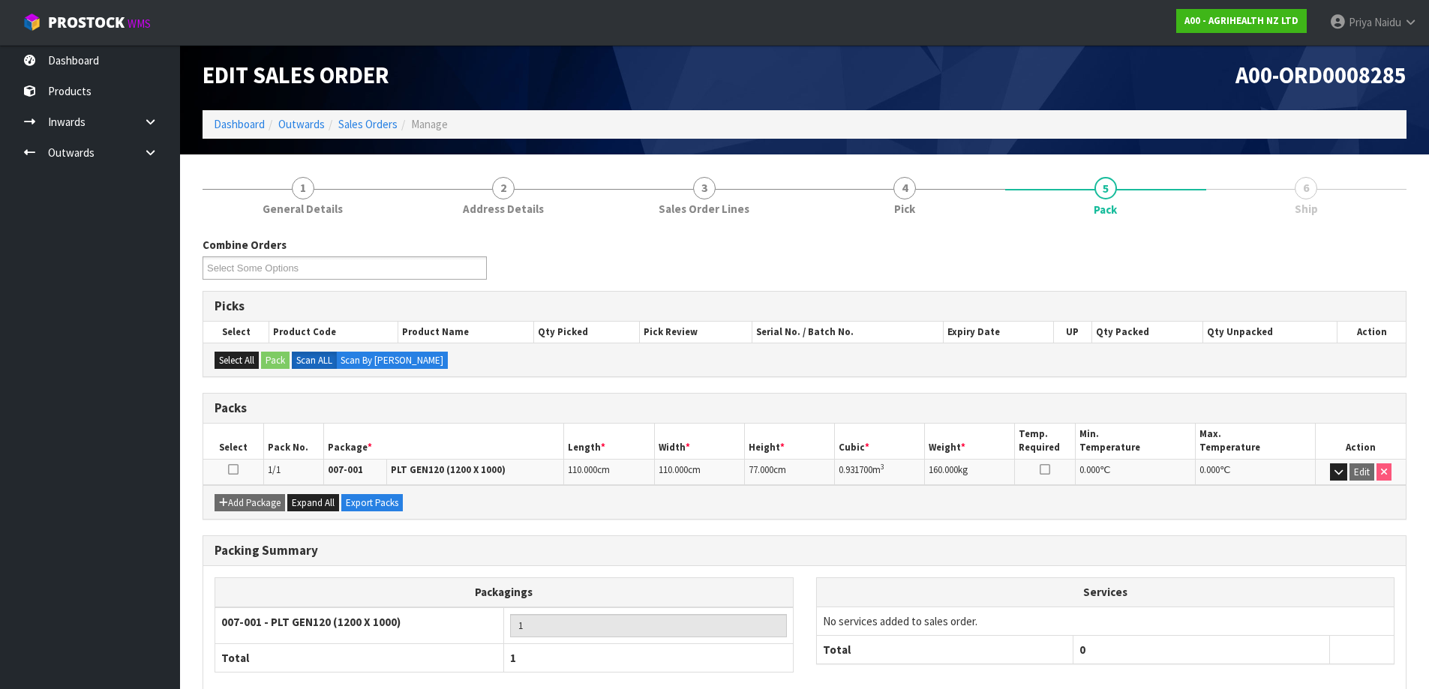
scroll to position [86, 0]
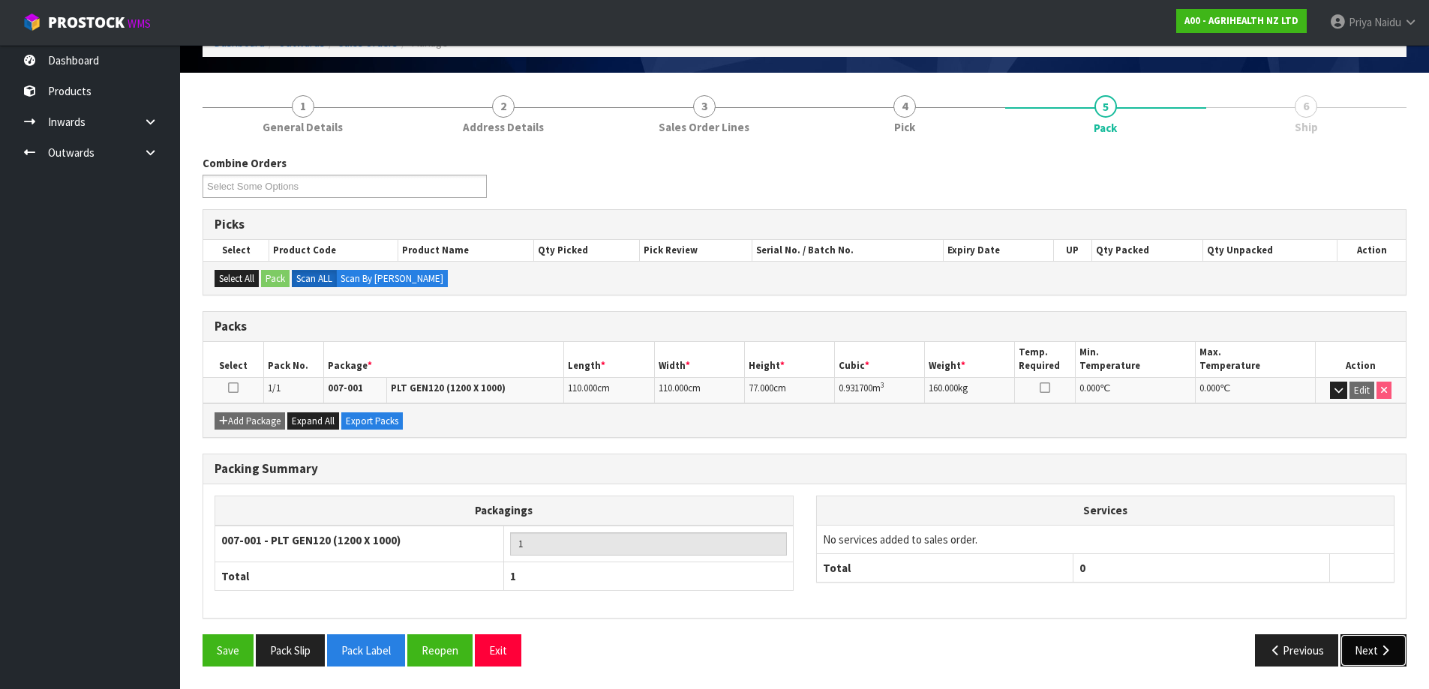
click at [1373, 647] on button "Next" at bounding box center [1373, 651] width 66 height 32
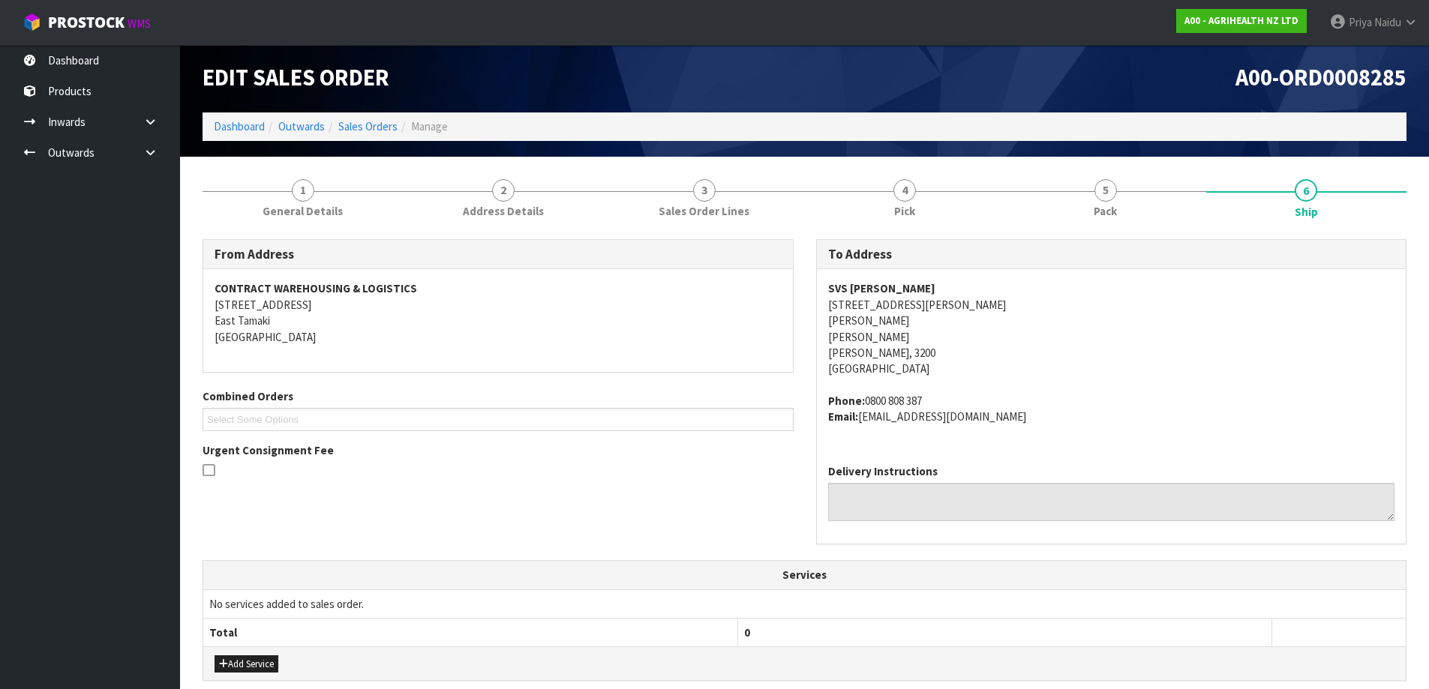
scroll to position [0, 0]
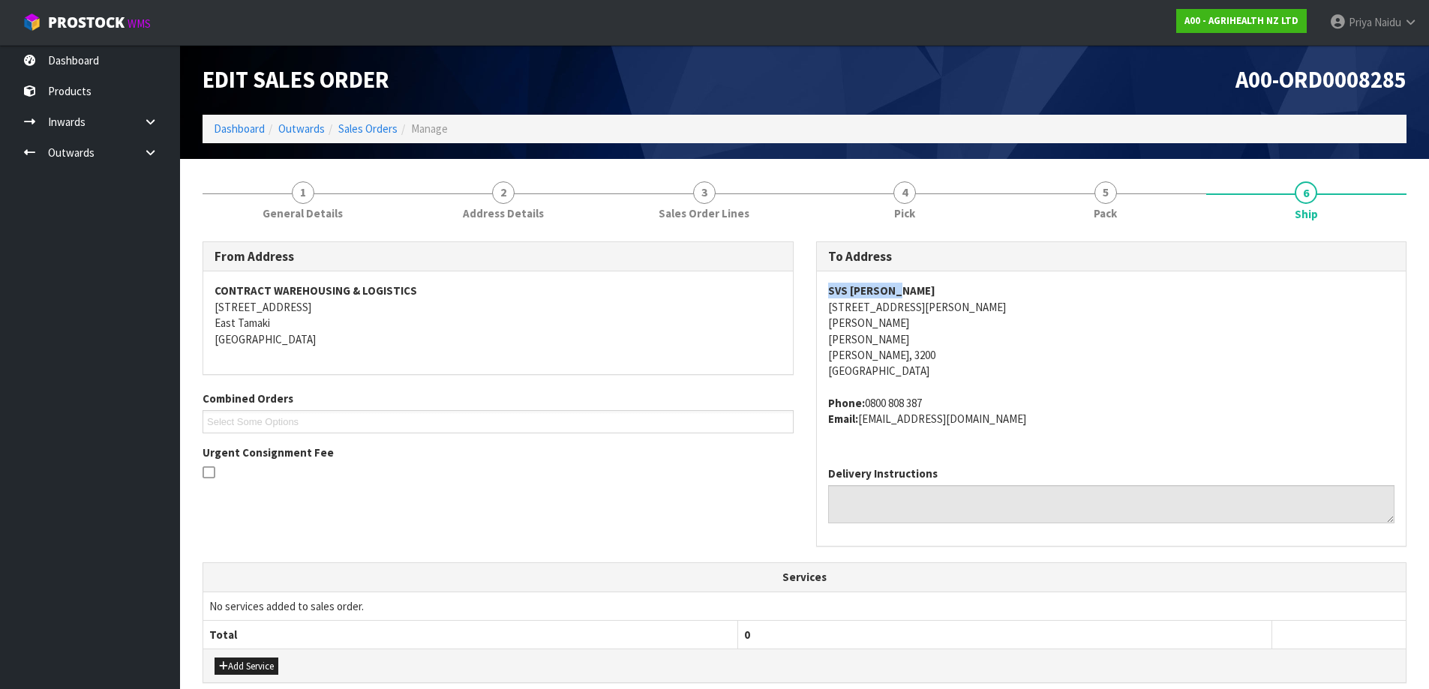
copy strong "SVS [PERSON_NAME]"
drag, startPoint x: 822, startPoint y: 287, endPoint x: 930, endPoint y: 286, distance: 108.0
click at [930, 286] on div "SVS HAMILTON 535 TE RAPA RD TE RAPA TE RAPA HAMILTON, 3200 New Zealand Phone: 0…" at bounding box center [1112, 363] width 590 height 182
copy address "0800 808 387"
drag, startPoint x: 863, startPoint y: 403, endPoint x: 513, endPoint y: 419, distance: 349.9
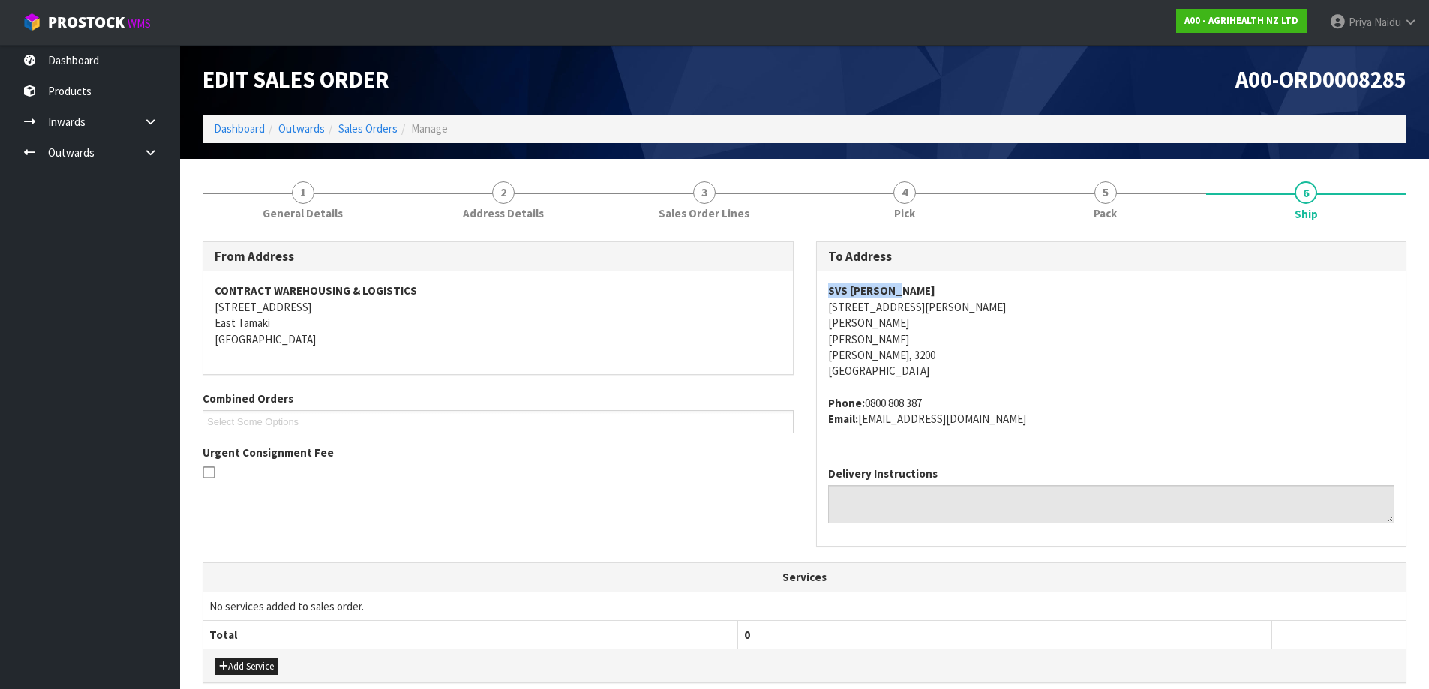
click at [934, 387] on span "SVS HAMILTON 535 TE RAPA RD TE RAPA TE RAPA HAMILTON, 3200 New Zealand Phone: 0…" at bounding box center [1111, 355] width 567 height 144
copy address "accounts@svs.co.nz"
drag, startPoint x: 863, startPoint y: 425, endPoint x: 971, endPoint y: 434, distance: 108.3
click at [971, 434] on div "SVS HAMILTON 535 TE RAPA RD TE RAPA TE RAPA HAMILTON, 3200 New Zealand Phone: 0…" at bounding box center [1112, 363] width 590 height 182
drag, startPoint x: 345, startPoint y: 209, endPoint x: 338, endPoint y: 213, distance: 8.1
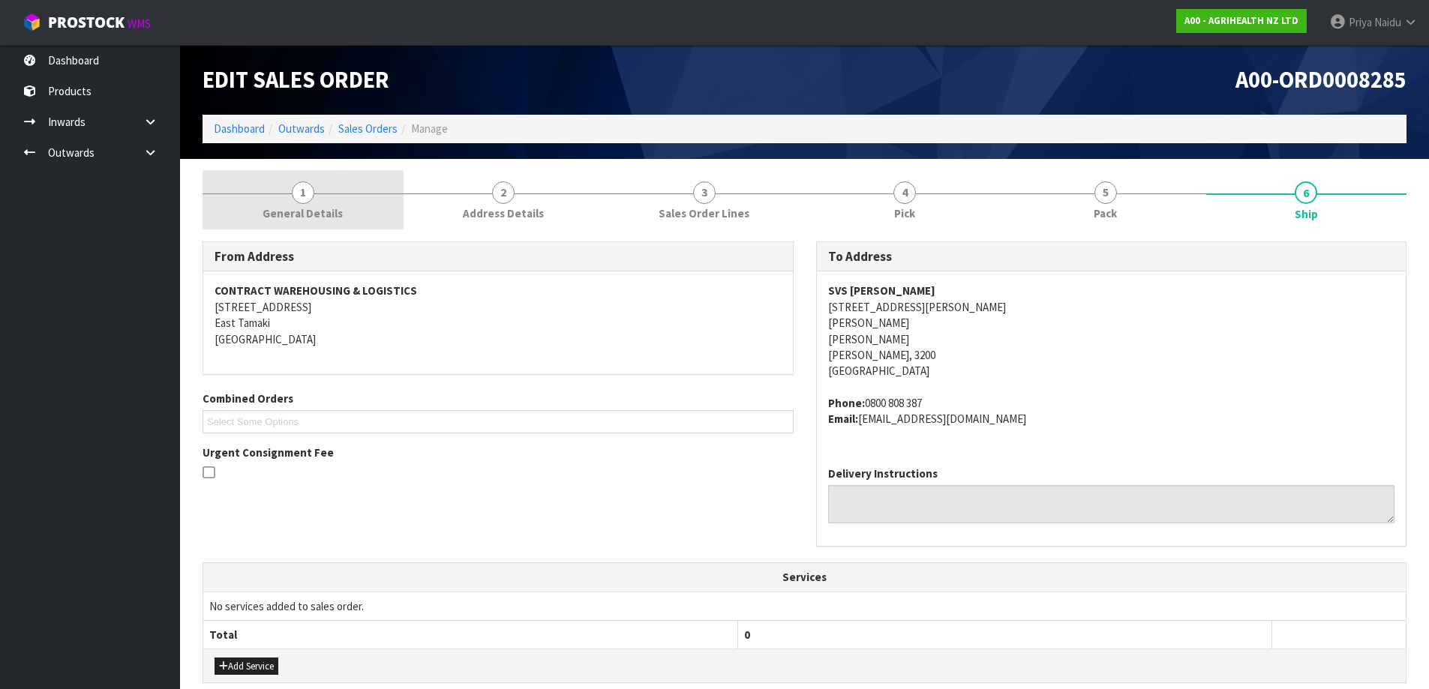
click at [344, 209] on link "1 General Details" at bounding box center [303, 199] width 201 height 59
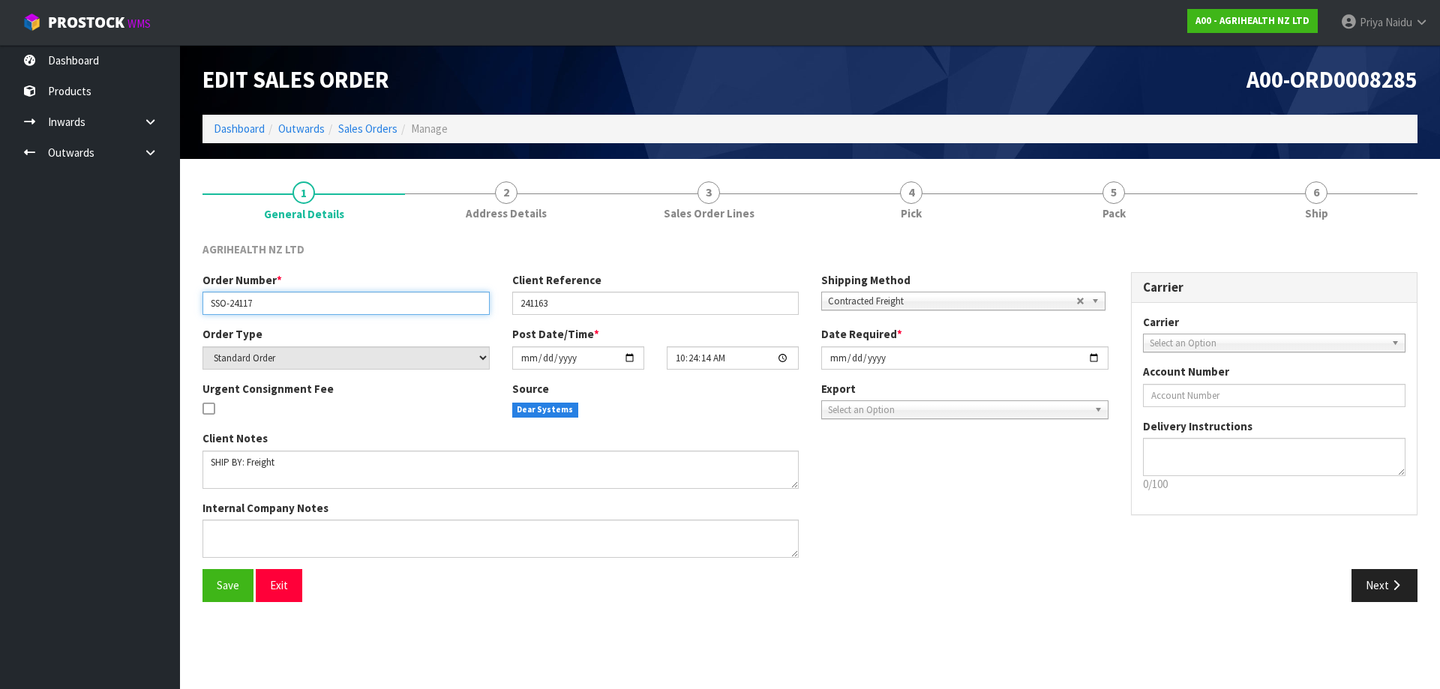
drag, startPoint x: 206, startPoint y: 302, endPoint x: 288, endPoint y: 308, distance: 82.7
click at [288, 308] on input "SSO-24117" at bounding box center [346, 303] width 287 height 23
drag, startPoint x: 515, startPoint y: 304, endPoint x: 594, endPoint y: 308, distance: 78.9
click at [594, 308] on input "241163" at bounding box center [655, 303] width 287 height 23
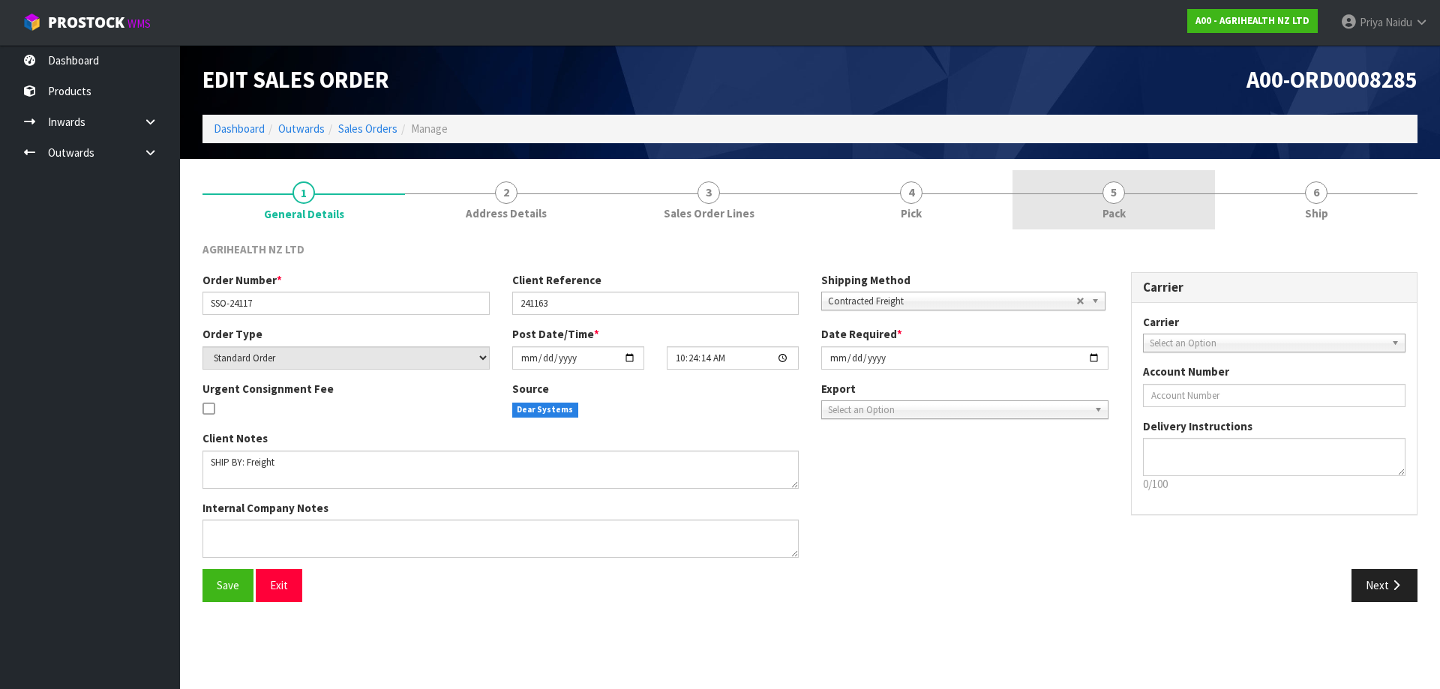
click at [1125, 213] on span "Pack" at bounding box center [1114, 214] width 23 height 16
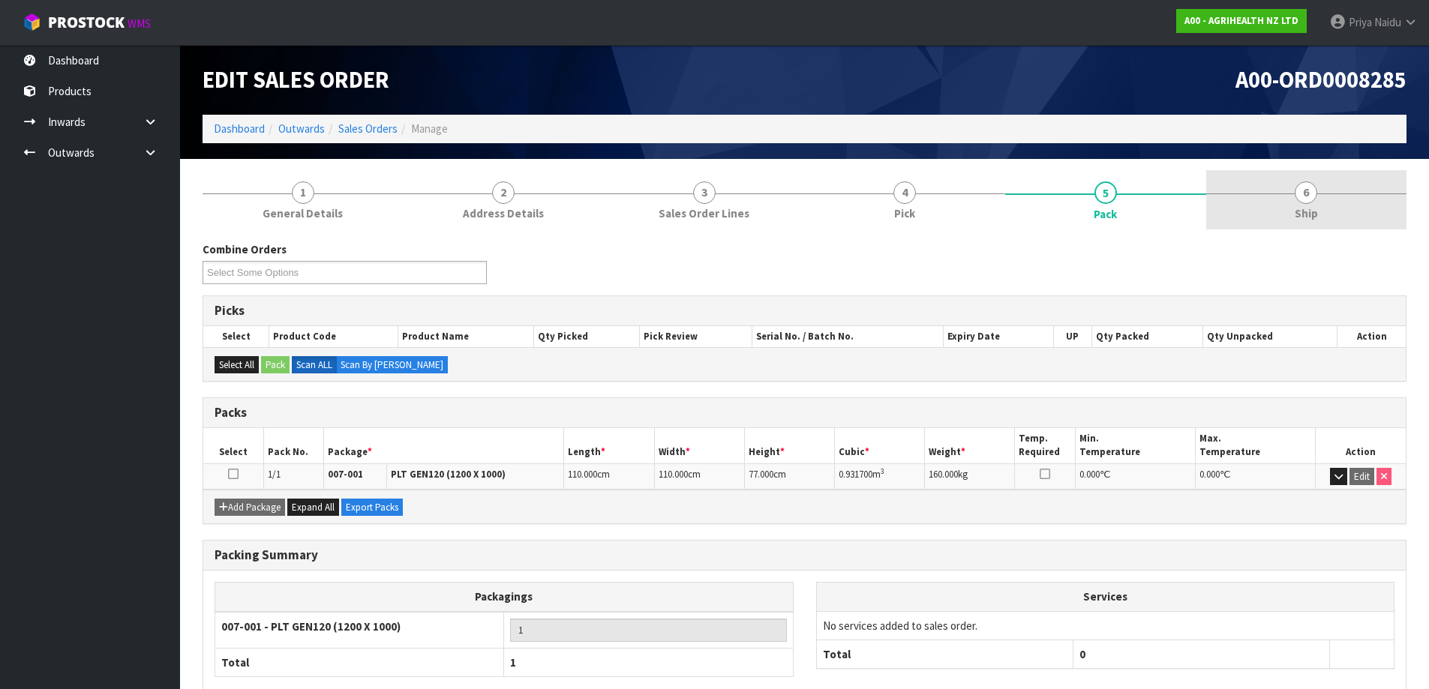
click at [1269, 224] on link "6 Ship" at bounding box center [1306, 199] width 201 height 59
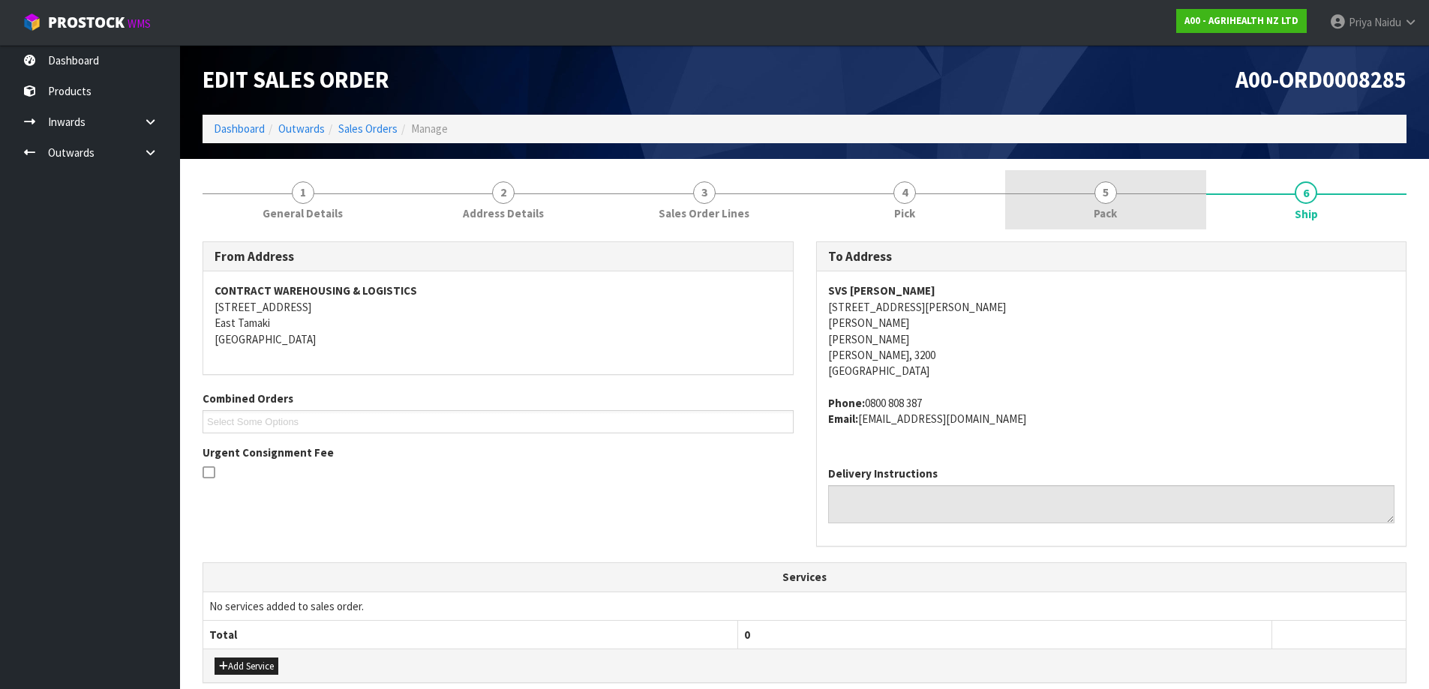
click at [1079, 208] on link "5 Pack" at bounding box center [1105, 199] width 201 height 59
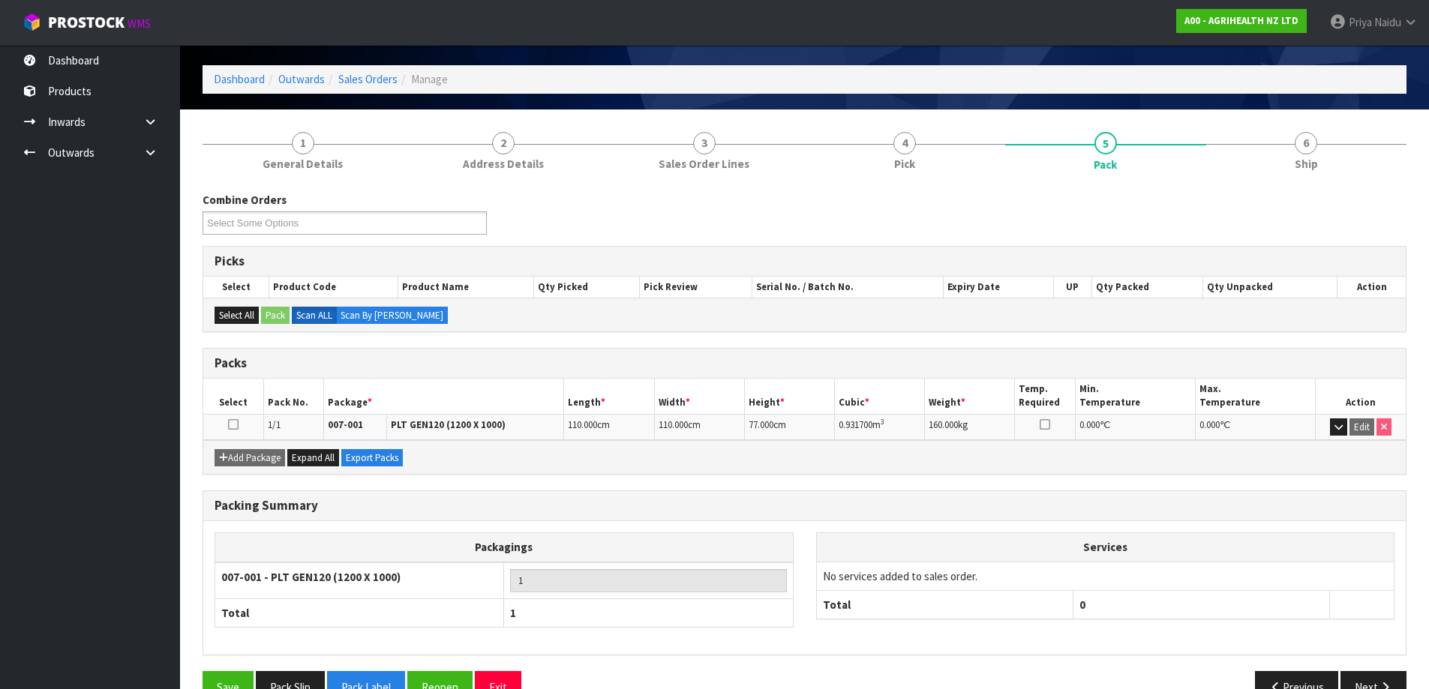
scroll to position [75, 0]
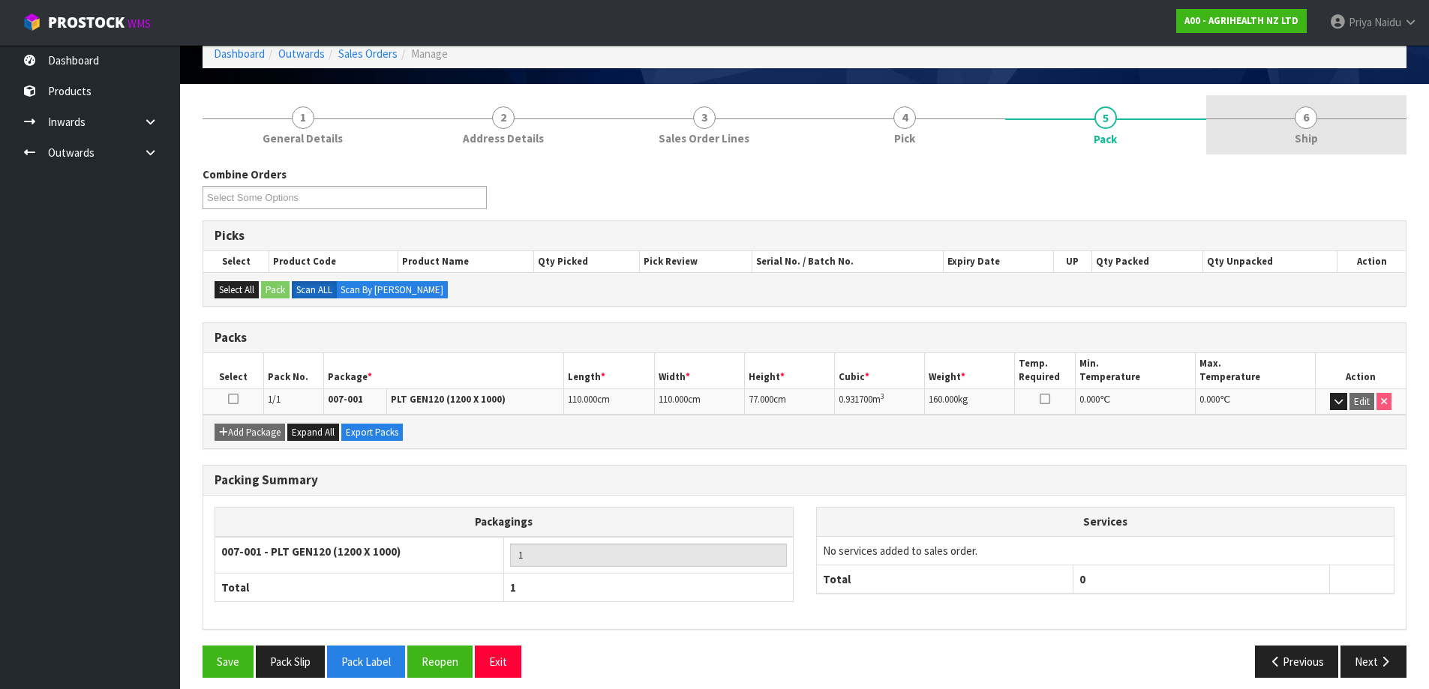
click at [1253, 113] on link "6 Ship" at bounding box center [1306, 124] width 201 height 59
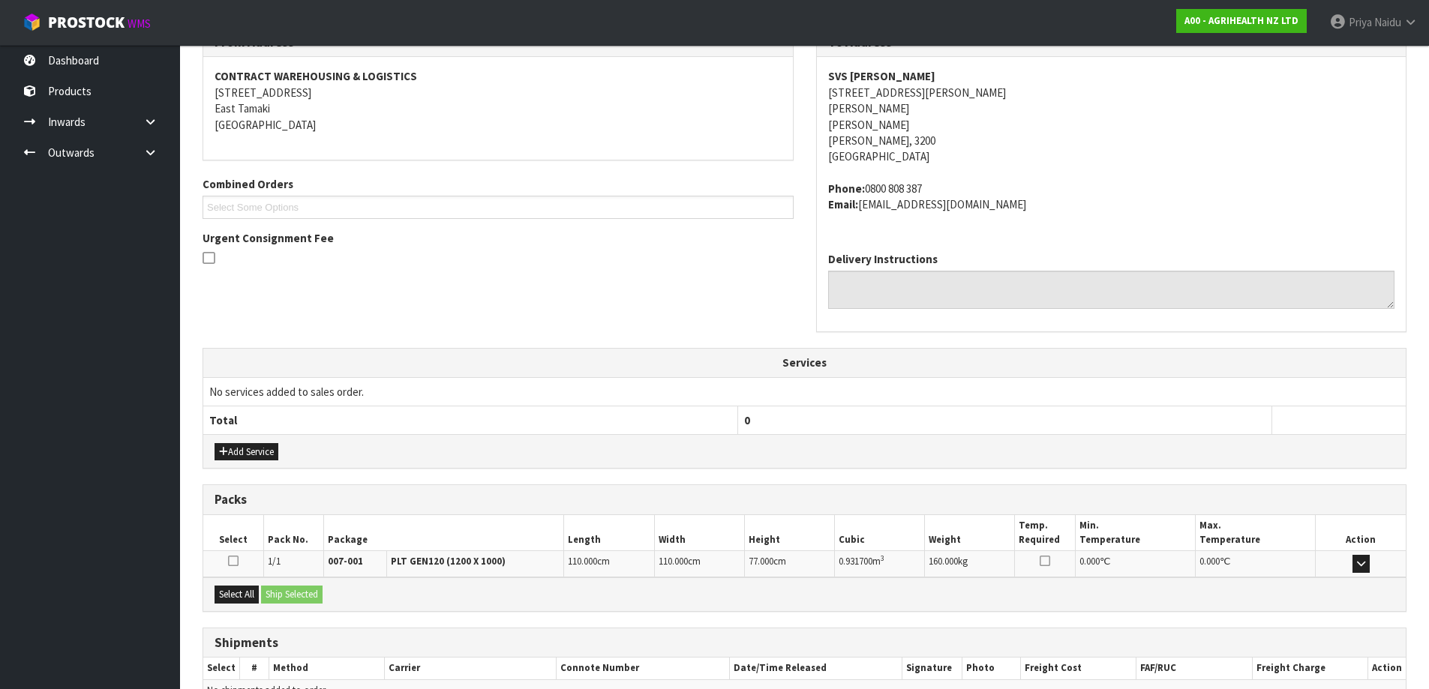
scroll to position [299, 0]
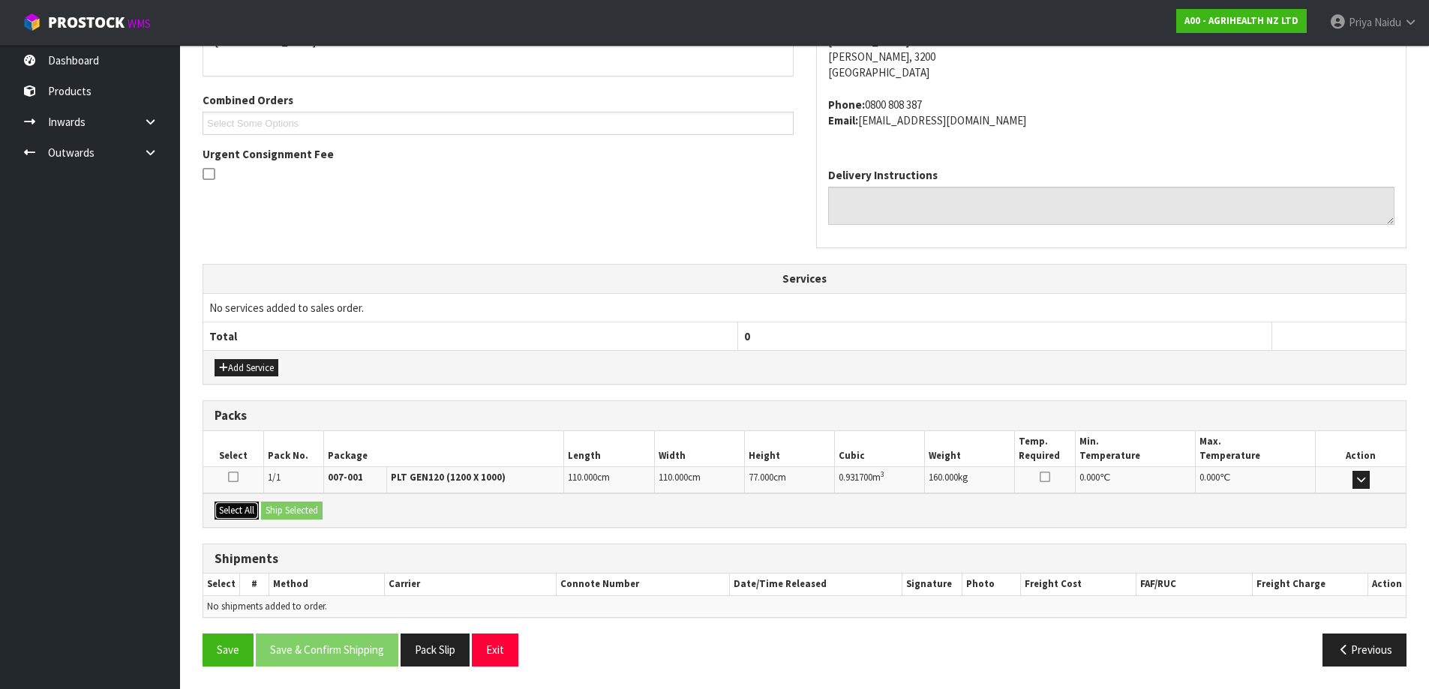
click at [239, 512] on button "Select All" at bounding box center [237, 511] width 44 height 18
click at [294, 519] on button "Ship Selected" at bounding box center [292, 511] width 62 height 18
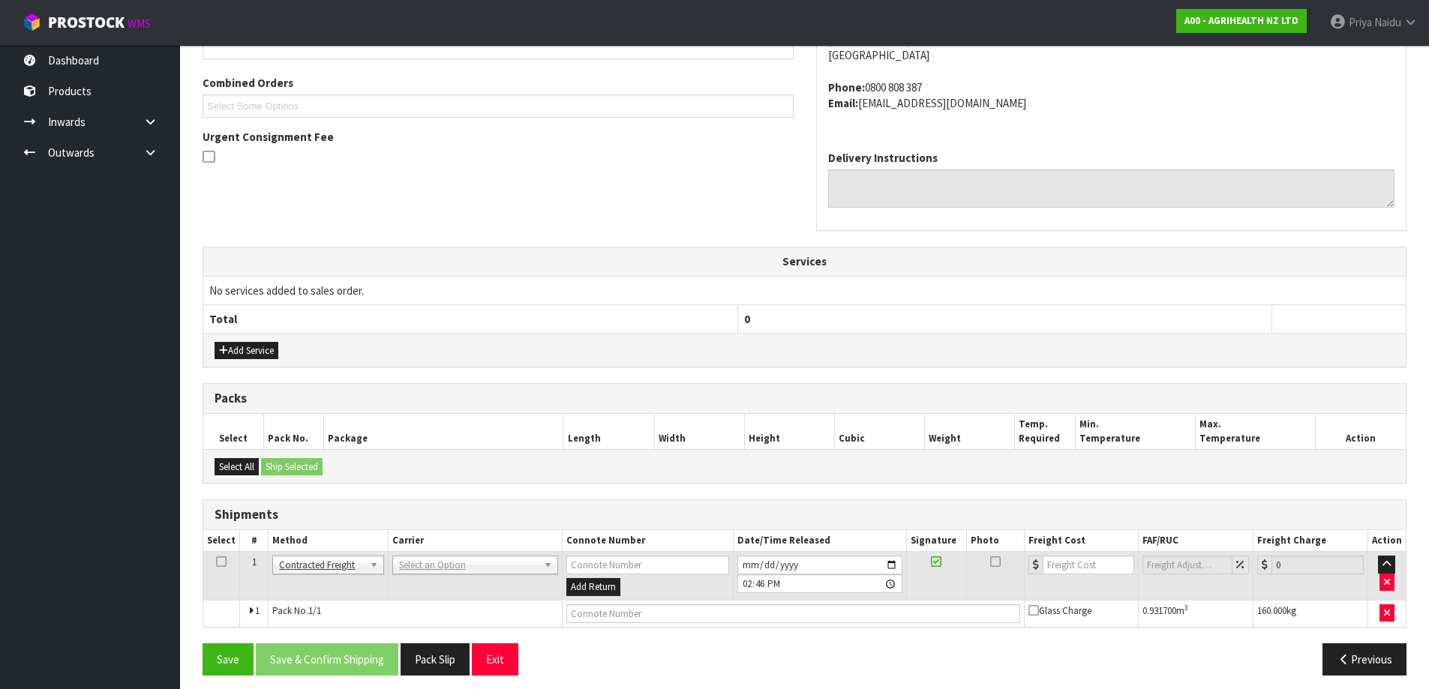
scroll to position [325, 0]
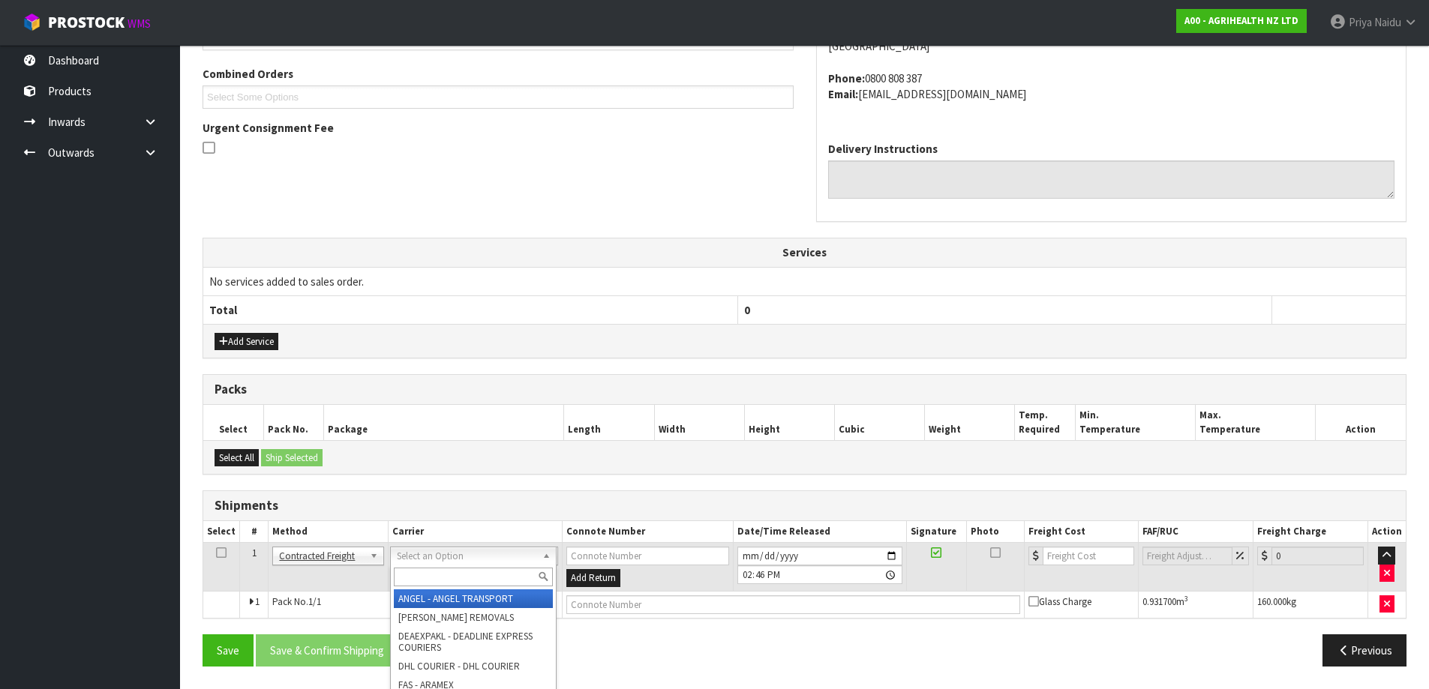
click at [427, 567] on div at bounding box center [473, 577] width 165 height 25
click at [425, 574] on input "text" at bounding box center [473, 577] width 159 height 19
type input "MF"
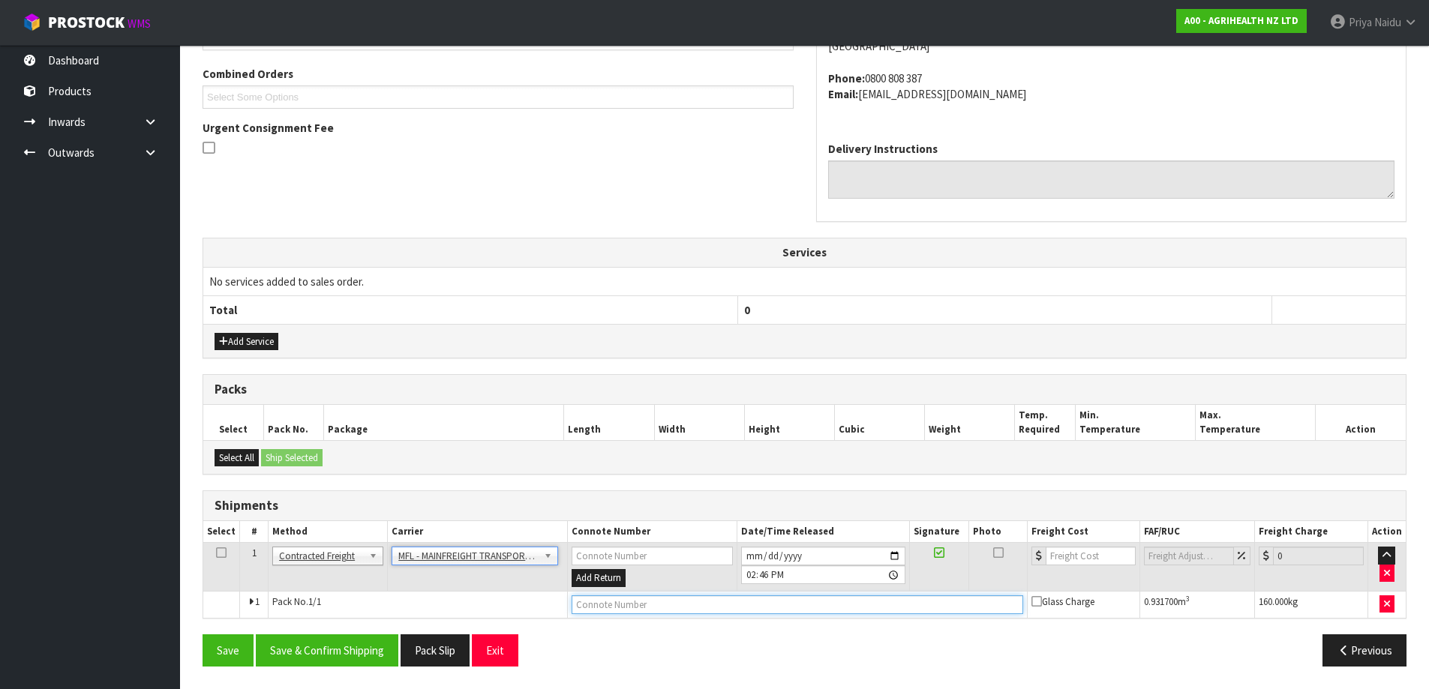
click at [607, 608] on input "text" at bounding box center [798, 605] width 452 height 19
paste input "FWM58250494"
type input "FWM58250494"
click at [1061, 555] on input "number" at bounding box center [1091, 556] width 91 height 19
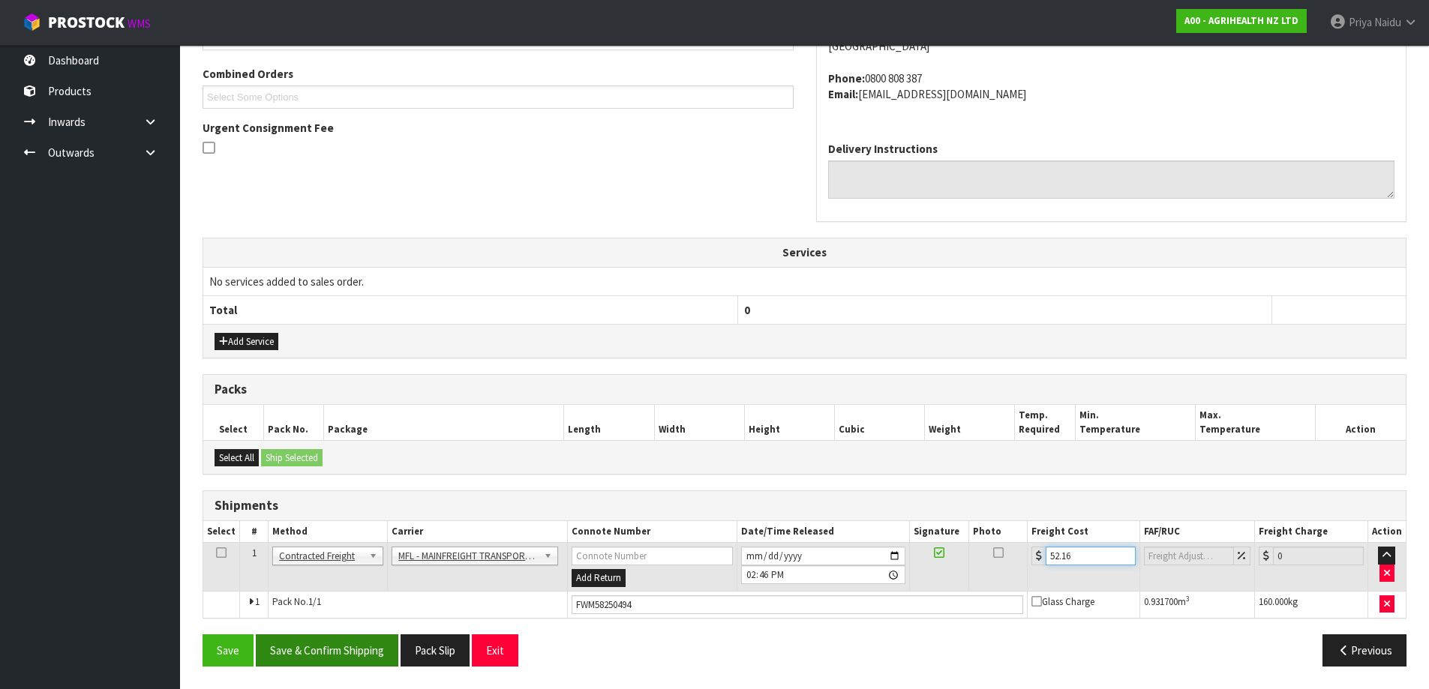
type input "52.16"
click at [351, 641] on button "Save & Confirm Shipping" at bounding box center [327, 651] width 143 height 32
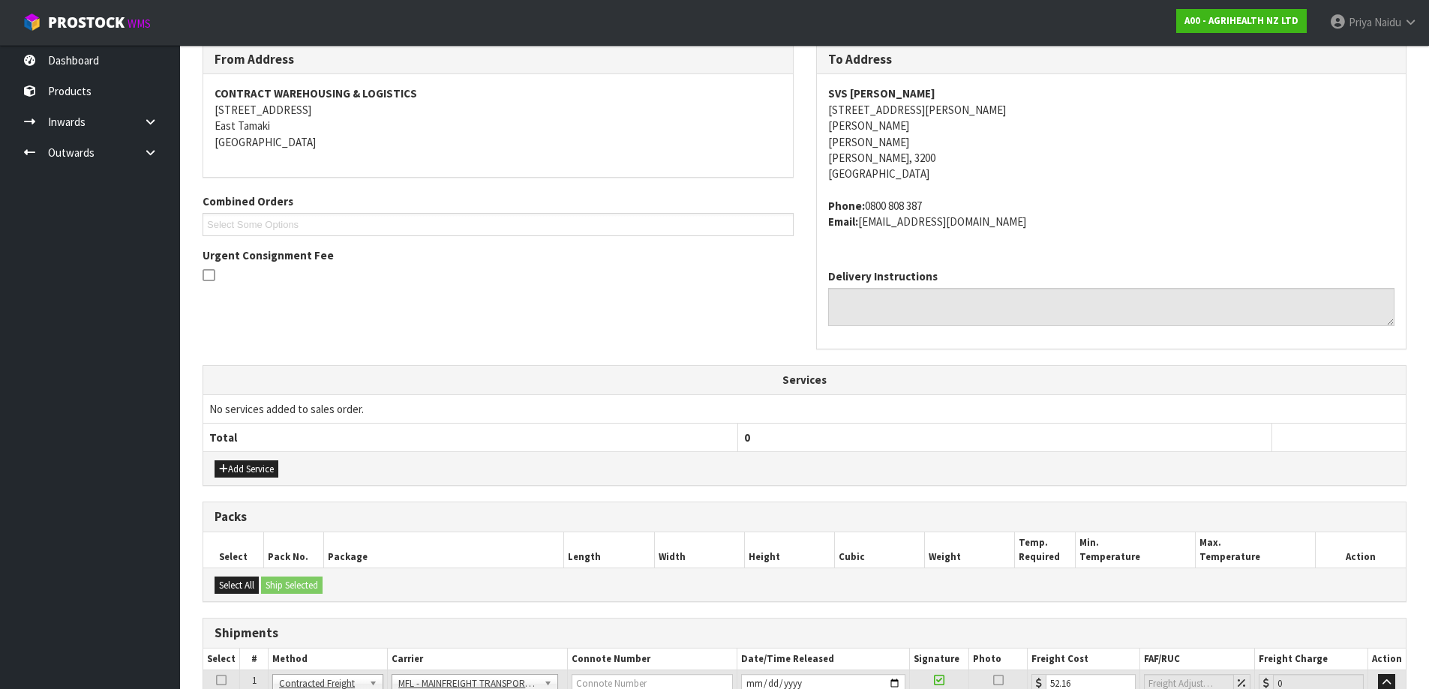
scroll to position [0, 0]
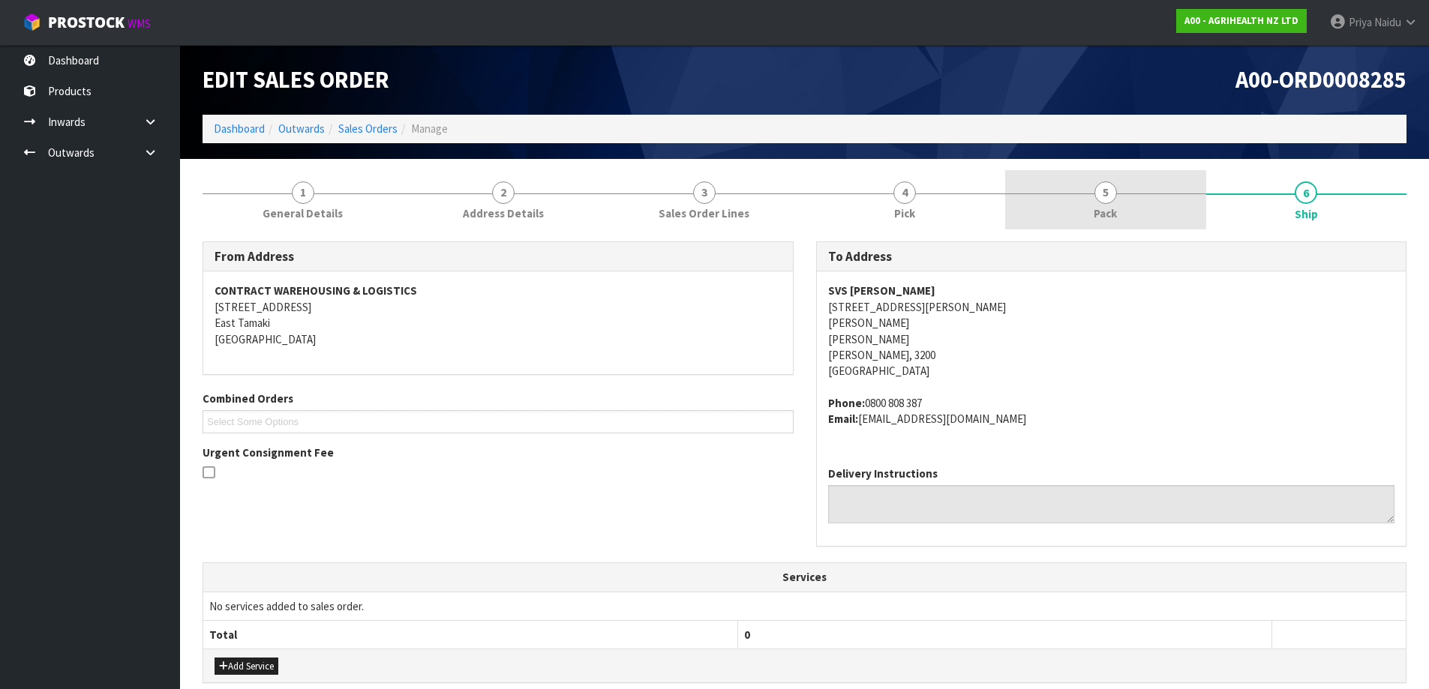
click at [1089, 213] on link "5 Pack" at bounding box center [1105, 199] width 201 height 59
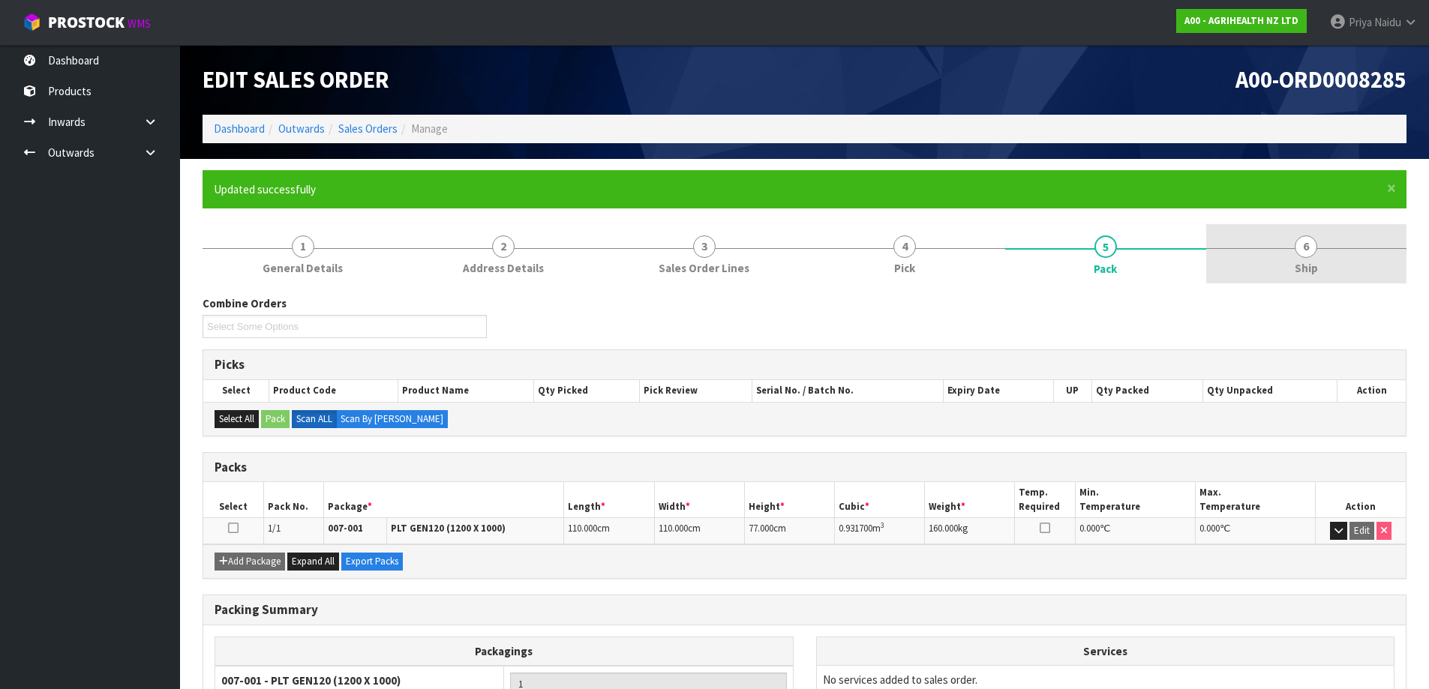
click at [1327, 264] on link "6 Ship" at bounding box center [1306, 253] width 201 height 59
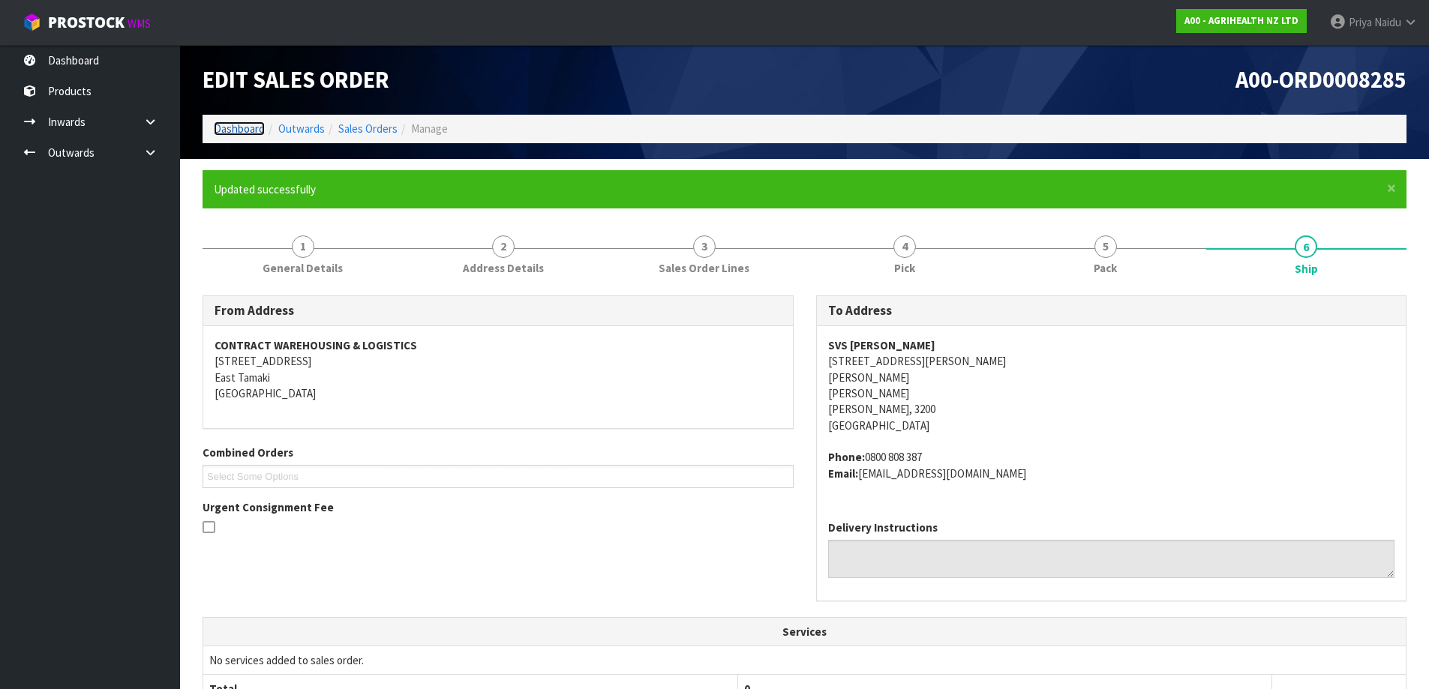
click at [233, 129] on link "Dashboard" at bounding box center [239, 129] width 51 height 14
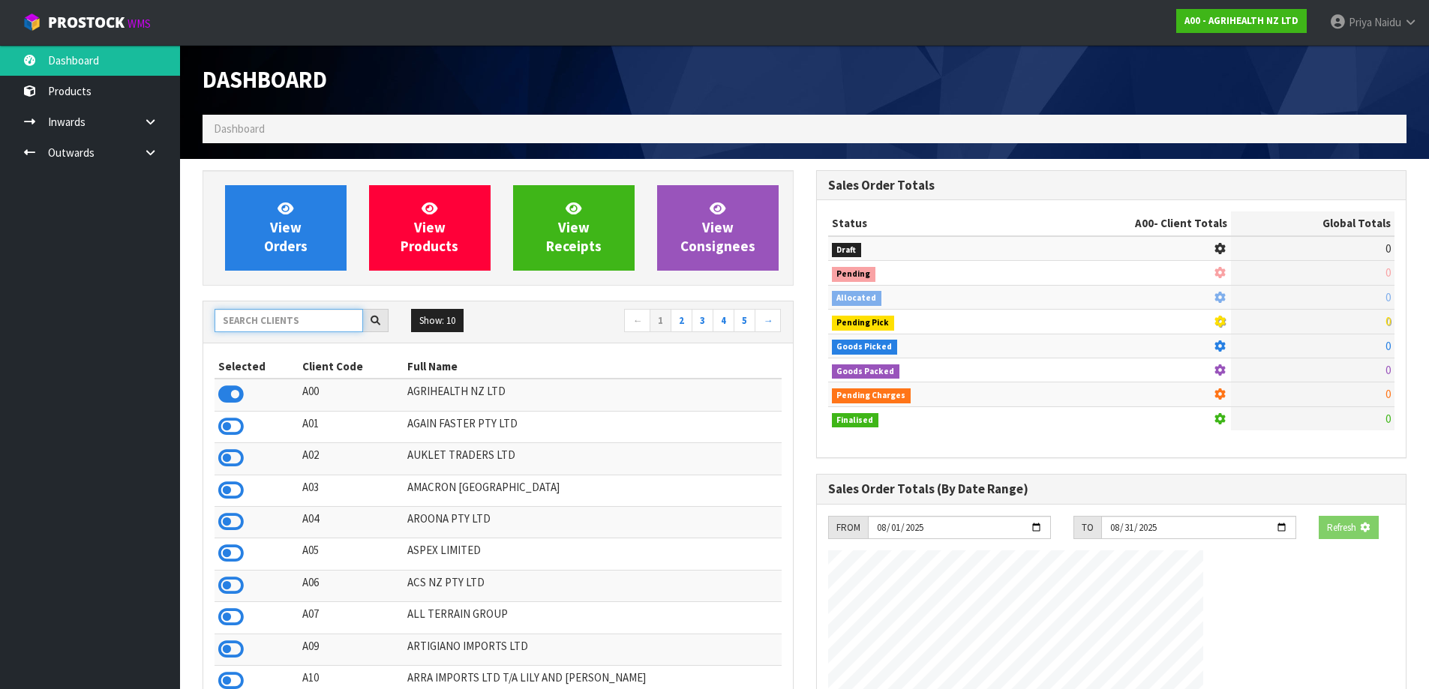
click at [268, 323] on input "text" at bounding box center [289, 320] width 149 height 23
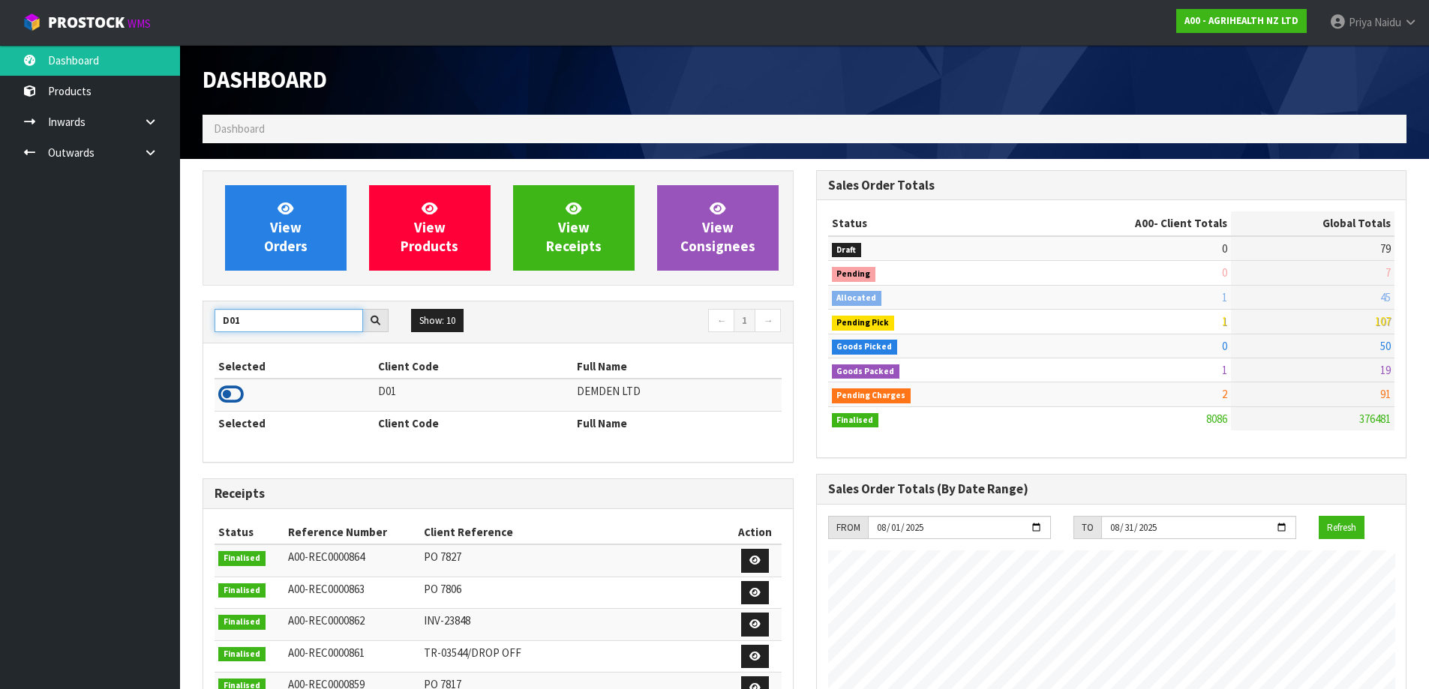
type input "D01"
click at [230, 392] on icon at bounding box center [231, 394] width 26 height 23
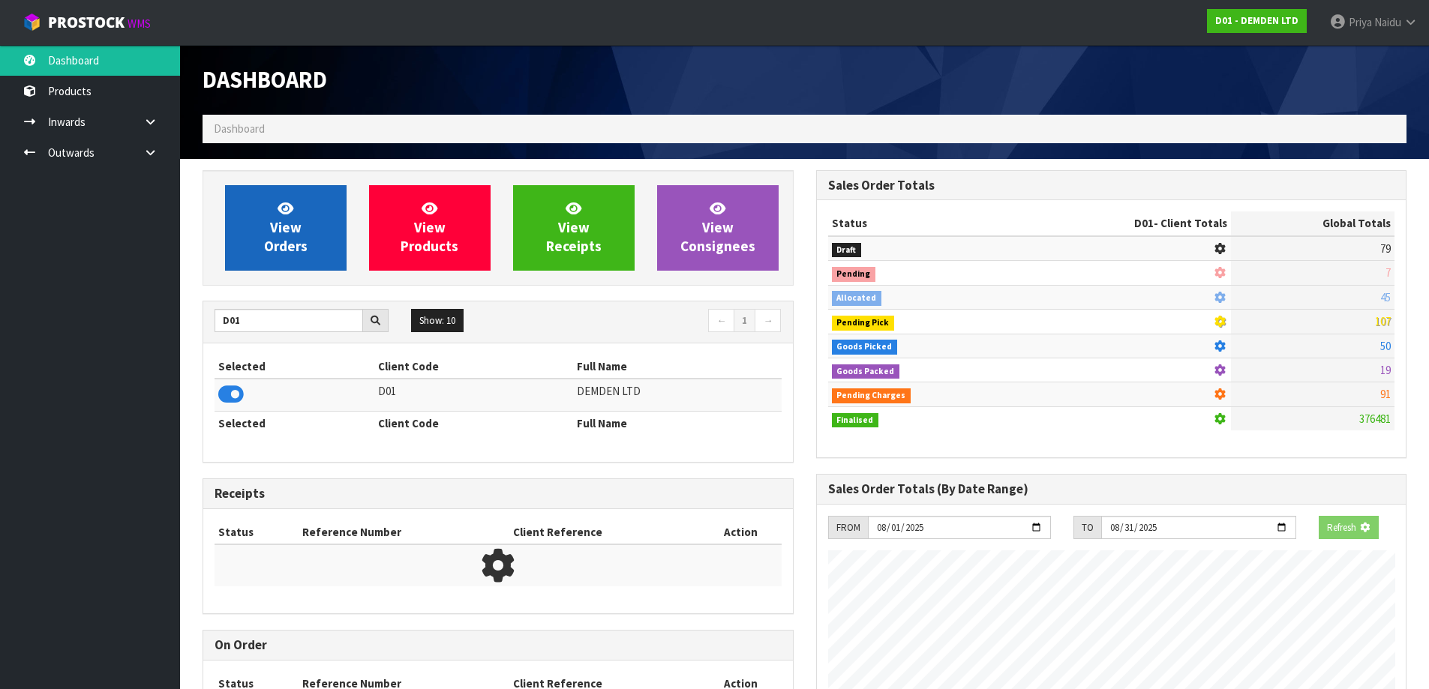
scroll to position [935, 613]
click at [265, 262] on link "View Orders" at bounding box center [286, 228] width 122 height 86
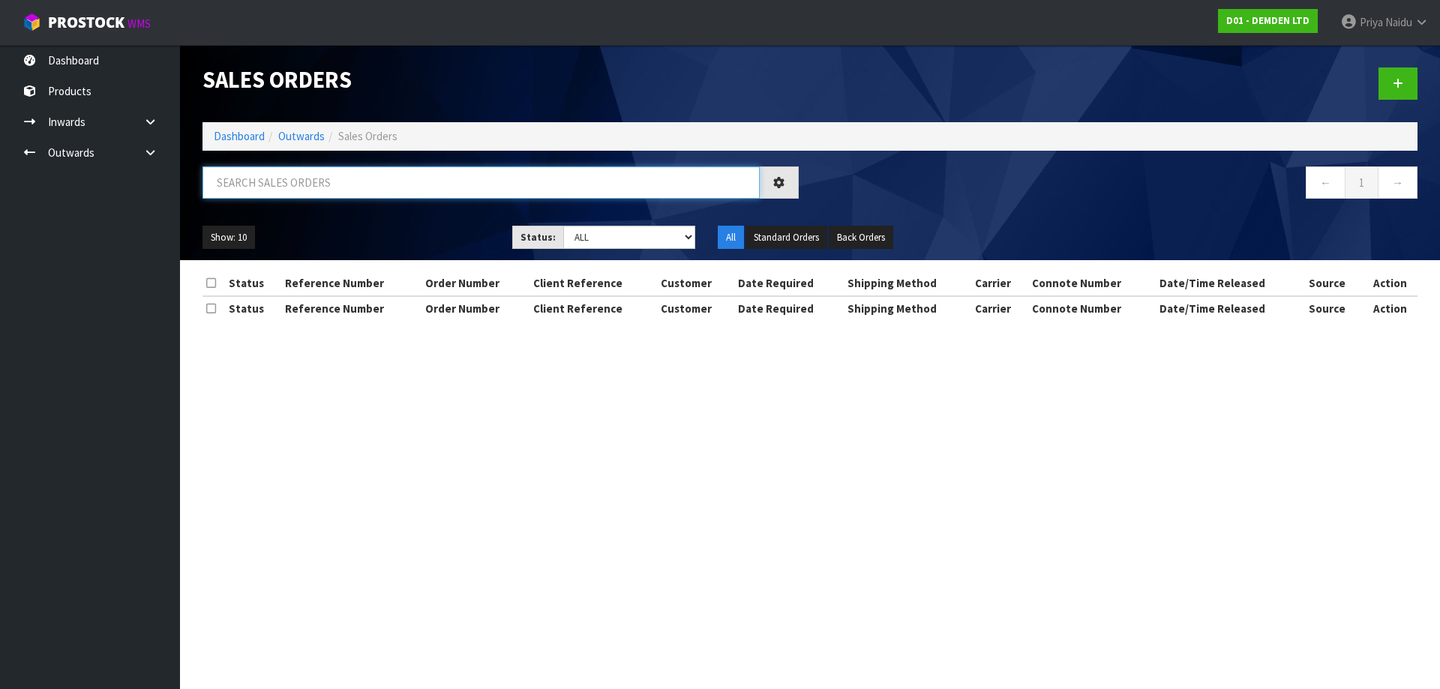
click at [311, 194] on input "text" at bounding box center [481, 183] width 557 height 32
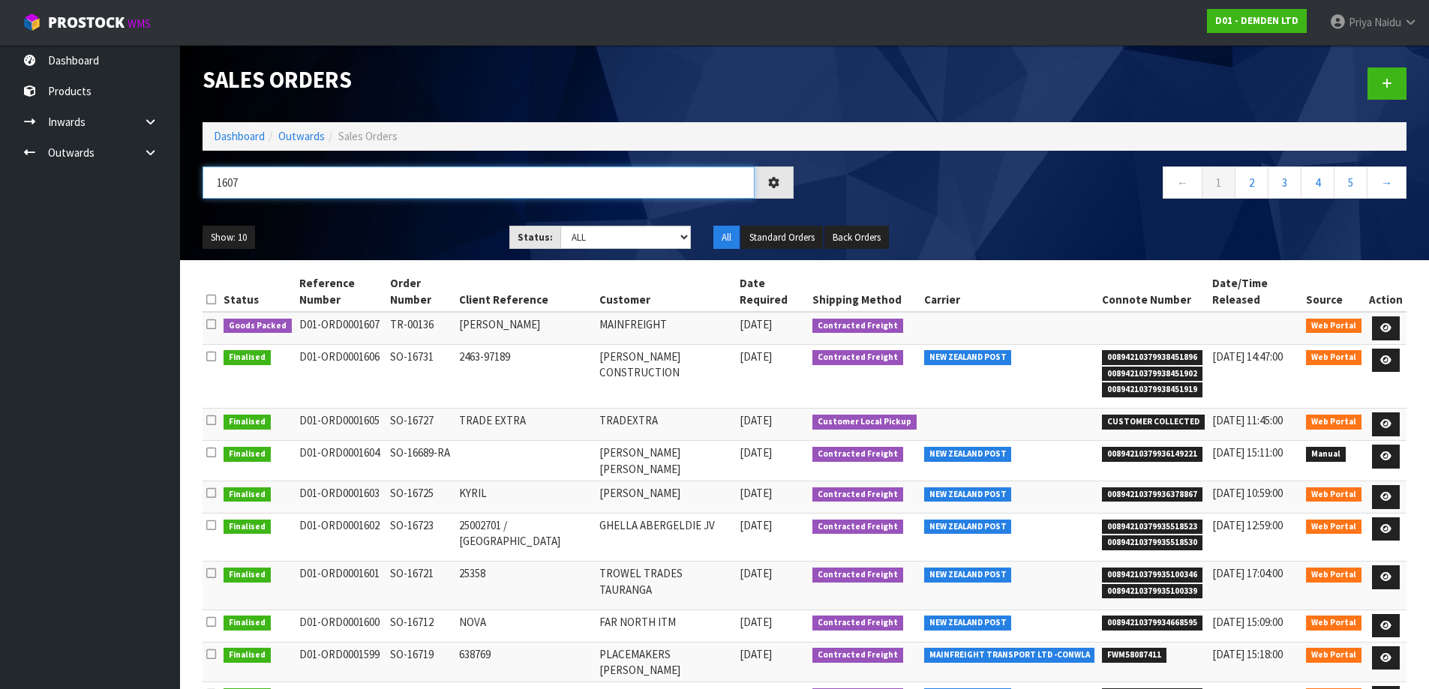
type input "1607"
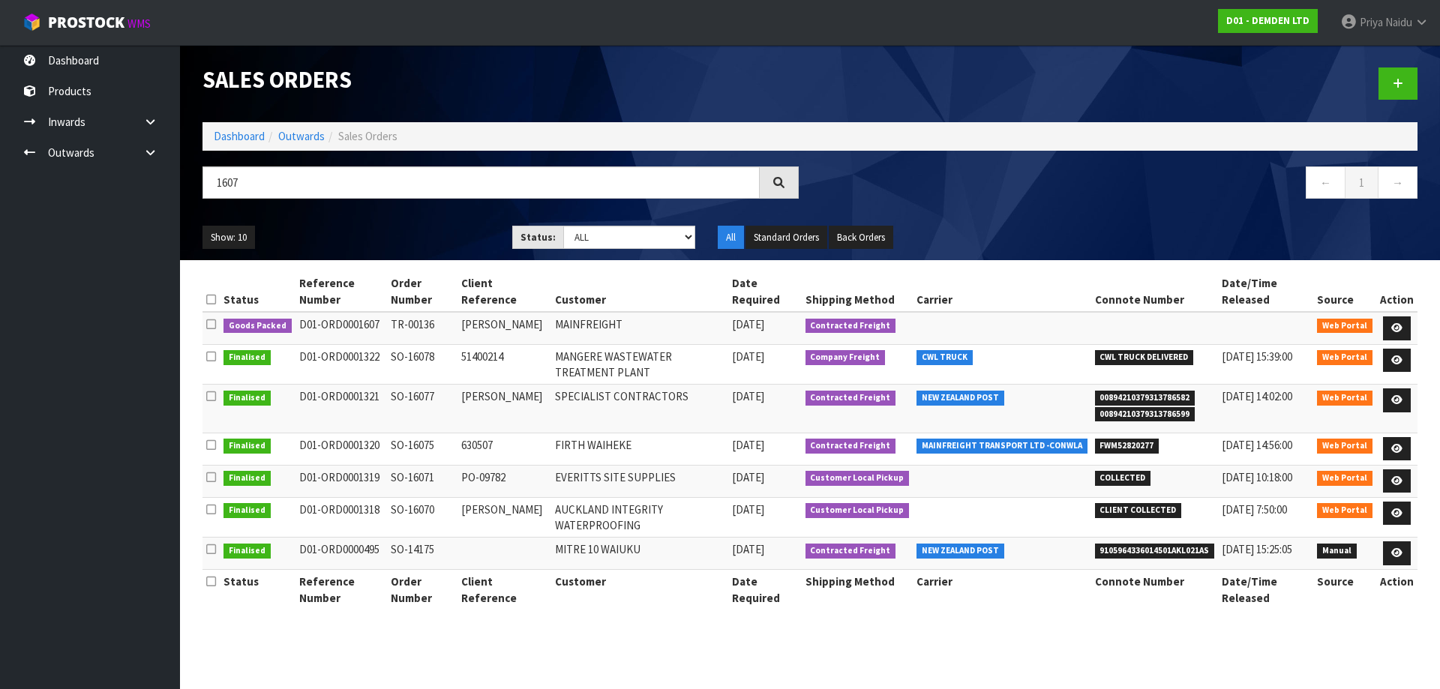
click at [379, 227] on ul "Show: 10 5 10 25 50" at bounding box center [346, 238] width 287 height 24
click at [1392, 323] on icon at bounding box center [1396, 328] width 11 height 10
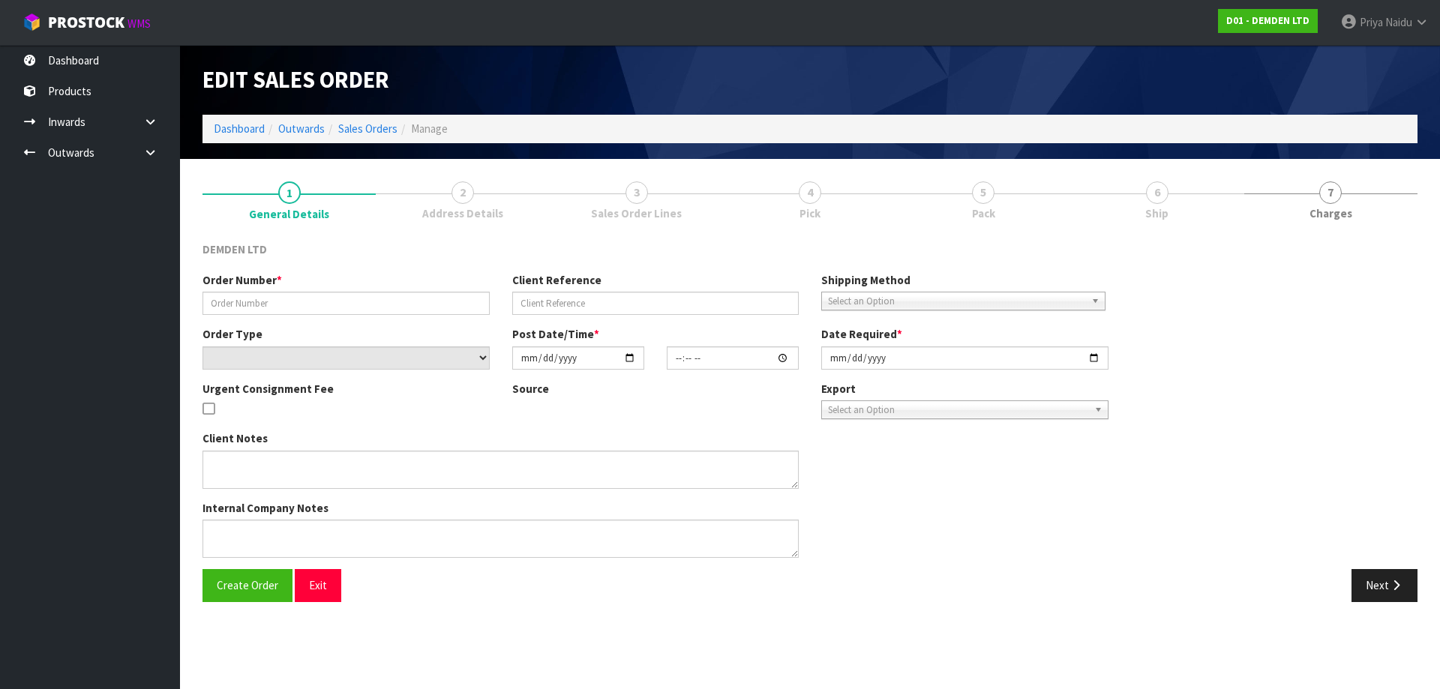
type input "TR-00136"
type input "ANN - DEMDEN"
select select "number:0"
type input "2025-08-13"
type input "11:32:00.000"
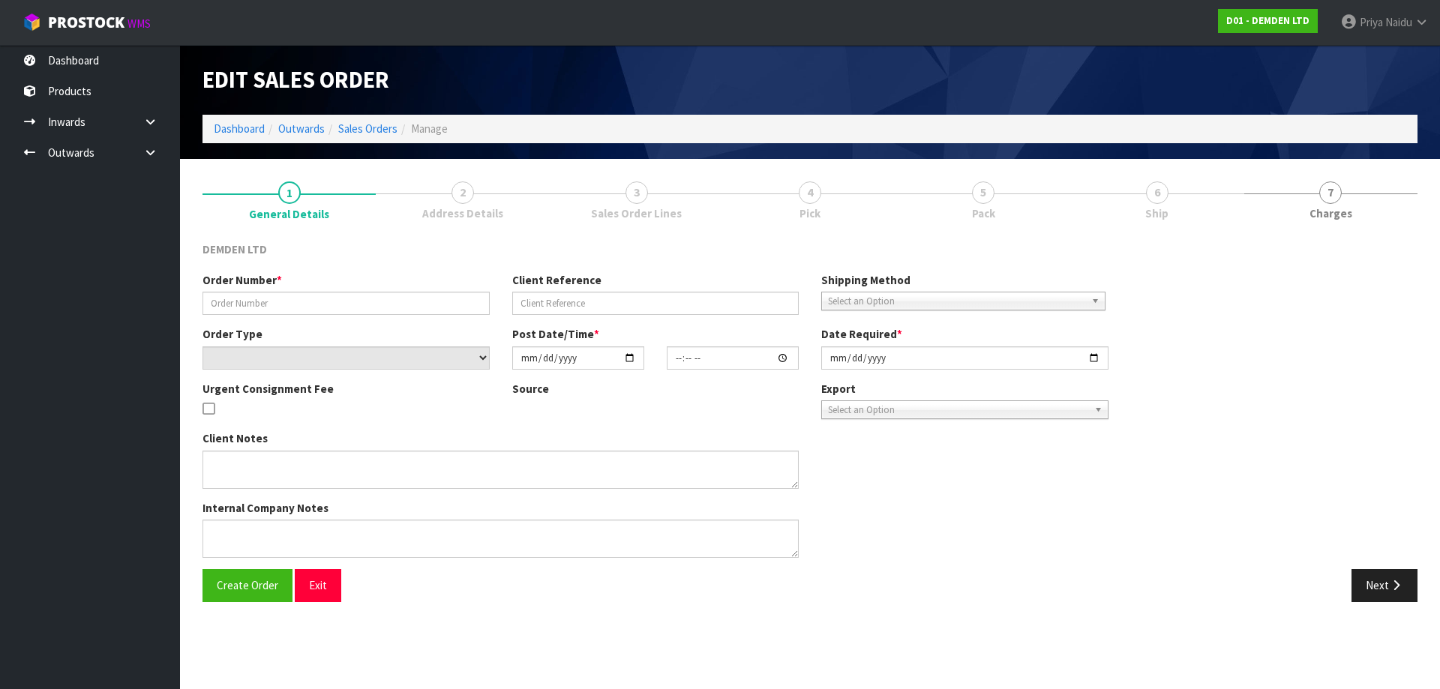
type input "2025-08-13"
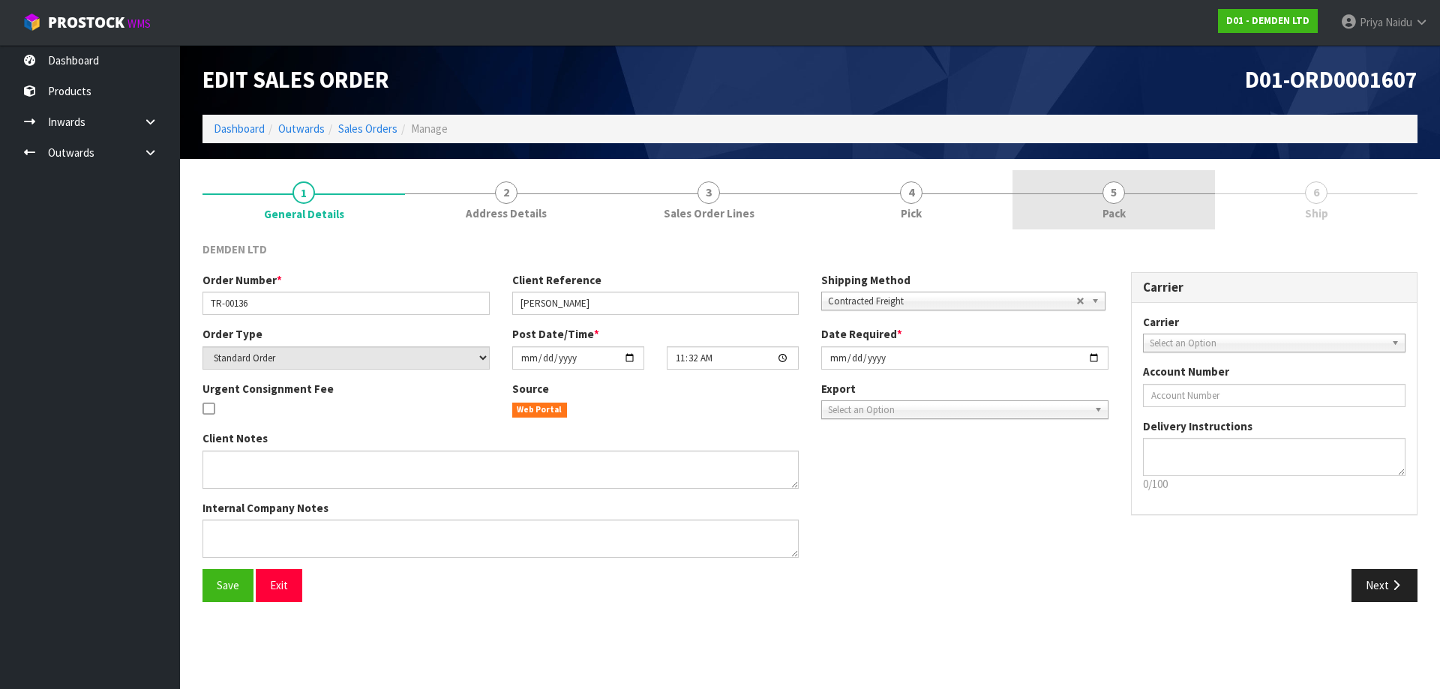
drag, startPoint x: 1151, startPoint y: 213, endPoint x: 1129, endPoint y: 225, distance: 24.8
click at [1149, 213] on link "5 Pack" at bounding box center [1114, 199] width 203 height 59
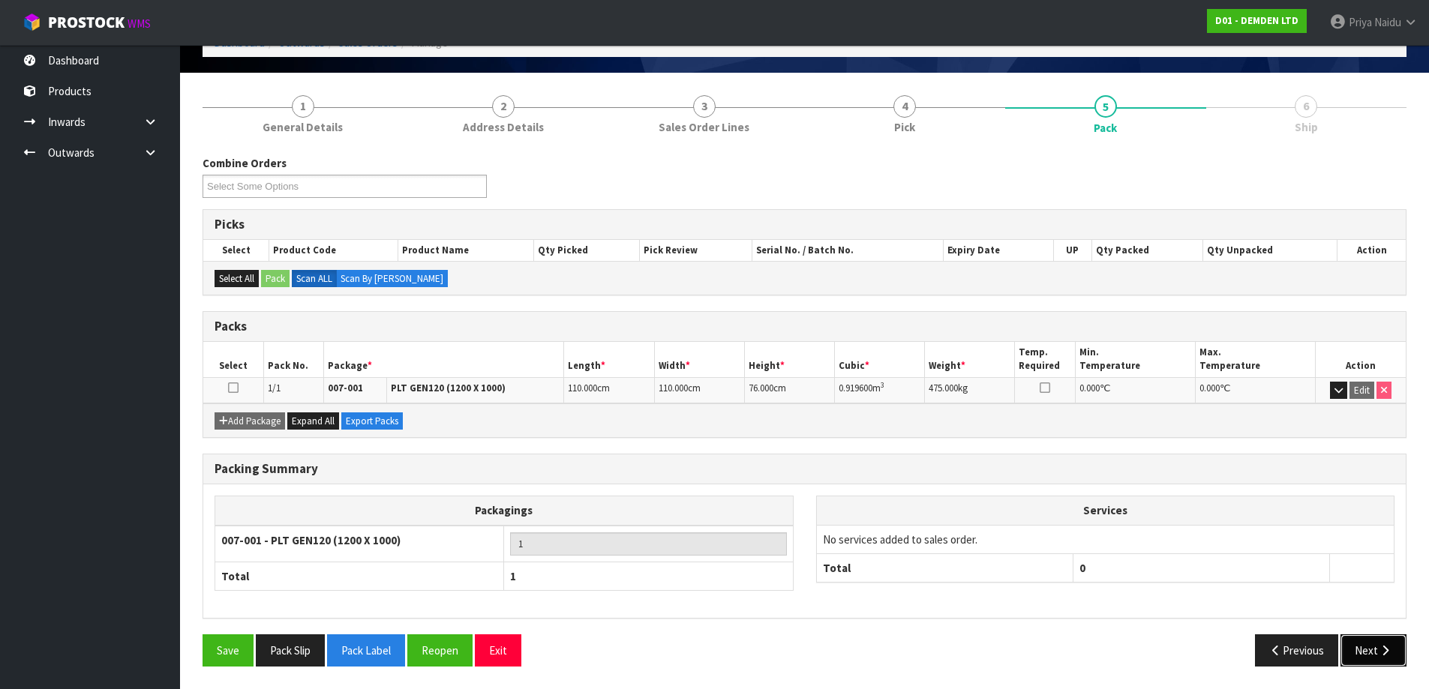
click at [1352, 662] on button "Next" at bounding box center [1373, 651] width 66 height 32
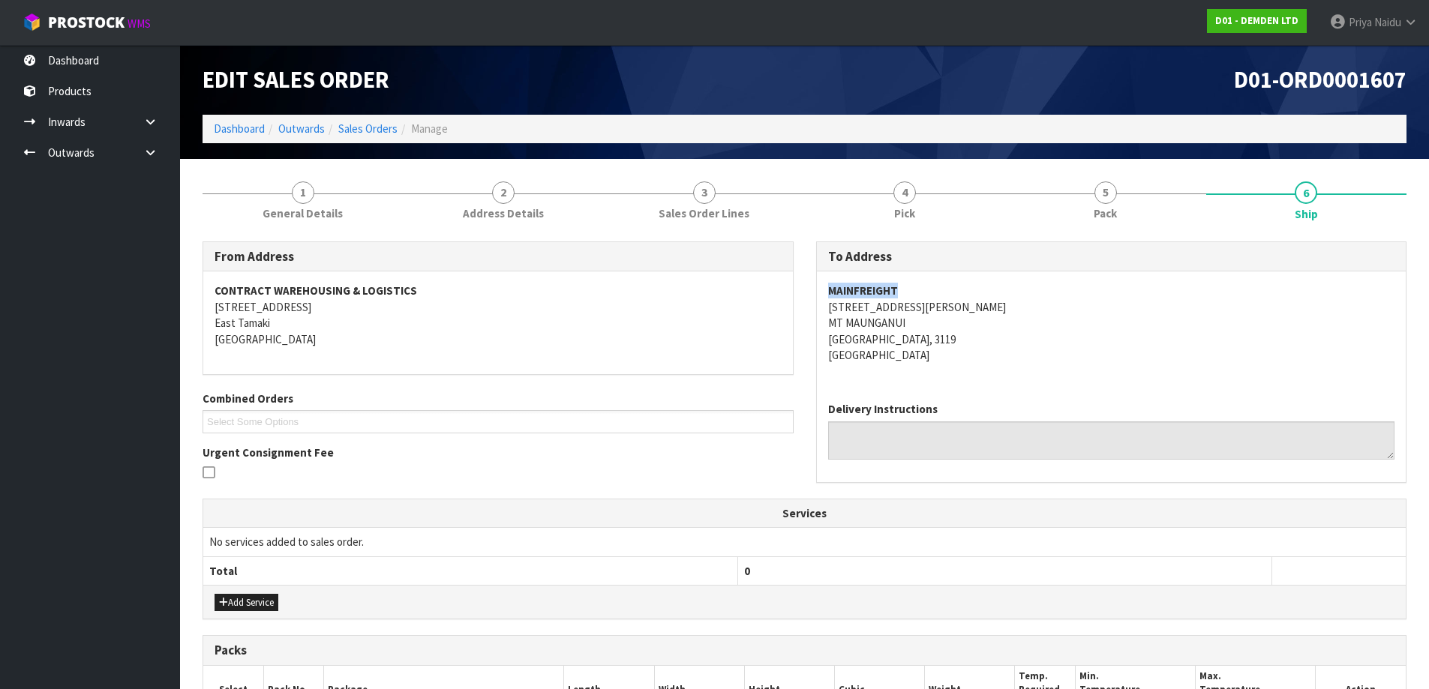
copy strong "MAINFREIGHT"
drag, startPoint x: 816, startPoint y: 293, endPoint x: 917, endPoint y: 288, distance: 101.4
click at [917, 288] on div "MAINFREIGHT 19 TE MAIRE STREET MT MAUNGANUI Mt Maunganui, 3119 New Zealand" at bounding box center [1112, 331] width 590 height 119
copy address "19 TE MAIRE STREET MT MAUNGANUI Mt Maunganui, 3119"
drag, startPoint x: 824, startPoint y: 311, endPoint x: 949, endPoint y: 338, distance: 128.3
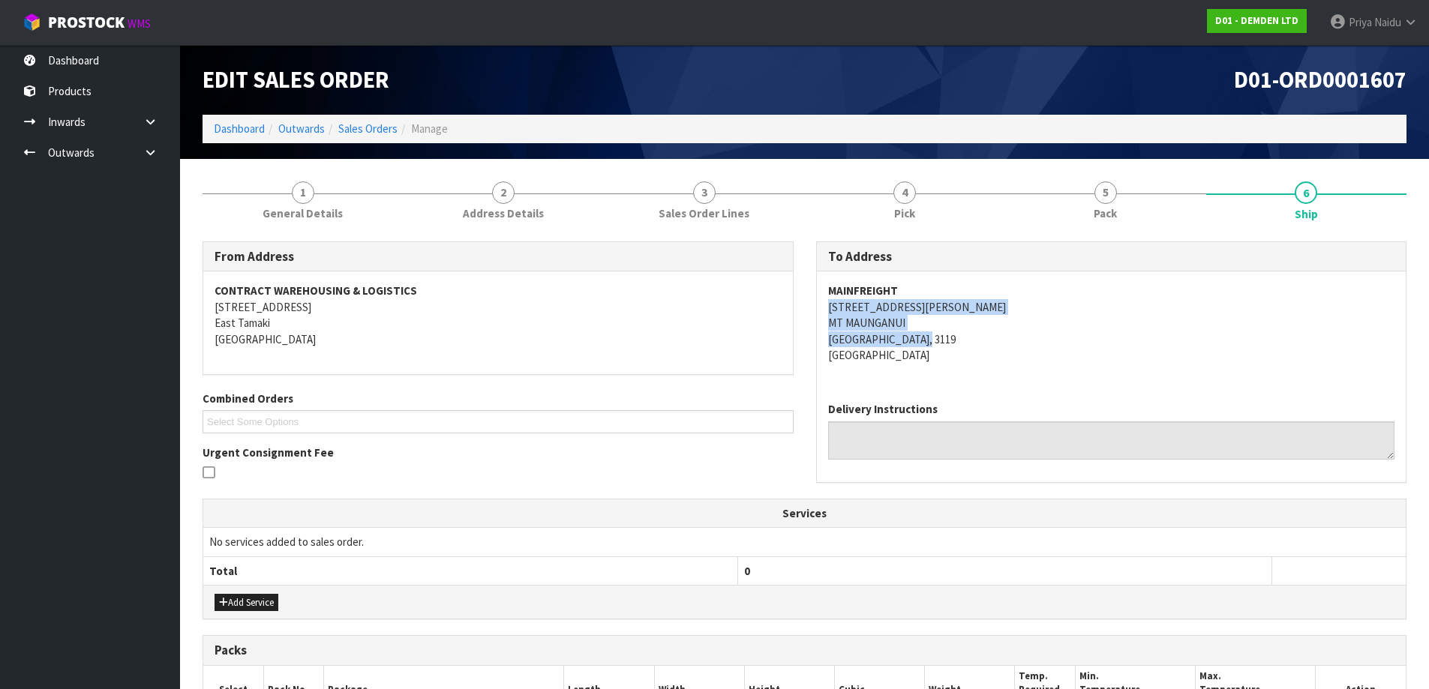
click at [949, 338] on div "MAINFREIGHT 19 TE MAIRE STREET MT MAUNGANUI Mt Maunganui, 3119 New Zealand" at bounding box center [1112, 331] width 590 height 119
click at [1038, 349] on address "MAINFREIGHT 19 TE MAIRE STREET MT MAUNGANUI Mt Maunganui, 3119 New Zealand" at bounding box center [1111, 323] width 567 height 80
copy address "19 TE MAIRE STREET"
drag, startPoint x: 824, startPoint y: 306, endPoint x: 934, endPoint y: 308, distance: 110.3
click at [934, 308] on div "MAINFREIGHT 19 TE MAIRE STREET MT MAUNGANUI Mt Maunganui, 3119 New Zealand" at bounding box center [1112, 331] width 590 height 119
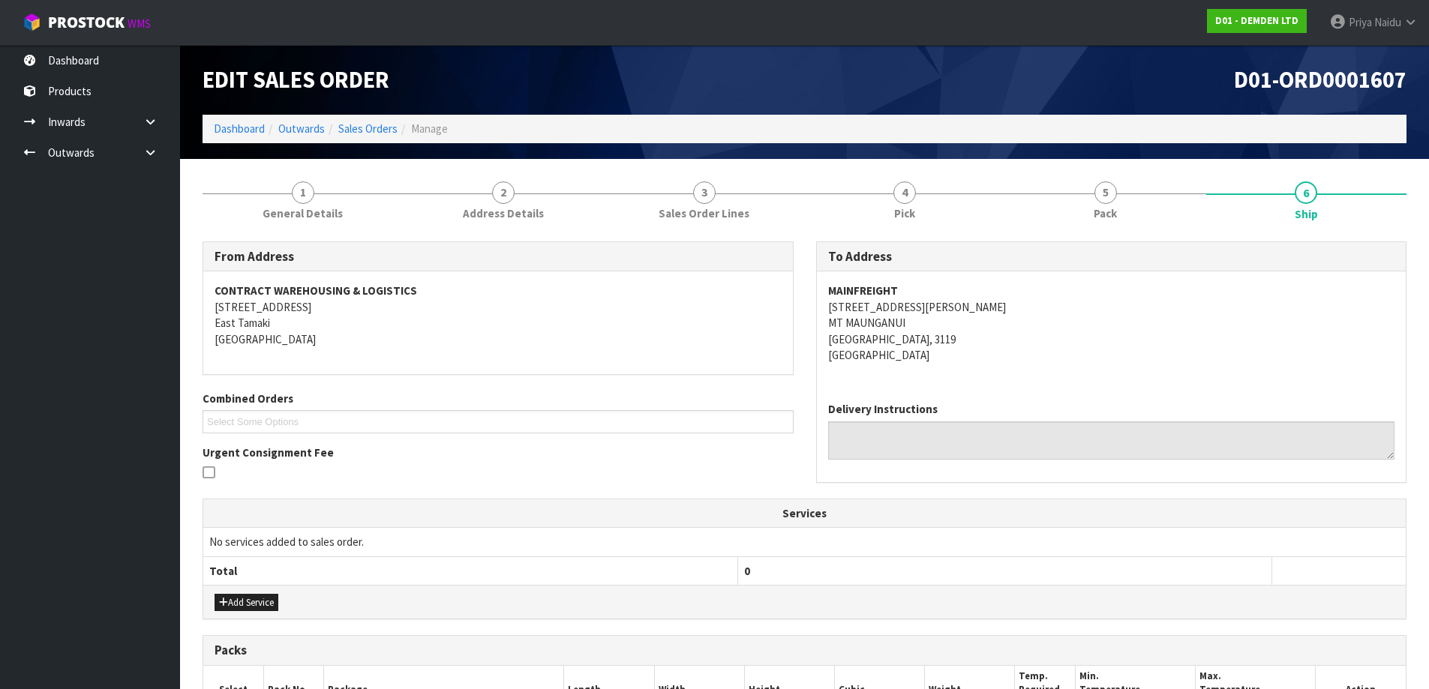
drag, startPoint x: 1073, startPoint y: 367, endPoint x: 1045, endPoint y: 368, distance: 28.5
click at [1069, 367] on div "MAINFREIGHT 19 TE MAIRE STREET MT MAUNGANUI Mt Maunganui, 3119 New Zealand" at bounding box center [1112, 331] width 590 height 119
copy address "19 TE MAIRE STREET"
drag, startPoint x: 822, startPoint y: 306, endPoint x: 978, endPoint y: 306, distance: 156.0
click at [978, 306] on div "MAINFREIGHT 19 TE MAIRE STREET MT MAUNGANUI Mt Maunganui, 3119 New Zealand" at bounding box center [1112, 331] width 590 height 119
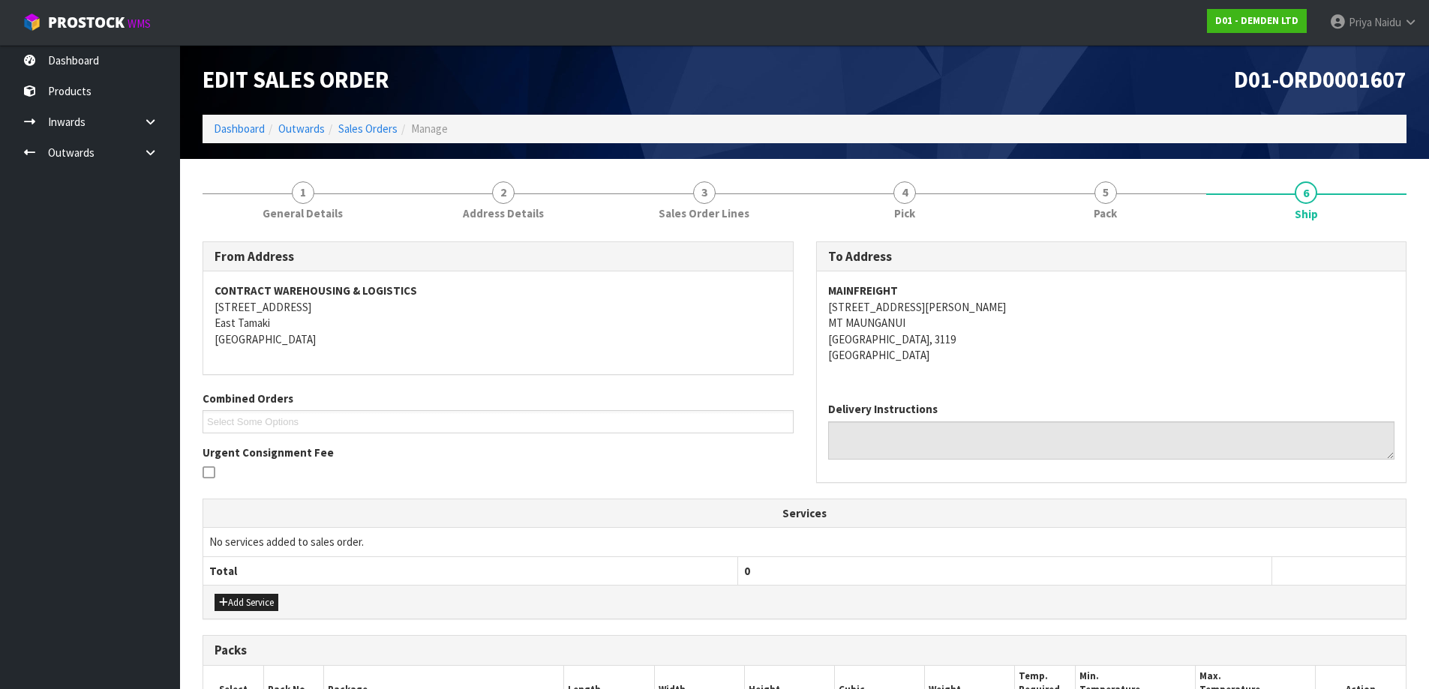
click at [1007, 353] on address "MAINFREIGHT 19 TE MAIRE STREET MT MAUNGANUI Mt Maunganui, 3119 New Zealand" at bounding box center [1111, 323] width 567 height 80
click at [323, 198] on link "1 General Details" at bounding box center [303, 199] width 201 height 59
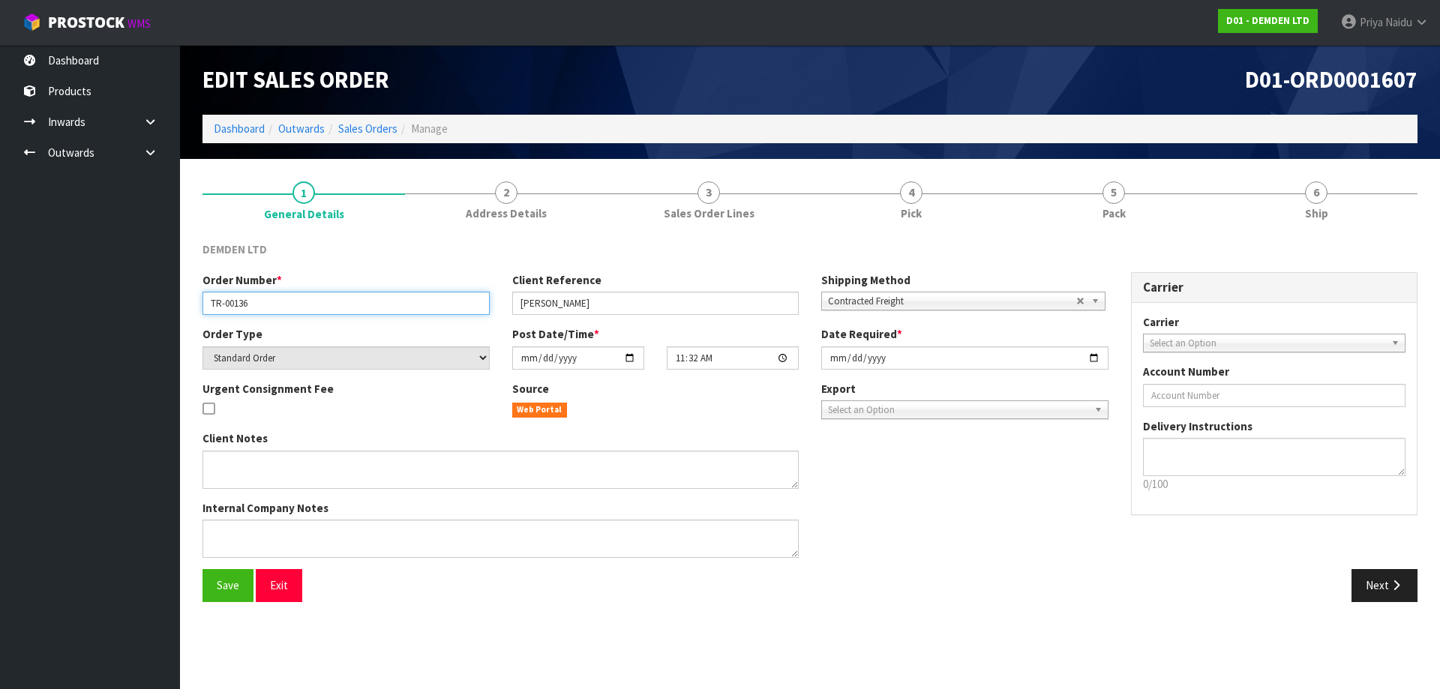
drag, startPoint x: 207, startPoint y: 306, endPoint x: 254, endPoint y: 300, distance: 47.6
click at [254, 300] on input "TR-00136" at bounding box center [346, 303] width 287 height 23
drag, startPoint x: 513, startPoint y: 305, endPoint x: 611, endPoint y: 303, distance: 98.3
click at [611, 303] on input "ANN - DEMDEN" at bounding box center [655, 303] width 287 height 23
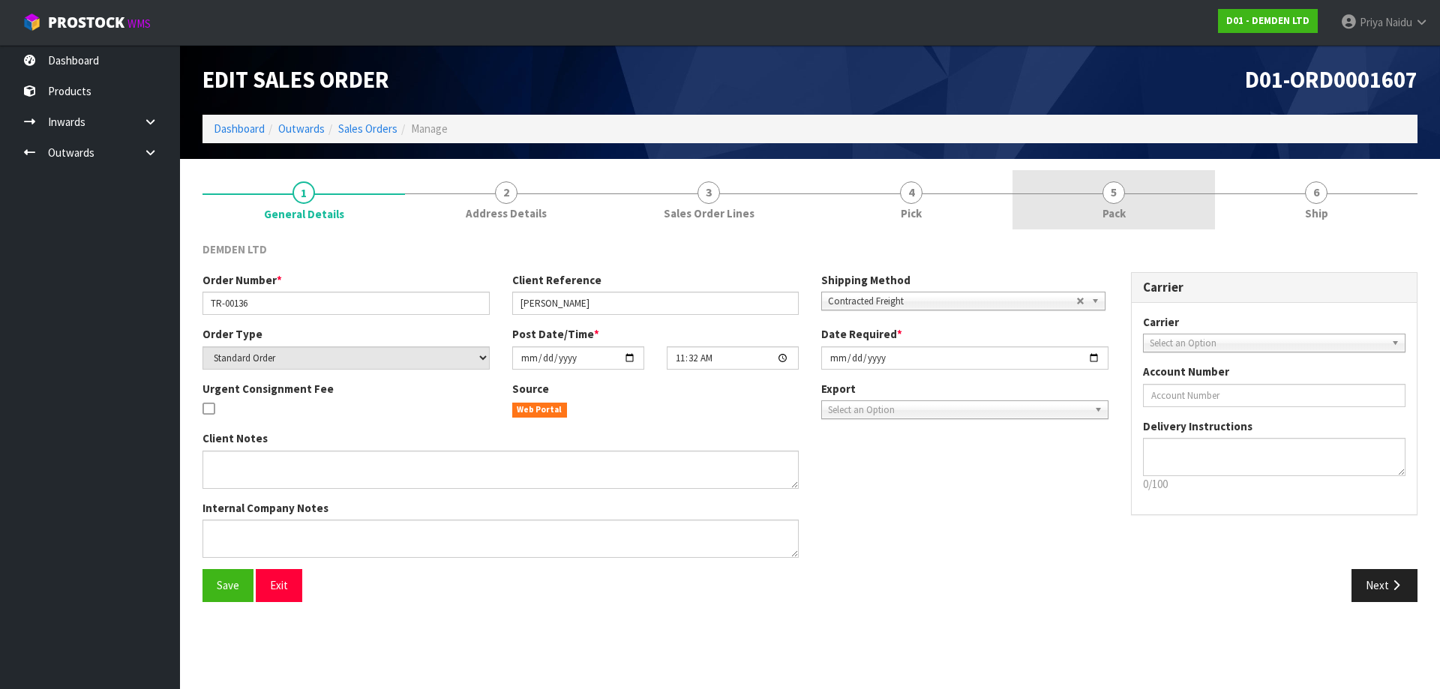
click at [1091, 218] on link "5 Pack" at bounding box center [1114, 199] width 203 height 59
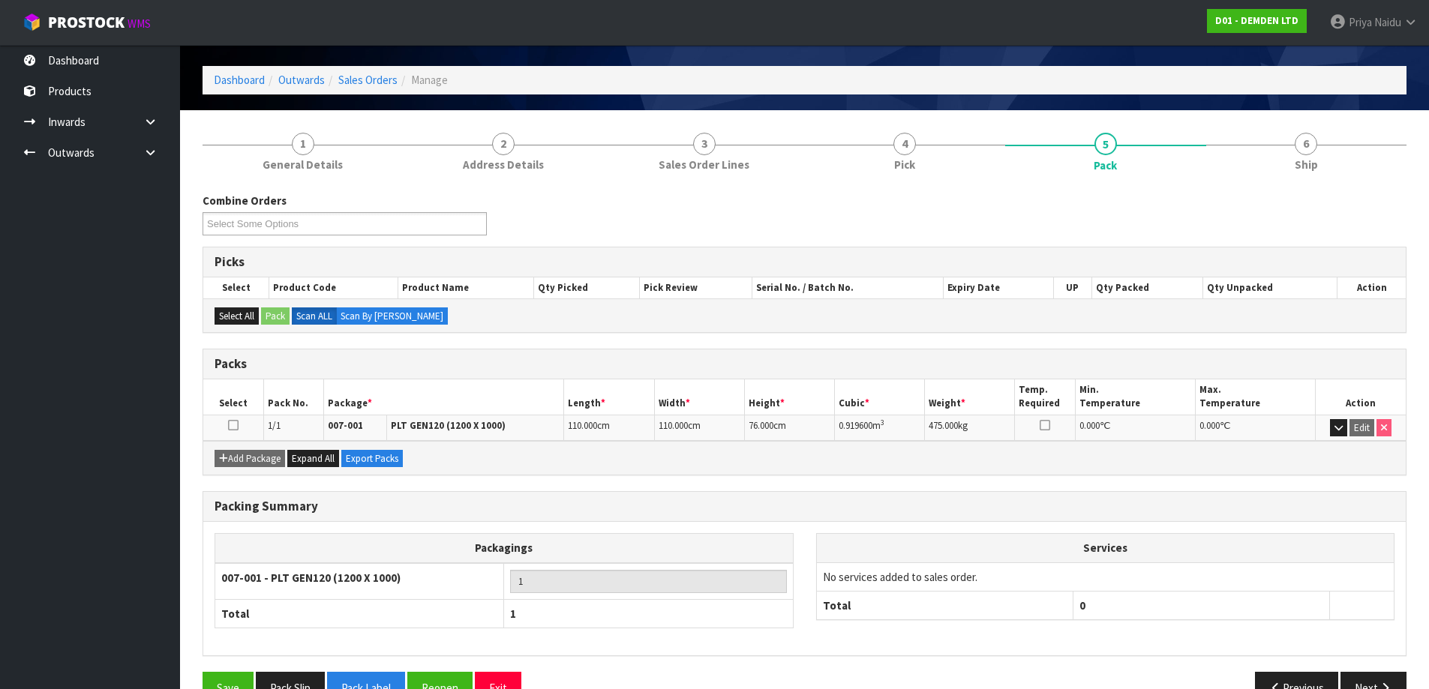
scroll to position [75, 0]
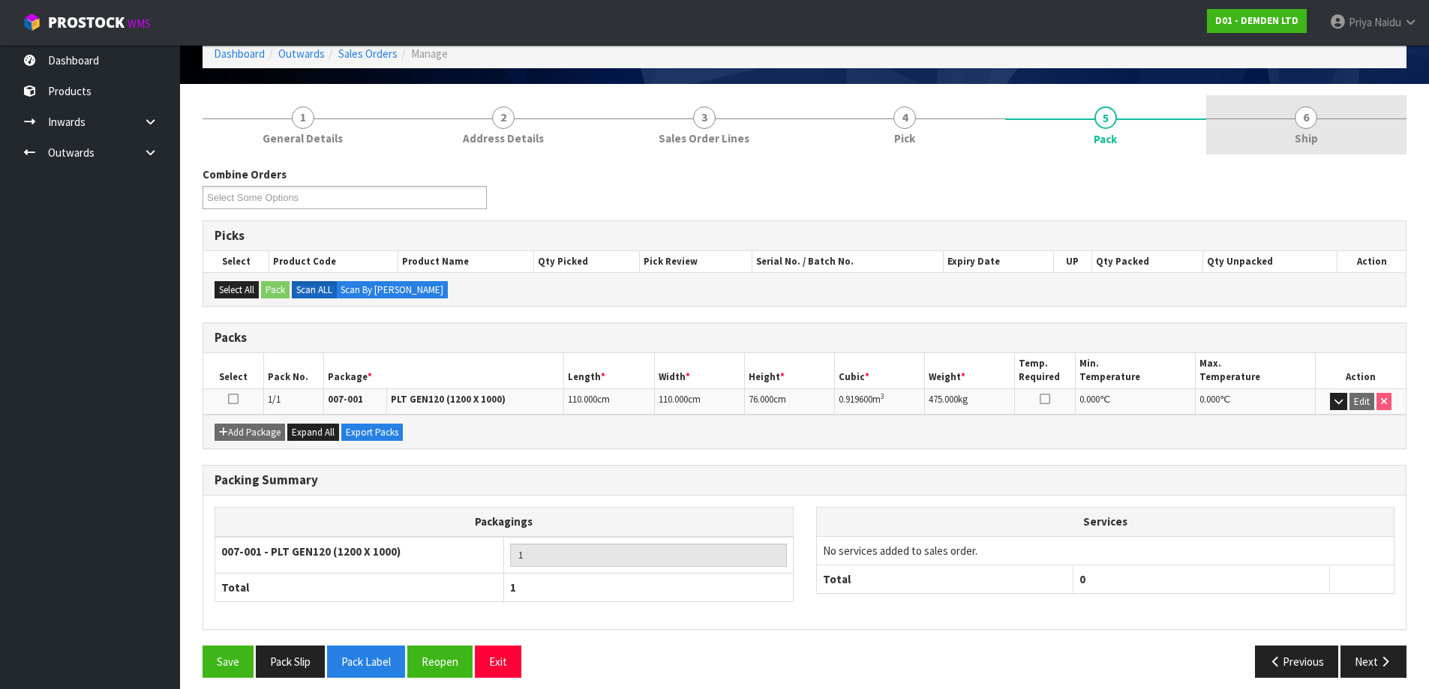
drag, startPoint x: 1313, startPoint y: 120, endPoint x: 1266, endPoint y: 154, distance: 57.5
click at [1313, 121] on span "6" at bounding box center [1306, 118] width 23 height 23
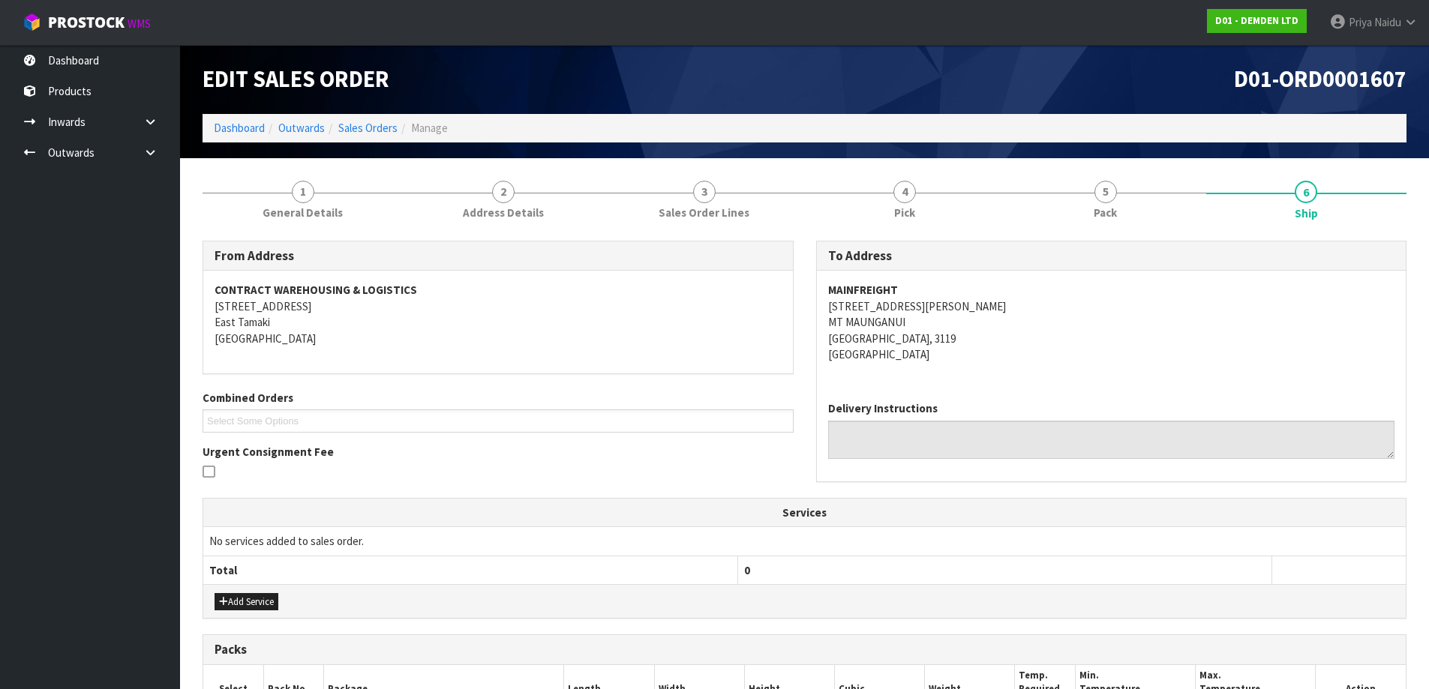
scroll to position [0, 0]
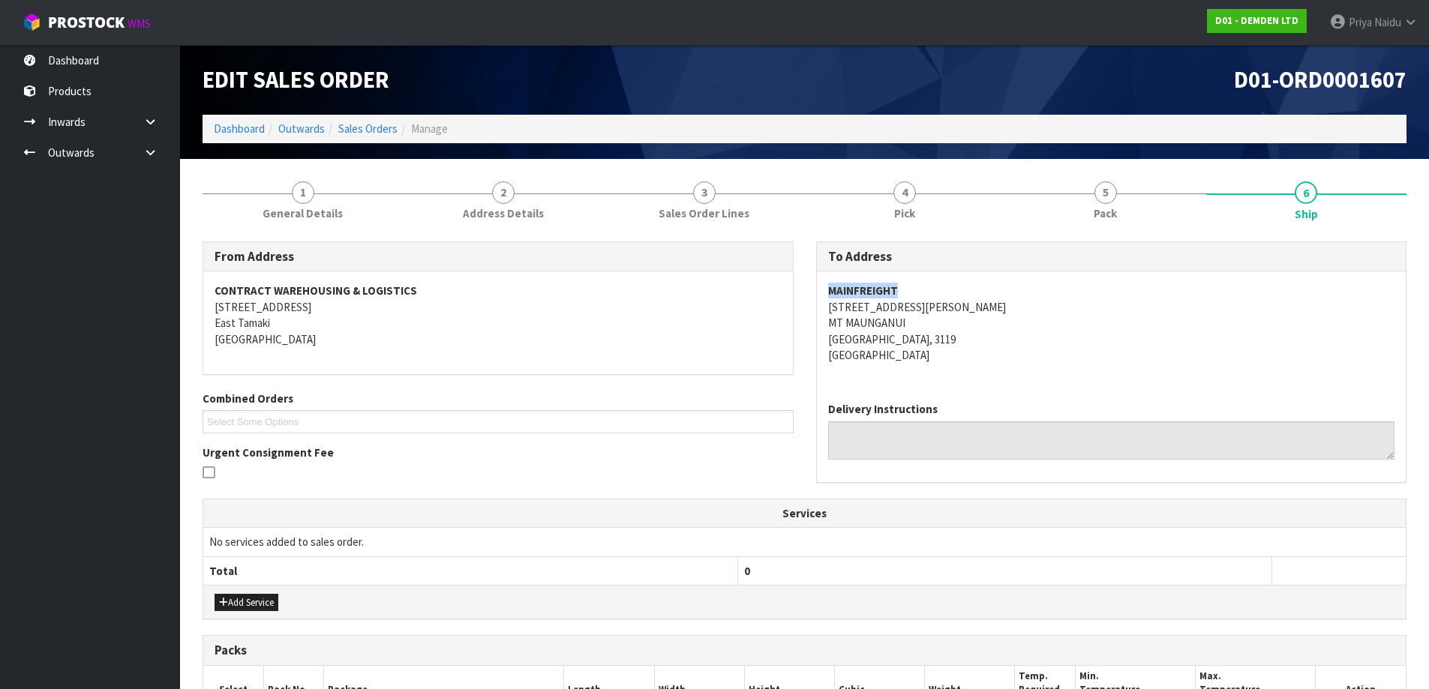
copy strong "MAINFREIGHT"
drag, startPoint x: 827, startPoint y: 294, endPoint x: 945, endPoint y: 288, distance: 117.9
click at [945, 288] on address "MAINFREIGHT 19 TE MAIRE STREET MT MAUNGANUI Mt Maunganui, 3119 New Zealand" at bounding box center [1111, 323] width 567 height 80
copy address "19 TE MAIRE STREET MT MAUNGANUI"
drag, startPoint x: 821, startPoint y: 303, endPoint x: 977, endPoint y: 326, distance: 157.6
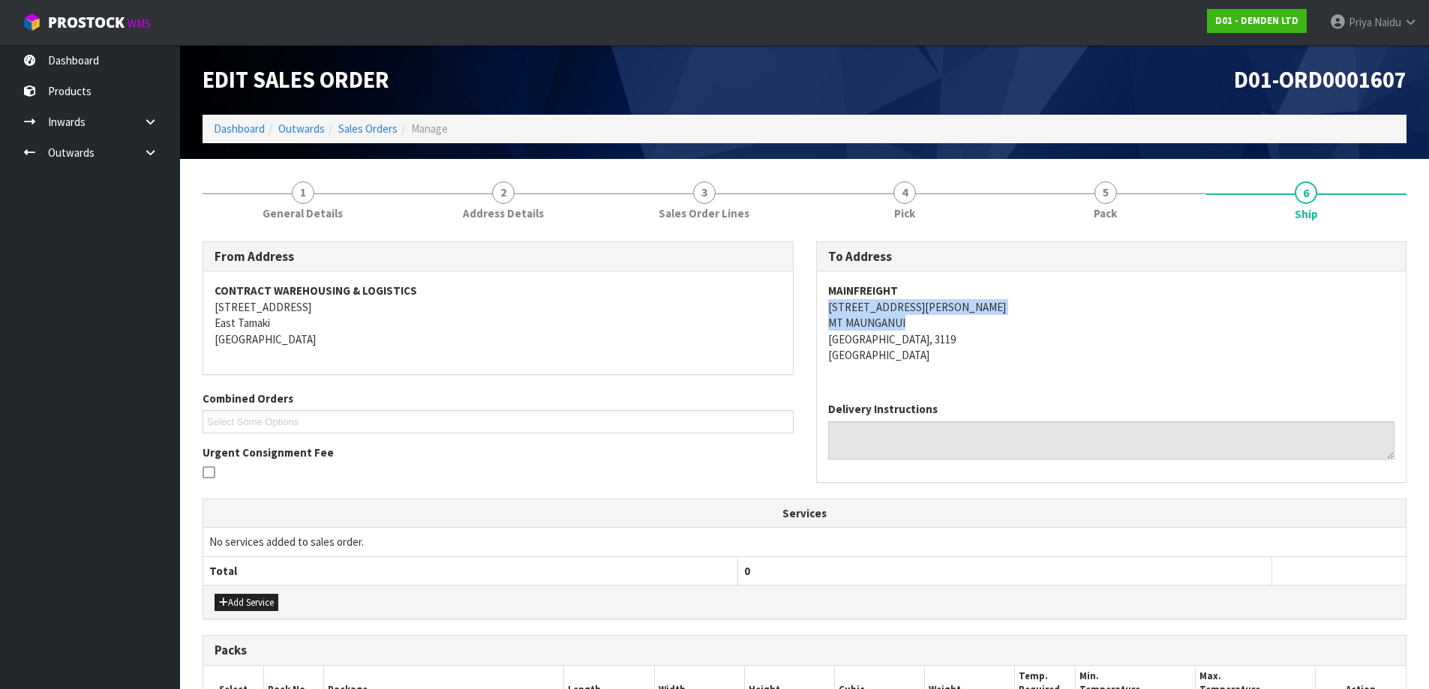
click at [977, 326] on div "MAINFREIGHT 19 TE MAIRE STREET MT MAUNGANUI Mt Maunganui, 3119 New Zealand" at bounding box center [1112, 331] width 590 height 119
click at [1050, 315] on address "MAINFREIGHT 19 TE MAIRE STREET MT MAUNGANUI Mt Maunganui, 3119 New Zealand" at bounding box center [1111, 323] width 567 height 80
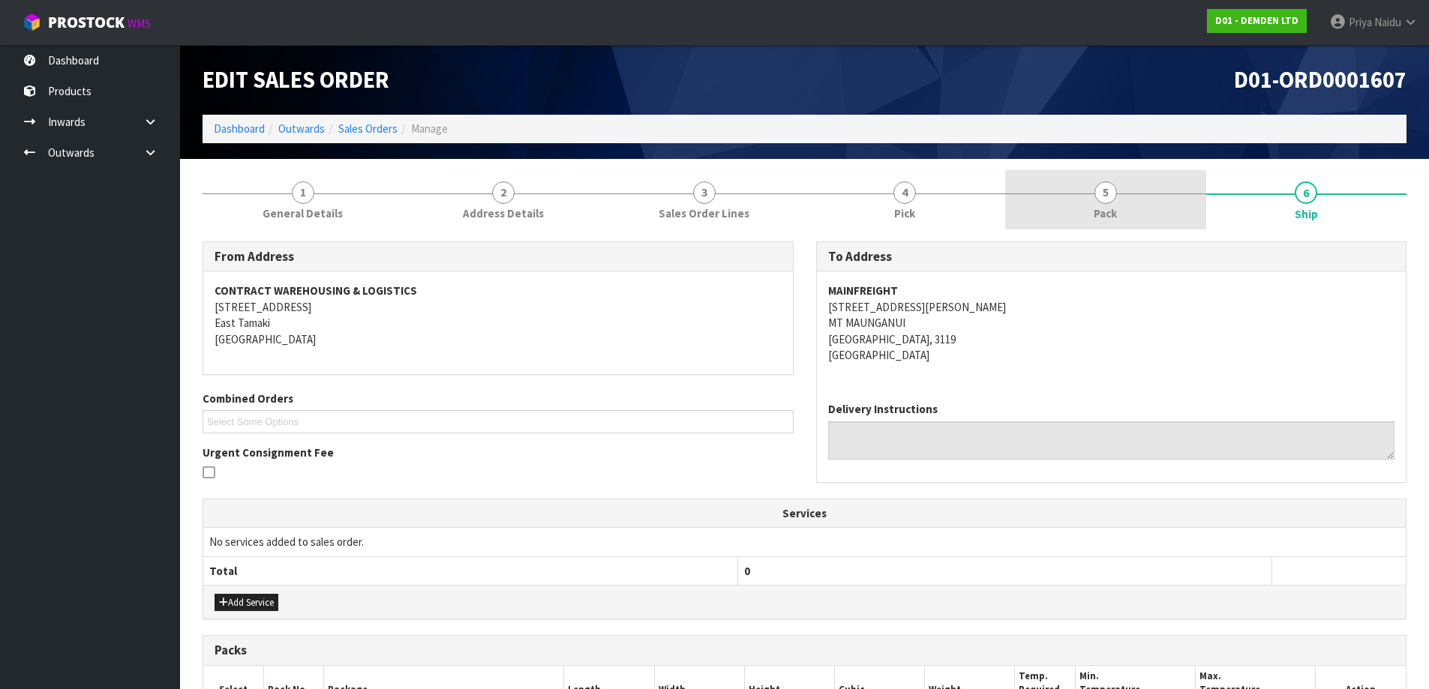
click at [1151, 215] on link "5 Pack" at bounding box center [1105, 199] width 201 height 59
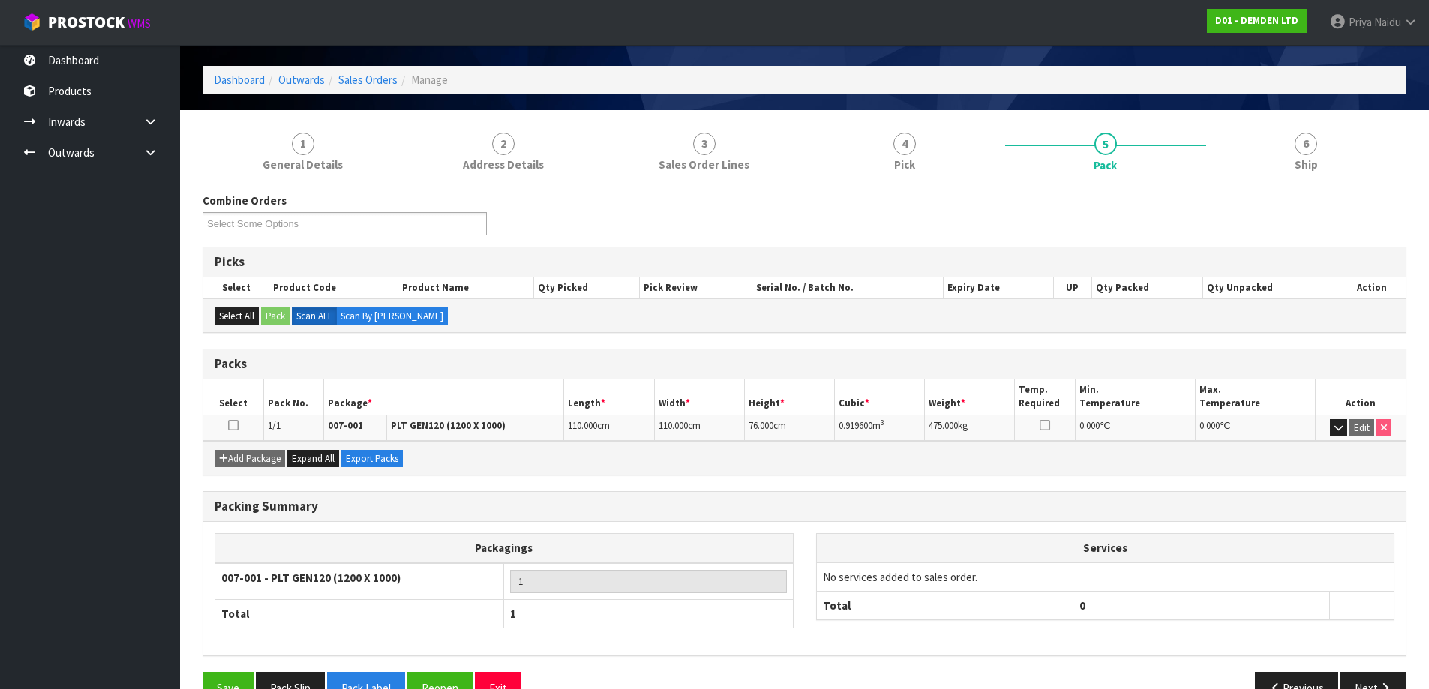
scroll to position [75, 0]
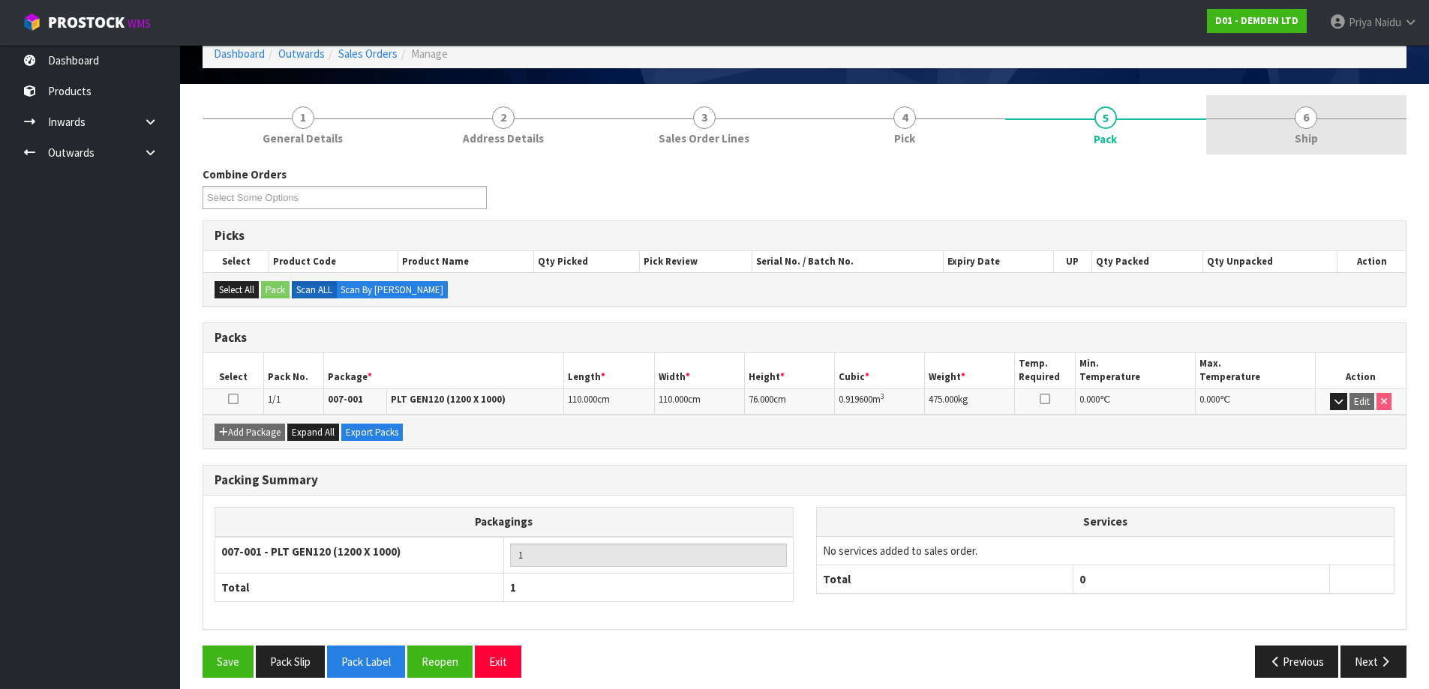
click at [1304, 126] on span "6" at bounding box center [1306, 118] width 23 height 23
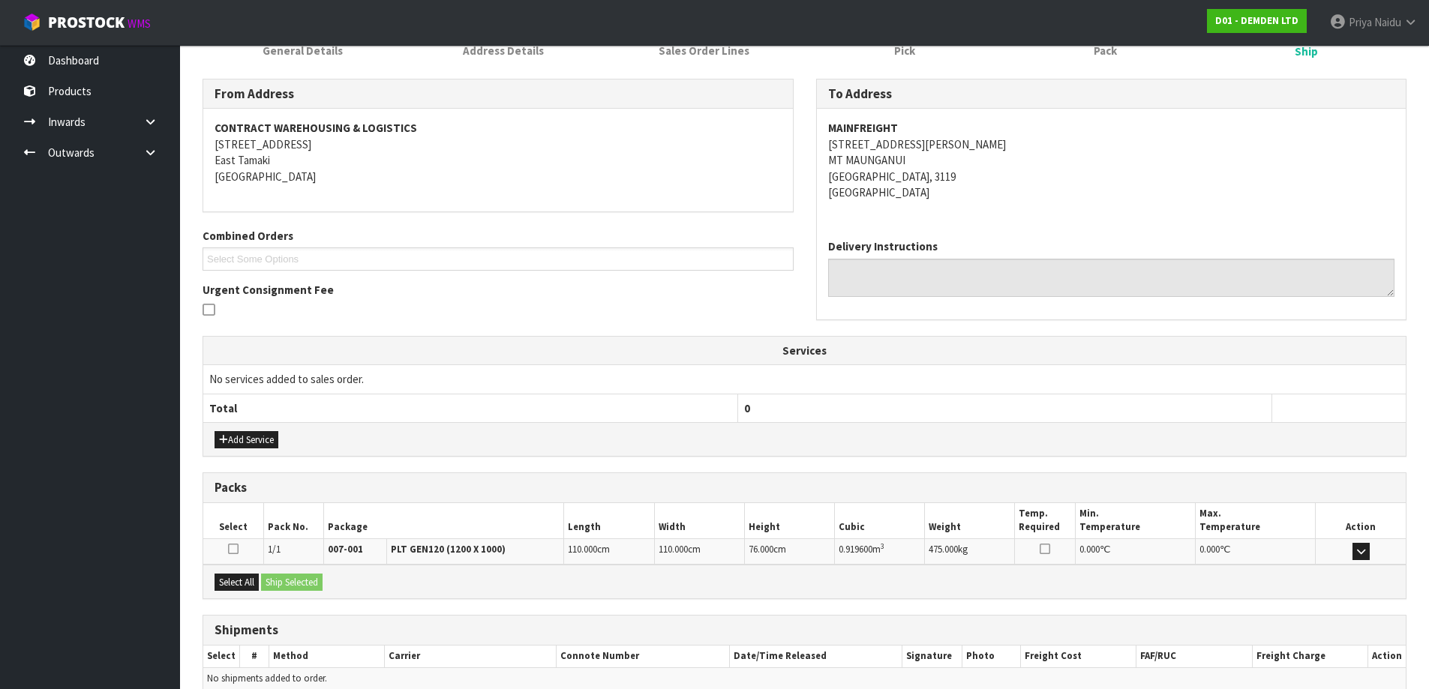
scroll to position [234, 0]
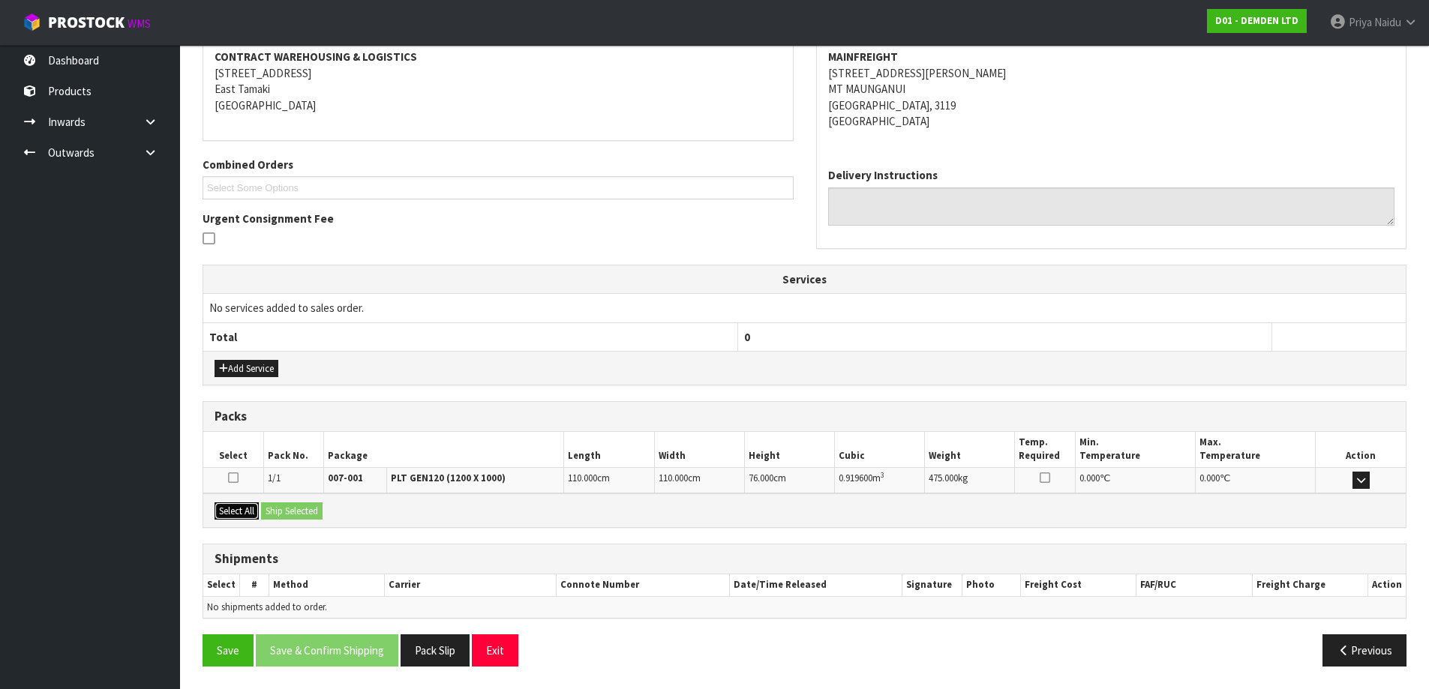
click at [254, 509] on button "Select All" at bounding box center [237, 512] width 44 height 18
drag, startPoint x: 260, startPoint y: 506, endPoint x: 284, endPoint y: 506, distance: 24.0
click at [265, 506] on div "Select All Ship Selected" at bounding box center [804, 511] width 1202 height 34
click at [285, 506] on button "Ship Selected" at bounding box center [292, 512] width 62 height 18
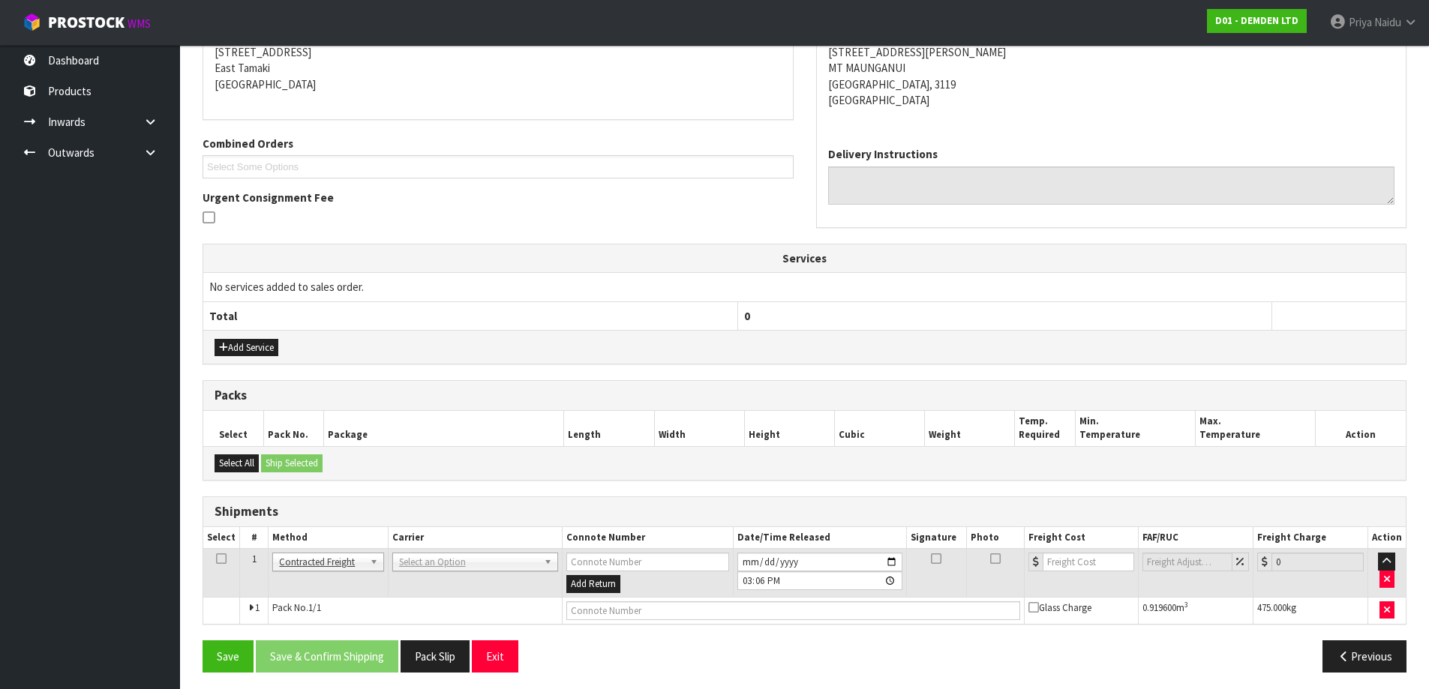
scroll to position [261, 0]
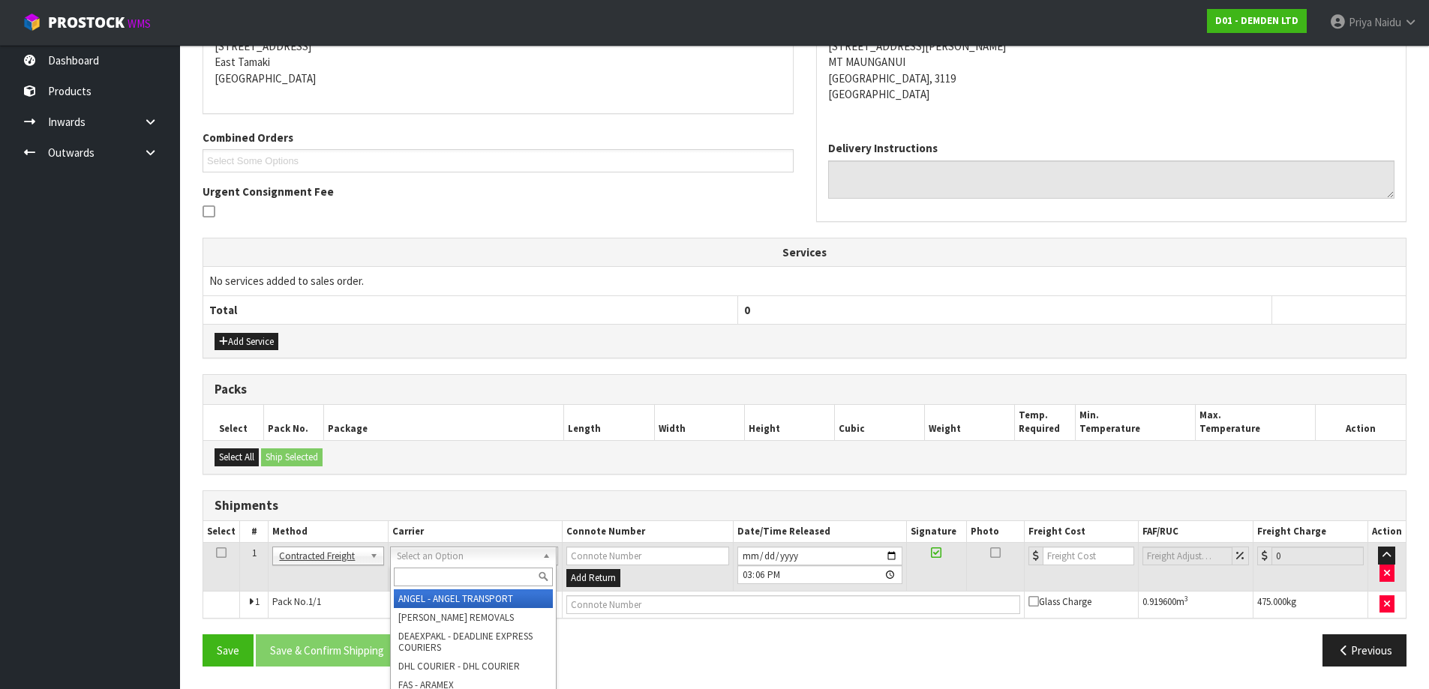
click at [414, 576] on input "text" at bounding box center [473, 577] width 159 height 19
type input "MF"
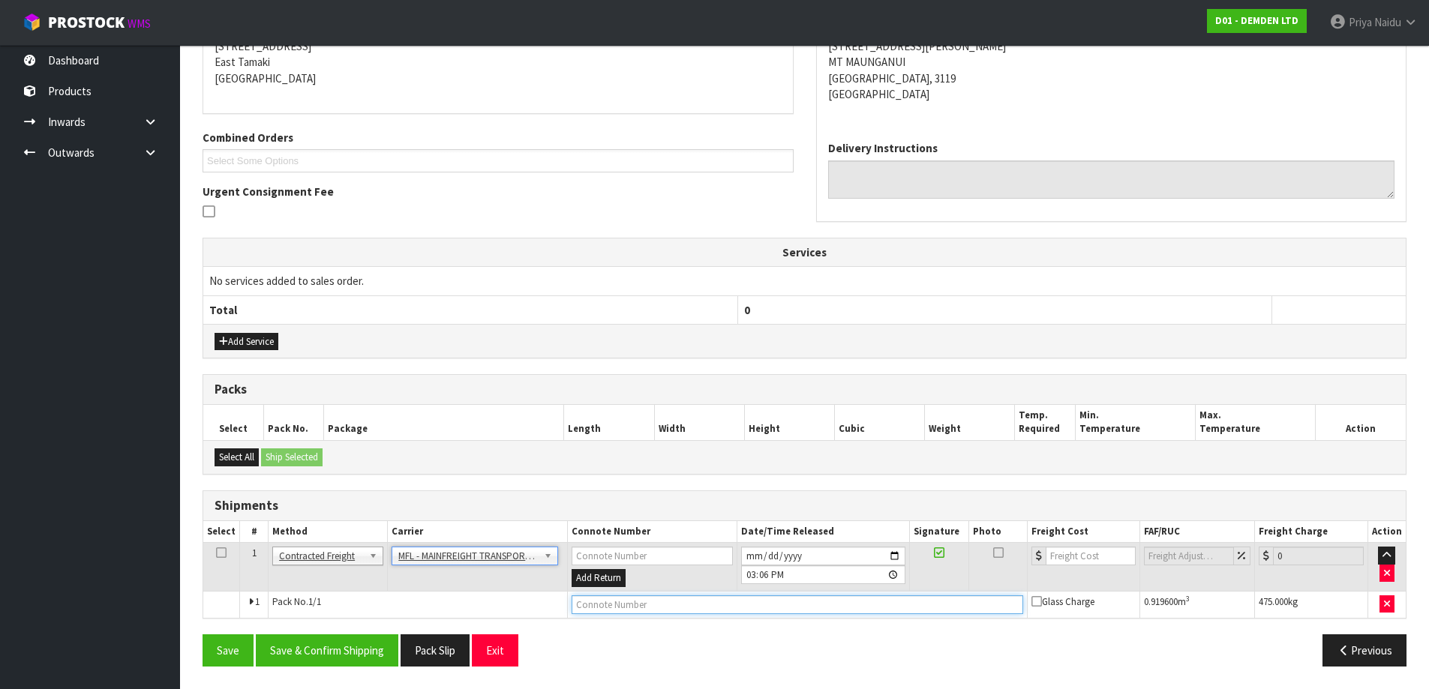
click at [630, 609] on input "text" at bounding box center [798, 605] width 452 height 19
paste input "FWM58251074"
type input "FWM58251074"
click at [1074, 560] on input "number" at bounding box center [1091, 556] width 91 height 19
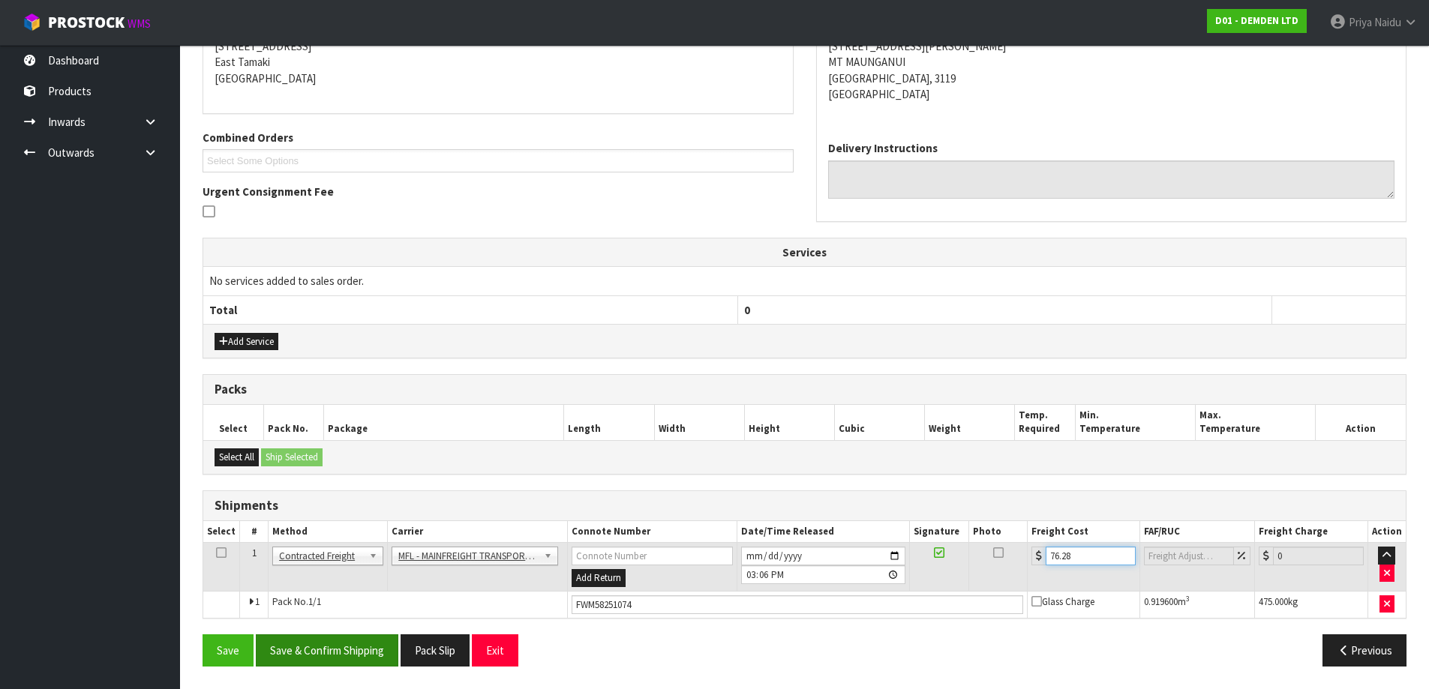
type input "76.28"
click at [363, 654] on button "Save & Confirm Shipping" at bounding box center [327, 651] width 143 height 32
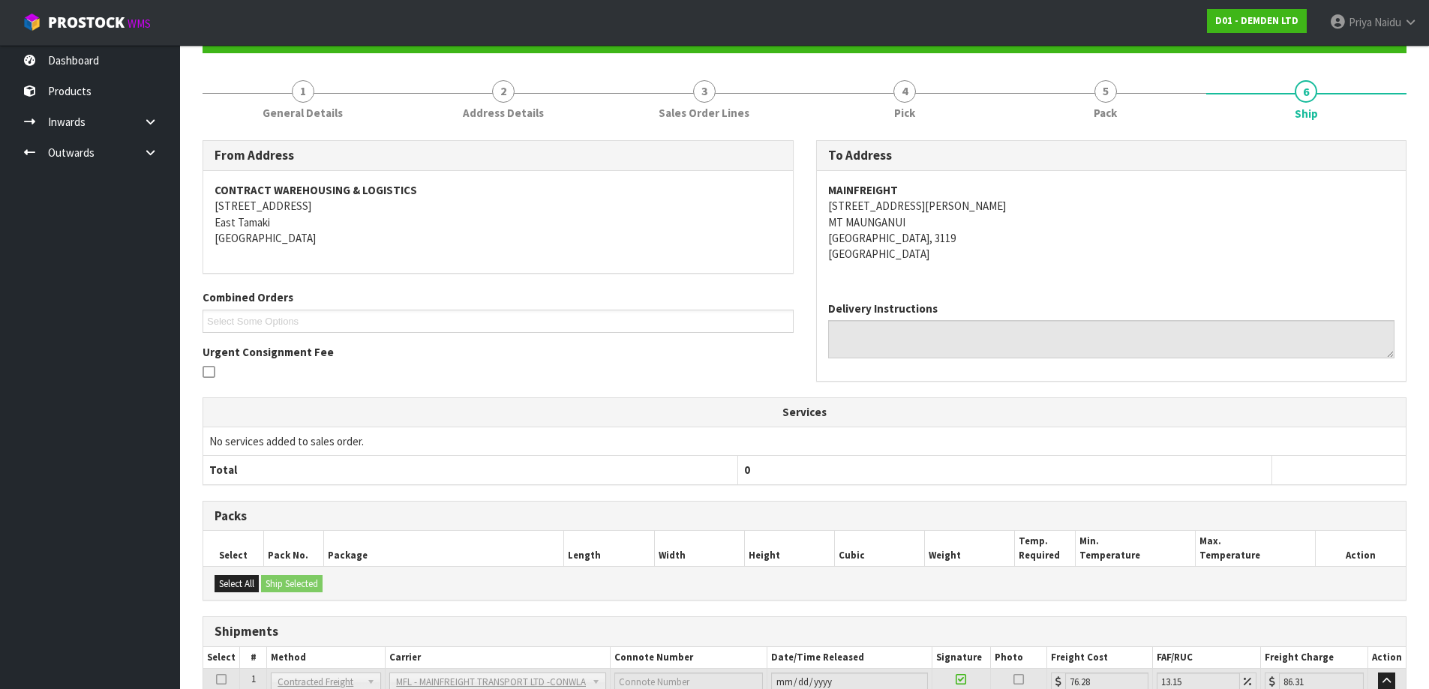
scroll to position [0, 0]
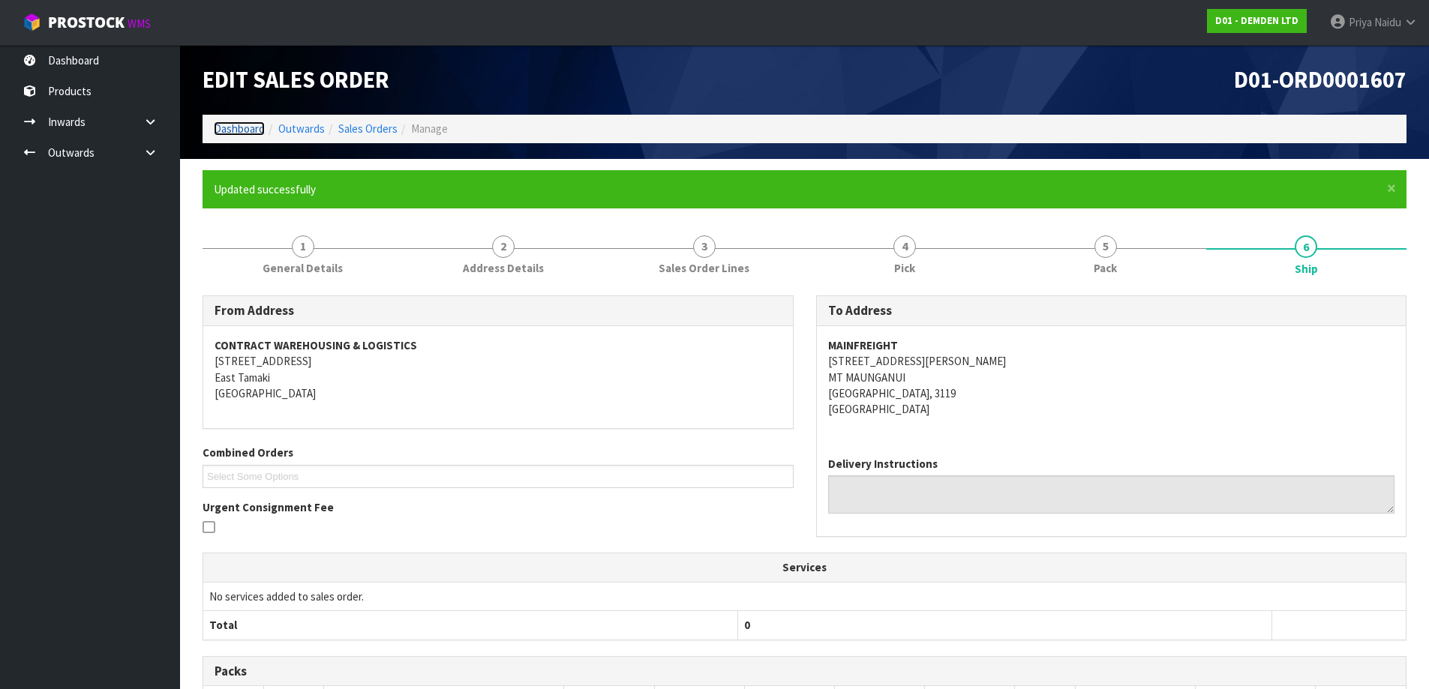
click at [224, 123] on link "Dashboard" at bounding box center [239, 129] width 51 height 14
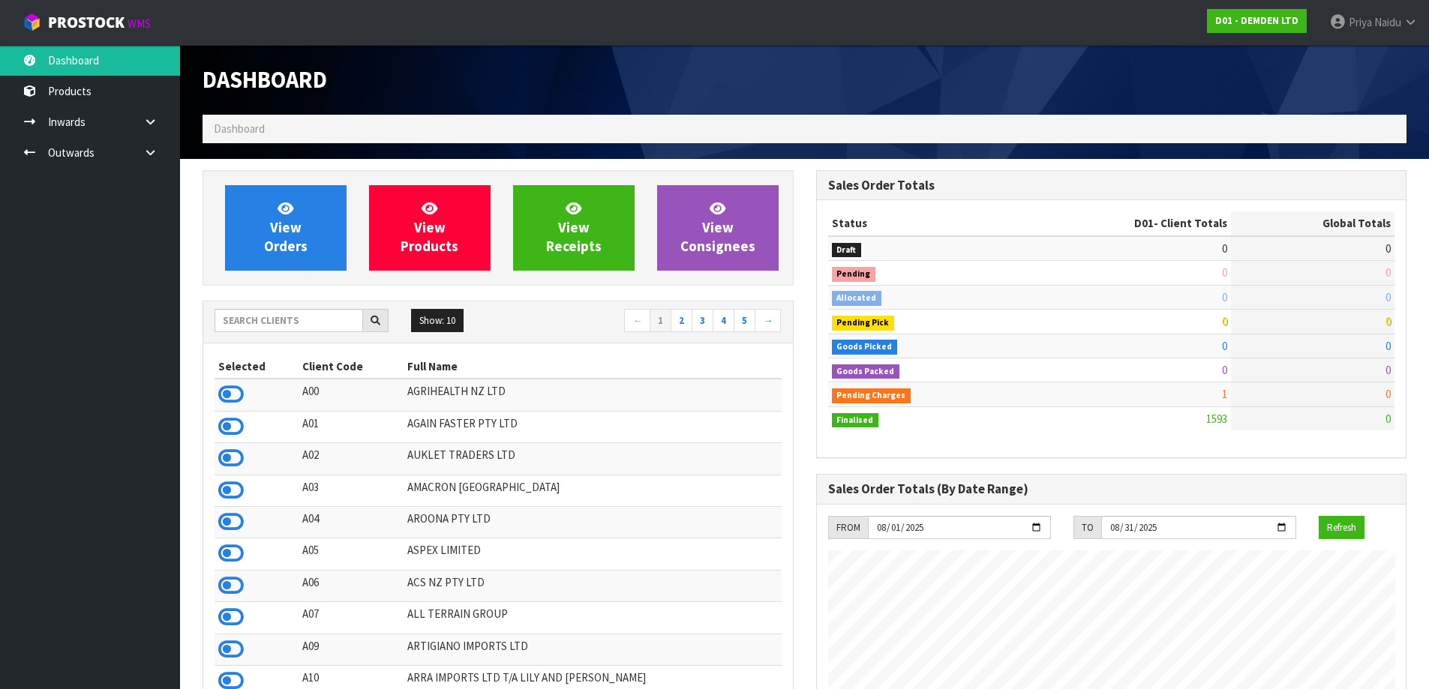
scroll to position [966, 613]
click at [240, 326] on input "text" at bounding box center [289, 320] width 149 height 23
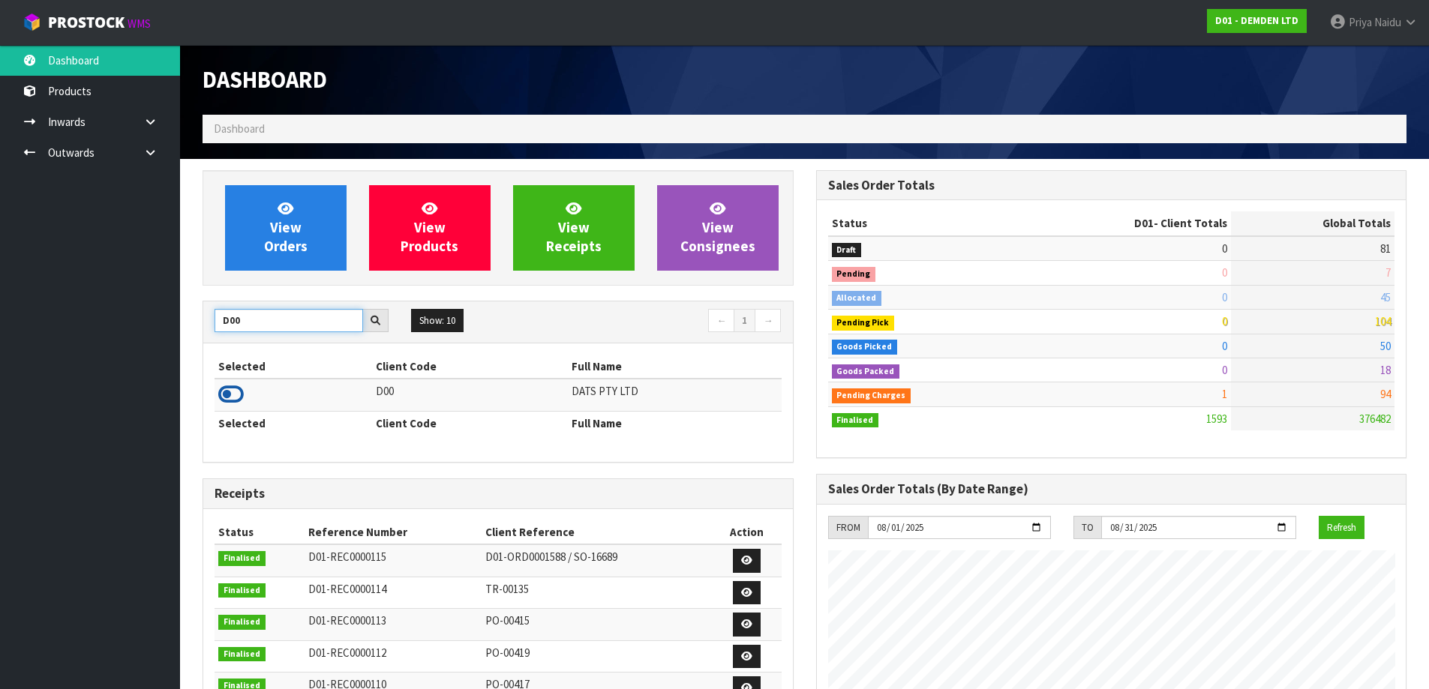
type input "D00"
click at [239, 393] on icon at bounding box center [231, 394] width 26 height 23
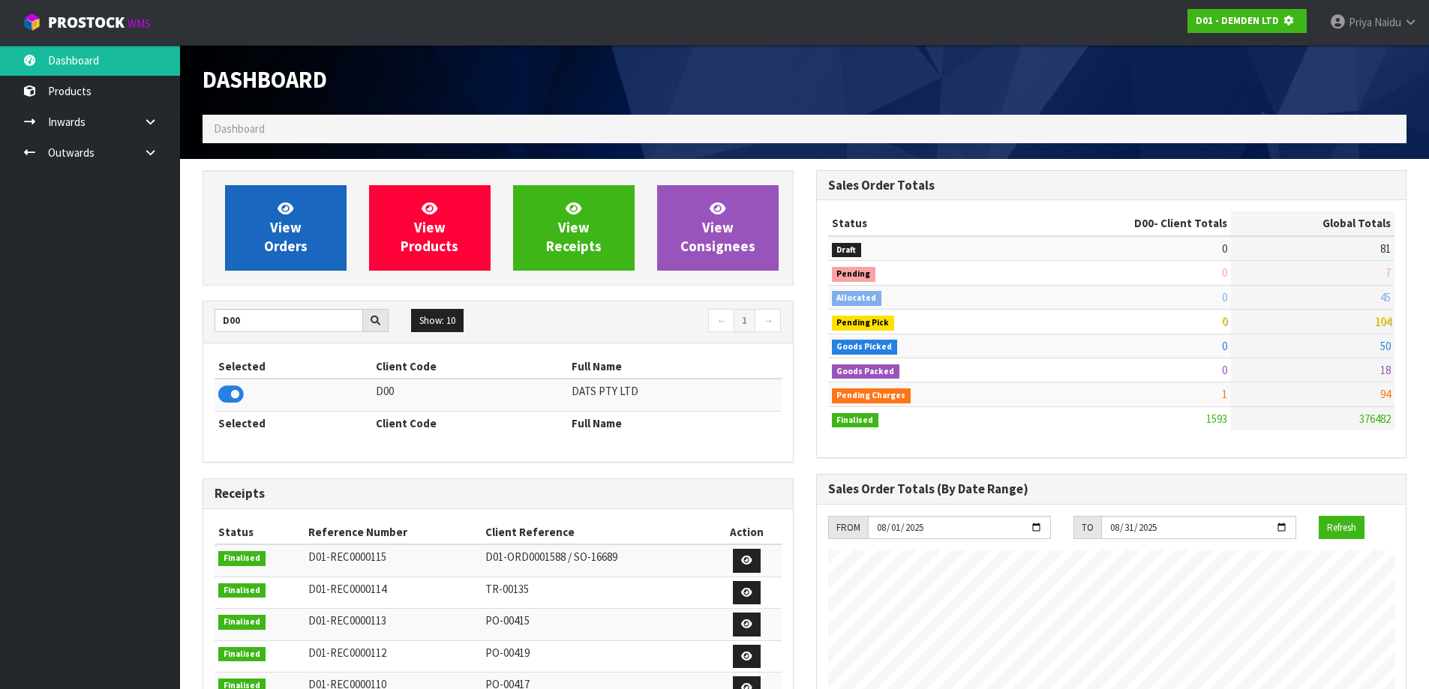
scroll to position [749142, 749464]
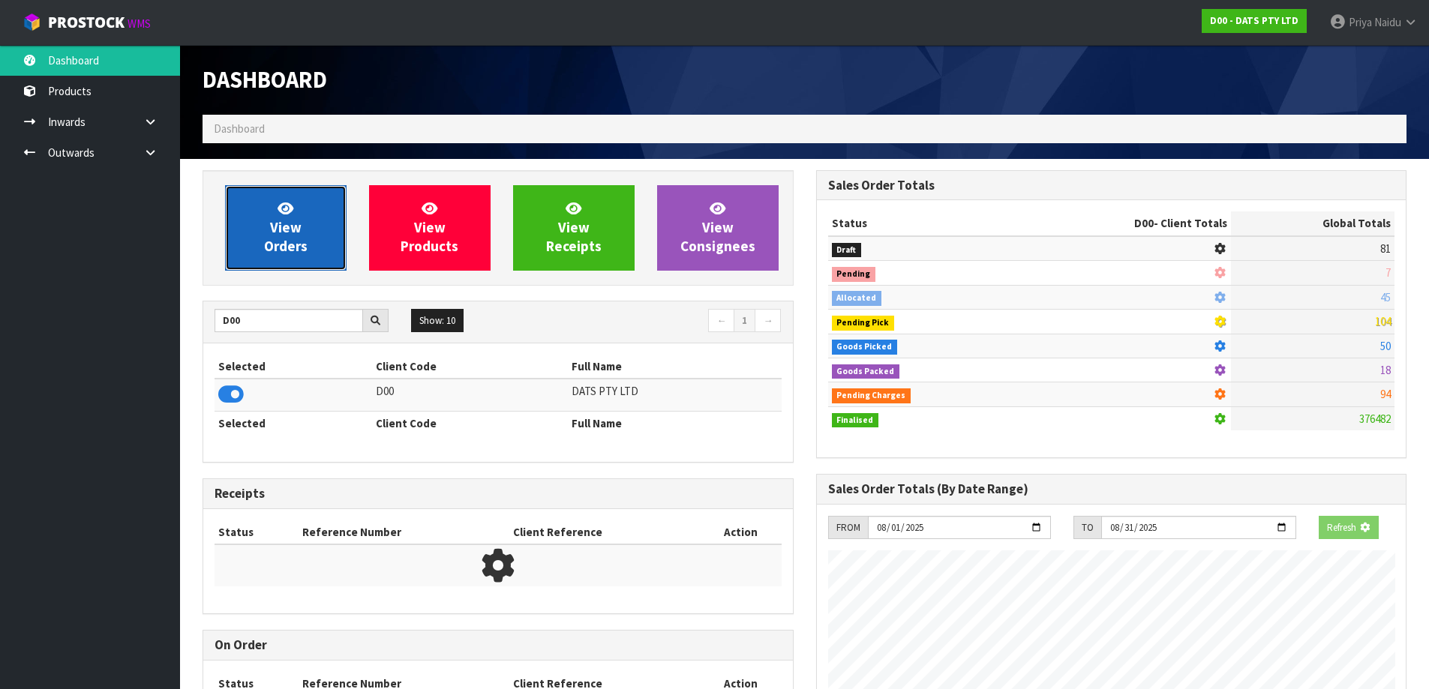
click at [311, 248] on link "View Orders" at bounding box center [286, 228] width 122 height 86
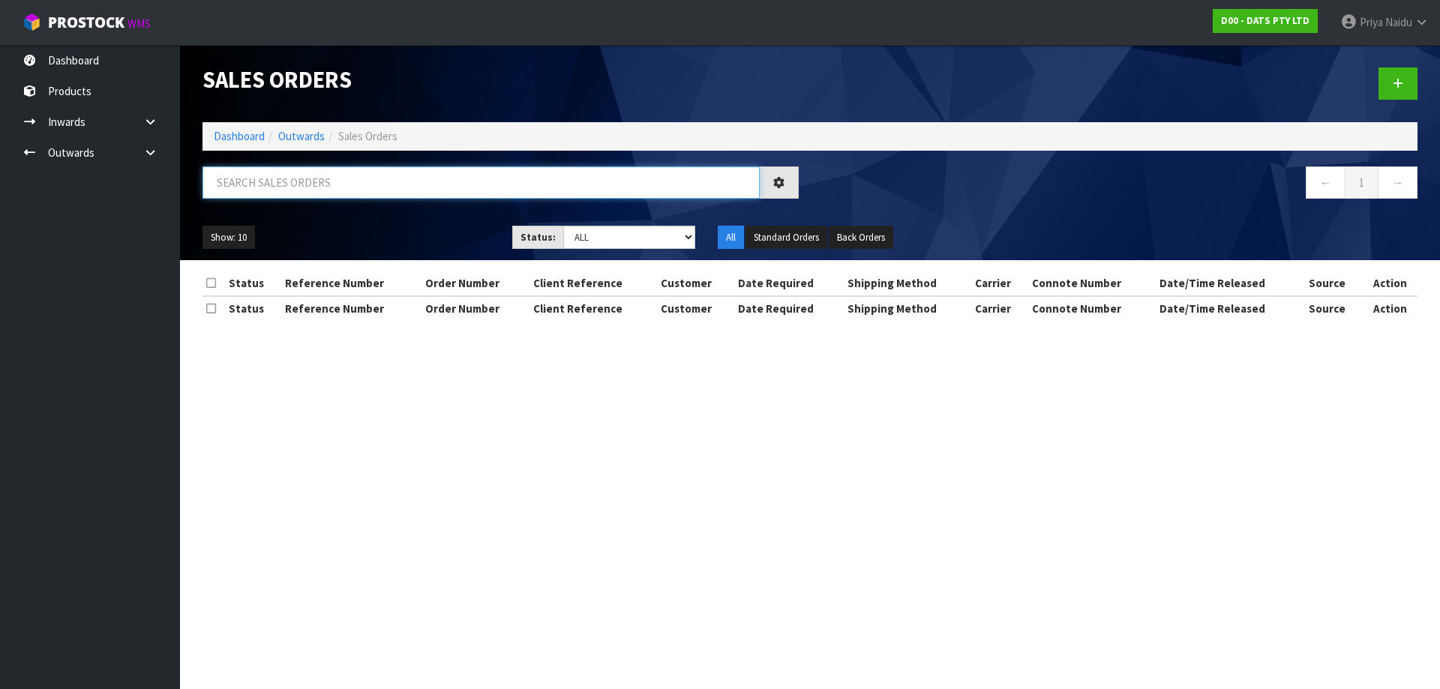
click at [332, 182] on input "text" at bounding box center [481, 183] width 557 height 32
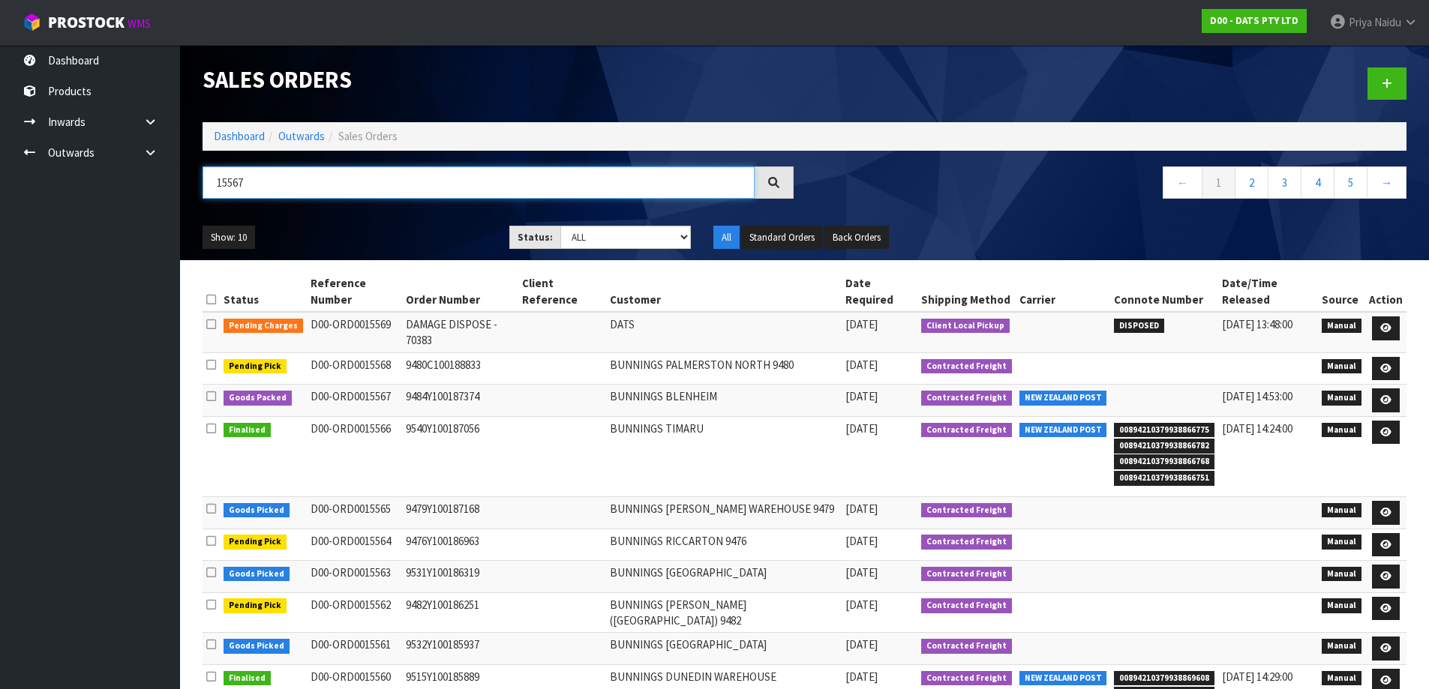
type input "15567"
drag, startPoint x: 578, startPoint y: 232, endPoint x: 581, endPoint y: 248, distance: 16.0
click at [578, 233] on select "Draft Pending Allocated Pending Pick Goods Picked Goods Packed Pending Charges …" at bounding box center [625, 237] width 131 height 23
select select "string:5"
click at [560, 226] on select "Draft Pending Allocated Pending Pick Goods Picked Goods Packed Pending Charges …" at bounding box center [625, 237] width 131 height 23
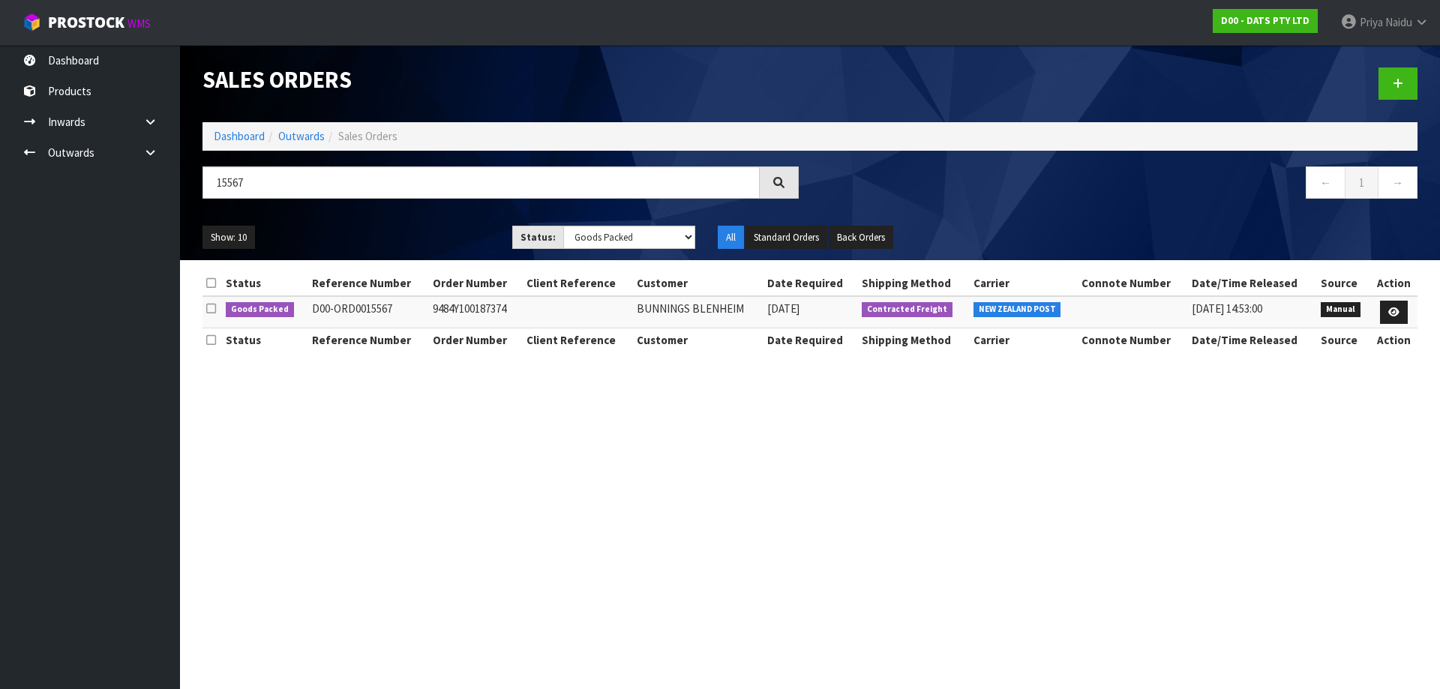
click at [408, 222] on div "Show: 10 5 10 25 50 Status: Draft Pending Allocated Pending Pick Goods Picked G…" at bounding box center [810, 238] width 1238 height 47
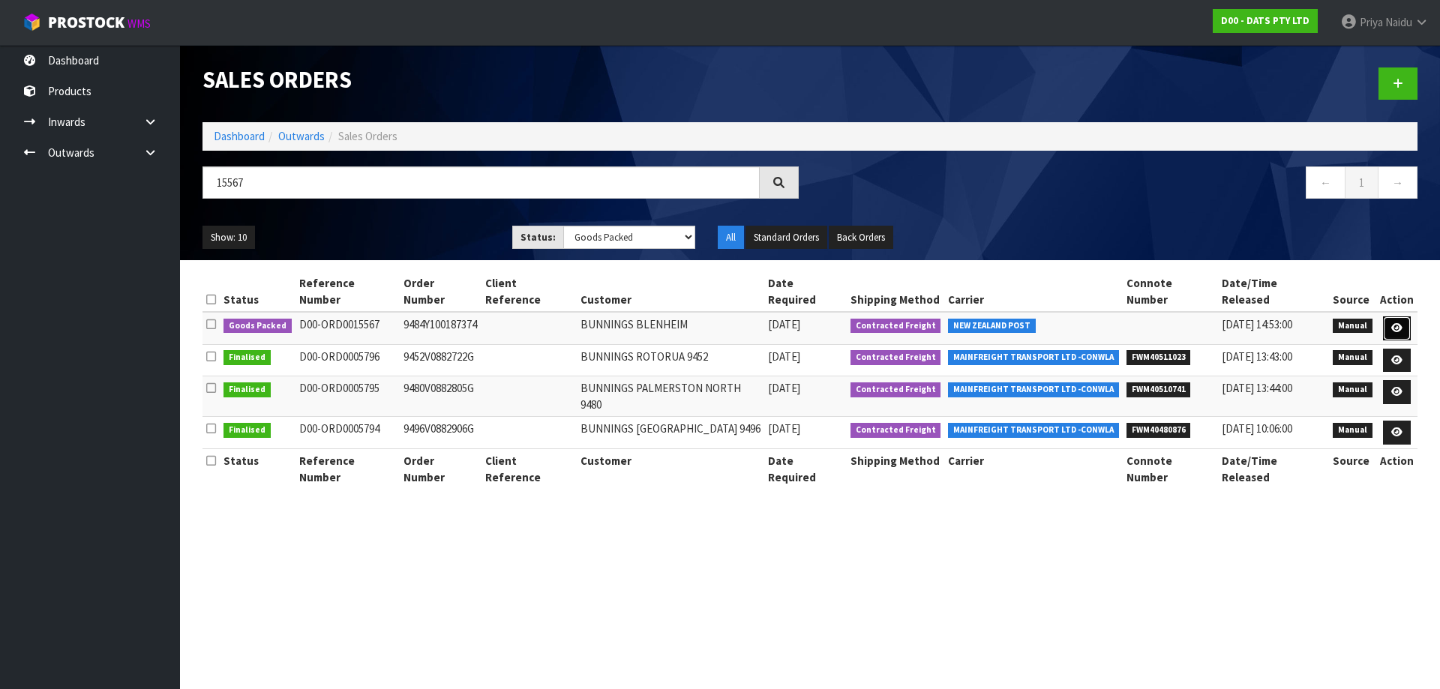
click at [1394, 323] on icon at bounding box center [1396, 328] width 11 height 10
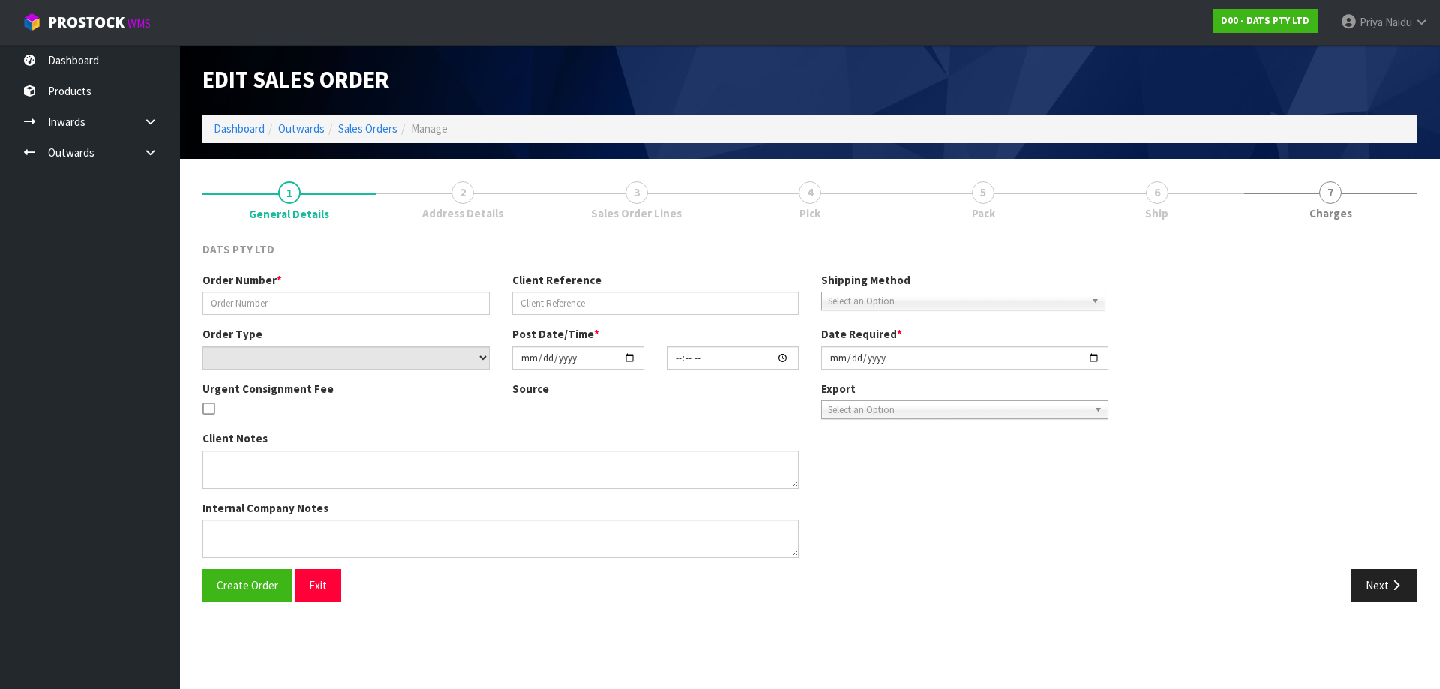
type input "9484Y100187374"
select select "number:0"
type input "2025-08-12"
type input "09:34:00.000"
type input "2025-08-12"
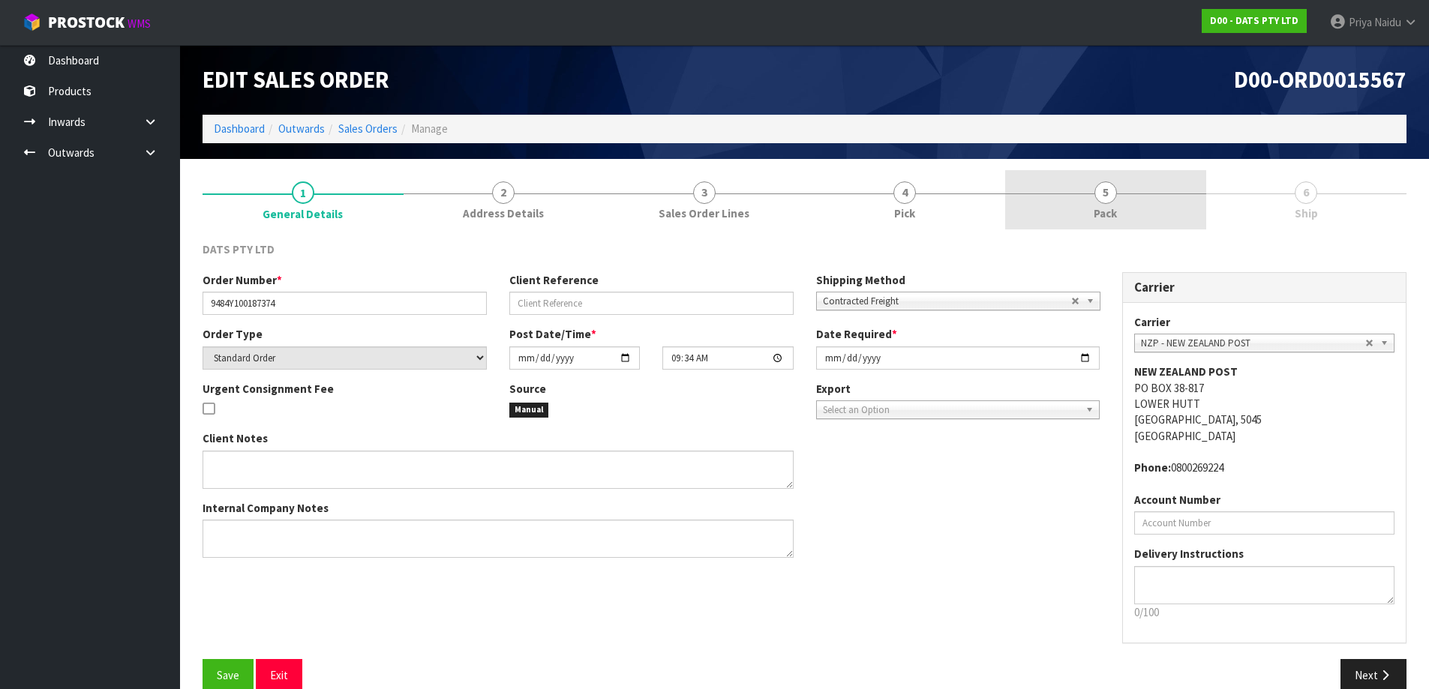
click at [1130, 208] on link "5 Pack" at bounding box center [1105, 199] width 201 height 59
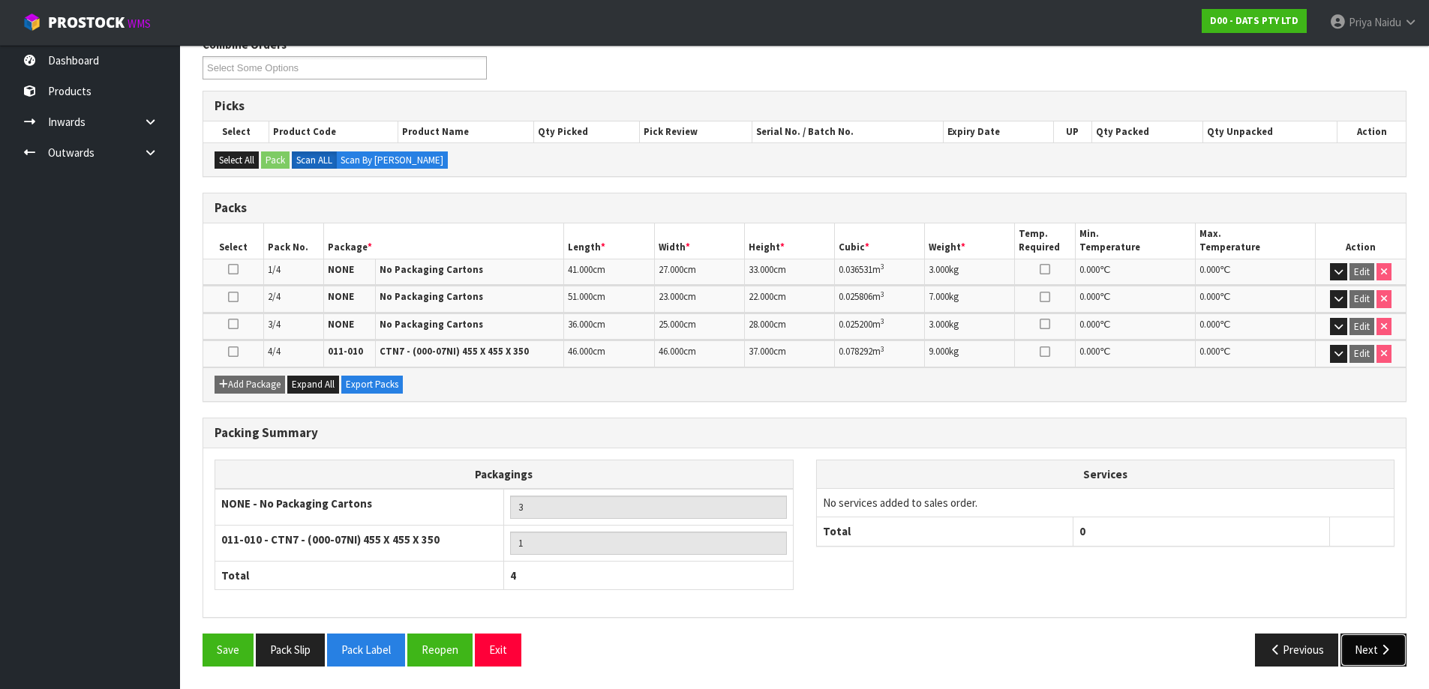
drag, startPoint x: 1370, startPoint y: 655, endPoint x: 1354, endPoint y: 637, distance: 24.4
click at [1370, 652] on button "Next" at bounding box center [1373, 650] width 66 height 32
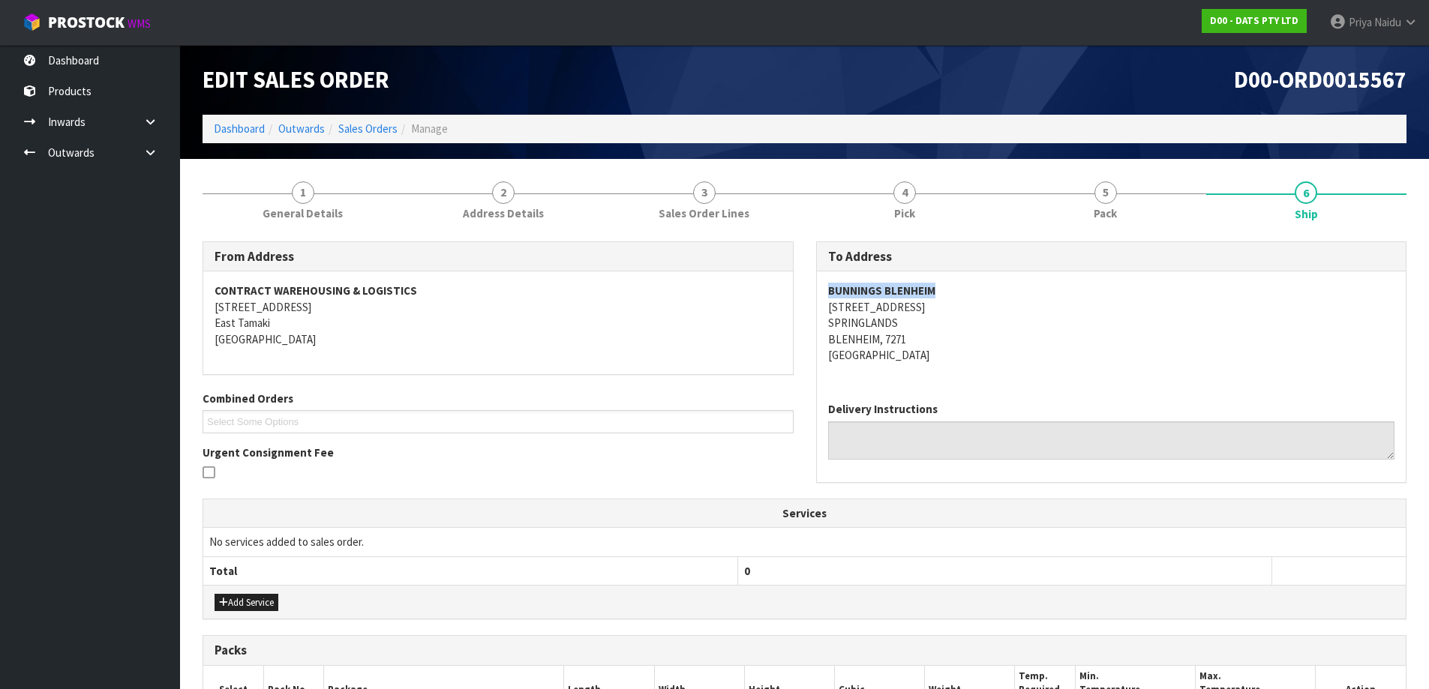
copy strong "BUNNINGS BLENHEIM"
drag, startPoint x: 846, startPoint y: 290, endPoint x: 989, endPoint y: 299, distance: 143.5
click at [989, 299] on div "BUNNINGS BLENHEIM 10 WESTWOOD AVENUE SPRINGLANDS BLENHEIM, 7271 New Zealand" at bounding box center [1112, 331] width 590 height 119
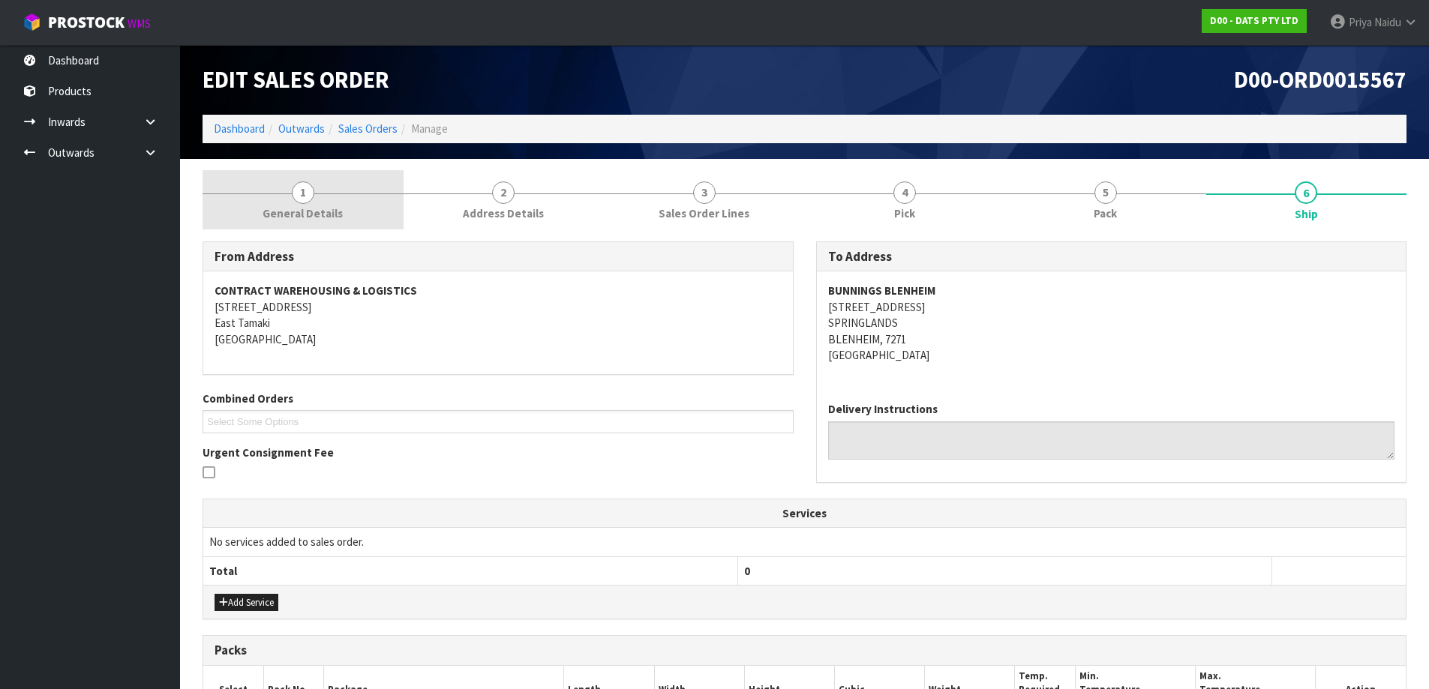
click at [344, 212] on link "1 General Details" at bounding box center [303, 199] width 201 height 59
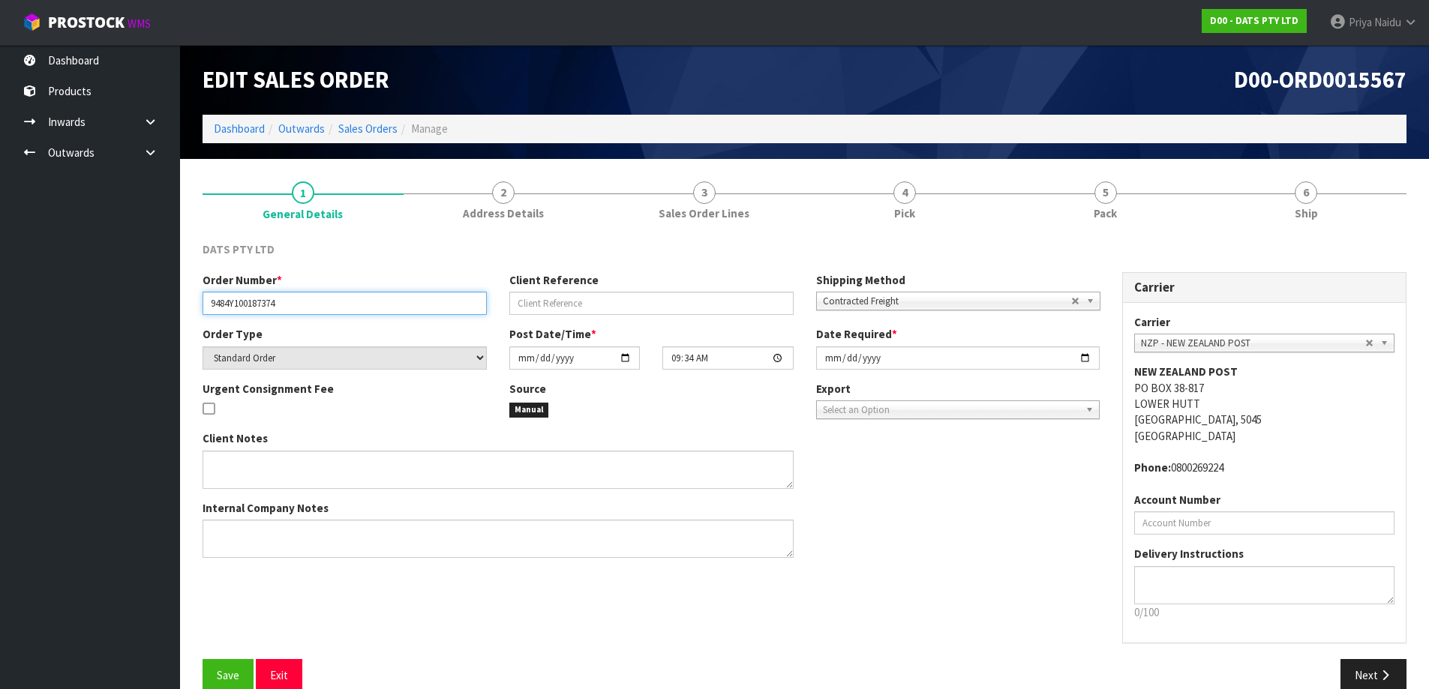
drag, startPoint x: 209, startPoint y: 308, endPoint x: 342, endPoint y: 311, distance: 133.5
click at [342, 311] on input "9484Y100187374" at bounding box center [345, 303] width 284 height 23
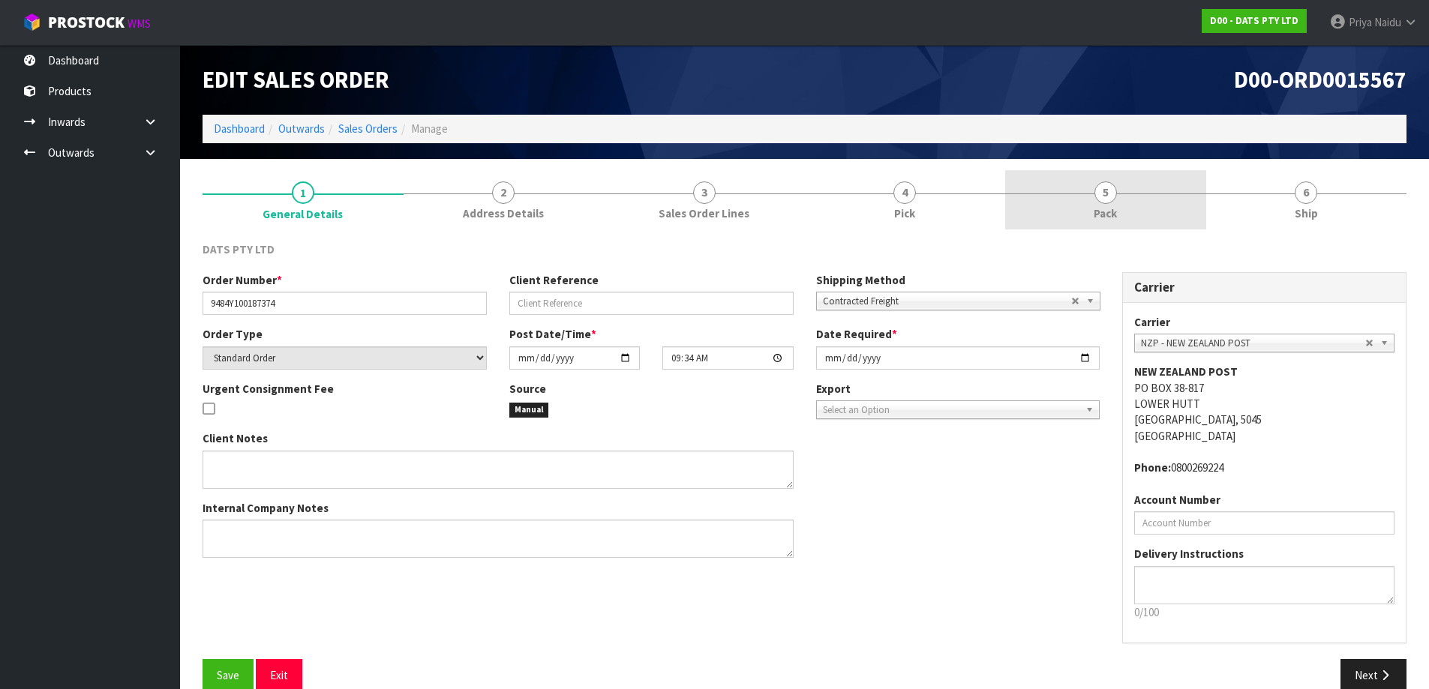
drag, startPoint x: 1129, startPoint y: 207, endPoint x: 1090, endPoint y: 228, distance: 44.3
click at [1129, 207] on link "5 Pack" at bounding box center [1105, 199] width 201 height 59
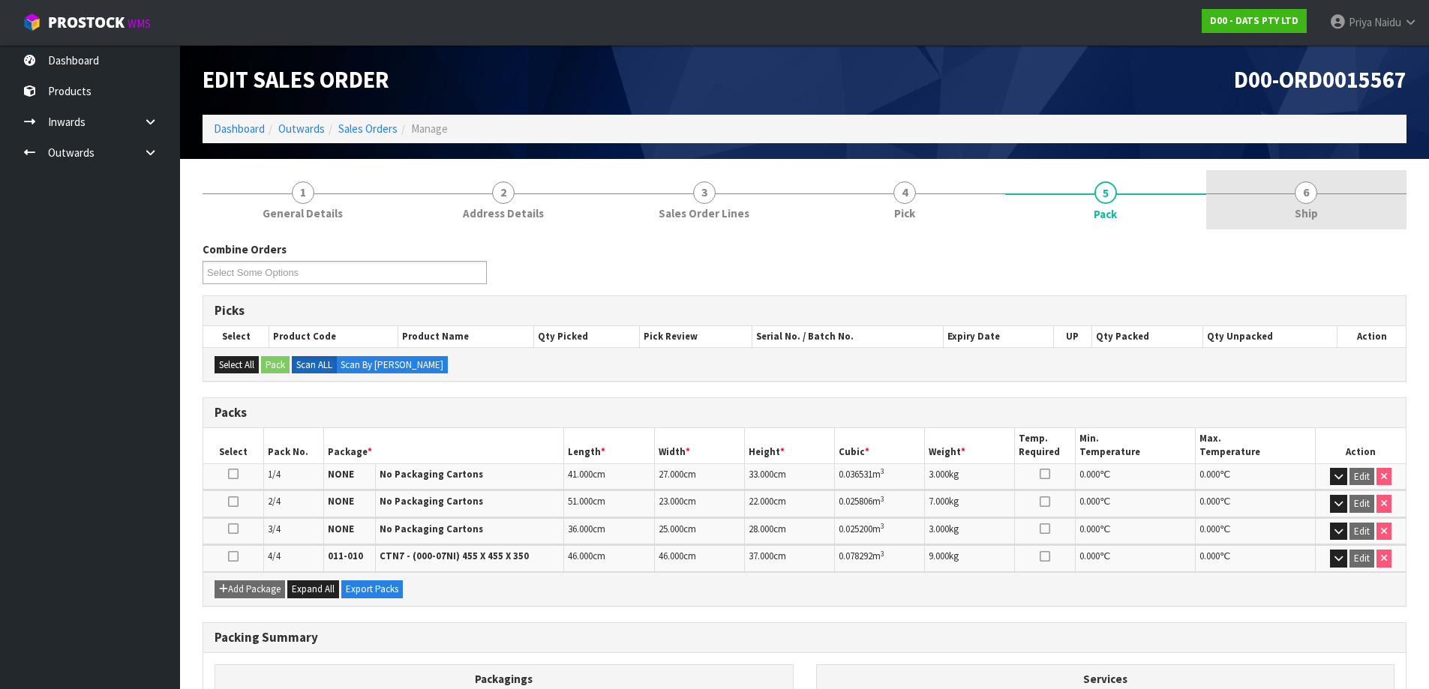
click at [1366, 176] on link "6 Ship" at bounding box center [1306, 199] width 201 height 59
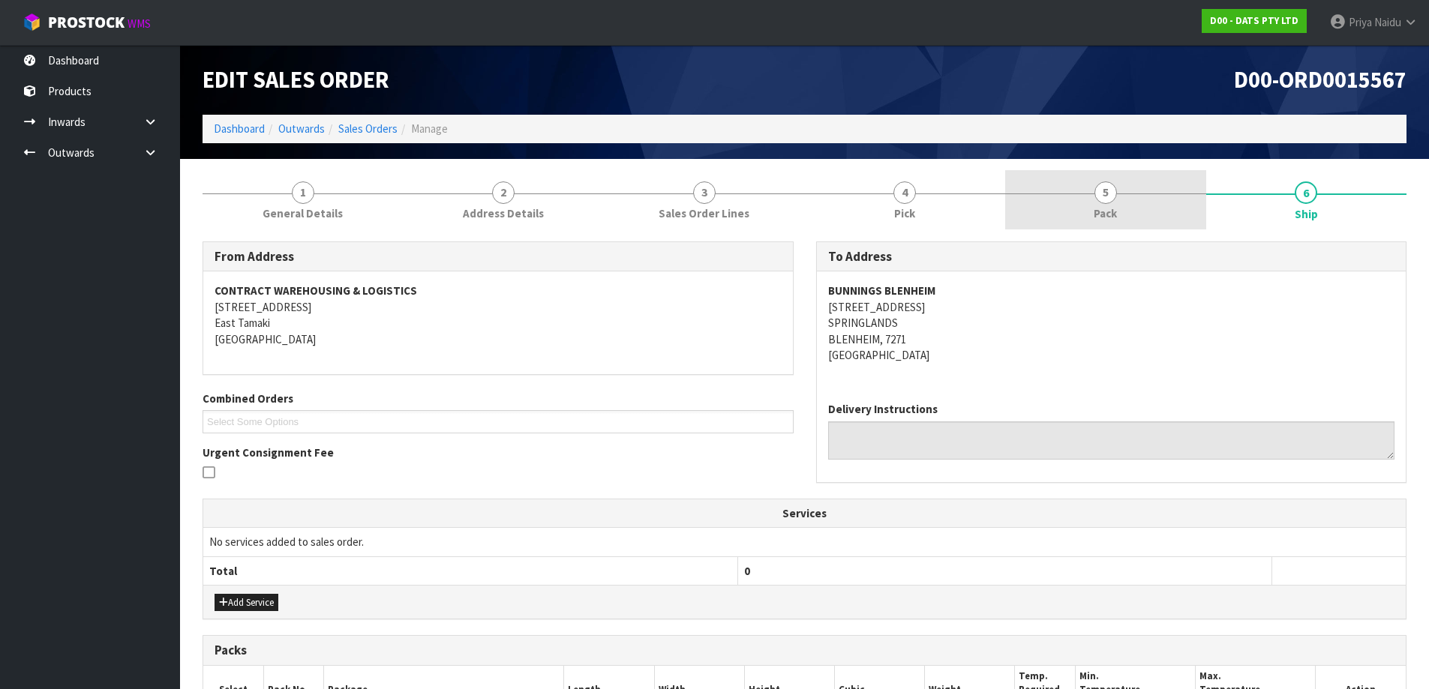
click at [1074, 201] on link "5 Pack" at bounding box center [1105, 199] width 201 height 59
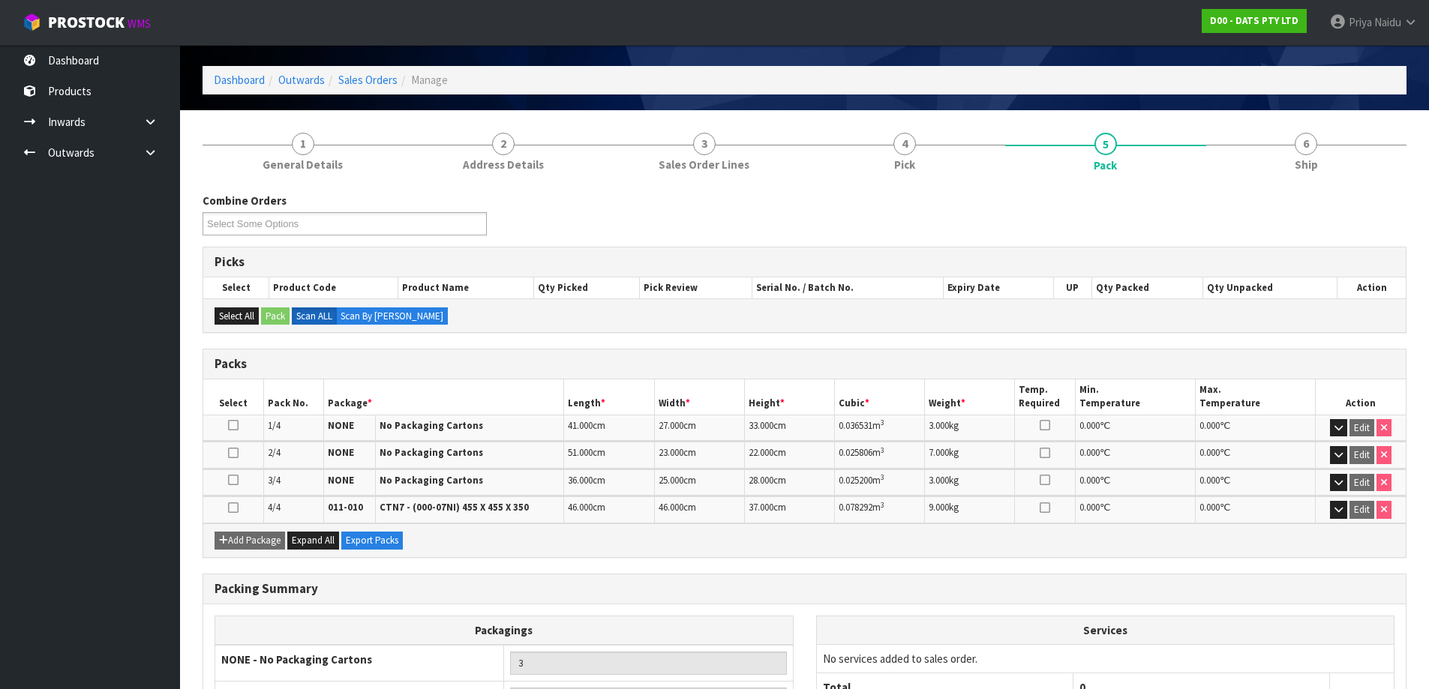
scroll to position [75, 0]
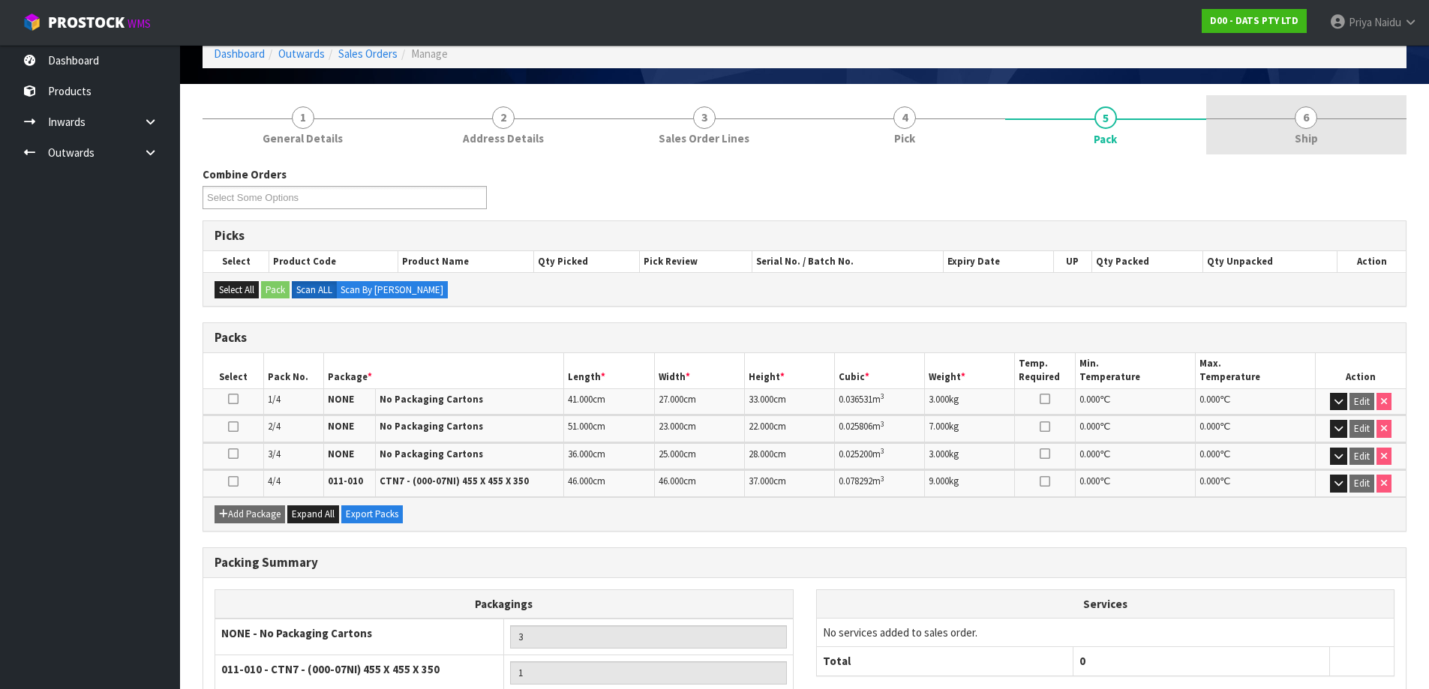
drag, startPoint x: 1355, startPoint y: 128, endPoint x: 1311, endPoint y: 128, distance: 43.5
click at [1355, 128] on link "6 Ship" at bounding box center [1306, 124] width 201 height 59
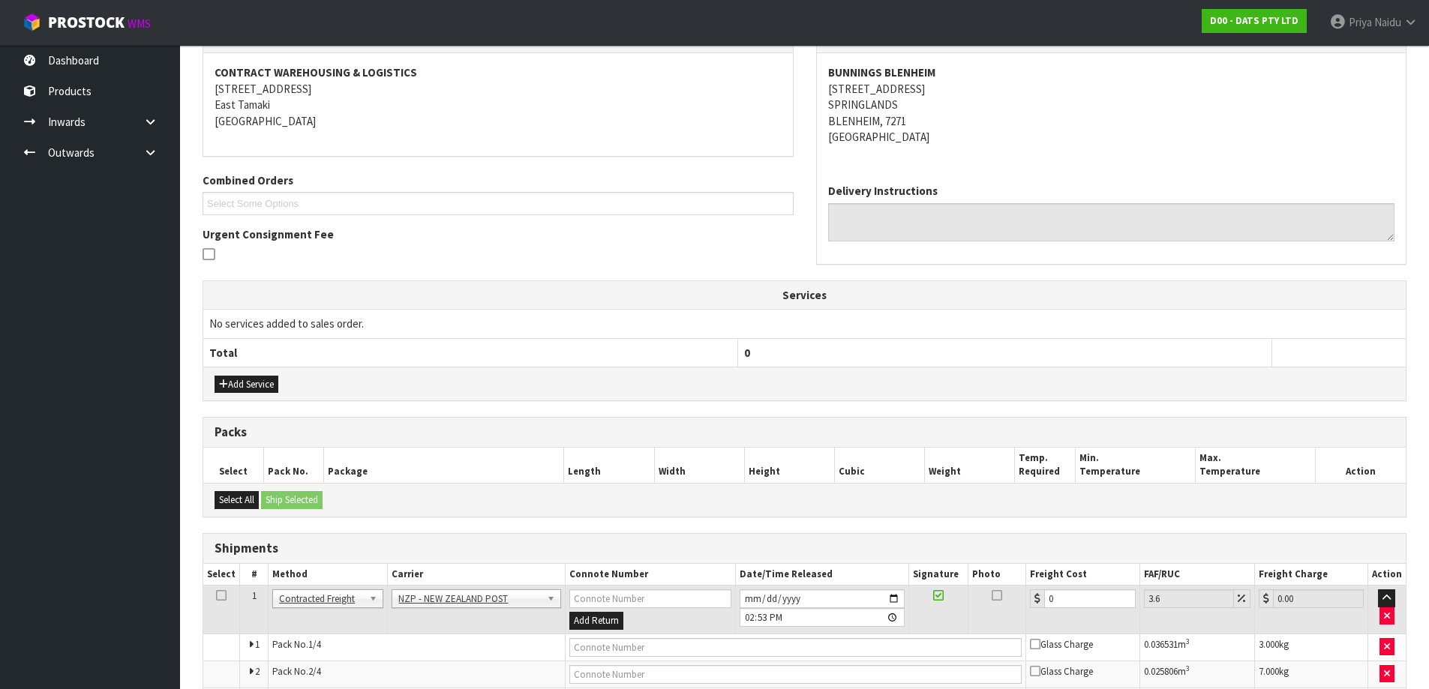
scroll to position [342, 0]
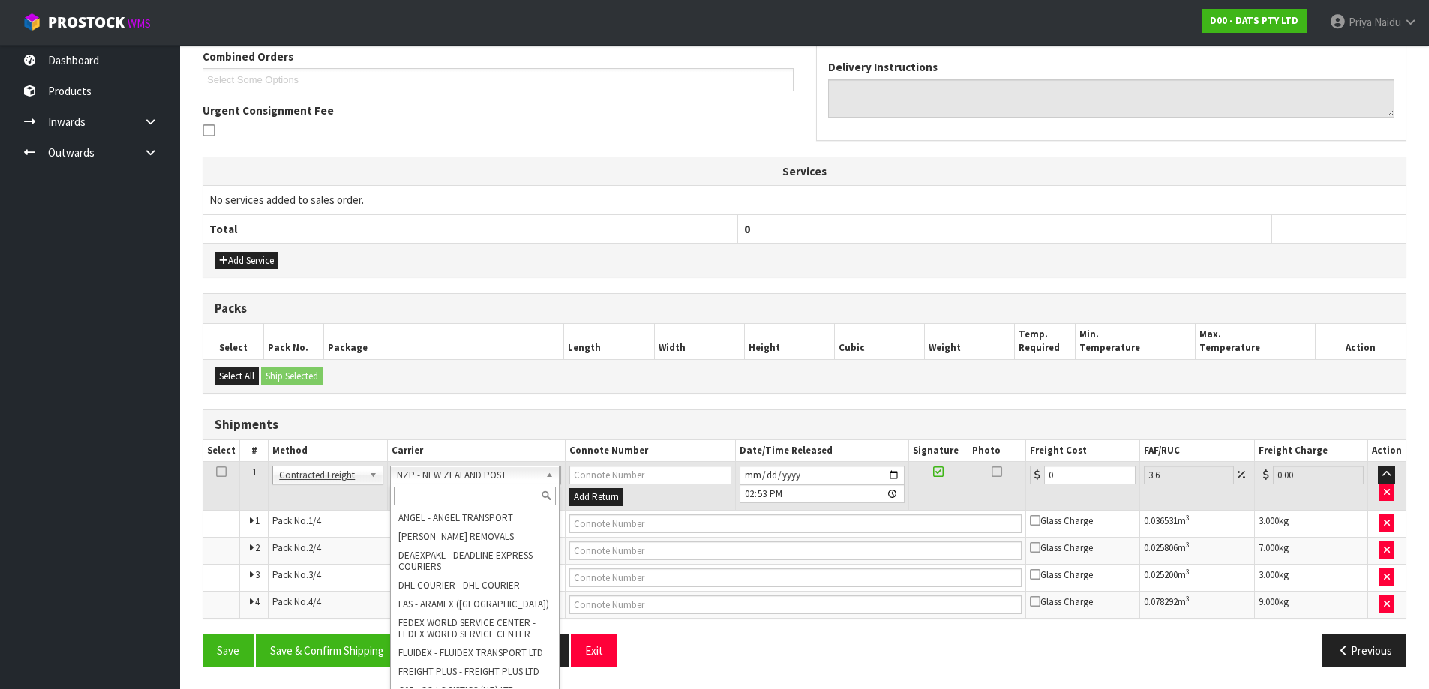
click at [413, 491] on input "text" at bounding box center [475, 496] width 162 height 19
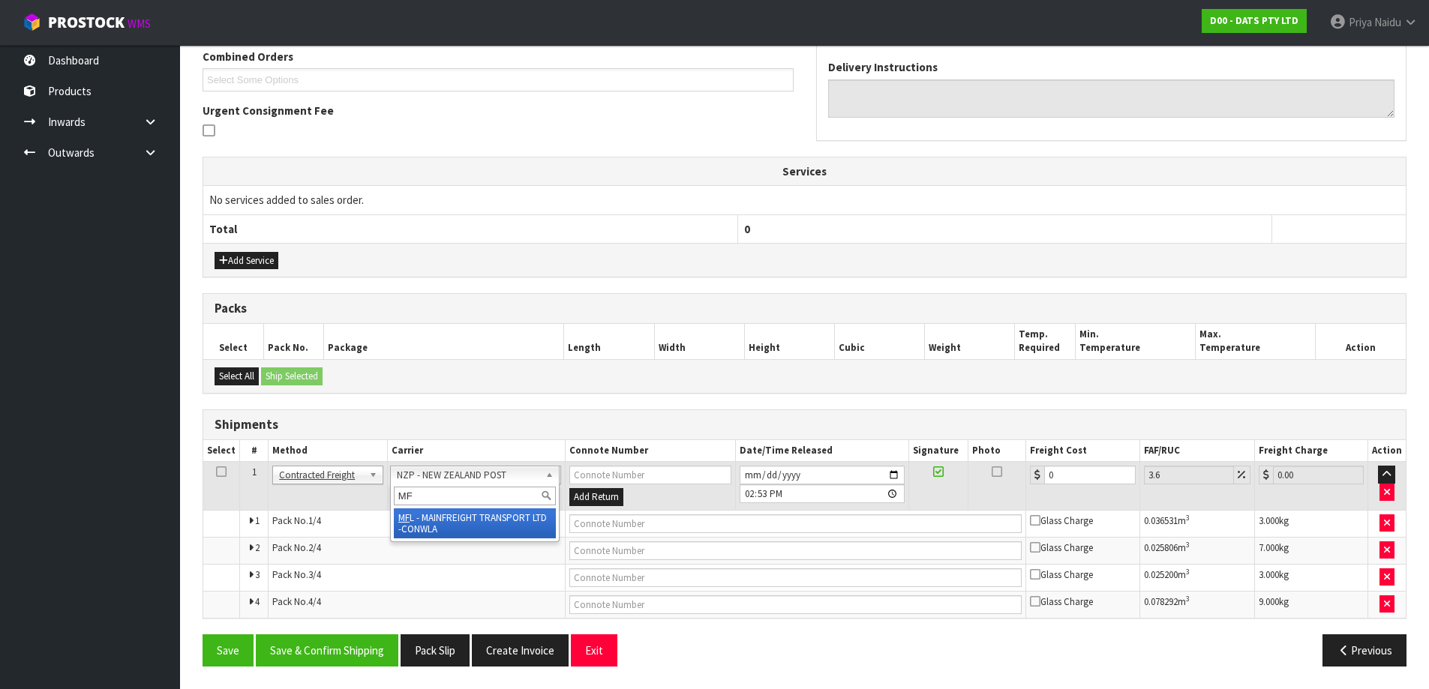
type input "MF"
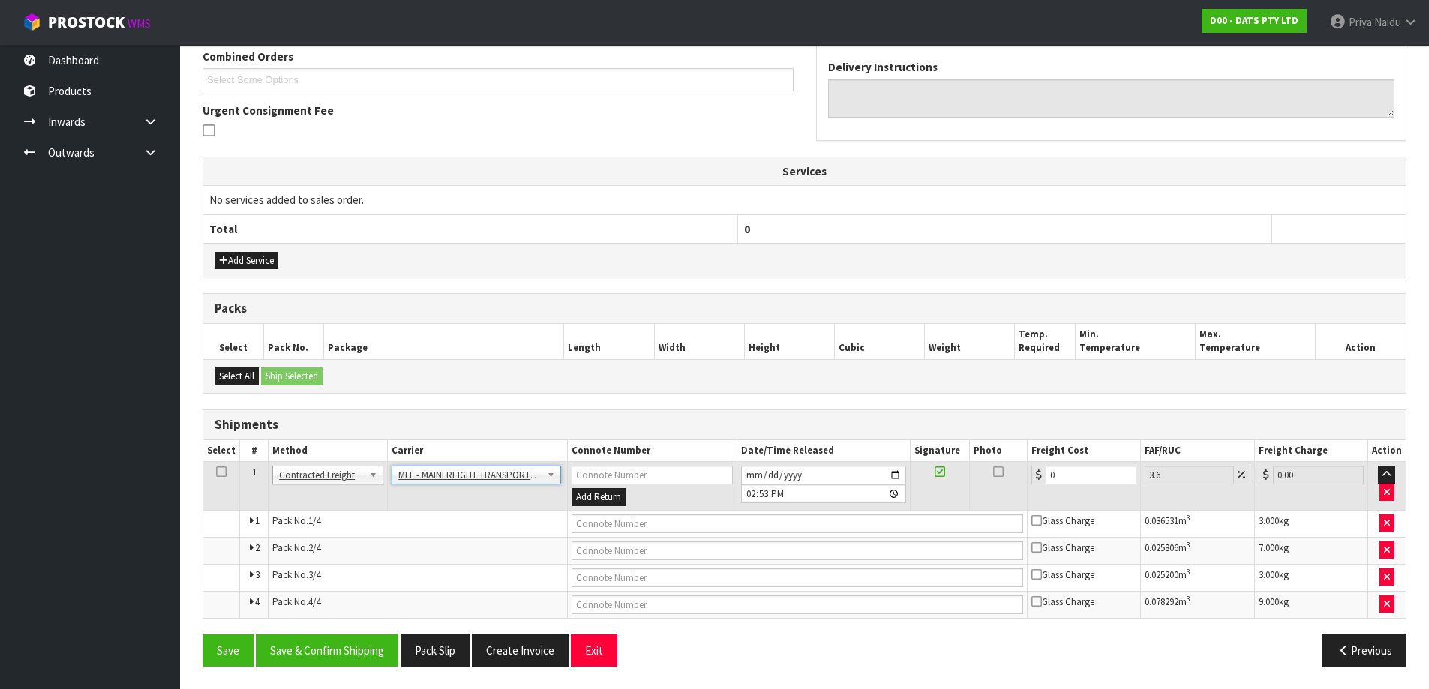
click at [627, 534] on td at bounding box center [798, 523] width 460 height 27
click at [628, 528] on input "text" at bounding box center [798, 524] width 452 height 19
paste input "FWM58251164"
type input "FWM58251164"
click at [1071, 471] on input "0" at bounding box center [1091, 475] width 91 height 19
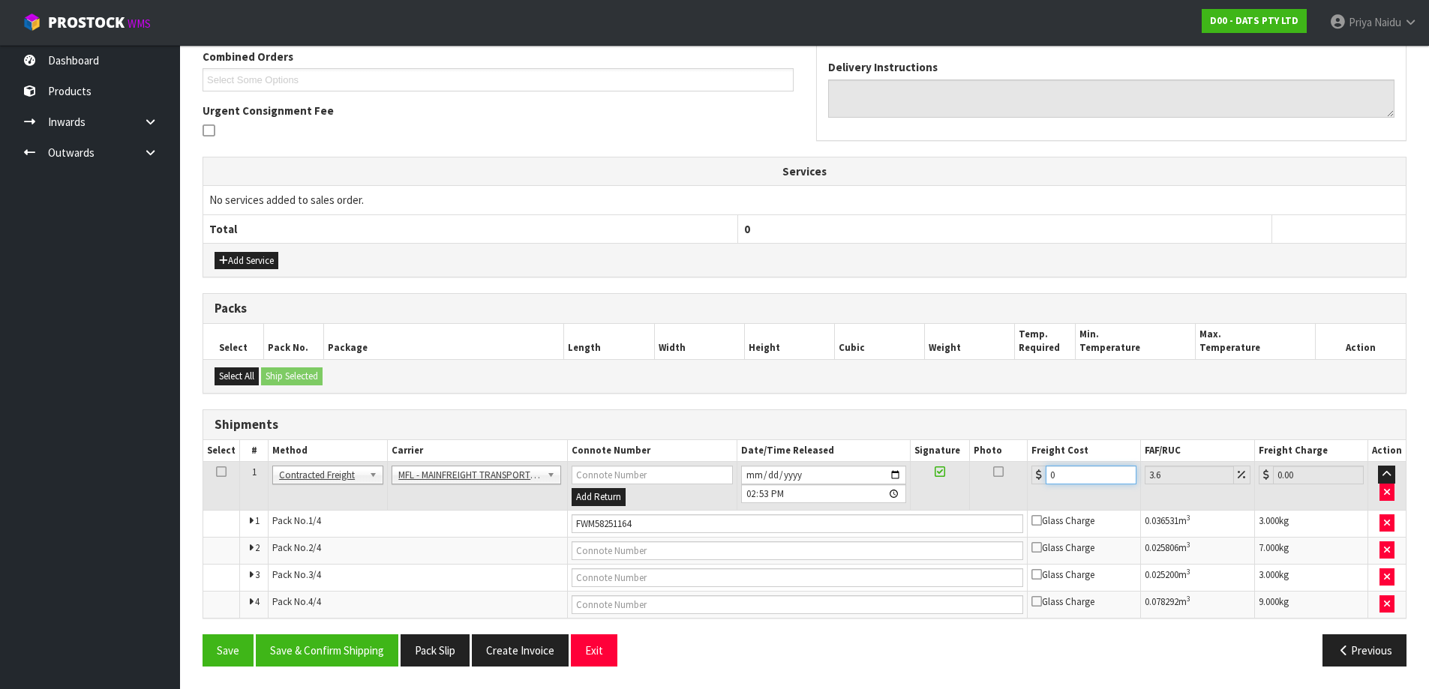
type input "0"
type input "6"
type input "6.22"
type input "61"
type input "63.2"
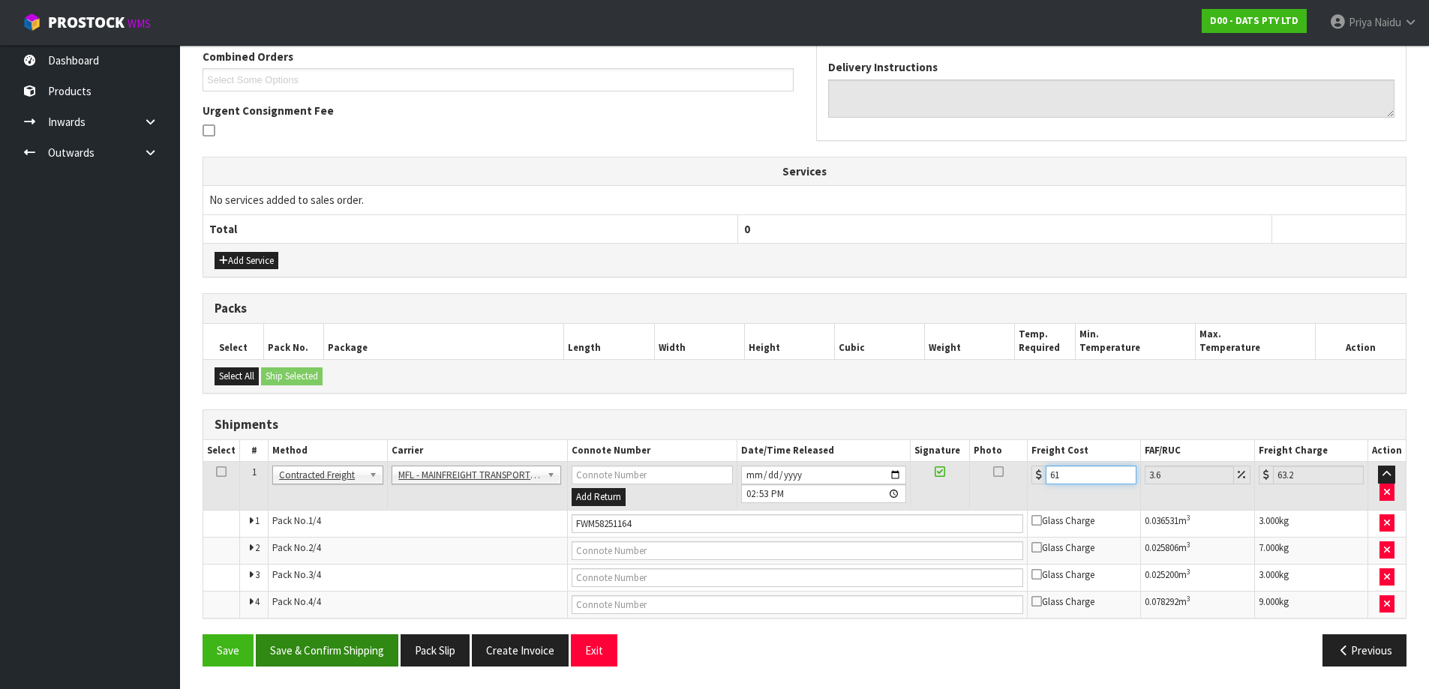
type input "61"
click at [355, 657] on button "Save & Confirm Shipping" at bounding box center [327, 651] width 143 height 32
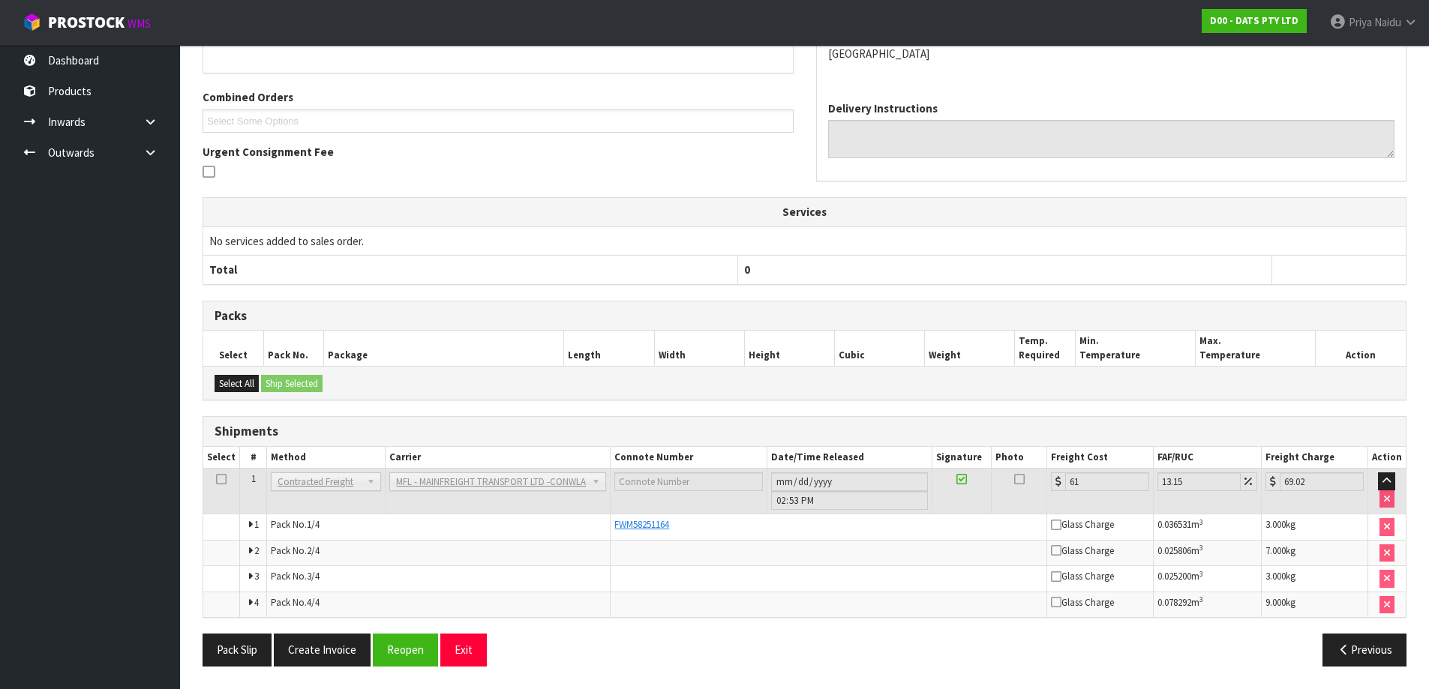
scroll to position [0, 0]
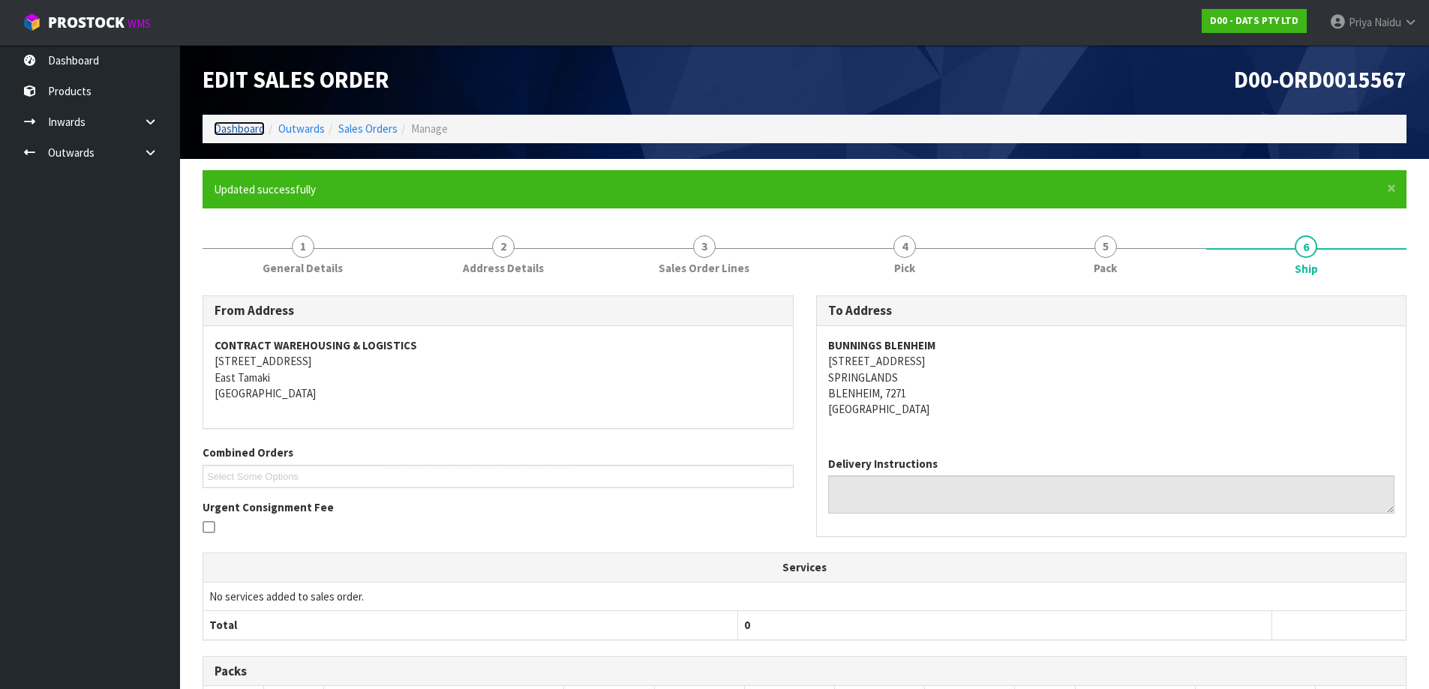
click at [245, 129] on link "Dashboard" at bounding box center [239, 129] width 51 height 14
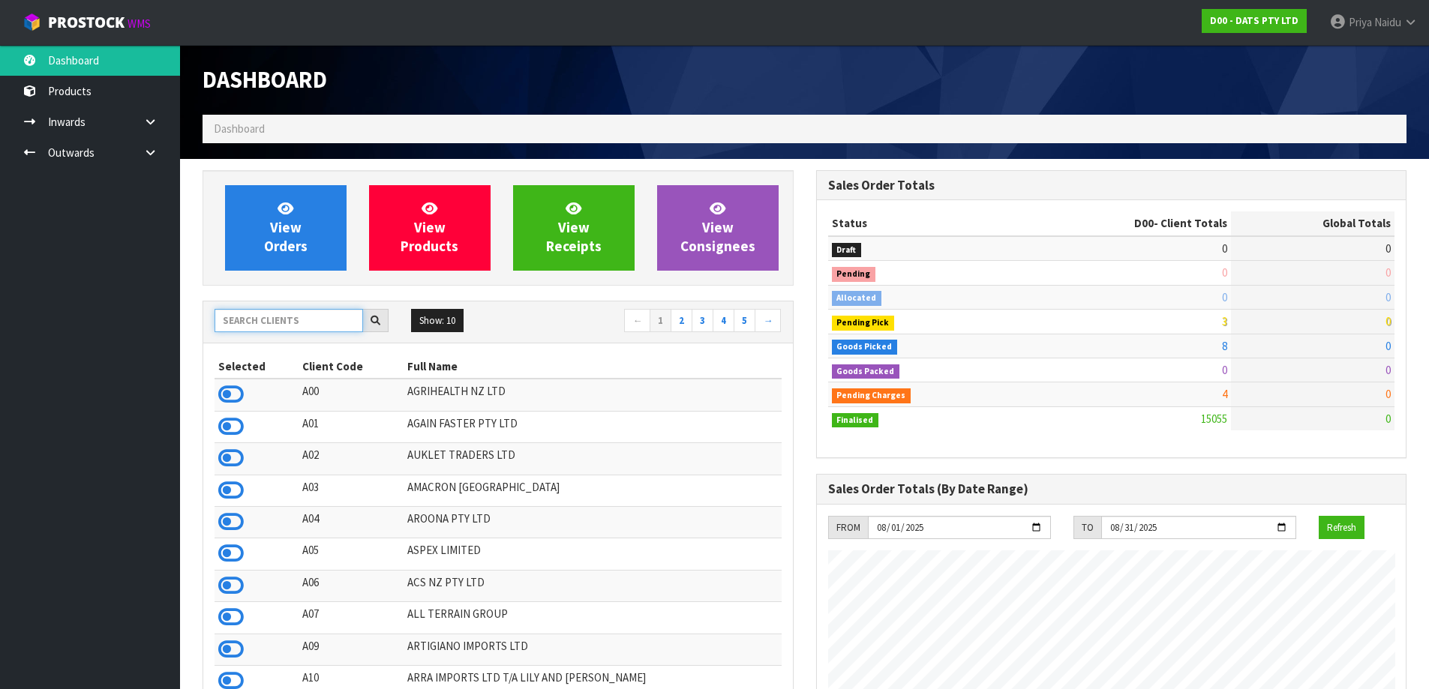
click at [265, 323] on input "text" at bounding box center [289, 320] width 149 height 23
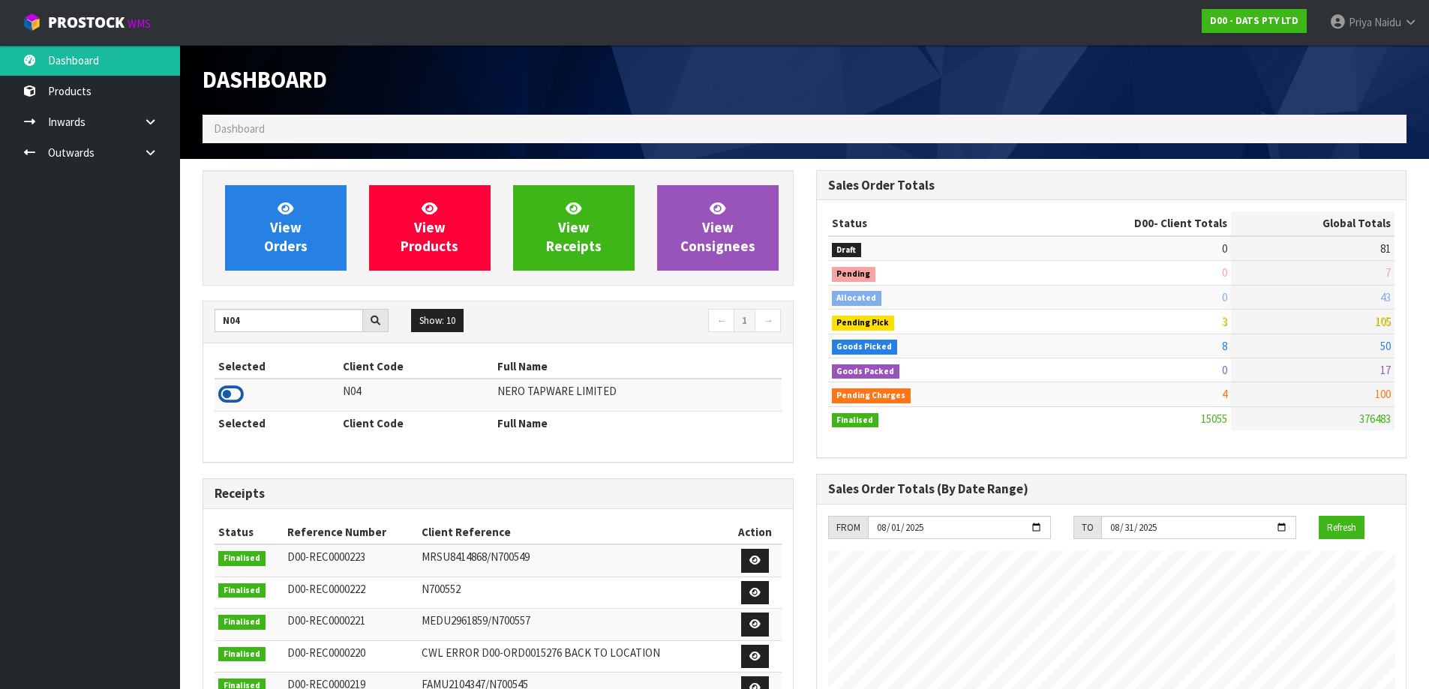
click at [227, 392] on icon at bounding box center [231, 394] width 26 height 23
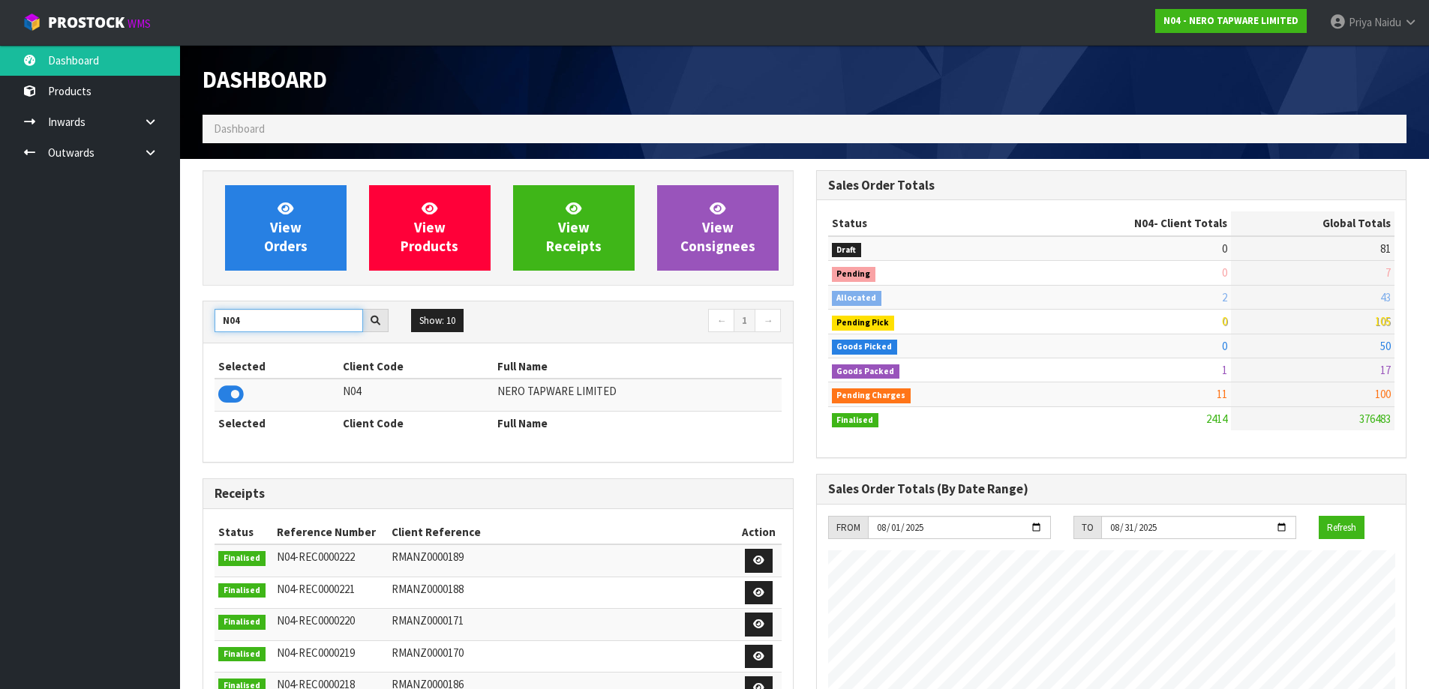
click at [250, 322] on input "N04" at bounding box center [289, 320] width 149 height 23
type input "N03"
click at [239, 401] on icon at bounding box center [231, 394] width 26 height 23
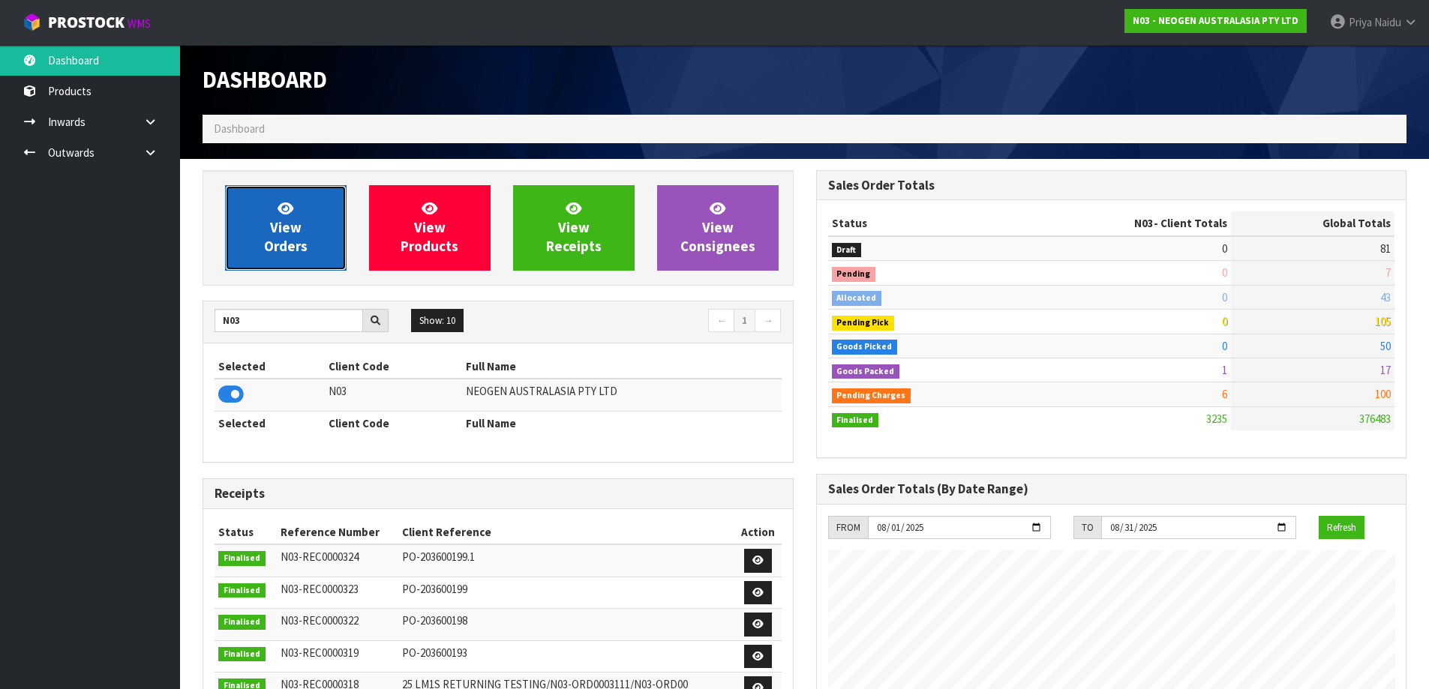
click at [278, 205] on icon at bounding box center [286, 208] width 16 height 14
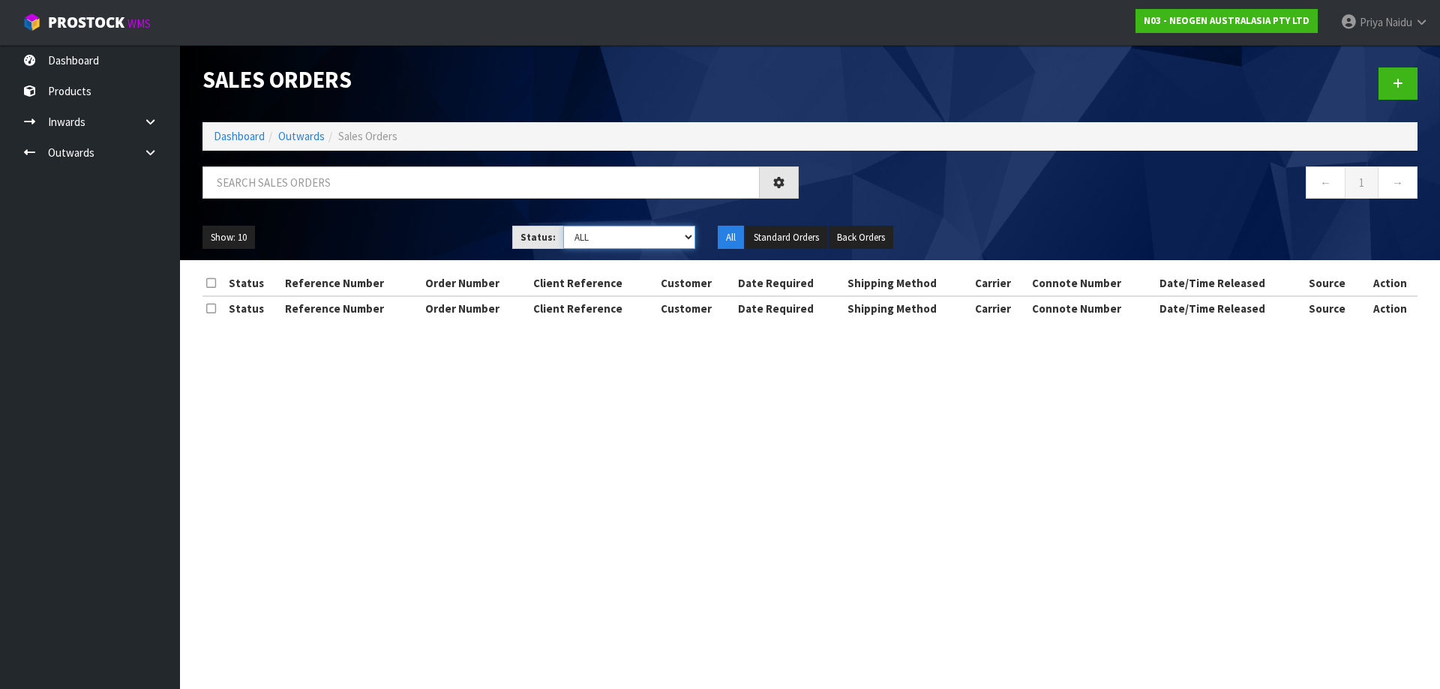
click at [593, 239] on select "Draft Pending Allocated Pending Pick Goods Picked Goods Packed Pending Charges …" at bounding box center [629, 237] width 133 height 23
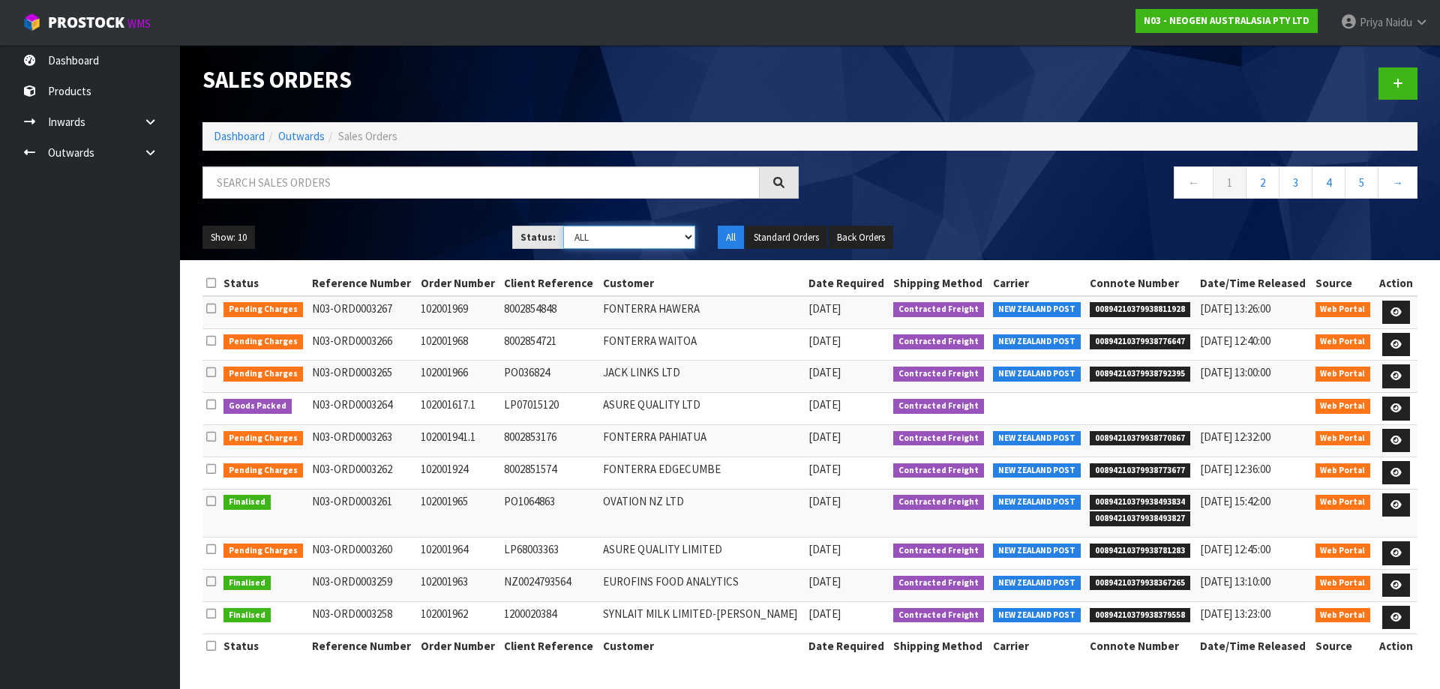
select select "string:5"
click at [563, 226] on select "Draft Pending Allocated Pending Pick Goods Picked Goods Packed Pending Charges …" at bounding box center [629, 237] width 133 height 23
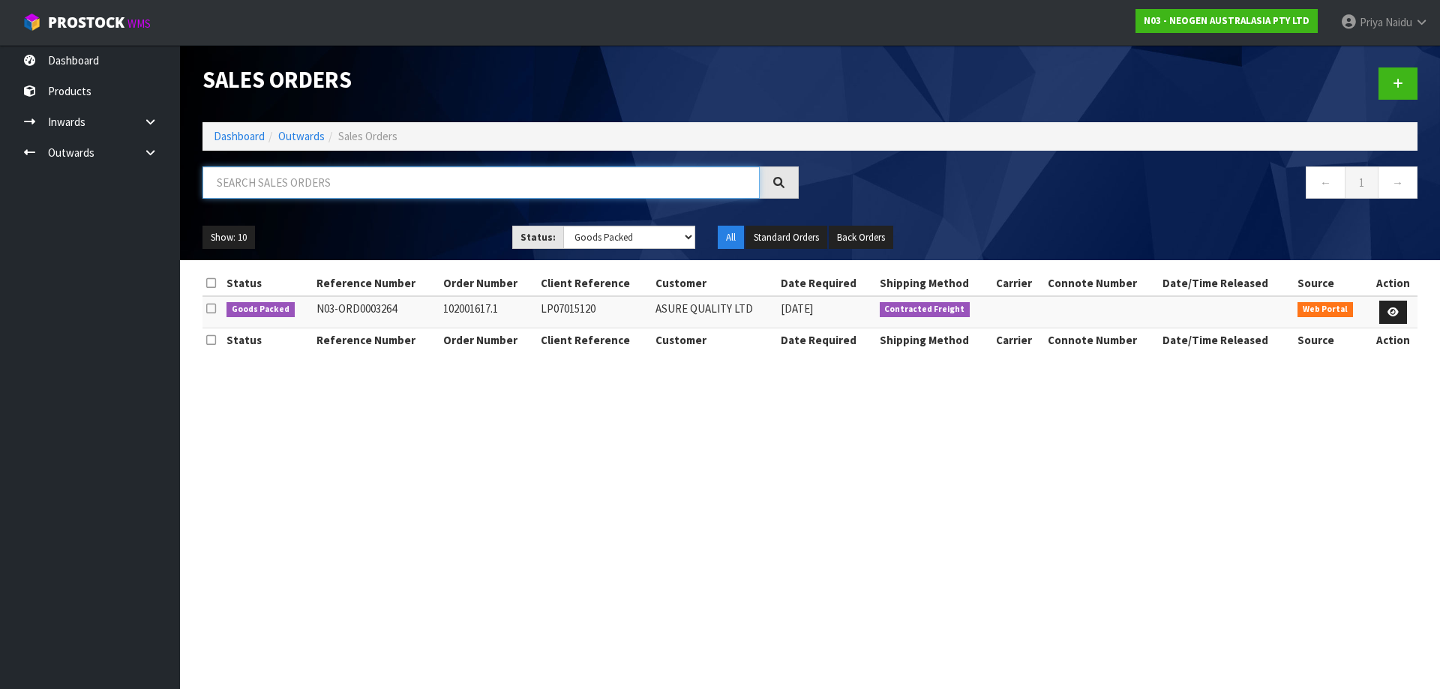
click at [332, 187] on input "text" at bounding box center [481, 183] width 557 height 32
click at [250, 133] on link "Dashboard" at bounding box center [239, 136] width 51 height 14
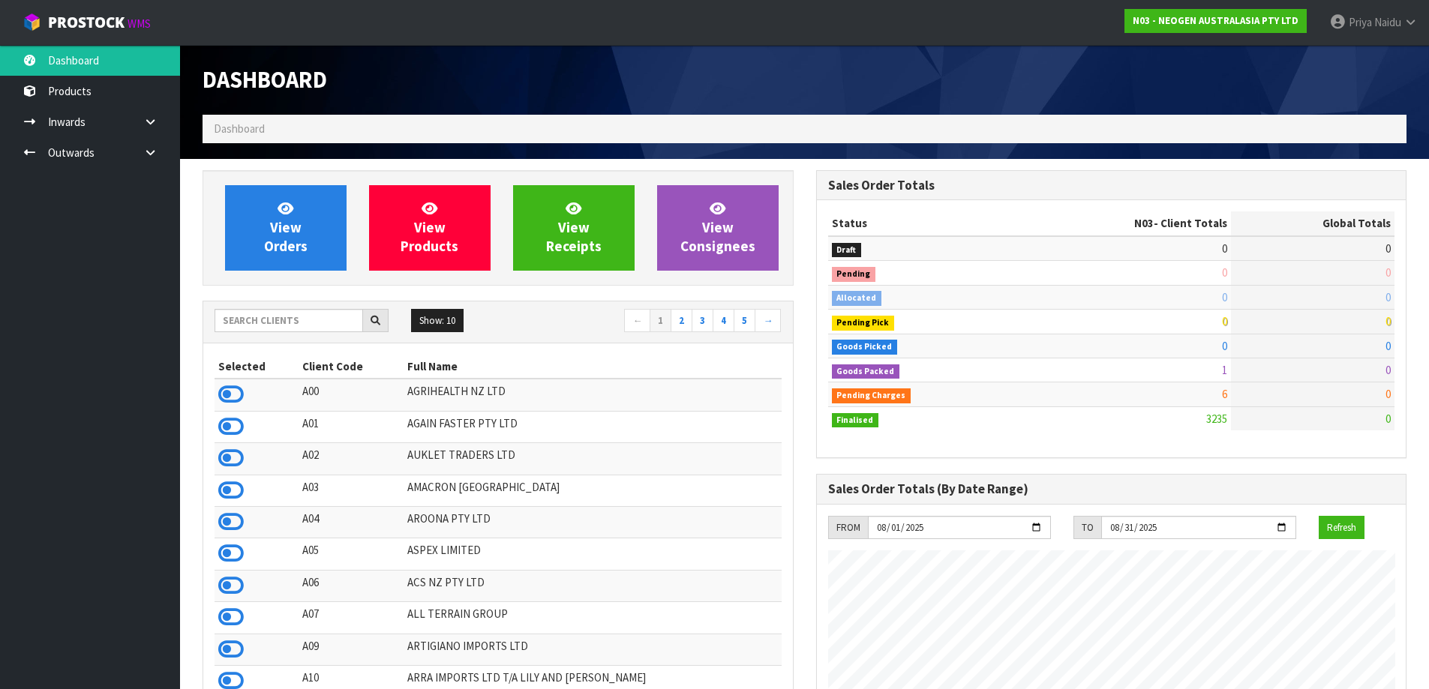
scroll to position [1136, 613]
click at [260, 326] on input "text" at bounding box center [289, 320] width 149 height 23
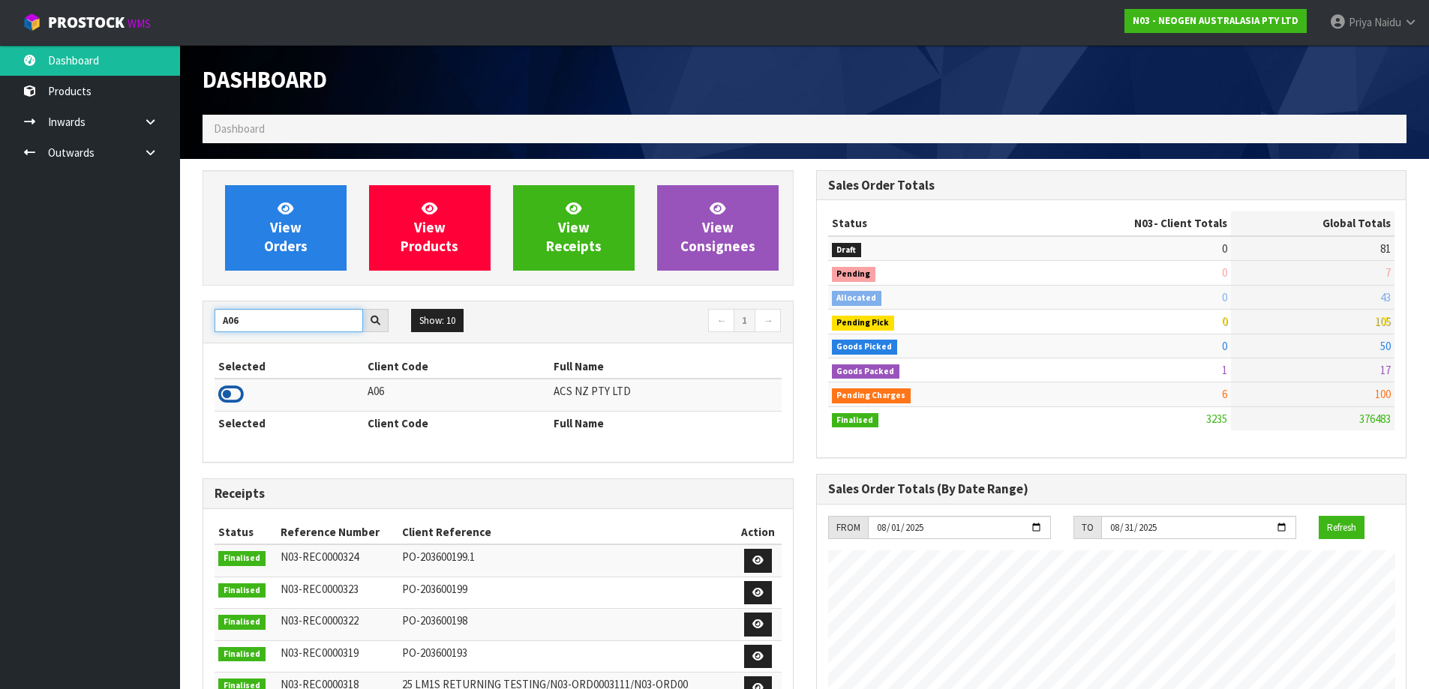
type input "A06"
click at [229, 392] on icon at bounding box center [231, 394] width 26 height 23
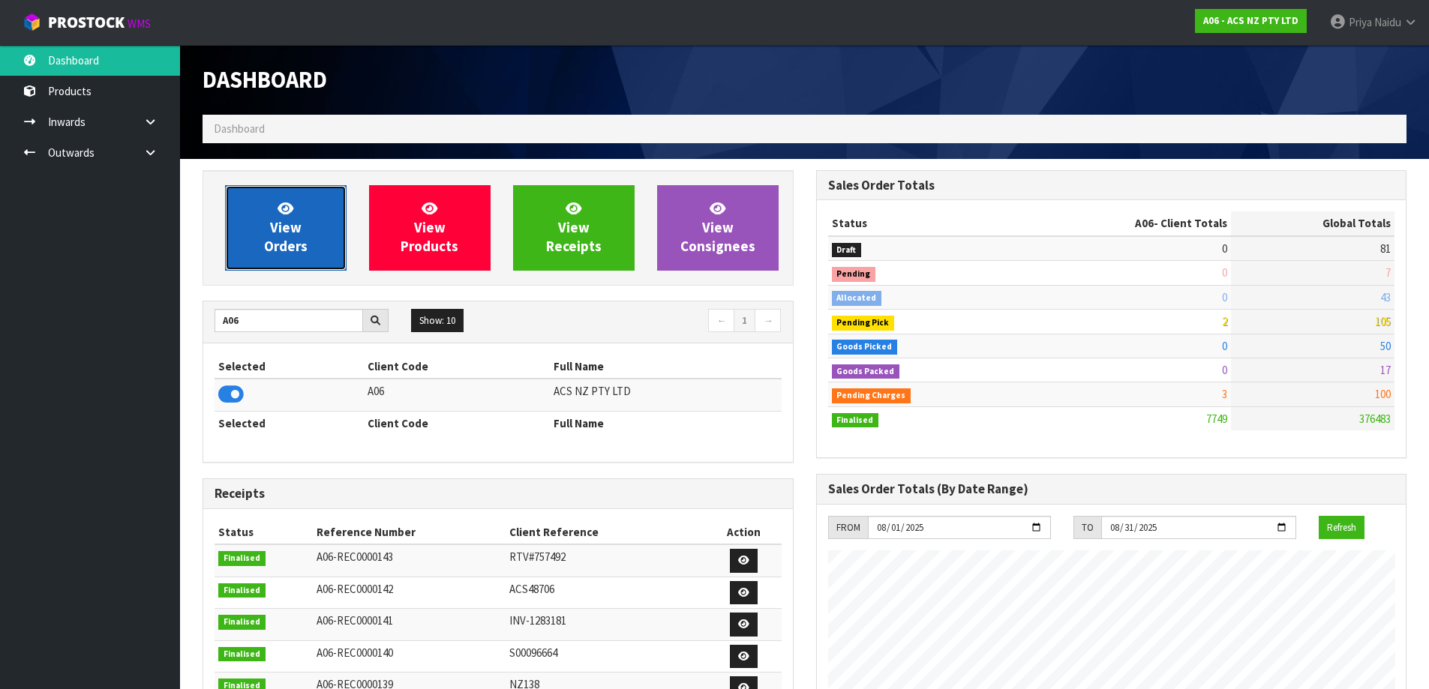
click at [299, 247] on span "View Orders" at bounding box center [286, 228] width 44 height 56
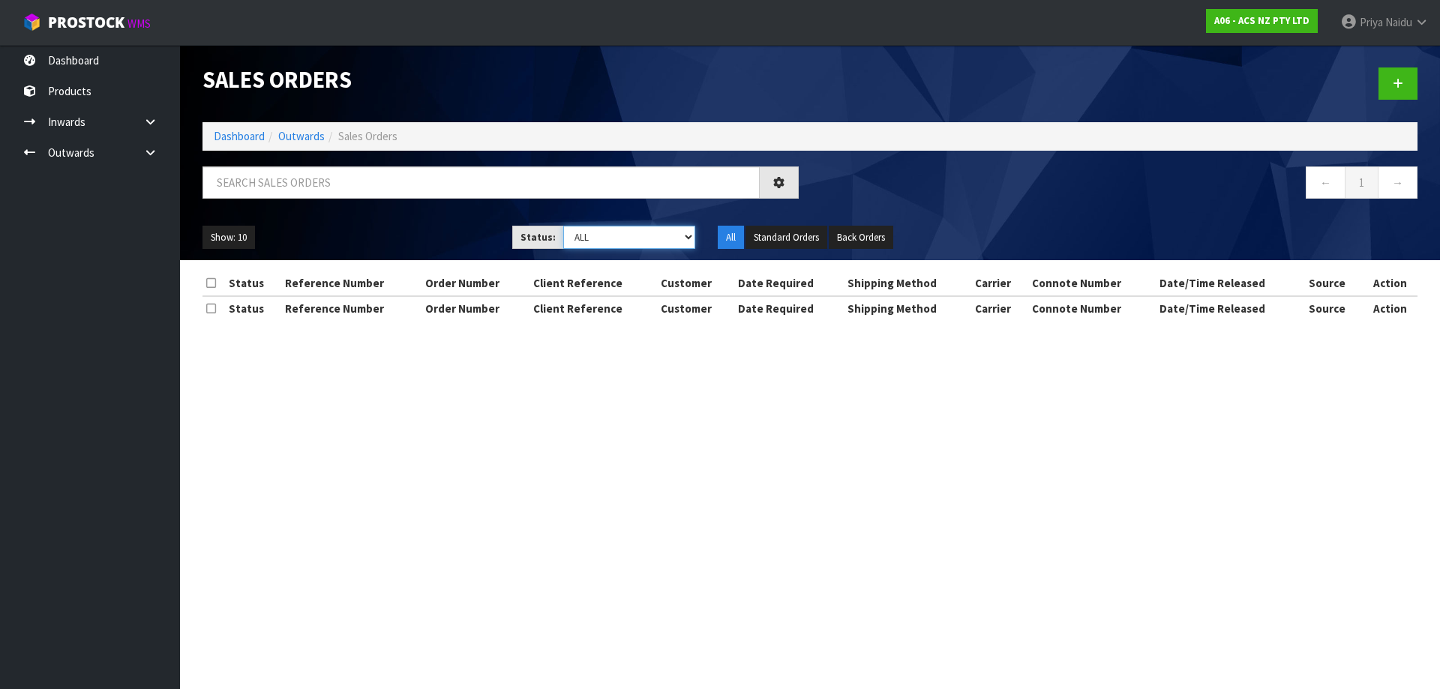
drag, startPoint x: 600, startPoint y: 230, endPoint x: 594, endPoint y: 243, distance: 14.1
click at [600, 230] on select "Draft Pending Allocated Pending Pick Goods Picked Goods Packed Pending Charges …" at bounding box center [629, 237] width 133 height 23
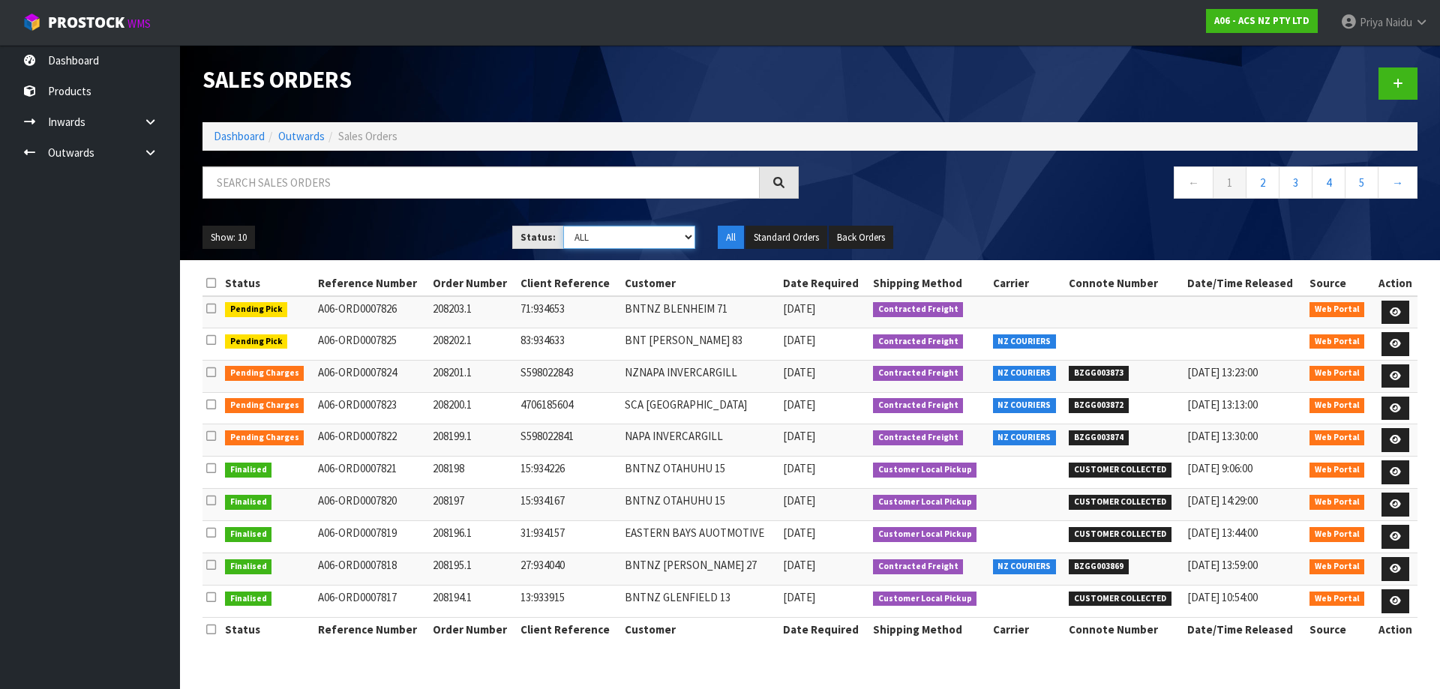
select select "string:3"
click at [563, 226] on select "Draft Pending Allocated Pending Pick Goods Picked Goods Packed Pending Charges …" at bounding box center [629, 237] width 133 height 23
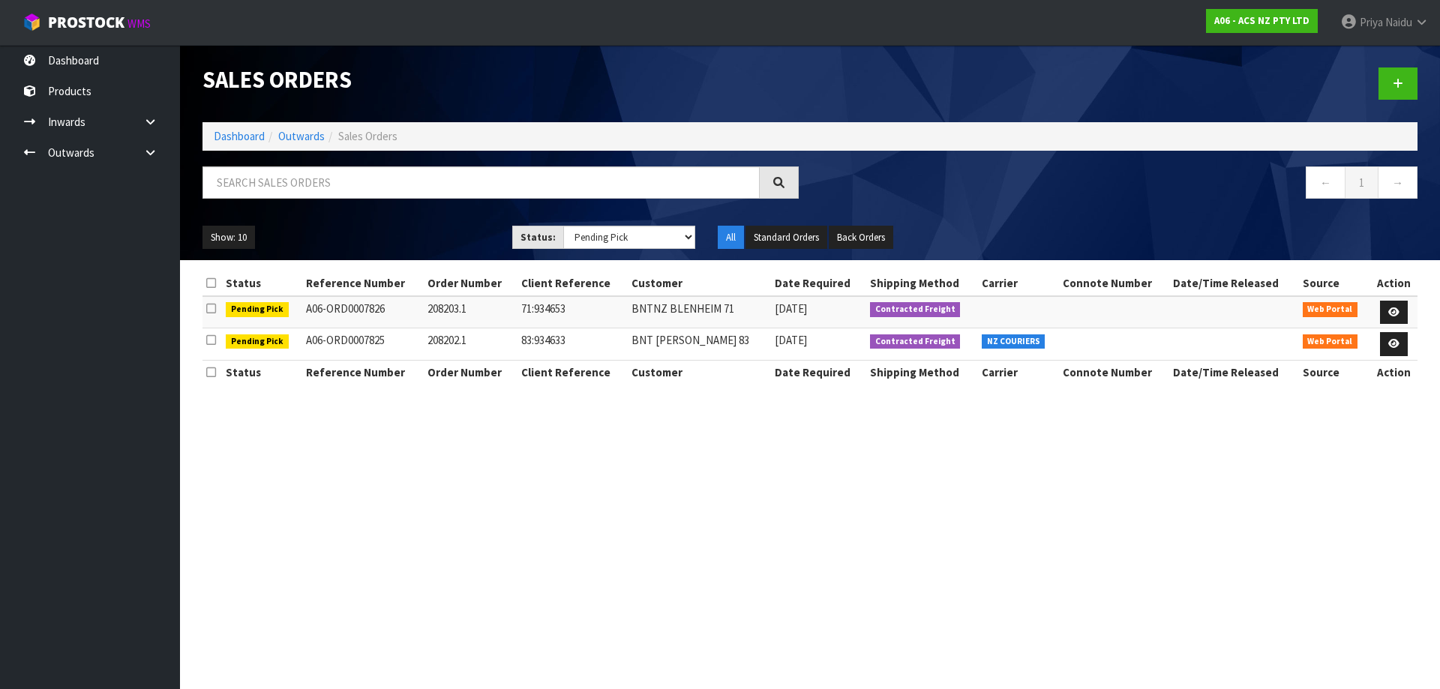
click at [234, 146] on ol "Dashboard Outwards Sales Orders" at bounding box center [810, 136] width 1215 height 28
click at [234, 141] on link "Dashboard" at bounding box center [239, 136] width 51 height 14
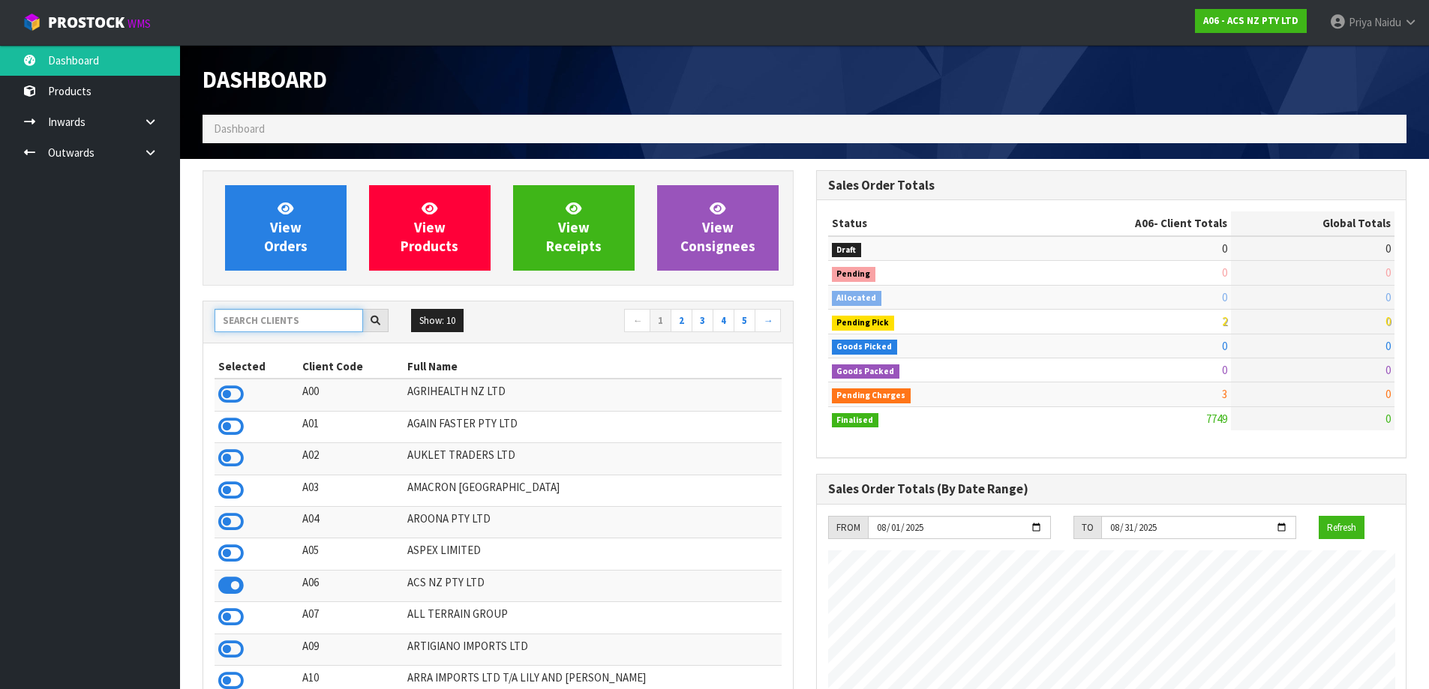
scroll to position [1136, 613]
click at [261, 330] on input "text" at bounding box center [289, 320] width 149 height 23
click at [265, 319] on input "text" at bounding box center [289, 320] width 149 height 23
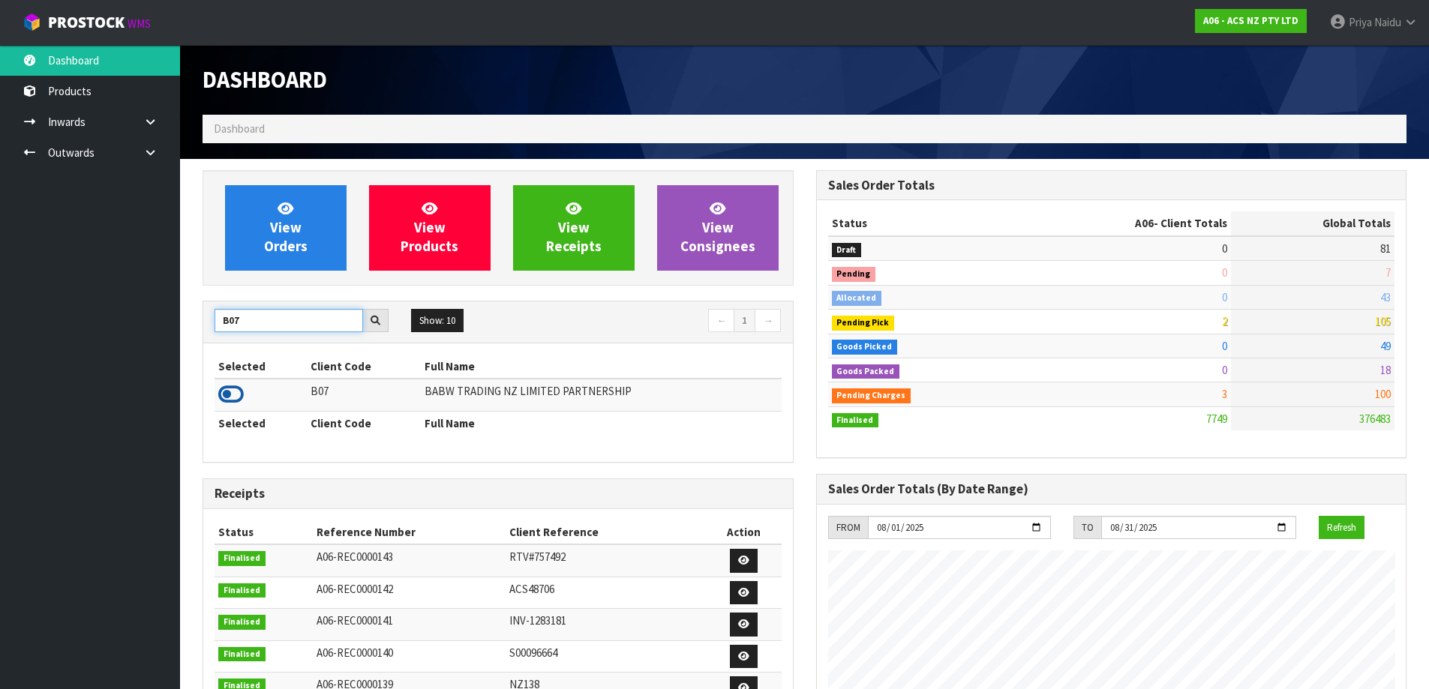
type input "B07"
click at [225, 392] on icon at bounding box center [231, 394] width 26 height 23
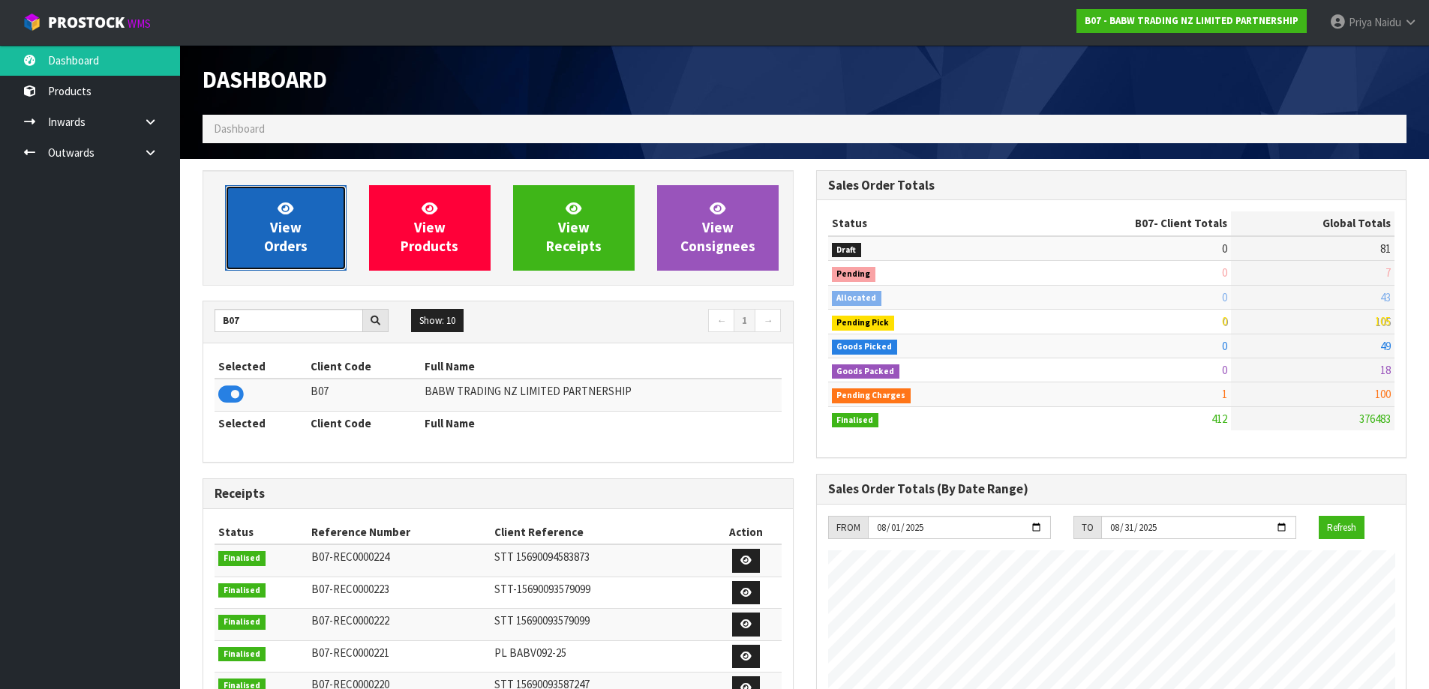
click at [288, 251] on span "View Orders" at bounding box center [286, 228] width 44 height 56
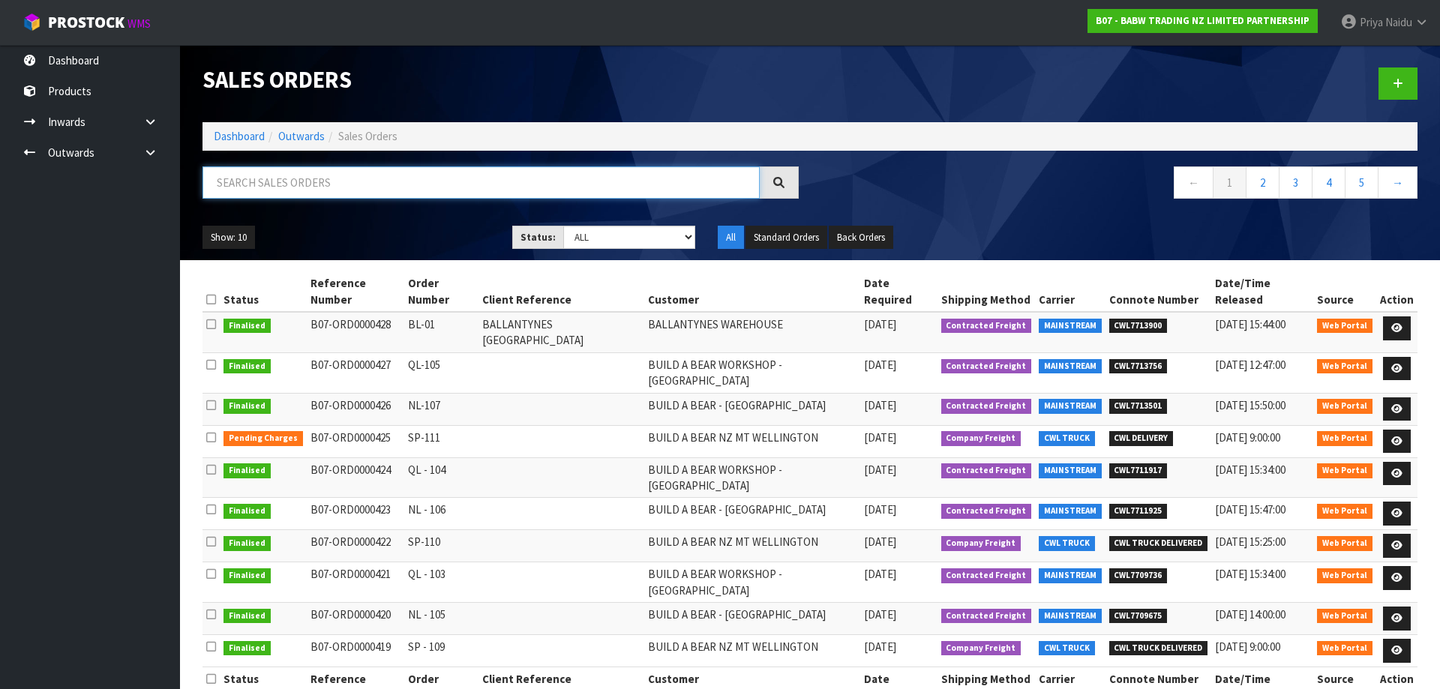
click at [359, 183] on input "text" at bounding box center [481, 183] width 557 height 32
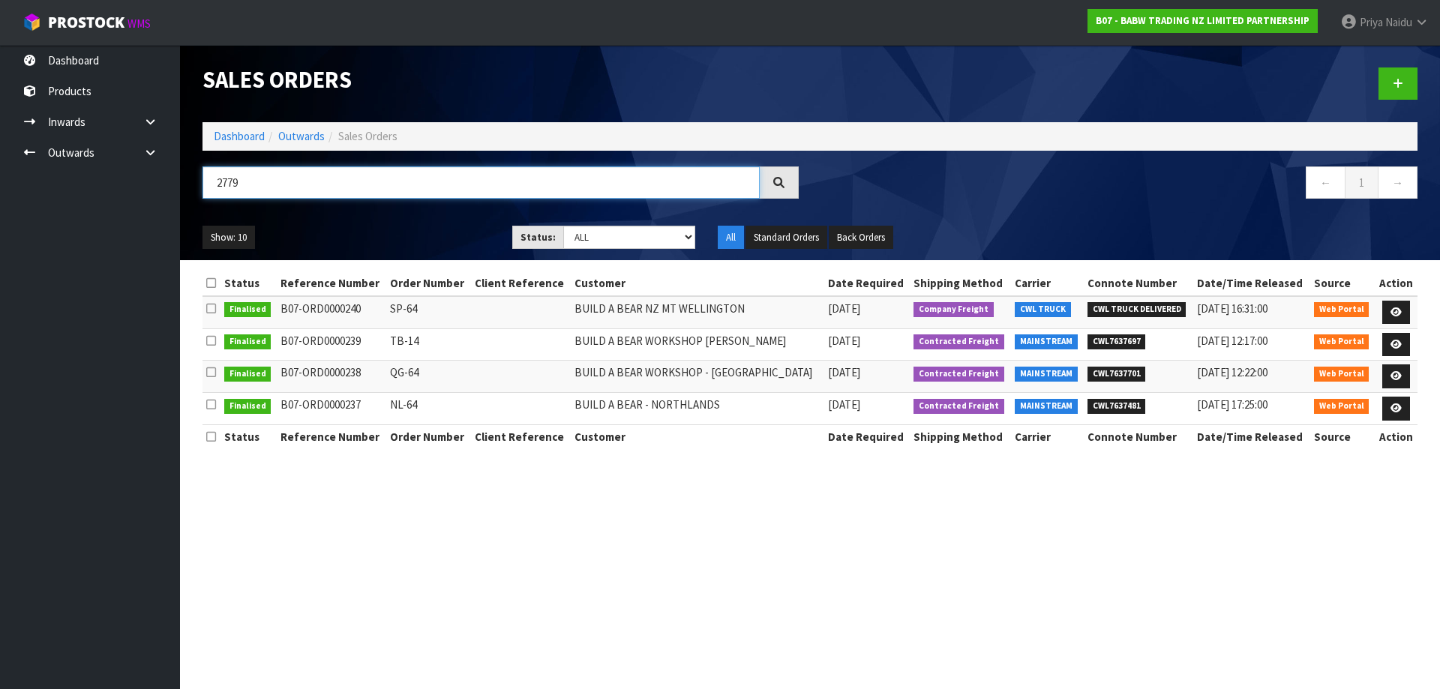
type input "2779"
click at [427, 236] on ul "Show: 10 5 10 25 50" at bounding box center [346, 238] width 287 height 24
click at [253, 138] on link "Dashboard" at bounding box center [239, 136] width 51 height 14
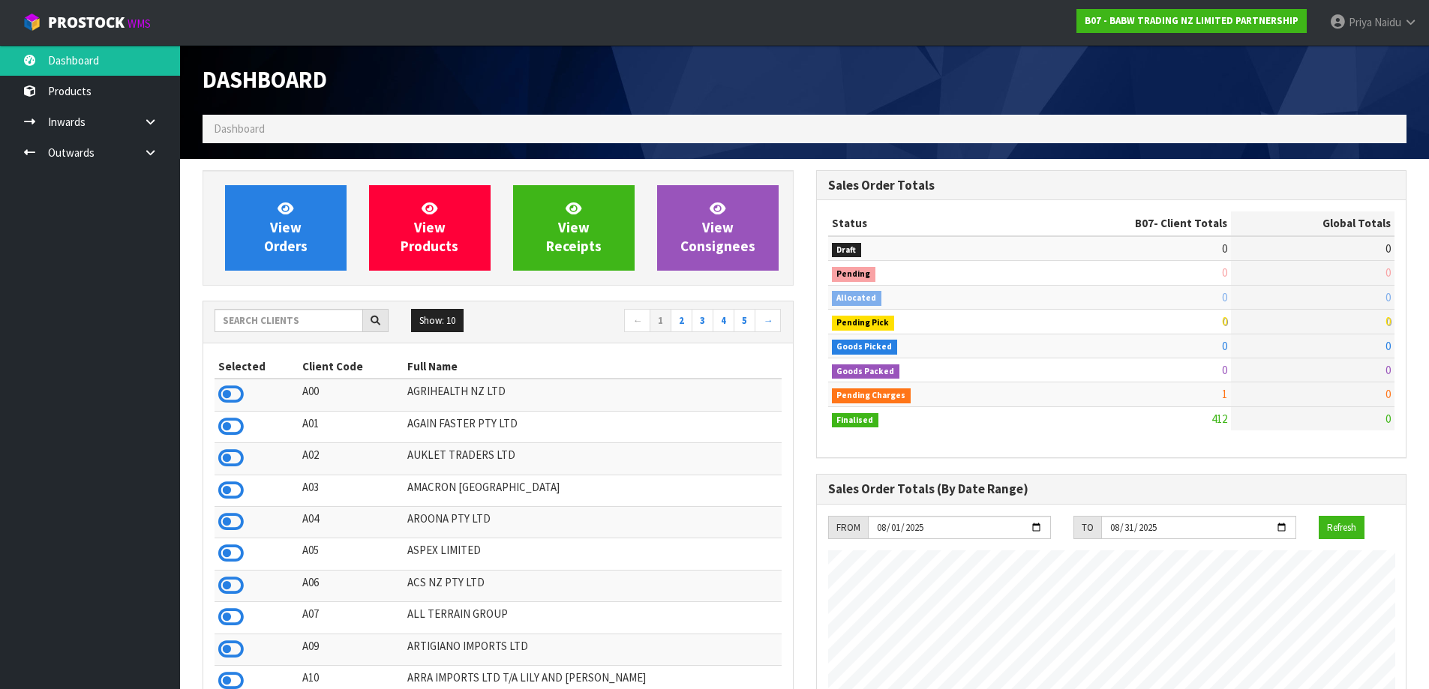
scroll to position [1136, 613]
click at [240, 311] on input "text" at bounding box center [289, 320] width 149 height 23
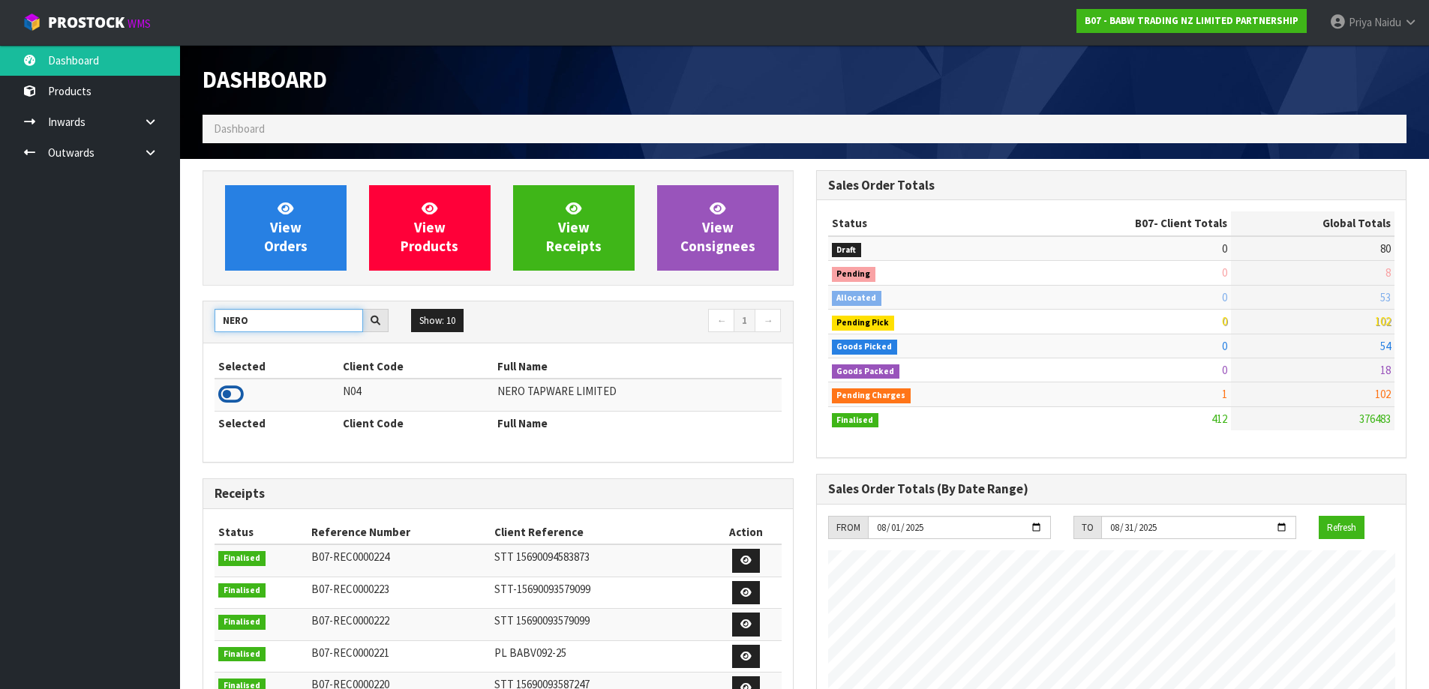
type input "NERO"
click at [233, 393] on icon at bounding box center [231, 394] width 26 height 23
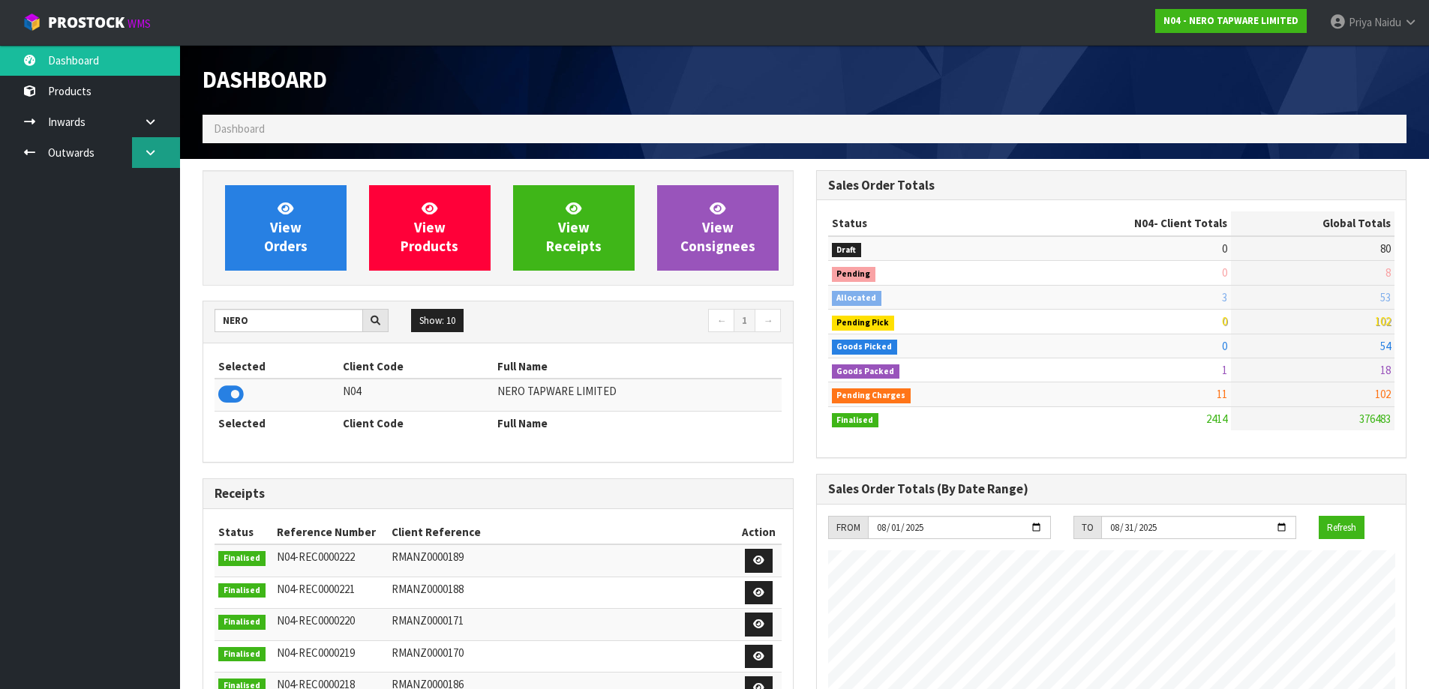
click at [150, 159] on link at bounding box center [156, 152] width 48 height 31
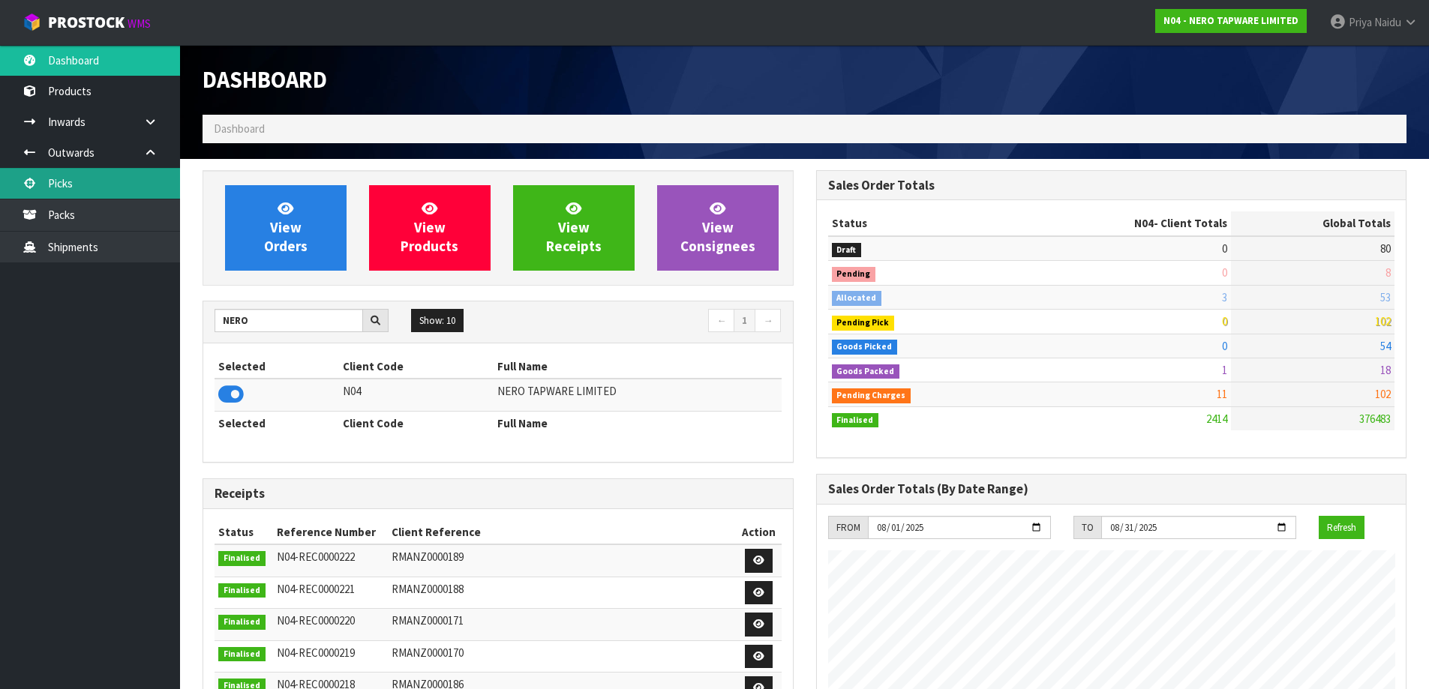
drag, startPoint x: 89, startPoint y: 190, endPoint x: 171, endPoint y: 193, distance: 81.8
click at [89, 189] on link "Picks" at bounding box center [90, 183] width 180 height 31
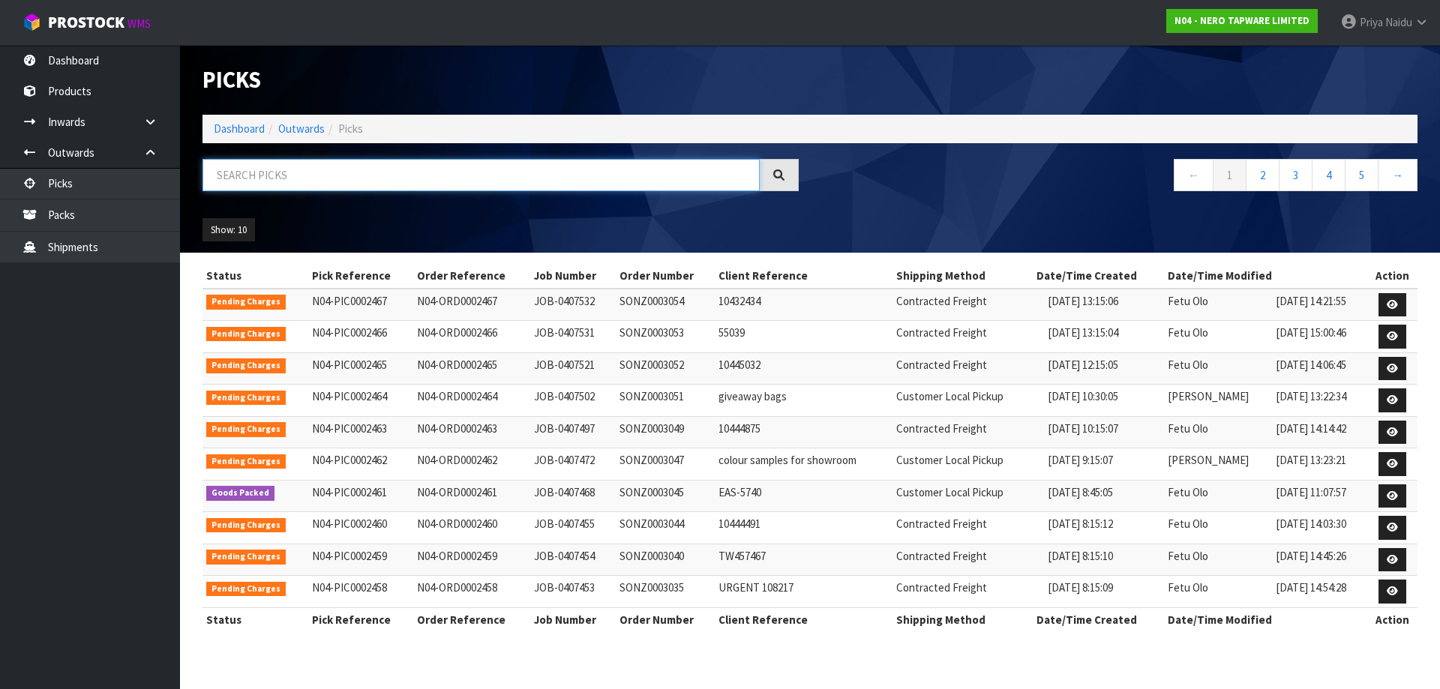
click at [453, 172] on input "text" at bounding box center [481, 175] width 557 height 32
click at [1268, 183] on link "2" at bounding box center [1263, 175] width 34 height 32
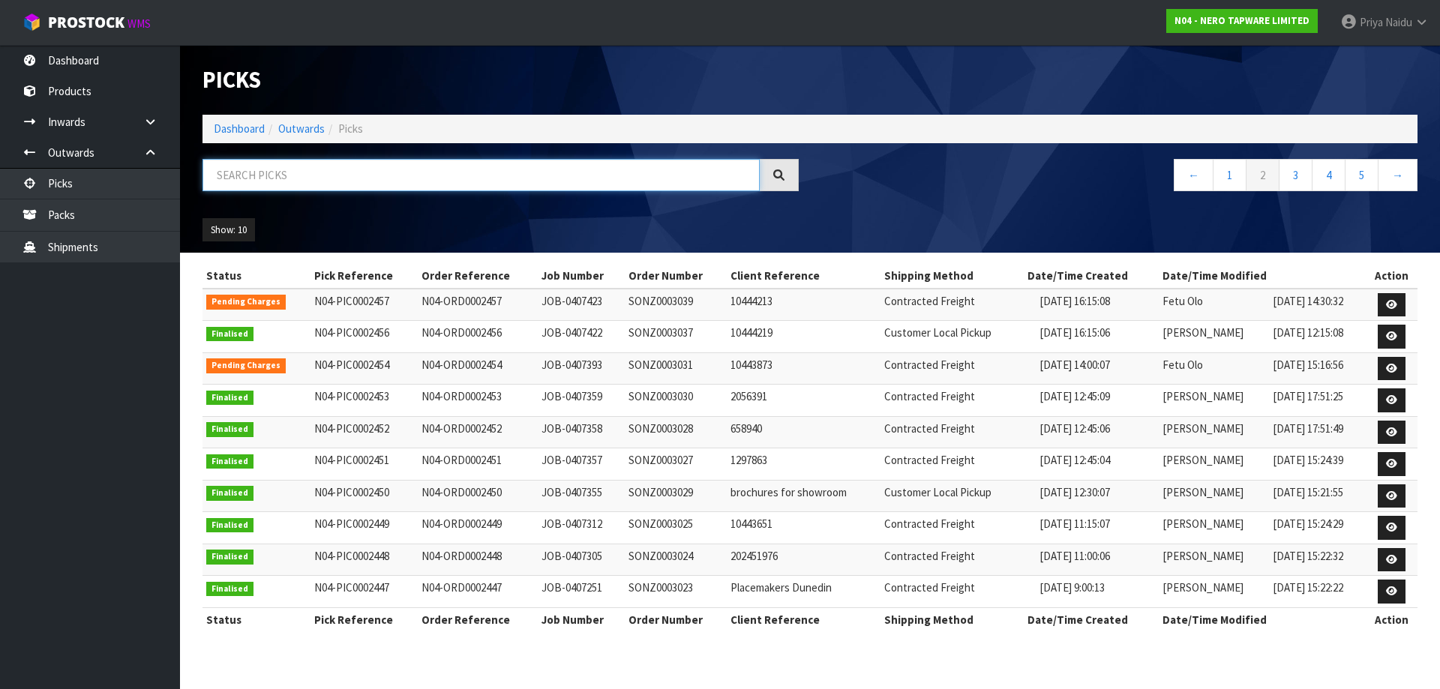
click at [345, 175] on input "text" at bounding box center [481, 175] width 557 height 32
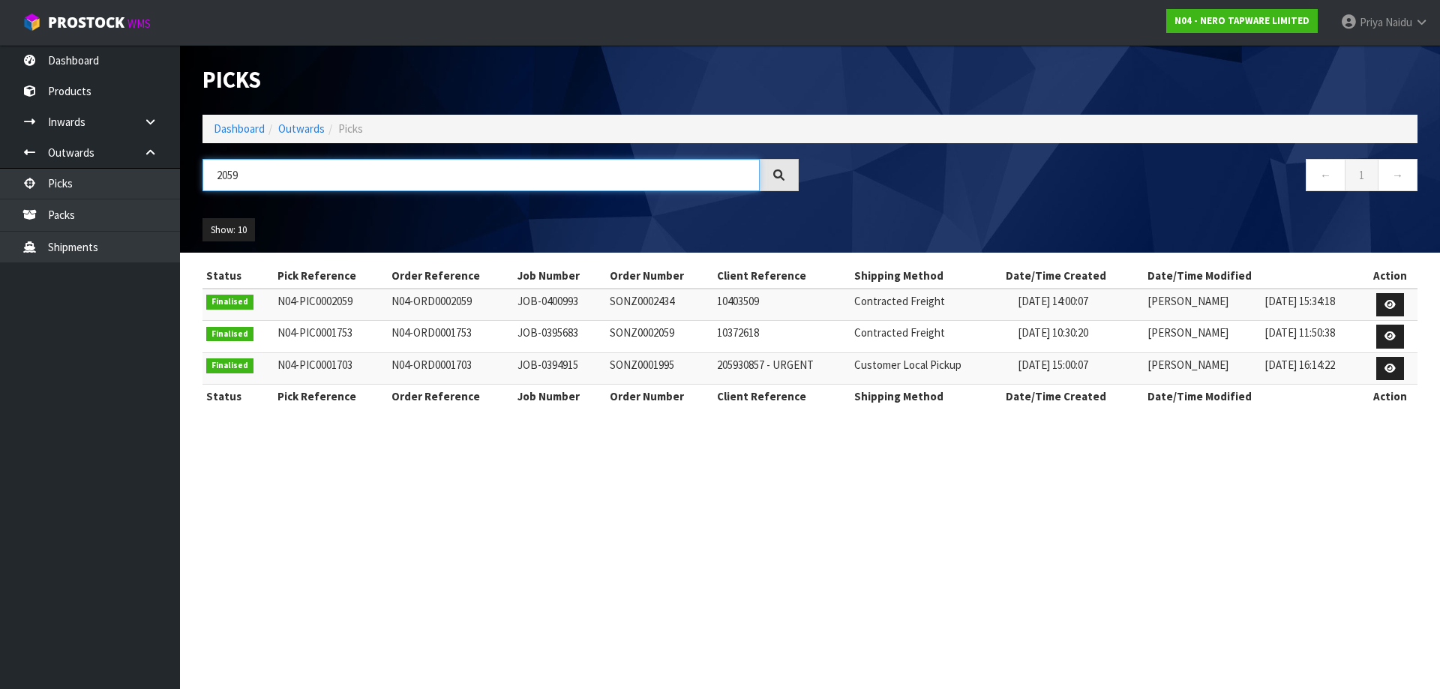
type input "2059"
click at [386, 209] on div "Show: 10 5 10 25 50" at bounding box center [810, 230] width 1238 height 47
click at [235, 125] on link "Dashboard" at bounding box center [239, 129] width 51 height 14
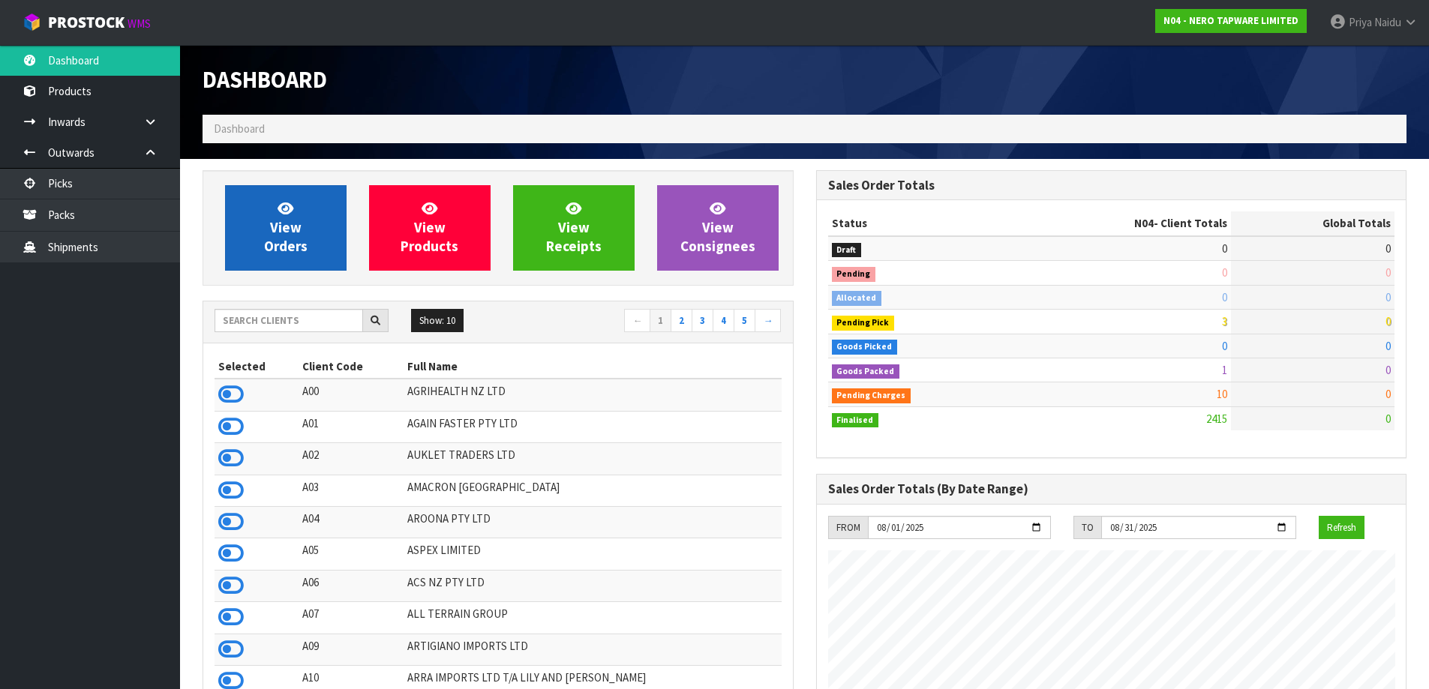
scroll to position [1136, 613]
click at [299, 255] on link "View Orders" at bounding box center [286, 228] width 122 height 86
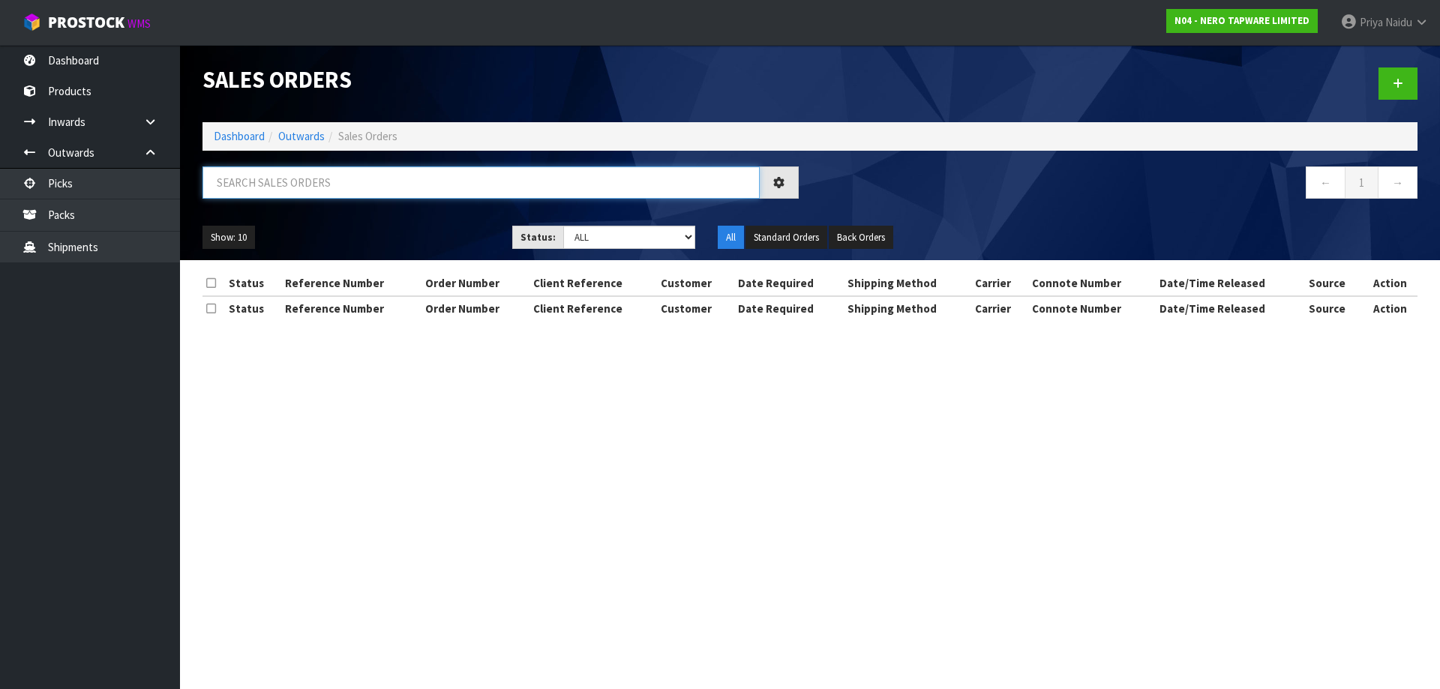
click at [327, 197] on input "text" at bounding box center [481, 183] width 557 height 32
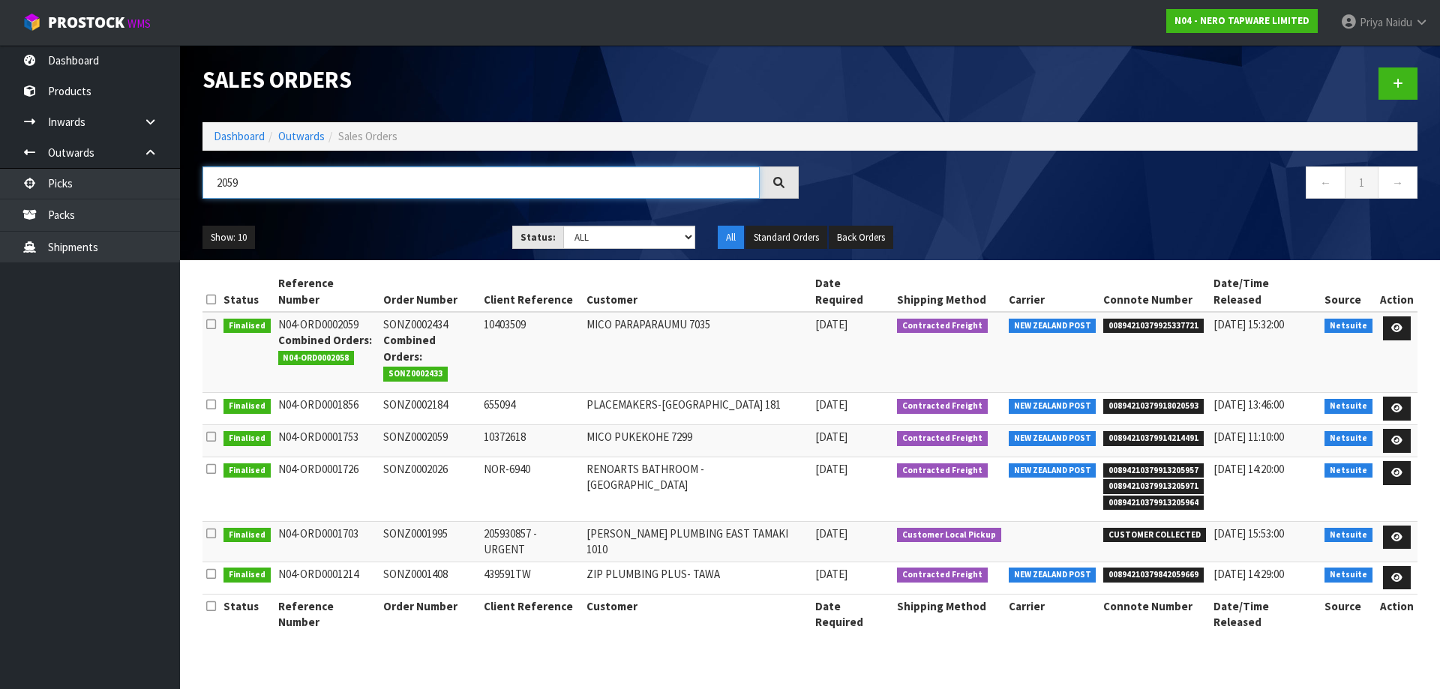
click at [281, 187] on input "2059" at bounding box center [481, 183] width 557 height 32
type input "2"
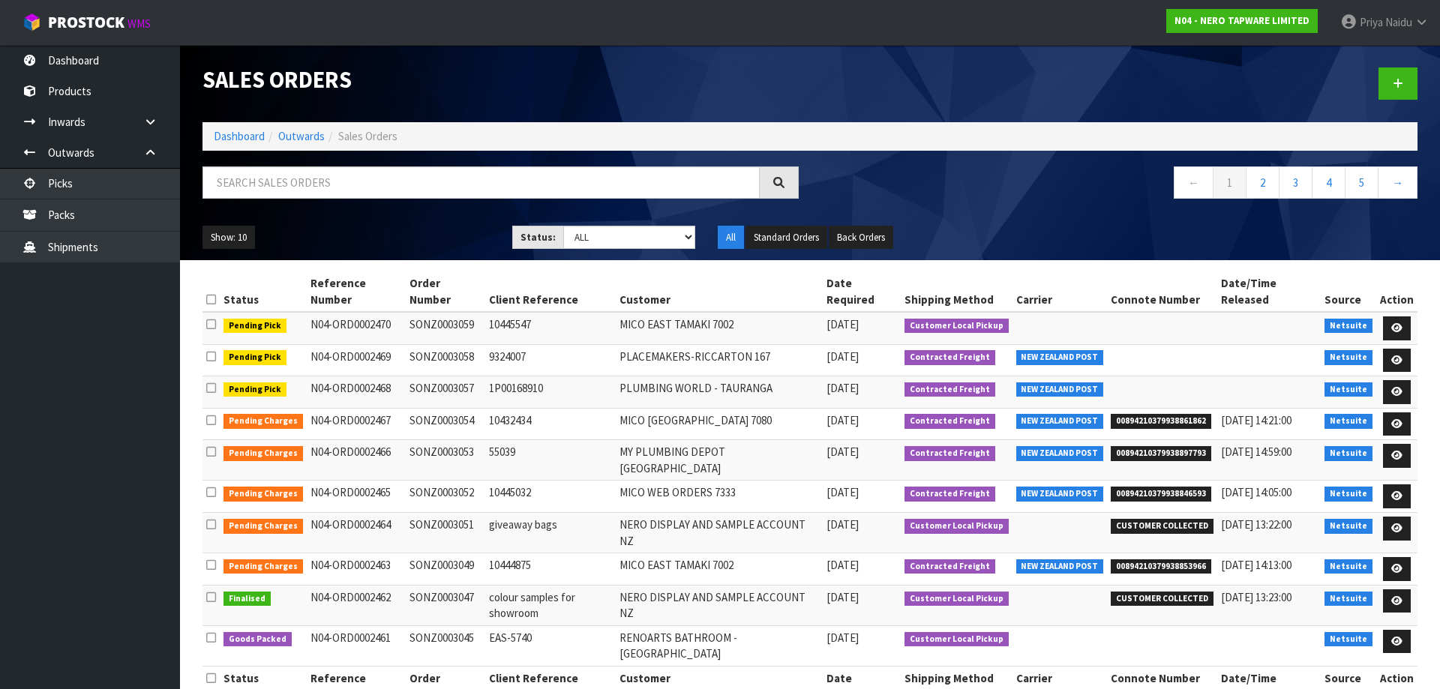
click at [378, 231] on ul "Show: 10 5 10 25 50" at bounding box center [346, 238] width 287 height 24
click at [1400, 323] on icon at bounding box center [1396, 328] width 11 height 10
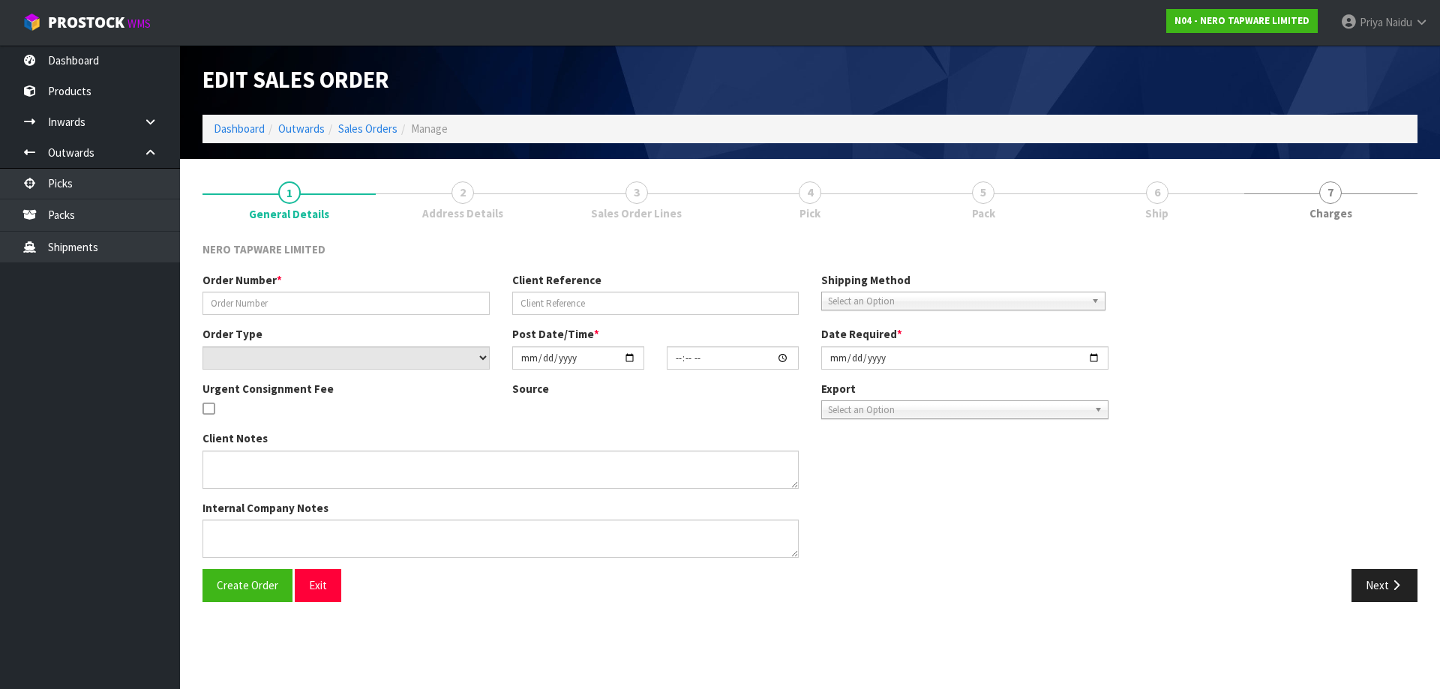
type input "SONZ0003059"
type input "10445547"
select select "number:0"
type input "2025-08-13"
type input "15:45:05.000"
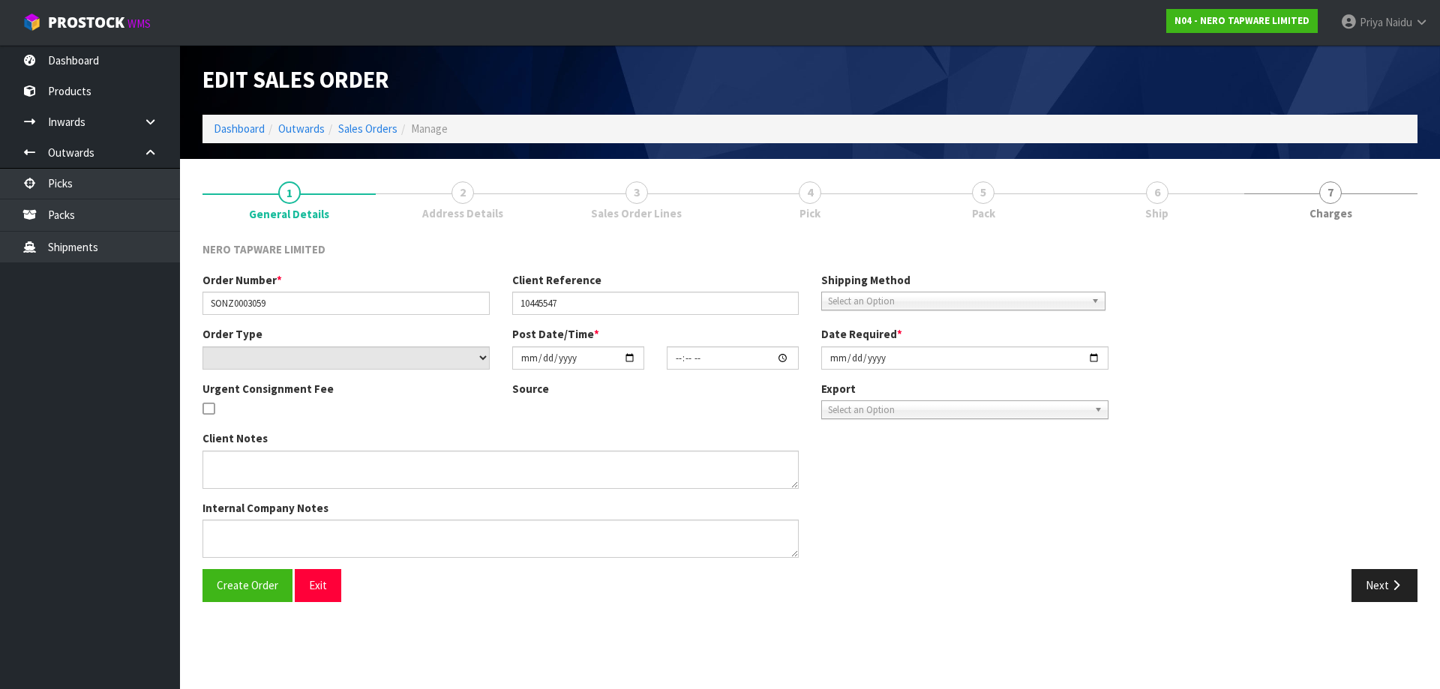
type input "2025-08-13"
type textarea "customer pick up 13/08"
type textarea "URGENT CONSIGNMENT FEE"
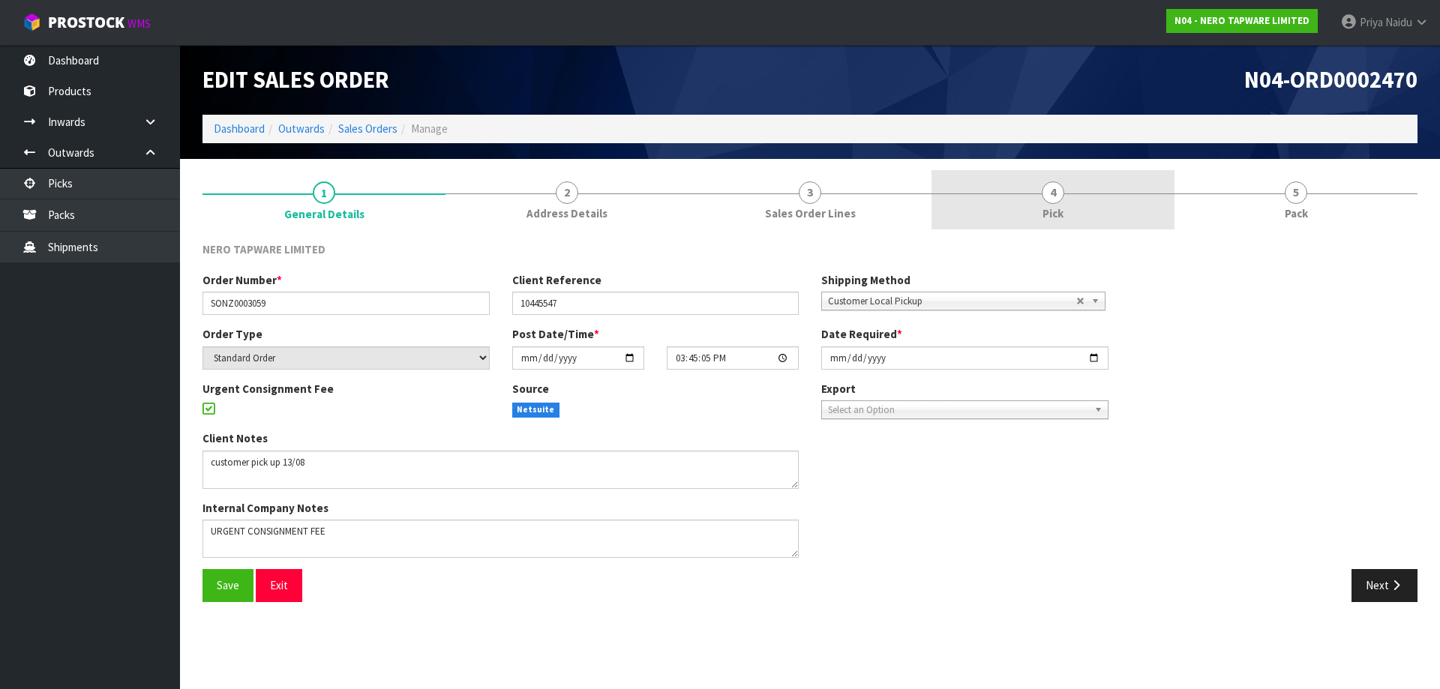
click at [1127, 205] on link "4 Pick" at bounding box center [1053, 199] width 243 height 59
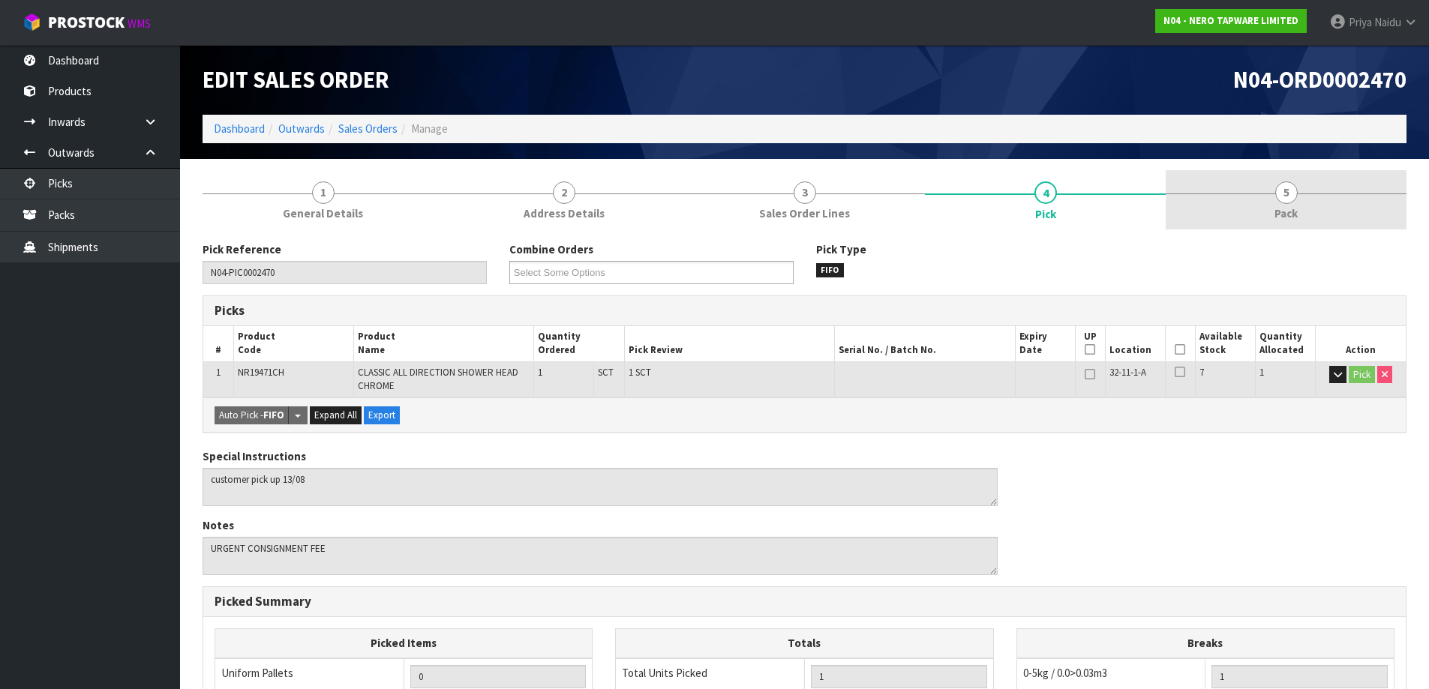
click at [1216, 198] on link "5 Pack" at bounding box center [1286, 199] width 241 height 59
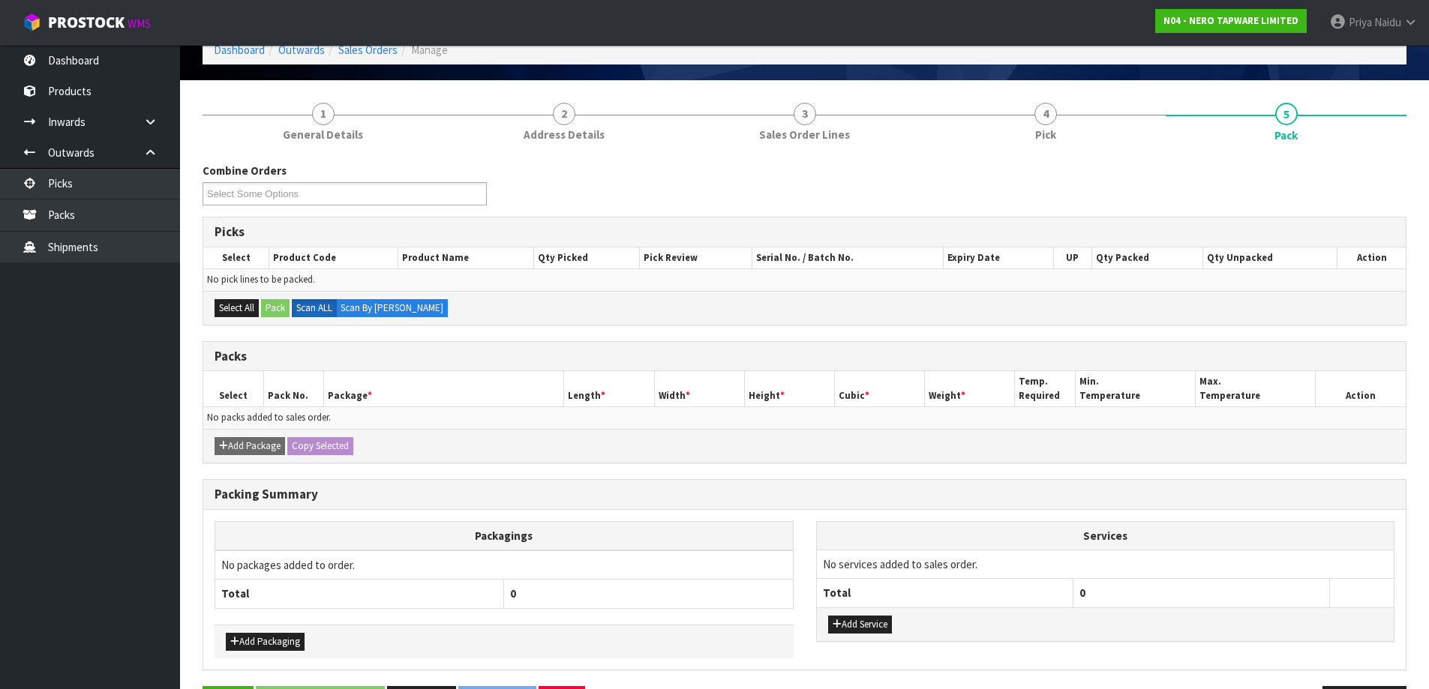
scroll to position [131, 0]
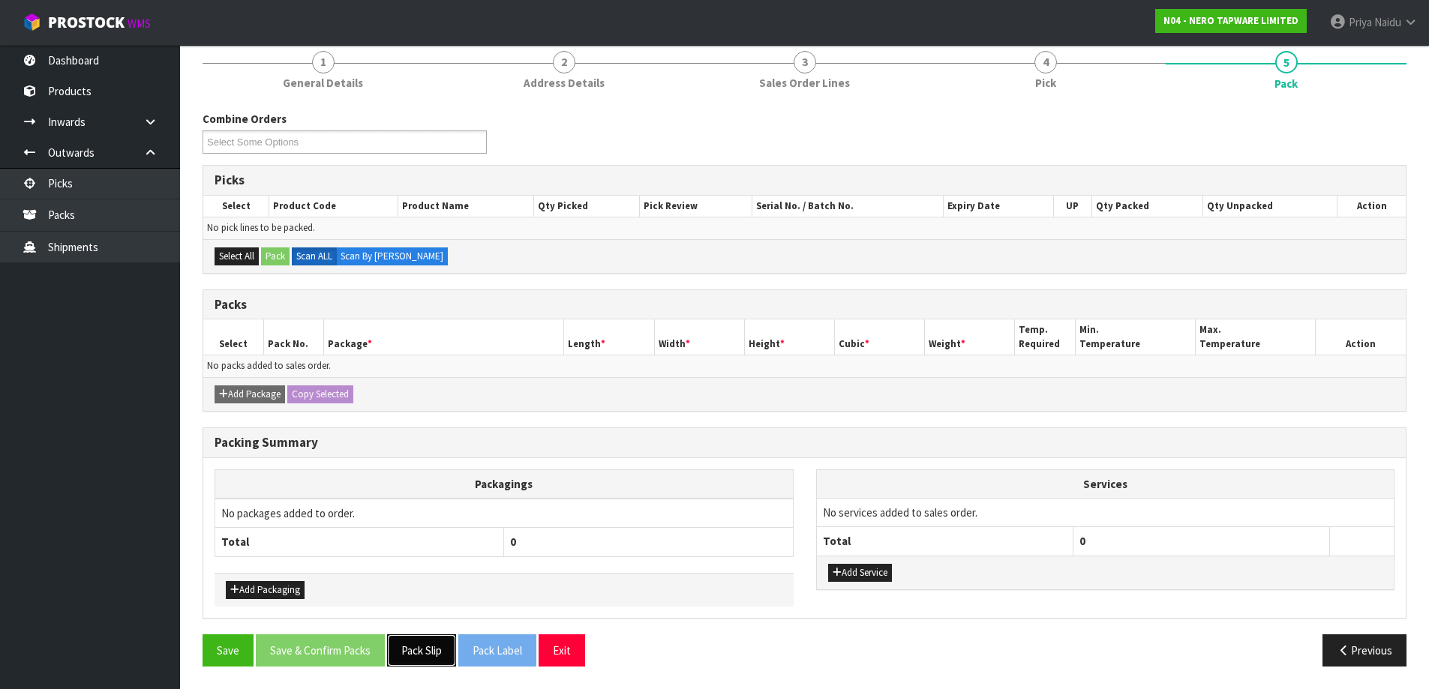
click at [405, 639] on button "Pack Slip" at bounding box center [421, 651] width 69 height 32
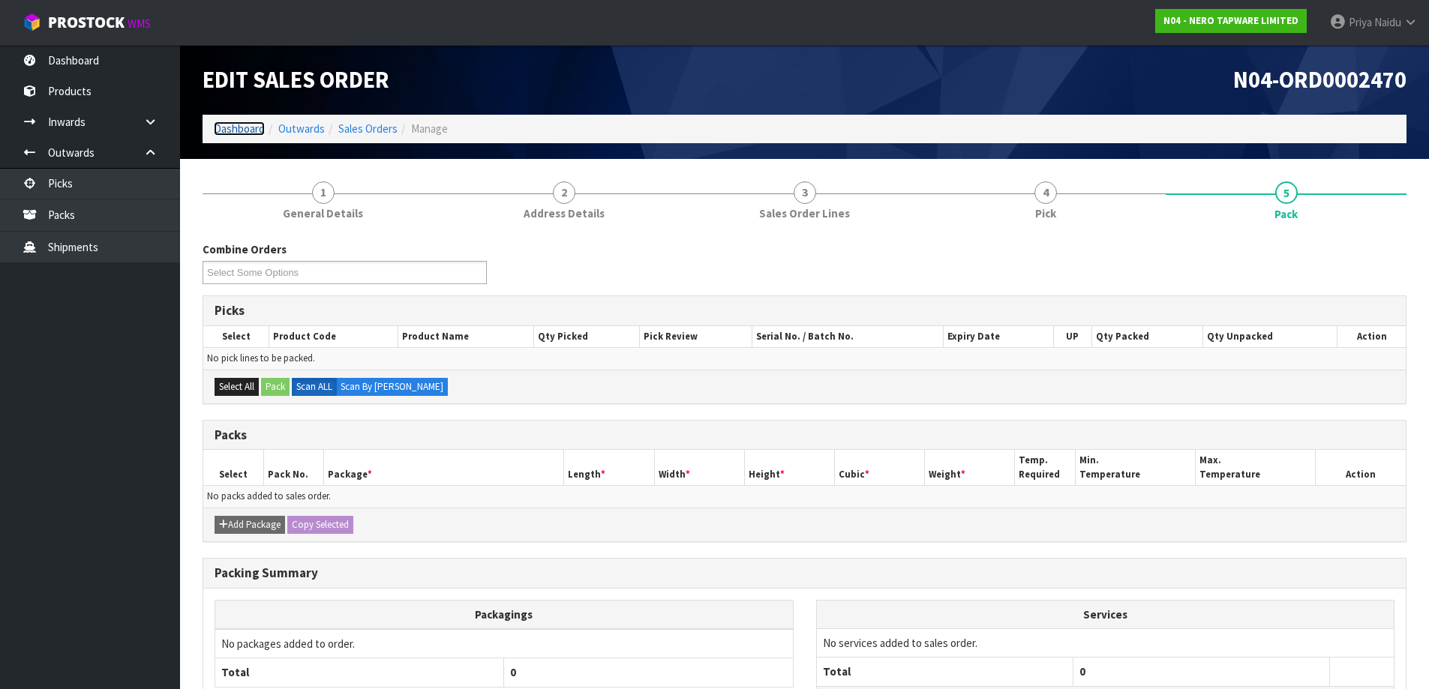
click at [224, 128] on link "Dashboard" at bounding box center [239, 129] width 51 height 14
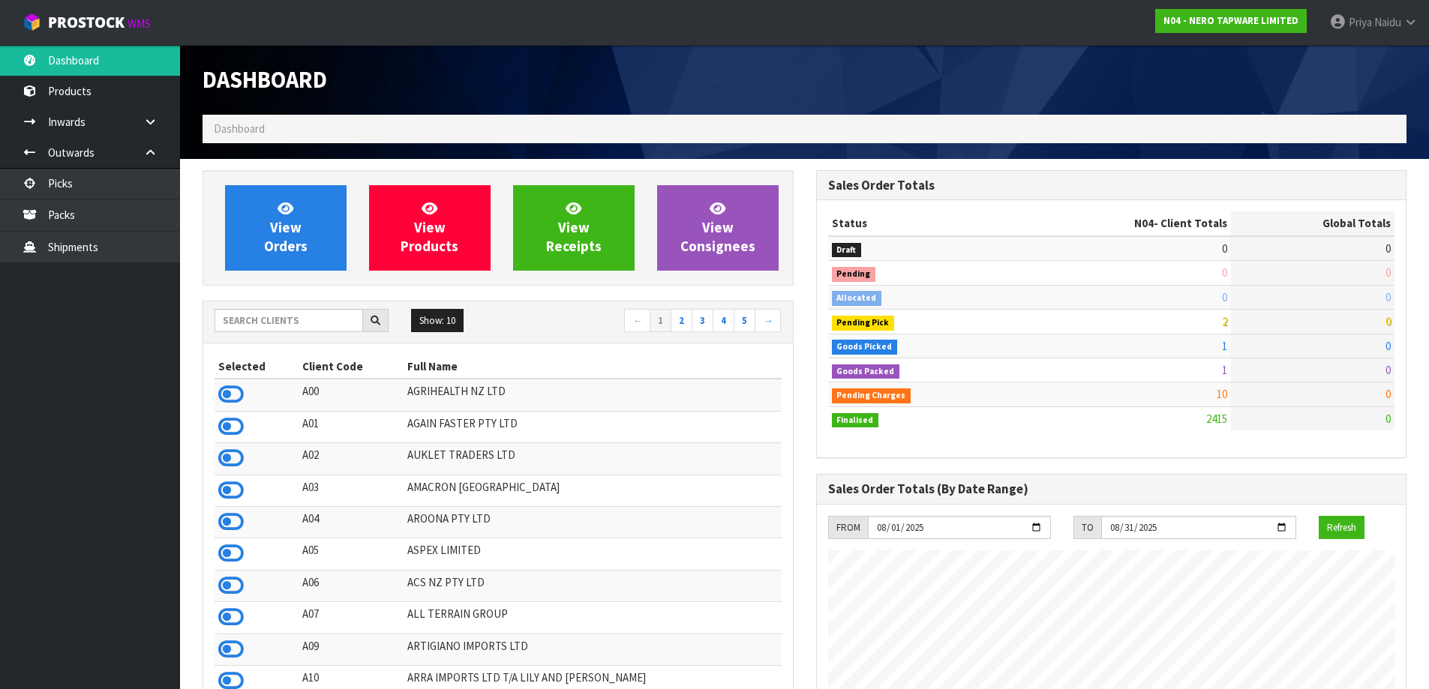
scroll to position [1136, 613]
click at [262, 323] on input "text" at bounding box center [289, 320] width 149 height 23
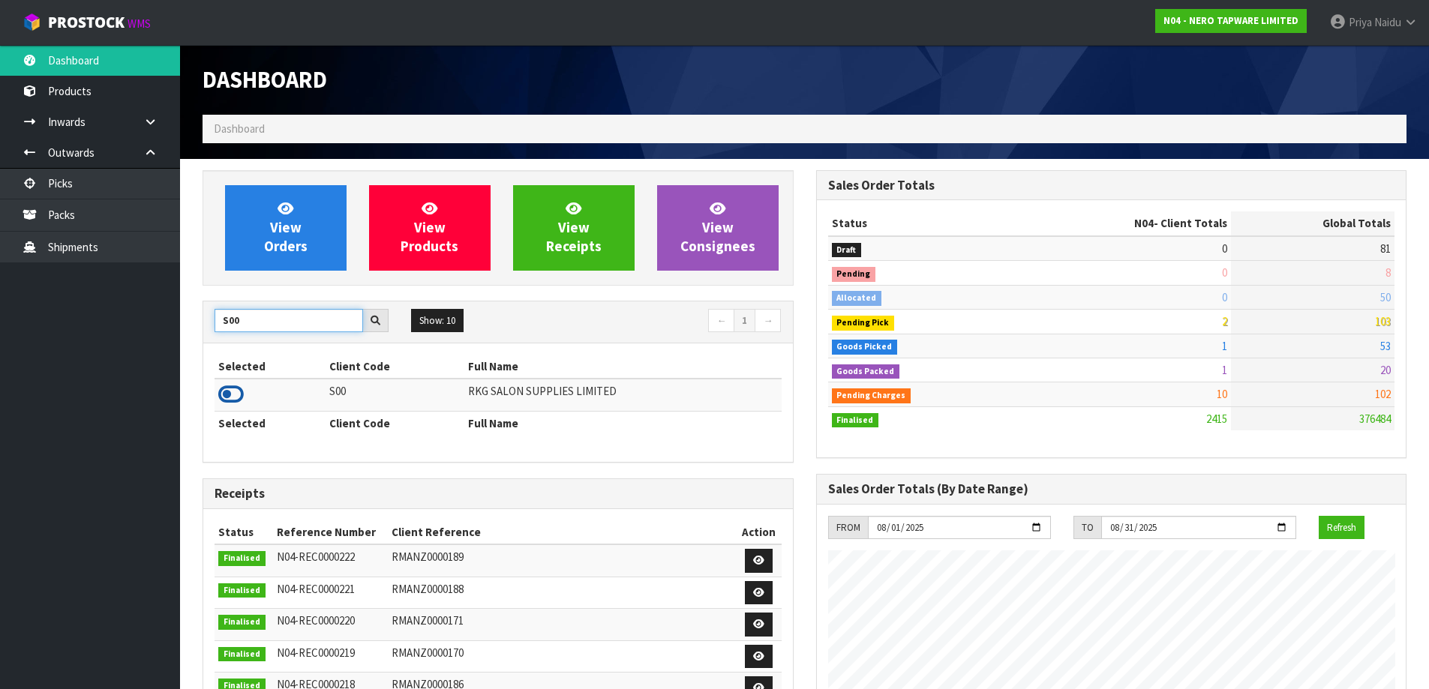
type input "S00"
click at [233, 389] on icon at bounding box center [231, 394] width 26 height 23
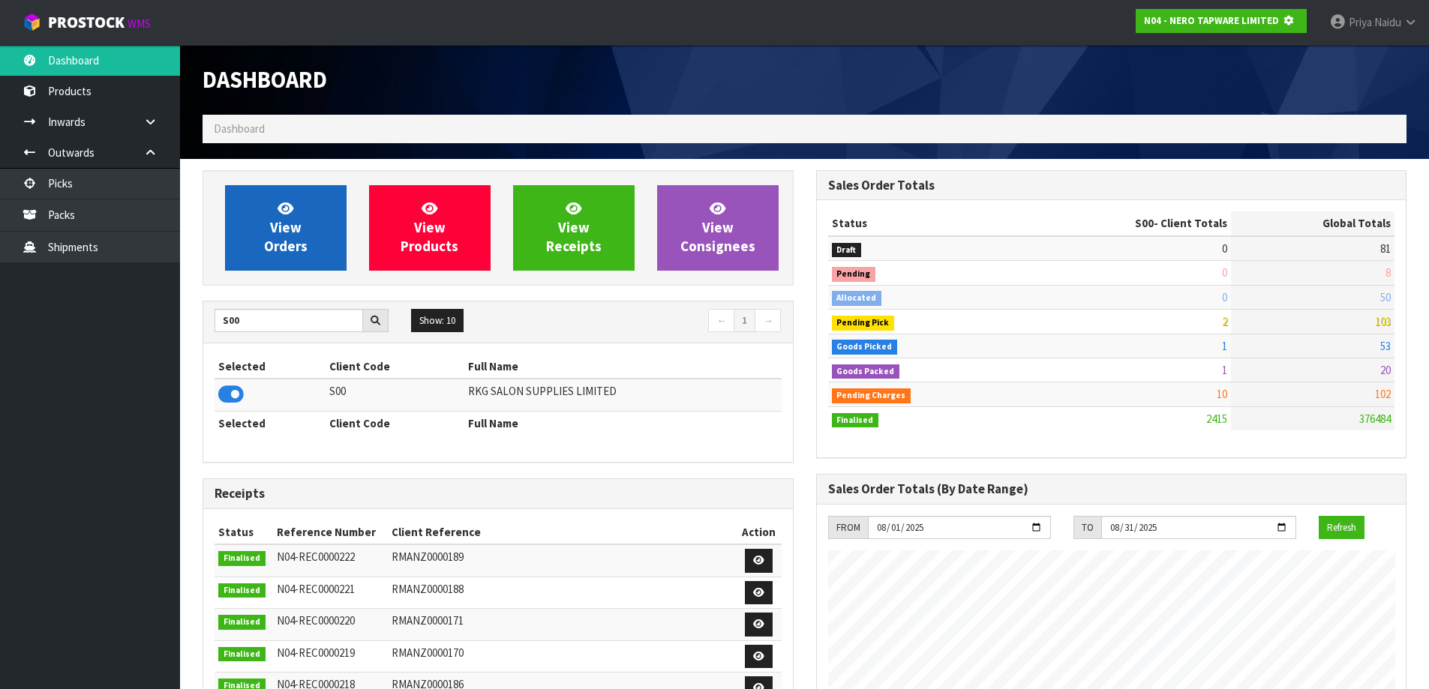
scroll to position [749142, 749464]
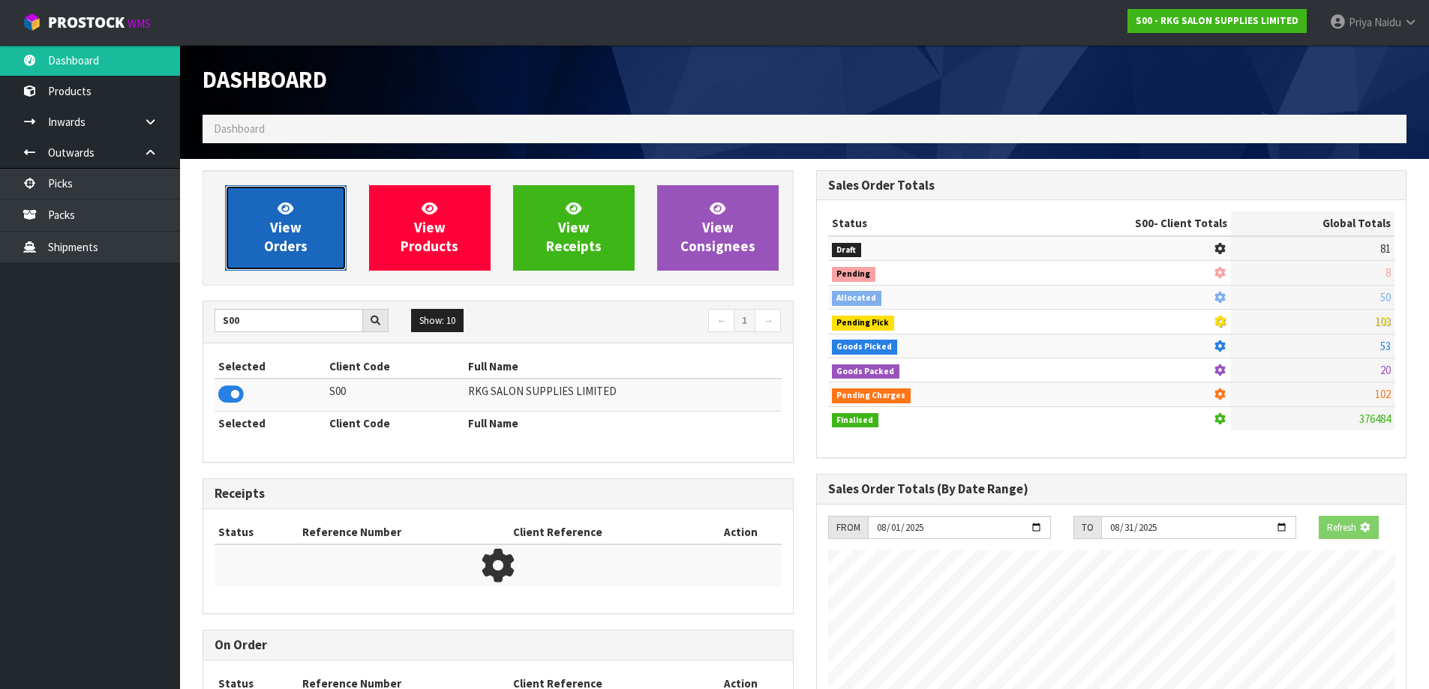
click at [315, 240] on link "View Orders" at bounding box center [286, 228] width 122 height 86
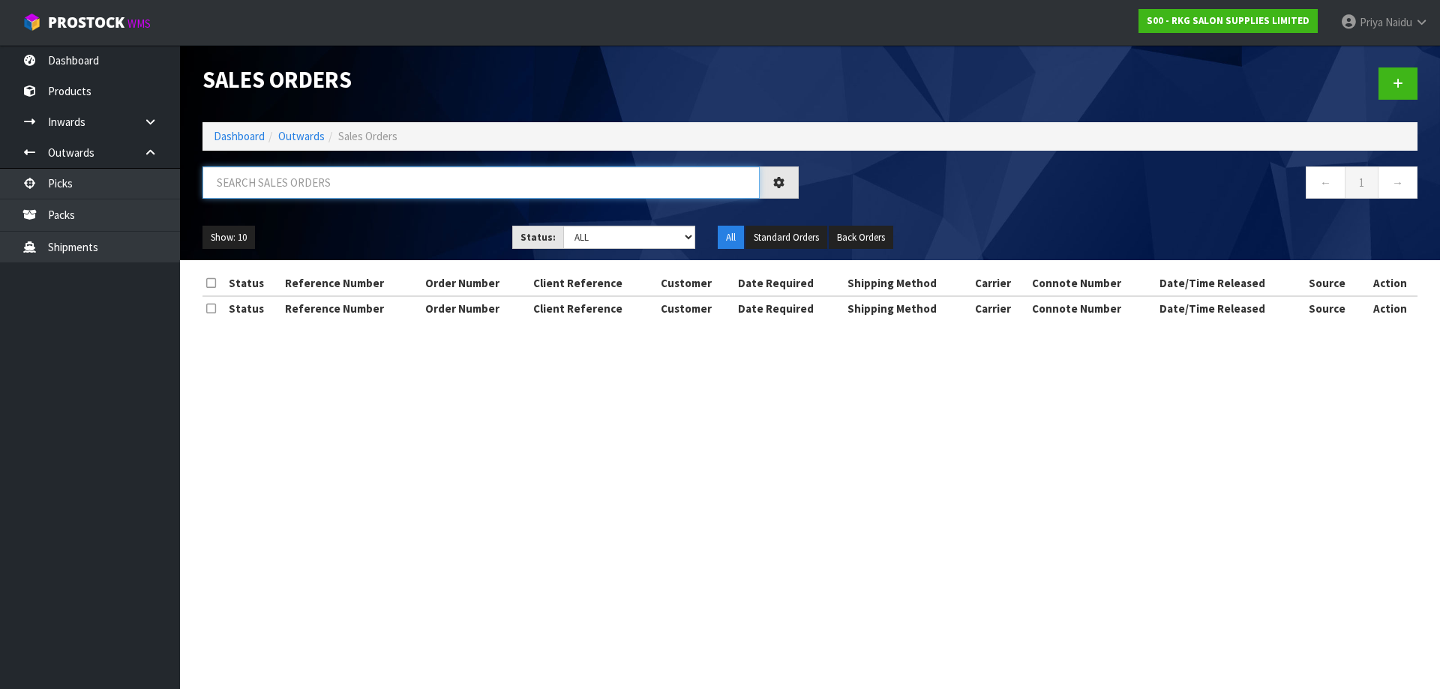
click at [322, 189] on input "text" at bounding box center [481, 183] width 557 height 32
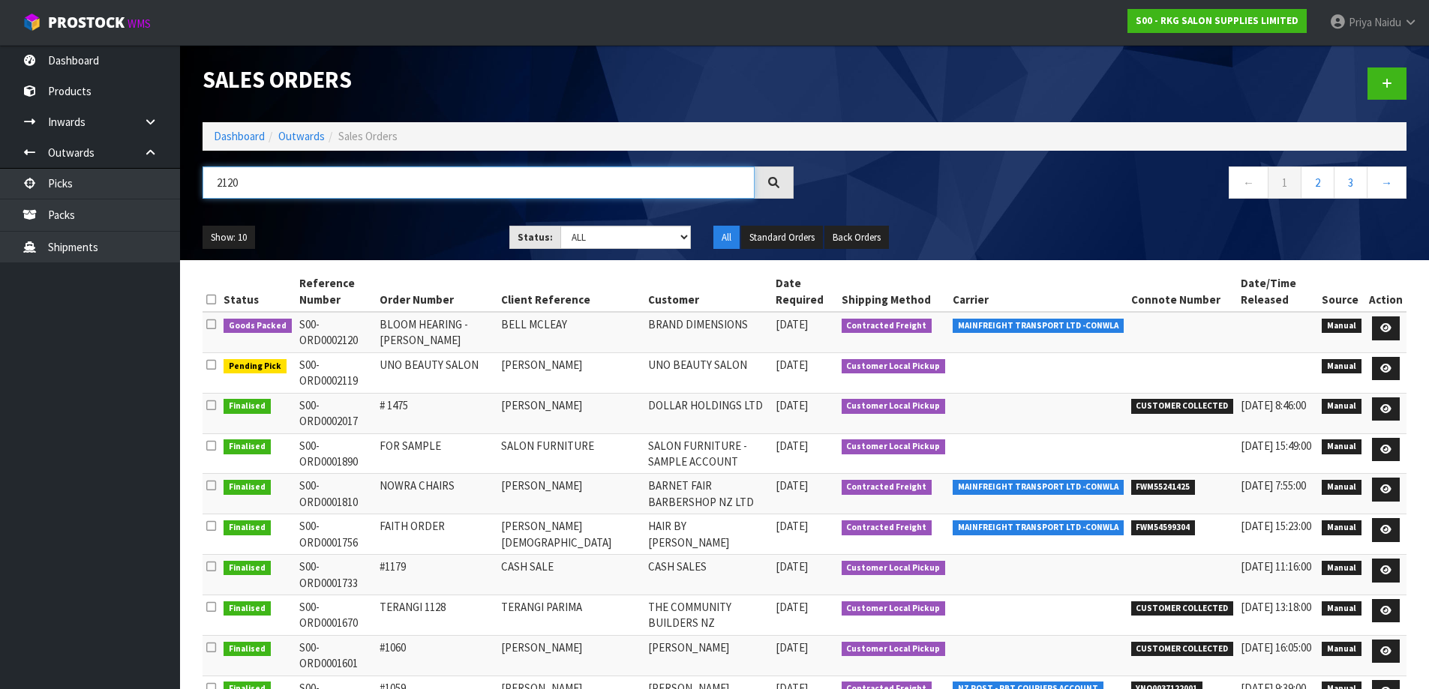
type input "2120"
click at [417, 229] on ul "Show: 10 5 10 25 50" at bounding box center [345, 238] width 284 height 24
click at [1377, 323] on link at bounding box center [1386, 329] width 28 height 24
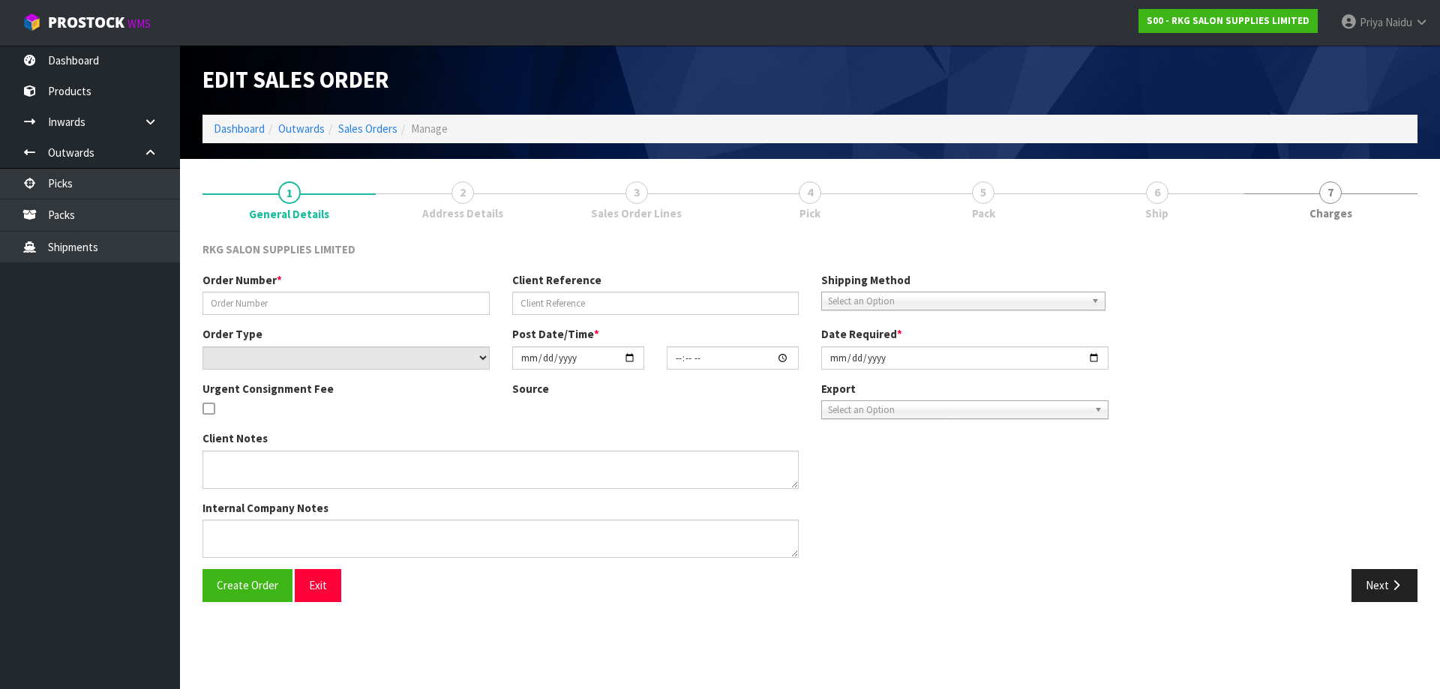
type input "BLOOM HEARING - ASHBURTON"
type input "BELL MCLEAY"
select select "number:0"
type input "2025-08-13"
type input "11:30:00.000"
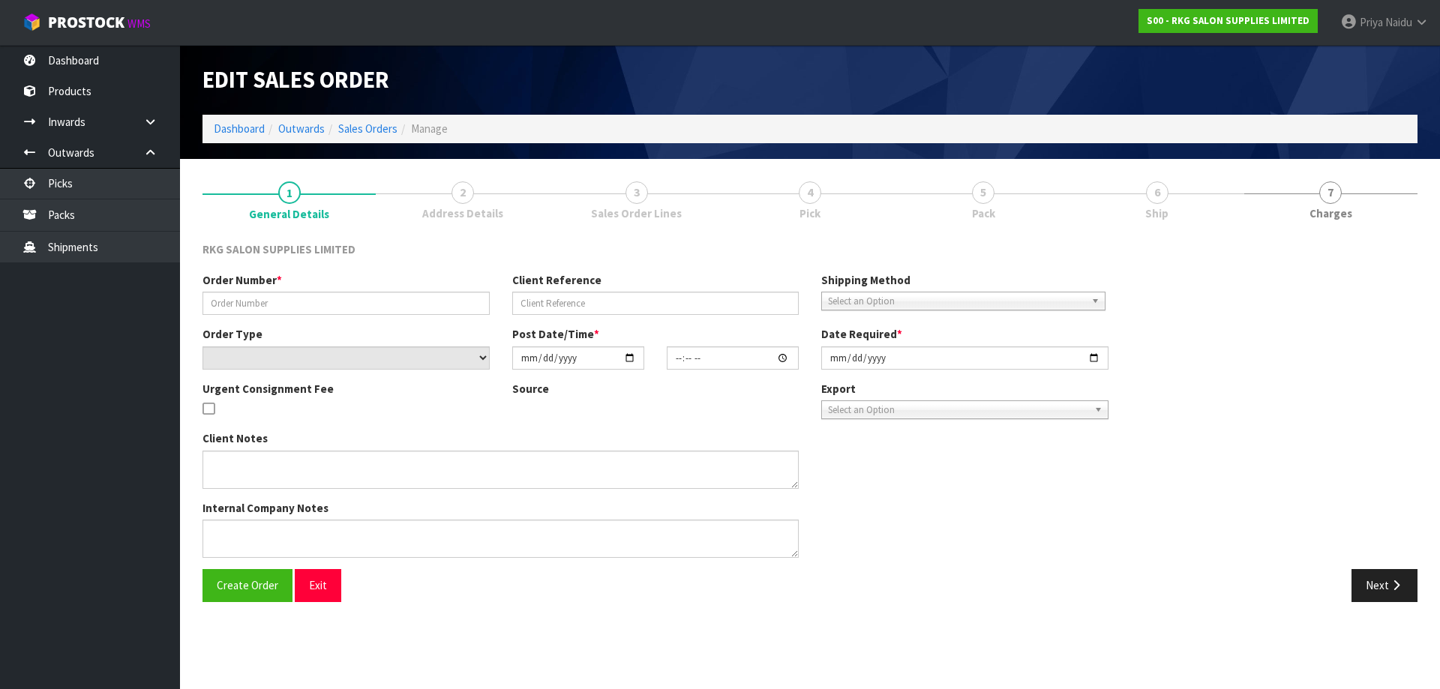
type input "2025-08-13"
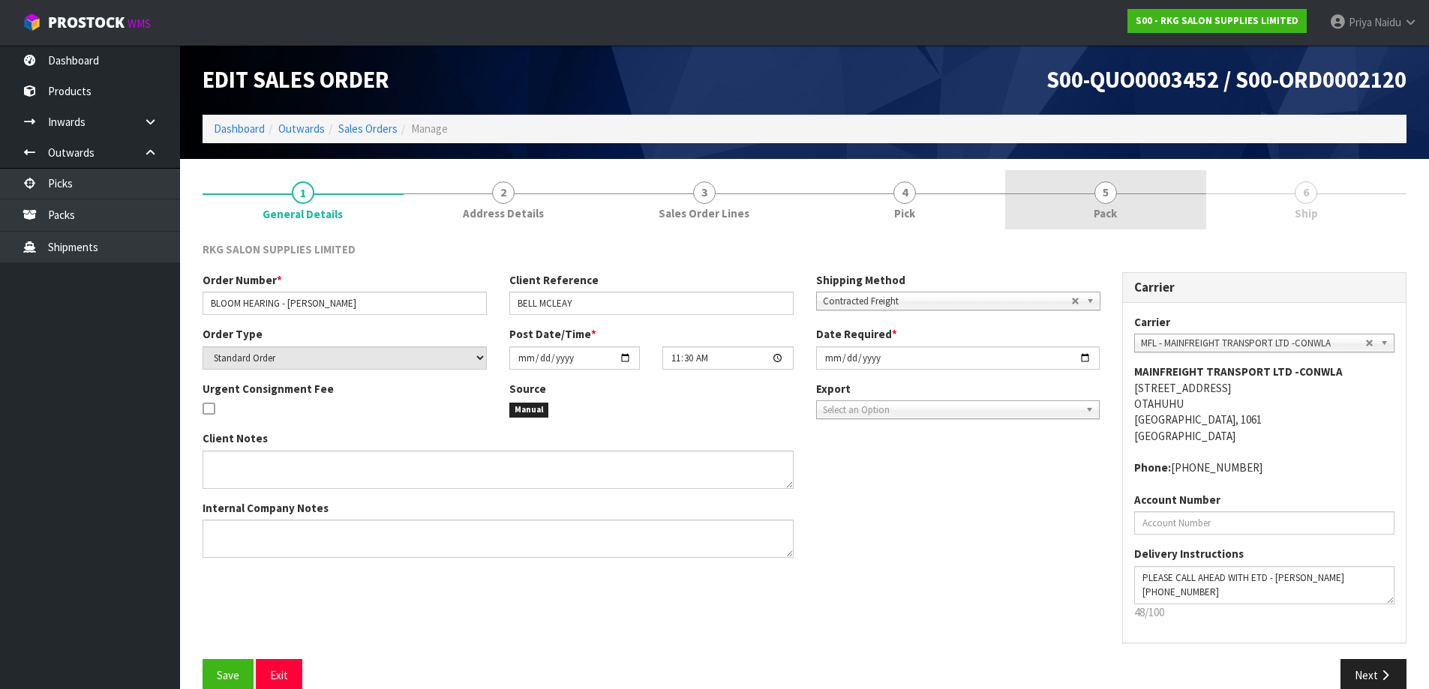
click at [1098, 223] on link "5 Pack" at bounding box center [1105, 199] width 201 height 59
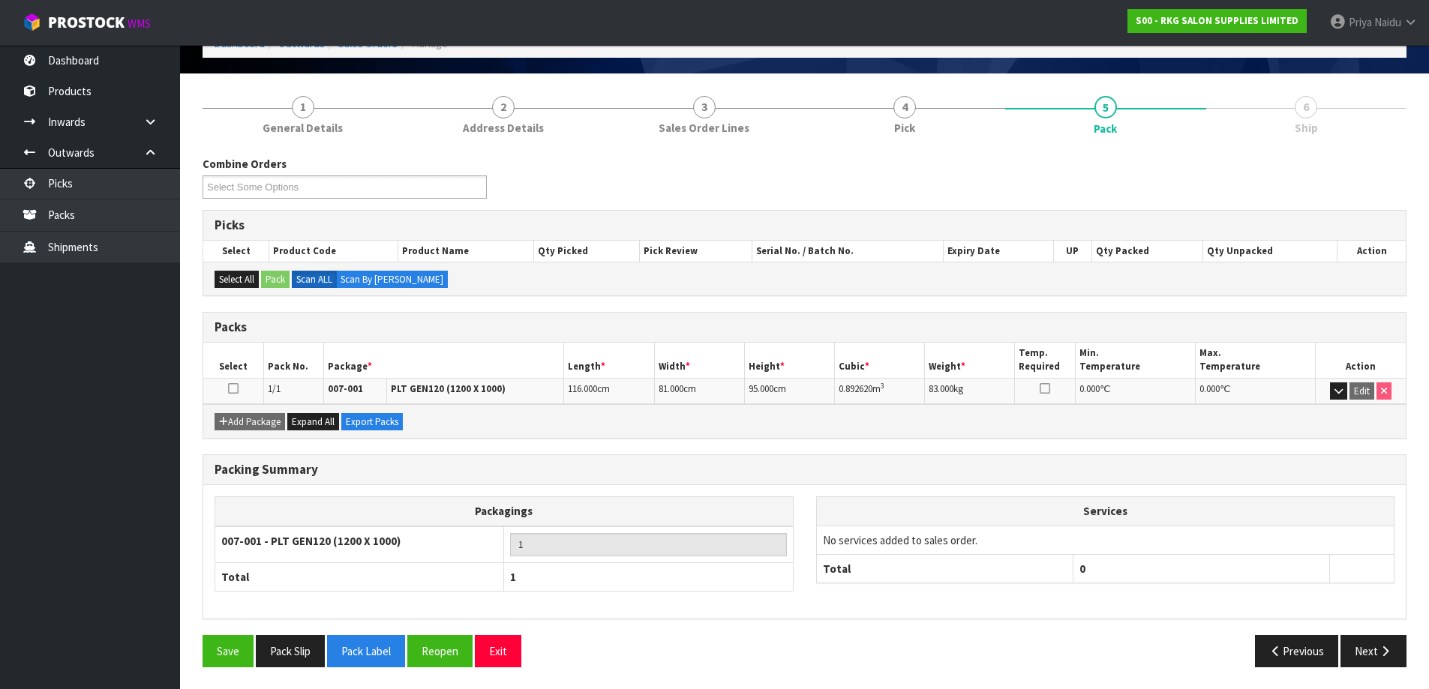
scroll to position [86, 0]
click at [1365, 649] on button "Next" at bounding box center [1373, 651] width 66 height 32
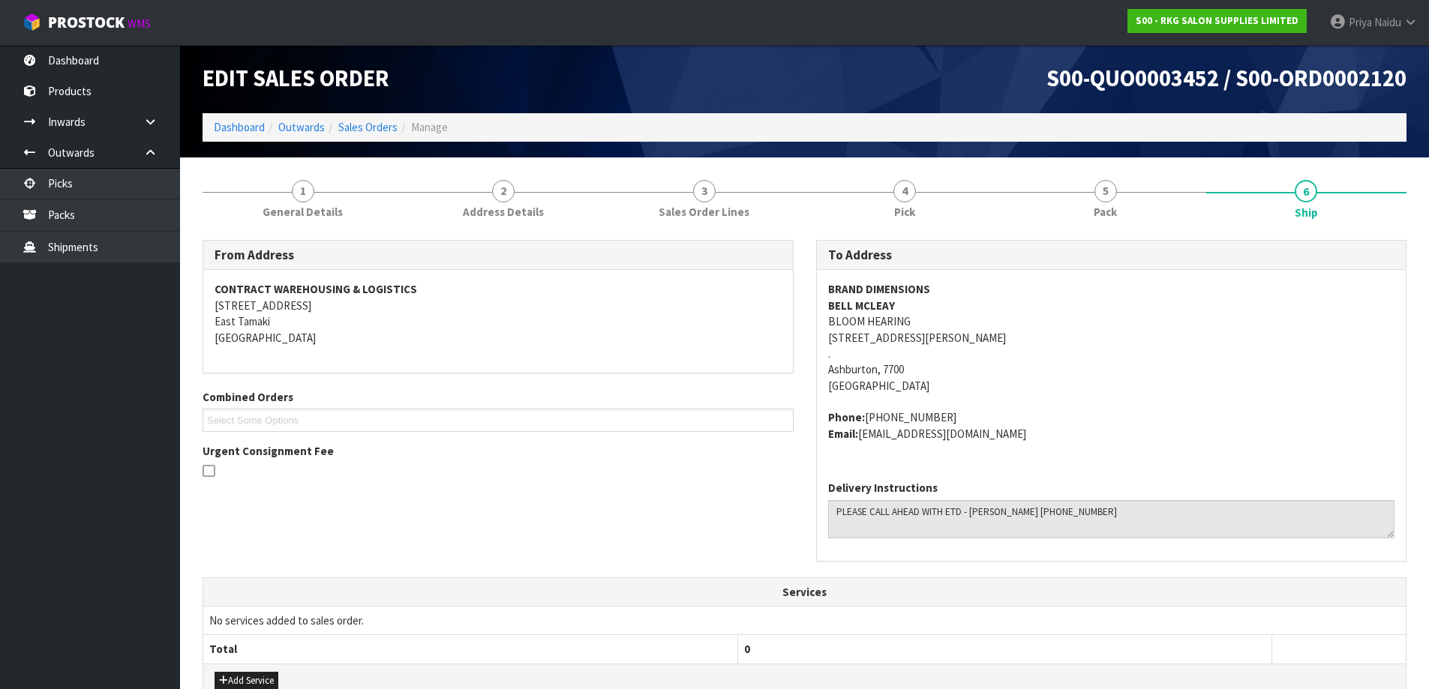
scroll to position [0, 0]
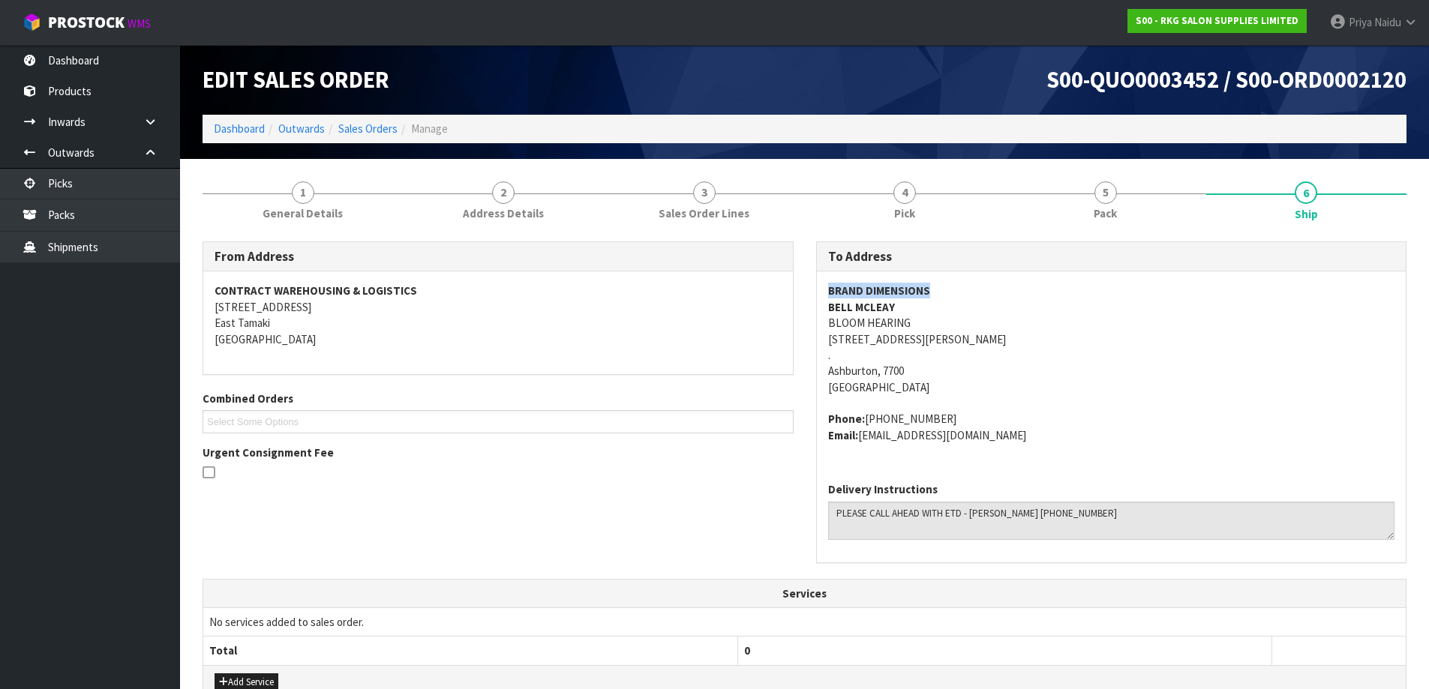
drag, startPoint x: 818, startPoint y: 293, endPoint x: 971, endPoint y: 295, distance: 153.0
click at [971, 295] on div "To Address BRAND DIMENSIONS BELL MCLEAY BLOOM HEARING 191 BURNETT ST . Ashburto…" at bounding box center [1112, 411] width 614 height 338
drag, startPoint x: 814, startPoint y: 309, endPoint x: 930, endPoint y: 308, distance: 116.3
click at [930, 308] on div "To Address BRAND DIMENSIONS BELL MCLEAY BLOOM HEARING 191 BURNETT ST . Ashburto…" at bounding box center [1112, 411] width 614 height 338
drag, startPoint x: 819, startPoint y: 326, endPoint x: 928, endPoint y: 368, distance: 116.9
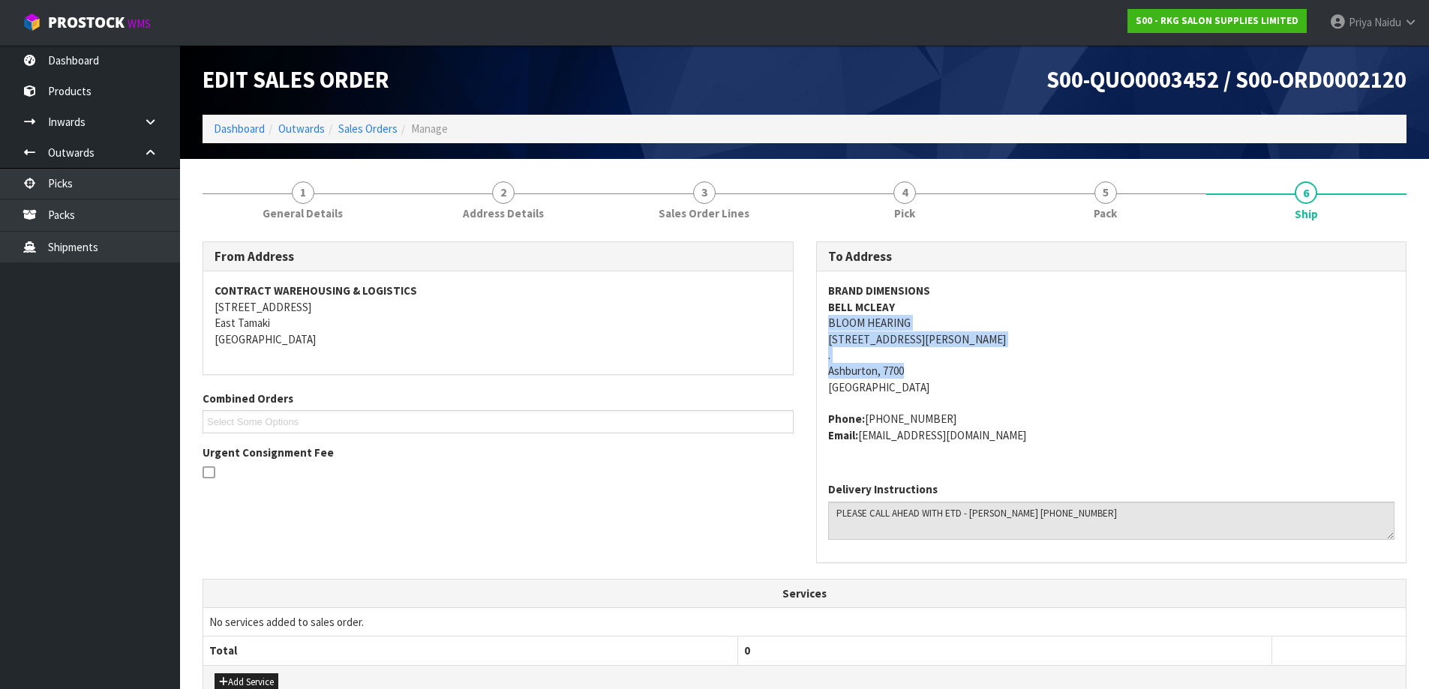
click at [928, 368] on div "BRAND DIMENSIONS BELL MCLEAY BLOOM HEARING 191 BURNETT ST . Ashburton, 7700 New…" at bounding box center [1112, 371] width 590 height 199
click at [985, 331] on address "BRAND DIMENSIONS BELL MCLEAY BLOOM HEARING 191 BURNETT ST . Ashburton, 7700 New…" at bounding box center [1111, 339] width 567 height 113
click at [920, 325] on div "BRAND DIMENSIONS BELL MCLEAY BLOOM HEARING 191 BURNETT ST . Ashburton, 7700 New…" at bounding box center [1112, 371] width 590 height 199
click at [1031, 321] on address "BRAND DIMENSIONS BELL MCLEAY BLOOM HEARING 191 BURNETT ST . Ashburton, 7700 New…" at bounding box center [1111, 339] width 567 height 113
drag, startPoint x: 820, startPoint y: 343, endPoint x: 935, endPoint y: 335, distance: 115.0
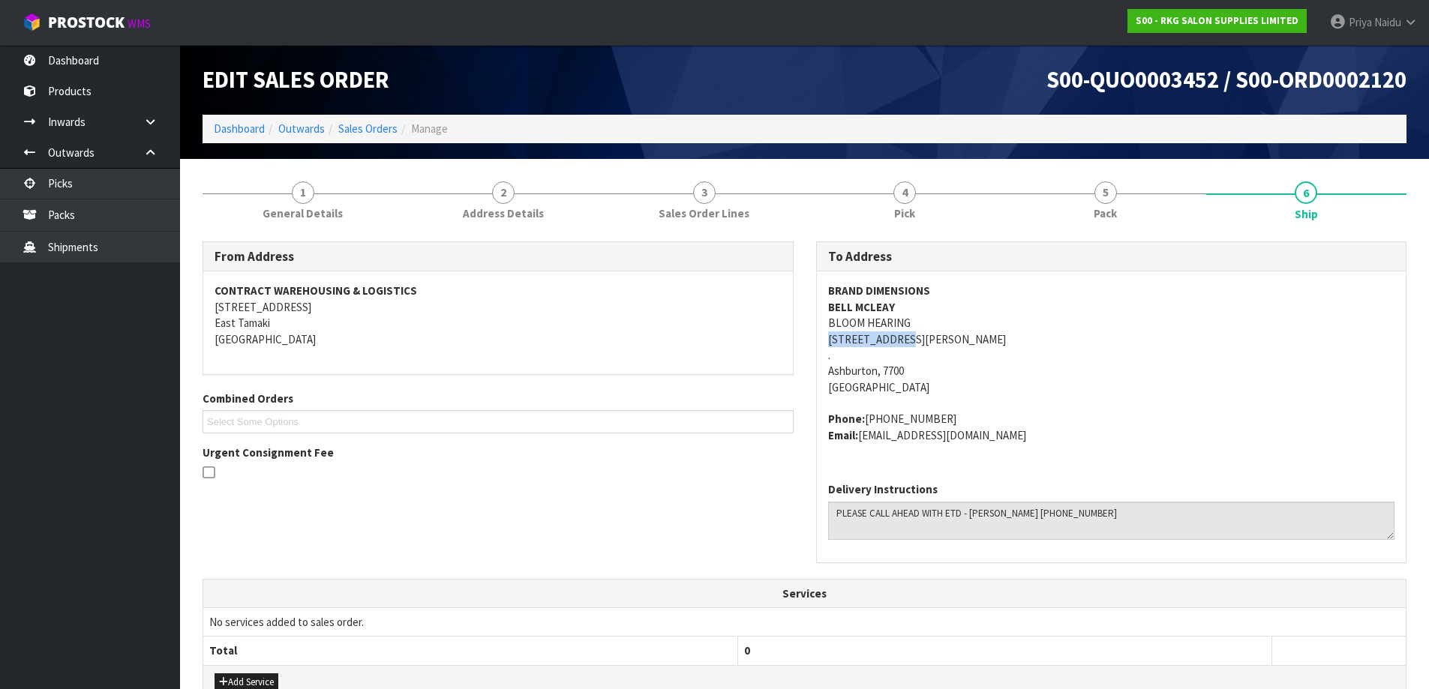
click at [935, 335] on div "BRAND DIMENSIONS BELL MCLEAY BLOOM HEARING 191 BURNETT ST . Ashburton, 7700 New…" at bounding box center [1112, 371] width 590 height 199
drag, startPoint x: 865, startPoint y: 418, endPoint x: 995, endPoint y: 404, distance: 130.5
click at [995, 404] on span "BRAND DIMENSIONS BELL MCLEAY BLOOM HEARING 191 BURNETT ST . Ashburton, 7700 New…" at bounding box center [1111, 363] width 567 height 161
drag, startPoint x: 860, startPoint y: 435, endPoint x: 1064, endPoint y: 442, distance: 203.4
click at [1064, 442] on address "Phone: +614-487-657-23 Email: bellmcleay@branddimensions.com.au" at bounding box center [1111, 427] width 567 height 32
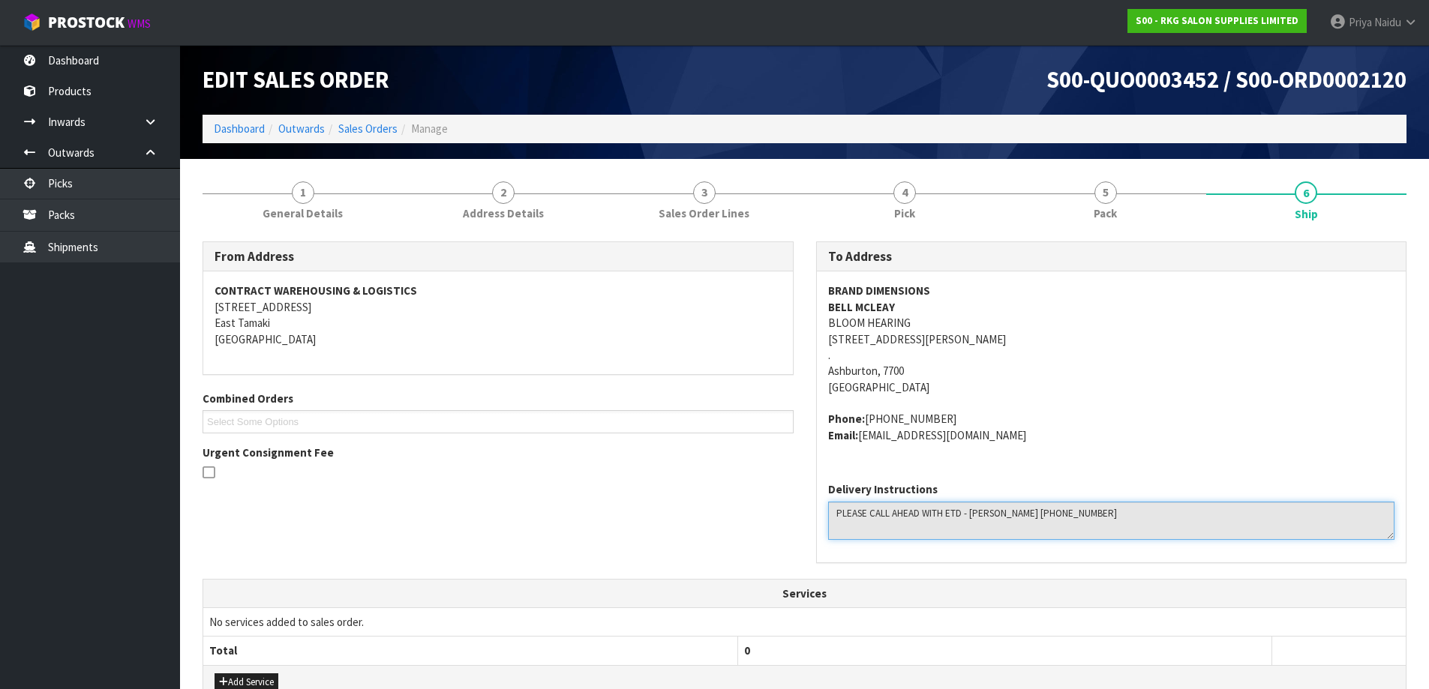
drag, startPoint x: 830, startPoint y: 510, endPoint x: 1109, endPoint y: 502, distance: 279.2
click at [1109, 502] on textarea at bounding box center [1111, 521] width 567 height 38
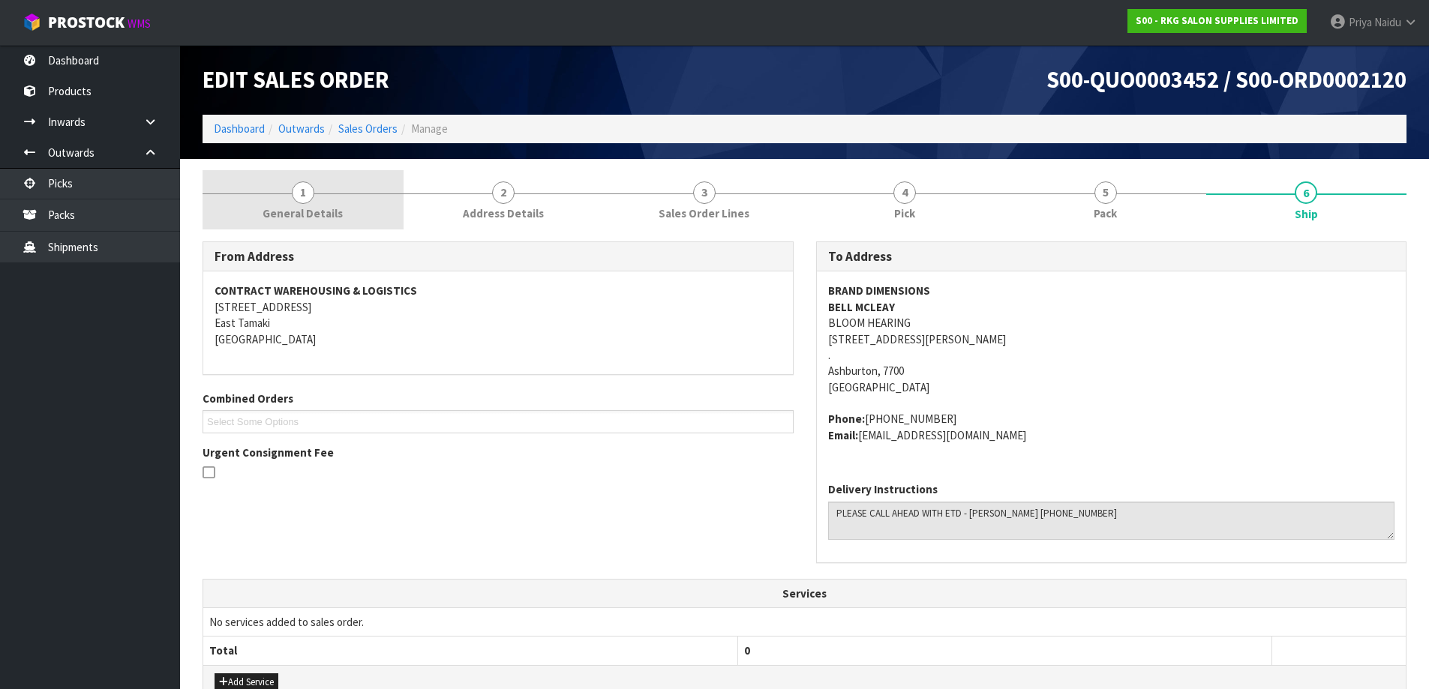
click at [277, 206] on span "General Details" at bounding box center [303, 214] width 80 height 16
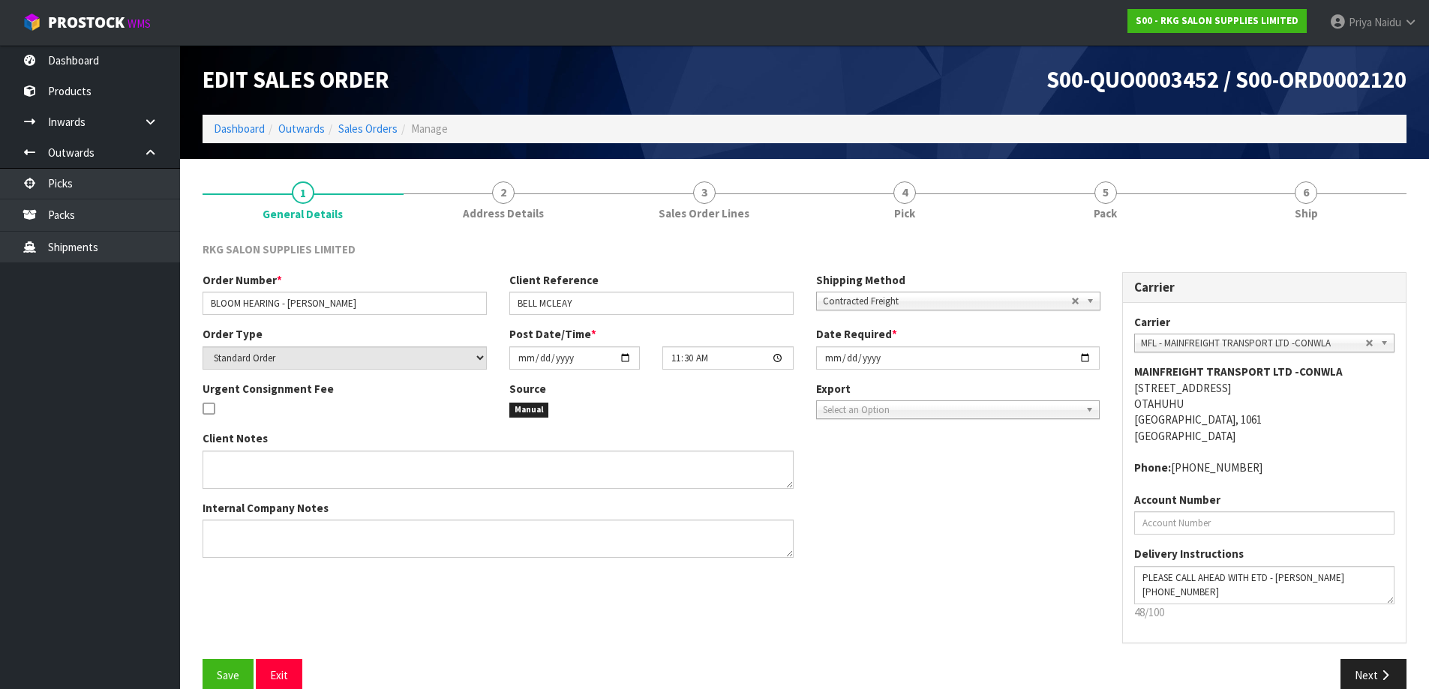
click at [1238, 233] on div "RKG SALON SUPPLIES LIMITED Order Number * BLOOM HEARING - ASHBURTON Client Refe…" at bounding box center [805, 466] width 1204 height 473
click at [1298, 215] on span "Ship" at bounding box center [1306, 214] width 23 height 16
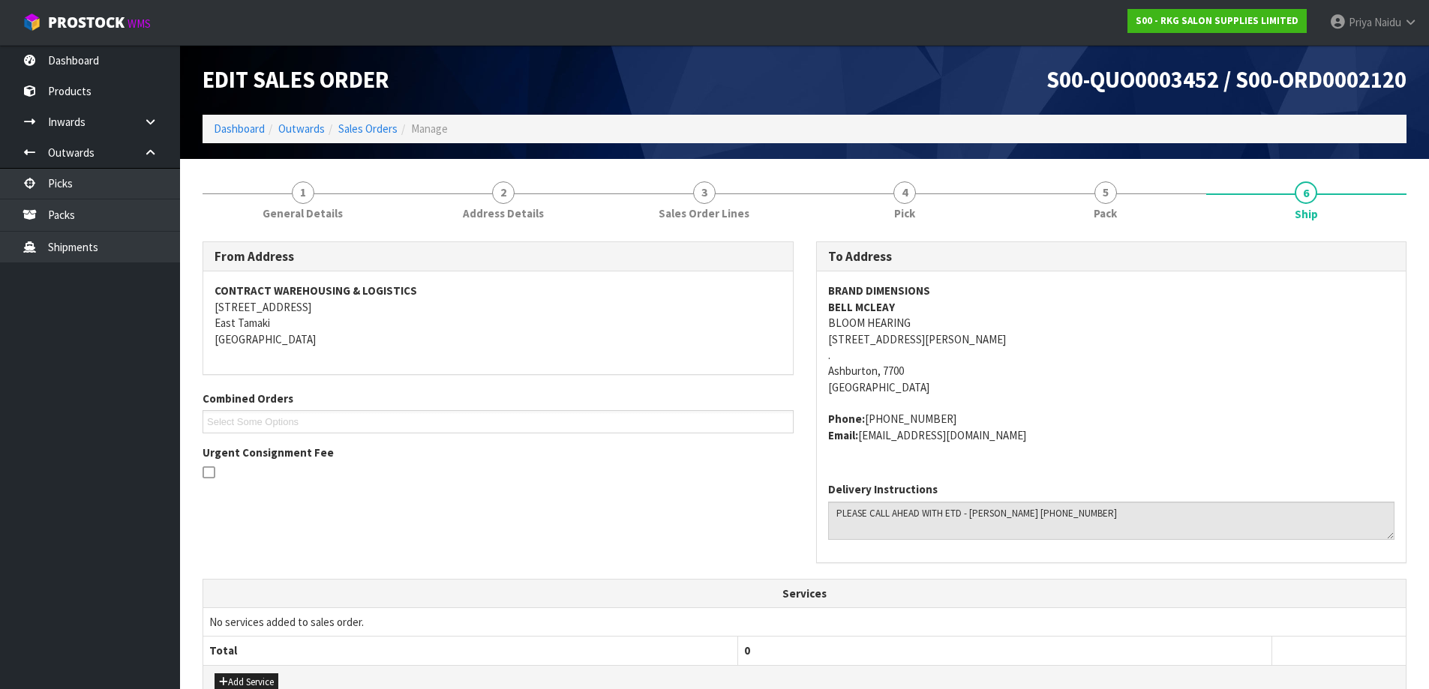
click at [1106, 232] on div "From Address CONTRACT WAREHOUSING & LOGISTICS 17 Allens Road East Tamaki Auckla…" at bounding box center [805, 611] width 1204 height 762
click at [1148, 209] on link "5 Pack" at bounding box center [1105, 199] width 201 height 59
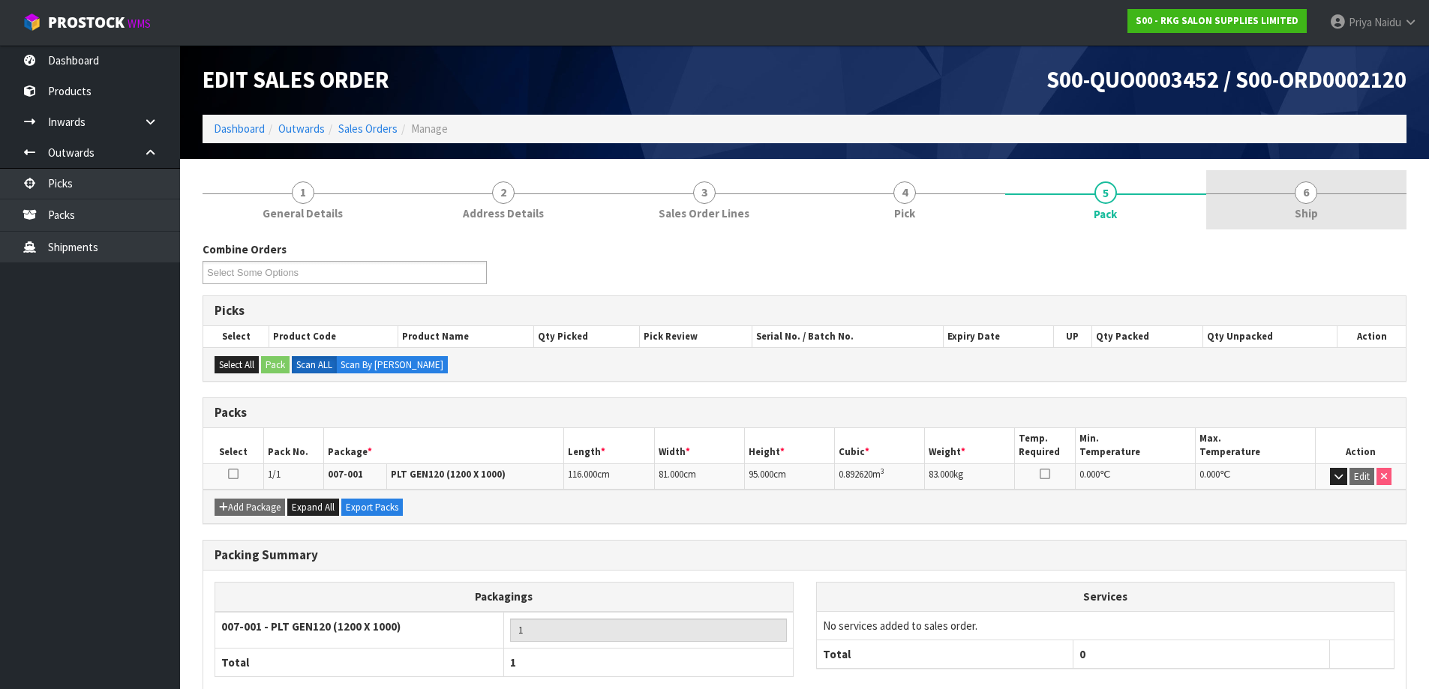
click at [1341, 204] on link "6 Ship" at bounding box center [1306, 199] width 201 height 59
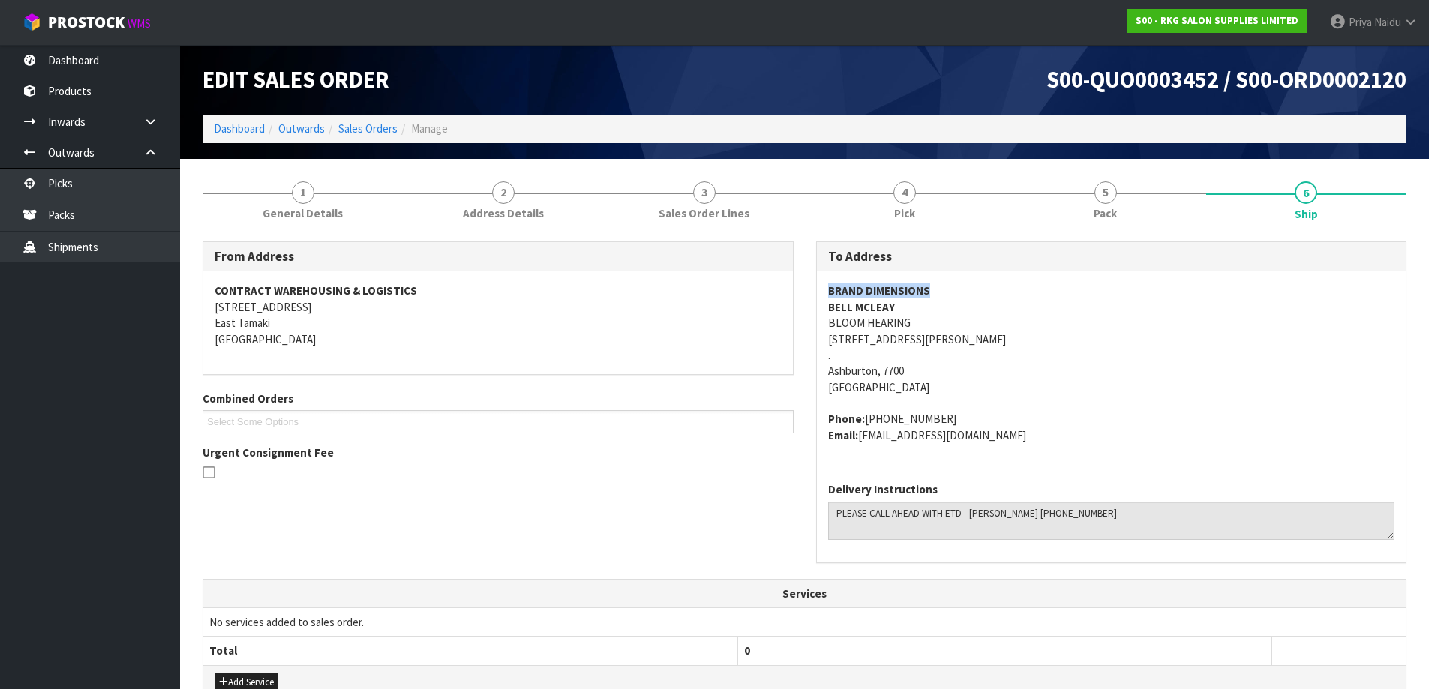
drag, startPoint x: 818, startPoint y: 292, endPoint x: 956, endPoint y: 284, distance: 138.2
click at [956, 284] on div "BRAND DIMENSIONS BELL MCLEAY BLOOM HEARING 191 BURNETT ST . Ashburton, 7700 New…" at bounding box center [1112, 371] width 590 height 199
drag, startPoint x: 821, startPoint y: 315, endPoint x: 926, endPoint y: 325, distance: 104.7
click at [926, 325] on div "BRAND DIMENSIONS BELL MCLEAY BLOOM HEARING 191 BURNETT ST . Ashburton, 7700 New…" at bounding box center [1112, 371] width 590 height 199
click at [926, 325] on address "BRAND DIMENSIONS BELL MCLEAY BLOOM HEARING 191 BURNETT ST . Ashburton, 7700 New…" at bounding box center [1111, 339] width 567 height 113
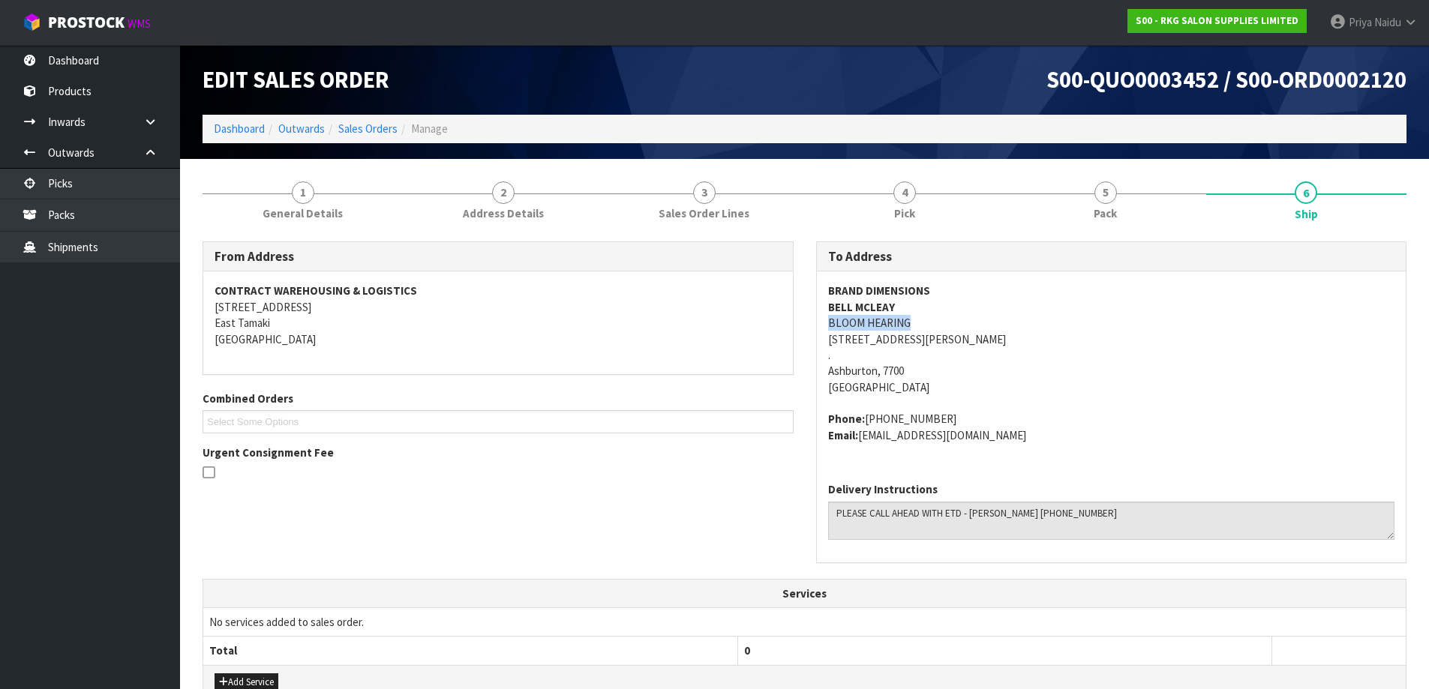
drag, startPoint x: 824, startPoint y: 323, endPoint x: 947, endPoint y: 320, distance: 123.0
click at [947, 320] on div "BRAND DIMENSIONS BELL MCLEAY BLOOM HEARING 191 BURNETT ST . Ashburton, 7700 New…" at bounding box center [1112, 371] width 590 height 199
click at [973, 365] on address "BRAND DIMENSIONS BELL MCLEAY BLOOM HEARING 191 BURNETT ST . Ashburton, 7700 New…" at bounding box center [1111, 339] width 567 height 113
drag, startPoint x: 818, startPoint y: 341, endPoint x: 944, endPoint y: 372, distance: 129.7
click at [944, 372] on div "BRAND DIMENSIONS BELL MCLEAY BLOOM HEARING 191 BURNETT ST . Ashburton, 7700 New…" at bounding box center [1112, 371] width 590 height 199
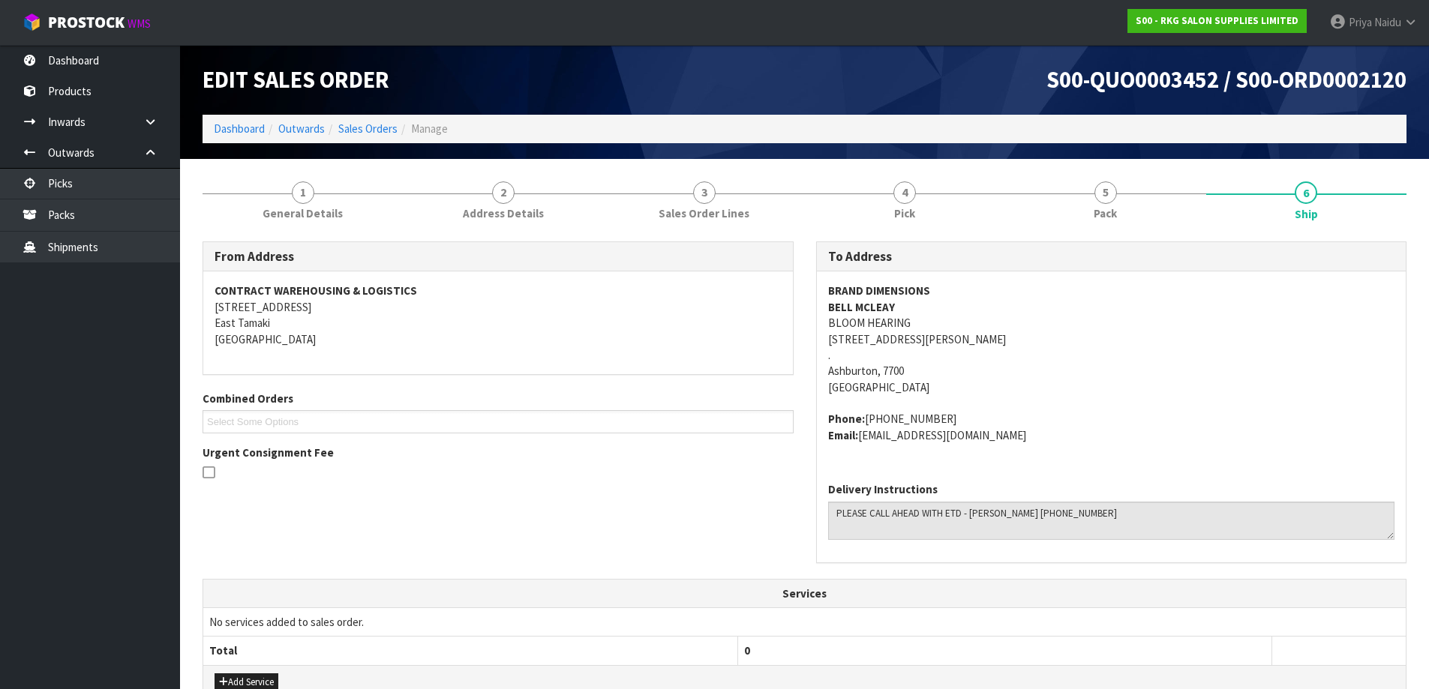
click at [1143, 326] on address "BRAND DIMENSIONS BELL MCLEAY BLOOM HEARING 191 BURNETT ST . Ashburton, 7700 New…" at bounding box center [1111, 339] width 567 height 113
click at [320, 195] on link "1 General Details" at bounding box center [303, 199] width 201 height 59
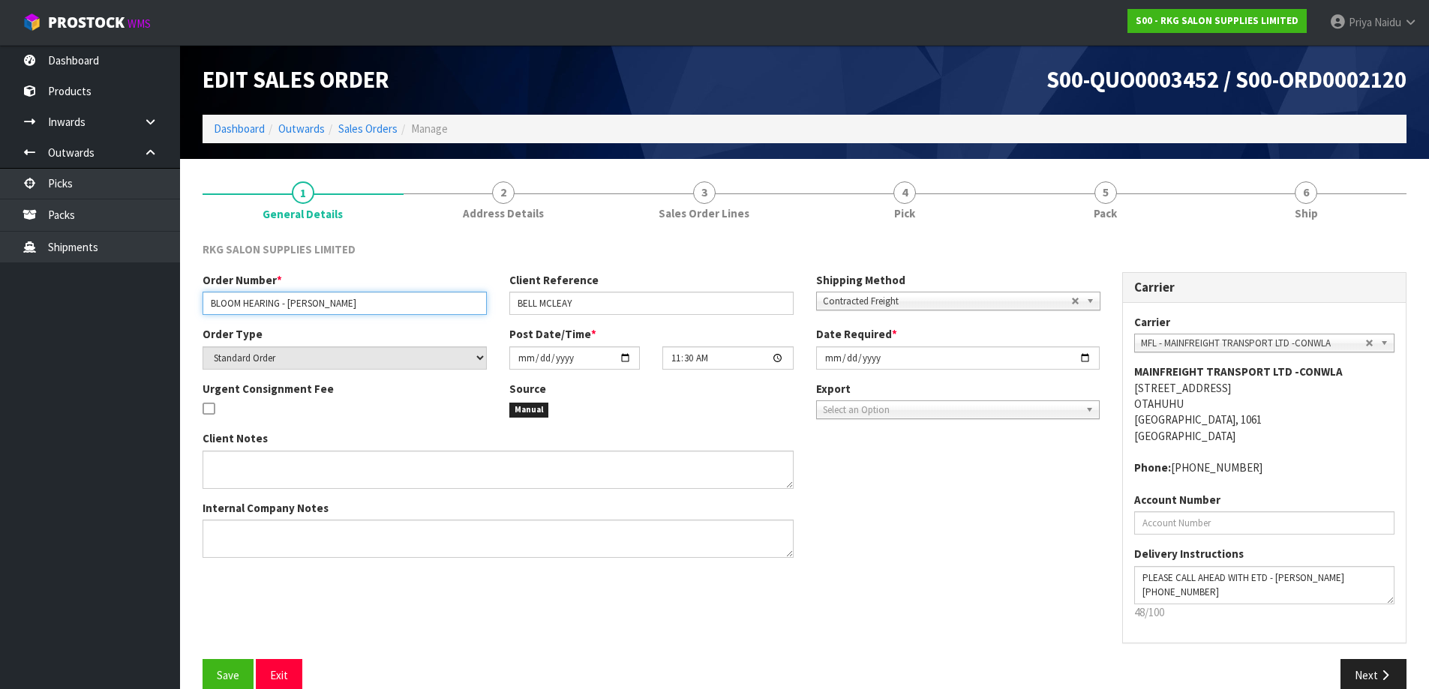
drag, startPoint x: 215, startPoint y: 300, endPoint x: 365, endPoint y: 306, distance: 149.4
click at [365, 306] on input "BLOOM HEARING - ASHBURTON" at bounding box center [345, 303] width 284 height 23
drag, startPoint x: 515, startPoint y: 302, endPoint x: 500, endPoint y: 308, distance: 17.1
click at [604, 314] on input "BELL MCLEAY" at bounding box center [651, 303] width 284 height 23
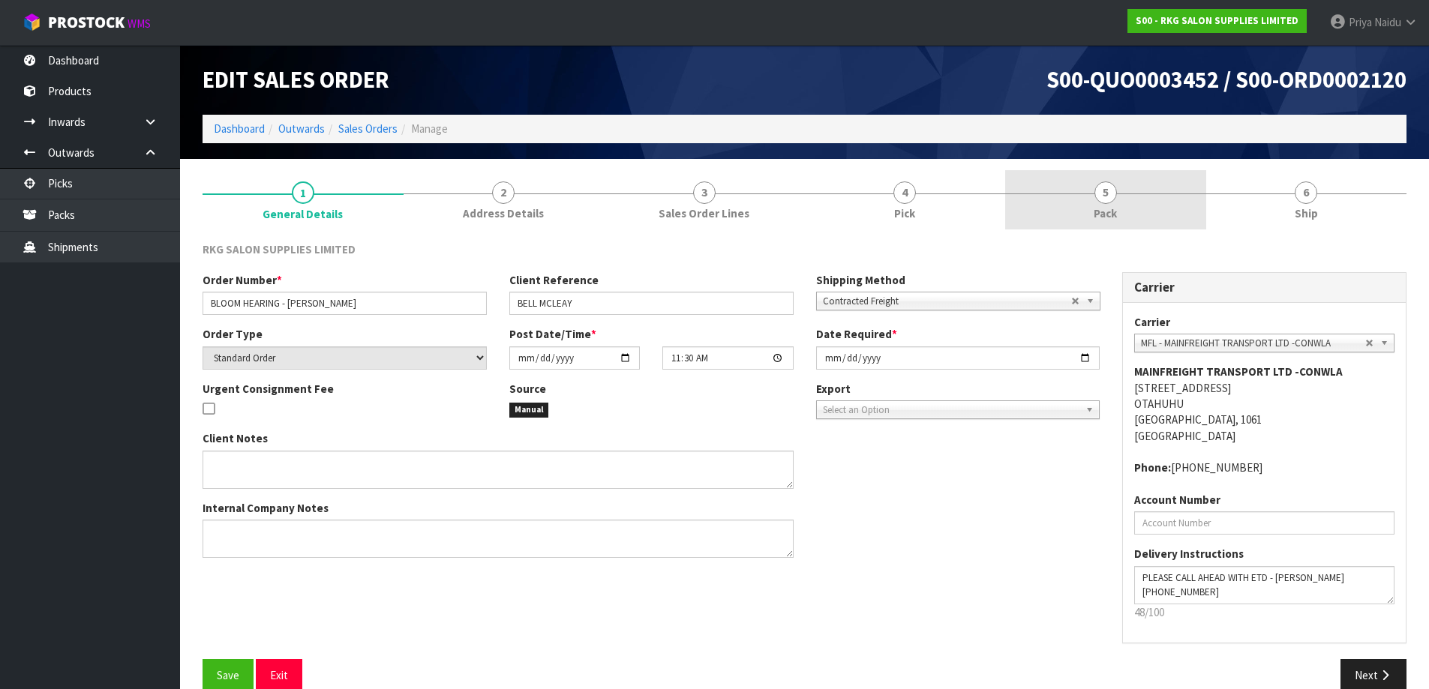
click at [1100, 200] on span "5" at bounding box center [1105, 193] width 23 height 23
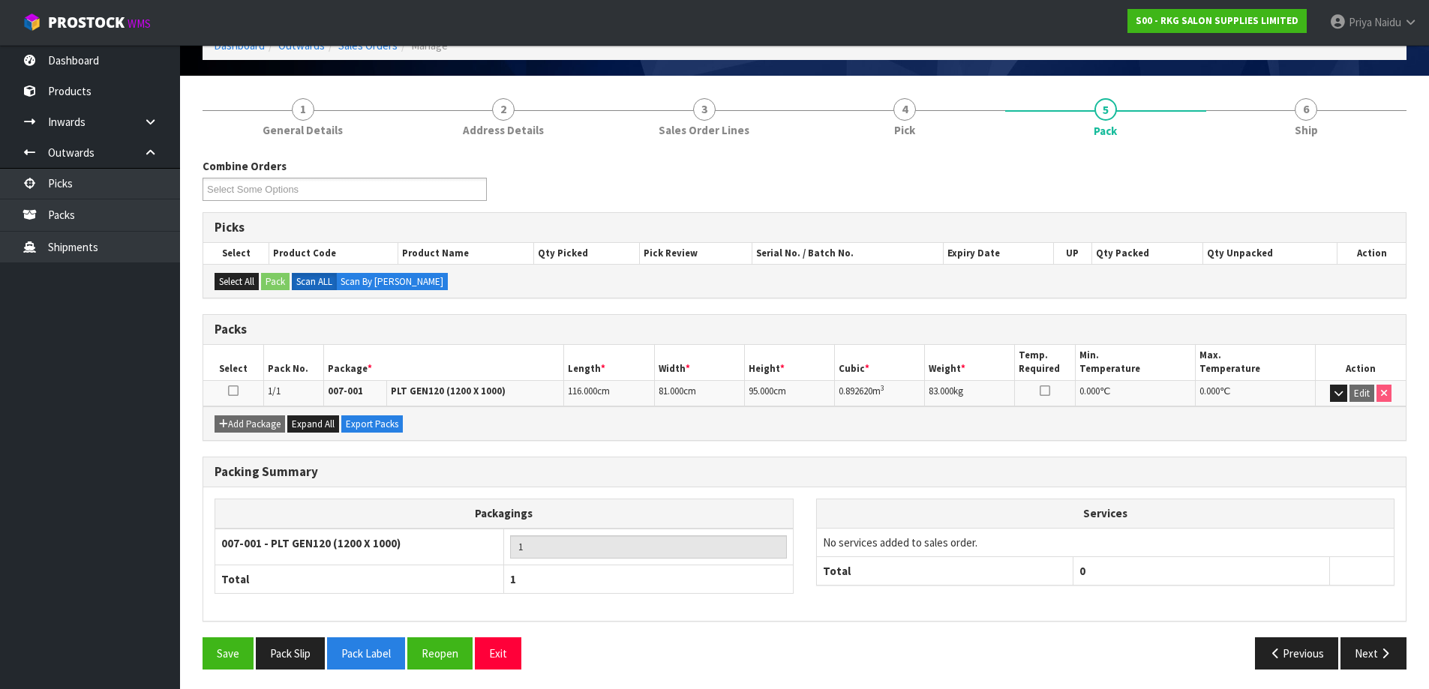
scroll to position [86, 0]
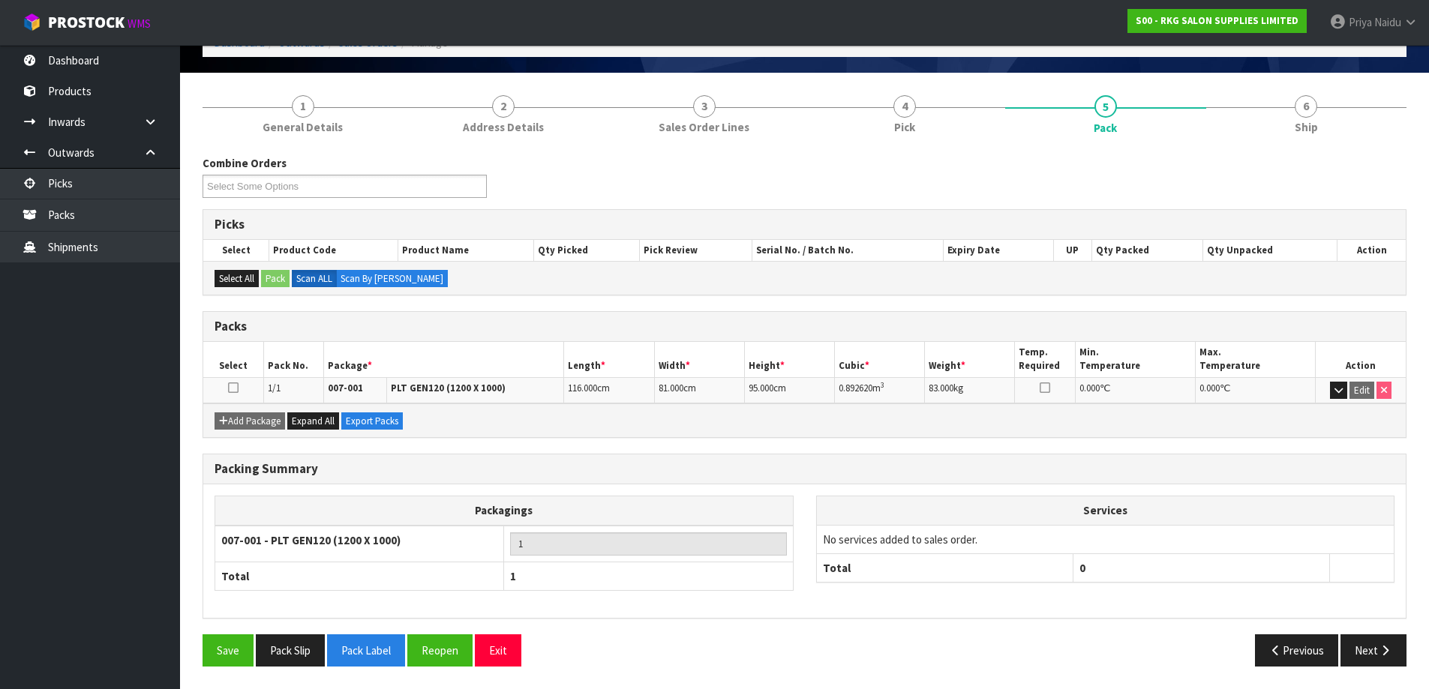
click at [1313, 151] on div "Combine Orders S00-ORD0002082 S00-ORD0002104 S00-ORD0002115 S00-ORD0002119 S00-…" at bounding box center [805, 411] width 1204 height 535
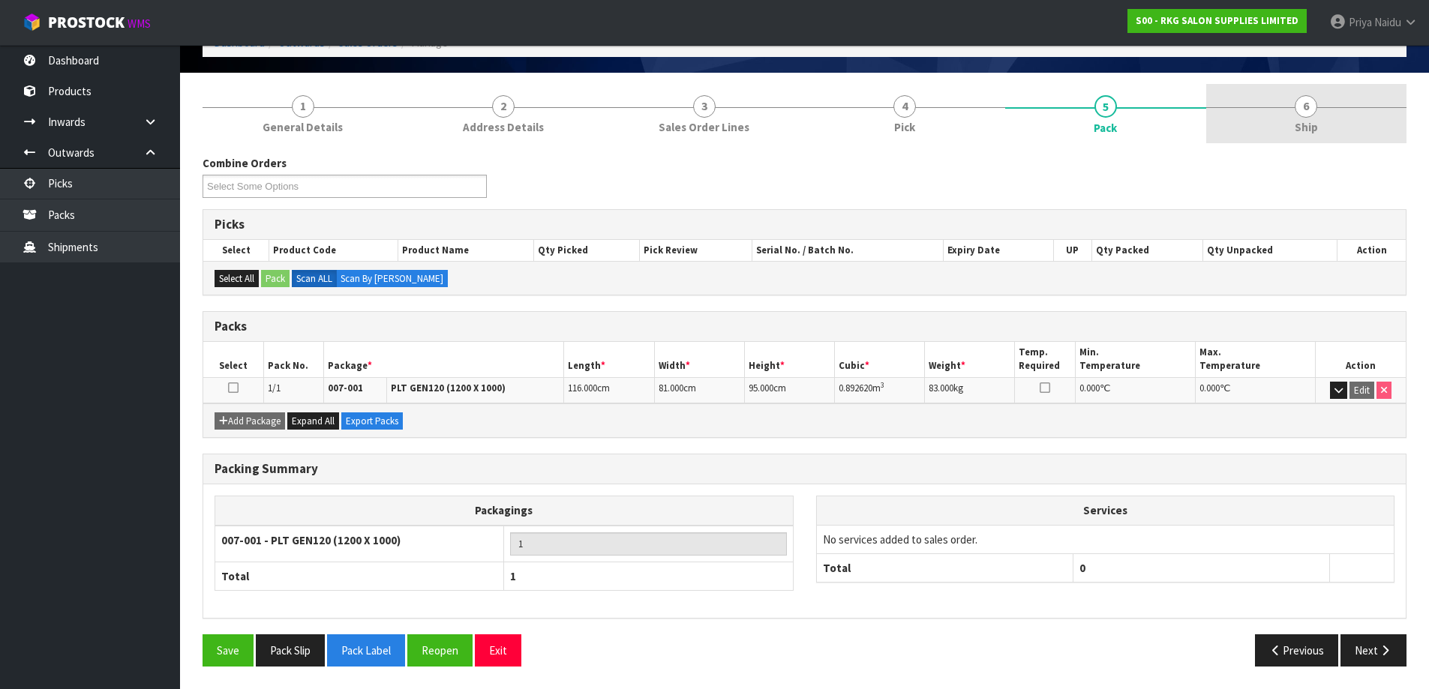
click at [1274, 137] on link "6 Ship" at bounding box center [1306, 113] width 201 height 59
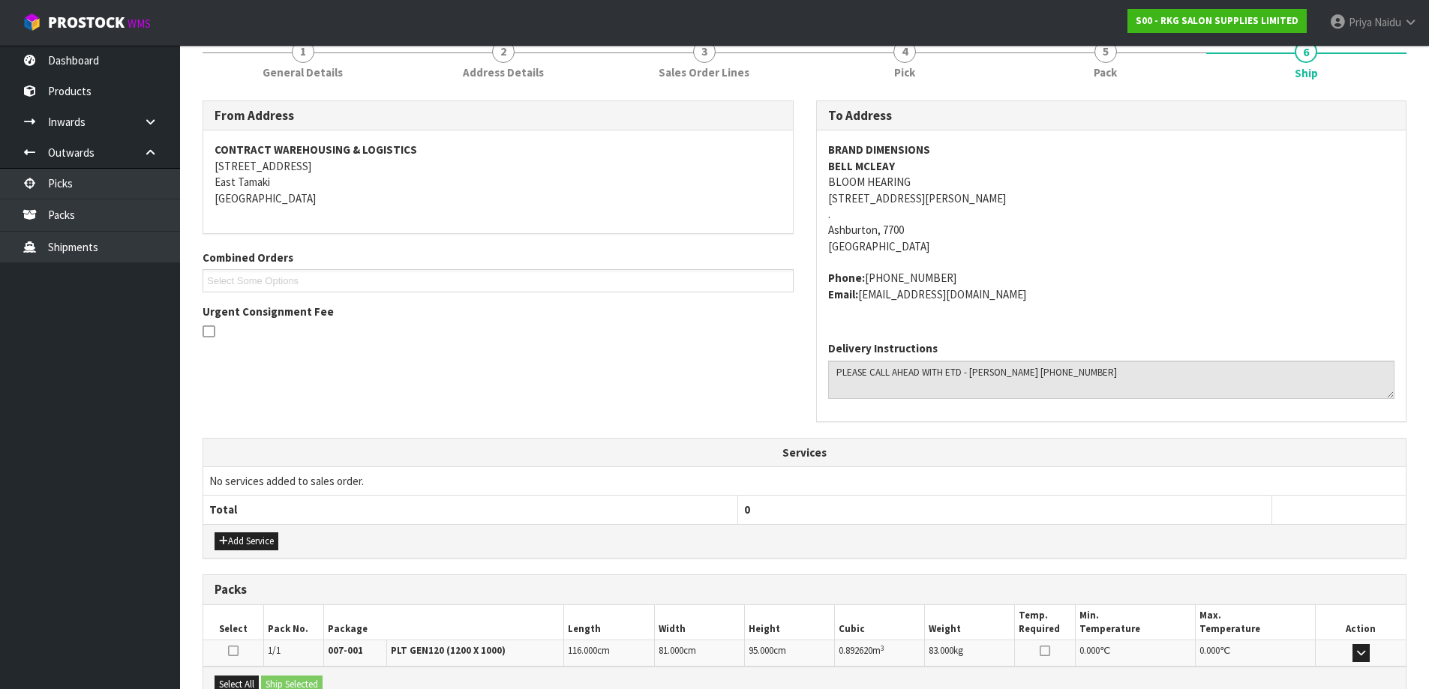
scroll to position [314, 0]
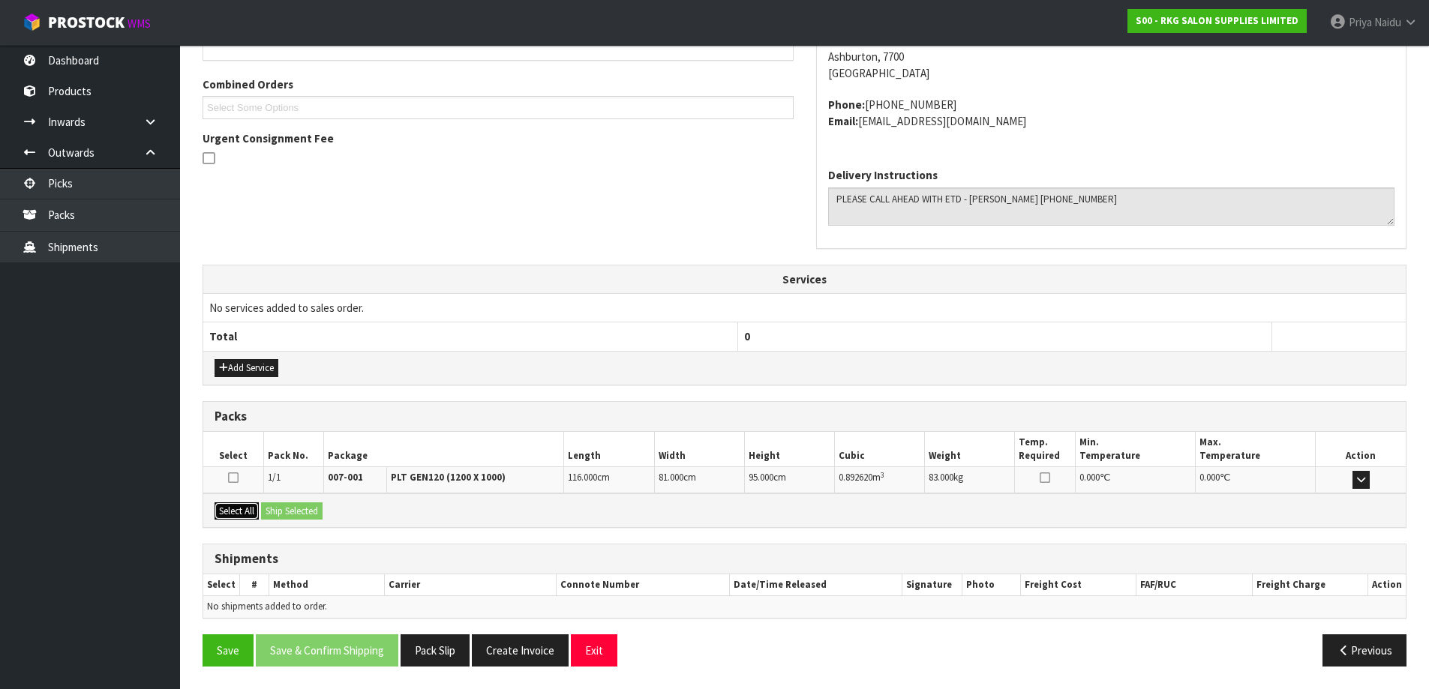
click at [224, 511] on button "Select All" at bounding box center [237, 512] width 44 height 18
click at [290, 514] on button "Ship Selected" at bounding box center [292, 512] width 62 height 18
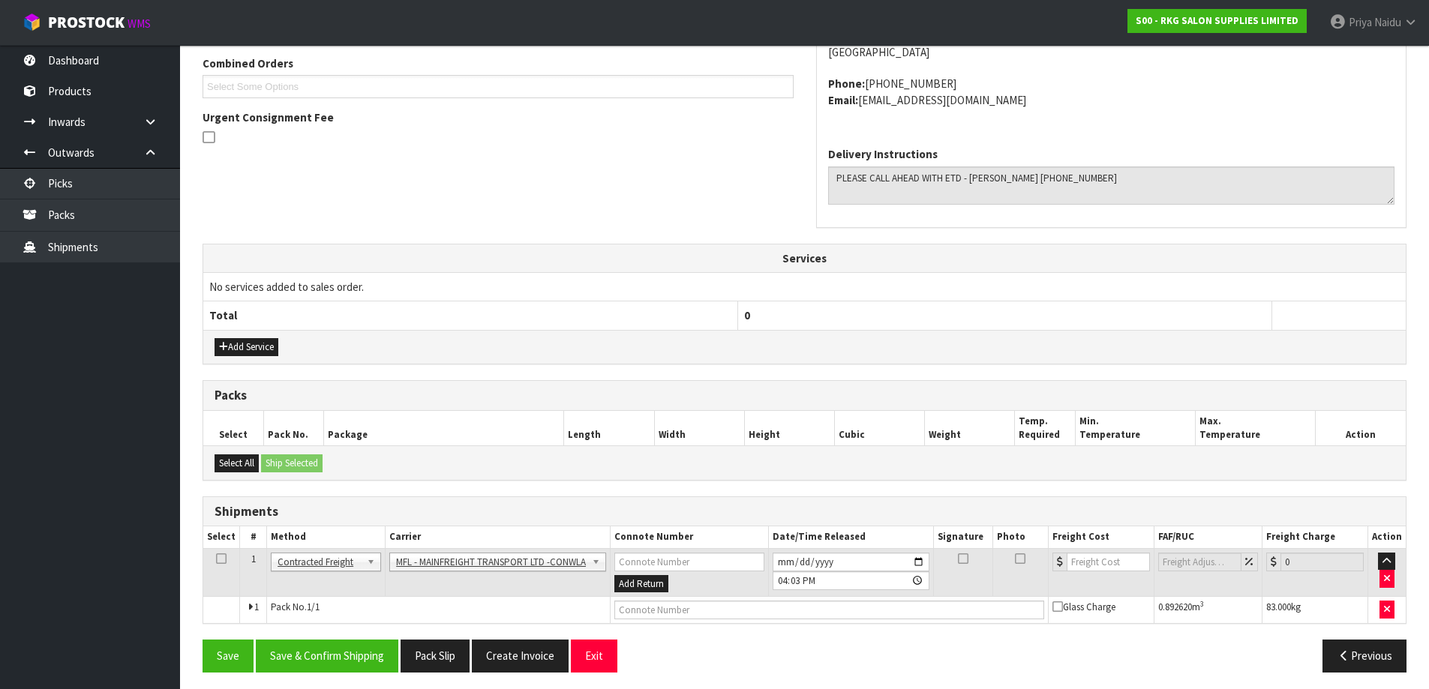
scroll to position [341, 0]
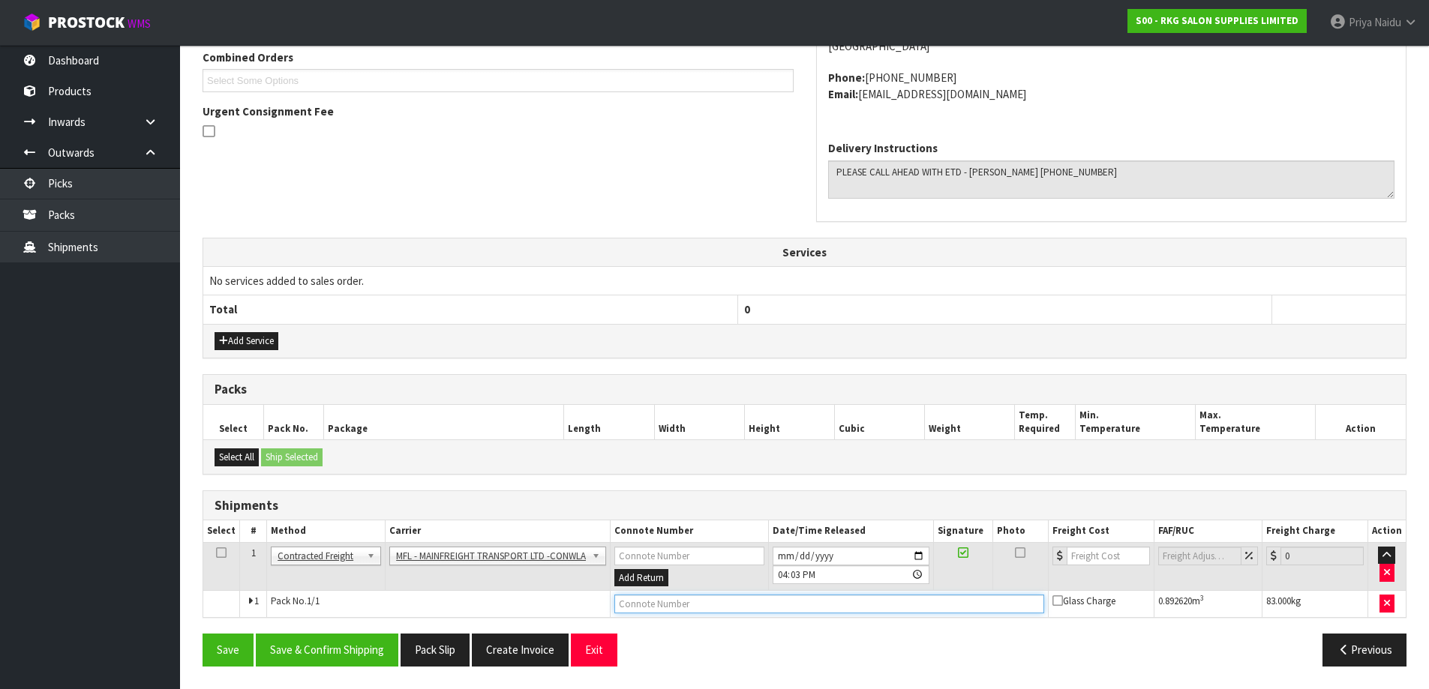
click at [627, 611] on input "text" at bounding box center [829, 604] width 430 height 19
paste input "FWM58252597"
type input "FWM58252597"
click at [1095, 561] on input "number" at bounding box center [1108, 556] width 83 height 19
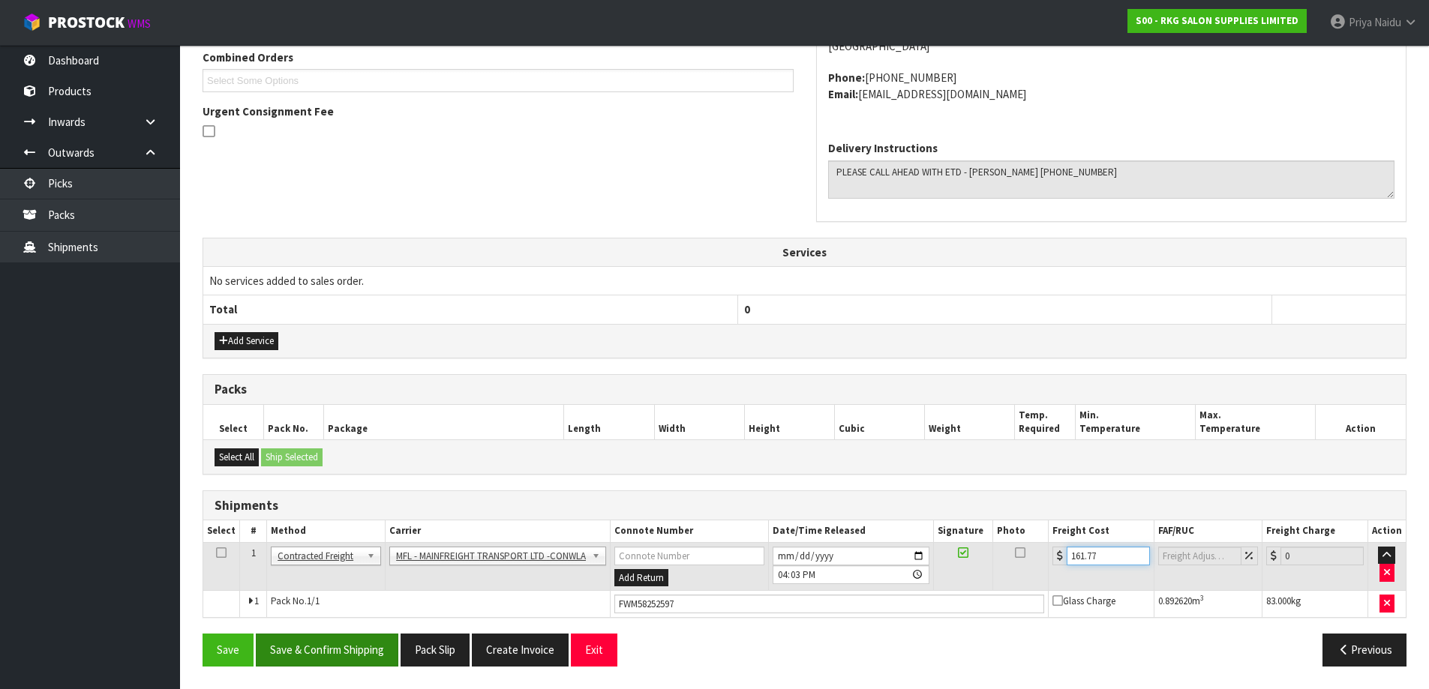
type input "161.77"
click at [323, 645] on button "Save & Confirm Shipping" at bounding box center [327, 650] width 143 height 32
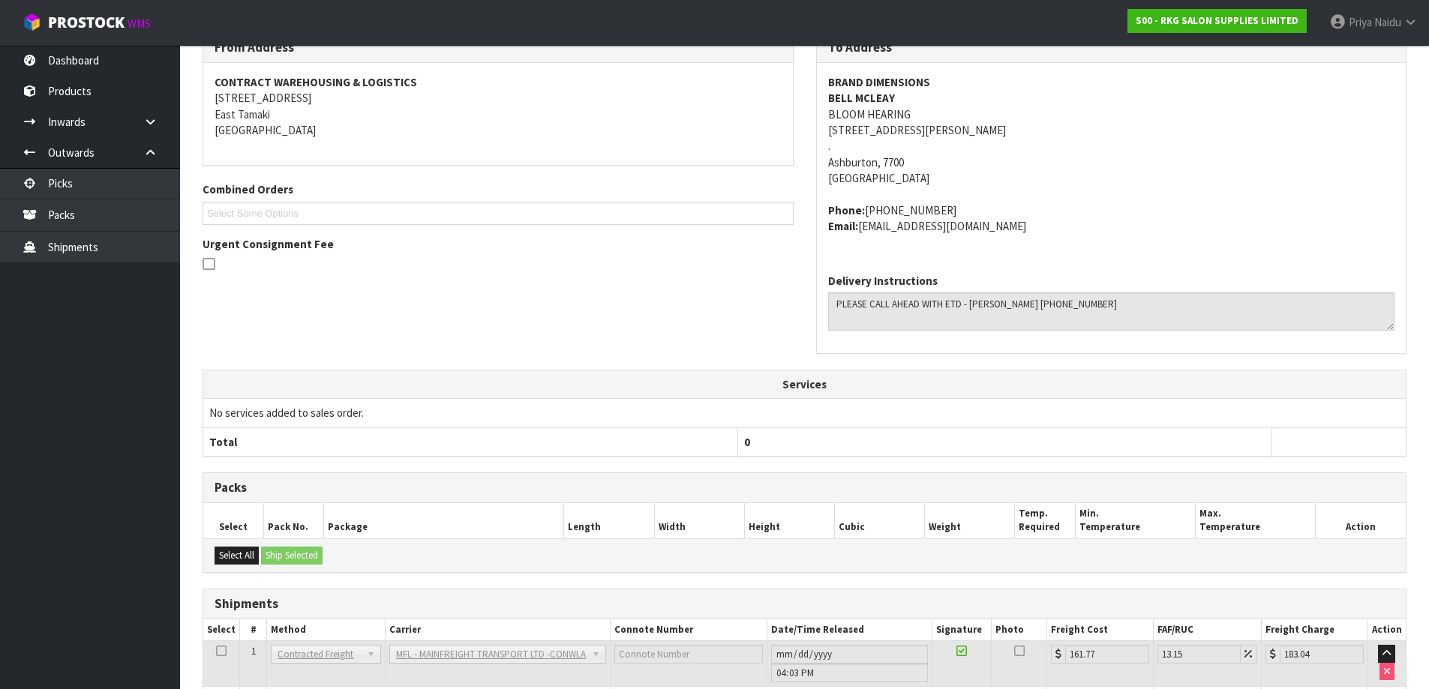
scroll to position [58, 0]
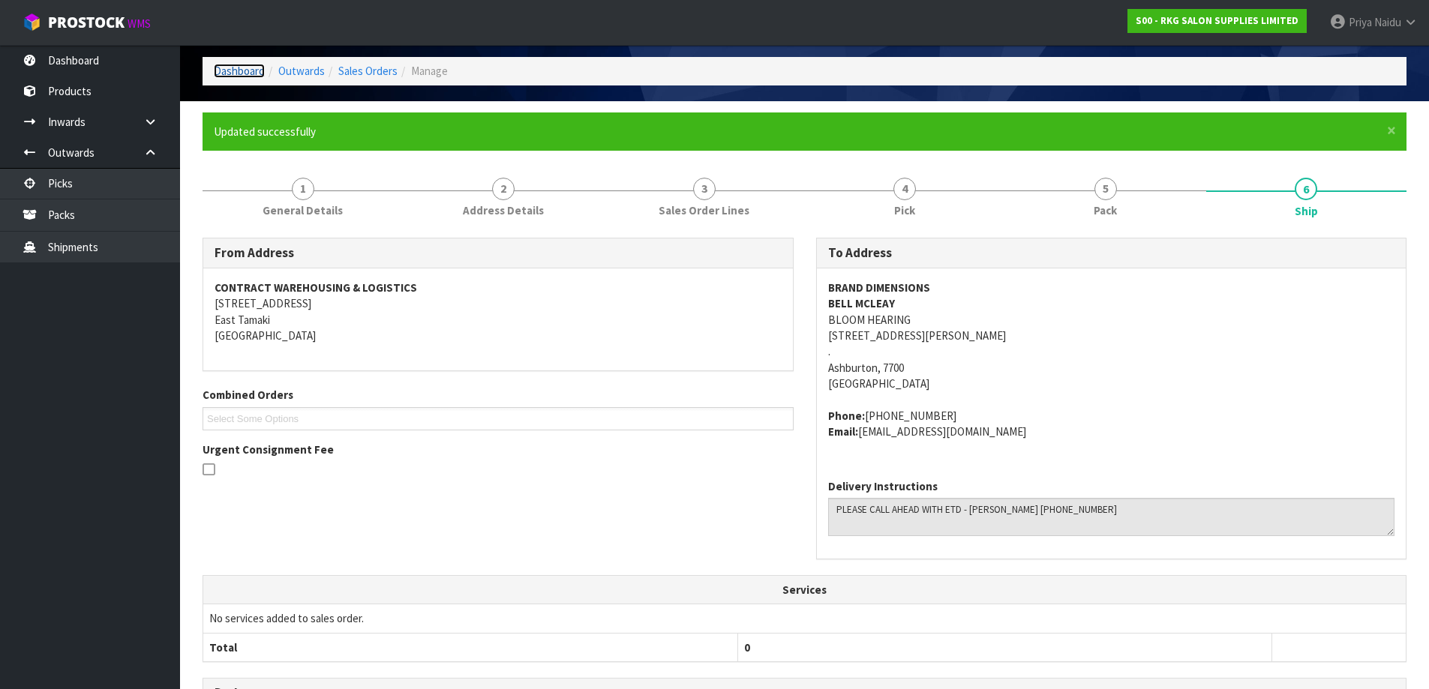
click at [230, 75] on link "Dashboard" at bounding box center [239, 71] width 51 height 14
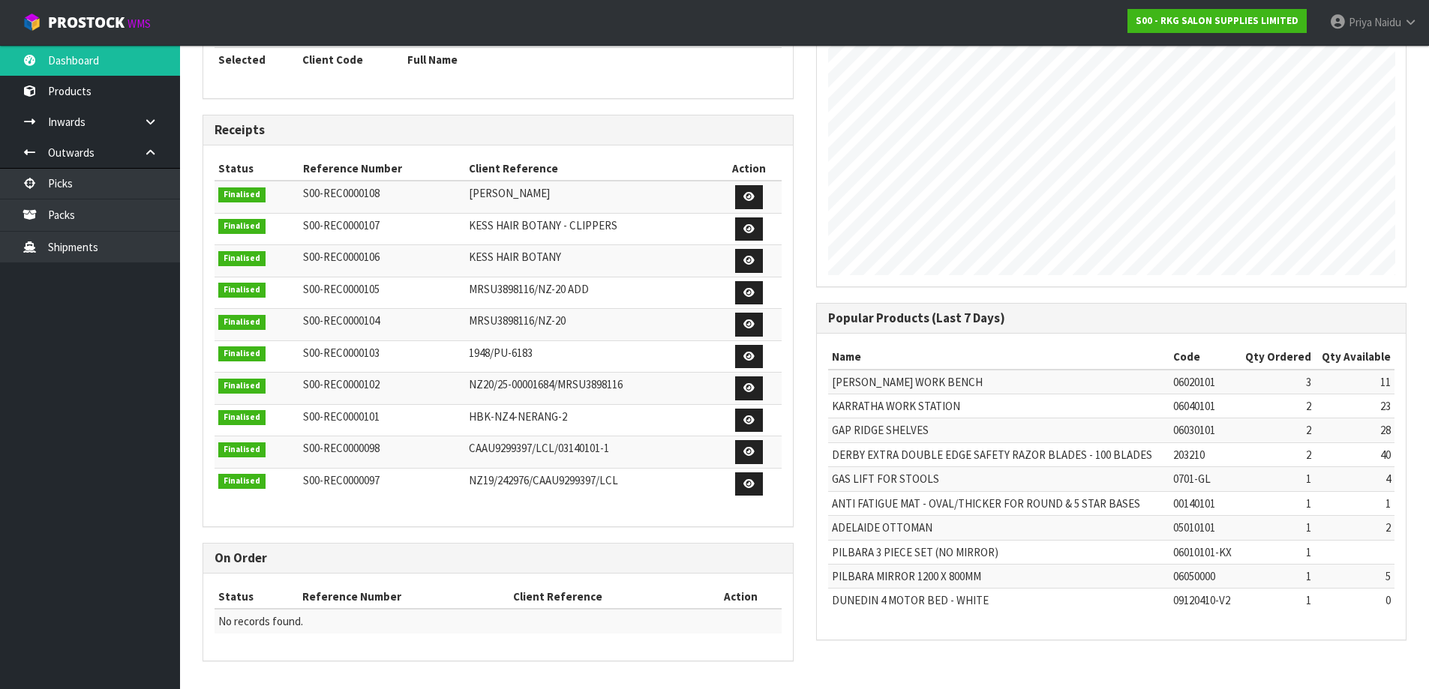
scroll to position [125, 0]
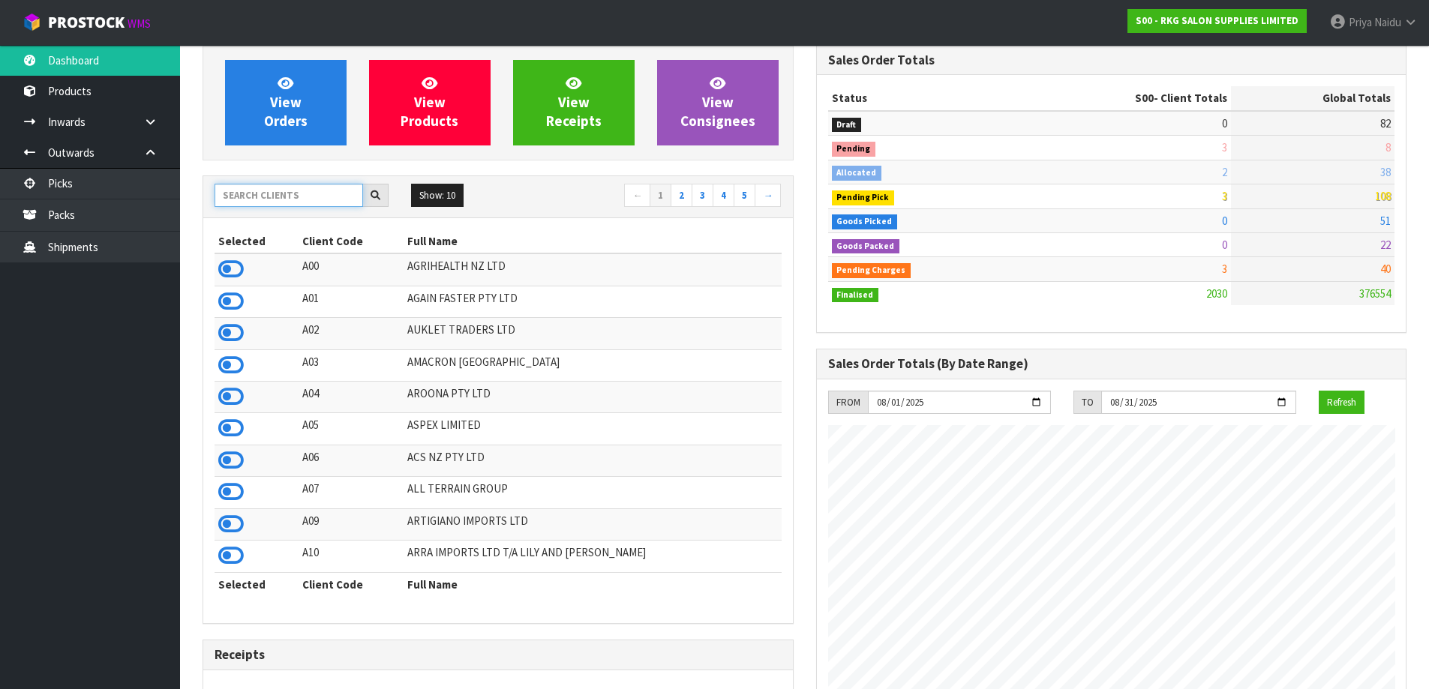
click at [279, 197] on input "text" at bounding box center [289, 195] width 149 height 23
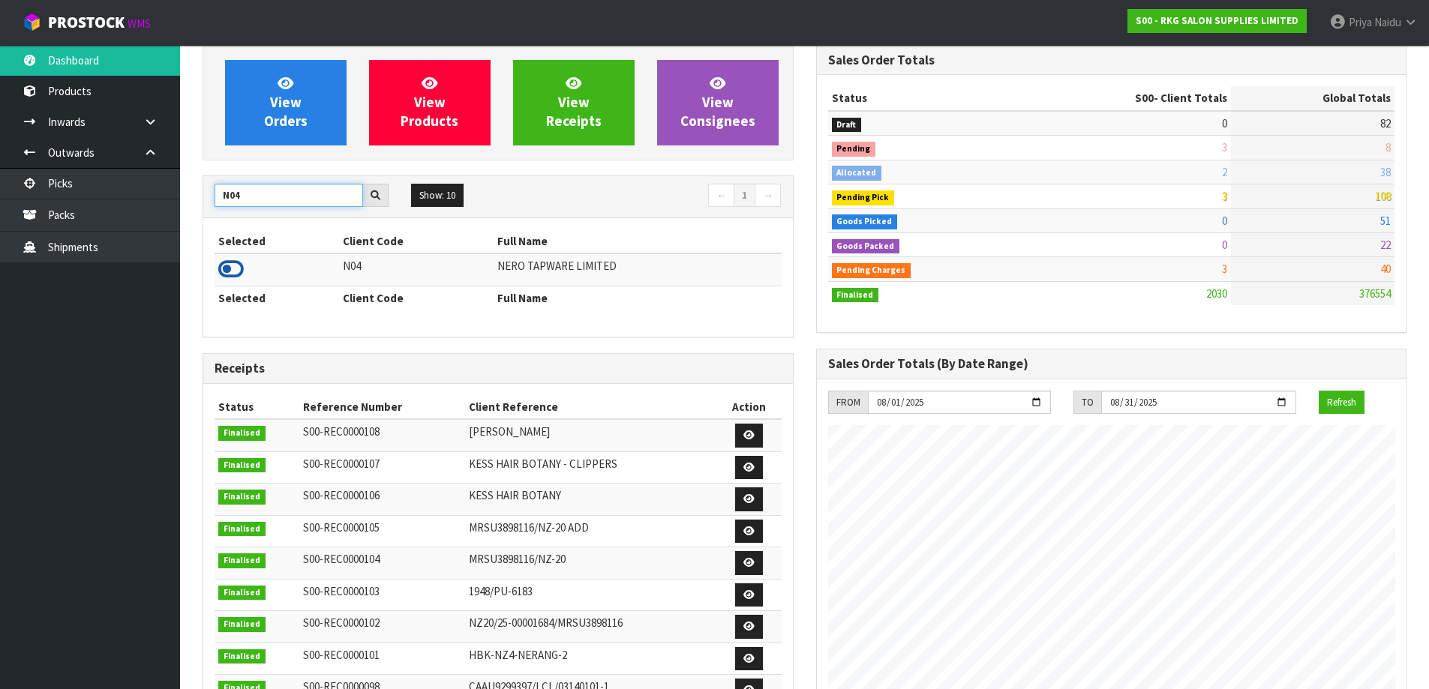
type input "N04"
click at [236, 273] on icon at bounding box center [231, 269] width 26 height 23
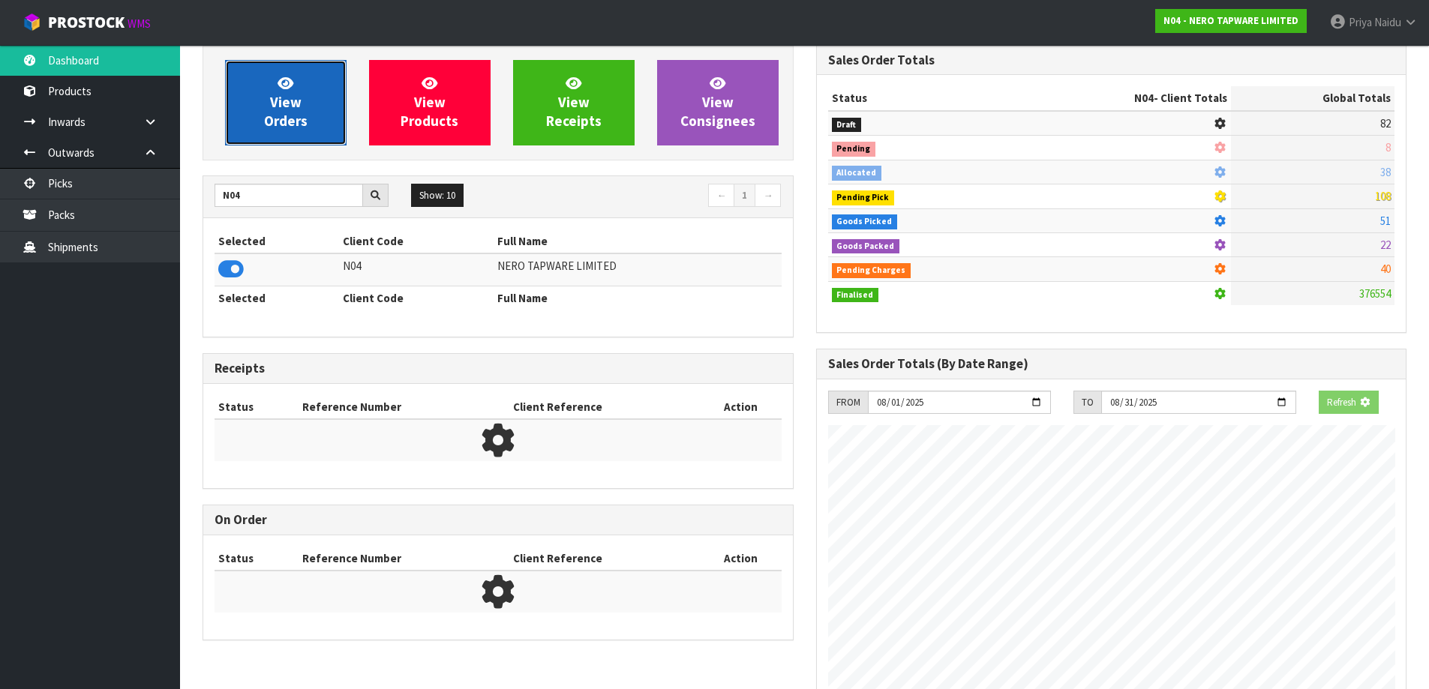
click at [292, 131] on link "View Orders" at bounding box center [286, 103] width 122 height 86
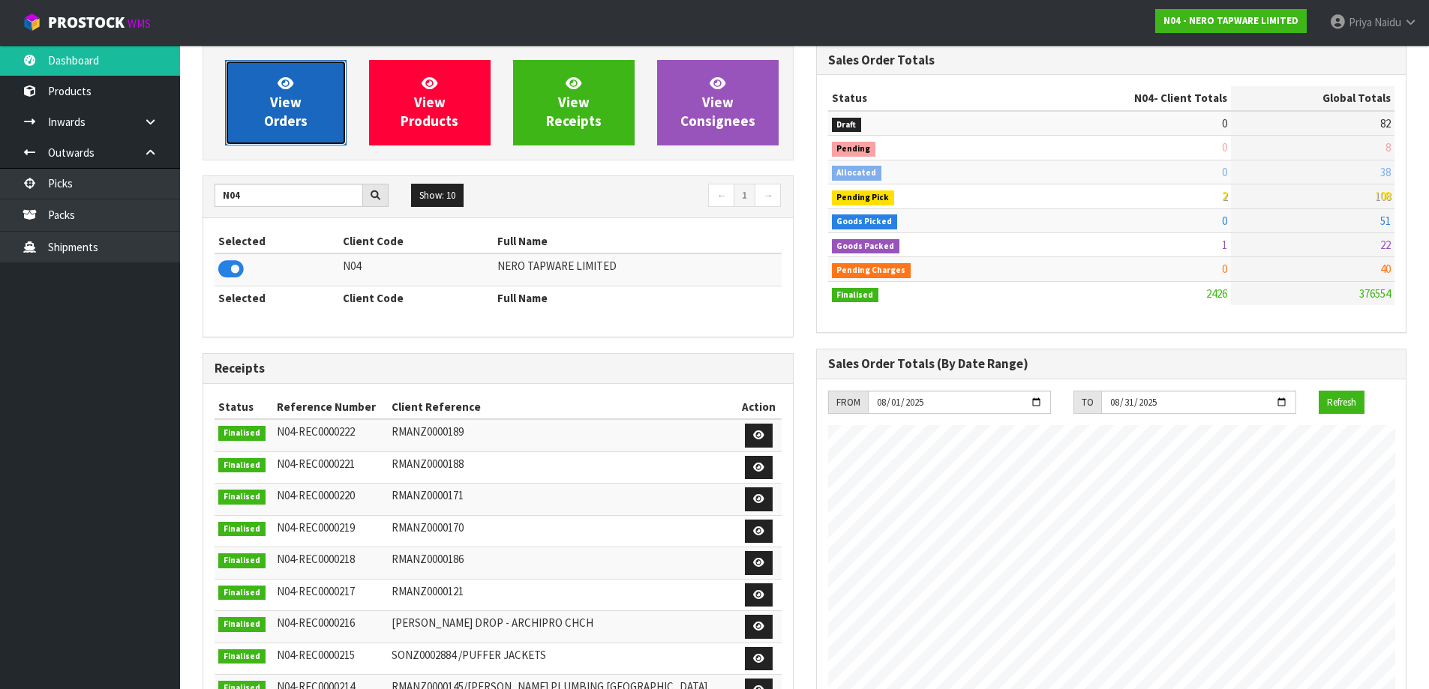
scroll to position [1136, 613]
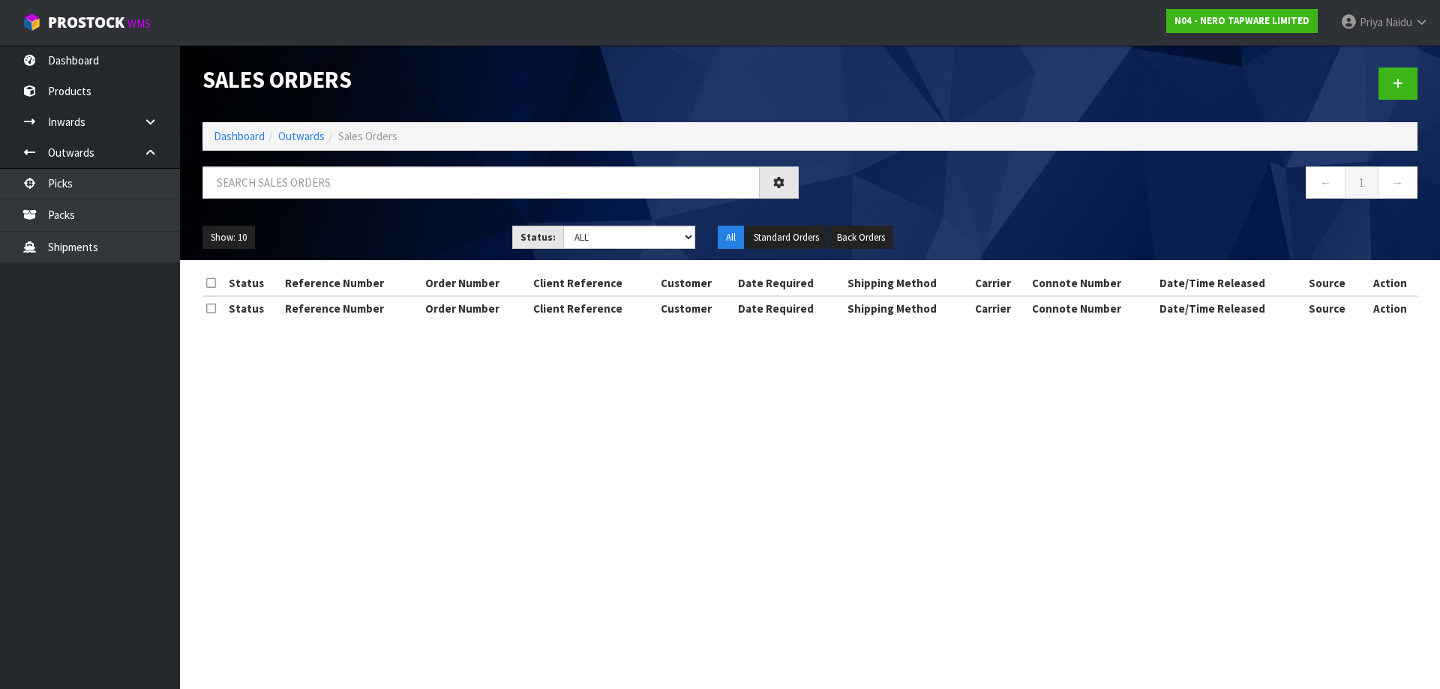
click at [312, 91] on h1 "Sales Orders" at bounding box center [501, 80] width 596 height 25
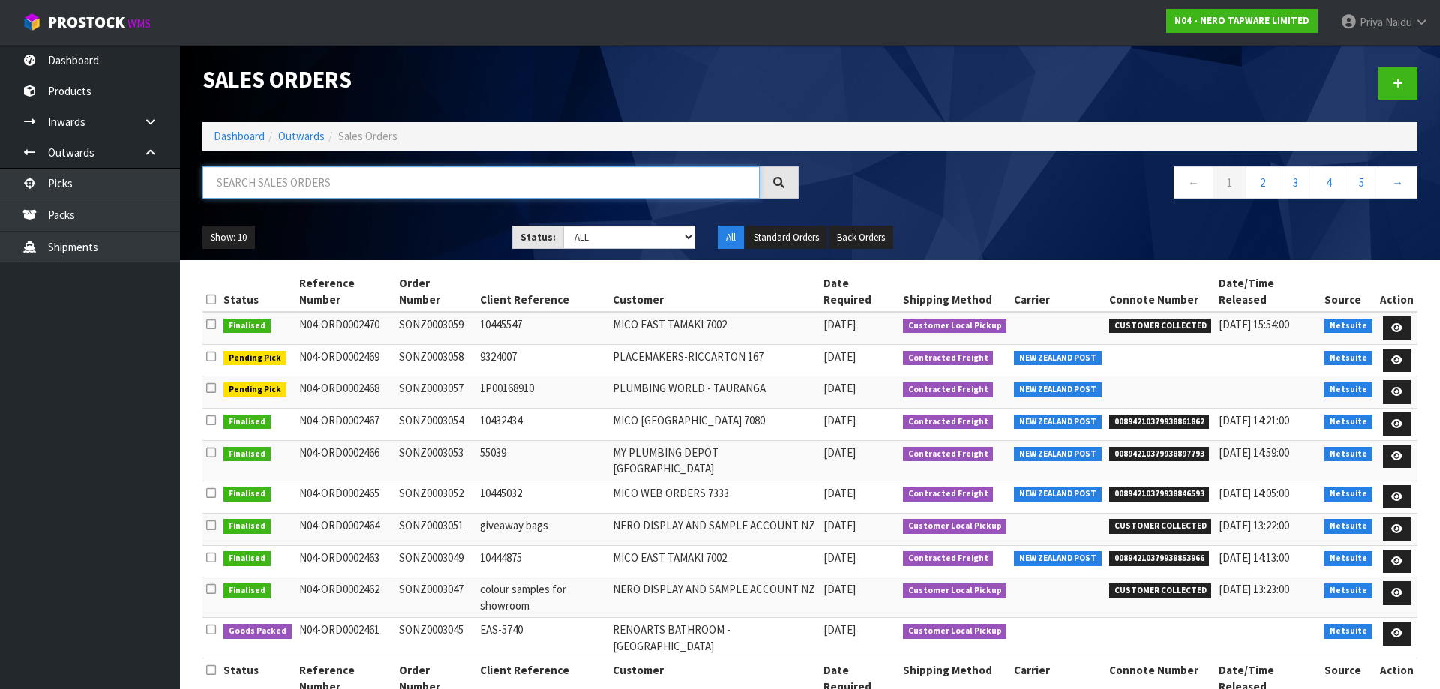
click at [265, 191] on input "text" at bounding box center [481, 183] width 557 height 32
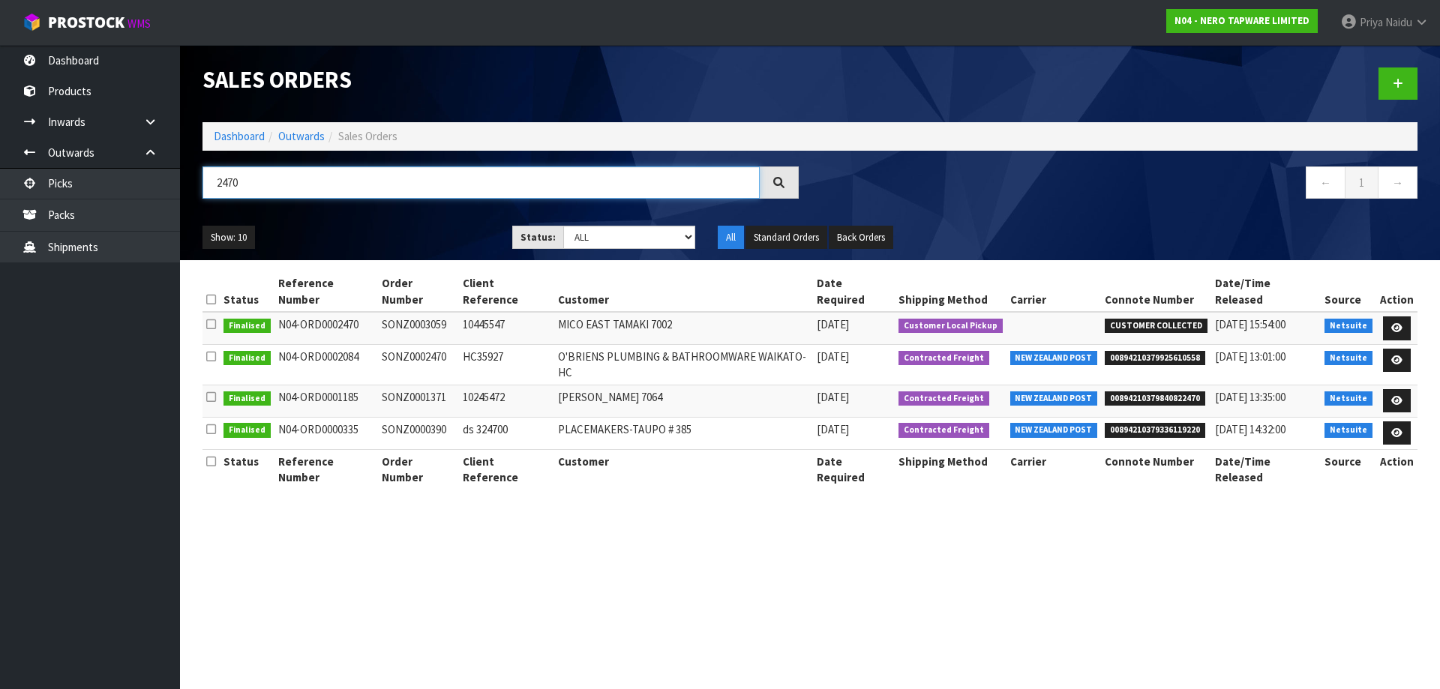
type input "2470"
click at [418, 237] on ul "Show: 10 5 10 25 50" at bounding box center [346, 238] width 287 height 24
click at [252, 134] on link "Dashboard" at bounding box center [239, 136] width 51 height 14
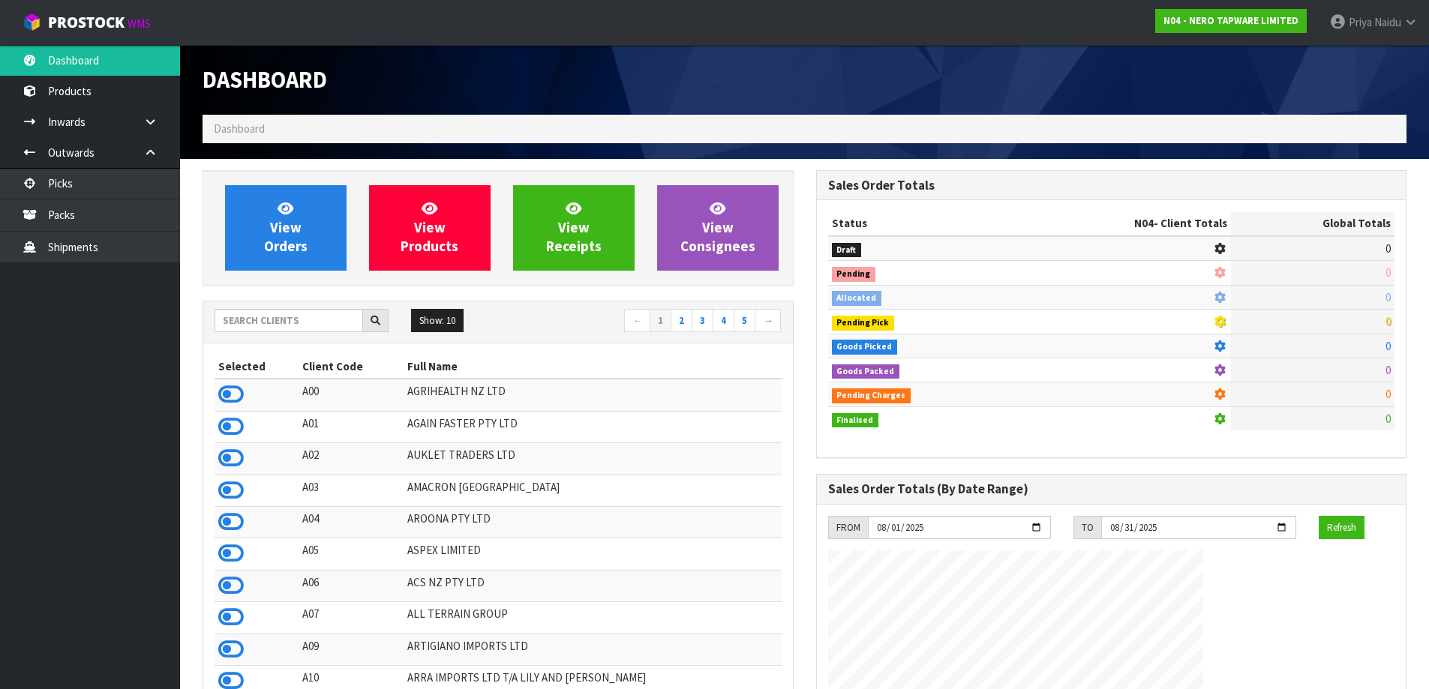
scroll to position [1136, 613]
click at [265, 315] on input "text" at bounding box center [289, 320] width 149 height 23
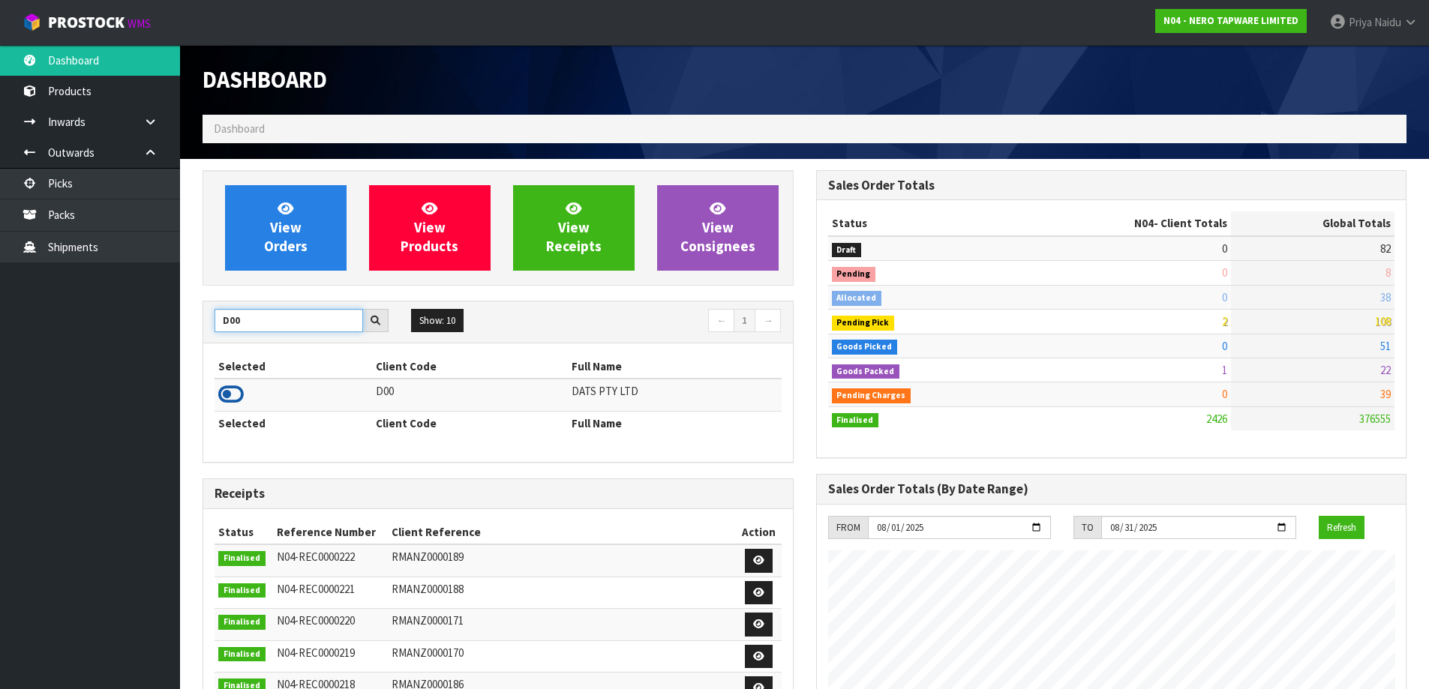
type input "D00"
click at [239, 397] on icon at bounding box center [231, 394] width 26 height 23
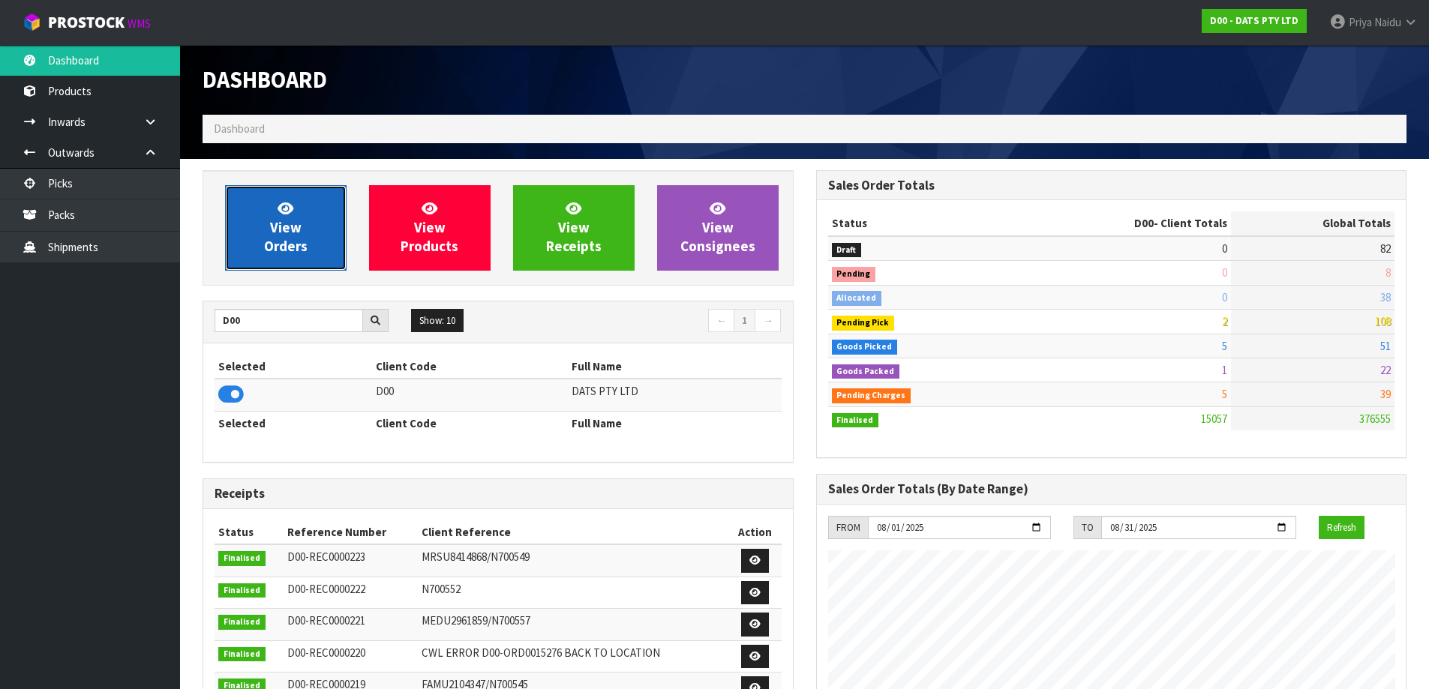
click at [278, 248] on span "View Orders" at bounding box center [286, 228] width 44 height 56
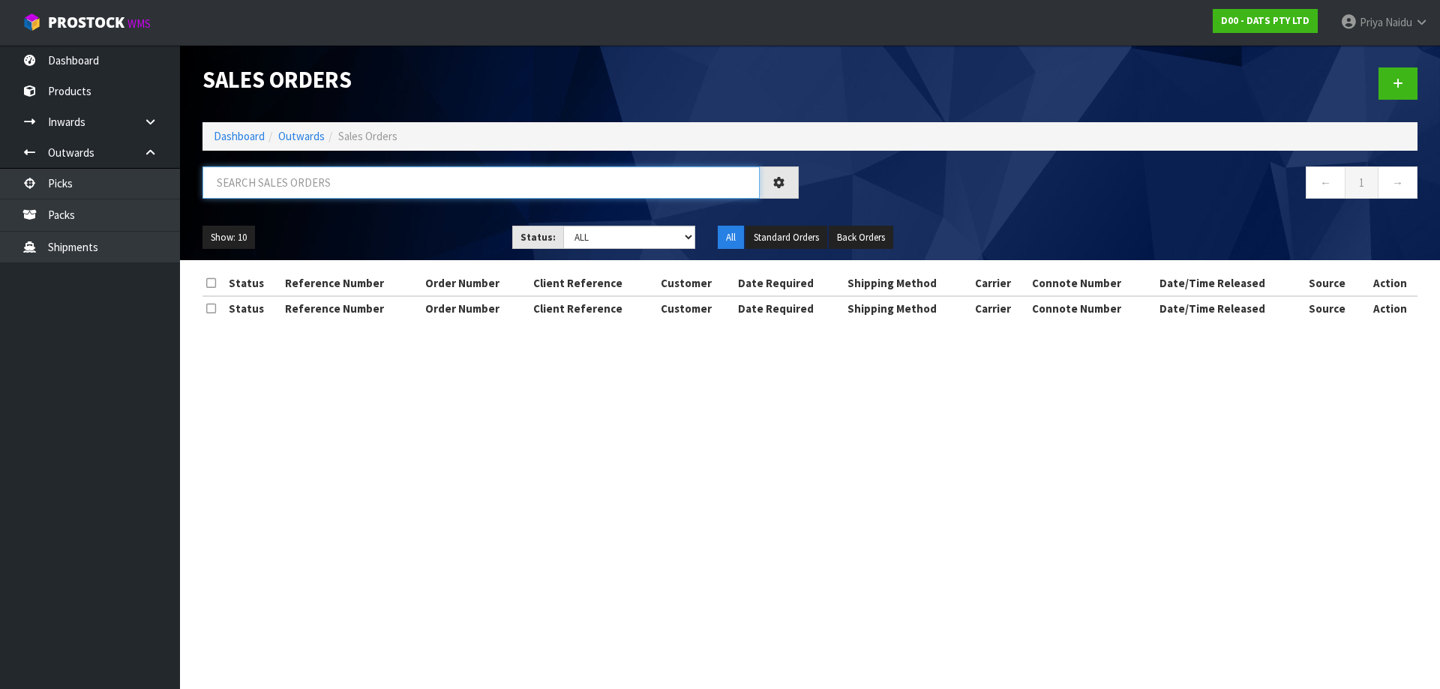
click at [309, 193] on input "text" at bounding box center [481, 183] width 557 height 32
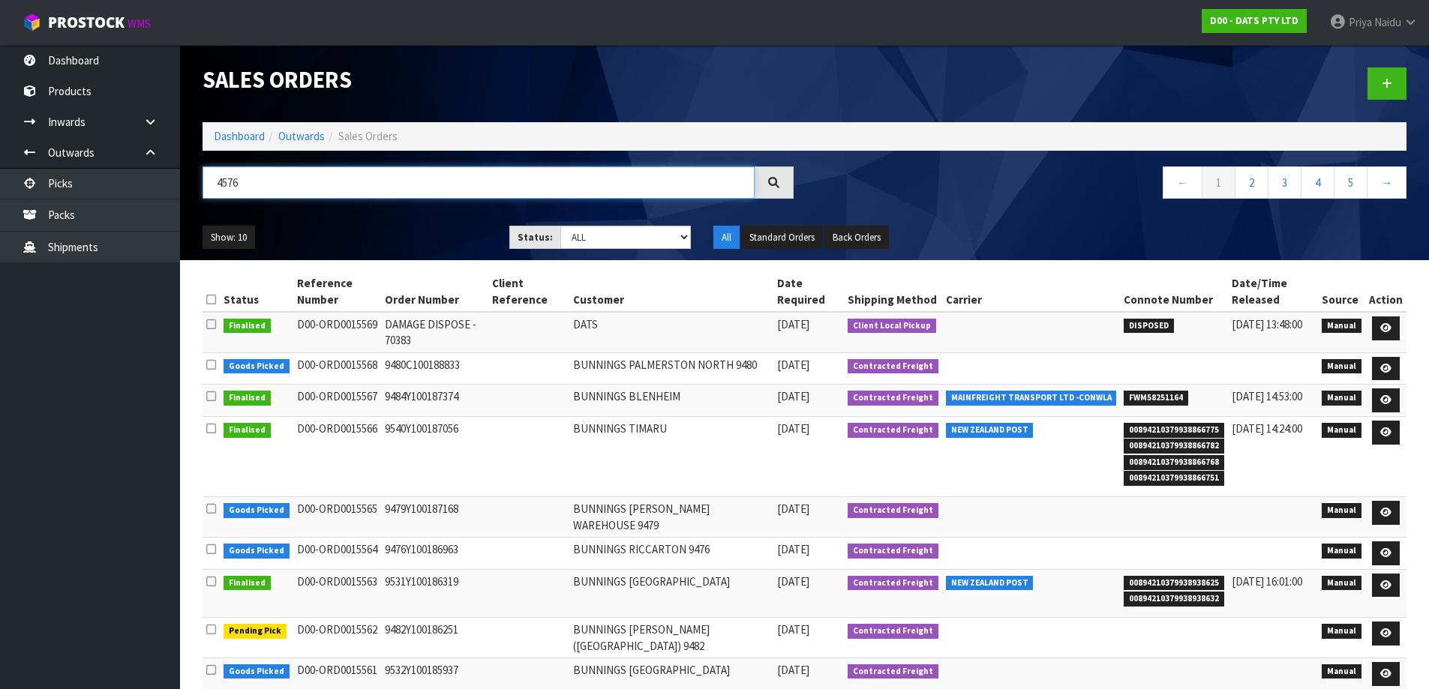
type input "4576"
click at [459, 217] on div "Show: 10 5 10 25 50 Status: Draft Pending Allocated Pending Pick Goods Picked G…" at bounding box center [804, 238] width 1226 height 47
click at [406, 212] on div "4576 ← 1 2 3 4 5 →" at bounding box center [804, 191] width 1226 height 48
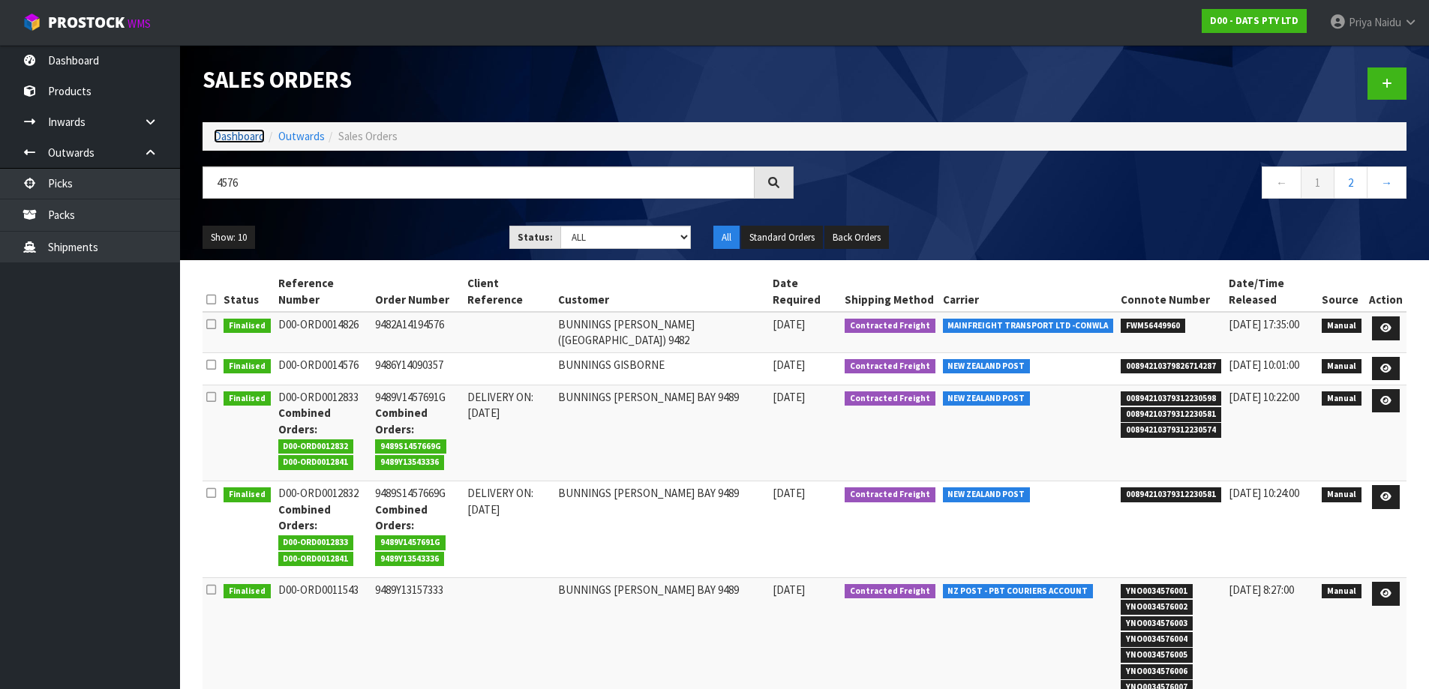
click at [236, 134] on link "Dashboard" at bounding box center [239, 136] width 51 height 14
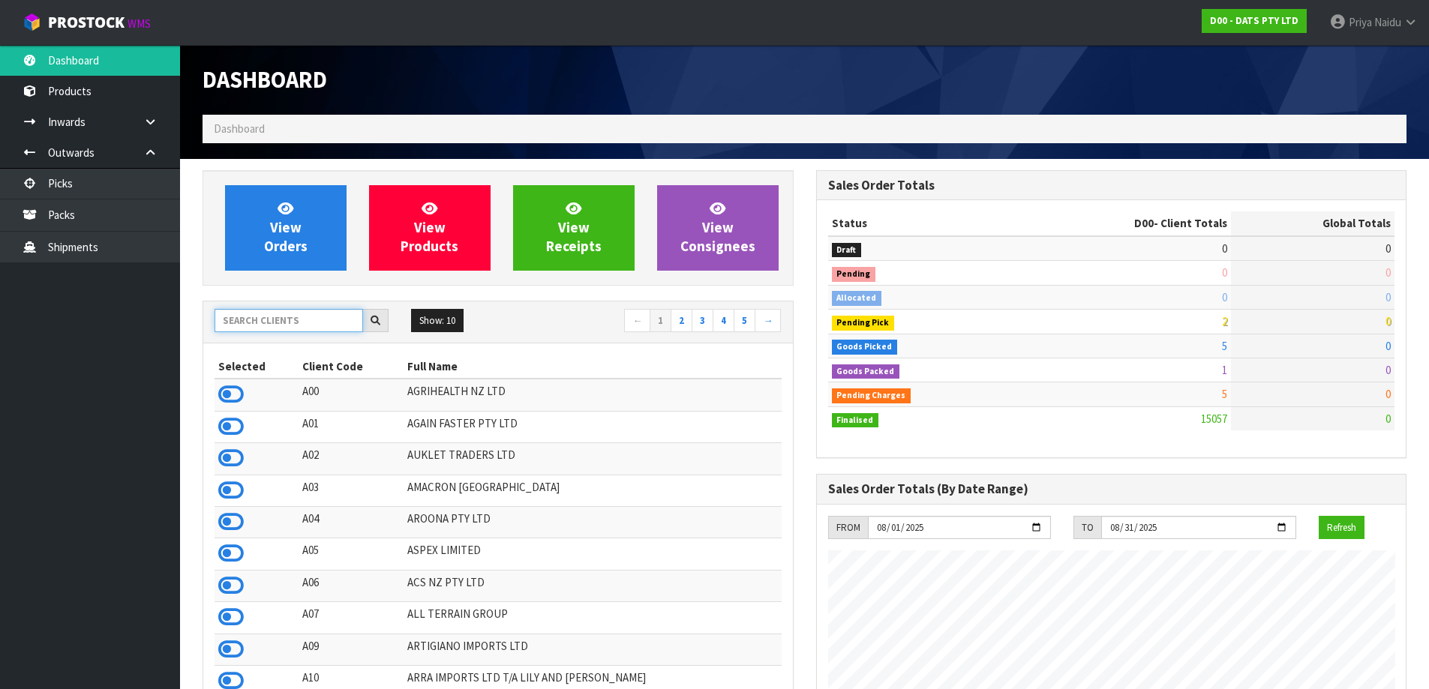
click at [291, 325] on input "text" at bounding box center [289, 320] width 149 height 23
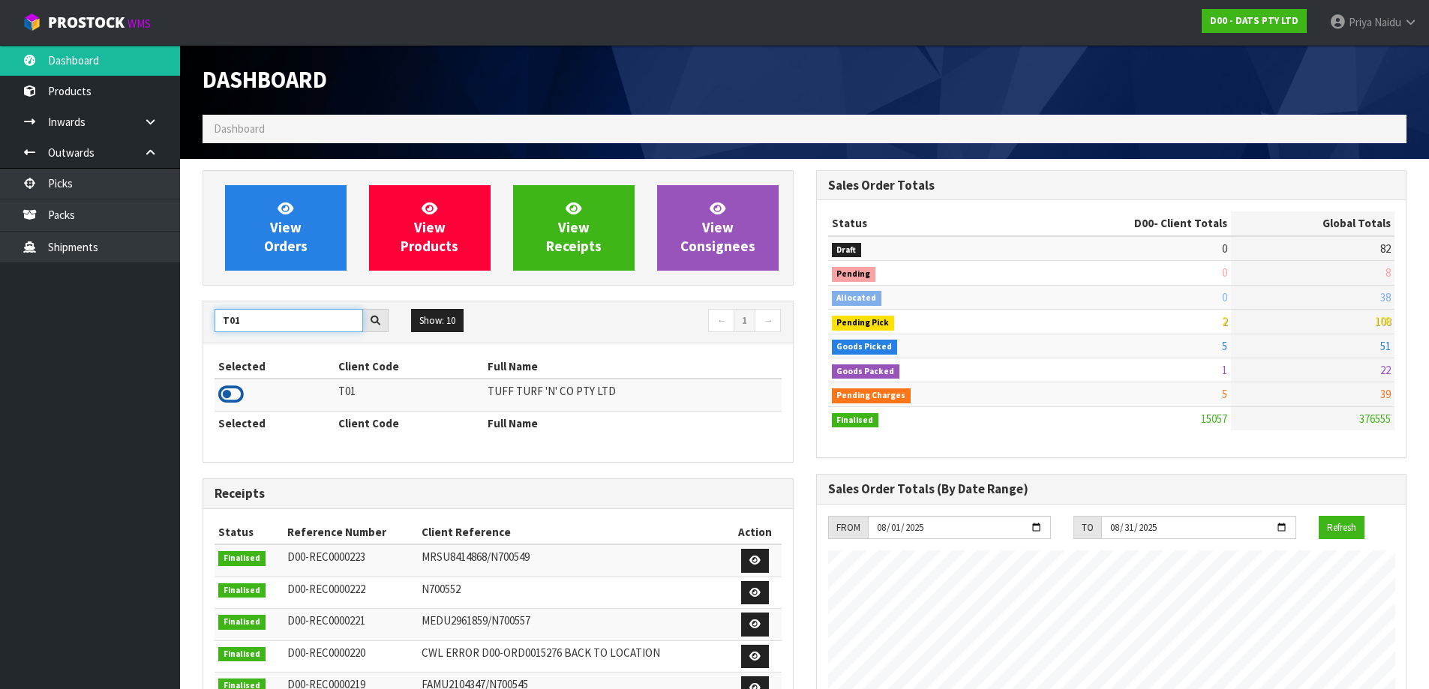
type input "T01"
click at [236, 394] on icon at bounding box center [231, 394] width 26 height 23
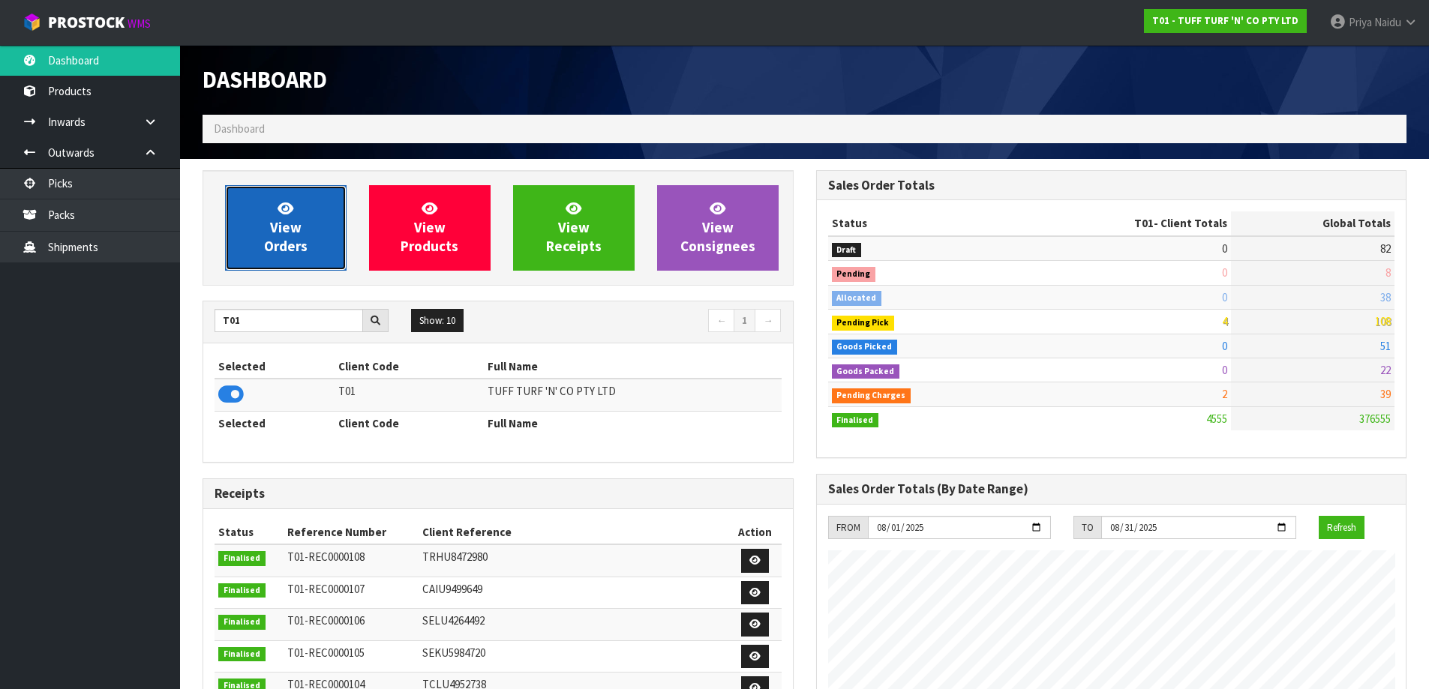
click at [314, 236] on link "View Orders" at bounding box center [286, 228] width 122 height 86
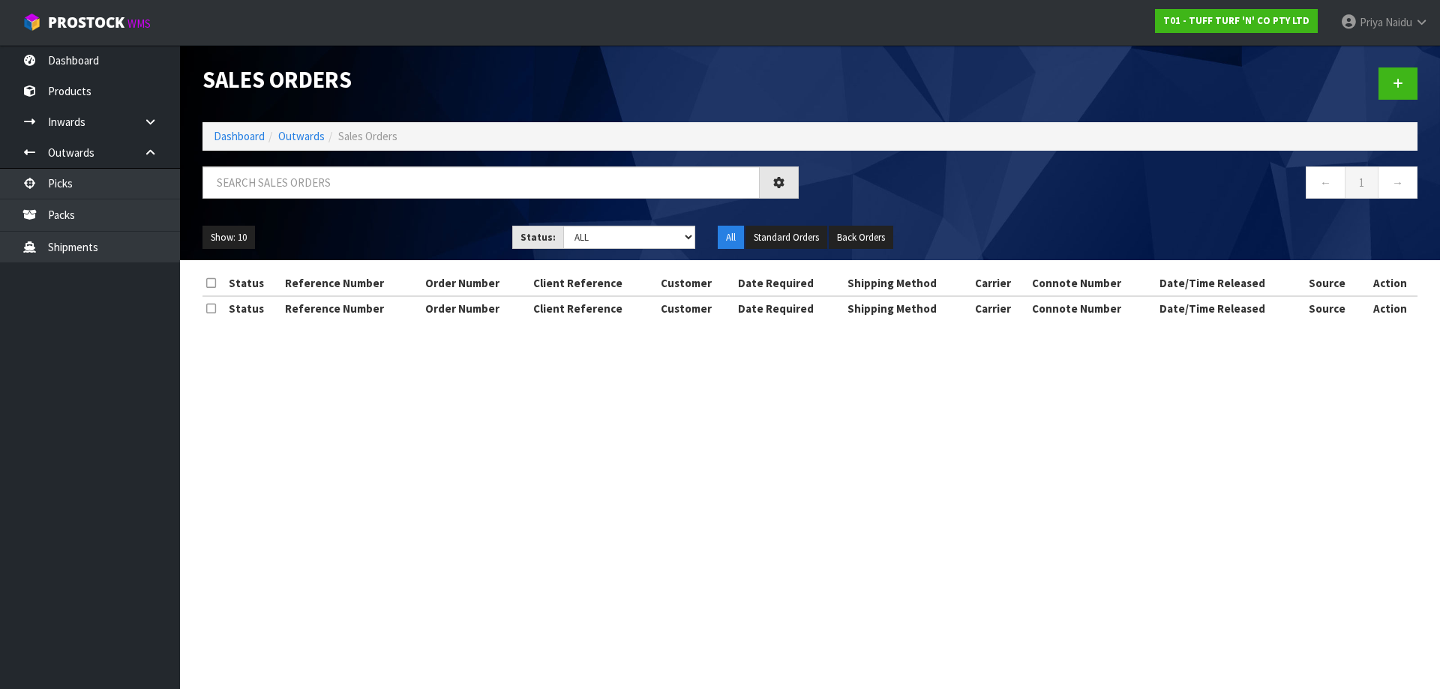
click at [341, 199] on div at bounding box center [500, 189] width 619 height 44
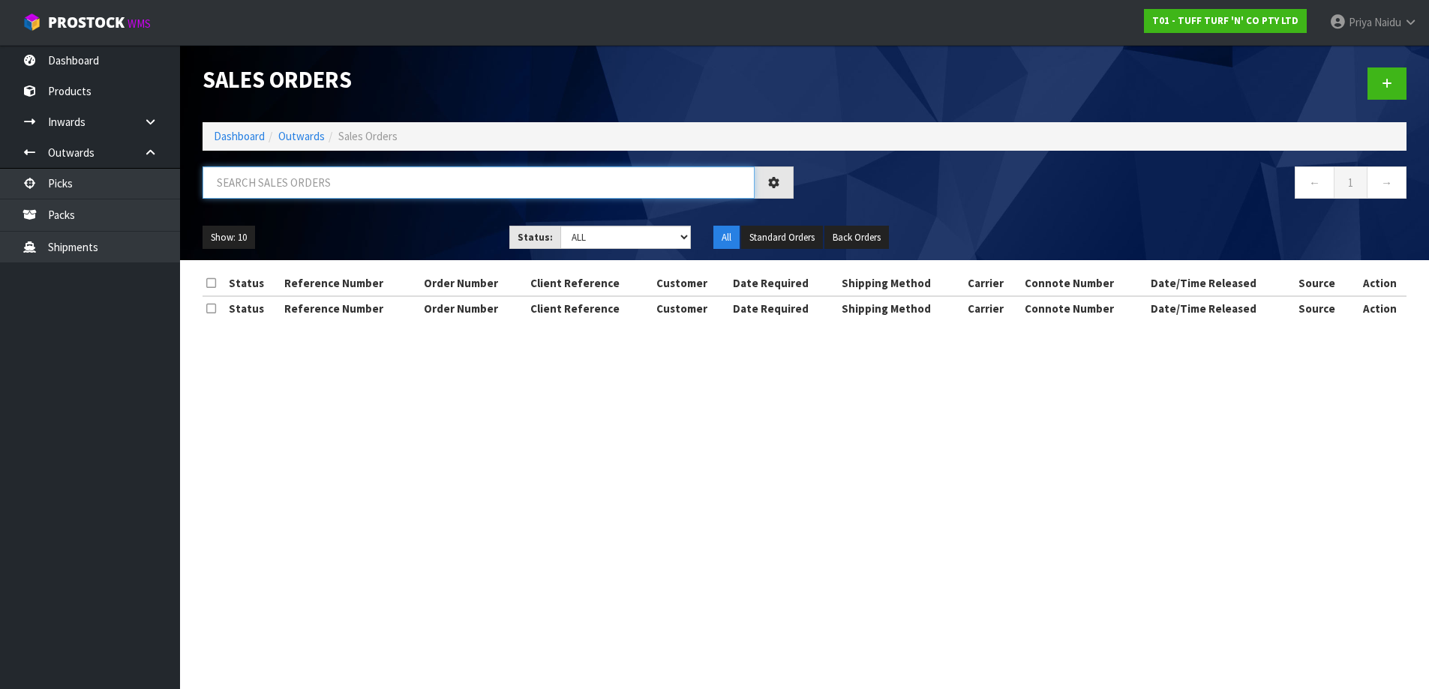
click at [343, 191] on input "text" at bounding box center [479, 183] width 552 height 32
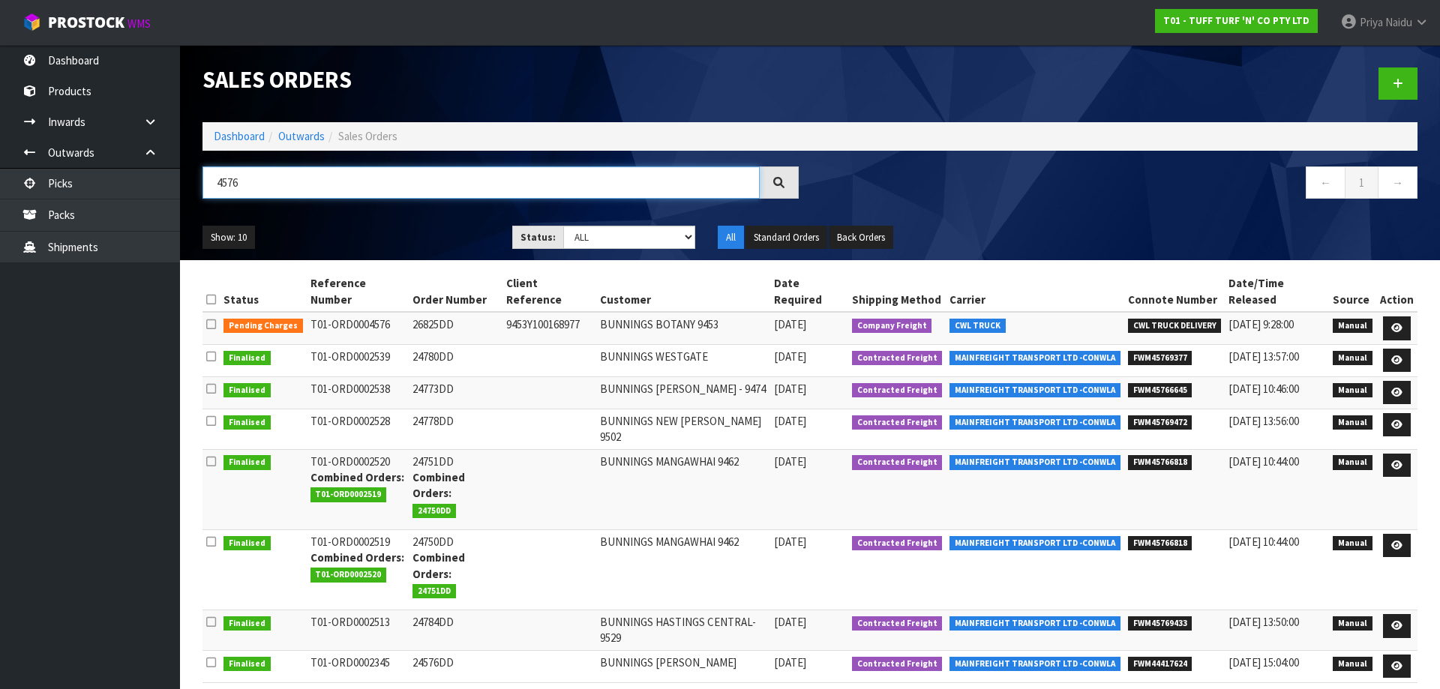
type input "4576"
click at [437, 227] on ul "Show: 10 5 10 25 50" at bounding box center [346, 238] width 287 height 24
click at [380, 219] on div "Show: 10 5 10 25 50 Status: Draft Pending Allocated Pending Pick Goods Picked G…" at bounding box center [810, 238] width 1238 height 47
click at [1397, 323] on icon at bounding box center [1396, 328] width 11 height 10
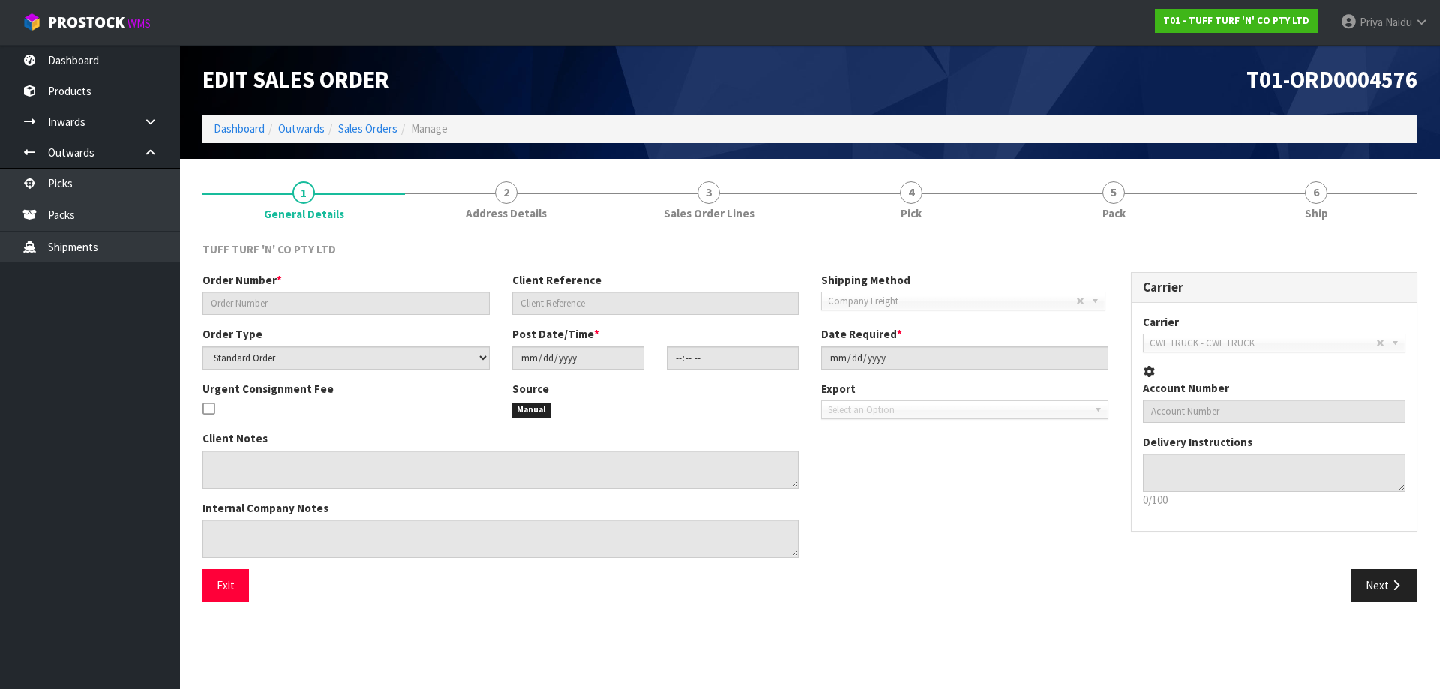
type input "26825DD"
type input "9453Y100168977"
select select "number:0"
type input "2025-08-04"
type input "12:27:00.000"
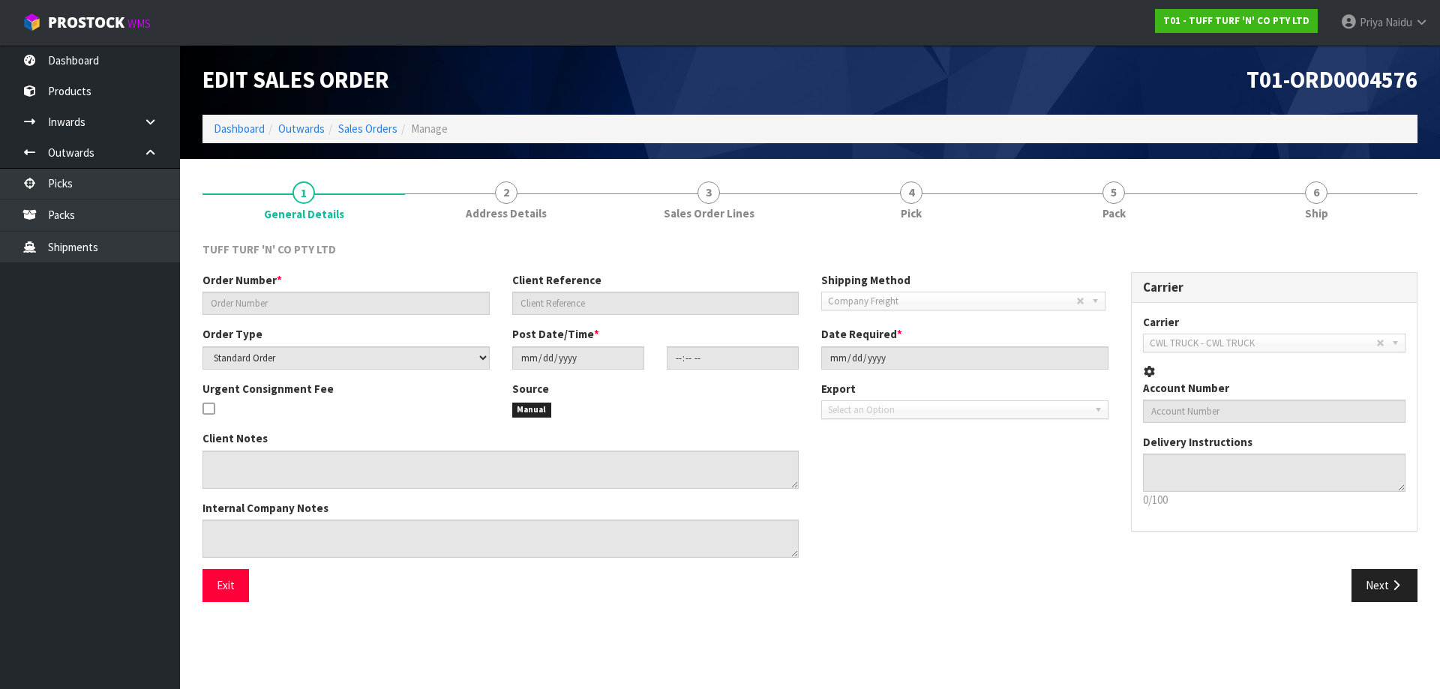
type input "2025-08-05"
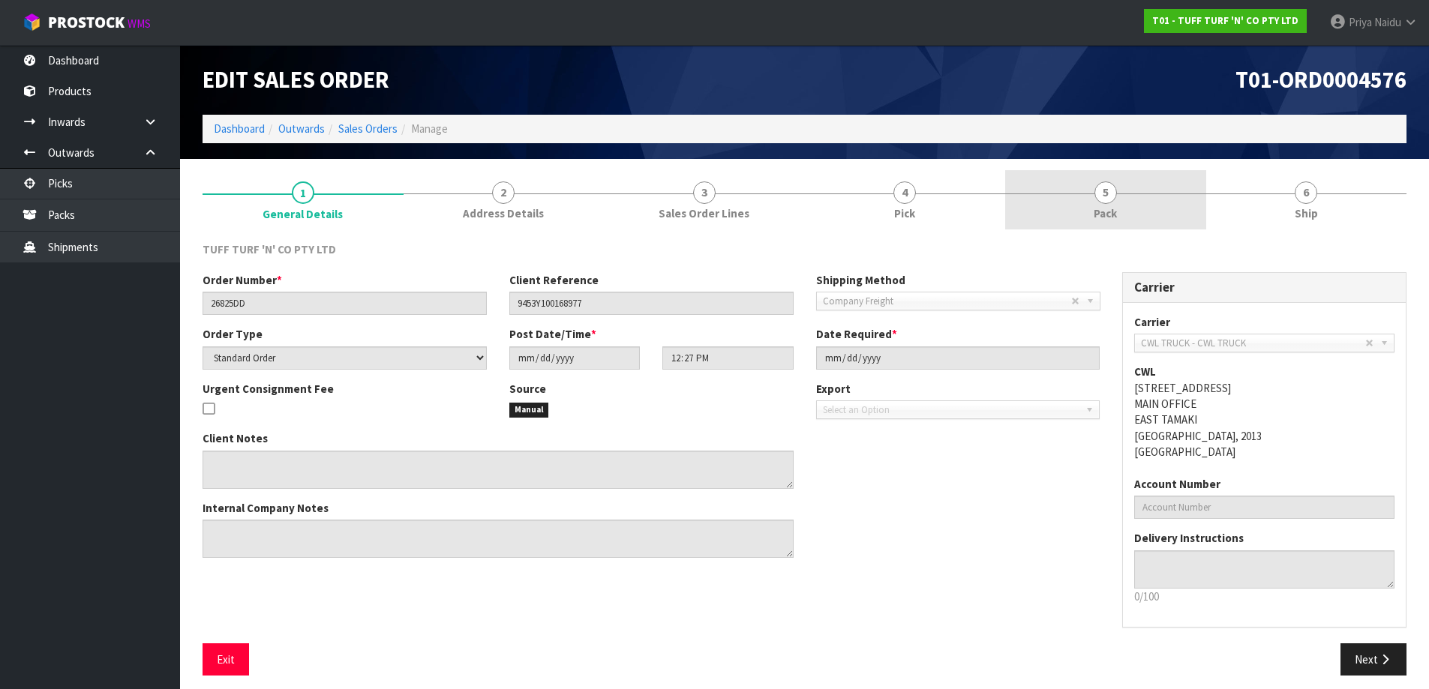
click at [1143, 211] on link "5 Pack" at bounding box center [1105, 199] width 201 height 59
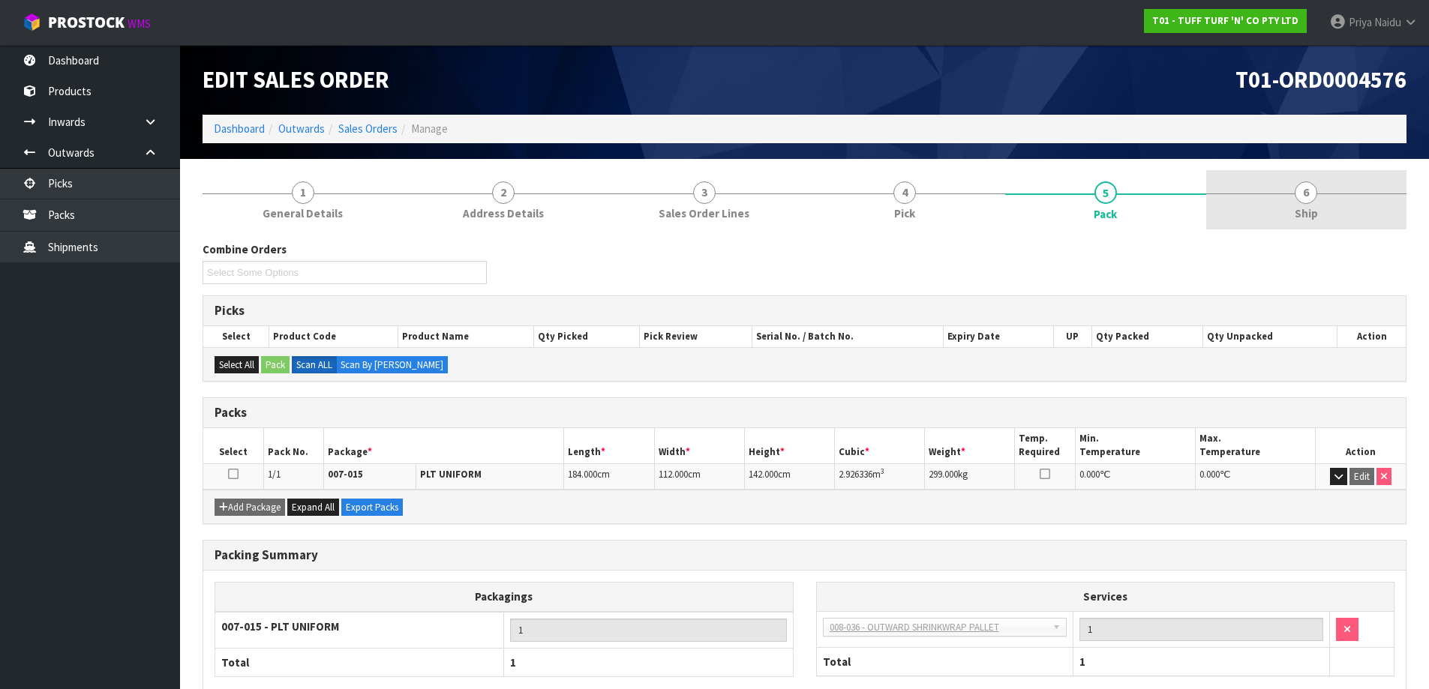
click at [1281, 201] on link "6 Ship" at bounding box center [1306, 199] width 201 height 59
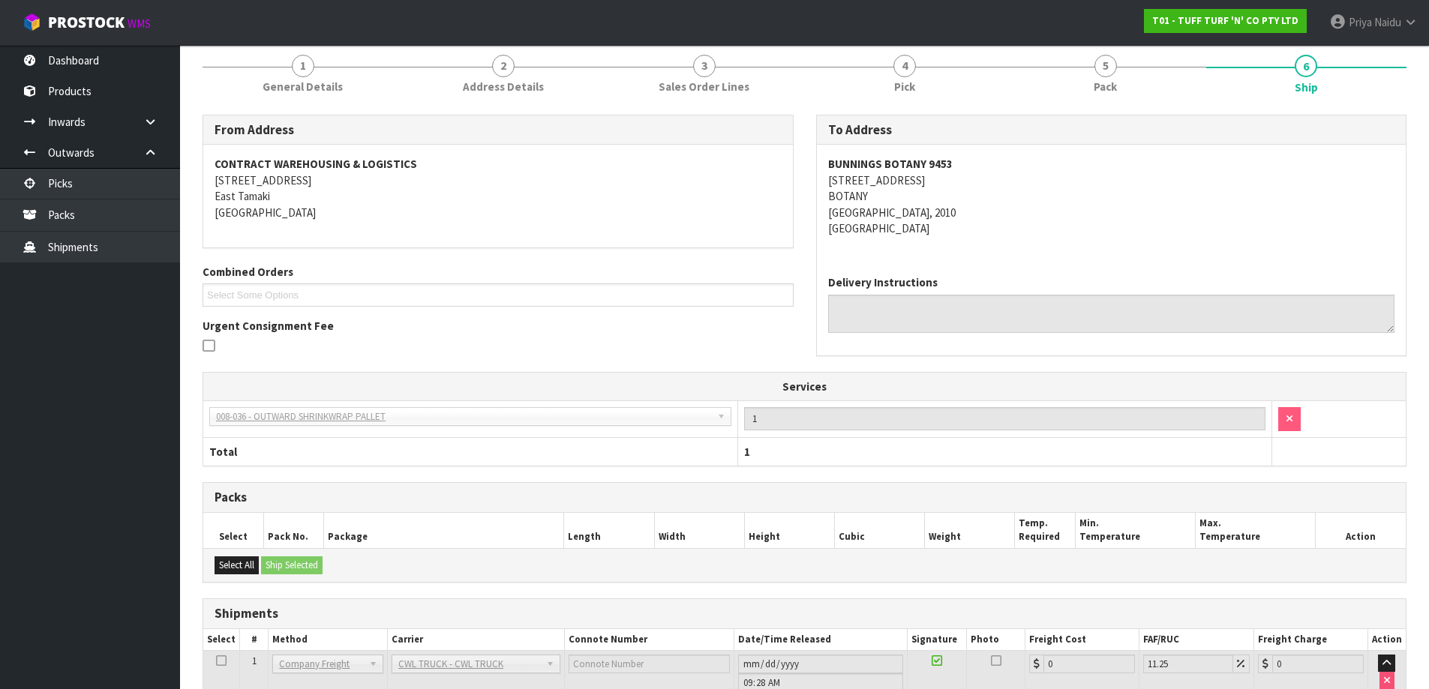
scroll to position [231, 0]
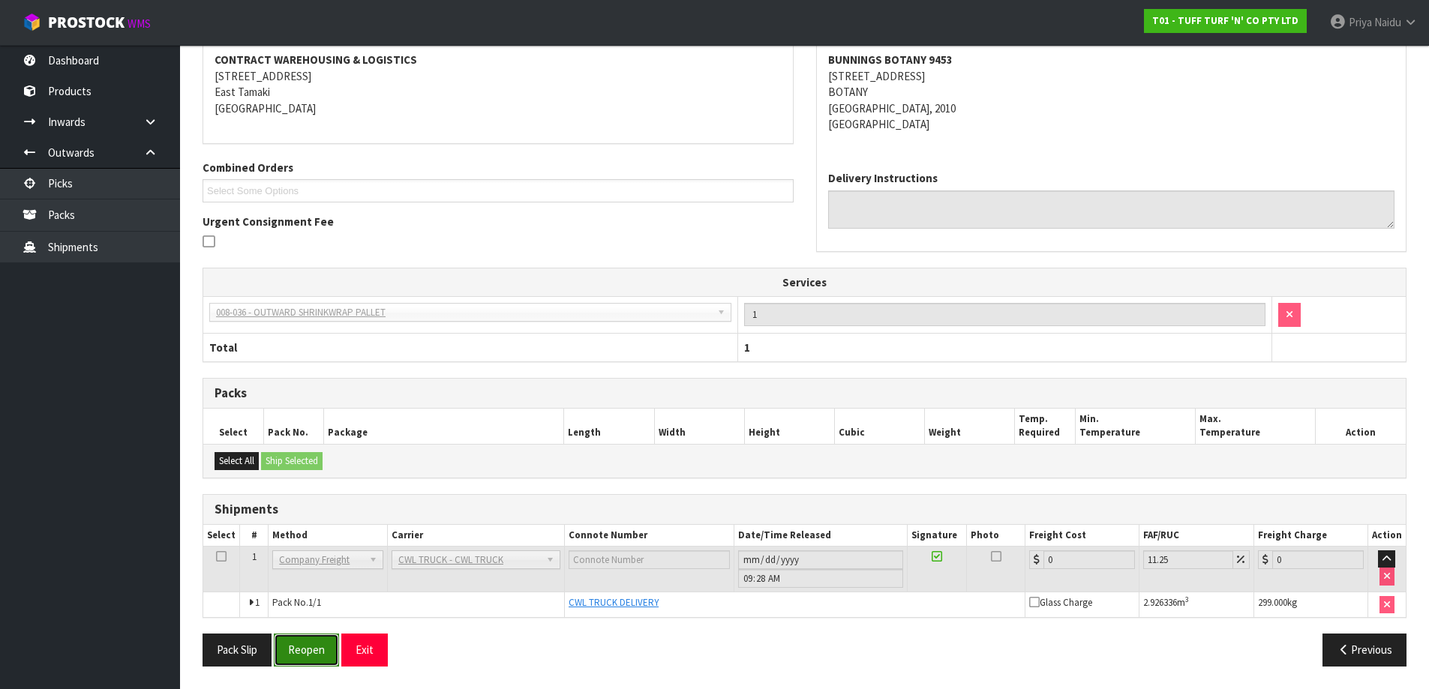
click at [305, 650] on button "Reopen" at bounding box center [306, 650] width 65 height 32
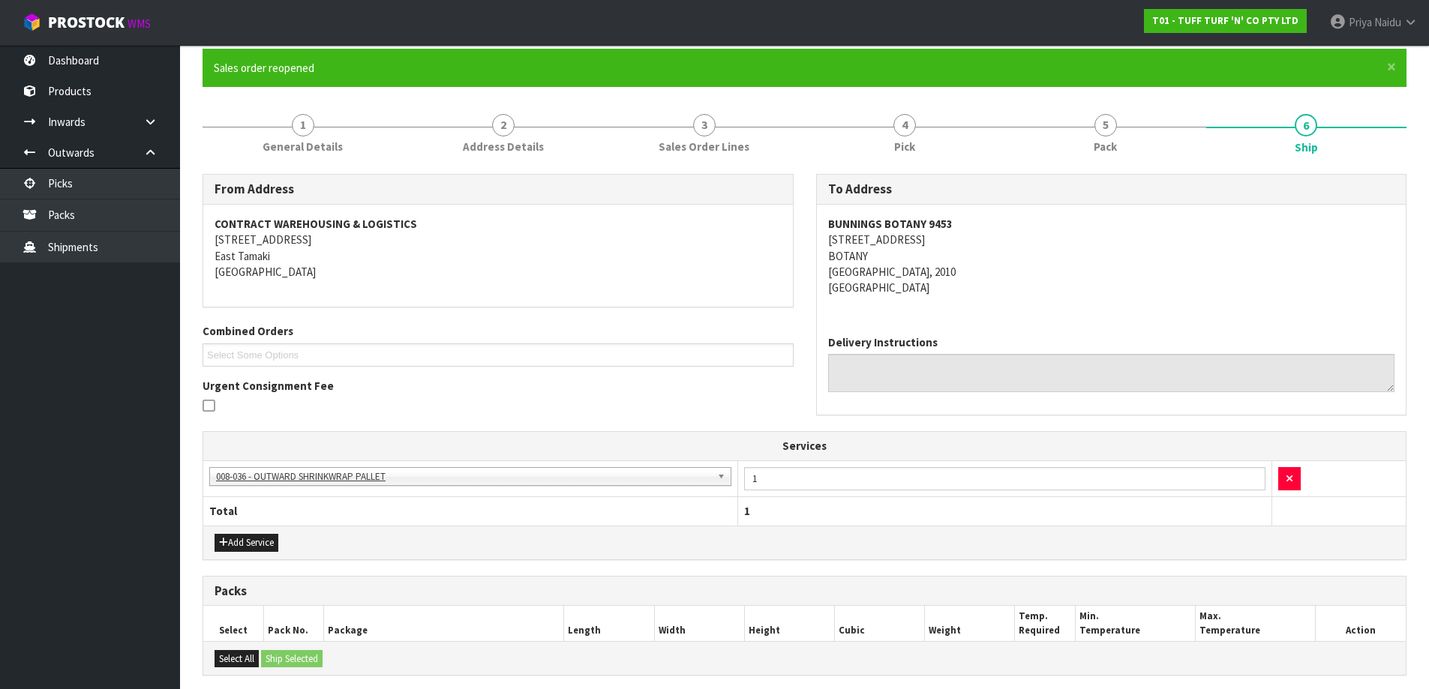
scroll to position [323, 0]
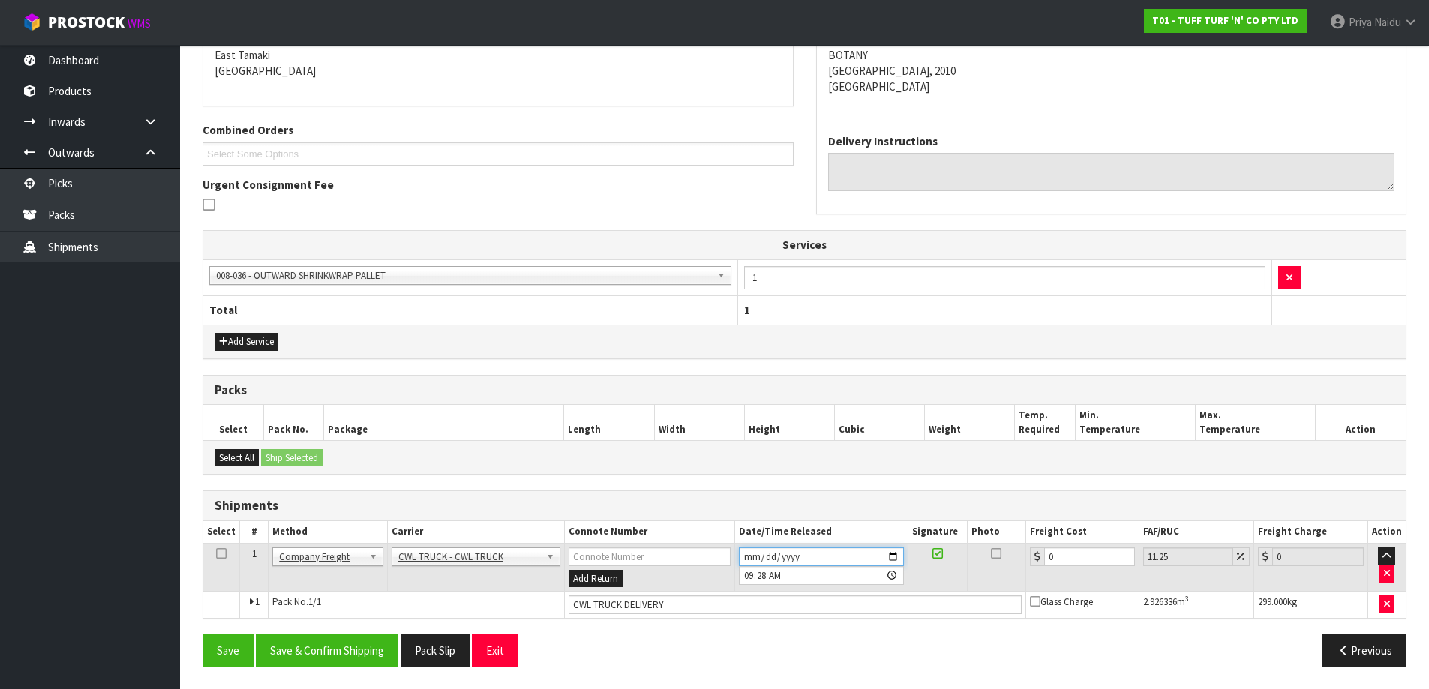
click at [895, 559] on input "2025-08-13" at bounding box center [821, 557] width 165 height 19
type input "2025-08-14"
click at [353, 663] on button "Save & Confirm Shipping" at bounding box center [327, 651] width 143 height 32
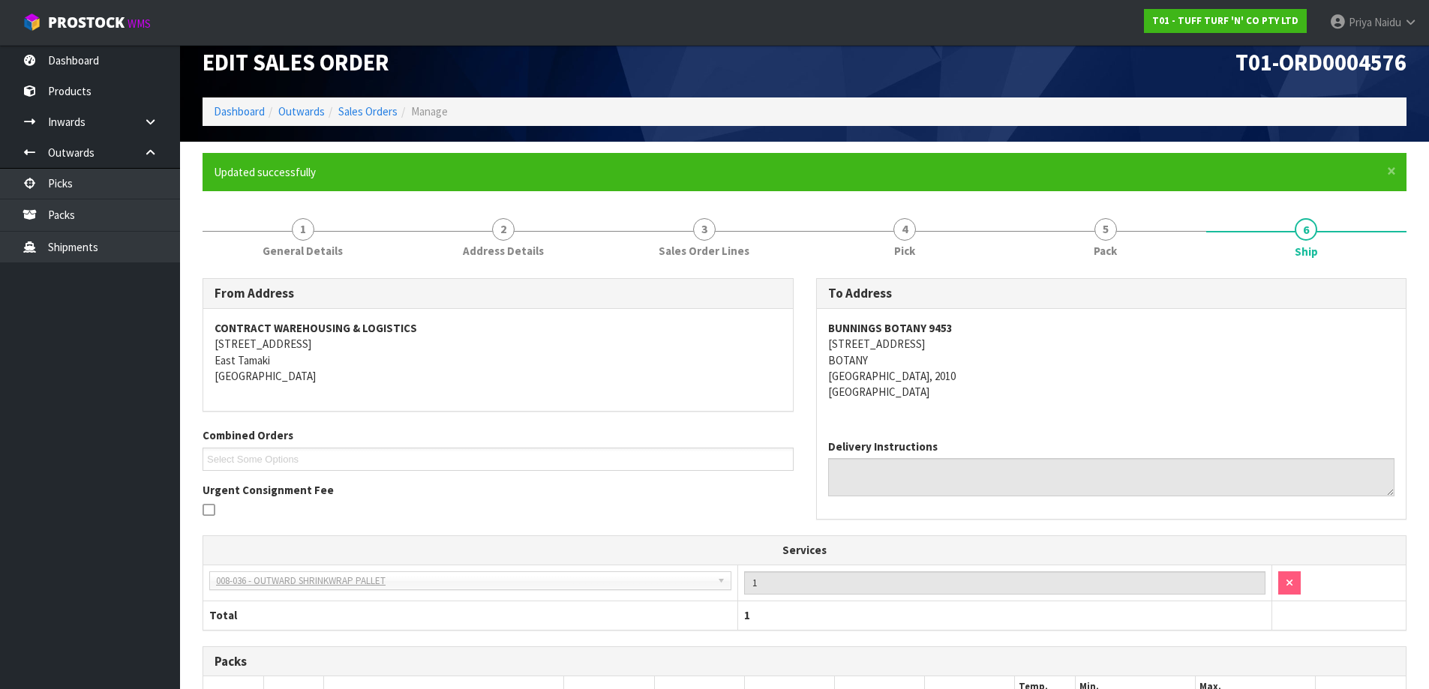
scroll to position [0, 0]
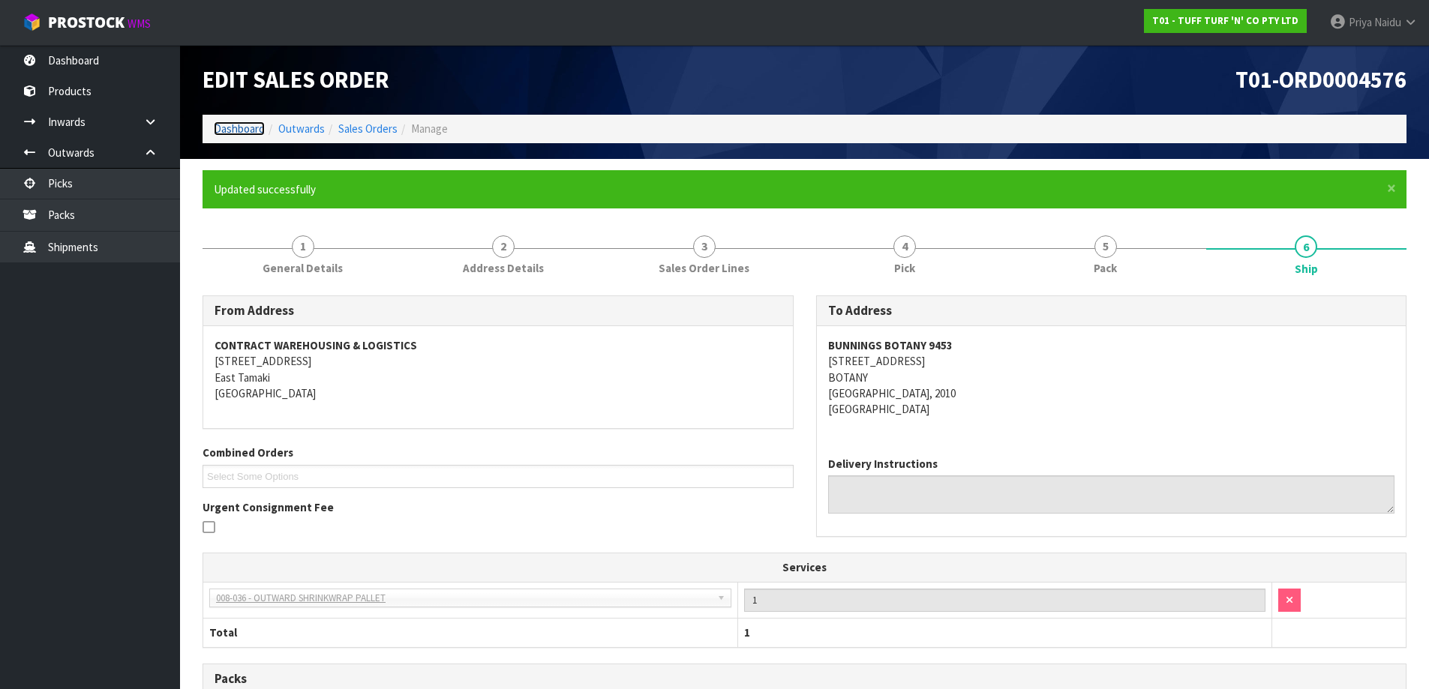
click at [249, 123] on link "Dashboard" at bounding box center [239, 129] width 51 height 14
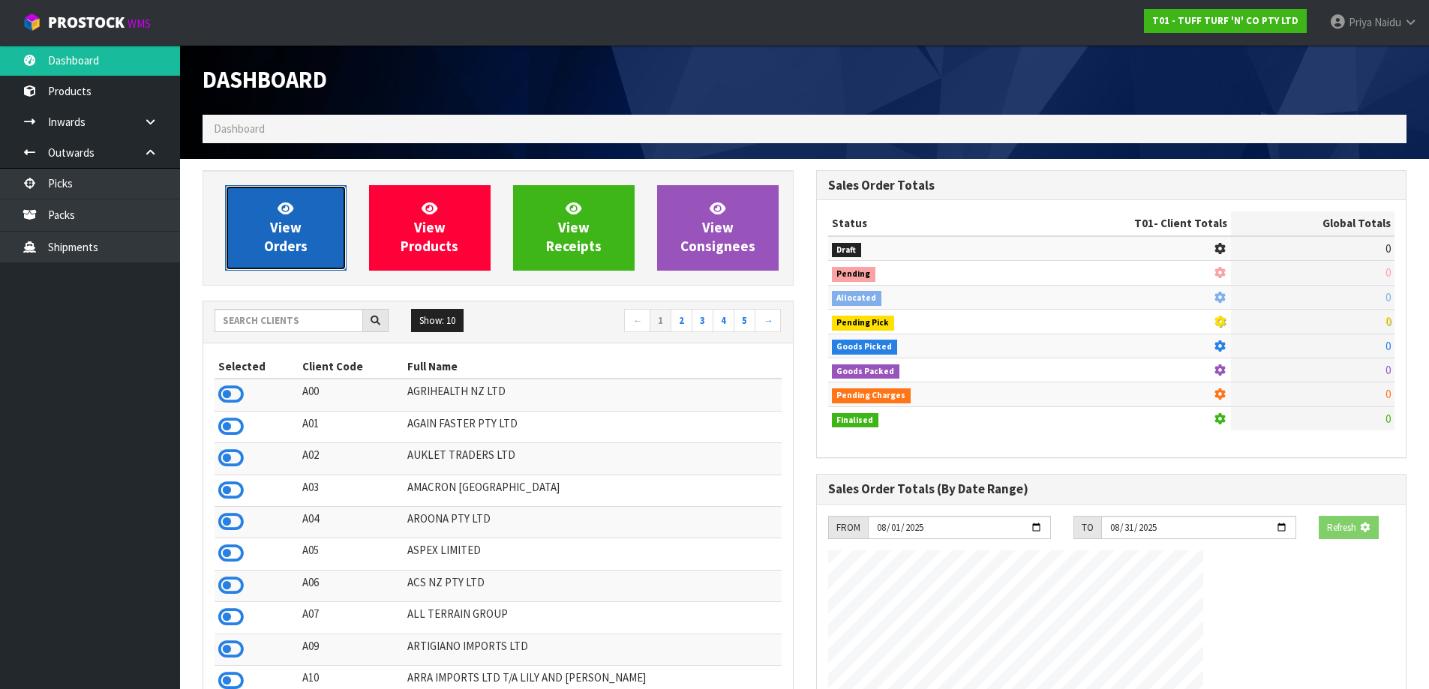
drag, startPoint x: 266, startPoint y: 239, endPoint x: 272, endPoint y: 230, distance: 11.3
click at [266, 239] on span "View Orders" at bounding box center [286, 228] width 44 height 56
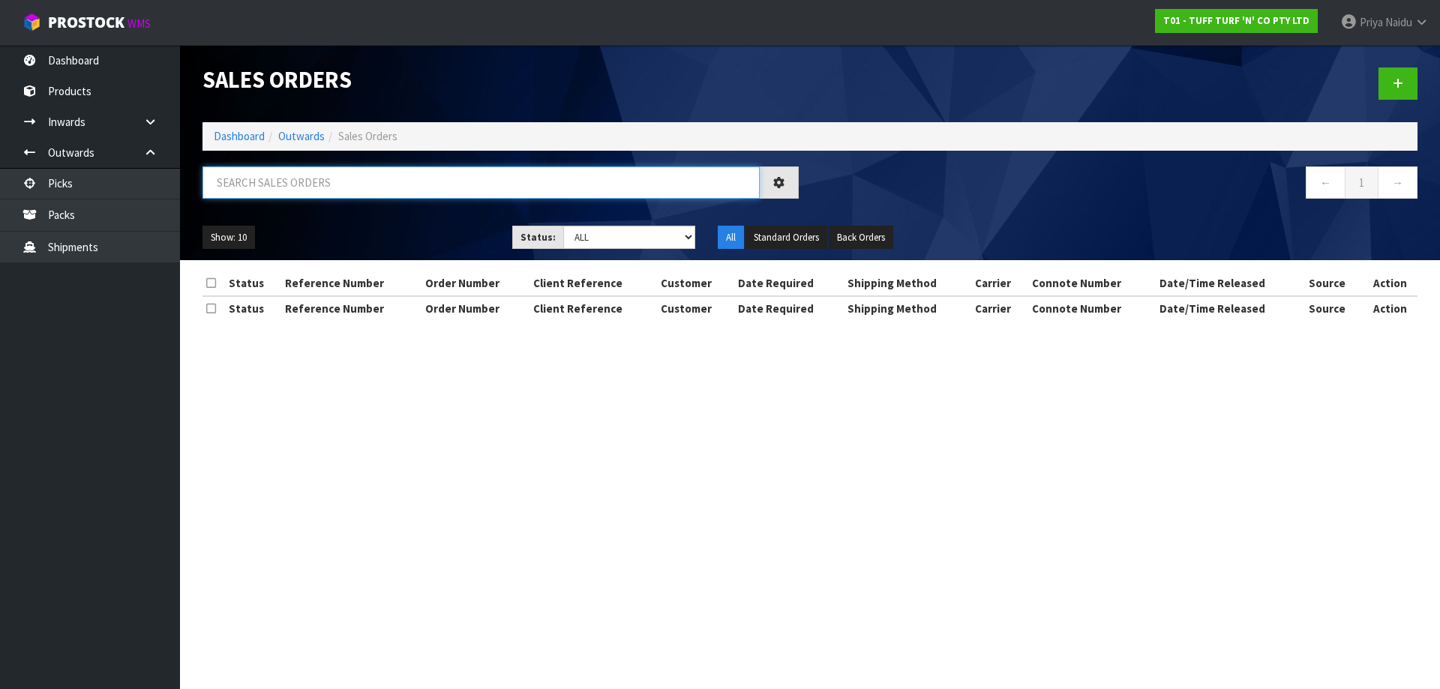
click at [310, 188] on input "text" at bounding box center [481, 183] width 557 height 32
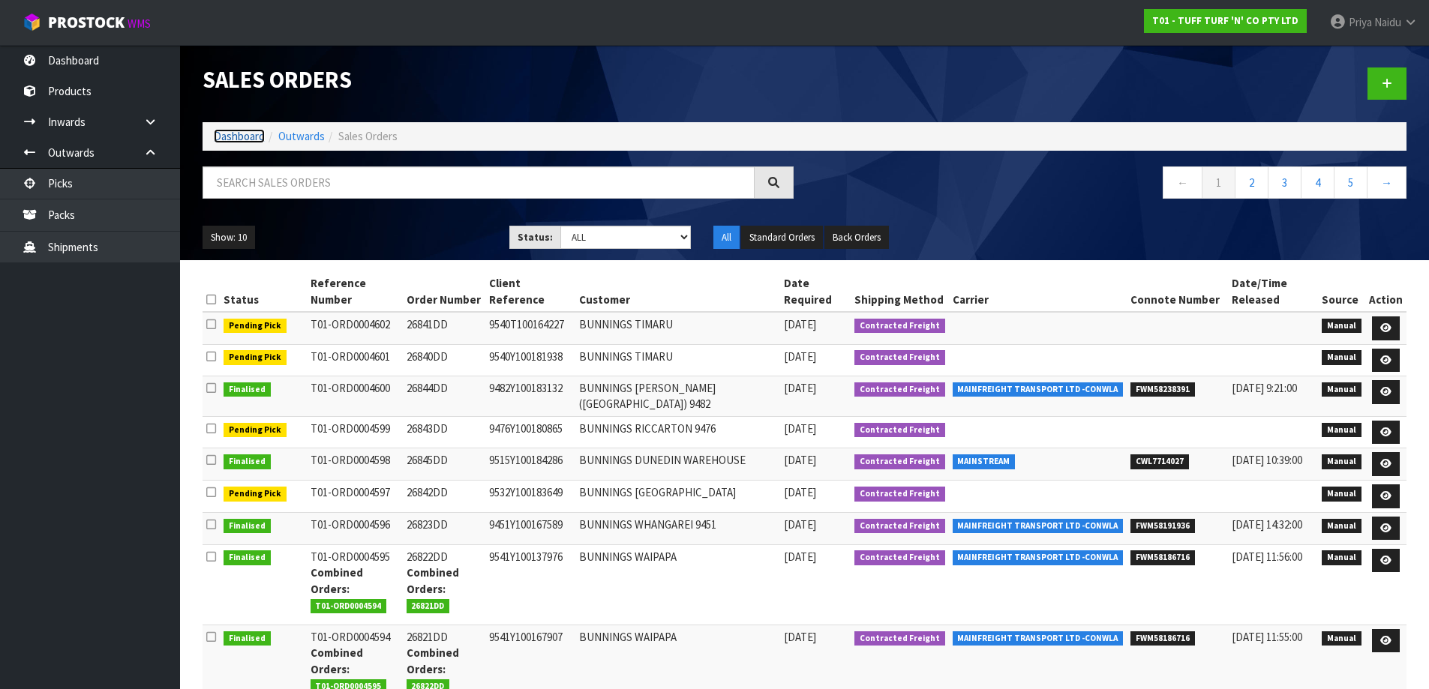
click at [236, 133] on link "Dashboard" at bounding box center [239, 136] width 51 height 14
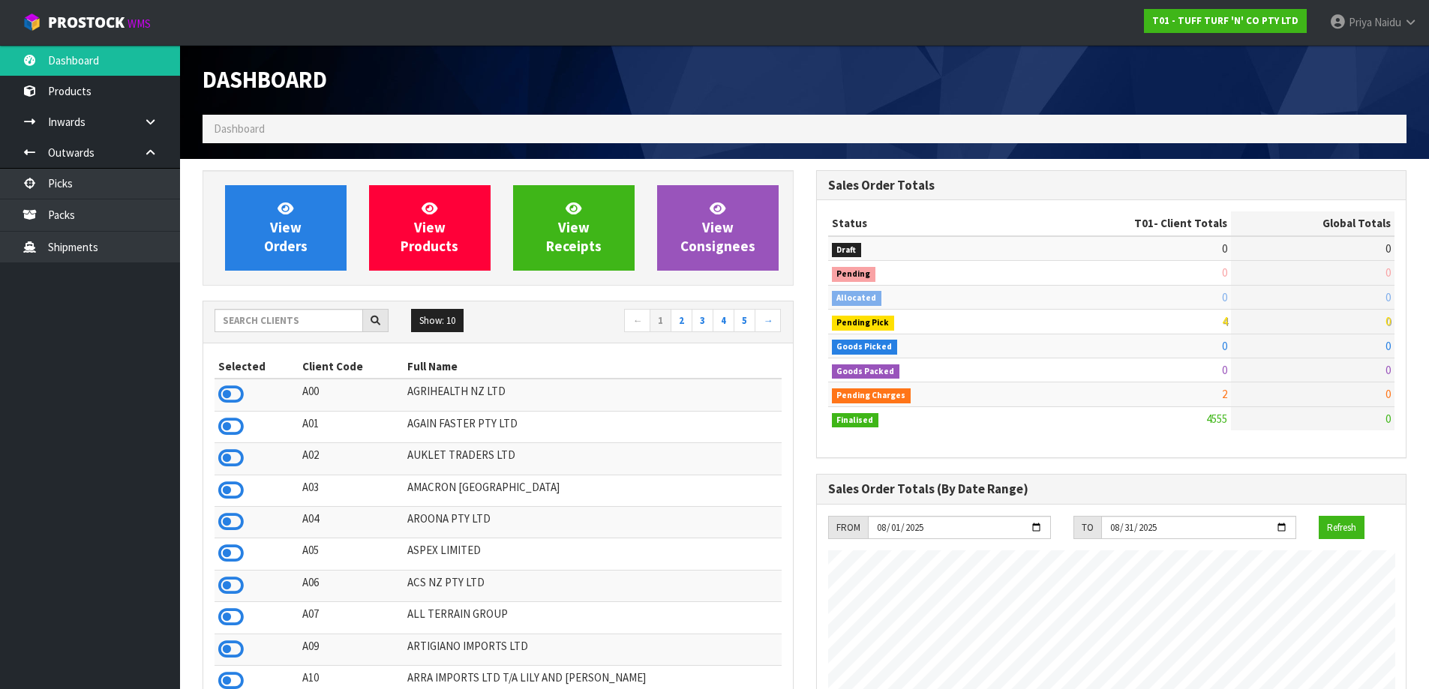
scroll to position [1136, 613]
click at [308, 320] on input "text" at bounding box center [289, 320] width 149 height 23
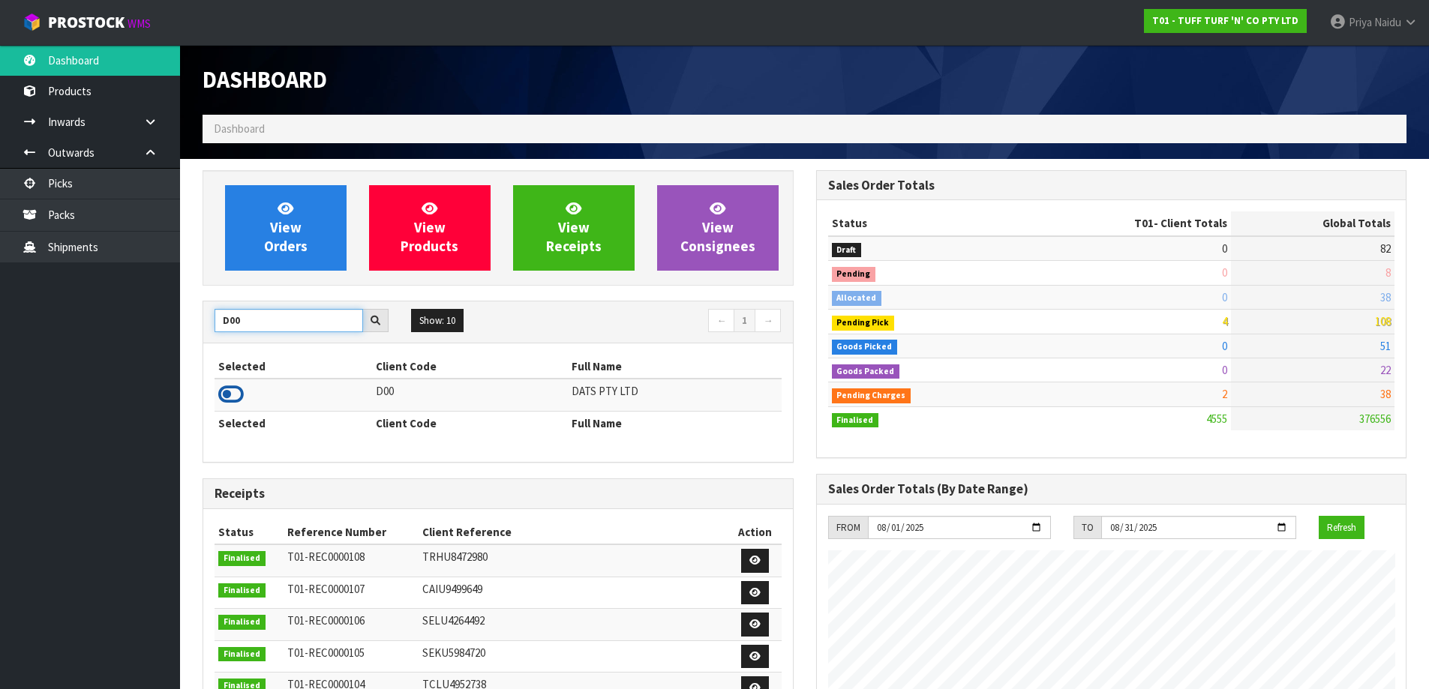
type input "D00"
click at [227, 392] on icon at bounding box center [231, 394] width 26 height 23
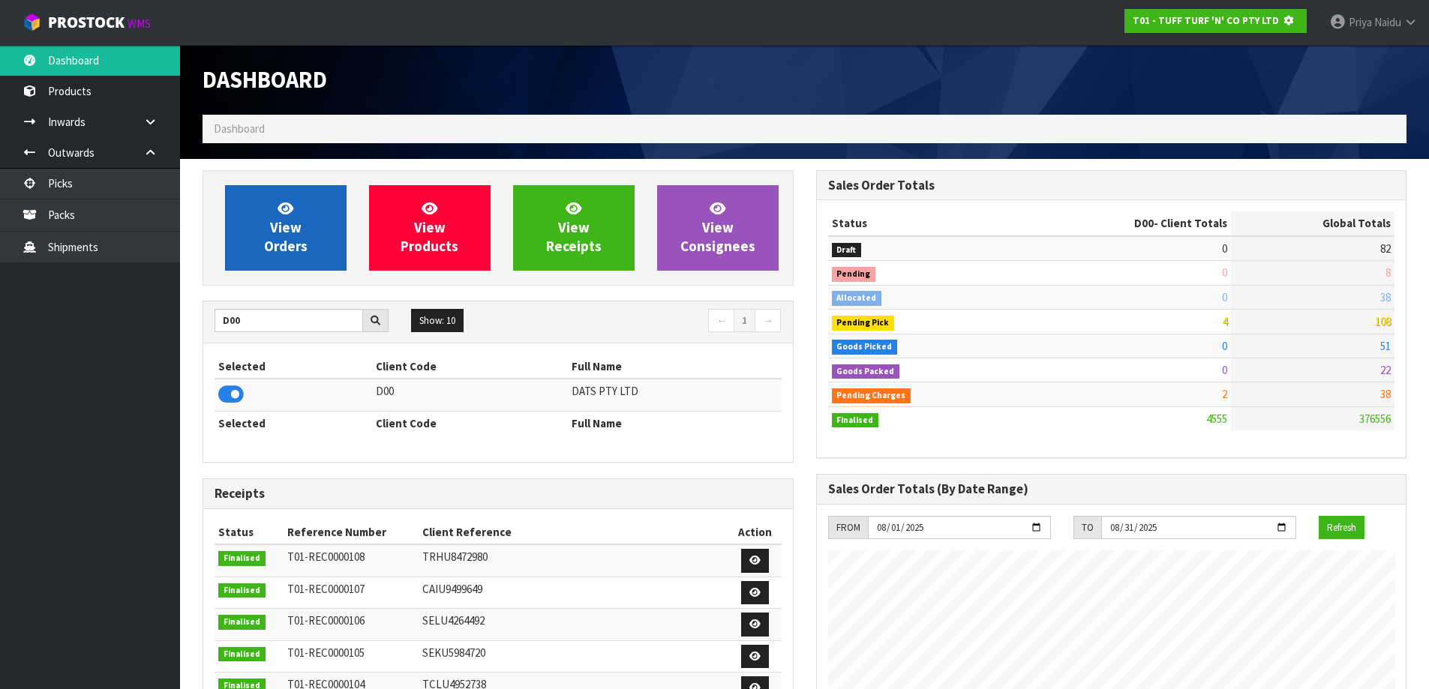
scroll to position [749142, 749464]
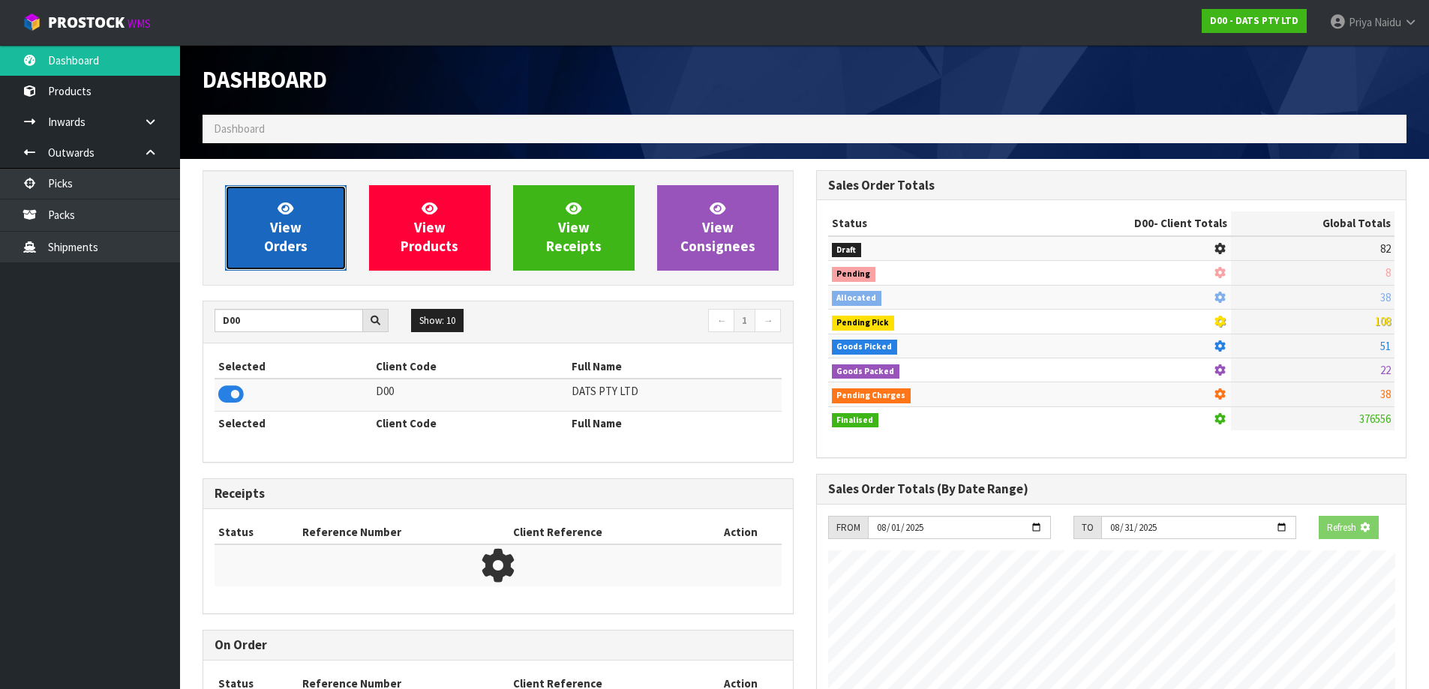
click at [287, 206] on icon at bounding box center [286, 208] width 16 height 14
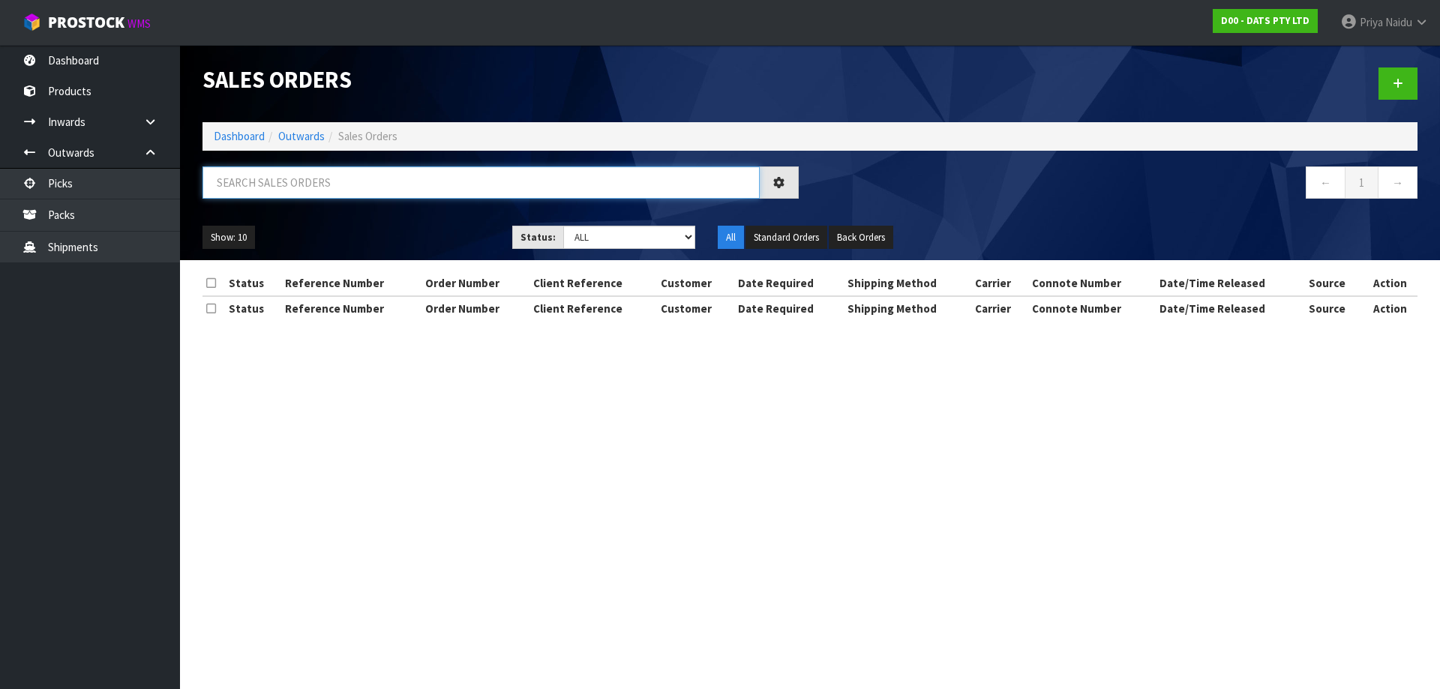
click at [311, 188] on input "text" at bounding box center [481, 183] width 557 height 32
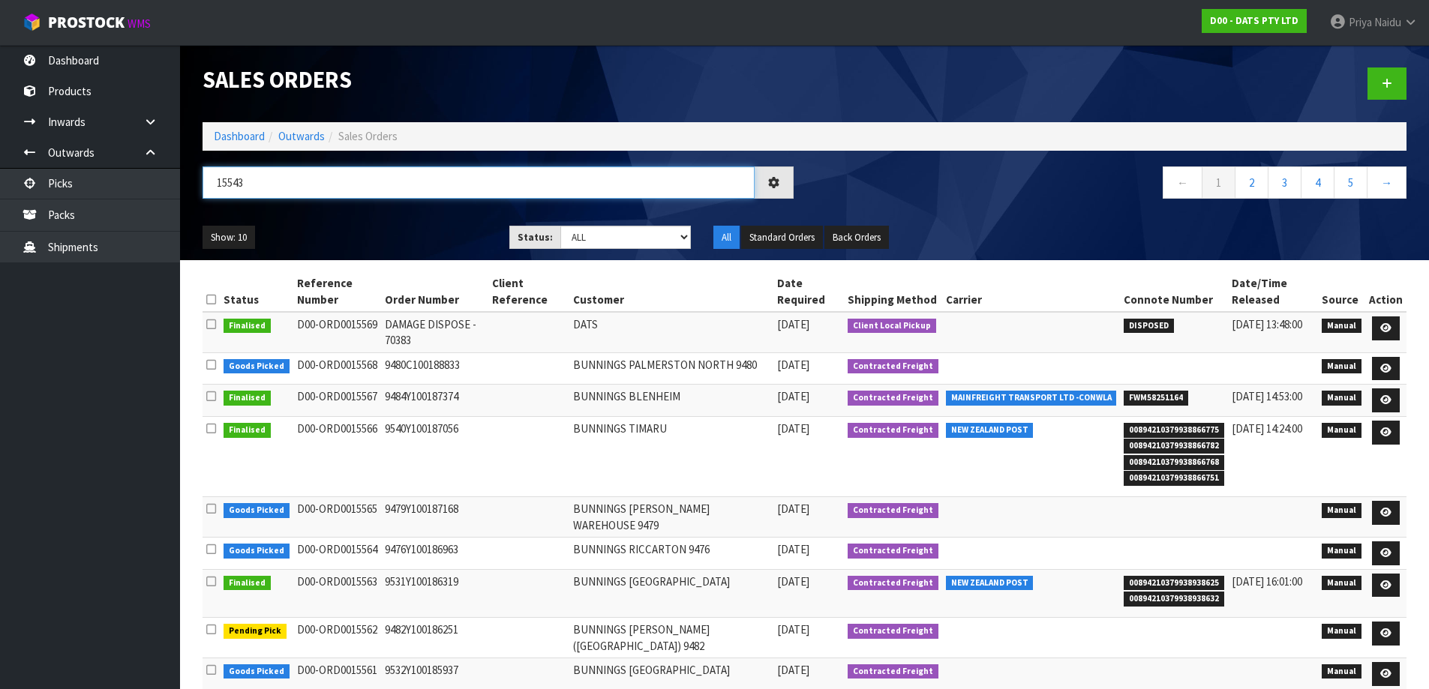
type input "15543"
click at [394, 224] on div "Show: 10 5 10 25 50 Status: Draft Pending Allocated Pending Pick Goods Picked G…" at bounding box center [804, 238] width 1226 height 47
click at [380, 232] on ul "Show: 10 5 10 25 50" at bounding box center [345, 238] width 284 height 24
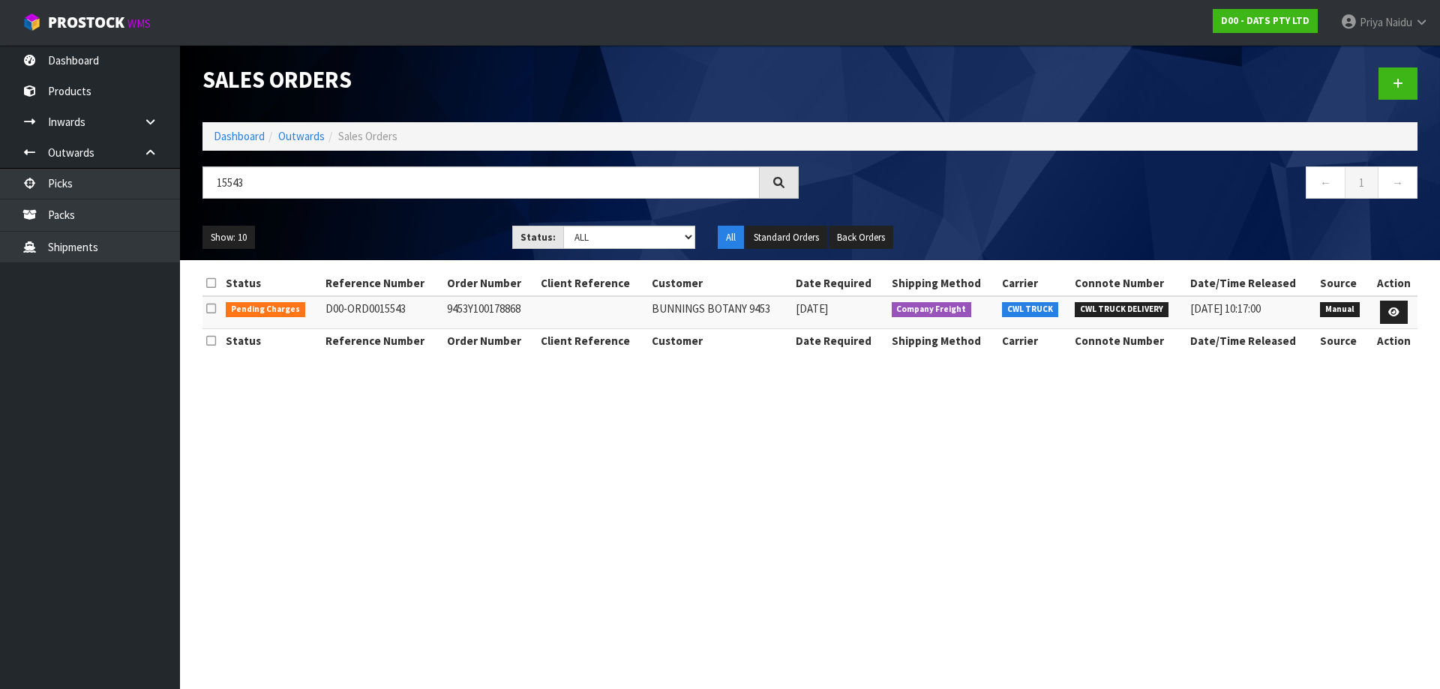
click at [368, 221] on div "Show: 10 5 10 25 50 Status: Draft Pending Allocated Pending Pick Goods Picked G…" at bounding box center [810, 238] width 1238 height 47
click at [1391, 308] on icon at bounding box center [1393, 313] width 11 height 10
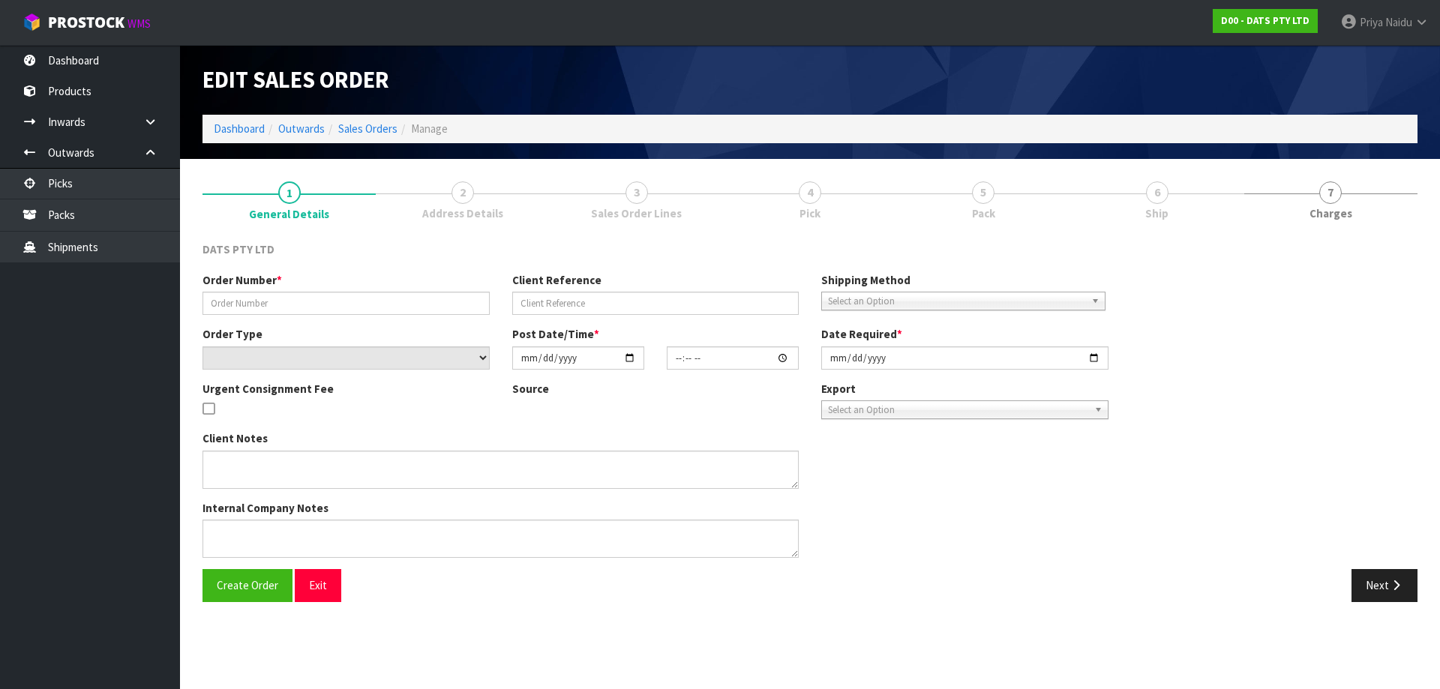
type input "9453Y100178868"
select select "number:0"
type input "2025-08-08"
type input "09:14:00.000"
type input "2025-08-08"
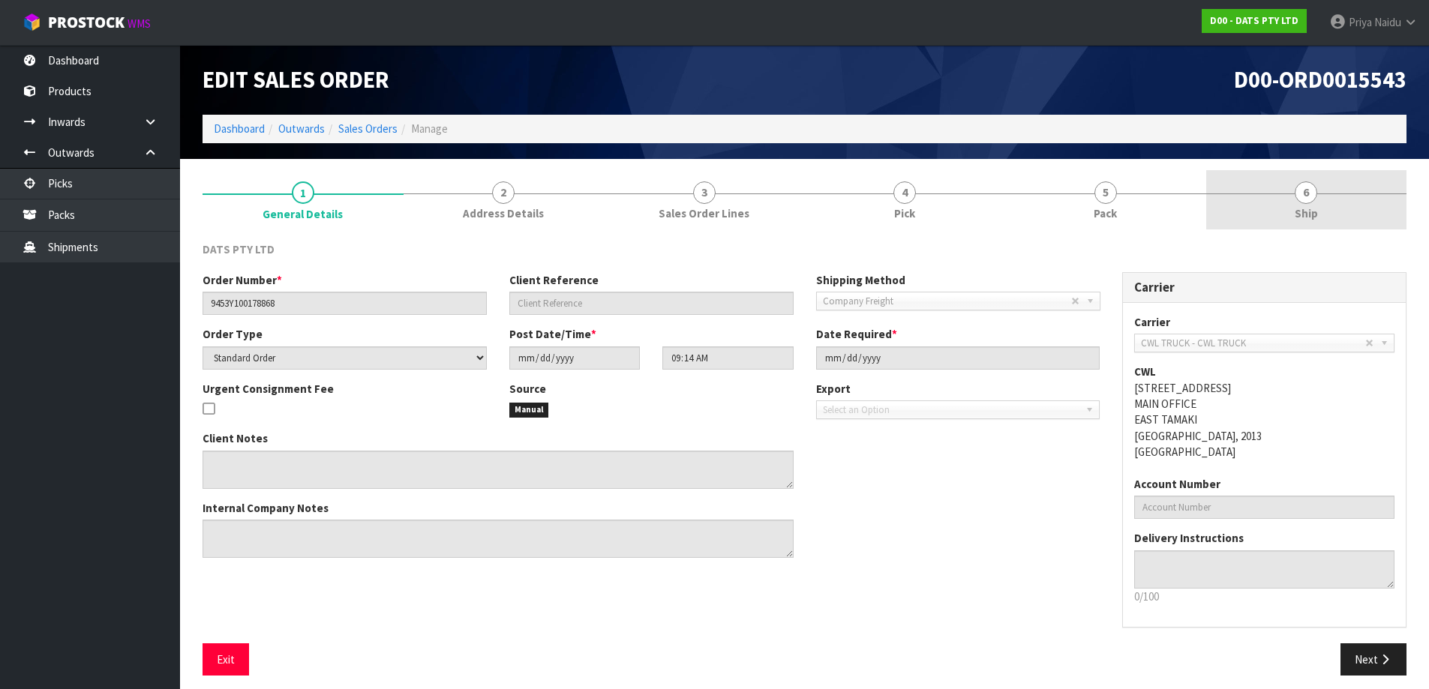
click at [1310, 211] on span "Ship" at bounding box center [1306, 214] width 23 height 16
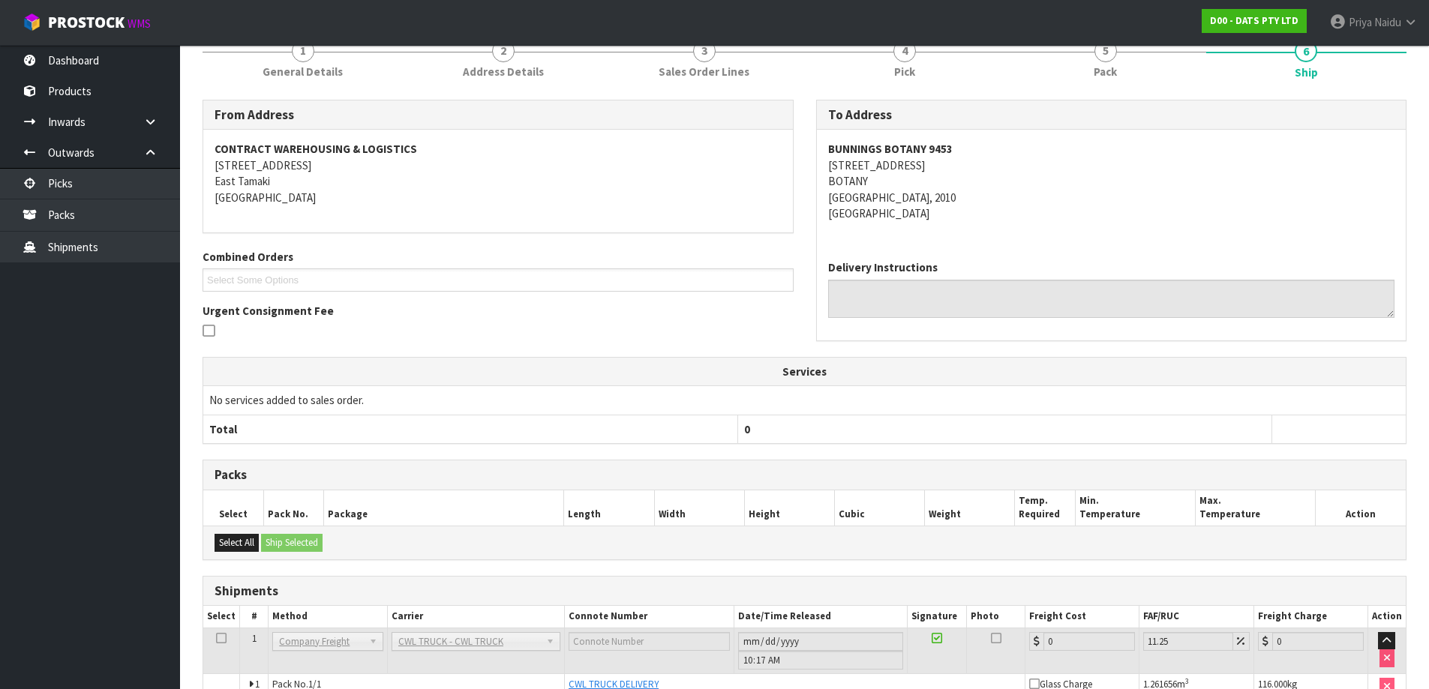
scroll to position [224, 0]
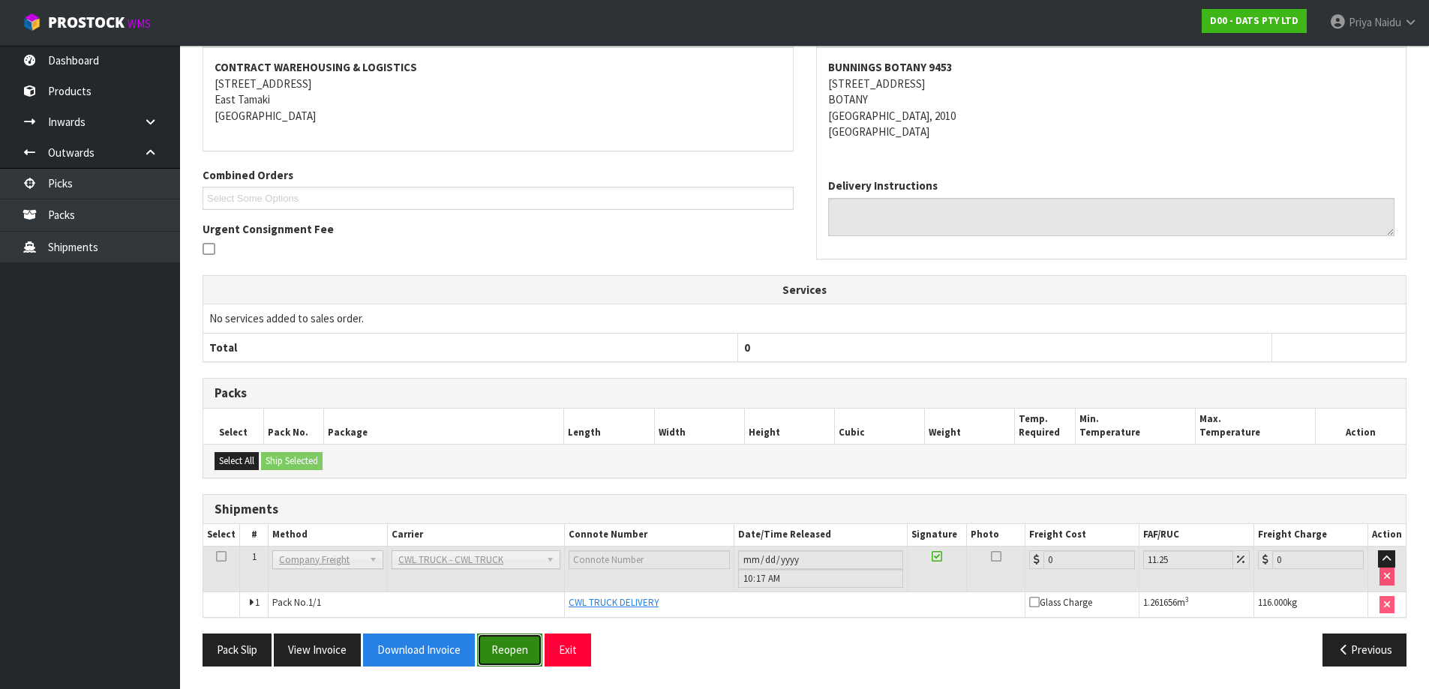
click at [505, 649] on button "Reopen" at bounding box center [509, 650] width 65 height 32
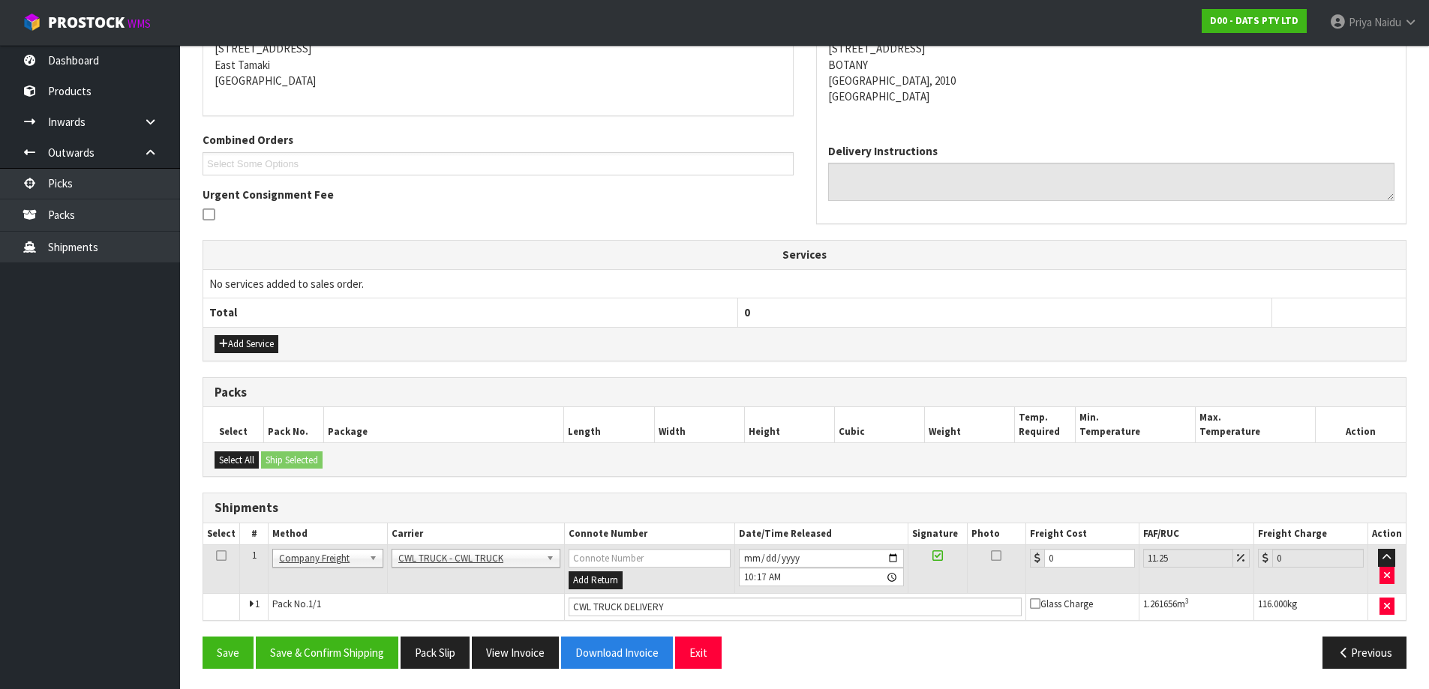
scroll to position [315, 0]
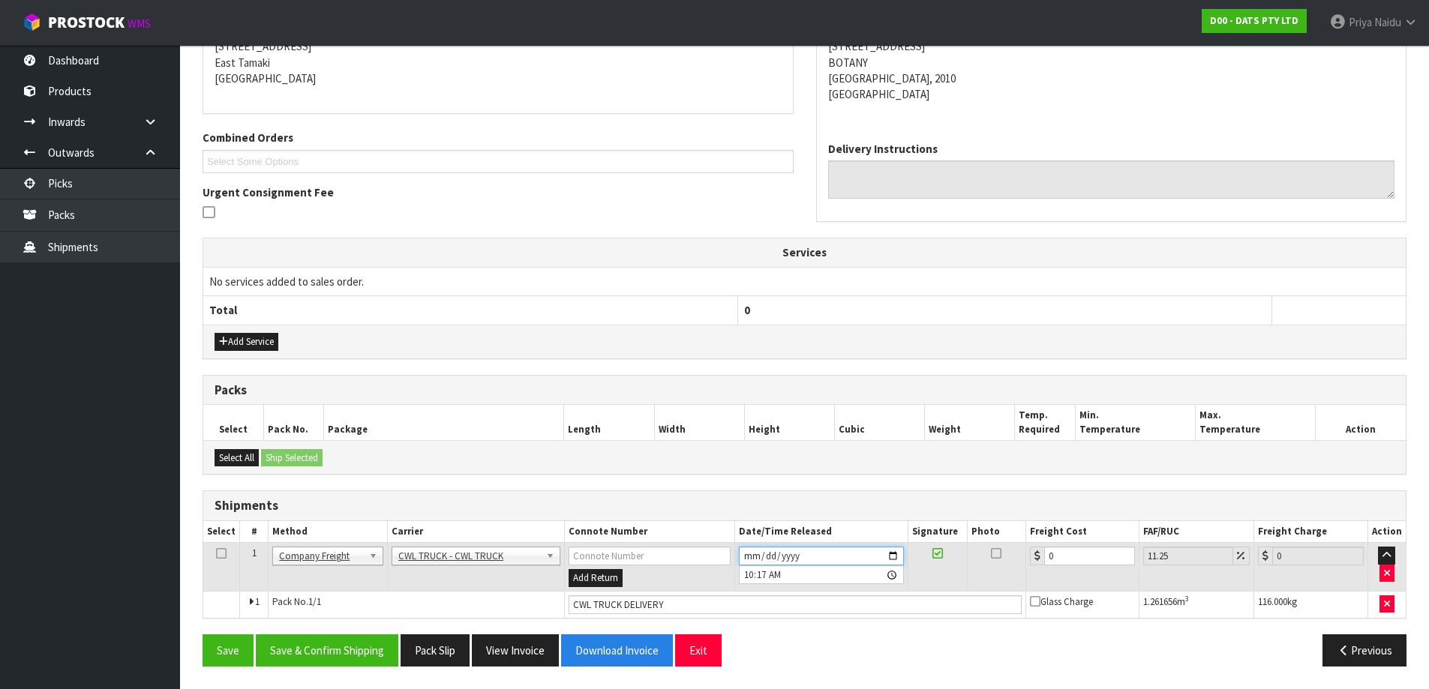
click at [890, 554] on input "2025-08-13" at bounding box center [821, 556] width 165 height 19
type input "2025-08-14"
click at [360, 648] on button "Save & Confirm Shipping" at bounding box center [327, 651] width 143 height 32
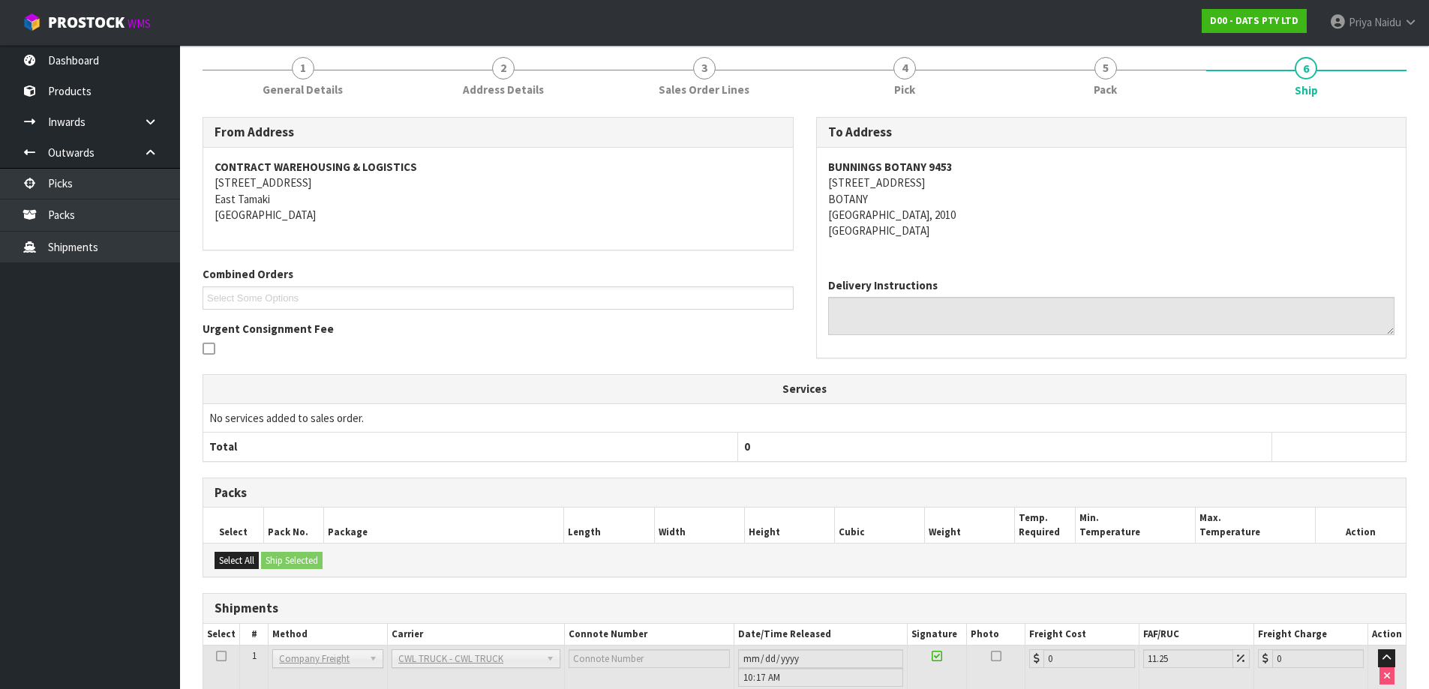
scroll to position [0, 0]
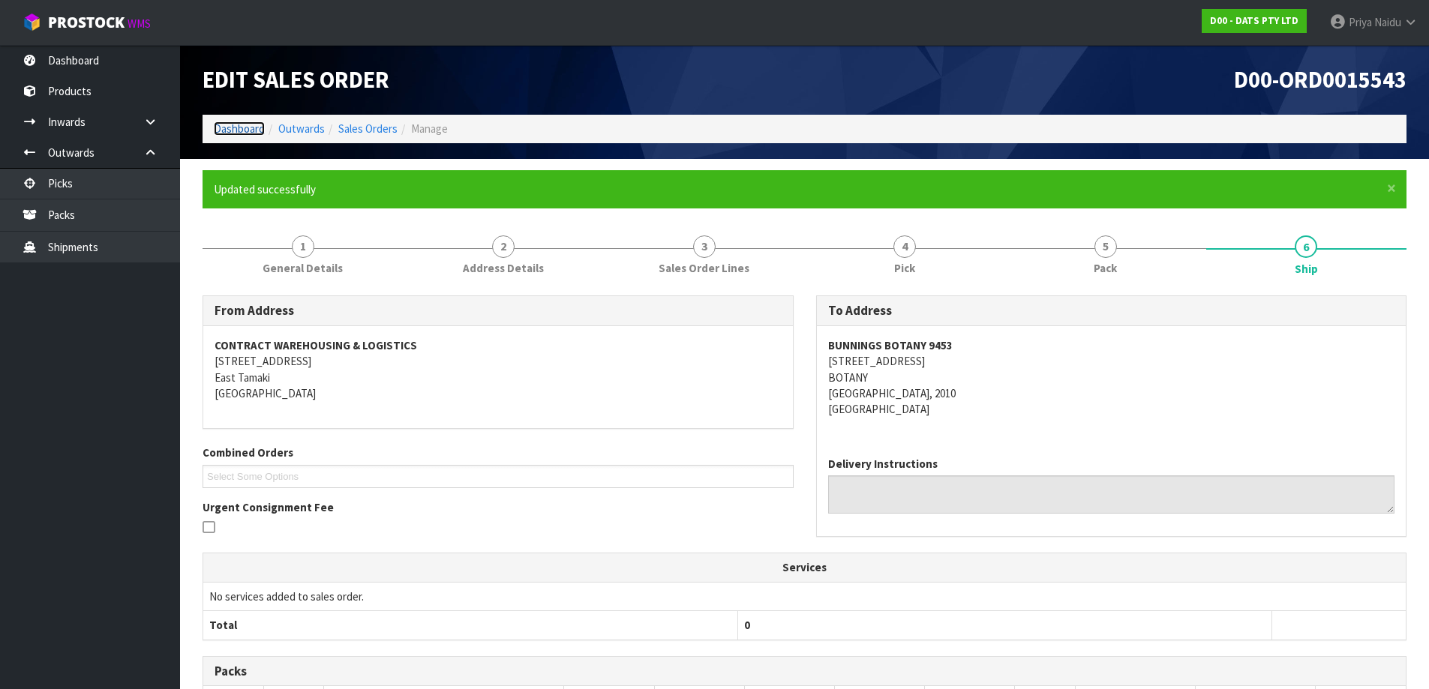
click at [254, 130] on link "Dashboard" at bounding box center [239, 129] width 51 height 14
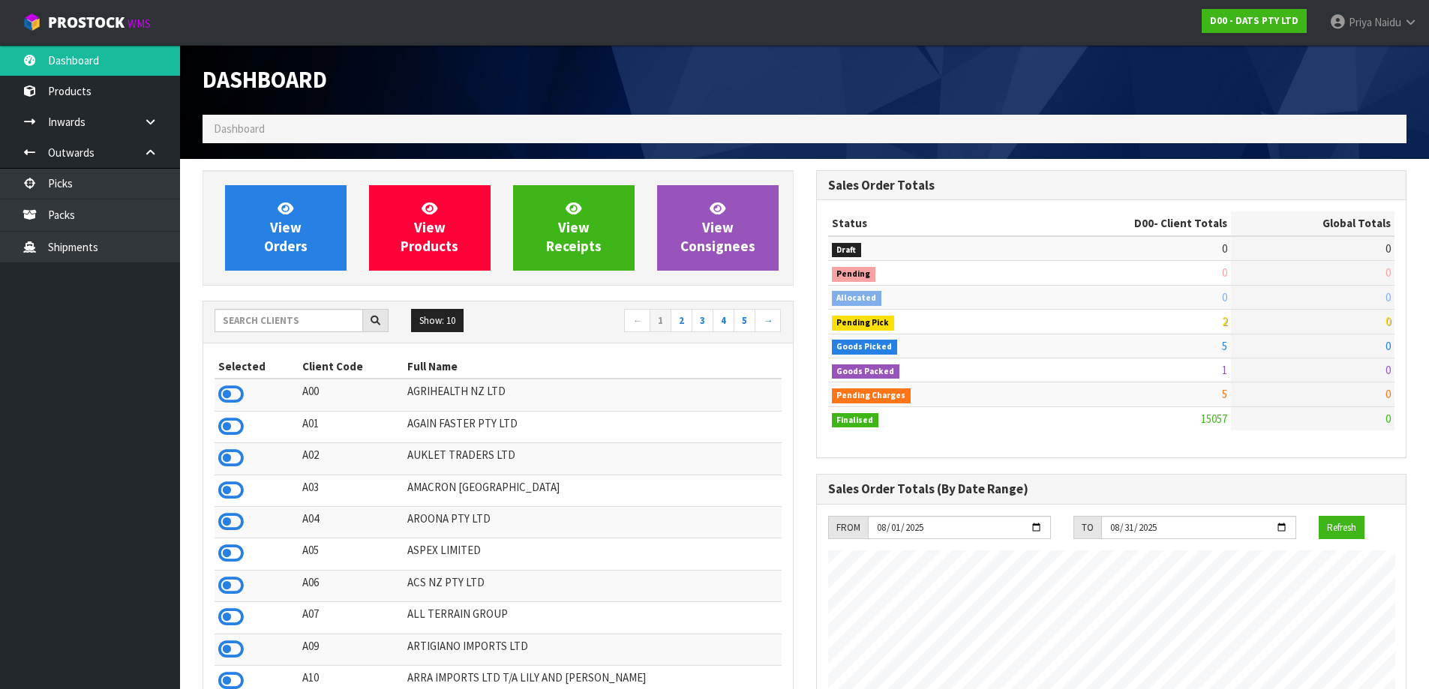
scroll to position [1136, 613]
click at [279, 323] on input "text" at bounding box center [289, 320] width 149 height 23
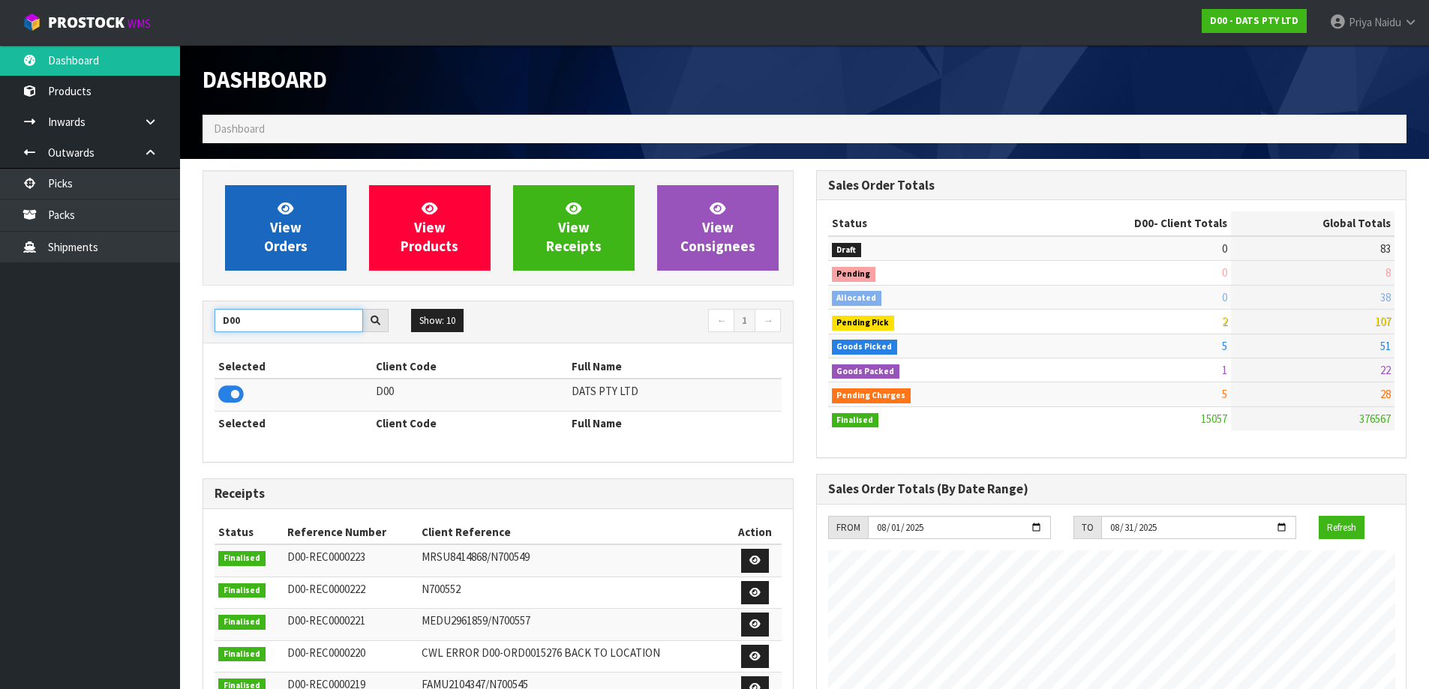
type input "D00"
click at [279, 241] on span "View Orders" at bounding box center [286, 228] width 44 height 56
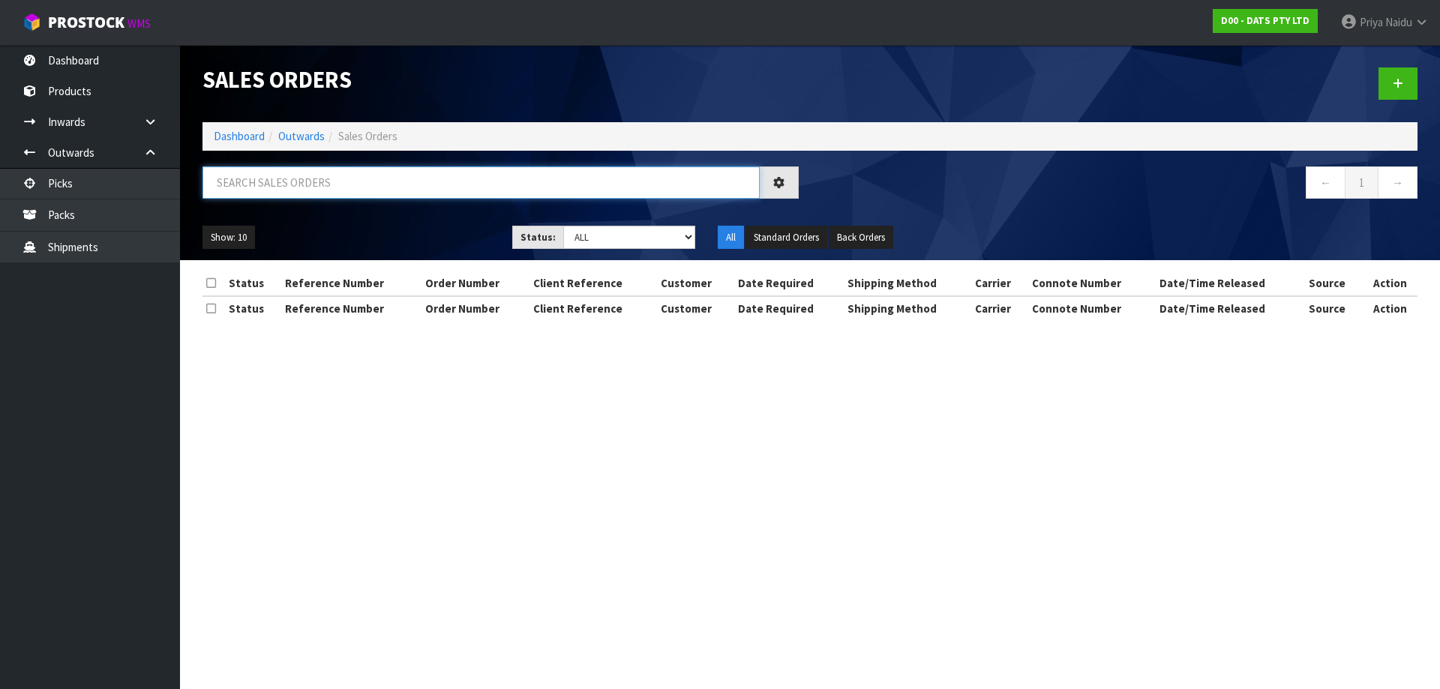
click at [299, 175] on input "text" at bounding box center [481, 183] width 557 height 32
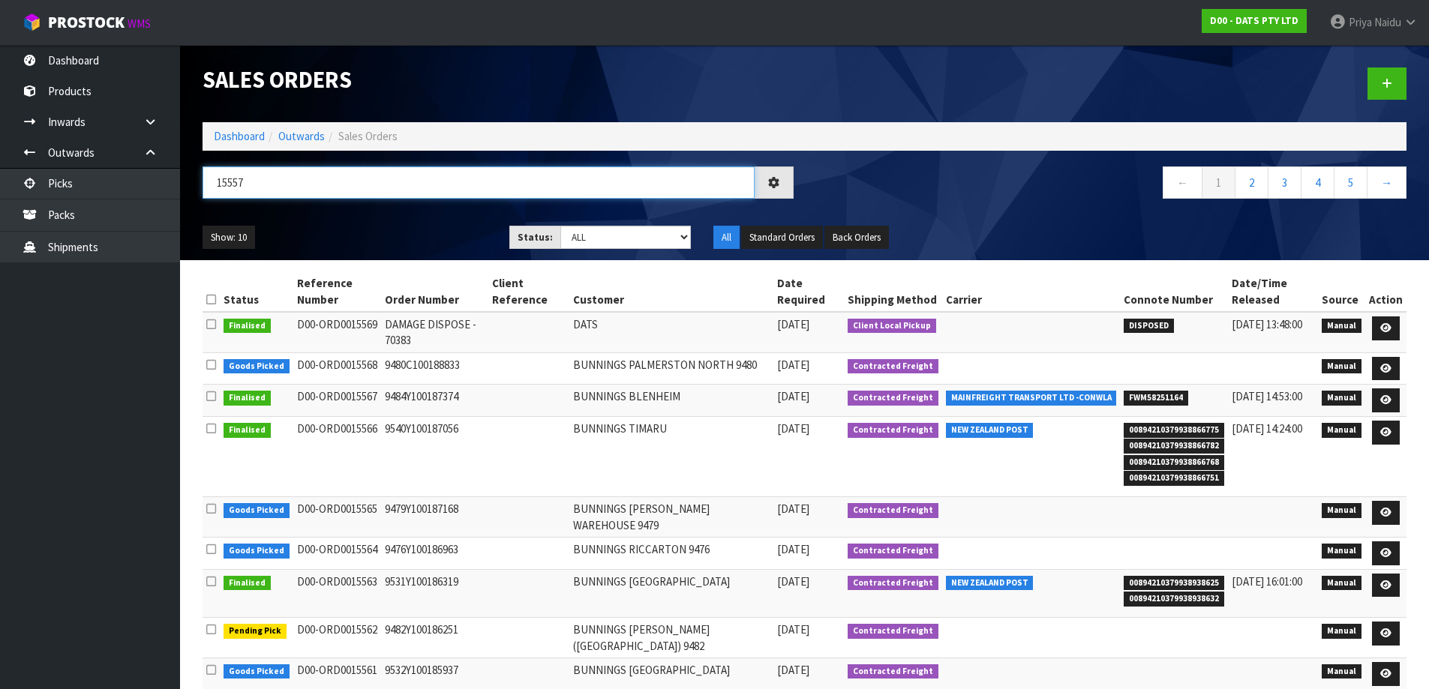
type input "15557"
click at [590, 234] on select "Draft Pending Allocated Pending Pick Goods Picked Goods Packed Pending Charges …" at bounding box center [625, 237] width 131 height 23
select select "string:5"
click at [560, 226] on select "Draft Pending Allocated Pending Pick Goods Picked Goods Packed Pending Charges …" at bounding box center [625, 237] width 131 height 23
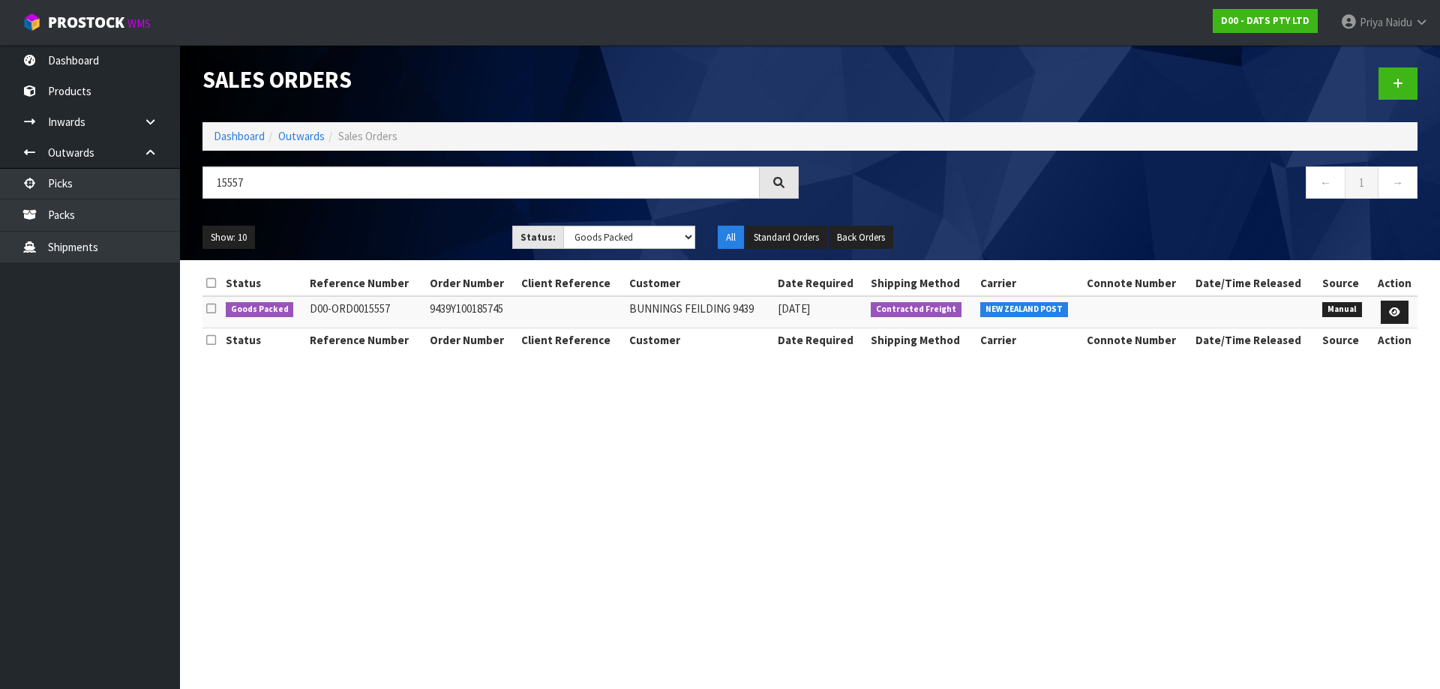
click at [419, 254] on div "Show: 10 5 10 25 50 Status: Draft Pending Allocated Pending Pick Goods Picked G…" at bounding box center [810, 238] width 1238 height 47
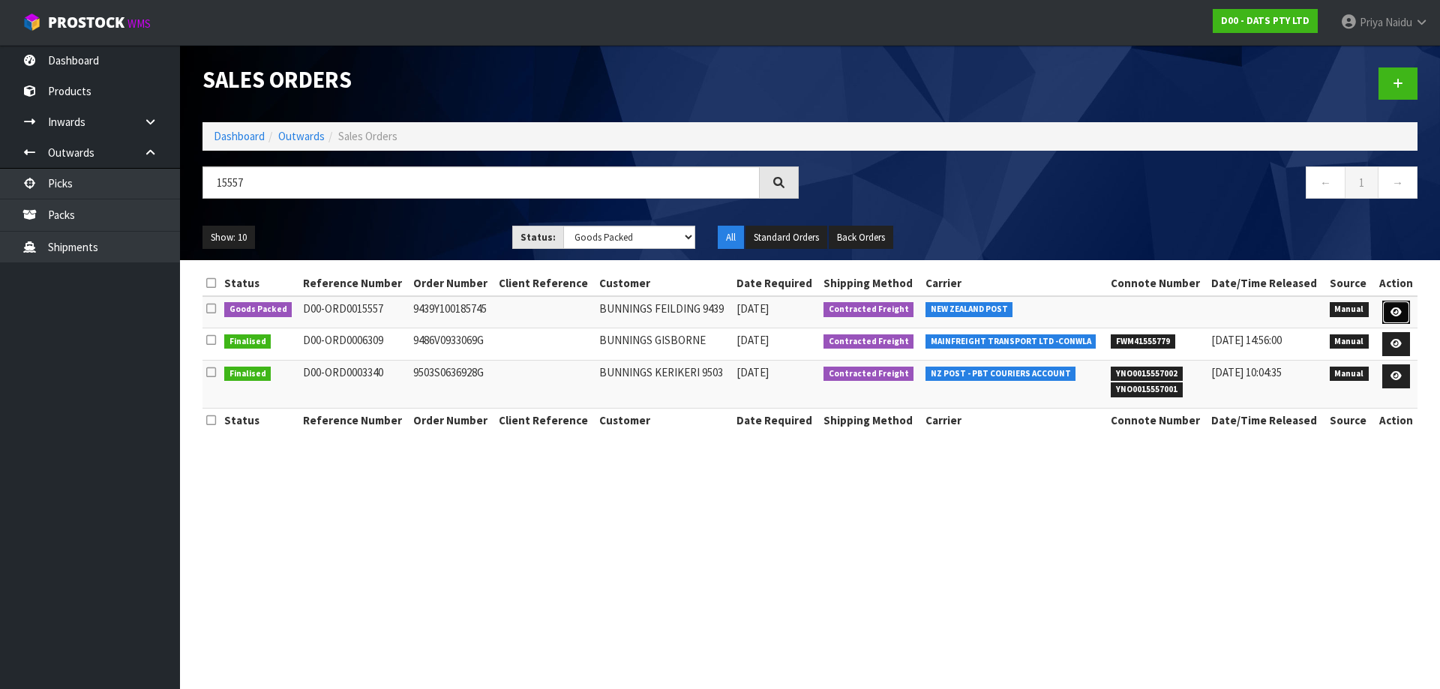
click at [1394, 310] on icon at bounding box center [1396, 313] width 11 height 10
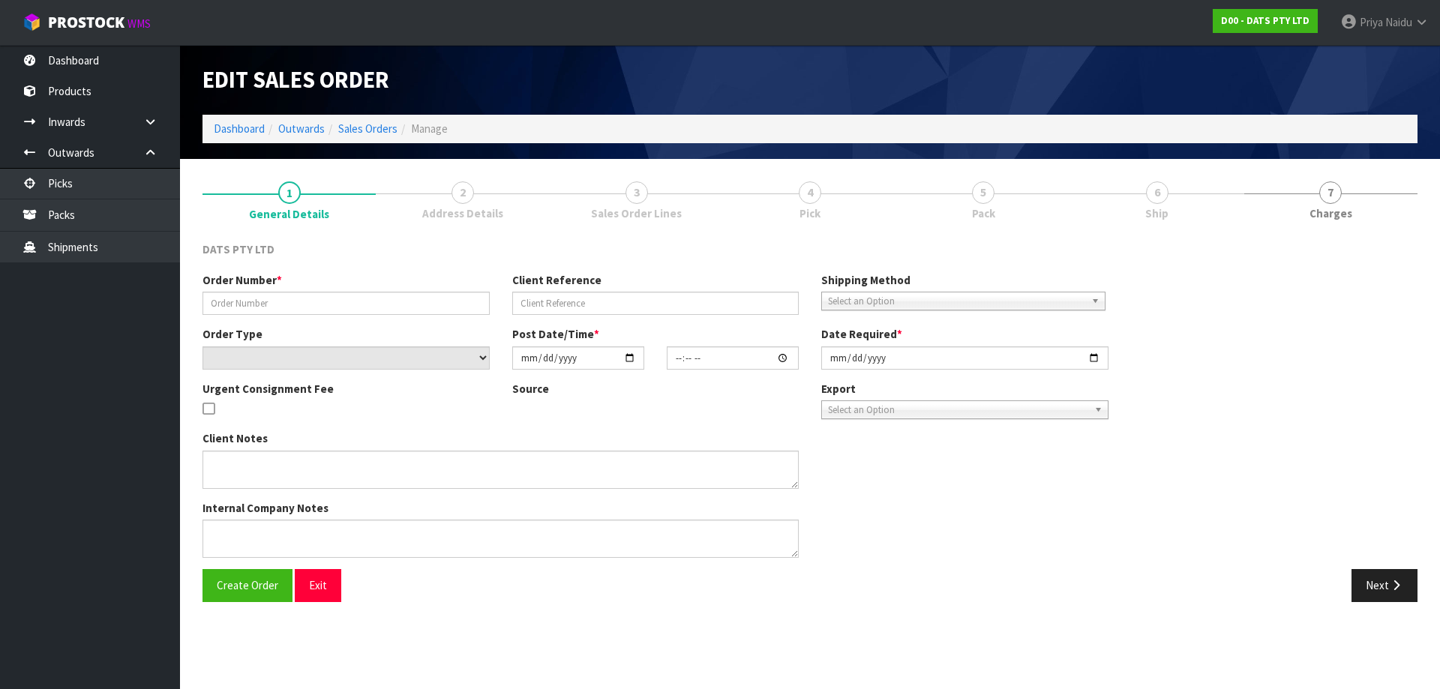
type input "9439Y100185745"
select select "number:0"
type input "2025-08-12"
type input "09:21:00.000"
type input "2025-08-12"
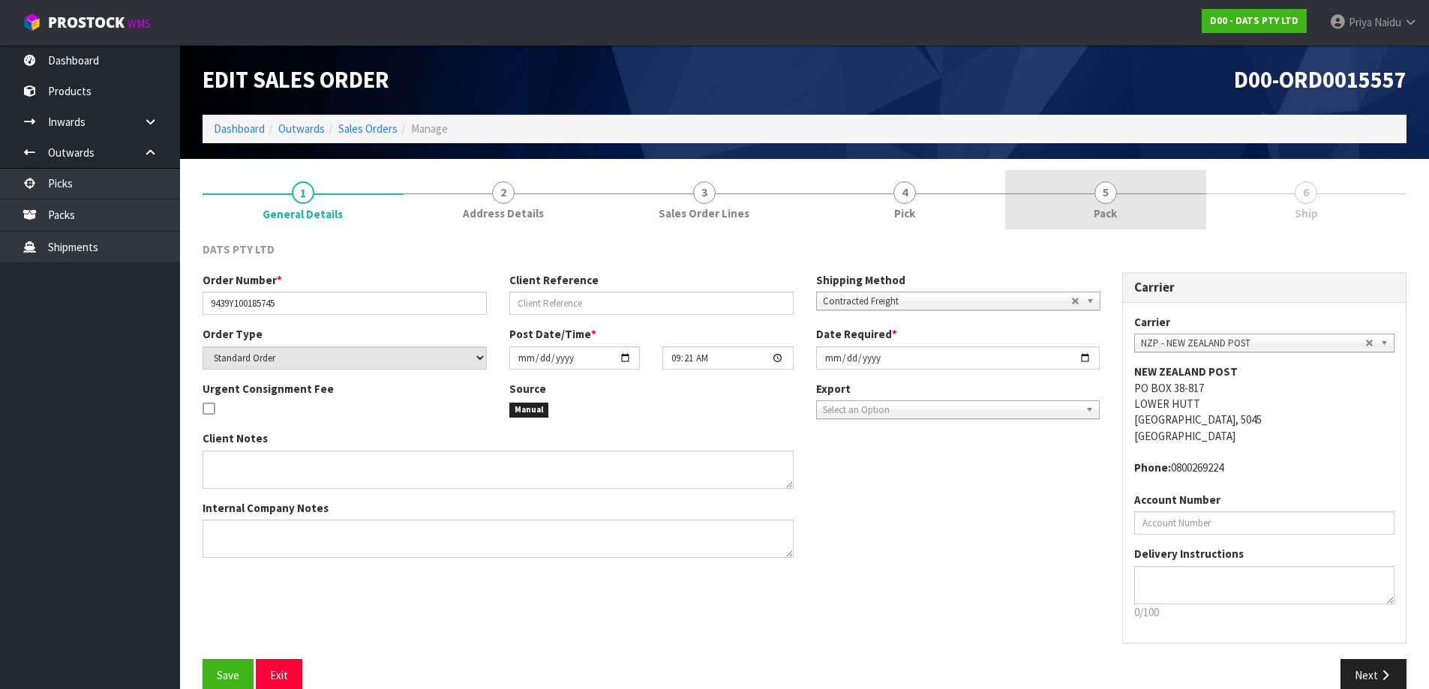
click at [1136, 213] on link "5 Pack" at bounding box center [1105, 199] width 201 height 59
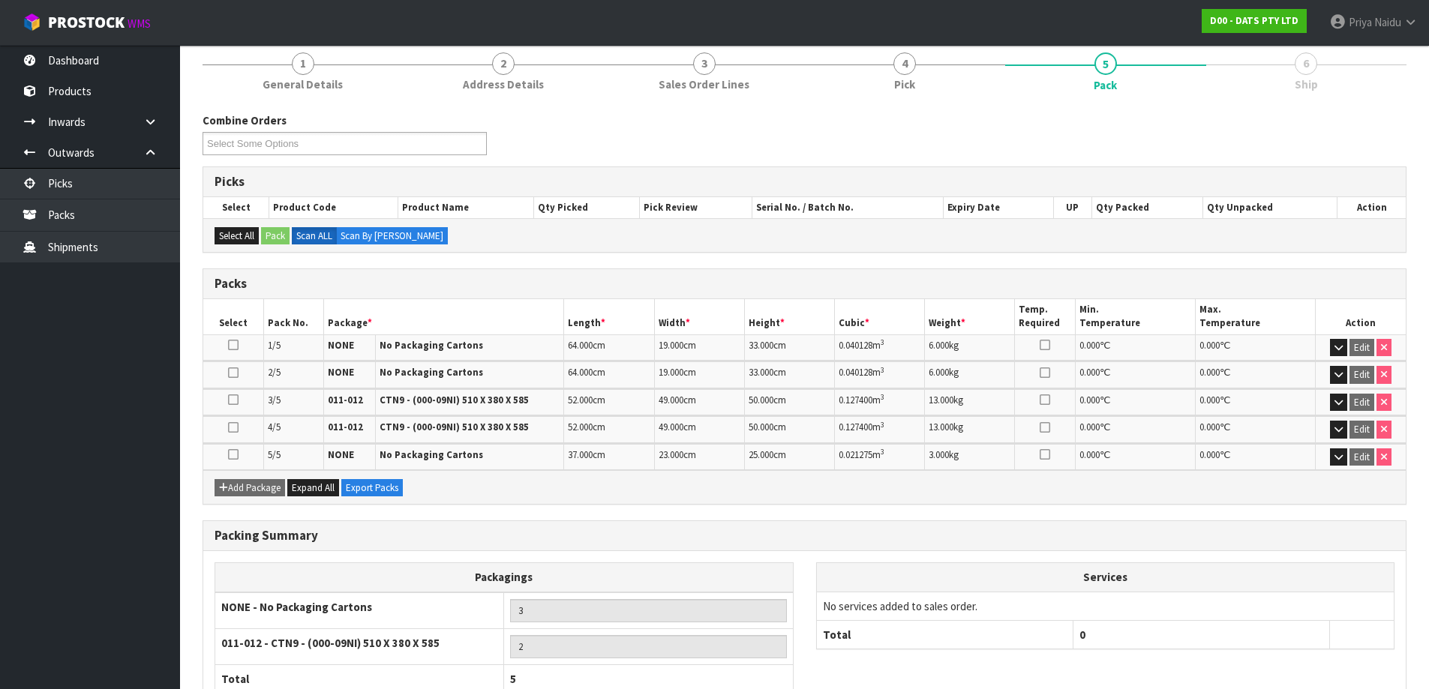
scroll to position [232, 0]
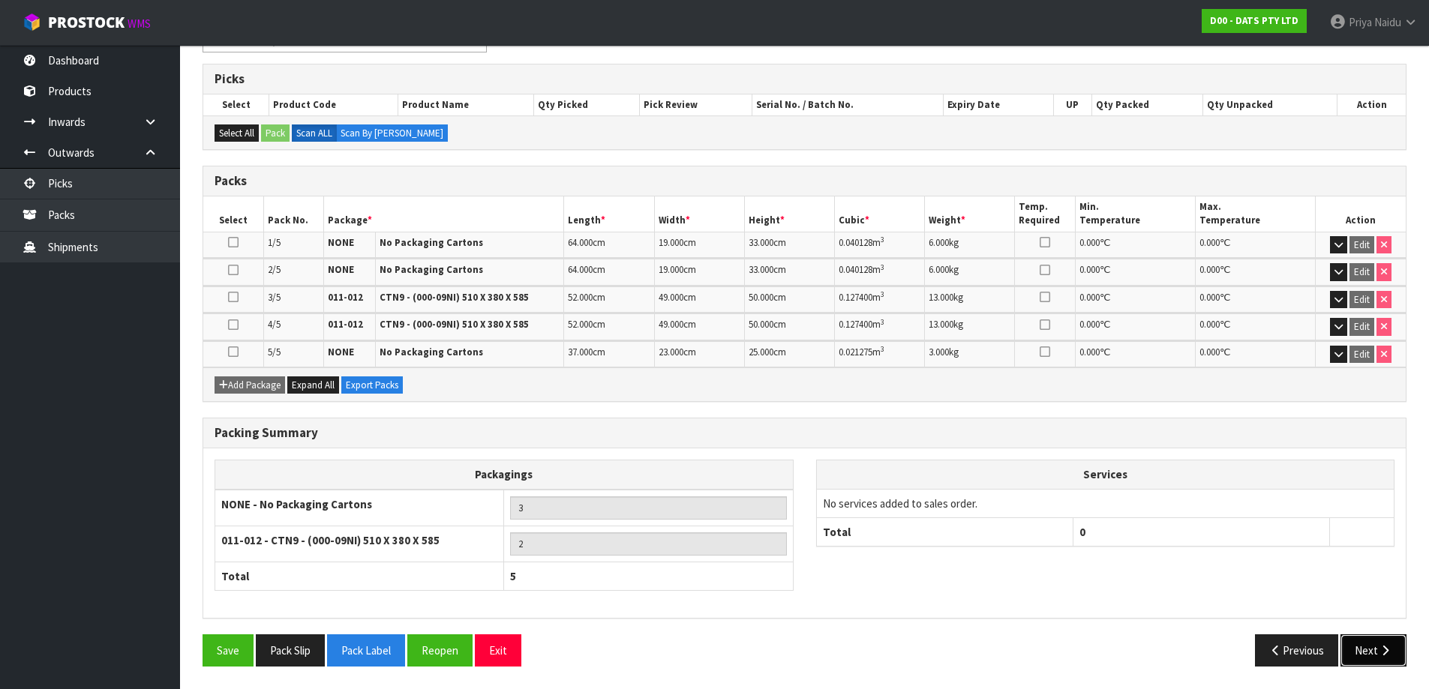
click at [1366, 641] on button "Next" at bounding box center [1373, 651] width 66 height 32
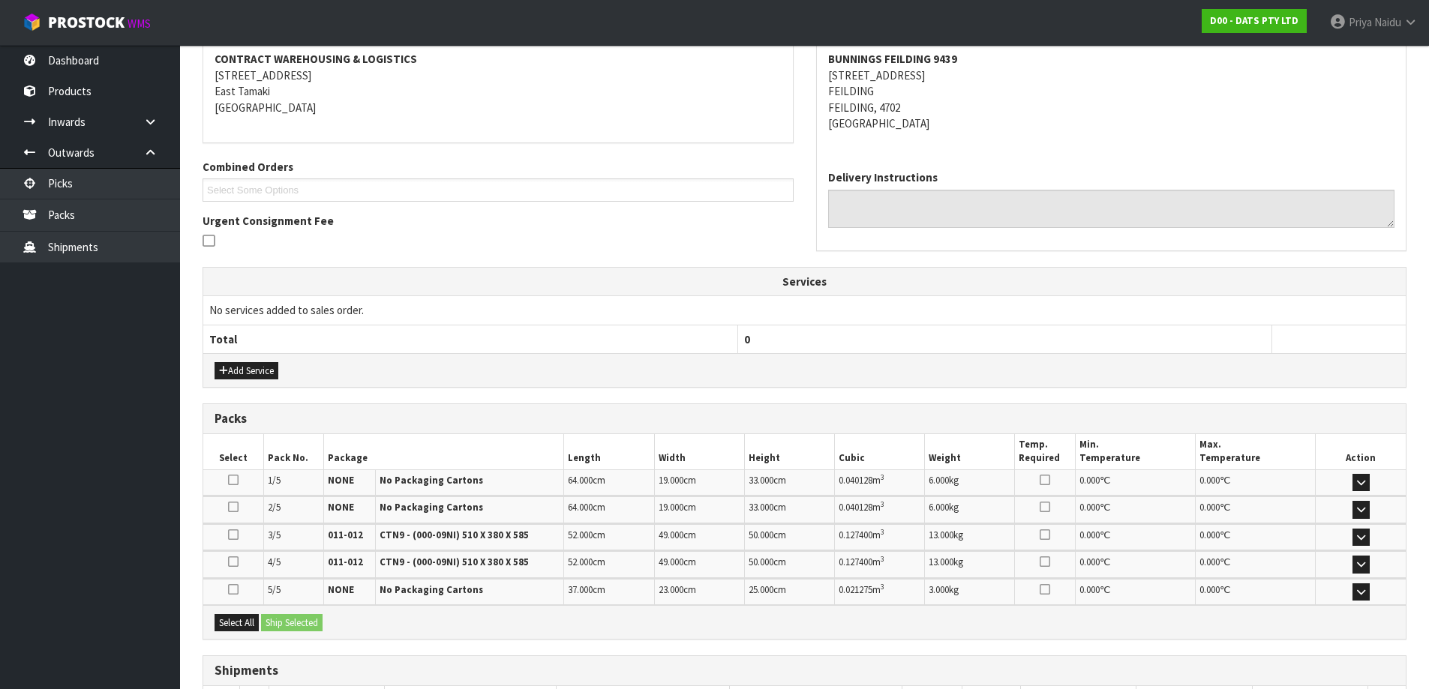
scroll to position [0, 0]
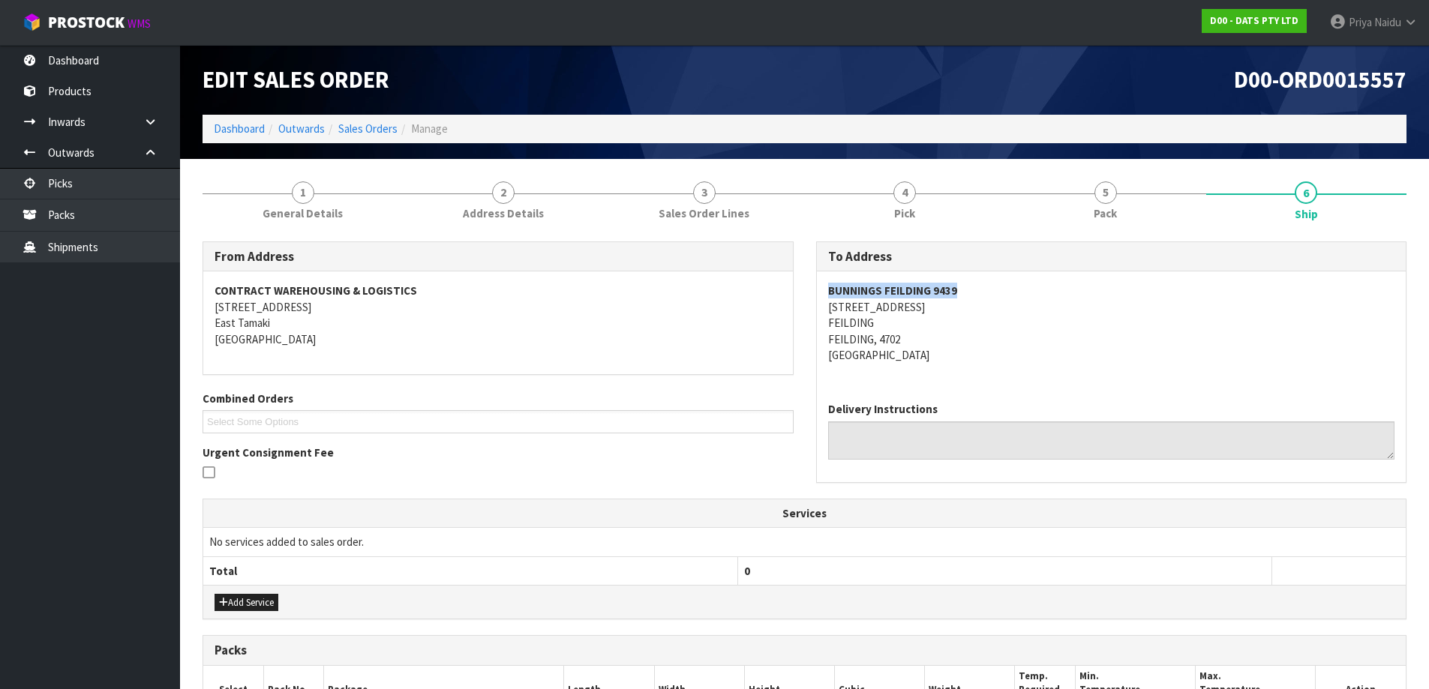
drag, startPoint x: 823, startPoint y: 289, endPoint x: 1019, endPoint y: 288, distance: 195.8
click at [1019, 288] on div "BUNNINGS FEILDING 9439 15 EYRE STREET FEILDING FEILDING, 4702 New Zealand" at bounding box center [1112, 331] width 590 height 119
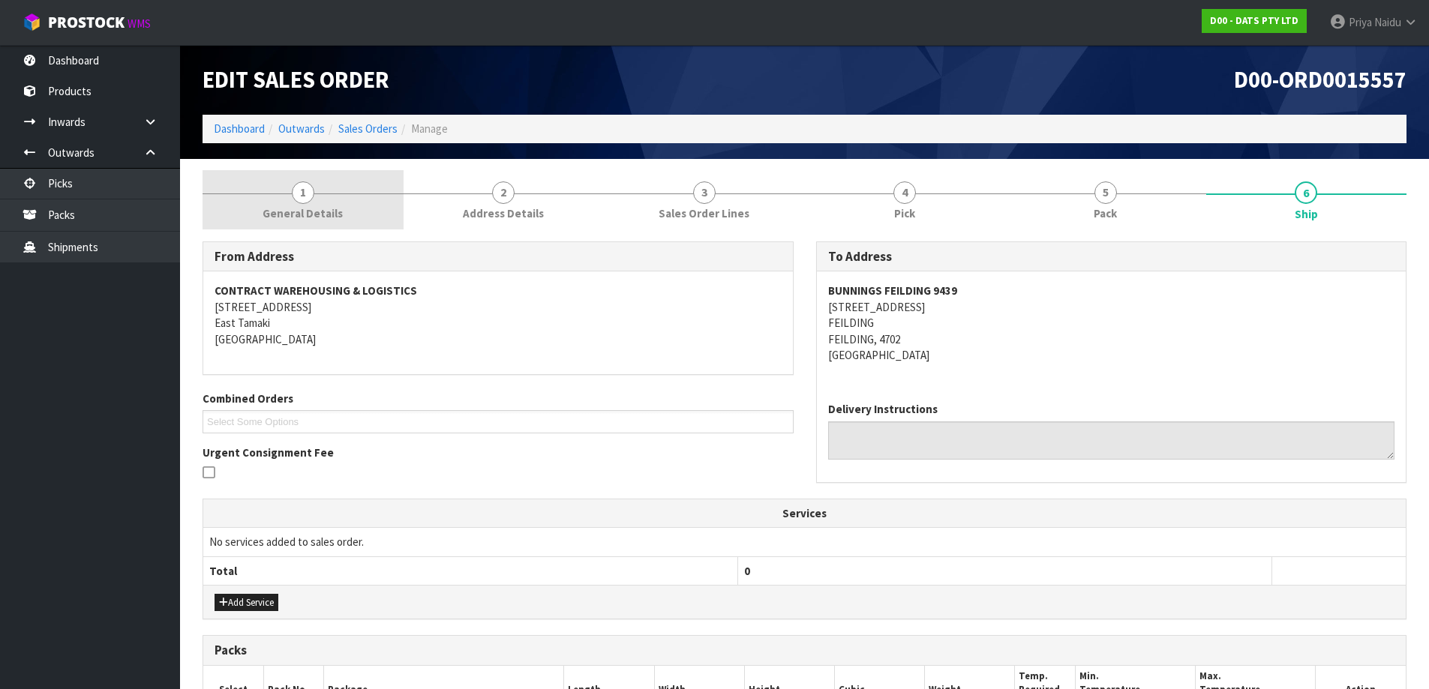
drag, startPoint x: 302, startPoint y: 206, endPoint x: 295, endPoint y: 223, distance: 18.5
click at [302, 206] on span "General Details" at bounding box center [303, 214] width 80 height 16
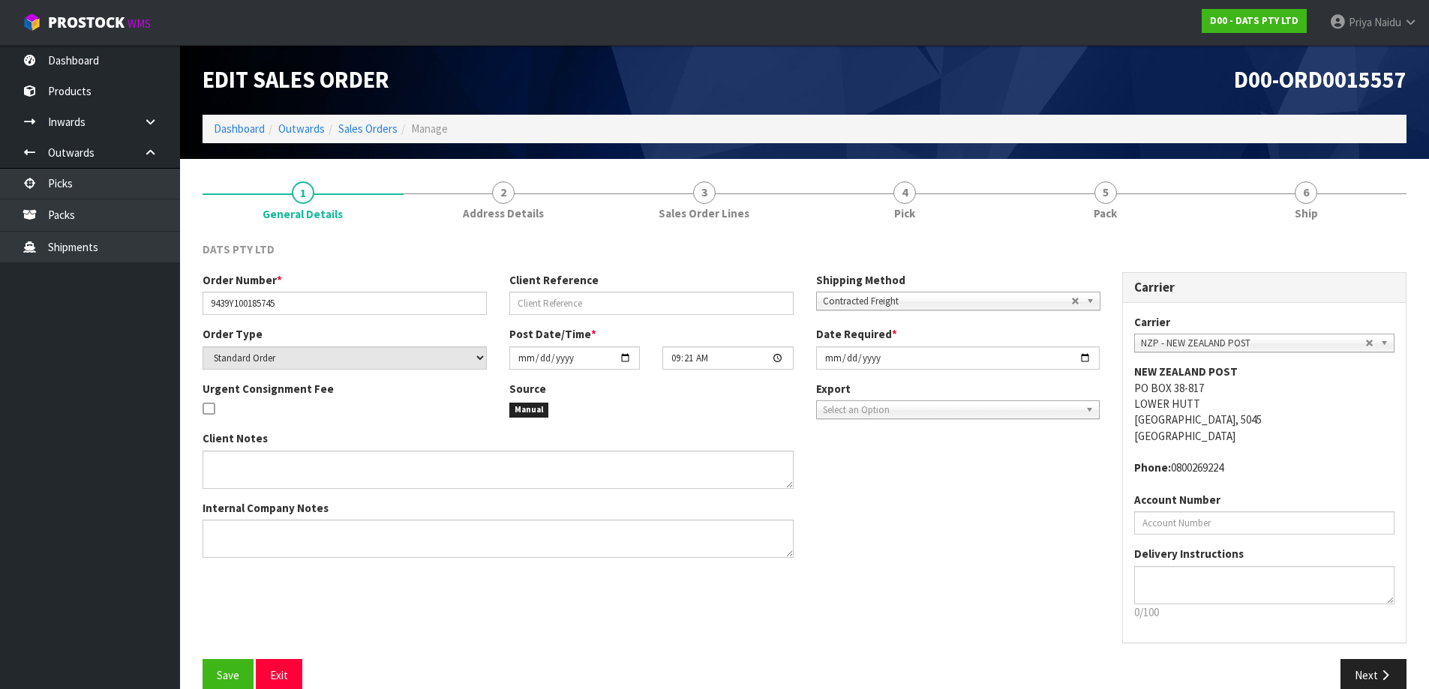
click at [202, 299] on div "Order Number * 9439Y100185745" at bounding box center [344, 293] width 307 height 43
drag, startPoint x: 205, startPoint y: 300, endPoint x: 340, endPoint y: 300, distance: 135.0
click at [340, 300] on input "9439Y100185745" at bounding box center [345, 303] width 284 height 23
click at [1114, 219] on span "Pack" at bounding box center [1105, 214] width 23 height 16
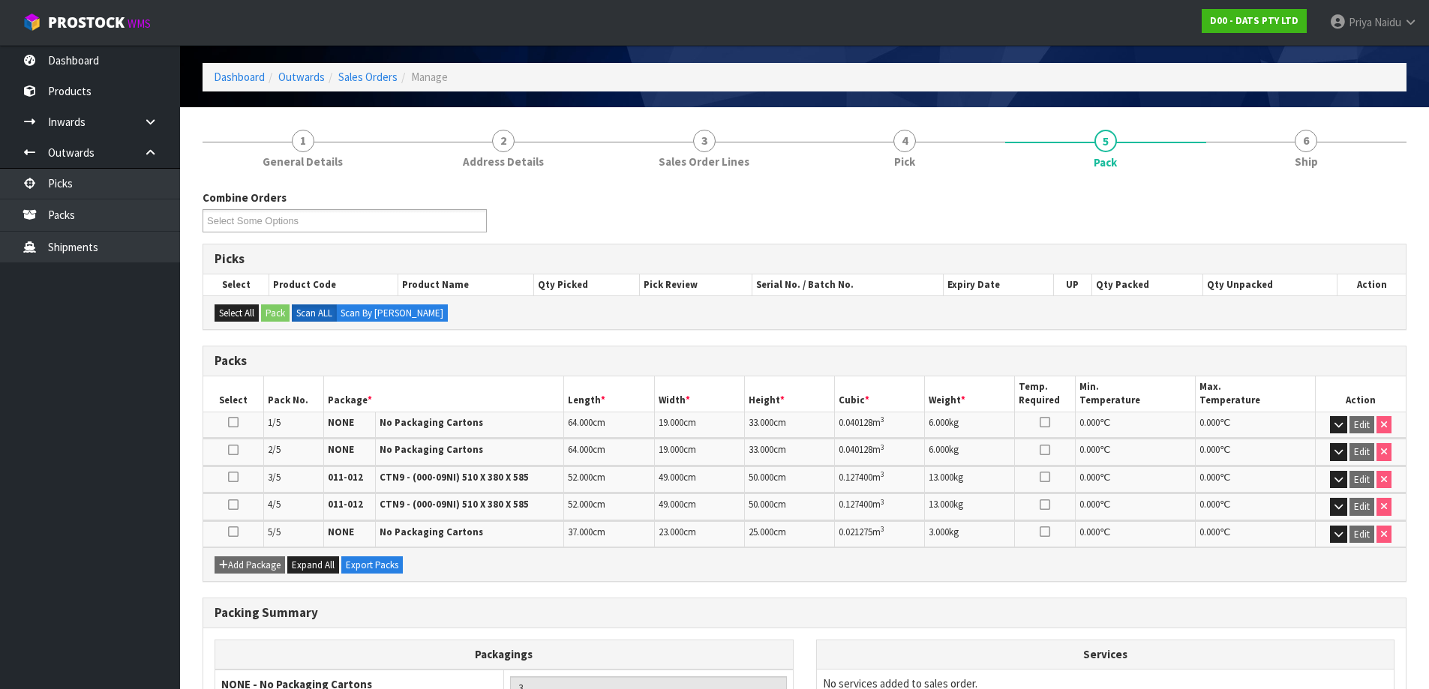
scroll to position [75, 0]
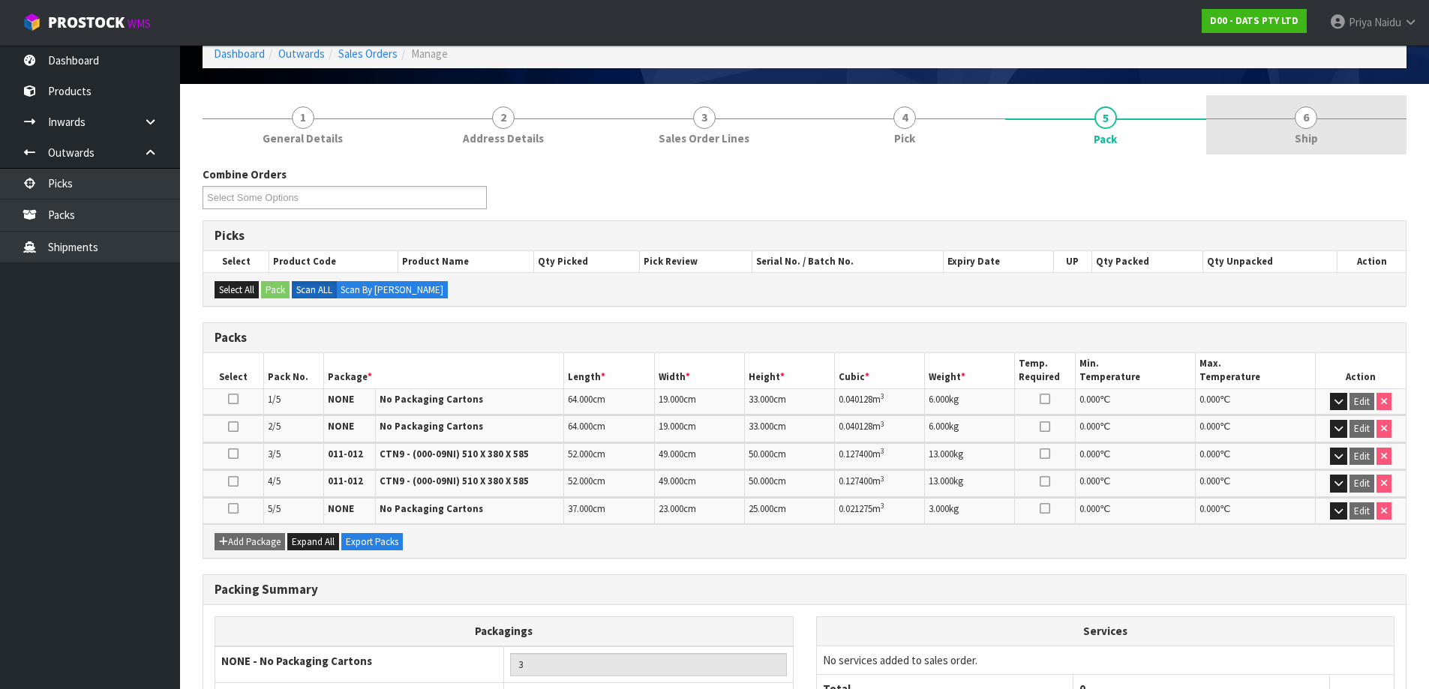
drag, startPoint x: 1277, startPoint y: 128, endPoint x: 1270, endPoint y: 152, distance: 24.2
click at [1277, 128] on link "6 Ship" at bounding box center [1306, 124] width 201 height 59
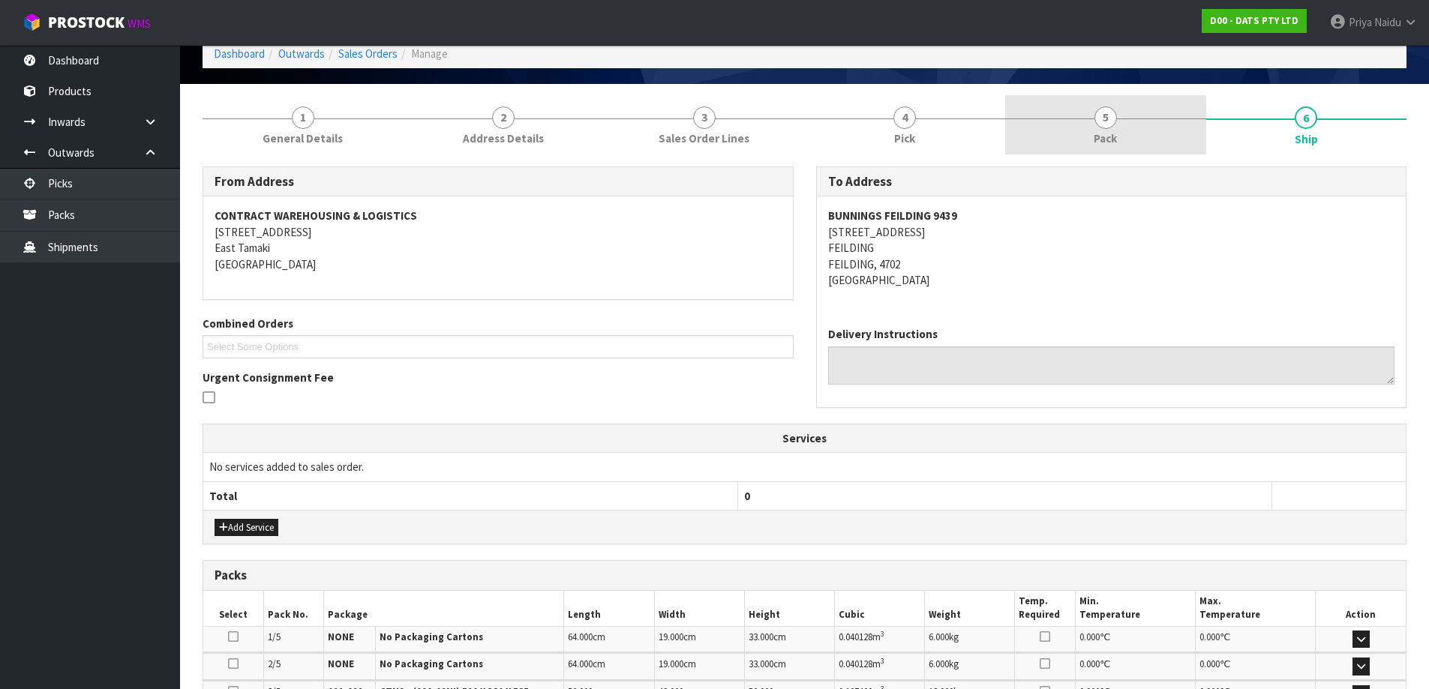
click at [1130, 137] on link "5 Pack" at bounding box center [1105, 124] width 201 height 59
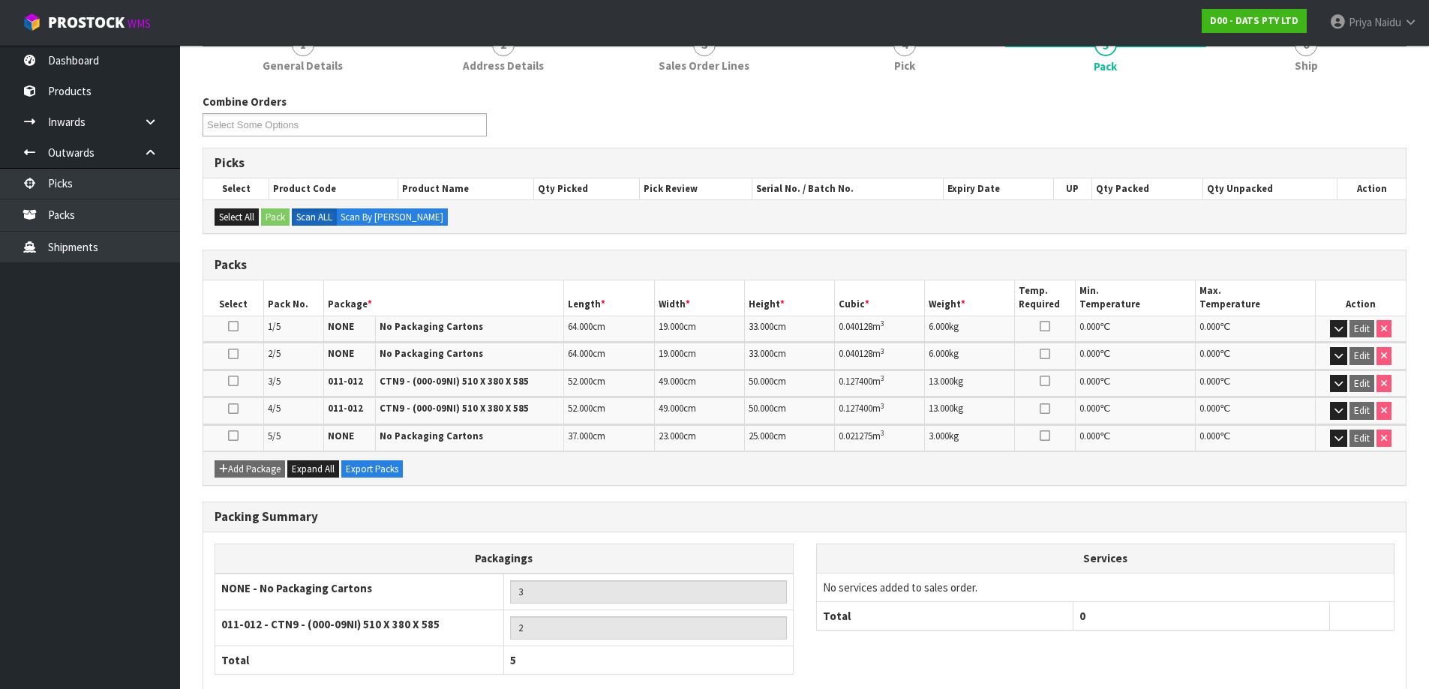
scroll to position [0, 0]
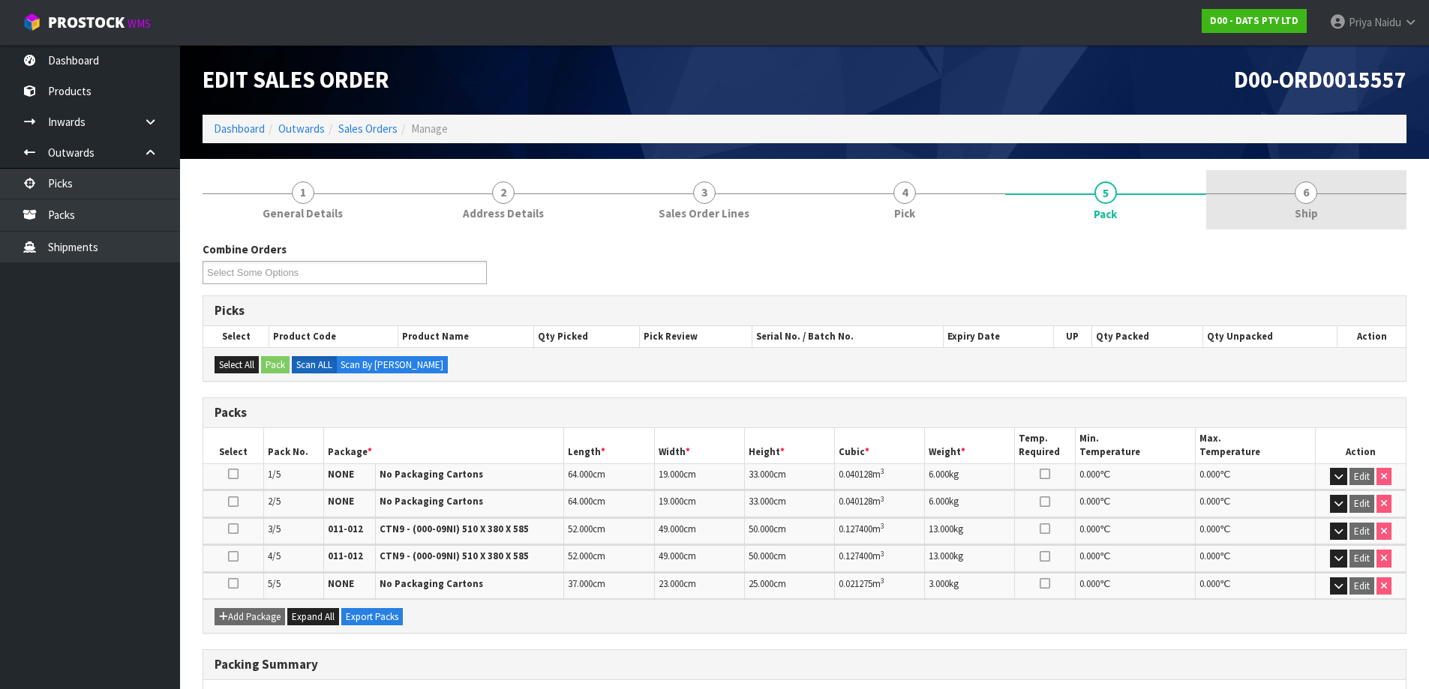
drag, startPoint x: 1313, startPoint y: 192, endPoint x: 1277, endPoint y: 214, distance: 42.1
click at [1313, 192] on span "6" at bounding box center [1306, 193] width 23 height 23
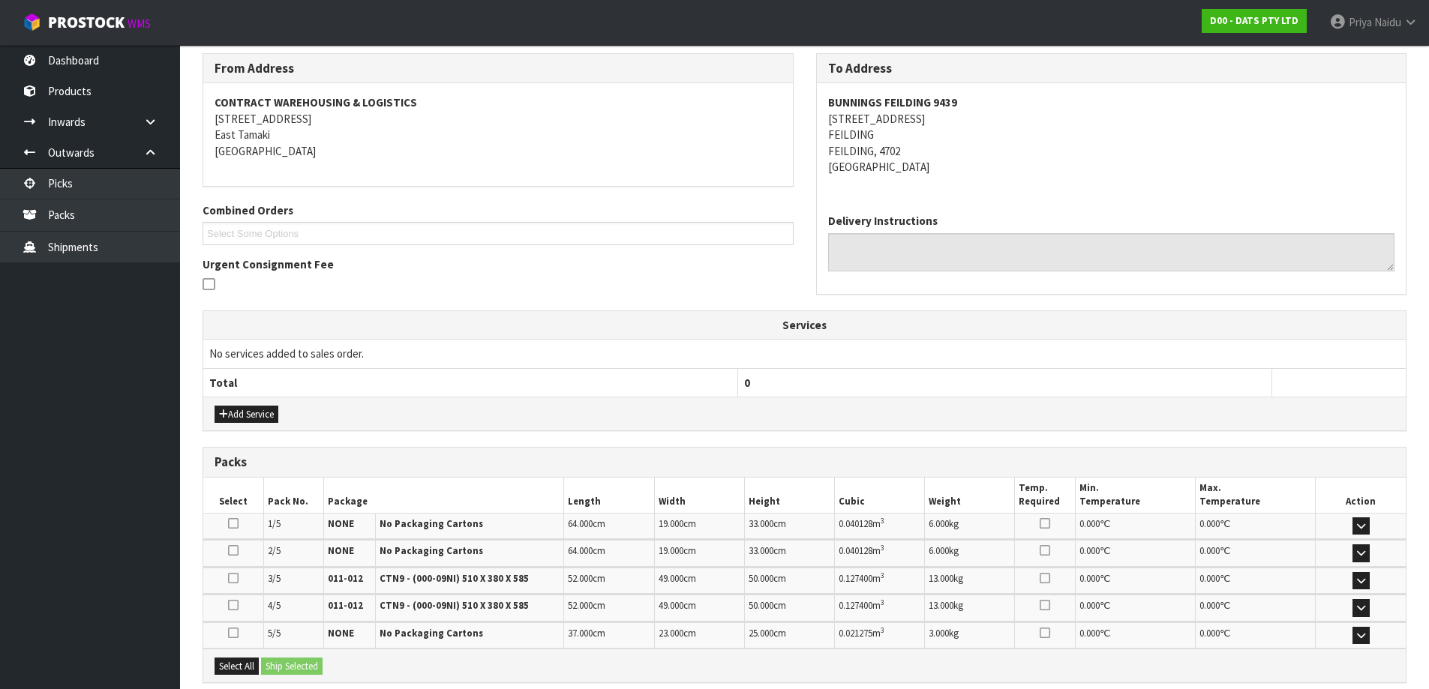
scroll to position [344, 0]
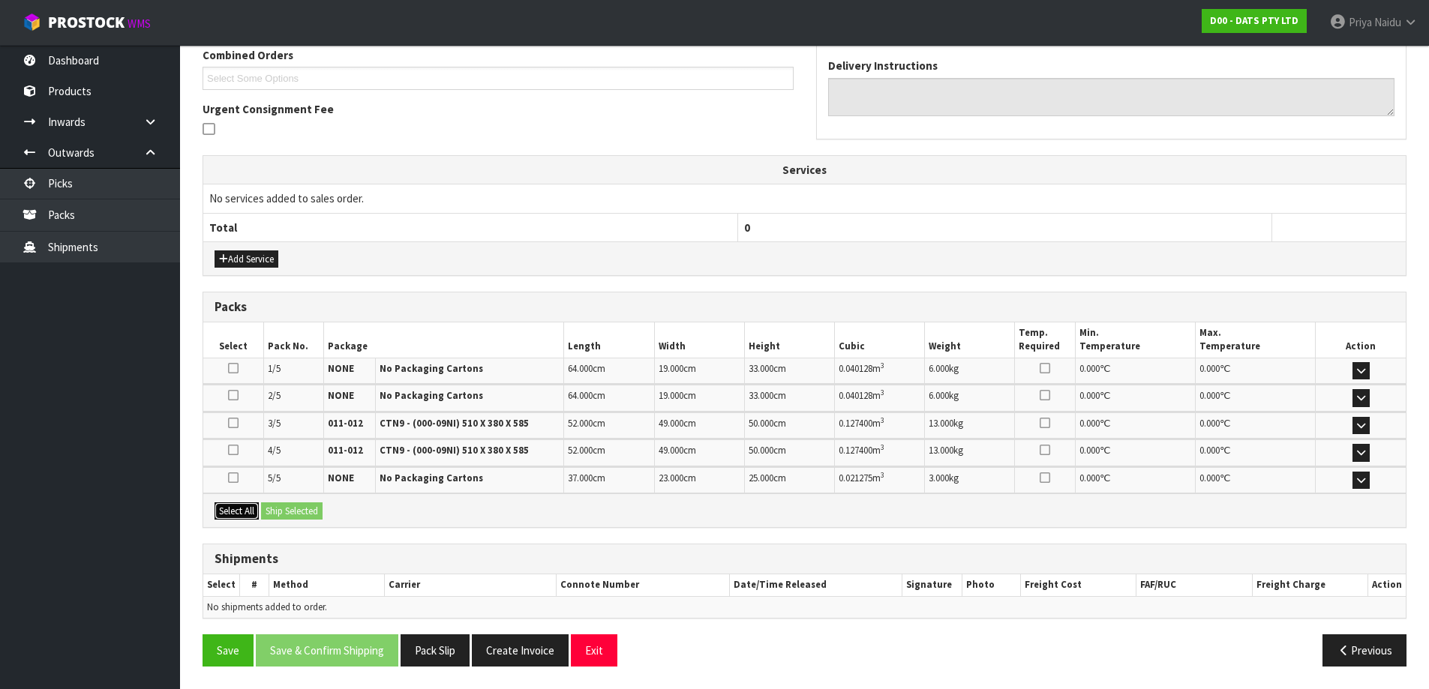
click at [257, 512] on button "Select All" at bounding box center [237, 512] width 44 height 18
click at [272, 511] on button "Ship Selected" at bounding box center [292, 512] width 62 height 18
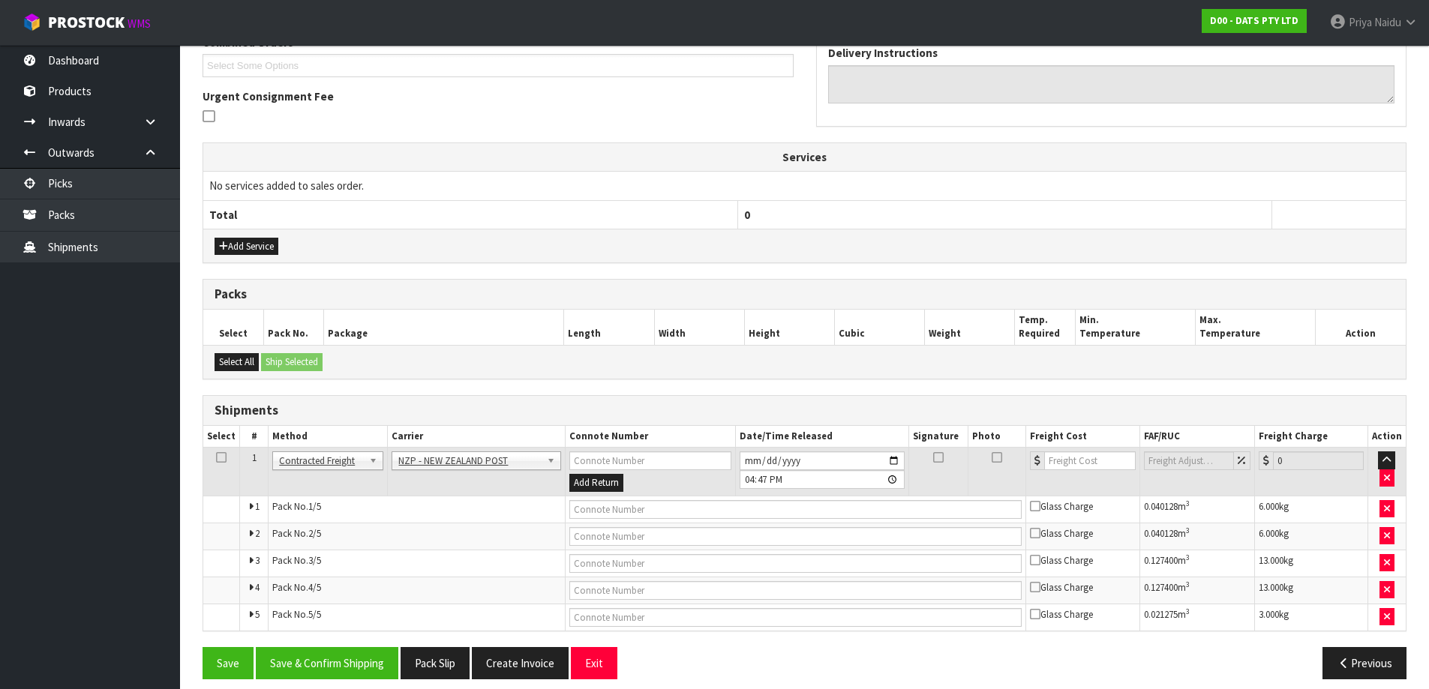
scroll to position [369, 0]
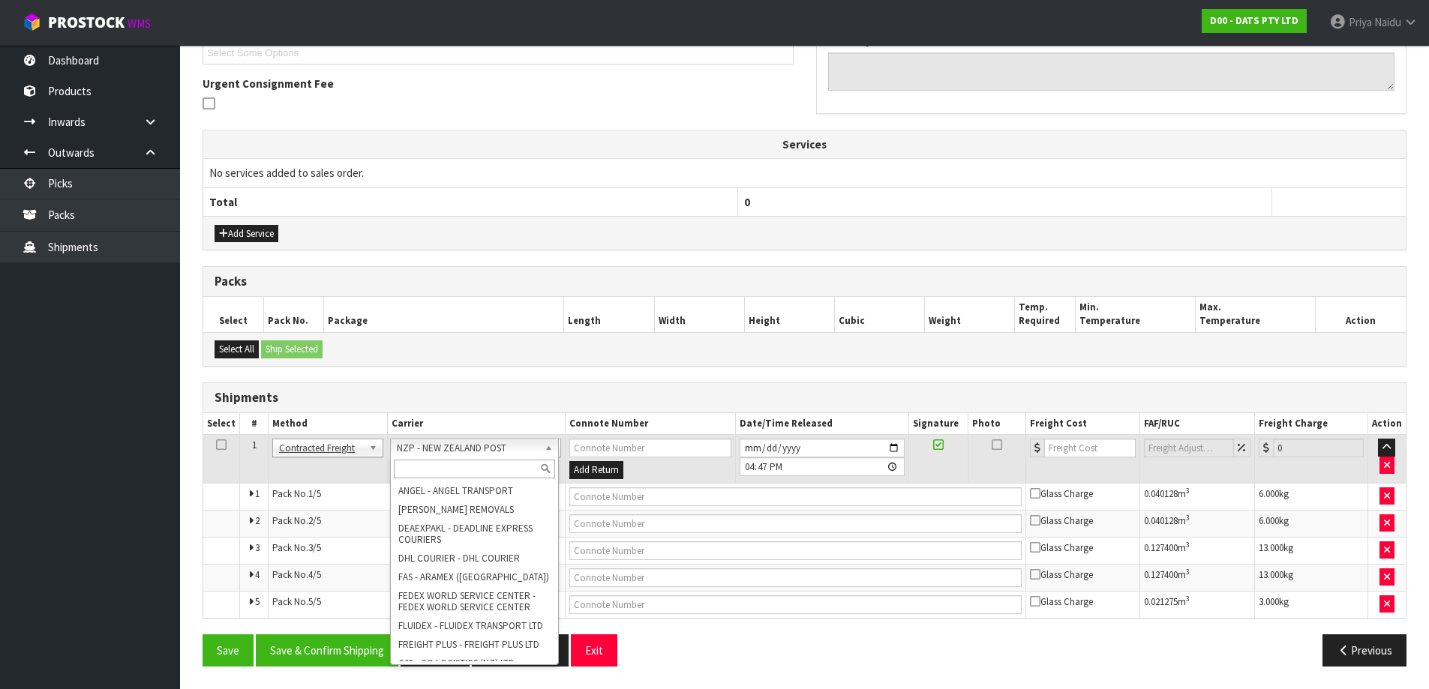
click at [425, 471] on input "text" at bounding box center [475, 469] width 162 height 19
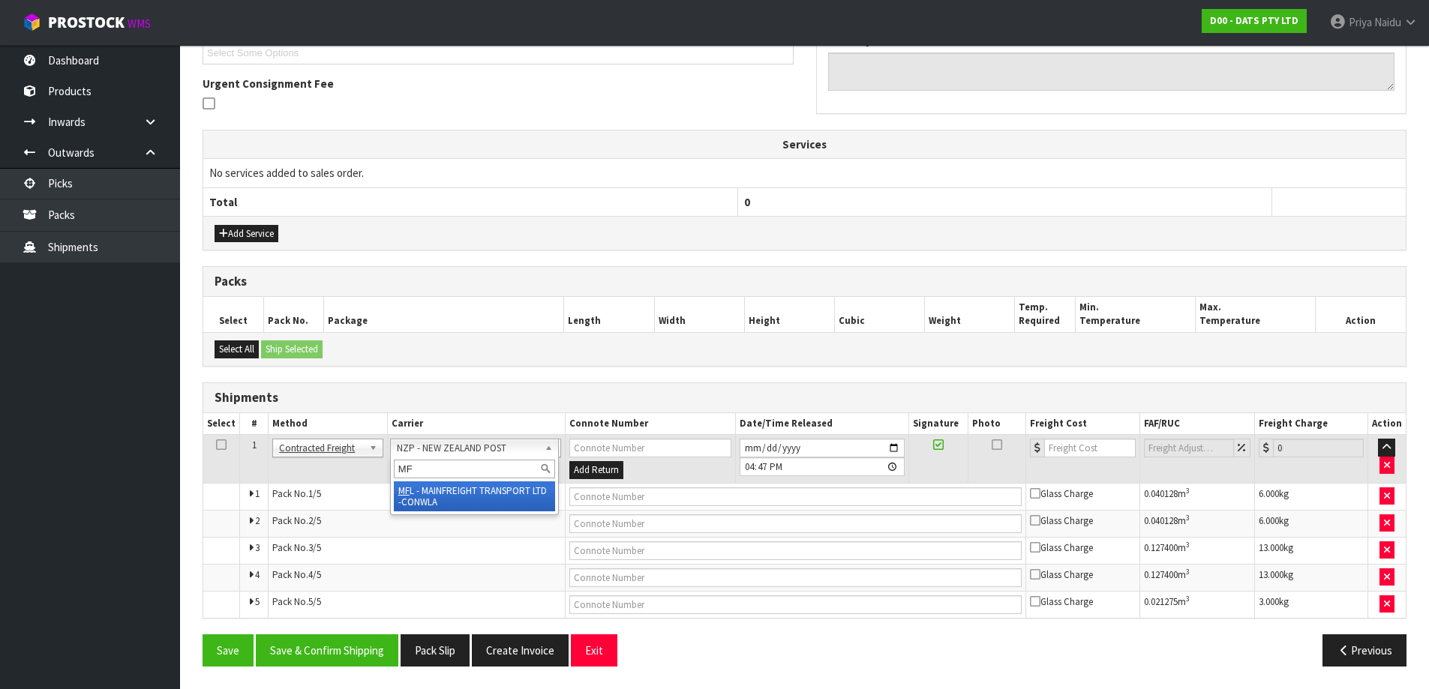
type input "MF"
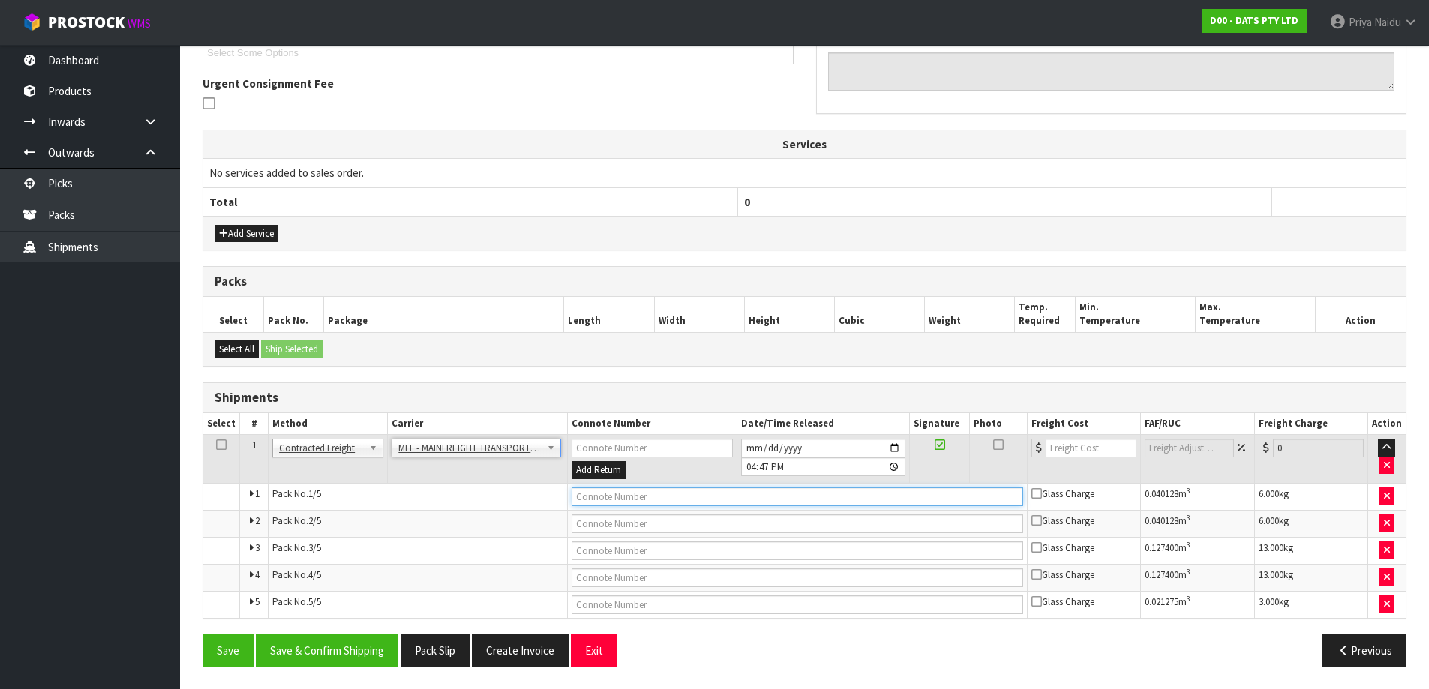
click at [587, 501] on input "text" at bounding box center [798, 497] width 452 height 19
paste input "FWM58253272"
type input "FWM58253272"
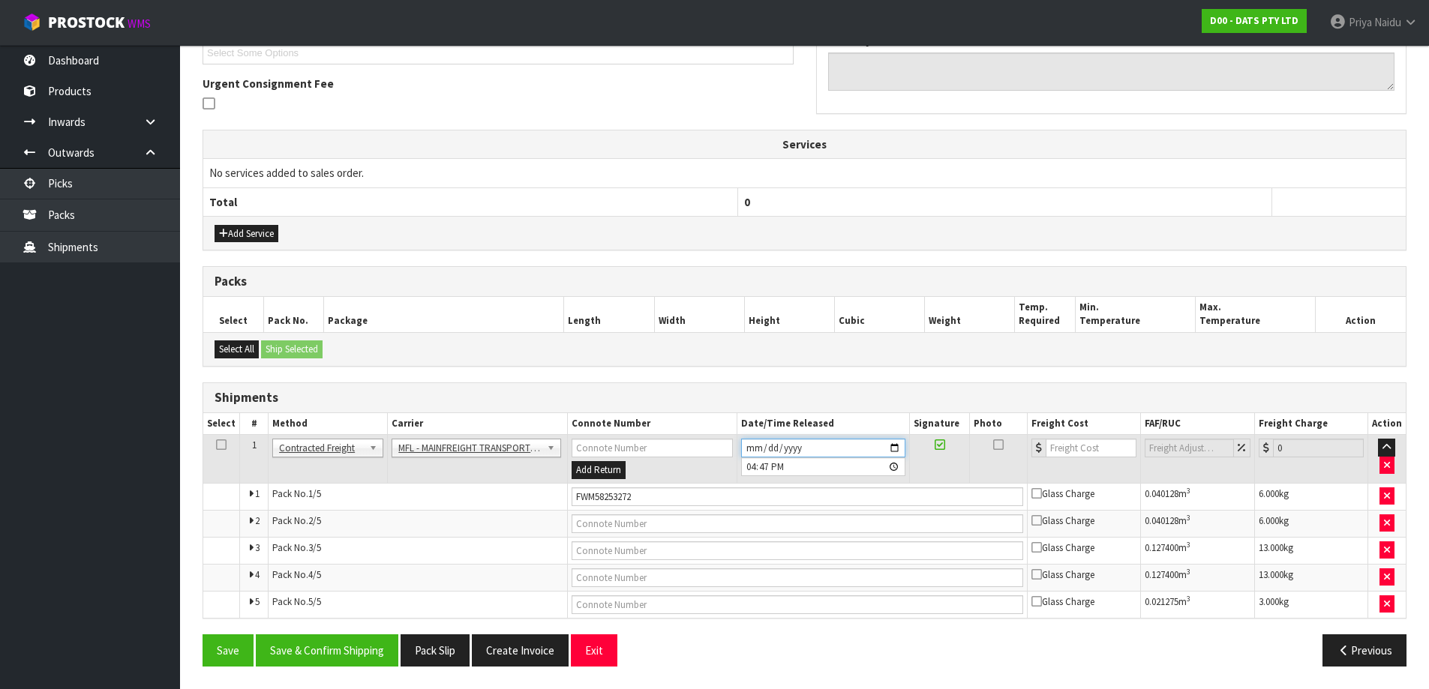
click at [896, 446] on input "2025-08-13" at bounding box center [823, 448] width 164 height 19
type input "2025-08-14"
click at [344, 666] on button "Save & Confirm Shipping" at bounding box center [327, 651] width 143 height 32
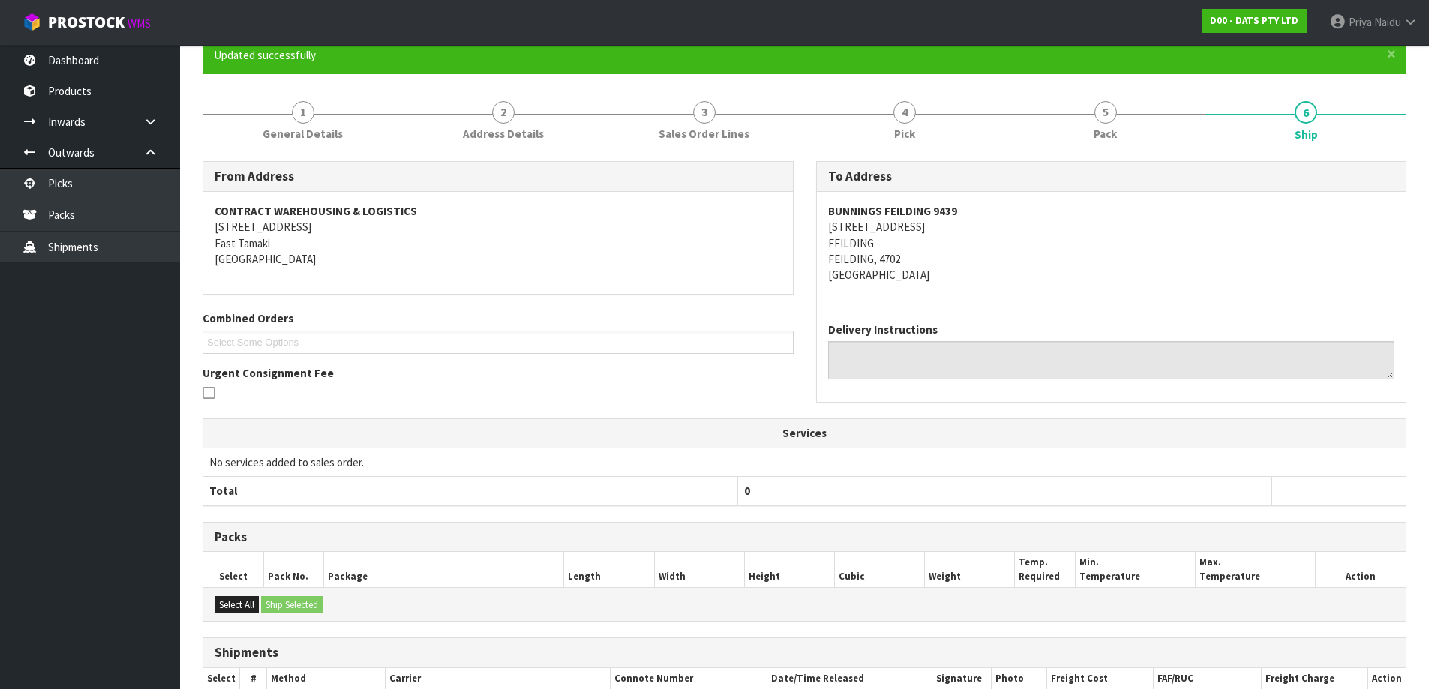
scroll to position [0, 0]
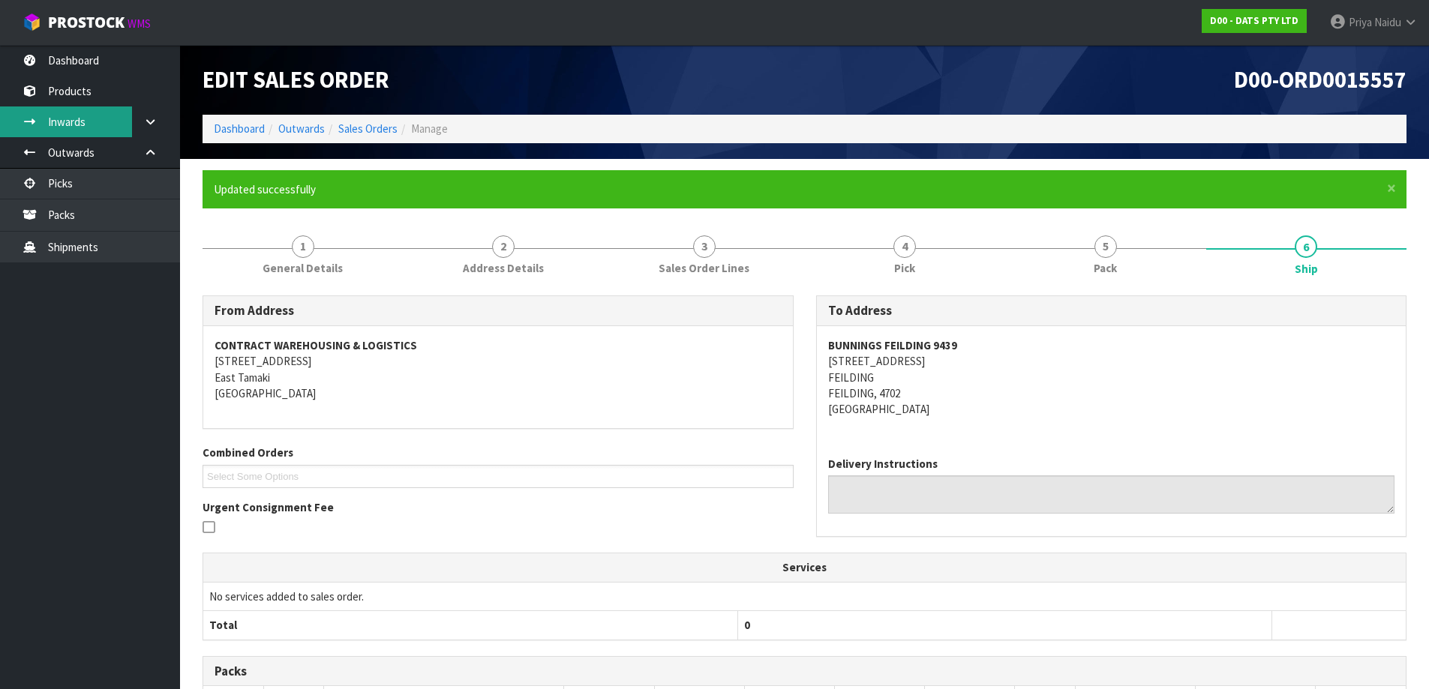
click at [82, 121] on link "Inwards" at bounding box center [90, 122] width 180 height 31
click at [85, 120] on link "Inwards" at bounding box center [90, 122] width 180 height 31
click at [86, 120] on link "Inwards" at bounding box center [90, 122] width 180 height 31
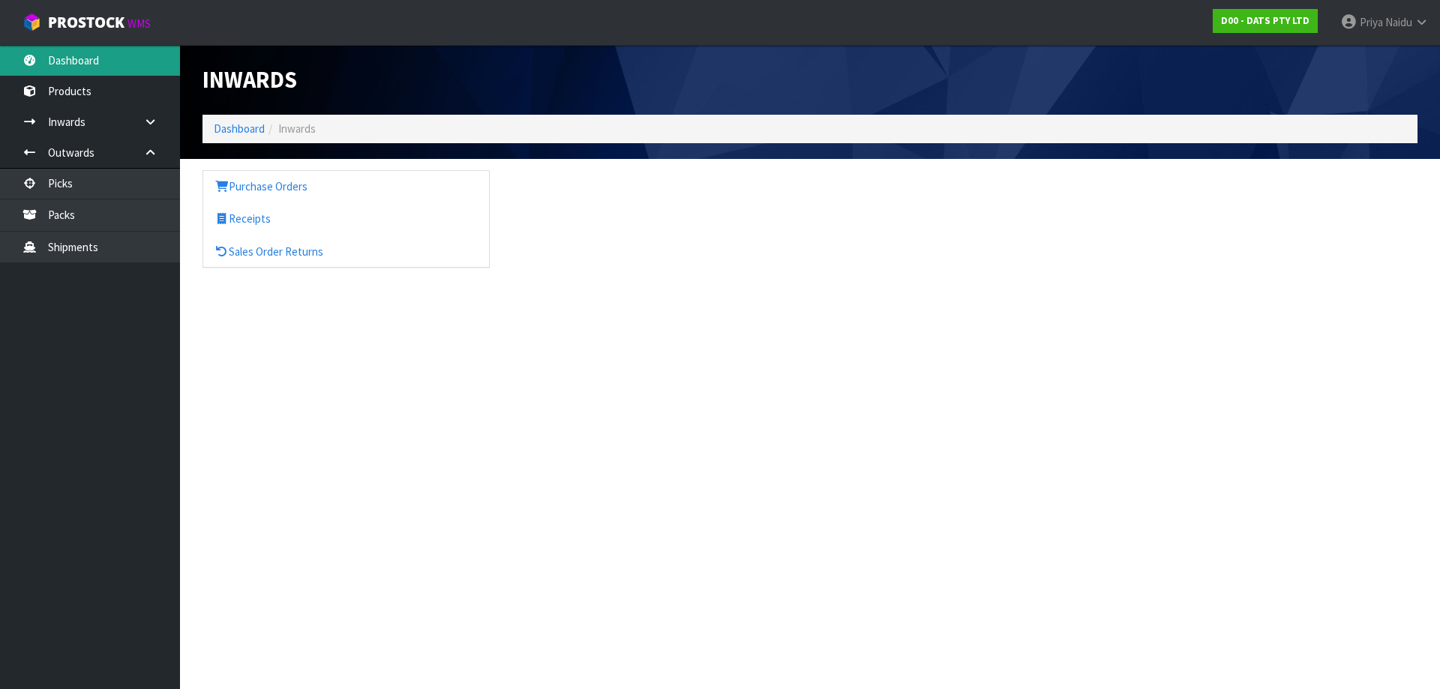
click at [143, 64] on link "Dashboard" at bounding box center [90, 60] width 180 height 31
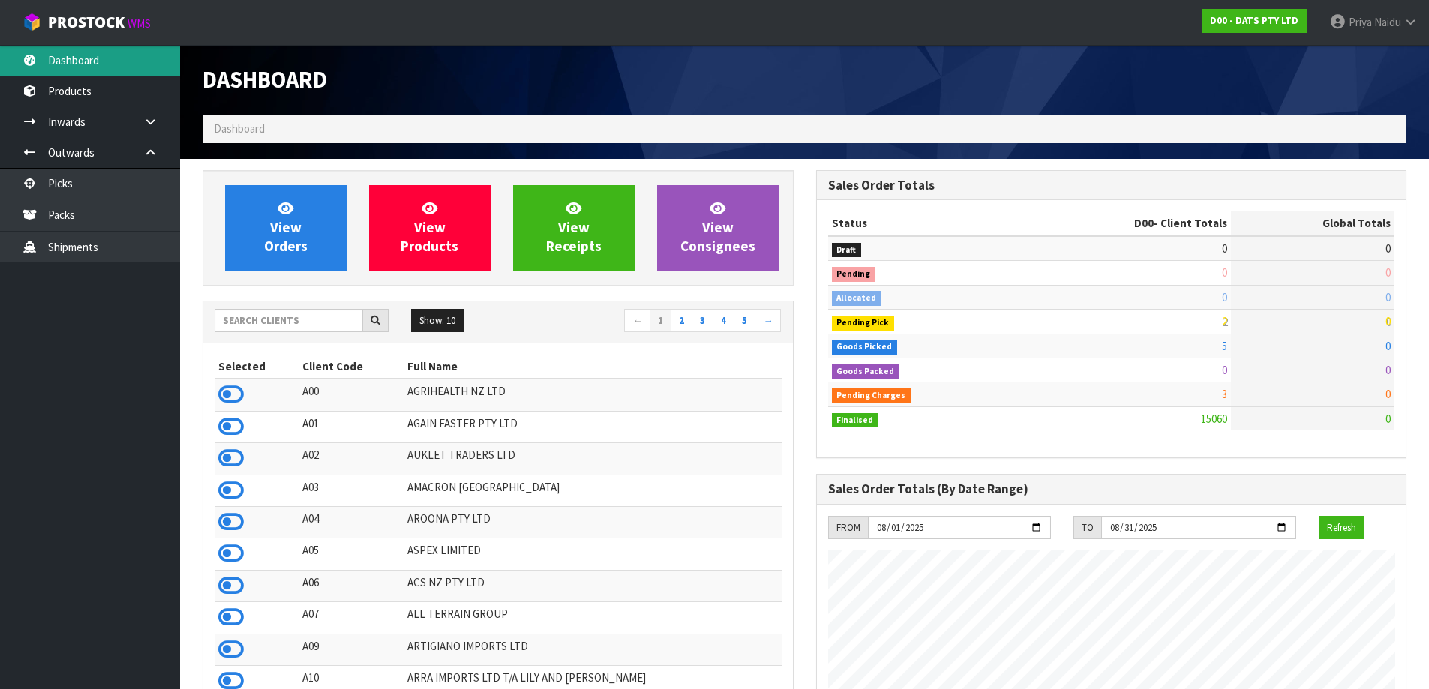
scroll to position [1136, 613]
drag, startPoint x: 273, startPoint y: 314, endPoint x: 284, endPoint y: 313, distance: 11.3
click at [276, 314] on input "text" at bounding box center [289, 320] width 149 height 23
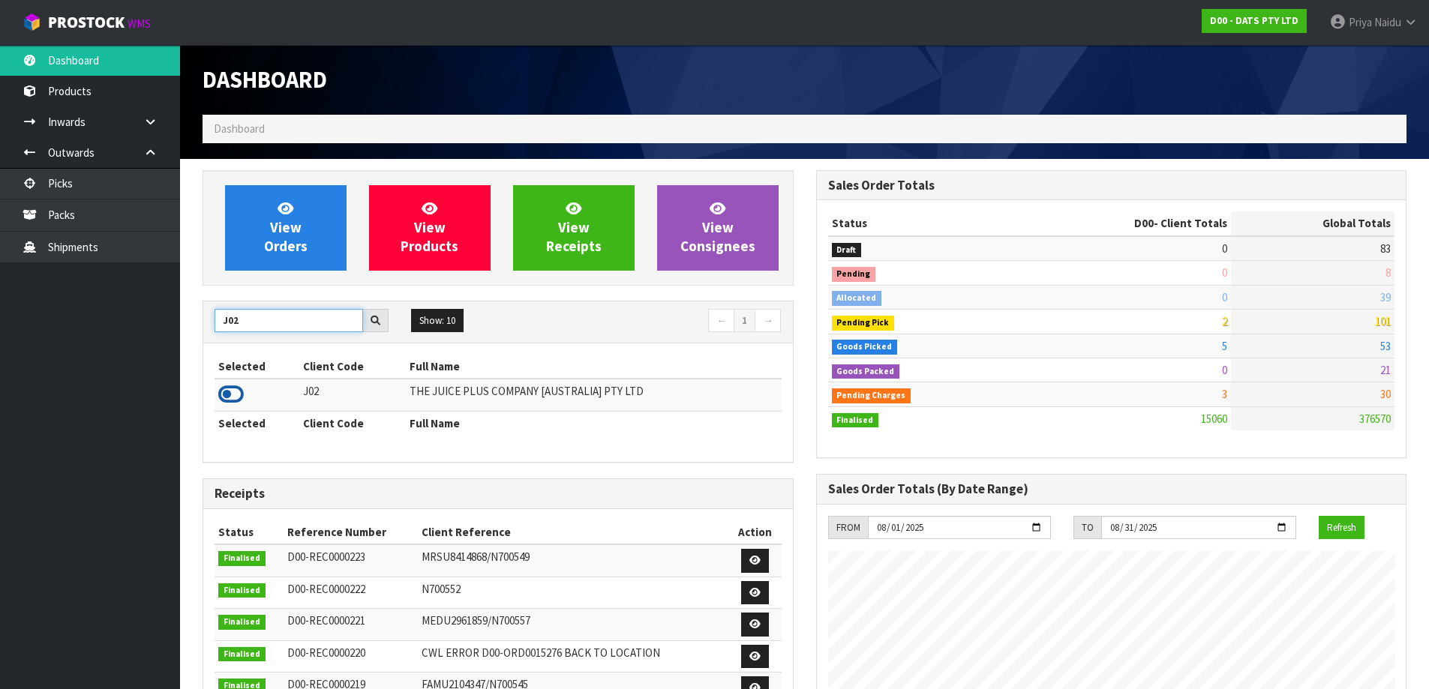
type input "J02"
click at [238, 395] on icon at bounding box center [231, 394] width 26 height 23
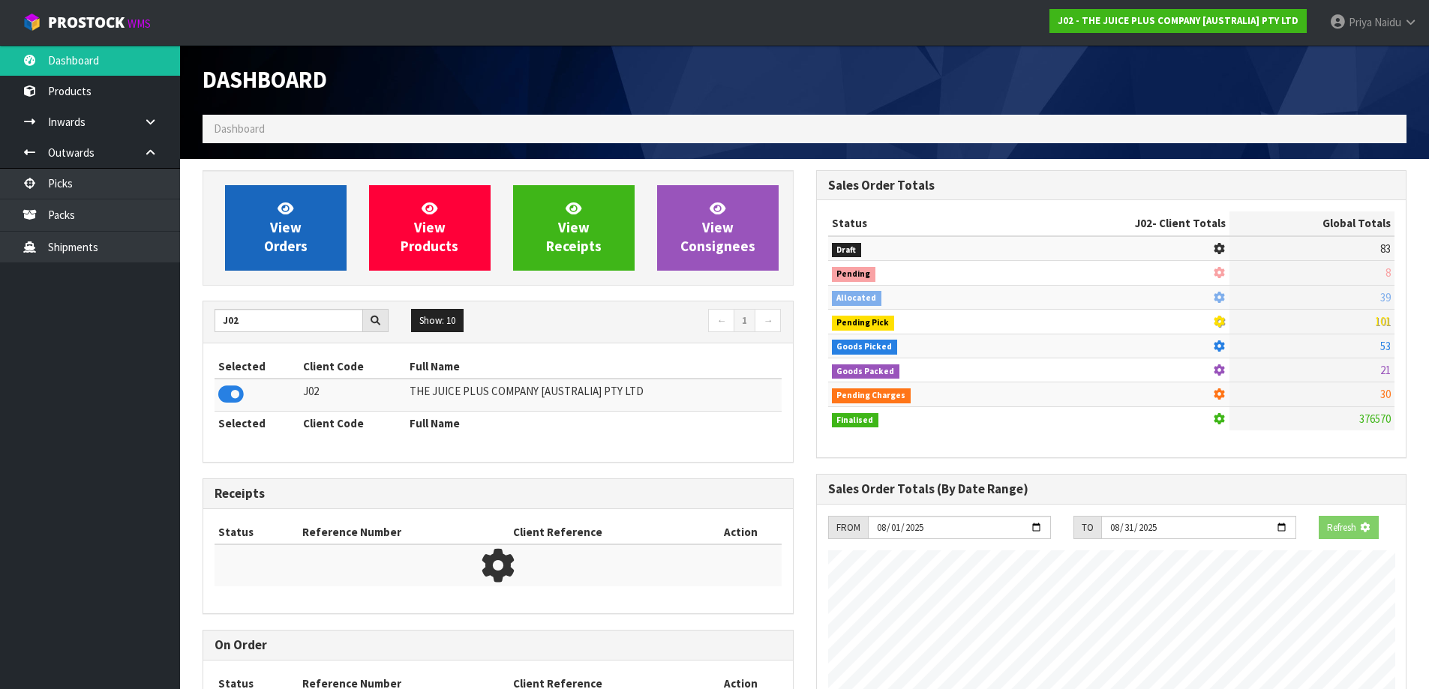
scroll to position [935, 613]
click at [299, 257] on link "View Orders" at bounding box center [286, 228] width 122 height 86
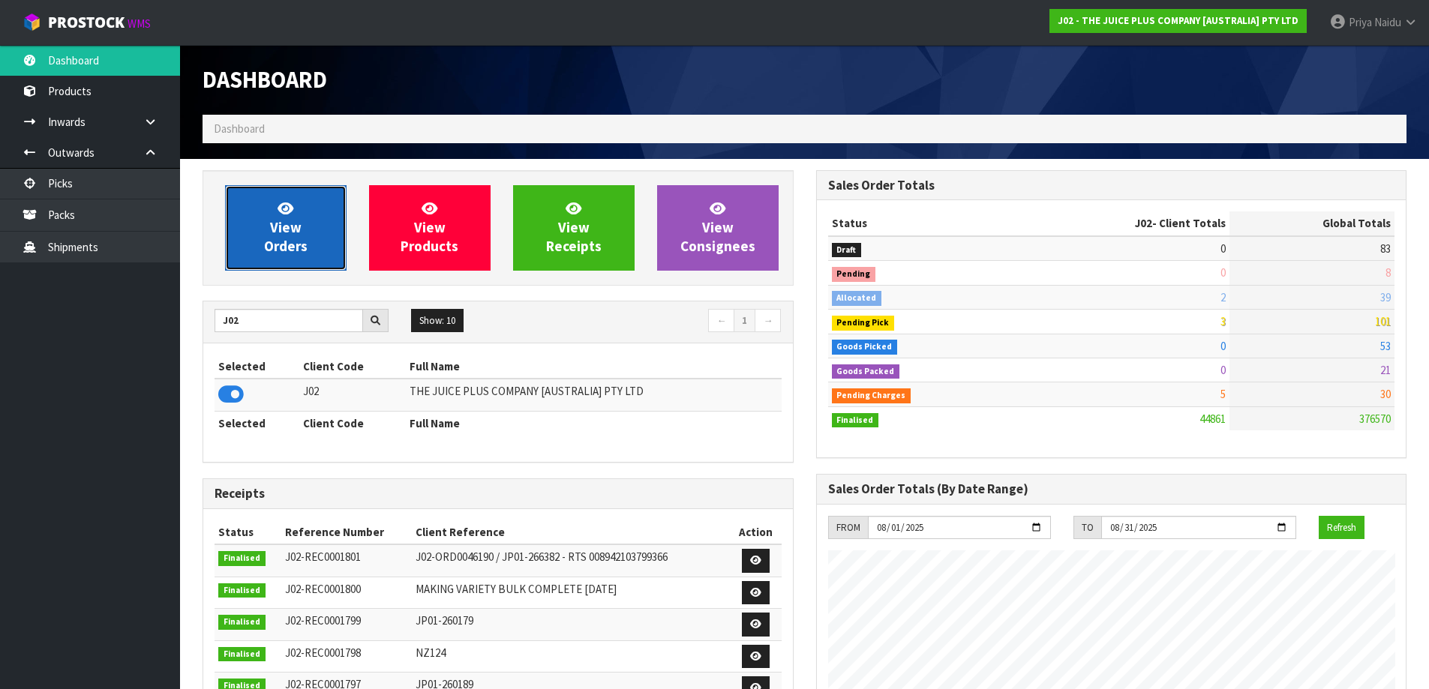
scroll to position [1136, 613]
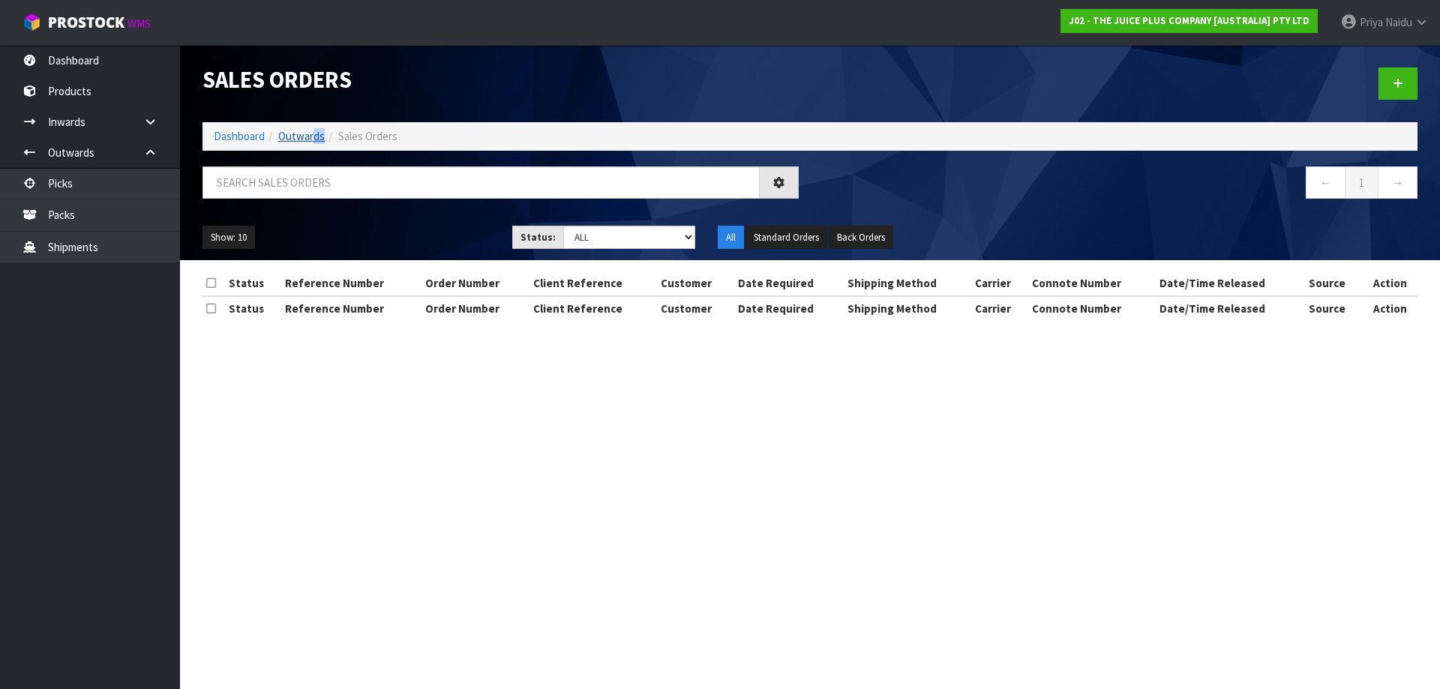
click at [316, 144] on ol "Dashboard Outwards Sales Orders" at bounding box center [810, 136] width 1215 height 28
click at [309, 134] on link "Outwards" at bounding box center [301, 136] width 47 height 14
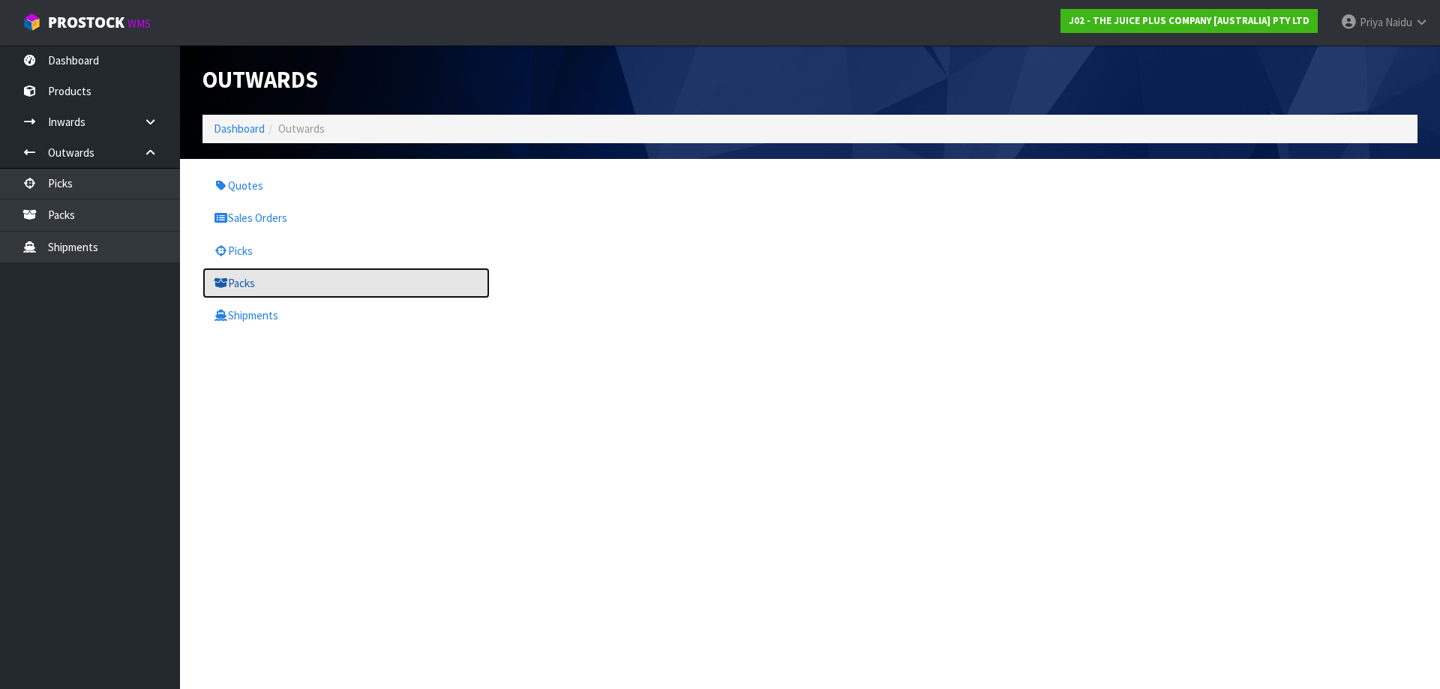
click at [268, 272] on link "Packs" at bounding box center [346, 283] width 287 height 31
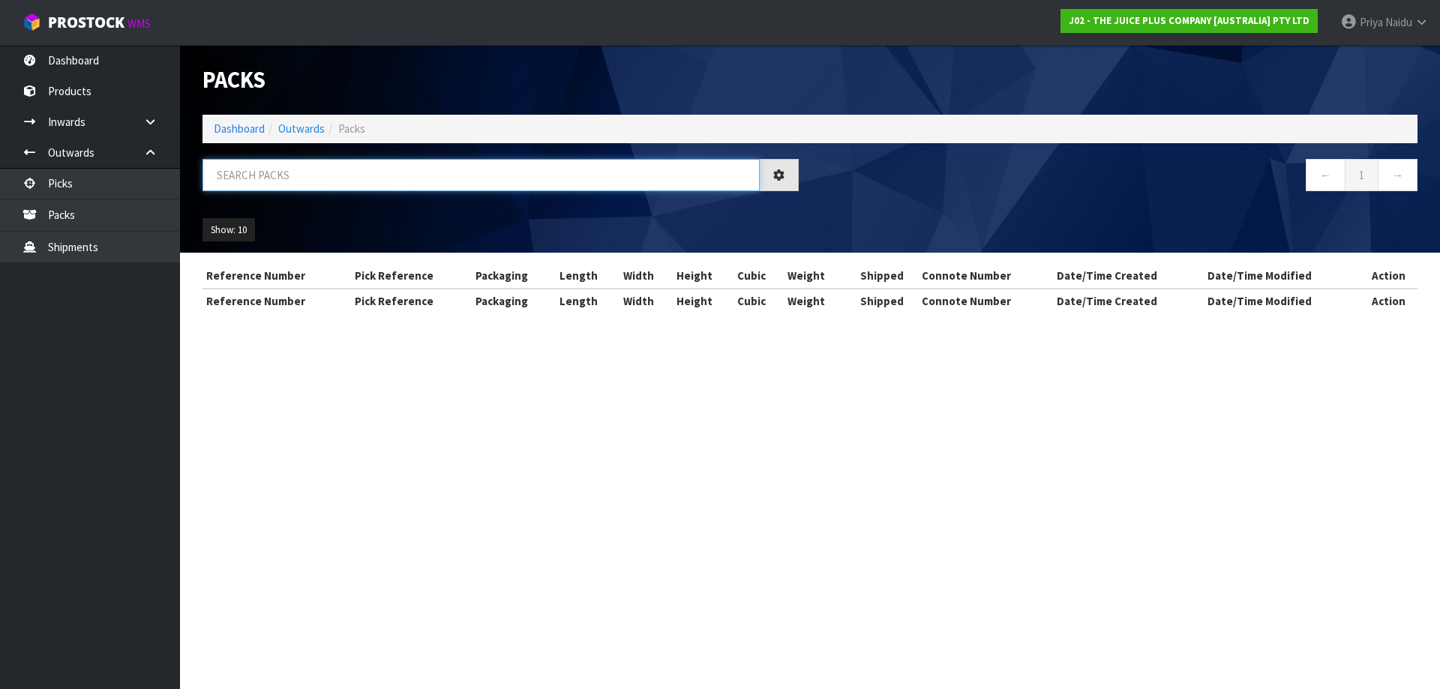
click at [303, 169] on input "text" at bounding box center [481, 175] width 557 height 32
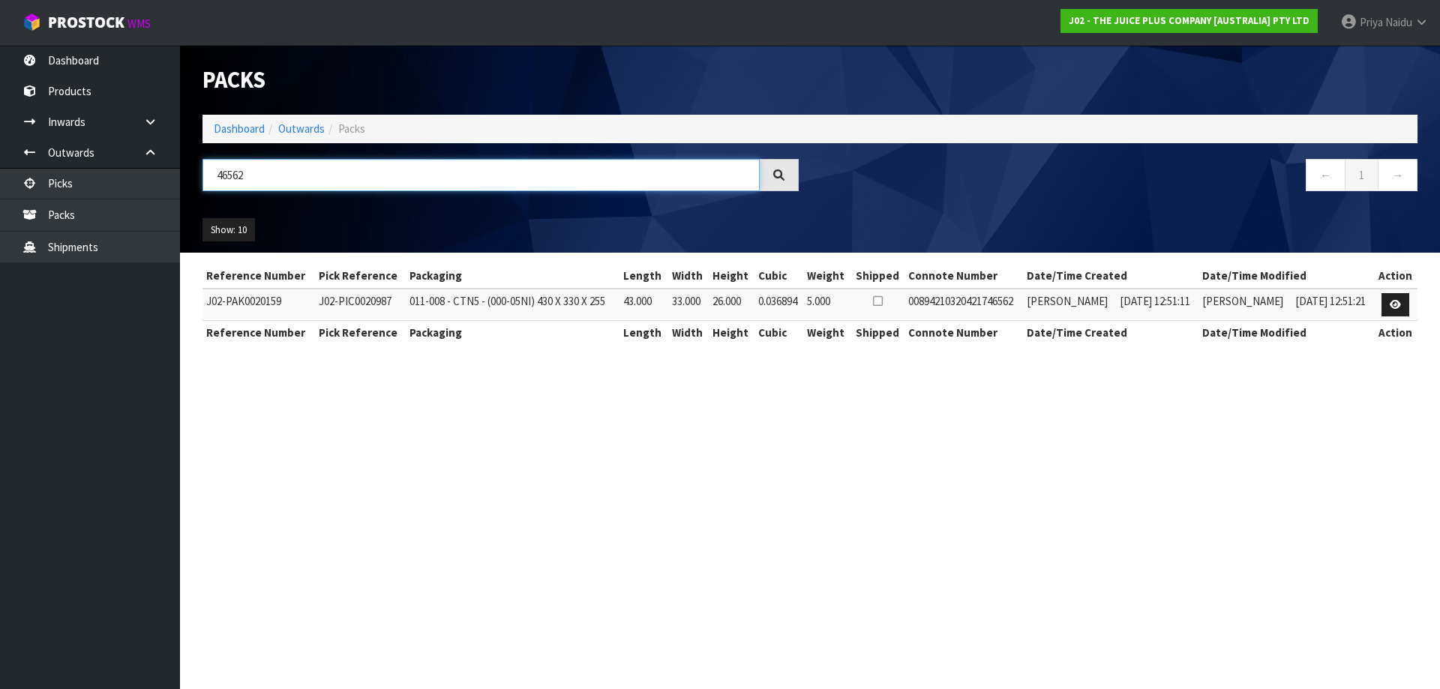
click at [288, 171] on input "46562" at bounding box center [481, 175] width 557 height 32
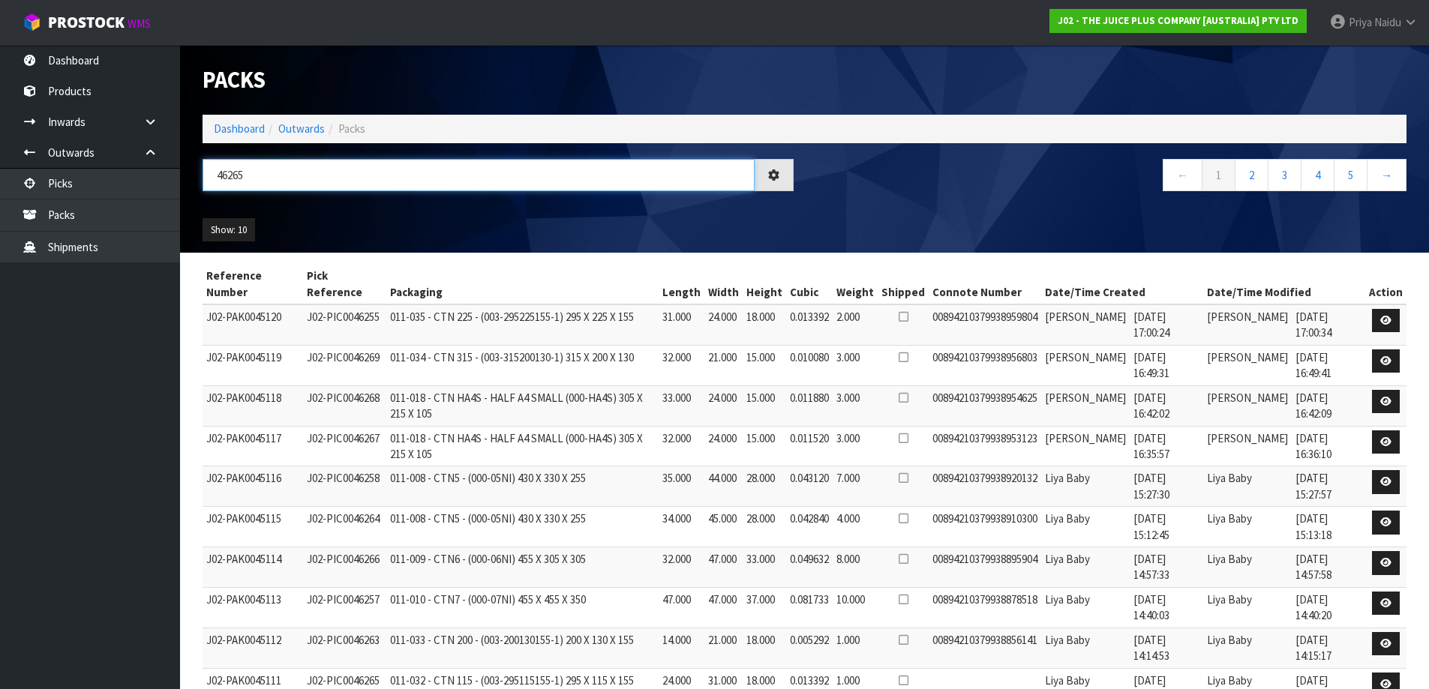
type input "46265"
click at [369, 221] on ul "Show: 10 5 10 25 50" at bounding box center [345, 230] width 284 height 24
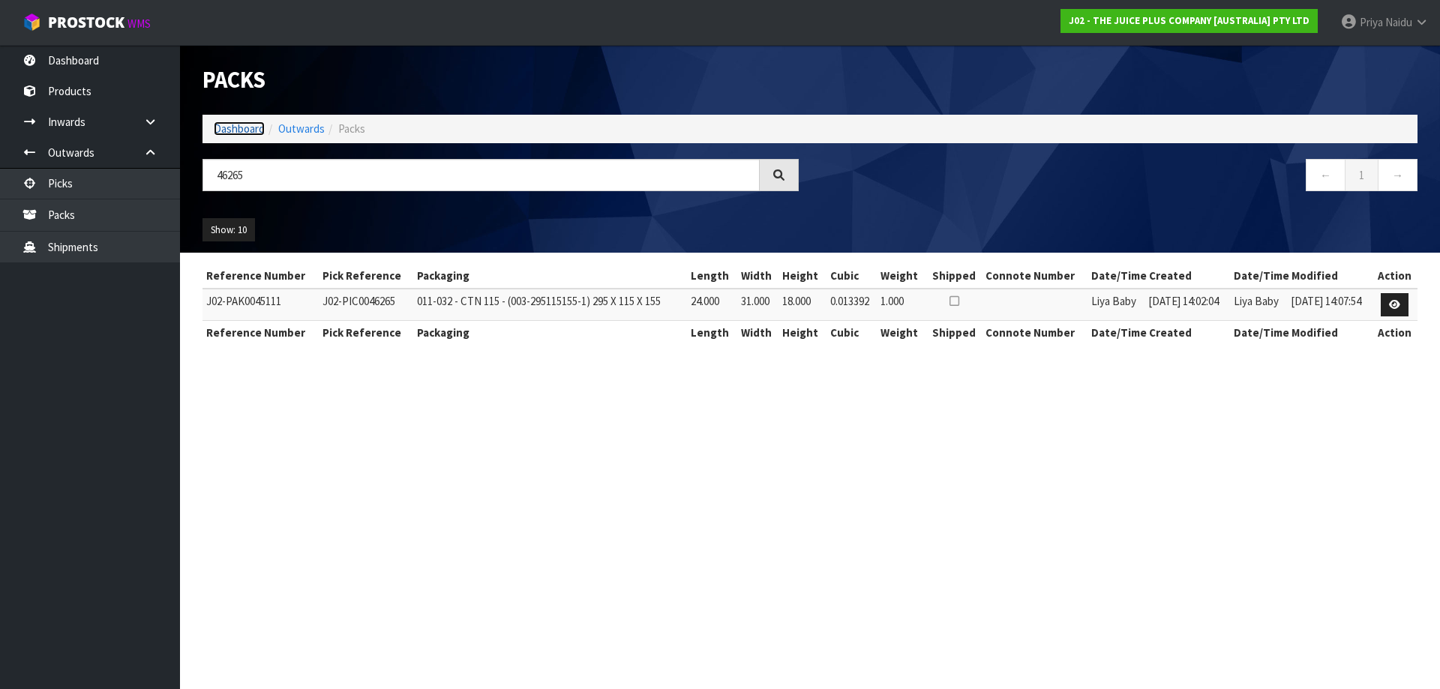
click at [225, 127] on link "Dashboard" at bounding box center [239, 129] width 51 height 14
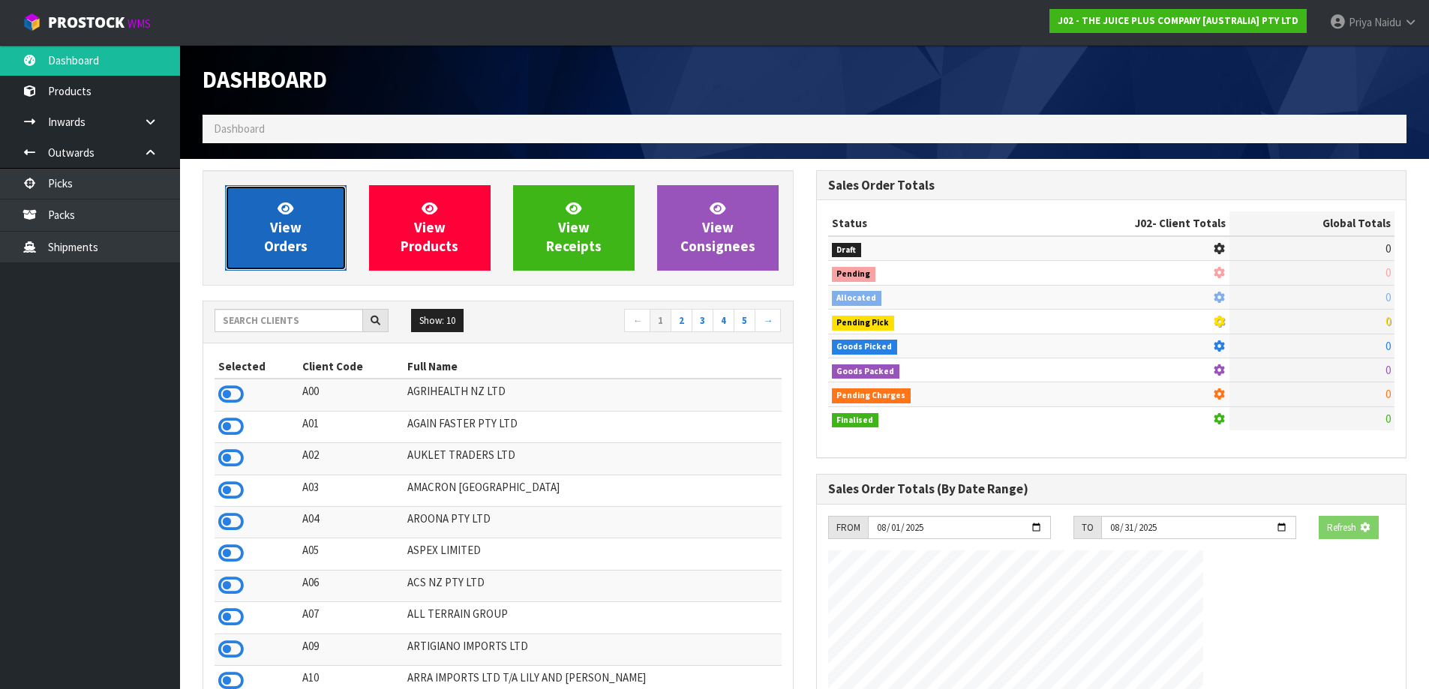
click at [272, 206] on link "View Orders" at bounding box center [286, 228] width 122 height 86
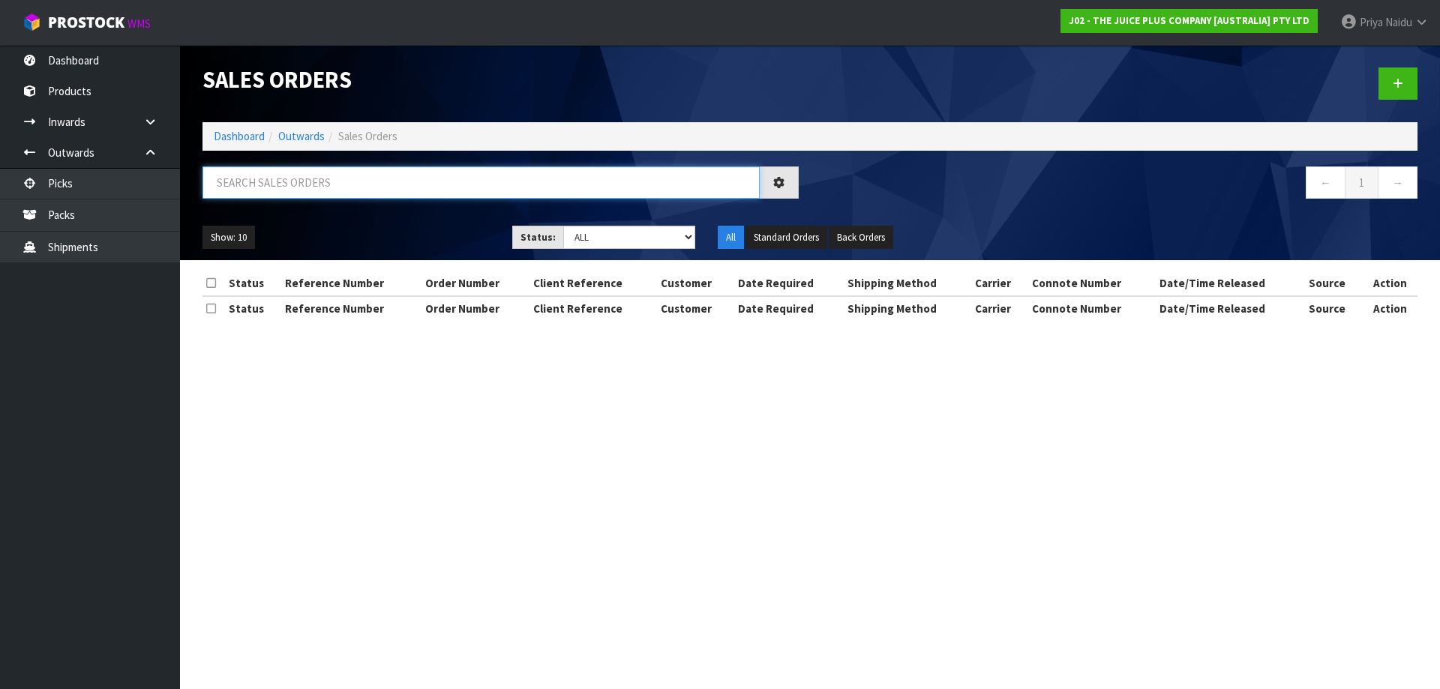
click at [308, 183] on input "text" at bounding box center [481, 183] width 557 height 32
type input "6"
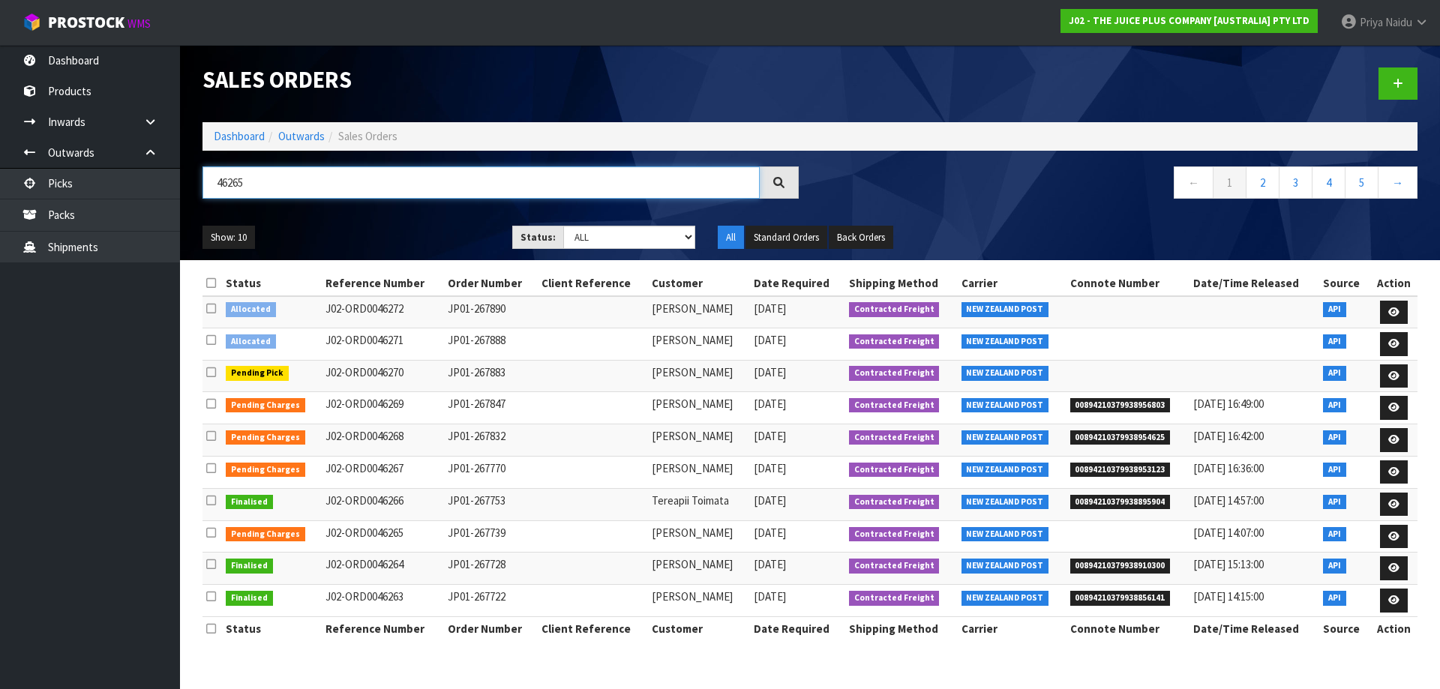
type input "46265"
click at [377, 245] on ul "Show: 10 5 10 25 50" at bounding box center [346, 238] width 287 height 24
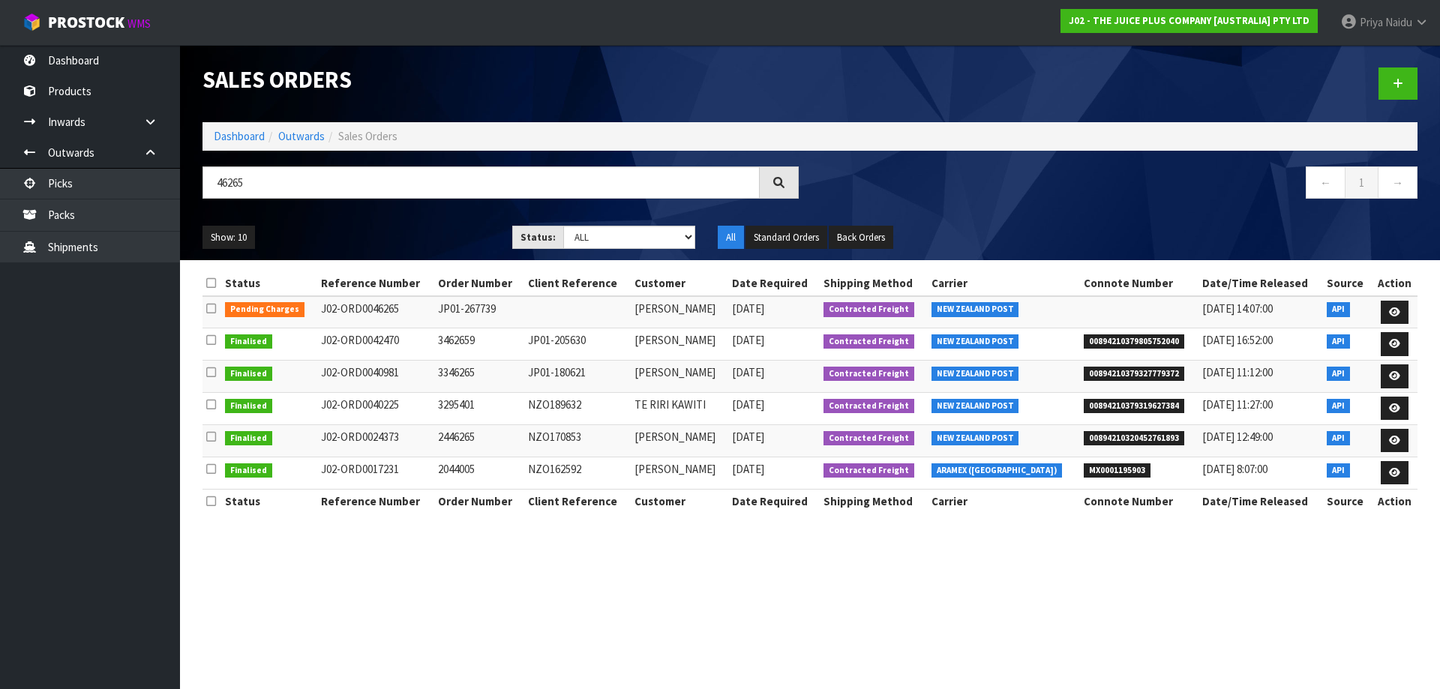
click at [436, 266] on section "Status Reference Number Order Number Client Reference Customer Date Required Sh…" at bounding box center [810, 400] width 1260 height 280
click at [1390, 304] on link at bounding box center [1395, 313] width 28 height 24
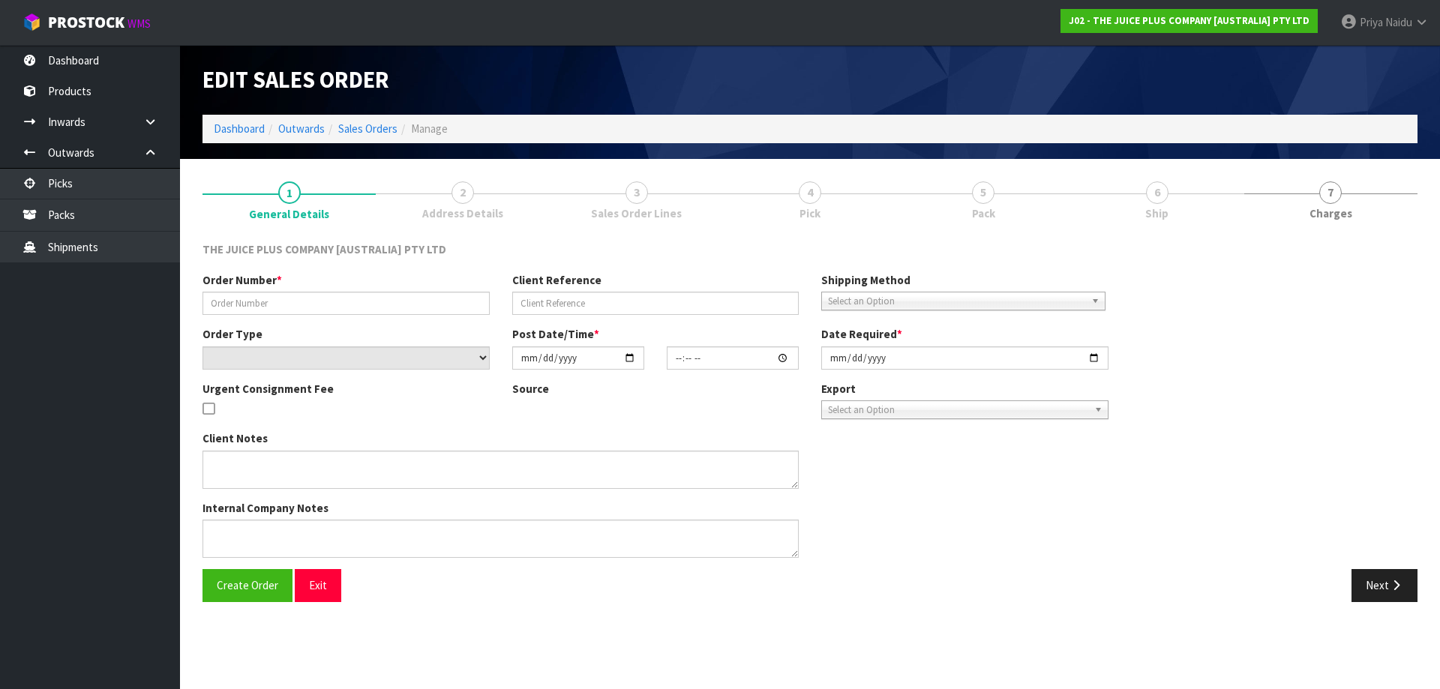
type input "JP01-267739"
select select "number:0"
type input "2025-08-12"
type input "22:07:49.000"
type input "2025-08-12"
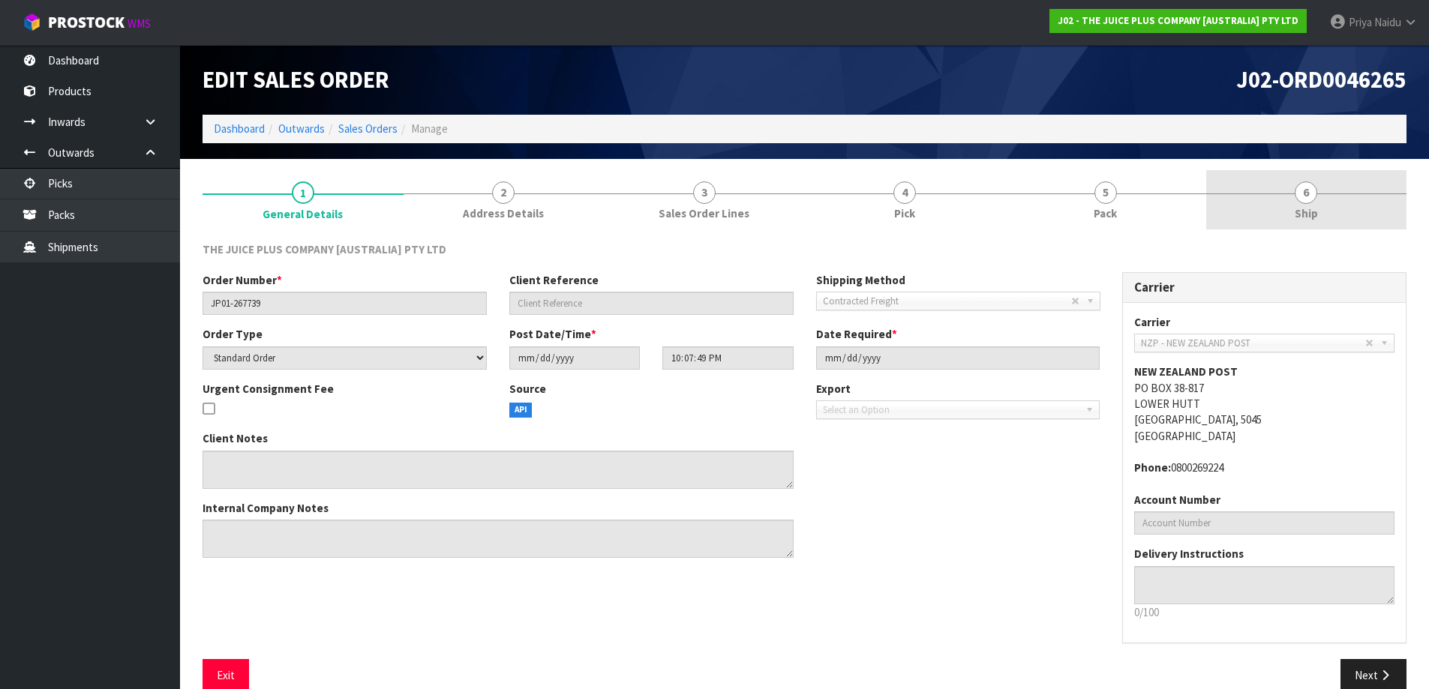
click at [1144, 216] on link "5 Pack" at bounding box center [1105, 199] width 201 height 59
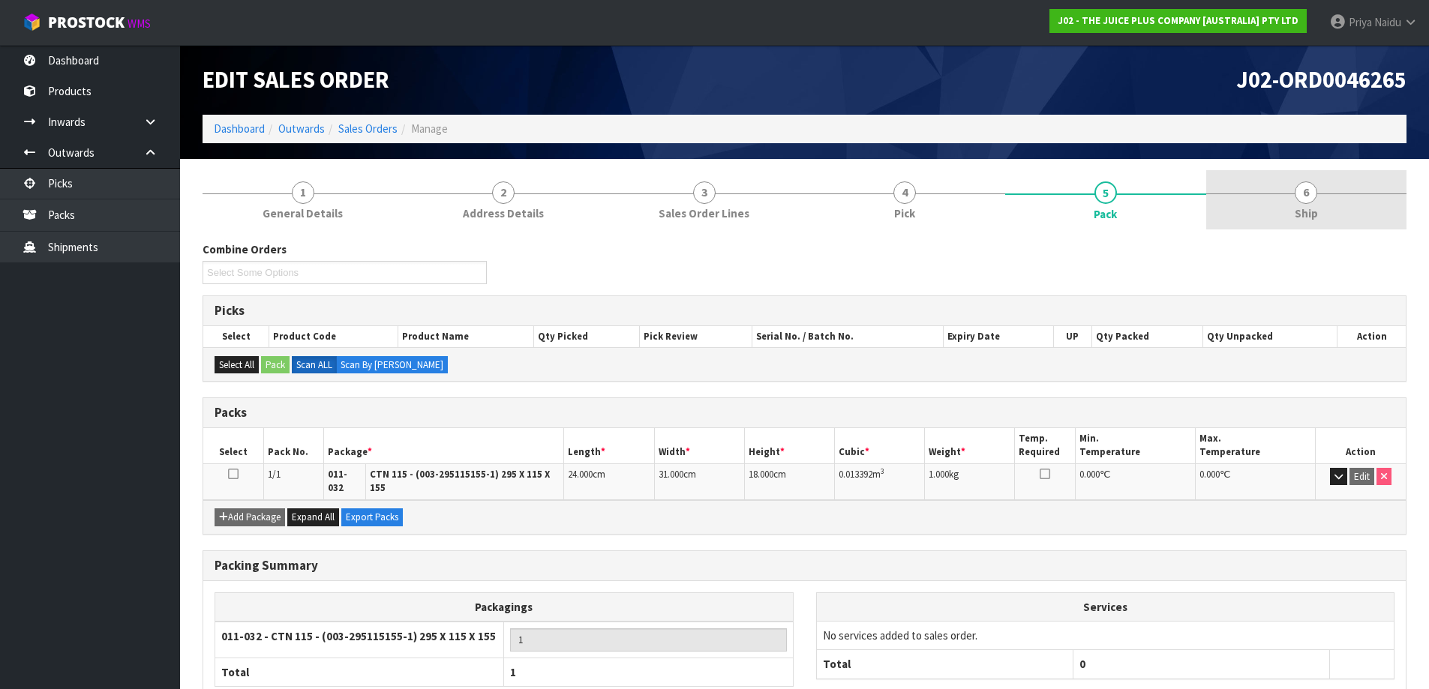
click at [1268, 203] on link "6 Ship" at bounding box center [1306, 199] width 201 height 59
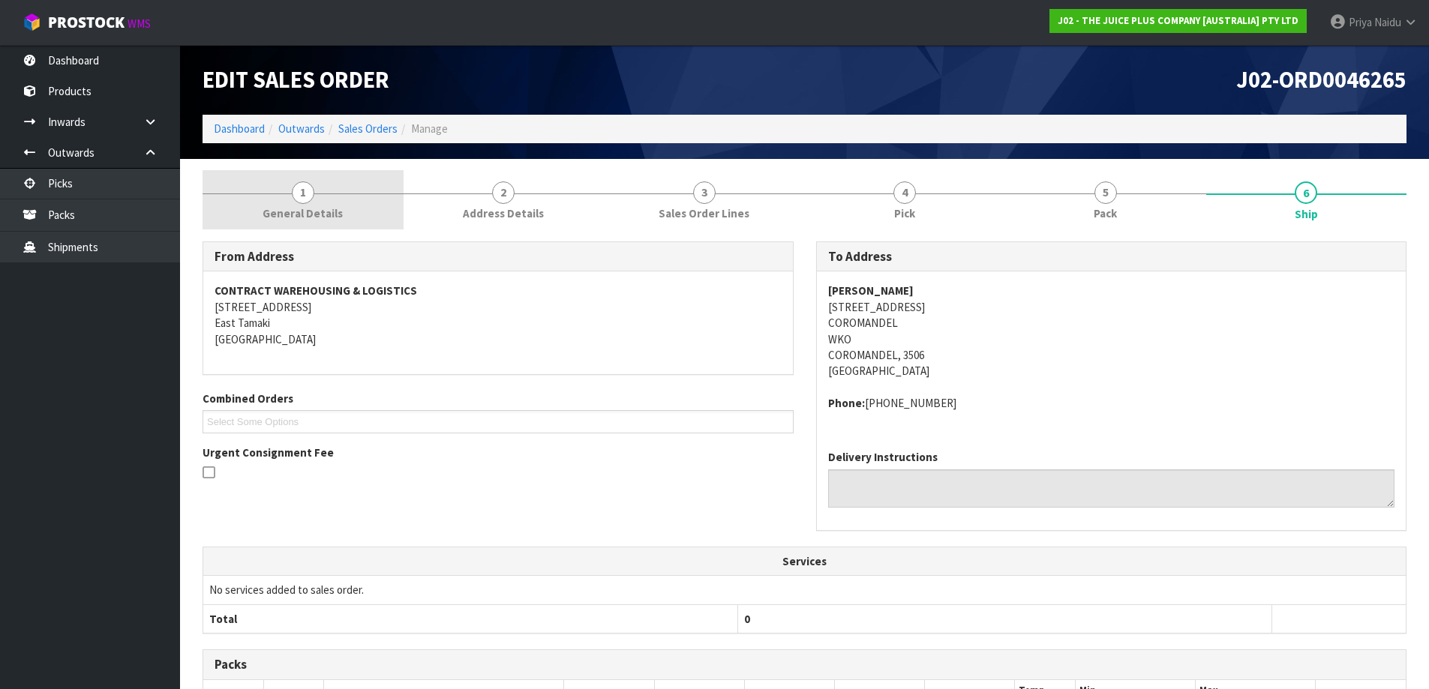
click at [305, 188] on span "1" at bounding box center [303, 193] width 23 height 23
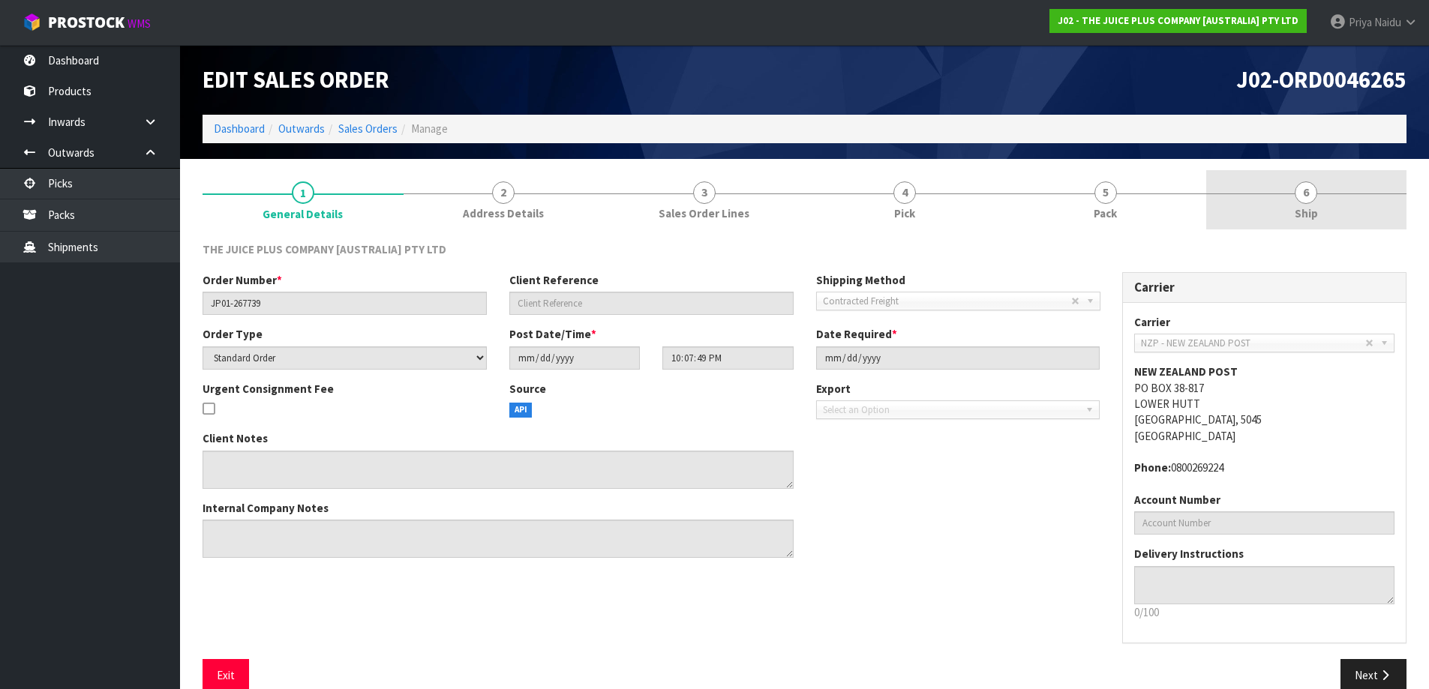
click at [1312, 218] on span "Ship" at bounding box center [1306, 214] width 23 height 16
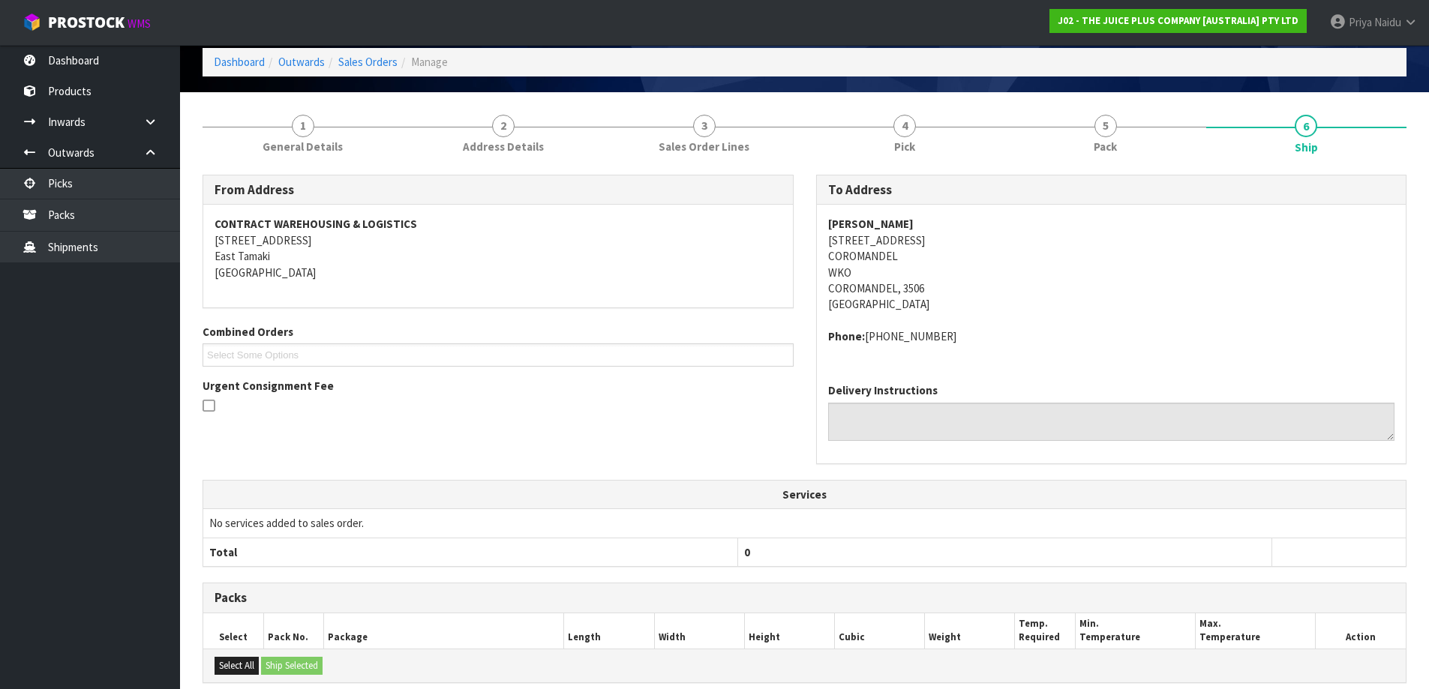
scroll to position [272, 0]
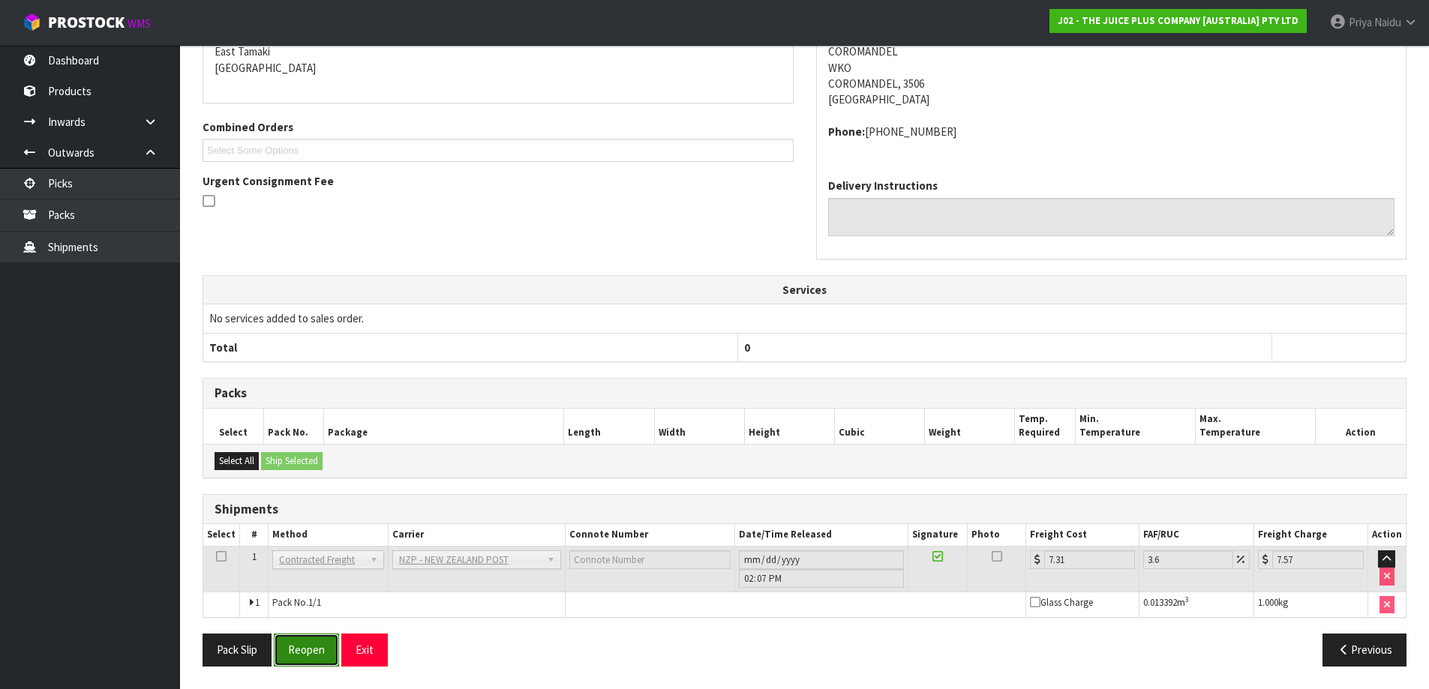
click at [310, 652] on button "Reopen" at bounding box center [306, 650] width 65 height 32
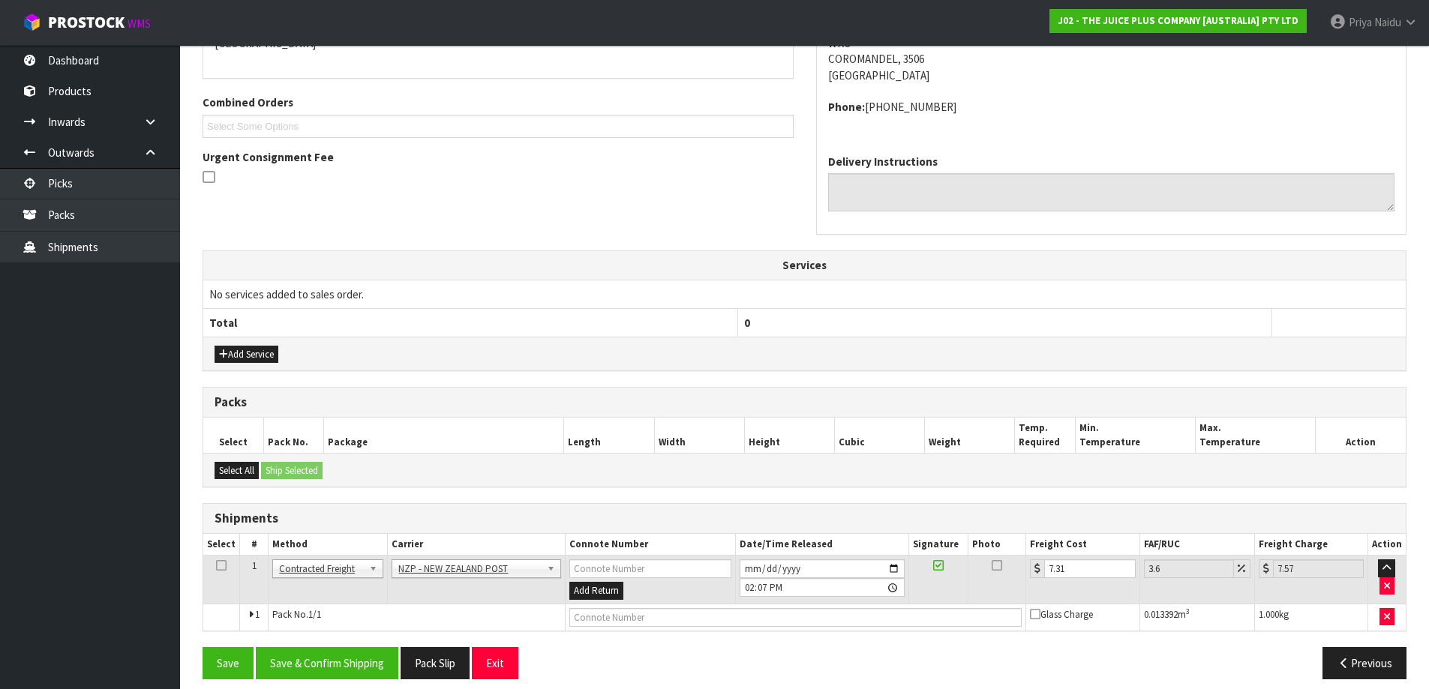
scroll to position [363, 0]
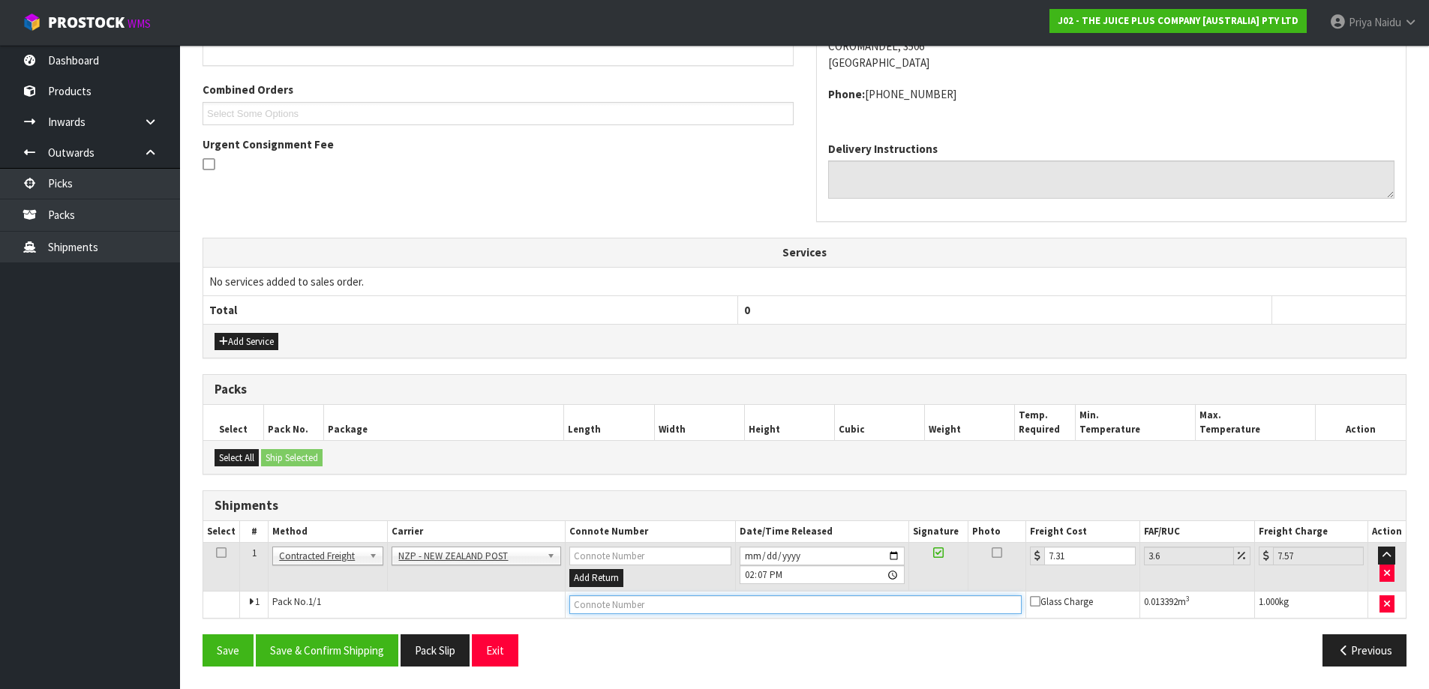
click at [639, 602] on input "text" at bounding box center [795, 605] width 453 height 19
type input "00894210379938845954"
click at [203, 635] on button "Save" at bounding box center [228, 651] width 51 height 32
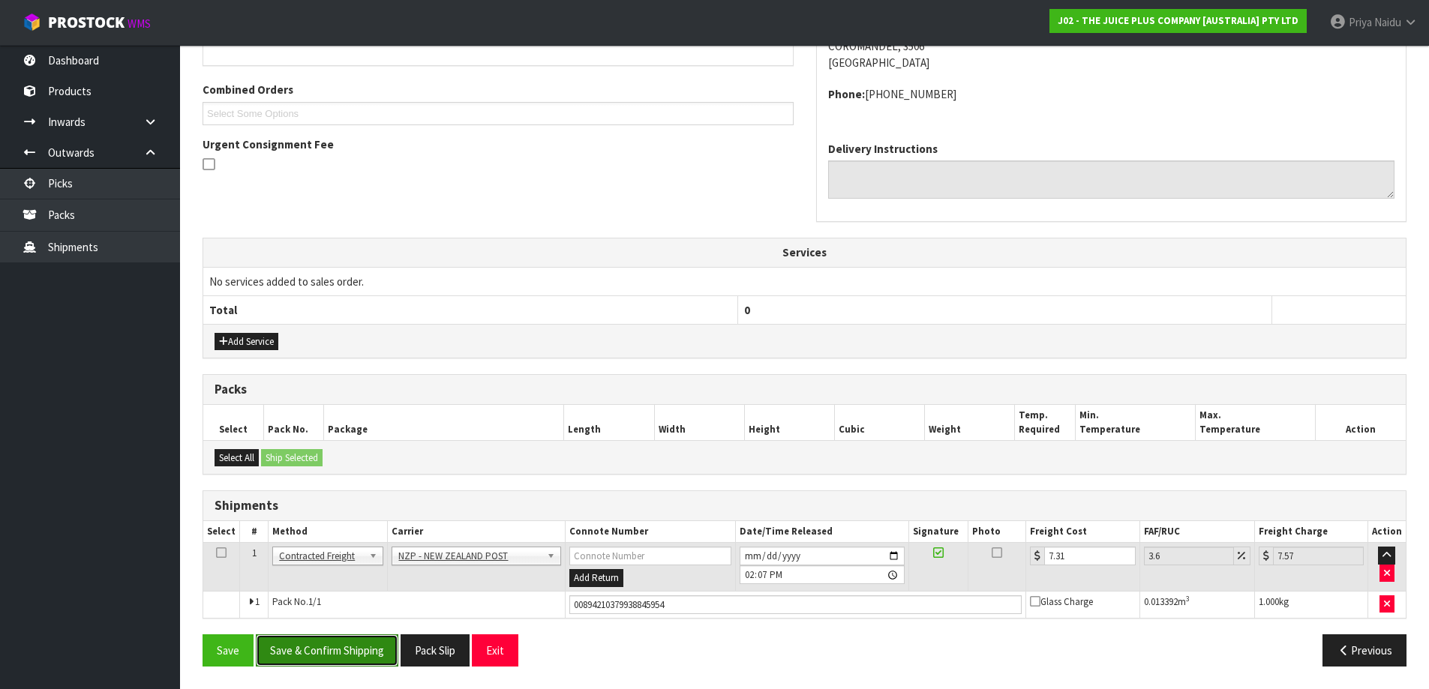
click at [347, 655] on button "Save & Confirm Shipping" at bounding box center [327, 651] width 143 height 32
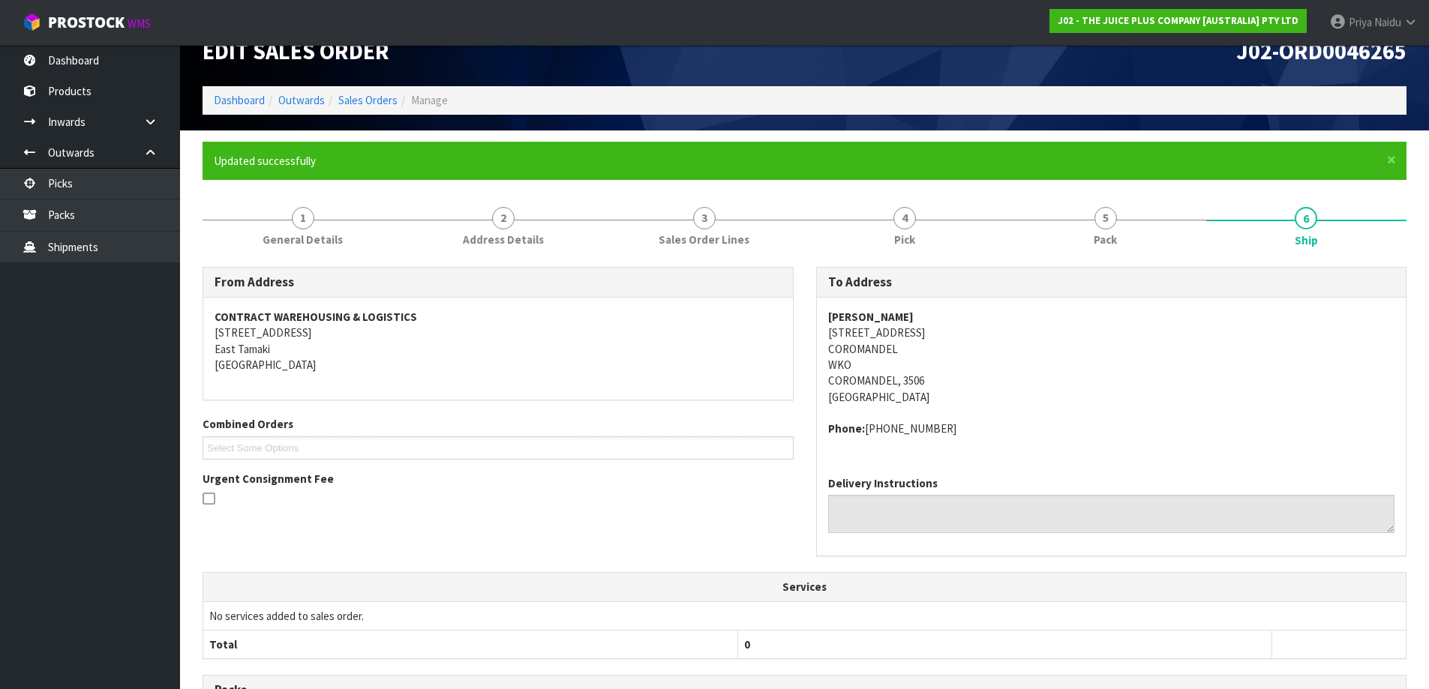
scroll to position [0, 0]
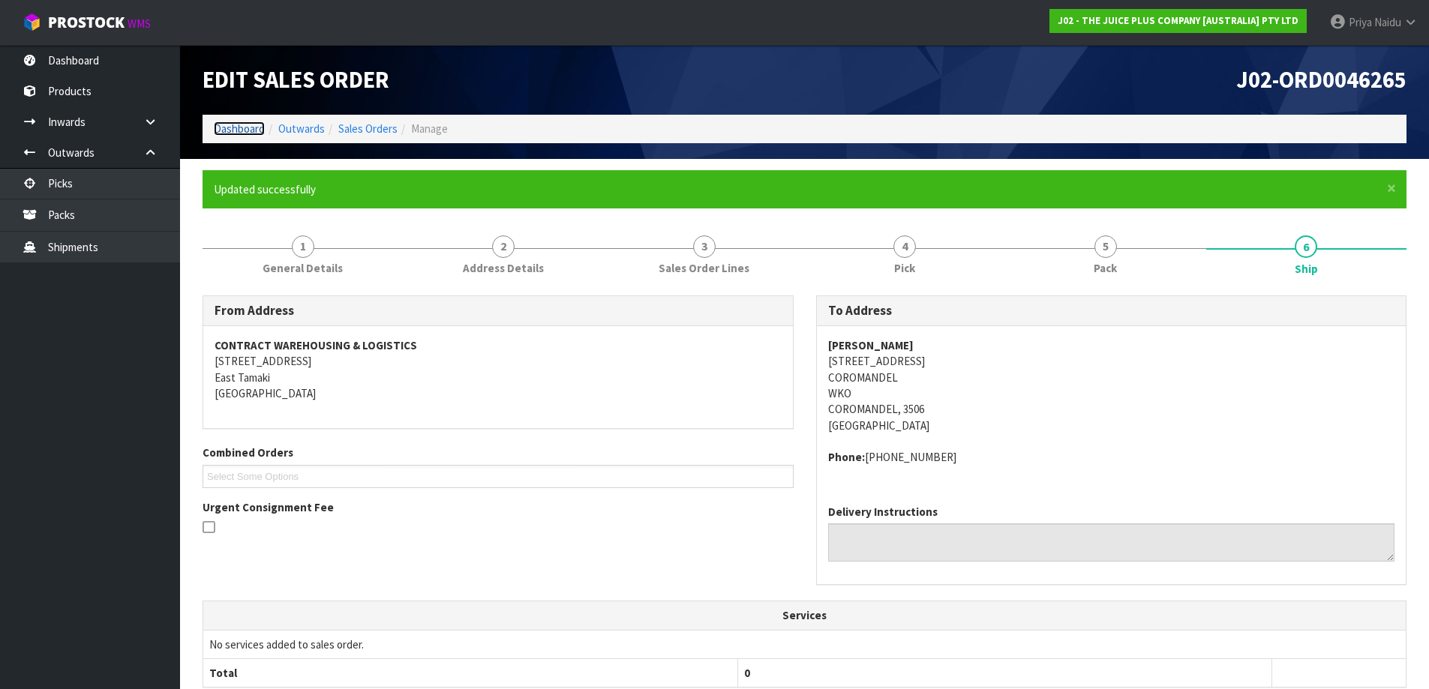
drag, startPoint x: 245, startPoint y: 136, endPoint x: 240, endPoint y: 126, distance: 10.7
click at [245, 136] on link "Dashboard" at bounding box center [239, 129] width 51 height 14
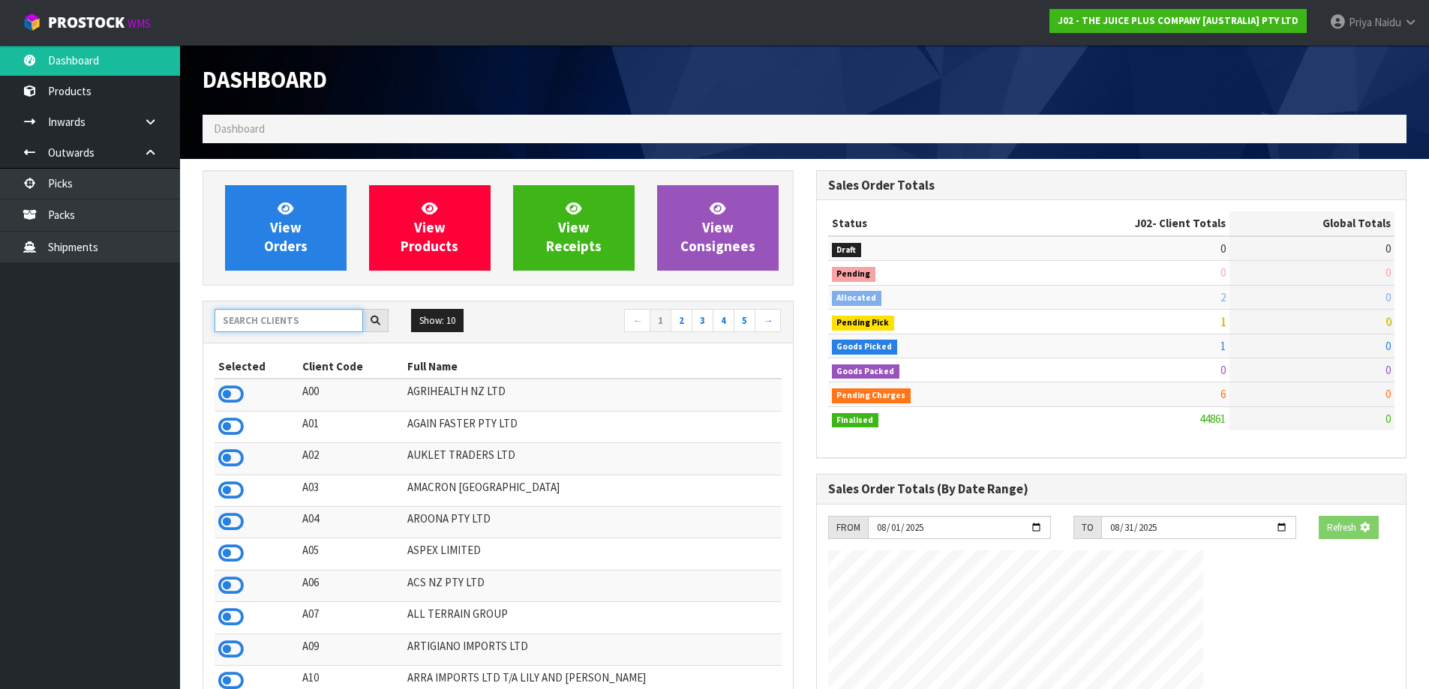
click at [304, 315] on input "text" at bounding box center [289, 320] width 149 height 23
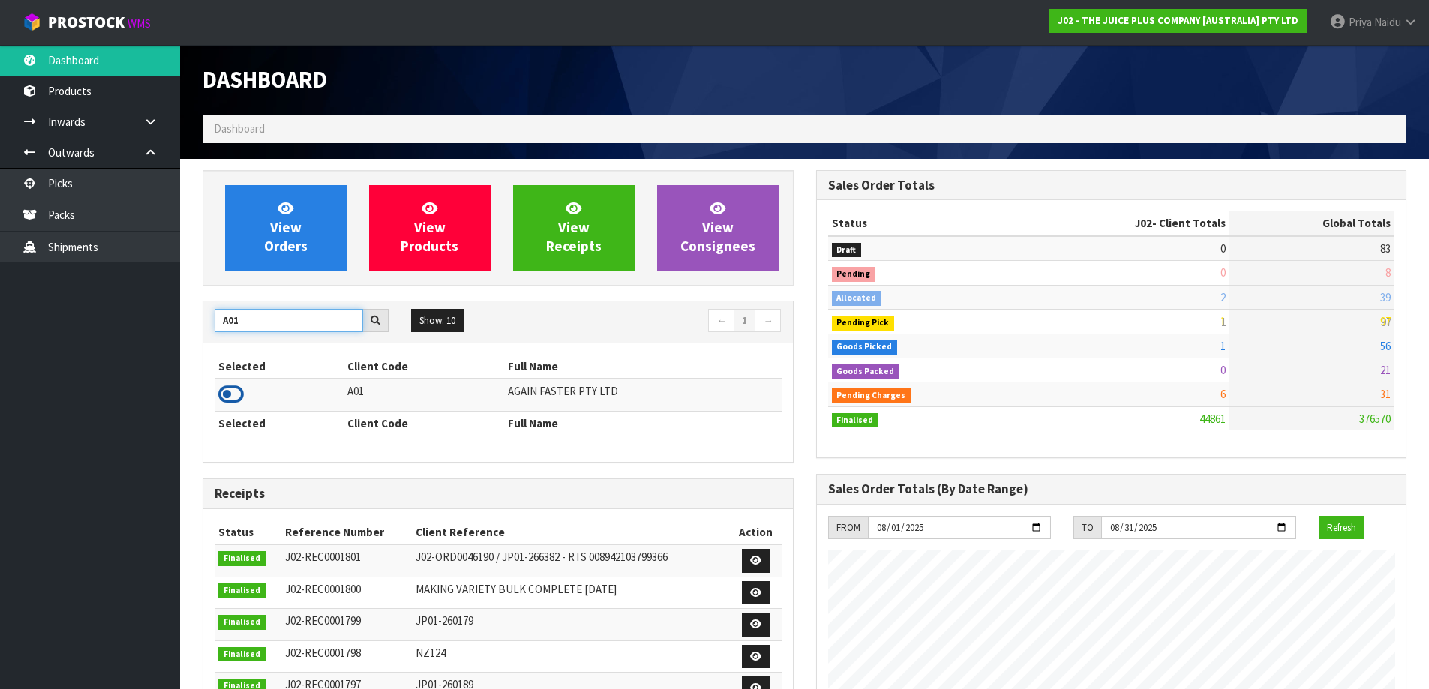
type input "A01"
click at [227, 397] on icon at bounding box center [231, 394] width 26 height 23
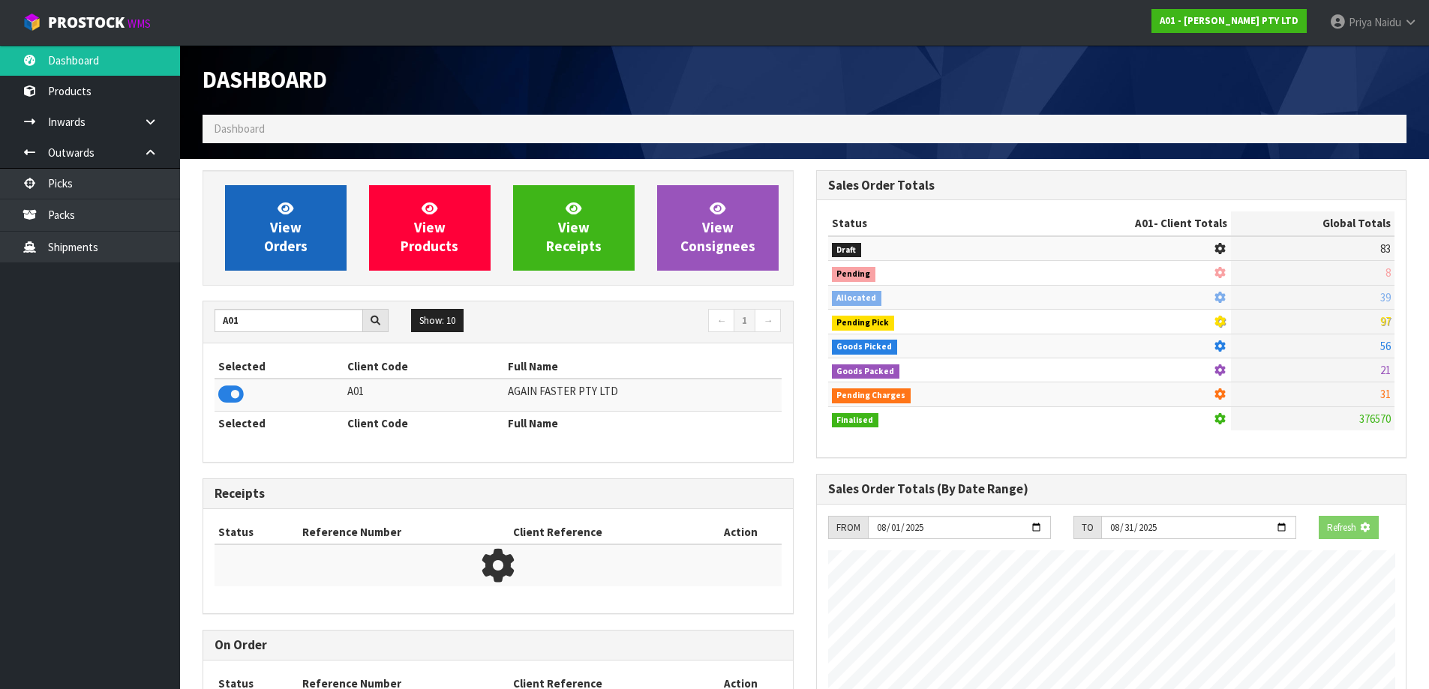
scroll to position [935, 613]
click at [278, 248] on span "View Orders" at bounding box center [286, 228] width 44 height 56
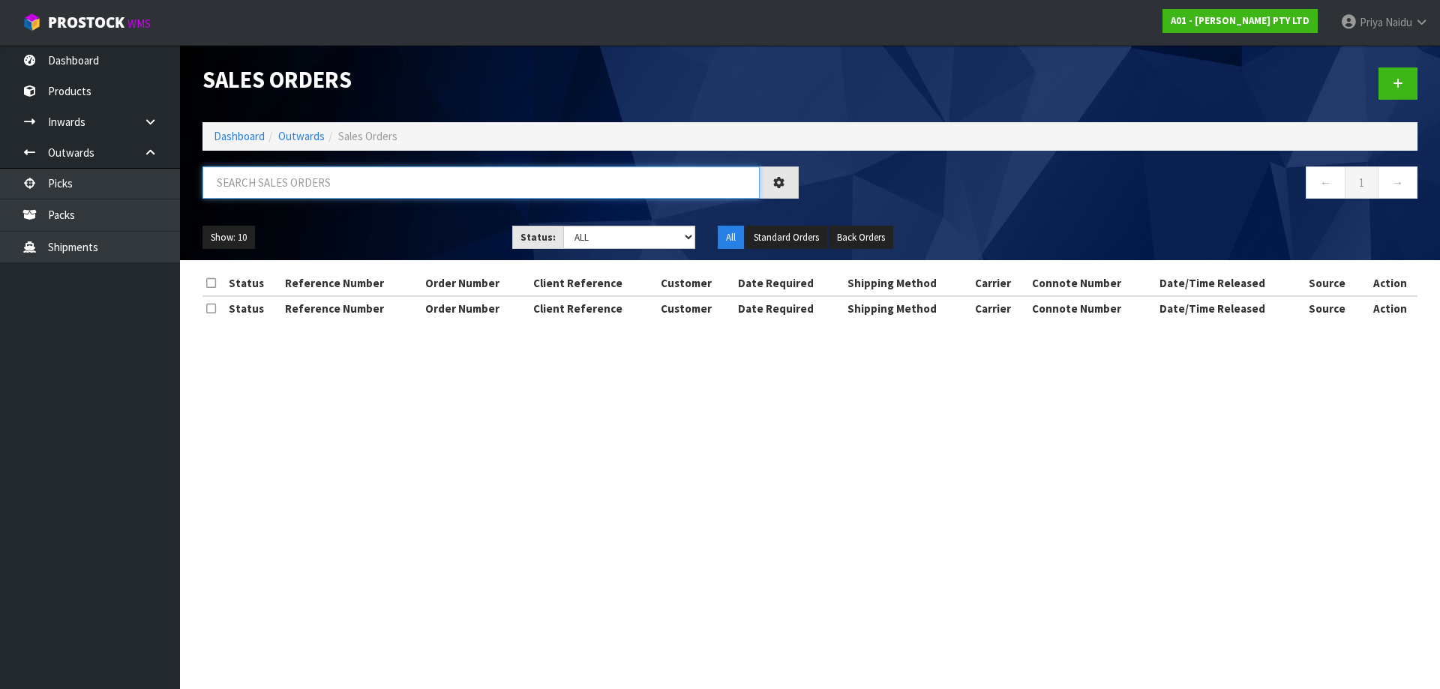
click at [317, 189] on input "text" at bounding box center [481, 183] width 557 height 32
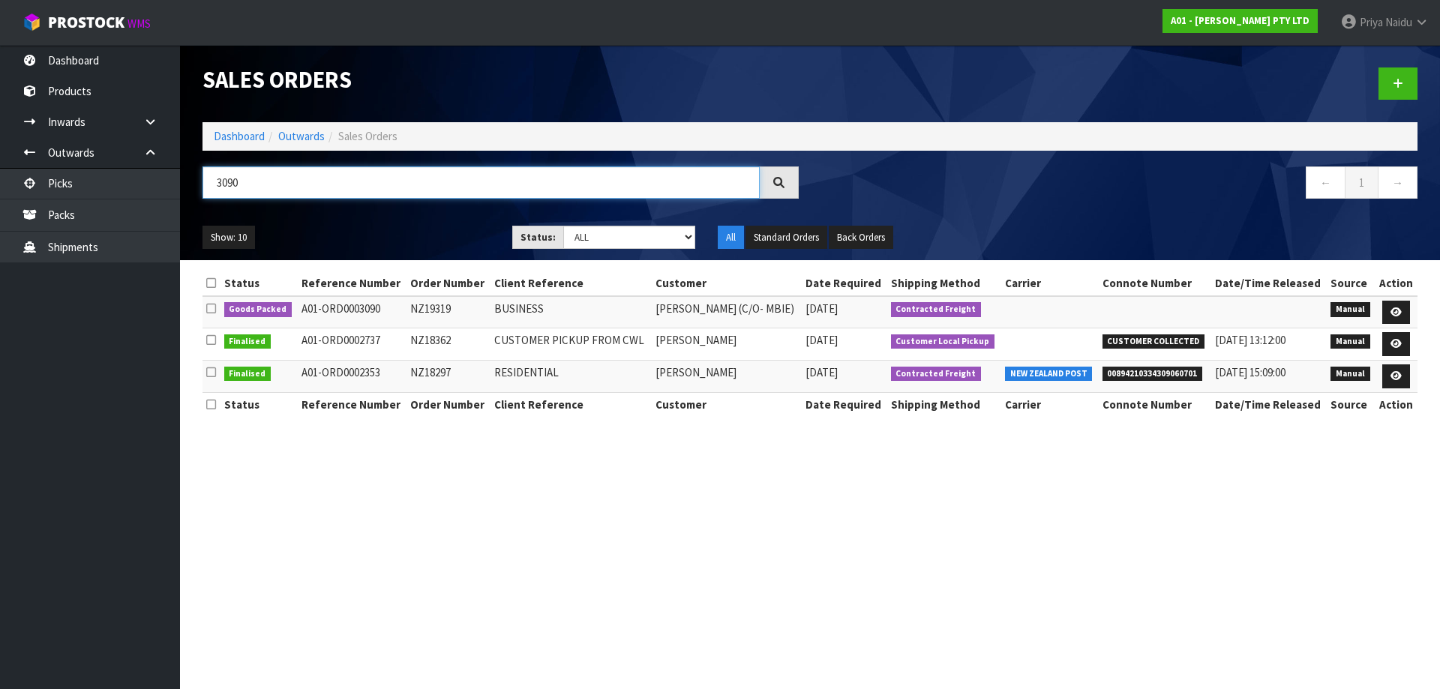
type input "3090"
click at [388, 236] on ul "Show: 10 5 10 25 50" at bounding box center [346, 238] width 287 height 24
click at [1390, 311] on link at bounding box center [1396, 313] width 28 height 24
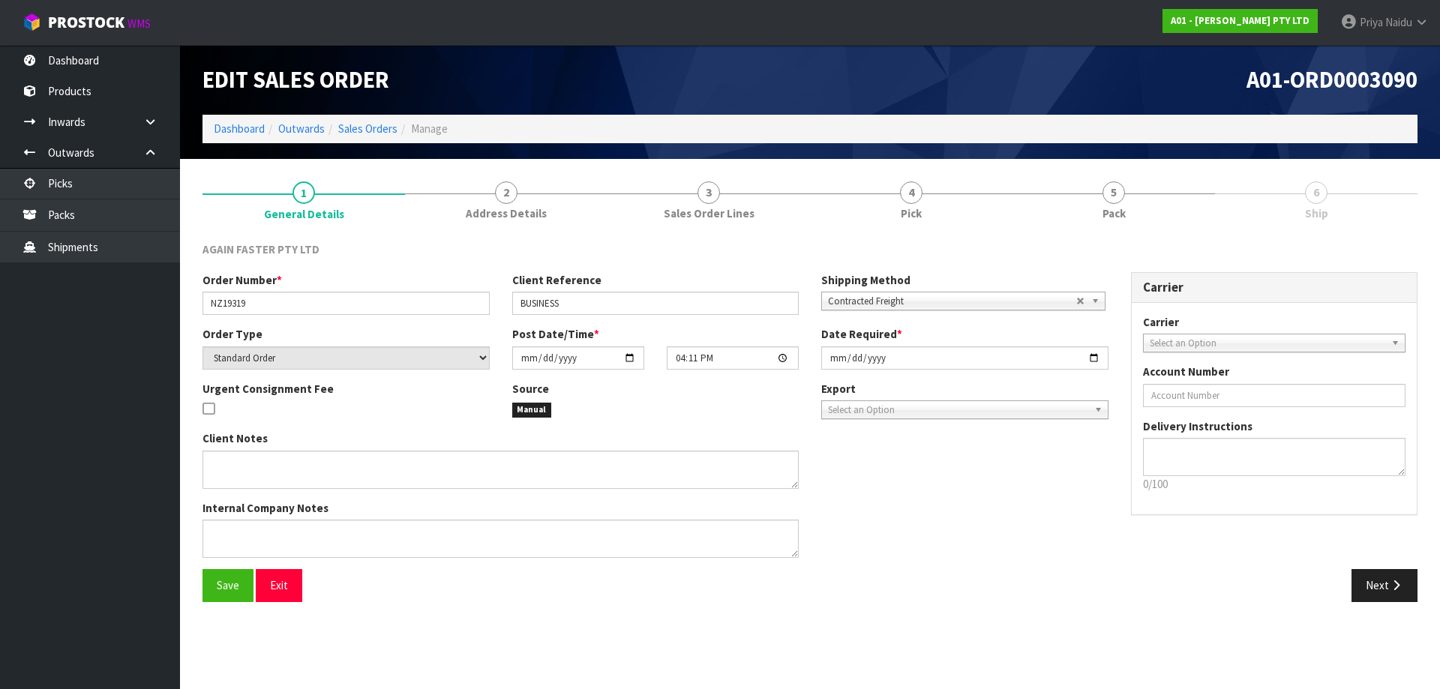
click at [1162, 197] on link "5 Pack" at bounding box center [1114, 199] width 203 height 59
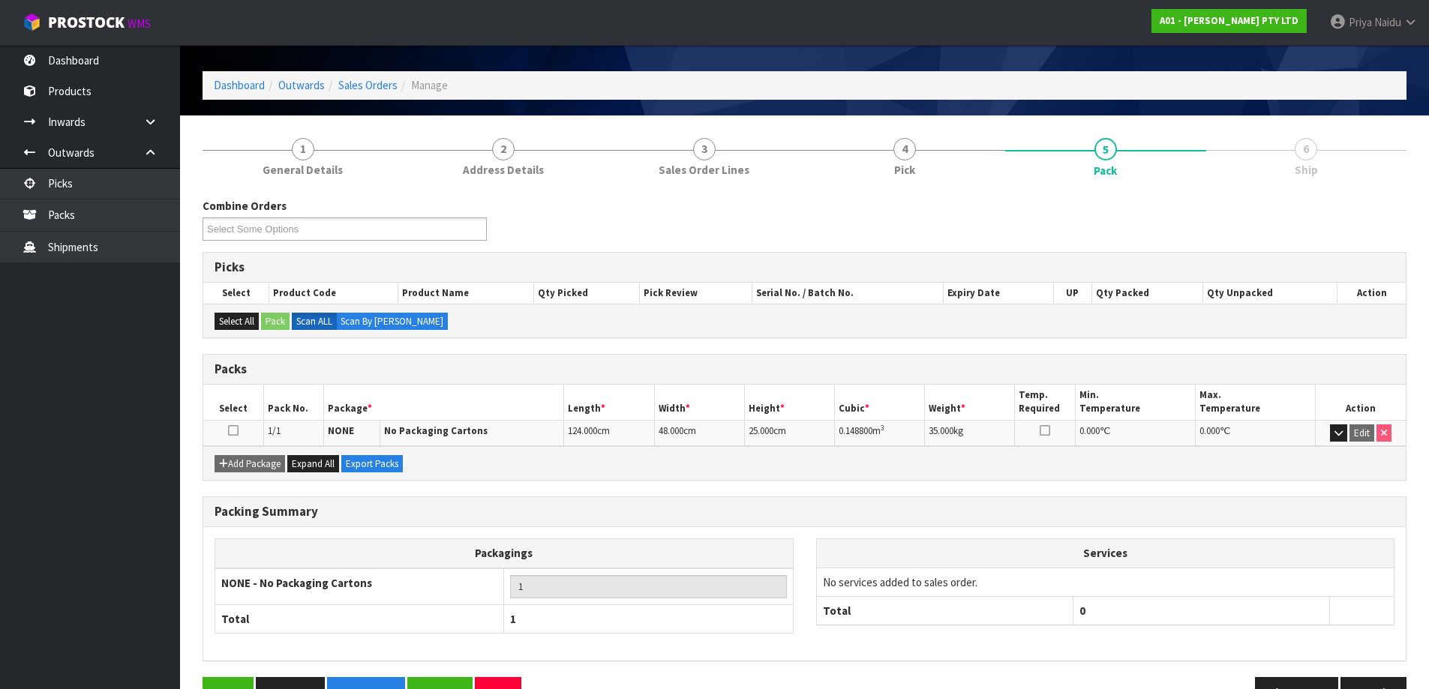
scroll to position [86, 0]
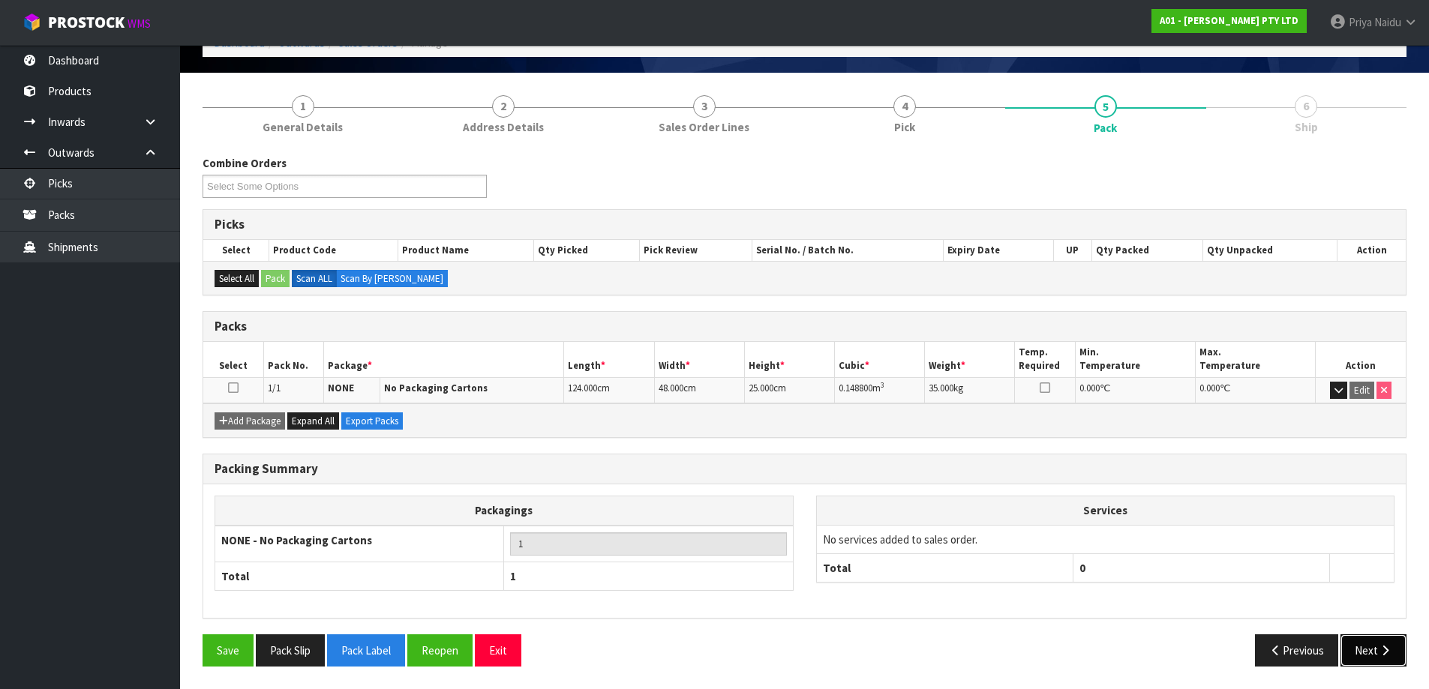
click at [1379, 648] on icon "button" at bounding box center [1385, 650] width 14 height 11
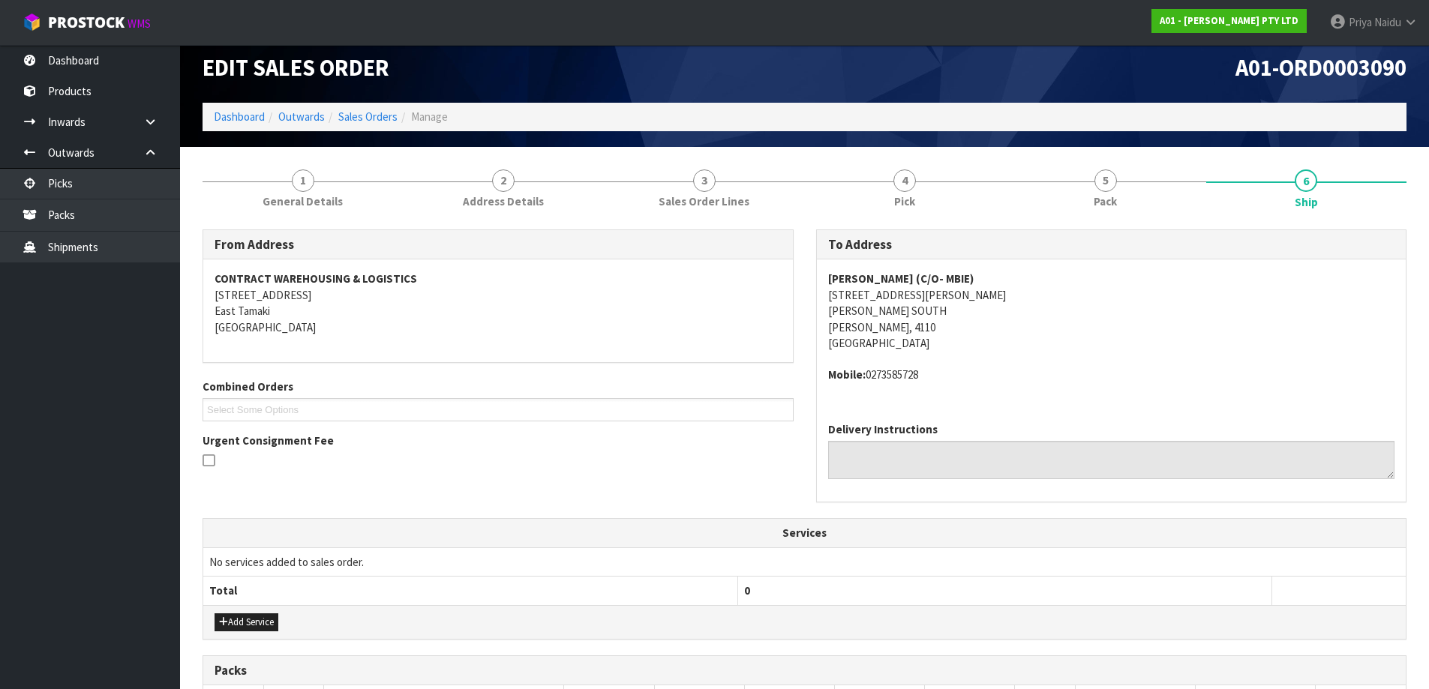
scroll to position [0, 0]
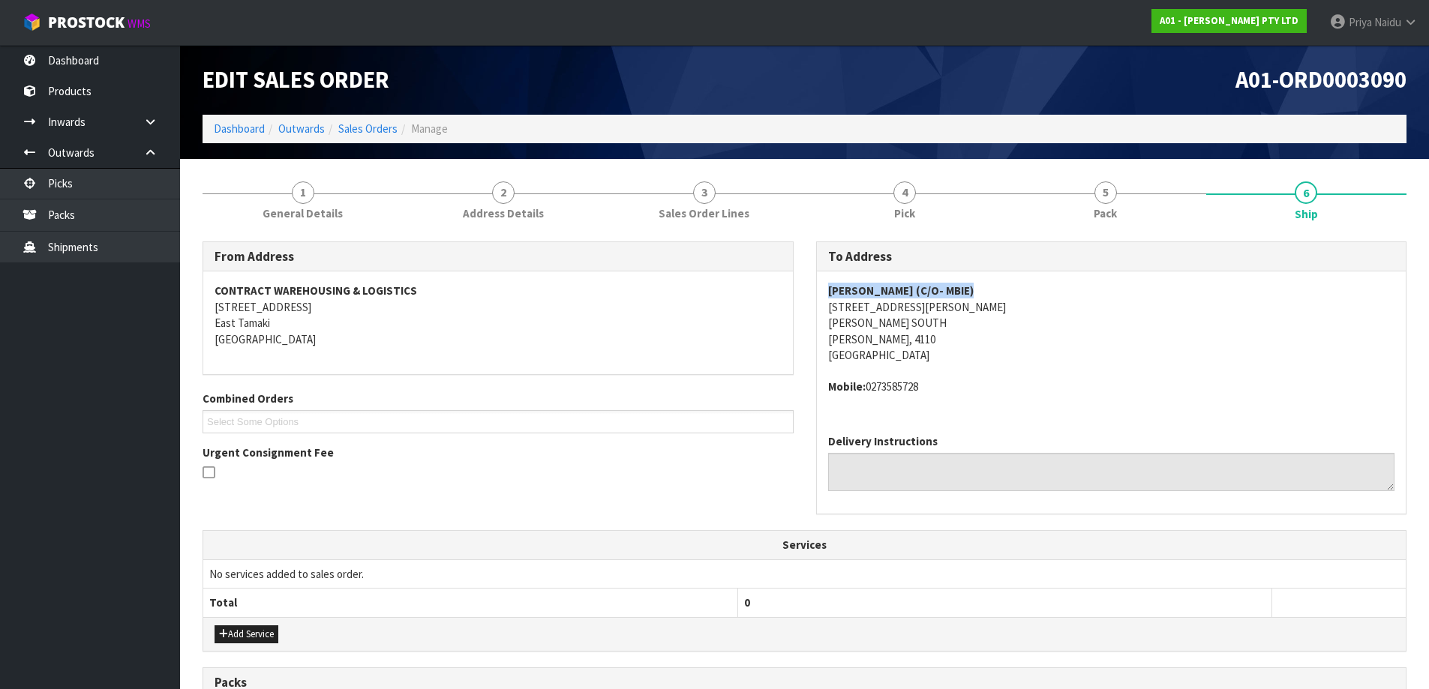
drag, startPoint x: 823, startPoint y: 289, endPoint x: 1013, endPoint y: 285, distance: 190.6
click at [1013, 285] on div "DANIEL SANSON (C/O- MBIE) 19 BOWER STREET NAPIER SOUTH Napier, 4110 New Zealand…" at bounding box center [1112, 347] width 590 height 151
drag, startPoint x: 824, startPoint y: 308, endPoint x: 344, endPoint y: 317, distance: 479.4
click at [934, 313] on div "To Address DANIEL SANSON (C/O- MBIE) 19 BOWER STREET NAPIER SOUTH Napier, 4110 …" at bounding box center [1112, 387] width 614 height 290
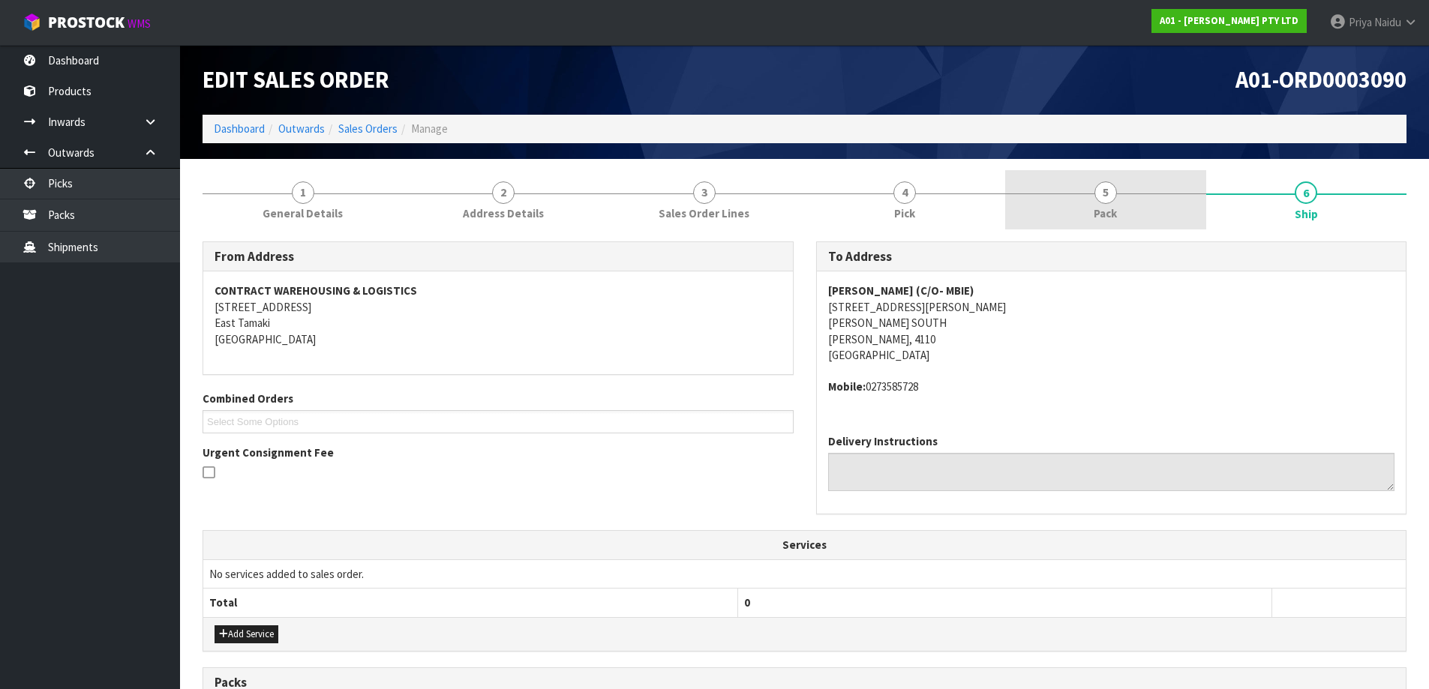
click at [1118, 224] on link "5 Pack" at bounding box center [1105, 199] width 201 height 59
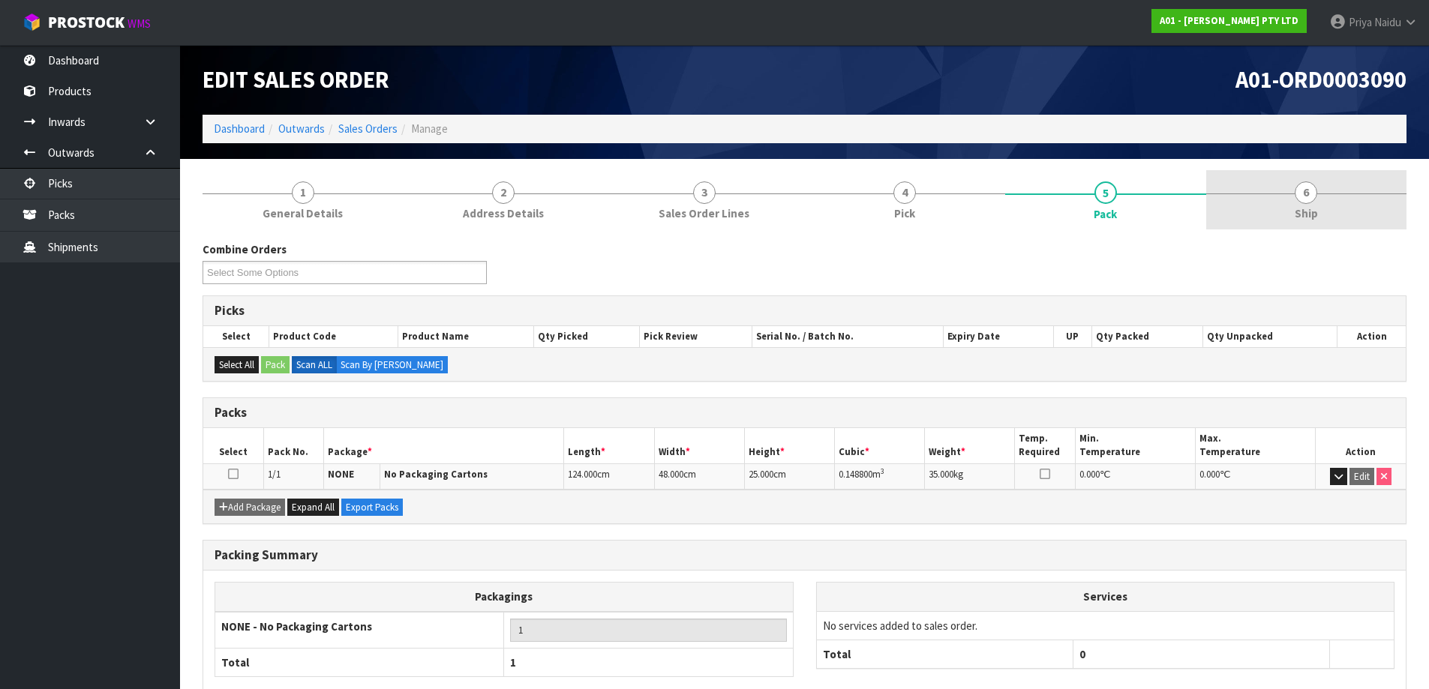
click at [1370, 203] on link "6 Ship" at bounding box center [1306, 199] width 201 height 59
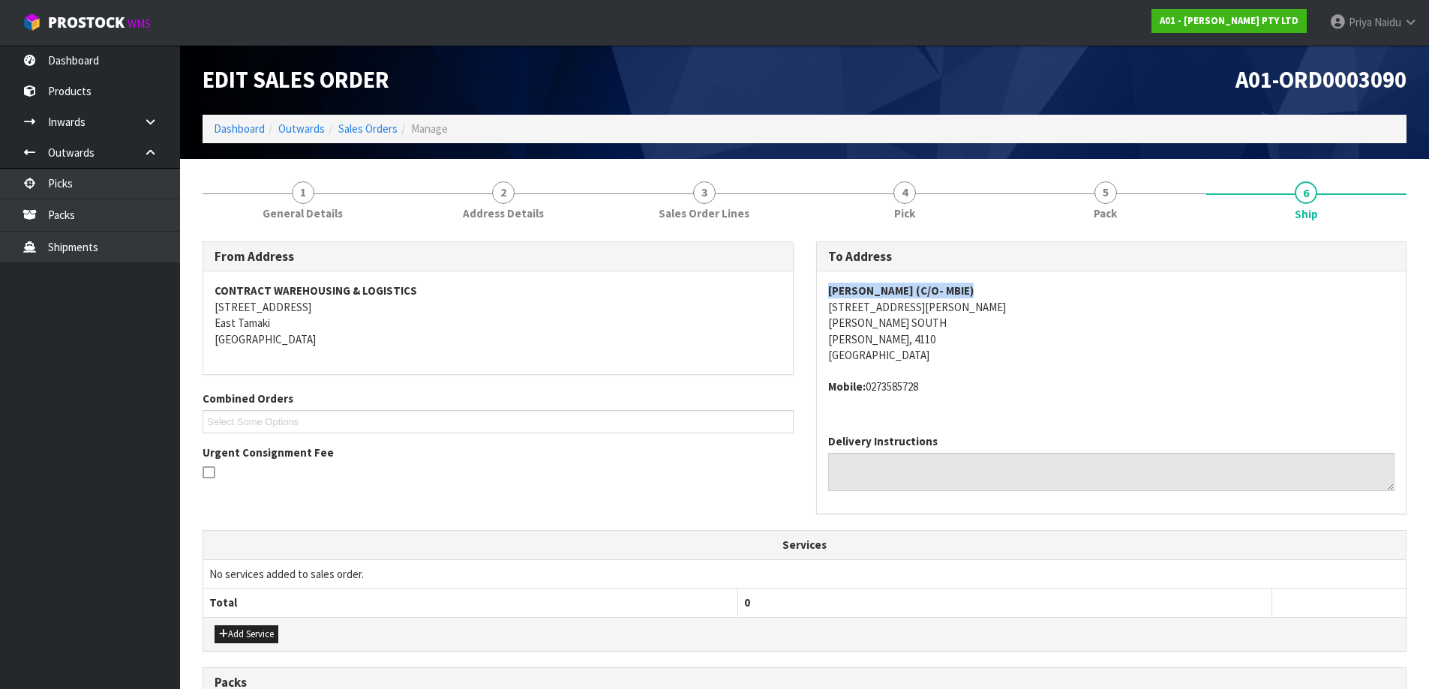
drag, startPoint x: 820, startPoint y: 294, endPoint x: 979, endPoint y: 291, distance: 159.0
click at [979, 291] on div "DANIEL SANSON (C/O- MBIE) 19 BOWER STREET NAPIER SOUTH Napier, 4110 New Zealand…" at bounding box center [1112, 347] width 590 height 151
drag, startPoint x: 821, startPoint y: 308, endPoint x: 854, endPoint y: 354, distance: 56.4
click at [965, 343] on div "DANIEL SANSON (C/O- MBIE) 19 BOWER STREET NAPIER SOUTH Napier, 4110 New Zealand…" at bounding box center [1112, 347] width 590 height 151
click at [1039, 366] on span "DANIEL SANSON (C/O- MBIE) 19 BOWER STREET NAPIER SOUTH Napier, 4110 New Zealand…" at bounding box center [1111, 339] width 567 height 113
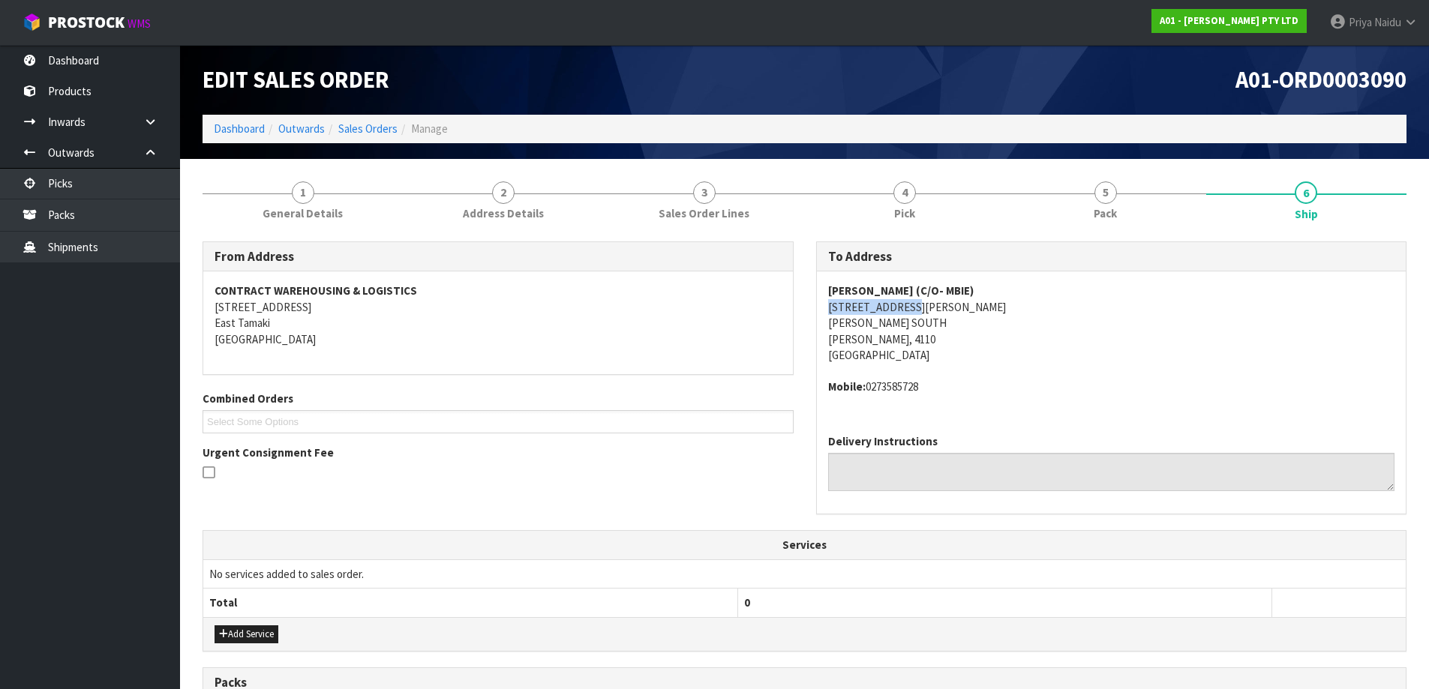
drag, startPoint x: 815, startPoint y: 306, endPoint x: 941, endPoint y: 306, distance: 125.3
click at [941, 306] on div "To Address DANIEL SANSON (C/O- MBIE) 19 BOWER STREET NAPIER SOUTH Napier, 4110 …" at bounding box center [1111, 379] width 591 height 274
drag, startPoint x: 868, startPoint y: 389, endPoint x: 961, endPoint y: 387, distance: 93.0
click at [961, 387] on address "Mobile: 0273585728" at bounding box center [1111, 387] width 567 height 16
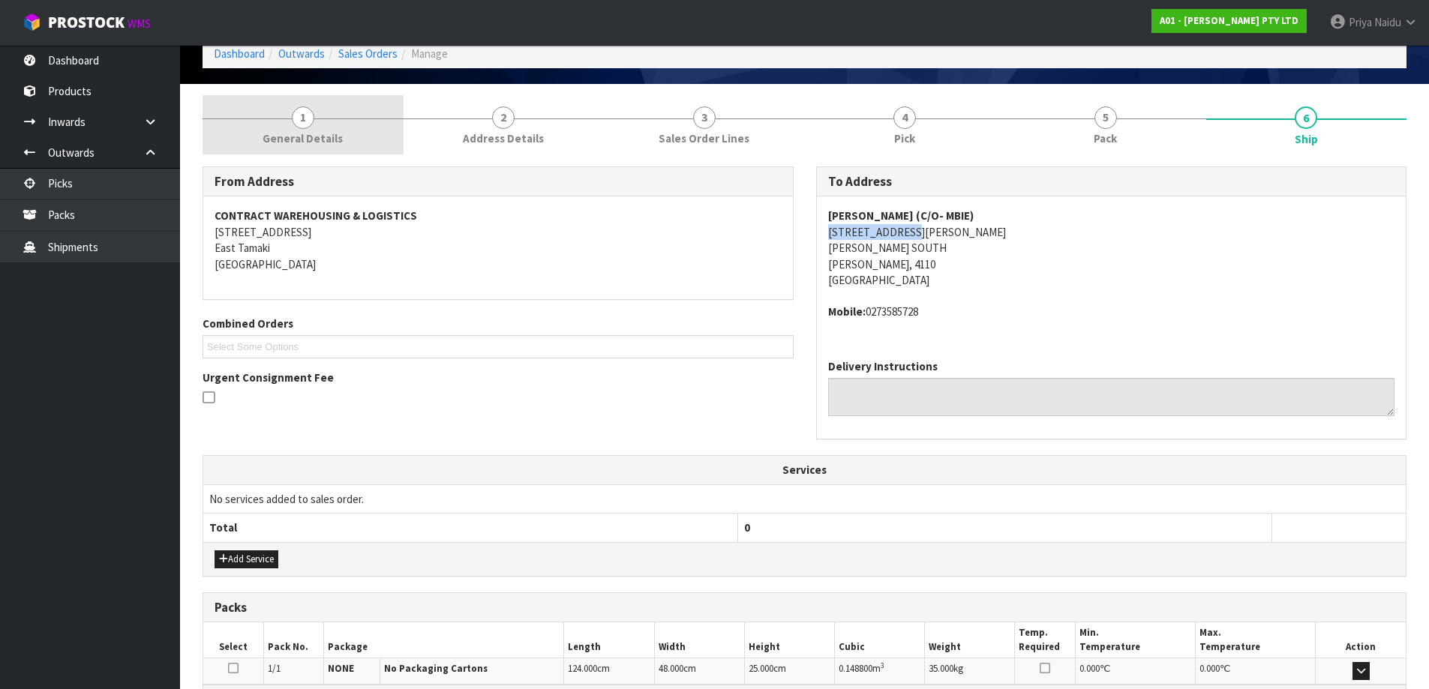
click at [306, 140] on span "General Details" at bounding box center [303, 139] width 80 height 16
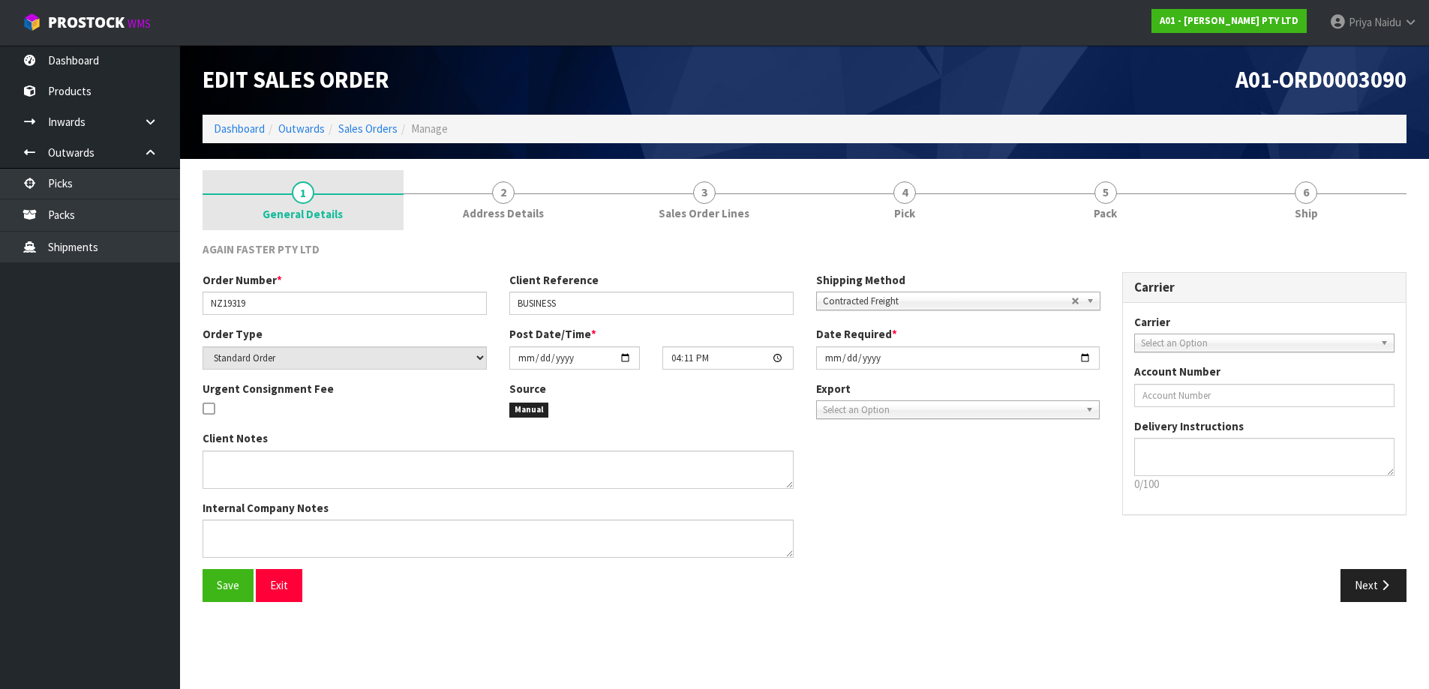
scroll to position [0, 0]
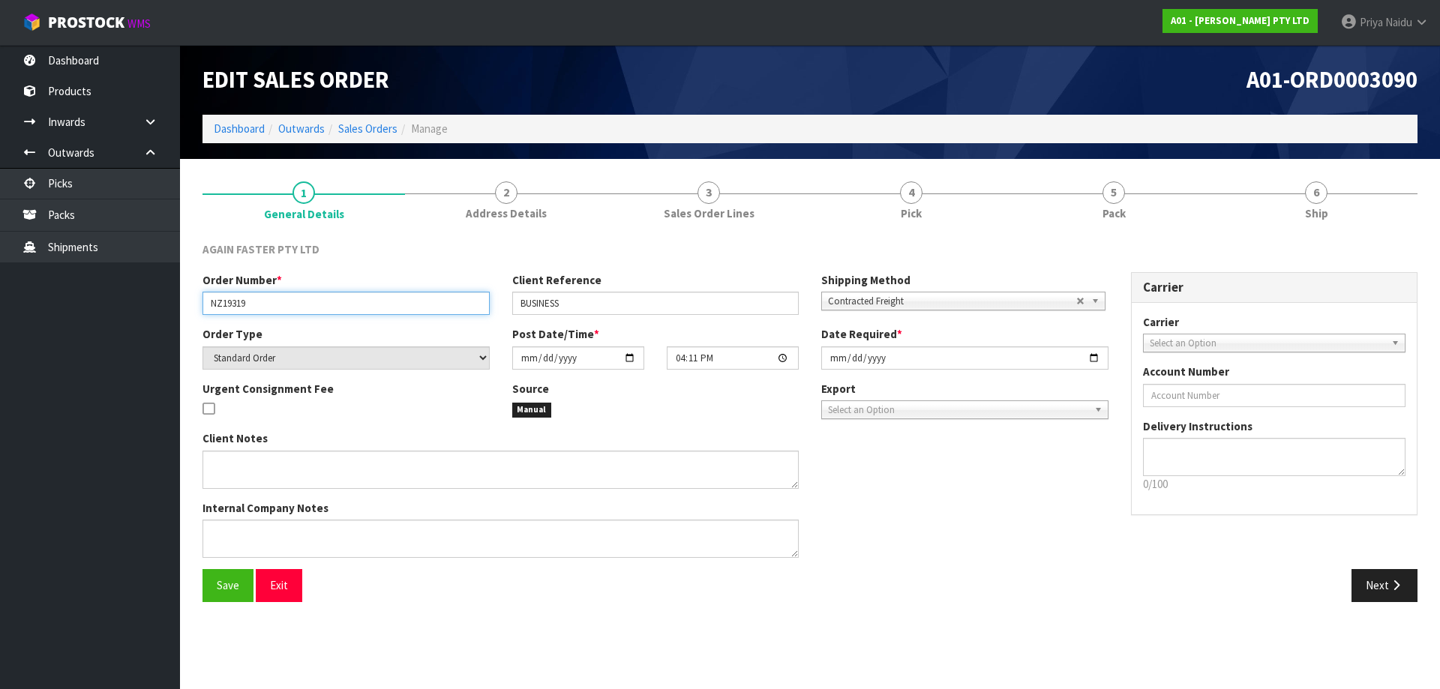
drag, startPoint x: 207, startPoint y: 305, endPoint x: 272, endPoint y: 311, distance: 64.8
click at [272, 311] on input "NZ19319" at bounding box center [346, 303] width 287 height 23
drag, startPoint x: 511, startPoint y: 304, endPoint x: 565, endPoint y: 302, distance: 54.1
click at [565, 302] on div "Client Reference BUSINESS" at bounding box center [656, 293] width 310 height 43
drag, startPoint x: 518, startPoint y: 300, endPoint x: 604, endPoint y: 309, distance: 86.7
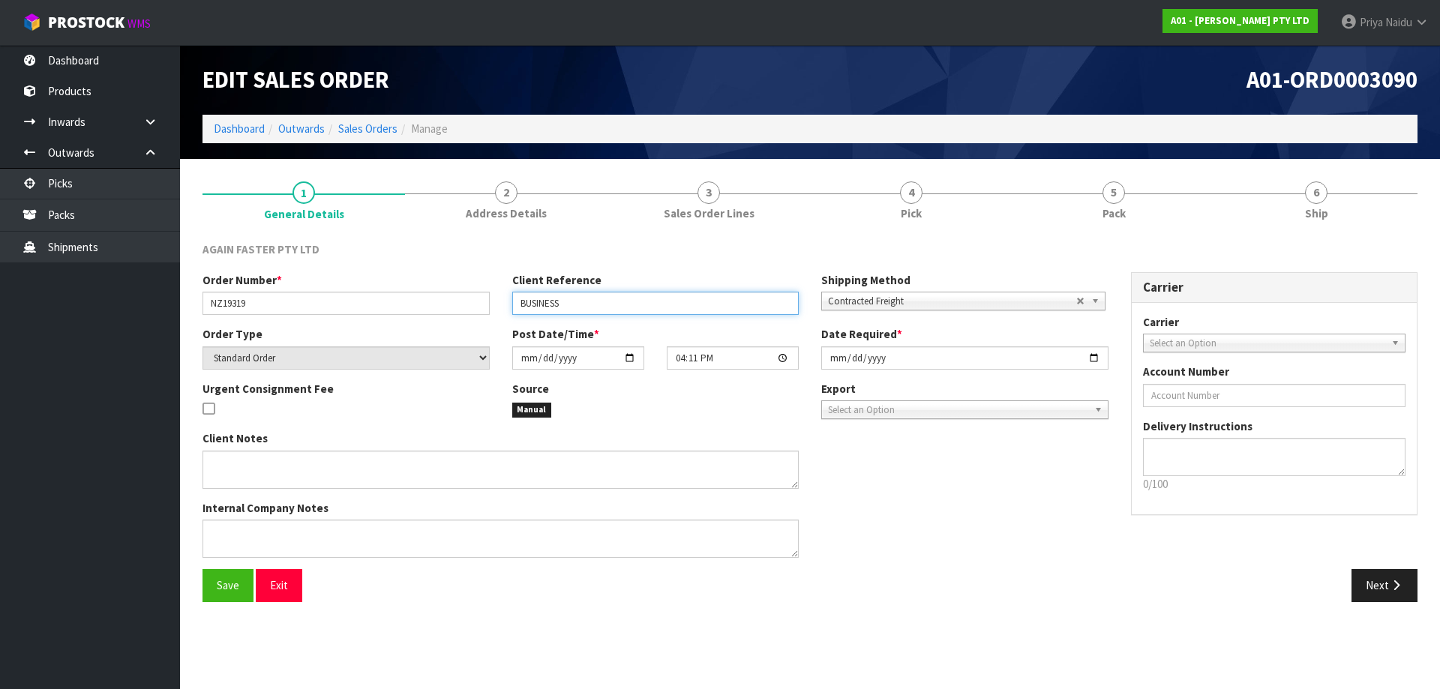
click at [604, 309] on input "BUSINESS" at bounding box center [655, 303] width 287 height 23
click at [1358, 239] on div "AGAIN FASTER PTY LTD Order Number * NZ19319 Client Reference BUSINESS Shipping …" at bounding box center [810, 421] width 1215 height 383
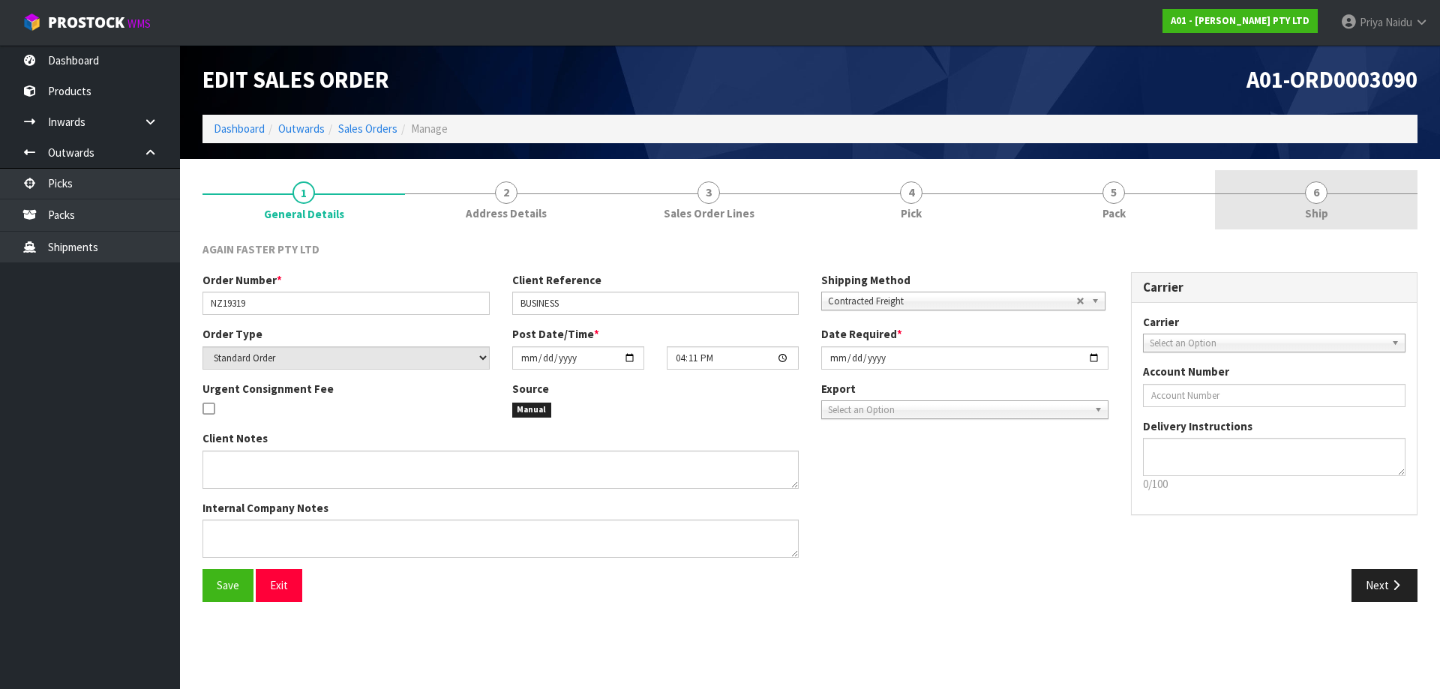
click at [1358, 215] on link "6 Ship" at bounding box center [1316, 199] width 203 height 59
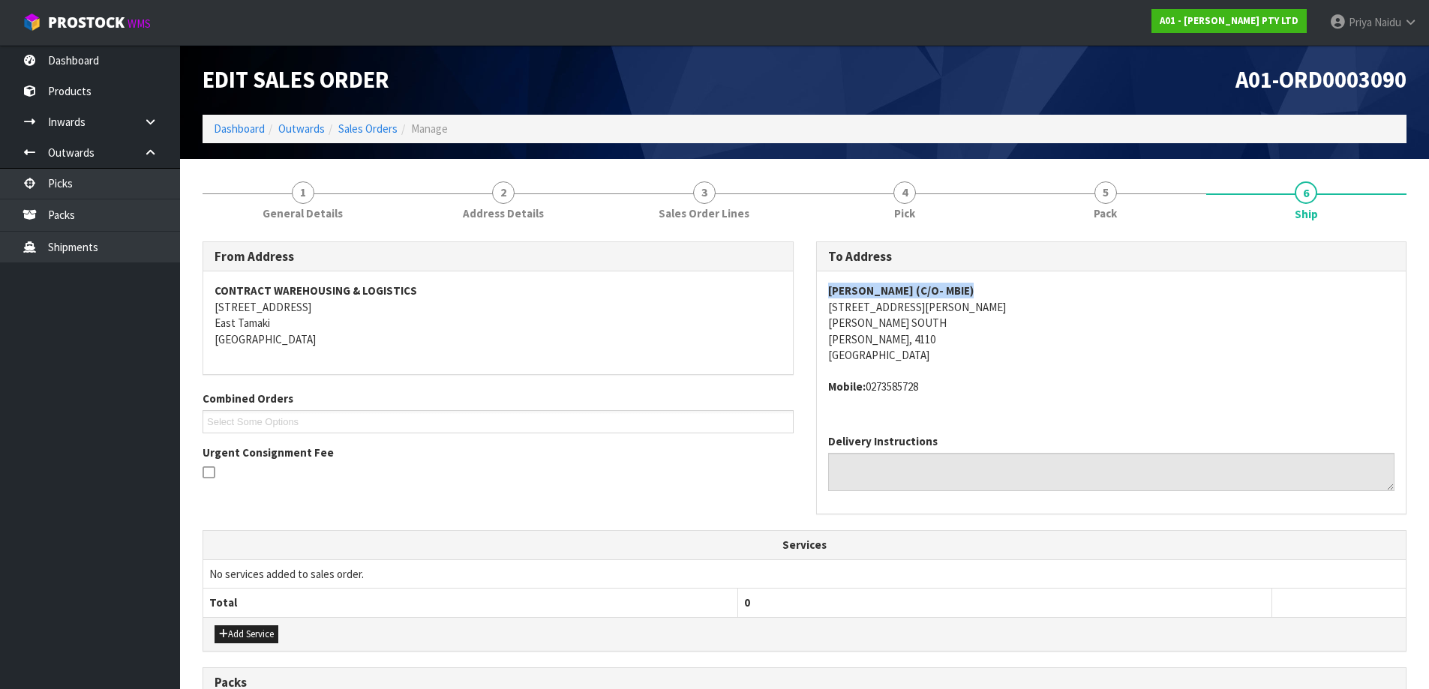
drag, startPoint x: 826, startPoint y: 288, endPoint x: 1014, endPoint y: 291, distance: 188.3
click at [1014, 291] on div "DANIEL SANSON (C/O- MBIE) 19 BOWER STREET NAPIER SOUTH Napier, 4110 New Zealand…" at bounding box center [1112, 347] width 590 height 151
click at [1024, 328] on address "DANIEL SANSON (C/O- MBIE) 19 BOWER STREET NAPIER SOUTH Napier, 4110 New Zealand" at bounding box center [1111, 323] width 567 height 80
drag, startPoint x: 820, startPoint y: 308, endPoint x: 939, endPoint y: 335, distance: 122.3
click at [939, 335] on div "DANIEL SANSON (C/O- MBIE) 19 BOWER STREET NAPIER SOUTH Napier, 4110 New Zealand…" at bounding box center [1112, 347] width 590 height 151
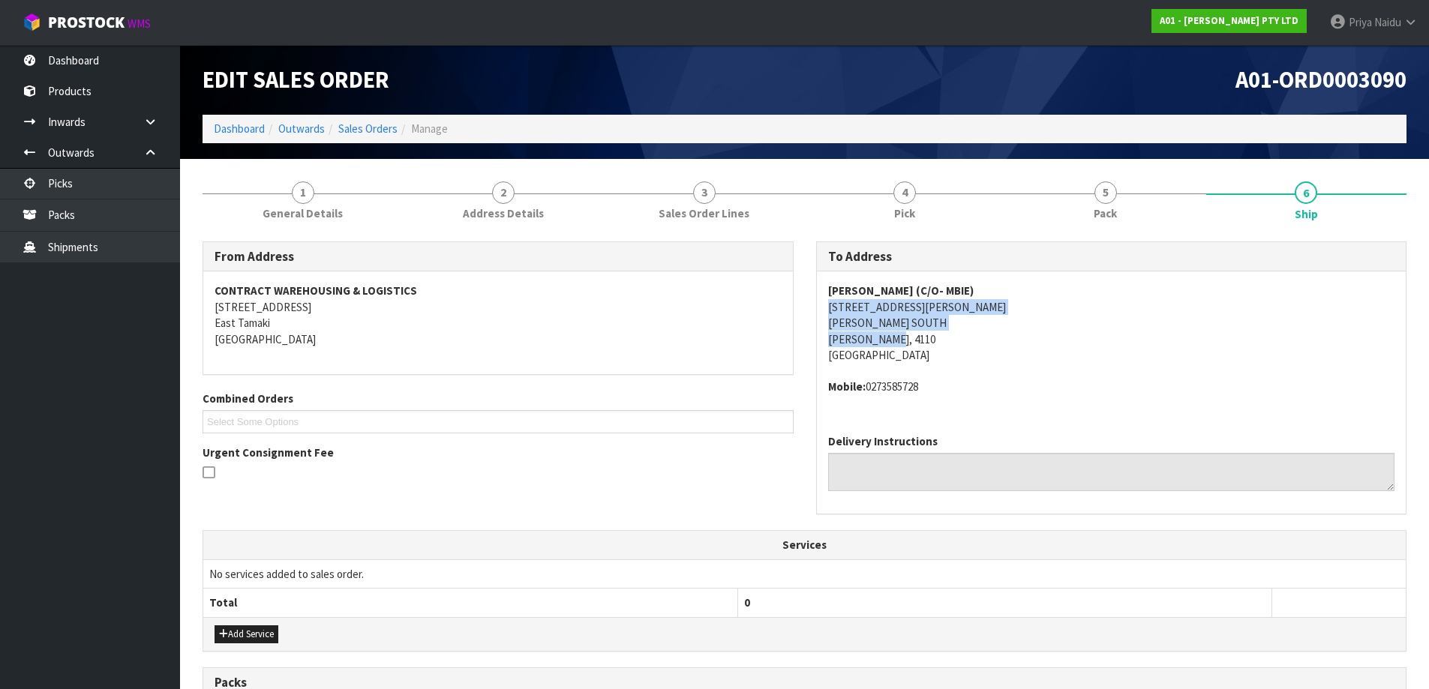
click at [1200, 342] on address "DANIEL SANSON (C/O- MBIE) 19 BOWER STREET NAPIER SOUTH Napier, 4110 New Zealand" at bounding box center [1111, 323] width 567 height 80
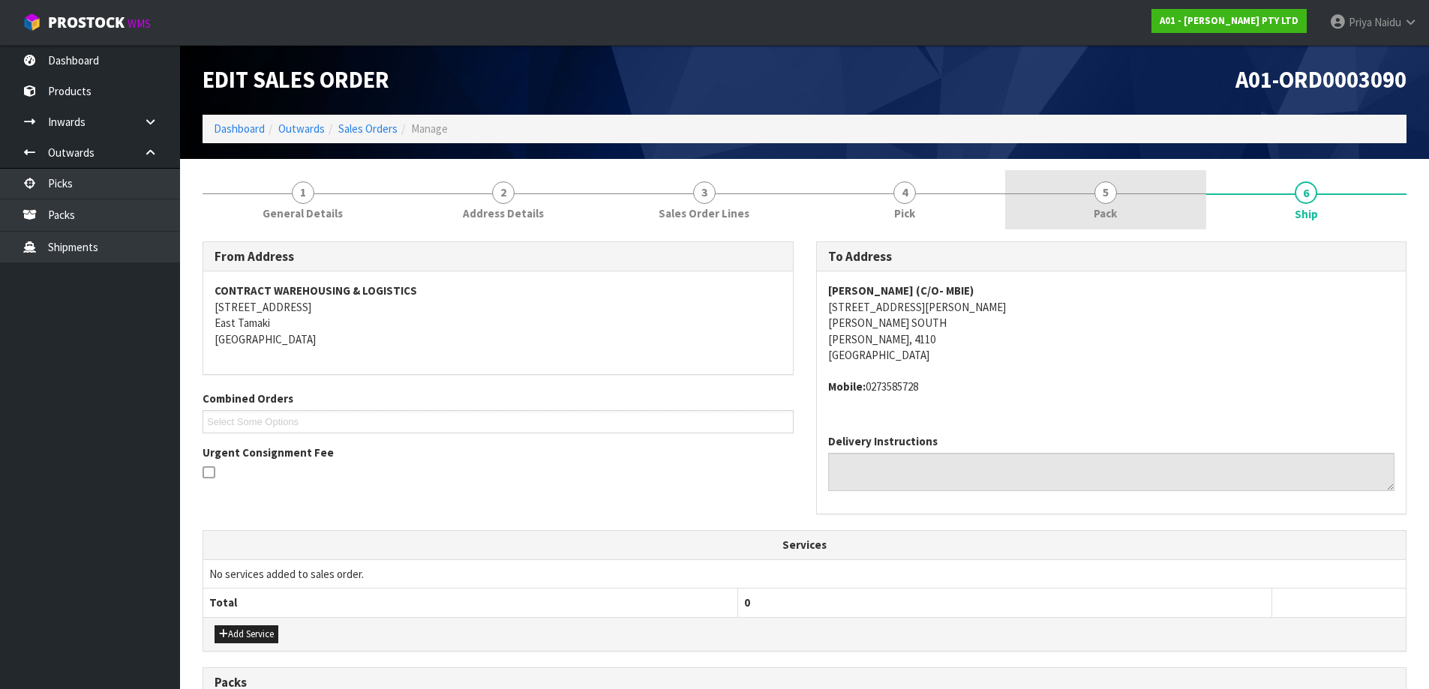
click at [1094, 202] on link "5 Pack" at bounding box center [1105, 199] width 201 height 59
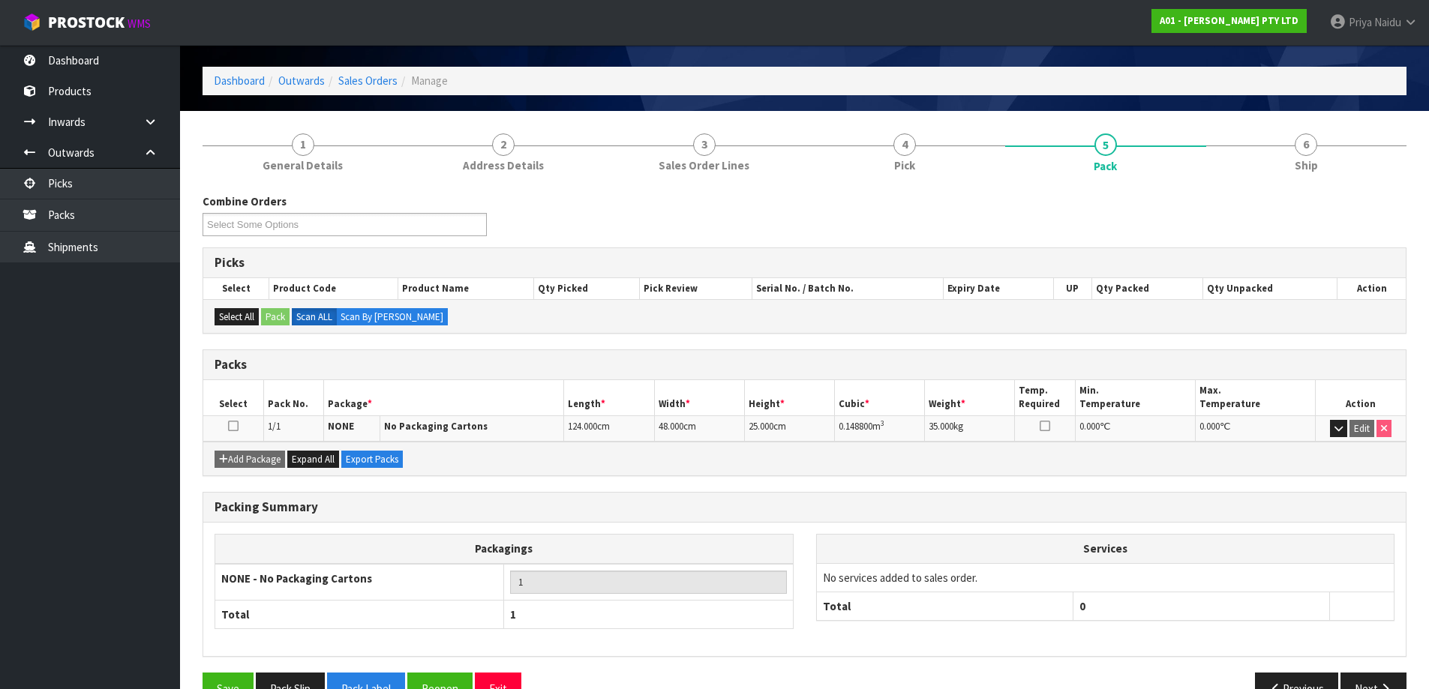
scroll to position [75, 0]
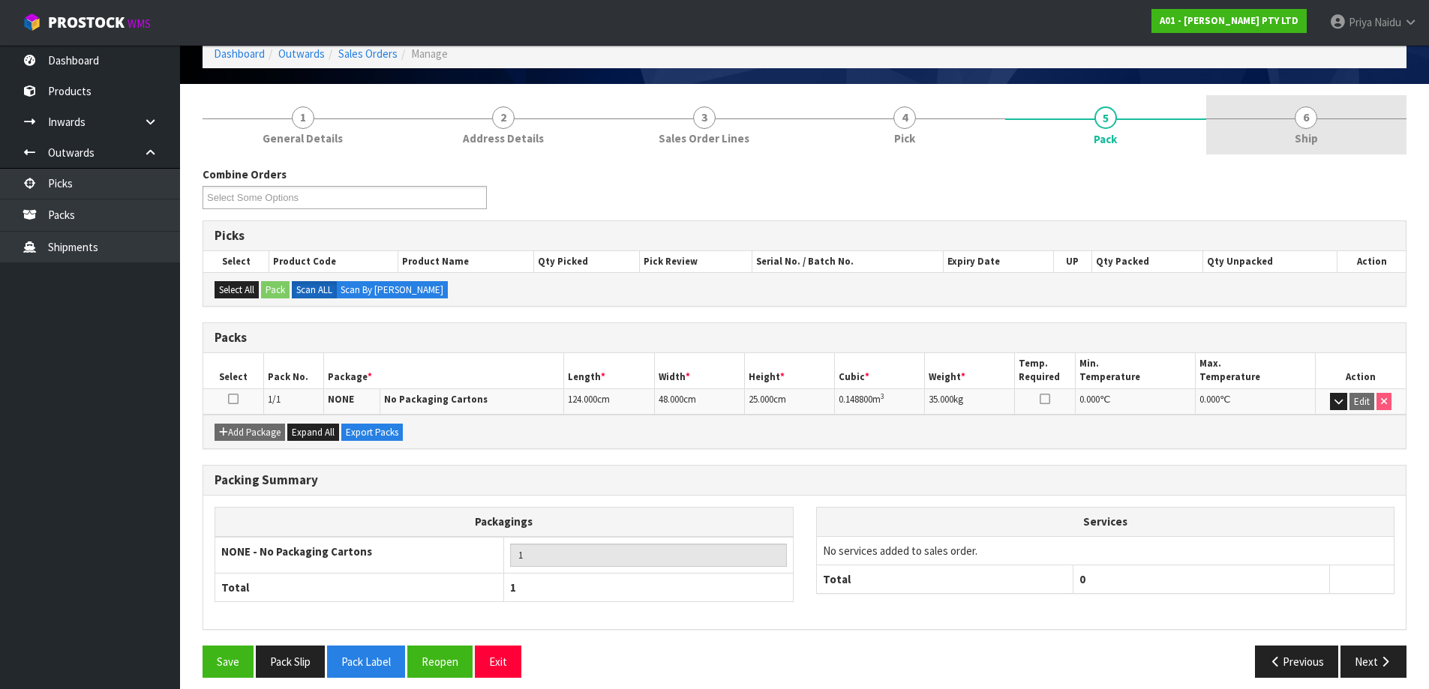
click at [1319, 134] on link "6 Ship" at bounding box center [1306, 124] width 201 height 59
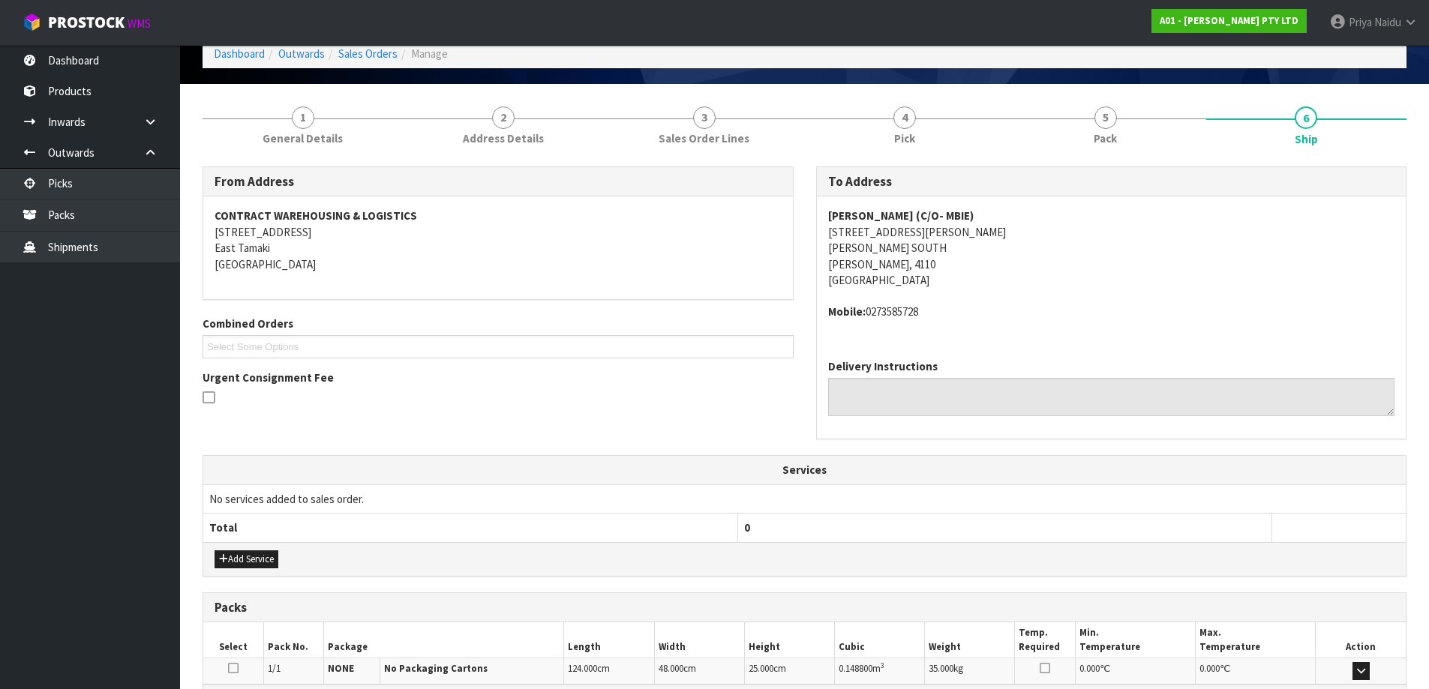
drag, startPoint x: 820, startPoint y: 310, endPoint x: 953, endPoint y: 308, distance: 133.5
click at [953, 308] on div "DANIEL SANSON (C/O- MBIE) 19 BOWER STREET NAPIER SOUTH Napier, 4110 New Zealand…" at bounding box center [1112, 272] width 590 height 151
click at [1070, 139] on link "5 Pack" at bounding box center [1105, 124] width 201 height 59
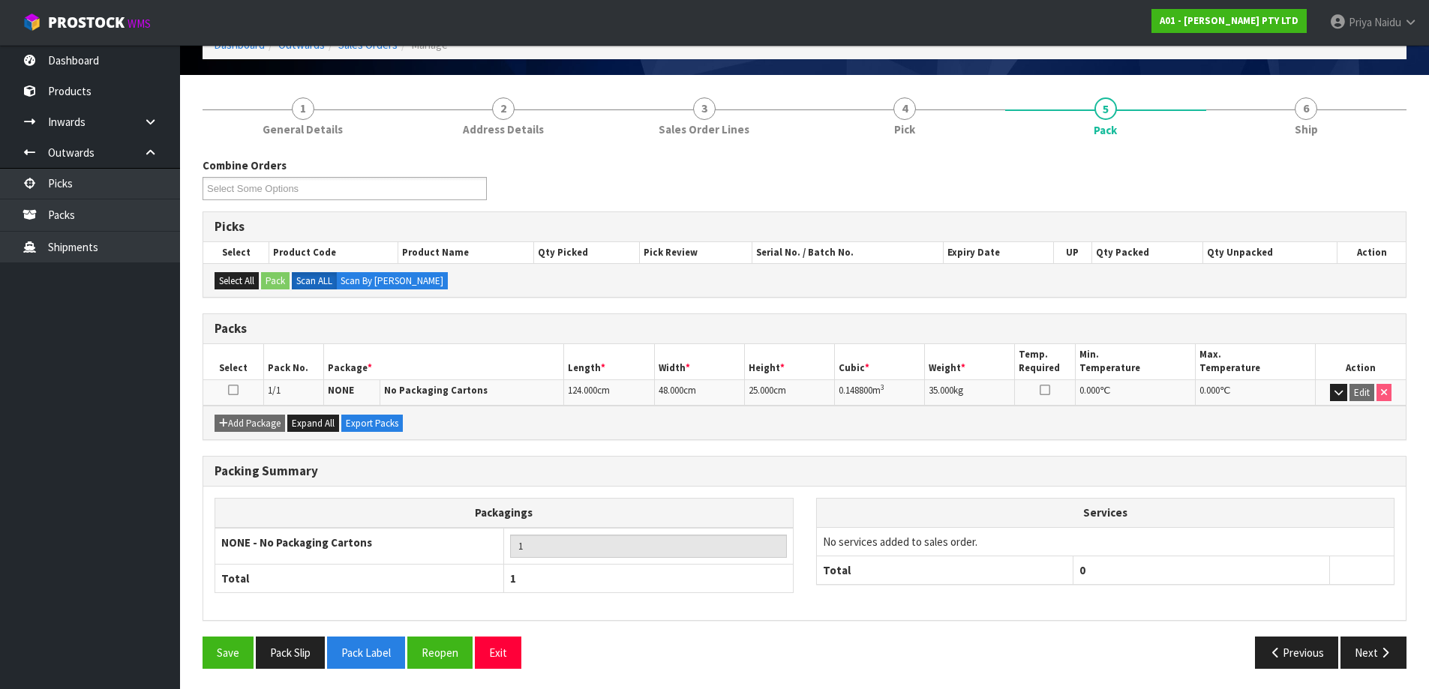
scroll to position [86, 0]
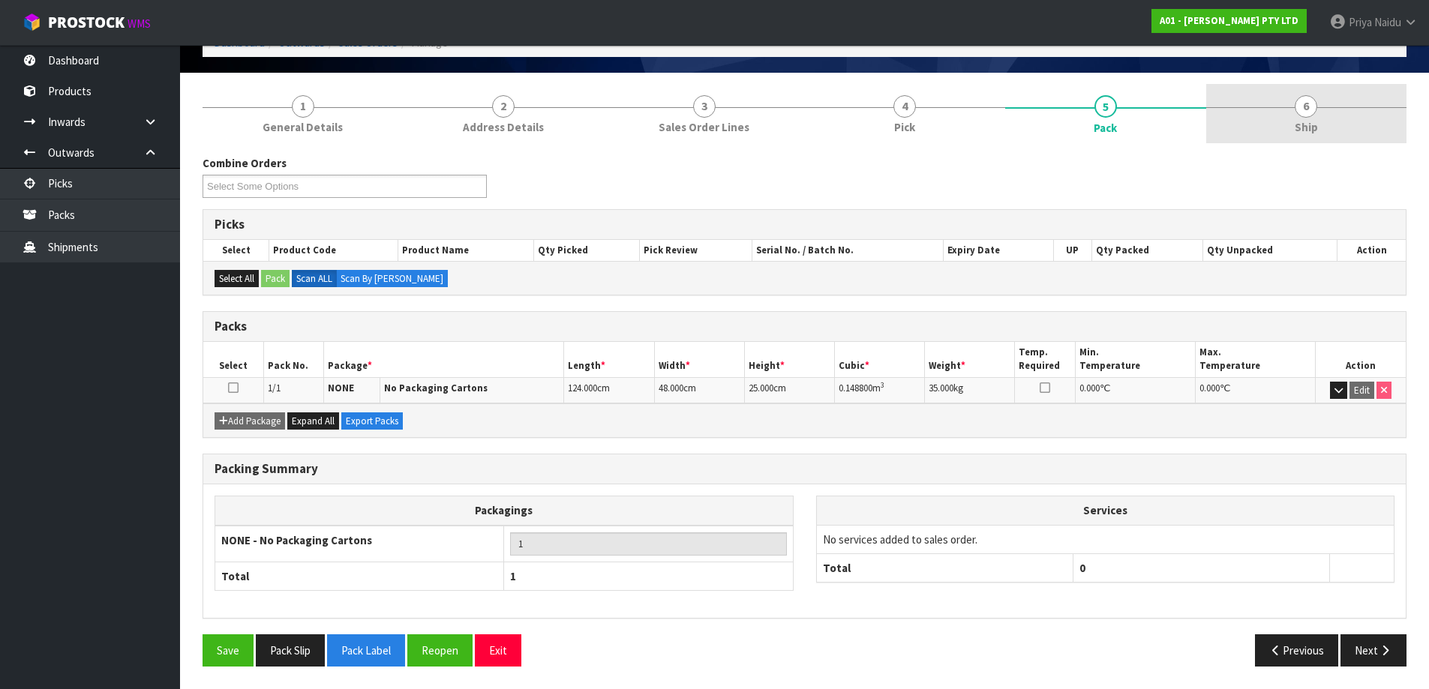
click at [1286, 137] on div "1 General Details 2 Address Details 3 Sales Order Lines 4 Pick 5 Pack 6 Ship Co…" at bounding box center [805, 381] width 1204 height 595
click at [1276, 127] on link "6 Ship" at bounding box center [1306, 113] width 201 height 59
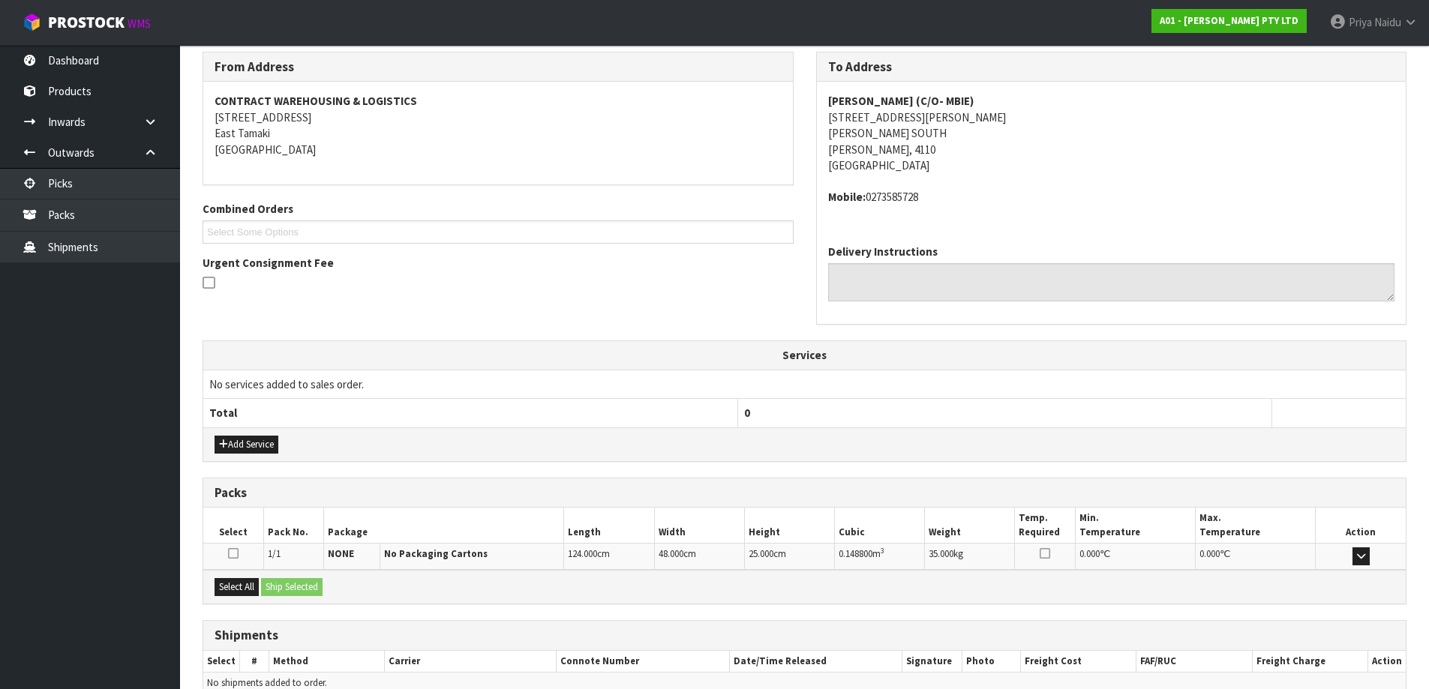
scroll to position [266, 0]
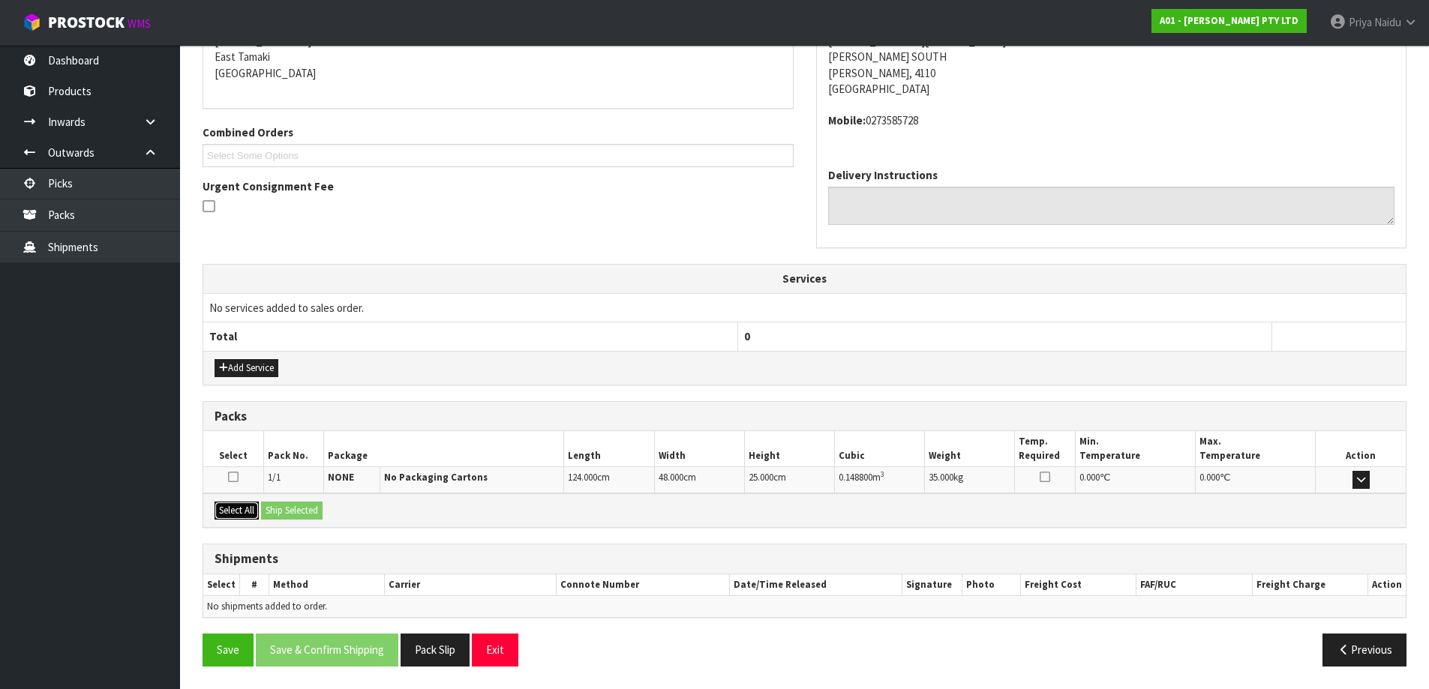
drag, startPoint x: 239, startPoint y: 518, endPoint x: 281, endPoint y: 514, distance: 42.9
click at [241, 517] on button "Select All" at bounding box center [237, 511] width 44 height 18
click at [311, 513] on button "Ship Selected" at bounding box center [292, 511] width 62 height 18
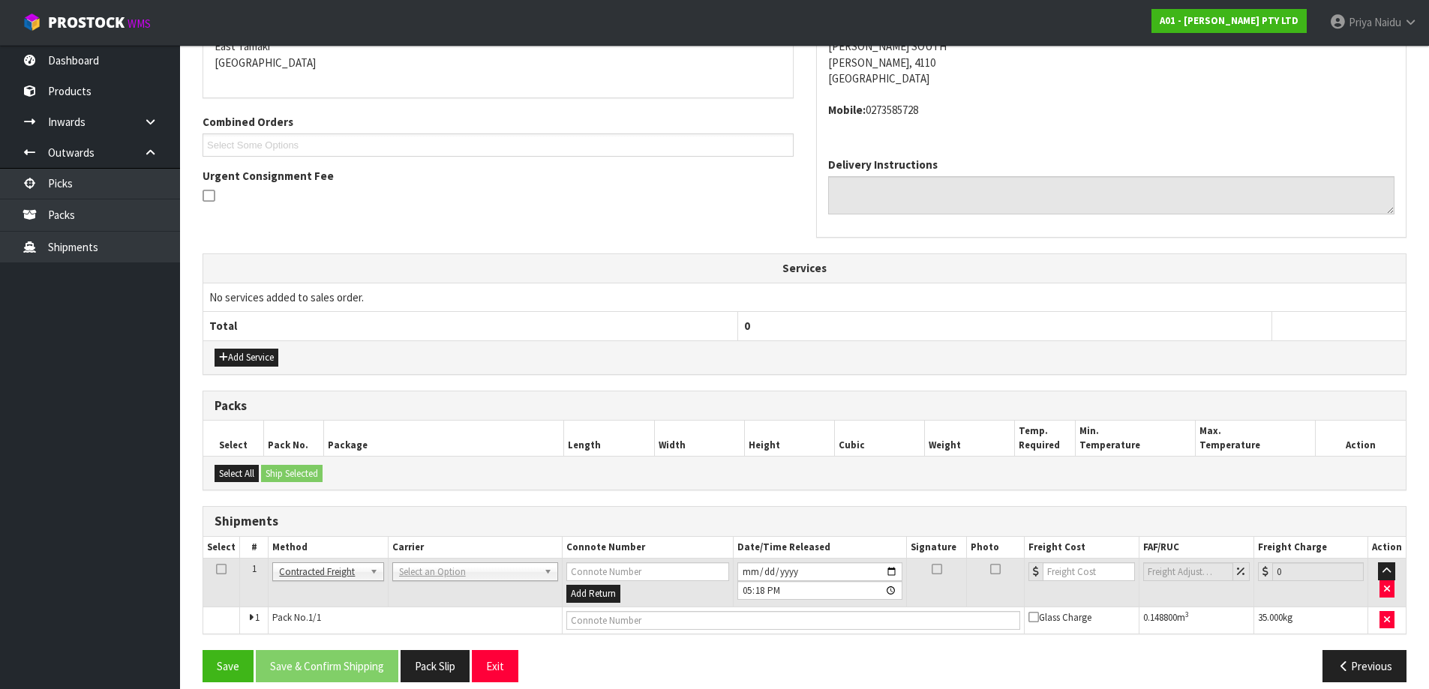
scroll to position [293, 0]
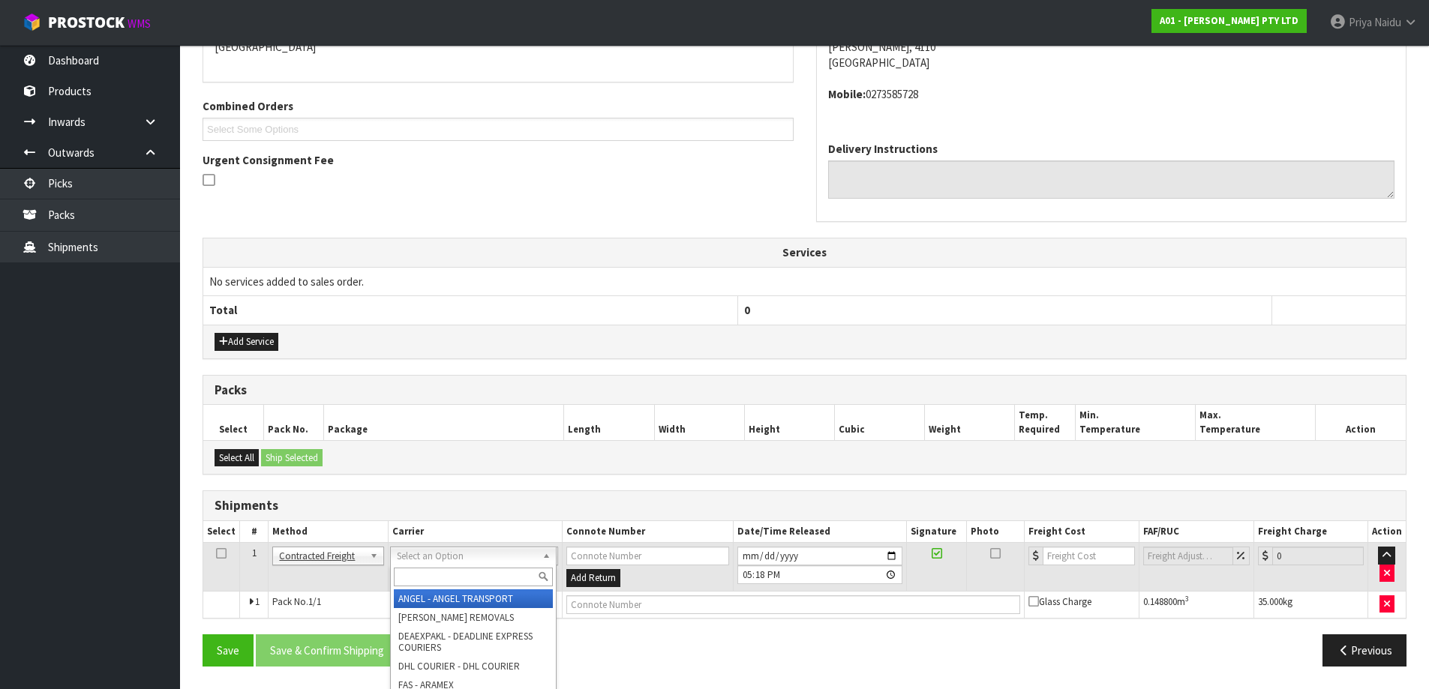
click at [438, 576] on input "text" at bounding box center [473, 577] width 159 height 19
type input "MF"
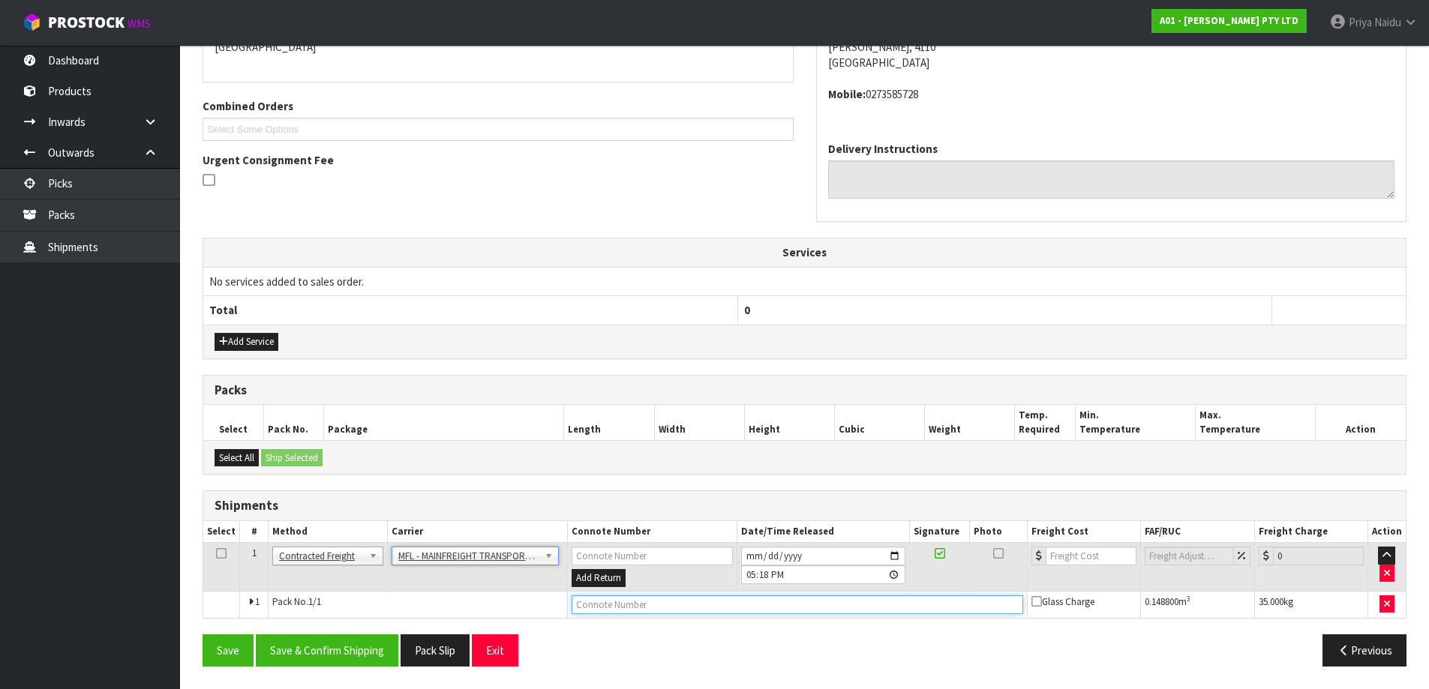
click at [613, 600] on input "text" at bounding box center [798, 605] width 452 height 19
paste input "FWM58253547"
type input "FWM58253547"
click at [900, 557] on input "2025-08-13" at bounding box center [823, 556] width 164 height 19
type input "2025-08-14"
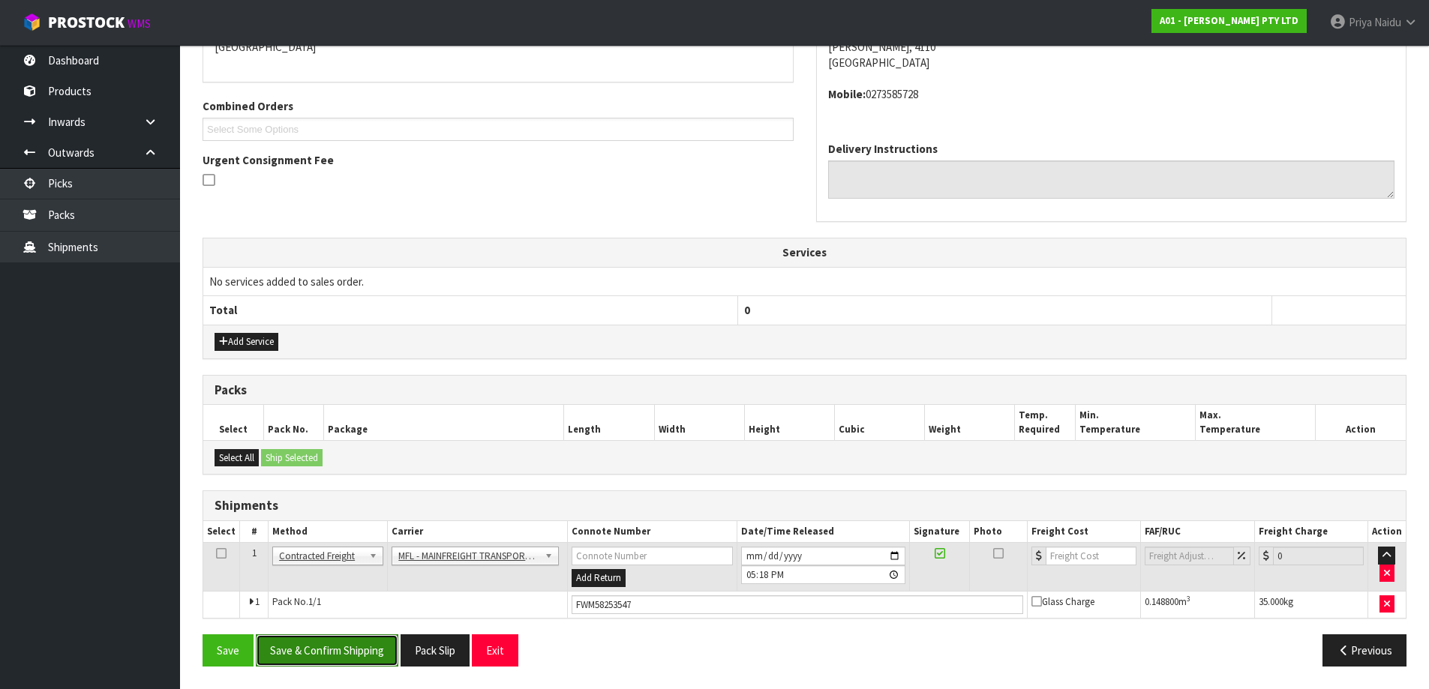
click at [346, 658] on button "Save & Confirm Shipping" at bounding box center [327, 651] width 143 height 32
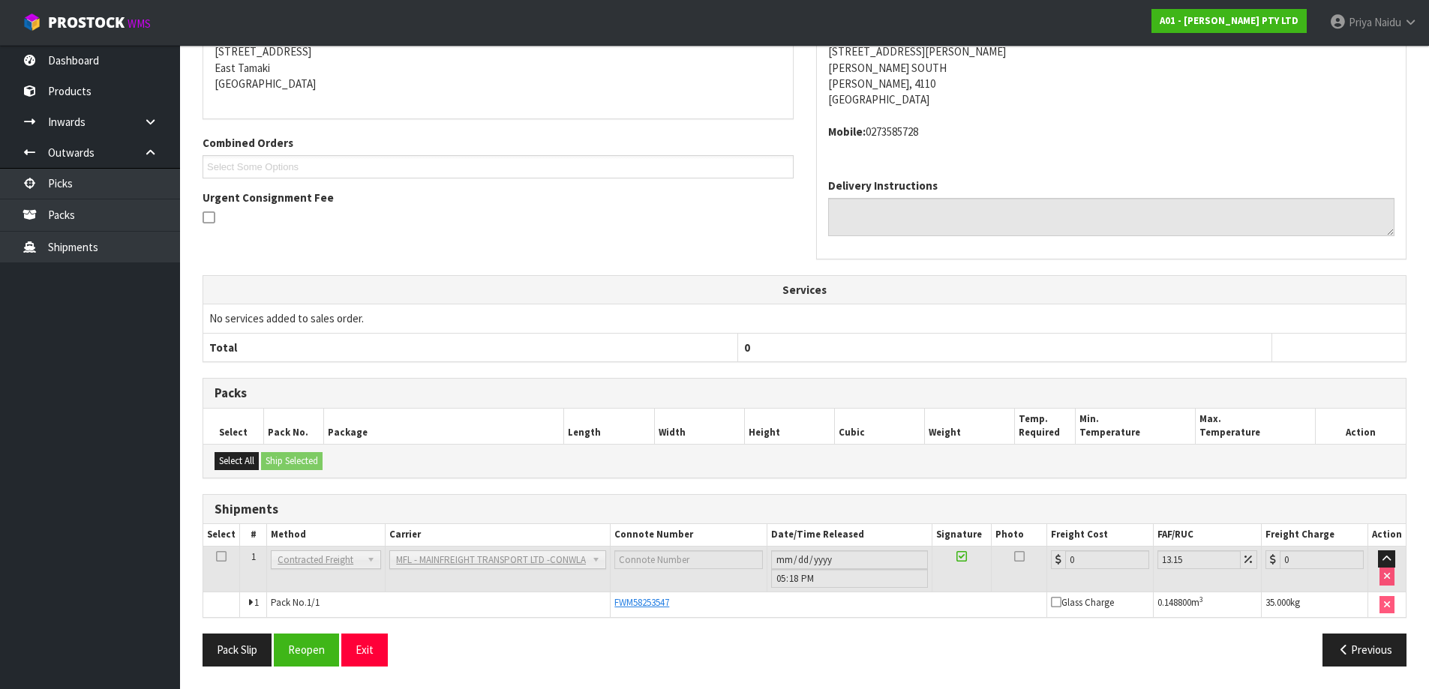
scroll to position [0, 0]
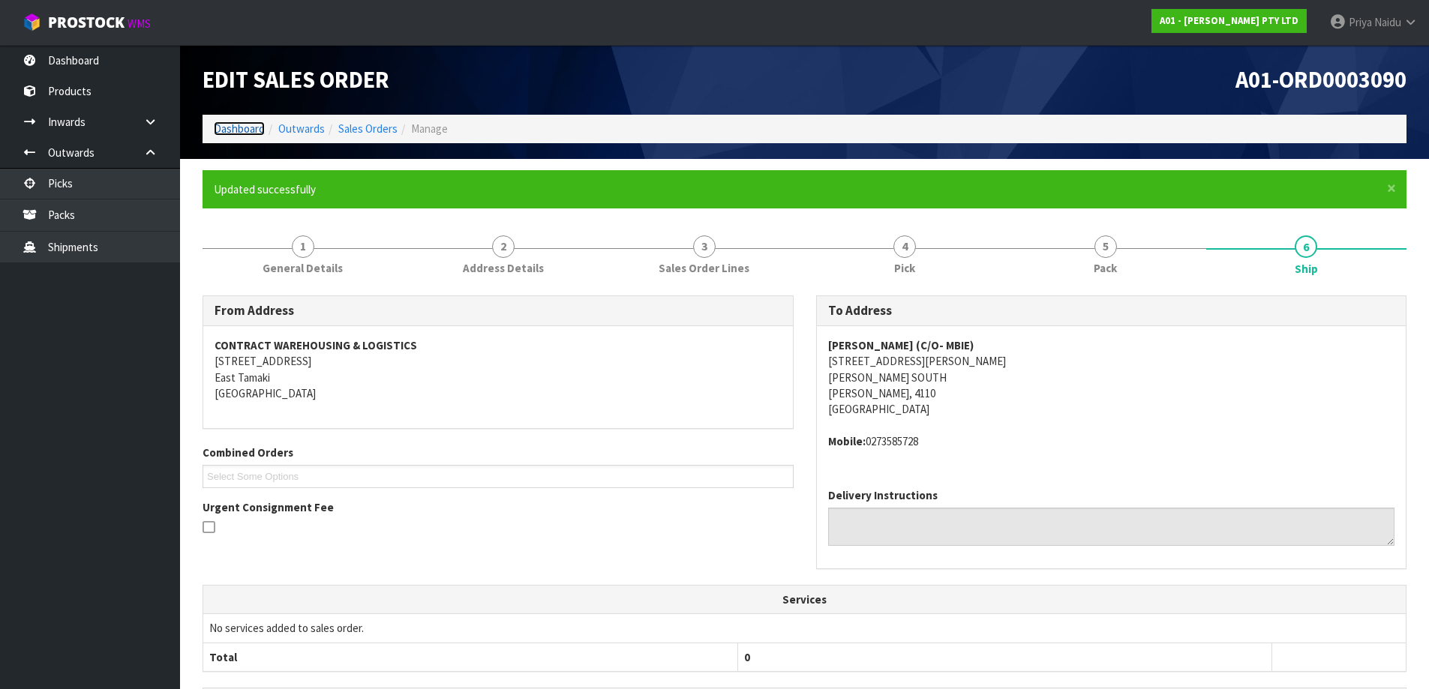
click at [233, 134] on link "Dashboard" at bounding box center [239, 129] width 51 height 14
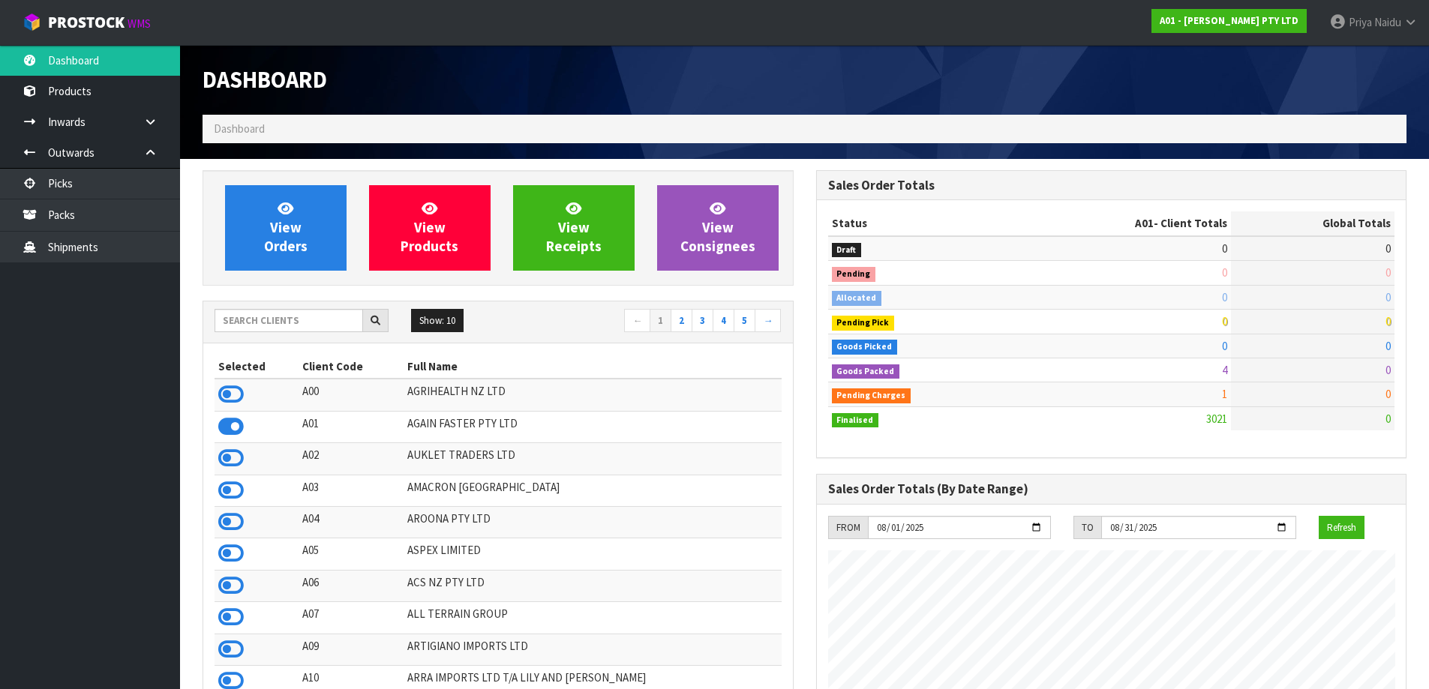
scroll to position [1088, 613]
click at [293, 325] on input "text" at bounding box center [289, 320] width 149 height 23
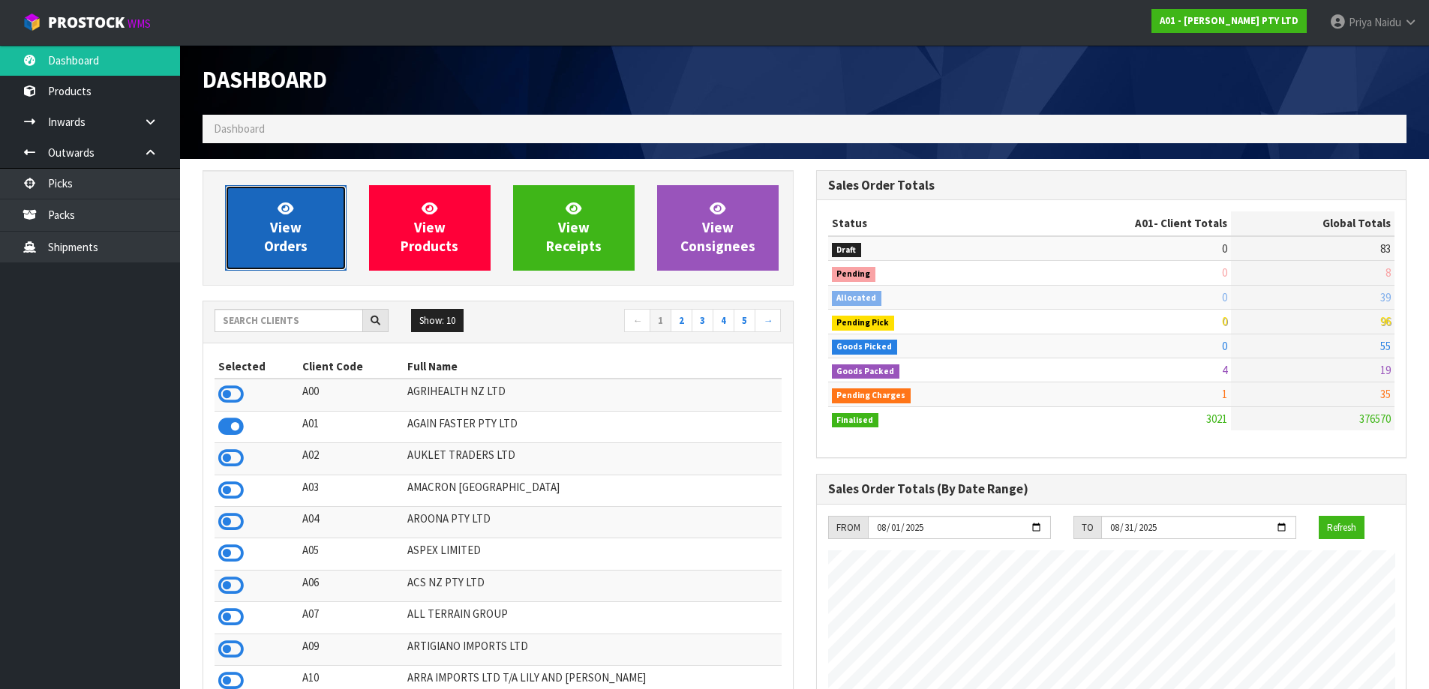
click at [308, 227] on link "View Orders" at bounding box center [286, 228] width 122 height 86
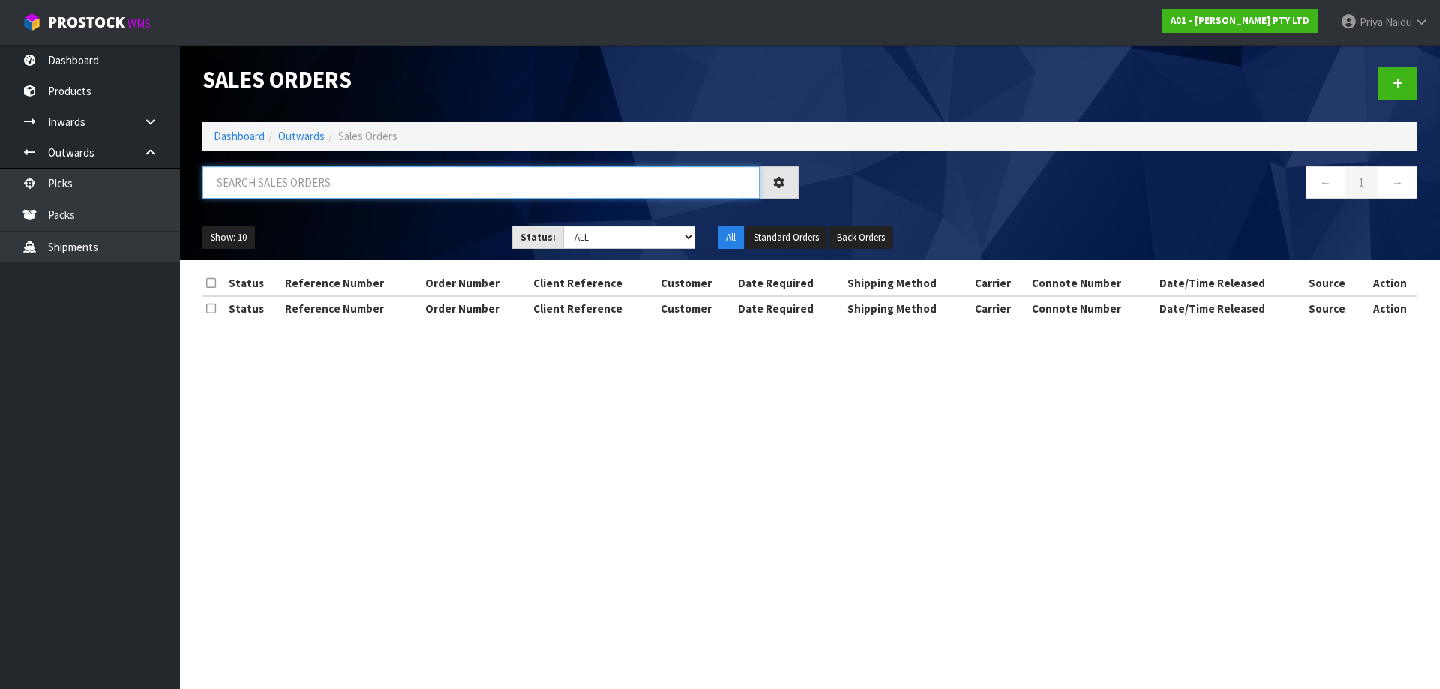
click at [383, 173] on input "text" at bounding box center [481, 183] width 557 height 32
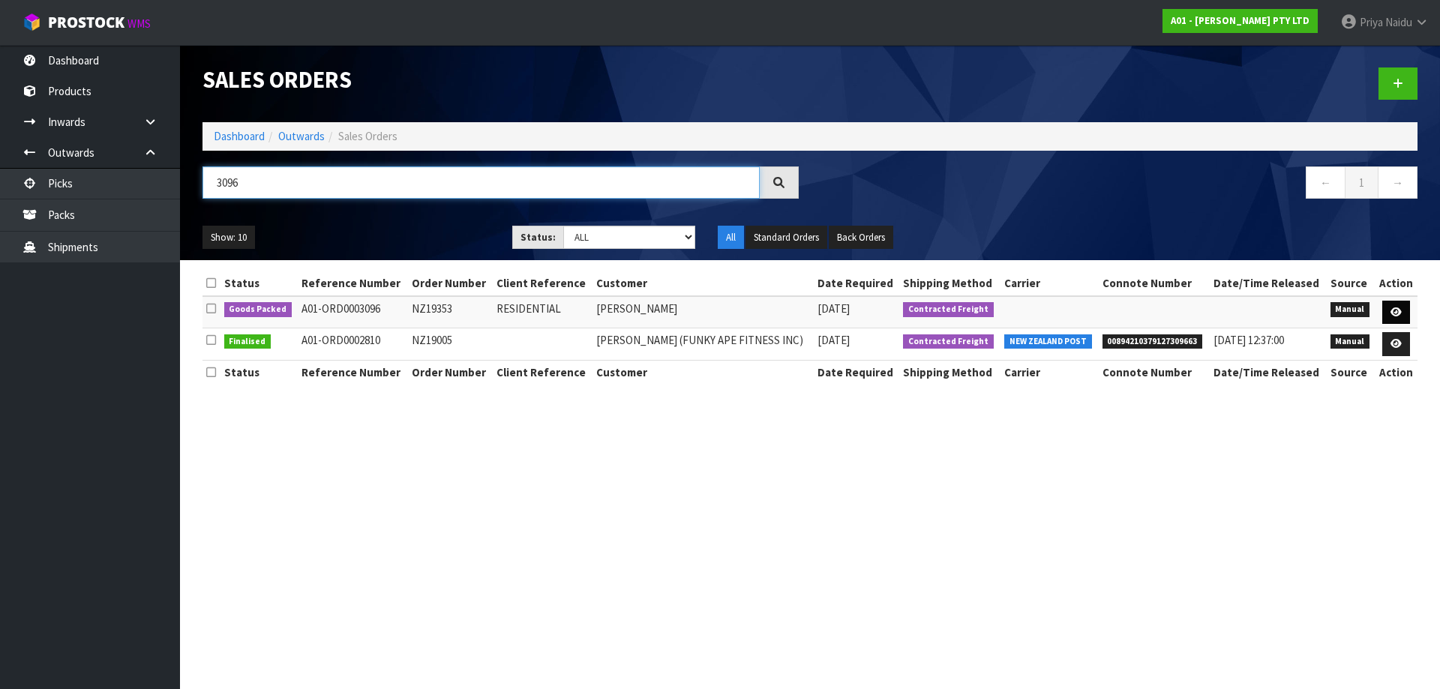
type input "3096"
click at [1394, 309] on icon at bounding box center [1396, 313] width 11 height 10
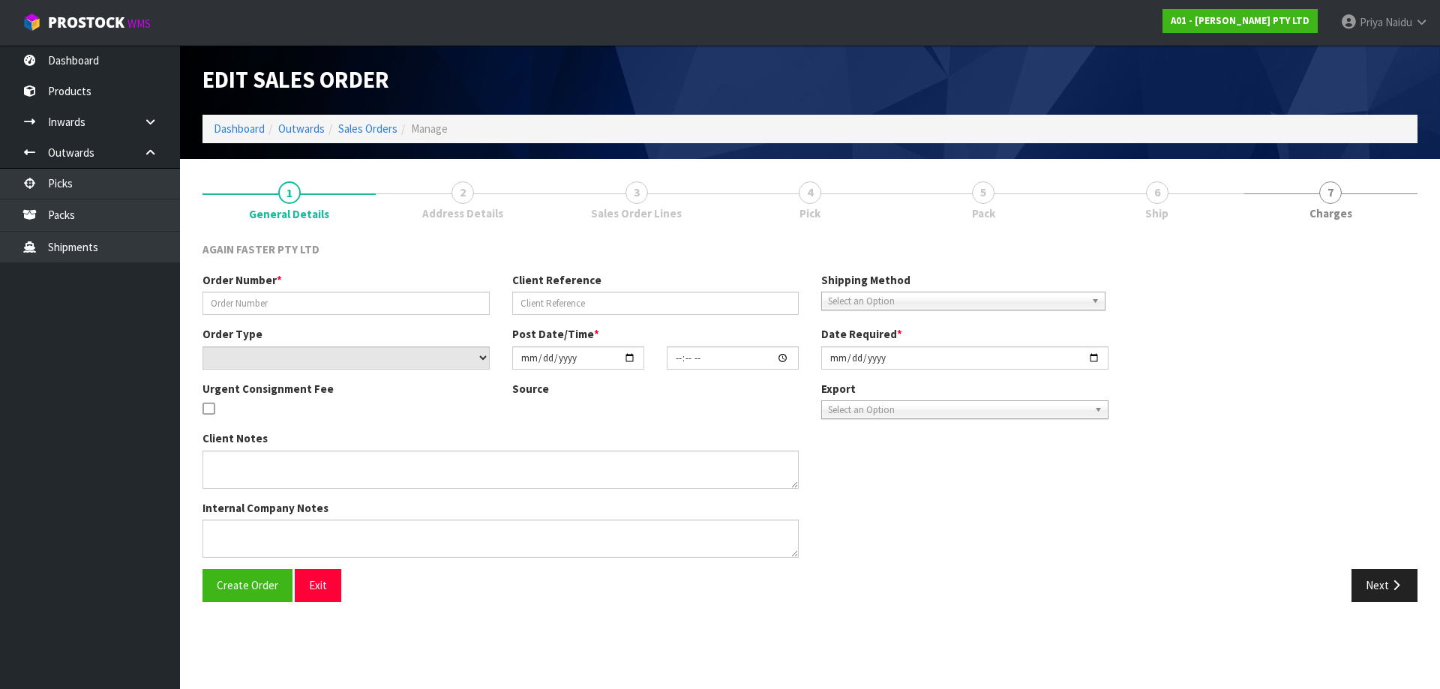
type input "NZ19353"
type input "RESIDENTIAL"
select select "number:0"
type input "2025-08-04"
type input "16:12:00.000"
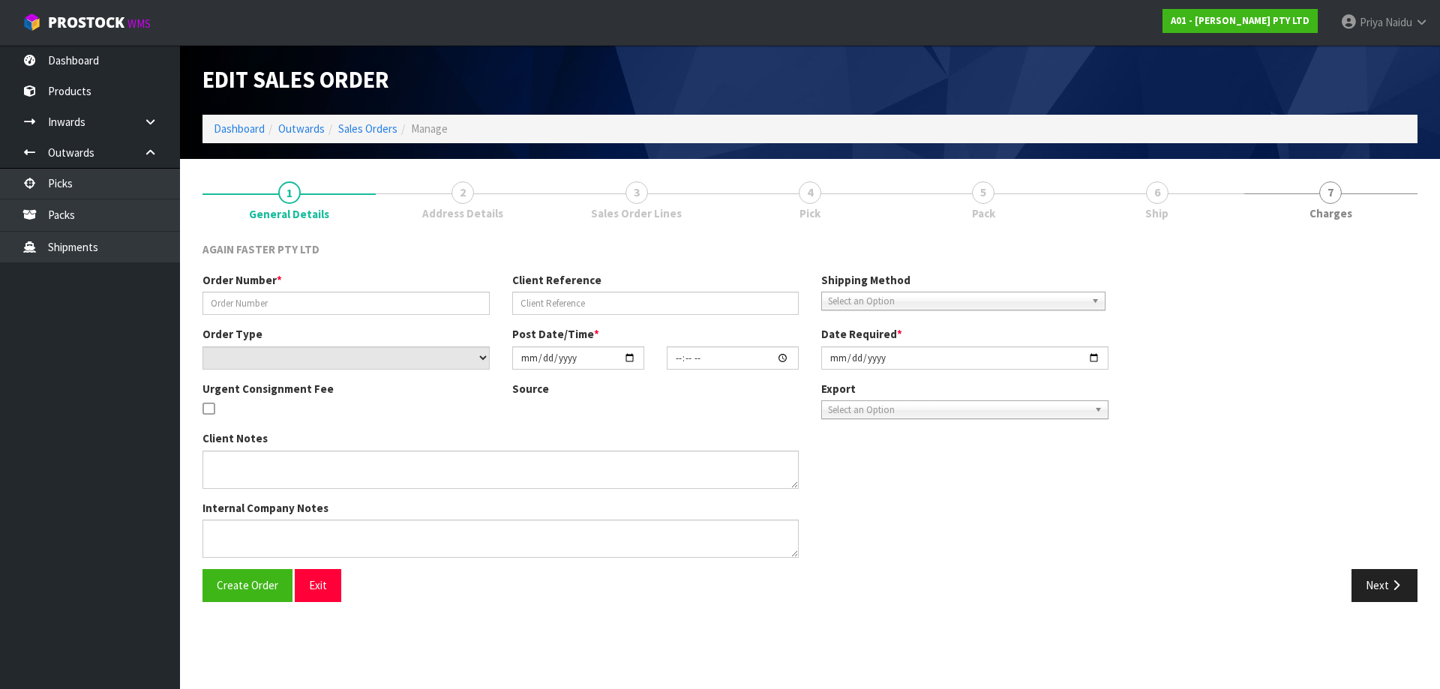
type input "2025-08-12"
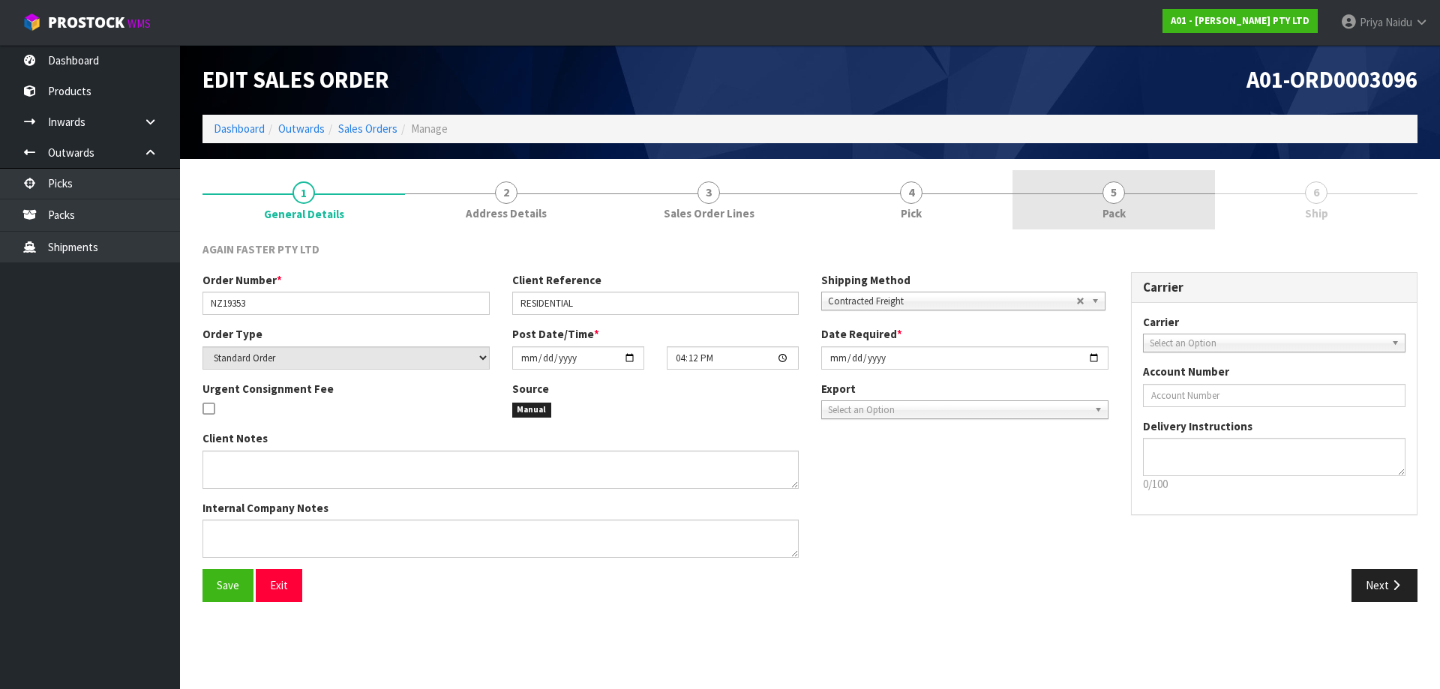
click at [1159, 200] on link "5 Pack" at bounding box center [1114, 199] width 203 height 59
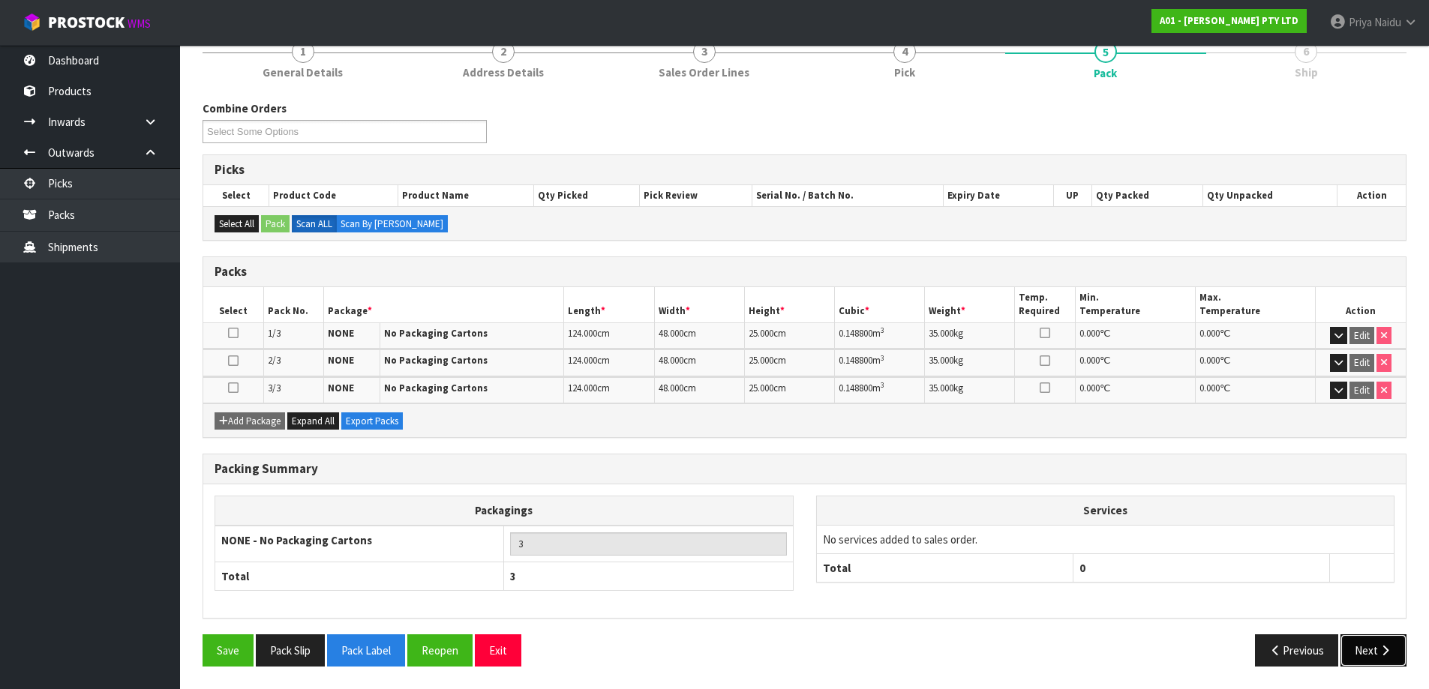
click at [1368, 647] on button "Next" at bounding box center [1373, 651] width 66 height 32
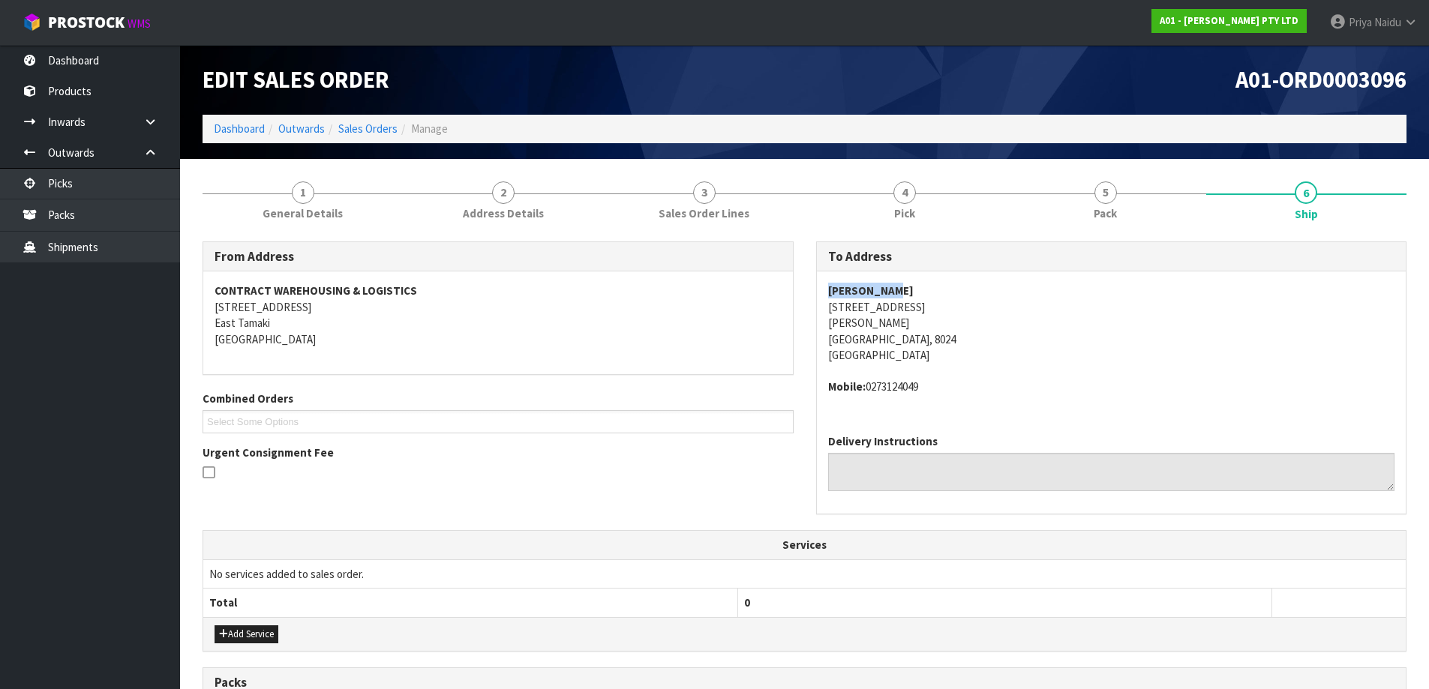
drag, startPoint x: 822, startPoint y: 285, endPoint x: 914, endPoint y: 293, distance: 92.6
click at [914, 293] on div "CHRIS EADEN 336A SELWYN ST ADDINGTON Christchurch, 8024 New Zealand Mobile: 027…" at bounding box center [1112, 347] width 590 height 151
drag, startPoint x: 811, startPoint y: 302, endPoint x: 977, endPoint y: 334, distance: 168.9
click at [977, 334] on div "To Address CHRIS EADEN 336A SELWYN ST ADDINGTON Christchurch, 8024 New Zealand …" at bounding box center [1112, 387] width 614 height 290
click at [972, 351] on address "CHRIS EADEN 336A SELWYN ST ADDINGTON Christchurch, 8024 New Zealand" at bounding box center [1111, 323] width 567 height 80
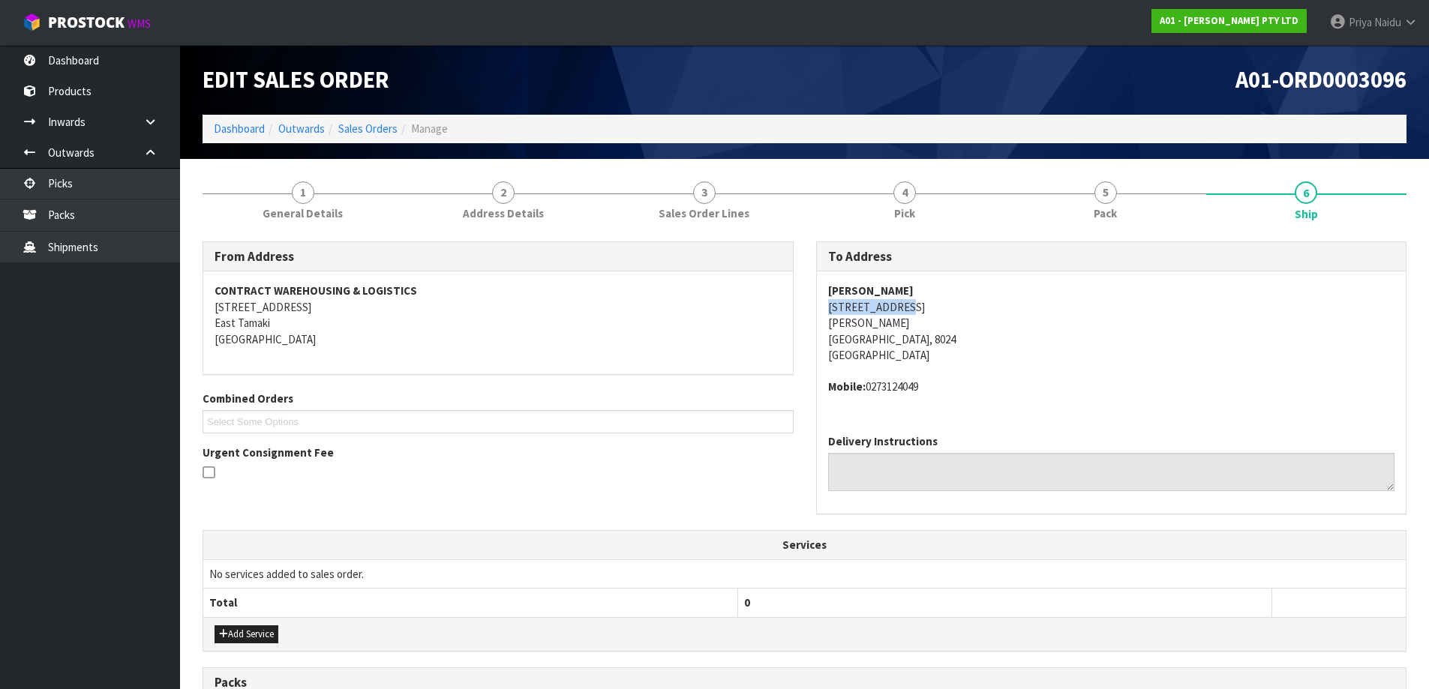
drag, startPoint x: 815, startPoint y: 311, endPoint x: 732, endPoint y: 294, distance: 84.1
click at [931, 307] on div "To Address CHRIS EADEN 336A SELWYN ST ADDINGTON Christchurch, 8024 New Zealand …" at bounding box center [1112, 387] width 614 height 290
drag, startPoint x: 865, startPoint y: 388, endPoint x: 935, endPoint y: 392, distance: 69.9
click at [944, 392] on address "Mobile: 0273124049" at bounding box center [1111, 387] width 567 height 16
click at [270, 164] on section "1 General Details 2 Address Details 3 Sales Order Lines 4 Pick 5 Pack 6 Ship Fr…" at bounding box center [804, 584] width 1249 height 851
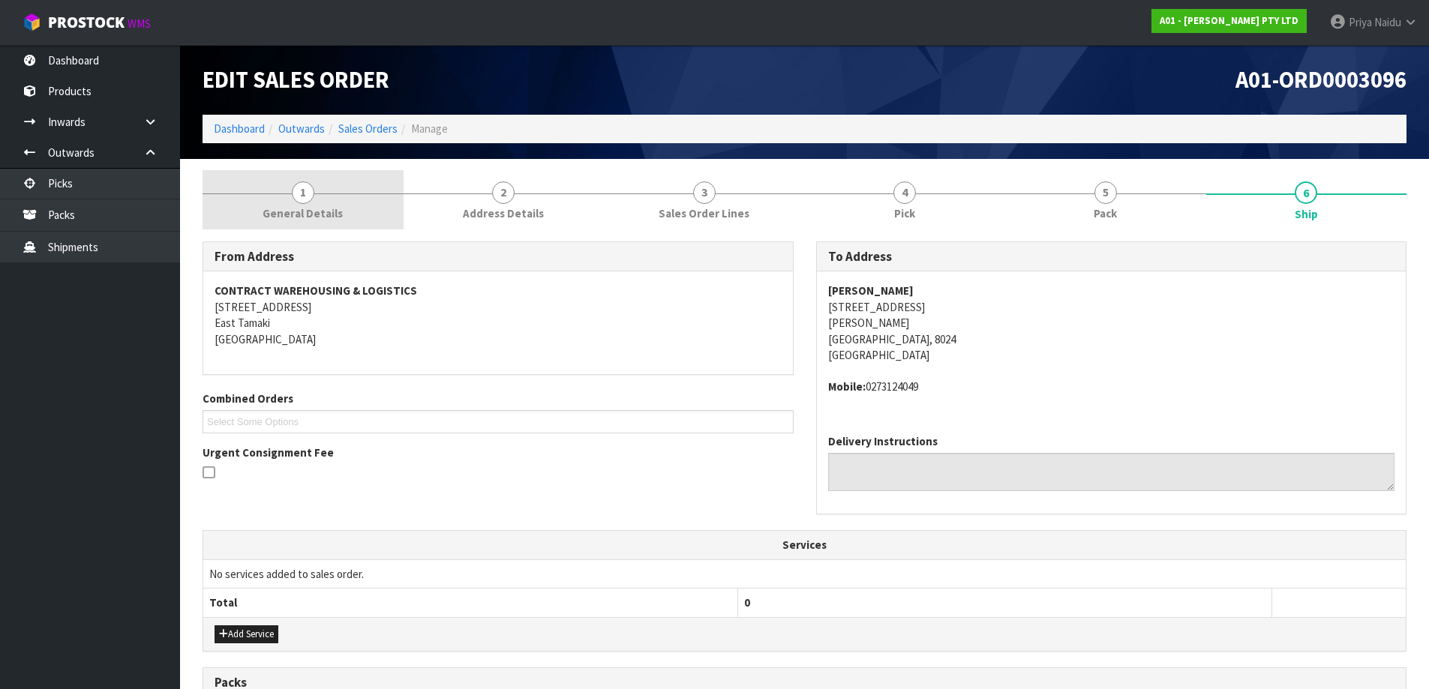
click at [293, 197] on span "1" at bounding box center [303, 193] width 23 height 23
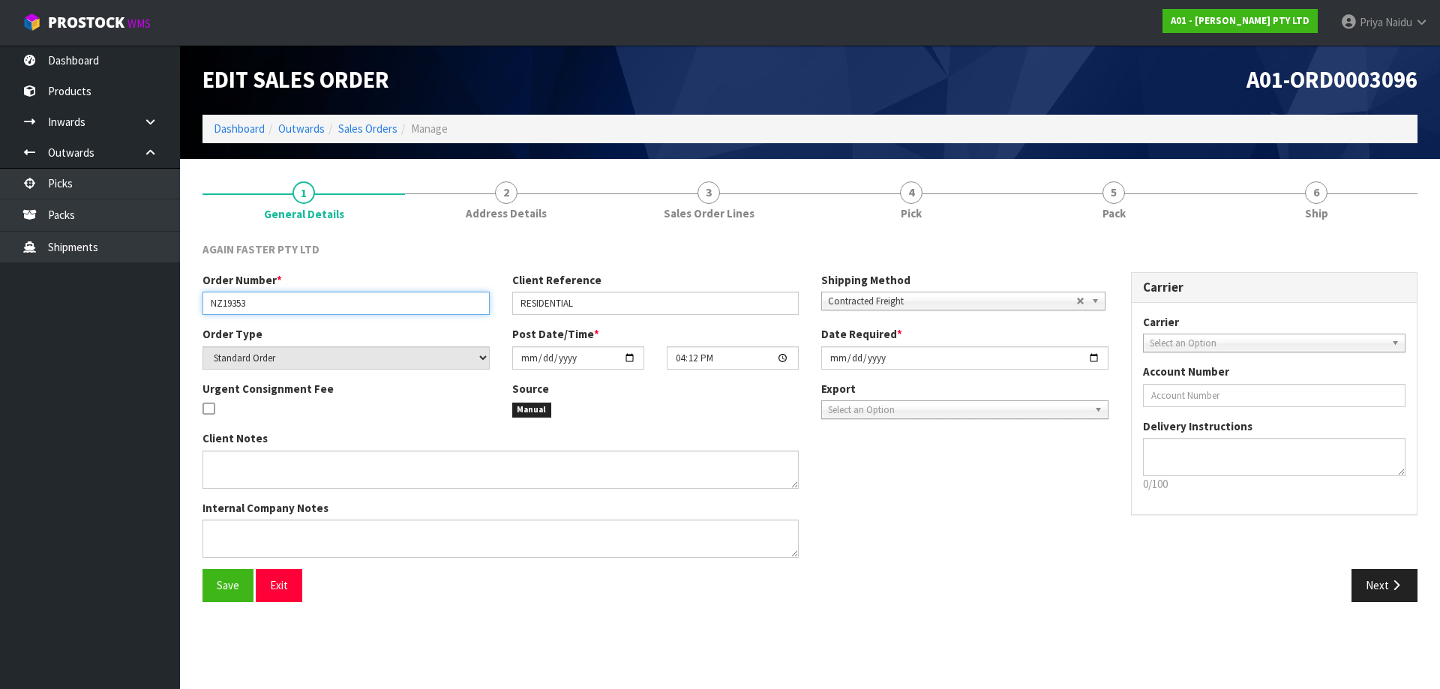
drag, startPoint x: 207, startPoint y: 307, endPoint x: 269, endPoint y: 305, distance: 62.3
click at [269, 305] on input "NZ19353" at bounding box center [346, 303] width 287 height 23
drag, startPoint x: 518, startPoint y: 308, endPoint x: 588, endPoint y: 300, distance: 70.2
click at [588, 300] on input "RESIDENTIAL" at bounding box center [655, 303] width 287 height 23
click at [1330, 152] on div "Edit Sales Order A01-ORD0003096 Dashboard Outwards Sales Orders Manage" at bounding box center [810, 102] width 1238 height 114
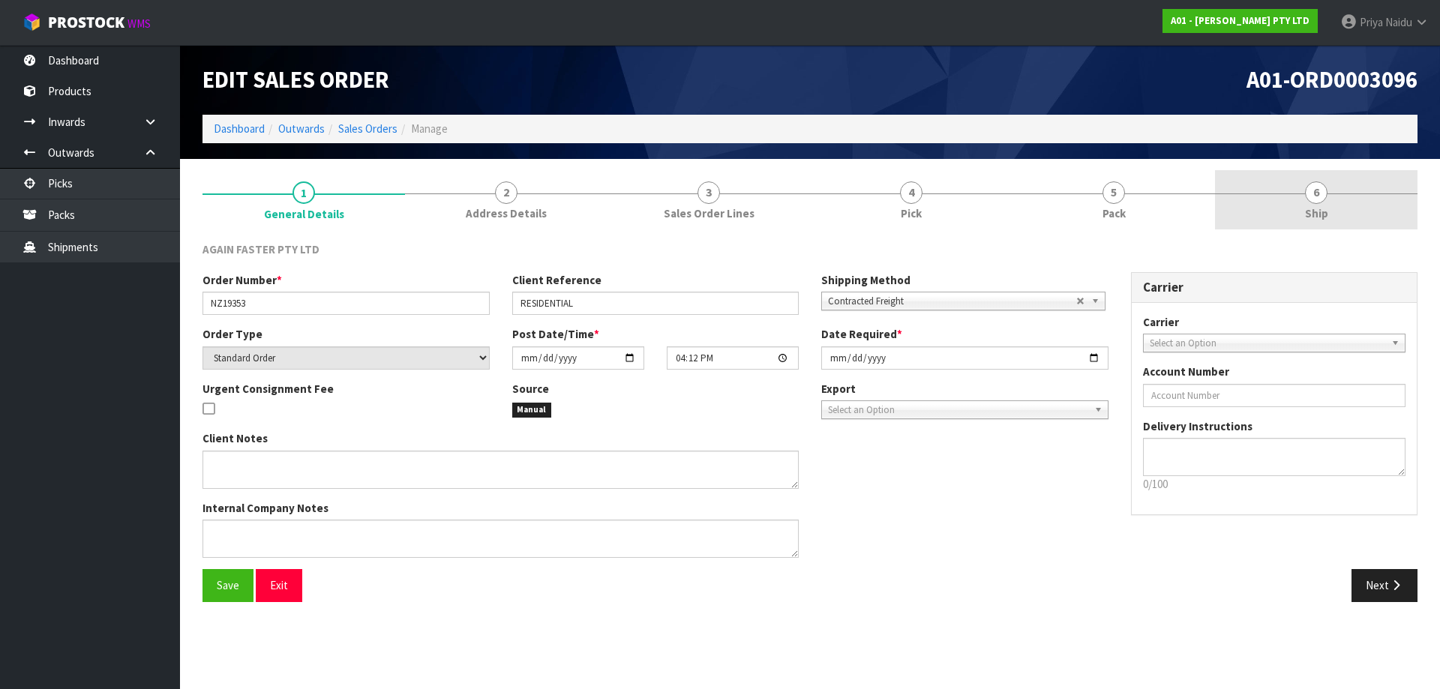
drag, startPoint x: 1316, startPoint y: 187, endPoint x: 1287, endPoint y: 200, distance: 31.2
click at [1314, 190] on span "6" at bounding box center [1316, 193] width 23 height 23
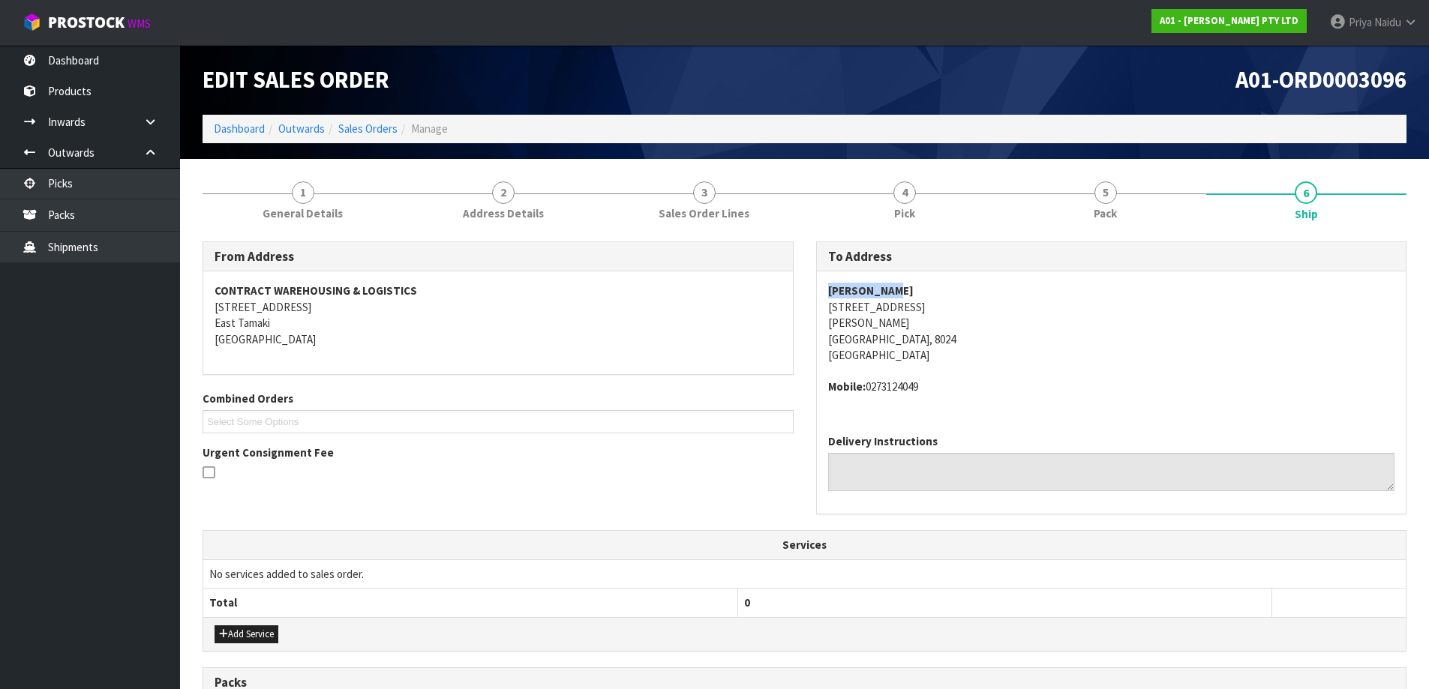
drag, startPoint x: 825, startPoint y: 284, endPoint x: 863, endPoint y: 284, distance: 38.3
click at [922, 276] on div "CHRIS EADEN 336A SELWYN ST ADDINGTON Christchurch, 8024 New Zealand Mobile: 027…" at bounding box center [1112, 347] width 590 height 151
drag, startPoint x: 831, startPoint y: 383, endPoint x: 958, endPoint y: 397, distance: 127.5
click at [958, 397] on div "CHRIS EADEN 336A SELWYN ST ADDINGTON Christchurch, 8024 New Zealand Mobile: 027…" at bounding box center [1112, 347] width 590 height 151
click at [1164, 204] on link "5 Pack" at bounding box center [1105, 199] width 201 height 59
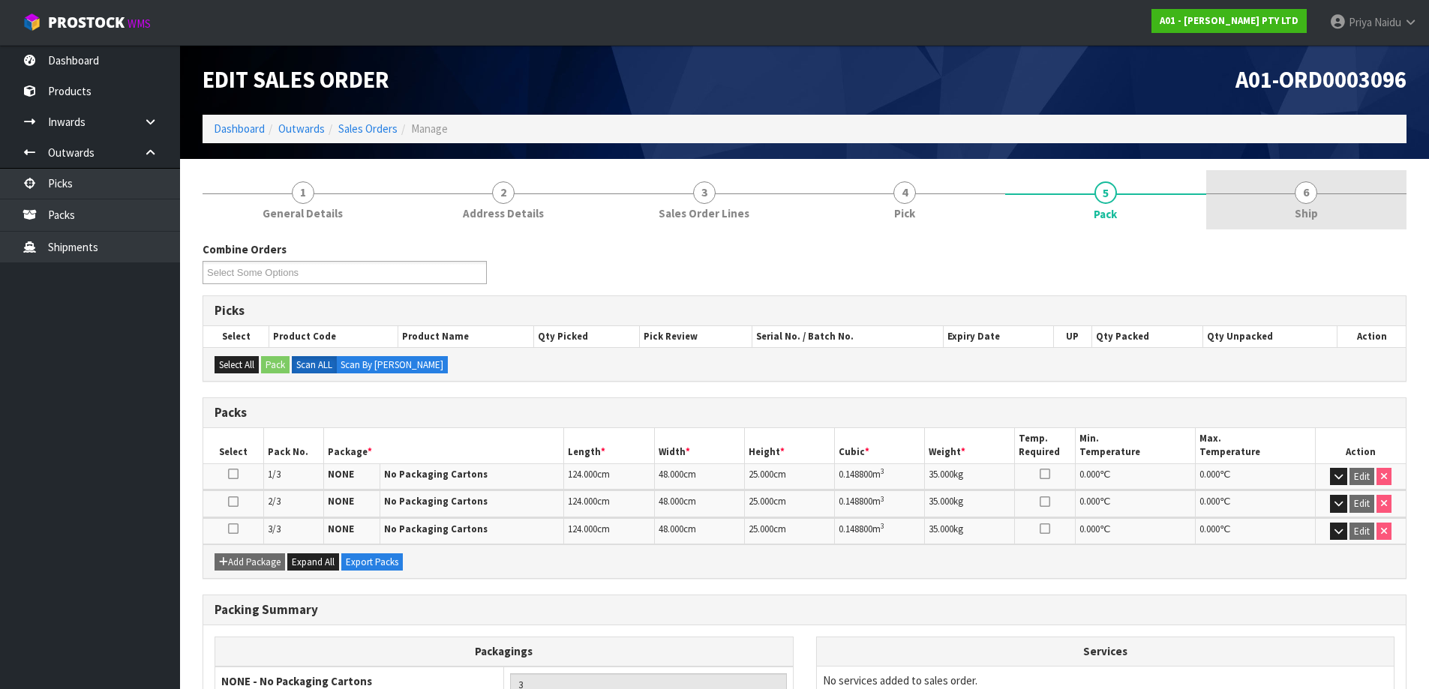
drag, startPoint x: 1313, startPoint y: 188, endPoint x: 1243, endPoint y: 225, distance: 79.2
click at [1313, 190] on span "6" at bounding box center [1306, 193] width 23 height 23
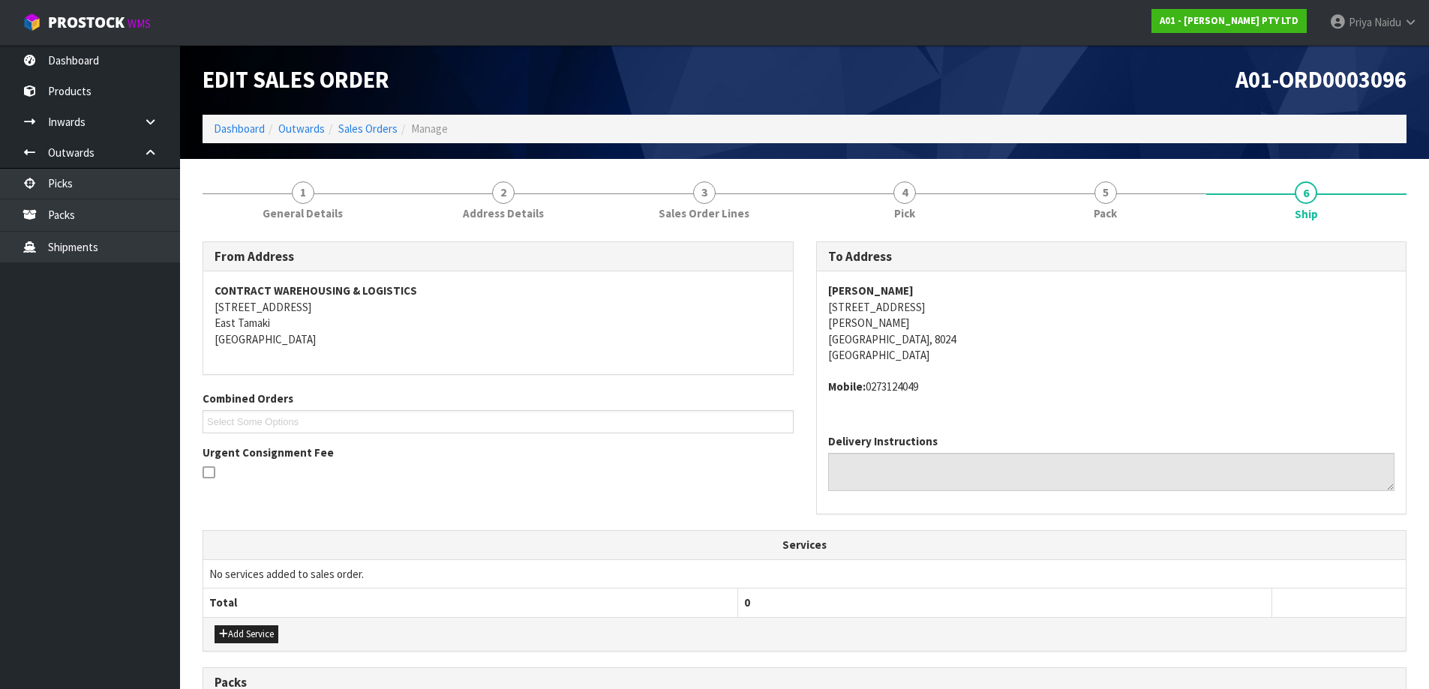
scroll to position [75, 0]
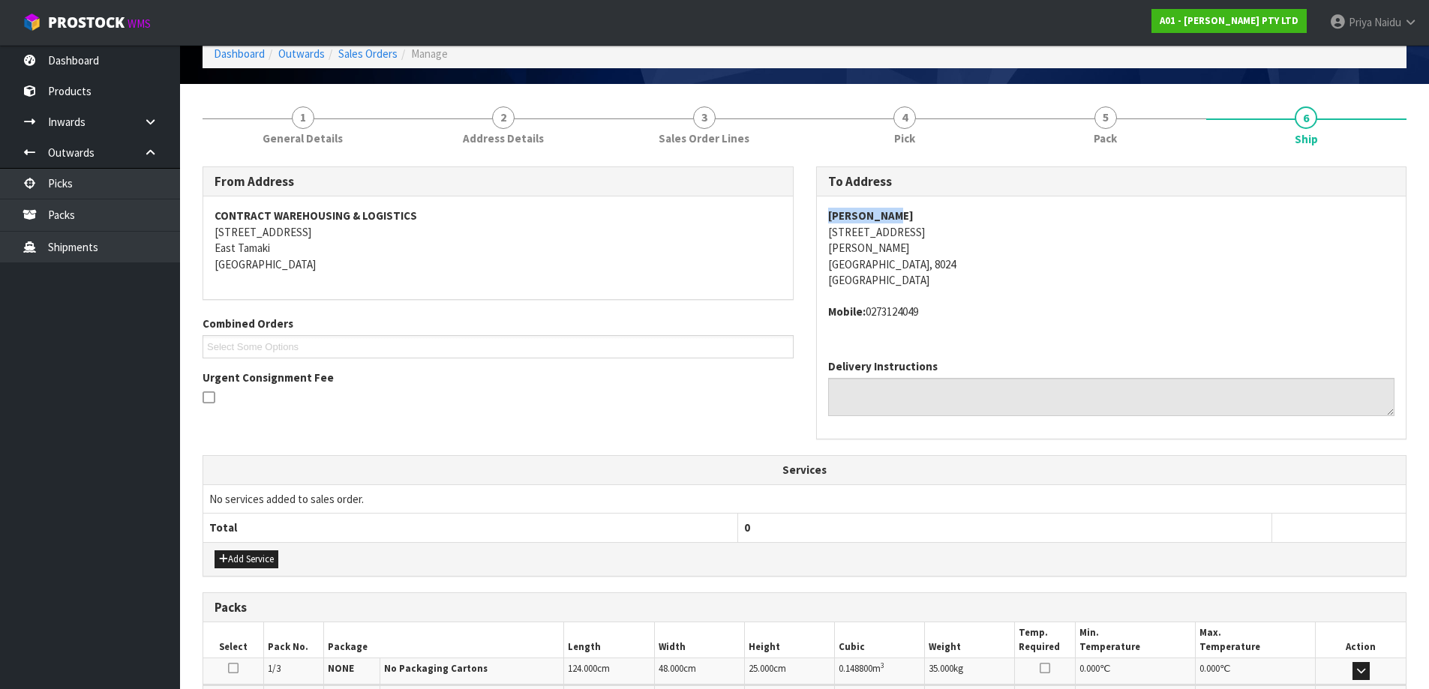
drag, startPoint x: 817, startPoint y: 208, endPoint x: 623, endPoint y: 221, distance: 194.7
click at [924, 201] on div "CHRIS EADEN 336A SELWYN ST ADDINGTON Christchurch, 8024 New Zealand Mobile: 027…" at bounding box center [1112, 272] width 590 height 151
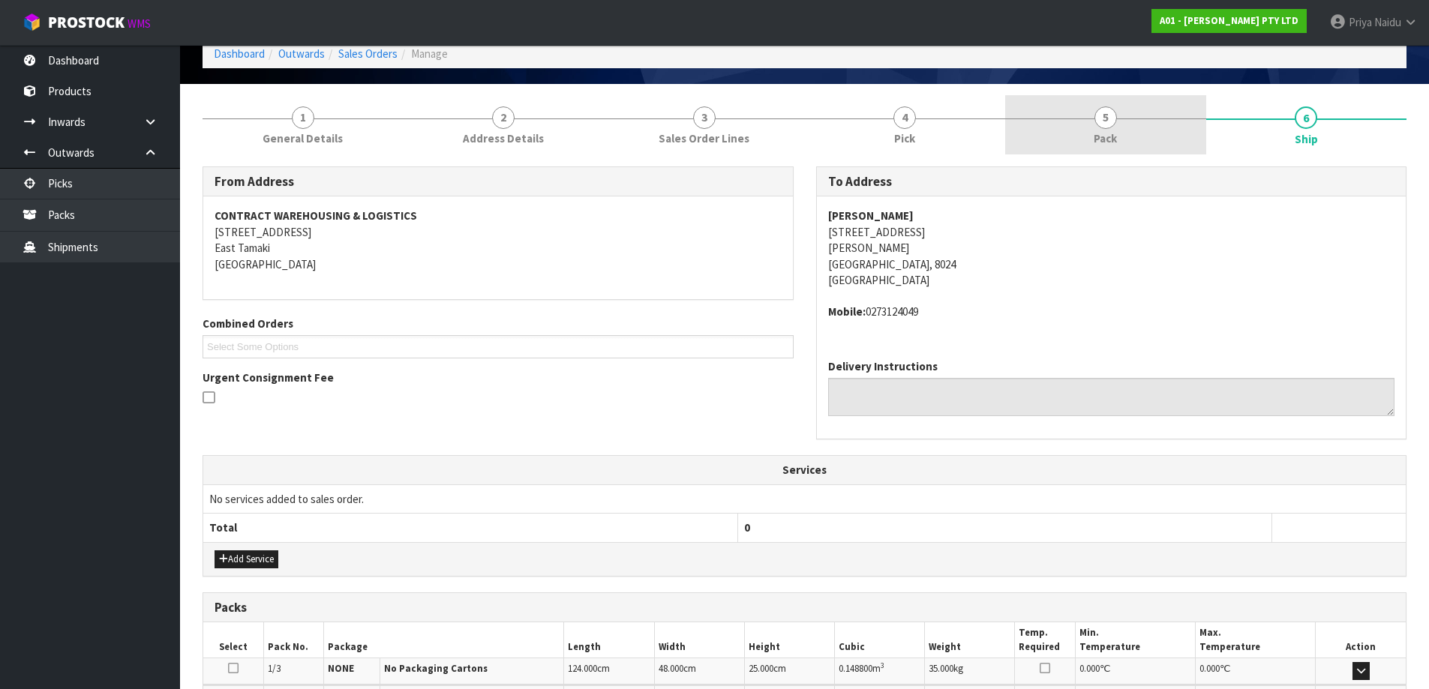
click at [1073, 108] on link "5 Pack" at bounding box center [1105, 124] width 201 height 59
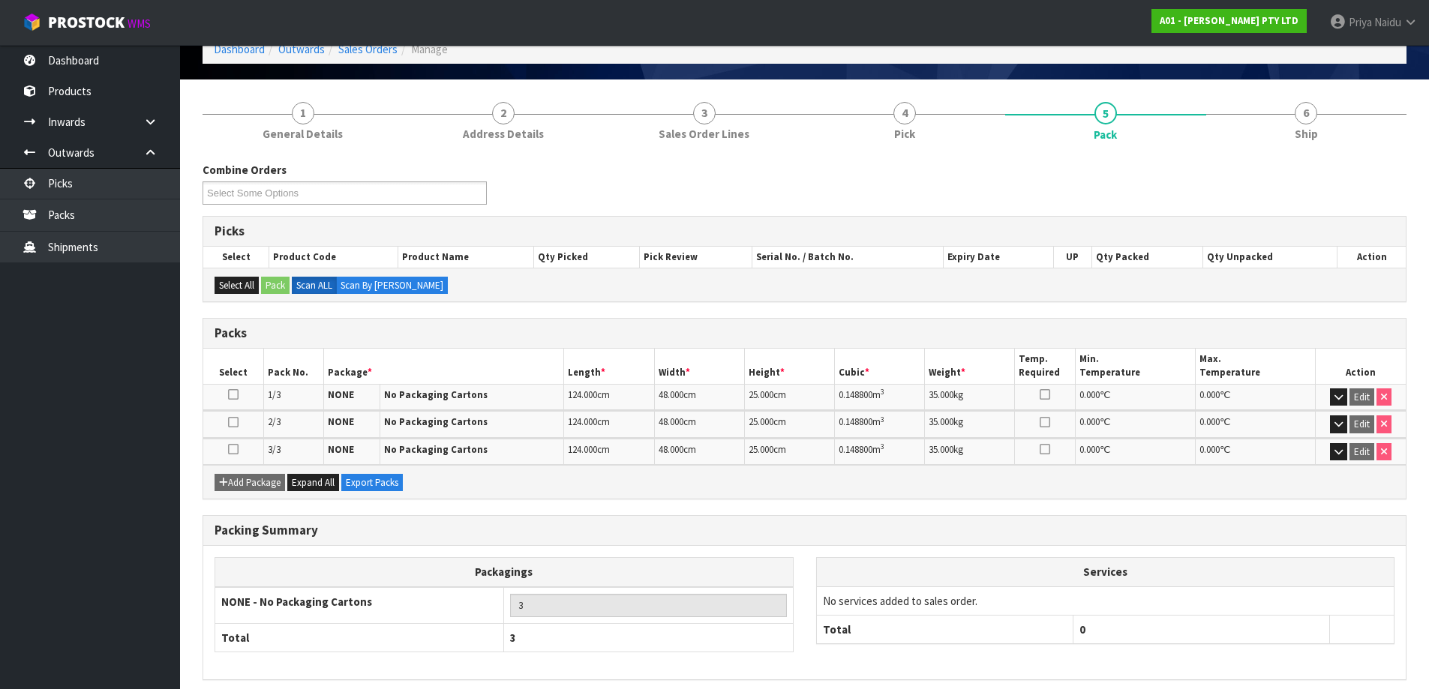
scroll to position [0, 0]
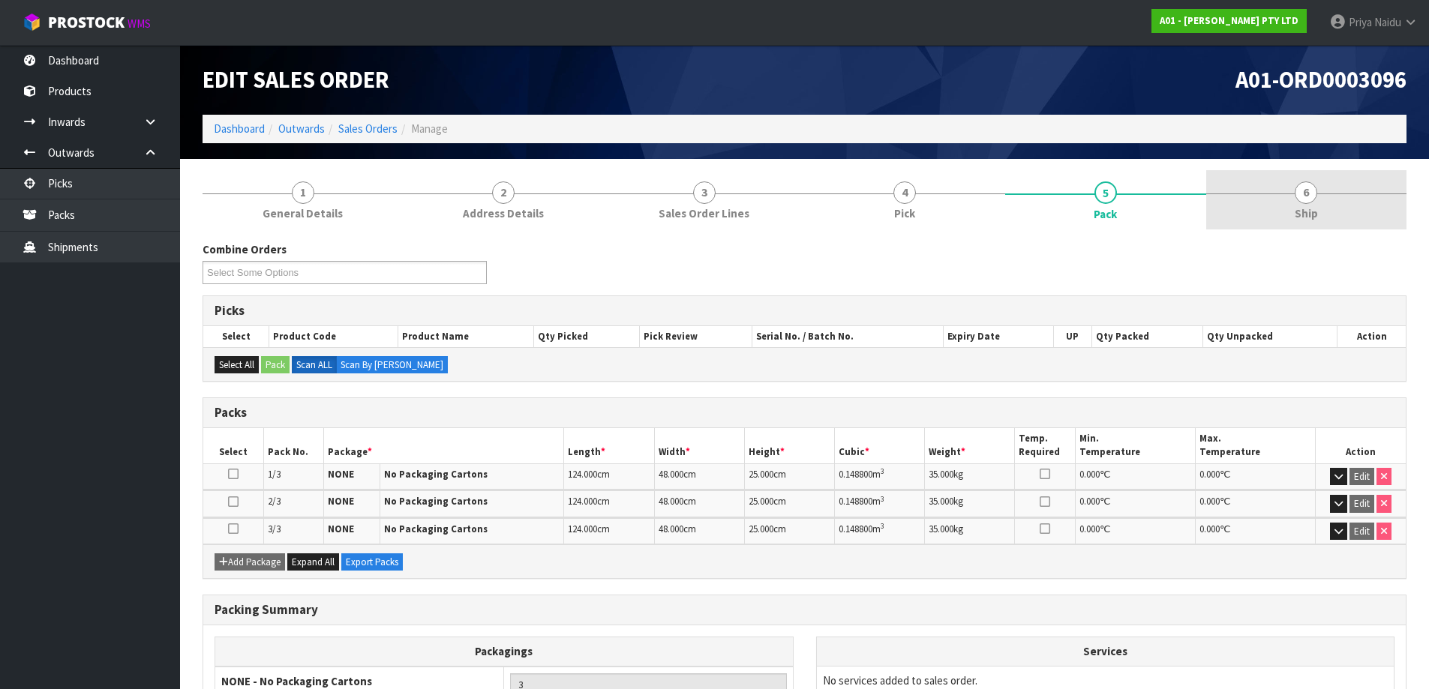
click at [1340, 216] on link "6 Ship" at bounding box center [1306, 199] width 201 height 59
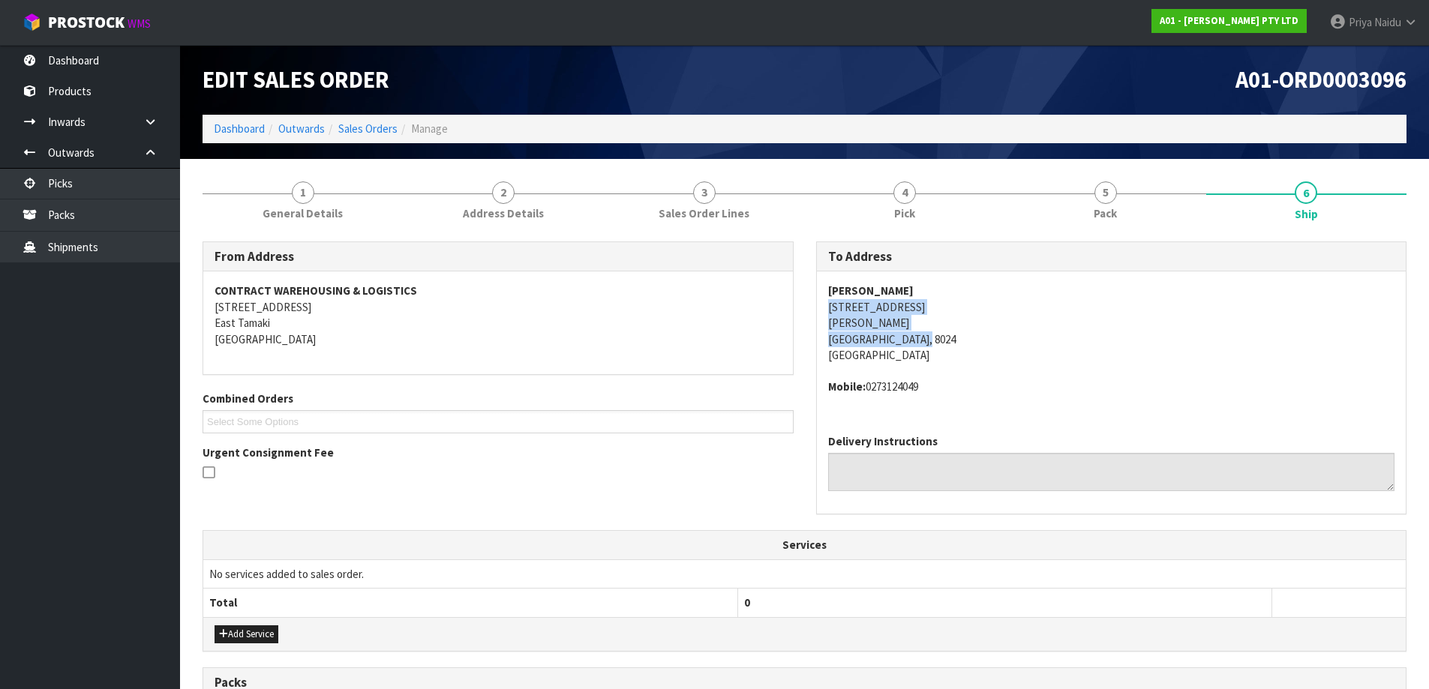
drag, startPoint x: 857, startPoint y: 300, endPoint x: 930, endPoint y: 340, distance: 82.9
click at [930, 340] on div "To Address CHRIS EADEN 336A SELWYN ST ADDINGTON Christchurch, 8024 New Zealand …" at bounding box center [1111, 379] width 591 height 274
click at [1098, 373] on span "CHRIS EADEN 336A SELWYN ST ADDINGTON Christchurch, 8024 New Zealand Mobile: 027…" at bounding box center [1111, 339] width 567 height 113
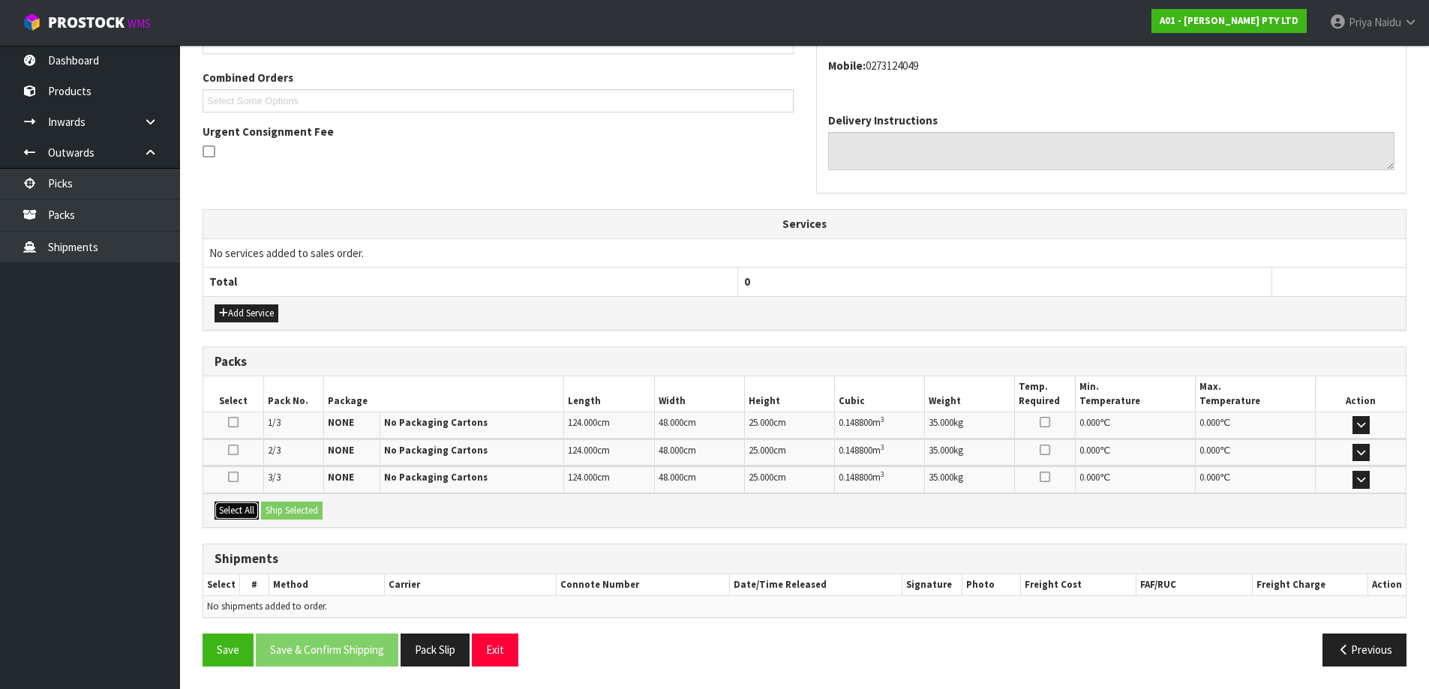
click at [246, 511] on button "Select All" at bounding box center [237, 511] width 44 height 18
click at [284, 510] on button "Ship Selected" at bounding box center [292, 511] width 62 height 18
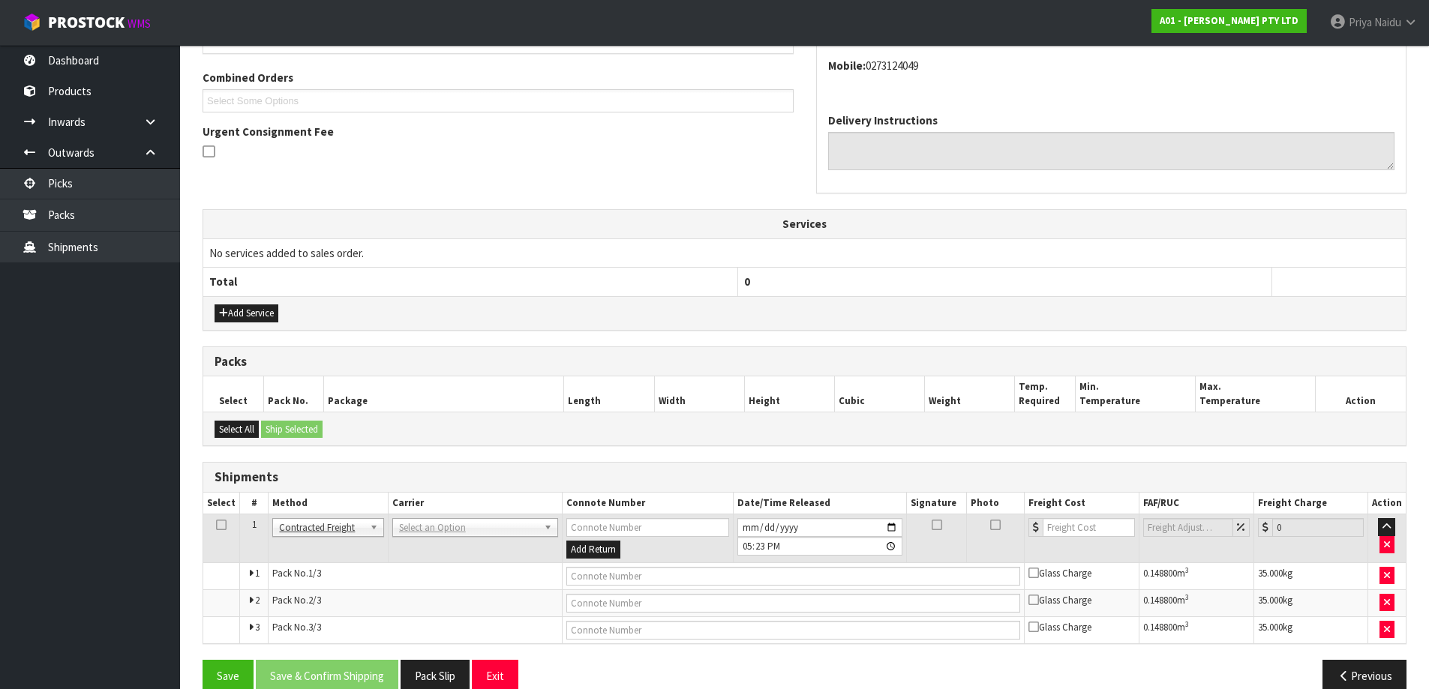
scroll to position [347, 0]
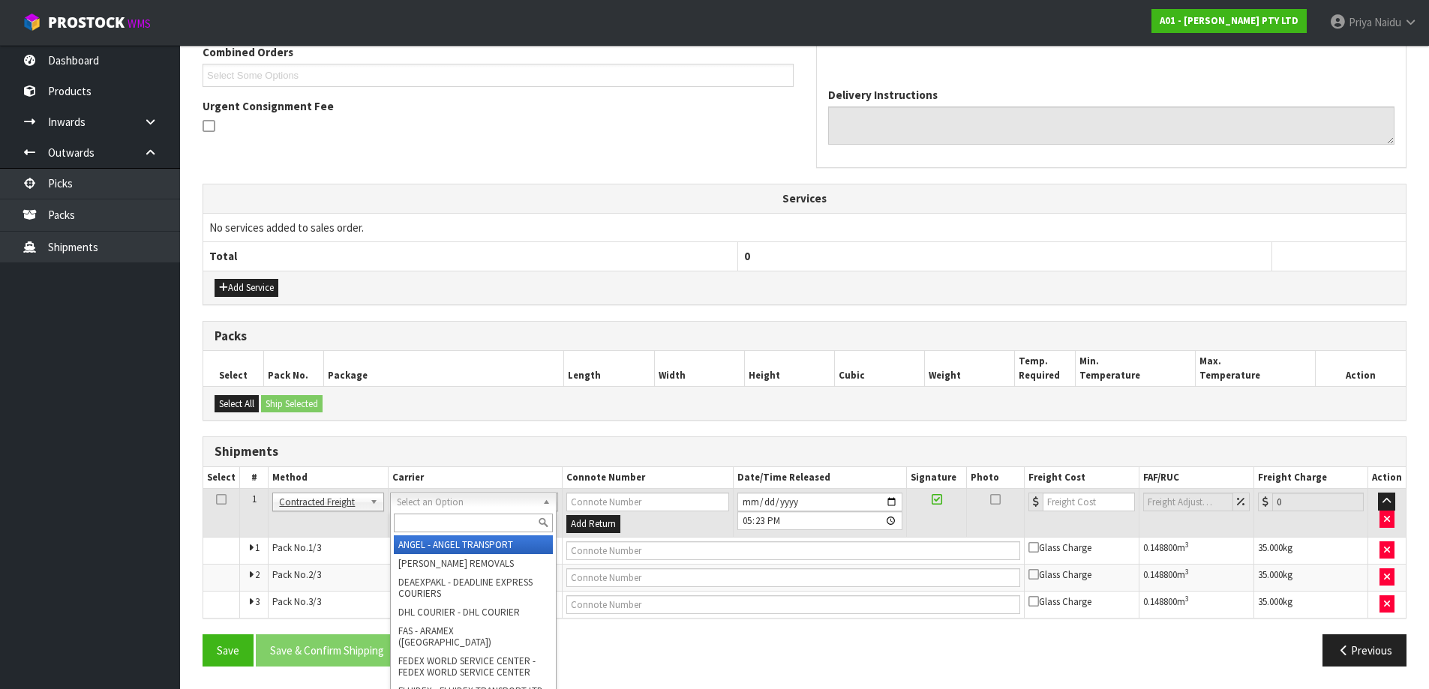
click at [437, 527] on input "text" at bounding box center [473, 523] width 159 height 19
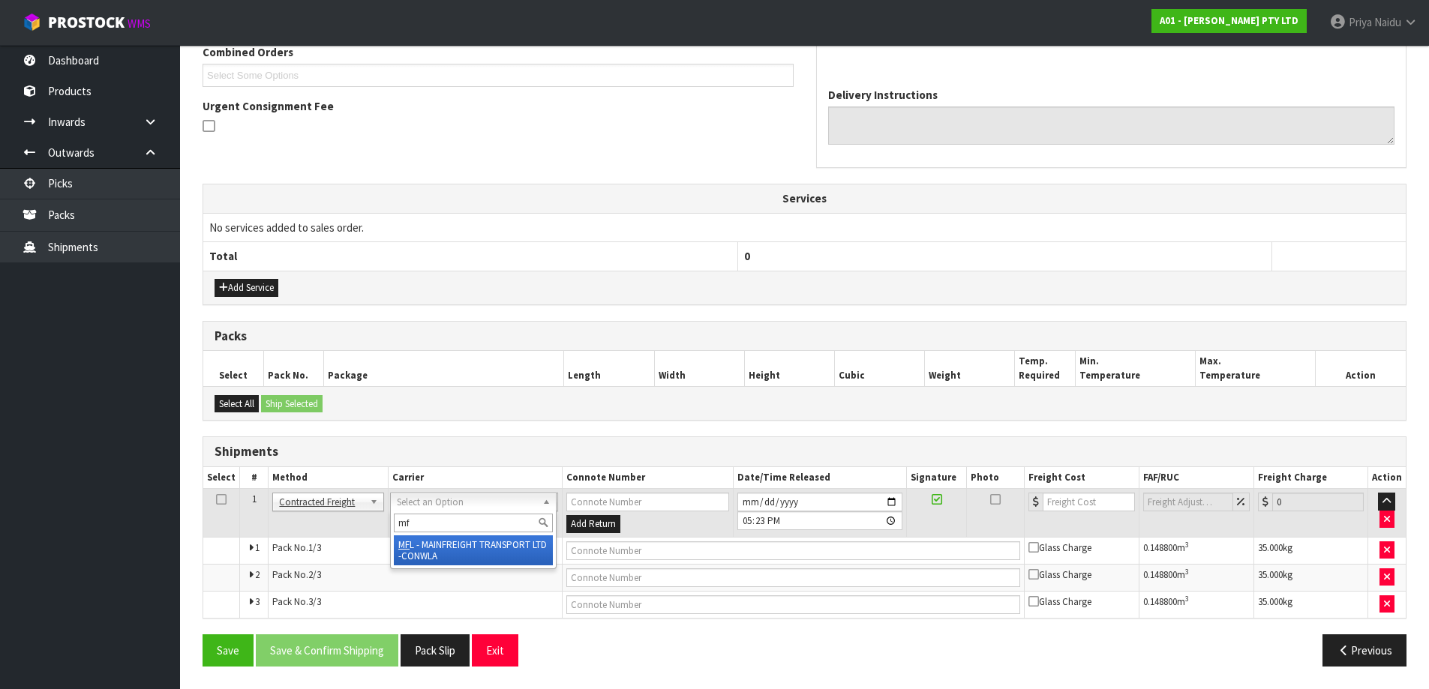
type input "mf"
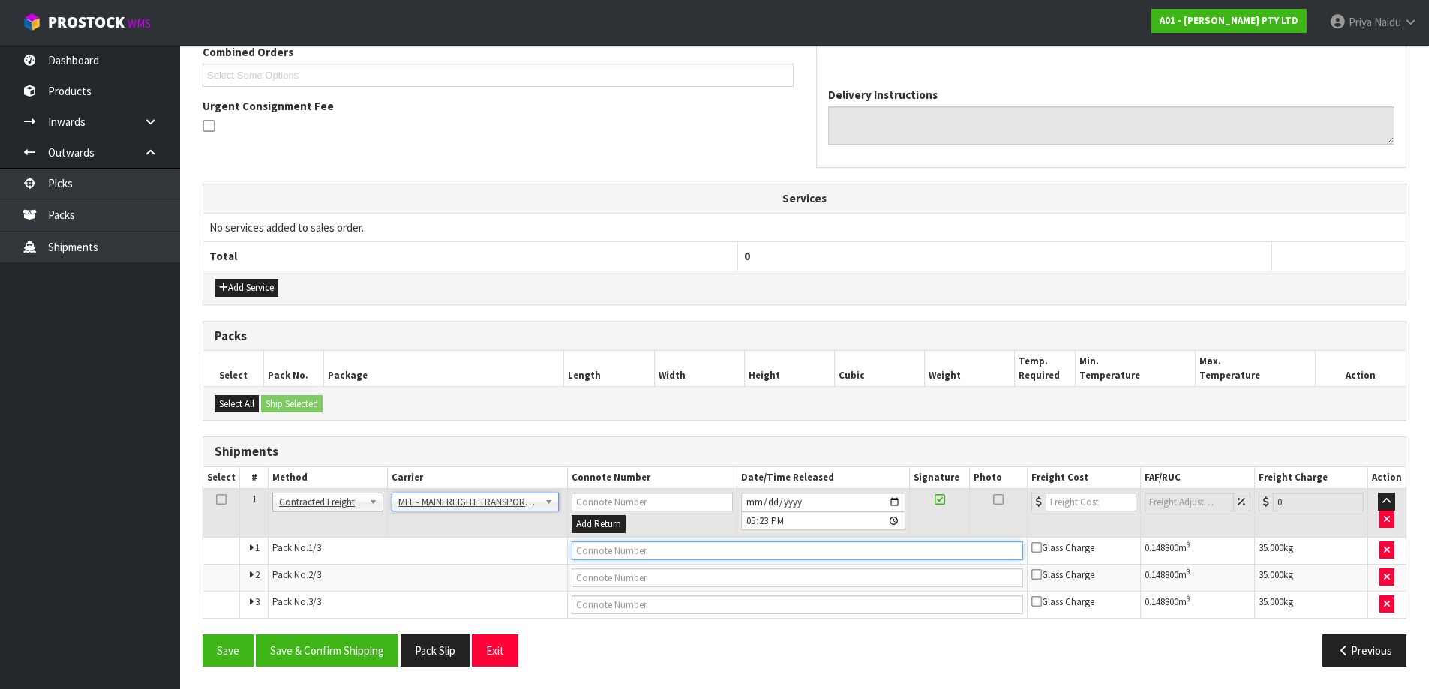
click at [655, 557] on input "text" at bounding box center [798, 551] width 452 height 19
paste input "FWM58253589"
type input "FWM58253589"
click at [899, 497] on input "2025-08-13" at bounding box center [823, 502] width 164 height 19
type input "2025-08-14"
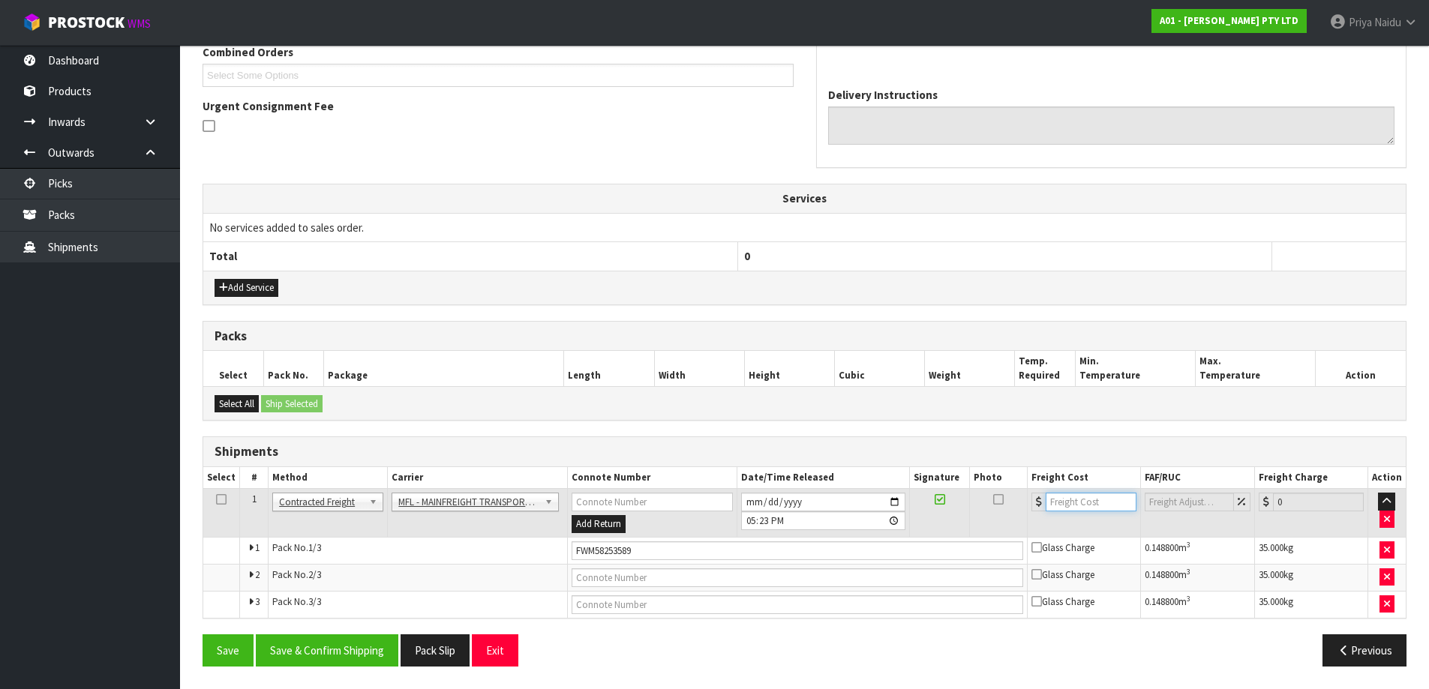
click at [1084, 494] on input "number" at bounding box center [1091, 502] width 91 height 19
type input "109.97"
click at [357, 652] on button "Save & Confirm Shipping" at bounding box center [327, 651] width 143 height 32
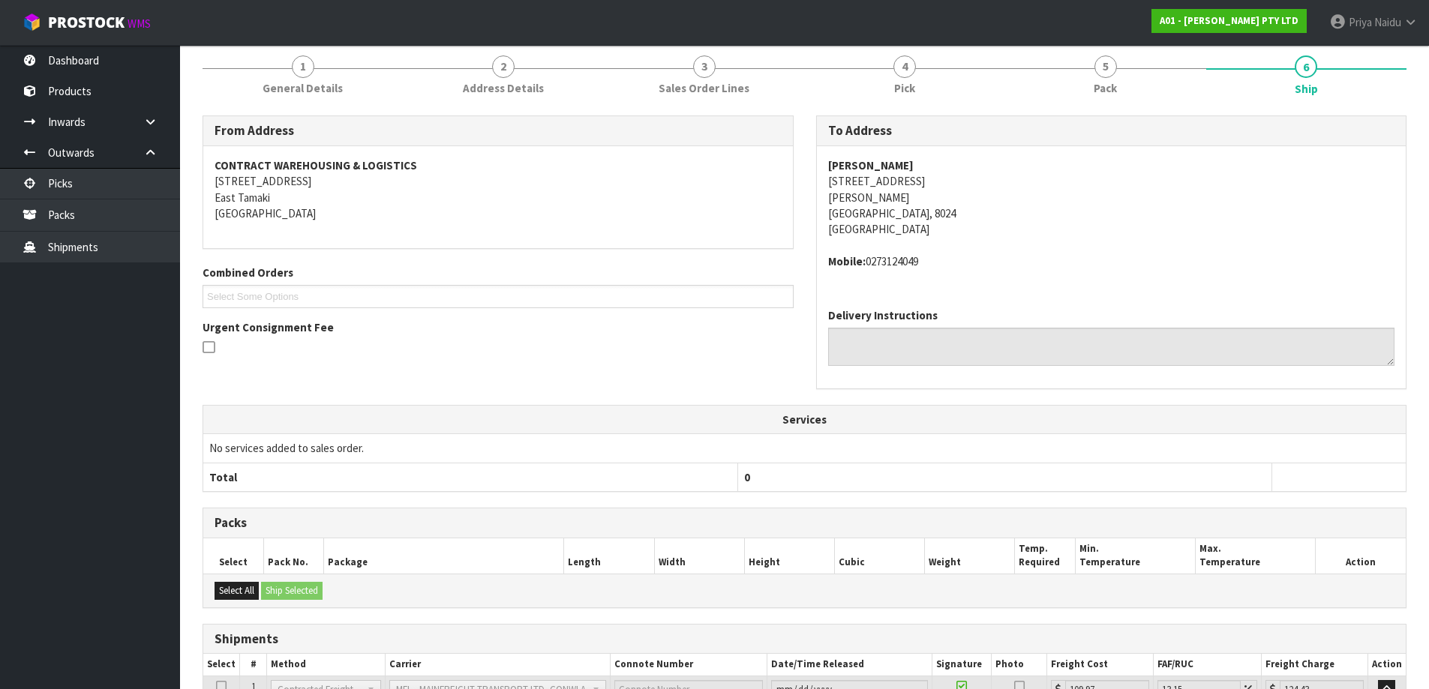
scroll to position [0, 0]
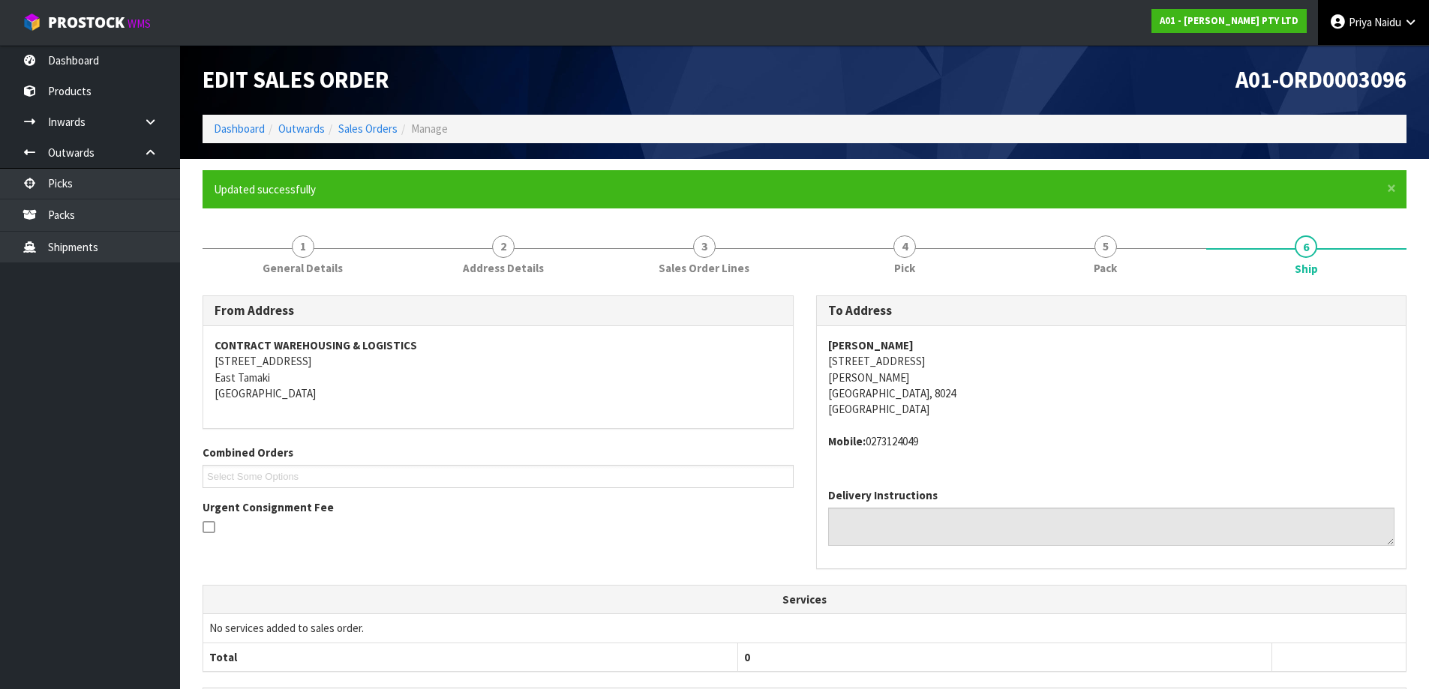
click at [1391, 20] on span "Naidu" at bounding box center [1387, 22] width 27 height 14
click at [1363, 60] on link "Logout" at bounding box center [1369, 60] width 119 height 20
